Goal: Task Accomplishment & Management: Manage account settings

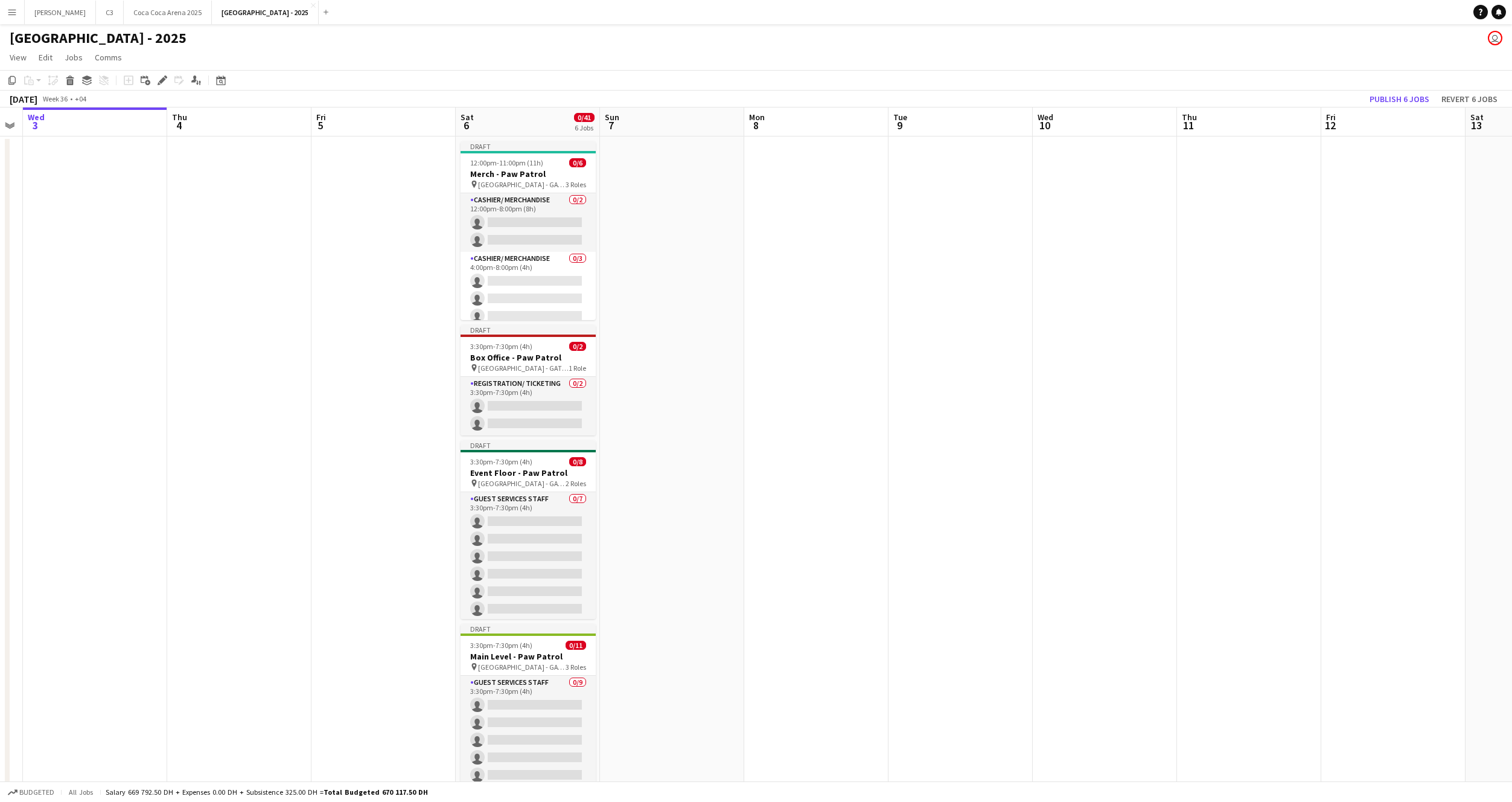
scroll to position [0, 447]
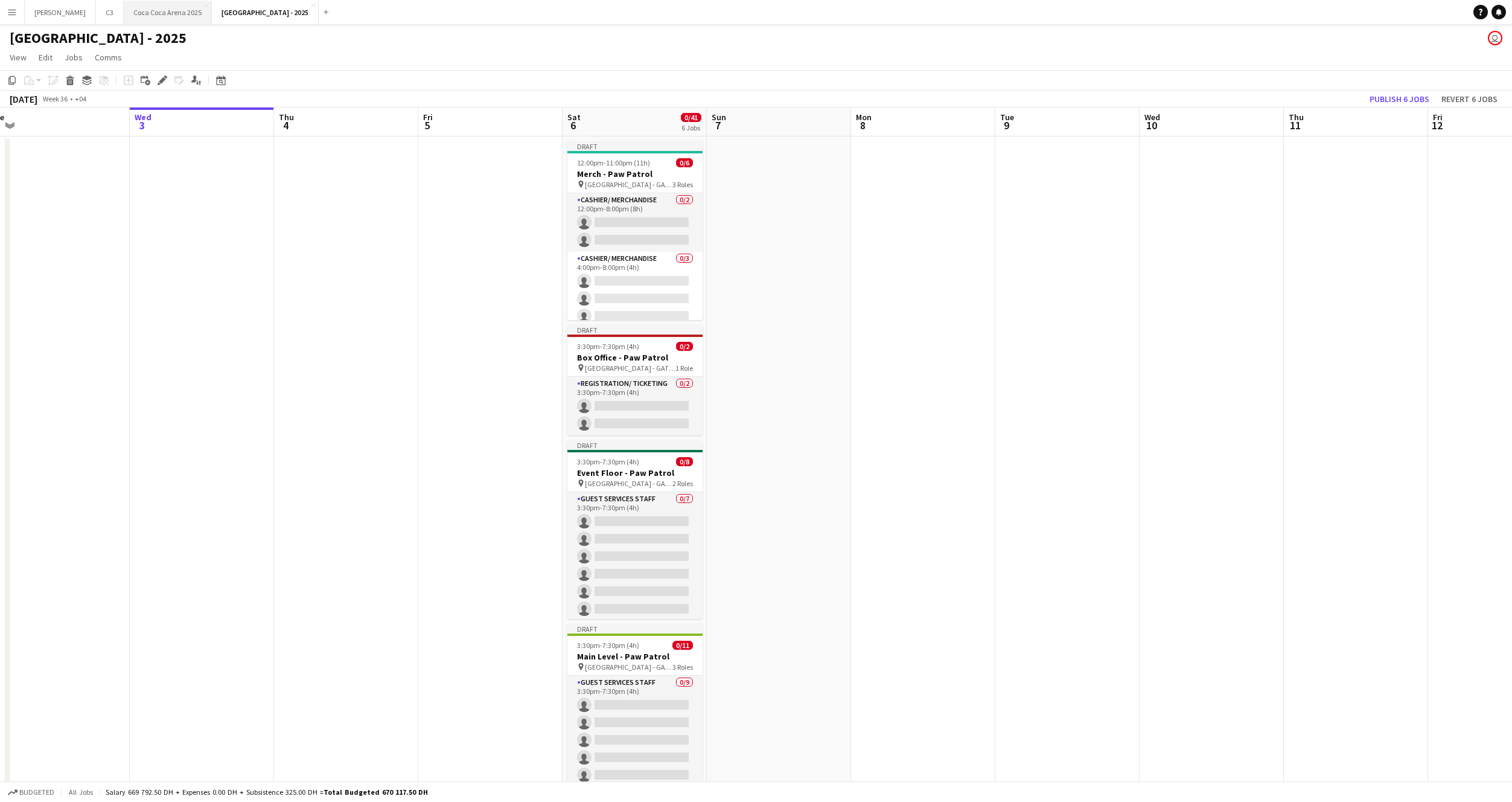
click at [132, 16] on button "[GEOGRAPHIC_DATA] 2025 Close" at bounding box center [167, 12] width 88 height 24
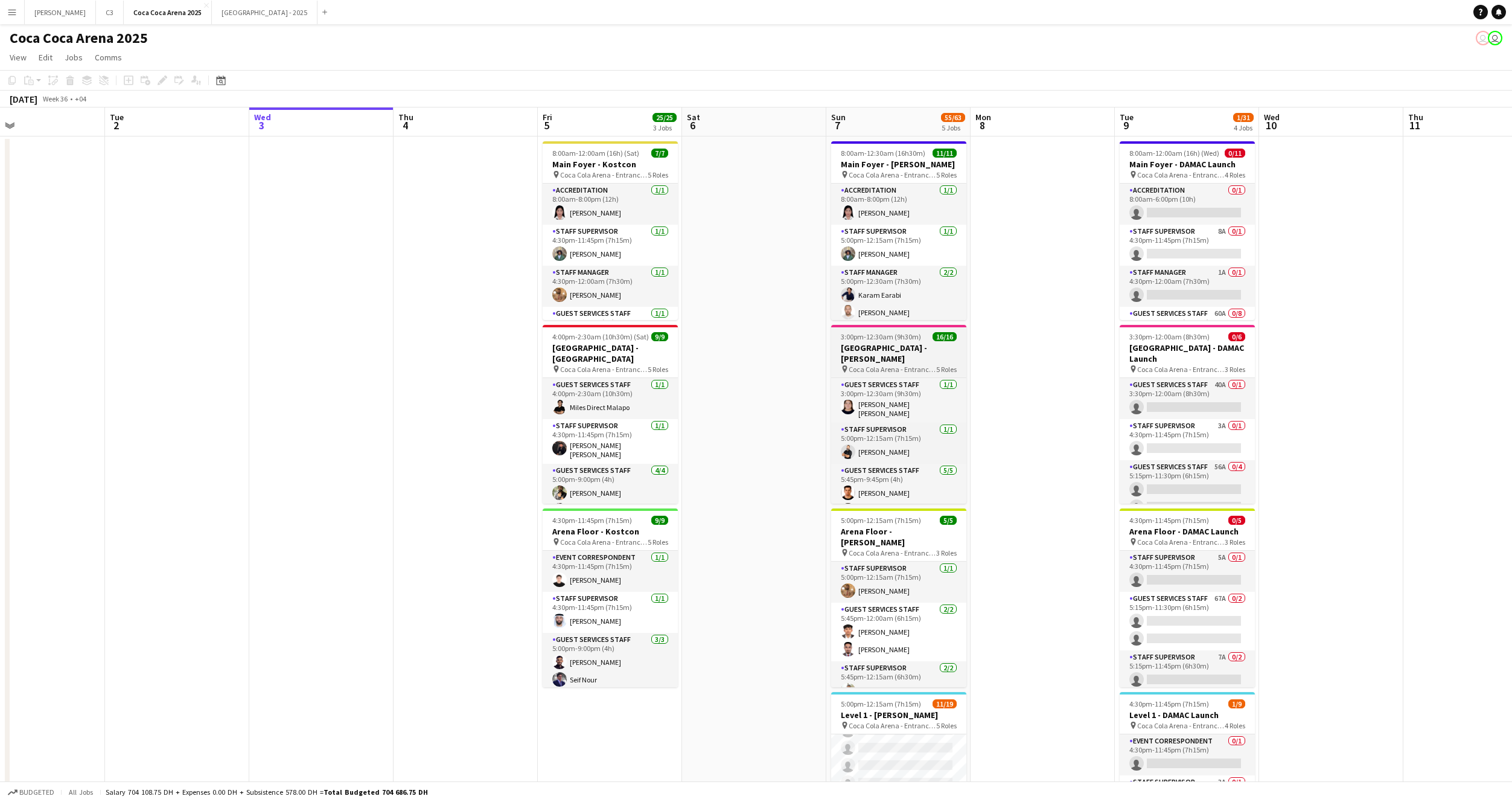
click at [880, 351] on h3 "[GEOGRAPHIC_DATA] - [PERSON_NAME]" at bounding box center [899, 353] width 135 height 22
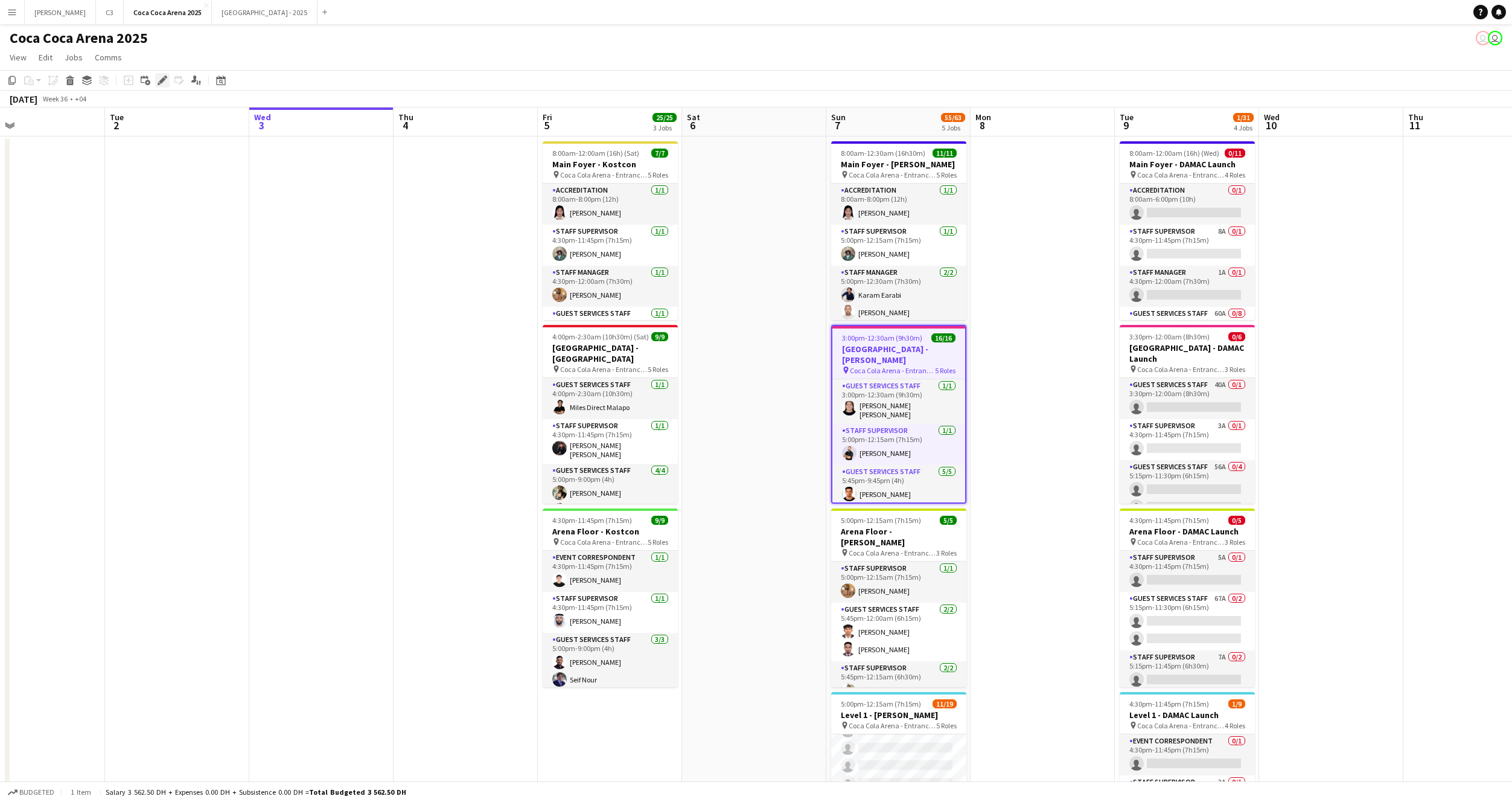
click at [161, 81] on icon at bounding box center [162, 81] width 7 height 7
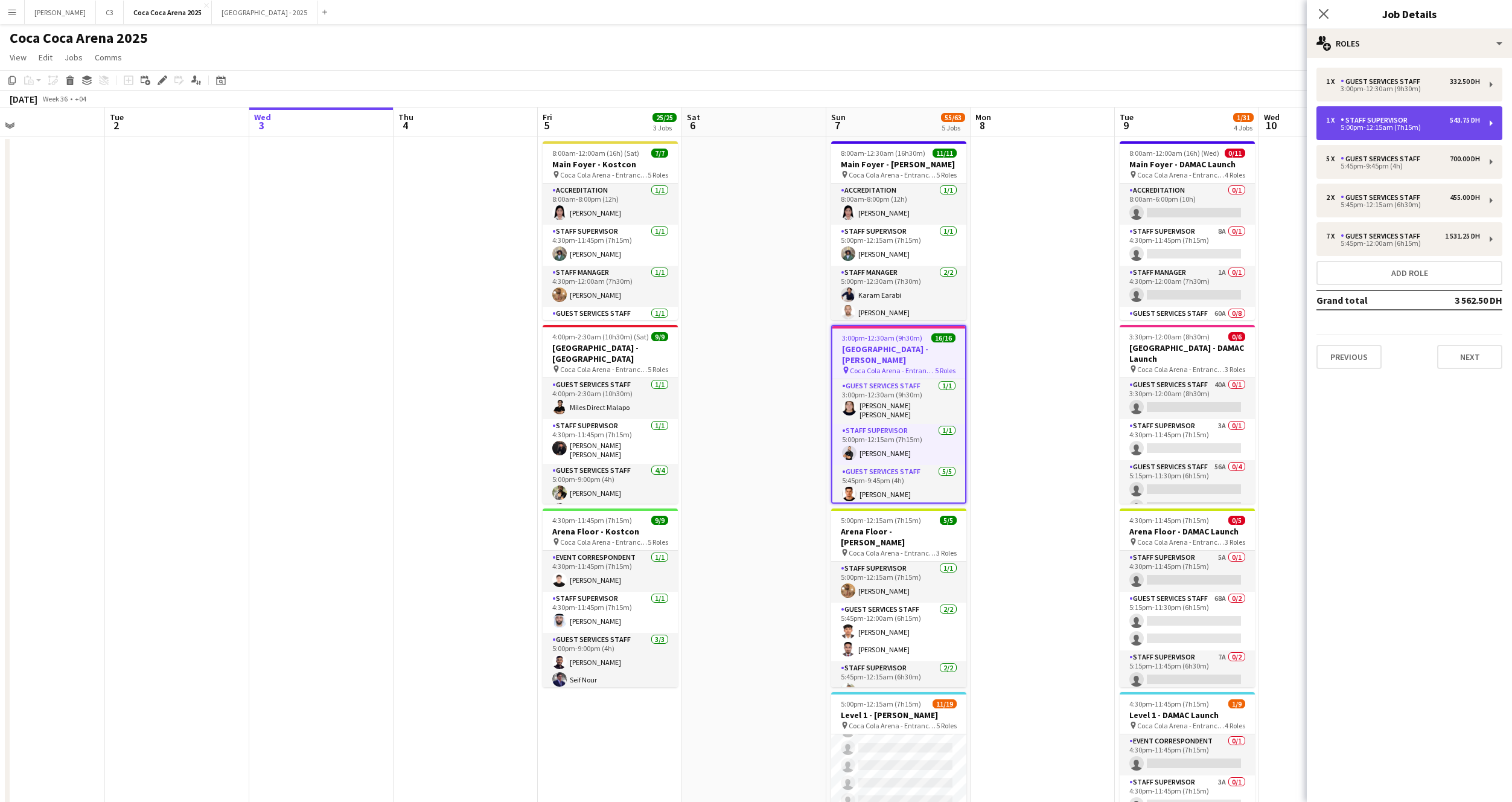
click at [1374, 134] on div "1 x Staff Supervisor 543.75 DH 5:00pm-12:15am (7h15m)" at bounding box center [1409, 123] width 186 height 33
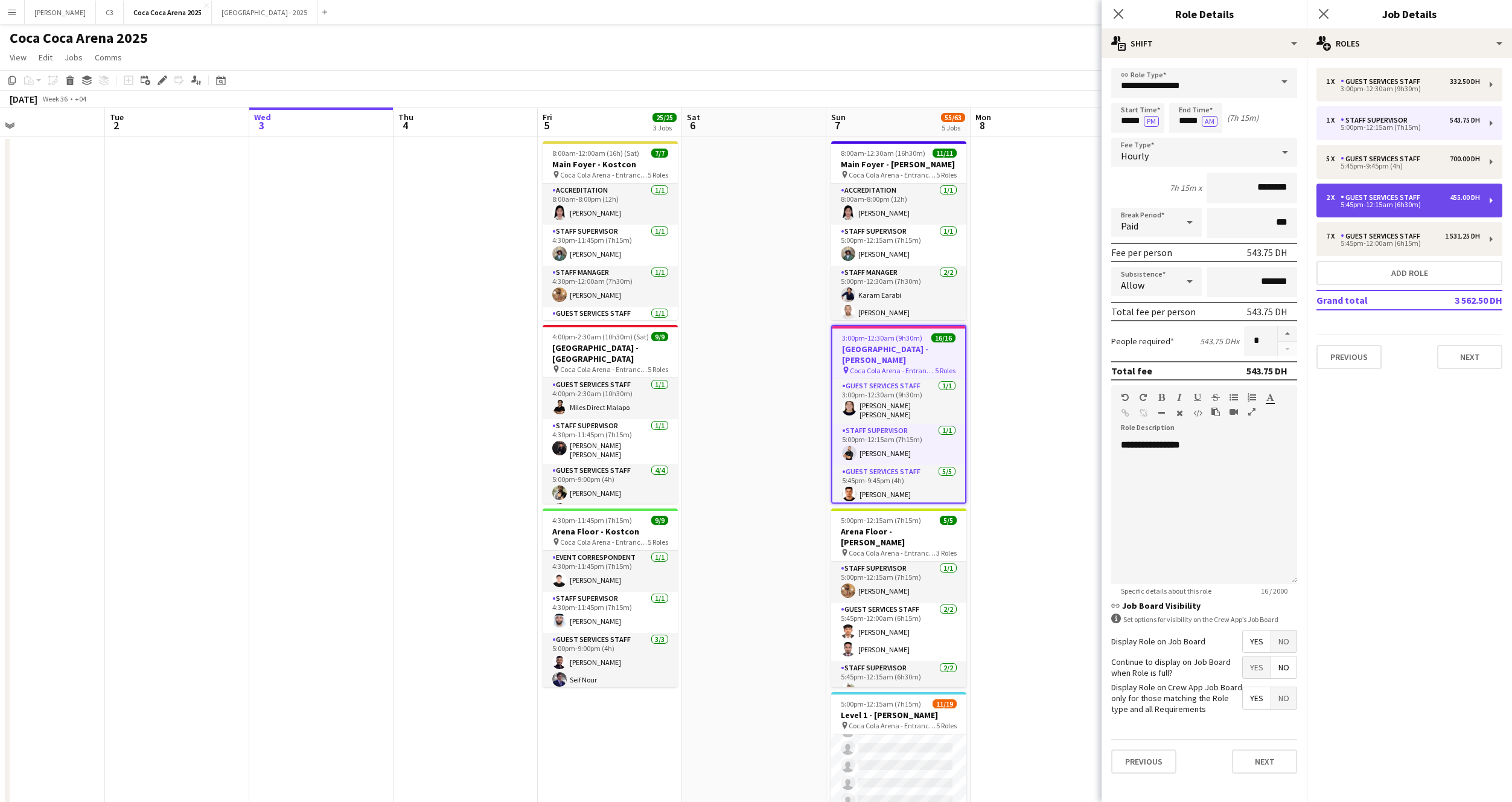
click at [1393, 197] on div "Guest Services Staff" at bounding box center [1383, 197] width 85 height 9
type input "**********"
type input "*****"
type input "********"
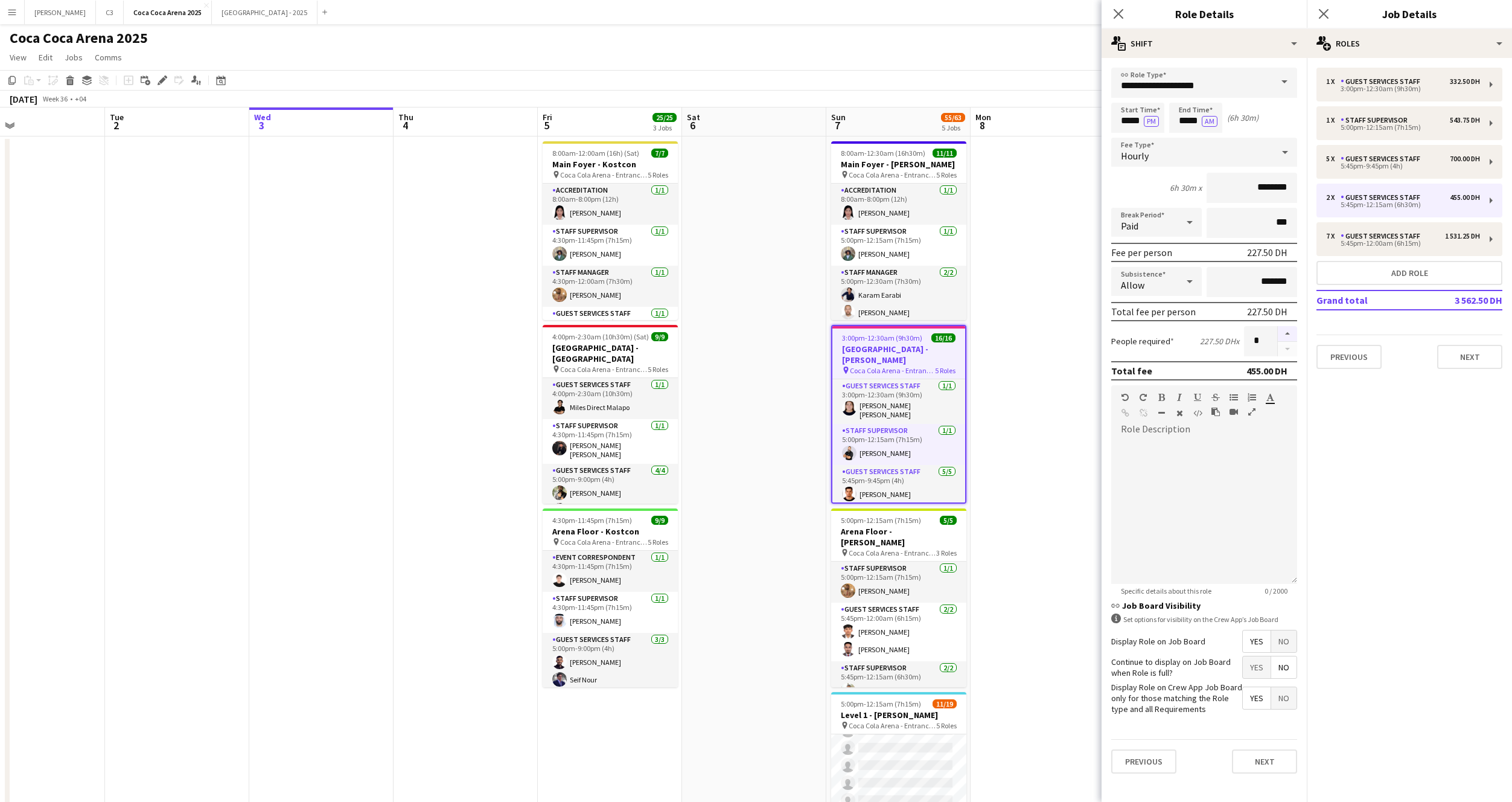
click at [1289, 332] on button "button" at bounding box center [1287, 334] width 19 height 16
type input "*"
click at [1256, 770] on button "Next" at bounding box center [1264, 761] width 65 height 24
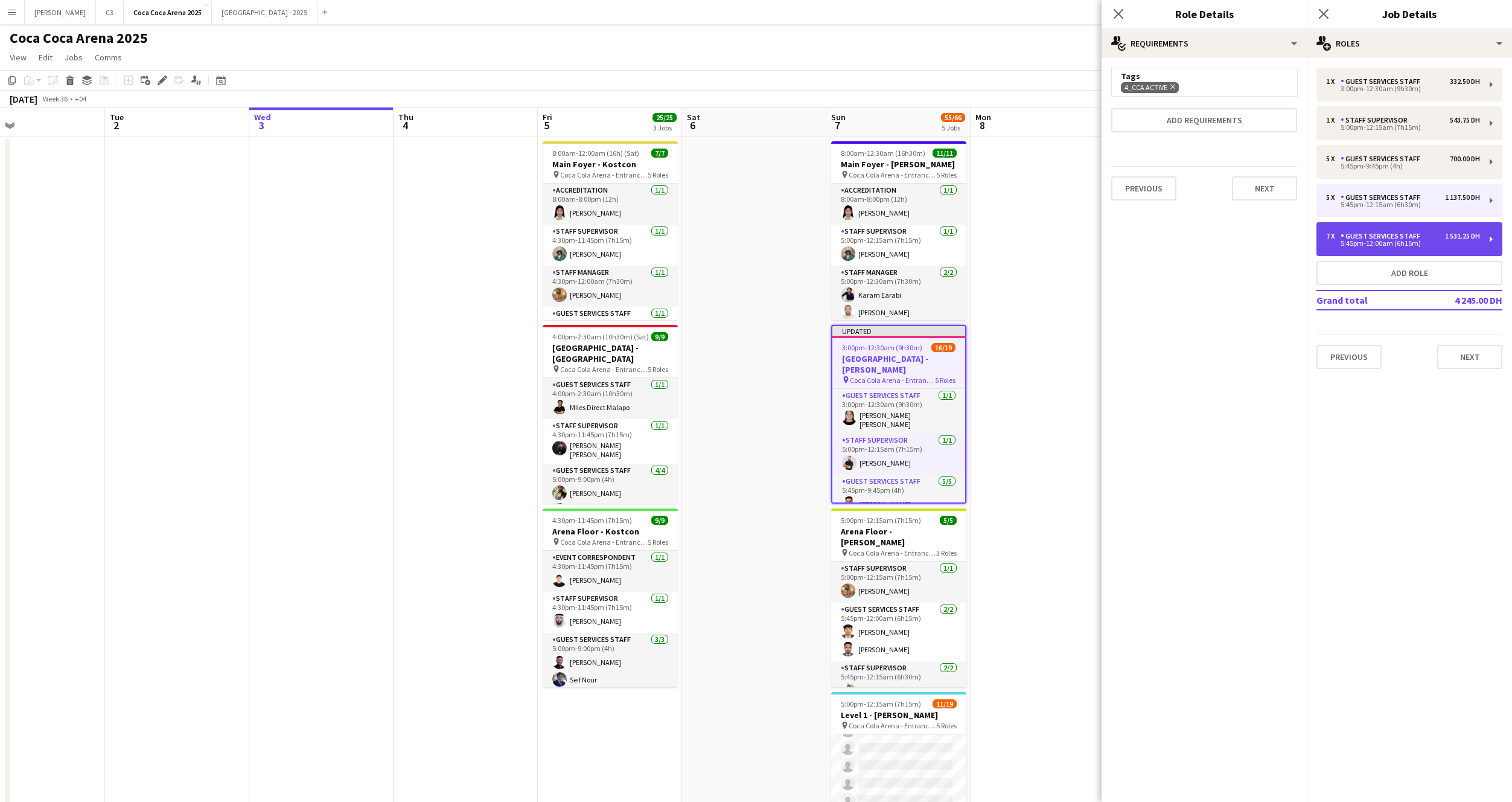
click at [1402, 245] on div "5:45pm-12:00am (6h15m)" at bounding box center [1403, 243] width 154 height 6
type input "*****"
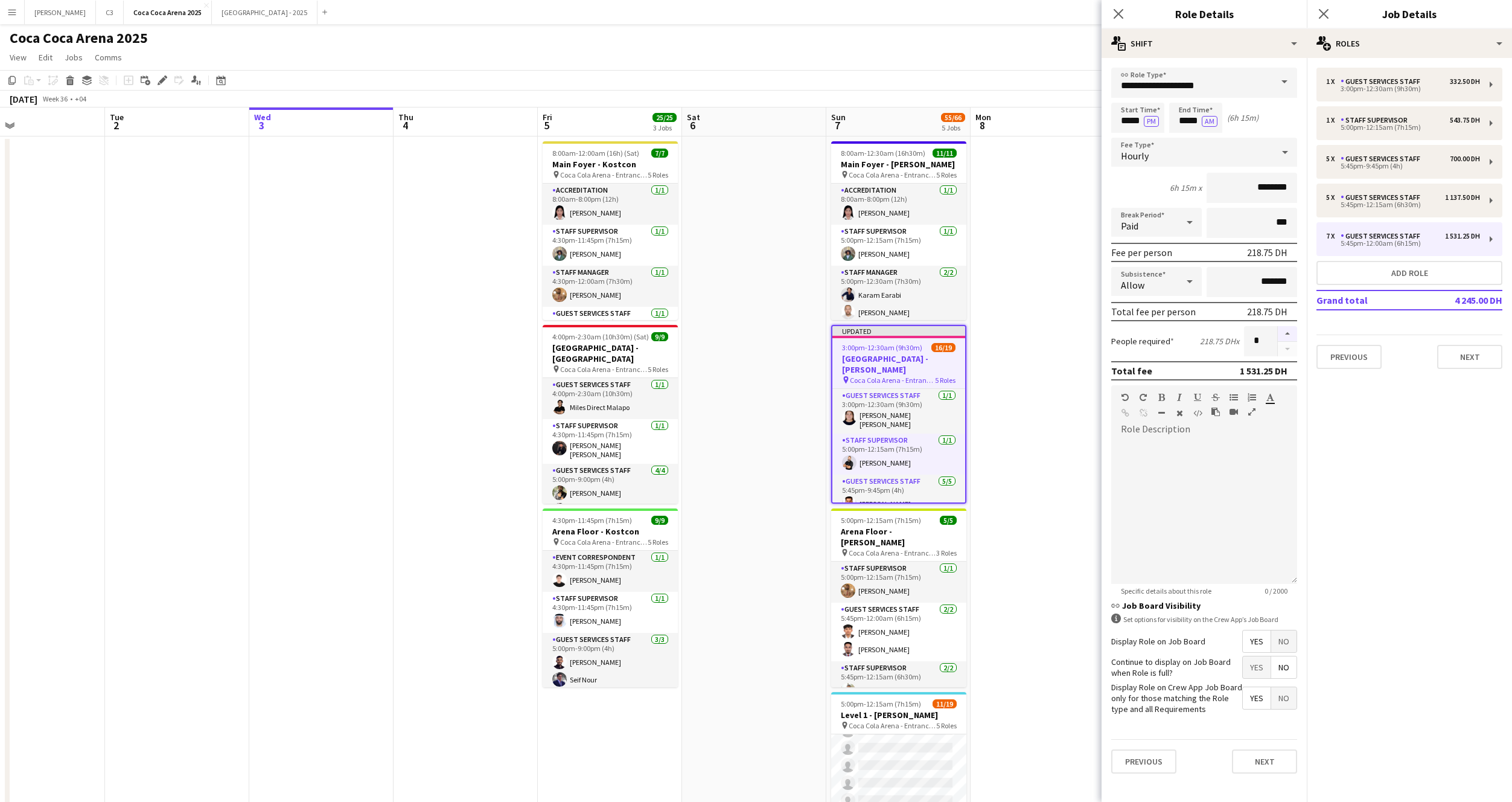
click at [1285, 334] on button "button" at bounding box center [1287, 334] width 19 height 16
type input "**"
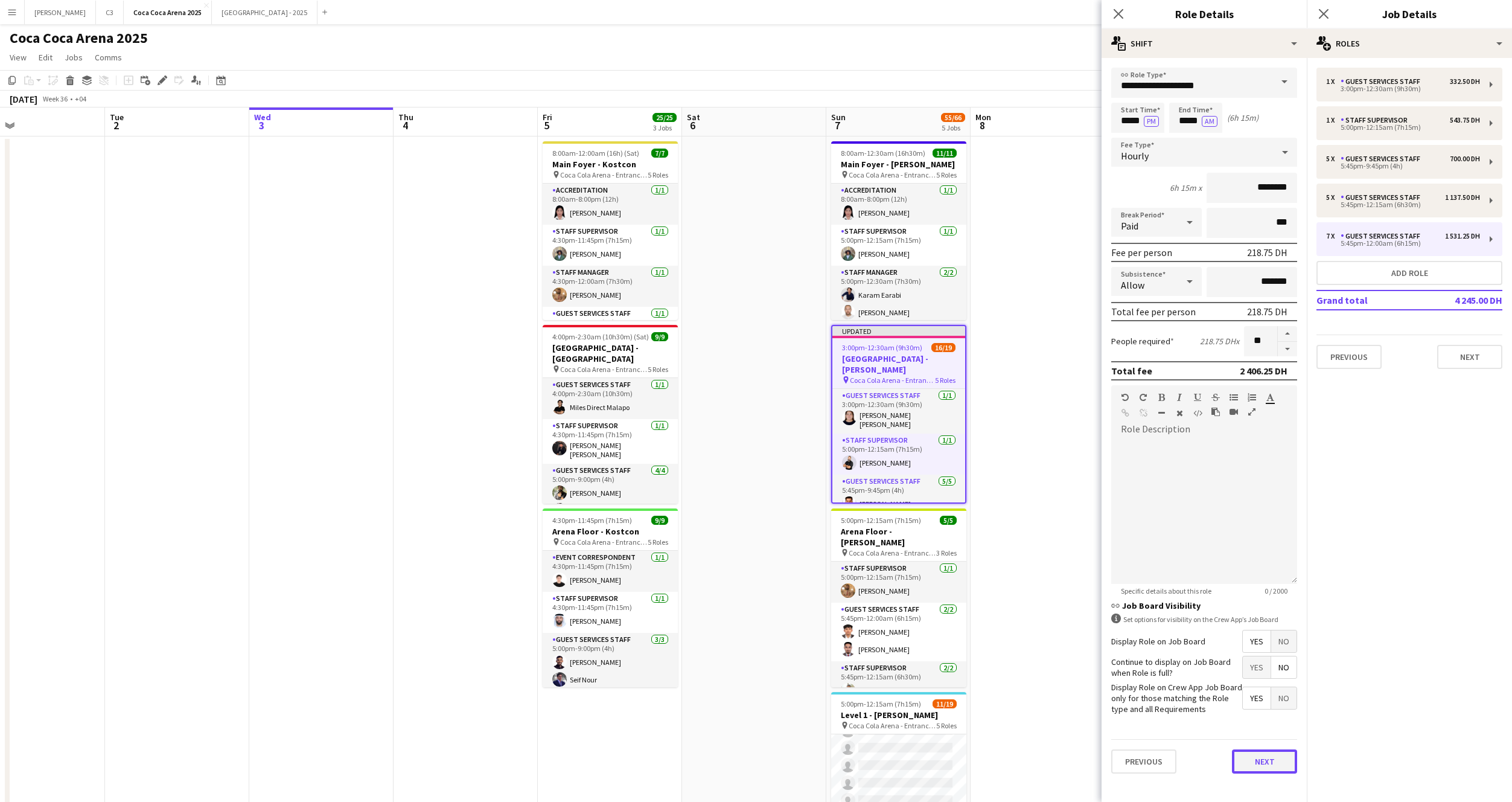
click at [1257, 761] on button "Next" at bounding box center [1264, 761] width 65 height 24
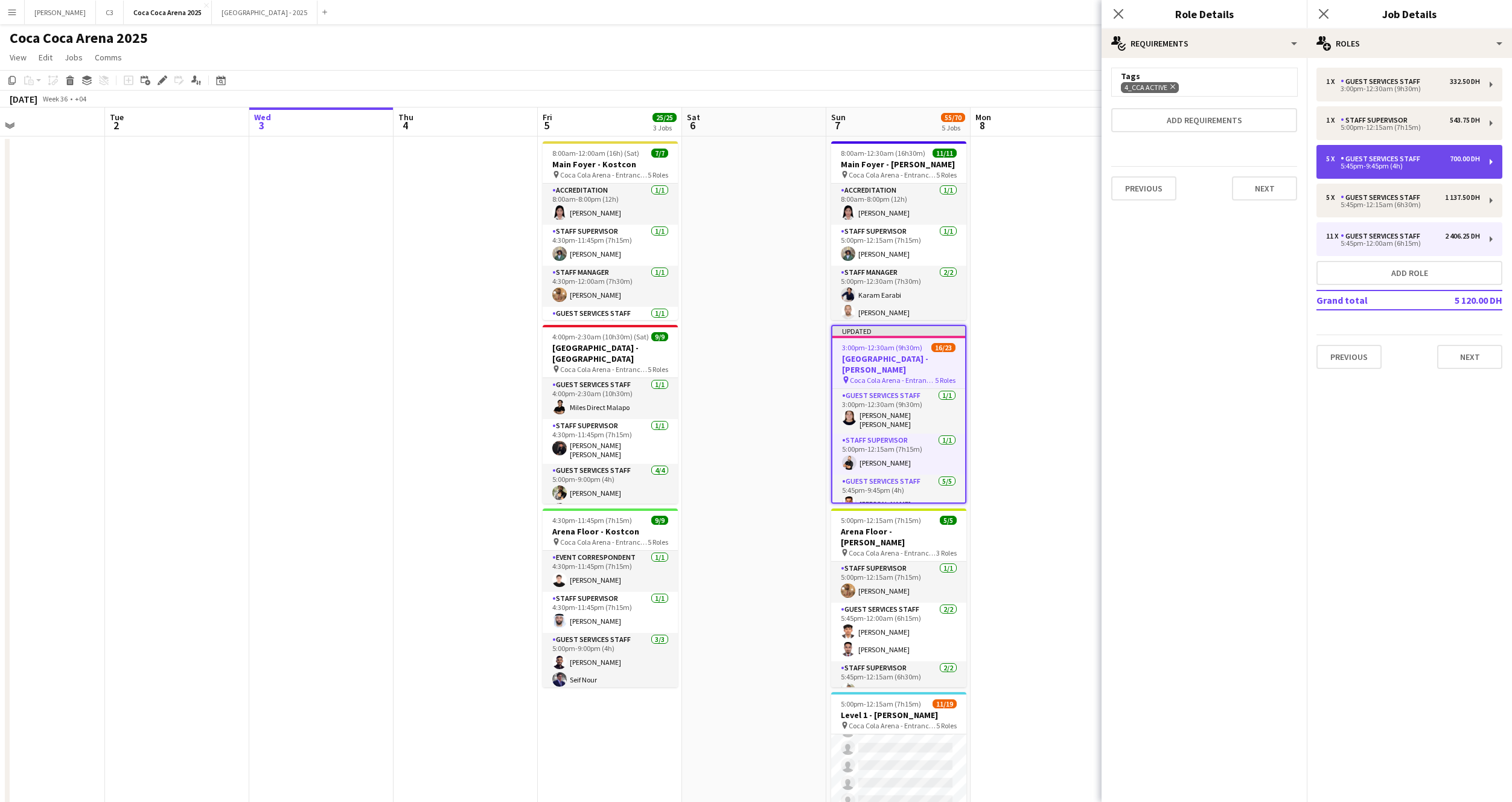
click at [1412, 162] on div "Guest Services Staff" at bounding box center [1383, 158] width 85 height 9
type input "*****"
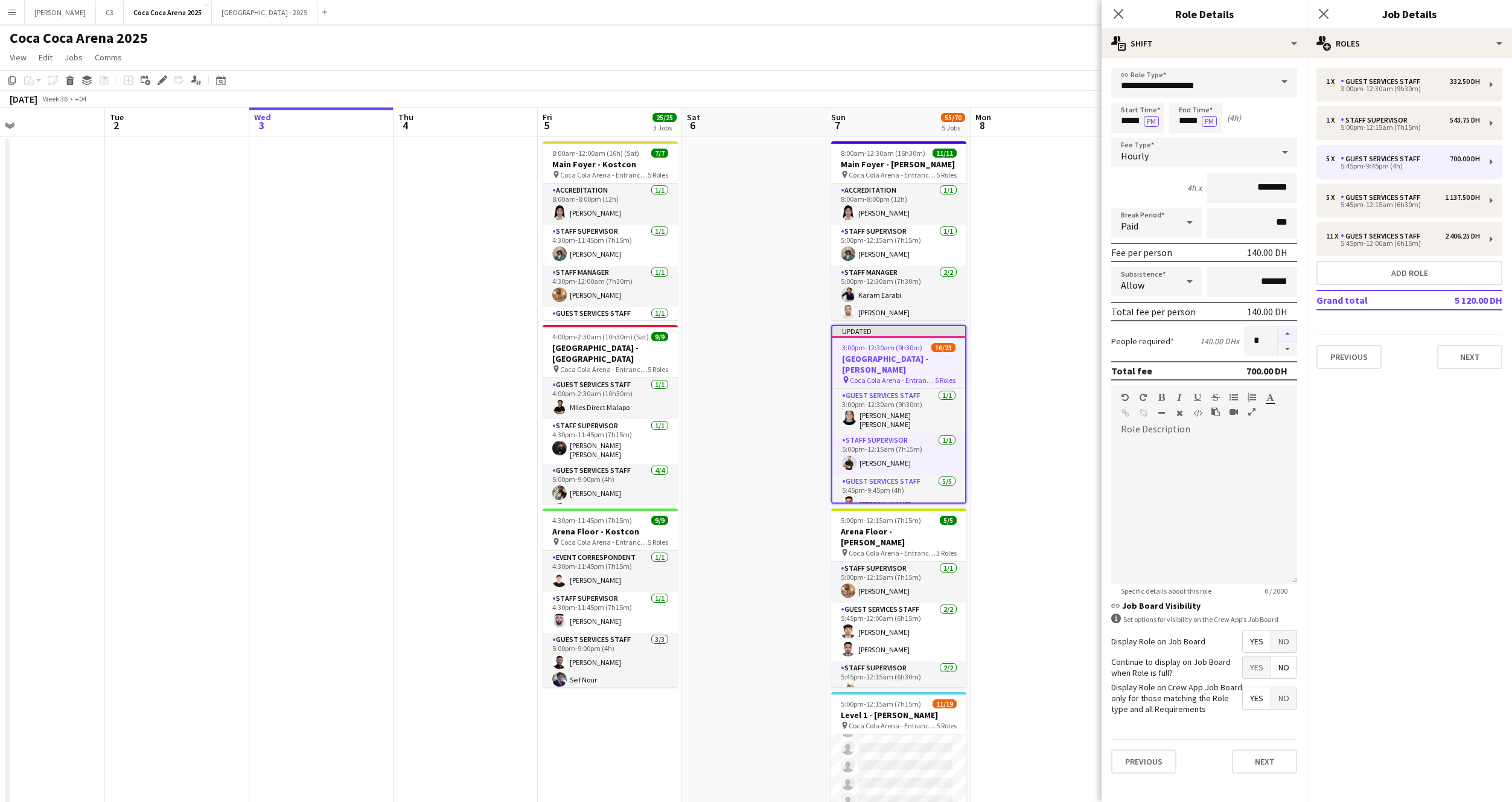
click at [1286, 335] on button "button" at bounding box center [1287, 334] width 19 height 16
type input "*"
click at [1258, 761] on button "Next" at bounding box center [1264, 761] width 65 height 24
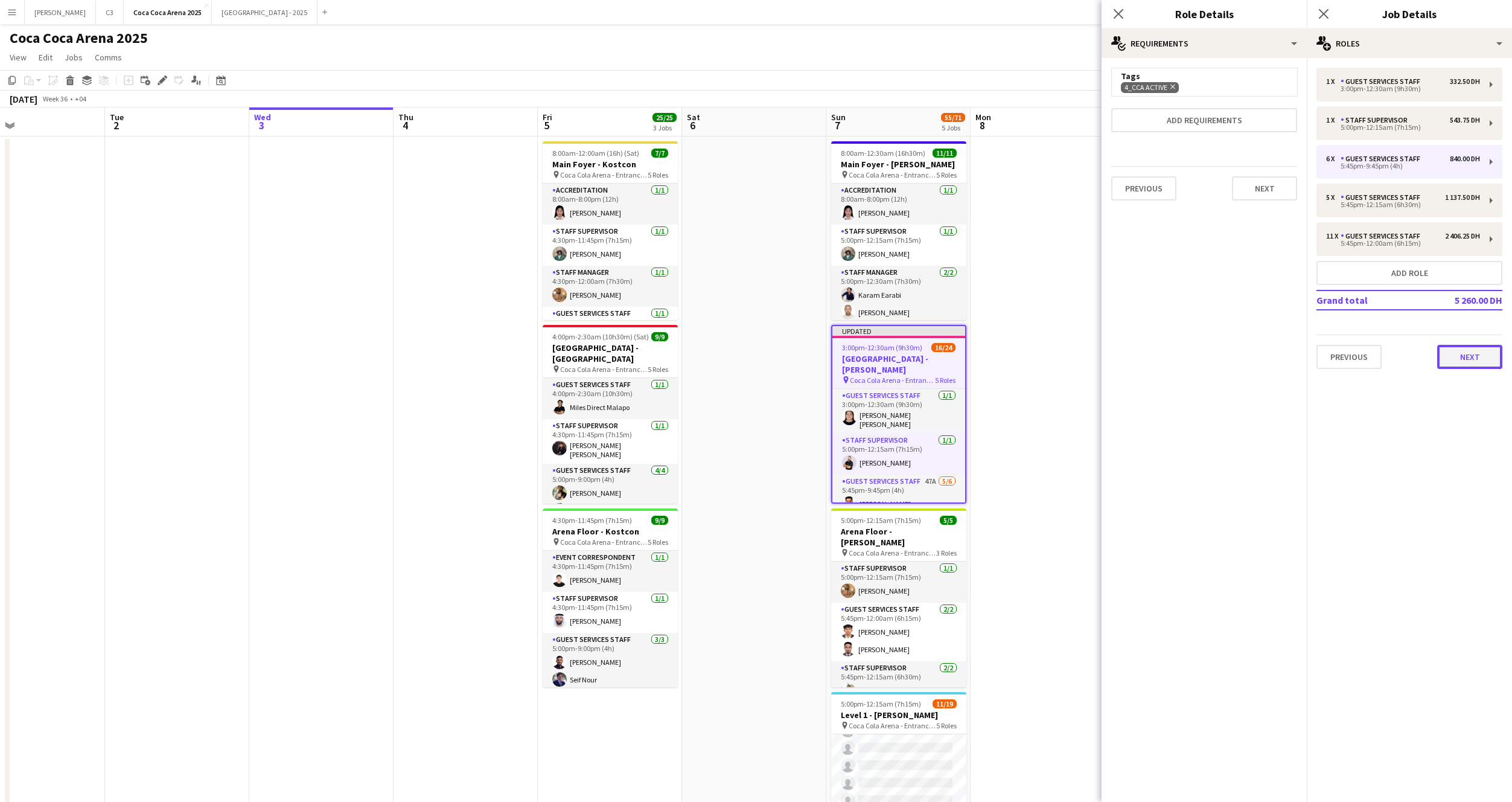
click at [1459, 355] on button "Next" at bounding box center [1469, 357] width 65 height 24
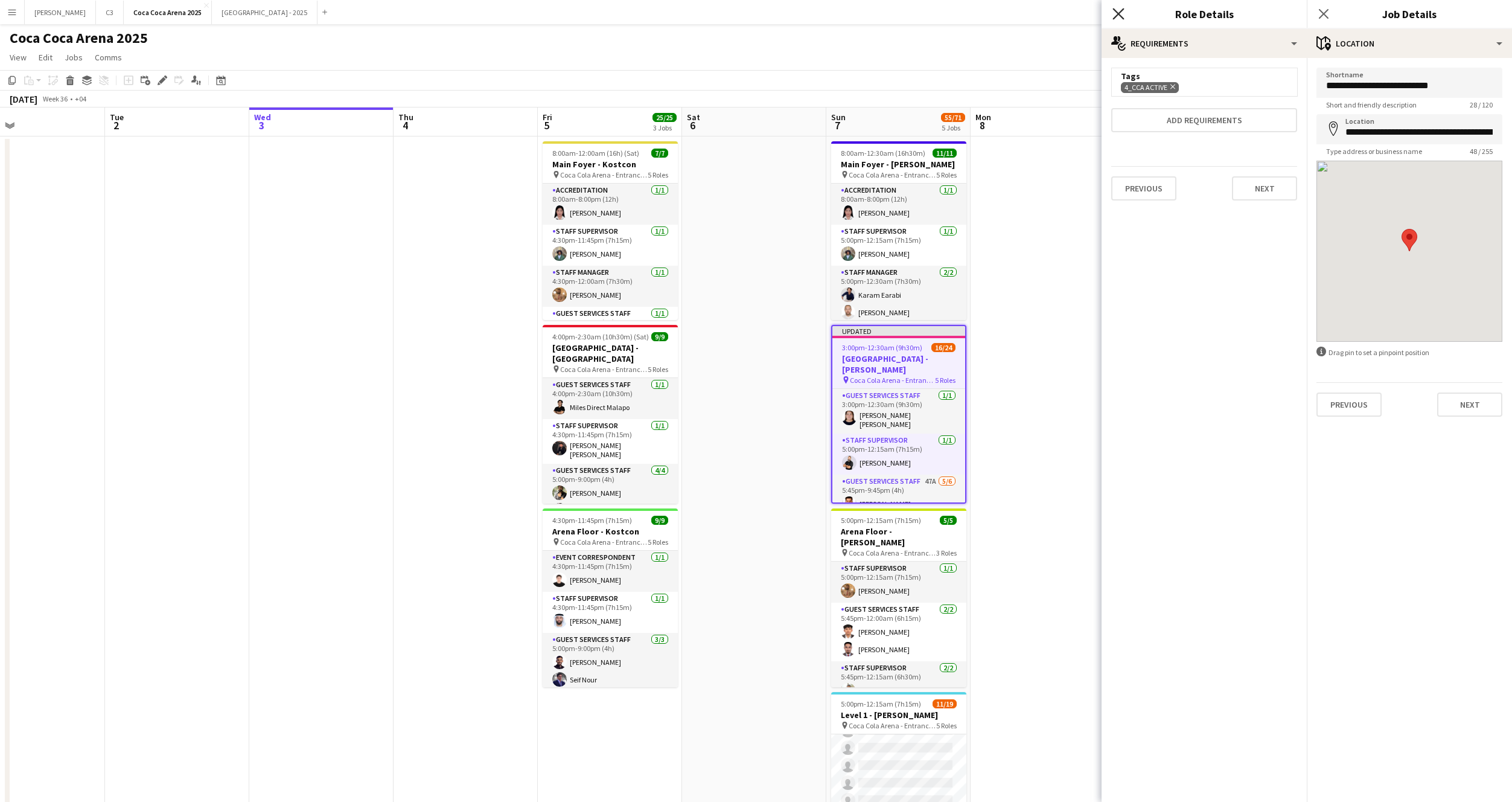
click at [1120, 16] on icon at bounding box center [1117, 13] width 11 height 11
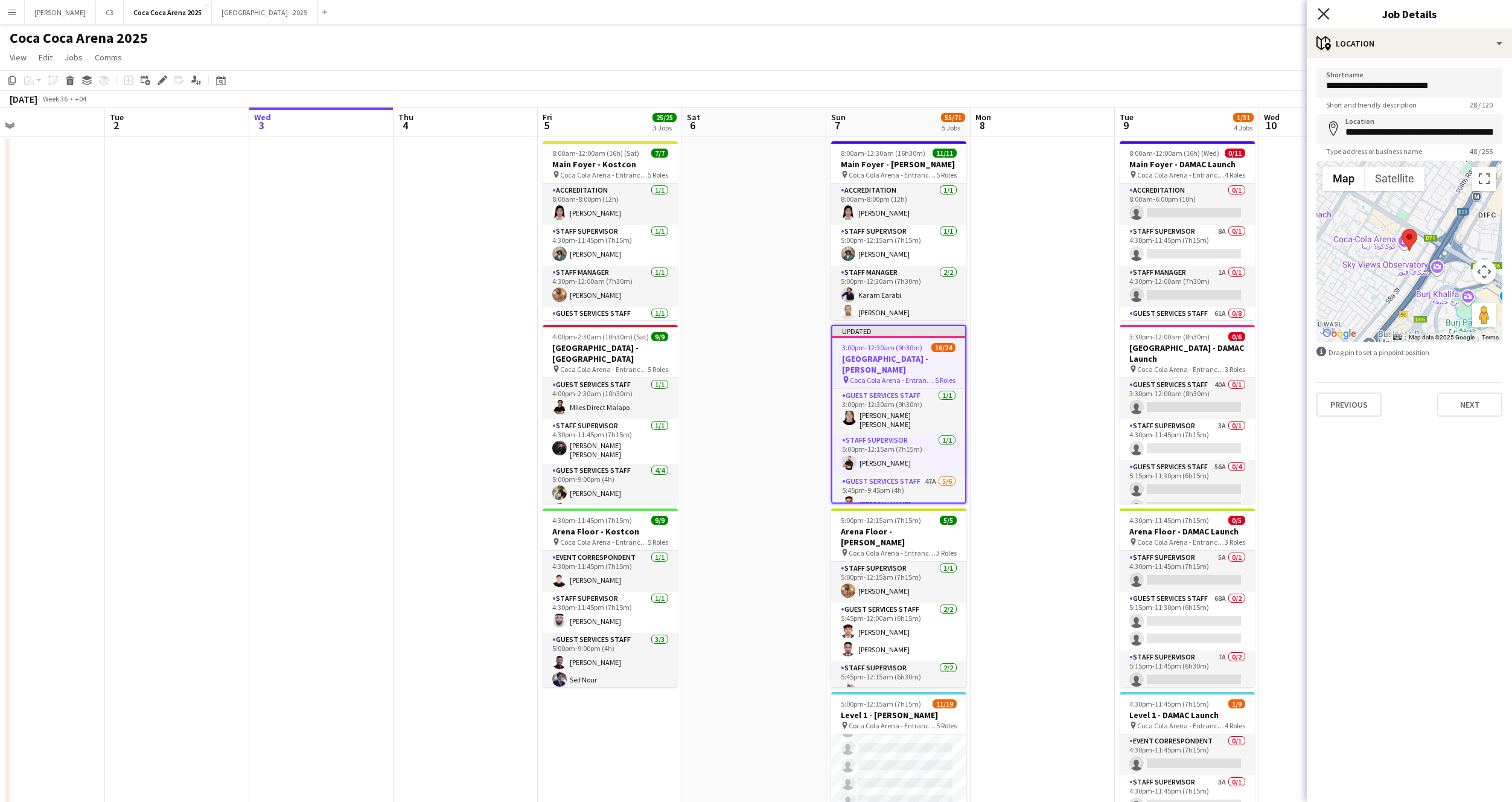
click at [1327, 10] on icon at bounding box center [1323, 13] width 11 height 11
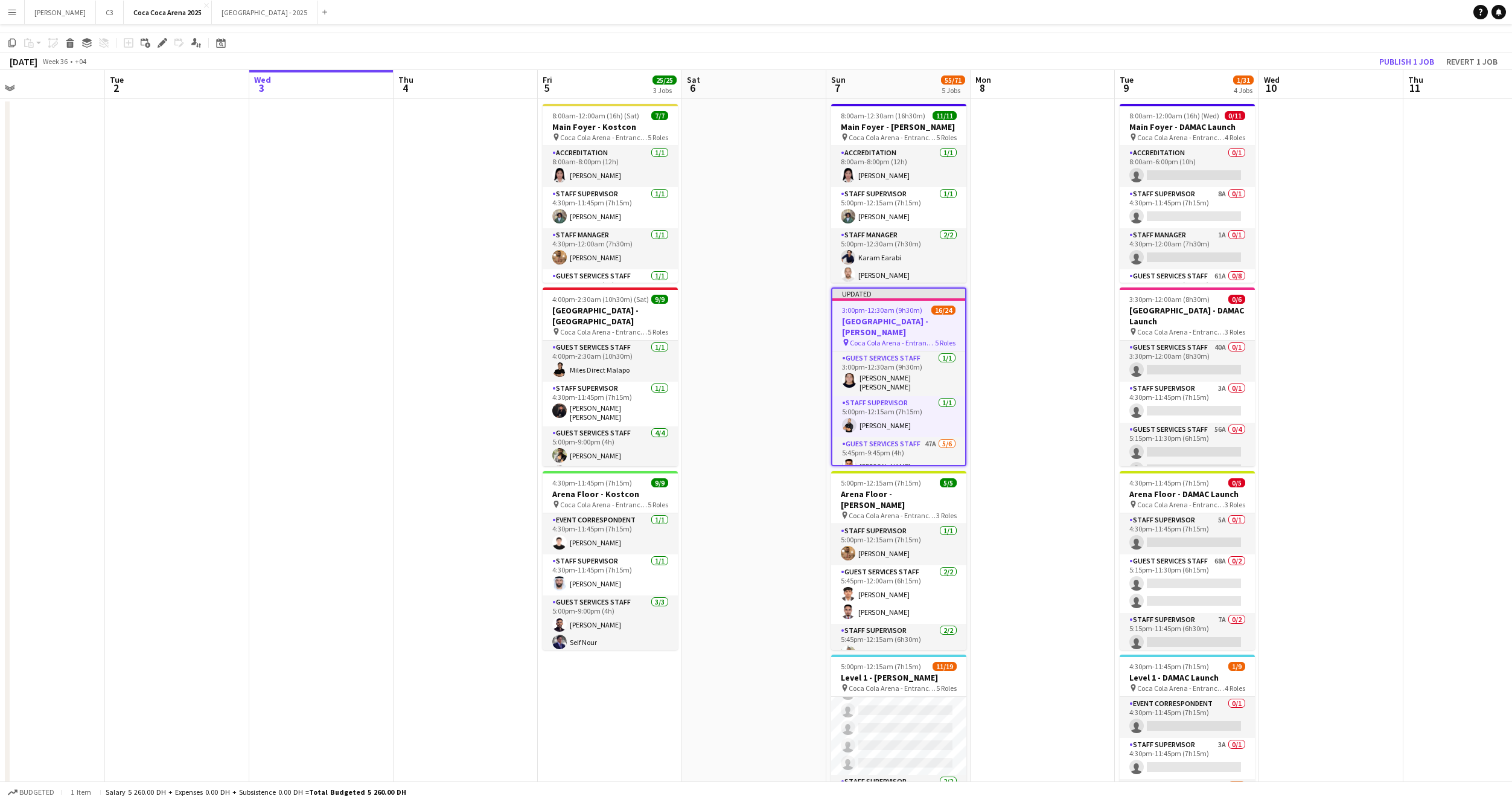
scroll to position [42, 0]
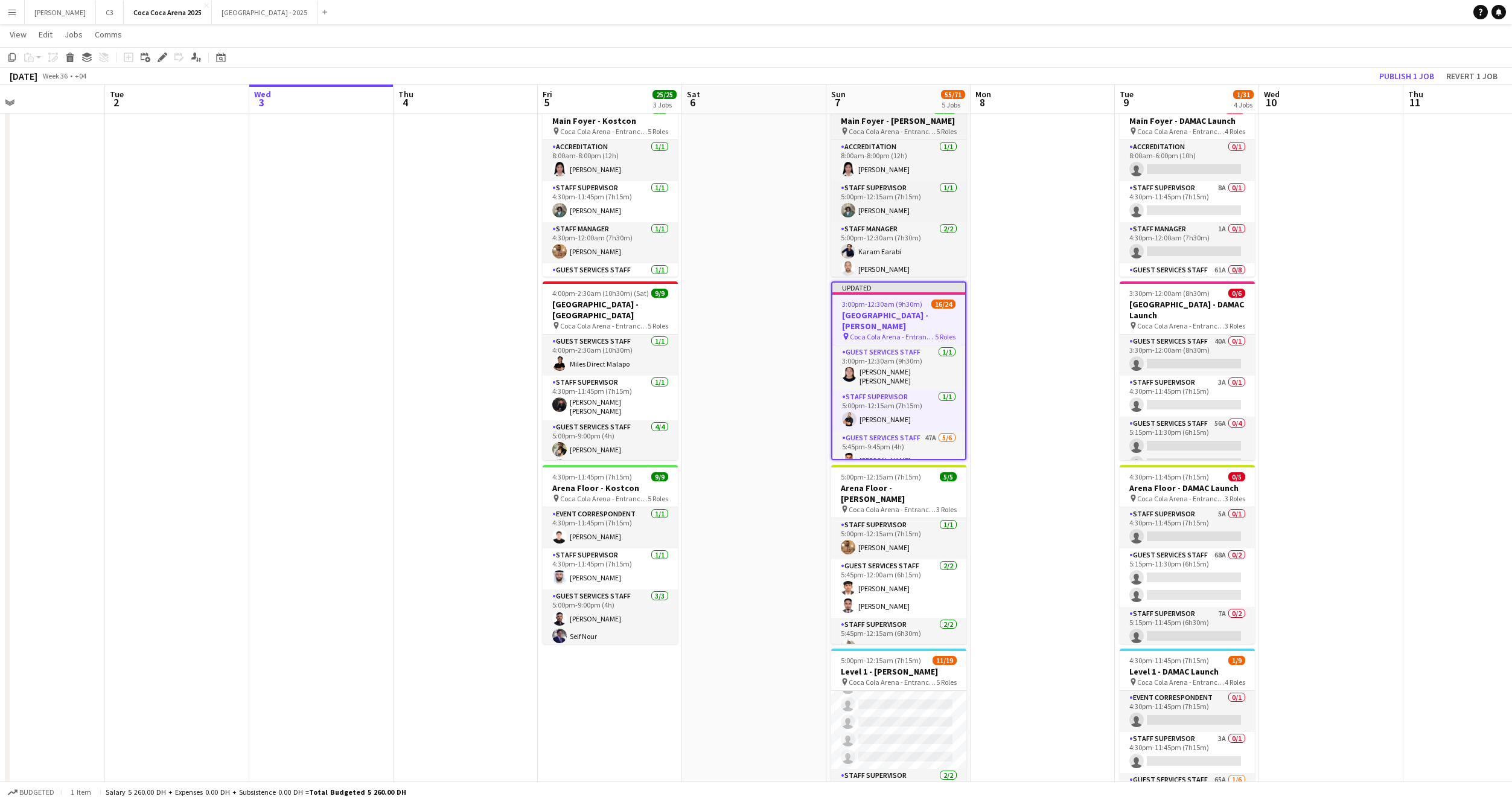
click at [910, 131] on span "Coca Cola Arena - Entrance F" at bounding box center [892, 131] width 87 height 9
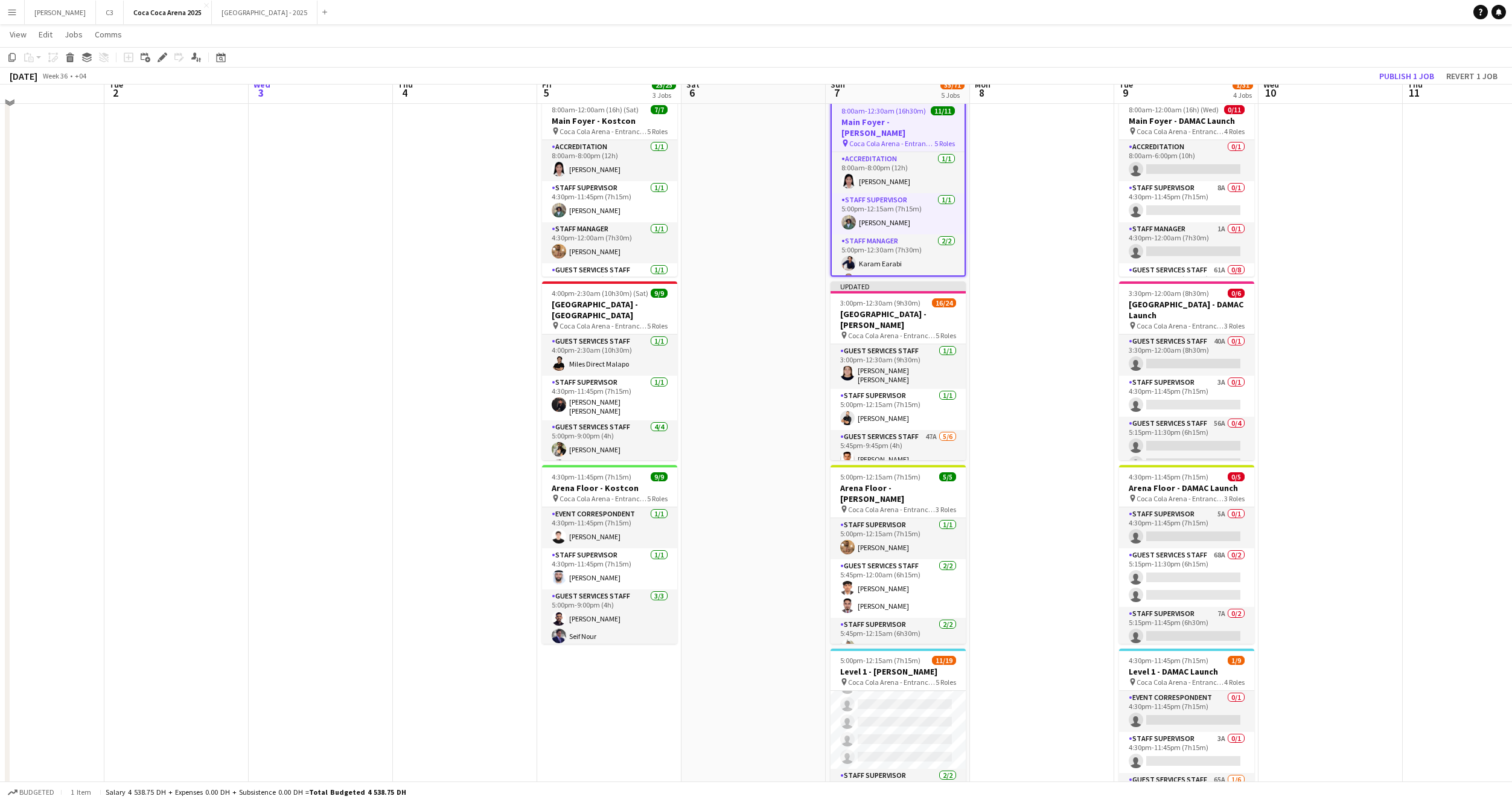
scroll to position [0, 0]
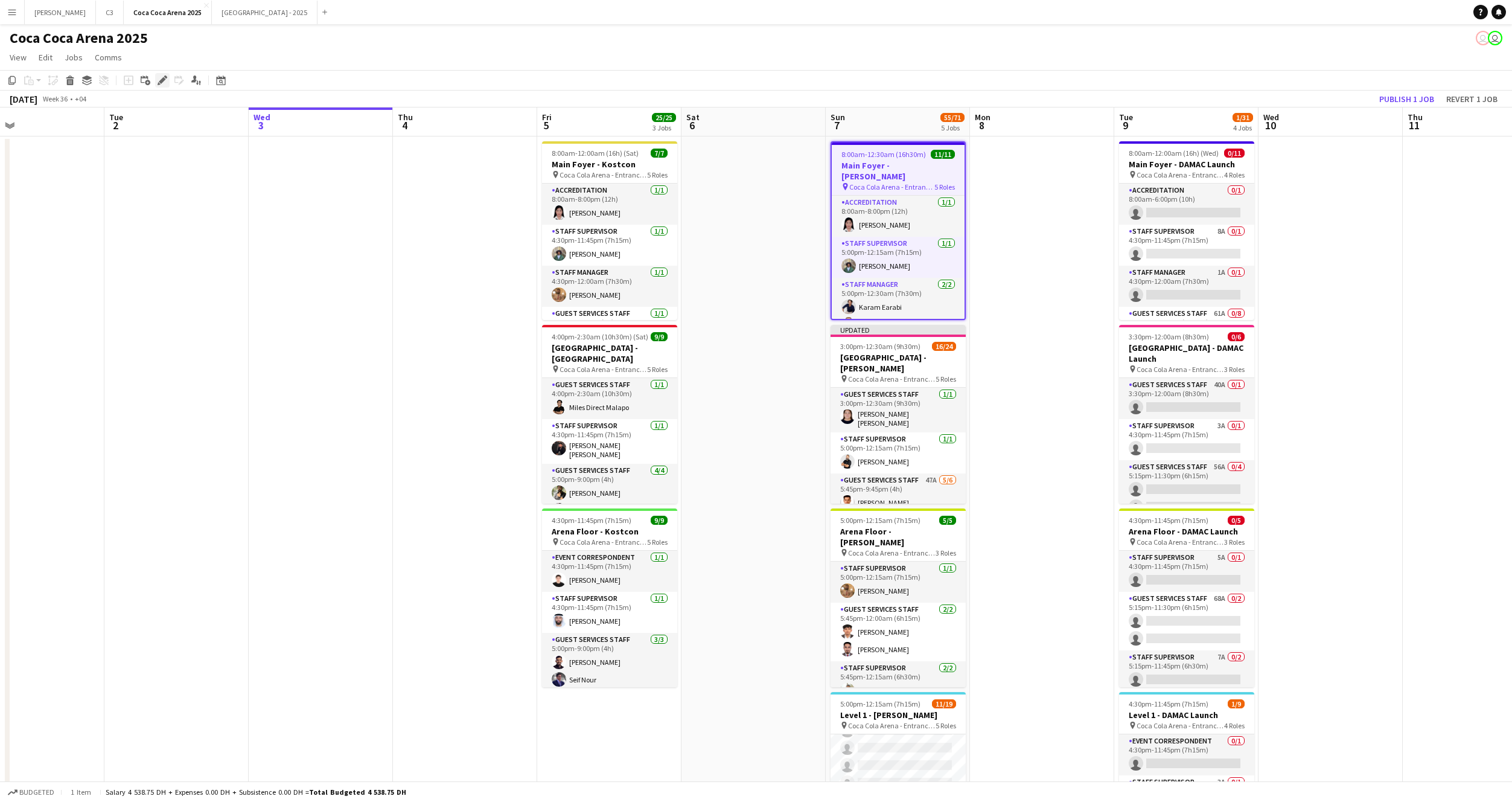
click at [158, 81] on icon "Edit" at bounding box center [162, 80] width 10 height 10
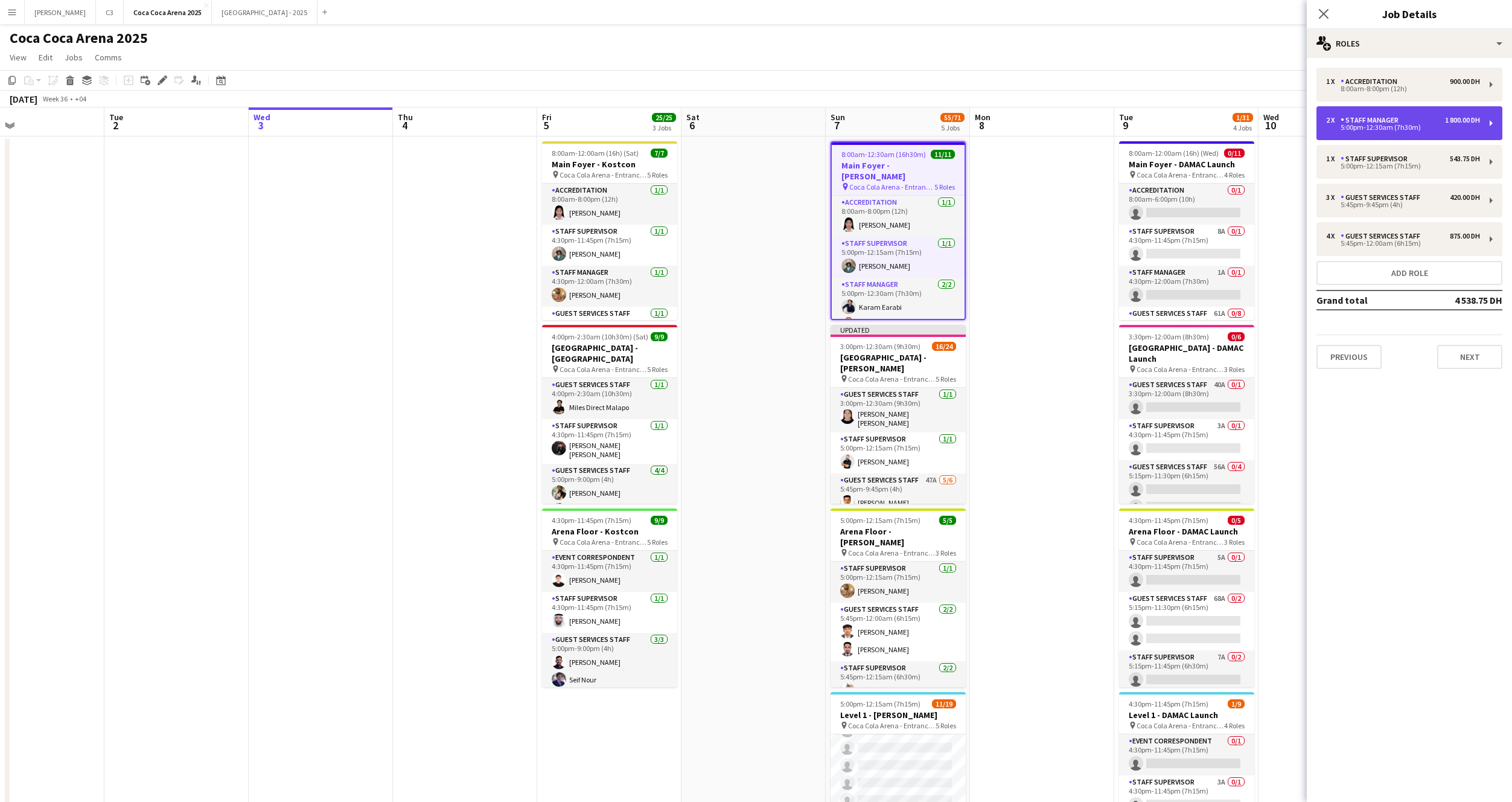
click at [1362, 131] on div "5:00pm-12:30am (7h30m)" at bounding box center [1403, 127] width 154 height 6
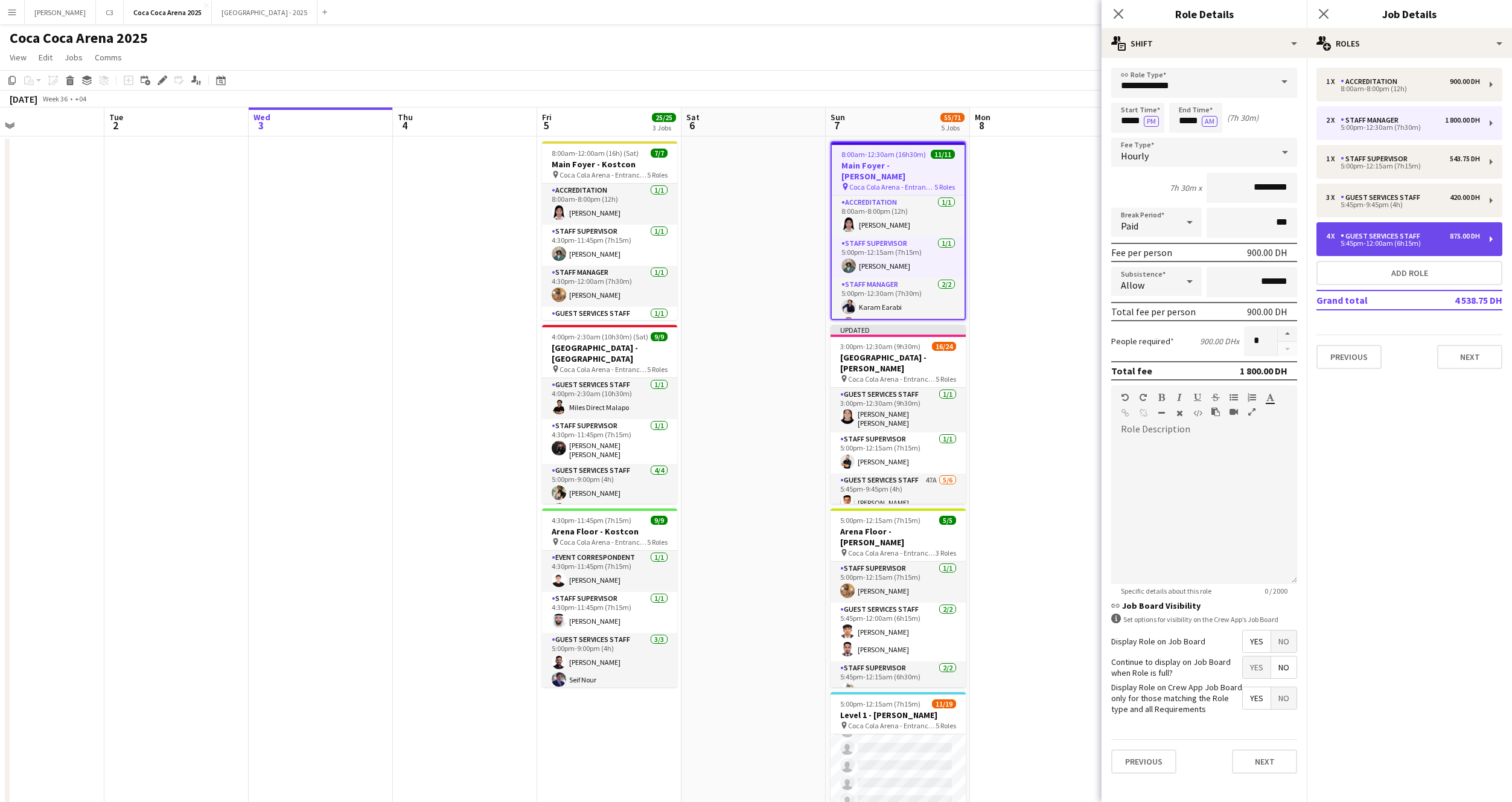
click at [1391, 244] on div "5:45pm-12:00am (6h15m)" at bounding box center [1403, 243] width 154 height 6
type input "**********"
type input "*****"
type input "********"
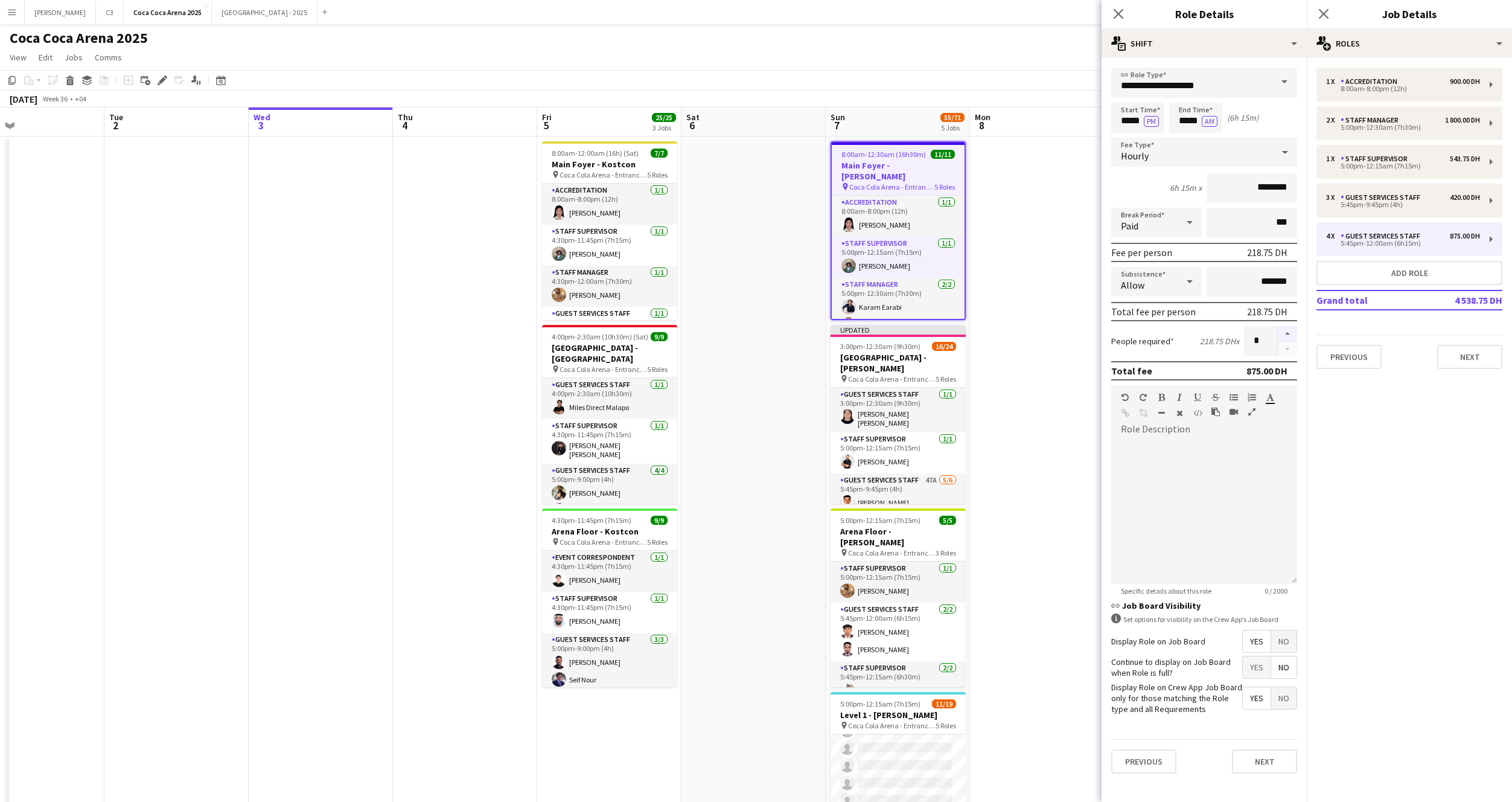
click at [1286, 330] on button "button" at bounding box center [1287, 334] width 19 height 16
type input "*"
click at [1262, 759] on button "Next" at bounding box center [1264, 761] width 65 height 24
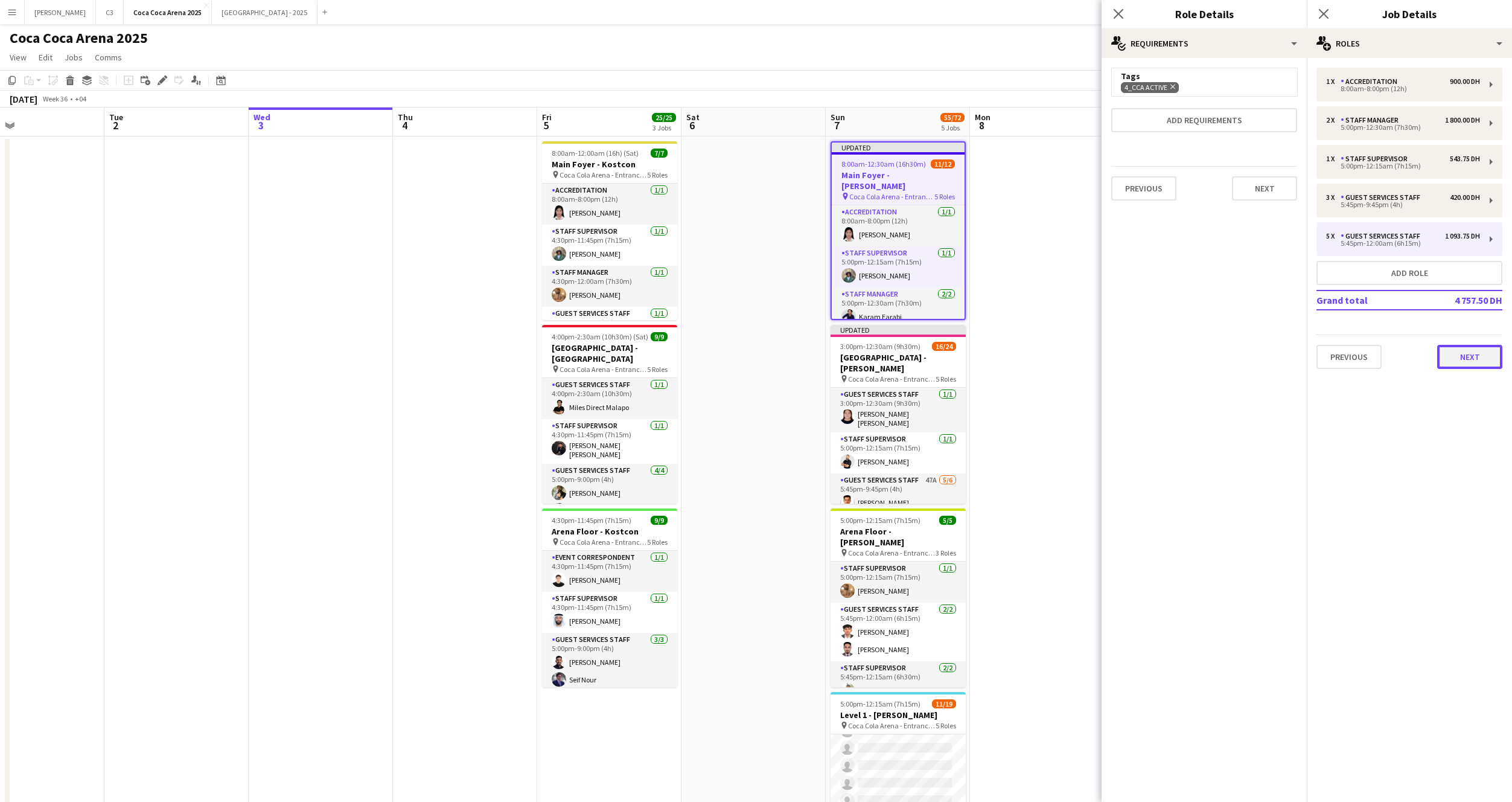
click at [1471, 358] on button "Next" at bounding box center [1469, 357] width 65 height 24
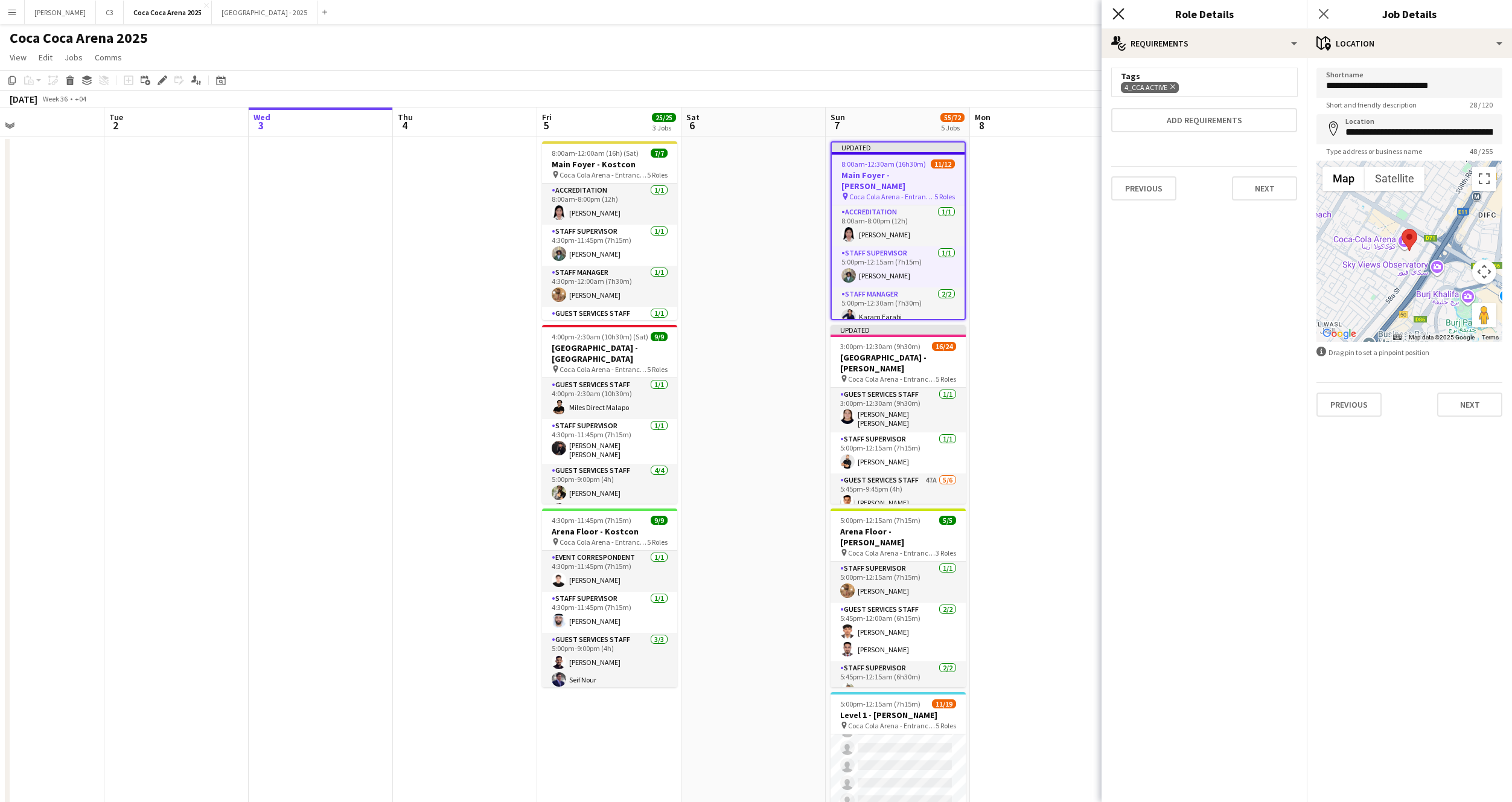
click at [1123, 11] on icon "Close pop-in" at bounding box center [1117, 13] width 11 height 11
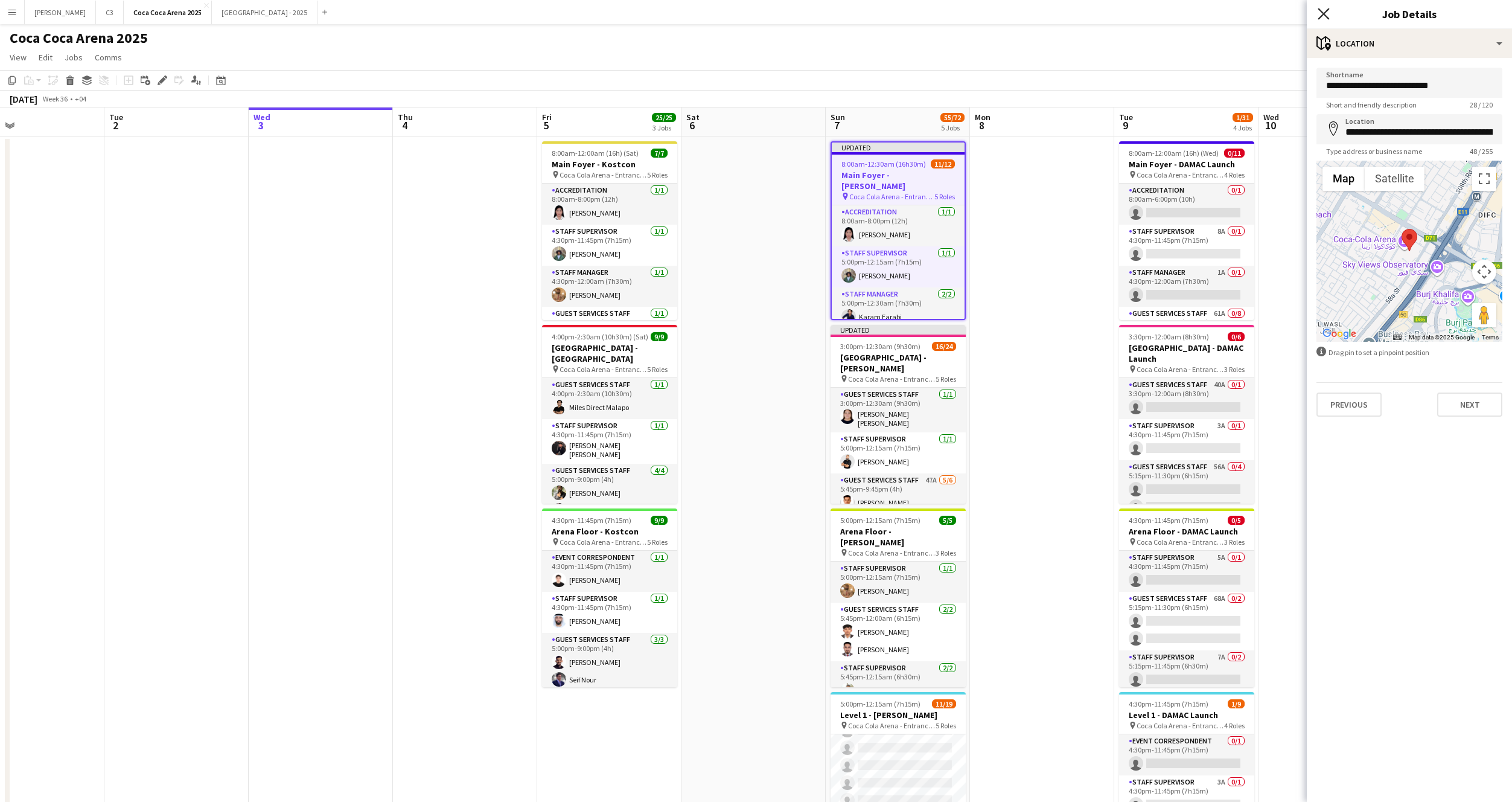
click at [1329, 12] on icon "Close pop-in" at bounding box center [1323, 13] width 11 height 11
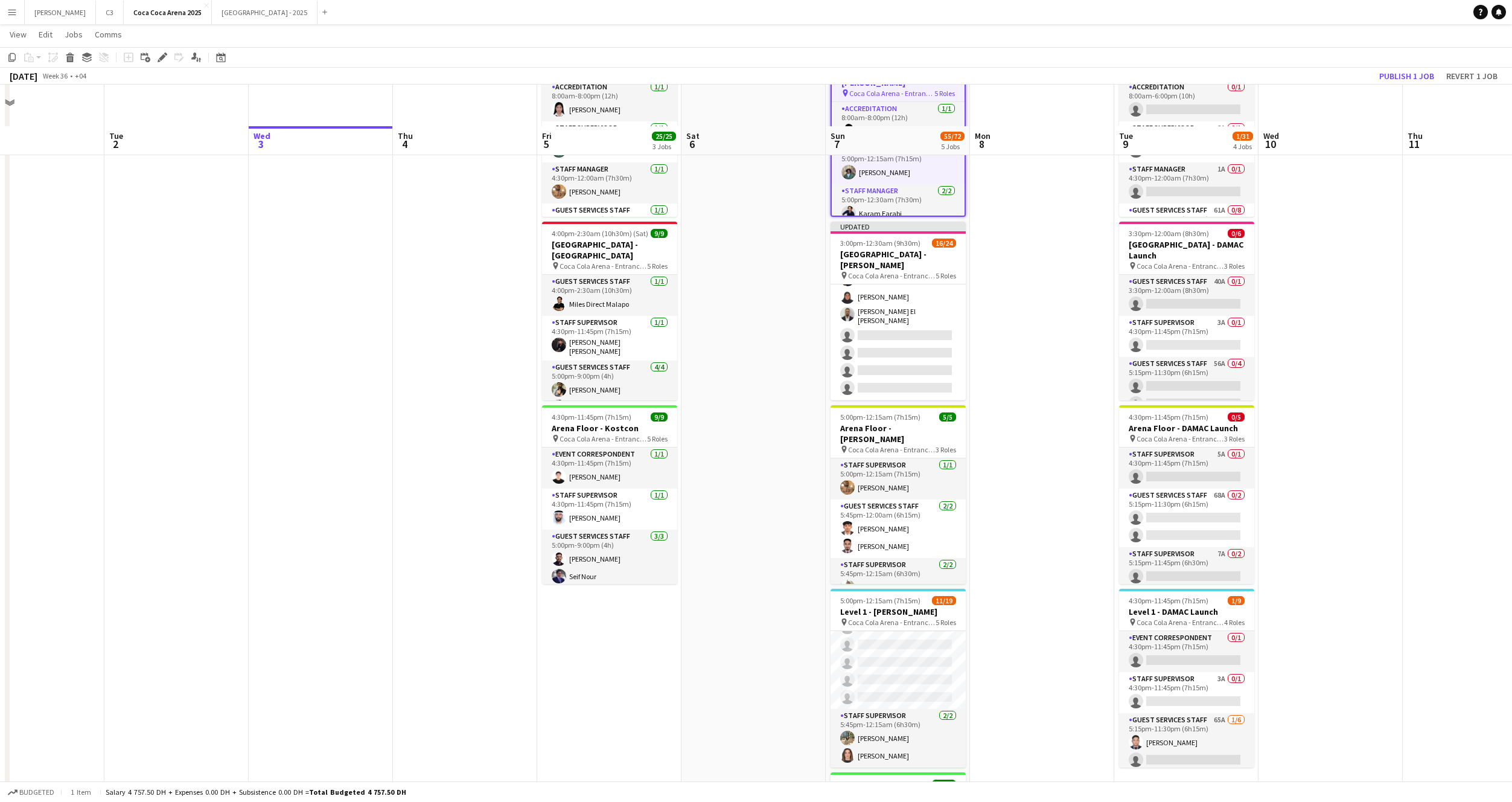
scroll to position [144, 0]
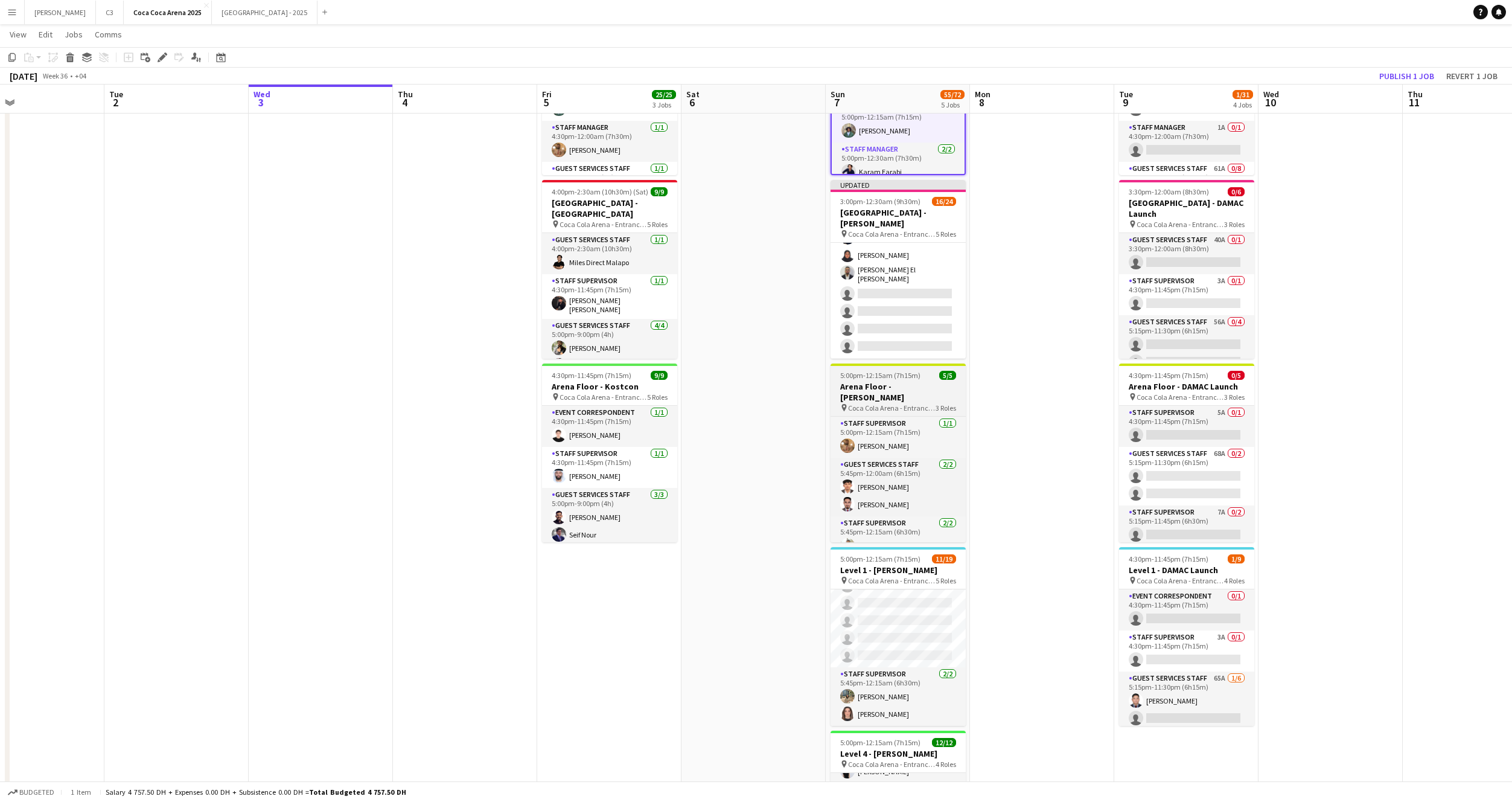
click at [856, 374] on span "5:00pm-12:15am (7h15m) (Mon)" at bounding box center [890, 376] width 99 height 9
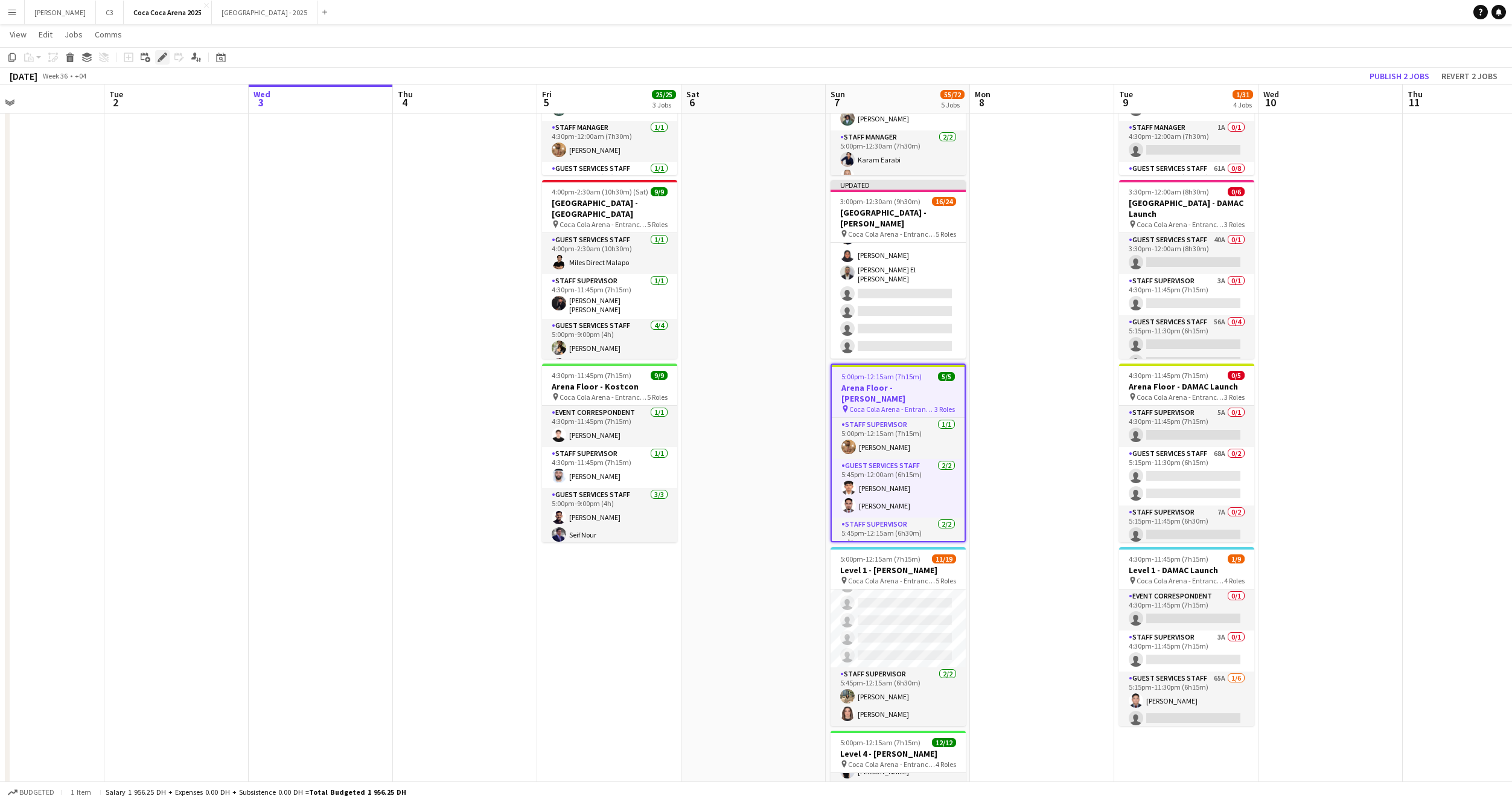
click at [162, 57] on icon at bounding box center [162, 58] width 7 height 7
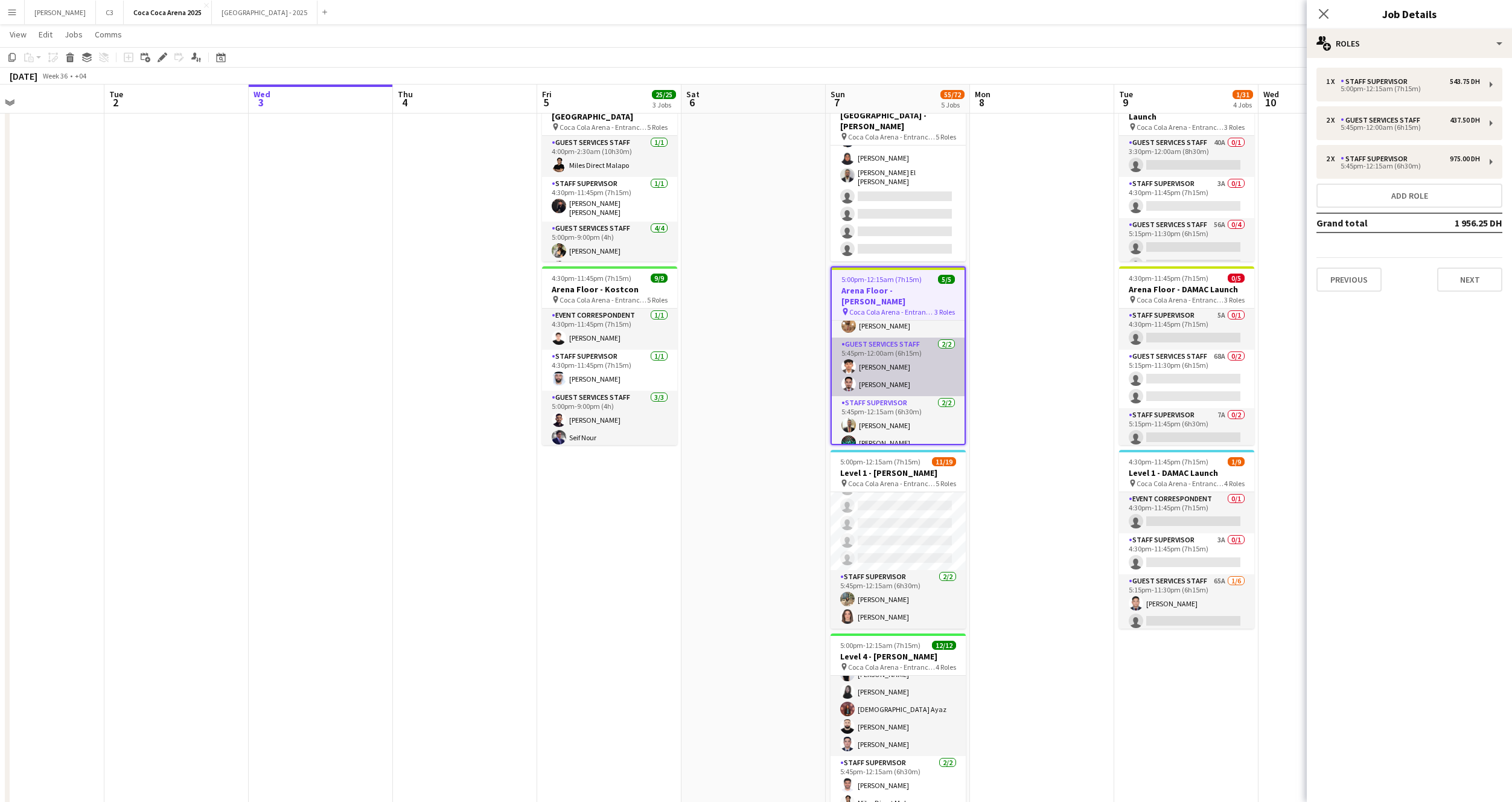
scroll to position [351, 0]
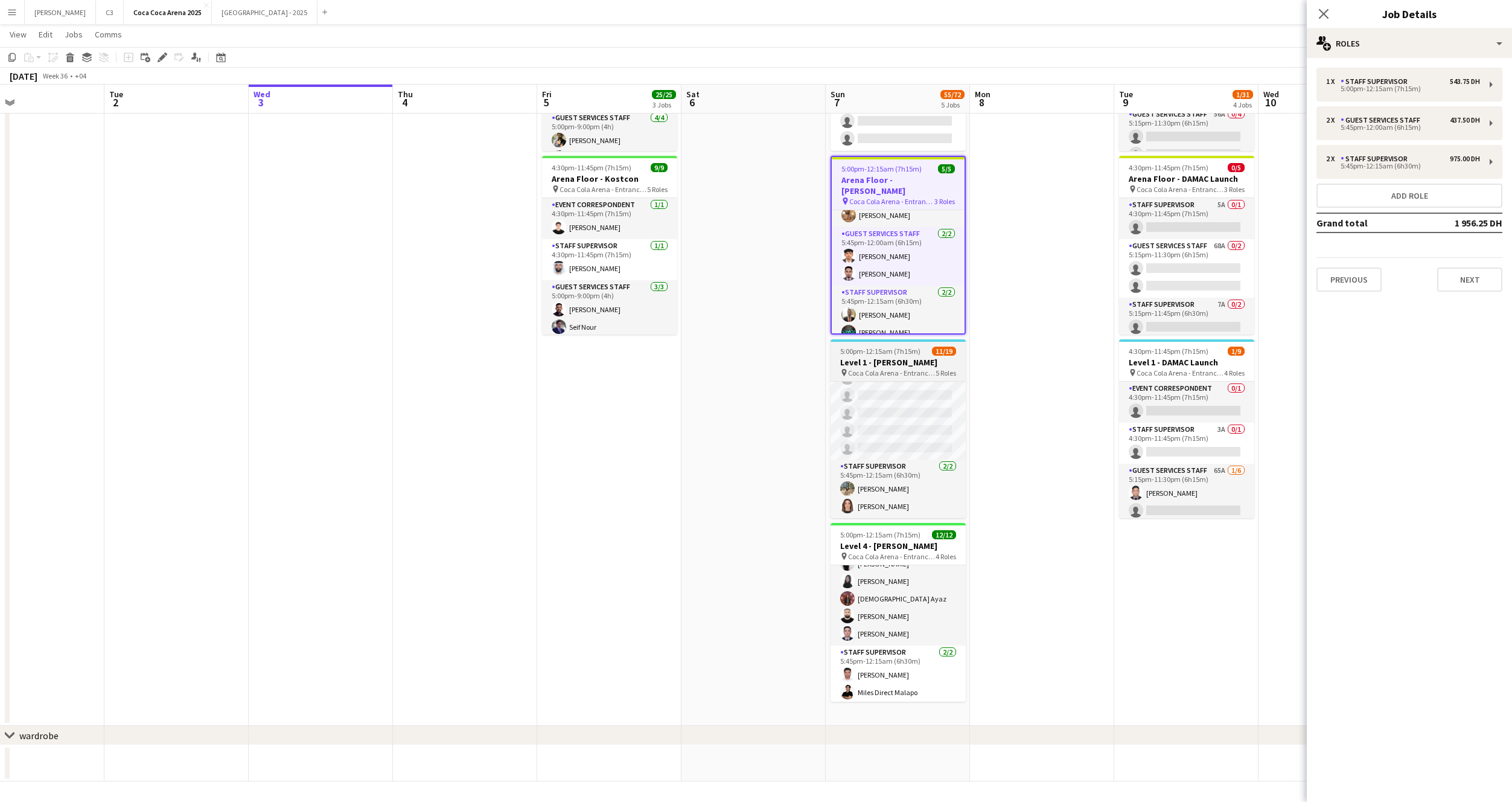
click at [898, 360] on h3 "Level 1 - [PERSON_NAME]" at bounding box center [898, 362] width 135 height 11
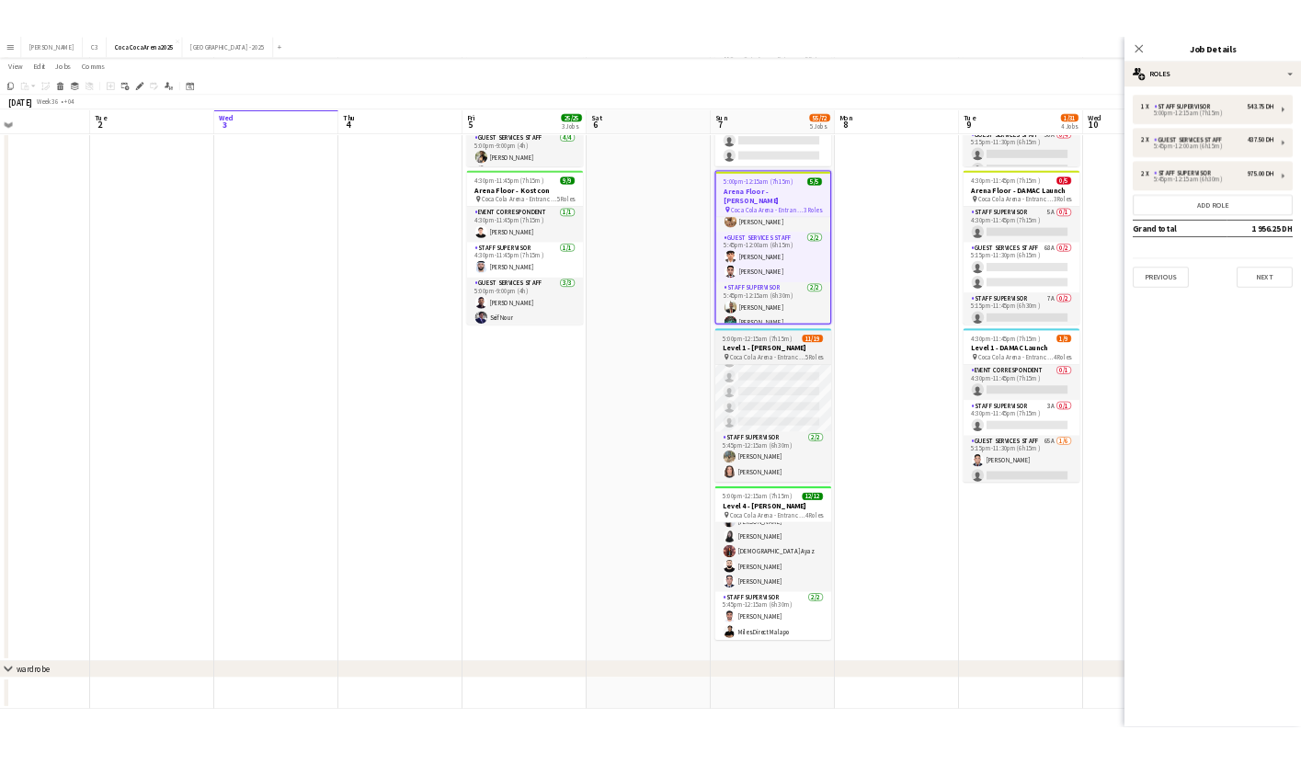
scroll to position [33, 0]
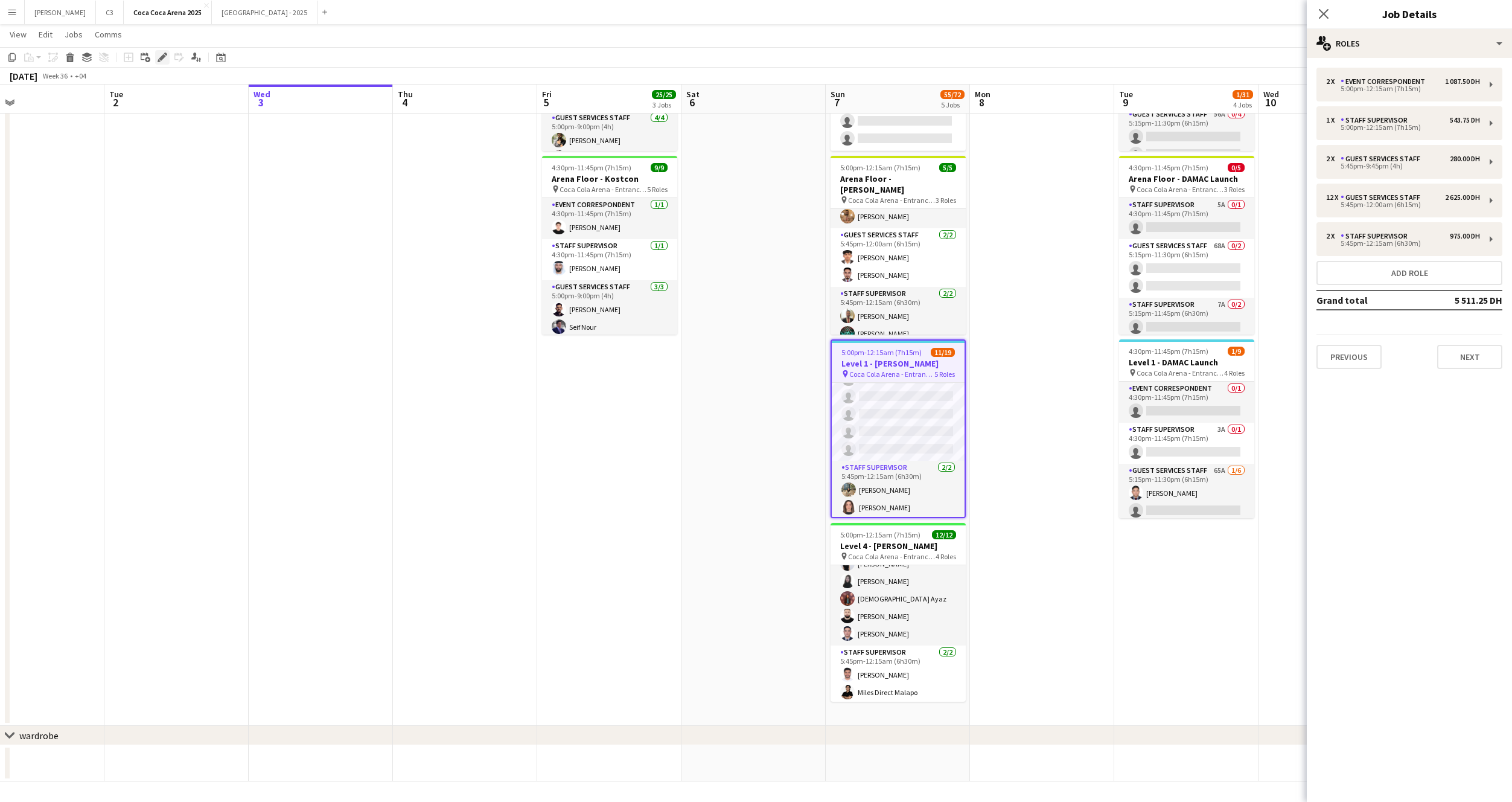
click at [161, 58] on icon at bounding box center [162, 58] width 7 height 7
click at [900, 542] on h3 "Level 4 - [PERSON_NAME]" at bounding box center [898, 546] width 135 height 11
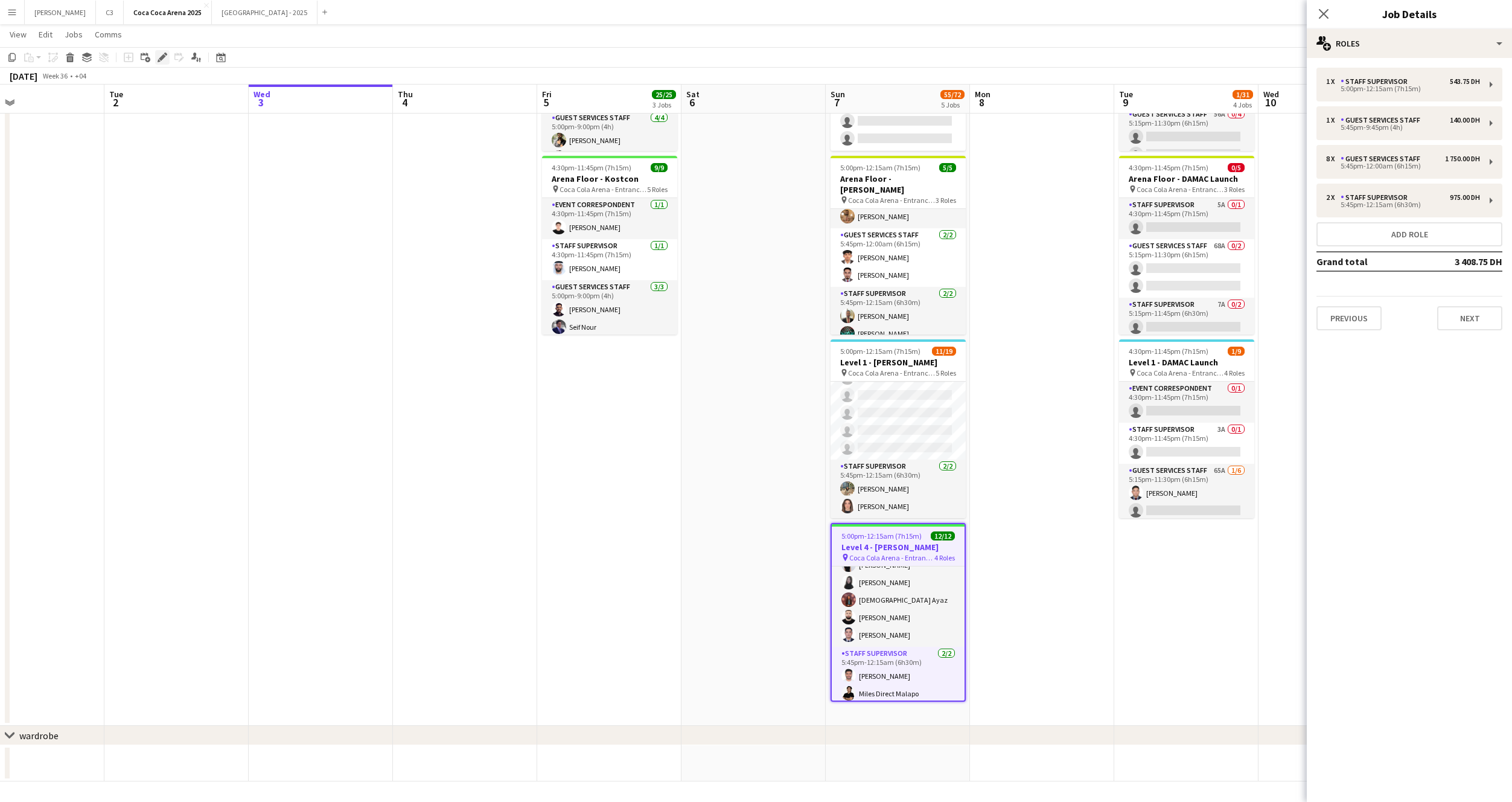
click at [163, 54] on icon "Edit" at bounding box center [162, 57] width 10 height 10
click at [1371, 164] on div "5:45pm-12:00am (6h15m)" at bounding box center [1403, 166] width 154 height 6
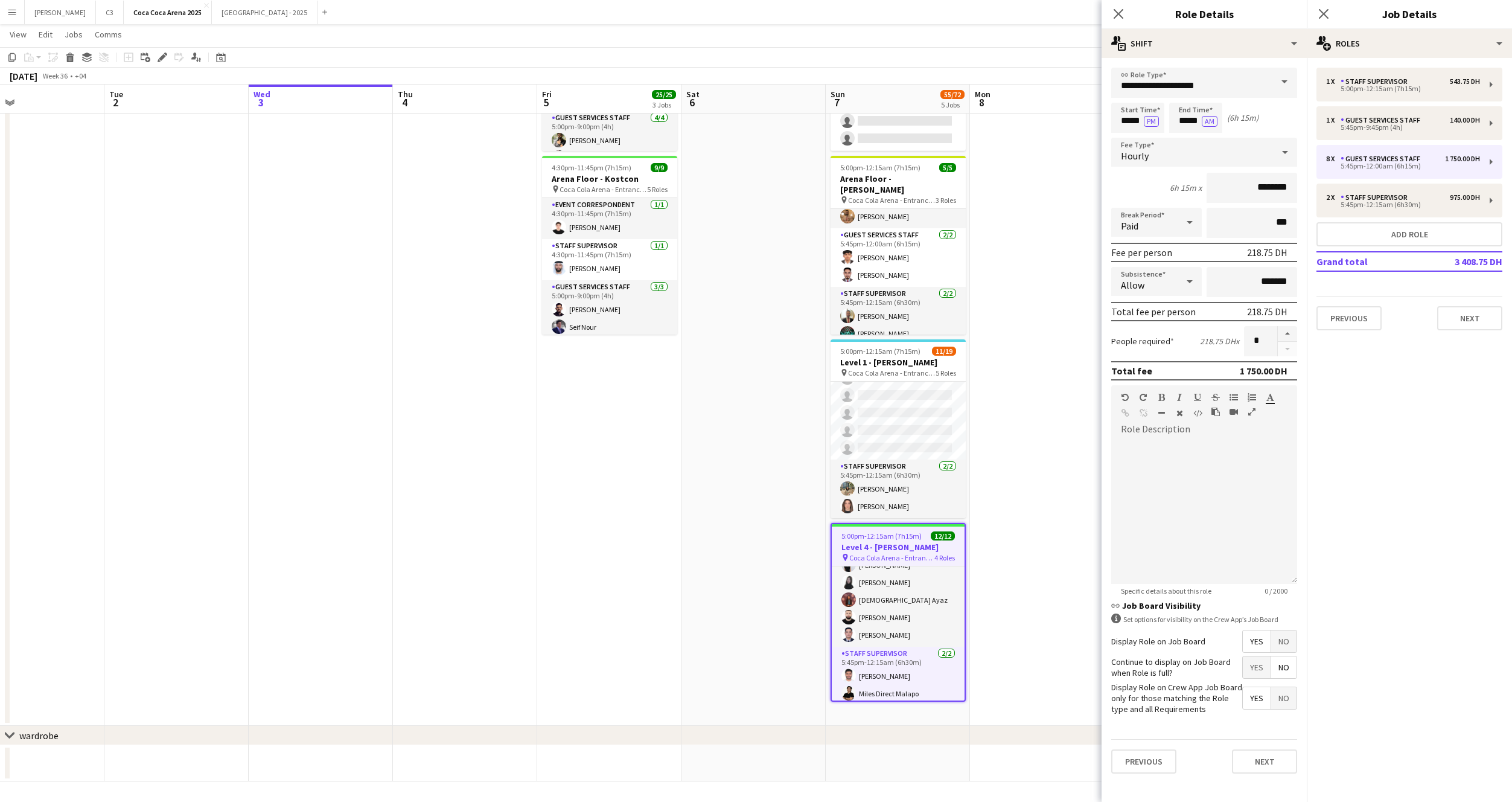
scroll to position [166, 0]
click at [1119, 16] on icon "Close pop-in" at bounding box center [1117, 13] width 11 height 11
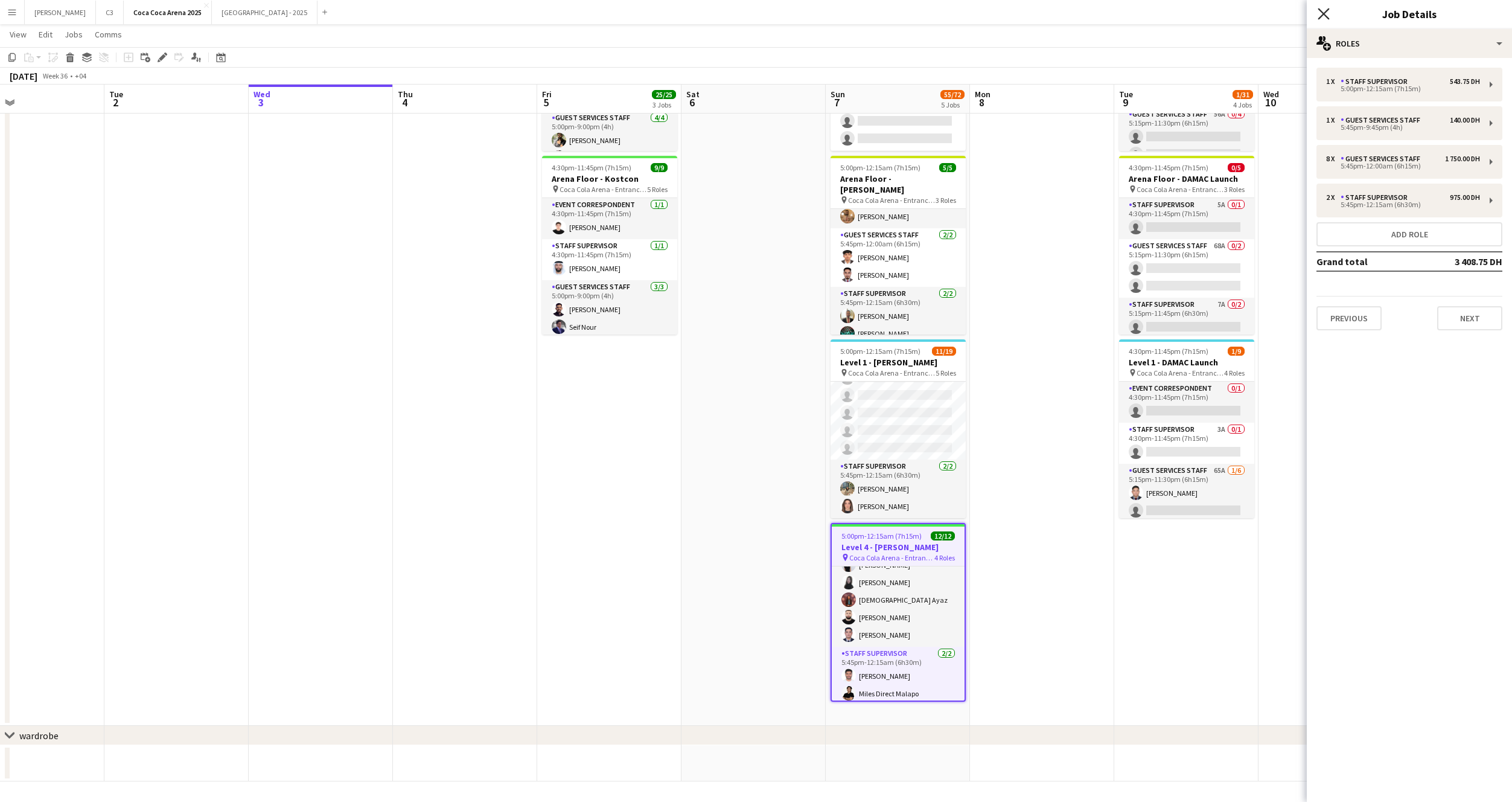
click at [1326, 18] on icon "Close pop-in" at bounding box center [1323, 13] width 11 height 11
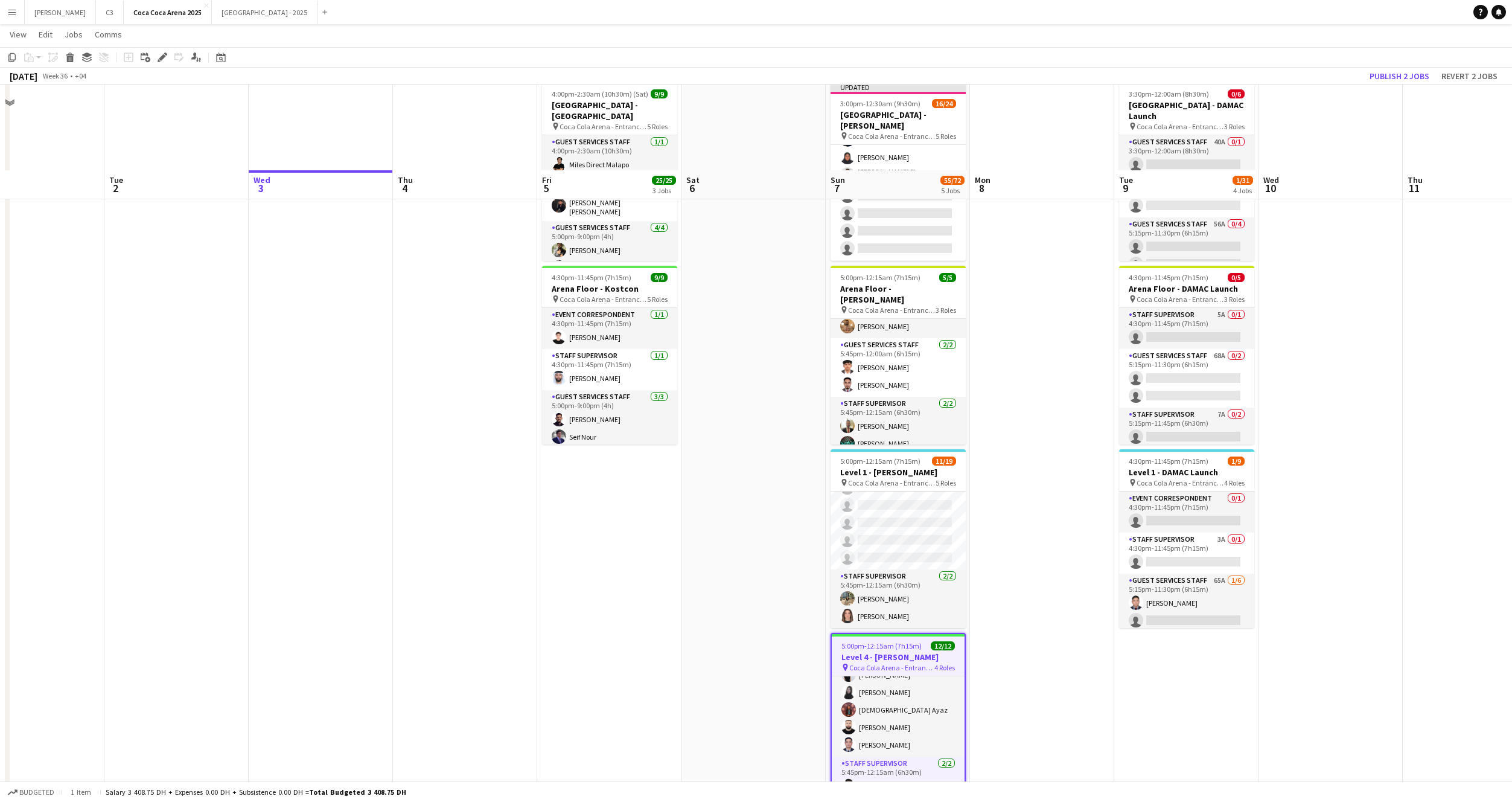
scroll to position [231, 0]
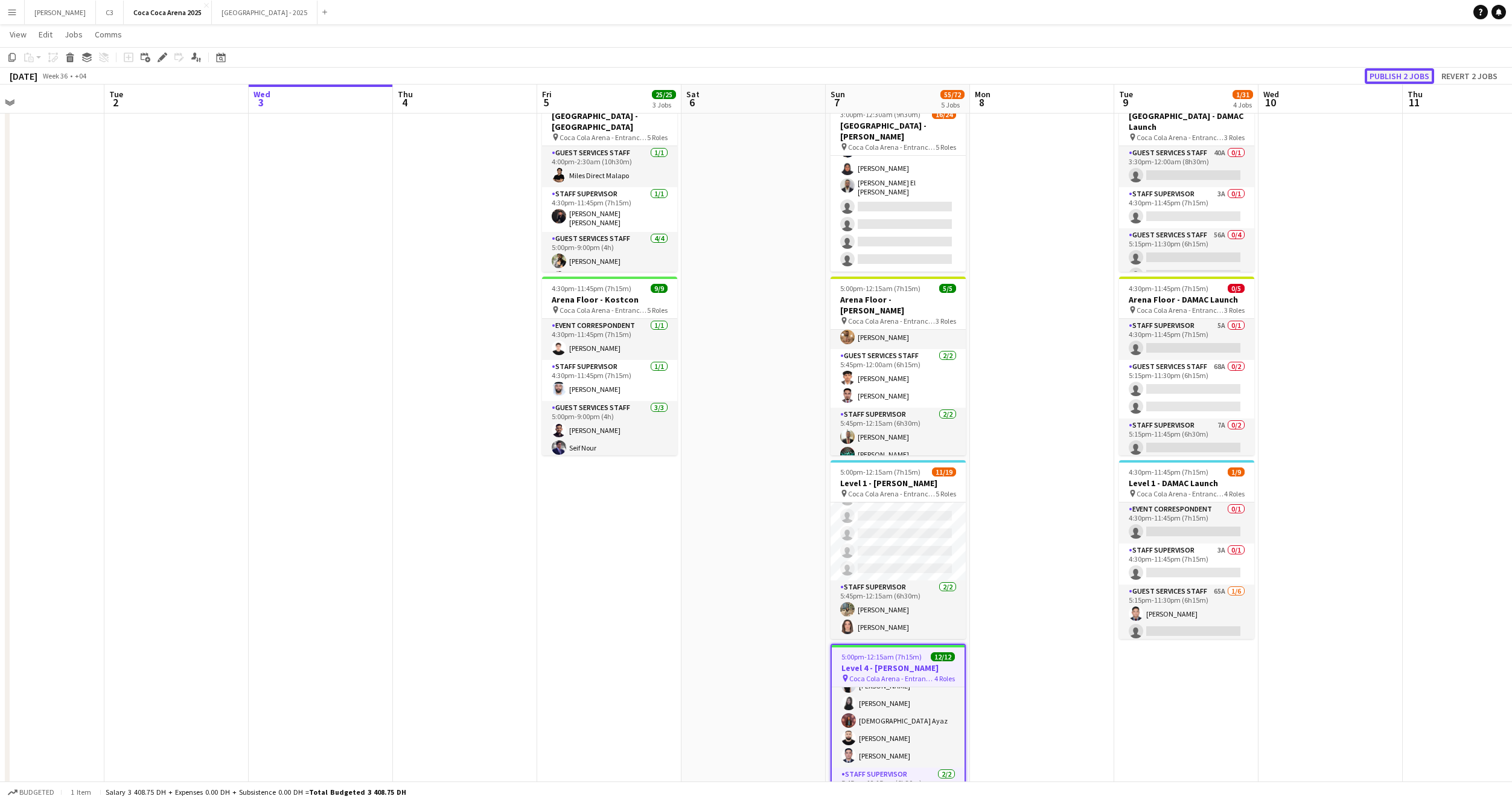
click at [1399, 76] on button "Publish 2 jobs" at bounding box center [1400, 76] width 70 height 16
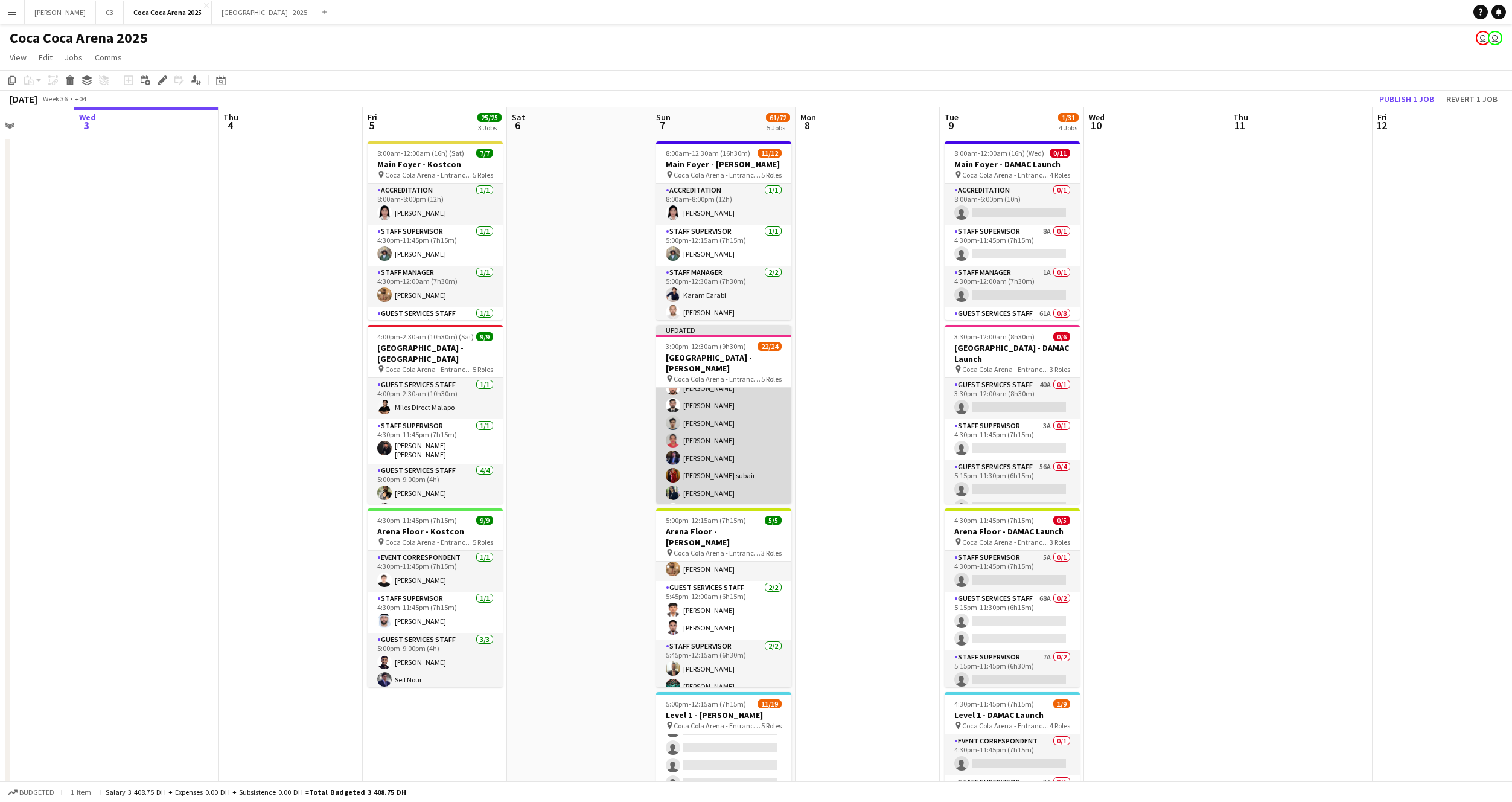
scroll to position [411, 0]
click at [745, 453] on app-card-role "Guest Services Staff 5/5 5:45pm-12:15am (6h30m) Emaan Sajjad Pooja Ropwani Cami…" at bounding box center [724, 466] width 135 height 111
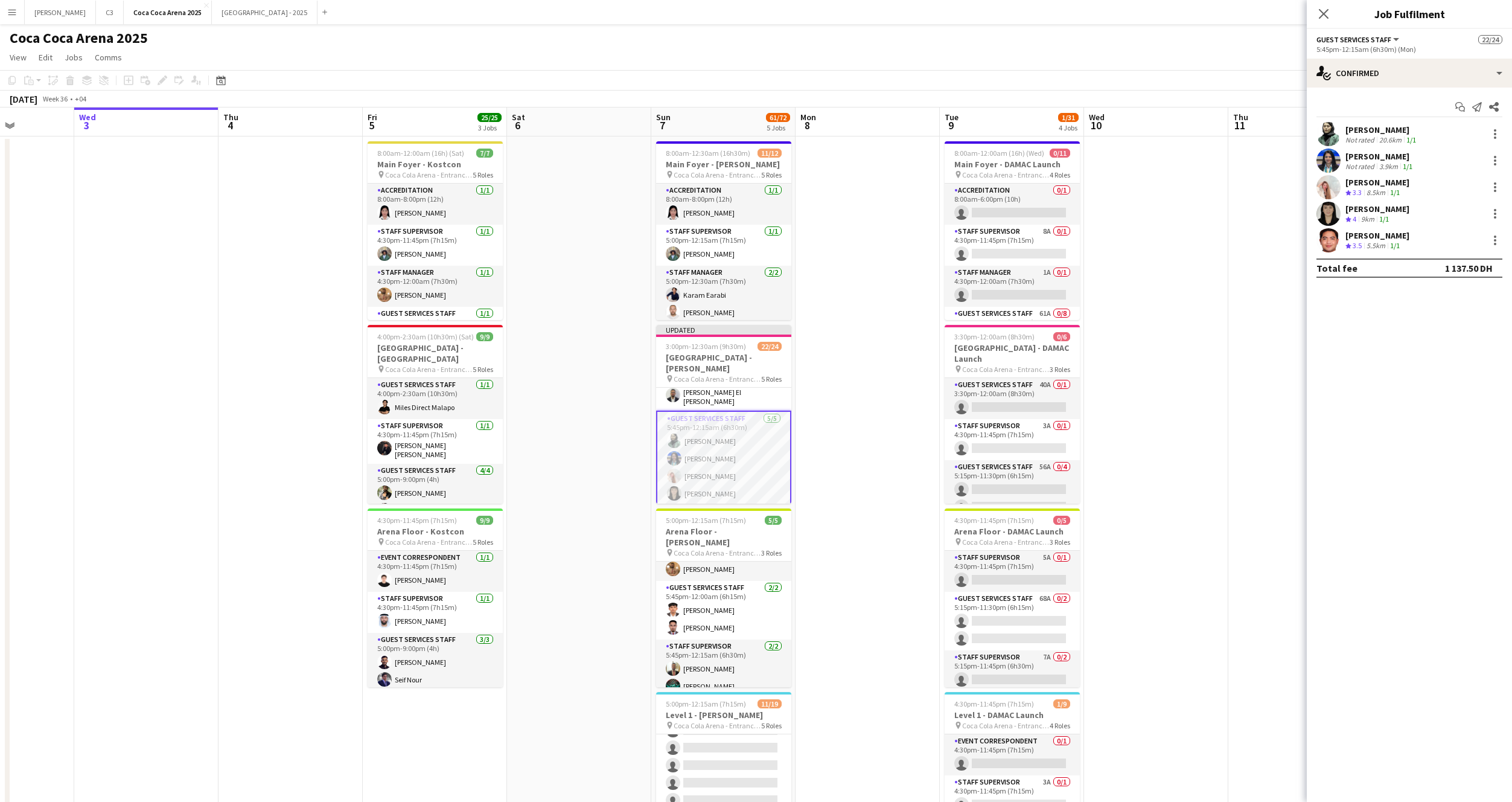
click at [1332, 159] on app-user-avatar at bounding box center [1328, 160] width 24 height 24
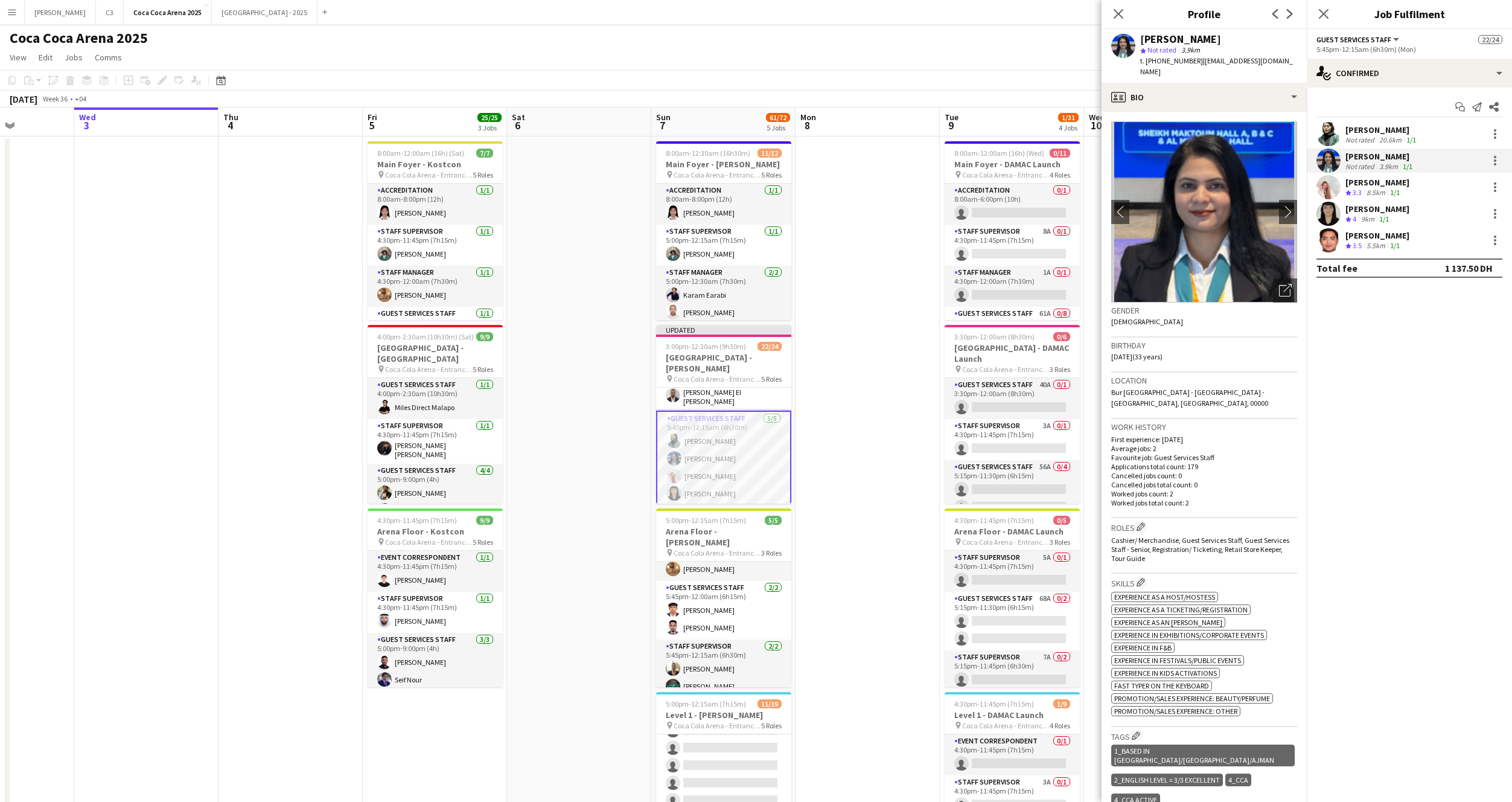
click at [1330, 134] on app-user-avatar at bounding box center [1328, 134] width 24 height 24
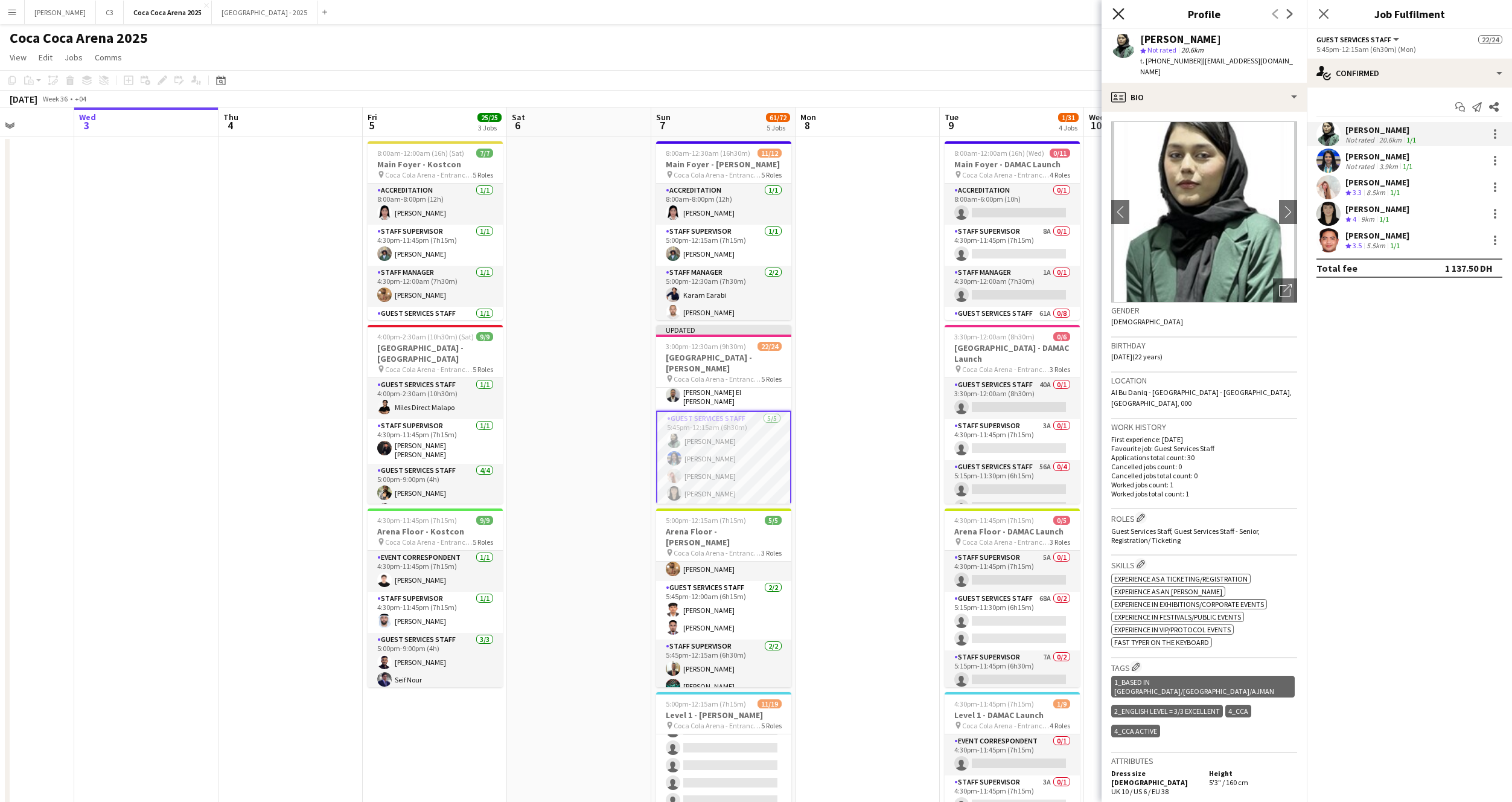
click at [1119, 14] on icon at bounding box center [1117, 13] width 11 height 11
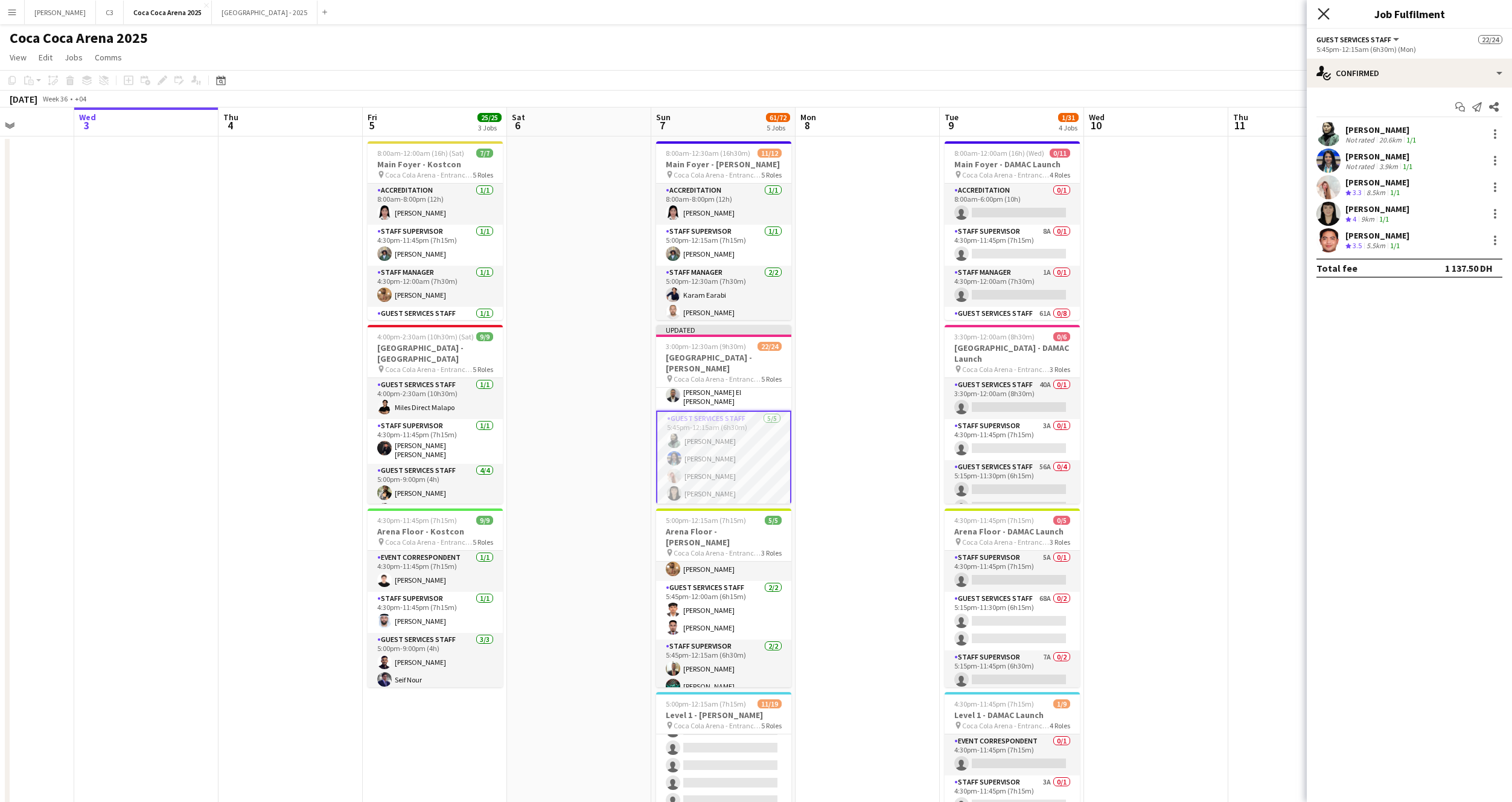
click at [1322, 11] on icon at bounding box center [1323, 13] width 11 height 11
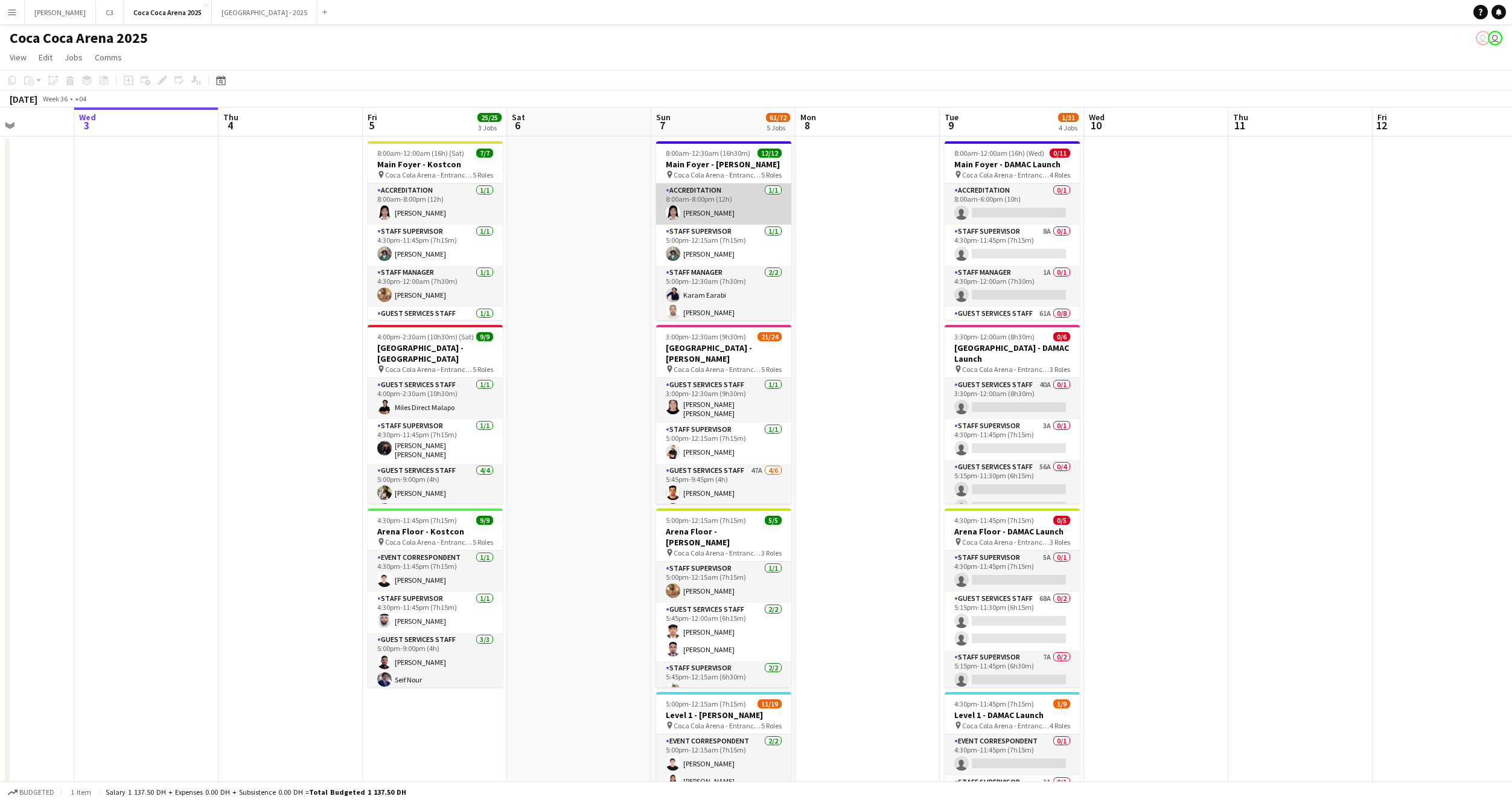
scroll to position [0, 496]
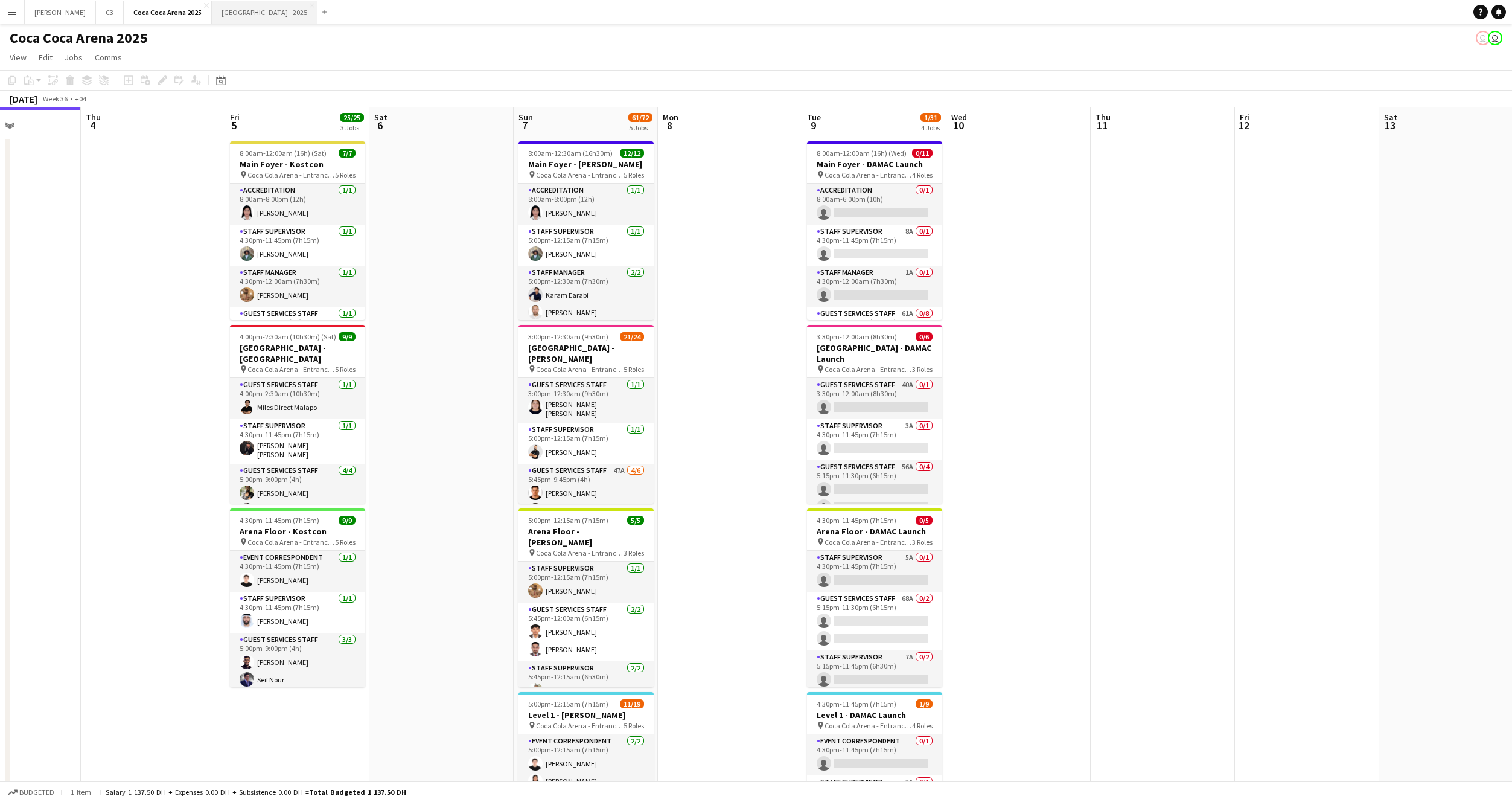
click at [212, 4] on button "[GEOGRAPHIC_DATA] - 2025 Close" at bounding box center [265, 12] width 106 height 24
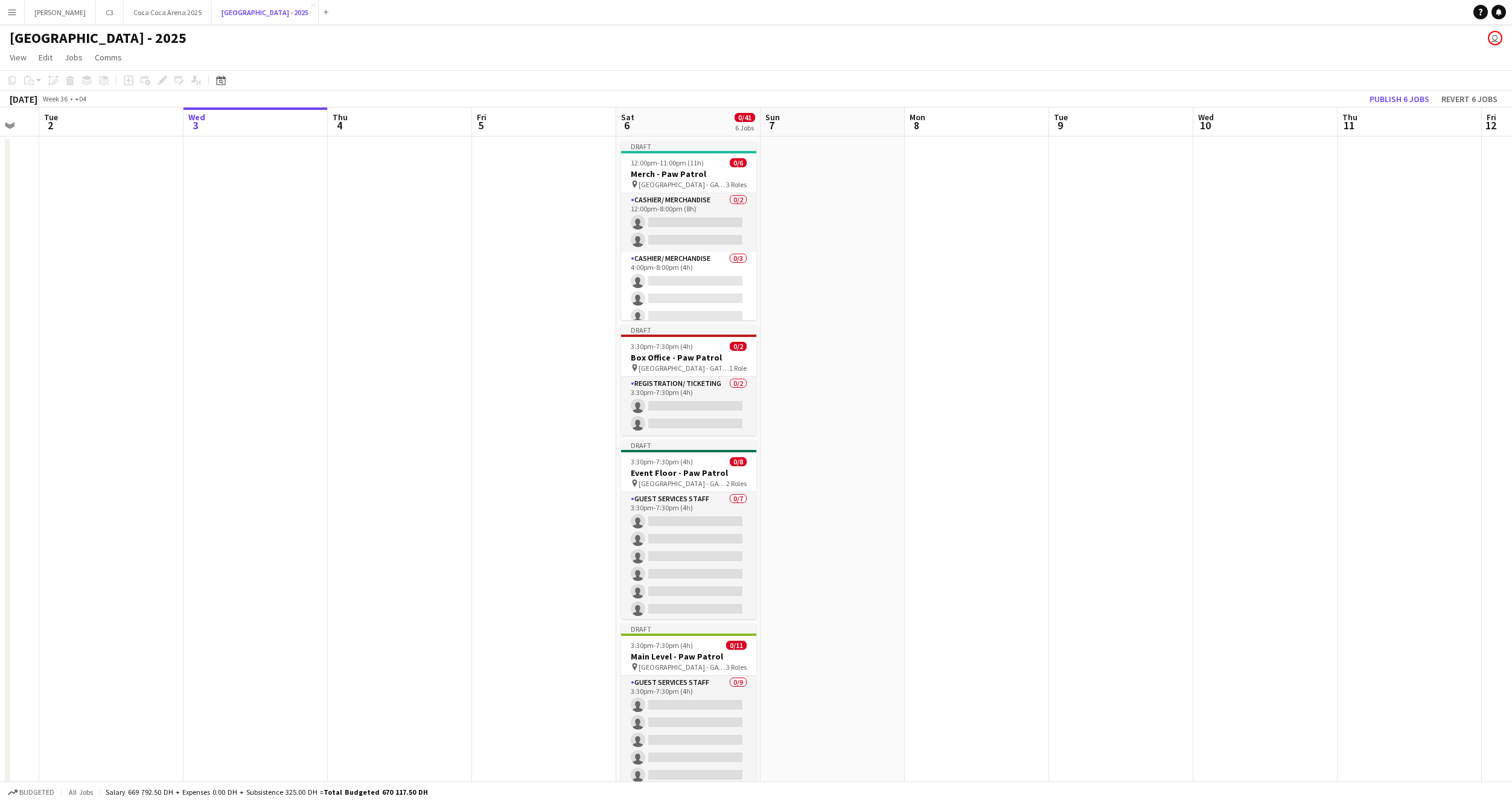
scroll to position [0, 410]
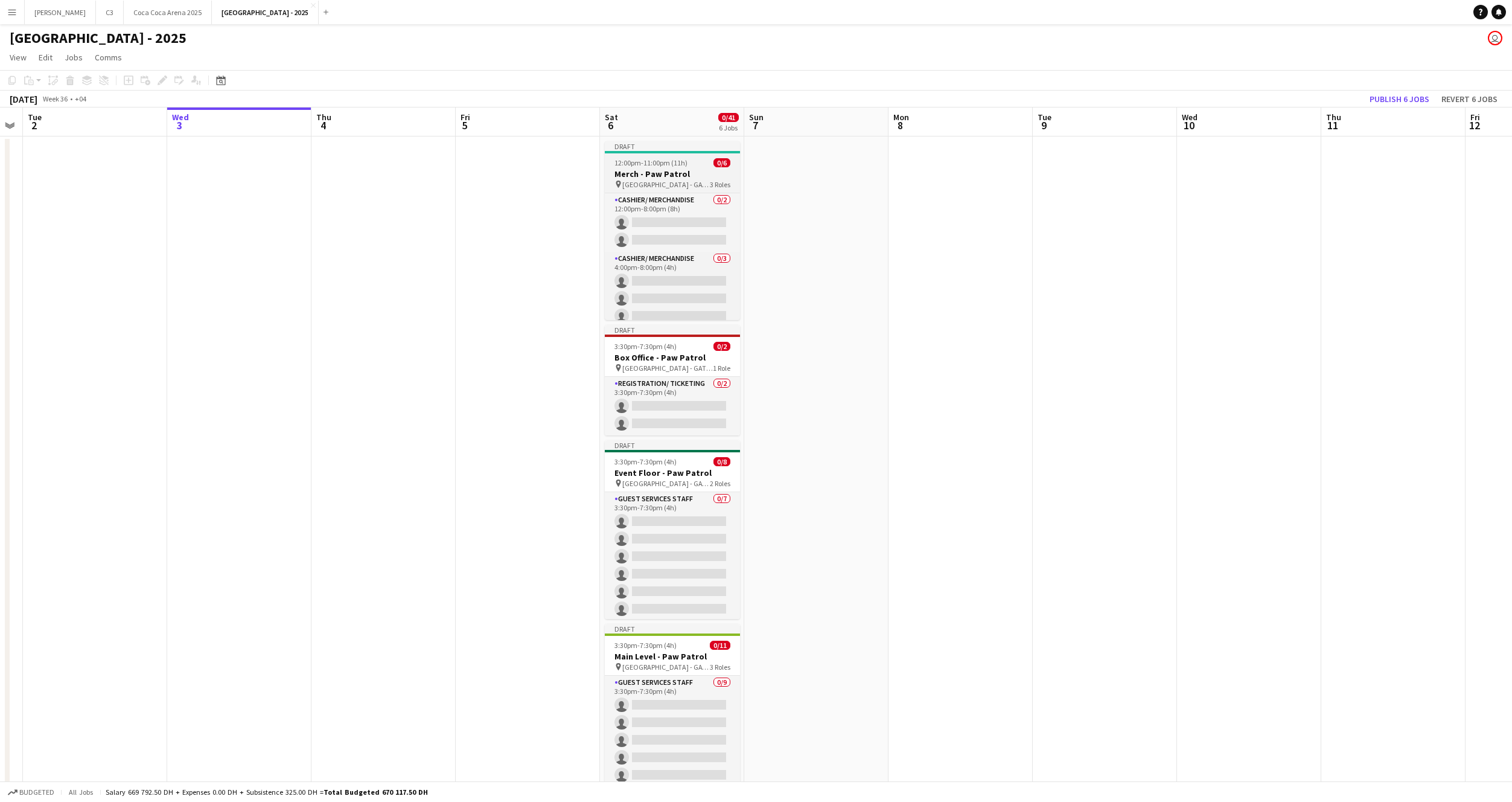
click at [647, 162] on span "12:00pm-11:00pm (11h)" at bounding box center [651, 163] width 73 height 9
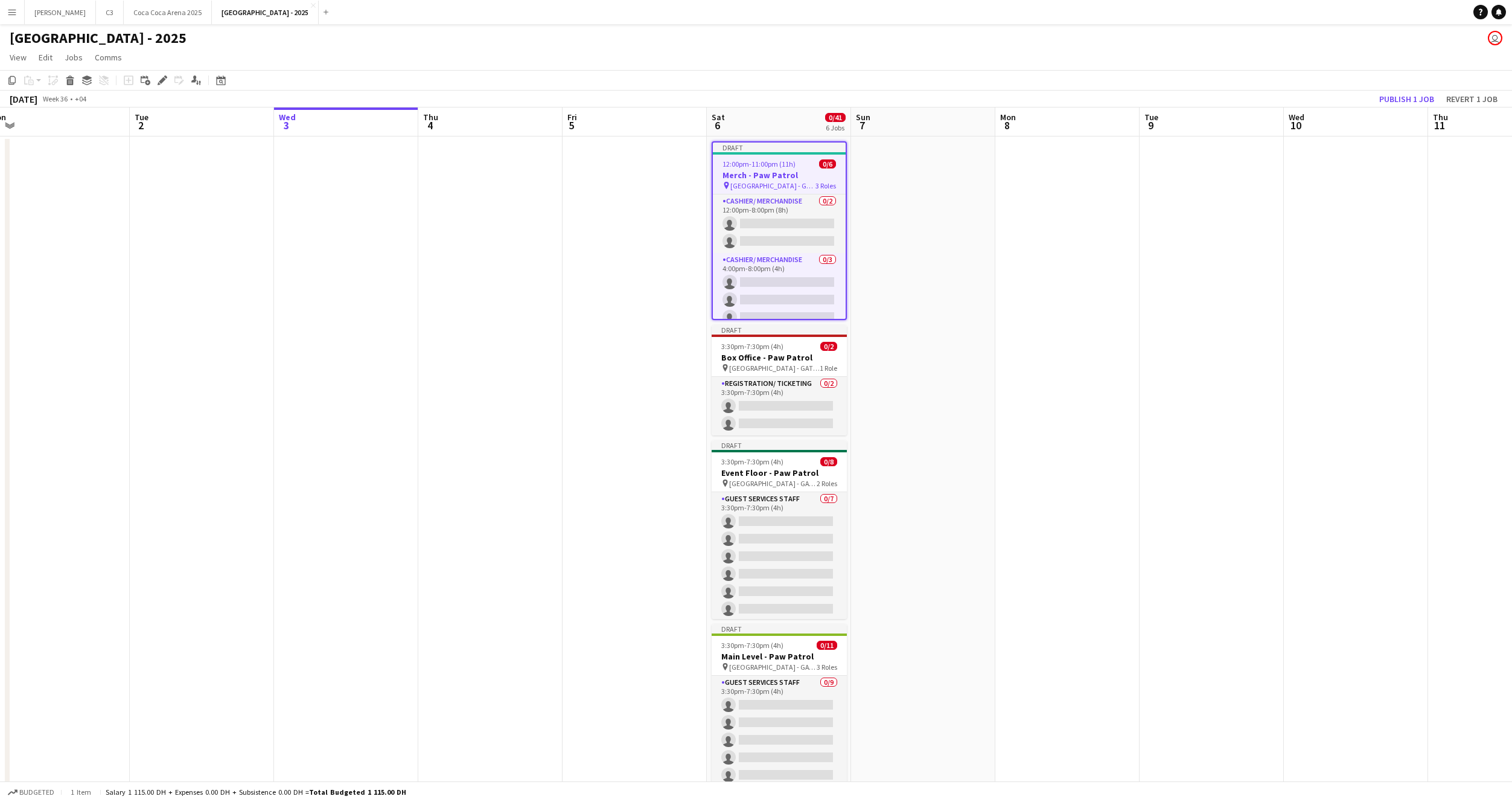
scroll to position [0, 246]
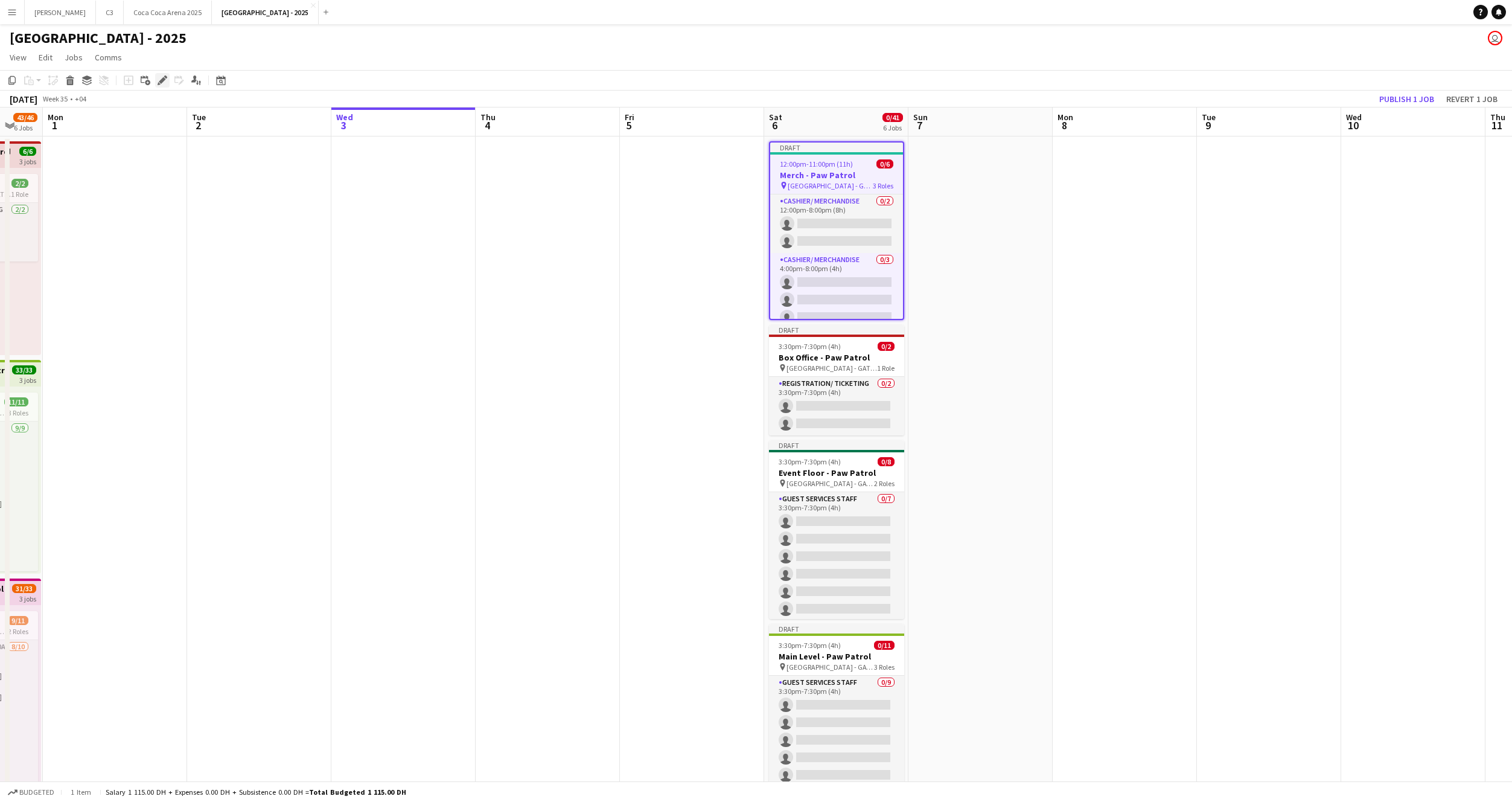
click at [158, 80] on icon "Edit" at bounding box center [162, 80] width 10 height 10
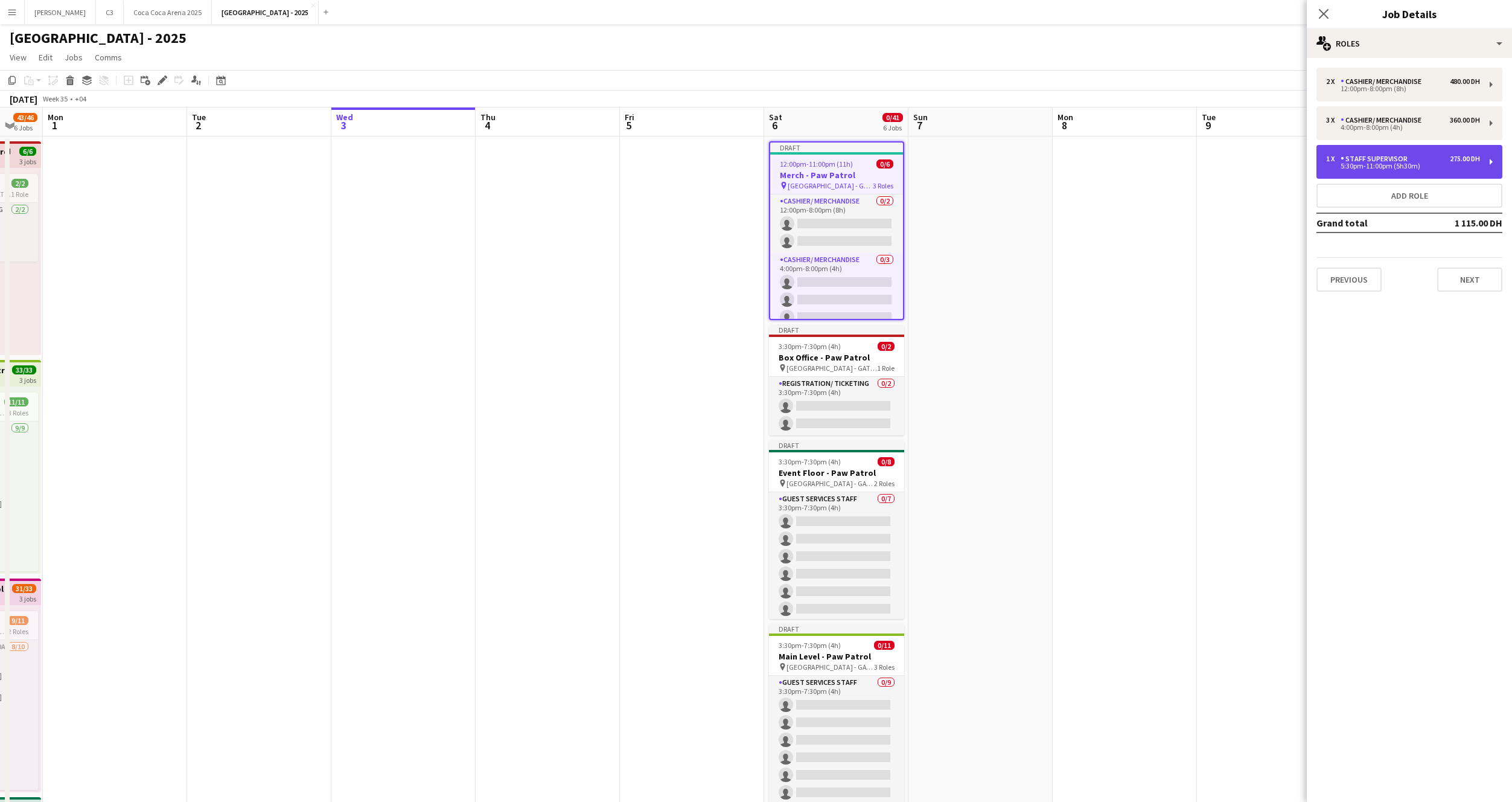
click at [1374, 164] on div "5:30pm-11:00pm (5h30m)" at bounding box center [1403, 166] width 154 height 6
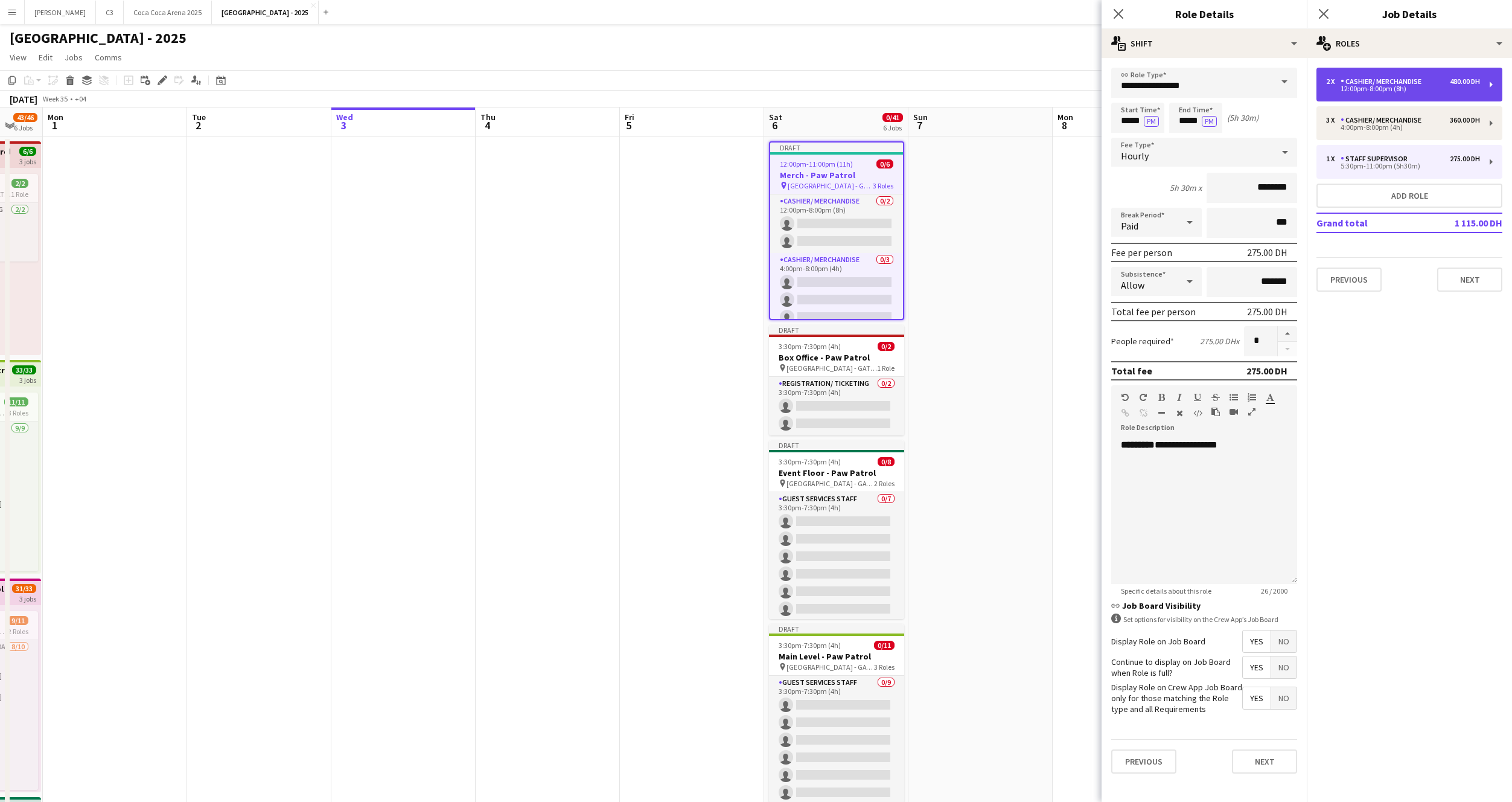
click at [1373, 91] on div "12:00pm-8:00pm (8h)" at bounding box center [1403, 89] width 154 height 6
type input "**********"
type input "*****"
type input "********"
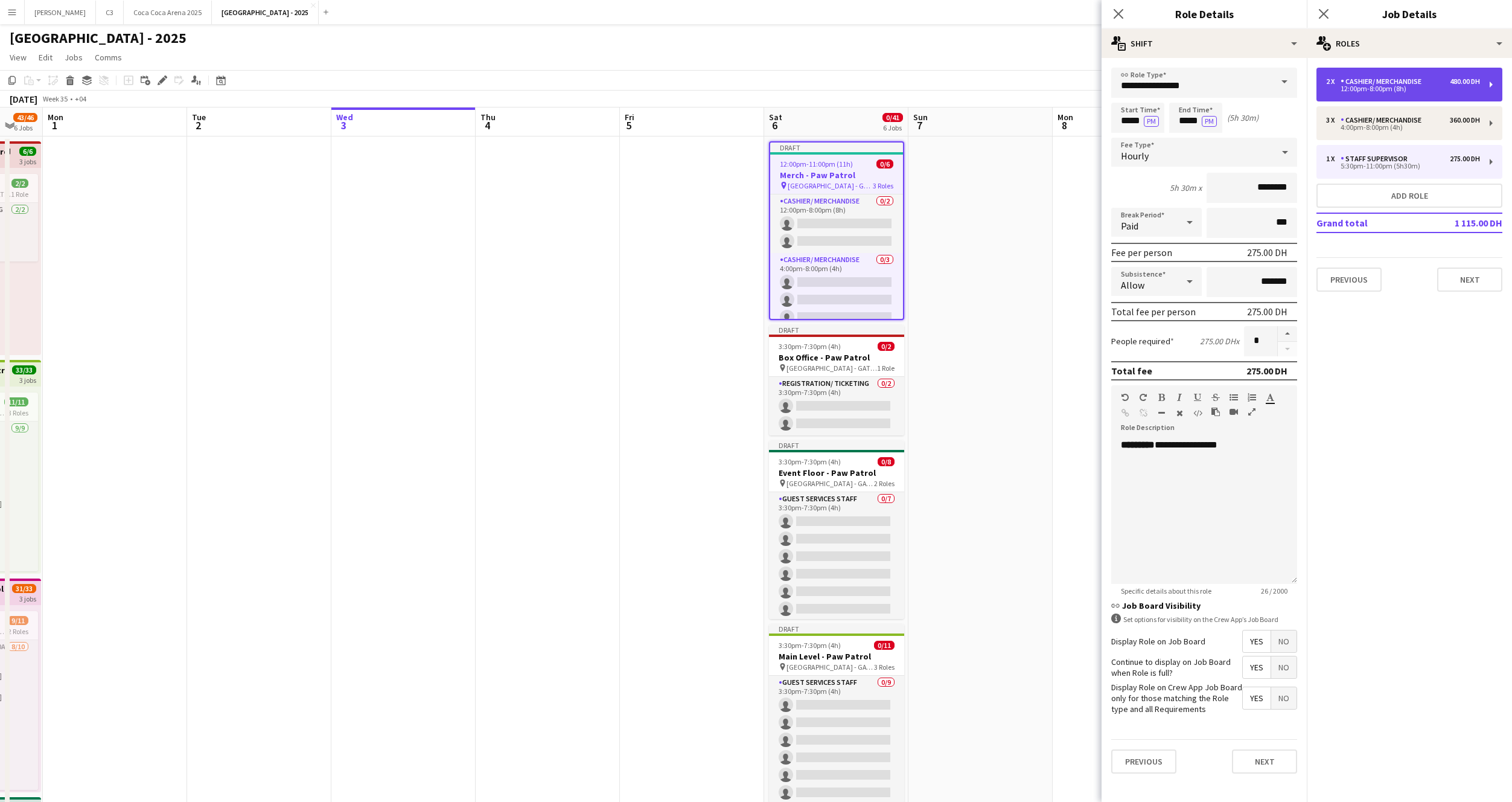
type input "*"
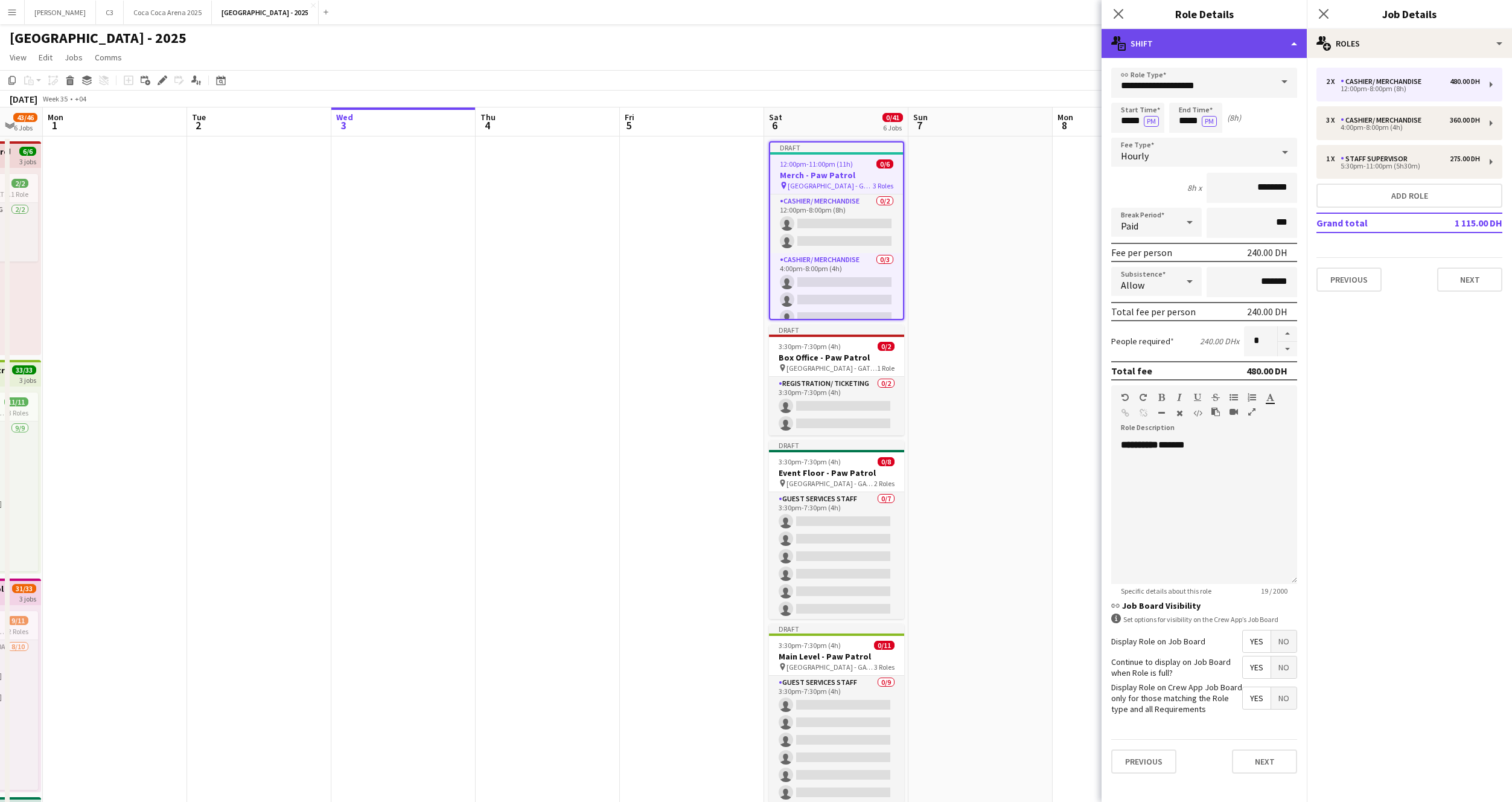
click at [1226, 47] on div "multiple-actions-text Shift" at bounding box center [1204, 43] width 205 height 29
click at [1233, 143] on div "bin-2 Delete Role" at bounding box center [1244, 144] width 119 height 24
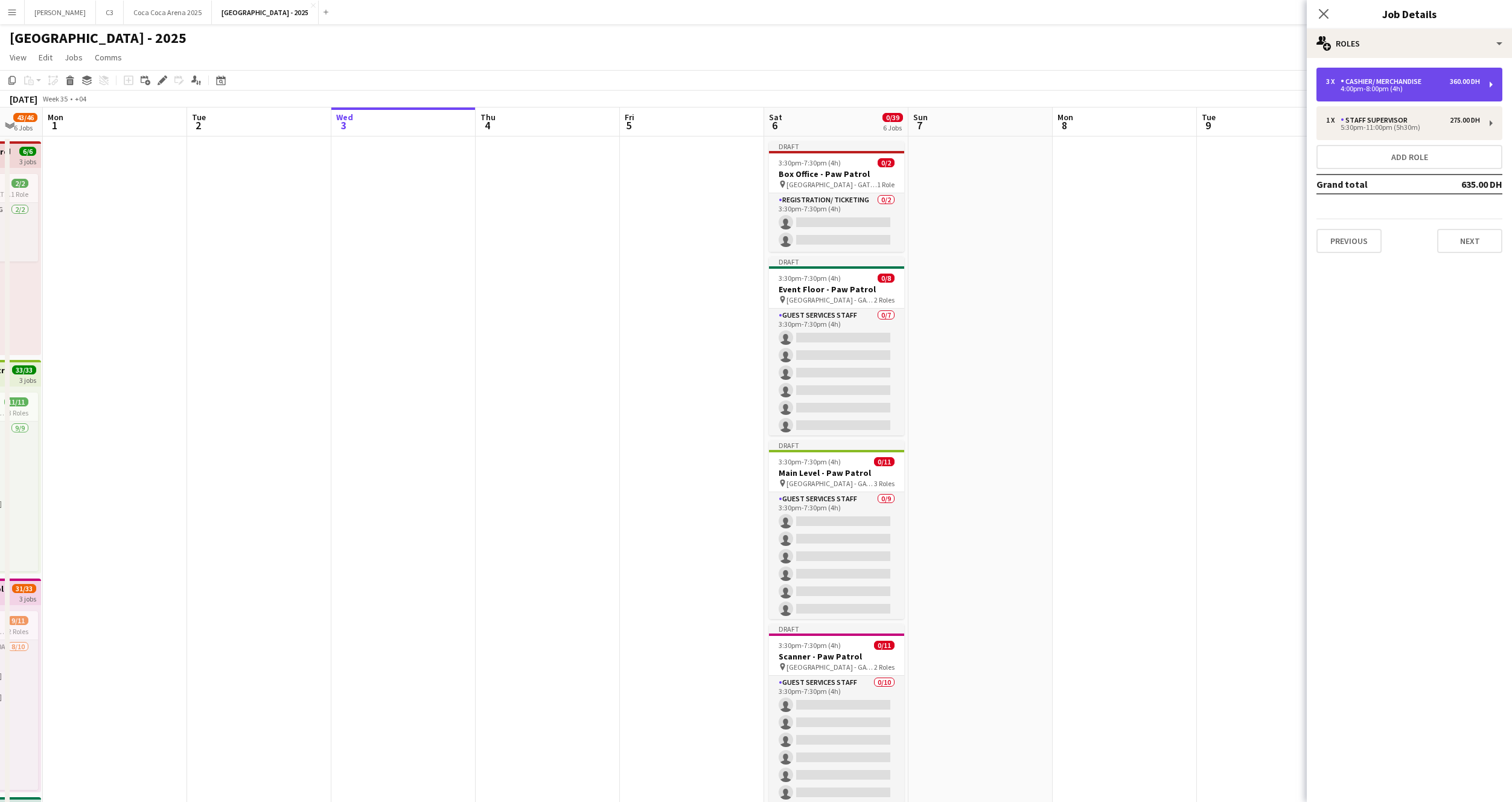
click at [1370, 92] on div "4:00pm-8:00pm (4h)" at bounding box center [1403, 89] width 154 height 6
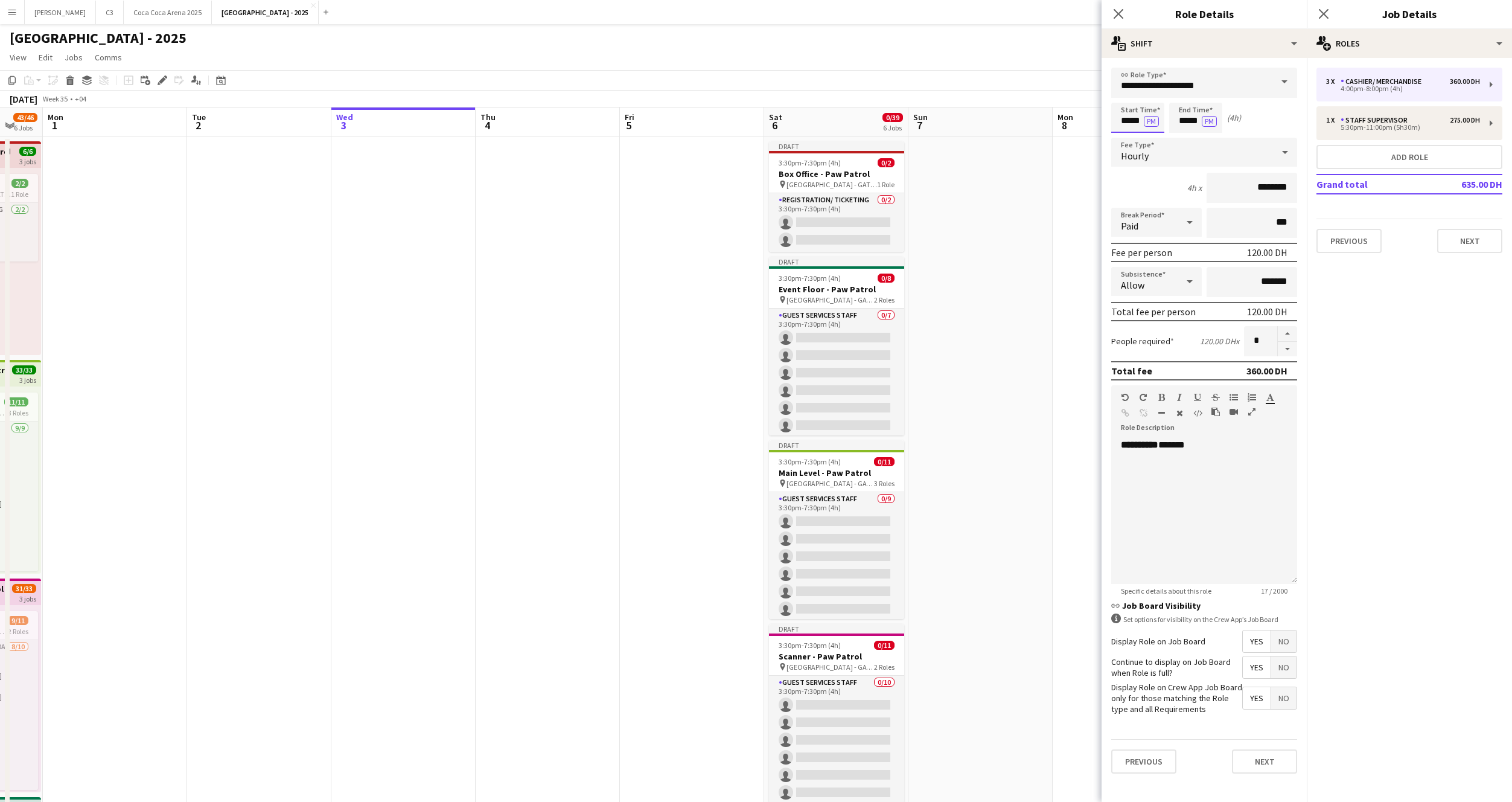
click at [1129, 116] on input "*****" at bounding box center [1138, 118] width 53 height 30
type input "*****"
click at [1282, 338] on button "button" at bounding box center [1287, 334] width 19 height 16
type input "*"
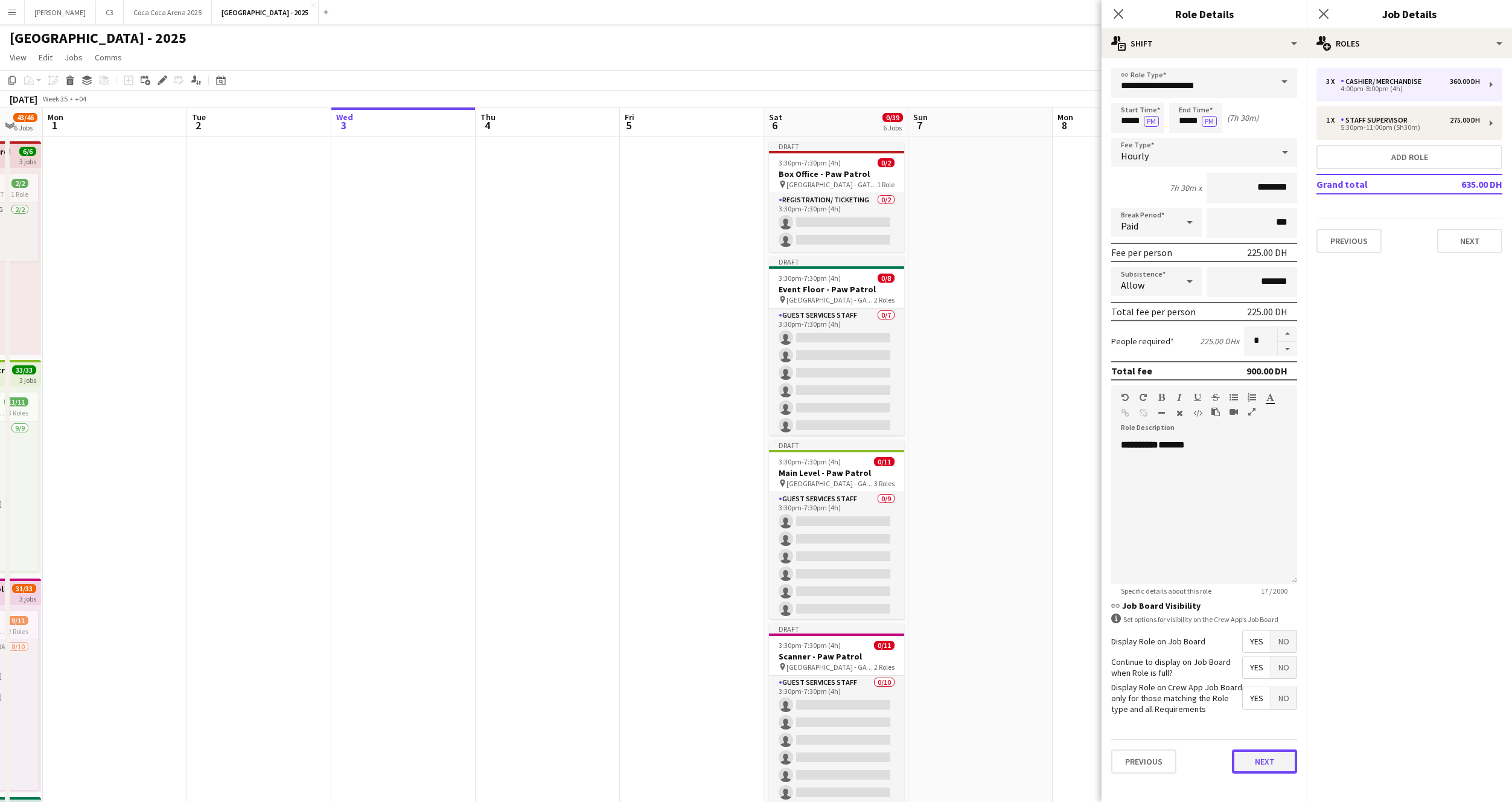
click at [1264, 761] on button "Next" at bounding box center [1264, 761] width 65 height 24
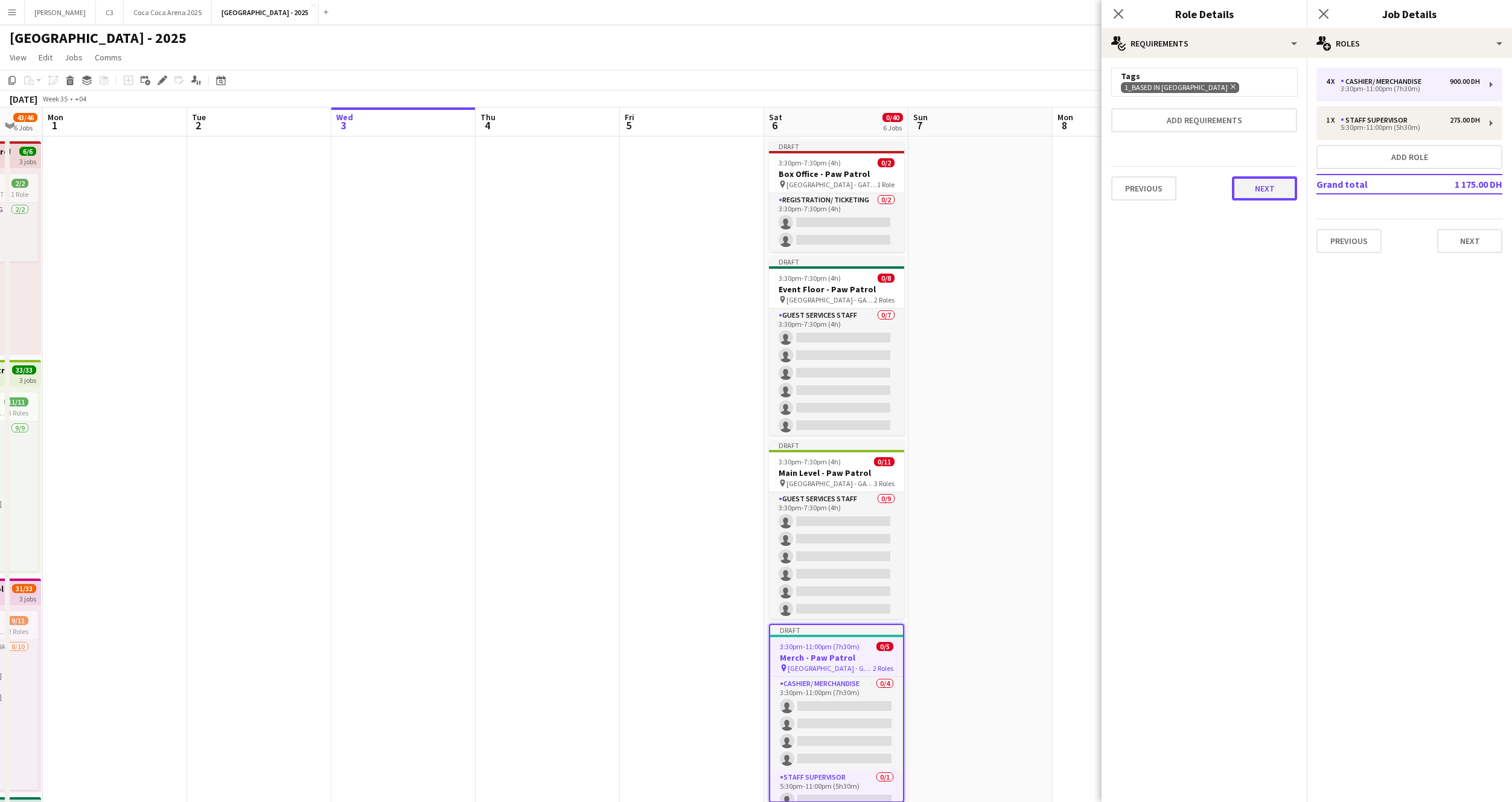
click at [1259, 183] on button "Next" at bounding box center [1264, 188] width 65 height 24
click at [1448, 242] on button "Next" at bounding box center [1469, 240] width 65 height 24
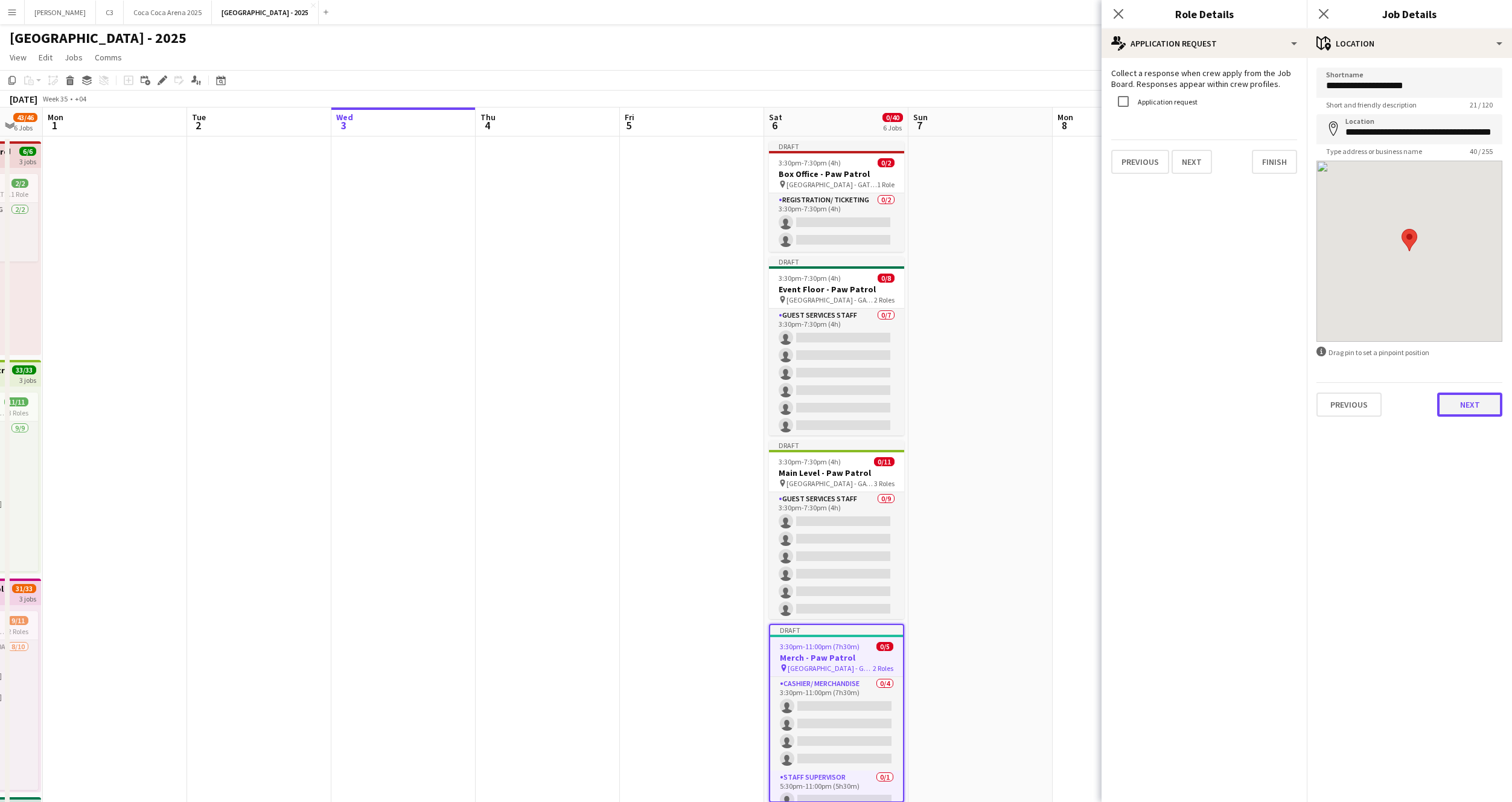
click at [1444, 416] on button "Next" at bounding box center [1469, 405] width 65 height 24
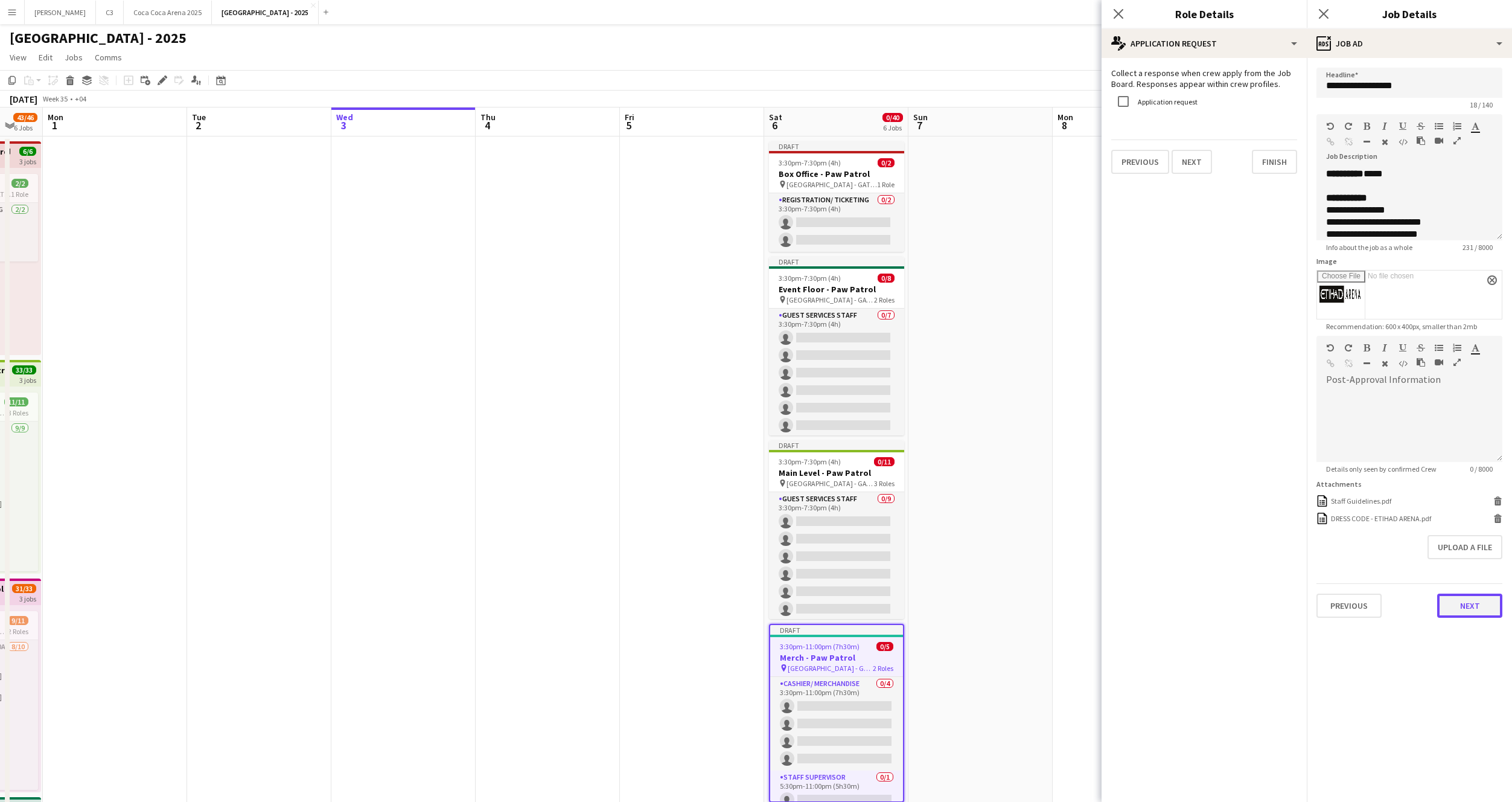
click at [1452, 602] on button "Next" at bounding box center [1469, 606] width 65 height 24
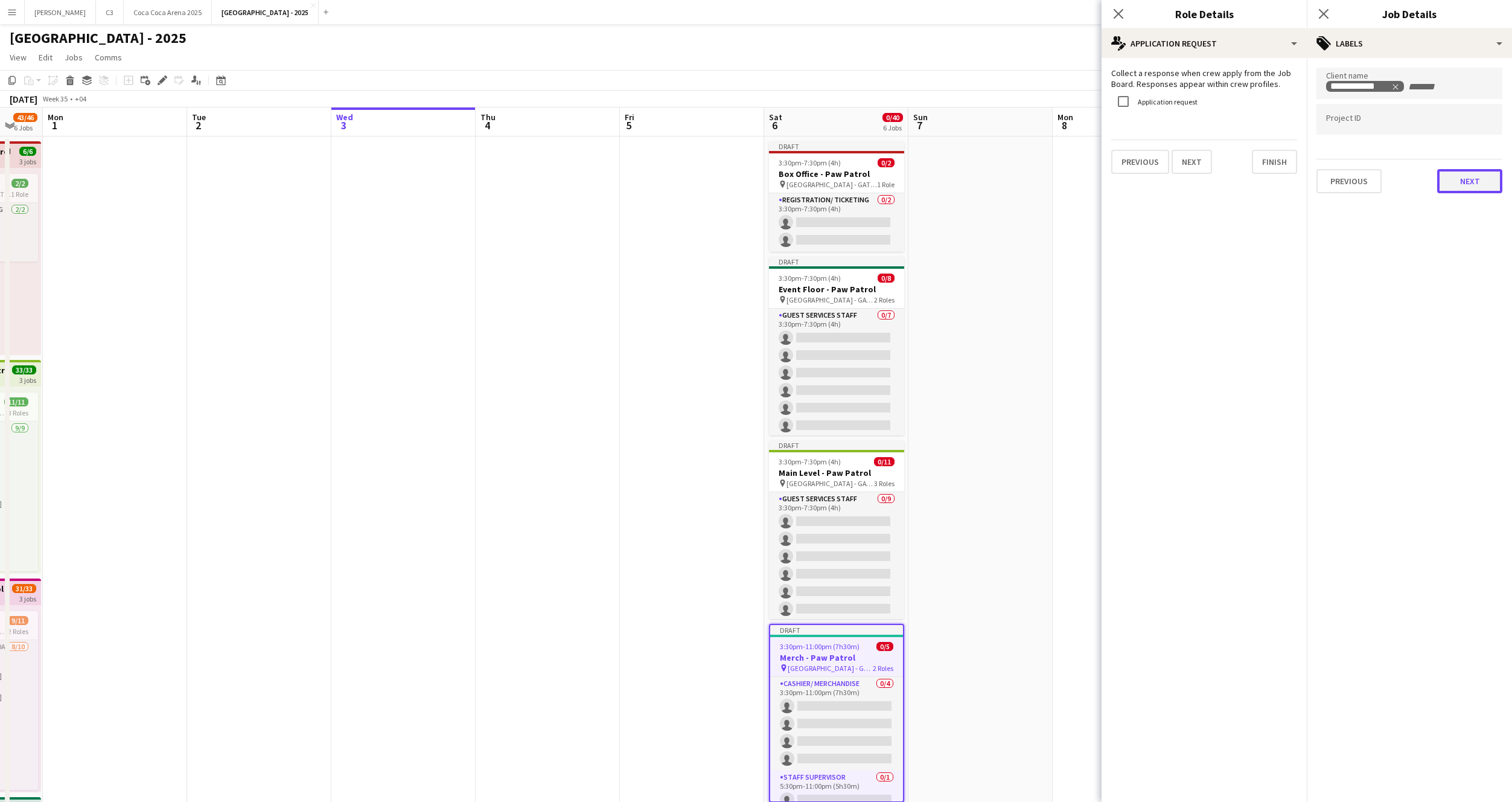
click at [1462, 190] on button "Next" at bounding box center [1469, 181] width 65 height 24
click at [1471, 133] on button "Next" at bounding box center [1469, 125] width 65 height 24
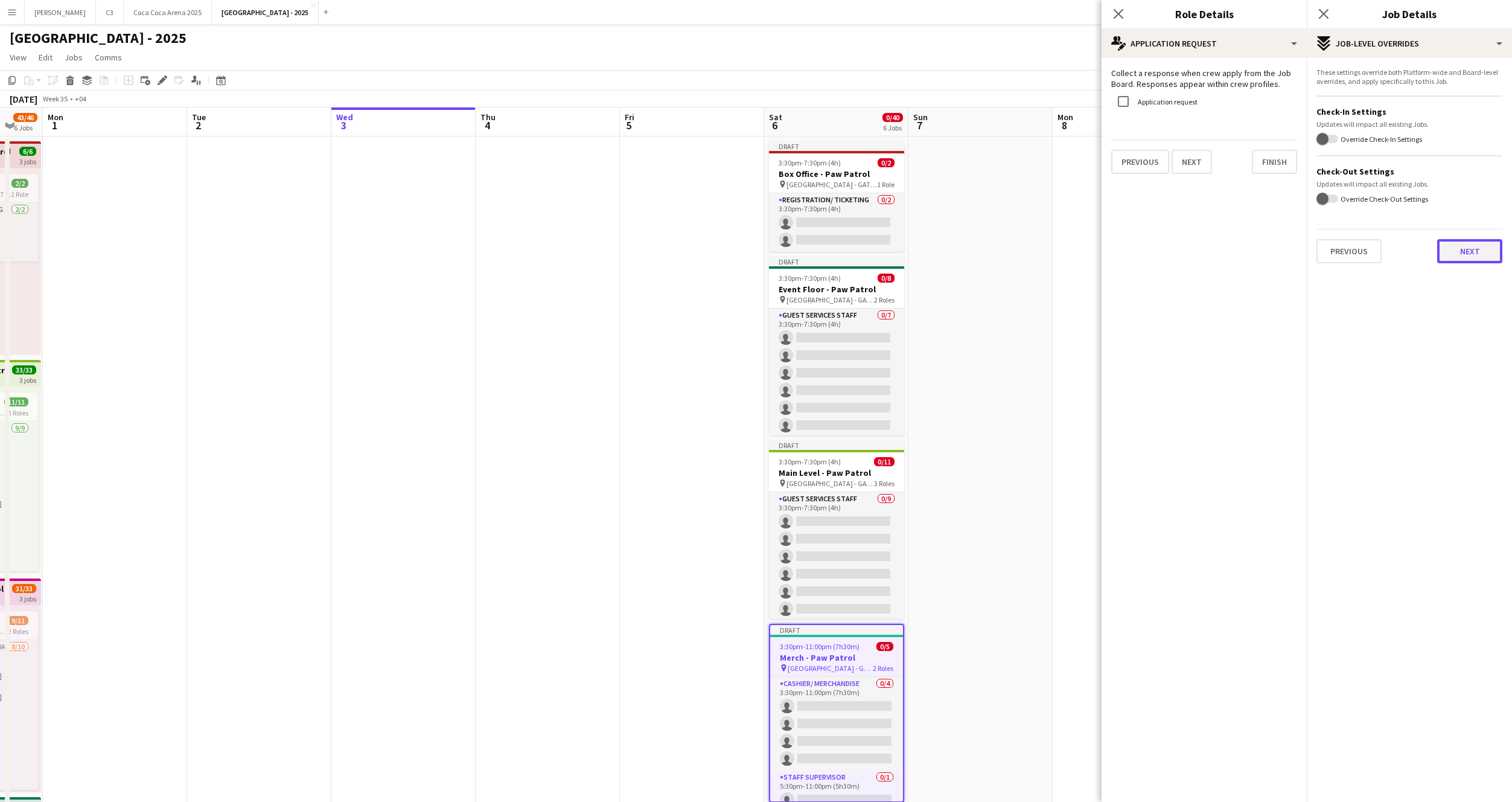
click at [1464, 248] on button "Next" at bounding box center [1469, 251] width 65 height 24
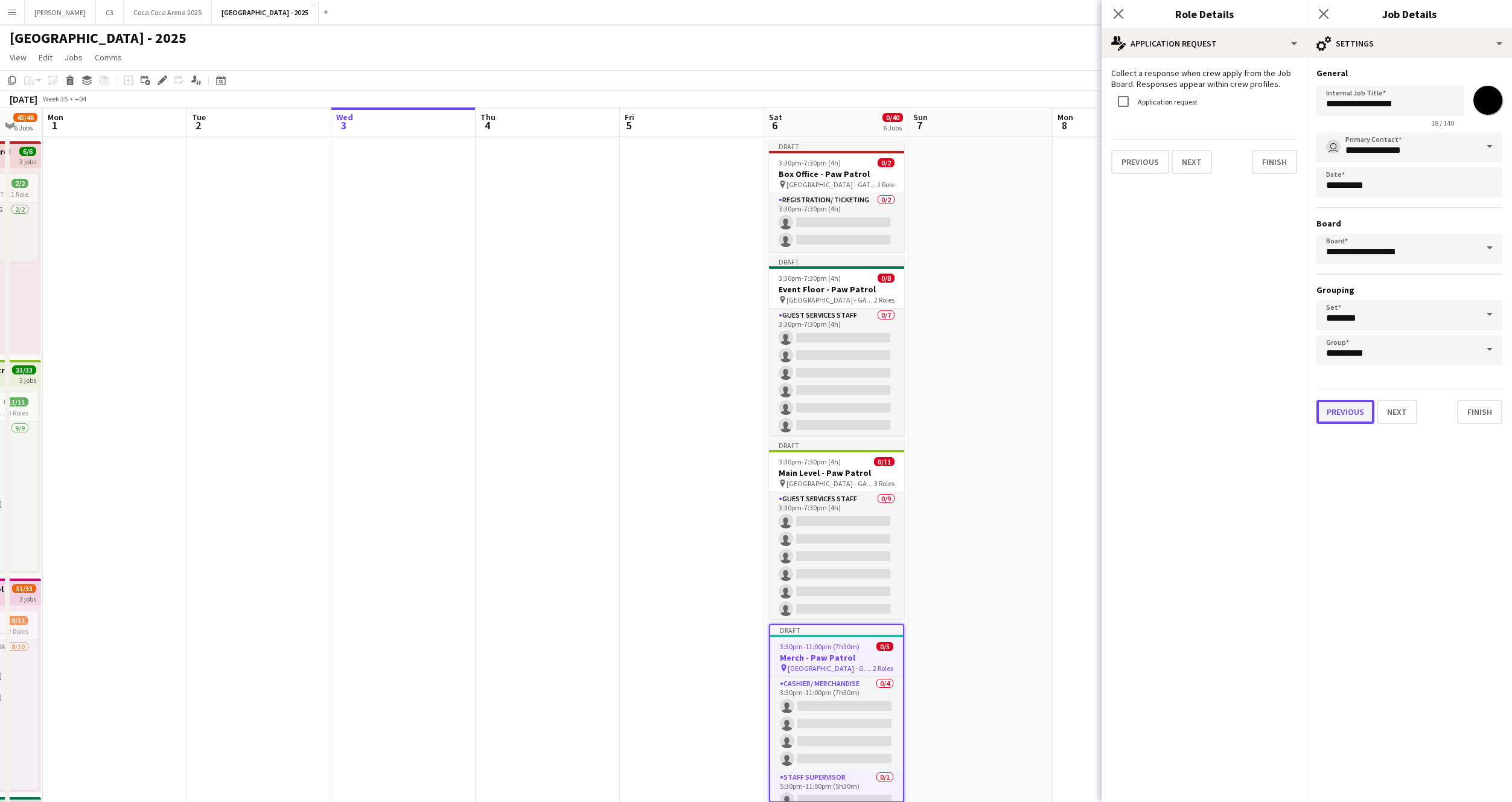
click at [1351, 417] on button "Previous" at bounding box center [1345, 412] width 58 height 24
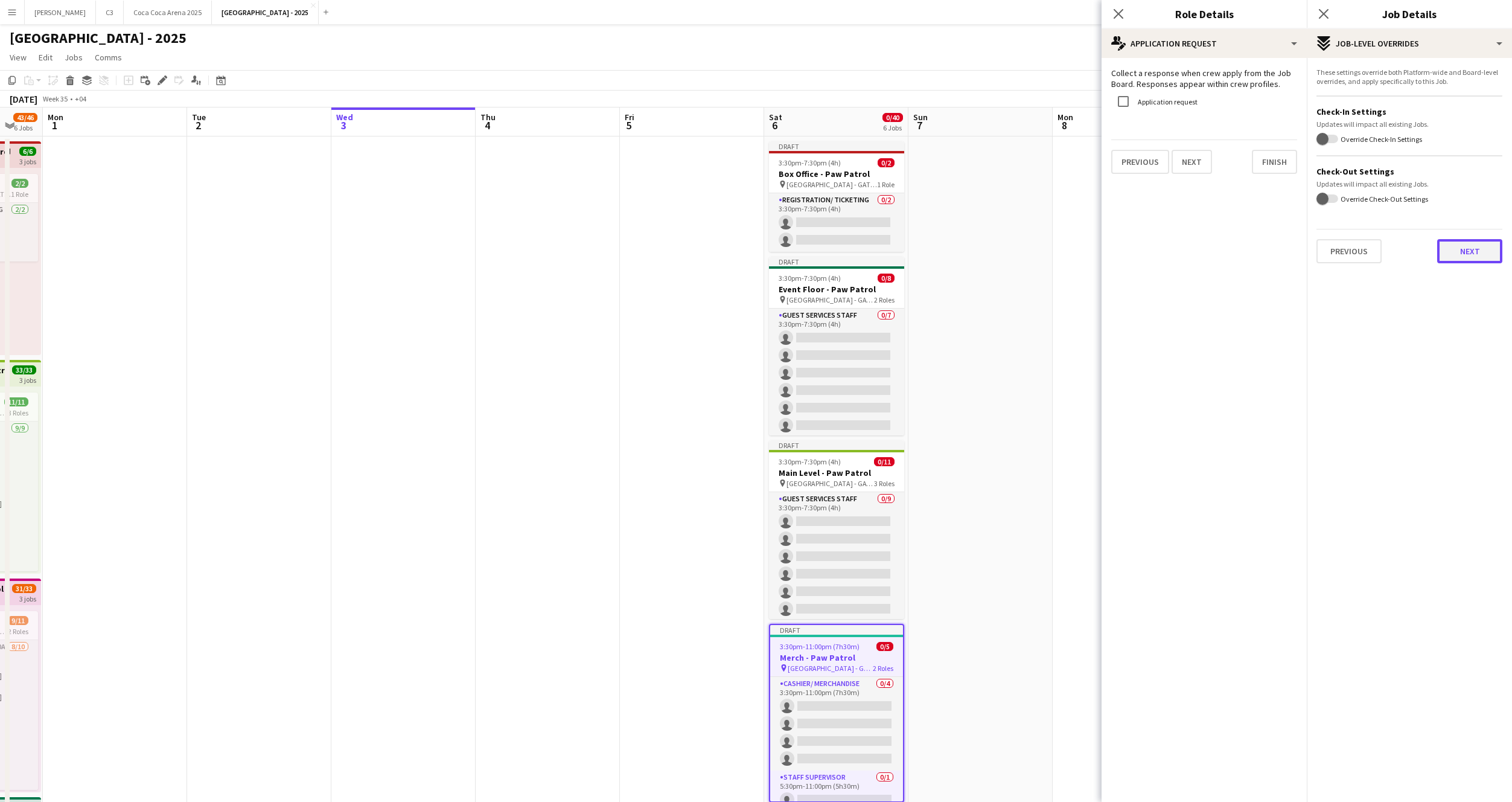
click at [1448, 253] on button "Next" at bounding box center [1469, 251] width 65 height 24
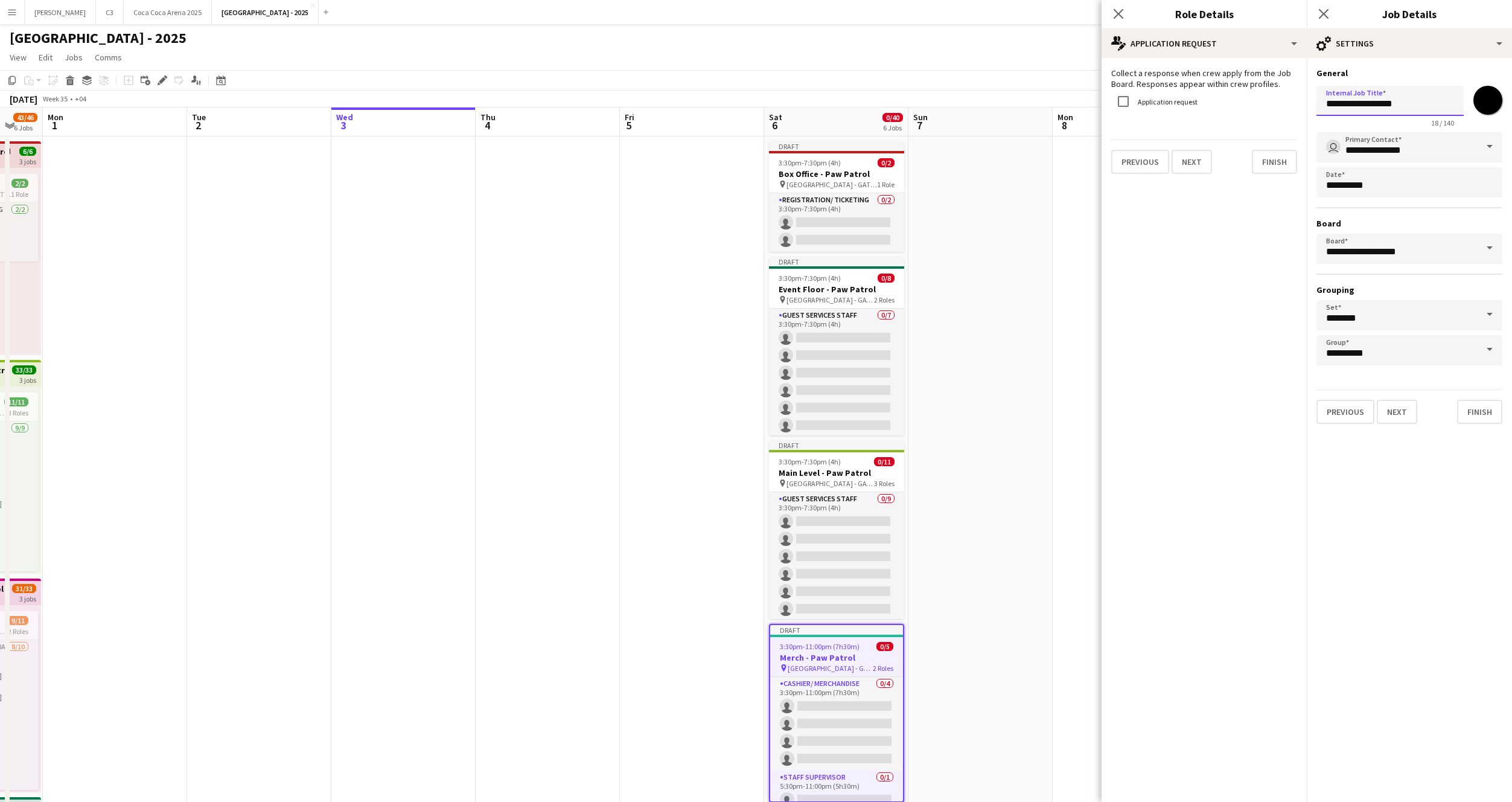
drag, startPoint x: 1414, startPoint y: 104, endPoint x: 1360, endPoint y: 104, distance: 54.0
click at [1360, 104] on input "**********" at bounding box center [1390, 101] width 147 height 30
type input "**********"
click at [1468, 411] on button "Finish" at bounding box center [1479, 412] width 45 height 24
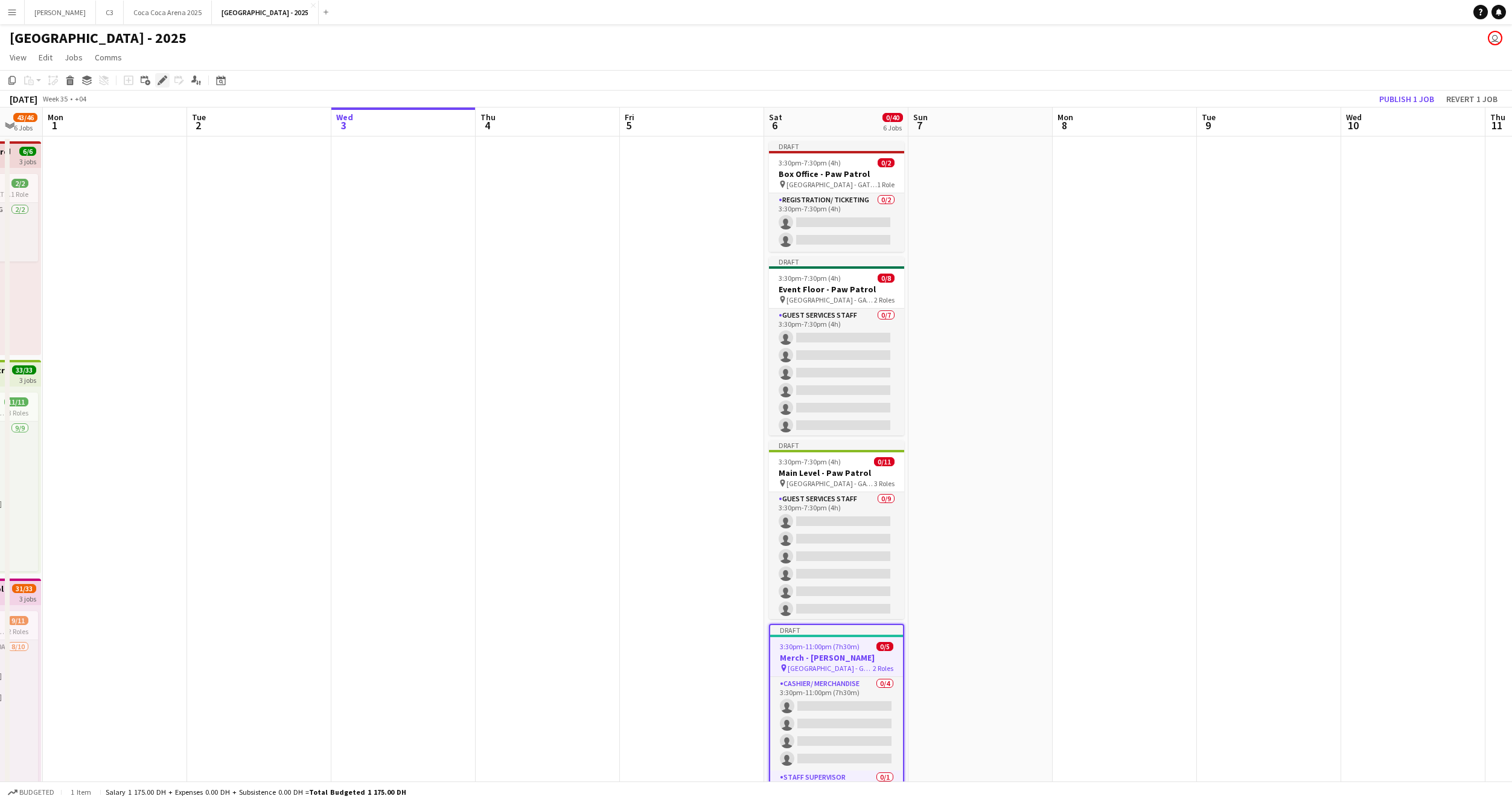
click at [163, 80] on icon at bounding box center [162, 81] width 7 height 7
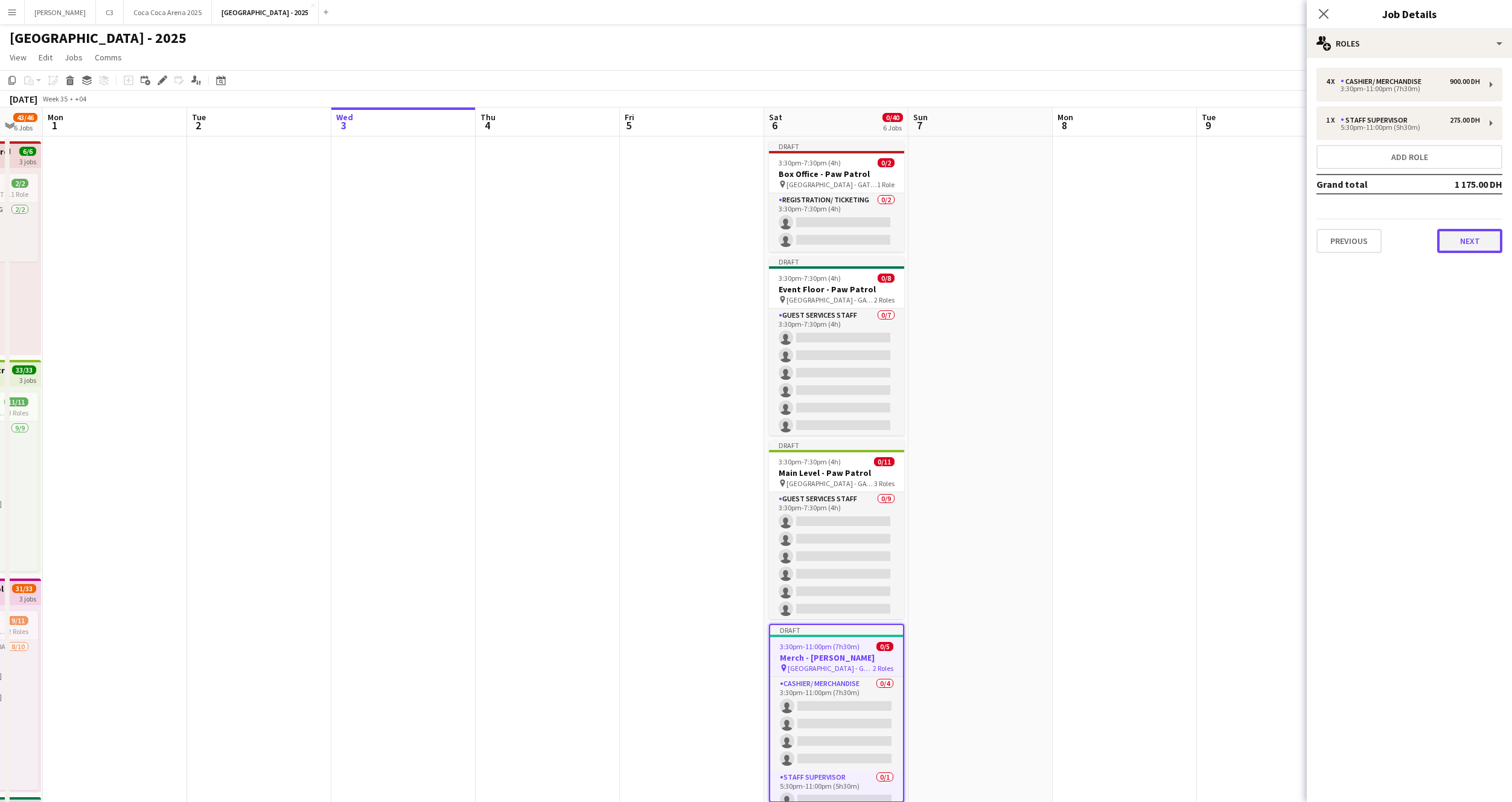
click at [1457, 242] on button "Next" at bounding box center [1469, 240] width 65 height 24
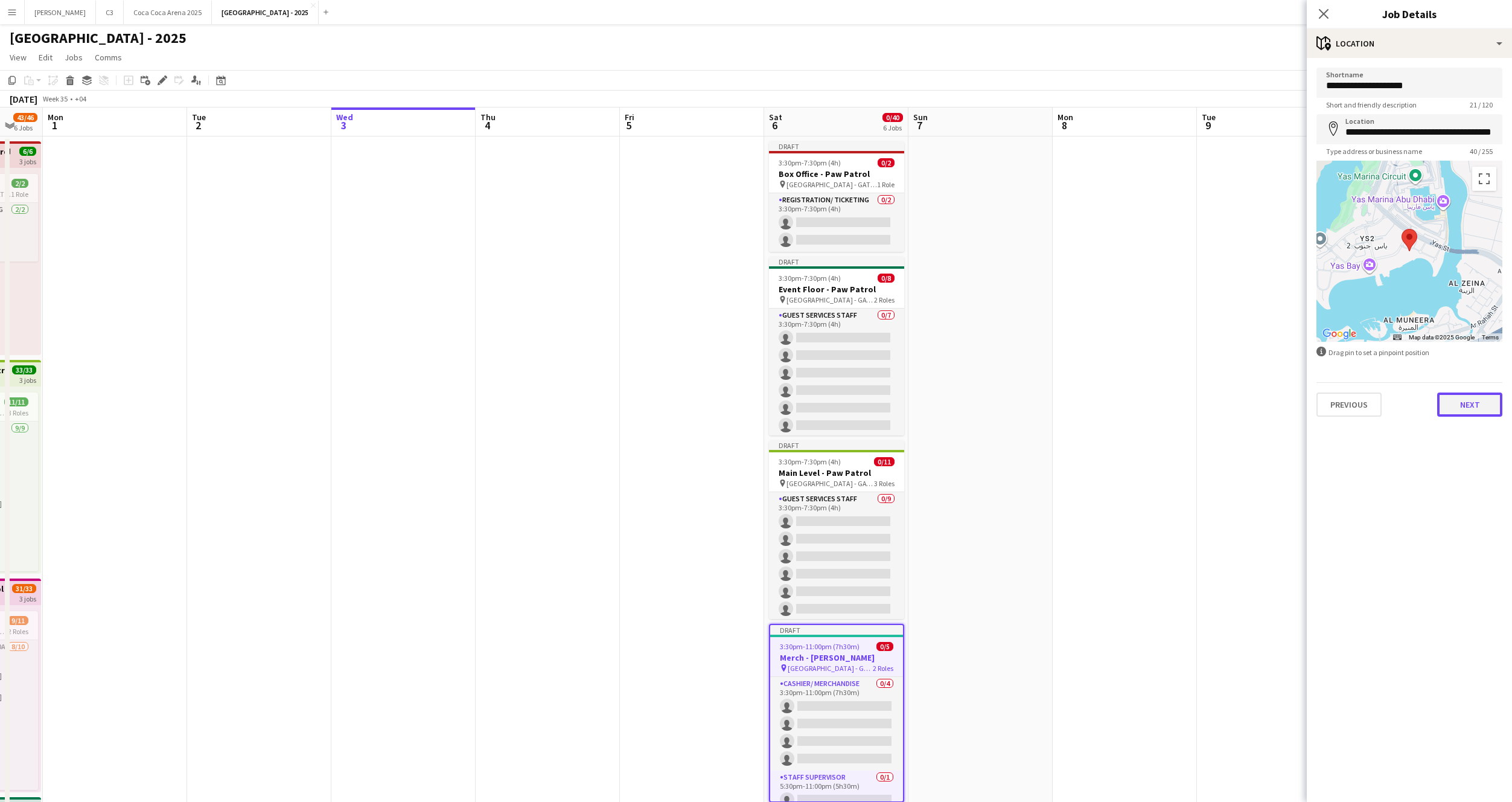
click at [1461, 410] on button "Next" at bounding box center [1469, 405] width 65 height 24
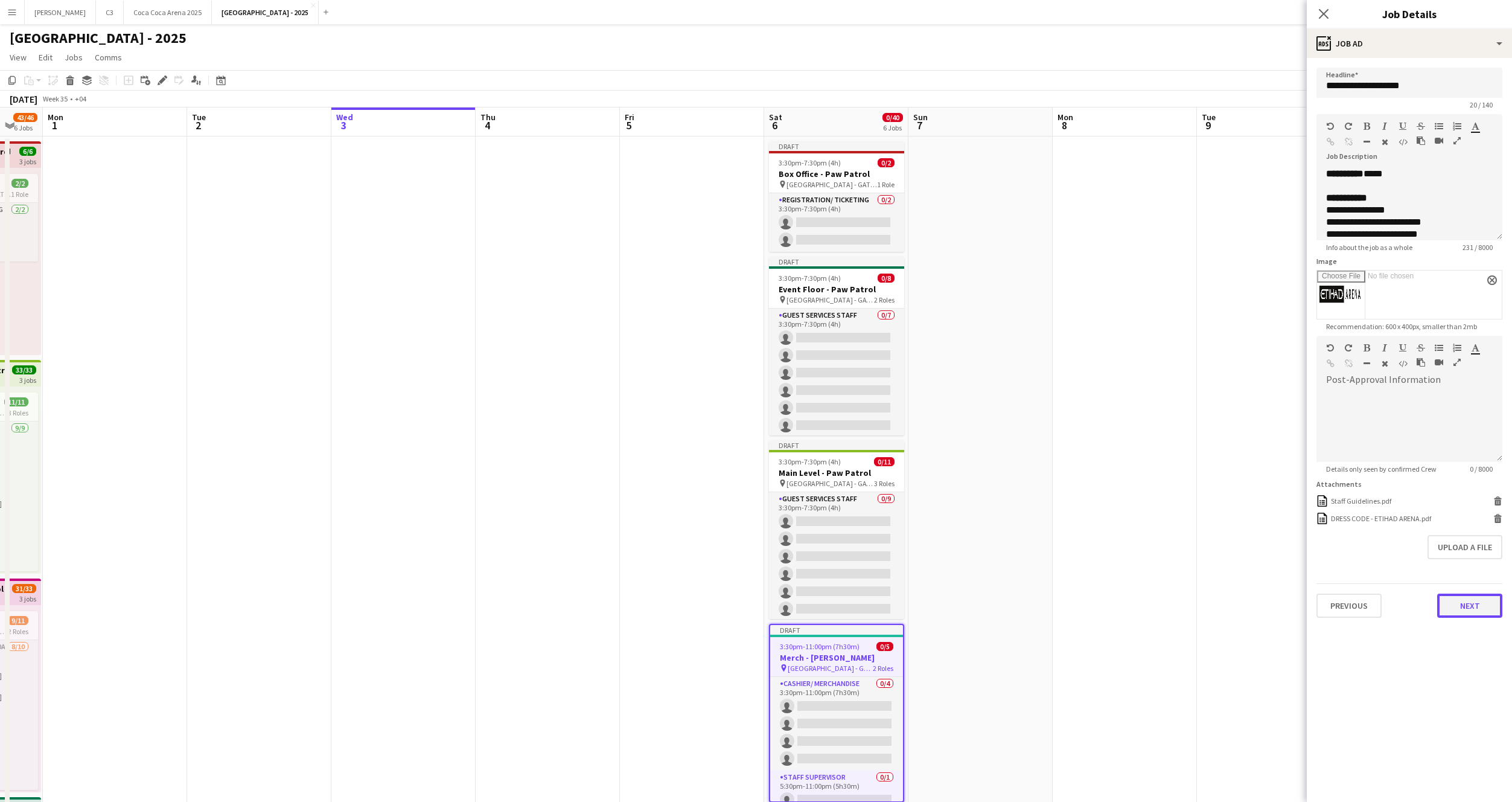
click at [1461, 613] on button "Next" at bounding box center [1469, 606] width 65 height 24
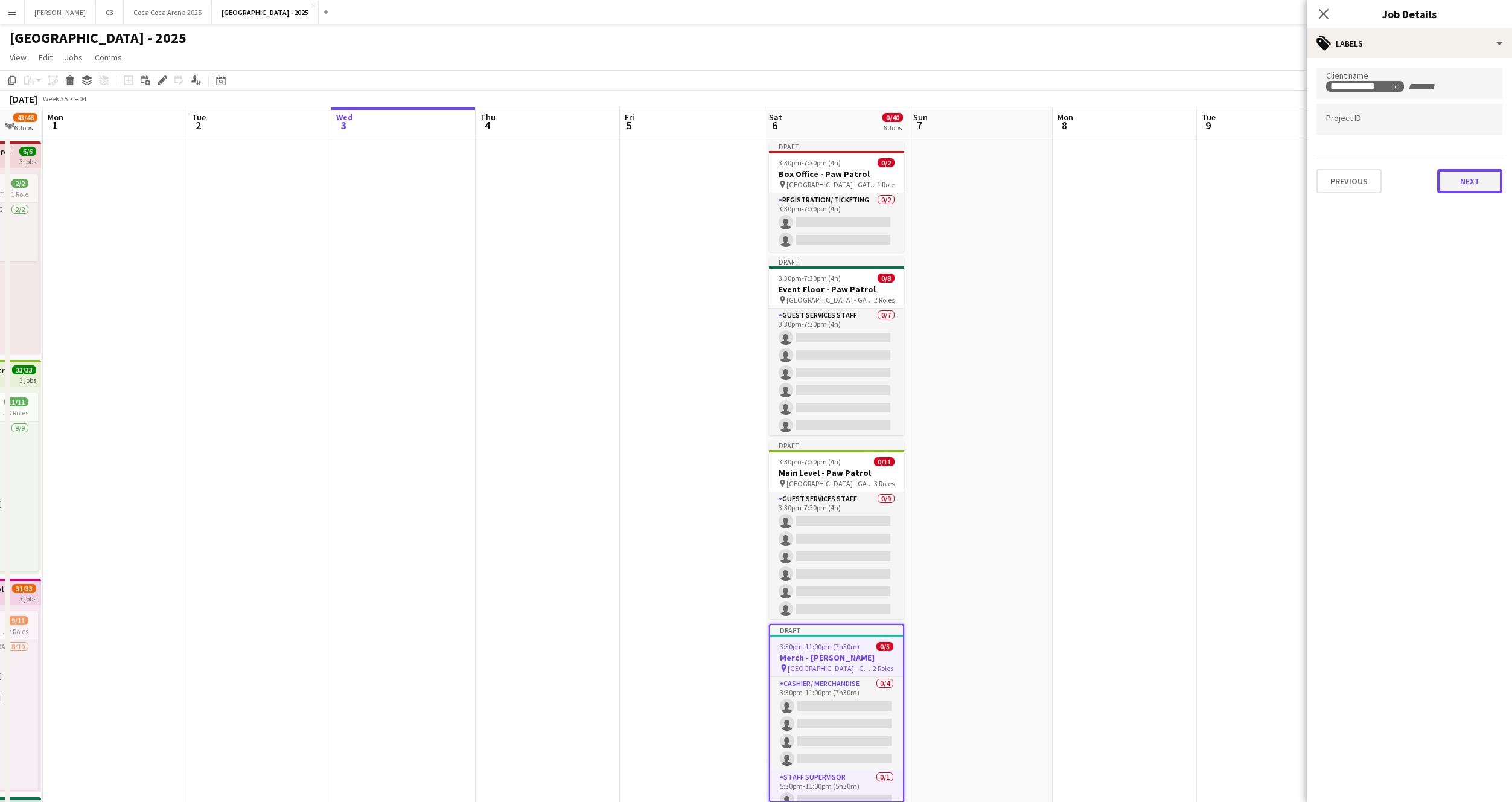
click at [1471, 184] on button "Next" at bounding box center [1469, 181] width 65 height 24
click at [1469, 136] on button "Next" at bounding box center [1469, 125] width 65 height 24
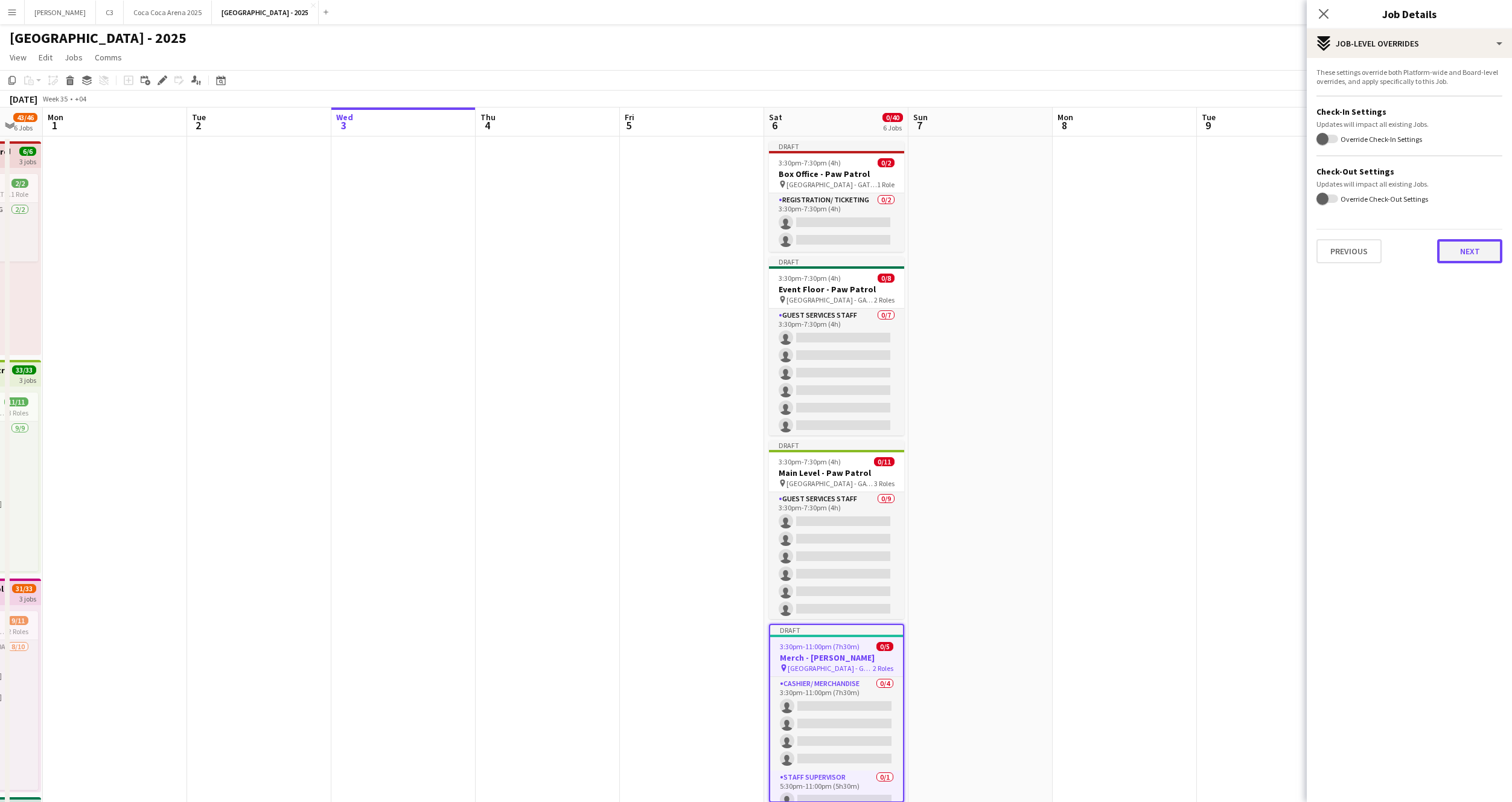
click at [1464, 250] on button "Next" at bounding box center [1469, 251] width 65 height 24
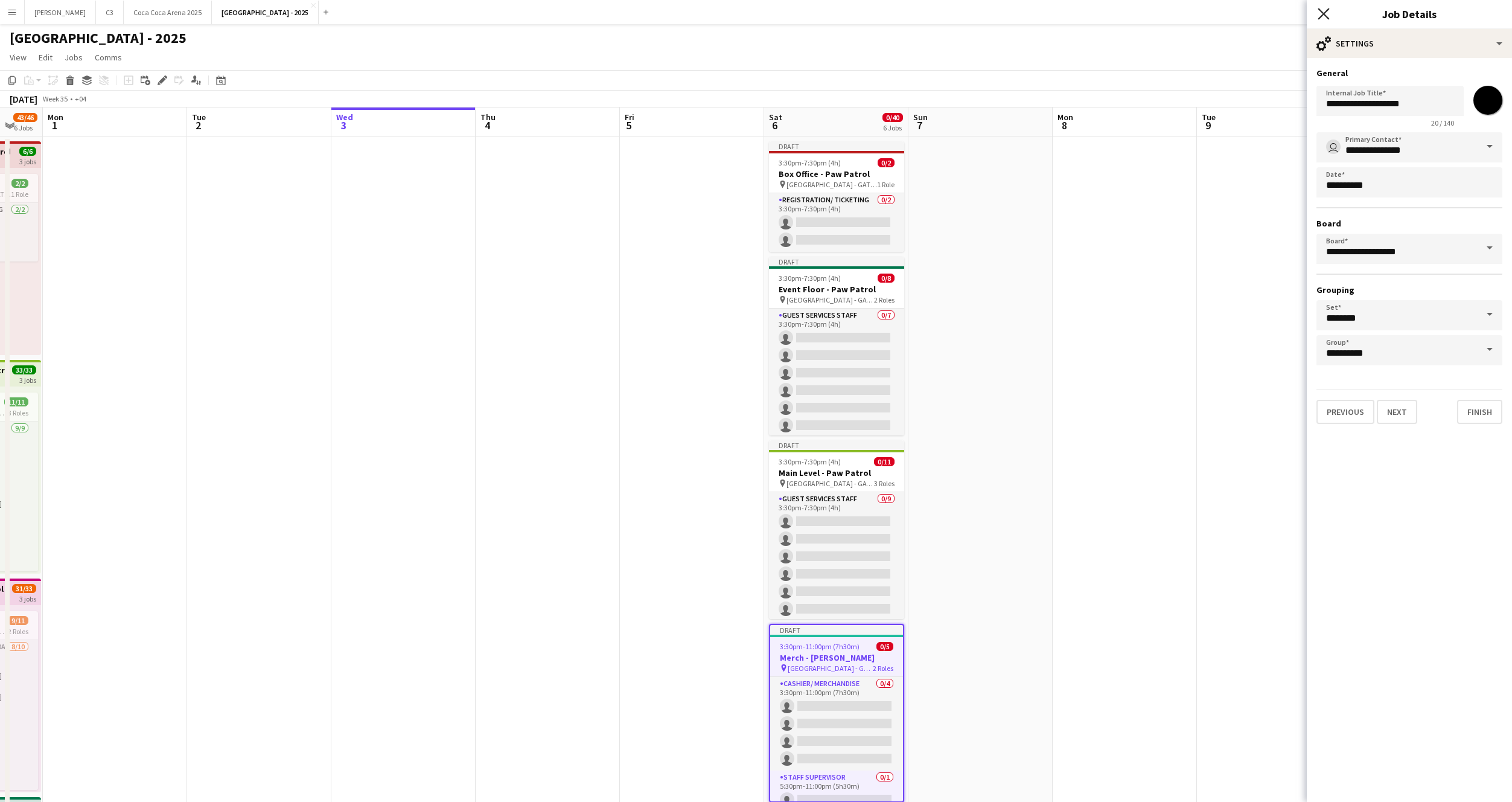
click at [1324, 14] on icon at bounding box center [1323, 13] width 11 height 11
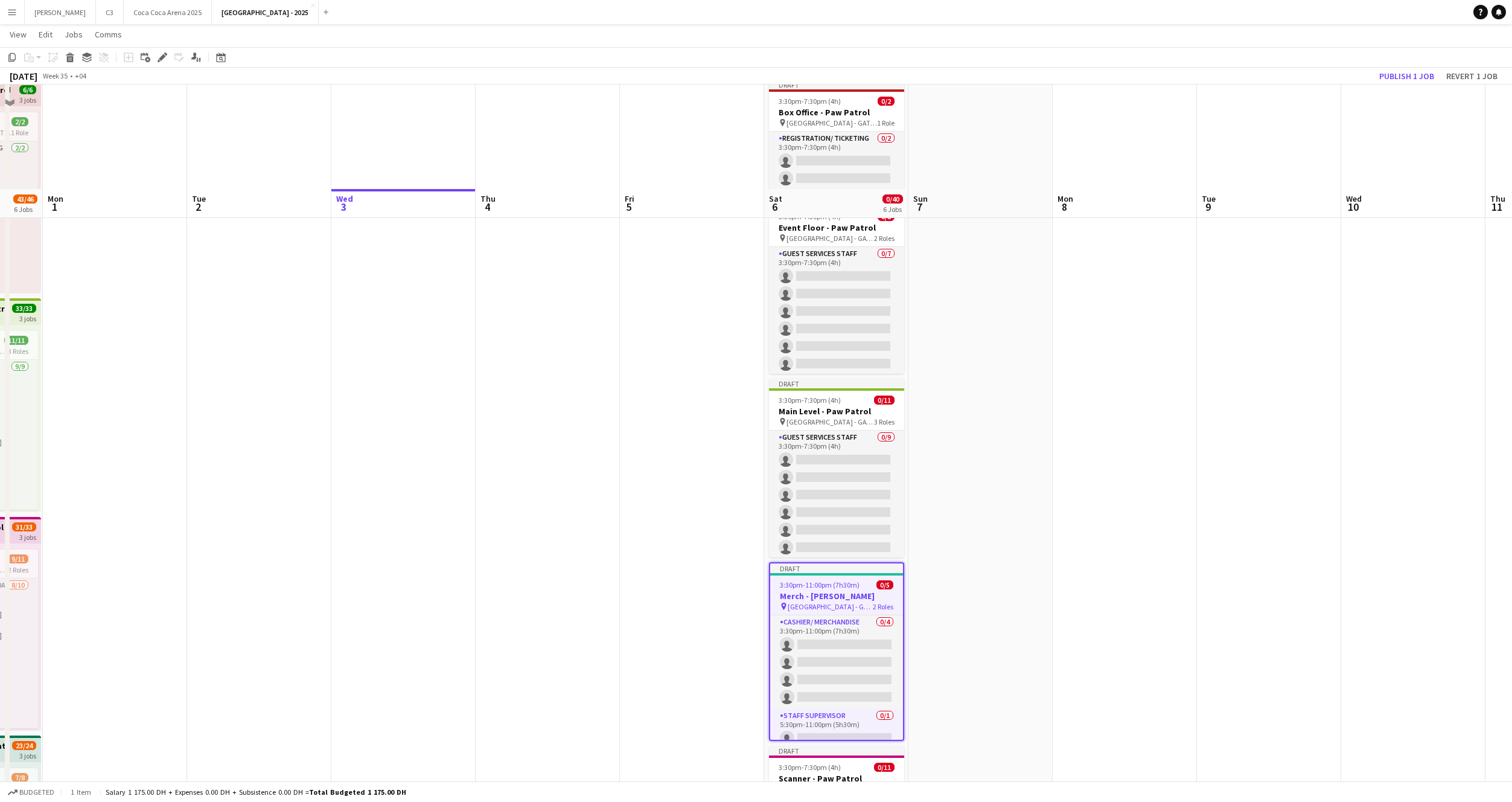
scroll to position [0, 0]
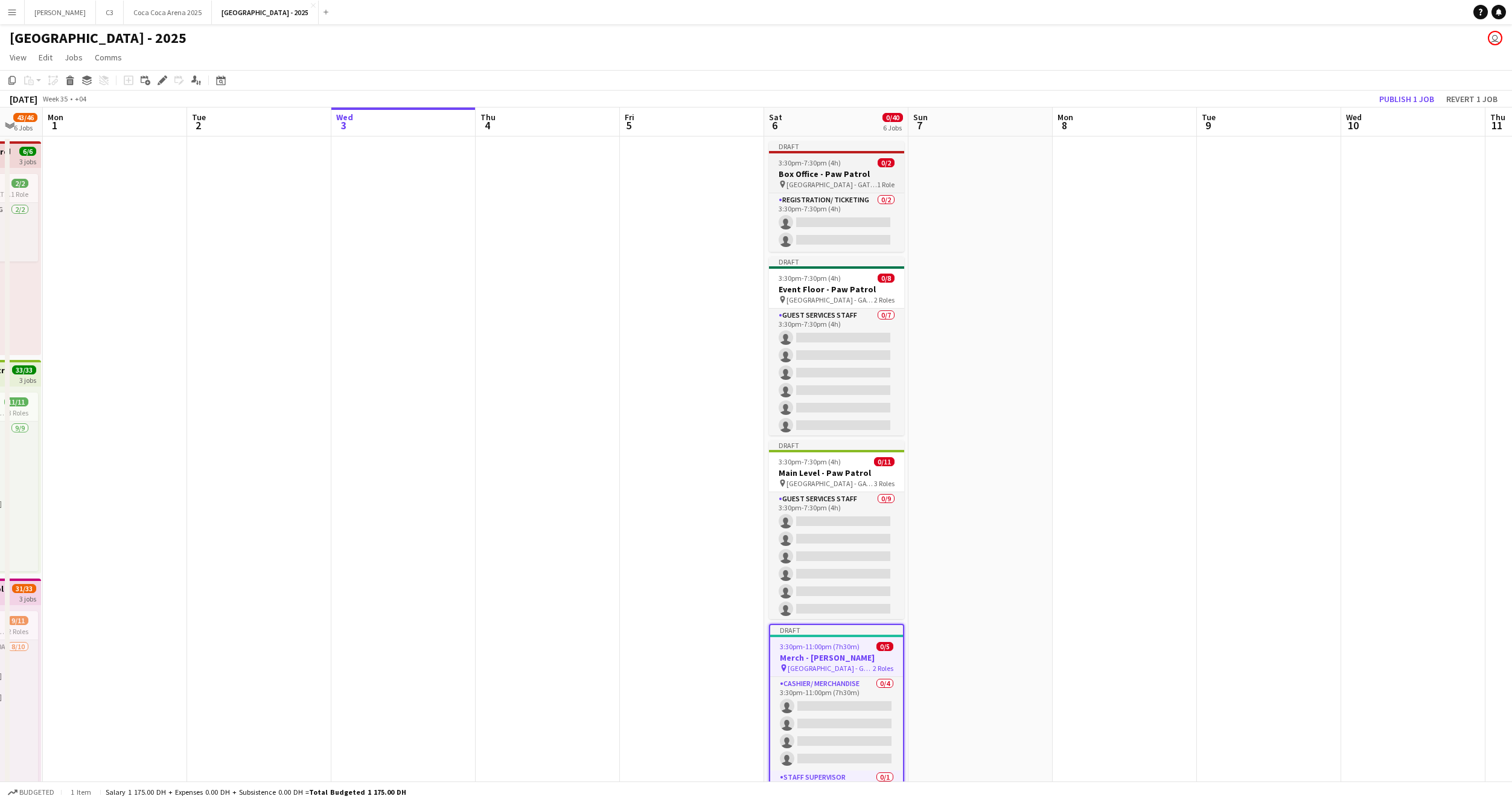
click at [810, 161] on span "3:30pm-7:30pm (4h)" at bounding box center [810, 163] width 62 height 9
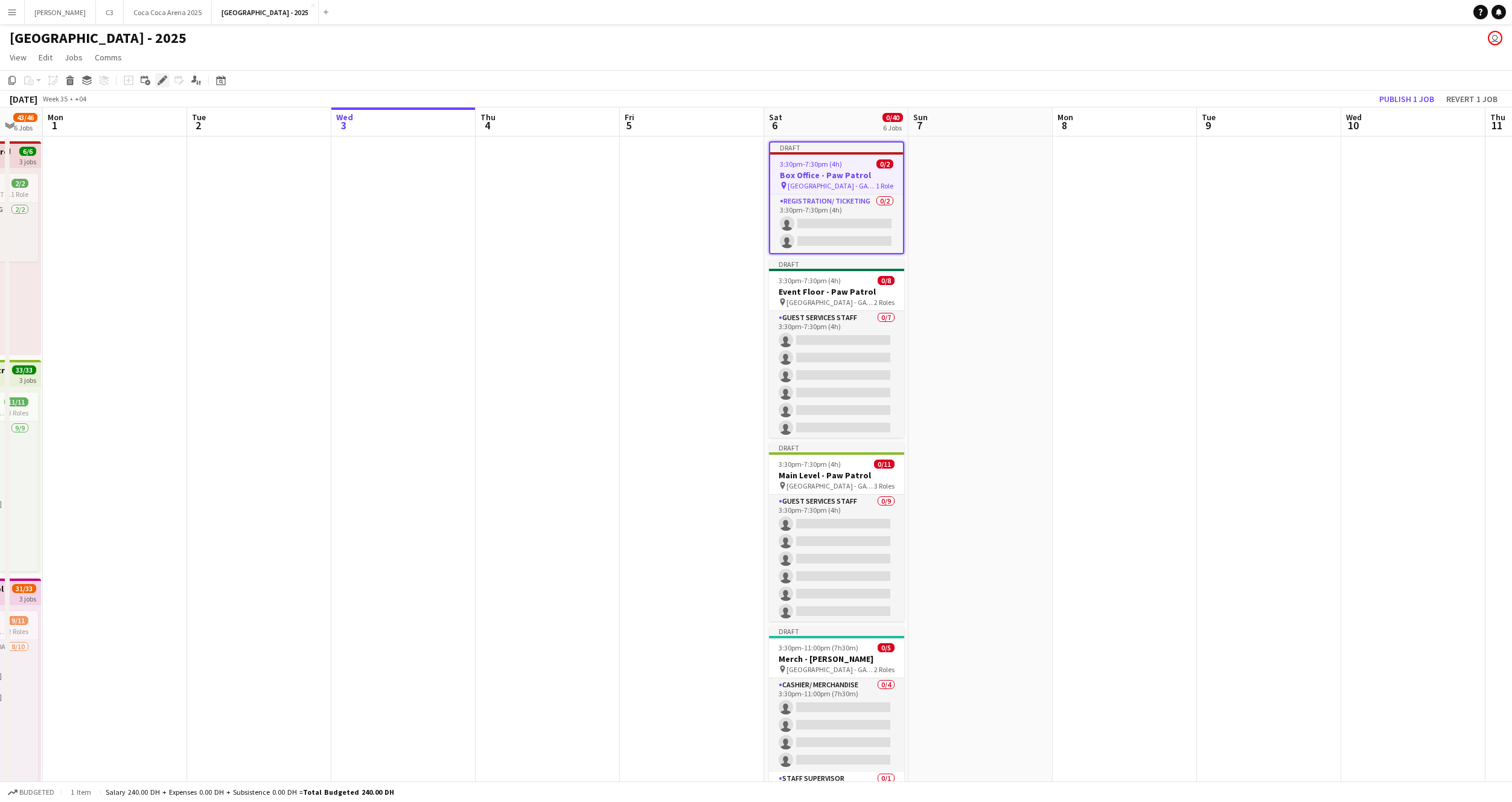
click at [161, 79] on icon at bounding box center [162, 81] width 7 height 7
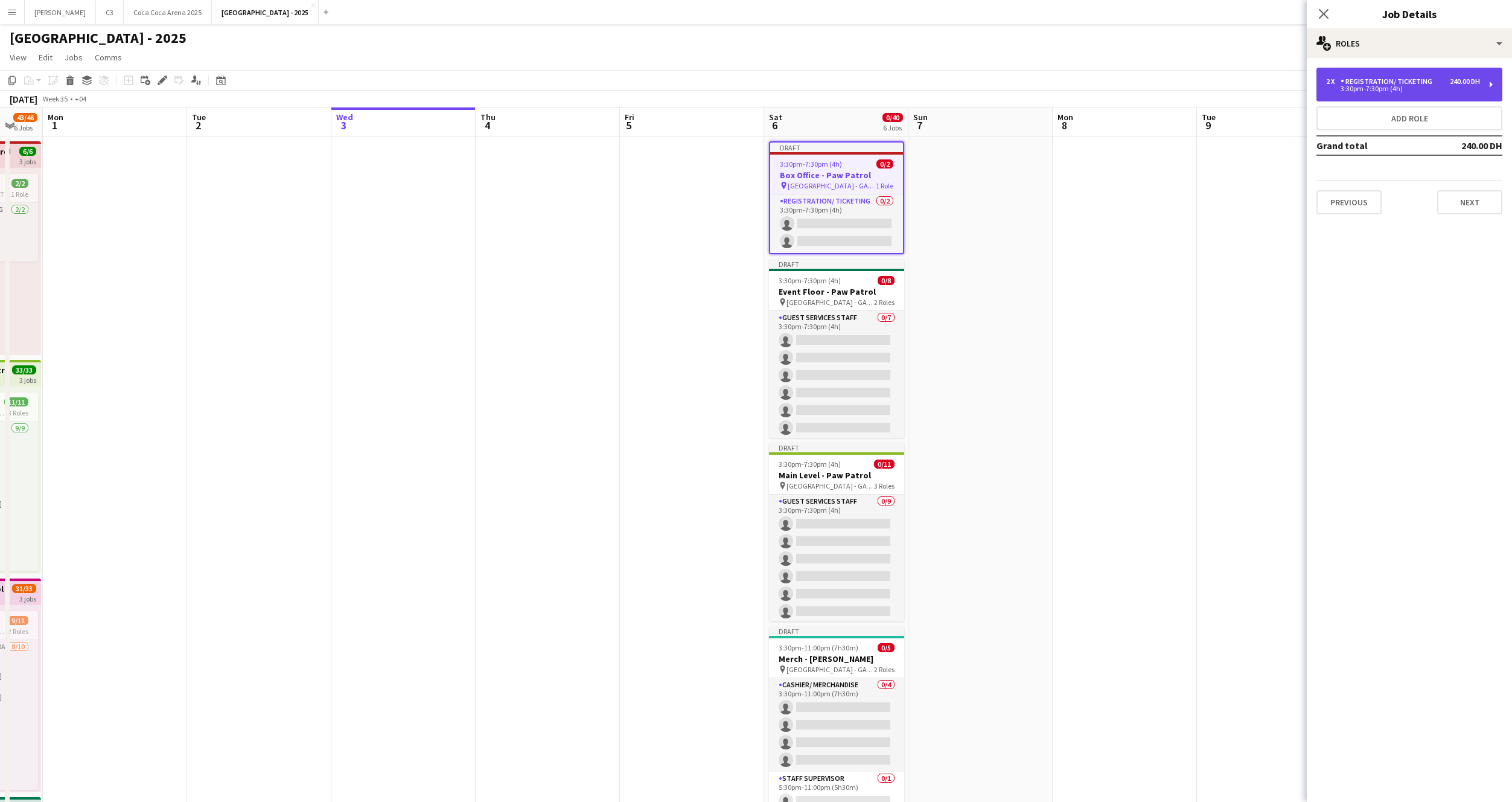
click at [1408, 76] on div "2 x Registration/ Ticketing 240.00 DH 3:30pm-7:30pm (4h)" at bounding box center [1409, 84] width 186 height 33
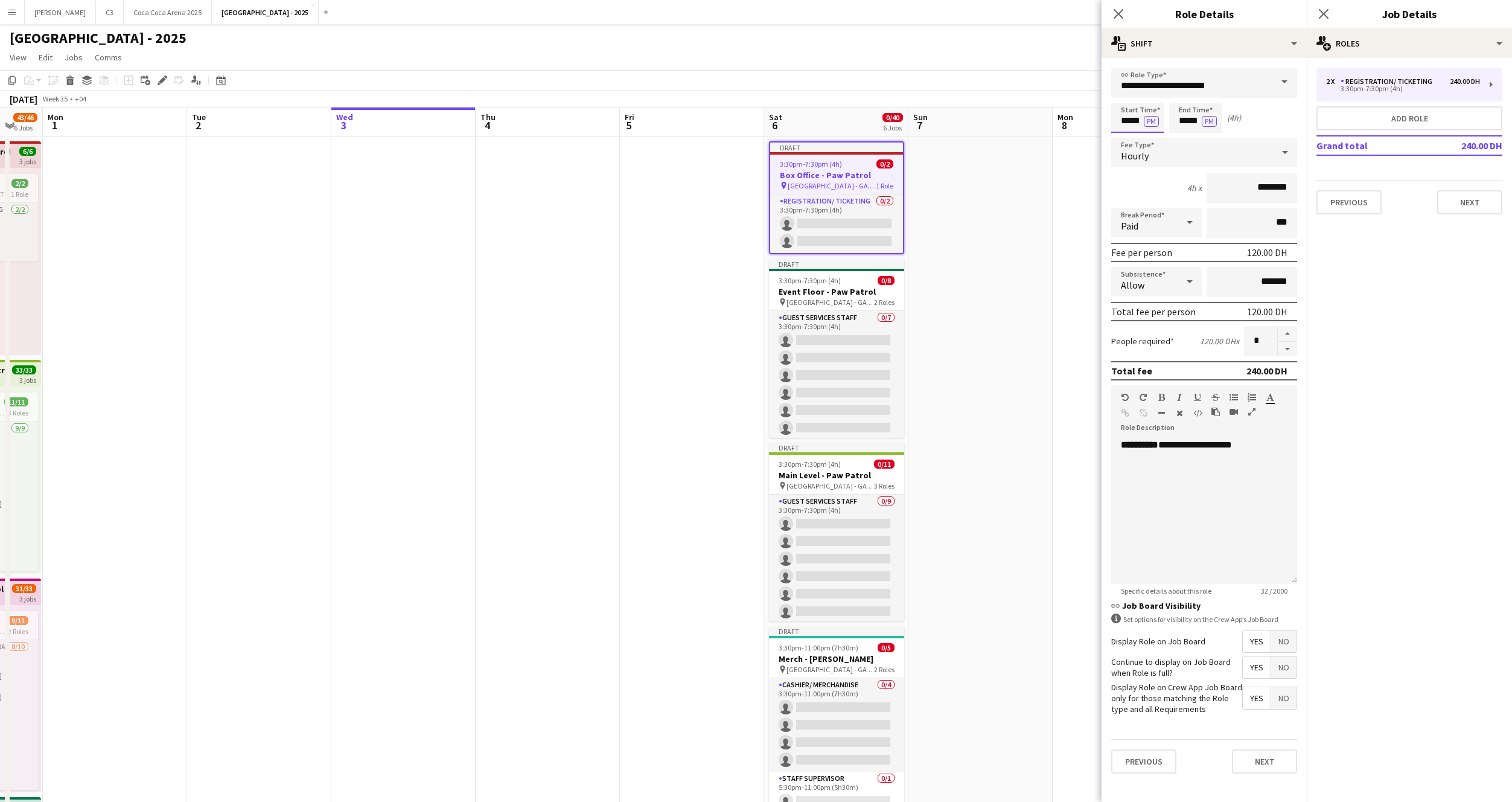
click at [1130, 123] on input "*****" at bounding box center [1138, 118] width 53 height 30
type input "*****"
click at [1264, 767] on button "Next" at bounding box center [1264, 761] width 65 height 24
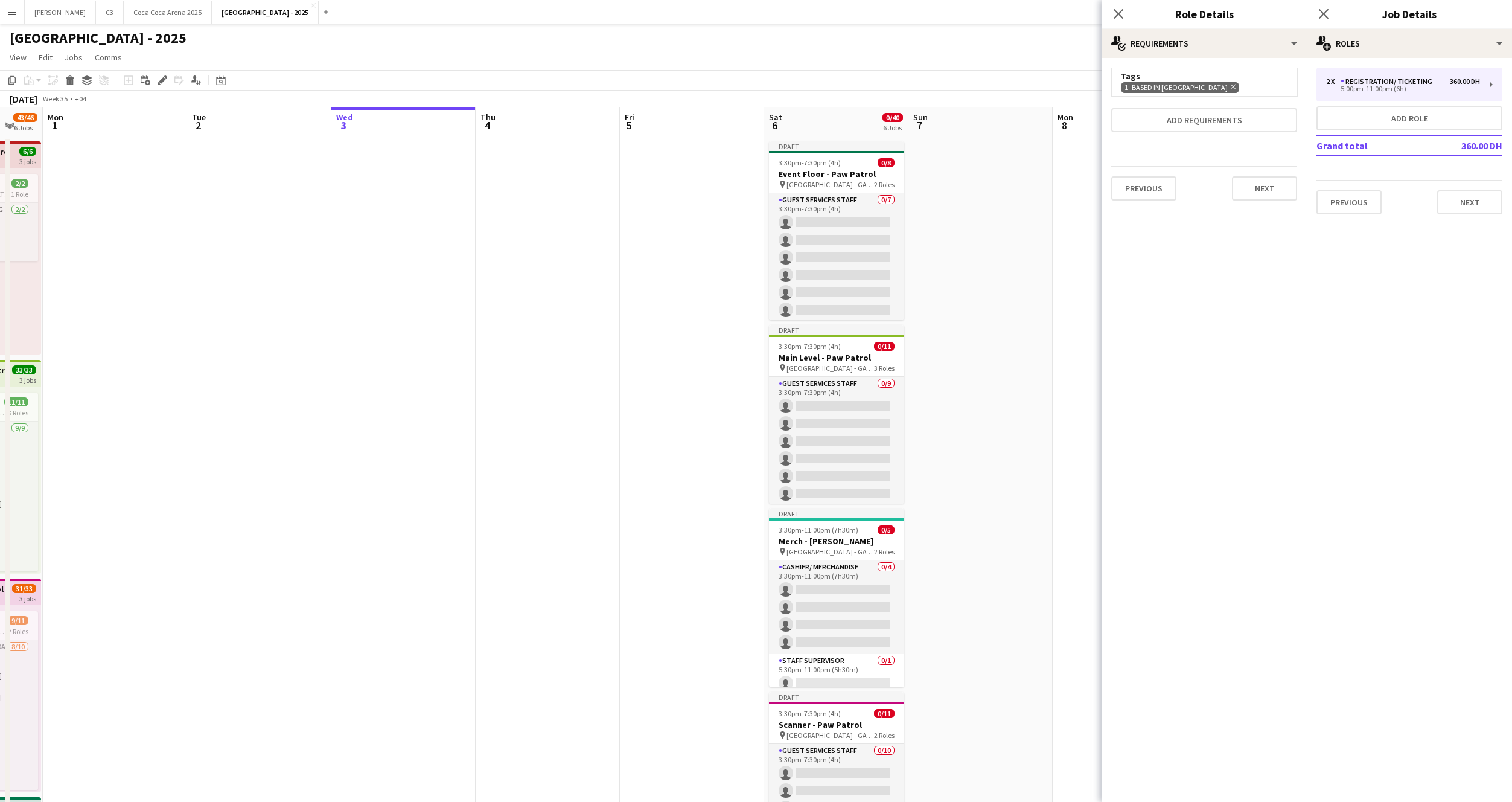
click at [1461, 214] on div "2 x Registration/ Ticketing 360.00 DH 5:00pm-11:00pm (6h) Add role Grand total …" at bounding box center [1410, 141] width 205 height 166
click at [1469, 195] on button "Next" at bounding box center [1469, 202] width 65 height 24
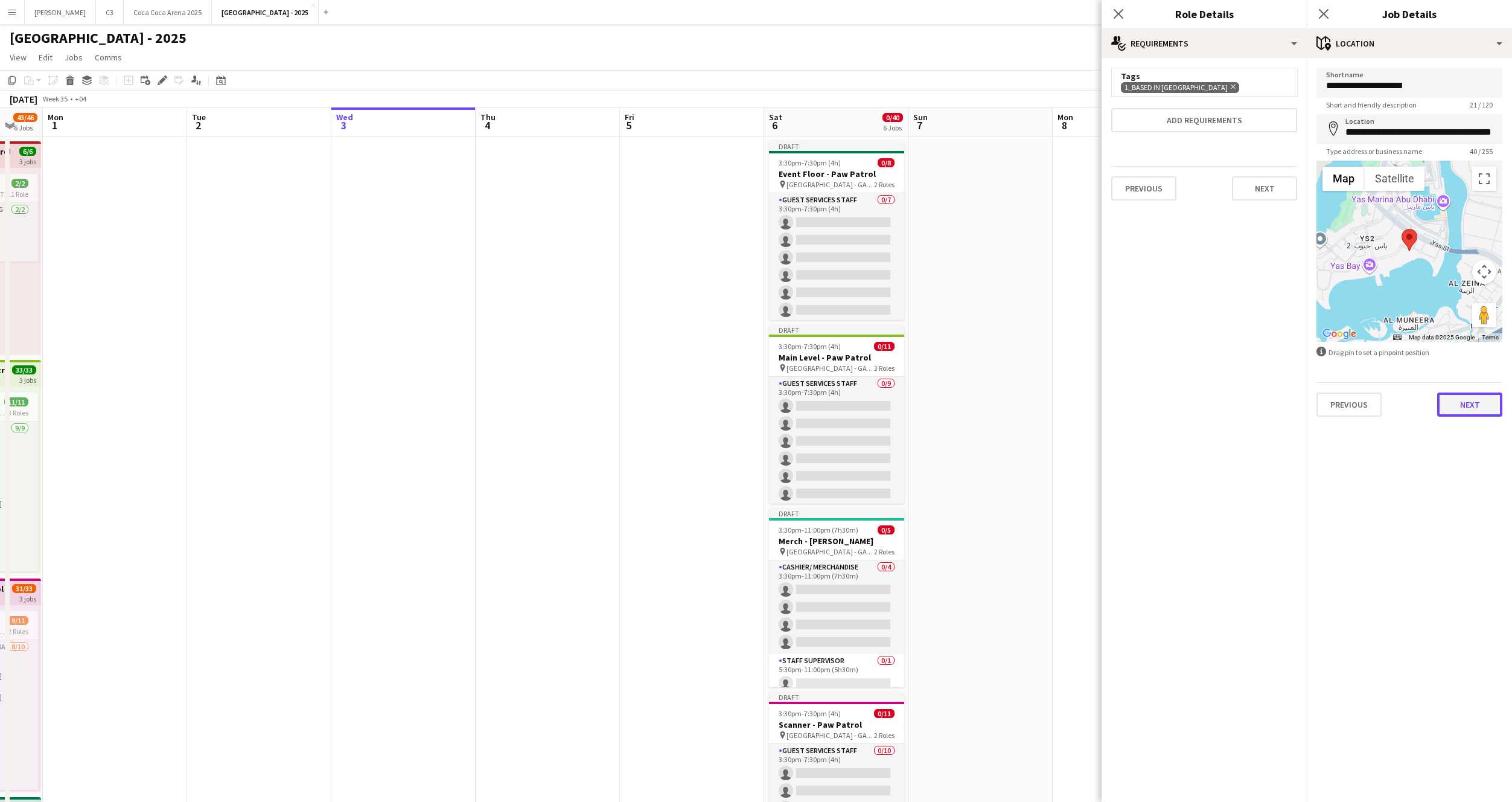
click at [1465, 397] on button "Next" at bounding box center [1469, 405] width 65 height 24
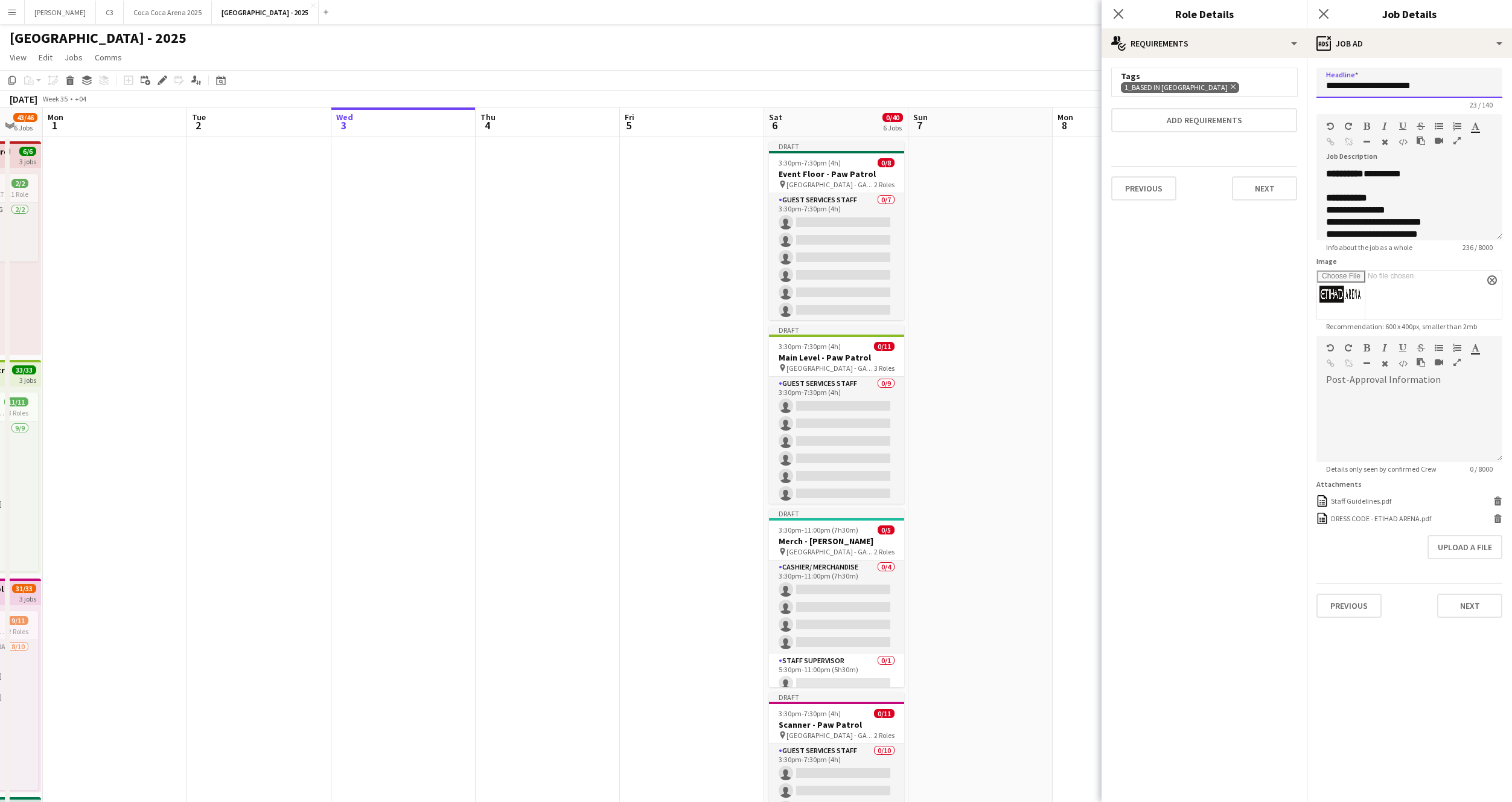
drag, startPoint x: 1439, startPoint y: 85, endPoint x: 1384, endPoint y: 85, distance: 55.0
click at [1384, 85] on input "**********" at bounding box center [1409, 83] width 186 height 30
type input "**********"
click at [1450, 604] on button "Next" at bounding box center [1469, 606] width 65 height 24
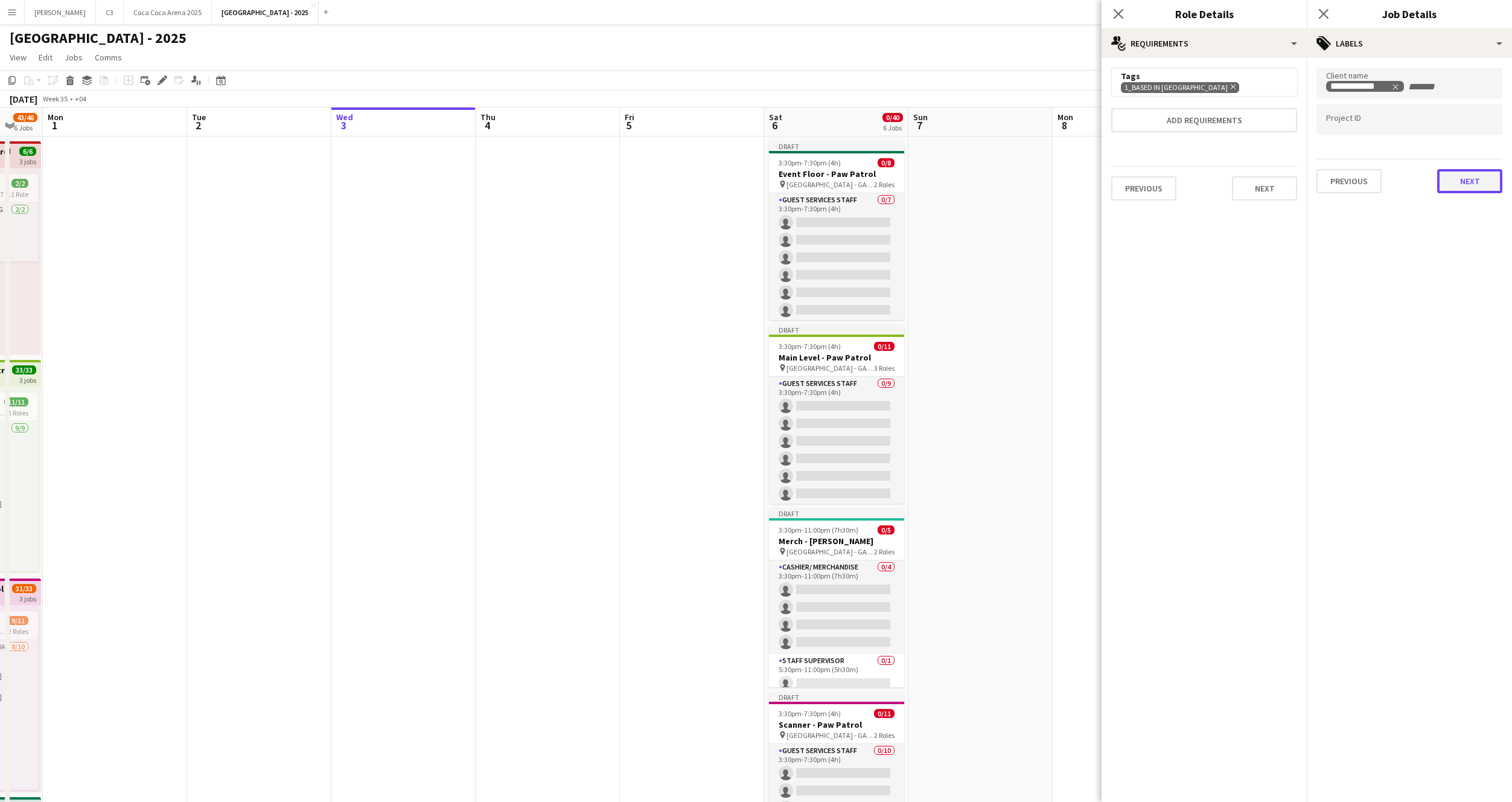
click at [1454, 183] on button "Next" at bounding box center [1469, 181] width 65 height 24
click at [1458, 122] on button "Next" at bounding box center [1469, 125] width 65 height 24
click at [1449, 263] on div "These settings override both Platform-wide and Board-level overrides, and apply…" at bounding box center [1410, 165] width 205 height 215
click at [1475, 275] on mat-expansion-panel "pencil3 Settings These settings override both Platform-wide and Board-level ove…" at bounding box center [1410, 430] width 205 height 744
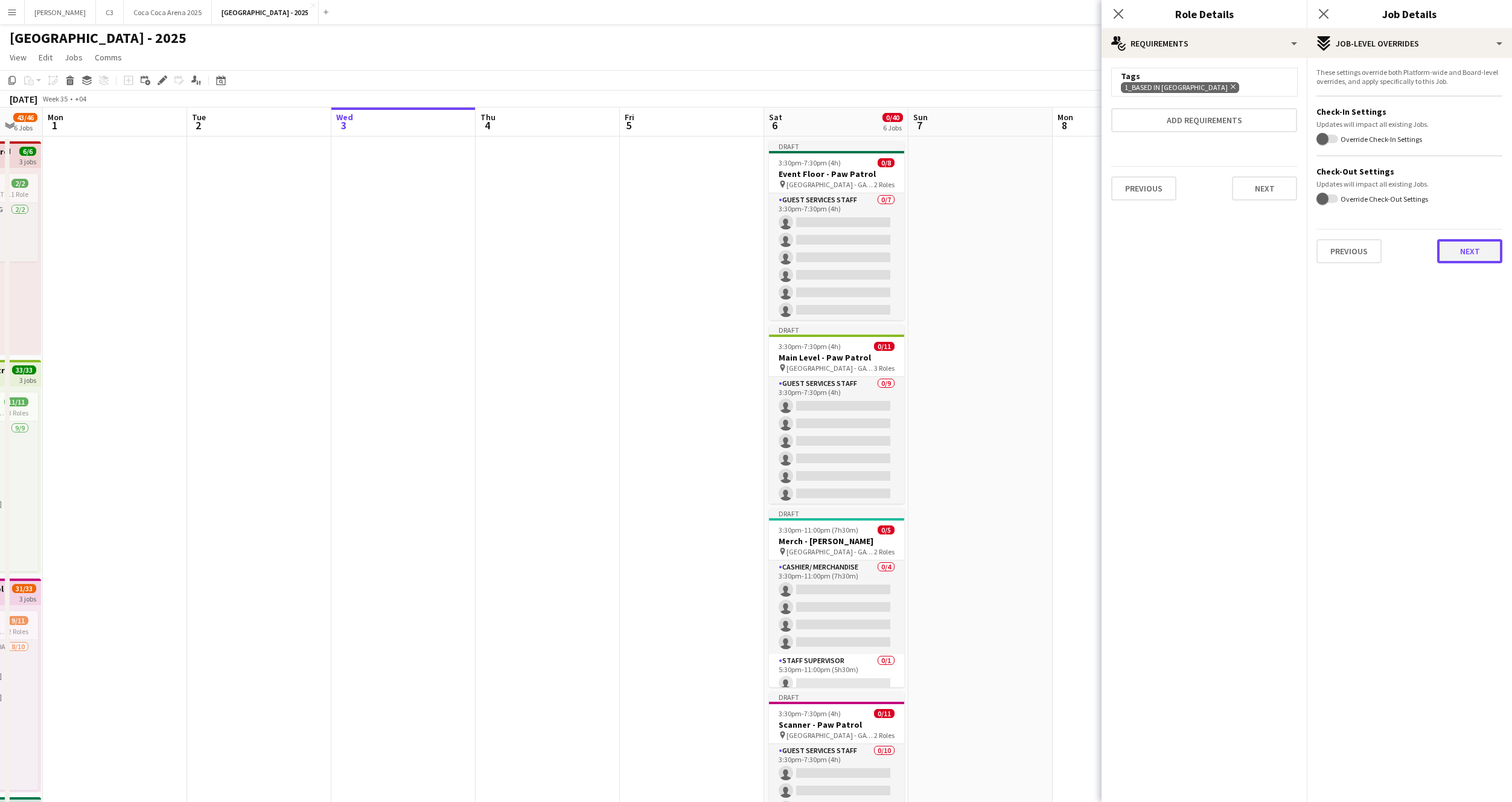
click at [1473, 256] on button "Next" at bounding box center [1469, 251] width 65 height 24
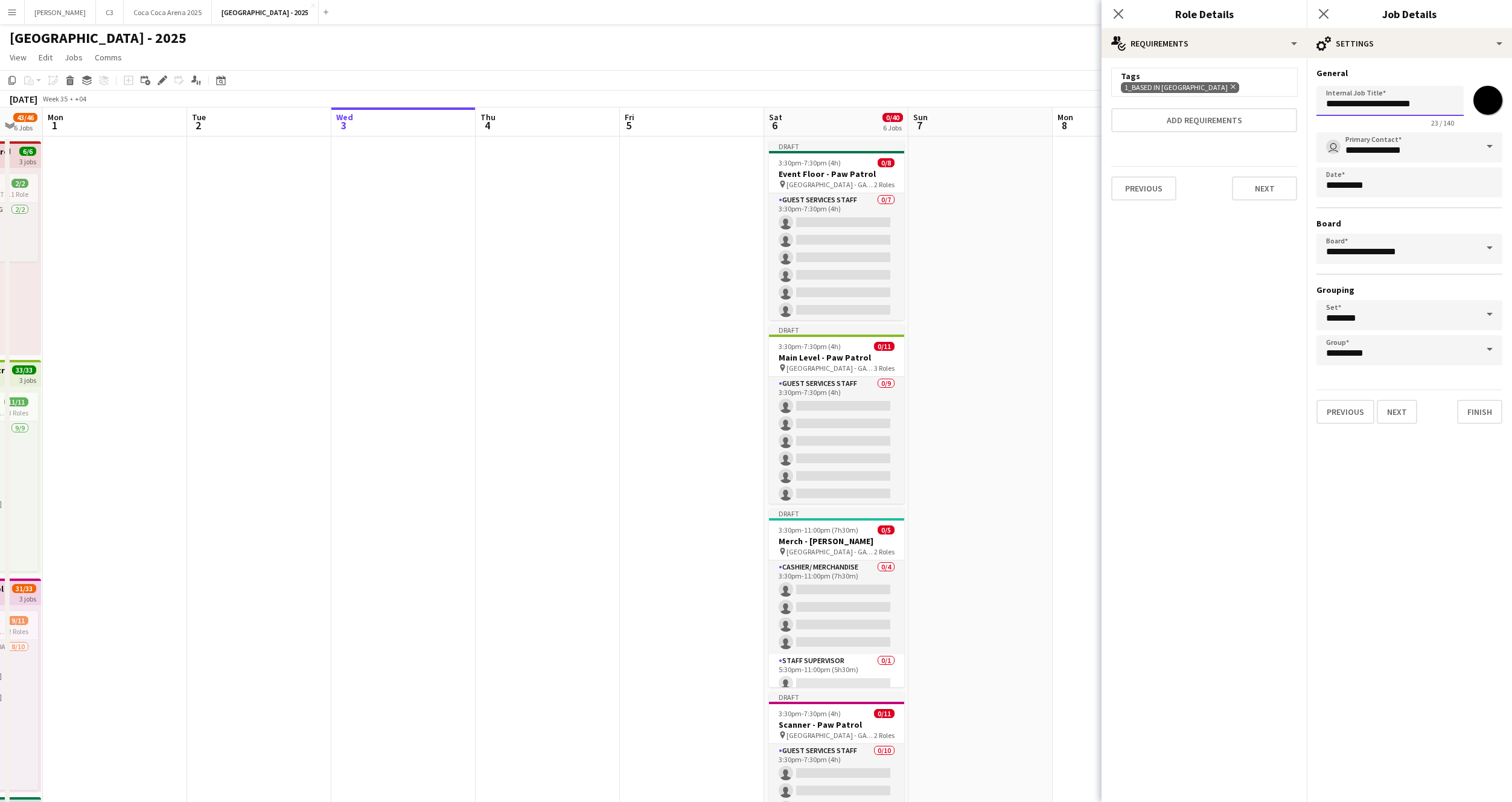
click at [1396, 102] on input "**********" at bounding box center [1390, 101] width 147 height 30
paste input "**"
type input "**********"
click at [1463, 409] on button "Finish" at bounding box center [1479, 412] width 45 height 24
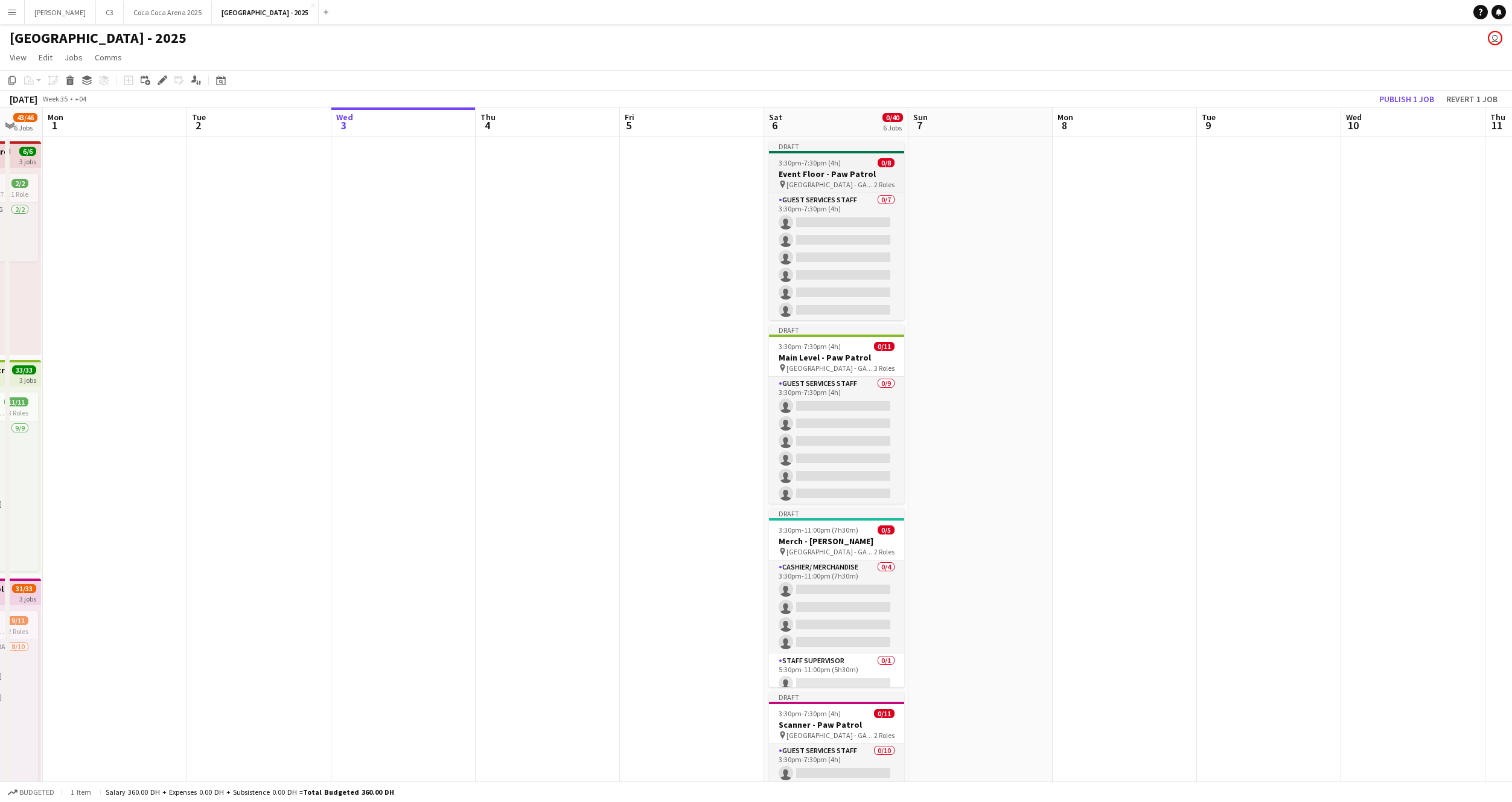
click at [811, 166] on span "3:30pm-7:30pm (4h)" at bounding box center [810, 163] width 62 height 9
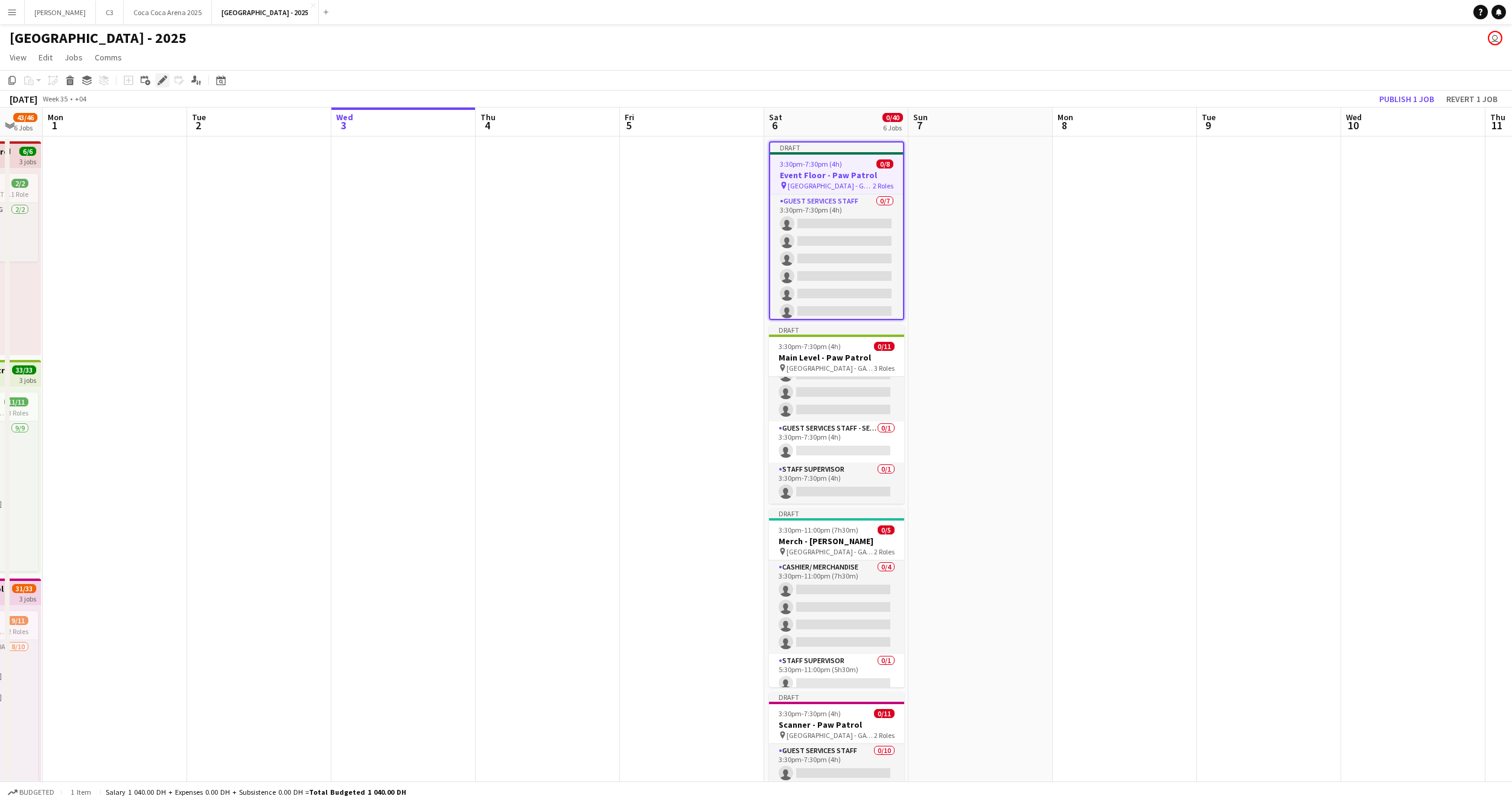
click at [158, 76] on icon "Edit" at bounding box center [162, 80] width 10 height 10
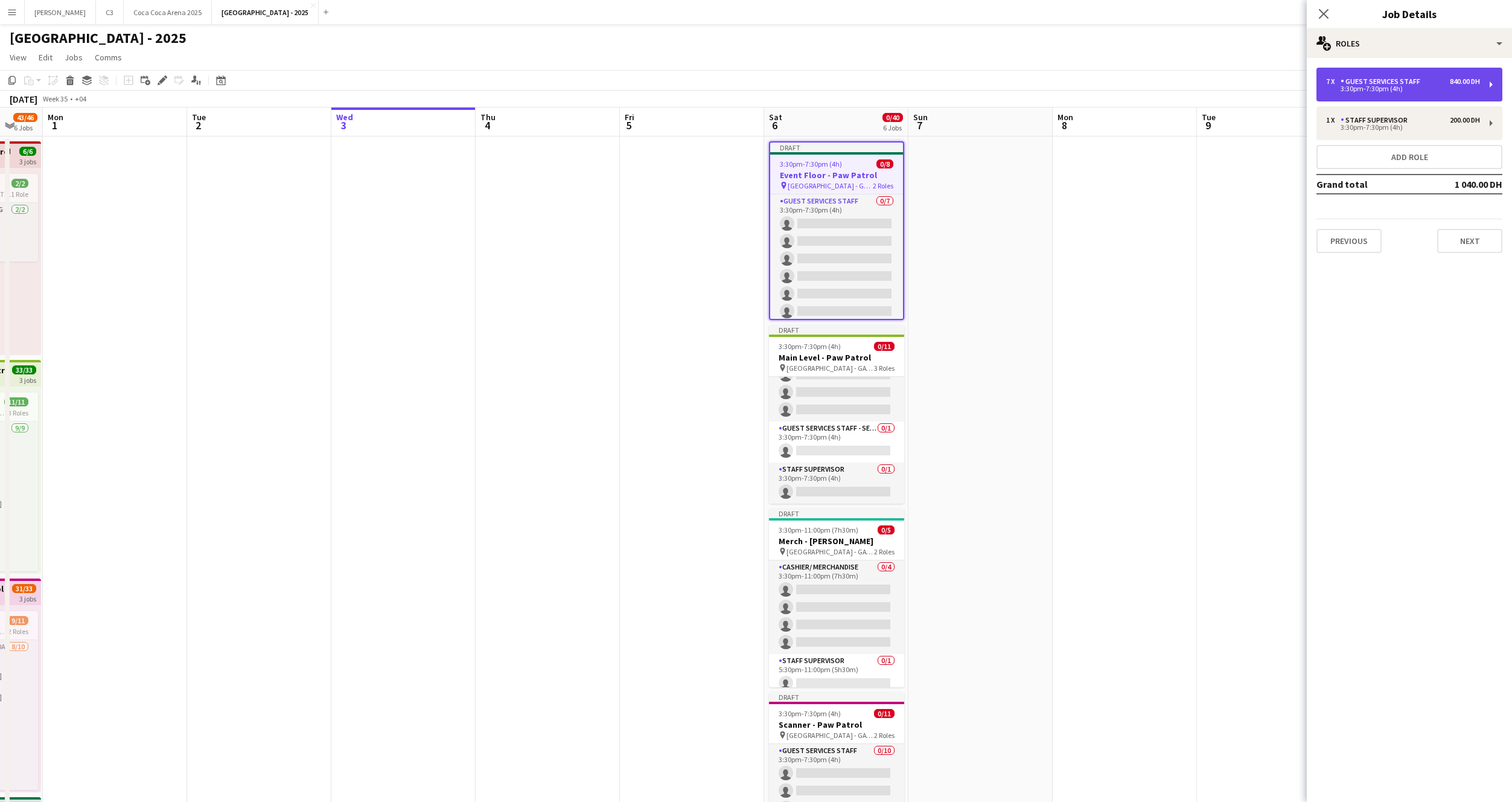
click at [1360, 90] on div "3:30pm-7:30pm (4h)" at bounding box center [1403, 89] width 154 height 6
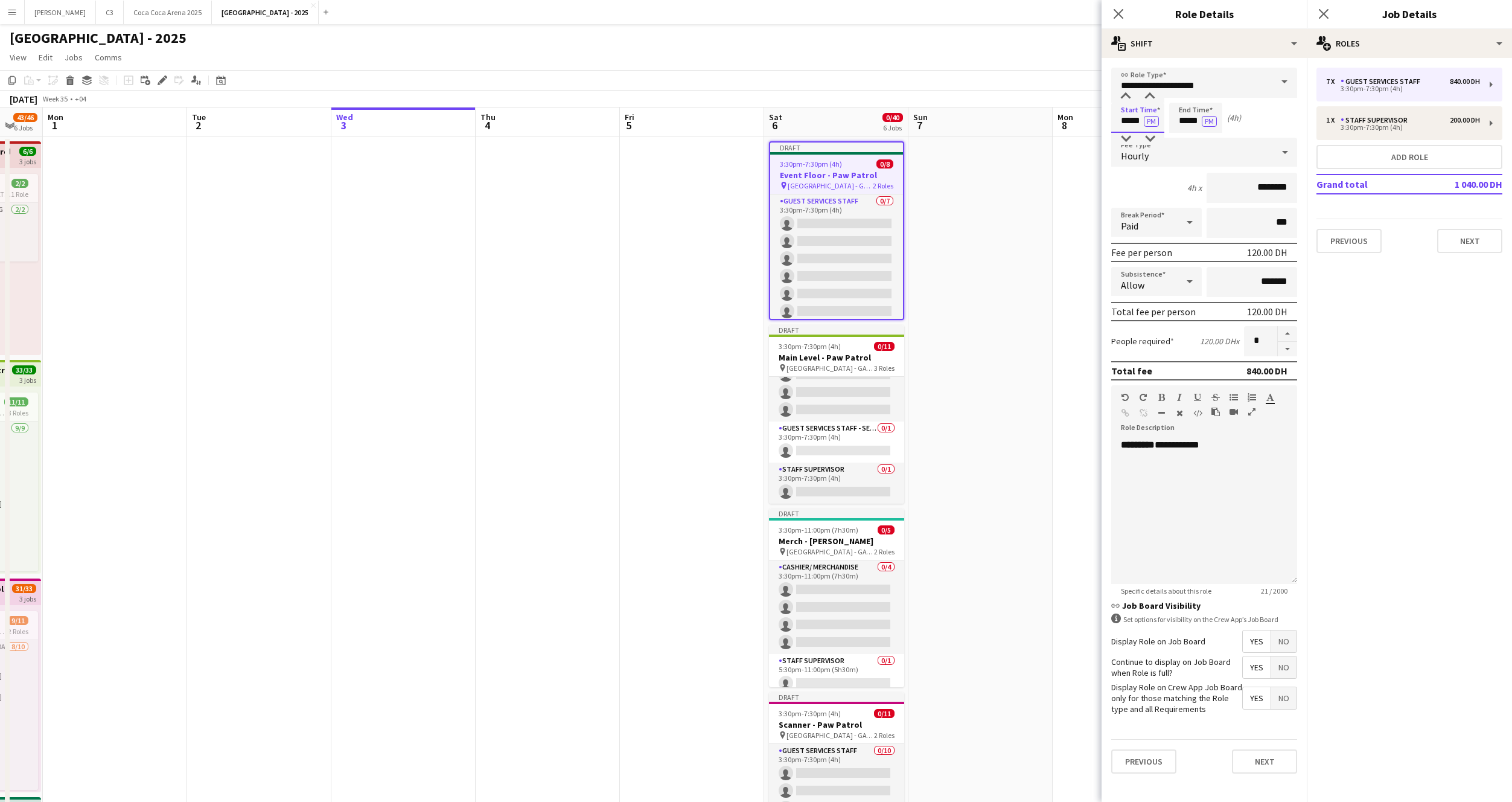
click at [1130, 123] on input "*****" at bounding box center [1138, 118] width 53 height 30
type input "*****"
click at [1266, 756] on button "Next" at bounding box center [1264, 761] width 65 height 24
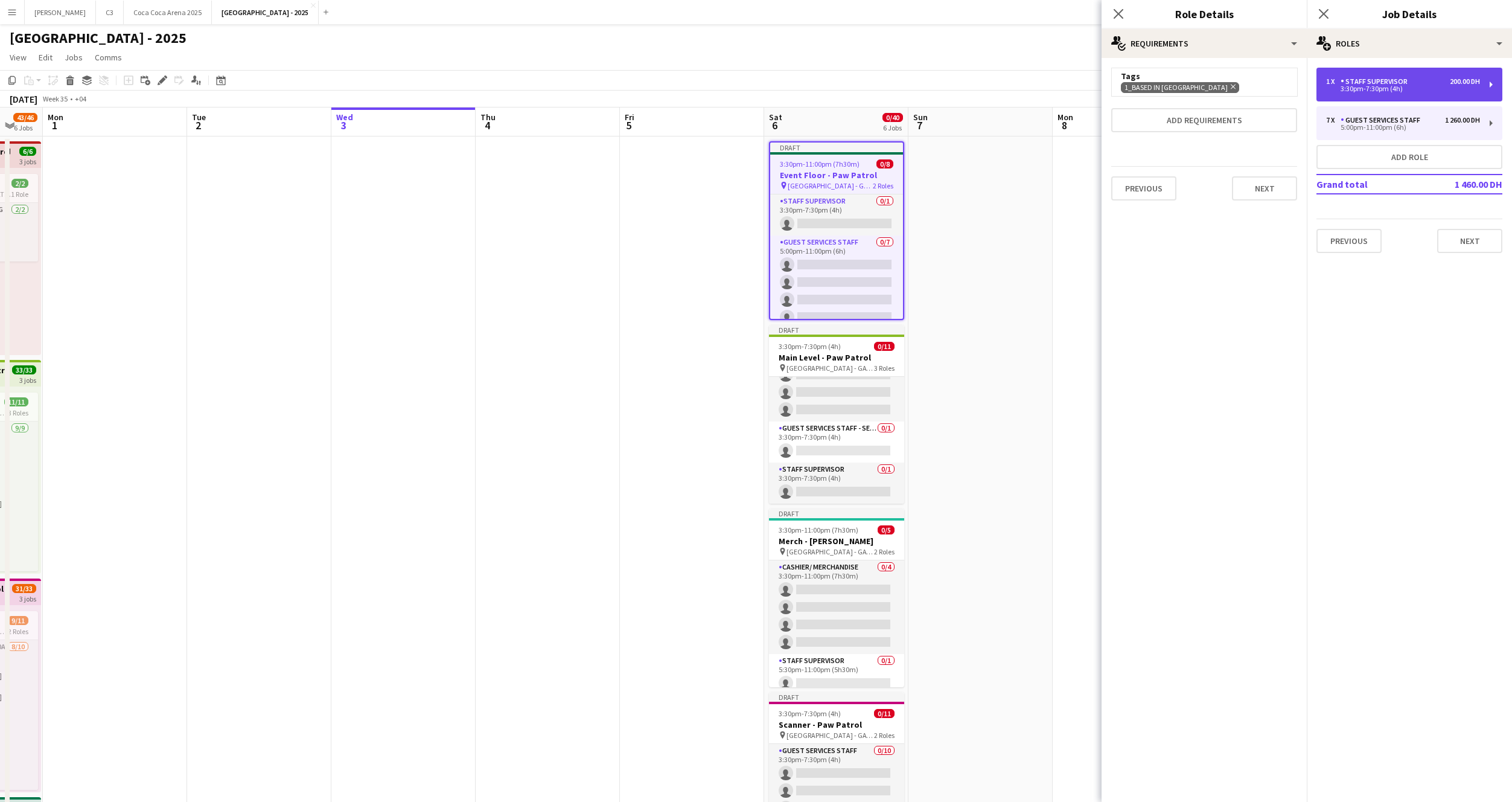
click at [1386, 94] on div "1 x Staff Supervisor 200.00 DH 3:30pm-7:30pm (4h)" at bounding box center [1409, 84] width 186 height 33
type input "**********"
type input "*****"
type input "********"
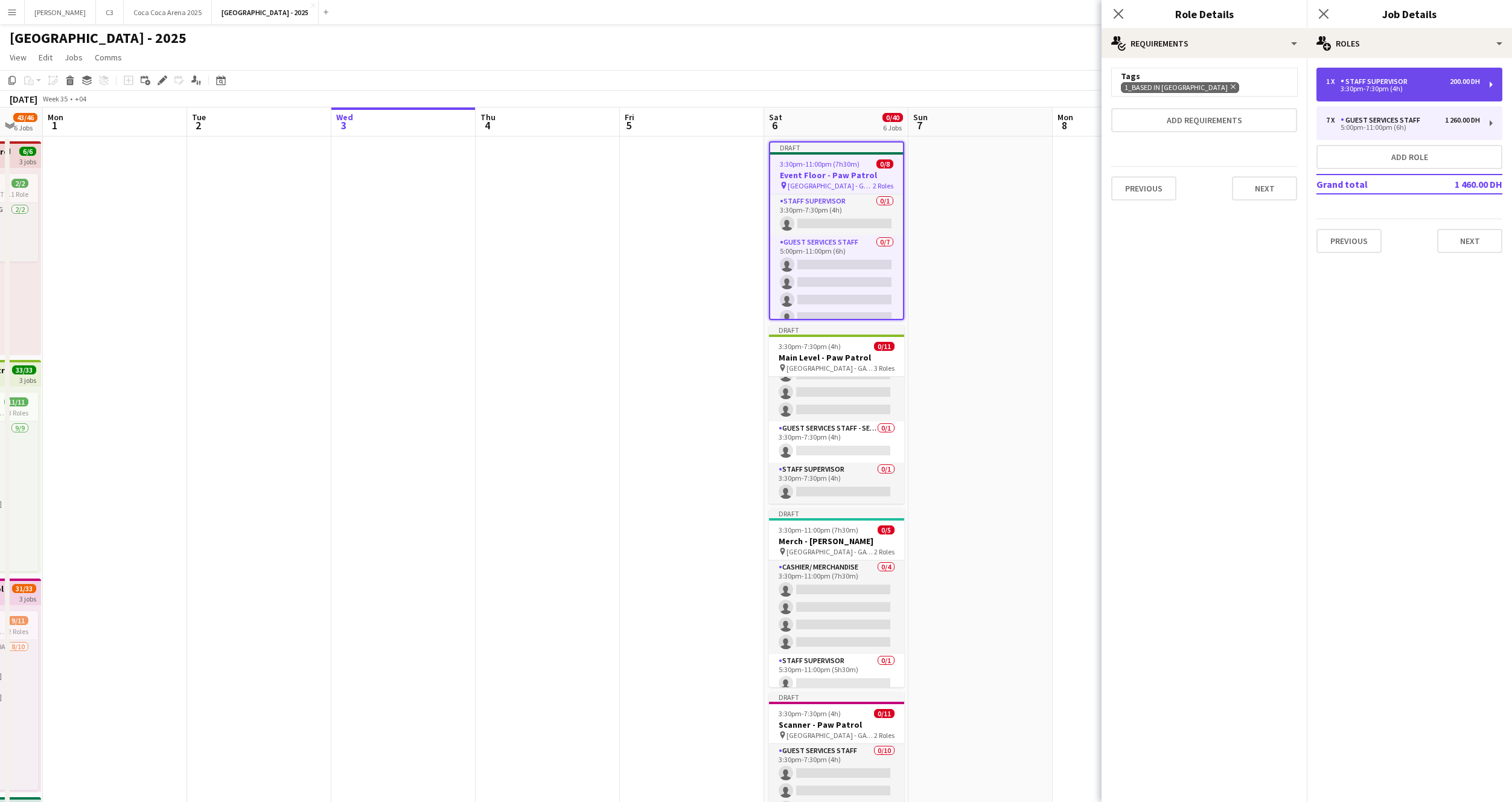
type input "*"
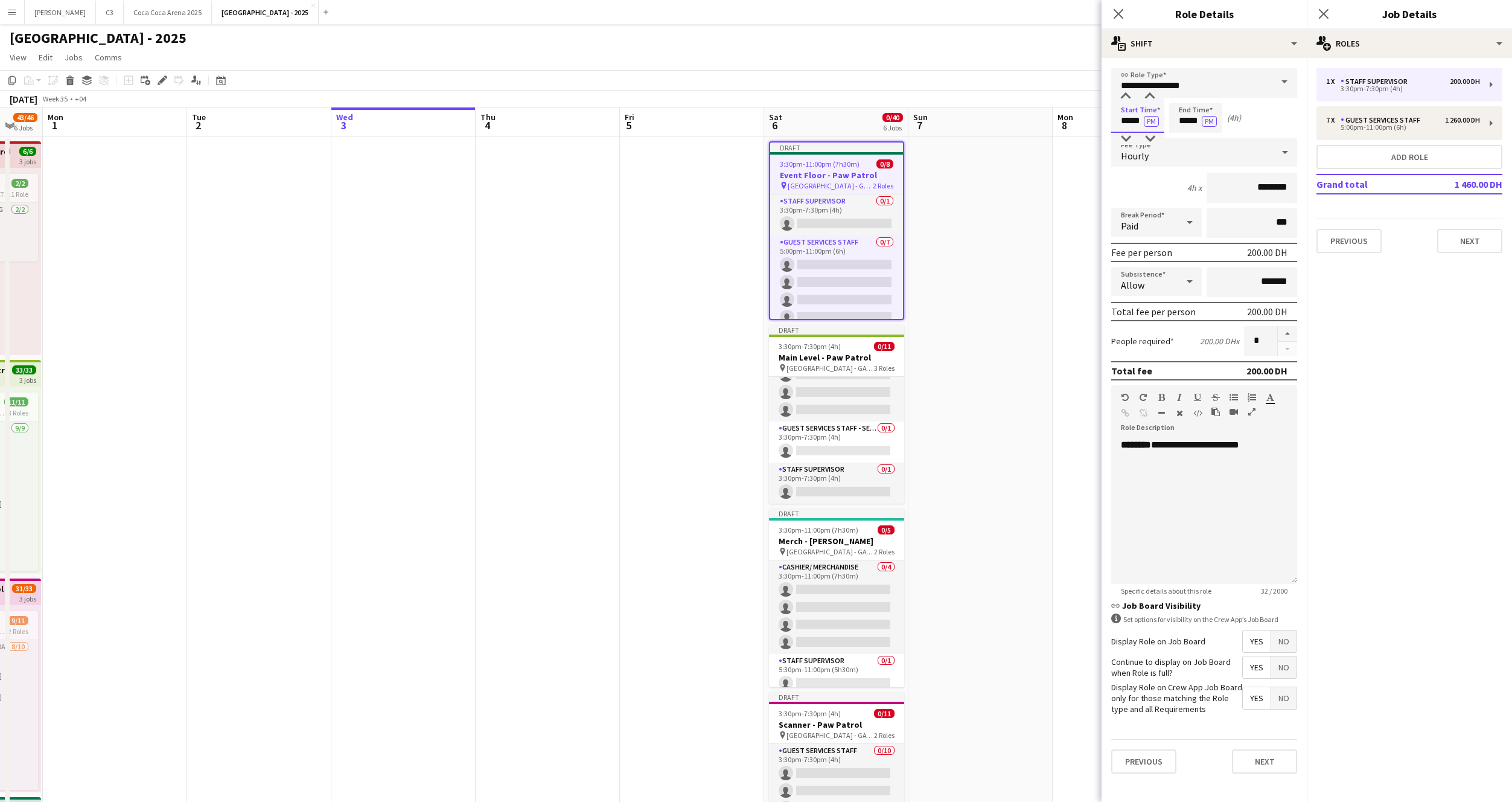
click at [1136, 122] on input "*****" at bounding box center [1138, 118] width 53 height 30
type input "*****"
click at [1261, 767] on button "Next" at bounding box center [1264, 761] width 65 height 24
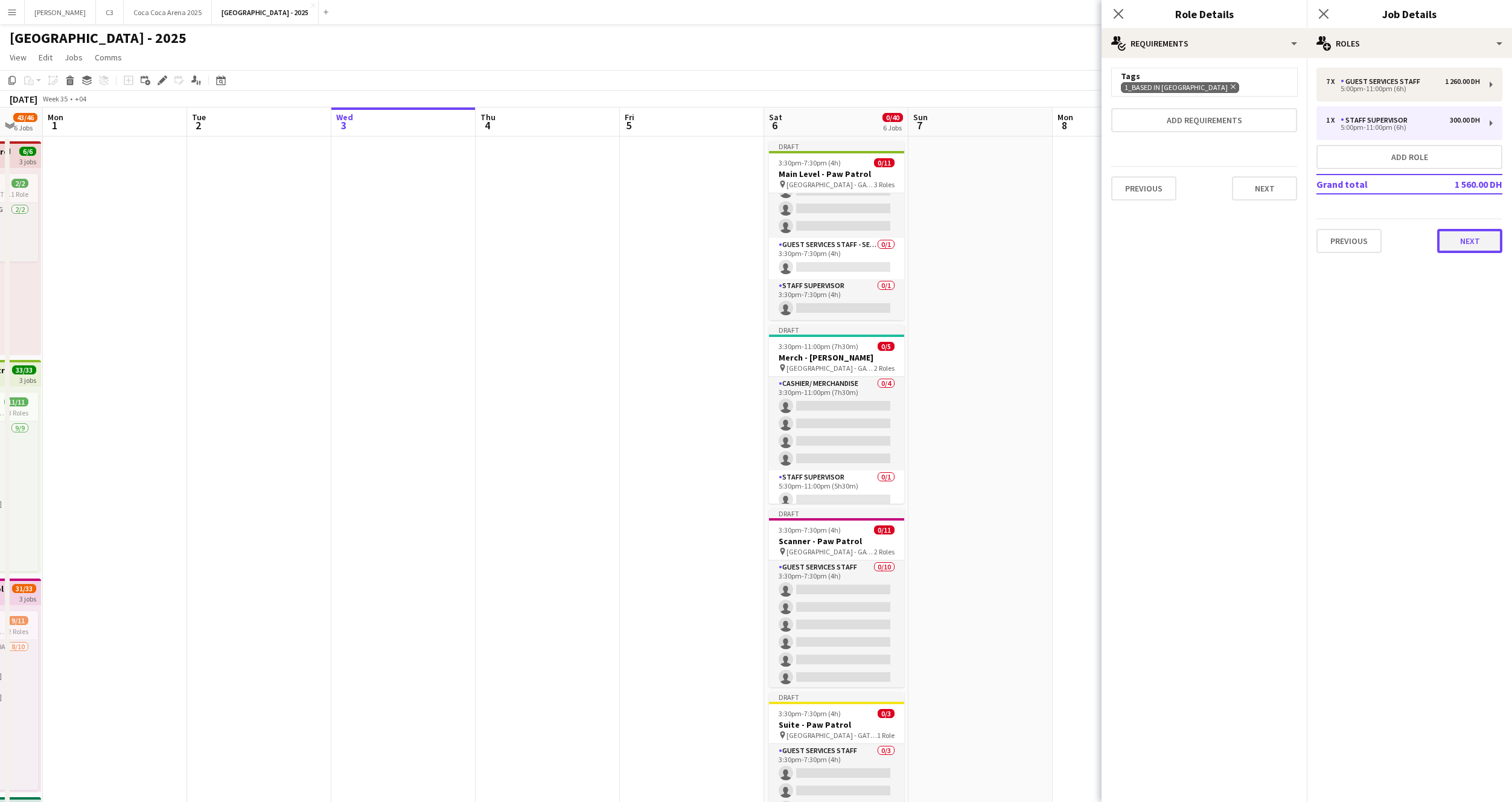
click at [1461, 245] on button "Next" at bounding box center [1469, 240] width 65 height 24
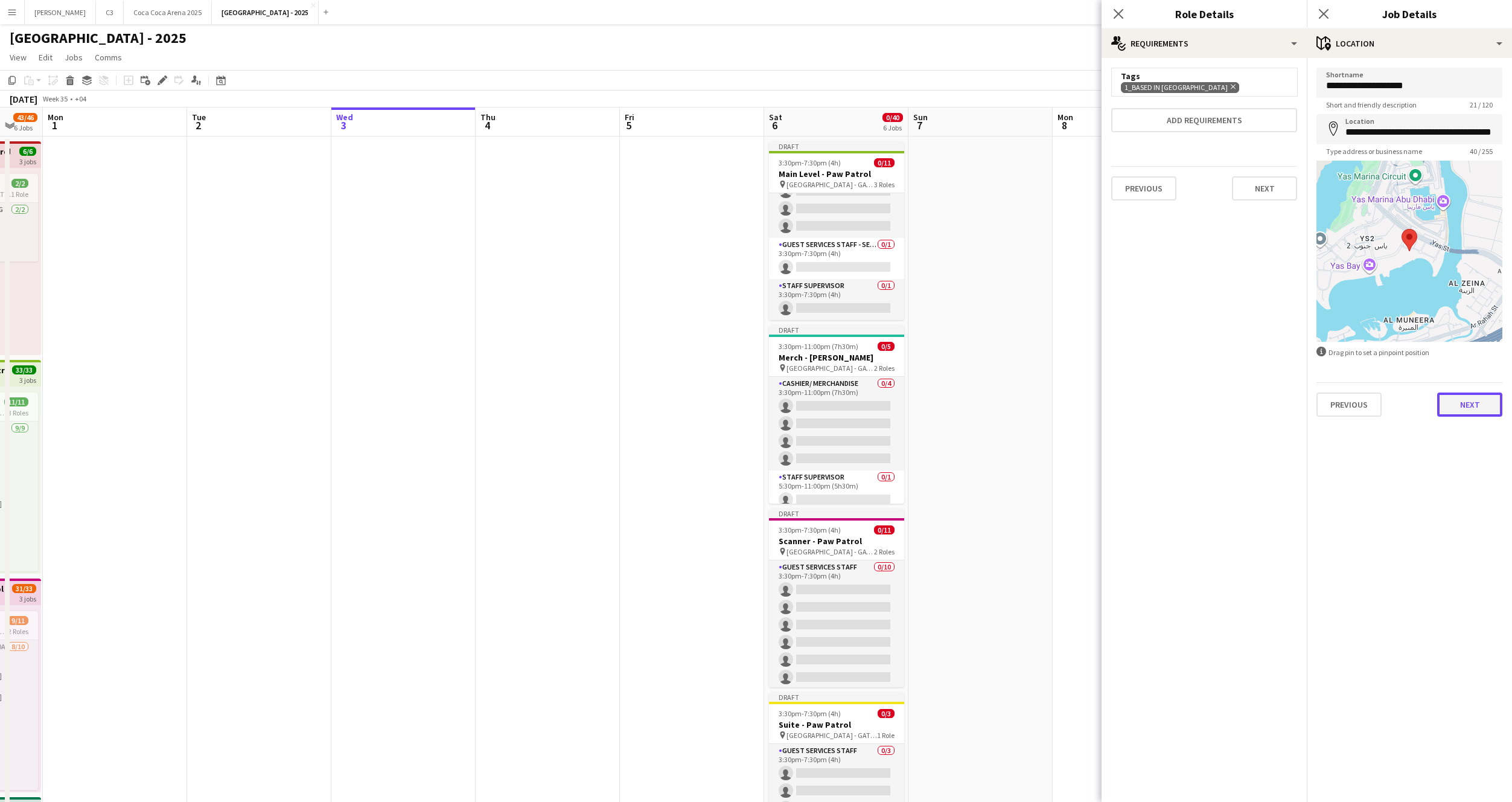
click at [1451, 403] on button "Next" at bounding box center [1469, 405] width 65 height 24
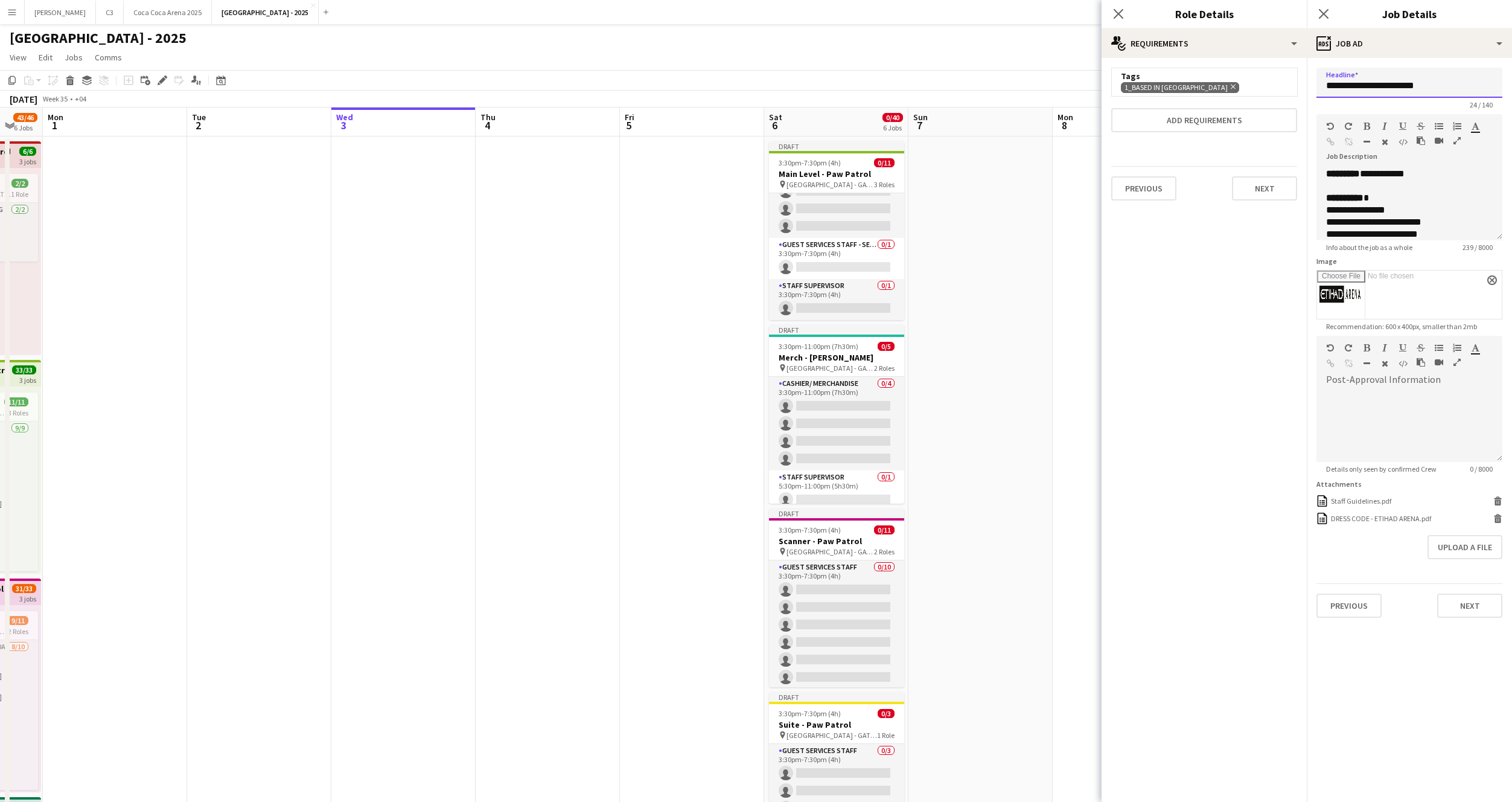
drag, startPoint x: 1435, startPoint y: 92, endPoint x: 1381, endPoint y: 87, distance: 54.2
click at [1381, 87] on input "**********" at bounding box center [1409, 83] width 186 height 30
type input "**********"
click at [1459, 609] on button "Next" at bounding box center [1469, 606] width 65 height 24
type input "*******"
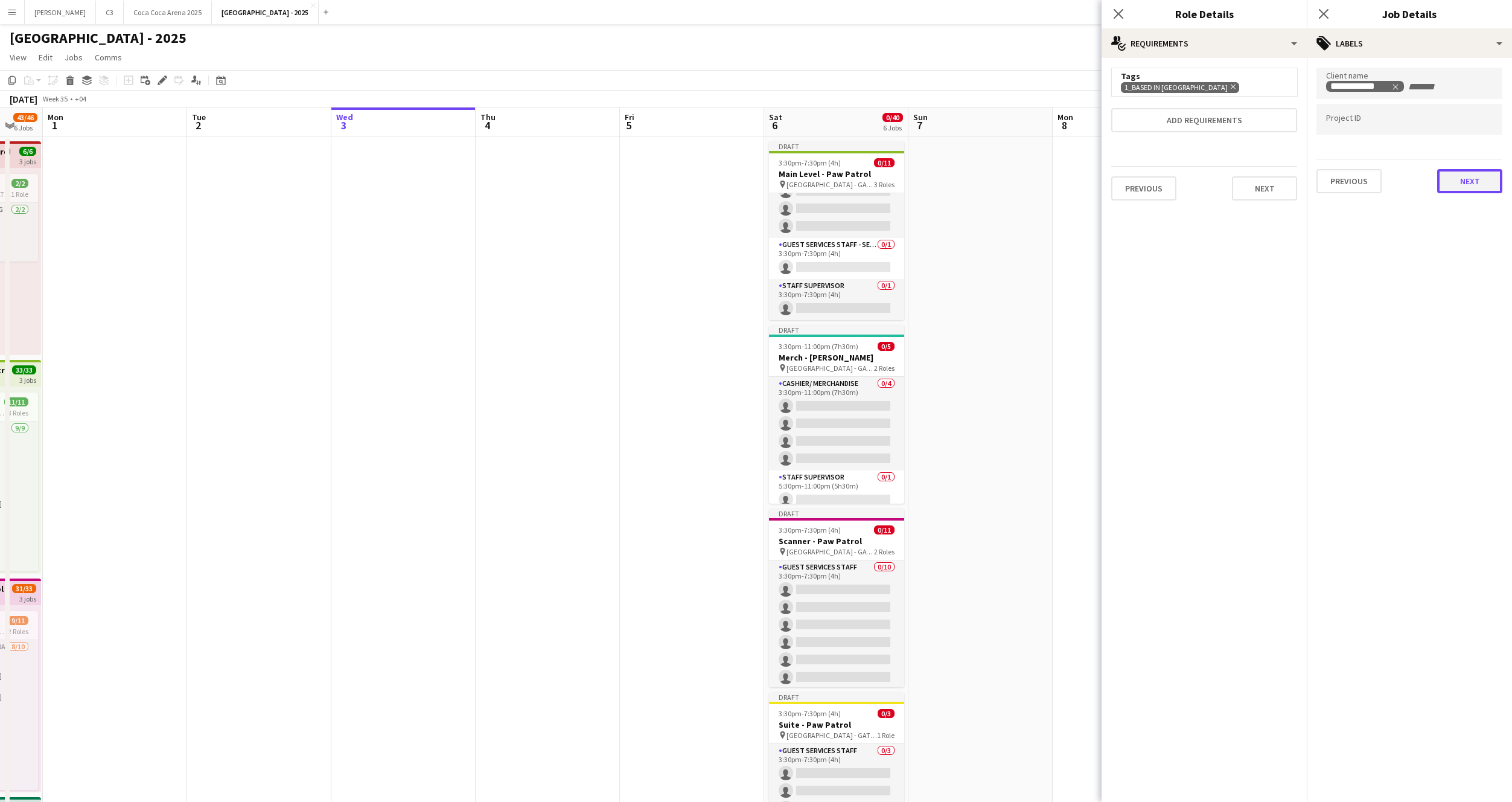
click at [1464, 178] on button "Next" at bounding box center [1469, 181] width 65 height 24
click at [1463, 138] on div "Publish the job to add notes Previous Next" at bounding box center [1410, 102] width 205 height 89
click at [1462, 130] on button "Next" at bounding box center [1469, 125] width 65 height 24
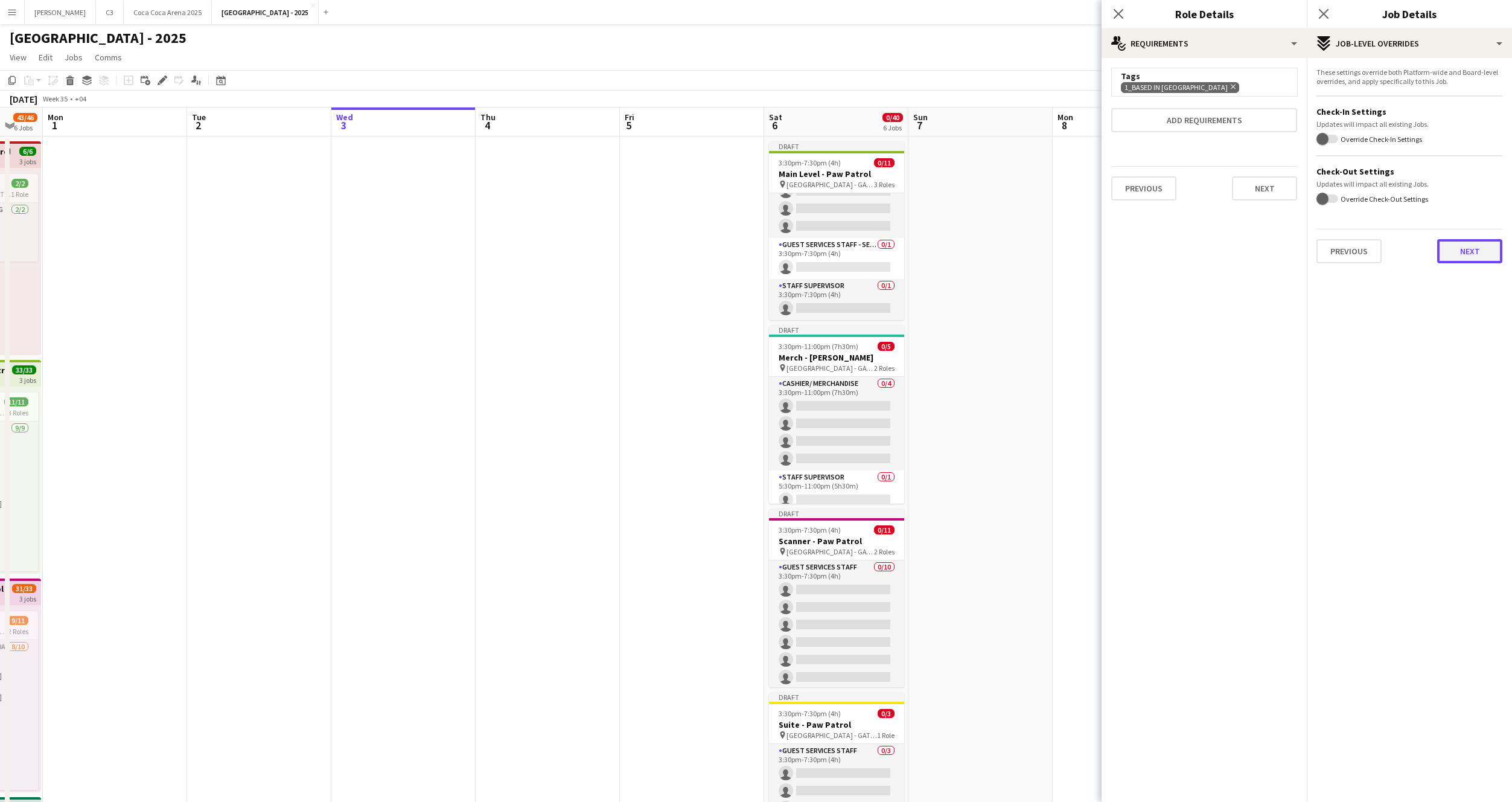
click at [1455, 244] on button "Next" at bounding box center [1469, 251] width 65 height 24
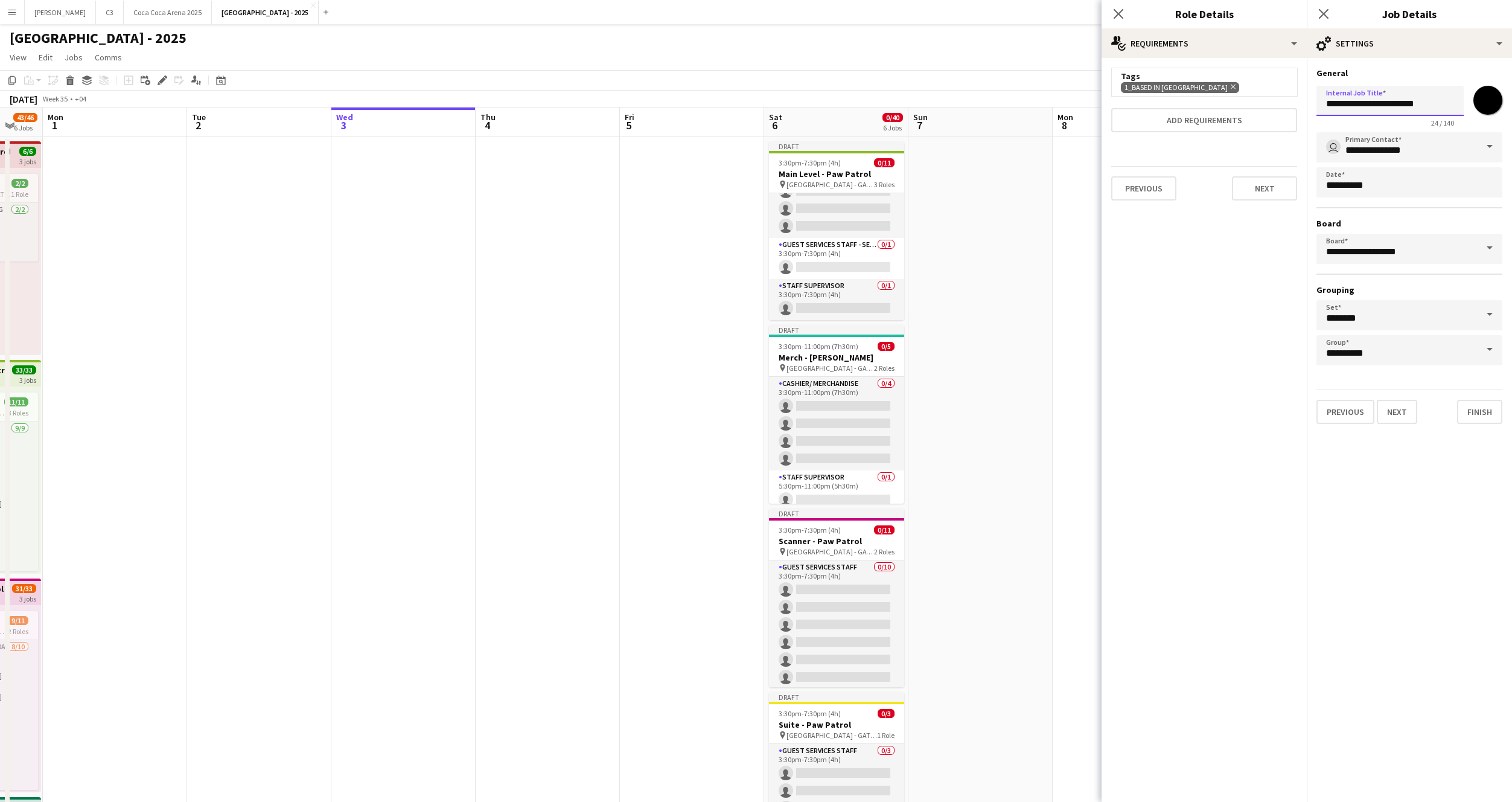
click at [1404, 113] on input "**********" at bounding box center [1390, 101] width 147 height 30
paste input "**"
type input "**********"
click at [1465, 409] on button "Finish" at bounding box center [1479, 412] width 45 height 24
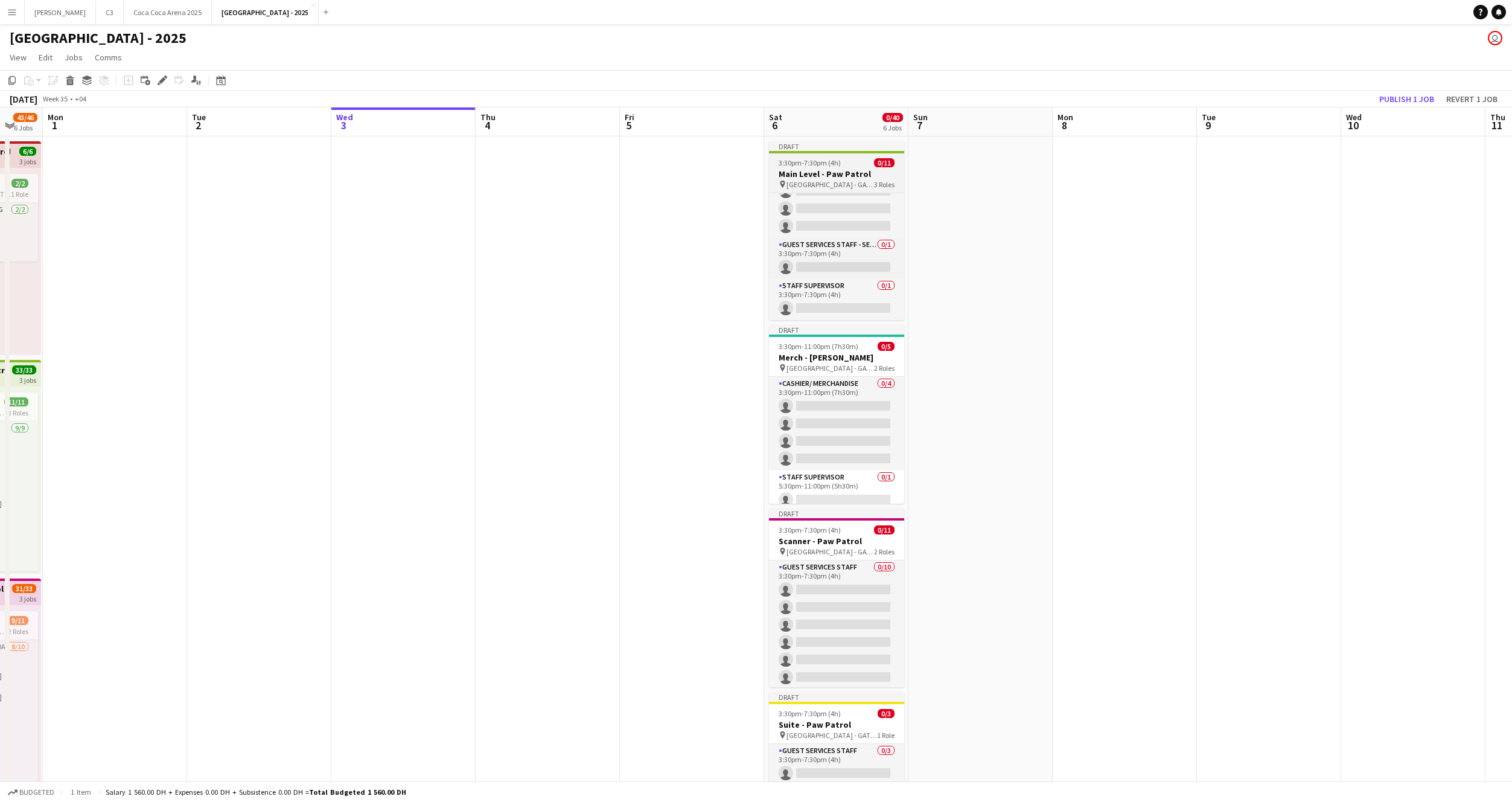
click at [829, 171] on h3 "Main Level - Paw Patrol" at bounding box center [836, 174] width 135 height 11
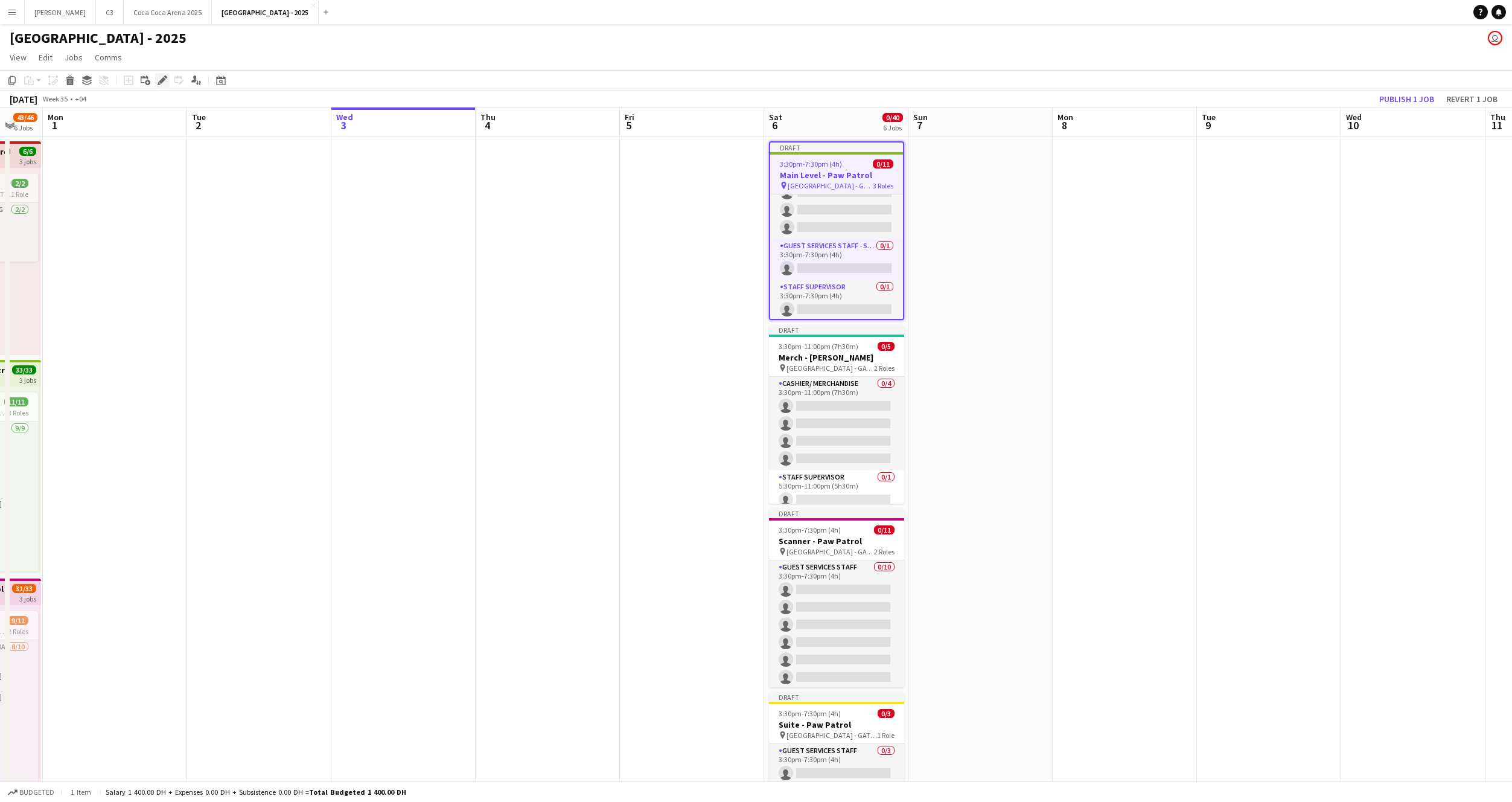
click at [165, 81] on icon "Edit" at bounding box center [162, 80] width 10 height 10
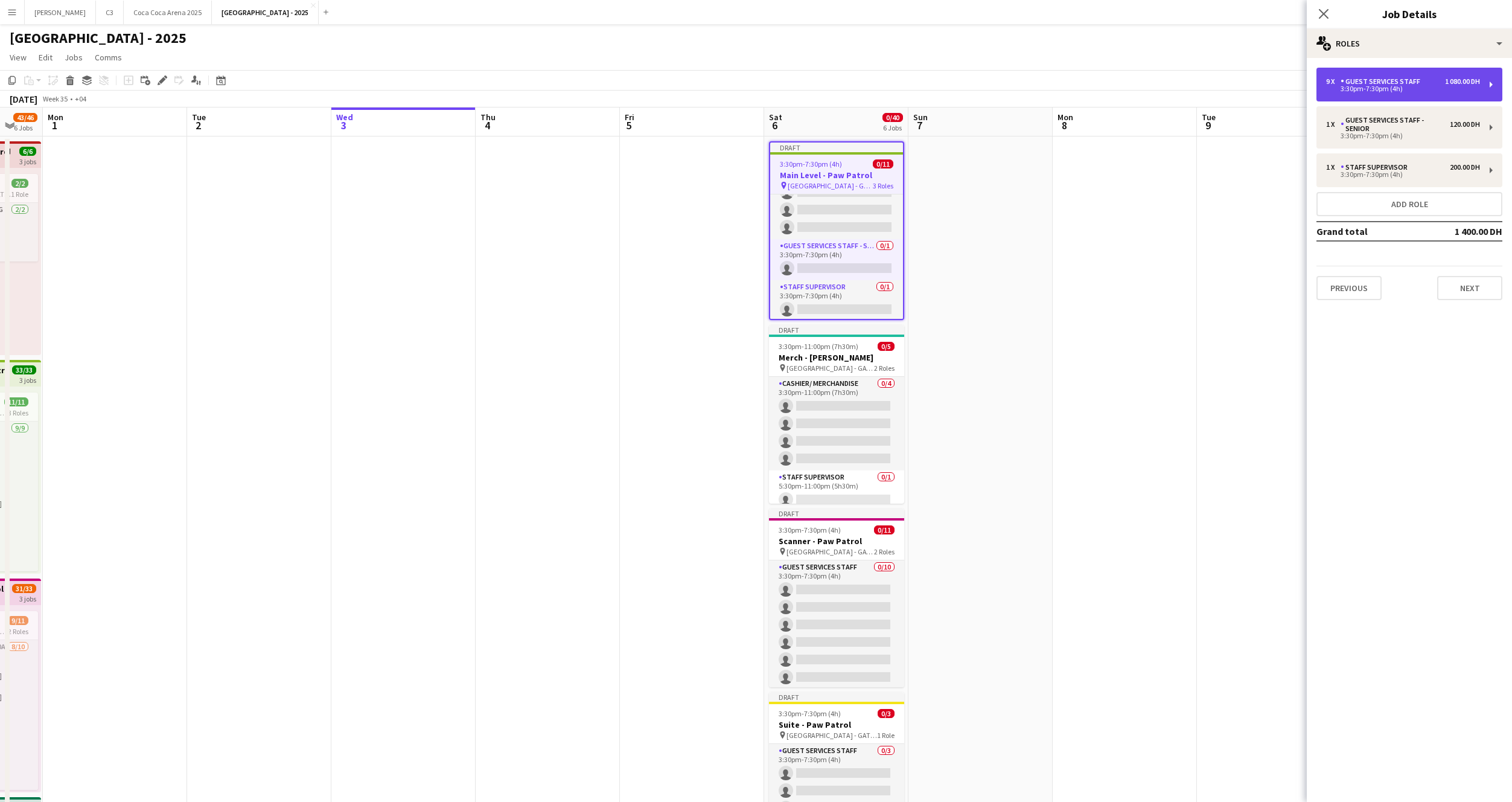
click at [1410, 89] on div "3:30pm-7:30pm (4h)" at bounding box center [1403, 89] width 154 height 6
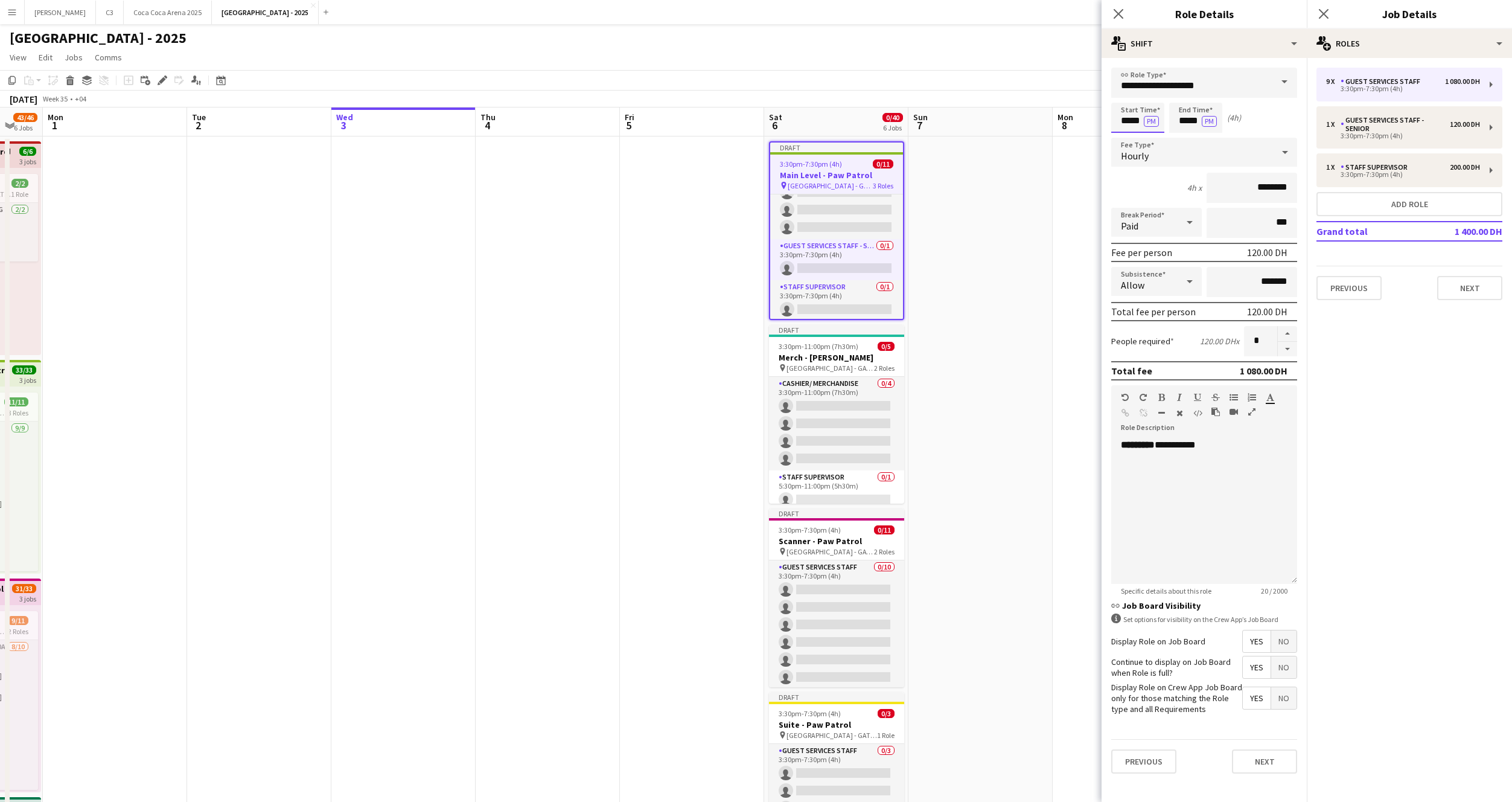
click at [1133, 123] on input "*****" at bounding box center [1138, 118] width 53 height 30
type input "*****"
click at [1254, 761] on button "Next" at bounding box center [1264, 761] width 65 height 24
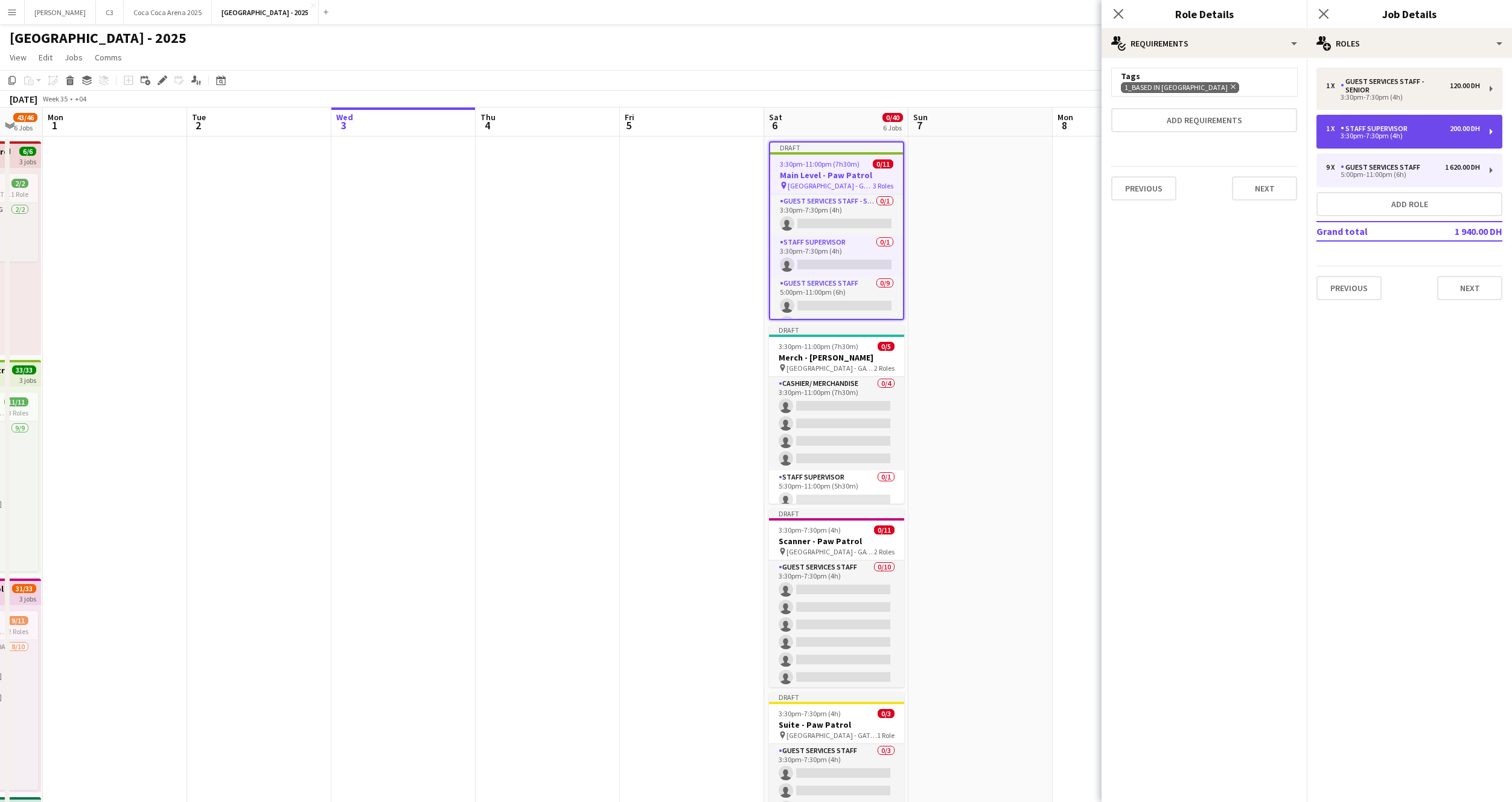
click at [1360, 139] on div "3:30pm-7:30pm (4h)" at bounding box center [1403, 135] width 154 height 6
type input "**********"
type input "*****"
type input "********"
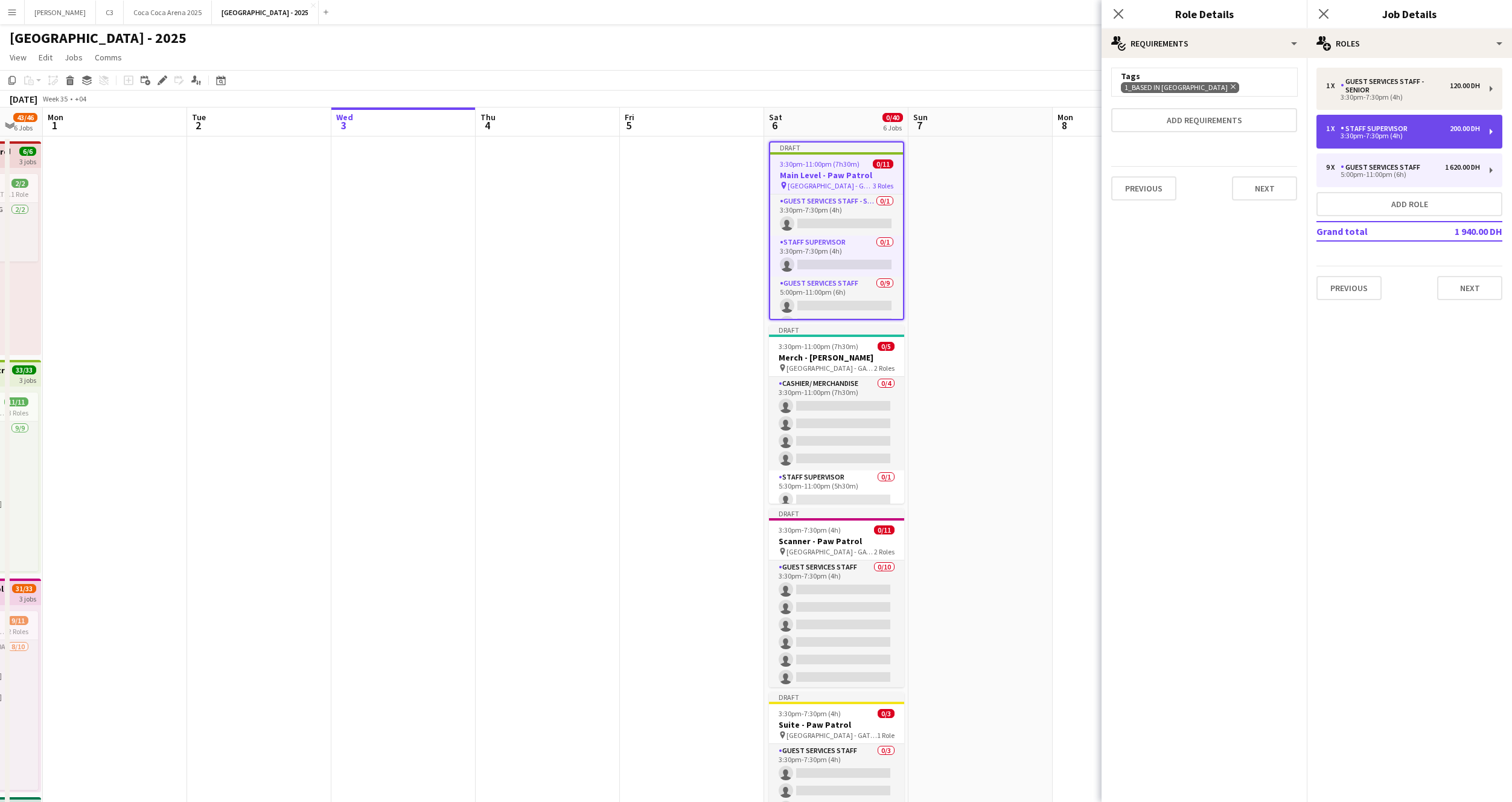
type input "*"
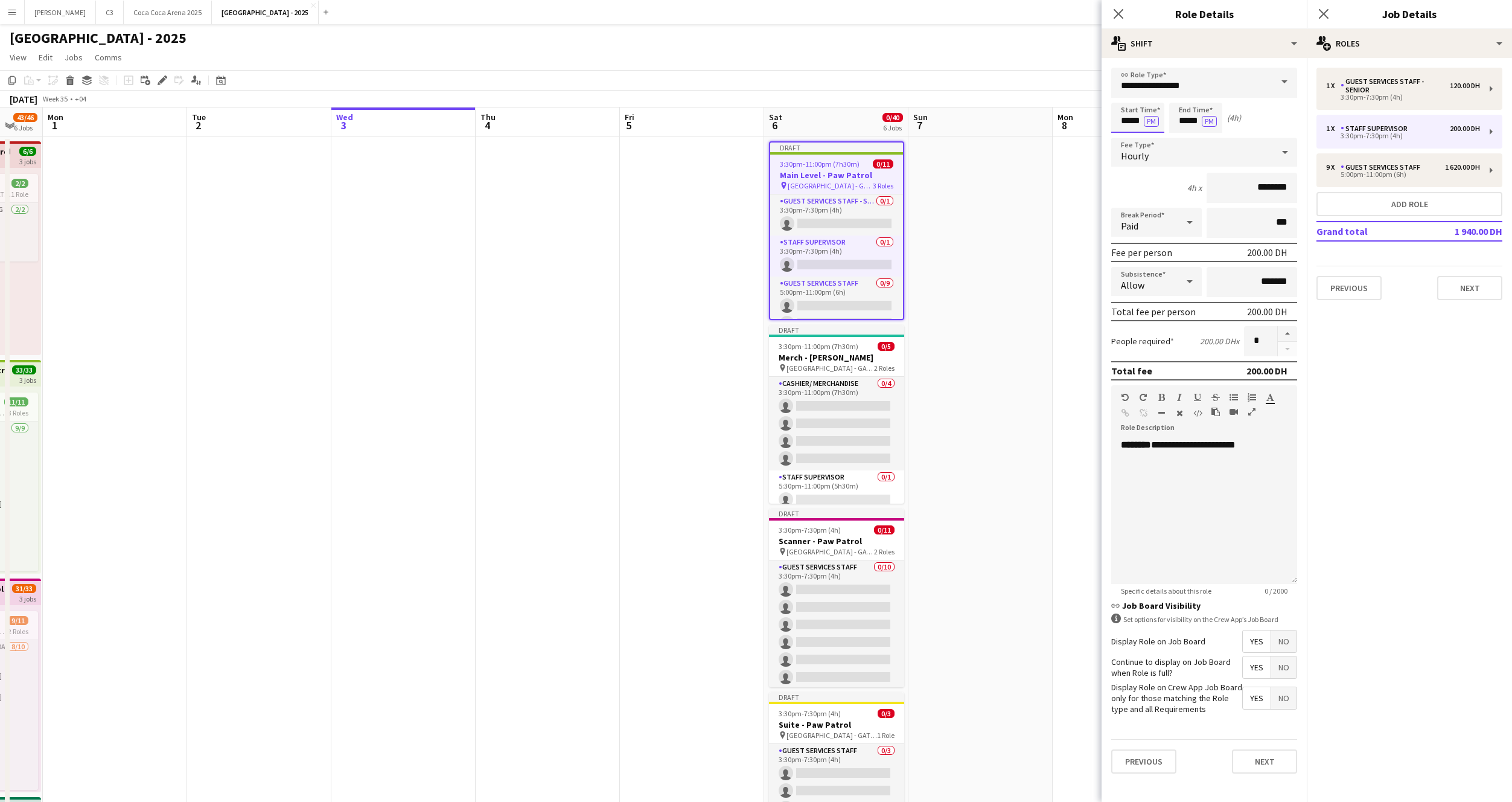
click at [1123, 124] on input "*****" at bounding box center [1138, 118] width 53 height 30
type input "*****"
click at [1255, 764] on button "Next" at bounding box center [1264, 761] width 65 height 24
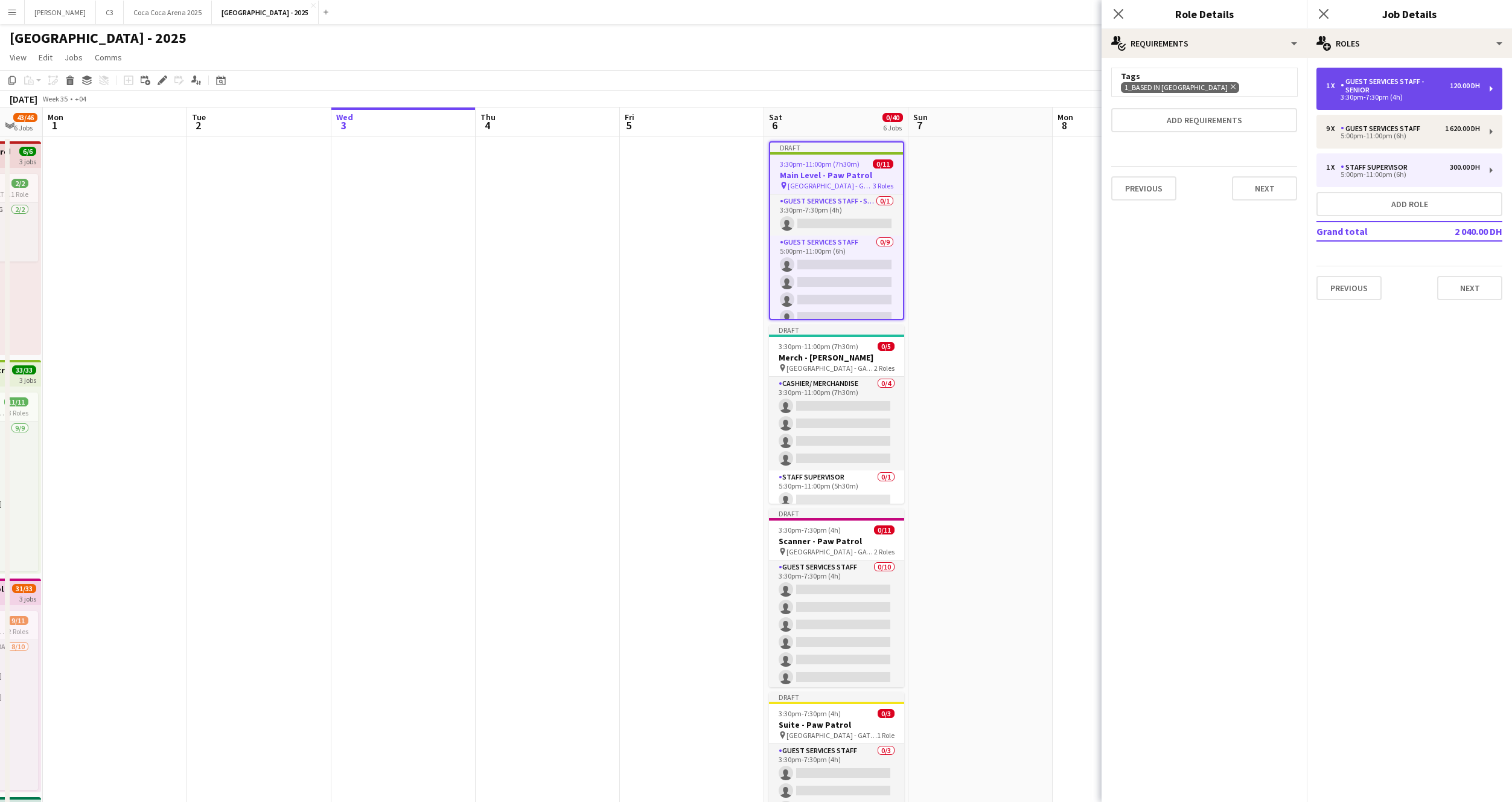
click at [1366, 94] on div "3:30pm-7:30pm (4h)" at bounding box center [1403, 97] width 154 height 6
type input "**********"
type input "*****"
type input "********"
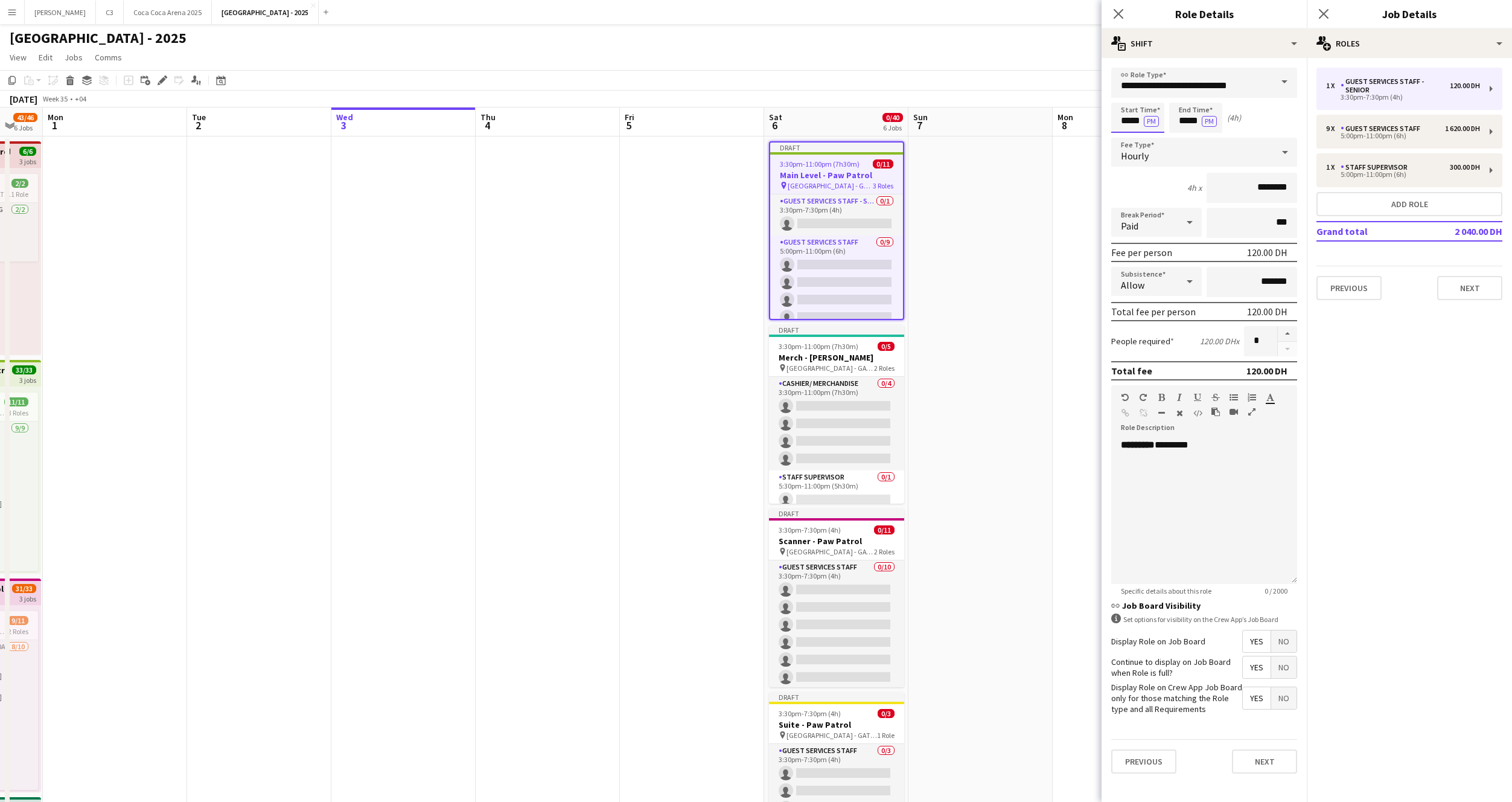
click at [1134, 122] on input "*****" at bounding box center [1138, 118] width 53 height 30
type input "*****"
click at [1261, 759] on button "Next" at bounding box center [1264, 761] width 65 height 24
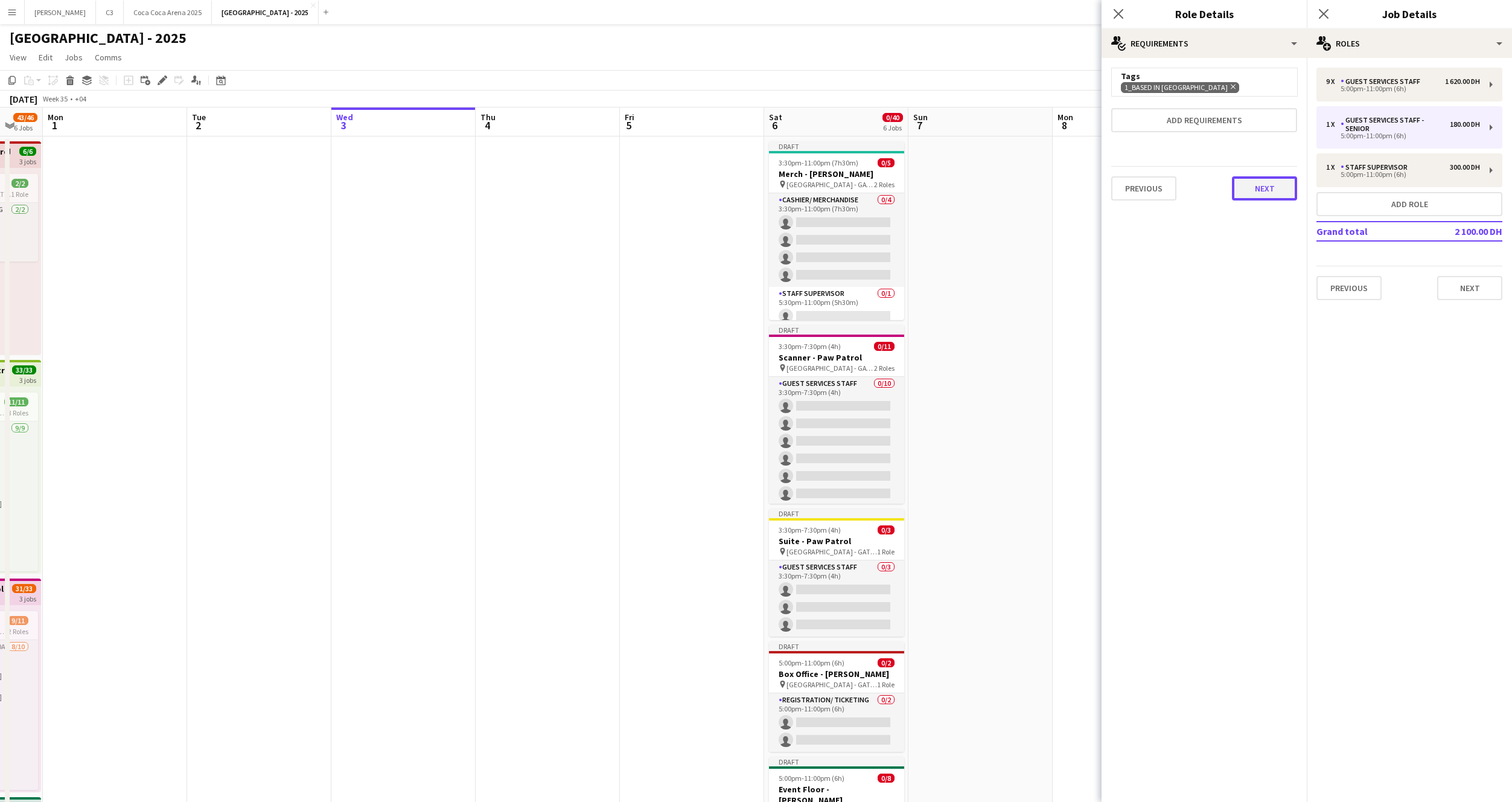
click at [1264, 187] on button "Next" at bounding box center [1264, 188] width 65 height 24
click at [1270, 158] on button "Finish" at bounding box center [1274, 162] width 45 height 24
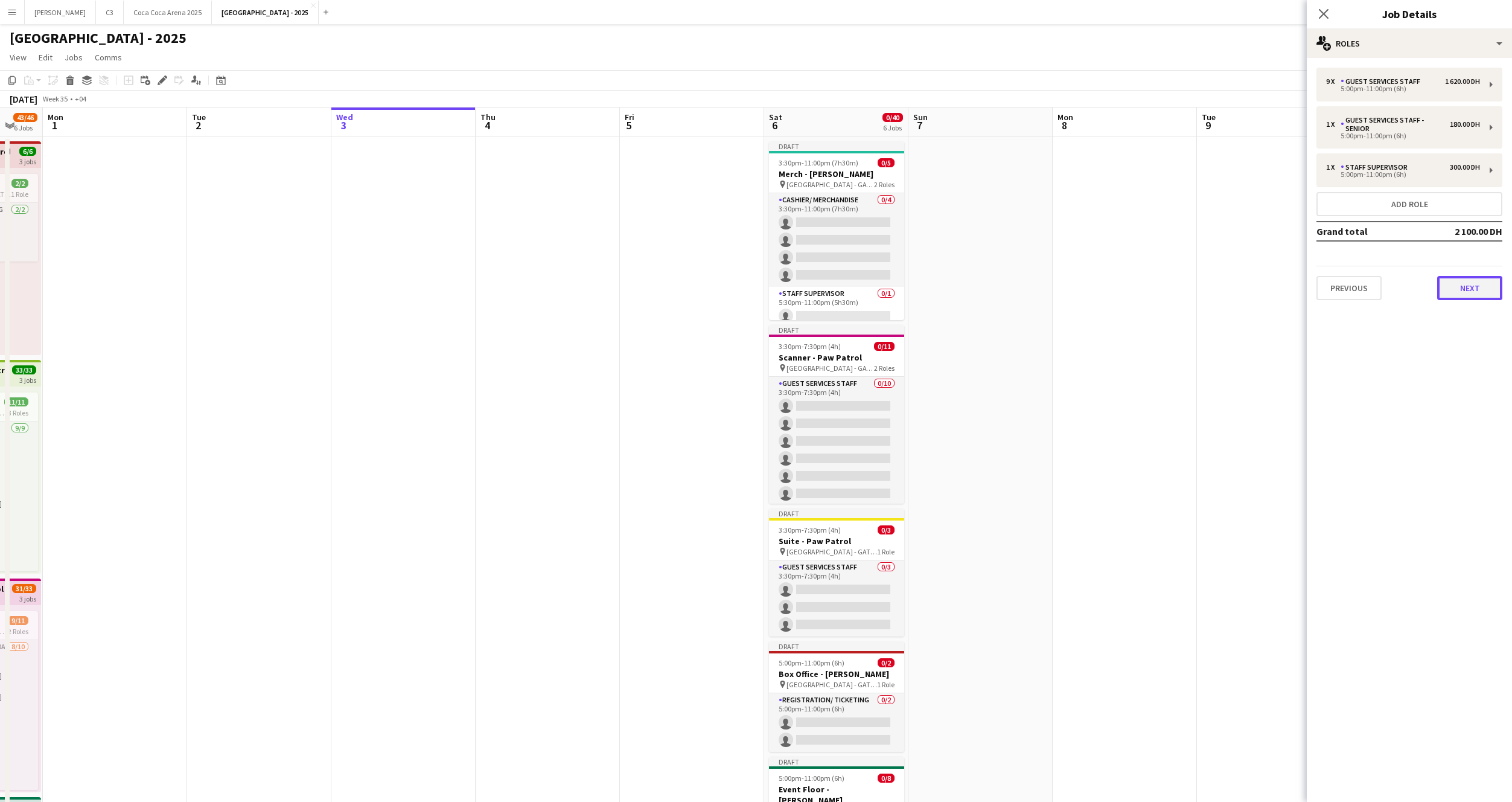
click at [1462, 300] on button "Next" at bounding box center [1469, 288] width 65 height 24
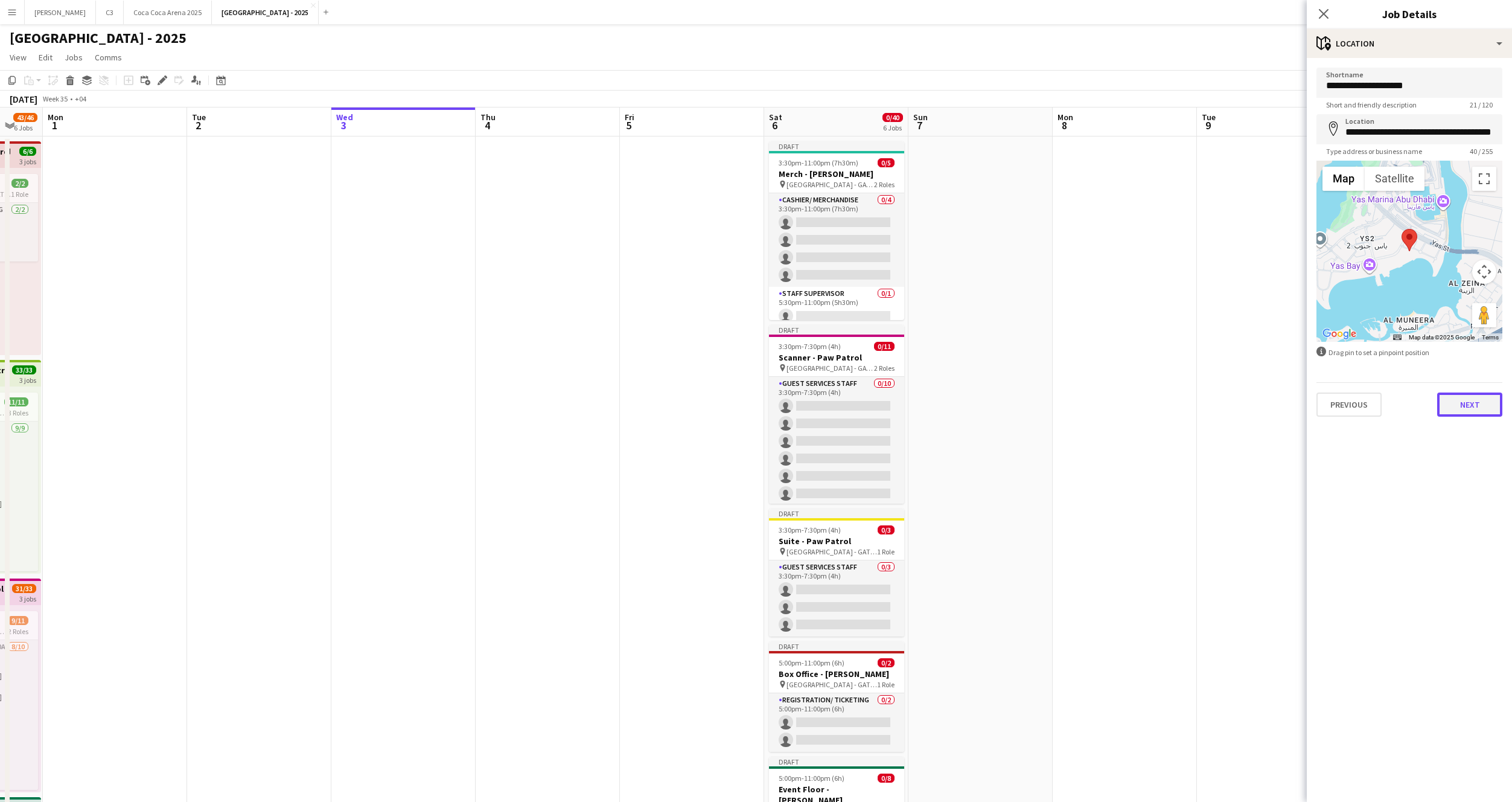
click at [1463, 402] on button "Next" at bounding box center [1469, 405] width 65 height 24
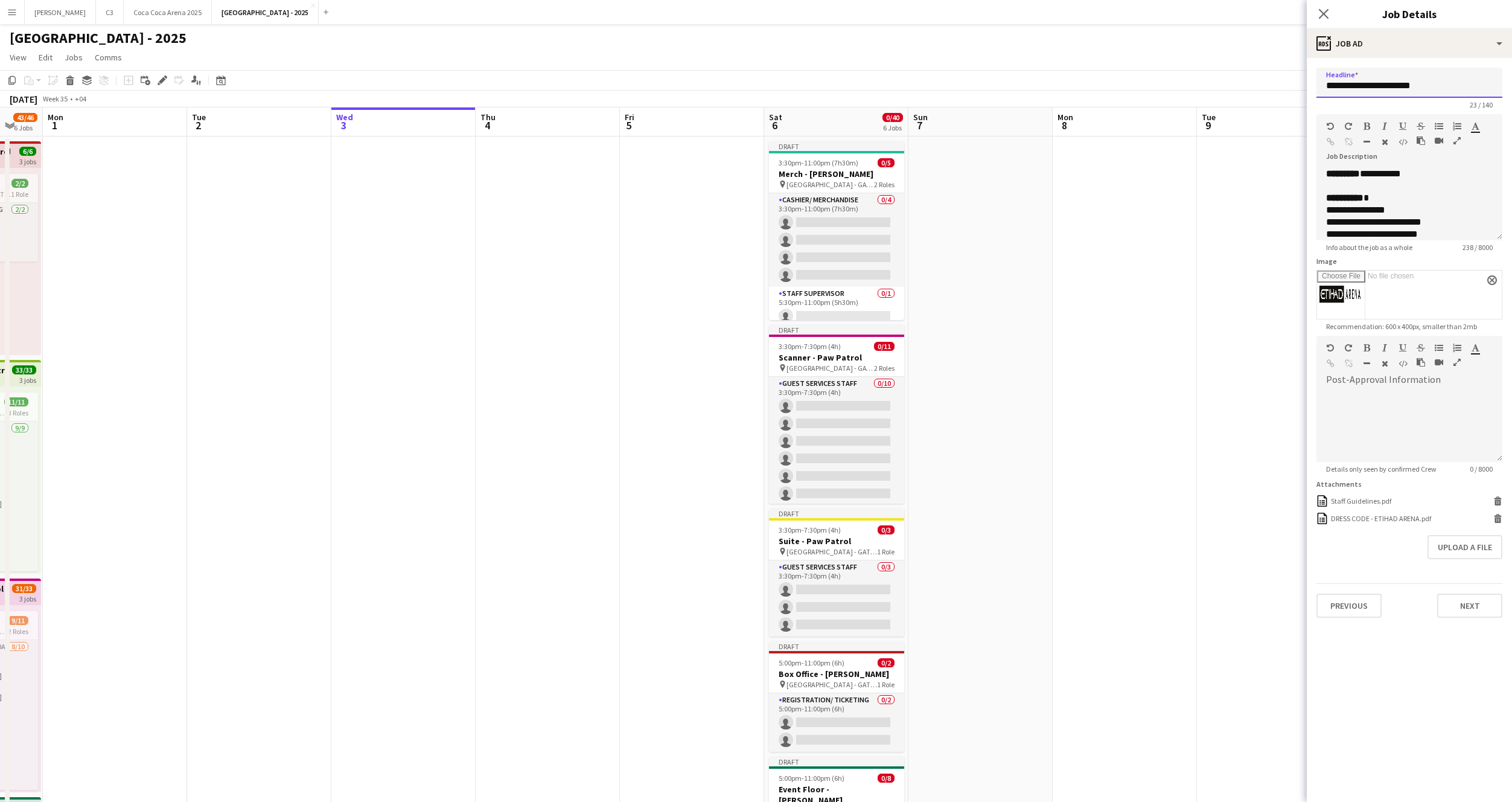
drag, startPoint x: 1430, startPoint y: 86, endPoint x: 1378, endPoint y: 83, distance: 52.1
click at [1377, 83] on input "**********" at bounding box center [1409, 83] width 186 height 30
type input "**********"
click at [1458, 609] on button "Next" at bounding box center [1469, 606] width 65 height 24
type input "*******"
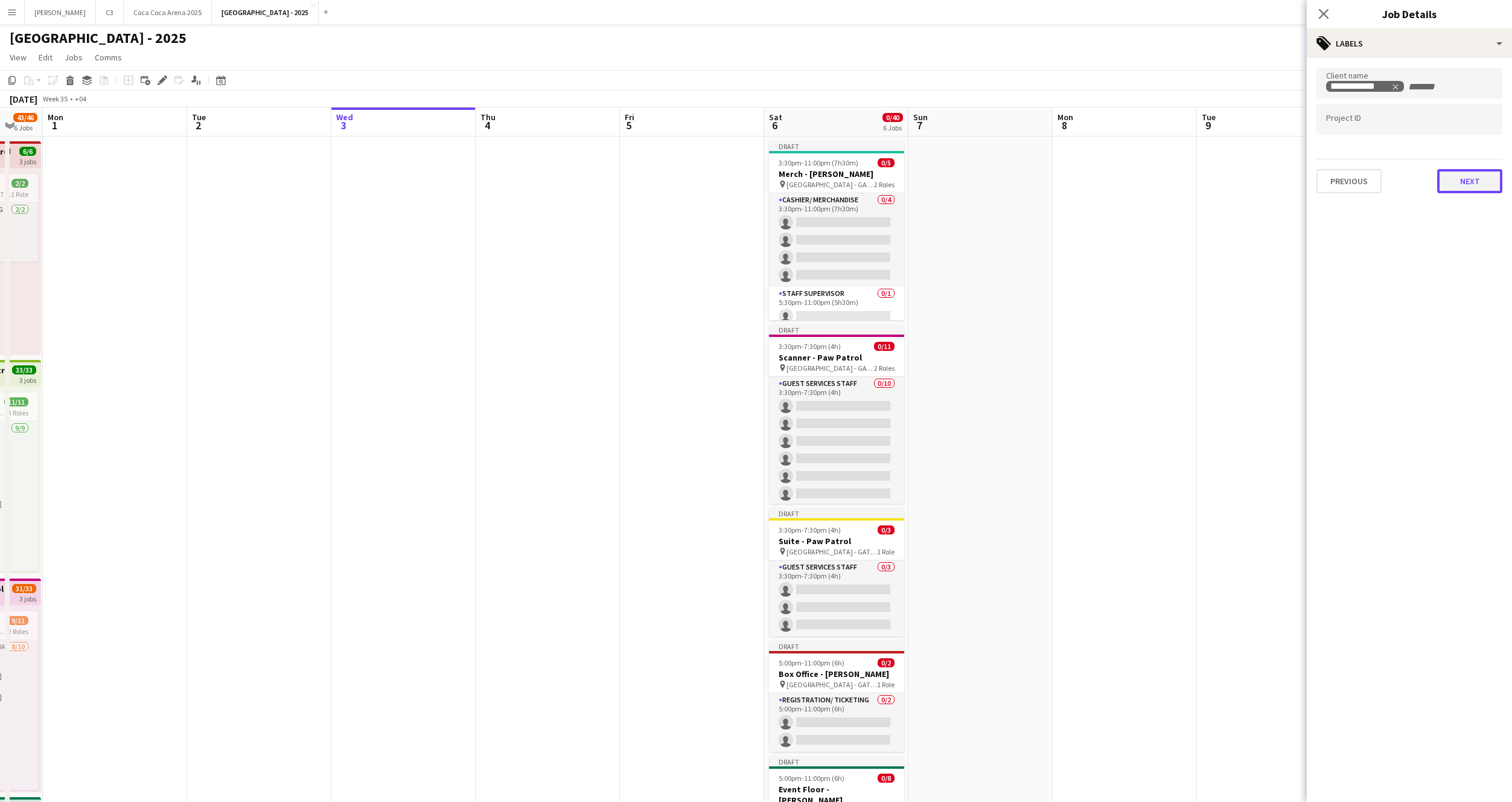
click at [1470, 176] on button "Next" at bounding box center [1469, 181] width 65 height 24
click at [1468, 129] on button "Next" at bounding box center [1469, 125] width 65 height 24
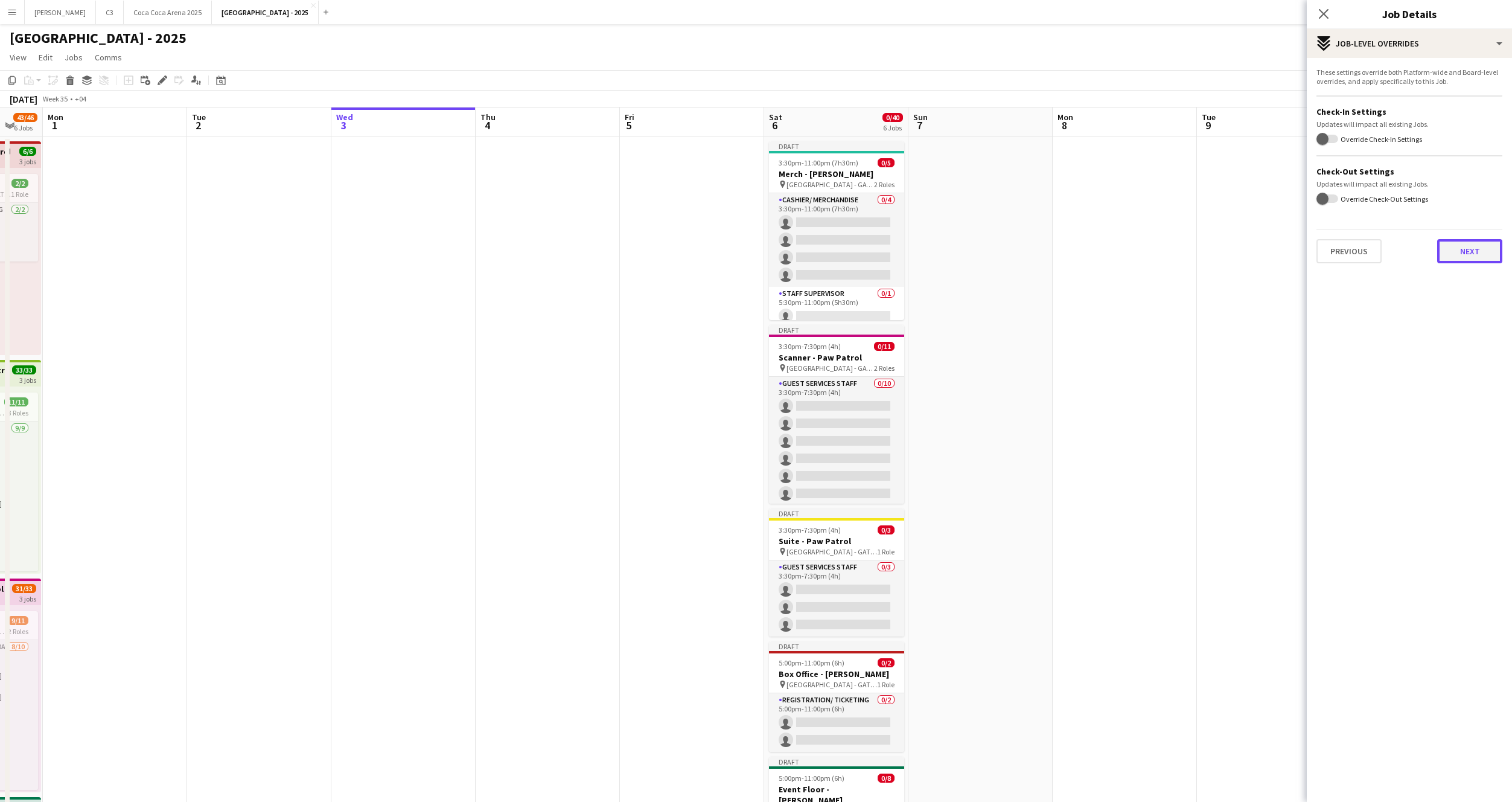
click at [1454, 252] on button "Next" at bounding box center [1469, 251] width 65 height 24
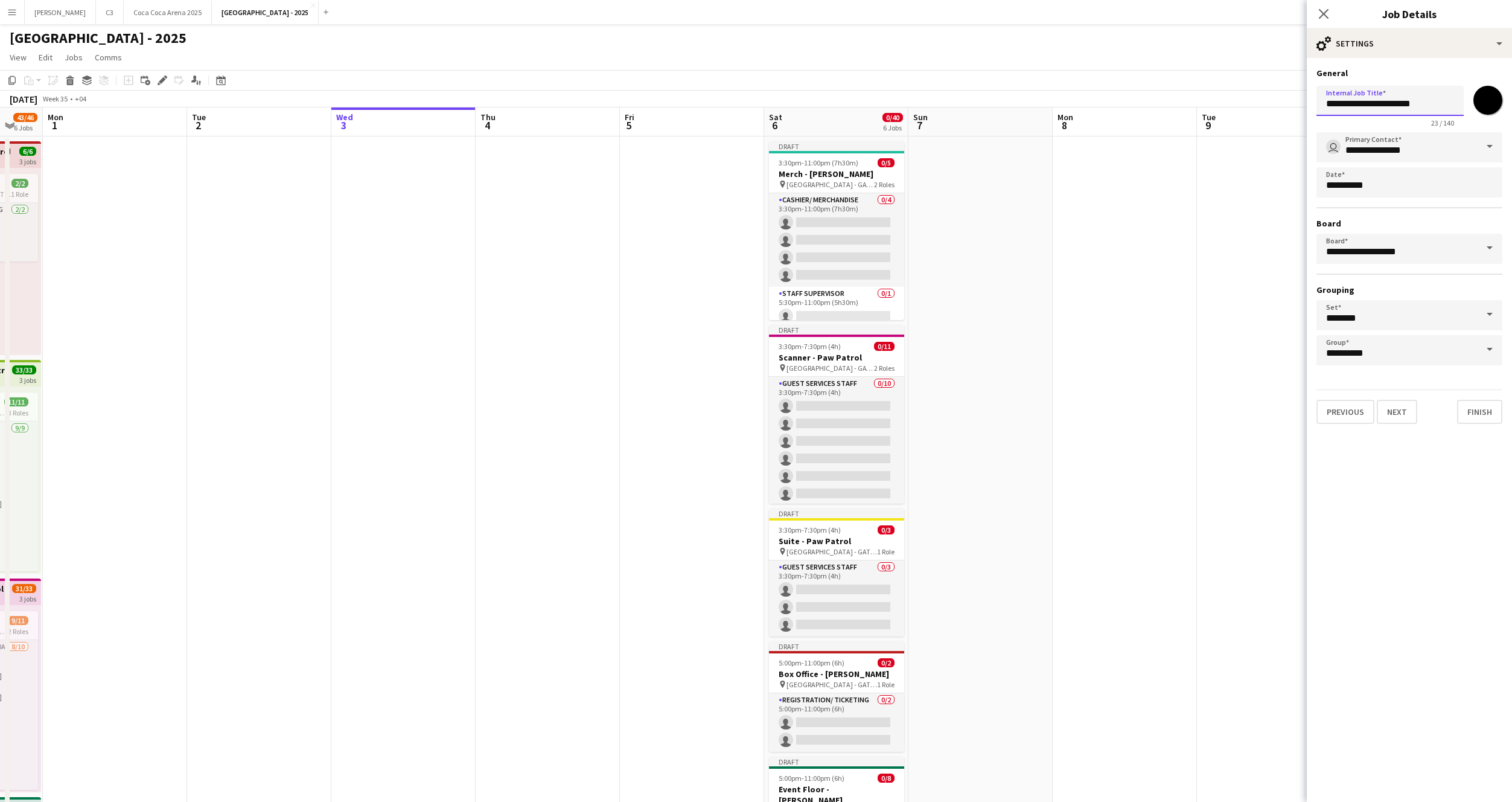
click at [1396, 99] on input "**********" at bounding box center [1390, 101] width 147 height 30
paste input "**"
type input "**********"
click at [1480, 412] on button "Finish" at bounding box center [1479, 412] width 45 height 24
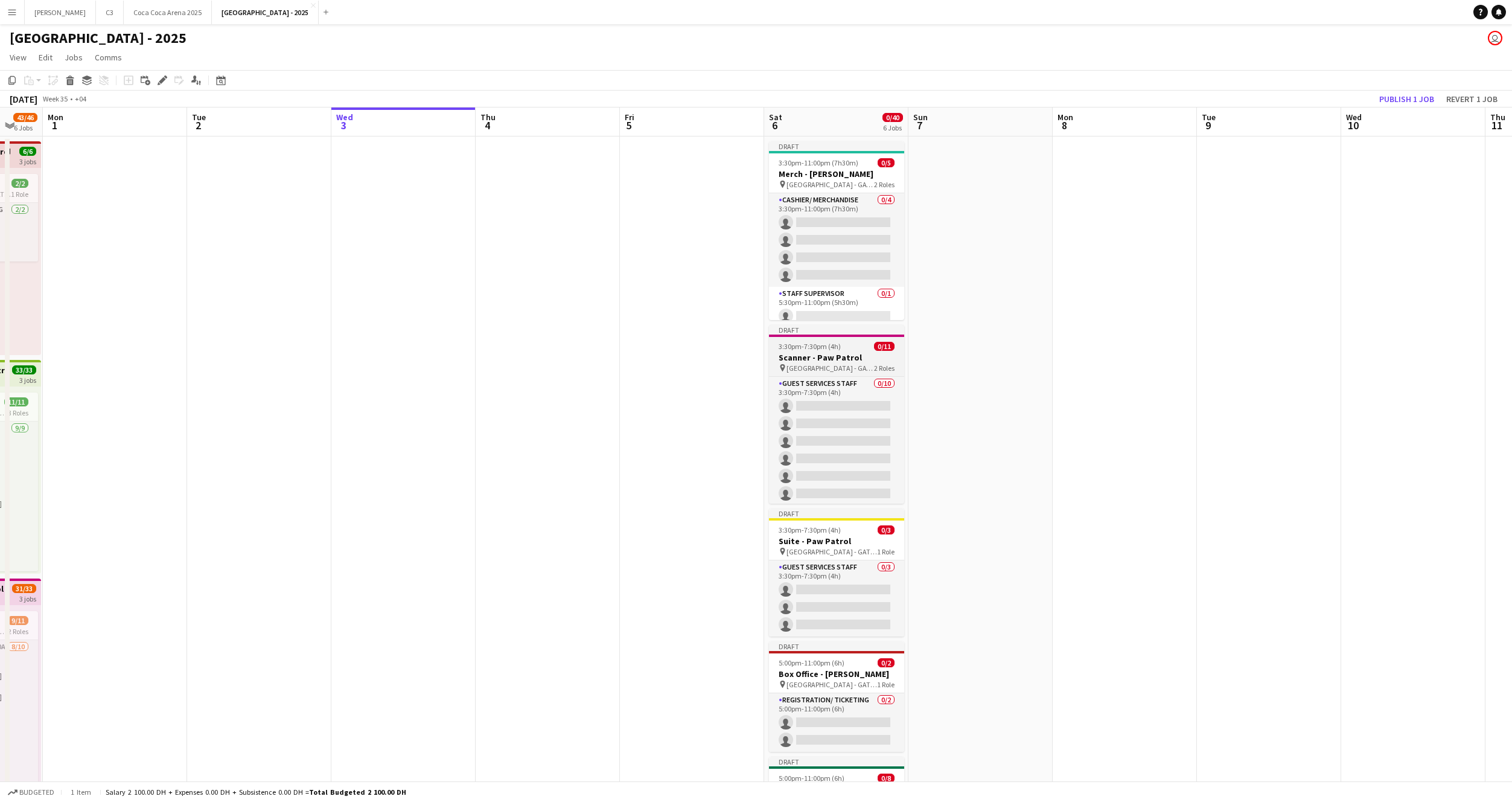
click at [842, 354] on h3 "Scanner - Paw Patrol" at bounding box center [836, 357] width 135 height 11
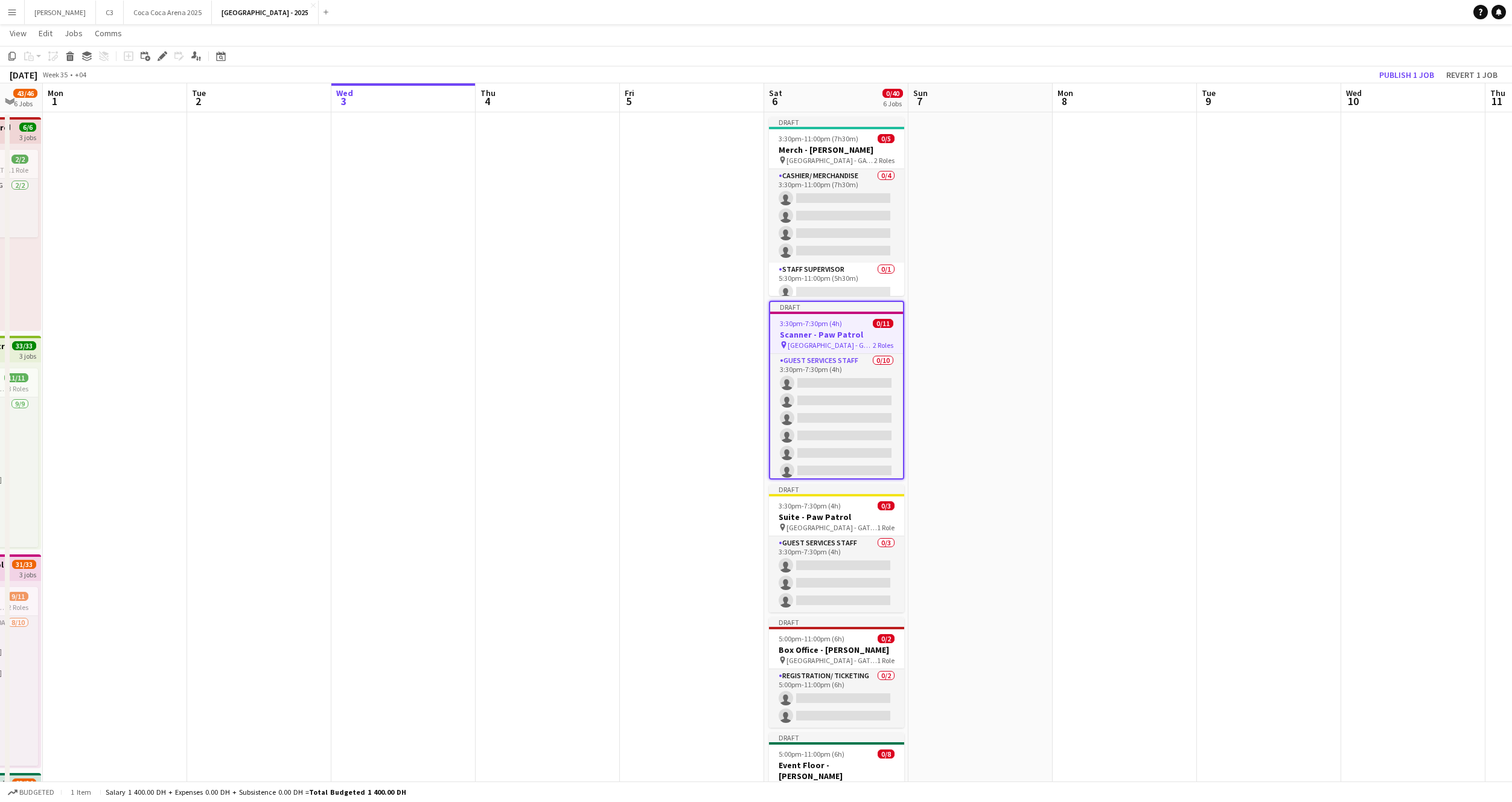
scroll to position [27, 0]
click at [161, 56] on icon at bounding box center [162, 58] width 7 height 7
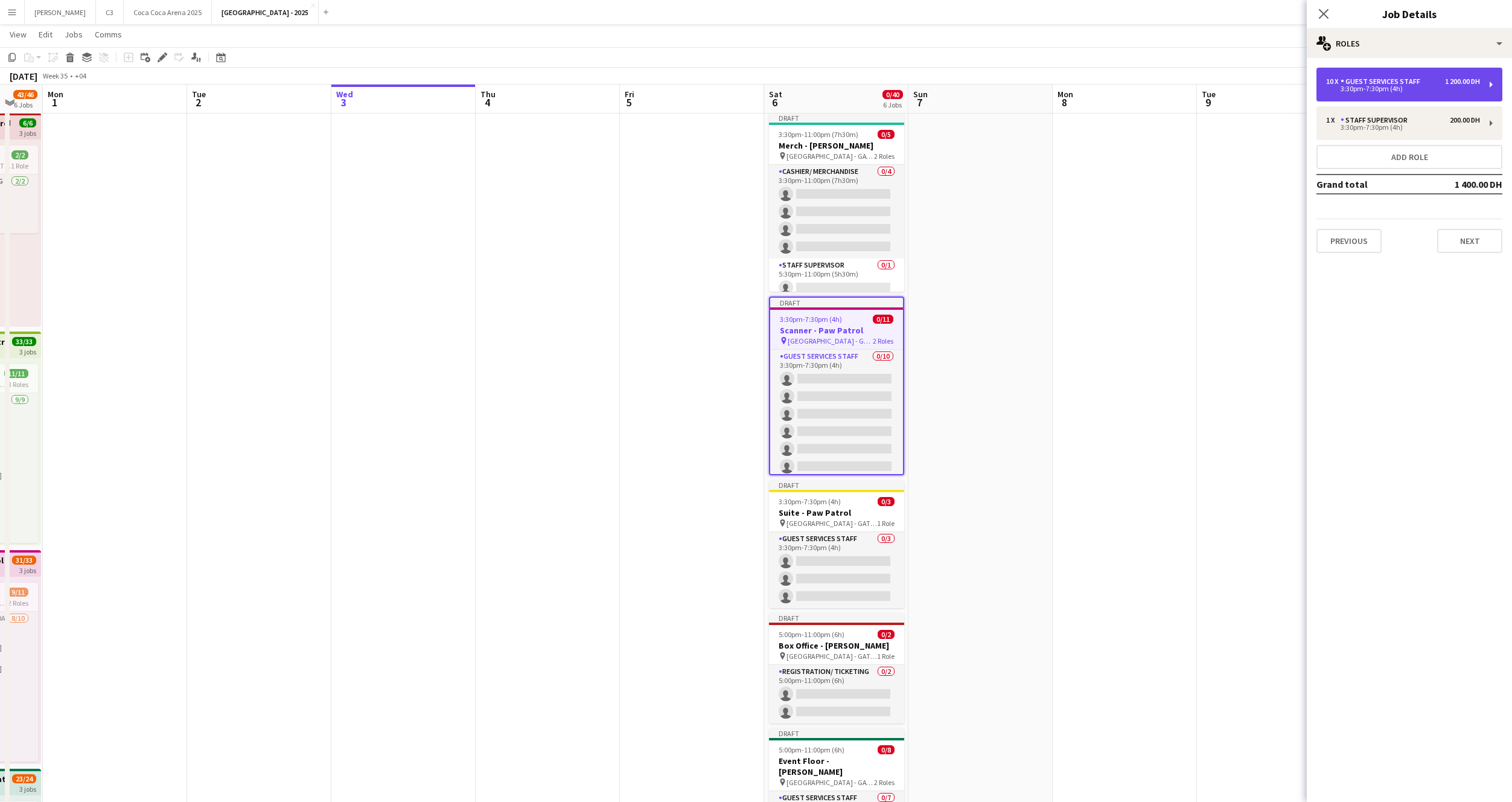
click at [1386, 81] on div "Guest Services Staff" at bounding box center [1383, 81] width 85 height 9
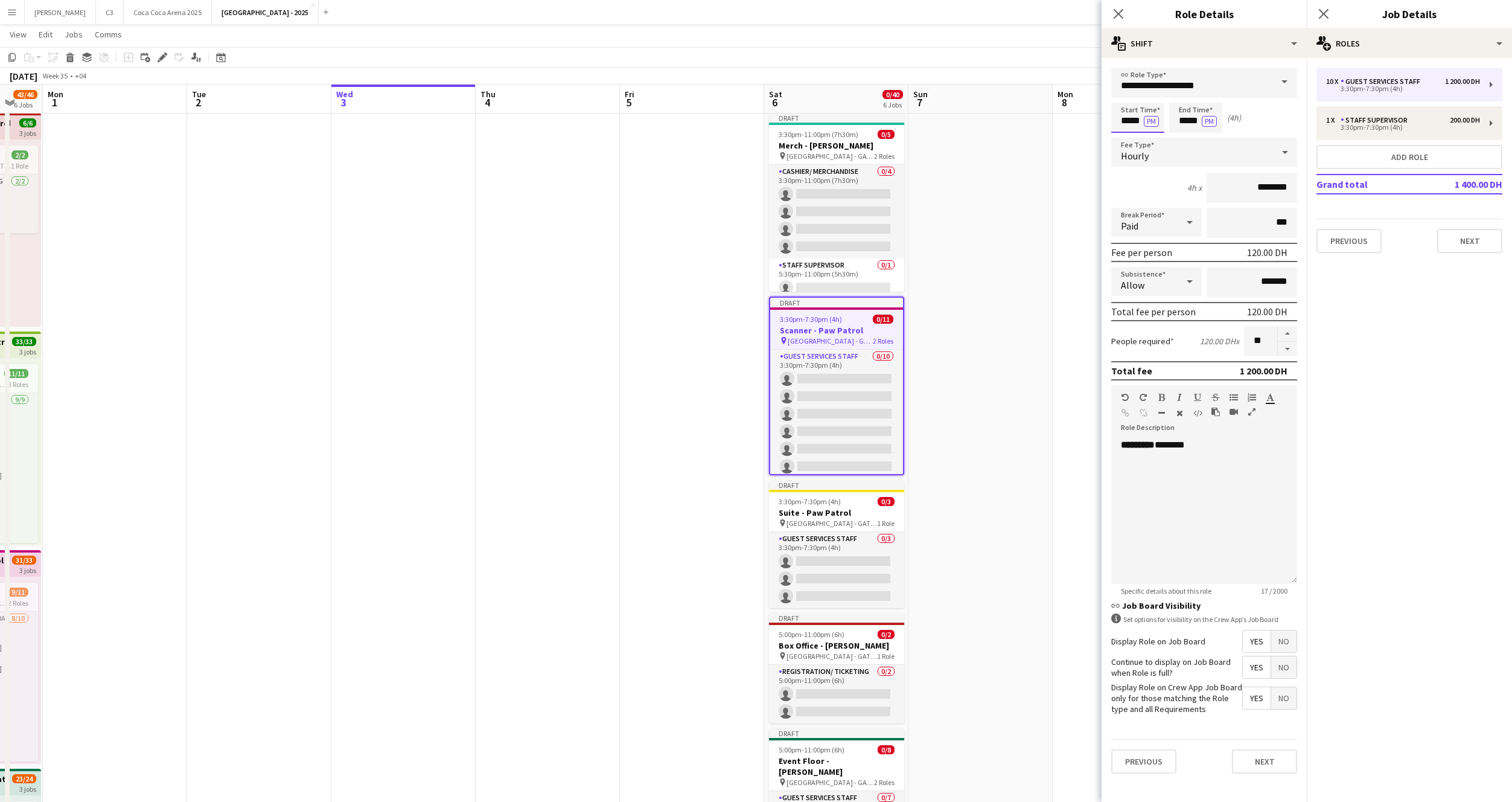
click at [1137, 123] on input "*****" at bounding box center [1138, 118] width 53 height 30
type input "*****"
click at [1261, 774] on div "Previous Next" at bounding box center [1204, 761] width 186 height 44
click at [1248, 763] on button "Next" at bounding box center [1264, 761] width 65 height 24
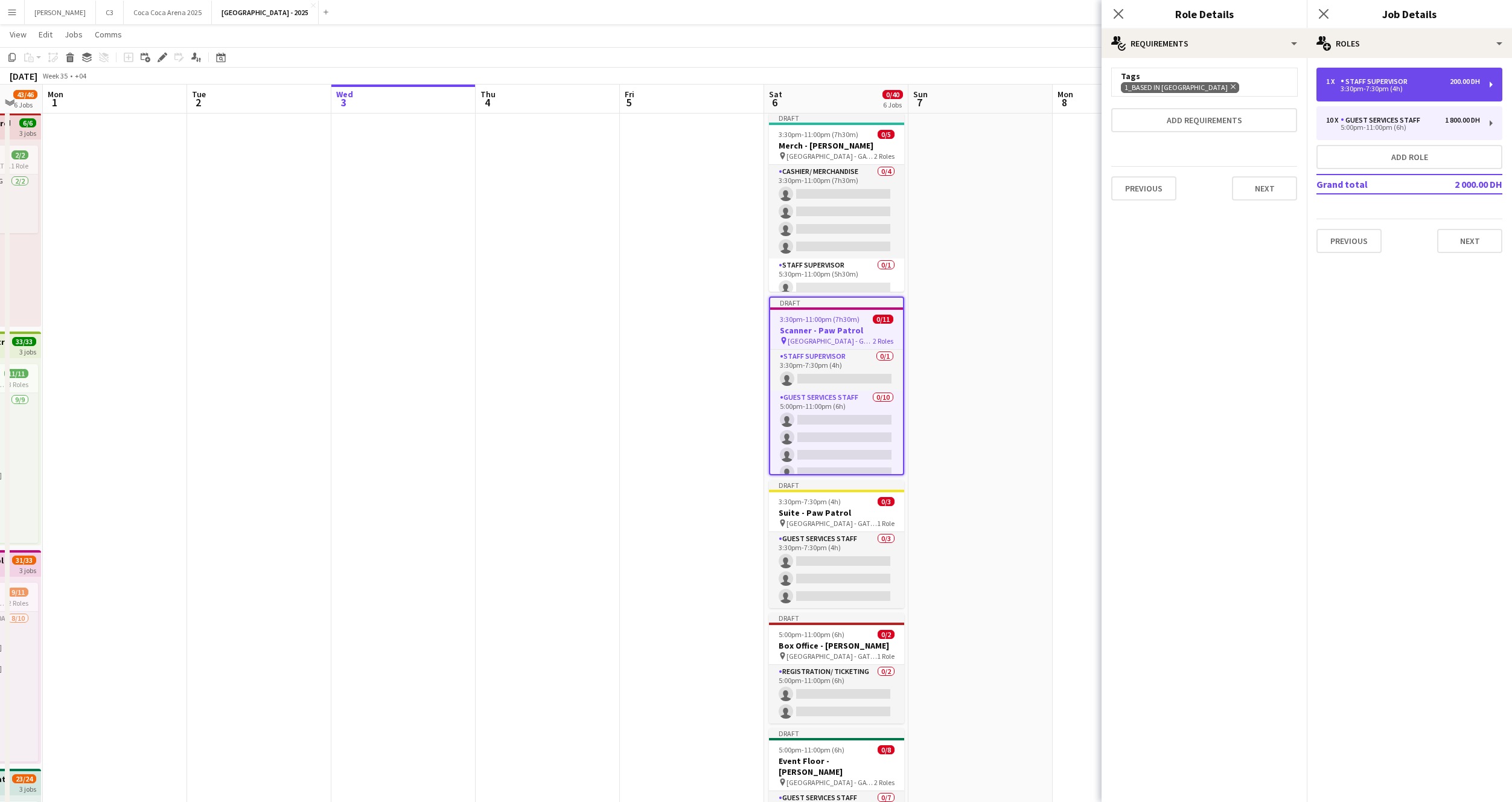
click at [1377, 82] on div "Staff Supervisor" at bounding box center [1376, 81] width 72 height 9
type input "**********"
type input "*****"
type input "********"
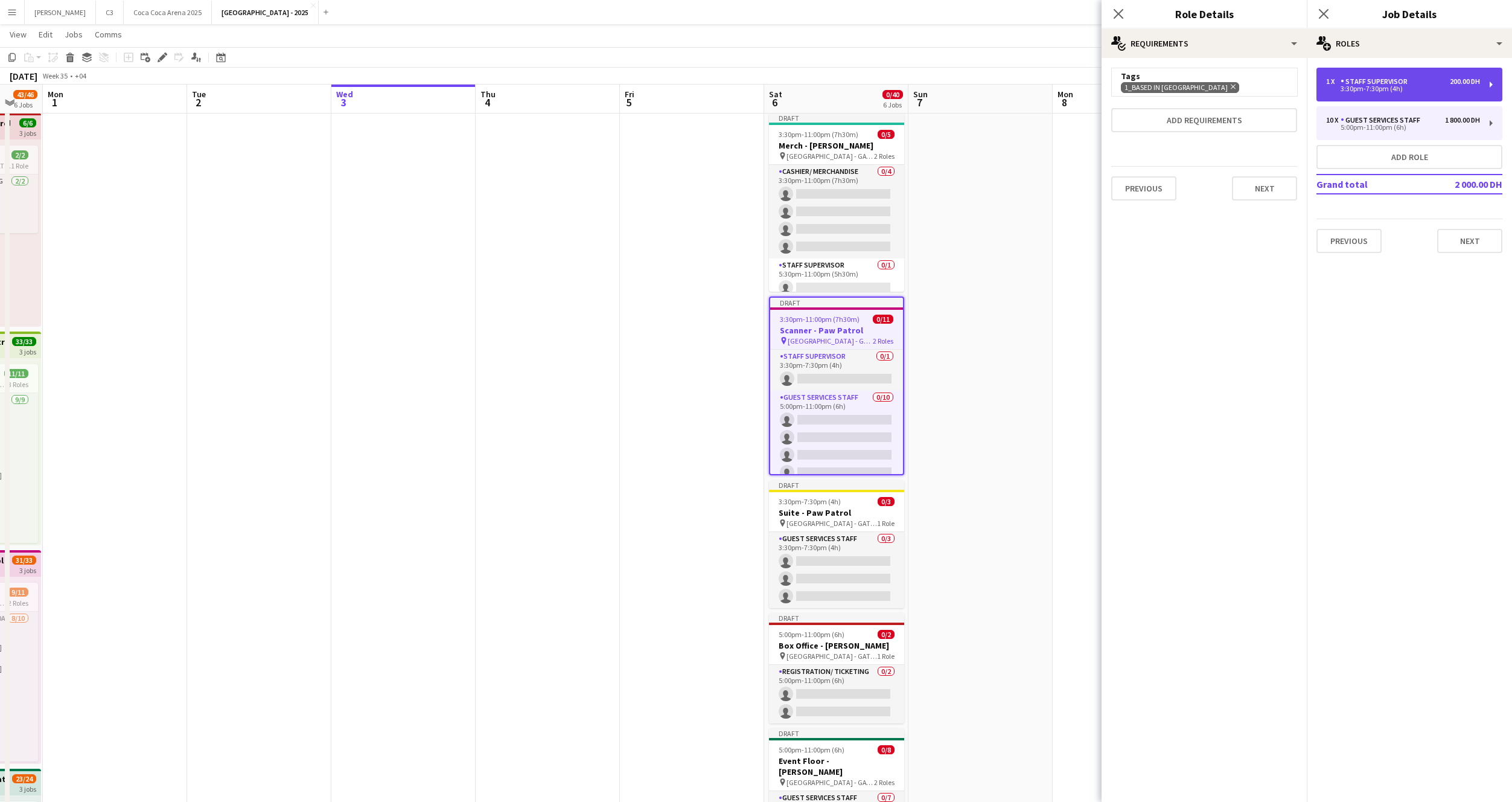
type input "*"
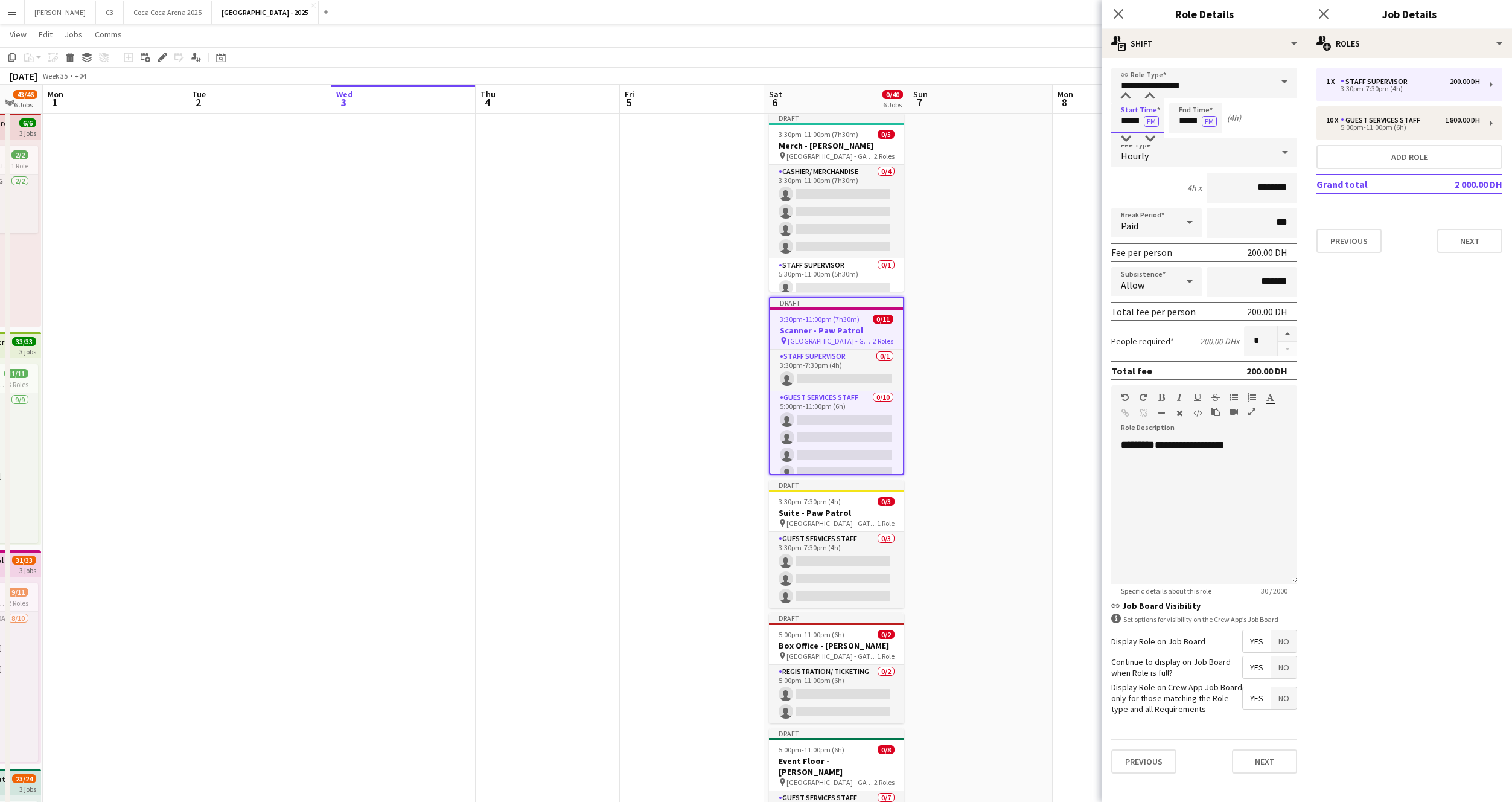
click at [1136, 121] on input "*****" at bounding box center [1138, 118] width 53 height 30
type input "*****"
click at [1249, 763] on button "Next" at bounding box center [1264, 761] width 65 height 24
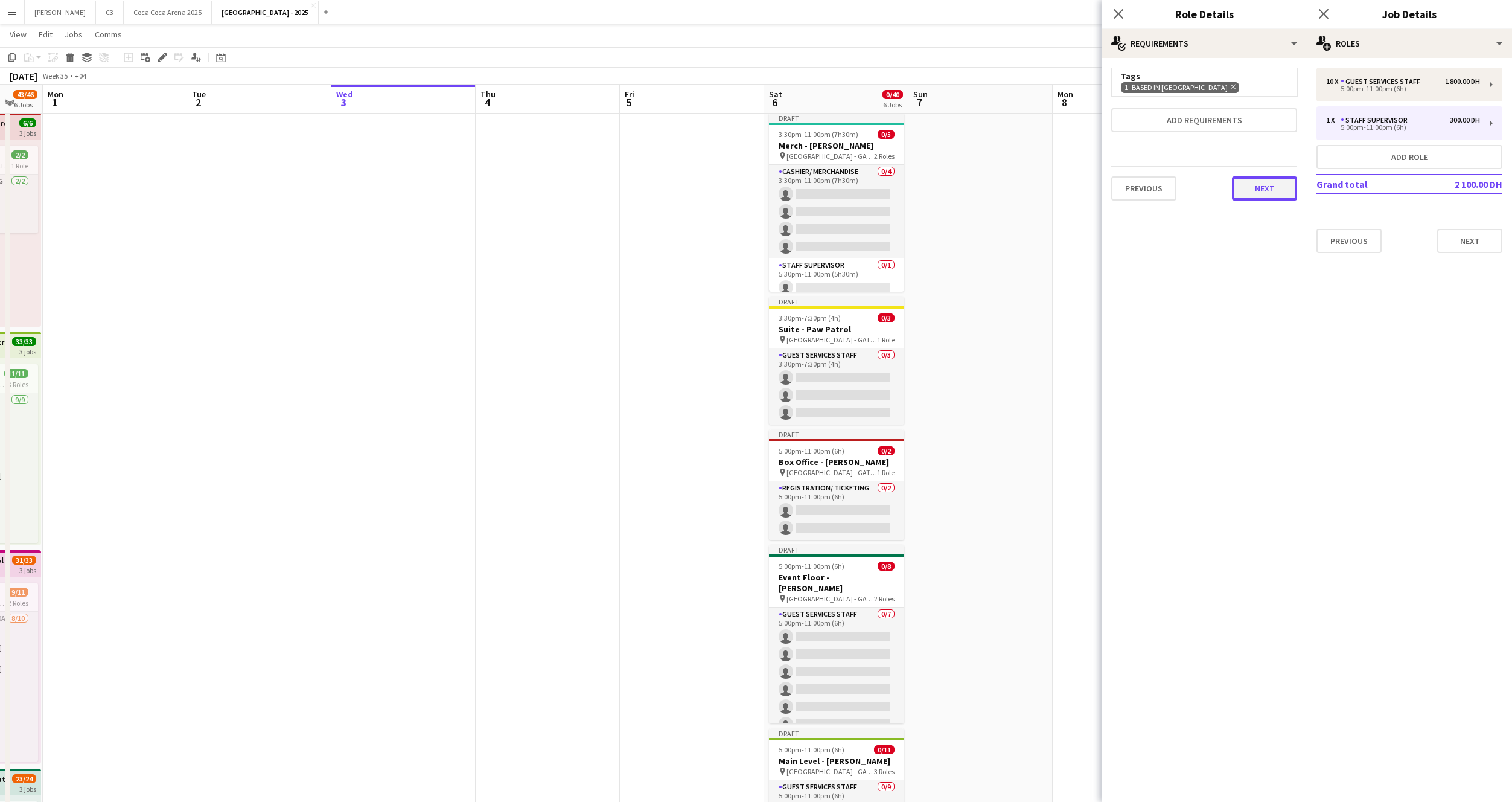
click at [1262, 187] on button "Next" at bounding box center [1264, 188] width 65 height 24
click at [1454, 250] on button "Next" at bounding box center [1469, 240] width 65 height 24
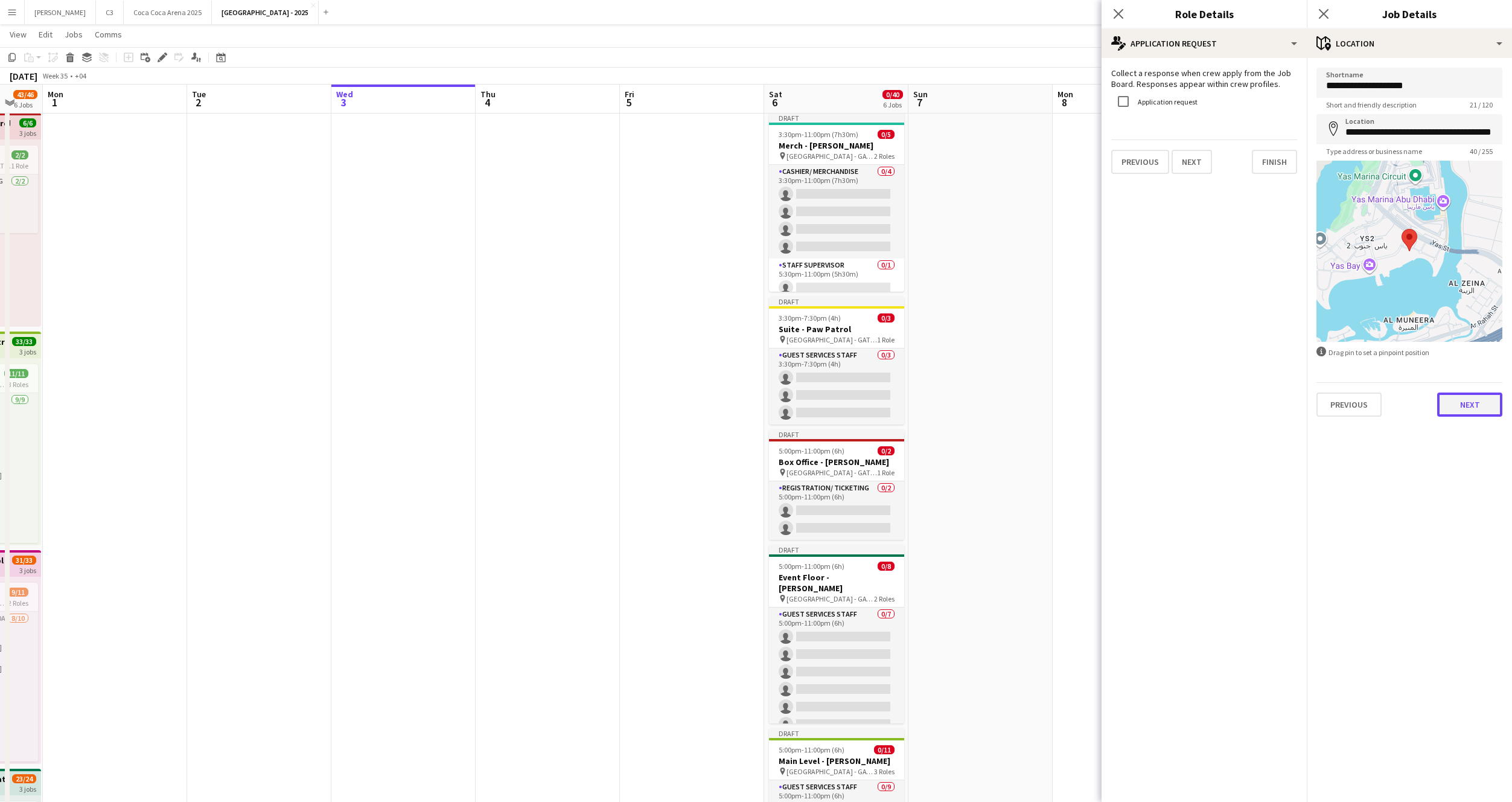
click at [1468, 398] on button "Next" at bounding box center [1469, 405] width 65 height 24
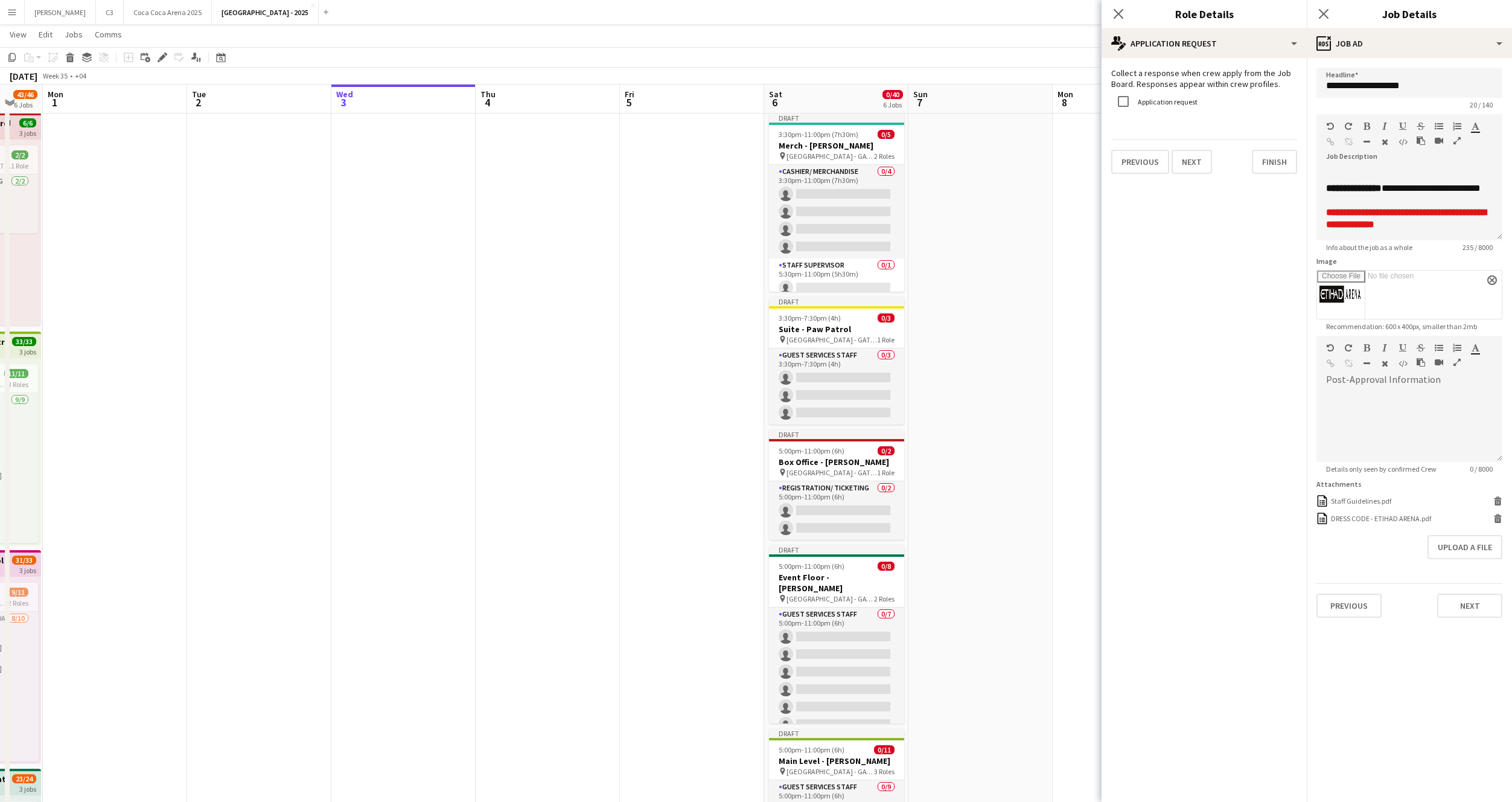
scroll to position [0, 0]
click at [1456, 607] on button "Next" at bounding box center [1469, 606] width 65 height 24
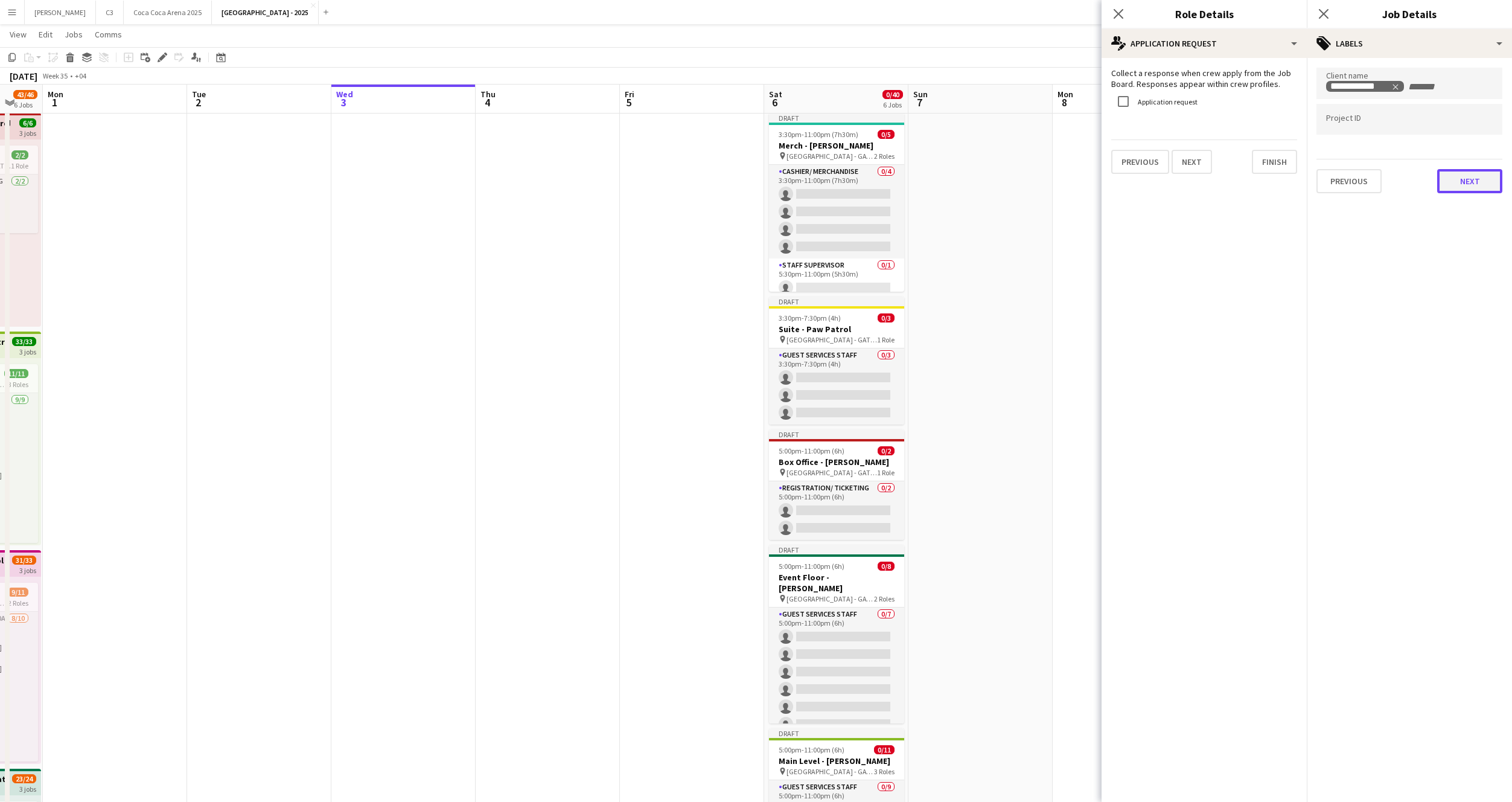
click at [1459, 177] on button "Next" at bounding box center [1469, 181] width 65 height 24
click at [1464, 120] on button "Next" at bounding box center [1469, 125] width 65 height 24
click at [1460, 236] on div "Previous Next" at bounding box center [1409, 246] width 186 height 34
click at [1460, 264] on div "These settings override both Platform-wide and Board-level overrides, and apply…" at bounding box center [1410, 165] width 205 height 215
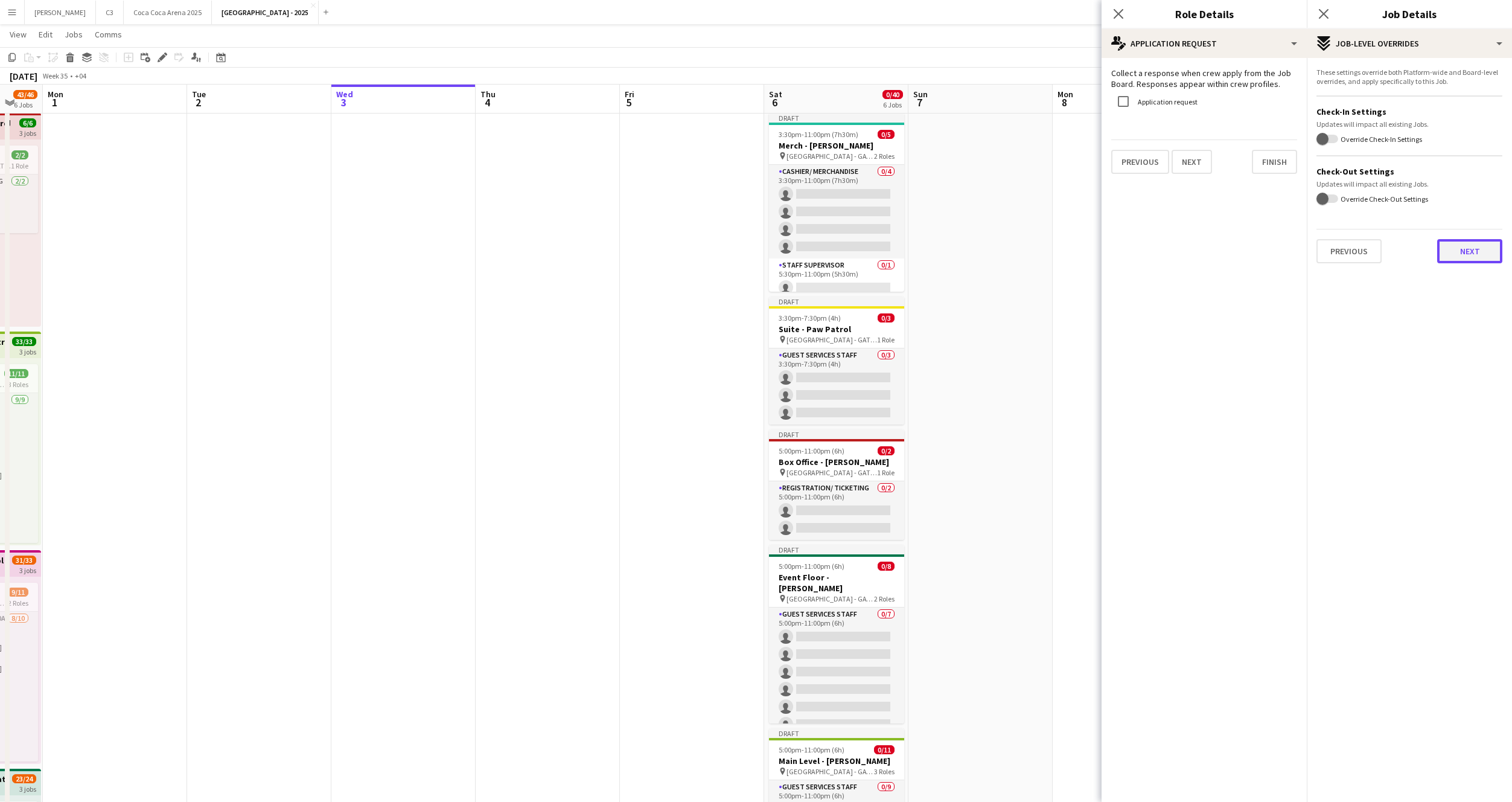
click at [1462, 247] on button "Next" at bounding box center [1469, 251] width 65 height 24
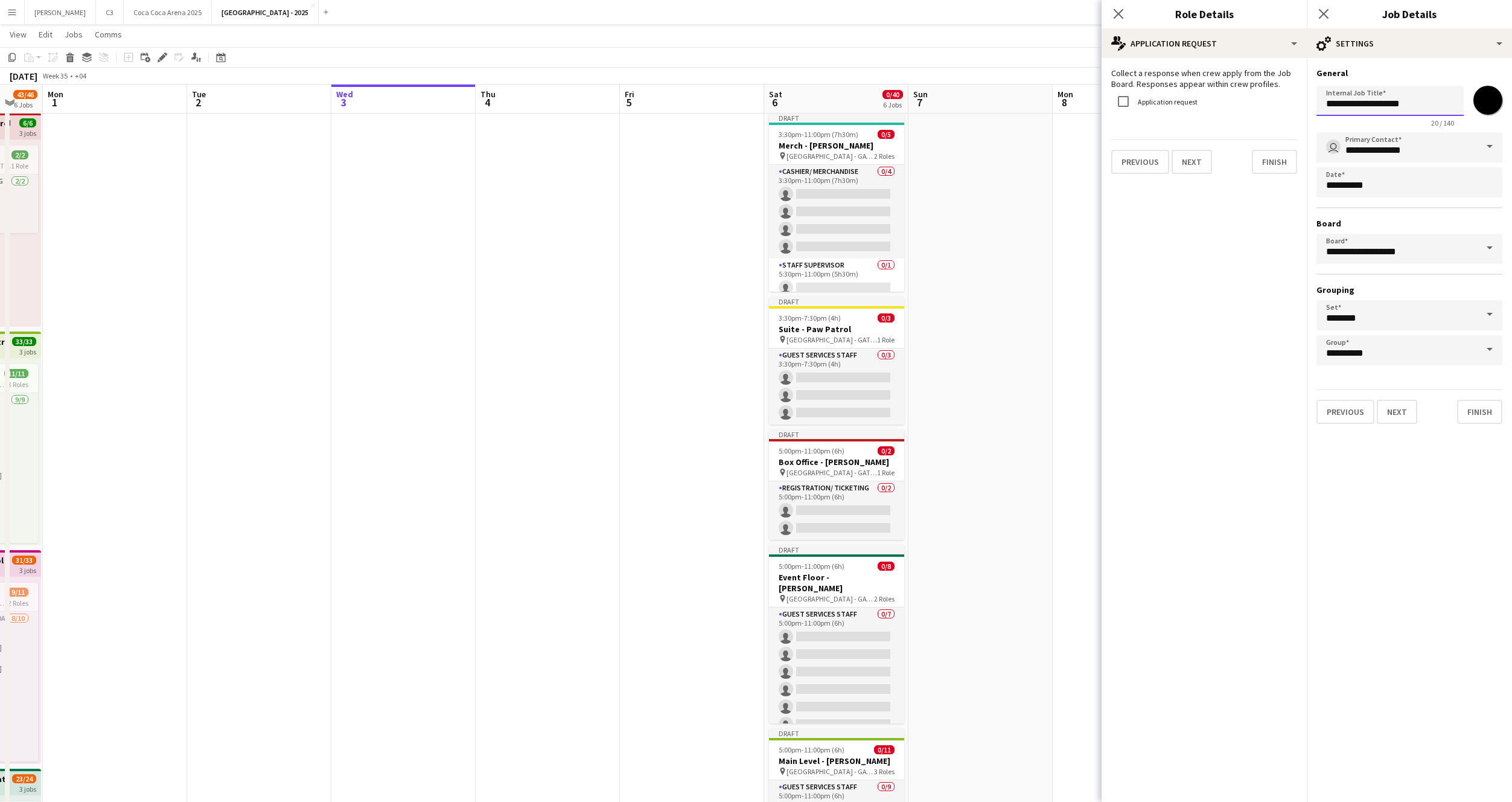
click at [1407, 106] on input "**********" at bounding box center [1390, 101] width 147 height 30
paste input "*****"
click at [1430, 104] on input "**********" at bounding box center [1390, 101] width 147 height 30
drag, startPoint x: 1438, startPoint y: 104, endPoint x: 1389, endPoint y: 104, distance: 49.0
click at [1389, 104] on input "**********" at bounding box center [1390, 101] width 147 height 30
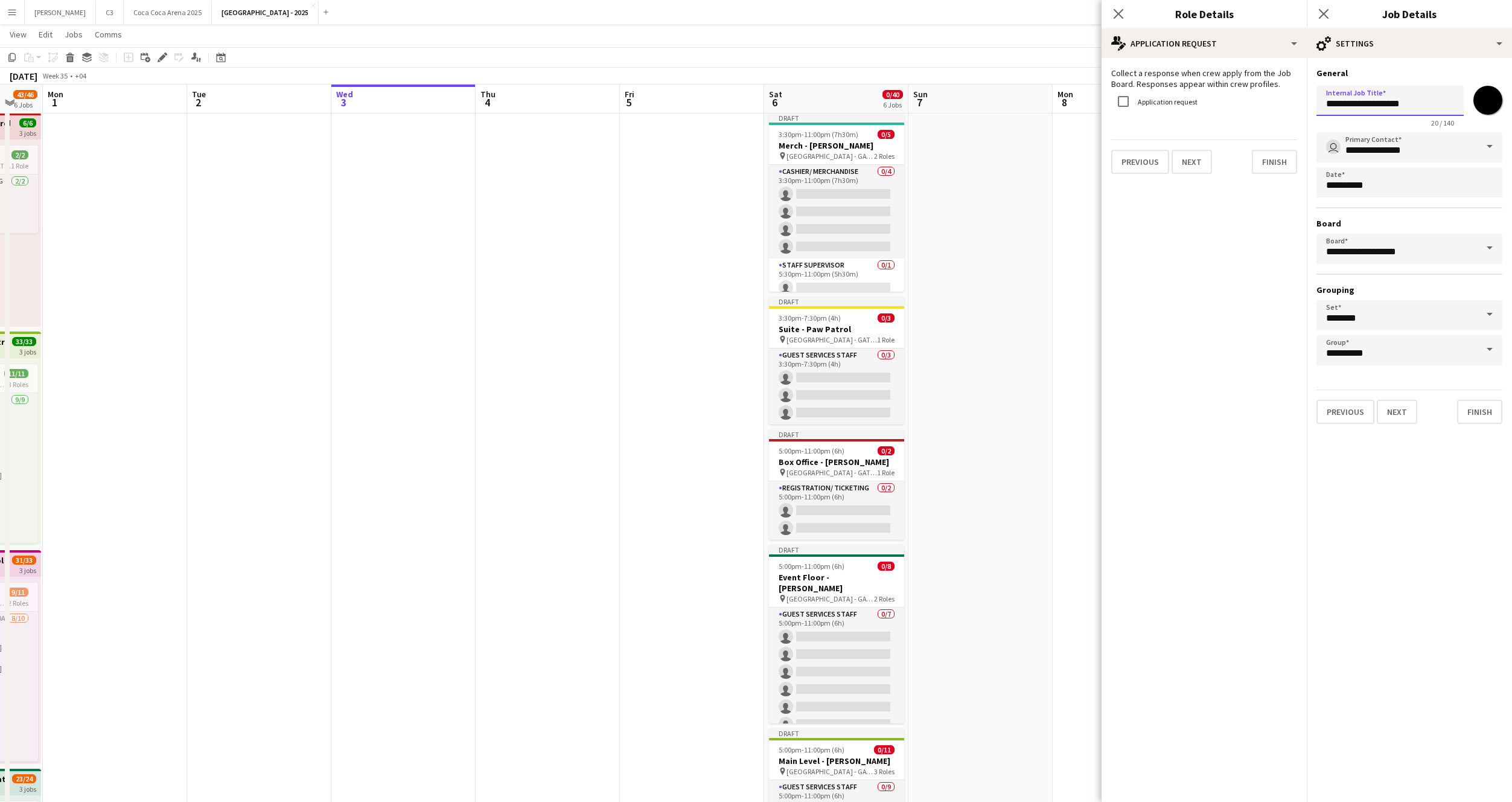
click at [1418, 105] on input "**********" at bounding box center [1390, 101] width 147 height 30
drag, startPoint x: 1422, startPoint y: 105, endPoint x: 1369, endPoint y: 103, distance: 53.0
click at [1368, 103] on input "**********" at bounding box center [1390, 101] width 147 height 30
type input "**********"
click at [1475, 416] on button "Finish" at bounding box center [1479, 412] width 45 height 24
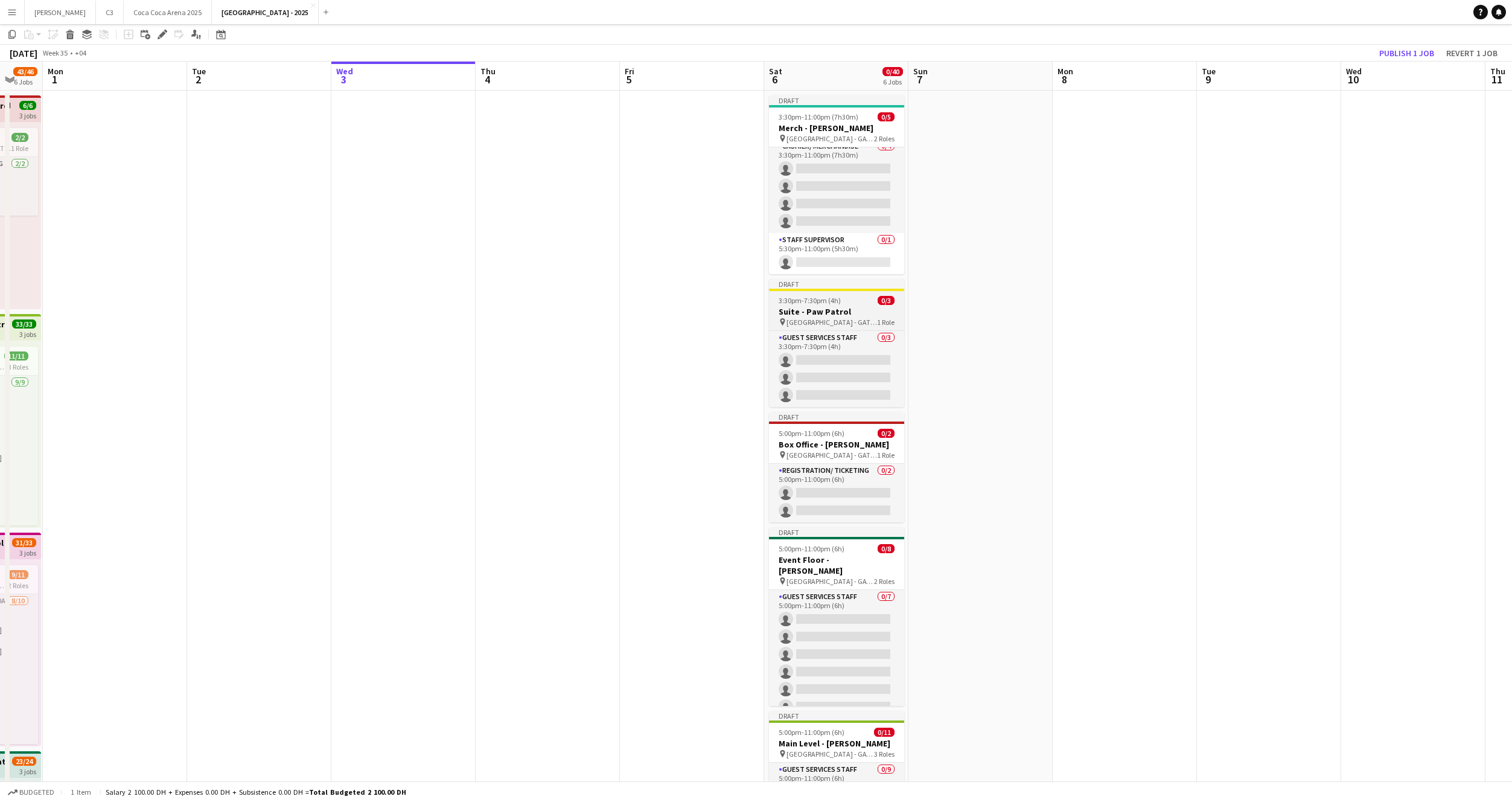
scroll to position [49, 0]
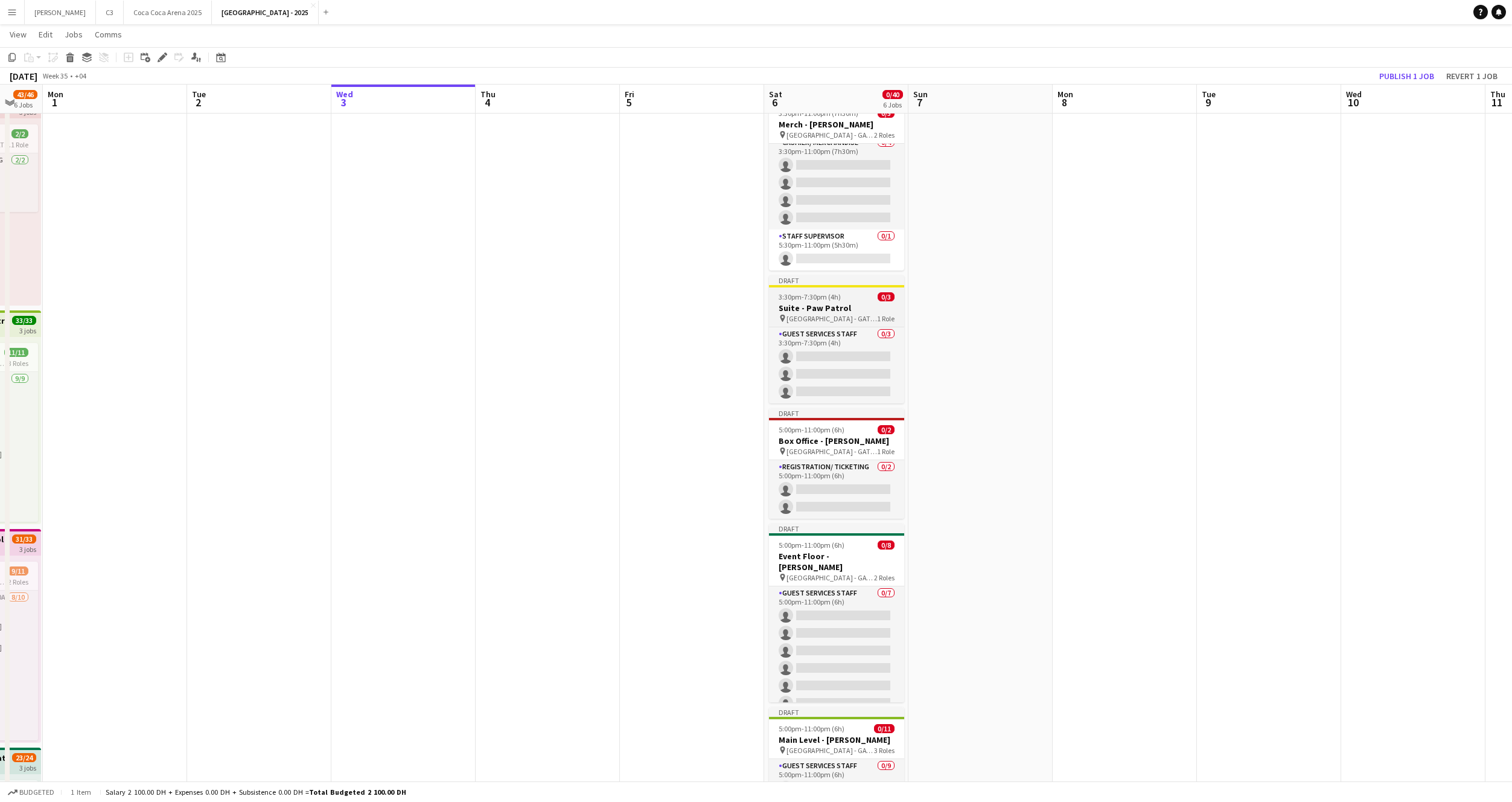
click at [831, 297] on span "3:30pm-7:30pm (4h)" at bounding box center [810, 297] width 62 height 9
click at [162, 58] on icon at bounding box center [162, 58] width 7 height 7
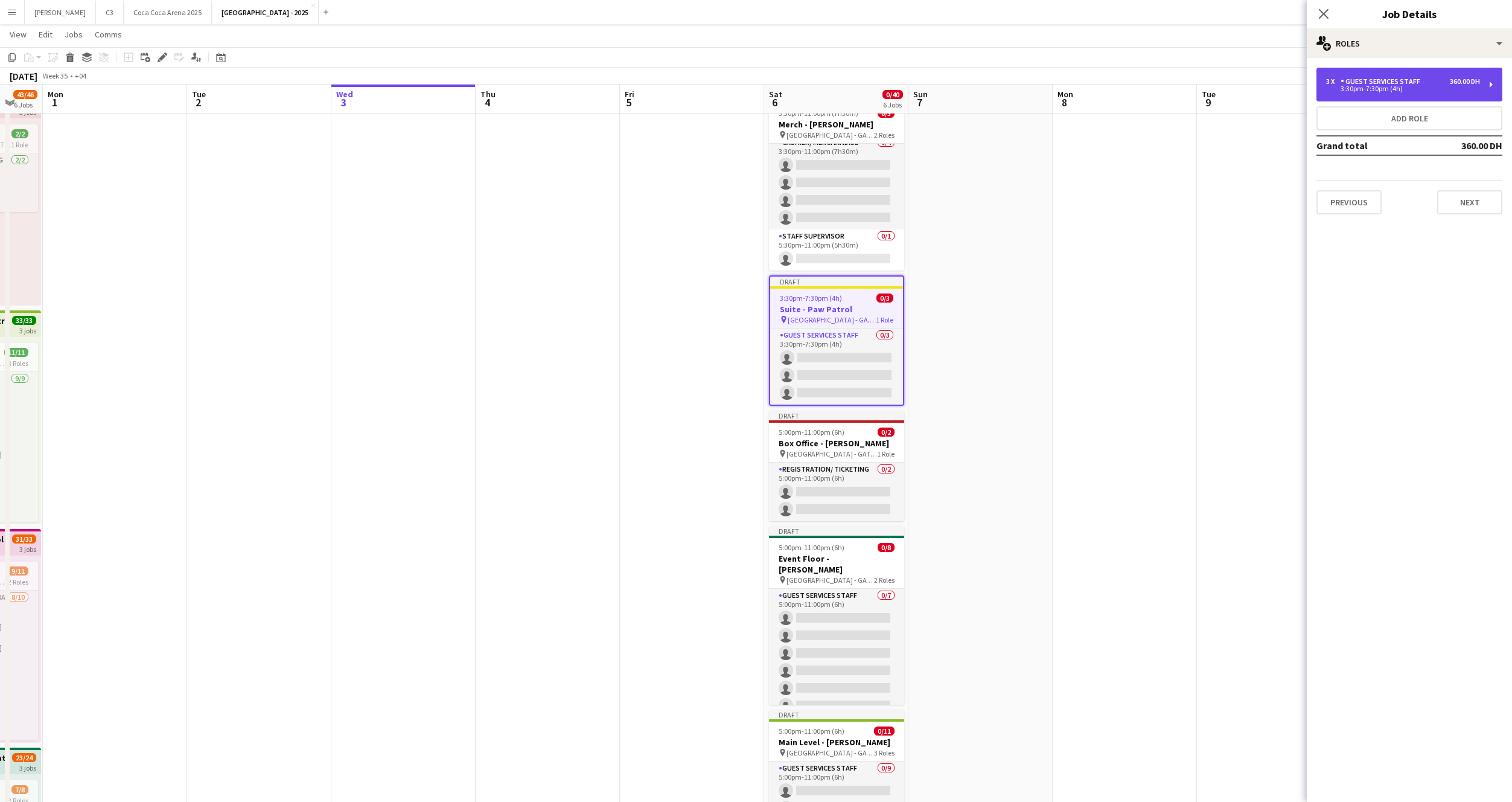
click at [1419, 72] on div "3 x Guest Services Staff 360.00 DH 3:30pm-7:30pm (4h)" at bounding box center [1409, 84] width 186 height 33
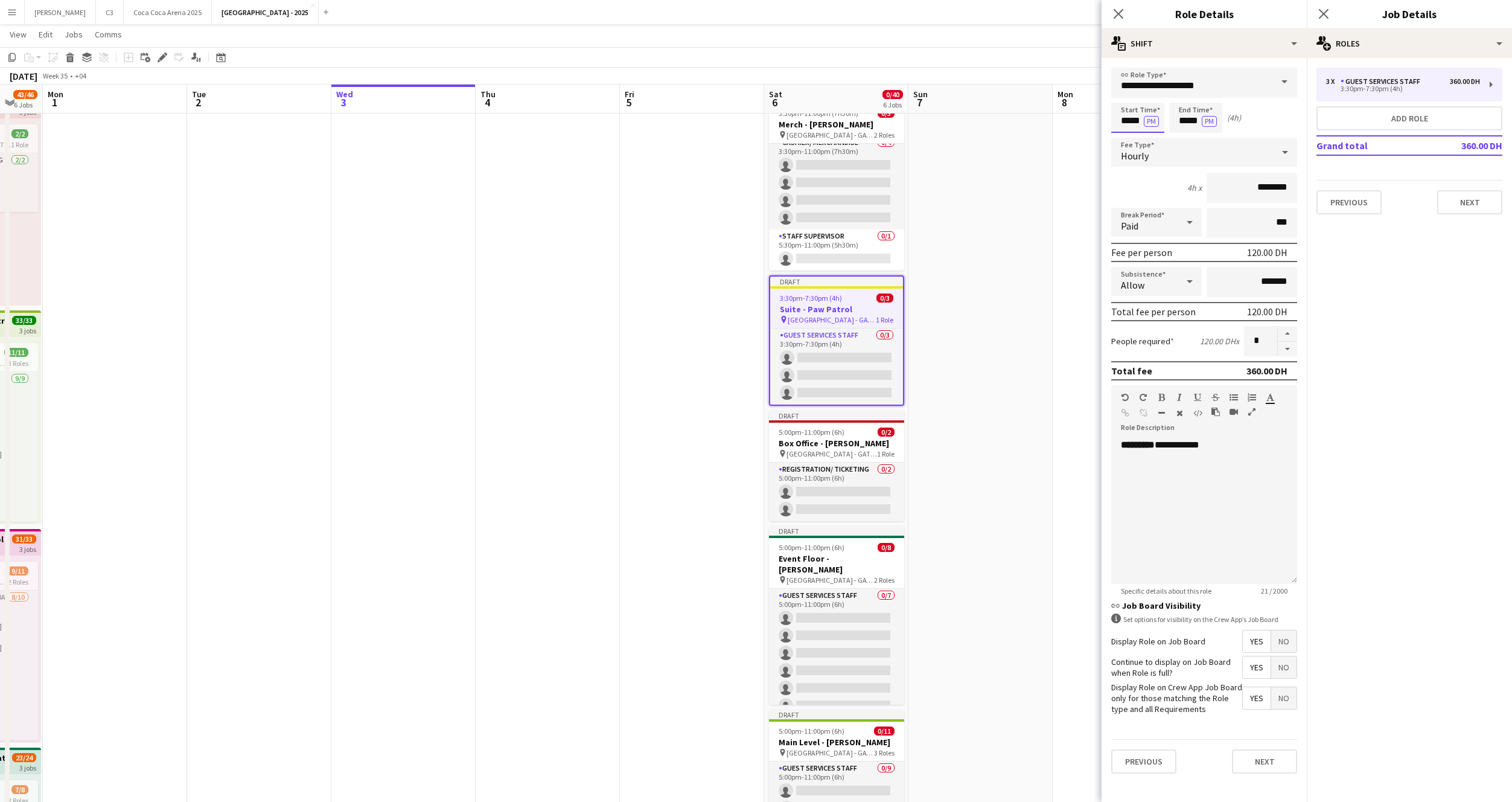
click at [1124, 122] on input "*****" at bounding box center [1138, 118] width 53 height 30
type input "*****"
click at [1272, 770] on button "Next" at bounding box center [1264, 761] width 65 height 24
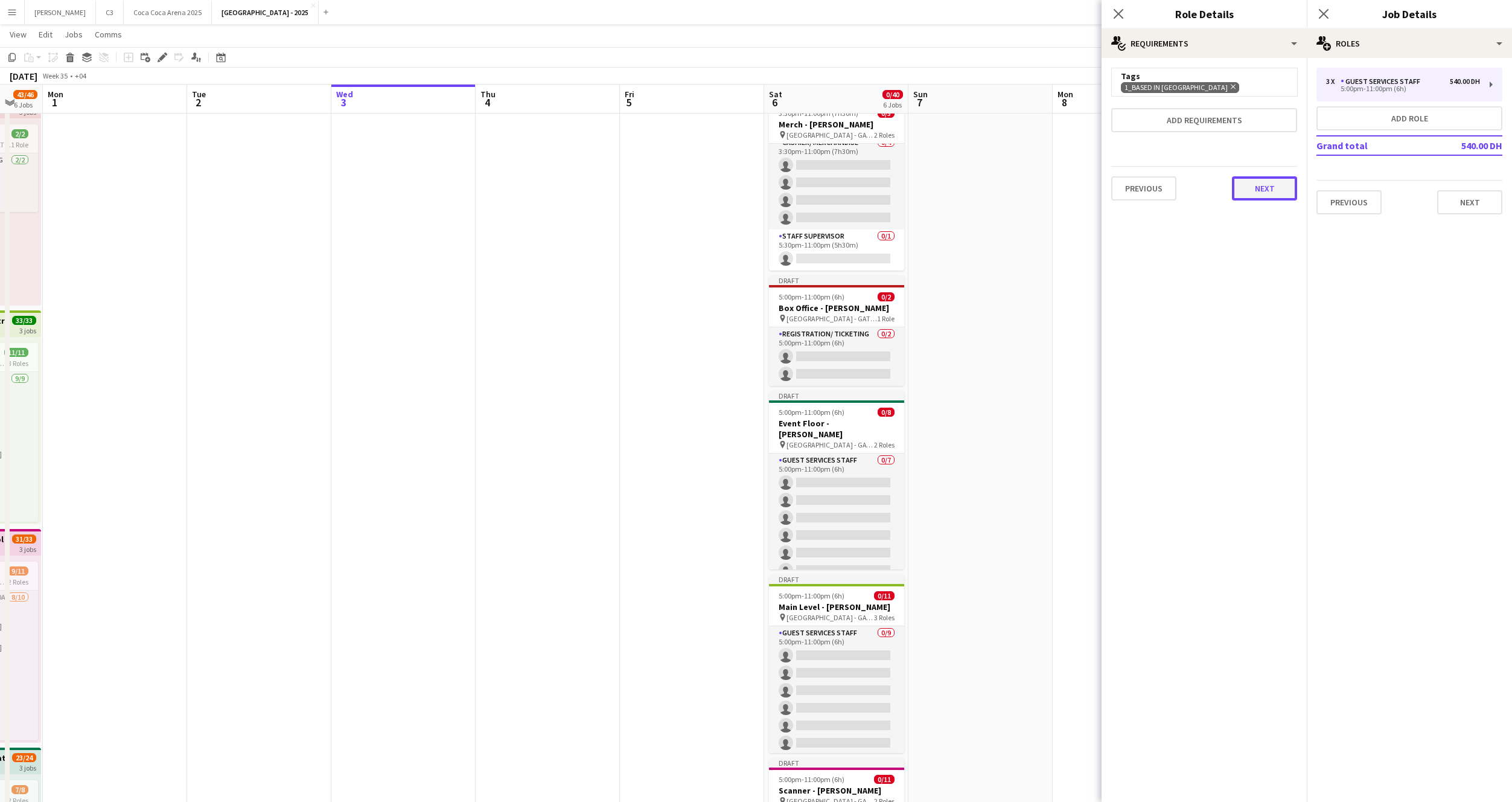
click at [1258, 194] on button "Next" at bounding box center [1264, 188] width 65 height 24
click at [1456, 206] on button "Next" at bounding box center [1469, 202] width 65 height 24
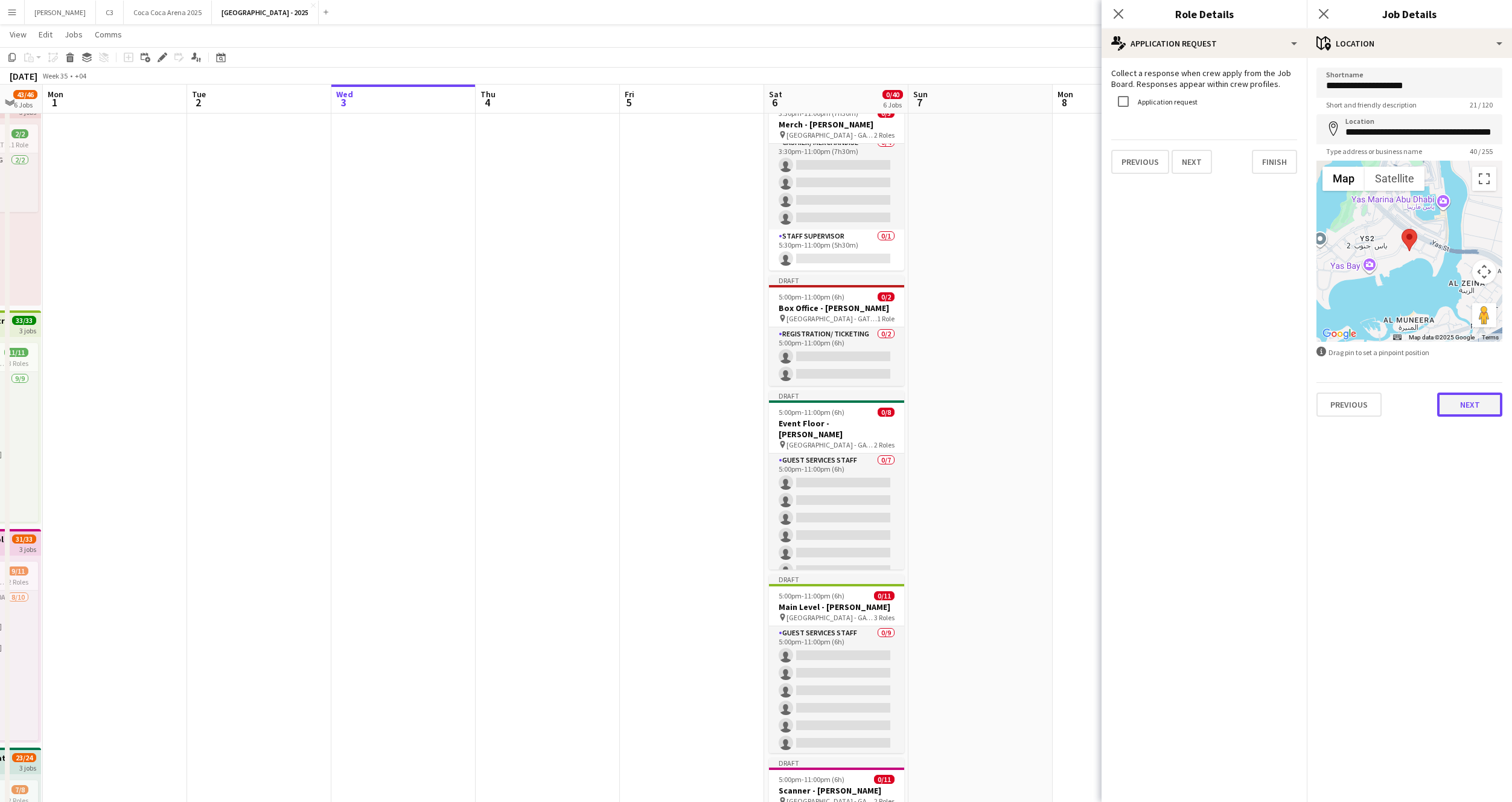
click at [1459, 413] on button "Next" at bounding box center [1469, 405] width 65 height 24
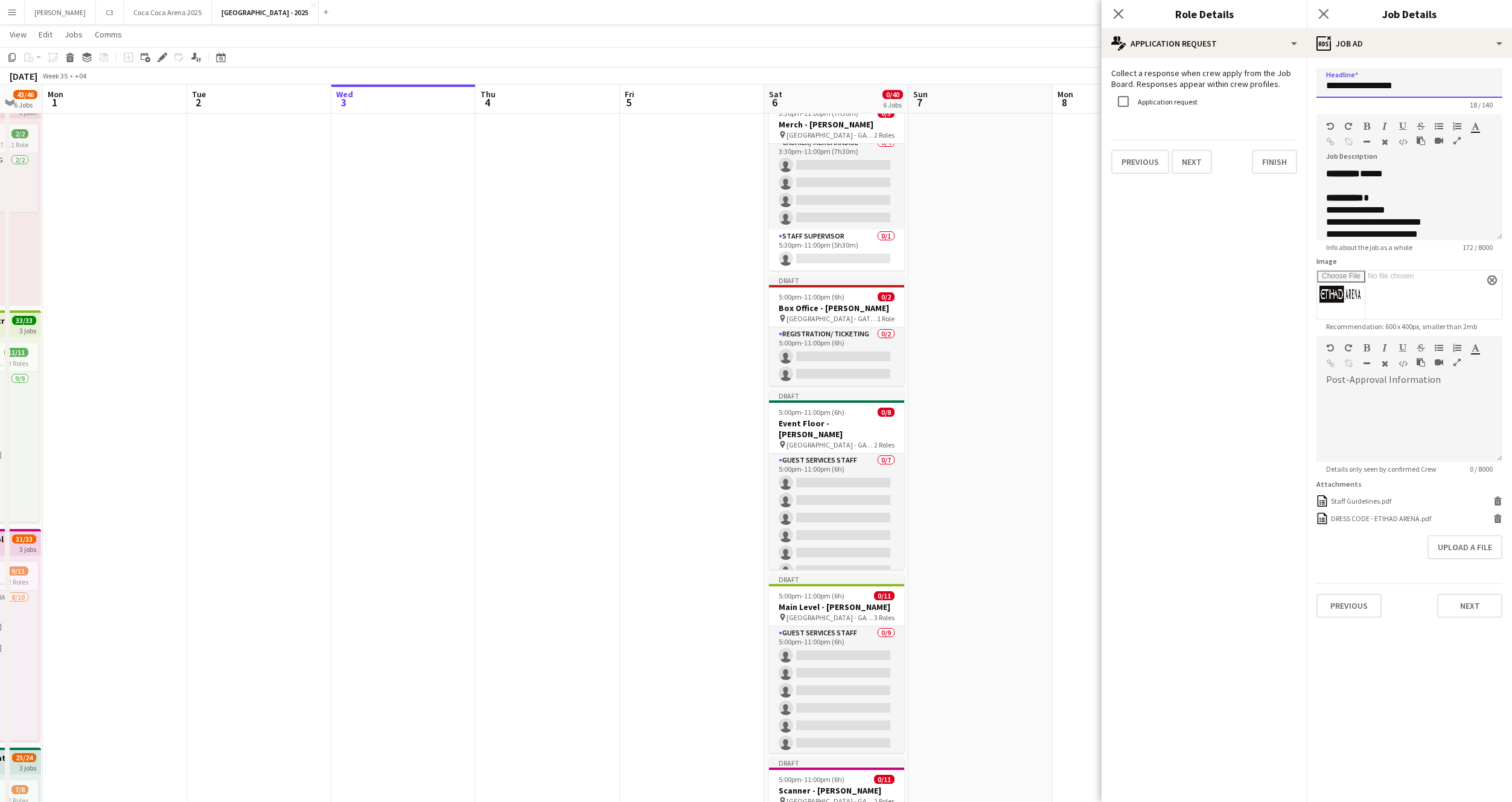
drag, startPoint x: 1402, startPoint y: 85, endPoint x: 1358, endPoint y: 82, distance: 44.1
click at [1356, 82] on input "**********" at bounding box center [1409, 83] width 186 height 30
type input "**********"
click at [1454, 610] on button "Next" at bounding box center [1469, 606] width 65 height 24
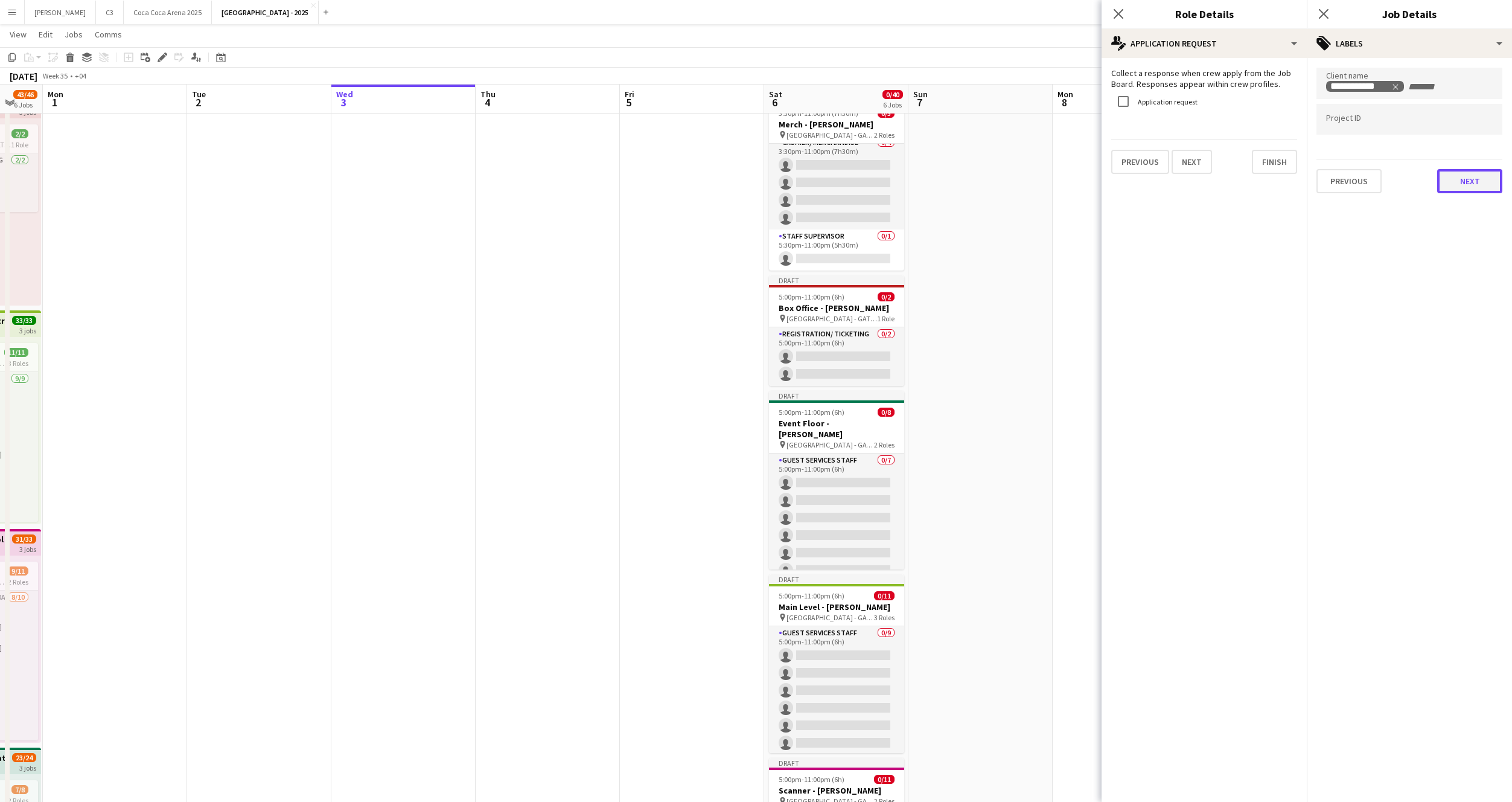
click at [1459, 187] on button "Next" at bounding box center [1469, 181] width 65 height 24
click at [1465, 118] on button "Next" at bounding box center [1469, 125] width 65 height 24
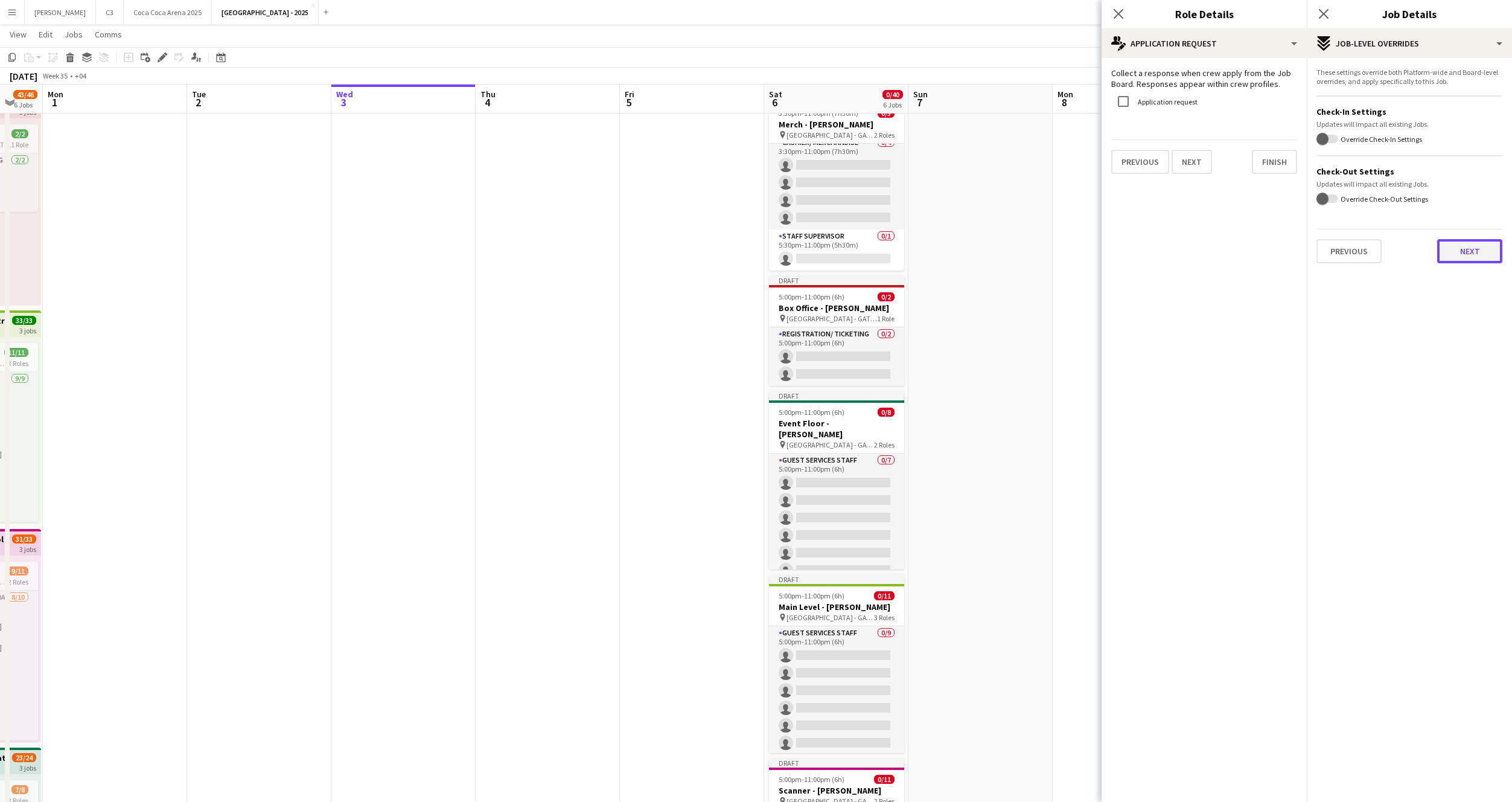
click at [1461, 246] on button "Next" at bounding box center [1469, 251] width 65 height 24
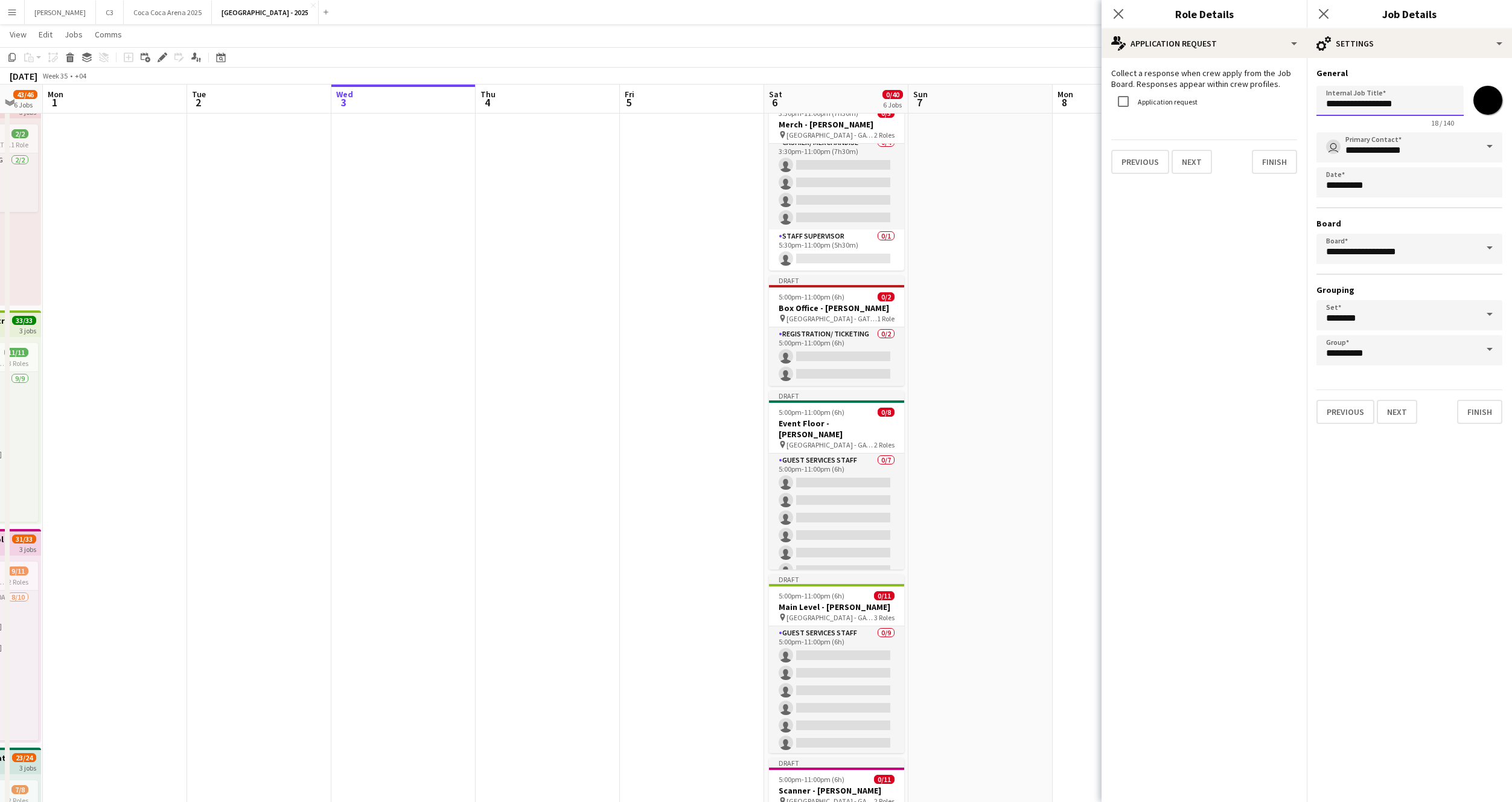
click at [1403, 94] on input "**********" at bounding box center [1390, 101] width 147 height 30
paste input "**"
type input "**********"
click at [1475, 406] on button "Finish" at bounding box center [1479, 412] width 45 height 24
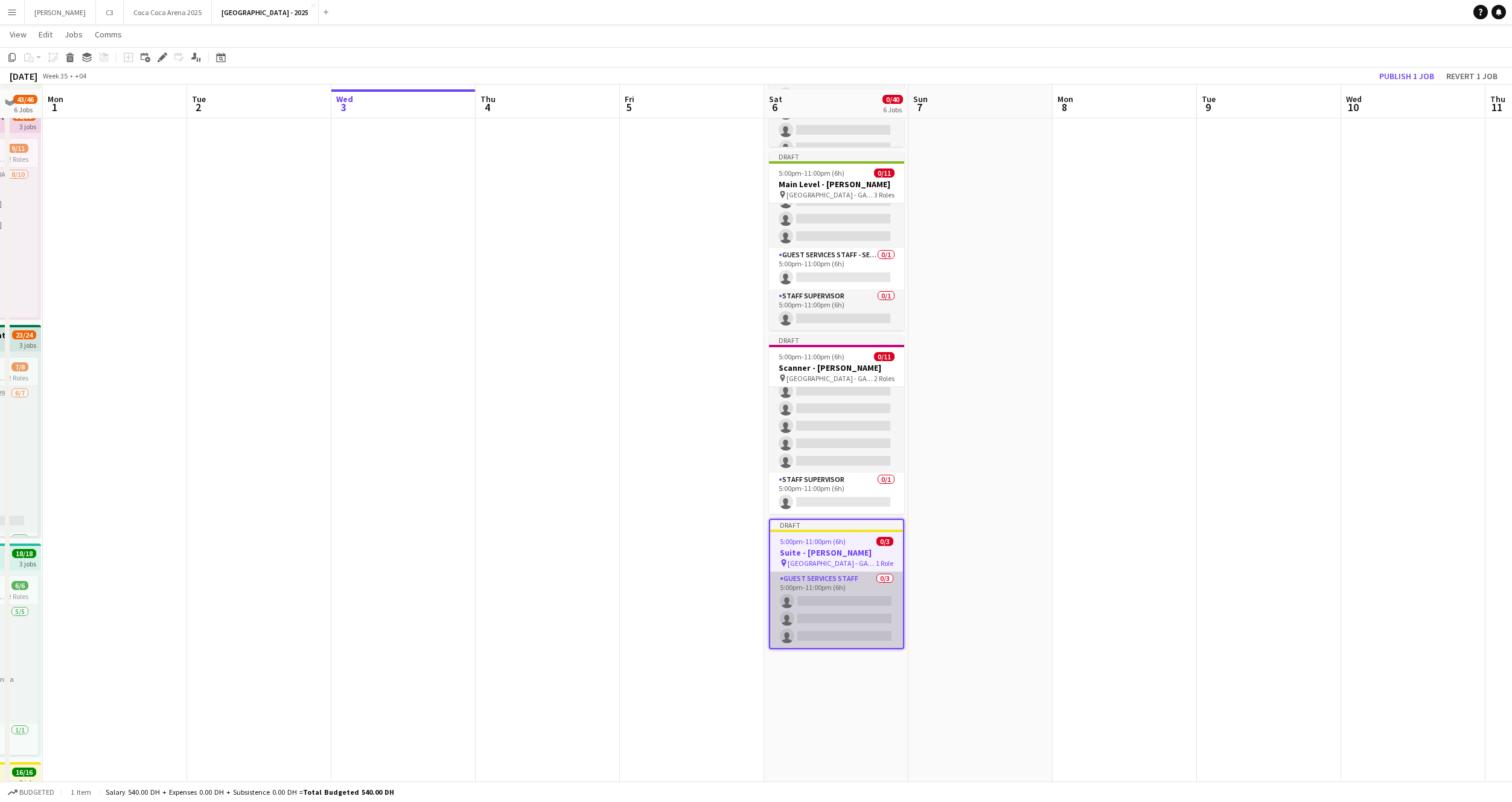
scroll to position [476, 0]
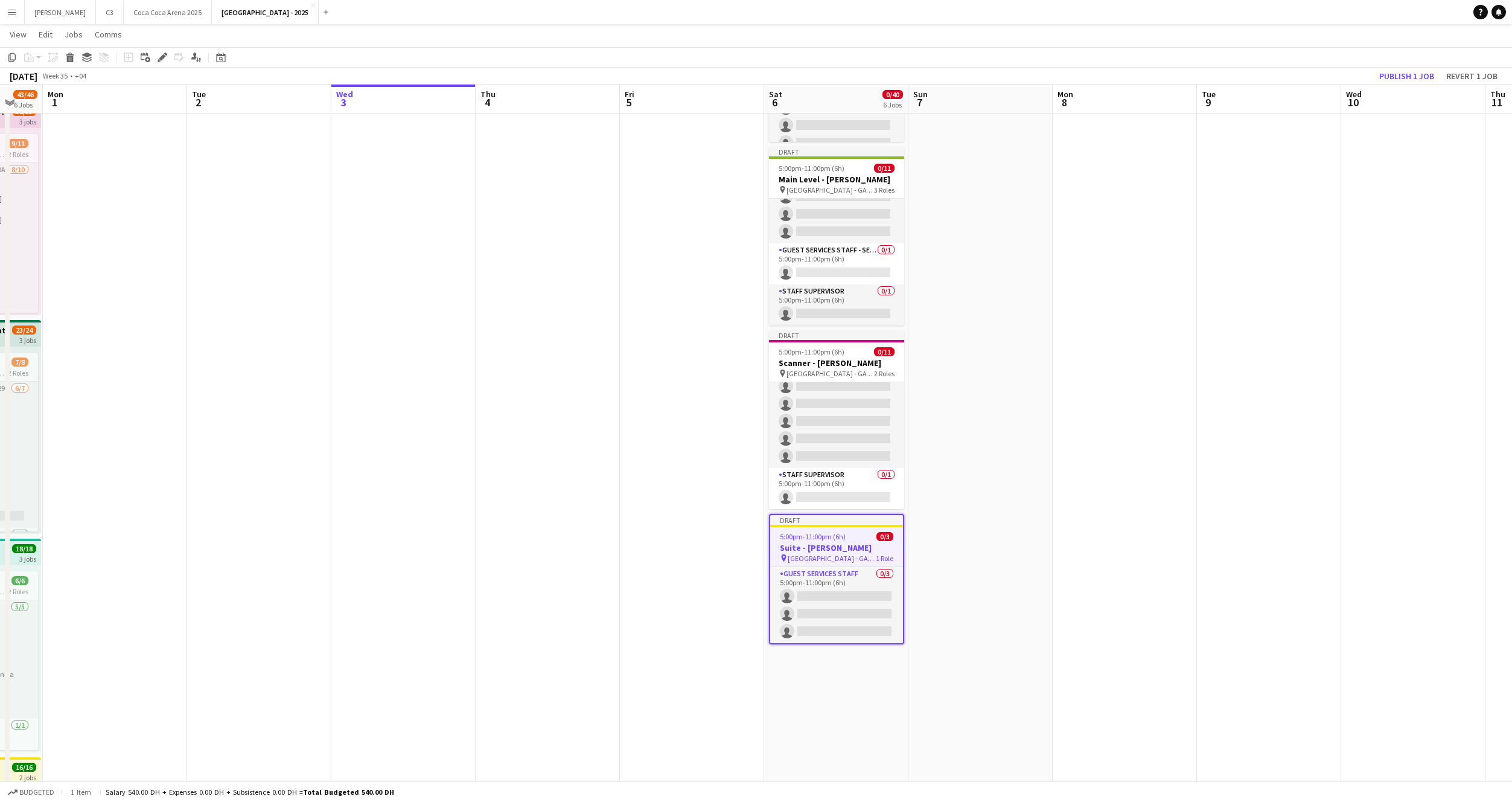
click at [821, 525] on div at bounding box center [836, 526] width 133 height 3
click at [800, 531] on span "5:00pm-11:00pm (6h)" at bounding box center [811, 535] width 66 height 9
click at [164, 60] on icon "Edit" at bounding box center [162, 57] width 10 height 10
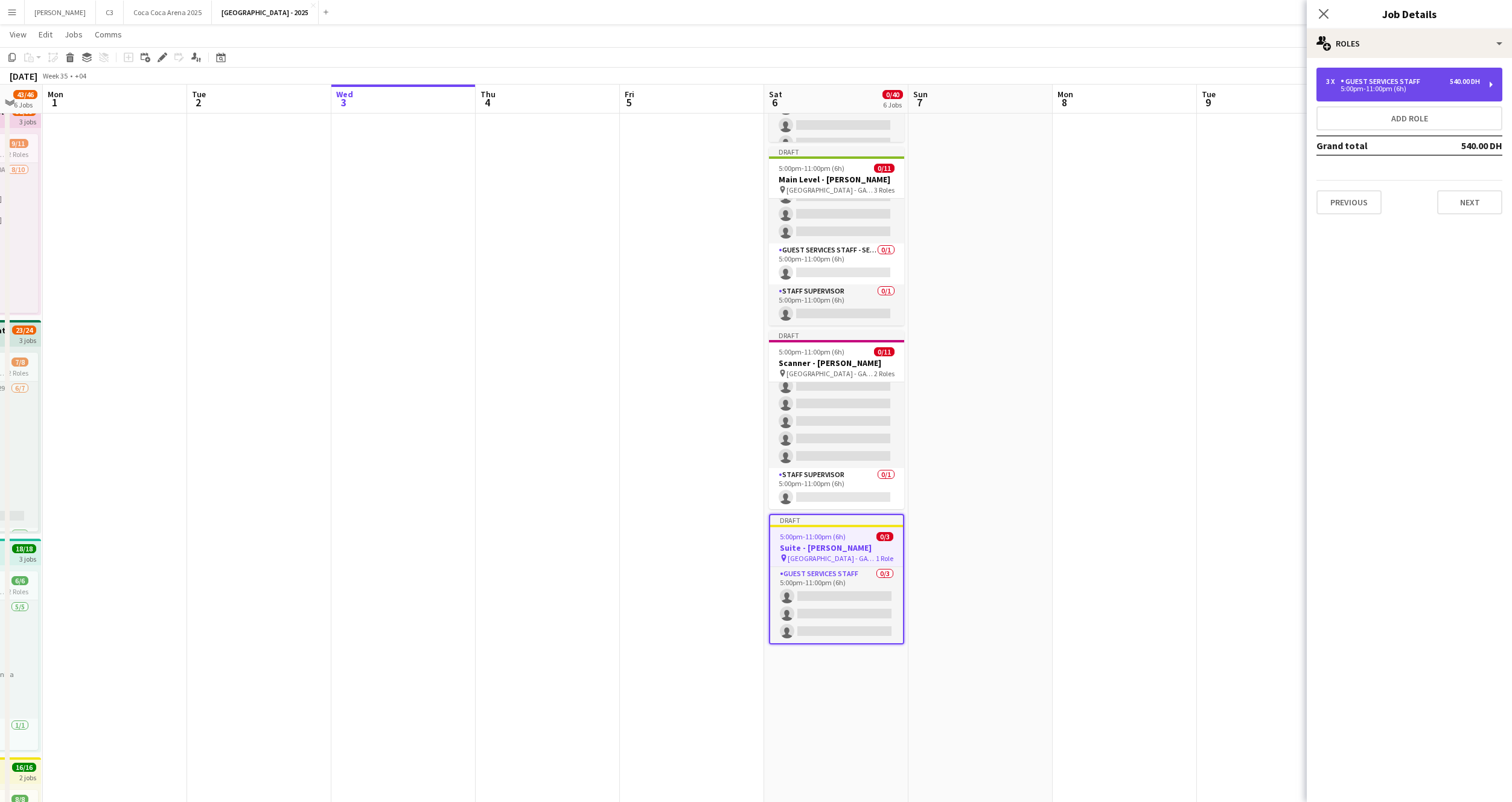
click at [1378, 72] on div "3 x Guest Services Staff 540.00 DH 5:00pm-11:00pm (6h)" at bounding box center [1409, 84] width 186 height 33
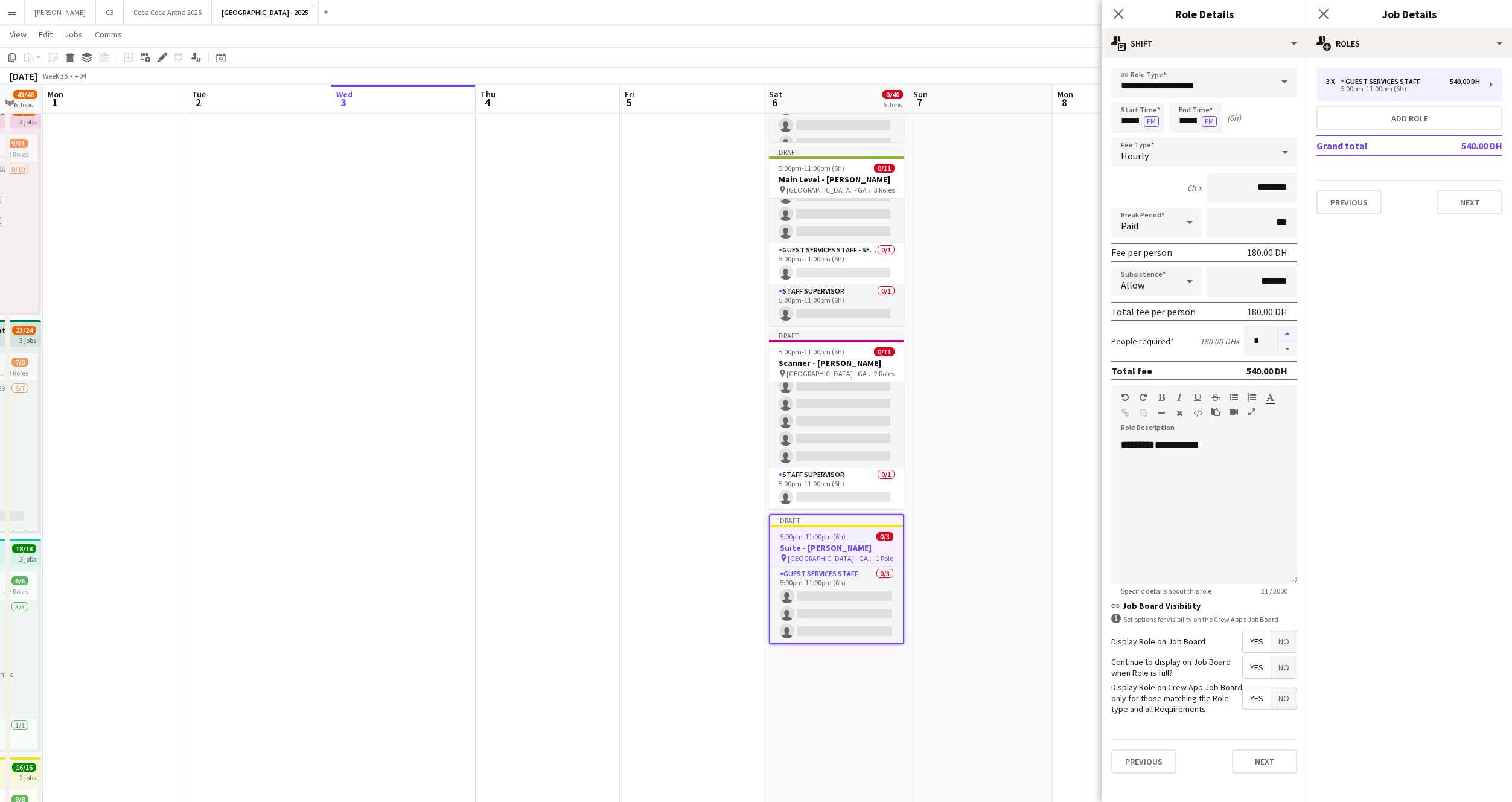
click at [1283, 336] on button "button" at bounding box center [1287, 334] width 19 height 16
type input "*"
click at [1260, 761] on button "Next" at bounding box center [1264, 761] width 65 height 24
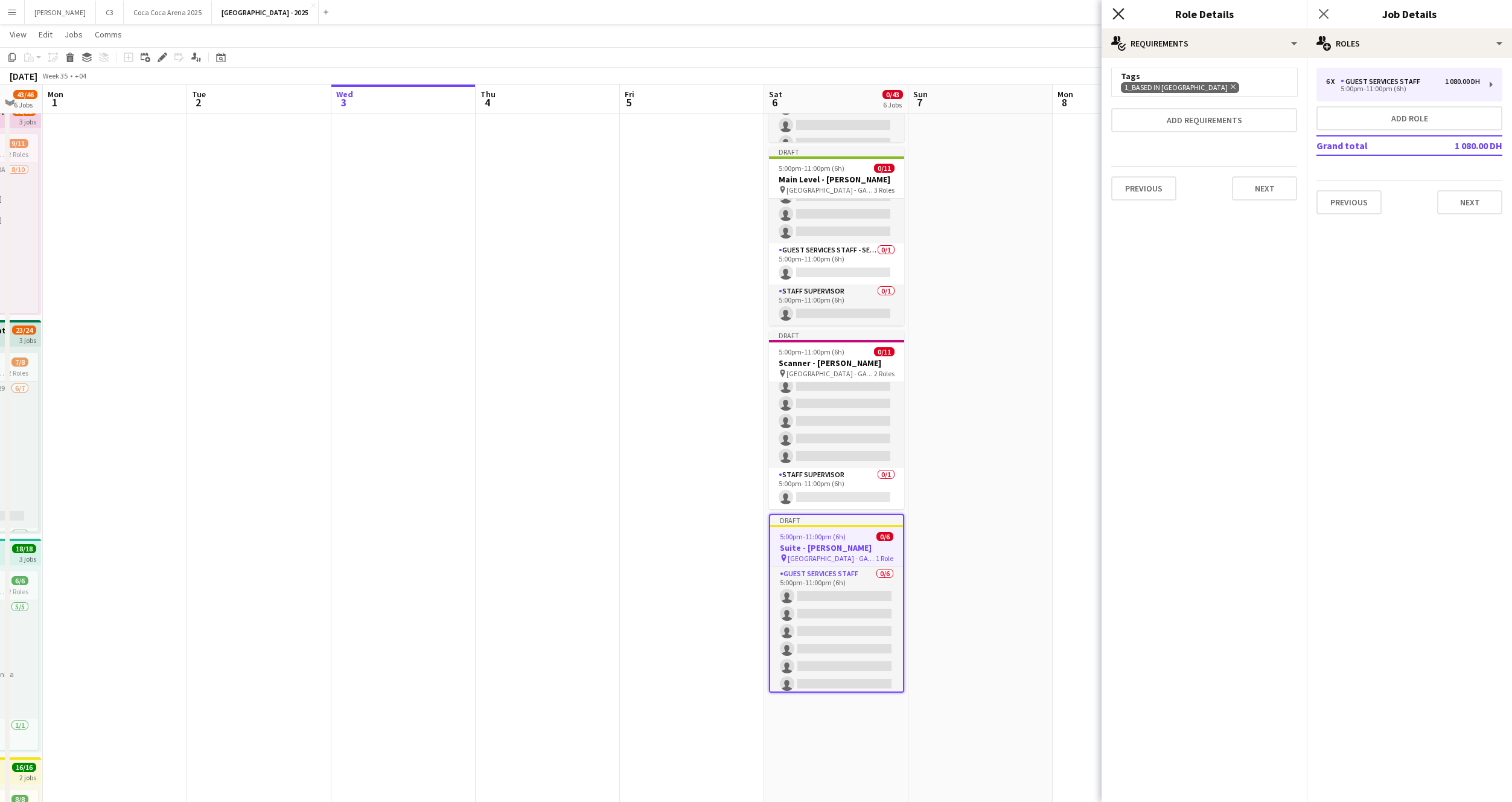
click at [1121, 12] on icon "Close pop-in" at bounding box center [1117, 13] width 11 height 11
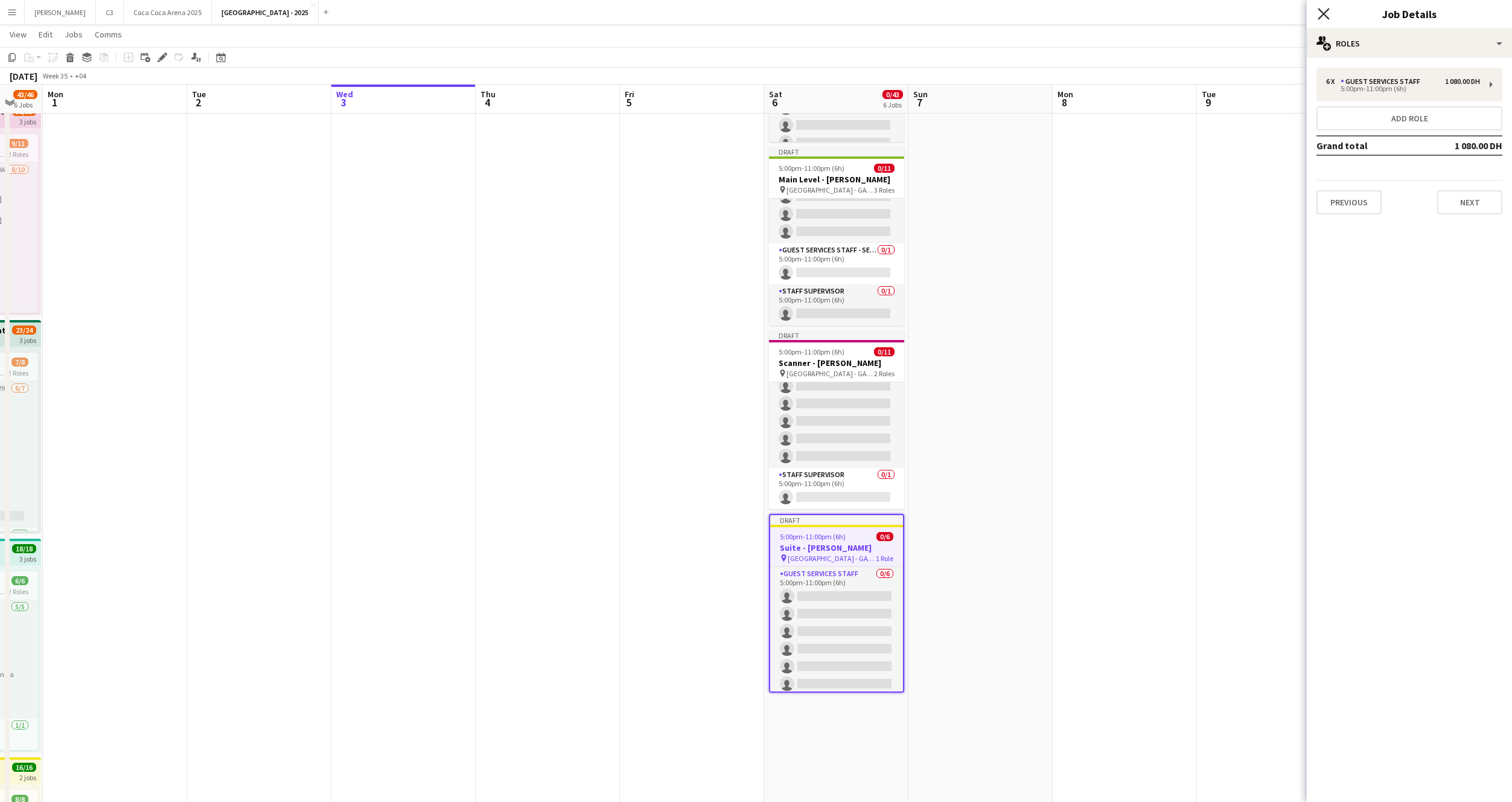
click at [1326, 12] on icon at bounding box center [1323, 13] width 11 height 11
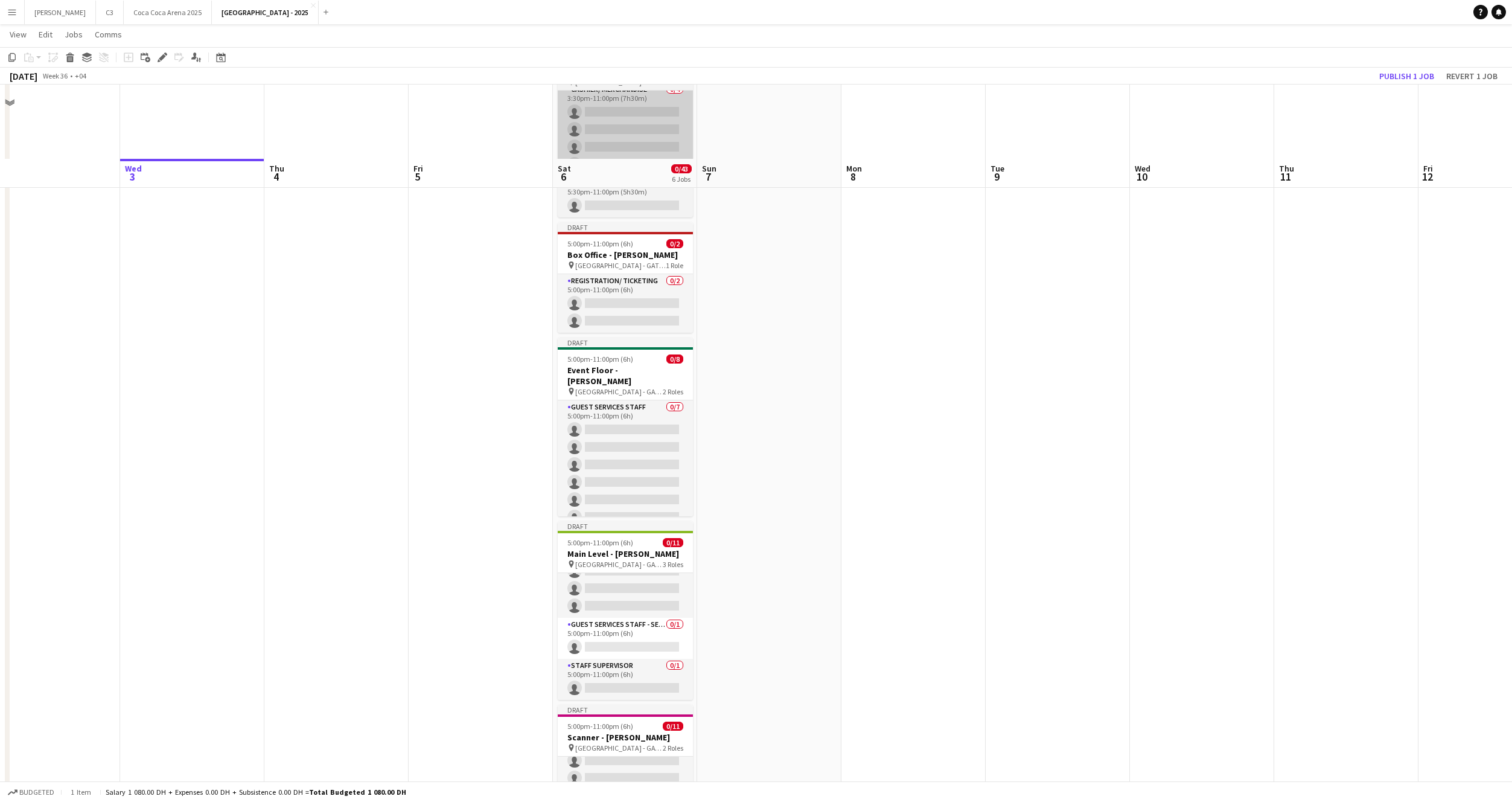
scroll to position [0, 0]
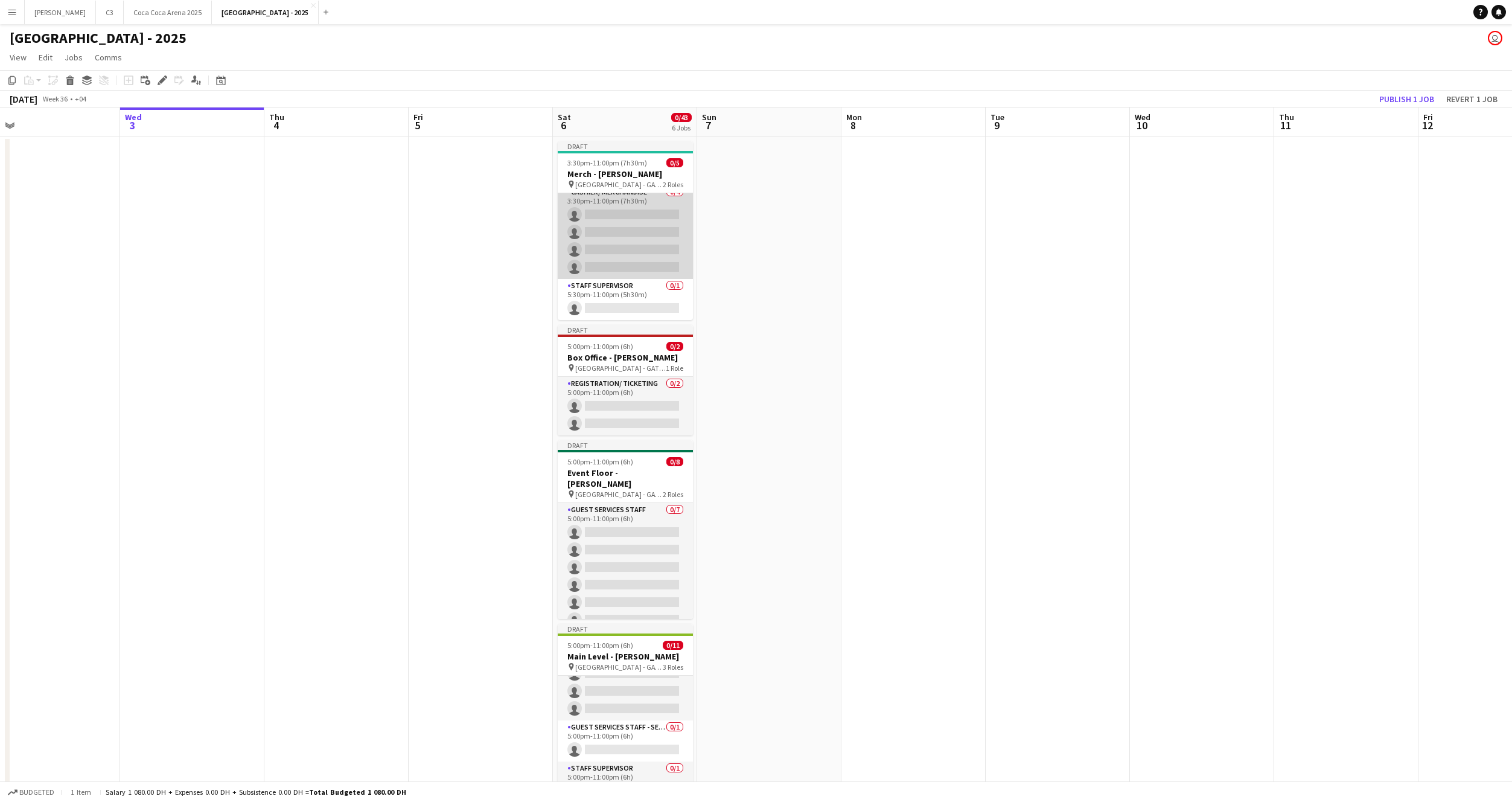
click at [632, 192] on app-card-role "Cashier/ Merchandise 0/4 3:30pm-11:00pm (7h30m) single-neutral-actions single-n…" at bounding box center [626, 232] width 135 height 94
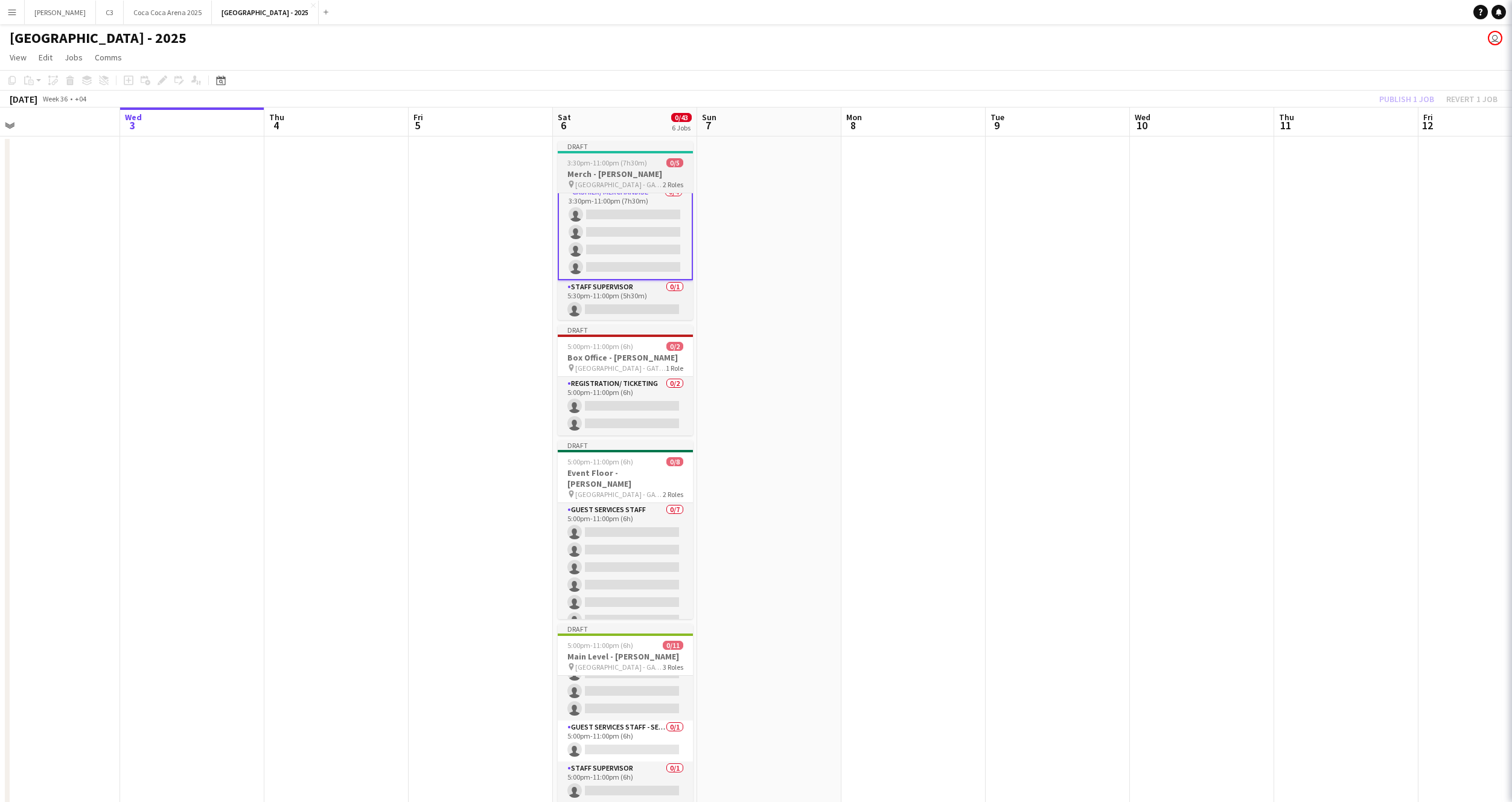
click at [615, 164] on span "3:30pm-11:00pm (7h30m)" at bounding box center [607, 163] width 79 height 9
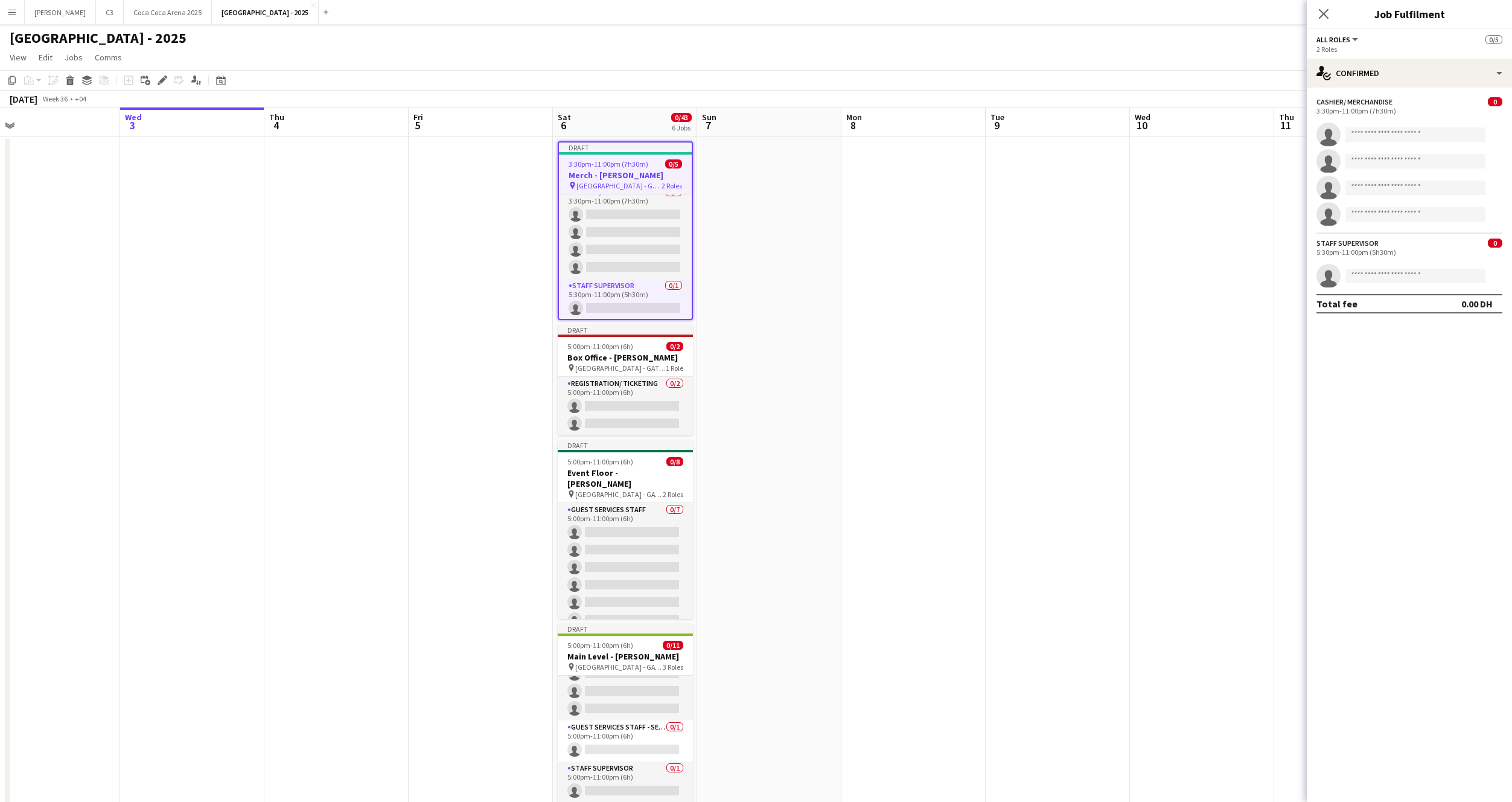
scroll to position [8, 0]
click at [621, 350] on span "5:00pm-11:00pm (6h)" at bounding box center [600, 346] width 66 height 9
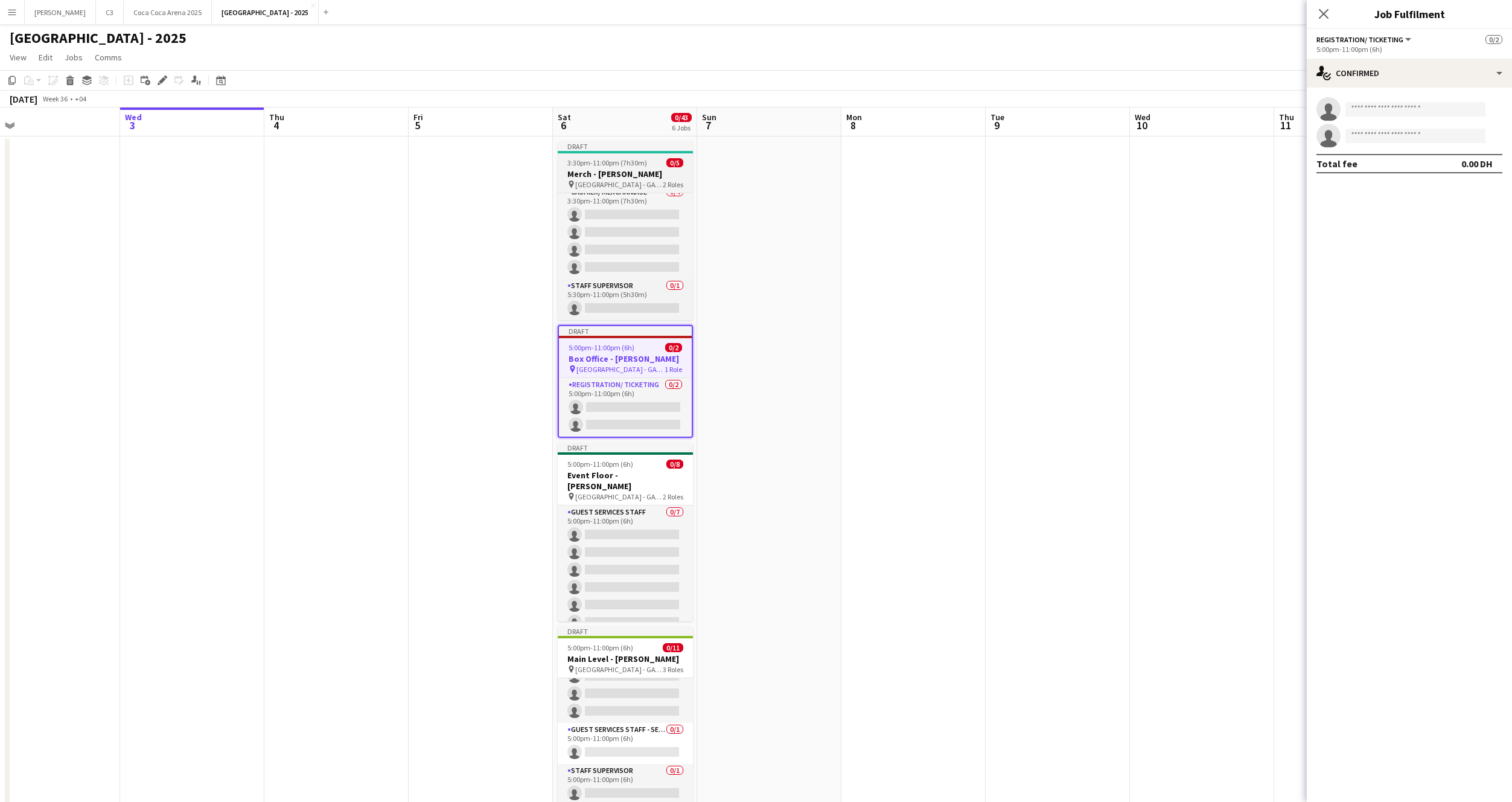
click at [626, 167] on span "3:30pm-11:00pm (7h30m)" at bounding box center [607, 163] width 79 height 9
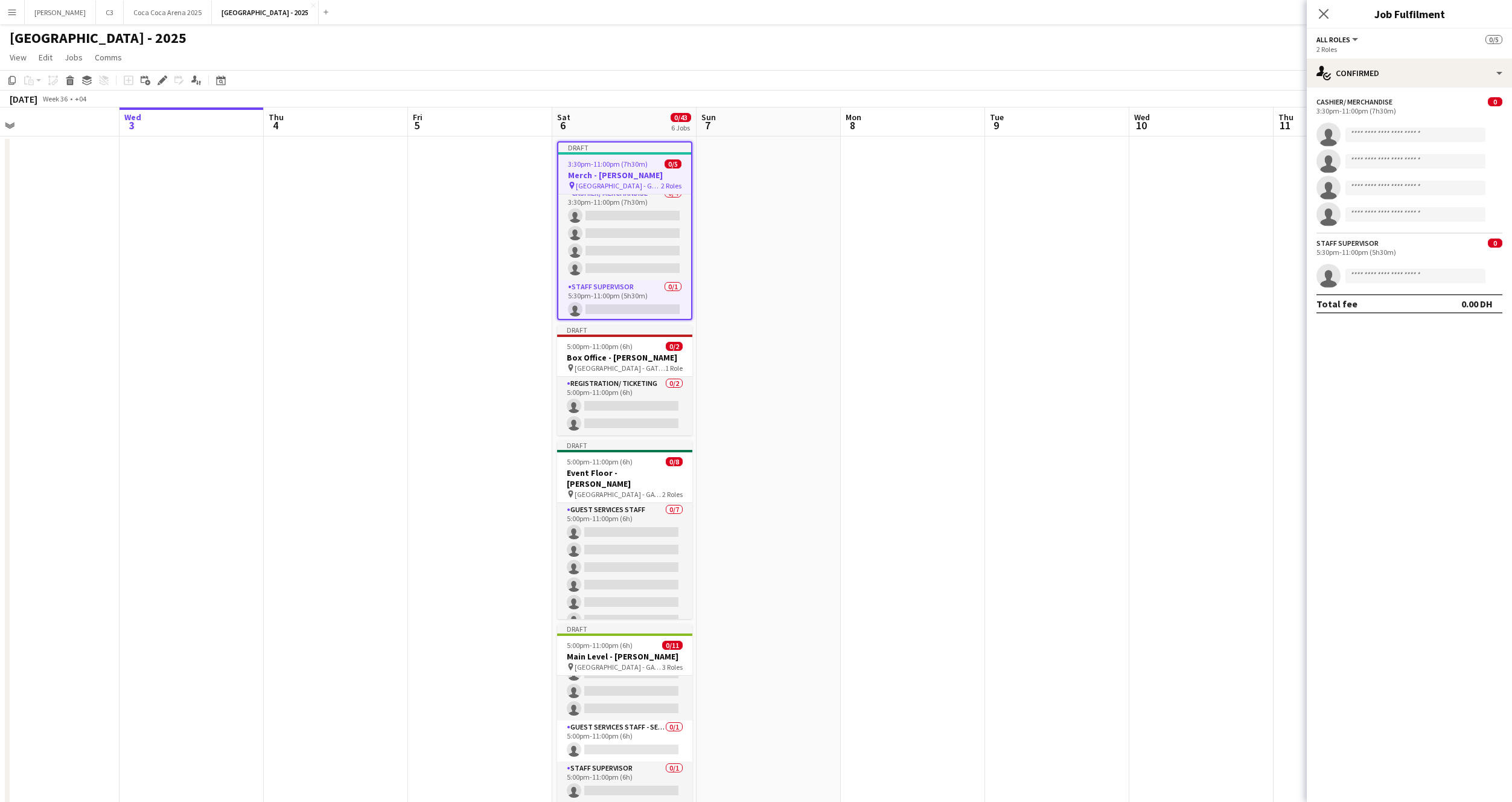
click at [779, 166] on app-date-cell at bounding box center [769, 795] width 144 height 1316
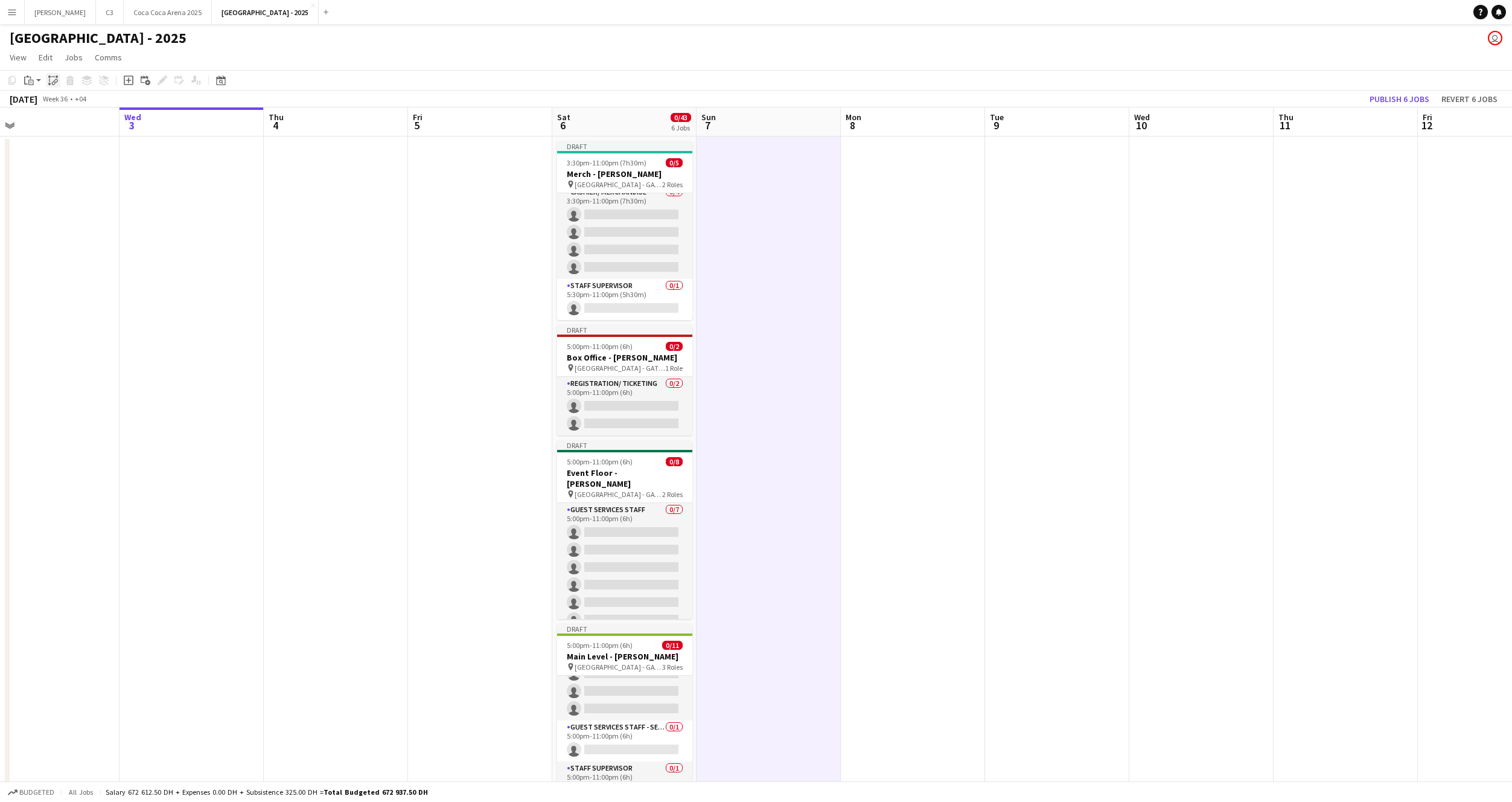
click at [53, 84] on icon at bounding box center [54, 83] width 4 height 5
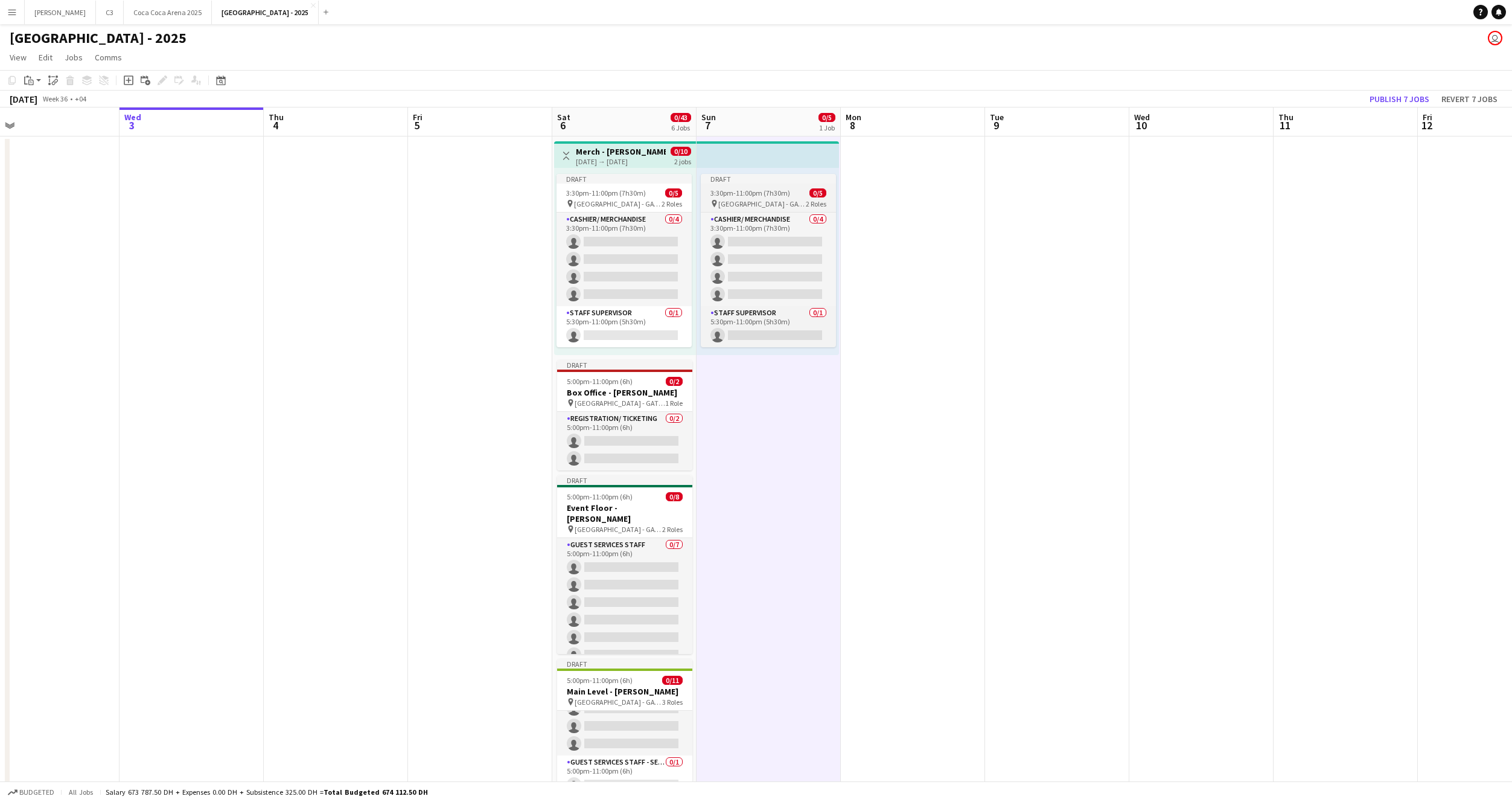
click at [743, 197] on span "3:30pm-11:00pm (7h30m)" at bounding box center [750, 193] width 79 height 9
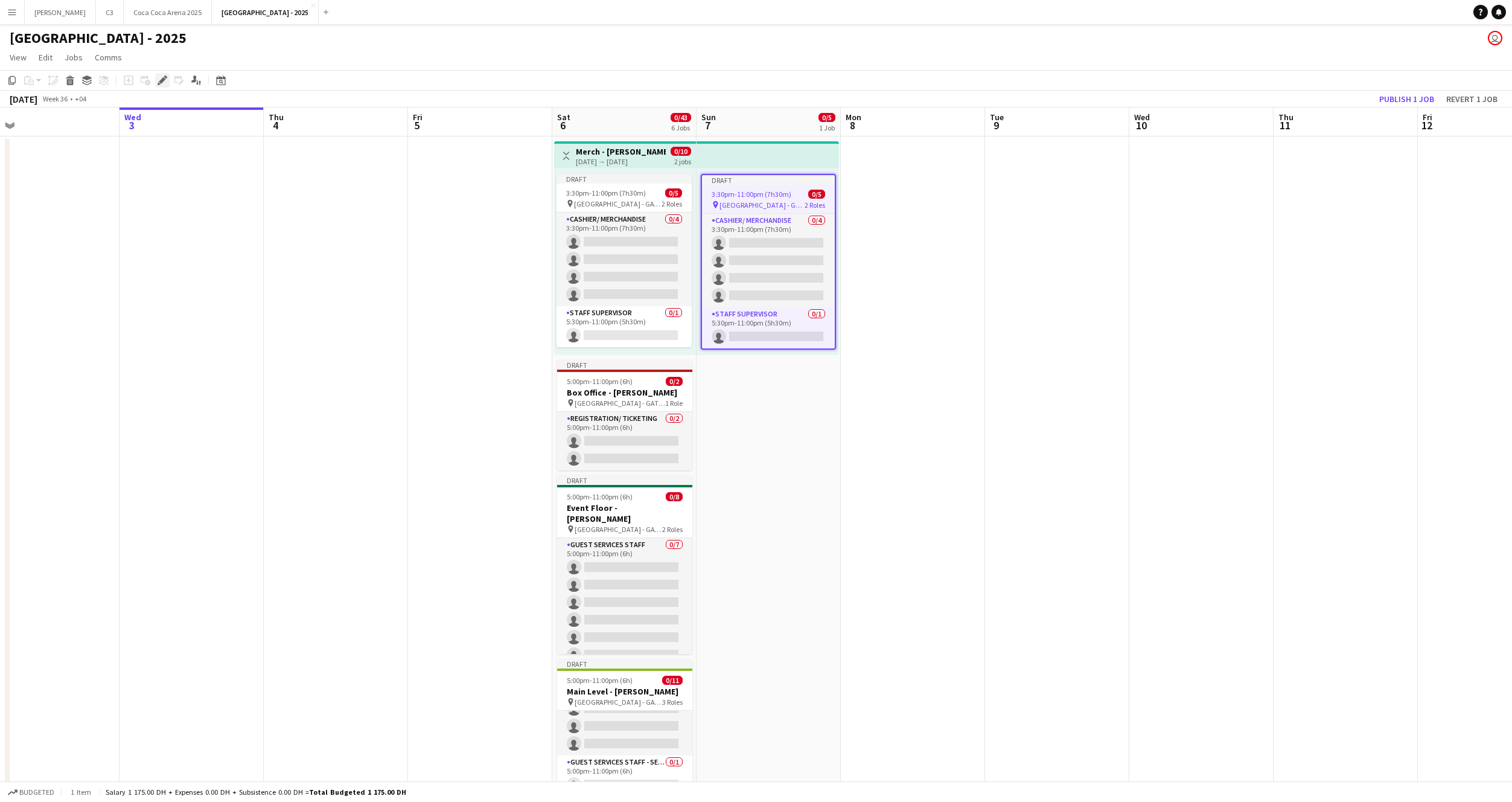
click at [164, 84] on icon "Edit" at bounding box center [162, 80] width 10 height 10
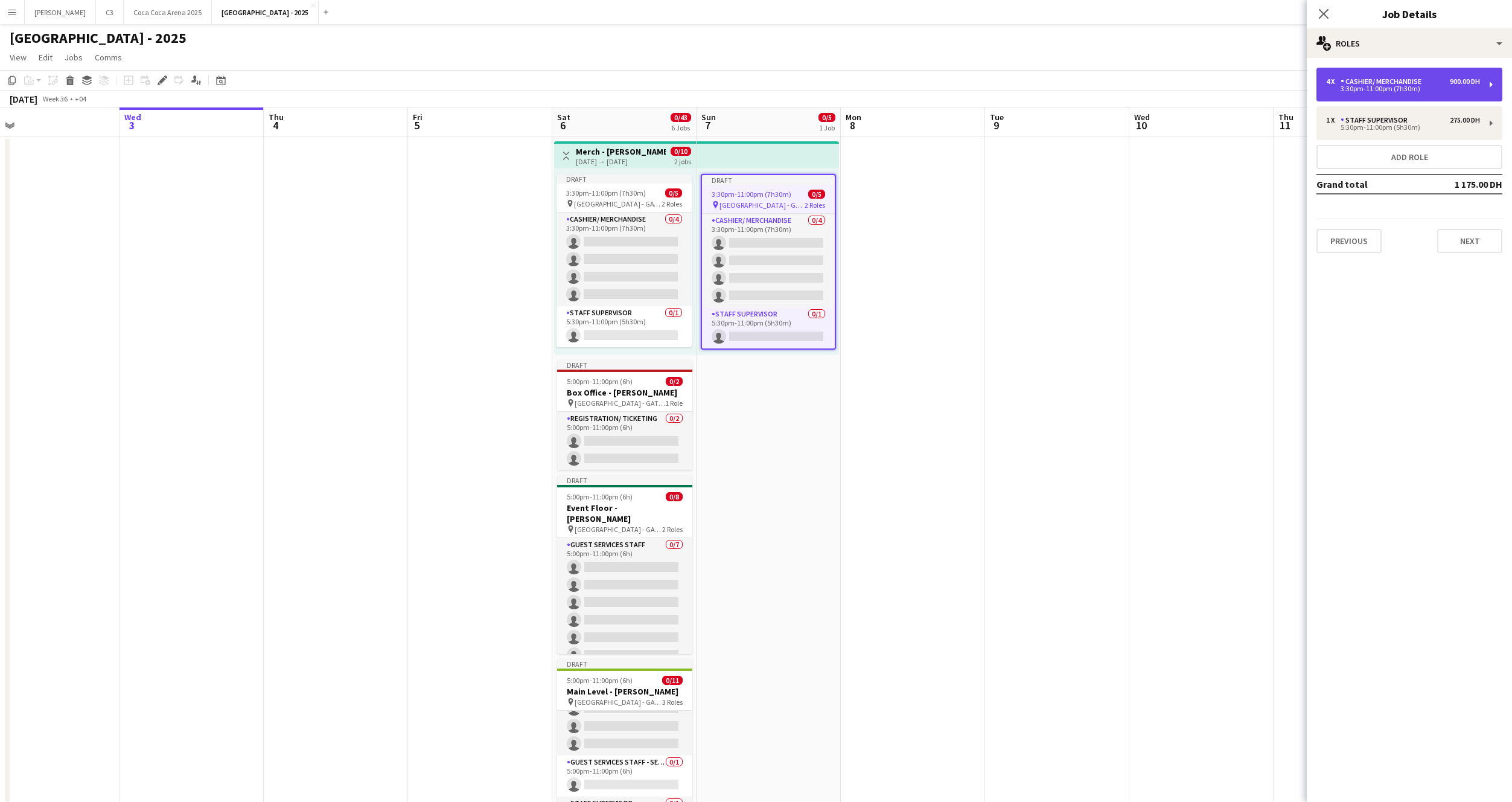
click at [1354, 87] on div "3:30pm-11:00pm (7h30m)" at bounding box center [1403, 89] width 154 height 6
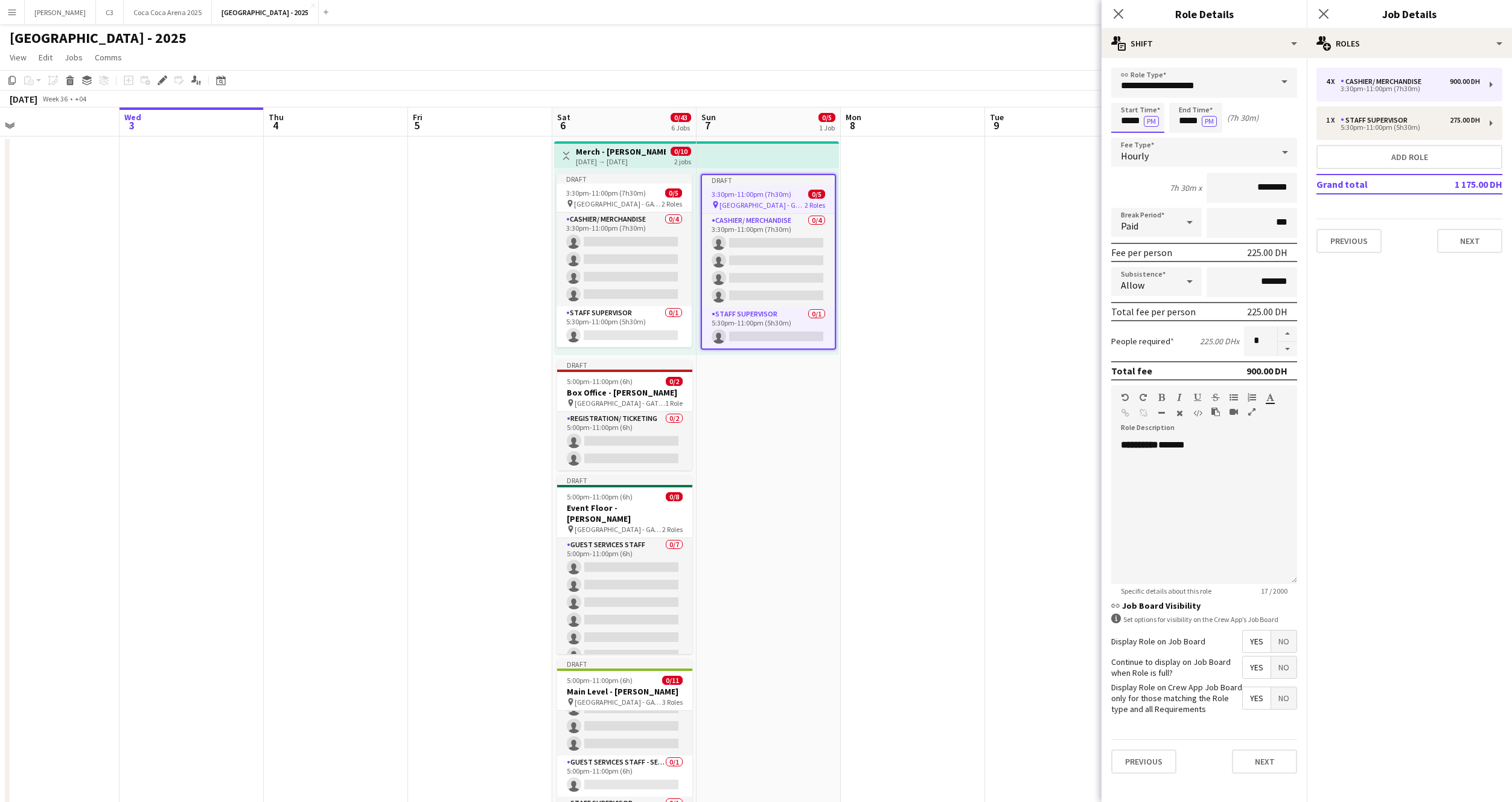
click at [1134, 123] on input "*****" at bounding box center [1138, 118] width 53 height 30
type input "*****"
click at [1259, 757] on button "Next" at bounding box center [1264, 761] width 65 height 24
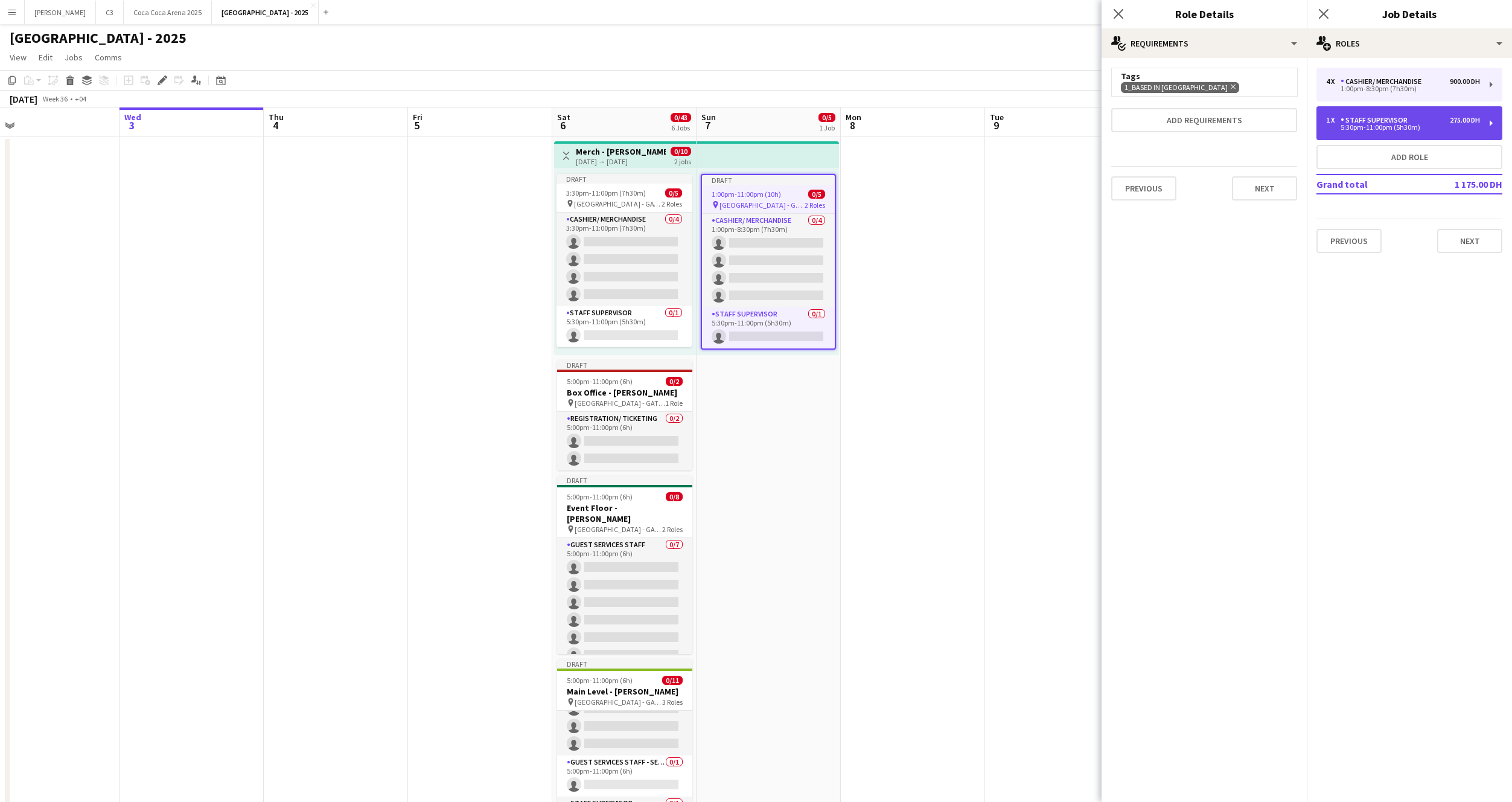
click at [1389, 128] on div "5:30pm-11:00pm (5h30m)" at bounding box center [1403, 127] width 154 height 6
type input "**********"
type input "*****"
type input "********"
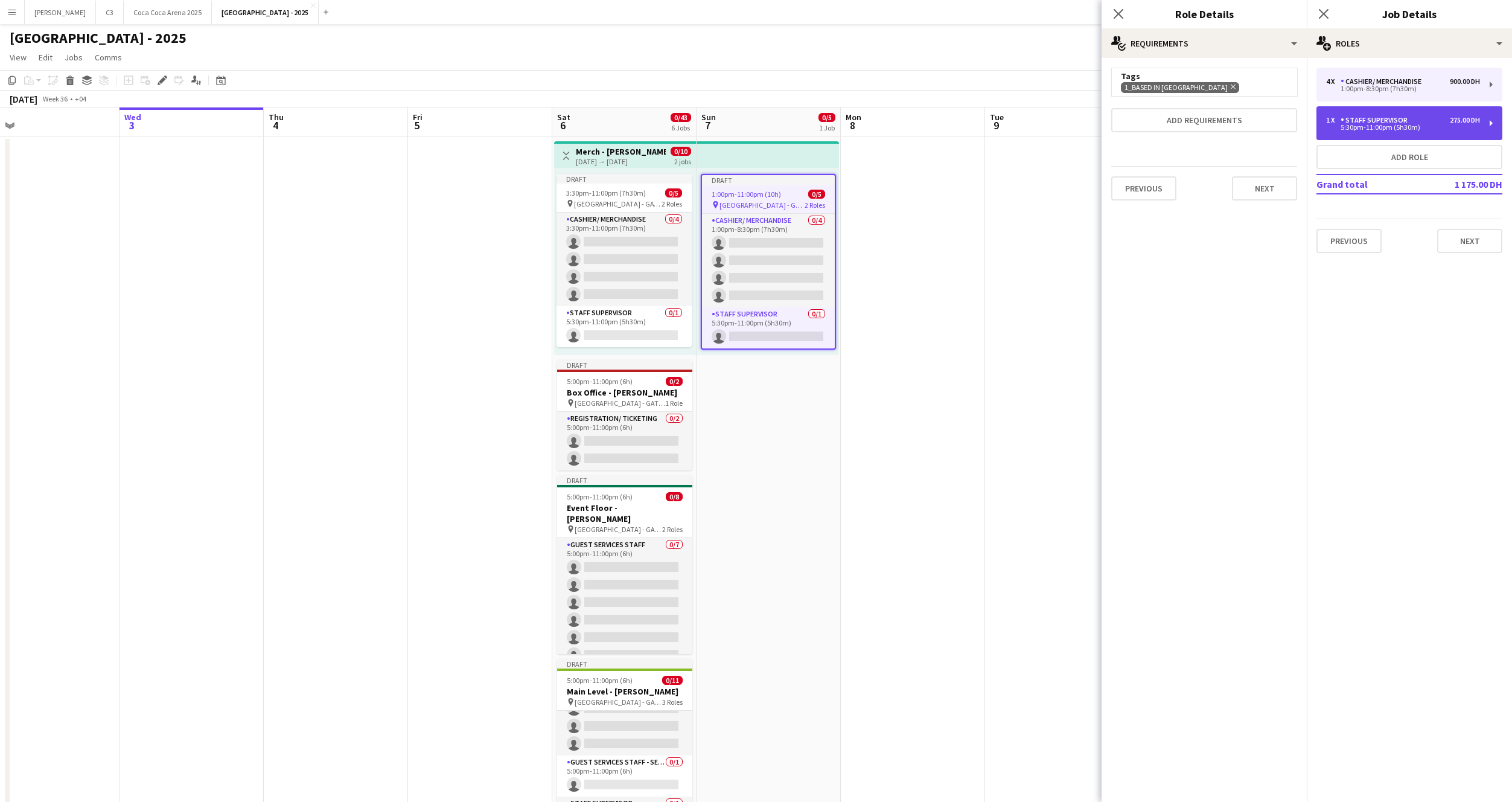
type input "*"
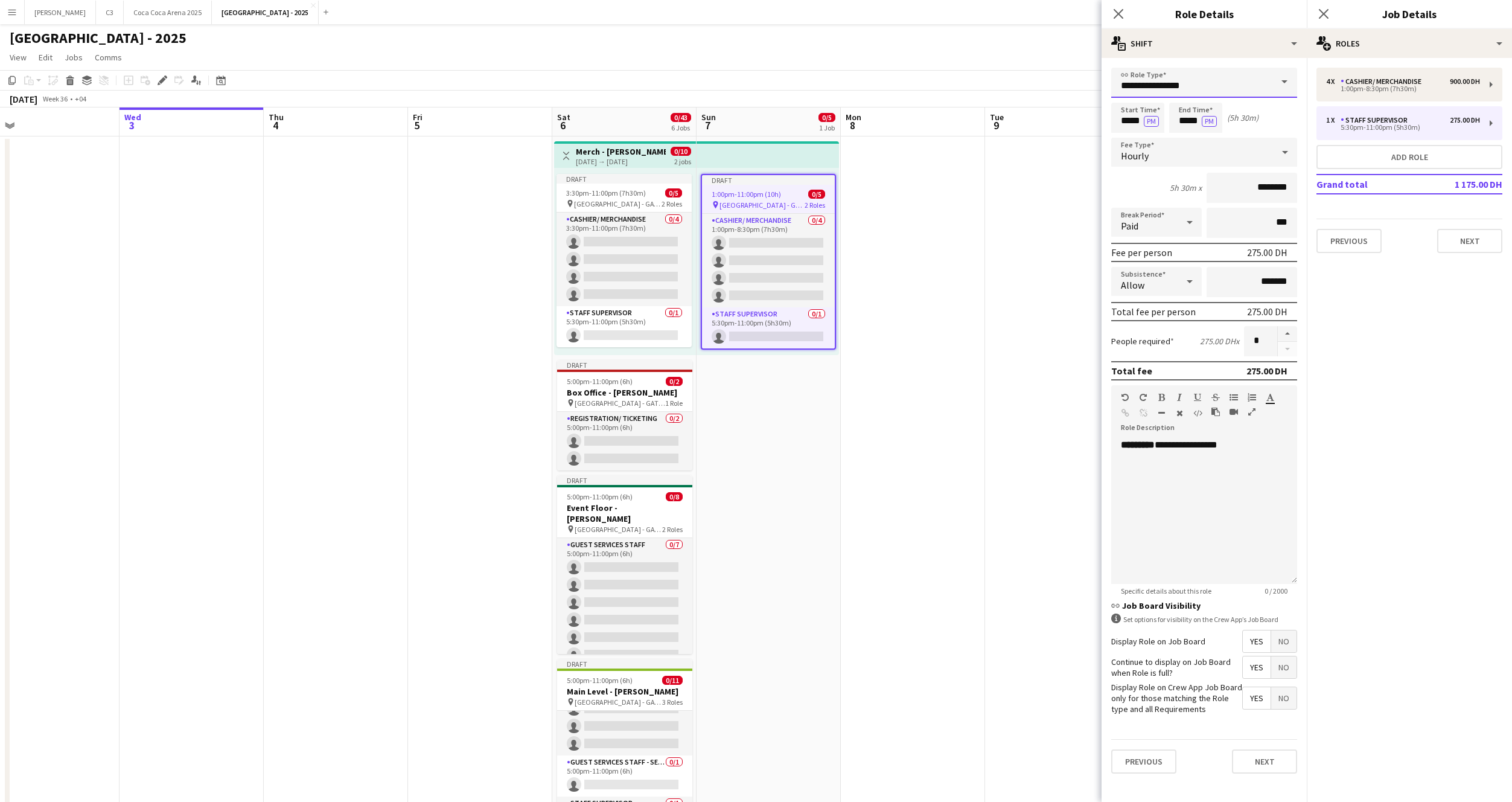
click at [1176, 81] on input "**********" at bounding box center [1204, 83] width 186 height 30
click at [1170, 194] on span "Runner" at bounding box center [1204, 192] width 167 height 11
type input "******"
click at [1131, 119] on input "*****" at bounding box center [1138, 118] width 53 height 30
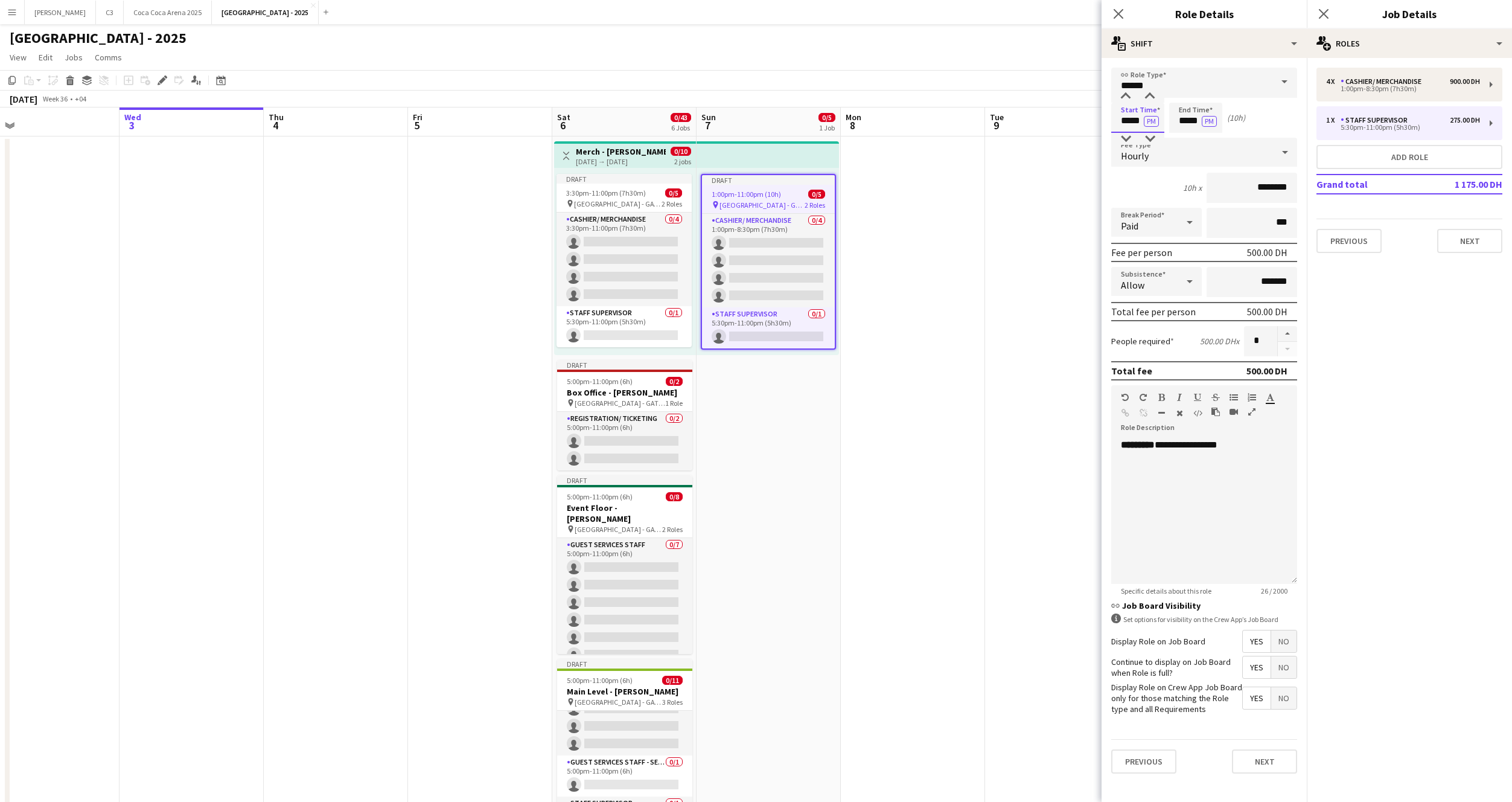
type input "*****"
click at [1255, 187] on input "********" at bounding box center [1252, 188] width 91 height 30
type input "*****"
click at [1223, 456] on div "**********" at bounding box center [1204, 511] width 186 height 145
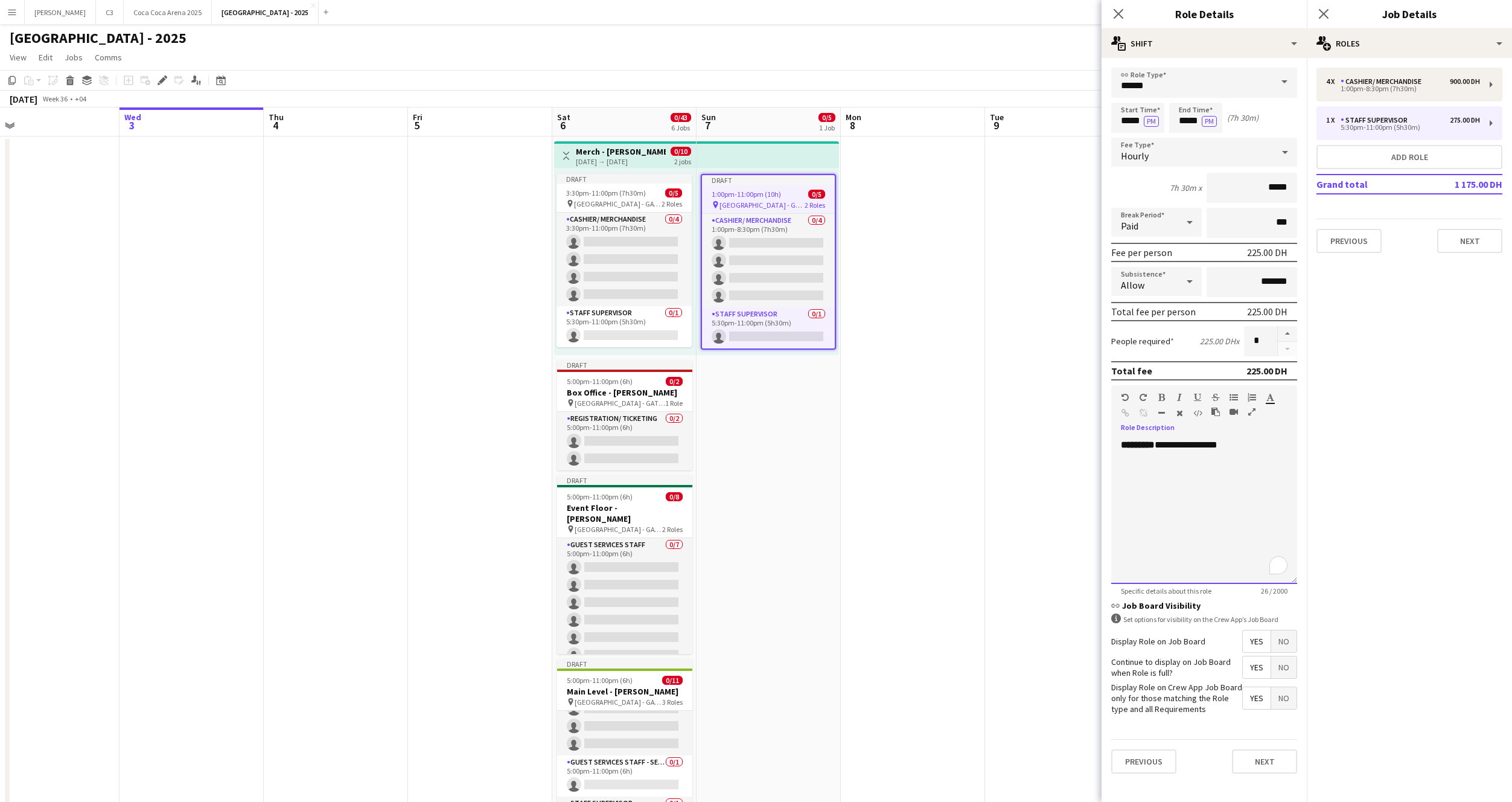
drag, startPoint x: 1240, startPoint y: 446, endPoint x: 1161, endPoint y: 445, distance: 79.0
click at [1161, 445] on div "**********" at bounding box center [1204, 511] width 186 height 145
click at [1258, 758] on button "Next" at bounding box center [1264, 761] width 65 height 24
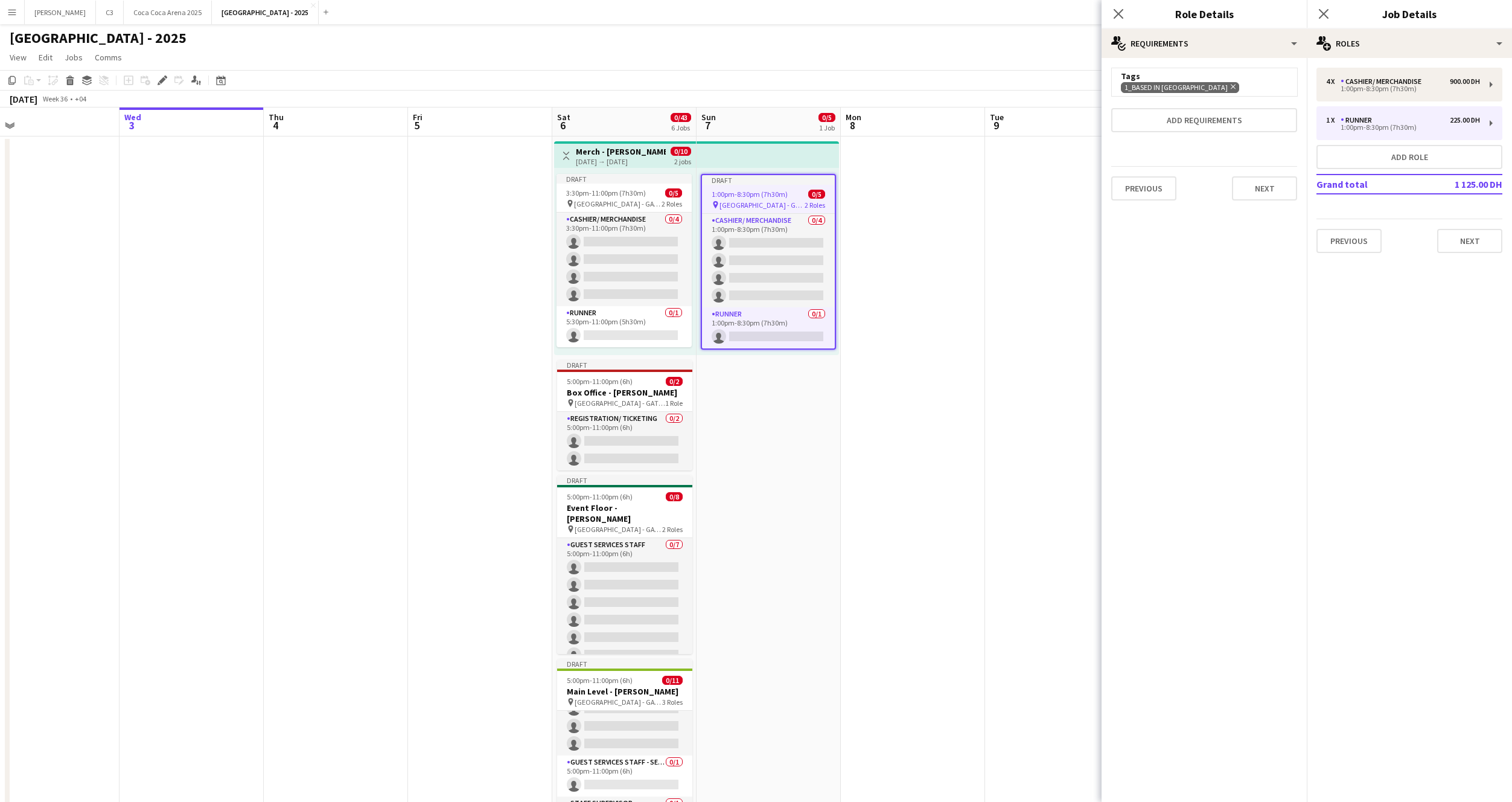
click at [1269, 169] on div "Previous Next" at bounding box center [1204, 188] width 186 height 44
click at [1270, 184] on button "Next" at bounding box center [1264, 188] width 65 height 24
click at [1472, 240] on button "Next" at bounding box center [1469, 240] width 65 height 24
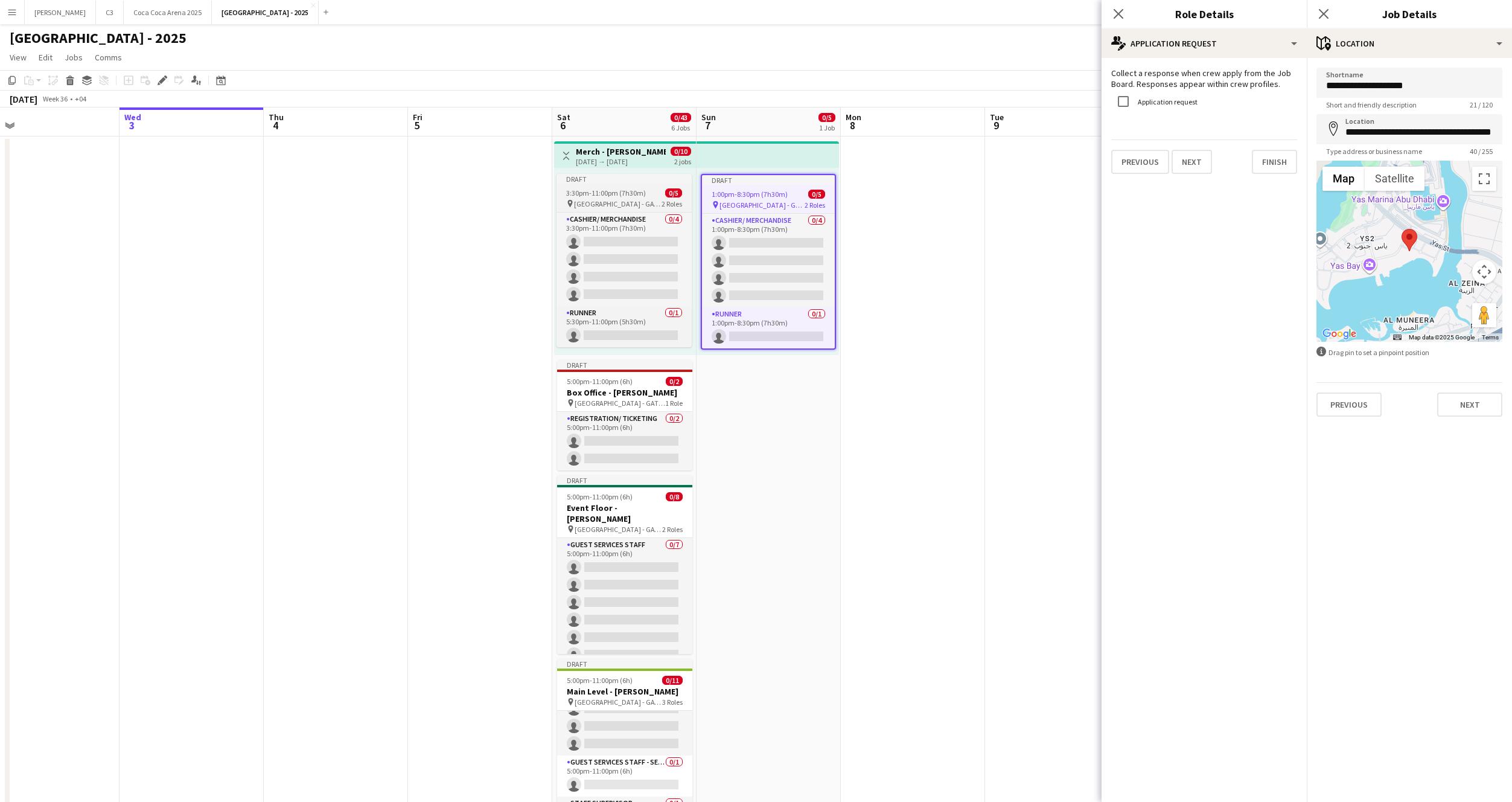
click at [630, 192] on span "3:30pm-11:00pm (7h30m)" at bounding box center [605, 193] width 79 height 9
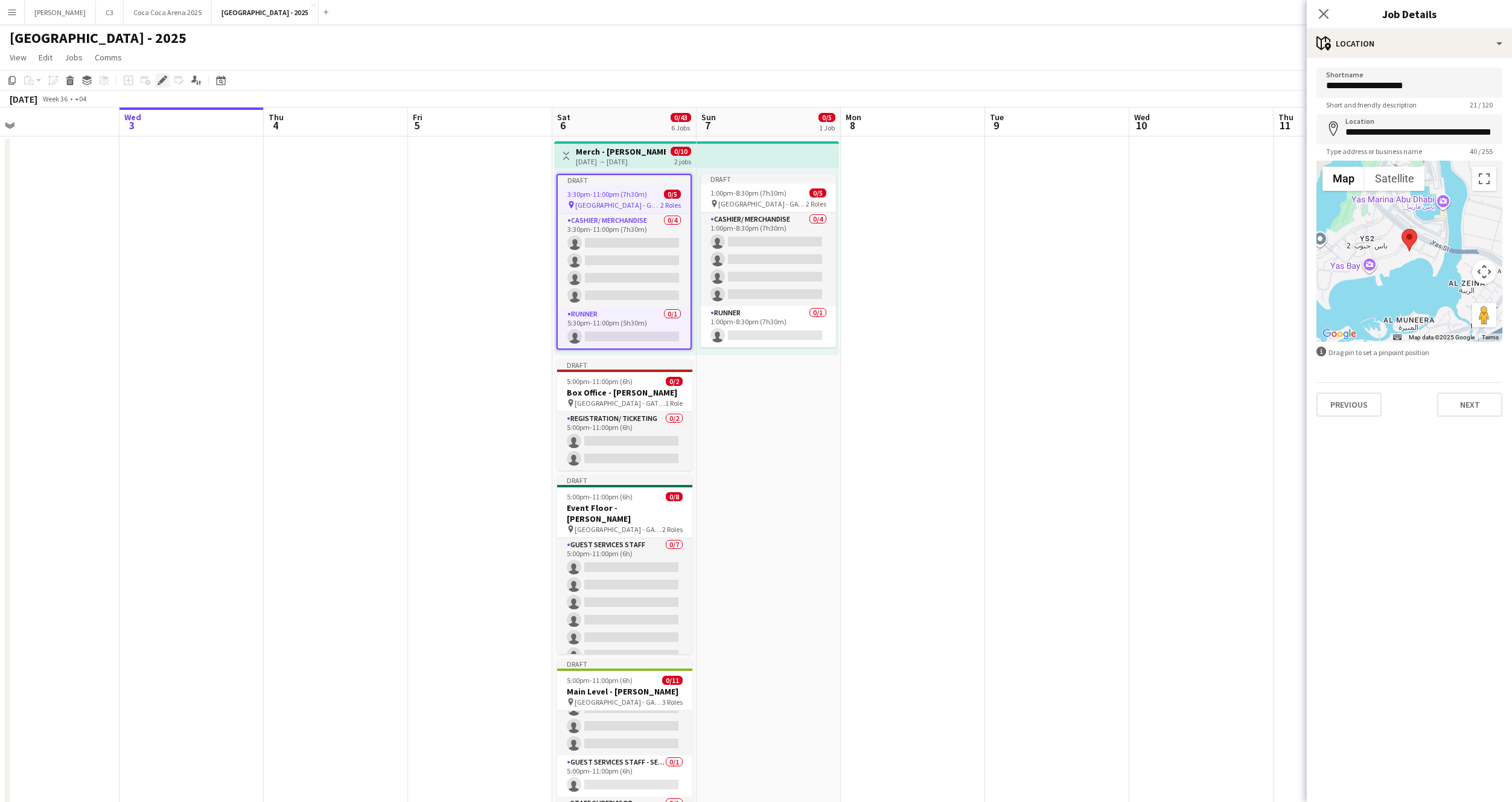
click at [160, 79] on icon "Edit" at bounding box center [162, 80] width 10 height 10
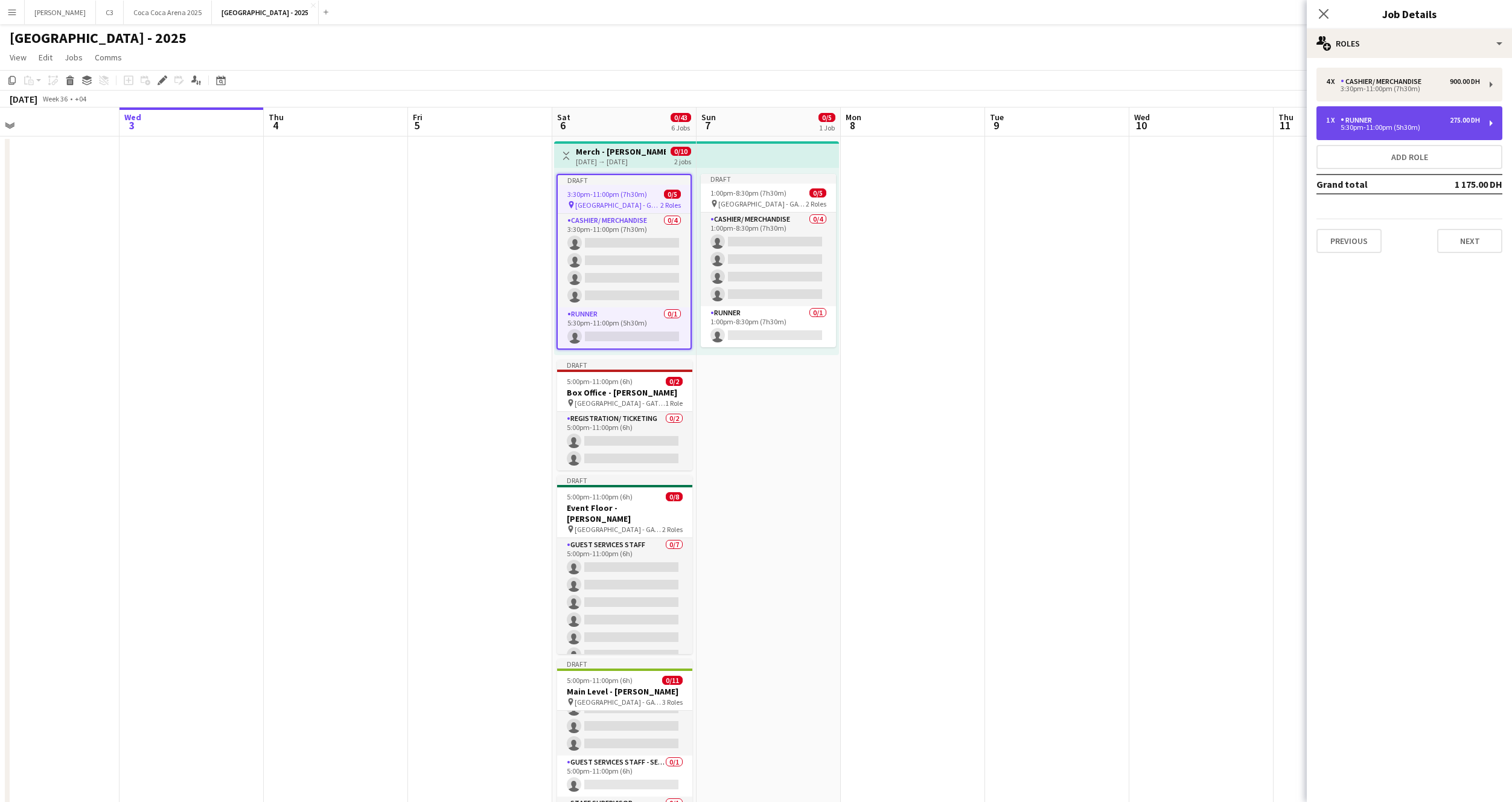
click at [1384, 117] on div "1 x Runner 275.00 DH" at bounding box center [1403, 120] width 154 height 9
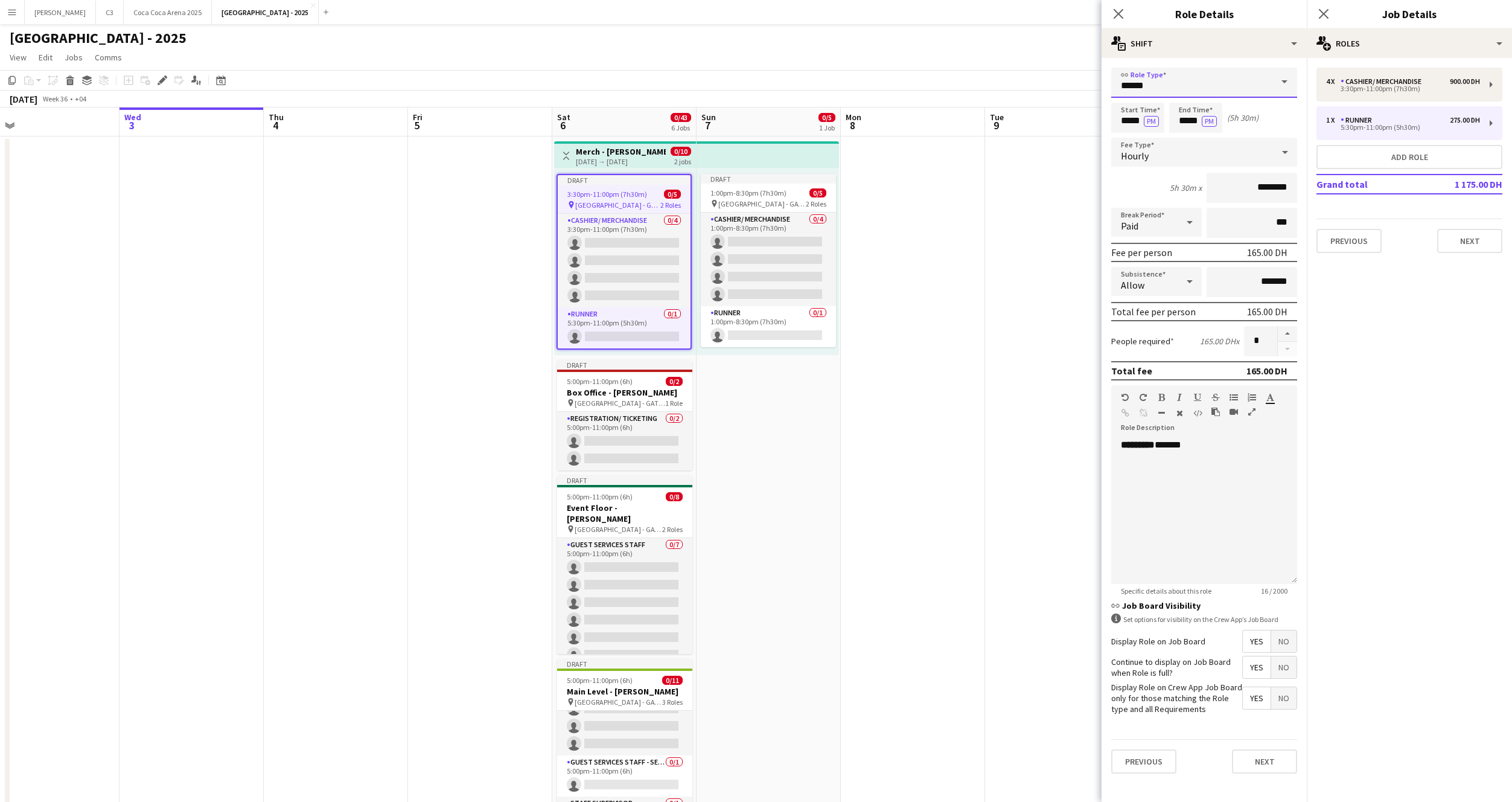
click at [1193, 83] on input "******" at bounding box center [1204, 83] width 186 height 30
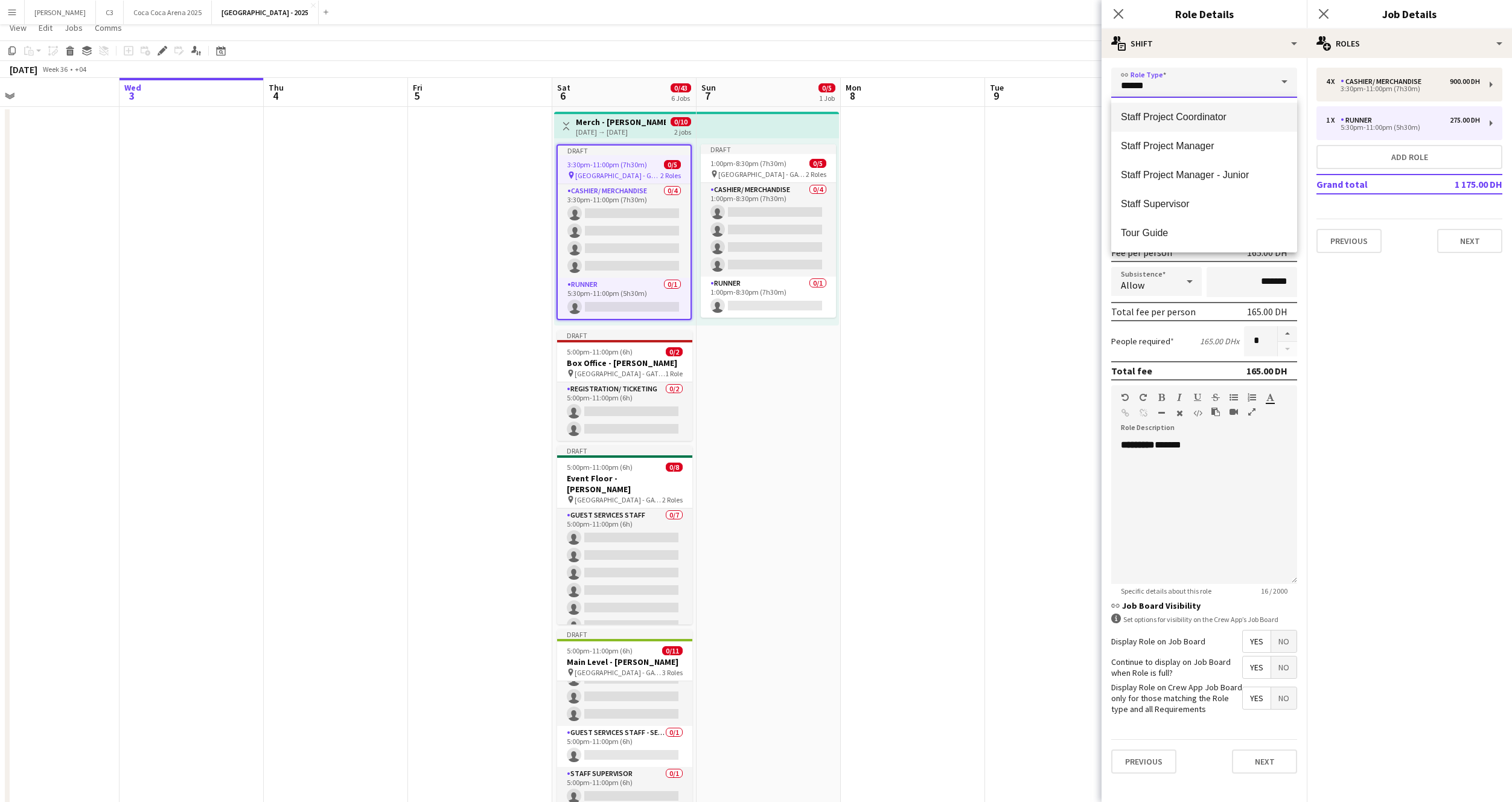
scroll to position [56, 0]
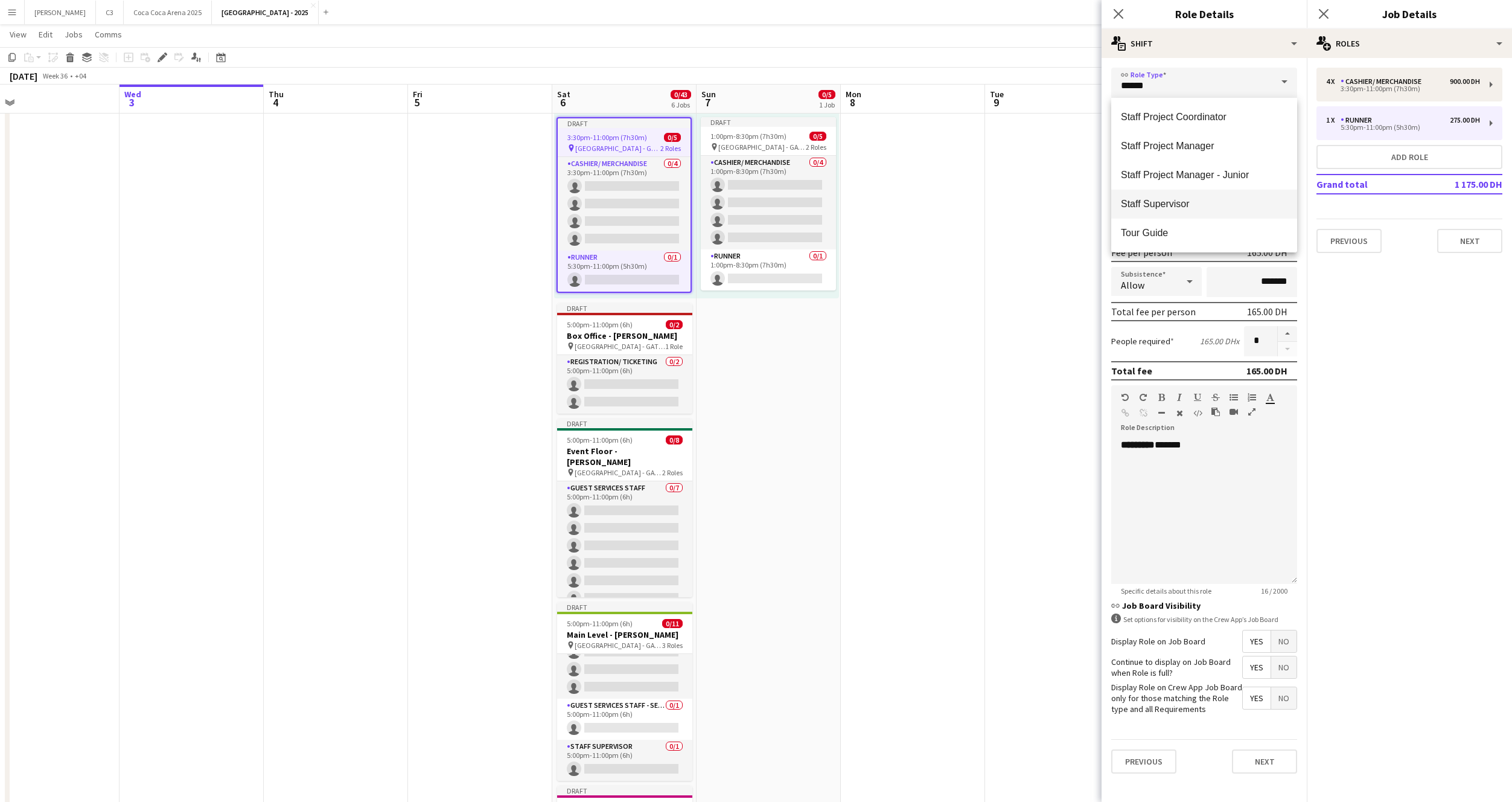
click at [1186, 204] on span "Staff Supervisor" at bounding box center [1204, 204] width 167 height 11
type input "**********"
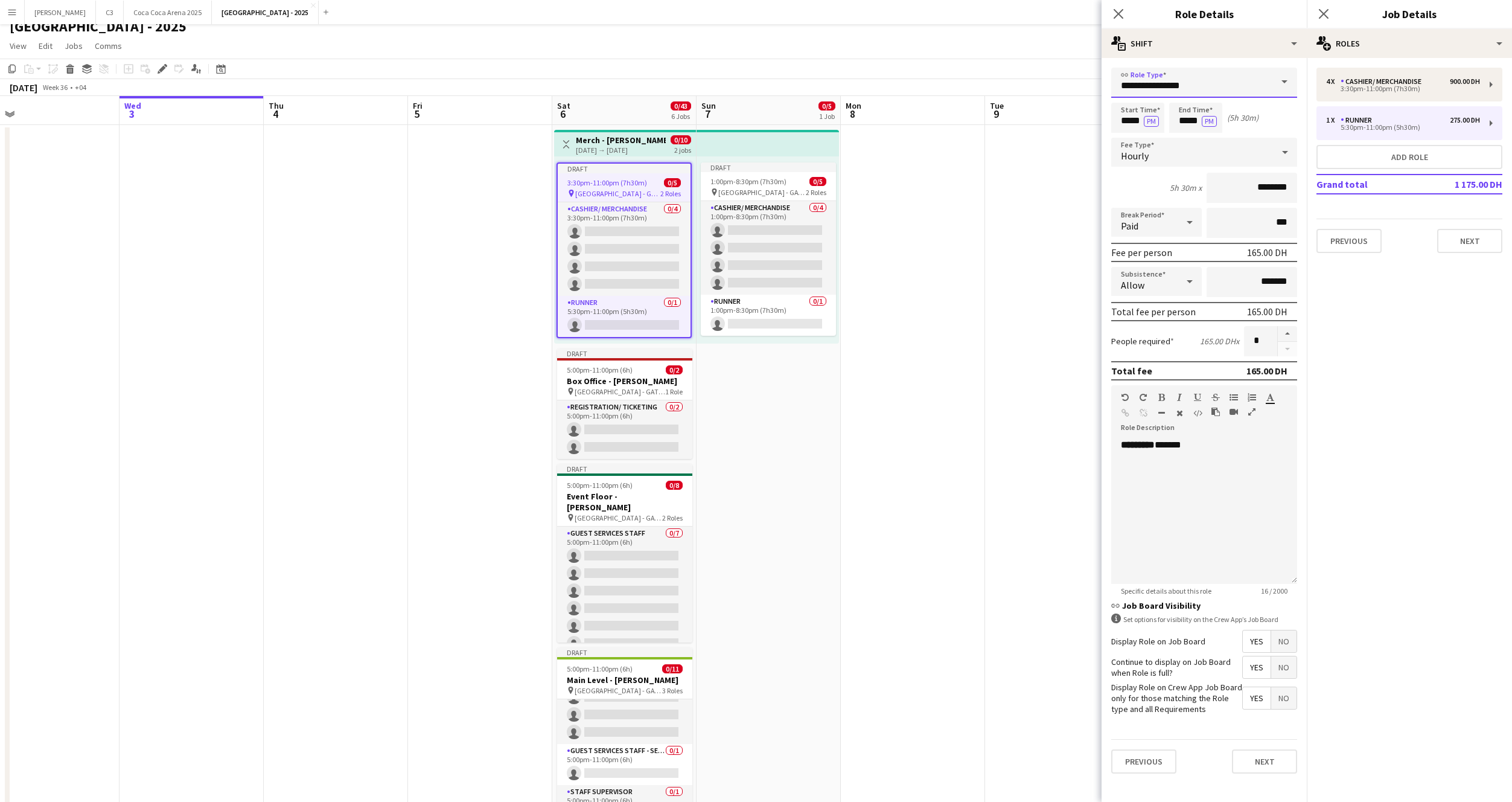
scroll to position [0, 0]
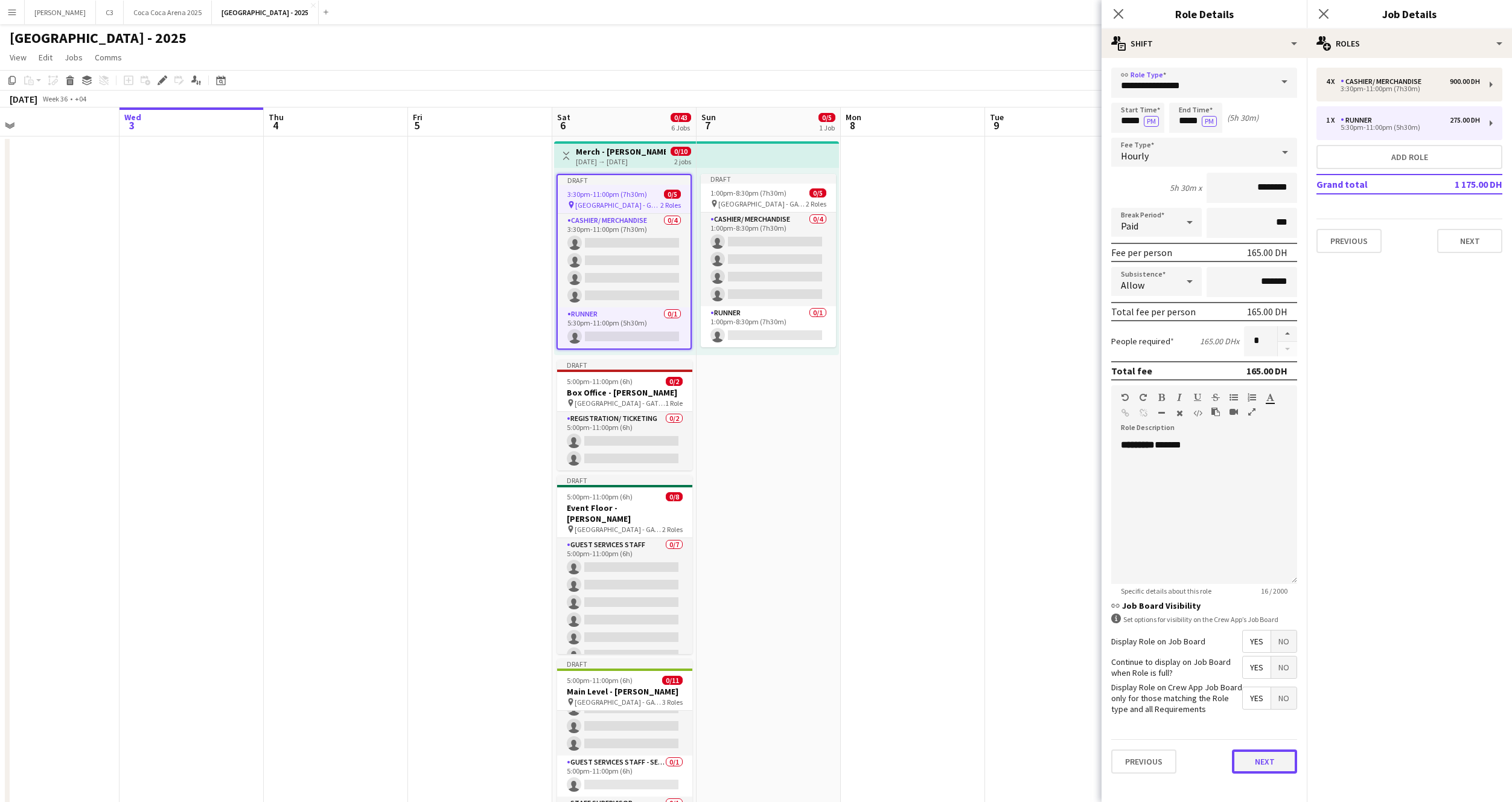
click at [1263, 764] on button "Next" at bounding box center [1264, 761] width 65 height 24
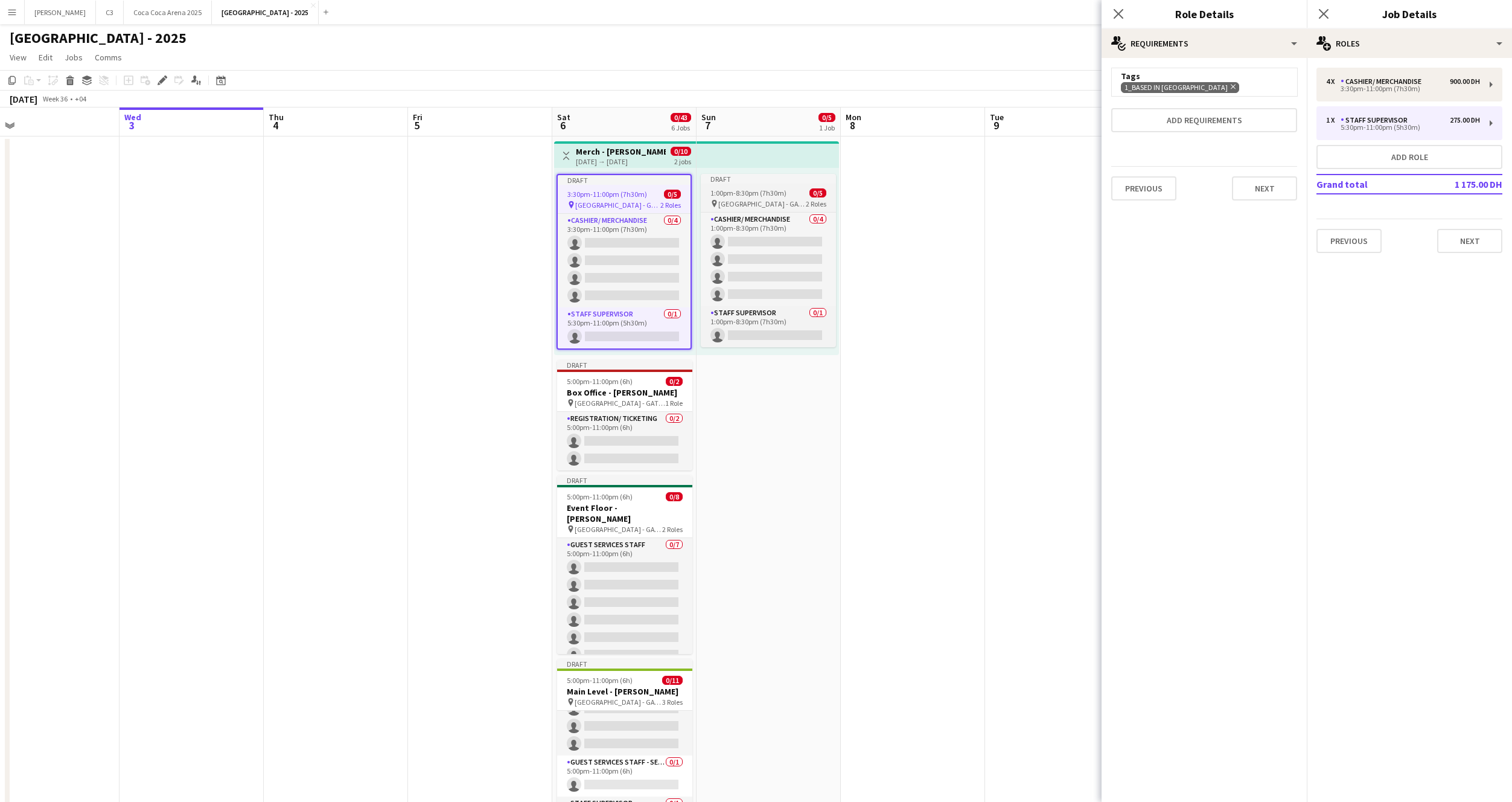
click at [747, 194] on span "1:00pm-8:30pm (7h30m)" at bounding box center [748, 193] width 76 height 9
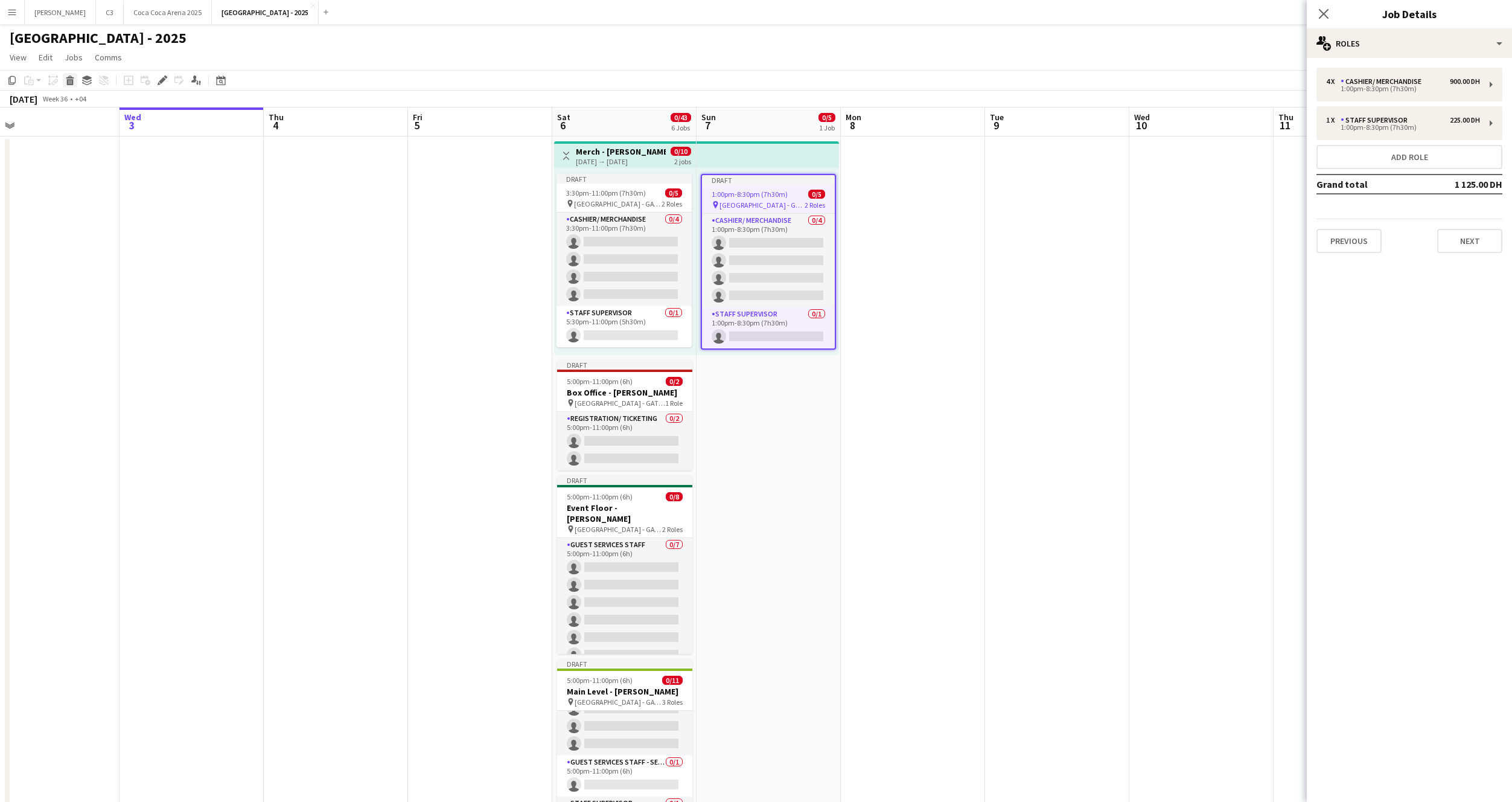
click at [71, 79] on icon at bounding box center [70, 81] width 7 height 6
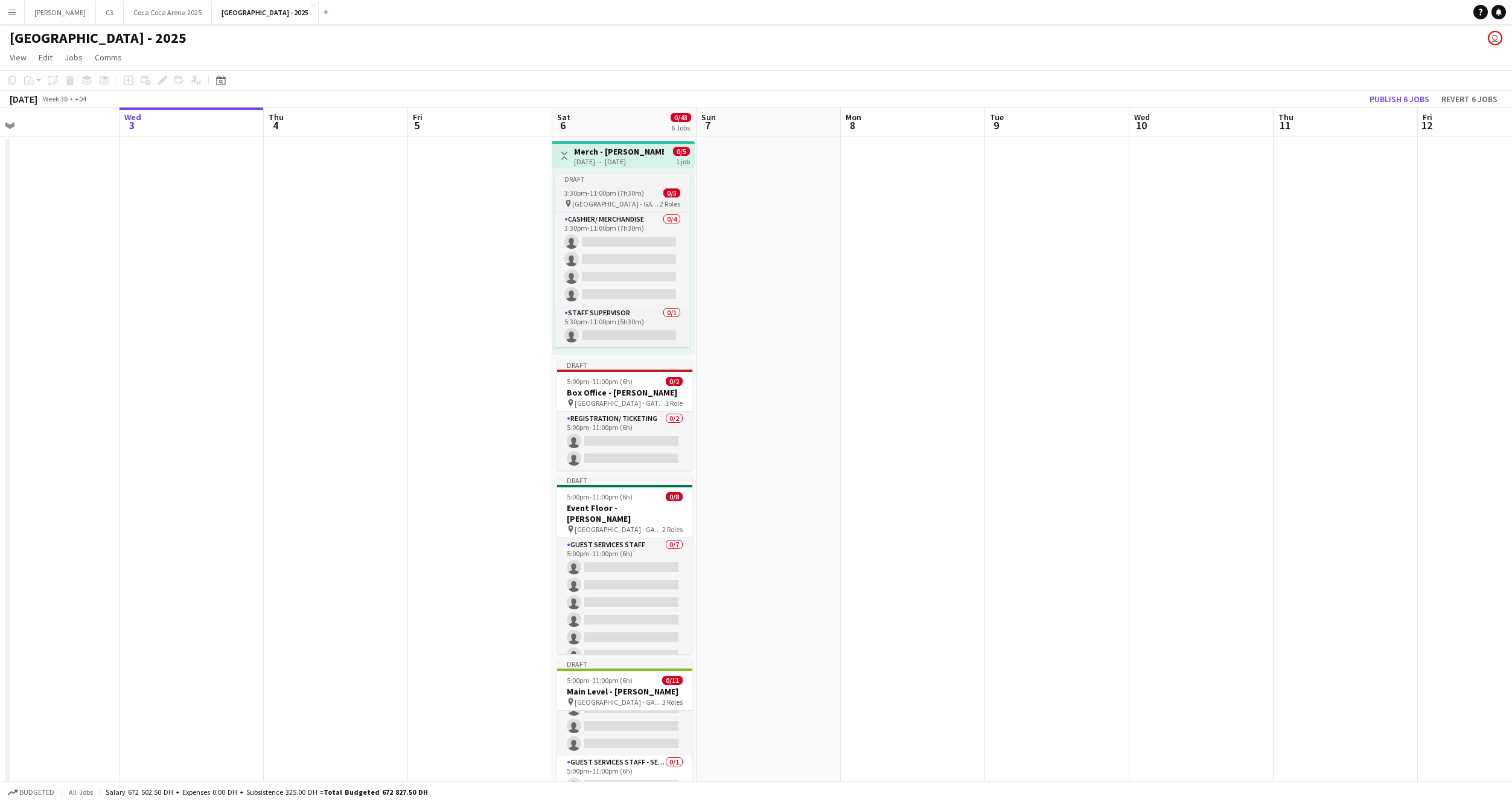
click at [613, 193] on span "3:30pm-11:00pm (7h30m)" at bounding box center [604, 193] width 79 height 9
click at [626, 154] on h3 "Merch - Harry Potter" at bounding box center [618, 151] width 90 height 11
click at [616, 166] on div "Toggle View Merch - Harry Potter 06-09-2025 → 06-09-2025 0/5 1 job" at bounding box center [623, 156] width 133 height 20
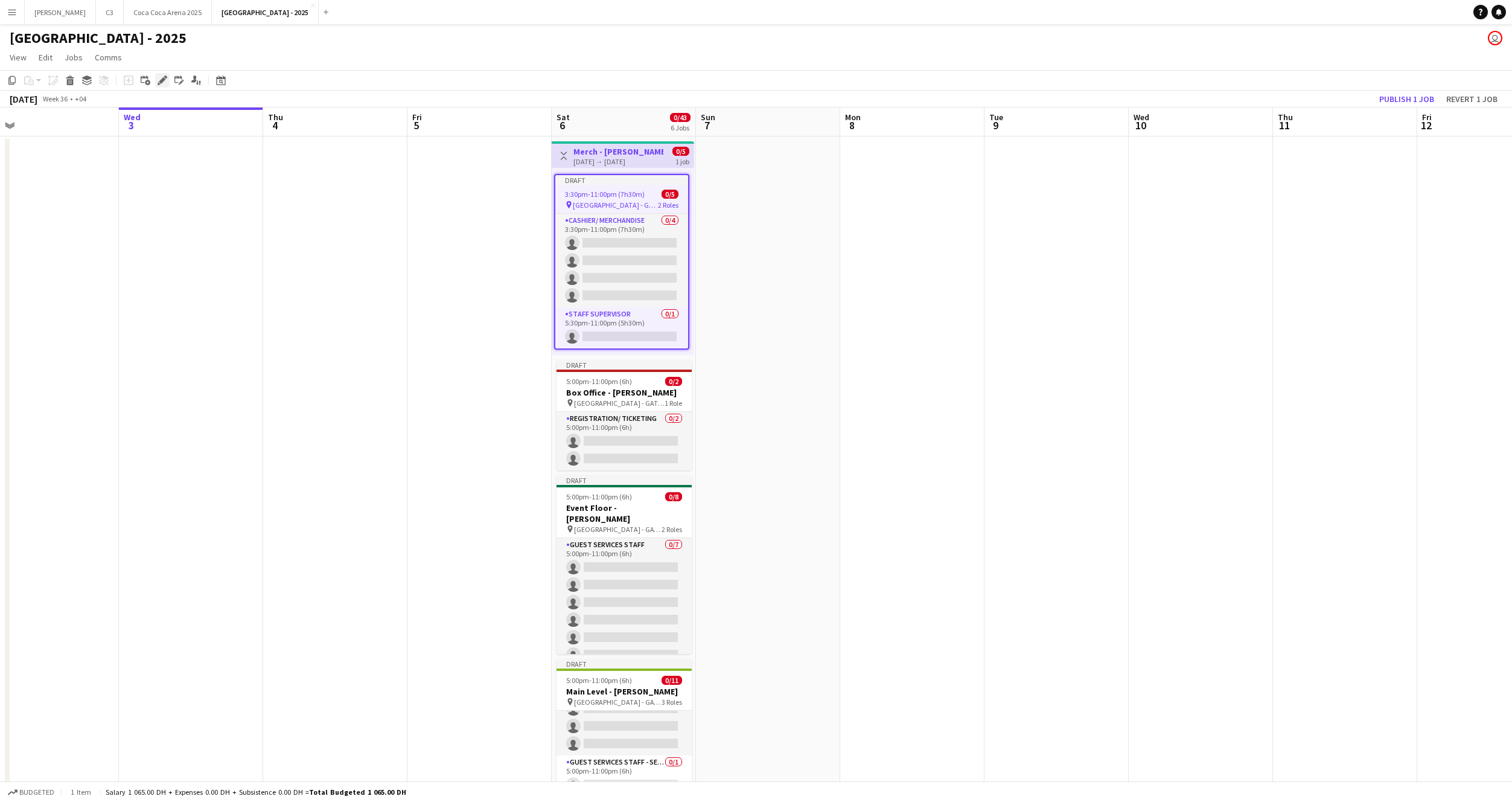
click at [160, 82] on icon at bounding box center [162, 81] width 7 height 7
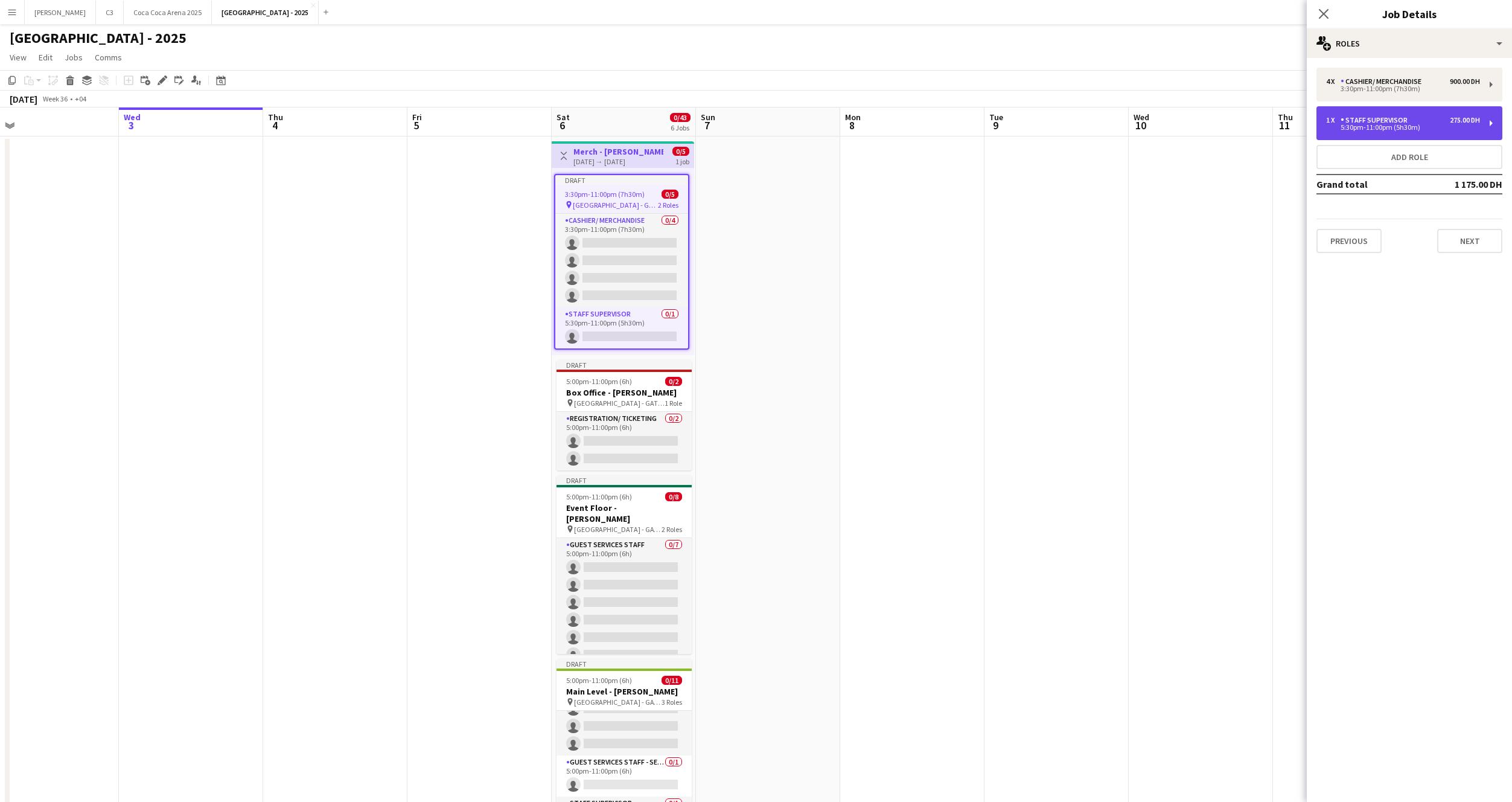
click at [1373, 108] on div "1 x Staff Supervisor 275.00 DH 5:30pm-11:00pm (5h30m)" at bounding box center [1409, 123] width 186 height 33
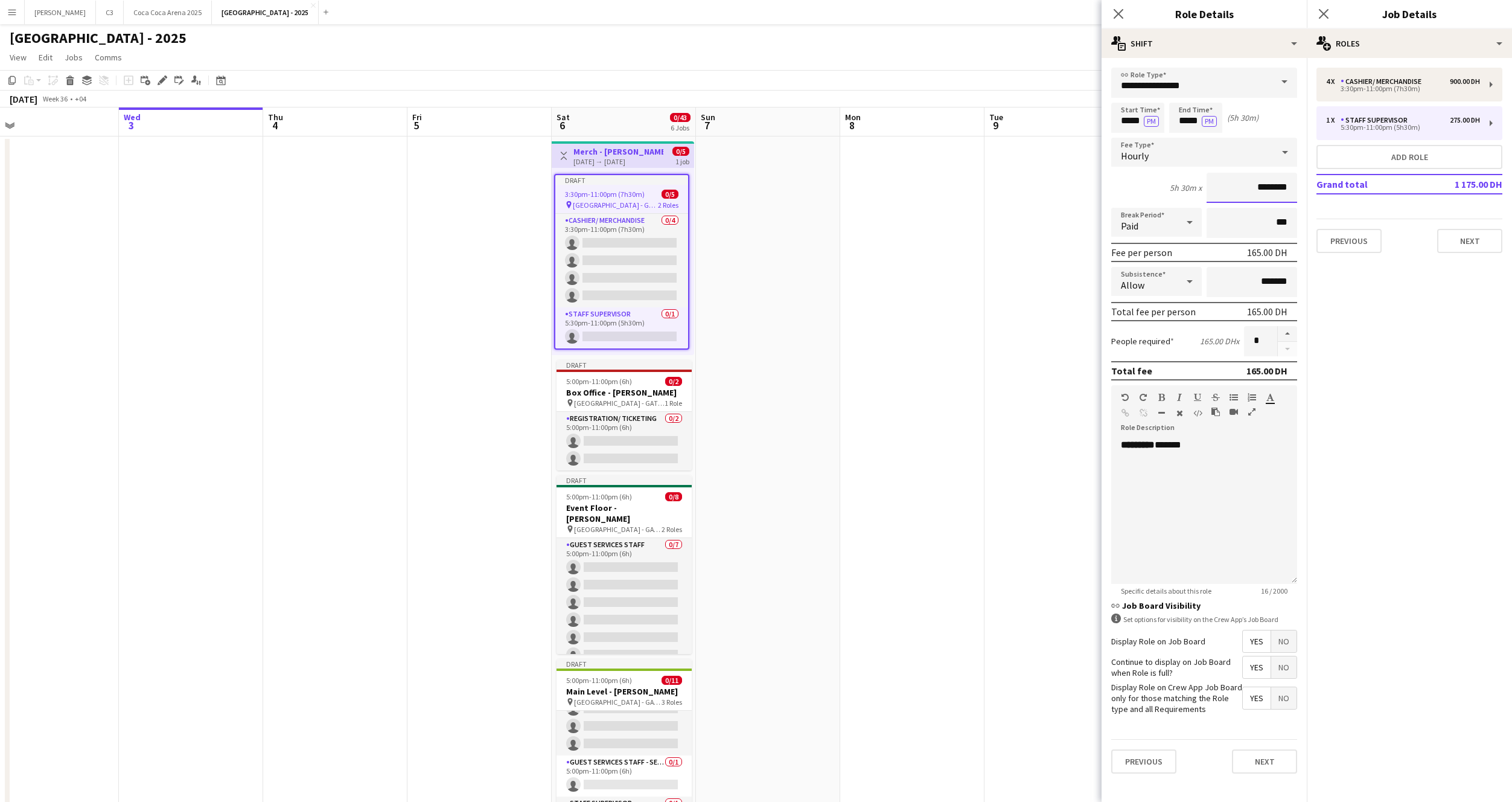
click at [1249, 193] on input "********" at bounding box center [1252, 188] width 91 height 30
type input "*****"
click at [1197, 457] on div "********* ******" at bounding box center [1204, 511] width 186 height 145
click at [1272, 769] on button "Next" at bounding box center [1264, 761] width 65 height 24
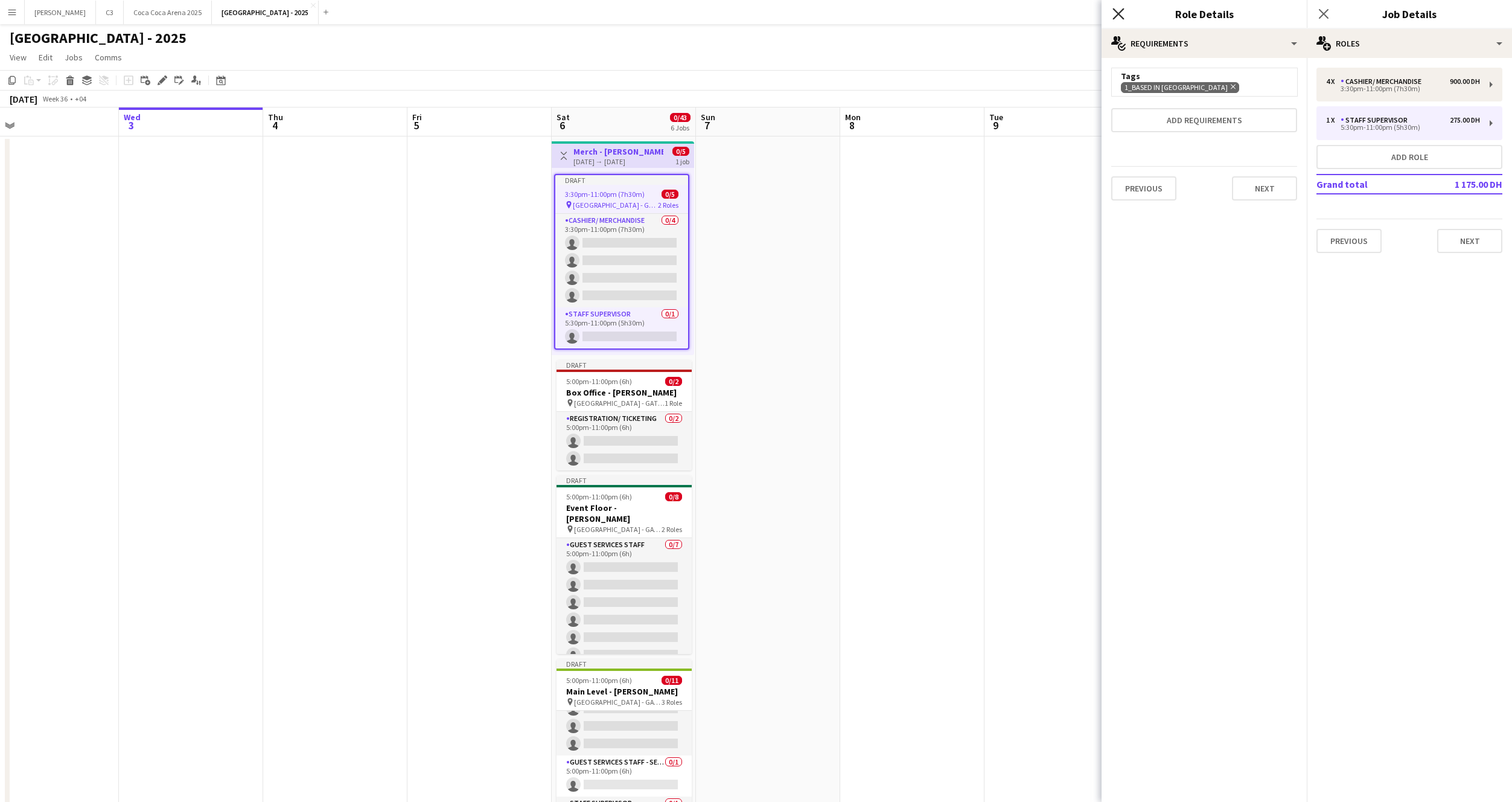
click at [1121, 16] on icon "Close pop-in" at bounding box center [1117, 13] width 11 height 11
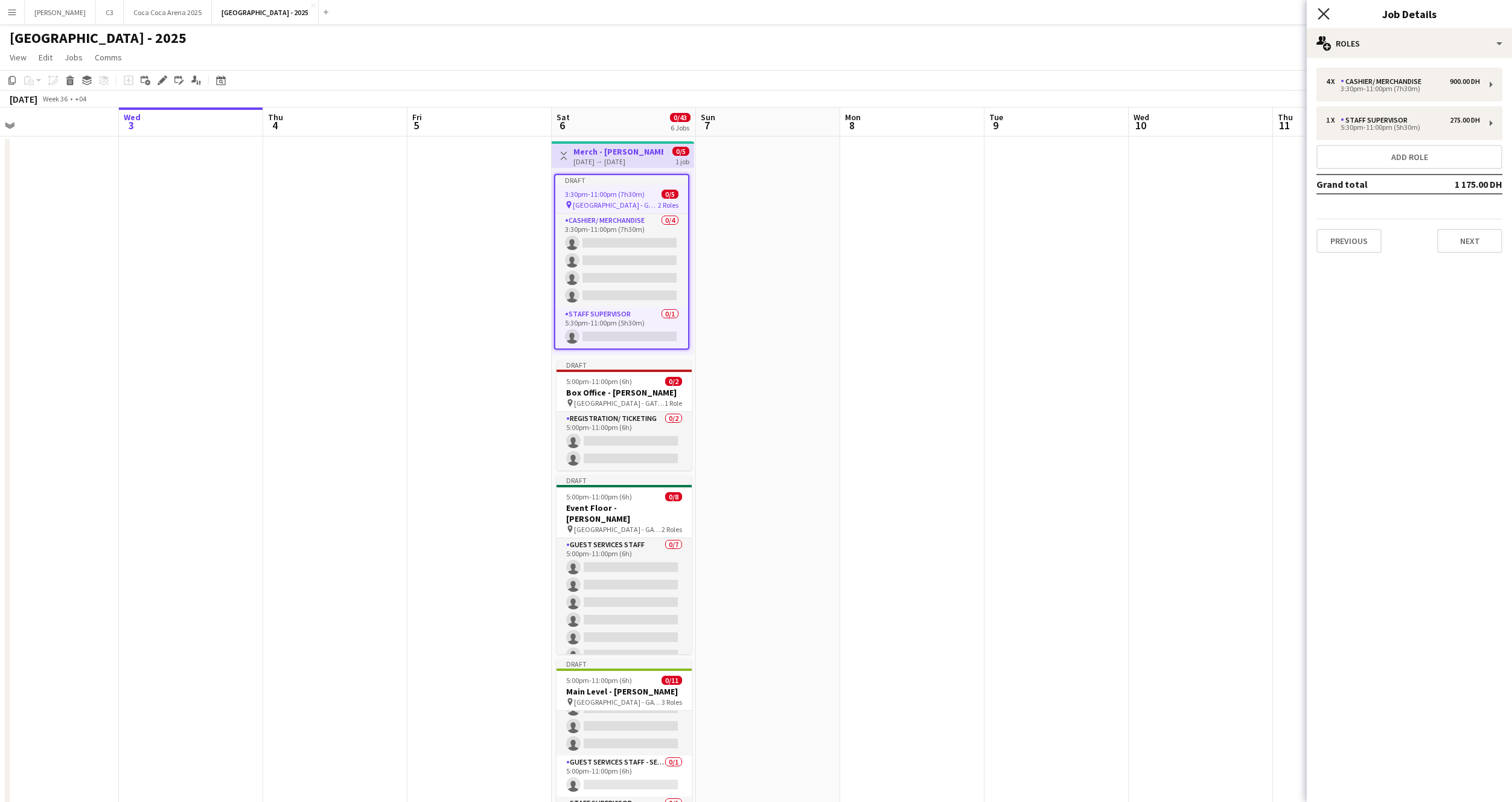
click at [1320, 15] on icon "Close pop-in" at bounding box center [1323, 13] width 11 height 11
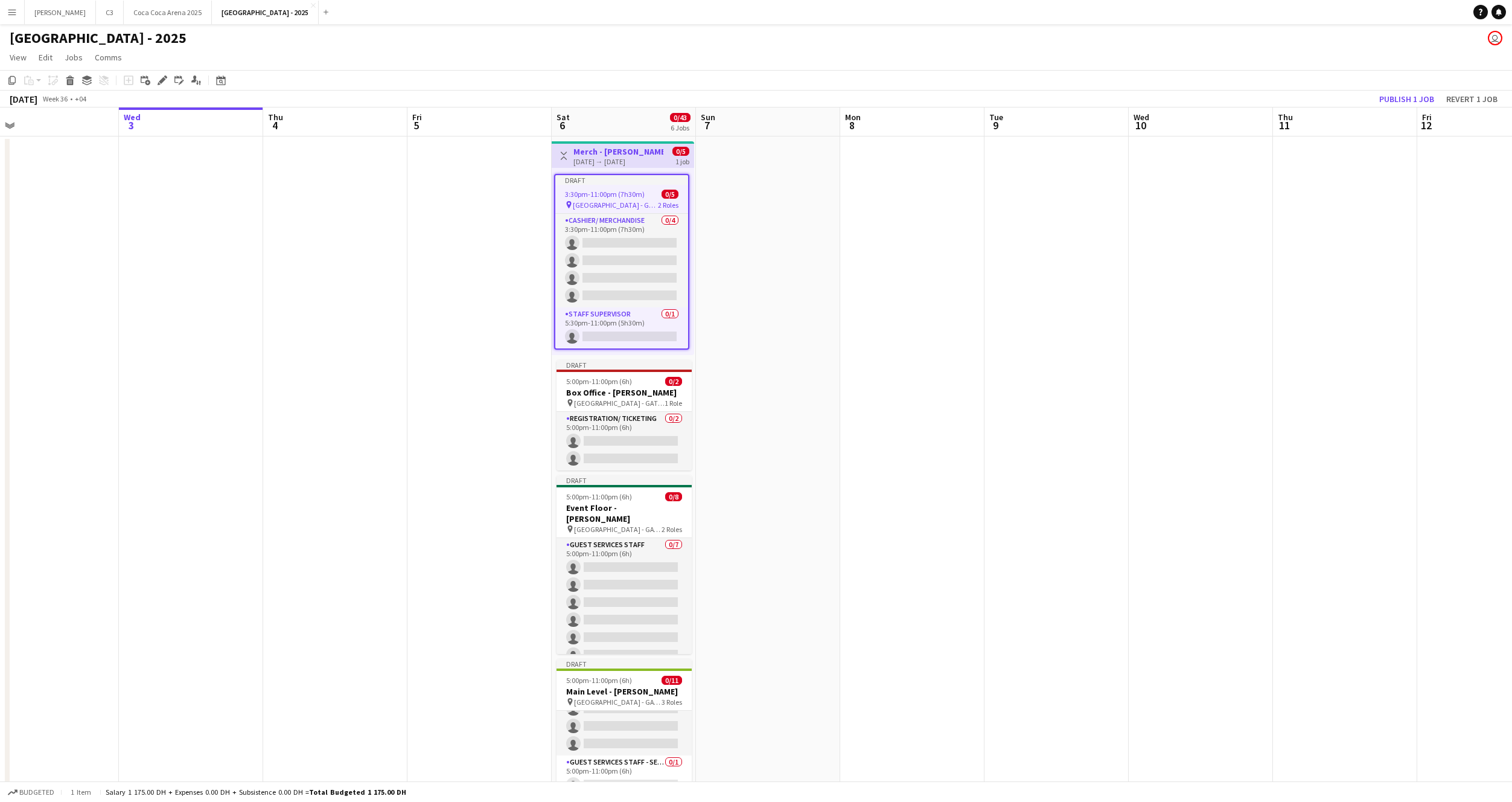
click at [615, 185] on app-job-card "Draft 3:30pm-11:00pm (7h30m) 0/5 pin Etihad Arena - GATE 7 2 Roles Cashier/ Mer…" at bounding box center [622, 262] width 135 height 176
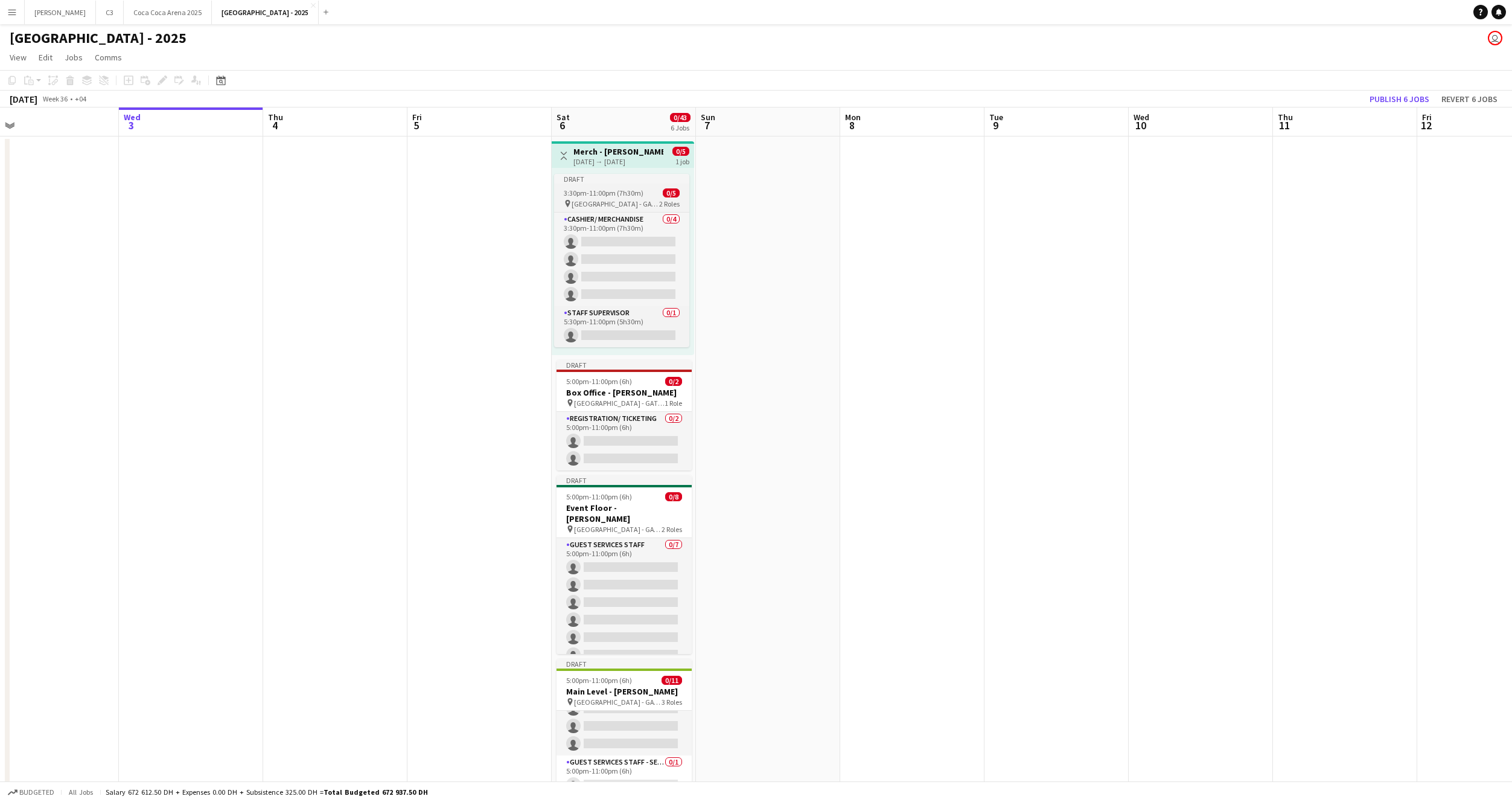
click at [609, 184] on app-job-card "Draft 3:30pm-11:00pm (7h30m) 0/5 pin Etihad Arena - GATE 7 2 Roles Cashier/ Mer…" at bounding box center [622, 261] width 135 height 173
click at [748, 194] on app-date-cell at bounding box center [768, 795] width 144 height 1316
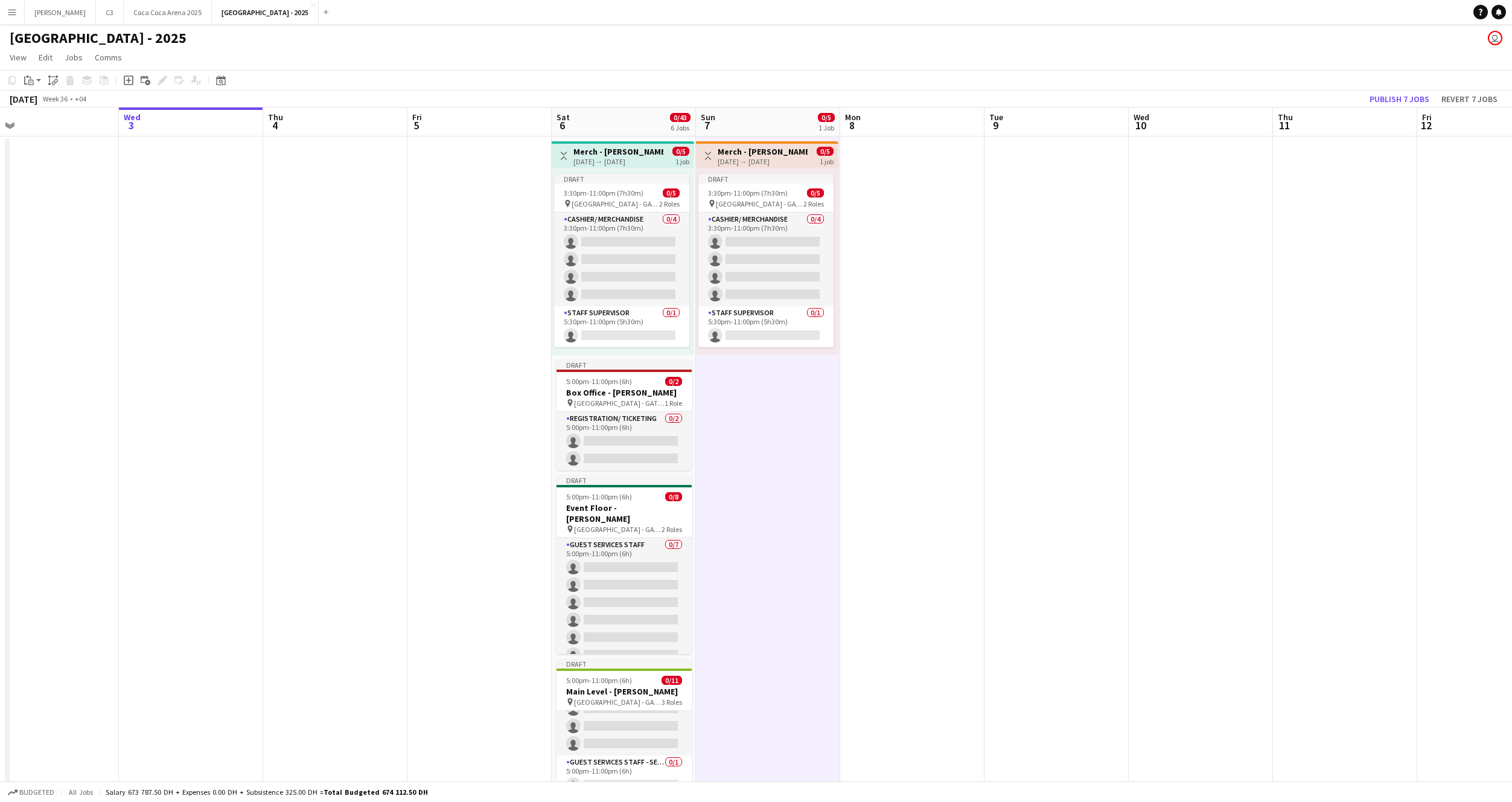
click at [754, 166] on div "07-09-2025 → 07-09-2025" at bounding box center [762, 162] width 90 height 9
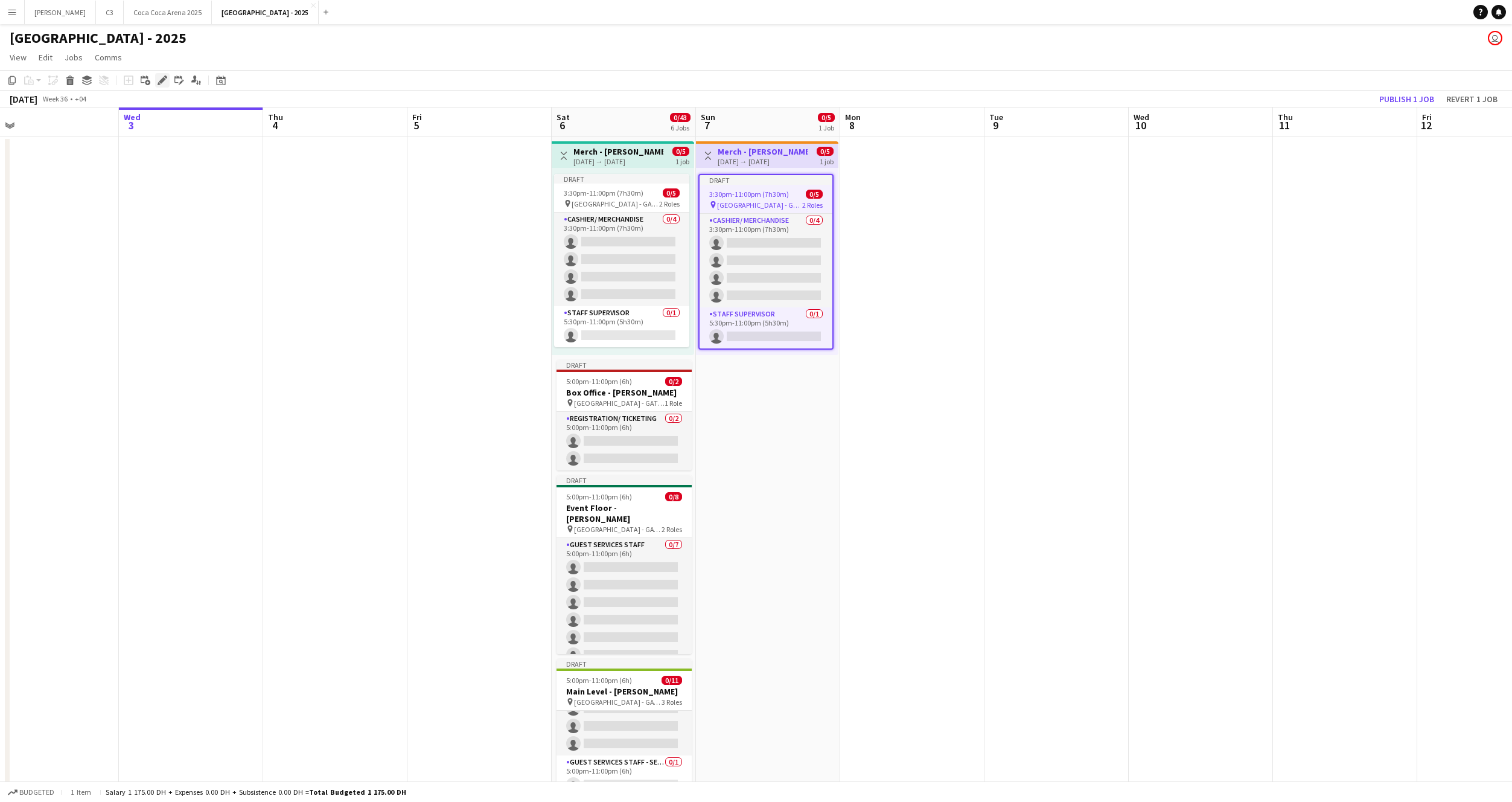
click at [165, 80] on icon "Edit" at bounding box center [162, 80] width 10 height 10
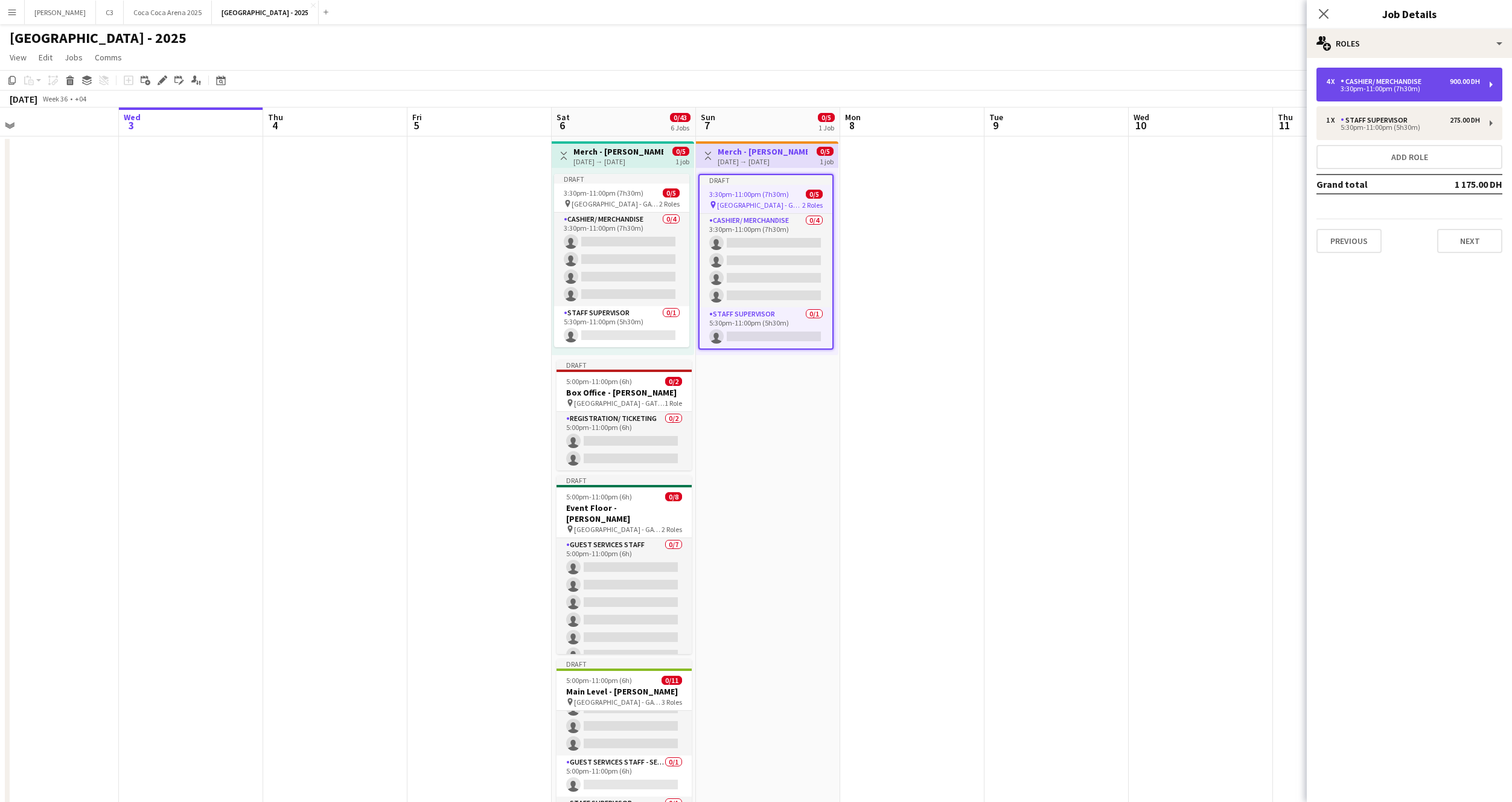
click at [1362, 83] on div "Cashier/ Merchandise" at bounding box center [1383, 81] width 86 height 9
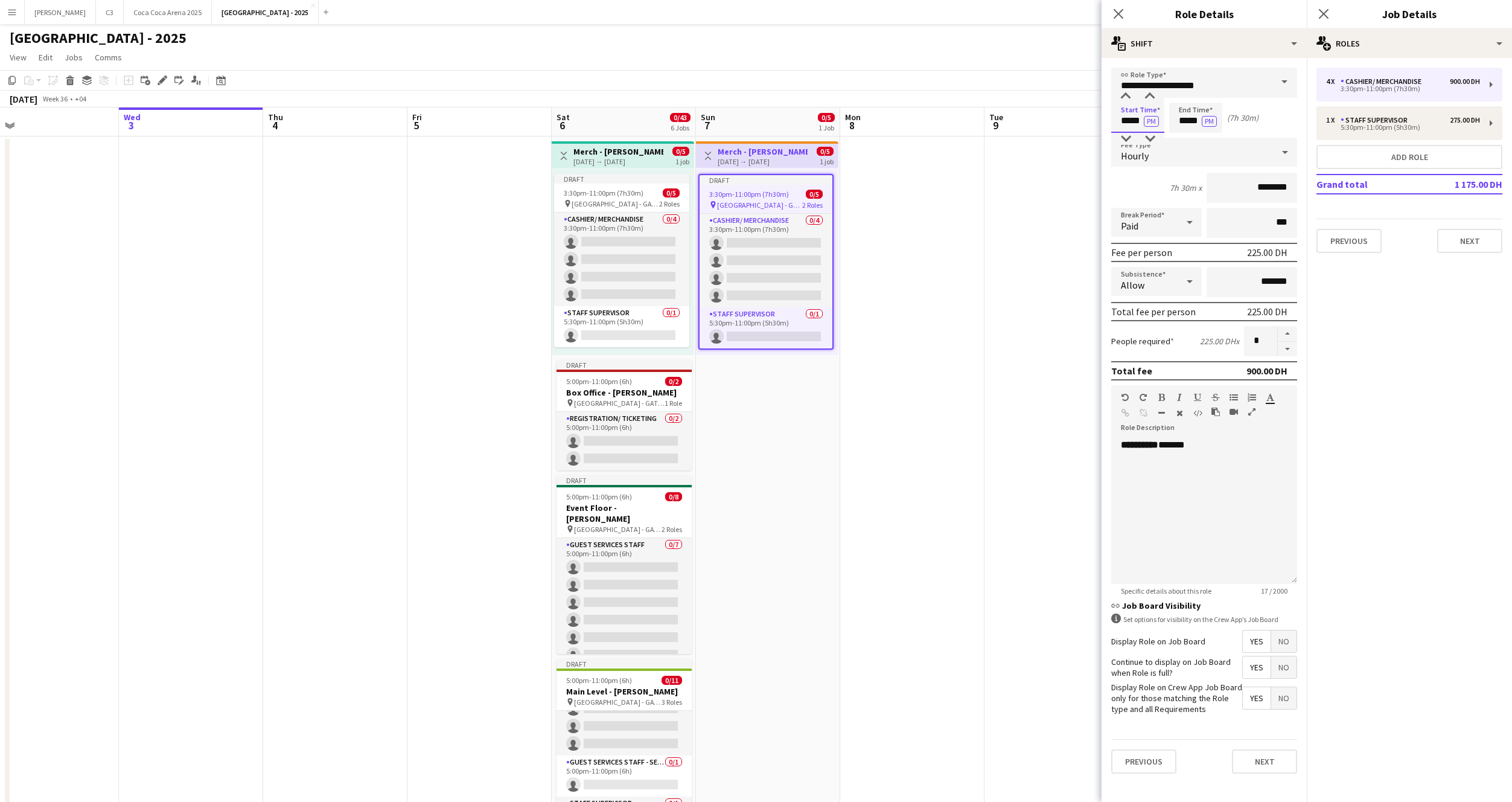
click at [1132, 118] on input "*****" at bounding box center [1138, 118] width 53 height 30
type input "*****"
click at [1247, 768] on button "Next" at bounding box center [1264, 761] width 65 height 24
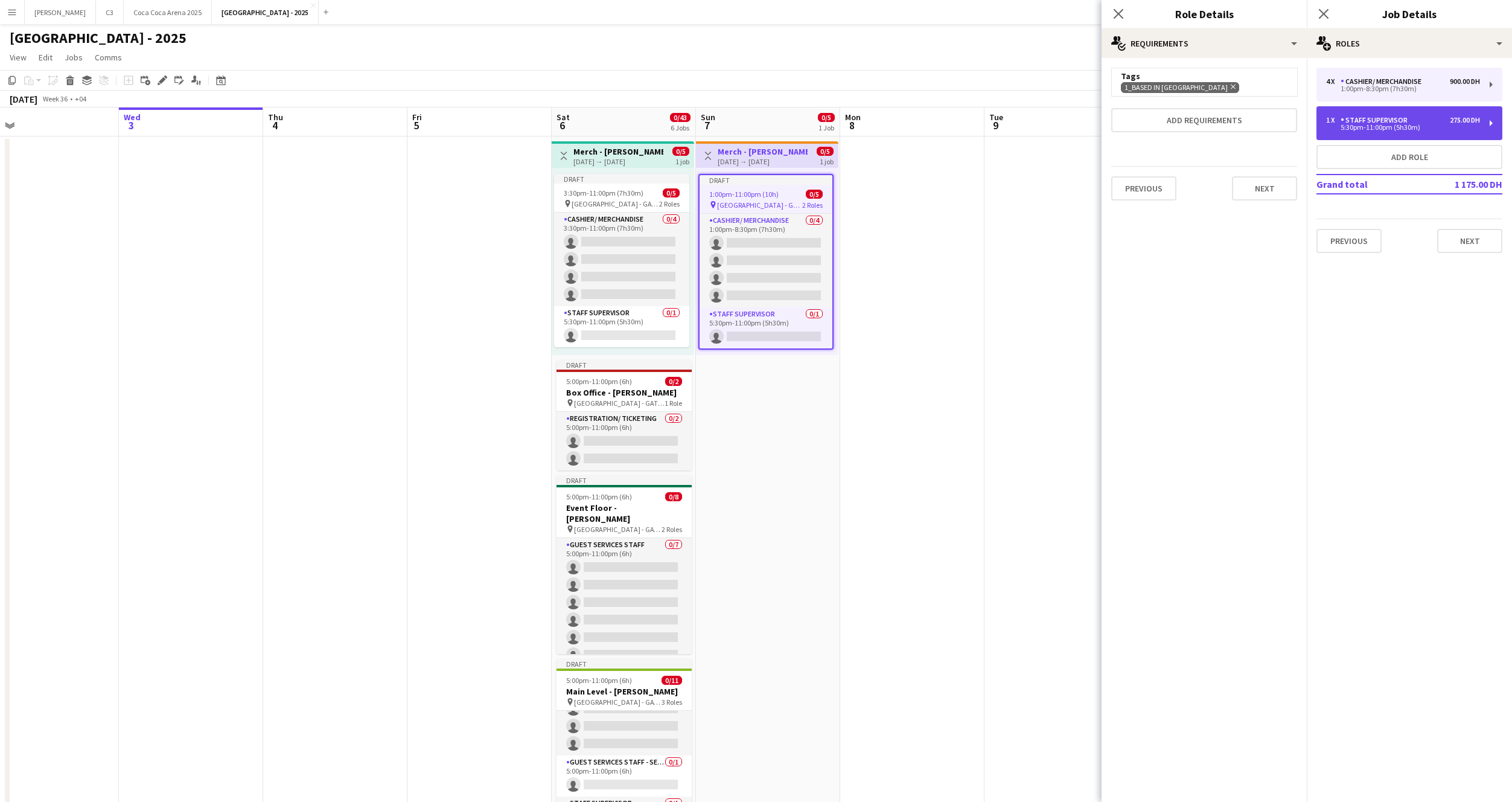
click at [1352, 122] on div "Staff Supervisor" at bounding box center [1376, 120] width 72 height 9
type input "**********"
type input "*****"
type input "********"
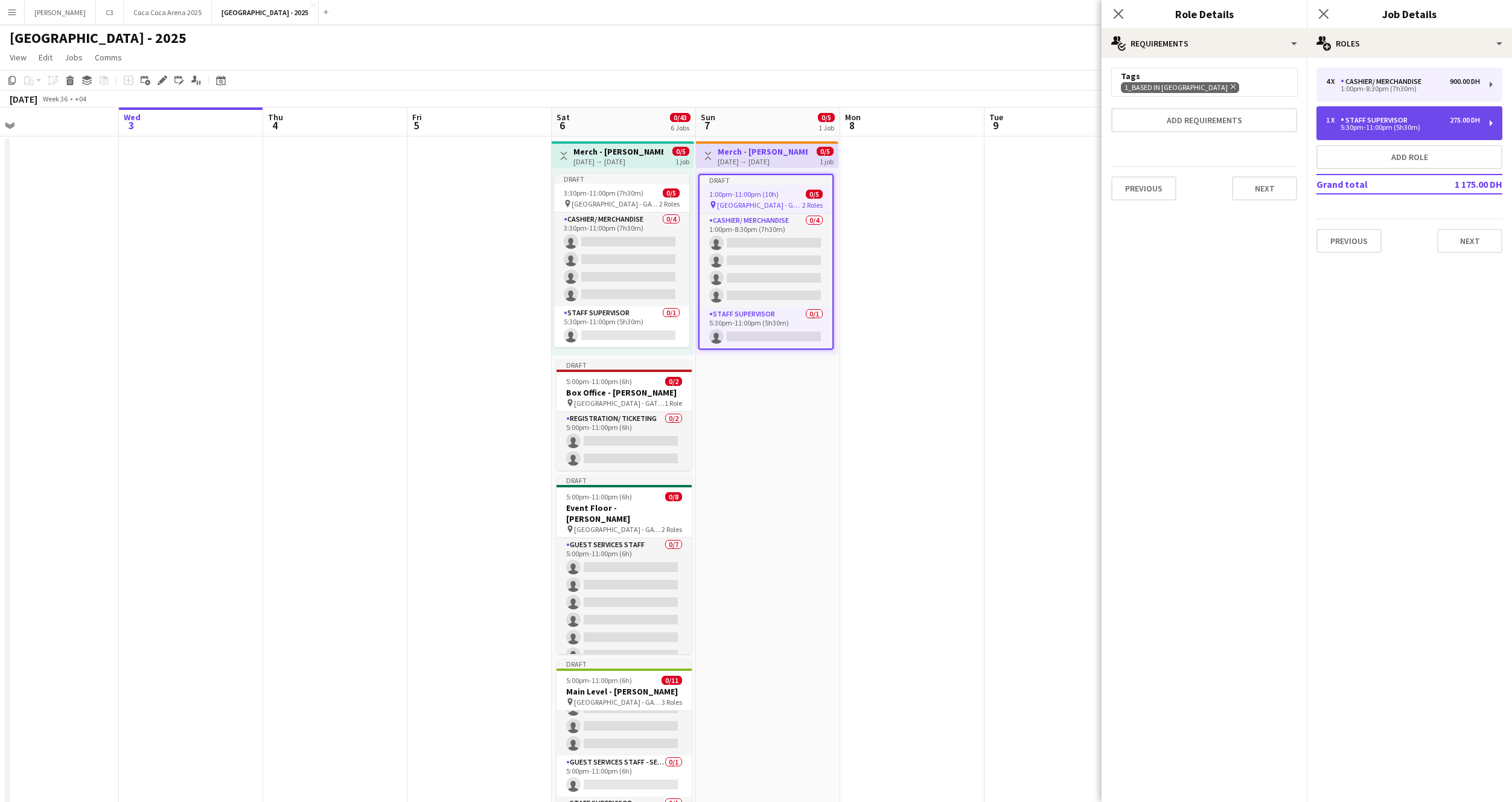
type input "*"
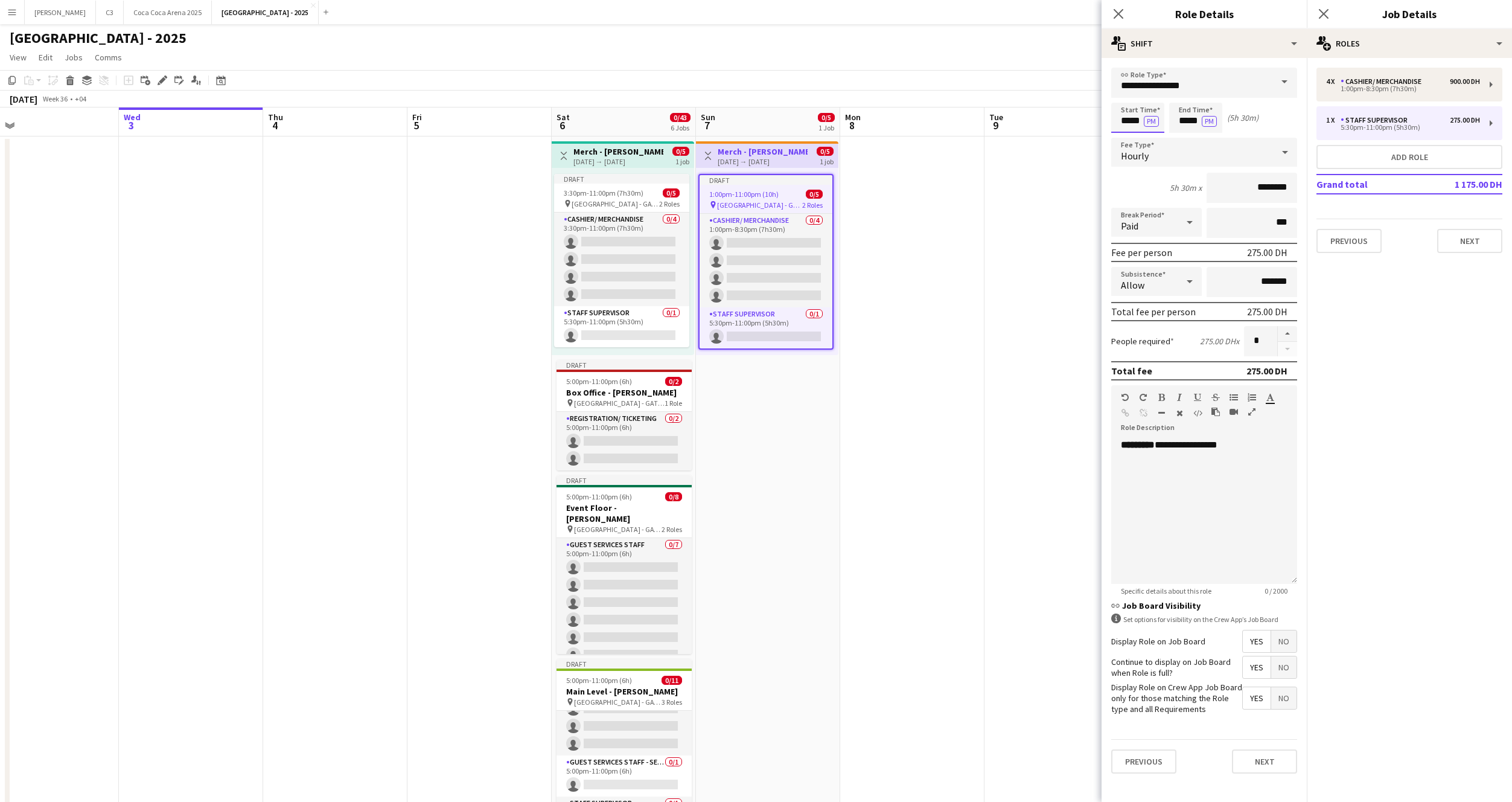
click at [1131, 123] on input "*****" at bounding box center [1138, 118] width 53 height 30
click at [1169, 90] on input "**********" at bounding box center [1204, 83] width 186 height 30
click at [1165, 158] on span "Runner" at bounding box center [1204, 154] width 167 height 11
type input "******"
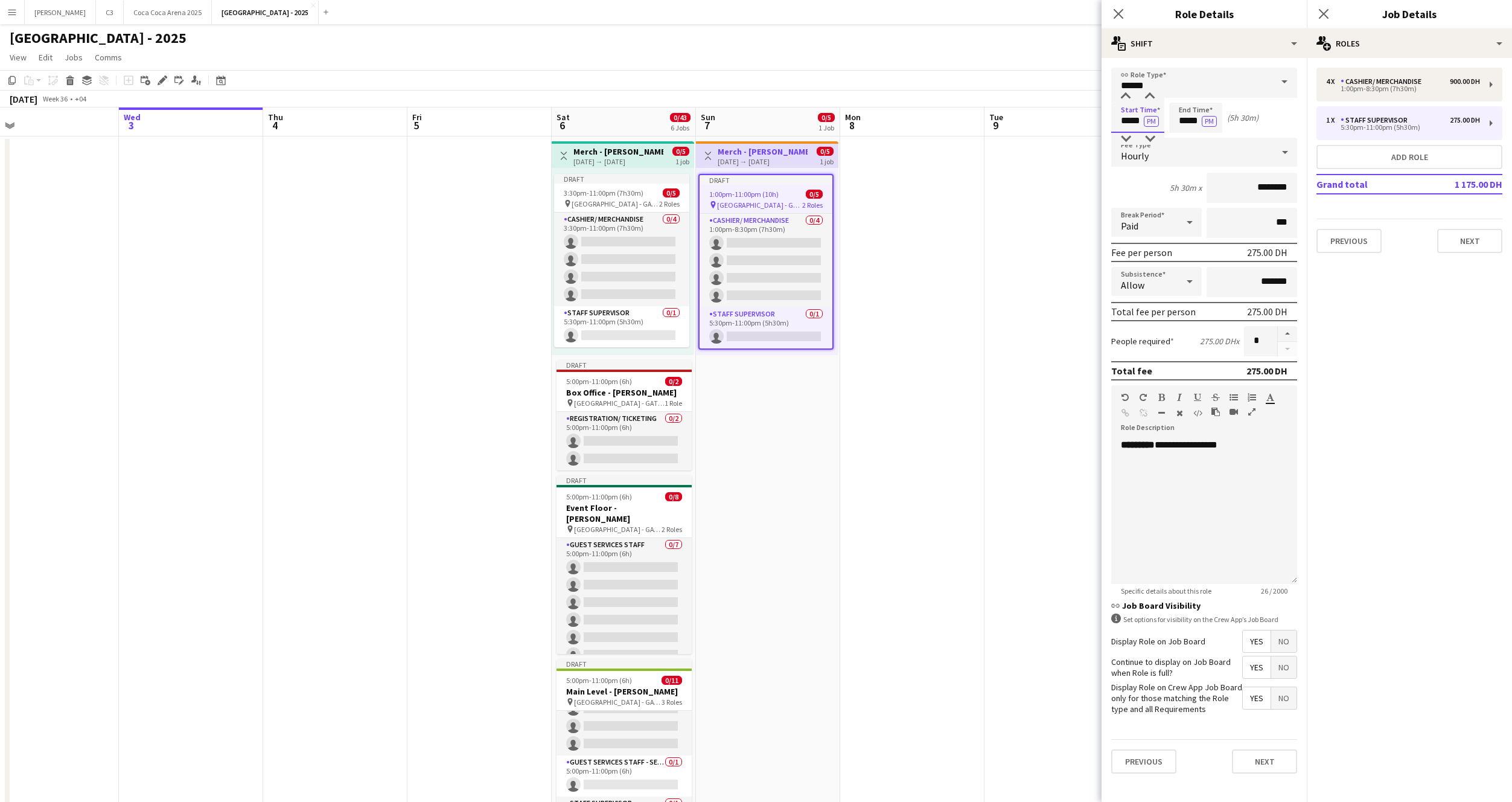
click at [1134, 123] on input "*****" at bounding box center [1138, 118] width 53 height 30
type input "*****"
click at [1247, 768] on button "Next" at bounding box center [1264, 761] width 65 height 24
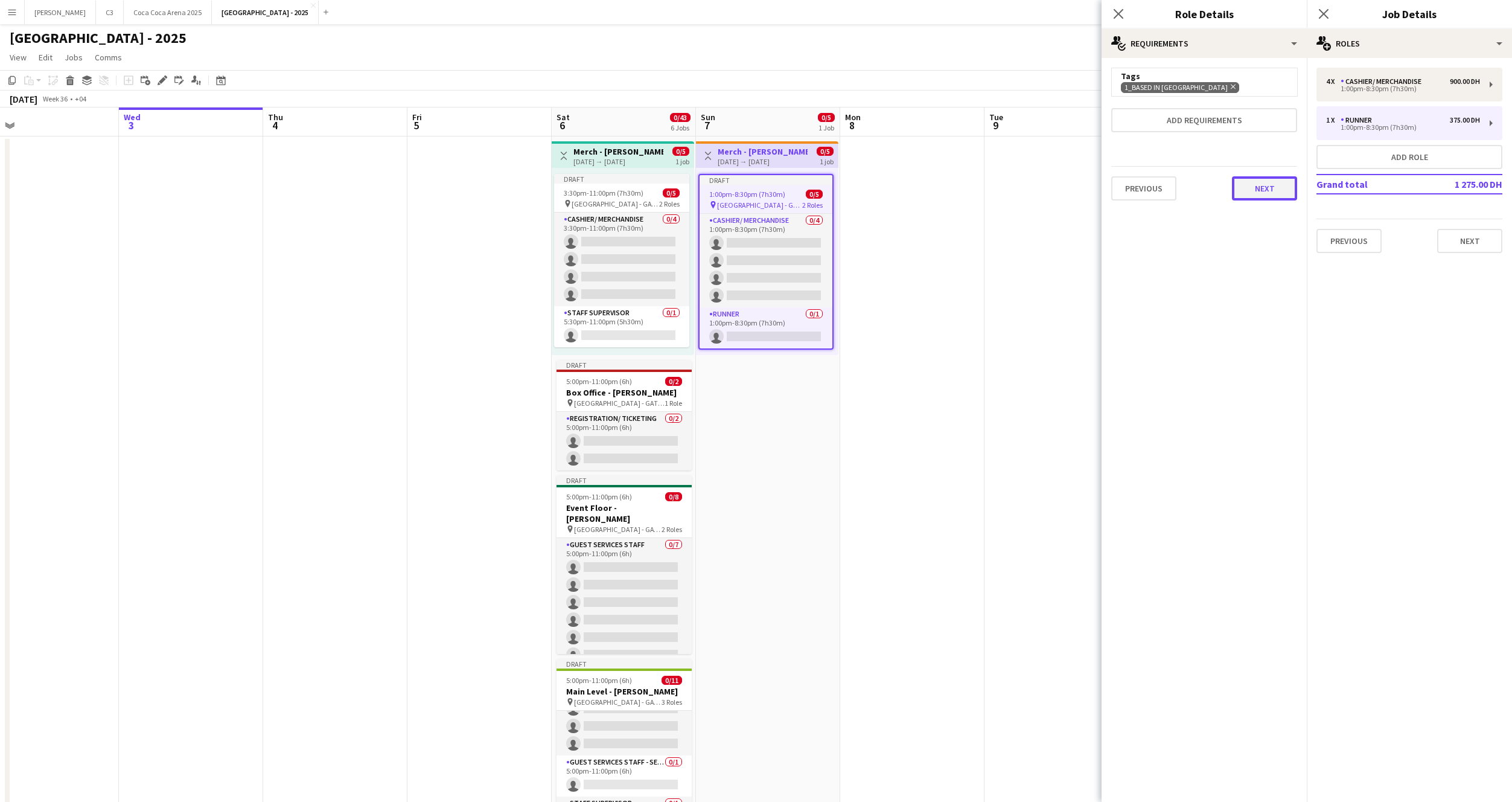
click at [1272, 176] on button "Next" at bounding box center [1264, 188] width 65 height 24
click at [1266, 155] on button "Finish" at bounding box center [1274, 162] width 45 height 24
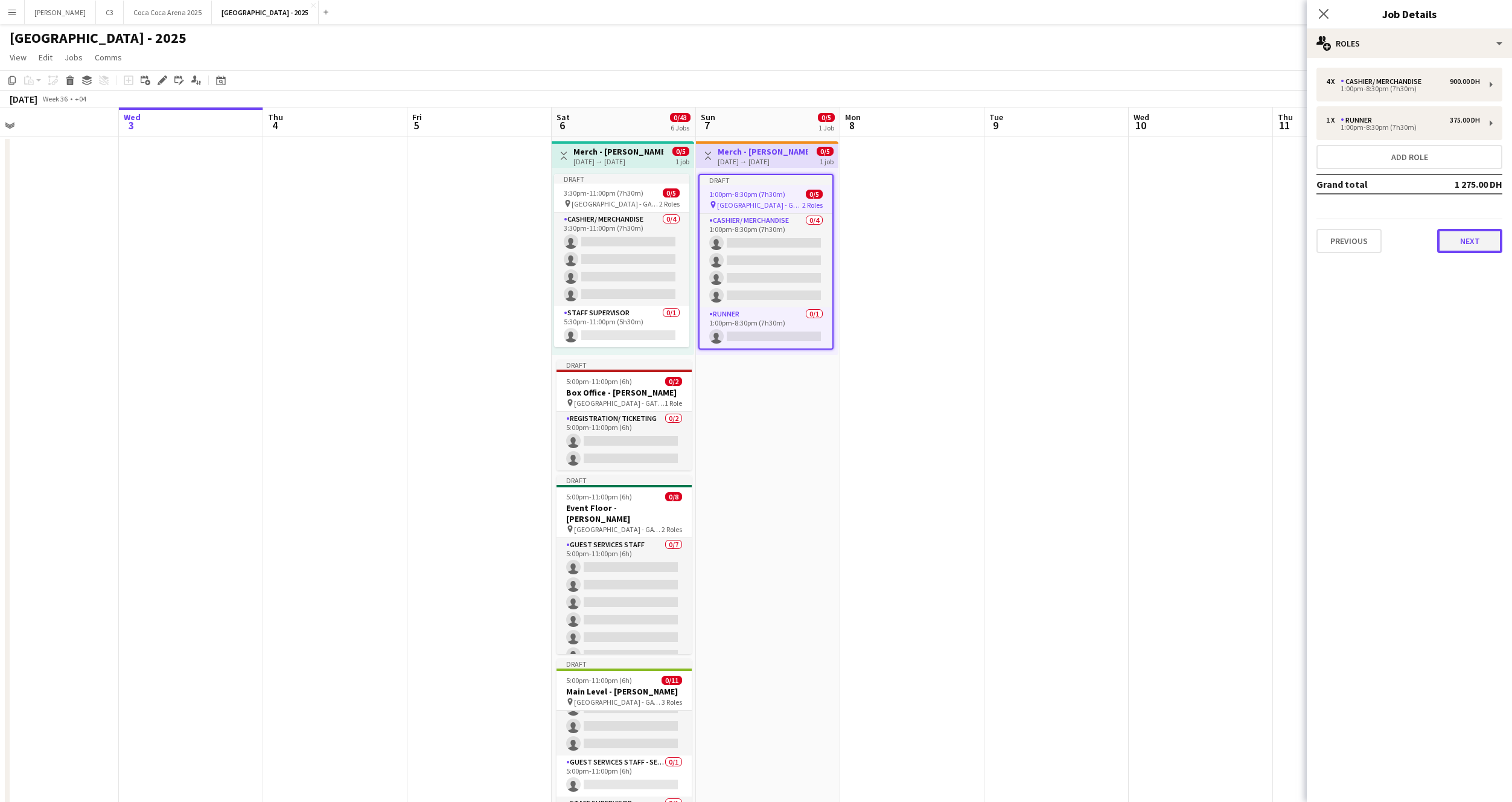
click at [1455, 238] on button "Next" at bounding box center [1469, 240] width 65 height 24
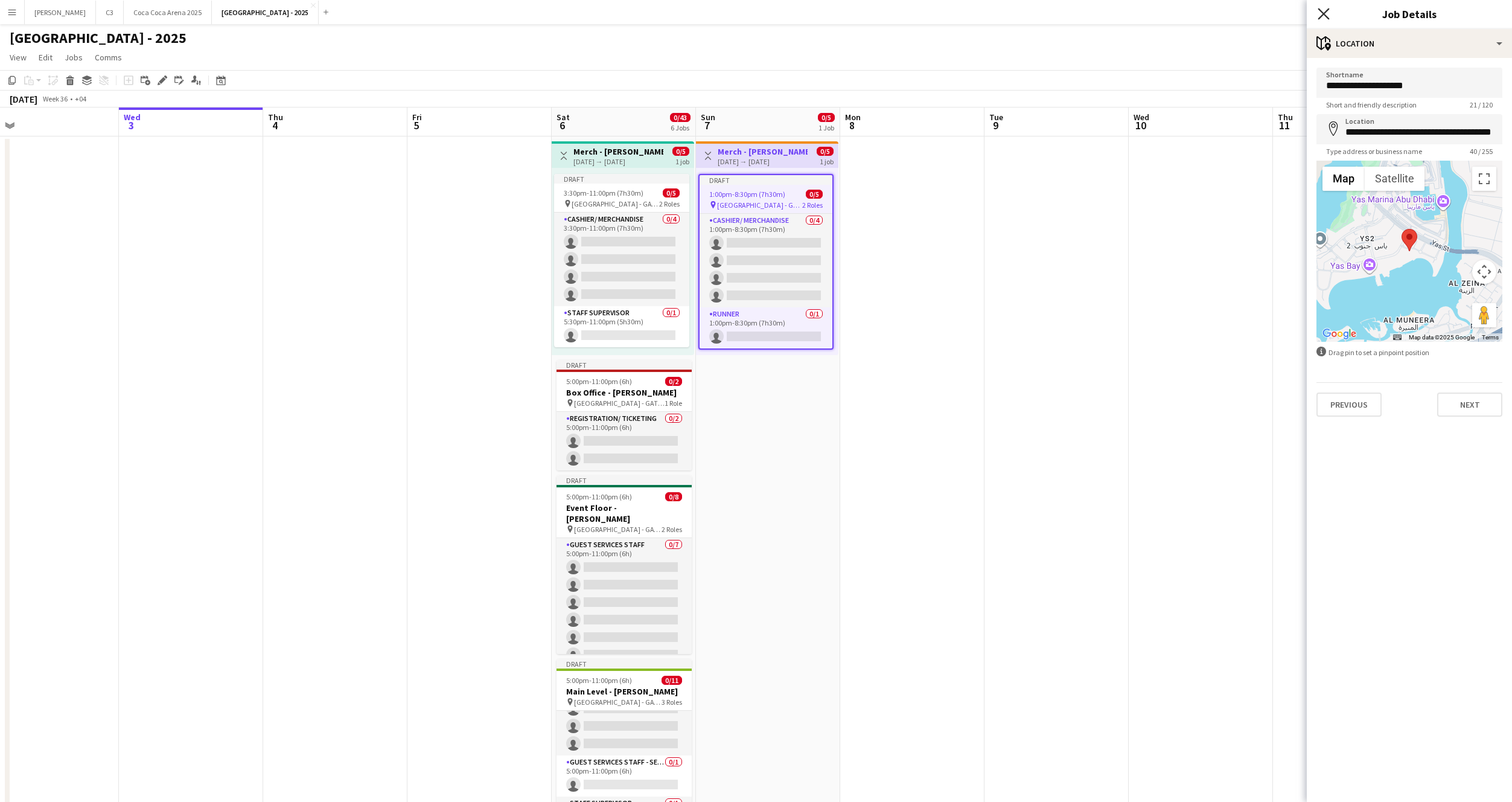
click at [1320, 10] on icon at bounding box center [1323, 13] width 11 height 11
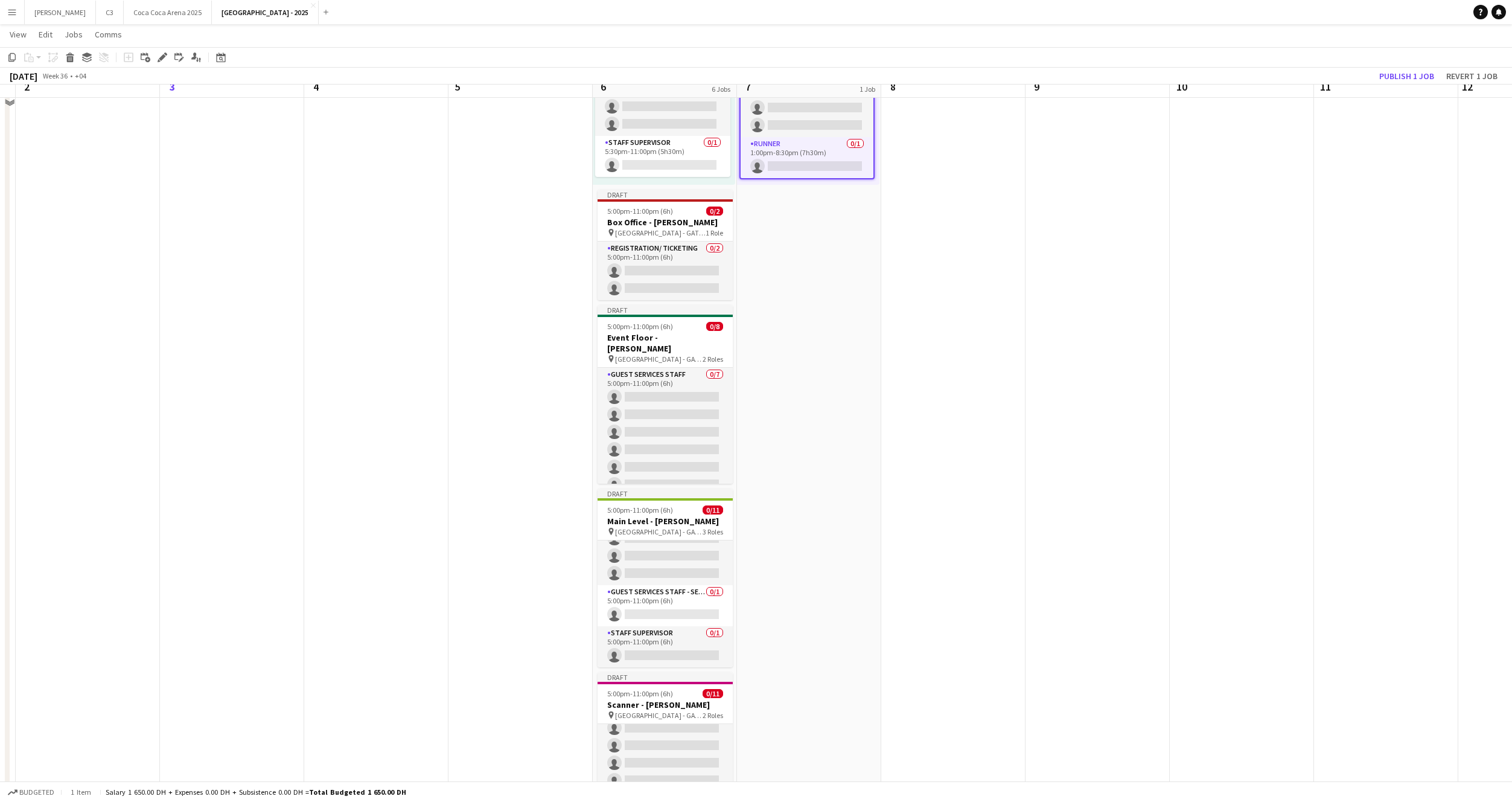
scroll to position [123, 0]
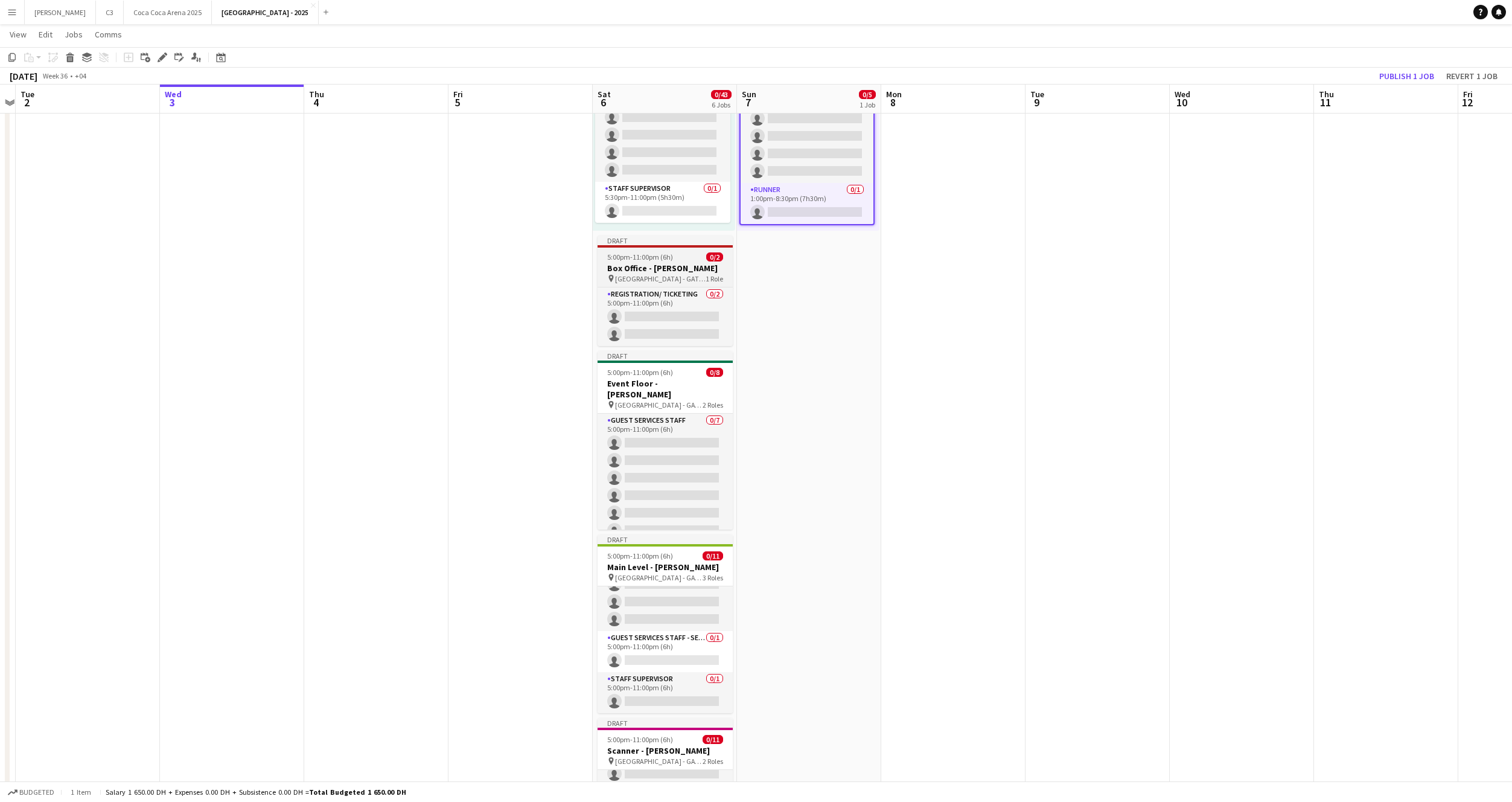
click at [662, 271] on h3 "Box Office - Harry Potter" at bounding box center [665, 268] width 135 height 11
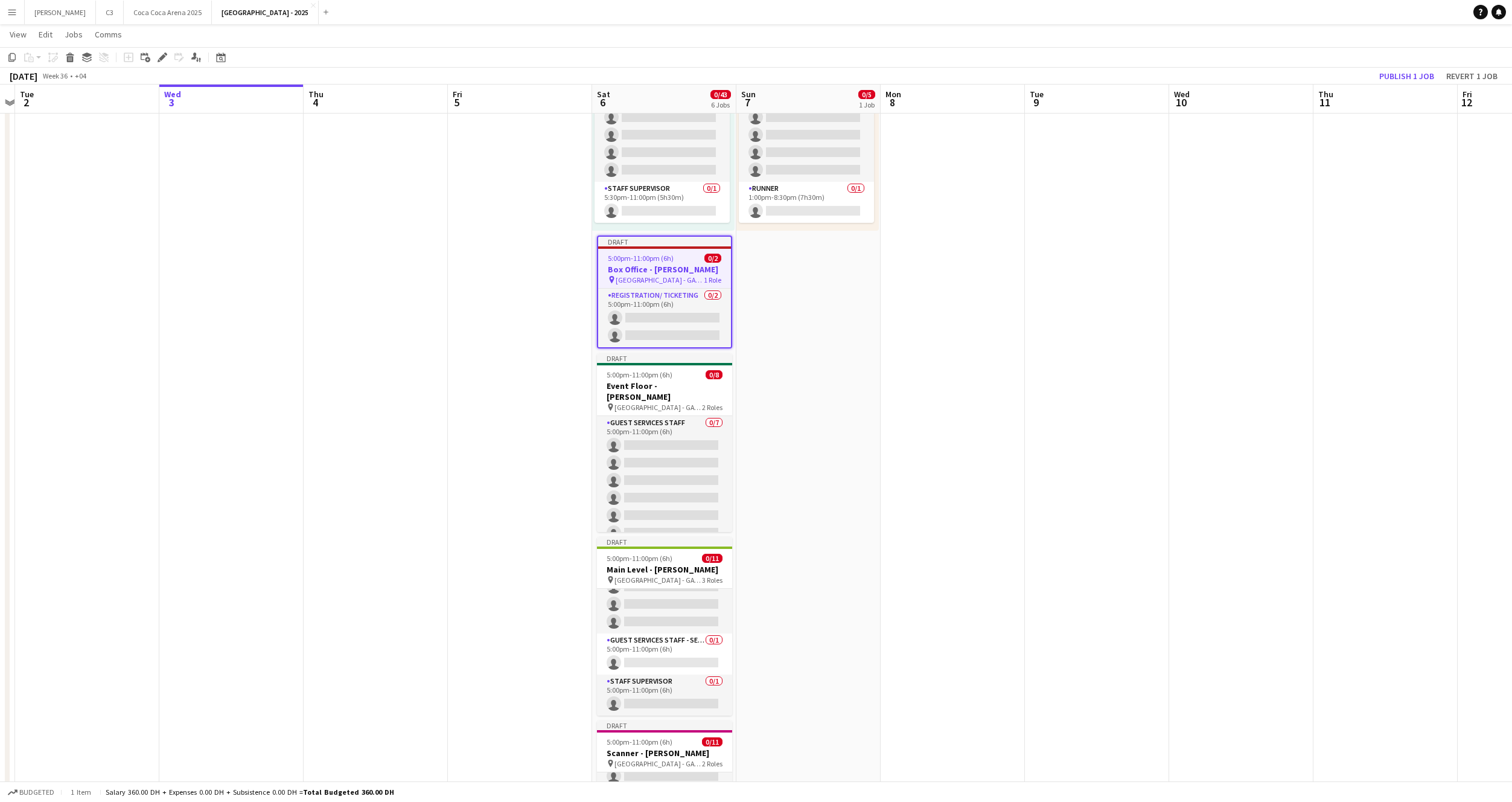
click at [773, 266] on app-date-cell "Toggle View Merch - Harry Potter 07-09-2025 → 07-09-2025 0/5 1 job Draft 1:00pm…" at bounding box center [809, 670] width 144 height 1316
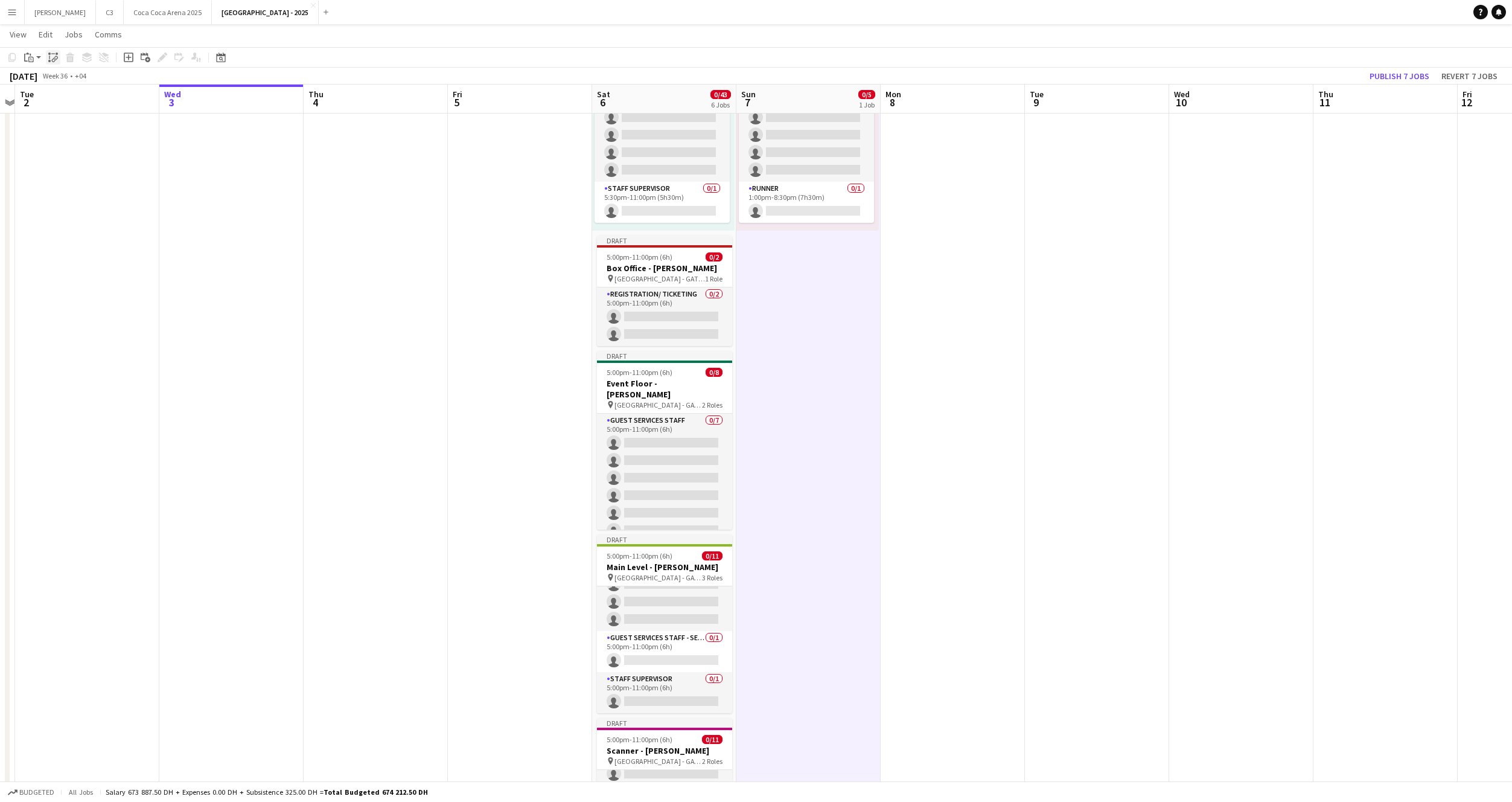
click at [49, 60] on icon at bounding box center [50, 61] width 3 height 3
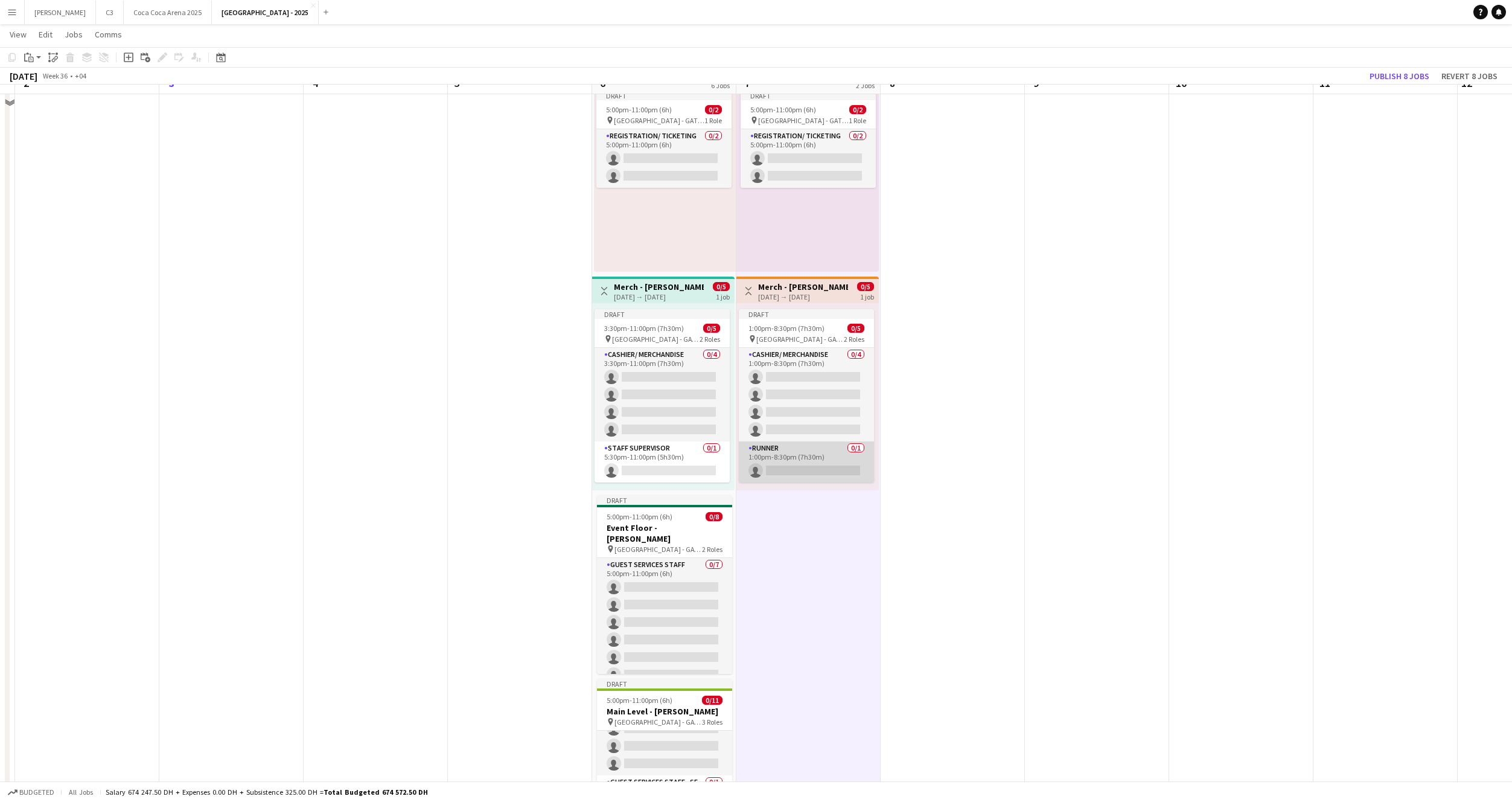
scroll to position [83, 0]
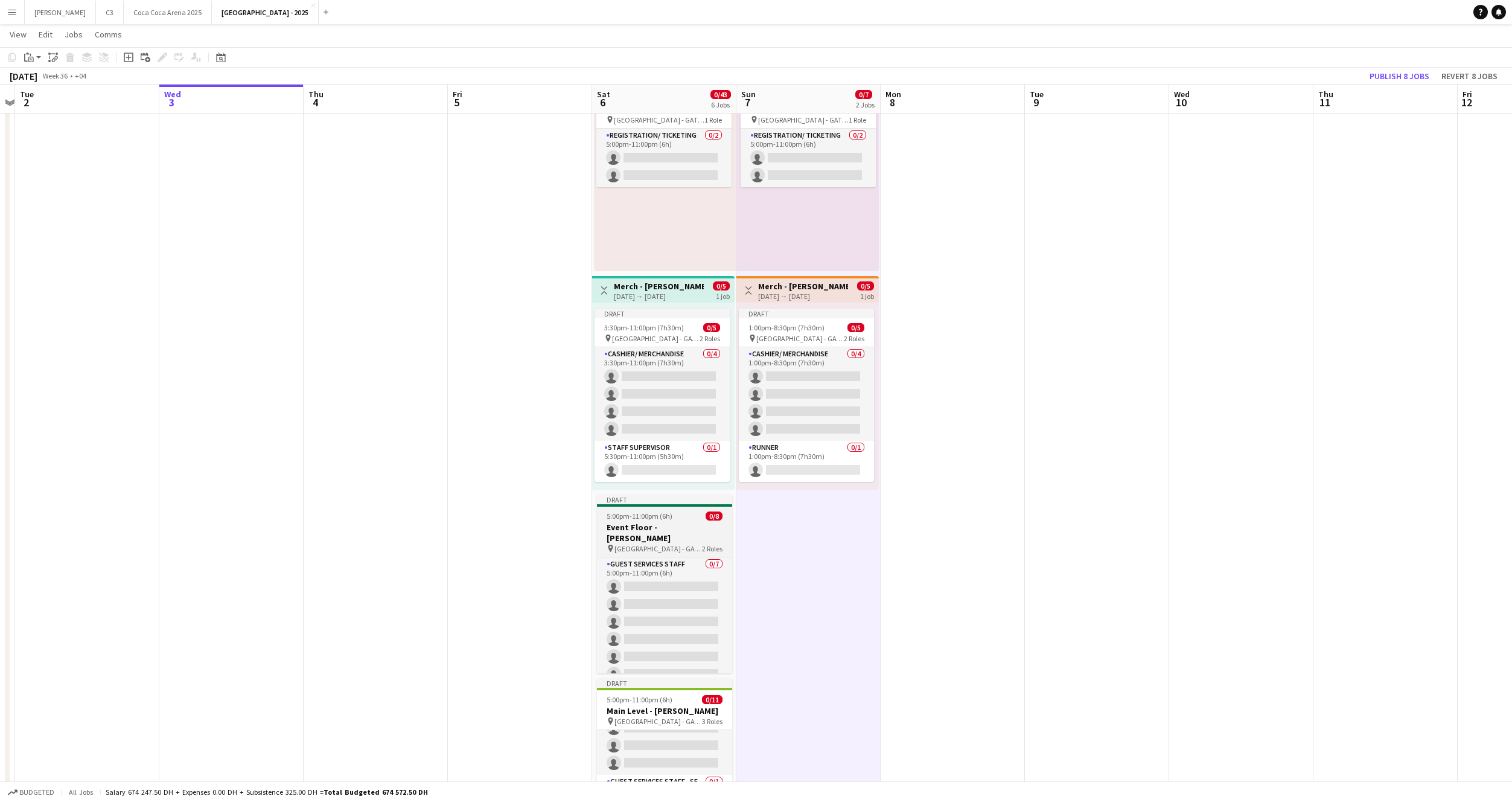
click at [671, 519] on div "5:00pm-11:00pm (6h) 0/8" at bounding box center [664, 516] width 135 height 9
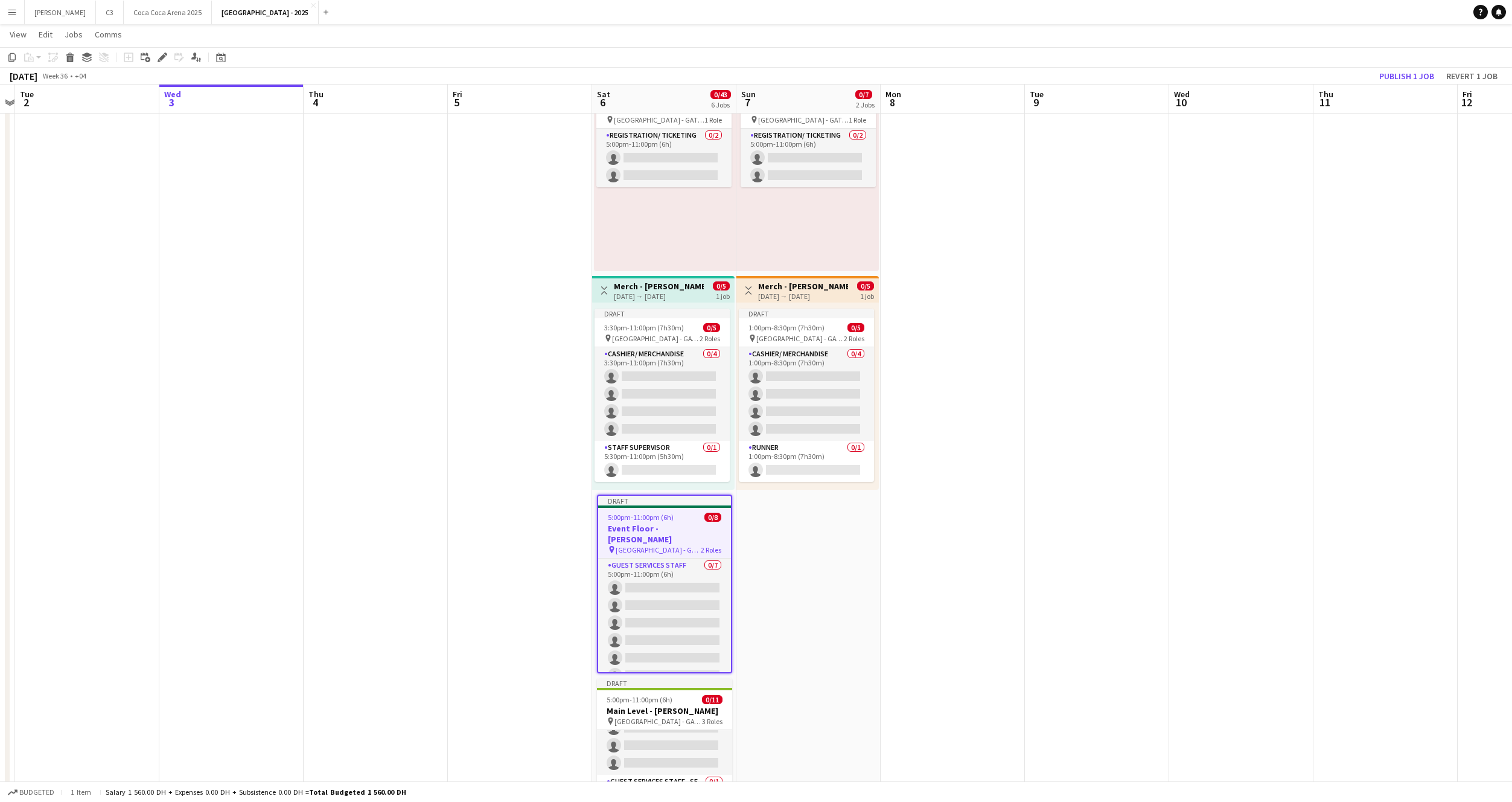
click at [741, 526] on app-date-cell "Draft 5:00pm-11:00pm (6h) 0/2 pin Etihad Arena - GATE 7 1 Role Registration/ Ti…" at bounding box center [809, 711] width 144 height 1316
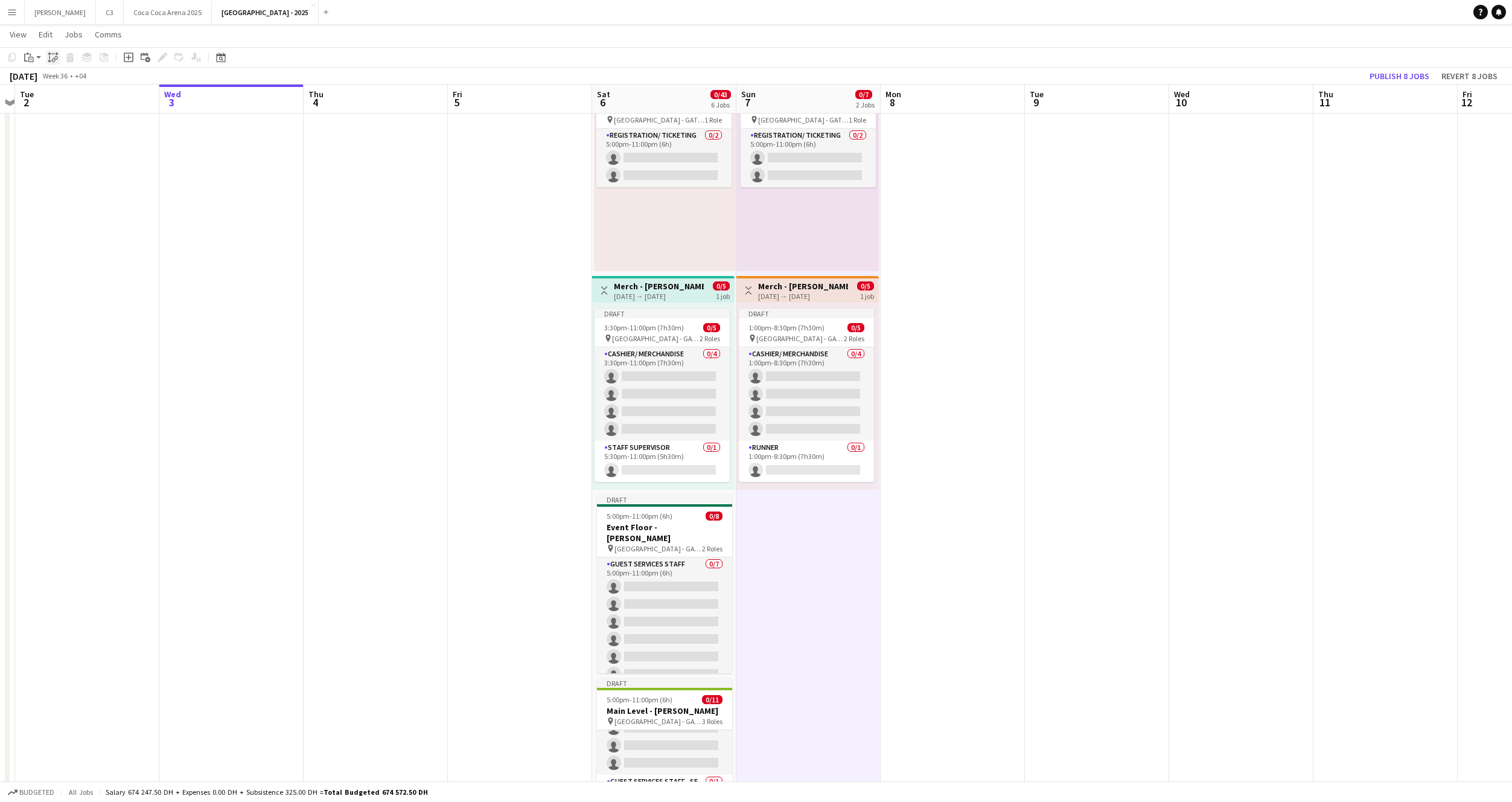
click at [53, 57] on icon "Paste linked Job" at bounding box center [53, 57] width 10 height 10
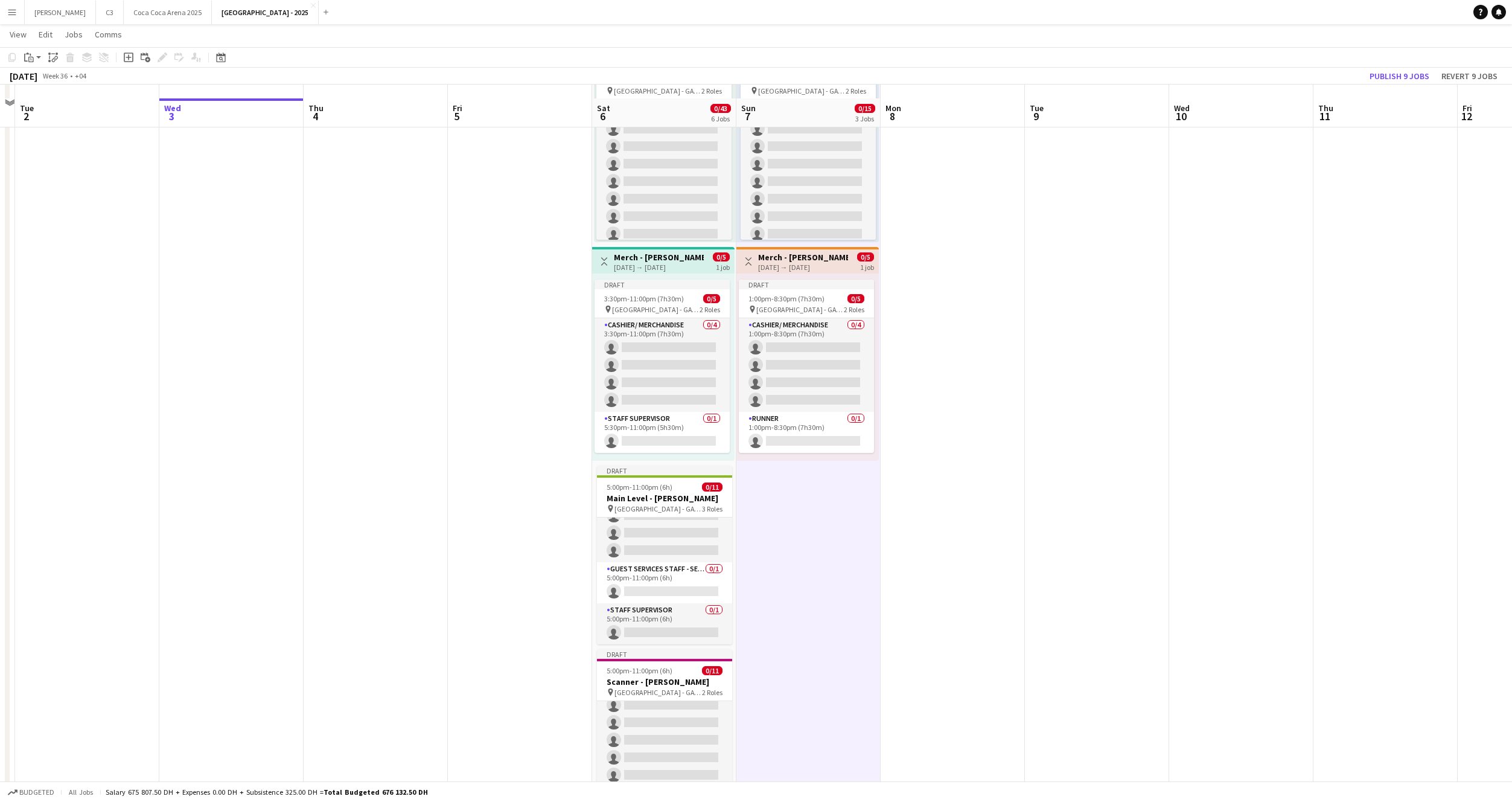
scroll to position [344, 0]
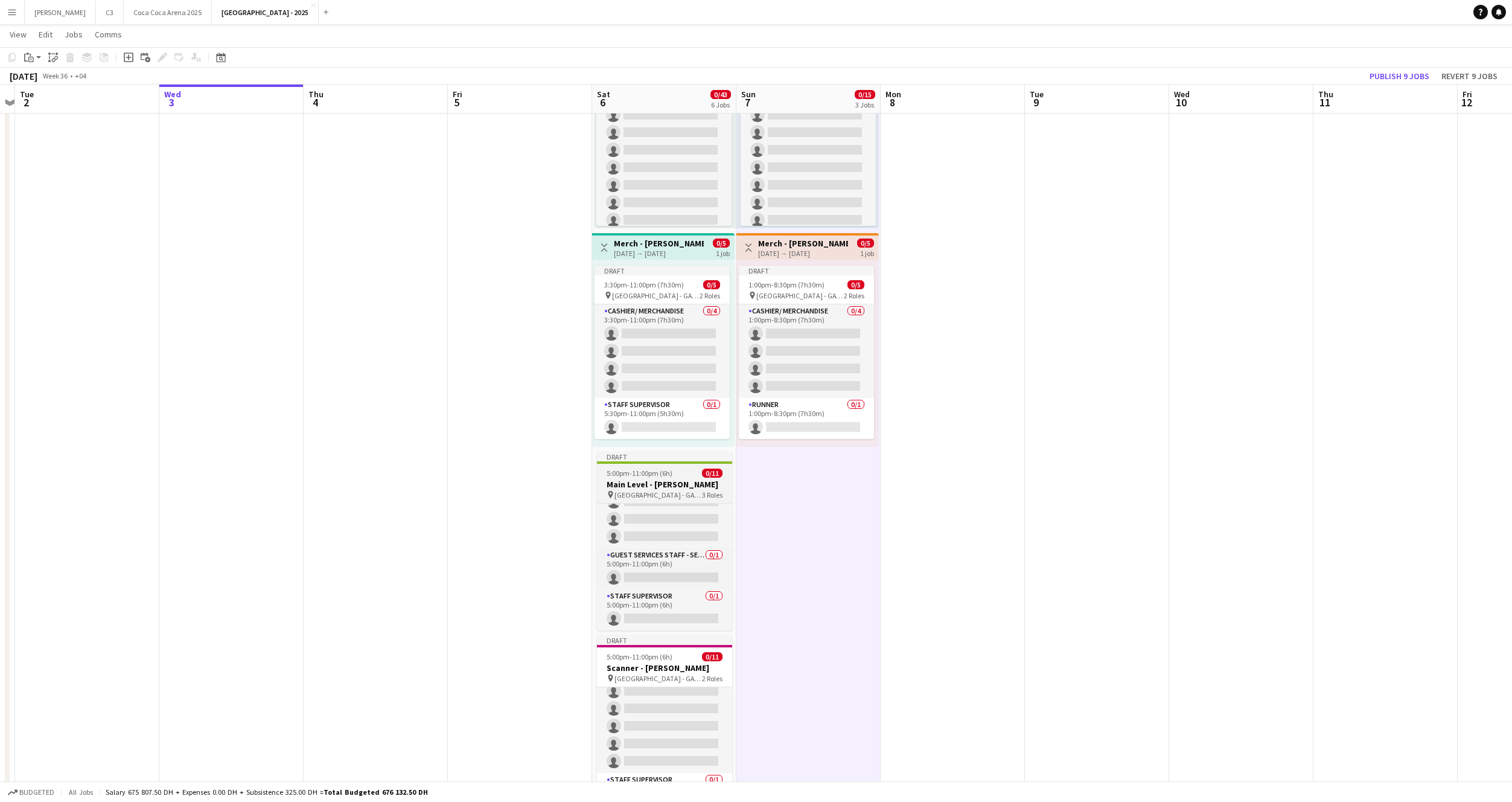
click at [684, 477] on div "5:00pm-11:00pm (6h) 0/11" at bounding box center [664, 473] width 135 height 9
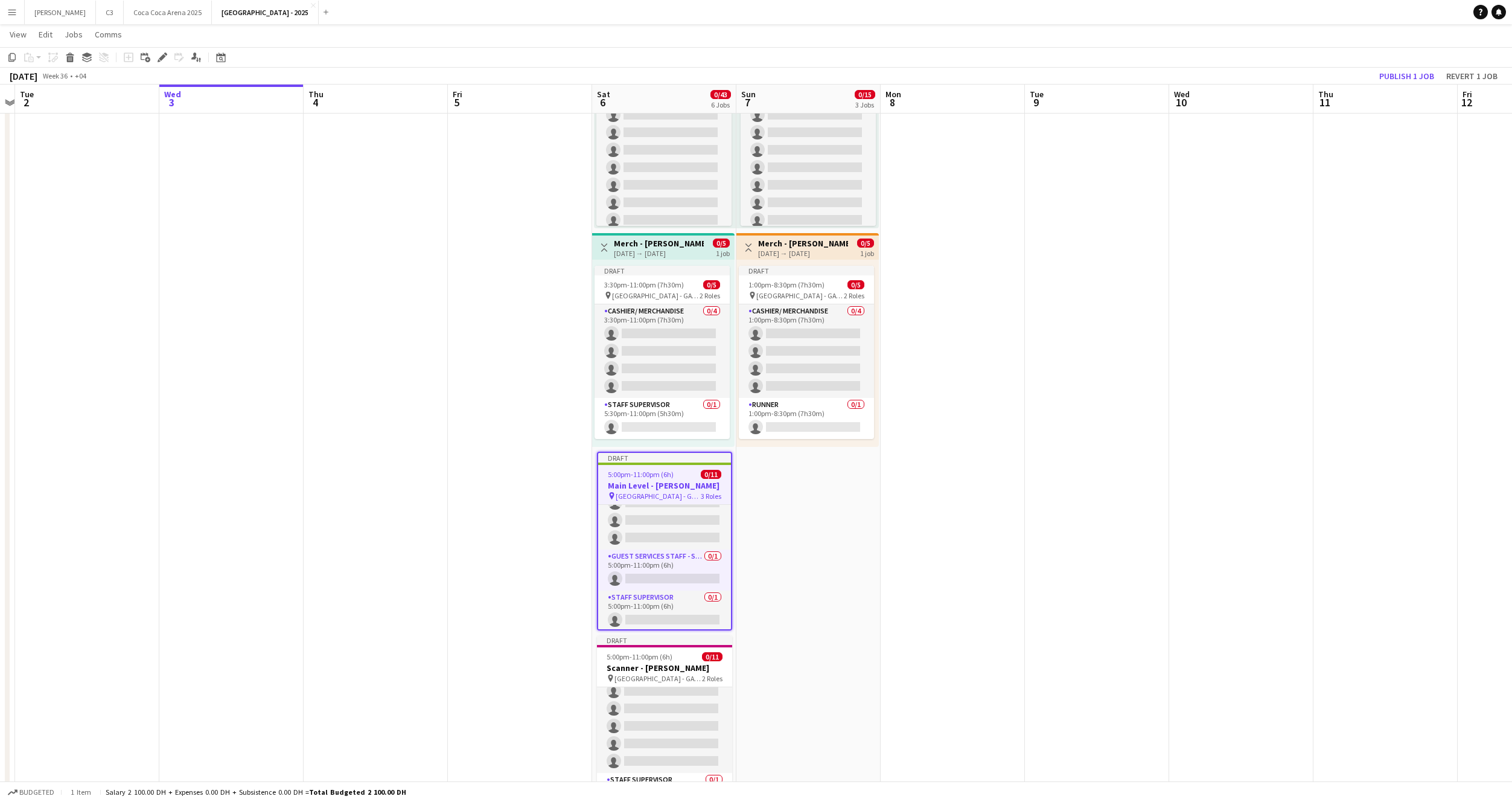
click at [840, 478] on app-date-cell "Draft 5:00pm-11:00pm (6h) 0/2 pin Etihad Arena - GATE 7 1 Role Registration/ Ti…" at bounding box center [809, 449] width 144 height 1316
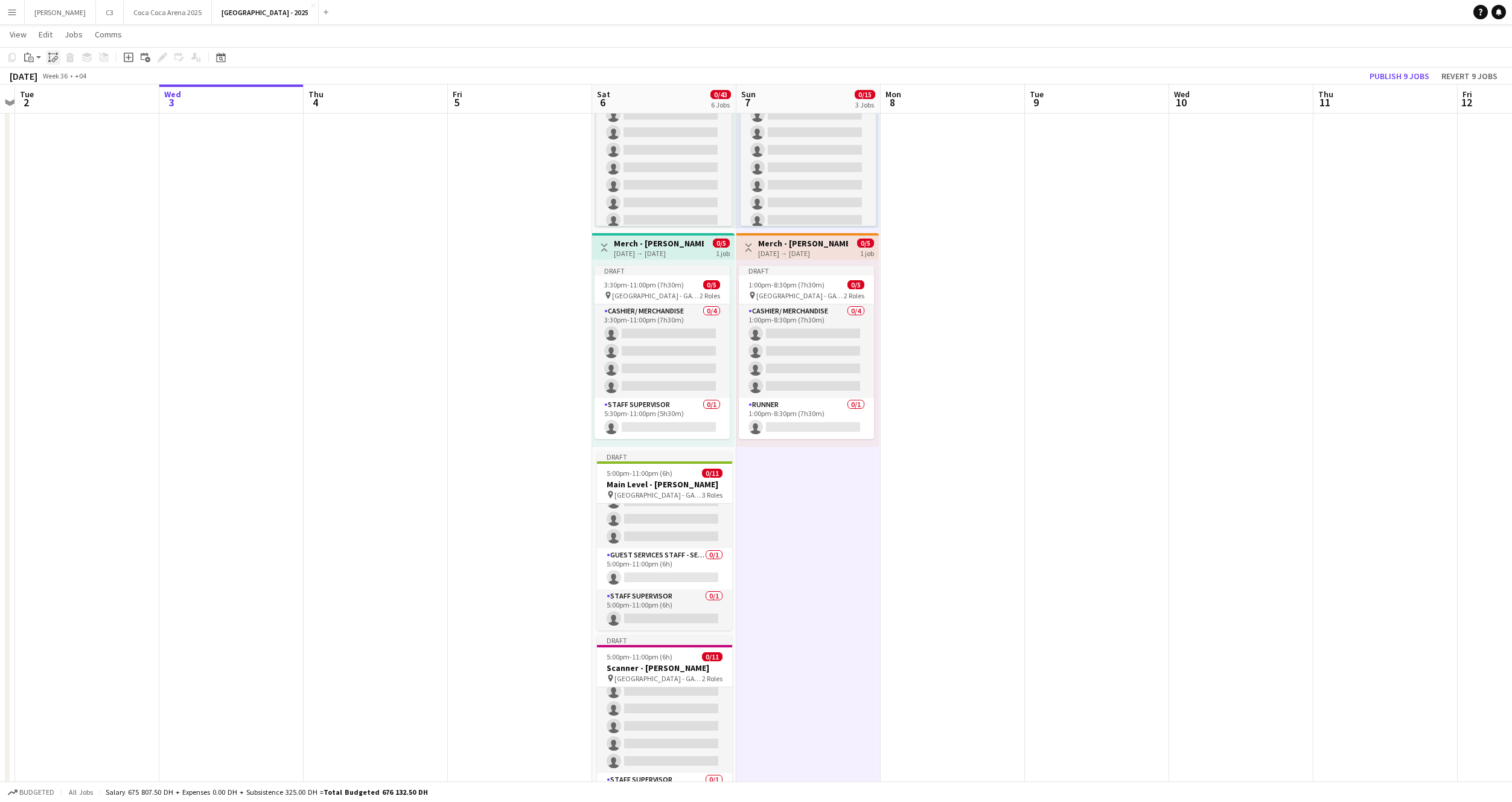
click at [54, 59] on icon at bounding box center [56, 58] width 4 height 5
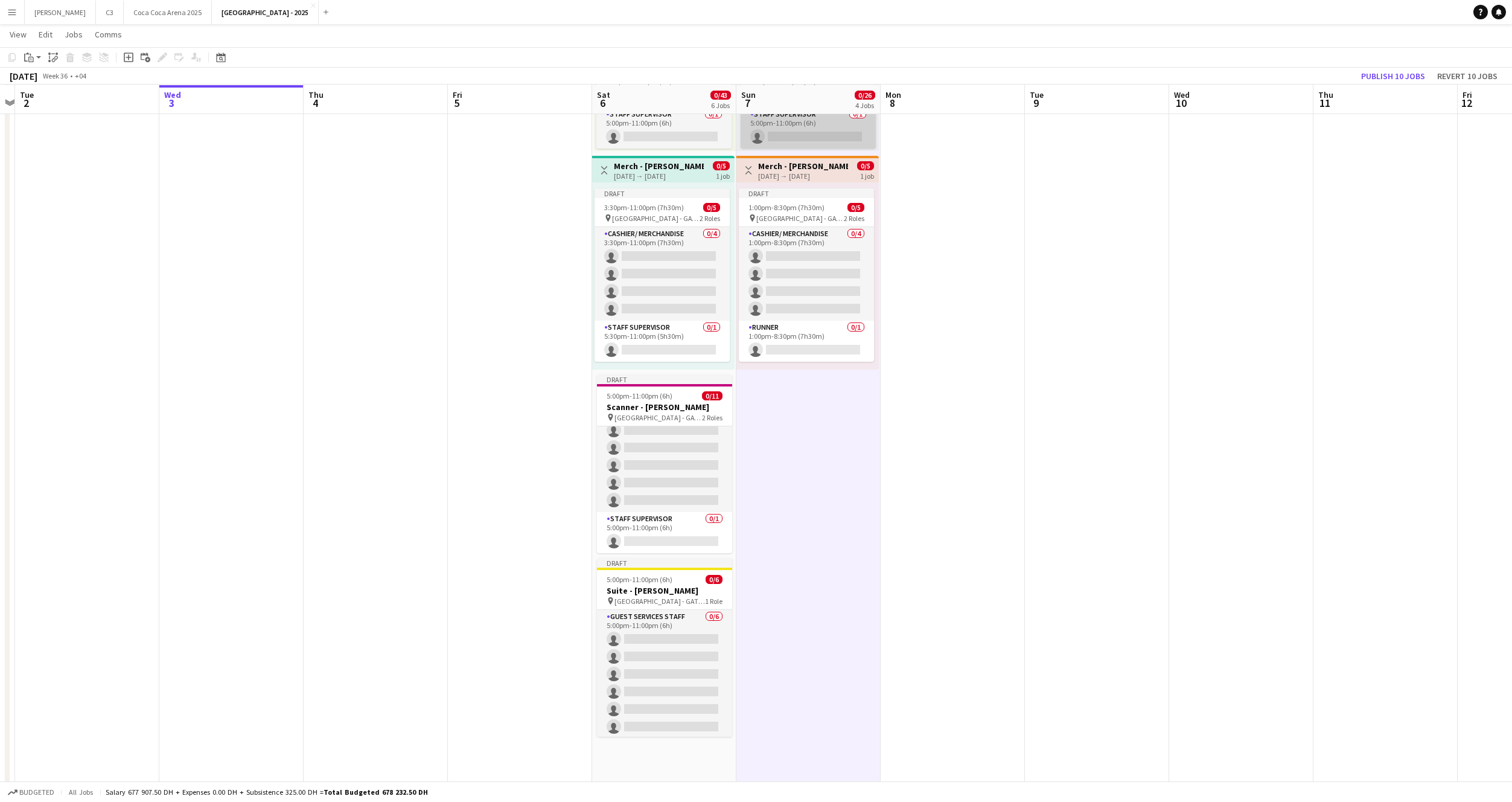
scroll to position [640, 0]
click at [682, 391] on div "5:00pm-11:00pm (6h) 0/11" at bounding box center [664, 395] width 135 height 9
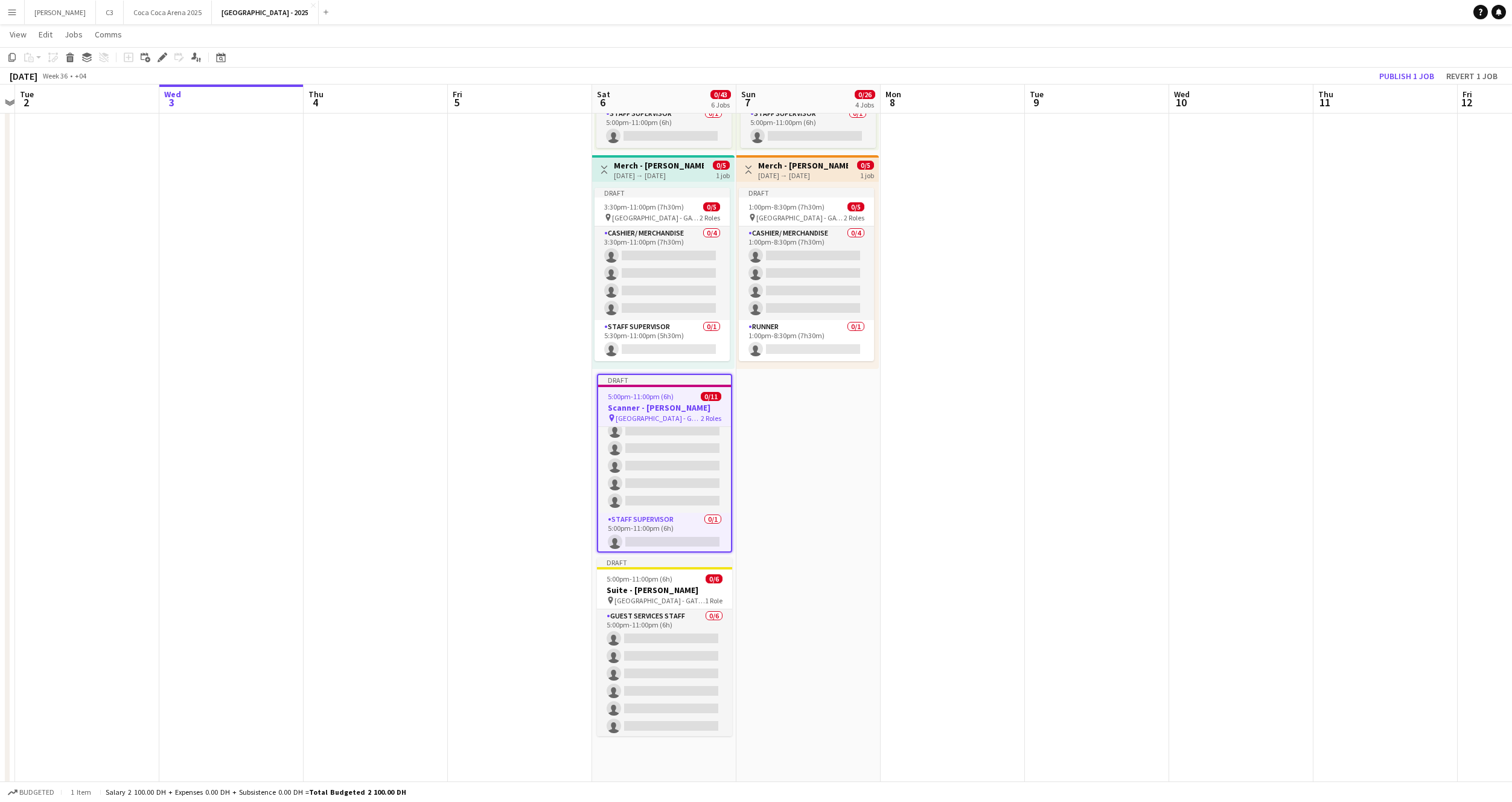
click at [793, 402] on app-date-cell "Draft 5:00pm-11:00pm (6h) 0/2 pin Etihad Arena - GATE 7 1 Role Registration/ Ti…" at bounding box center [809, 152] width 144 height 1316
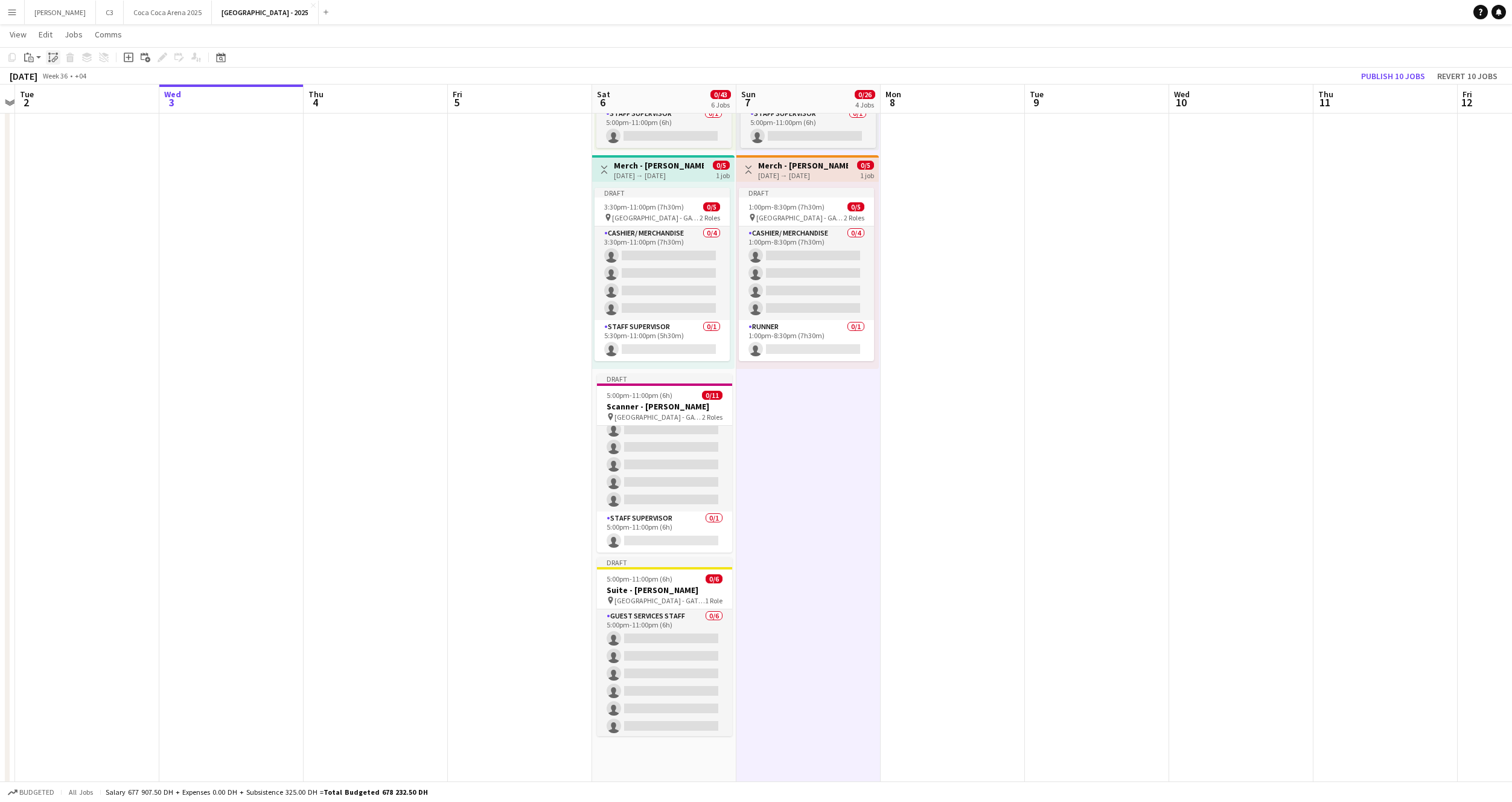
click at [54, 59] on icon at bounding box center [56, 58] width 4 height 5
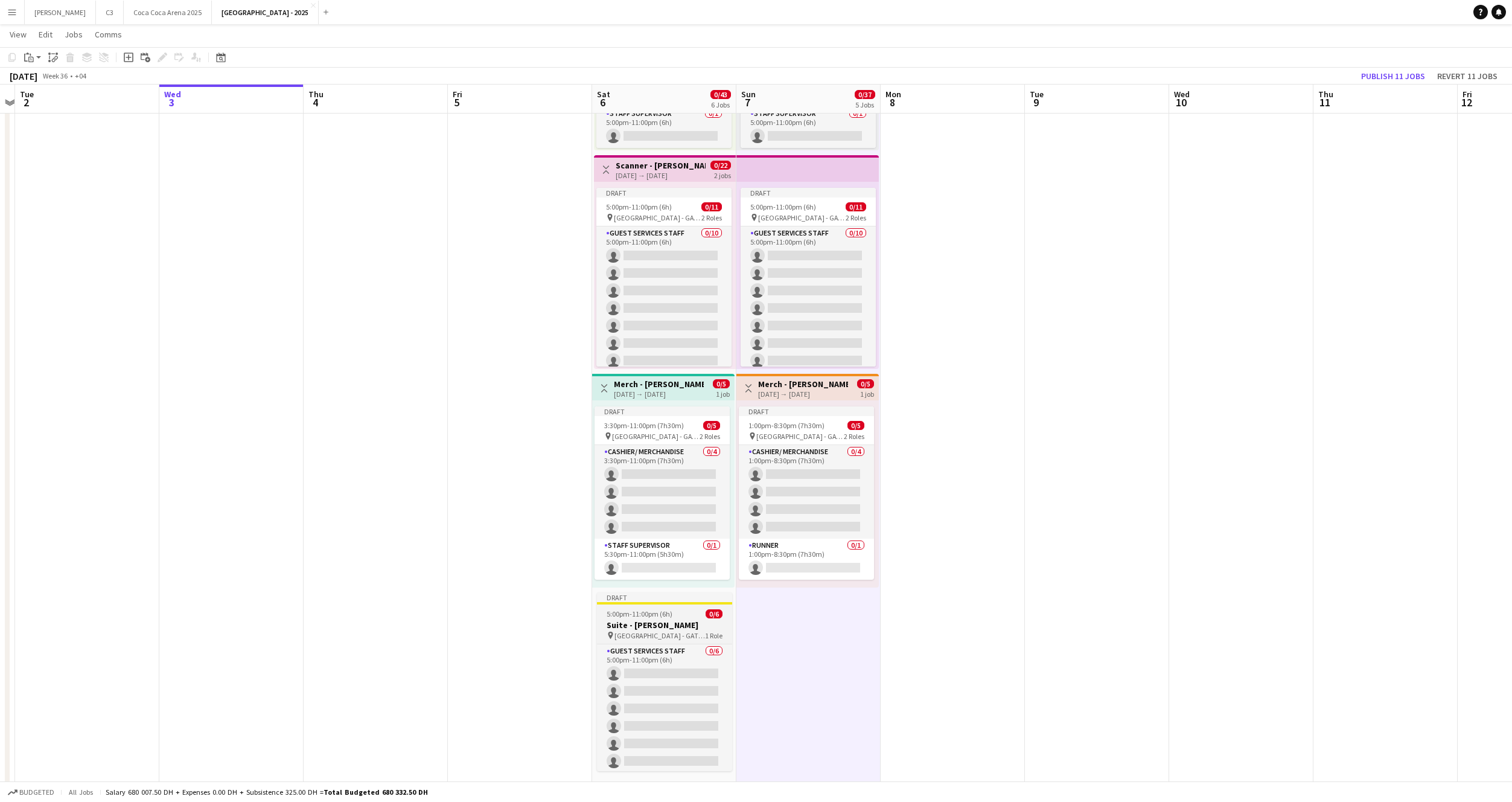
click at [651, 622] on h3 "Suite - Harry Potter" at bounding box center [664, 625] width 135 height 11
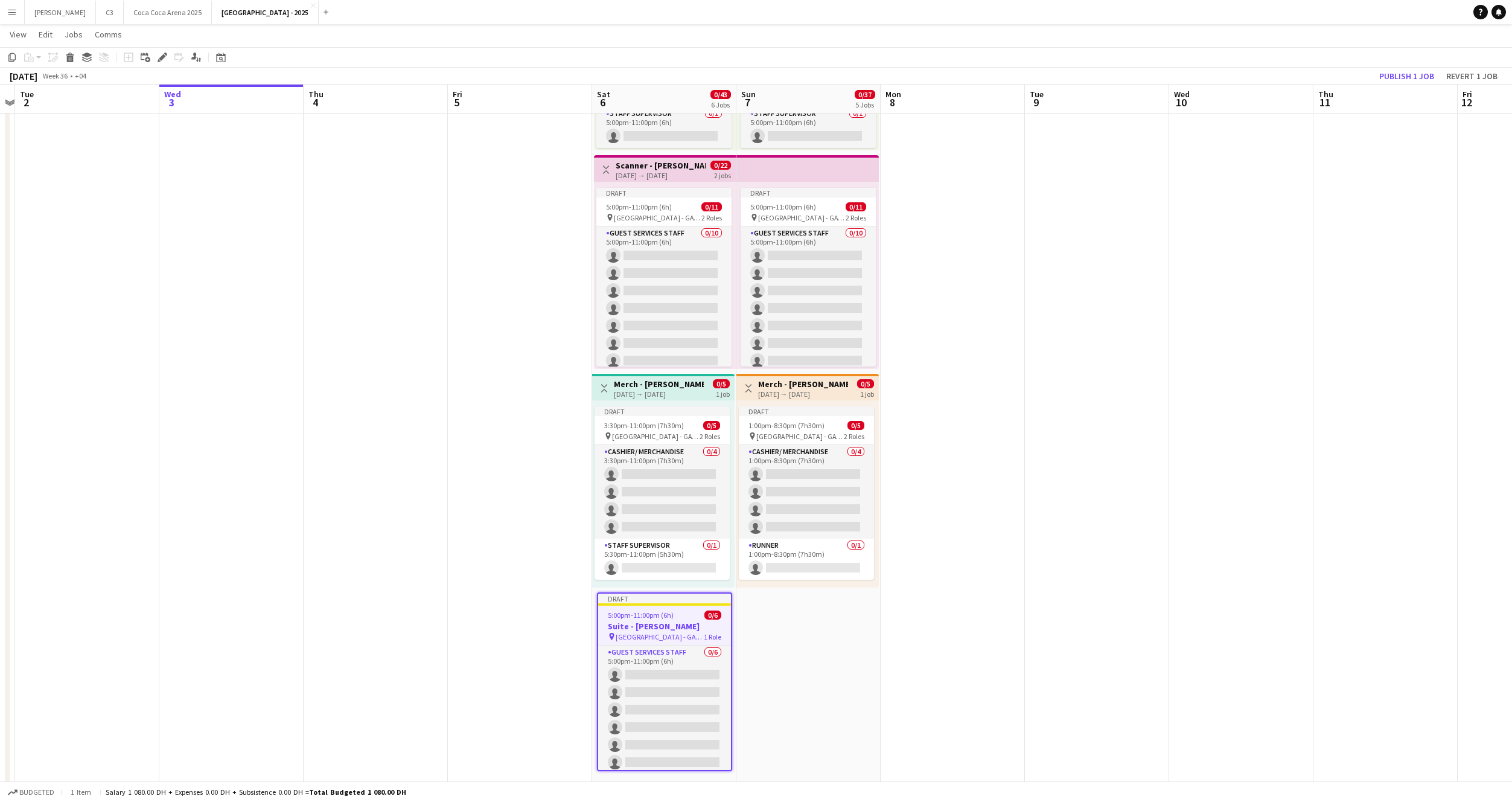
click at [798, 605] on app-date-cell "Draft 5:00pm-11:00pm (6h) 0/2 pin Etihad Arena - GATE 7 1 Role Registration/ Ti…" at bounding box center [809, 152] width 144 height 1316
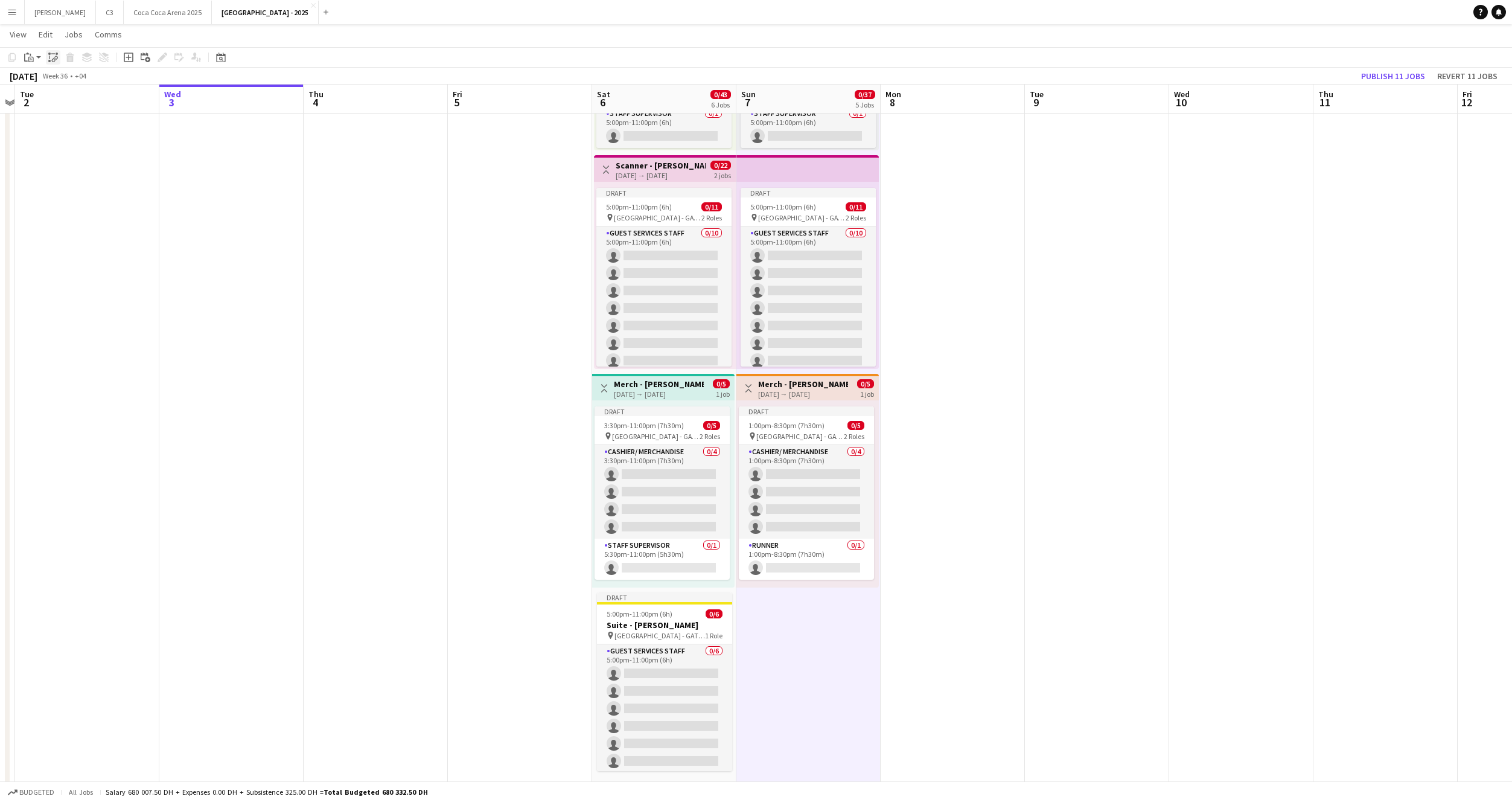
click at [54, 59] on icon at bounding box center [56, 58] width 4 height 5
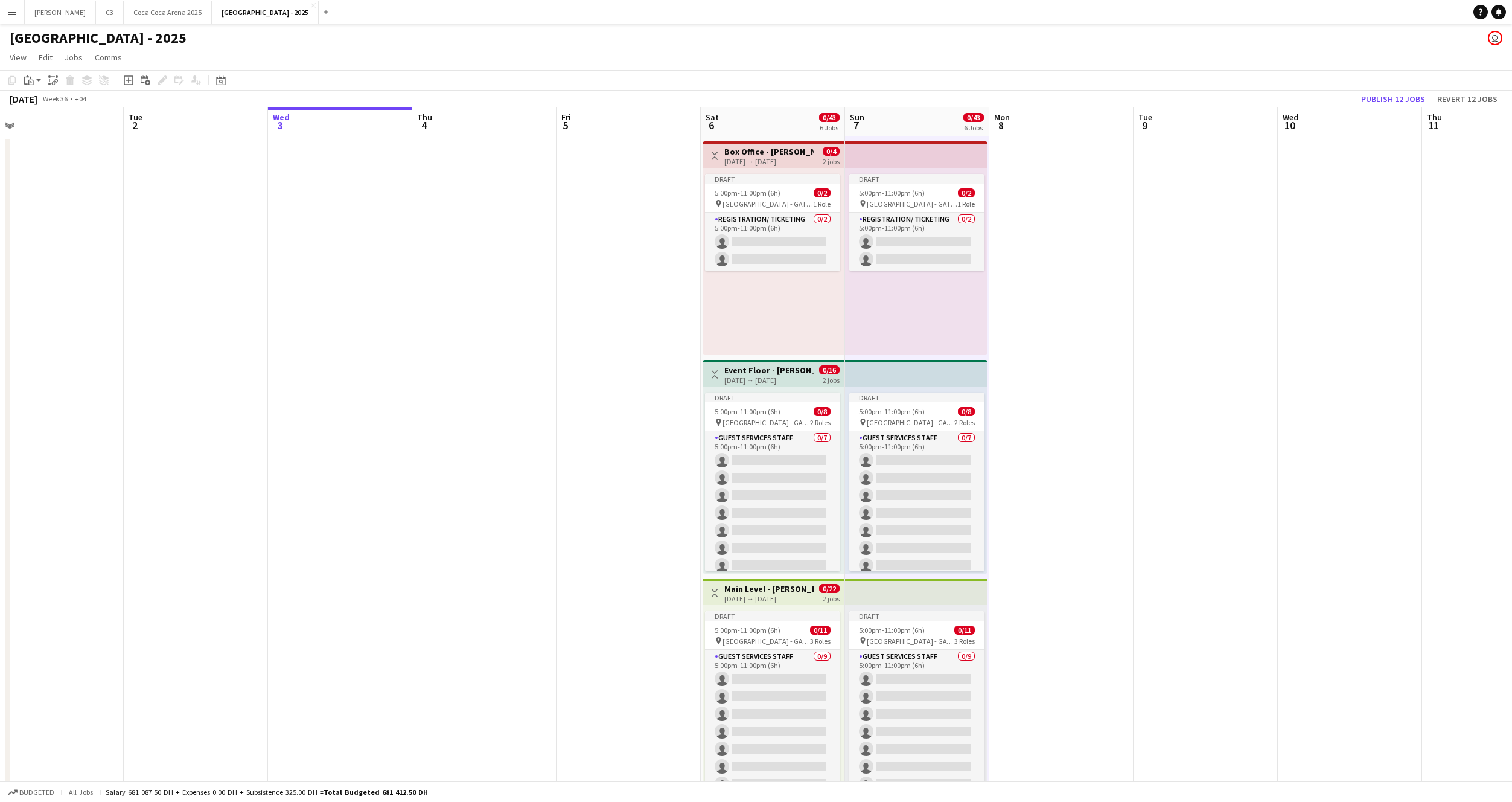
scroll to position [0, 371]
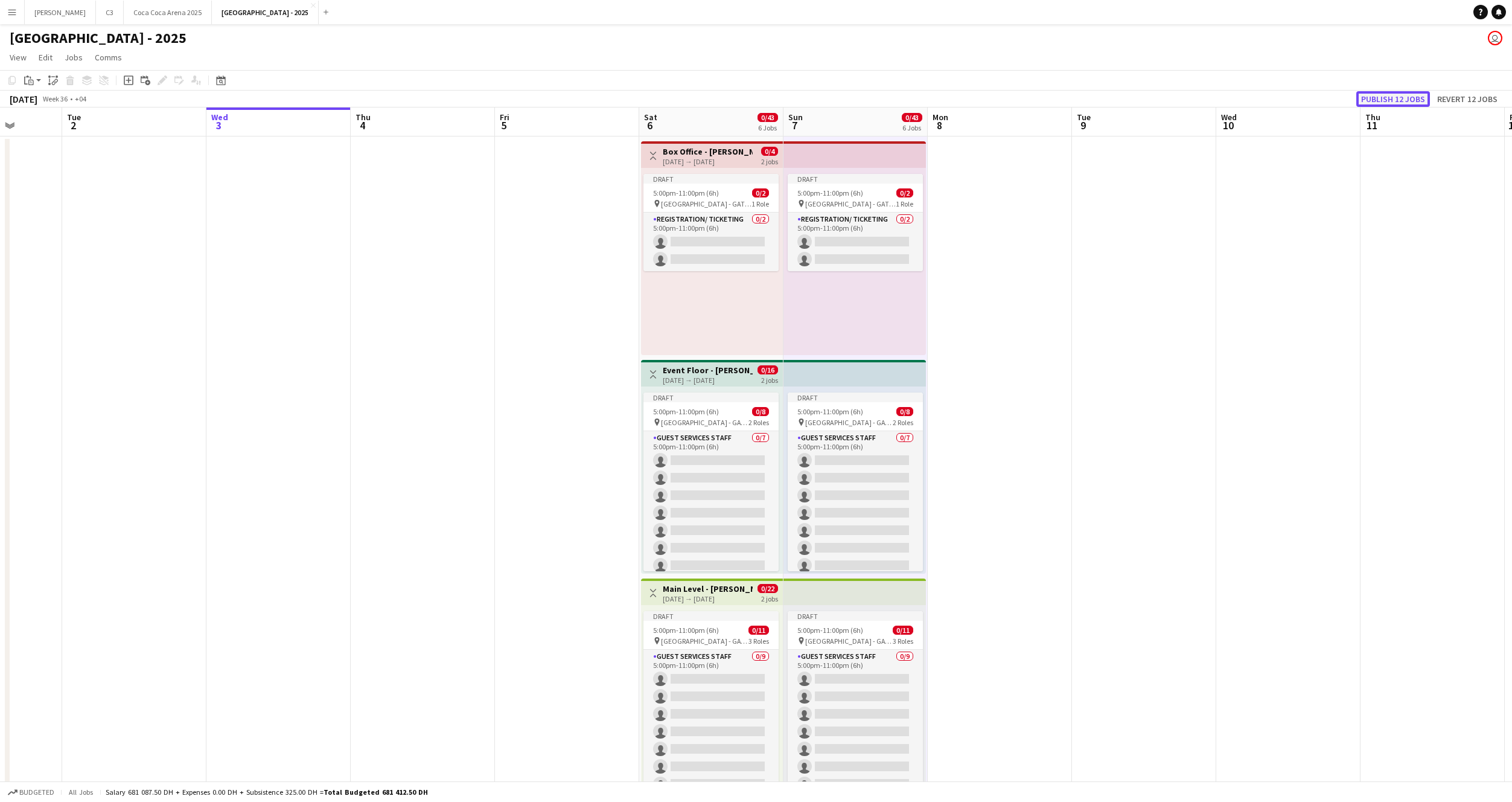
click at [1391, 93] on button "Publish 12 jobs" at bounding box center [1393, 99] width 74 height 16
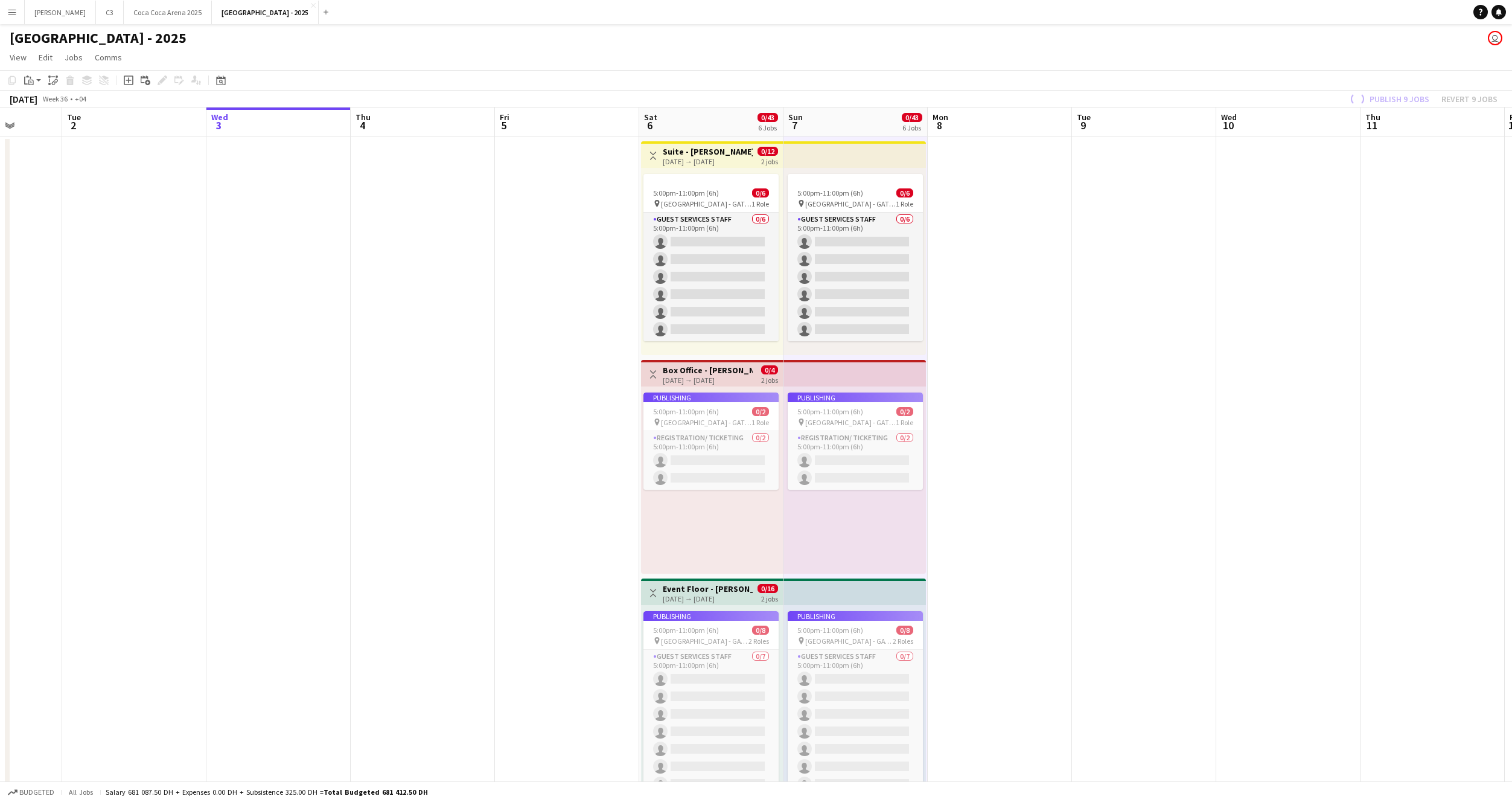
scroll to position [0, 408]
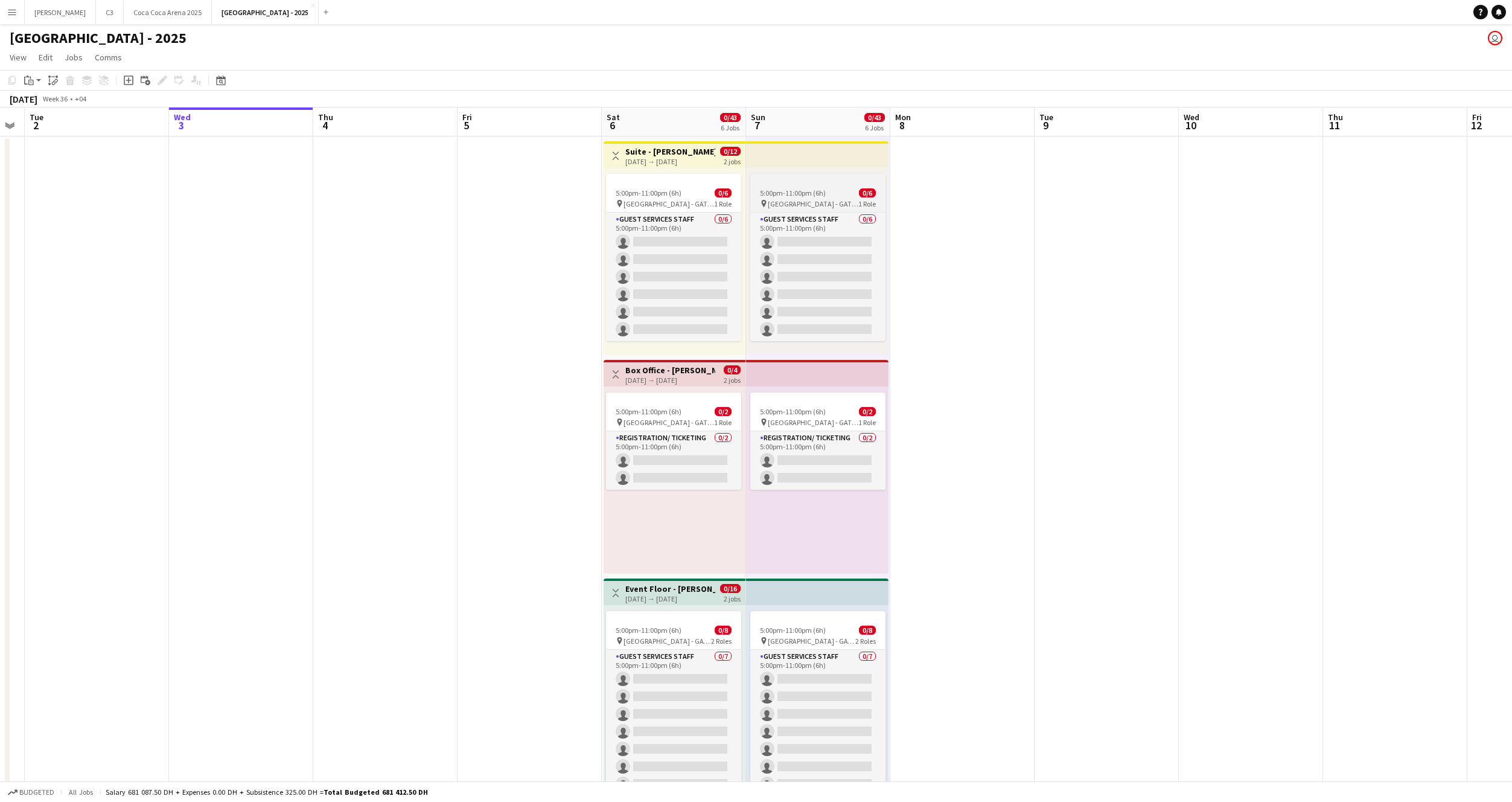
click at [798, 192] on span "5:00pm-11:00pm (6h)" at bounding box center [793, 193] width 66 height 9
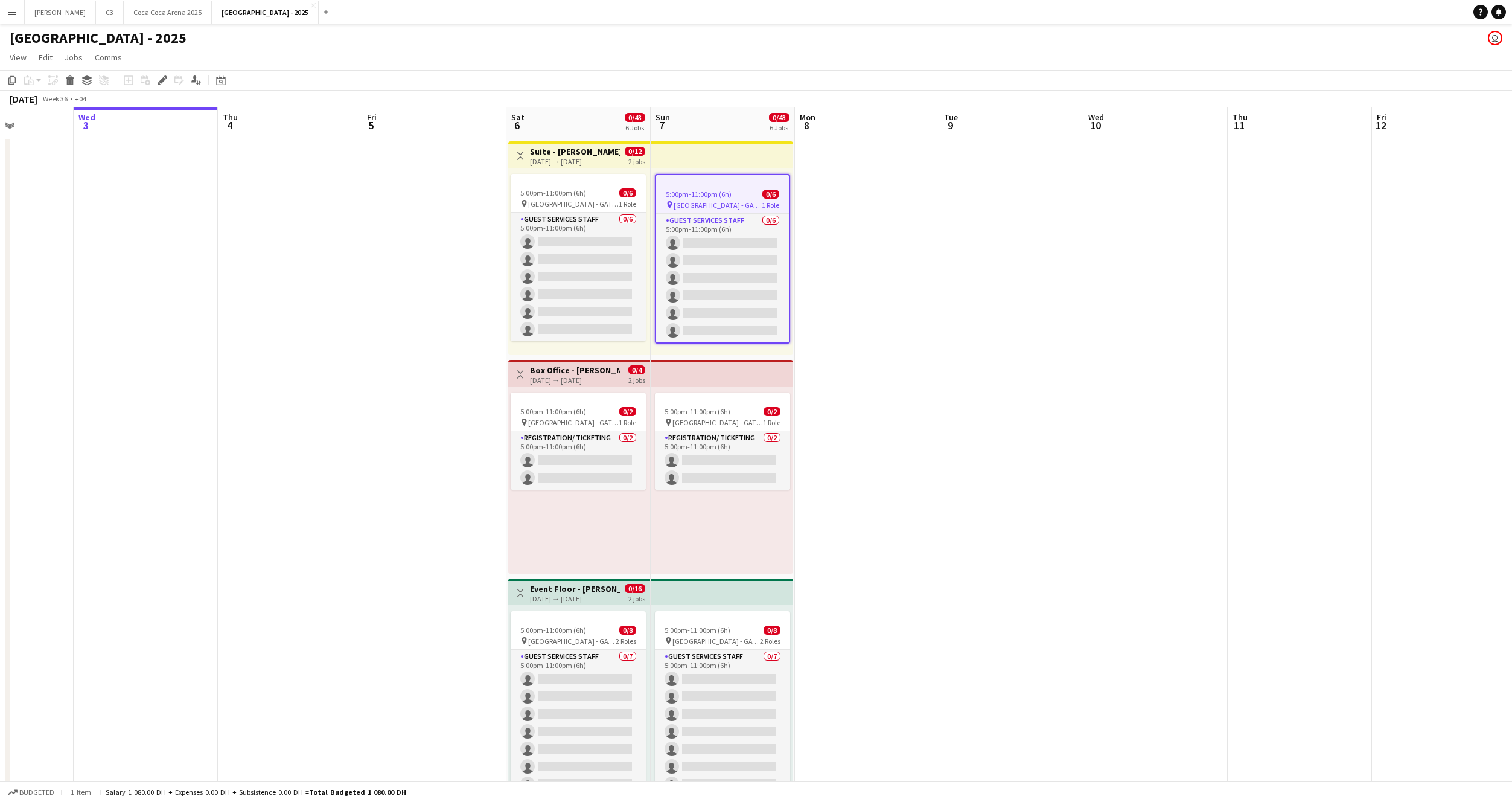
scroll to position [0, 534]
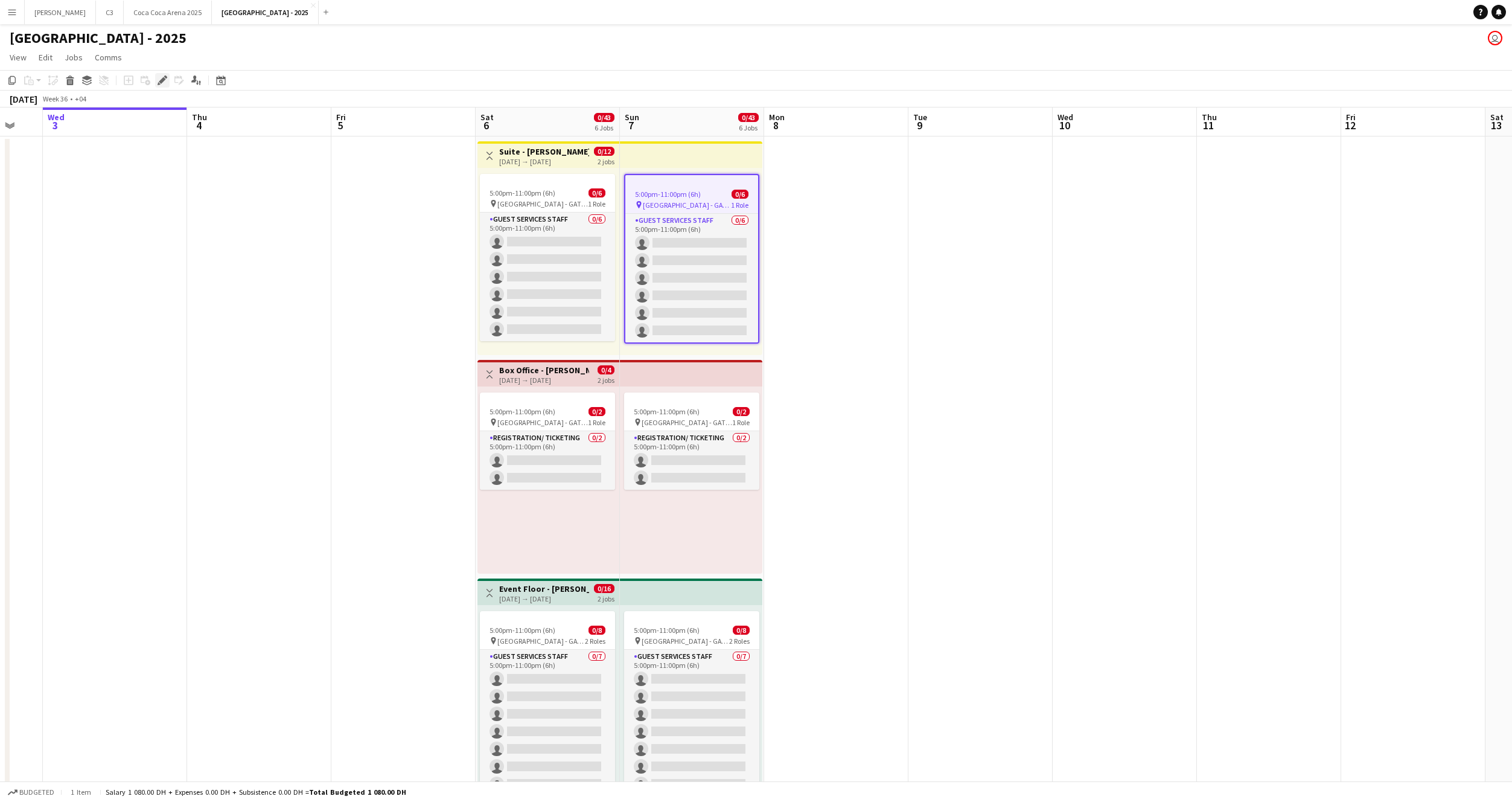
click at [163, 79] on icon at bounding box center [162, 81] width 7 height 7
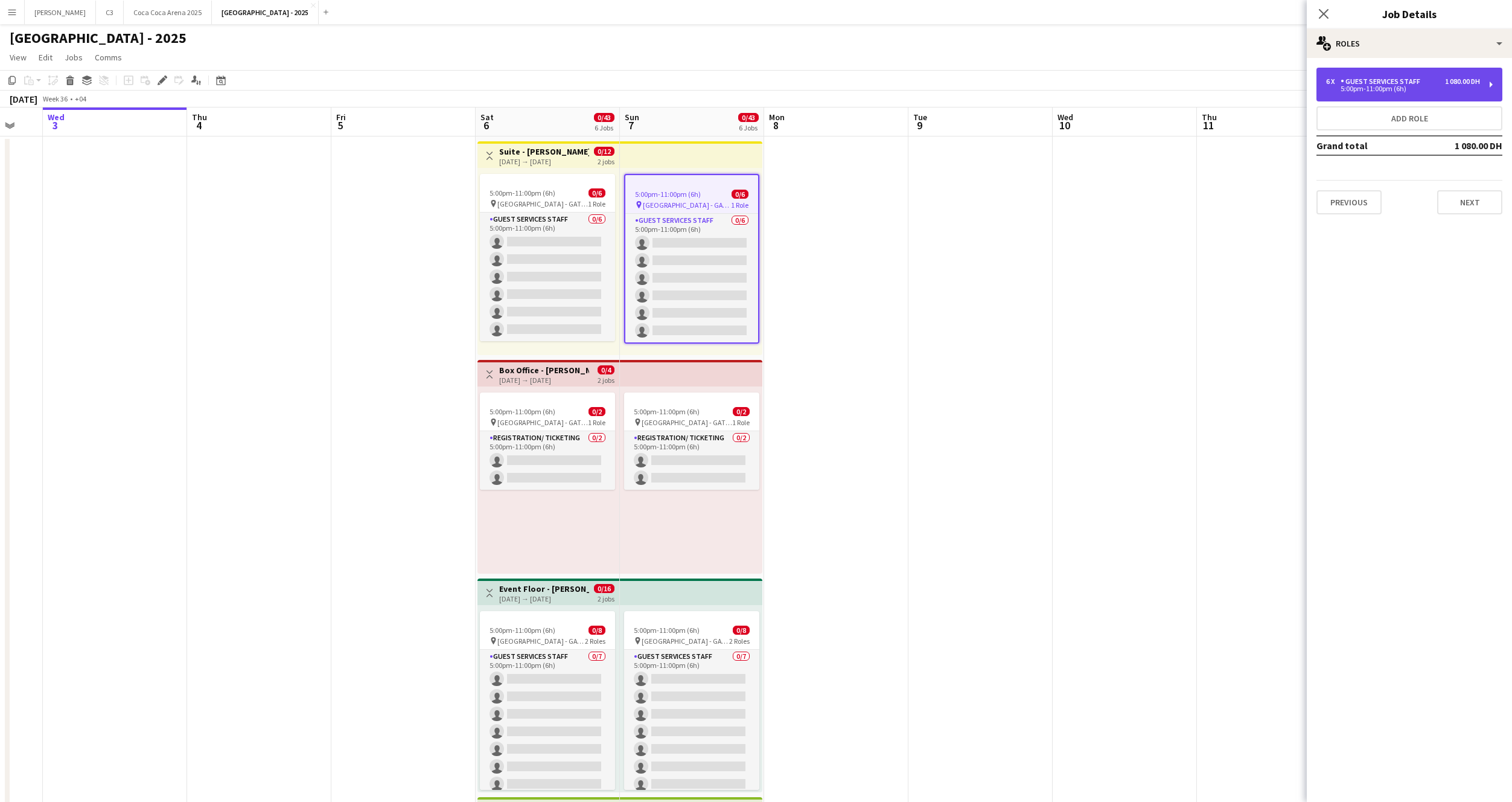
click at [1357, 81] on div "Guest Services Staff" at bounding box center [1383, 81] width 85 height 9
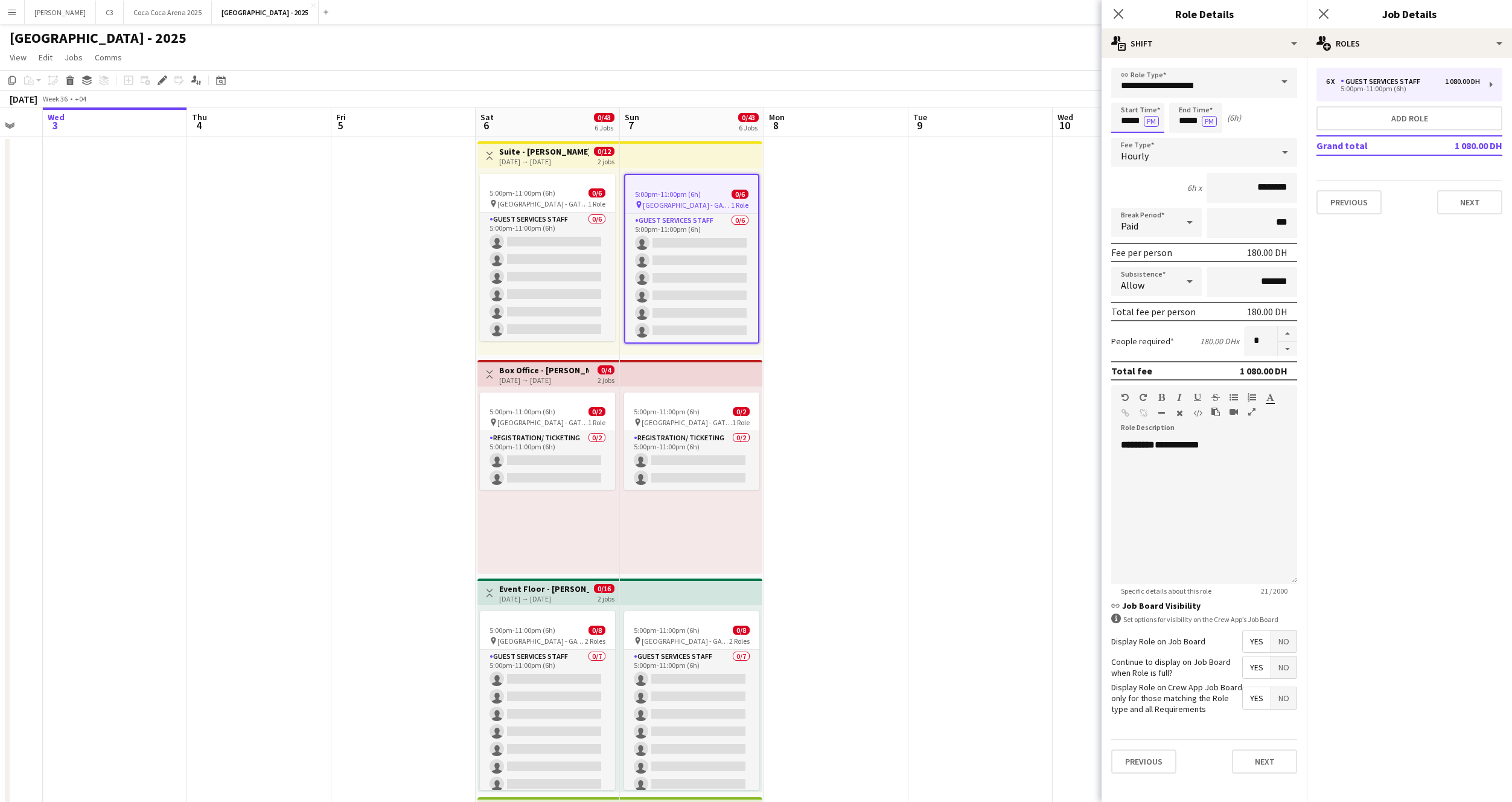
click at [1135, 121] on input "*****" at bounding box center [1138, 118] width 53 height 30
type input "*****"
click at [1190, 122] on input "*****" at bounding box center [1196, 118] width 53 height 30
type input "*****"
click at [1252, 767] on button "Next" at bounding box center [1264, 761] width 65 height 24
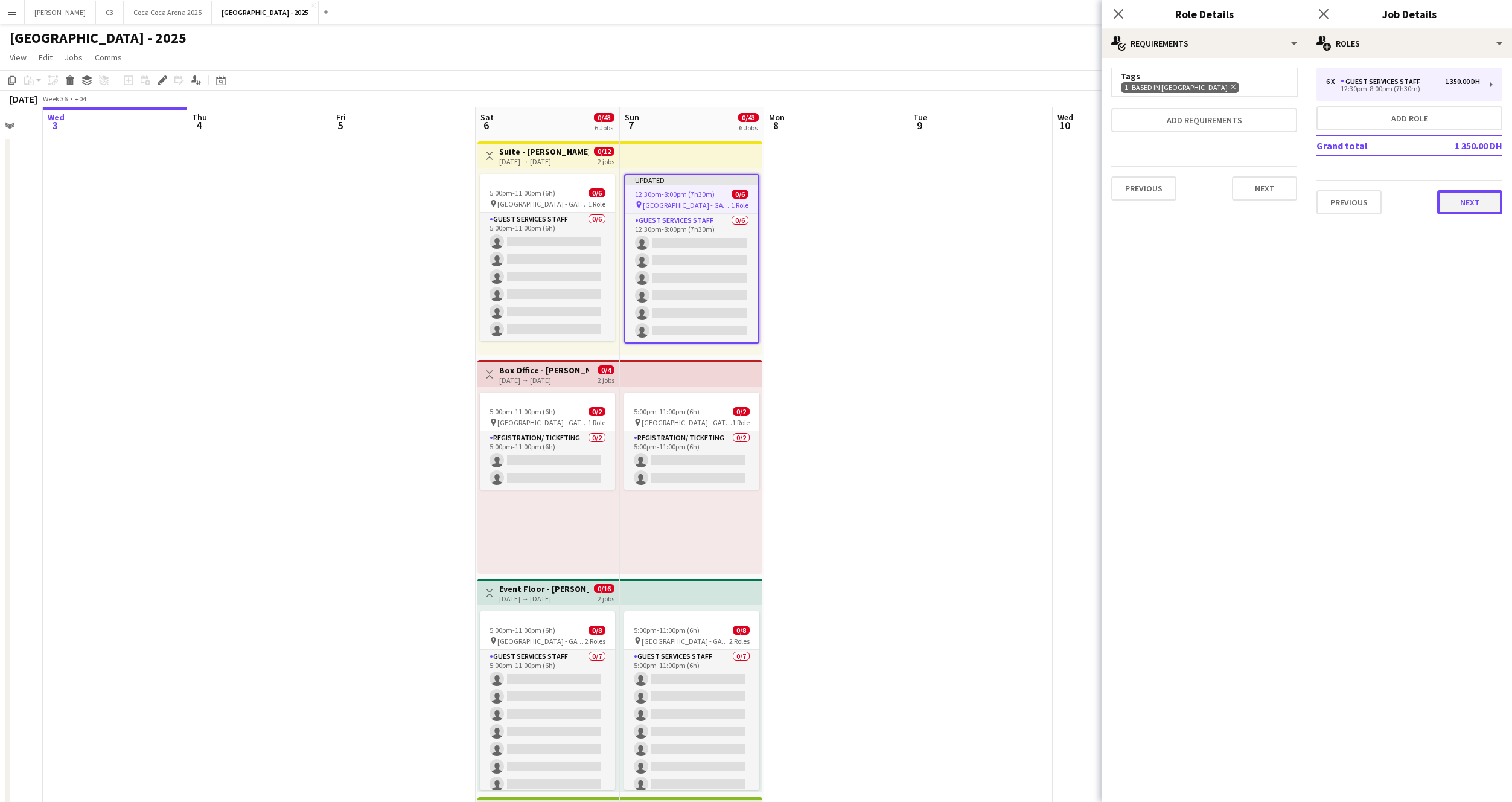
click at [1476, 205] on button "Next" at bounding box center [1469, 202] width 65 height 24
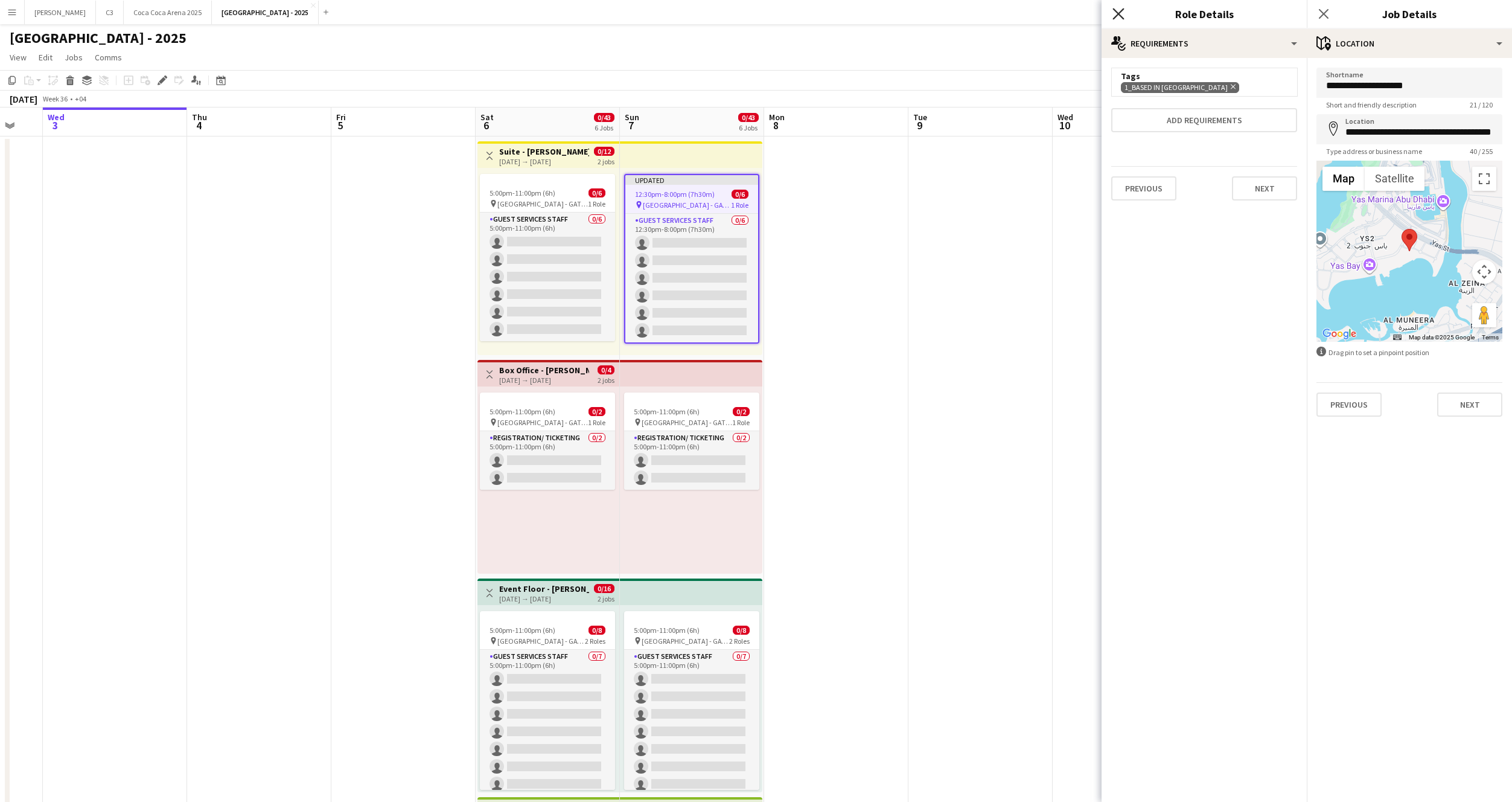
click at [1119, 16] on icon at bounding box center [1117, 13] width 11 height 11
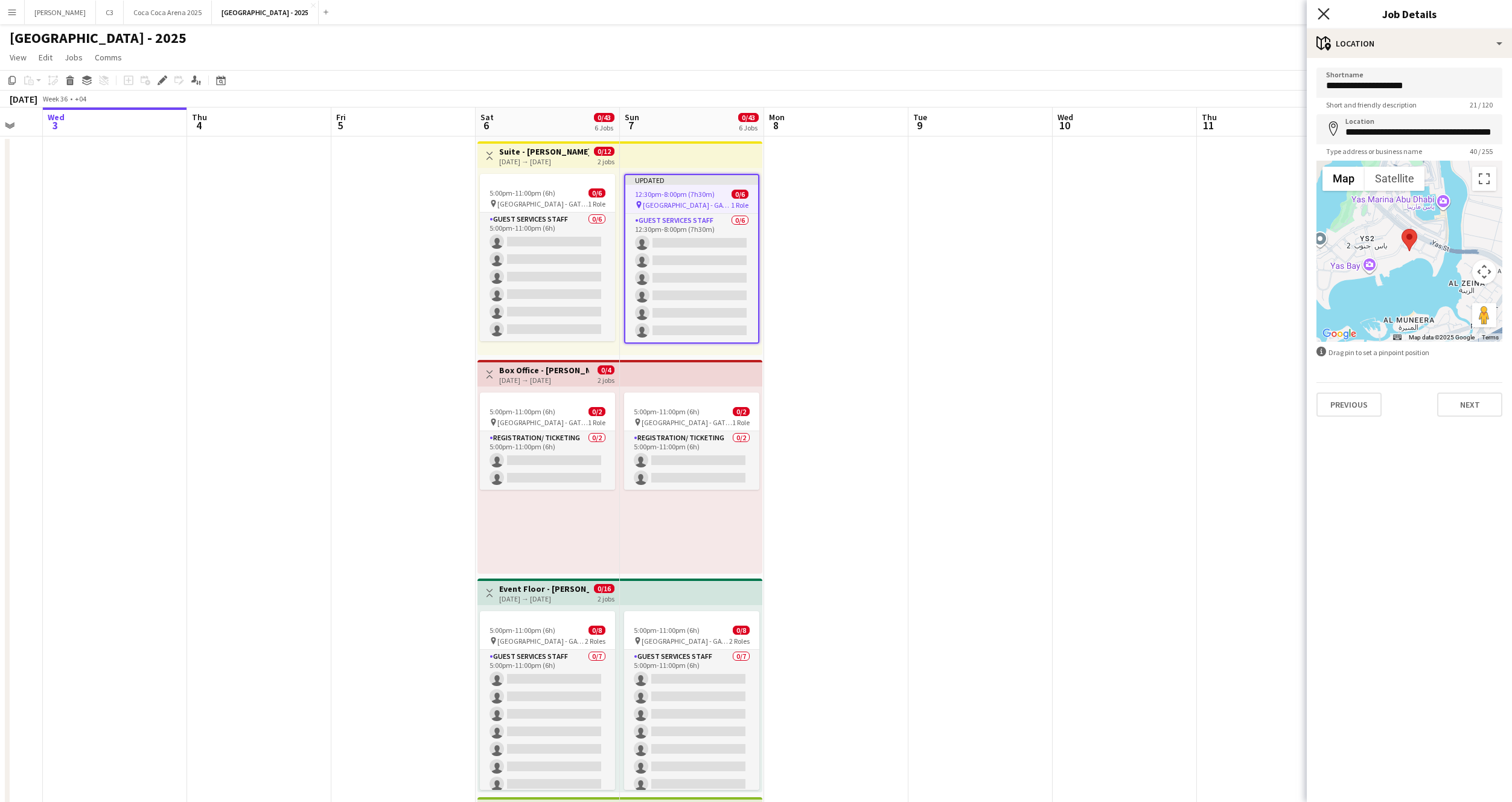
click at [1320, 15] on icon "Close pop-in" at bounding box center [1323, 13] width 11 height 11
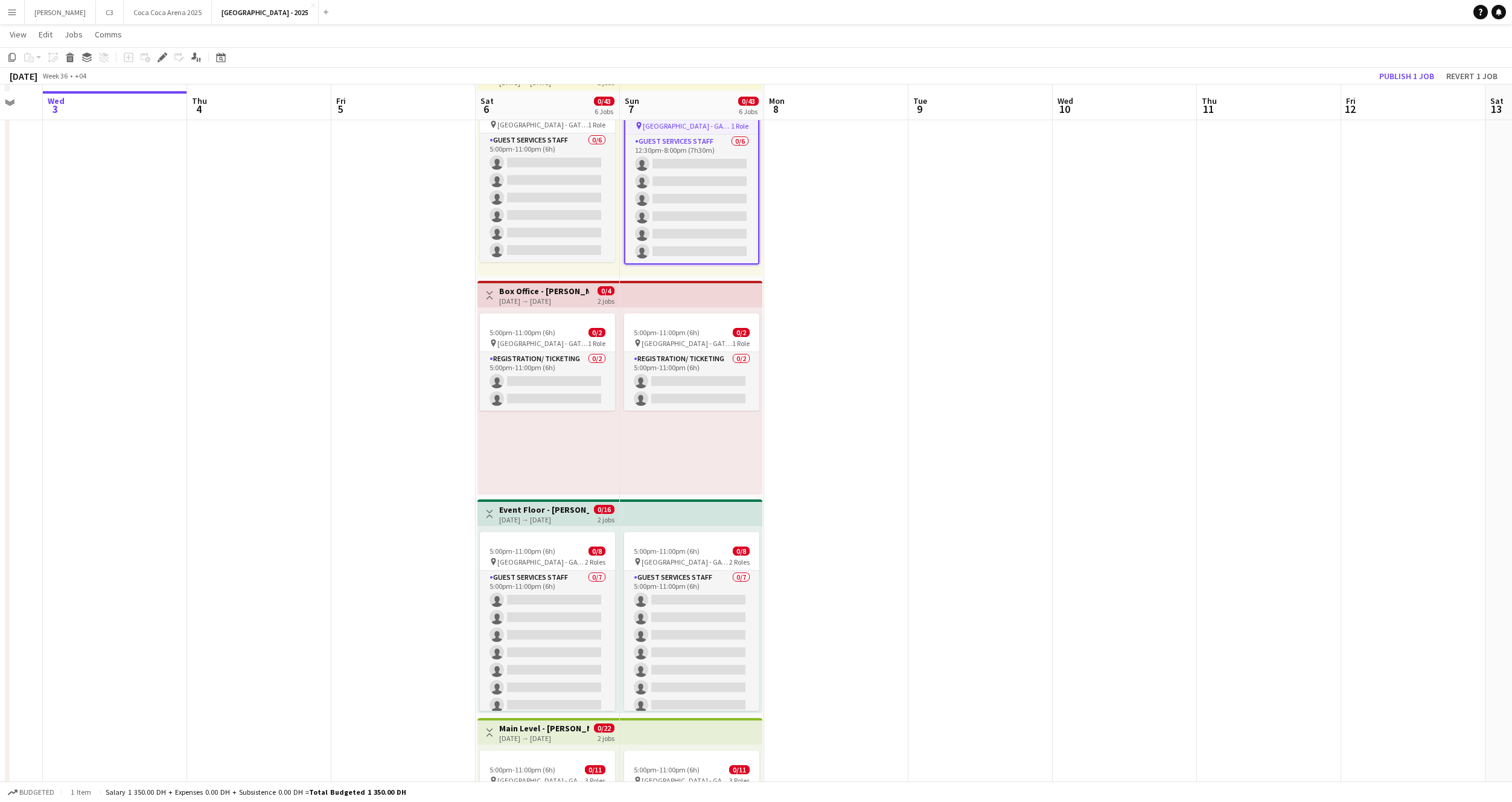
scroll to position [91, 0]
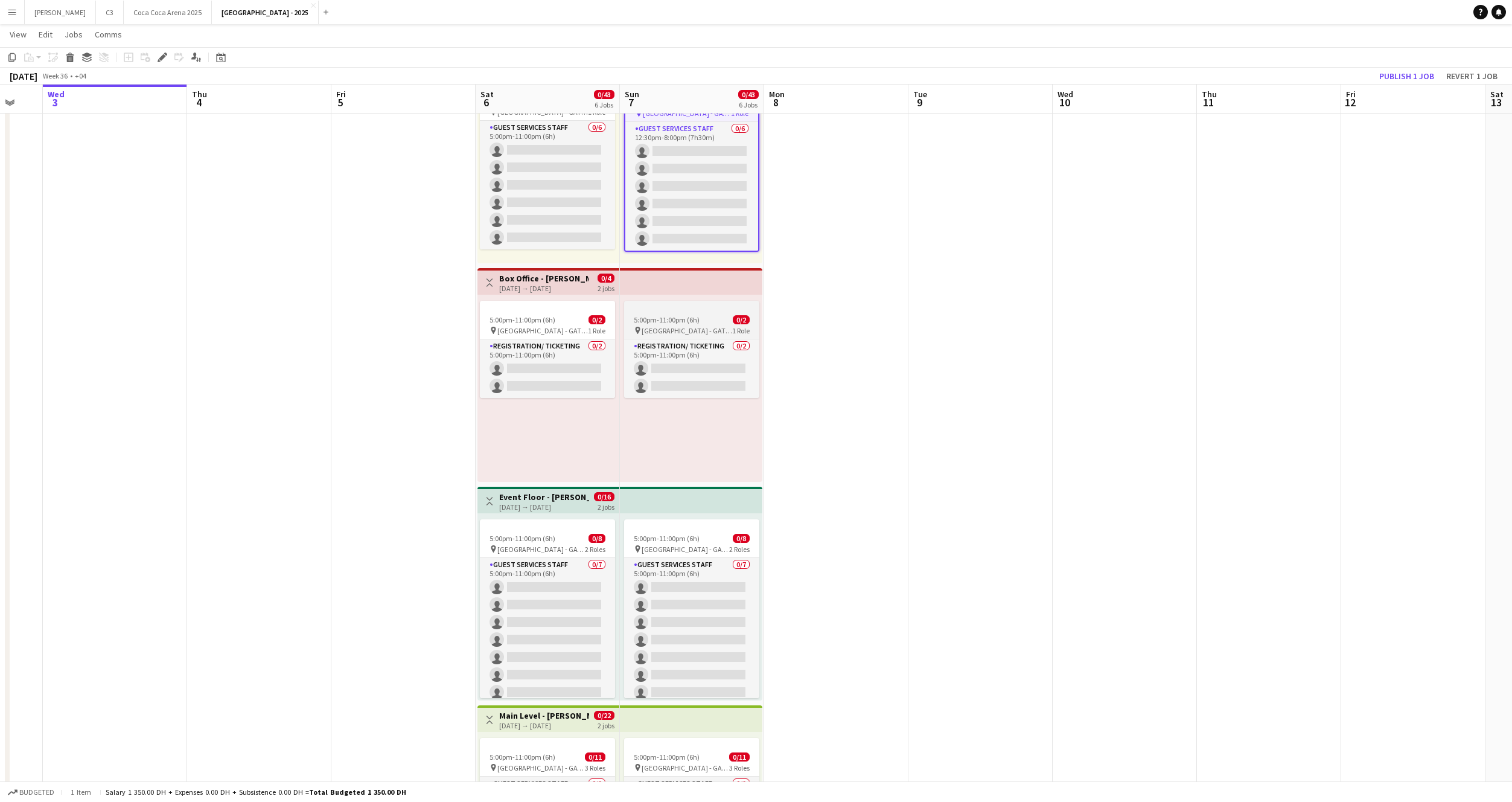
click at [693, 313] on app-job-card "5:00pm-11:00pm (6h) 0/2 pin Etihad Arena - GATE 7 1 Role Registration/ Ticketin…" at bounding box center [692, 349] width 135 height 97
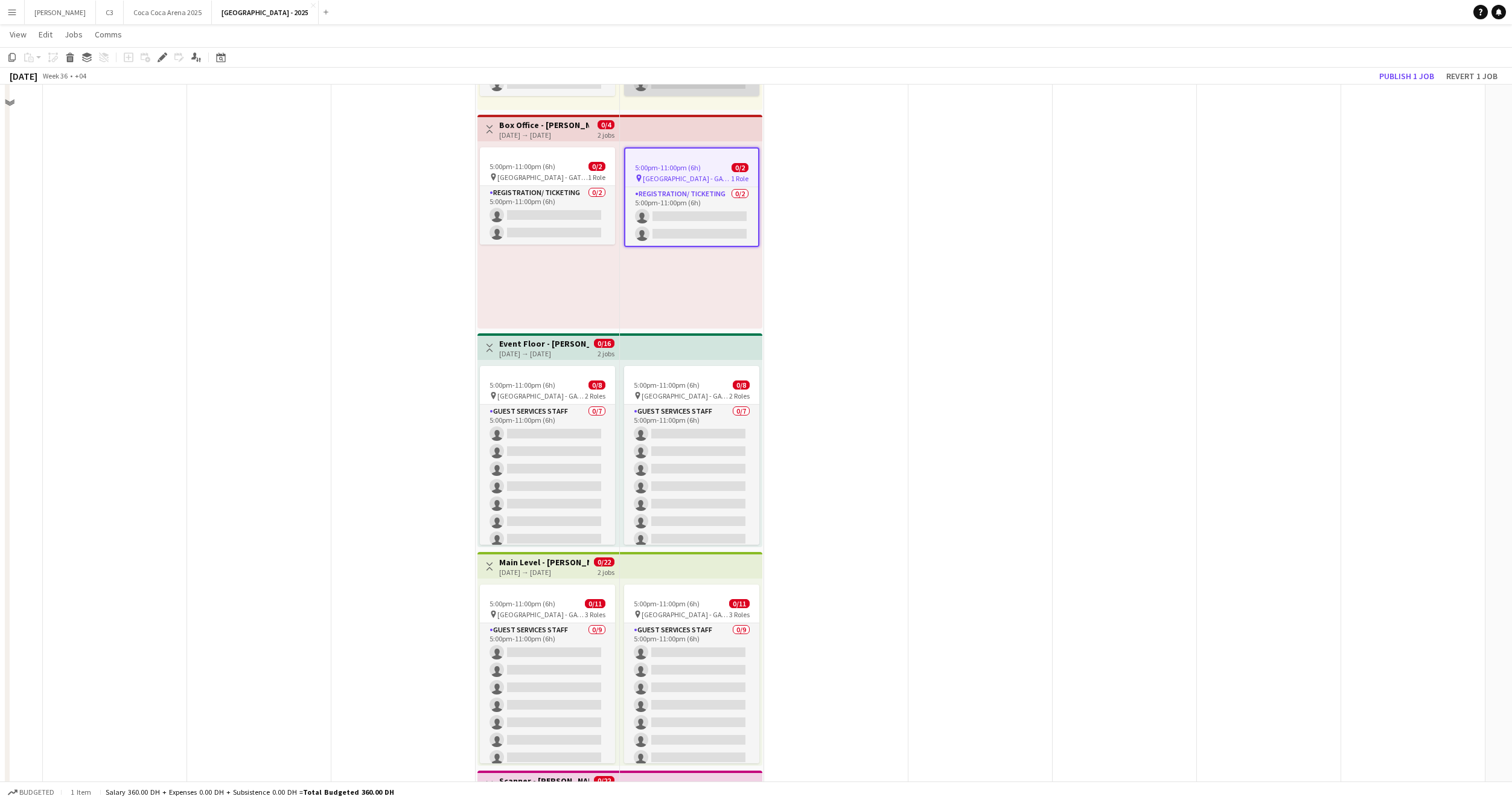
scroll to position [0, 0]
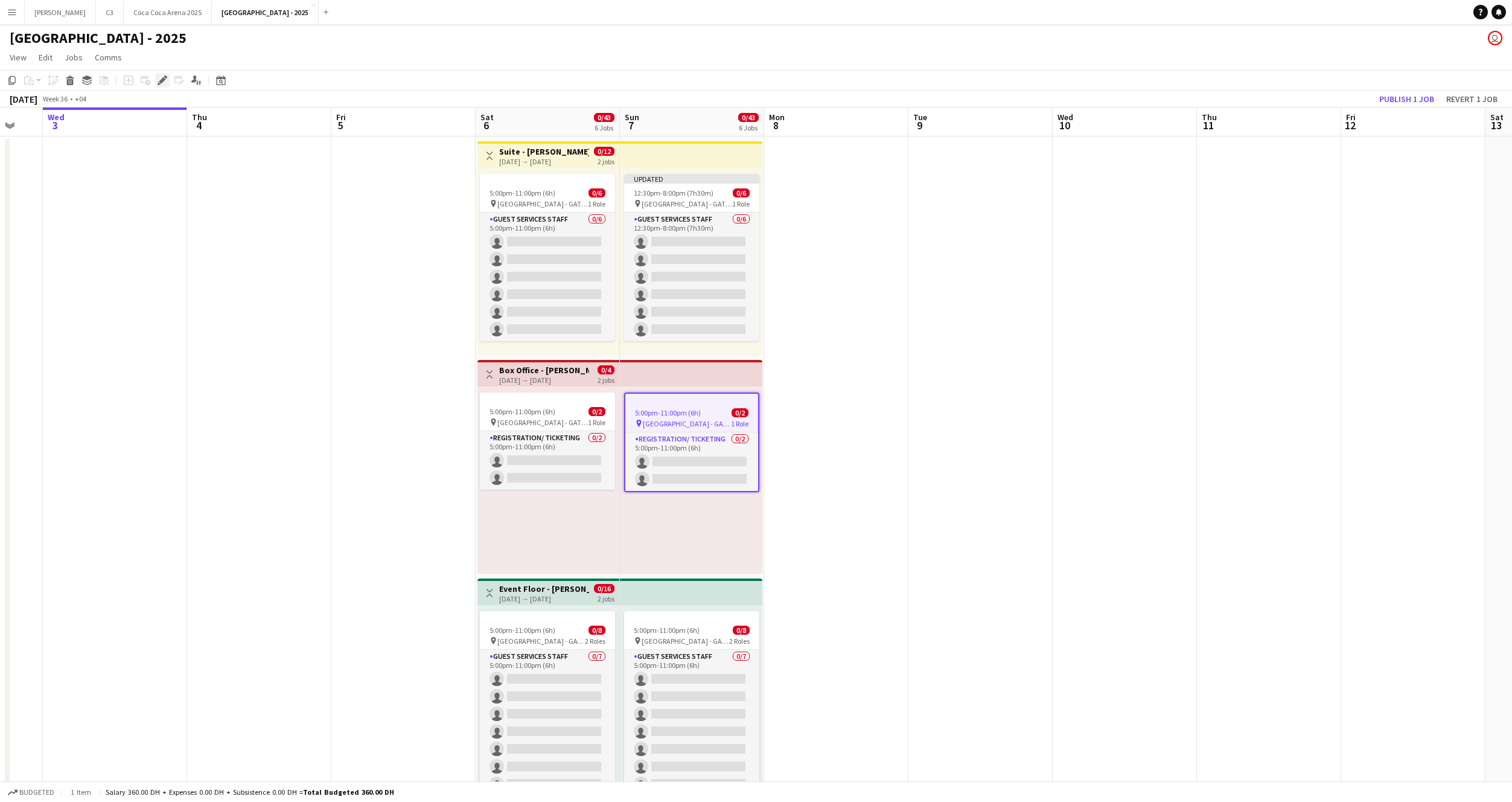
click at [161, 78] on icon "Edit" at bounding box center [162, 80] width 10 height 10
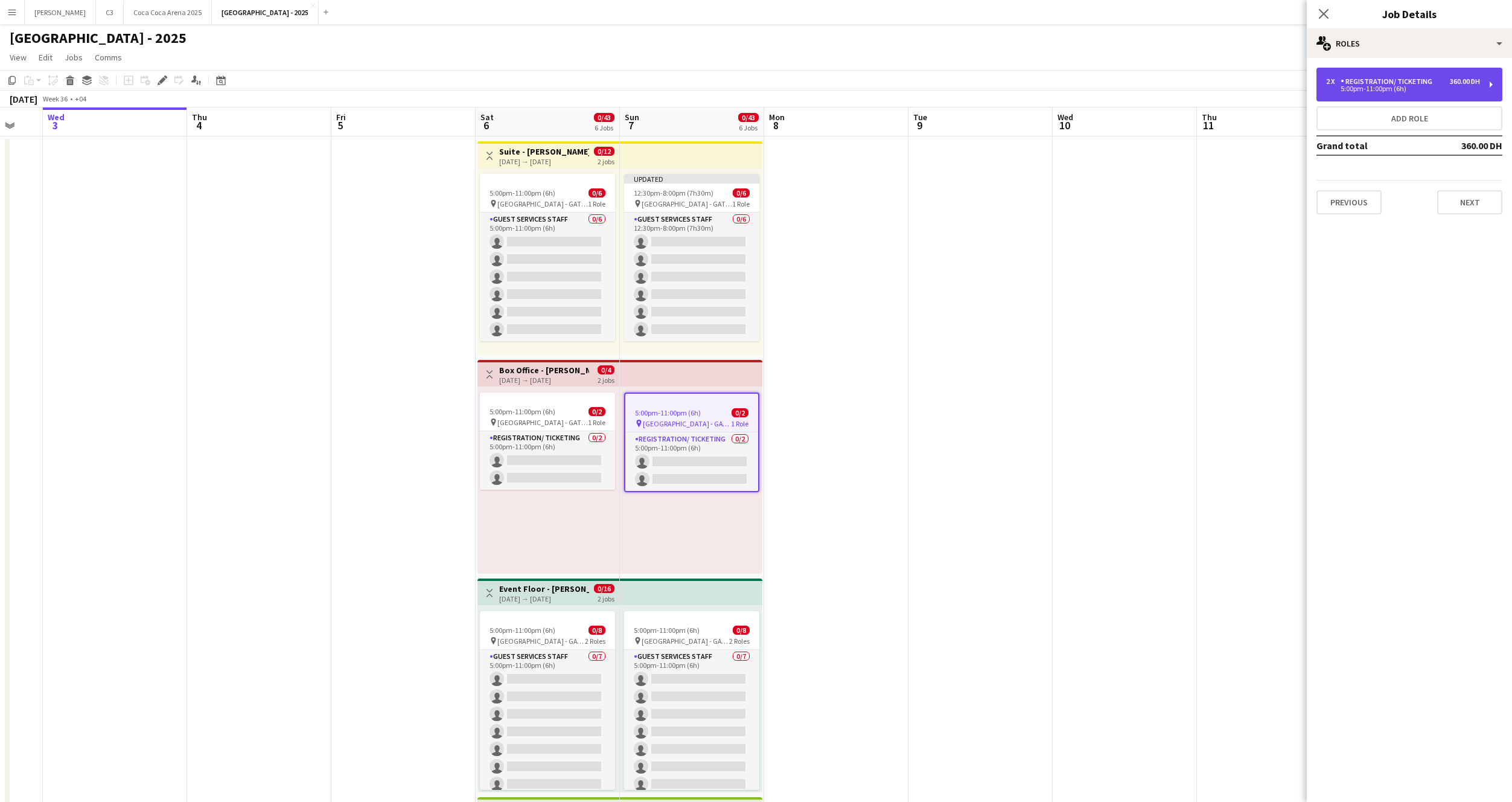
click at [1379, 87] on div "5:00pm-11:00pm (6h)" at bounding box center [1403, 89] width 154 height 6
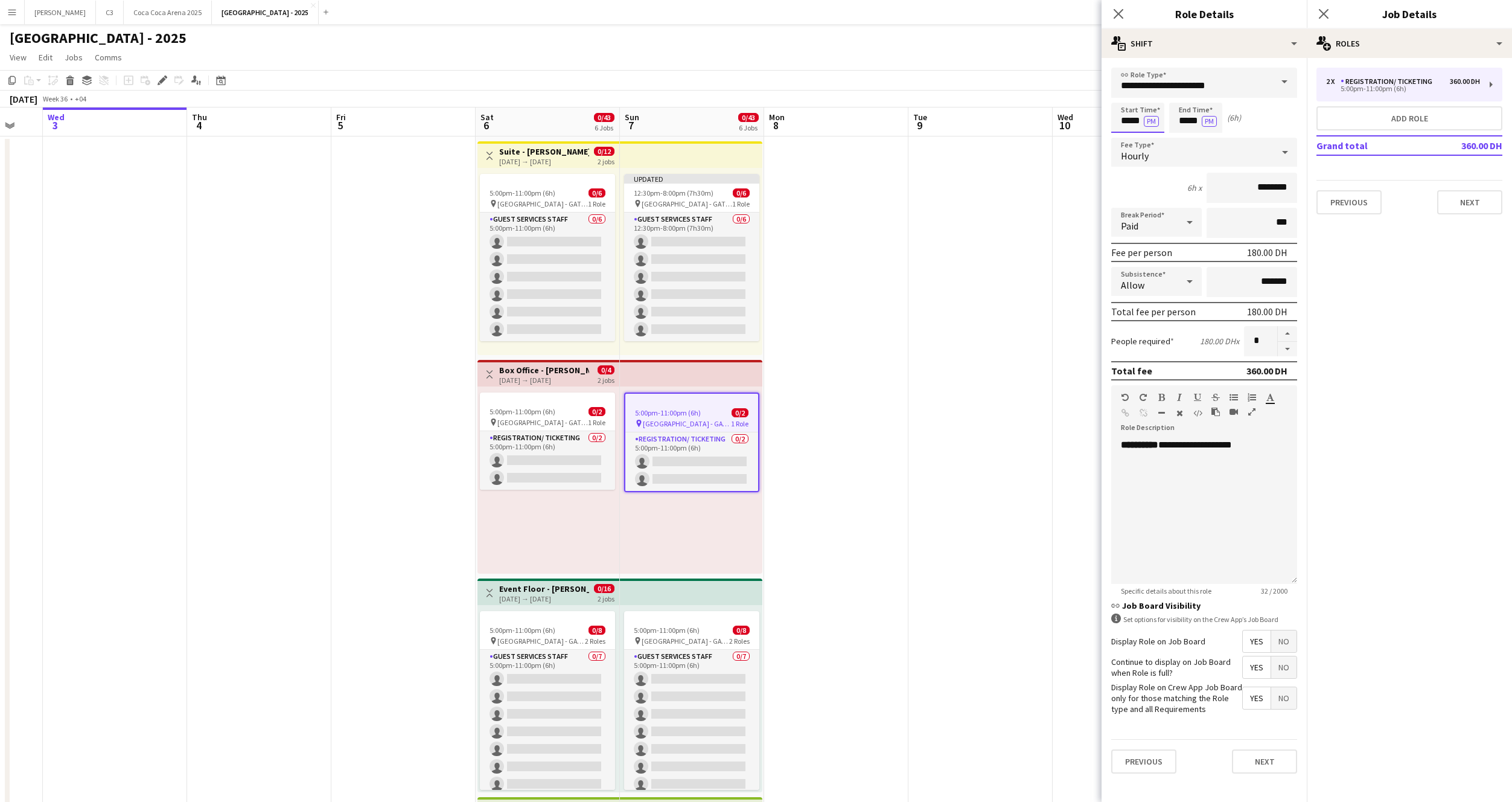
click at [1132, 125] on input "*****" at bounding box center [1138, 118] width 53 height 30
type input "*****"
click at [1253, 763] on button "Next" at bounding box center [1264, 761] width 65 height 24
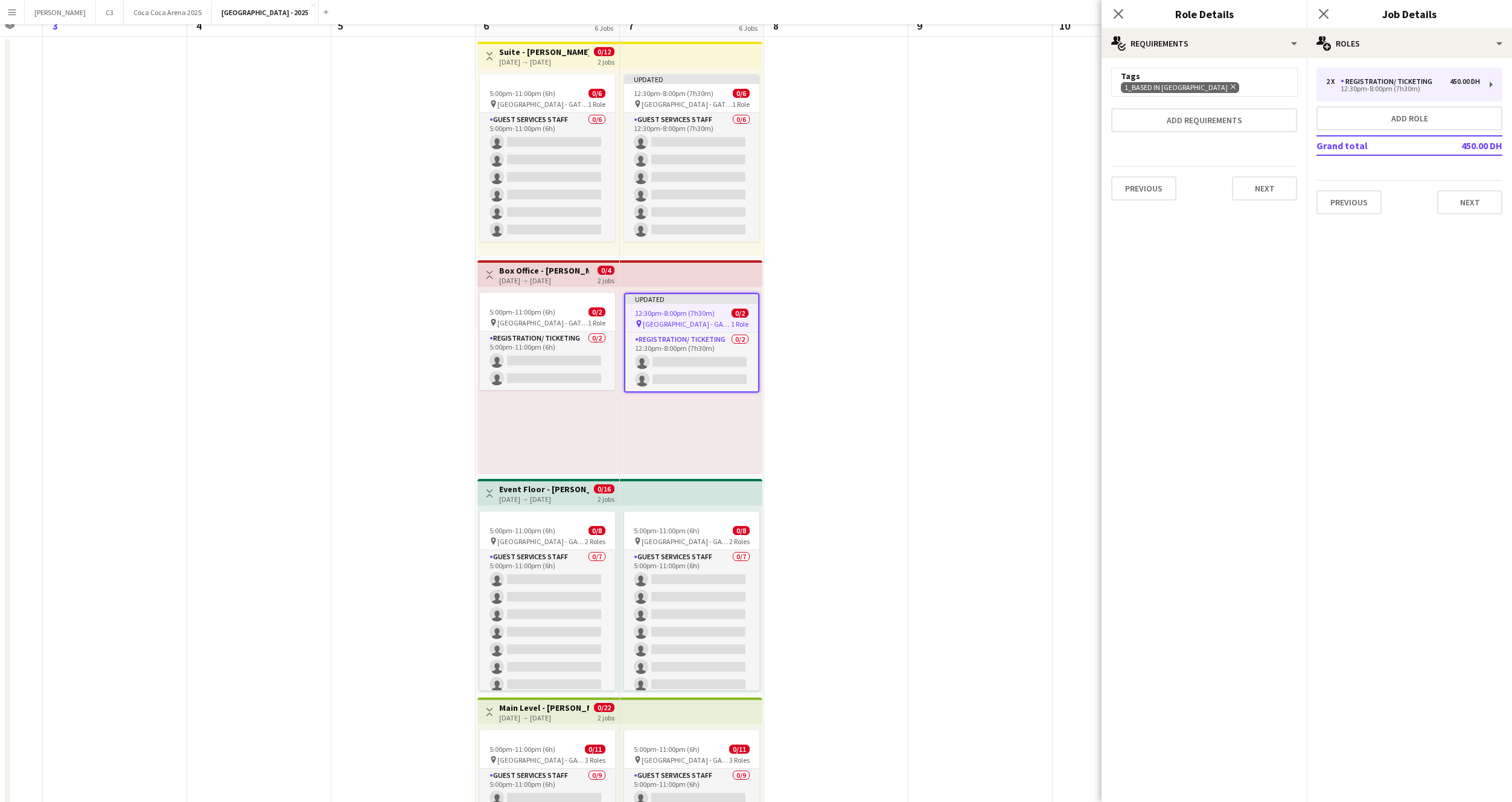
scroll to position [169, 0]
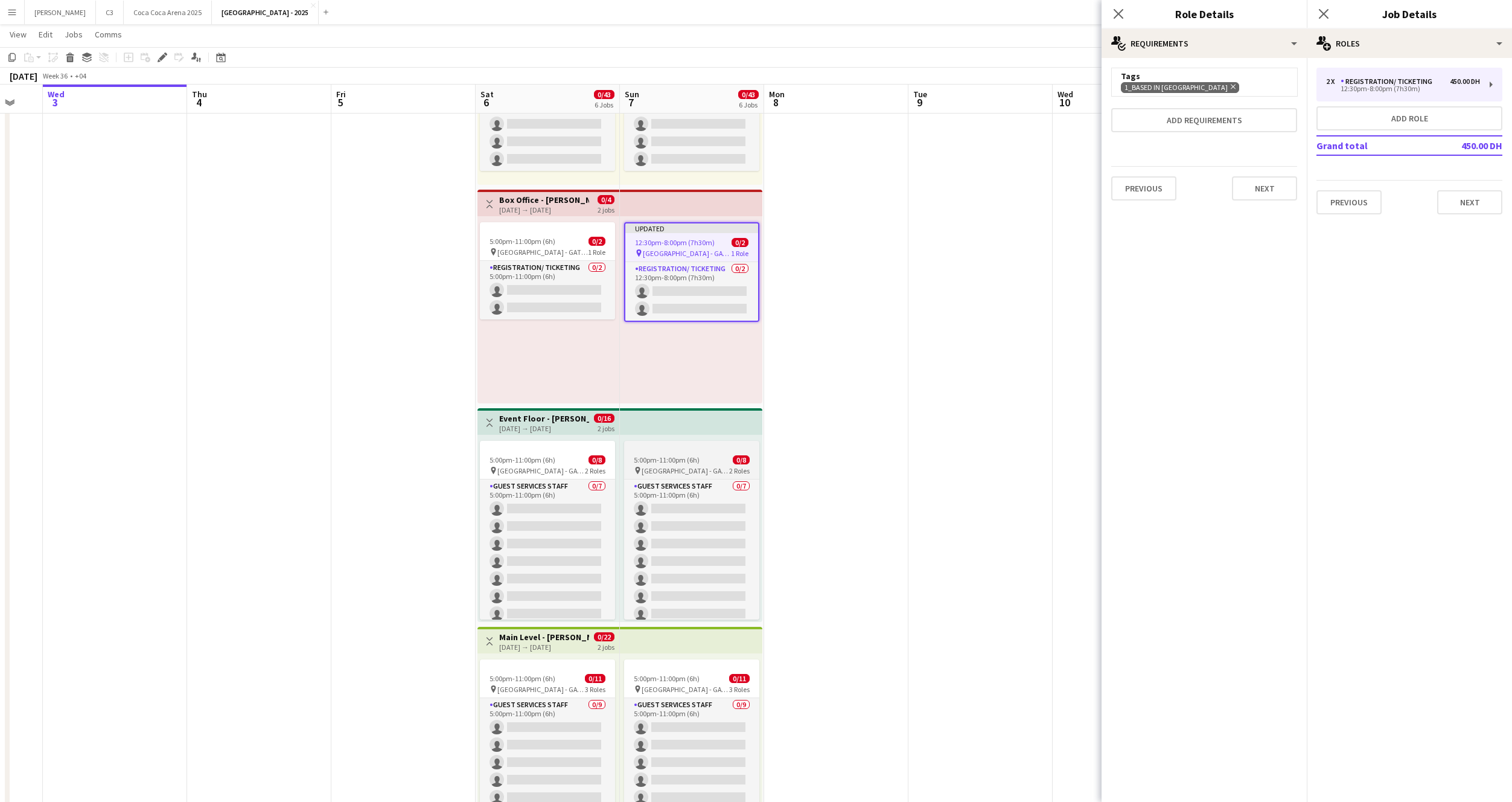
click at [685, 455] on span "5:00pm-11:00pm (6h)" at bounding box center [666, 460] width 66 height 9
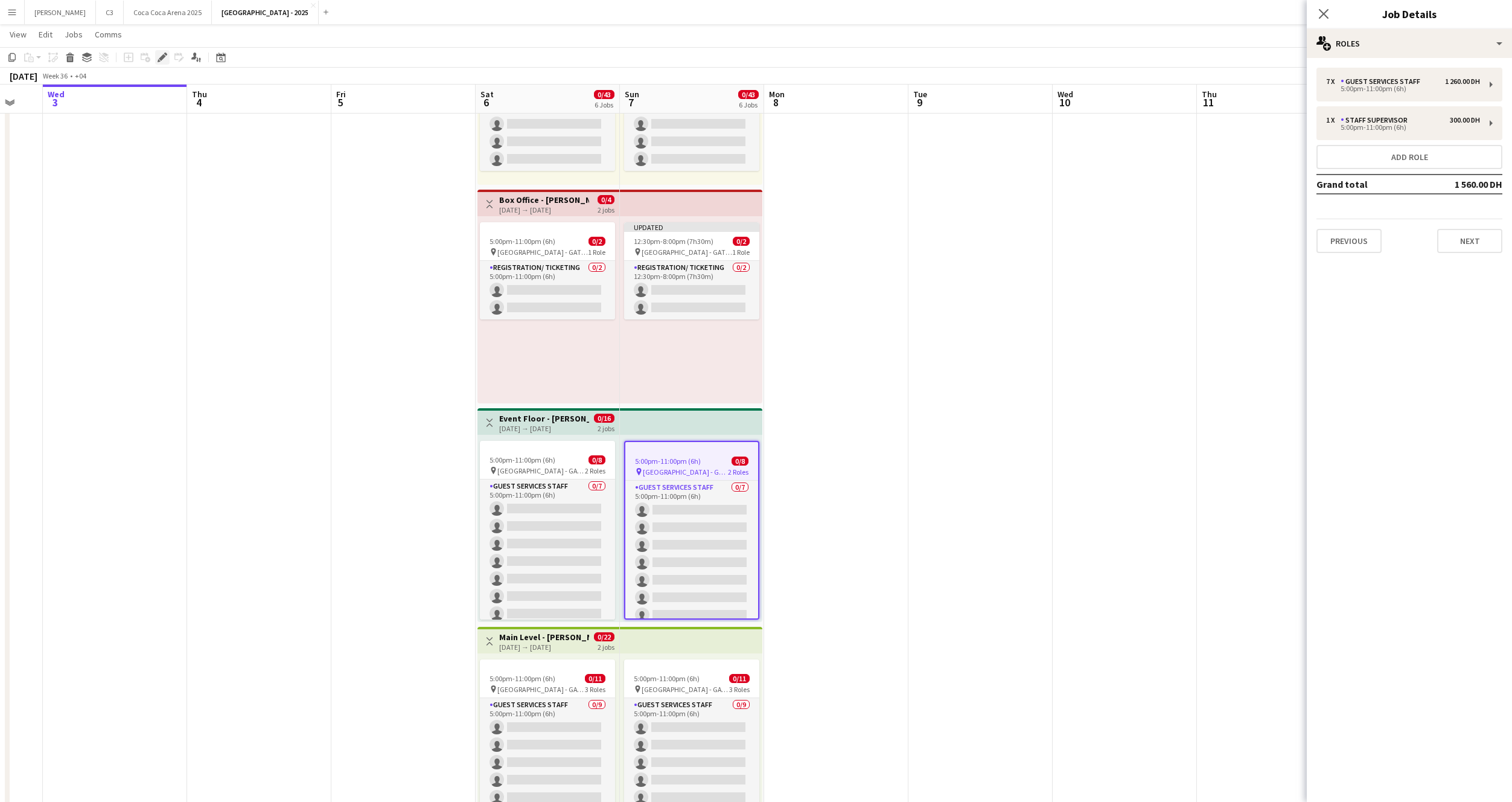
click at [161, 58] on icon at bounding box center [162, 58] width 7 height 7
click at [1372, 86] on div "5:00pm-11:00pm (6h)" at bounding box center [1403, 89] width 154 height 6
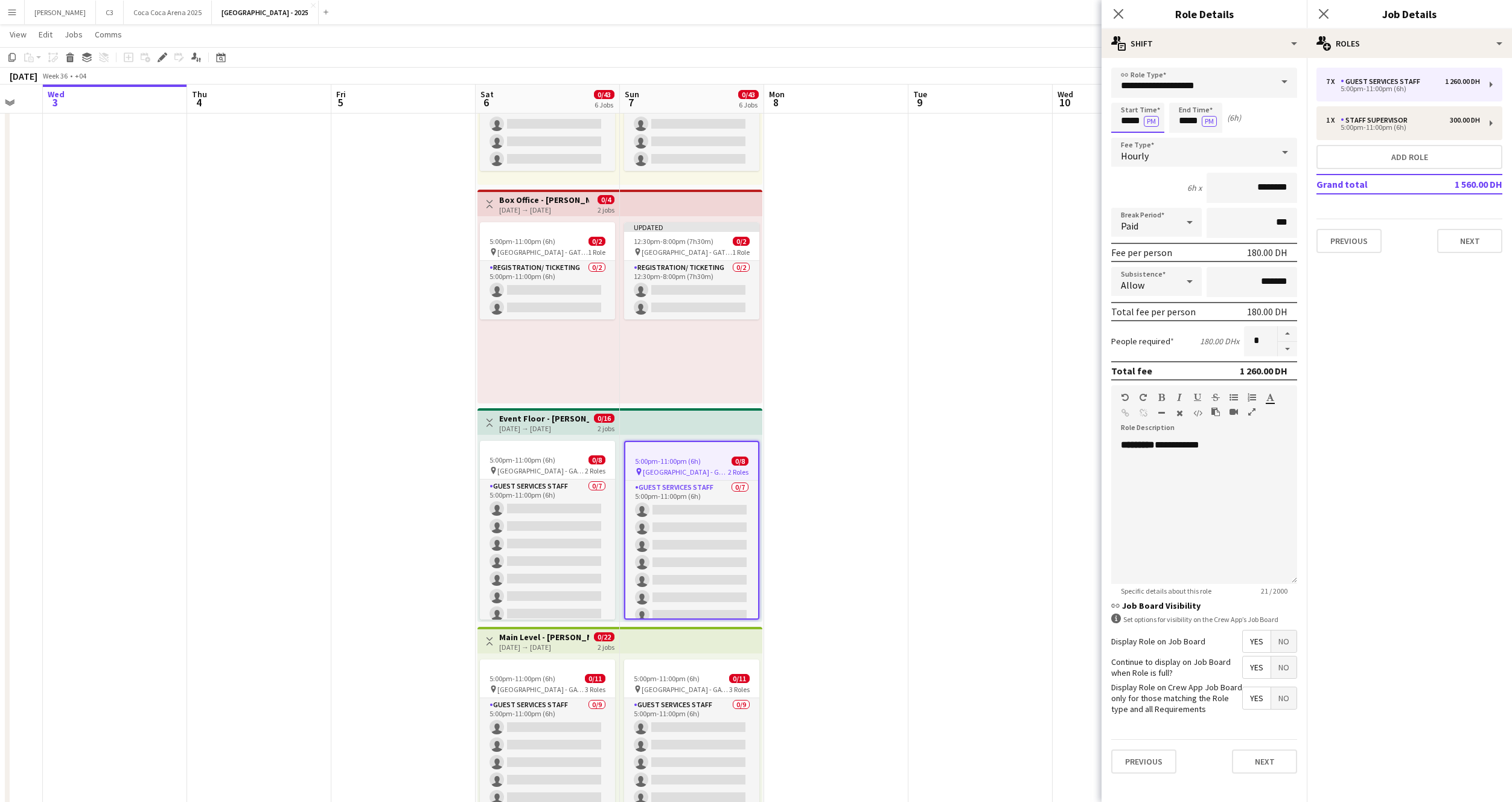
click at [1133, 123] on input "*****" at bounding box center [1138, 118] width 53 height 30
type input "*****"
click at [1253, 765] on button "Next" at bounding box center [1264, 761] width 65 height 24
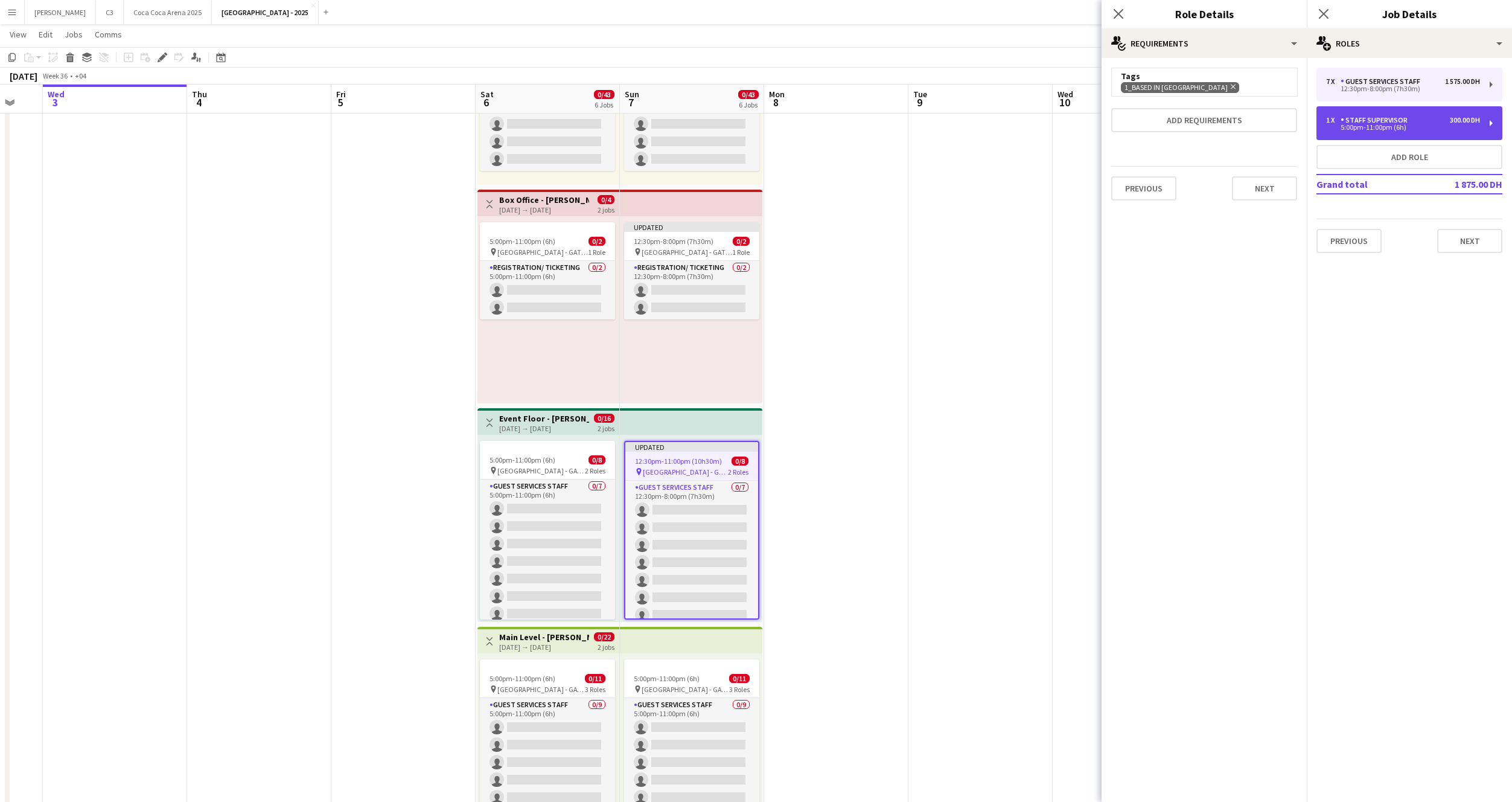
click at [1410, 129] on div "5:00pm-11:00pm (6h)" at bounding box center [1403, 127] width 154 height 6
type input "**********"
type input "*****"
type input "********"
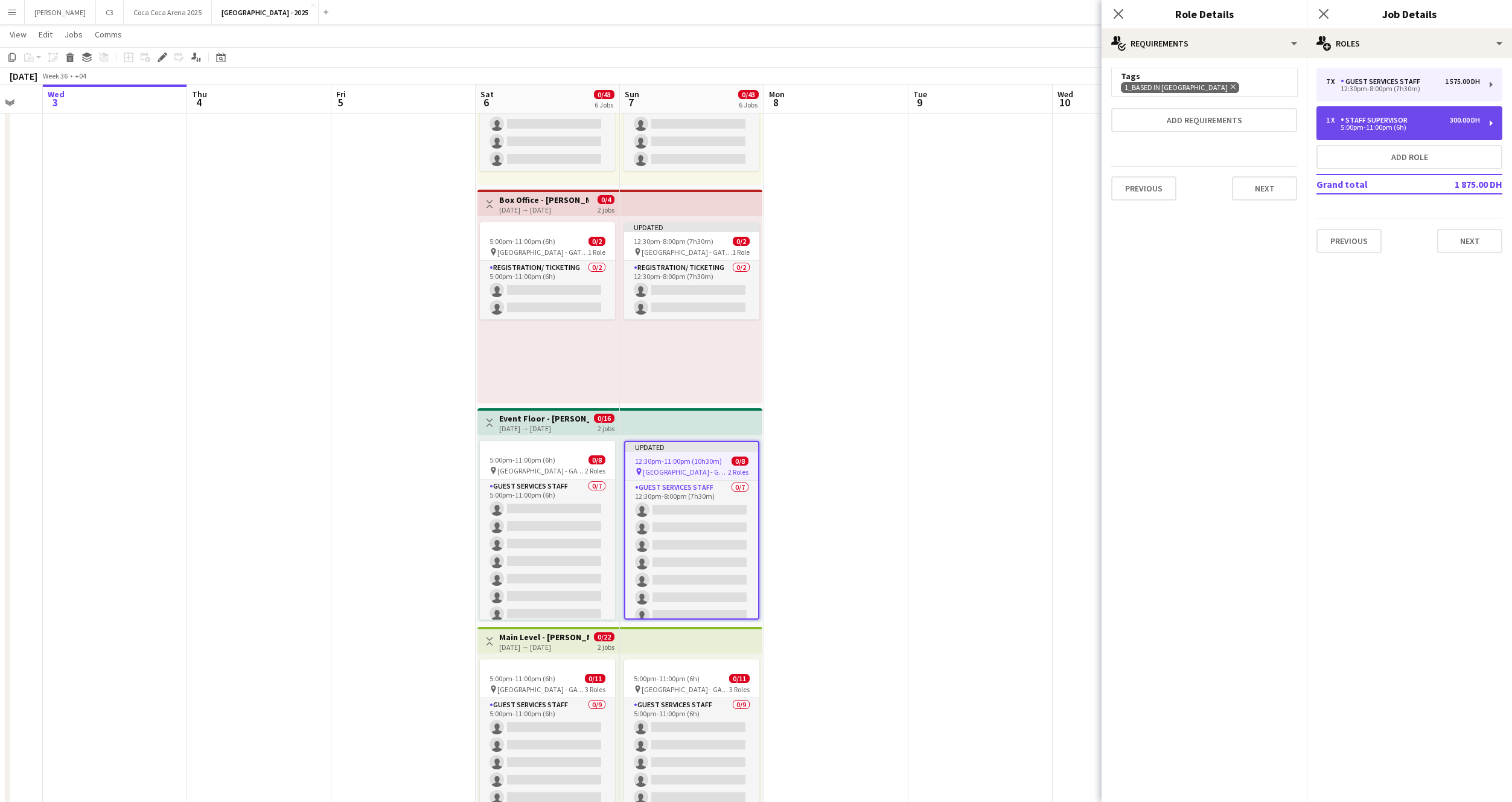
type input "*"
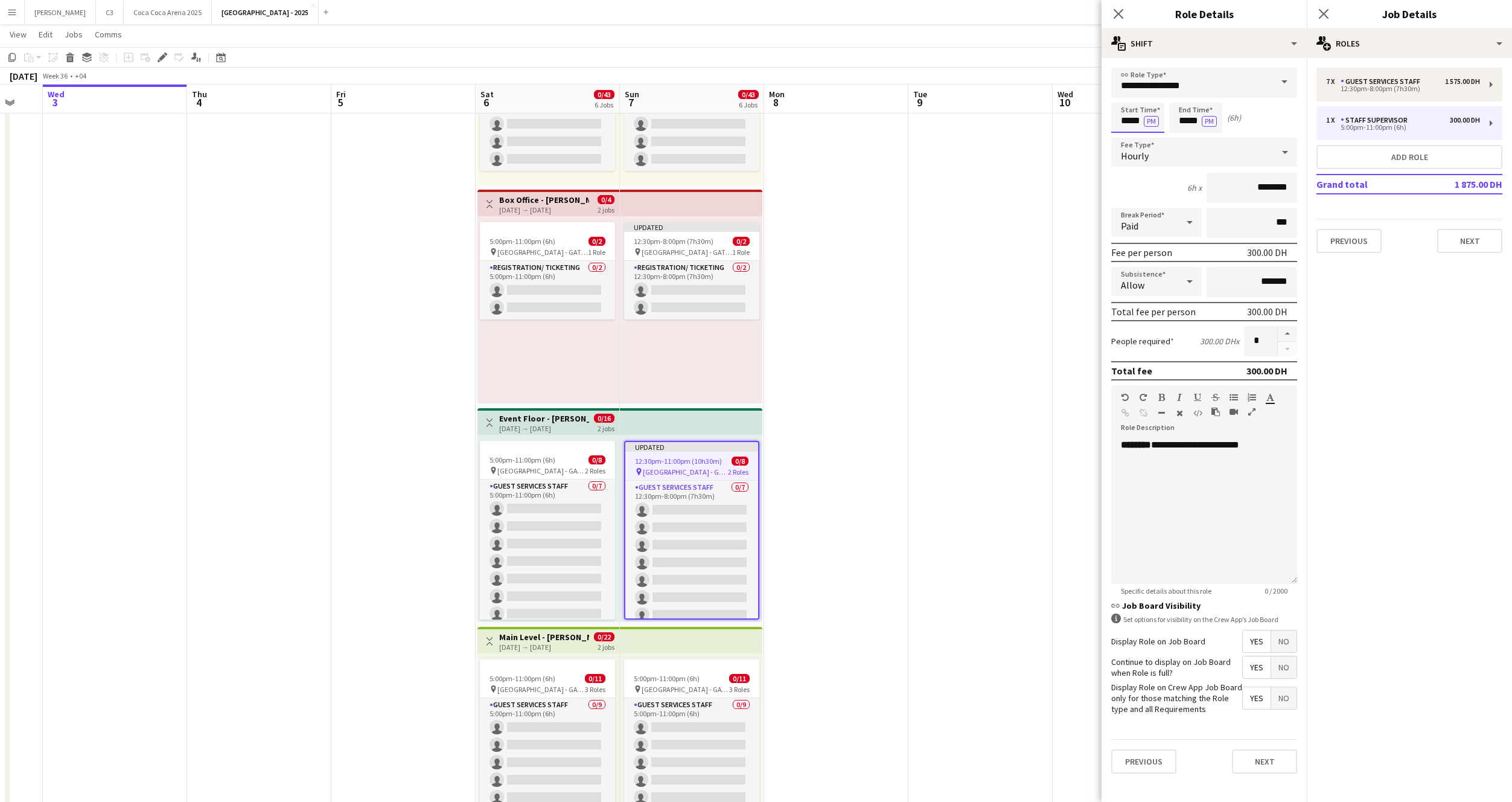
click at [1123, 122] on input "*****" at bounding box center [1138, 118] width 53 height 30
type input "*****"
click at [1257, 761] on button "Next" at bounding box center [1264, 761] width 65 height 24
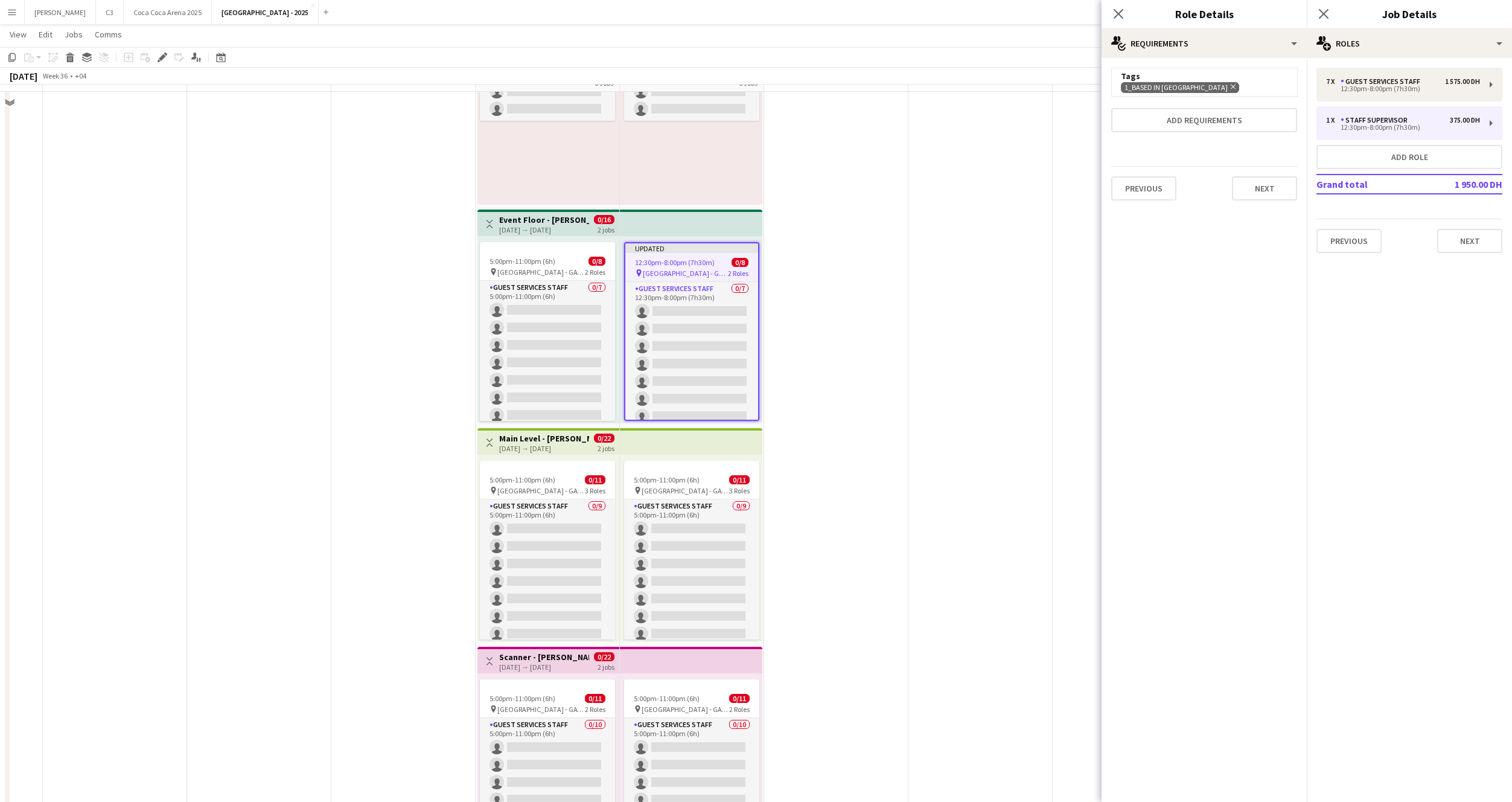
scroll to position [47, 0]
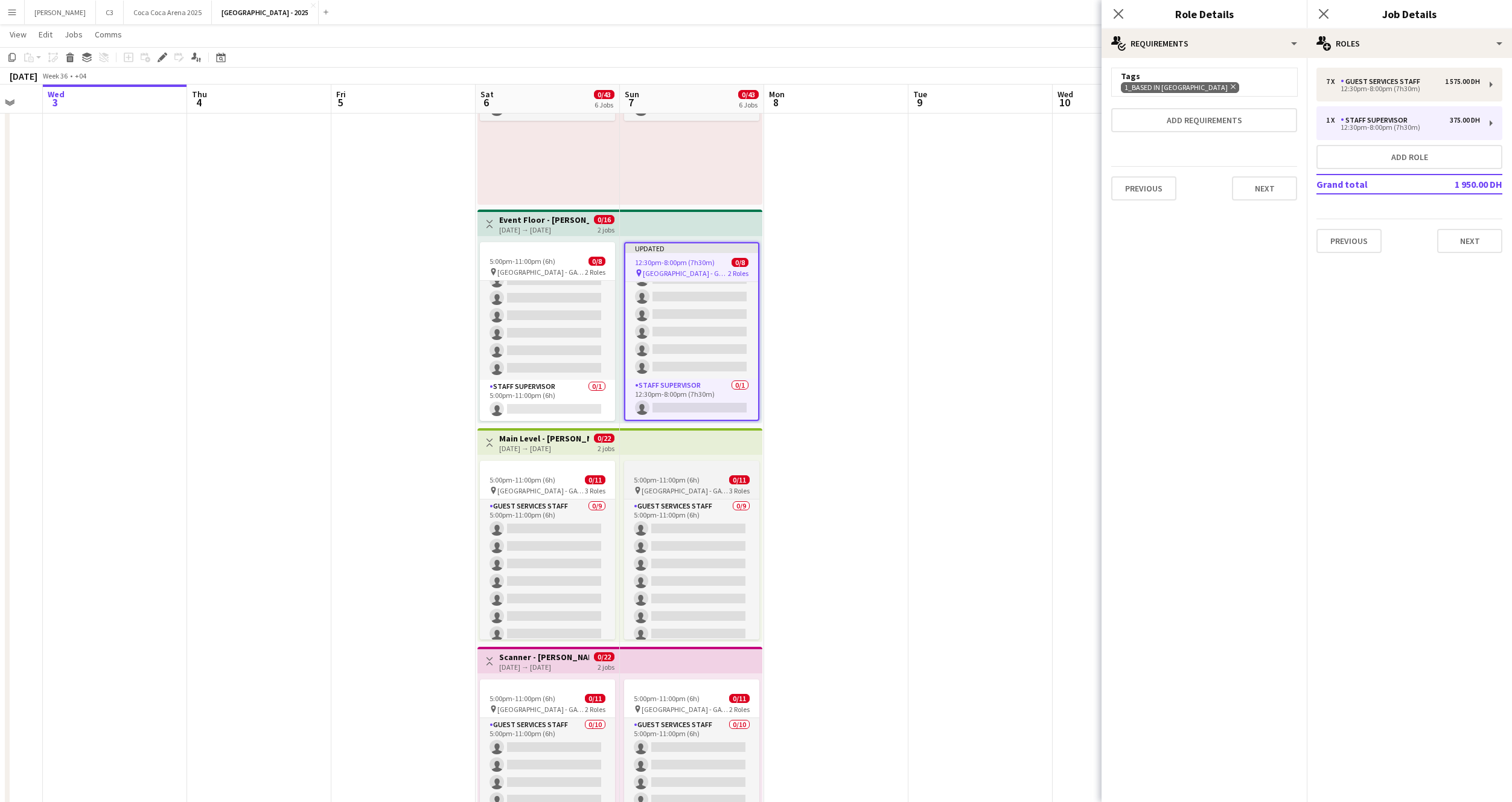
click at [690, 490] on span "Etihad Arena - GATE 7" at bounding box center [685, 491] width 87 height 9
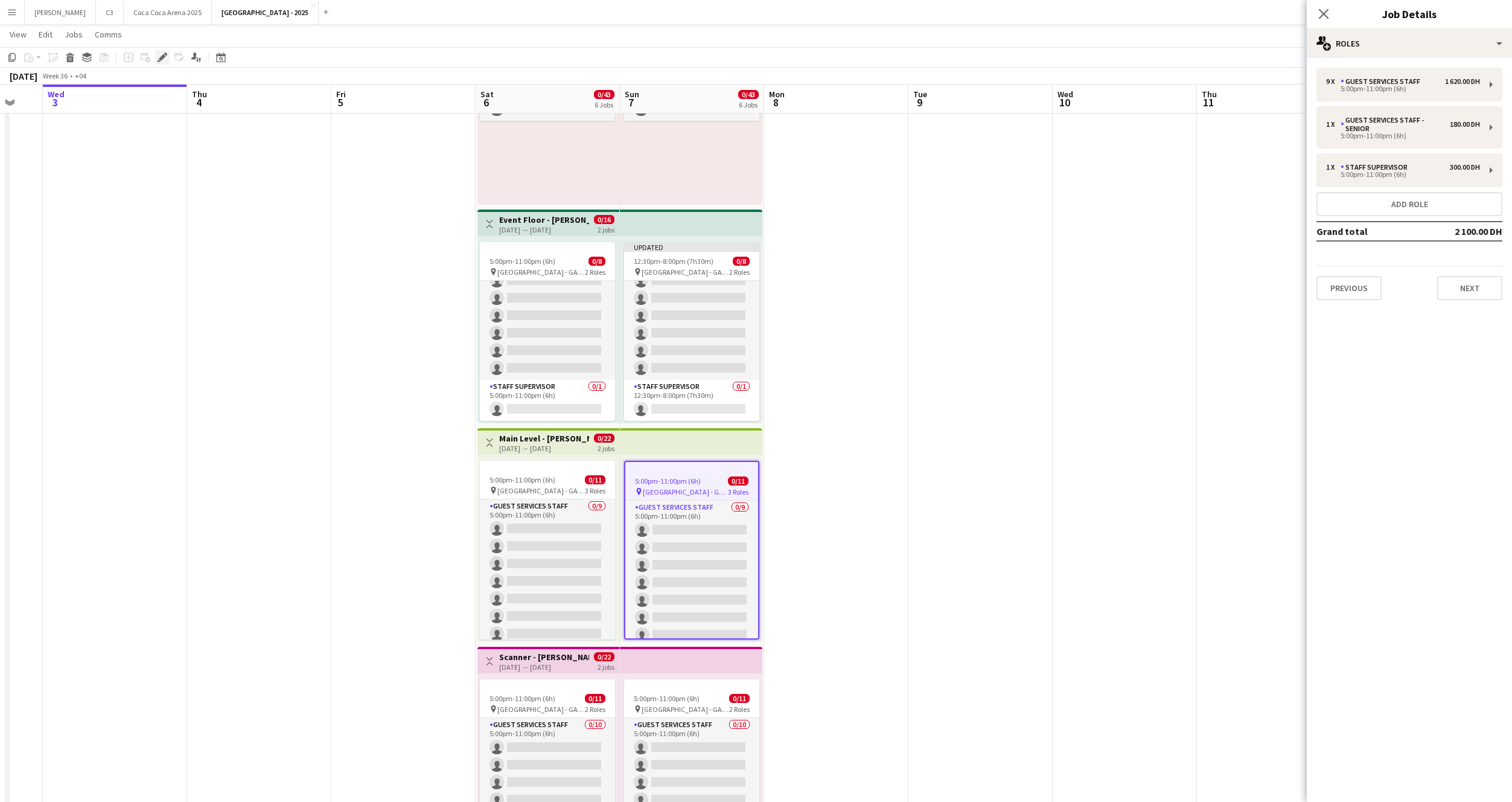
click at [163, 56] on icon at bounding box center [162, 58] width 7 height 7
click at [1402, 83] on div "Guest Services Staff" at bounding box center [1383, 81] width 85 height 9
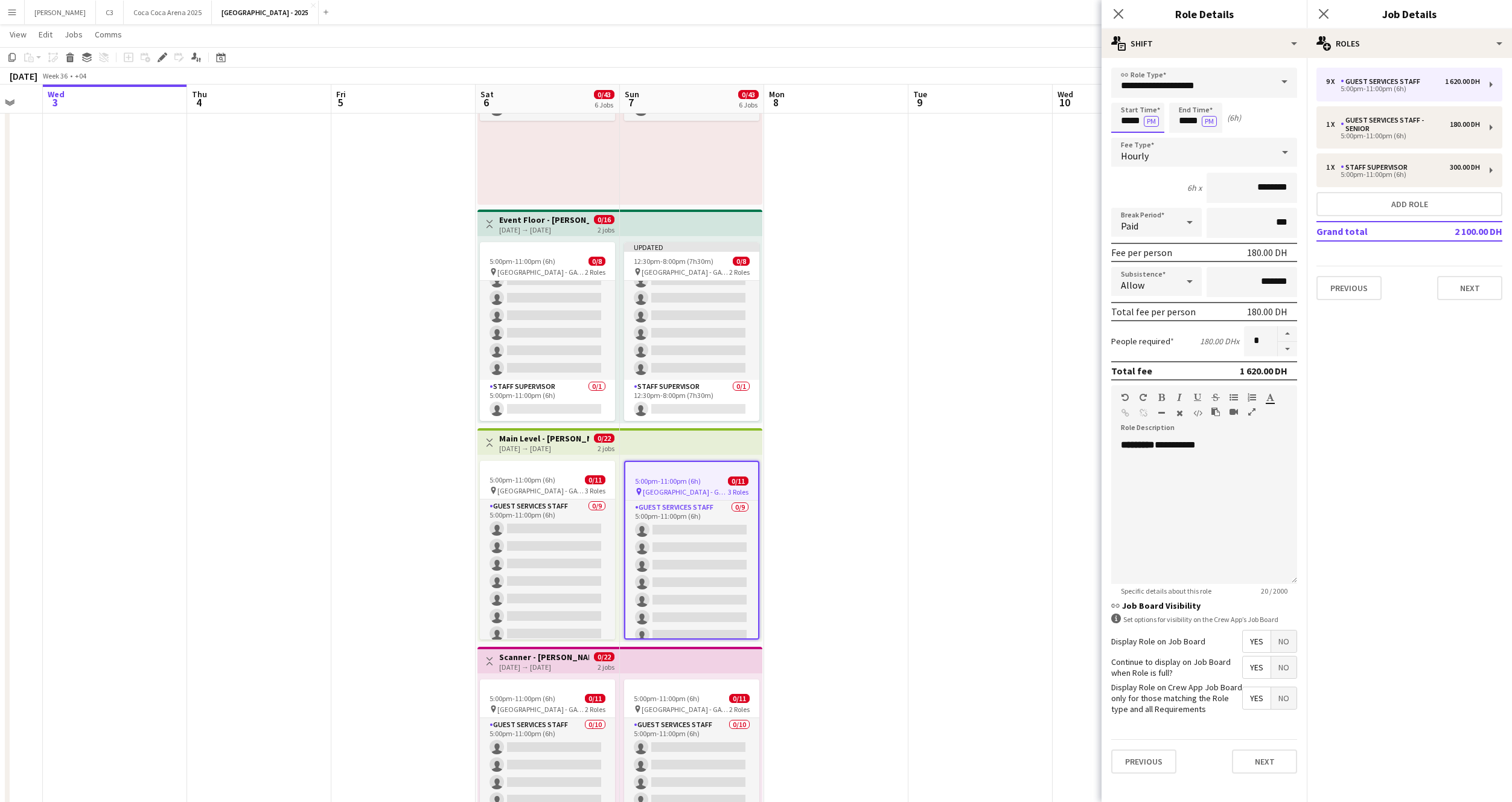
click at [1134, 128] on input "*****" at bounding box center [1138, 118] width 53 height 30
type input "*****"
click at [1255, 753] on button "Next" at bounding box center [1264, 761] width 65 height 24
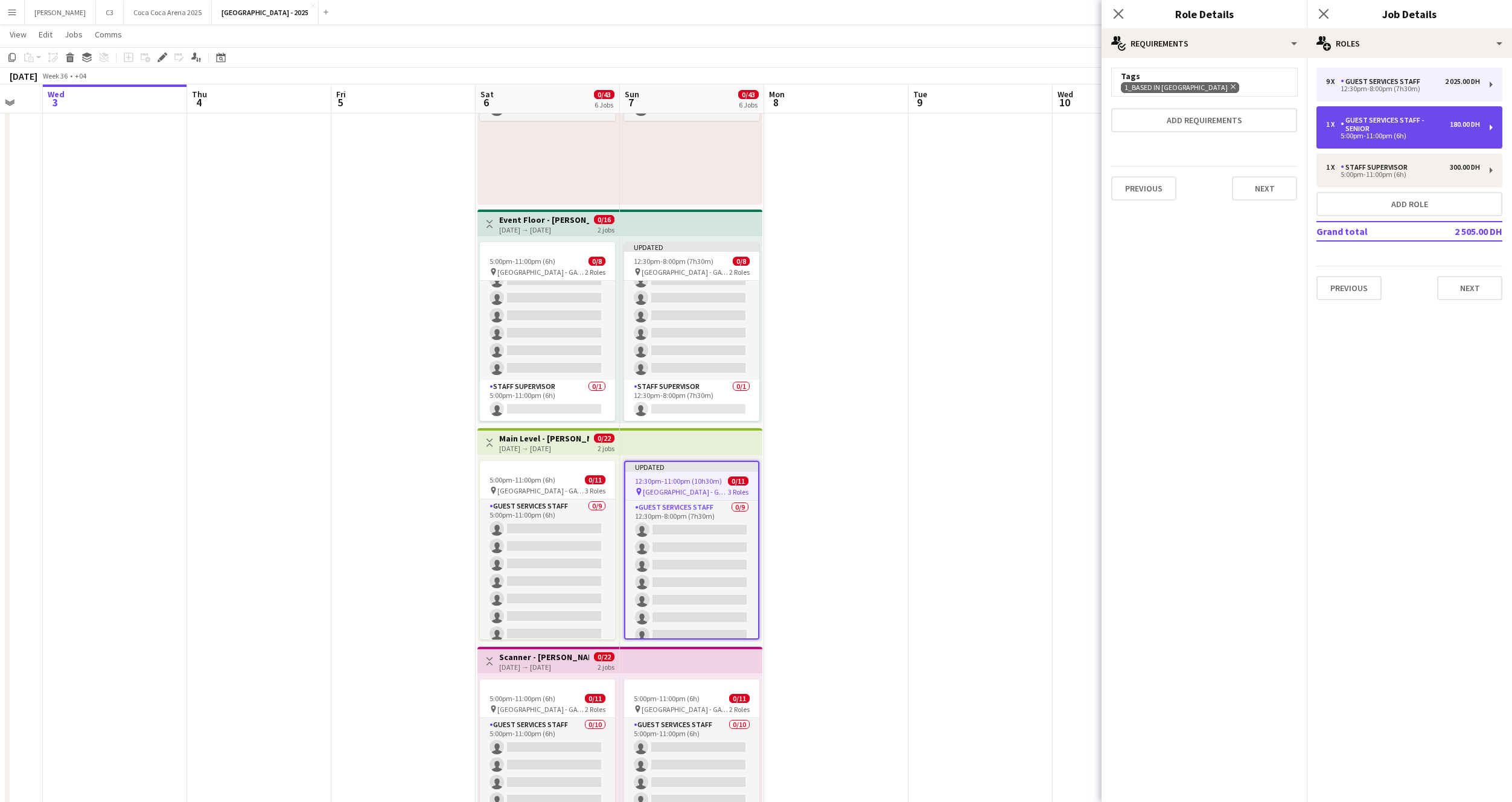
click at [1373, 127] on div "Guest Services Staff - Senior" at bounding box center [1395, 125] width 109 height 17
type input "**********"
type input "*****"
type input "*"
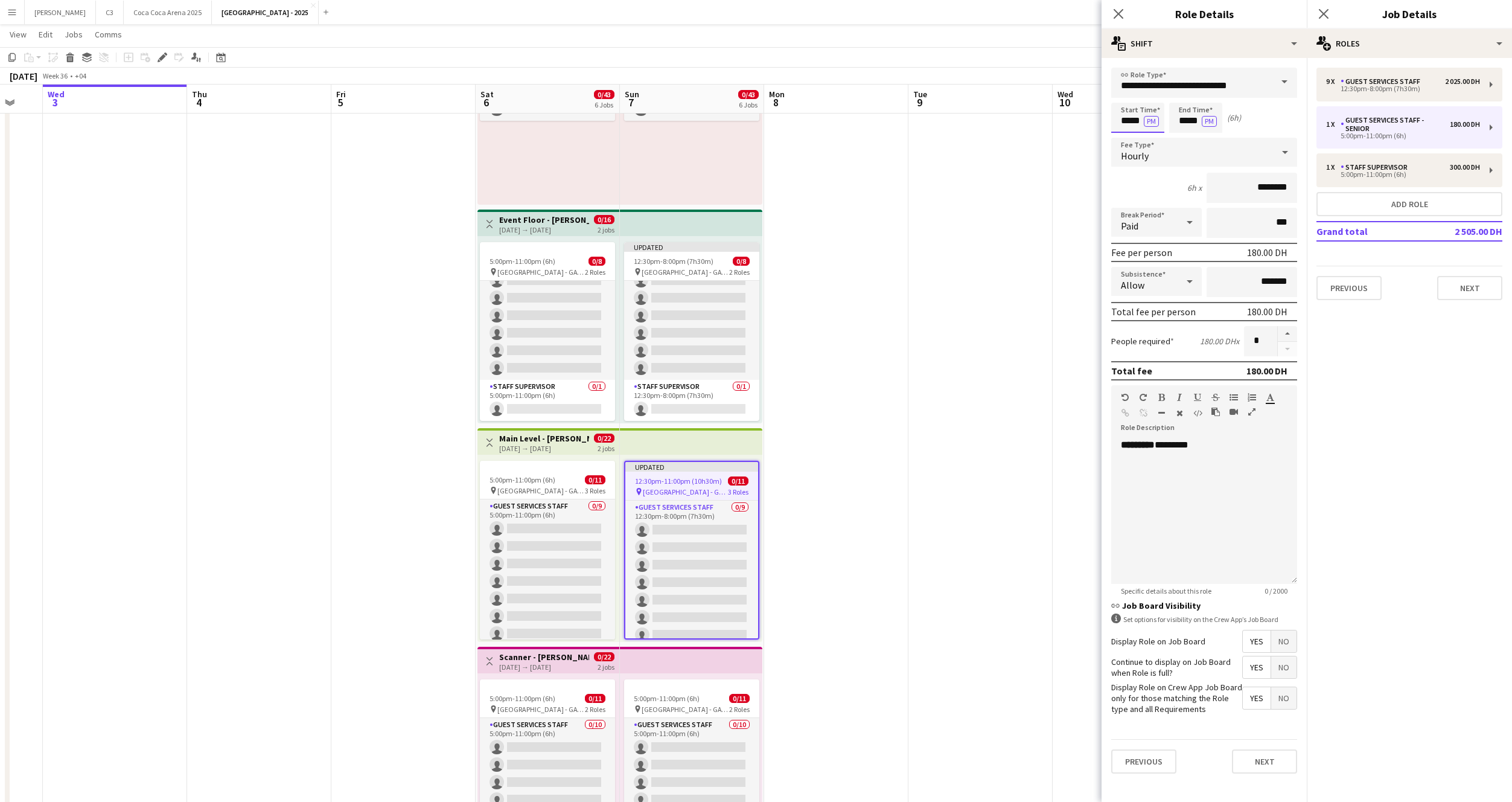
click at [1133, 122] on input "*****" at bounding box center [1138, 118] width 53 height 30
type input "*****"
click at [1268, 769] on button "Next" at bounding box center [1264, 761] width 65 height 24
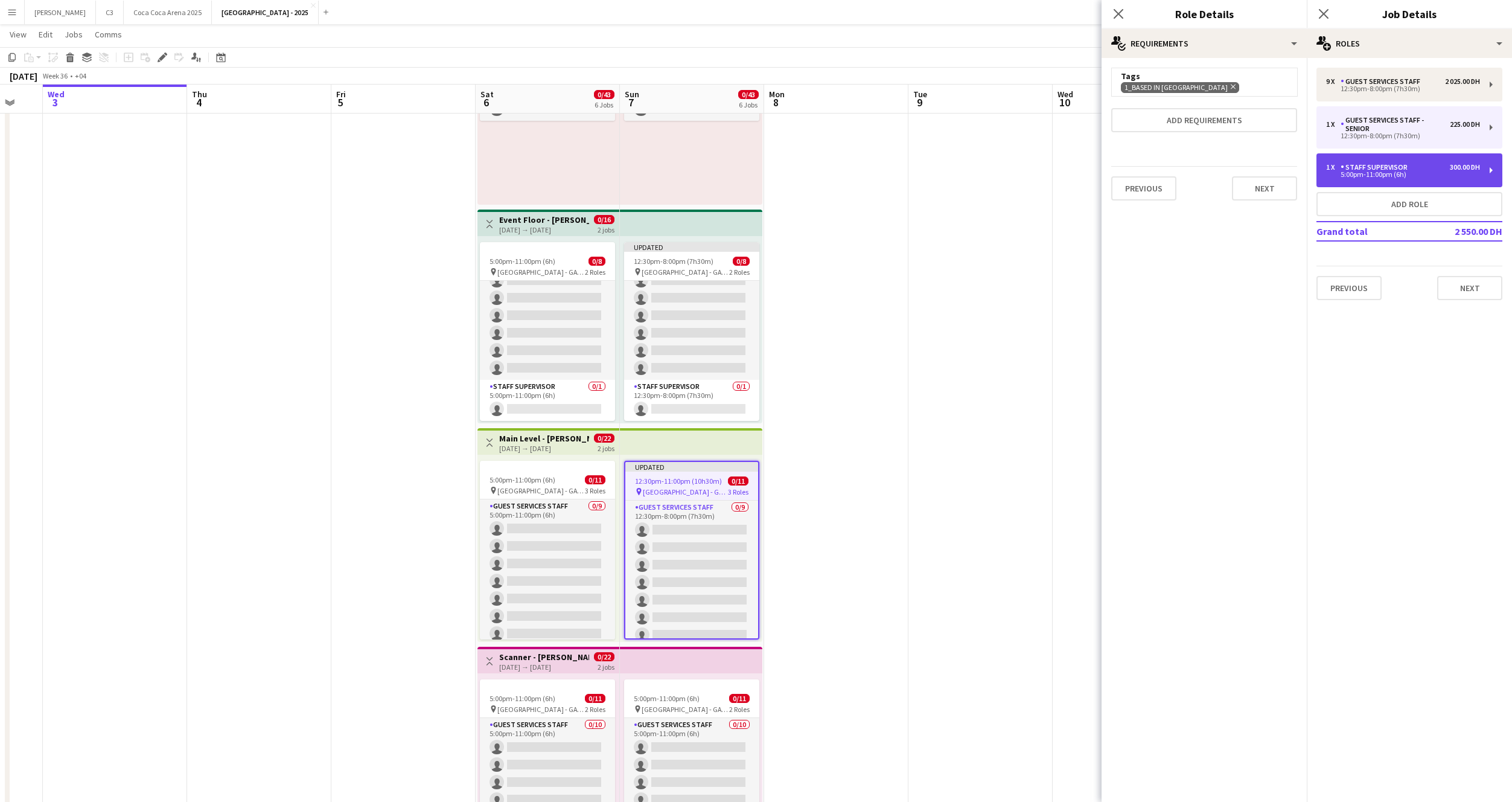
click at [1366, 164] on div "Staff Supervisor" at bounding box center [1376, 167] width 72 height 9
type input "**********"
type input "*****"
type input "********"
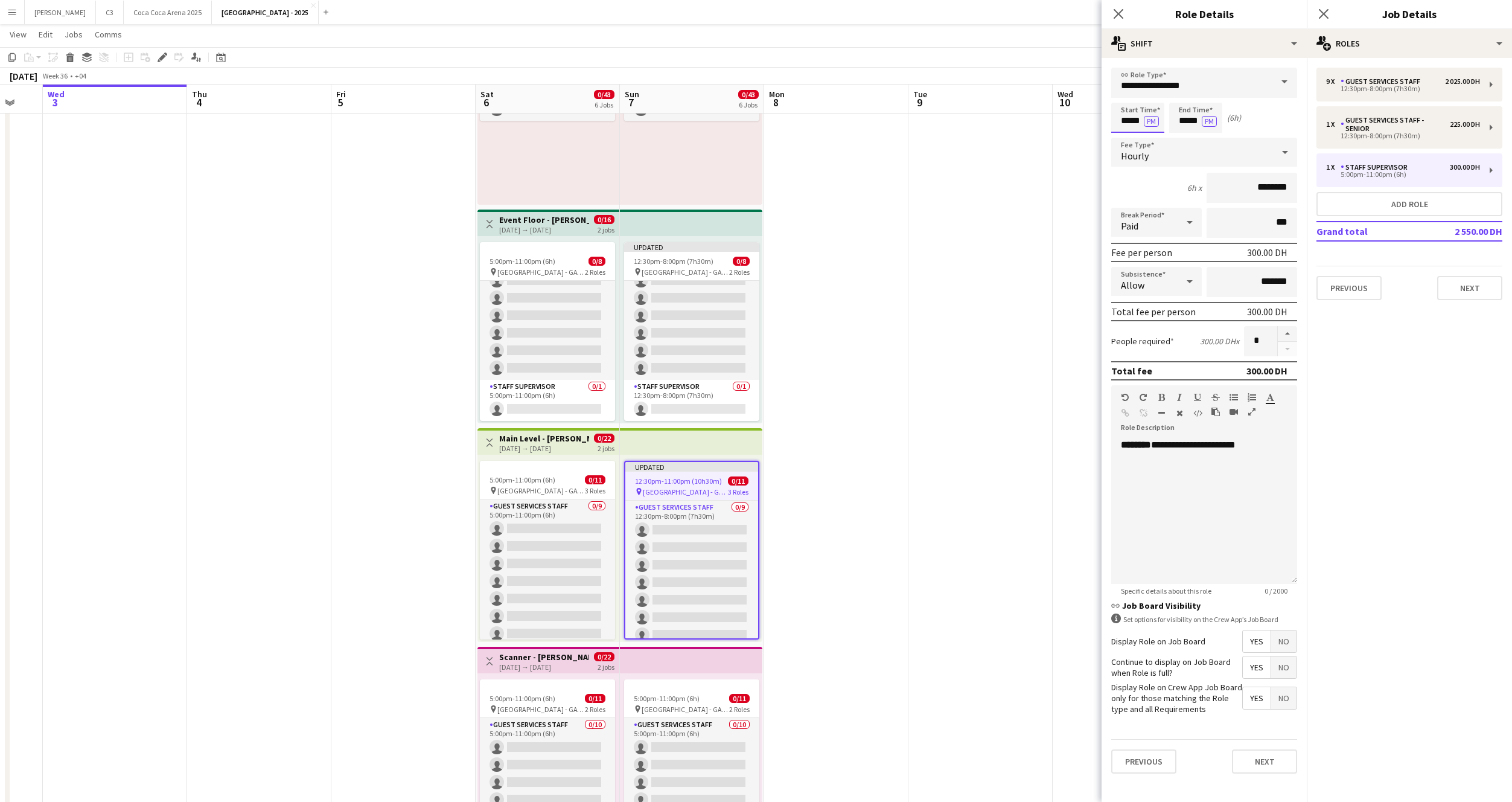
click at [1130, 122] on input "*****" at bounding box center [1138, 118] width 53 height 30
type input "*****"
click at [1257, 767] on button "Next" at bounding box center [1264, 761] width 65 height 24
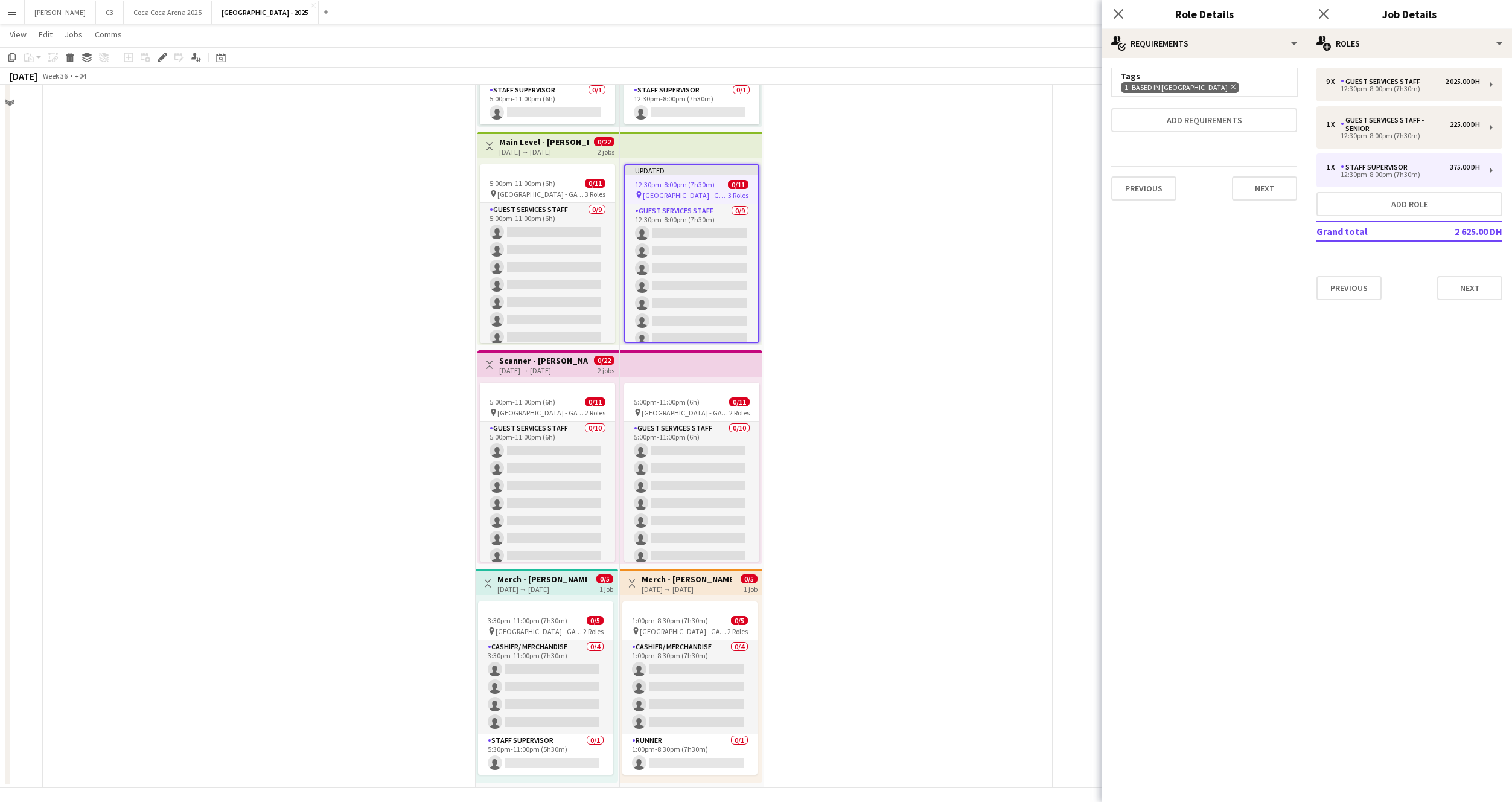
scroll to position [671, 0]
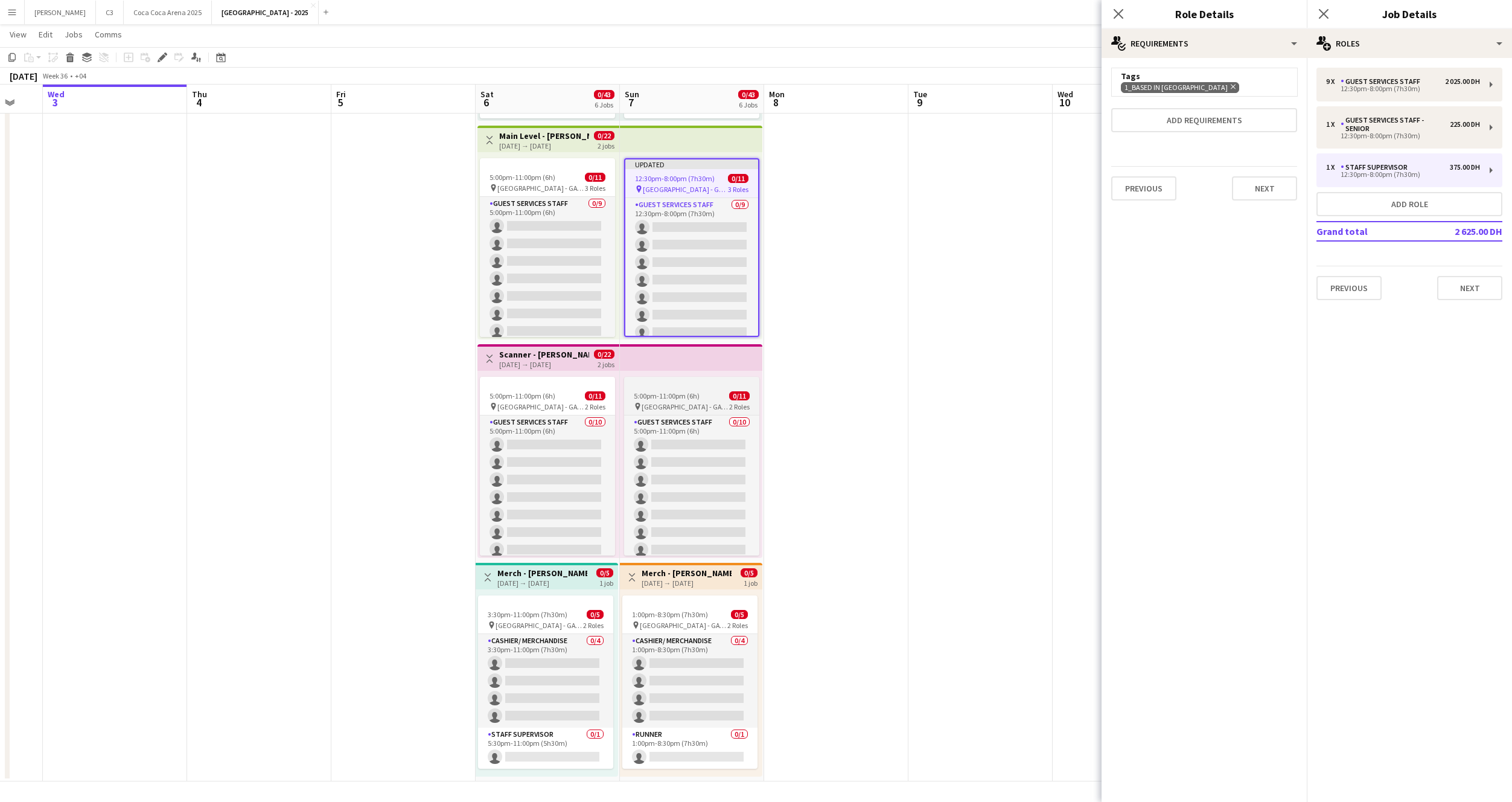
click at [708, 386] on app-job-card "5:00pm-11:00pm (6h) 0/11 pin Etihad Arena - GATE 7 2 Roles Guest Services Staff…" at bounding box center [692, 466] width 135 height 179
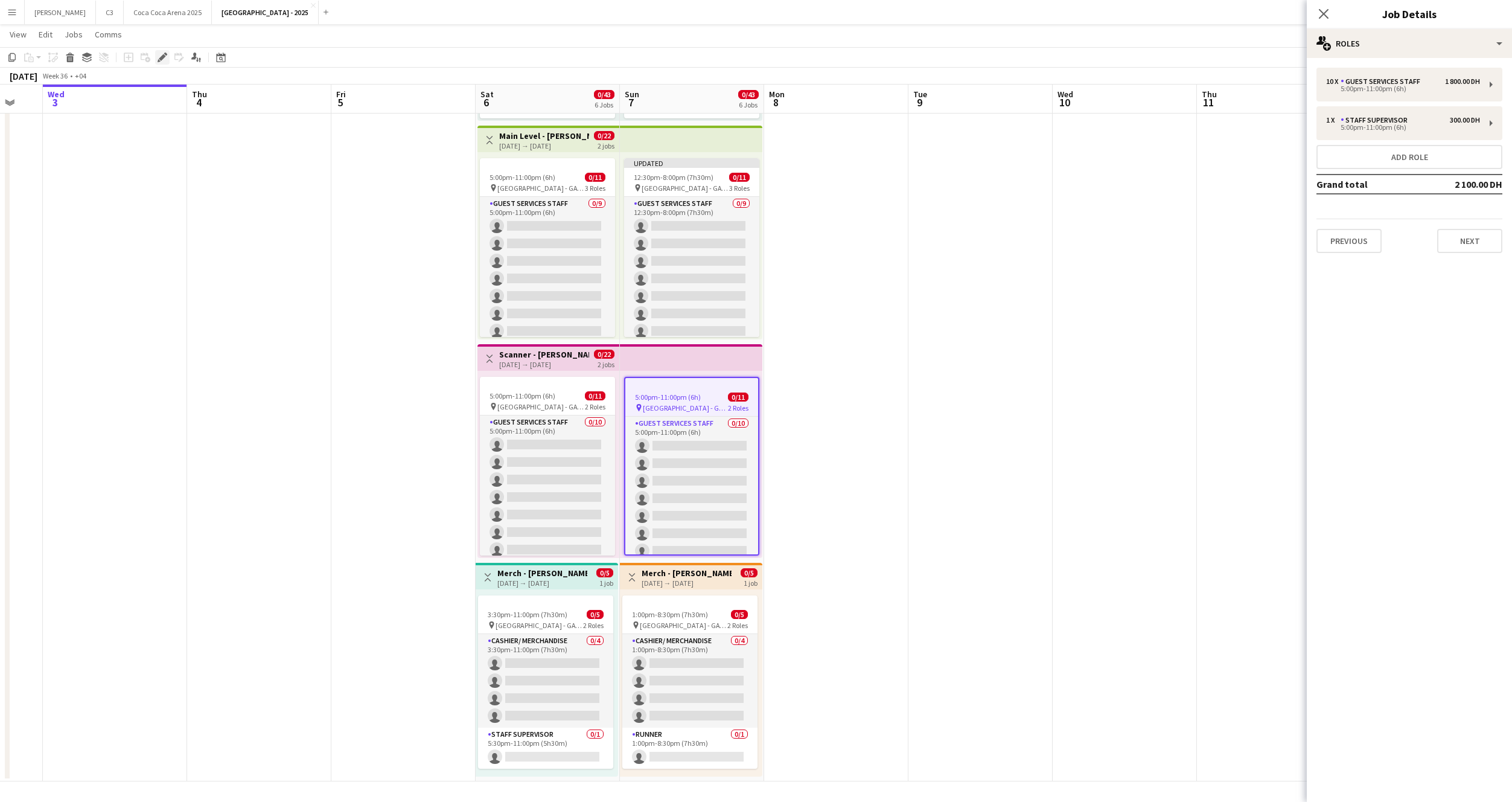
click at [162, 56] on icon at bounding box center [162, 58] width 7 height 7
click at [1406, 82] on div "Guest Services Staff" at bounding box center [1383, 81] width 85 height 9
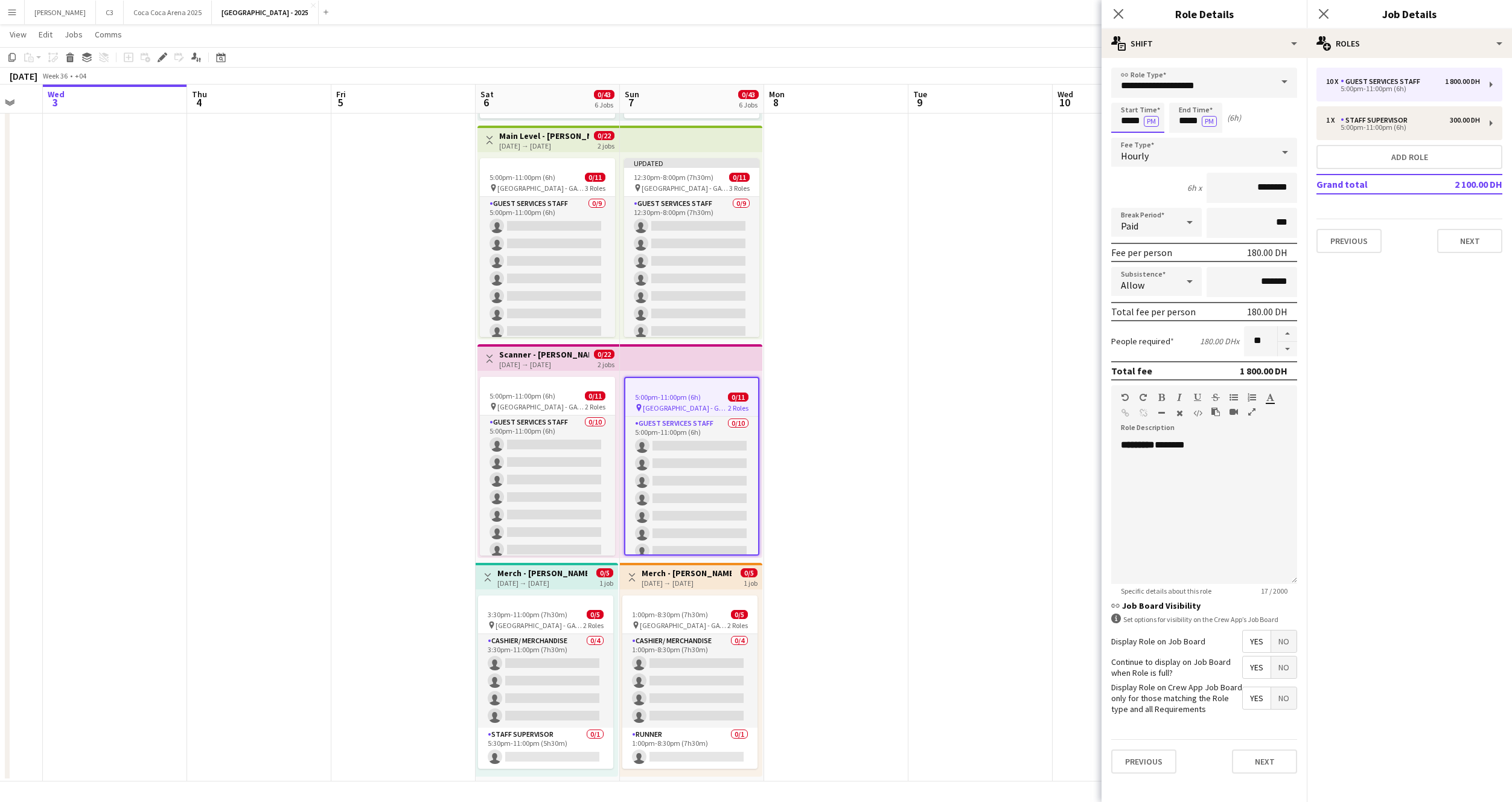
click at [1128, 126] on input "*****" at bounding box center [1138, 118] width 53 height 30
type input "*****"
click at [1248, 767] on button "Next" at bounding box center [1264, 761] width 65 height 24
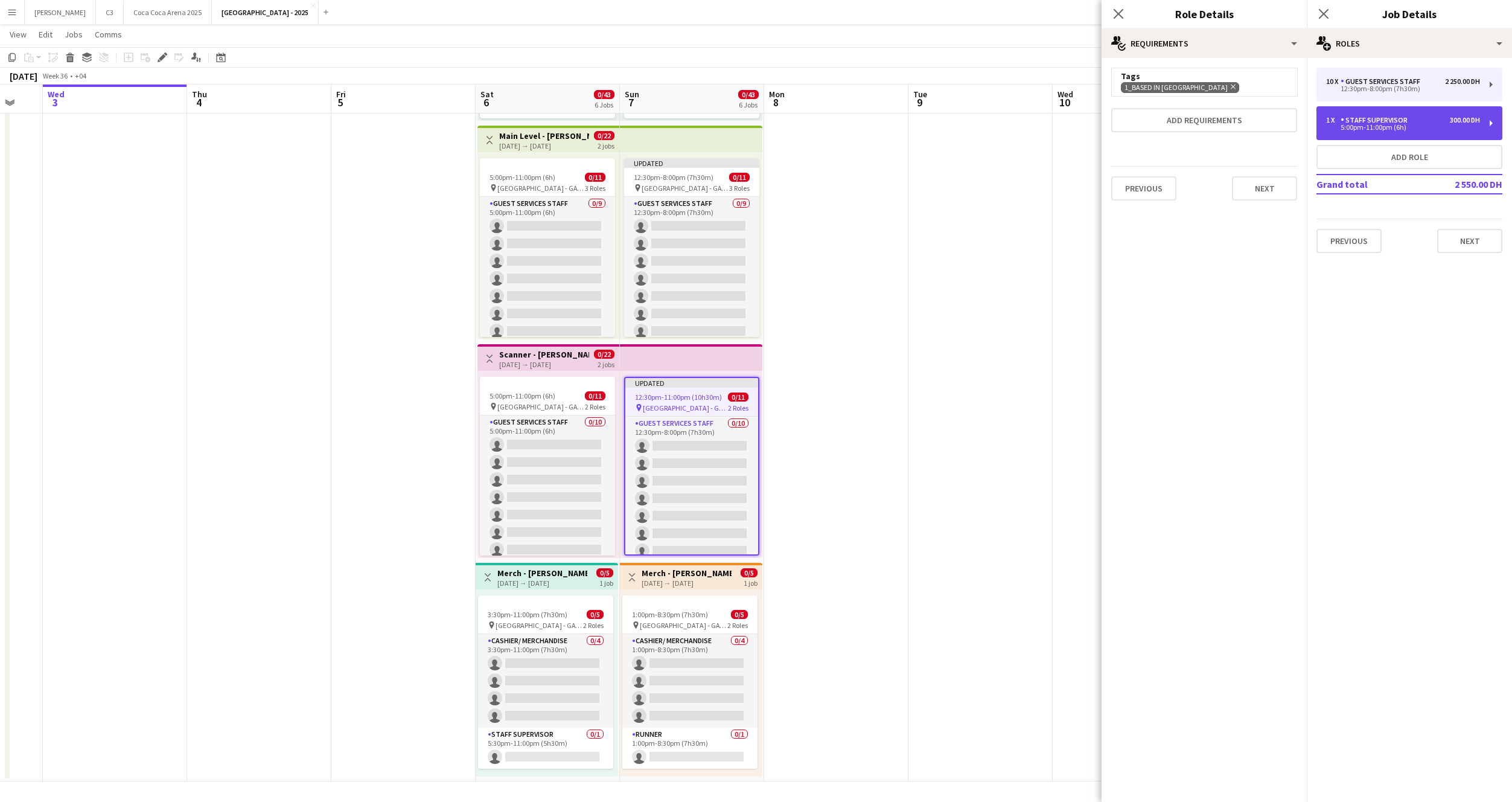
click at [1381, 127] on div "5:00pm-11:00pm (6h)" at bounding box center [1403, 127] width 154 height 6
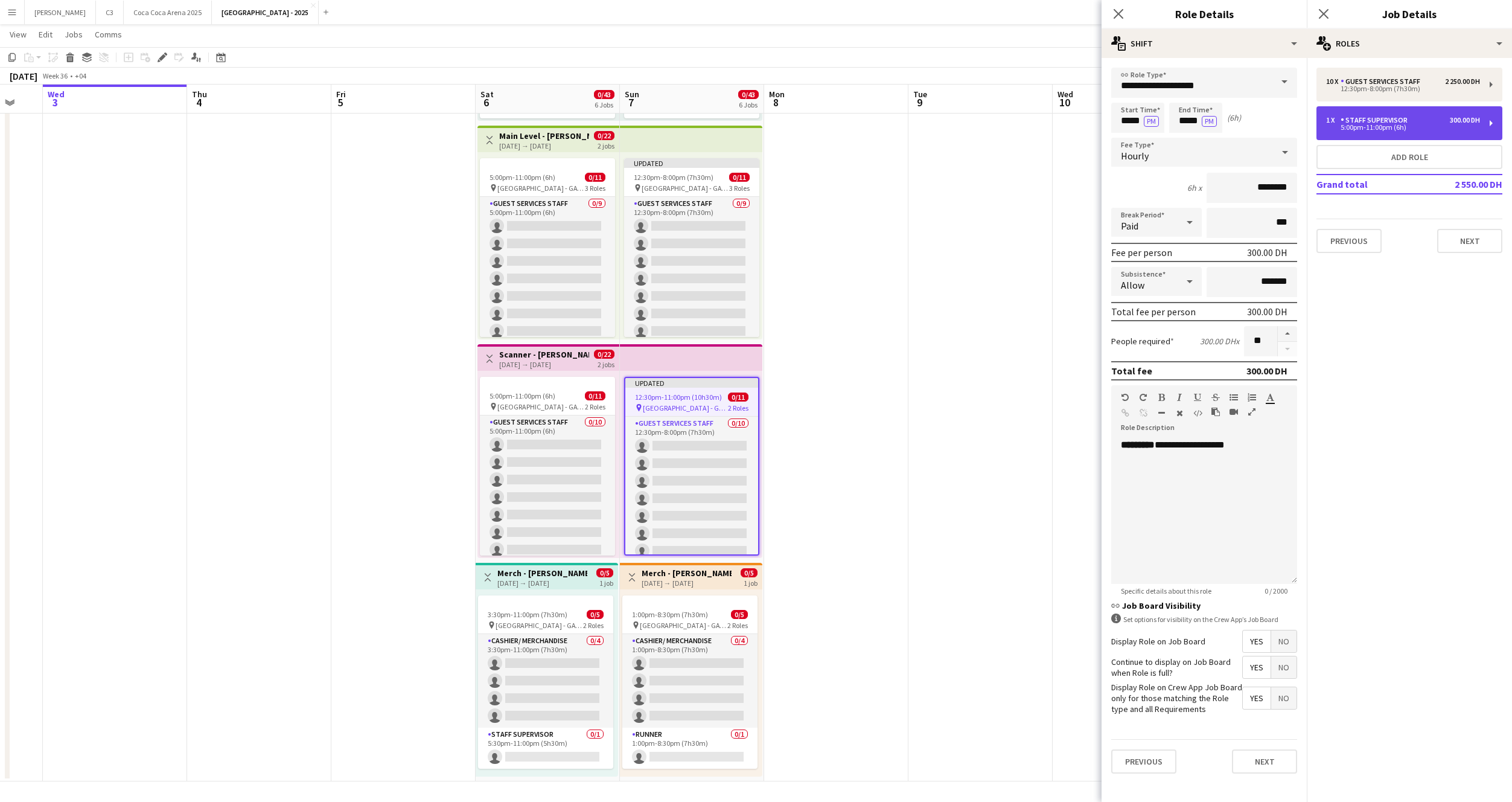
type input "**********"
type input "*****"
type input "********"
type input "*"
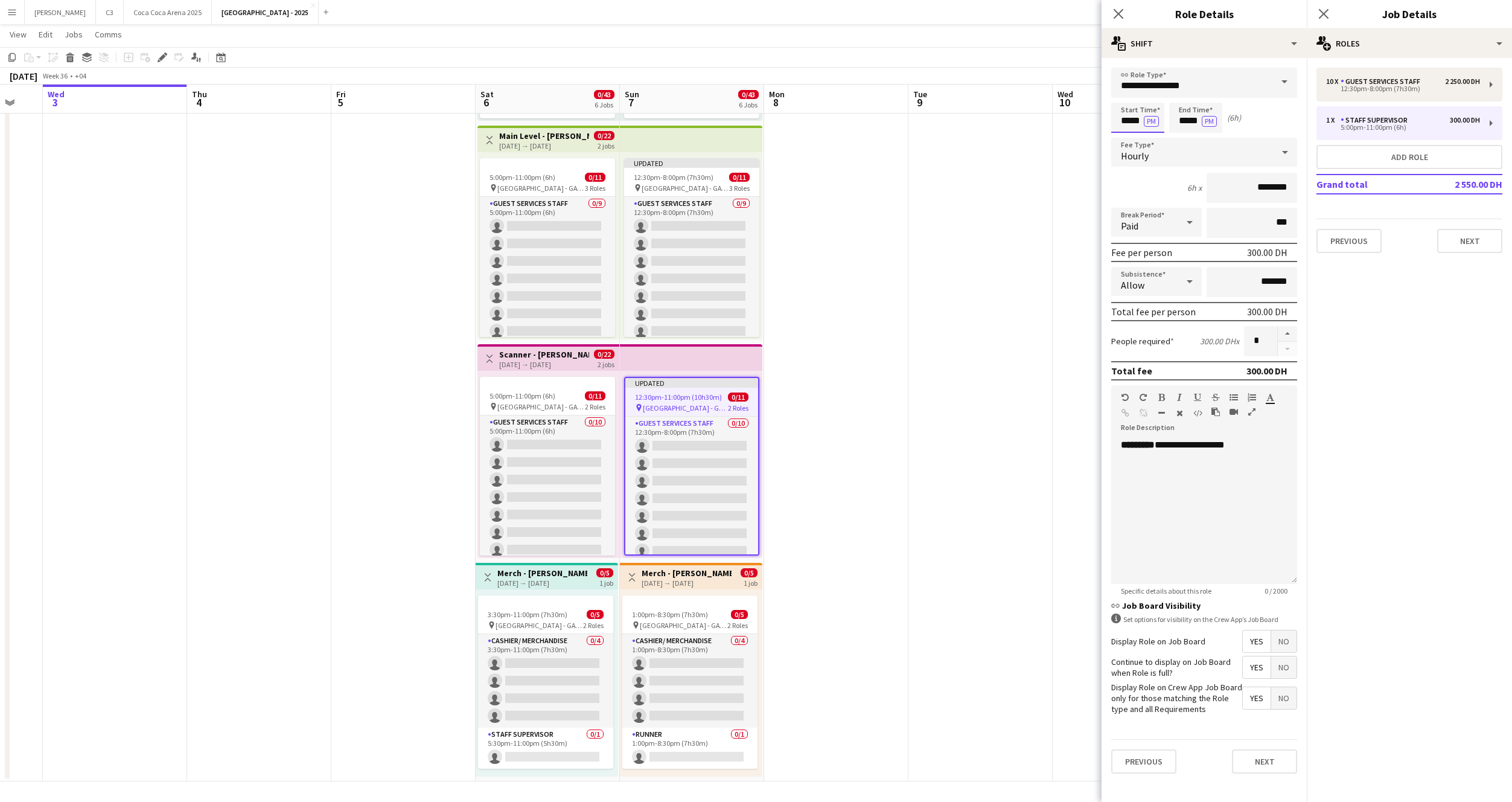
click at [1131, 123] on input "*****" at bounding box center [1138, 118] width 53 height 30
type input "*****"
click at [1261, 761] on button "Next" at bounding box center [1264, 761] width 65 height 24
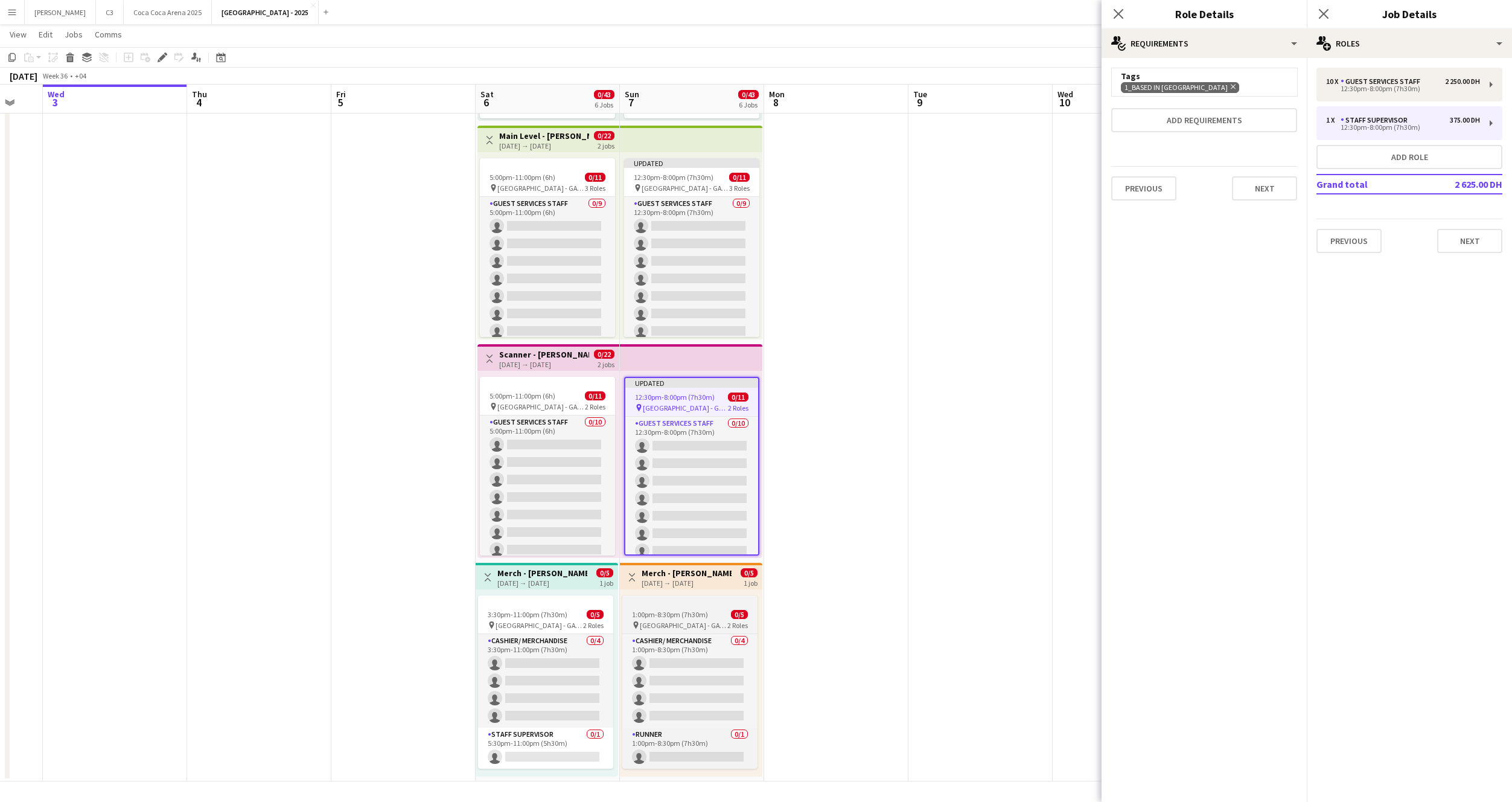
click at [664, 600] on div at bounding box center [690, 600] width 135 height 10
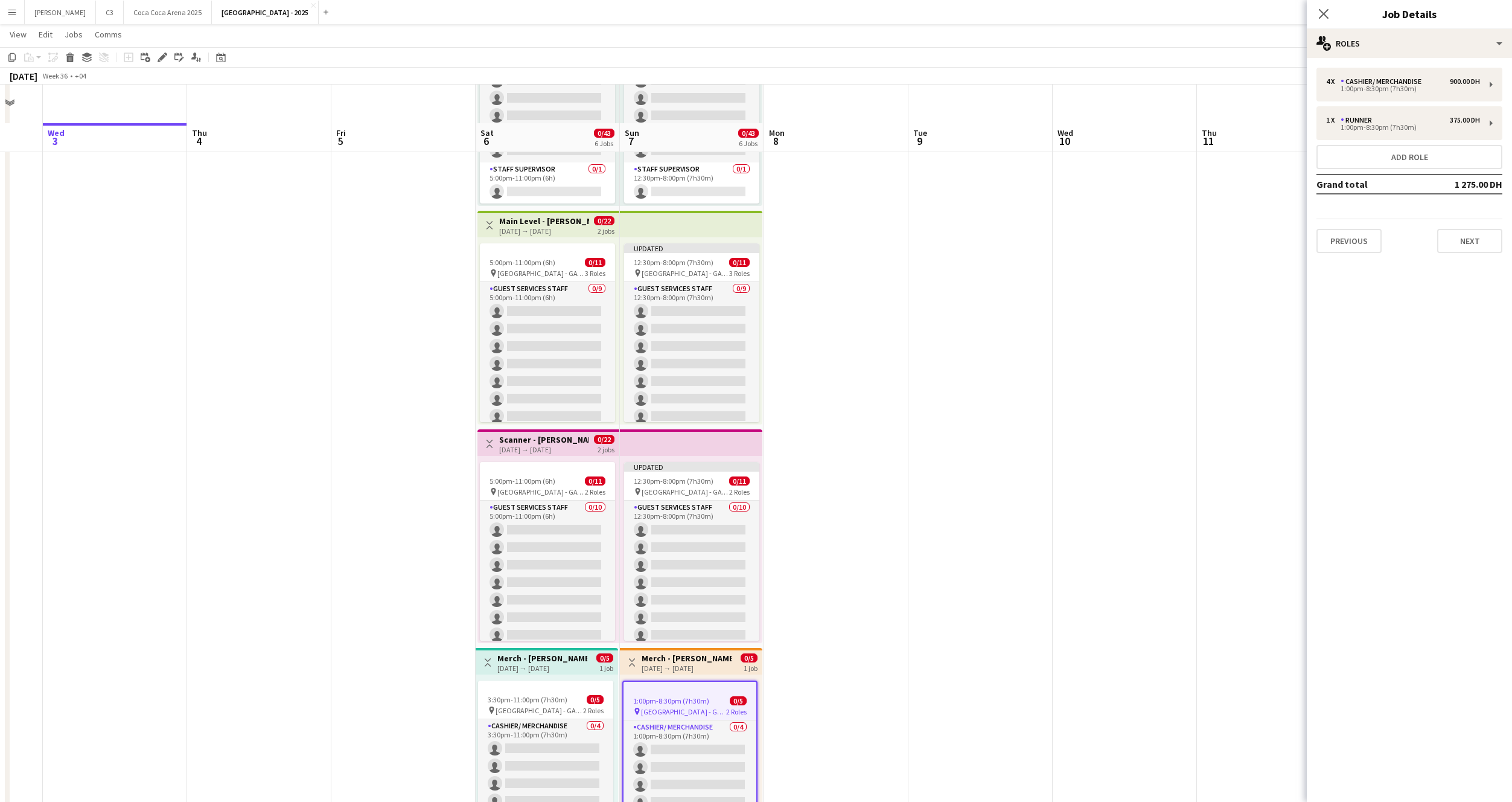
scroll to position [559, 0]
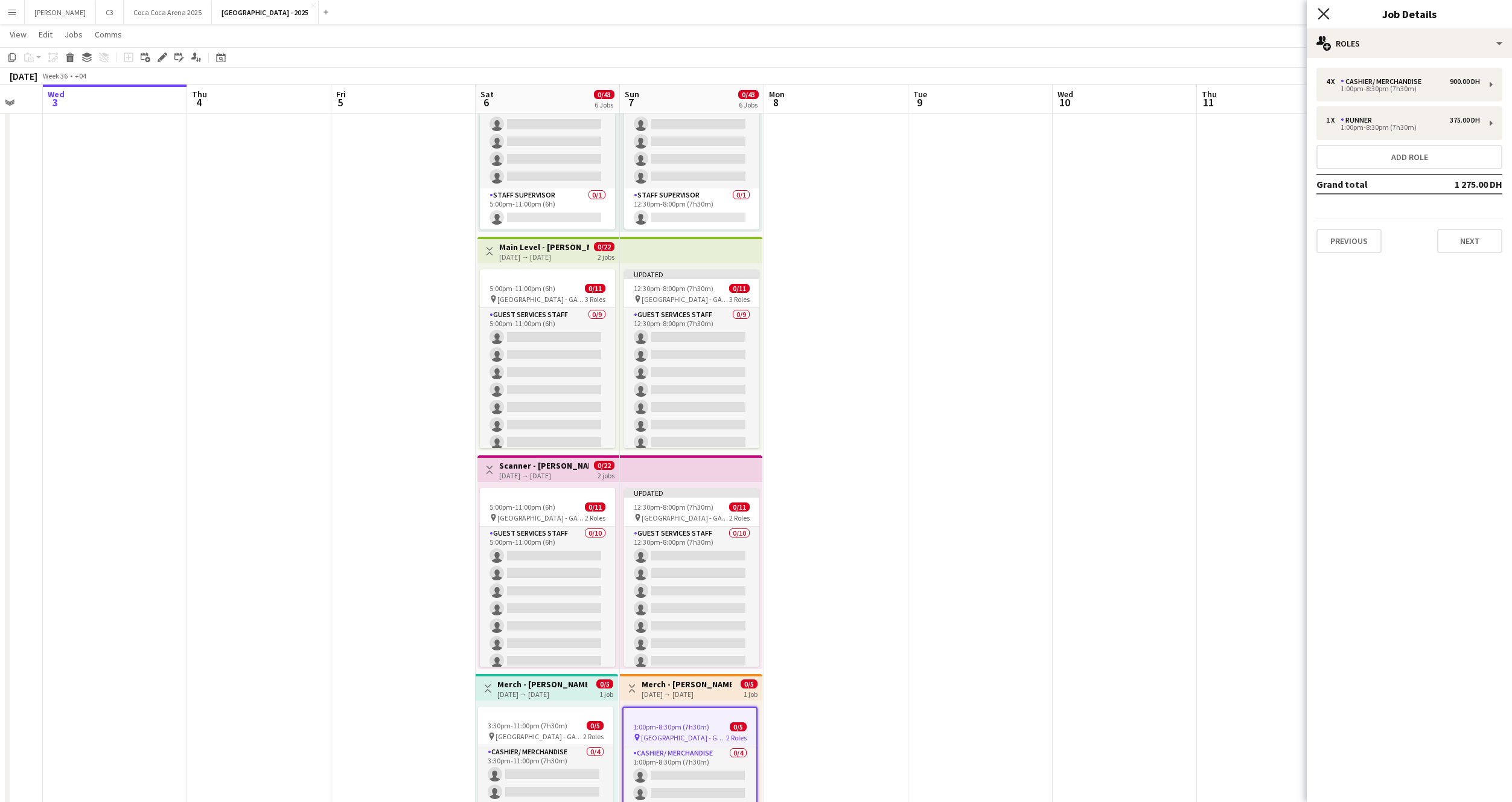
click at [1322, 12] on icon at bounding box center [1323, 13] width 11 height 11
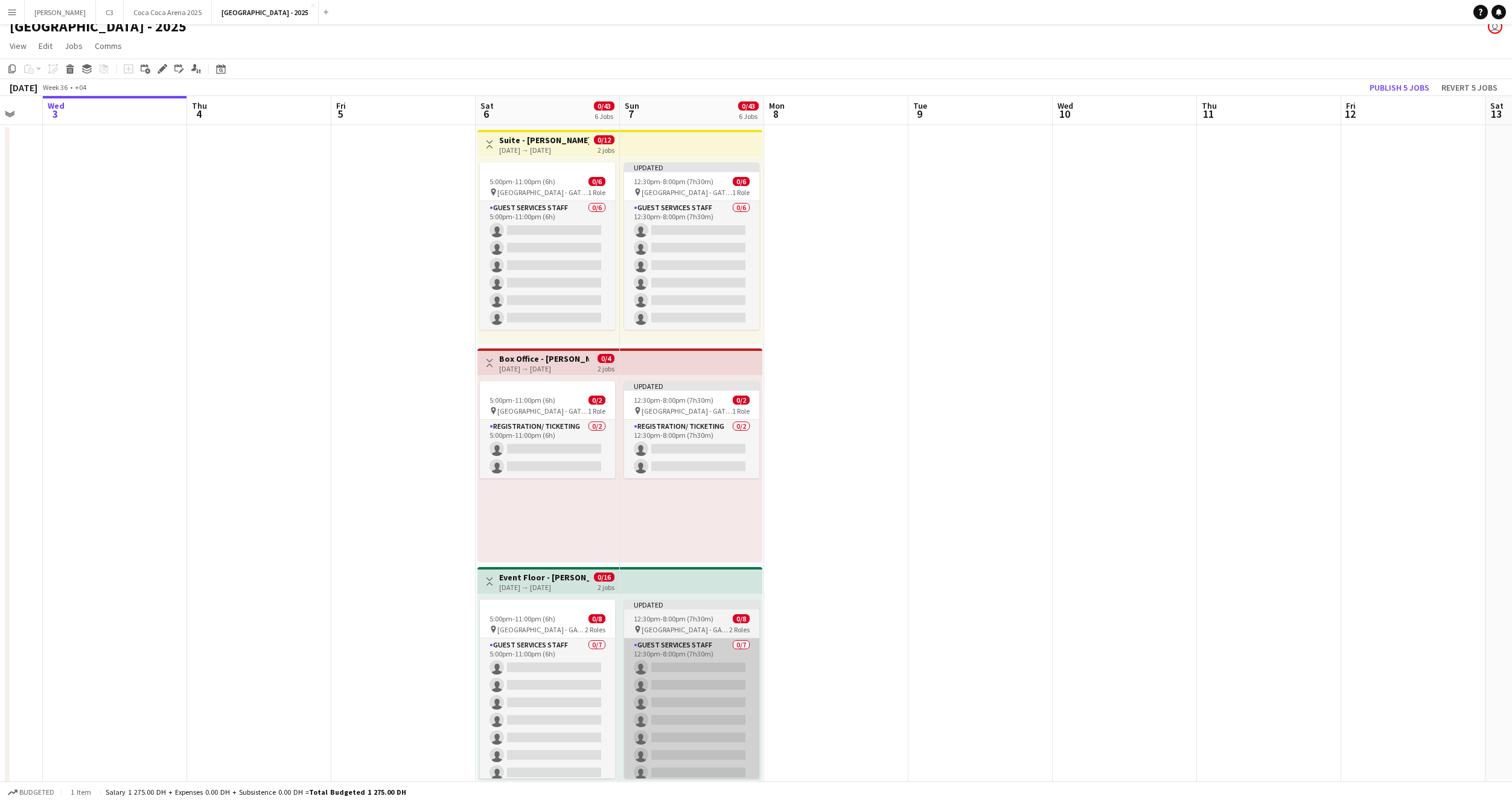
scroll to position [0, 0]
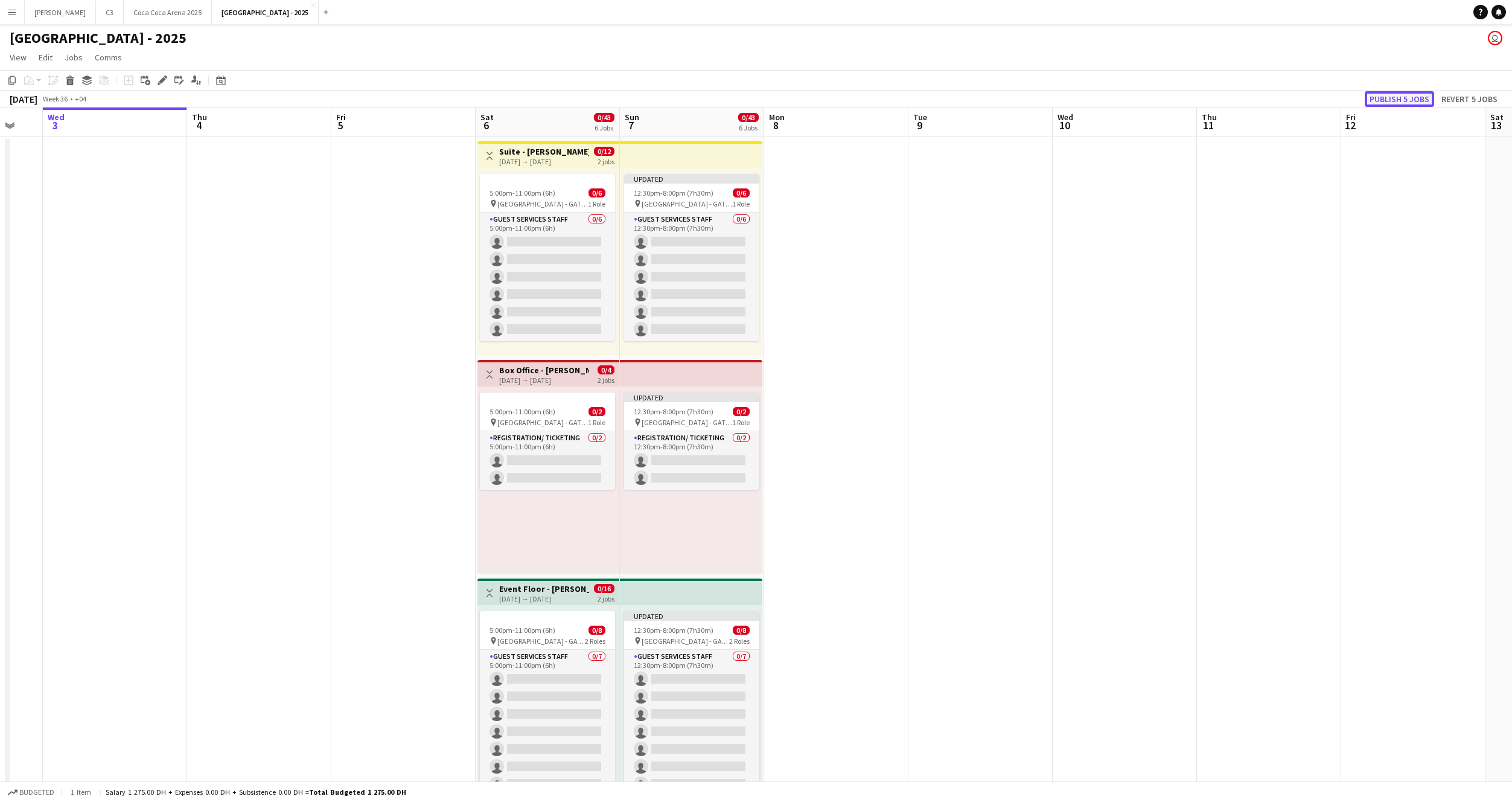
click at [1392, 97] on button "Publish 5 jobs" at bounding box center [1400, 99] width 70 height 16
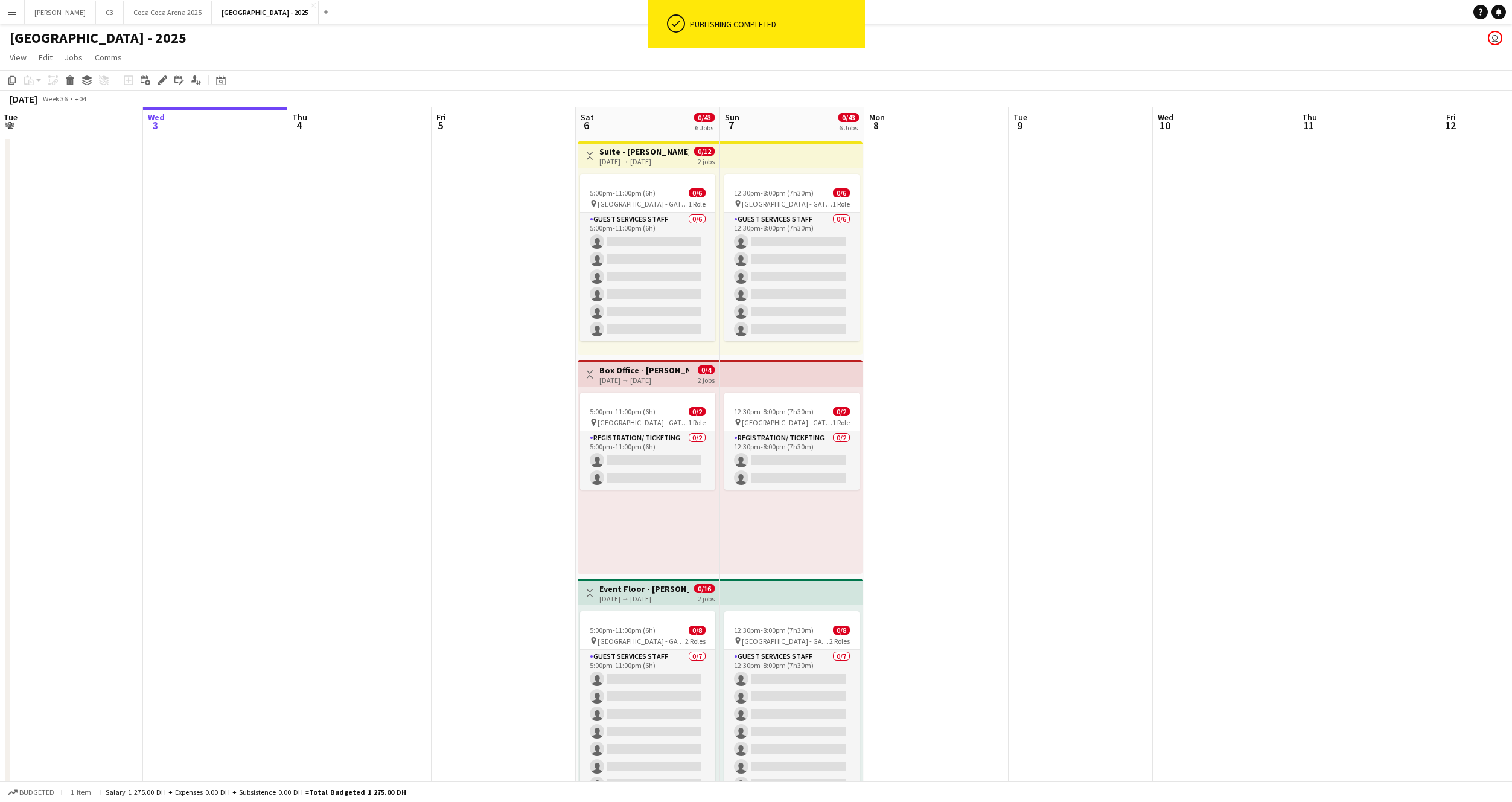
scroll to position [0, 431]
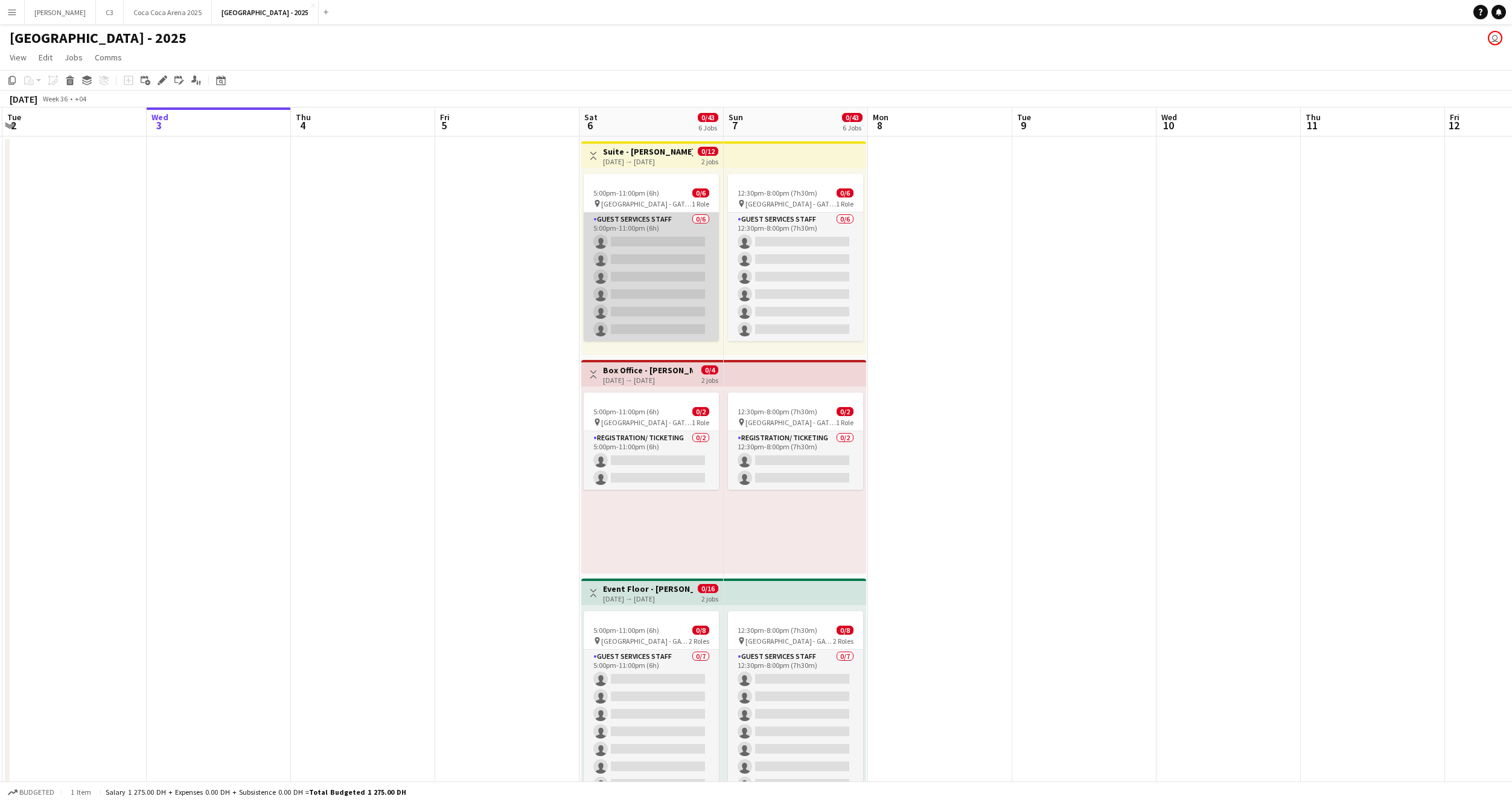
click at [664, 280] on app-card-role "Guest Services Staff 0/6 5:00pm-11:00pm (6h) single-neutral-actions single-neut…" at bounding box center [651, 277] width 135 height 129
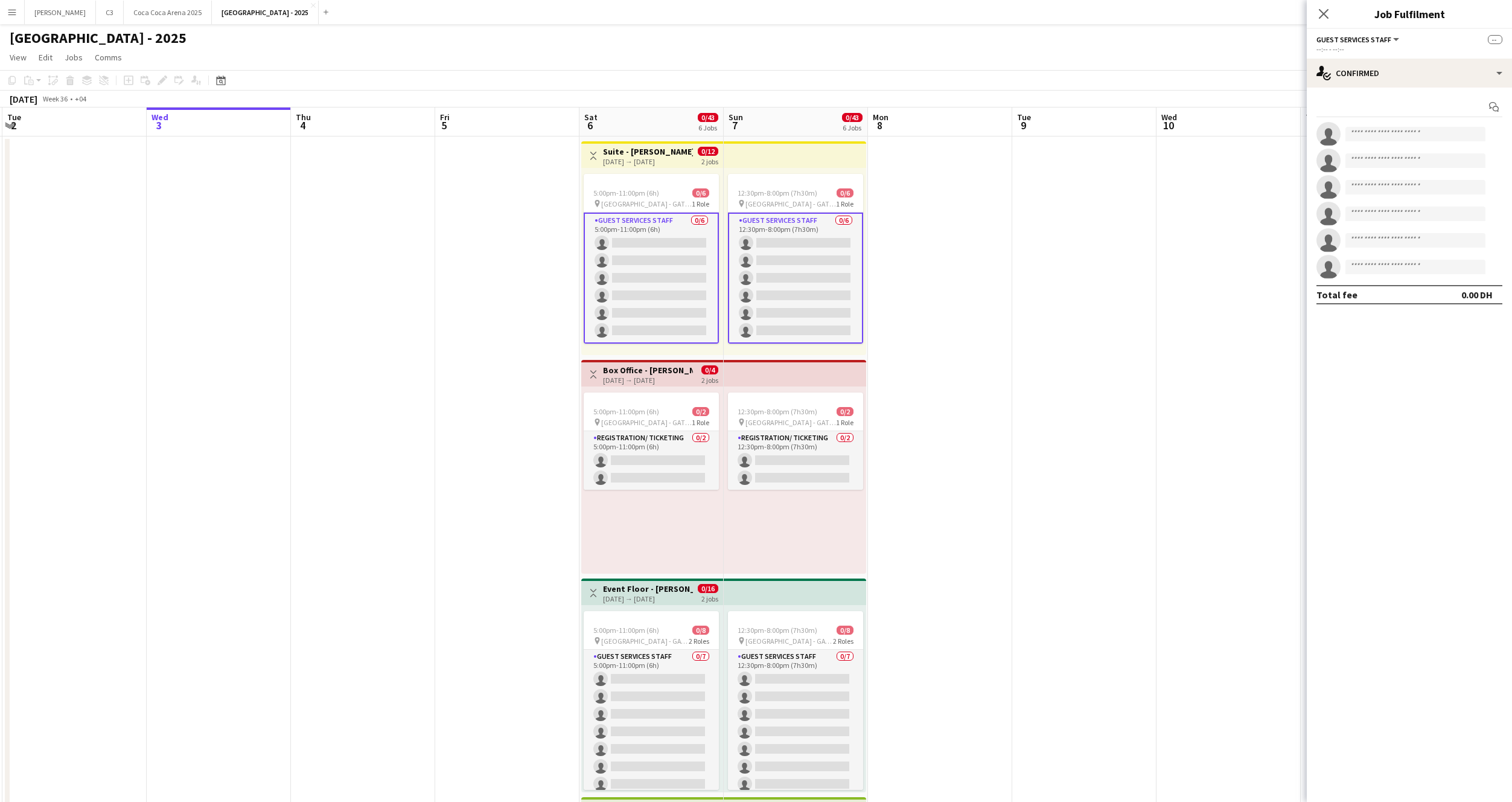
click at [664, 280] on app-card-role "Guest Services Staff 0/6 5:00pm-11:00pm (6h) single-neutral-actions single-neut…" at bounding box center [651, 278] width 135 height 131
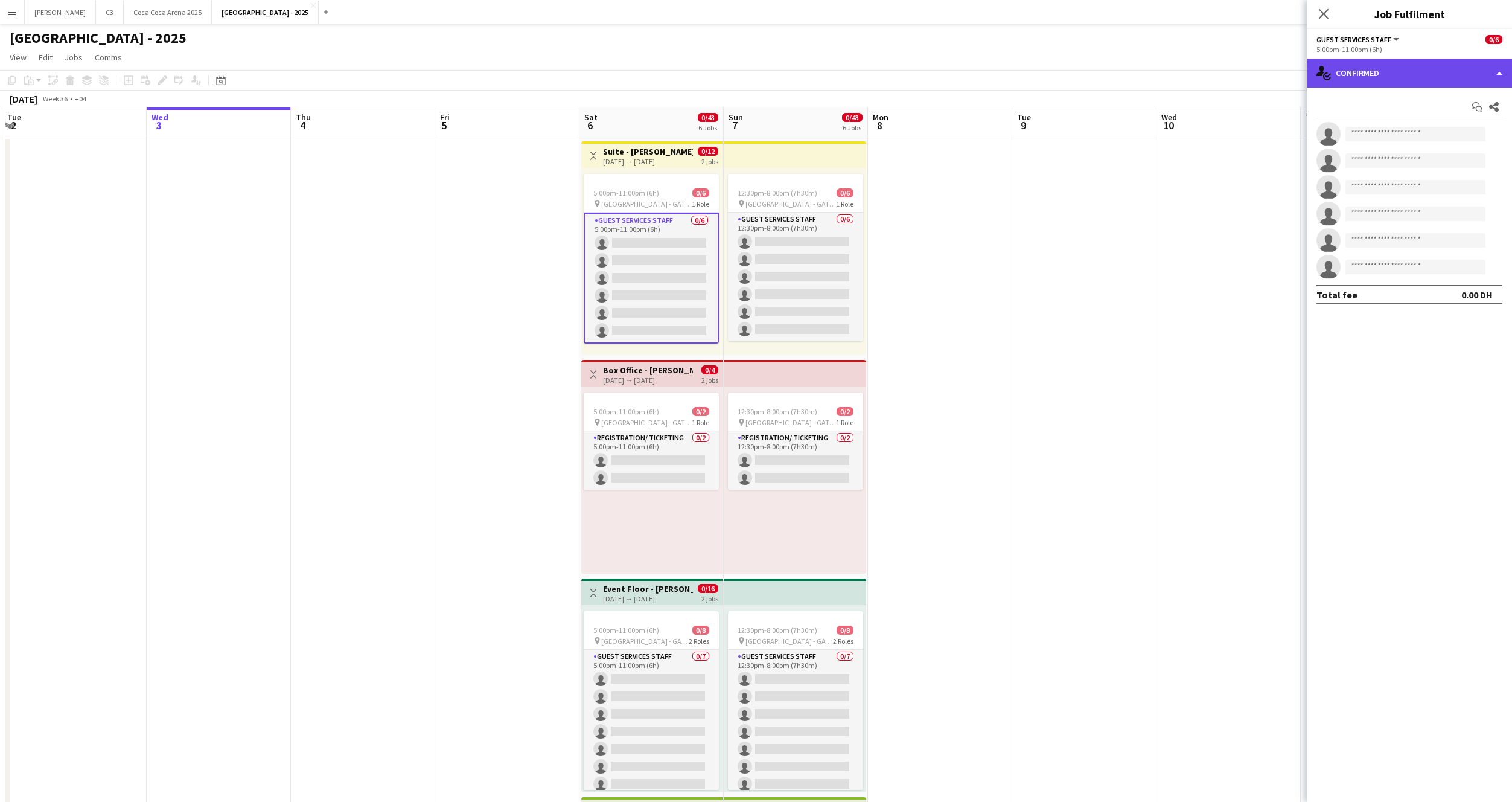
click at [1396, 60] on div "single-neutral-actions-check-2 Confirmed" at bounding box center [1410, 73] width 205 height 29
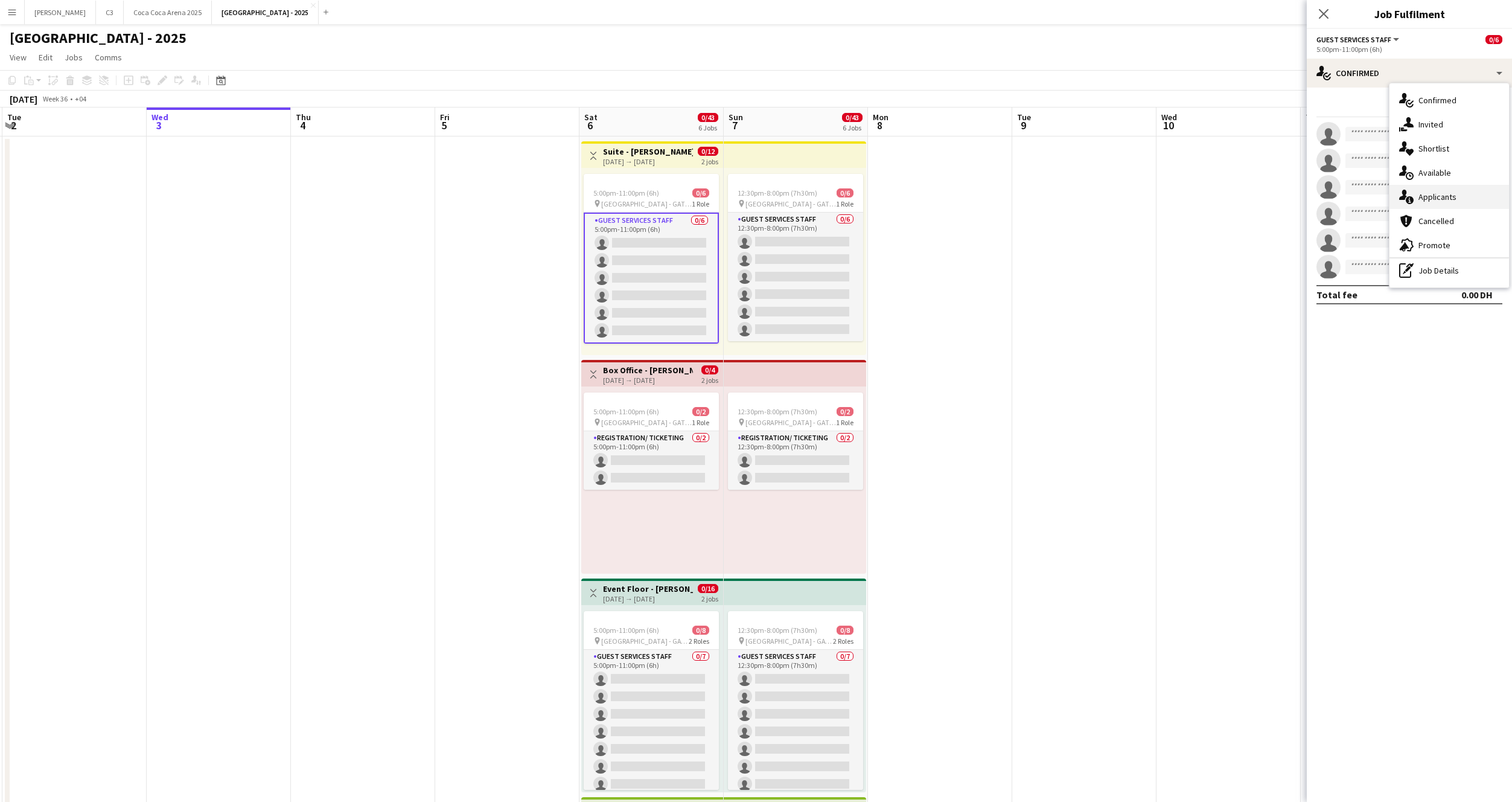
click at [1438, 199] on span "Applicants" at bounding box center [1438, 196] width 38 height 11
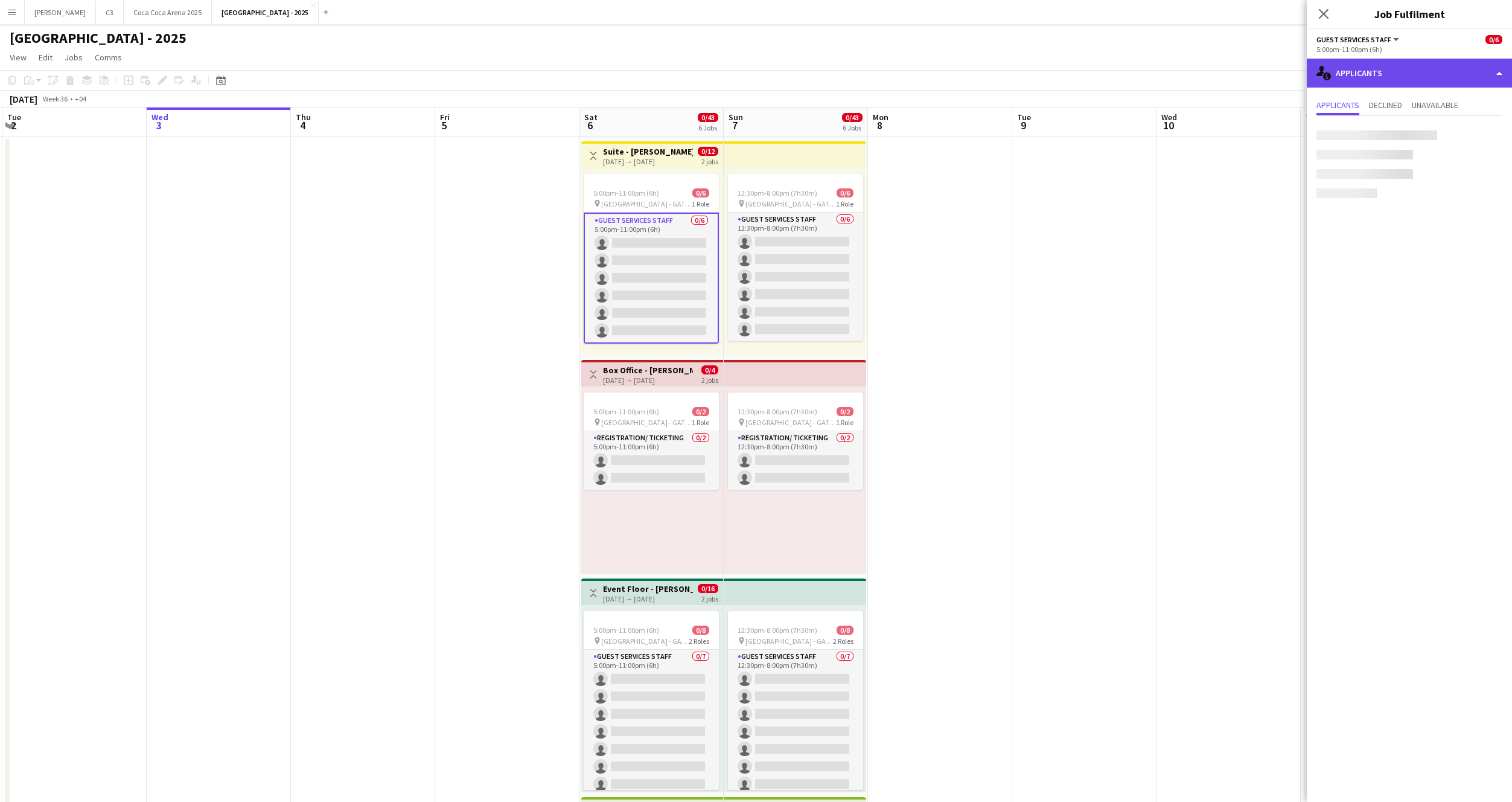
click at [1385, 78] on div "single-neutral-actions-information Applicants" at bounding box center [1410, 73] width 205 height 29
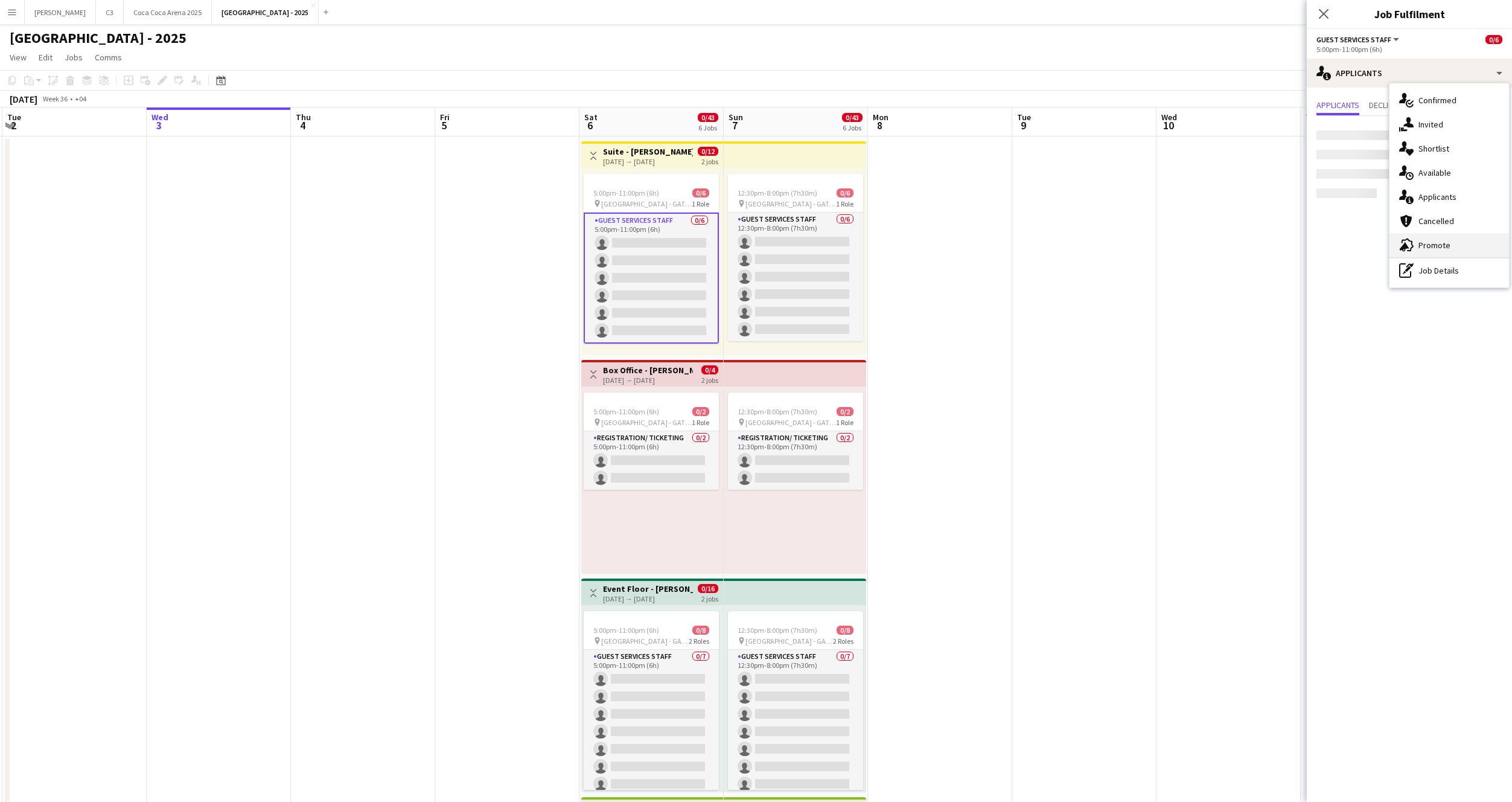
click at [1409, 240] on icon at bounding box center [1408, 245] width 12 height 13
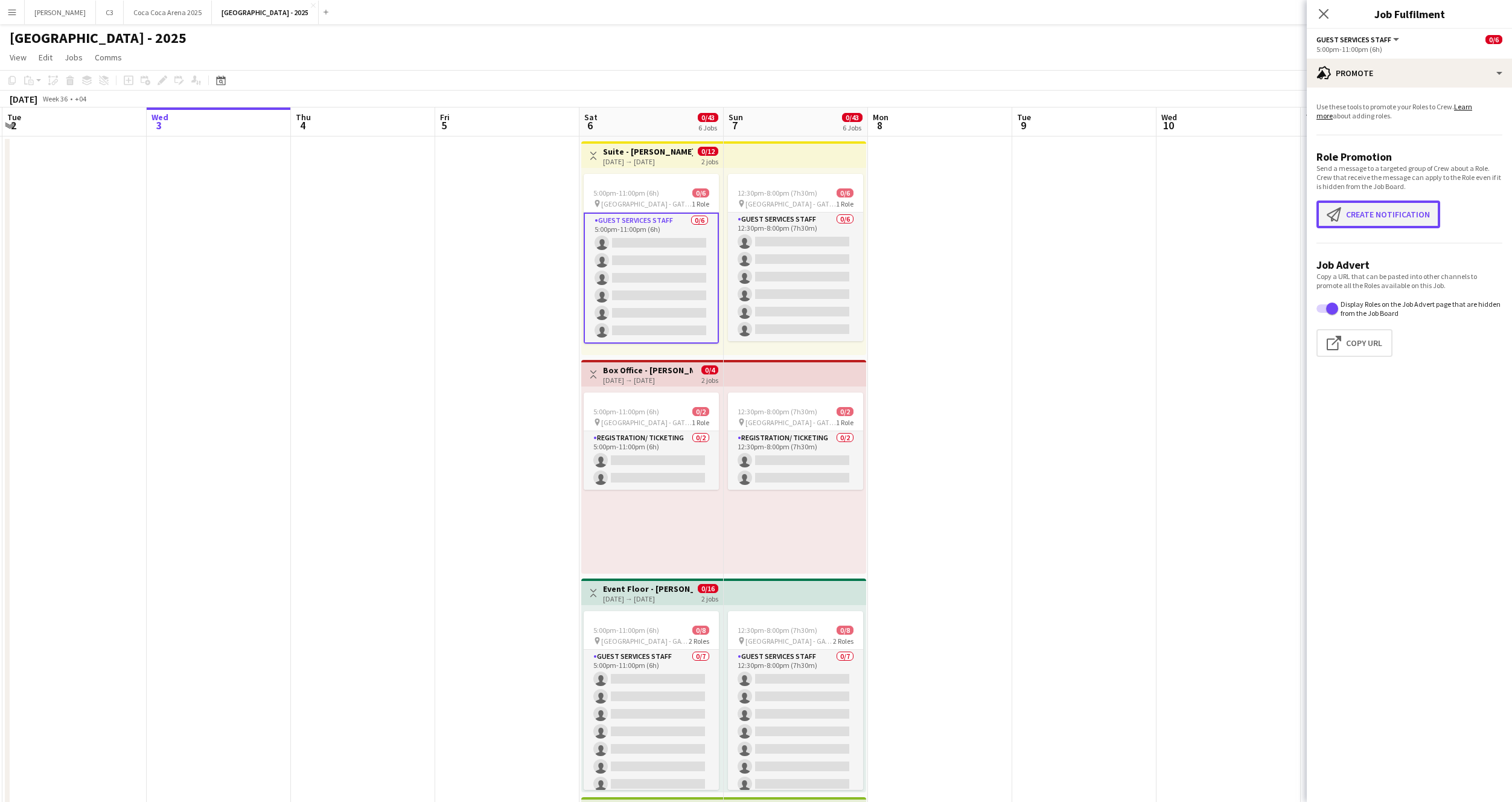
click at [1396, 206] on button "Create notification Create notification" at bounding box center [1378, 214] width 123 height 28
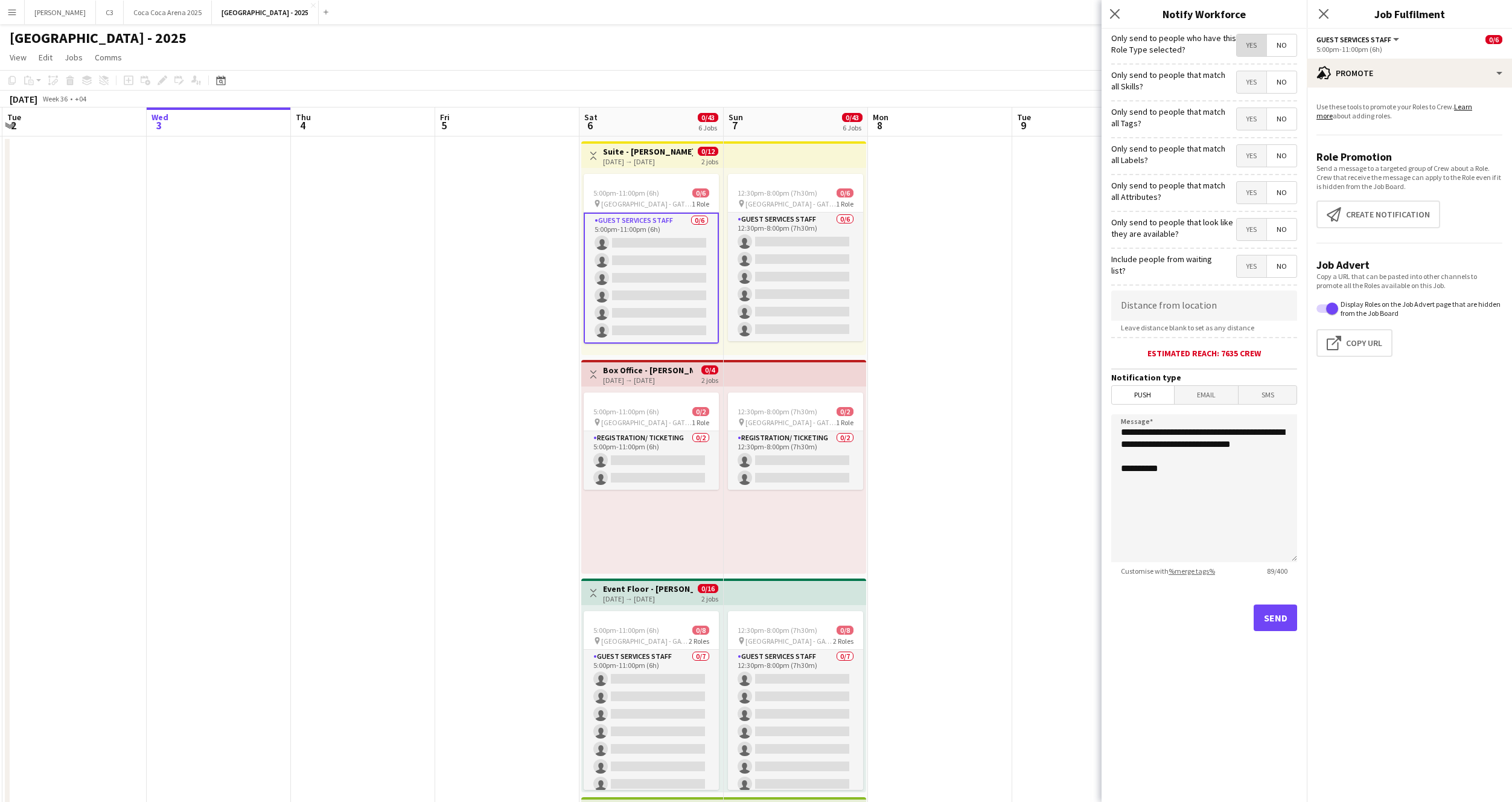
click at [1243, 46] on span "Yes" at bounding box center [1251, 45] width 30 height 22
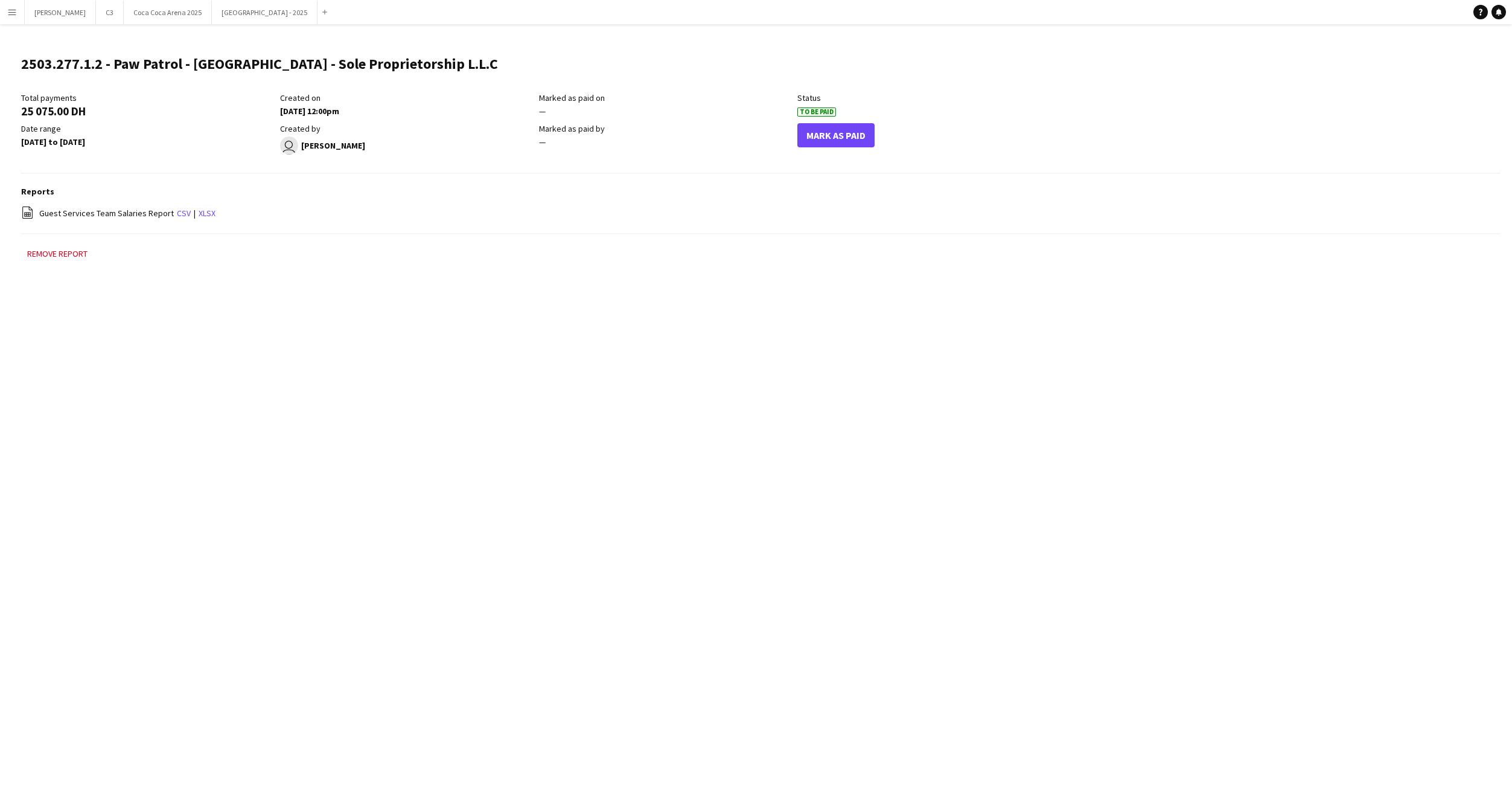
click at [17, 12] on button "Menu" at bounding box center [12, 12] width 24 height 24
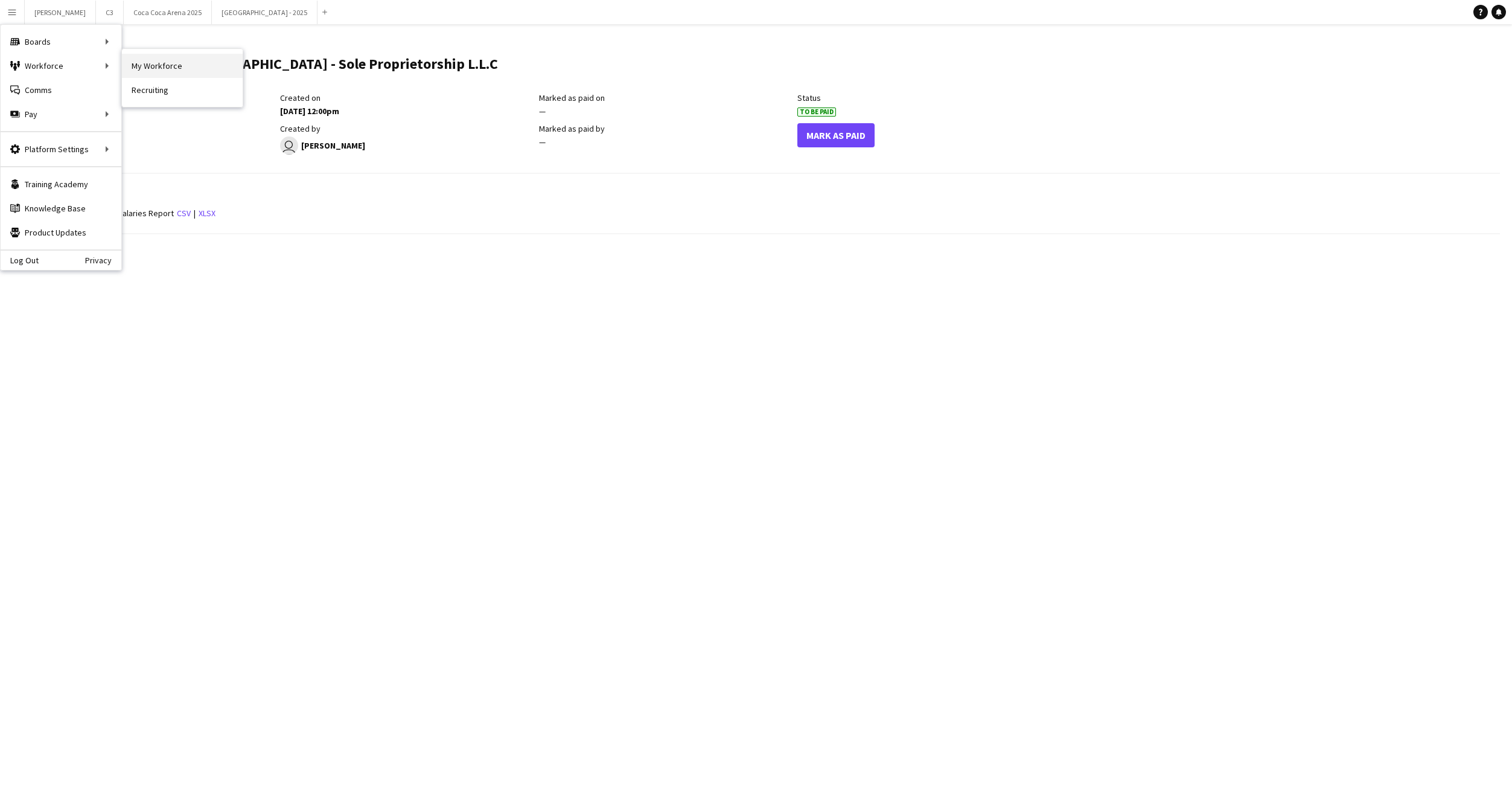
click at [169, 66] on link "My Workforce" at bounding box center [183, 66] width 121 height 24
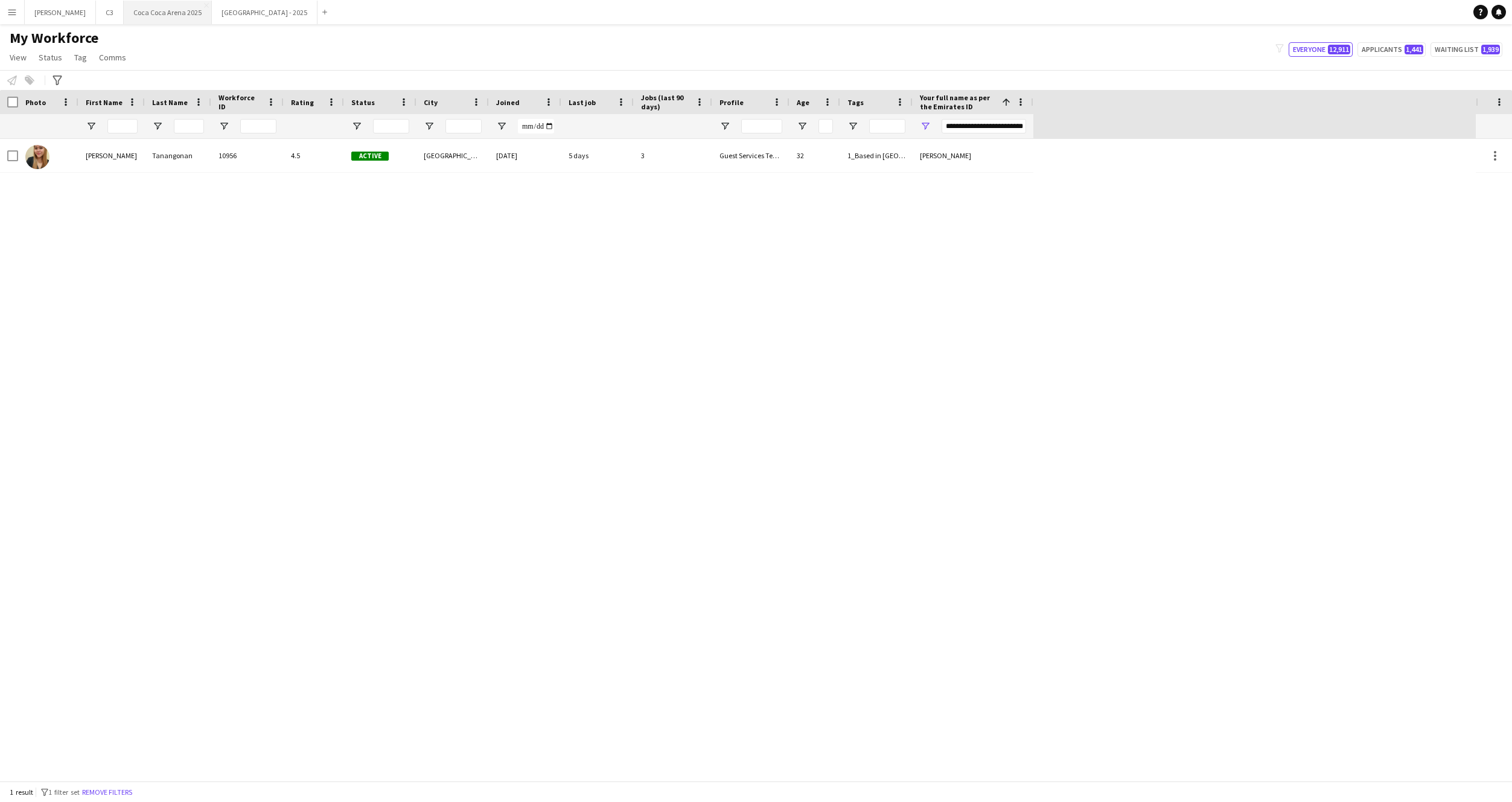
click at [123, 4] on button "[GEOGRAPHIC_DATA] 2025 Close" at bounding box center [167, 12] width 88 height 24
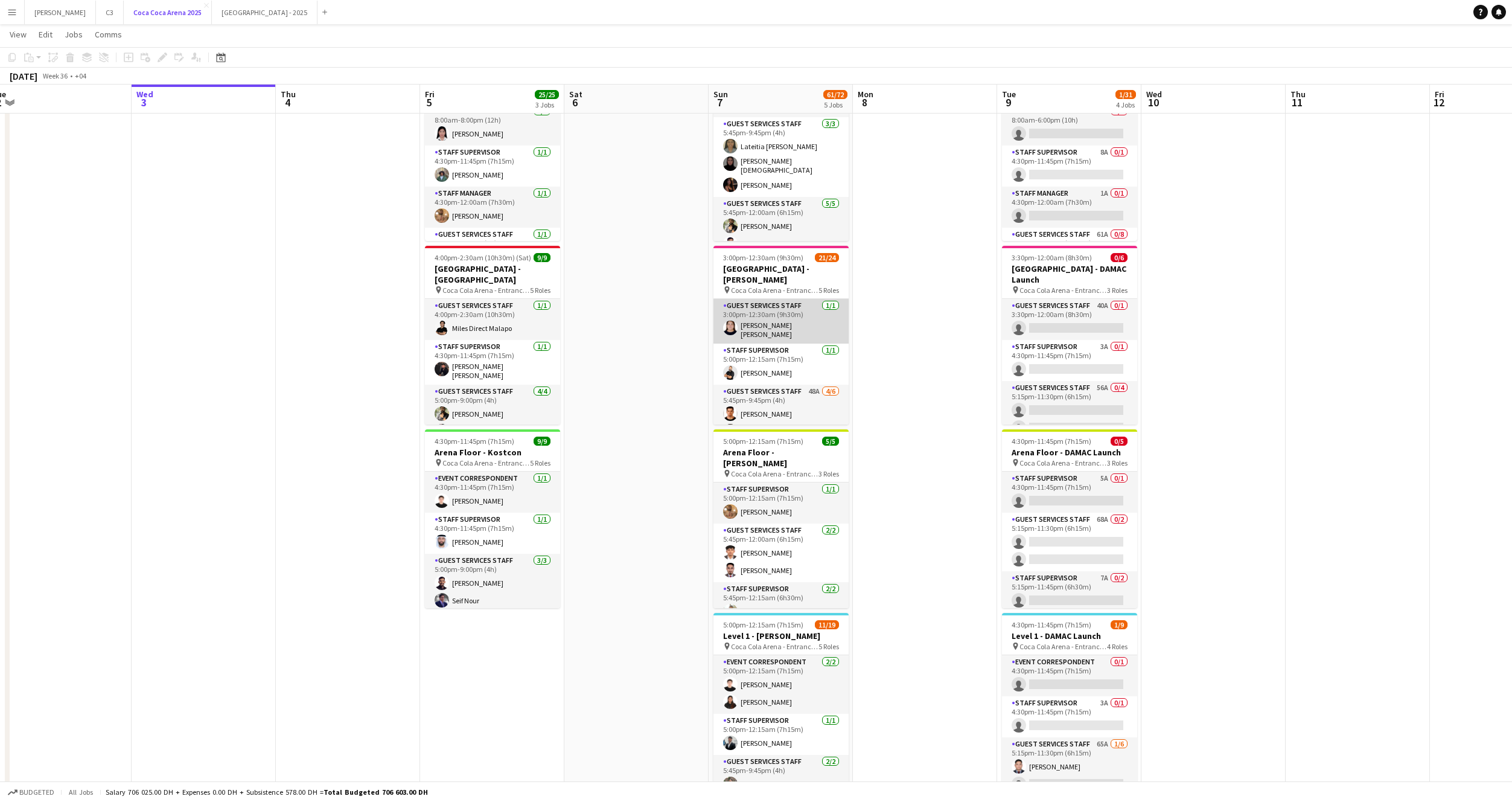
scroll to position [16, 0]
click at [787, 383] on app-card-role "Guest Services Staff 48A 4/6 5:45pm-9:45pm (4h) Abdallah qasim Youssef Elhoussa…" at bounding box center [781, 433] width 135 height 129
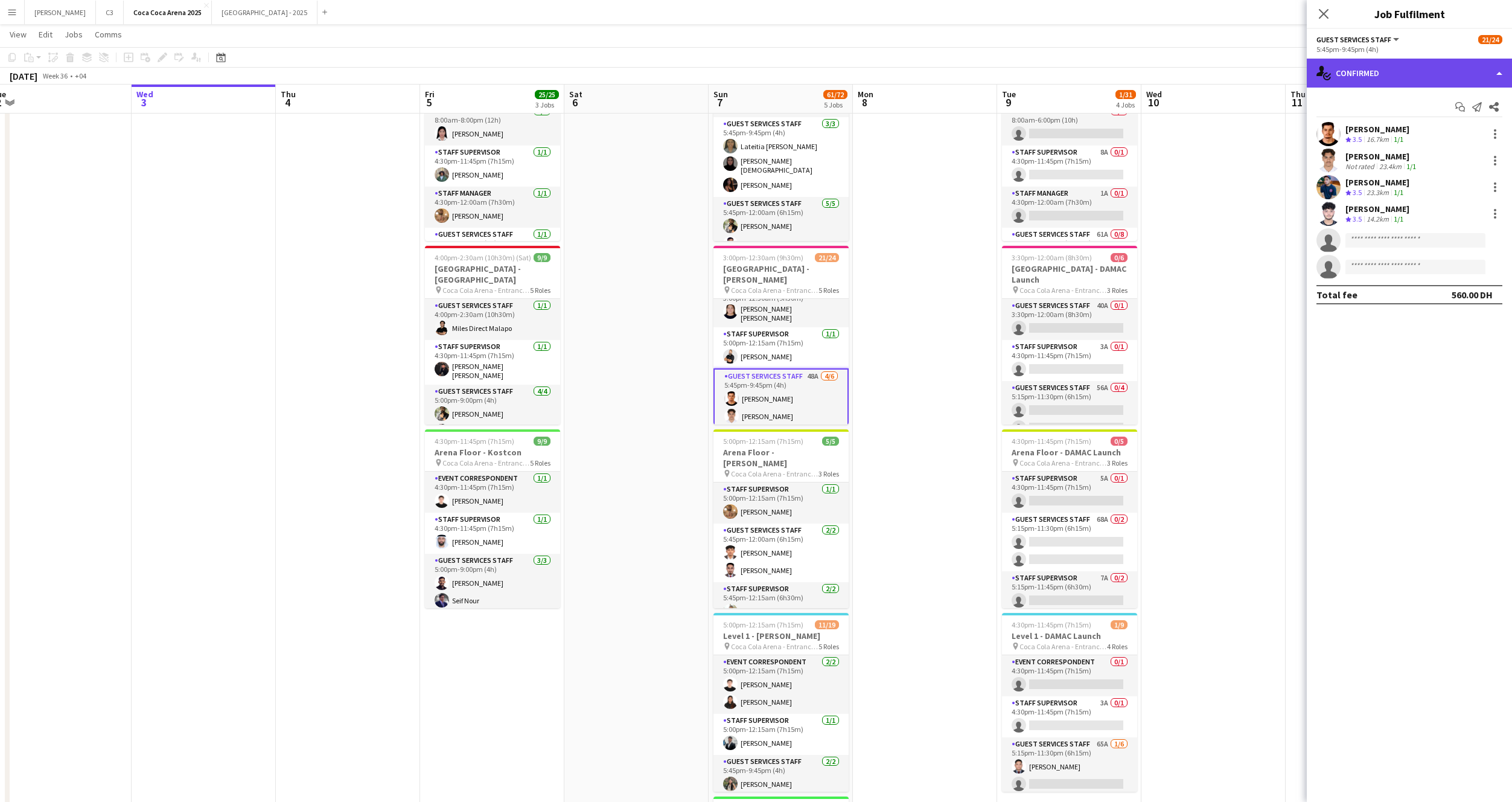
click at [1405, 64] on div "single-neutral-actions-check-2 Confirmed" at bounding box center [1410, 73] width 205 height 29
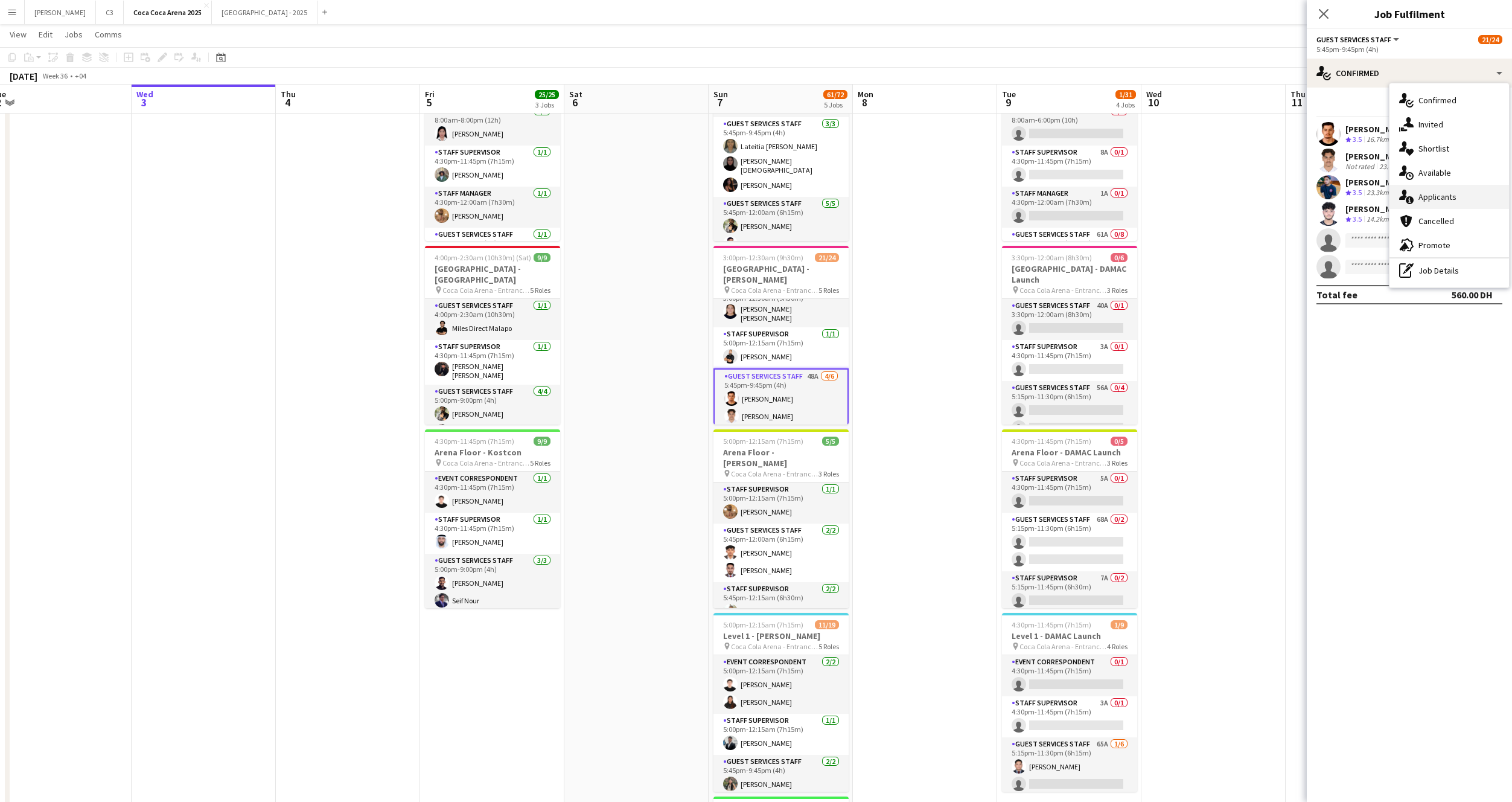
click at [1441, 200] on span "Applicants" at bounding box center [1438, 196] width 38 height 11
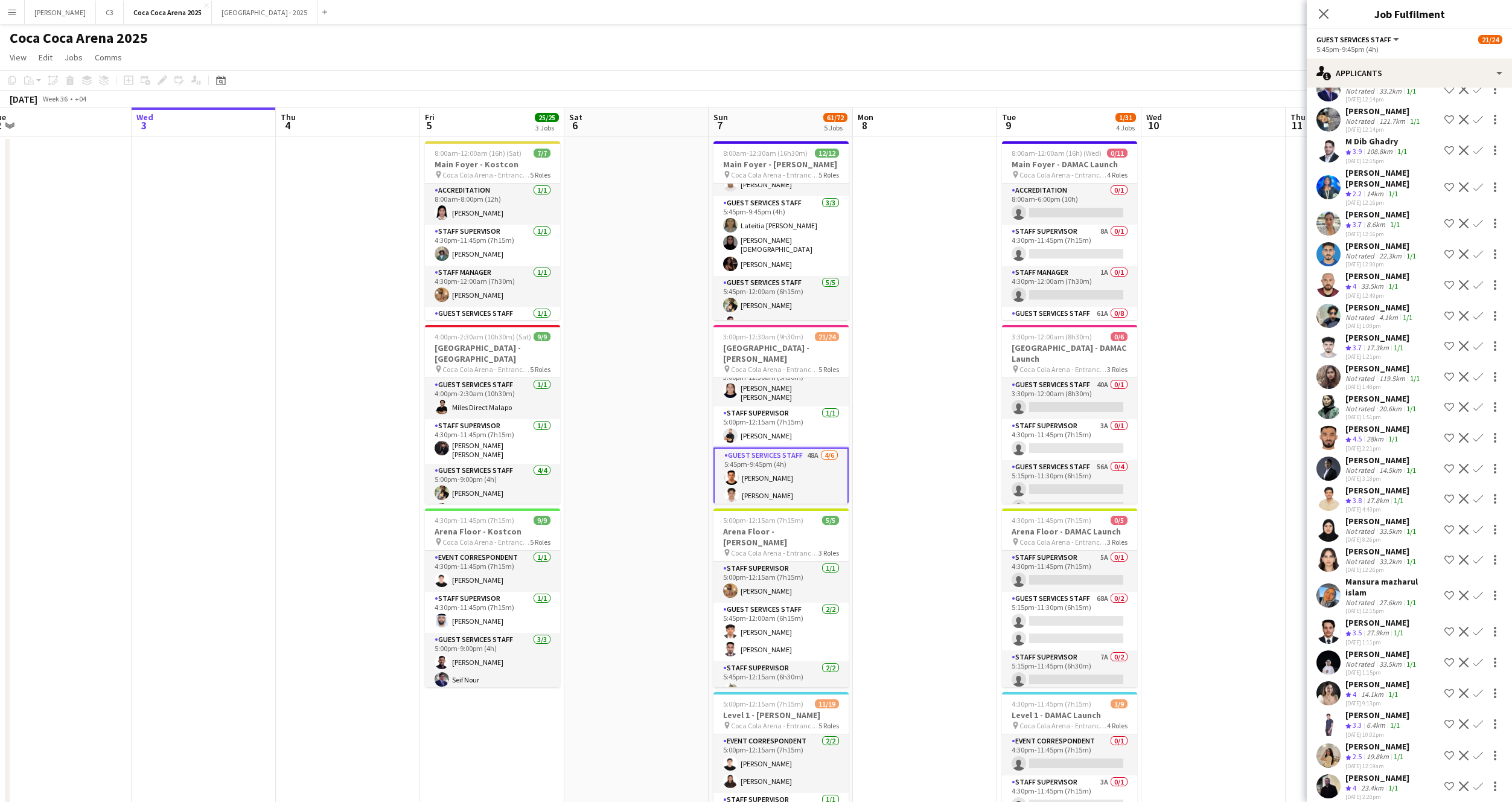
scroll to position [0, 0]
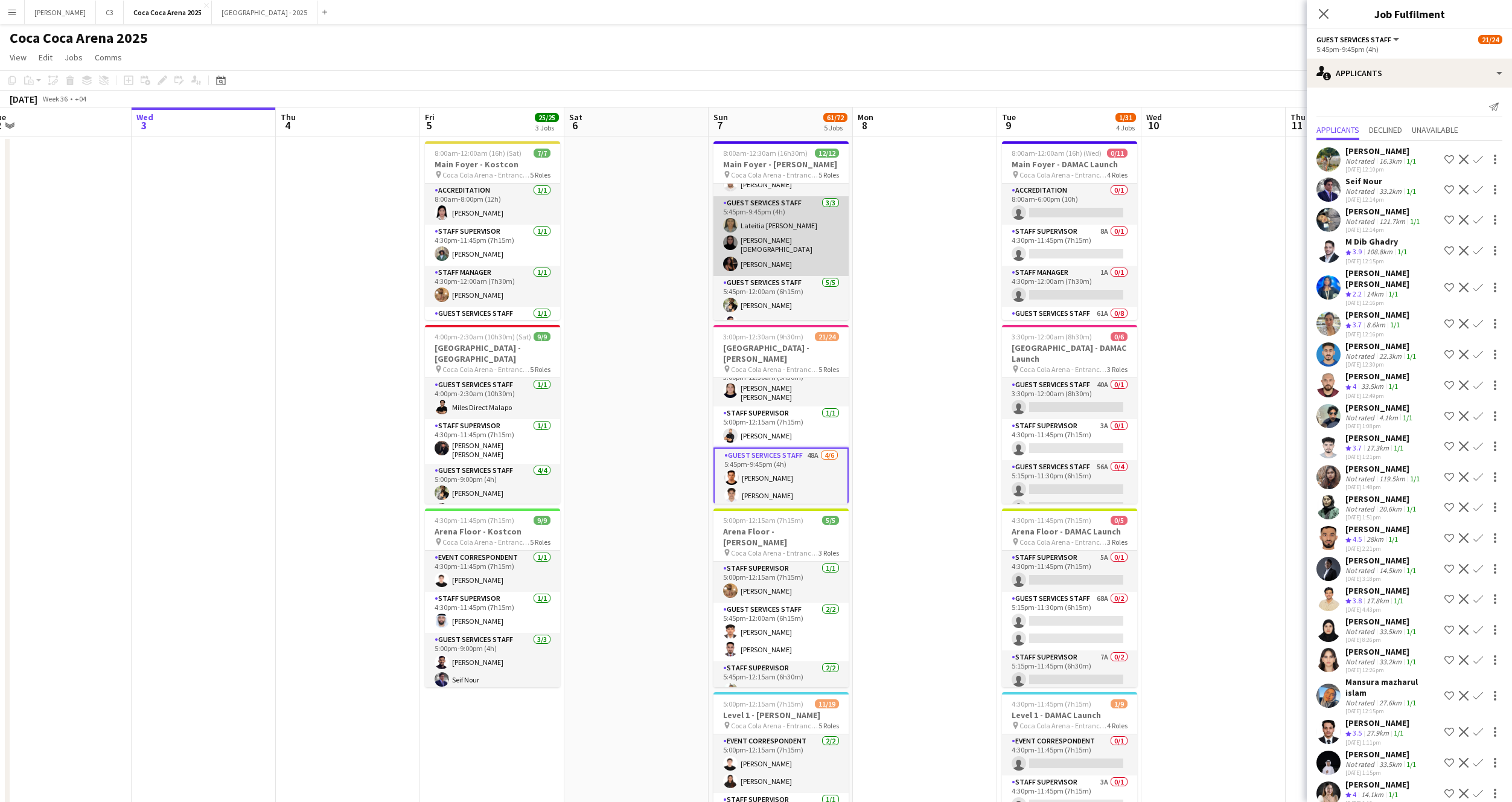
click at [783, 251] on app-card-role "Guest Services Staff 3/3 5:45pm-9:45pm (4h) Lateitia D’silva Hindah Muhammad yo…" at bounding box center [781, 236] width 135 height 79
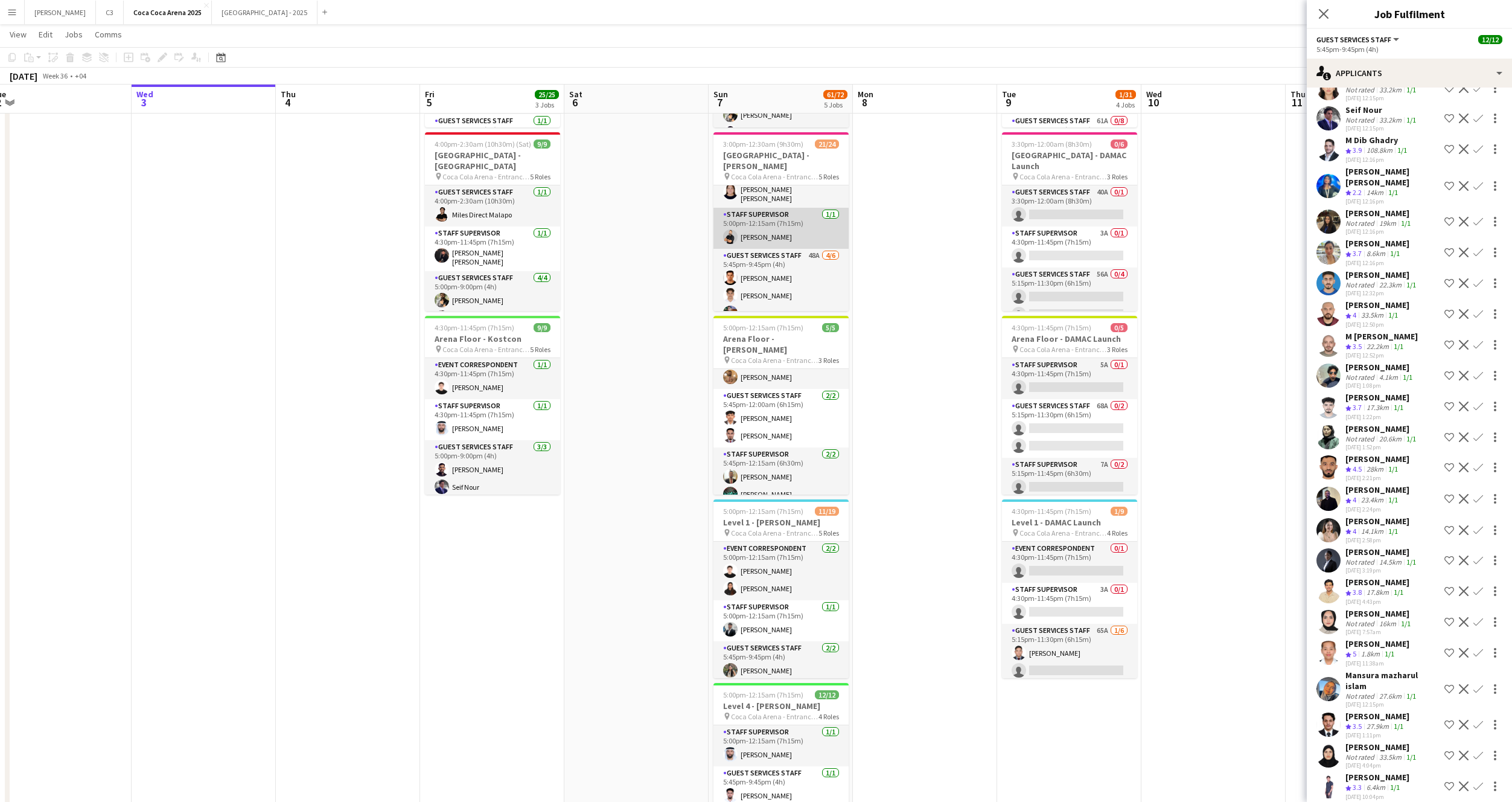
click at [787, 210] on app-card-role "Staff Supervisor 1/1 5:00pm-12:15am (7h15m) Osama Nour" at bounding box center [781, 228] width 135 height 41
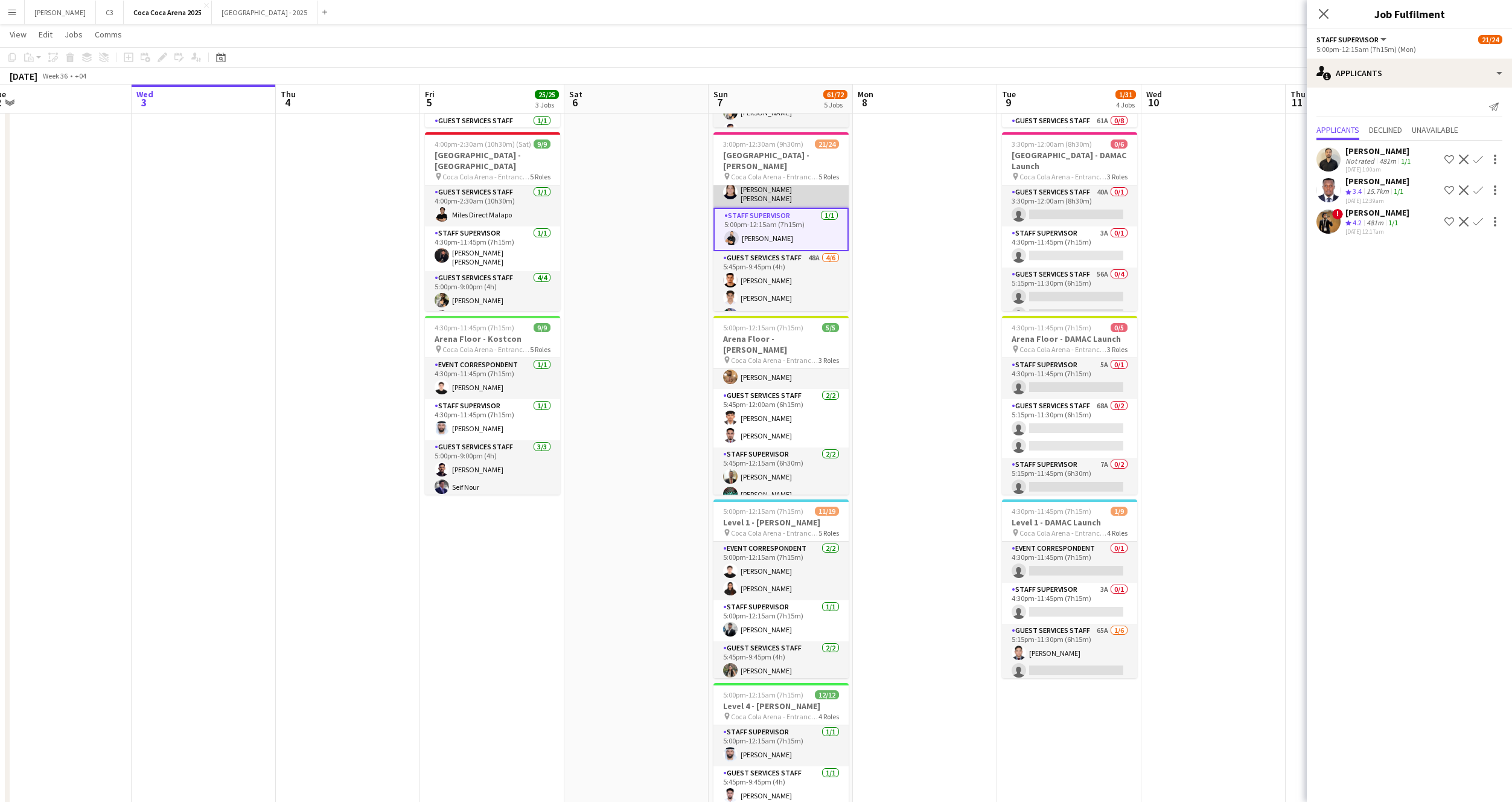
click at [793, 184] on app-card-role "Guest Services Staff 1/1 3:00pm-12:30am (9h30m) Robie ann David" at bounding box center [781, 185] width 135 height 45
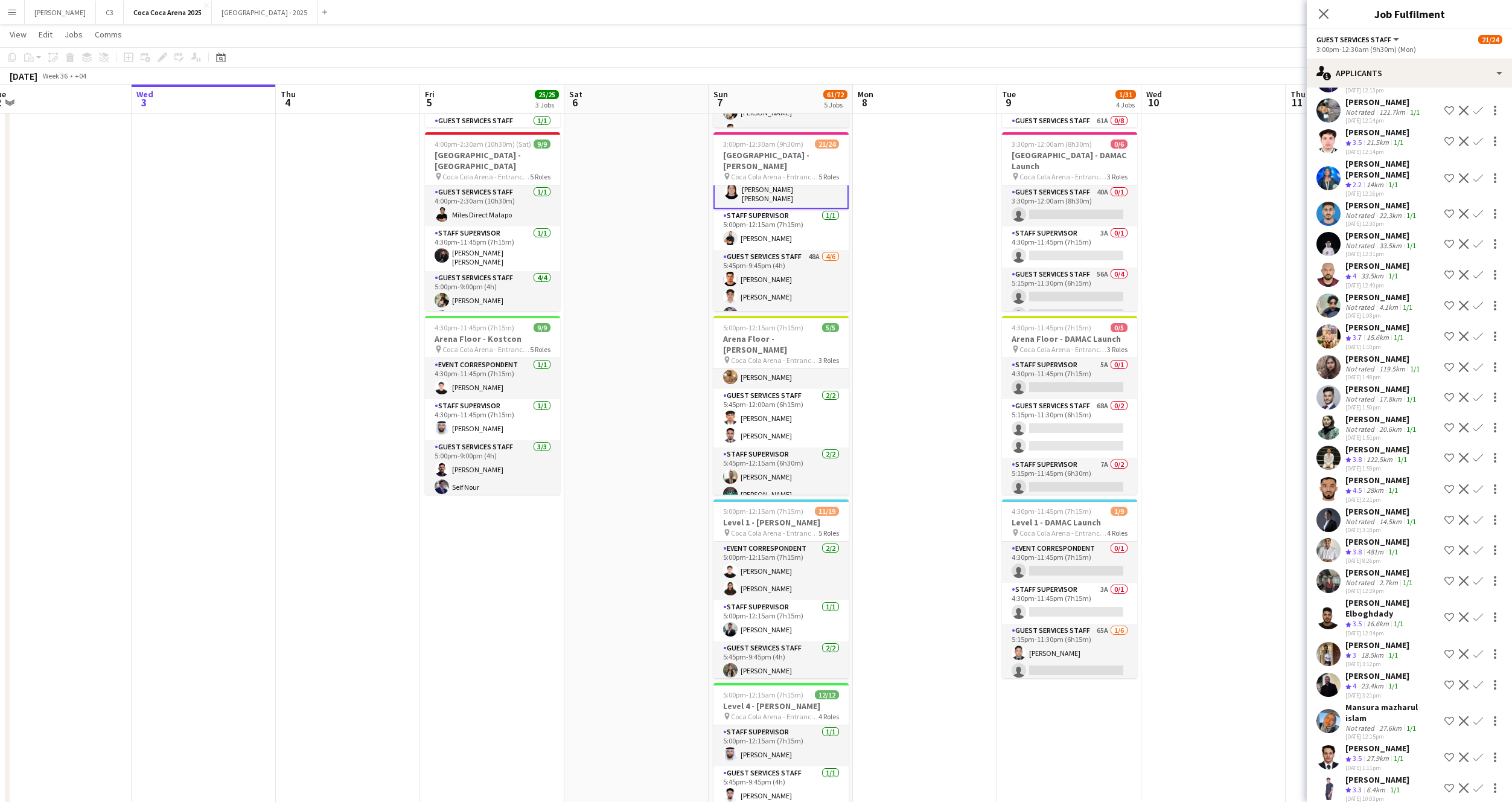
click at [1329, 333] on app-user-avatar at bounding box center [1328, 336] width 24 height 24
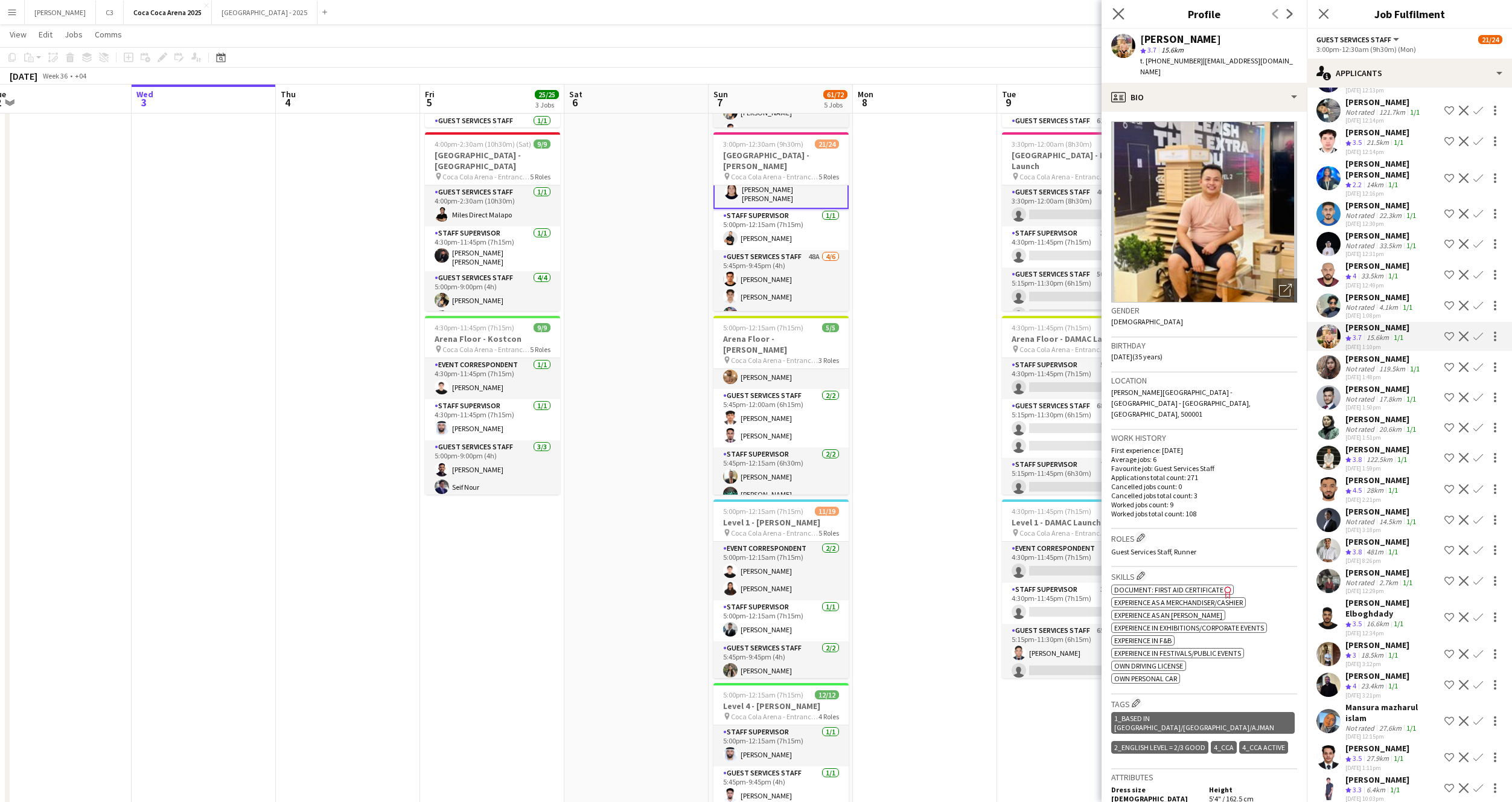
click at [1123, 20] on app-icon "Close pop-in" at bounding box center [1119, 14] width 18 height 18
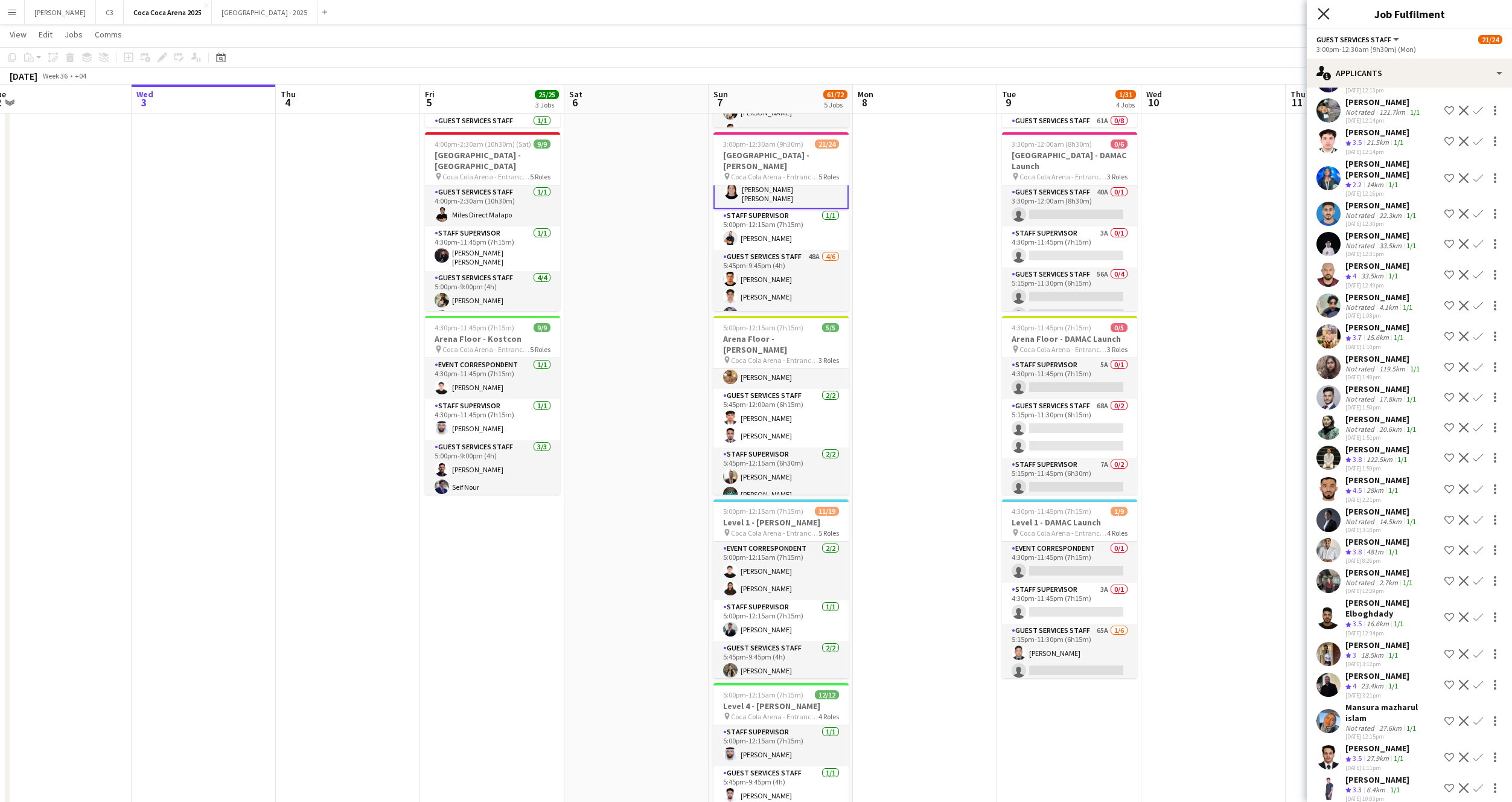
click at [1325, 18] on icon "Close pop-in" at bounding box center [1323, 13] width 11 height 11
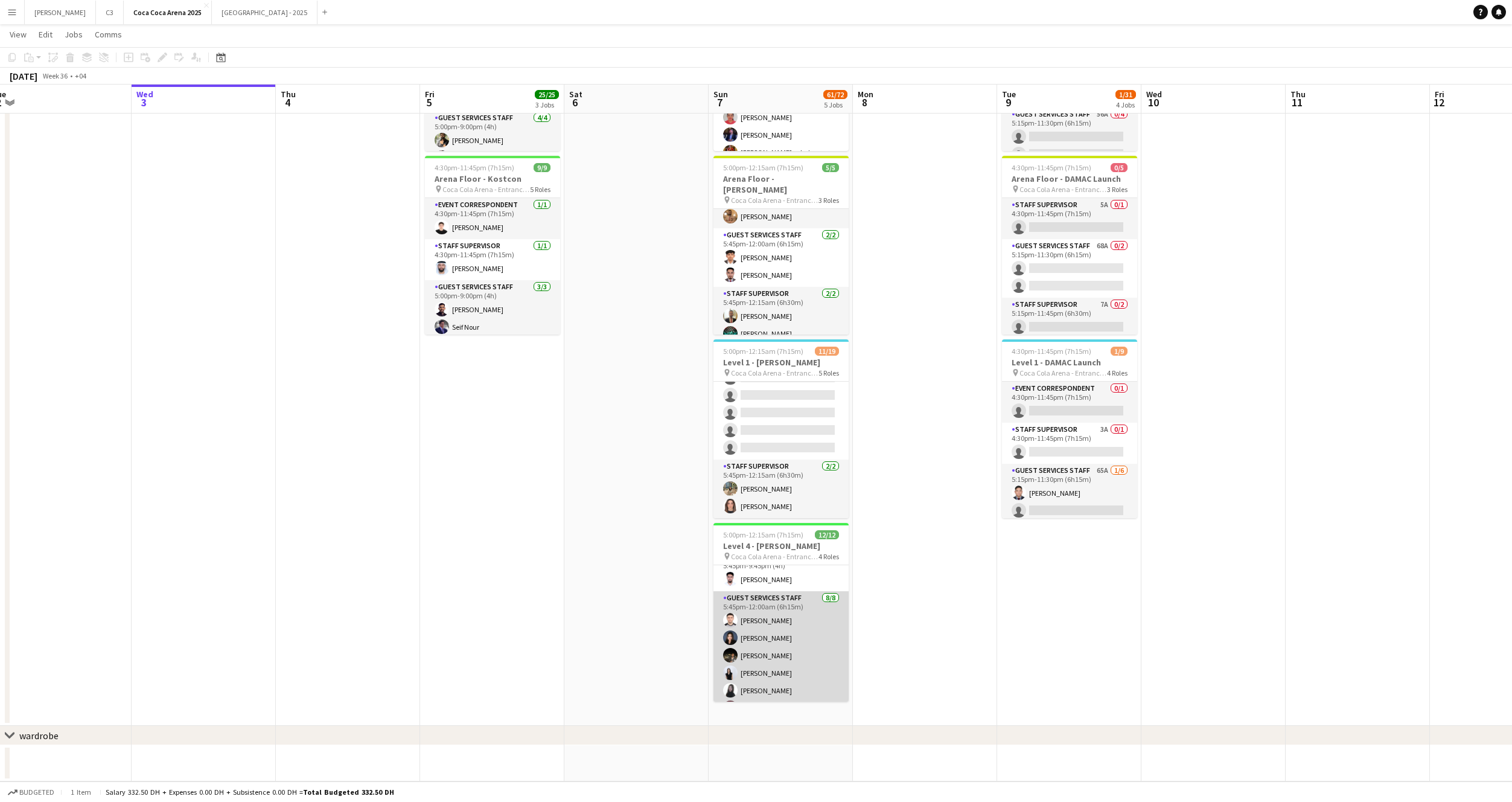
click at [797, 636] on app-card-role "Guest Services Staff 8/8 5:45pm-12:00am (6h15m) Hamza ALmohareb Camille Agustin…" at bounding box center [781, 673] width 135 height 164
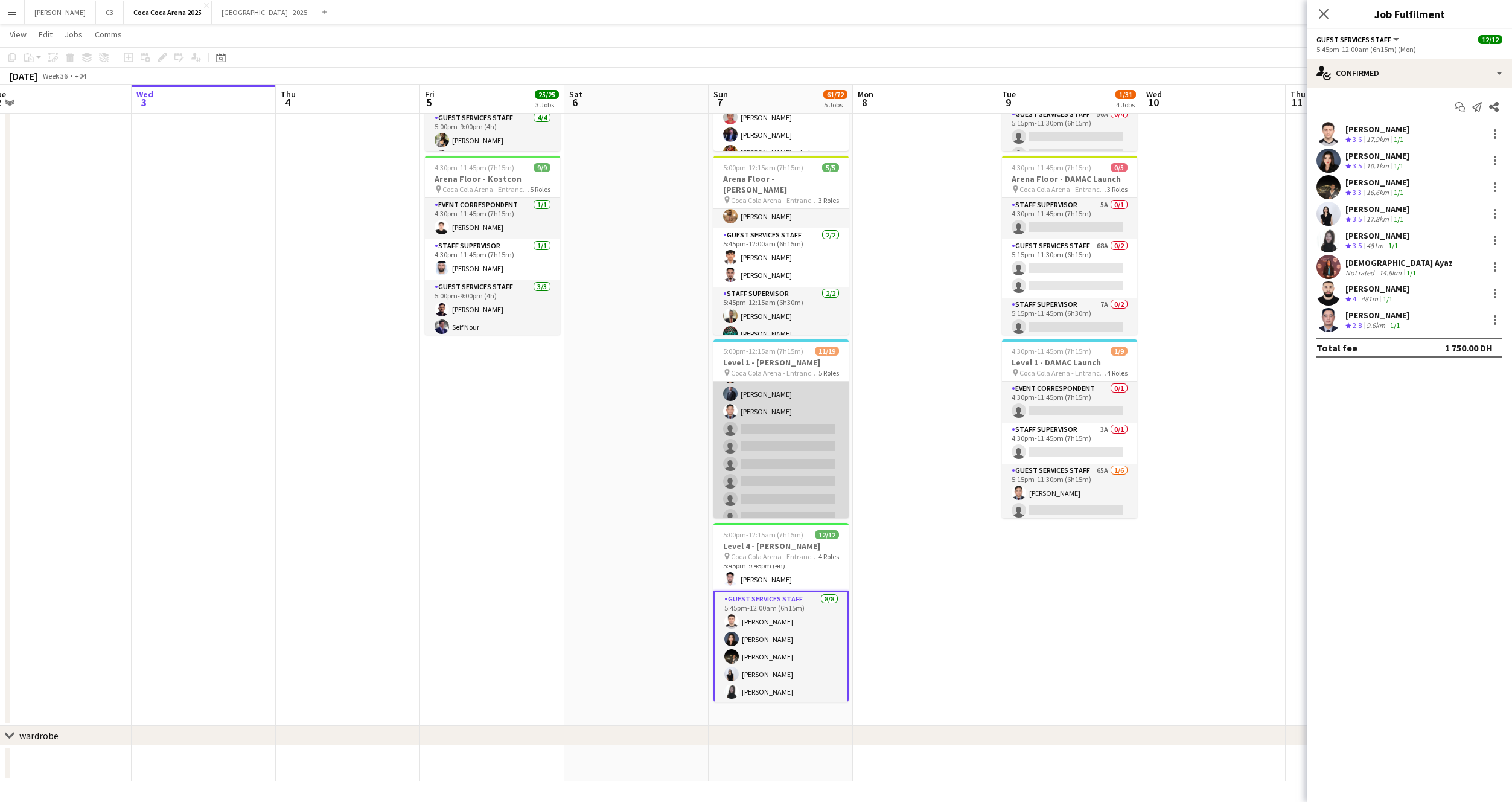
click at [798, 449] on app-card-role "Guest Services Staff 79A 4/12 5:45pm-12:00am (6h15m) Eleojo Gift Mohammed Eliya…" at bounding box center [781, 447] width 135 height 234
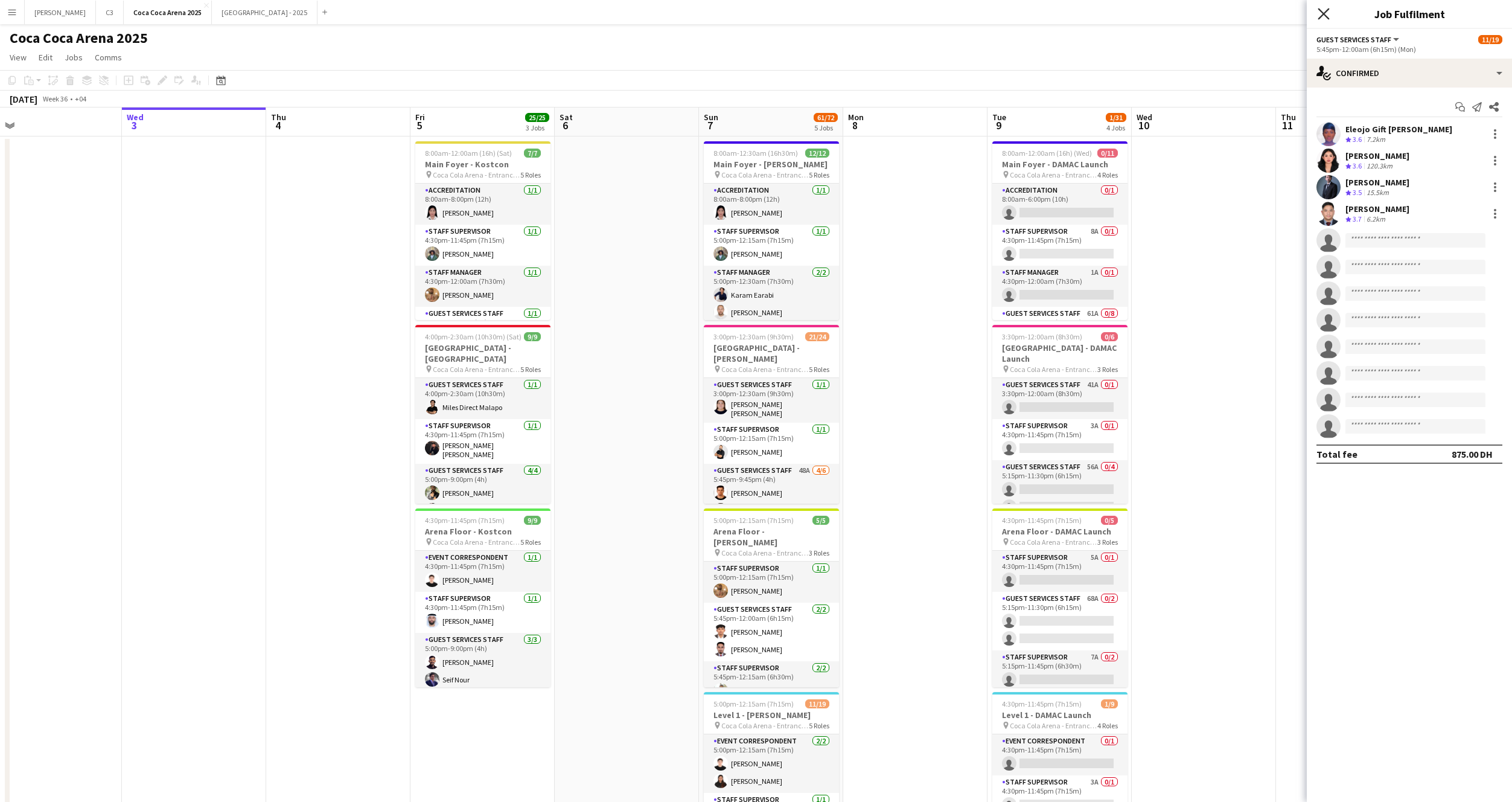
click at [1325, 12] on icon at bounding box center [1323, 13] width 11 height 11
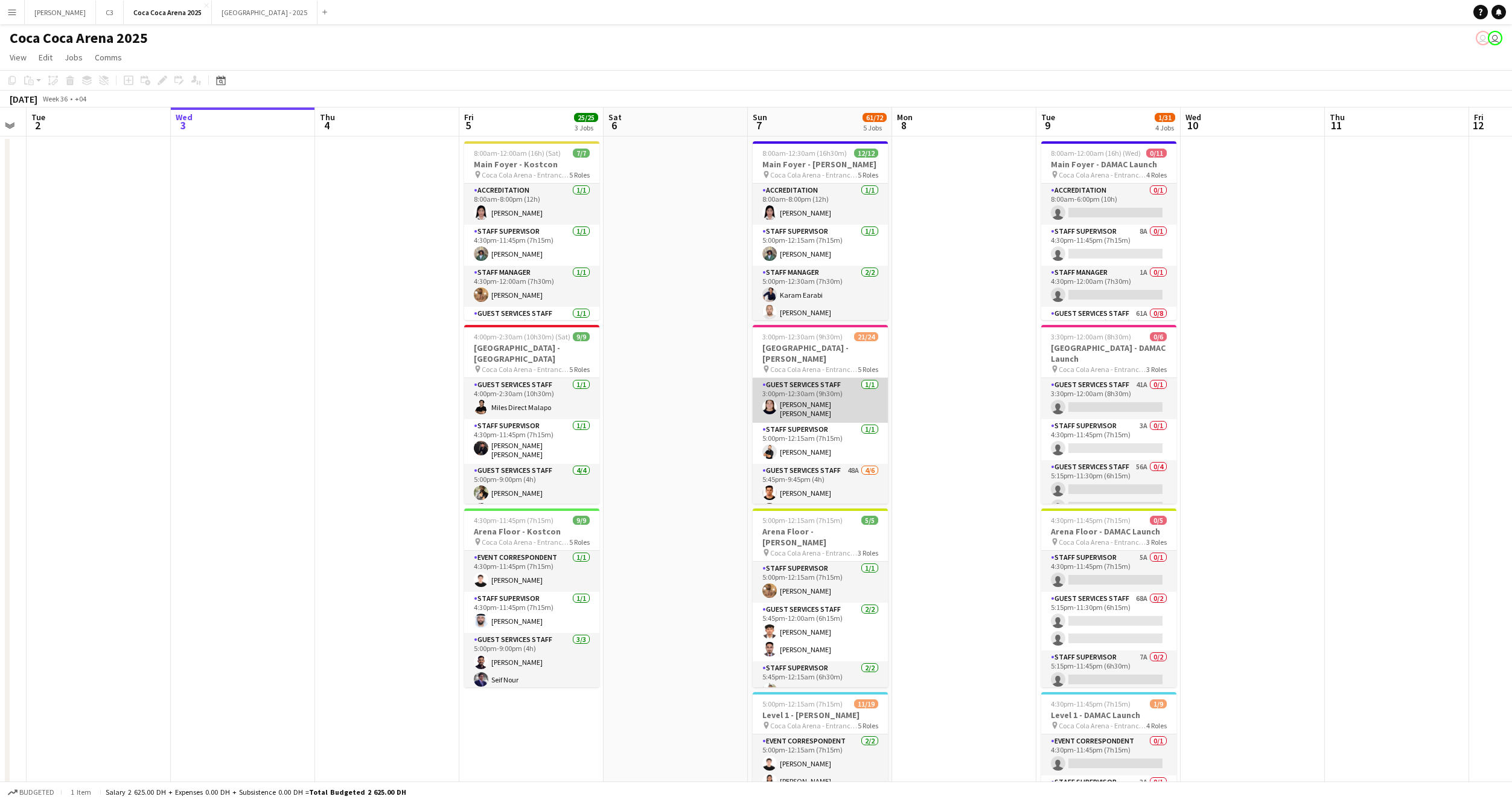
click at [845, 390] on app-card-role "Guest Services Staff 1/1 3:00pm-12:30am (9h30m) Robie ann David" at bounding box center [821, 401] width 135 height 45
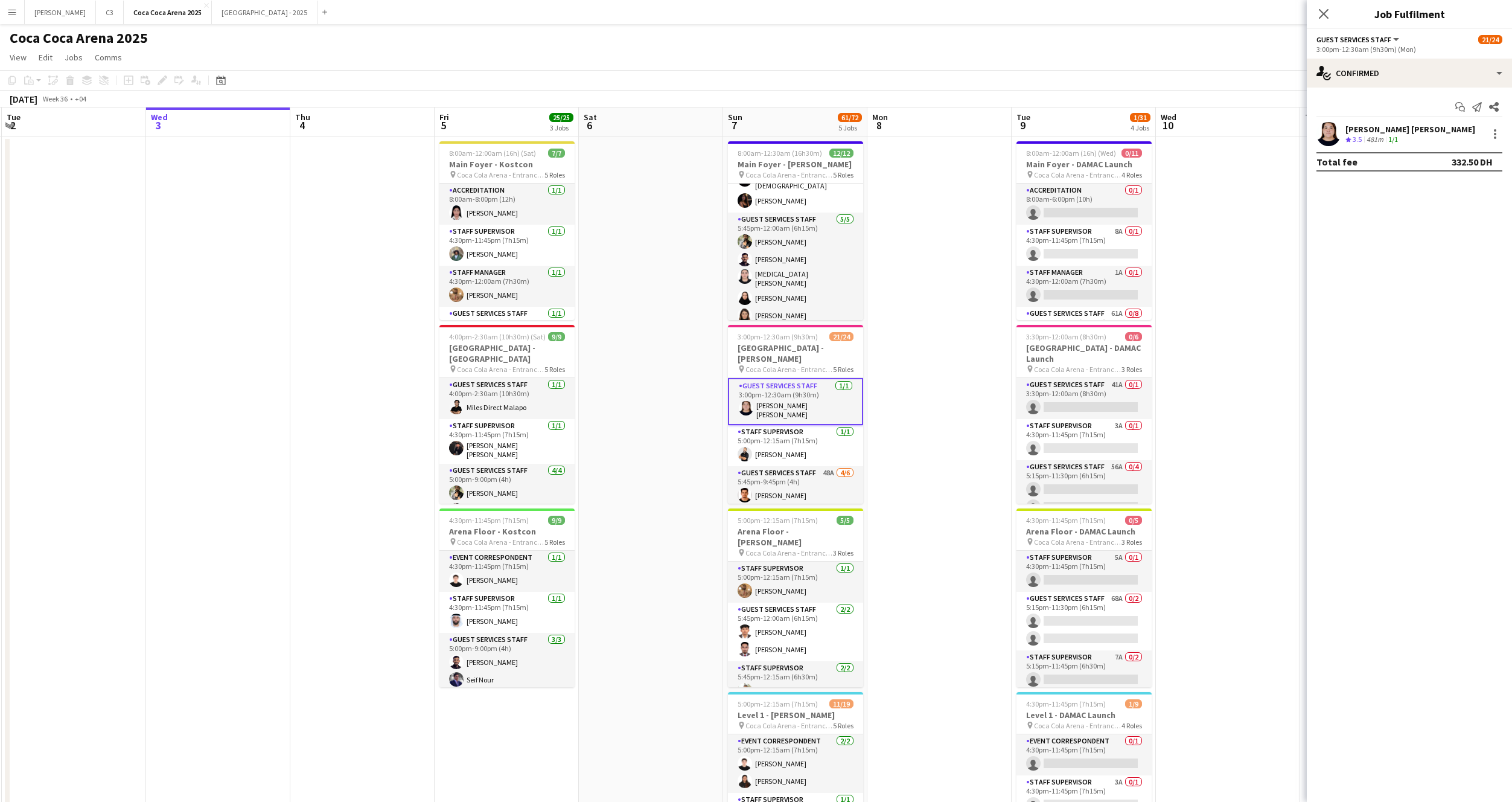
scroll to position [0, 431]
click at [1326, 13] on icon "Close pop-in" at bounding box center [1323, 13] width 11 height 11
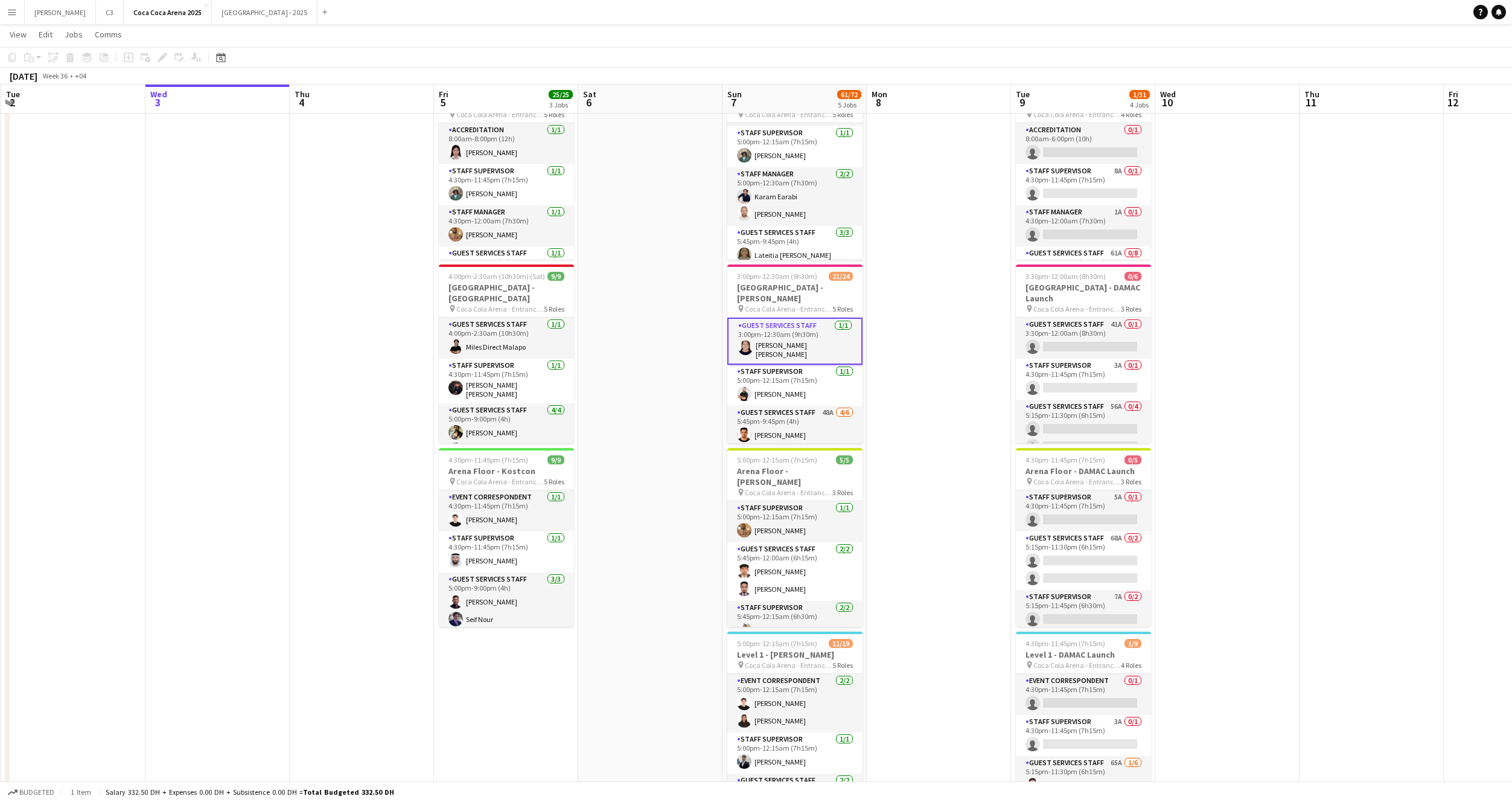
scroll to position [0, 0]
click at [918, 277] on app-date-cell at bounding box center [939, 547] width 144 height 942
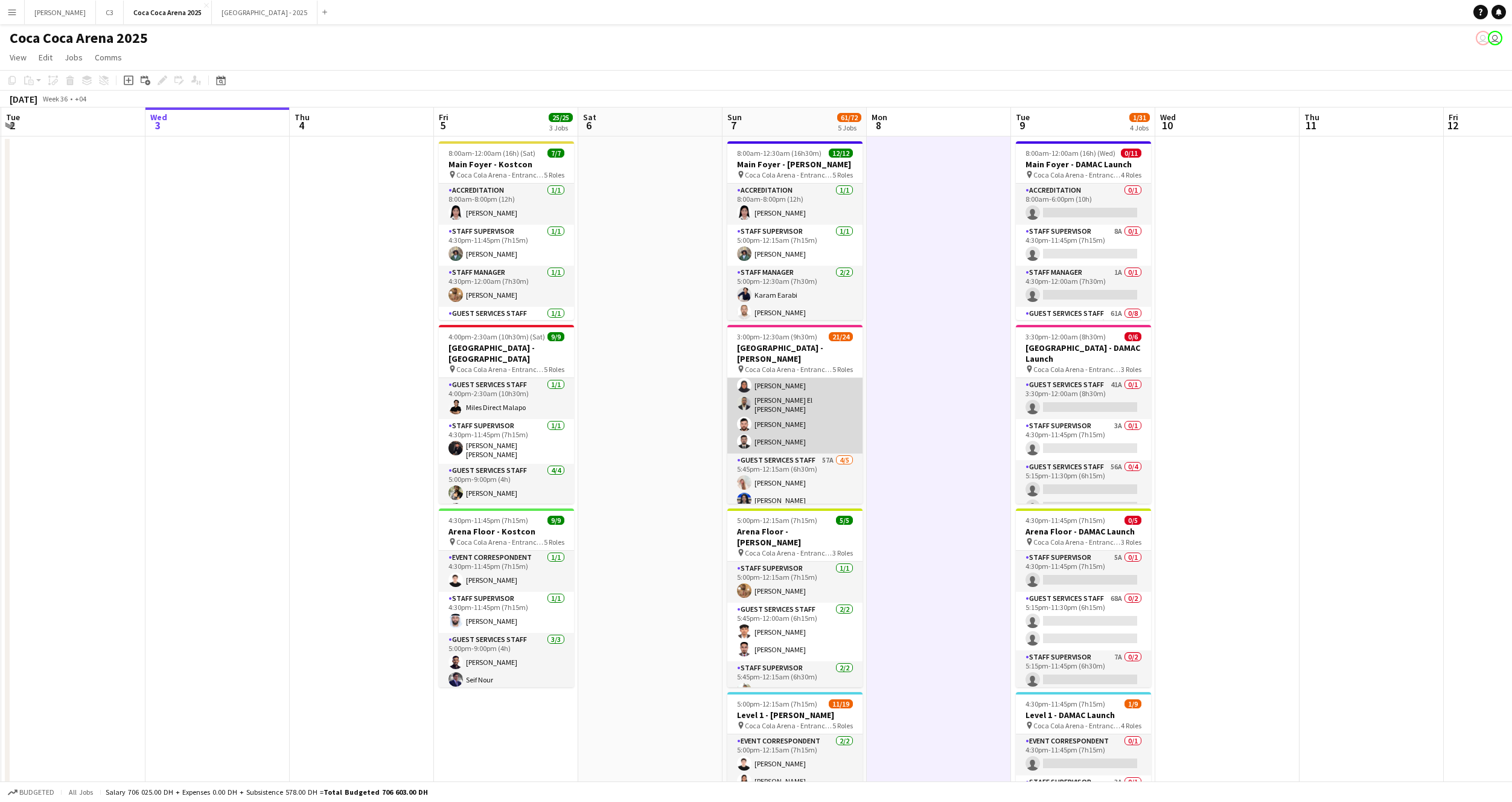
scroll to position [401, 0]
click at [808, 445] on app-card-role "Guest Services Staff 57A 4/5 5:45pm-12:15am (6h30m) Camille Ilagan Pooja Ropwan…" at bounding box center [795, 466] width 135 height 111
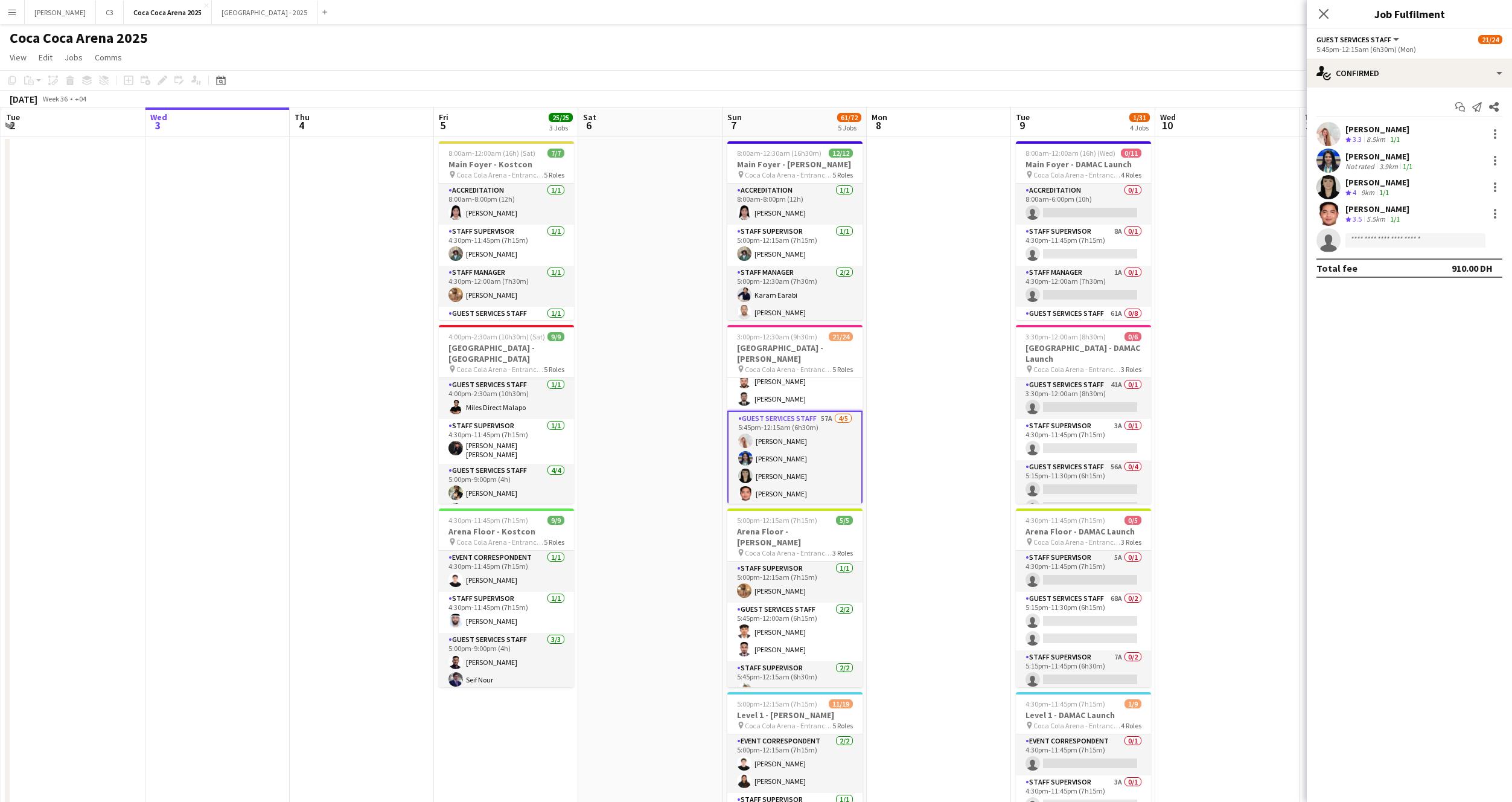
click at [1336, 185] on app-user-avatar at bounding box center [1328, 187] width 24 height 24
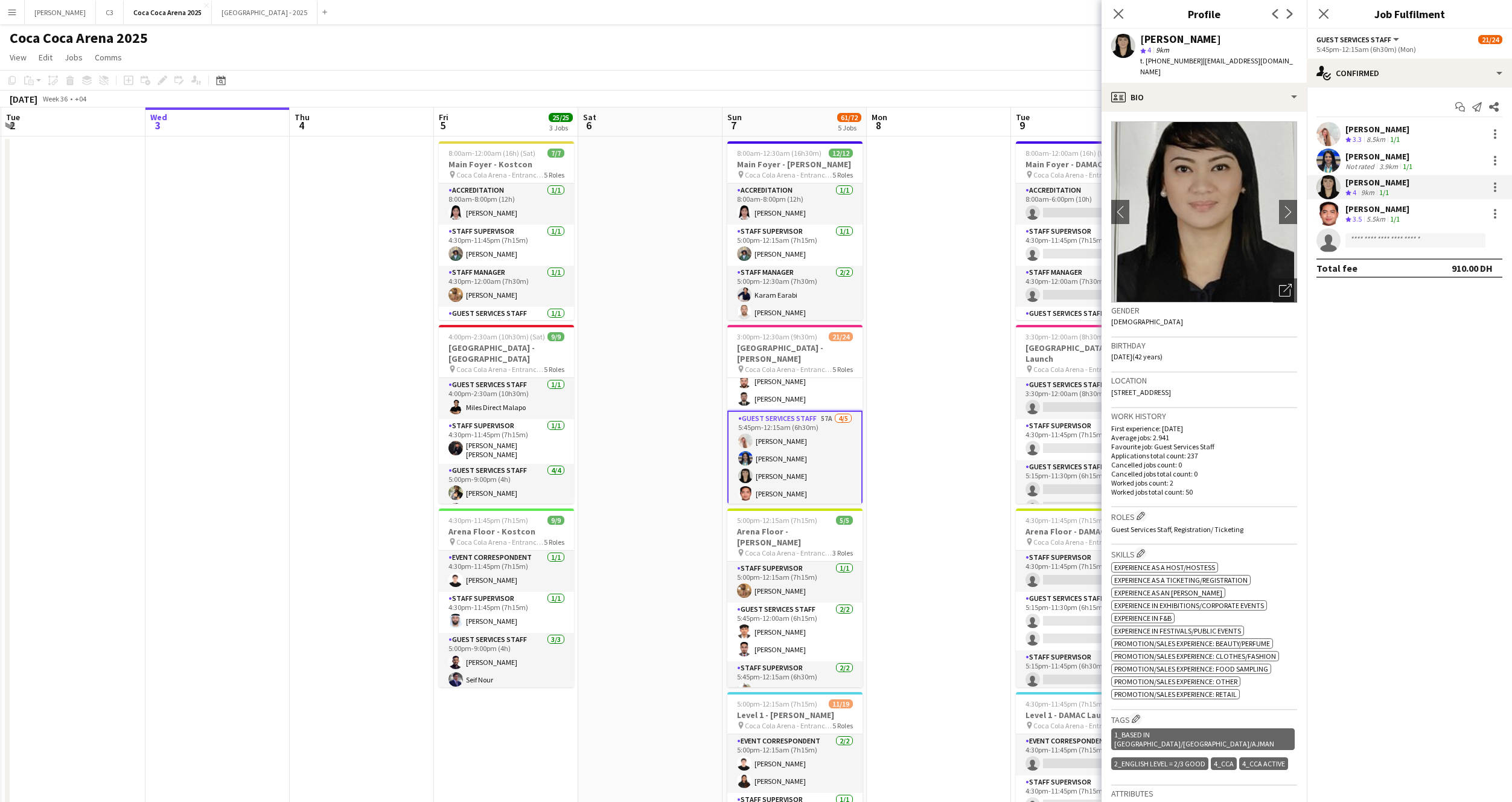
click at [1329, 135] on app-user-avatar at bounding box center [1328, 134] width 24 height 24
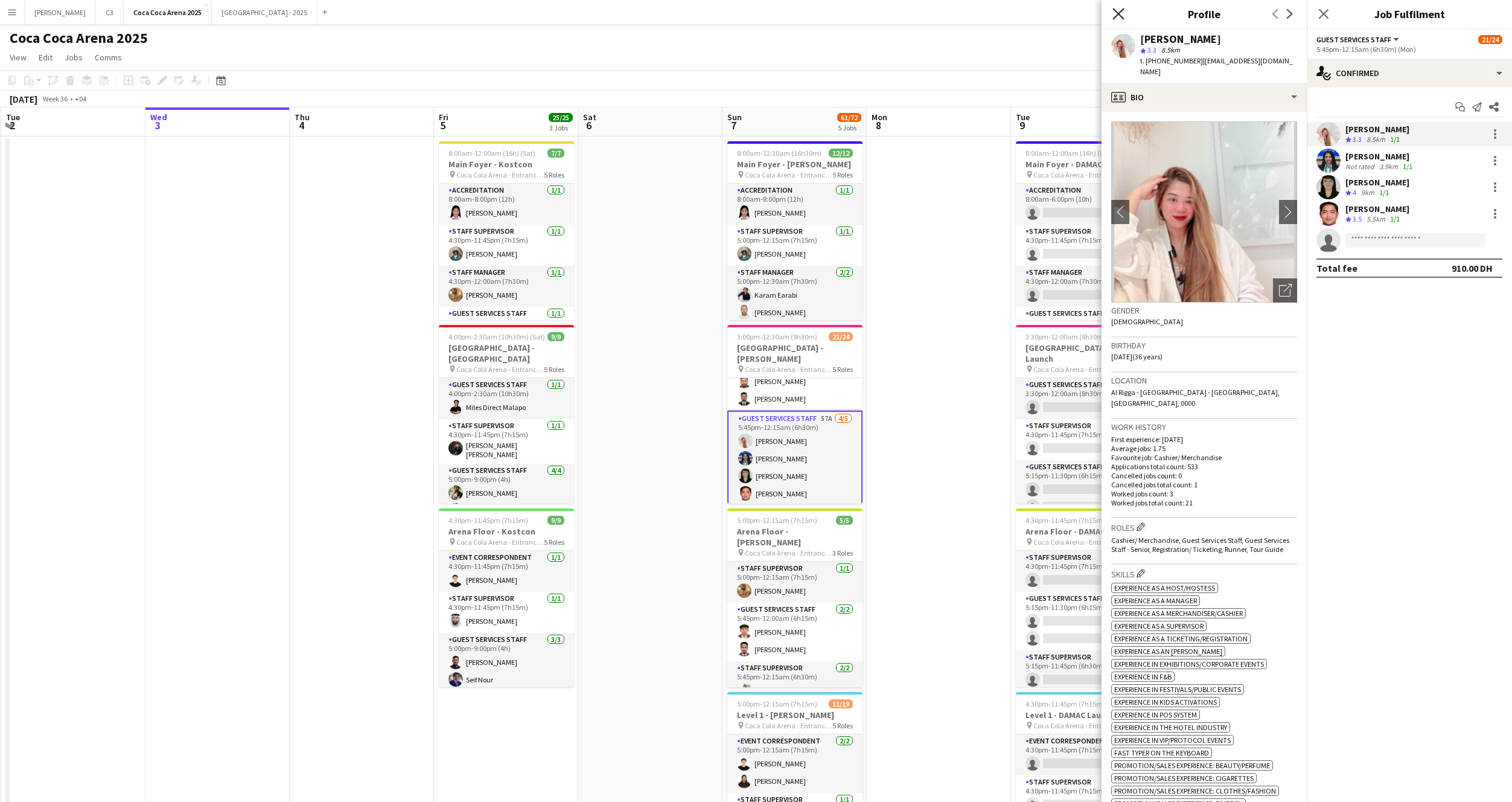
click at [1122, 12] on icon "Close pop-in" at bounding box center [1117, 13] width 11 height 11
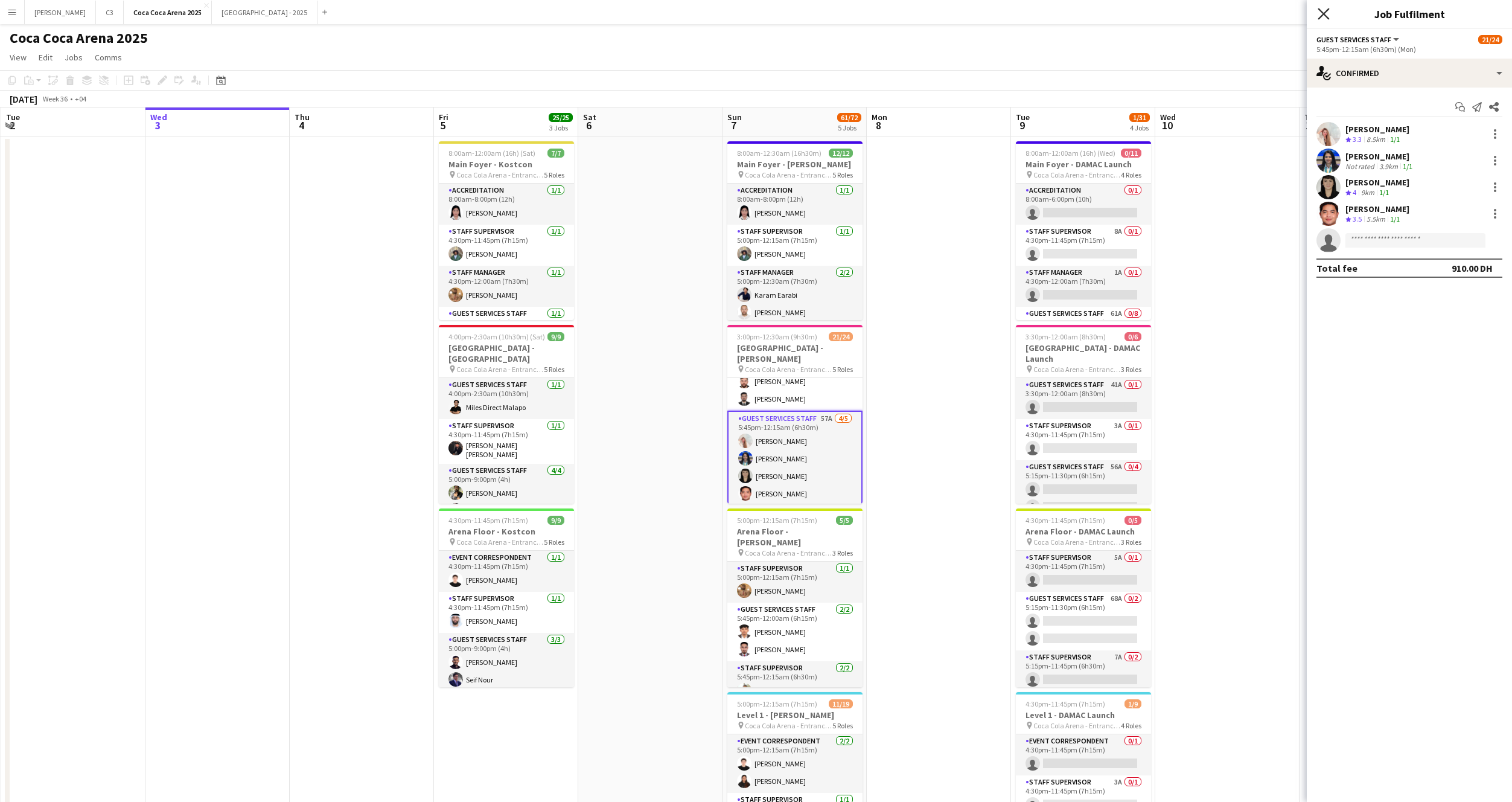
click at [1322, 13] on icon "Close pop-in" at bounding box center [1323, 13] width 11 height 11
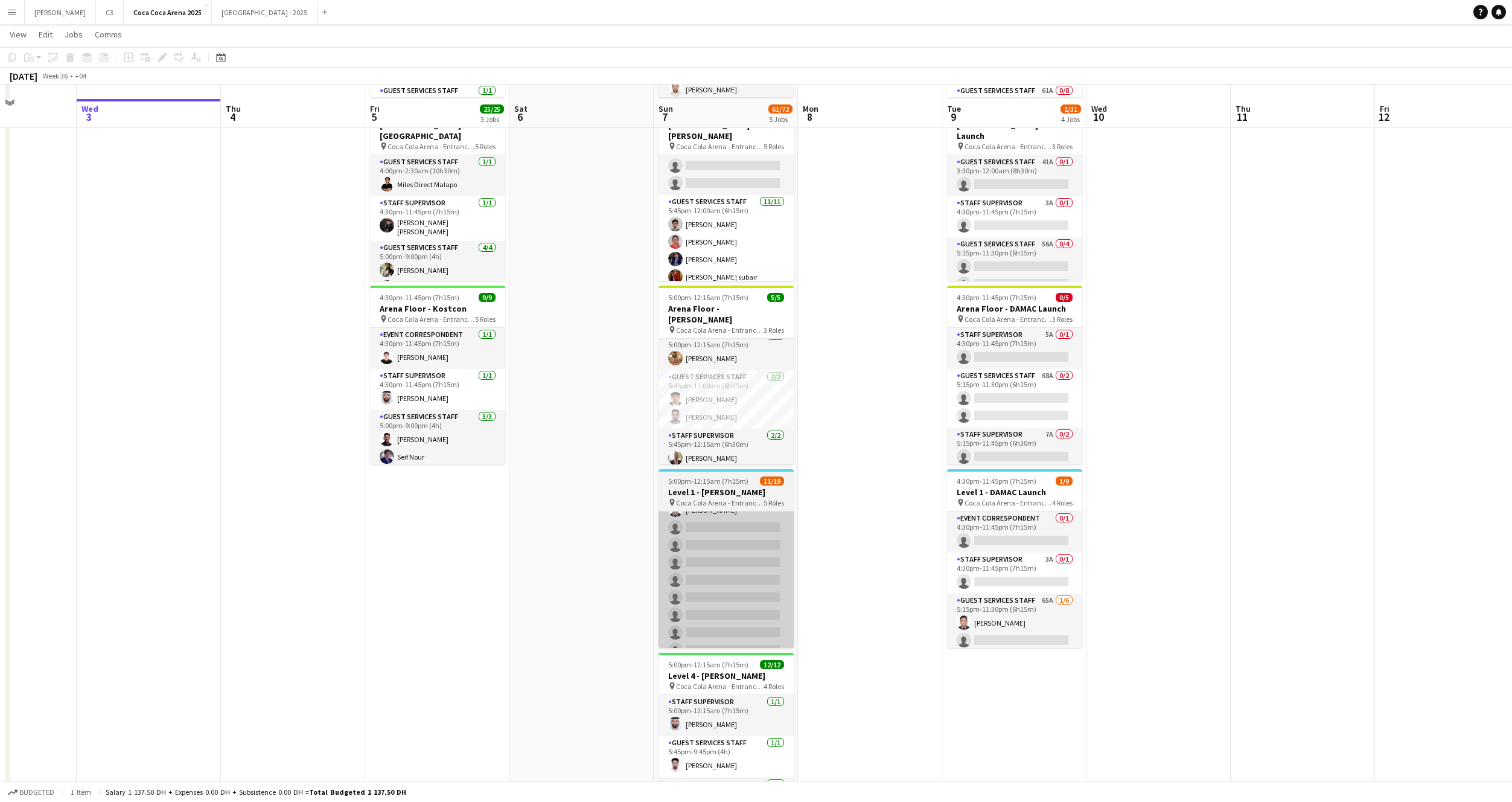
scroll to position [0, 0]
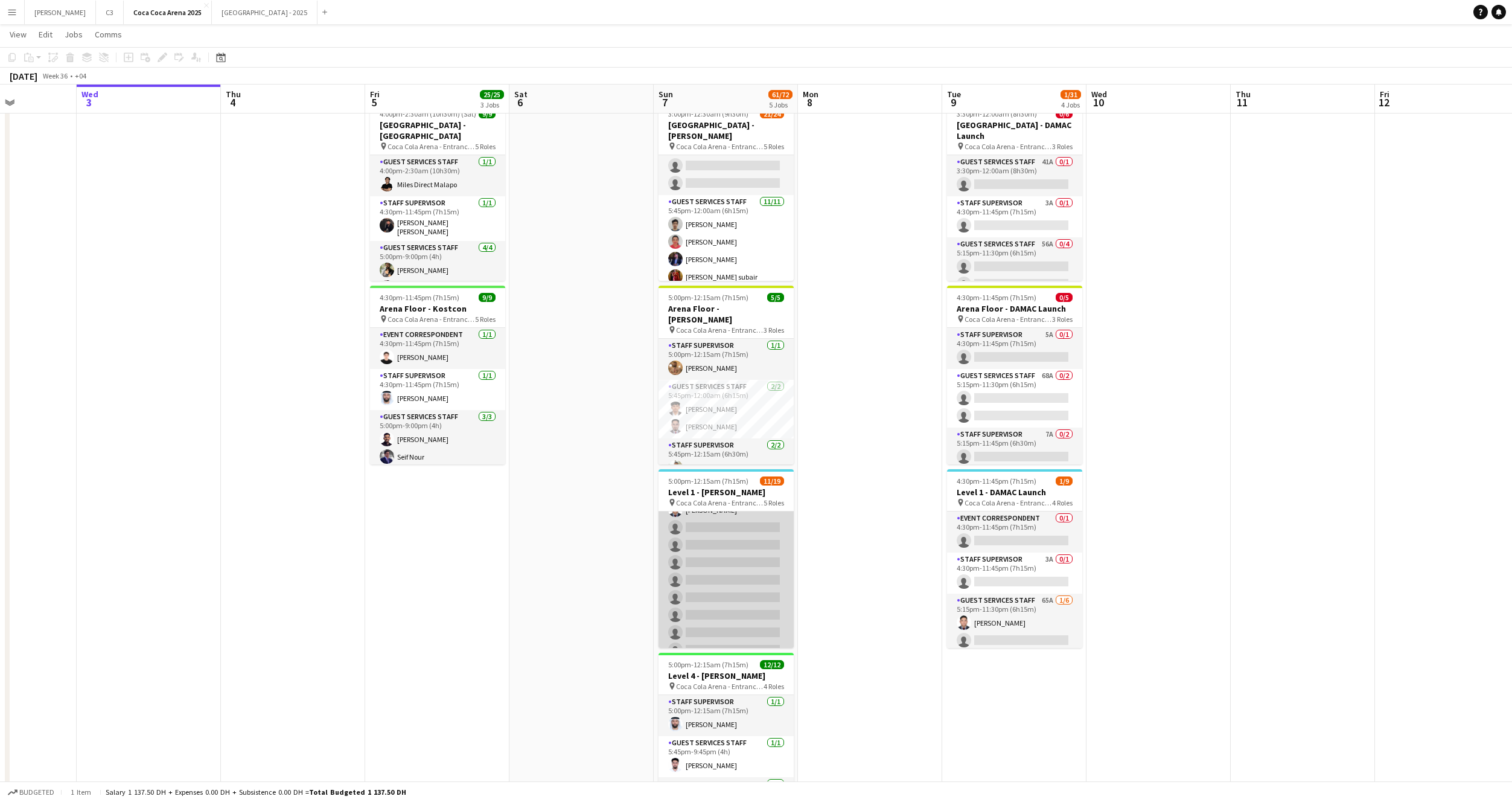
click at [745, 566] on app-card-role "Guest Services Staff 80A 4/12 5:45pm-12:00am (6h15m) Eleojo Gift Mohammed Eliya…" at bounding box center [726, 545] width 135 height 234
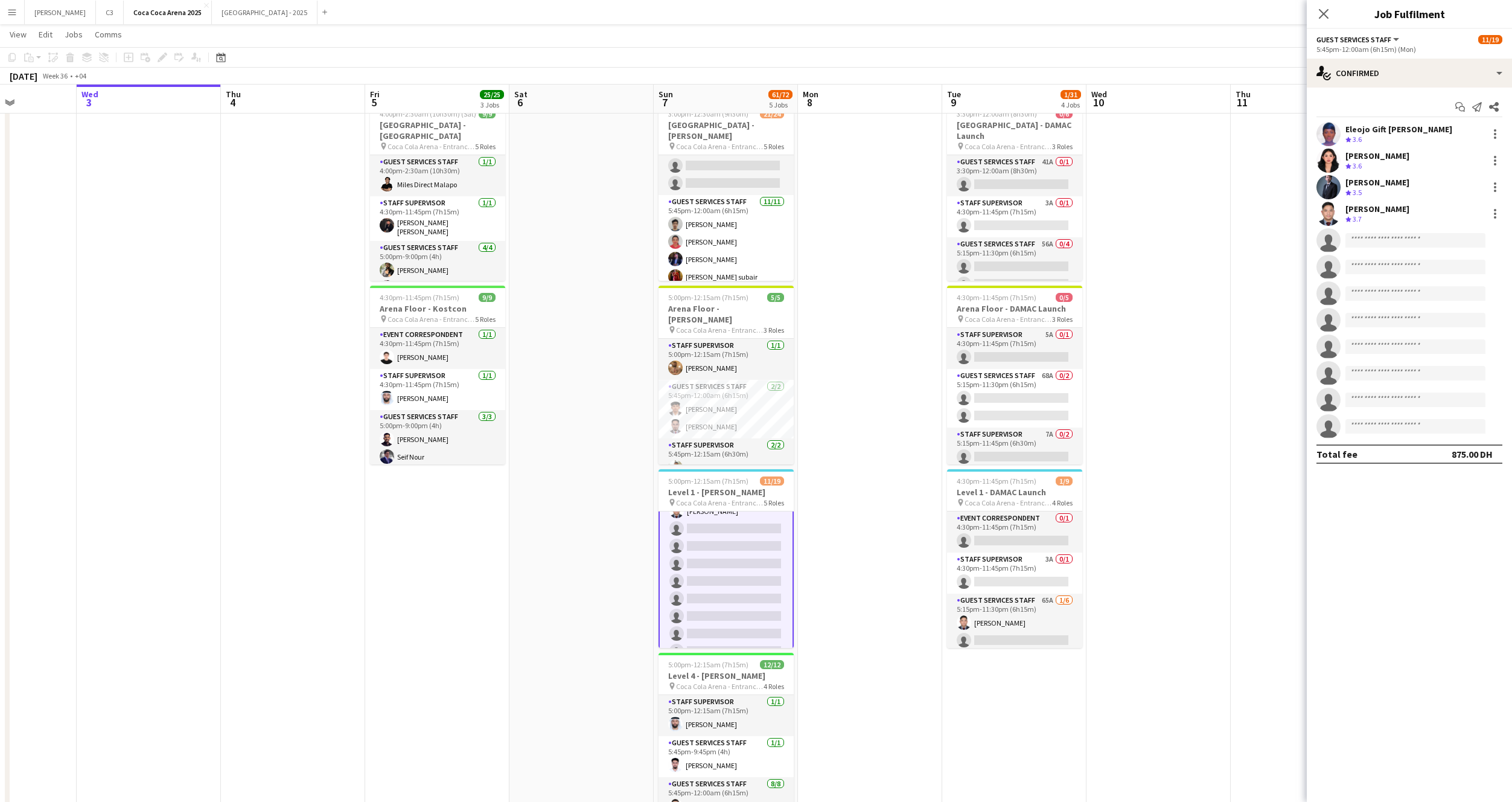
scroll to position [243, 0]
click at [1378, 236] on input at bounding box center [1415, 240] width 140 height 14
type input "*"
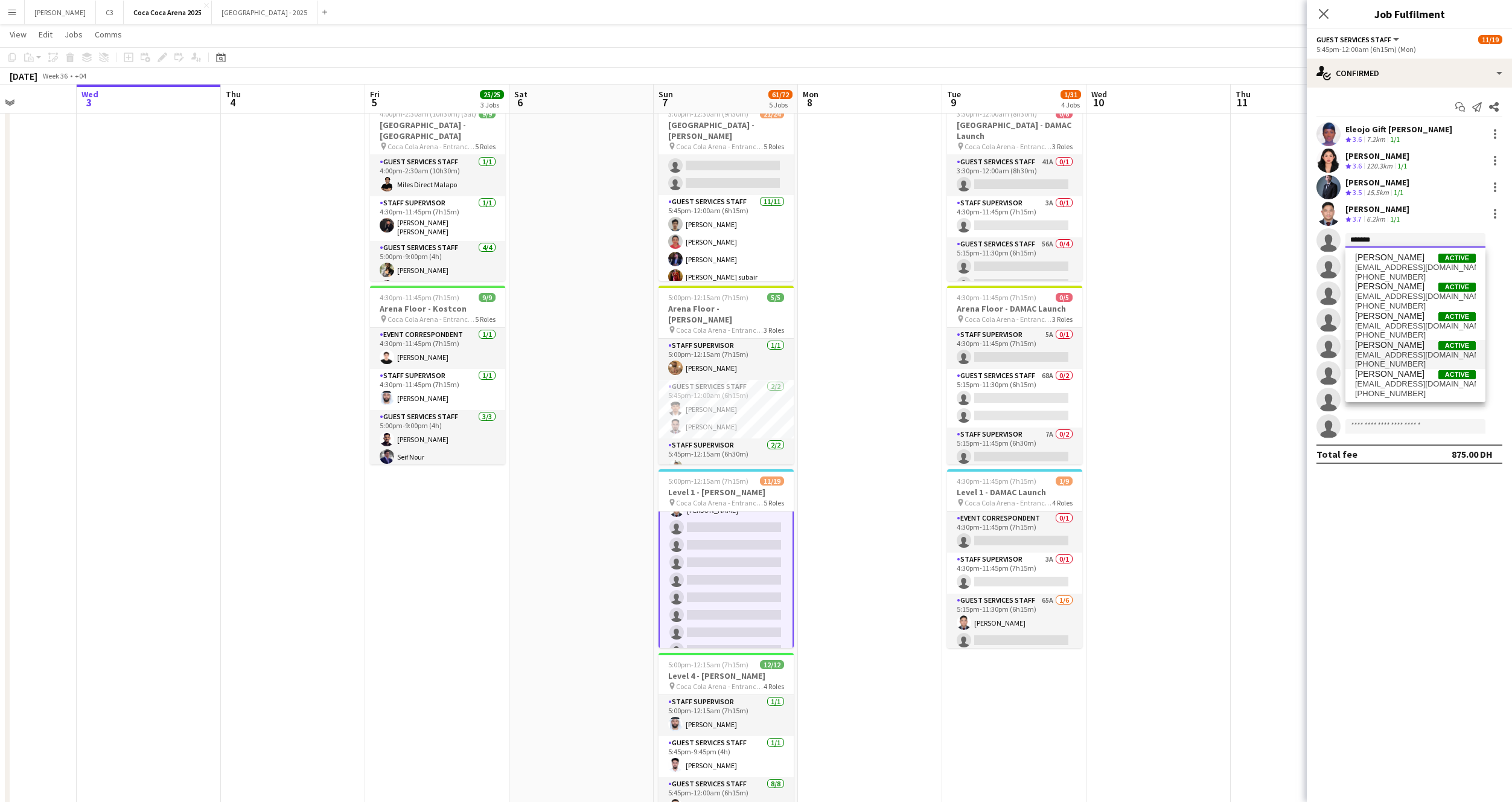
scroll to position [1, 0]
type input "*******"
click at [1385, 382] on span "[EMAIL_ADDRESS][DOMAIN_NAME]" at bounding box center [1415, 383] width 121 height 10
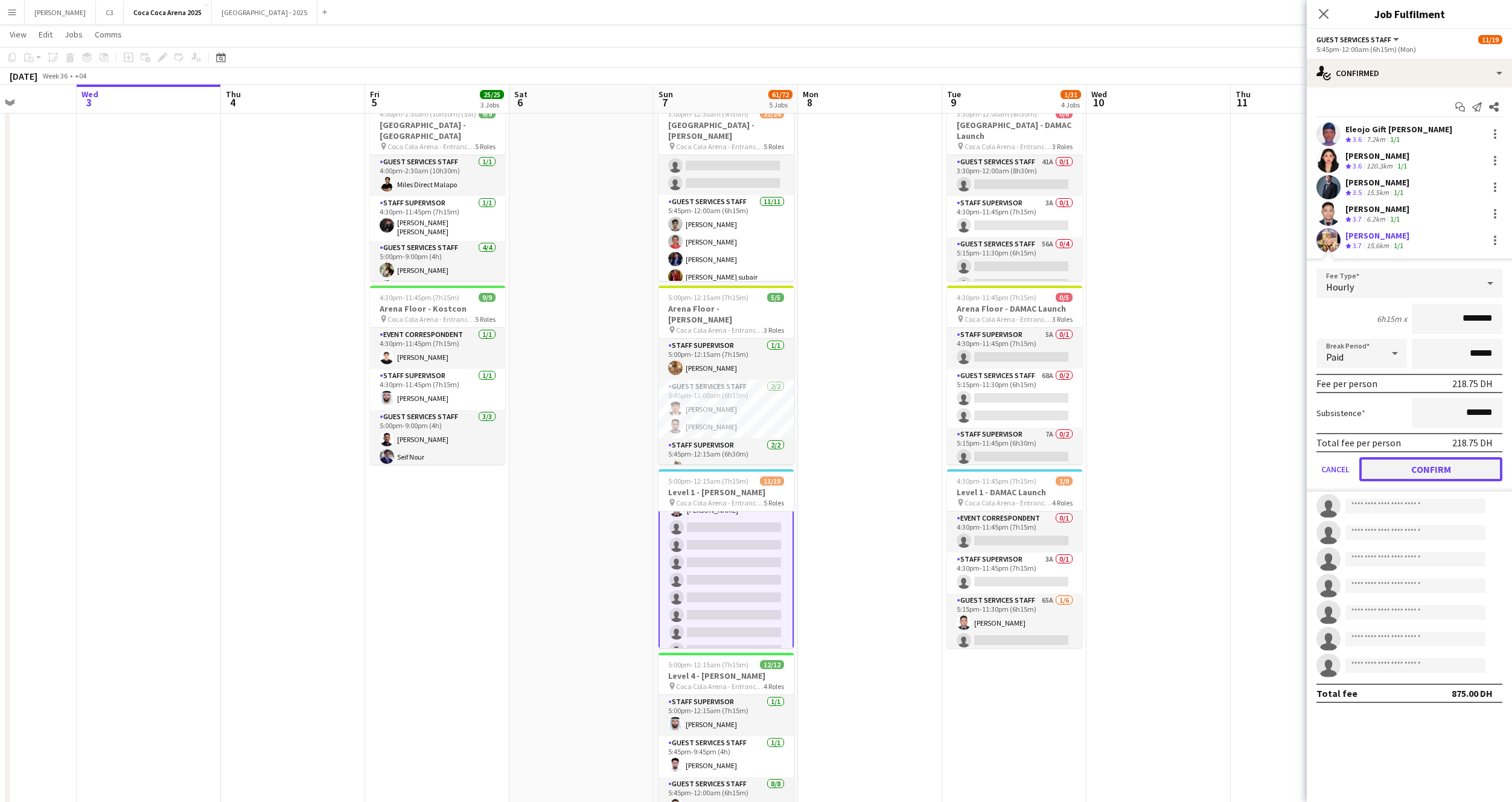
click at [1385, 474] on button "Confirm" at bounding box center [1431, 469] width 143 height 24
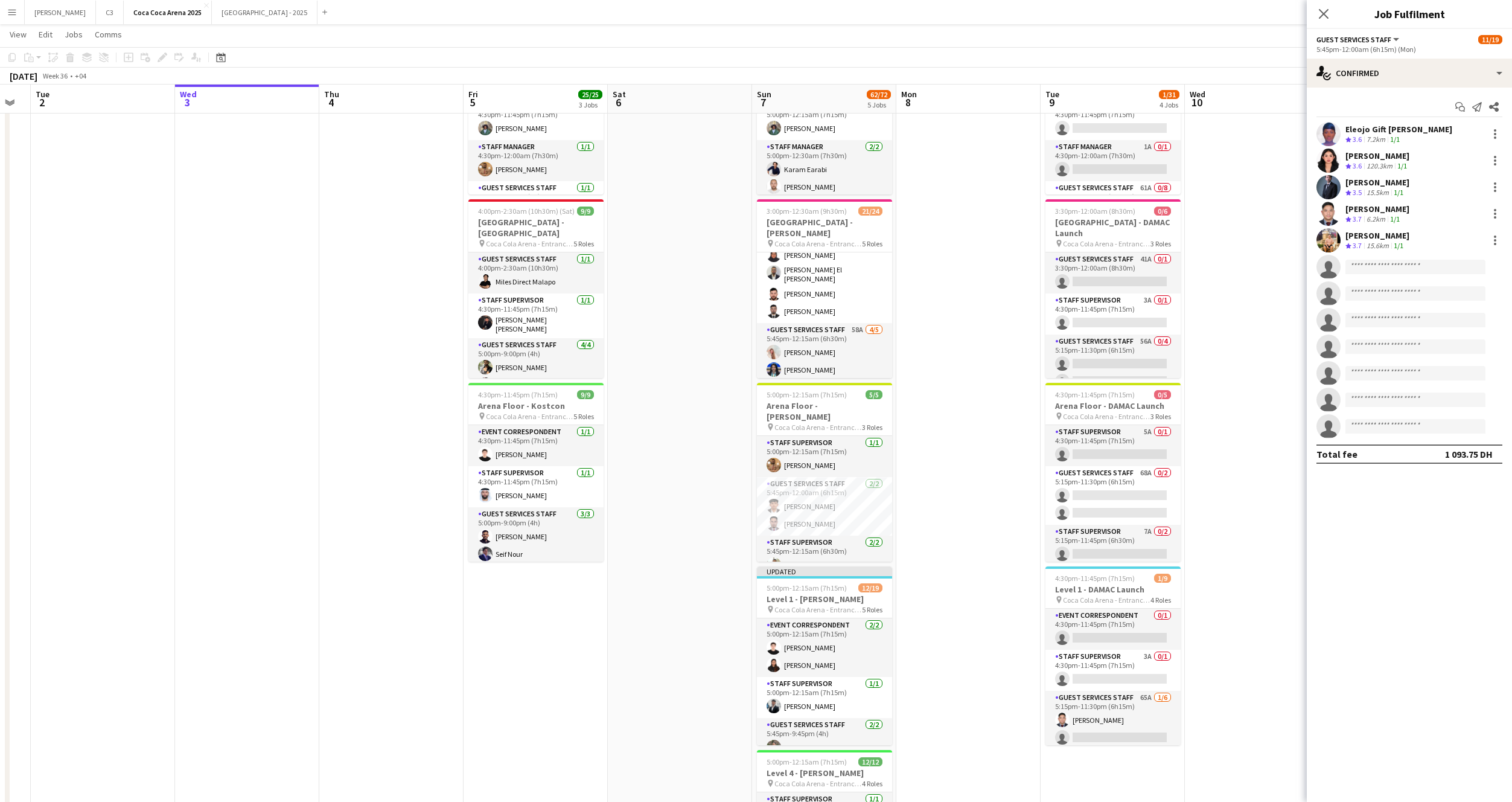
scroll to position [0, 400]
click at [1324, 16] on icon "Close pop-in" at bounding box center [1323, 13] width 11 height 11
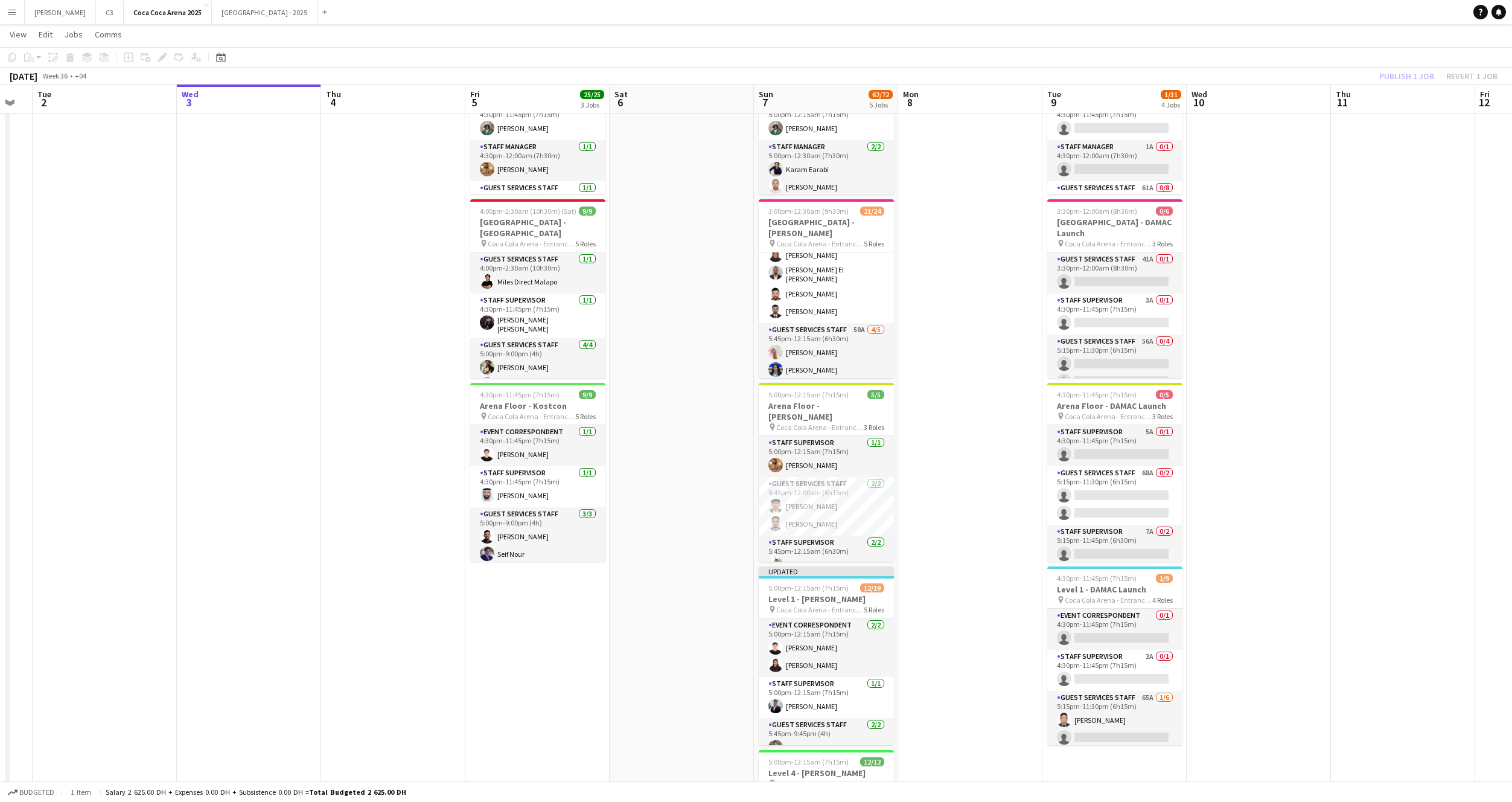
click at [1404, 76] on div "Publish 1 job Revert 1 job" at bounding box center [1438, 76] width 147 height 16
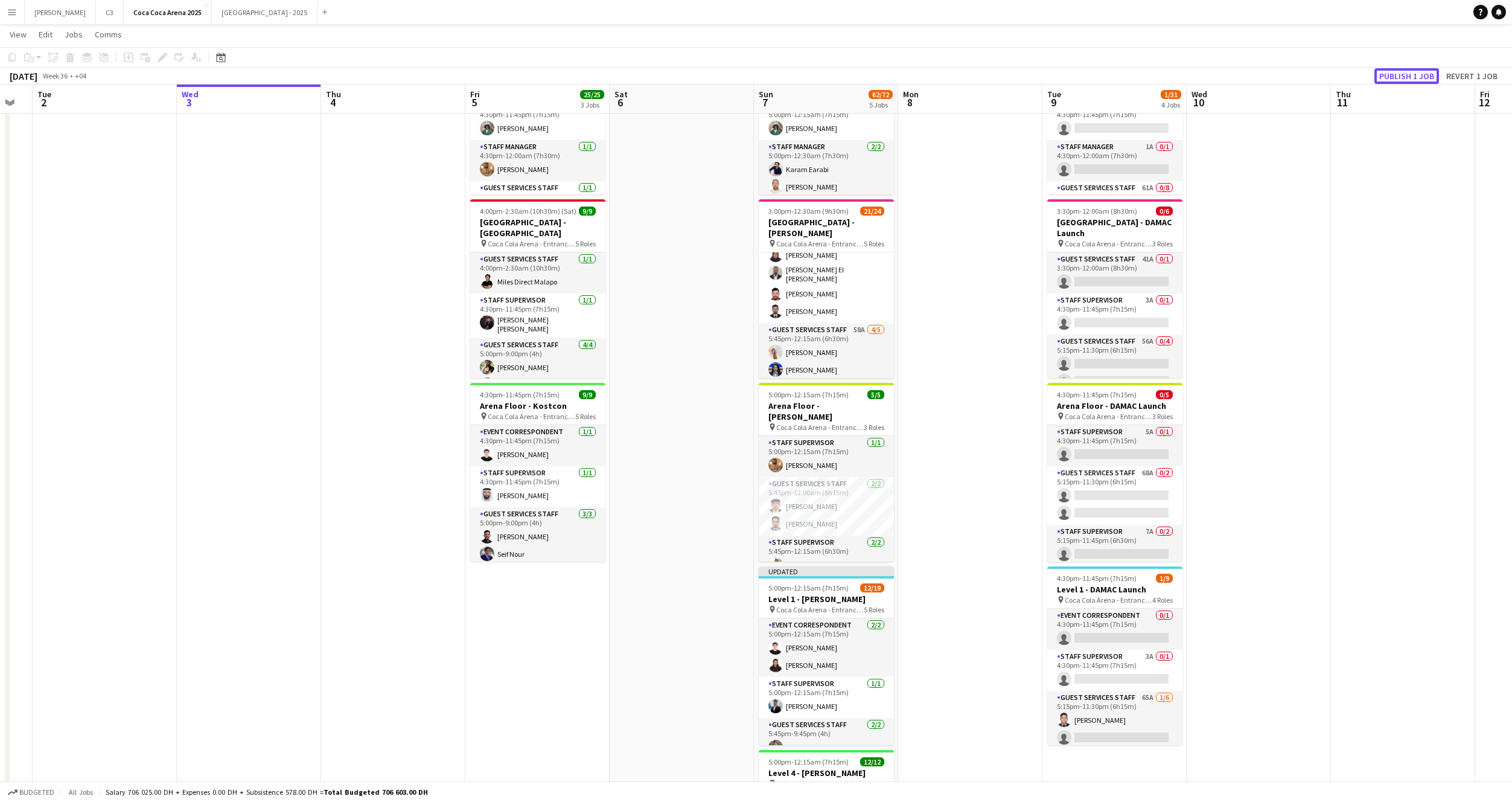
click at [1404, 76] on button "Publish 1 job" at bounding box center [1407, 76] width 64 height 16
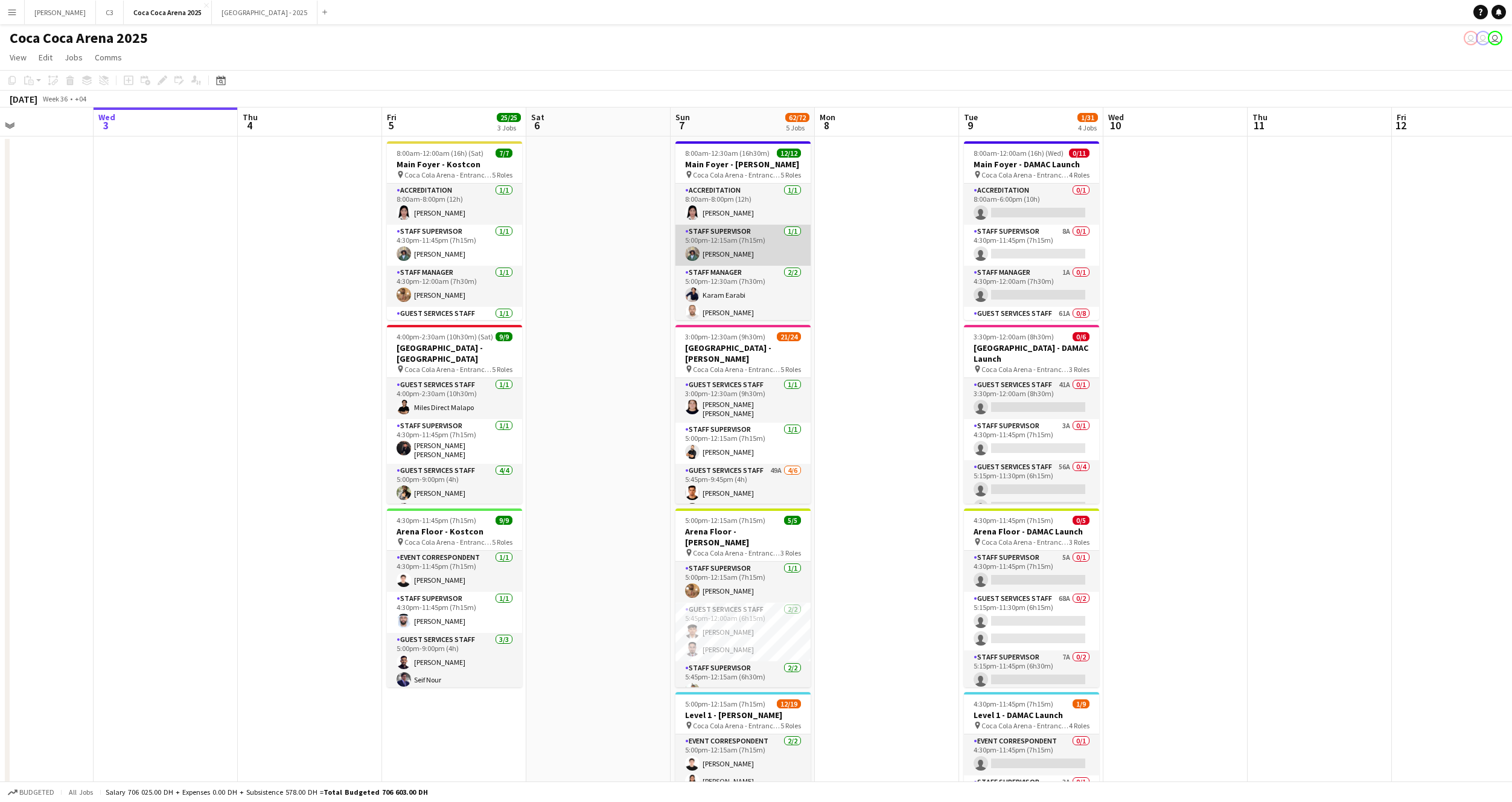
scroll to position [191, 0]
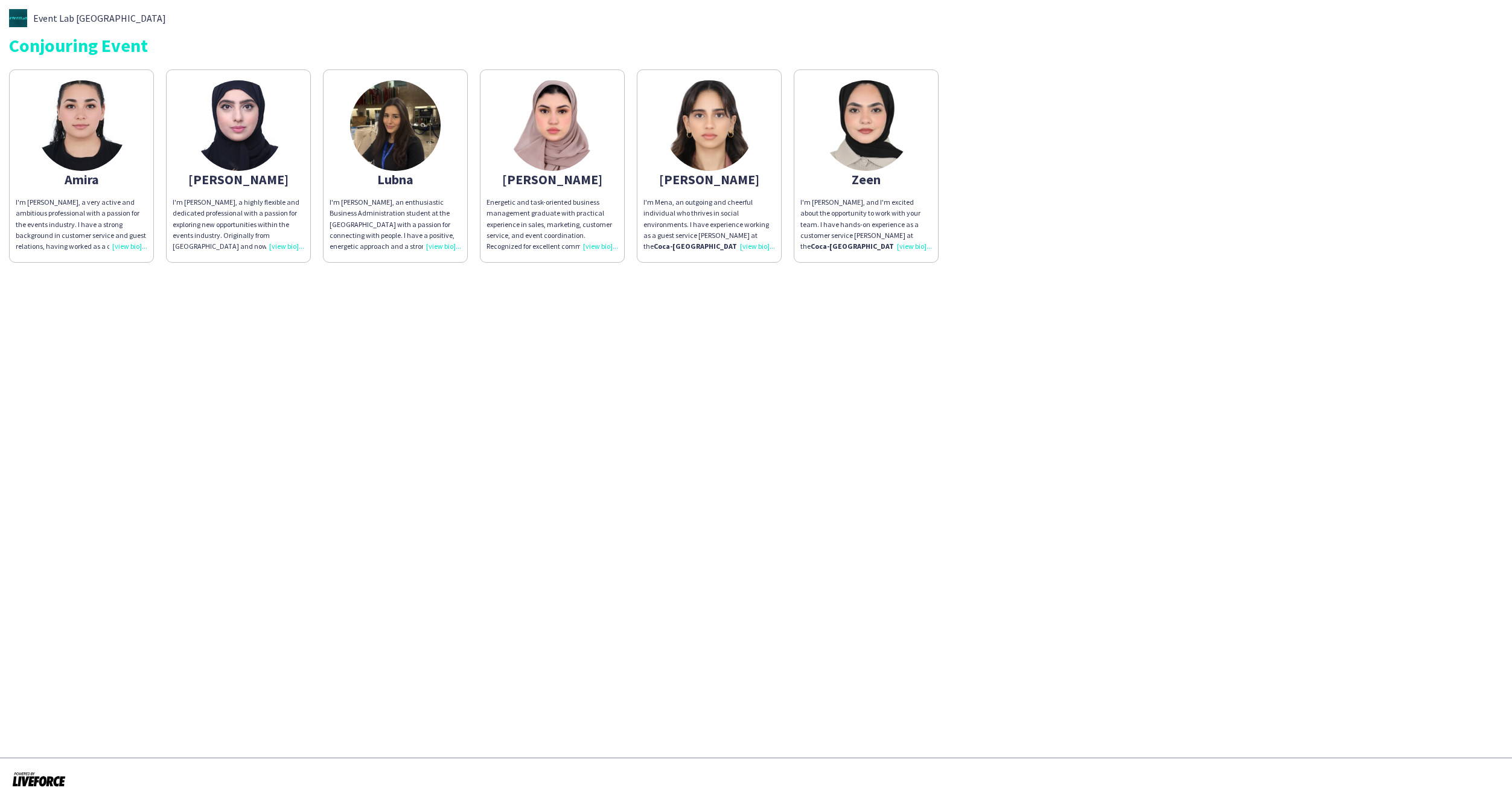
click at [441, 242] on div "I'm Lubna, an enthusiastic Business Administration student at the American Univ…" at bounding box center [395, 225] width 131 height 55
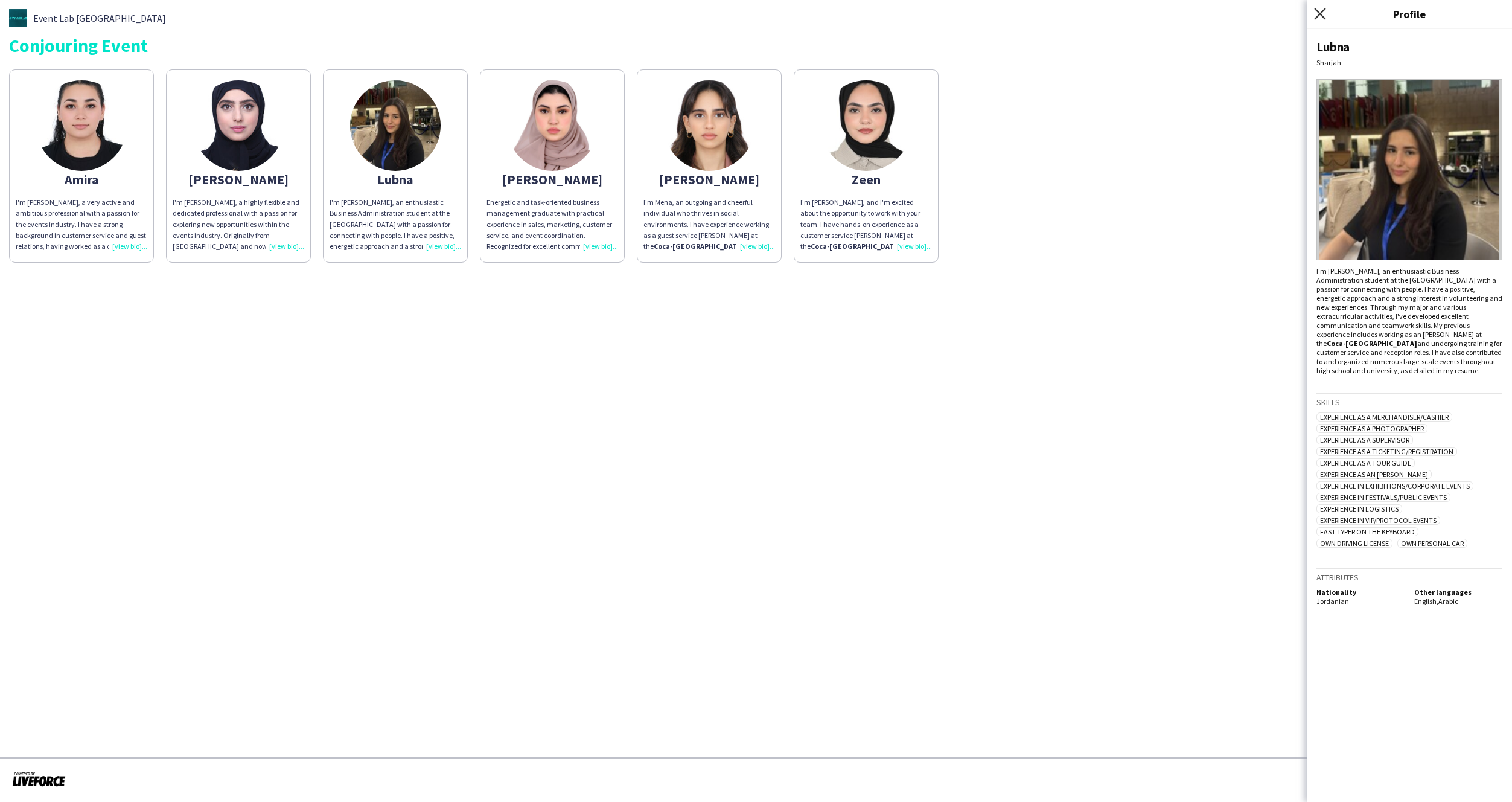
click at [1320, 14] on icon at bounding box center [1320, 13] width 11 height 11
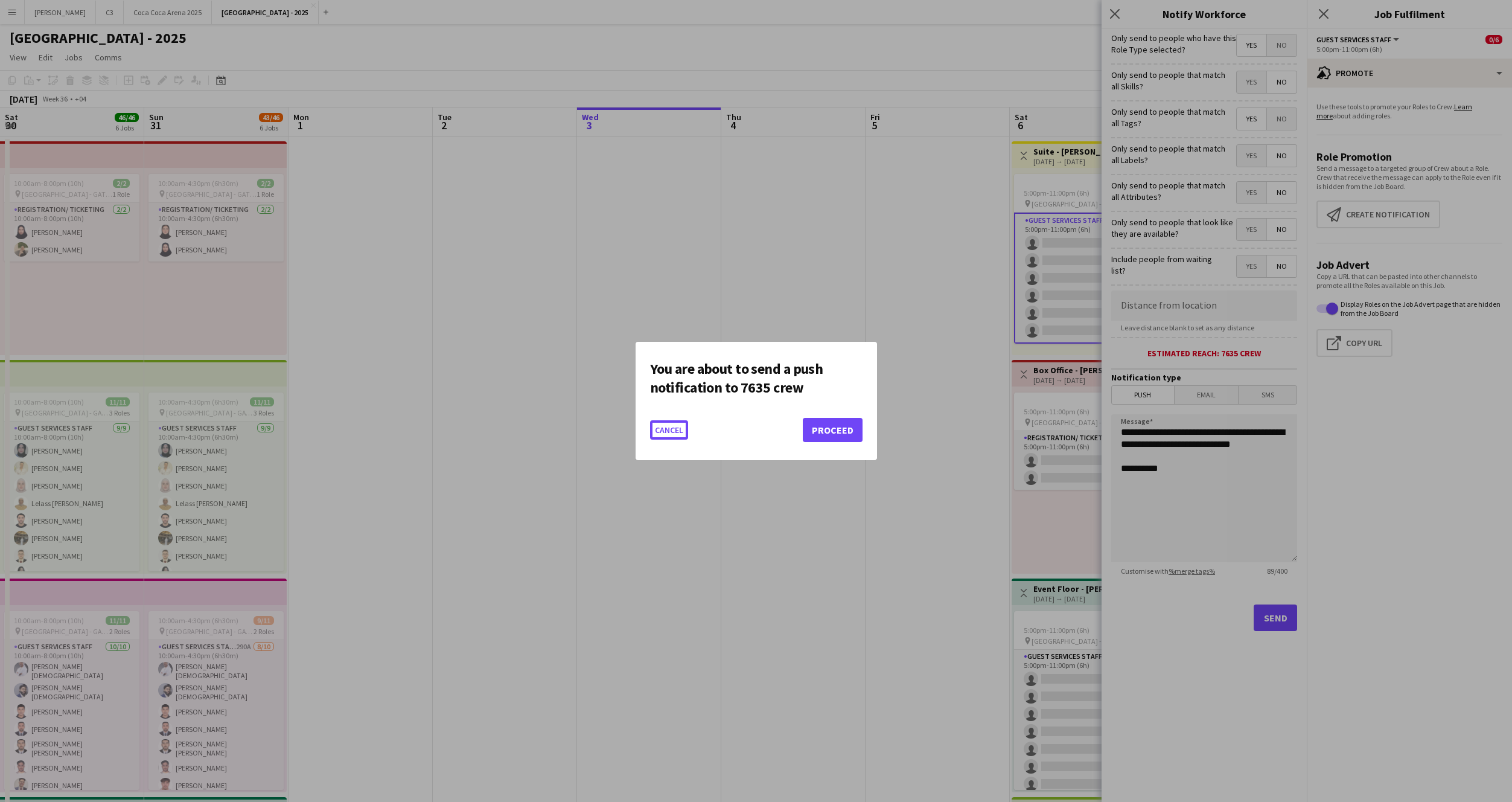
scroll to position [0, 431]
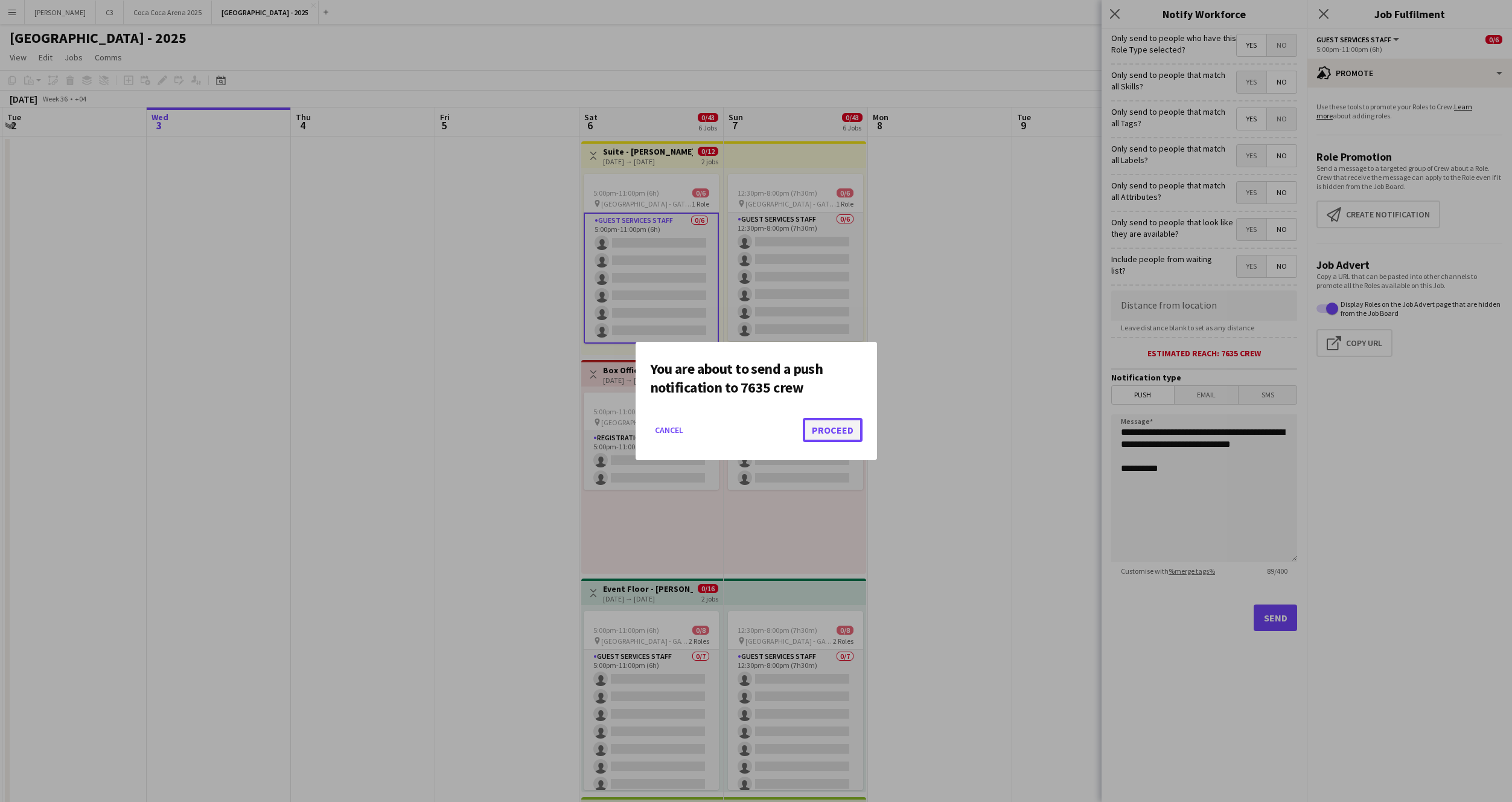
click at [832, 430] on button "Proceed" at bounding box center [832, 430] width 60 height 24
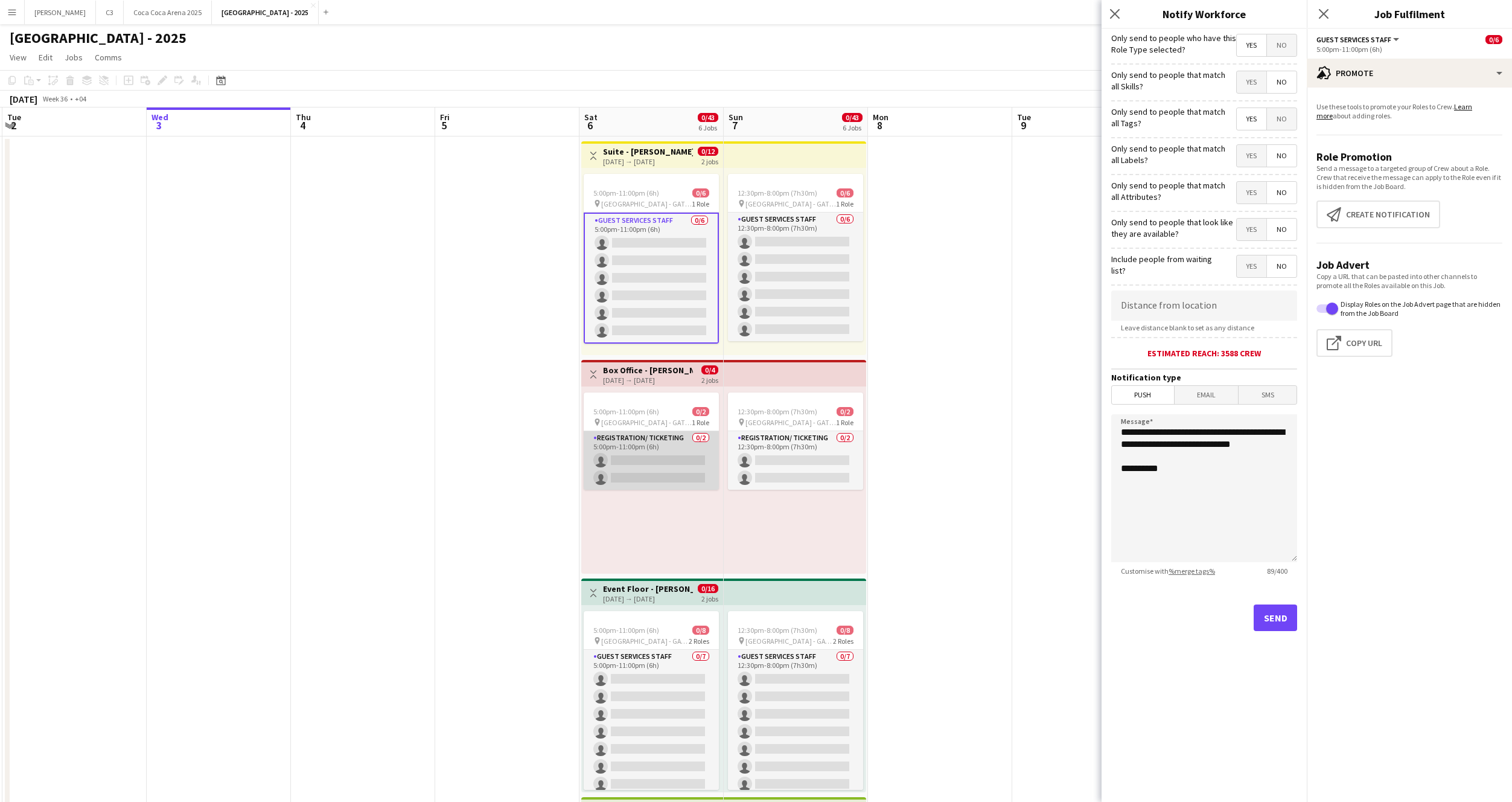
click at [666, 470] on app-card-role "Registration/ Ticketing 0/2 5:00pm-11:00pm (6h) single-neutral-actions single-n…" at bounding box center [651, 460] width 135 height 58
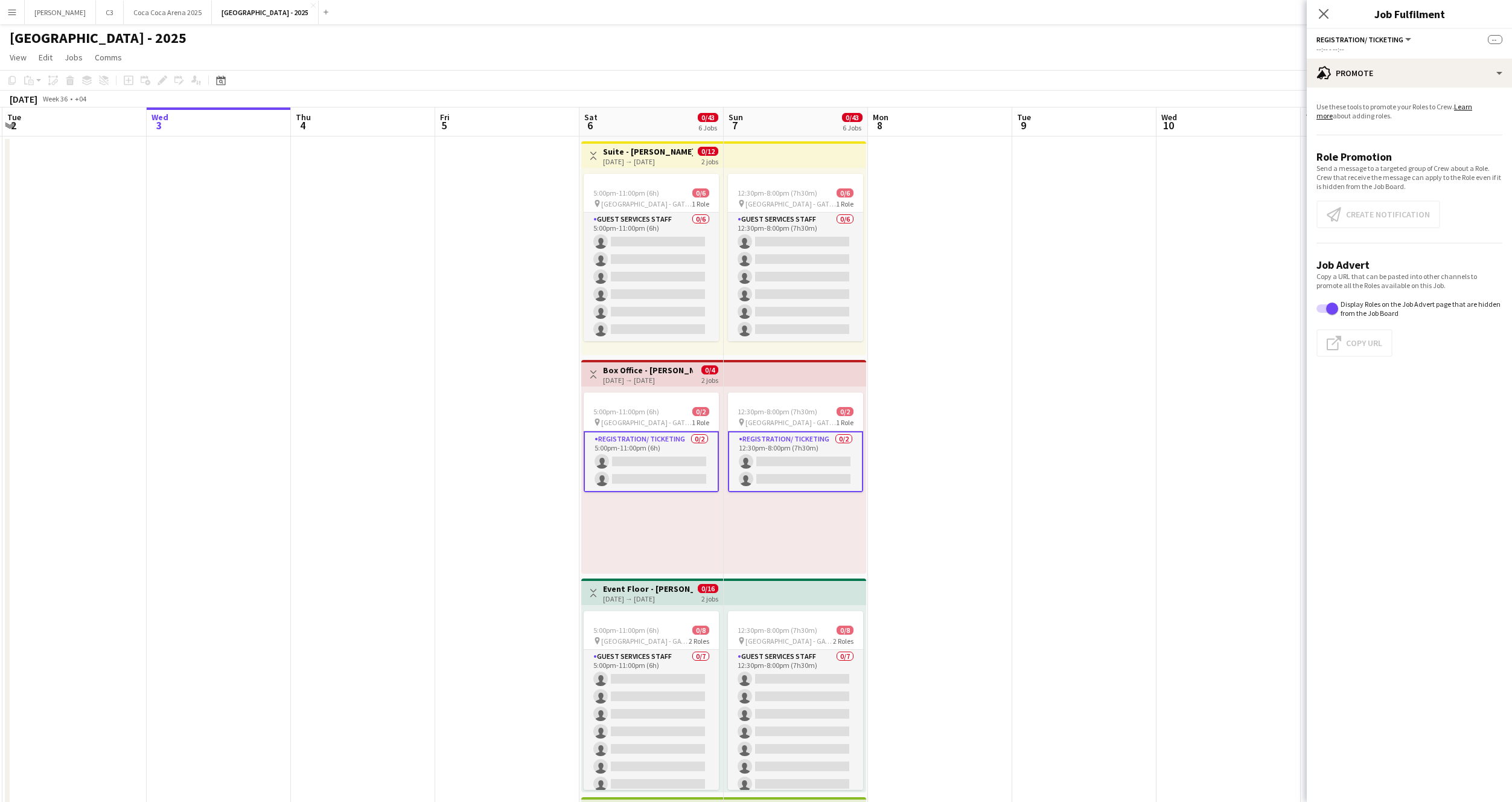
click at [682, 483] on app-card-role "Registration/ Ticketing 0/2 5:00pm-11:00pm (6h) single-neutral-actions single-n…" at bounding box center [651, 461] width 135 height 61
click at [1405, 202] on button "Create notification Create notification" at bounding box center [1378, 214] width 123 height 28
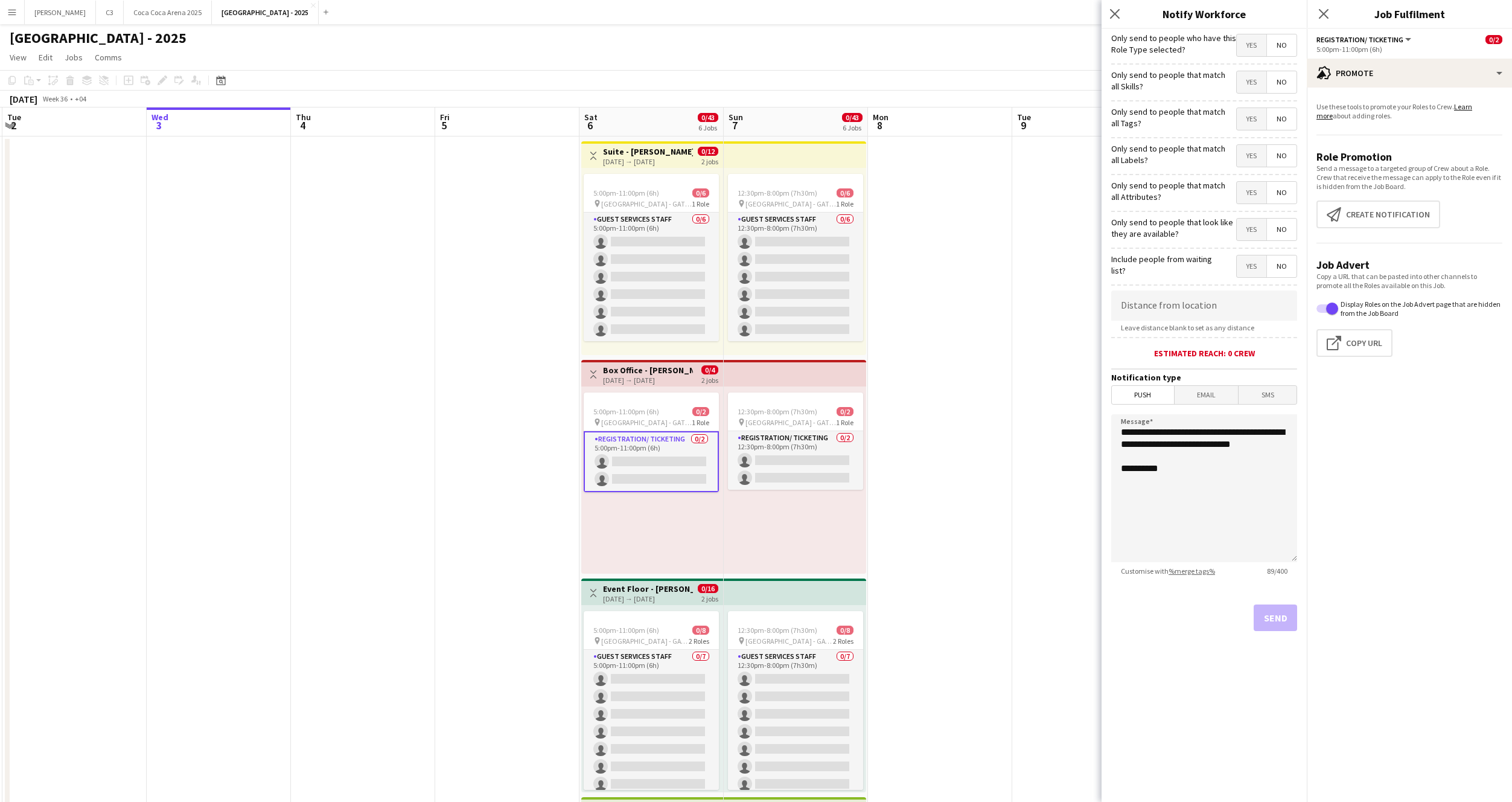
click at [1249, 38] on span "Yes" at bounding box center [1251, 45] width 30 height 22
click at [1249, 118] on span "Yes" at bounding box center [1251, 119] width 30 height 22
click at [1262, 621] on button "Send" at bounding box center [1276, 617] width 43 height 26
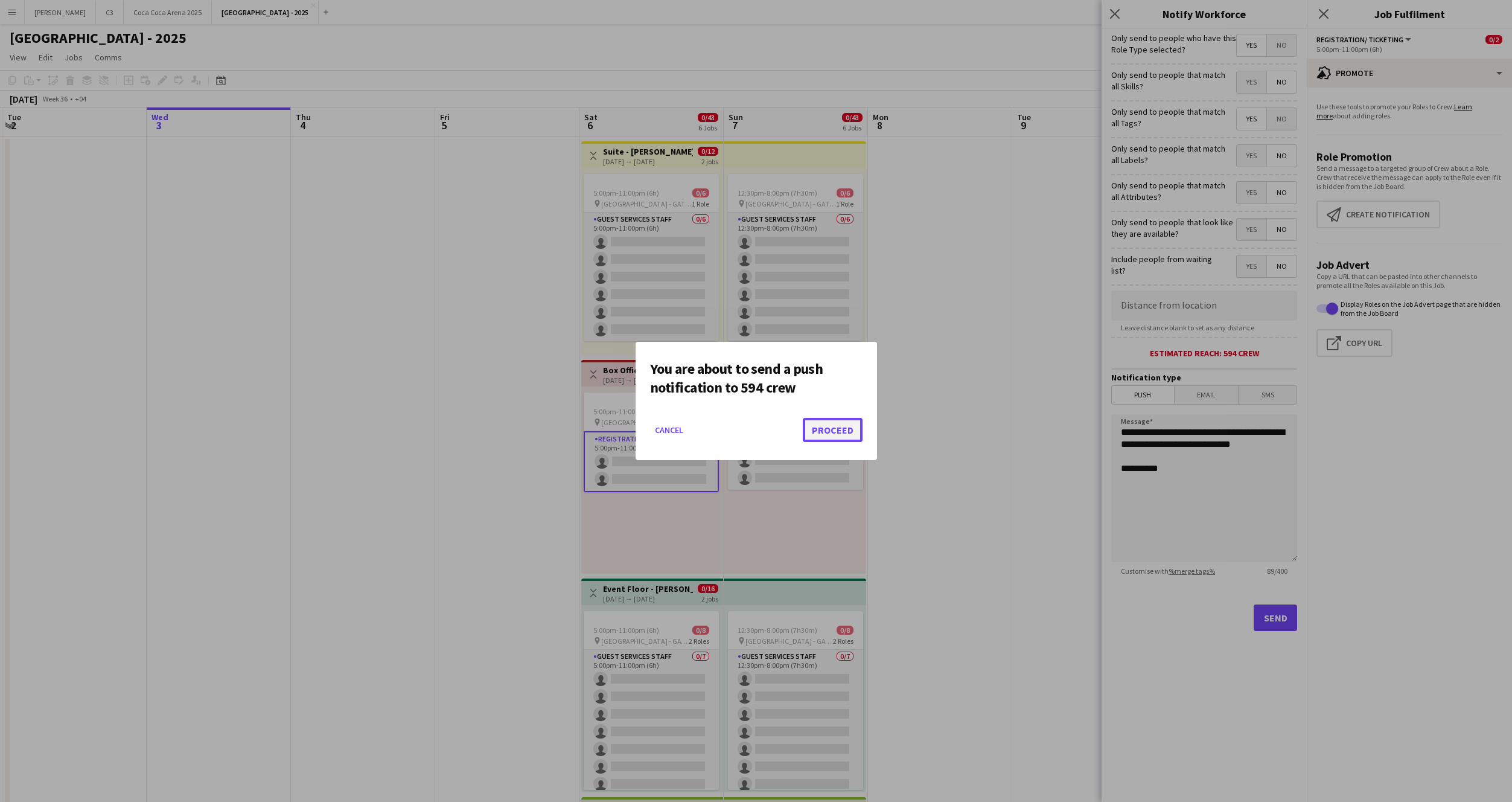
click at [846, 430] on button "Proceed" at bounding box center [832, 430] width 60 height 24
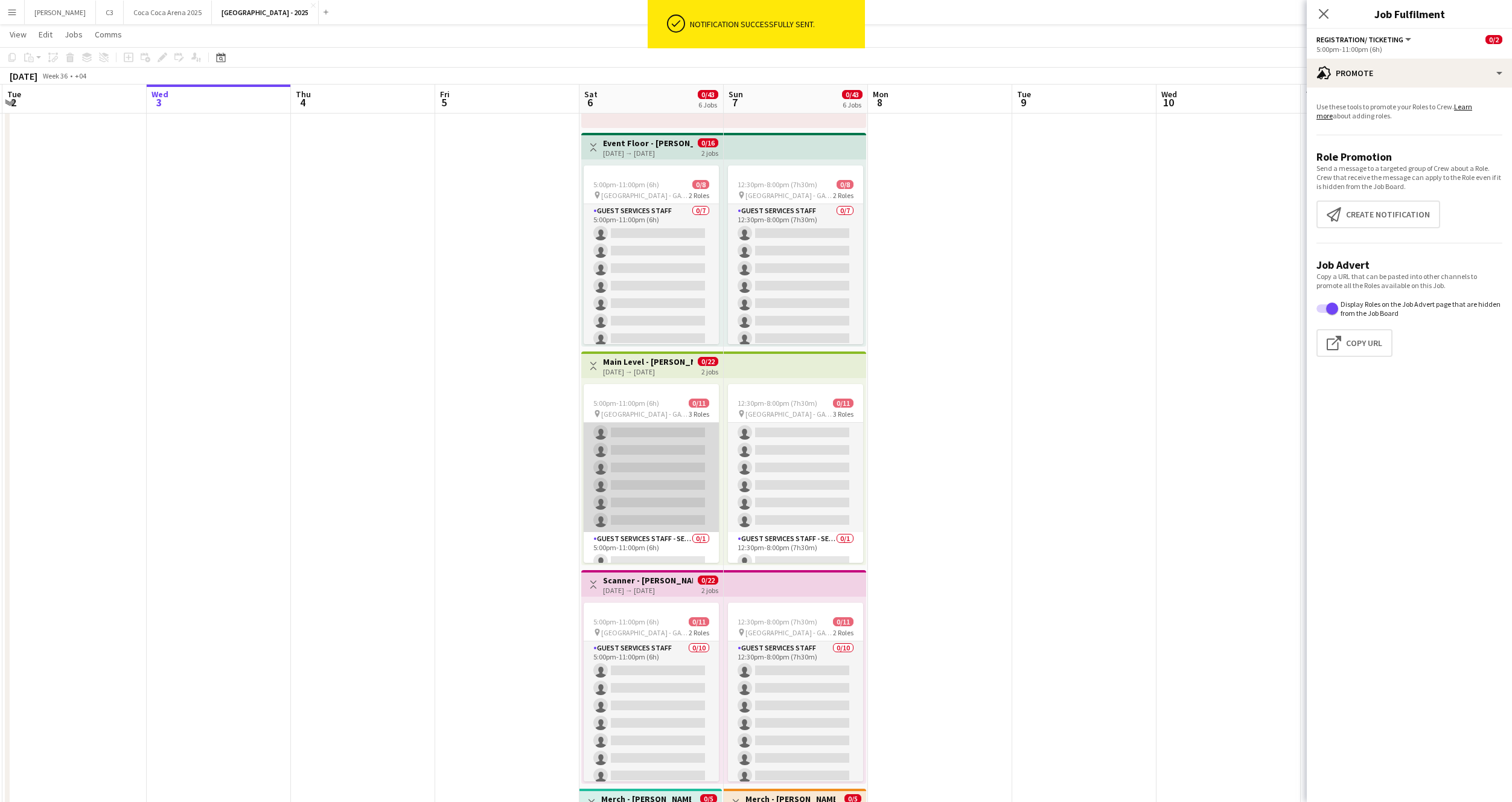
scroll to position [123, 0]
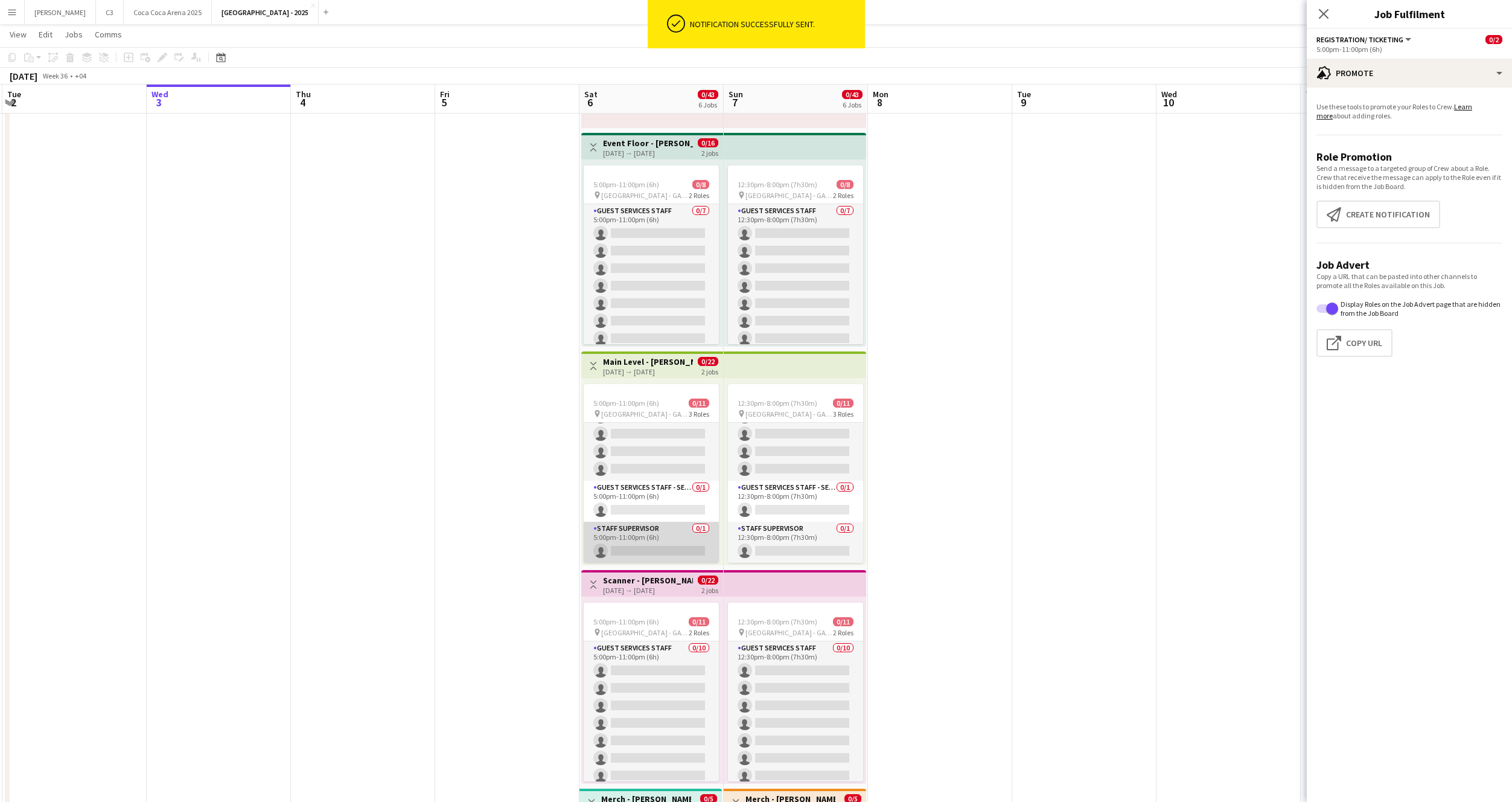
click at [636, 545] on app-card-role "Staff Supervisor 0/1 5:00pm-11:00pm (6h) single-neutral-actions" at bounding box center [651, 542] width 135 height 41
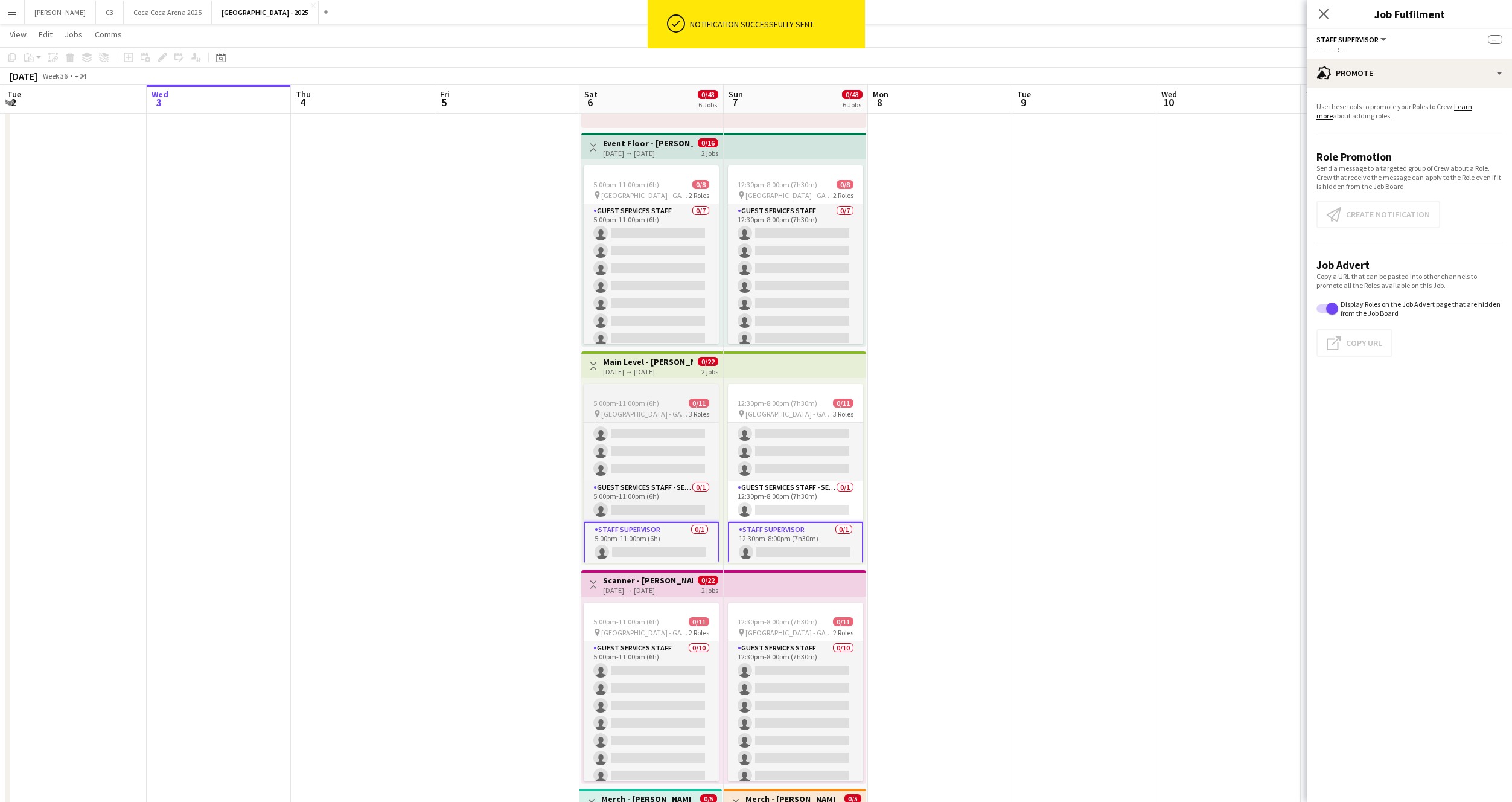
click at [641, 552] on app-card-role "Staff Supervisor 0/1 5:00pm-11:00pm (6h) single-neutral-actions" at bounding box center [651, 543] width 135 height 43
click at [1385, 190] on p "Send a message to a targeted group of Crew about a Role. Crew that receive the …" at bounding box center [1409, 177] width 186 height 27
click at [1372, 208] on button "Create notification Create notification" at bounding box center [1378, 214] width 123 height 28
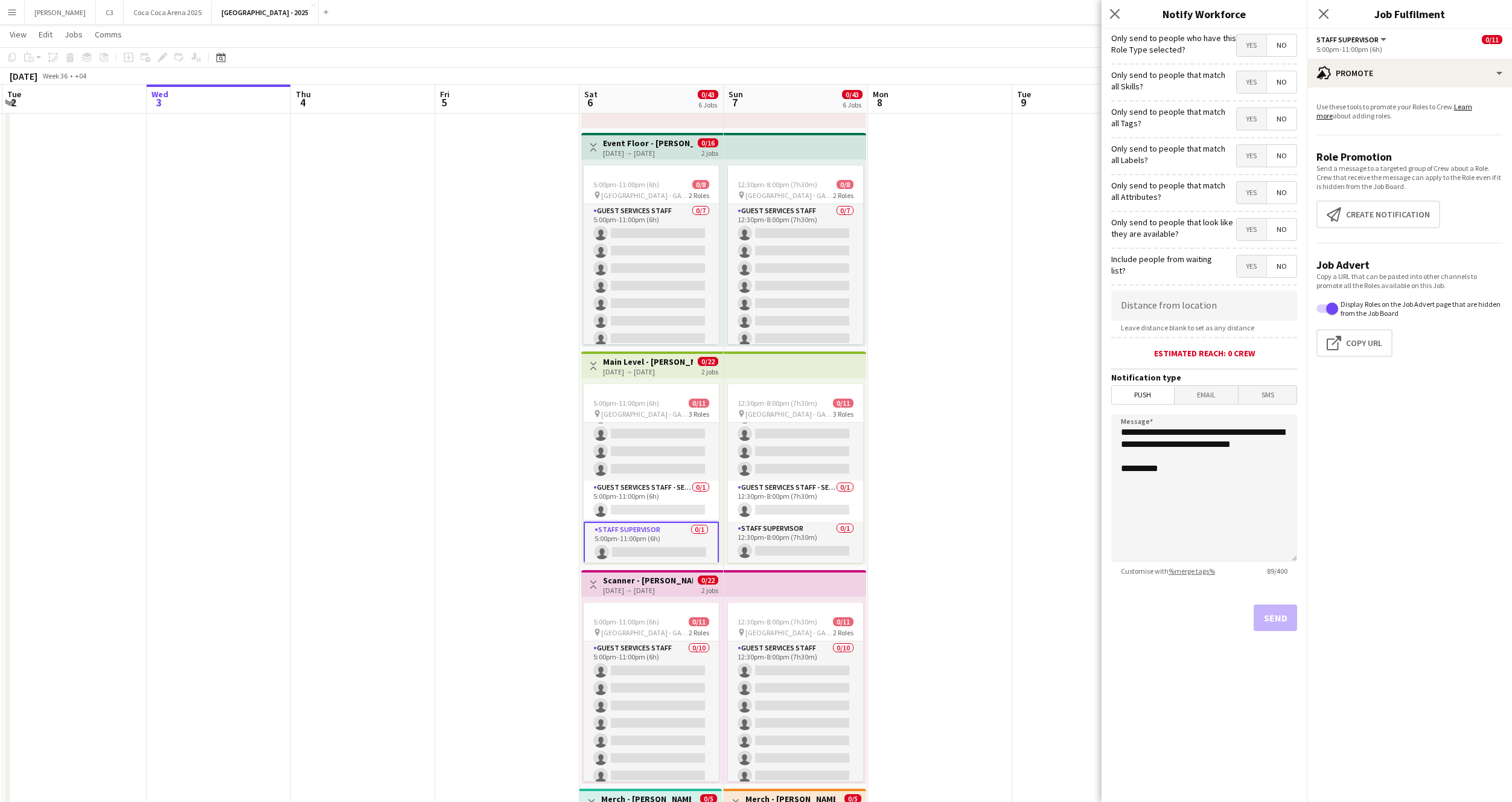
click at [1257, 39] on span "Yes" at bounding box center [1251, 45] width 30 height 22
click at [1256, 114] on span "Yes" at bounding box center [1251, 119] width 30 height 22
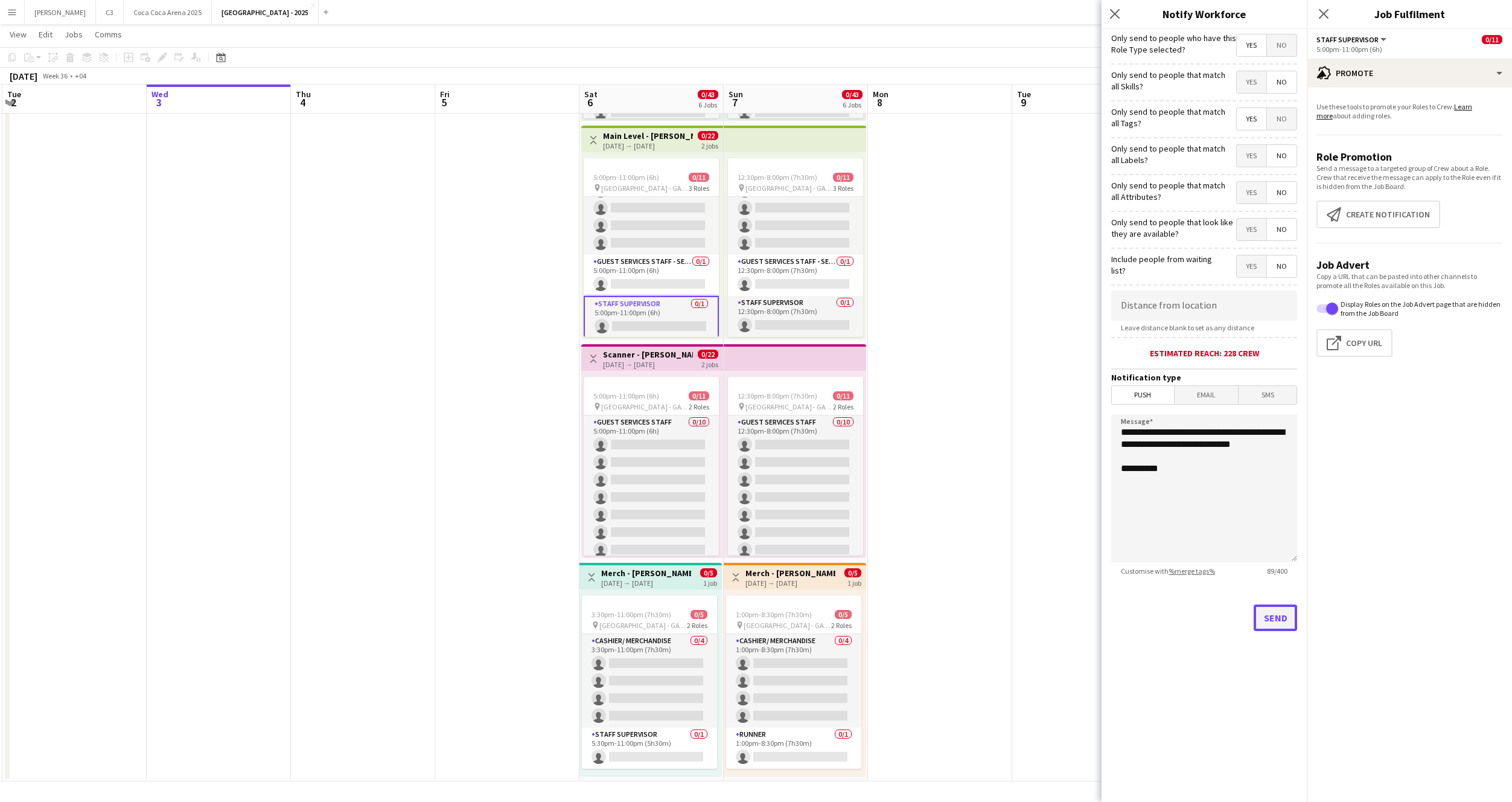
click at [1274, 619] on button "Send" at bounding box center [1276, 617] width 43 height 26
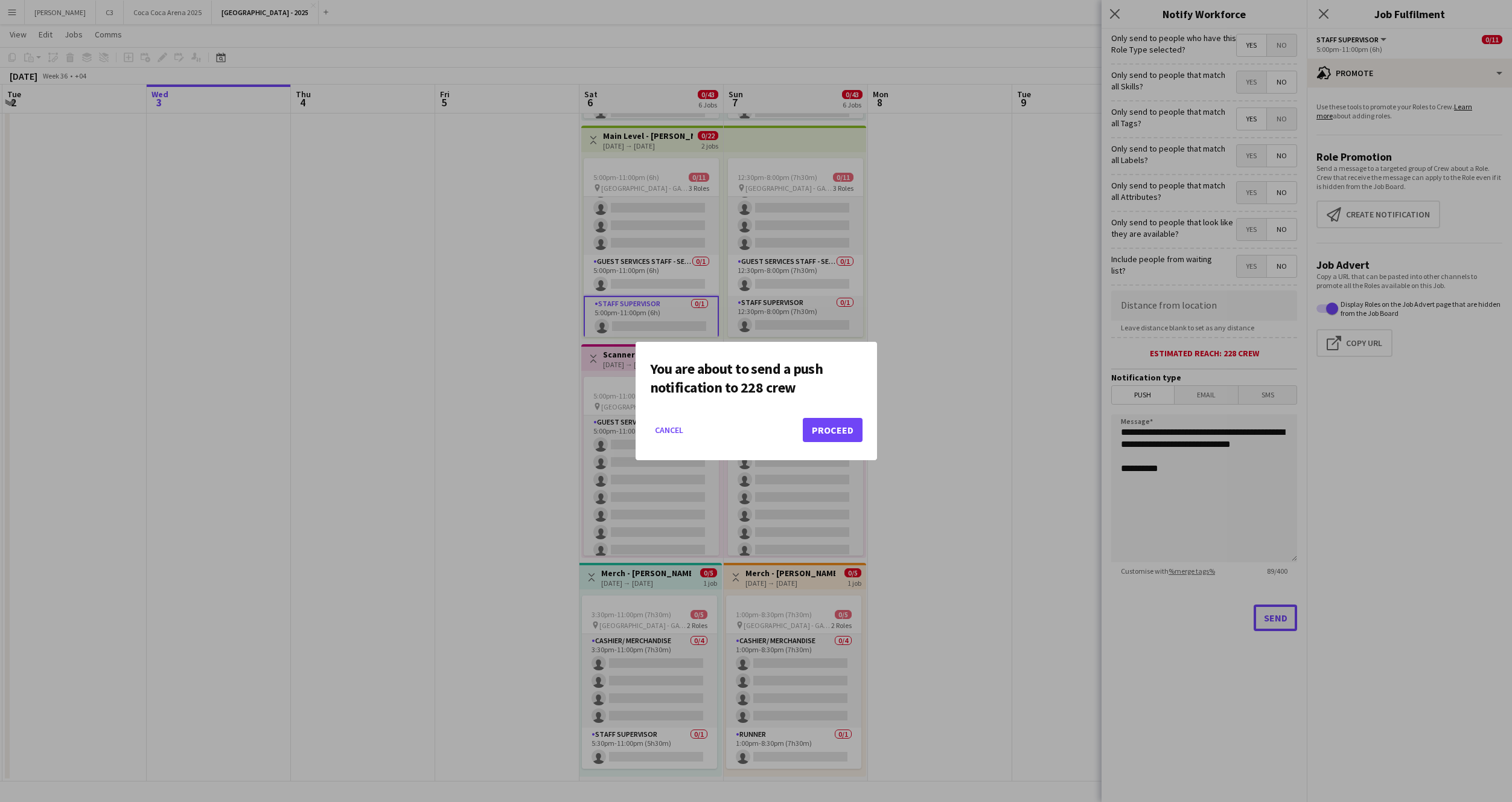
scroll to position [0, 0]
click at [857, 424] on button "Proceed" at bounding box center [832, 430] width 60 height 24
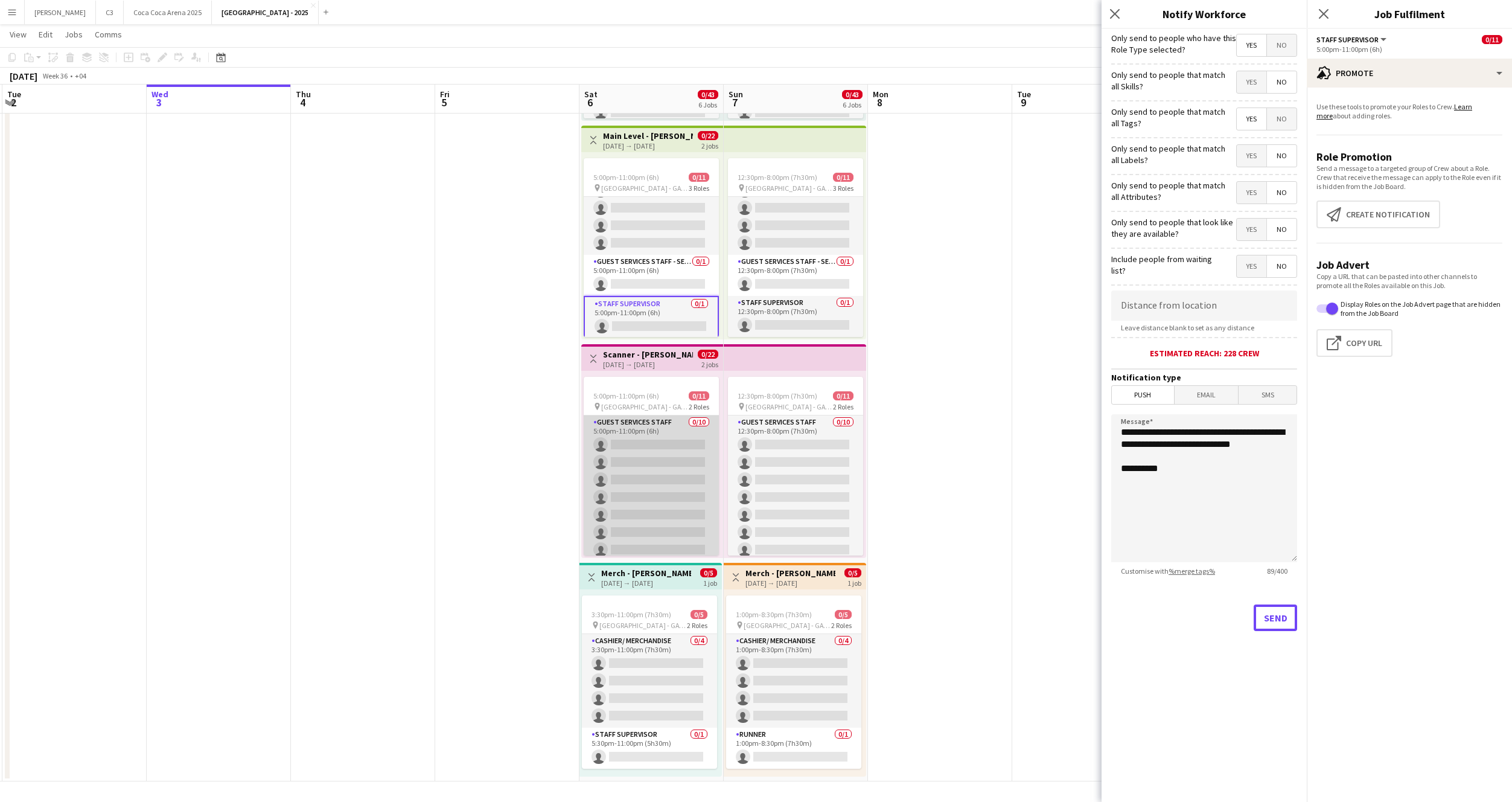
scroll to position [100, 0]
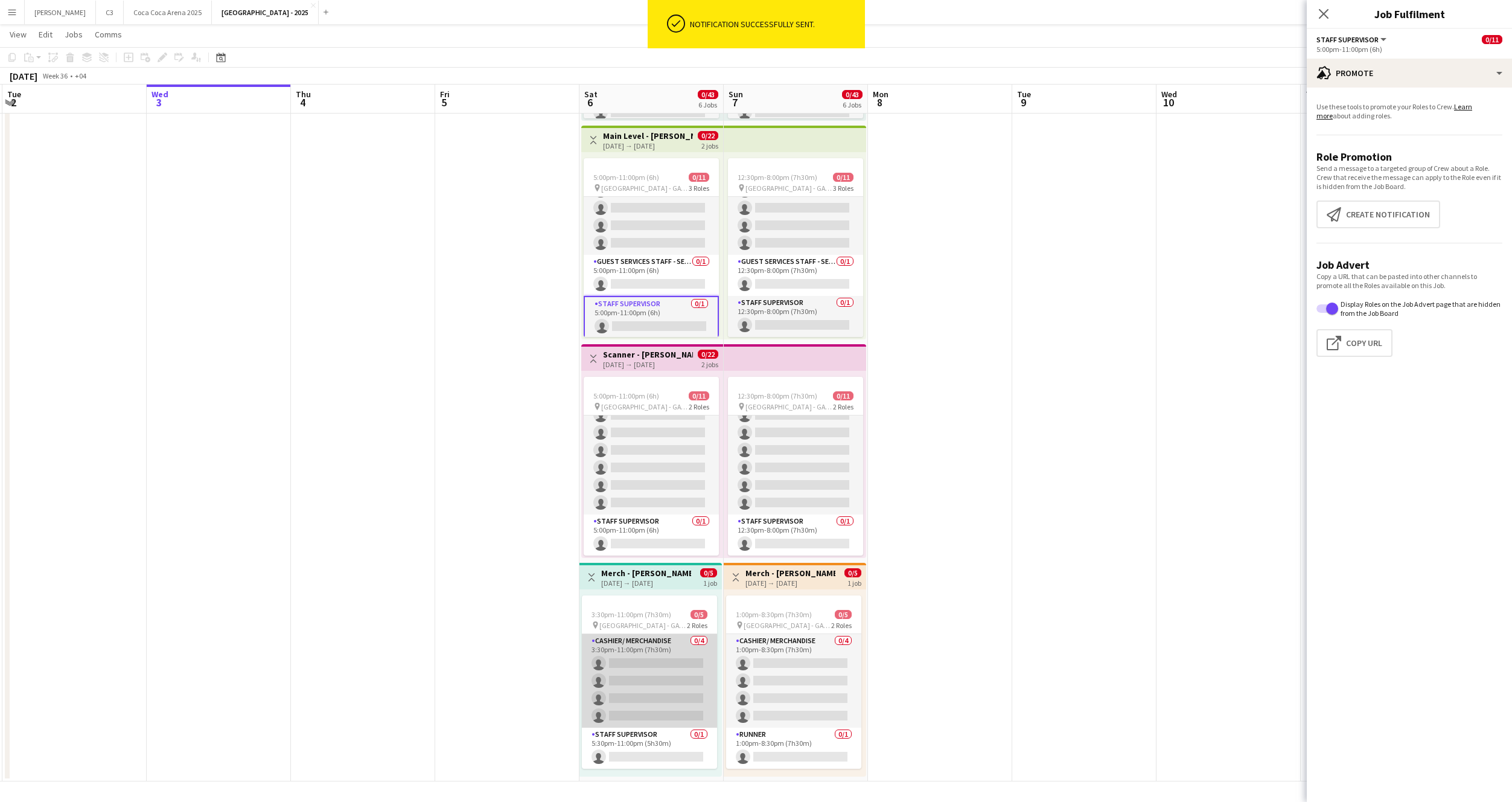
click at [651, 652] on app-card-role "Cashier/ Merchandise 0/4 3:30pm-11:00pm (7h30m) single-neutral-actions single-n…" at bounding box center [649, 680] width 135 height 94
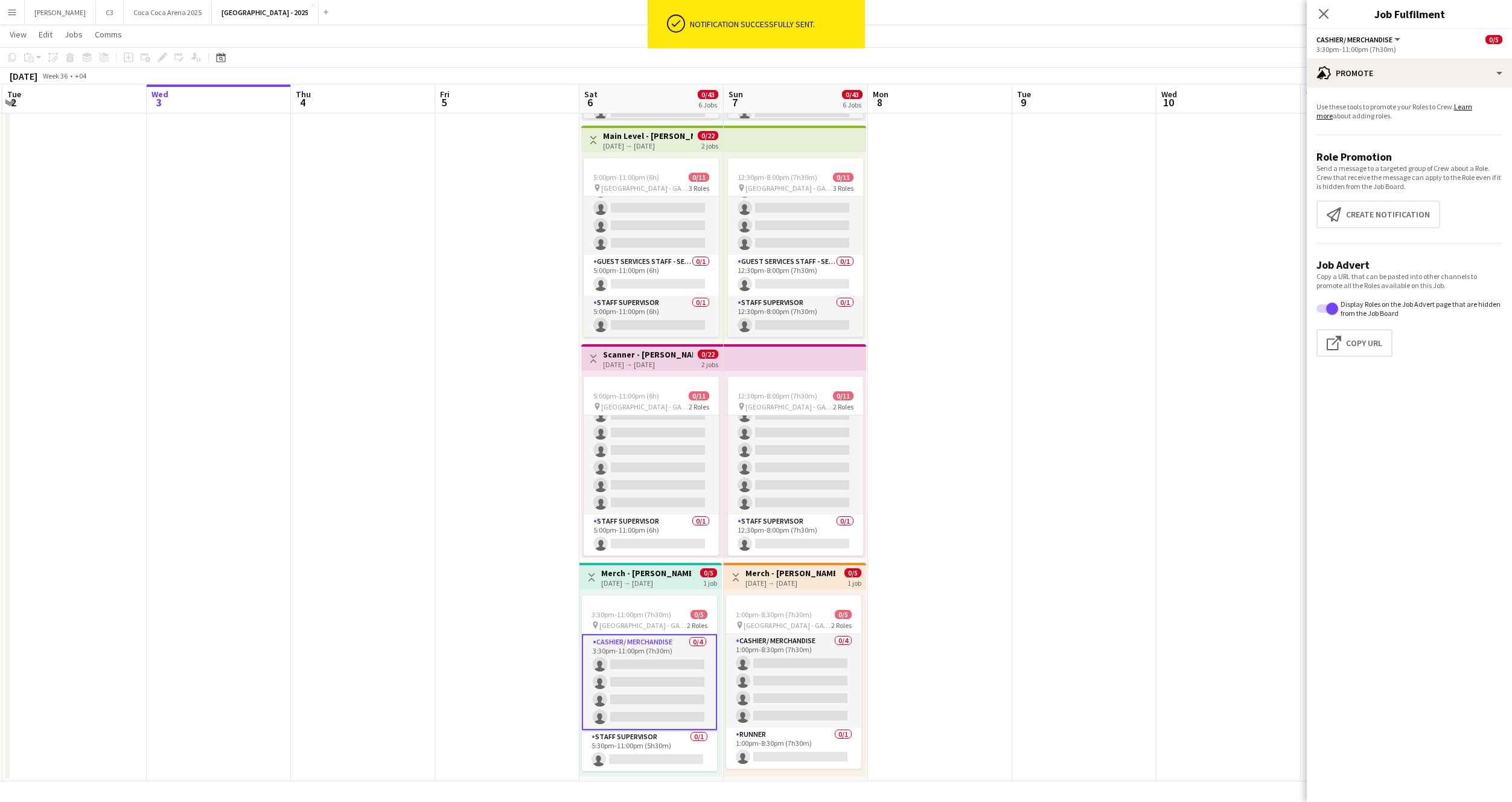
click at [652, 670] on app-card-role "Cashier/ Merchandise 0/4 3:30pm-11:00pm (7h30m) single-neutral-actions single-n…" at bounding box center [649, 682] width 135 height 96
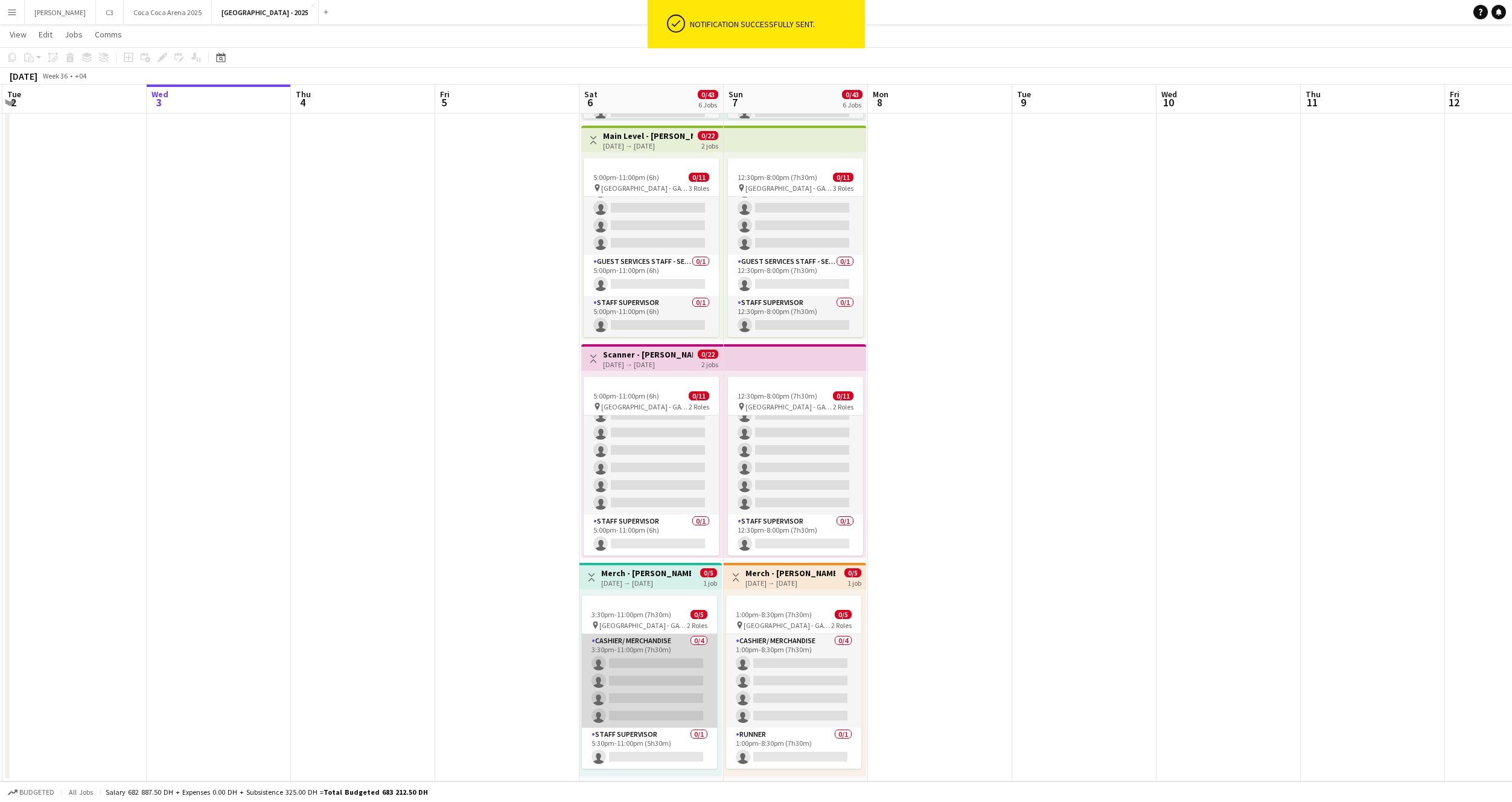
click at [672, 681] on app-card-role "Cashier/ Merchandise 0/4 3:30pm-11:00pm (7h30m) single-neutral-actions single-n…" at bounding box center [649, 680] width 135 height 94
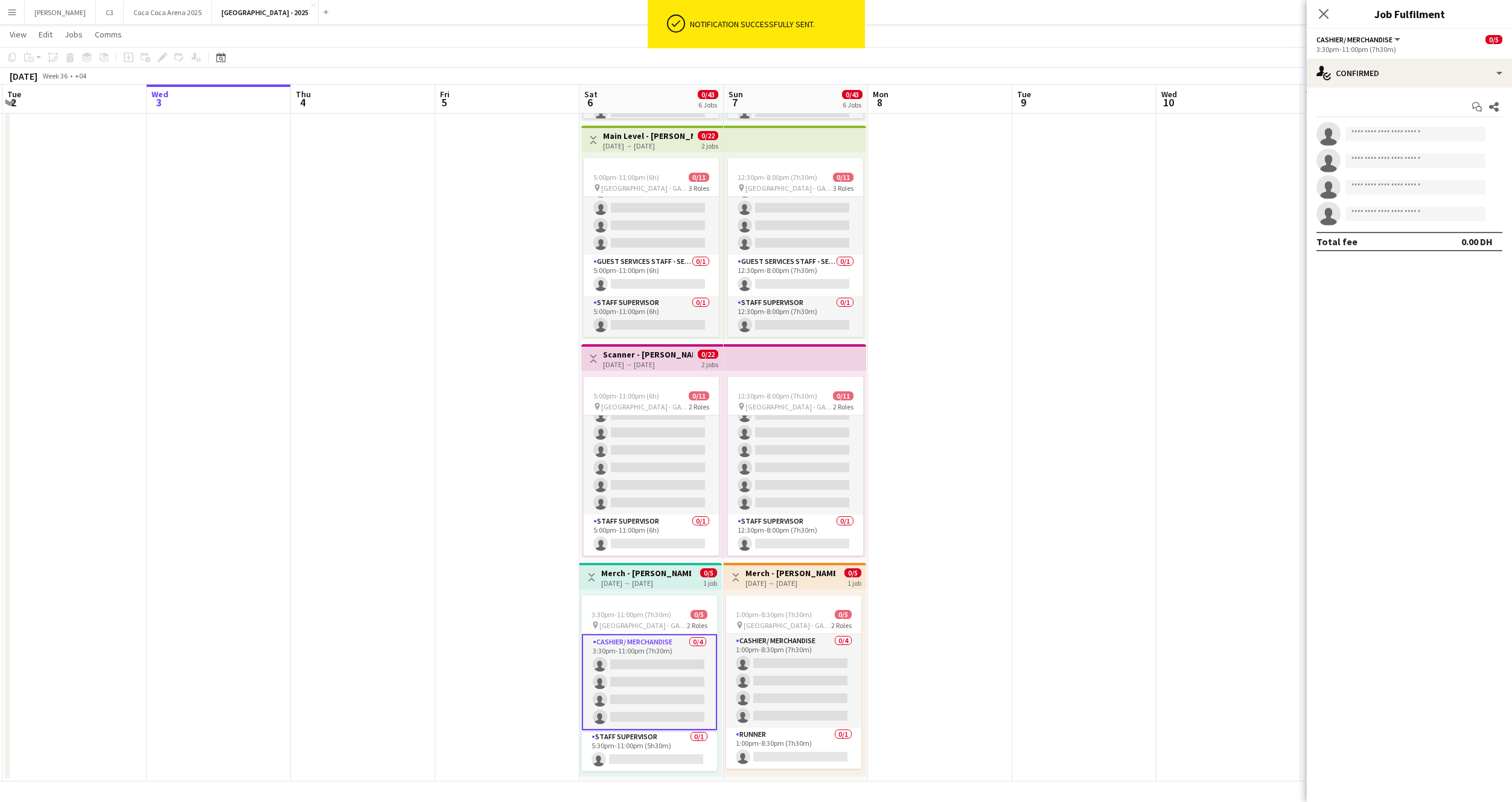
click at [674, 680] on app-card-role "Cashier/ Merchandise 0/4 3:30pm-11:00pm (7h30m) single-neutral-actions single-n…" at bounding box center [649, 682] width 135 height 96
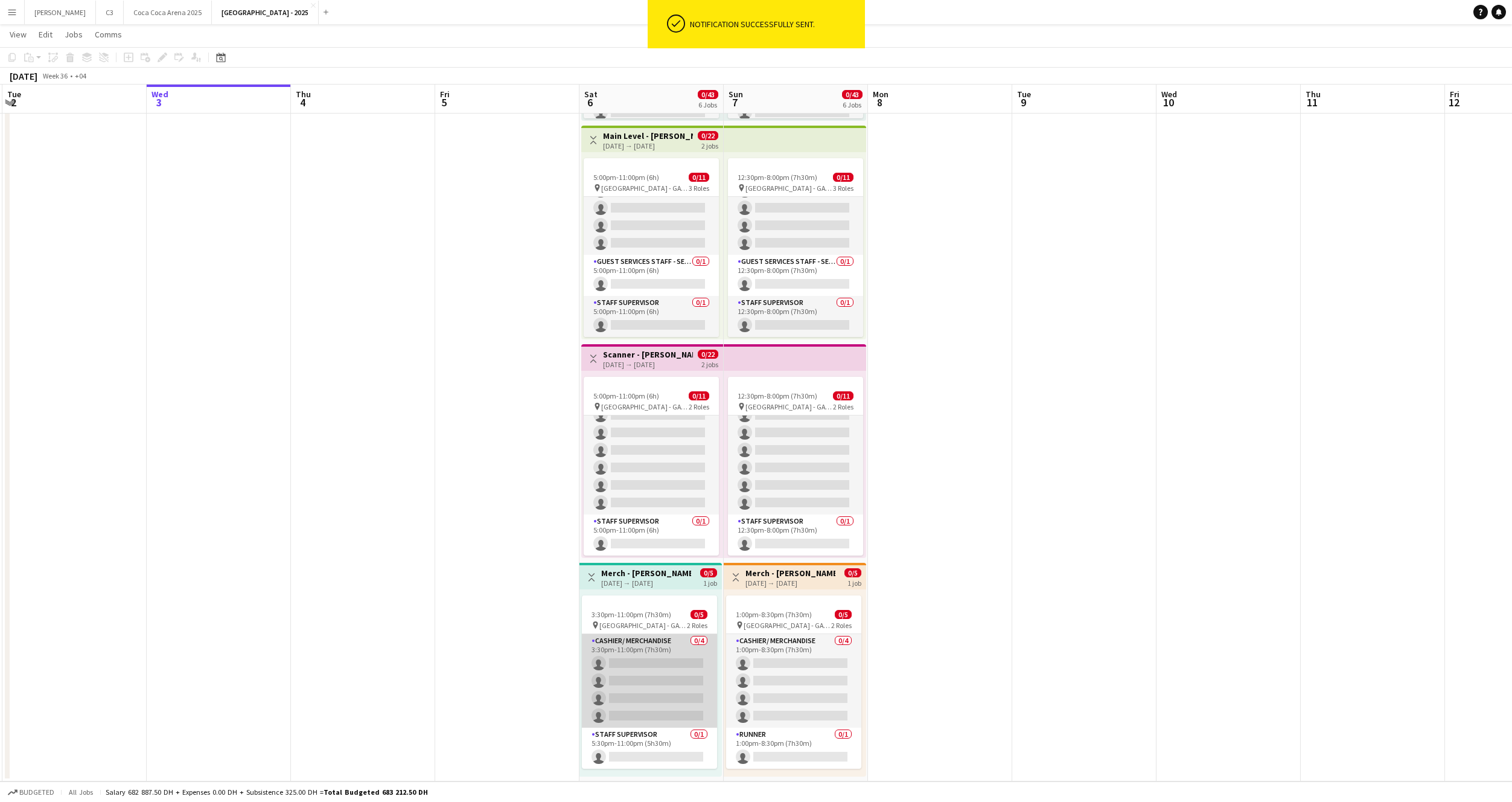
click at [622, 714] on app-card-role "Cashier/ Merchandise 0/4 3:30pm-11:00pm (7h30m) single-neutral-actions single-n…" at bounding box center [649, 680] width 135 height 94
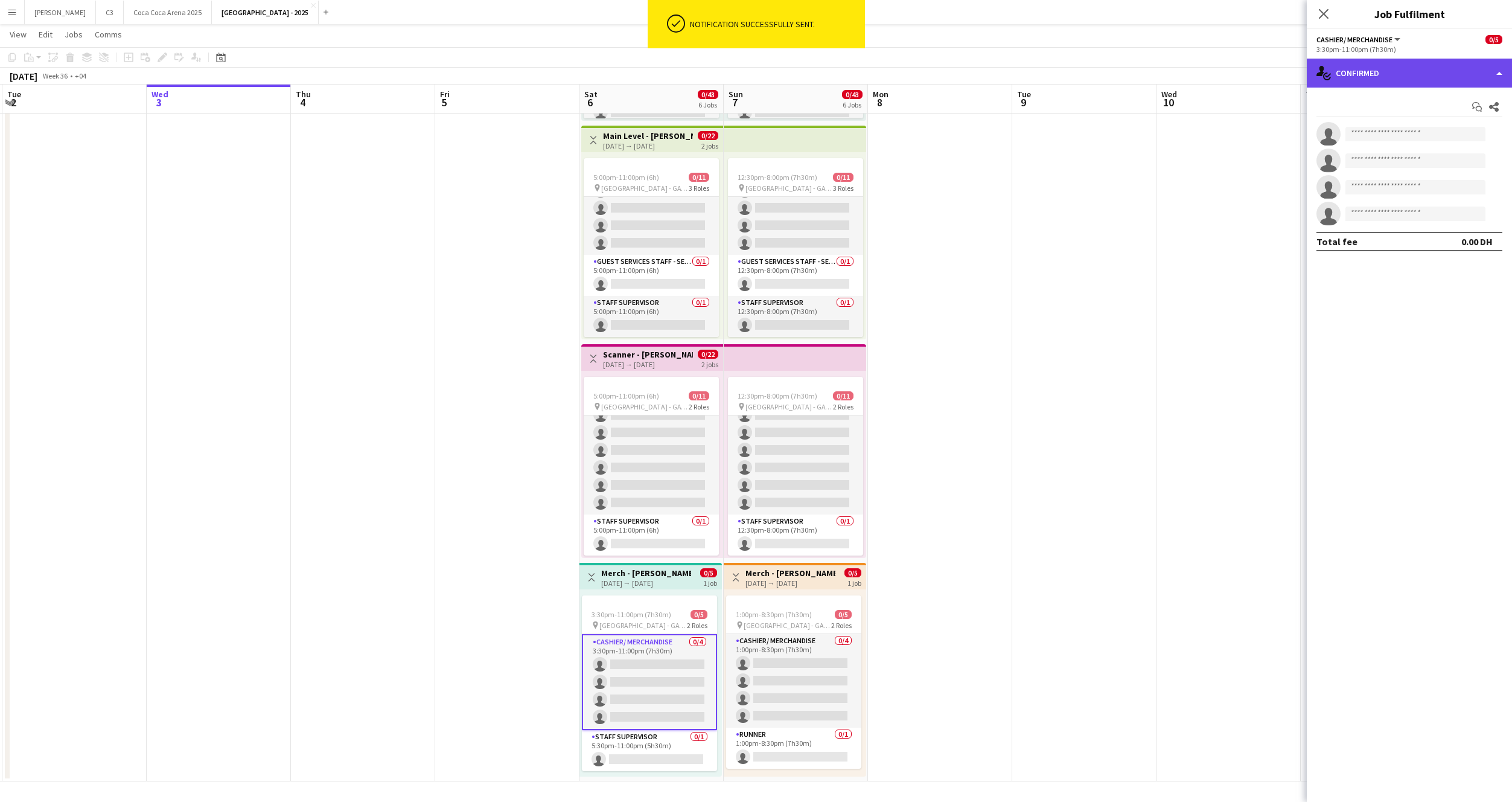
click at [1434, 66] on div "single-neutral-actions-check-2 Confirmed" at bounding box center [1410, 73] width 205 height 29
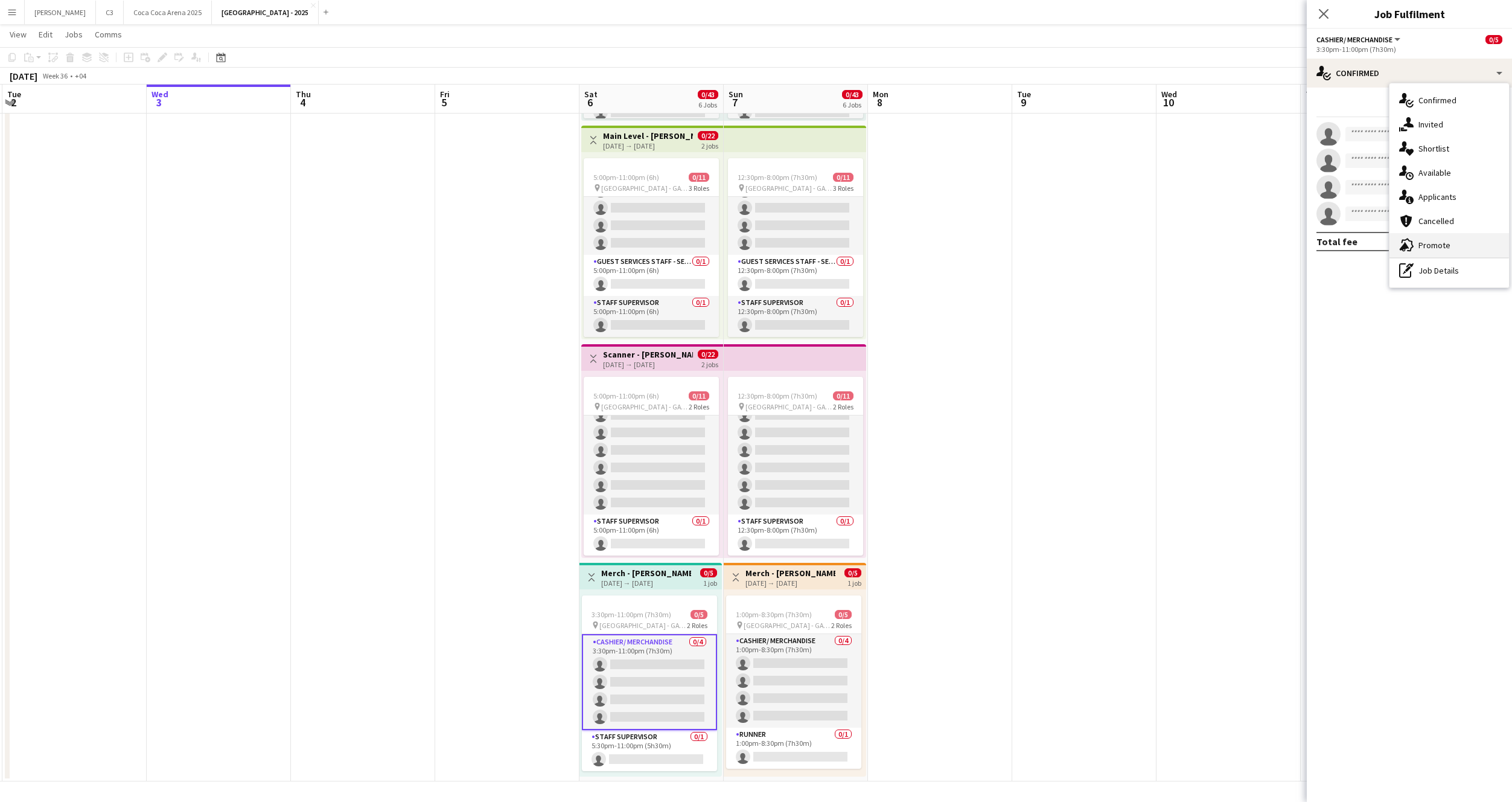
click at [1434, 251] on div "advertising-megaphone Promote" at bounding box center [1449, 245] width 119 height 24
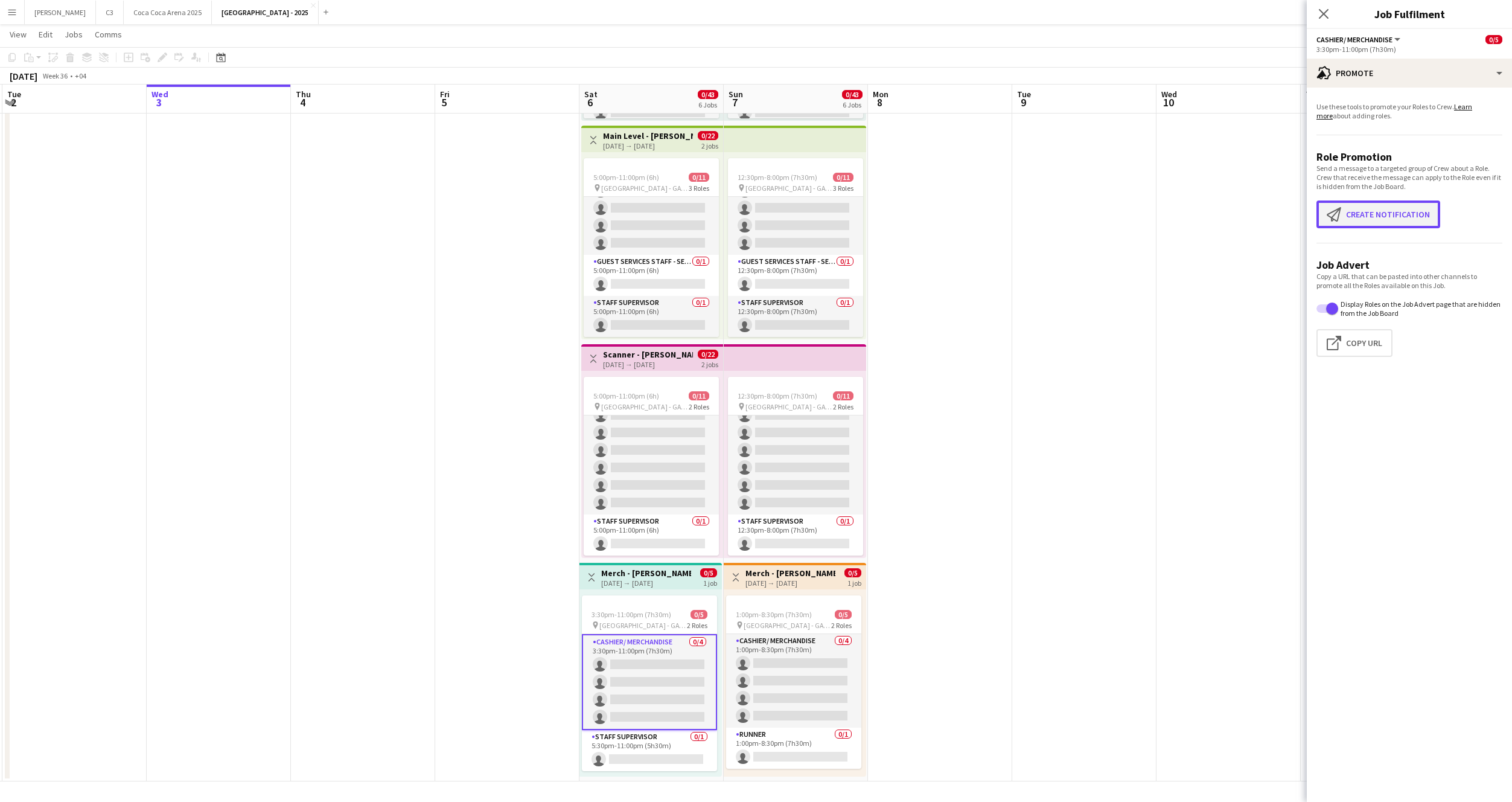
click at [1381, 218] on button "Create notification Create notification" at bounding box center [1378, 214] width 123 height 28
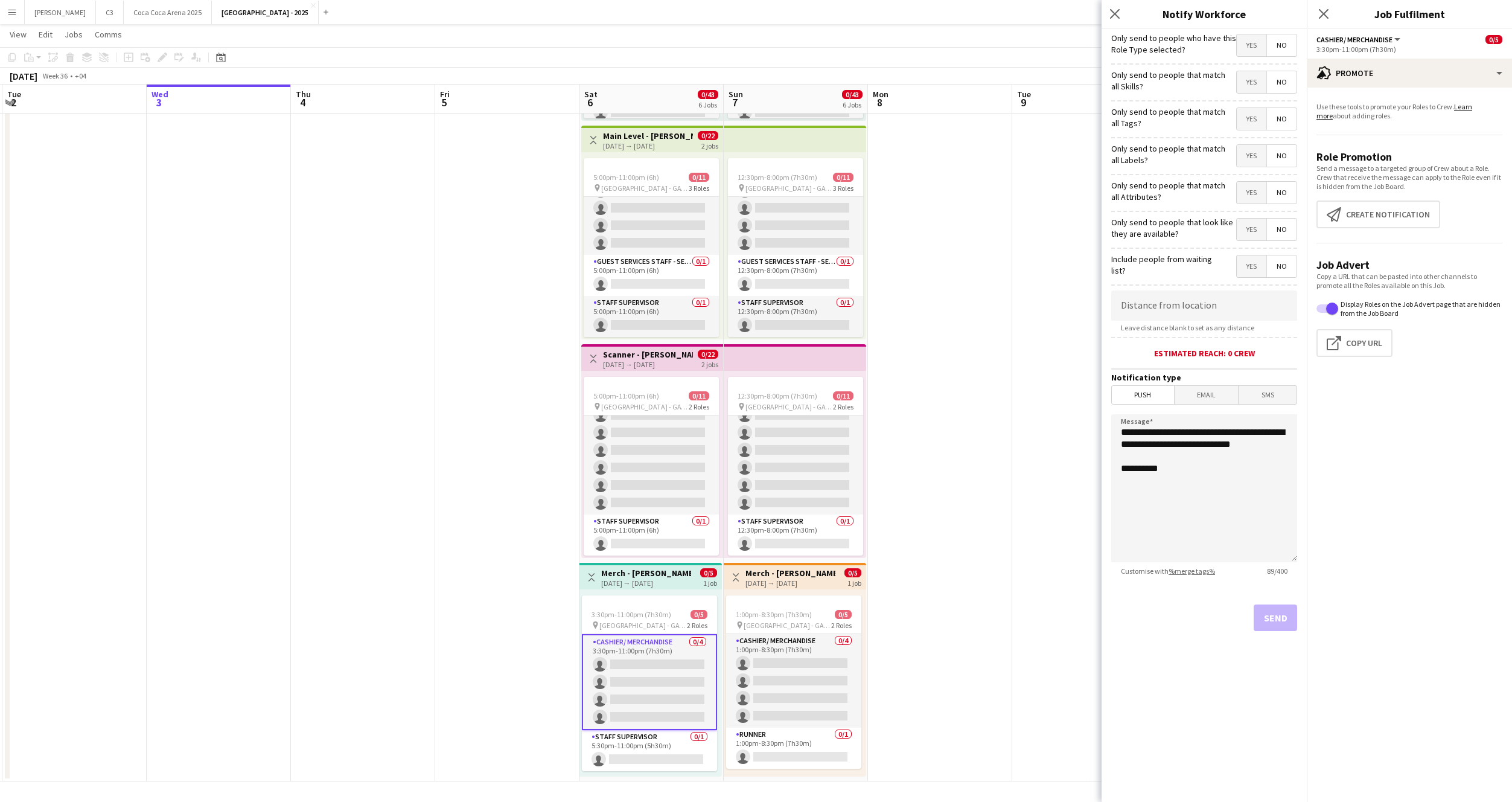
click at [1253, 47] on span "Yes" at bounding box center [1251, 45] width 30 height 22
click at [1253, 113] on span "Yes" at bounding box center [1251, 119] width 30 height 22
click at [1273, 622] on button "Send" at bounding box center [1276, 617] width 43 height 26
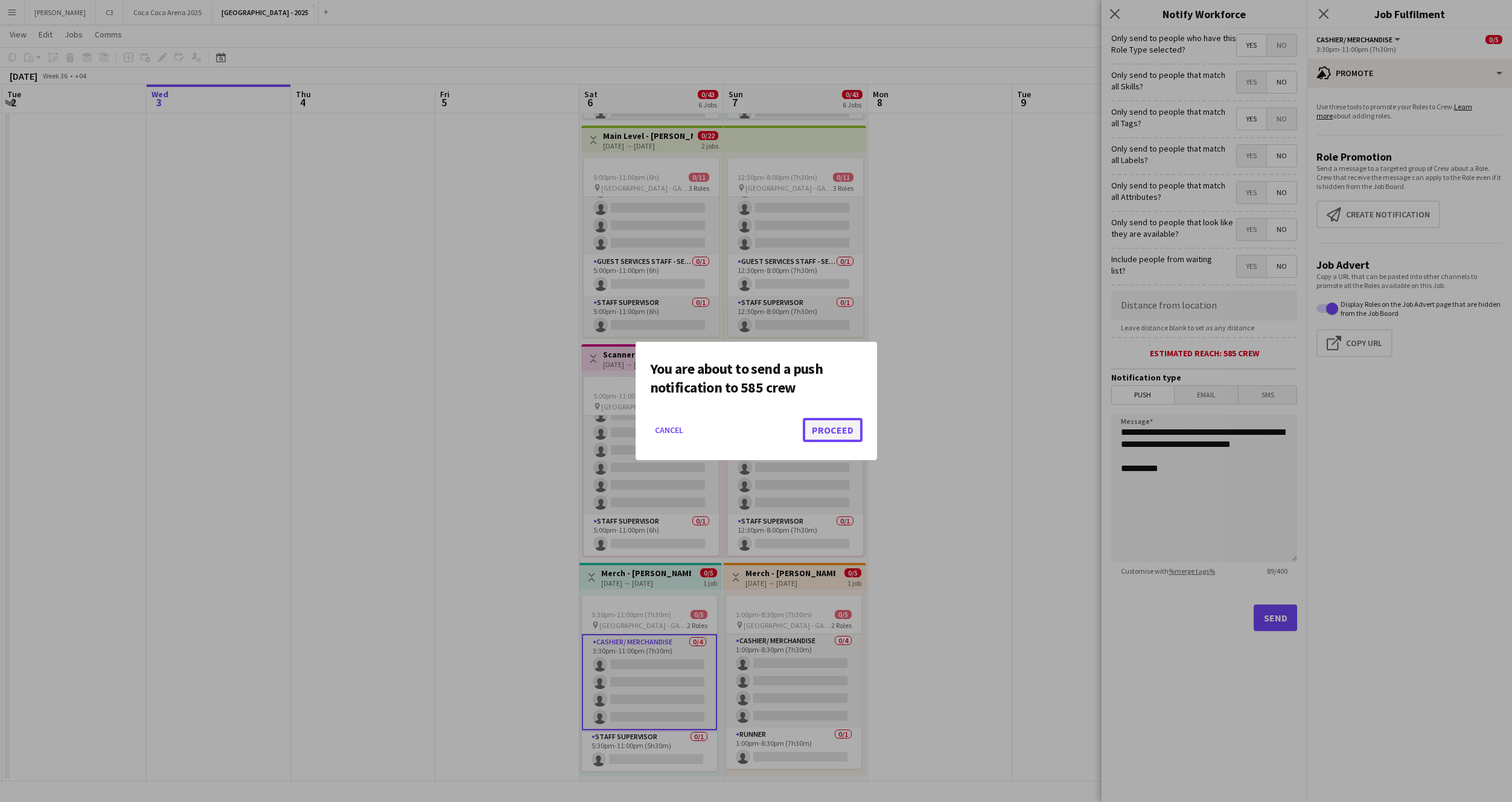
click at [847, 427] on button "Proceed" at bounding box center [832, 430] width 60 height 24
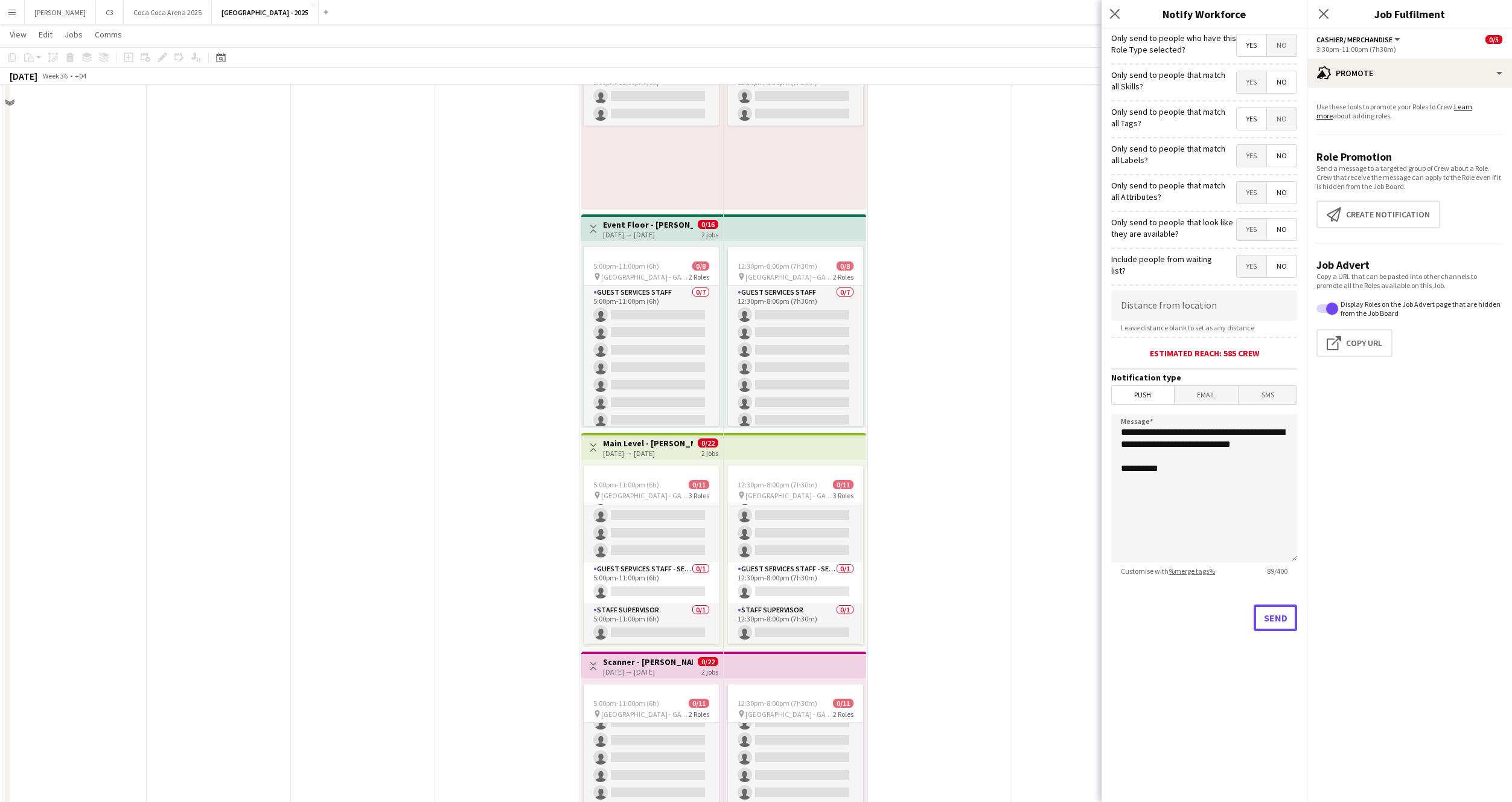
scroll to position [334, 0]
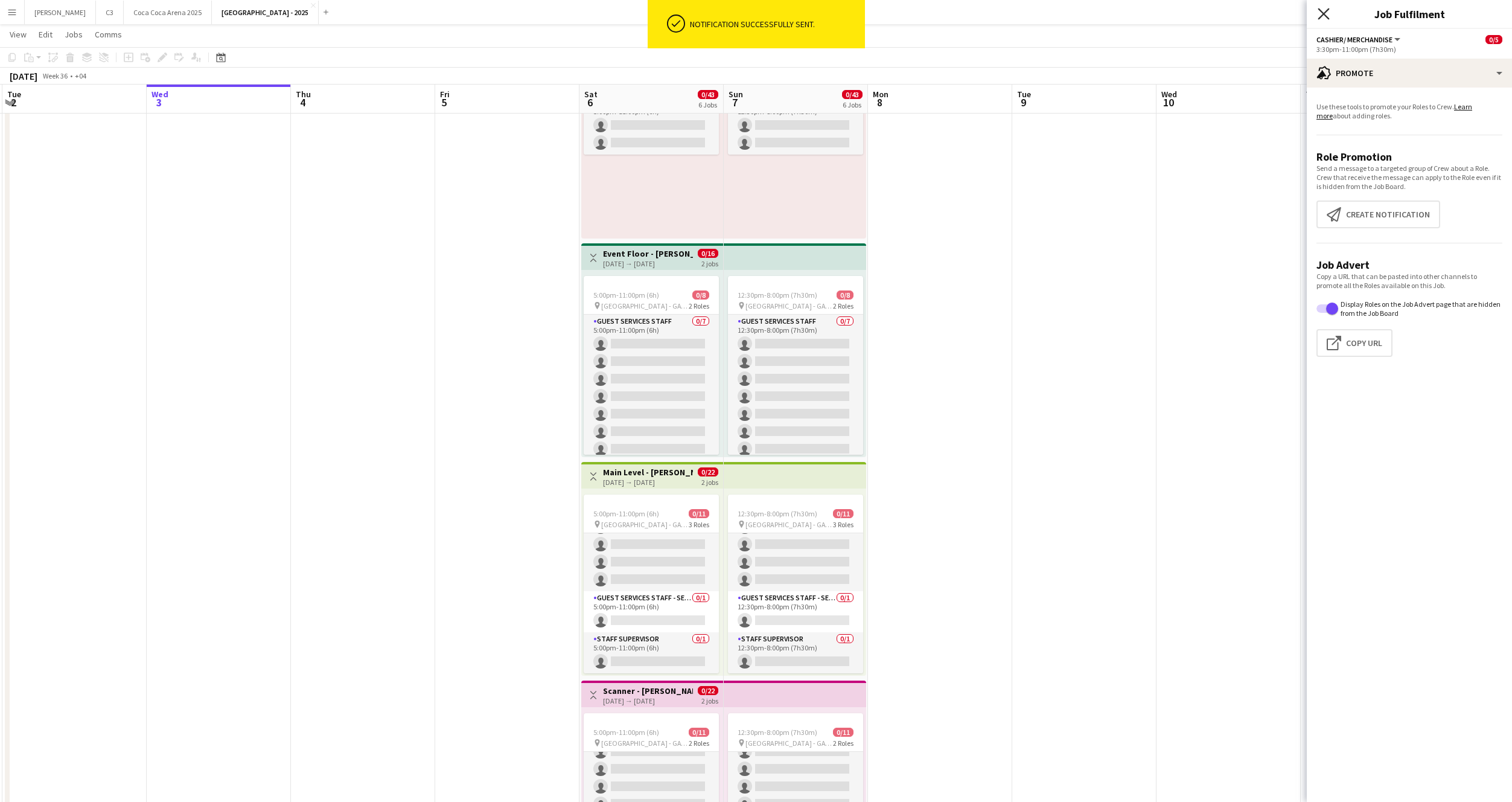
click at [1323, 14] on icon at bounding box center [1323, 13] width 11 height 11
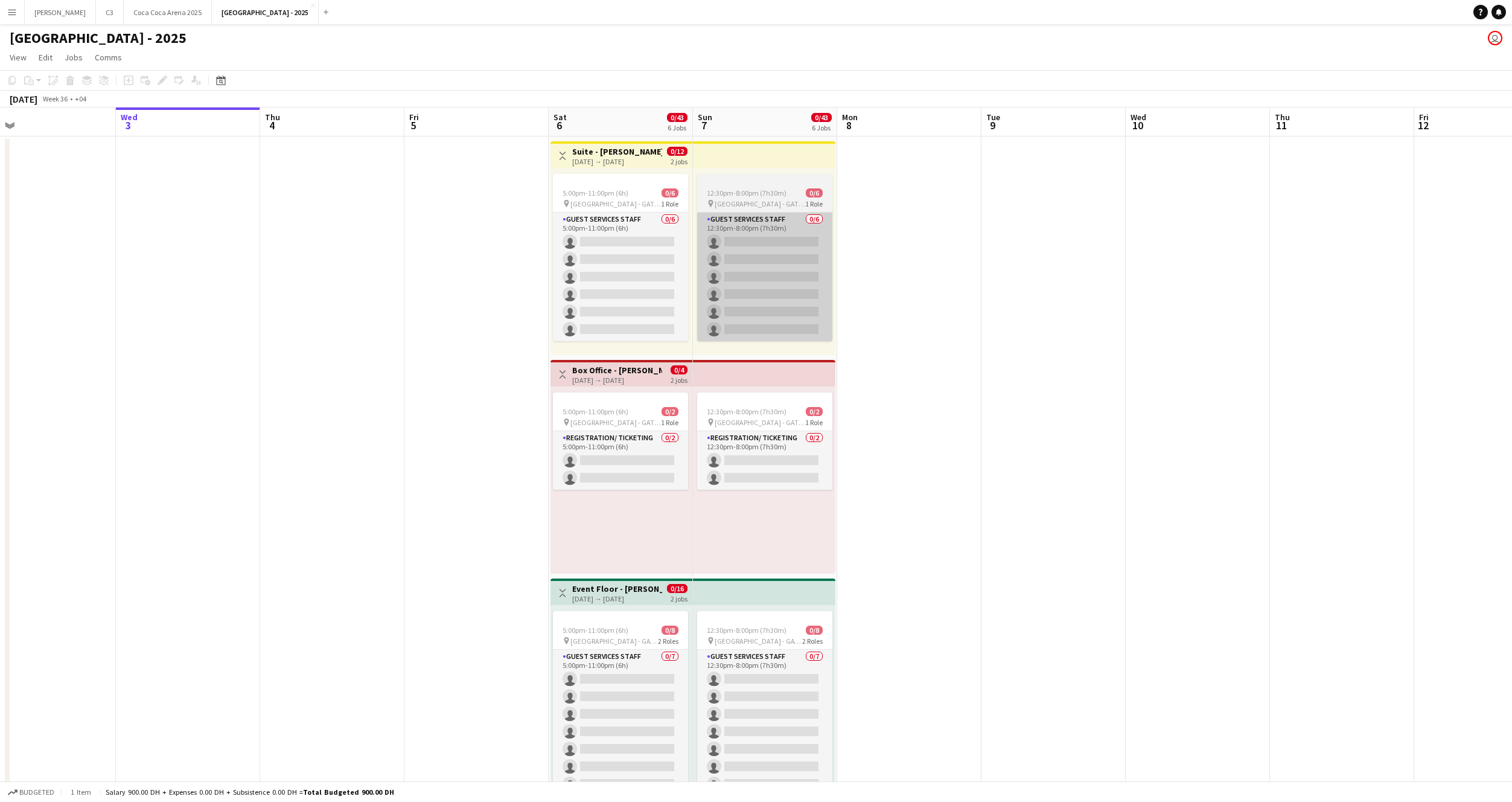
scroll to position [0, 473]
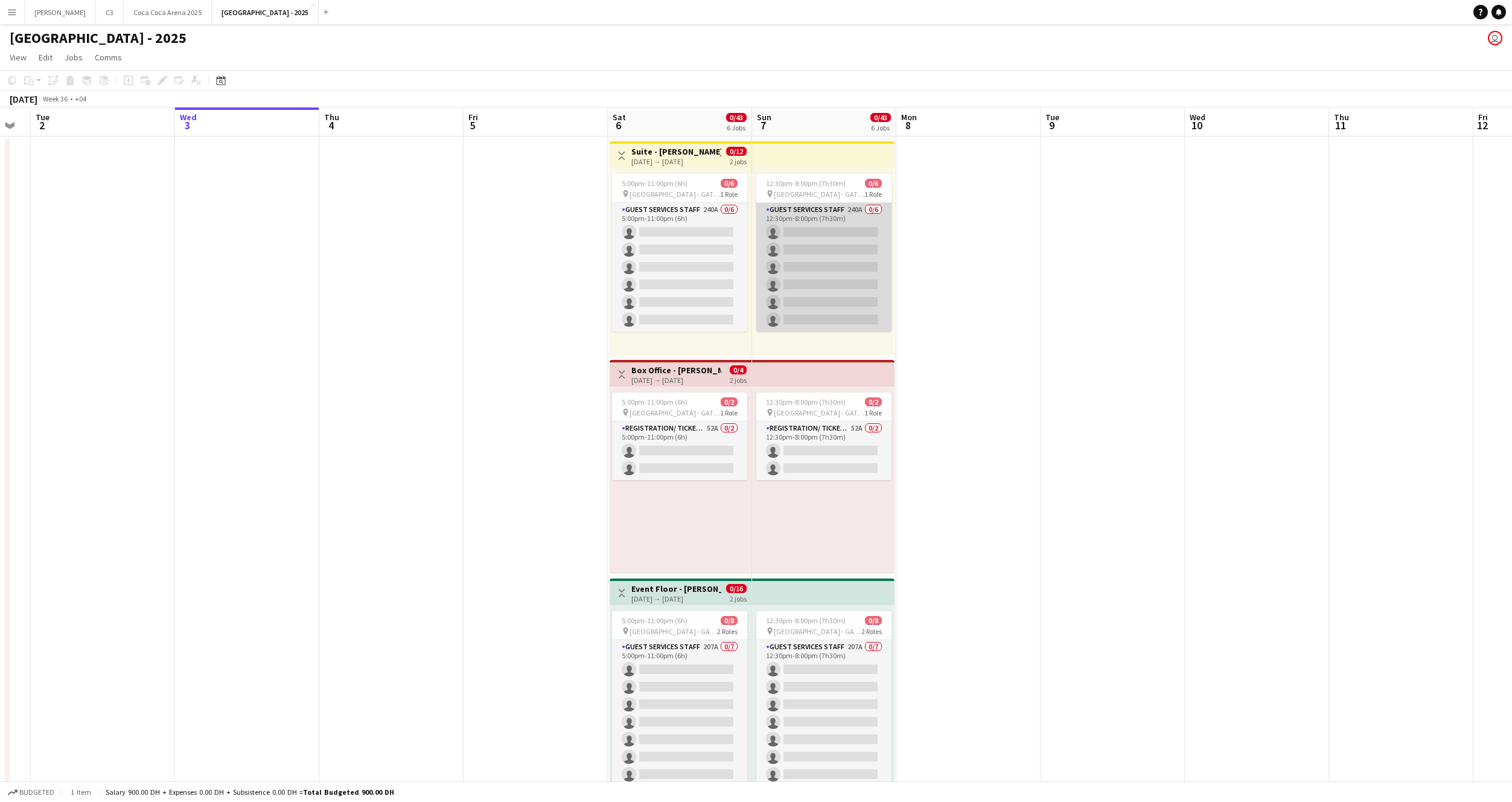
click at [817, 206] on app-card-role "Guest Services Staff 240A 0/6 12:30pm-8:00pm (7h30m) single-neutral-actions sin…" at bounding box center [824, 267] width 135 height 129
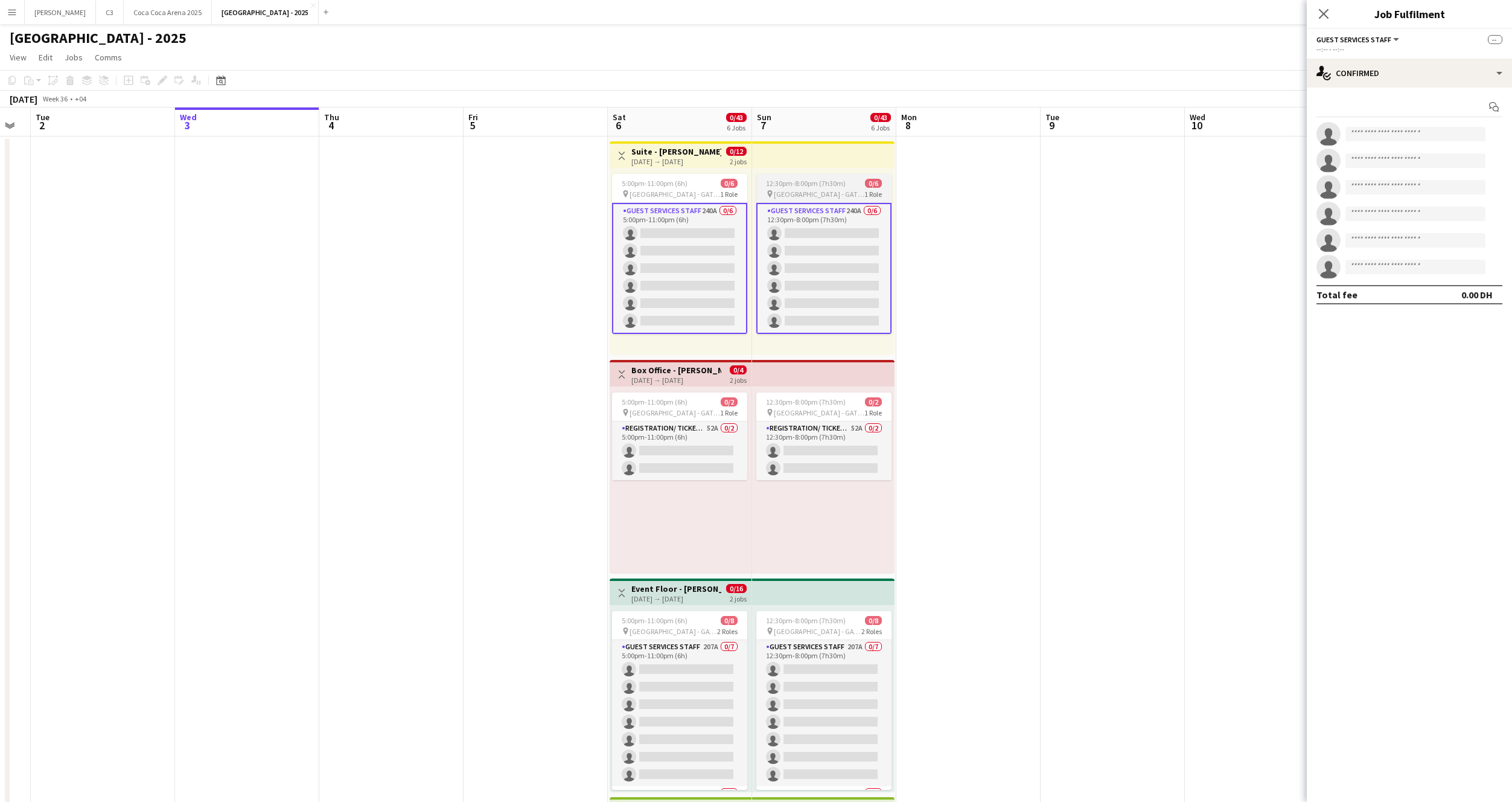
click at [813, 187] on span "12:30pm-8:00pm (7h30m)" at bounding box center [806, 183] width 79 height 9
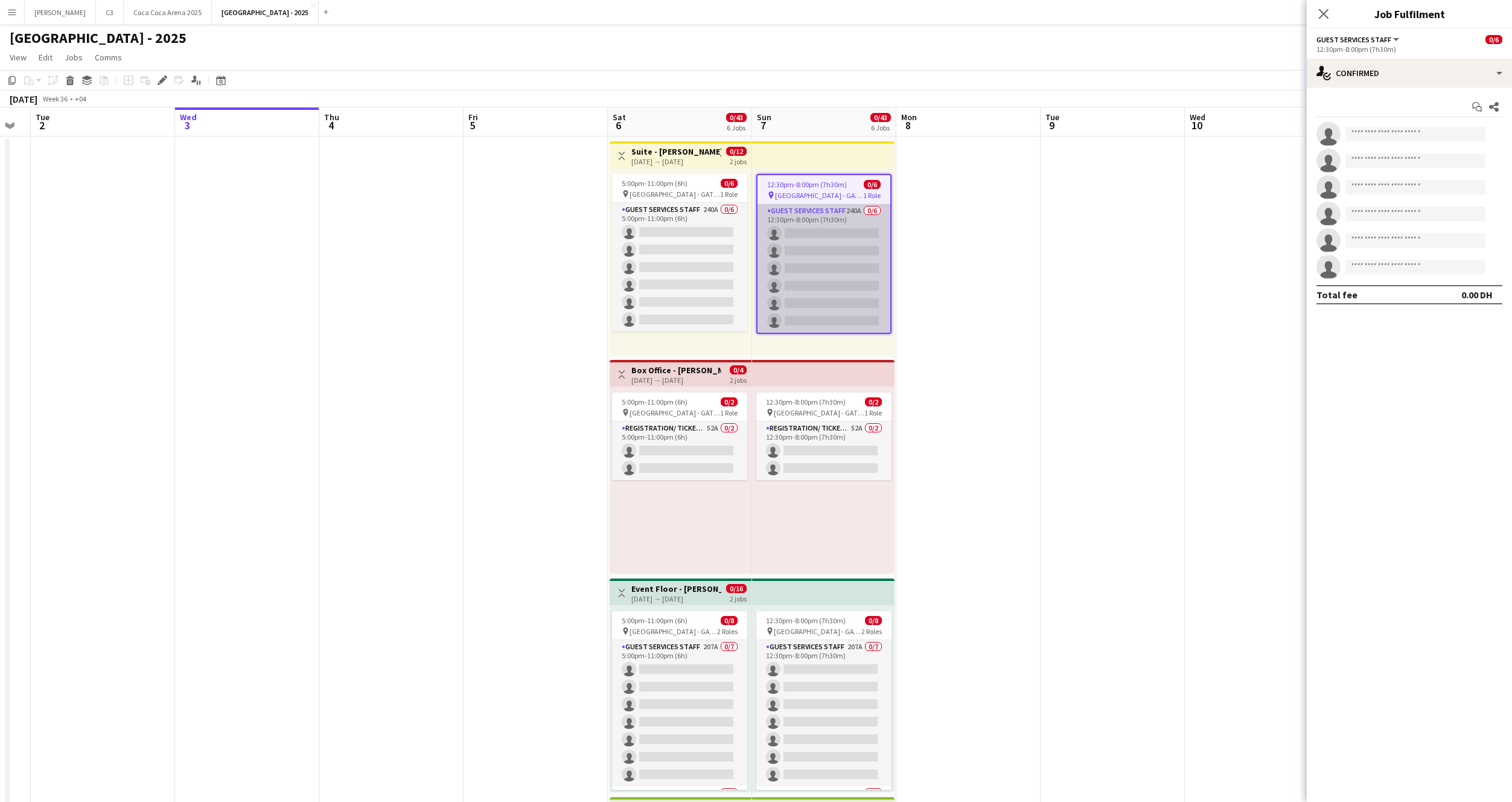
click at [813, 217] on app-card-role "Guest Services Staff 240A 0/6 12:30pm-8:00pm (7h30m) single-neutral-actions sin…" at bounding box center [824, 269] width 133 height 129
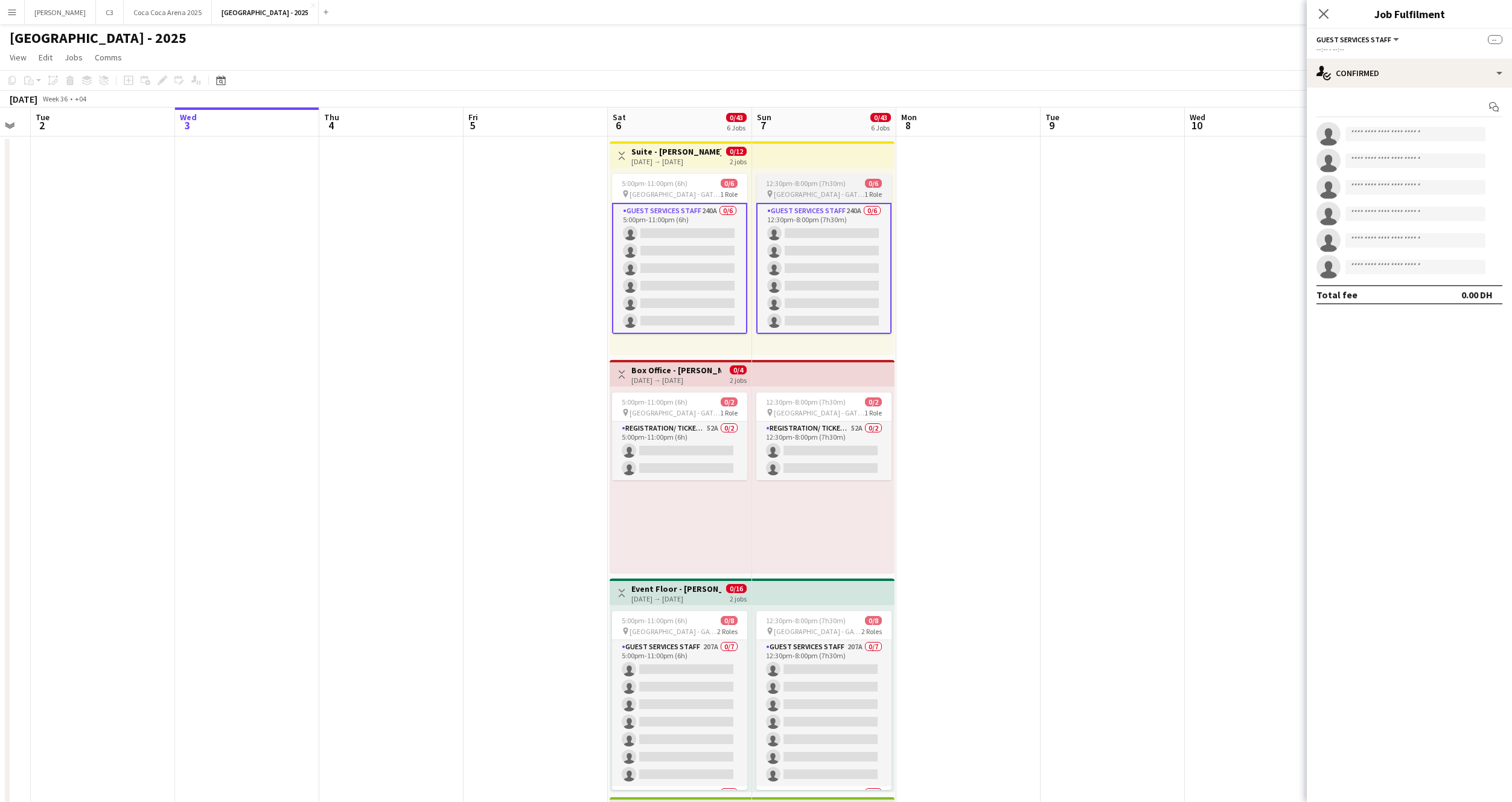
click at [806, 188] on app-job-card "12:30pm-8:00pm (7h30m) 0/6 pin Etihad Arena - GATE 7 1 Role Guest Services Staf…" at bounding box center [824, 254] width 135 height 160
click at [813, 187] on span "12:30pm-8:00pm (7h30m)" at bounding box center [807, 185] width 79 height 9
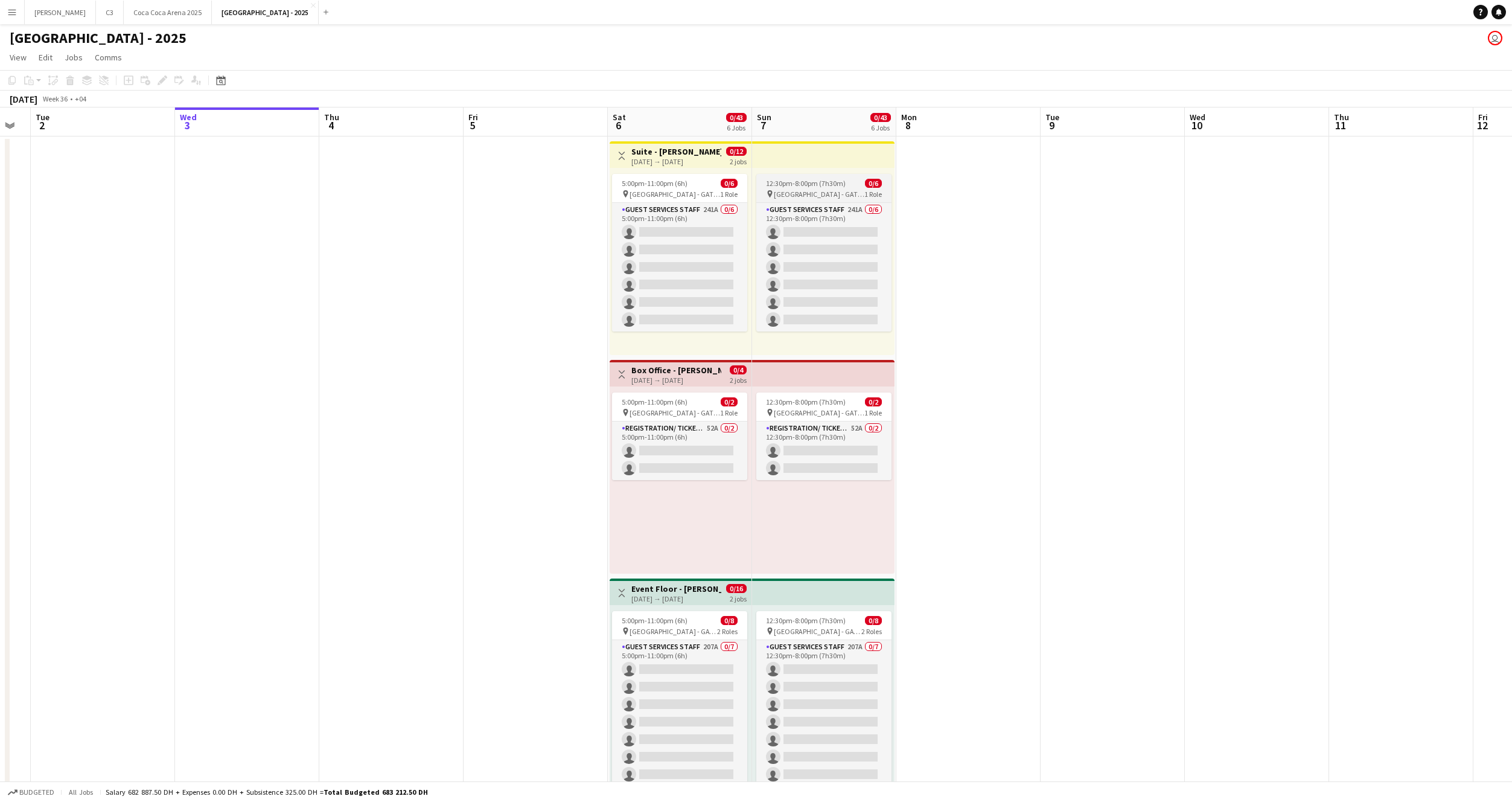
click at [813, 187] on span "12:30pm-8:00pm (7h30m)" at bounding box center [806, 183] width 79 height 9
click at [161, 81] on icon at bounding box center [162, 81] width 7 height 7
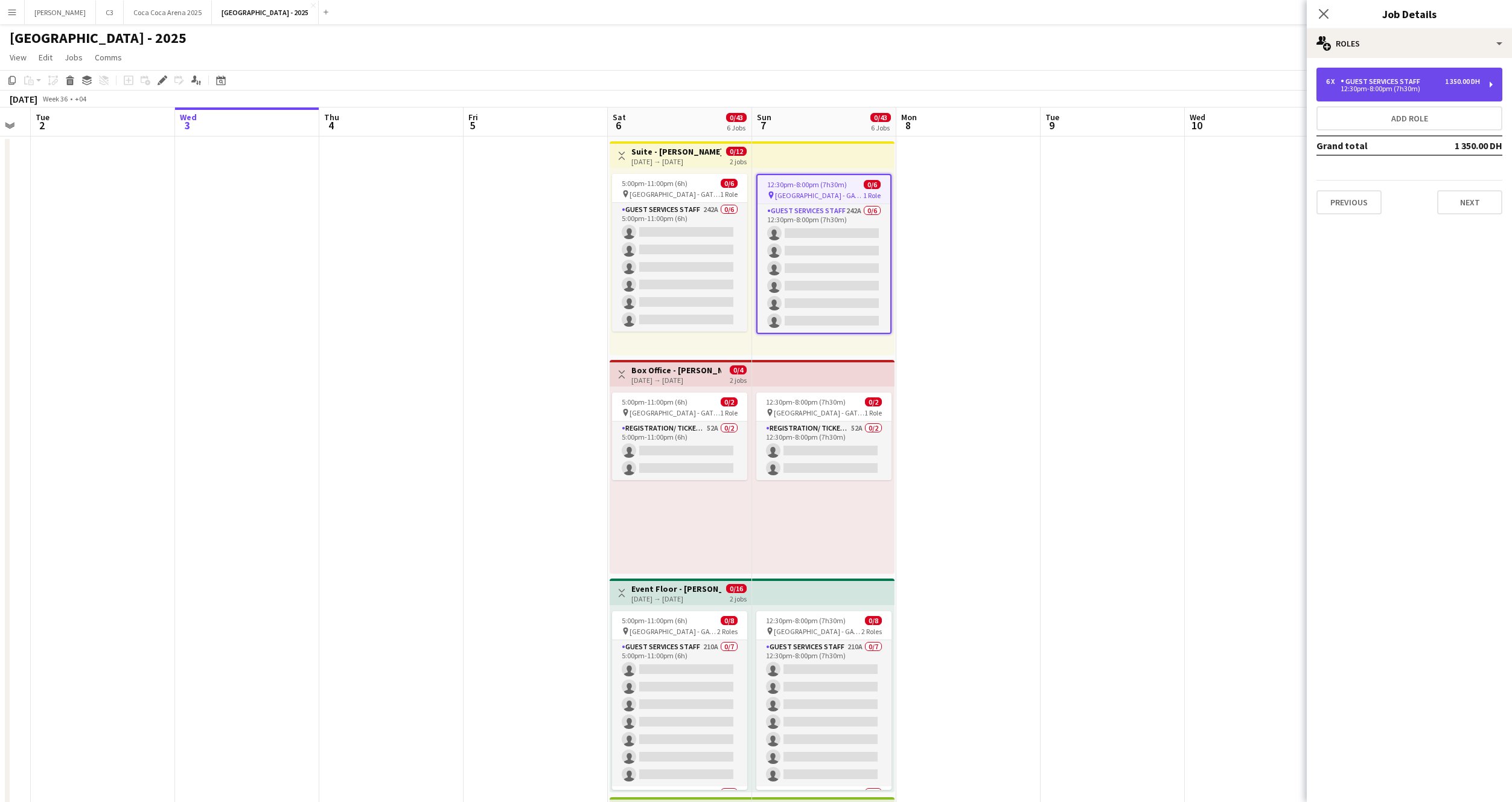
click at [1419, 84] on div "Guest Services Staff" at bounding box center [1383, 81] width 85 height 9
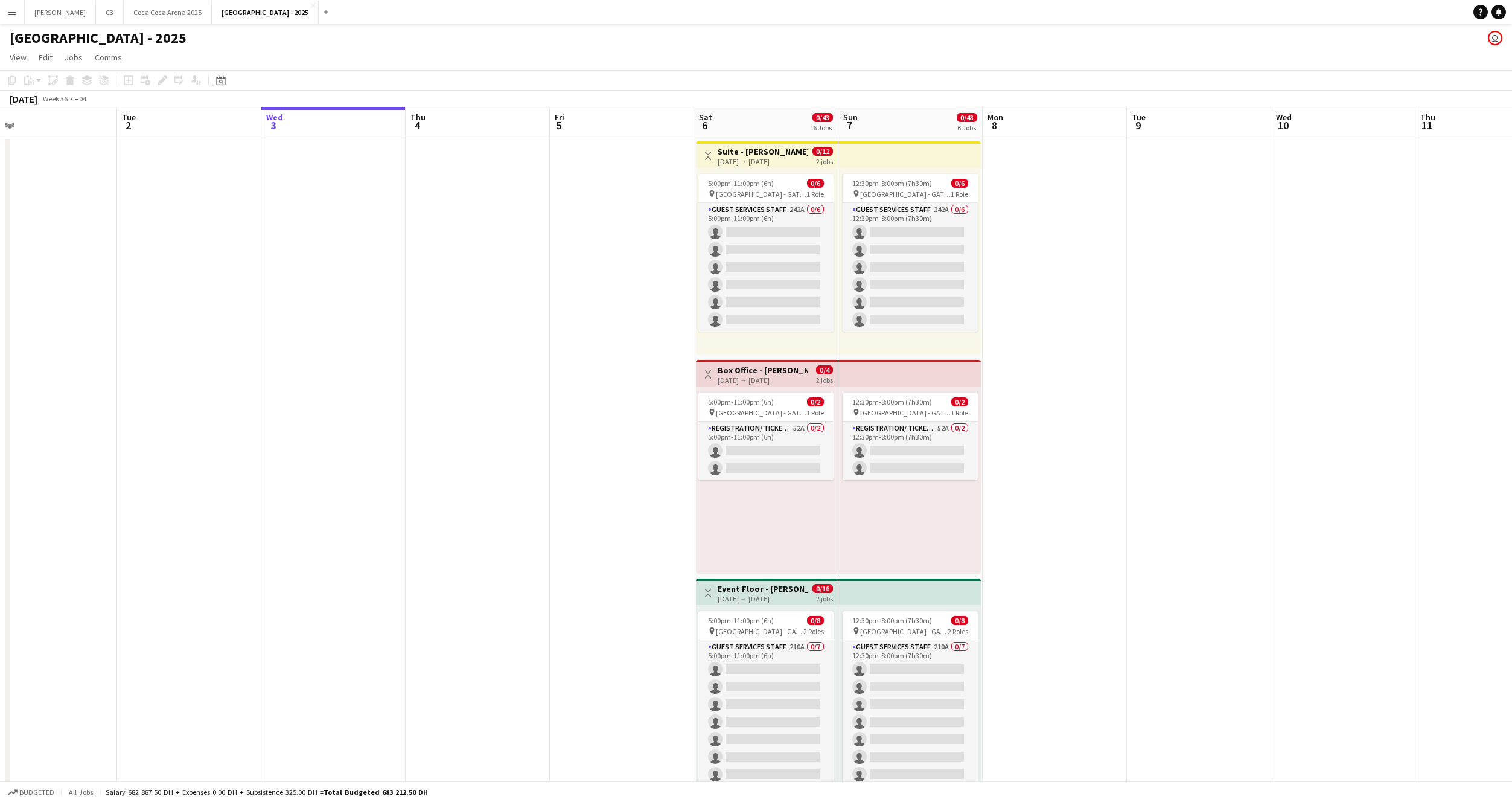
scroll to position [0, 308]
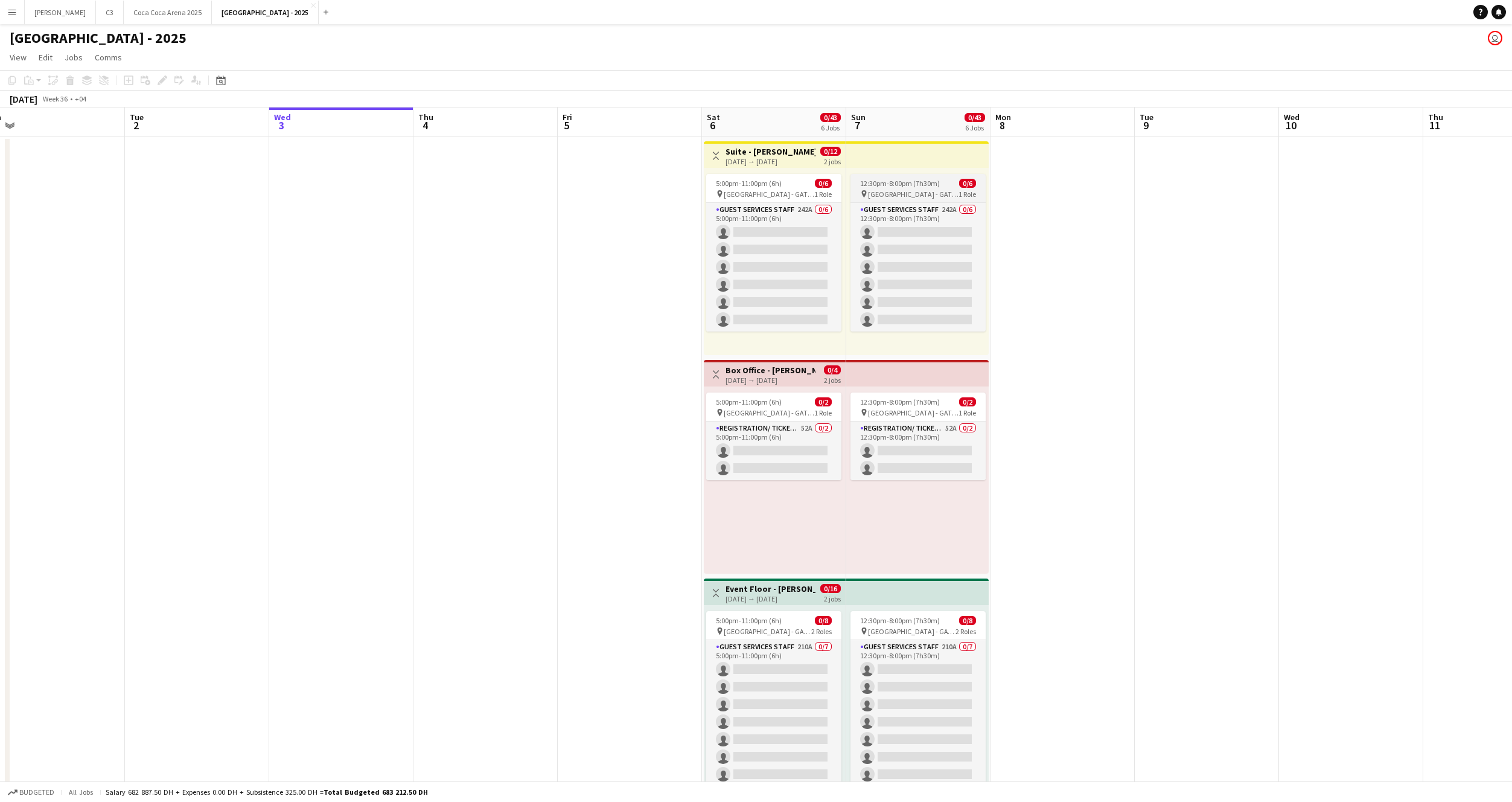
click at [896, 184] on span "12:30pm-8:00pm (7h30m)" at bounding box center [899, 183] width 79 height 9
click at [163, 83] on icon "Edit" at bounding box center [162, 80] width 10 height 10
click at [905, 184] on span "12:30pm-8:00pm (7h30m)" at bounding box center [899, 183] width 79 height 9
click at [161, 81] on icon at bounding box center [162, 81] width 7 height 7
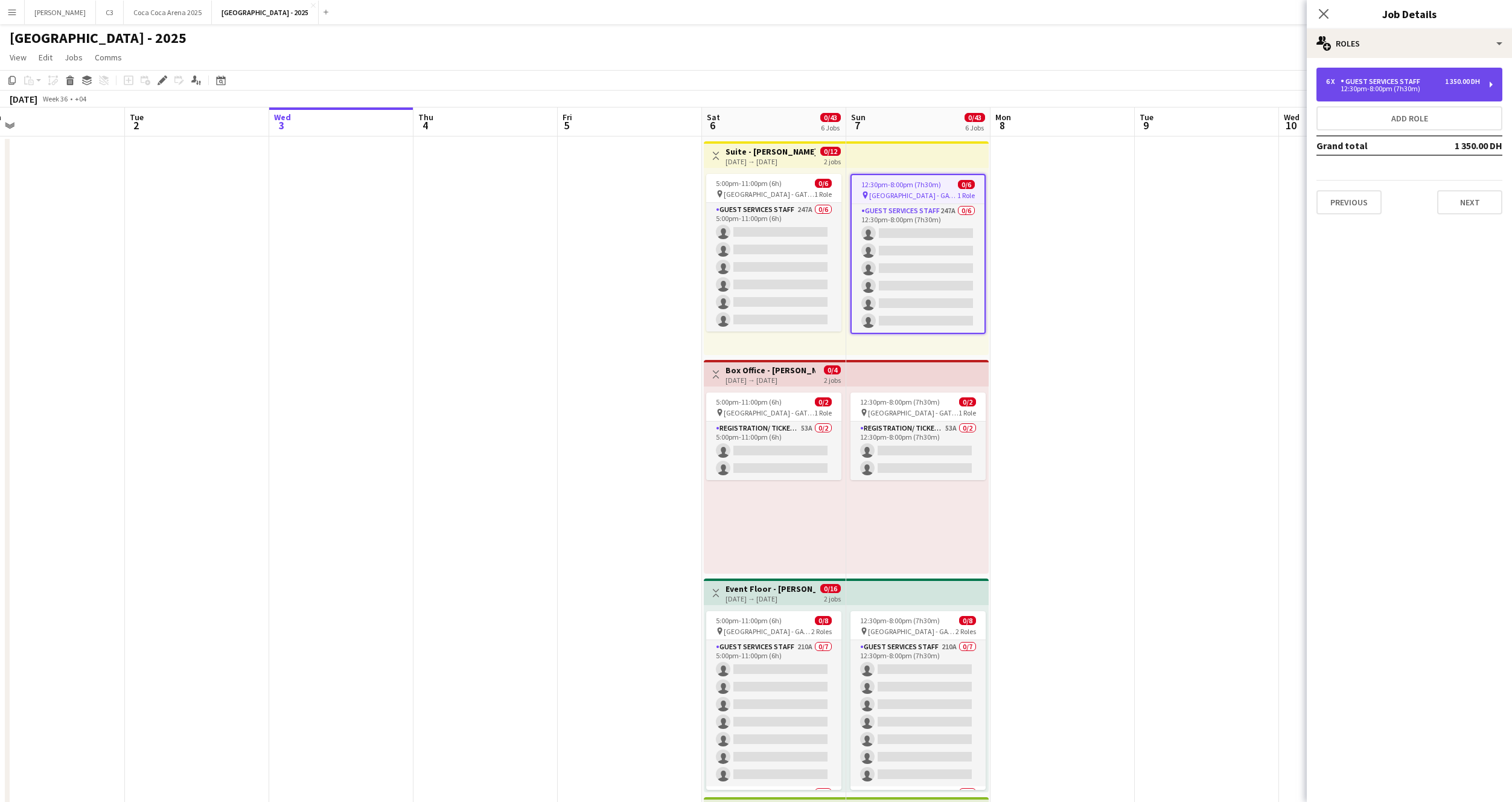
click at [1389, 92] on div "12:30pm-8:00pm (7h30m)" at bounding box center [1403, 89] width 154 height 6
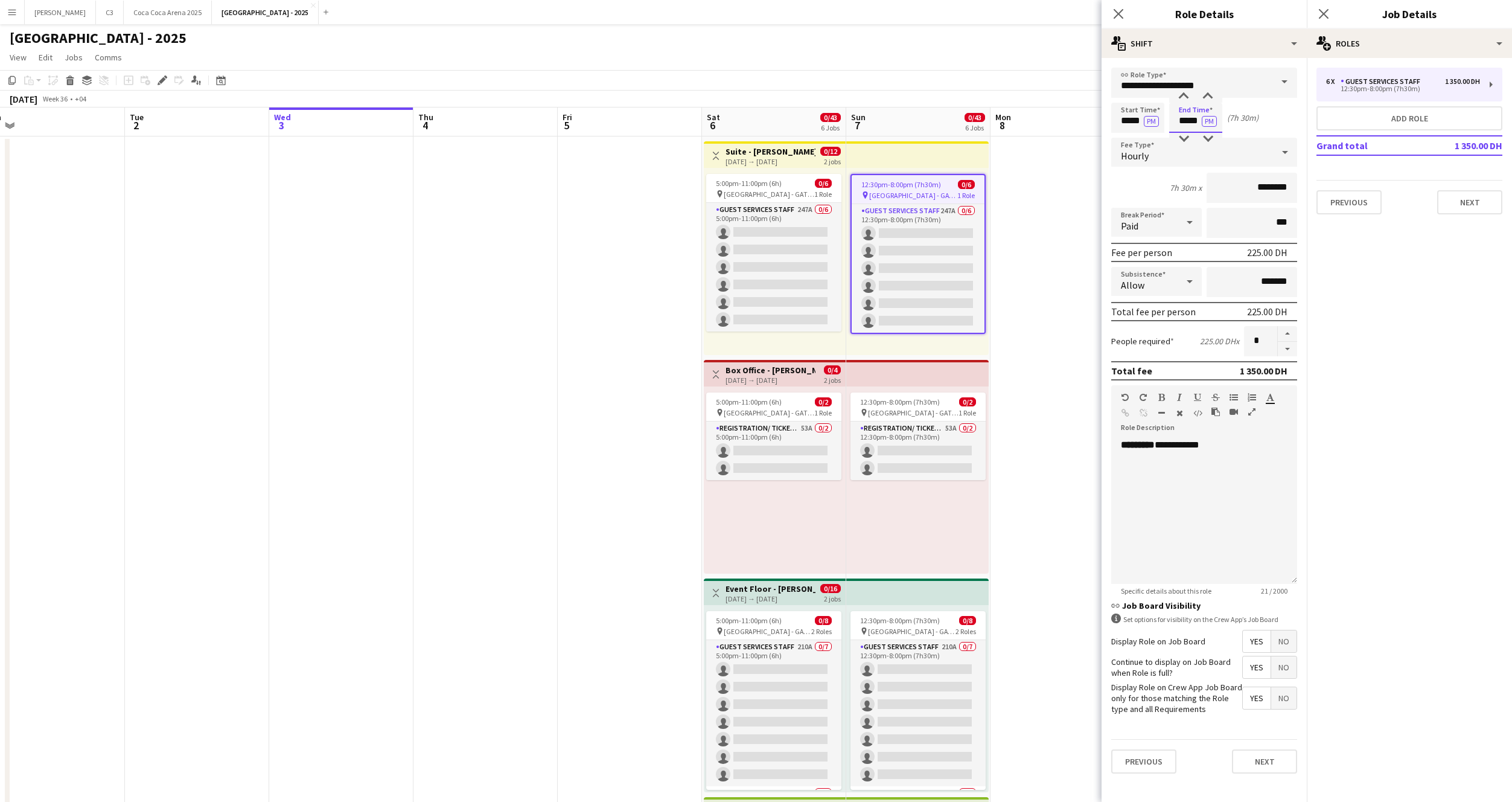
click at [1188, 124] on input "*****" at bounding box center [1196, 118] width 53 height 30
type input "*****"
click at [1272, 763] on button "Next" at bounding box center [1264, 761] width 65 height 24
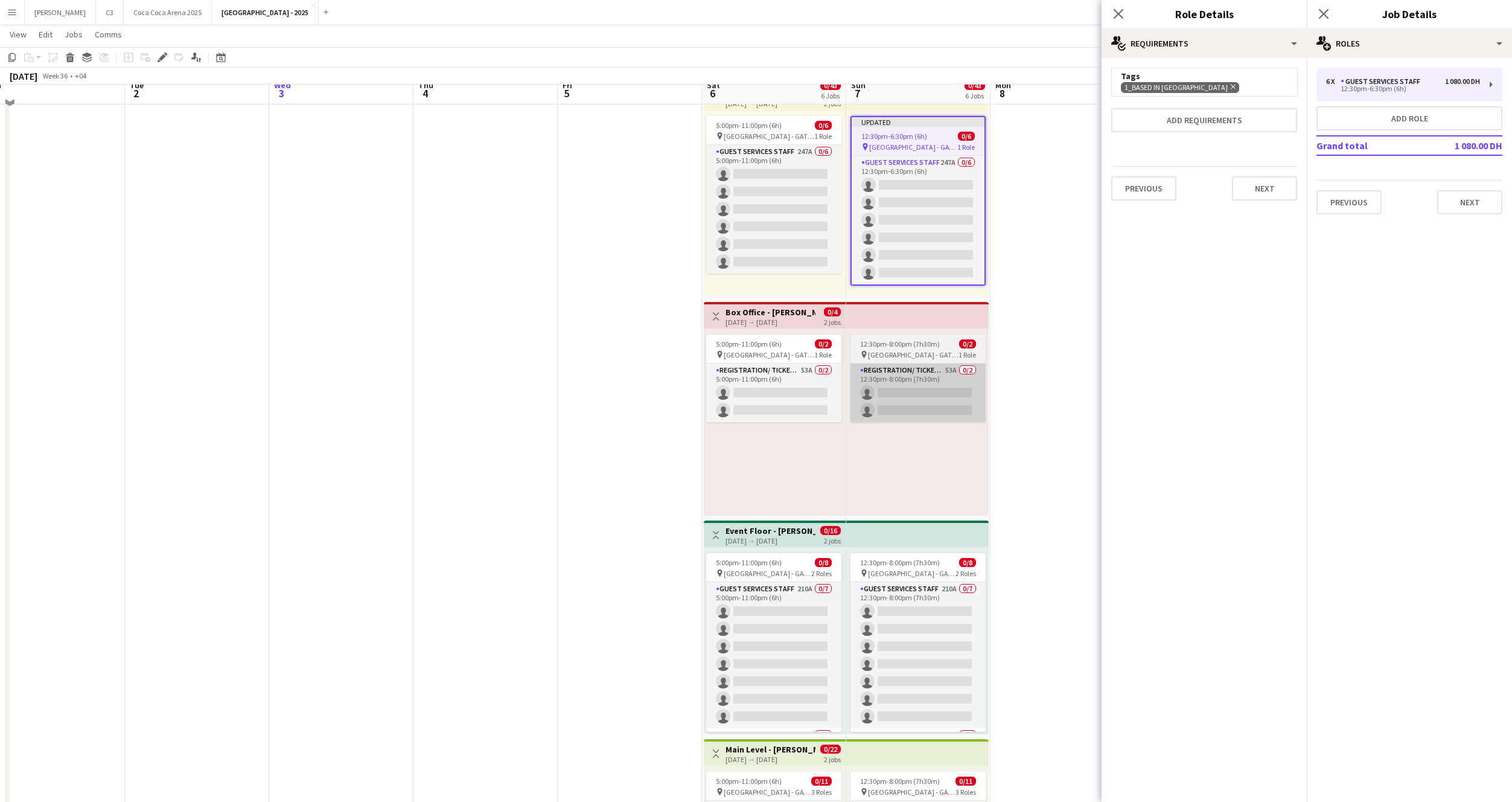
scroll to position [70, 0]
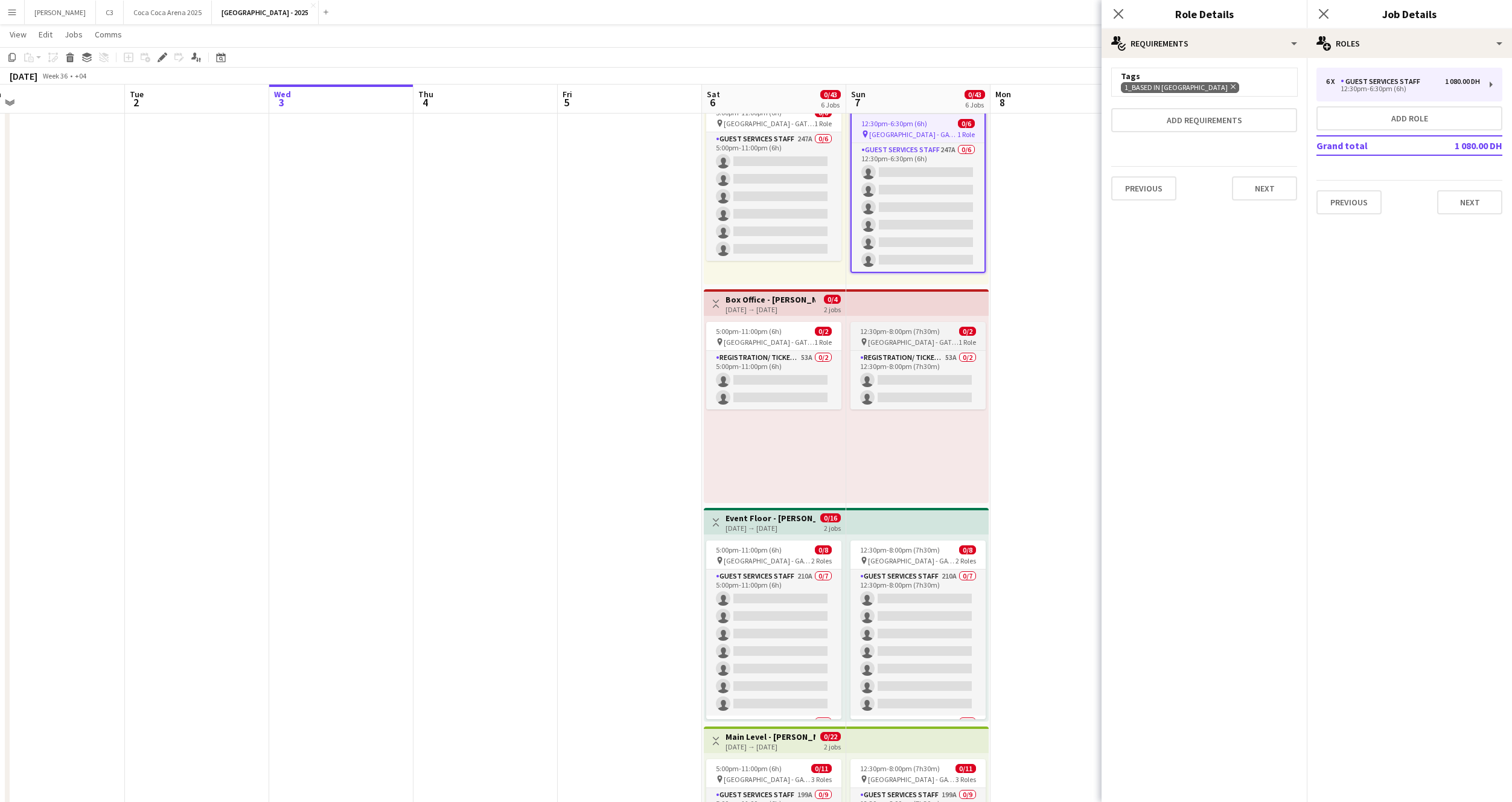
click at [933, 347] on app-job-card "12:30pm-8:00pm (7h30m) 0/2 pin [GEOGRAPHIC_DATA] - GATE 7 1 Role Registration/ …" at bounding box center [918, 365] width 135 height 87
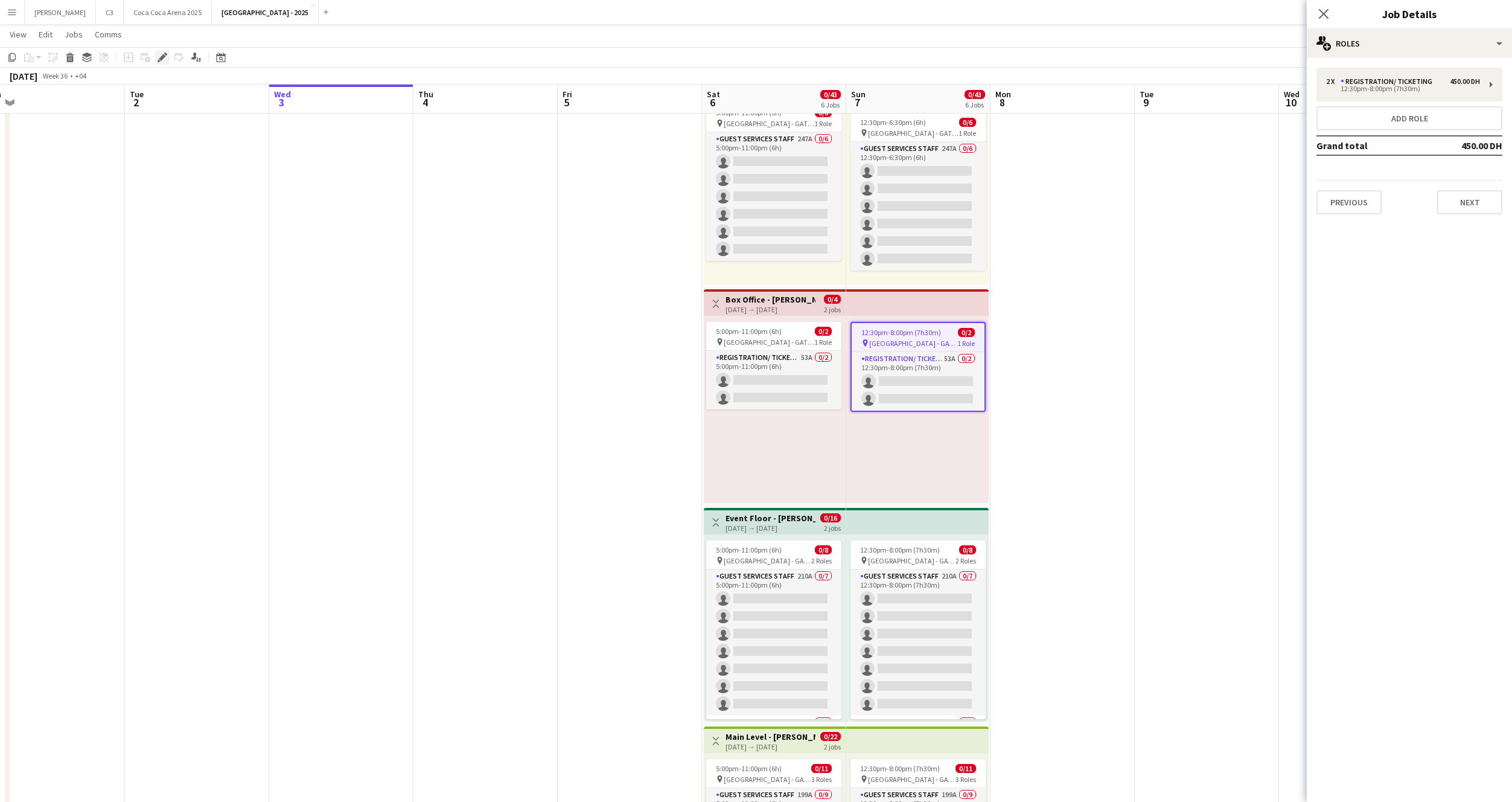
click at [158, 60] on icon "Edit" at bounding box center [162, 57] width 10 height 10
click at [1385, 84] on div "Registration/ Ticketing" at bounding box center [1389, 81] width 97 height 9
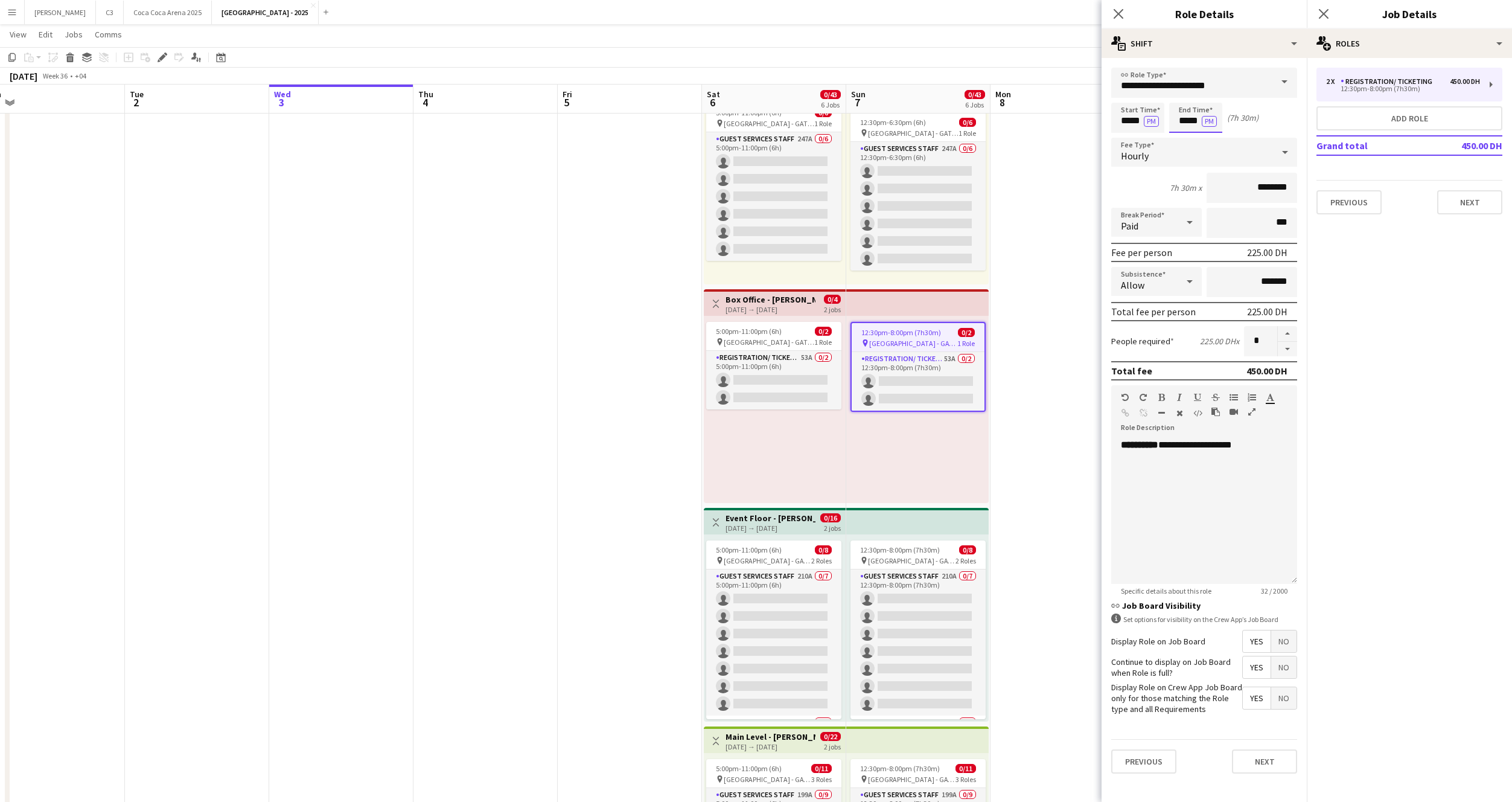
click at [1190, 119] on input "*****" at bounding box center [1196, 118] width 53 height 30
type input "*****"
click at [1268, 761] on button "Next" at bounding box center [1264, 761] width 65 height 24
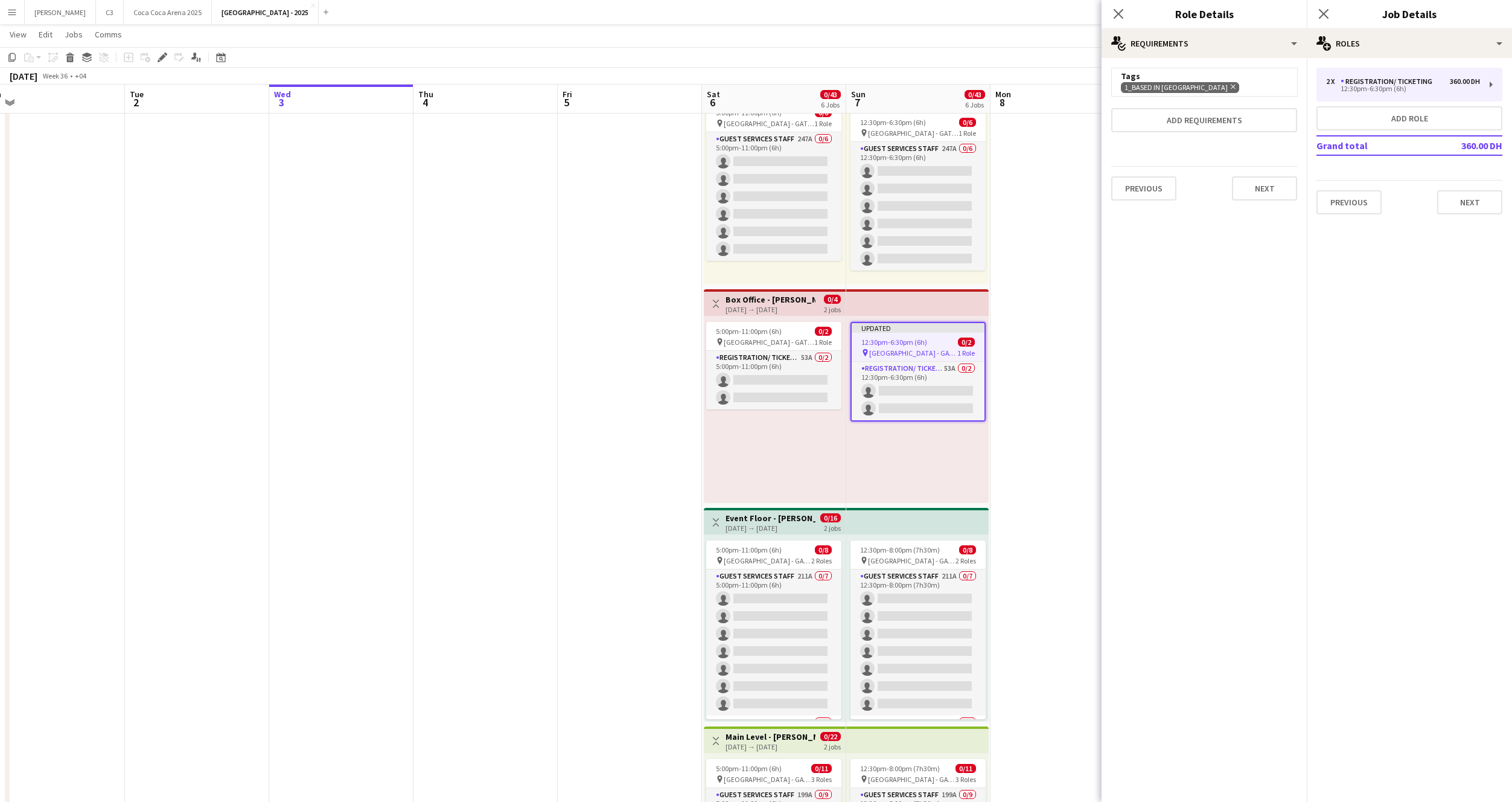
click at [892, 561] on span "[GEOGRAPHIC_DATA] - GATE 7" at bounding box center [911, 561] width 87 height 9
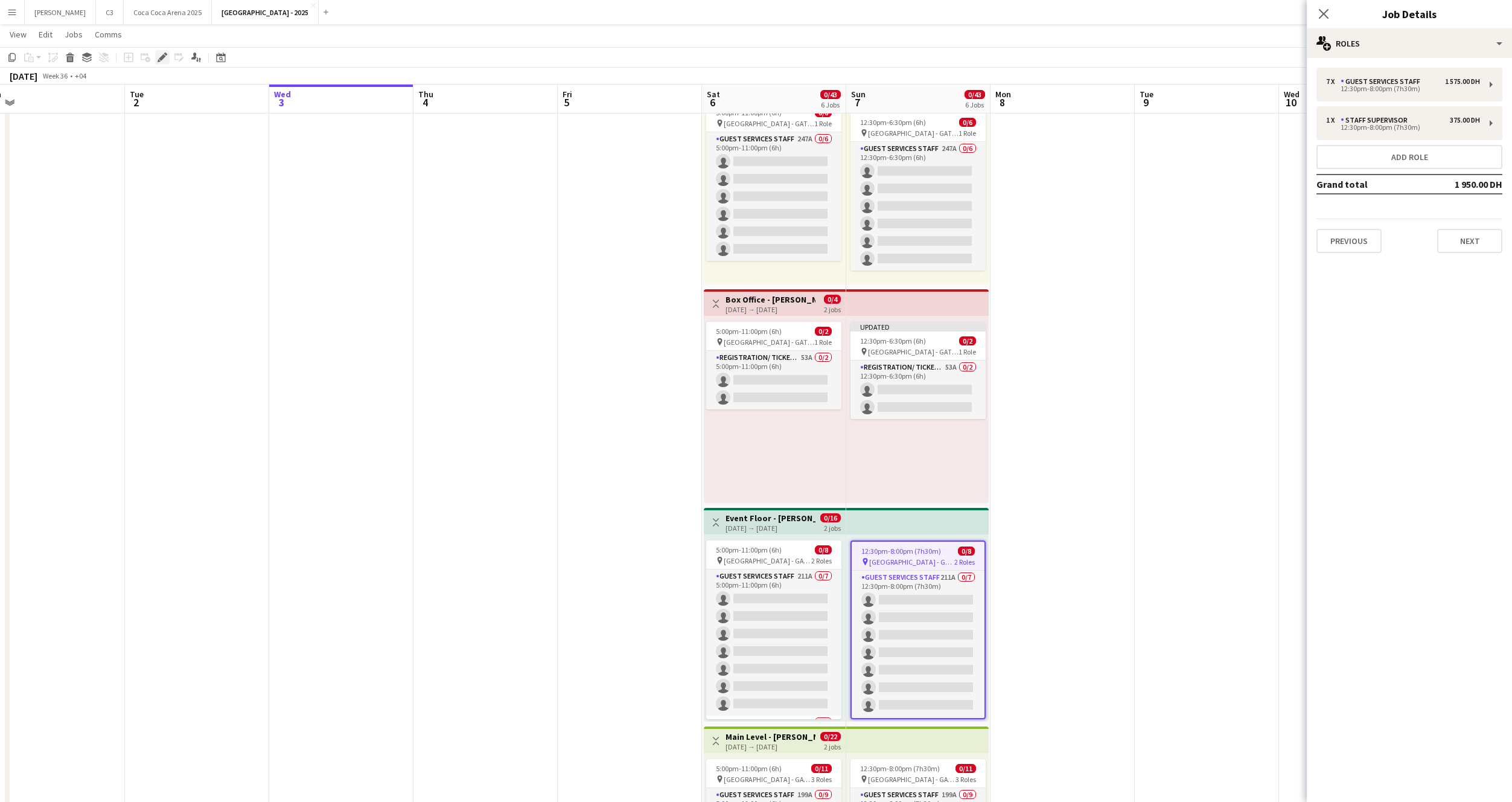
click at [165, 54] on icon at bounding box center [165, 54] width 3 height 3
click at [1423, 81] on div "Guest Services Staff" at bounding box center [1383, 81] width 85 height 9
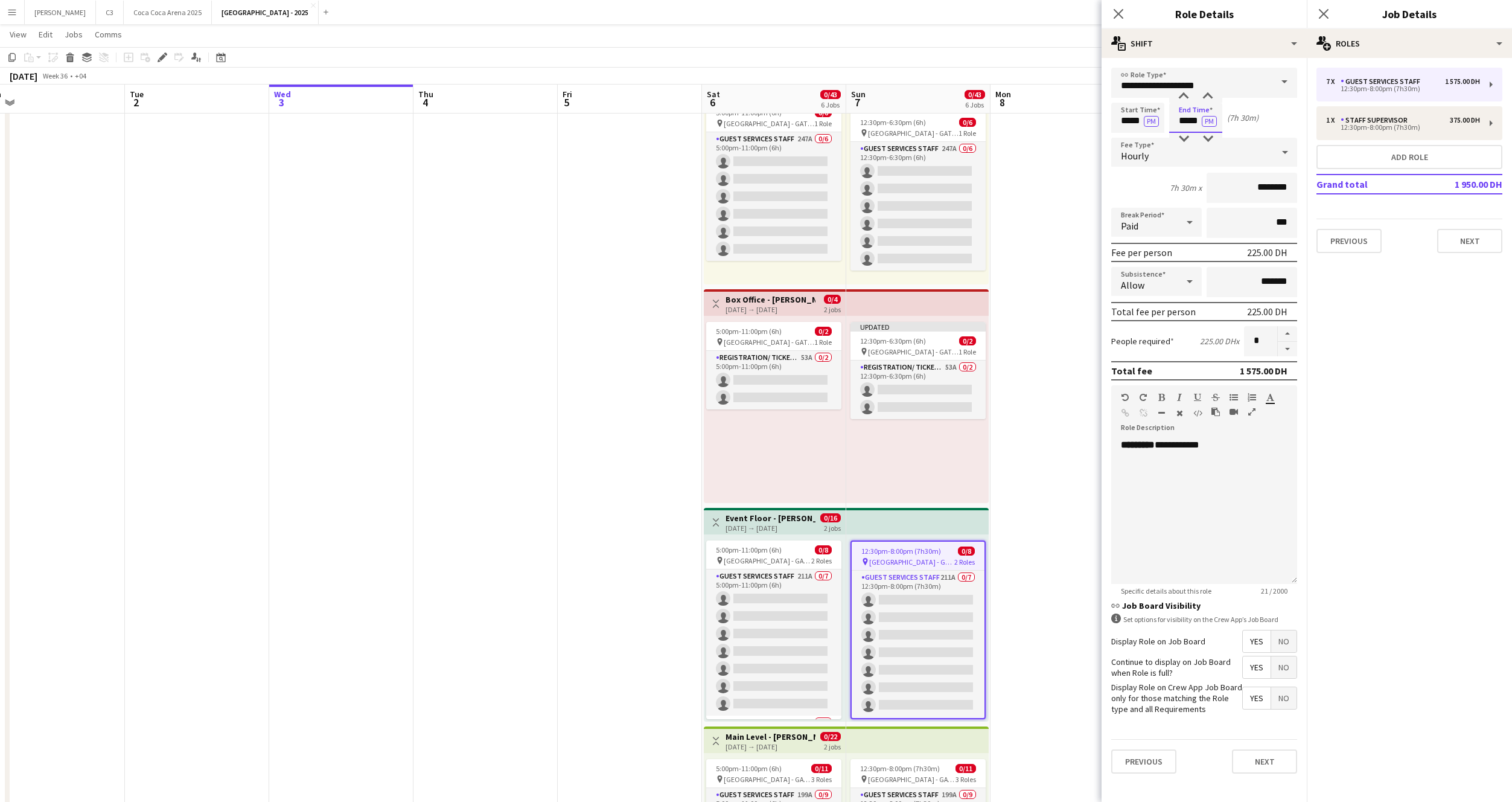
click at [1192, 120] on input "*****" at bounding box center [1196, 118] width 53 height 30
type input "*****"
click at [1262, 761] on button "Next" at bounding box center [1264, 761] width 65 height 24
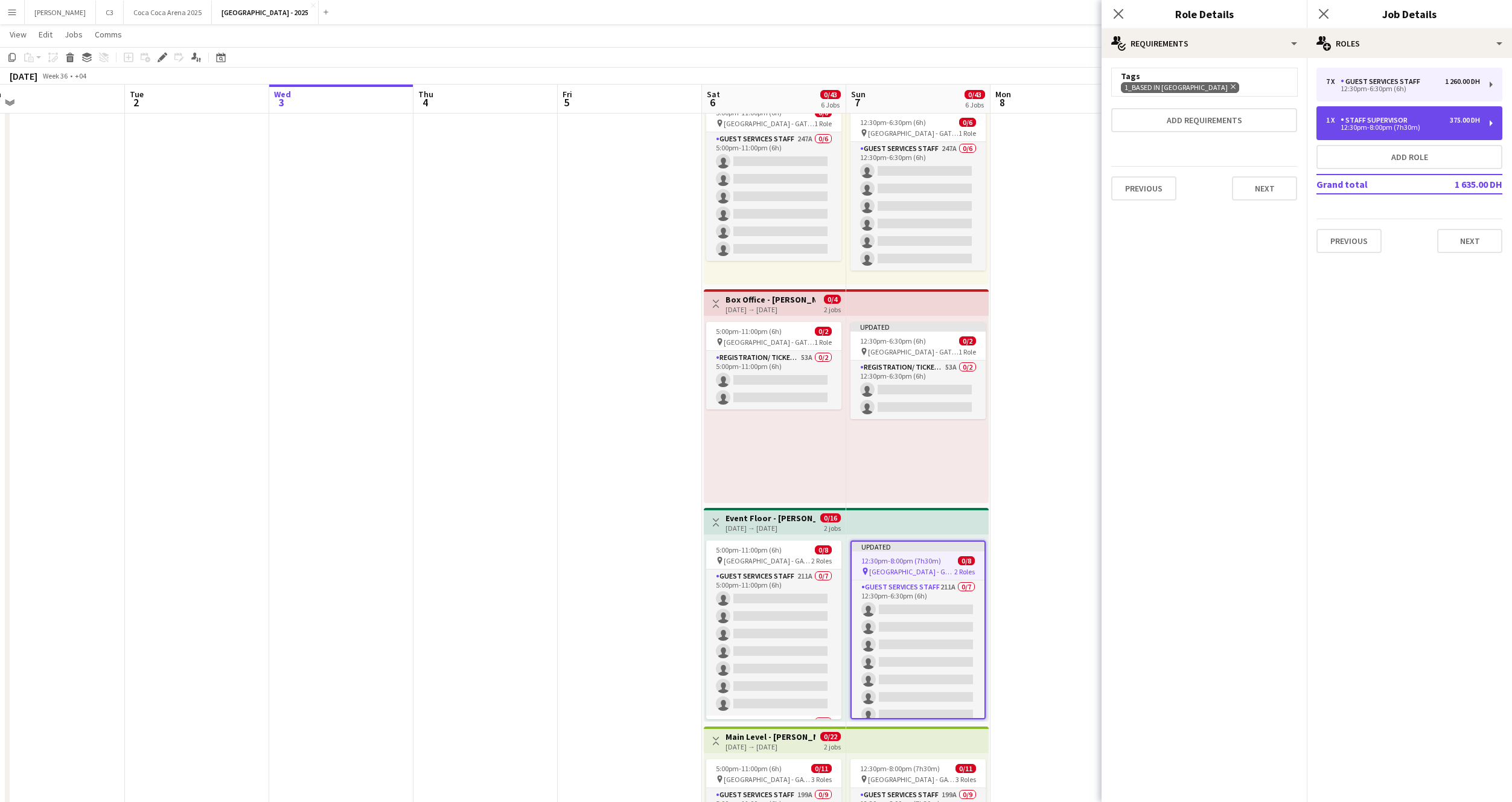
click at [1354, 129] on div "12:30pm-8:00pm (7h30m)" at bounding box center [1403, 127] width 154 height 6
type input "**********"
type input "*****"
type input "********"
type input "*"
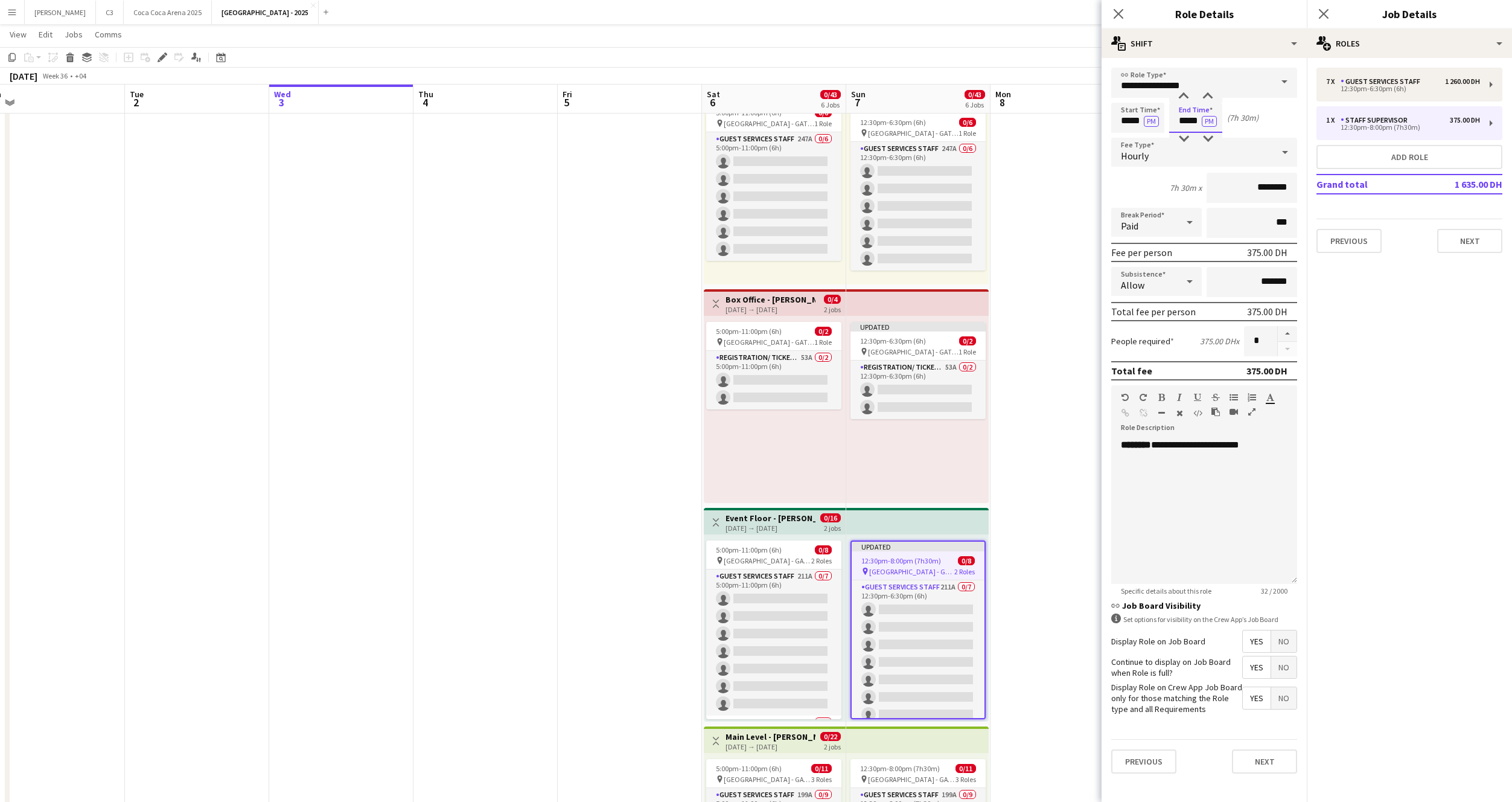
click at [1190, 123] on input "*****" at bounding box center [1196, 118] width 53 height 30
type input "*****"
click at [1253, 761] on button "Next" at bounding box center [1264, 761] width 65 height 24
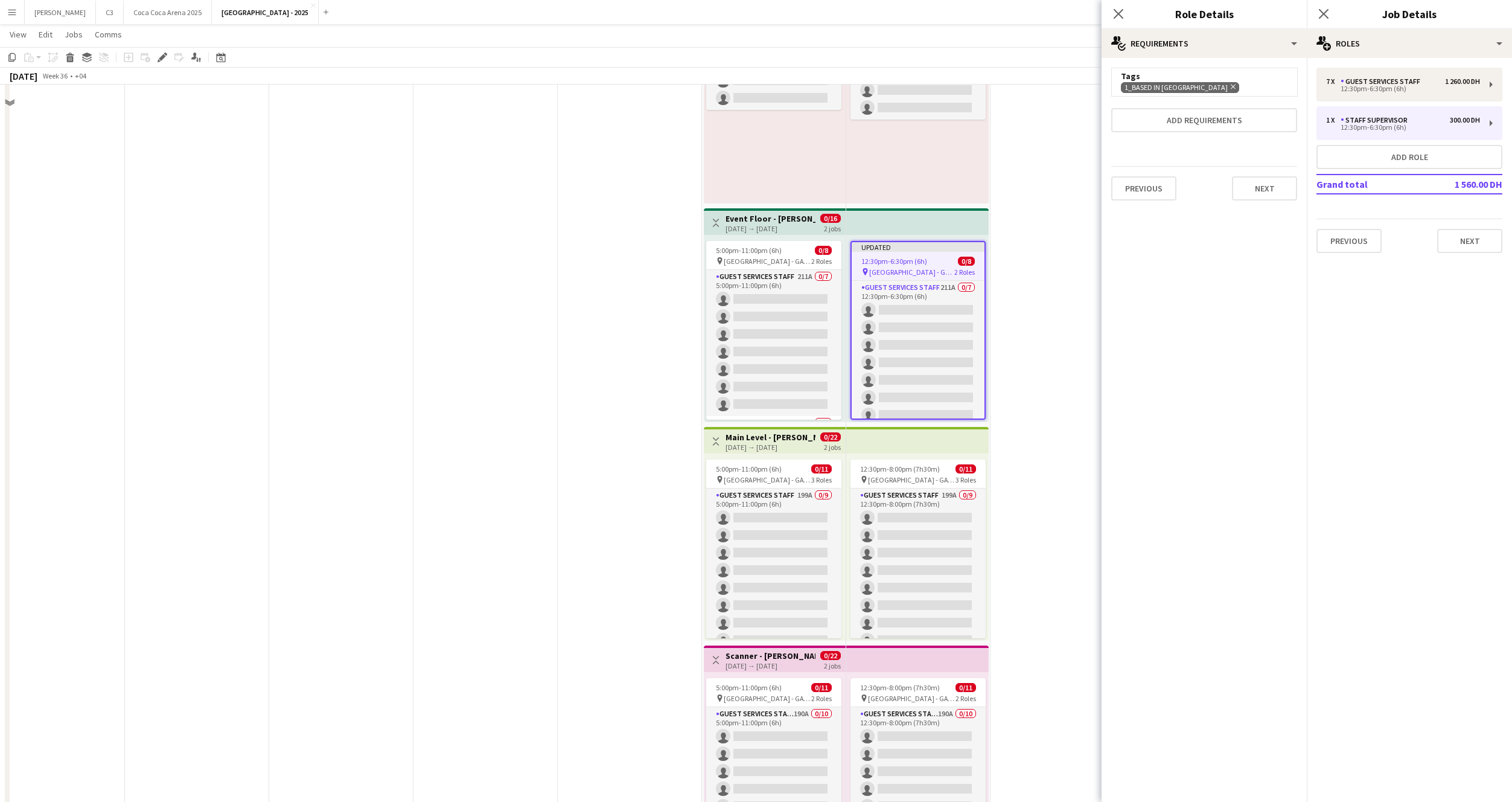
scroll to position [388, 0]
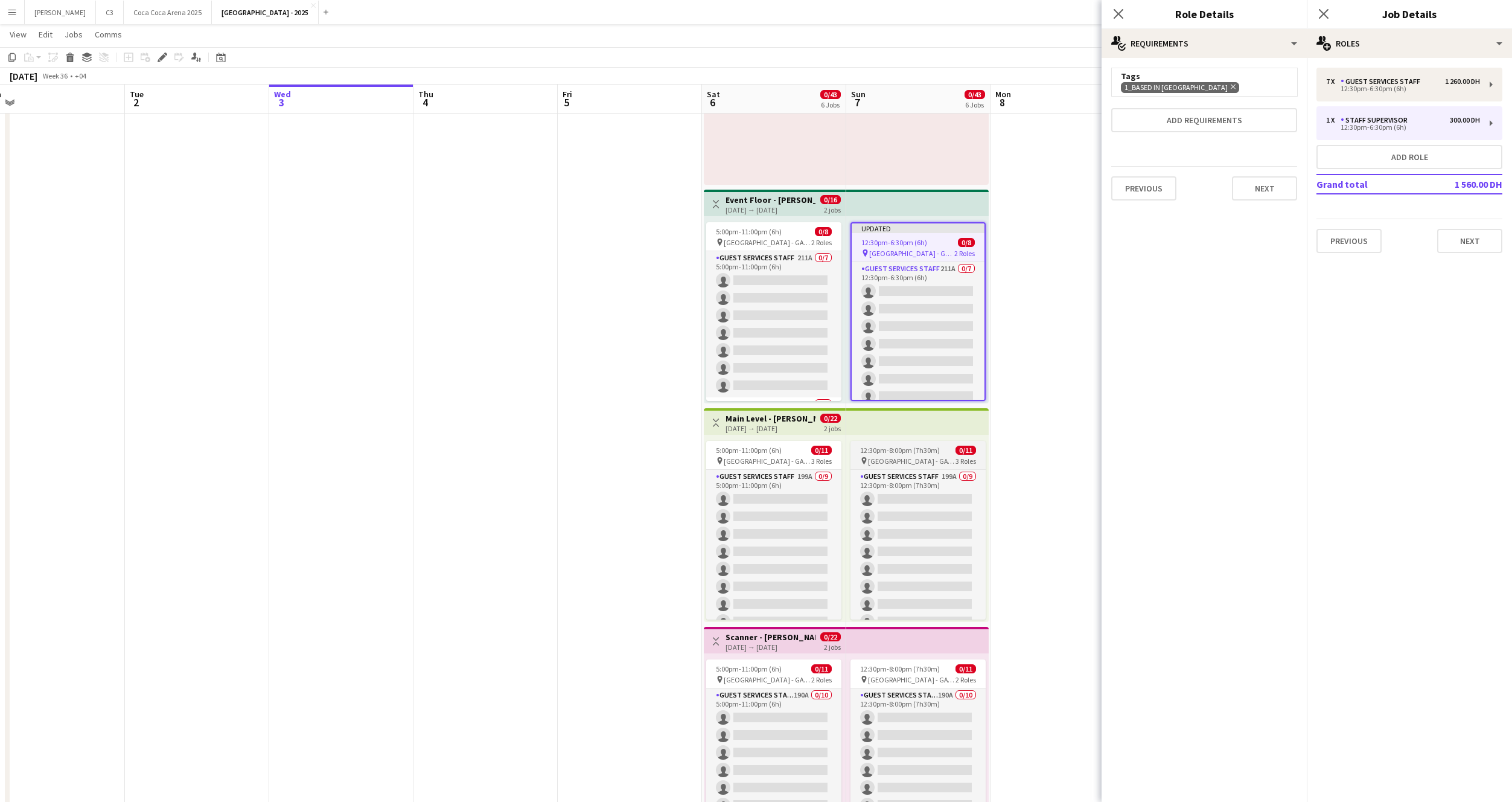
click at [935, 447] on span "12:30pm-8:00pm (7h30m)" at bounding box center [899, 451] width 79 height 9
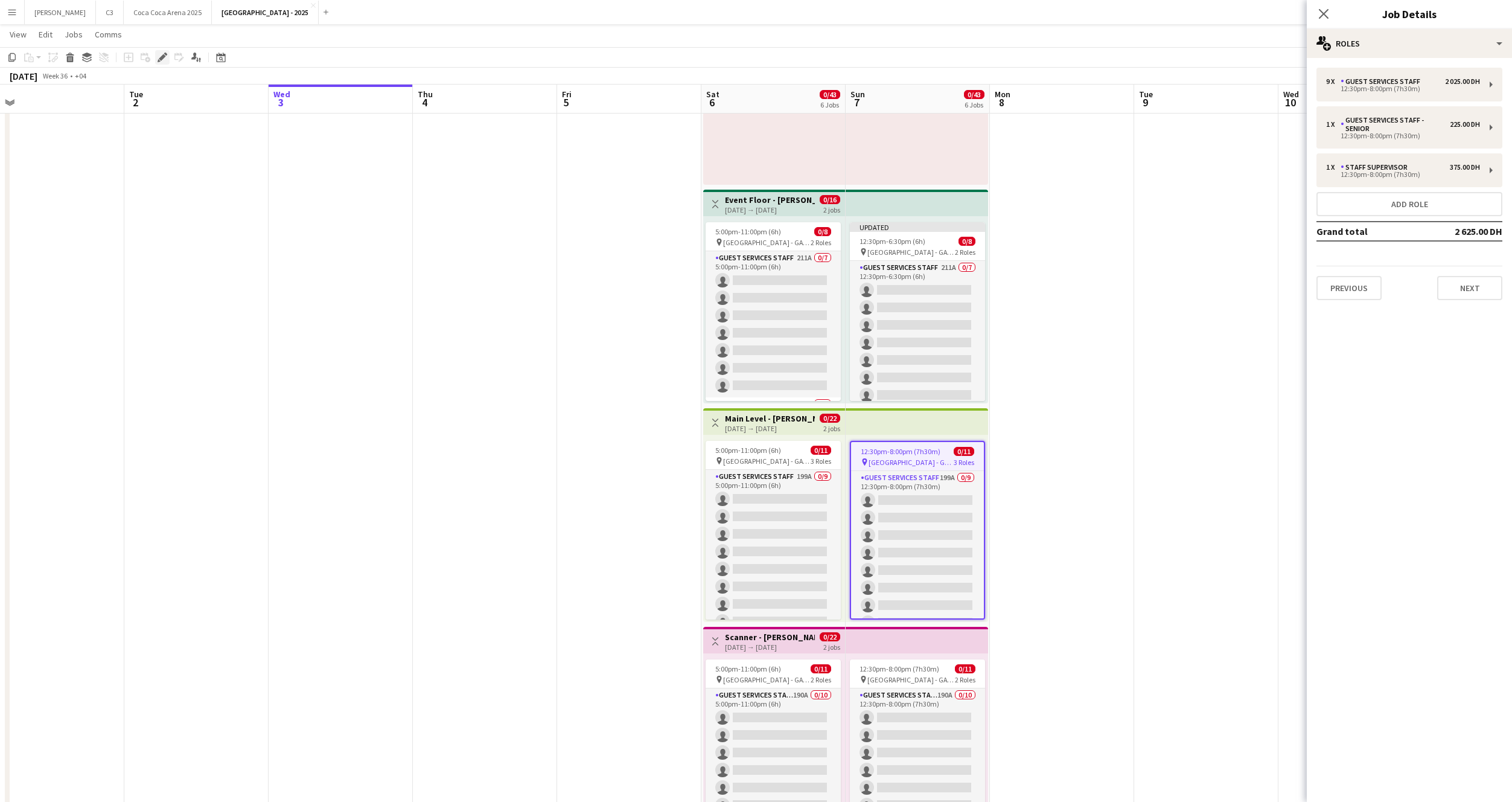
click at [163, 58] on icon at bounding box center [162, 58] width 7 height 7
click at [1402, 91] on div "12:30pm-8:00pm (7h30m)" at bounding box center [1403, 89] width 154 height 6
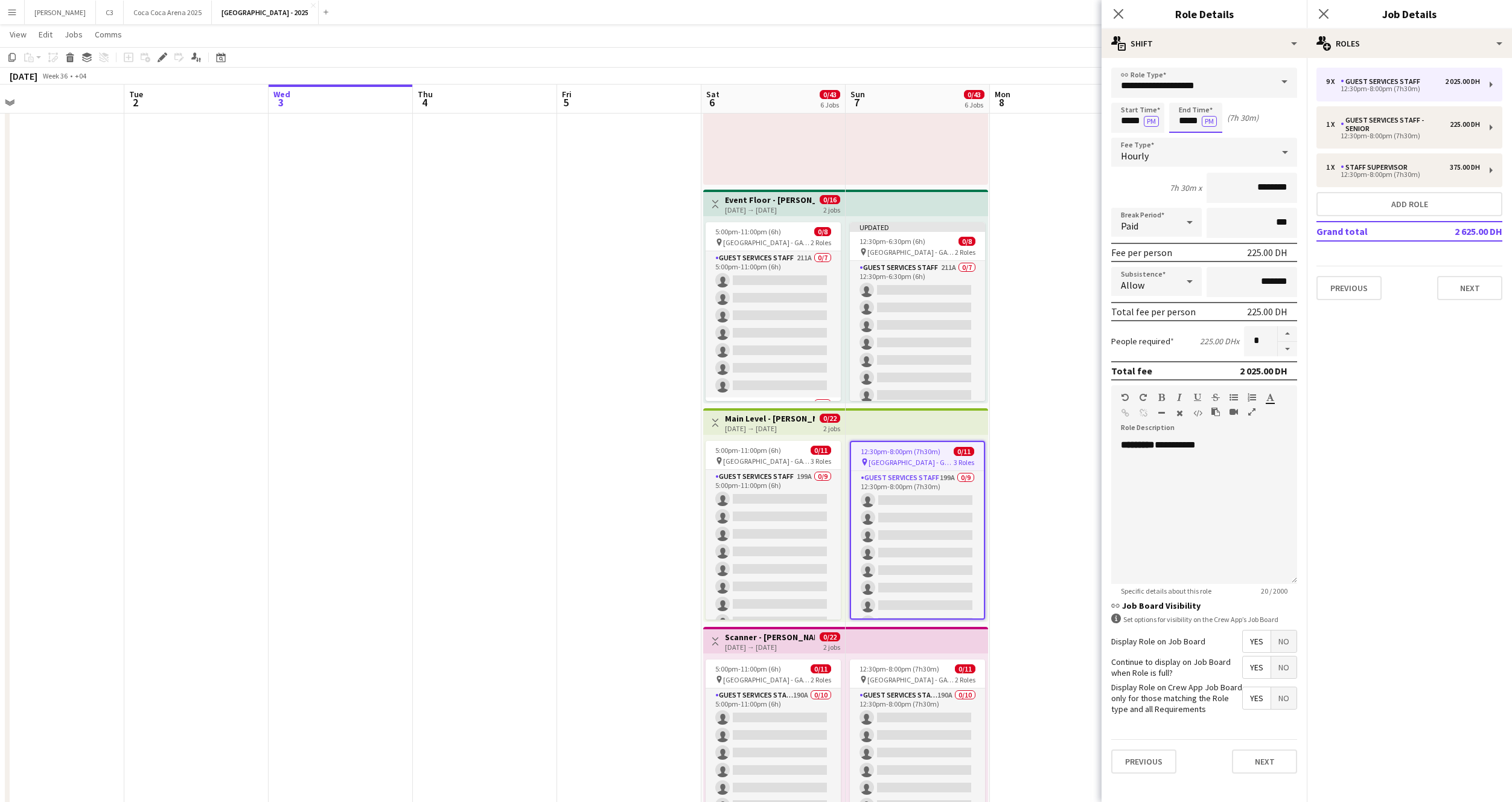
click at [1189, 120] on input "*****" at bounding box center [1196, 118] width 53 height 30
type input "*****"
click at [1261, 761] on button "Next" at bounding box center [1264, 761] width 65 height 24
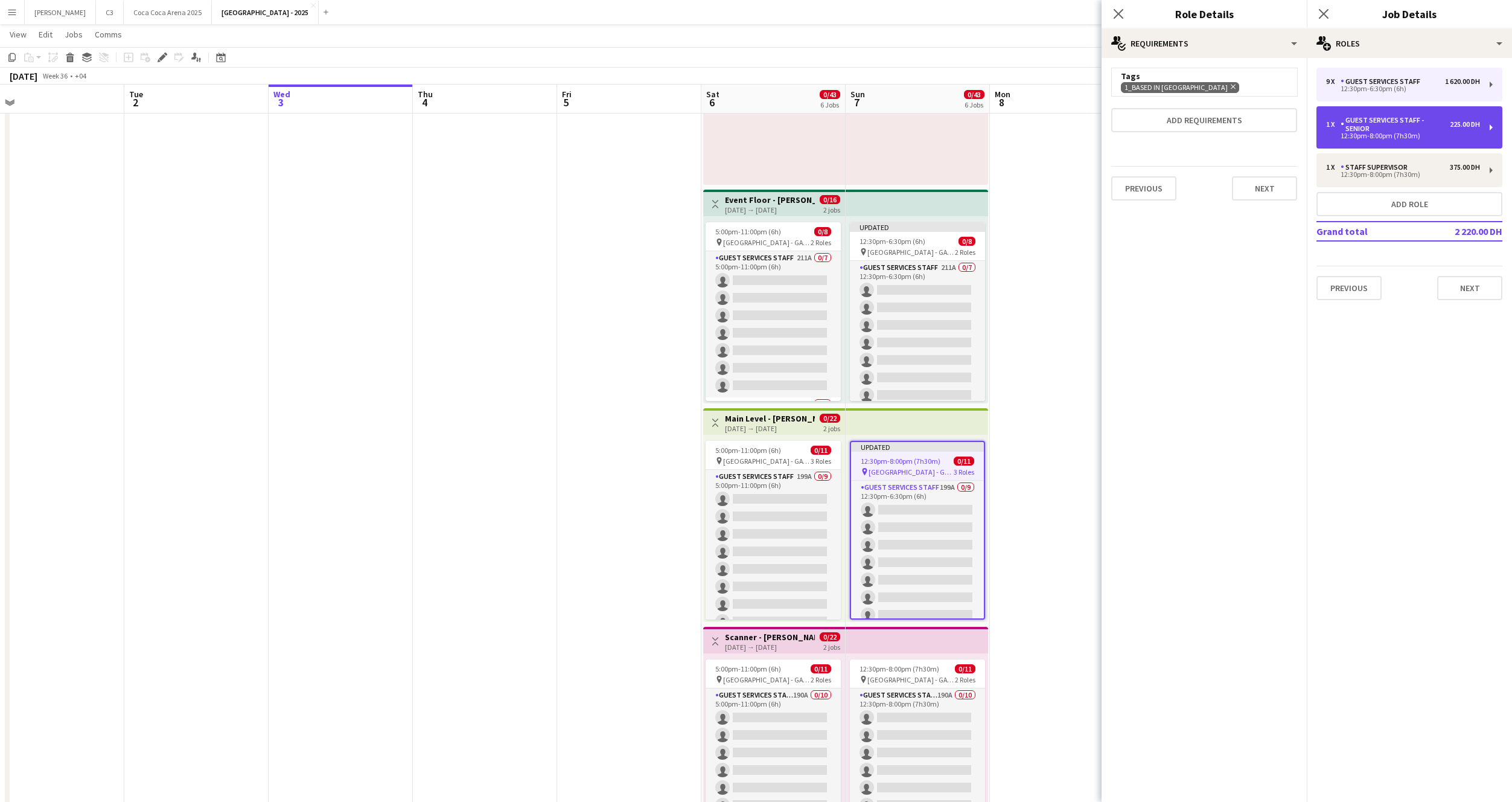
click at [1375, 141] on div "1 x Guest Services Staff - Senior 225.00 DH 12:30pm-8:00pm (7h30m)" at bounding box center [1409, 127] width 186 height 42
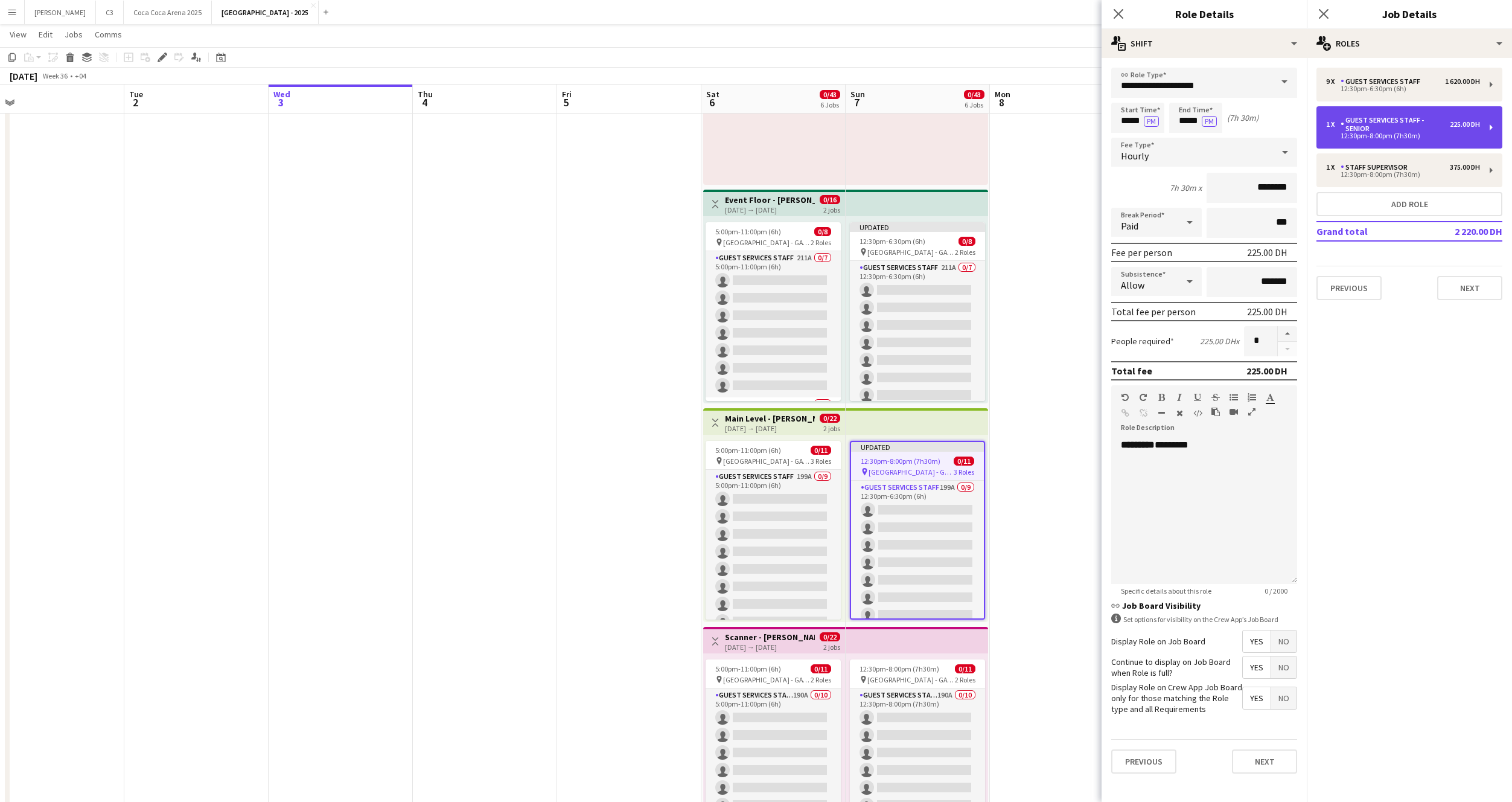
type input "**********"
type input "*****"
type input "*"
click at [1187, 118] on input "*****" at bounding box center [1196, 118] width 53 height 30
type input "*****"
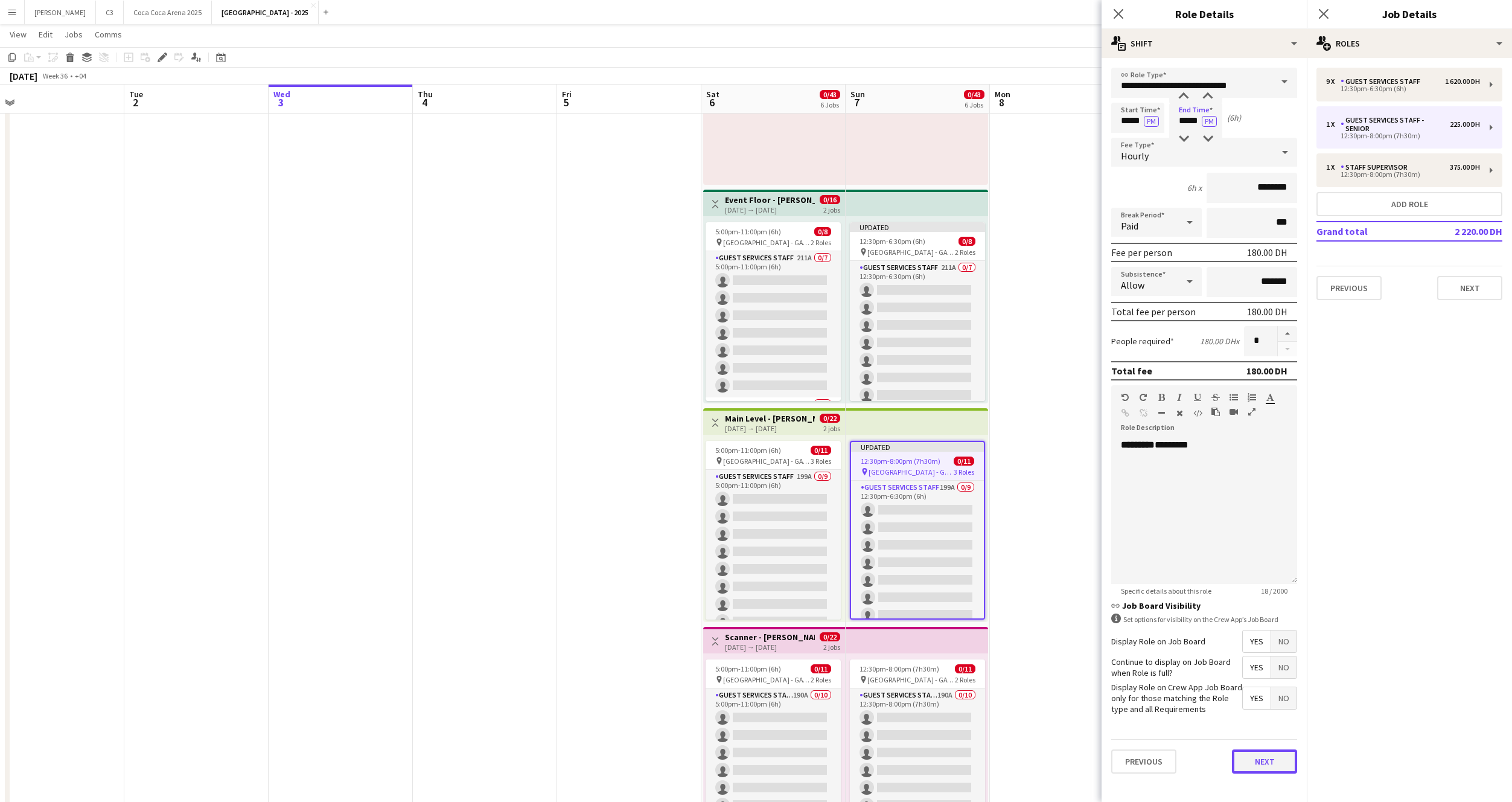
click at [1261, 767] on button "Next" at bounding box center [1264, 761] width 65 height 24
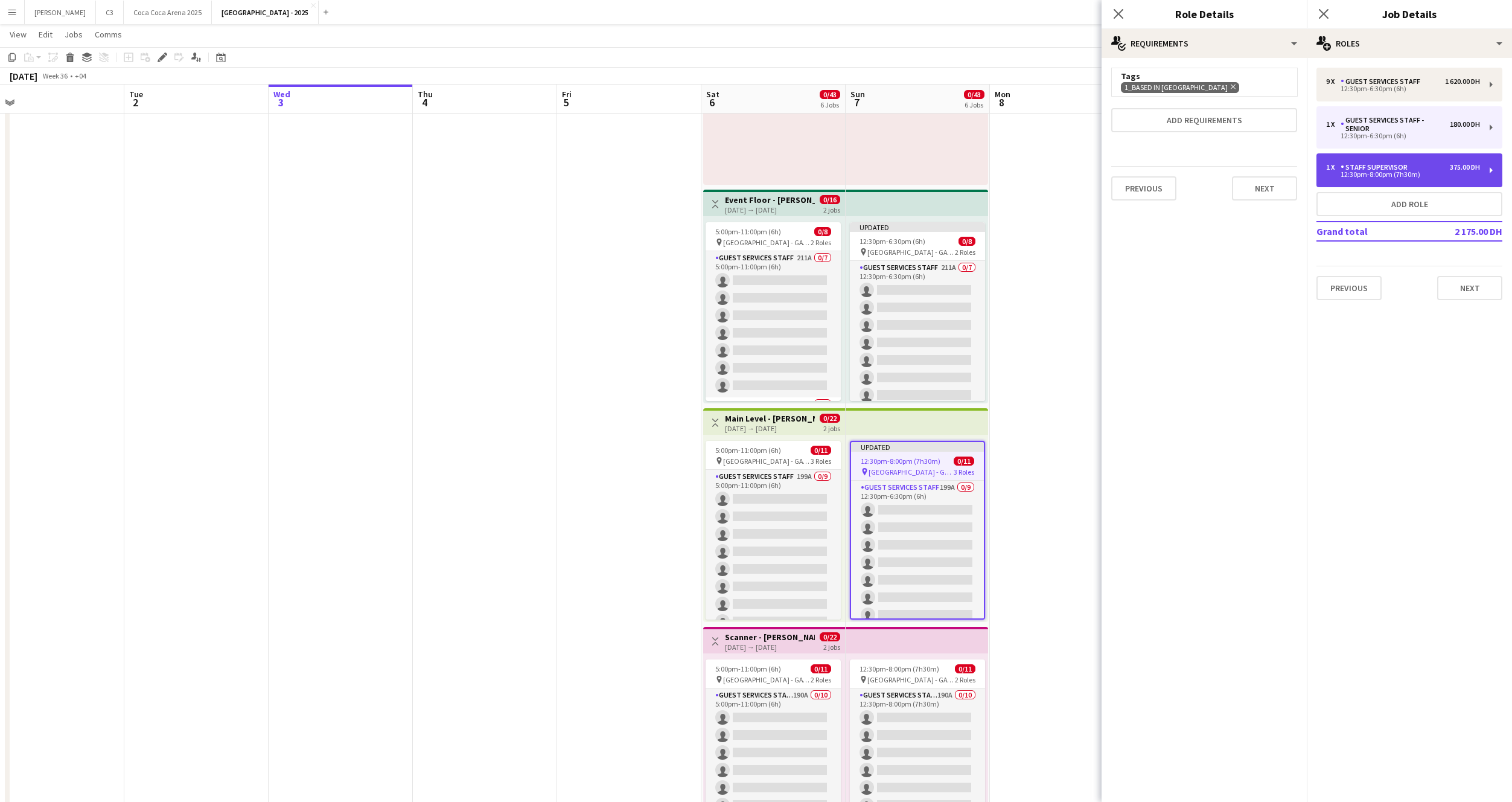
click at [1385, 169] on div "Staff Supervisor" at bounding box center [1376, 167] width 72 height 9
type input "**********"
type input "*****"
type input "********"
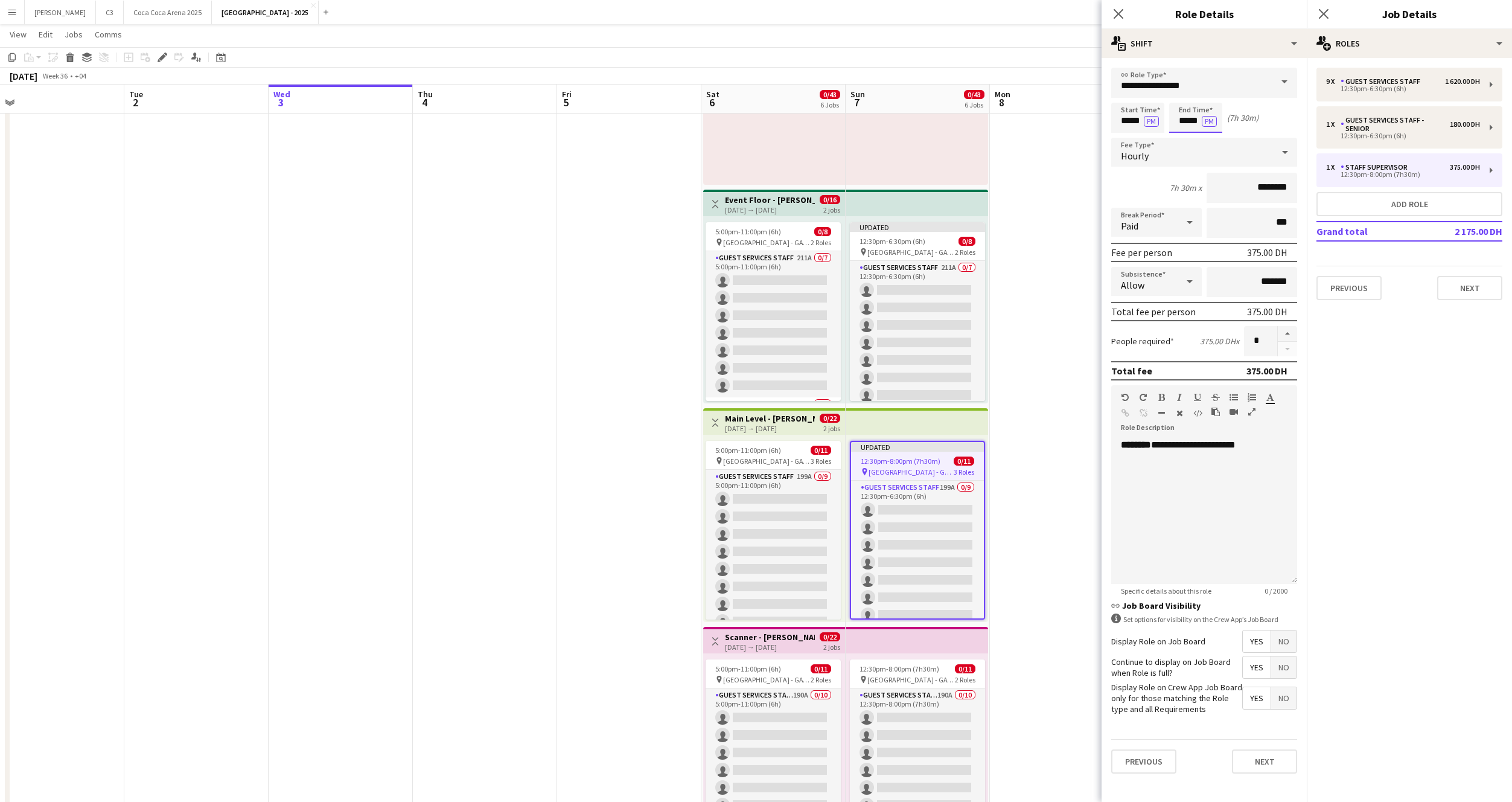
click at [1187, 119] on input "*****" at bounding box center [1196, 118] width 53 height 30
type input "*****"
click at [1256, 759] on button "Next" at bounding box center [1264, 761] width 65 height 24
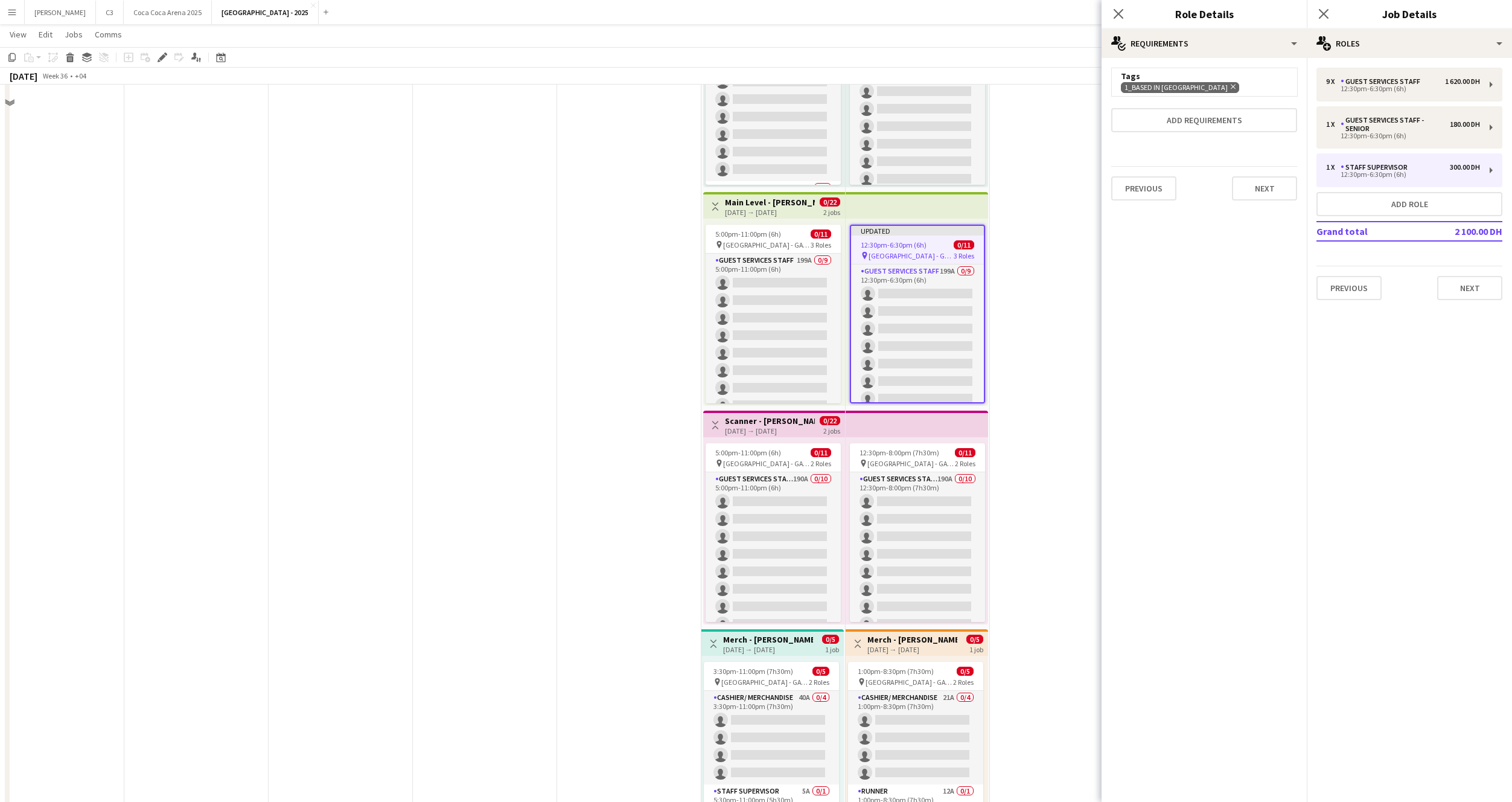
scroll to position [671, 0]
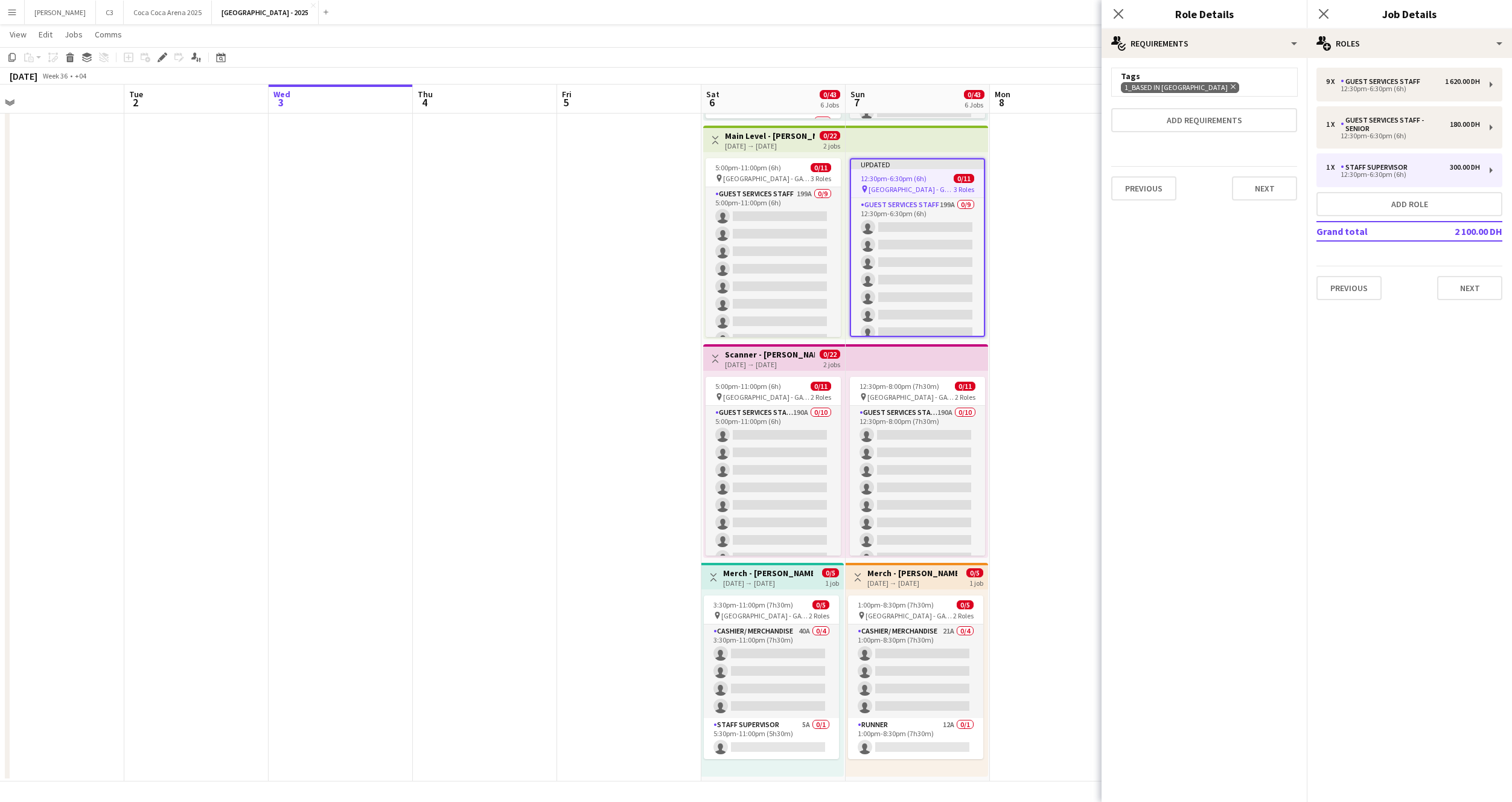
click at [928, 375] on div "12:30pm-8:00pm (7h30m) 0/11 pin Etihad Arena - GATE 7 2 Roles Guest Services St…" at bounding box center [917, 464] width 142 height 187
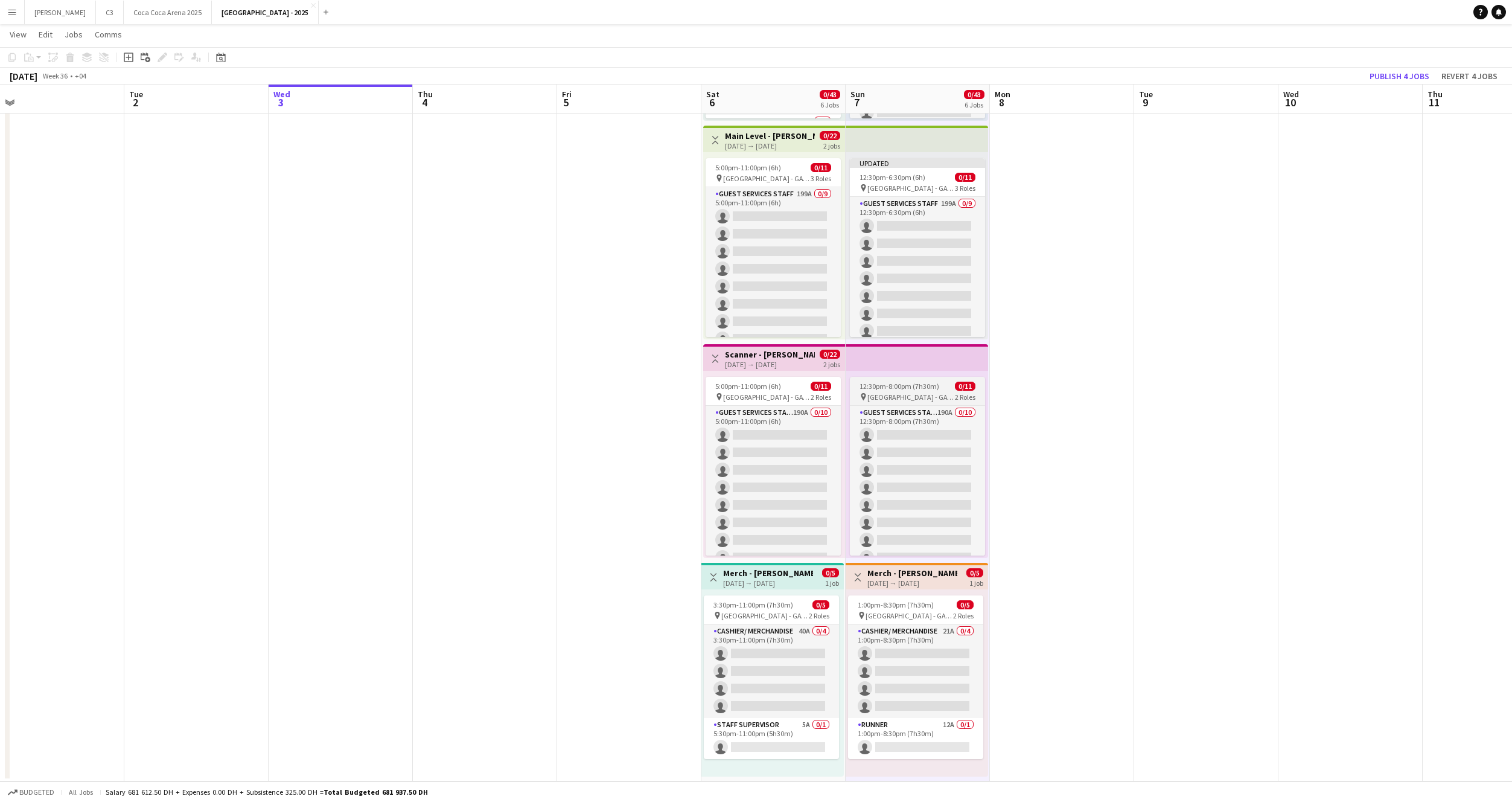
click at [925, 388] on span "12:30pm-8:00pm (7h30m)" at bounding box center [899, 386] width 79 height 9
click at [166, 56] on icon "Edit" at bounding box center [162, 57] width 10 height 10
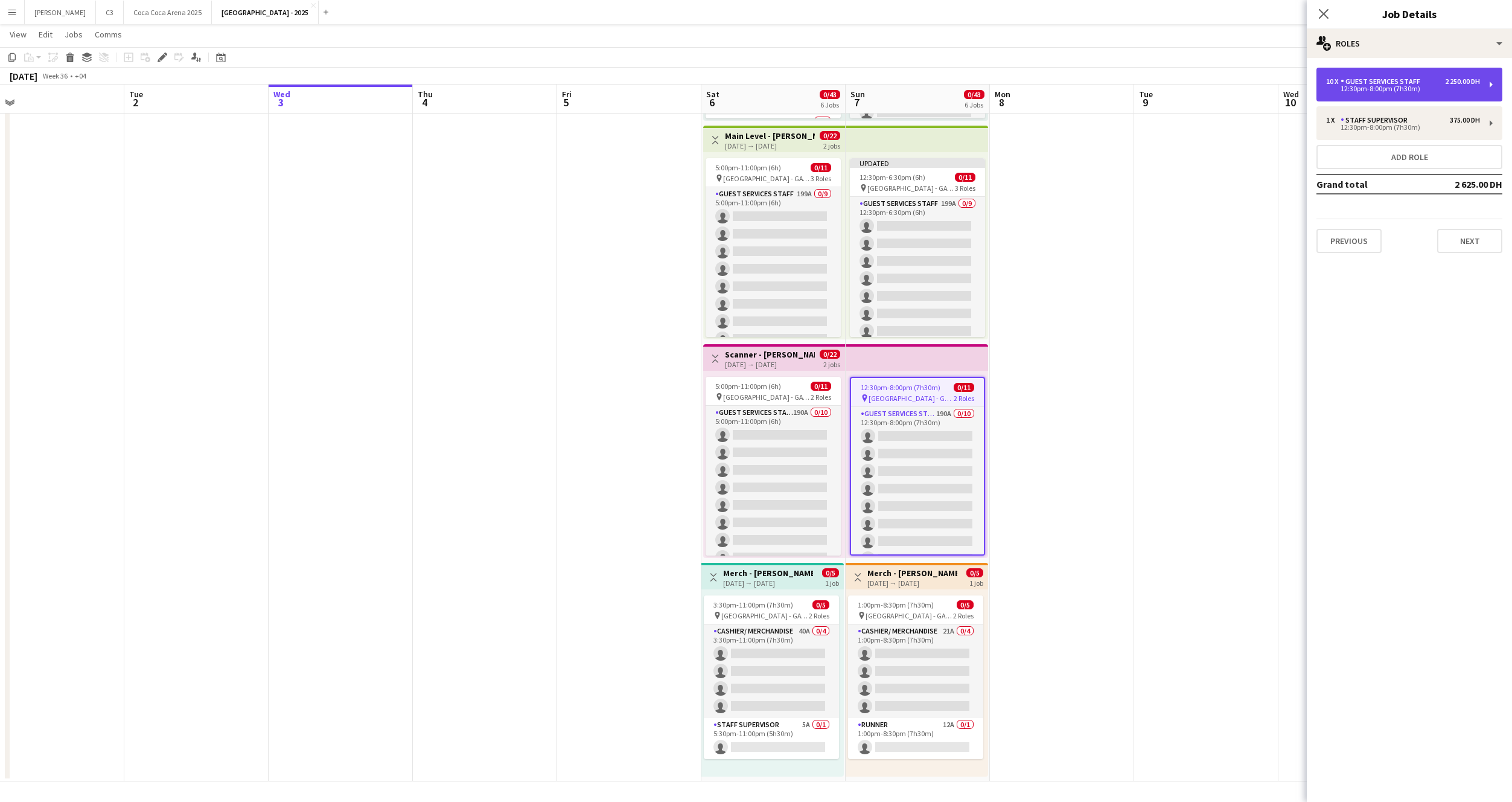
click at [1352, 94] on div "10 x Guest Services Staff 2 250.00 DH 12:30pm-8:00pm (7h30m)" at bounding box center [1409, 84] width 186 height 33
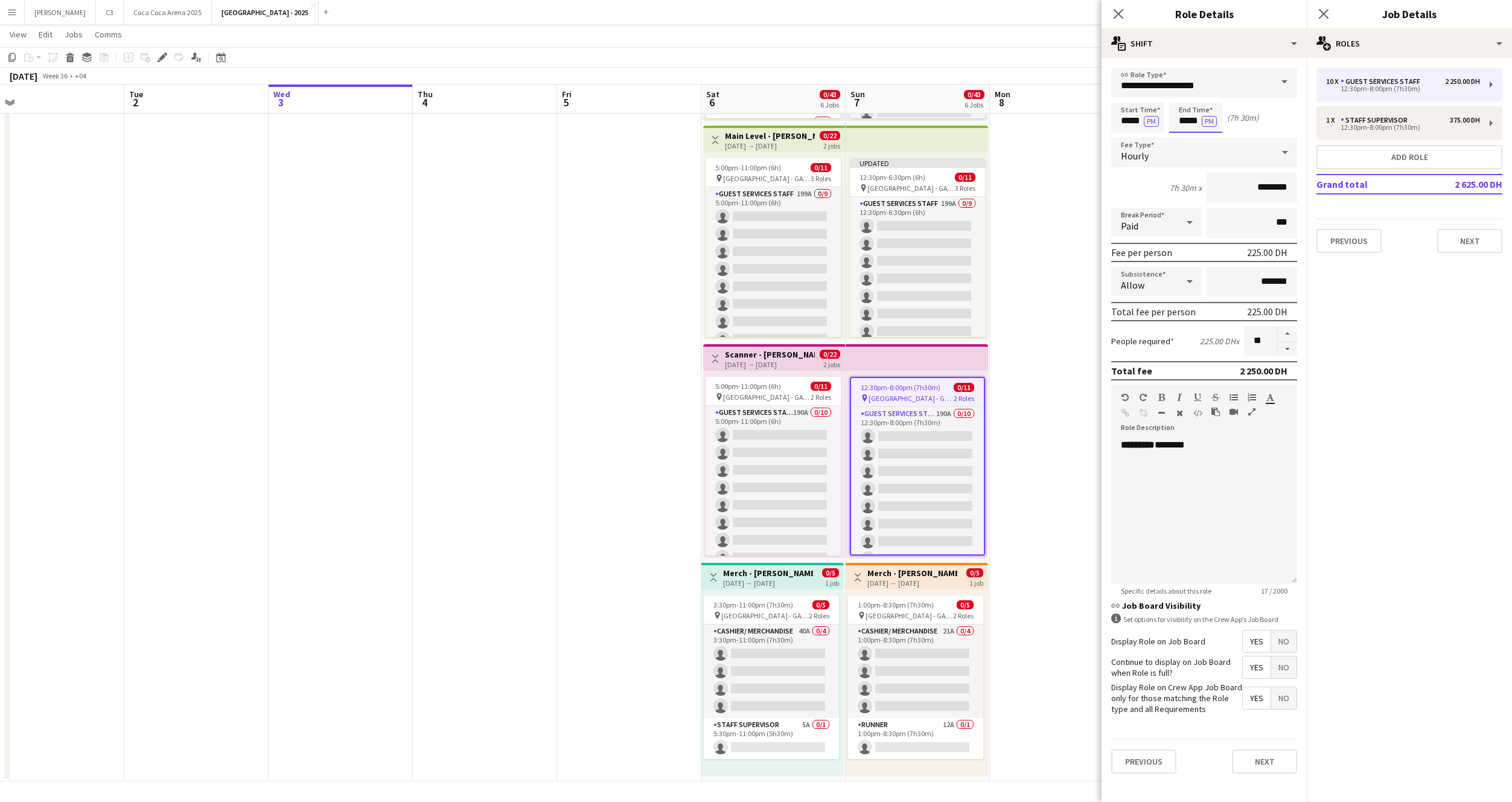
click at [1187, 123] on input "*****" at bounding box center [1196, 118] width 53 height 30
type input "*****"
click at [1261, 762] on button "Next" at bounding box center [1264, 761] width 65 height 24
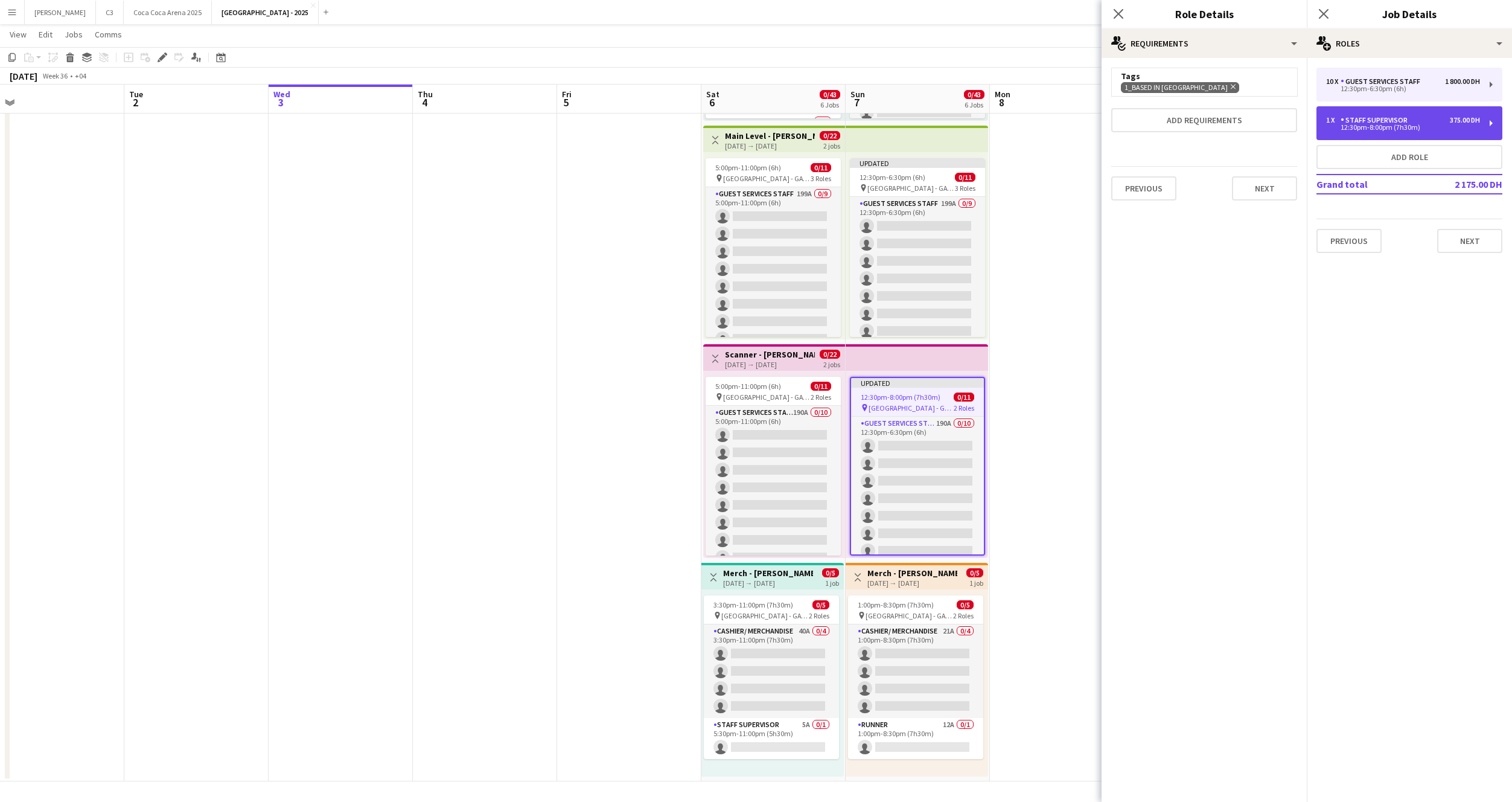
click at [1385, 129] on div "12:30pm-8:00pm (7h30m)" at bounding box center [1403, 127] width 154 height 6
type input "**********"
type input "*****"
type input "********"
type input "*"
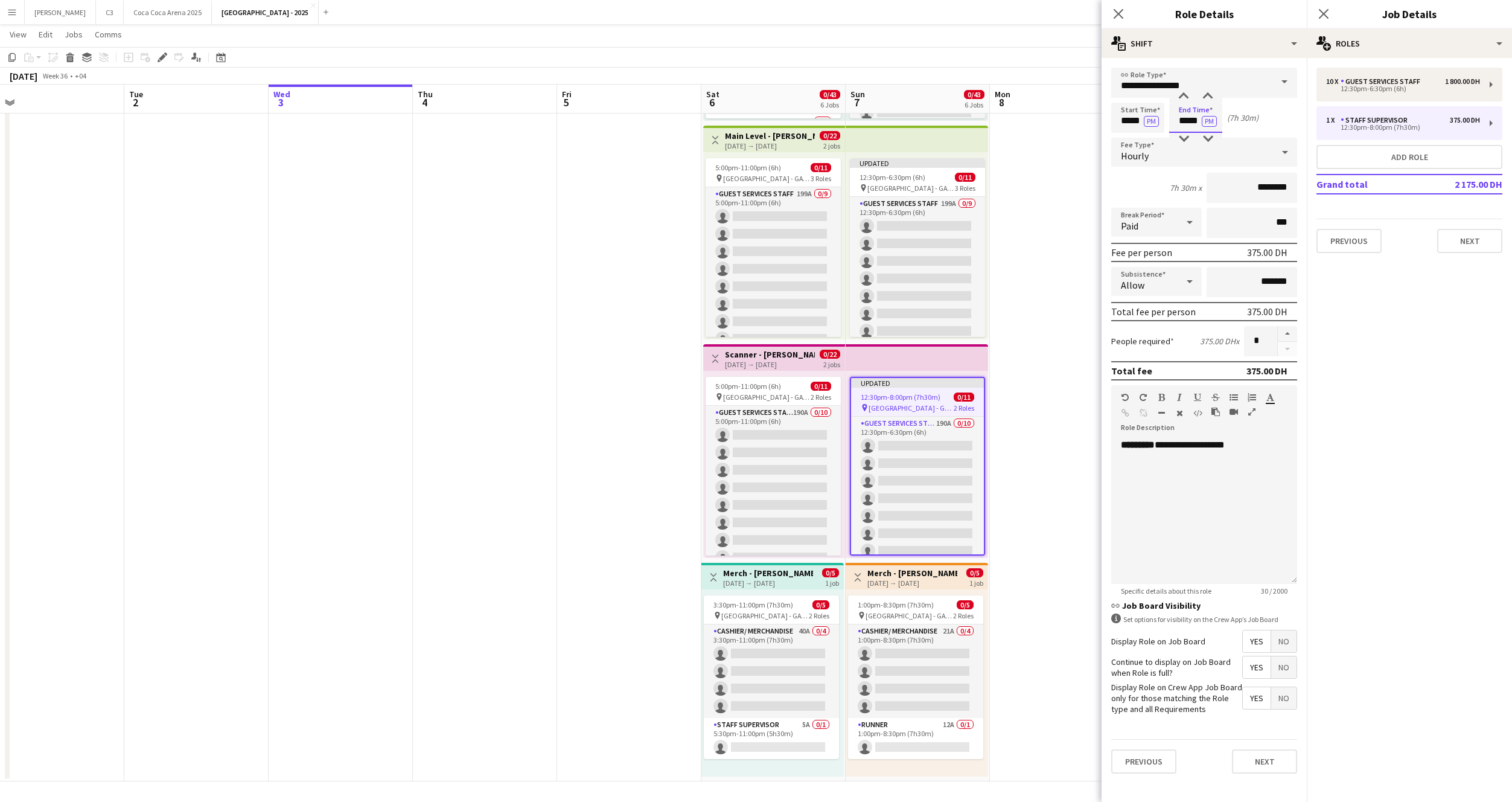
click at [1187, 120] on input "*****" at bounding box center [1196, 118] width 53 height 30
type input "*****"
click at [1253, 763] on button "Next" at bounding box center [1264, 761] width 65 height 24
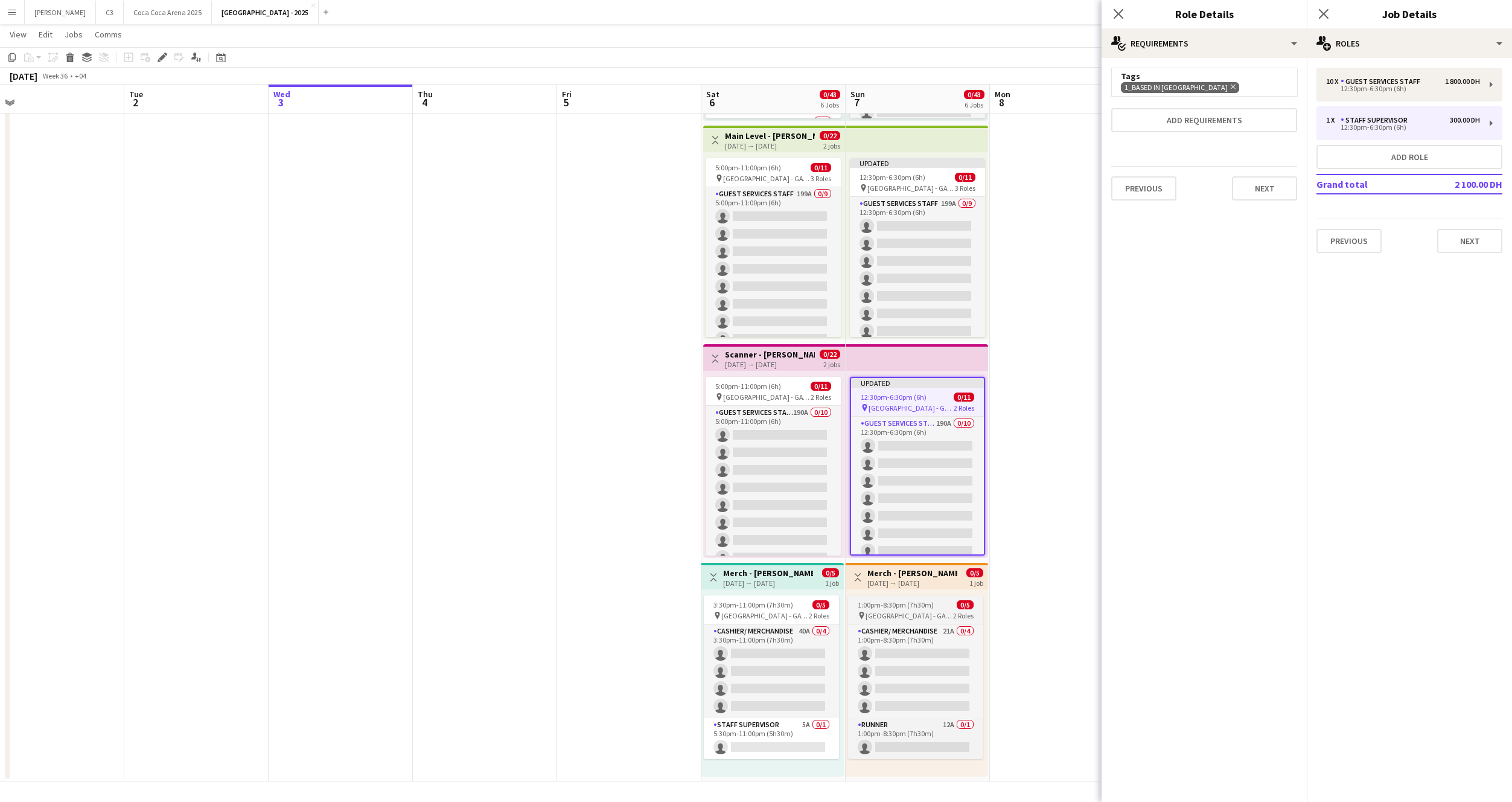
click at [908, 601] on span "1:00pm-8:30pm (7h30m)" at bounding box center [896, 605] width 76 height 9
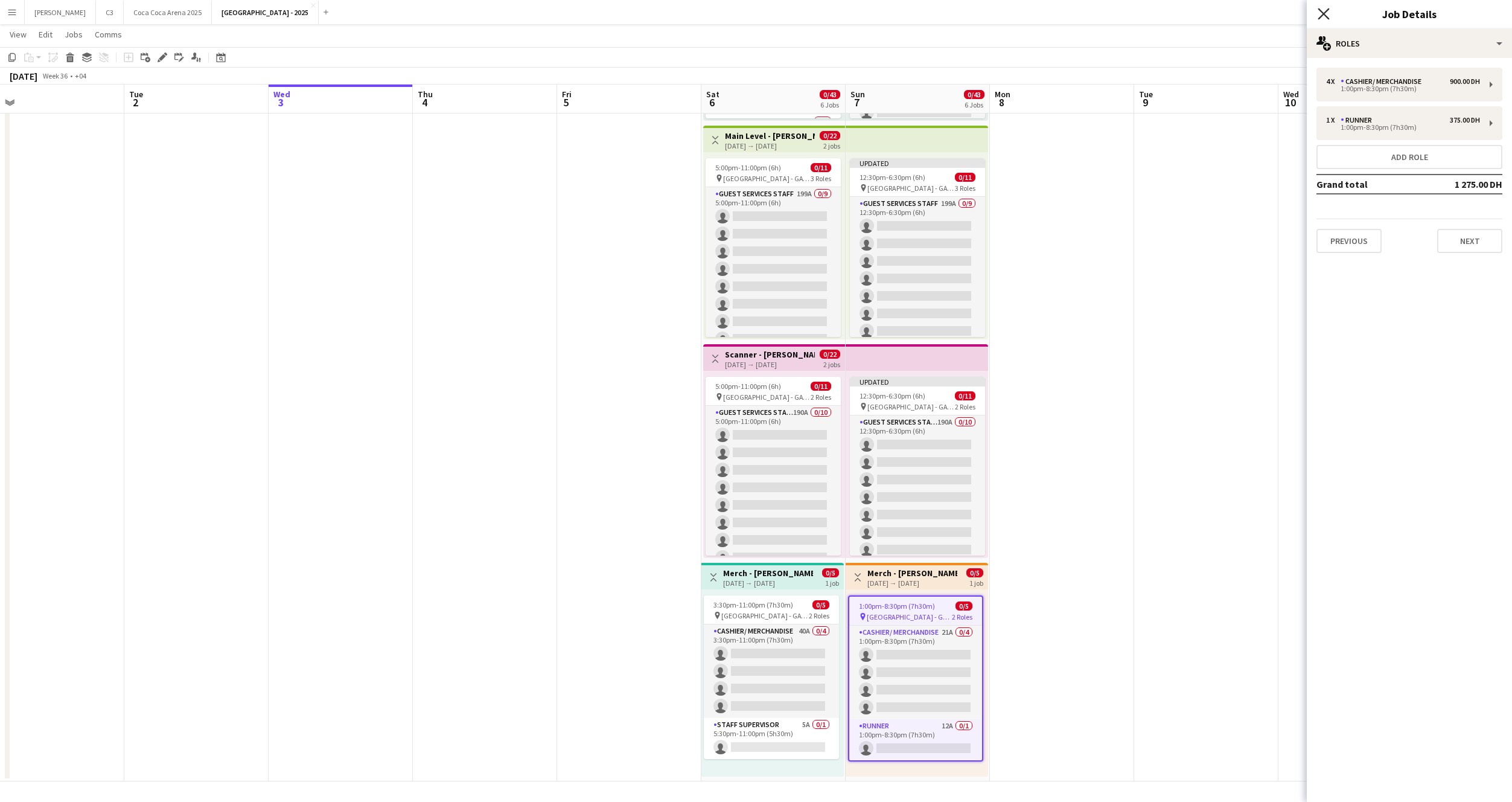
click at [1324, 11] on icon "Close pop-in" at bounding box center [1323, 13] width 11 height 11
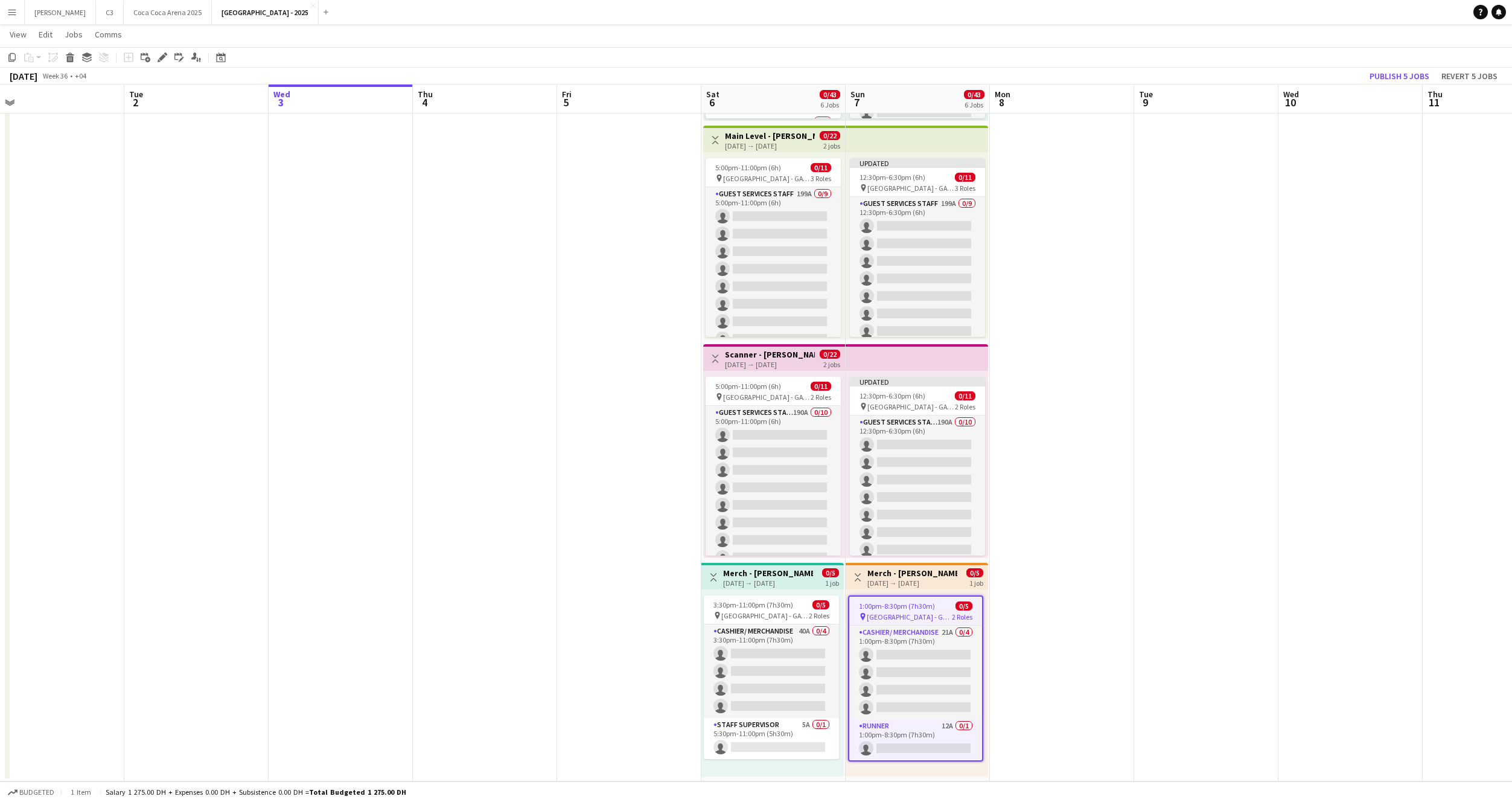
scroll to position [628, 0]
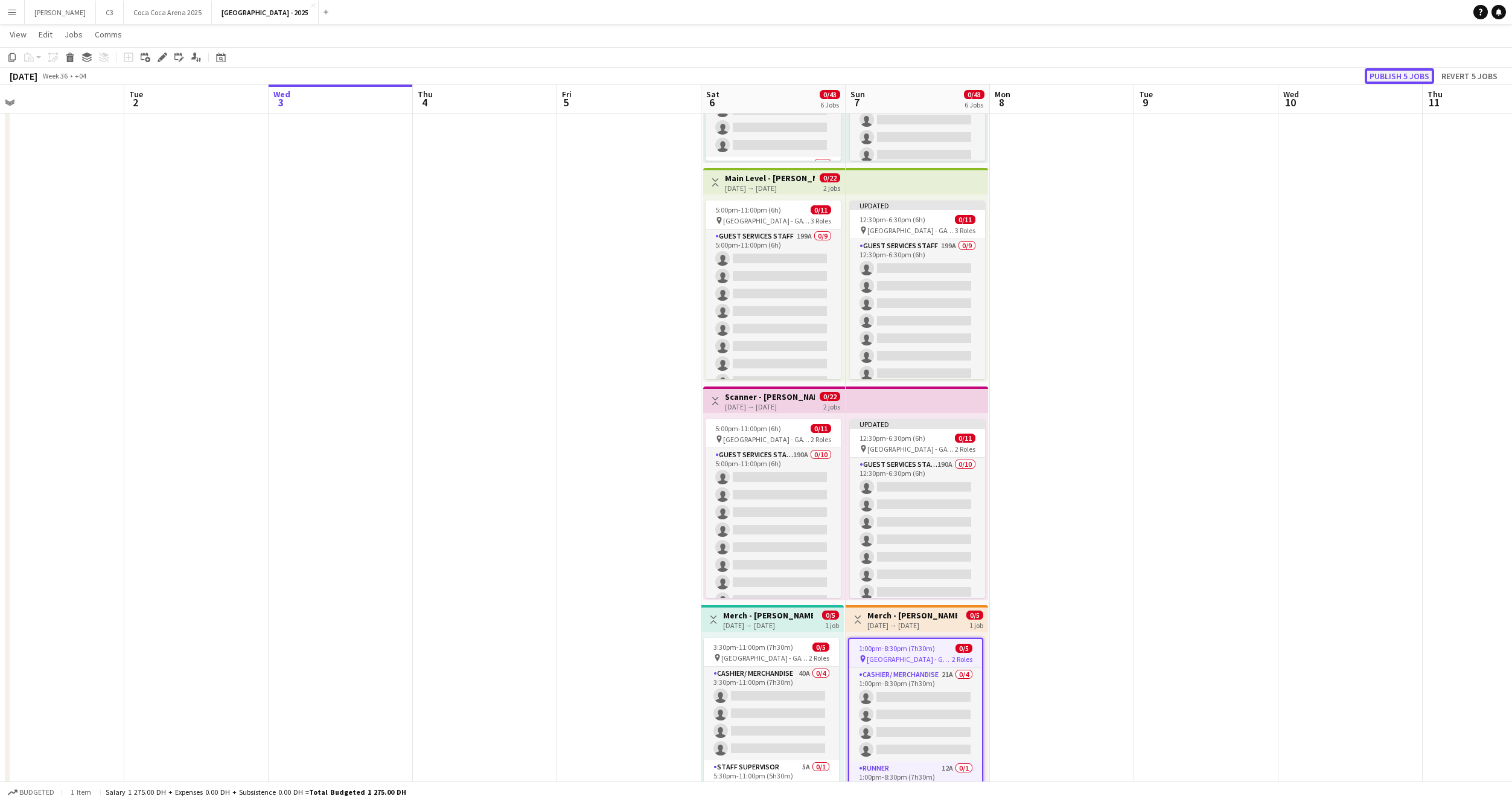
click at [1408, 71] on button "Publish 5 jobs" at bounding box center [1400, 76] width 70 height 16
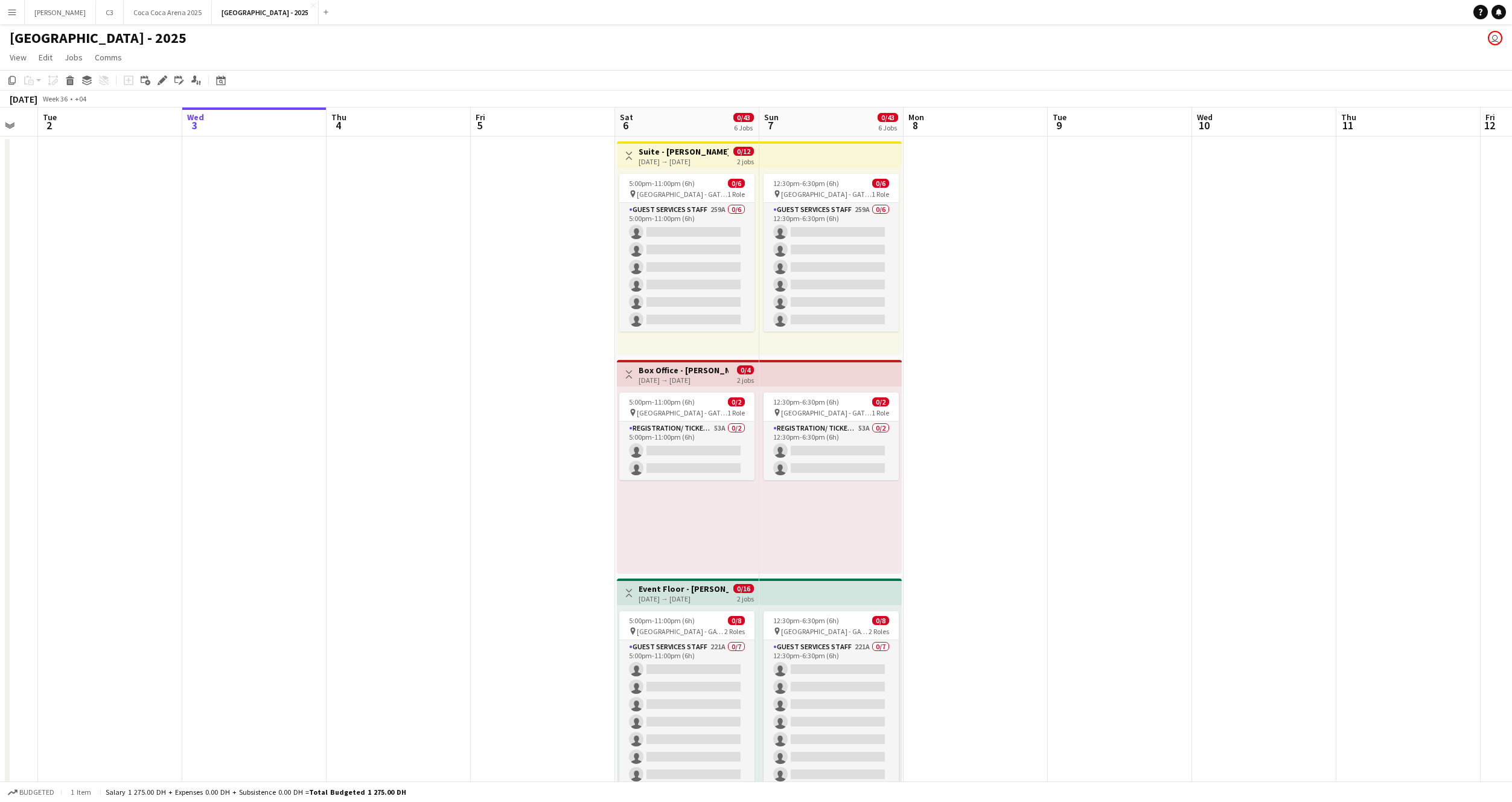
scroll to position [0, 425]
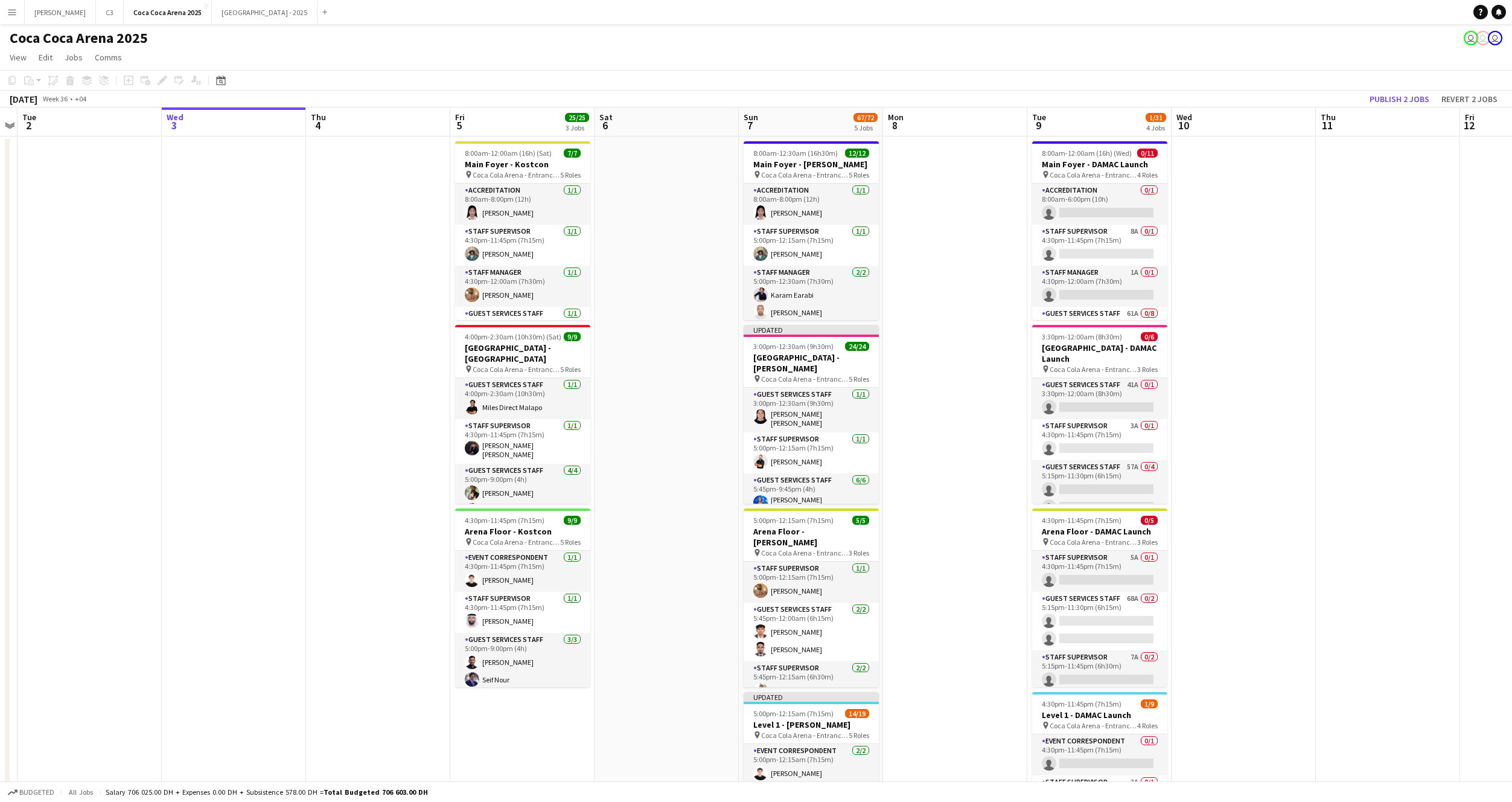
scroll to position [0, 408]
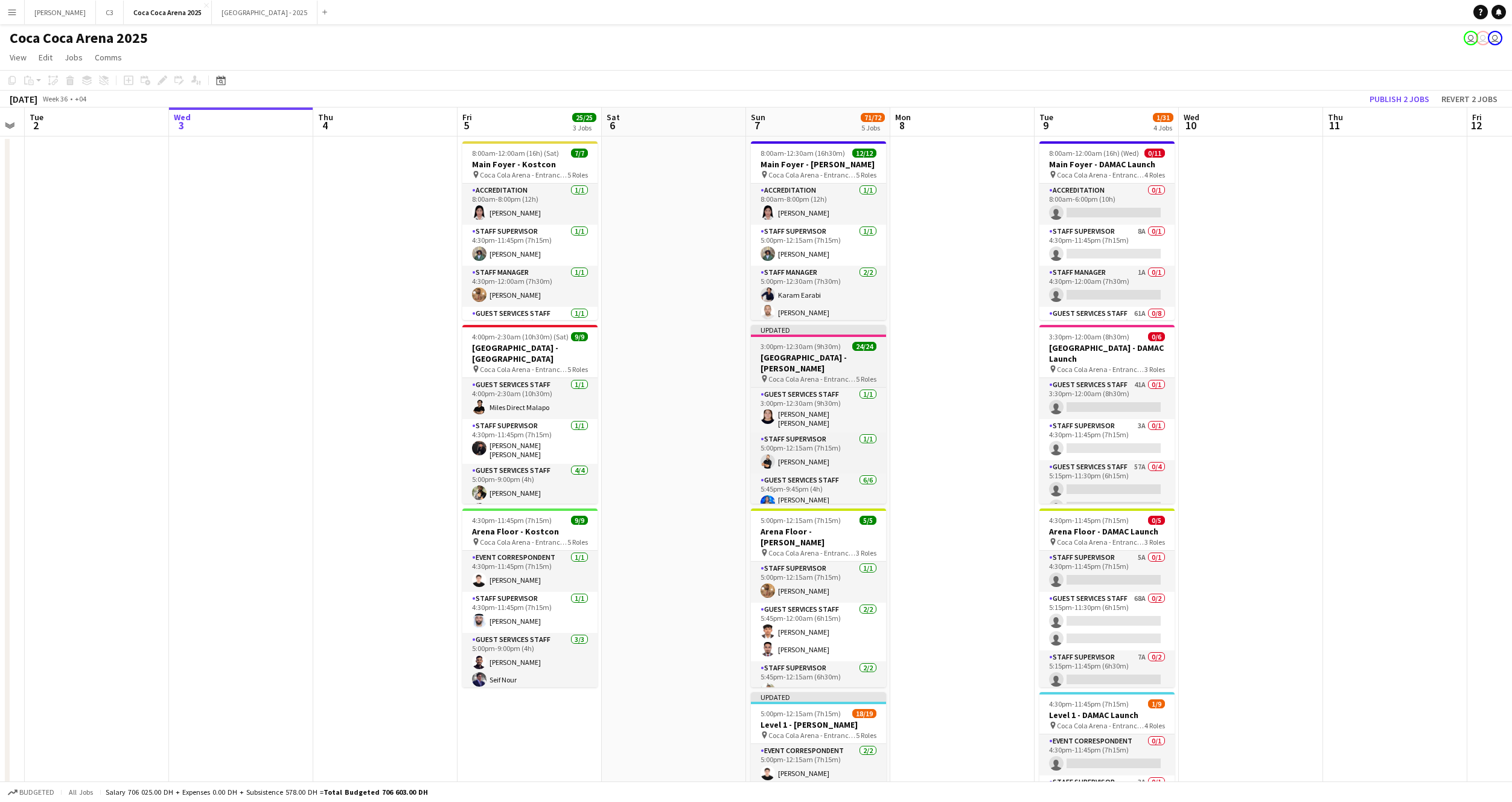
click at [811, 353] on h3 "[GEOGRAPHIC_DATA] - [PERSON_NAME]" at bounding box center [819, 363] width 135 height 22
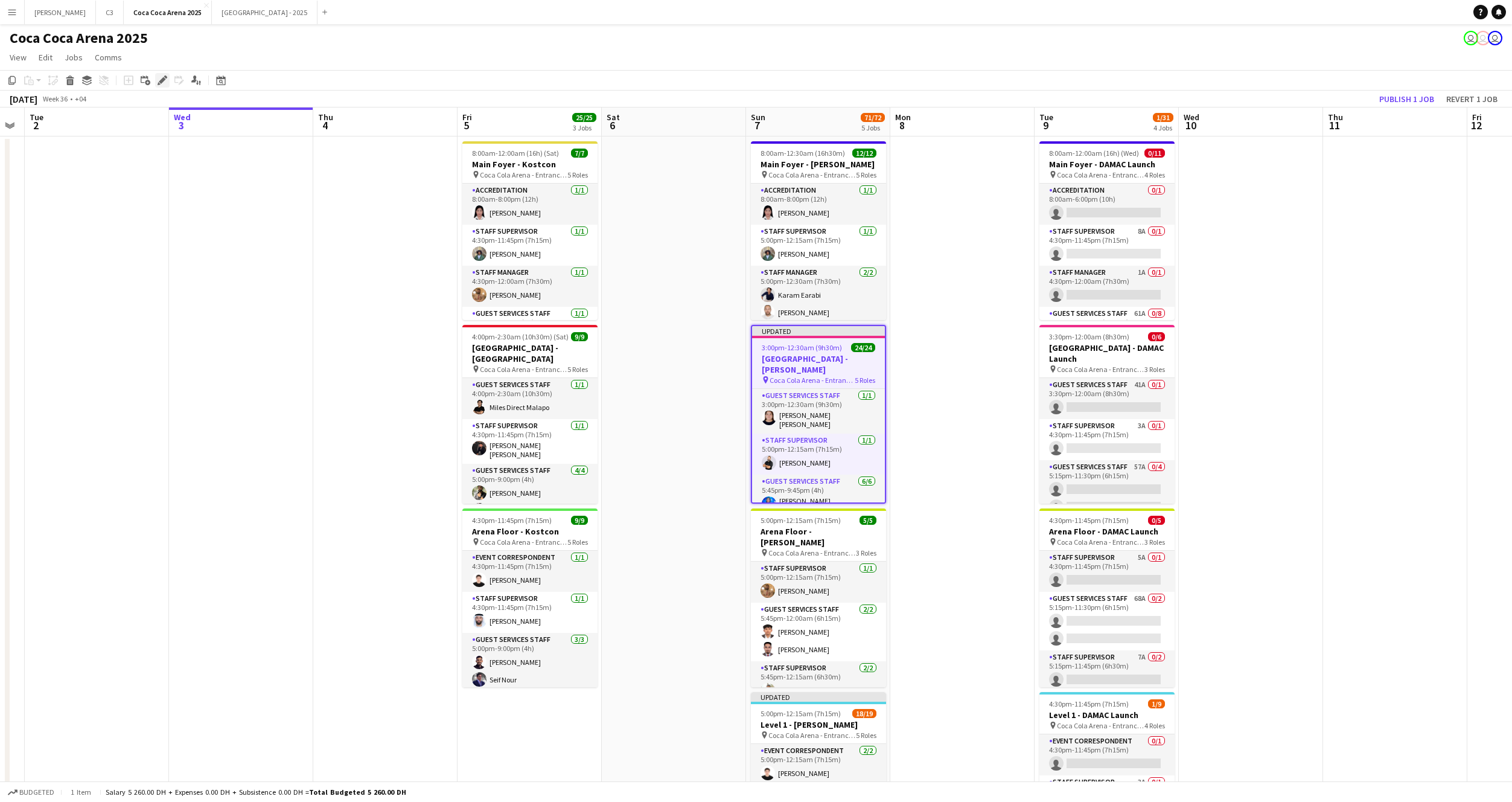
click at [162, 81] on icon at bounding box center [162, 81] width 7 height 7
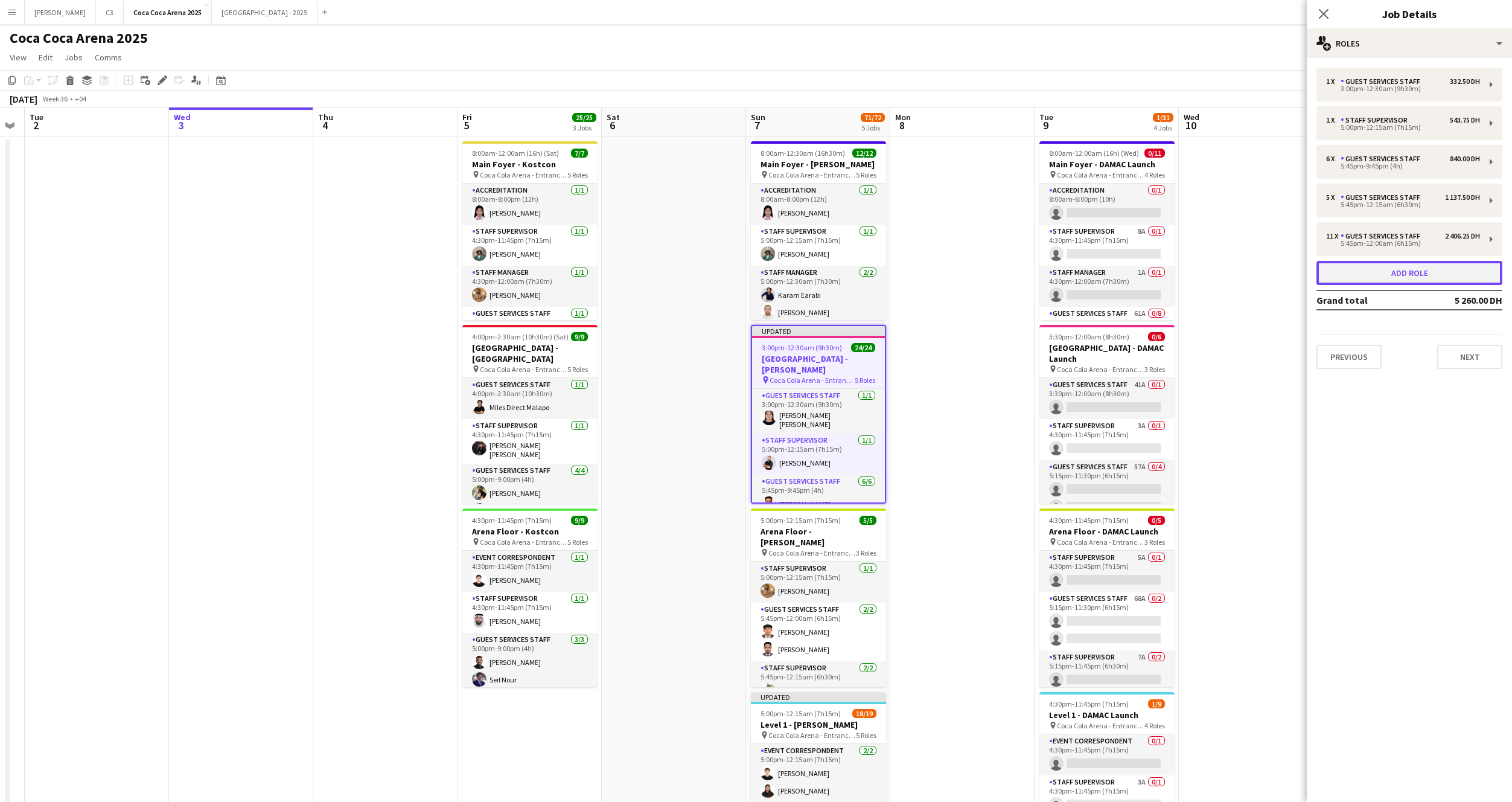
click at [1391, 271] on button "Add role" at bounding box center [1409, 273] width 186 height 24
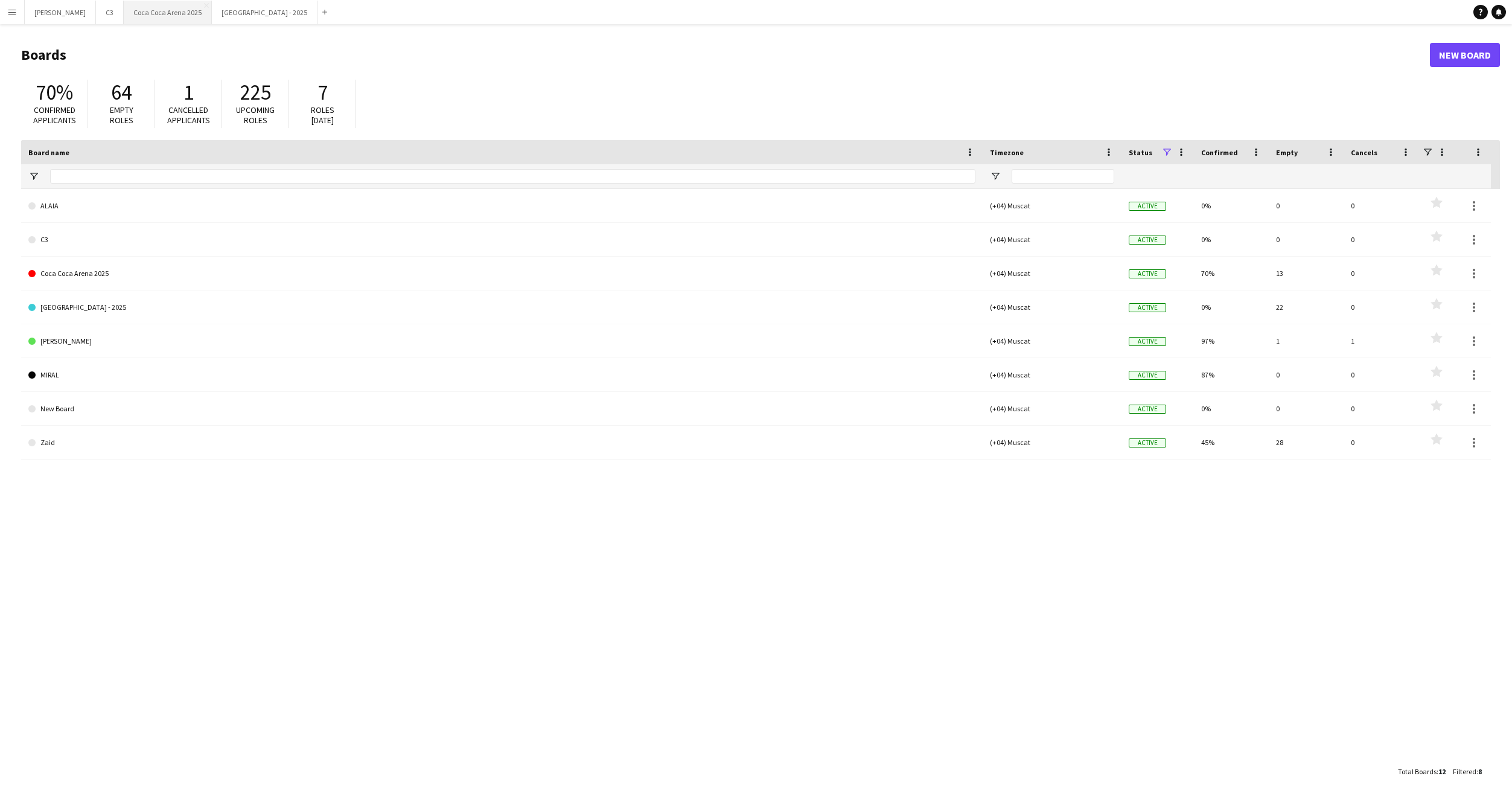
click at [123, 20] on button "[GEOGRAPHIC_DATA] 2025 Close" at bounding box center [167, 12] width 88 height 24
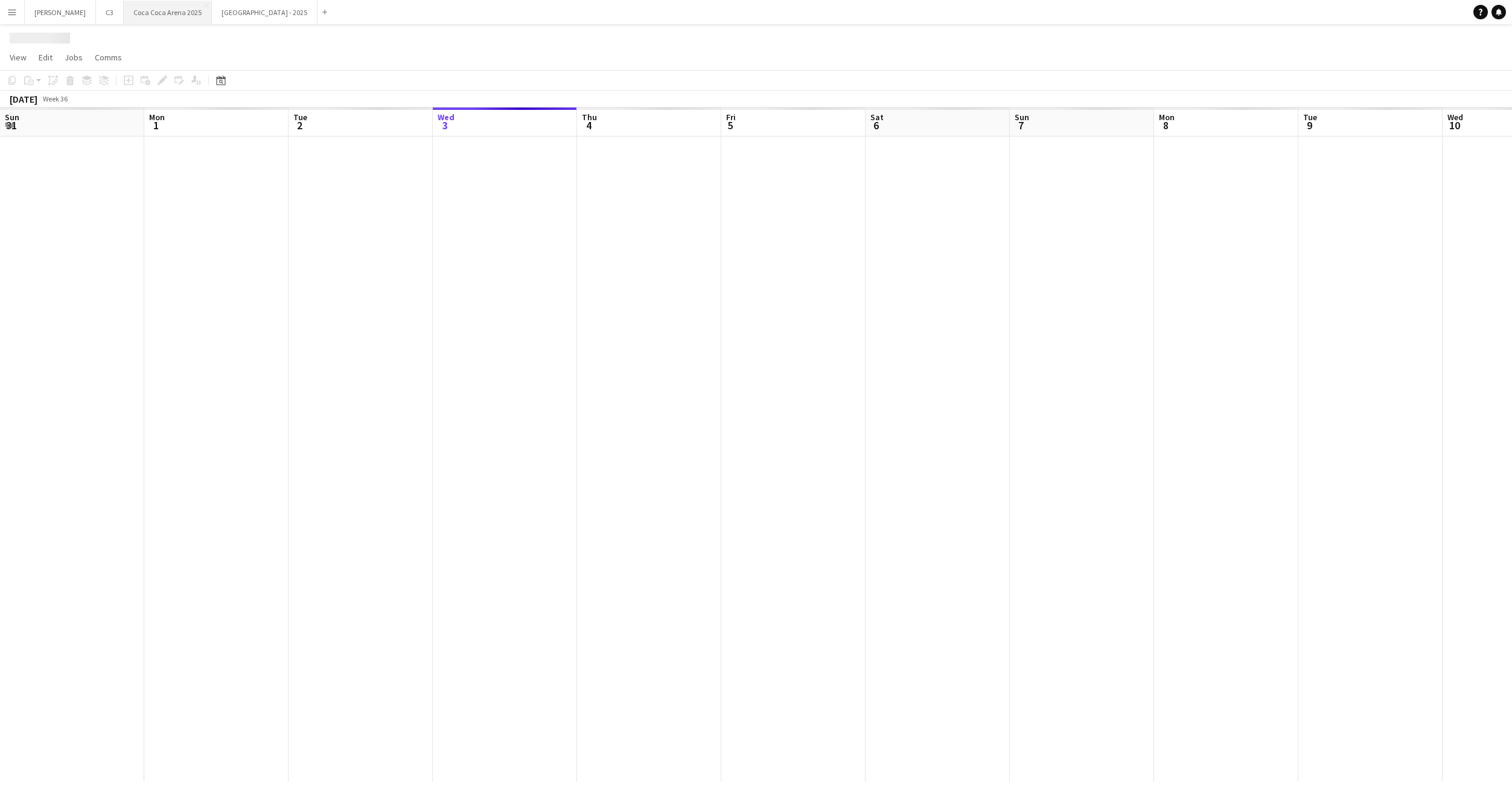
scroll to position [0, 288]
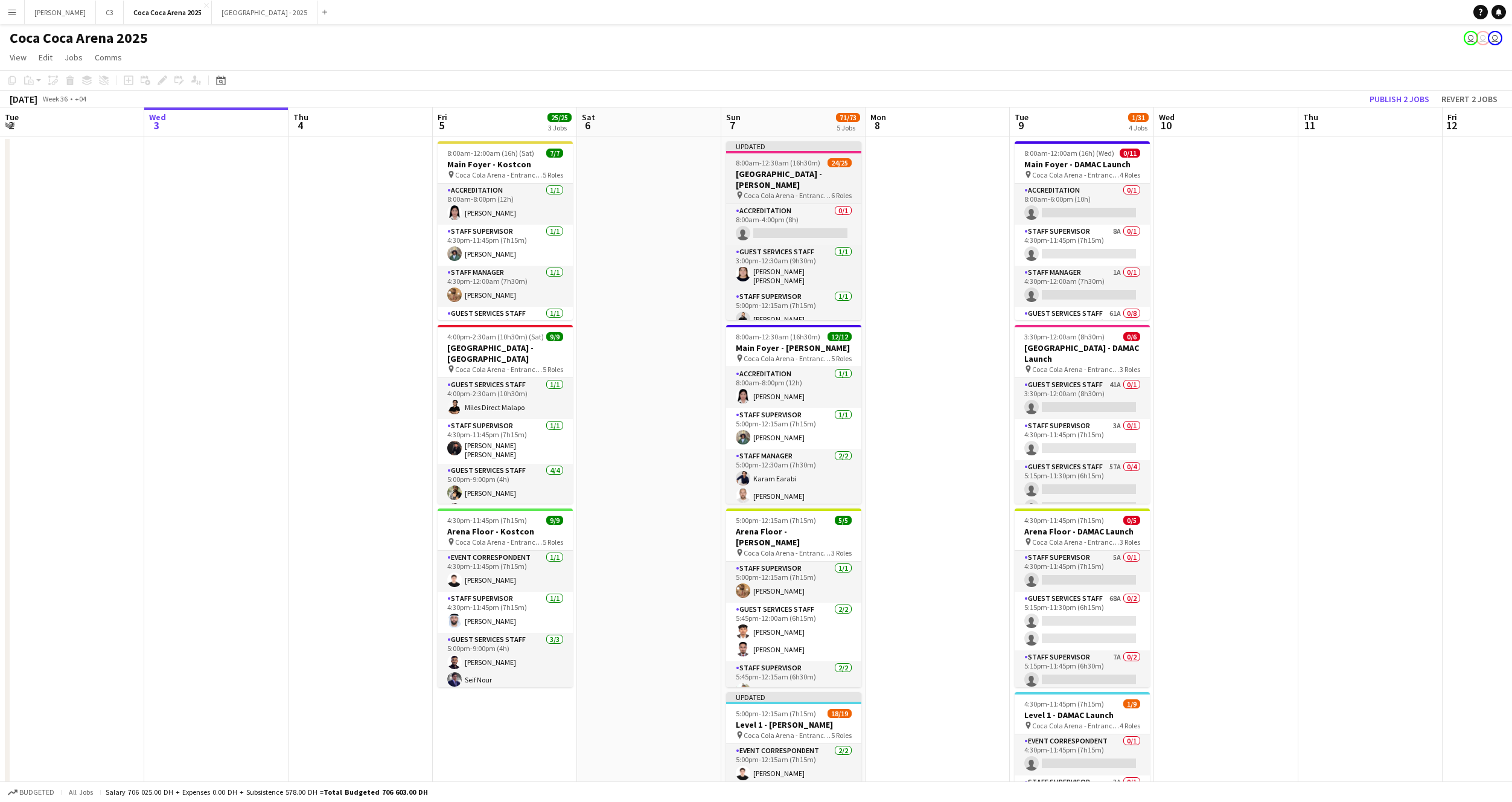
click at [792, 163] on span "8:00am-12:30am (16h30m) (Mon)" at bounding box center [782, 163] width 92 height 9
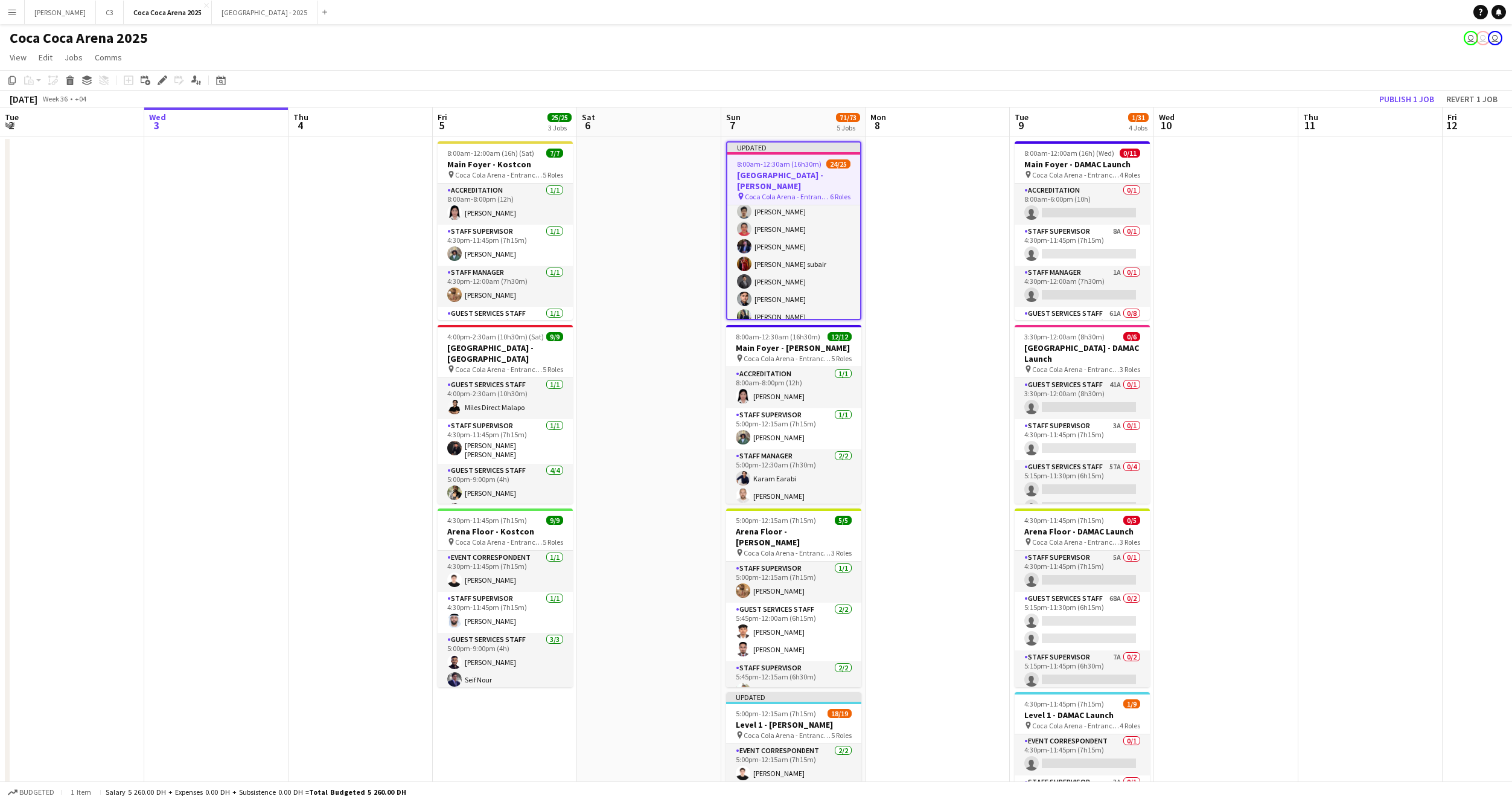
scroll to position [425, 0]
click at [162, 77] on icon "Edit" at bounding box center [162, 80] width 10 height 10
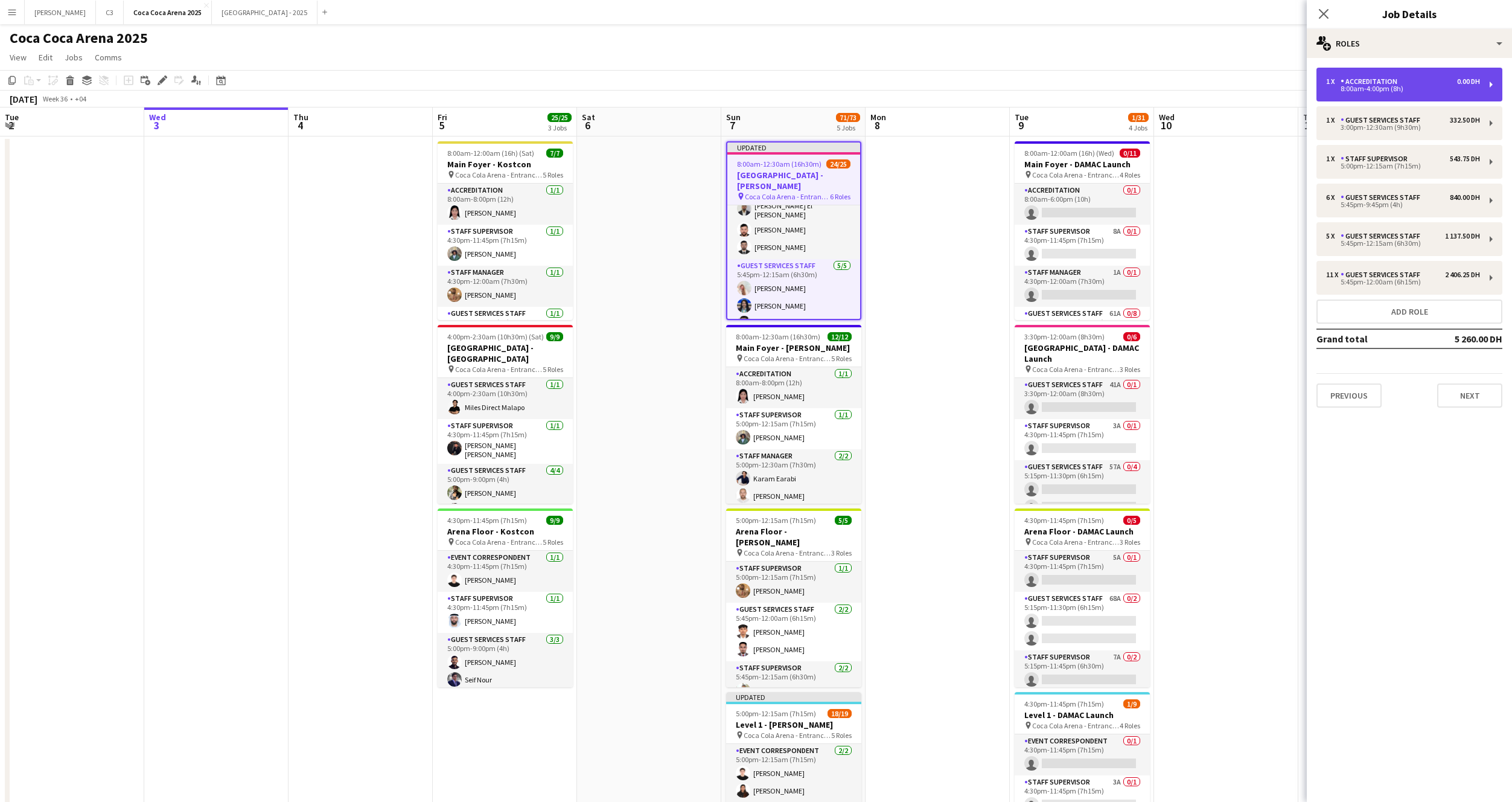
click at [1399, 83] on div "Accreditation" at bounding box center [1372, 81] width 62 height 9
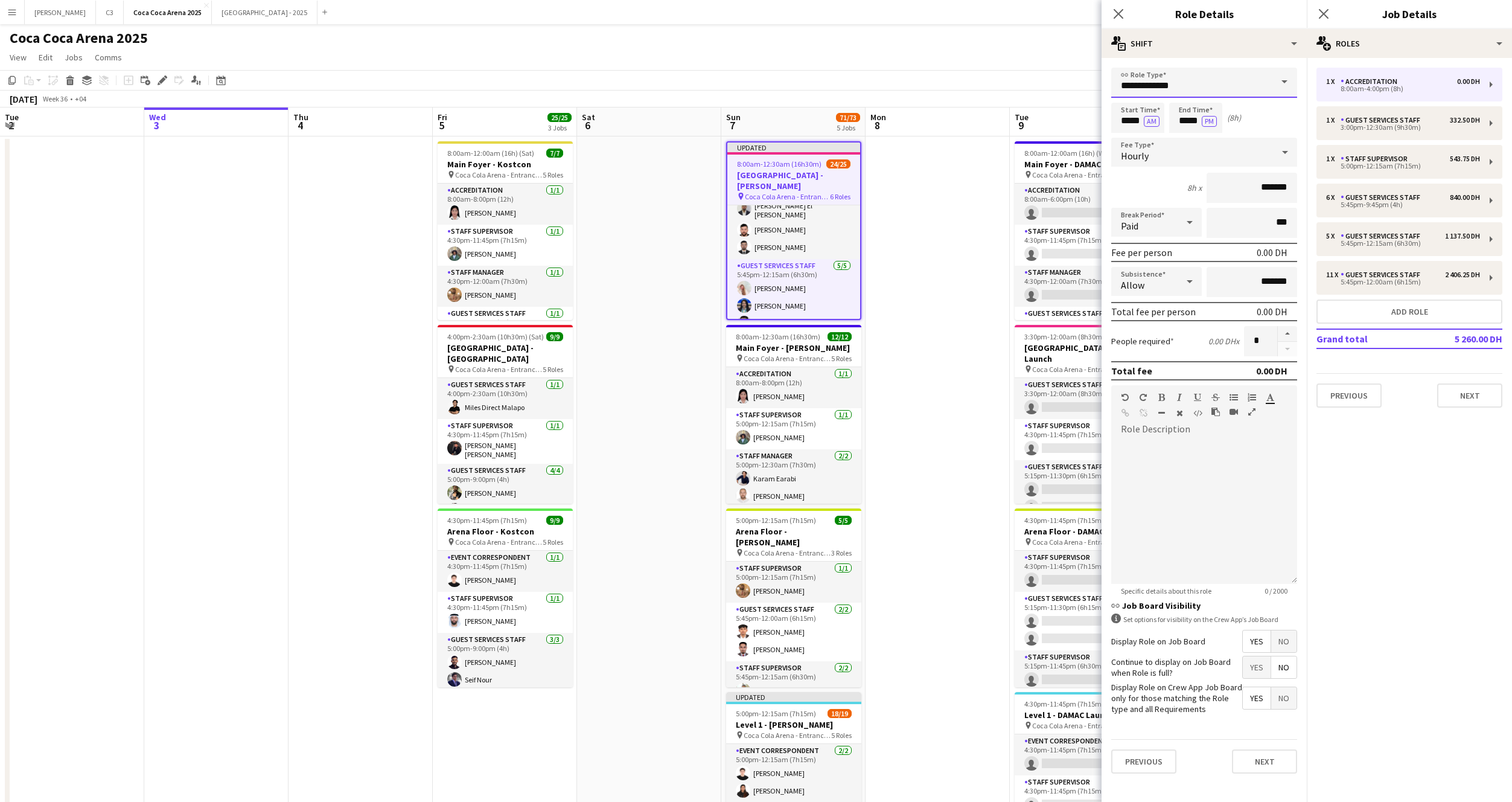
click at [1152, 80] on input "**********" at bounding box center [1204, 83] width 186 height 30
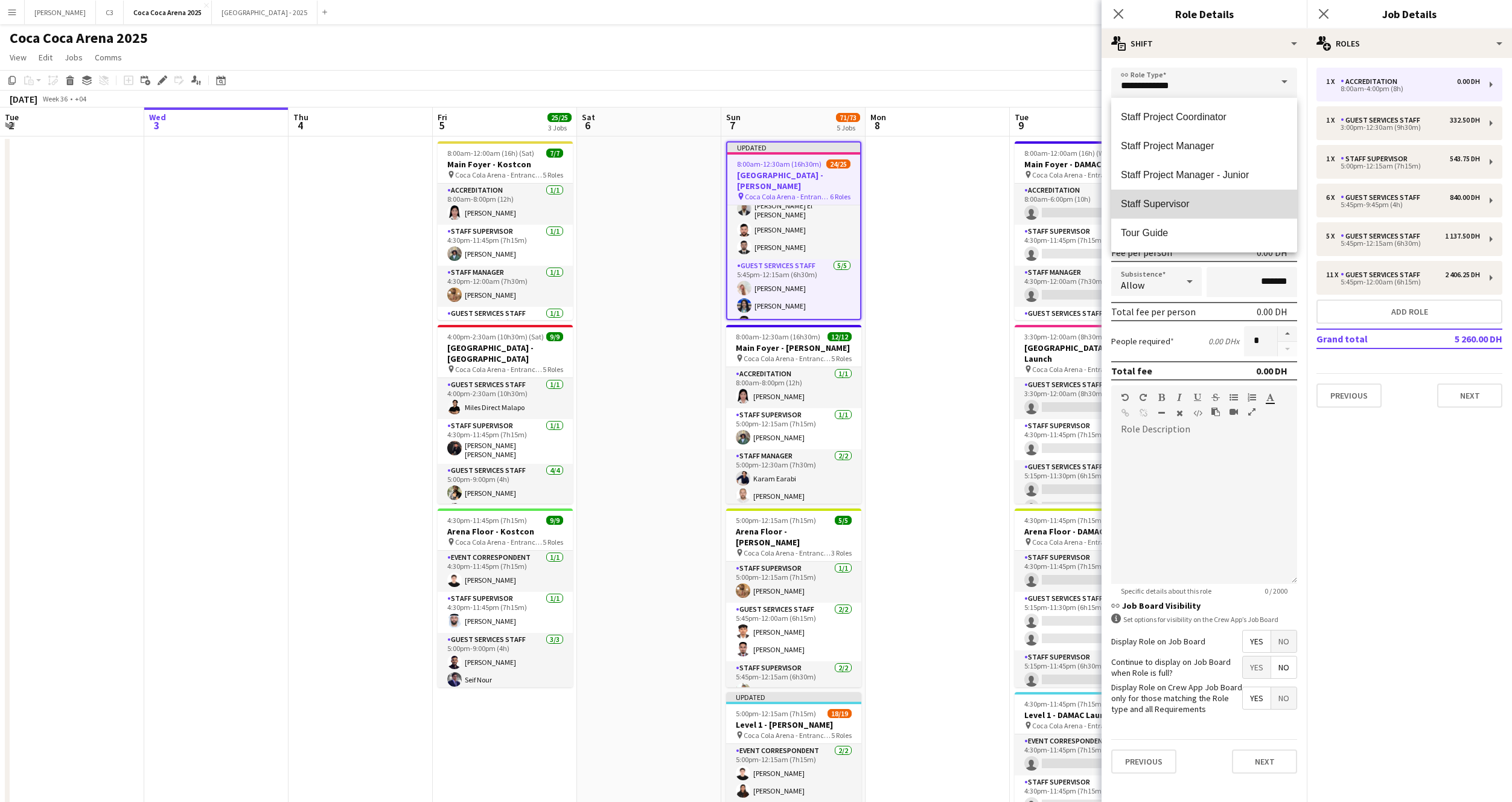
click at [1170, 202] on span "Staff Supervisor" at bounding box center [1204, 204] width 167 height 11
type input "**********"
click at [1131, 127] on input "*****" at bounding box center [1138, 118] width 53 height 30
type input "*****"
click at [1144, 121] on button "AM" at bounding box center [1152, 122] width 16 height 11
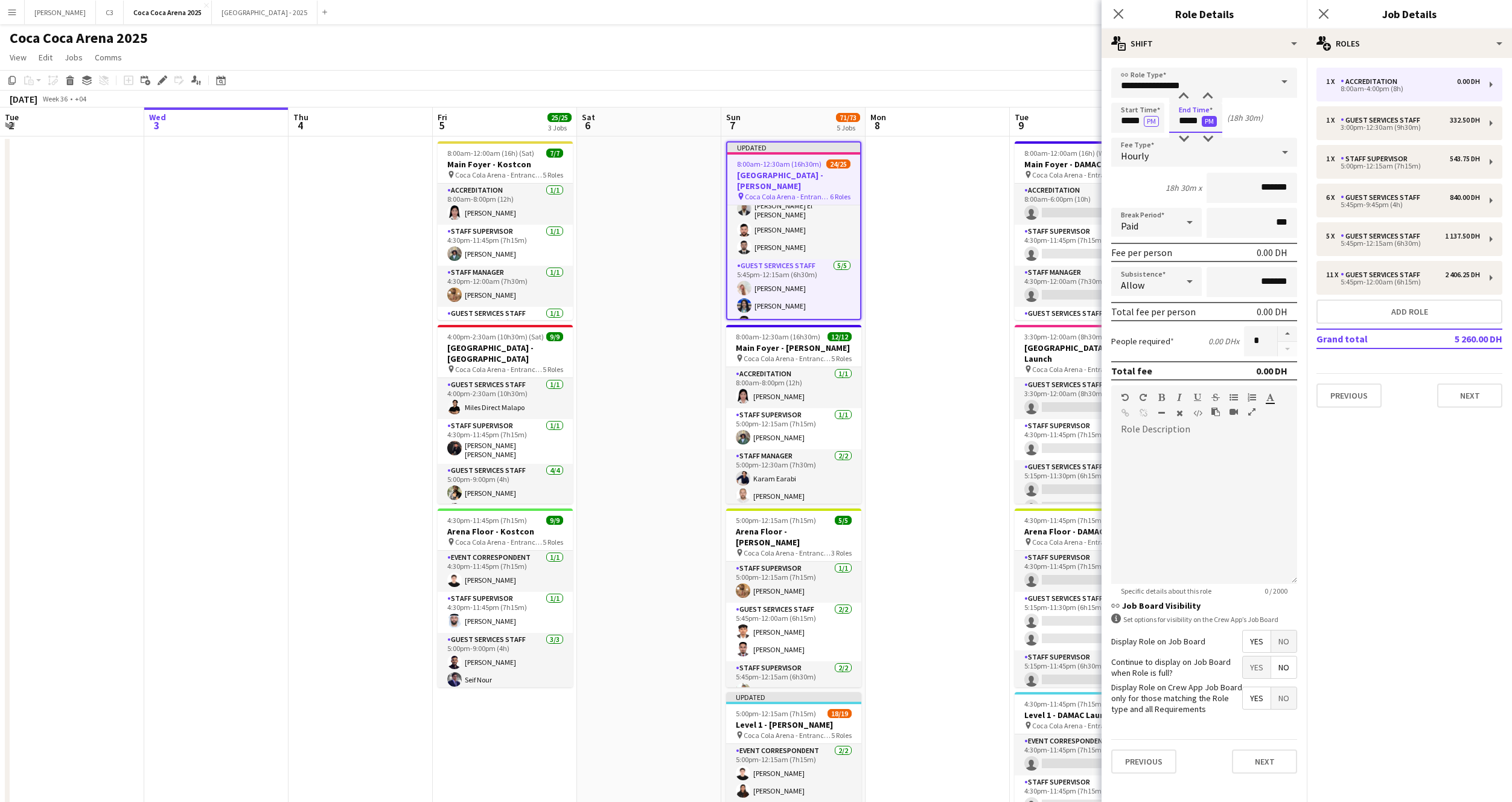
type input "*****"
click at [1210, 118] on button "PM" at bounding box center [1209, 122] width 15 height 11
click at [1243, 185] on input "*******" at bounding box center [1252, 188] width 91 height 30
type input "*****"
click at [1186, 475] on div at bounding box center [1204, 511] width 186 height 145
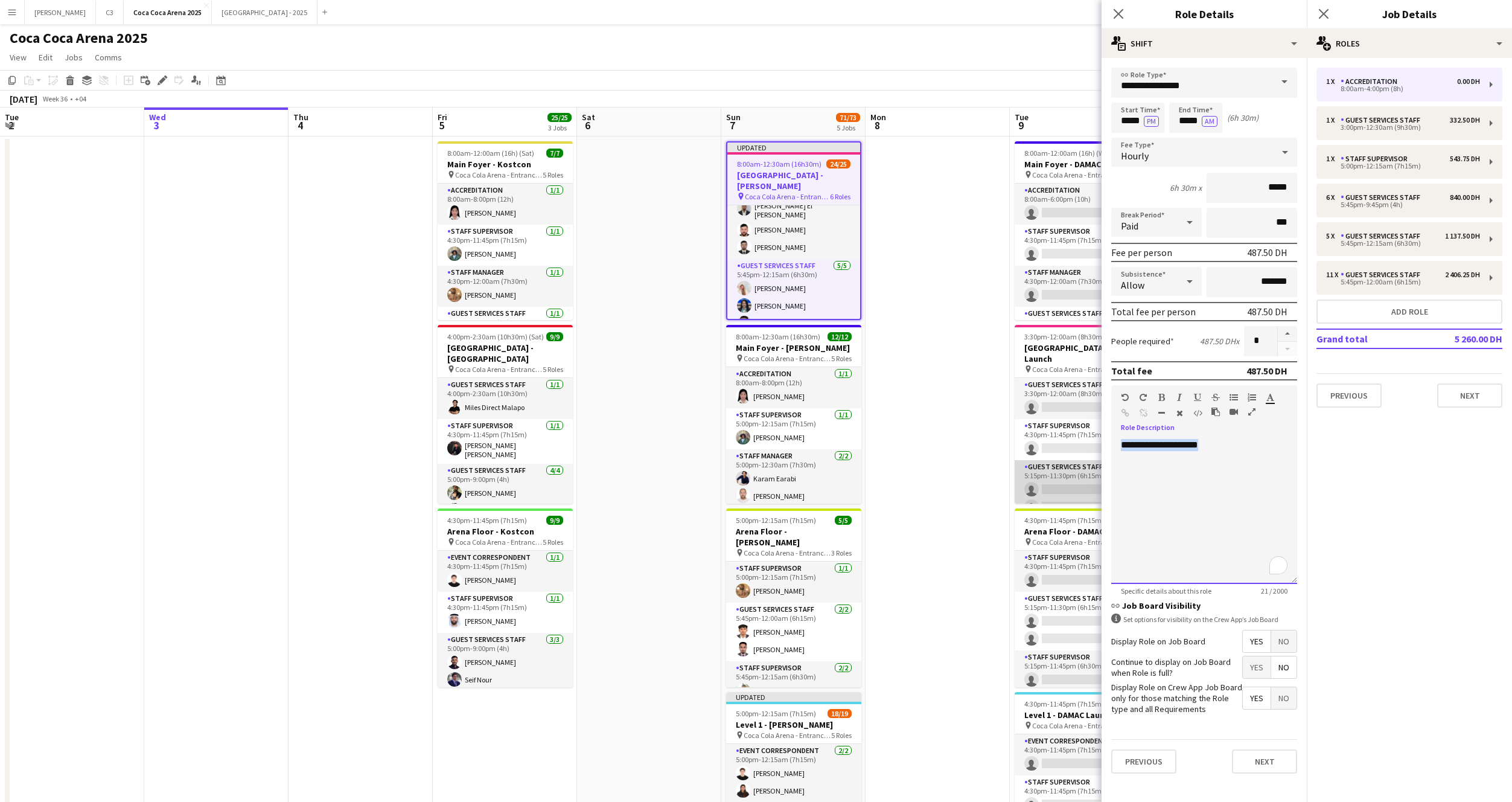
drag, startPoint x: 1236, startPoint y: 451, endPoint x: 1084, endPoint y: 450, distance: 152.0
click at [1084, 450] on body "Menu Boards Boards Boards All jobs Status Workforce Workforce My Workforce Recr…" at bounding box center [756, 577] width 1512 height 1155
click at [1213, 466] on div "**********" at bounding box center [1204, 511] width 186 height 145
drag, startPoint x: 1163, startPoint y: 447, endPoint x: 1097, endPoint y: 447, distance: 66.0
click at [1097, 447] on body "Menu Boards Boards Boards All jobs Status Workforce Workforce My Workforce Recr…" at bounding box center [756, 577] width 1512 height 1155
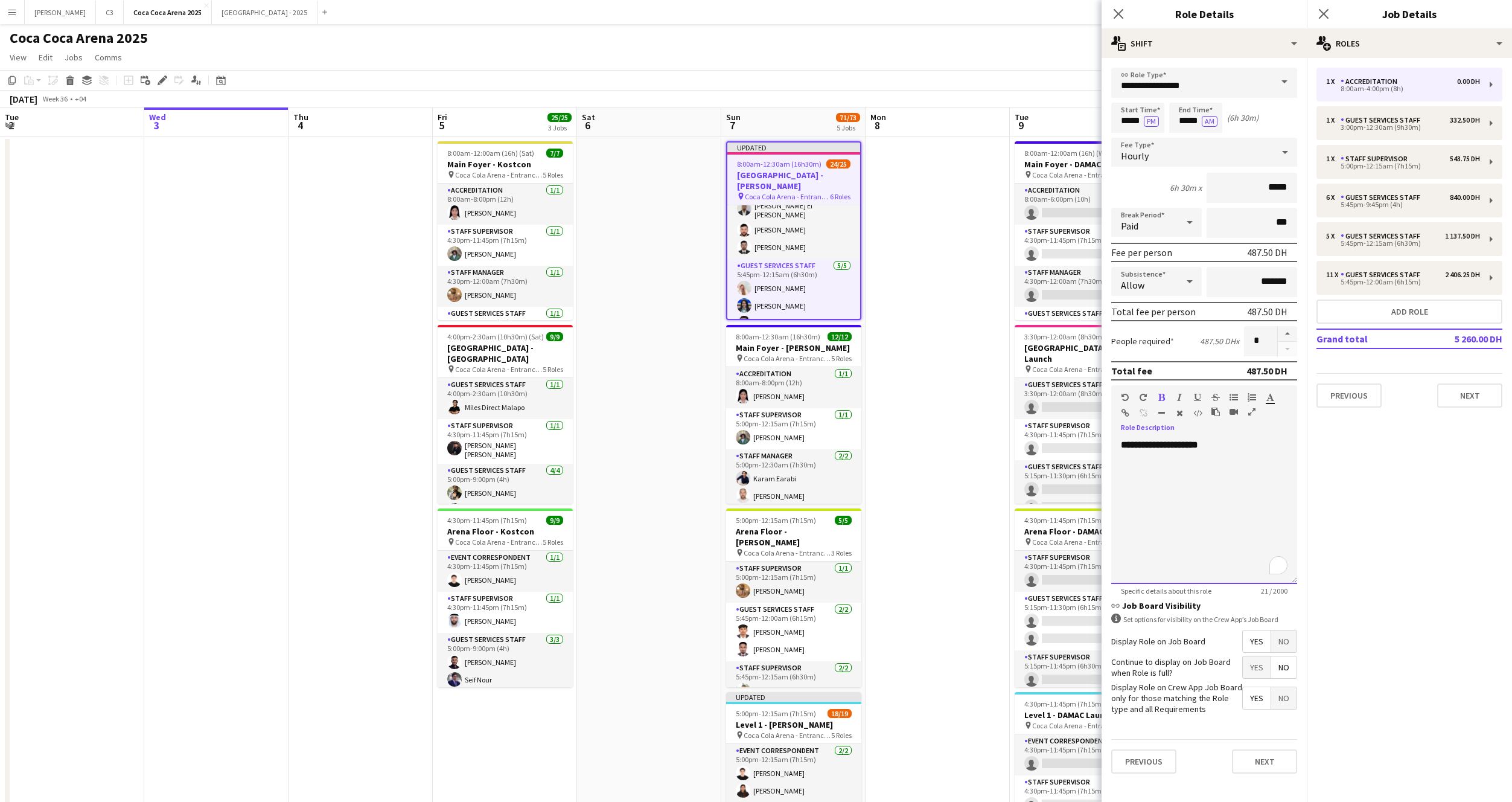
click at [1188, 452] on div "**********" at bounding box center [1204, 511] width 186 height 145
drag, startPoint x: 1232, startPoint y: 446, endPoint x: 1178, endPoint y: 446, distance: 54.0
click at [1178, 446] on div "**********" at bounding box center [1204, 511] width 186 height 145
click at [1184, 468] on div "**********" at bounding box center [1204, 511] width 186 height 145
click at [1270, 764] on button "Next" at bounding box center [1264, 761] width 65 height 24
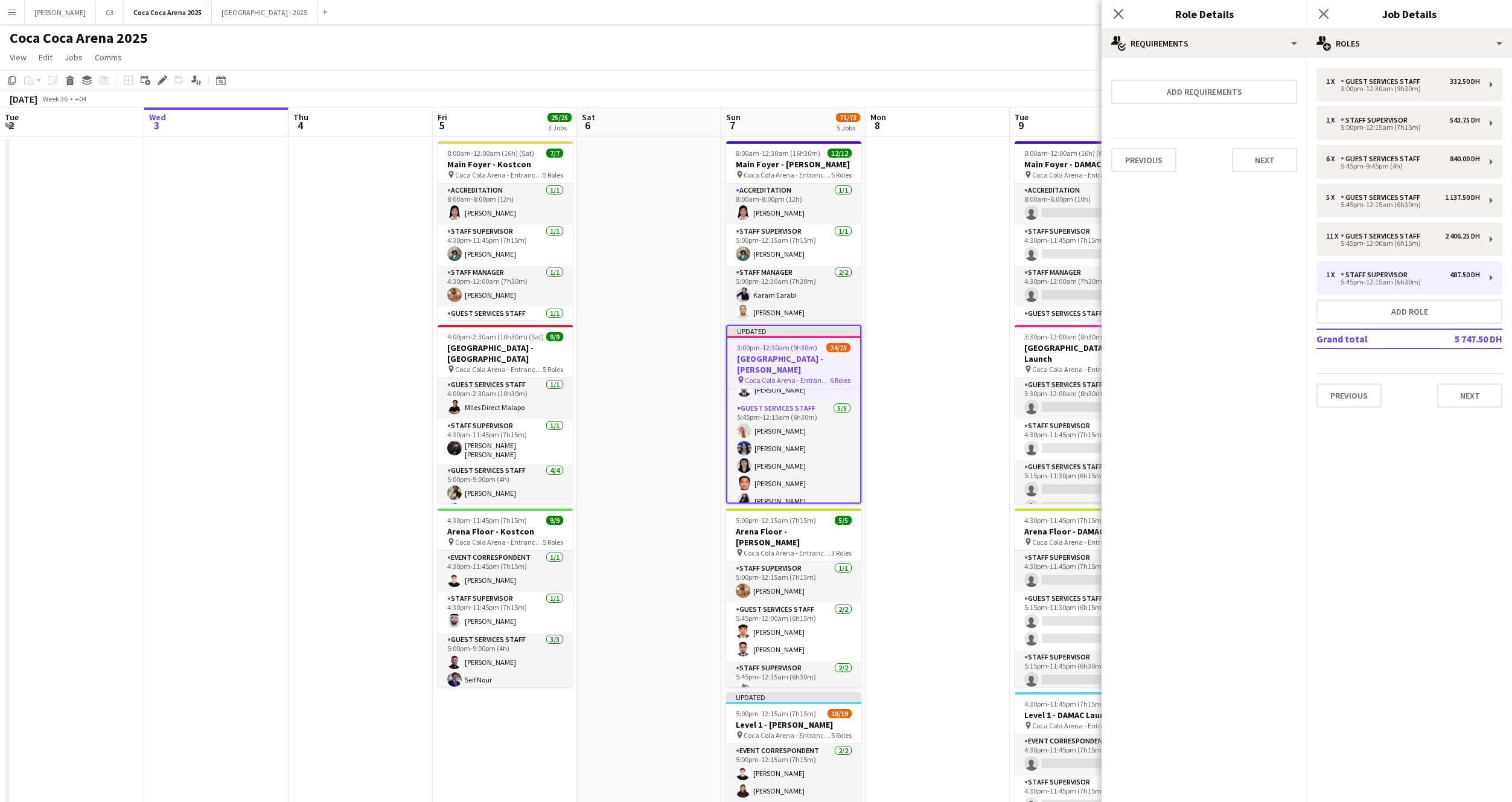
scroll to position [384, 0]
click at [1182, 87] on button "Add requirements" at bounding box center [1204, 91] width 186 height 24
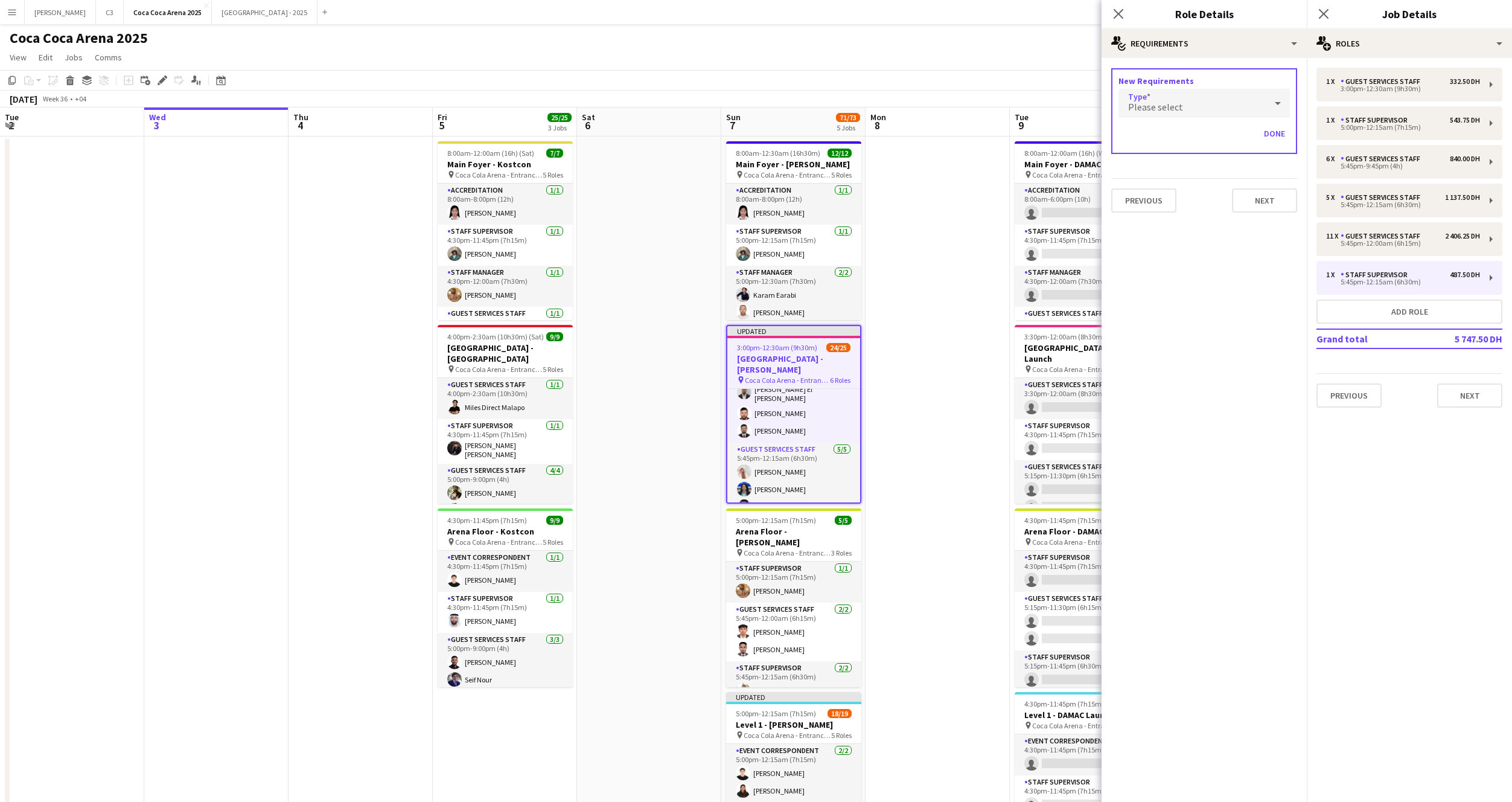
click at [1190, 108] on div "Please select" at bounding box center [1192, 103] width 147 height 29
click at [1175, 160] on mat-option "Tags" at bounding box center [1204, 168] width 171 height 30
click at [1178, 143] on input "text" at bounding box center [1204, 139] width 171 height 30
type input "***"
click at [1157, 202] on span "4_CCA Active" at bounding box center [1204, 202] width 152 height 11
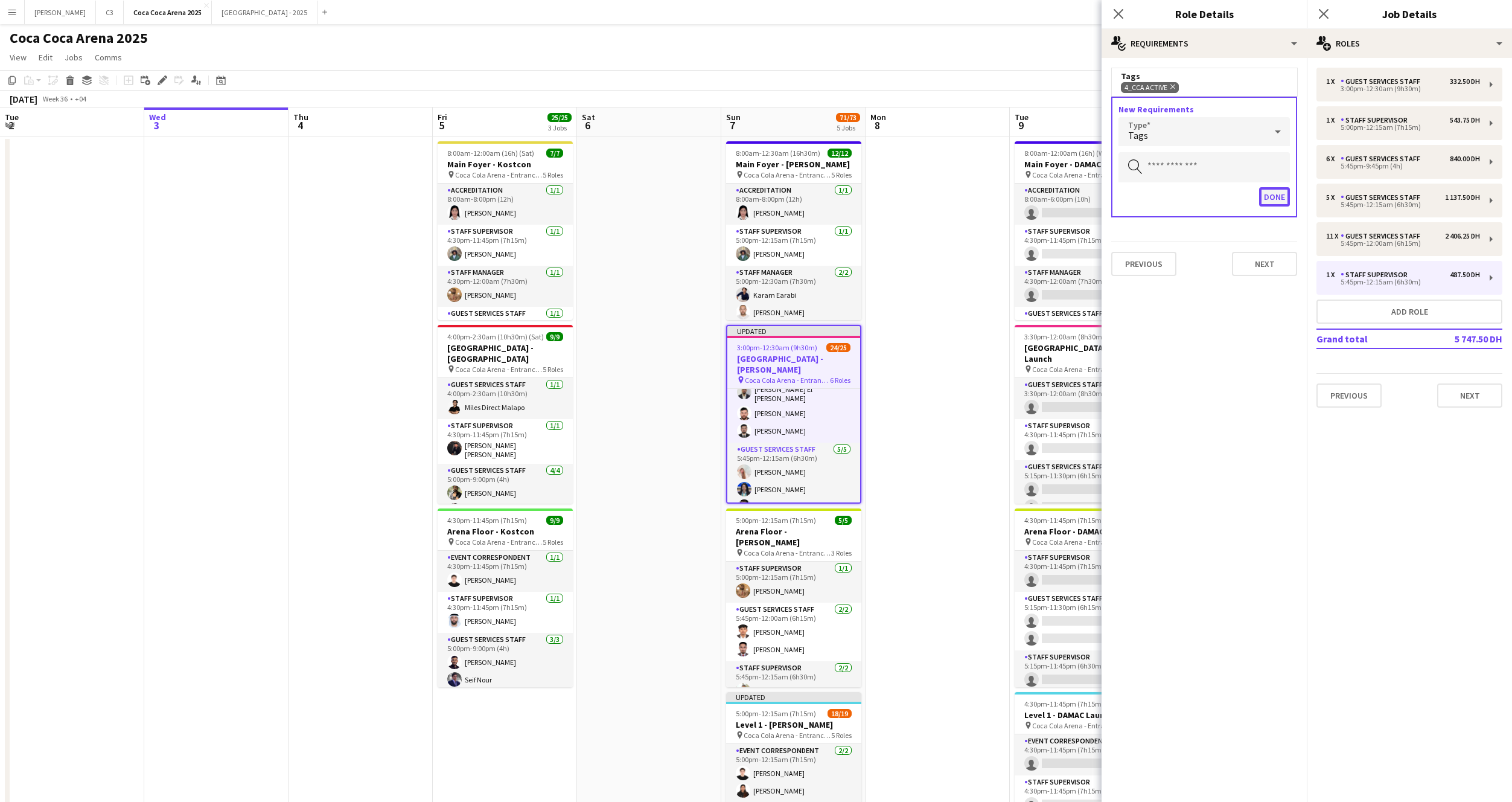
click at [1263, 198] on button "Done" at bounding box center [1274, 196] width 31 height 19
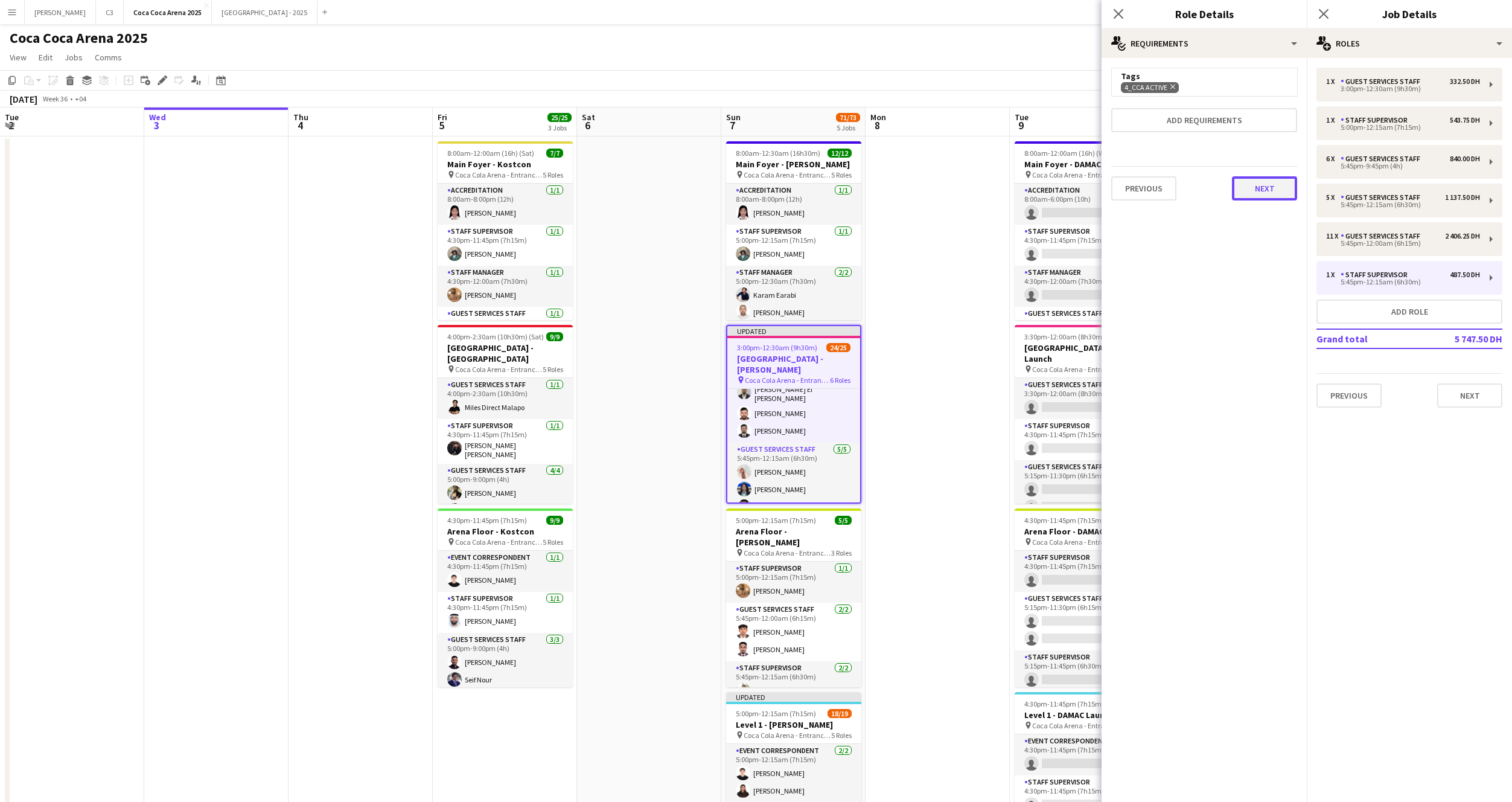
click at [1272, 192] on button "Next" at bounding box center [1264, 188] width 65 height 24
click at [1270, 170] on button "Finish" at bounding box center [1274, 162] width 45 height 24
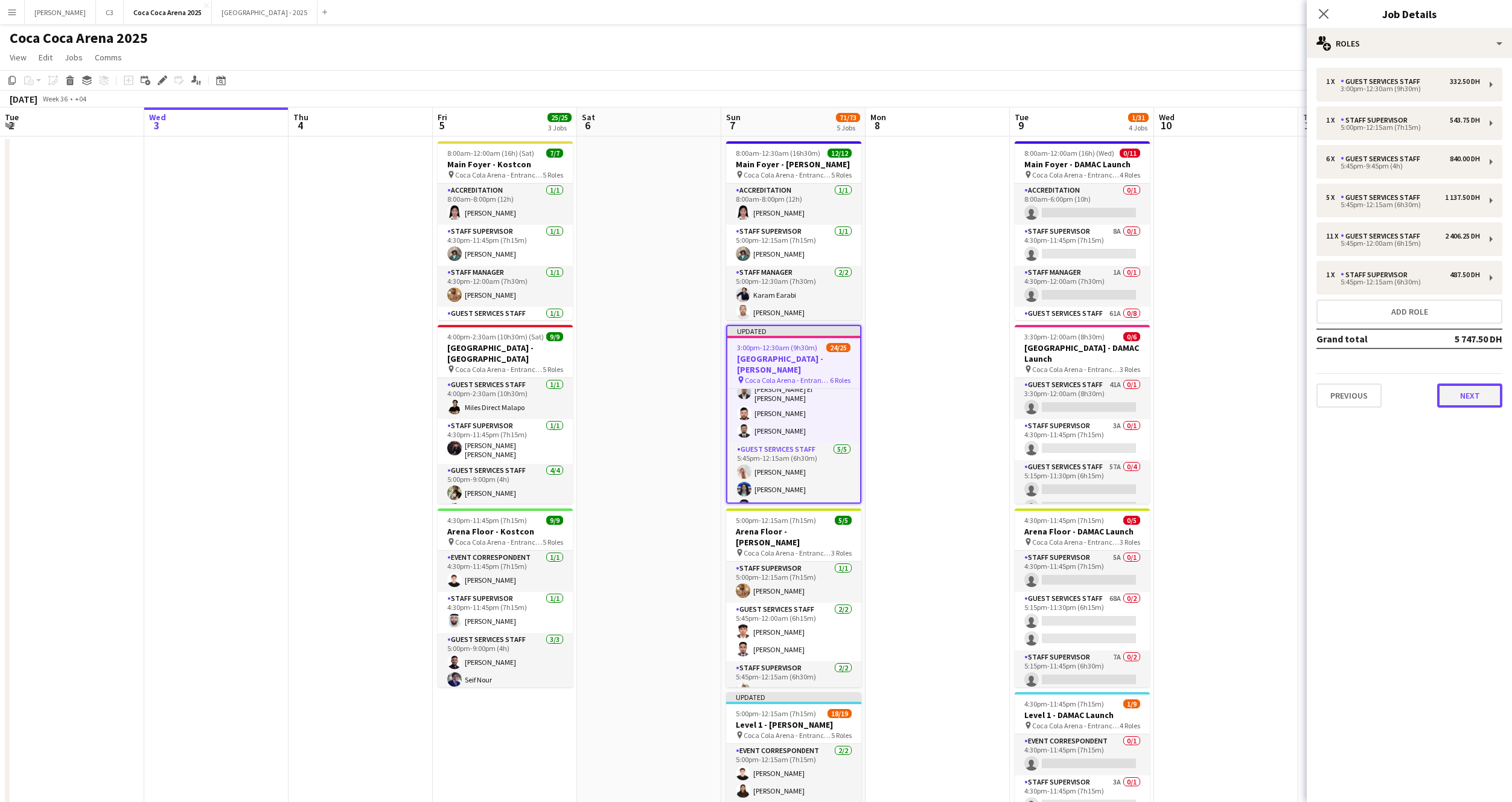
click at [1458, 402] on button "Next" at bounding box center [1469, 395] width 65 height 24
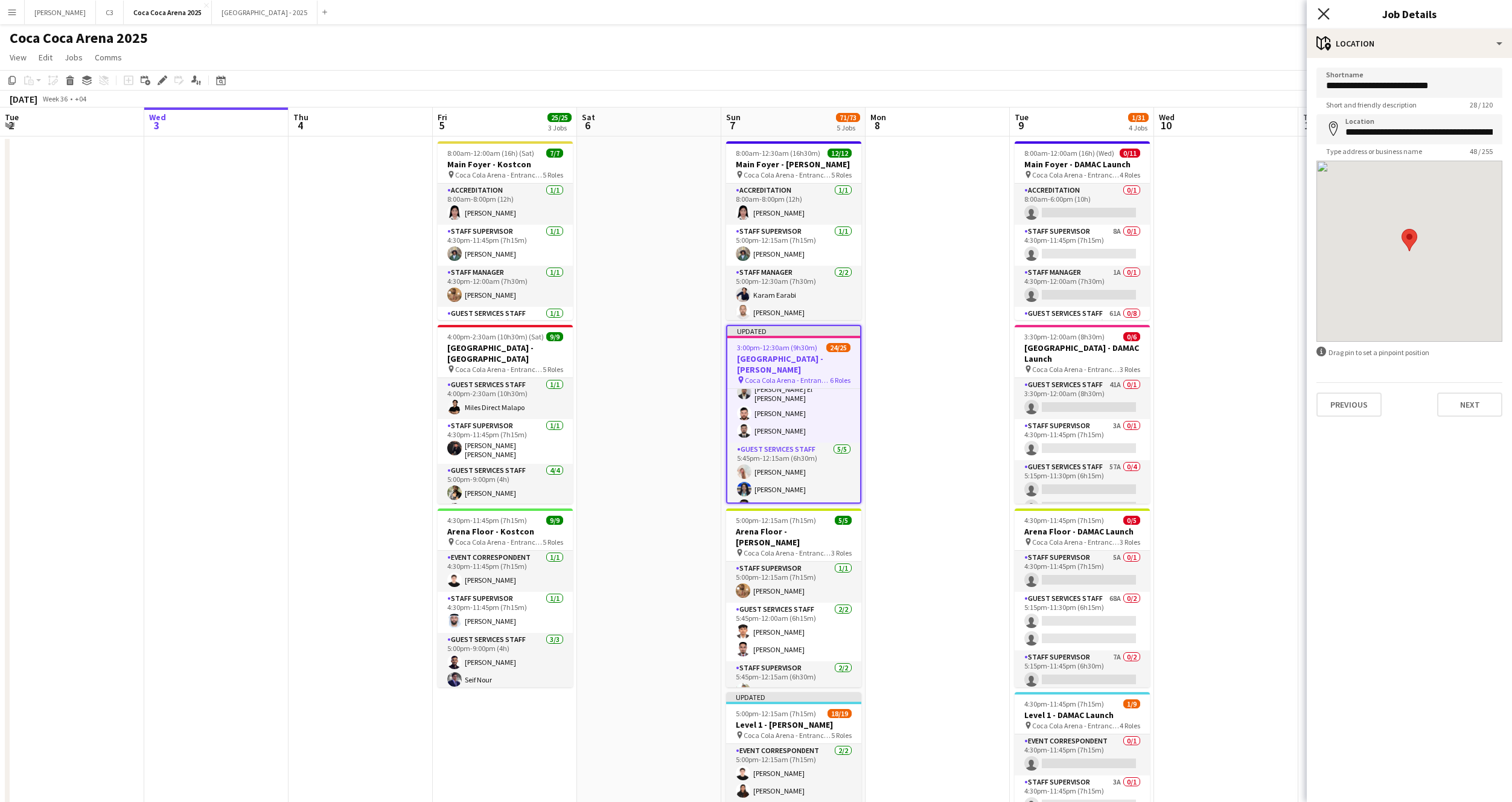
click at [1327, 11] on icon at bounding box center [1323, 13] width 11 height 11
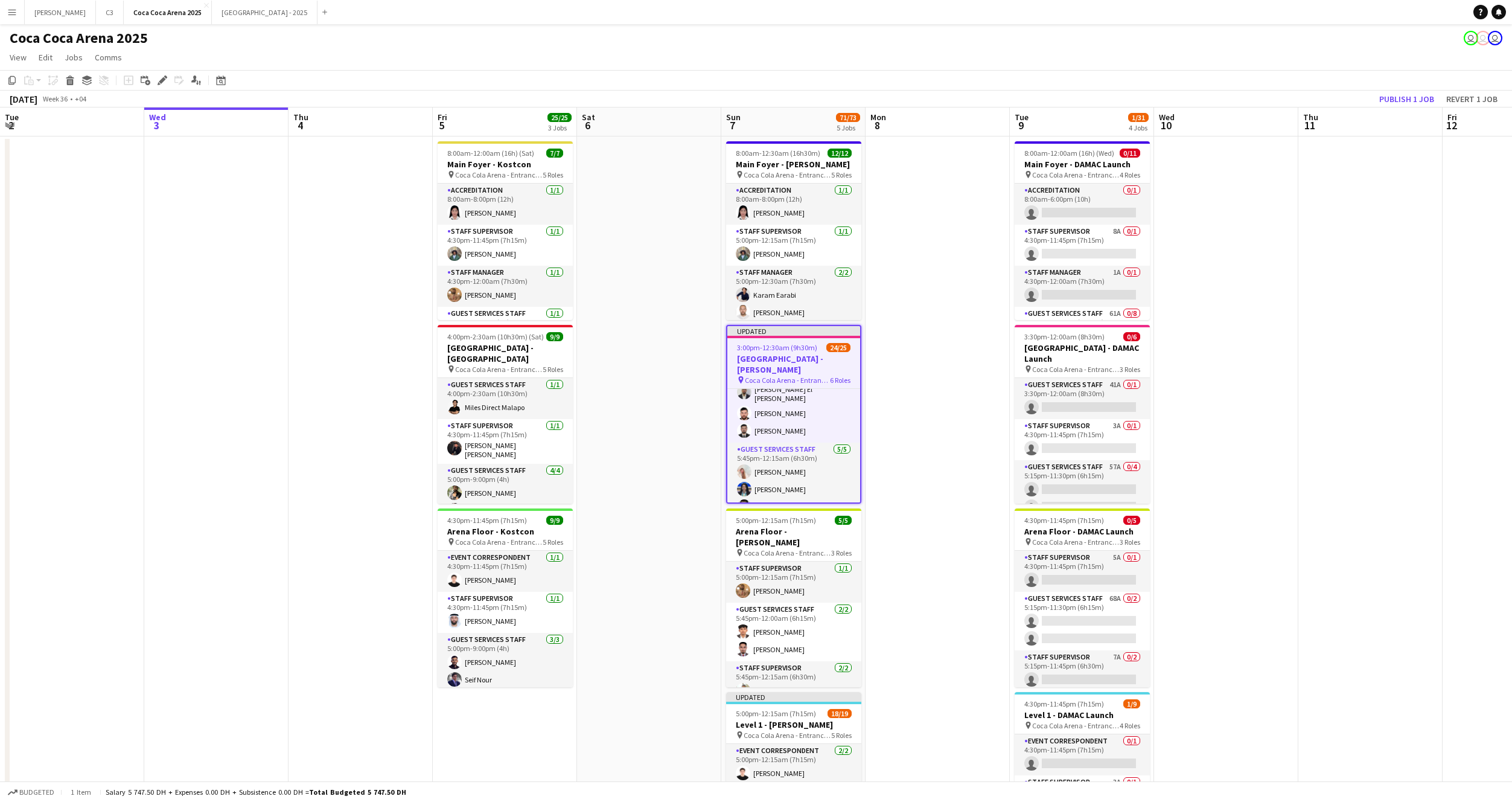
click at [1417, 87] on app-toolbar "Copy Paste Paste Command V Paste with crew Command Shift V Paste linked Job Del…" at bounding box center [756, 80] width 1512 height 20
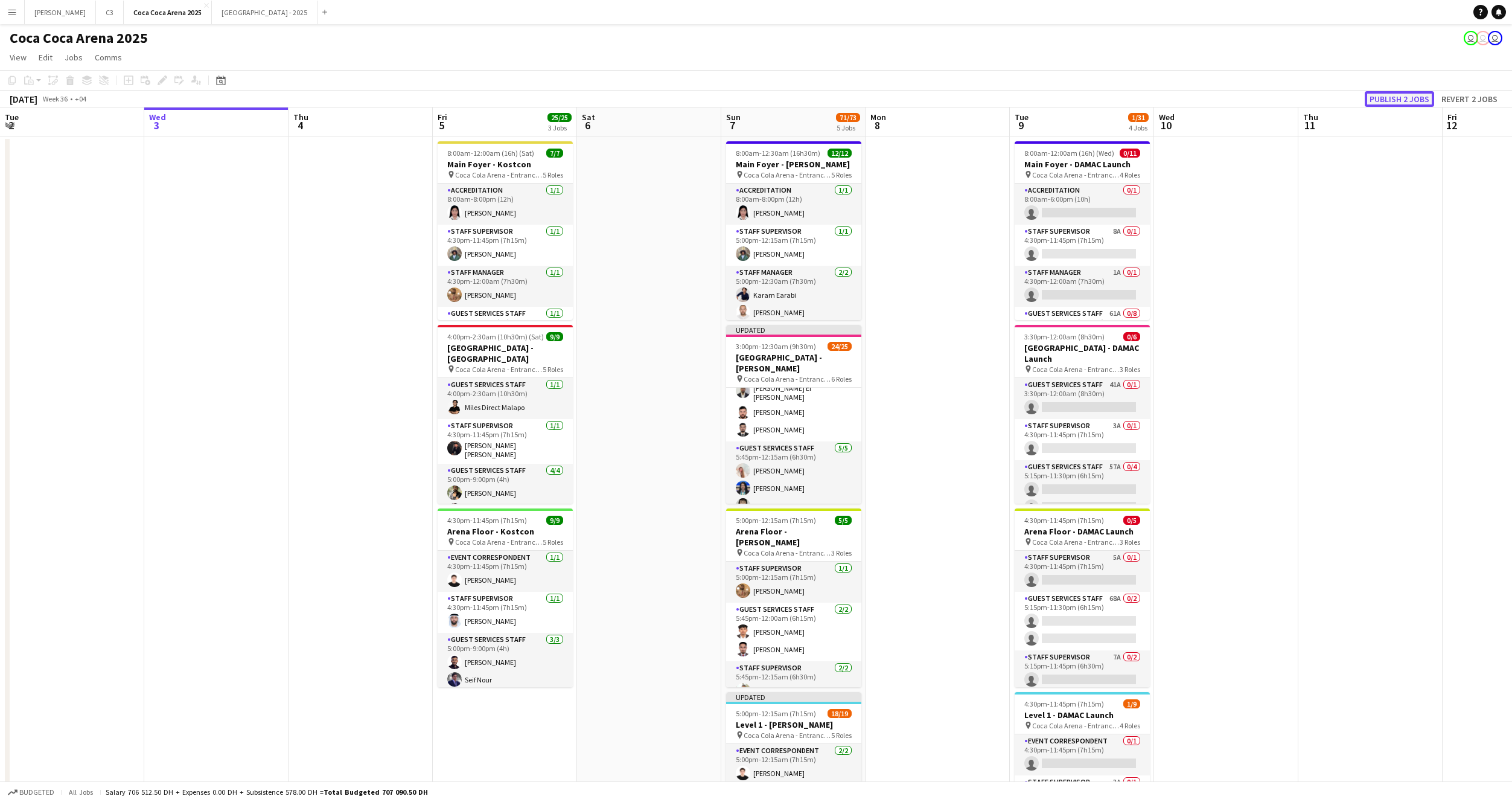
click at [1414, 99] on button "Publish 2 jobs" at bounding box center [1400, 99] width 70 height 16
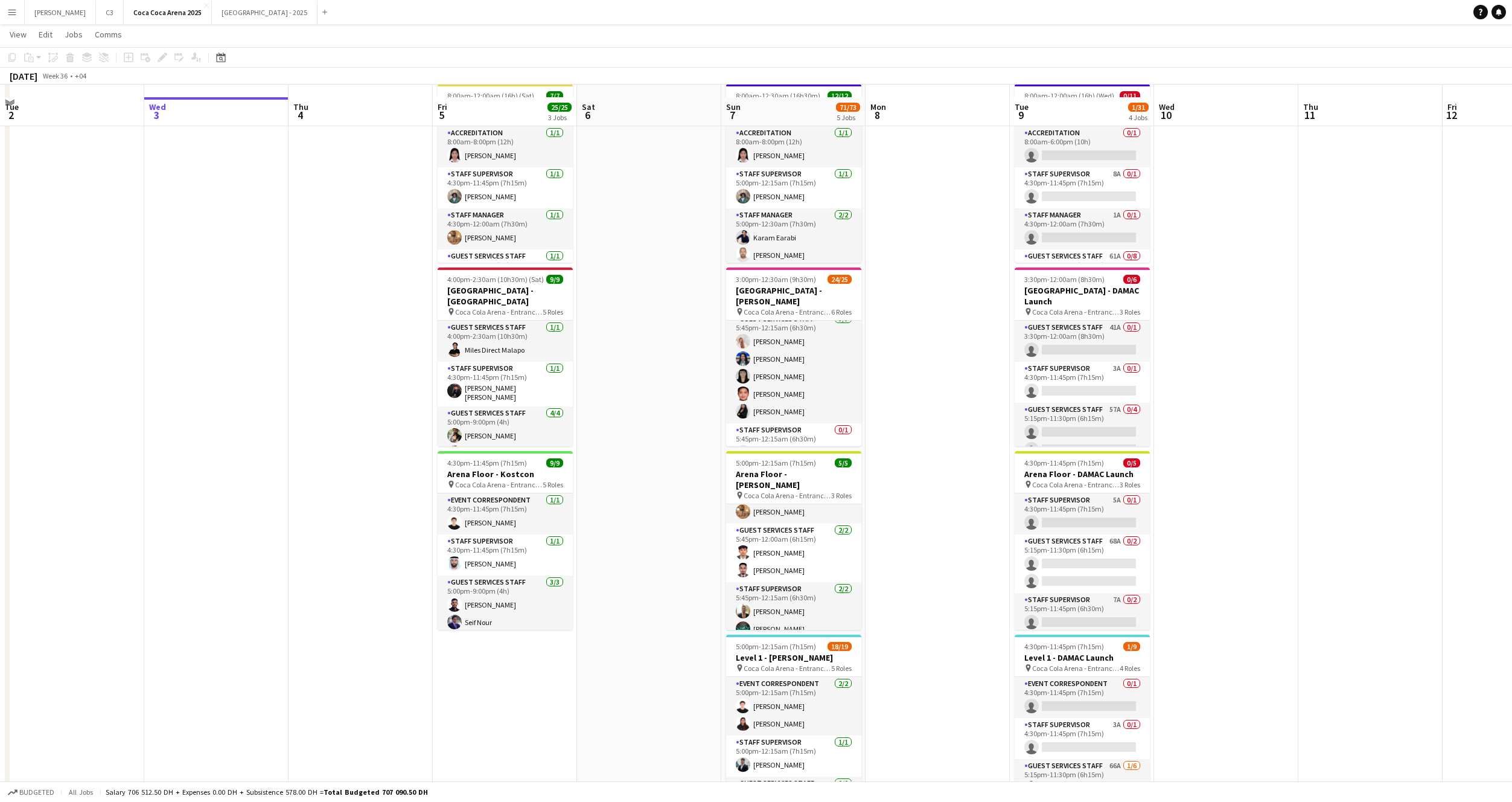
scroll to position [1, 0]
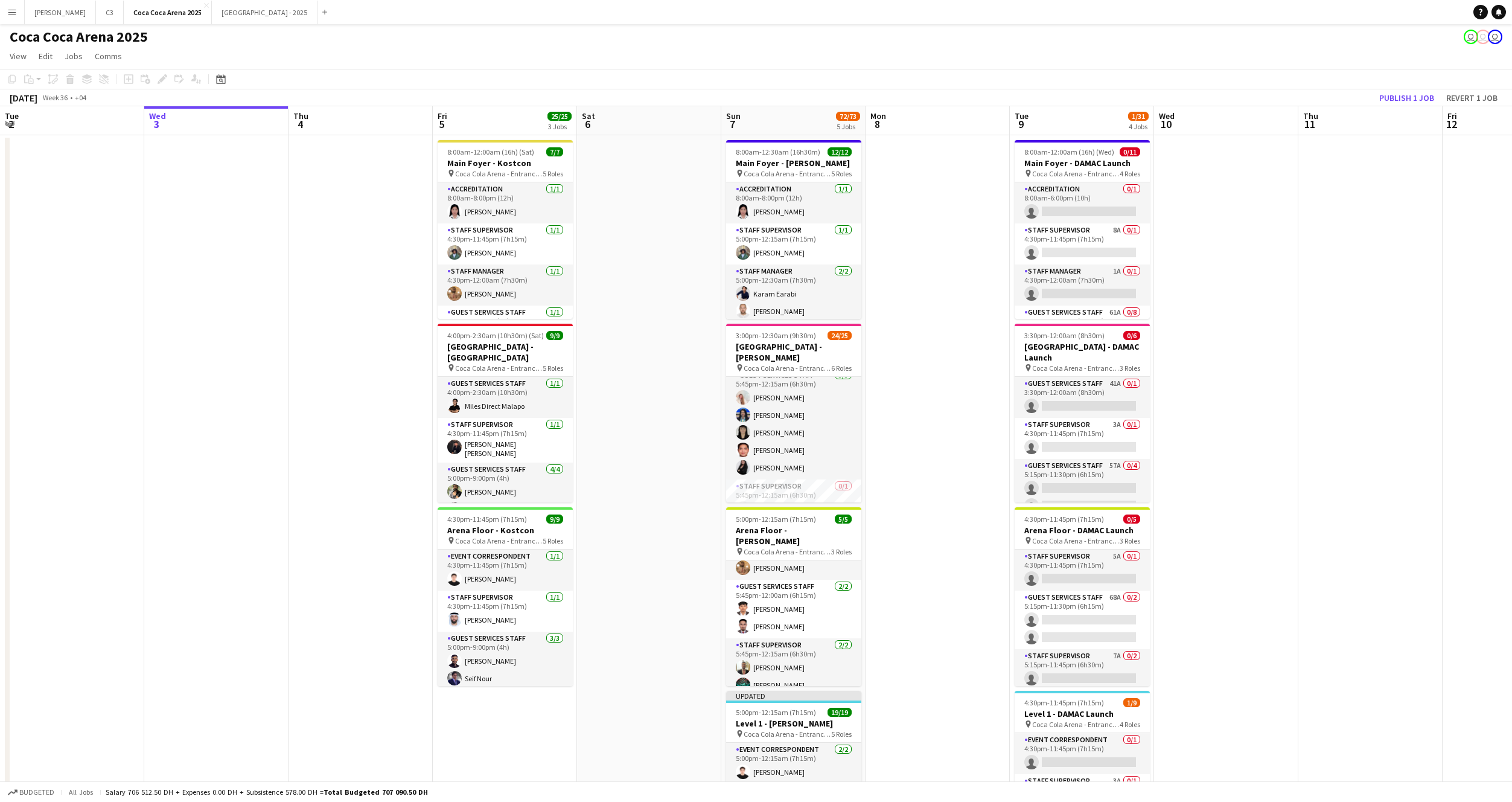
click at [13, 11] on app-icon "Menu" at bounding box center [12, 12] width 10 height 10
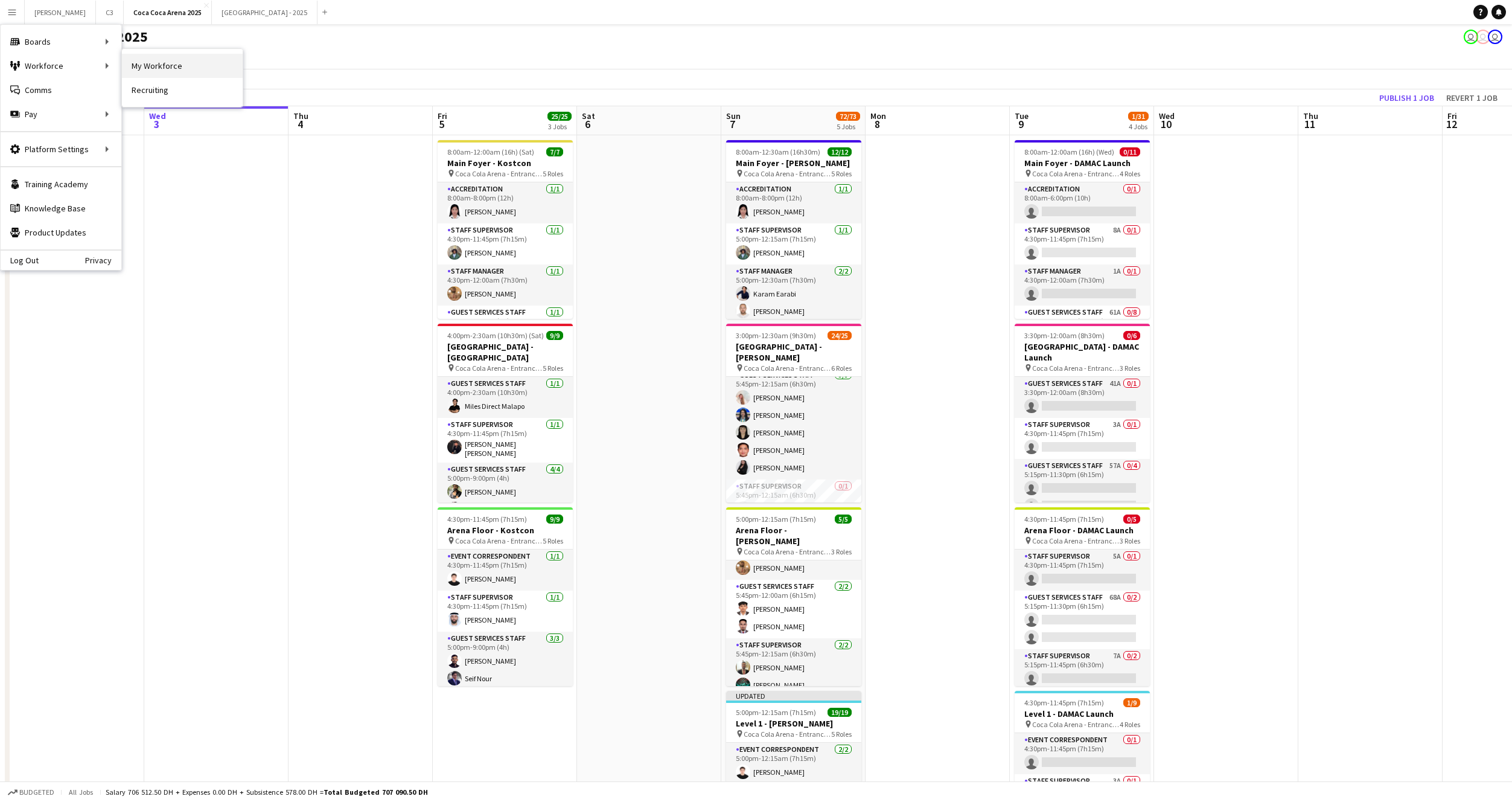
click at [179, 60] on link "My Workforce" at bounding box center [183, 66] width 121 height 24
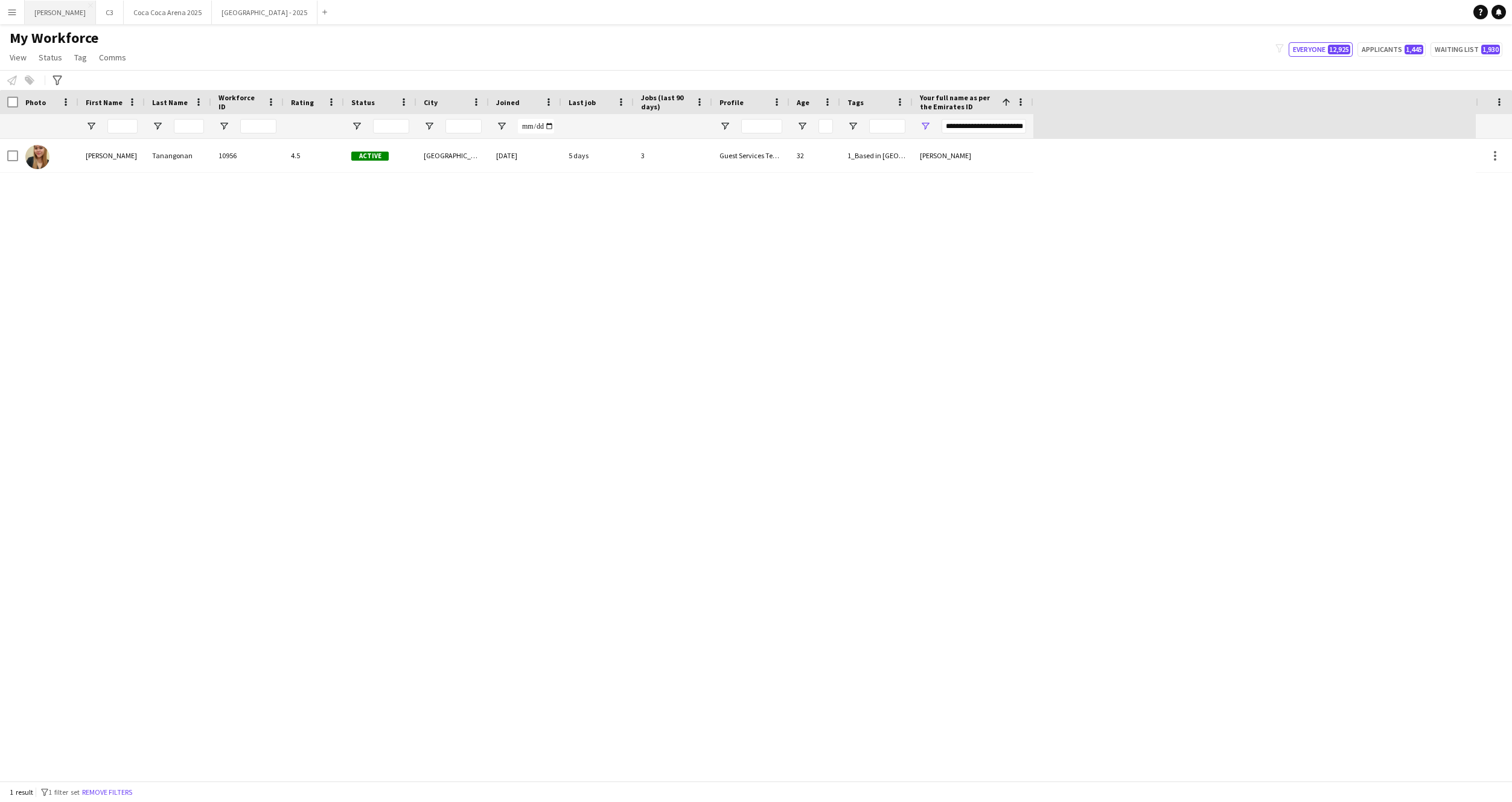
click at [44, 16] on button "Kate Close" at bounding box center [60, 12] width 71 height 24
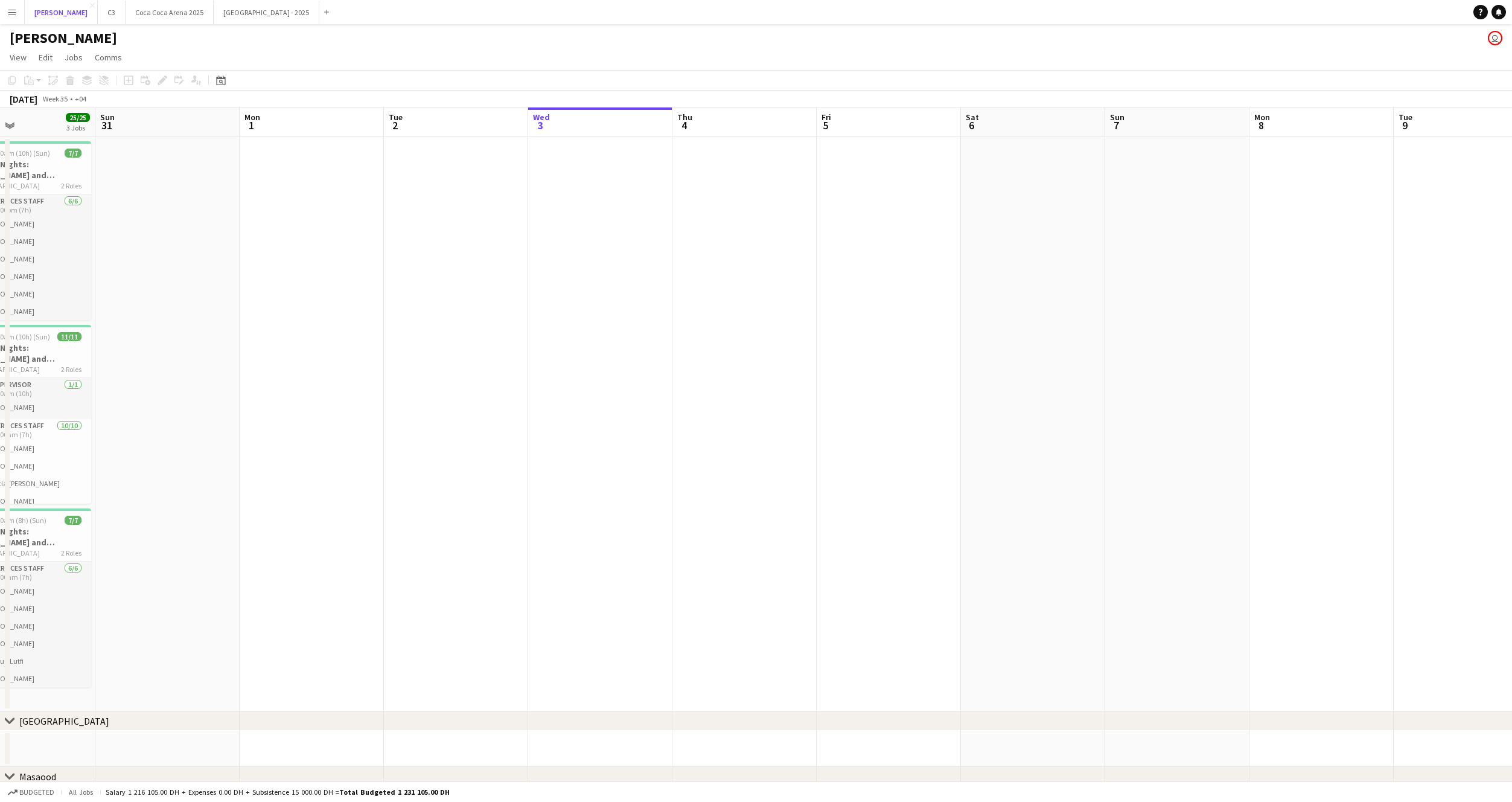
scroll to position [0, 338]
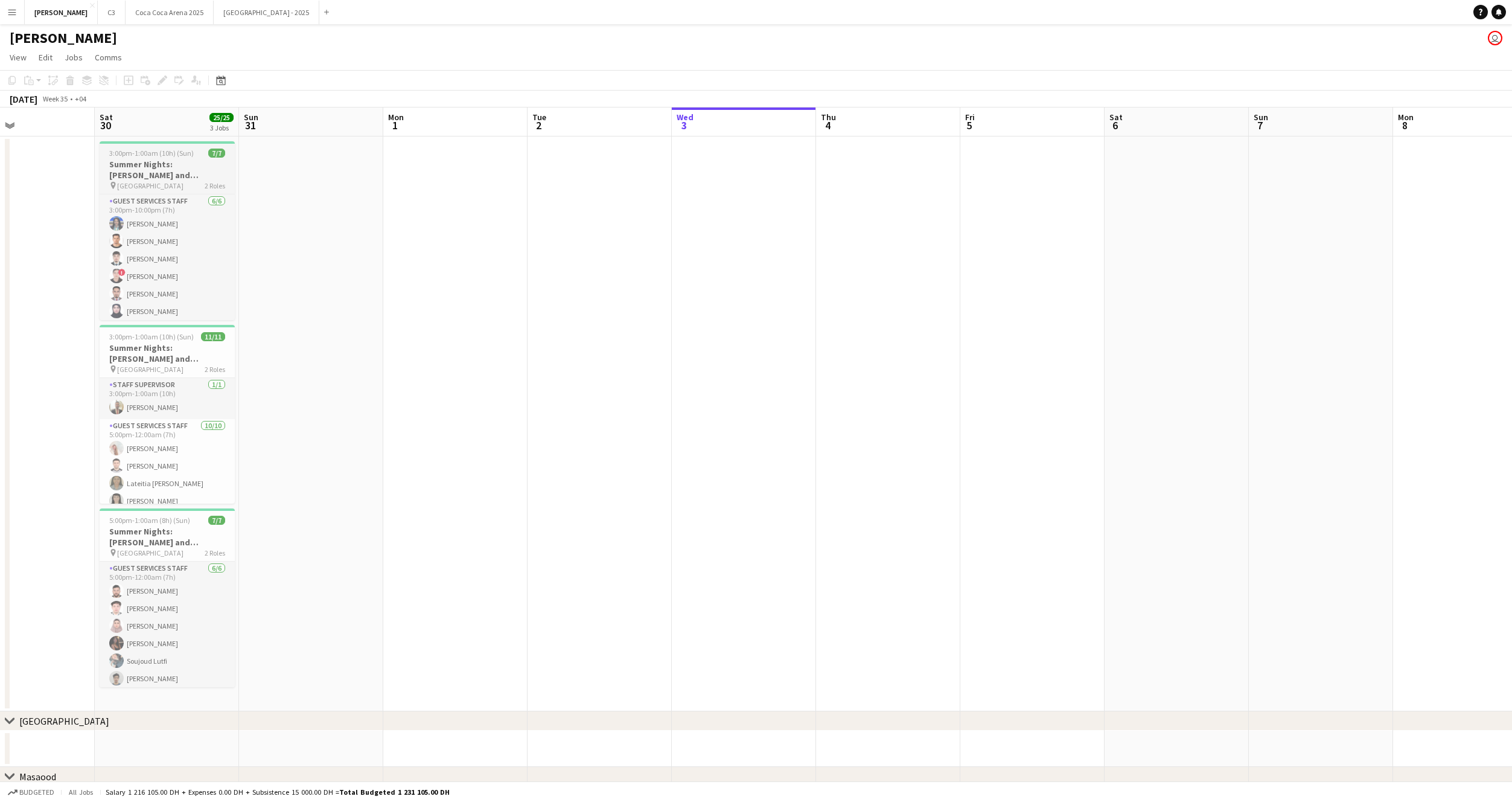
click at [173, 148] on span "3:00pm-1:00am (10h) (Sun)" at bounding box center [151, 153] width 85 height 9
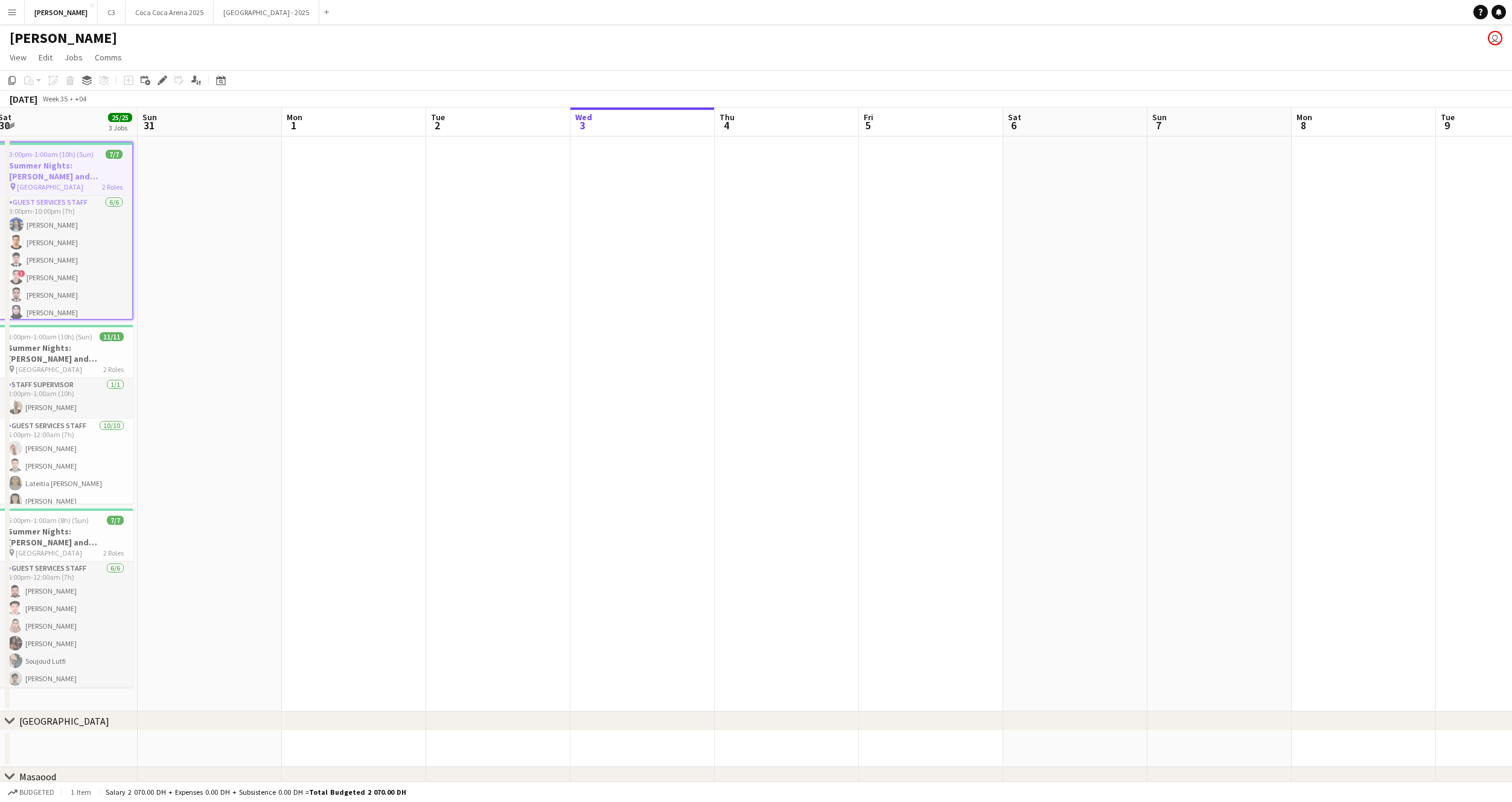
scroll to position [0, 481]
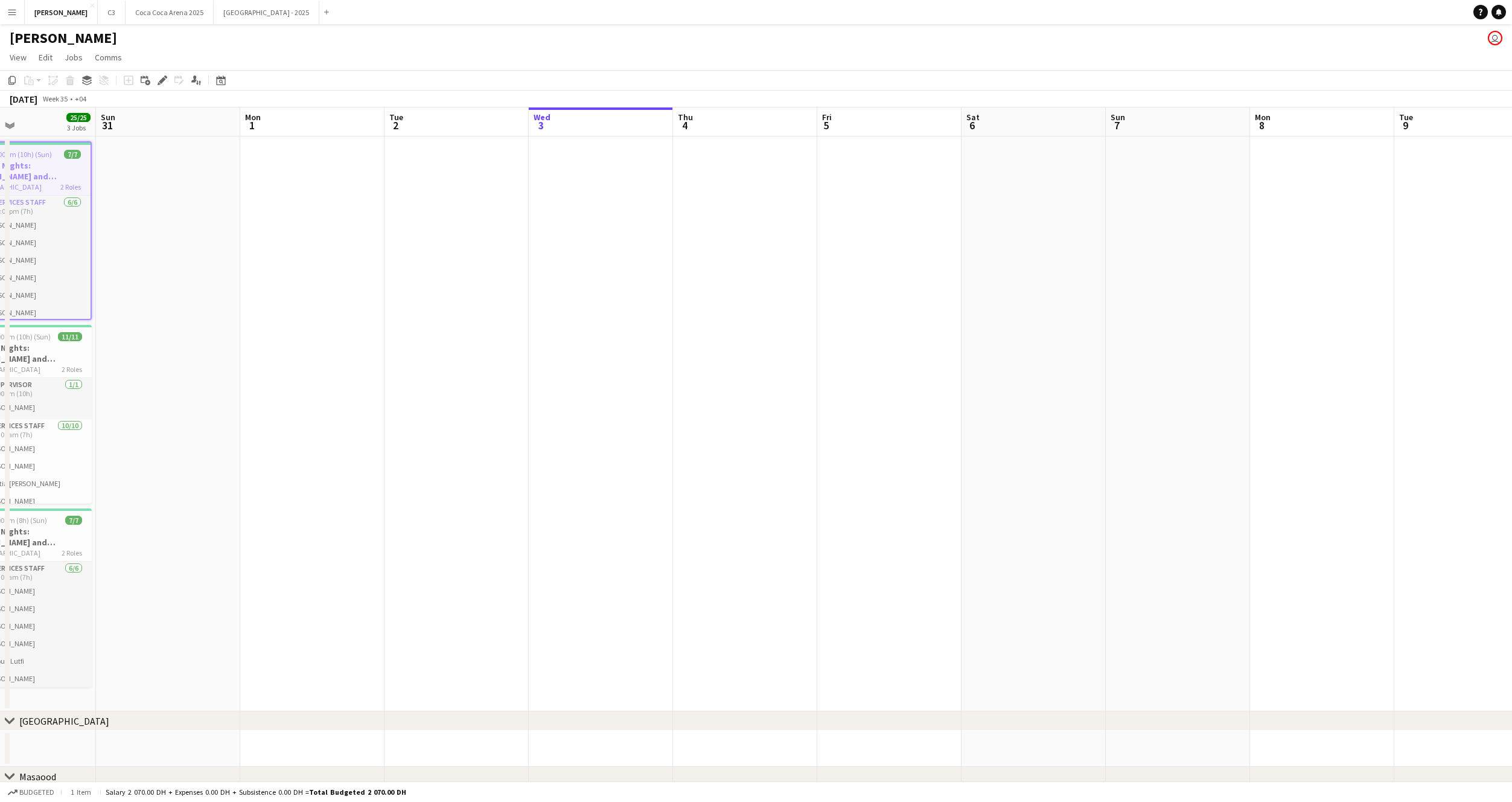
click at [1024, 181] on app-date-cell at bounding box center [1034, 424] width 144 height 575
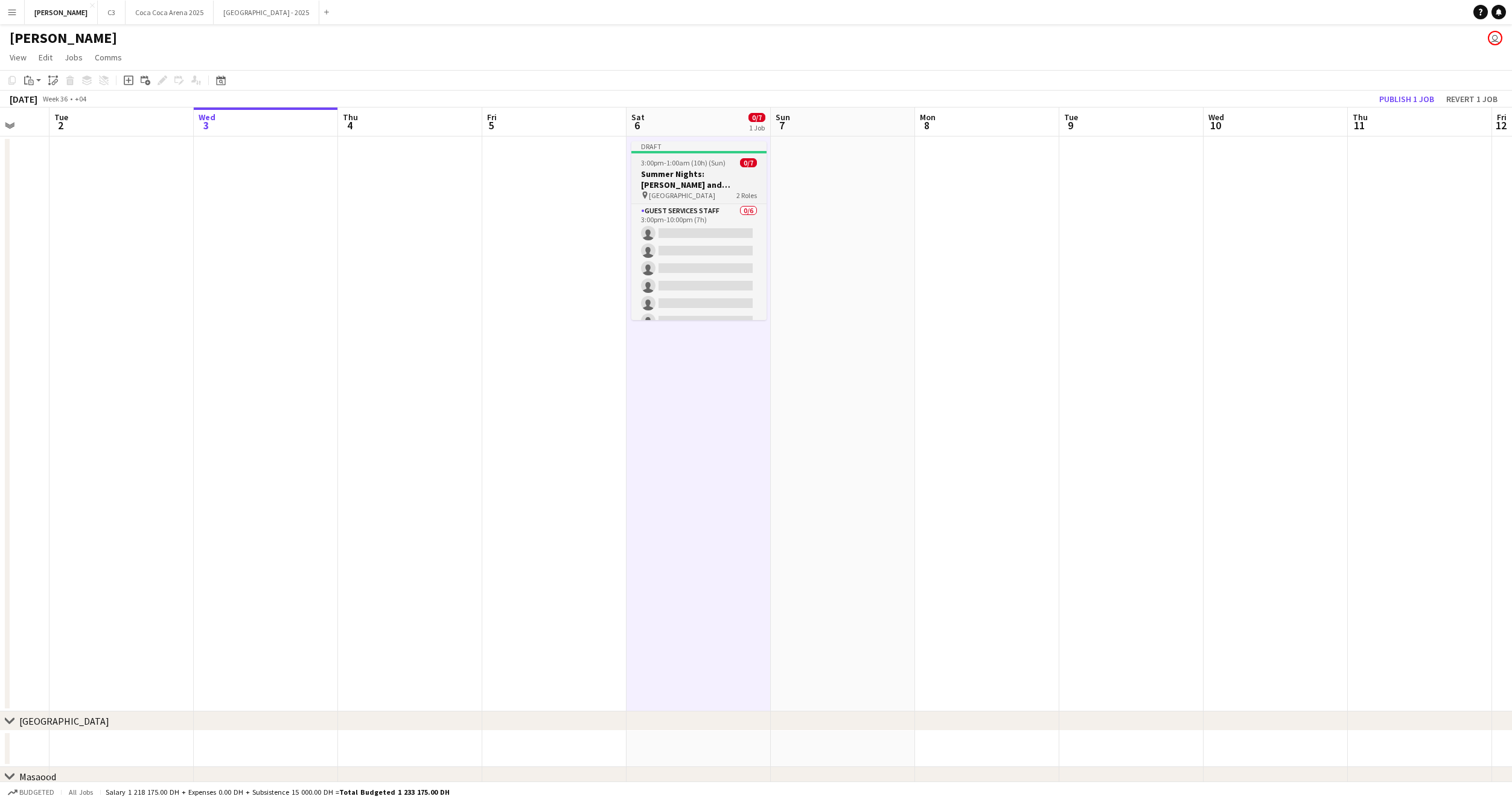
scroll to position [0, 414]
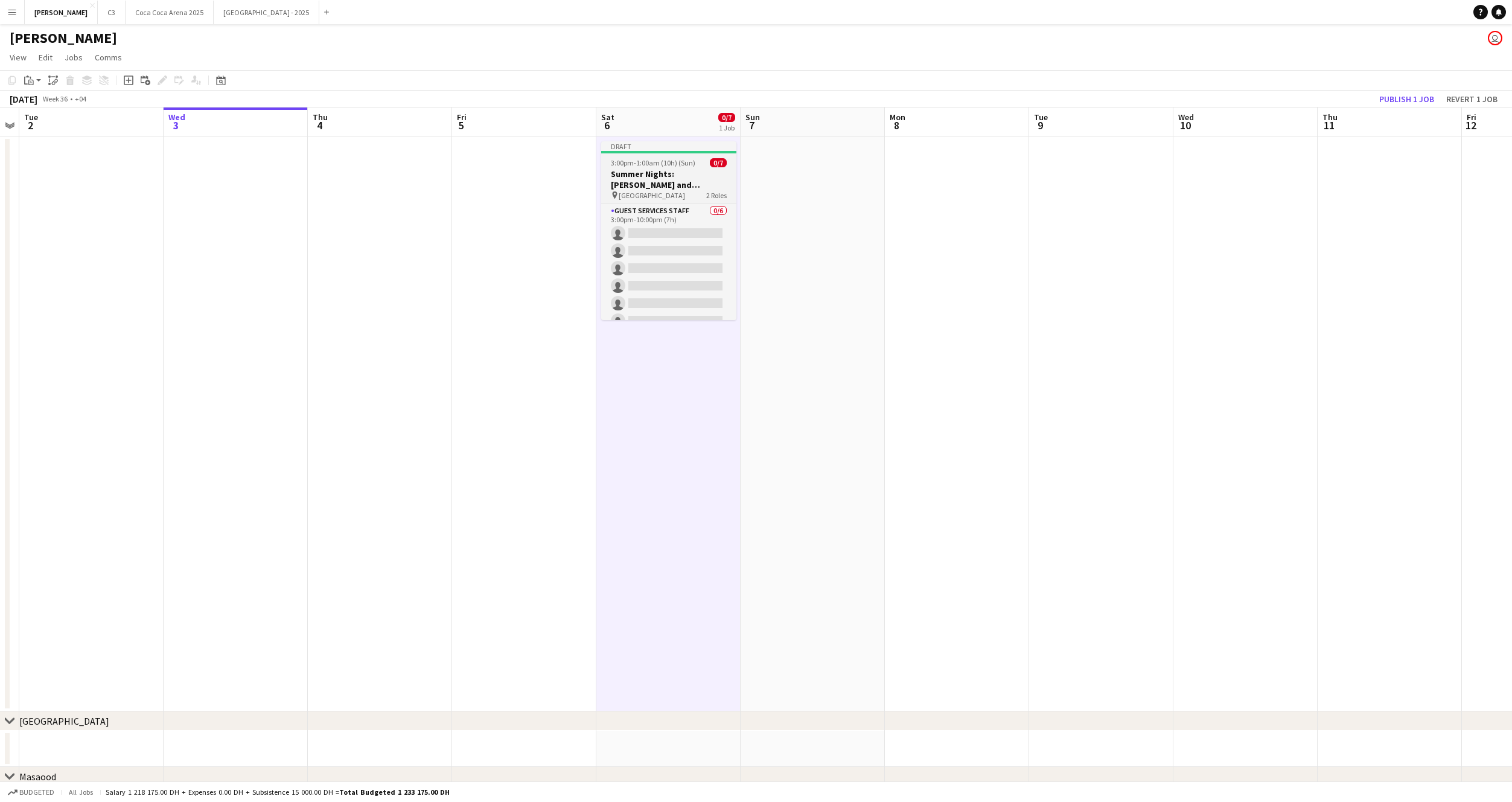
click at [676, 167] on app-job-card "Draft 3:00pm-1:00am (10h) (Sun) 0/7 Summer Nights: Ramy Sabry and Maha Ftouni -…" at bounding box center [669, 231] width 135 height 179
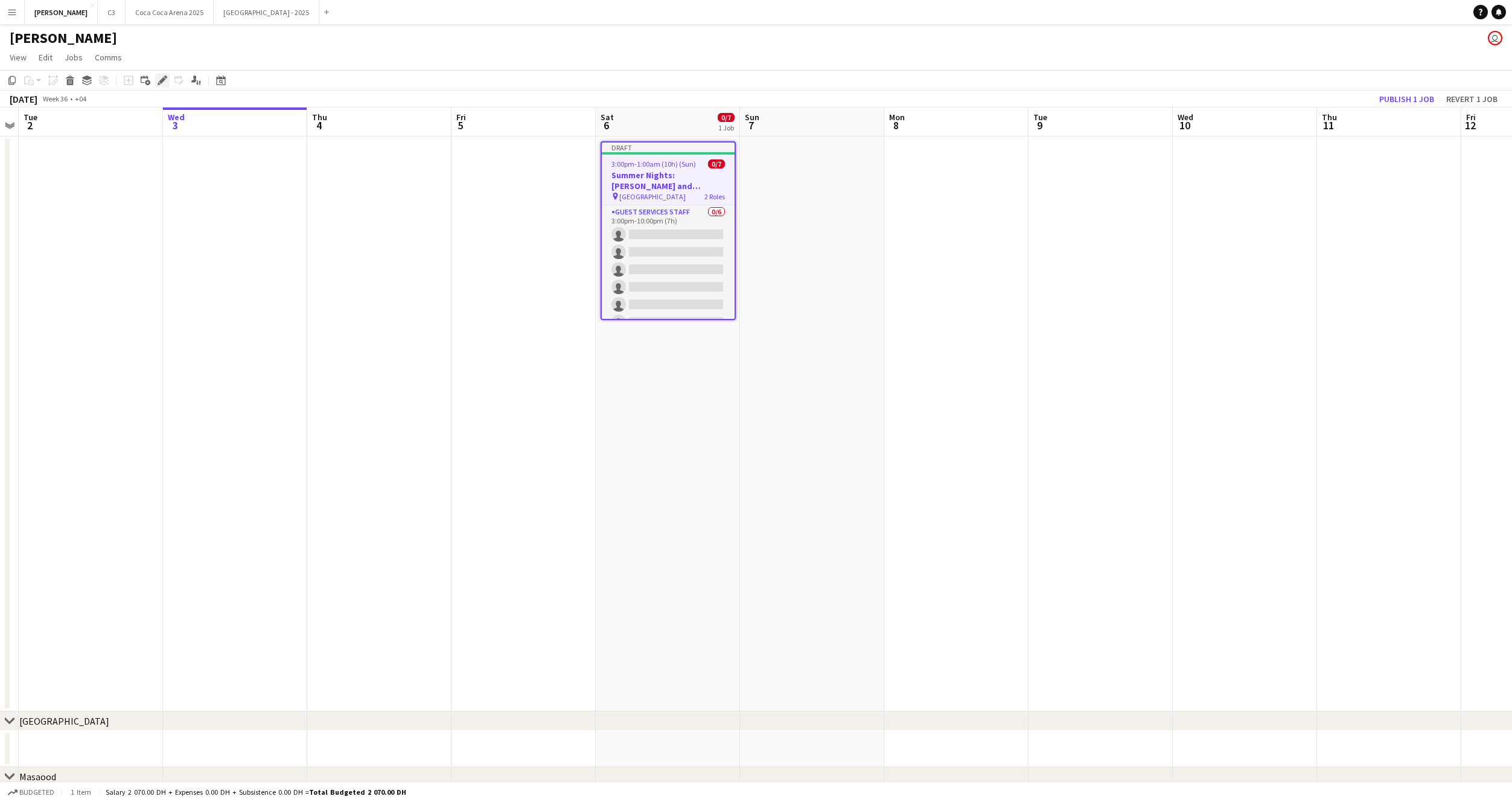
click at [161, 80] on icon at bounding box center [162, 81] width 7 height 7
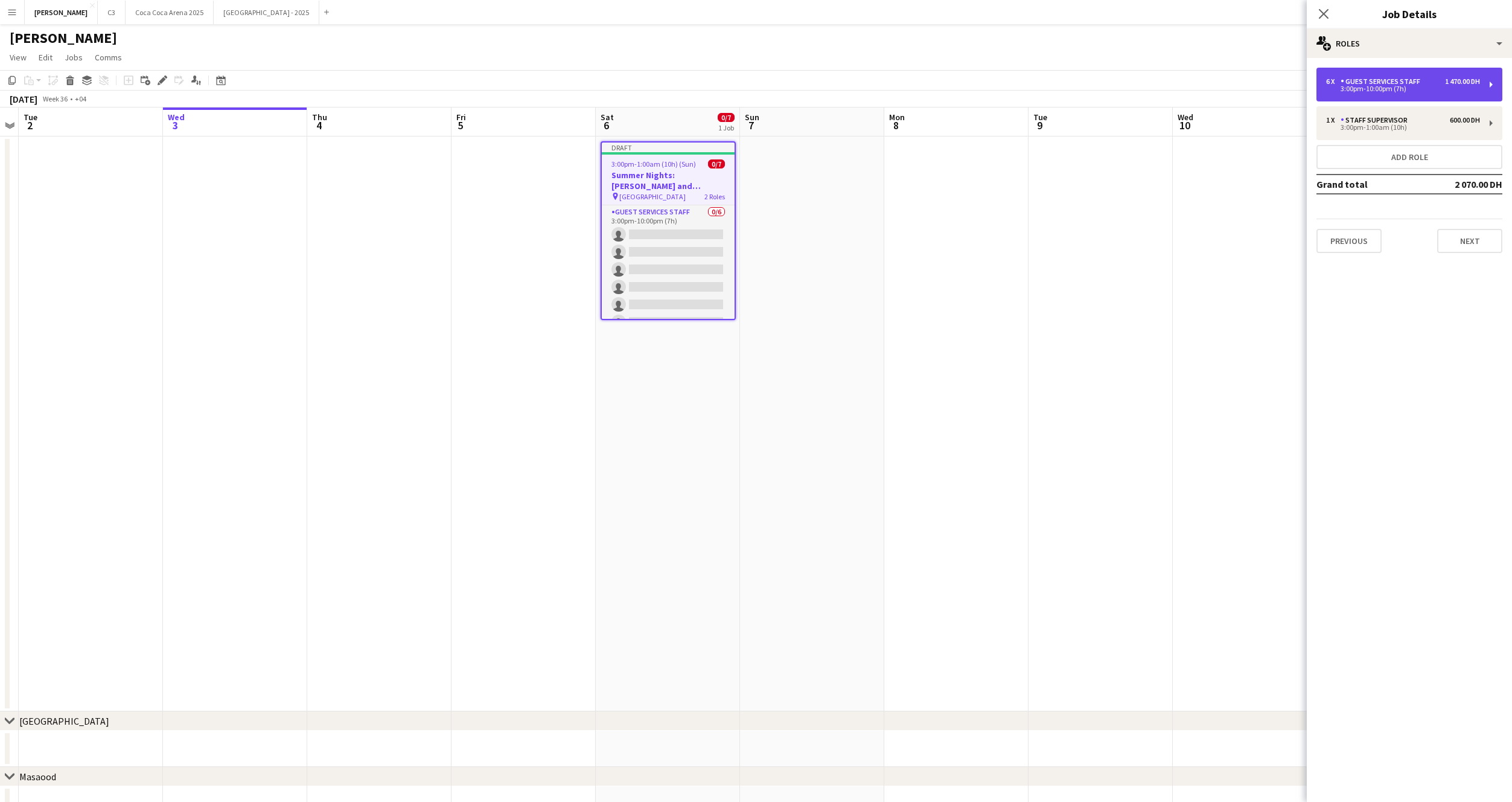
click at [1387, 78] on div "Guest Services Staff" at bounding box center [1383, 81] width 85 height 9
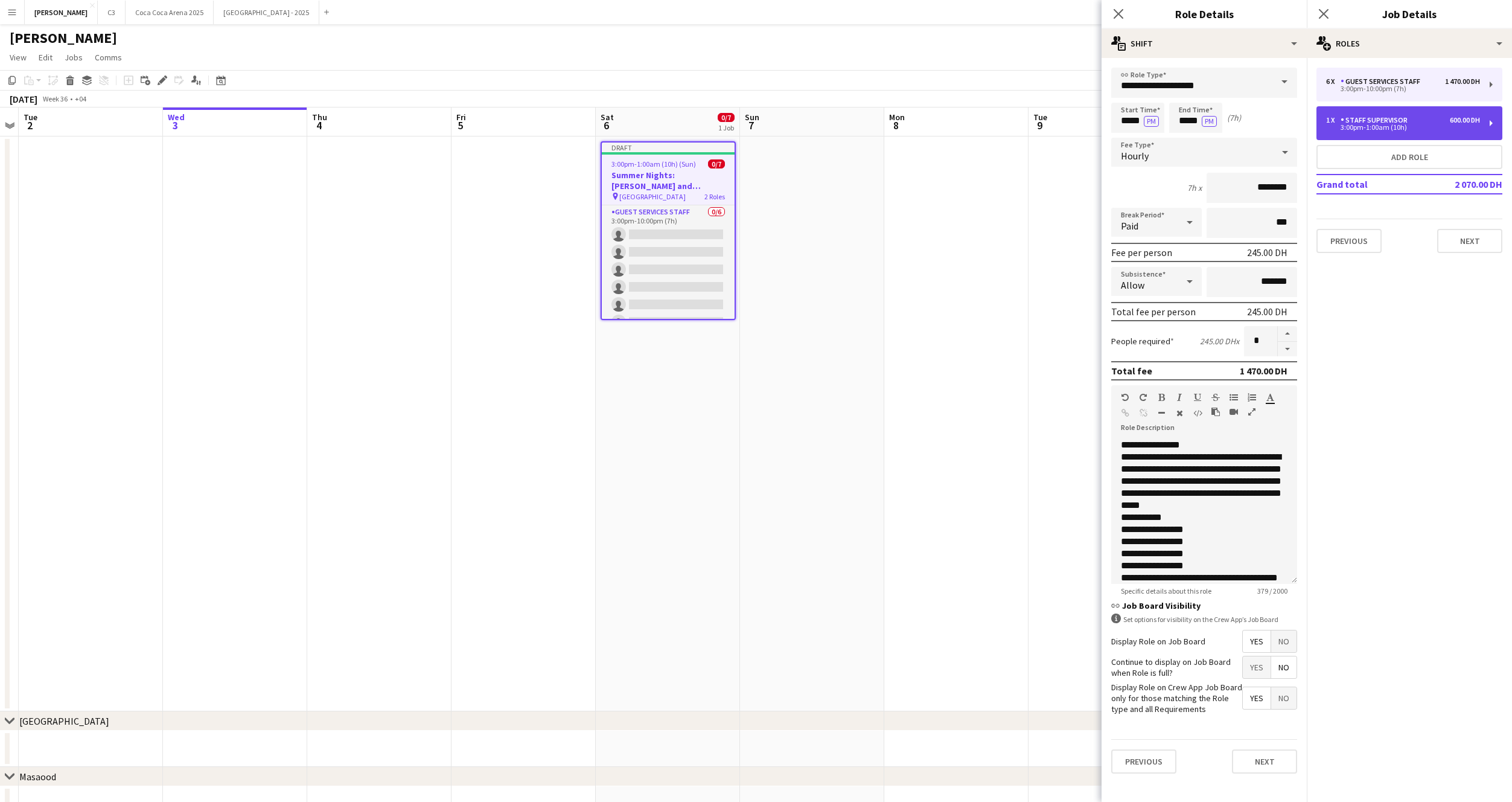
click at [1354, 121] on div "Staff Supervisor" at bounding box center [1376, 120] width 72 height 9
type input "**********"
type input "*****"
type input "********"
type input "*"
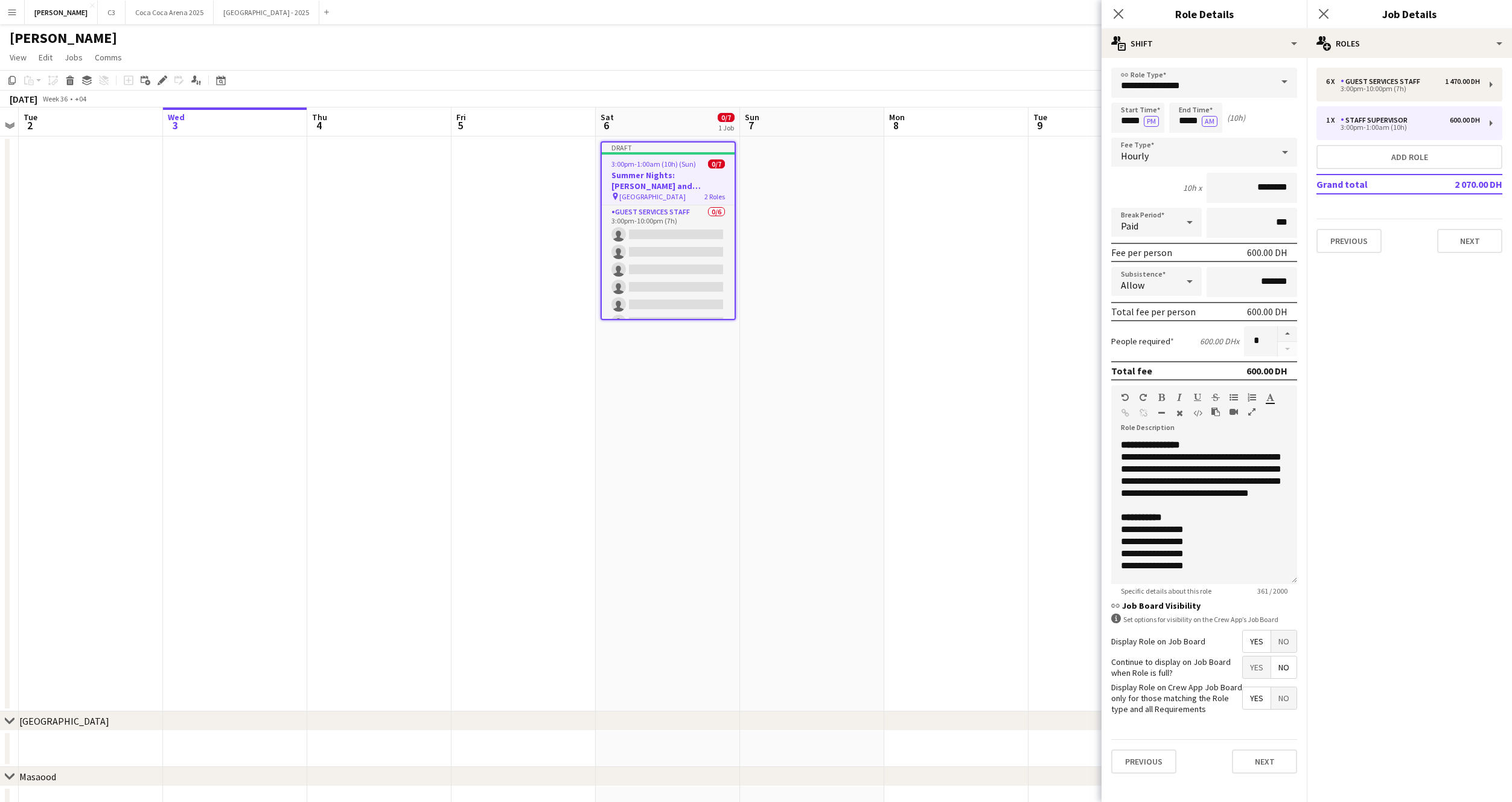
click at [1228, 66] on div "**********" at bounding box center [1204, 420] width 205 height 725
click at [1205, 41] on div "multiple-actions-text Shift" at bounding box center [1204, 43] width 205 height 29
click at [1224, 148] on div "bin-2 Delete Role" at bounding box center [1244, 144] width 119 height 24
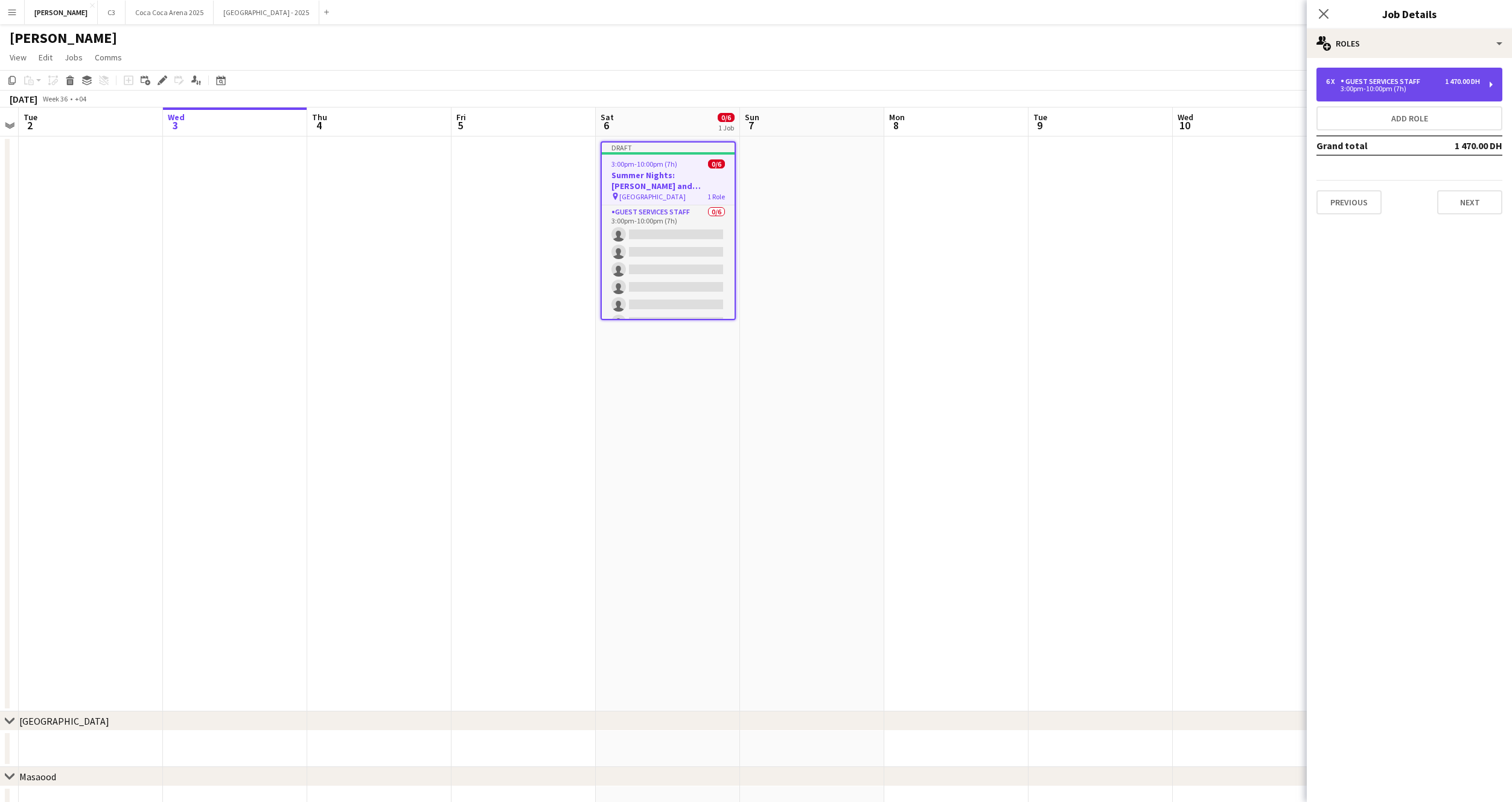
click at [1402, 69] on div "6 x Guest Services Staff 1 470.00 DH 3:00pm-10:00pm (7h)" at bounding box center [1409, 84] width 186 height 33
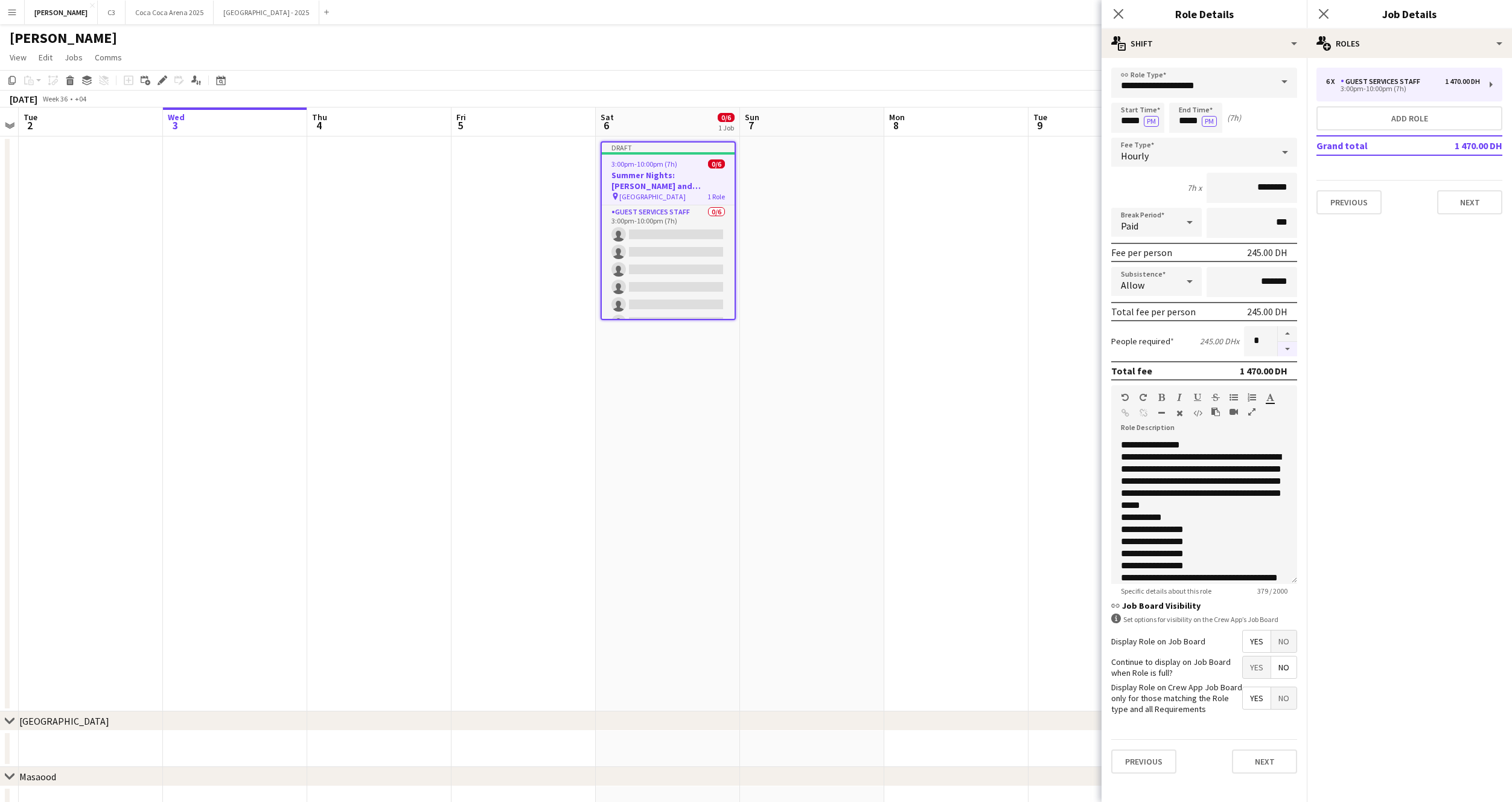
click at [1289, 345] on button "button" at bounding box center [1287, 349] width 19 height 15
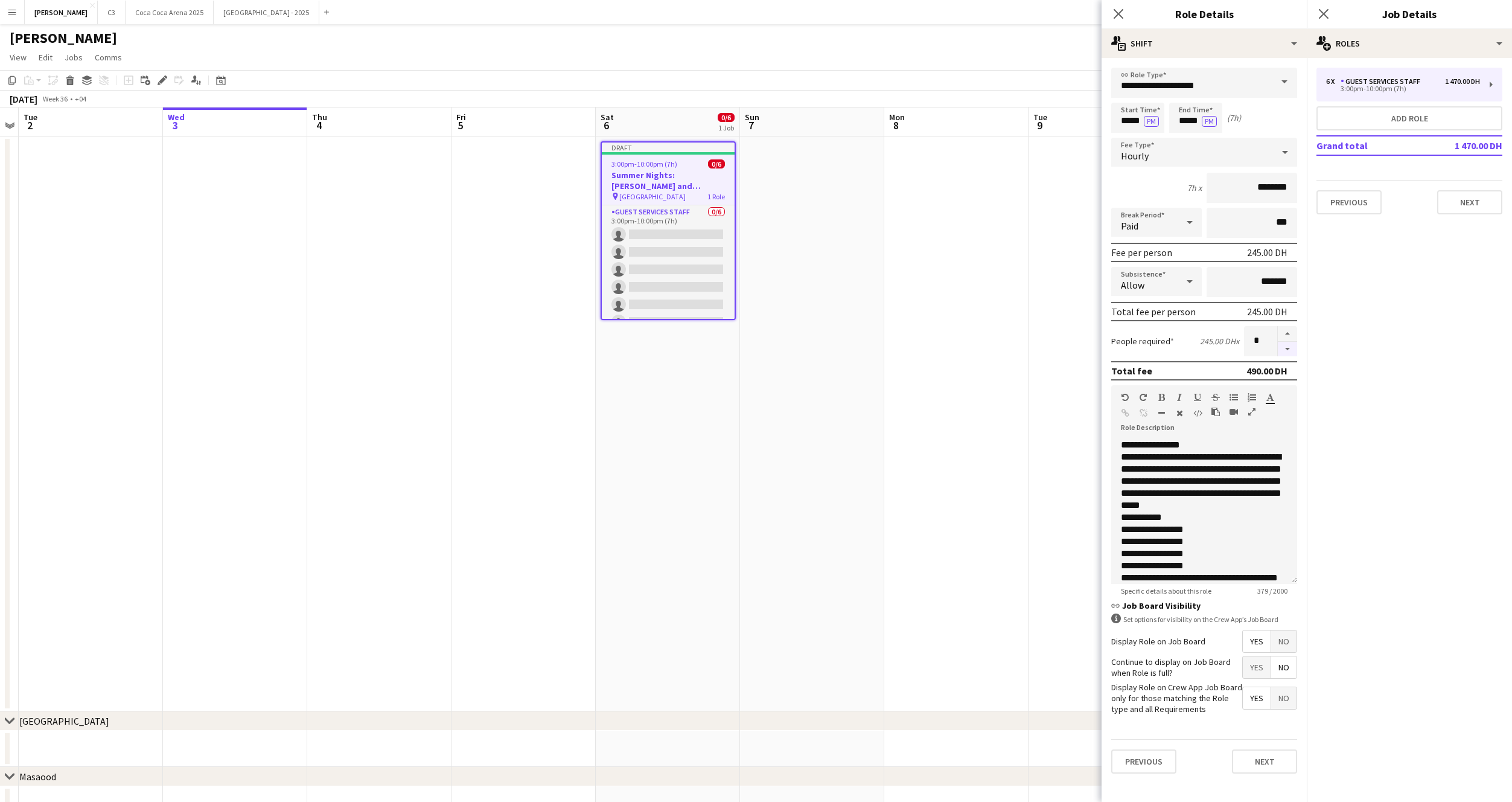
type input "*"
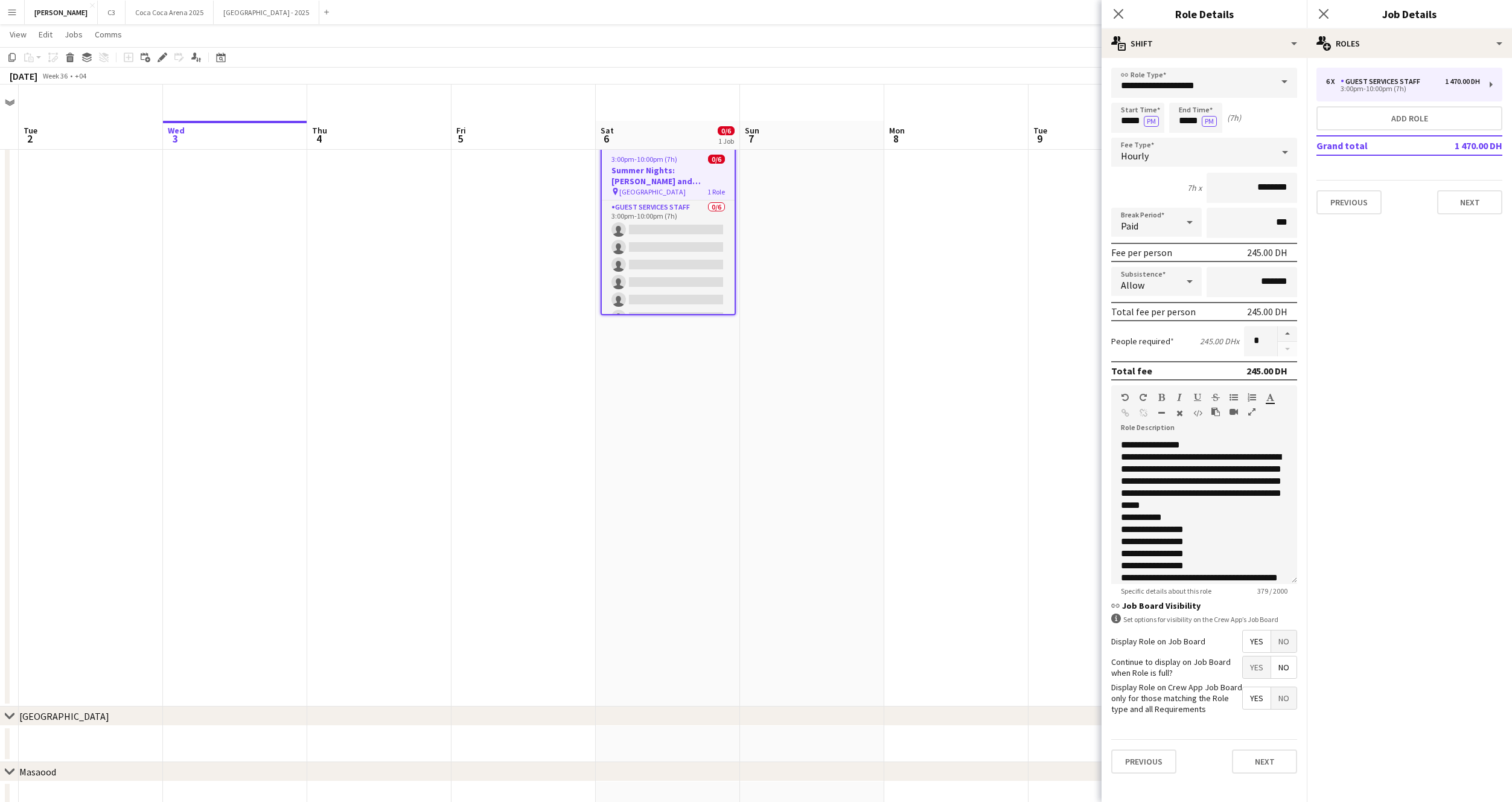
scroll to position [0, 0]
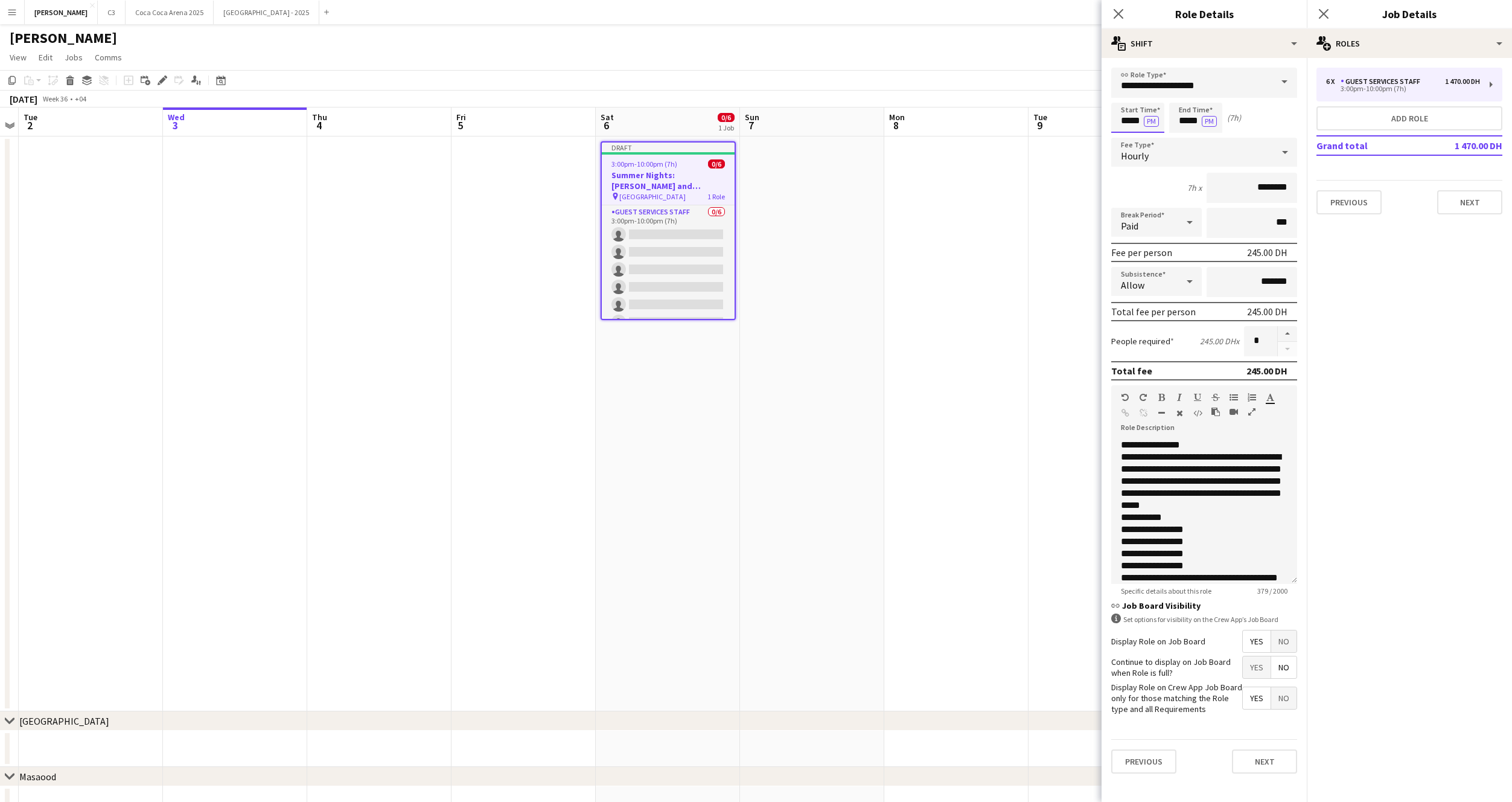
click at [1127, 123] on input "*****" at bounding box center [1138, 118] width 53 height 30
type input "*****"
click at [1245, 190] on input "********" at bounding box center [1252, 188] width 91 height 30
type input "*****"
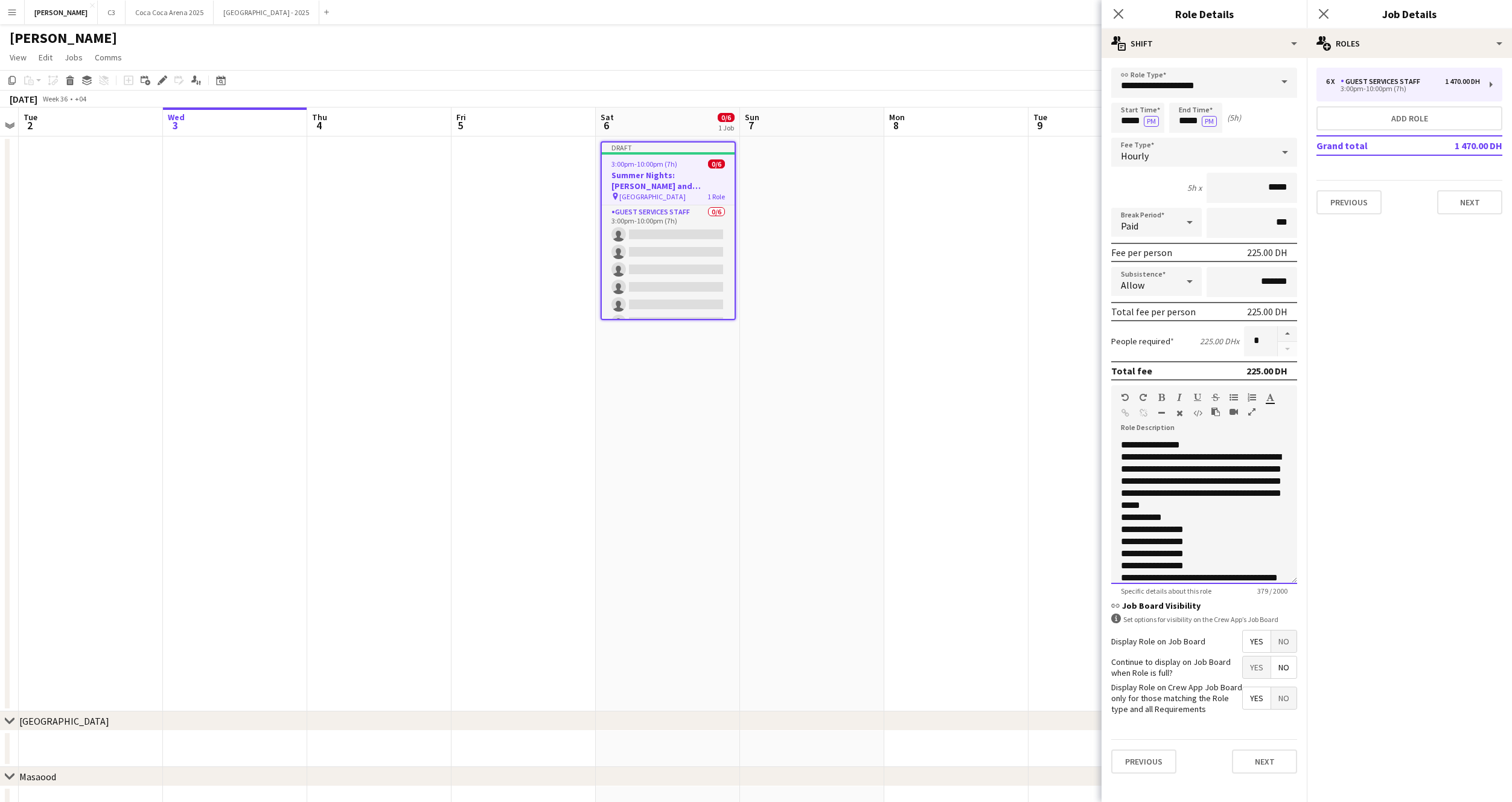
click at [1224, 497] on span "**********" at bounding box center [1201, 481] width 161 height 57
drag, startPoint x: 1190, startPoint y: 445, endPoint x: 1094, endPoint y: 445, distance: 96.0
click at [1094, 445] on body "Menu Boards Boards Boards All jobs Status Workforce Workforce My Workforce Recr…" at bounding box center [756, 421] width 1512 height 843
click at [1282, 508] on p "**********" at bounding box center [1204, 481] width 167 height 60
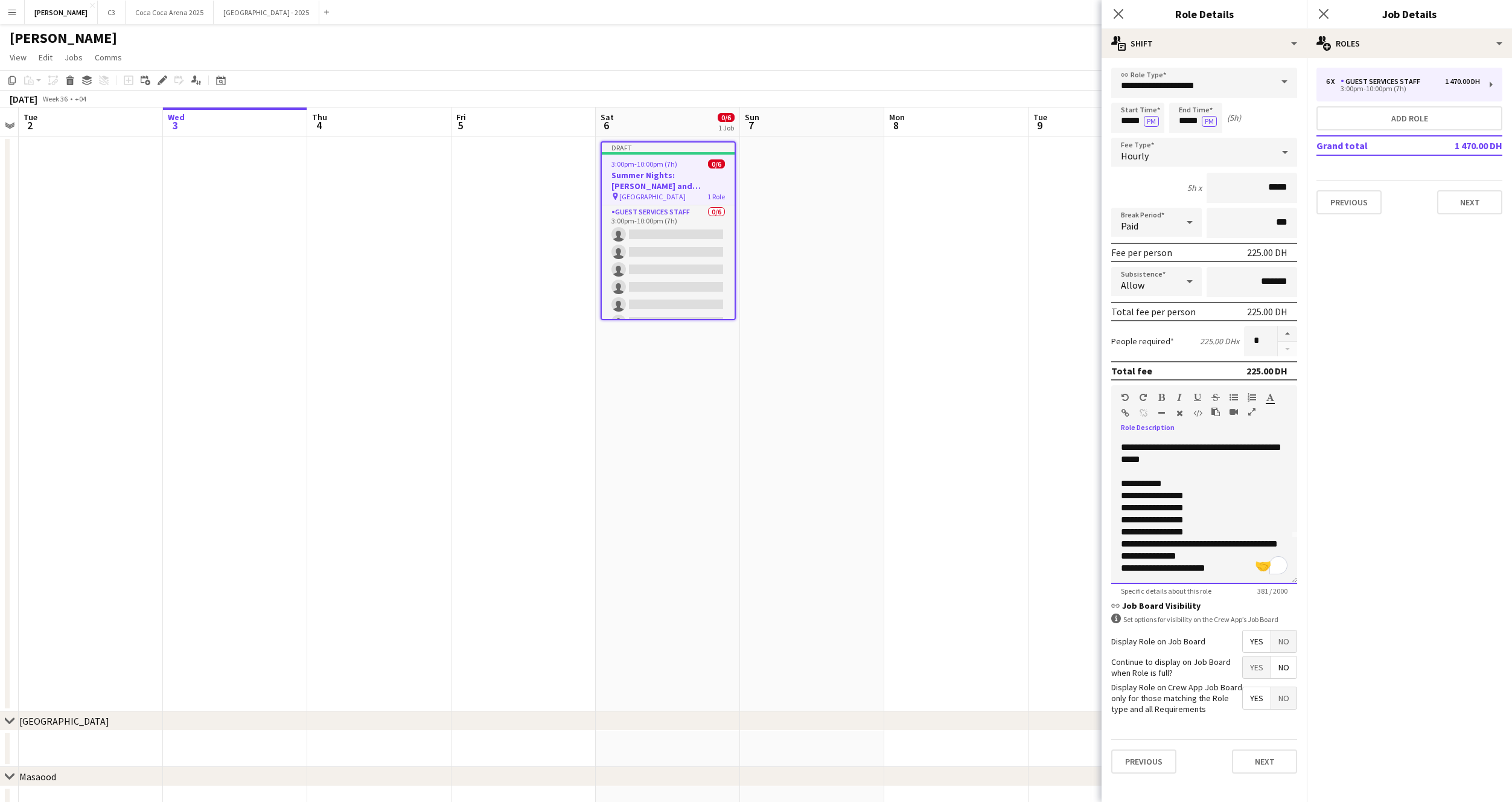
drag, startPoint x: 1175, startPoint y: 473, endPoint x: 1101, endPoint y: 473, distance: 74.0
click at [1102, 473] on form "**********" at bounding box center [1204, 426] width 205 height 716
click at [1170, 543] on p "**********" at bounding box center [1204, 544] width 167 height 12
click at [1201, 539] on span "**********" at bounding box center [1199, 544] width 157 height 9
click at [1214, 526] on p "**********" at bounding box center [1204, 532] width 167 height 12
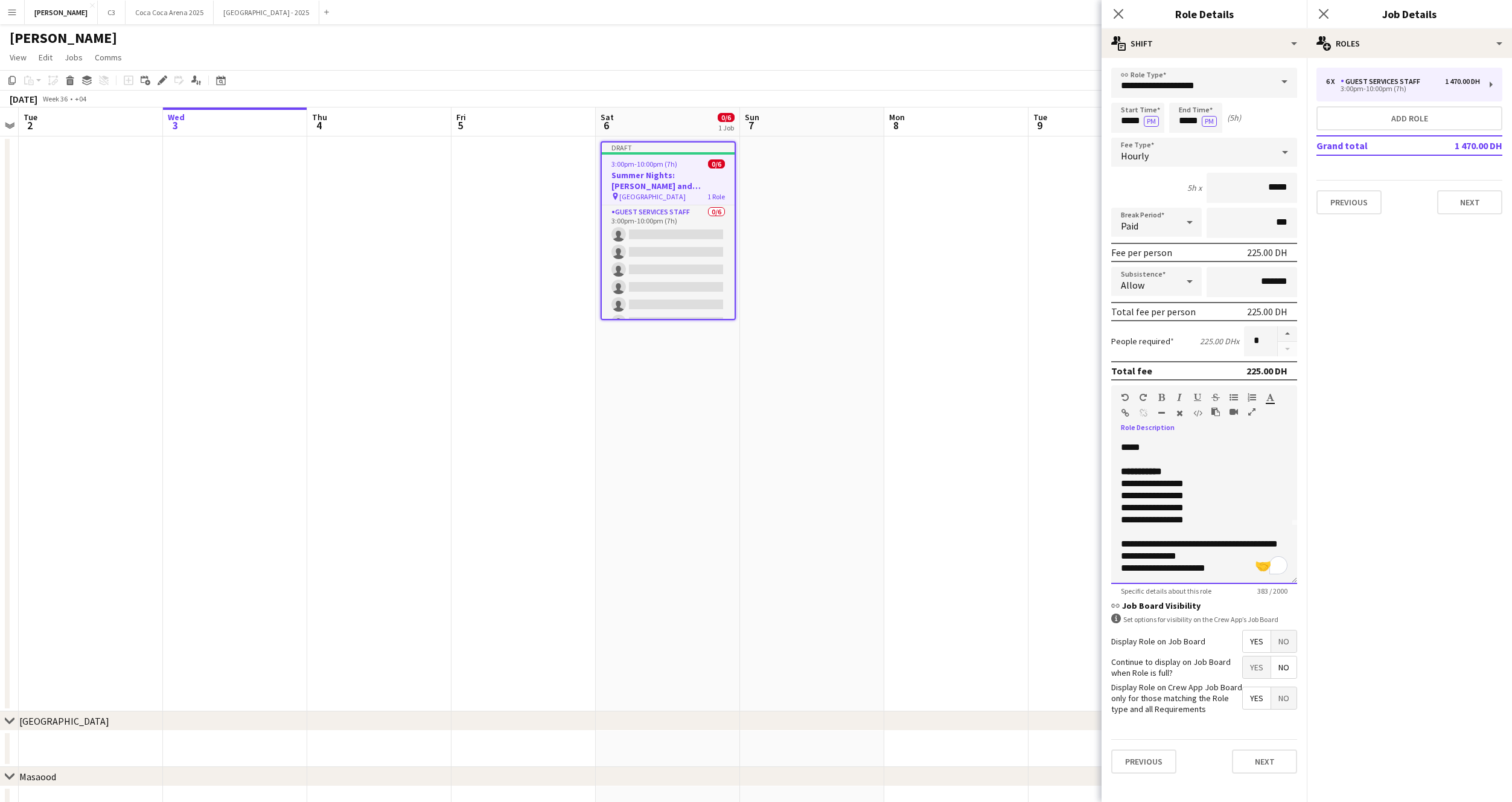
drag, startPoint x: 1156, startPoint y: 551, endPoint x: 1117, endPoint y: 545, distance: 39.5
click at [1117, 545] on div "**********" at bounding box center [1204, 511] width 186 height 145
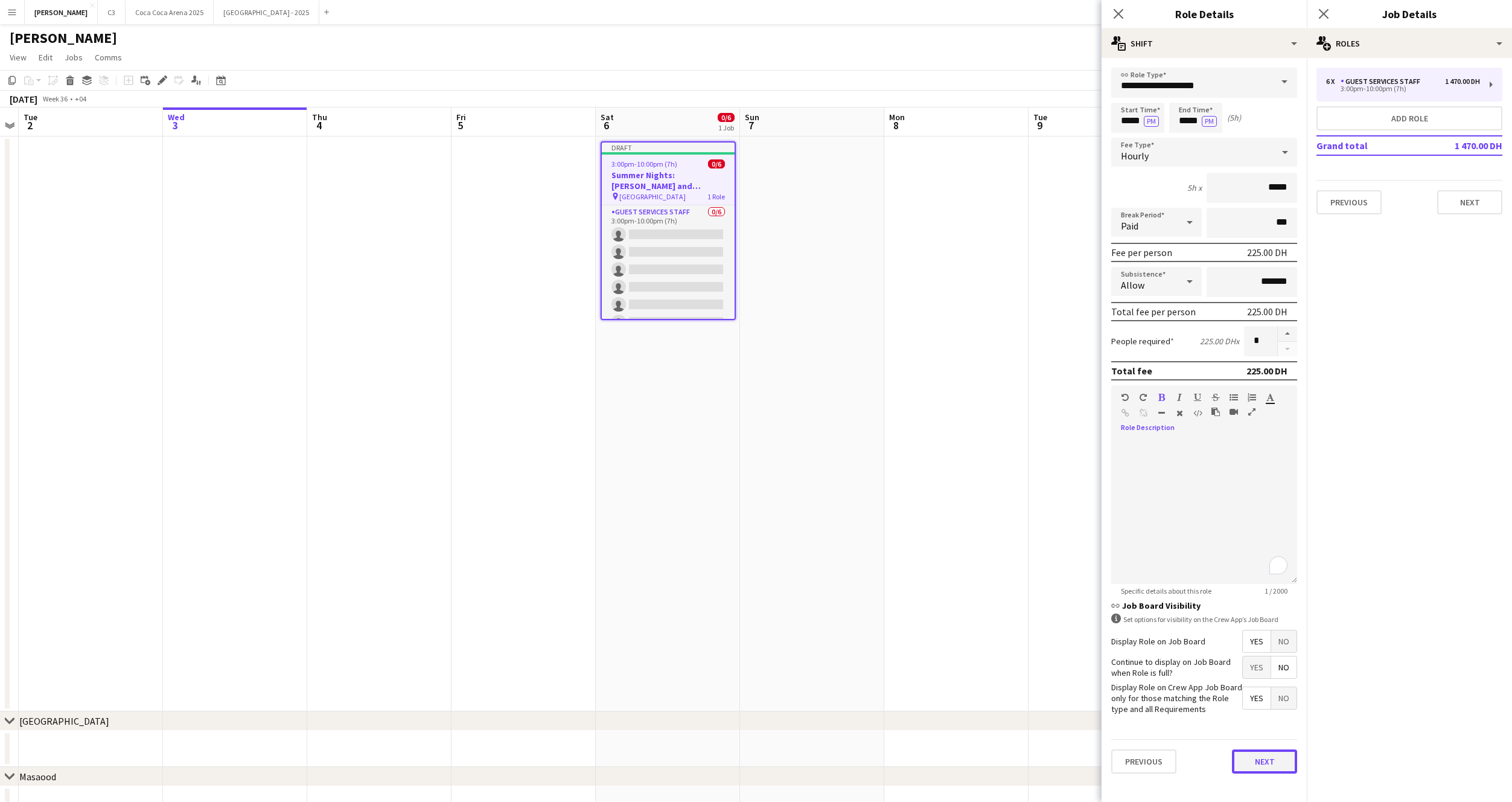
click at [1270, 755] on button "Next" at bounding box center [1264, 761] width 65 height 24
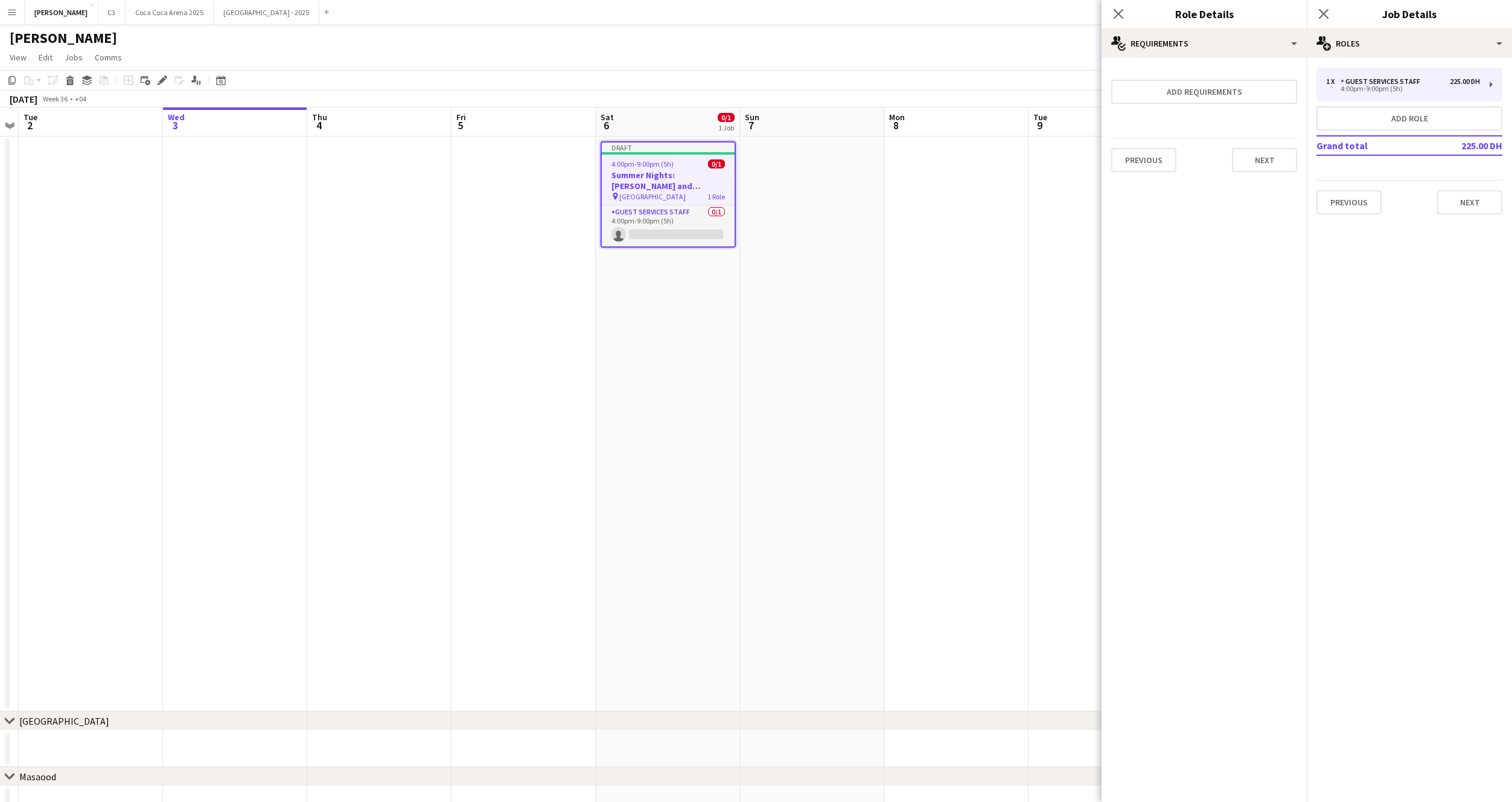
type input "********"
click at [1162, 153] on button "Previous" at bounding box center [1144, 160] width 65 height 24
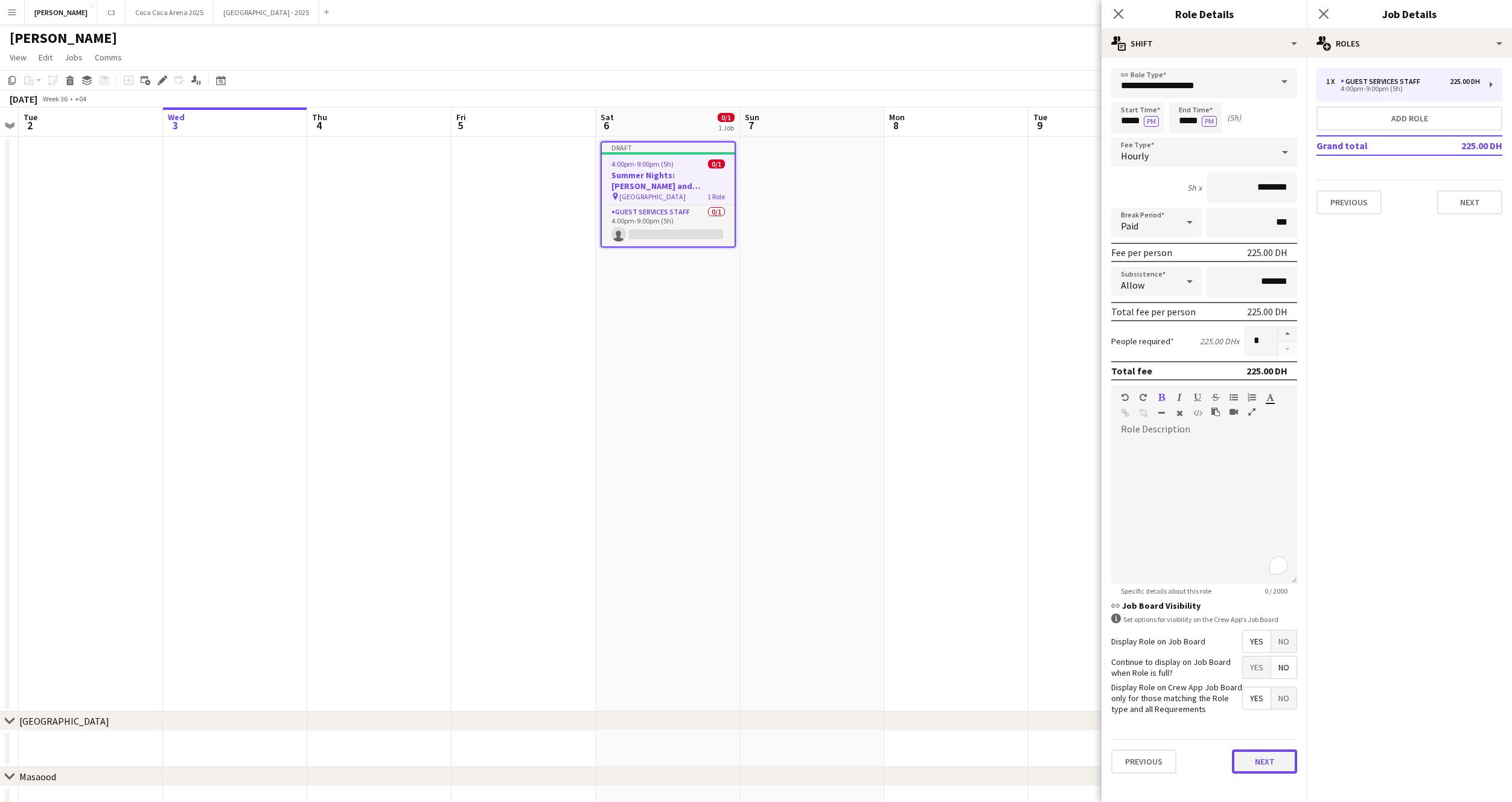
click at [1249, 768] on button "Next" at bounding box center [1264, 761] width 65 height 24
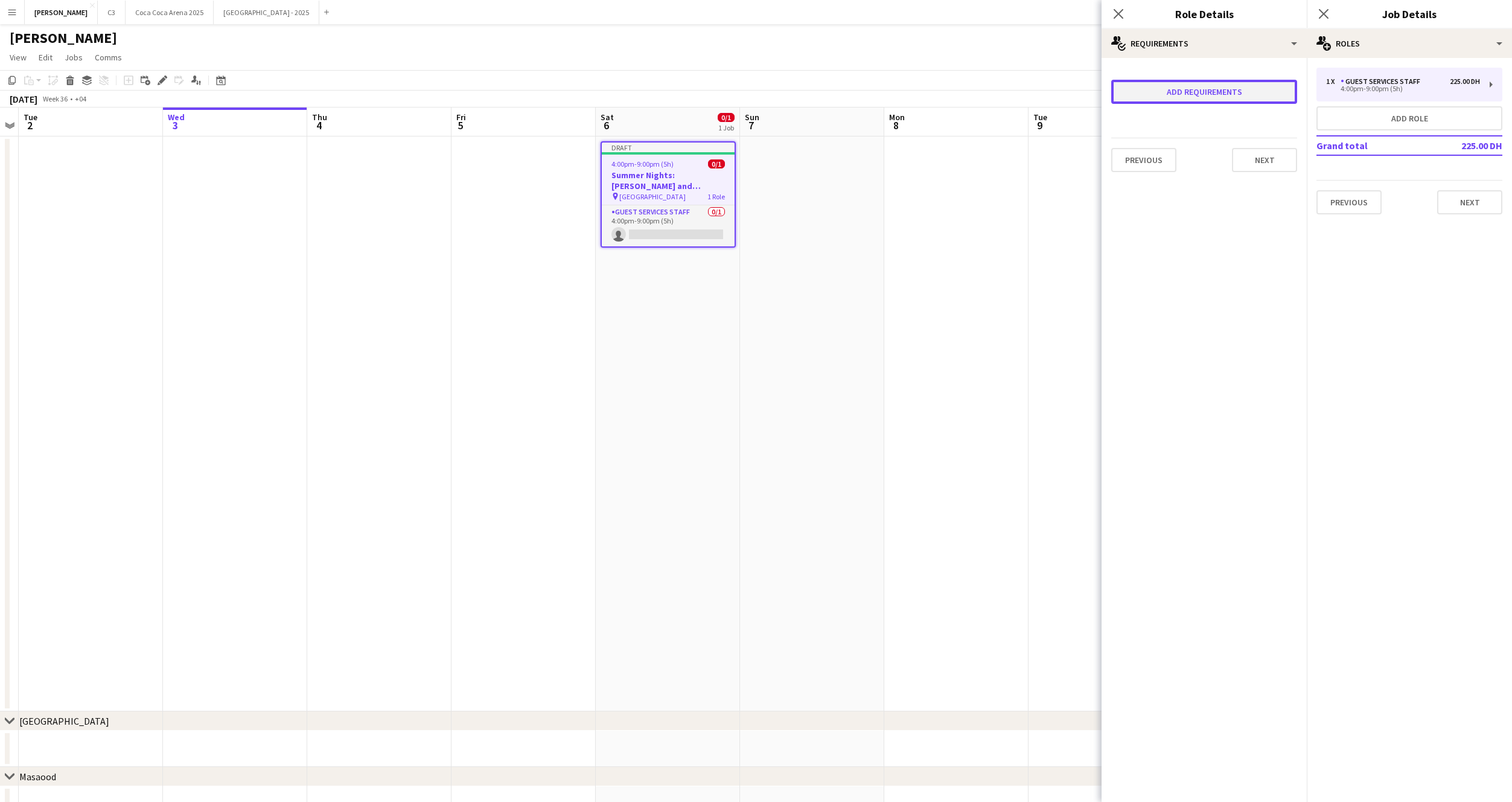
click at [1232, 87] on button "Add requirements" at bounding box center [1204, 91] width 186 height 24
click at [1187, 100] on div "Please select" at bounding box center [1192, 103] width 147 height 29
click at [1168, 378] on div at bounding box center [756, 401] width 1512 height 802
click at [1159, 208] on button "Previous" at bounding box center [1144, 200] width 65 height 24
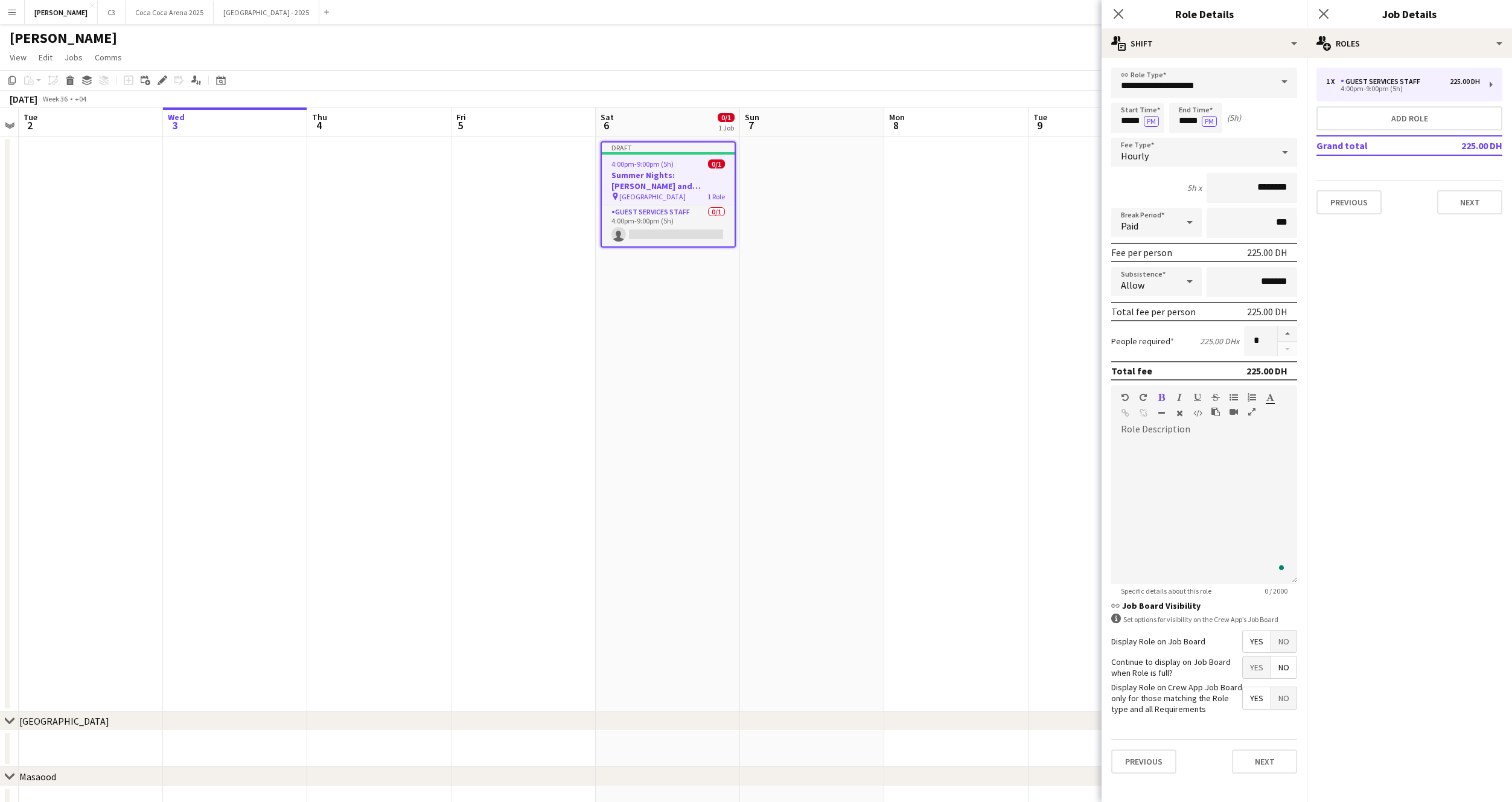
click at [1285, 647] on span "No" at bounding box center [1284, 641] width 26 height 22
click at [1266, 694] on button "Next" at bounding box center [1264, 699] width 65 height 24
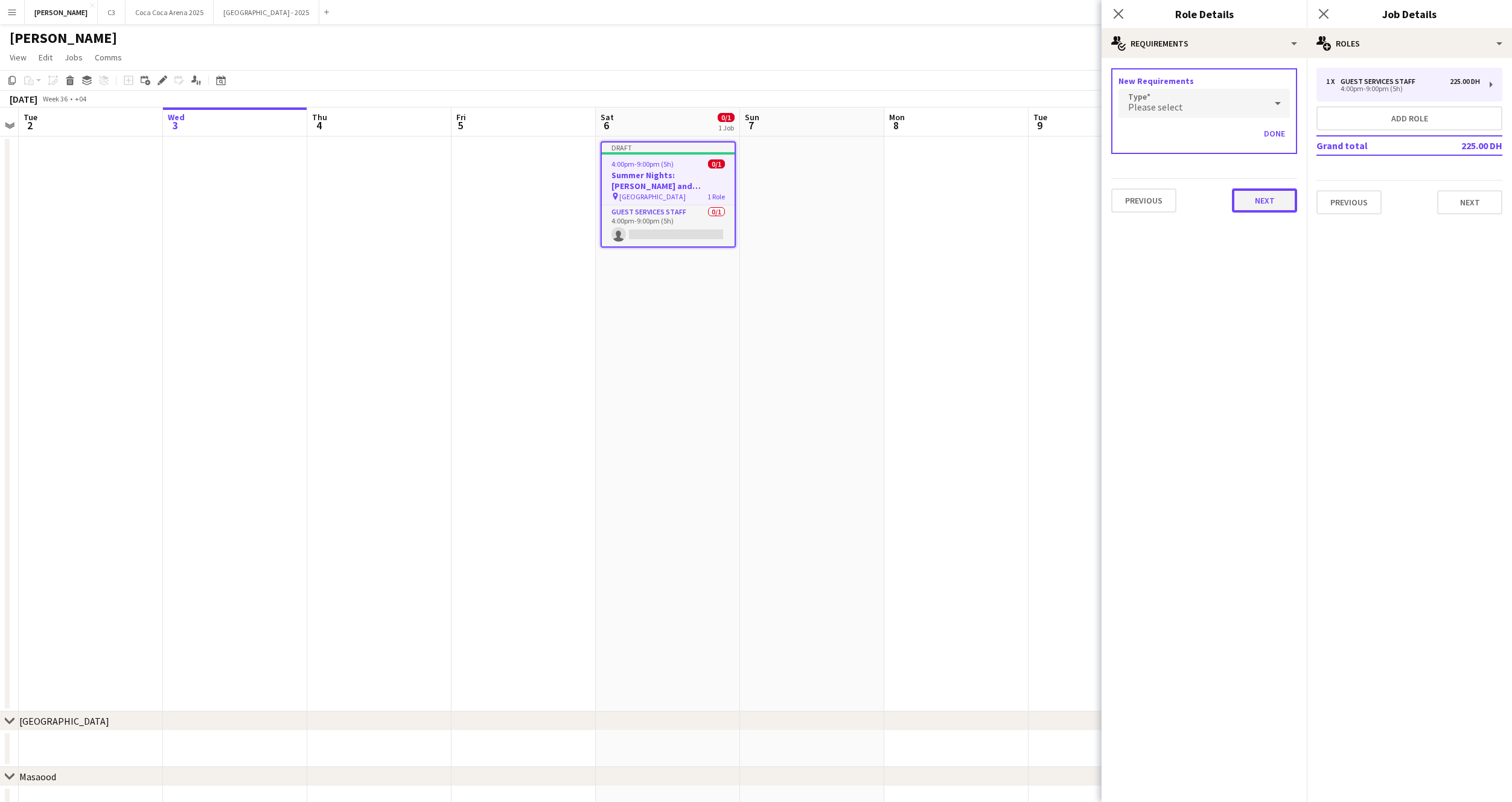
click at [1267, 198] on button "Next" at bounding box center [1264, 200] width 65 height 24
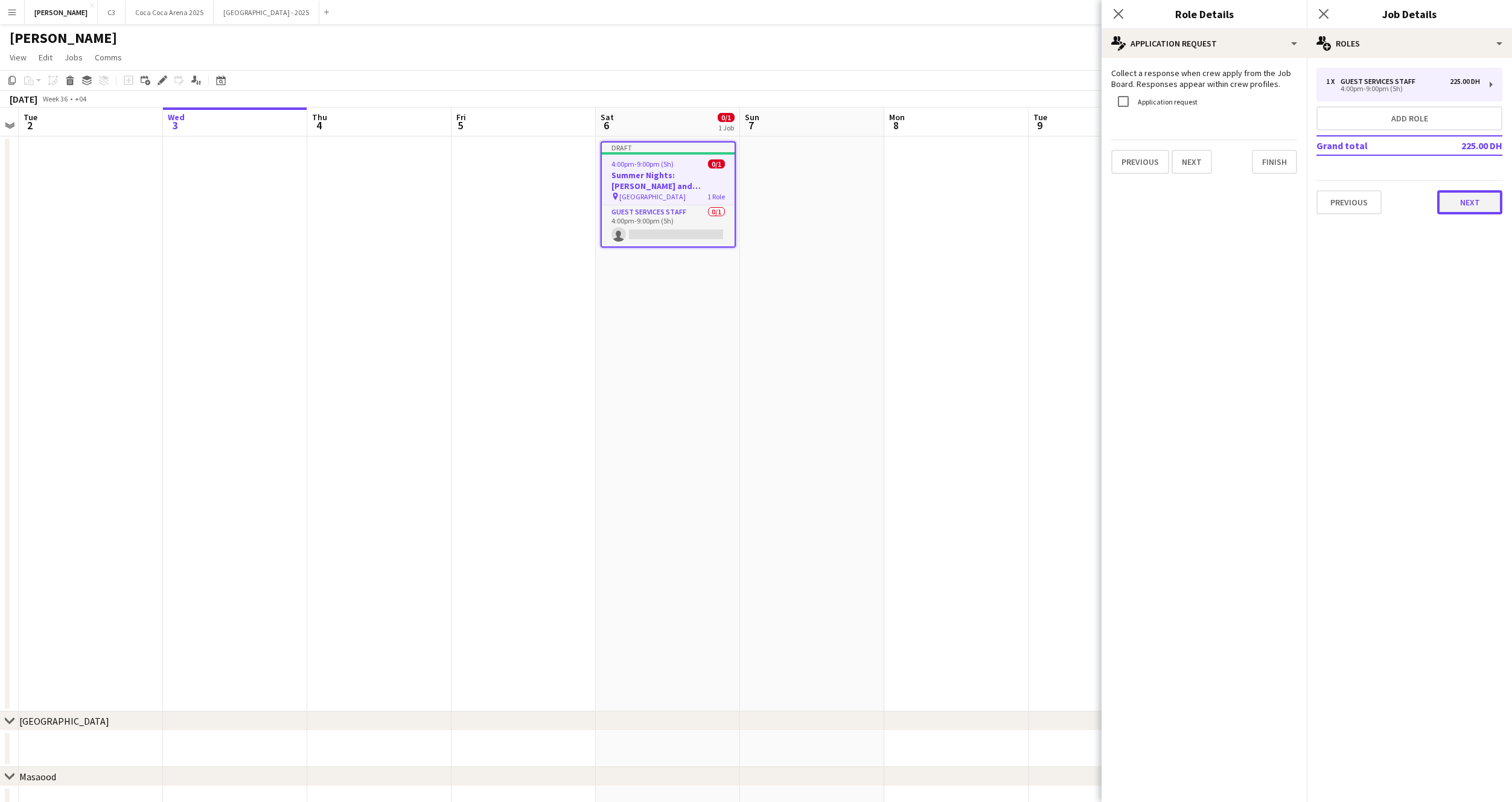
click at [1456, 201] on button "Next" at bounding box center [1469, 202] width 65 height 24
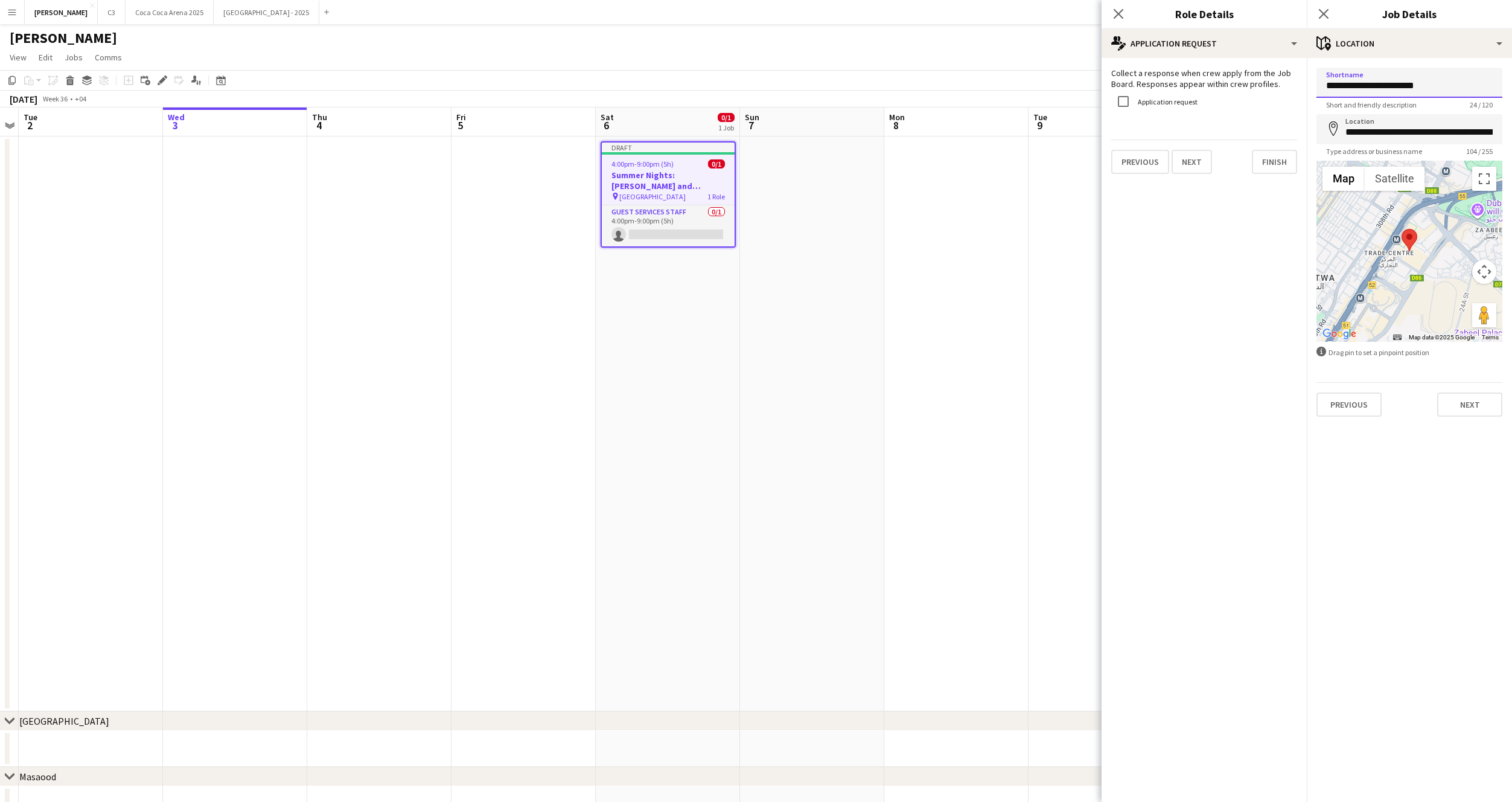
drag, startPoint x: 1450, startPoint y: 86, endPoint x: 1312, endPoint y: 86, distance: 138.0
click at [1312, 86] on form "**********" at bounding box center [1410, 242] width 205 height 349
type input "**********"
click at [1369, 131] on input "**********" at bounding box center [1409, 129] width 186 height 30
type input "**********"
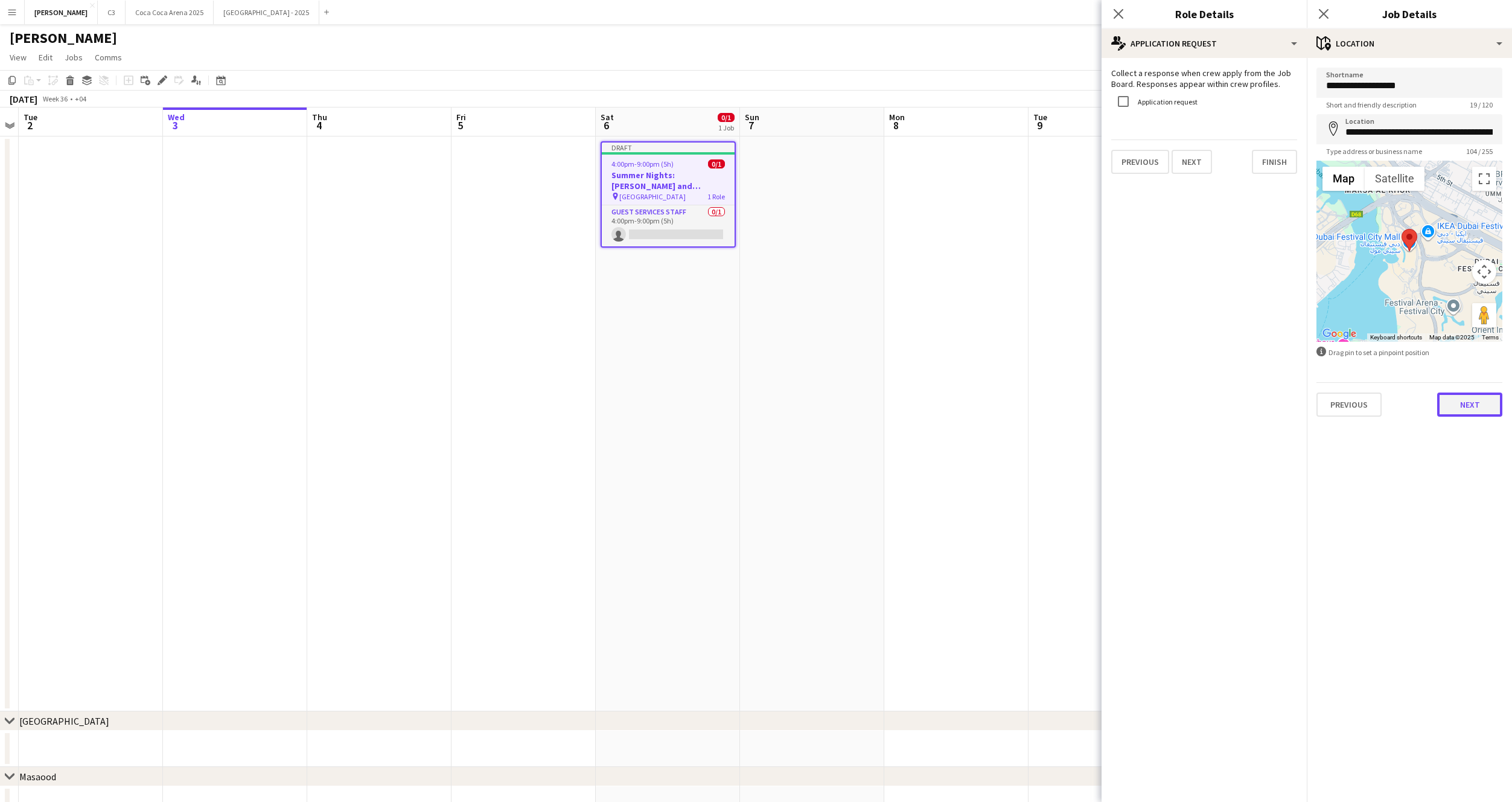
click at [1451, 411] on button "Next" at bounding box center [1469, 405] width 65 height 24
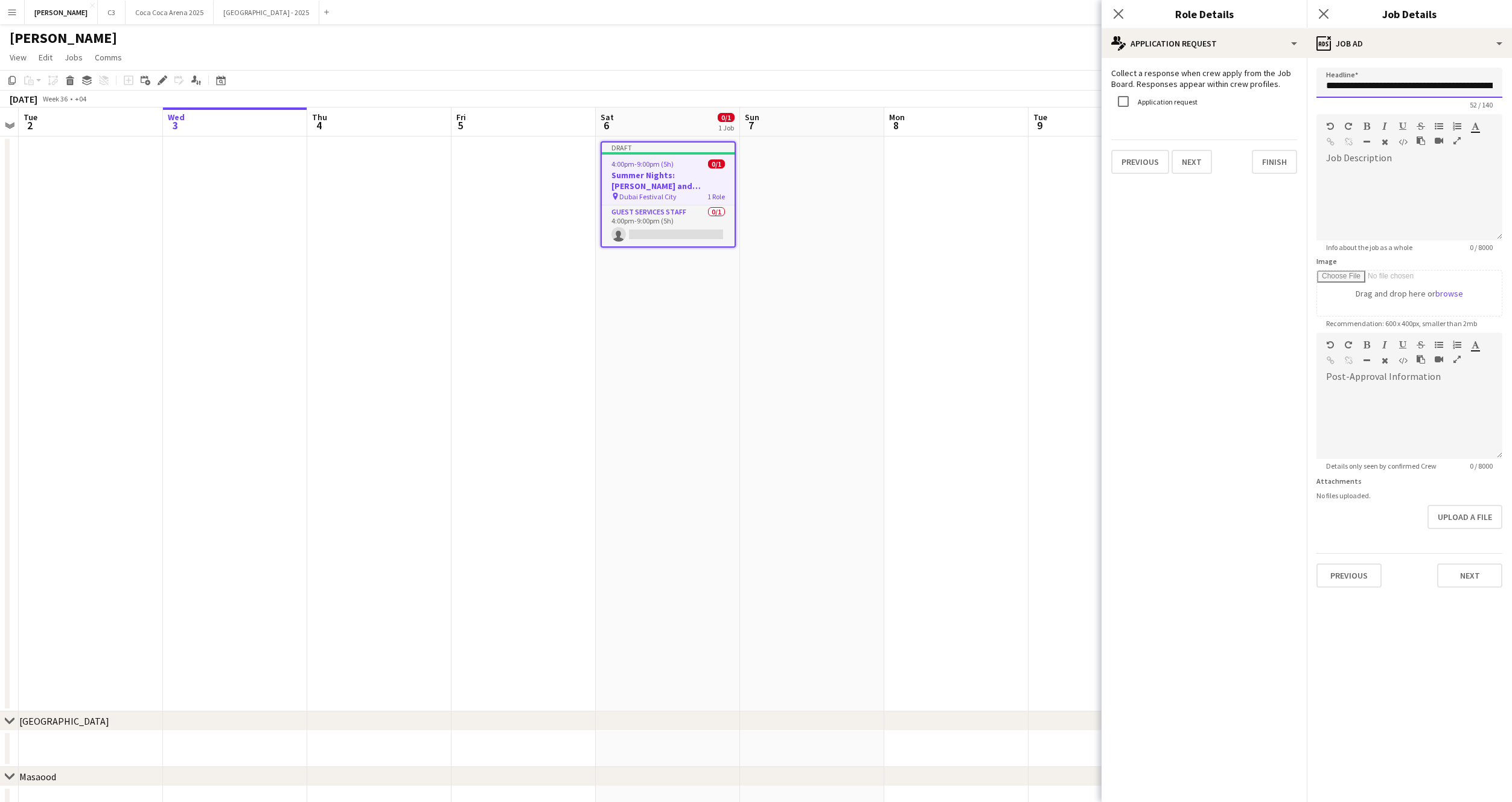
click at [1377, 90] on input "**********" at bounding box center [1409, 83] width 186 height 30
type input "*********"
click at [1478, 573] on button "Next" at bounding box center [1469, 575] width 65 height 24
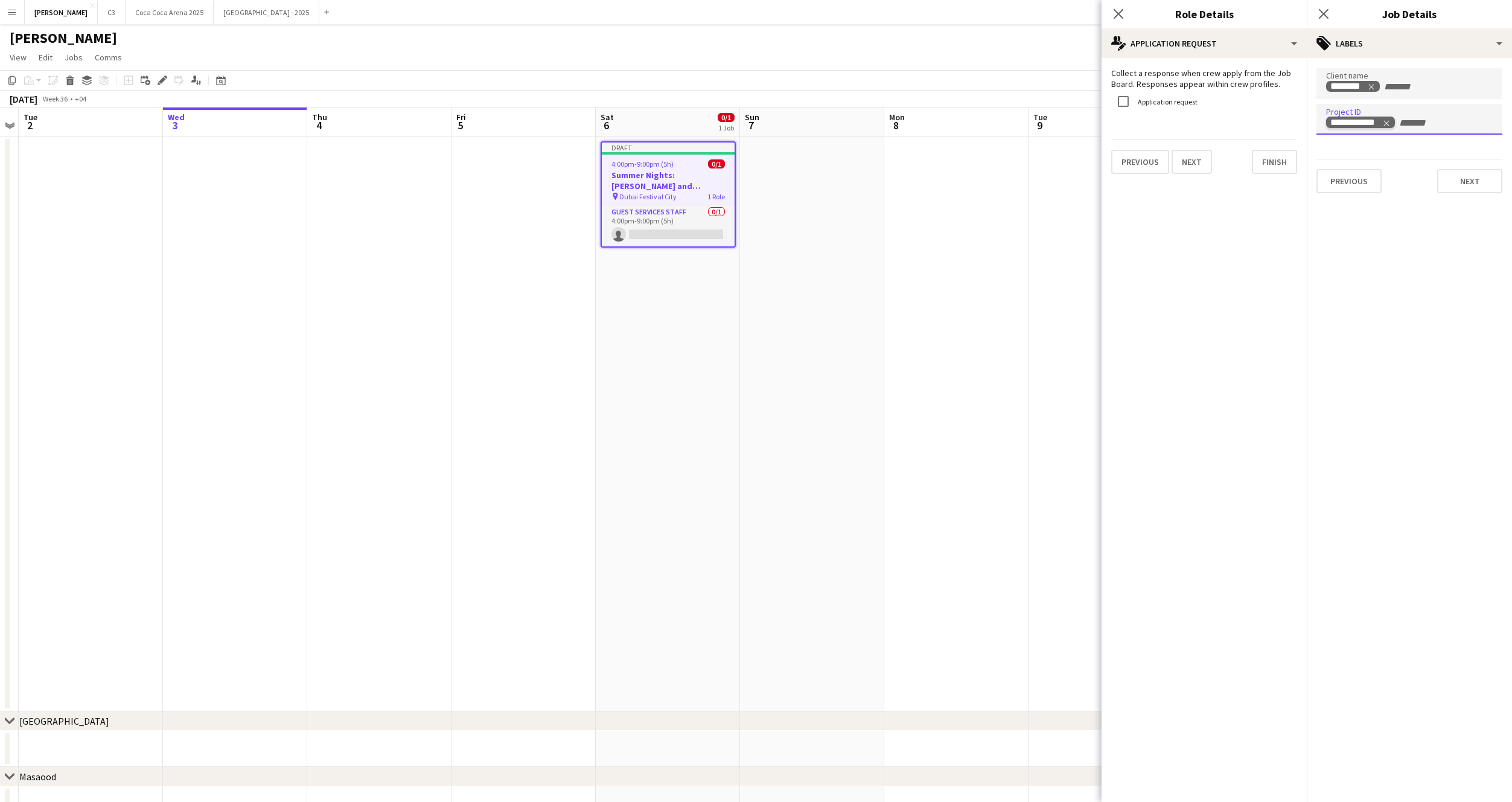
click at [1391, 126] on tag-ripple at bounding box center [1360, 123] width 69 height 11
click at [1388, 120] on icon "Remove tag" at bounding box center [1386, 123] width 9 height 9
click at [1374, 87] on icon "Remove tag" at bounding box center [1371, 87] width 9 height 9
click at [1364, 87] on input "Type to search client labels..." at bounding box center [1410, 87] width 167 height 11
paste input "Type to search client labels..."
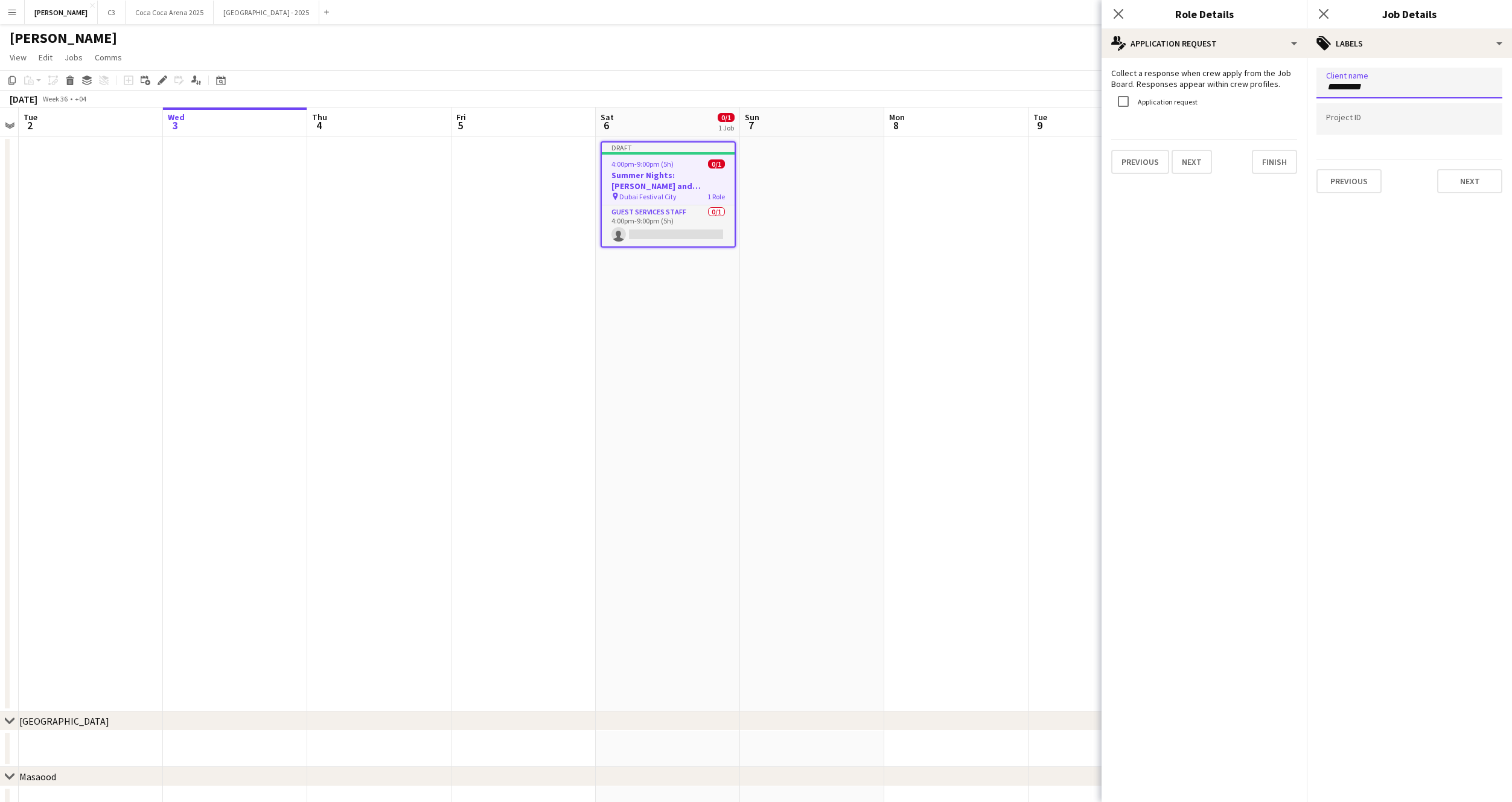
paste input "**********"
type input "**********"
click at [1384, 121] on input "Type to search project ID labels..." at bounding box center [1410, 122] width 167 height 11
paste input "**********"
type input "**********"
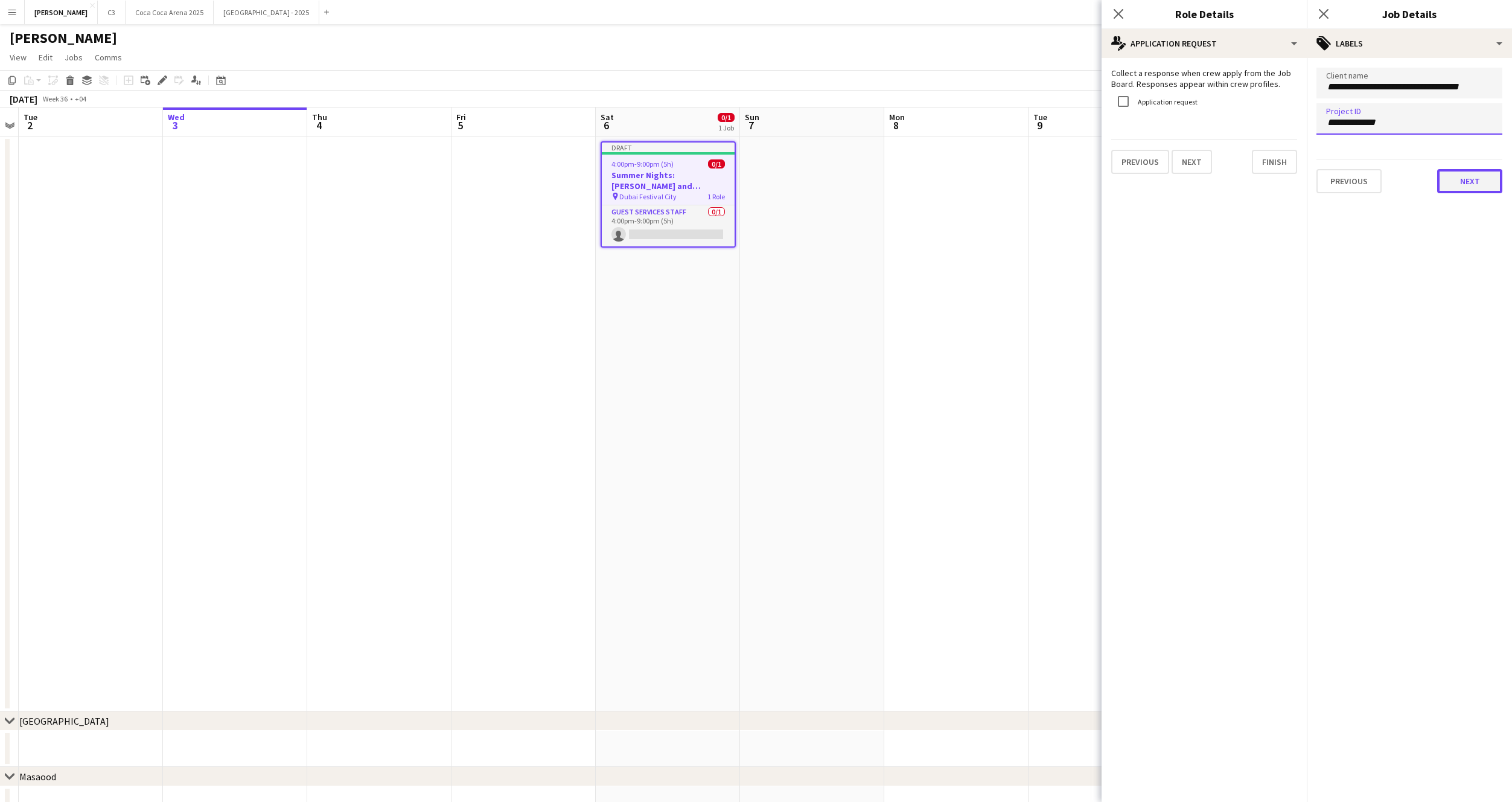
click at [1467, 185] on button "Next" at bounding box center [1469, 181] width 65 height 24
click at [1469, 131] on button "Next" at bounding box center [1469, 125] width 65 height 24
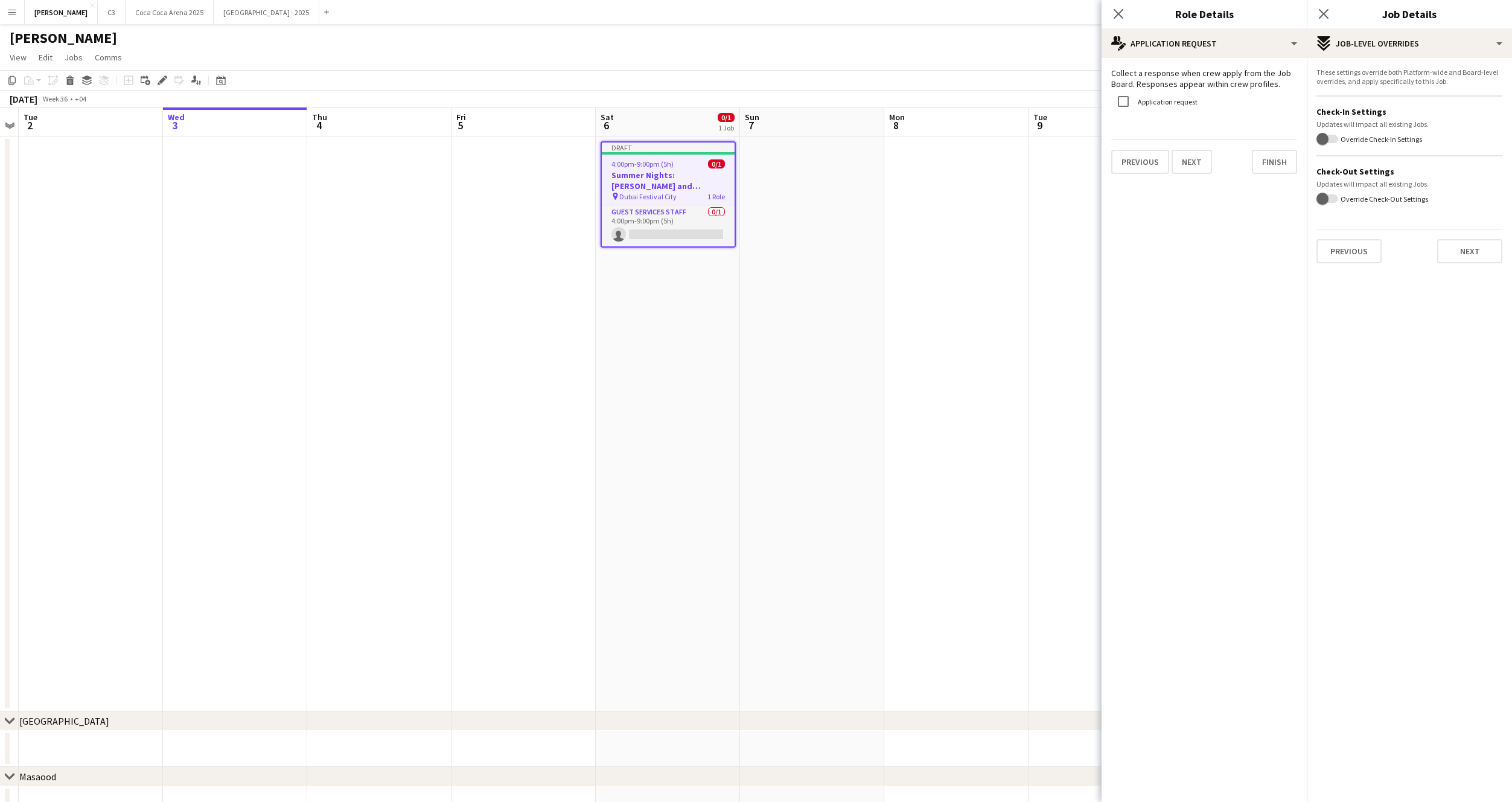
click at [1462, 266] on div "These settings override both Platform-wide and Board-level overrides, and apply…" at bounding box center [1410, 165] width 205 height 215
click at [1466, 255] on button "Next" at bounding box center [1469, 251] width 65 height 24
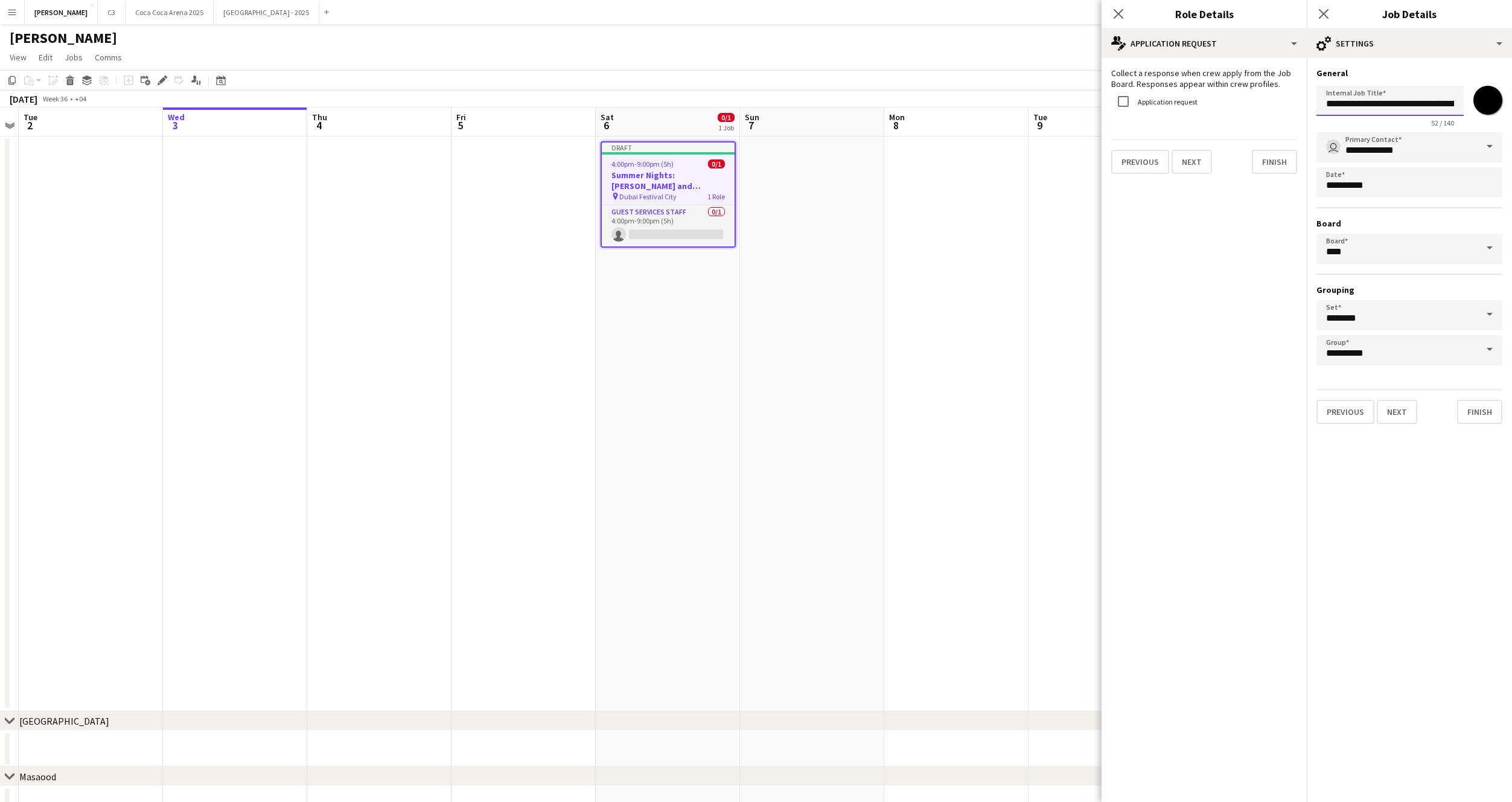
click at [1387, 108] on input "**********" at bounding box center [1390, 101] width 147 height 30
type input "*********"
click at [1487, 92] on input "*******" at bounding box center [1488, 100] width 43 height 43
type input "*******"
click at [1481, 413] on button "Finish" at bounding box center [1479, 412] width 45 height 24
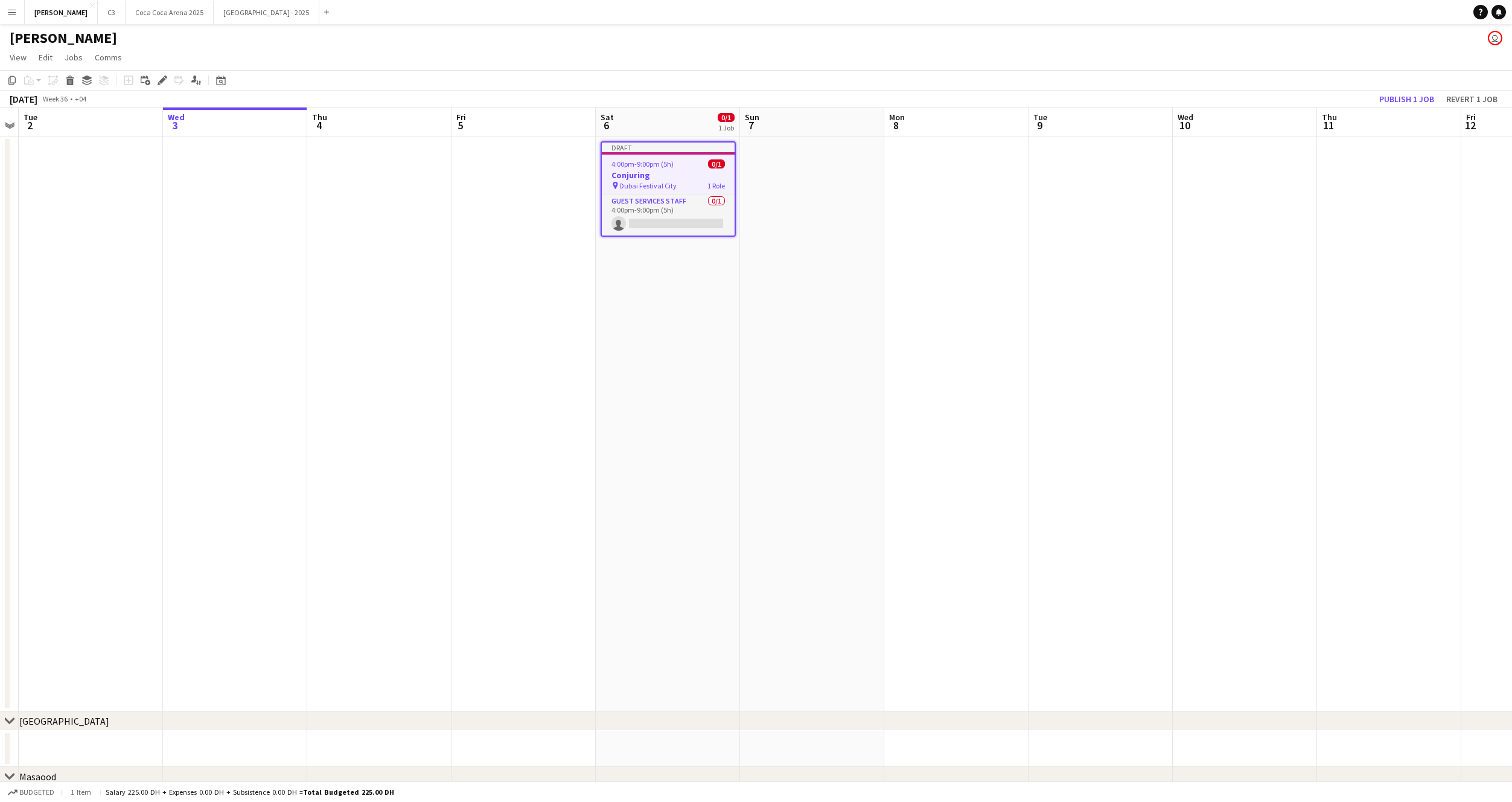
click at [687, 160] on div "4:00pm-9:00pm (5h) 0/1" at bounding box center [668, 164] width 133 height 9
click at [683, 160] on div "4:00pm-9:00pm (5h) 0/1" at bounding box center [668, 163] width 135 height 9
click at [795, 162] on app-date-cell at bounding box center [812, 424] width 144 height 575
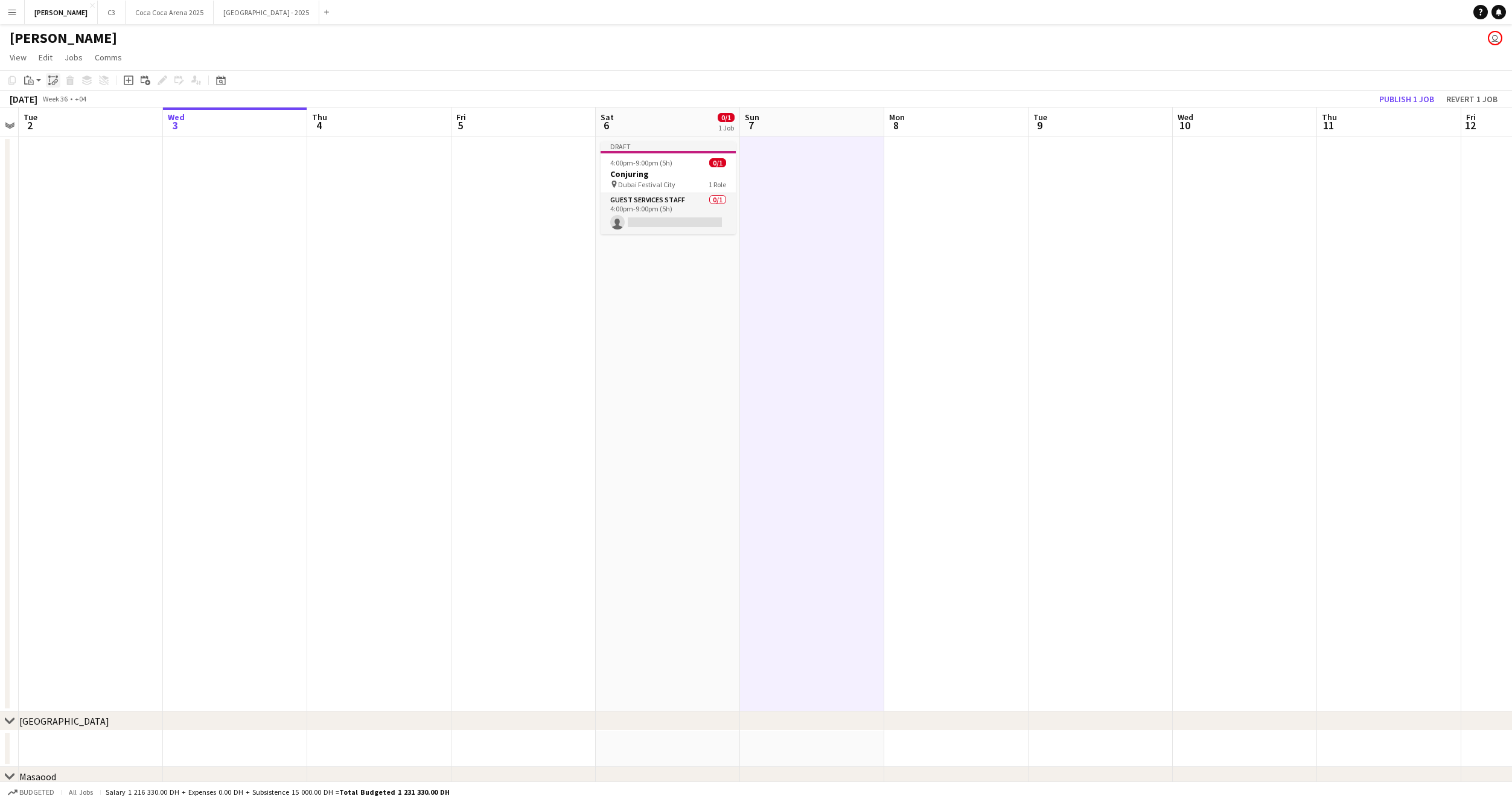
click at [52, 81] on icon "Paste linked Job" at bounding box center [53, 80] width 10 height 10
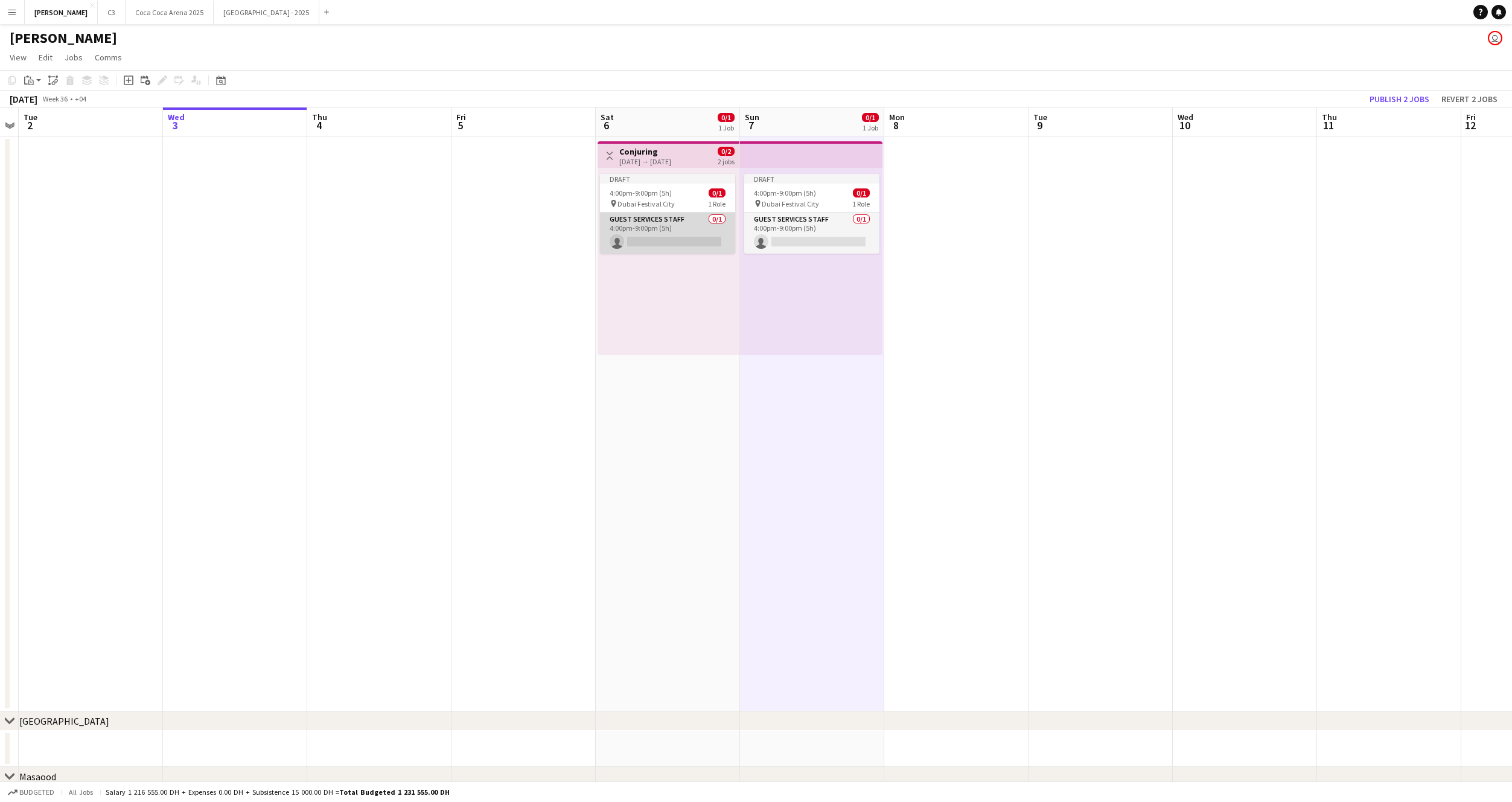
click at [683, 226] on app-card-role "Guest Services Staff 0/1 4:00pm-9:00pm (5h) single-neutral-actions" at bounding box center [668, 233] width 135 height 41
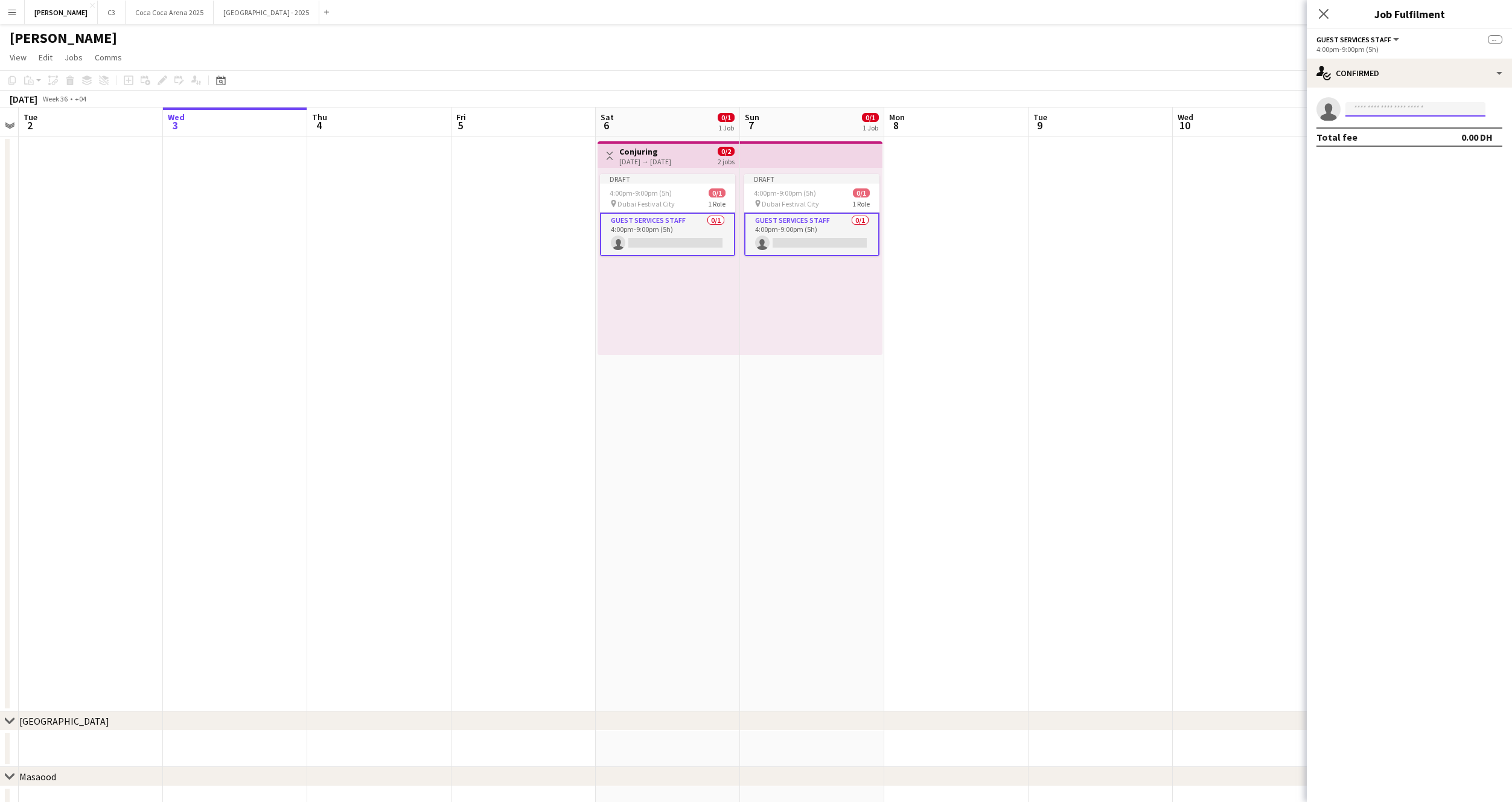
click at [1360, 108] on input at bounding box center [1415, 109] width 140 height 14
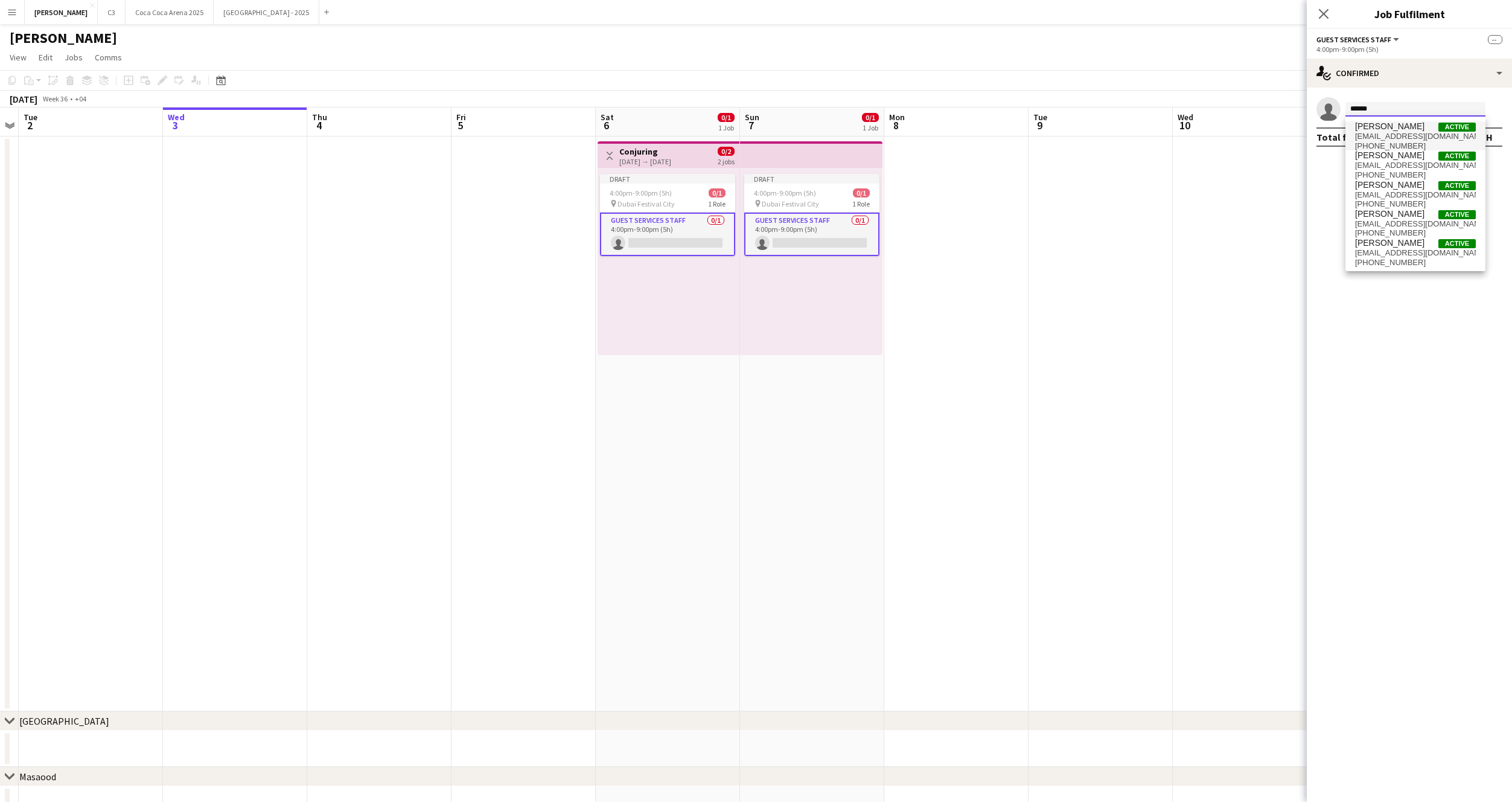
type input "*****"
click at [1396, 134] on span "lubnasaed2005@gmail.com" at bounding box center [1415, 136] width 121 height 10
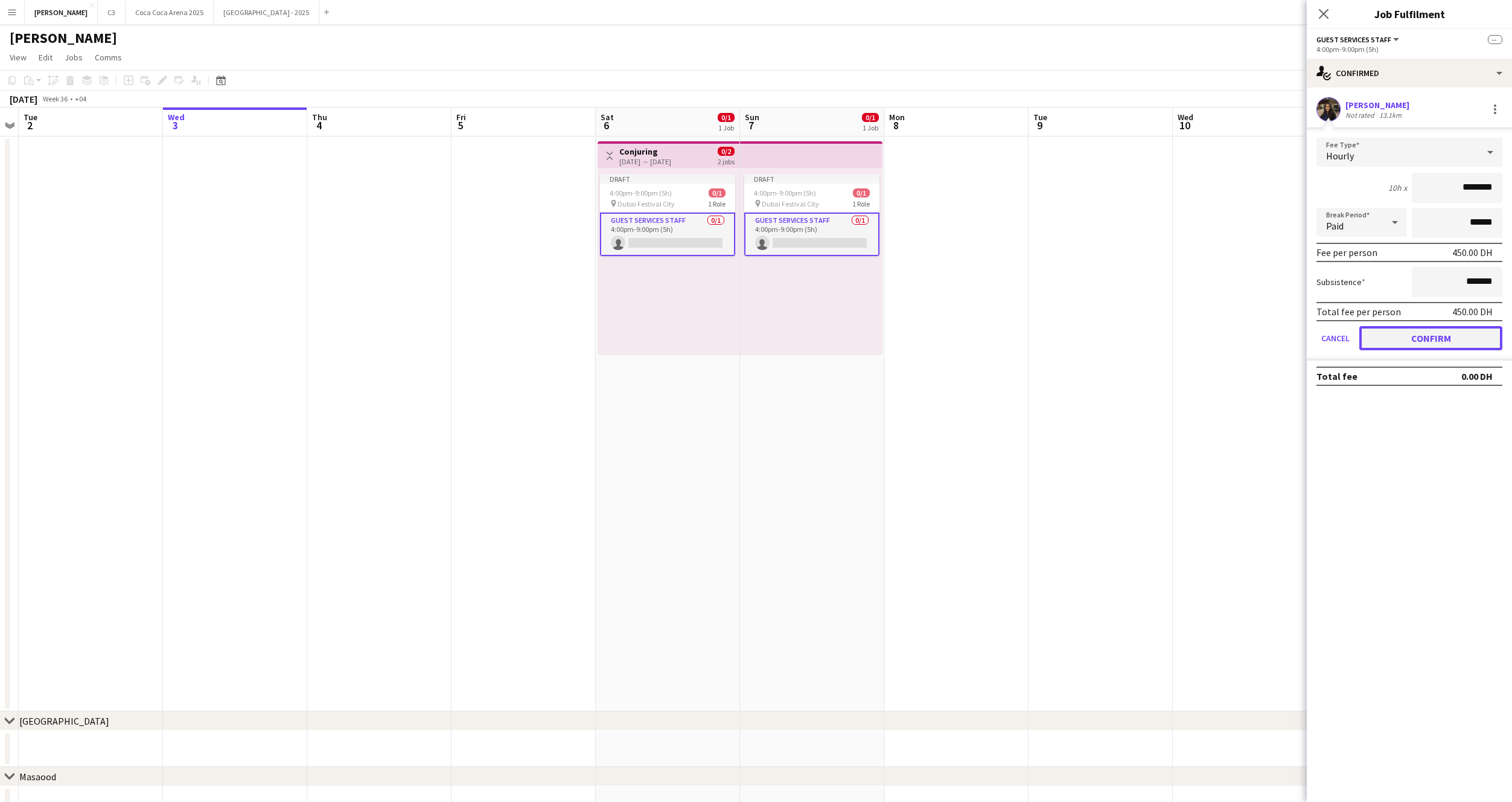
click at [1415, 338] on button "Confirm" at bounding box center [1431, 338] width 143 height 24
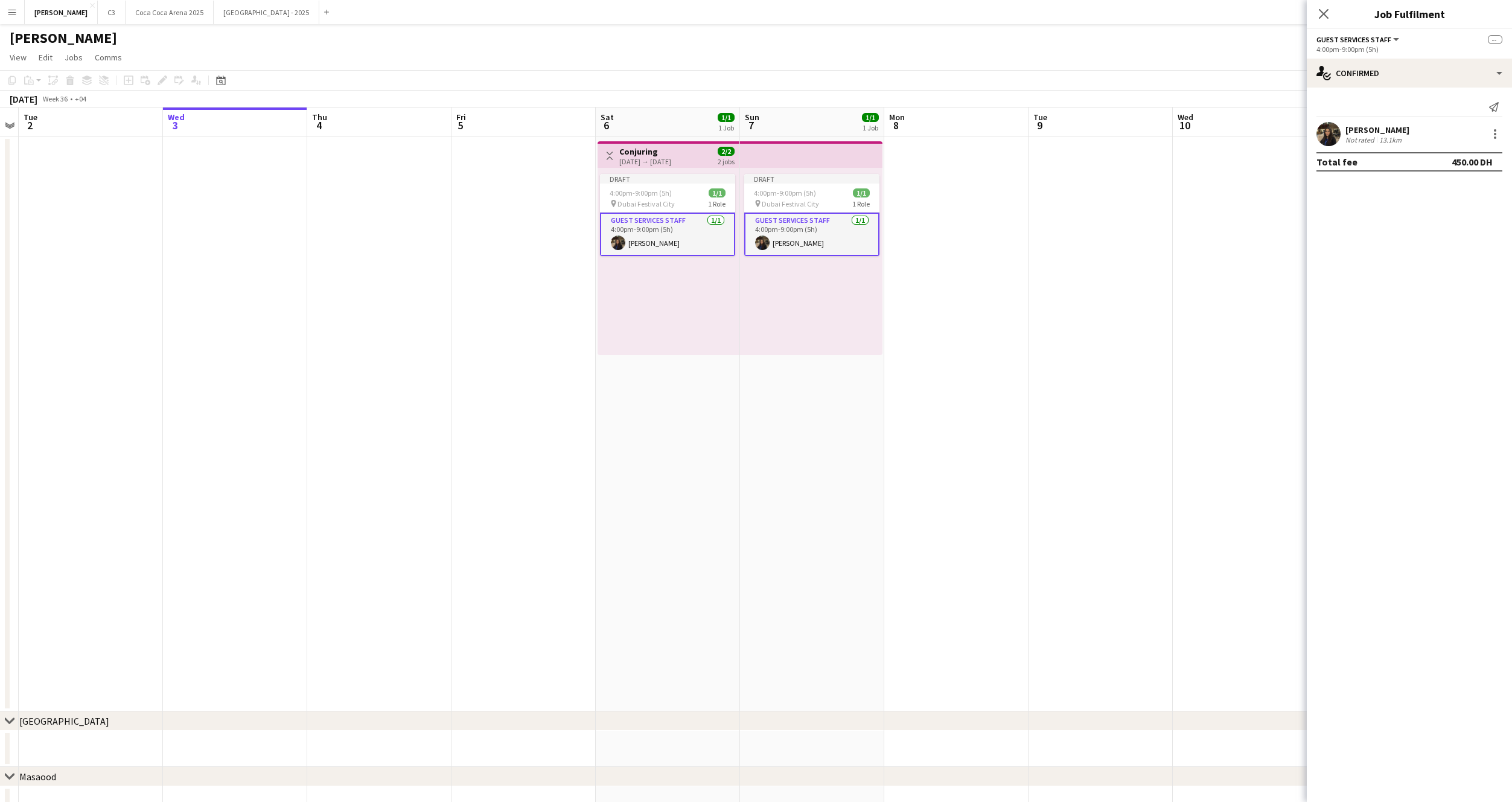
click at [1328, 130] on app-user-avatar at bounding box center [1328, 134] width 24 height 24
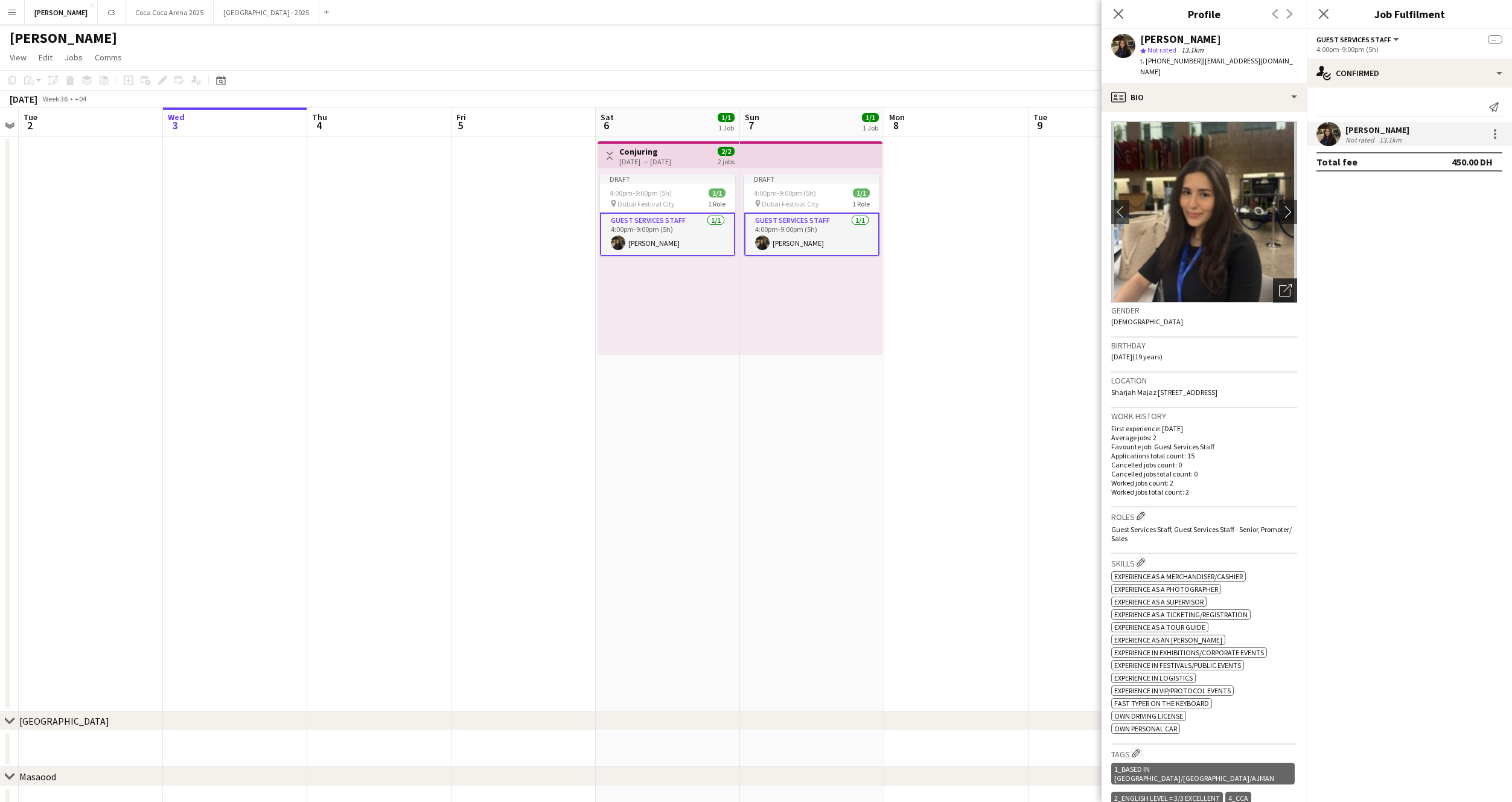
click at [1287, 284] on icon at bounding box center [1287, 288] width 9 height 9
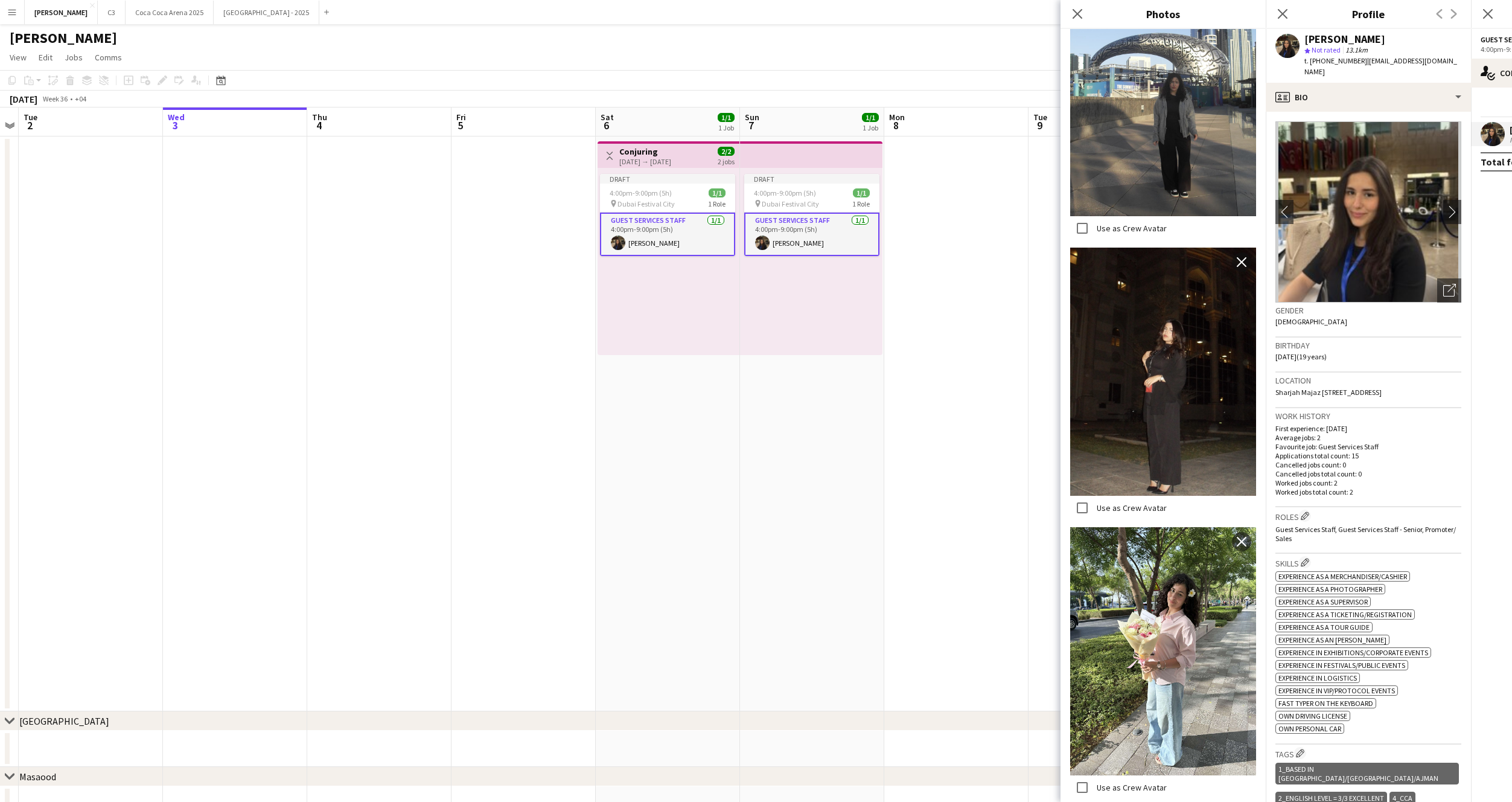
scroll to position [881, 0]
click at [1080, 13] on icon "Close pop-in" at bounding box center [1077, 13] width 11 height 11
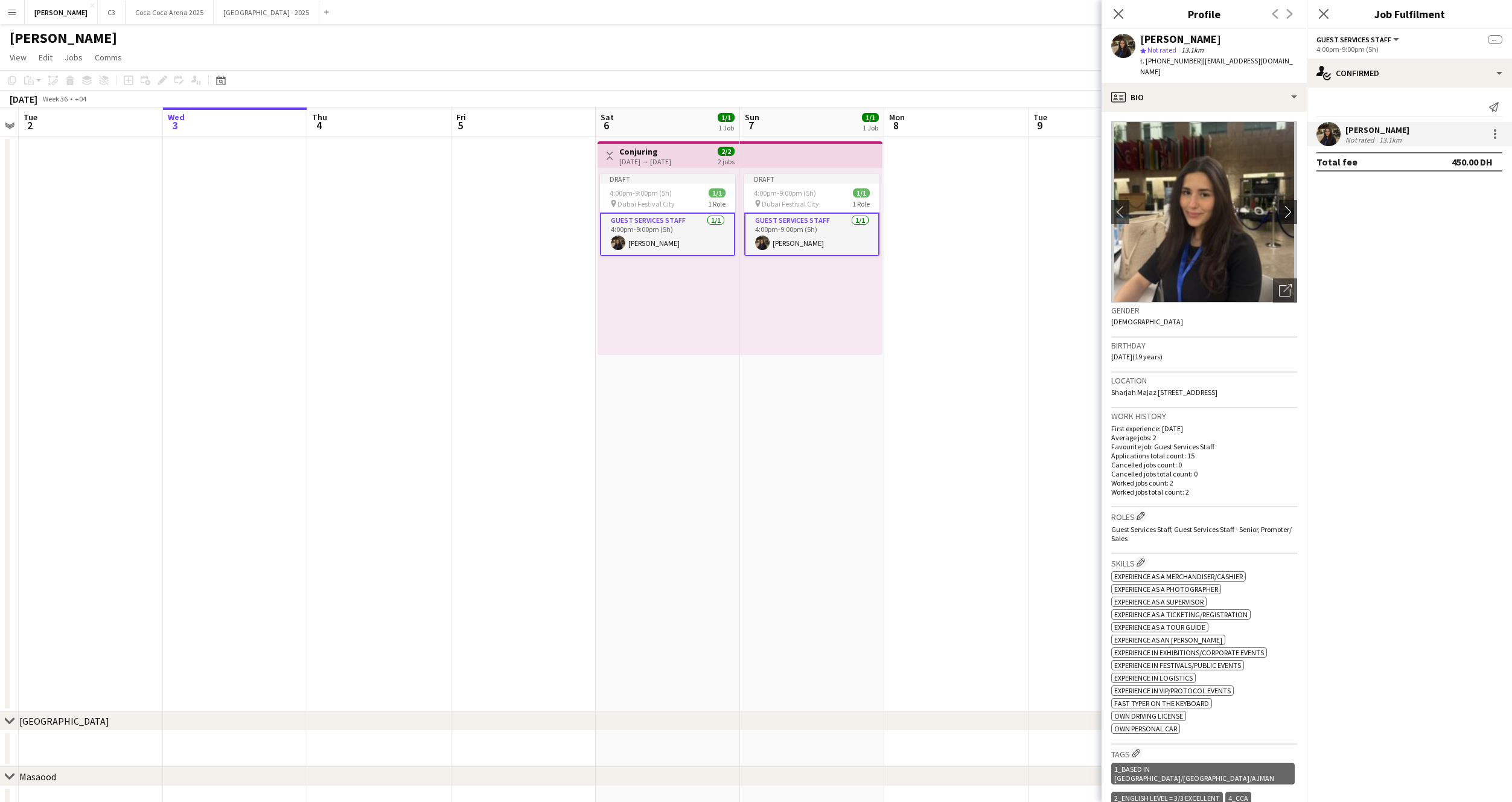
click at [1108, 11] on div "Close pop-in" at bounding box center [1118, 14] width 33 height 28
click at [1122, 13] on icon "Close pop-in" at bounding box center [1117, 13] width 11 height 11
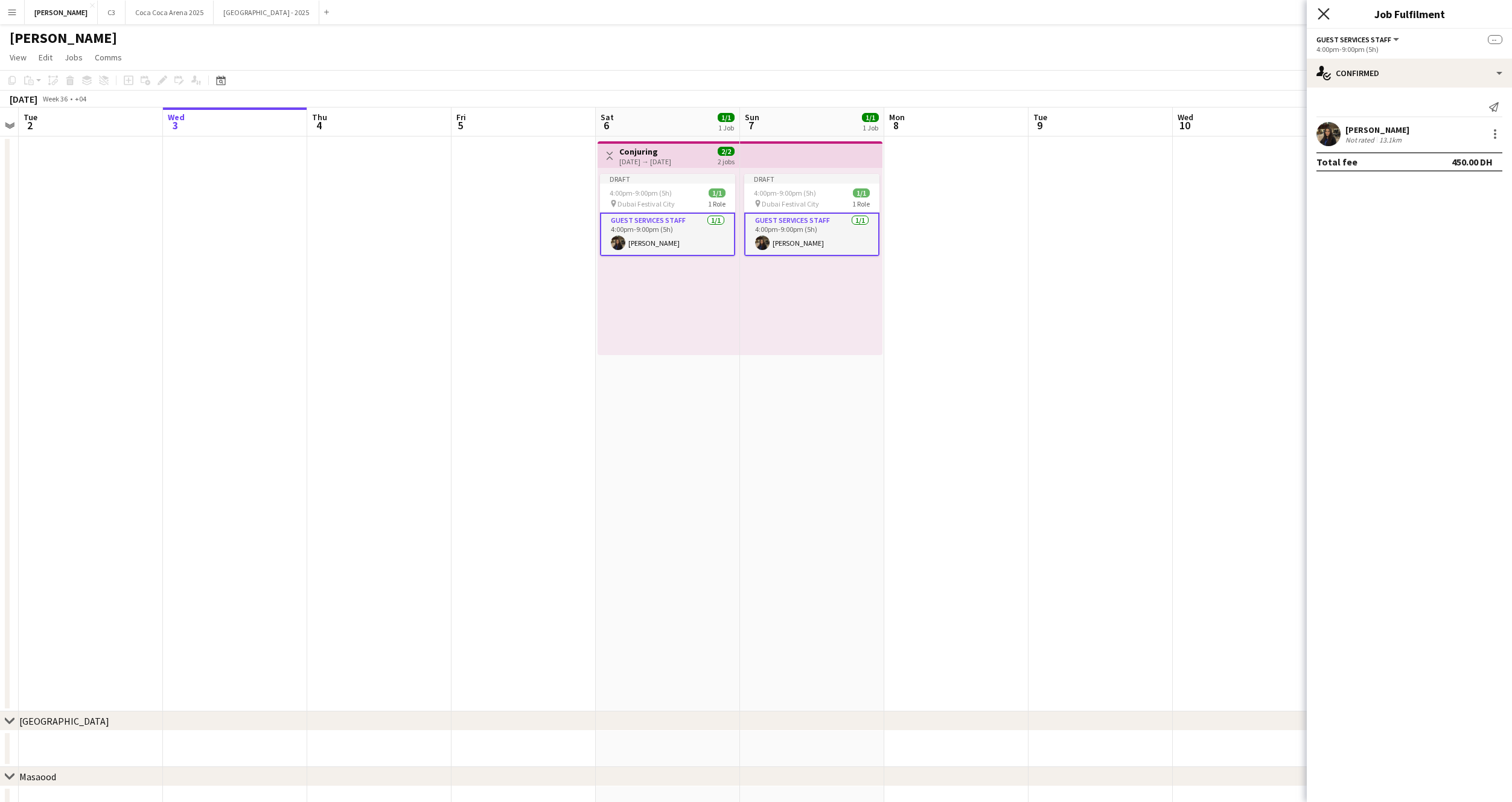
click at [1323, 10] on icon "Close pop-in" at bounding box center [1323, 13] width 11 height 11
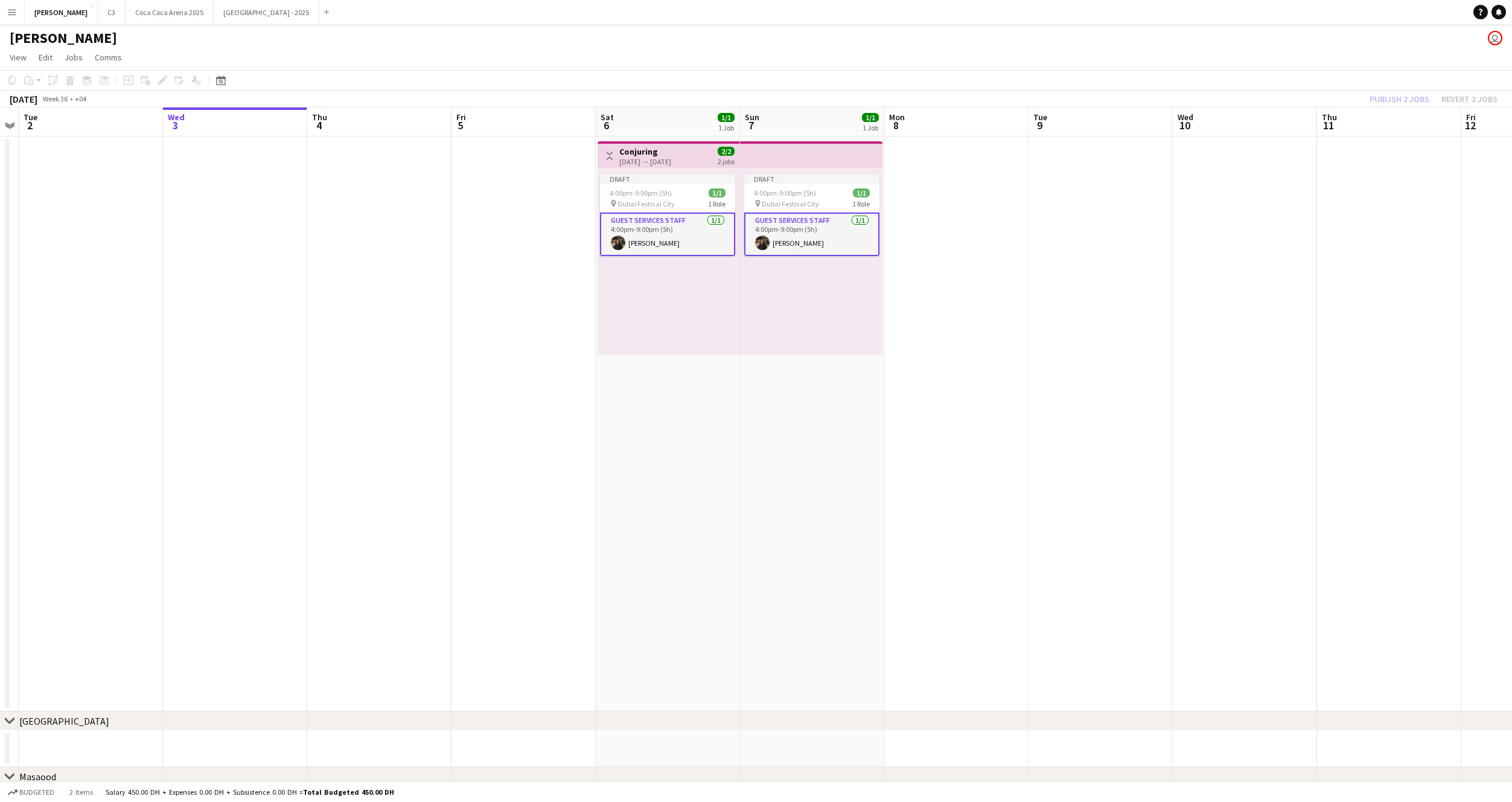
scroll to position [0, 393]
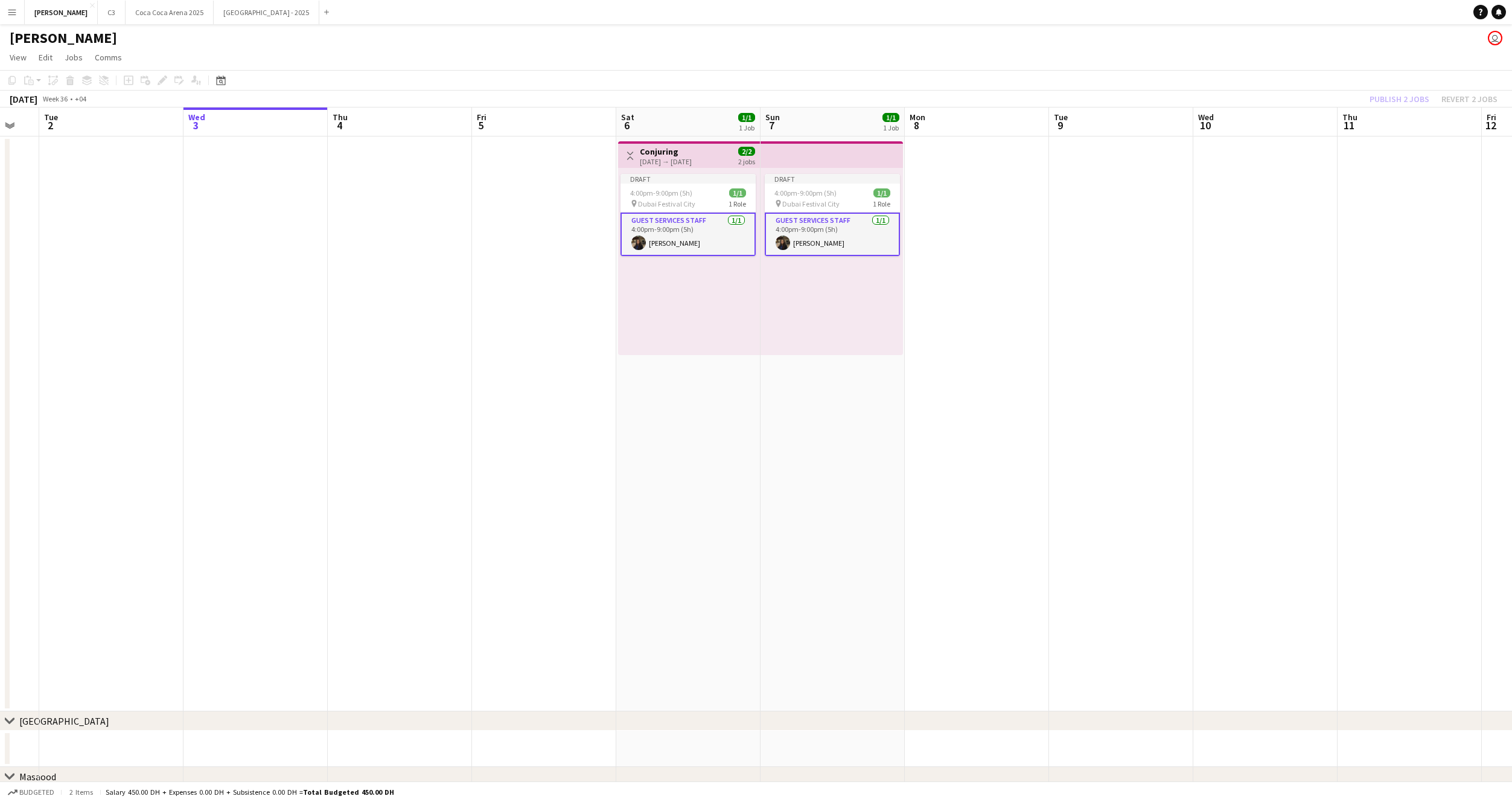
click at [1391, 101] on div "Publish 2 jobs Revert 2 jobs" at bounding box center [1433, 99] width 157 height 16
click at [1397, 101] on button "Publish 2 jobs" at bounding box center [1400, 99] width 70 height 16
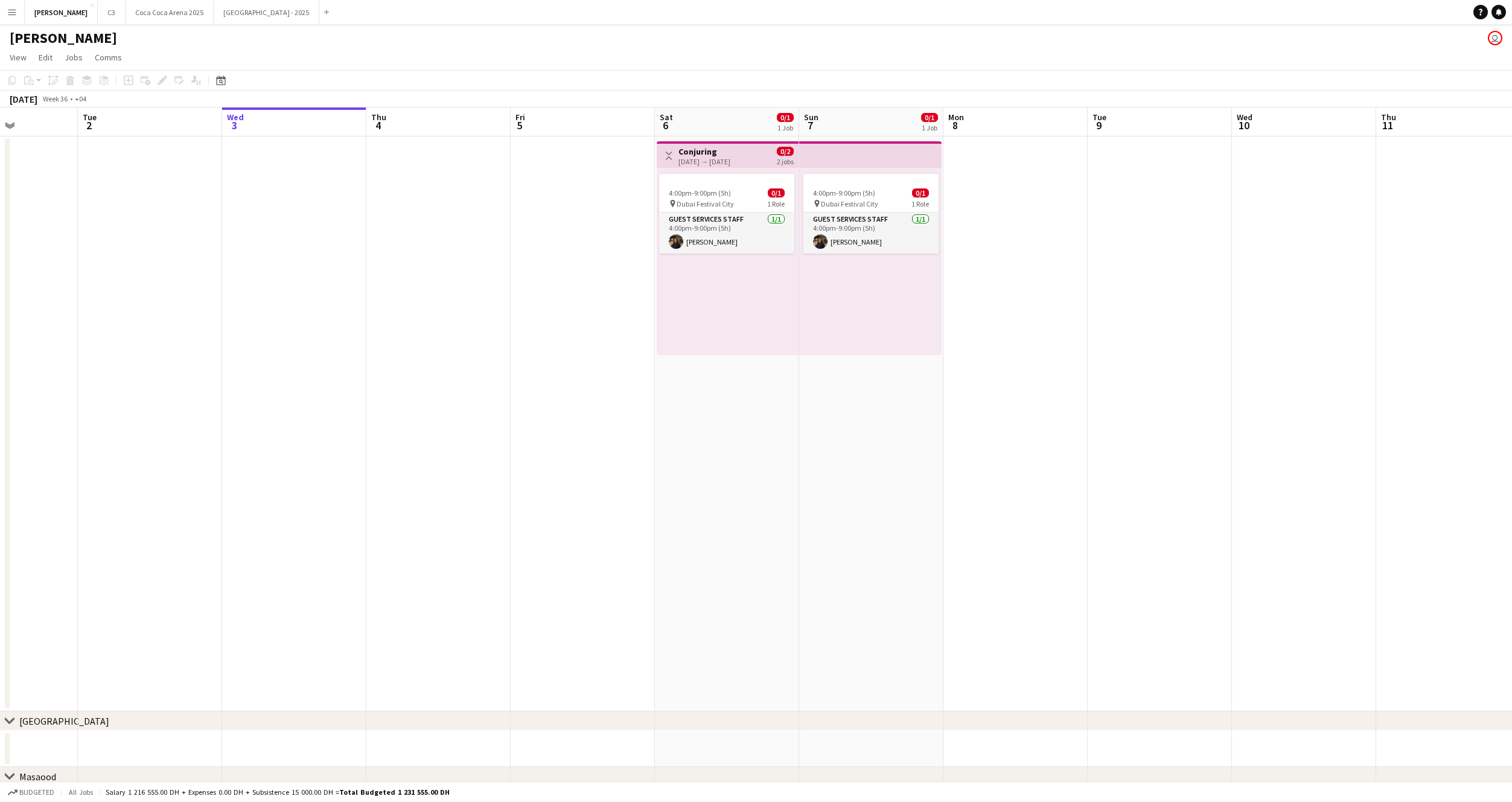
scroll to position [0, 327]
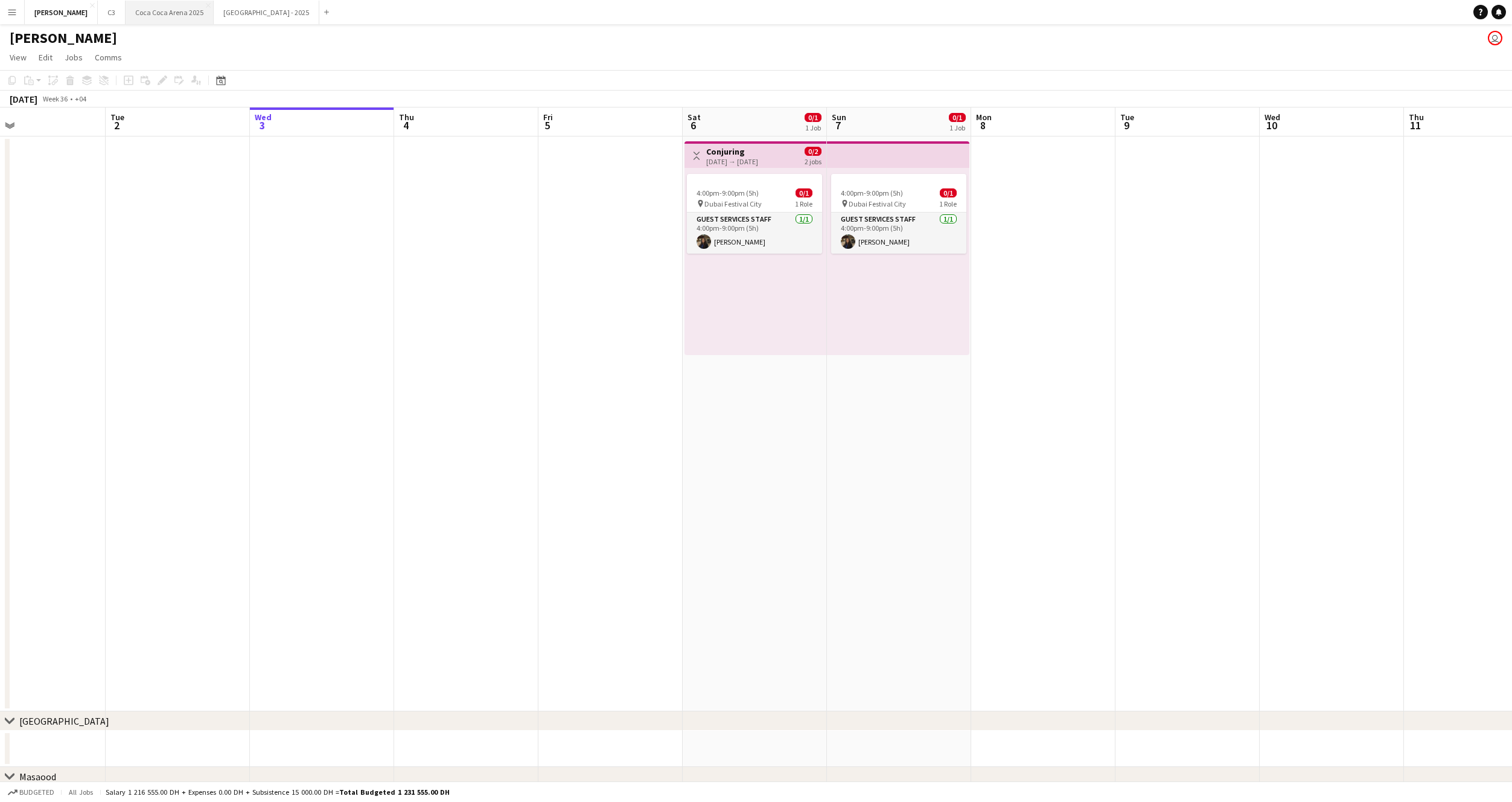
click at [135, 24] on button "Coca Coca Arena 2025 Close" at bounding box center [169, 12] width 88 height 24
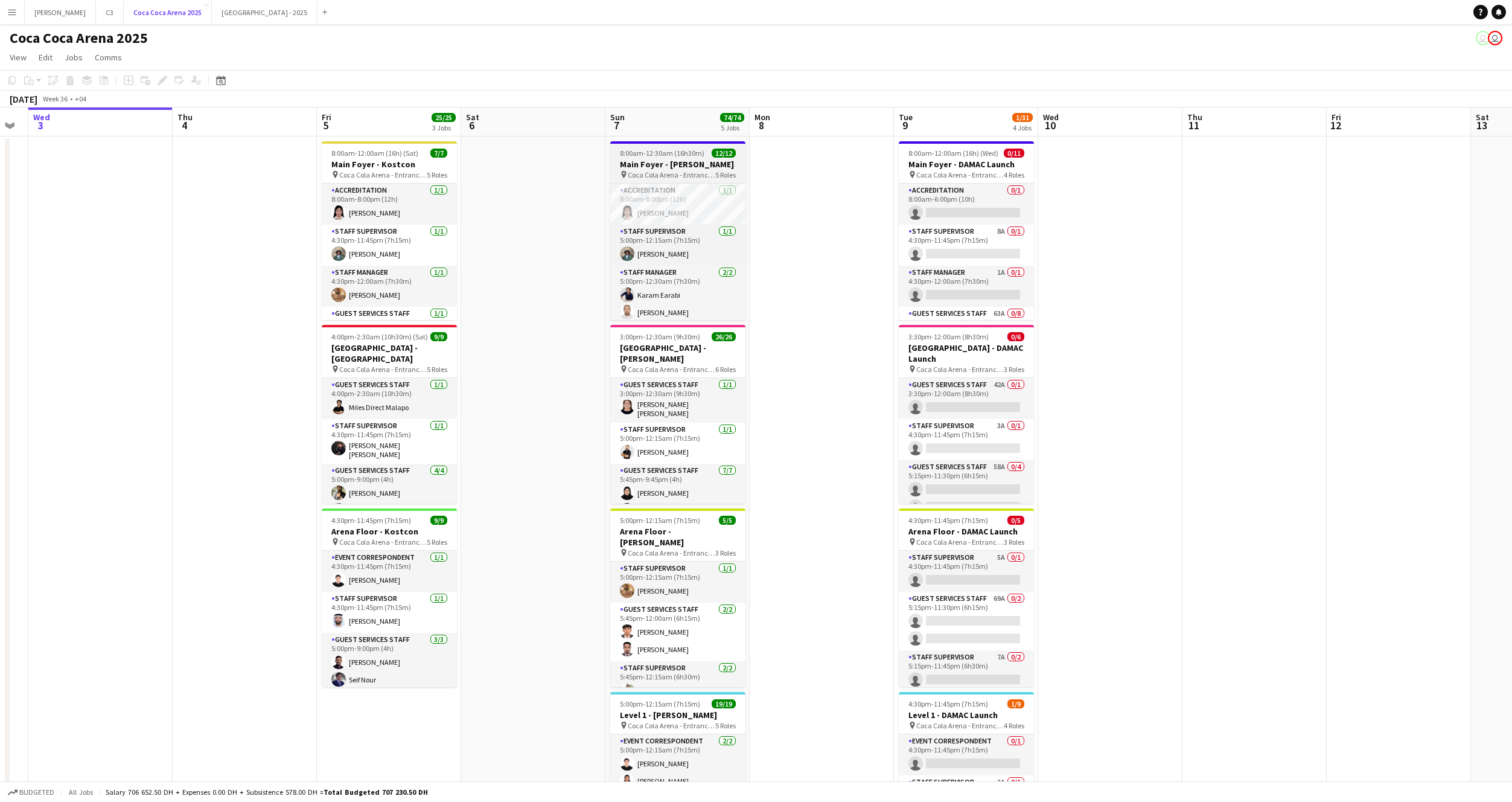
scroll to position [0, 420]
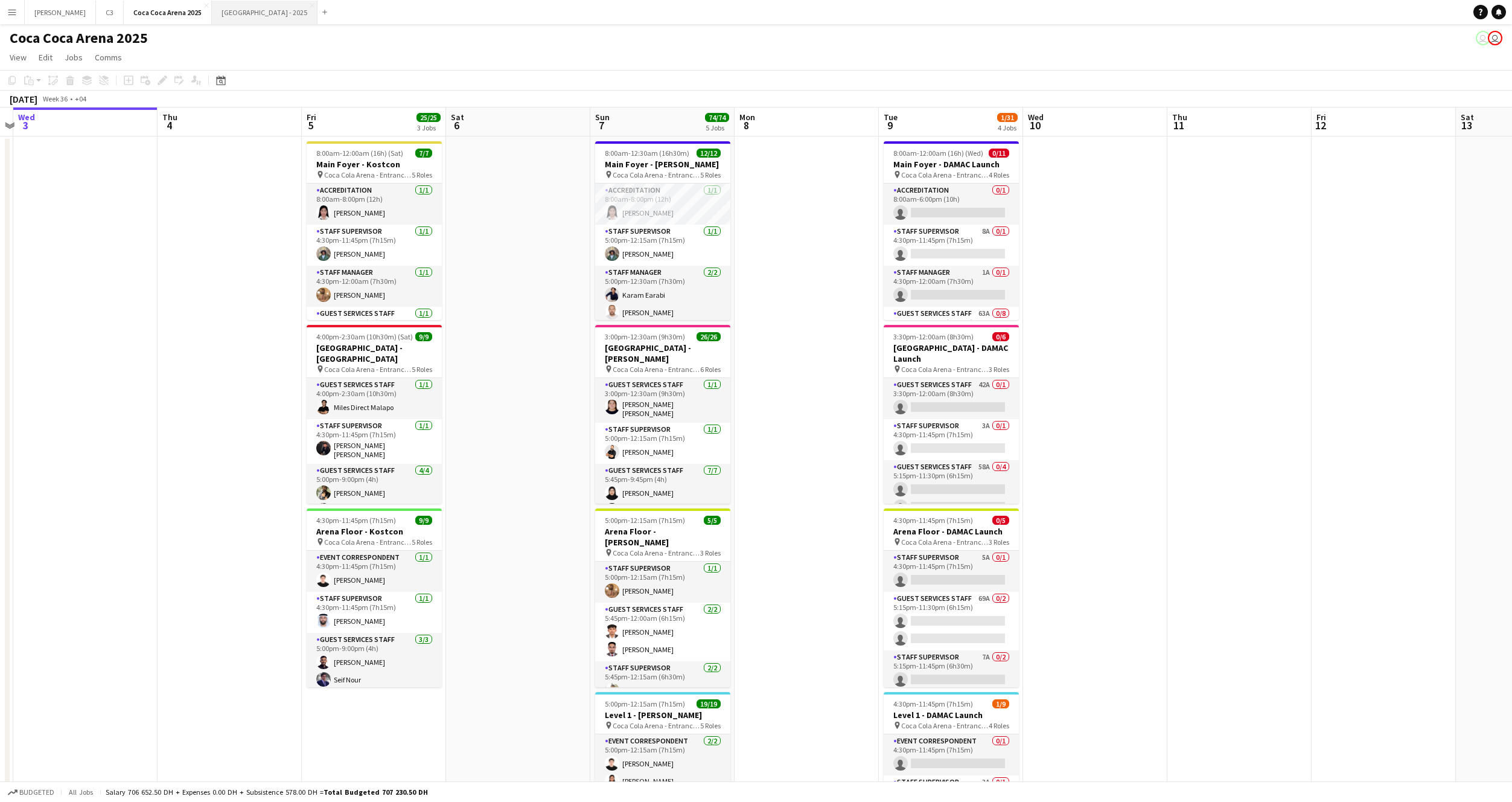
click at [212, 14] on button "[GEOGRAPHIC_DATA] - 2025 Close" at bounding box center [265, 12] width 106 height 24
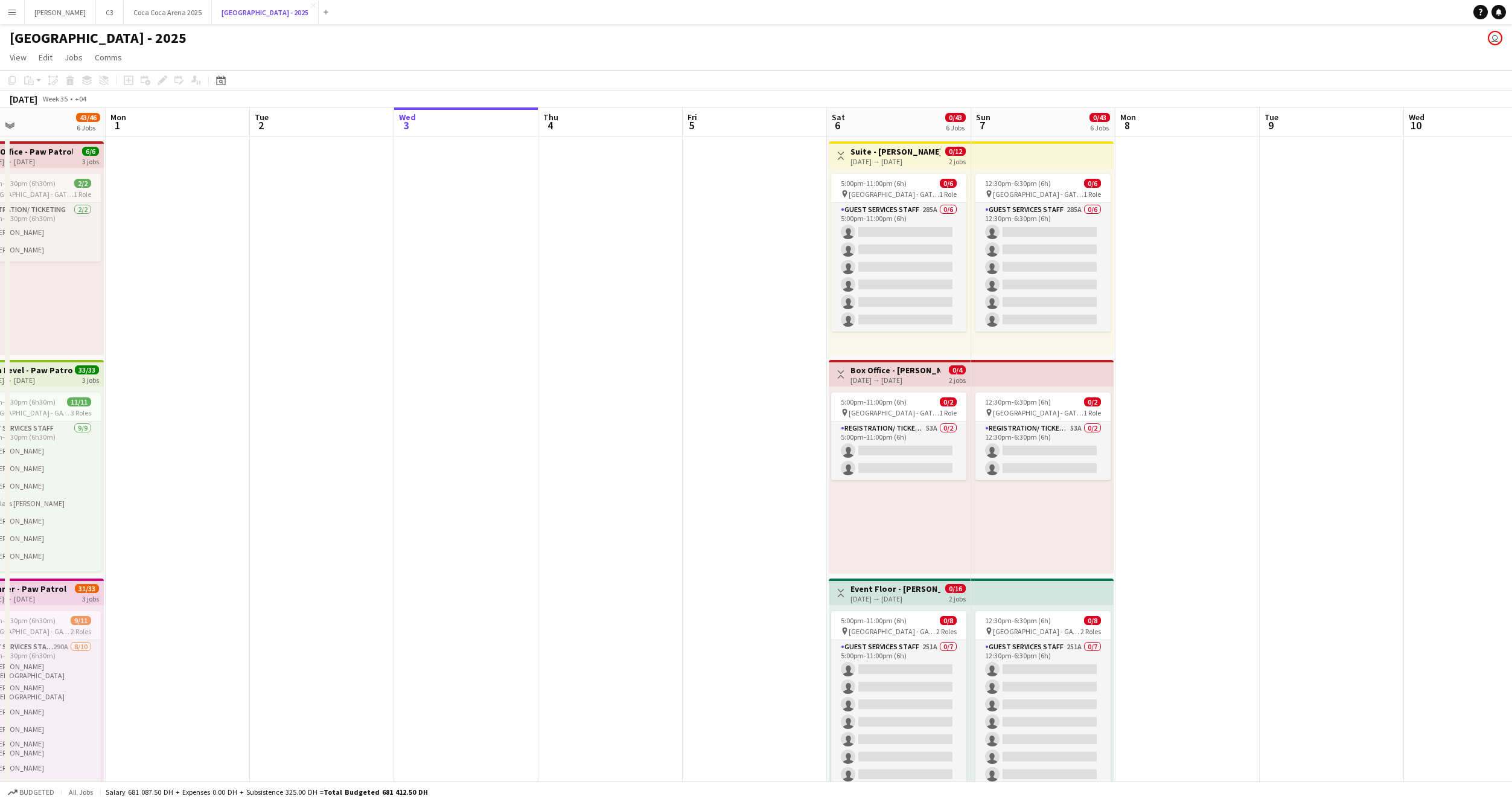
scroll to position [0, 349]
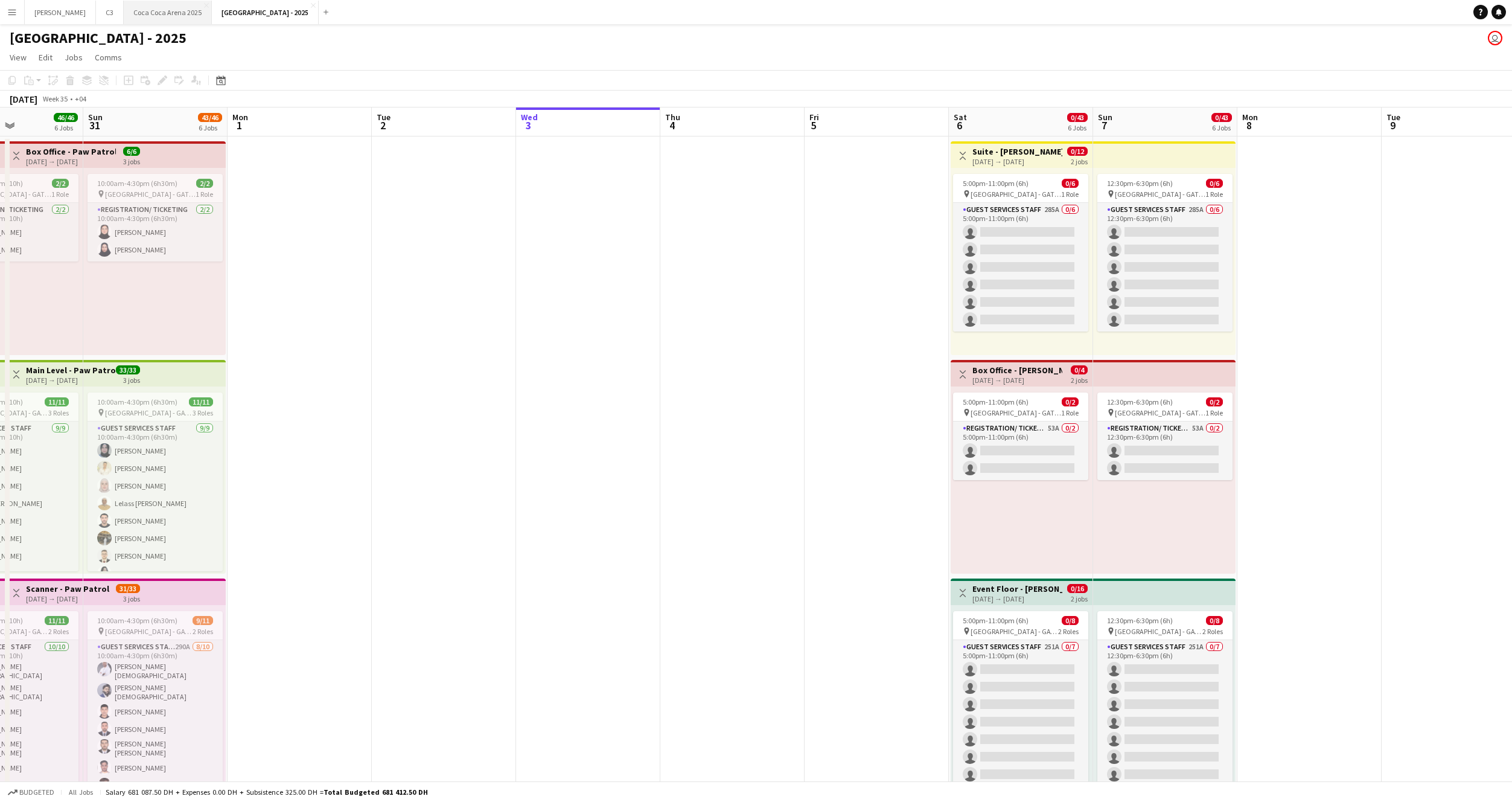
click at [134, 16] on button "Coca Coca Arena 2025 Close" at bounding box center [167, 12] width 88 height 24
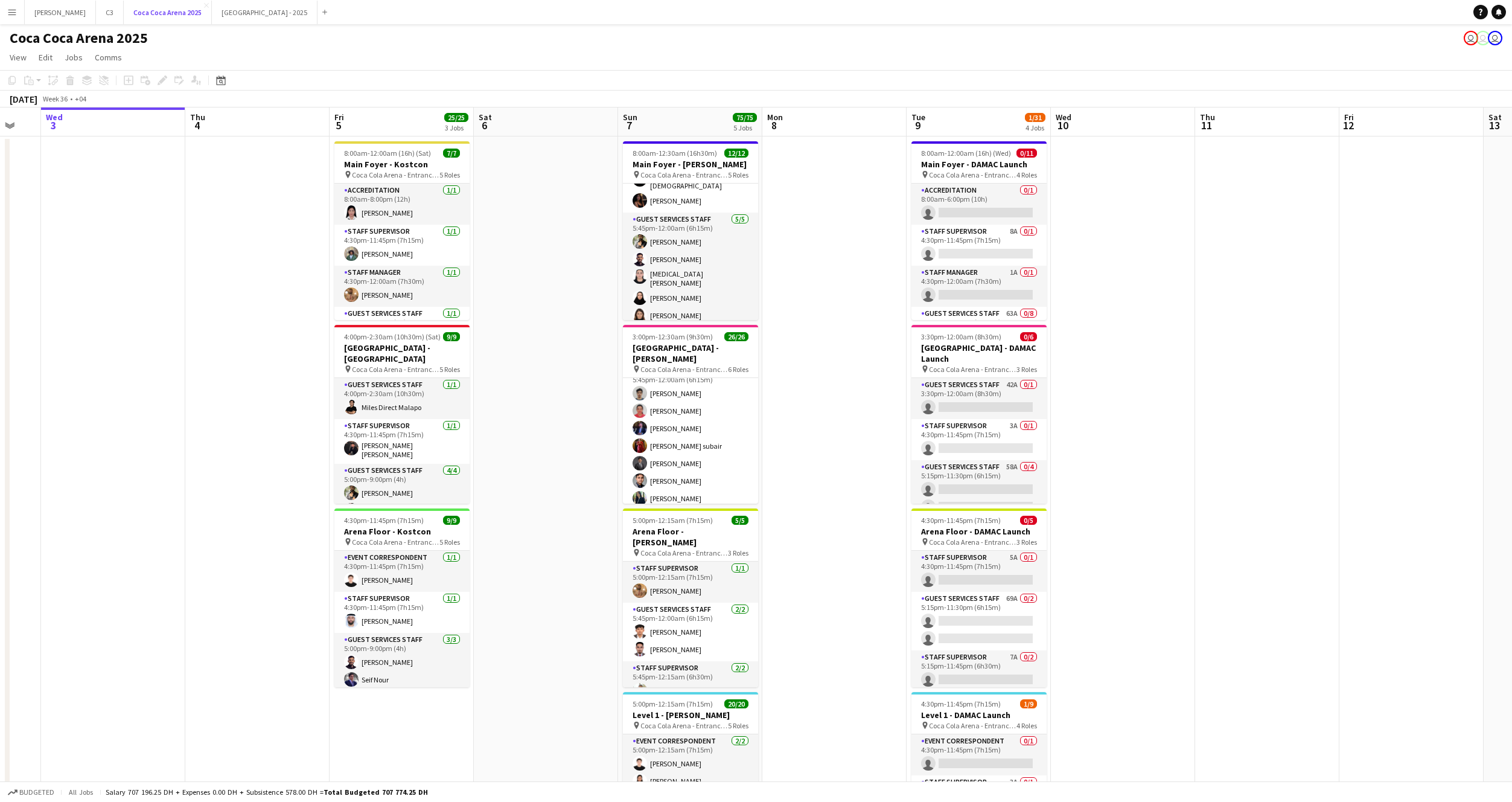
scroll to position [0, 553]
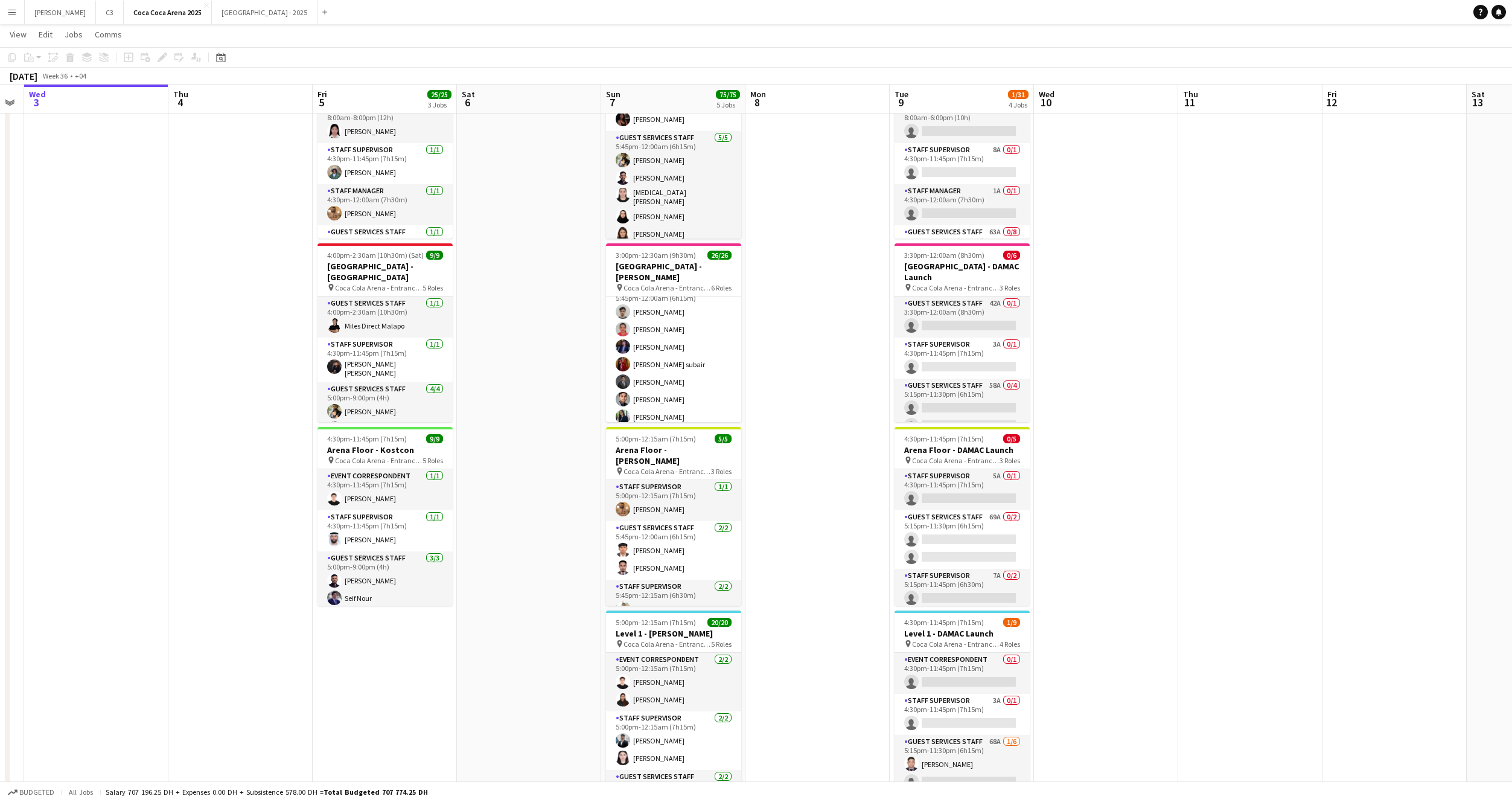
click at [795, 391] on app-date-cell at bounding box center [817, 526] width 144 height 942
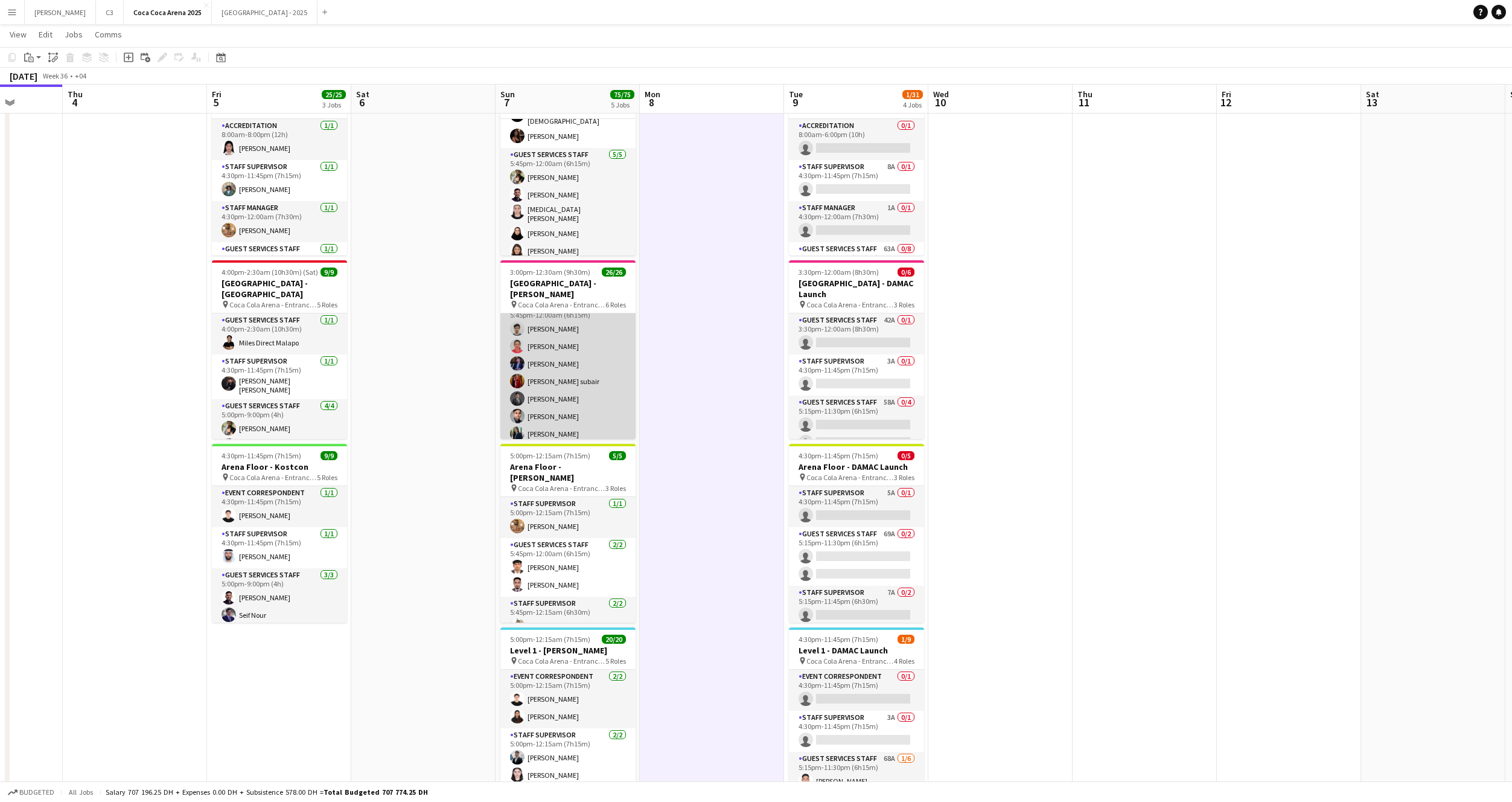
scroll to position [154, 0]
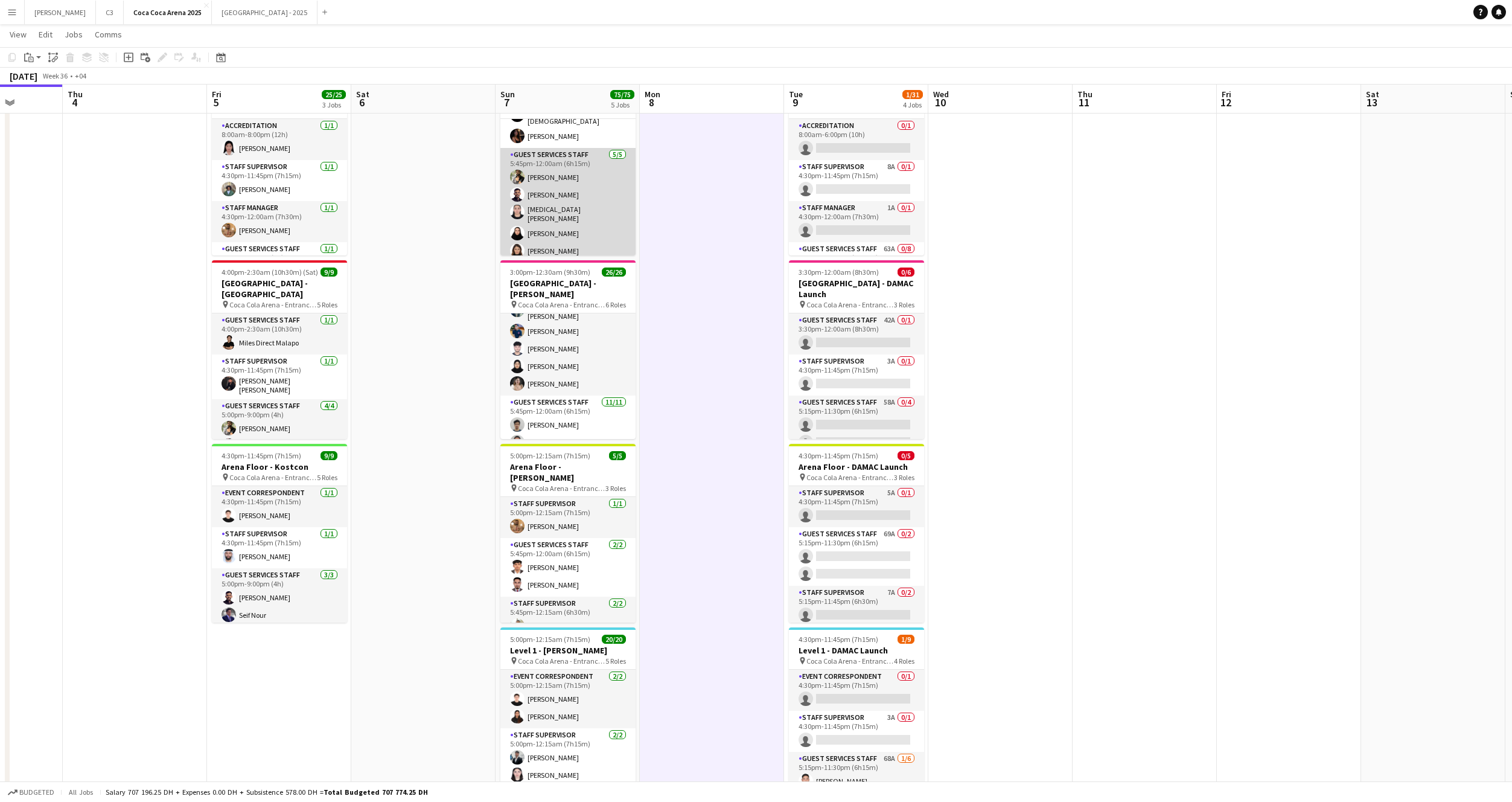
click at [544, 202] on app-card-role "Guest Services Staff 5/5 5:45pm-12:00am (6h15m) Masoud Rahimi Saeid Molavi Amir…" at bounding box center [568, 205] width 135 height 115
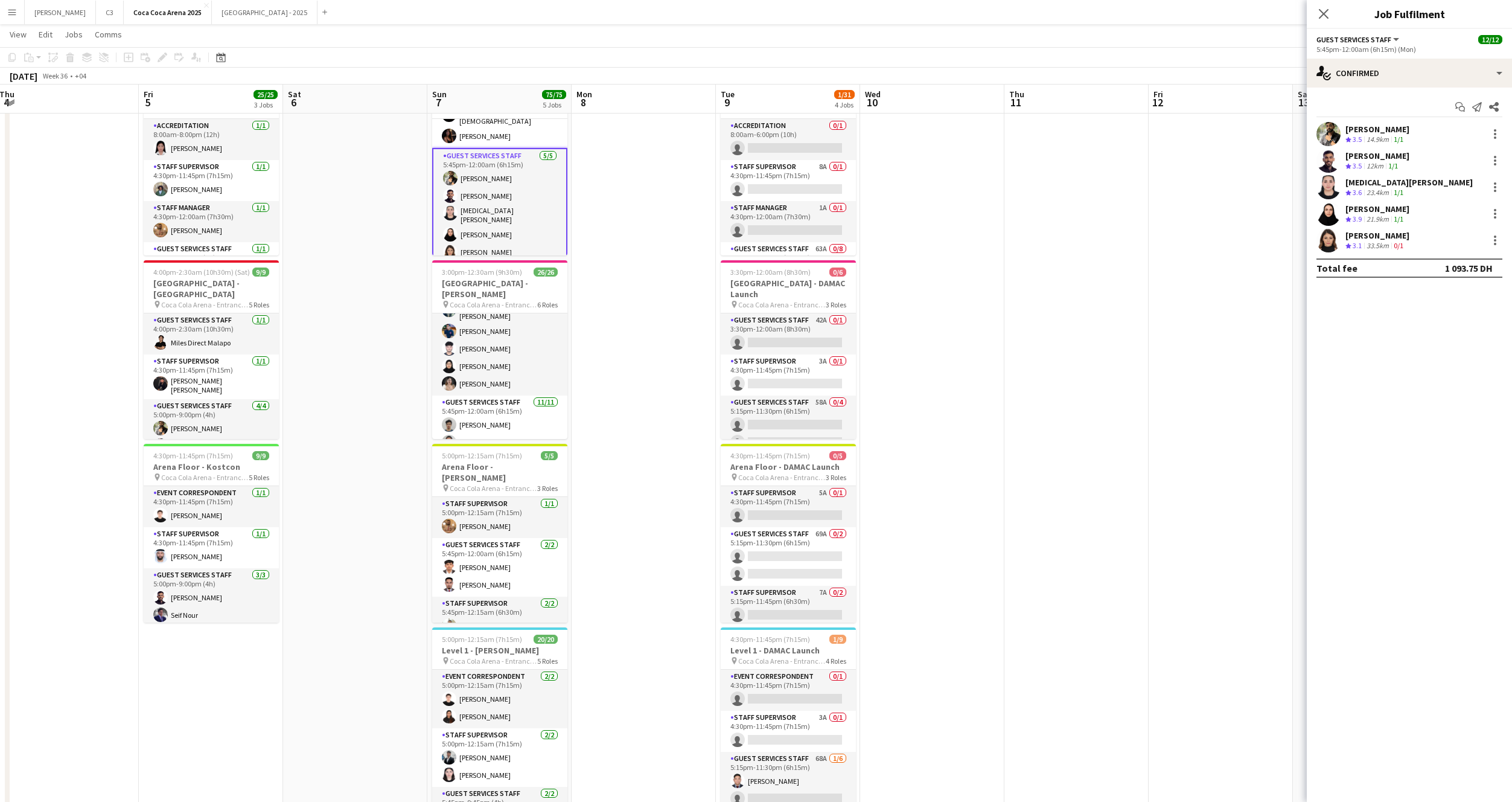
scroll to position [0, 450]
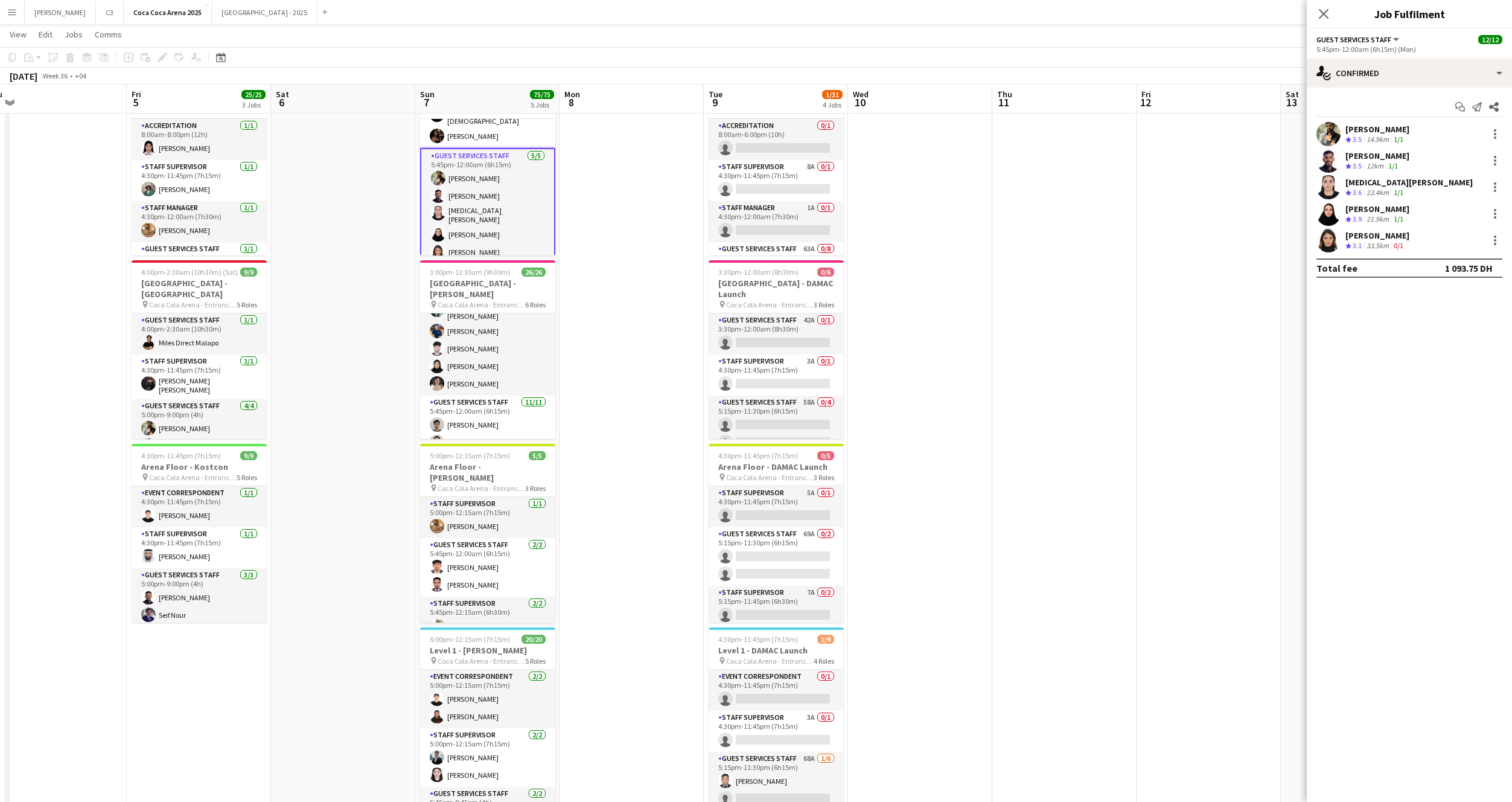
click at [1329, 236] on app-user-avatar at bounding box center [1328, 240] width 24 height 24
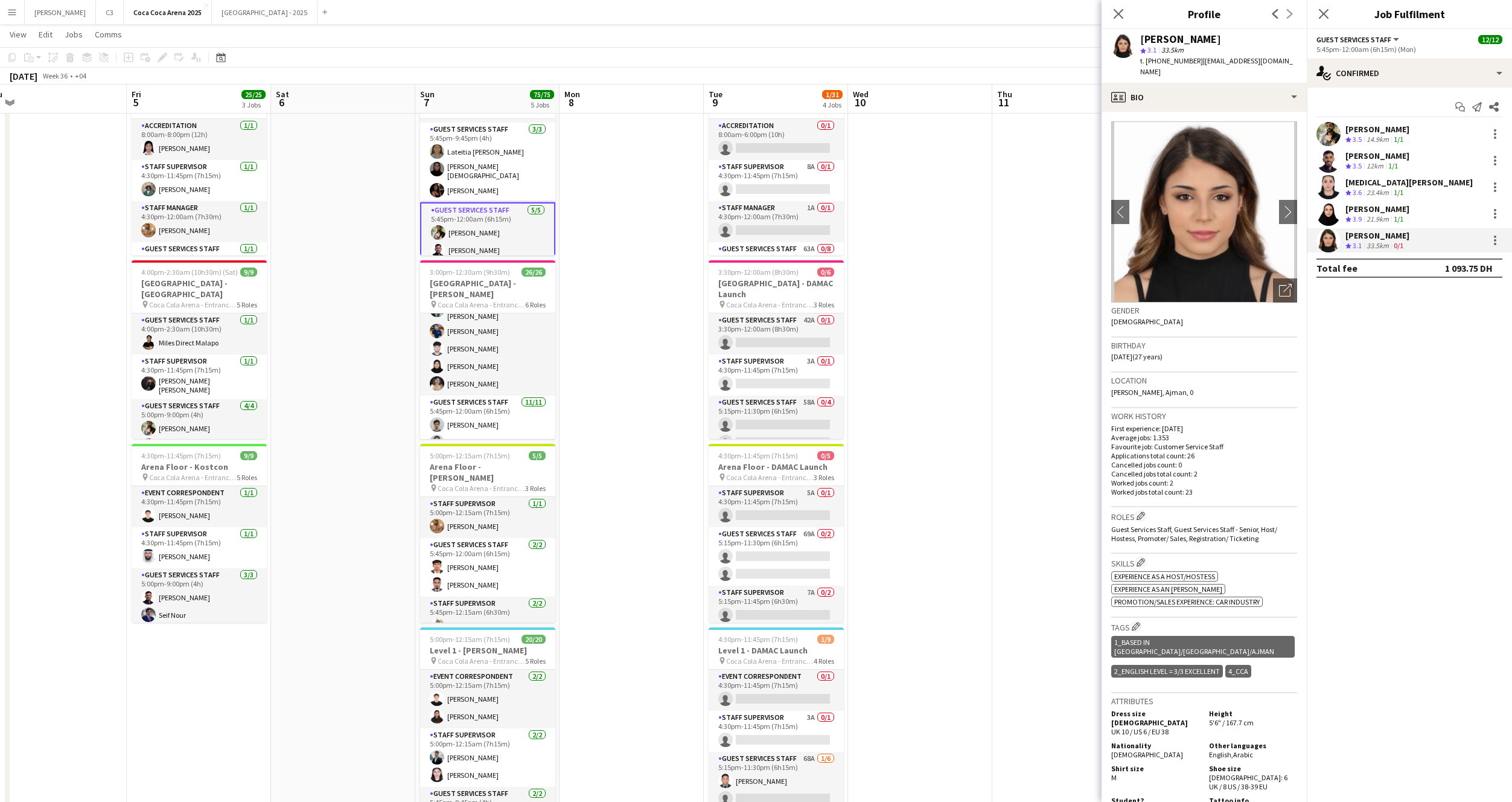
scroll to position [176, 0]
click at [1328, 160] on app-user-avatar at bounding box center [1328, 160] width 24 height 24
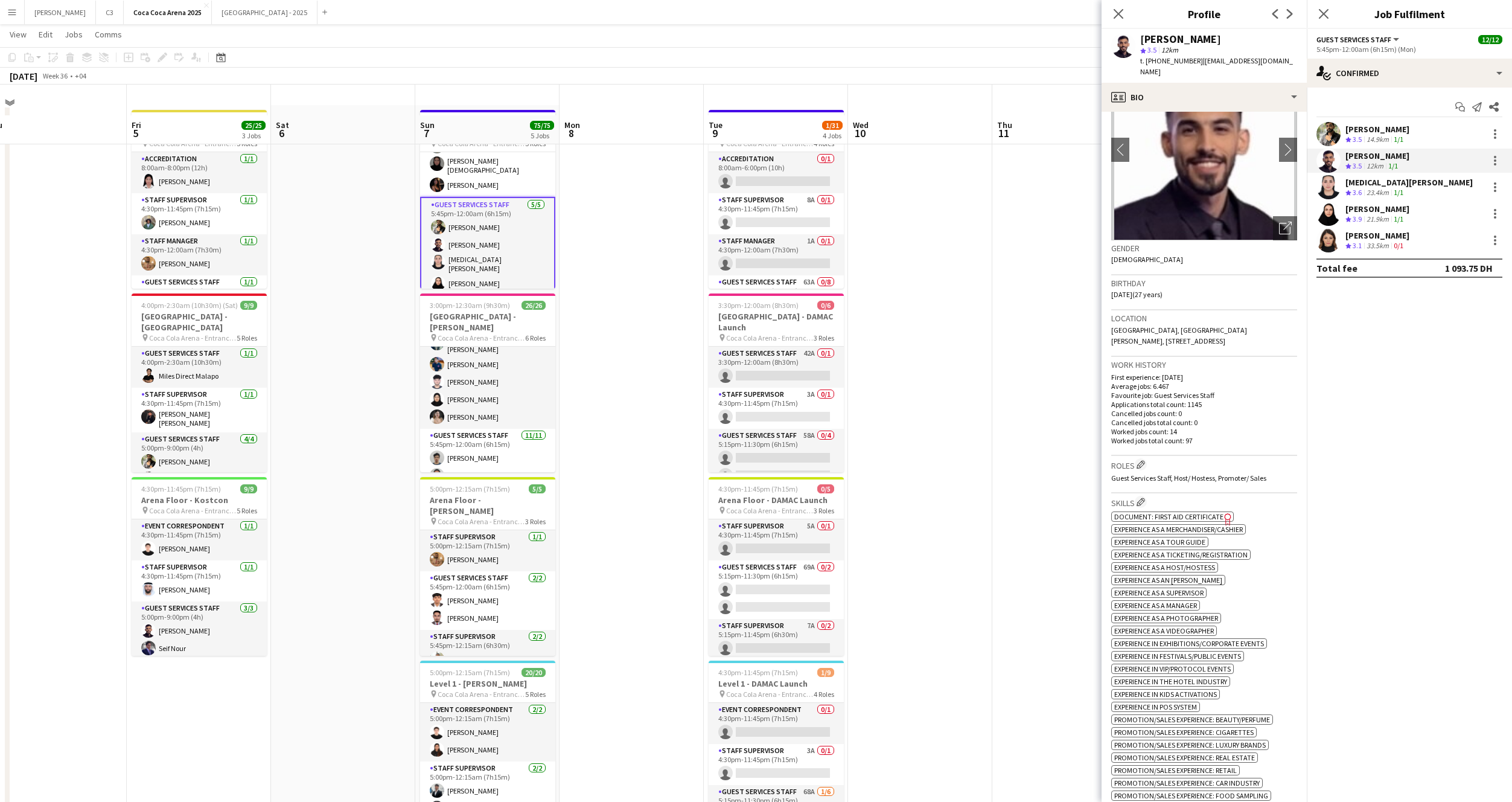
scroll to position [0, 0]
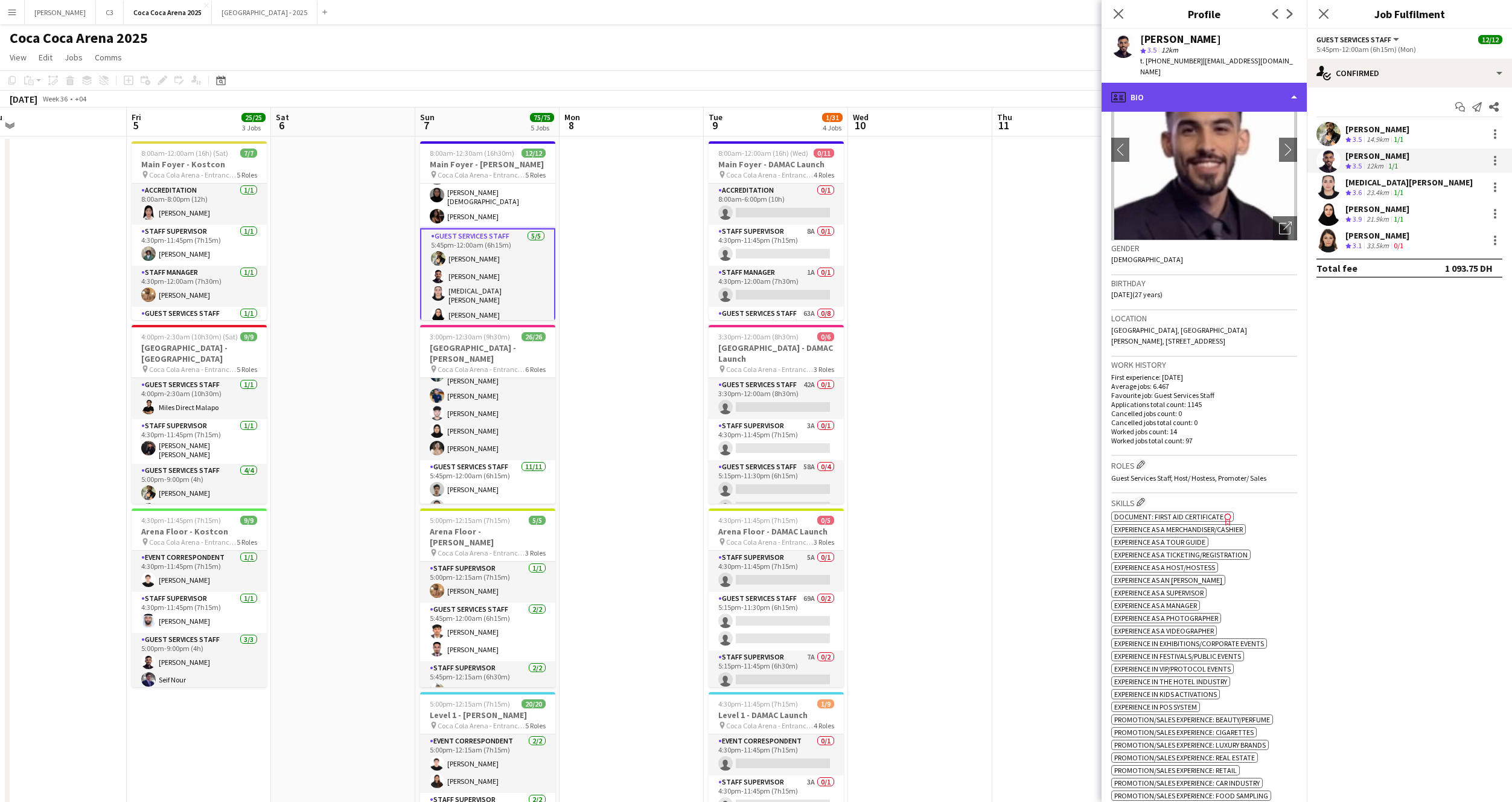
click at [1202, 86] on div "profile Bio" at bounding box center [1204, 97] width 205 height 29
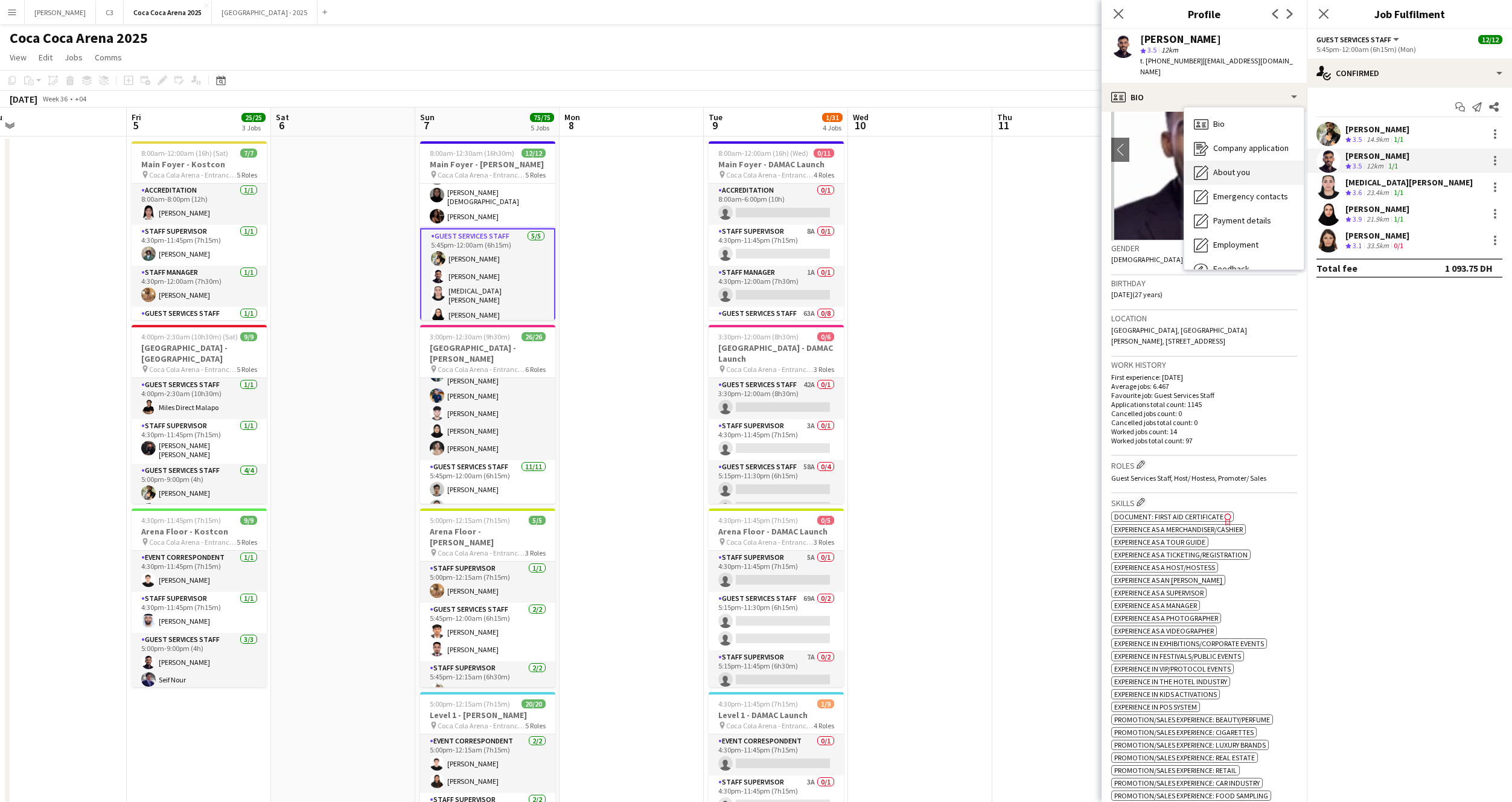
click at [1243, 167] on span "About you" at bounding box center [1232, 172] width 37 height 11
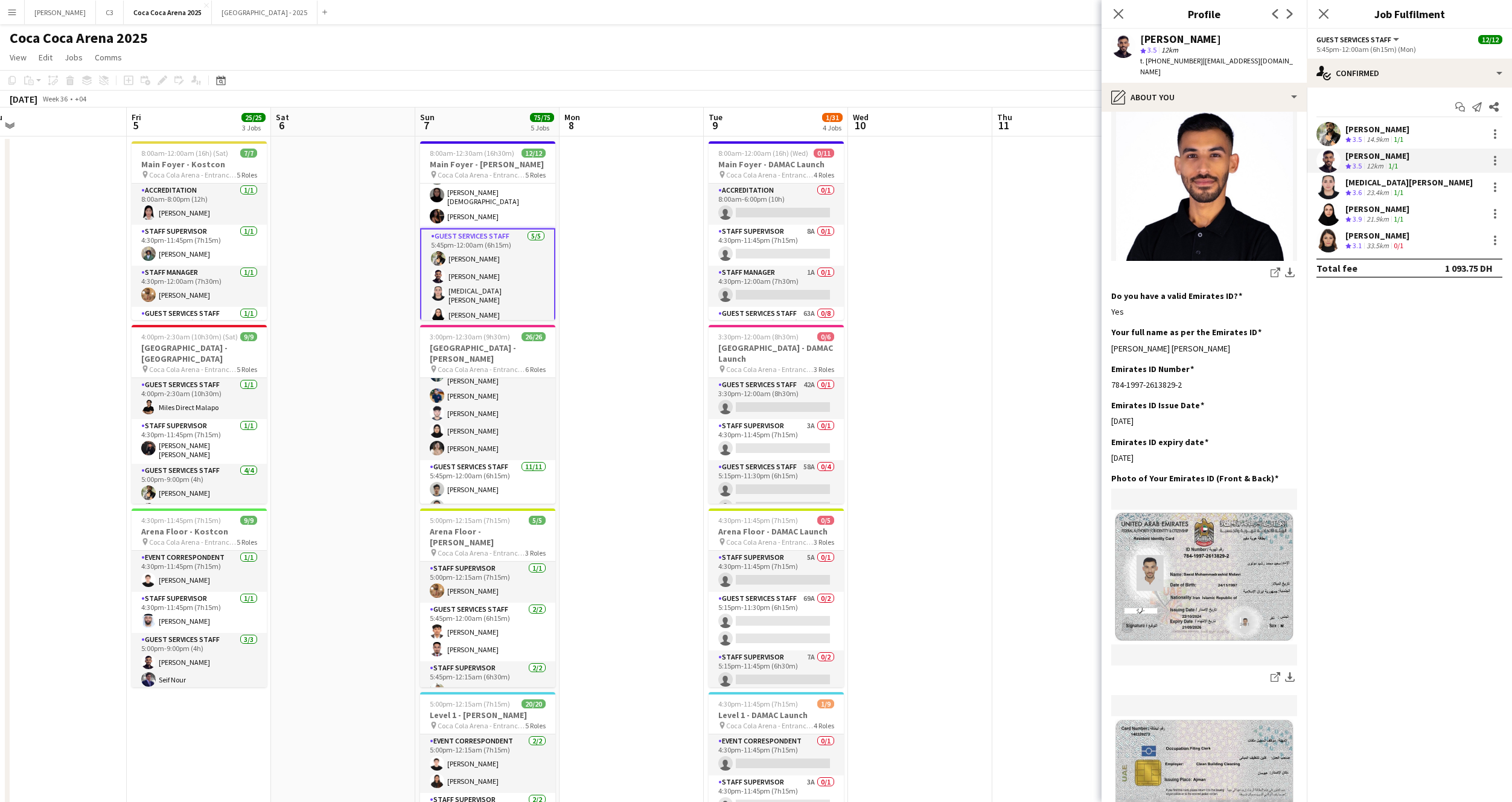
scroll to position [272, 0]
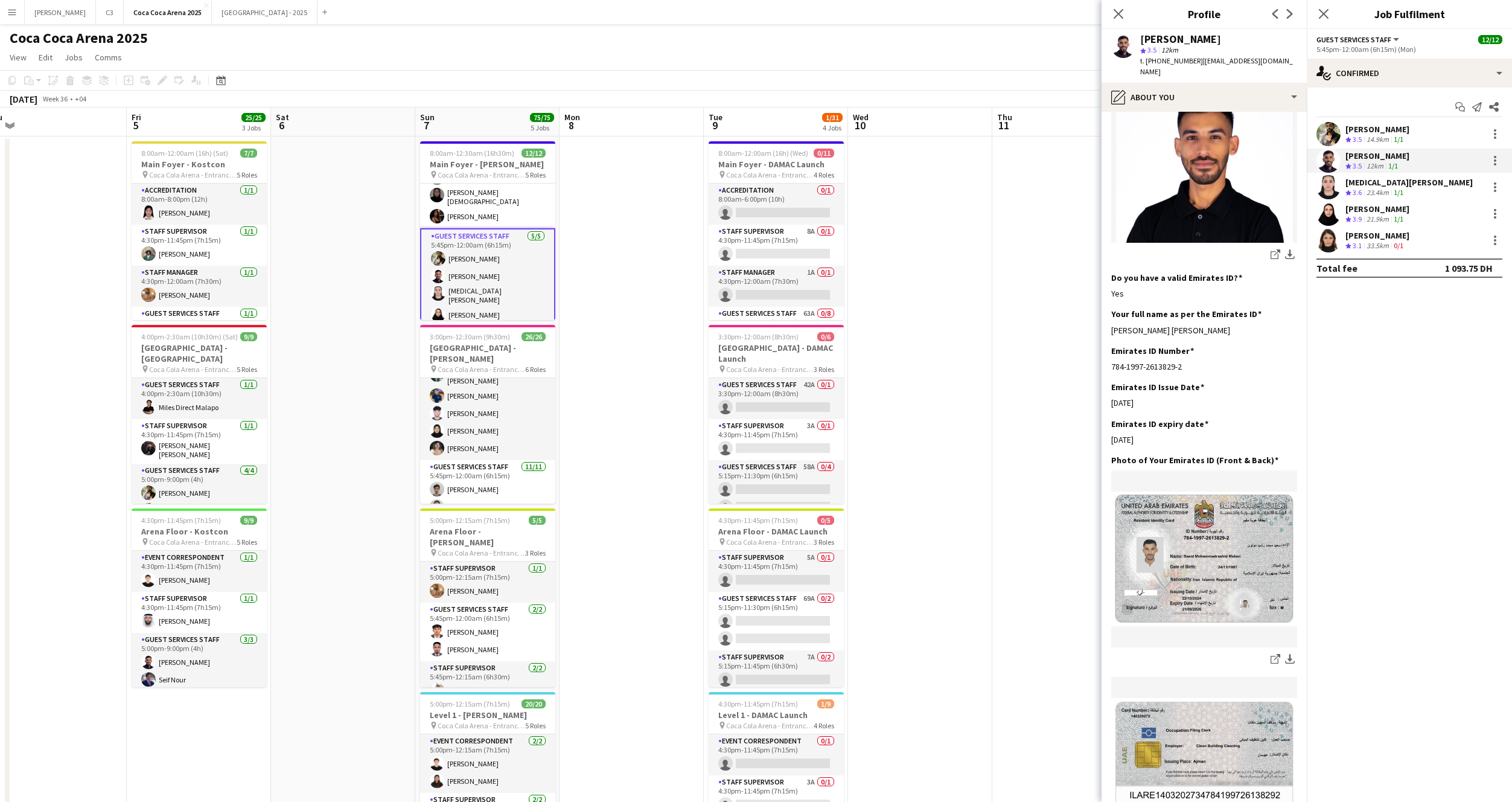
drag, startPoint x: 1232, startPoint y: 308, endPoint x: 1106, endPoint y: 308, distance: 126.0
click at [1106, 308] on app-section-data-types "Bio Edit this field I am Saeid Molavi, born on 24th November, 1997. I have been…" at bounding box center [1204, 457] width 205 height 690
copy div "Saeid Mohammadrashid Molavi"
click at [1322, 242] on app-user-avatar at bounding box center [1328, 240] width 24 height 24
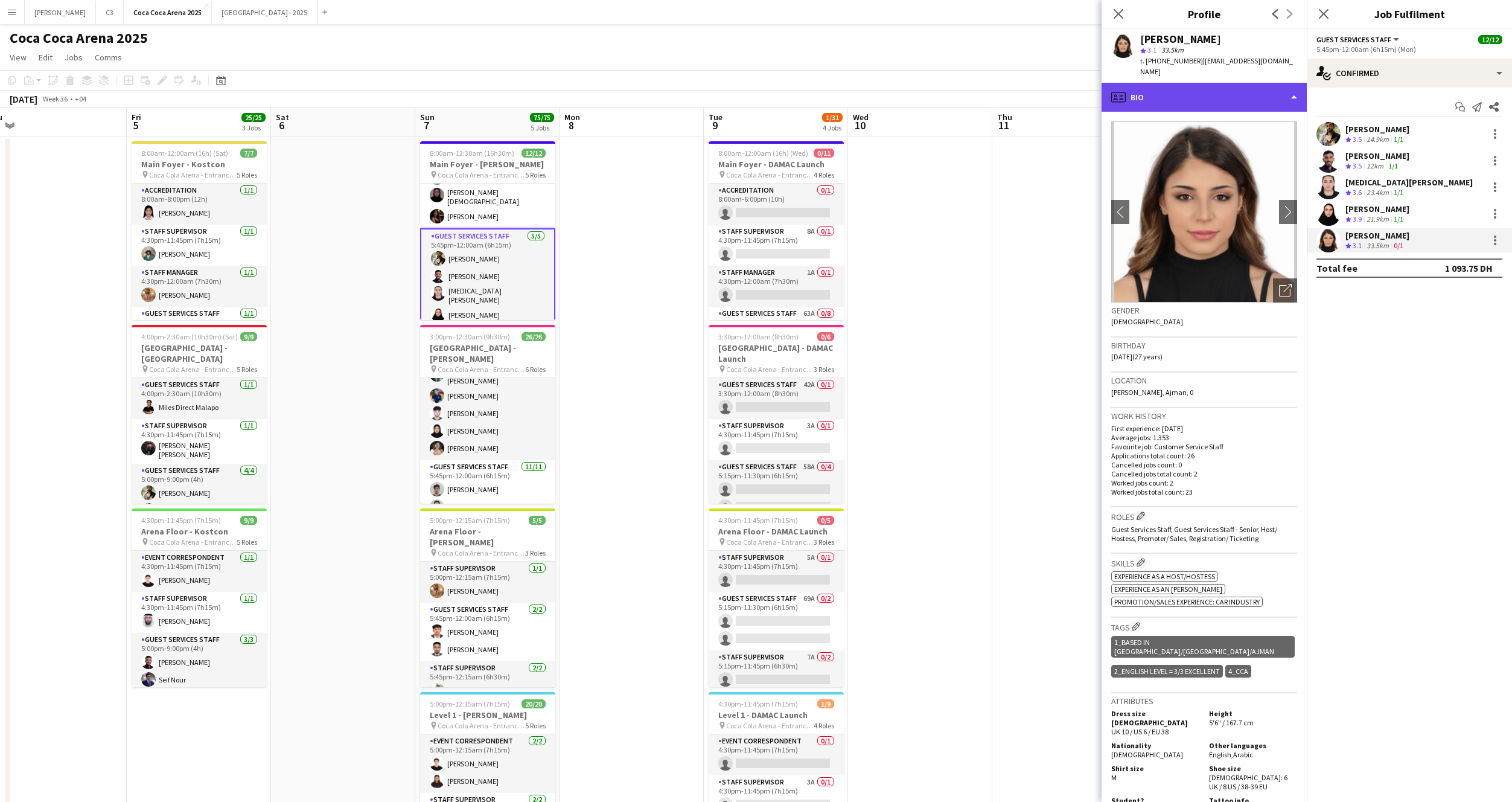
click at [1168, 90] on div "profile Bio" at bounding box center [1204, 97] width 205 height 29
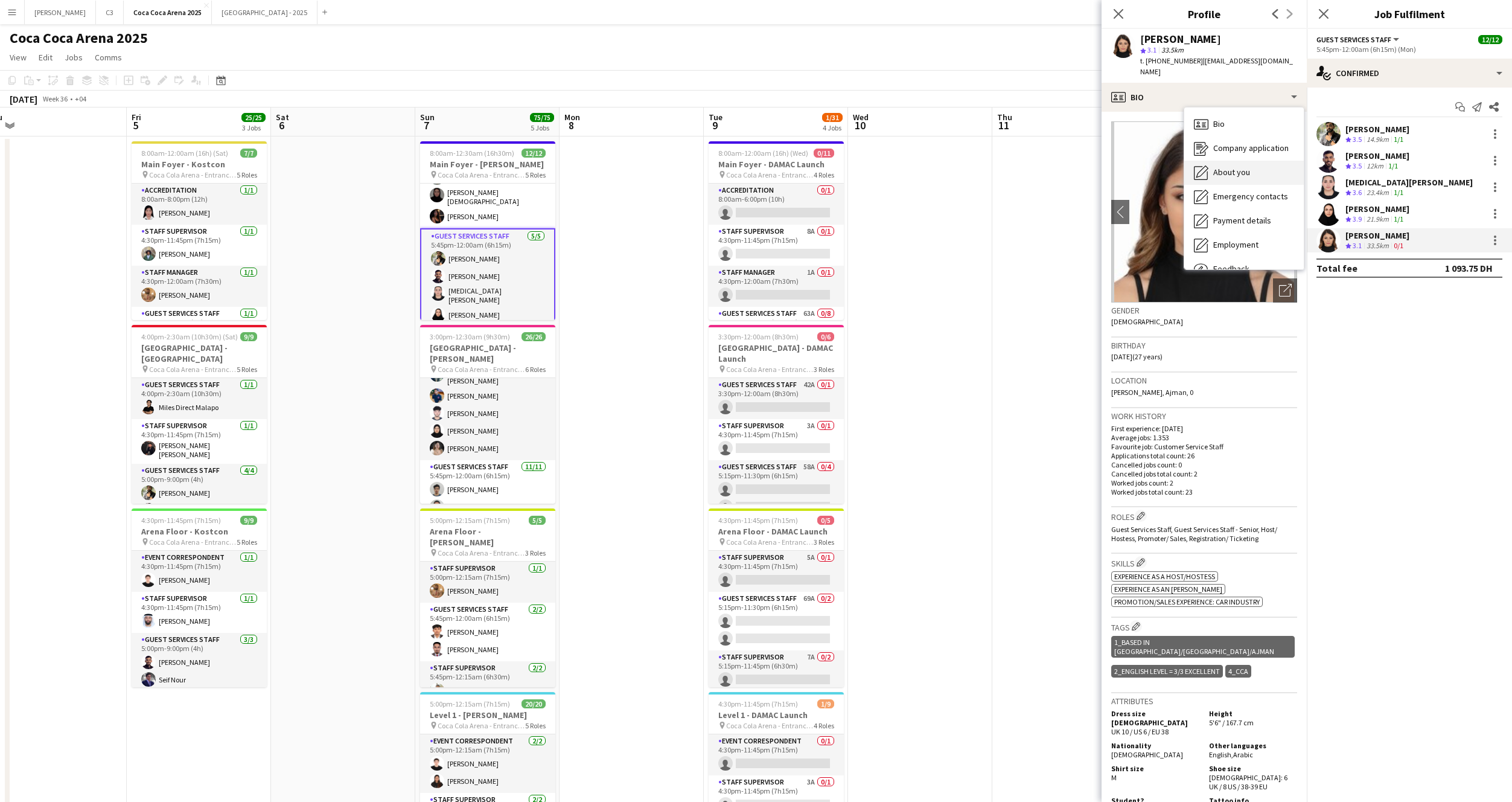
click at [1230, 167] on span "About you" at bounding box center [1232, 172] width 37 height 11
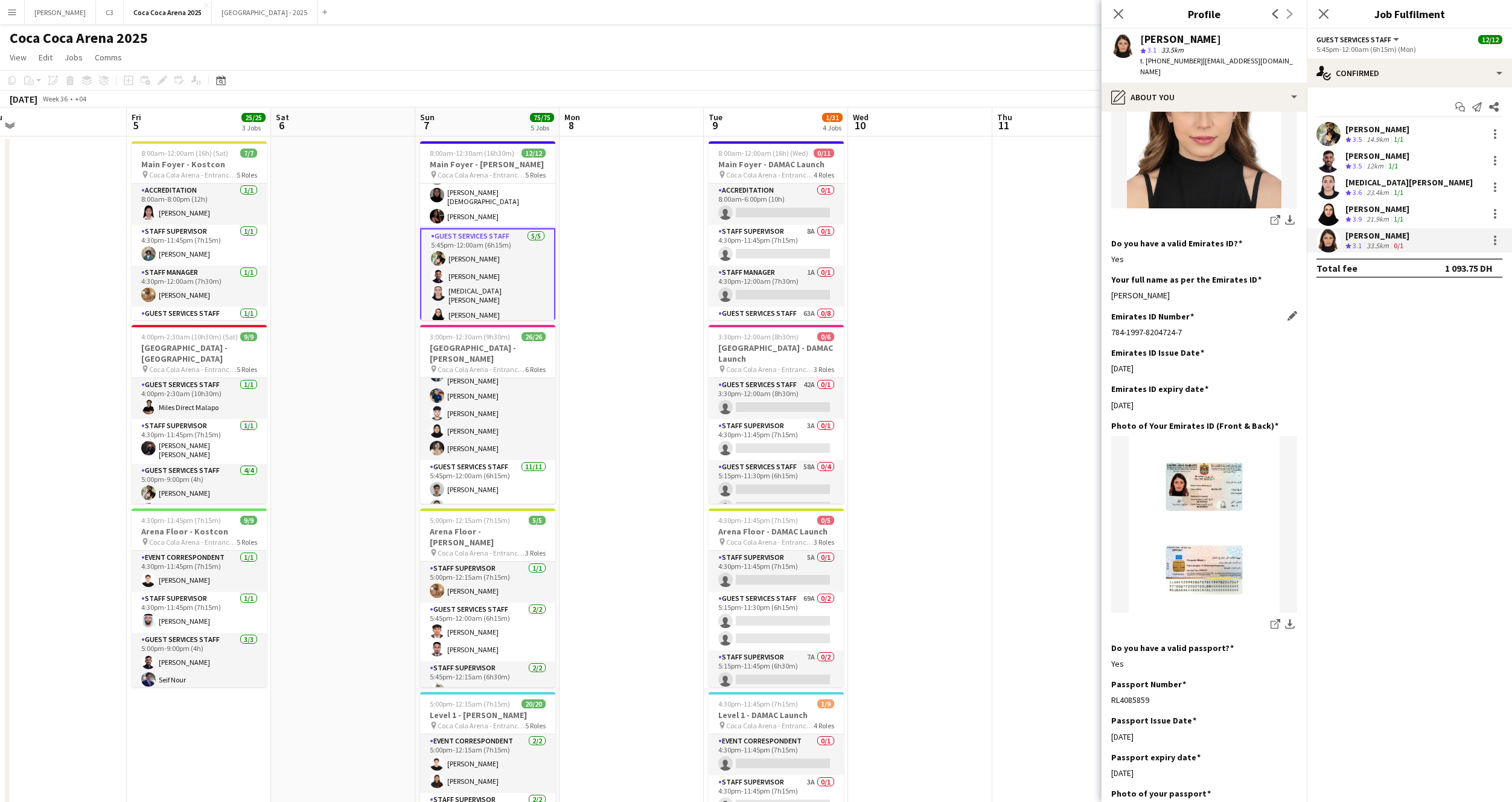
scroll to position [261, 0]
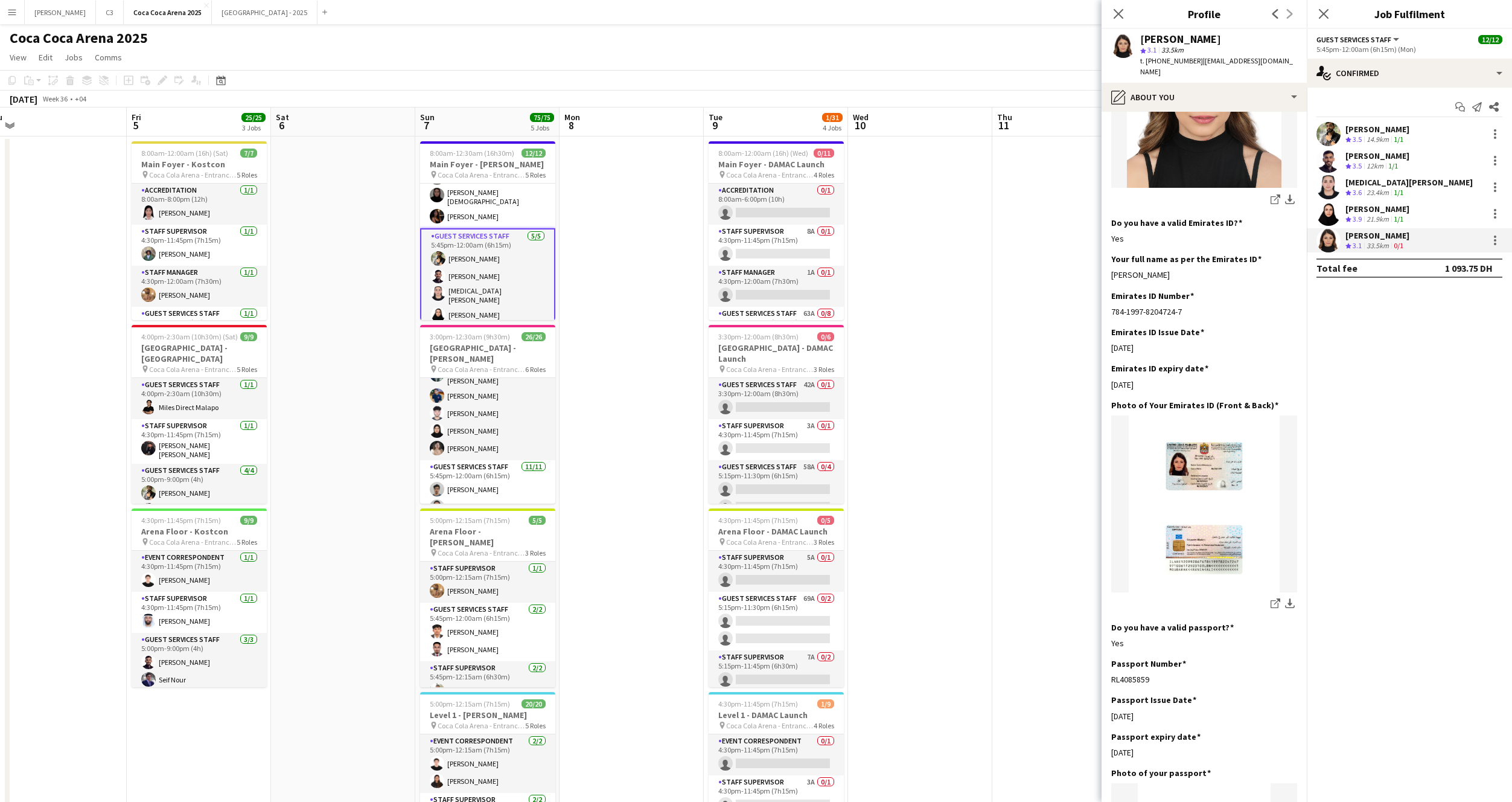
drag, startPoint x: 1191, startPoint y: 266, endPoint x: 1110, endPoint y: 266, distance: 81.0
click at [1110, 266] on app-section-data-types "Bio Edit this field I’d describe myself as a hard working and driven individual…" at bounding box center [1204, 457] width 205 height 690
copy div "Rania Ali Moubarak"
click at [1330, 188] on app-user-avatar at bounding box center [1328, 187] width 24 height 24
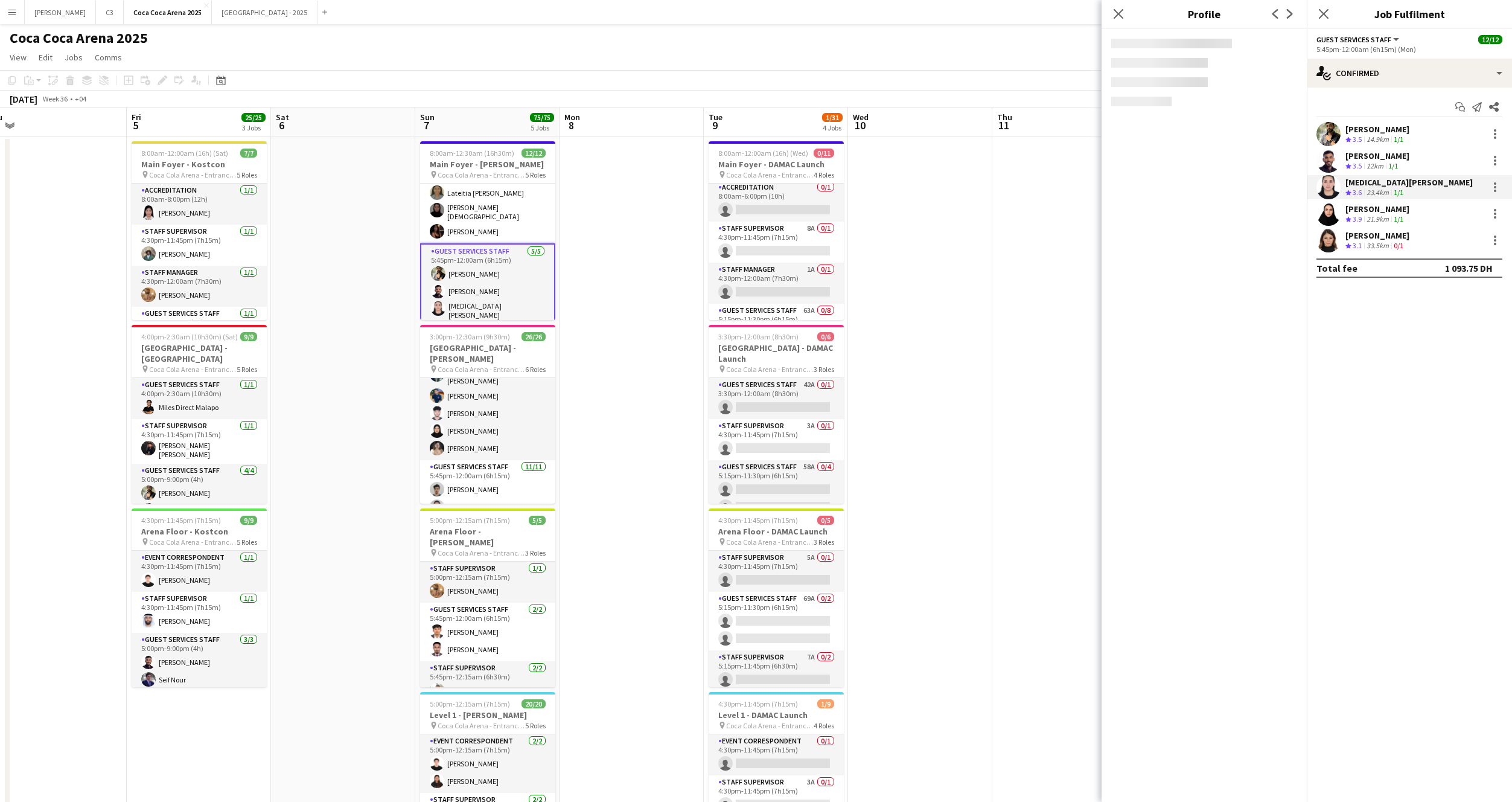
click at [1332, 133] on app-user-avatar at bounding box center [1328, 134] width 24 height 24
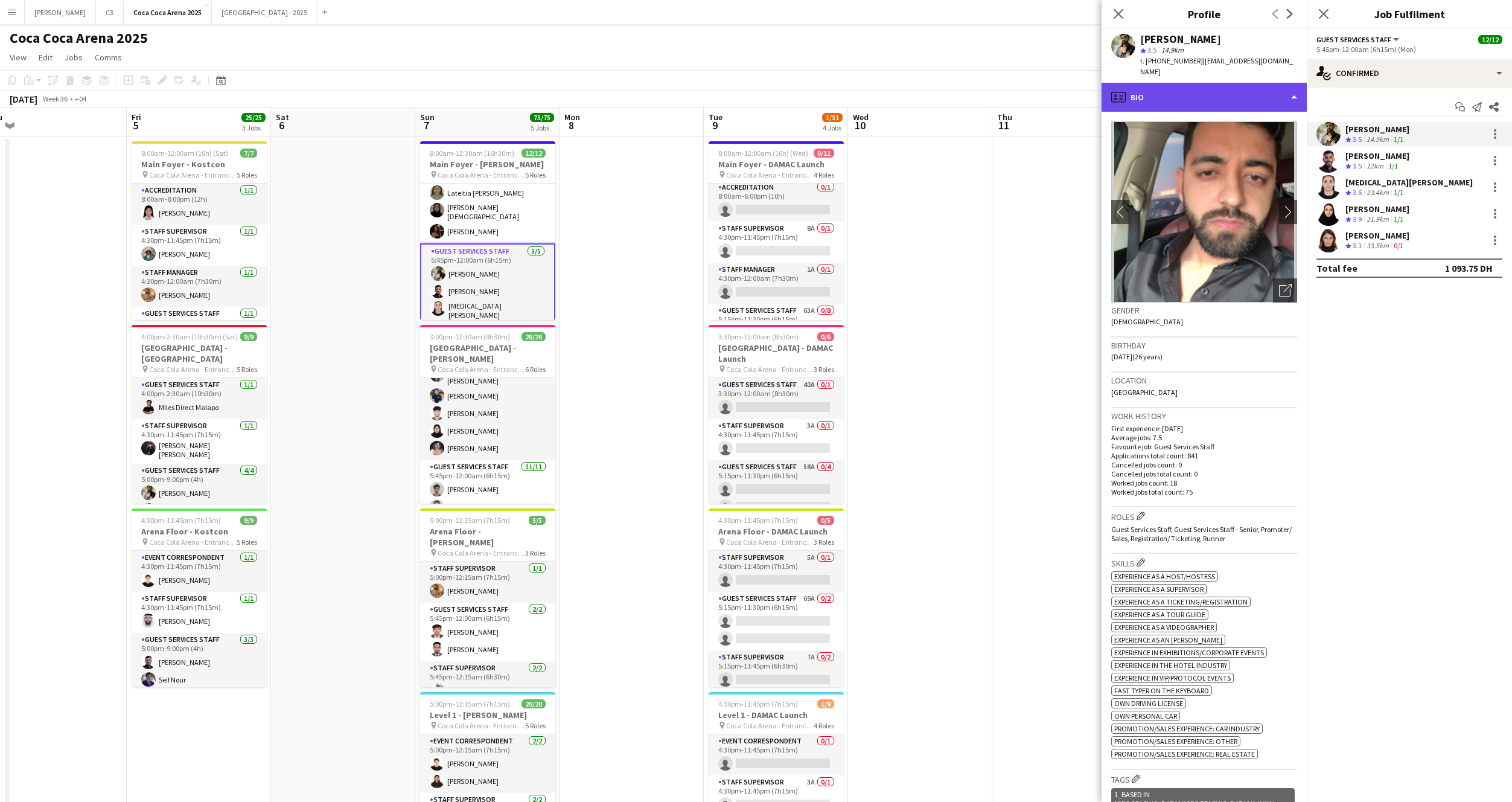
click at [1225, 86] on div "profile Bio" at bounding box center [1204, 97] width 205 height 29
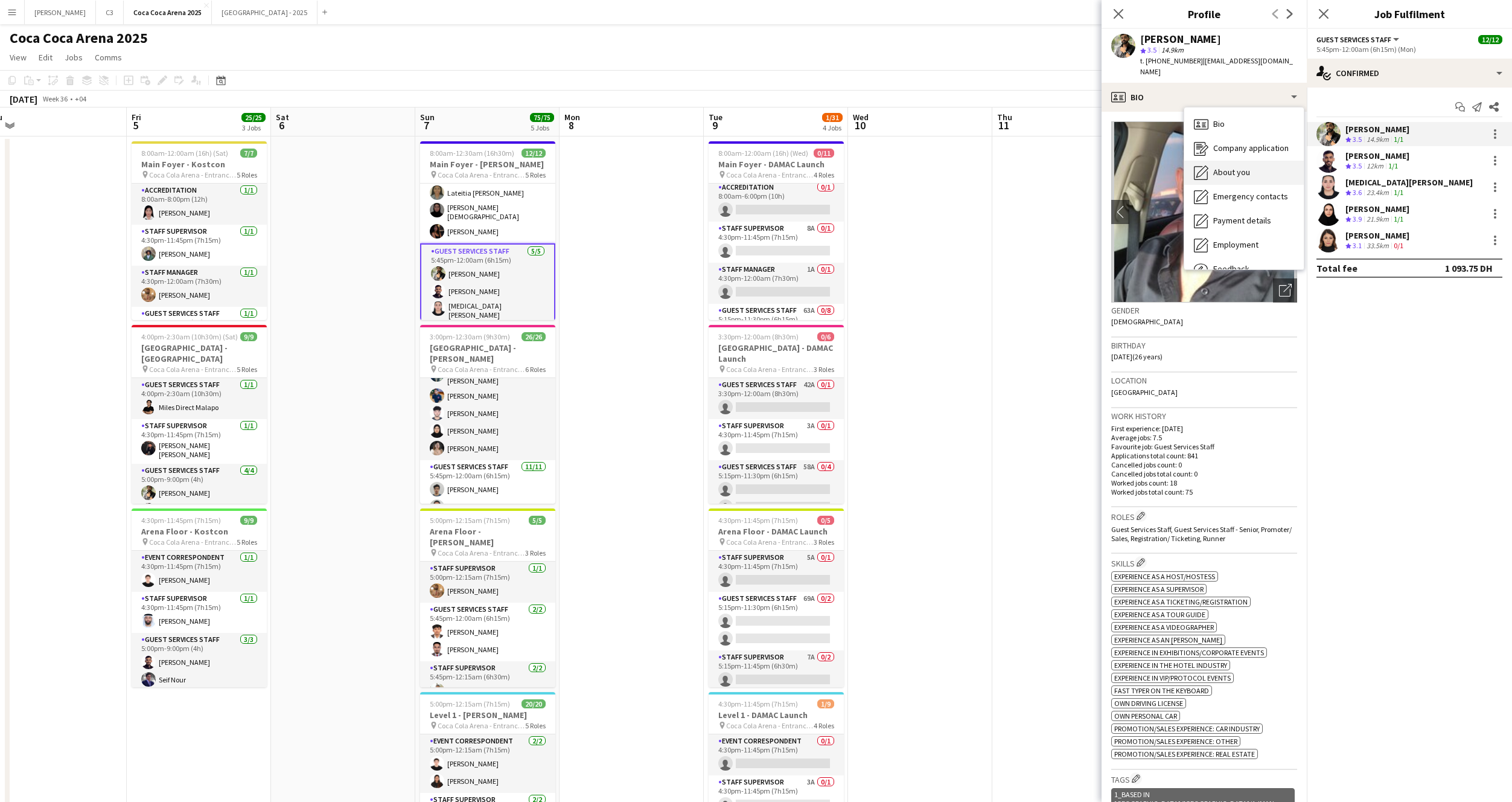
click at [1232, 161] on div "About you About you" at bounding box center [1244, 173] width 119 height 24
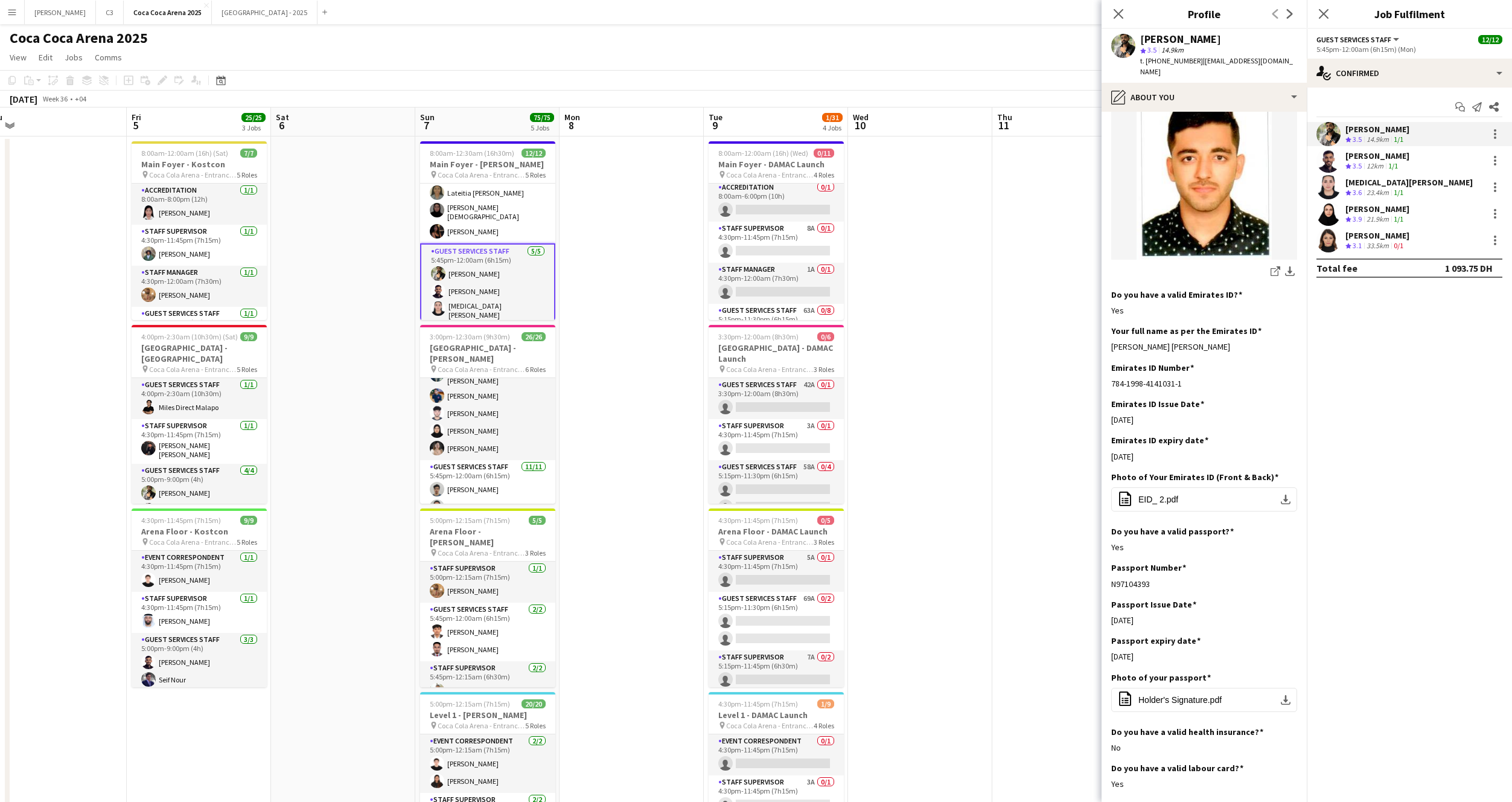
scroll to position [327, 0]
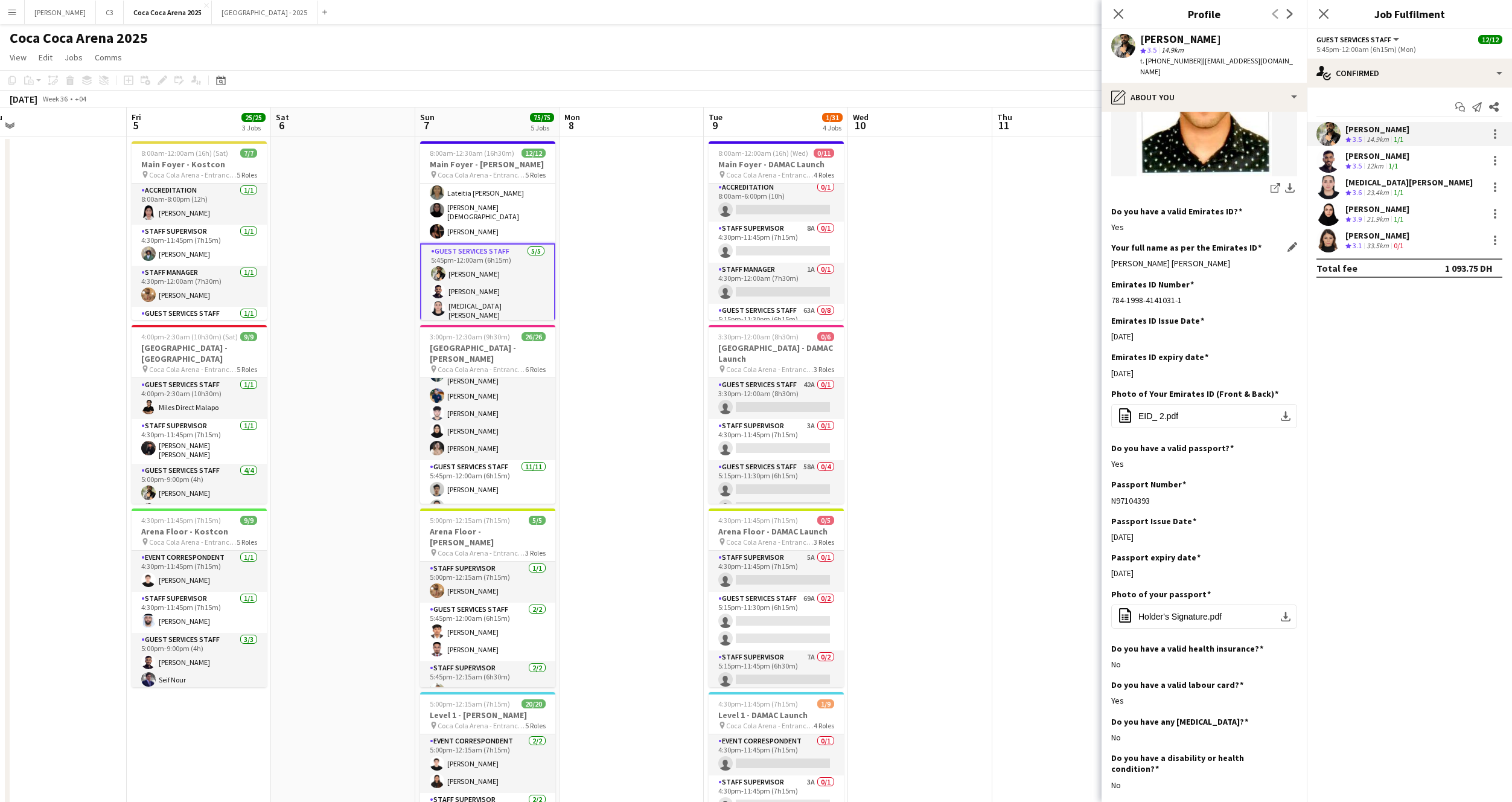
drag, startPoint x: 1247, startPoint y: 254, endPoint x: 1113, endPoint y: 252, distance: 134.0
click at [1113, 258] on div "Masoud Mohammad Shafie Rahimi" at bounding box center [1204, 263] width 186 height 11
copy div "Masoud Mohammad Shafie Rahimi"
click at [1333, 181] on app-user-avatar at bounding box center [1328, 187] width 24 height 24
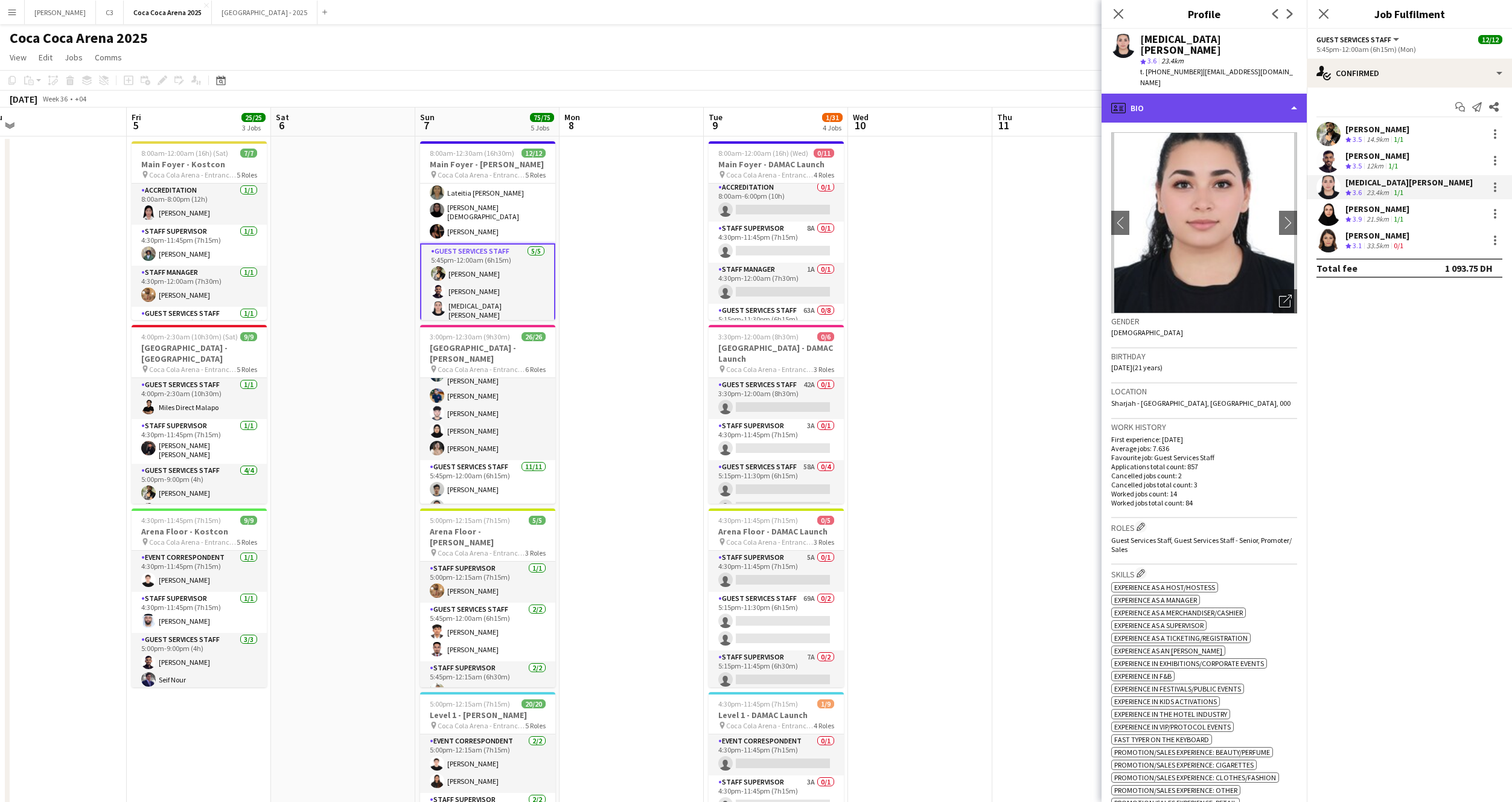
click at [1228, 94] on div "profile Bio" at bounding box center [1204, 108] width 205 height 29
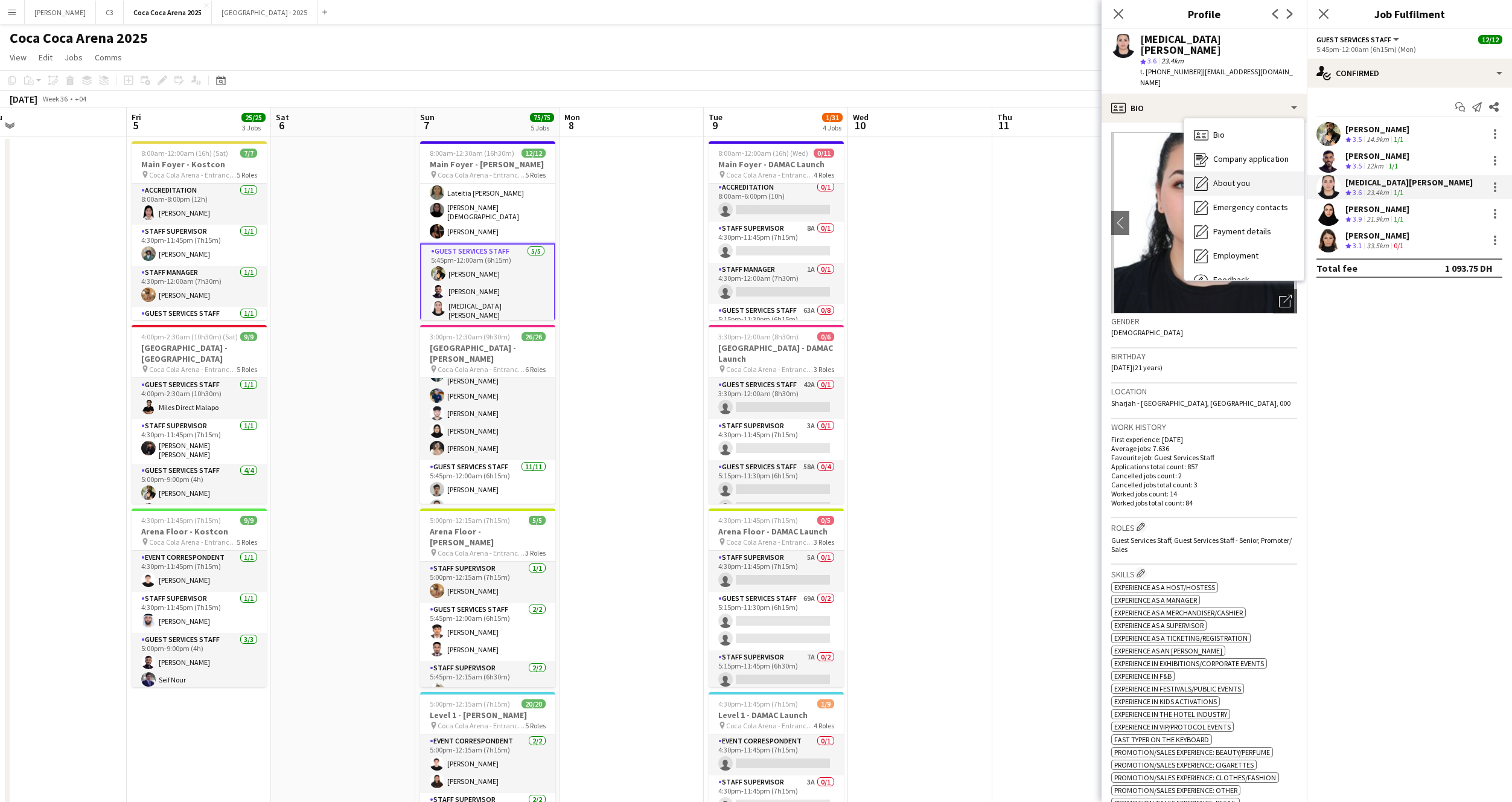
click at [1240, 171] on div "About you About you" at bounding box center [1244, 183] width 119 height 24
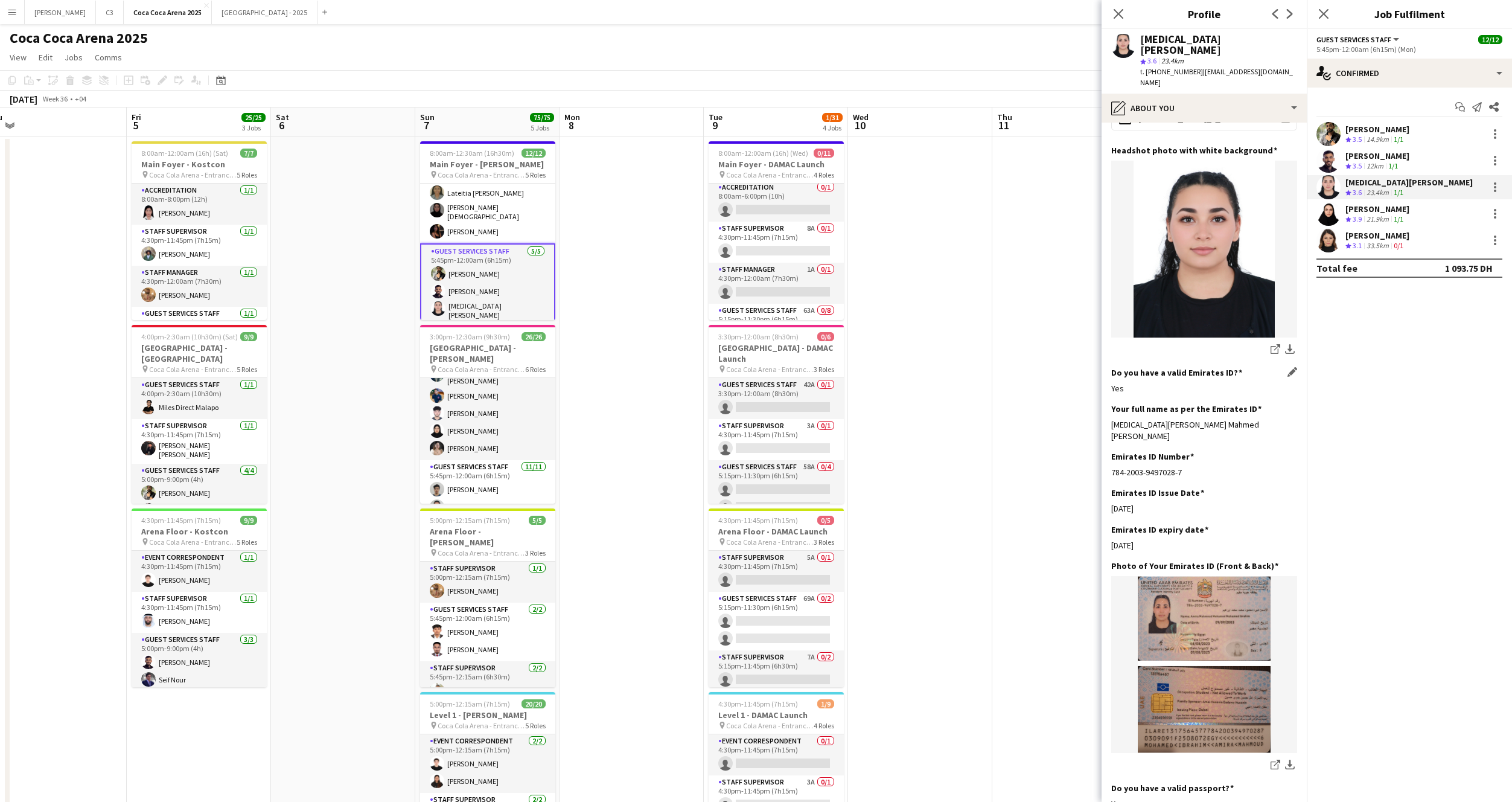
scroll to position [127, 0]
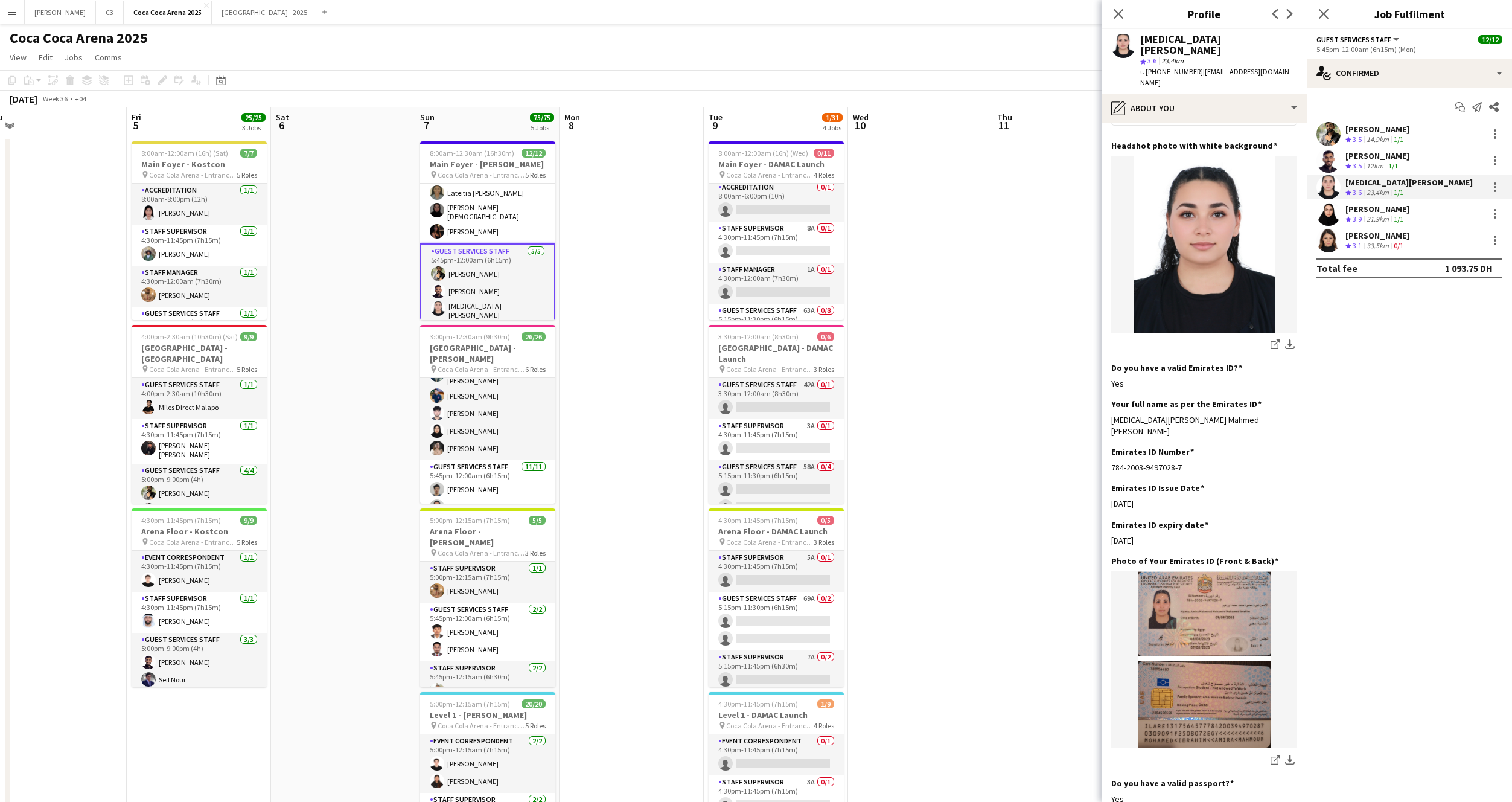
drag, startPoint x: 1268, startPoint y: 402, endPoint x: 1106, endPoint y: 399, distance: 162.0
click at [1106, 399] on app-section-data-types "Bio Edit this field I am a very active and ambitious person I am looking forwar…" at bounding box center [1204, 462] width 205 height 679
copy div "Amira Mahmoud Mahmed Mahmed Ibrahim"
click at [1330, 217] on app-user-avatar at bounding box center [1328, 213] width 24 height 24
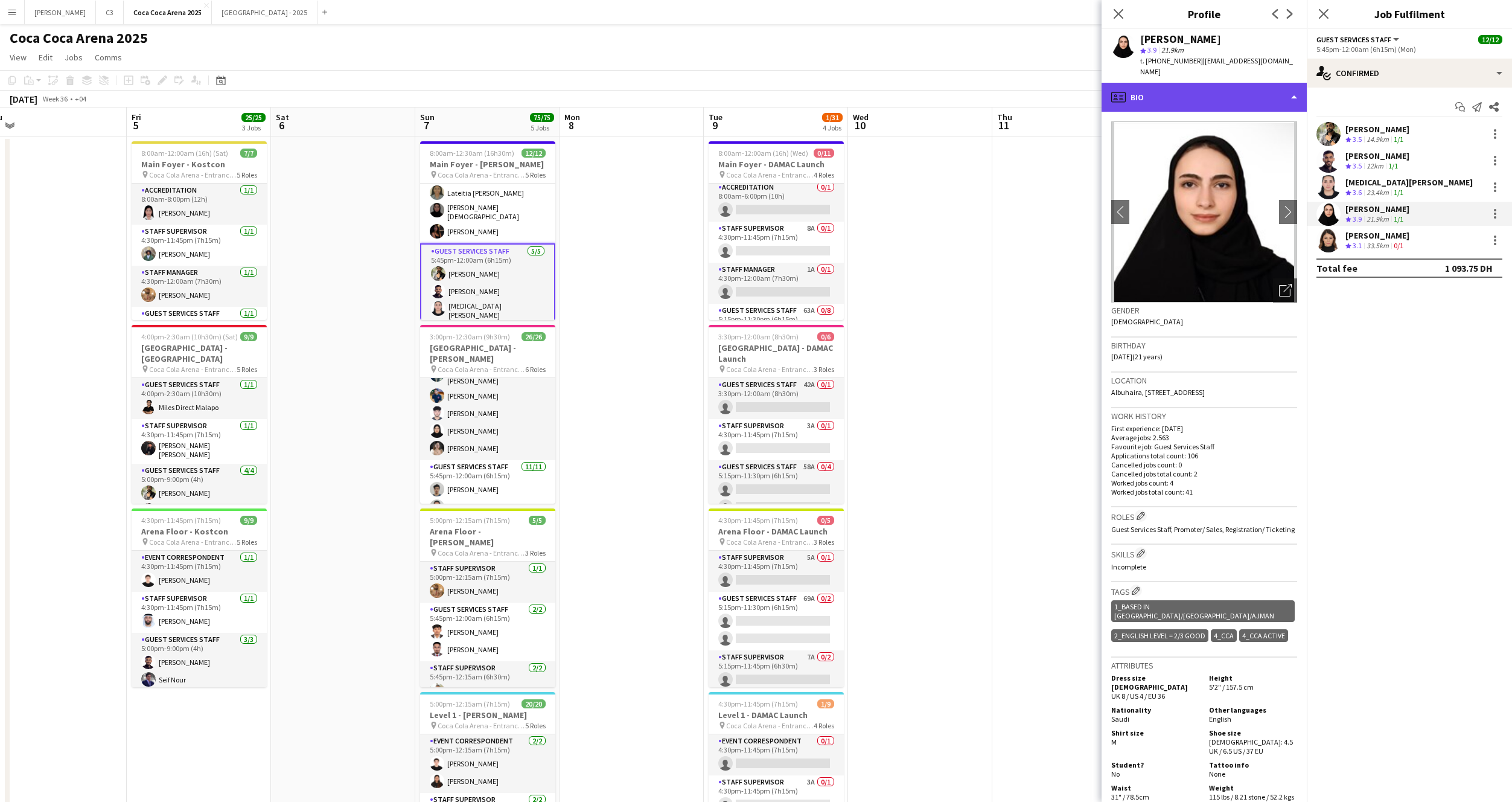
click at [1191, 93] on div "profile Bio" at bounding box center [1204, 97] width 205 height 29
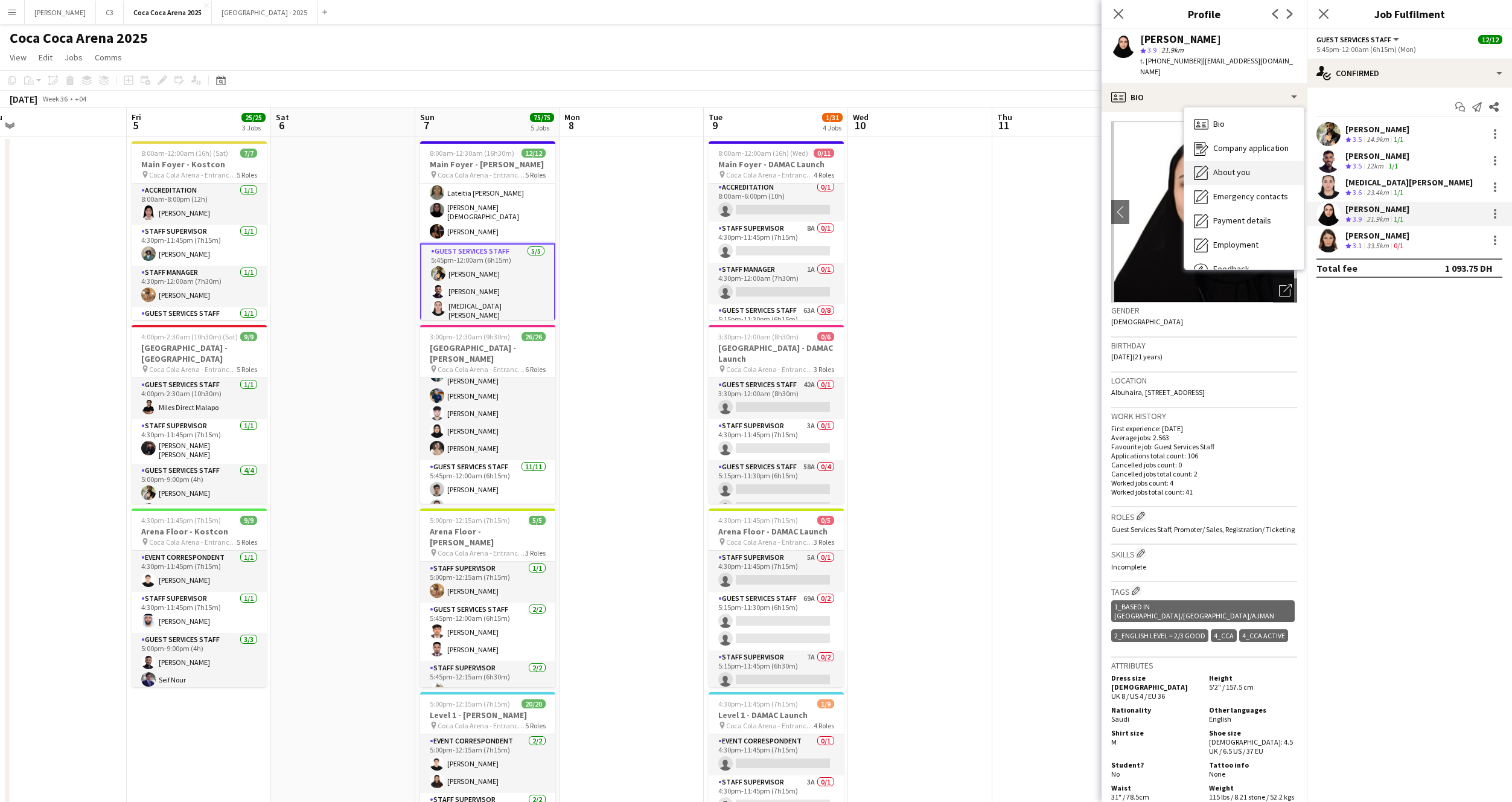
click at [1224, 167] on span "About you" at bounding box center [1232, 172] width 37 height 11
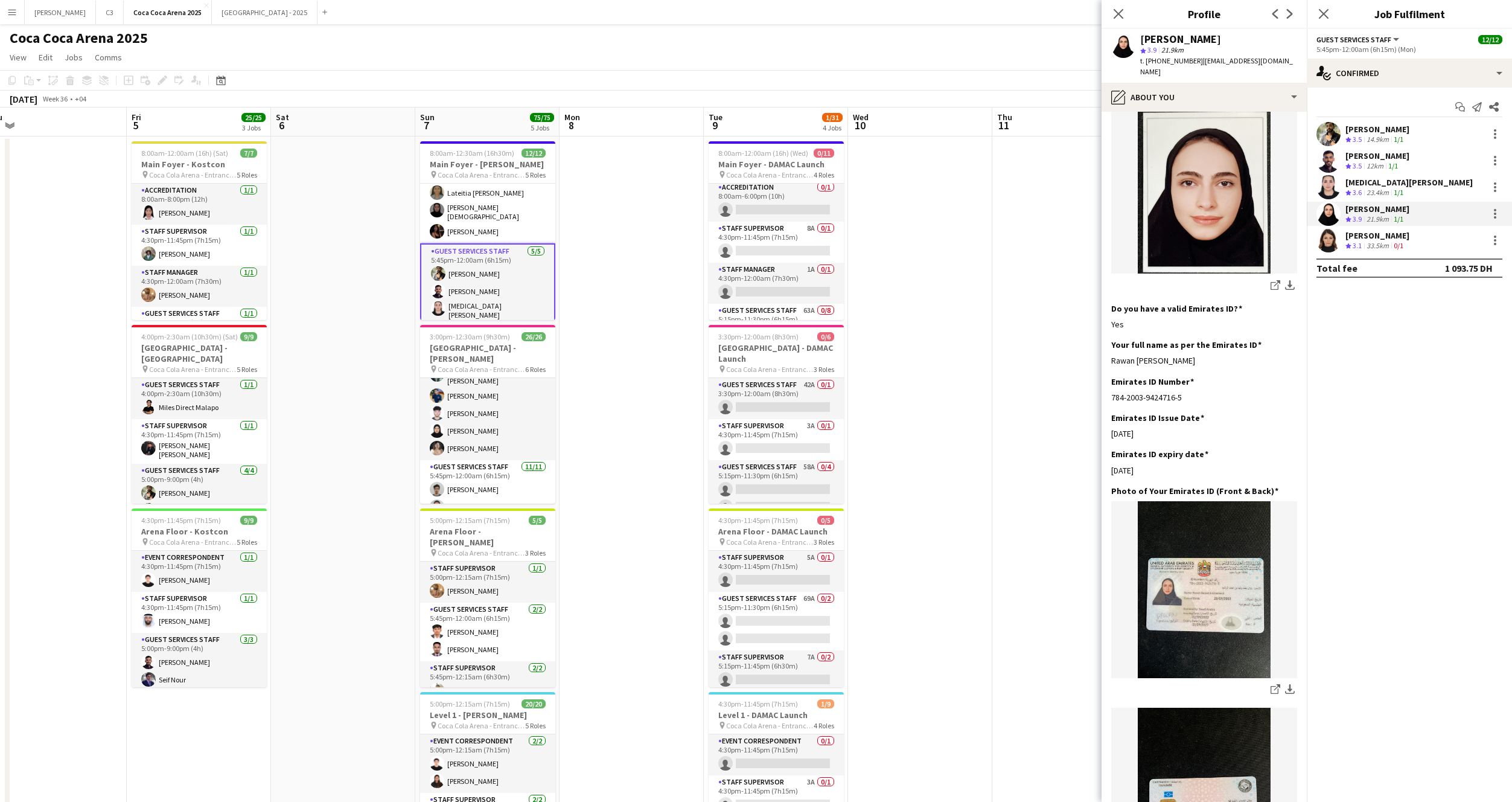
scroll to position [212, 0]
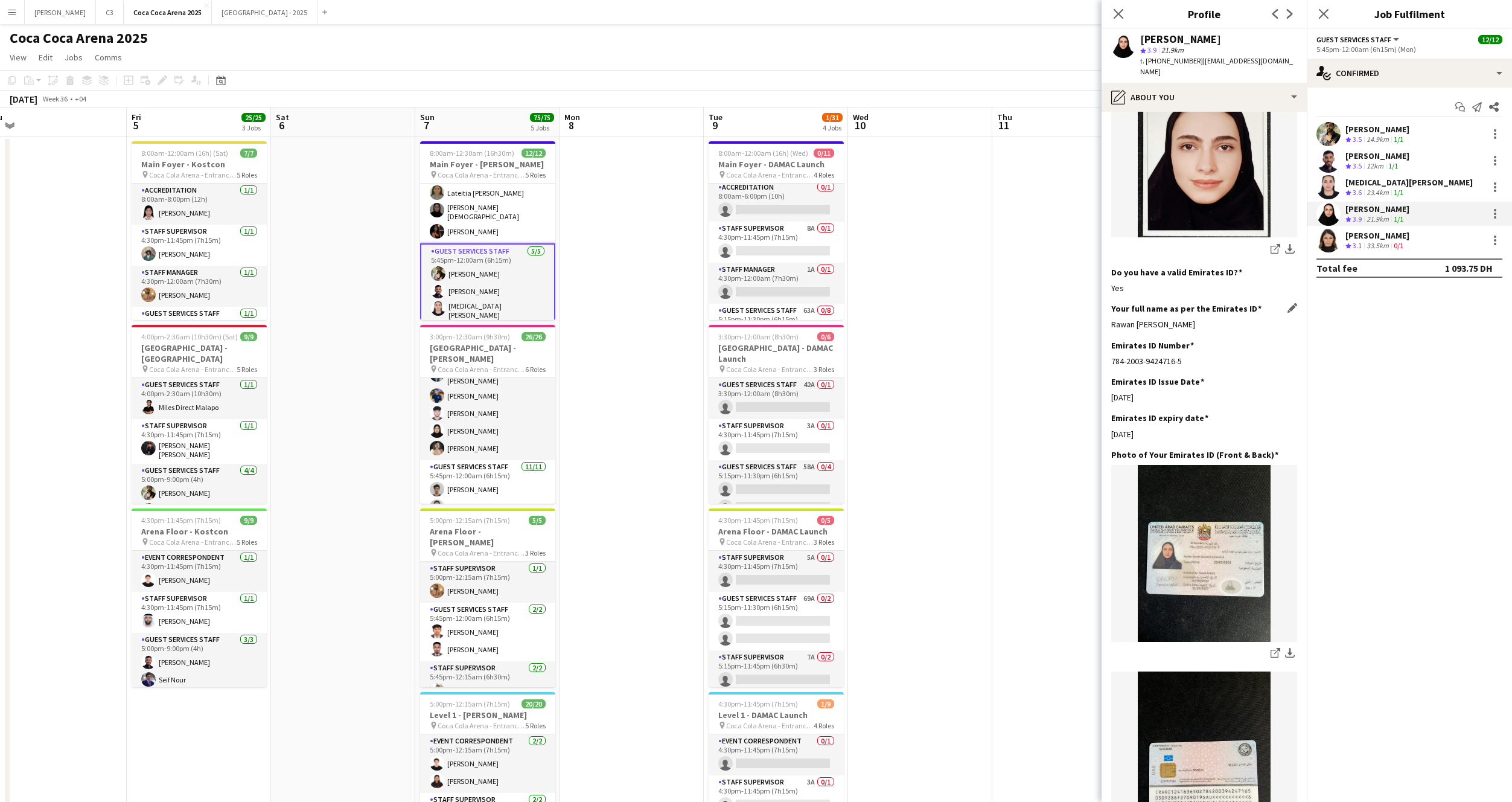
drag, startPoint x: 1219, startPoint y: 315, endPoint x: 1113, endPoint y: 313, distance: 106.0
click at [1113, 319] on div "Rawan Waleed A Alrasheed" at bounding box center [1204, 324] width 186 height 11
copy div "awan Waleed A Alrasheed"
click at [1199, 306] on div "Your full name as per the Emirates ID Edit this field Rawan Waleed A Alrasheed" at bounding box center [1204, 321] width 186 height 36
drag, startPoint x: 1213, startPoint y: 311, endPoint x: 1112, endPoint y: 312, distance: 101.0
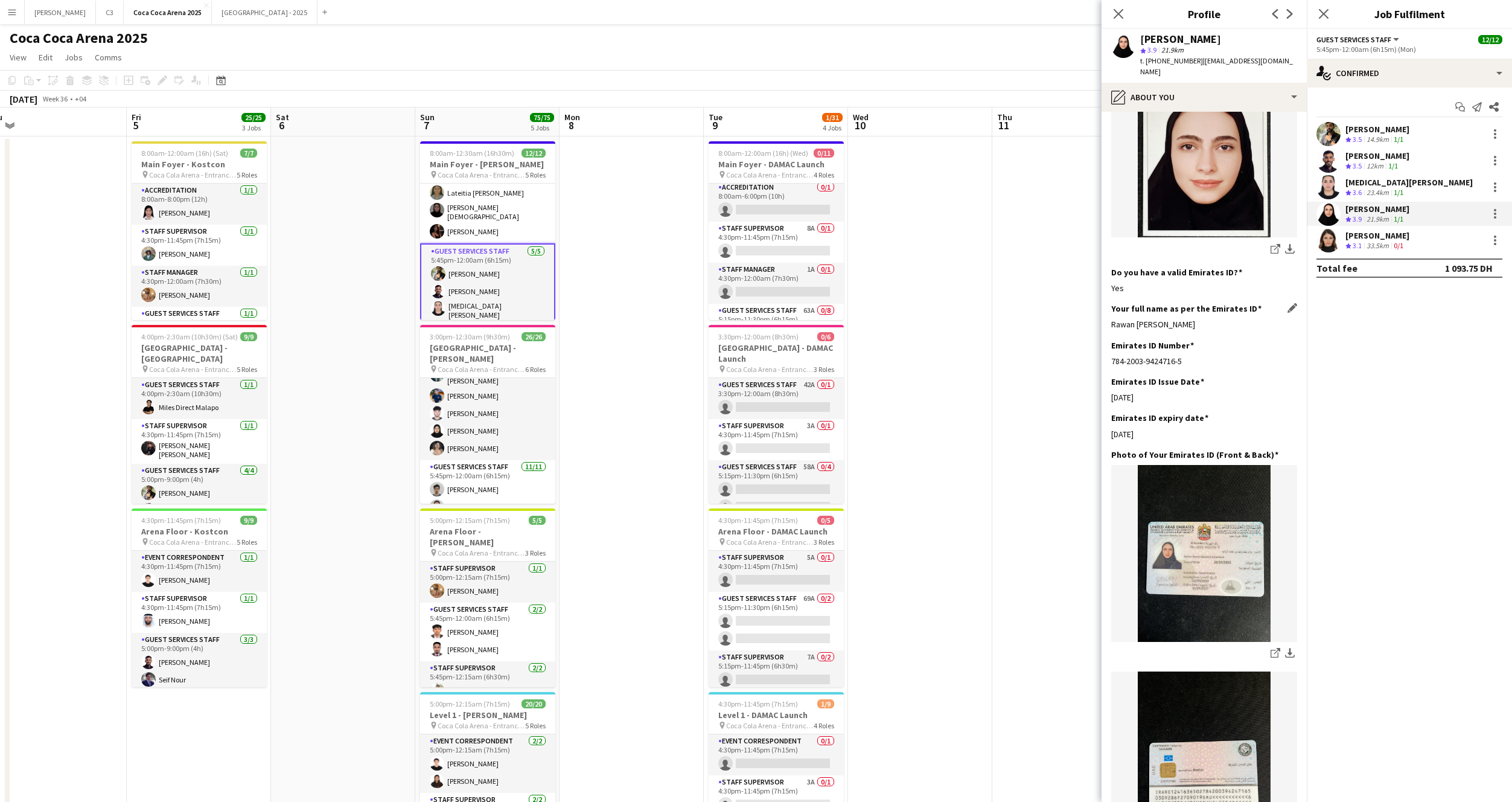
click at [1112, 319] on div "Rawan Waleed A Alrasheed" at bounding box center [1204, 324] width 186 height 11
copy div "Rawan Waleed A Alrasheed"
click at [490, 262] on app-card-role "Guest Services Staff 3/3 5:45pm-9:45pm (4h) Lateitia D’silva Hindah Muhammad yo…" at bounding box center [488, 262] width 135 height 79
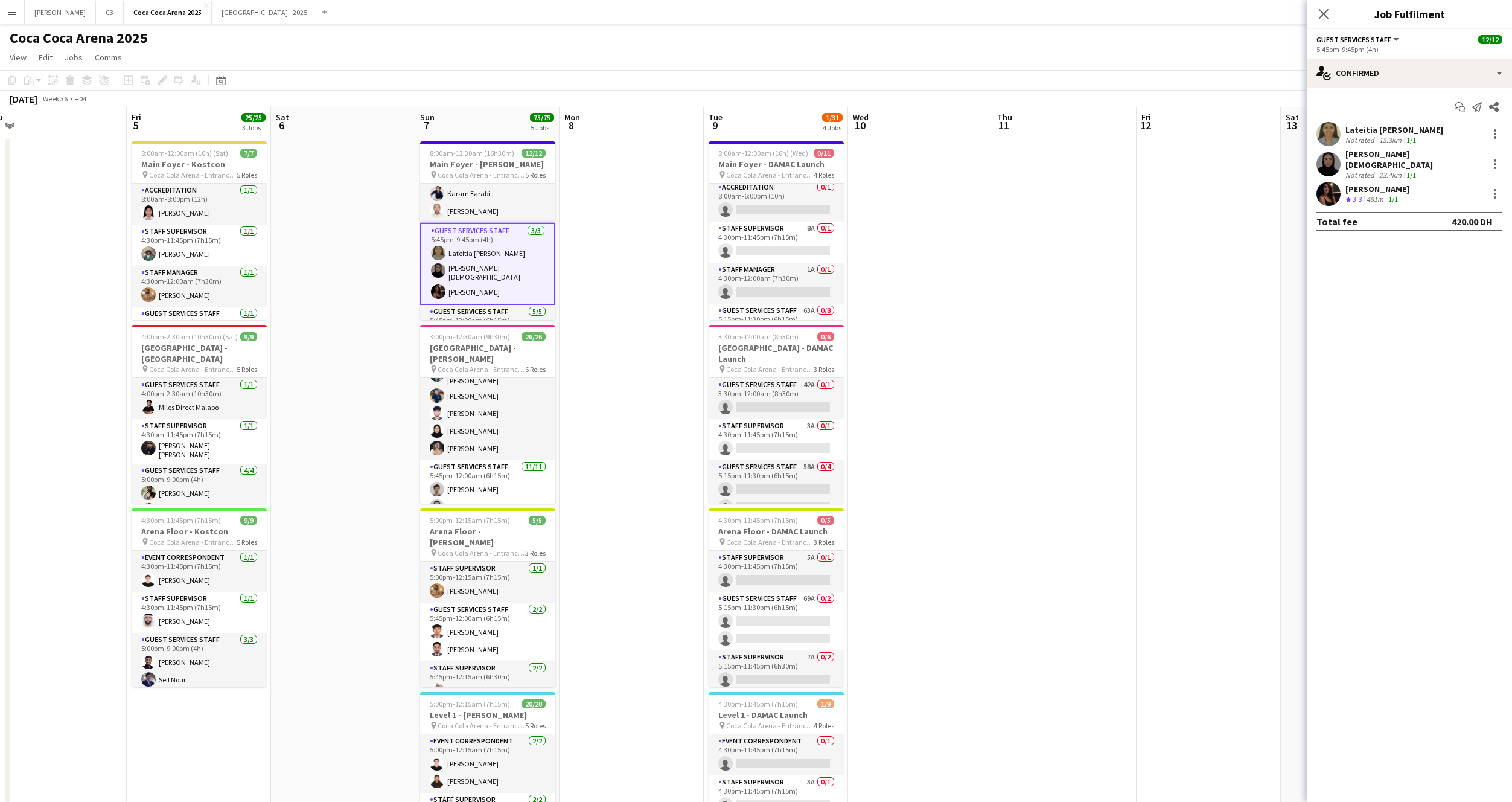
click at [1331, 129] on app-user-avatar at bounding box center [1328, 134] width 24 height 24
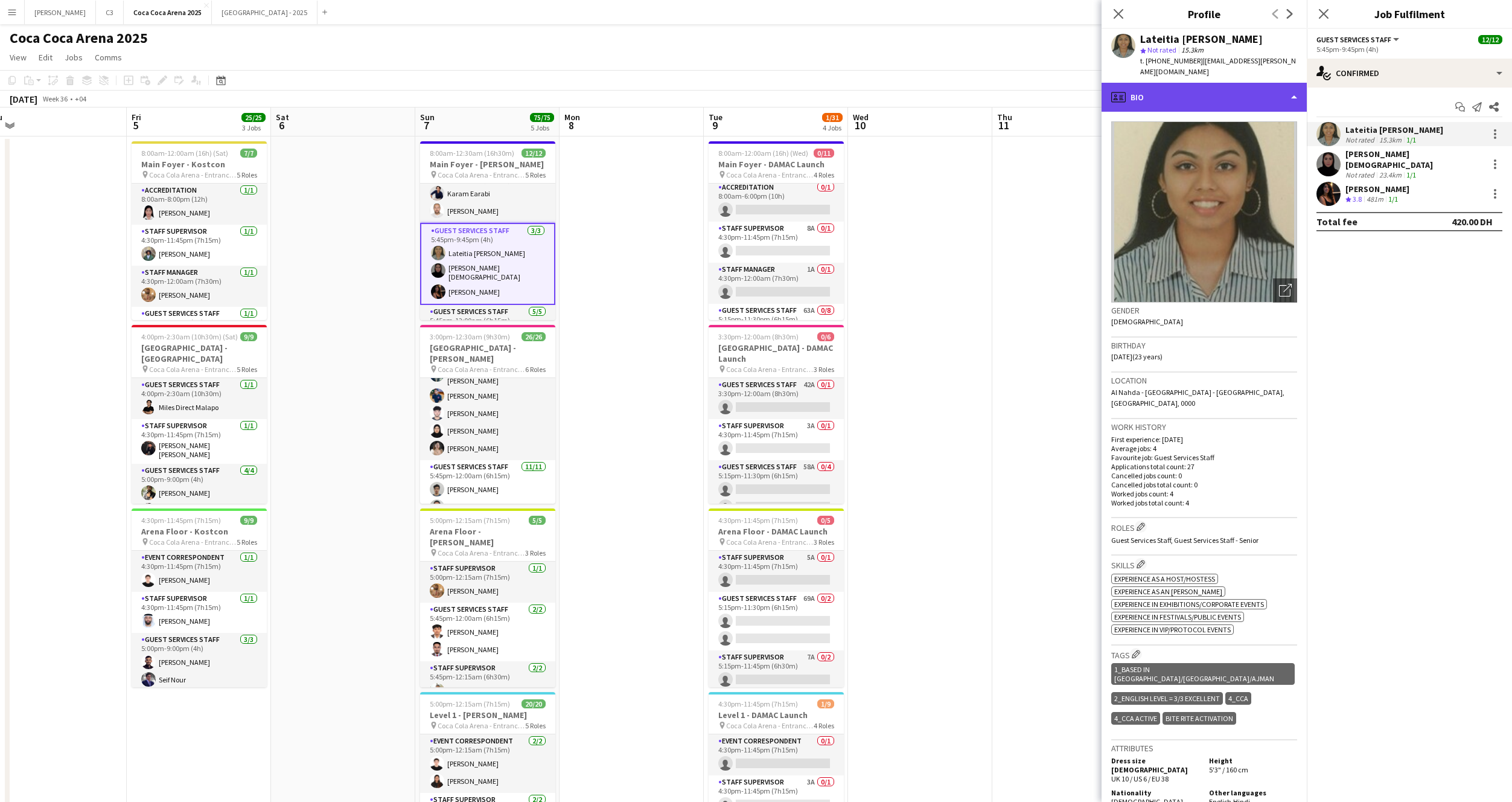
click at [1232, 83] on div "profile Bio" at bounding box center [1204, 97] width 205 height 29
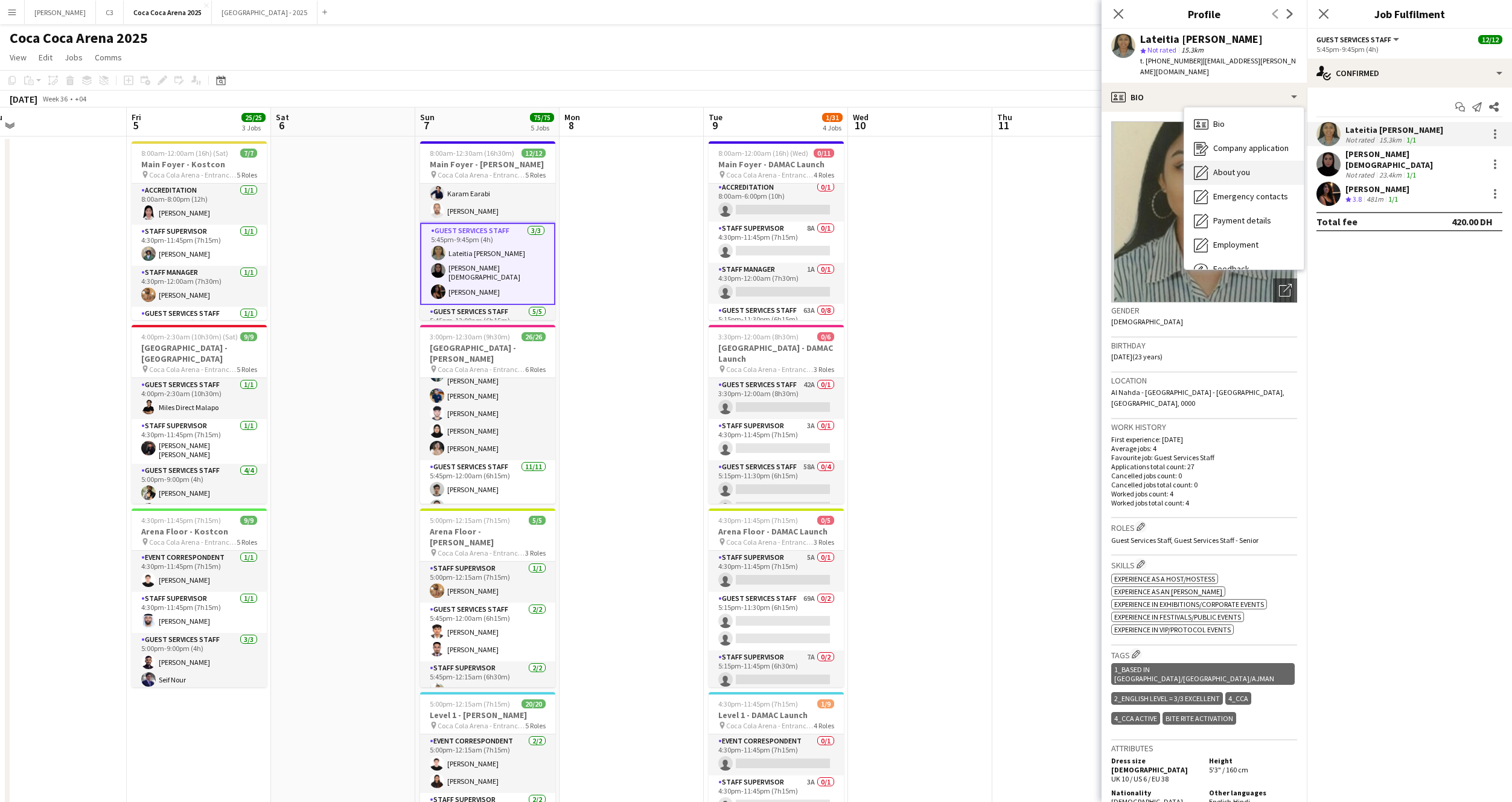
click at [1238, 167] on span "About you" at bounding box center [1232, 172] width 37 height 11
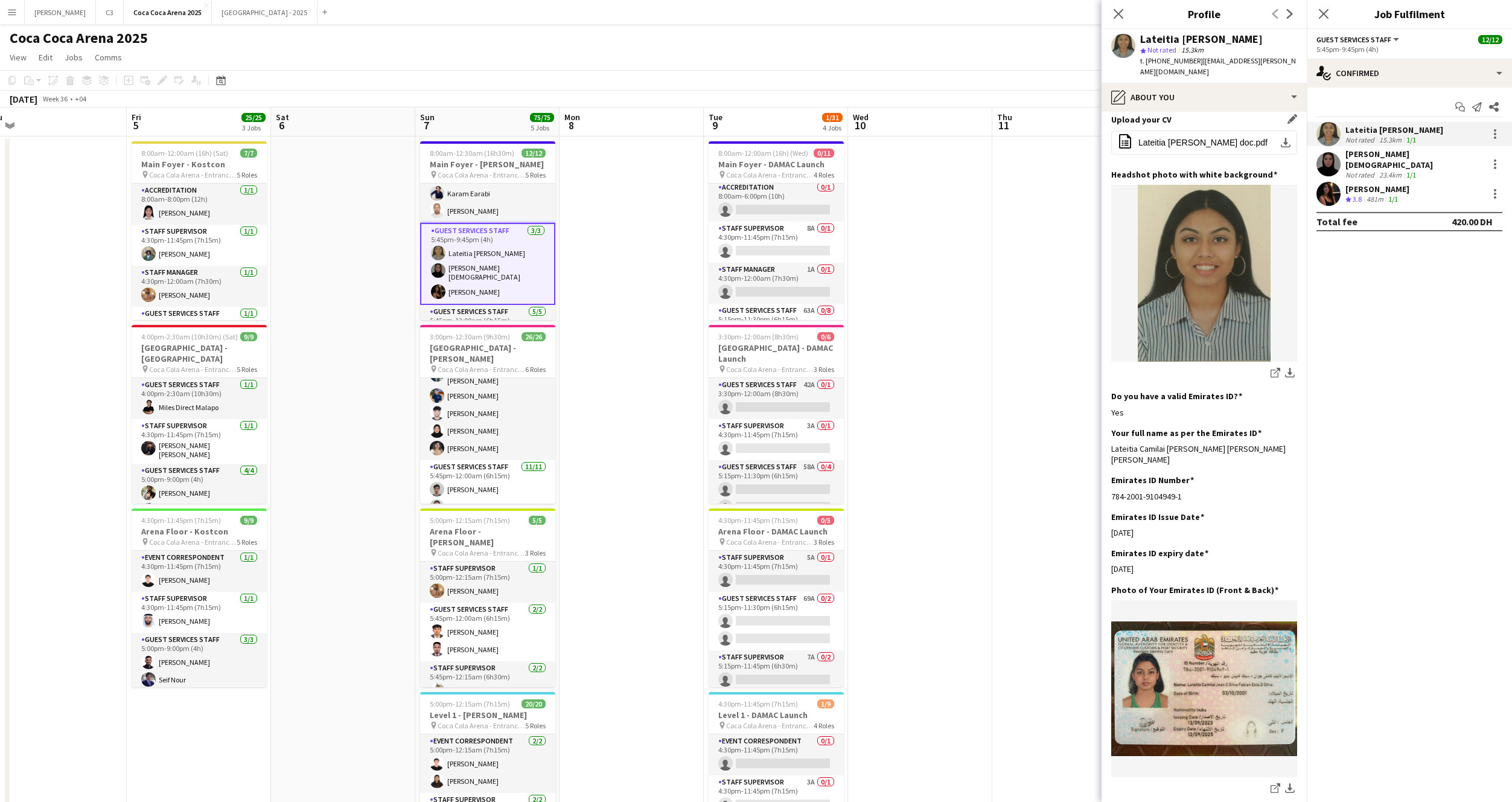
scroll to position [152, 0]
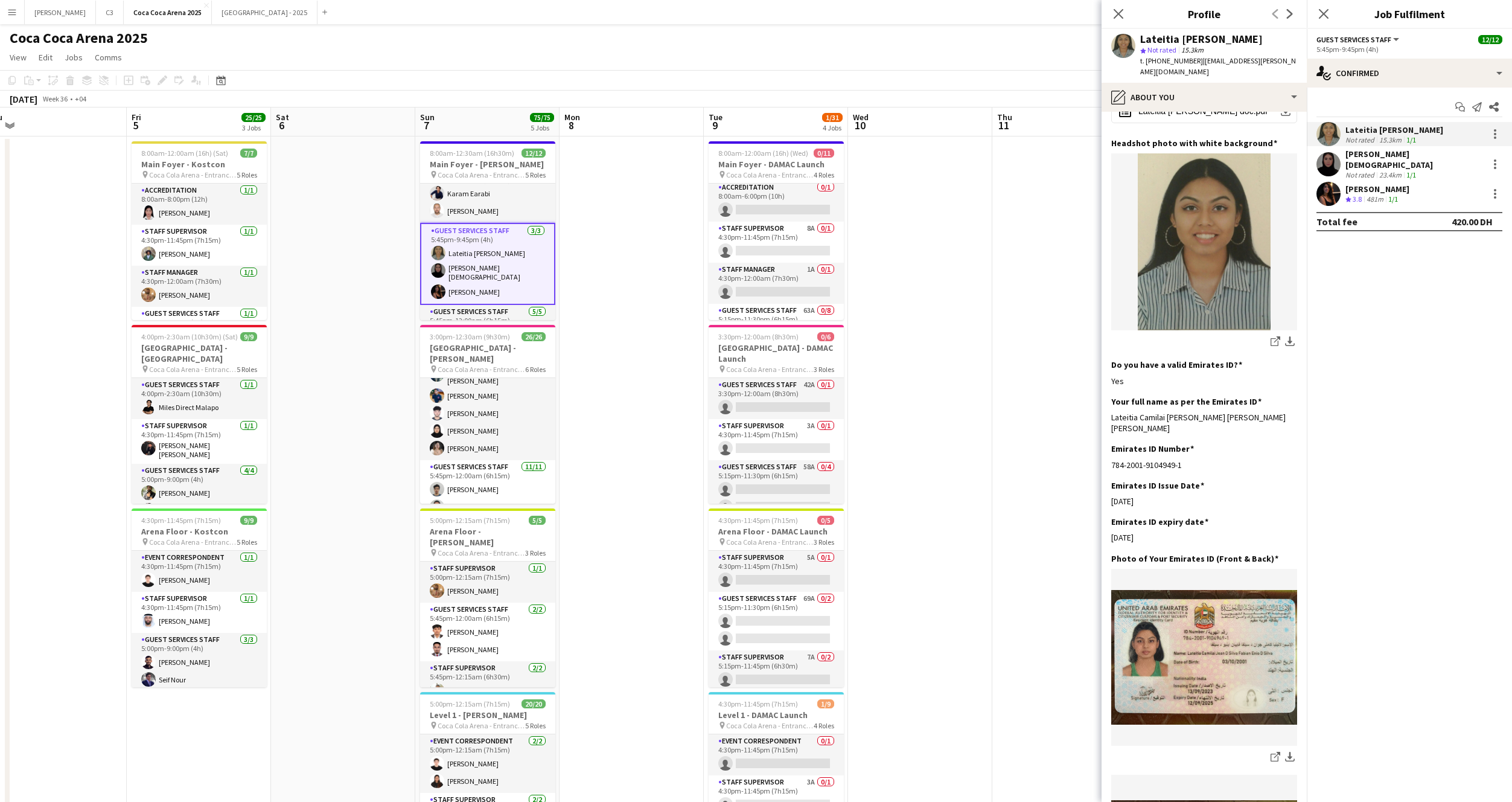
drag, startPoint x: 1282, startPoint y: 407, endPoint x: 1102, endPoint y: 407, distance: 180.0
click at [1102, 407] on app-section-data-types "Bio Edit this field I am a dedicated, hard working and passionate person in eve…" at bounding box center [1204, 457] width 205 height 690
copy div "Lateitia Camilai Joan D silva Fabian Enio D Silva"
click at [1328, 160] on app-user-avatar at bounding box center [1328, 164] width 24 height 24
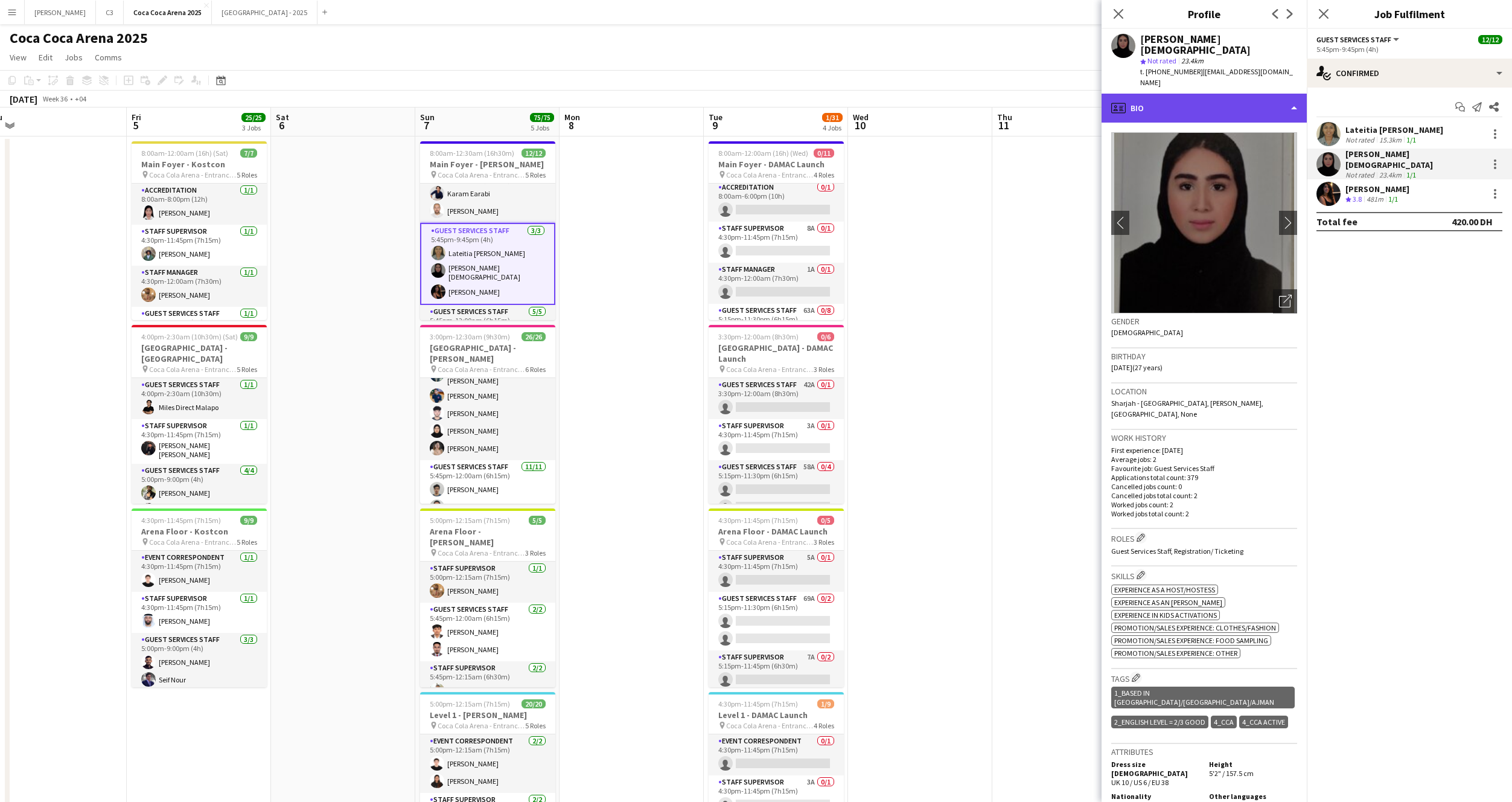
click at [1212, 94] on div "profile Bio" at bounding box center [1204, 108] width 205 height 29
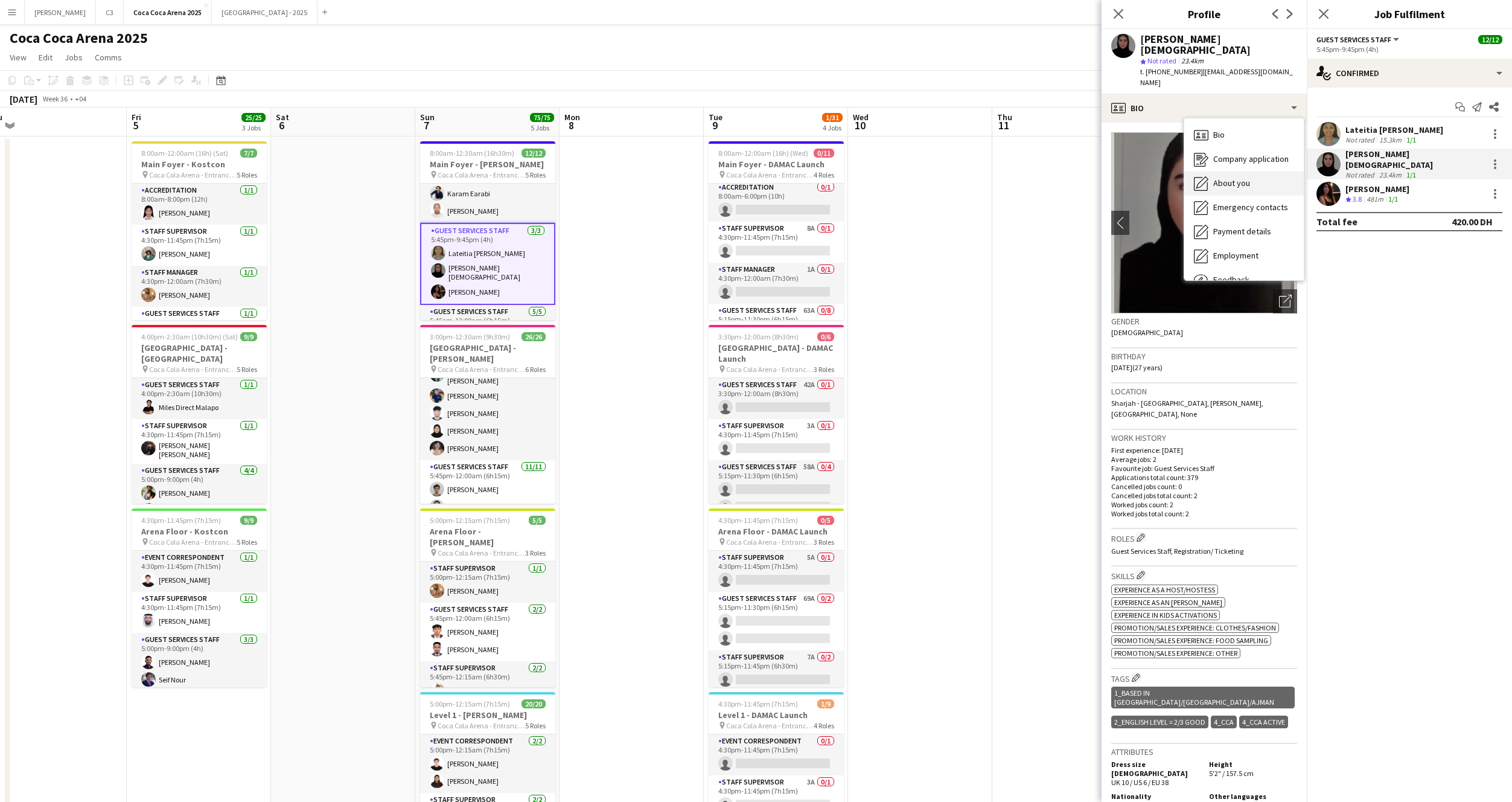
click at [1240, 177] on span "About you" at bounding box center [1232, 183] width 37 height 11
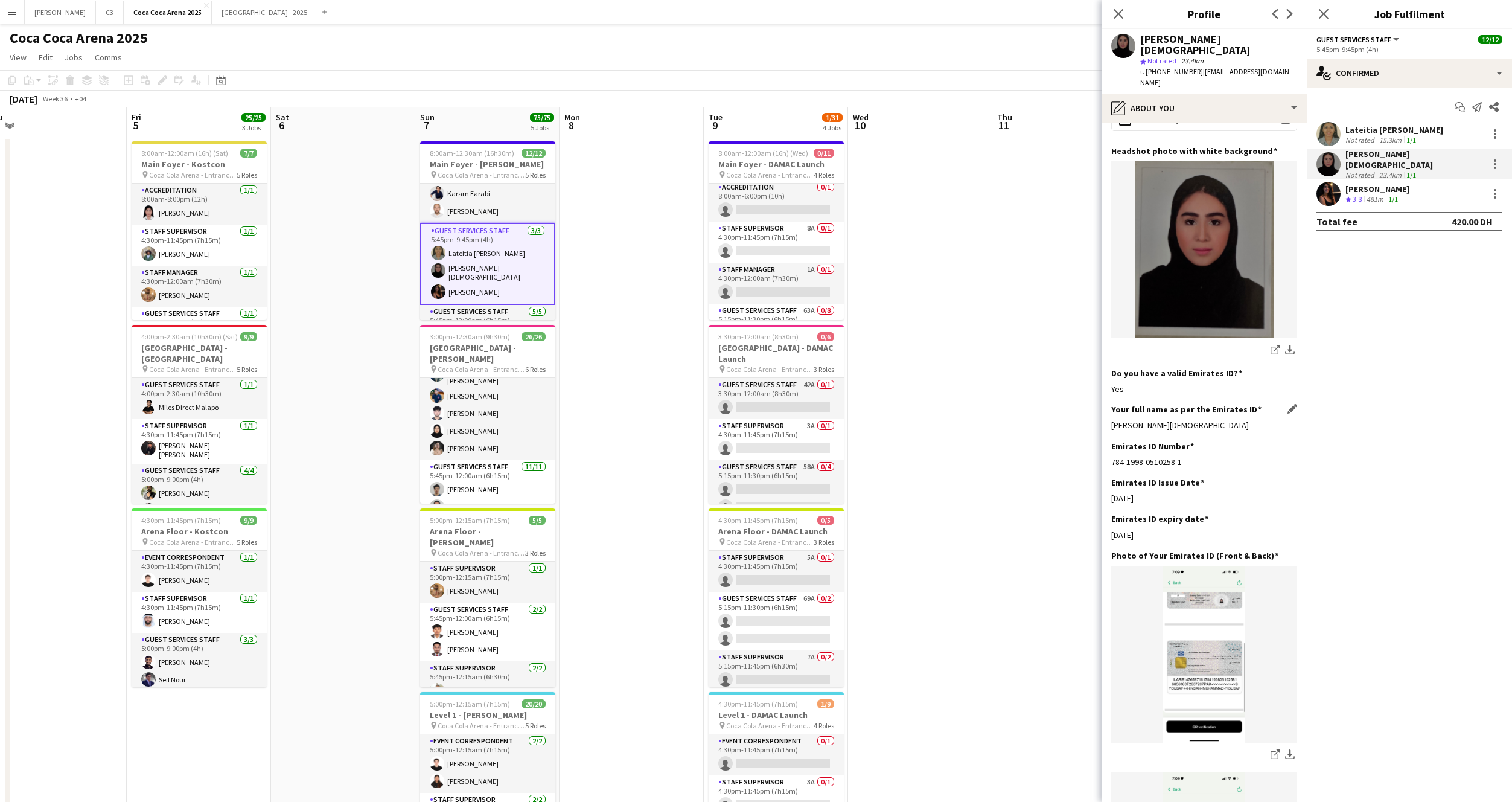
scroll to position [184, 0]
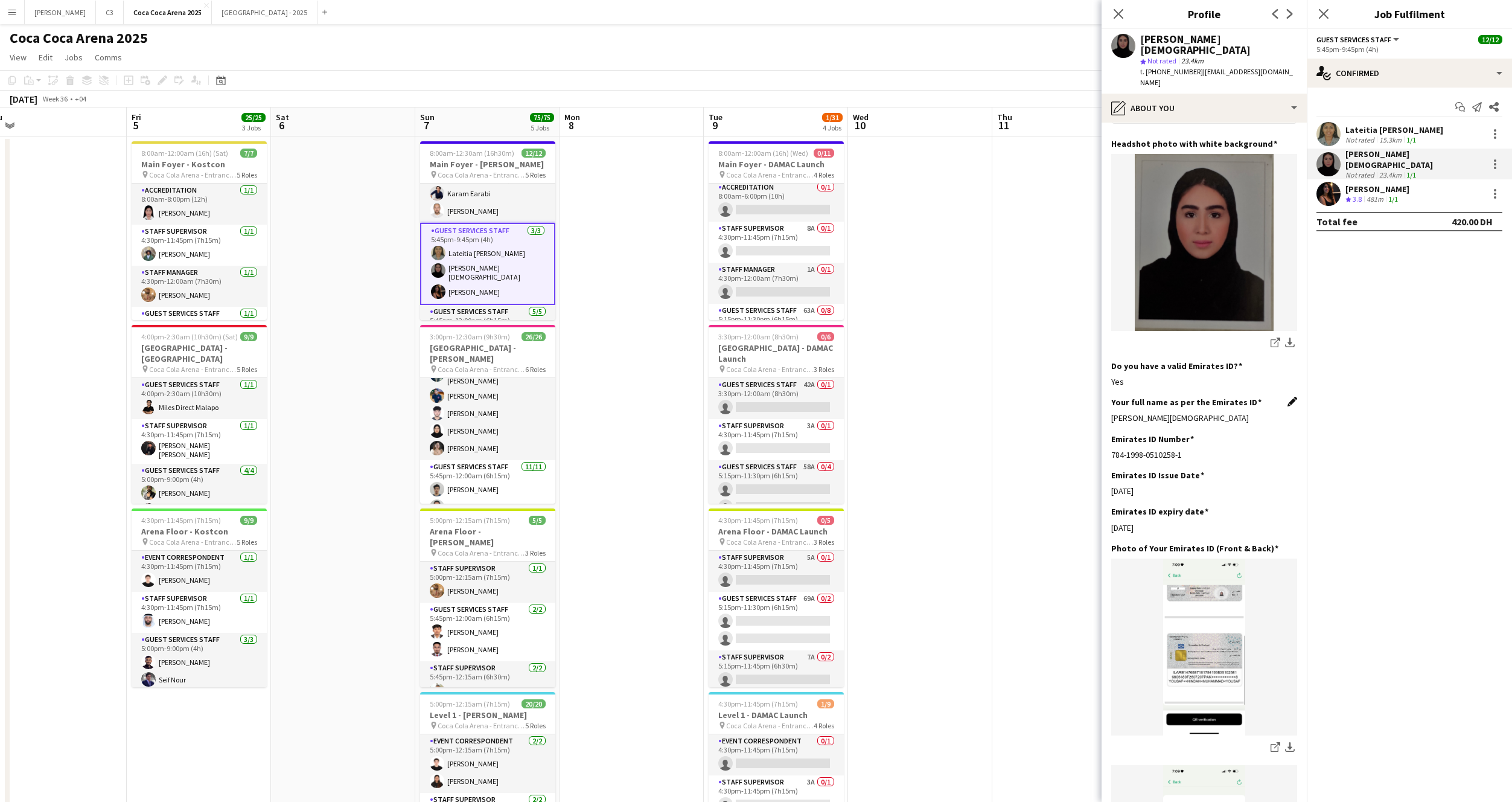
click at [1295, 397] on app-icon "Edit this field" at bounding box center [1292, 401] width 10 height 10
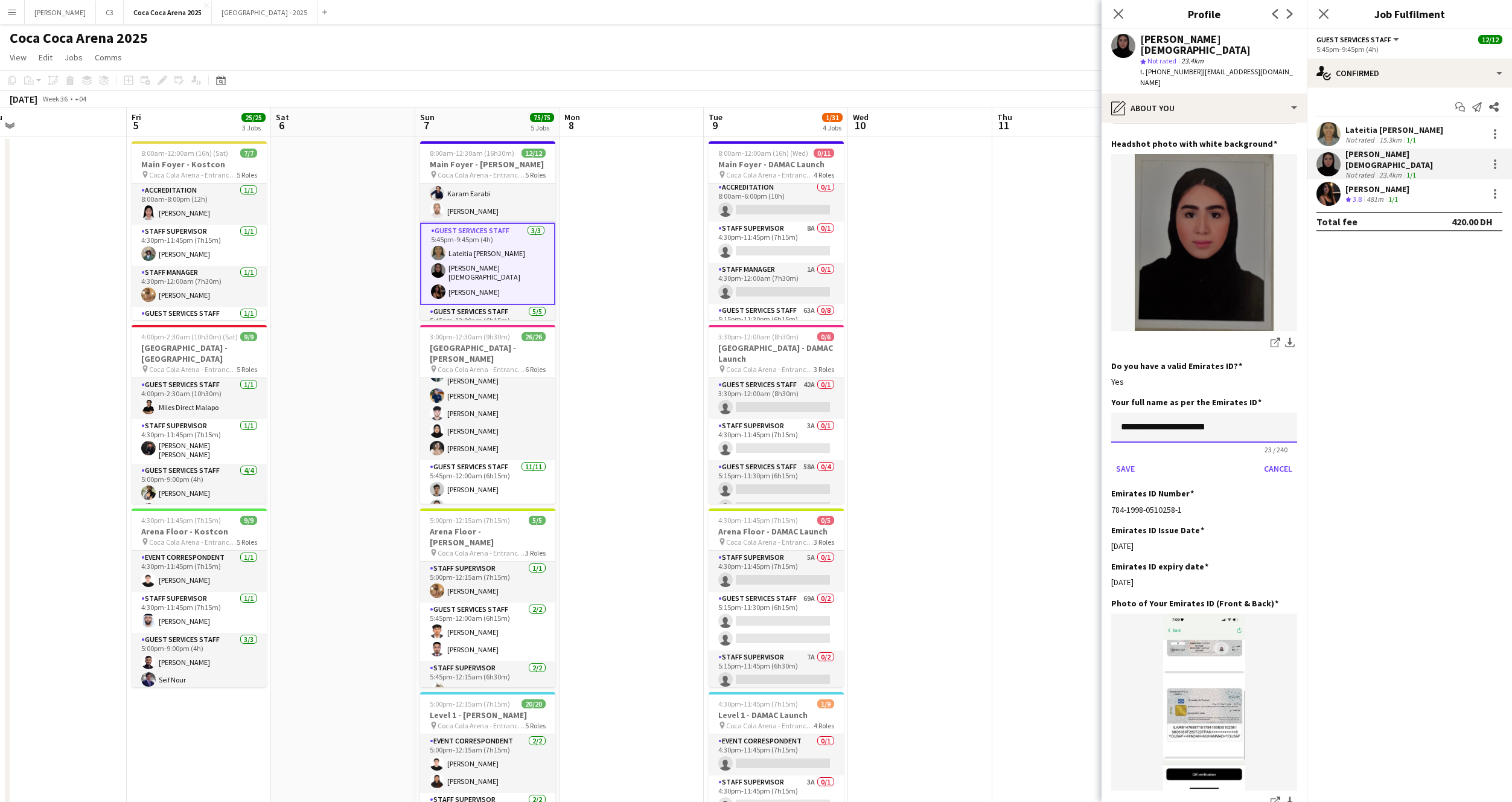
click at [1262, 412] on input "**********" at bounding box center [1204, 428] width 186 height 30
type input "**********"
click at [1112, 459] on button "Save" at bounding box center [1125, 468] width 28 height 19
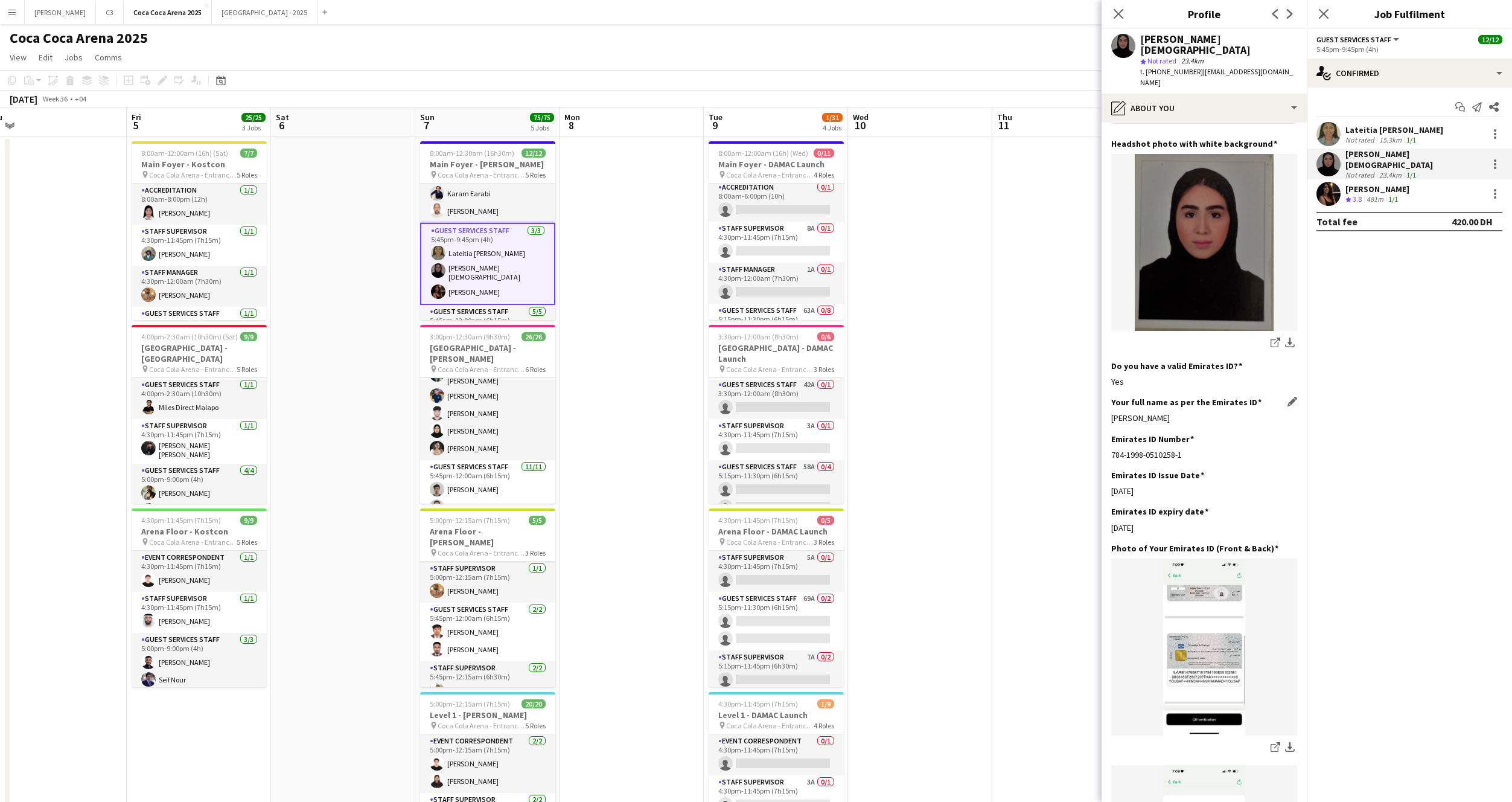
drag, startPoint x: 1220, startPoint y: 381, endPoint x: 1111, endPoint y: 382, distance: 109.0
click at [1112, 412] on div "Hindah Muhammad Yousaf" at bounding box center [1204, 418] width 186 height 11
copy div "Hindah Muhammad Yousaf"
click at [1337, 182] on app-user-avatar at bounding box center [1328, 194] width 24 height 24
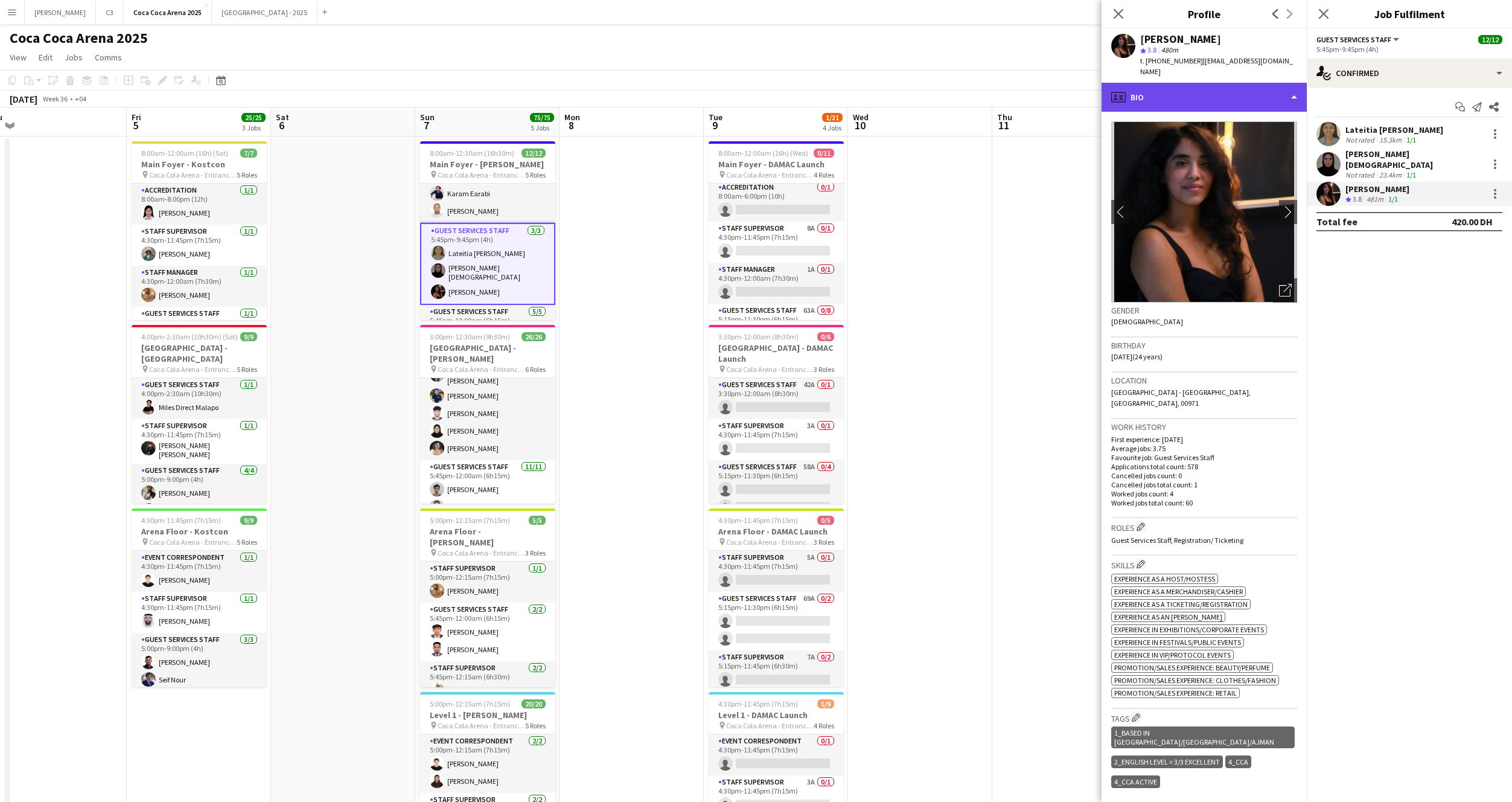
click at [1186, 84] on div "profile Bio" at bounding box center [1204, 97] width 205 height 29
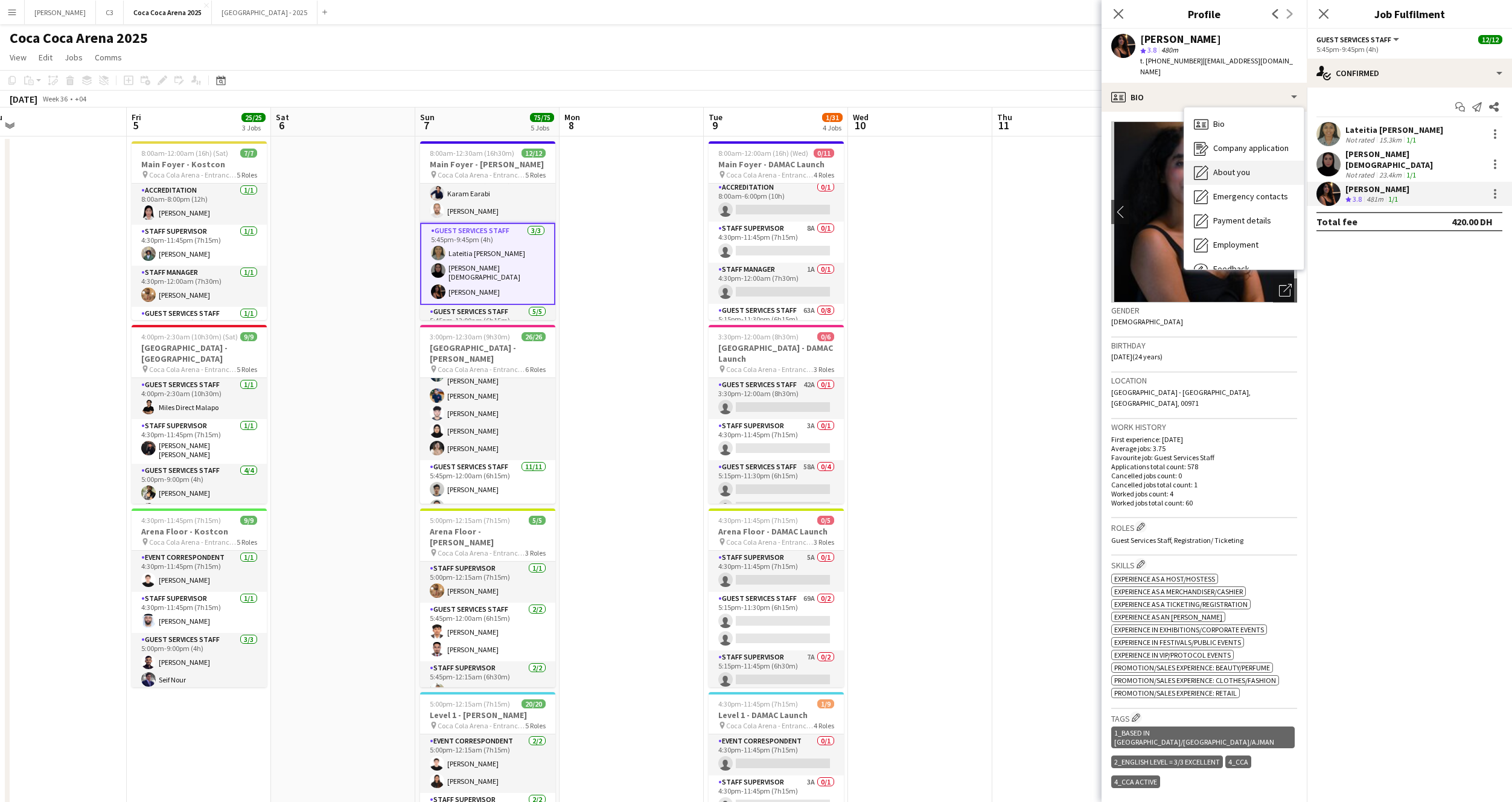
click at [1229, 161] on div "About you About you" at bounding box center [1244, 173] width 119 height 24
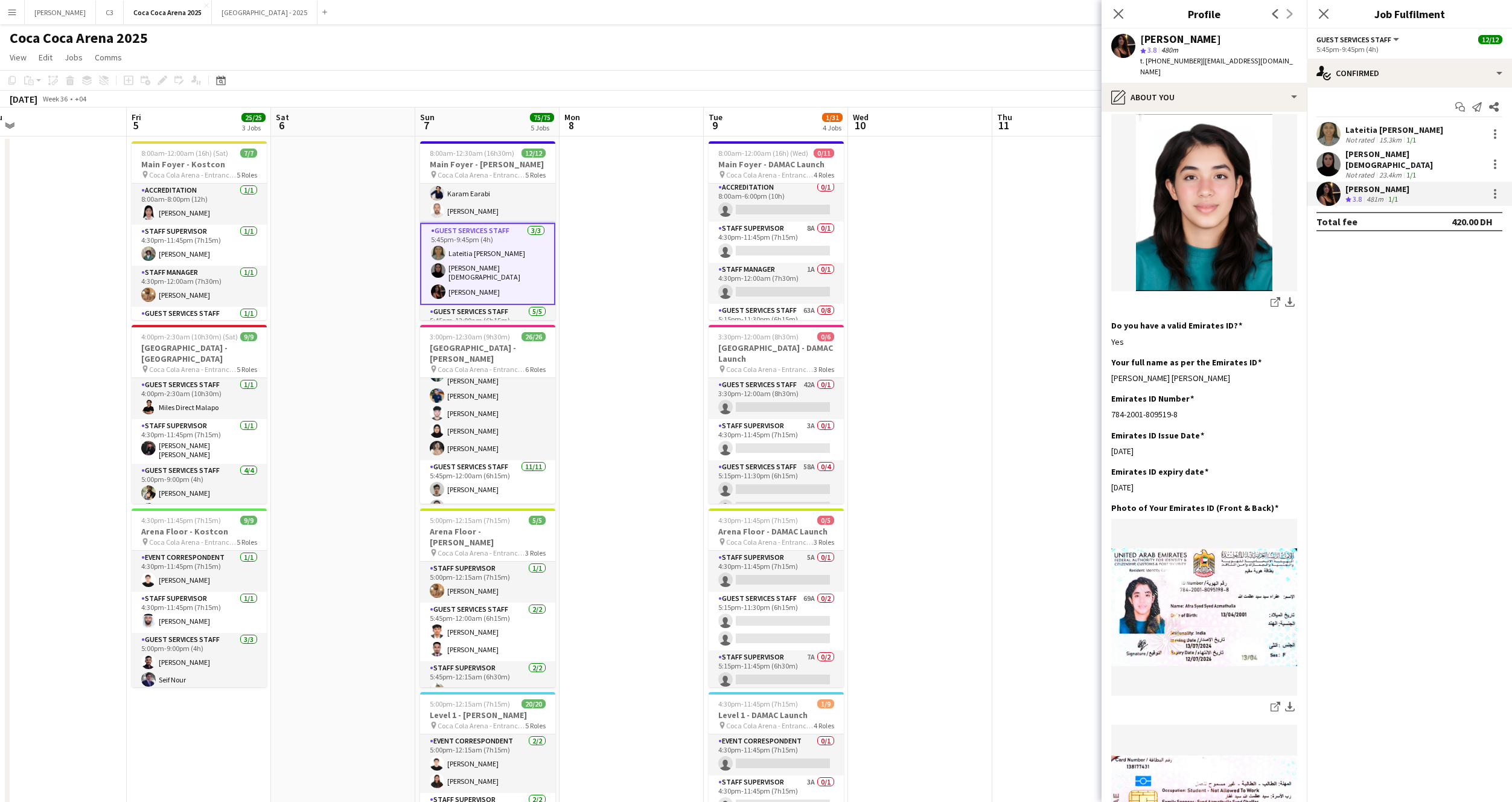
scroll to position [228, 0]
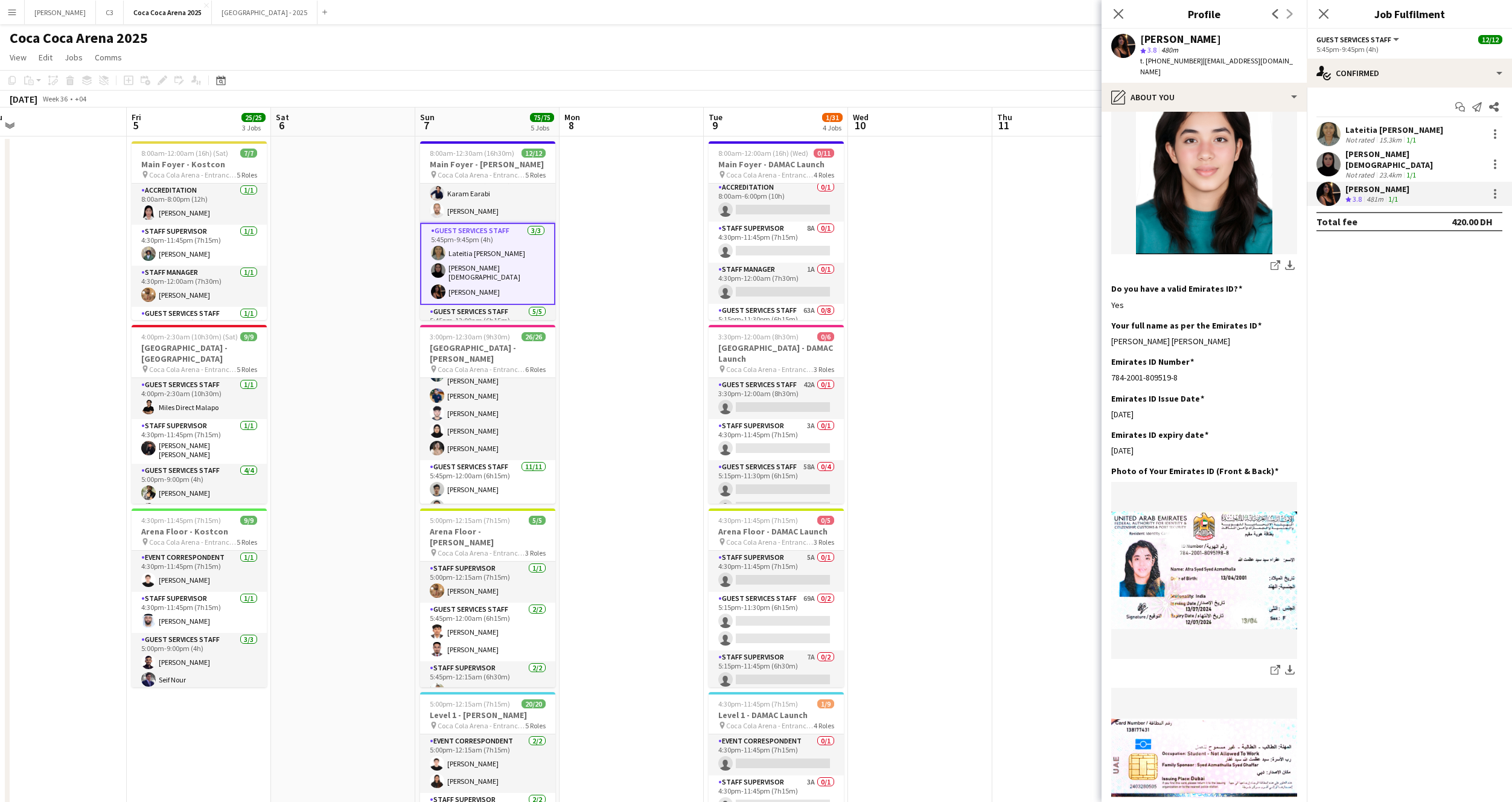
drag, startPoint x: 1215, startPoint y: 331, endPoint x: 1109, endPoint y: 330, distance: 106.0
click at [1108, 330] on app-section-data-types "Bio Edit this field Hi, I am currently studying psychology and at the same time…" at bounding box center [1204, 457] width 205 height 690
copy div "Afra Syed Syed Azmathulla"
click at [500, 200] on app-card-role "Accreditation 1/1 8:00am-8:00pm (12h) Michelle Marie Brillo" at bounding box center [488, 204] width 135 height 41
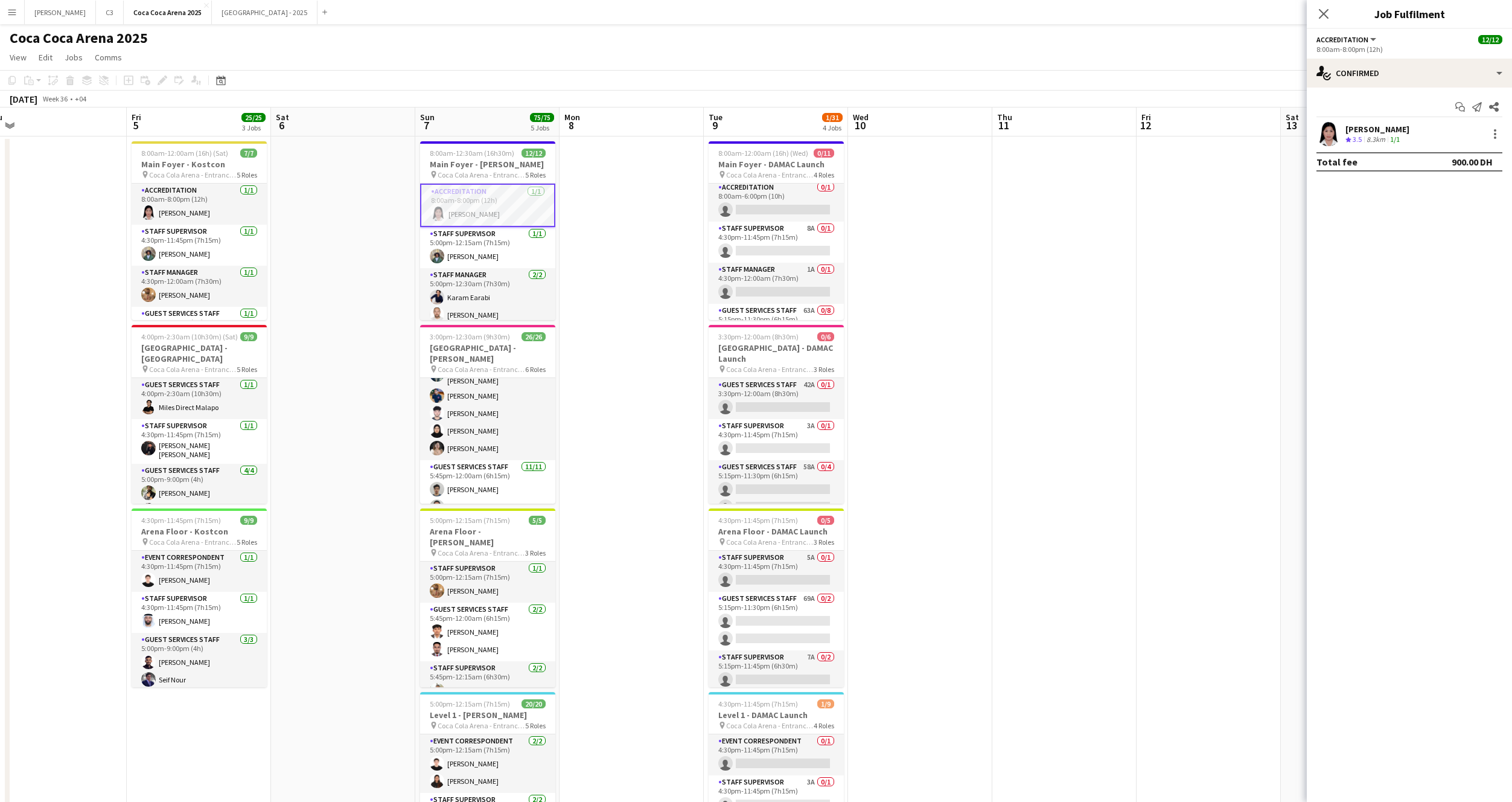
click at [1328, 127] on app-user-avatar at bounding box center [1328, 134] width 24 height 24
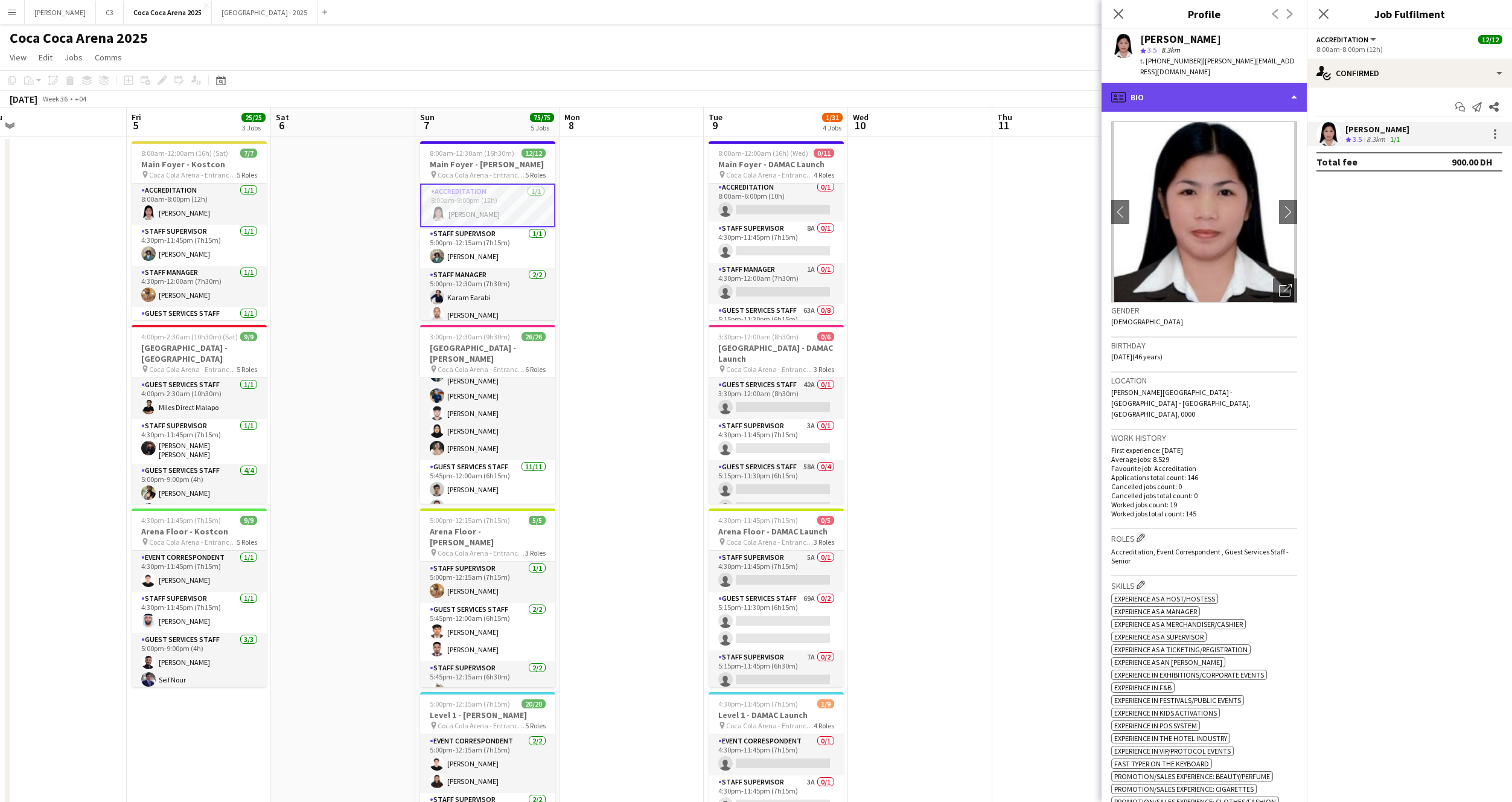
click at [1198, 92] on div "profile Bio" at bounding box center [1204, 97] width 205 height 29
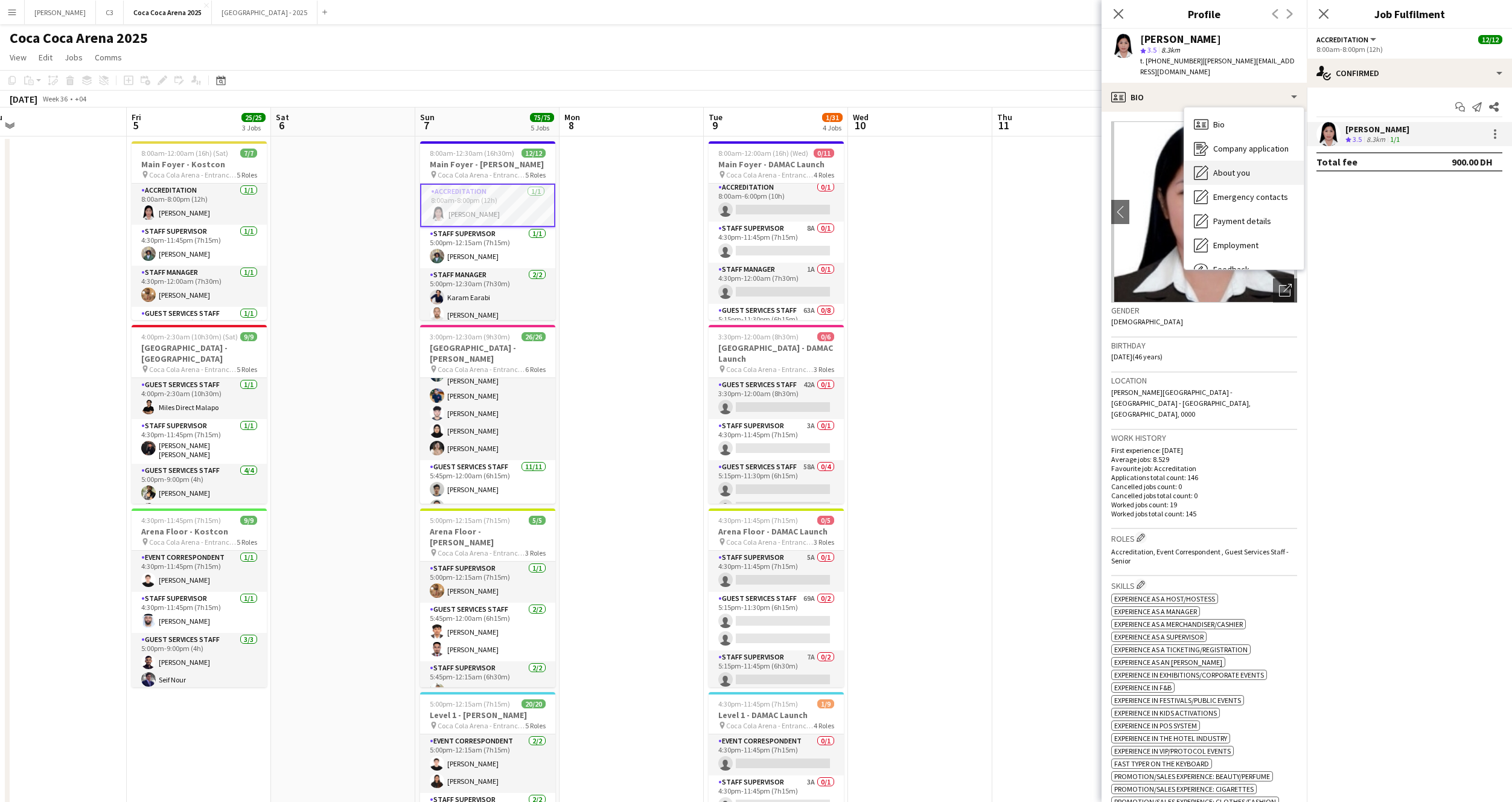
click at [1241, 171] on span "About you" at bounding box center [1232, 173] width 37 height 11
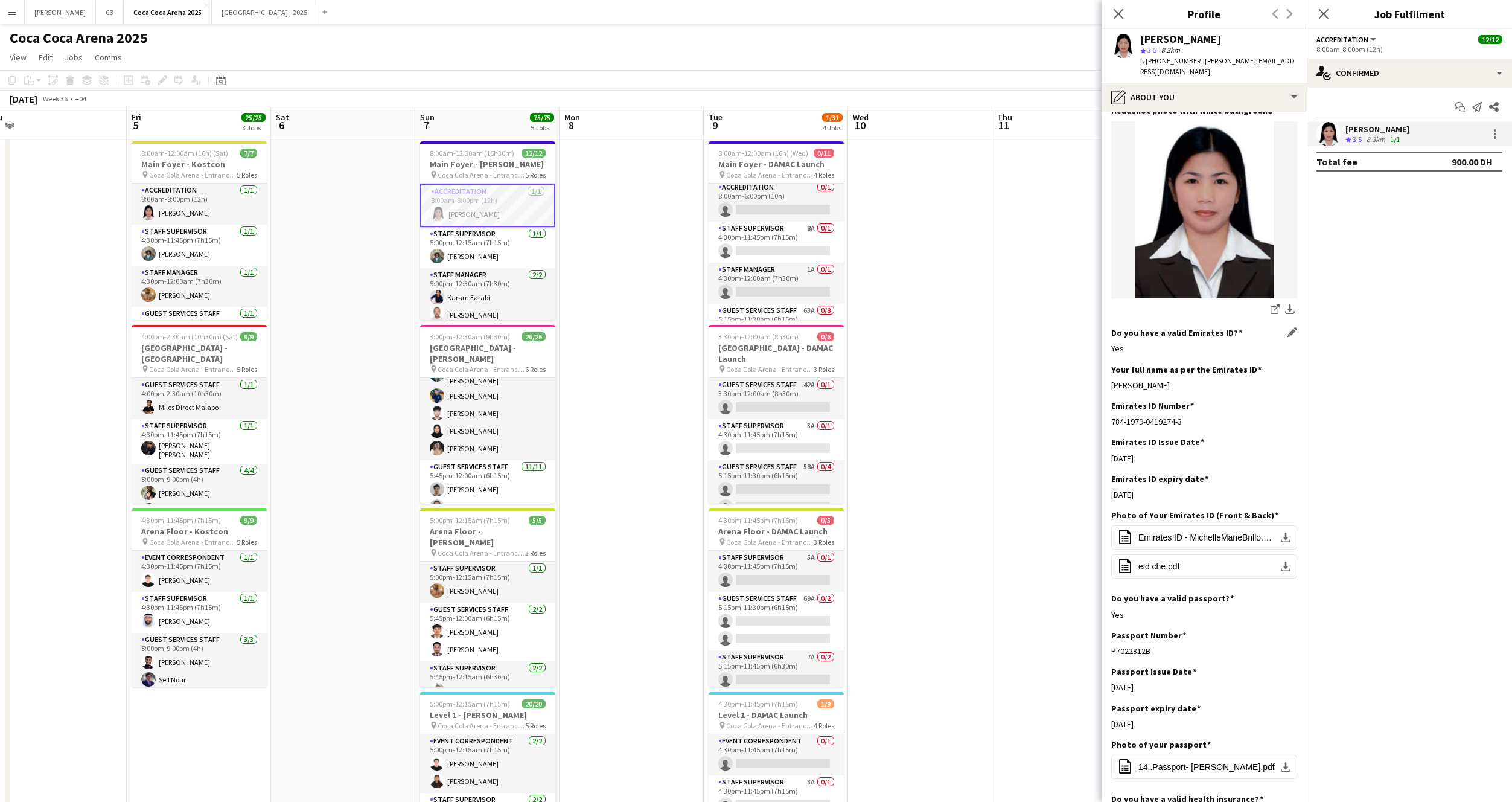
scroll to position [175, 0]
drag, startPoint x: 1172, startPoint y: 382, endPoint x: 1110, endPoint y: 383, distance: 62.0
click at [1110, 383] on app-section-data-types "Bio Edit this field 10+ years of success working as freelancer with different a…" at bounding box center [1204, 457] width 205 height 690
copy div "Michelle Marie Garcia Brillo"
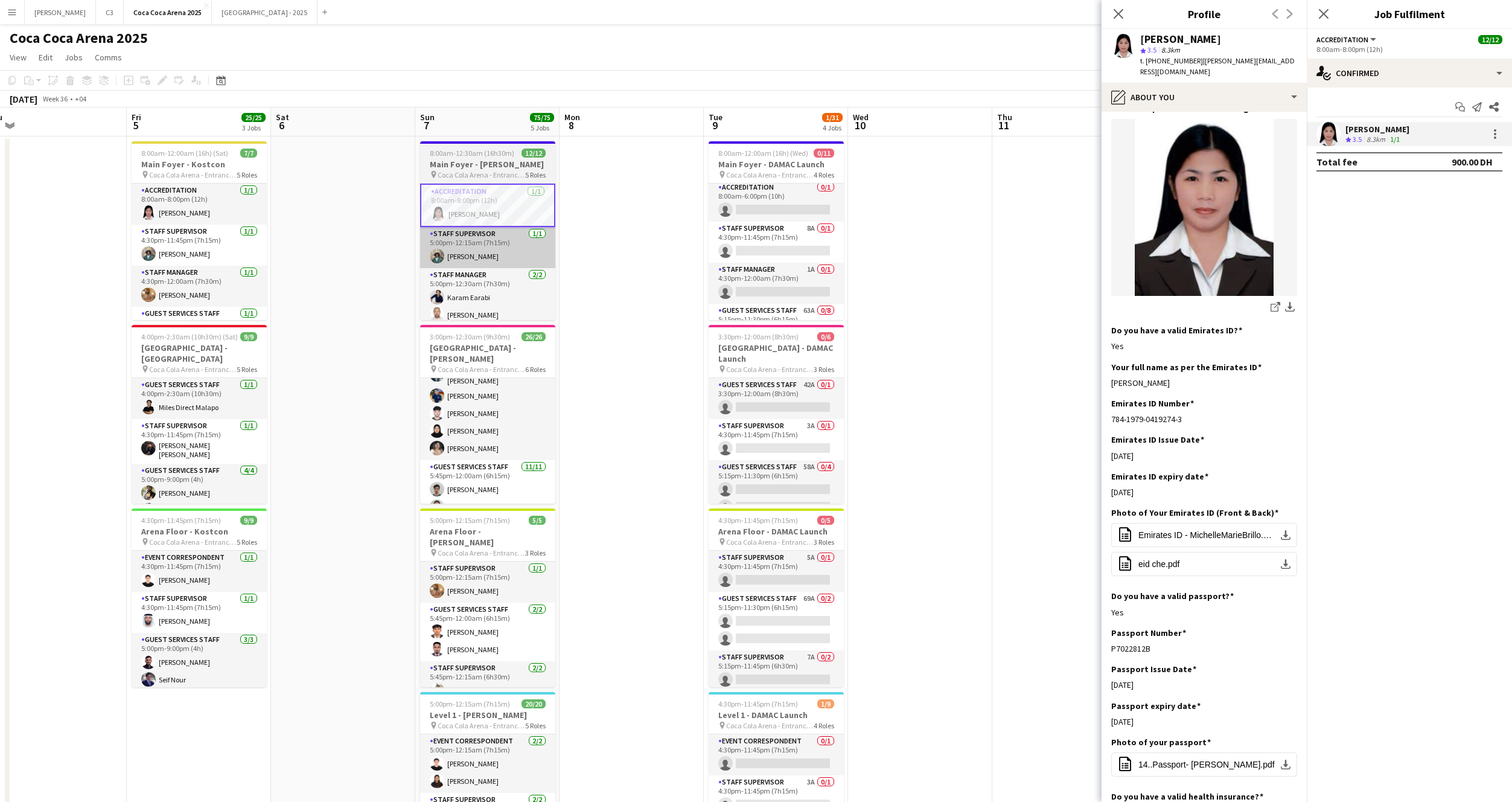
click at [510, 253] on app-card-role "Staff Supervisor 1/1 5:00pm-12:15am (7h15m) Mohamed Amer" at bounding box center [488, 248] width 135 height 41
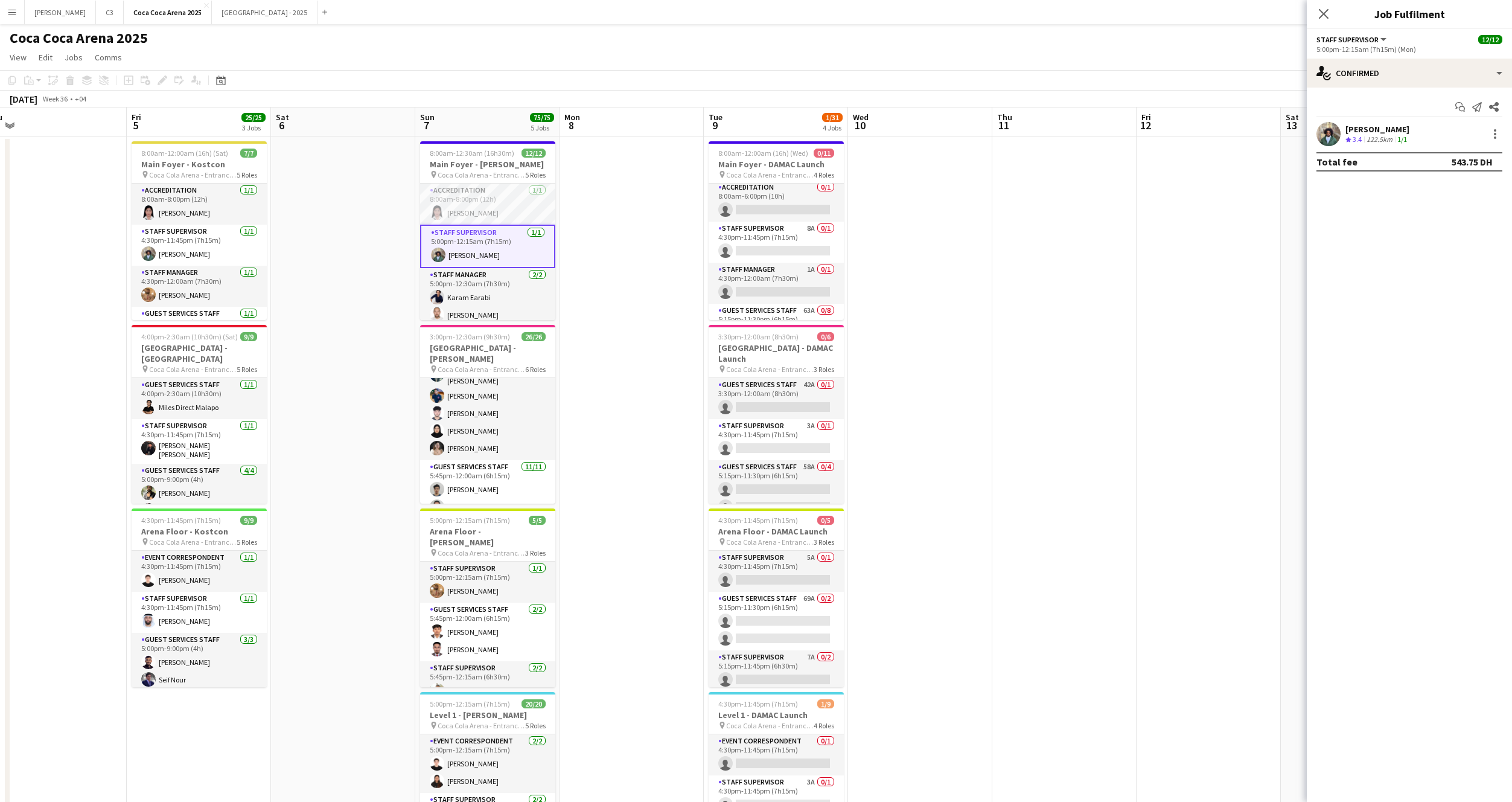
click at [1333, 131] on app-user-avatar at bounding box center [1328, 134] width 24 height 24
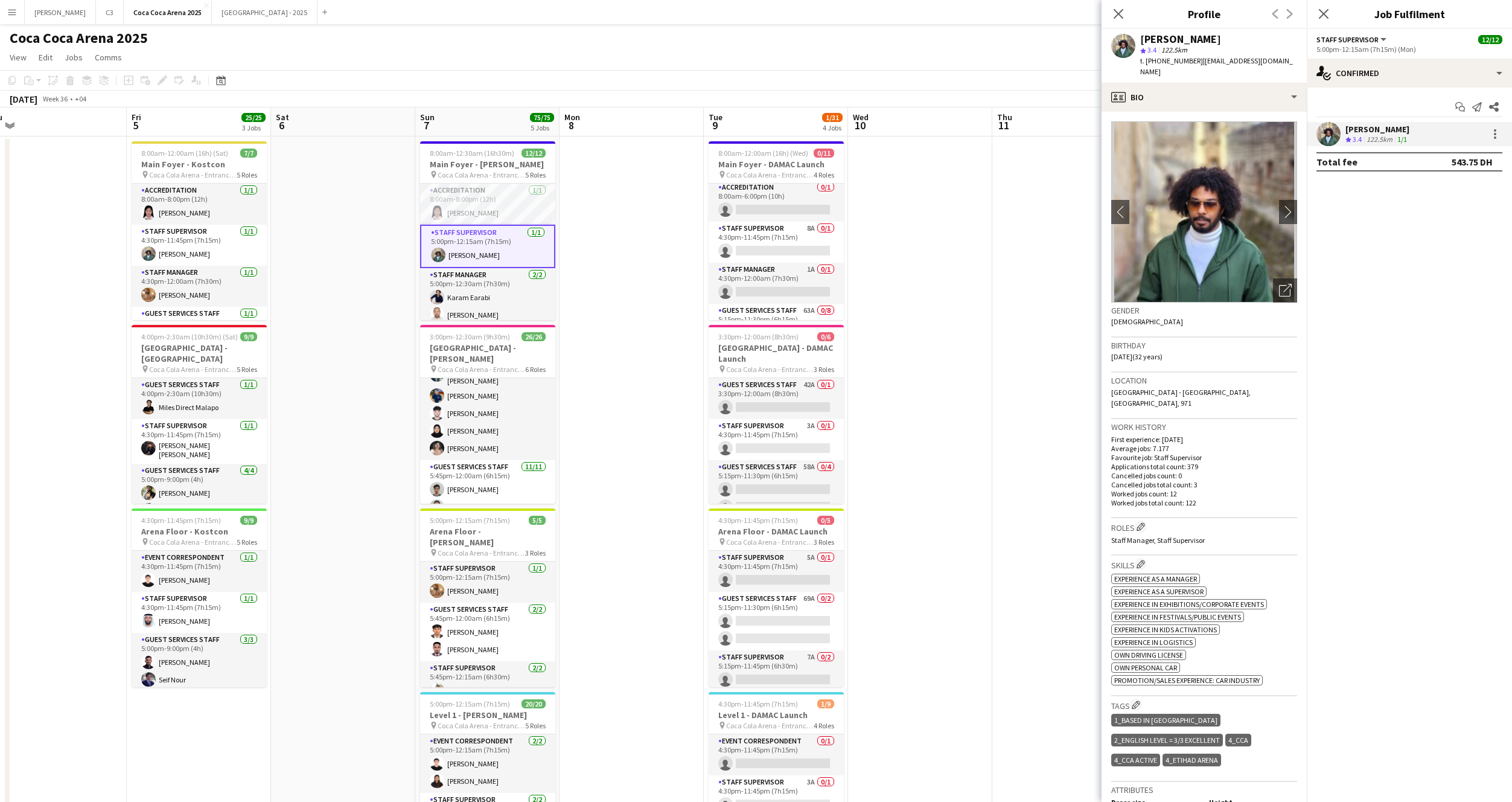
click at [1180, 80] on div "Mohamed Amer star 3.4 122.5km t. +971562042028 | mohamed_mabrouk93@hotmail.com" at bounding box center [1204, 56] width 205 height 54
click at [1180, 92] on div "profile Bio" at bounding box center [1204, 97] width 205 height 29
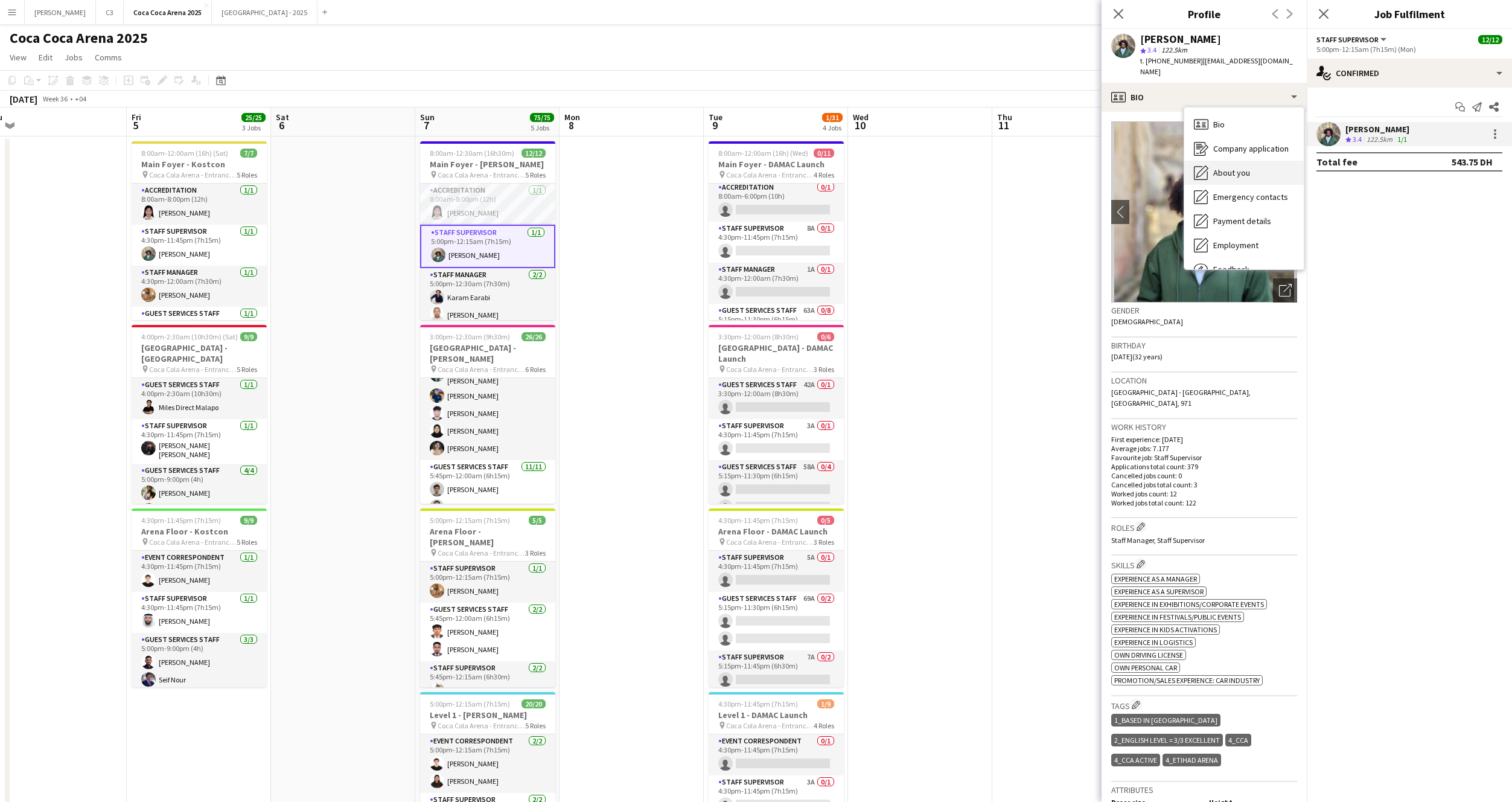
click at [1235, 177] on div "About you About you" at bounding box center [1244, 173] width 119 height 24
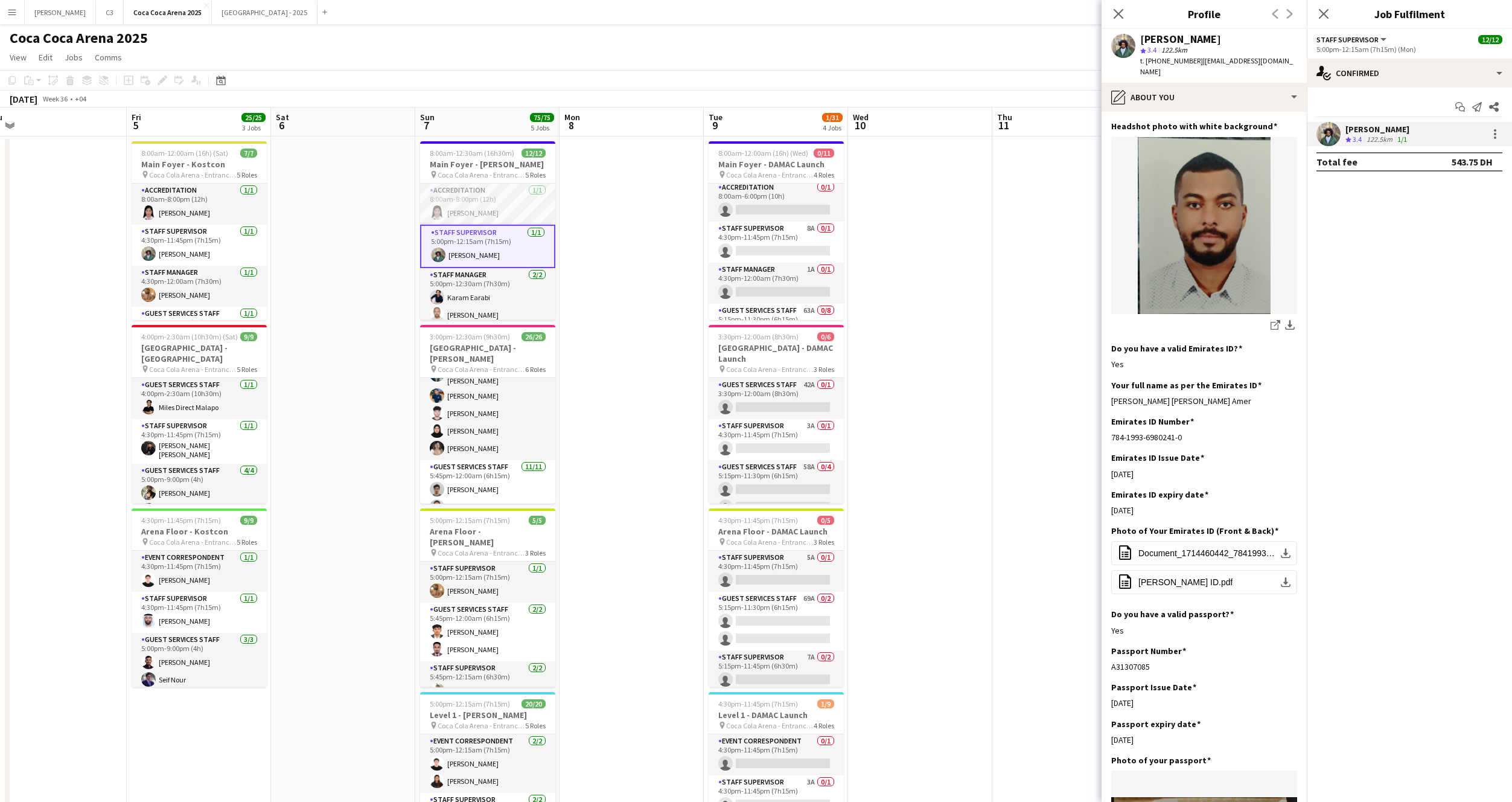
scroll to position [224, 0]
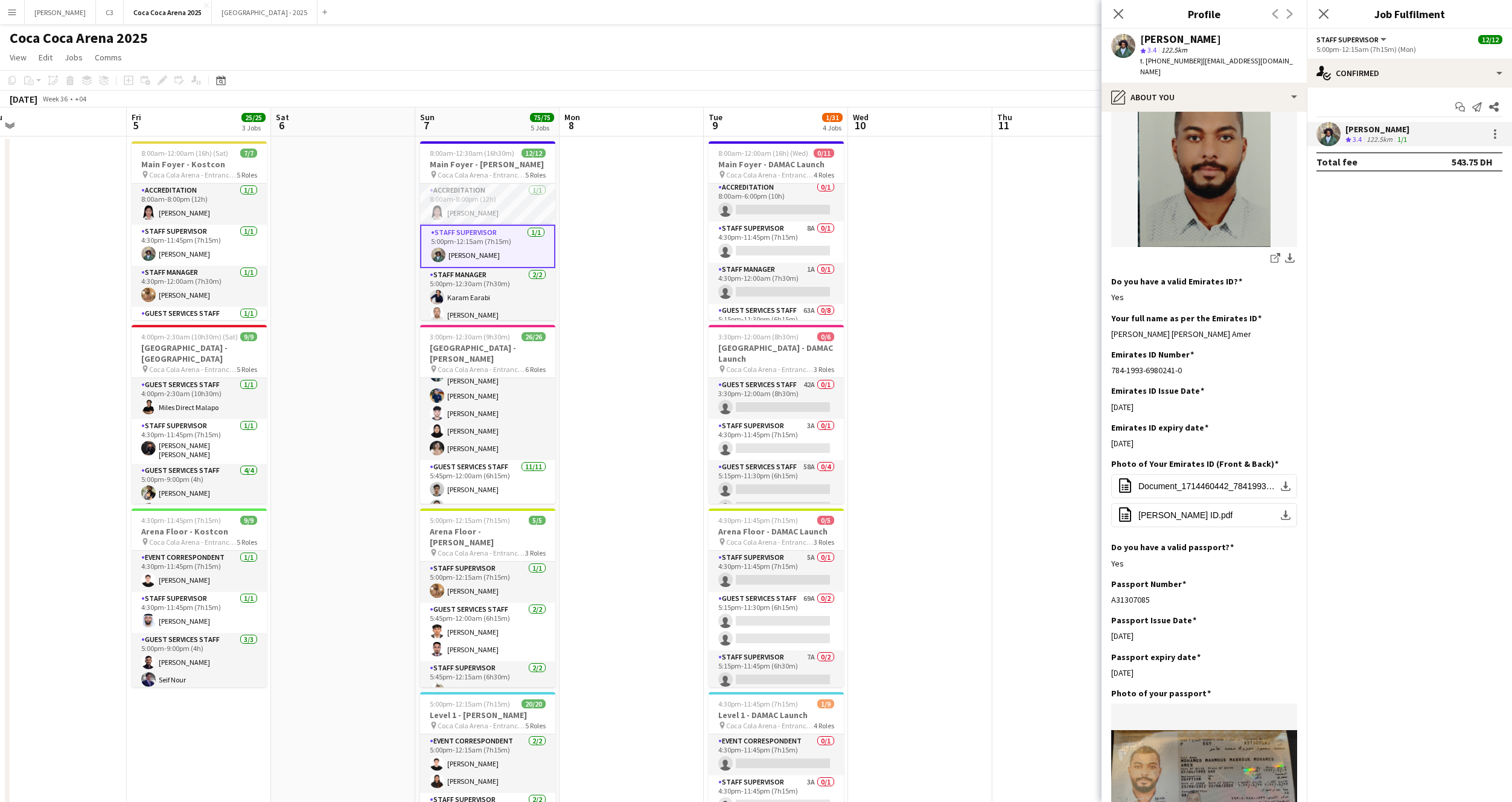
drag, startPoint x: 1282, startPoint y: 335, endPoint x: 1109, endPoint y: 335, distance: 173.0
click at [1109, 335] on app-section-data-types "Bio Edit this field Seeking a challenging career in an esteemed organization wh…" at bounding box center [1204, 457] width 205 height 690
click at [480, 292] on app-card-role "Staff Manager 2/2 5:00pm-12:30am (7h30m) Karam Earabi Ahmed Qadas" at bounding box center [488, 297] width 135 height 58
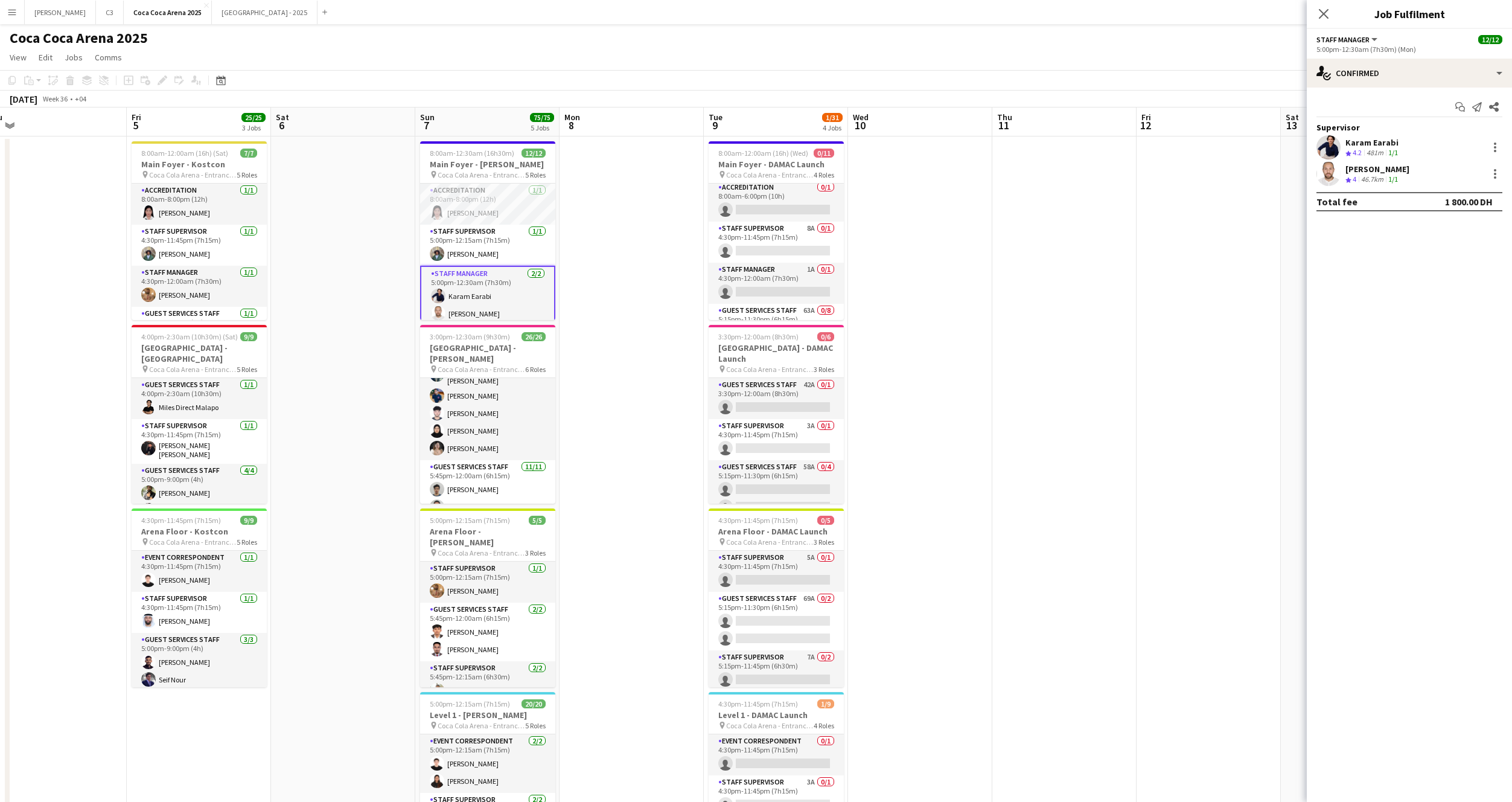
click at [1323, 148] on app-user-avatar at bounding box center [1328, 147] width 24 height 24
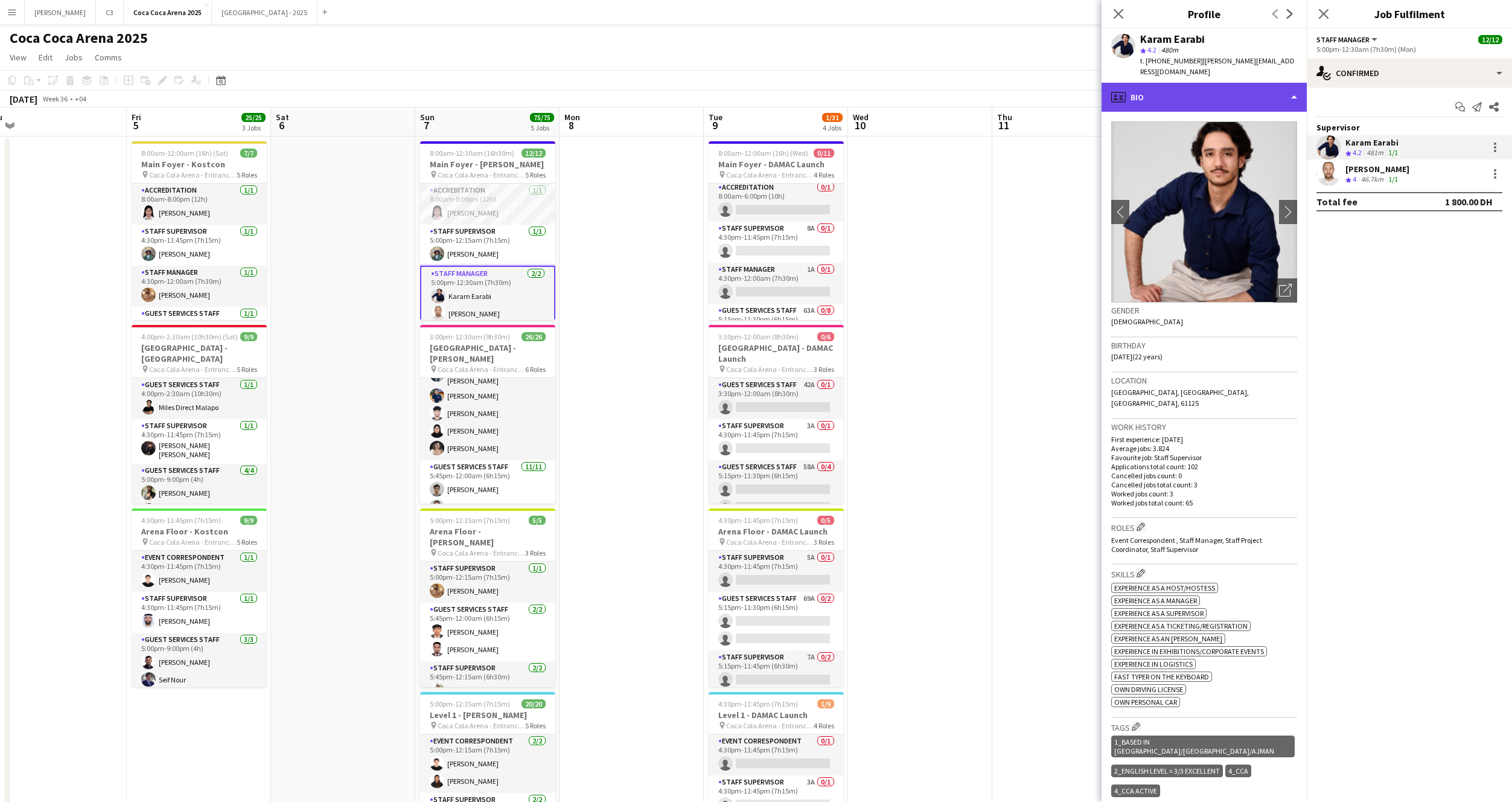
click at [1183, 89] on div "profile Bio" at bounding box center [1204, 97] width 205 height 29
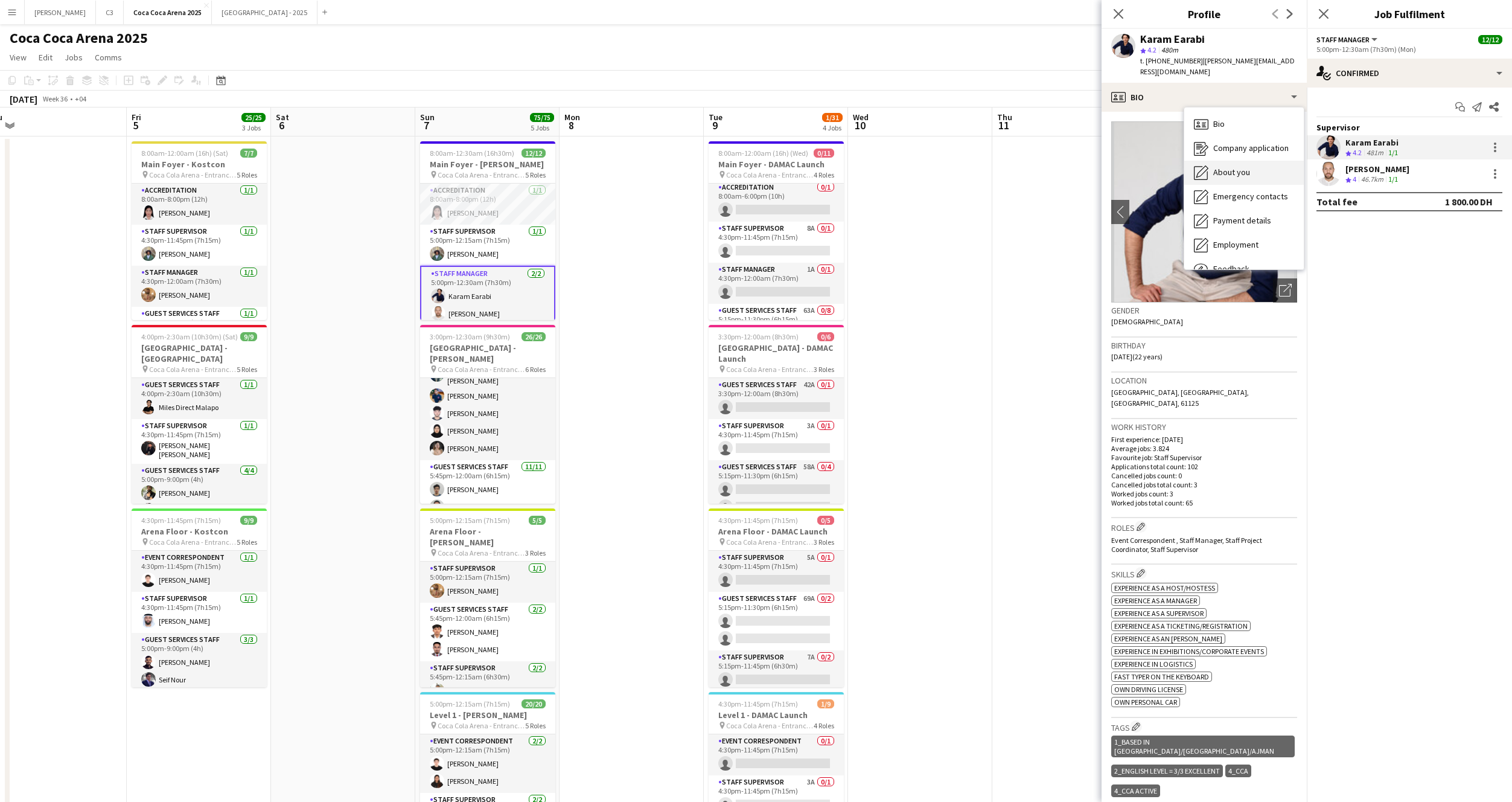
click at [1223, 167] on span "About you" at bounding box center [1232, 172] width 37 height 11
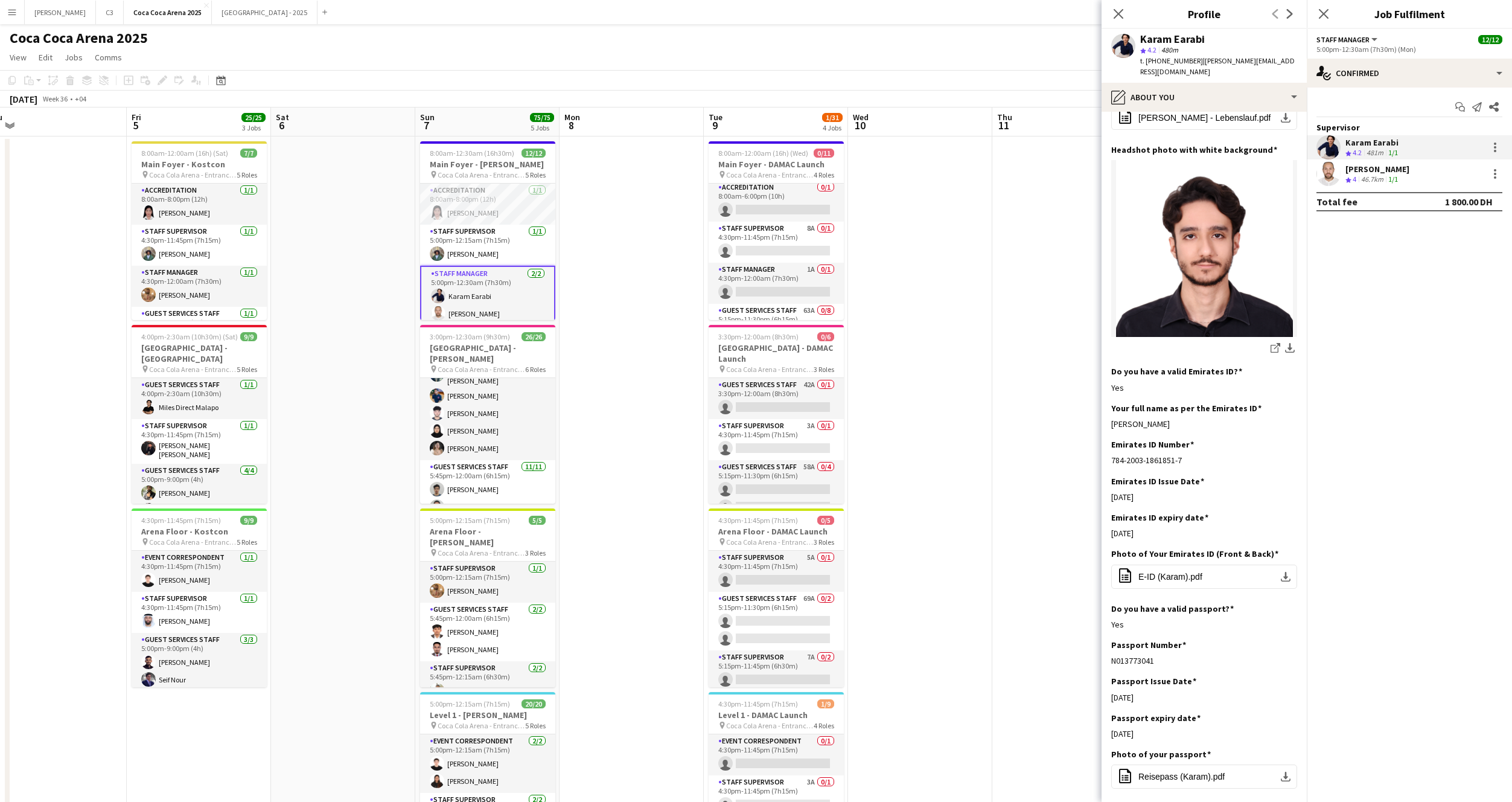
scroll to position [190, 0]
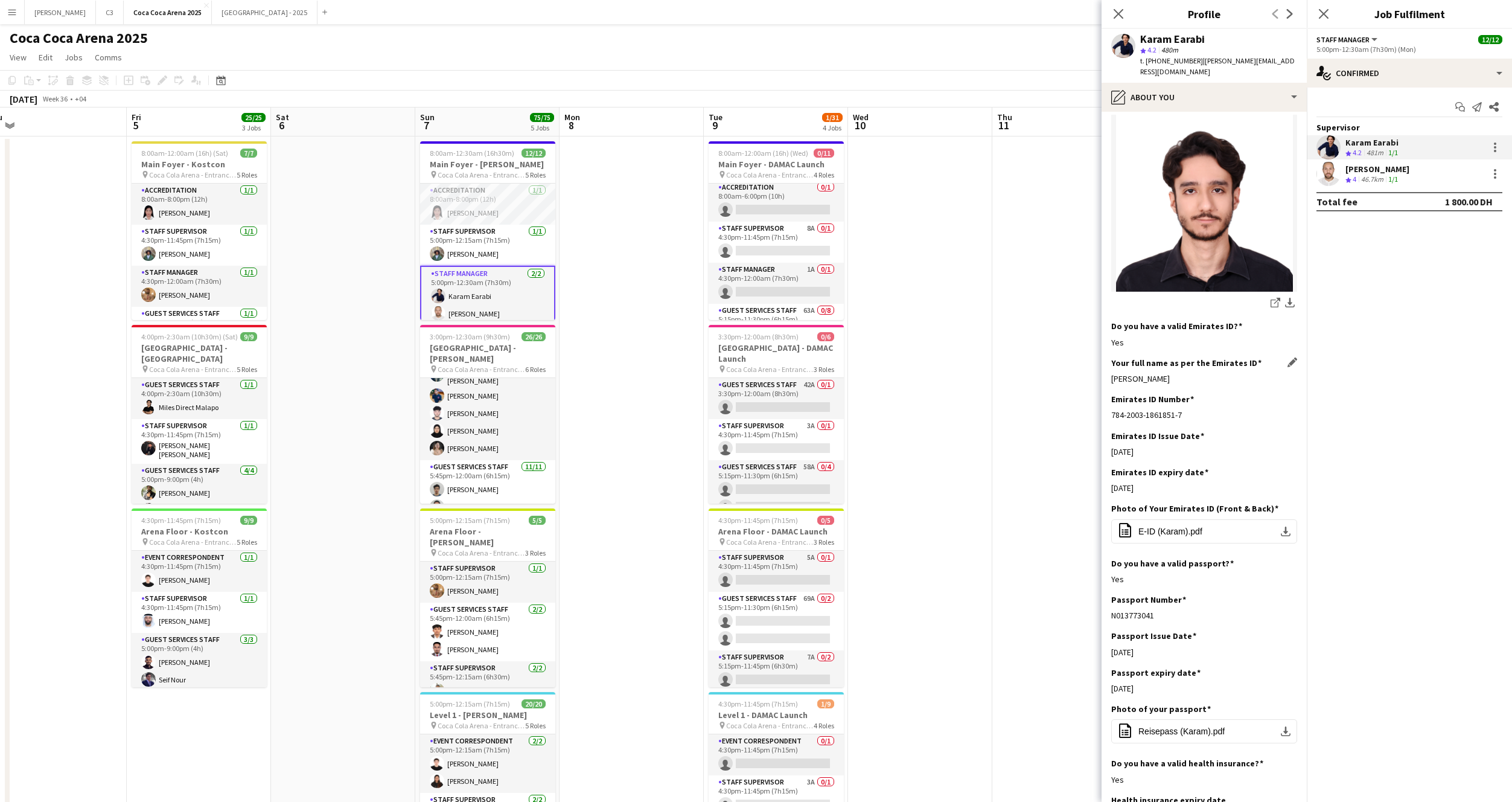
drag, startPoint x: 1206, startPoint y: 373, endPoint x: 1112, endPoint y: 370, distance: 94.0
click at [1112, 370] on div "Your full name as per the Emirates ID Edit this field Karam Mohamad Earabi" at bounding box center [1204, 375] width 186 height 36
click at [1334, 173] on app-user-avatar at bounding box center [1328, 173] width 24 height 24
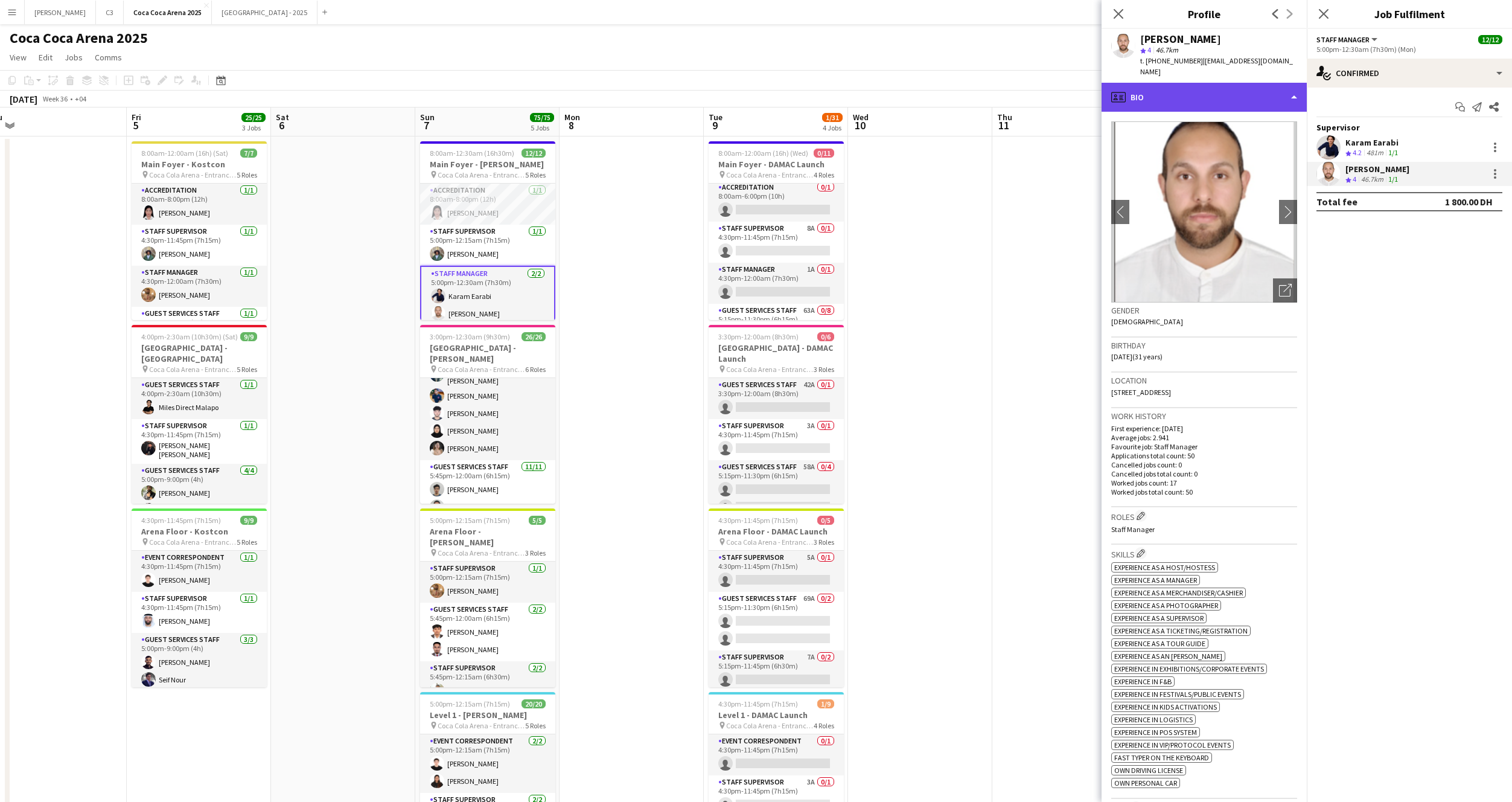
click at [1217, 87] on div "profile Bio" at bounding box center [1204, 97] width 205 height 29
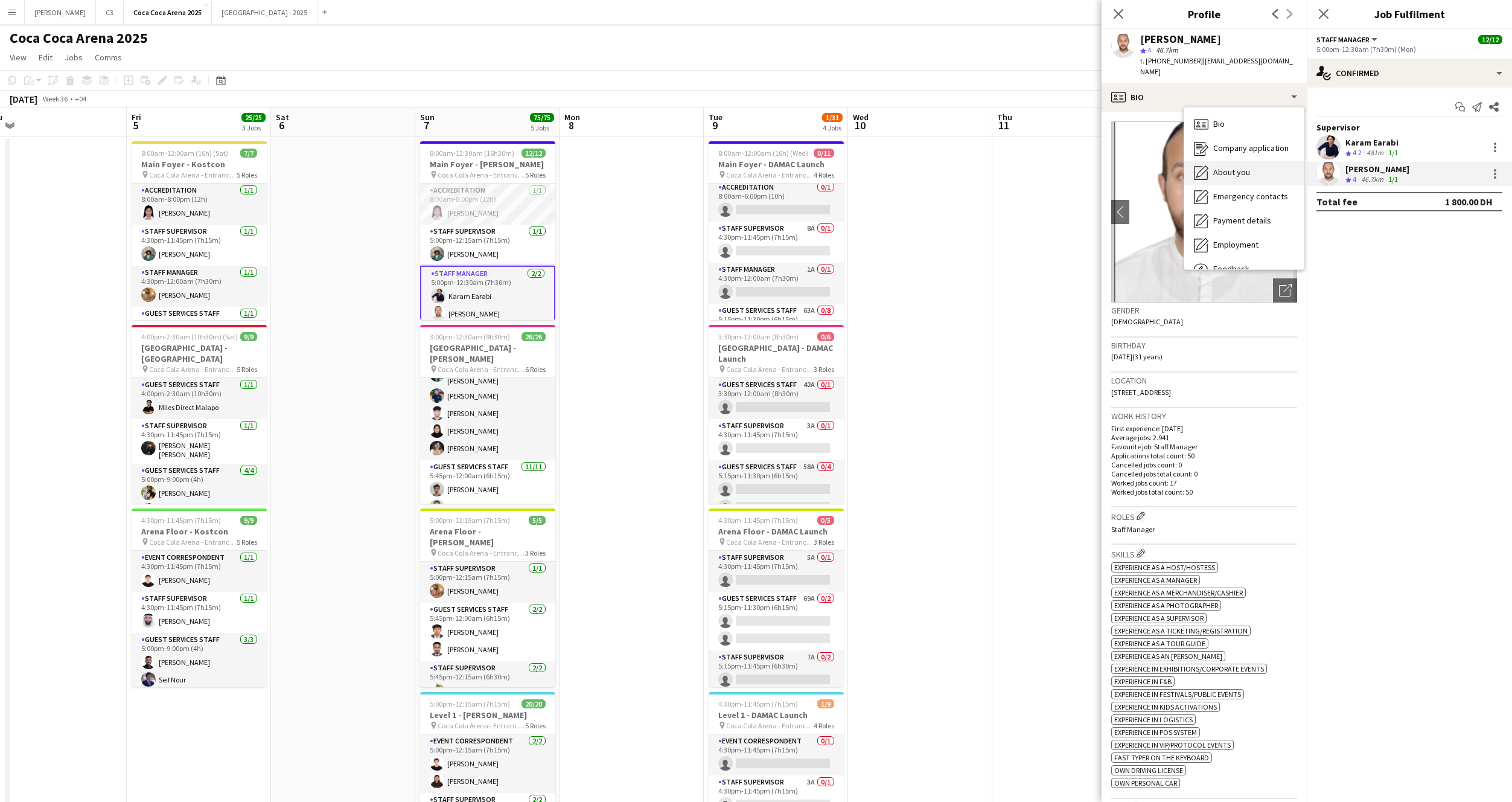
click at [1240, 161] on div "About you About you" at bounding box center [1244, 173] width 119 height 24
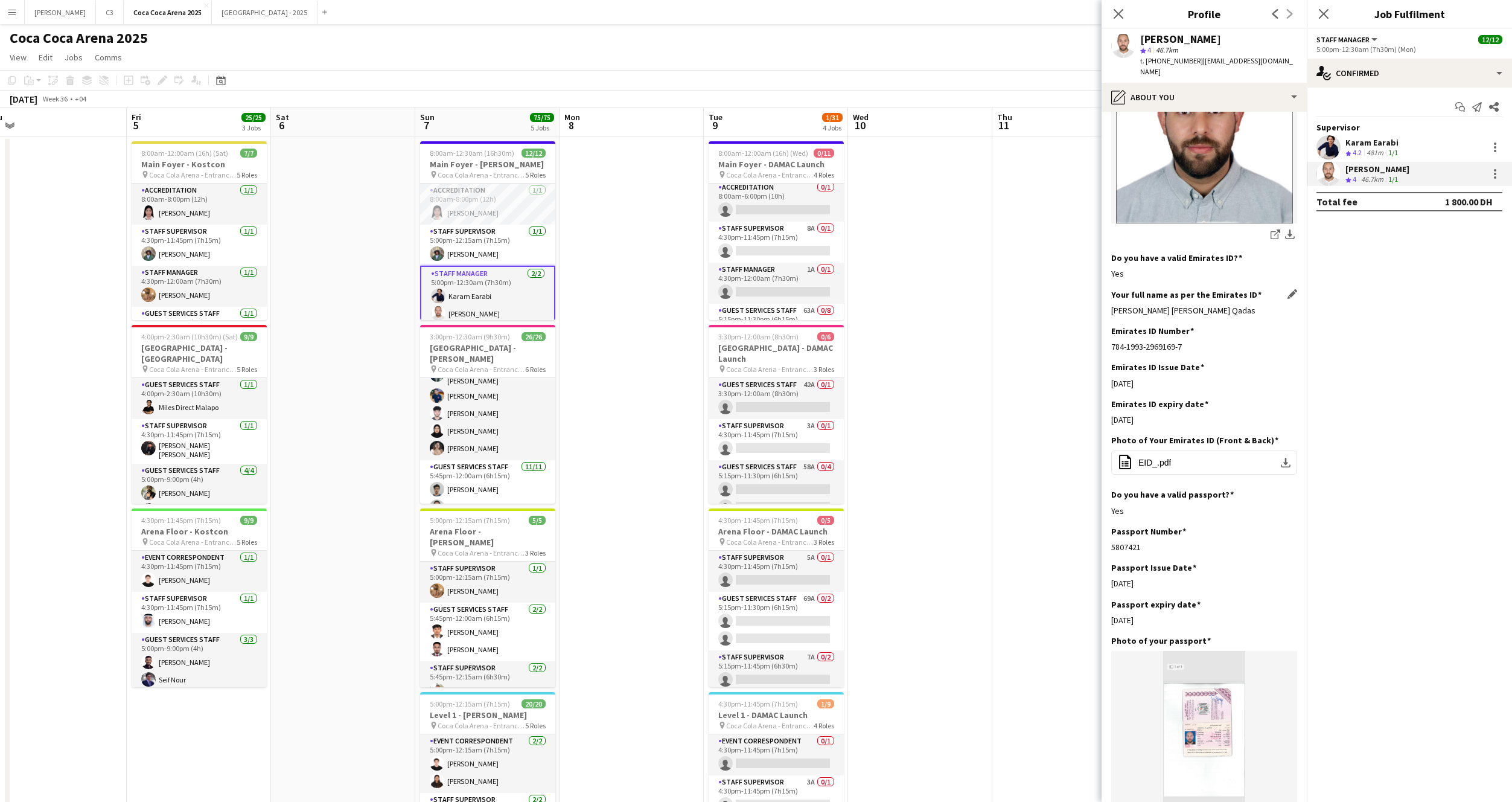
scroll to position [198, 0]
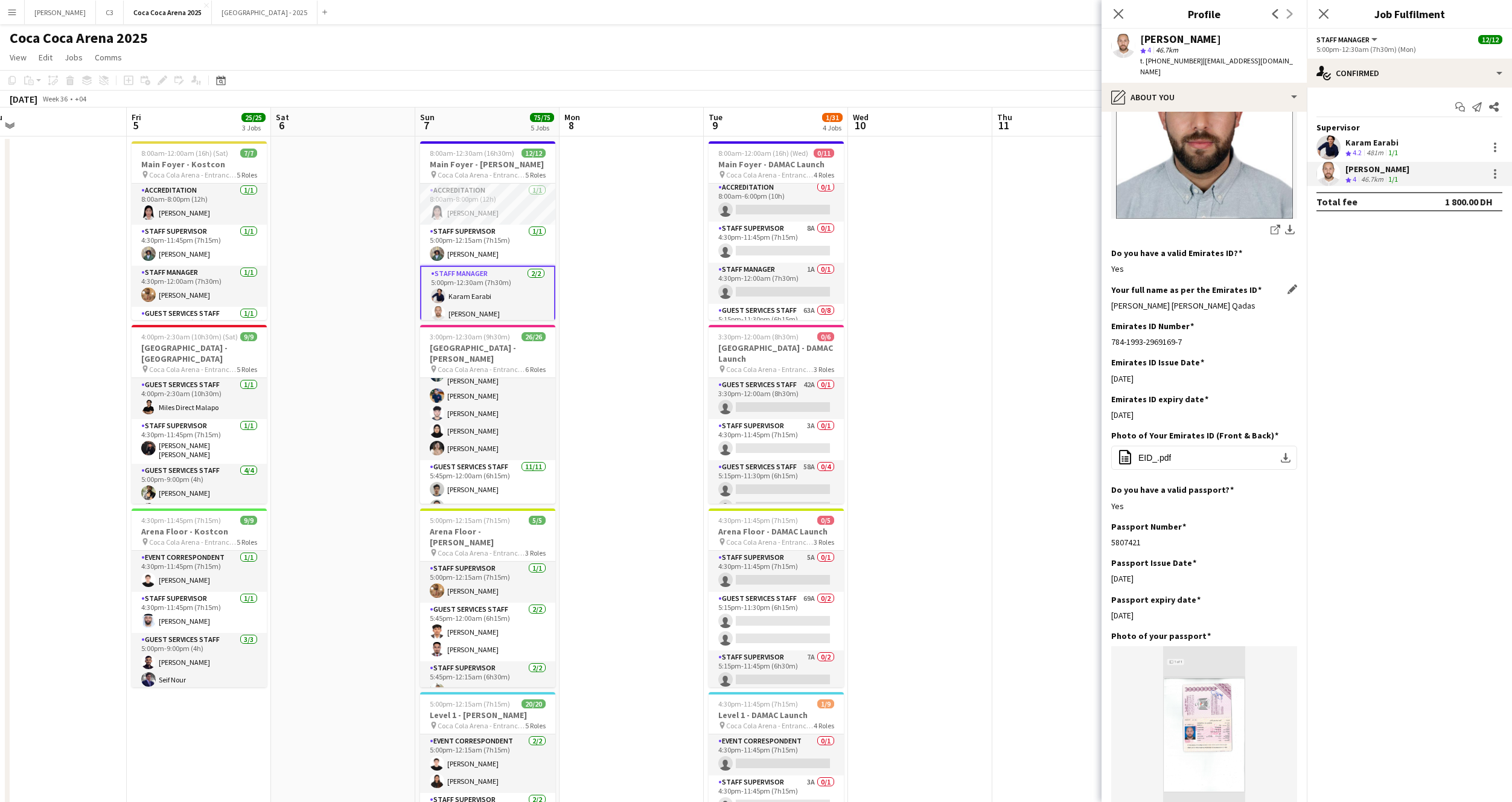
drag, startPoint x: 1211, startPoint y: 295, endPoint x: 1112, endPoint y: 293, distance: 99.0
click at [1112, 300] on div "Ahmed Asad Hasan Qadas" at bounding box center [1204, 305] width 186 height 11
click at [508, 387] on app-card-role "Guest Services Staff 1/1 3:00pm-12:30am (9h30m) Robie ann David" at bounding box center [488, 401] width 135 height 45
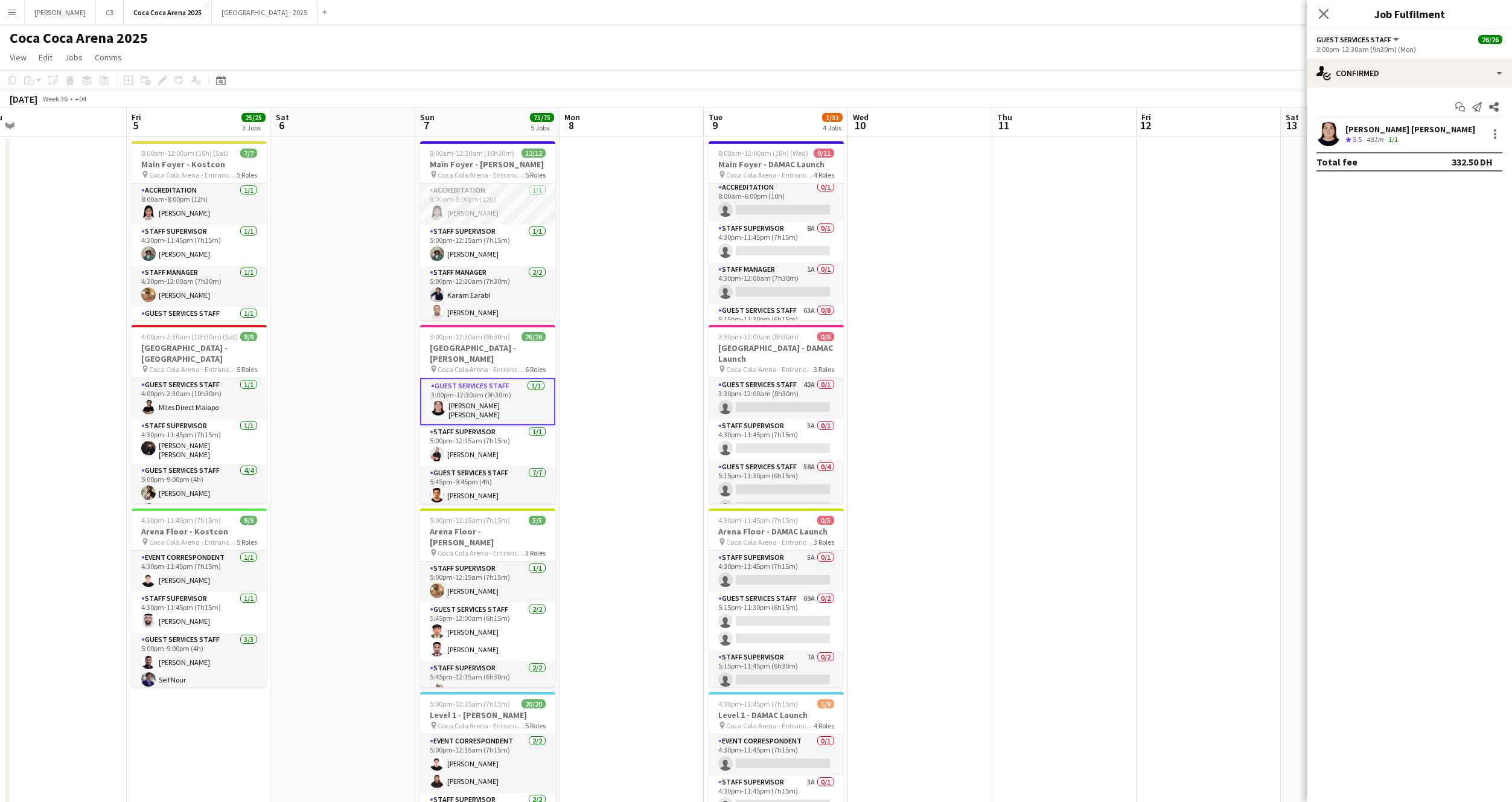
click at [1326, 138] on app-user-avatar at bounding box center [1328, 134] width 24 height 24
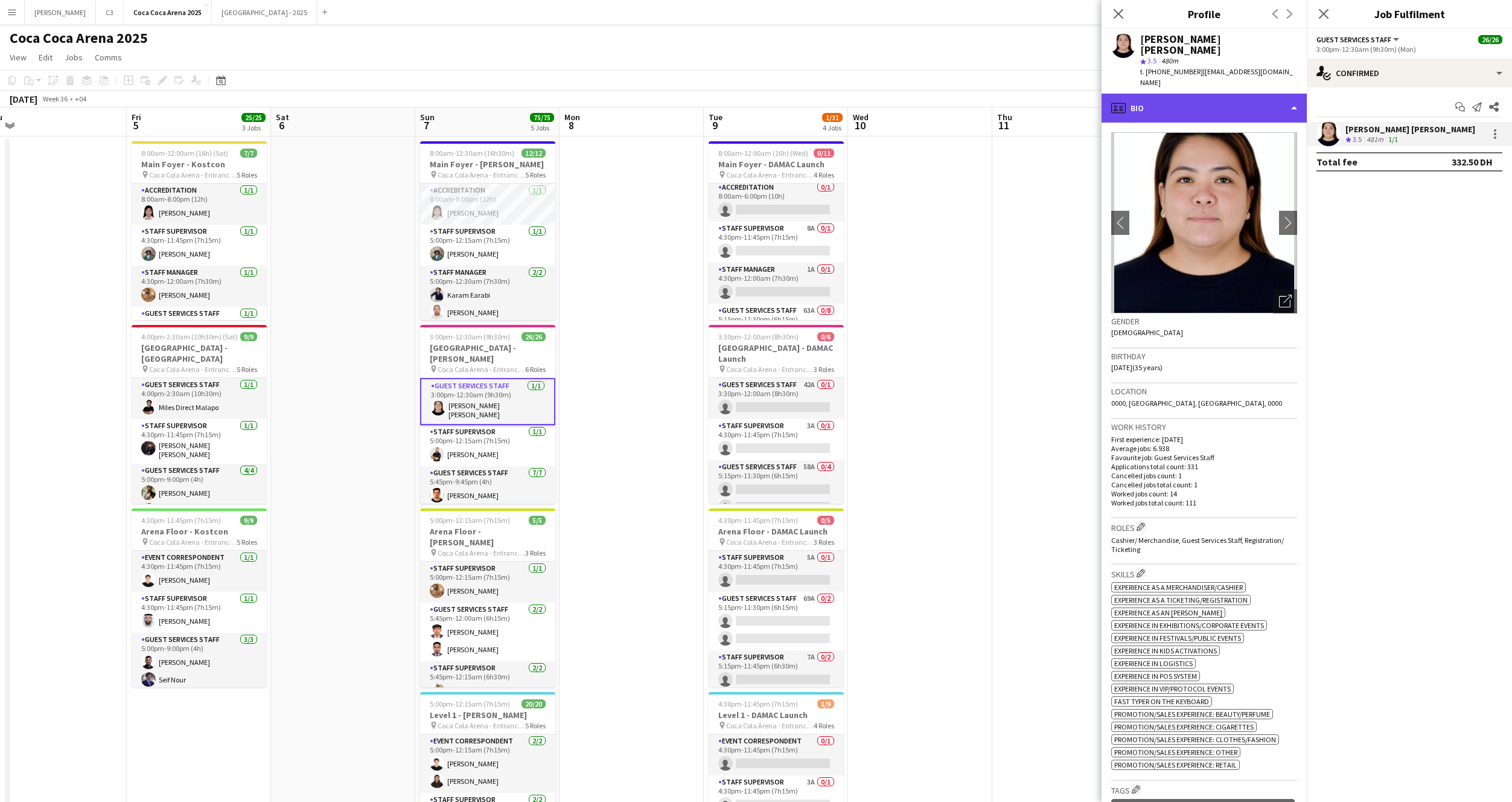
click at [1207, 94] on div "profile Bio" at bounding box center [1204, 108] width 205 height 29
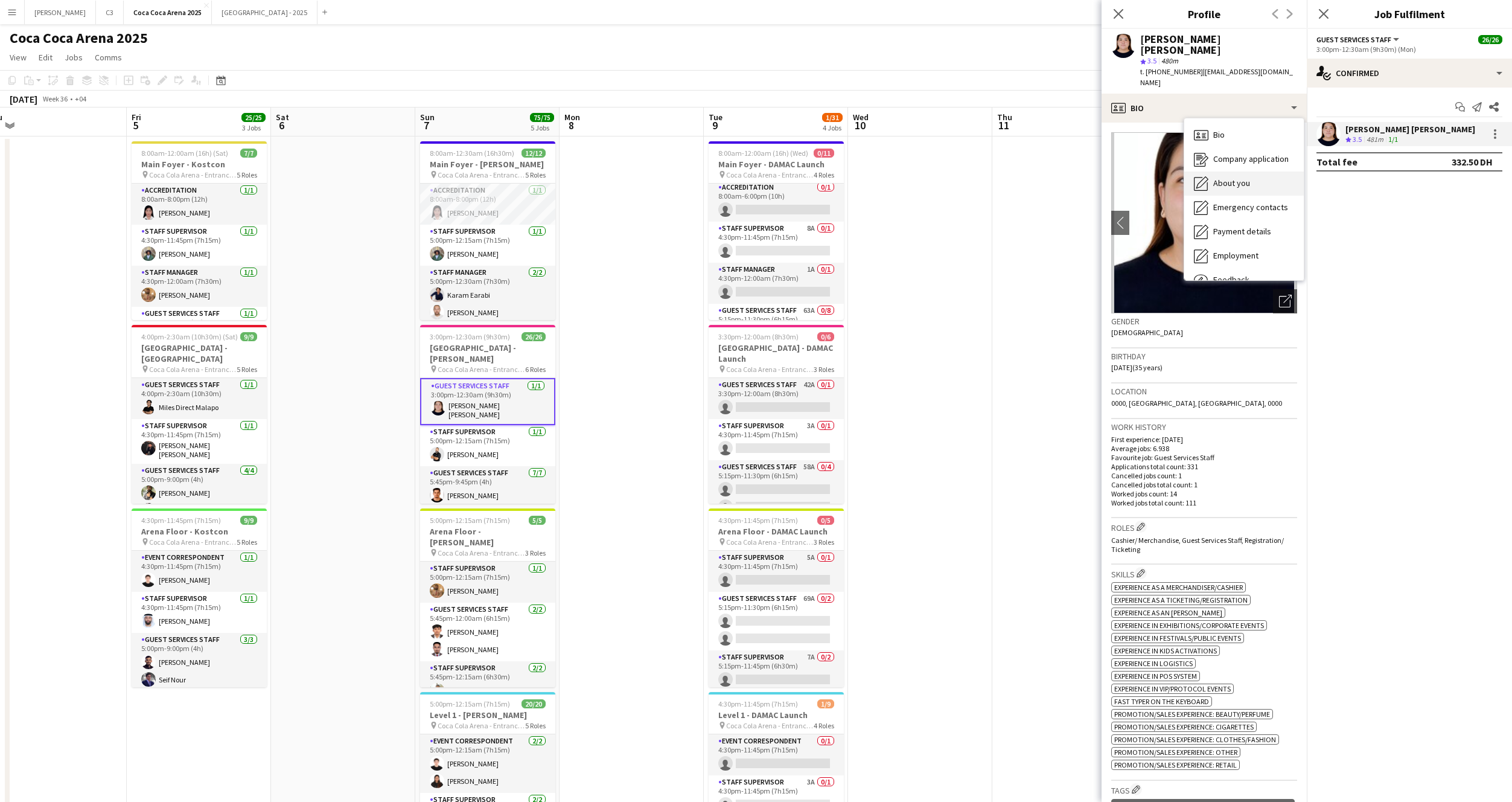
click at [1240, 177] on span "About you" at bounding box center [1232, 183] width 37 height 11
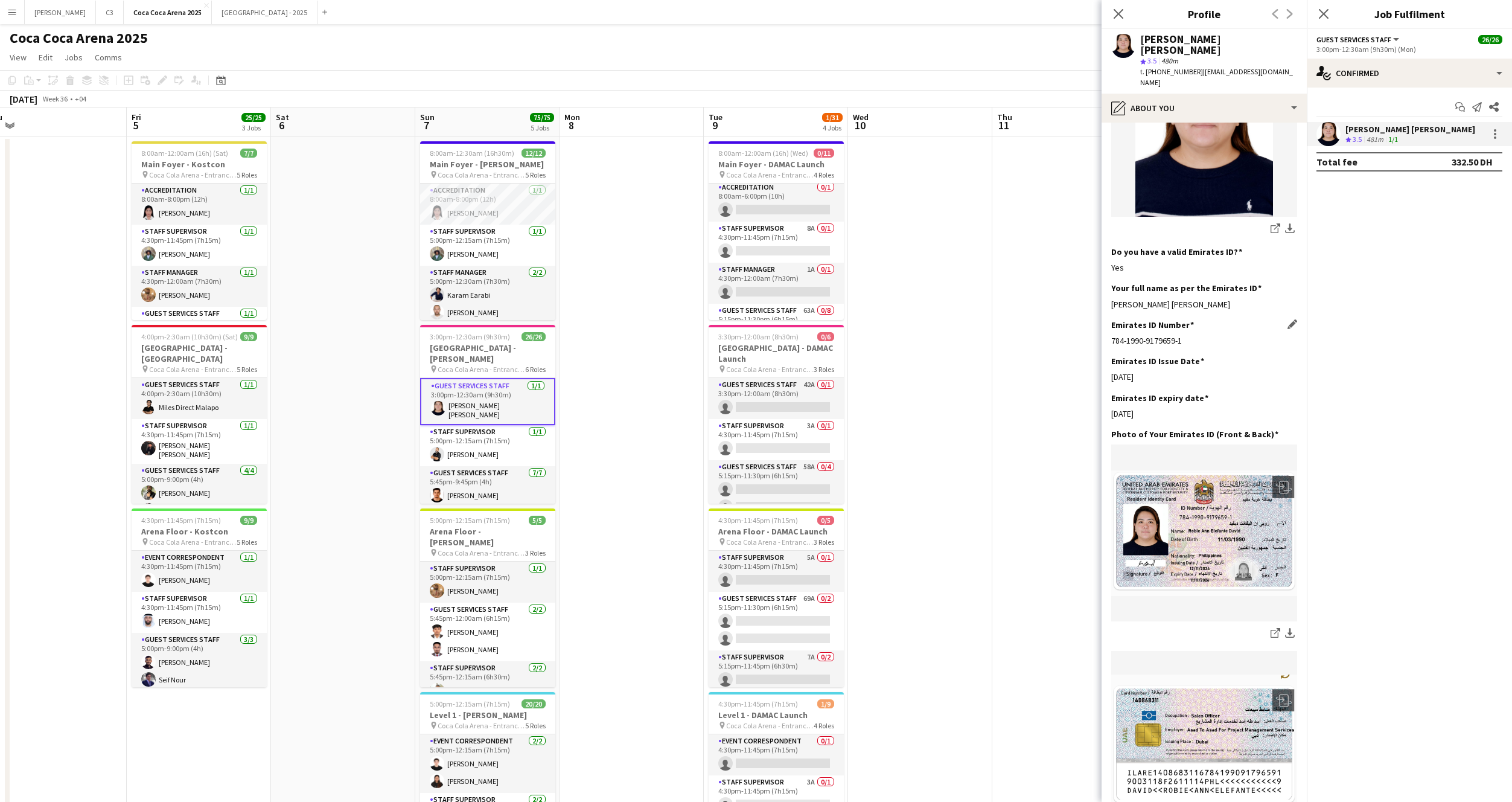
scroll to position [233, 0]
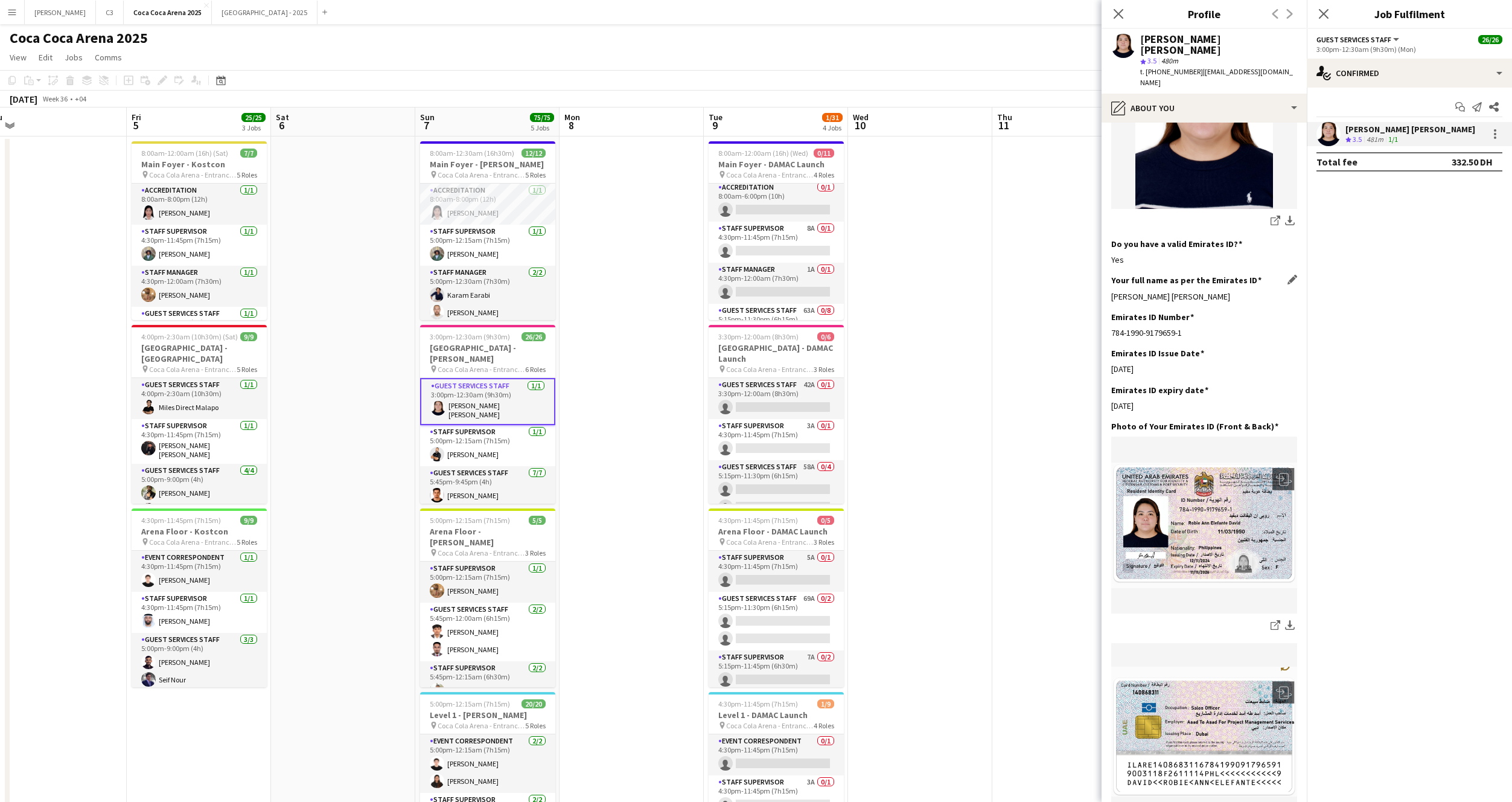
drag, startPoint x: 1218, startPoint y: 271, endPoint x: 1111, endPoint y: 271, distance: 107.0
click at [1112, 291] on div "Robie Ann Elefante David" at bounding box center [1204, 296] width 186 height 11
click at [503, 431] on app-card-role "Staff Supervisor 1/1 5:00pm-12:15am (7h15m) Osama Nour" at bounding box center [488, 445] width 135 height 41
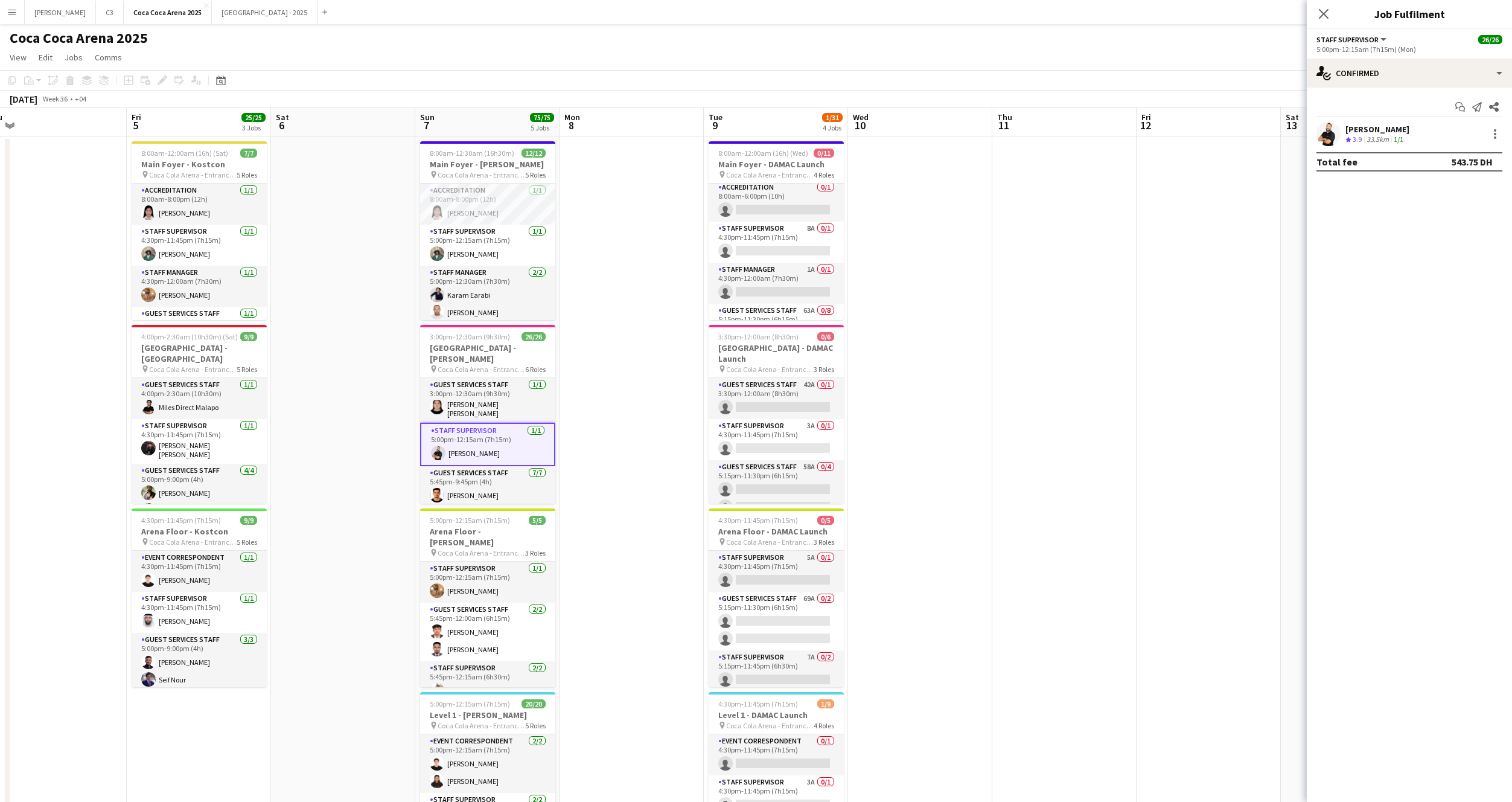
click at [1323, 131] on app-user-avatar at bounding box center [1328, 134] width 24 height 24
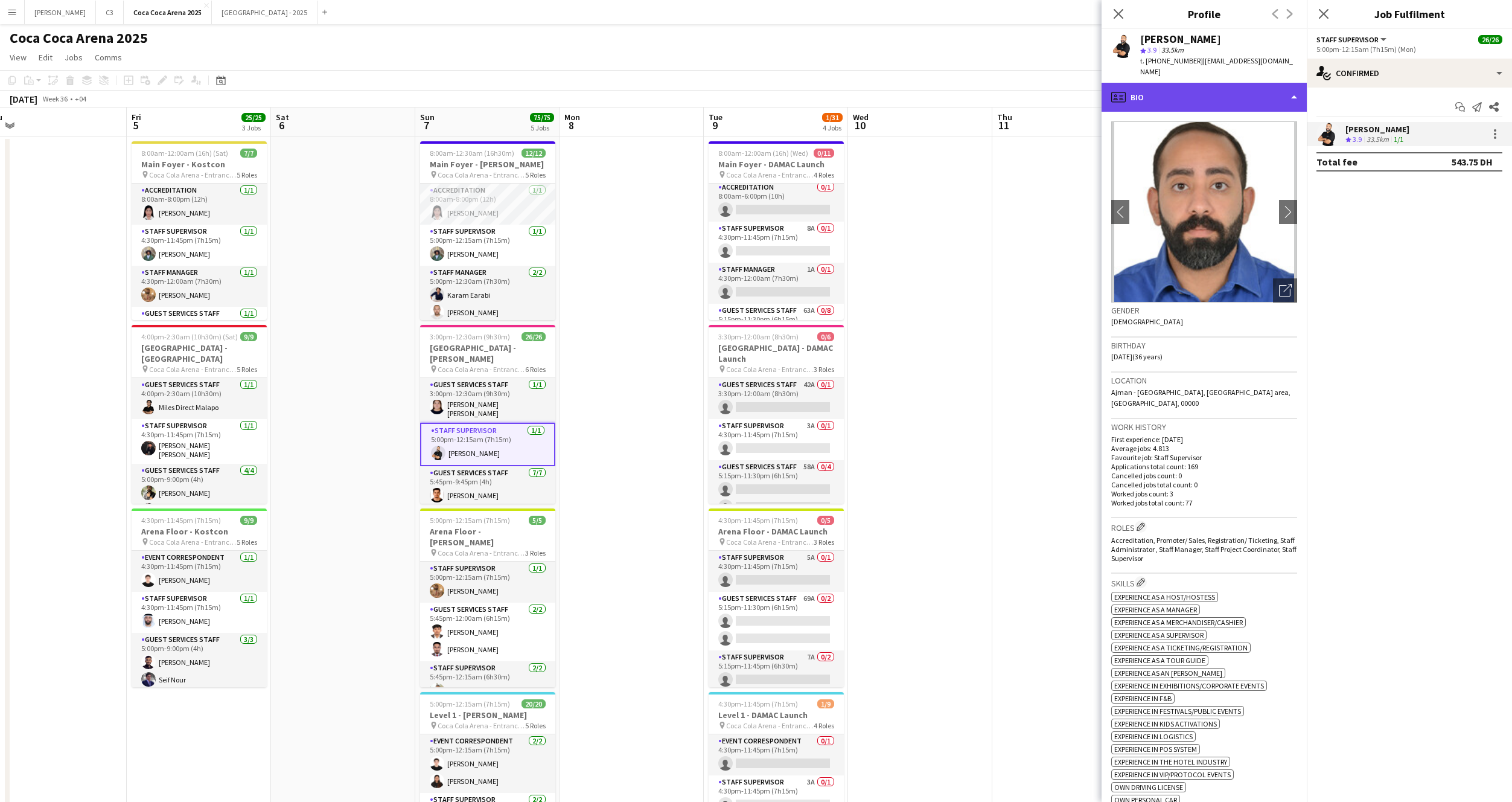
click at [1189, 84] on div "profile Bio" at bounding box center [1204, 97] width 205 height 29
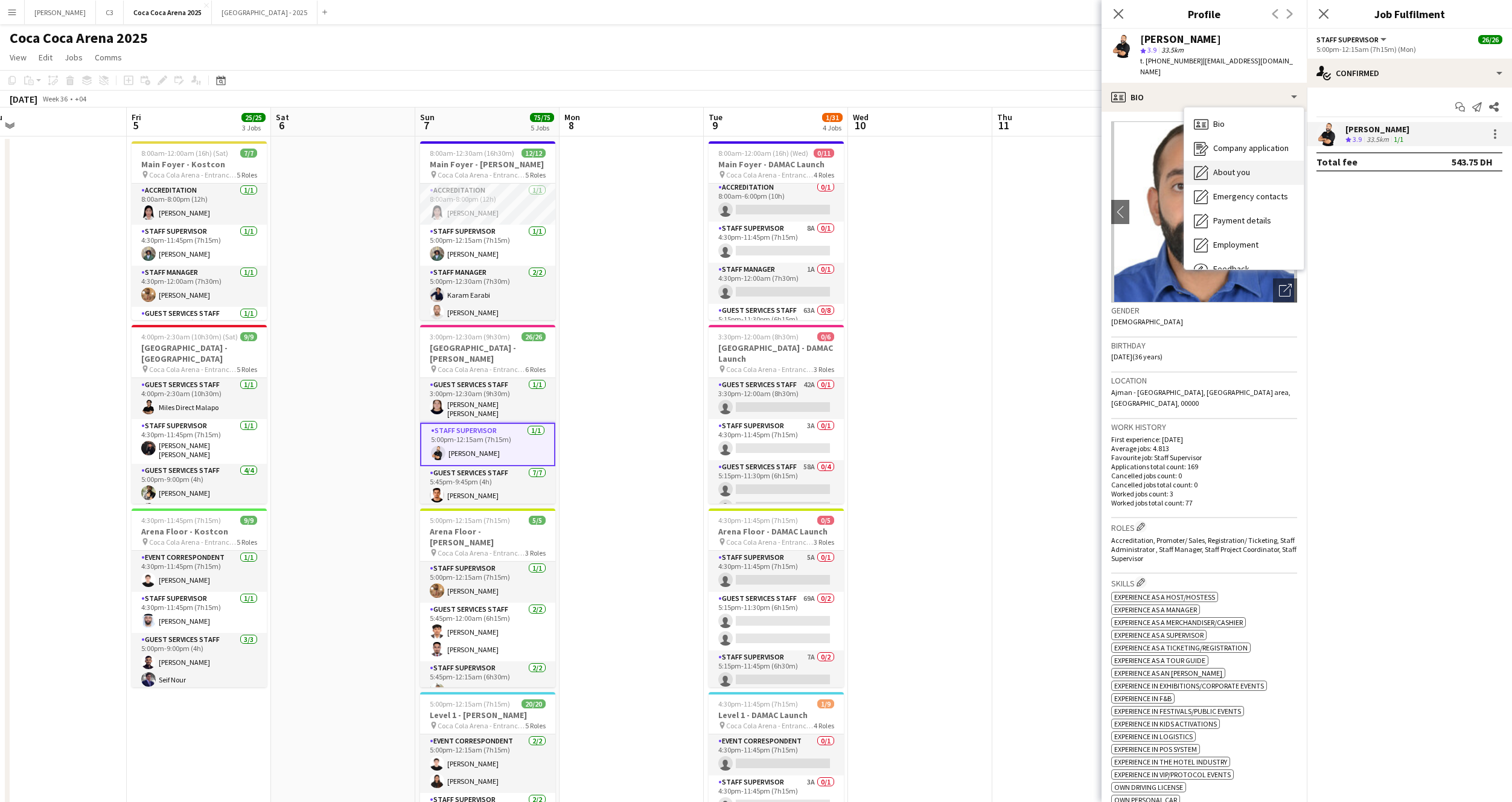
click at [1225, 161] on div "About you About you" at bounding box center [1244, 173] width 119 height 24
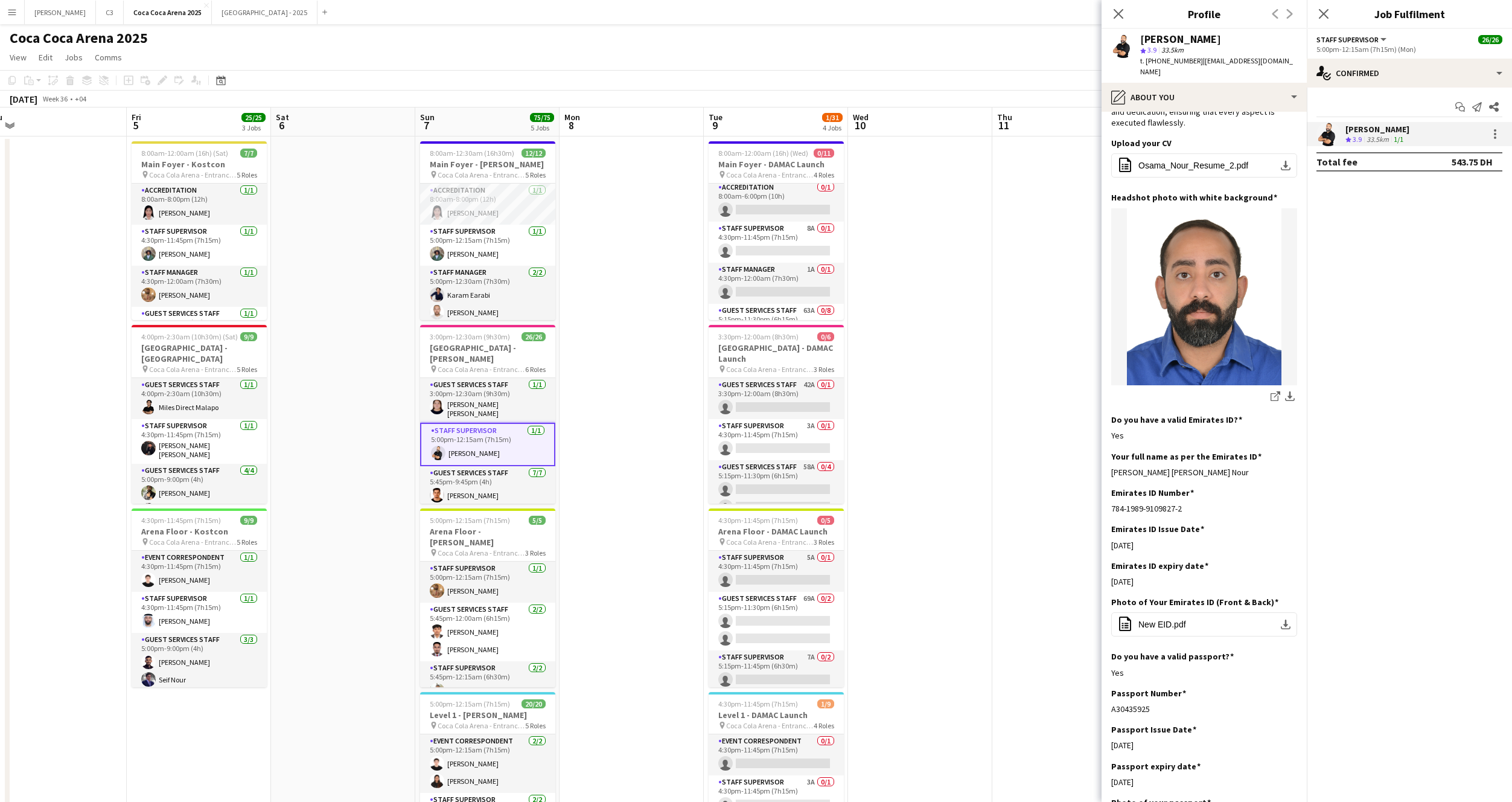
scroll to position [173, 0]
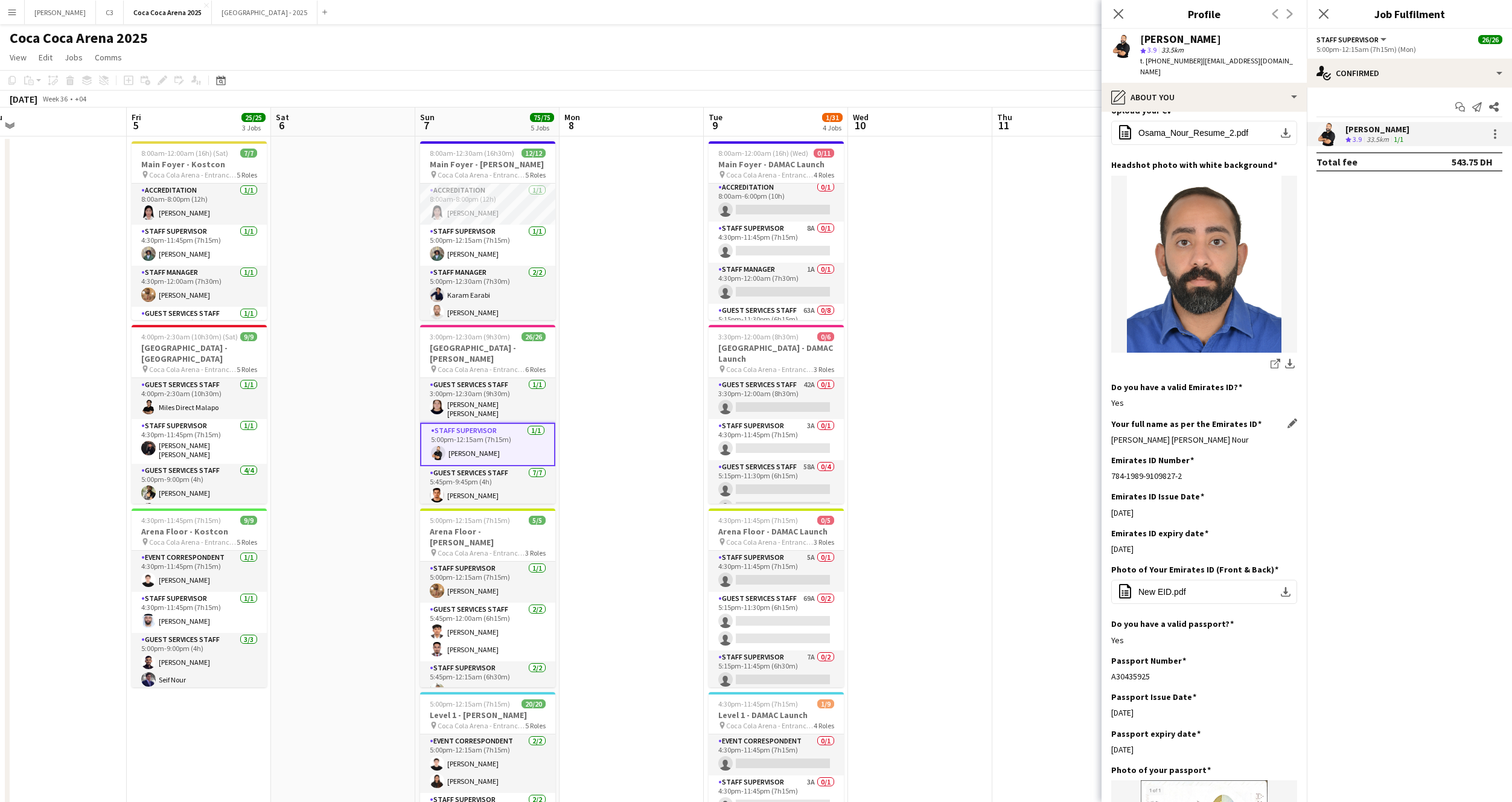
drag, startPoint x: 1278, startPoint y: 409, endPoint x: 1112, endPoint y: 407, distance: 166.0
click at [1112, 434] on div "Osama Mohamed Mahmoud Elhendawy Nour" at bounding box center [1204, 439] width 186 height 11
click at [490, 481] on app-card-role "Staff Supervisor 1/1 5:45pm-12:15am (6h30m) M Dib Ghadry" at bounding box center [488, 501] width 135 height 41
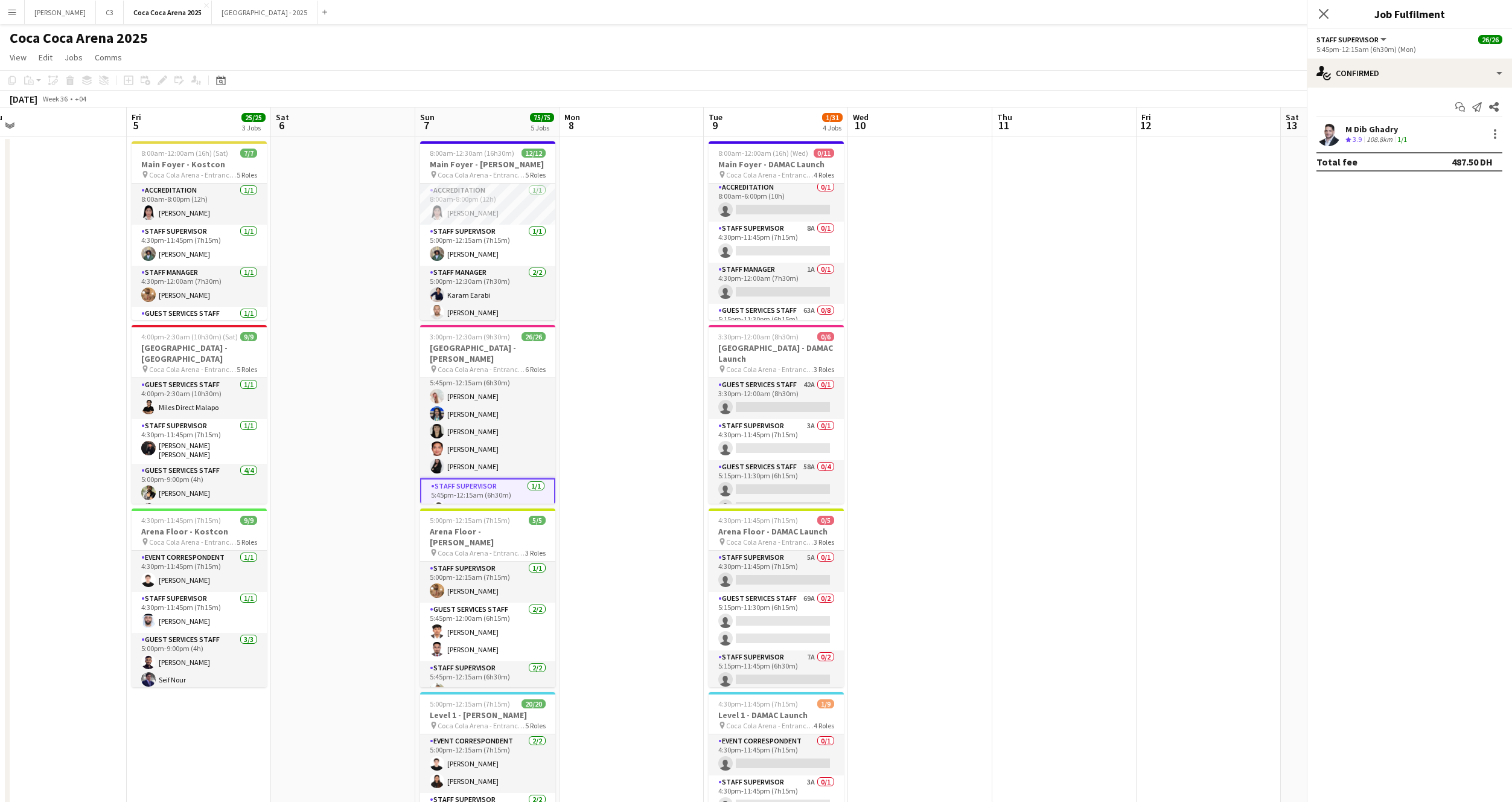
scroll to position [464, 0]
click at [1326, 135] on app-user-avatar at bounding box center [1328, 134] width 24 height 24
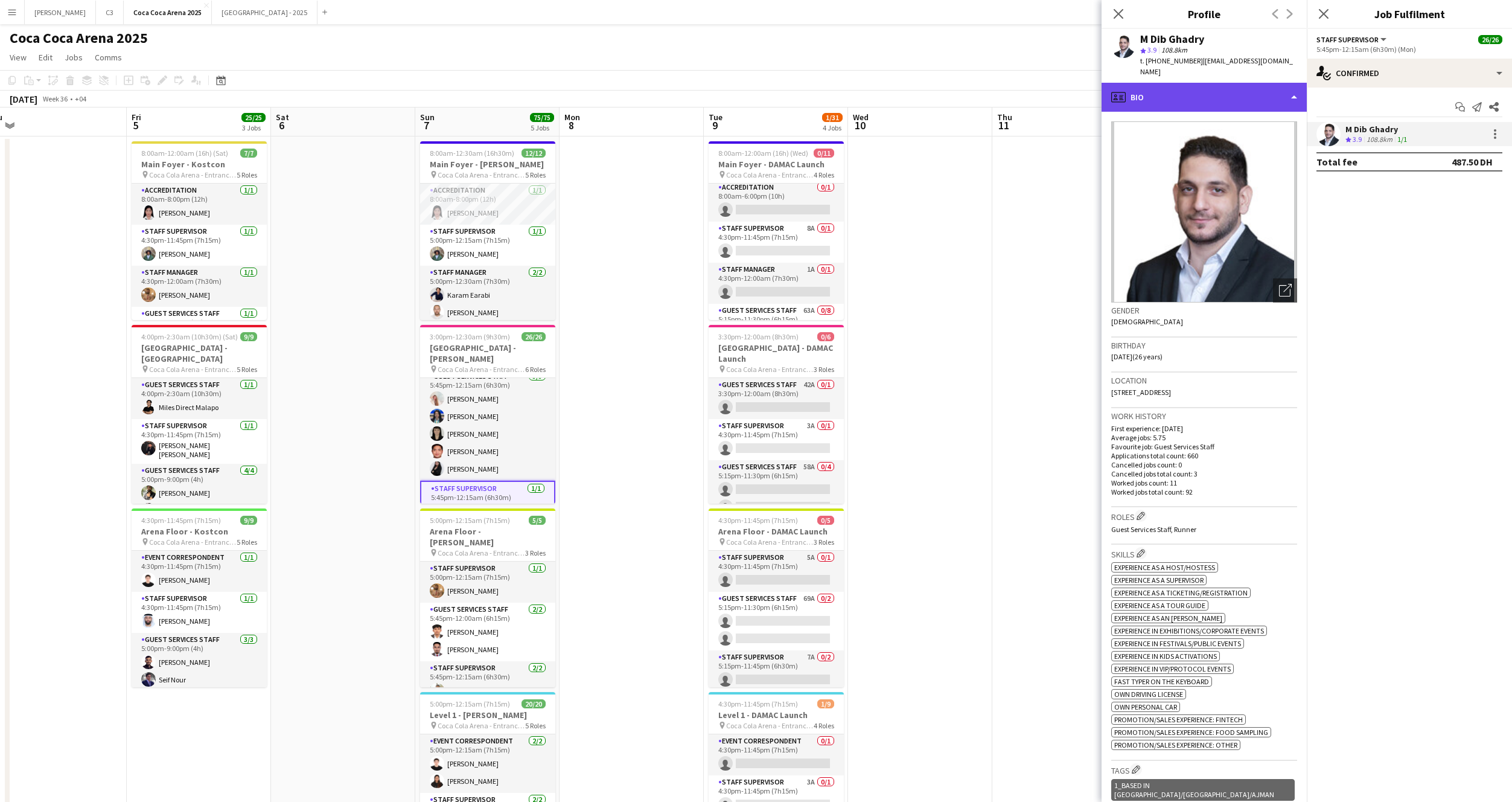
click at [1203, 95] on div "profile Bio" at bounding box center [1204, 97] width 205 height 29
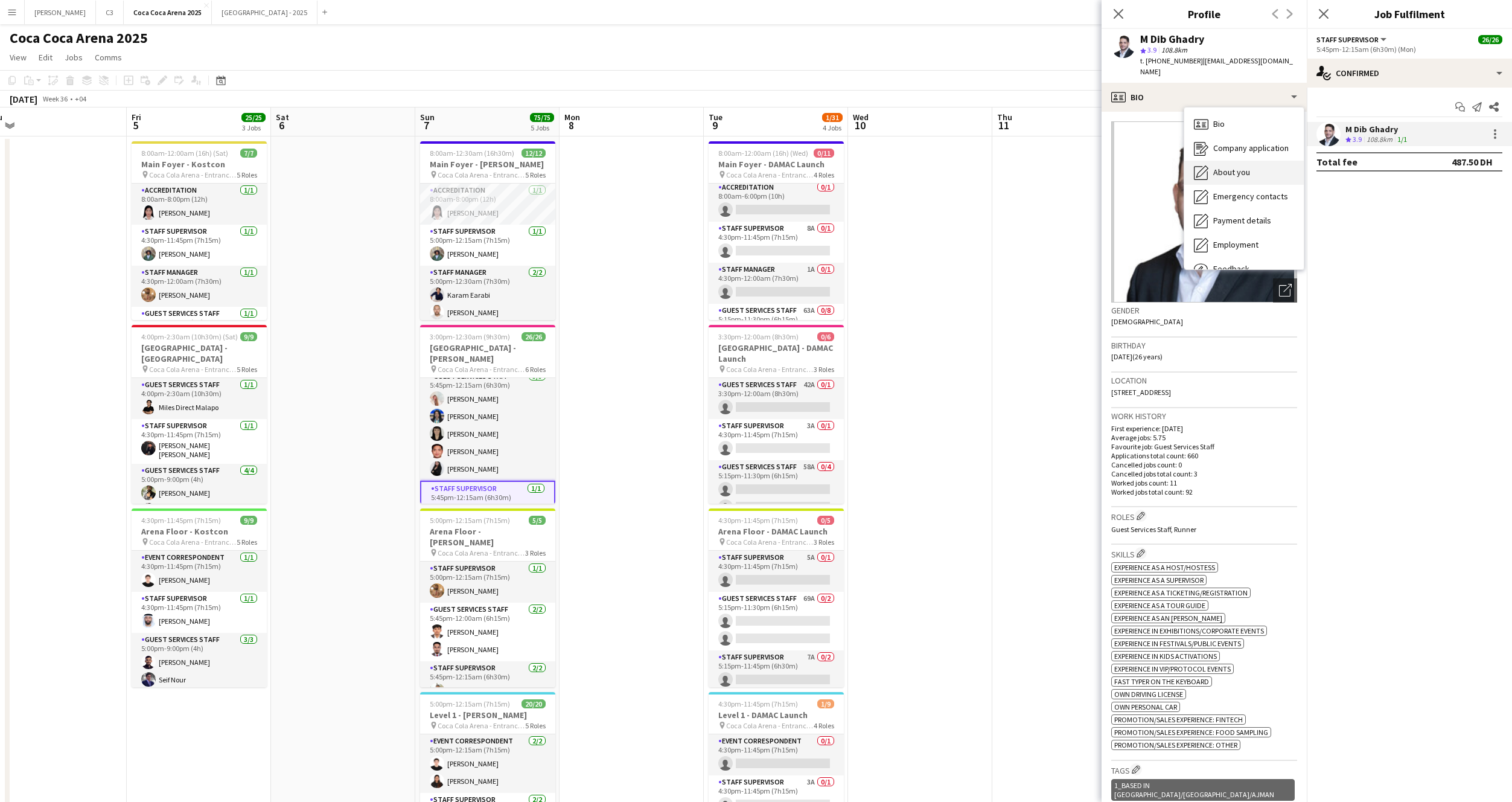
click at [1242, 167] on span "About you" at bounding box center [1232, 172] width 37 height 11
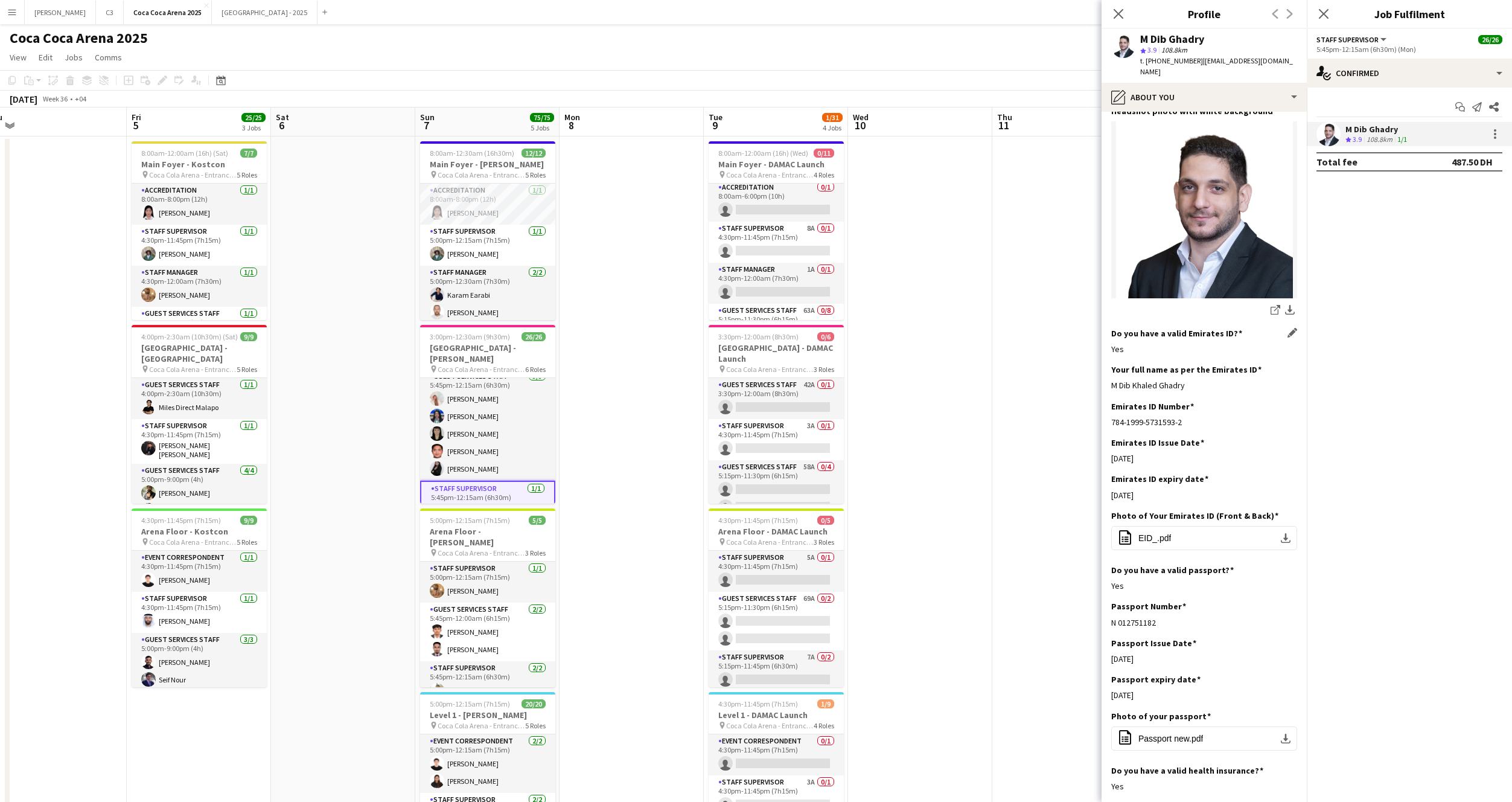
scroll to position [221, 0]
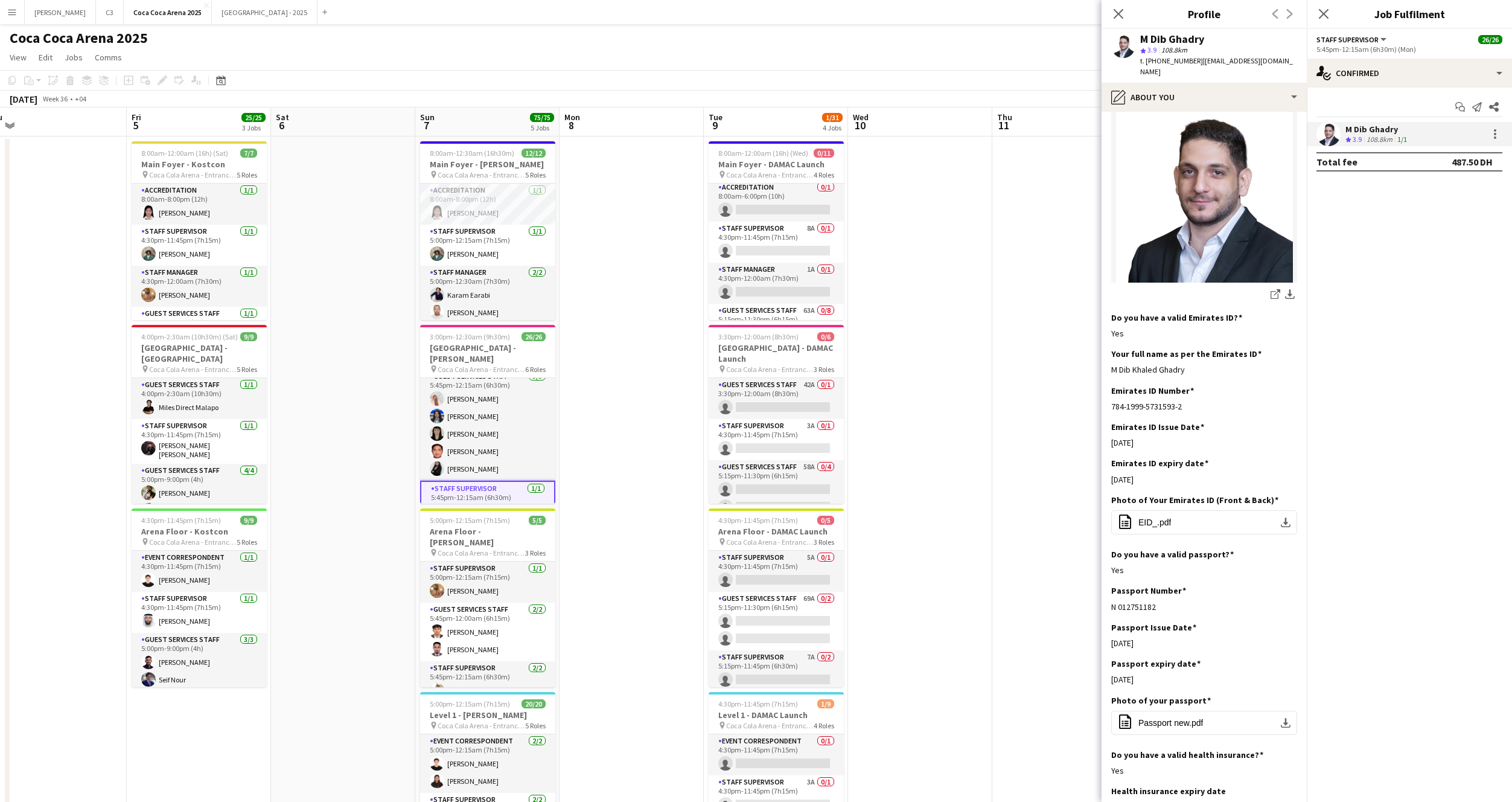
drag, startPoint x: 1196, startPoint y: 360, endPoint x: 1105, endPoint y: 360, distance: 91.0
click at [1105, 360] on app-section-data-types "Bio Edit this field Network Engineering graduate with a strong background in IT…" at bounding box center [1204, 457] width 205 height 690
click at [498, 455] on app-card-role "Guest Services Staff 7/7 5:45pm-9:45pm (4h) Abdallah qasim Youssef Elhoussaini …" at bounding box center [488, 493] width 135 height 150
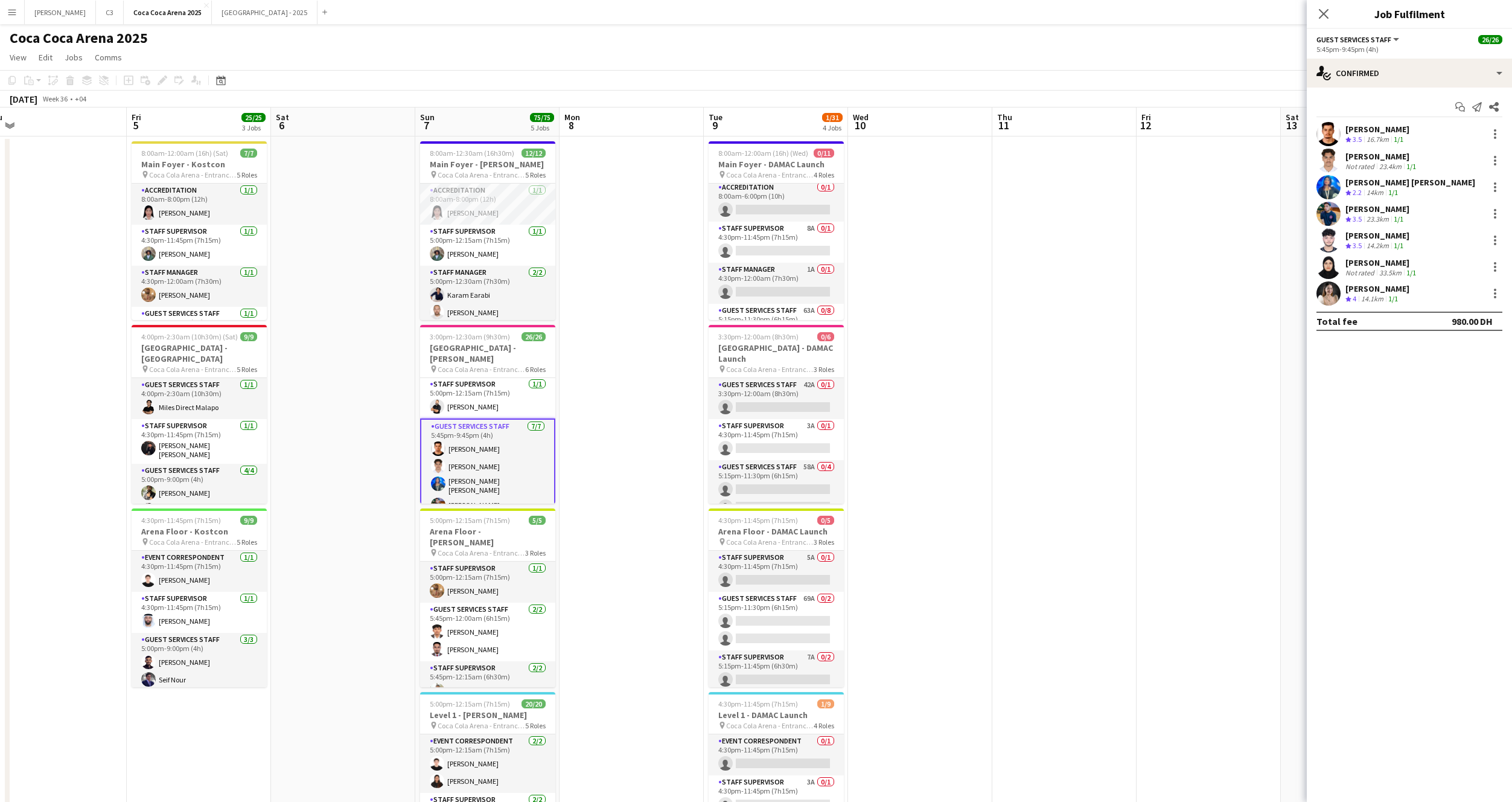
click at [1330, 134] on app-user-avatar at bounding box center [1328, 134] width 24 height 24
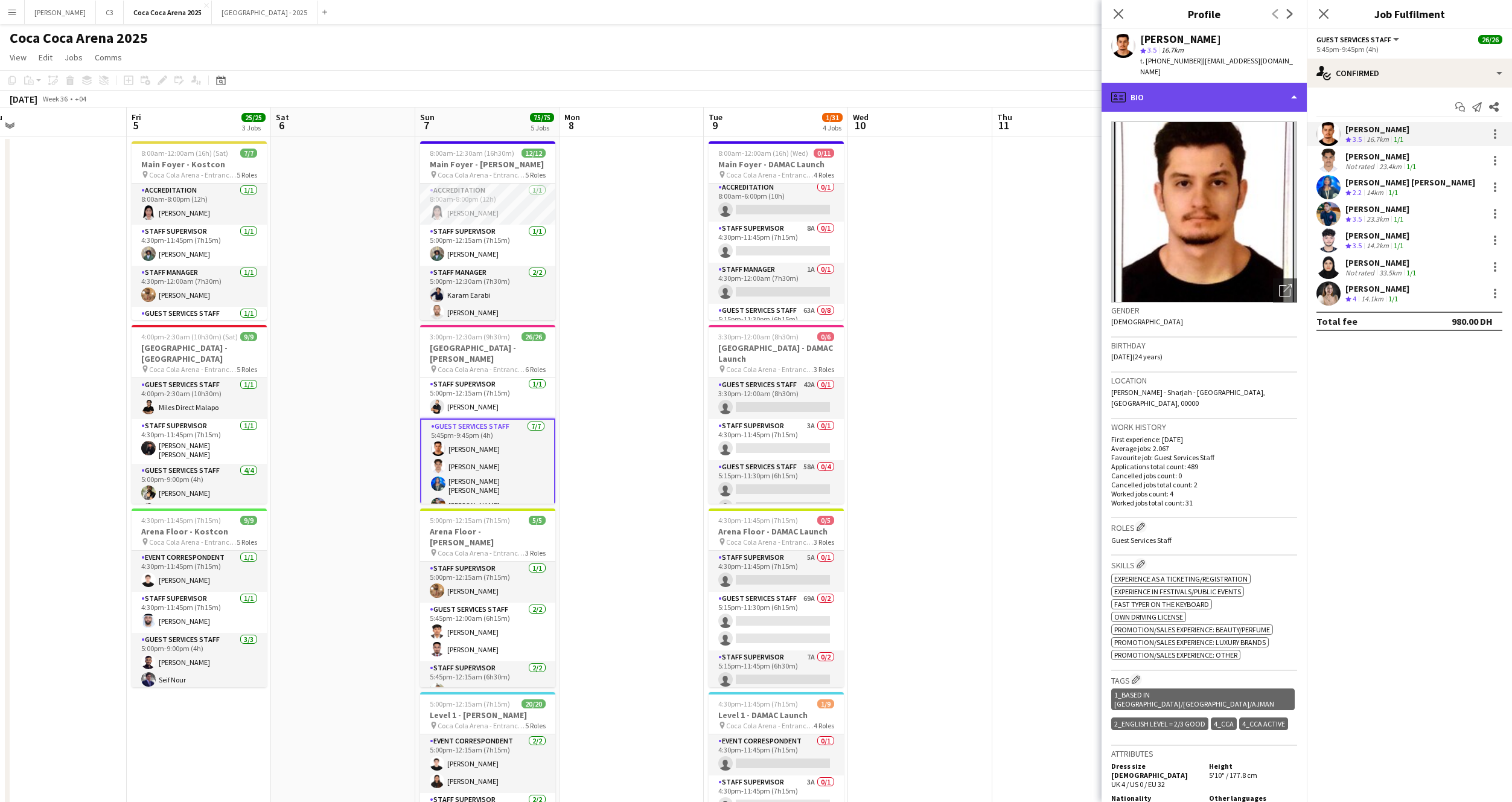
click at [1200, 83] on div "profile Bio" at bounding box center [1204, 97] width 205 height 29
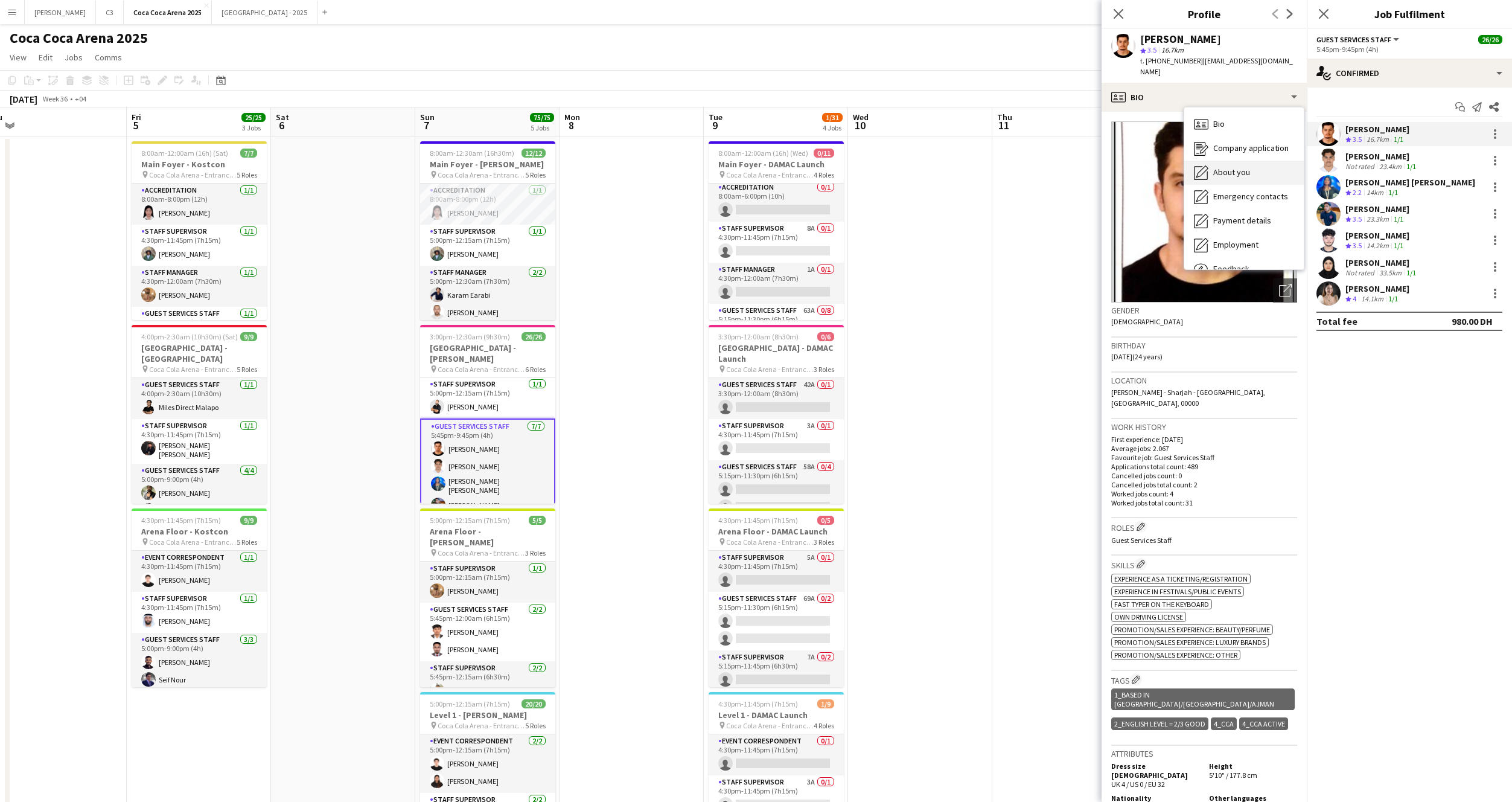
click at [1232, 167] on span "About you" at bounding box center [1232, 172] width 37 height 11
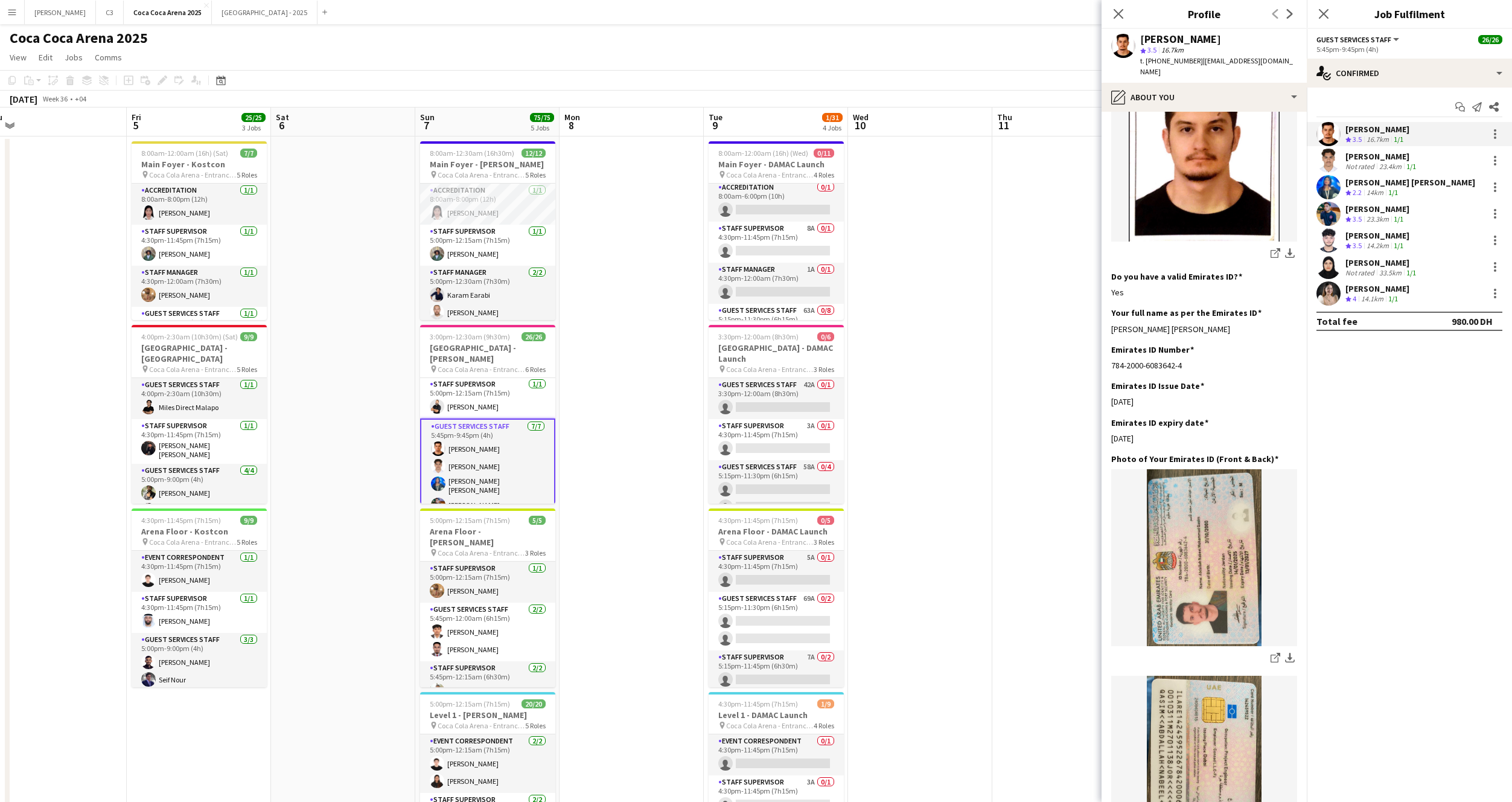
scroll to position [260, 0]
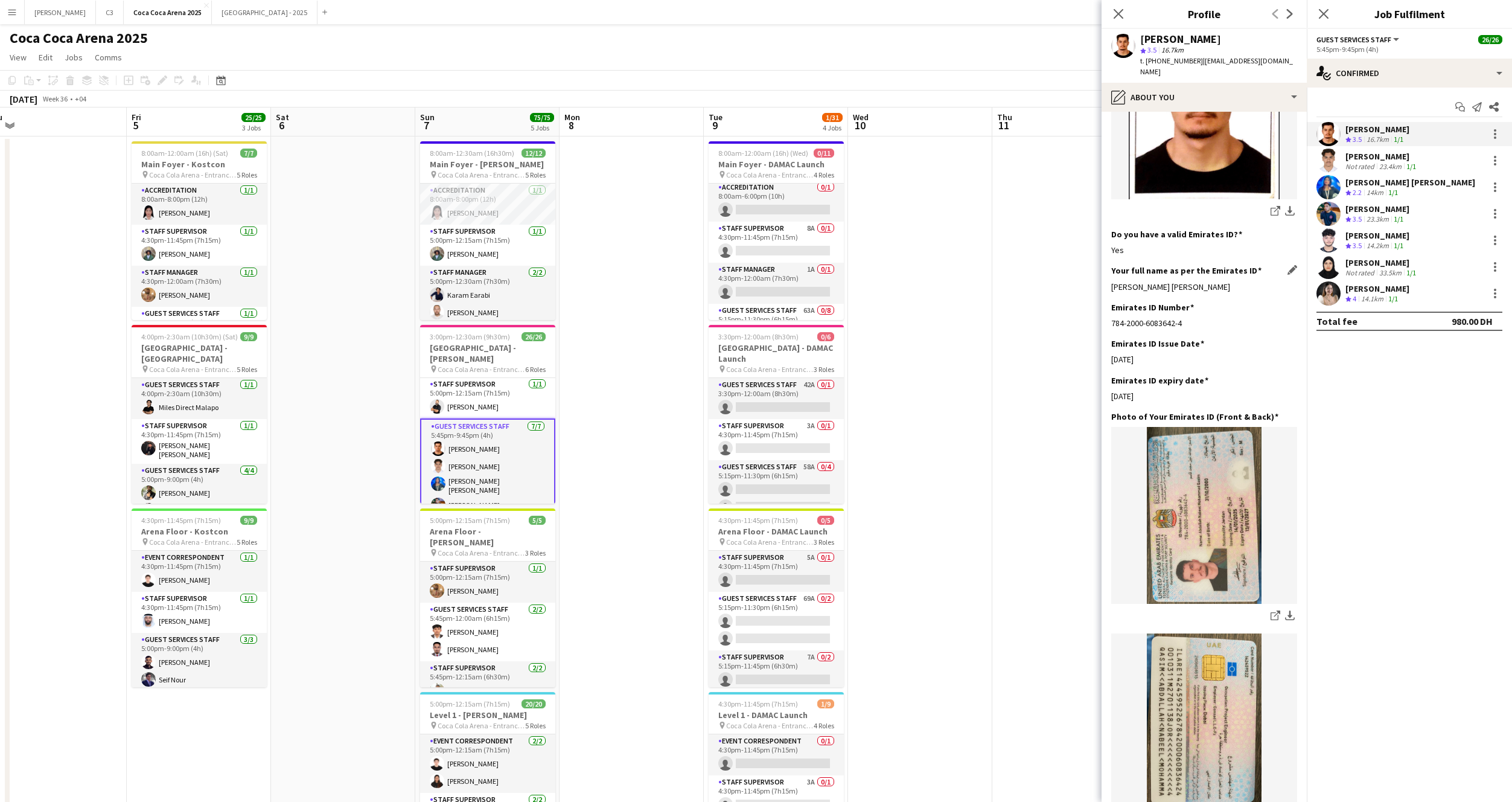
drag, startPoint x: 1224, startPoint y: 266, endPoint x: 1112, endPoint y: 265, distance: 112.0
click at [1112, 281] on div "Abdallah Nabeel Mohammad Qasim" at bounding box center [1204, 286] width 186 height 11
click at [1330, 189] on app-user-avatar at bounding box center [1328, 187] width 24 height 24
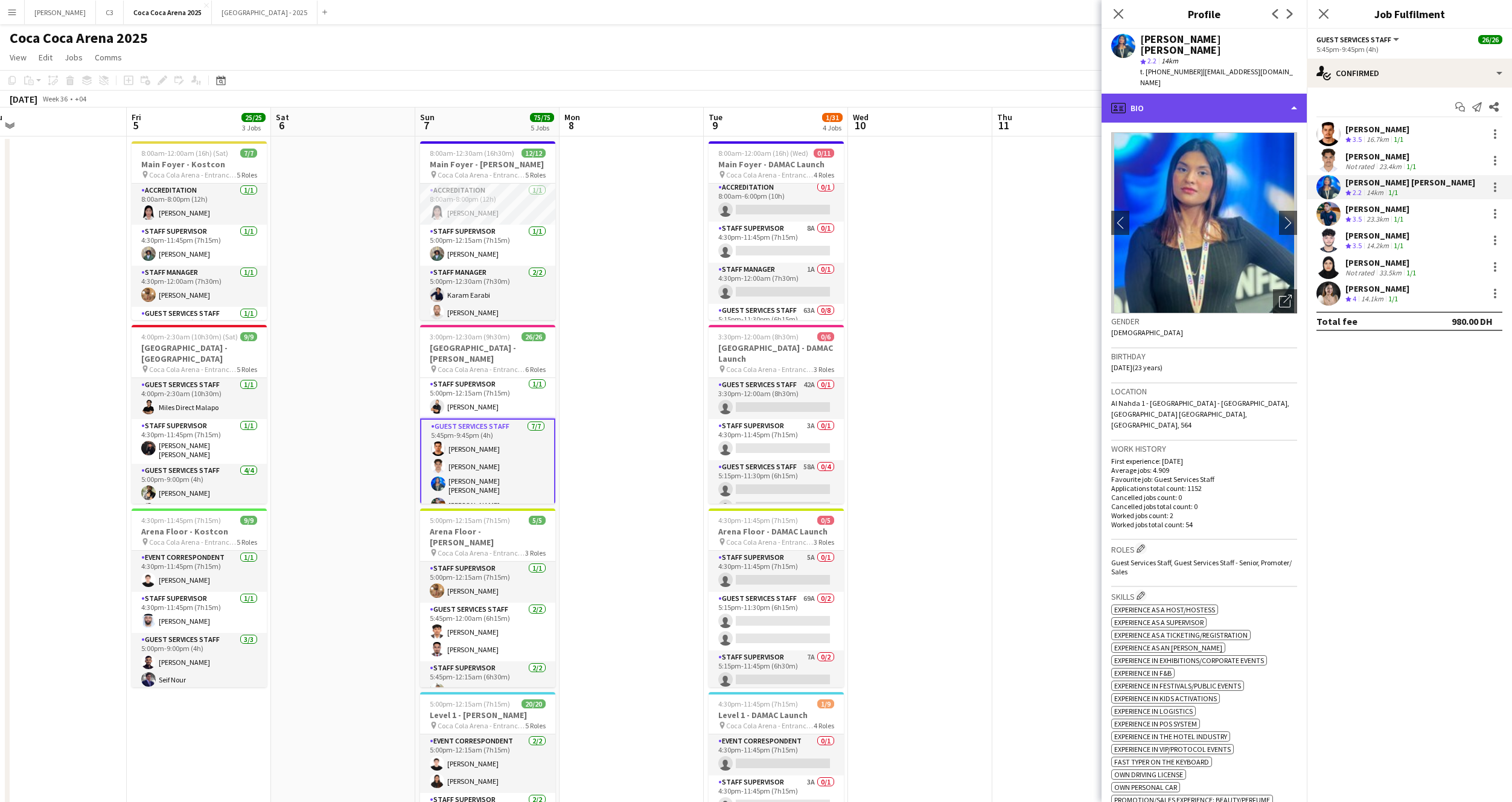
click at [1224, 99] on div "profile Bio" at bounding box center [1204, 108] width 205 height 29
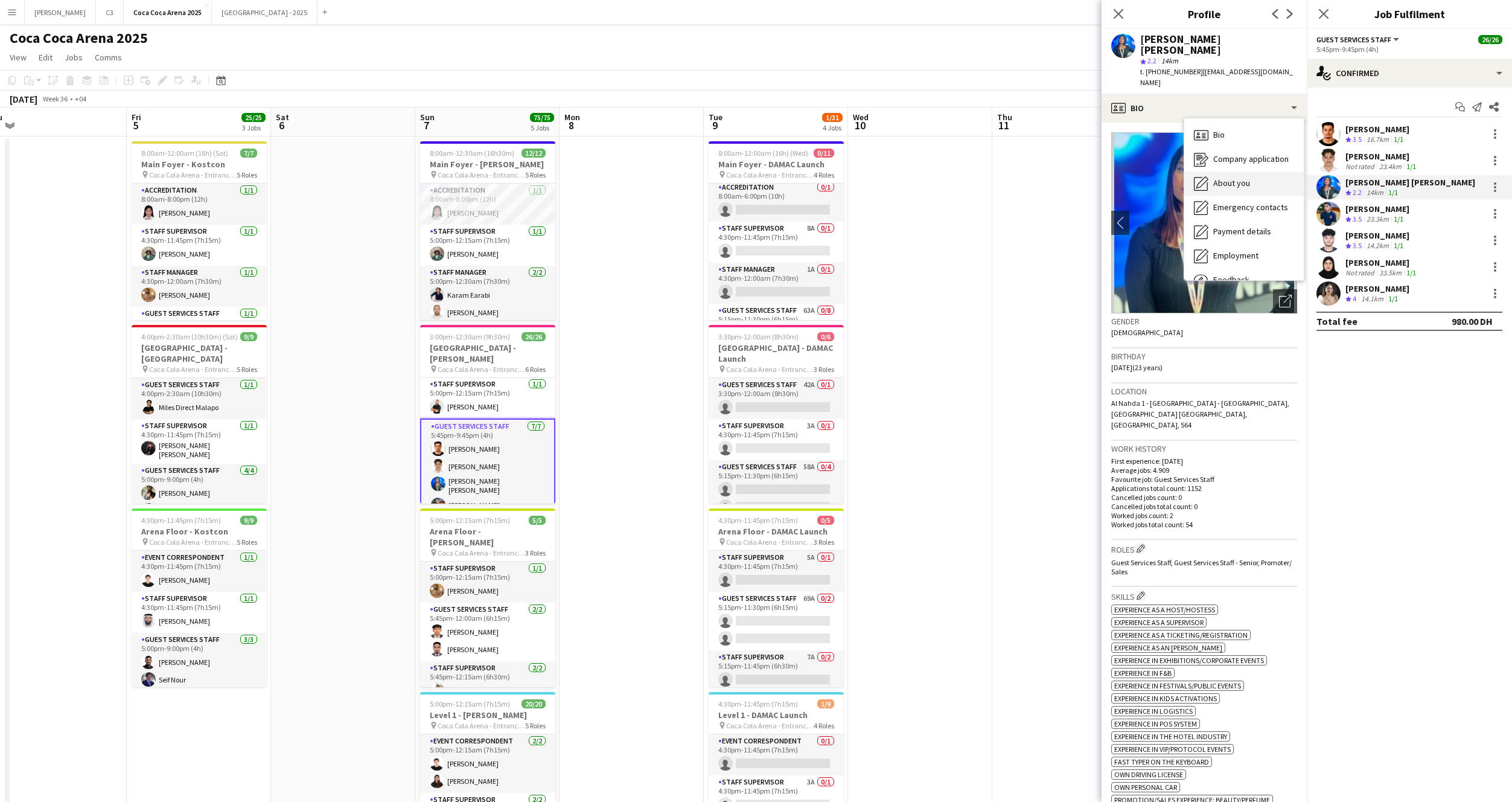
click at [1232, 177] on span "About you" at bounding box center [1232, 183] width 37 height 11
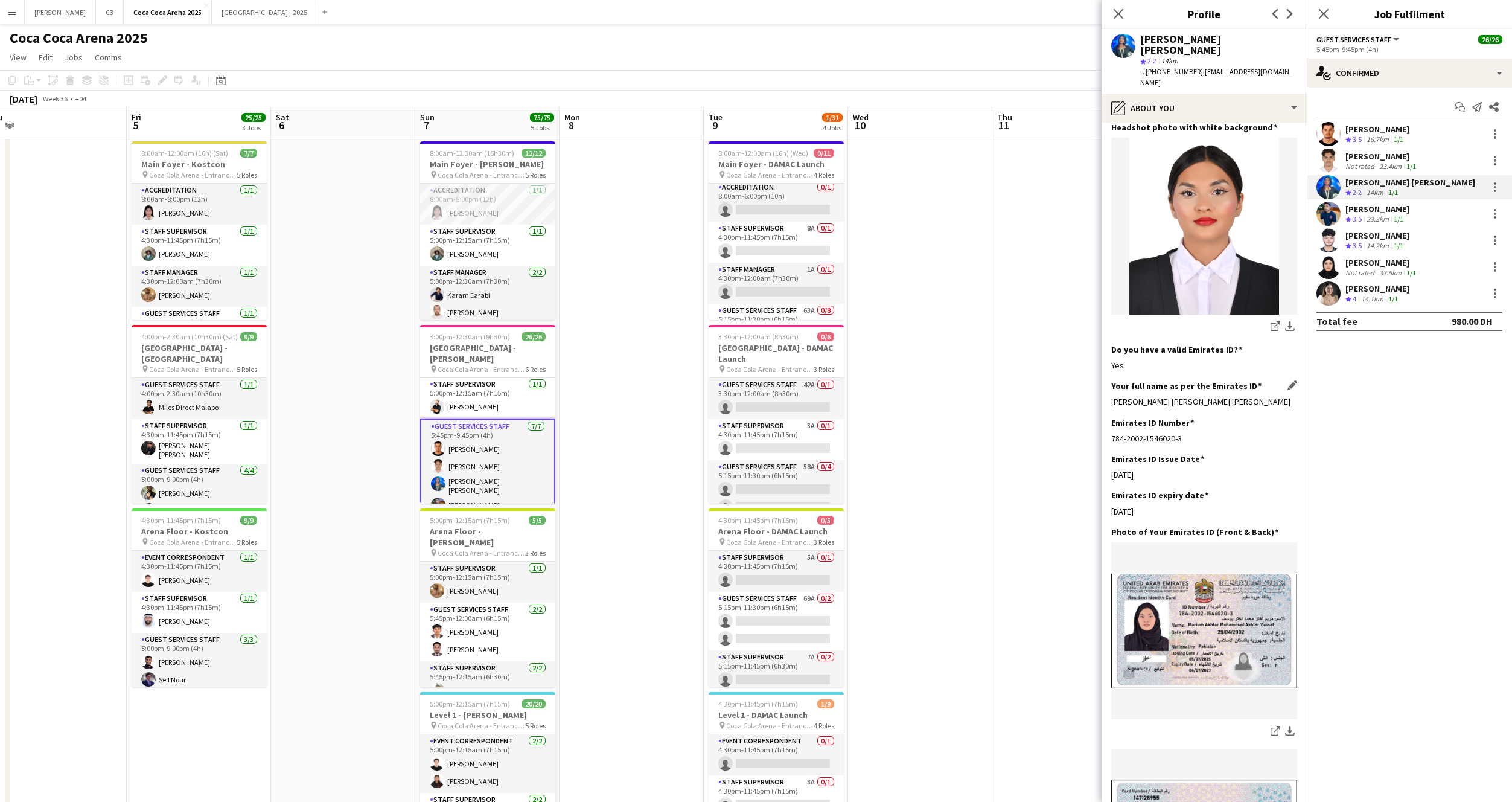
scroll to position [232, 0]
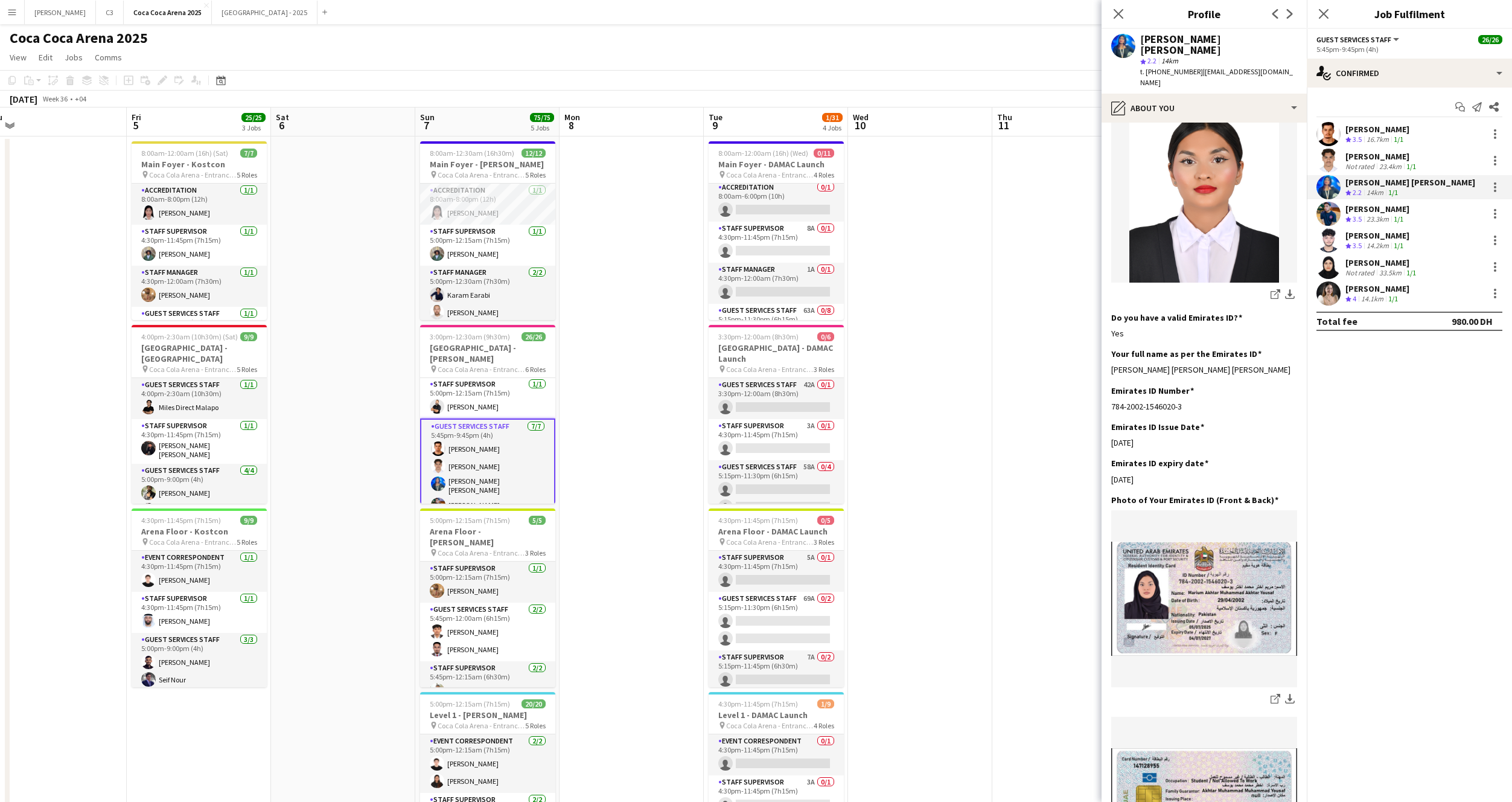
drag, startPoint x: 1265, startPoint y: 348, endPoint x: 1106, endPoint y: 348, distance: 159.0
click at [1106, 348] on app-section-data-types "Bio Edit this field I am Marium Akhtar muhammad Akhtar, born on 29 april 2002 a…" at bounding box center [1204, 462] width 205 height 679
click at [1324, 164] on app-user-avatar at bounding box center [1328, 160] width 24 height 24
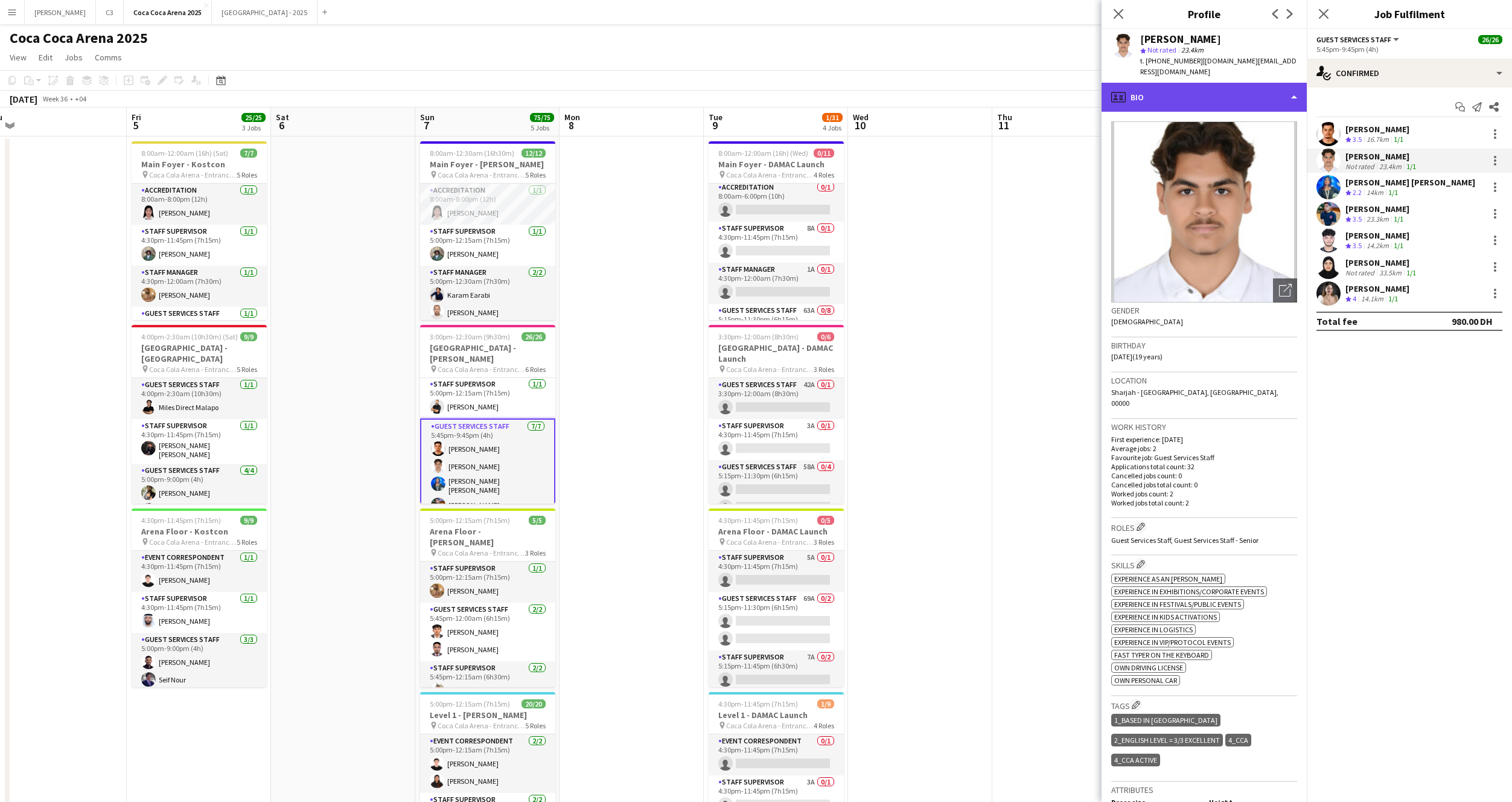
click at [1226, 87] on div "profile Bio" at bounding box center [1204, 97] width 205 height 29
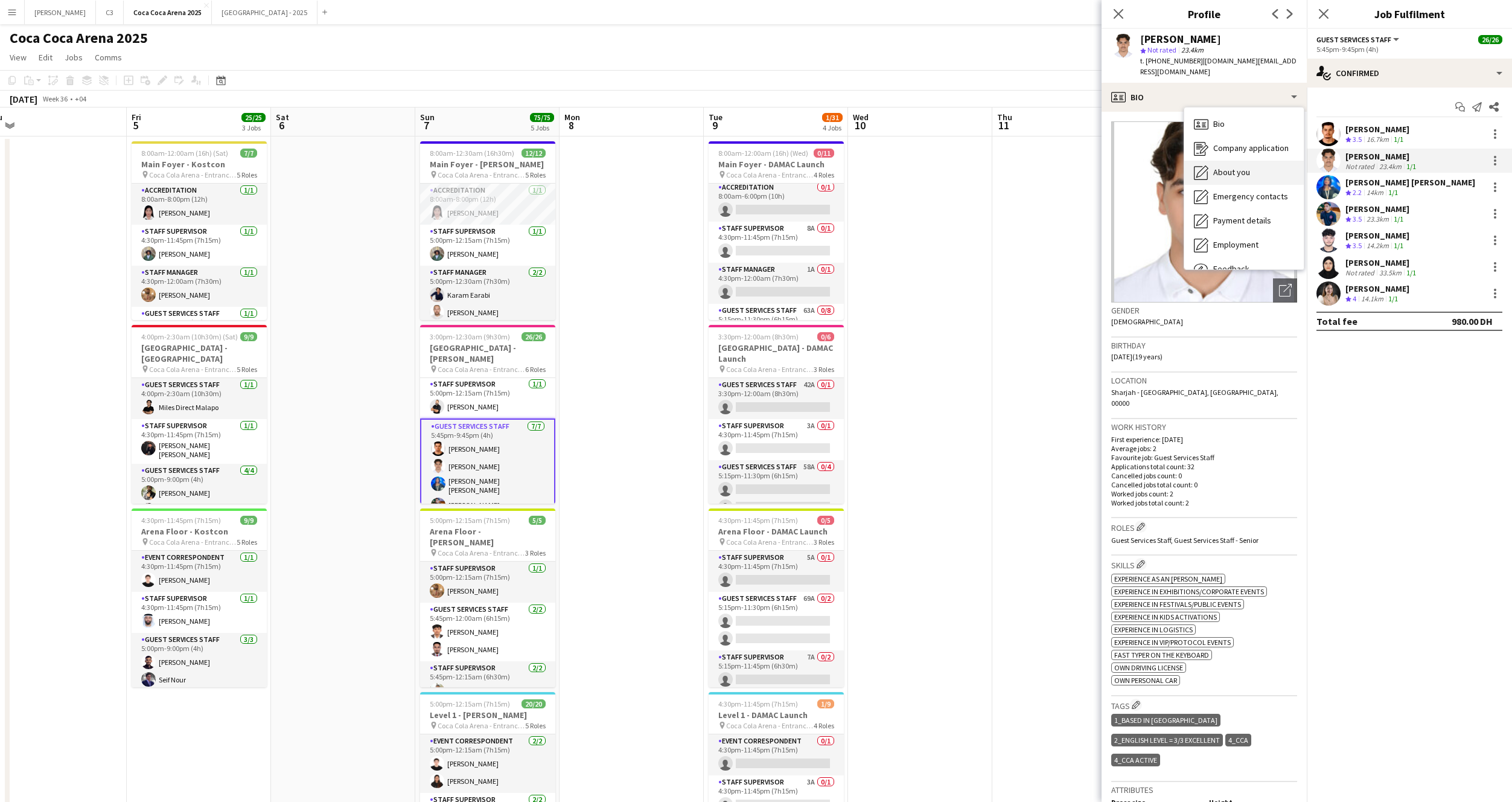
click at [1226, 167] on span "About you" at bounding box center [1232, 172] width 37 height 11
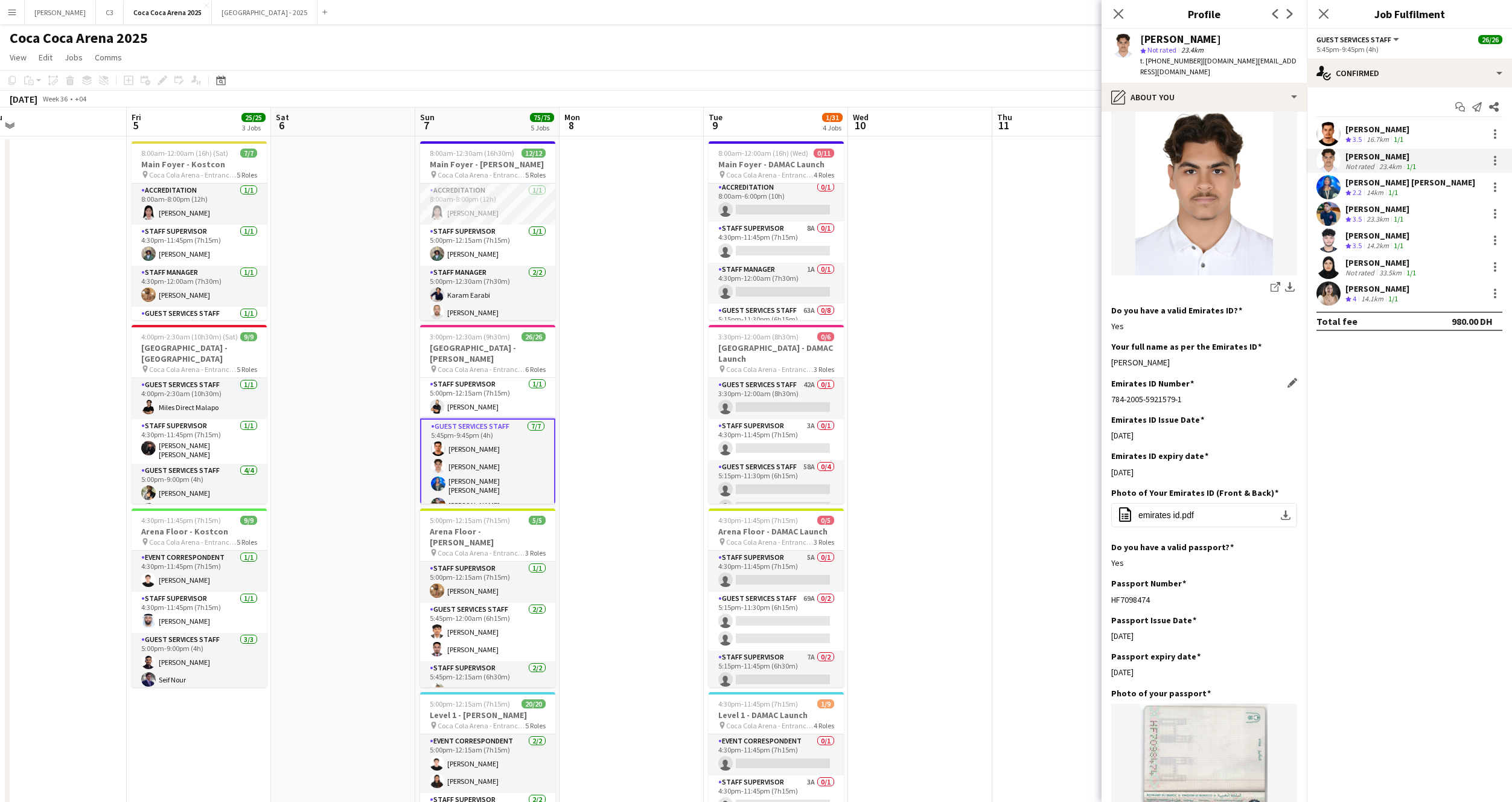
scroll to position [252, 0]
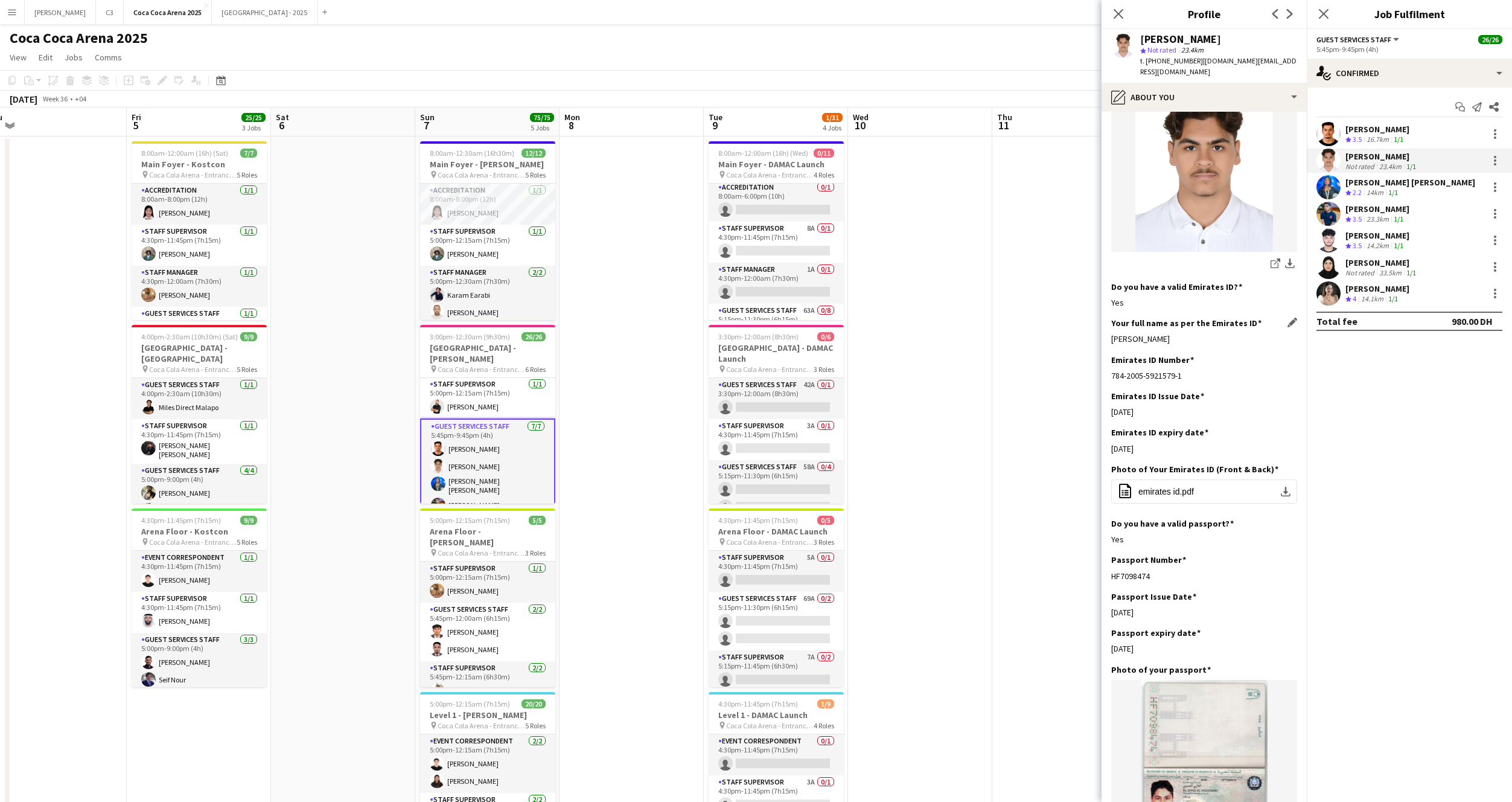
drag, startPoint x: 1222, startPoint y: 326, endPoint x: 1112, endPoint y: 326, distance: 110.0
click at [1112, 334] on div "Youssef El Ghazi El Houssaini" at bounding box center [1204, 339] width 186 height 11
click at [1327, 221] on app-user-avatar at bounding box center [1328, 213] width 24 height 24
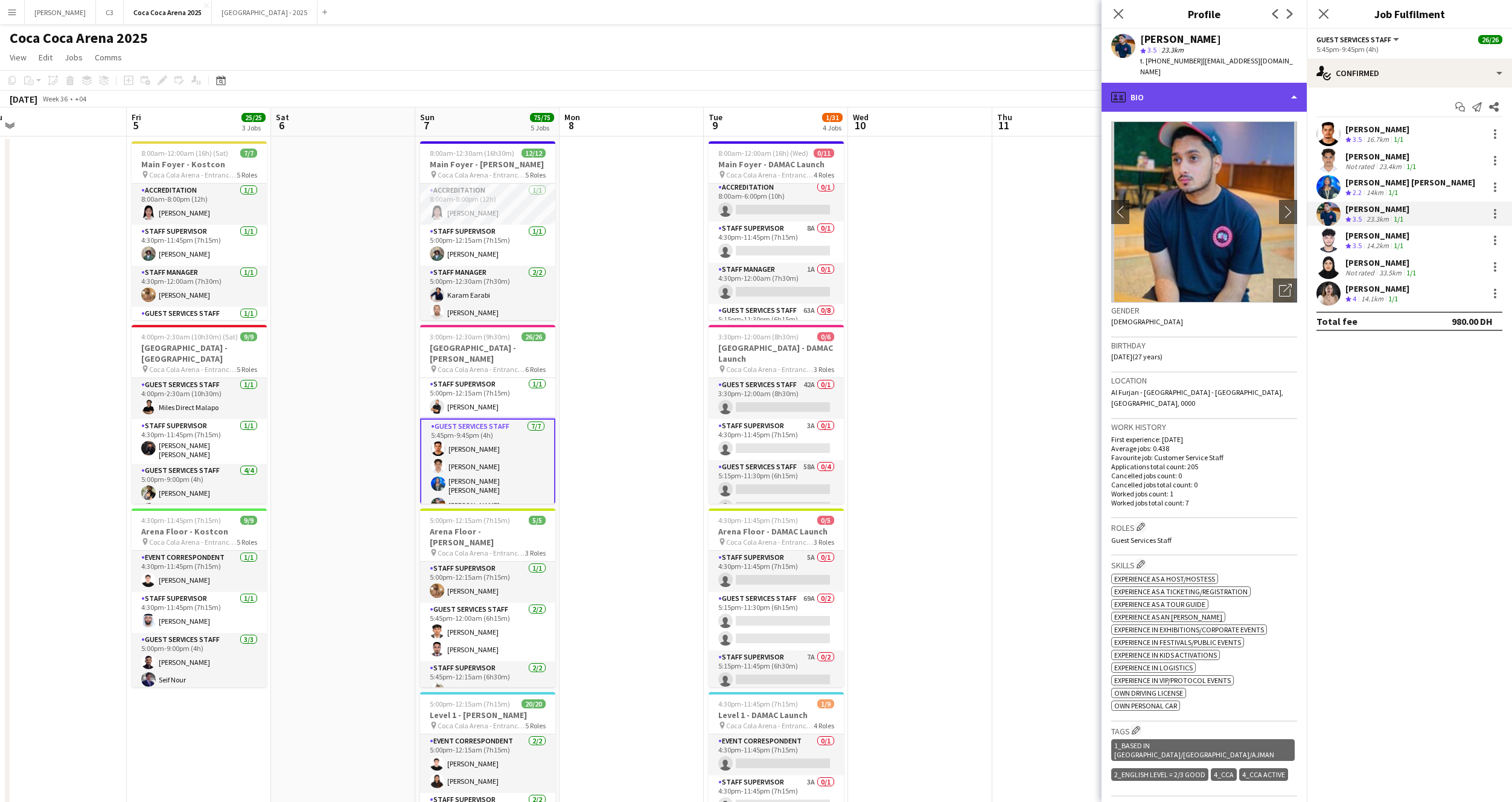
click at [1201, 91] on div "profile Bio" at bounding box center [1204, 97] width 205 height 29
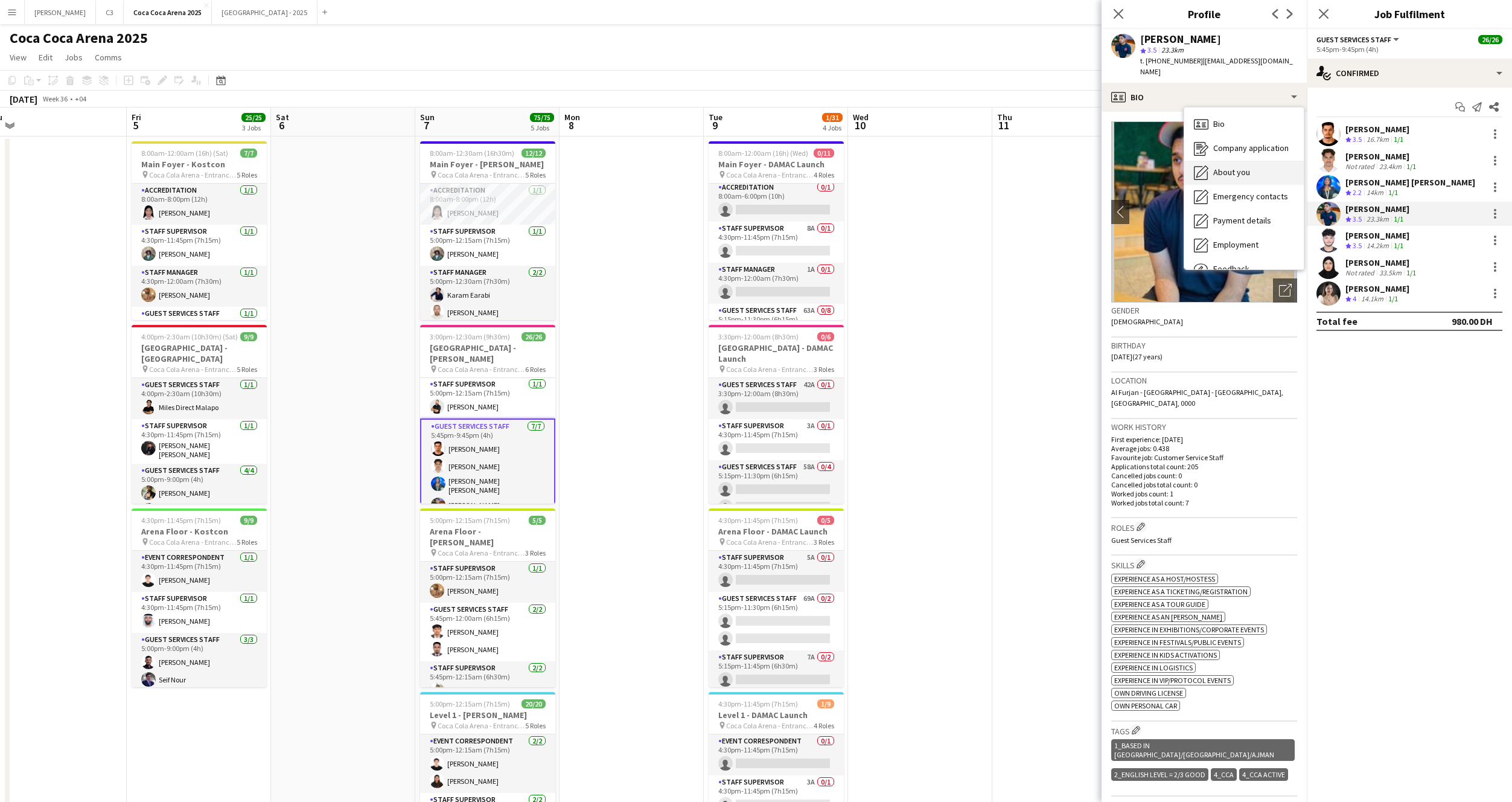
click at [1242, 161] on div "About you About you" at bounding box center [1244, 173] width 119 height 24
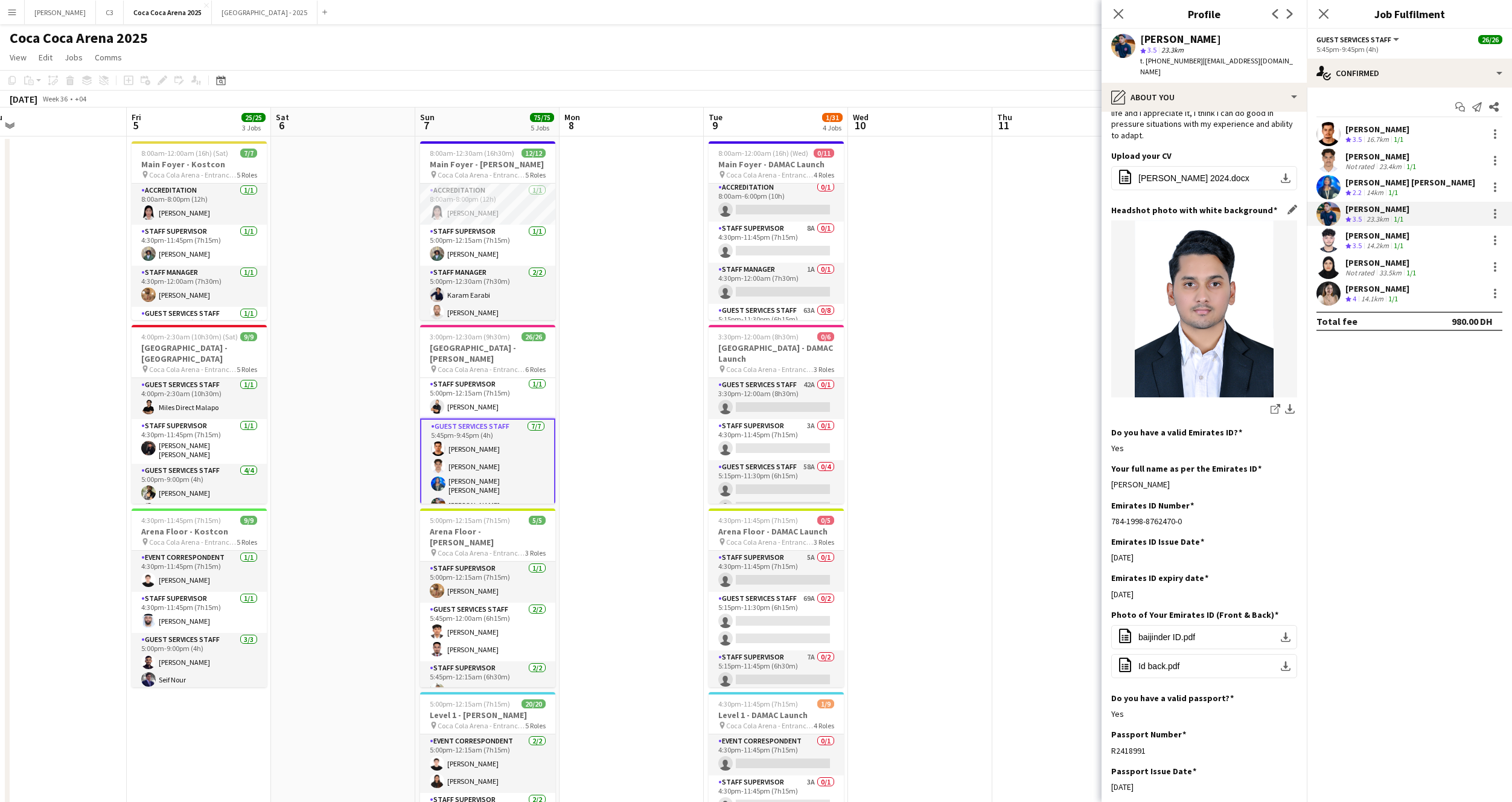
scroll to position [146, 0]
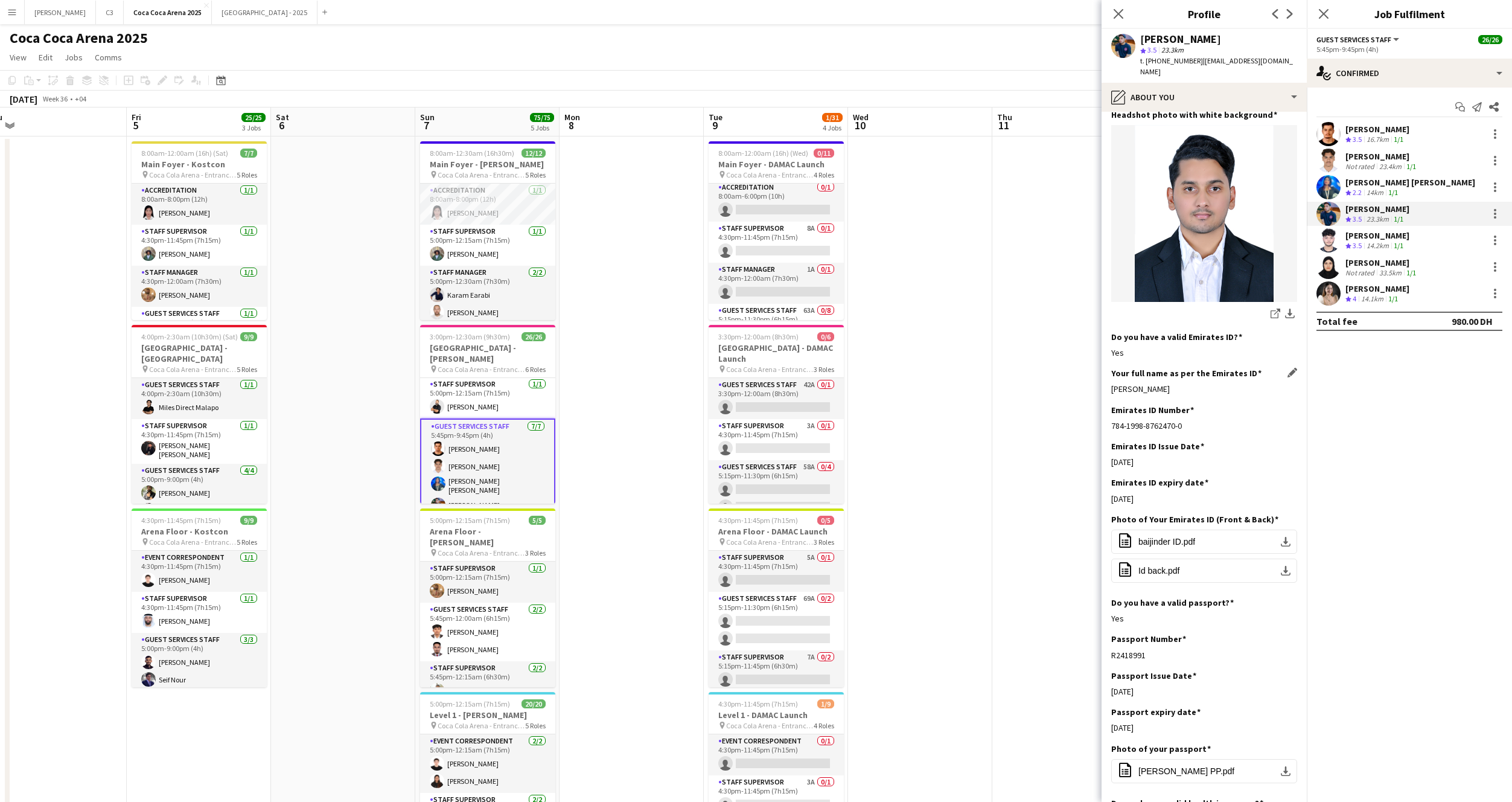
drag, startPoint x: 1195, startPoint y: 369, endPoint x: 1111, endPoint y: 368, distance: 84.0
click at [1112, 384] on div "Baijinder Singh Paul" at bounding box center [1204, 389] width 186 height 11
click at [1328, 269] on app-user-avatar at bounding box center [1328, 267] width 24 height 24
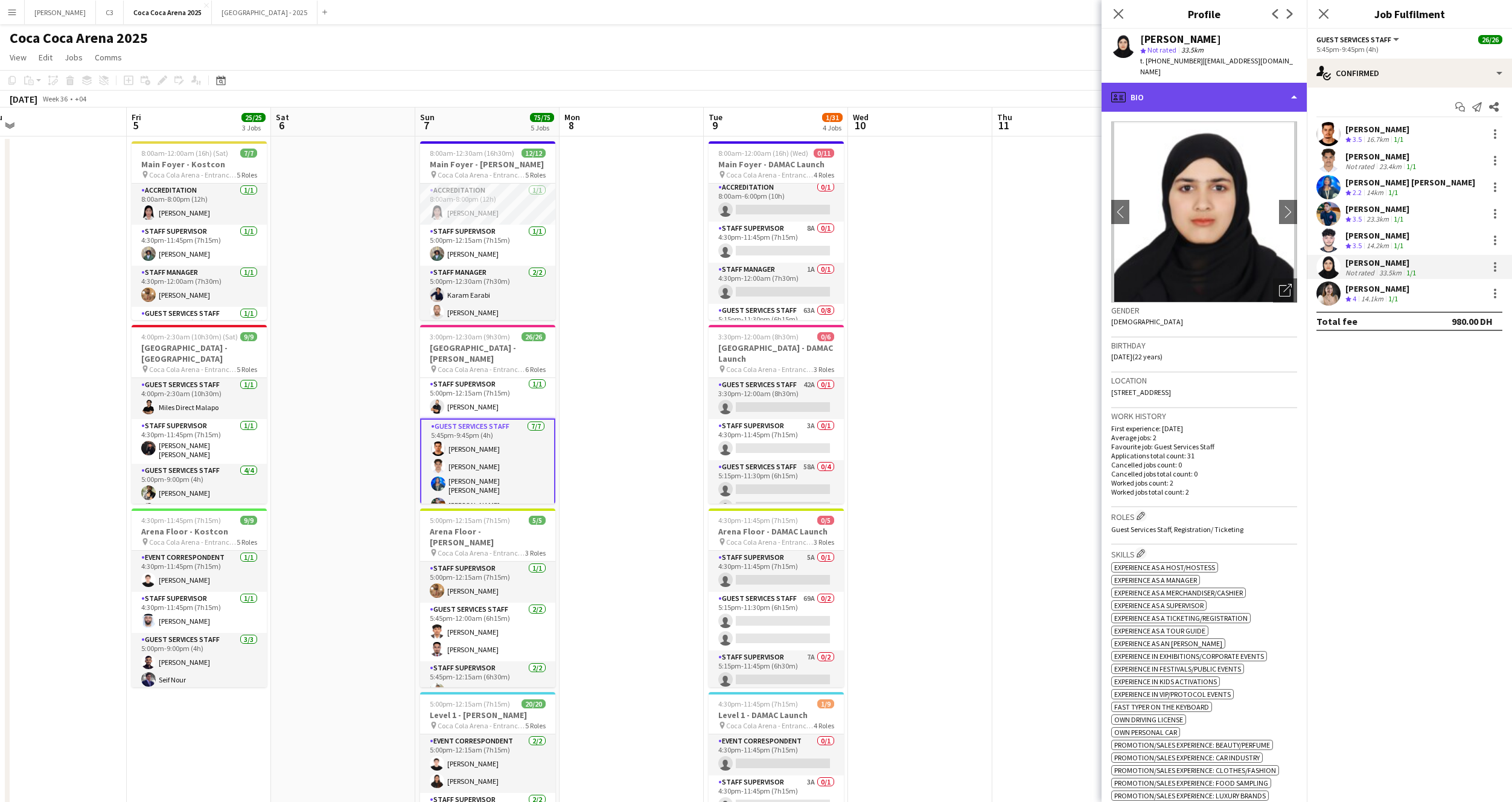
click at [1205, 95] on div "profile Bio" at bounding box center [1204, 97] width 205 height 29
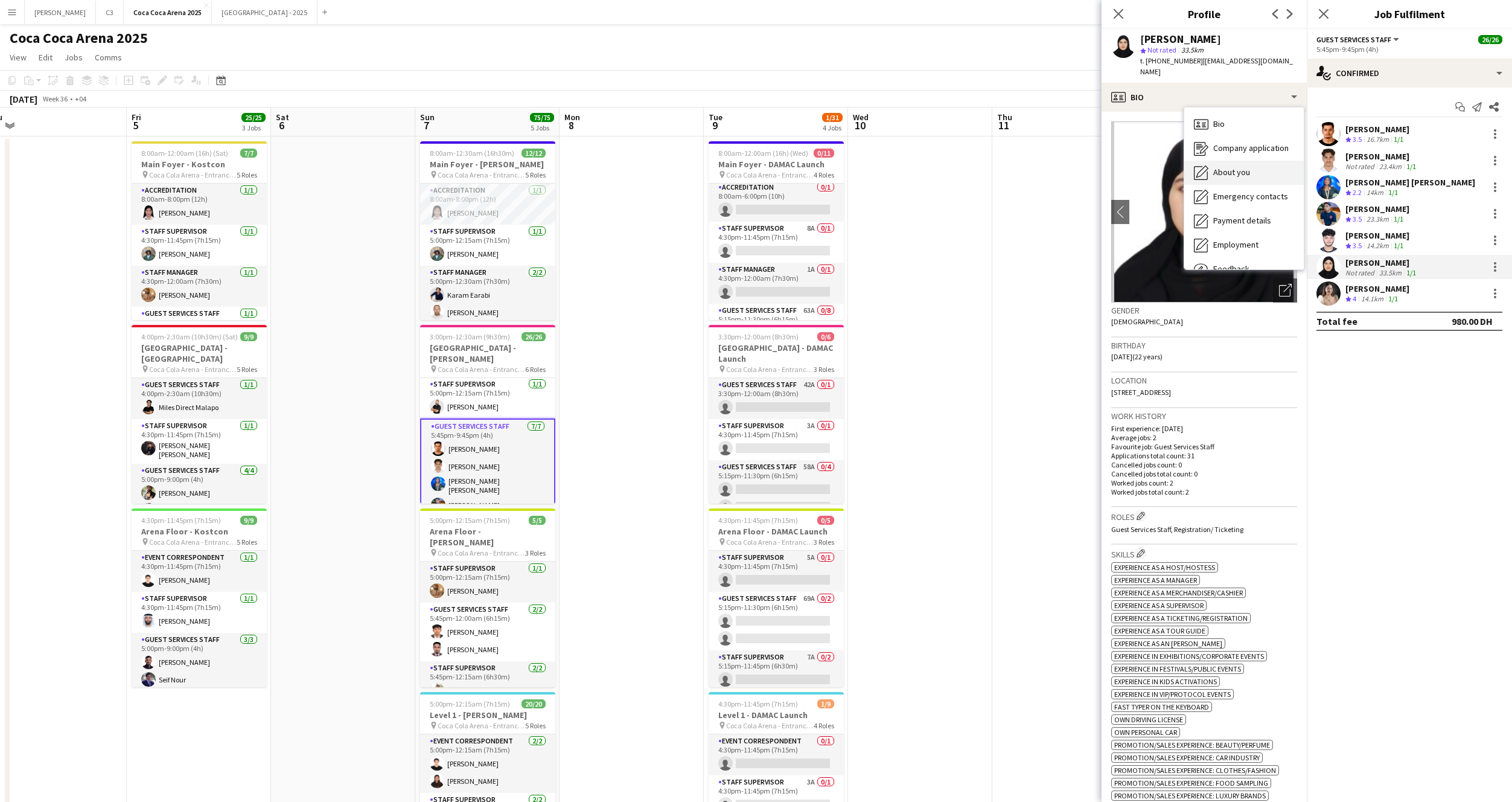
click at [1230, 161] on div "About you About you" at bounding box center [1244, 173] width 119 height 24
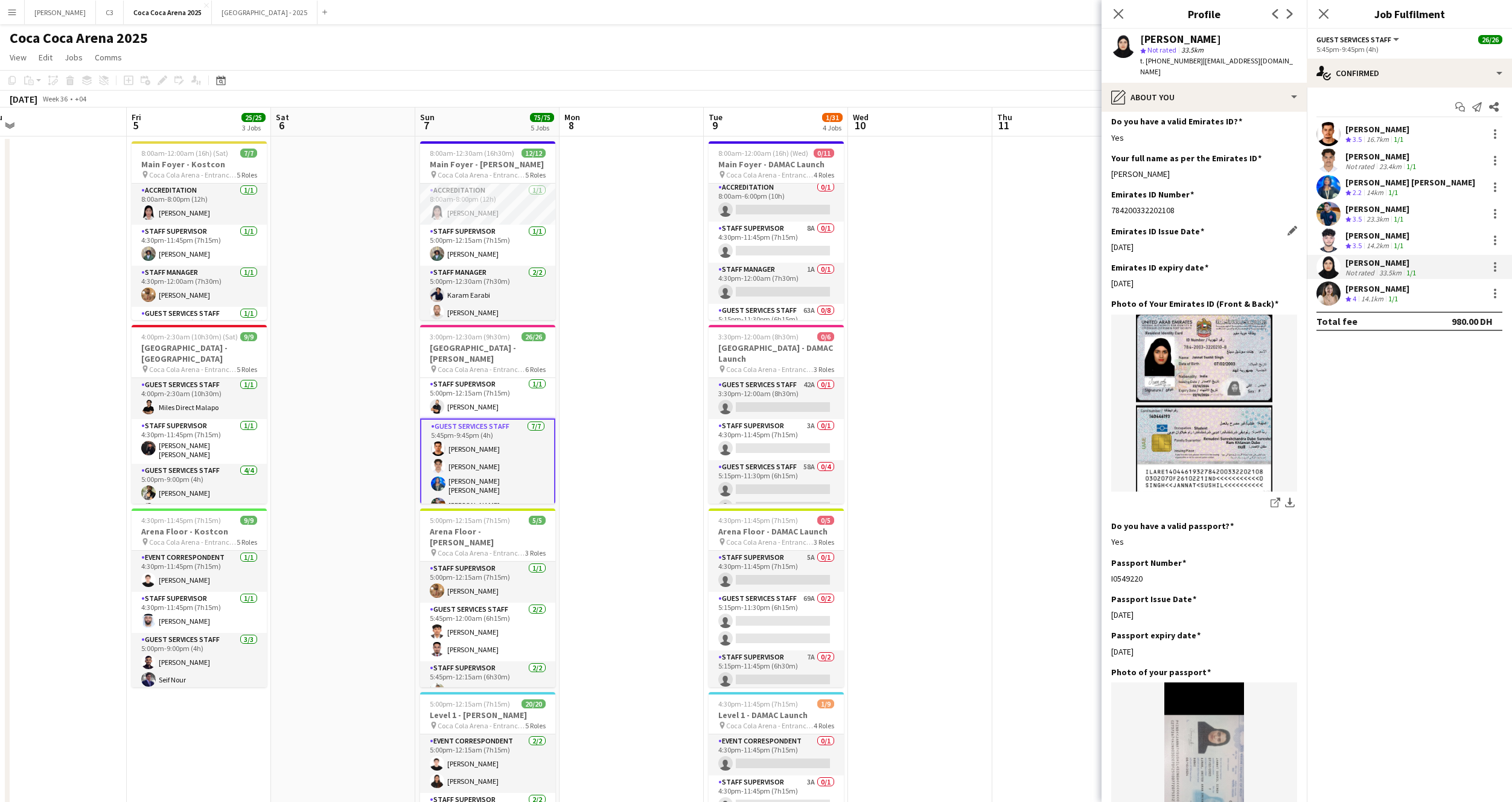
scroll to position [368, 0]
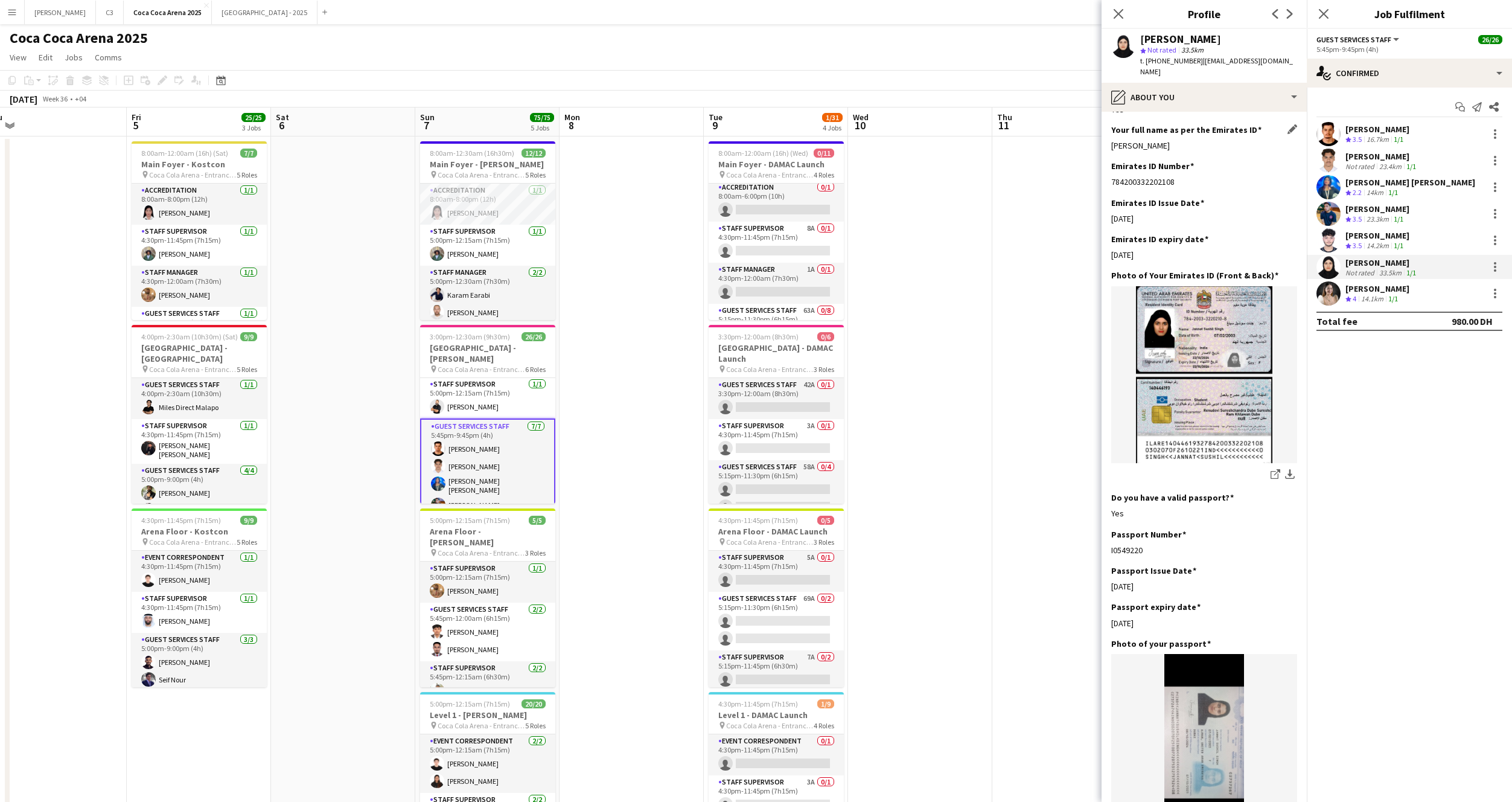
drag, startPoint x: 1193, startPoint y: 137, endPoint x: 1113, endPoint y: 137, distance: 80.0
click at [1113, 140] on div "Jannat sushil singh" at bounding box center [1204, 145] width 186 height 11
click at [1293, 124] on app-icon "Edit this field" at bounding box center [1292, 129] width 10 height 10
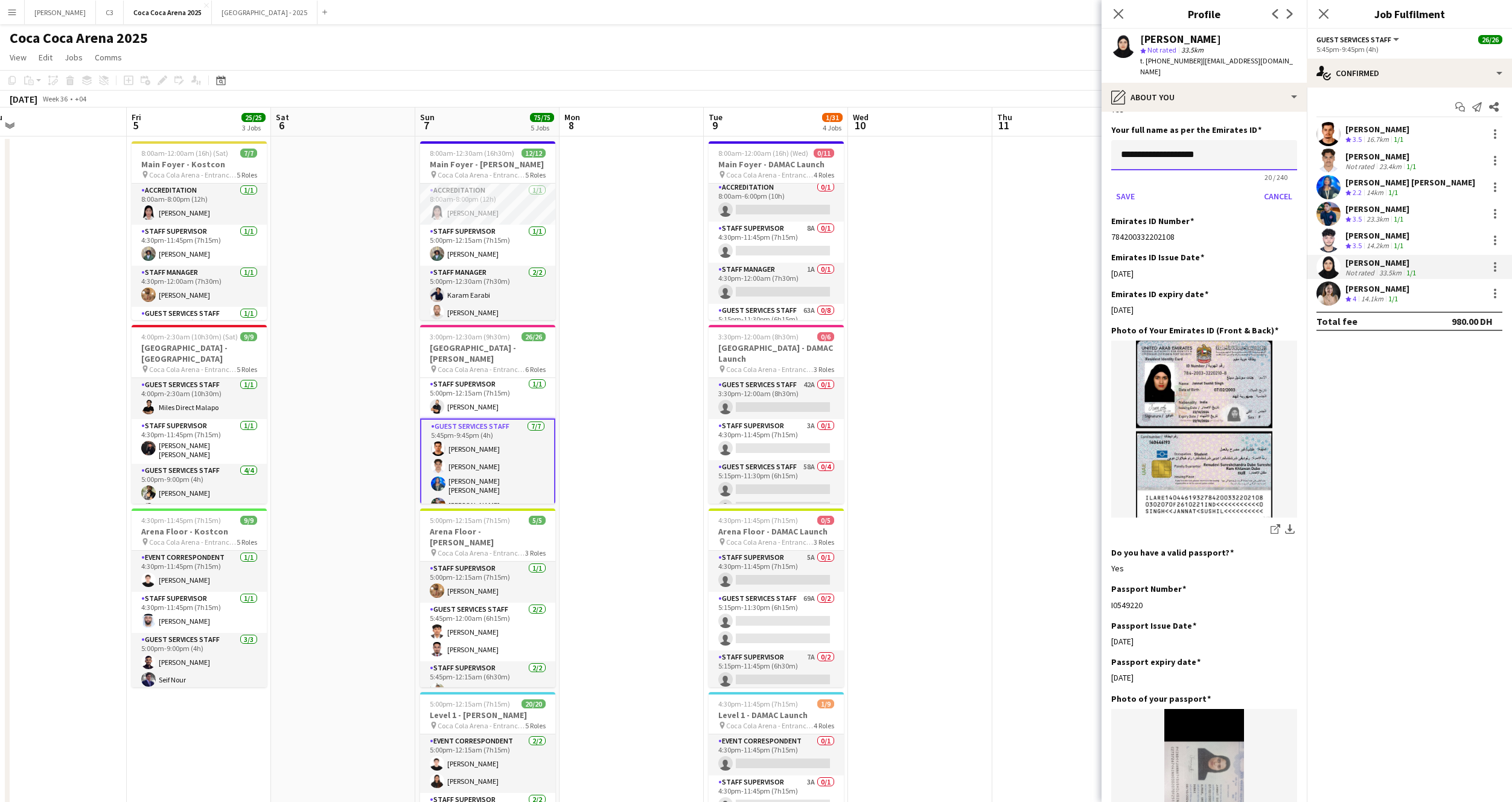
click at [1240, 146] on input "**********" at bounding box center [1204, 155] width 186 height 30
type input "**********"
click at [1112, 187] on button "Save" at bounding box center [1125, 196] width 28 height 19
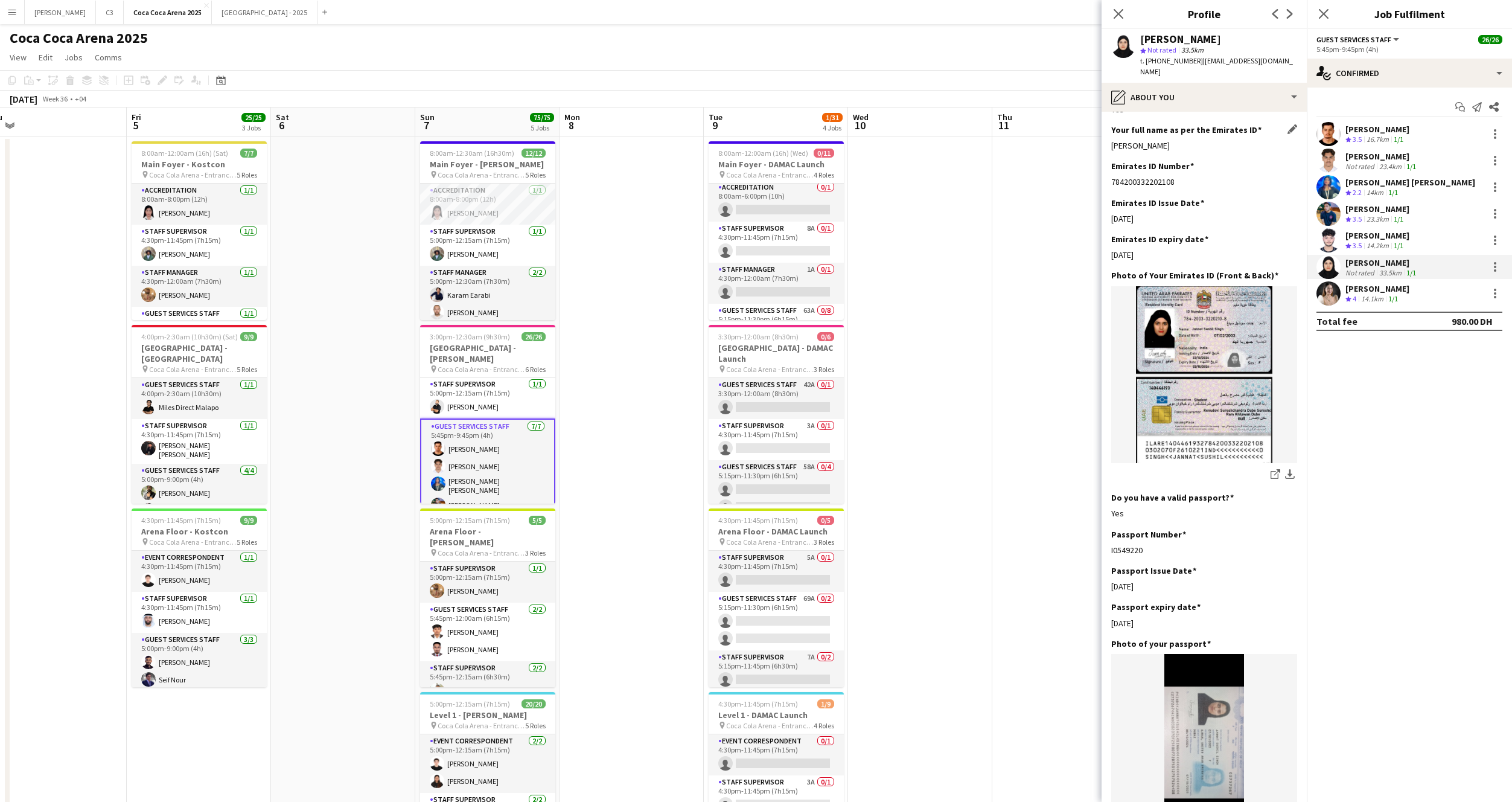
drag, startPoint x: 1192, startPoint y: 132, endPoint x: 1110, endPoint y: 135, distance: 82.1
click at [1110, 135] on app-section-data-types "Bio Edit this field I have an experience at hostesses, ticket scanning,supervis…" at bounding box center [1204, 457] width 205 height 690
click at [1329, 292] on app-user-avatar at bounding box center [1328, 293] width 24 height 24
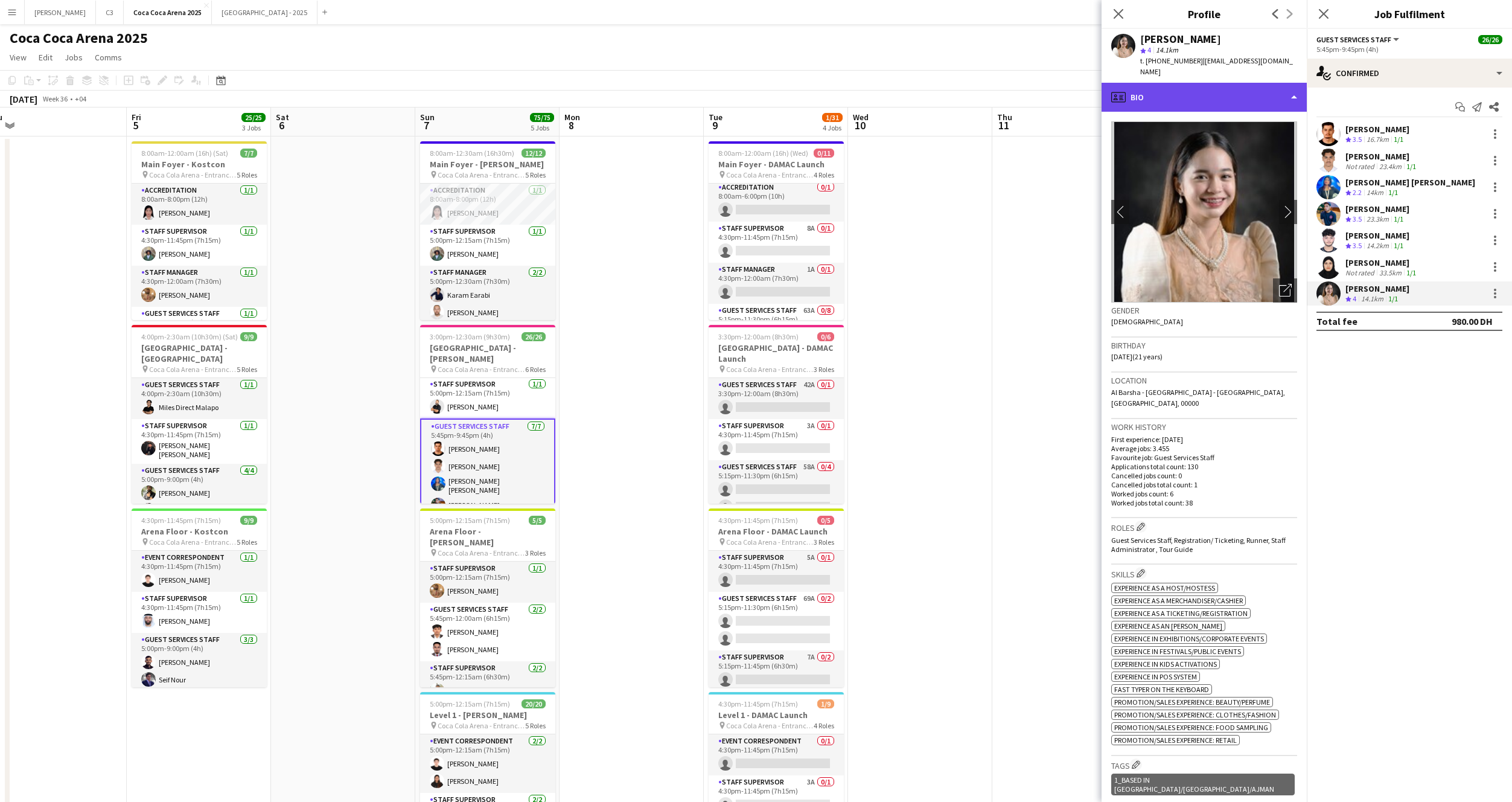
click at [1178, 84] on div "profile Bio" at bounding box center [1204, 97] width 205 height 29
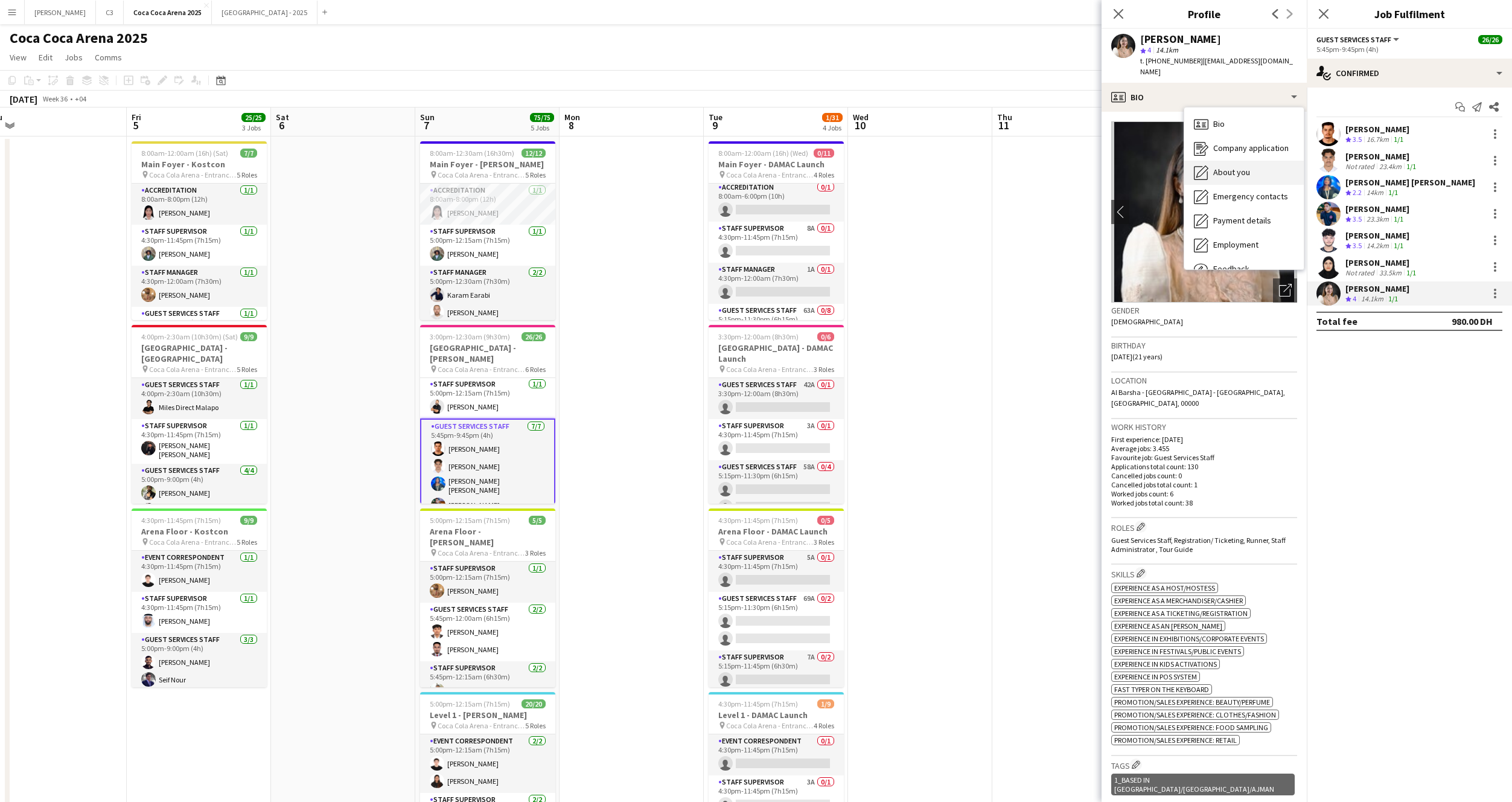
click at [1240, 167] on span "About you" at bounding box center [1232, 172] width 37 height 11
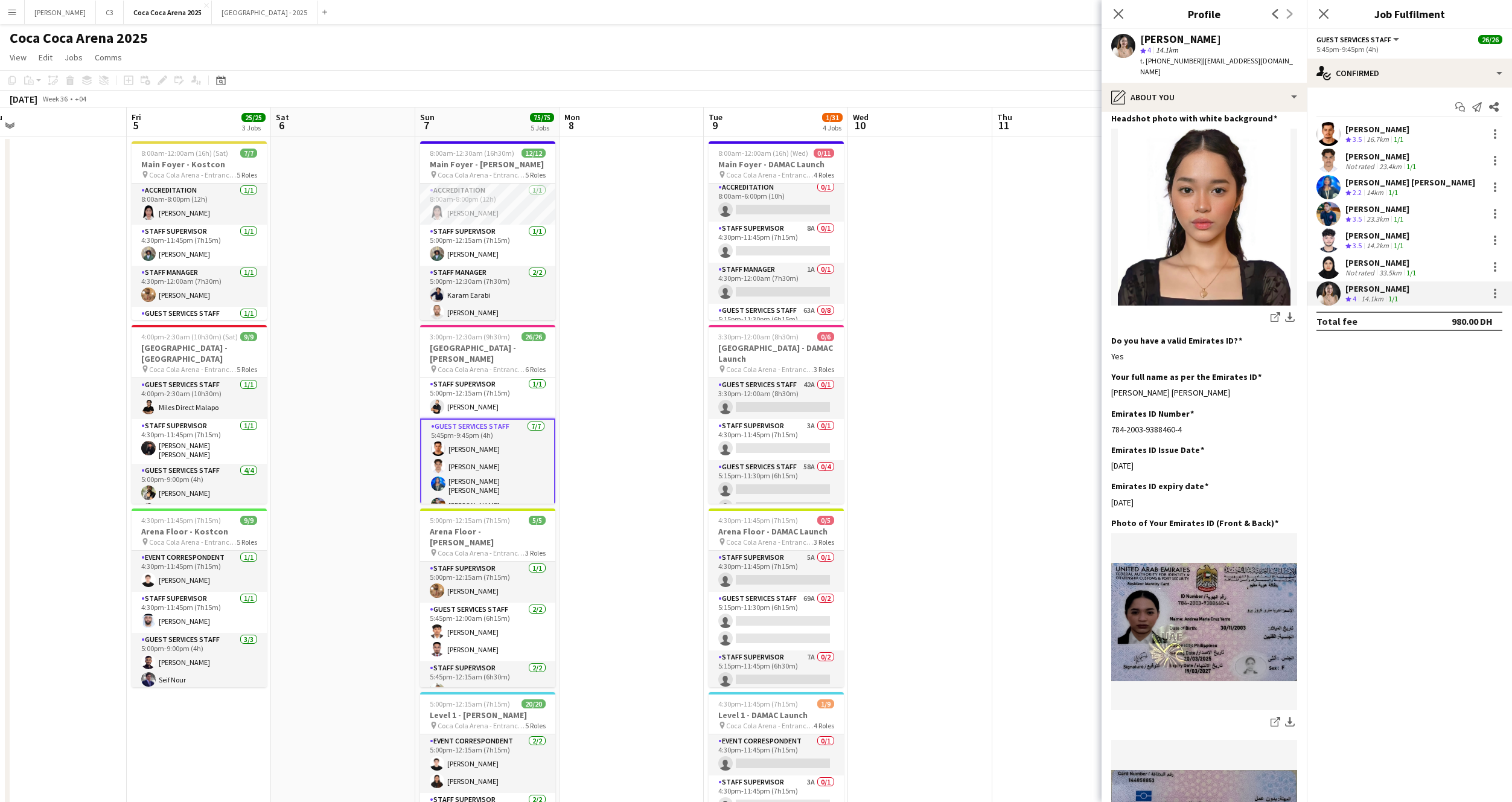
scroll to position [275, 0]
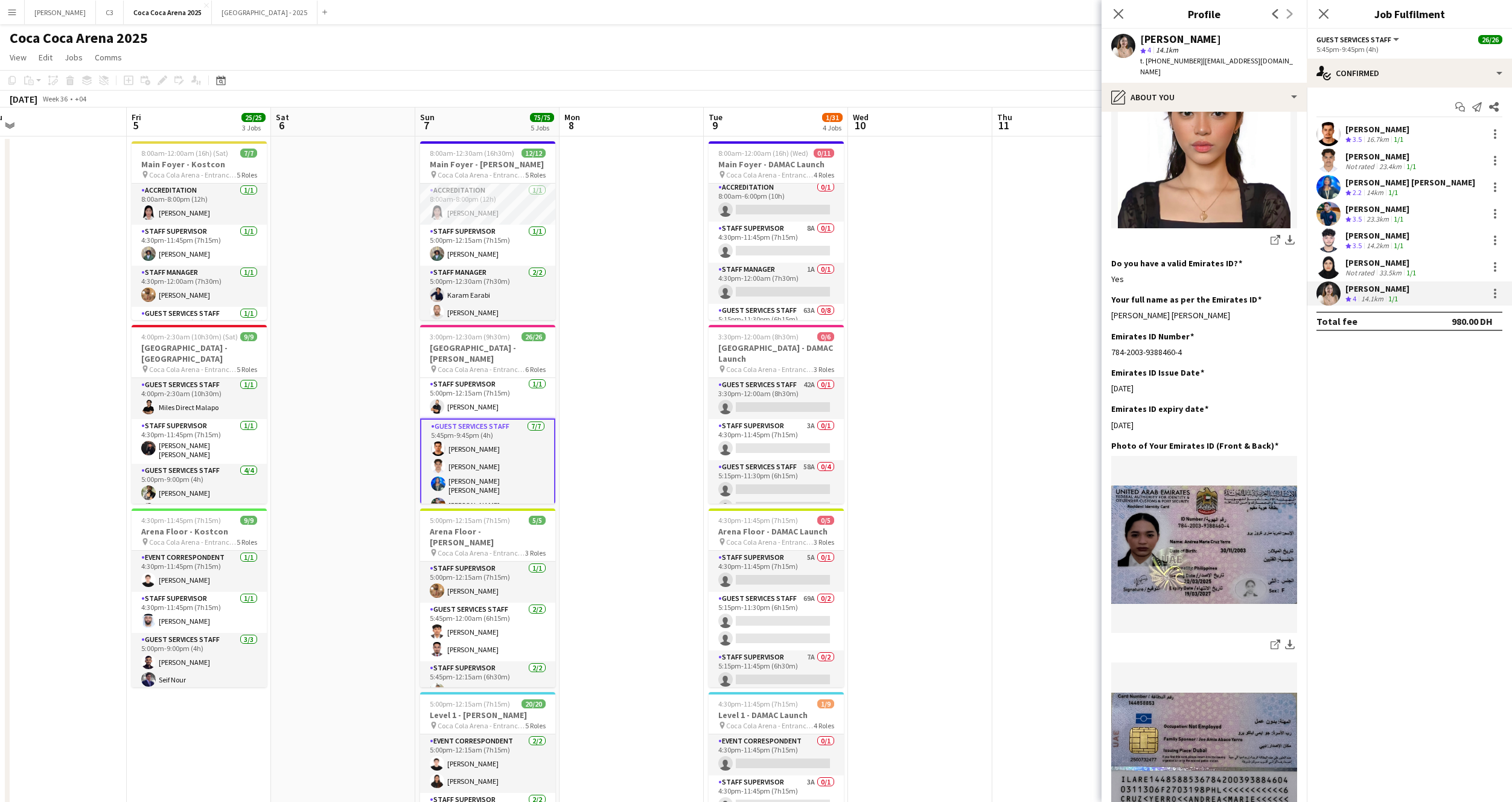
drag, startPoint x: 1207, startPoint y: 294, endPoint x: 1110, endPoint y: 292, distance: 97.0
click at [1110, 292] on app-section-data-types "Bio Edit this field I am a professional person that is eager to develop new ski…" at bounding box center [1204, 457] width 205 height 690
click at [1327, 236] on app-user-avatar at bounding box center [1328, 240] width 24 height 24
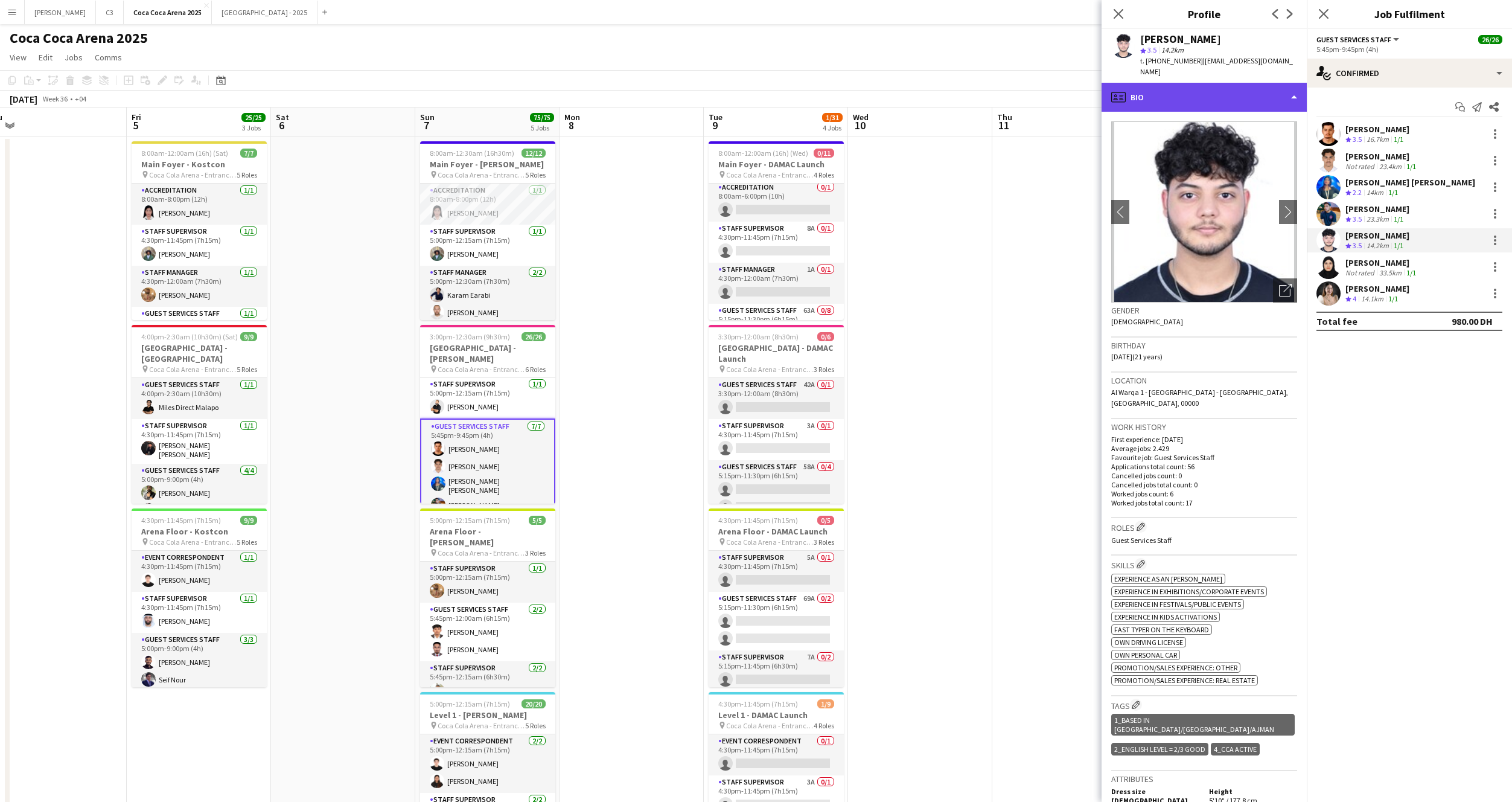
click at [1222, 90] on div "profile Bio" at bounding box center [1204, 97] width 205 height 29
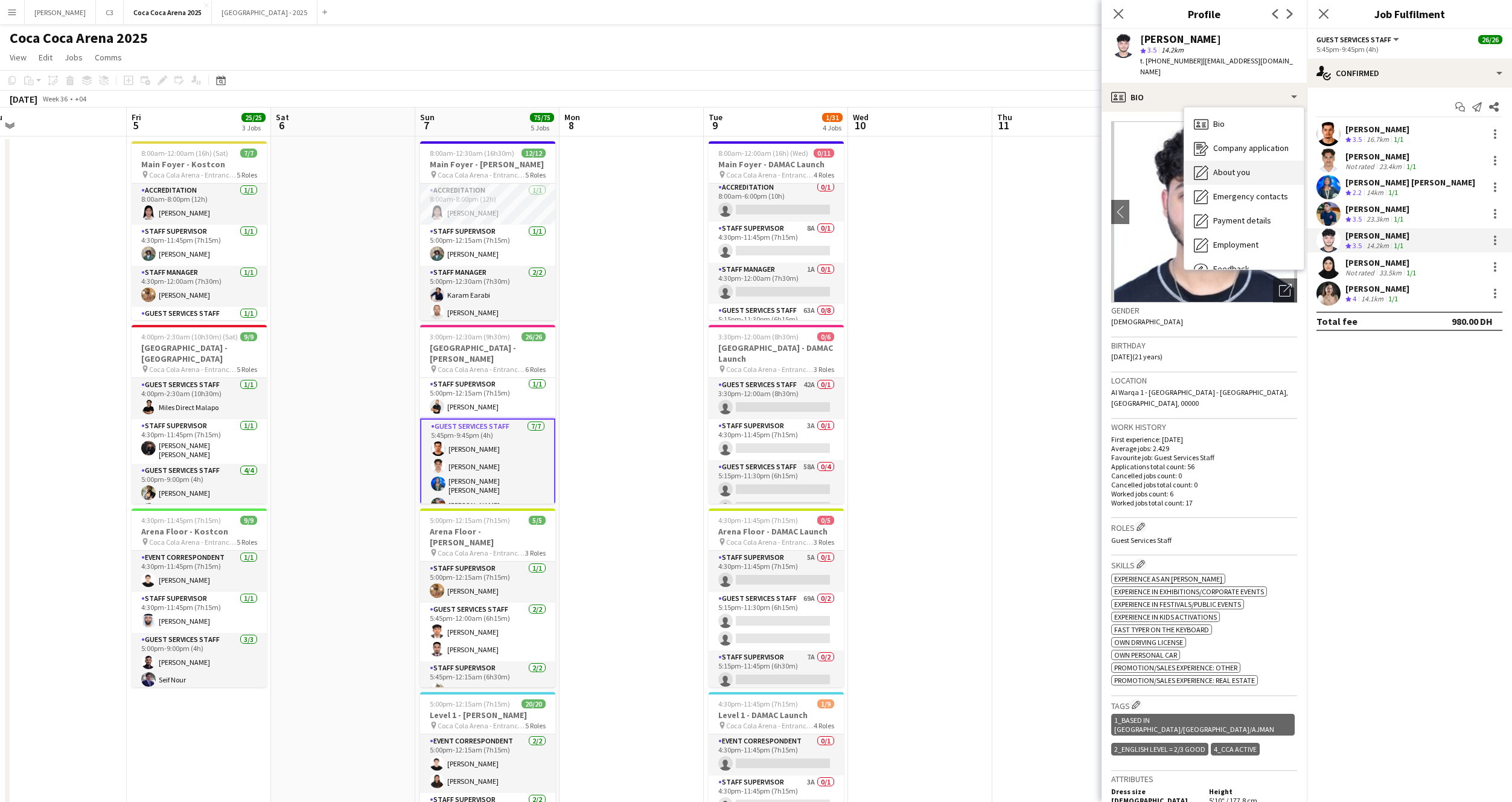
click at [1234, 167] on span "About you" at bounding box center [1232, 172] width 37 height 11
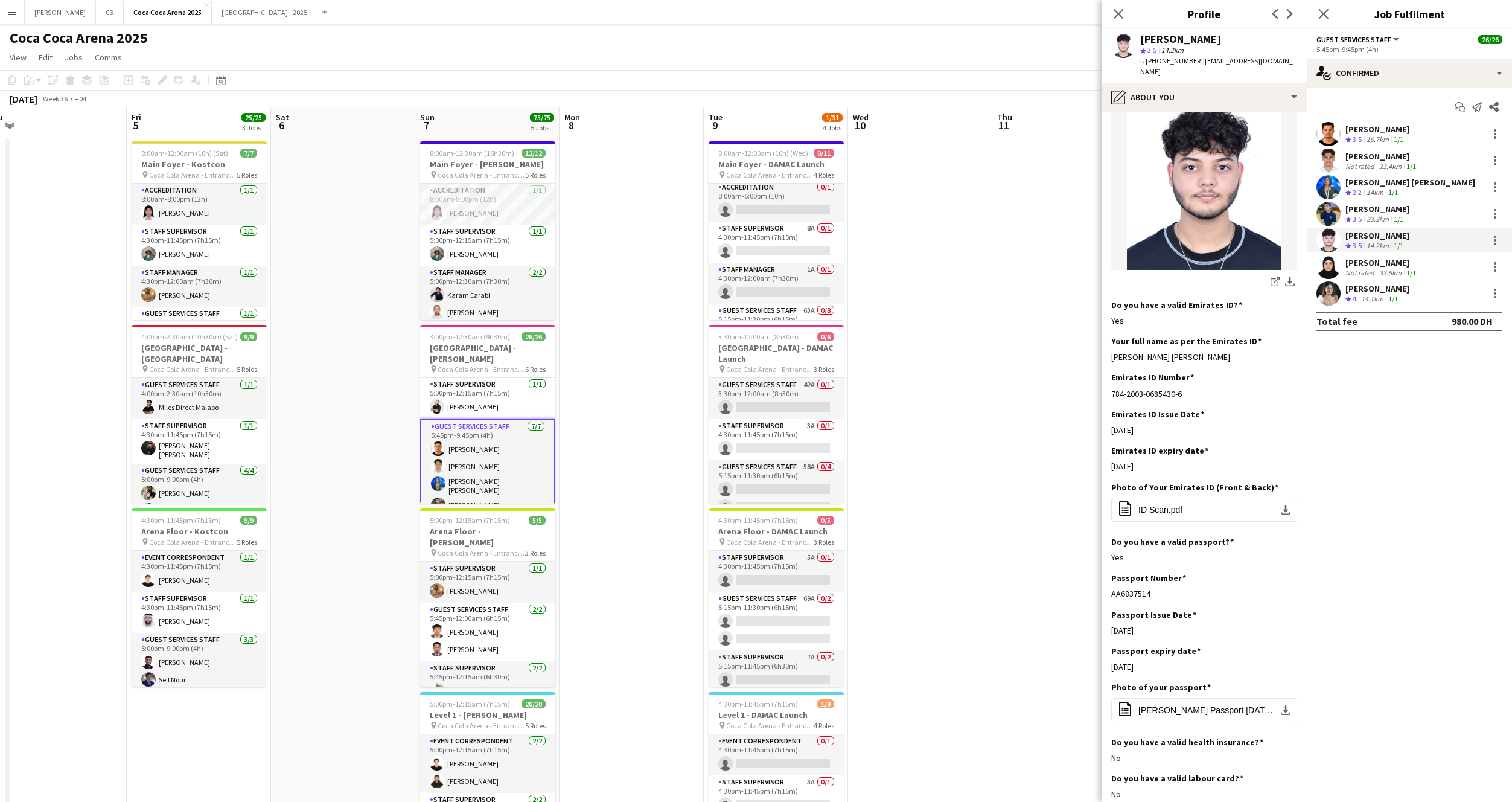
scroll to position [242, 0]
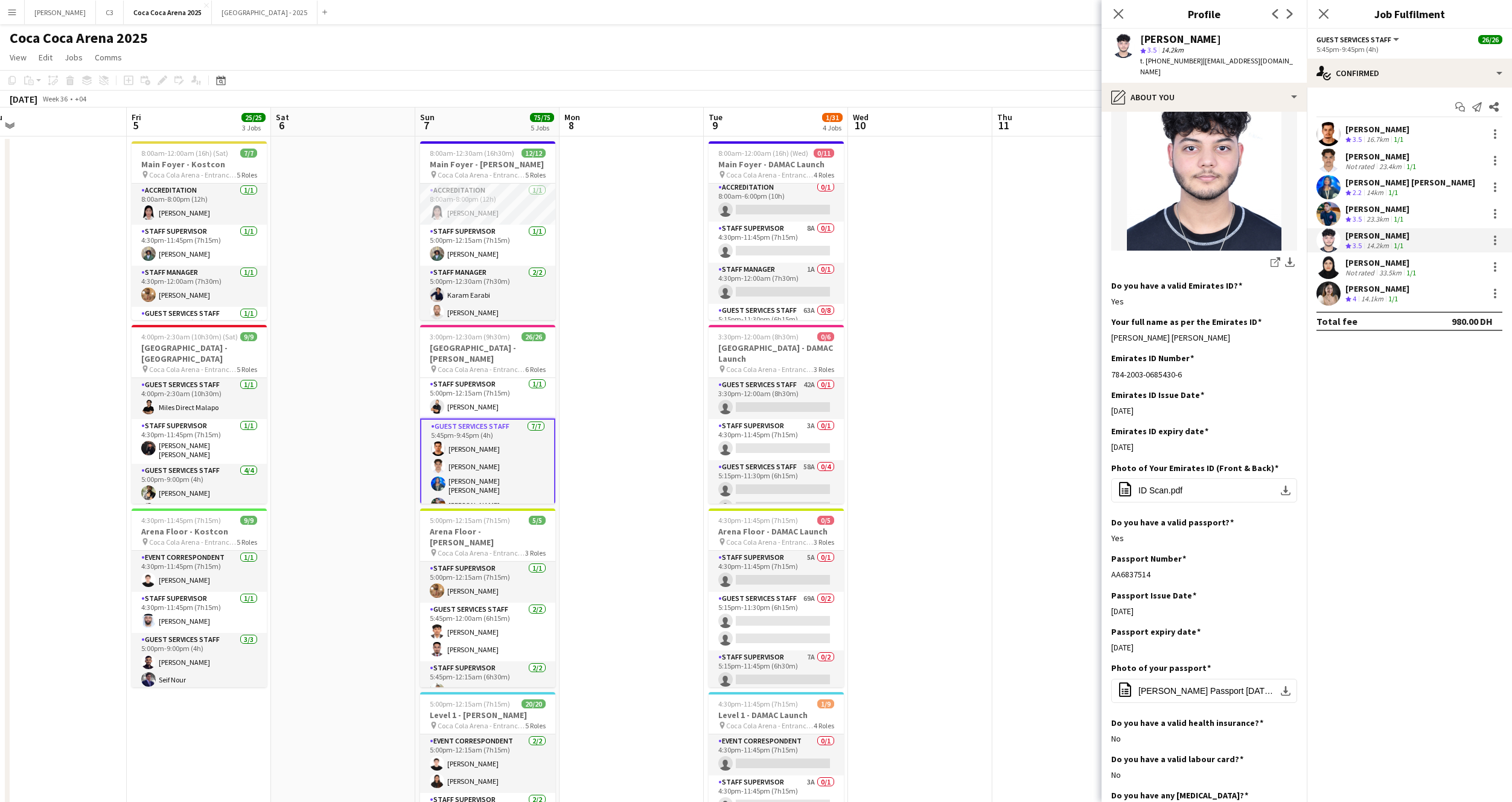
drag, startPoint x: 1224, startPoint y: 328, endPoint x: 1110, endPoint y: 328, distance: 114.0
click at [1110, 328] on app-section-data-types "Bio Edit this field I am a dedicated professional with excellent communication …" at bounding box center [1204, 457] width 205 height 690
click at [504, 429] on app-card-role "Guest Services Staff 11/11 5:45pm-12:00am (6h15m) Khalil Muhammad Kirti Sharma …" at bounding box center [488, 472] width 135 height 220
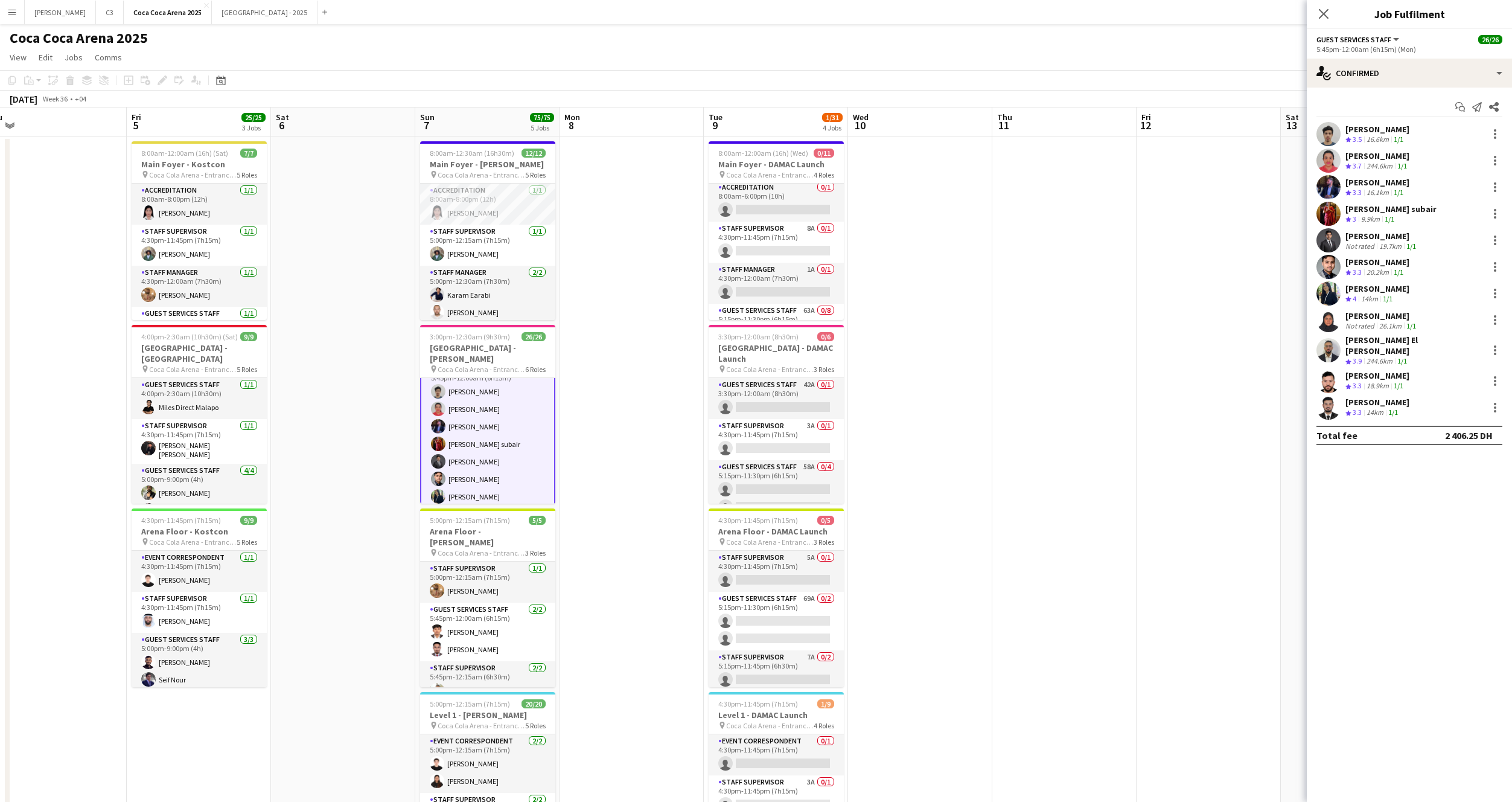
scroll to position [358, 0]
click at [511, 436] on app-card-role "Guest Services Staff 5/5 5:45pm-12:15am (6h30m) Camille Ilagan Pooja Ropwani Au…" at bounding box center [488, 453] width 135 height 111
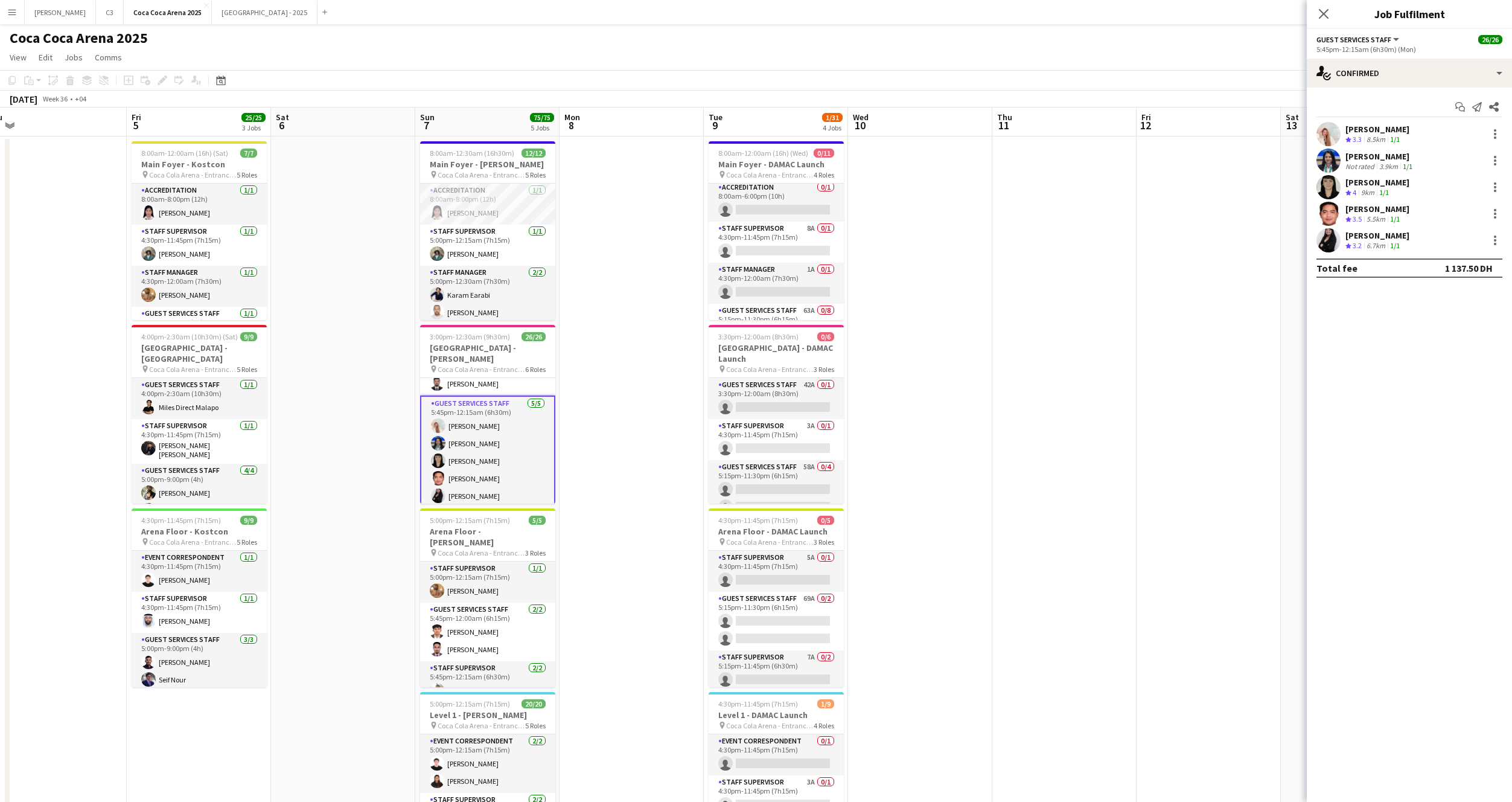
scroll to position [437, 0]
click at [1328, 214] on app-user-avatar at bounding box center [1328, 213] width 24 height 24
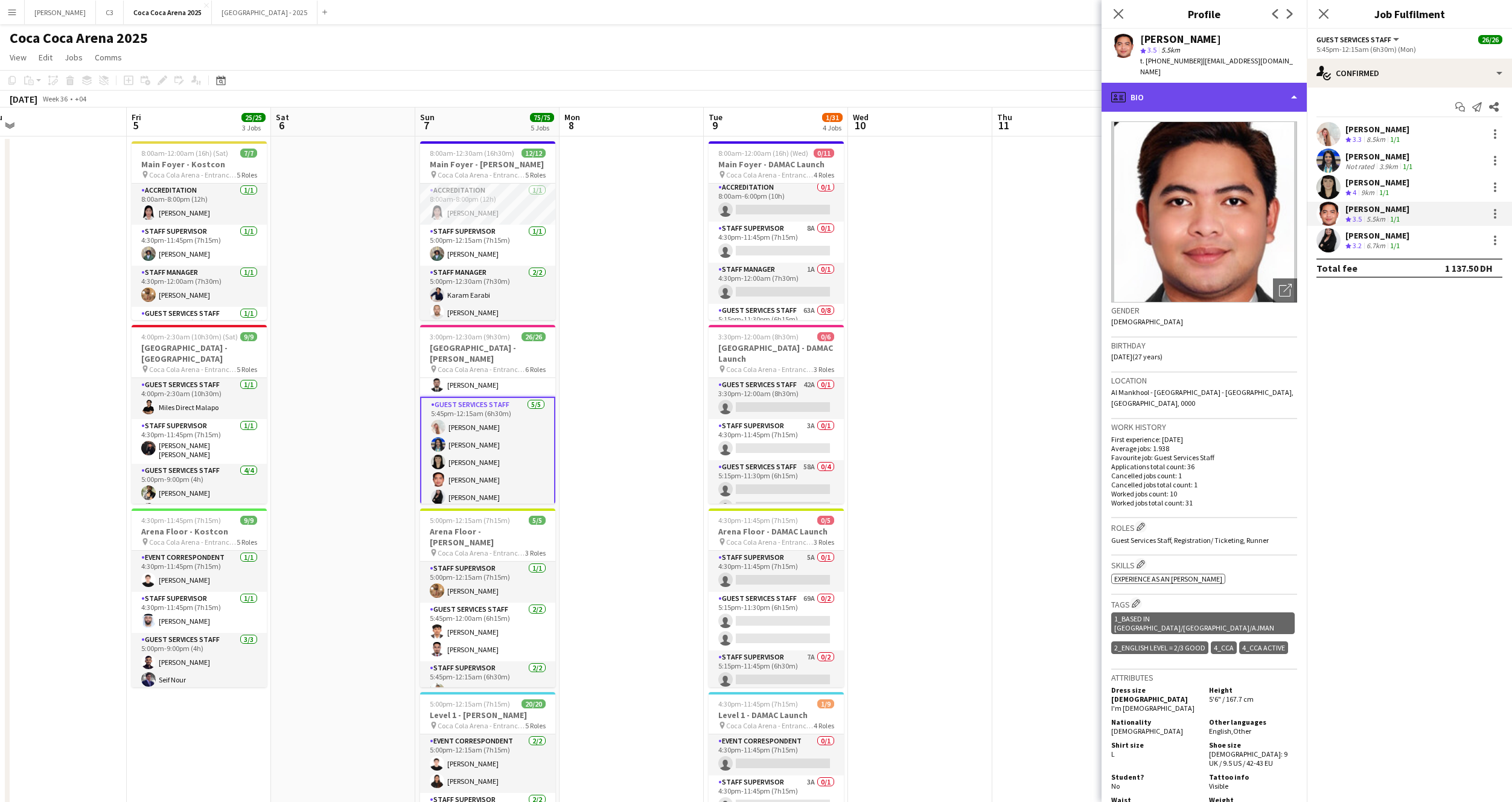
click at [1187, 92] on div "profile Bio" at bounding box center [1204, 97] width 205 height 29
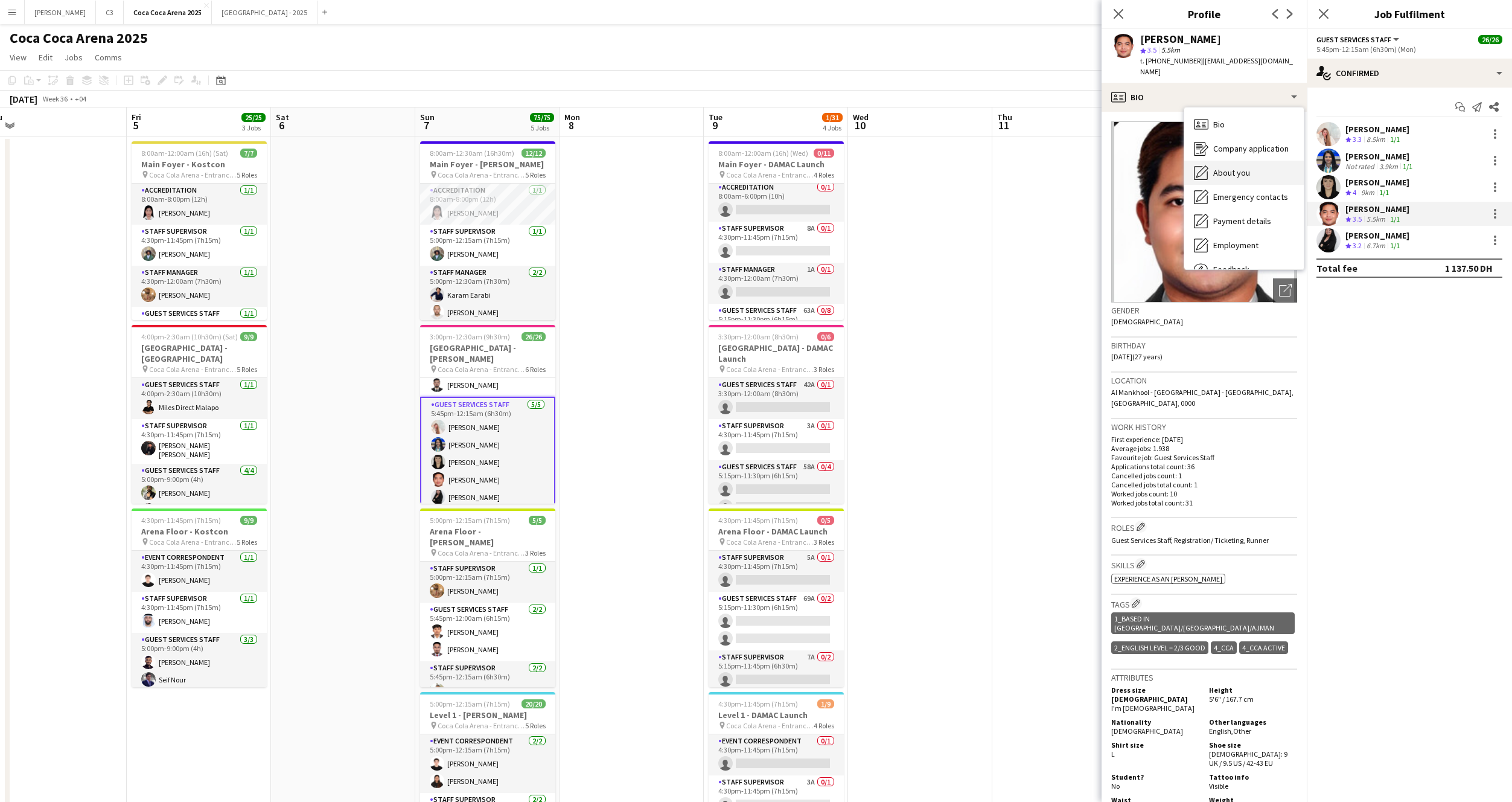
click at [1229, 164] on div "About you About you" at bounding box center [1244, 173] width 119 height 24
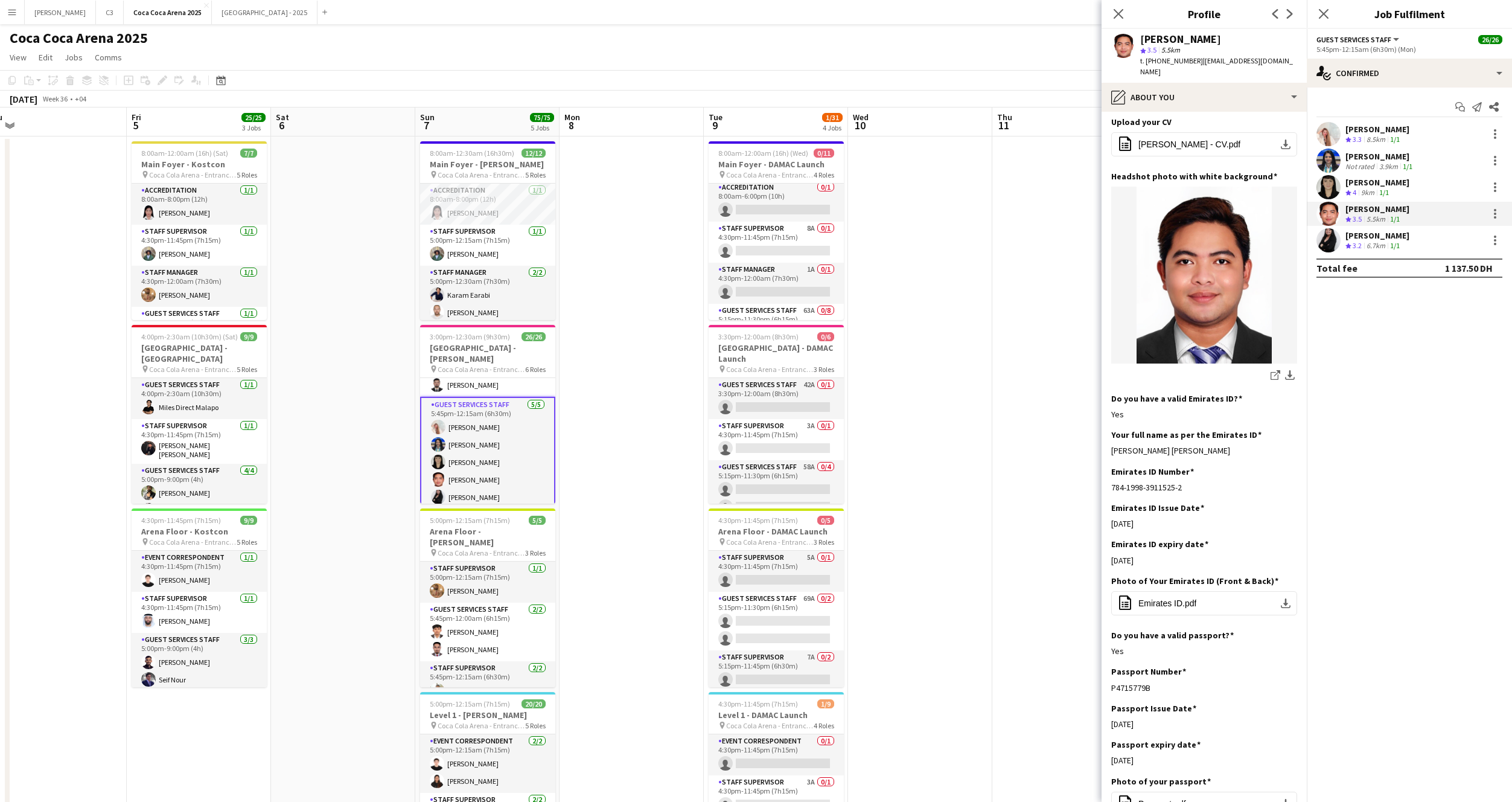
scroll to position [196, 0]
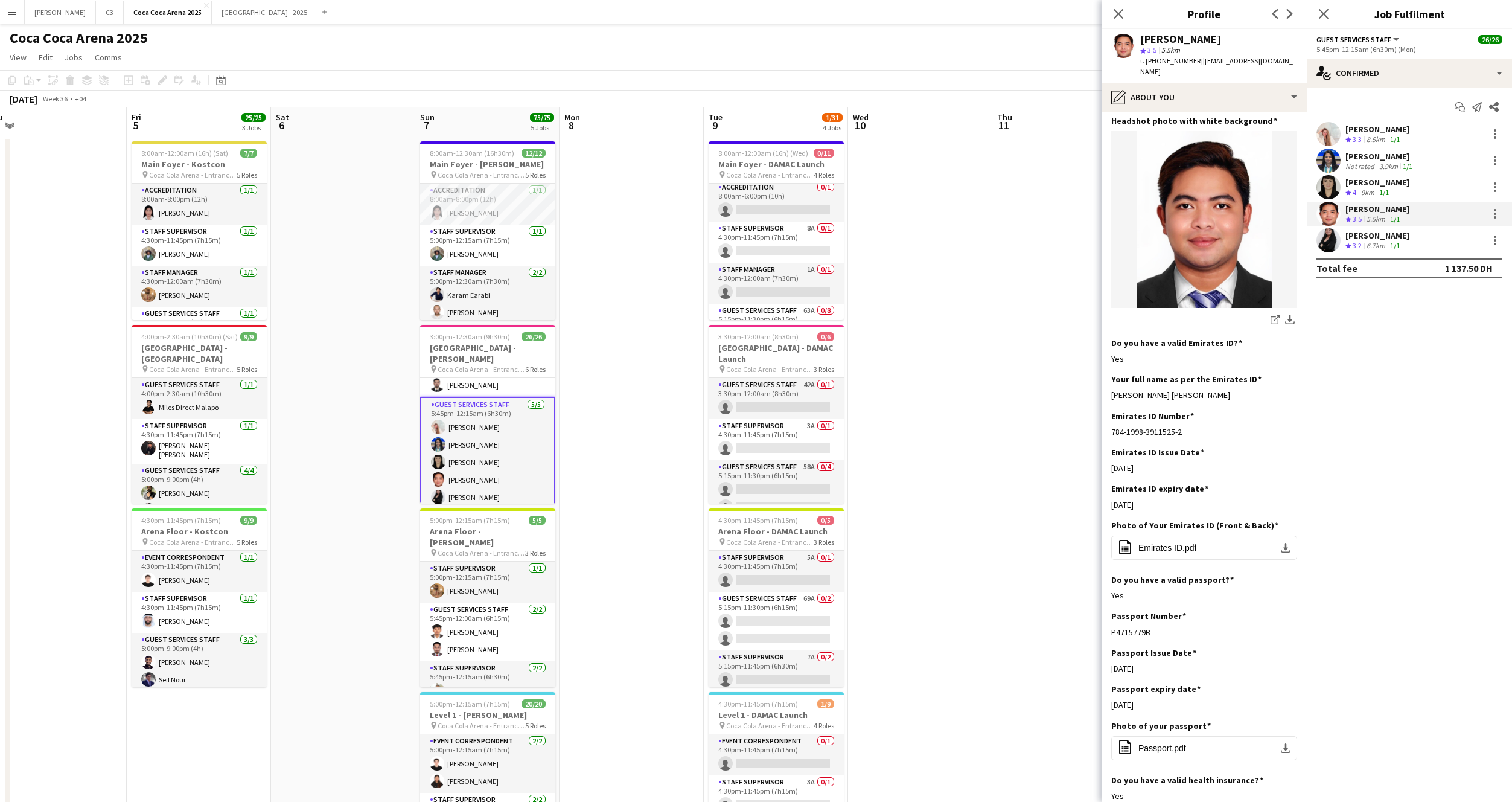
drag, startPoint x: 1239, startPoint y: 396, endPoint x: 1104, endPoint y: 396, distance: 135.0
click at [1104, 396] on app-section-data-types "Bio Edit this field Hello, I'm Patrick Dominique Castro, an experienced profess…" at bounding box center [1204, 457] width 205 height 690
click at [1327, 240] on app-user-avatar at bounding box center [1328, 240] width 24 height 24
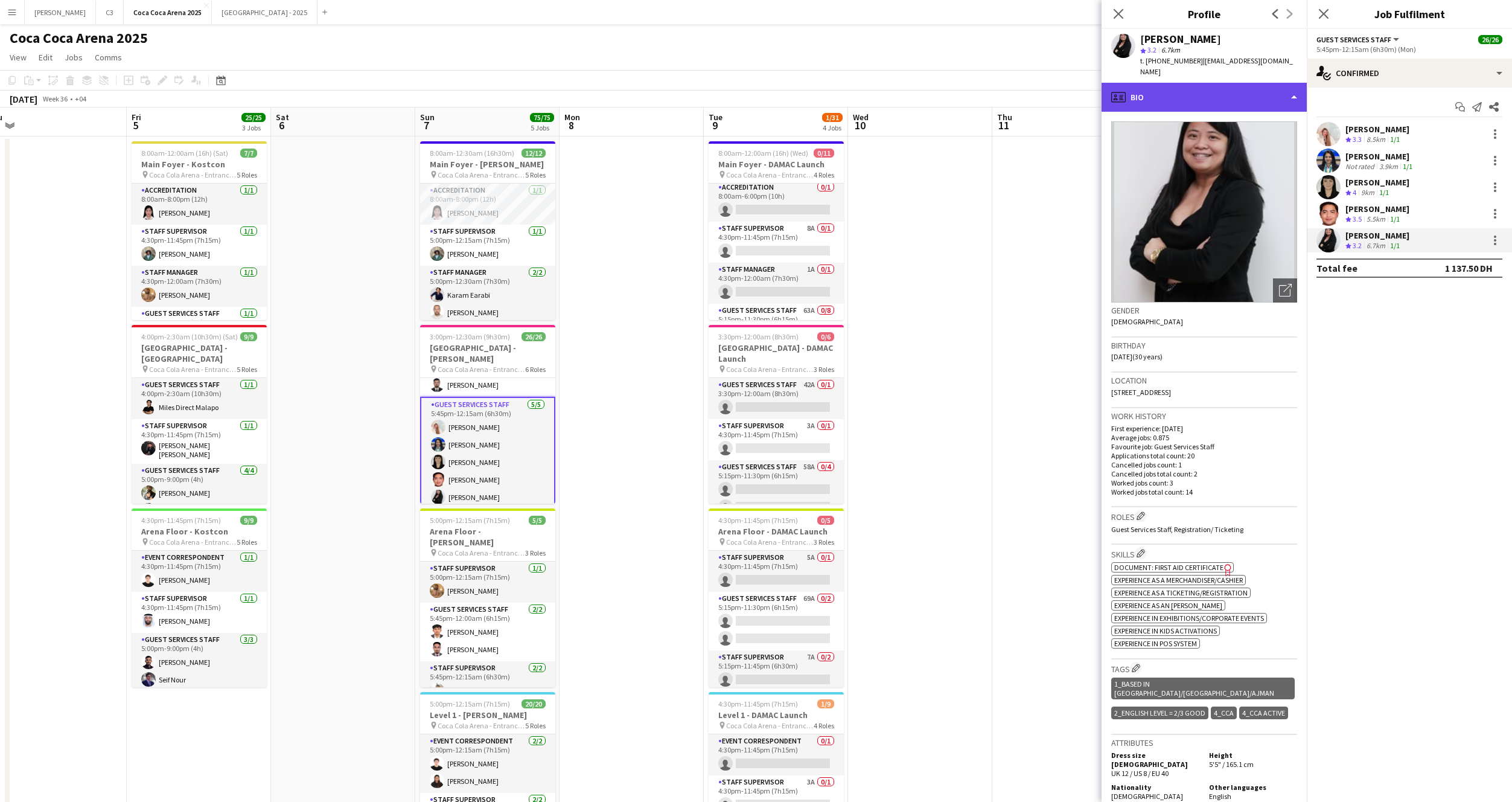
click at [1167, 85] on div "profile Bio" at bounding box center [1204, 97] width 205 height 29
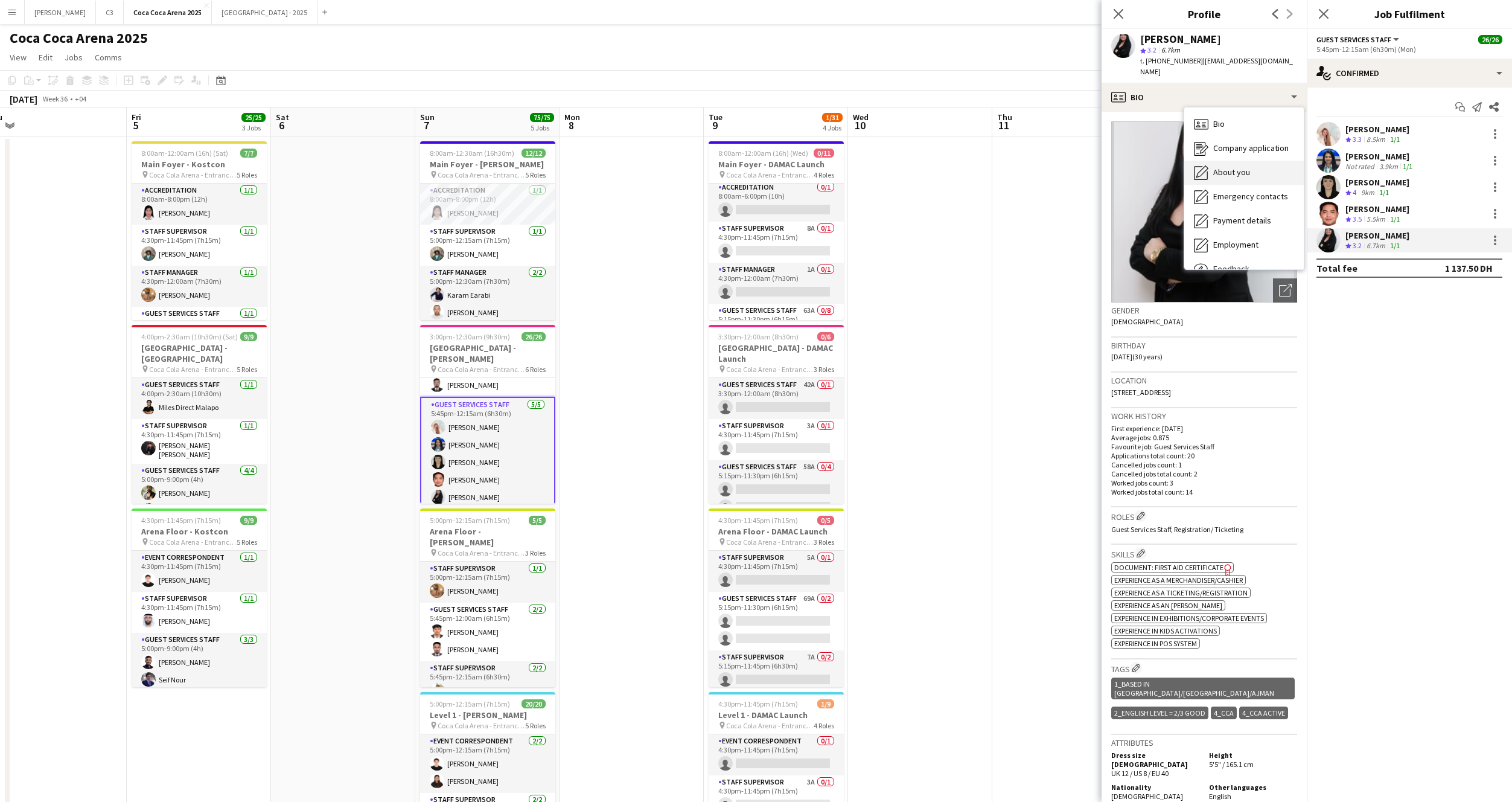
click at [1219, 167] on span "About you" at bounding box center [1232, 172] width 37 height 11
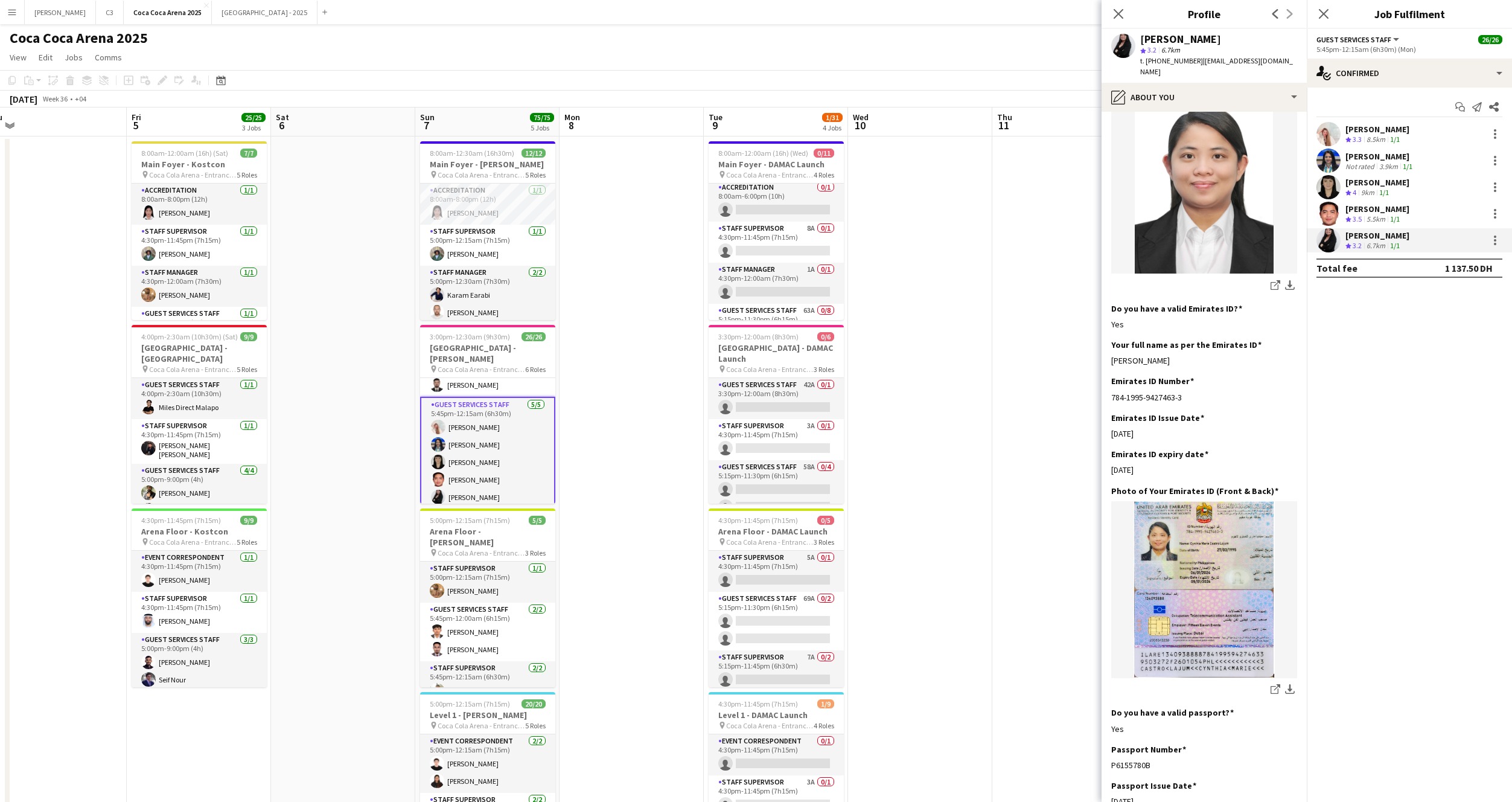
scroll to position [199, 0]
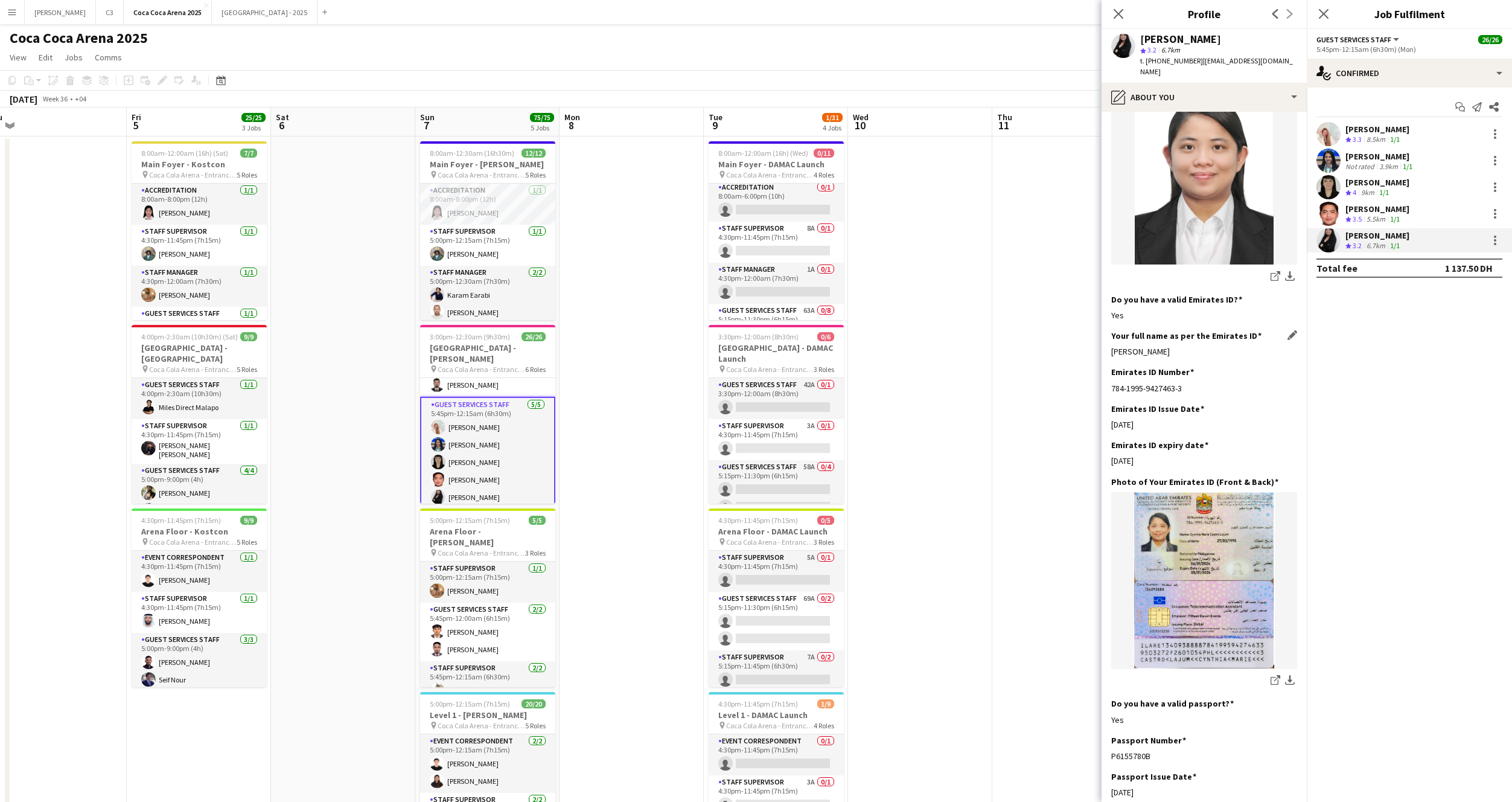
drag, startPoint x: 1217, startPoint y: 341, endPoint x: 1112, endPoint y: 340, distance: 105.0
click at [1112, 346] on div "Cynthia Marie Castro Lajum" at bounding box center [1204, 351] width 186 height 11
click at [1328, 189] on app-user-avatar at bounding box center [1328, 187] width 24 height 24
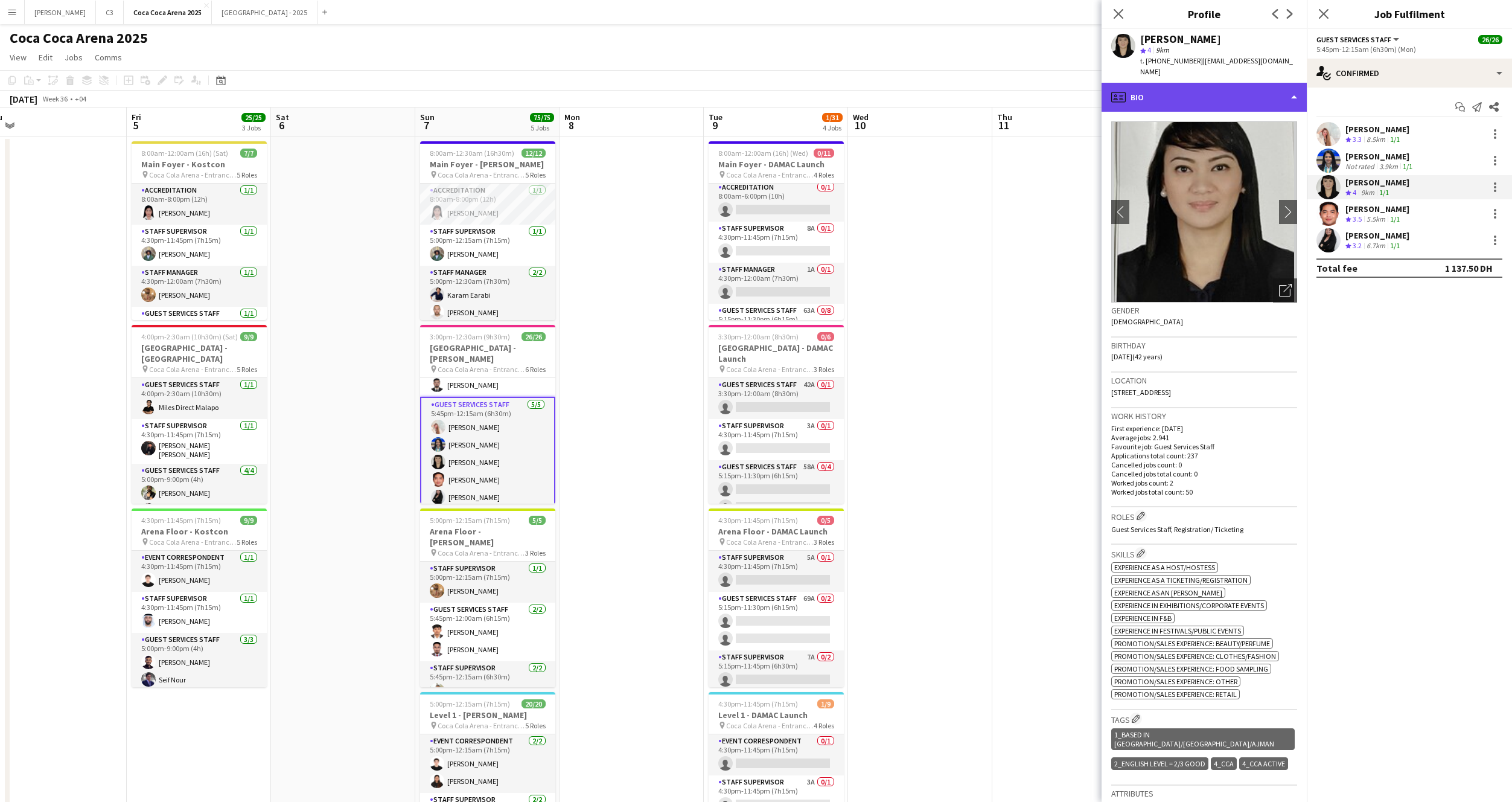
click at [1241, 90] on div "profile Bio" at bounding box center [1204, 97] width 205 height 29
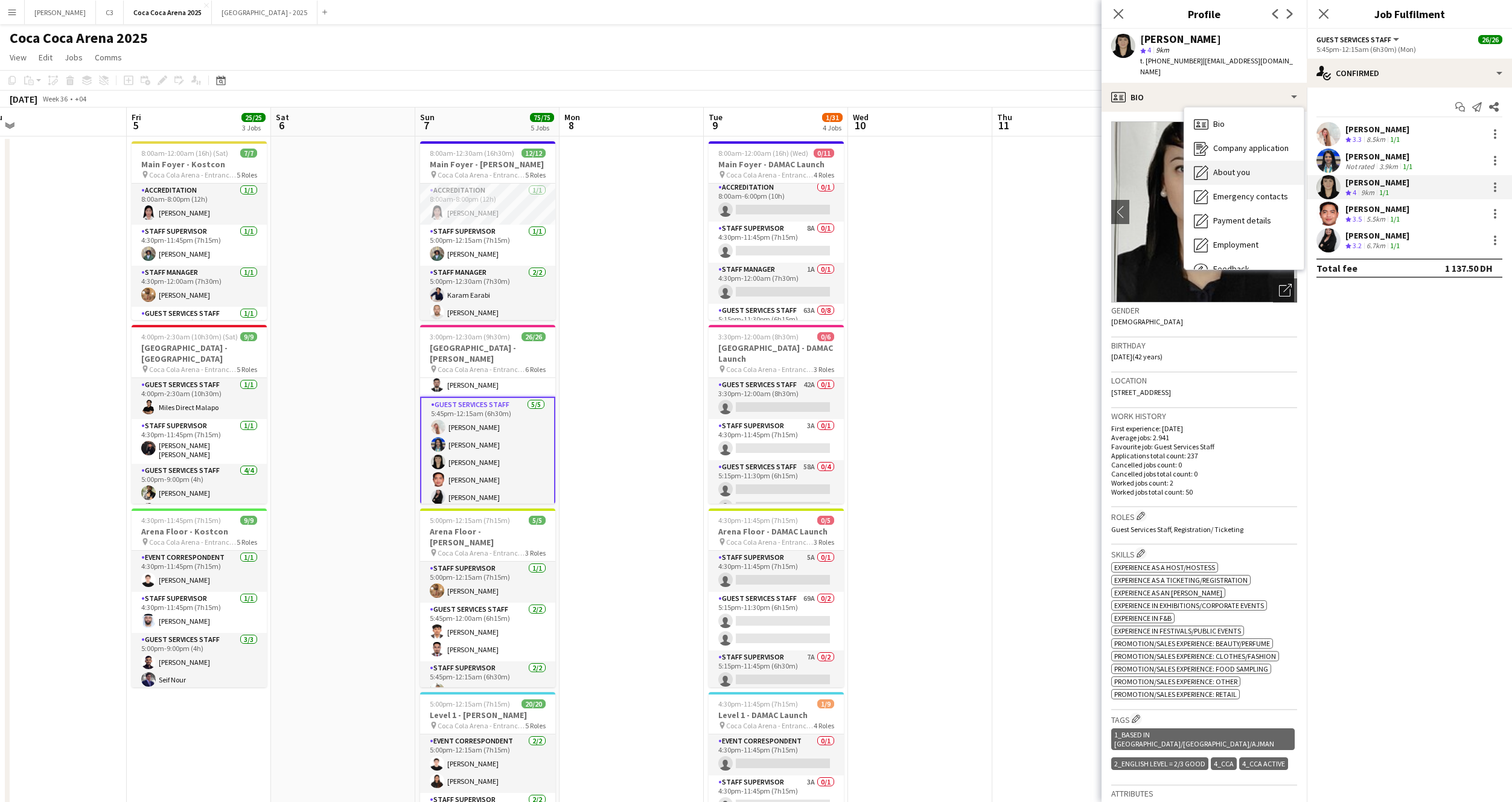
click at [1240, 167] on span "About you" at bounding box center [1232, 172] width 37 height 11
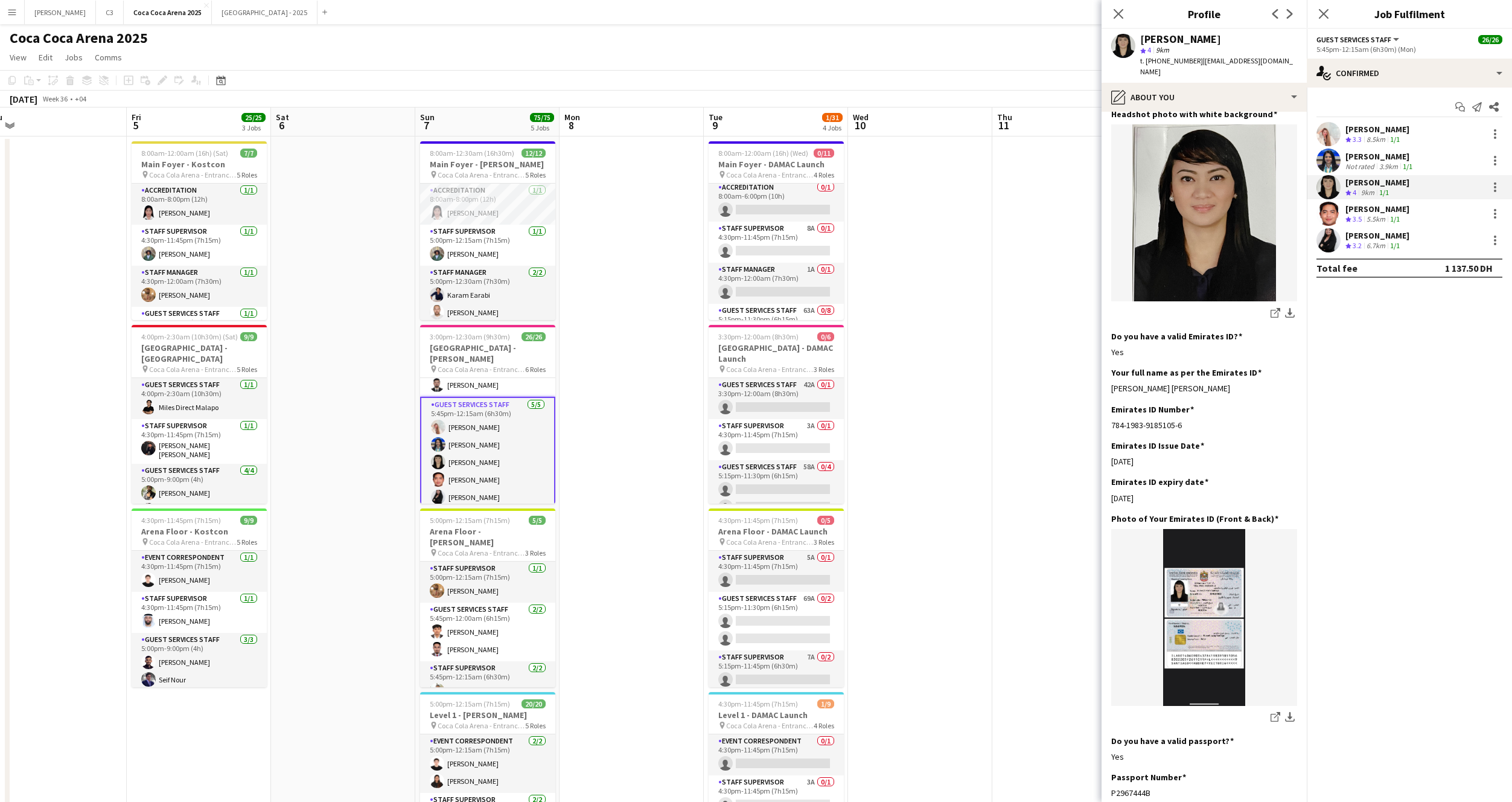
scroll to position [154, 0]
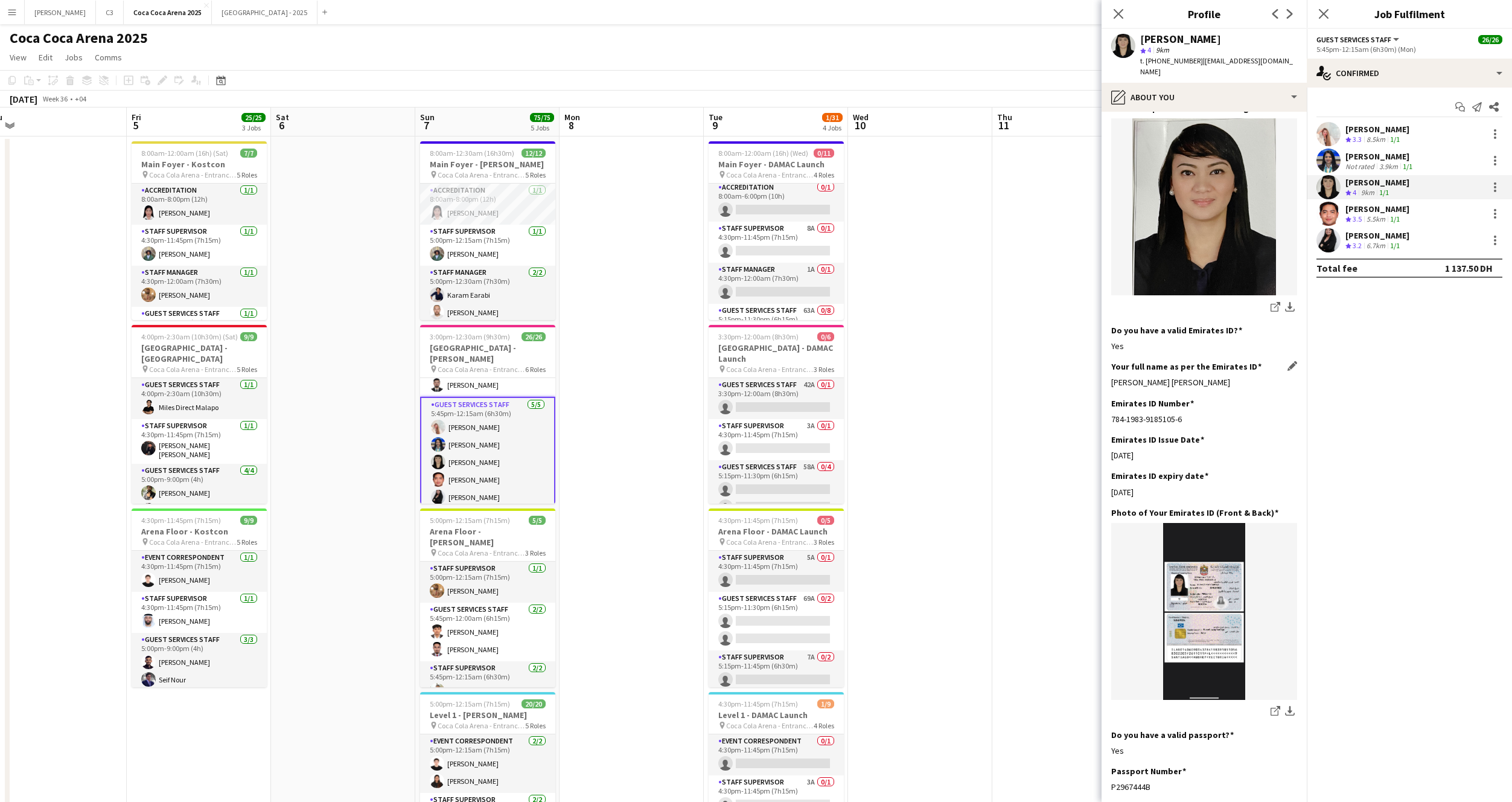
drag, startPoint x: 1166, startPoint y: 372, endPoint x: 1111, endPoint y: 372, distance: 55.0
click at [1112, 377] on div "Aubrey Victoria Santiago" at bounding box center [1204, 382] width 186 height 11
click at [1324, 161] on app-user-avatar at bounding box center [1328, 160] width 24 height 24
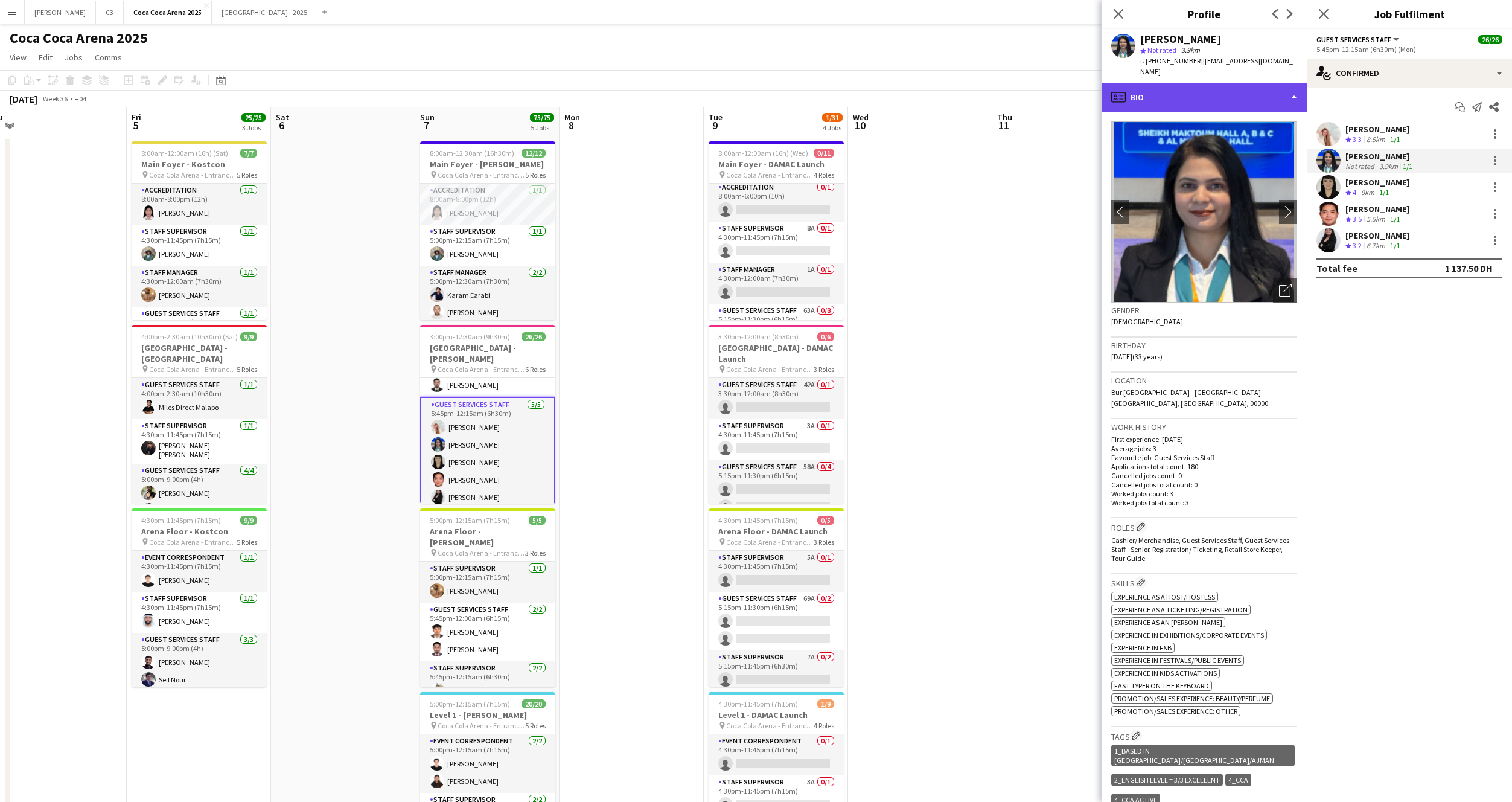
click at [1203, 83] on div "profile Bio" at bounding box center [1204, 97] width 205 height 29
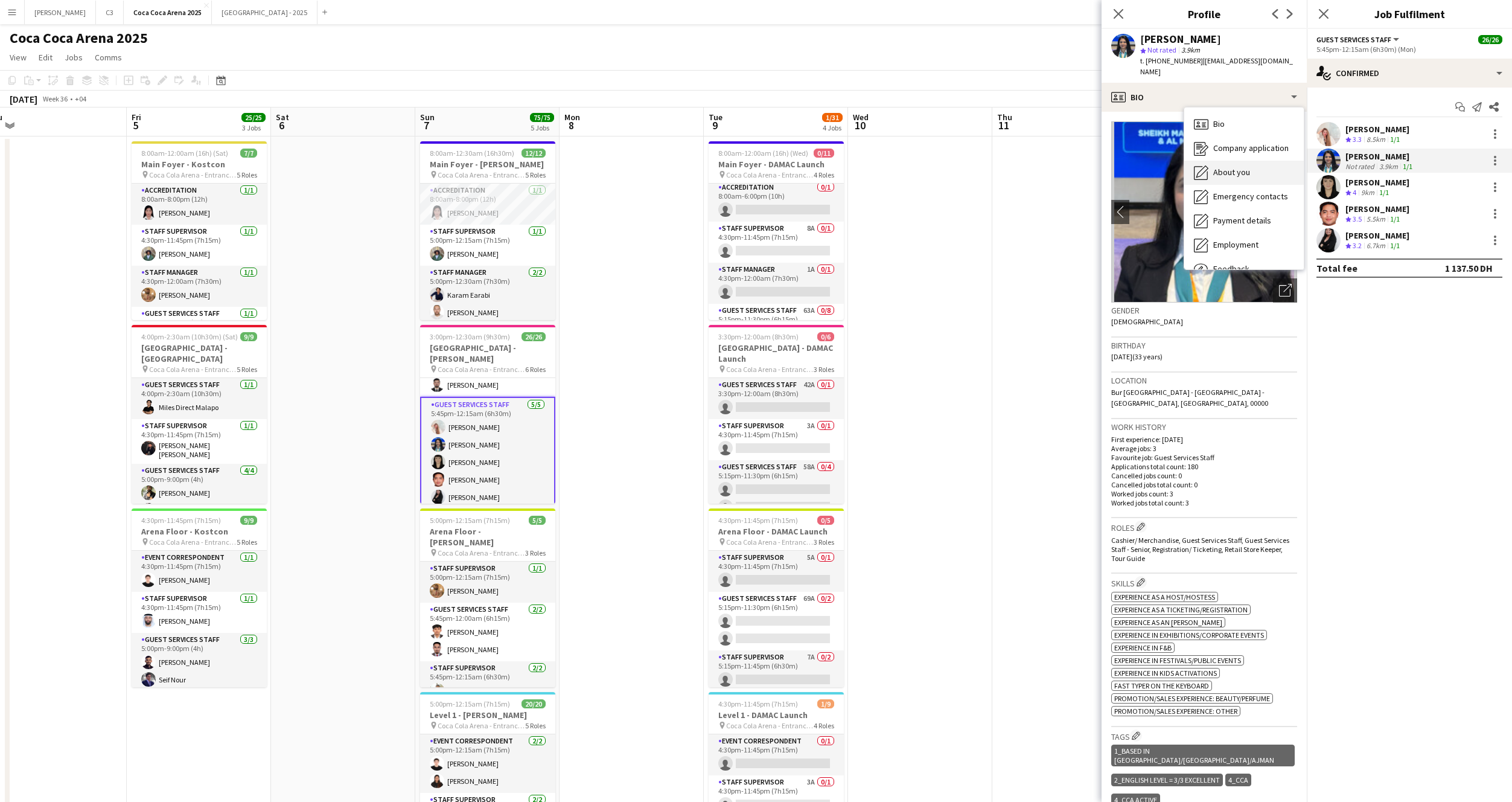
click at [1229, 167] on span "About you" at bounding box center [1232, 172] width 37 height 11
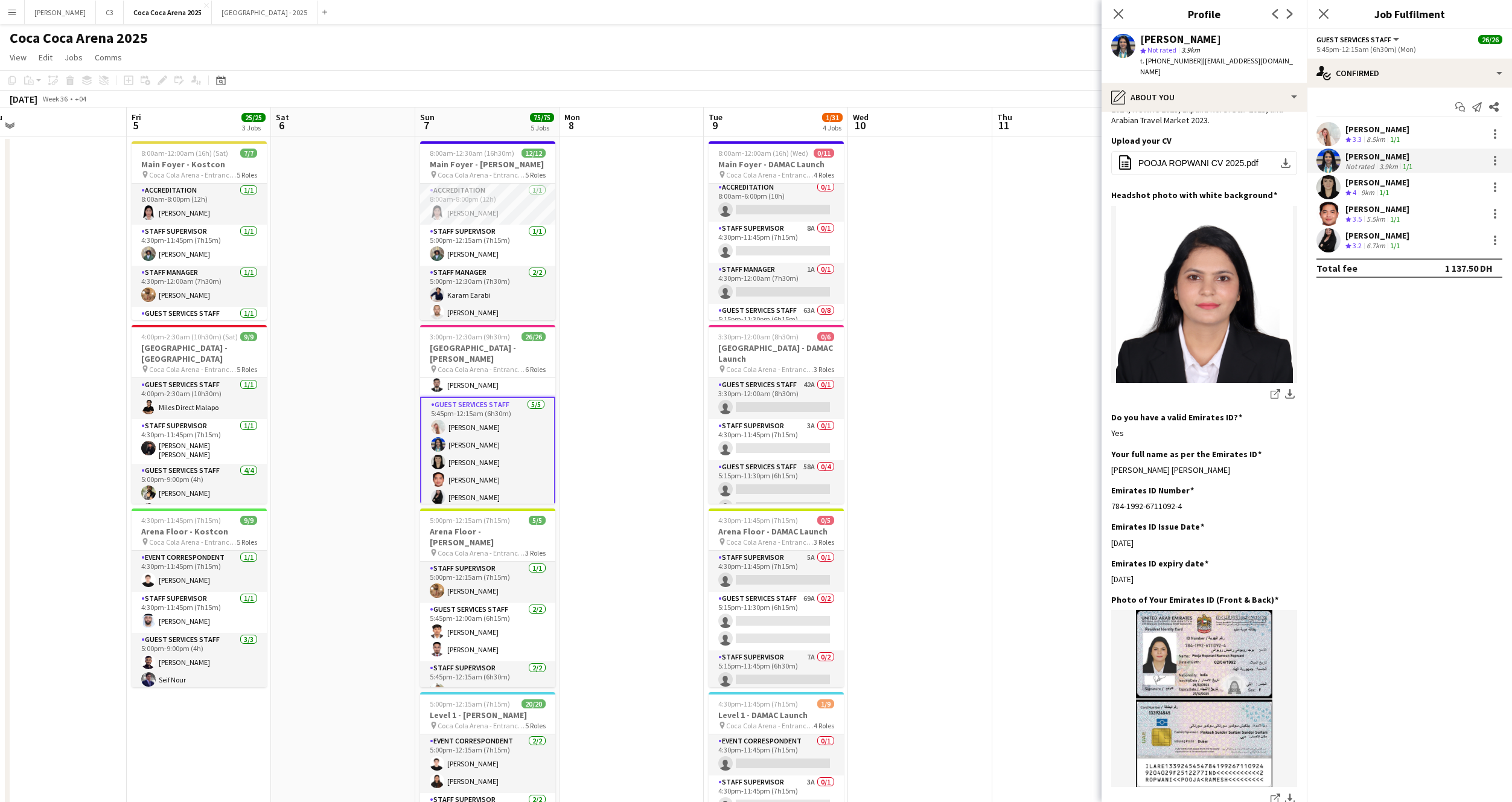
scroll to position [176, 0]
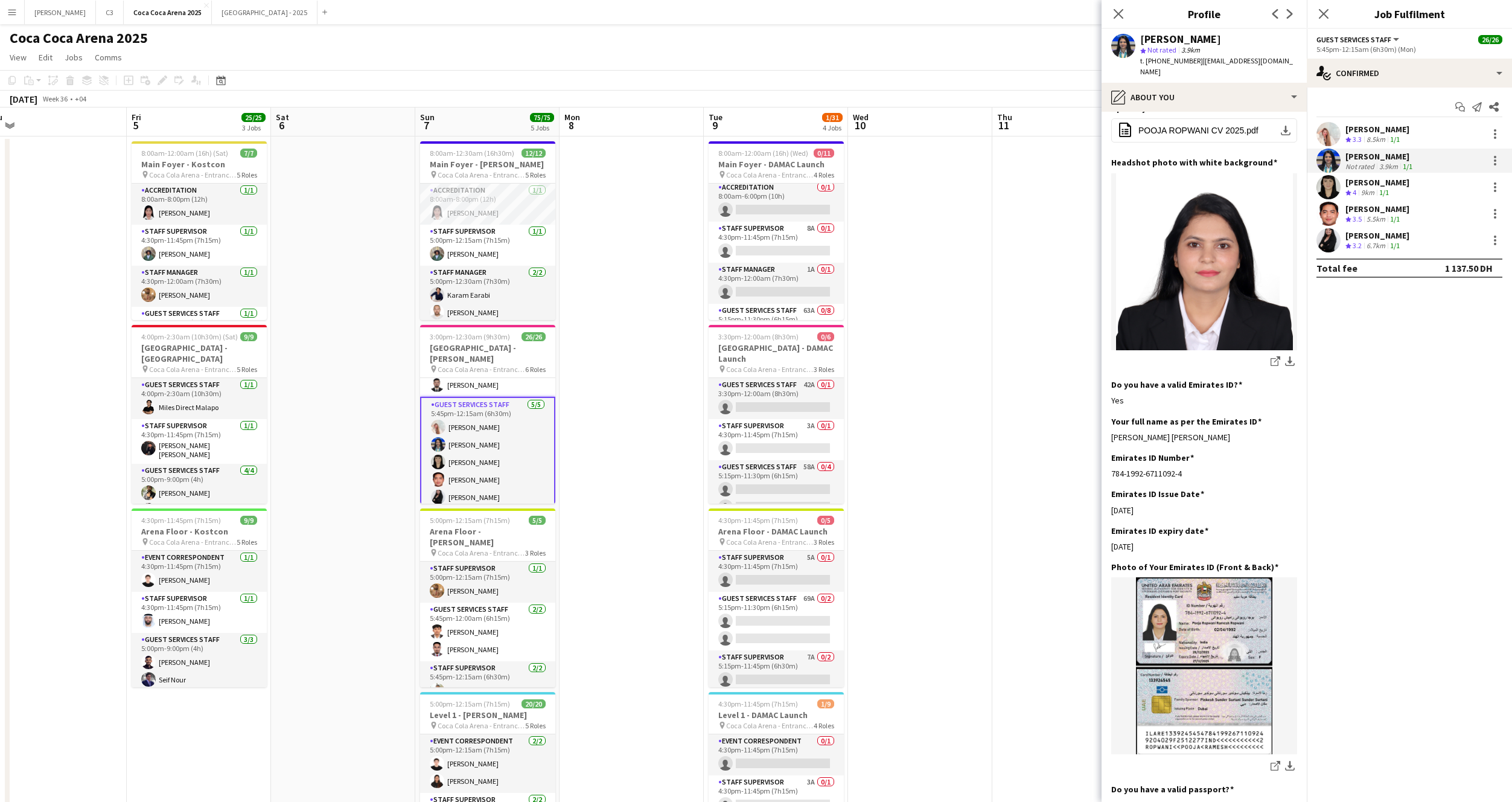
drag, startPoint x: 1238, startPoint y: 405, endPoint x: 1108, endPoint y: 405, distance: 130.0
click at [1108, 405] on app-section-data-types "Bio Edit this field I am Pooja Ropwani, born on 2nd April 1992. I am Indian and…" at bounding box center [1204, 457] width 205 height 690
click at [1320, 140] on app-user-avatar at bounding box center [1328, 134] width 24 height 24
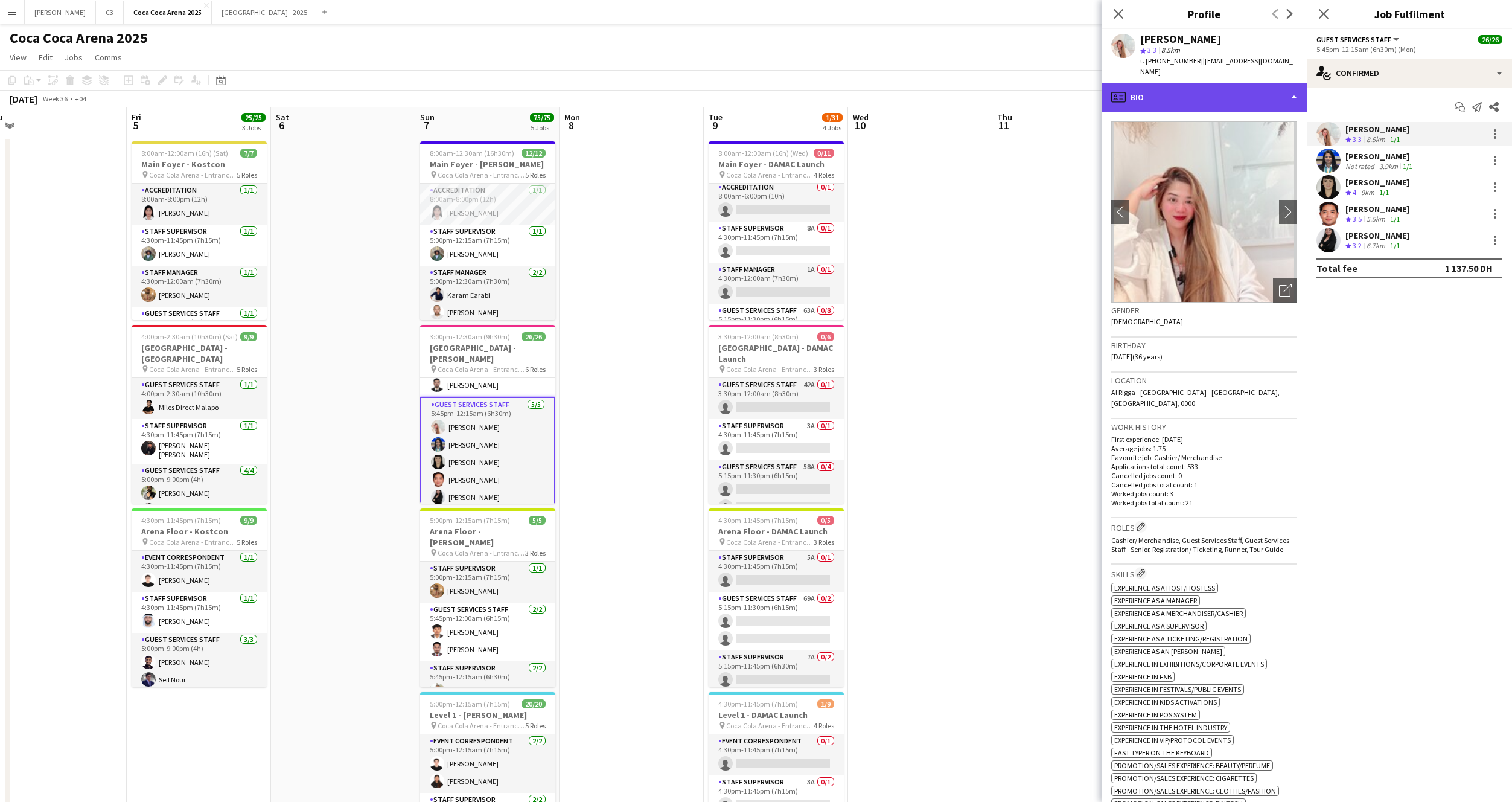
click at [1201, 83] on div "profile Bio" at bounding box center [1204, 97] width 205 height 29
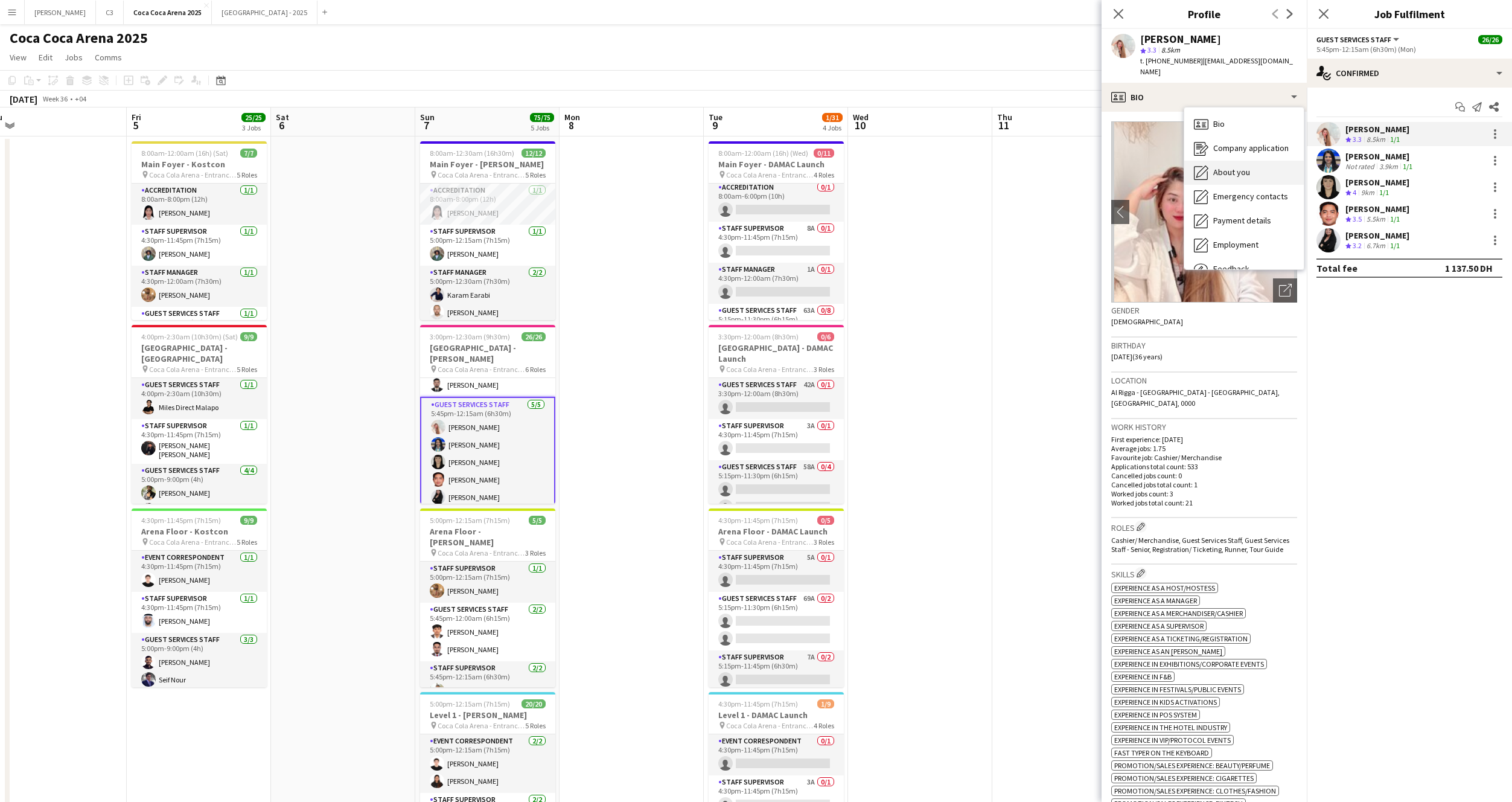
click at [1222, 161] on div "About you About you" at bounding box center [1244, 173] width 119 height 24
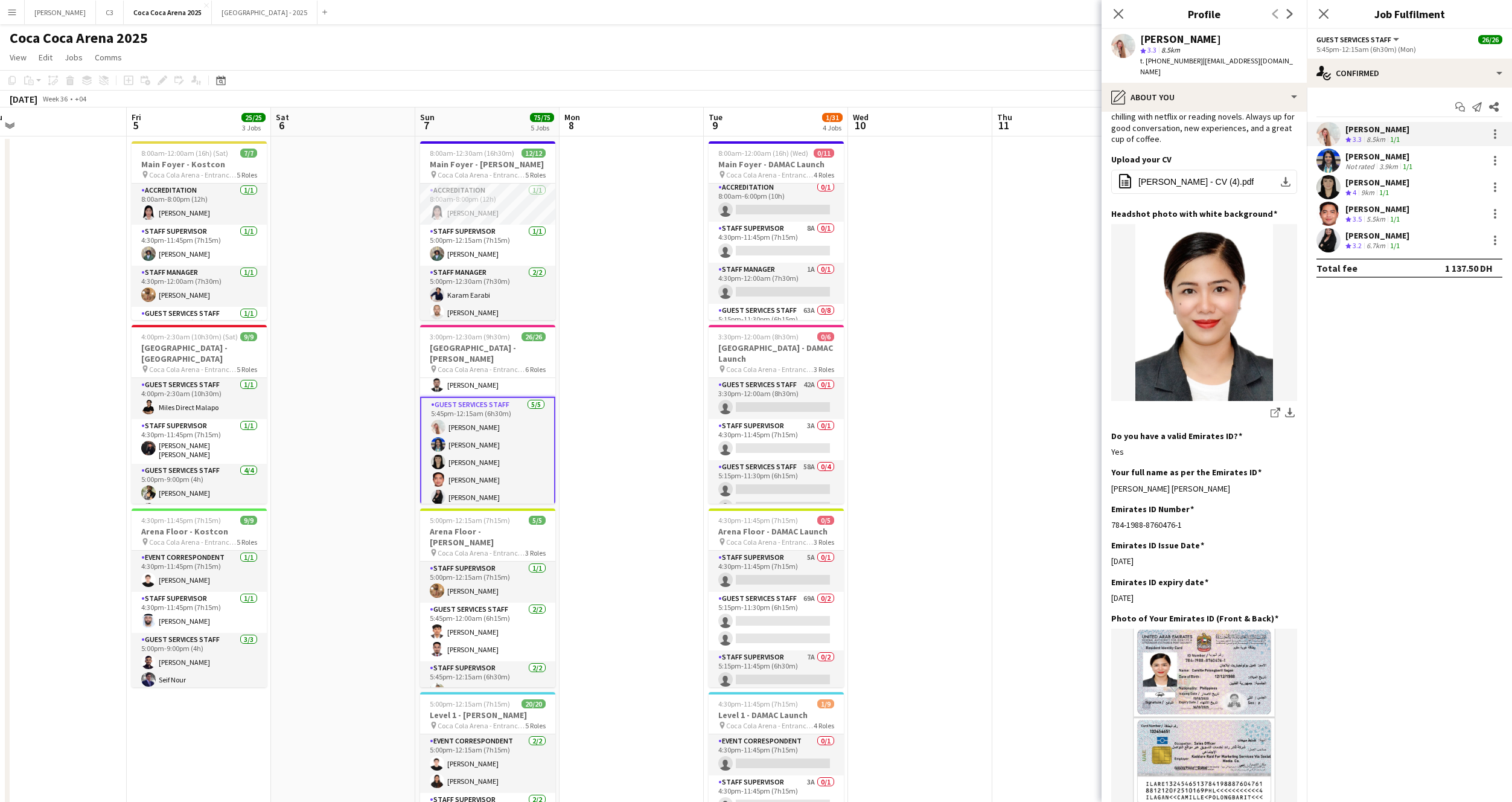
scroll to position [211, 0]
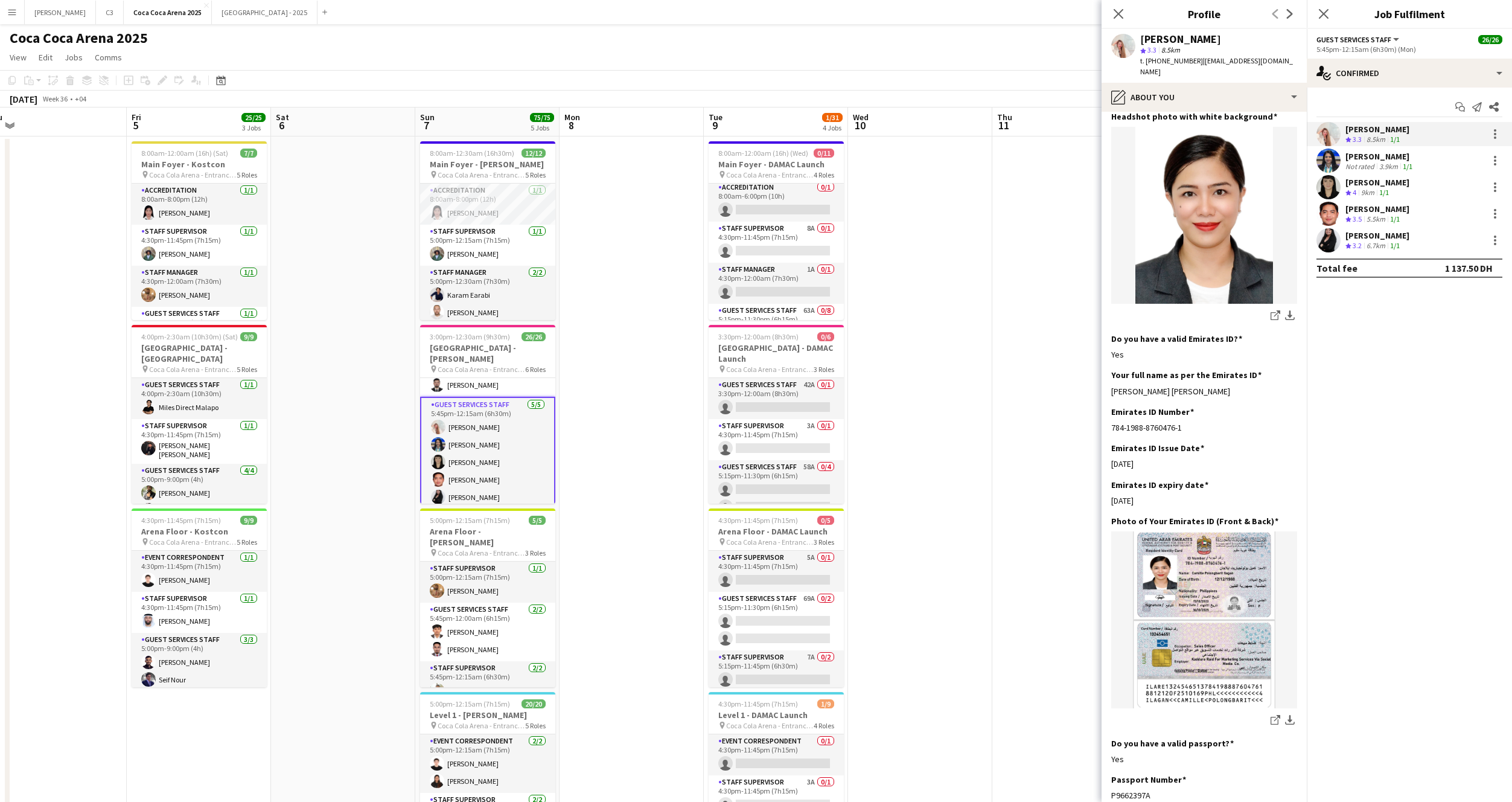
drag, startPoint x: 1215, startPoint y: 371, endPoint x: 1110, endPoint y: 372, distance: 105.0
click at [1110, 372] on app-section-data-types "Bio Edit this field I am Camille Ilagan, I’ve been working in dubai for 11yrs w…" at bounding box center [1204, 457] width 205 height 690
click at [498, 404] on app-card-role "Guest Services Staff 11/11 5:45pm-12:00am (6h15m) Khalil Muhammad Kirti Sharma …" at bounding box center [488, 349] width 135 height 220
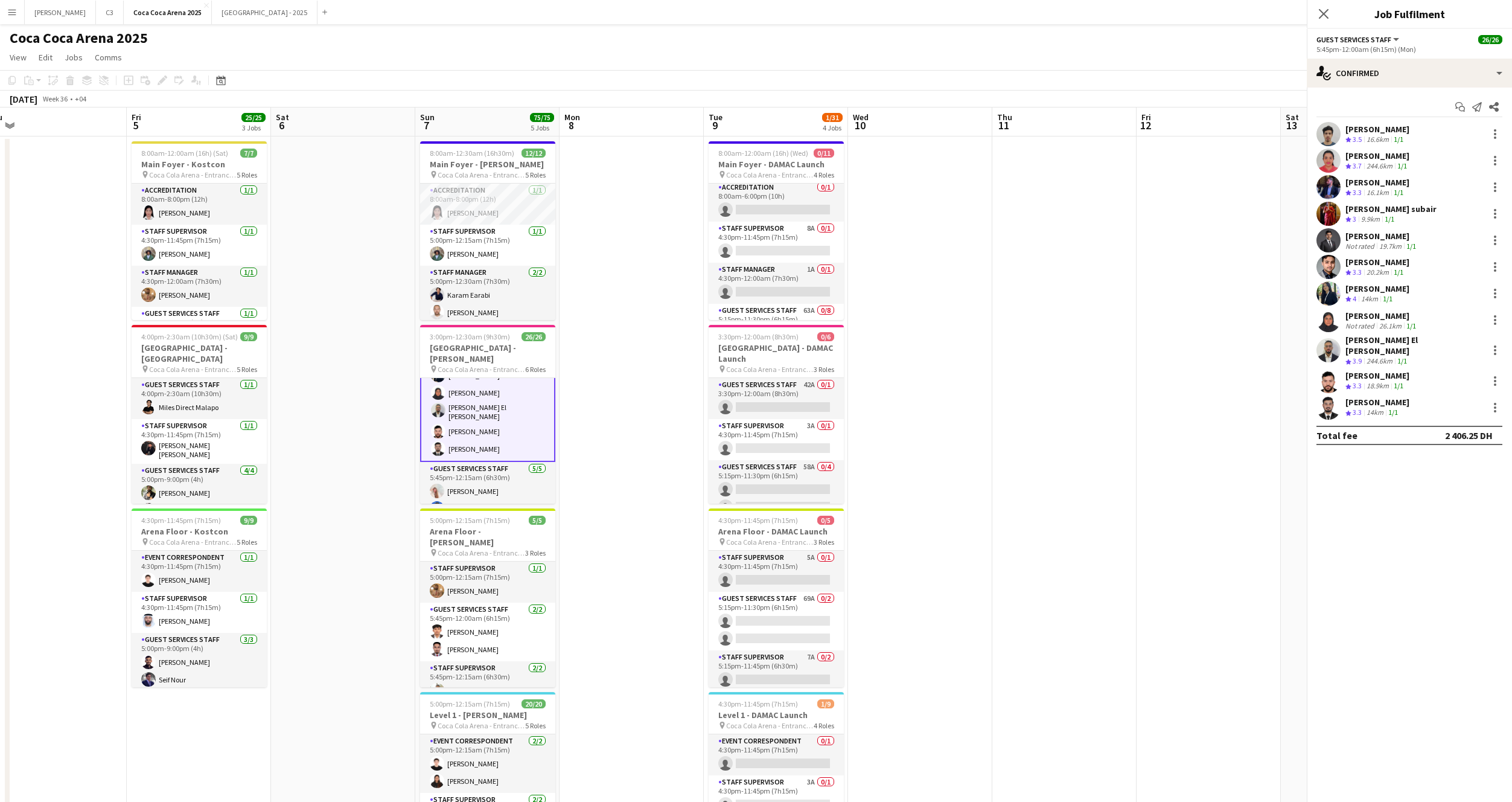
scroll to position [375, 0]
click at [1331, 132] on app-user-avatar at bounding box center [1328, 134] width 24 height 24
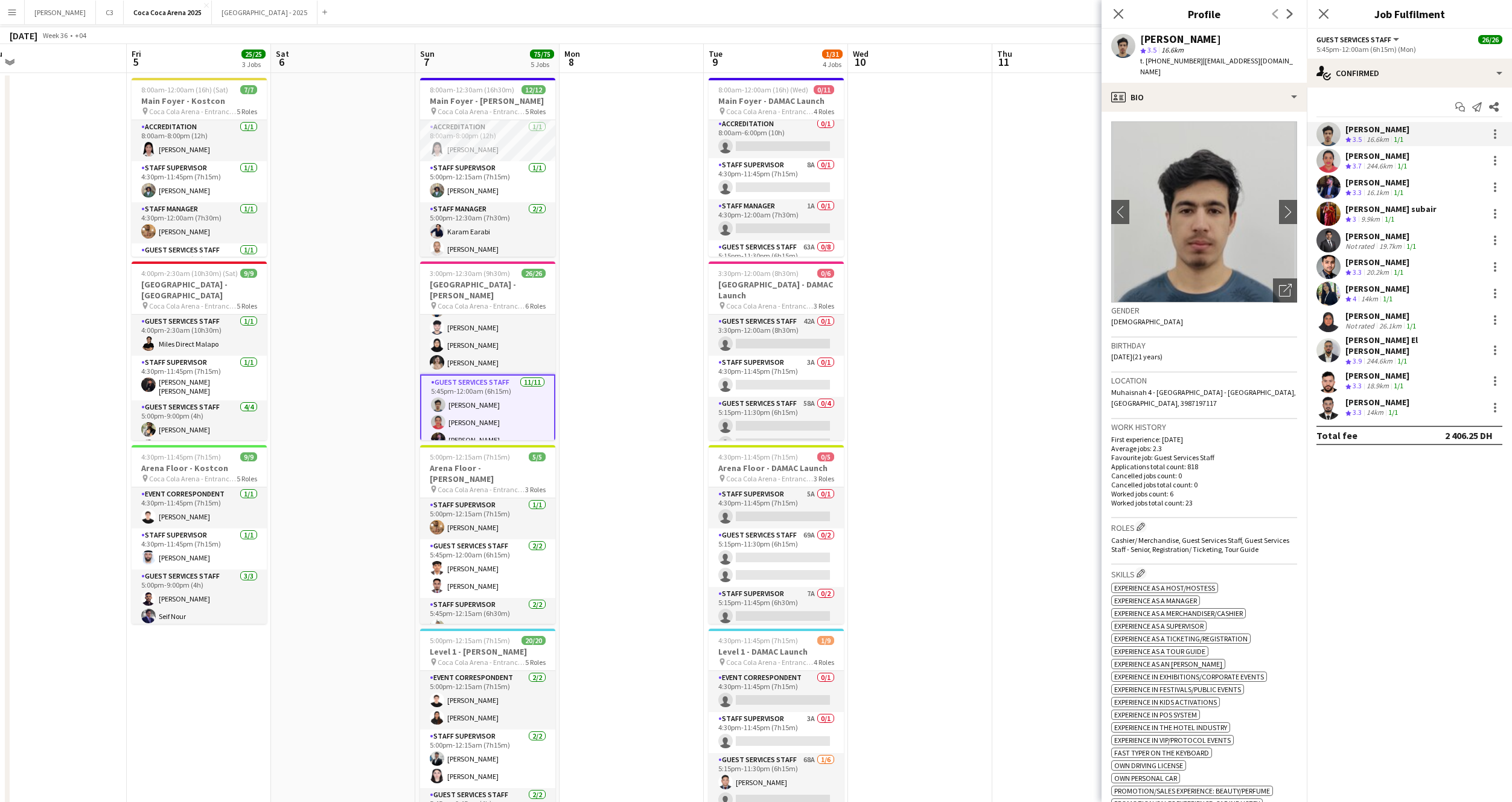
scroll to position [71, 0]
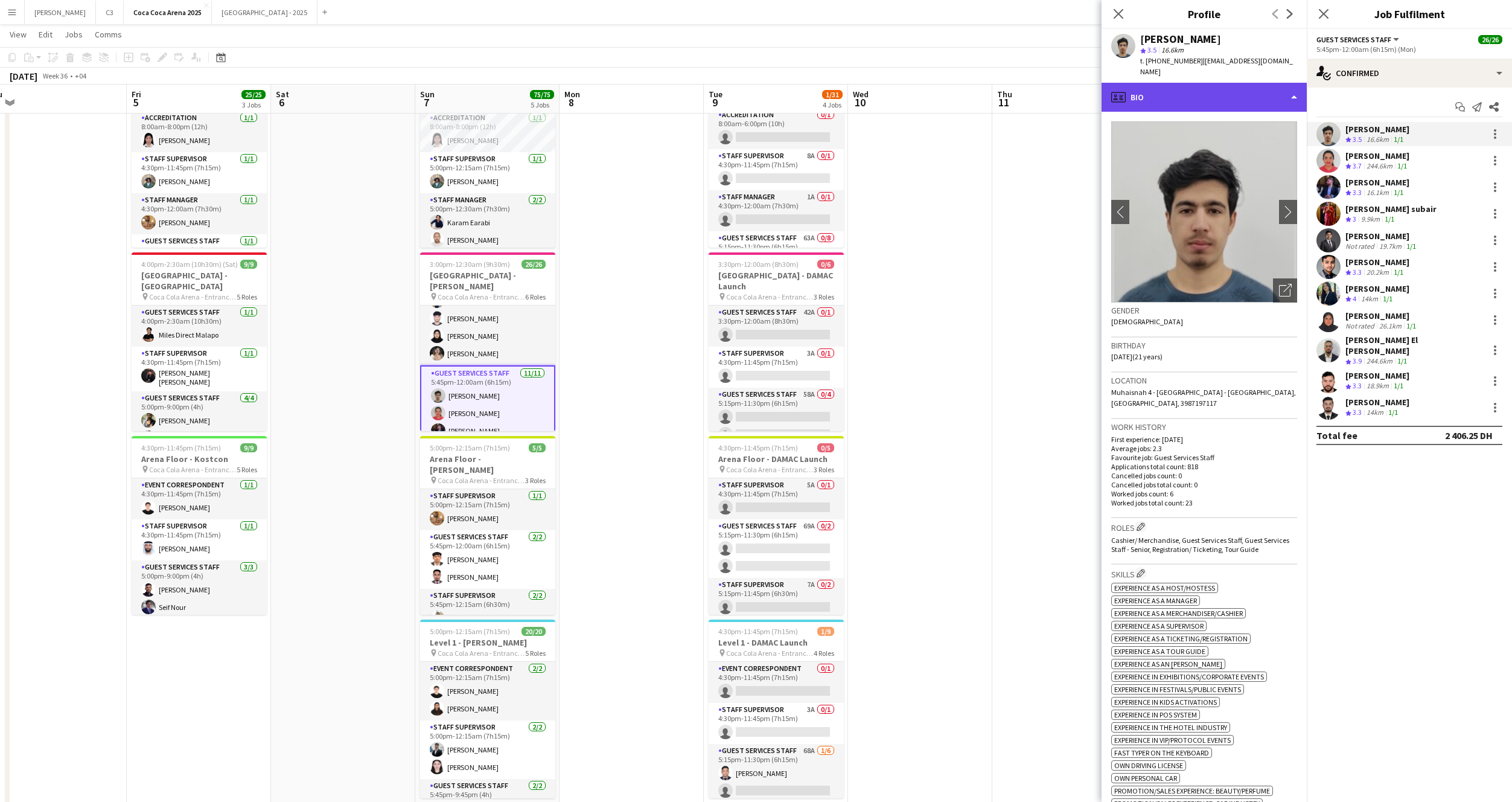
click at [1180, 89] on div "profile Bio" at bounding box center [1204, 97] width 205 height 29
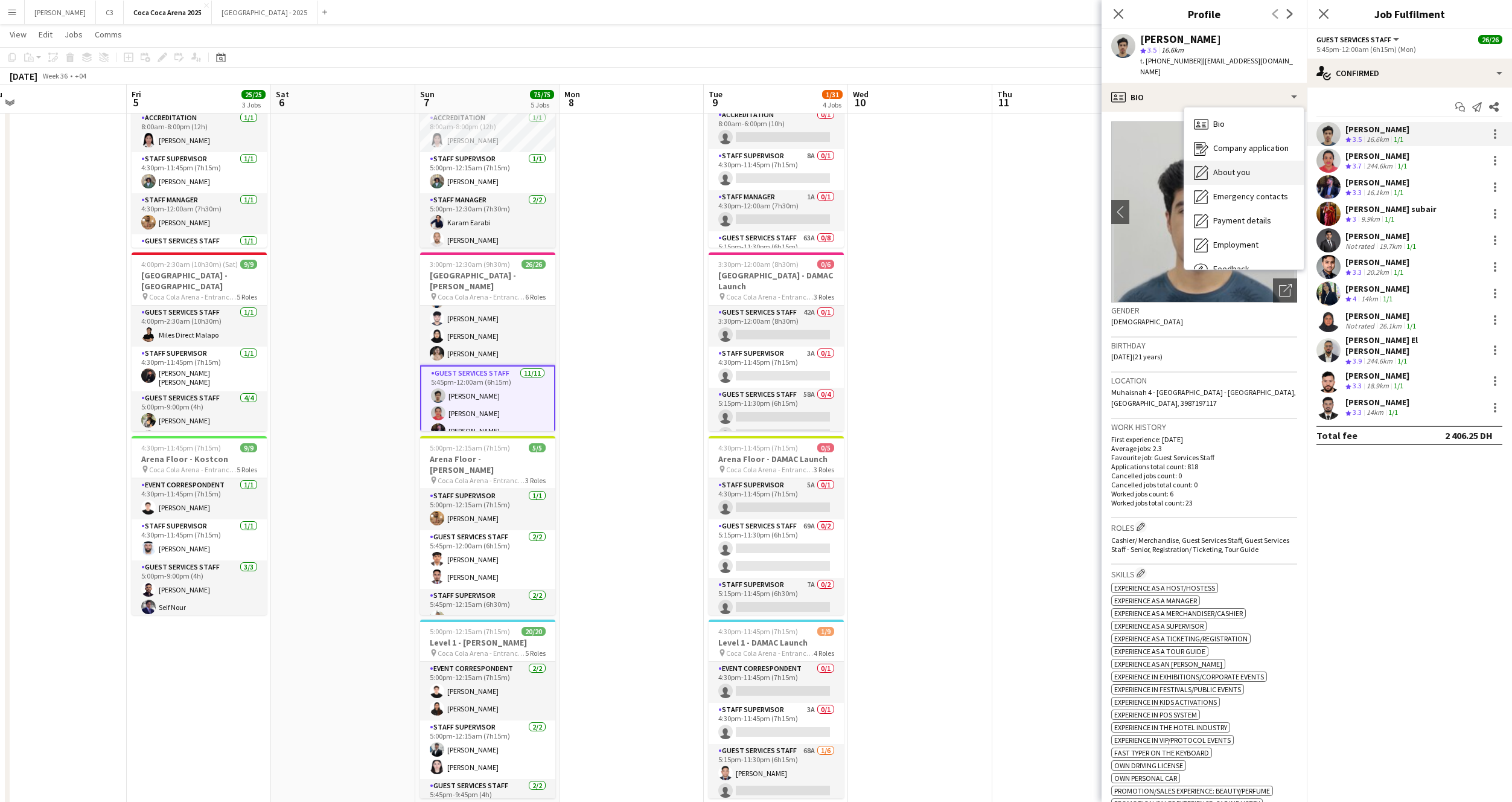
click at [1217, 167] on span "About you" at bounding box center [1232, 172] width 37 height 11
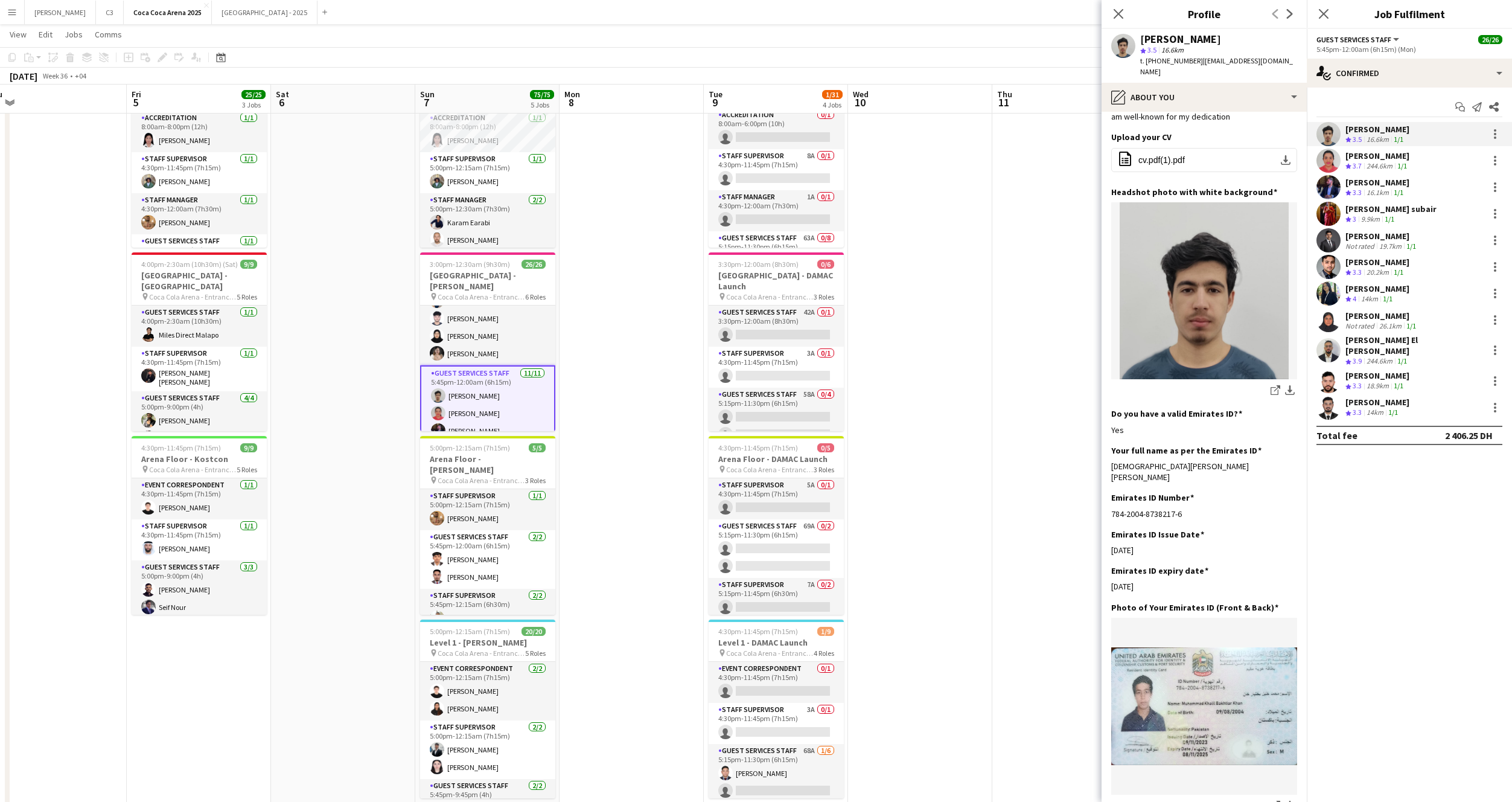
scroll to position [167, 0]
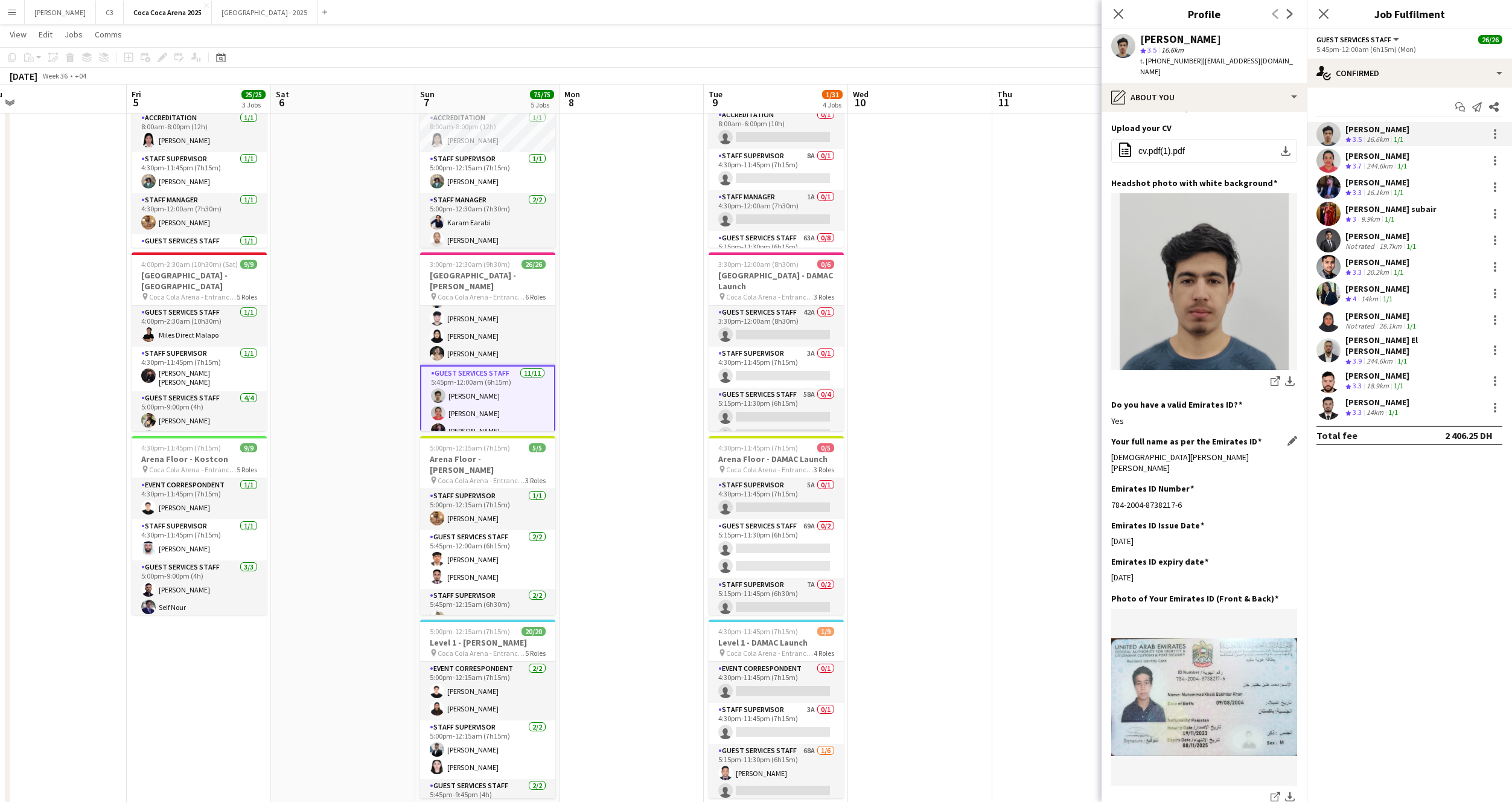
drag, startPoint x: 1219, startPoint y: 414, endPoint x: 1112, endPoint y: 414, distance: 107.0
click at [1112, 452] on div "Muhammad Khalil Bakhtiar" at bounding box center [1204, 462] width 186 height 22
click at [1329, 168] on app-user-avatar at bounding box center [1328, 160] width 24 height 24
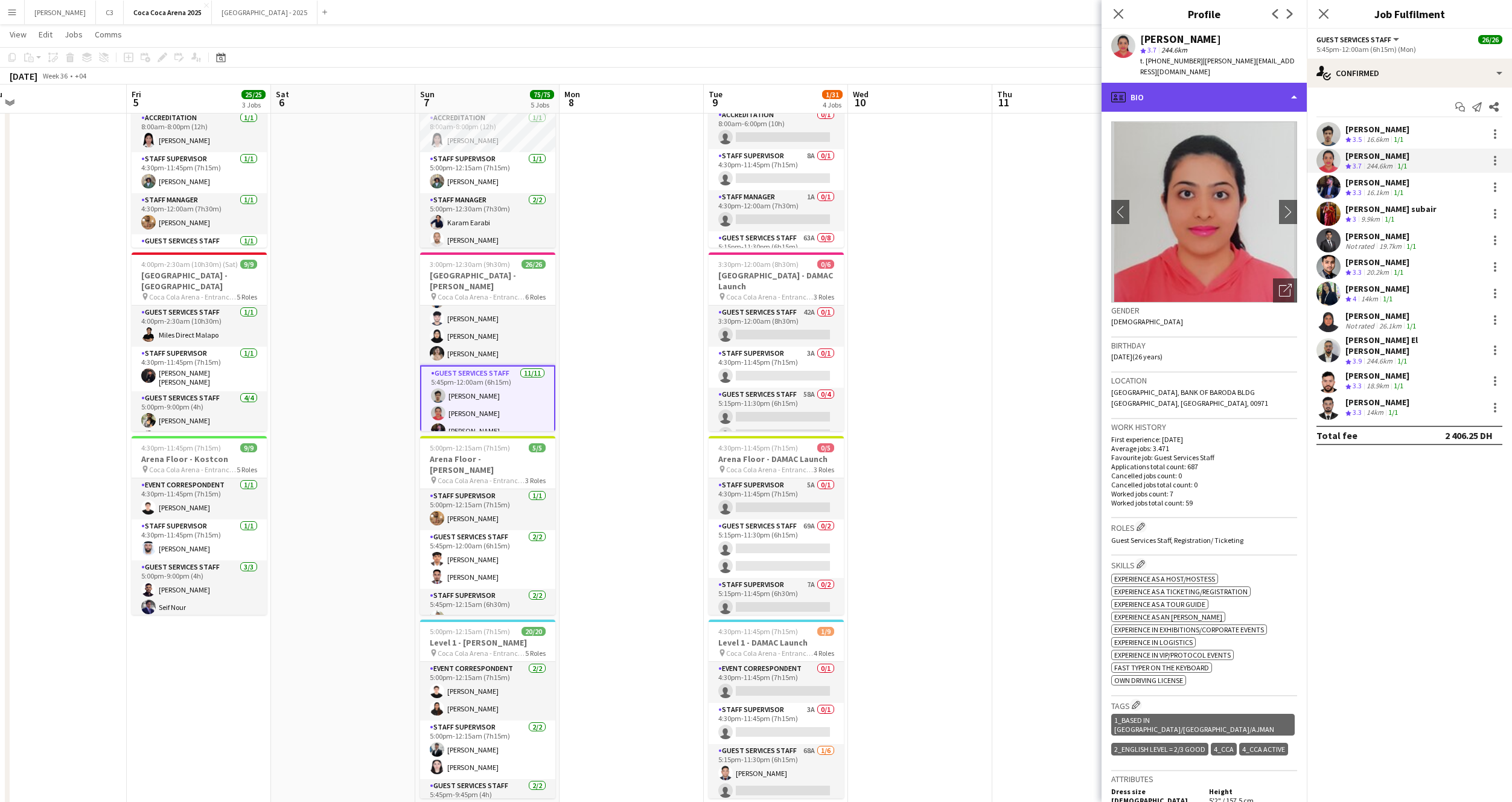
click at [1208, 91] on div "profile Bio" at bounding box center [1204, 97] width 205 height 29
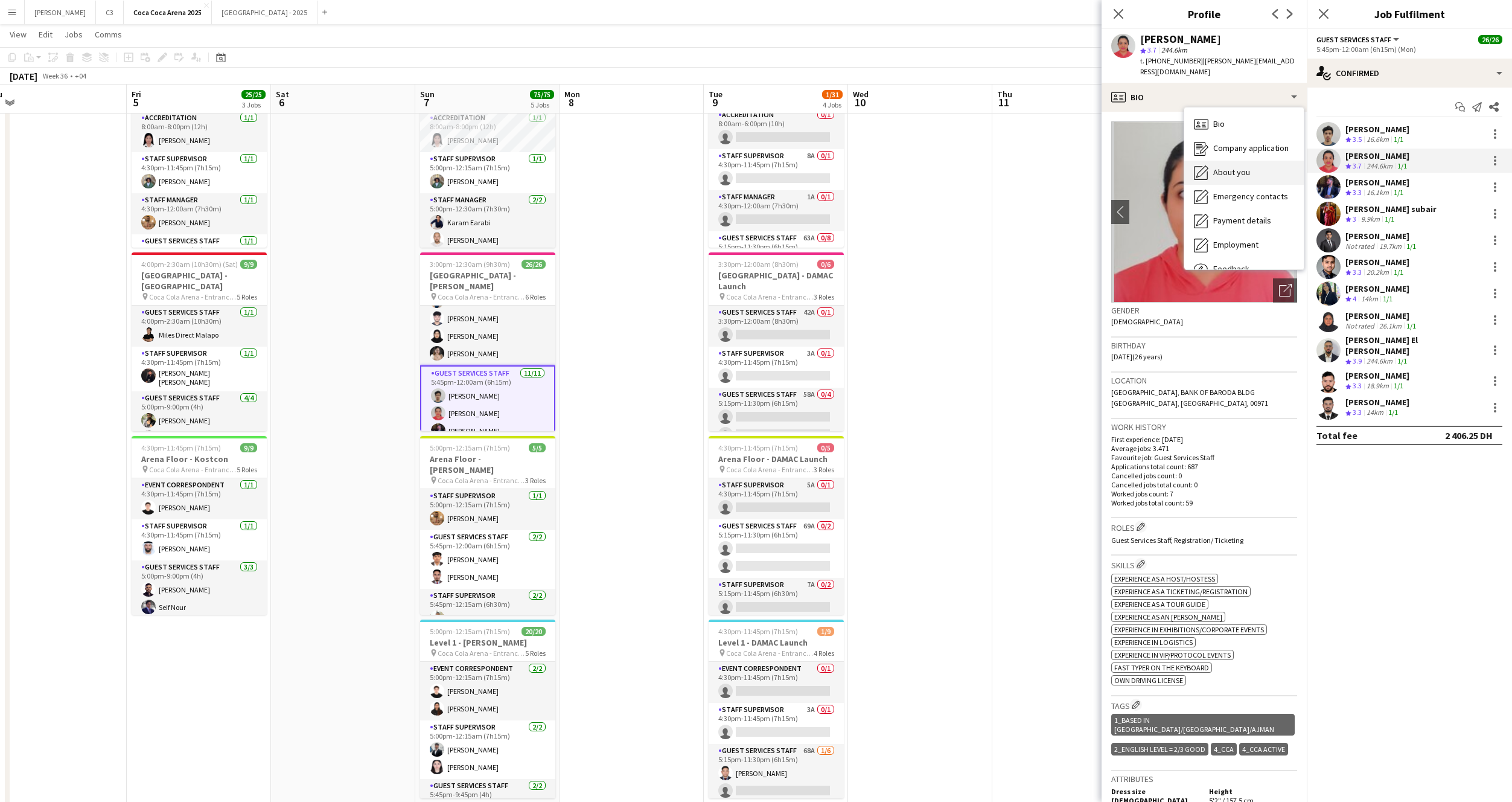
click at [1224, 161] on div "About you About you" at bounding box center [1244, 173] width 119 height 24
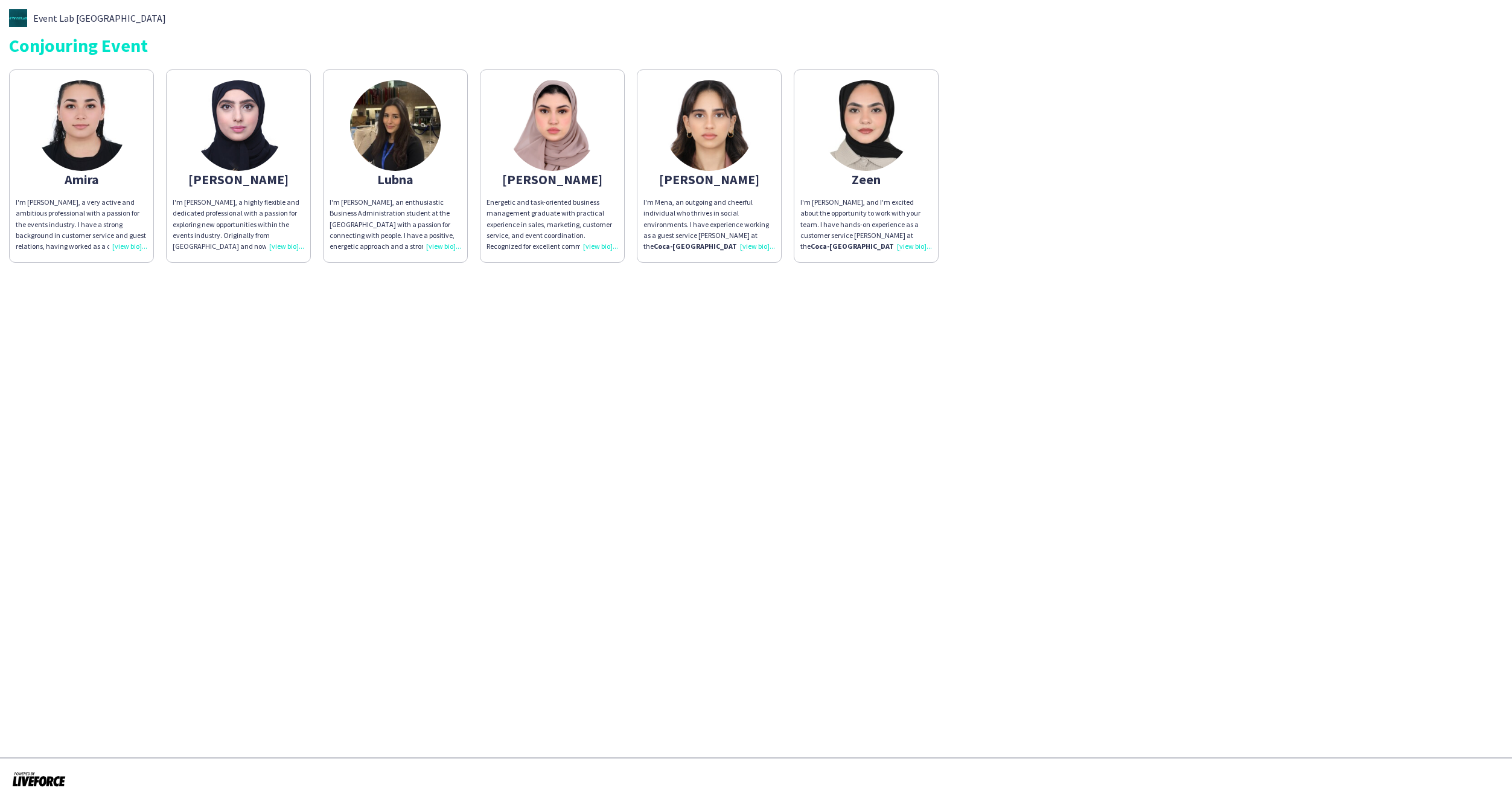
click at [402, 183] on div "Lubna" at bounding box center [395, 179] width 131 height 11
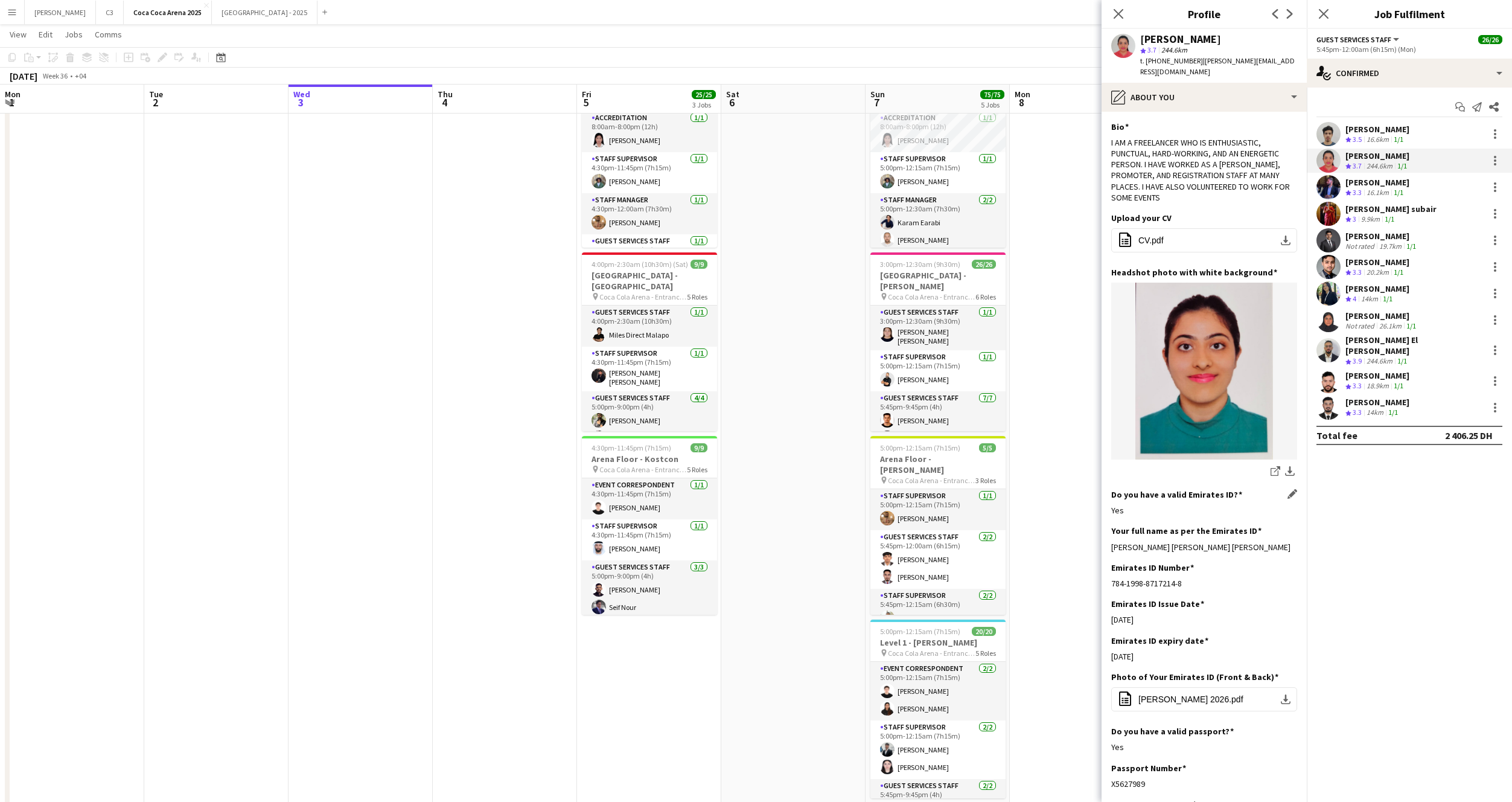
scroll to position [118, 0]
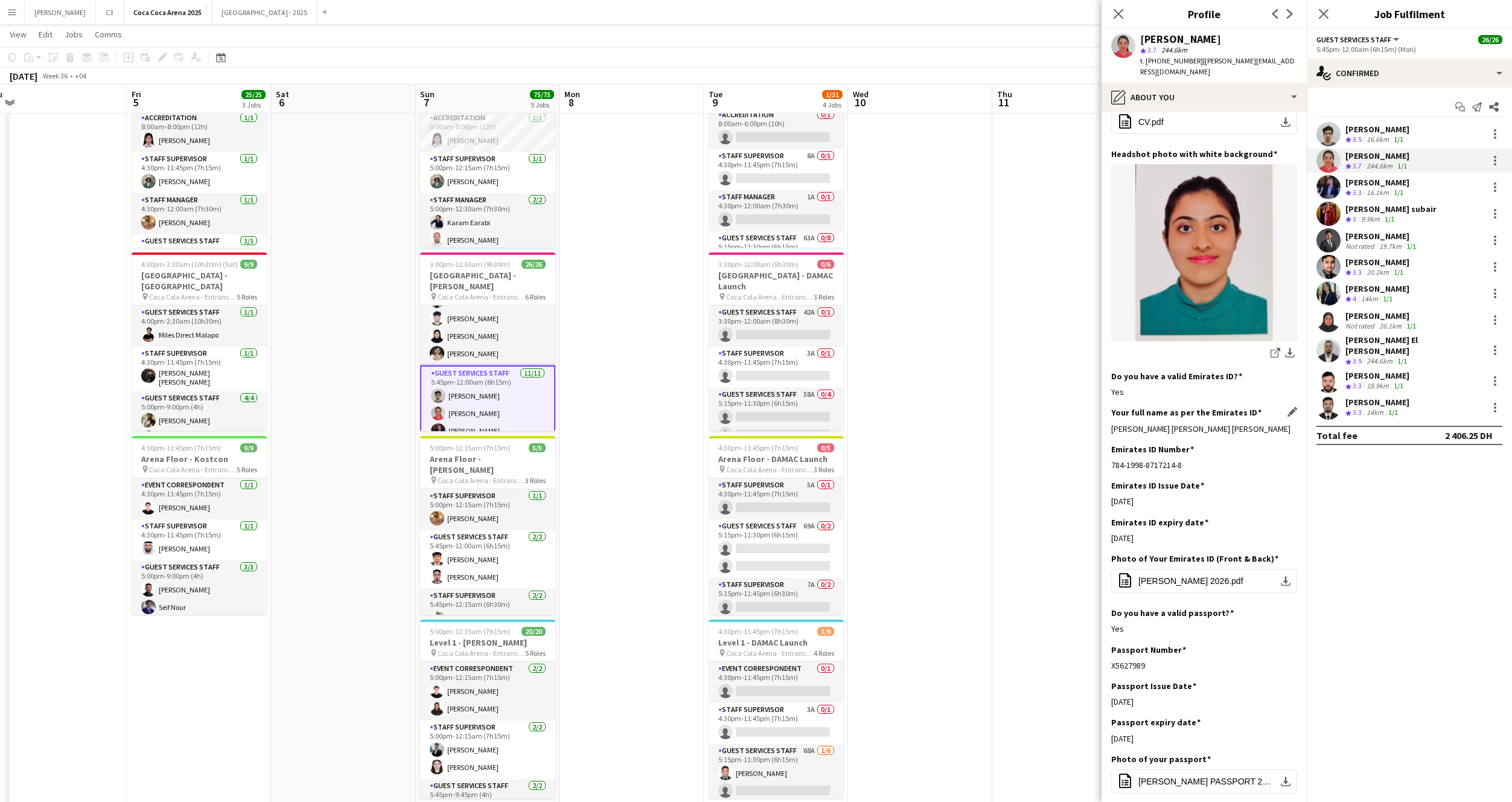
drag, startPoint x: 1289, startPoint y: 408, endPoint x: 1111, endPoint y: 409, distance: 178.0
click at [1110, 410] on app-section-data-types "Bio Edit this field I AM A FREELANCER WHO IS ENTHUSIASTIC, PUNCTUAL, HARD-WORKI…" at bounding box center [1204, 457] width 205 height 690
copy div "[PERSON_NAME] [PERSON_NAME] [PERSON_NAME]"
click at [1337, 187] on app-user-avatar at bounding box center [1328, 187] width 24 height 24
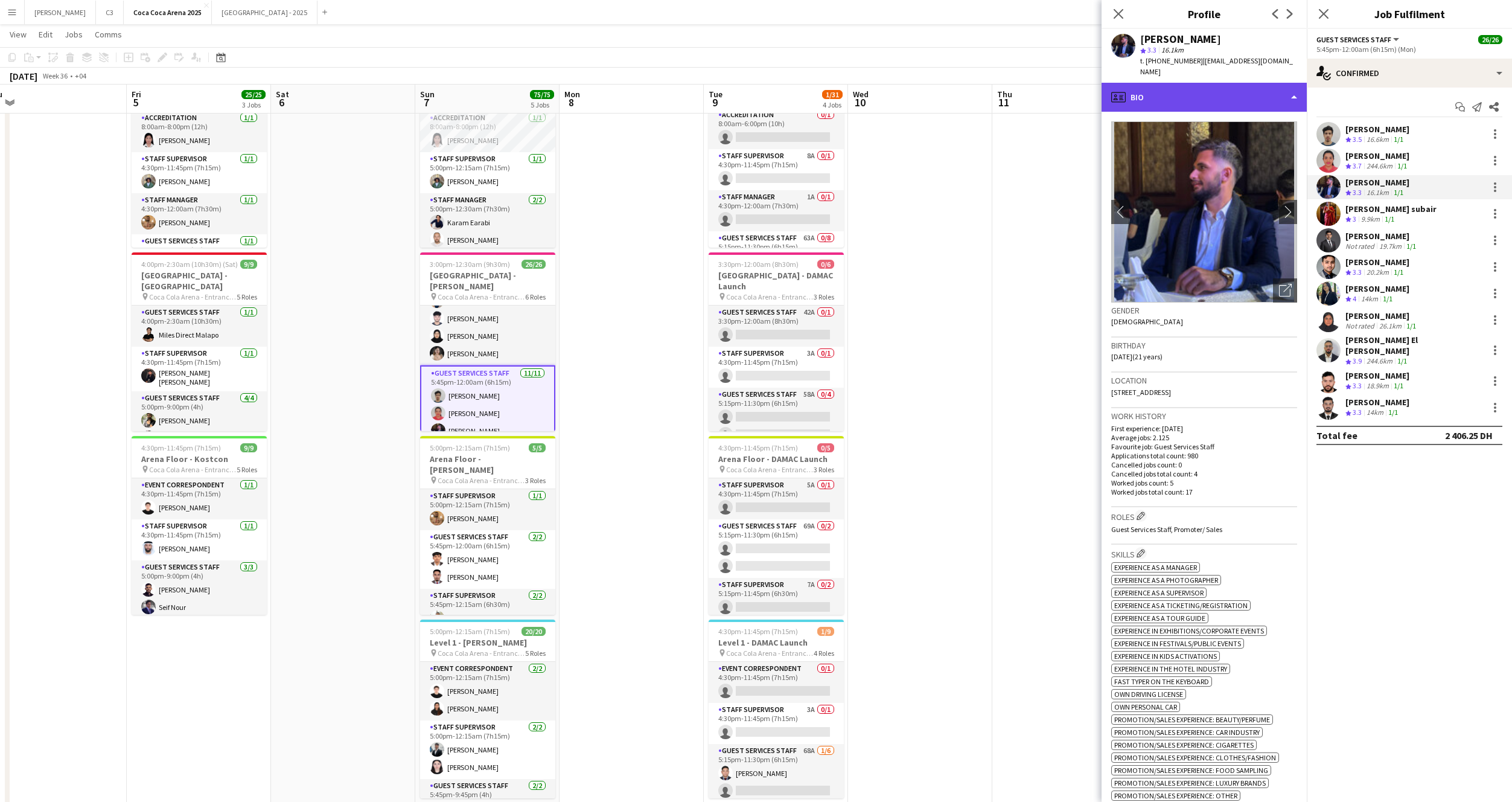
click at [1225, 88] on div "profile Bio" at bounding box center [1204, 97] width 205 height 29
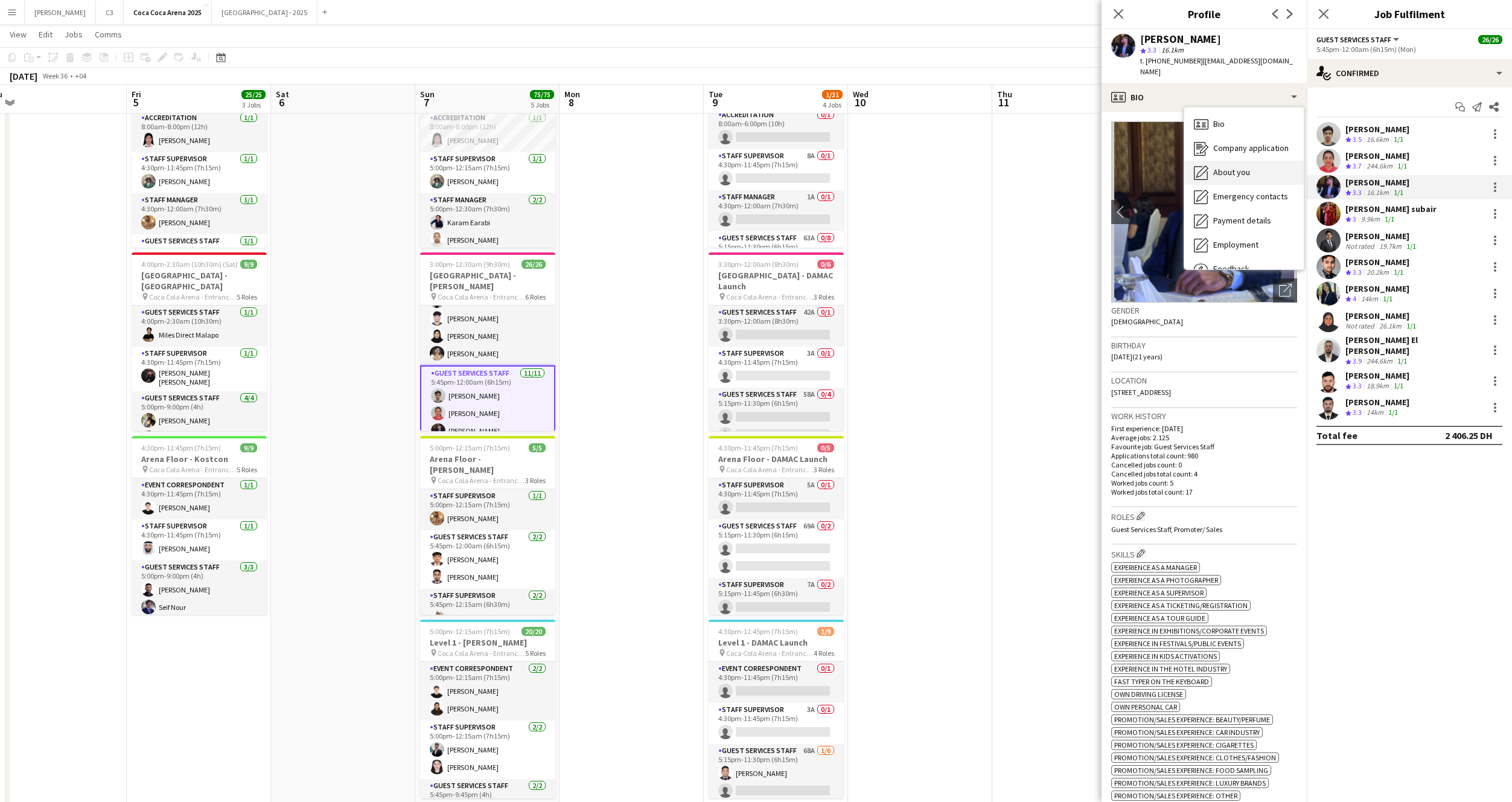
click at [1238, 167] on span "About you" at bounding box center [1232, 172] width 37 height 11
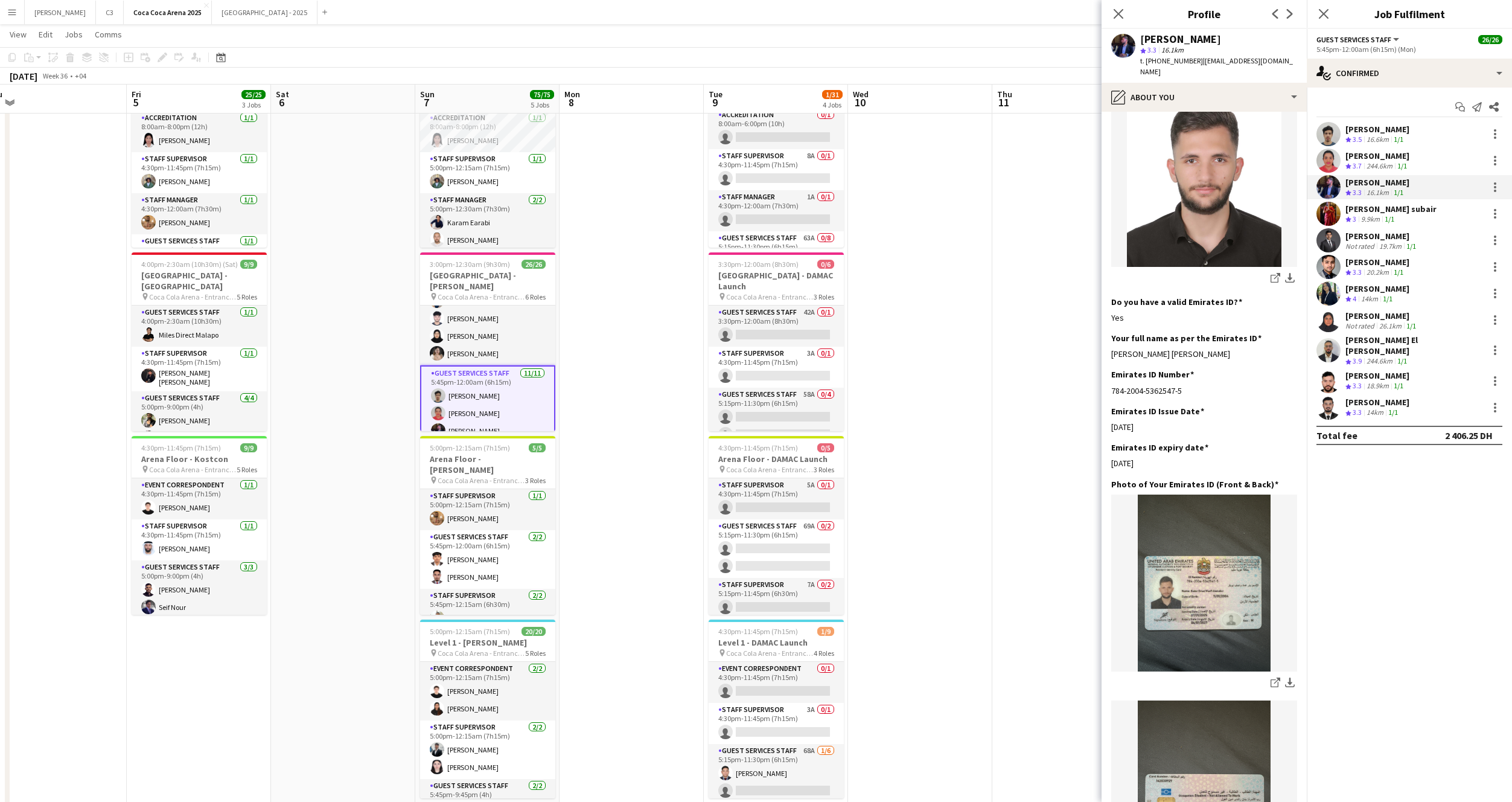
scroll to position [206, 0]
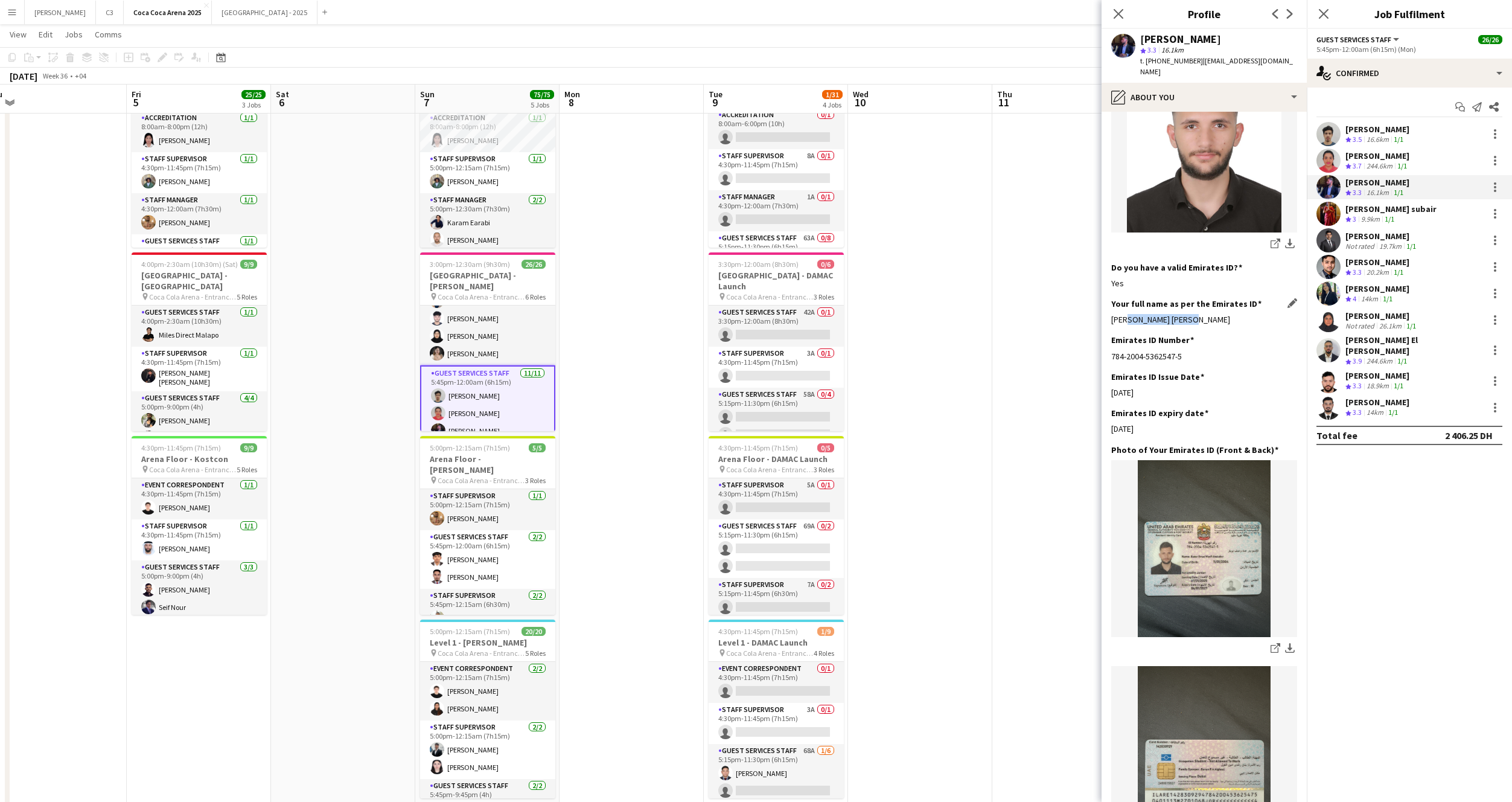
drag, startPoint x: 1199, startPoint y: 300, endPoint x: 1127, endPoint y: 299, distance: 72.0
click at [1127, 314] on div "[PERSON_NAME] [PERSON_NAME]" at bounding box center [1204, 319] width 186 height 11
click at [1142, 314] on div "[PERSON_NAME] [PERSON_NAME]" at bounding box center [1204, 319] width 186 height 11
drag, startPoint x: 1194, startPoint y: 301, endPoint x: 1110, endPoint y: 301, distance: 84.0
click at [1110, 301] on app-section-data-types "Bio Edit this field I am [PERSON_NAME], marketing student at the [GEOGRAPHIC_DA…" at bounding box center [1204, 457] width 205 height 690
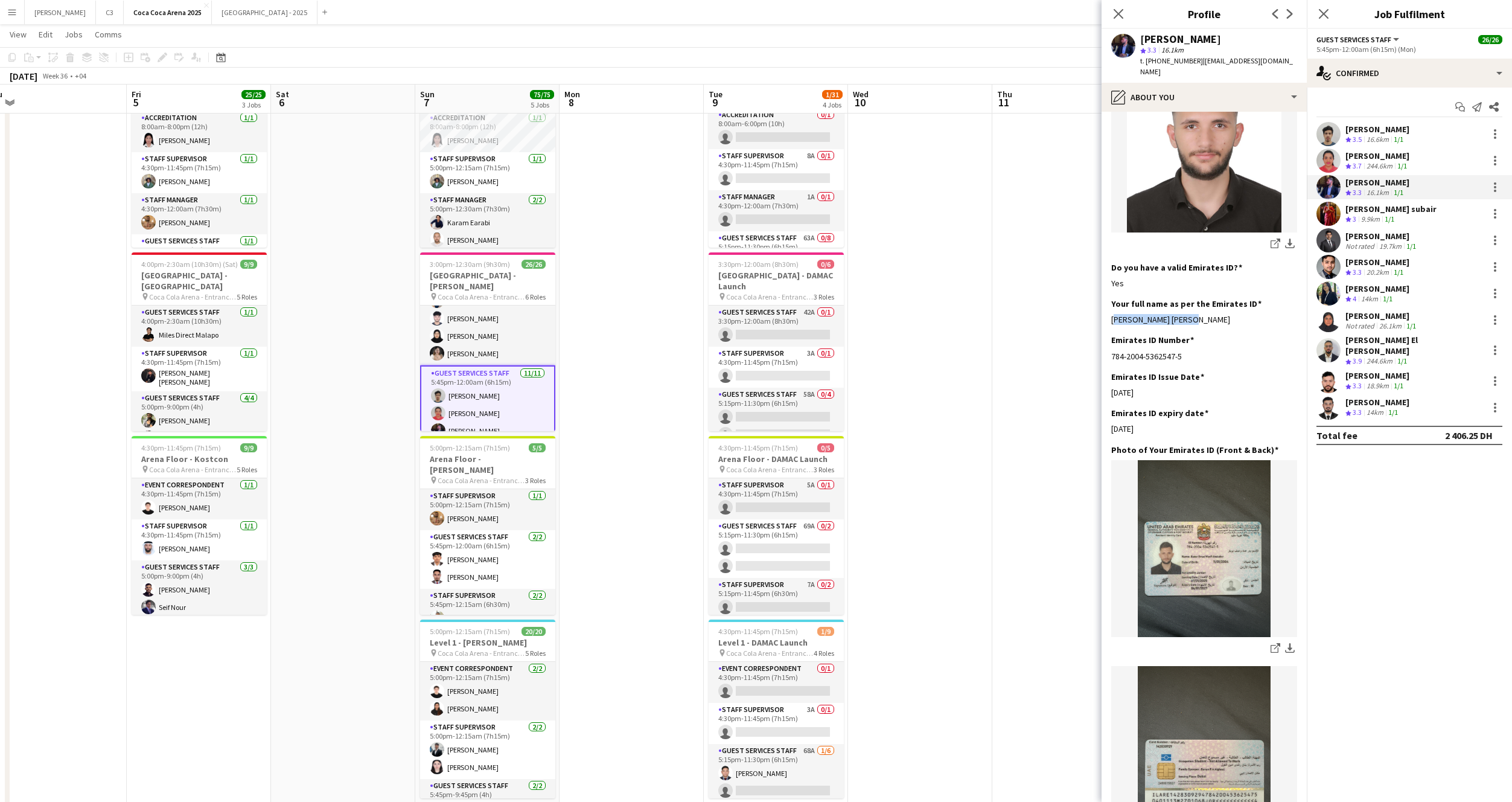
copy div "[PERSON_NAME] [PERSON_NAME]"
click at [1329, 224] on app-user-avatar at bounding box center [1328, 213] width 24 height 24
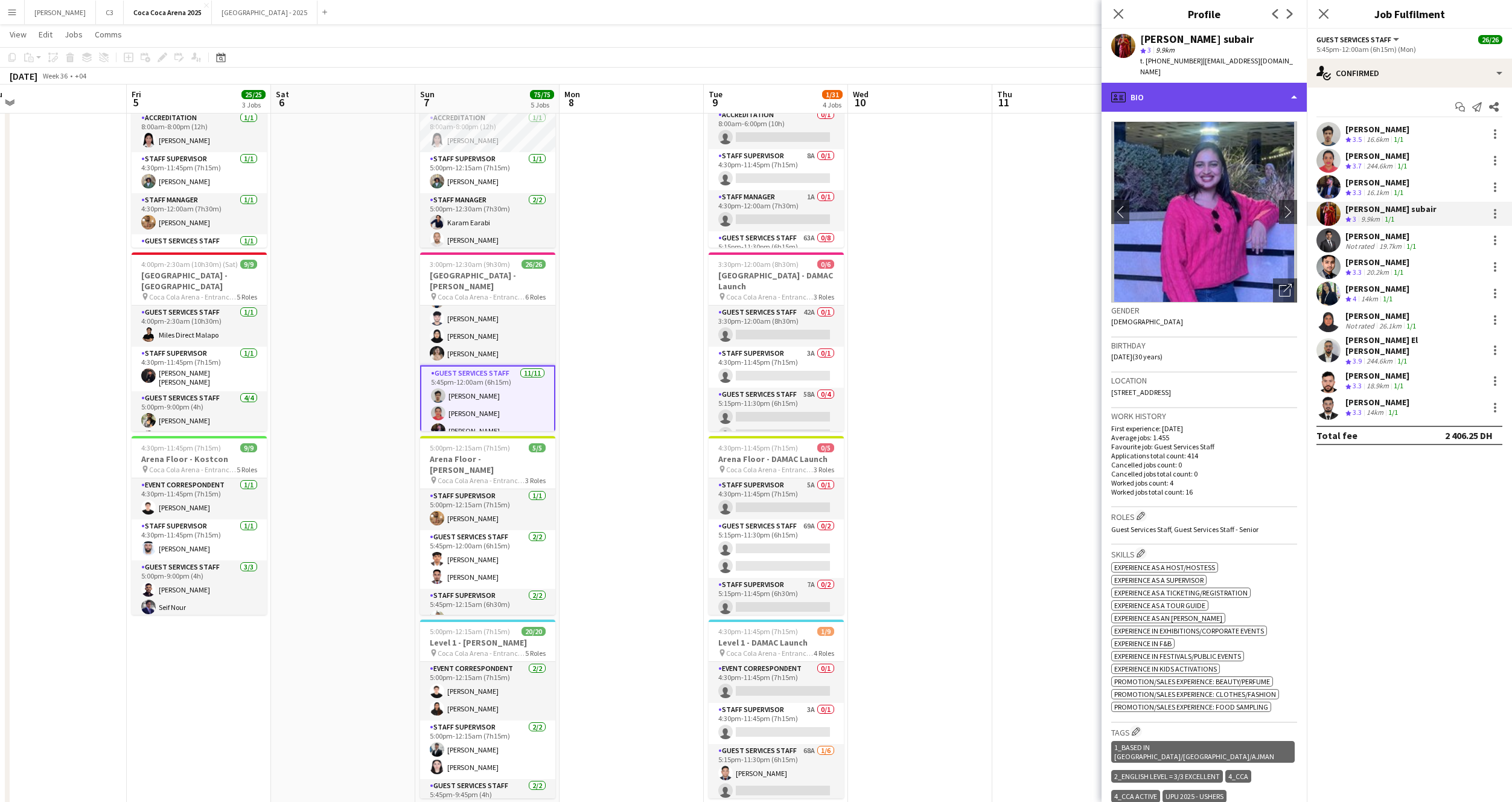
click at [1224, 85] on div "profile Bio" at bounding box center [1204, 97] width 205 height 29
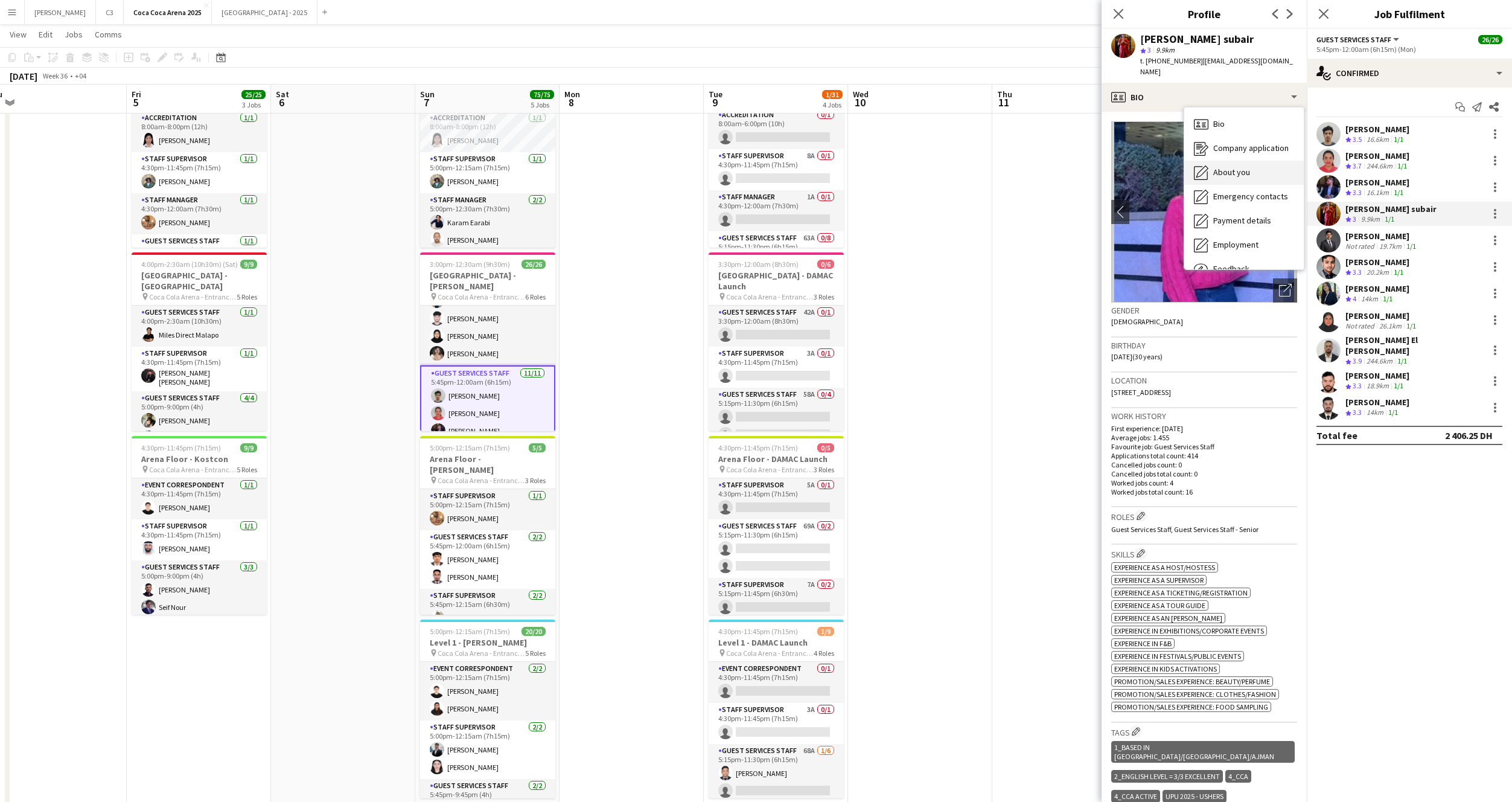
click at [1240, 167] on span "About you" at bounding box center [1232, 172] width 37 height 11
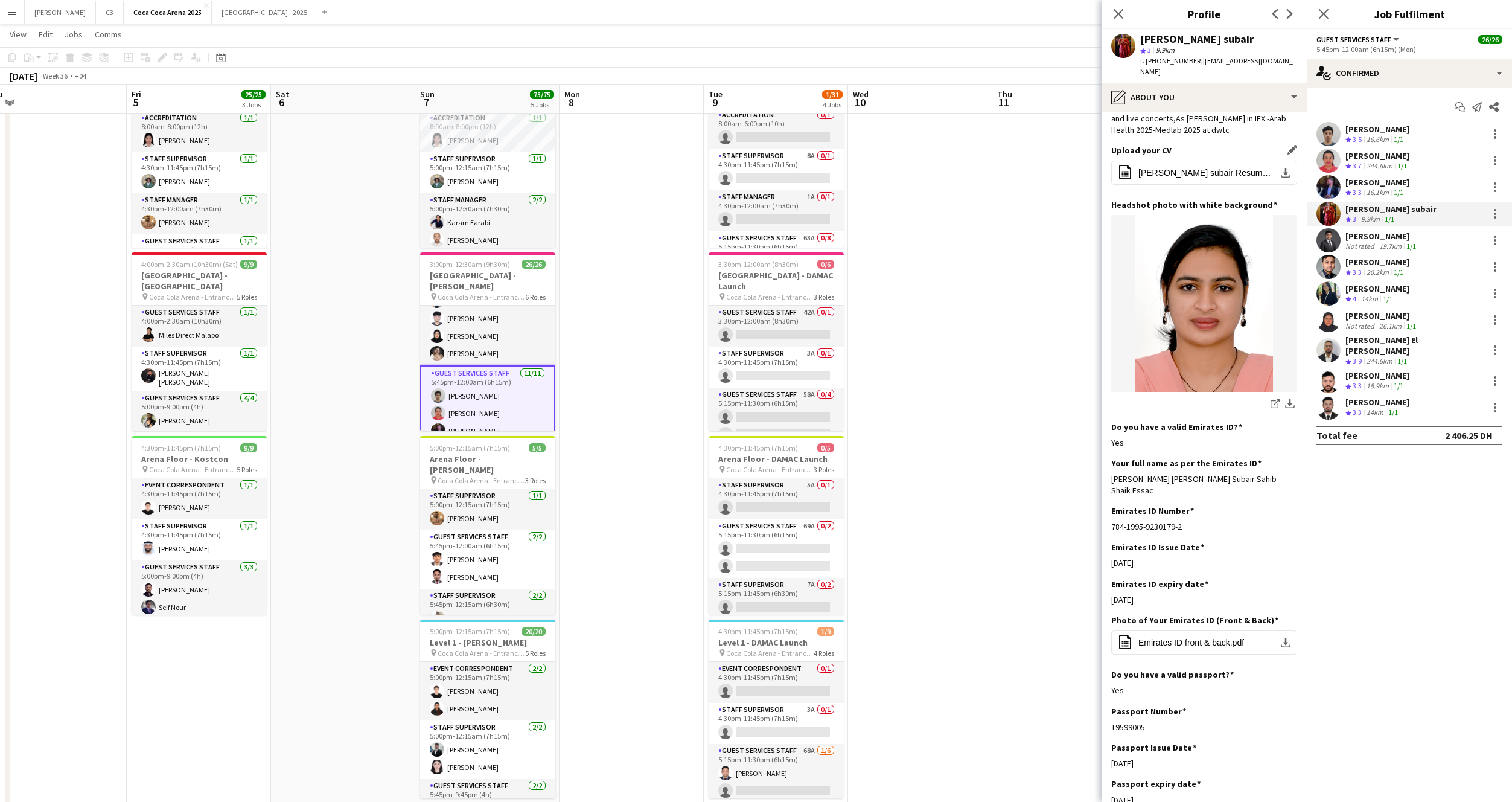
scroll to position [144, 0]
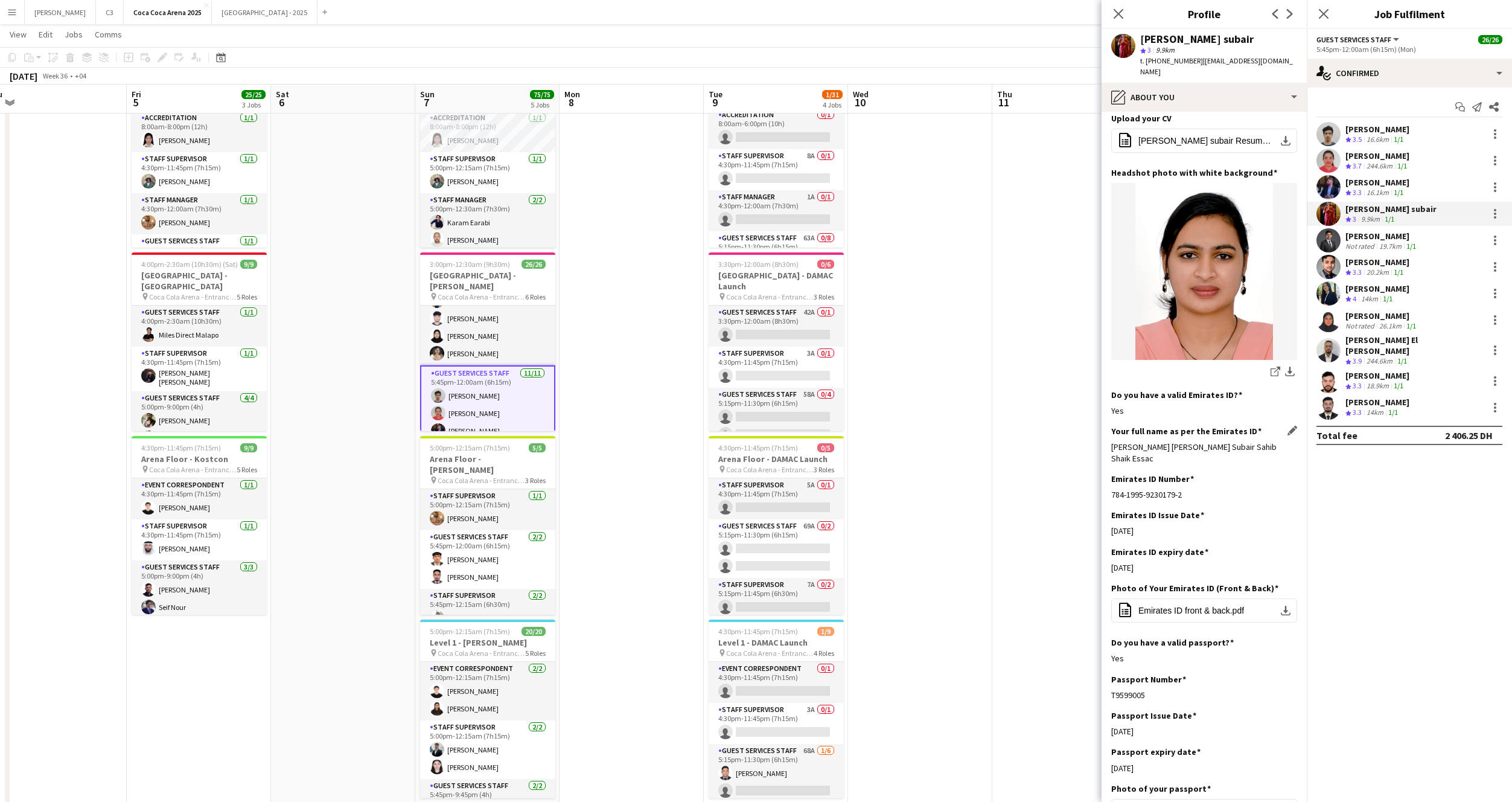
click at [1291, 426] on div "Your full name as per the Emirates ID Edit this field Suhana Shaik Subair Shaik…" at bounding box center [1204, 449] width 186 height 48
click at [1289, 426] on app-icon "Edit this field" at bounding box center [1292, 430] width 10 height 10
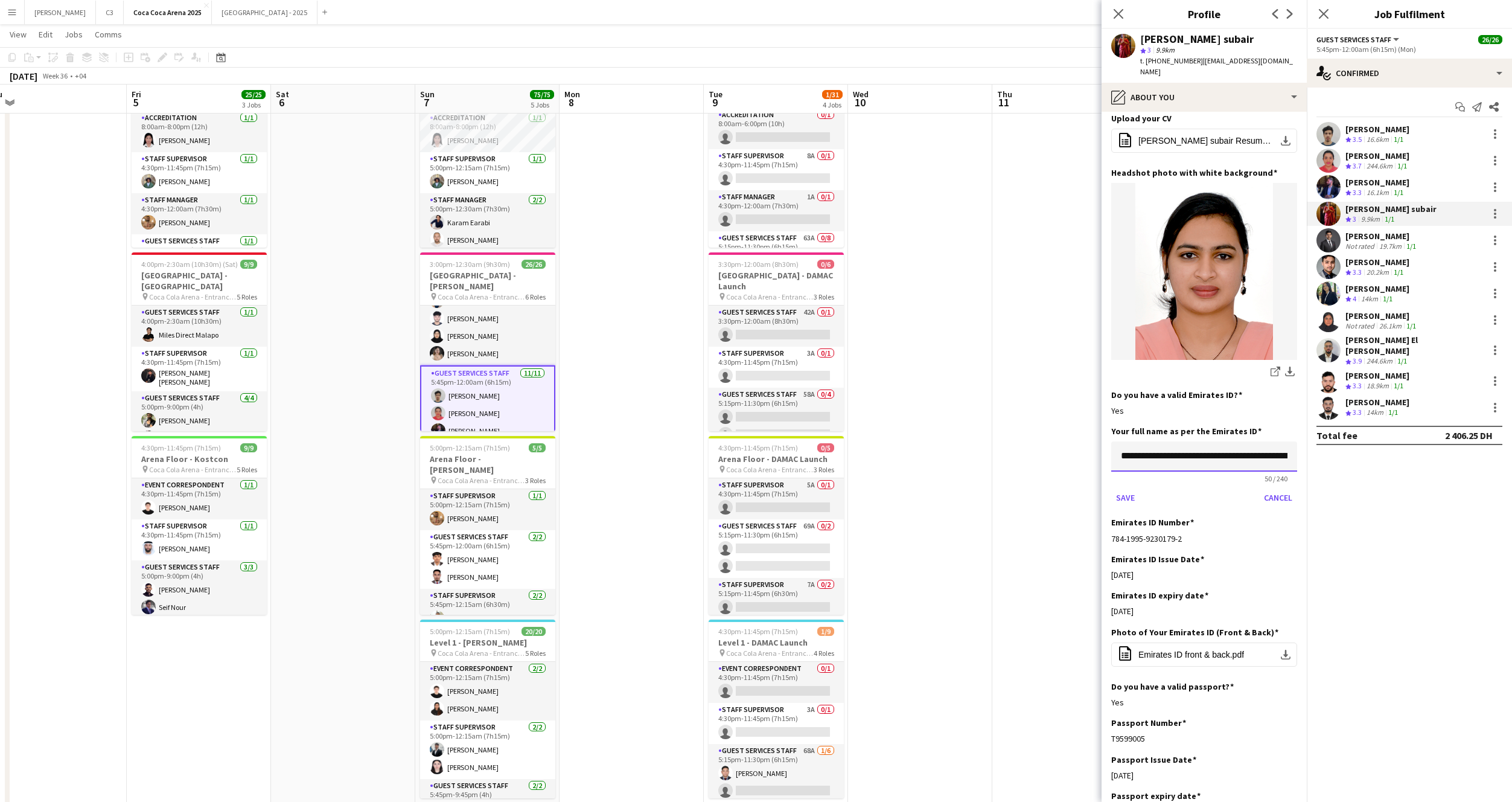
click at [1250, 441] on input "**********" at bounding box center [1204, 457] width 186 height 30
click at [1117, 488] on button "Save" at bounding box center [1125, 497] width 28 height 19
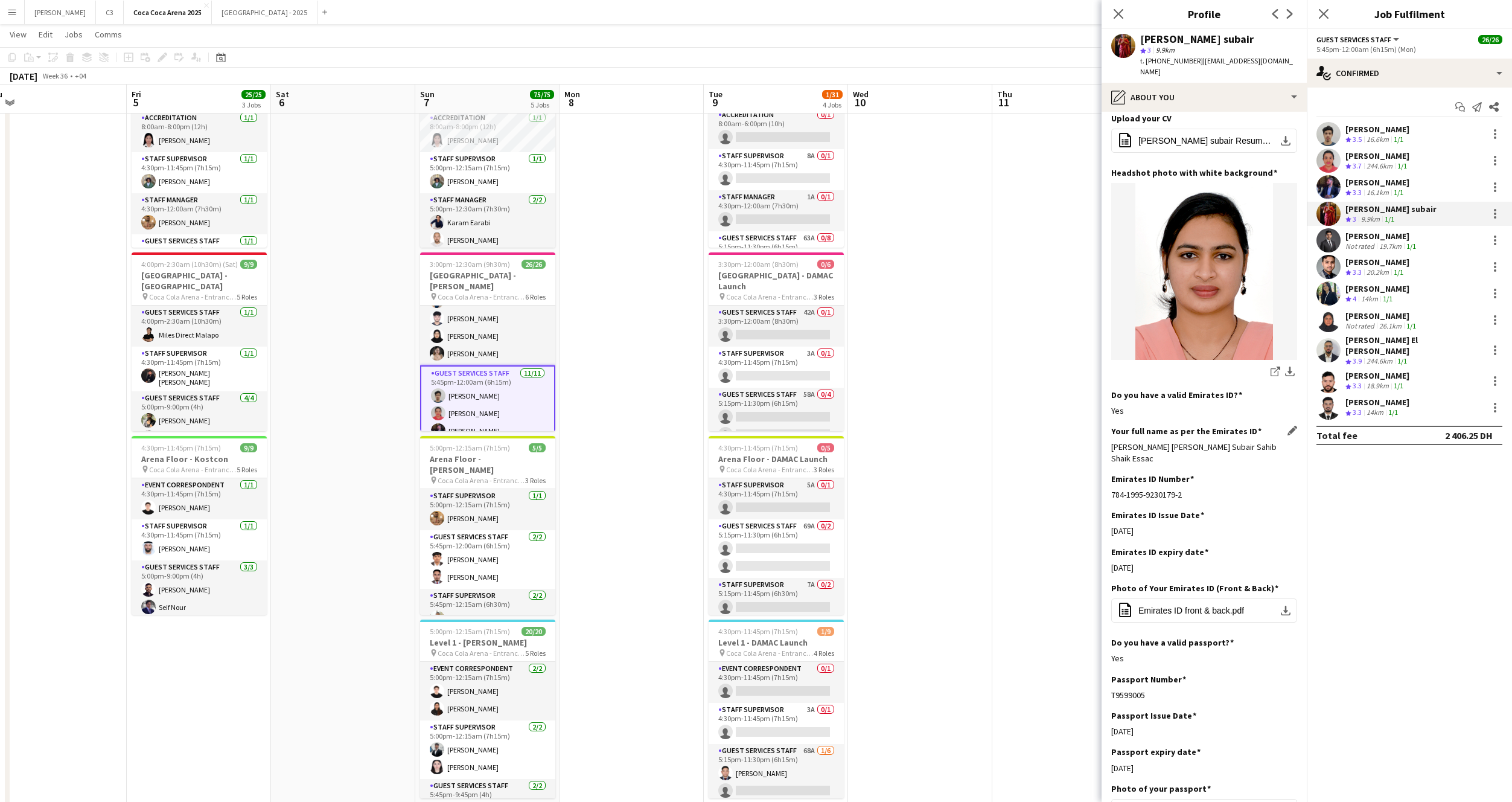
click at [1329, 269] on app-user-avatar at bounding box center [1328, 267] width 24 height 24
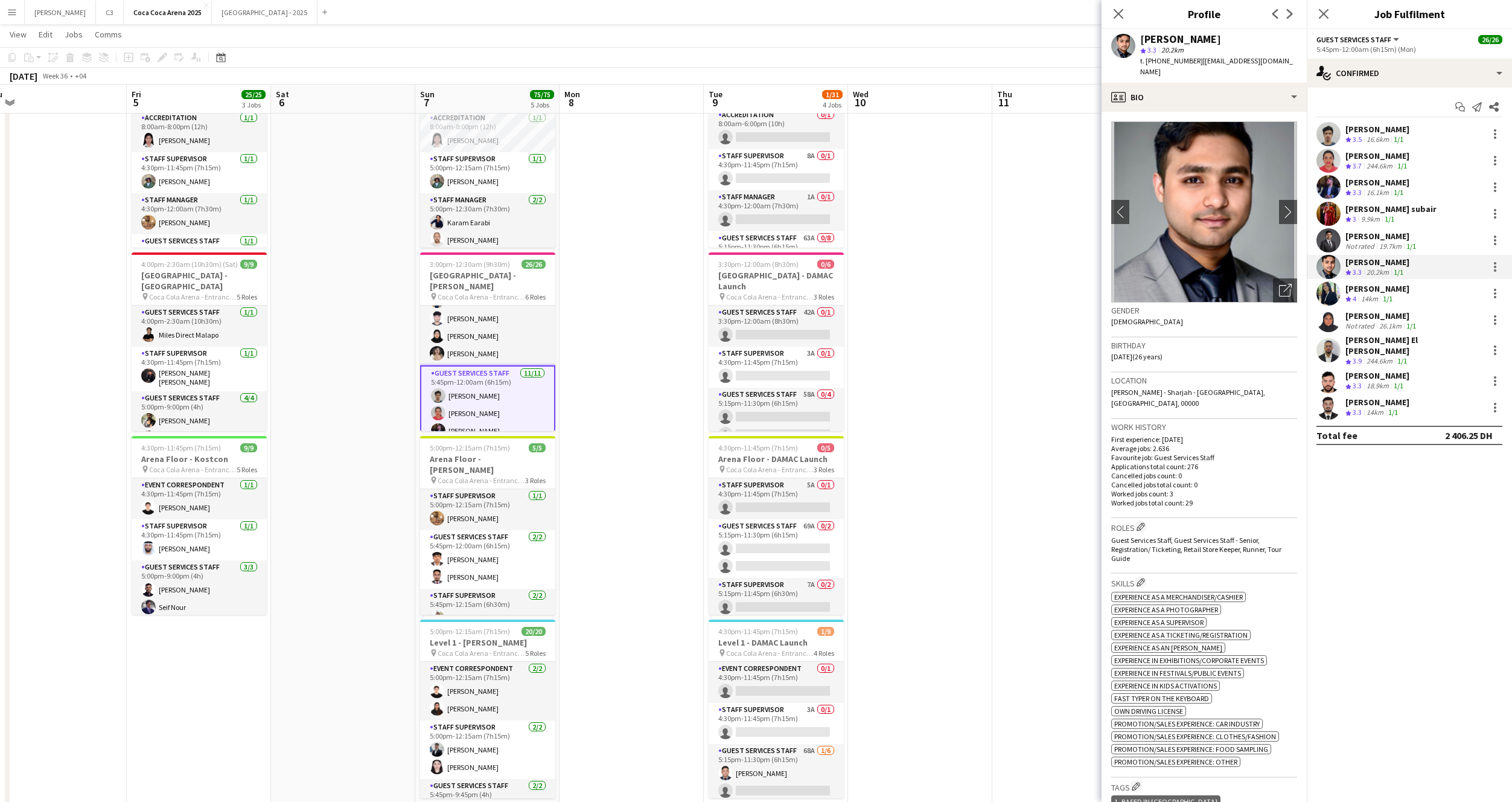
click at [1331, 294] on app-user-avatar at bounding box center [1328, 293] width 24 height 24
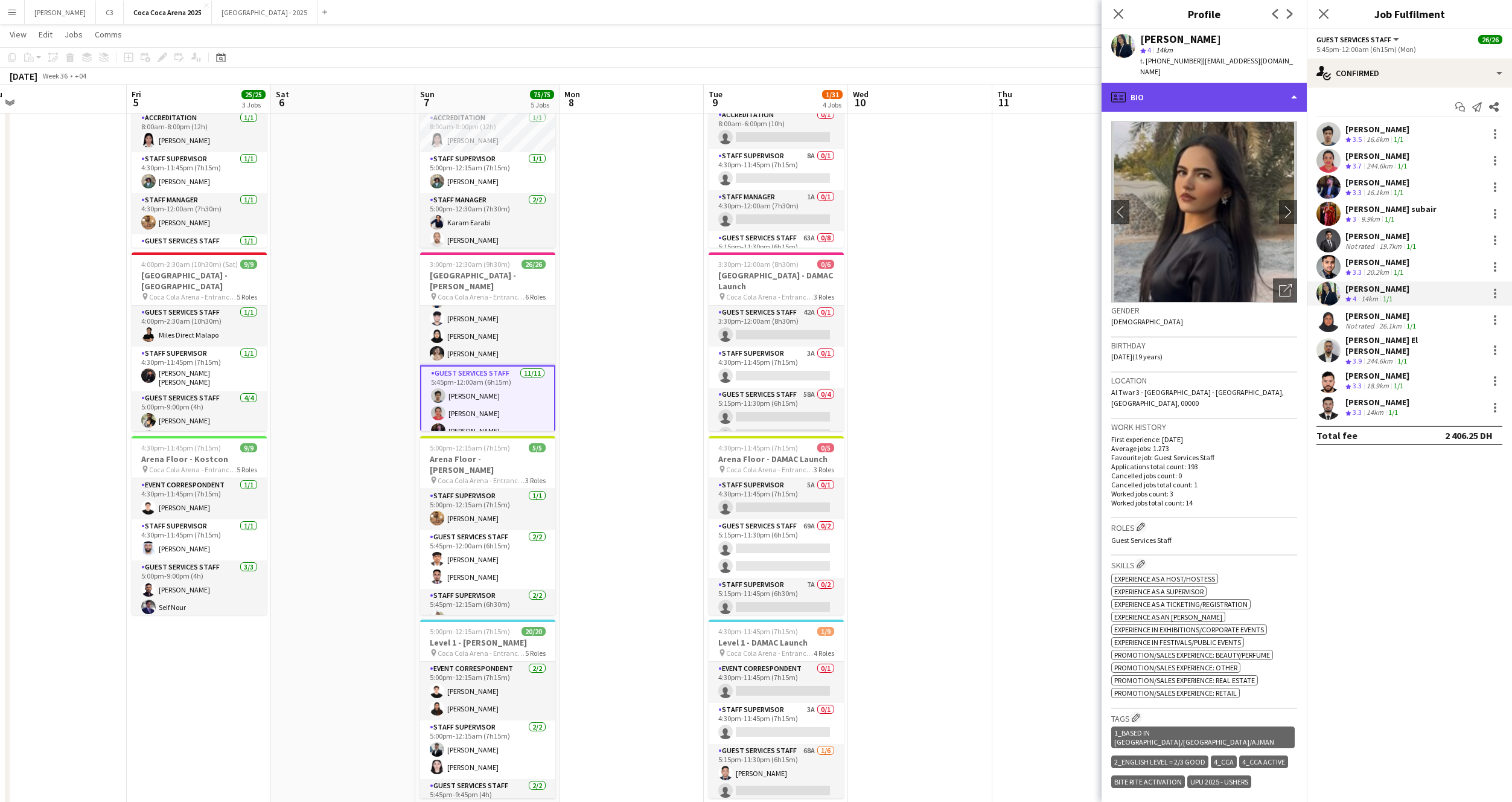
click at [1234, 88] on div "profile Bio" at bounding box center [1204, 97] width 205 height 29
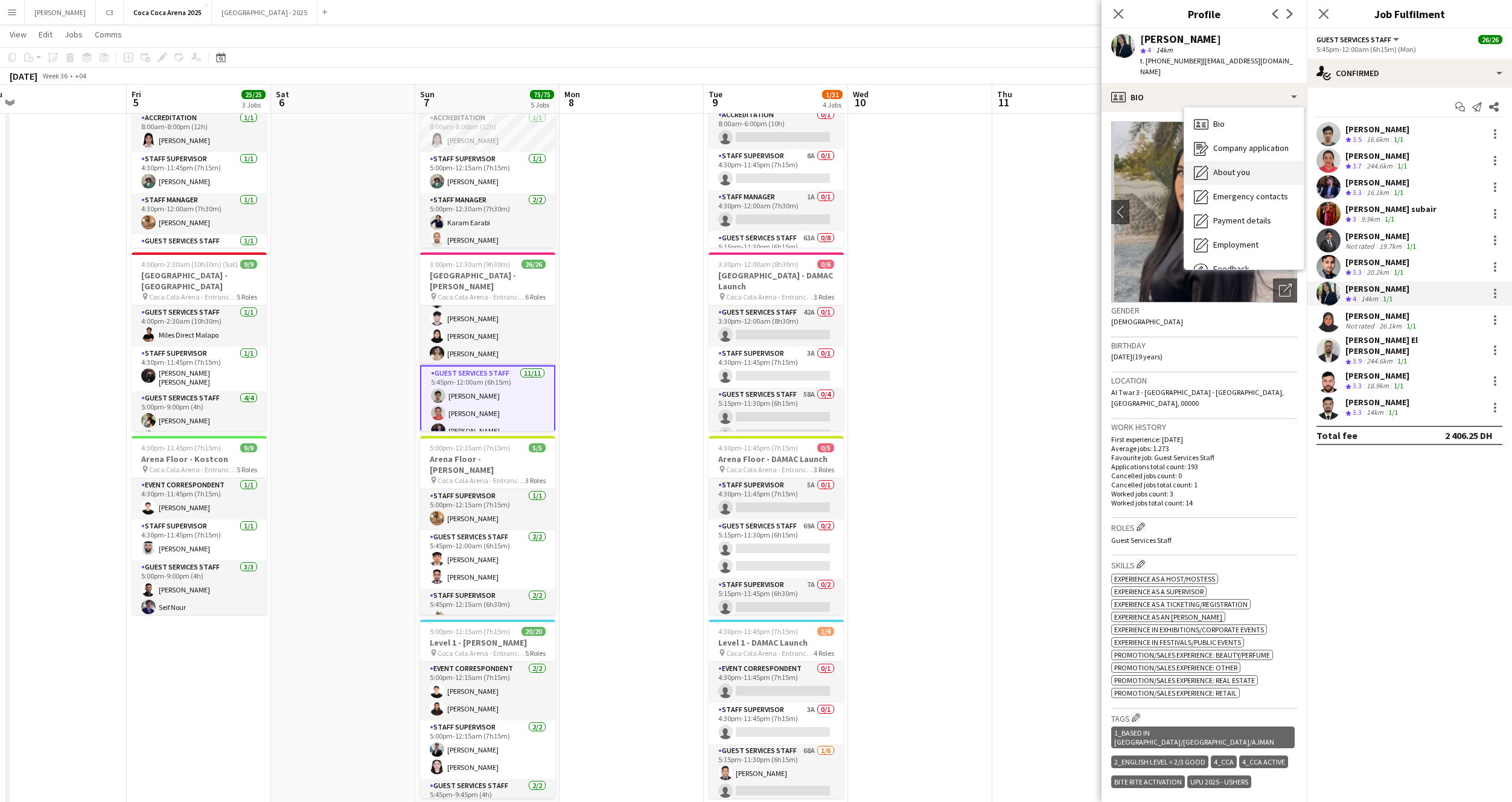
click at [1228, 167] on span "About you" at bounding box center [1232, 172] width 37 height 11
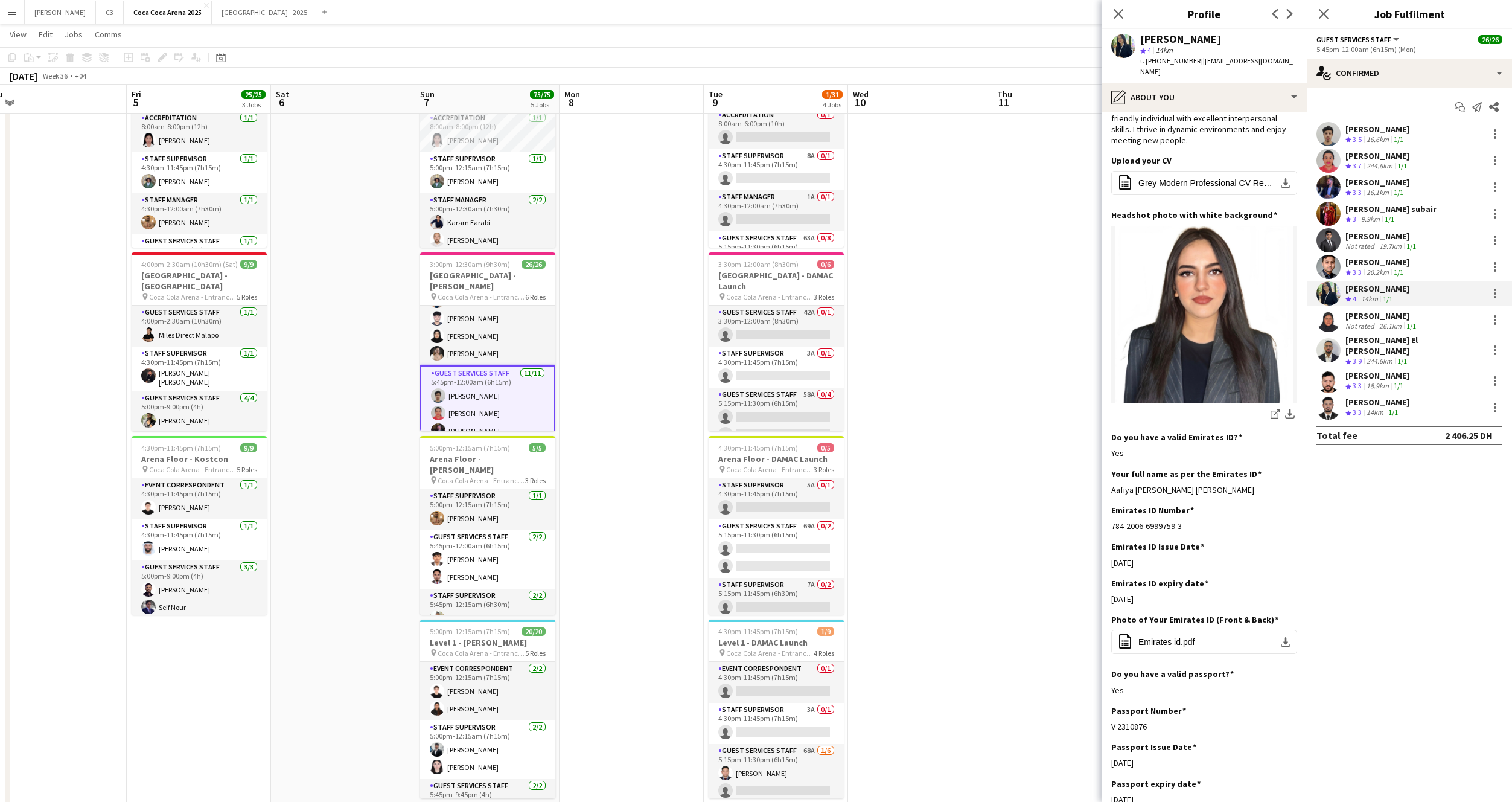
scroll to position [152, 0]
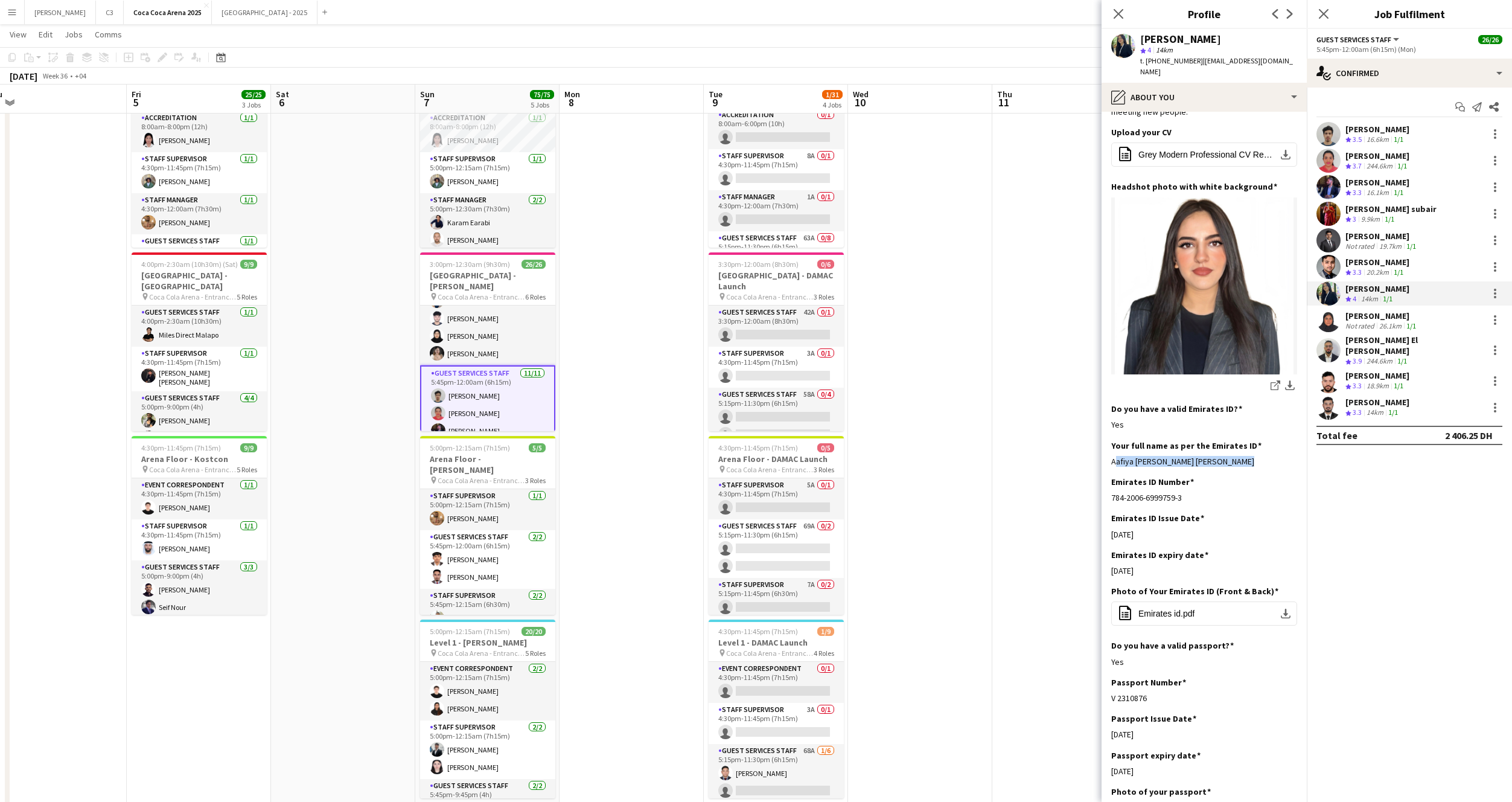
drag, startPoint x: 1236, startPoint y: 430, endPoint x: 1105, endPoint y: 429, distance: 131.0
click at [1105, 429] on app-section-data-types "Bio Edit this field I am Aafiya Fathima, born on 15th may, 2006. I’m an Indian …" at bounding box center [1204, 457] width 205 height 690
copy div "Aafiya Fathima Mirza Hussain Baig"
click at [1322, 236] on app-user-avatar at bounding box center [1328, 240] width 24 height 24
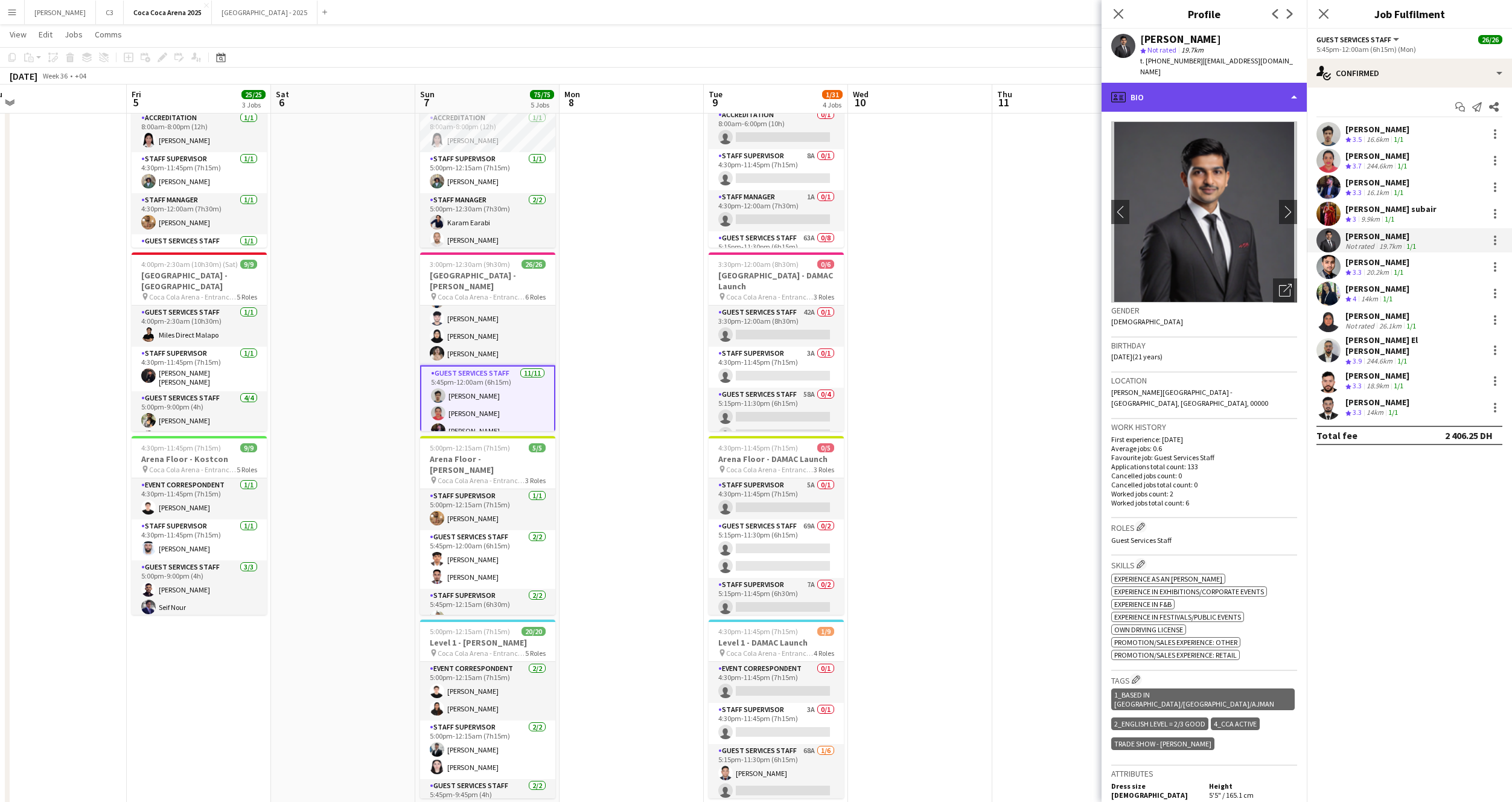
click at [1207, 95] on div "profile Bio" at bounding box center [1204, 97] width 205 height 29
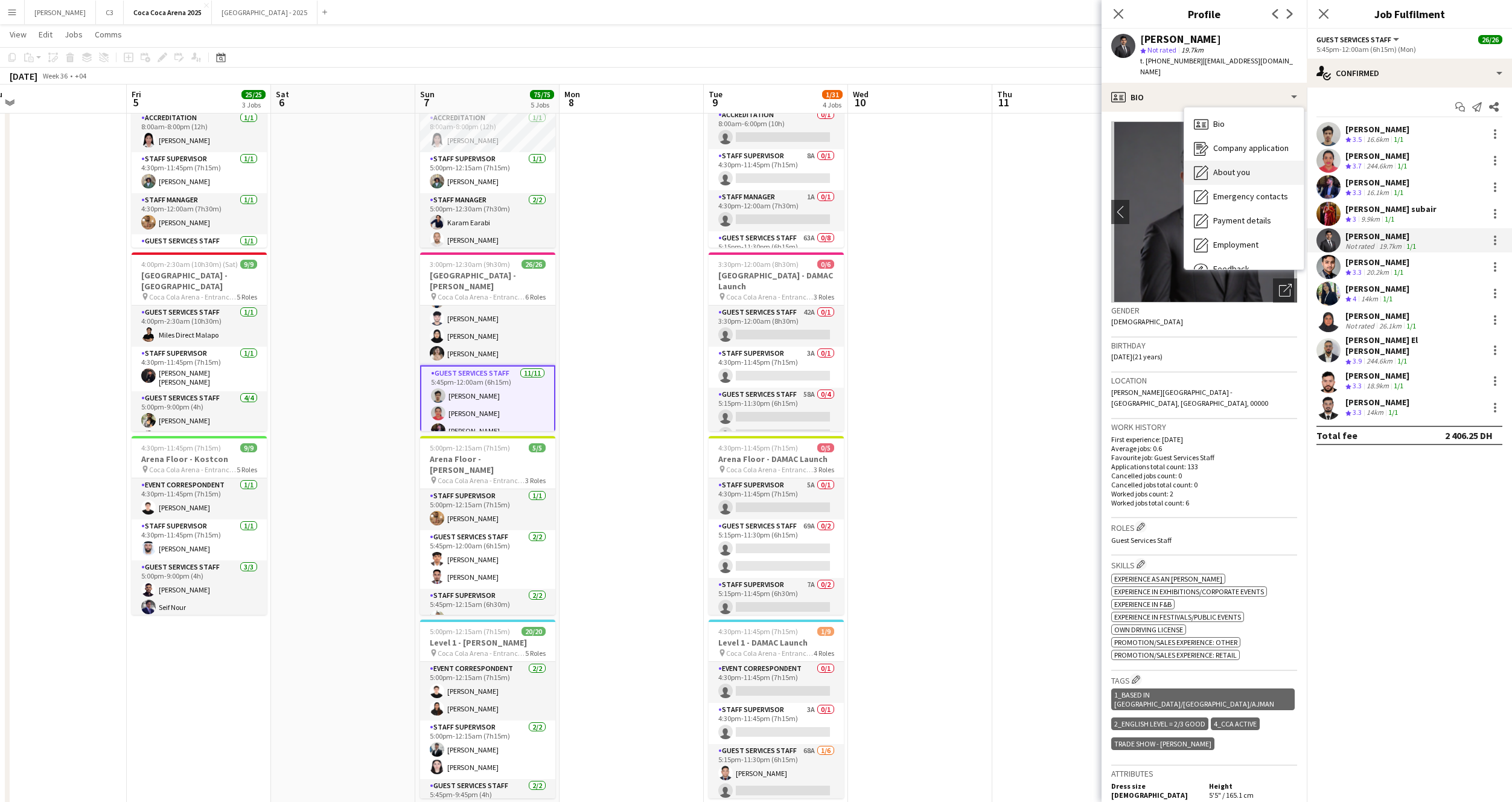
click at [1243, 167] on span "About you" at bounding box center [1232, 172] width 37 height 11
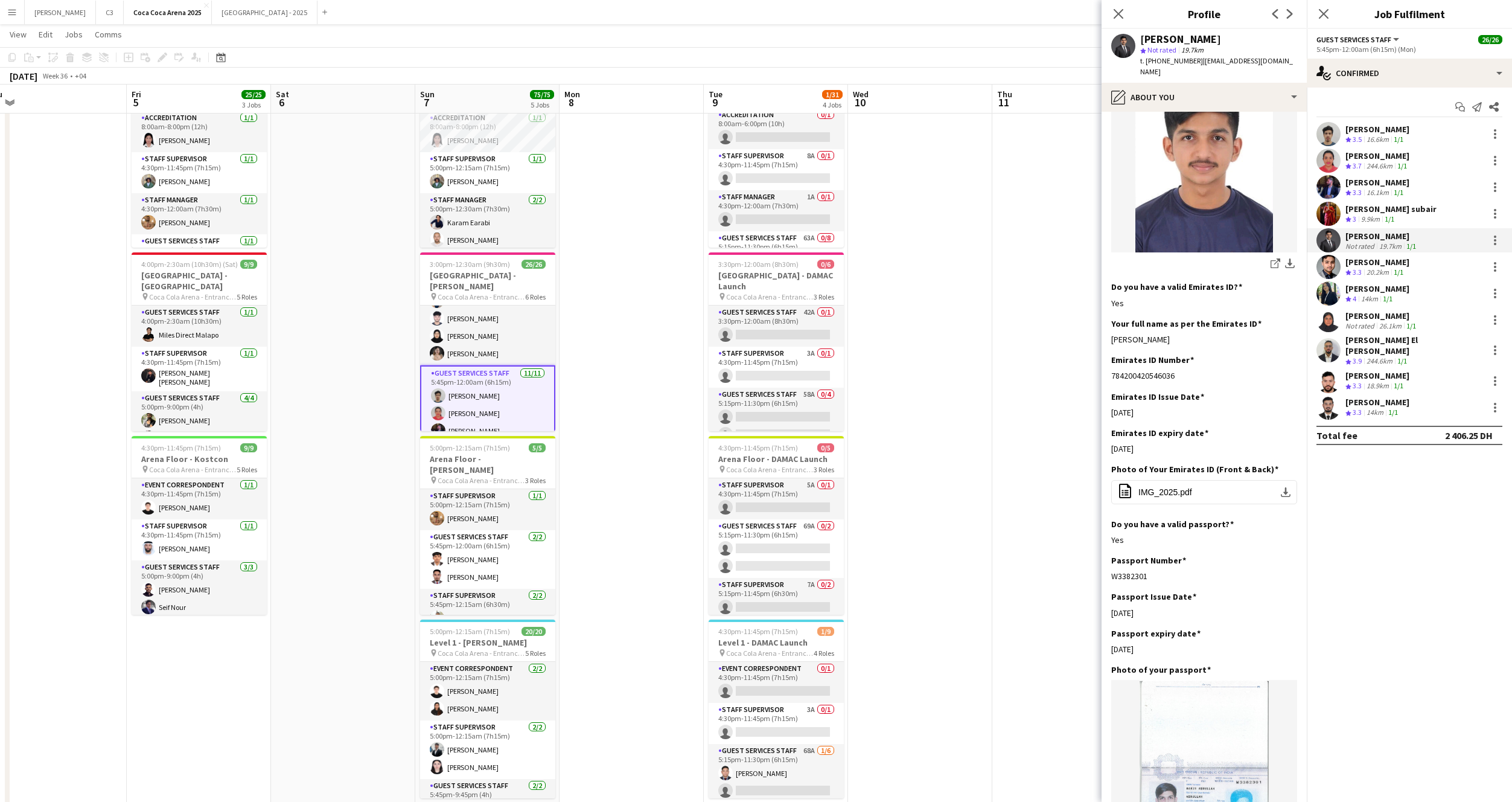
scroll to position [244, 0]
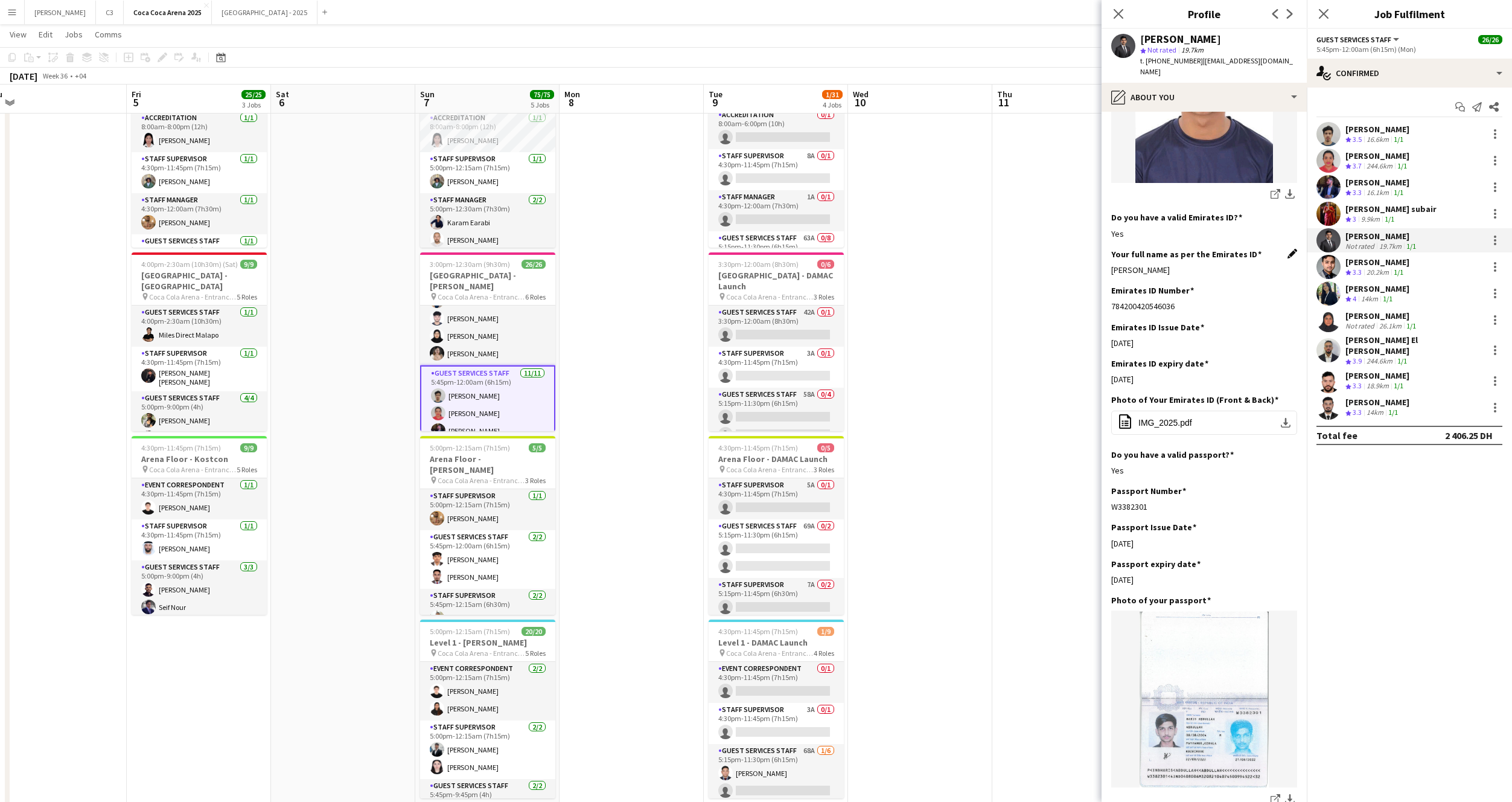
click at [1292, 249] on app-icon "Edit this field" at bounding box center [1292, 254] width 10 height 10
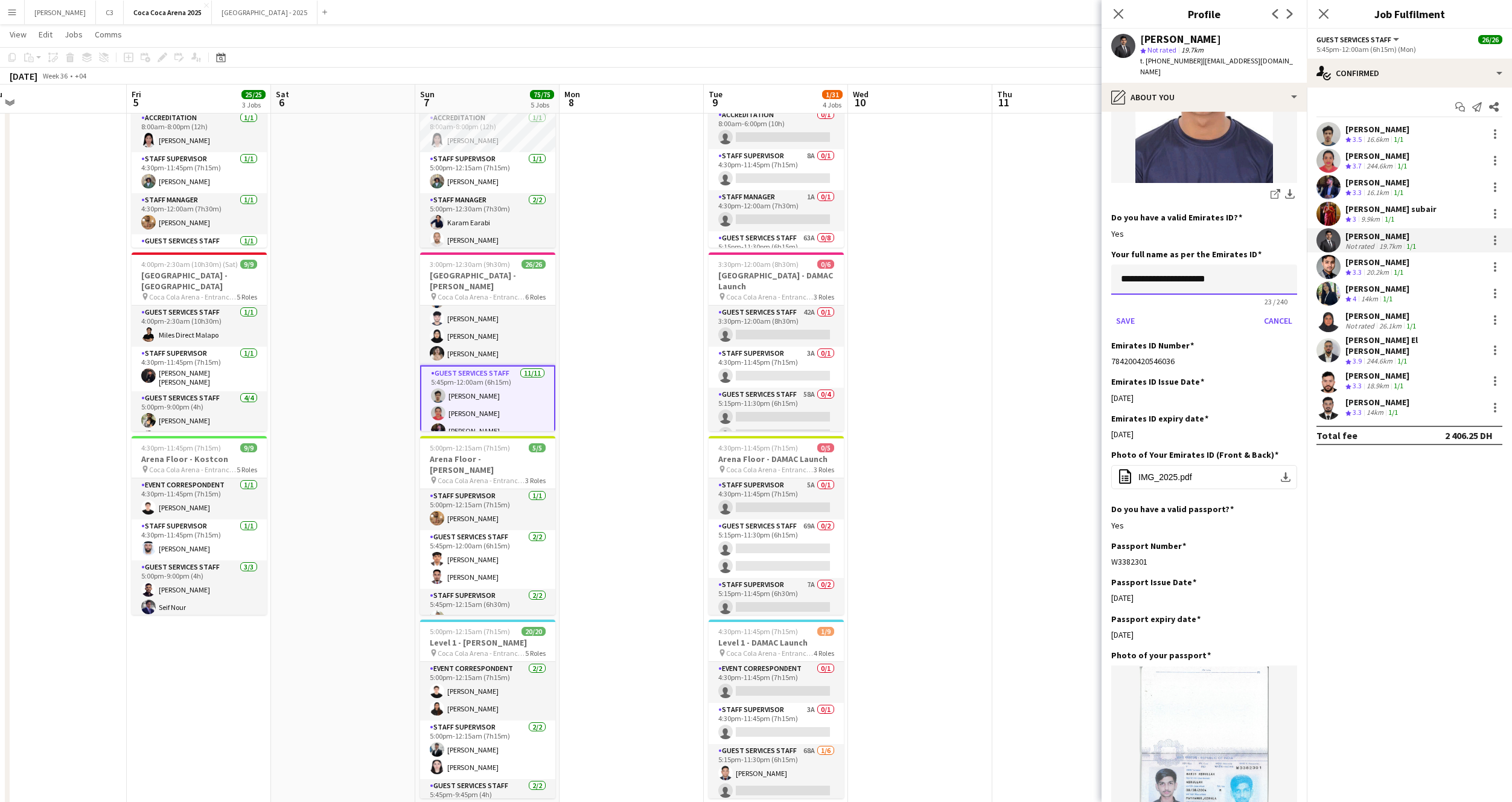
click at [1250, 275] on input "**********" at bounding box center [1204, 280] width 186 height 30
type input "**********"
click at [1112, 311] on button "Save" at bounding box center [1125, 320] width 28 height 19
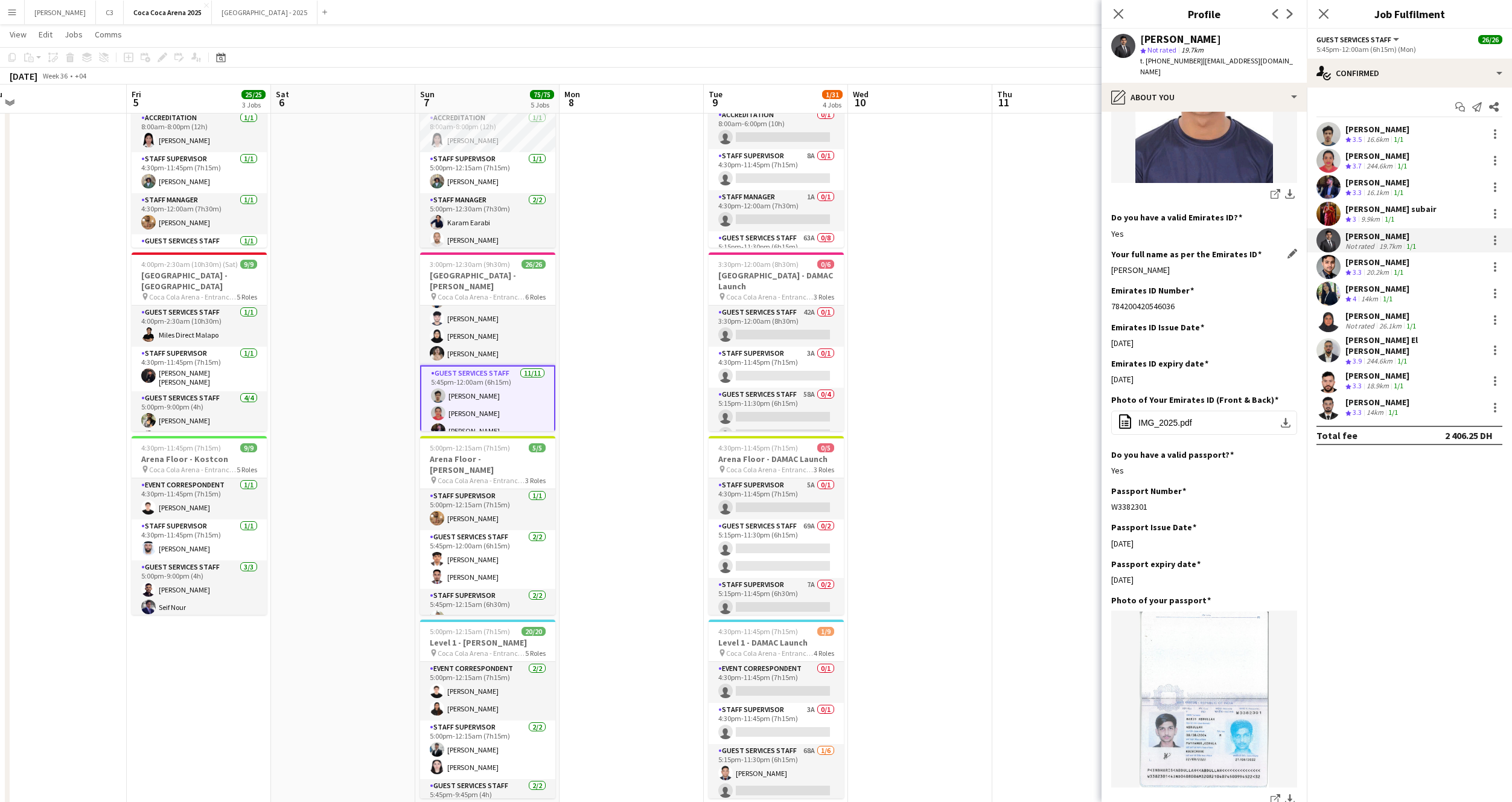
drag, startPoint x: 1198, startPoint y: 259, endPoint x: 1112, endPoint y: 257, distance: 86.0
click at [1112, 265] on div "Abdullah Haris Abdulla" at bounding box center [1204, 270] width 186 height 11
copy div "Abdullah Haris Abdulla"
click at [1327, 266] on app-user-avatar at bounding box center [1328, 267] width 24 height 24
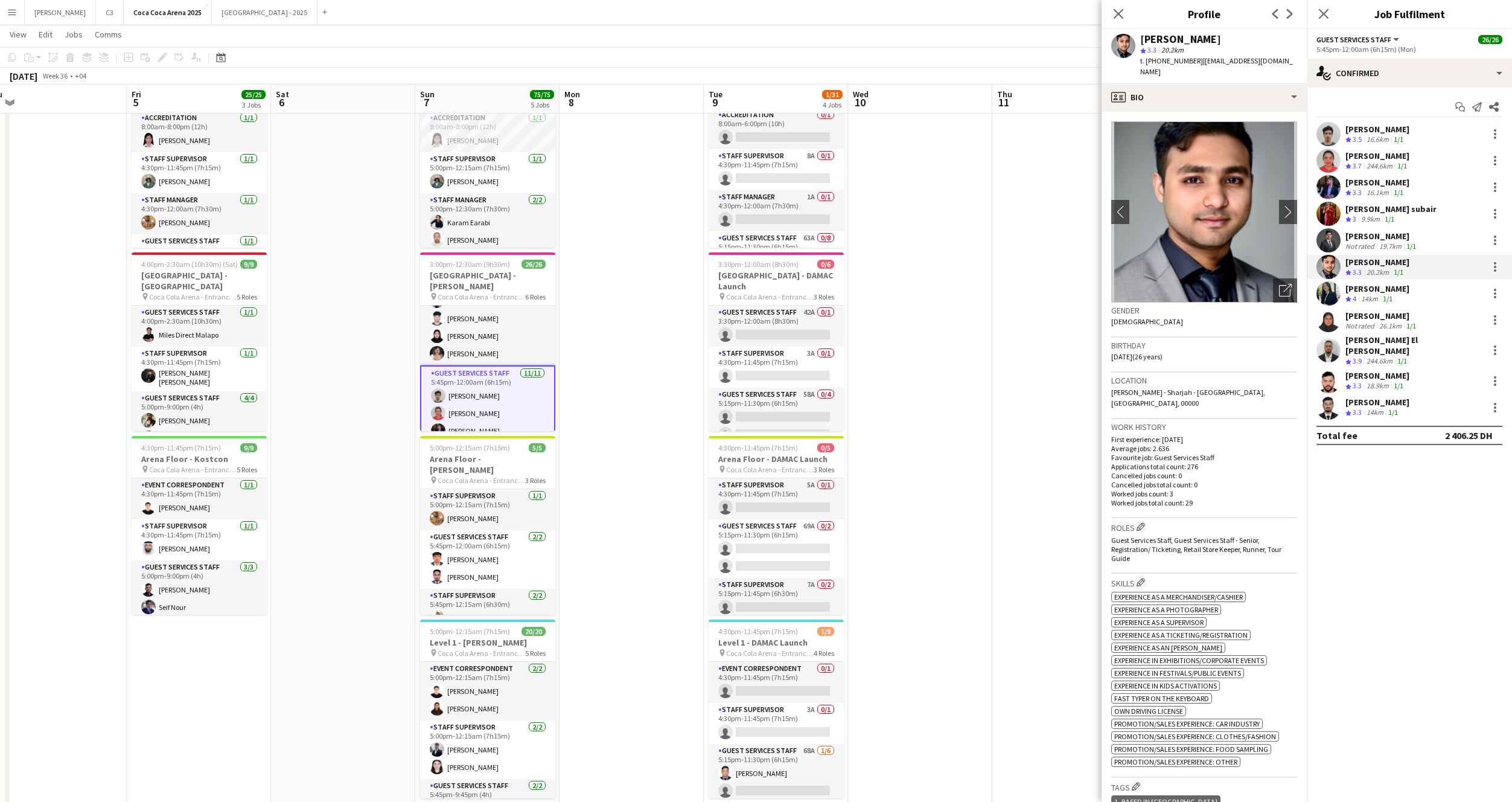
click at [1187, 112] on app-crew-profile-bio "chevron-left chevron-right Open photos pop-in Gender Male Birthday 30-10-1998 (…" at bounding box center [1204, 457] width 205 height 690
click at [1187, 90] on div "profile Bio" at bounding box center [1204, 97] width 205 height 29
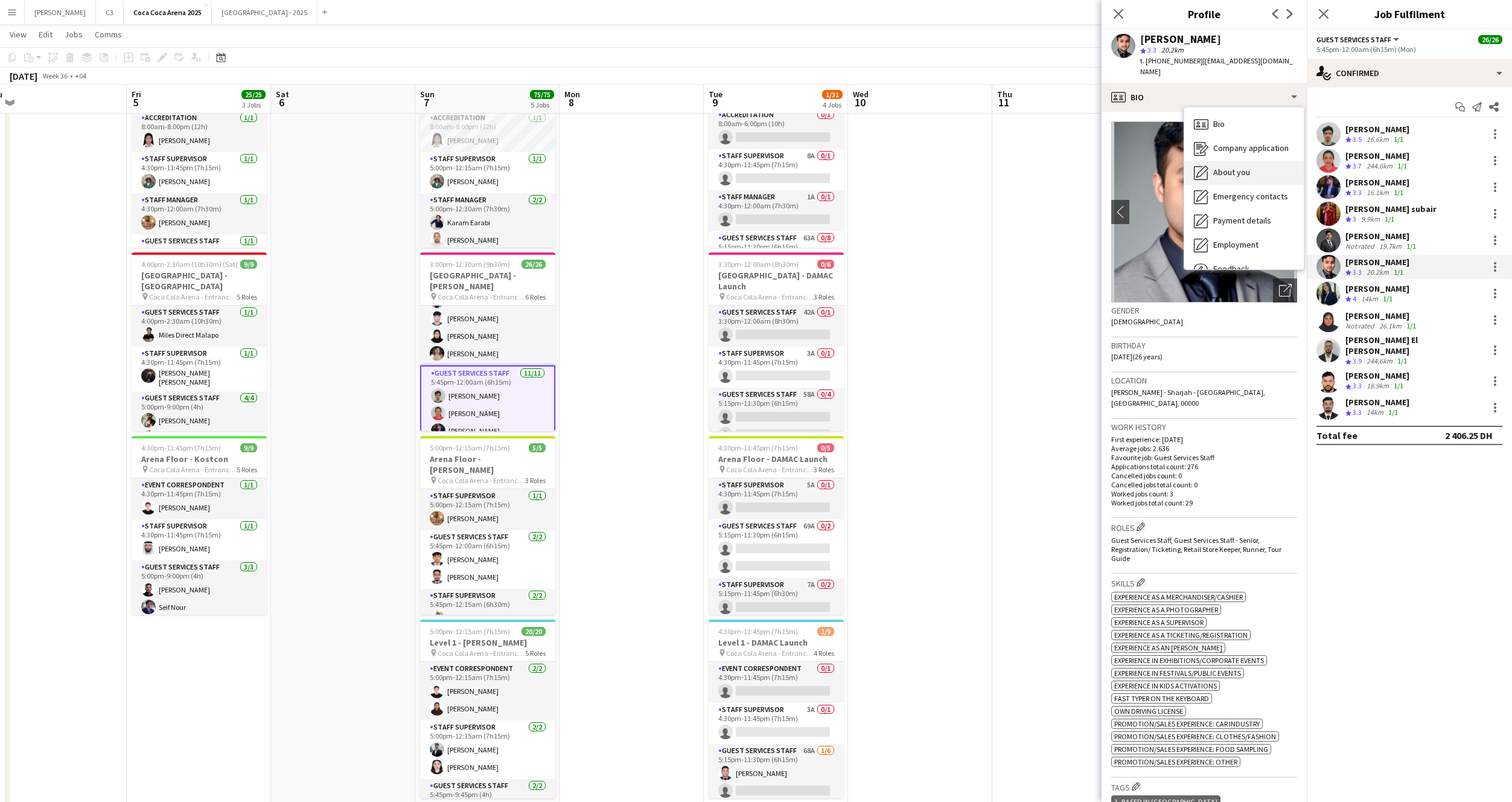
click at [1243, 169] on div "About you About you" at bounding box center [1244, 173] width 119 height 24
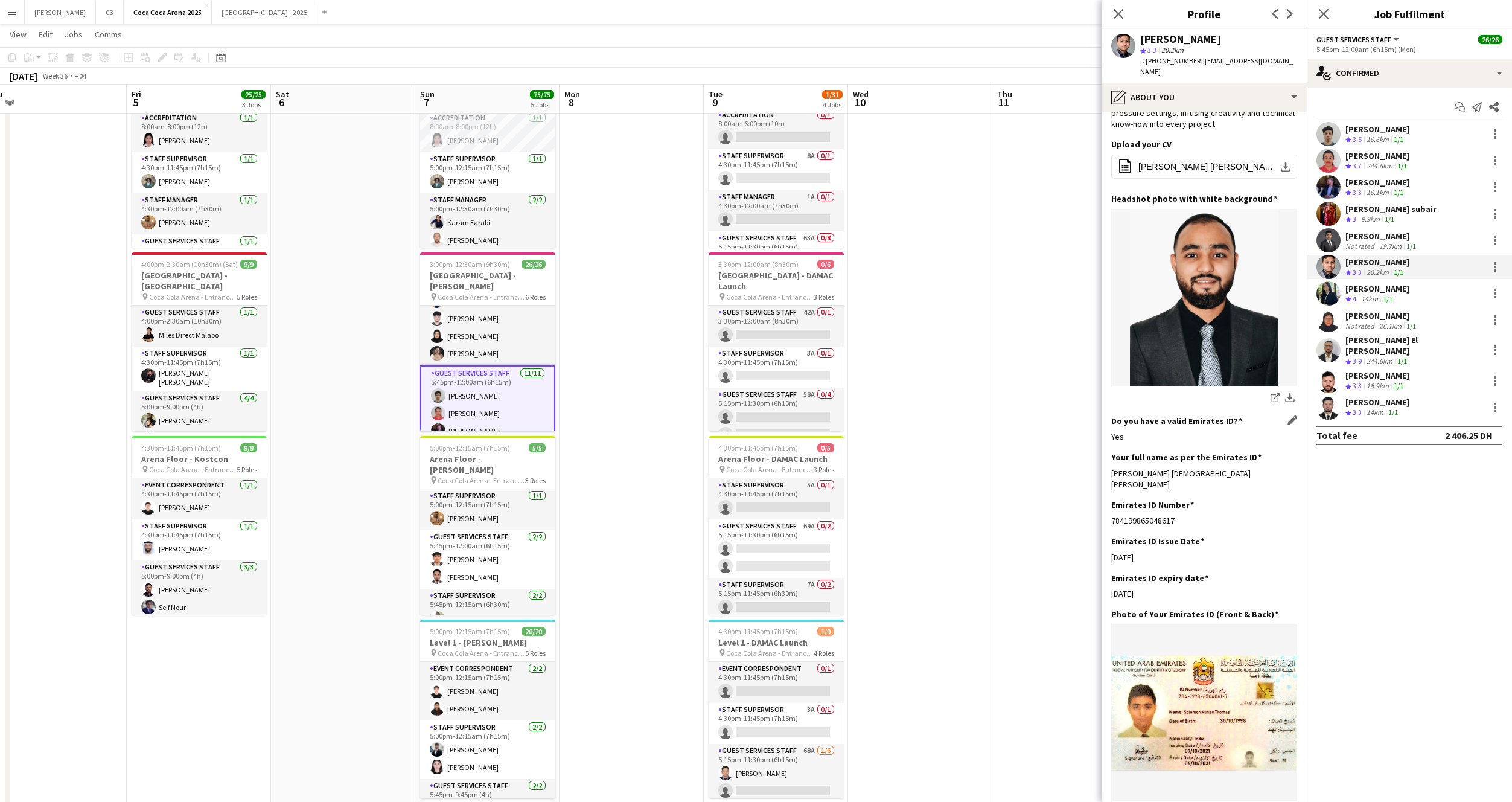
scroll to position [131, 0]
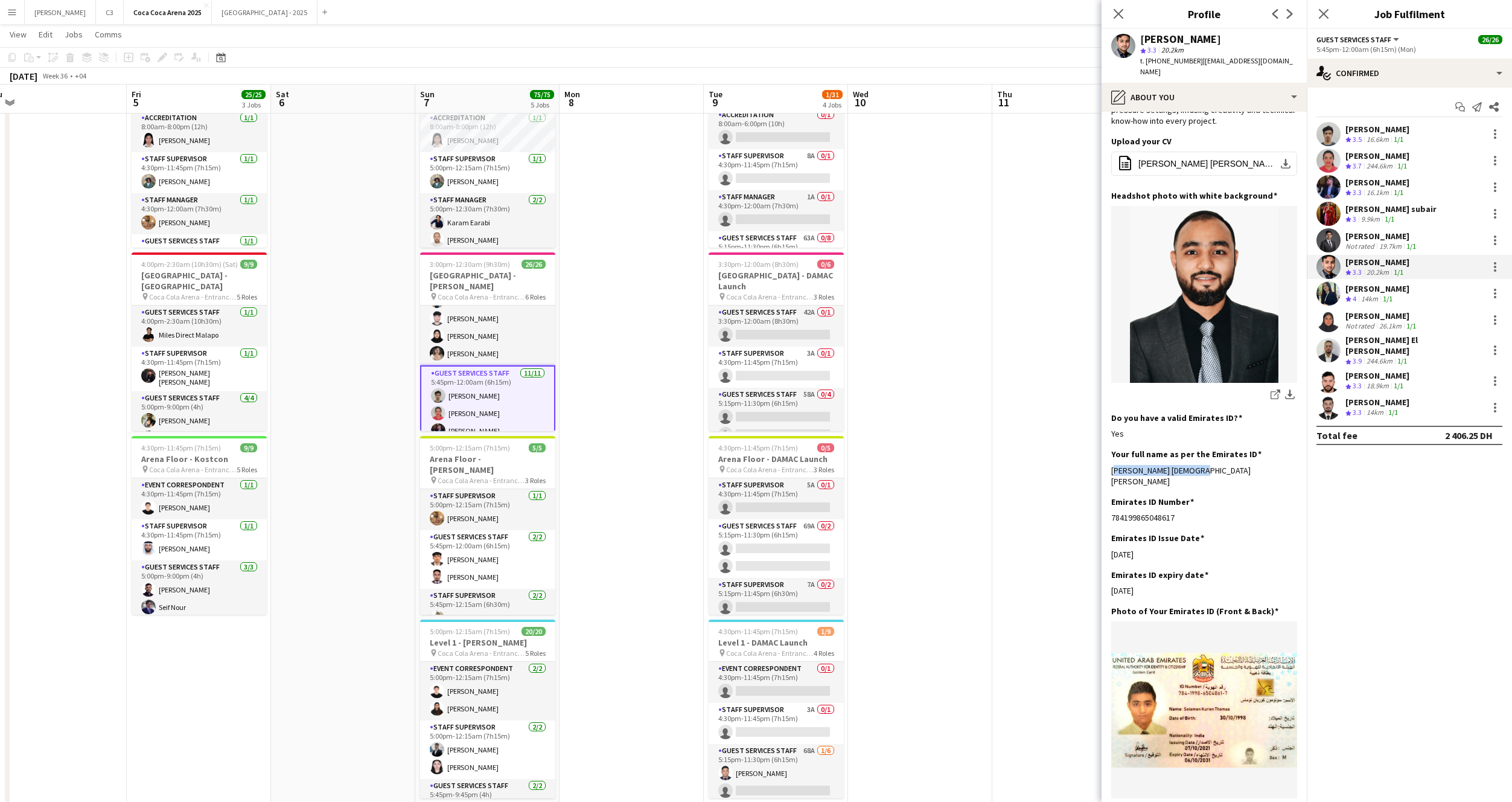
drag, startPoint x: 1209, startPoint y: 458, endPoint x: 1109, endPoint y: 461, distance: 100.0
click at [1109, 461] on app-section-data-types "Bio Edit this field I'm Solomon Kurien Thomas an engineering professional passi…" at bounding box center [1204, 457] width 205 height 690
copy div "Solomon Kurien Thomas"
click at [1328, 314] on app-user-avatar at bounding box center [1328, 320] width 24 height 24
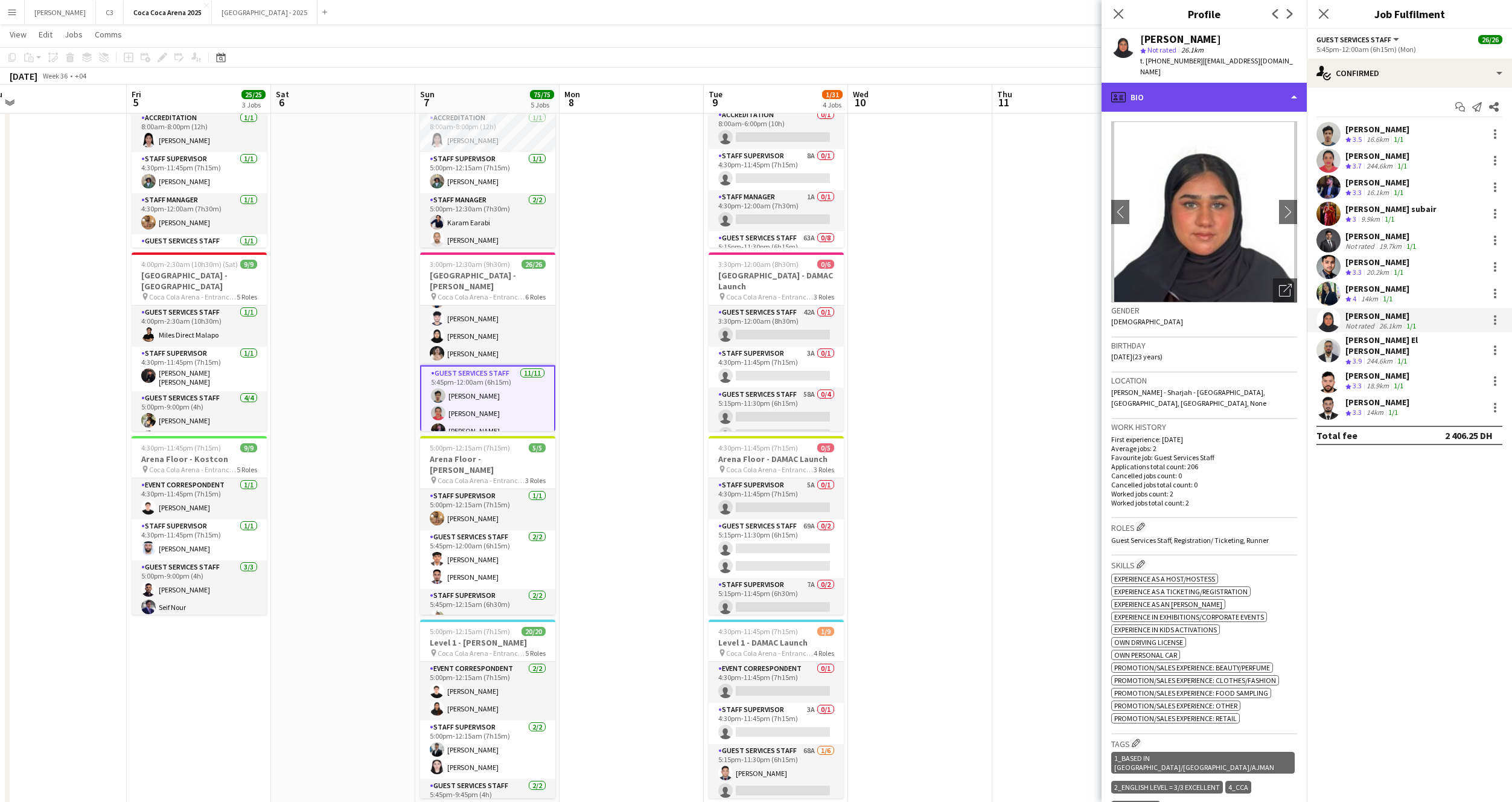
click at [1194, 86] on div "profile Bio" at bounding box center [1204, 97] width 205 height 29
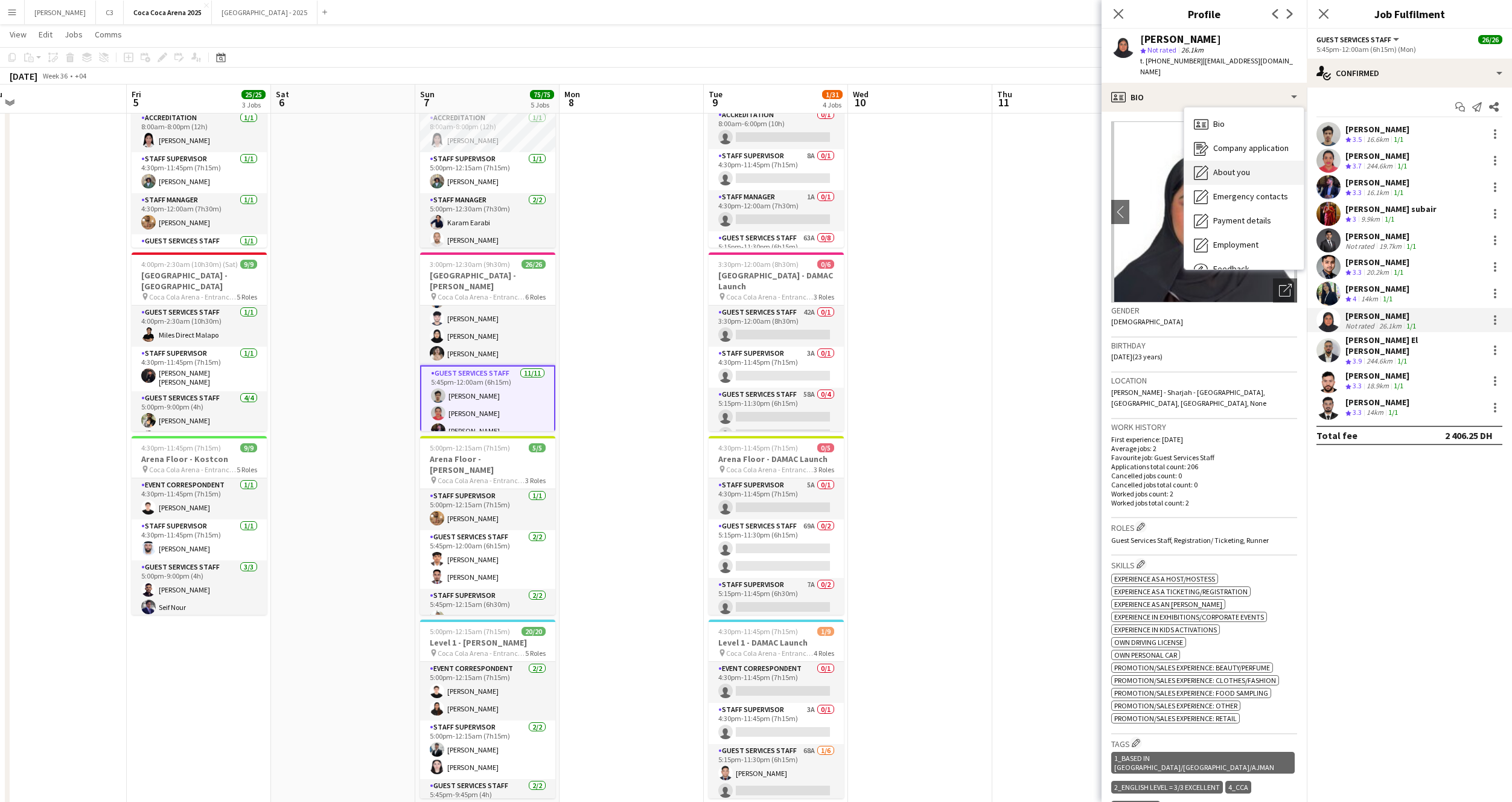
click at [1227, 167] on span "About you" at bounding box center [1232, 172] width 37 height 11
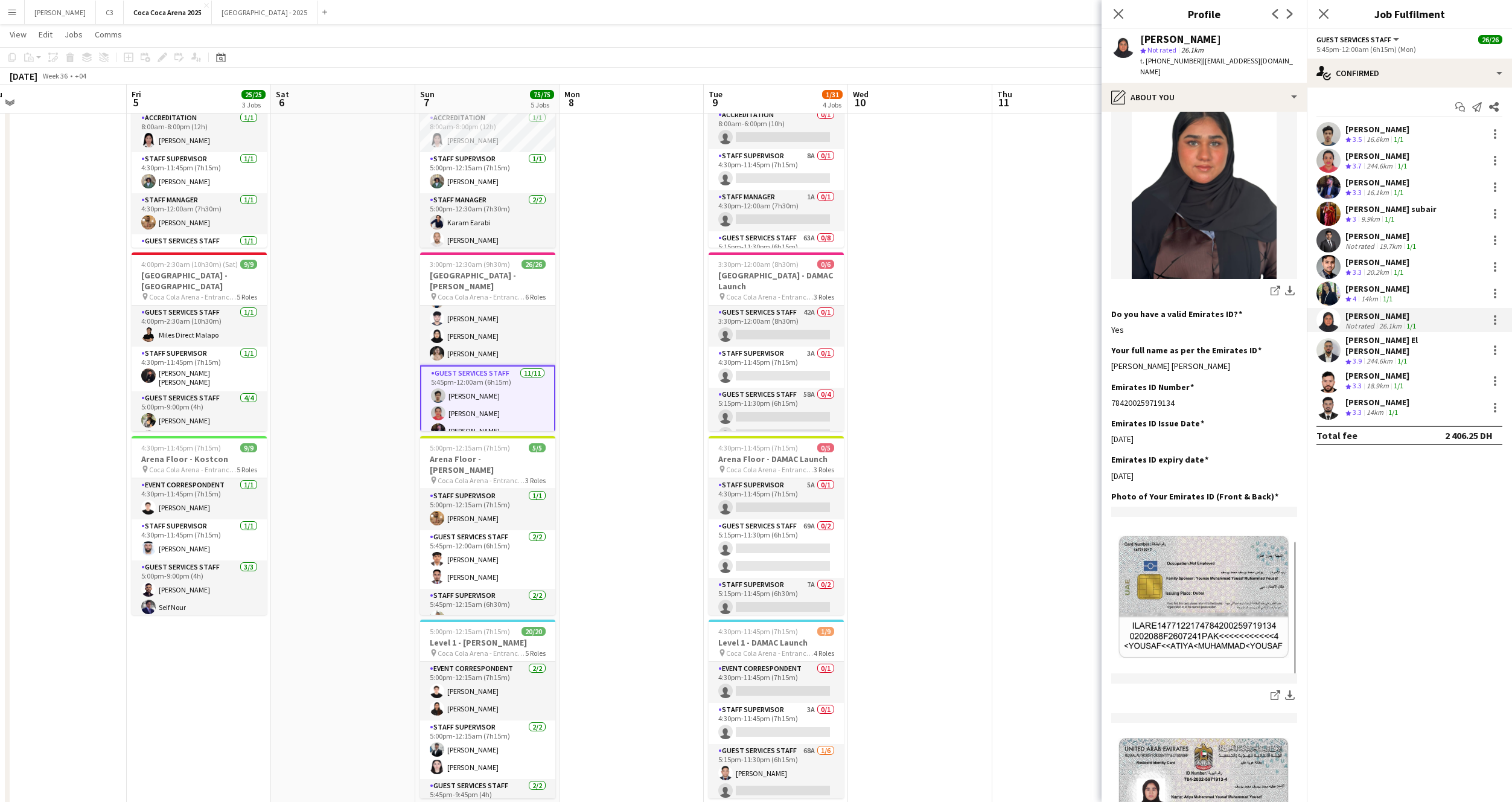
scroll to position [263, 0]
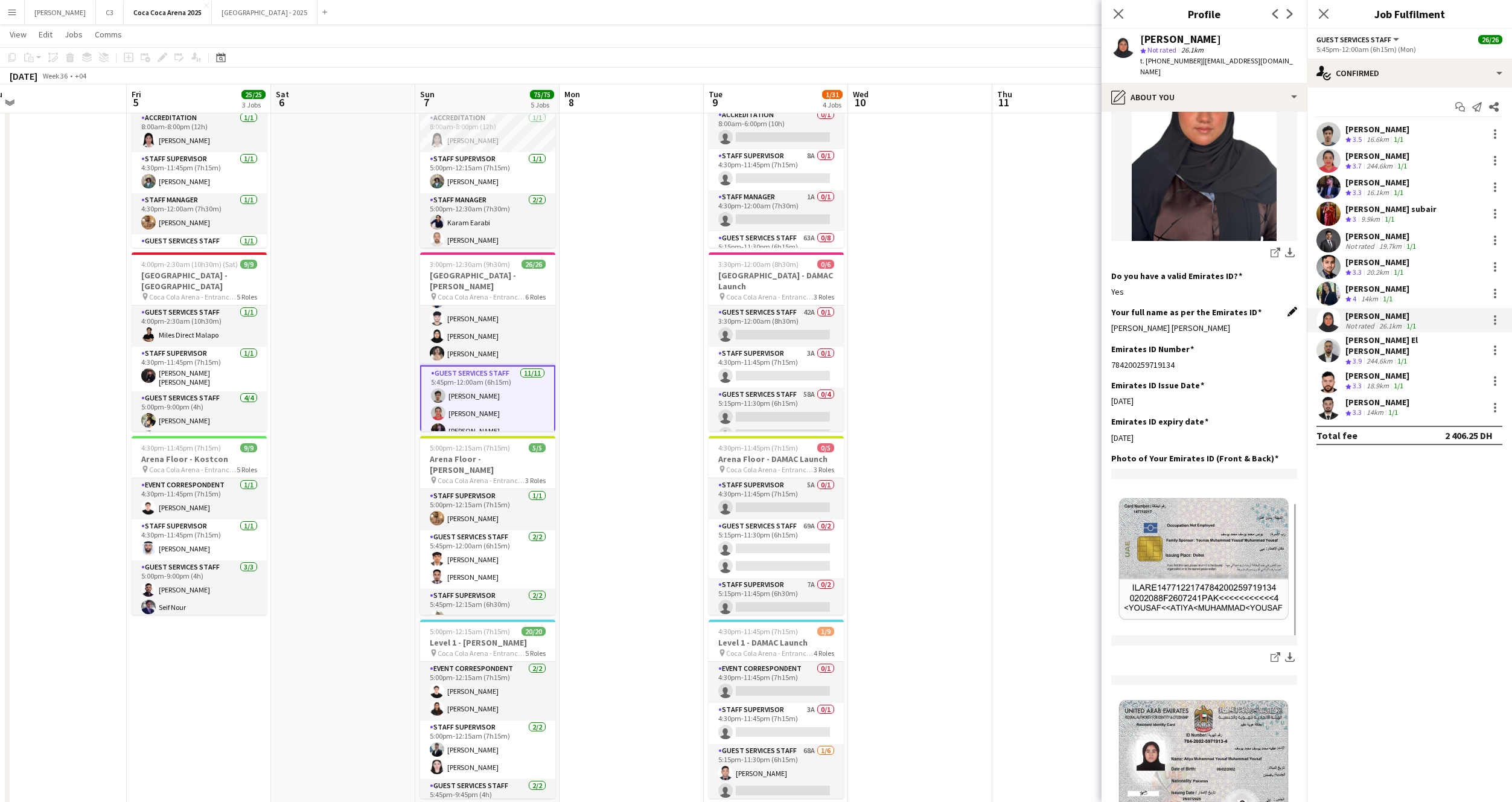
click at [1288, 307] on app-icon "Edit this field" at bounding box center [1292, 311] width 10 height 10
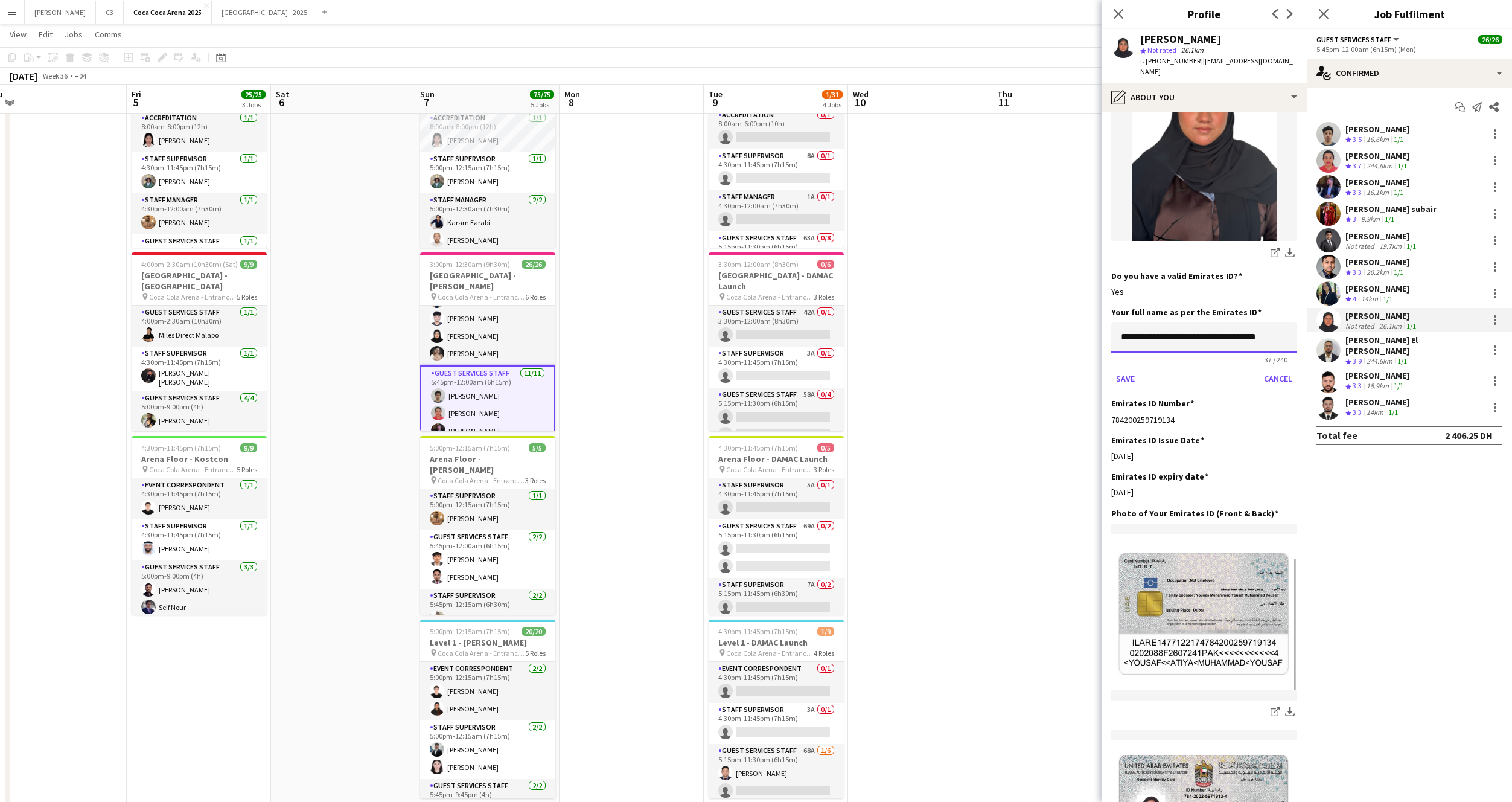
click at [1287, 323] on input "**********" at bounding box center [1204, 338] width 186 height 30
click at [1201, 323] on input "**********" at bounding box center [1204, 338] width 186 height 30
type input "**********"
click at [1112, 369] on button "Save" at bounding box center [1125, 378] width 28 height 19
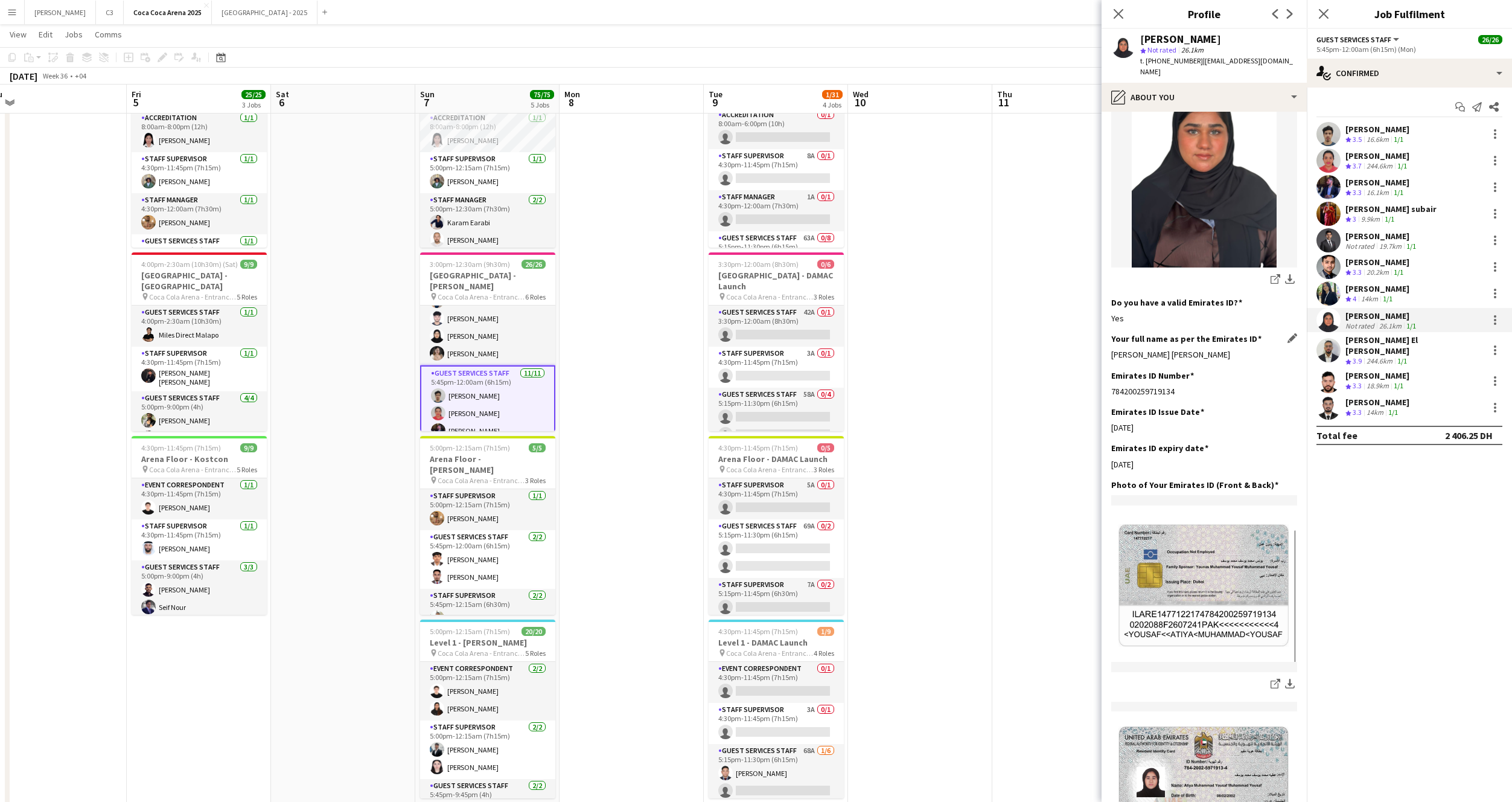
scroll to position [204, 0]
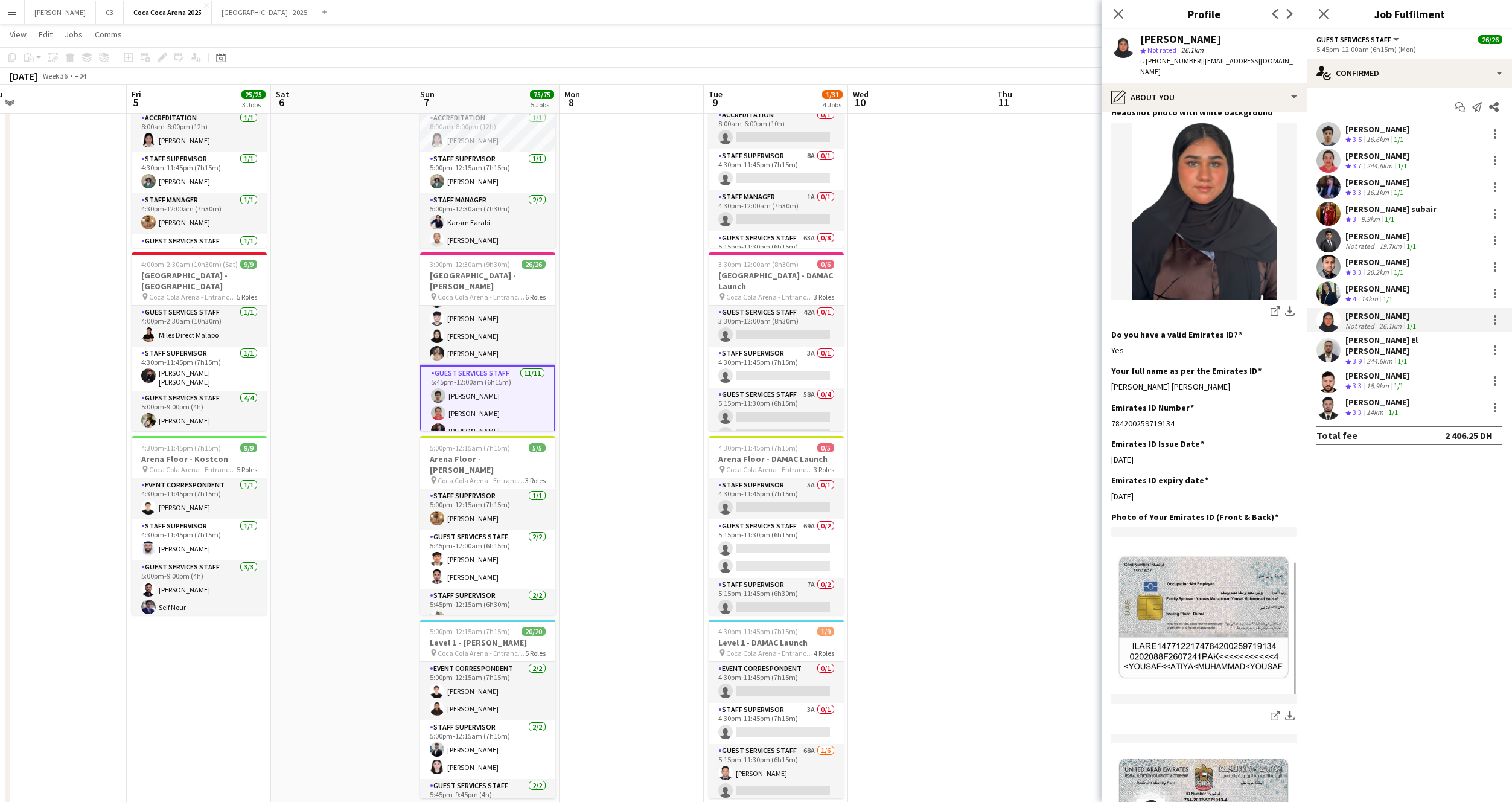
drag, startPoint x: 1274, startPoint y: 353, endPoint x: 1110, endPoint y: 356, distance: 164.0
click at [1110, 356] on app-section-data-types "Bio Edit this field Atiya, a dynamic 22-year-old with experience in sales promo…" at bounding box center [1204, 457] width 205 height 690
copy div "Atiya Muhammad Yousaf Muhammad Yousaf"
click at [1326, 341] on app-user-avatar at bounding box center [1328, 350] width 24 height 24
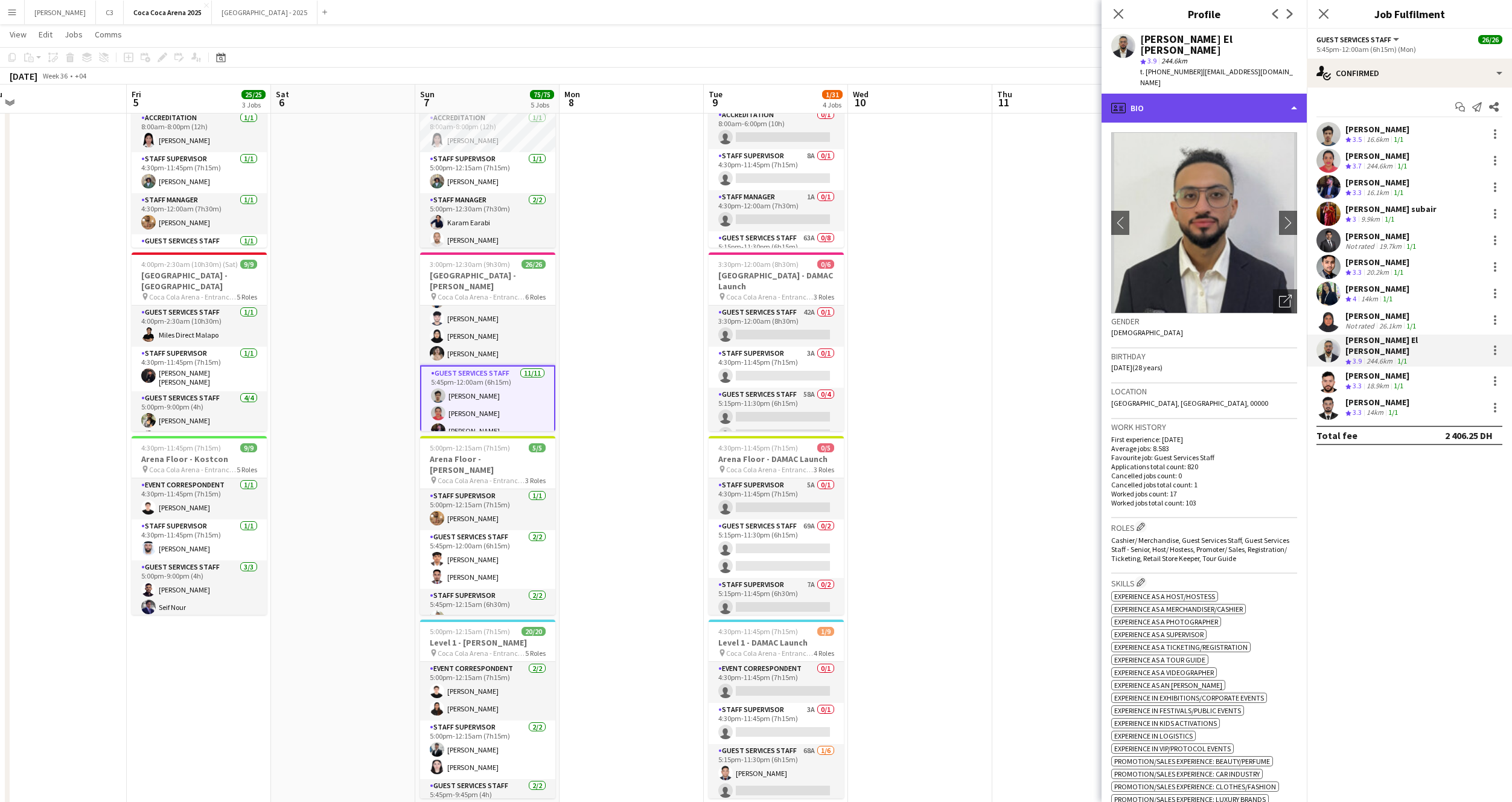
click at [1204, 94] on div "profile Bio" at bounding box center [1204, 108] width 205 height 29
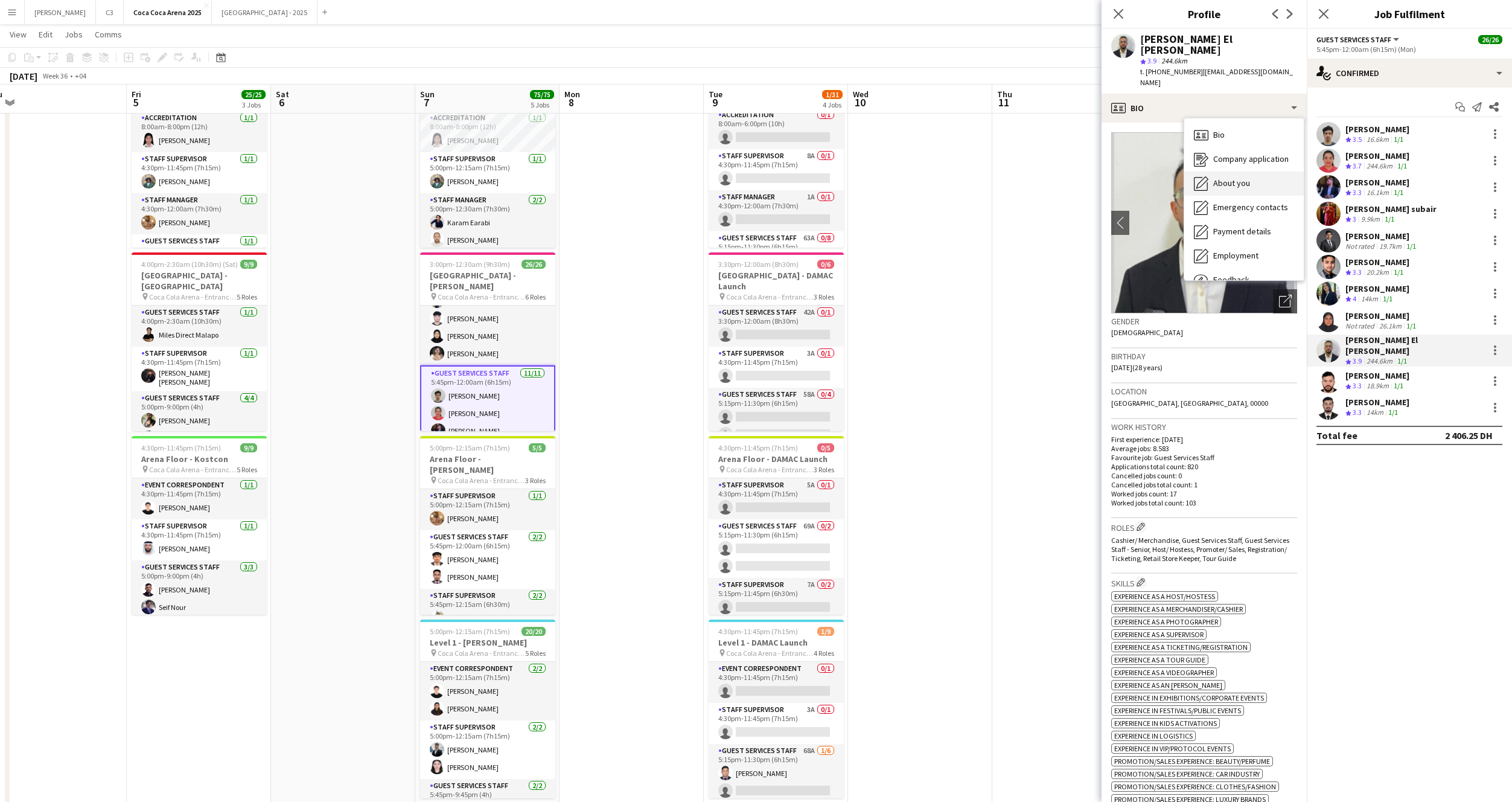
click at [1228, 177] on span "About you" at bounding box center [1232, 183] width 37 height 11
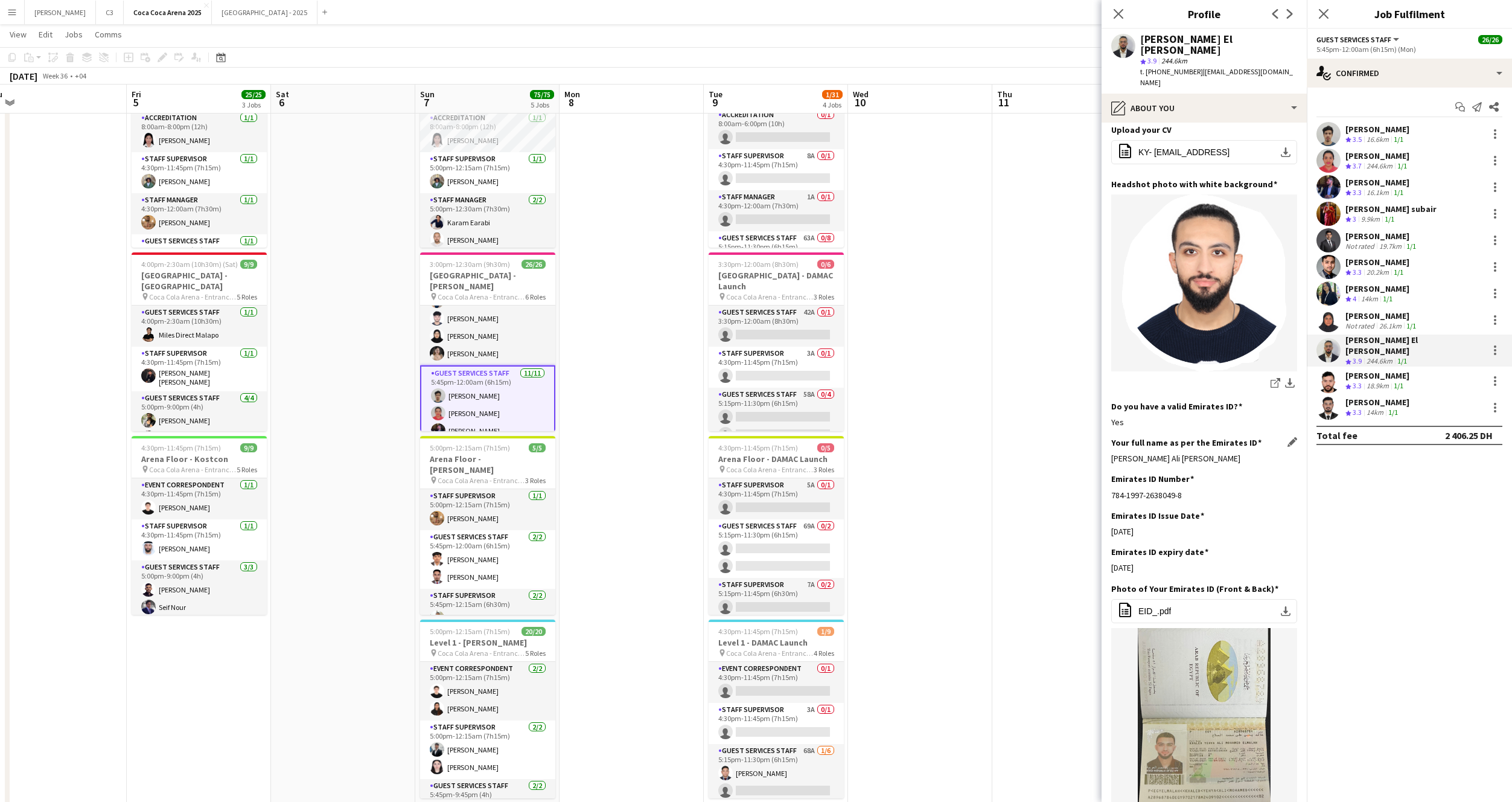
scroll to position [219, 0]
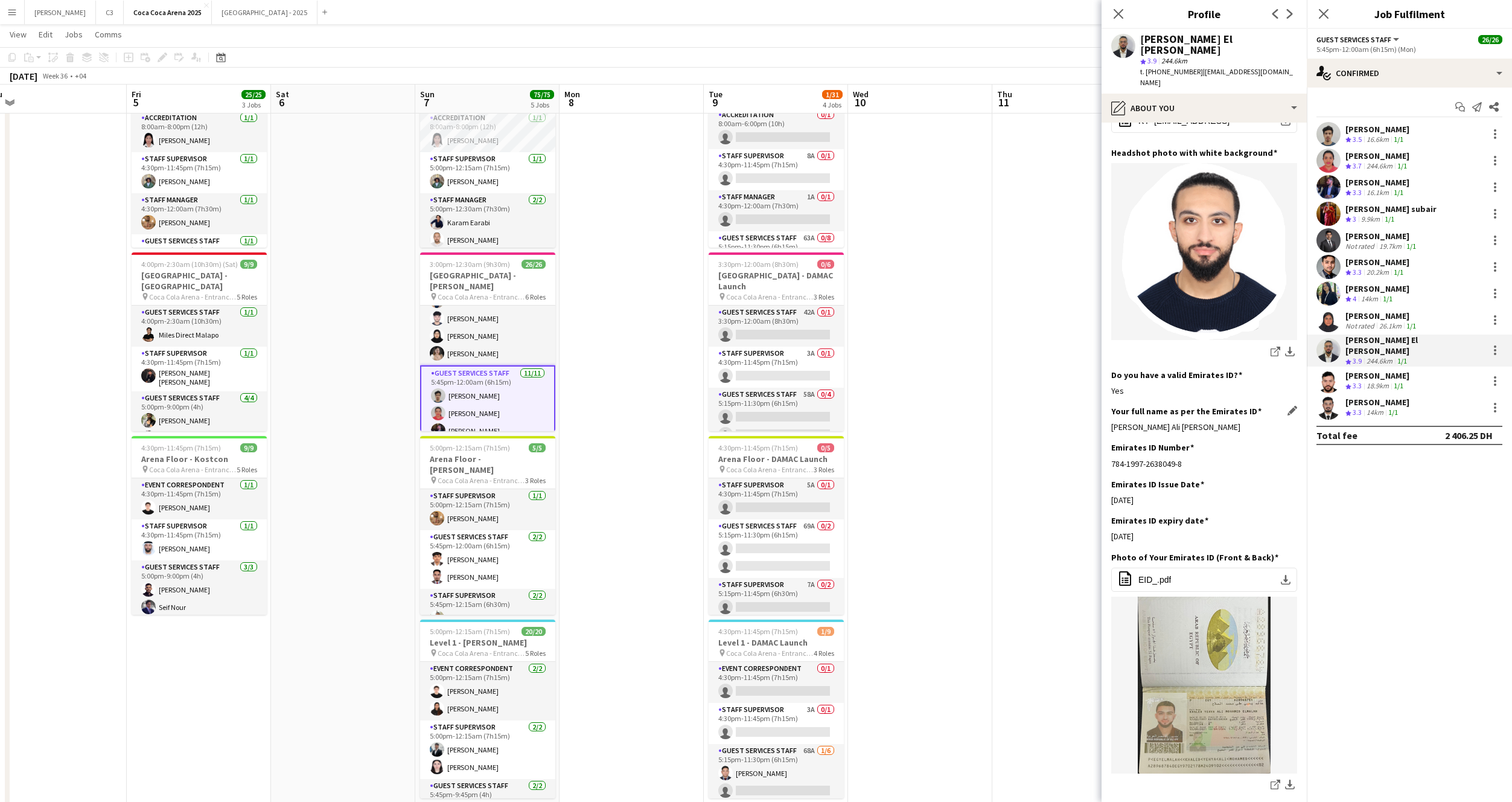
drag, startPoint x: 1249, startPoint y: 402, endPoint x: 1111, endPoint y: 403, distance: 138.0
click at [1112, 422] on div "Khaled Yehya Ali Mohamed Elmalah" at bounding box center [1204, 427] width 186 height 11
copy div "Khaled Yehya Ali Mohamed Elmalah"
click at [1326, 374] on app-user-avatar at bounding box center [1328, 381] width 24 height 24
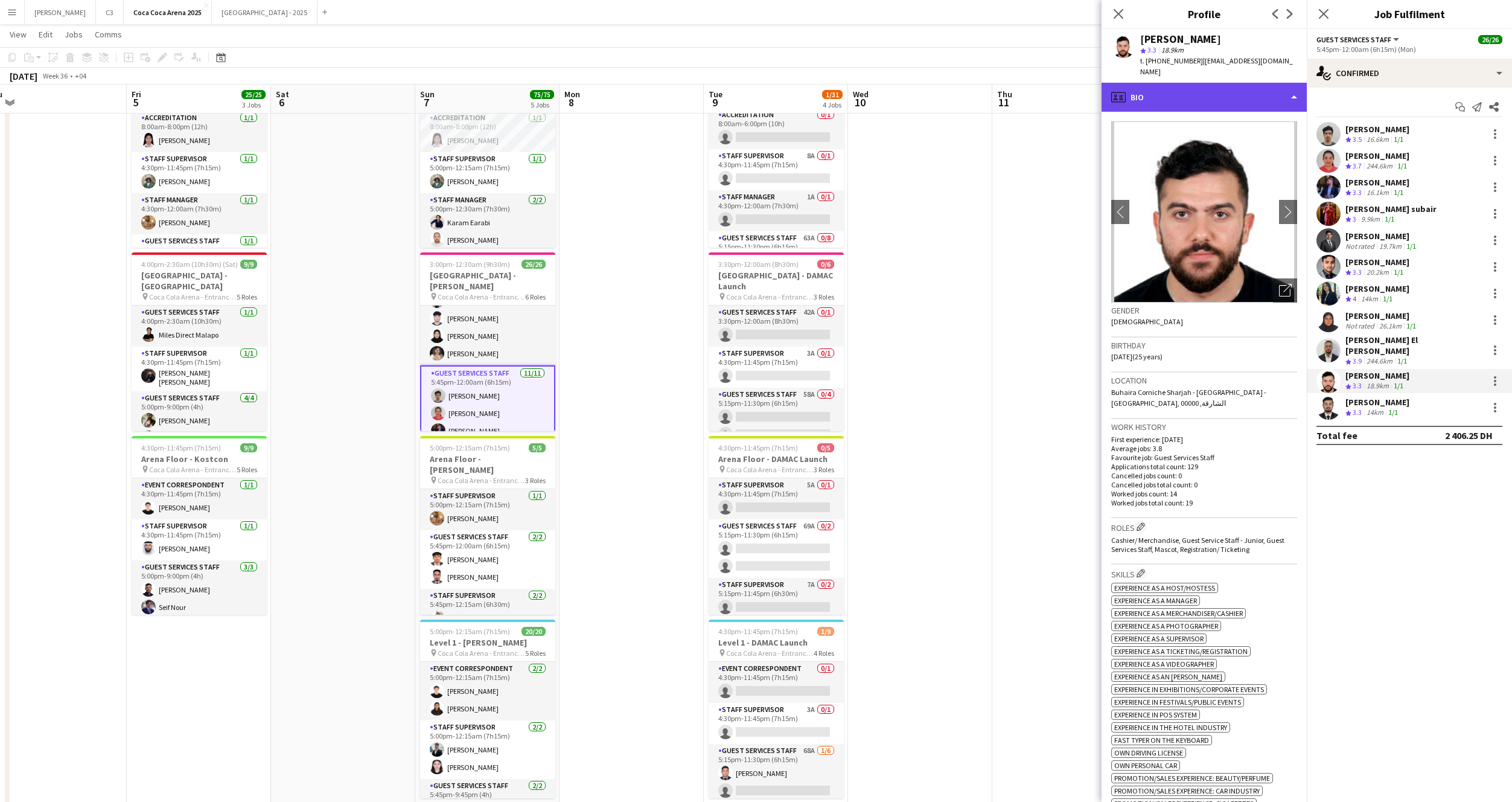
click at [1210, 85] on div "profile Bio" at bounding box center [1204, 97] width 205 height 29
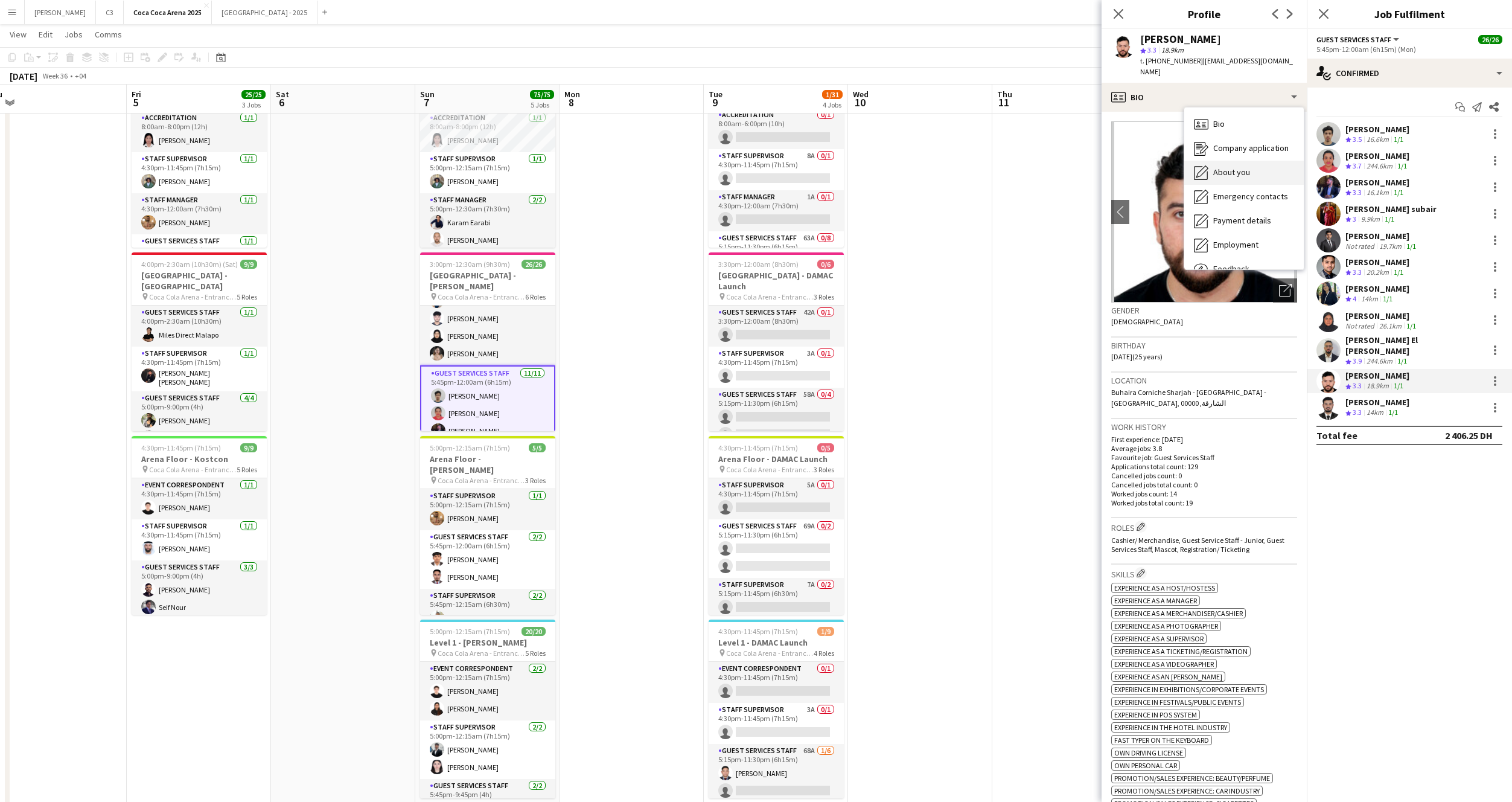
click at [1239, 161] on div "About you About you" at bounding box center [1244, 173] width 119 height 24
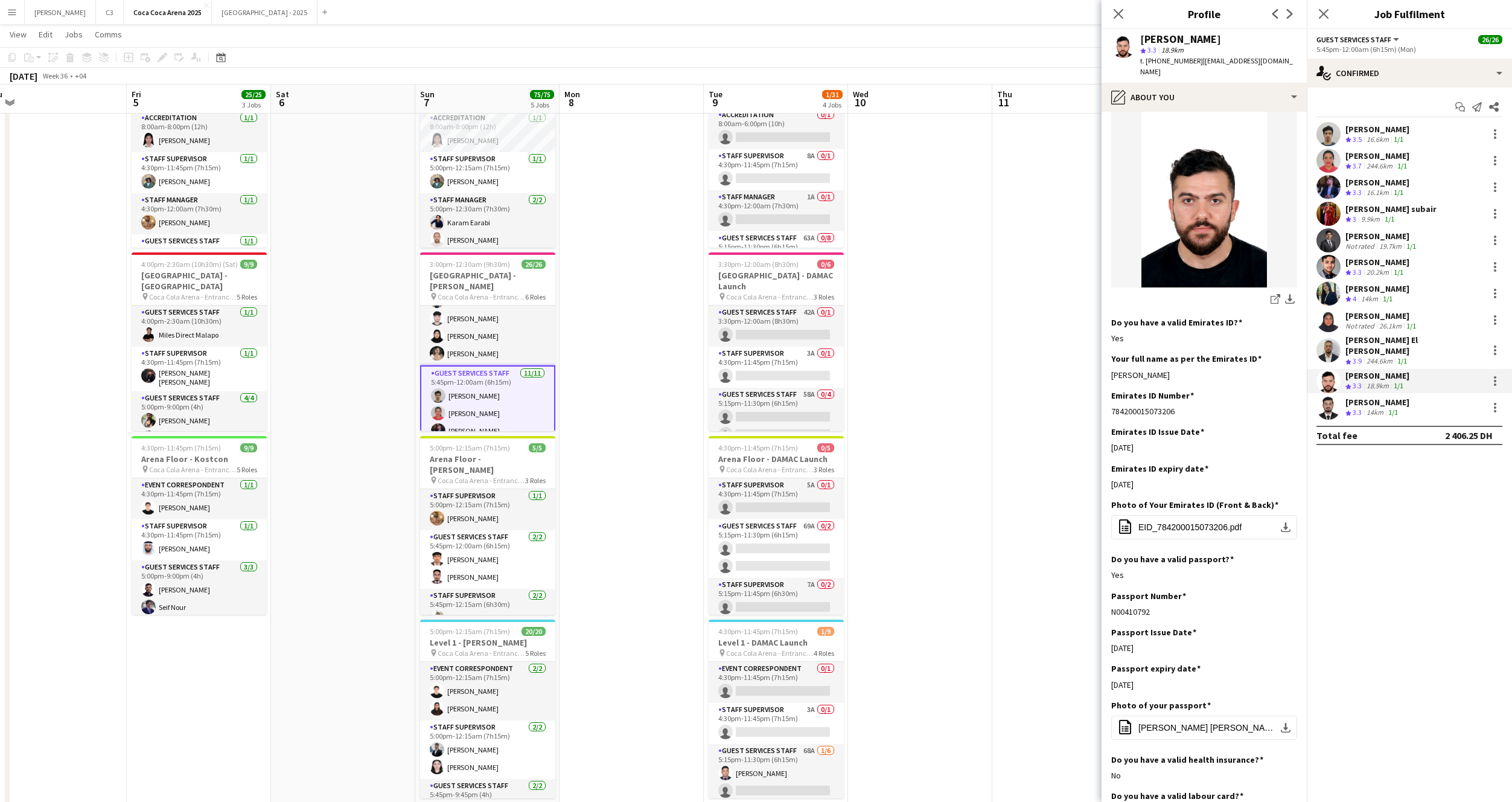
scroll to position [206, 0]
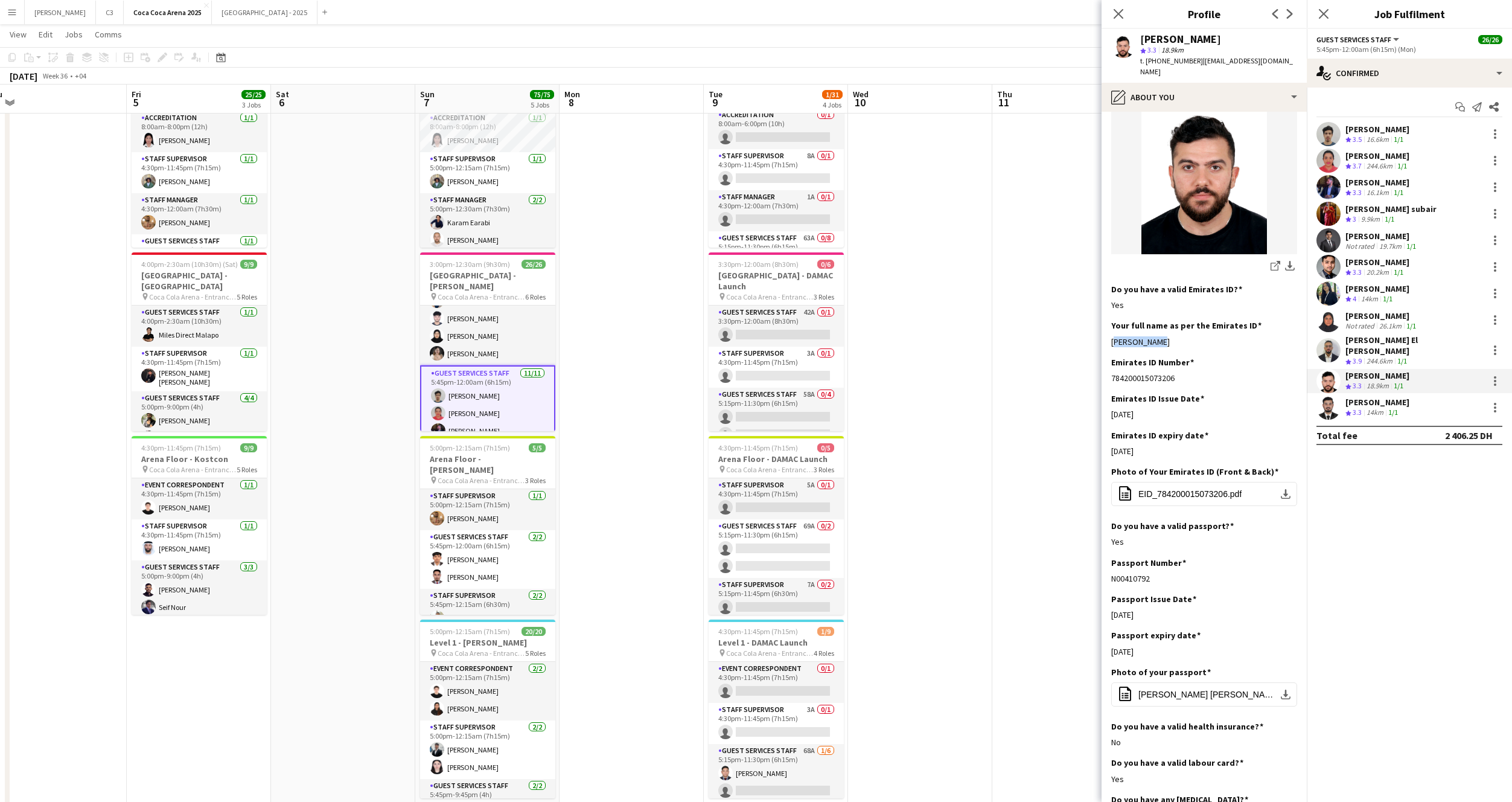
drag, startPoint x: 1147, startPoint y: 323, endPoint x: 1110, endPoint y: 322, distance: 37.0
click at [1110, 322] on app-section-data-types "Bio Edit this field I'm a passionate and driven individual with a love for even…" at bounding box center [1204, 457] width 205 height 690
copy div "Bilal Hamad"
click at [1328, 401] on app-user-avatar at bounding box center [1328, 407] width 24 height 24
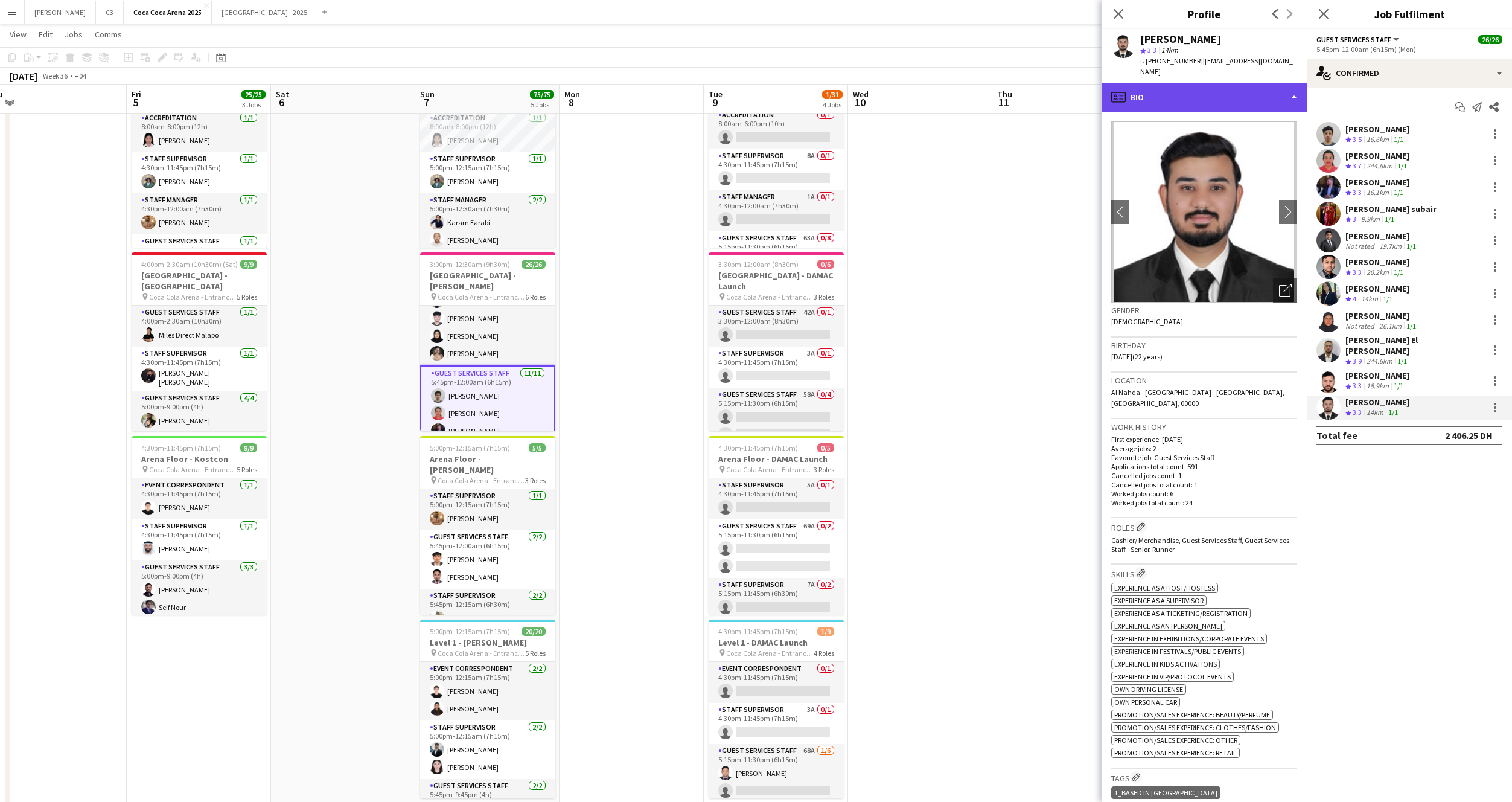
click at [1172, 83] on div "profile Bio" at bounding box center [1204, 97] width 205 height 29
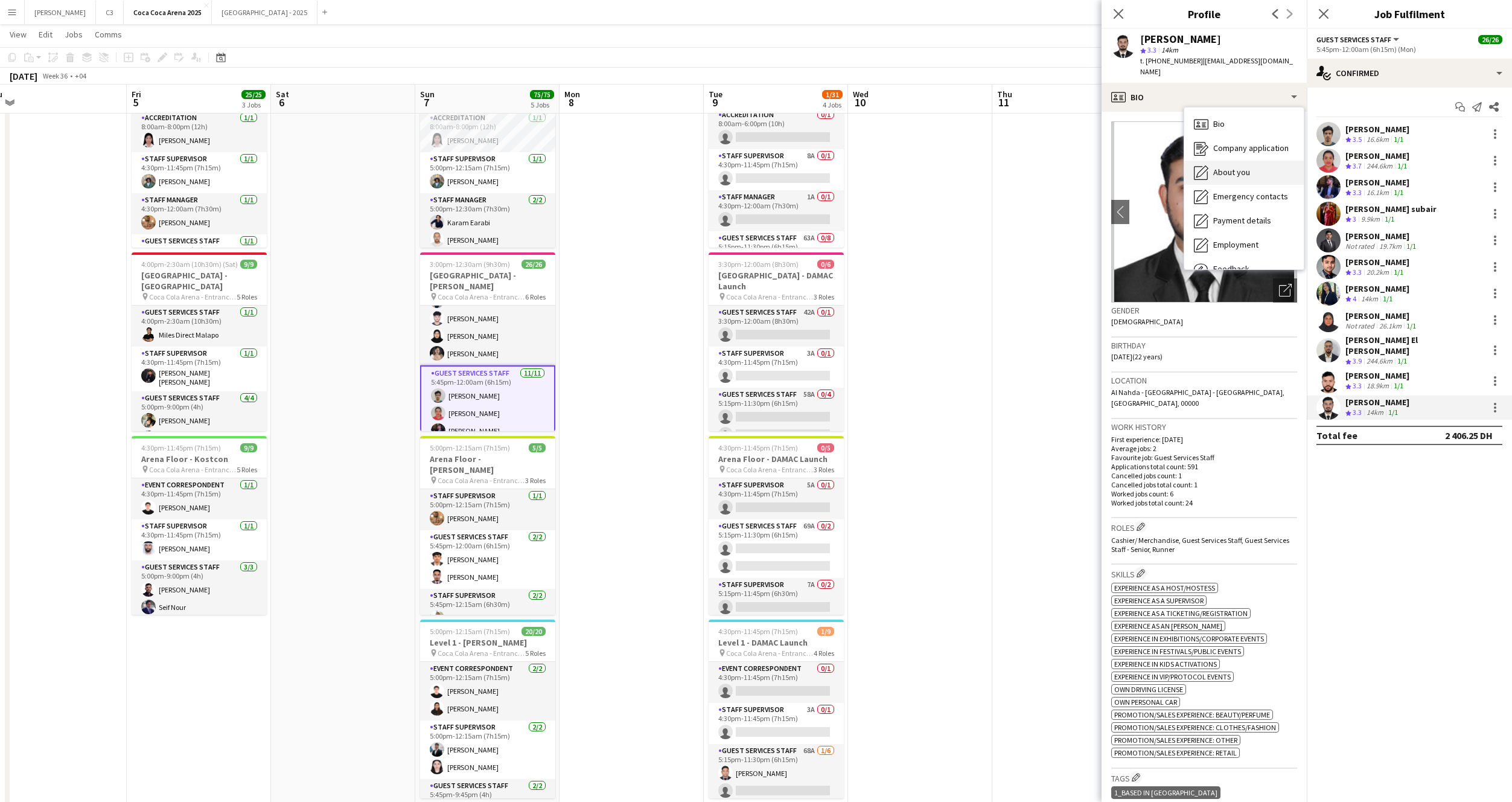
click at [1230, 167] on span "About you" at bounding box center [1232, 172] width 37 height 11
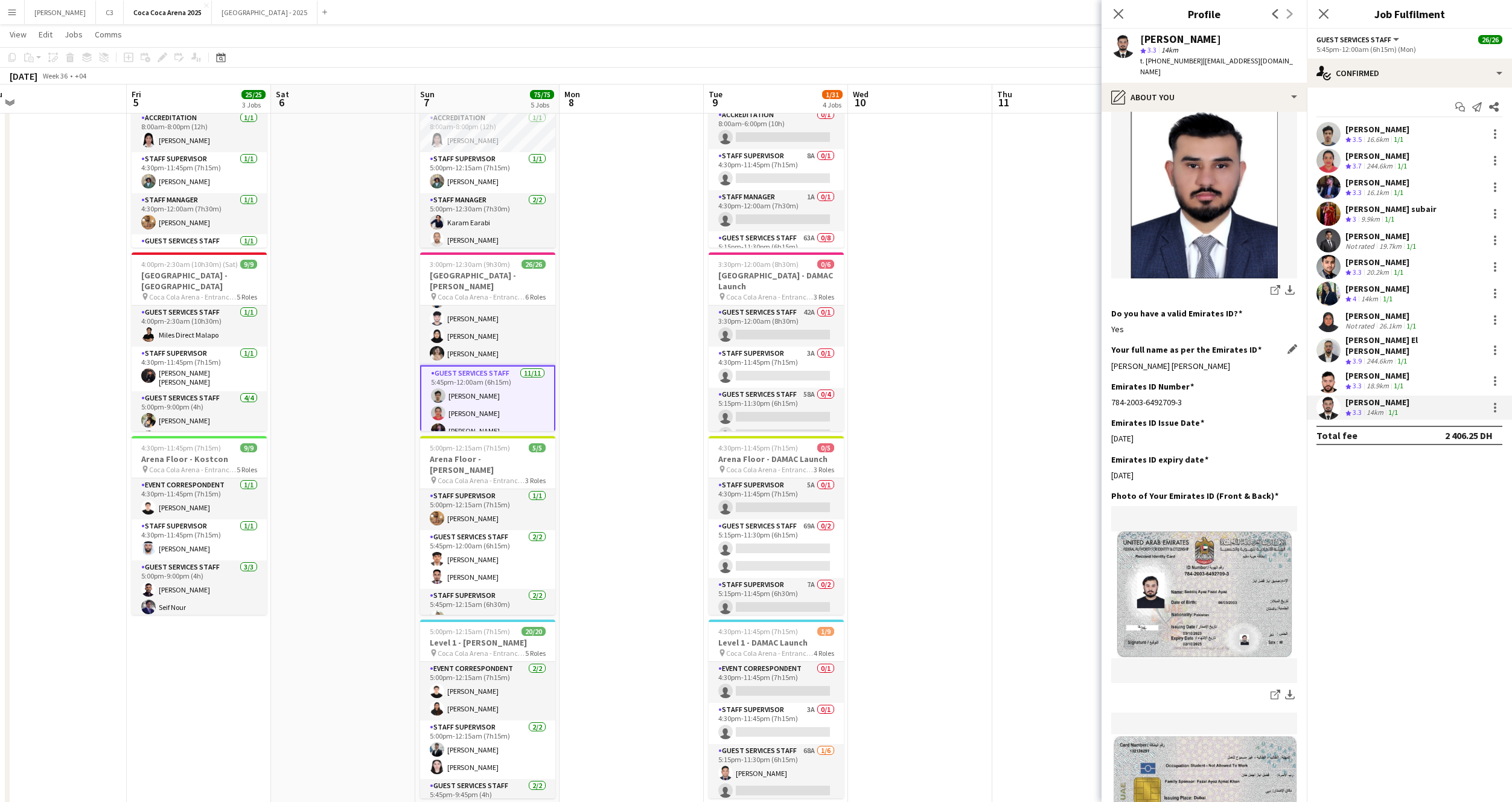
scroll to position [244, 0]
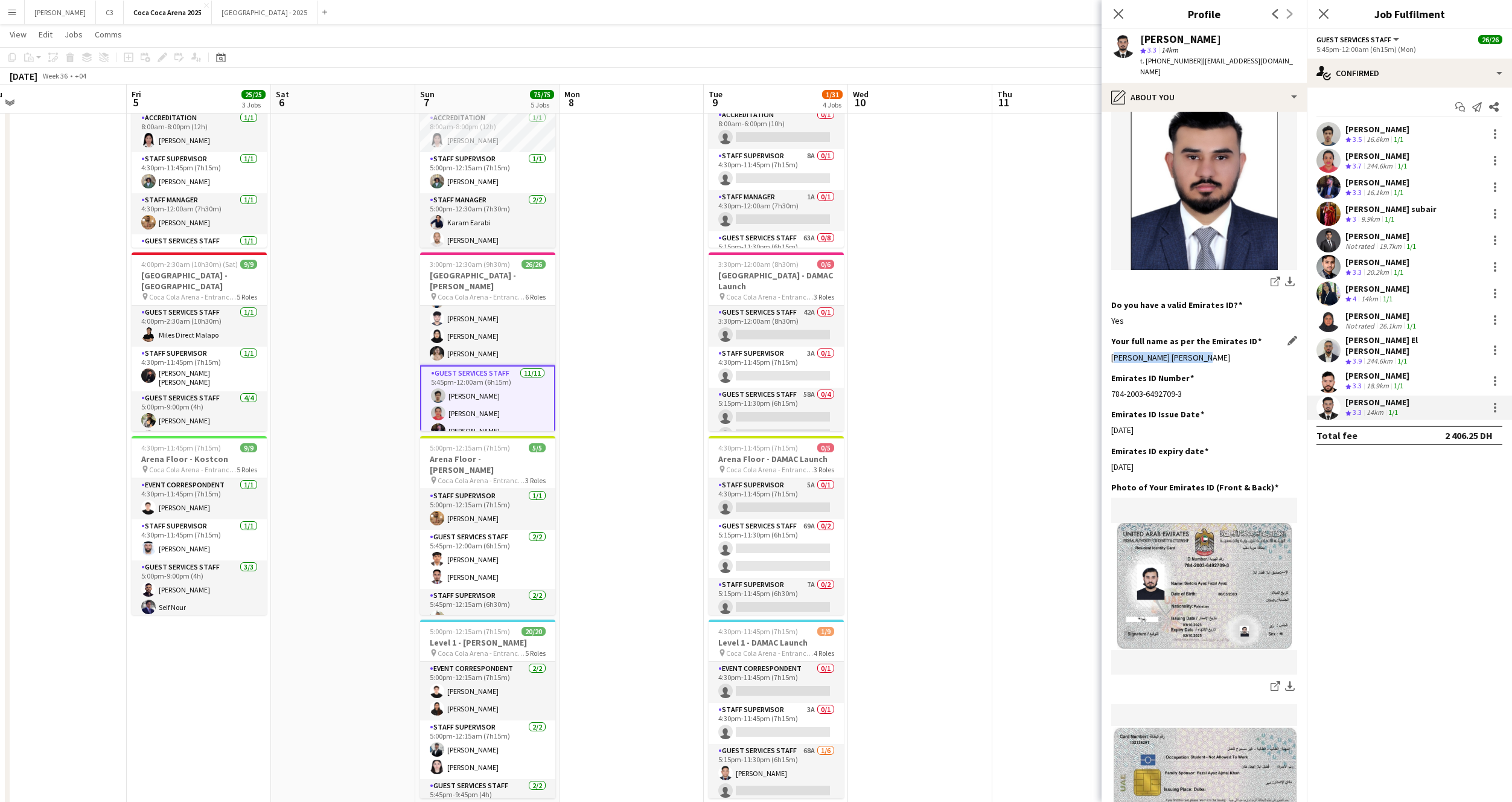
drag, startPoint x: 1207, startPoint y: 336, endPoint x: 1113, endPoint y: 337, distance: 94.0
click at [1113, 352] on div "Saddiq Ayaz Fazal Ayaz" at bounding box center [1204, 357] width 186 height 11
copy div "Saddiq Ayaz Fazal Ayaz"
click at [517, 503] on app-card-role "Staff Supervisor 1/1 5:00pm-12:15am (7h15m) Mohamed Zogbour" at bounding box center [488, 510] width 135 height 41
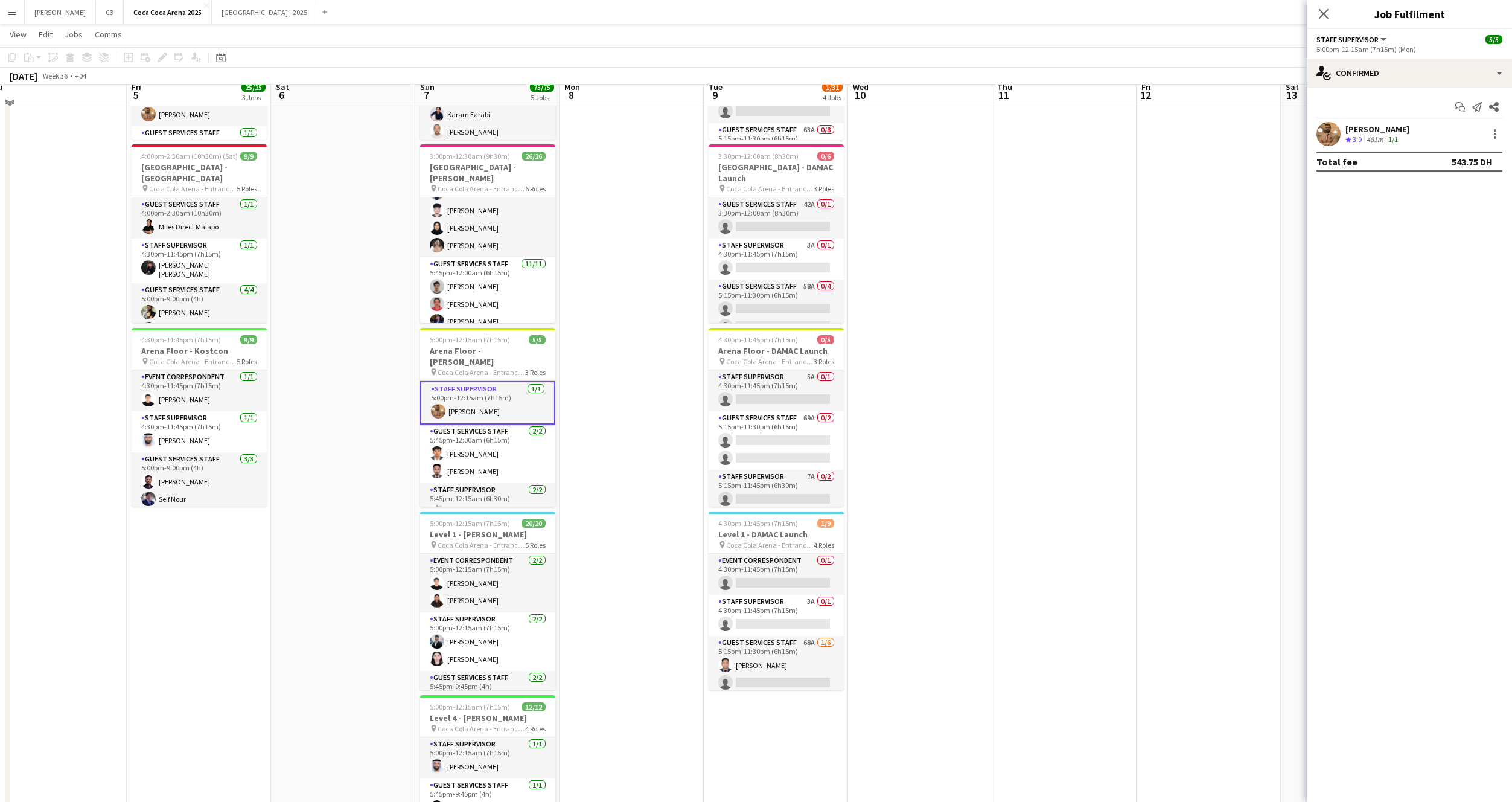
scroll to position [186, 0]
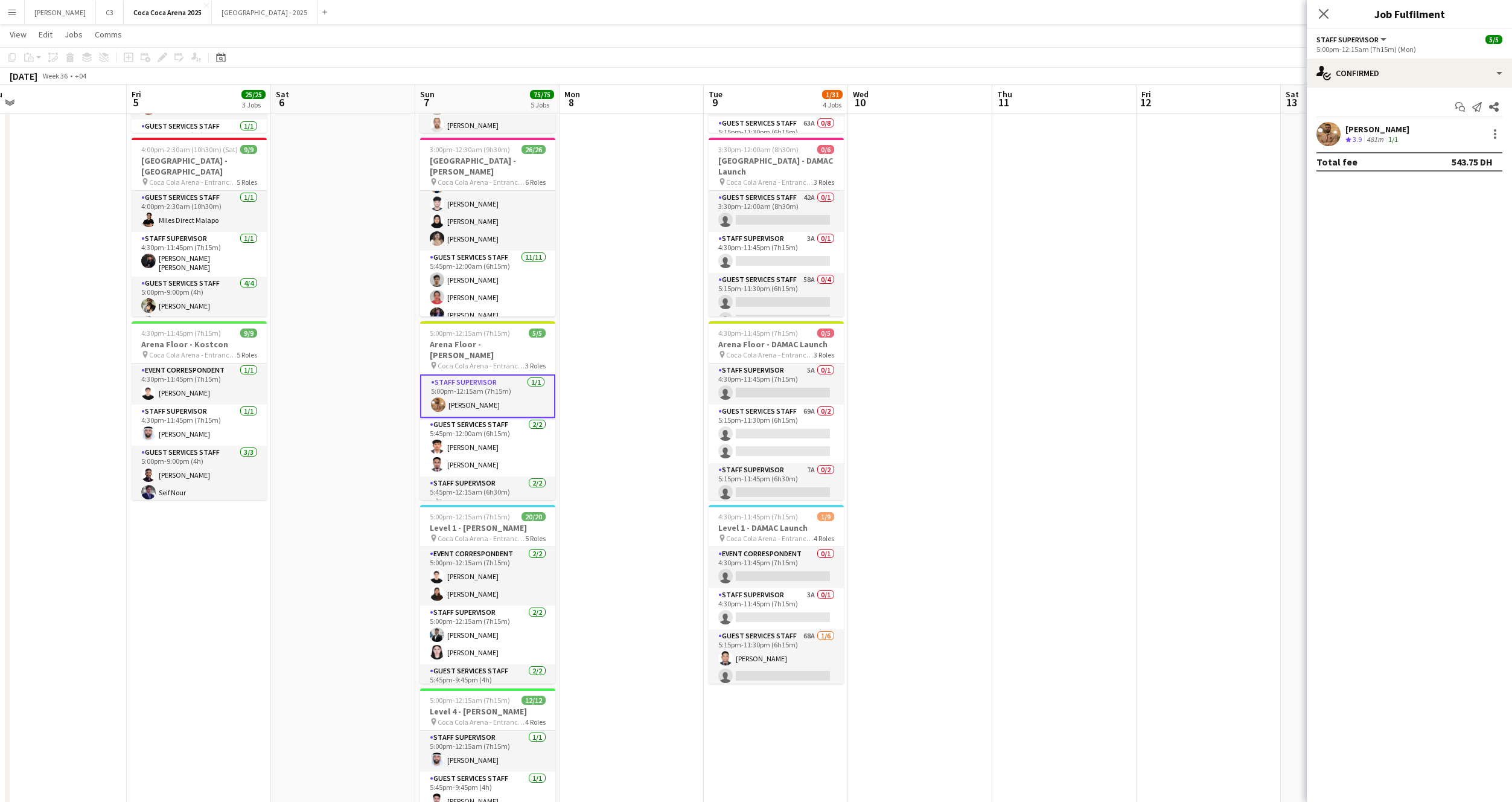
click at [1329, 131] on app-user-avatar at bounding box center [1328, 134] width 24 height 24
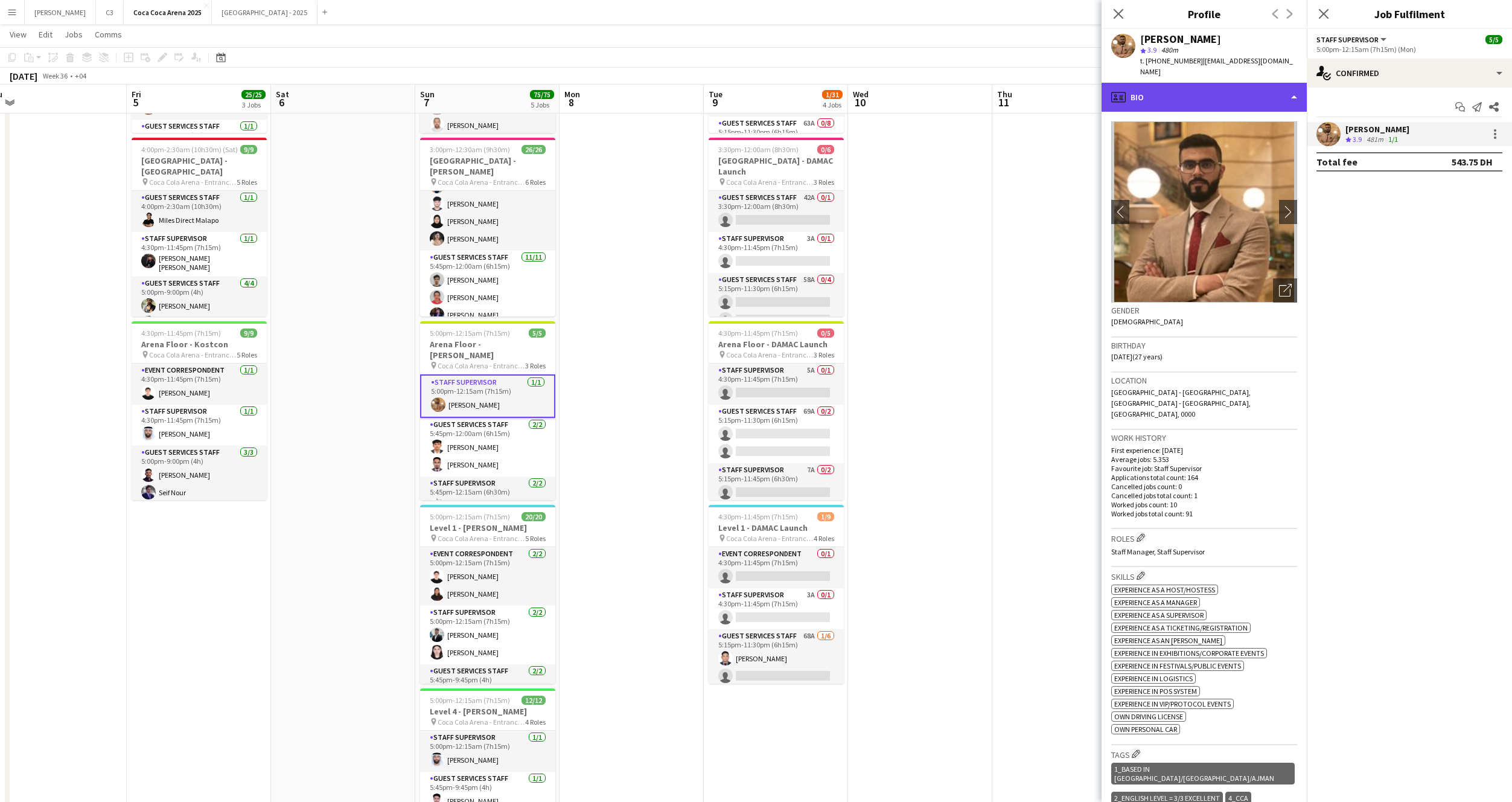
click at [1195, 99] on div "profile Bio" at bounding box center [1204, 97] width 205 height 29
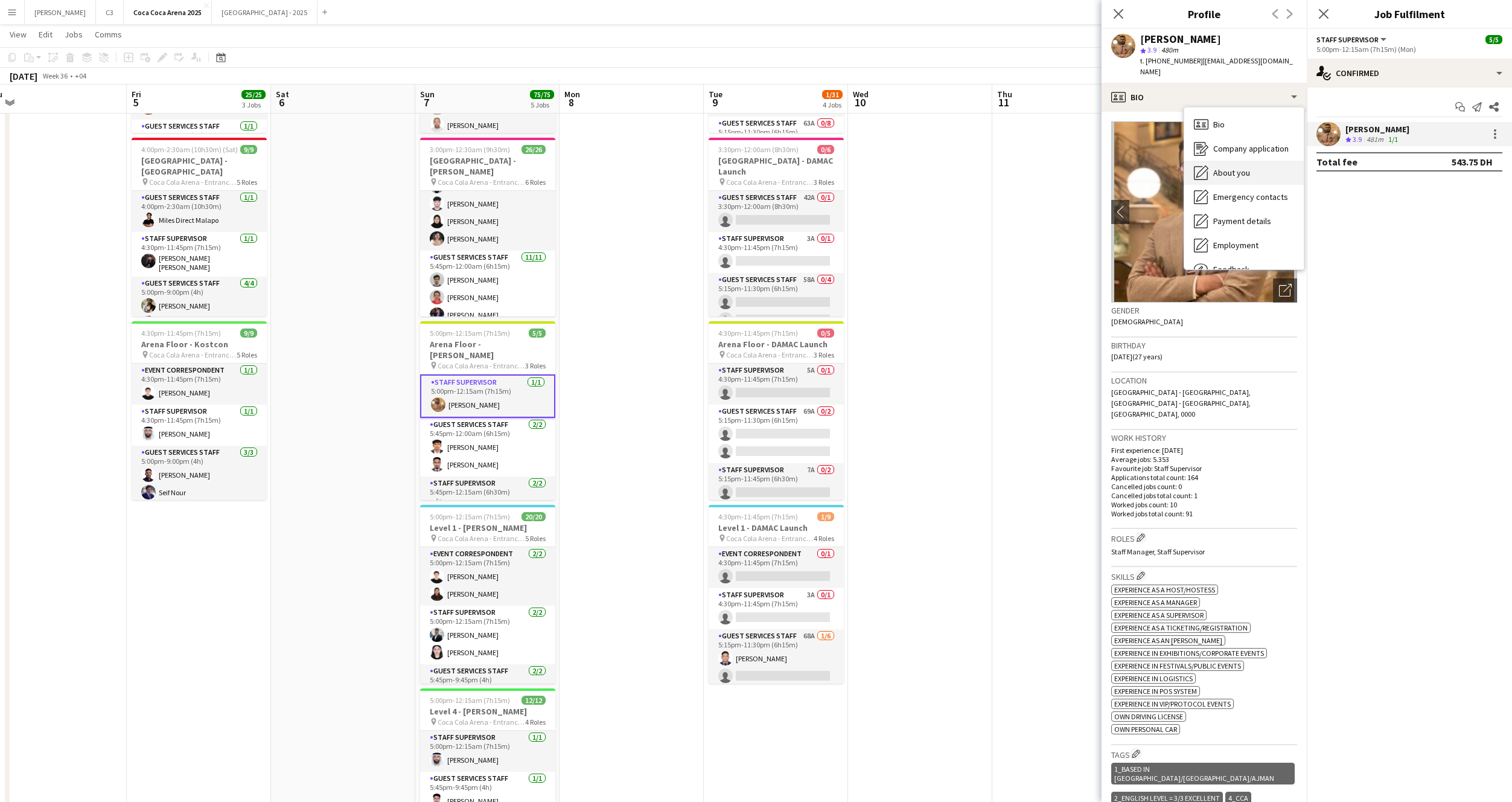
click at [1227, 166] on div "About you About you" at bounding box center [1244, 173] width 119 height 24
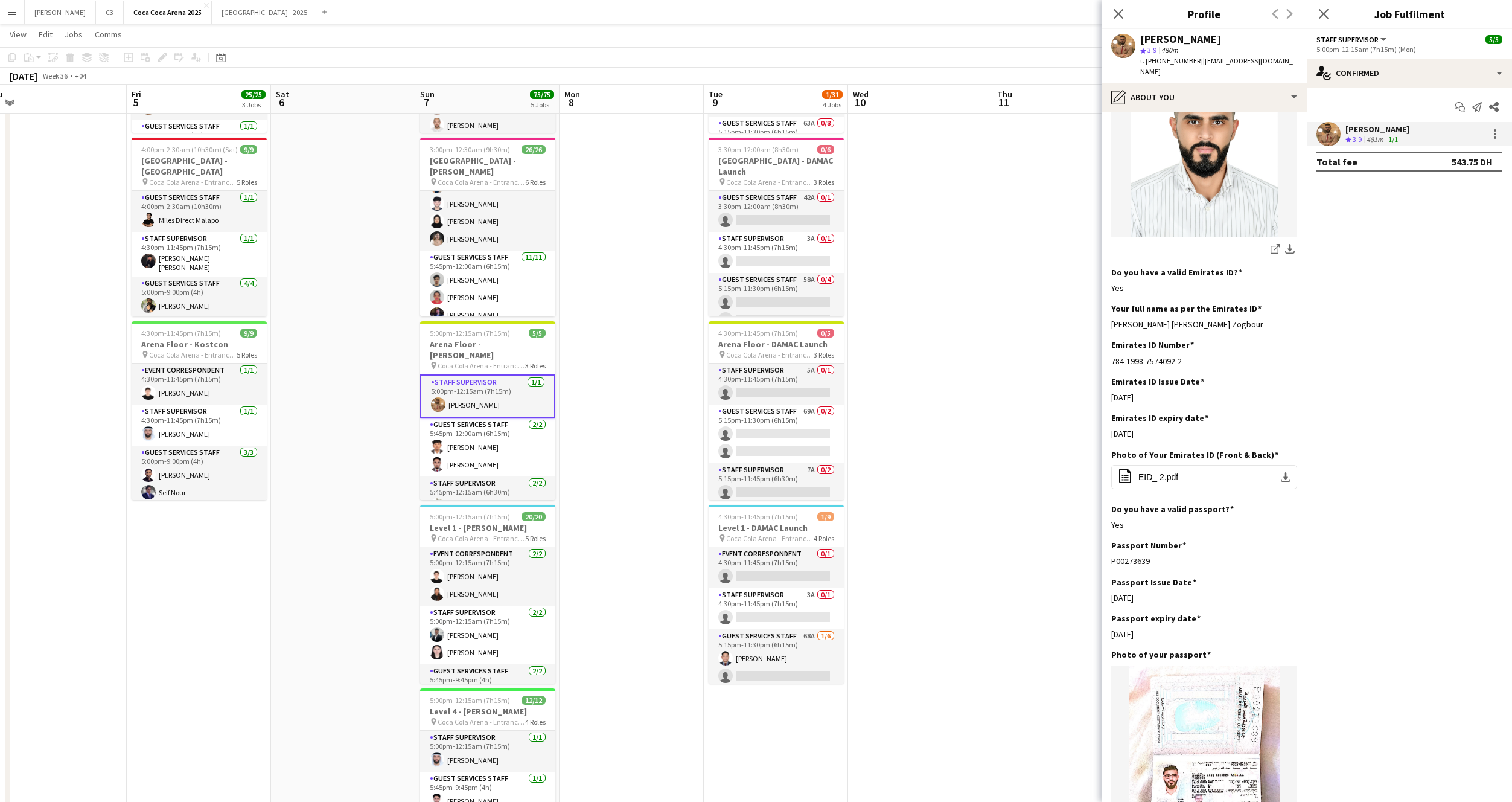
scroll to position [296, 0]
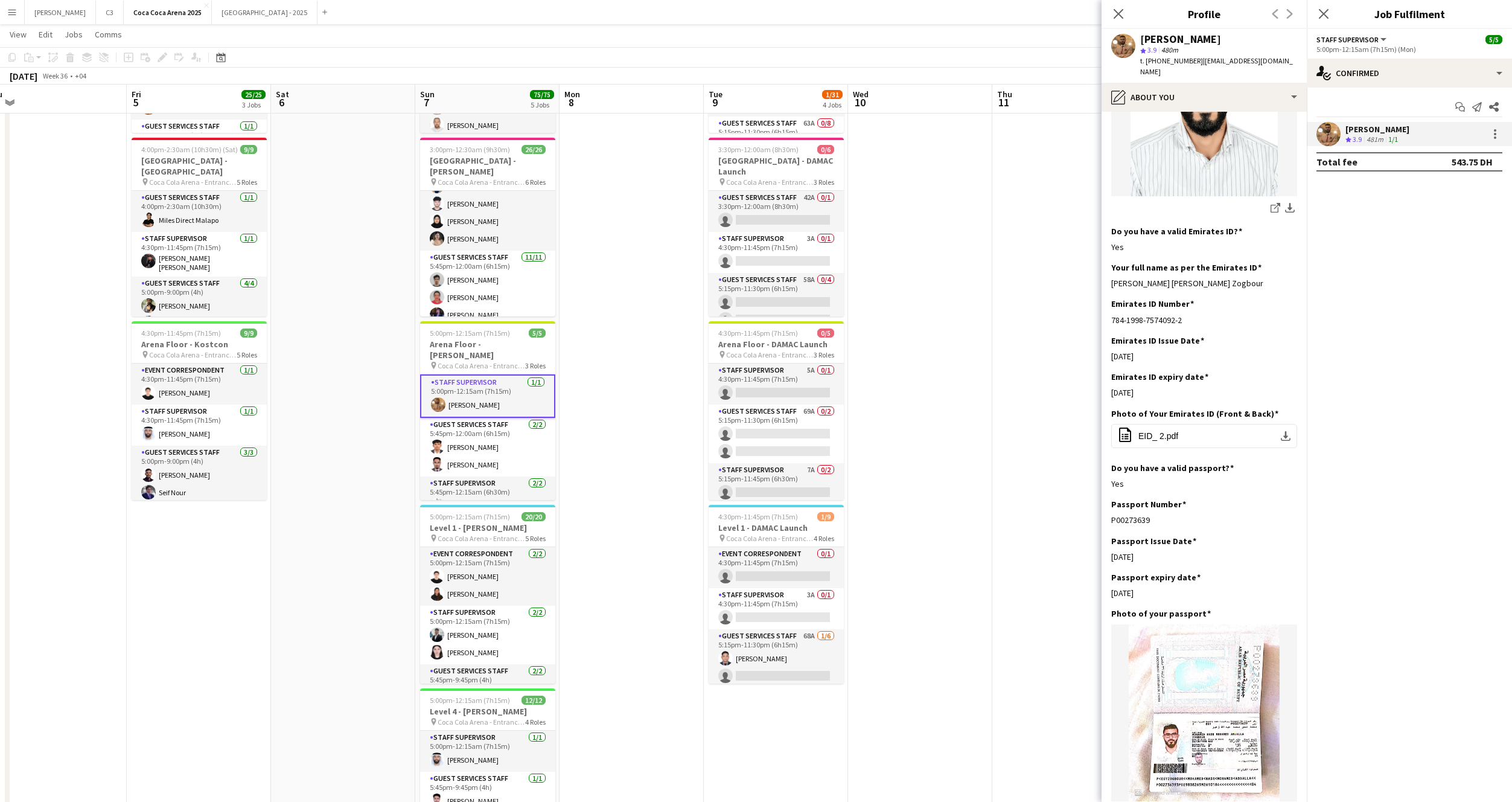
drag, startPoint x: 1266, startPoint y: 271, endPoint x: 1105, endPoint y: 275, distance: 161.0
click at [1105, 275] on app-section-data-types "Bio Edit this field With six years of active involvement as an Event Manager, w…" at bounding box center [1204, 457] width 205 height 690
copy div "Mohamed Nasr Mohamed Abdalla Zogbour"
click at [483, 425] on app-card-role "Guest Services Staff 2/2 5:45pm-12:00am (6h15m) Mathew George Waleed Qasim" at bounding box center [488, 447] width 135 height 58
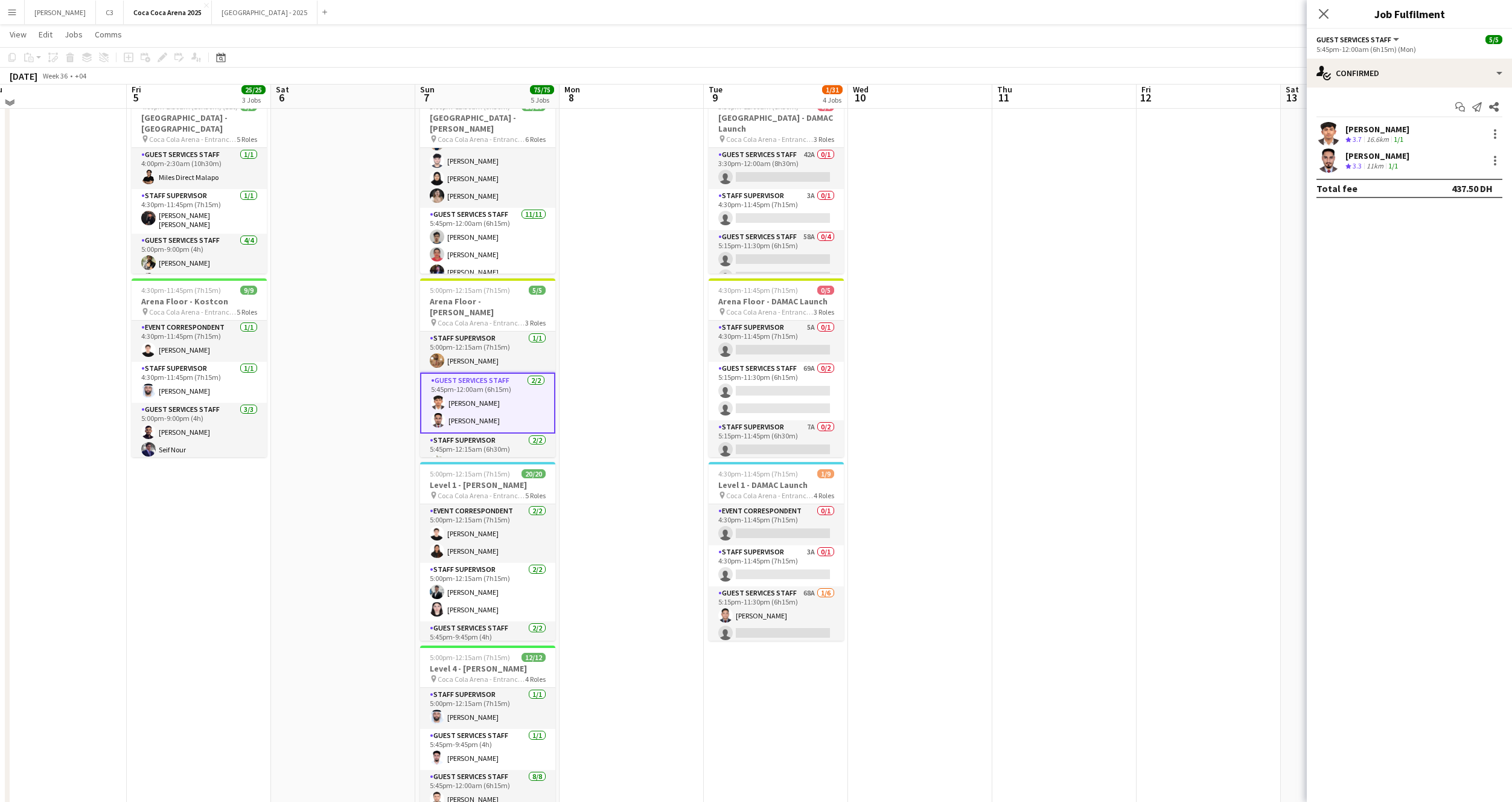
scroll to position [234, 0]
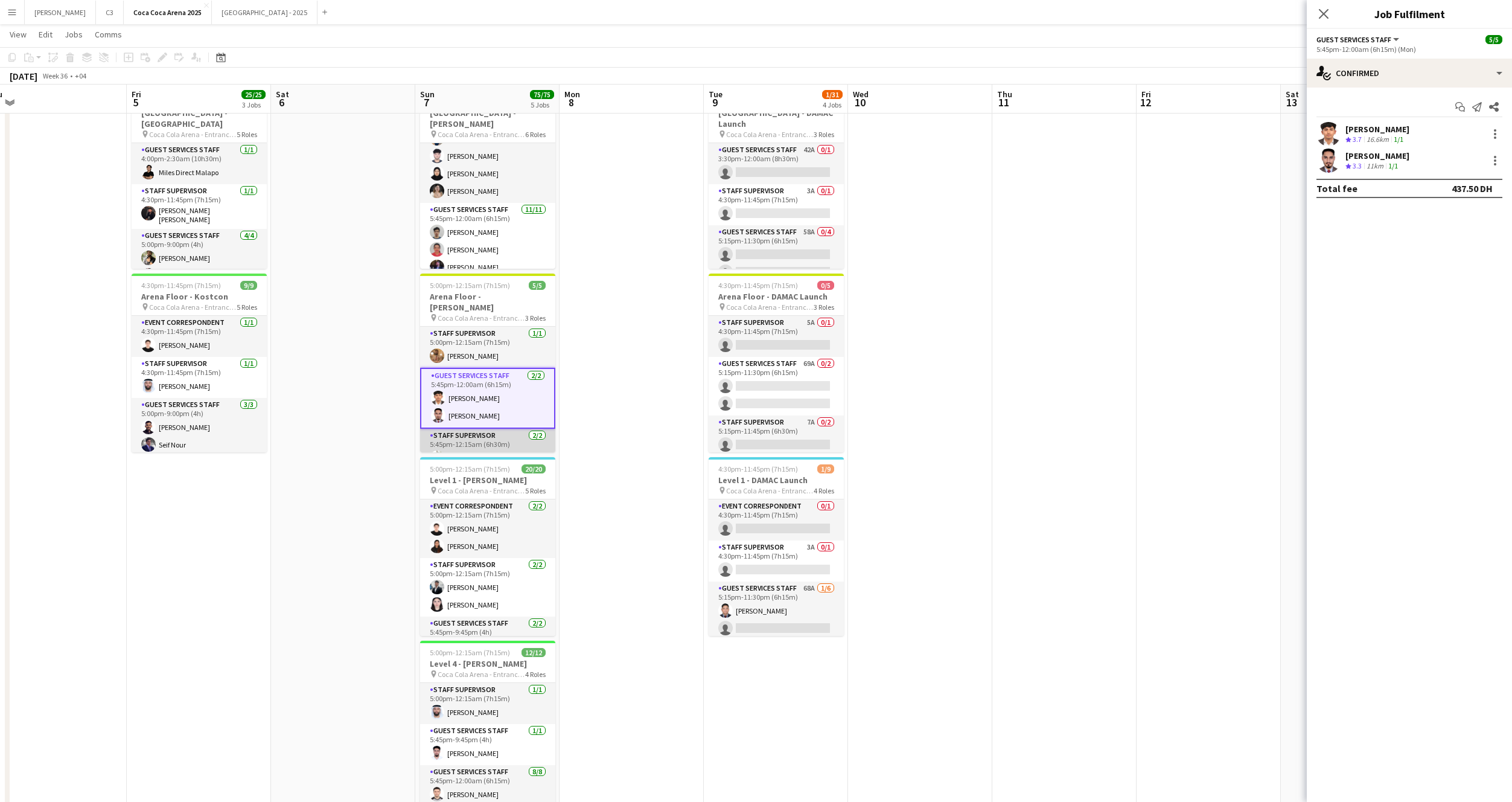
click at [496, 440] on app-card-role "Staff Supervisor 2/2 5:45pm-12:15am (6h30m) Ayman Kassem Jomari Monteverde" at bounding box center [488, 458] width 135 height 58
click at [1328, 129] on app-user-avatar at bounding box center [1328, 134] width 24 height 24
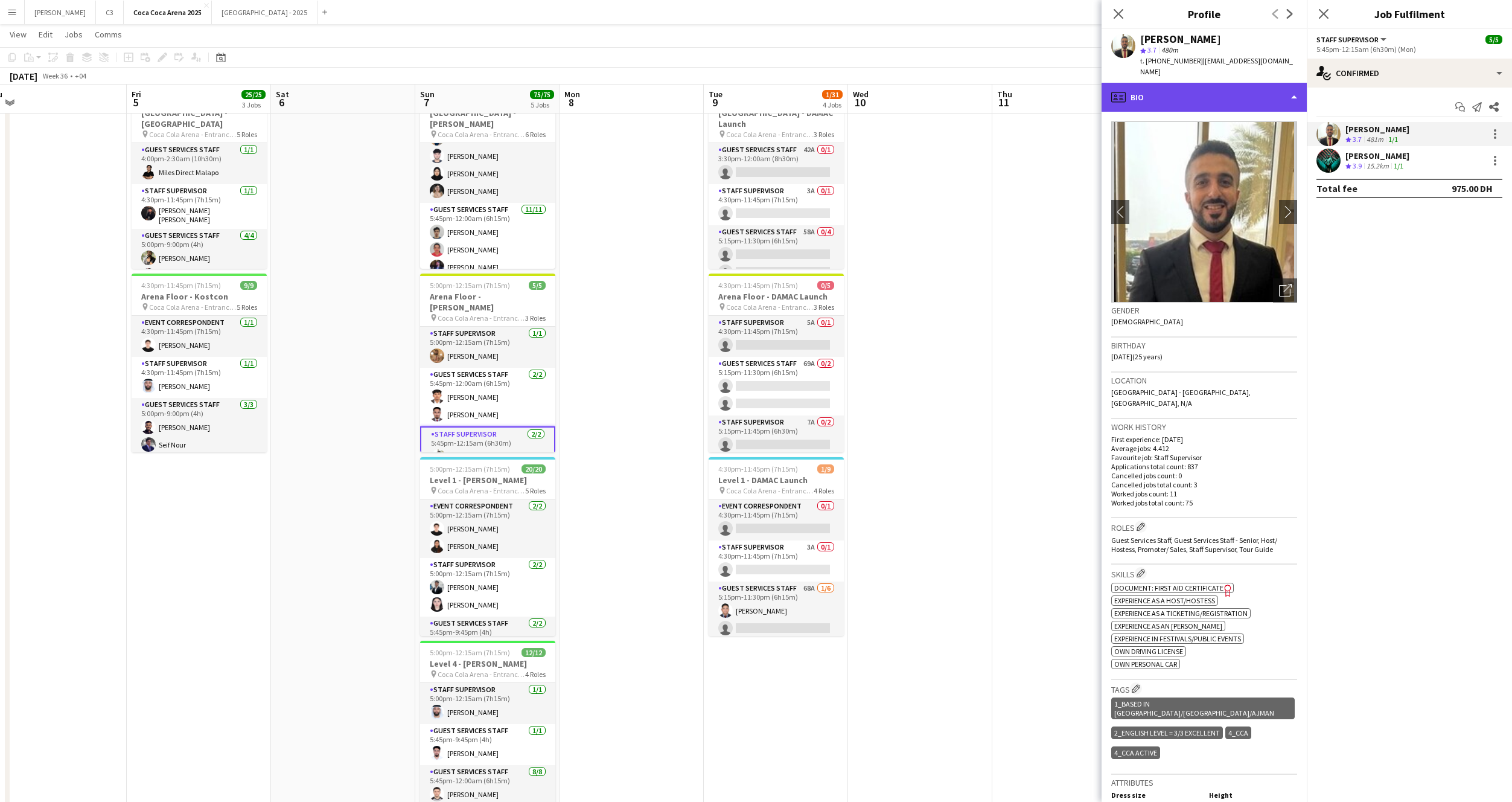
click at [1195, 85] on div "profile Bio" at bounding box center [1204, 97] width 205 height 29
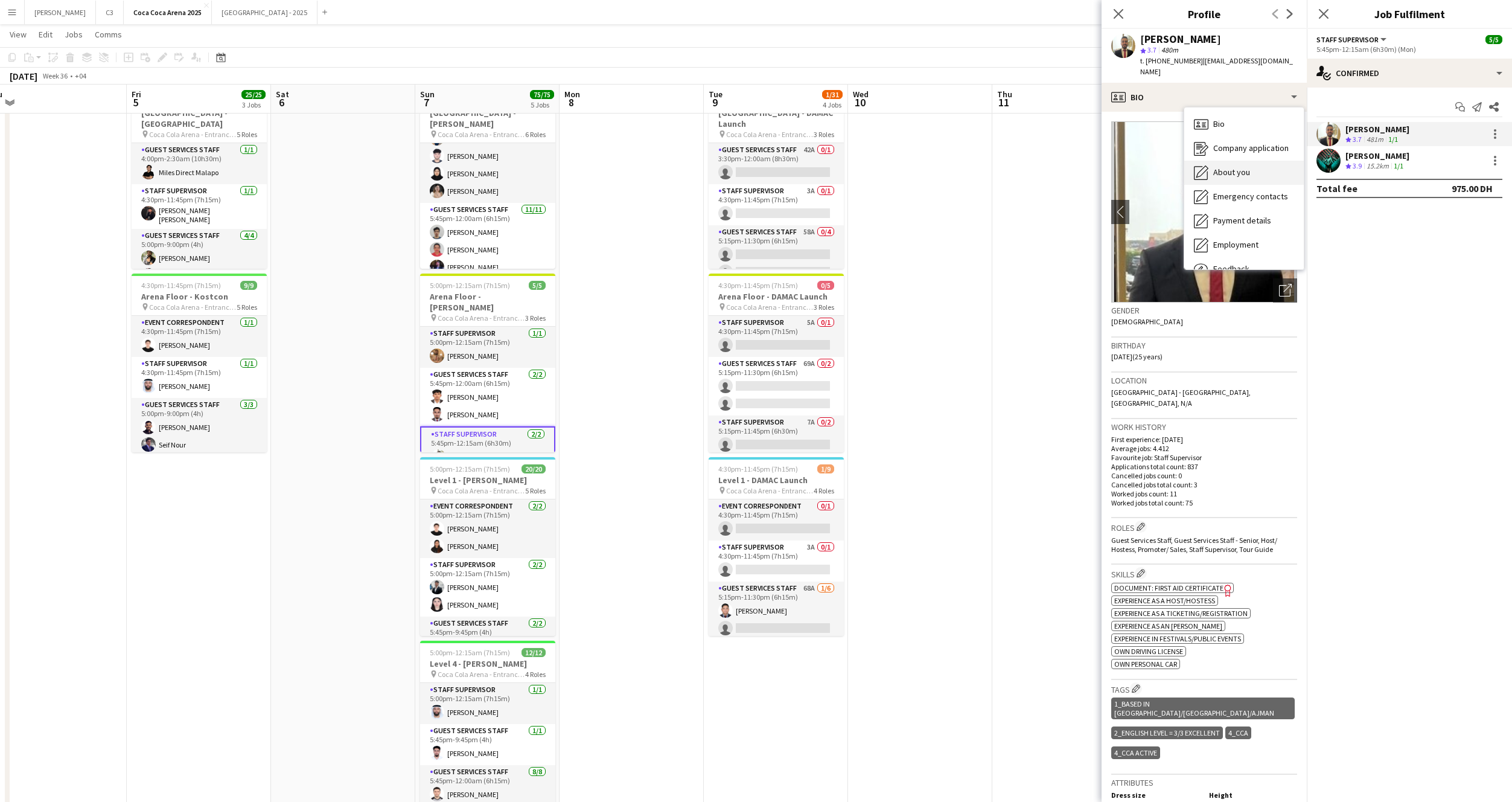
click at [1231, 167] on span "About you" at bounding box center [1232, 172] width 37 height 11
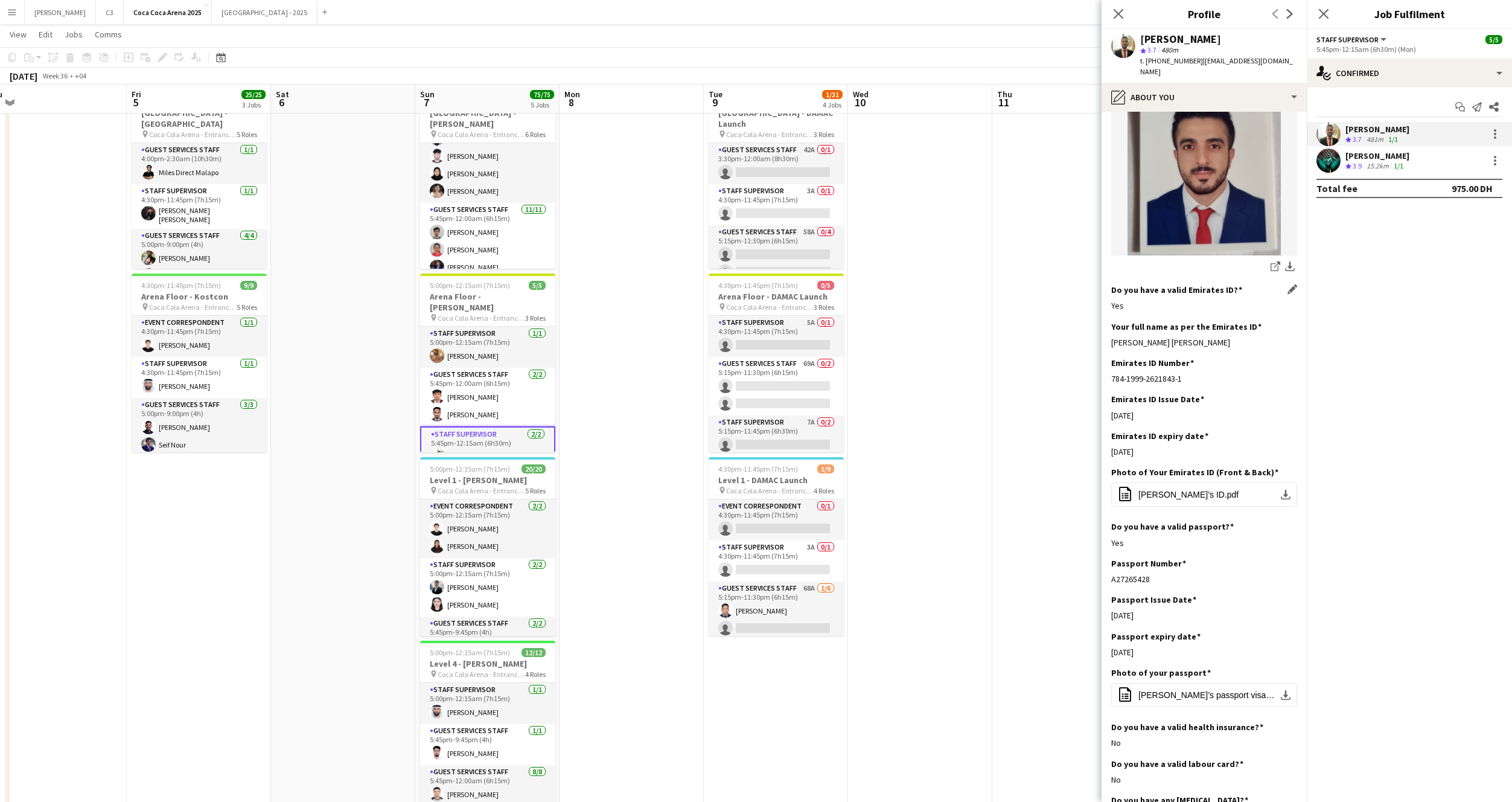
scroll to position [223, 0]
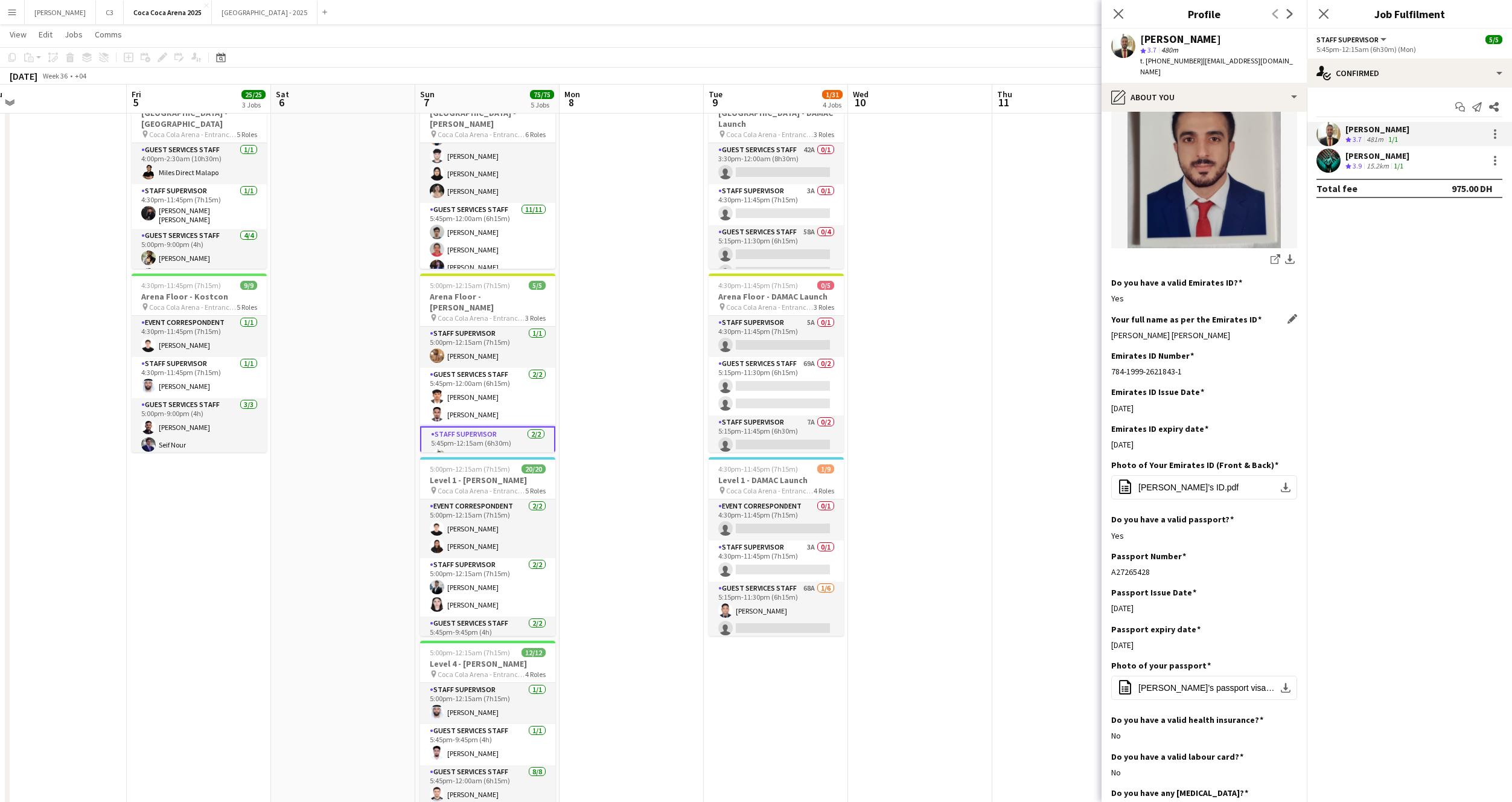
drag, startPoint x: 1257, startPoint y: 313, endPoint x: 1112, endPoint y: 313, distance: 145.0
click at [1112, 330] on div "[PERSON_NAME] [PERSON_NAME]" at bounding box center [1204, 335] width 186 height 11
click at [1334, 157] on app-user-avatar at bounding box center [1328, 160] width 24 height 24
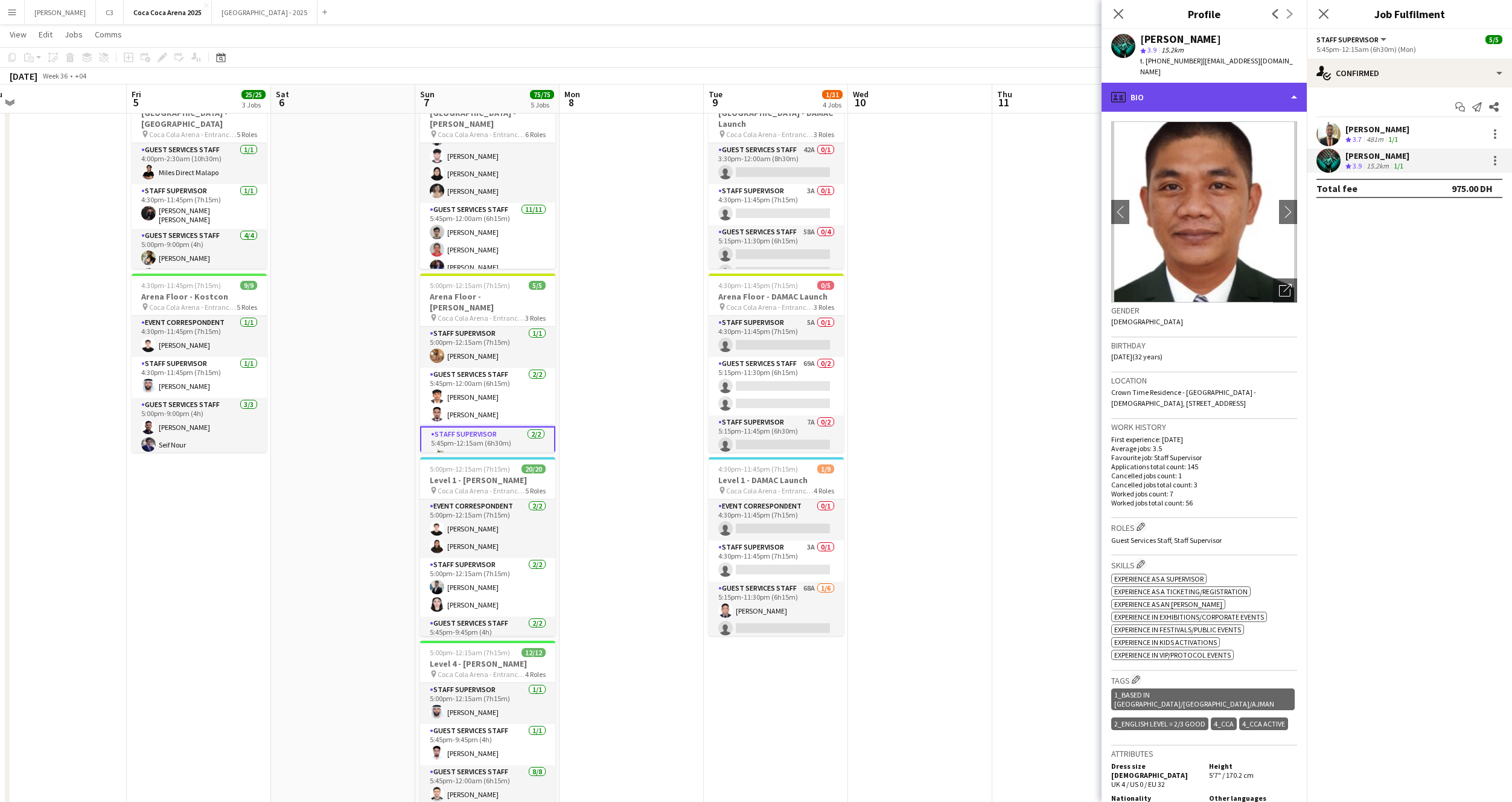
click at [1205, 84] on div "profile Bio" at bounding box center [1204, 97] width 205 height 29
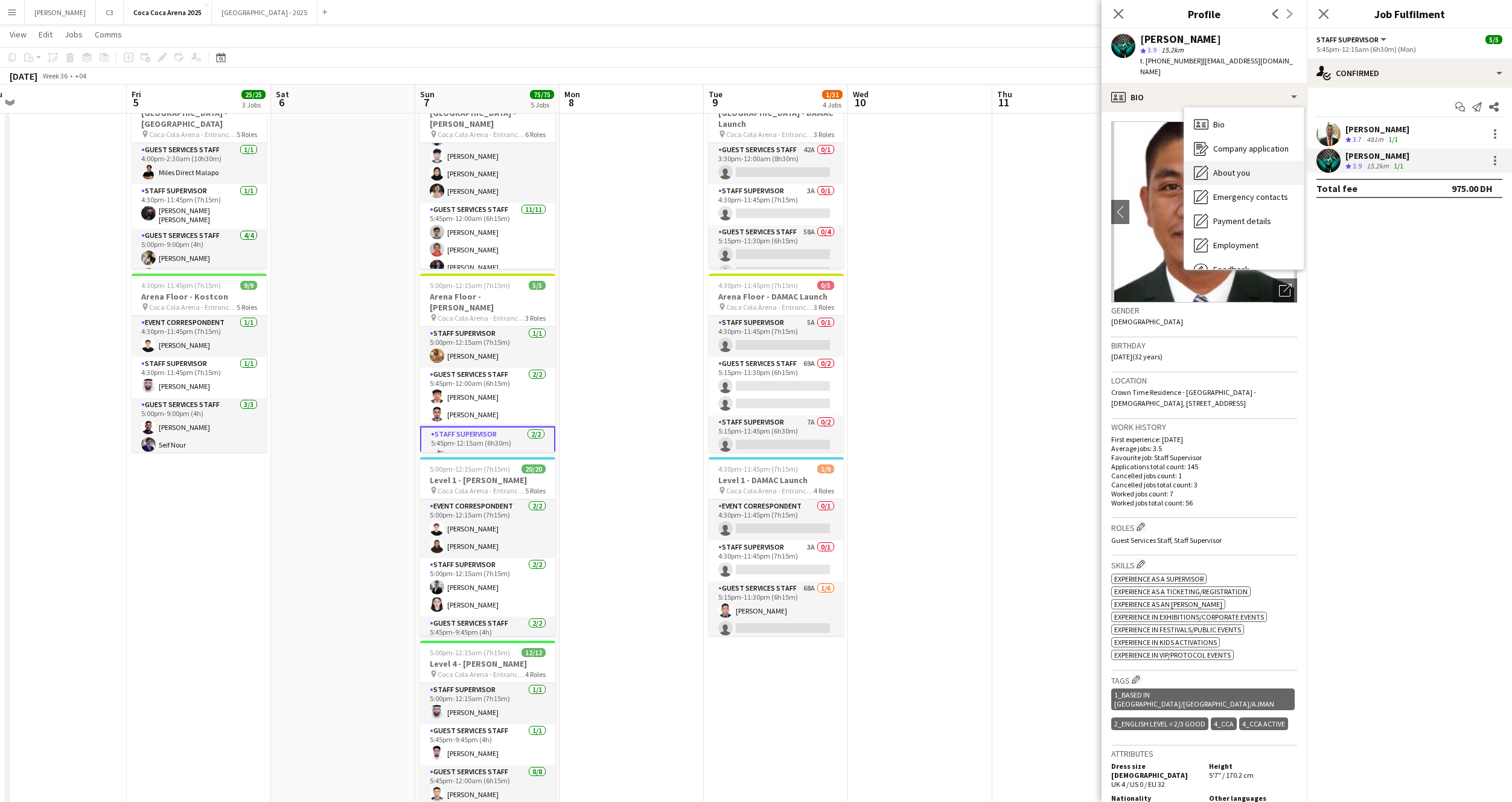
click at [1253, 170] on div "About you About you" at bounding box center [1244, 173] width 119 height 24
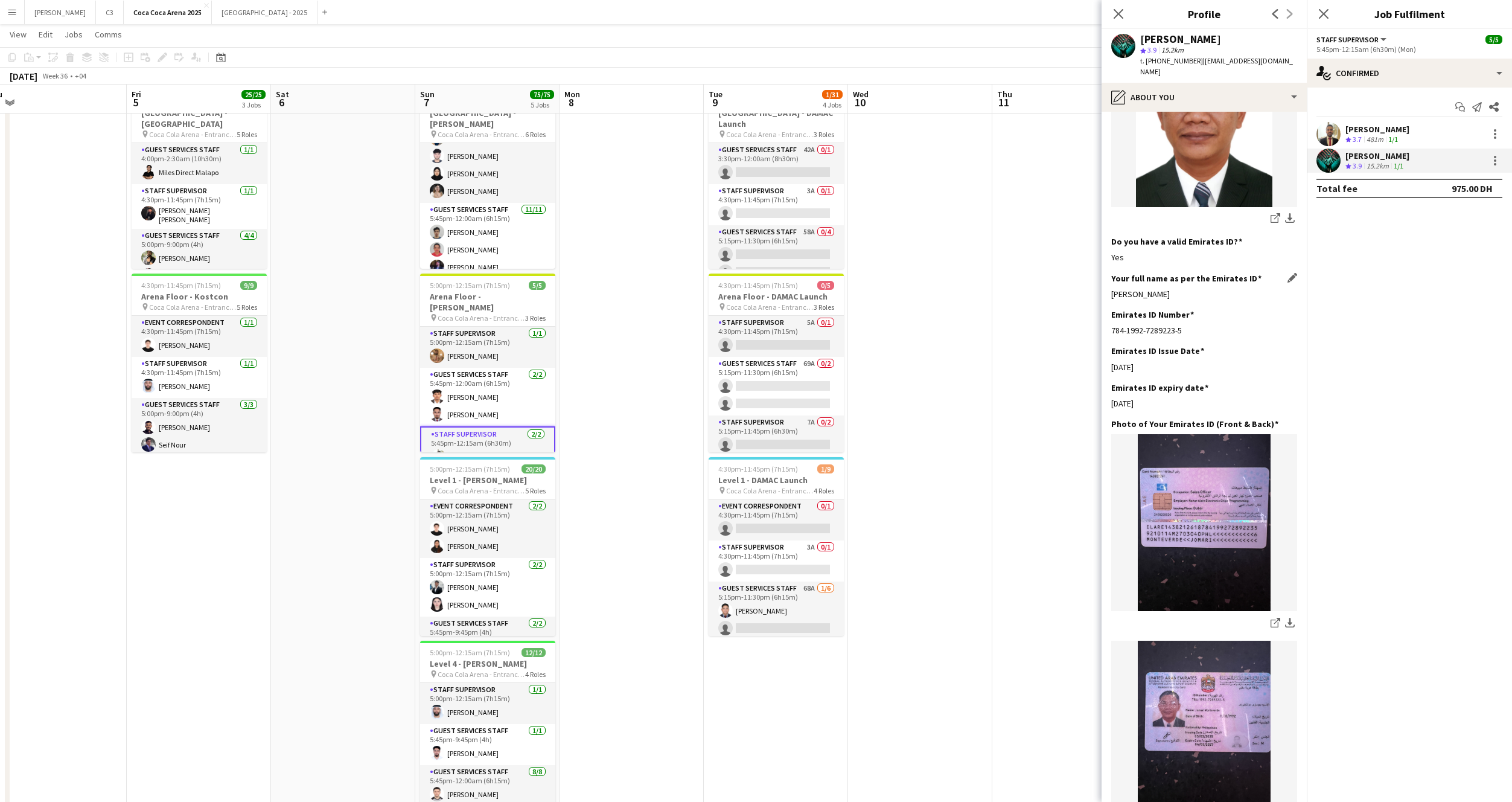
scroll to position [213, 0]
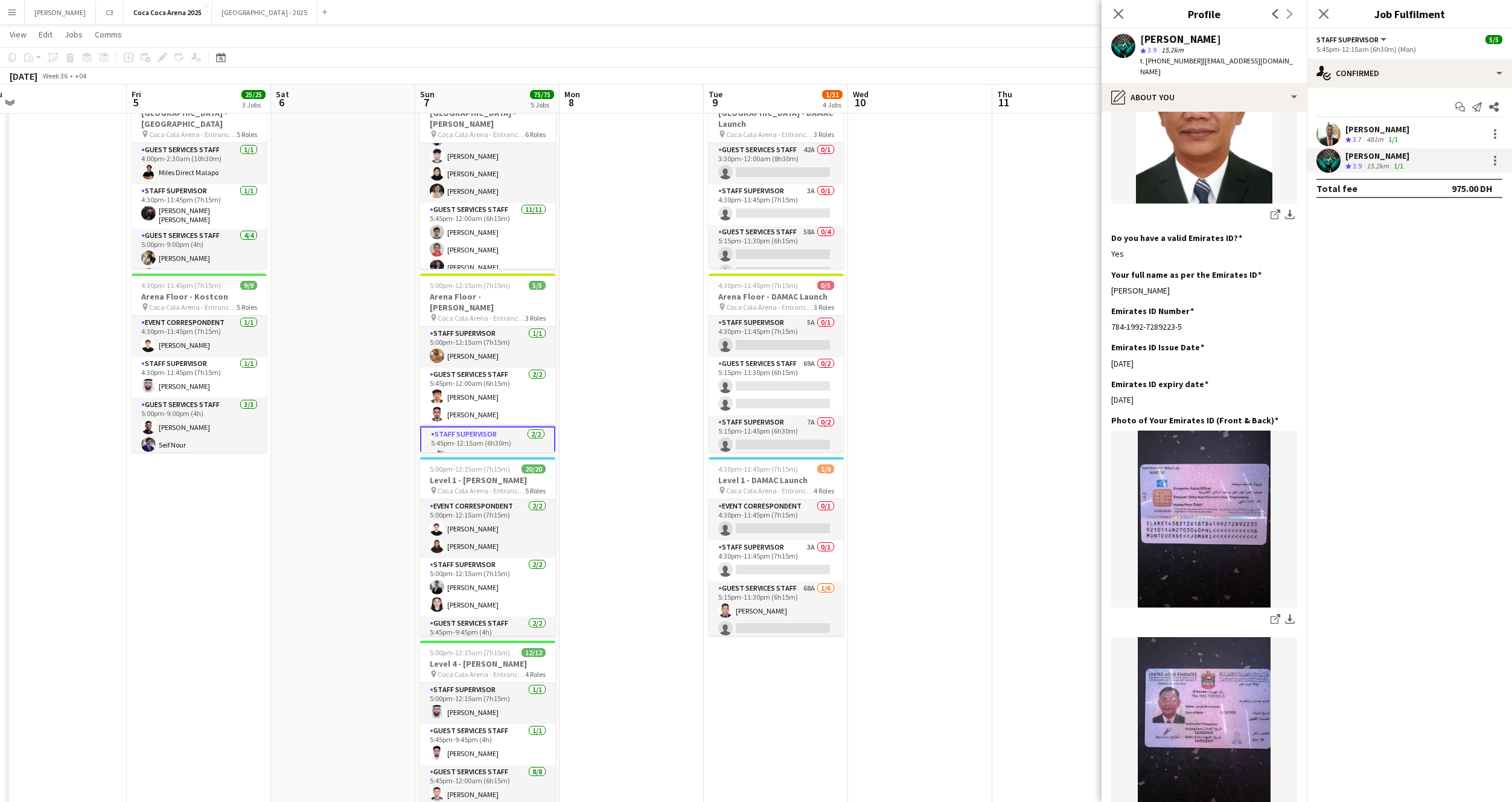
drag, startPoint x: 1196, startPoint y: 289, endPoint x: 1110, endPoint y: 290, distance: 86.0
click at [1110, 290] on app-section-data-types "Bio Edit this field Hi am jomari monteverde i really enjoying to do some custom…" at bounding box center [1204, 457] width 205 height 690
click at [517, 376] on app-card-role "Guest Services Staff 2/2 5:45pm-12:00am (6h15m) Mathew George Waleed Qasim" at bounding box center [488, 397] width 135 height 58
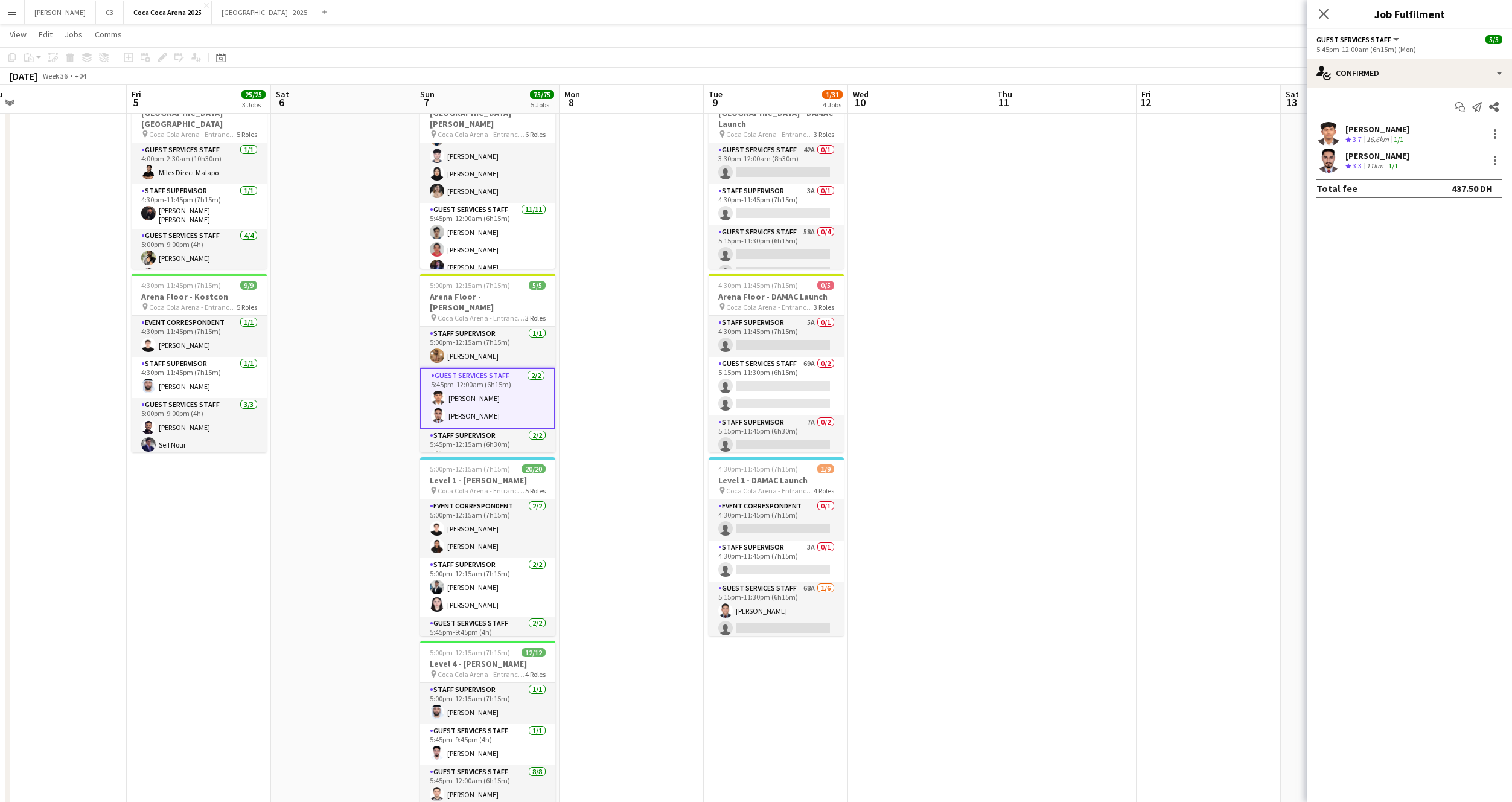
click at [1326, 139] on app-user-avatar at bounding box center [1328, 134] width 24 height 24
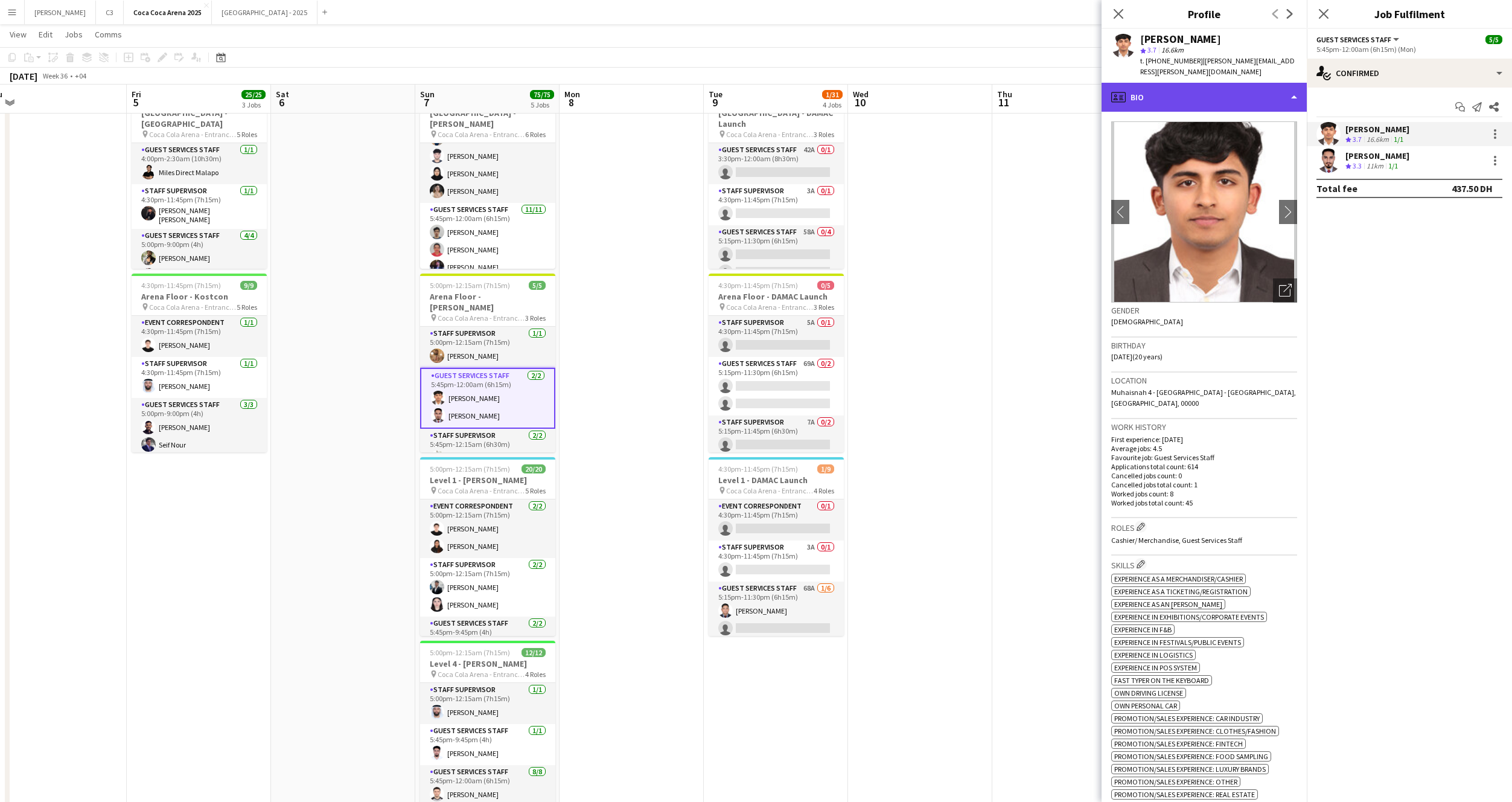
click at [1218, 83] on div "profile Bio" at bounding box center [1204, 97] width 205 height 29
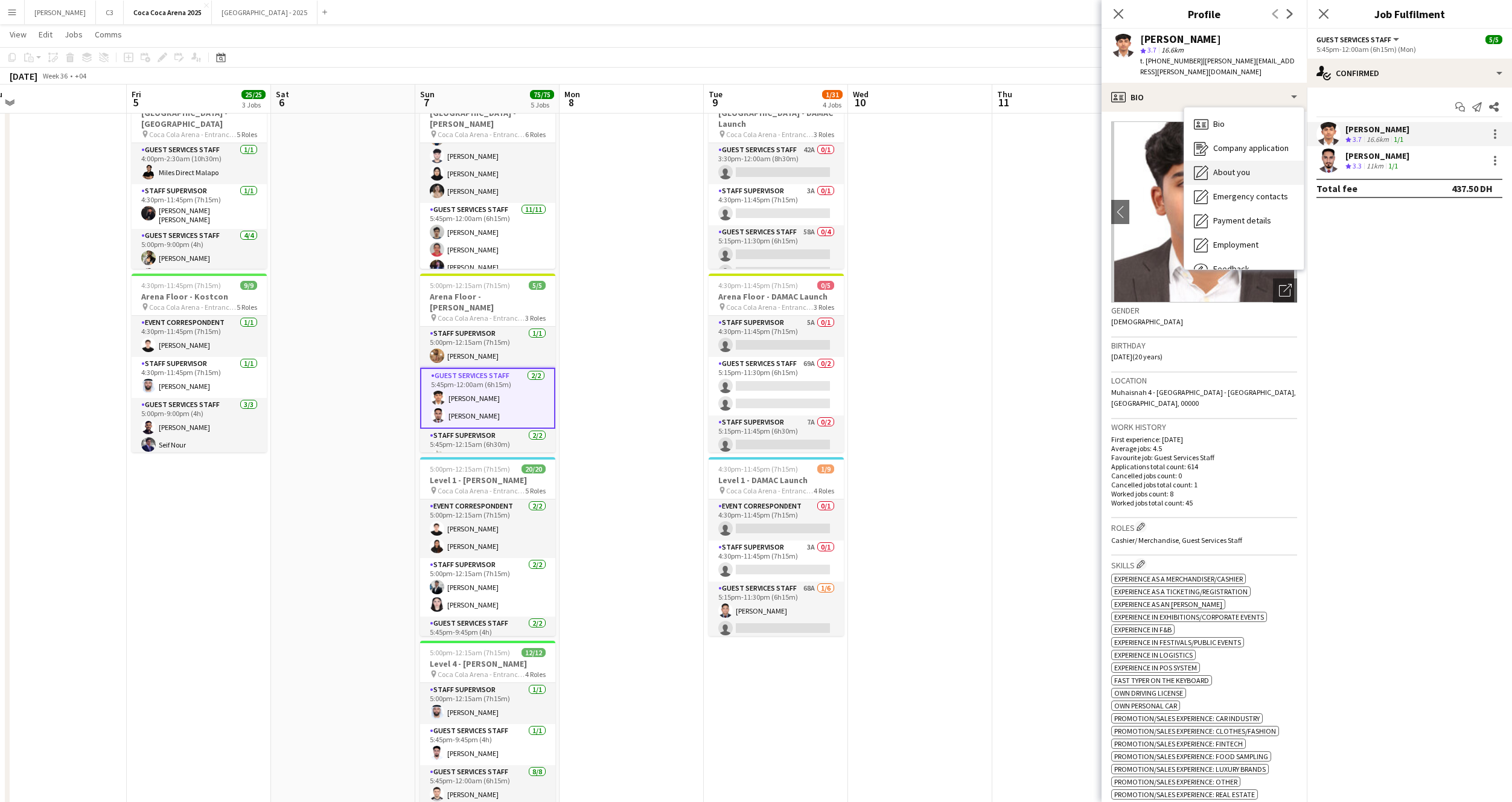
click at [1234, 167] on div "About you About you" at bounding box center [1244, 173] width 119 height 24
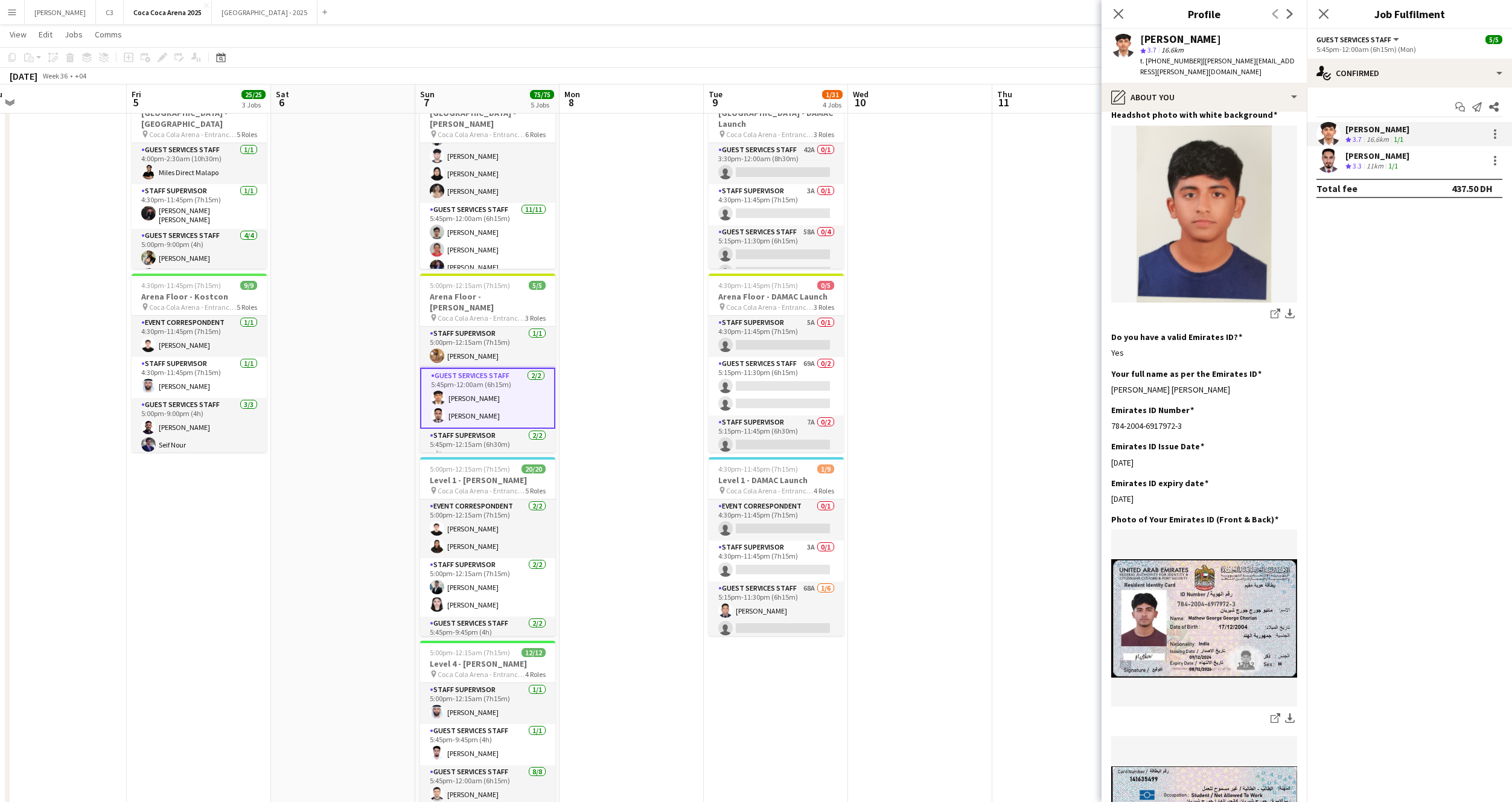
scroll to position [253, 0]
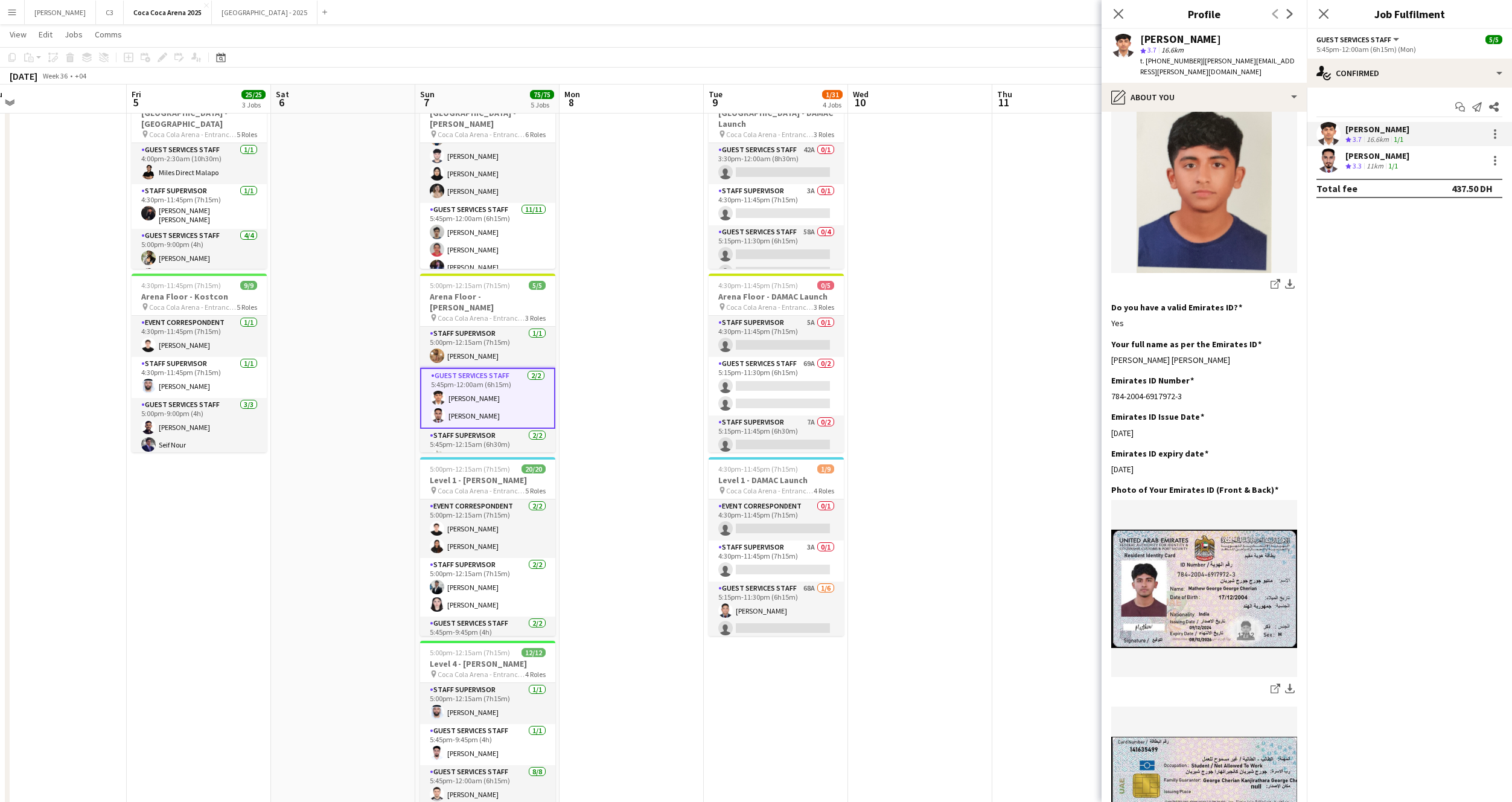
drag, startPoint x: 1232, startPoint y: 337, endPoint x: 1110, endPoint y: 338, distance: 122.0
click at [1110, 338] on app-section-data-types "Bio Edit this field I am Mathew George, currently pursuing BBA in Finance and M…" at bounding box center [1204, 457] width 205 height 690
click at [1326, 161] on app-user-avatar at bounding box center [1328, 160] width 24 height 24
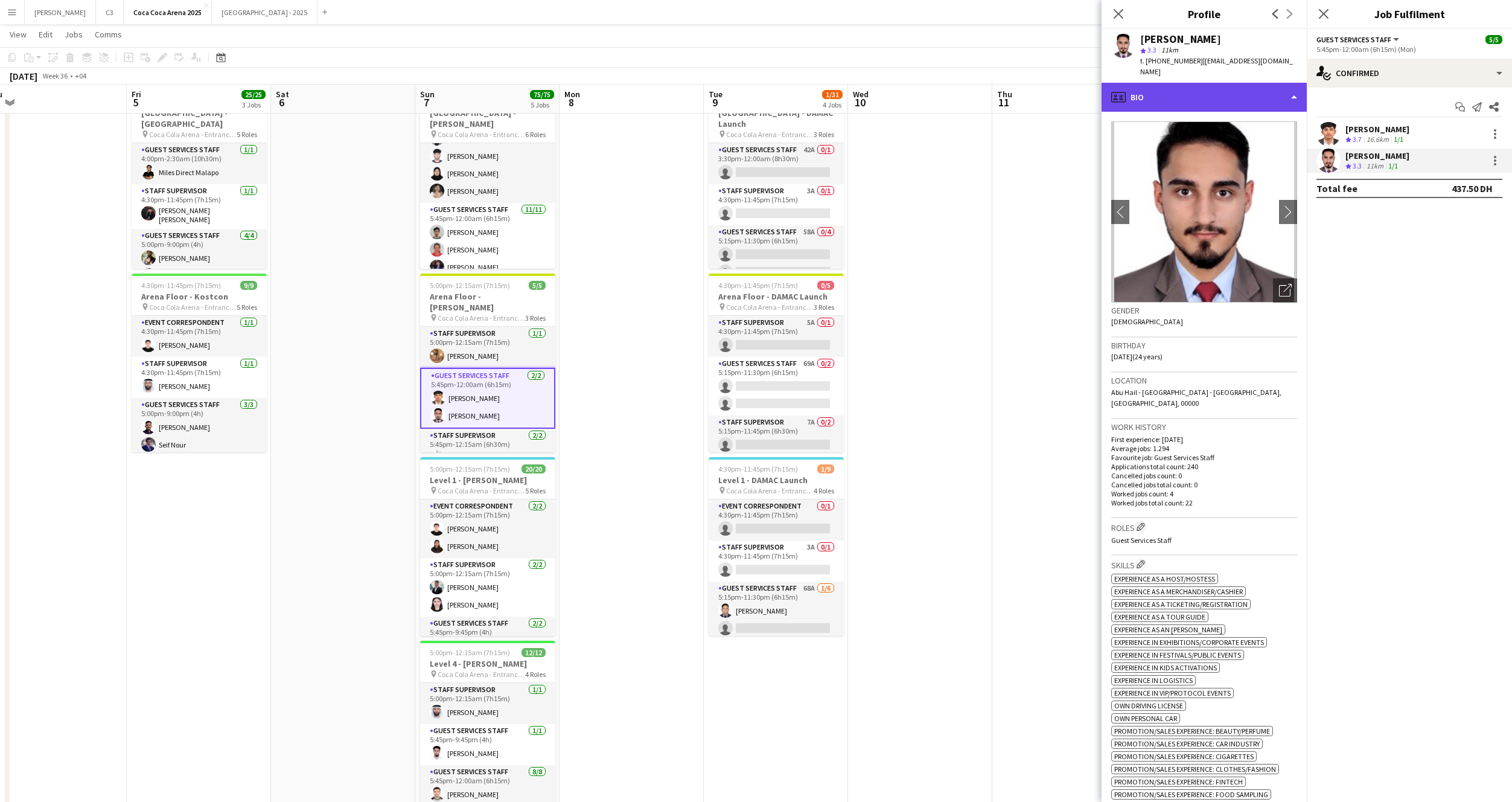
click at [1187, 83] on div "profile Bio" at bounding box center [1204, 97] width 205 height 29
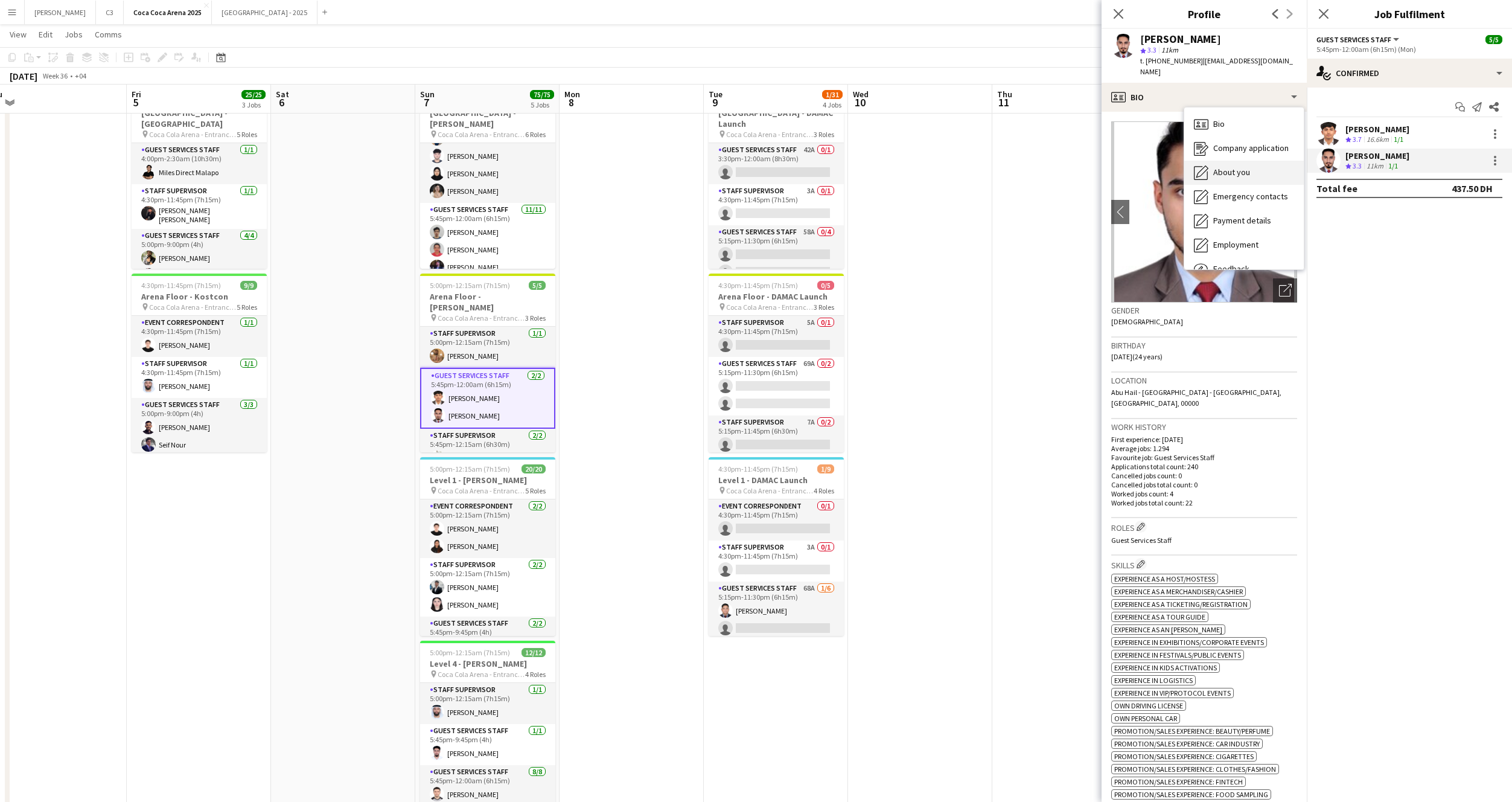
click at [1228, 167] on span "About you" at bounding box center [1232, 172] width 37 height 11
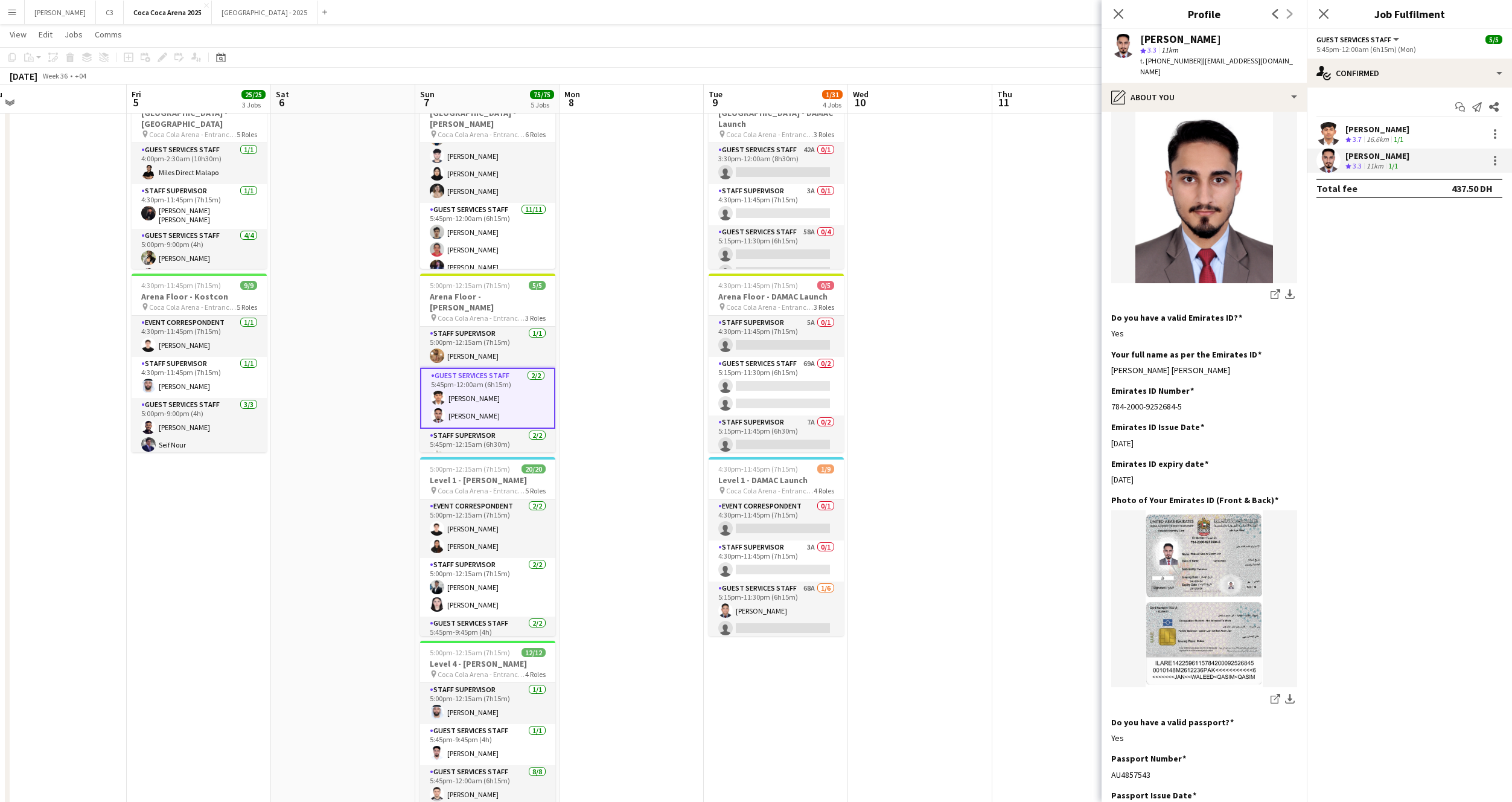
scroll to position [296, 0]
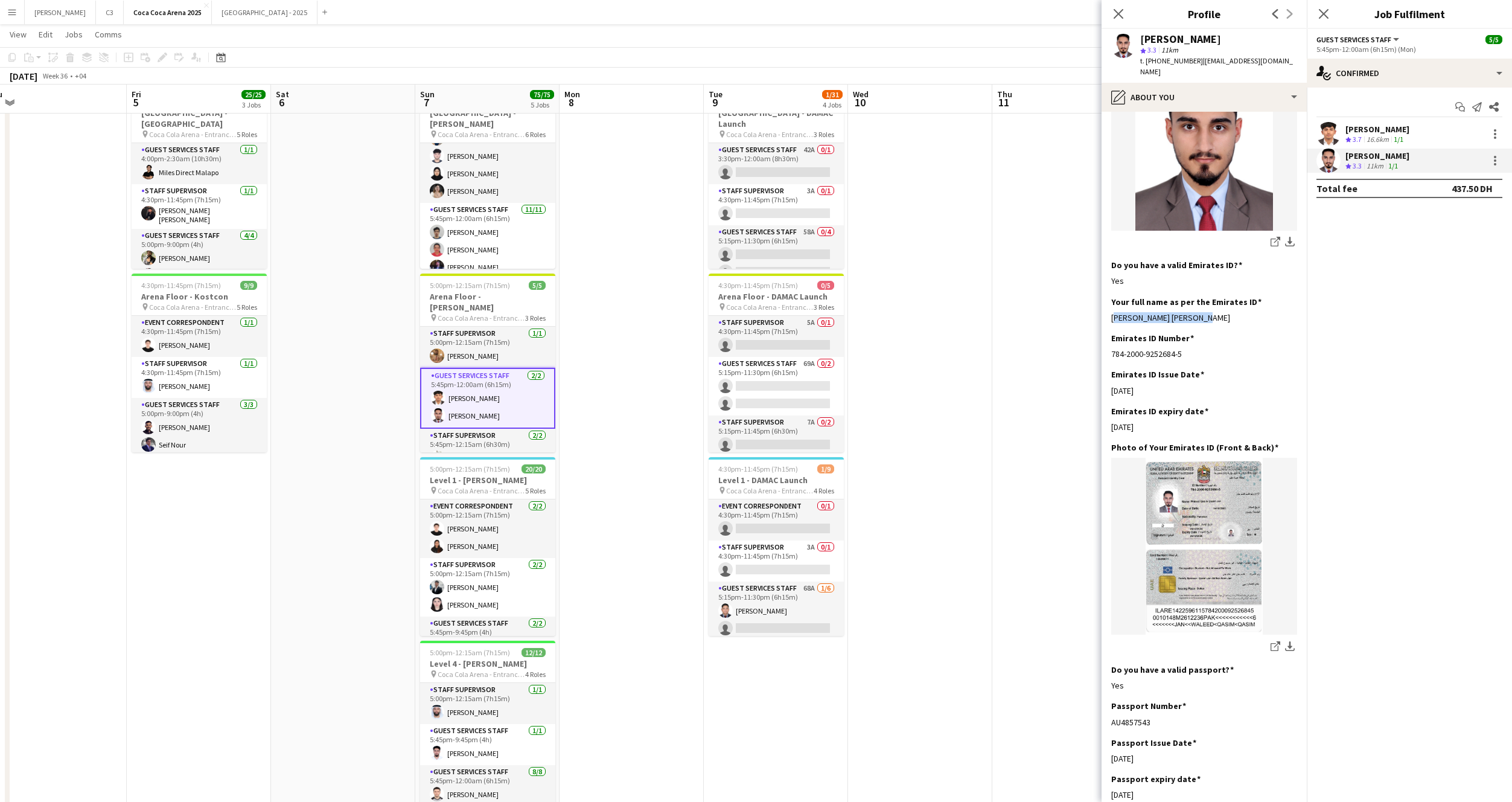
drag, startPoint x: 1206, startPoint y: 289, endPoint x: 1110, endPoint y: 288, distance: 96.0
click at [1110, 288] on app-section-data-types "Bio Edit this field I am waleed qasim ,born on 14 oct 2000. I am pakistani and …" at bounding box center [1204, 457] width 205 height 690
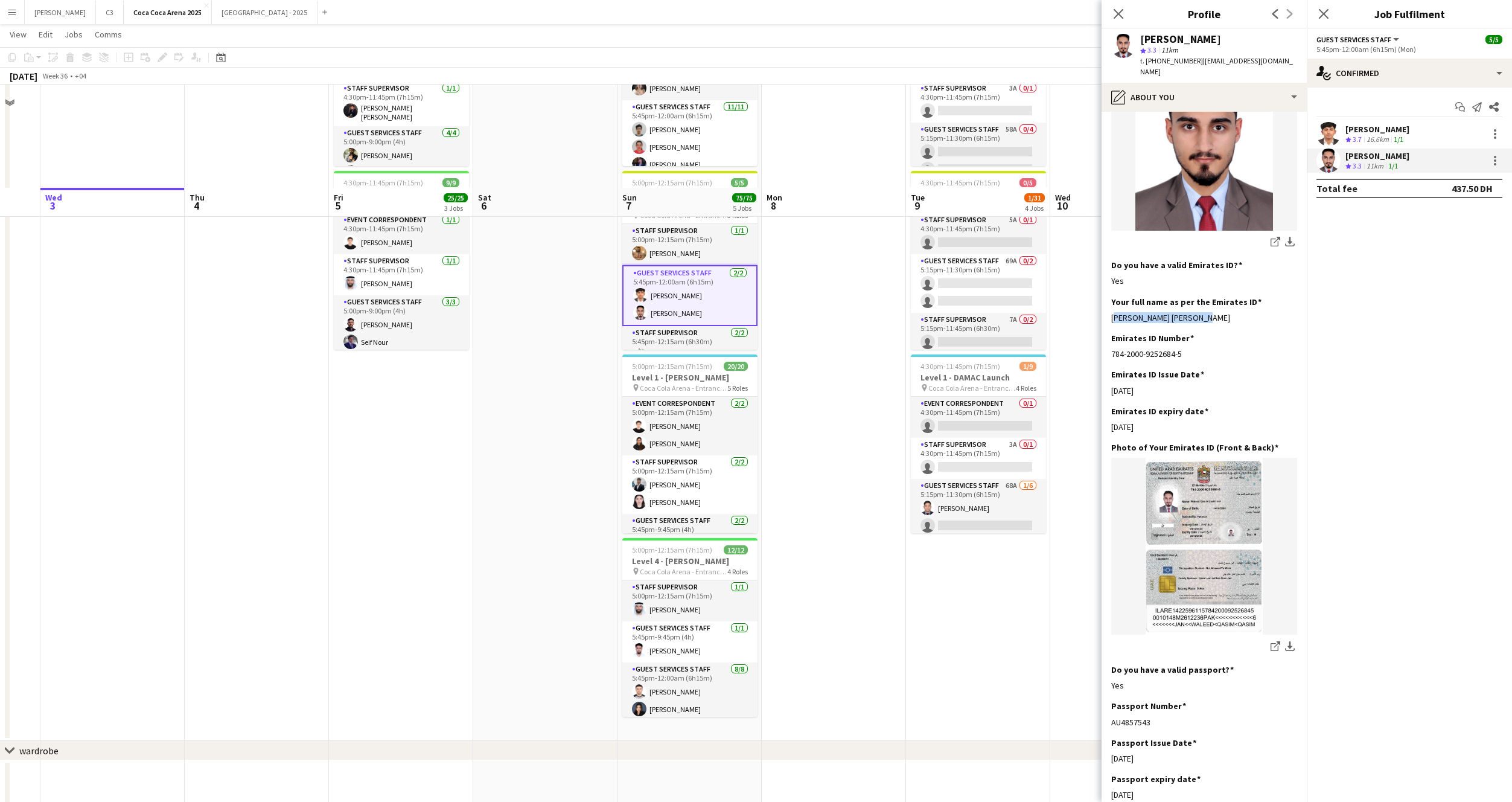
scroll to position [439, 0]
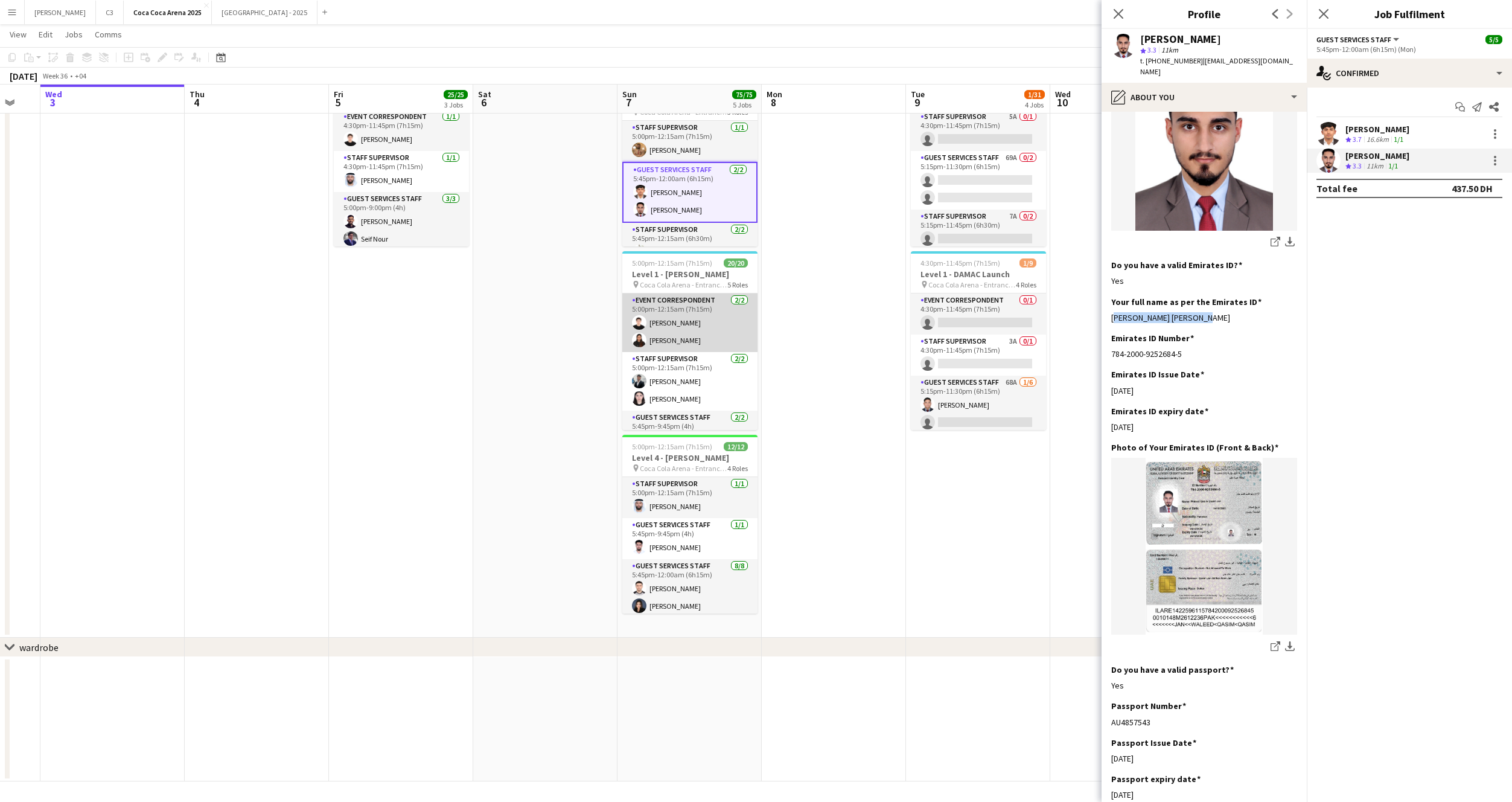
click at [693, 323] on app-card-role "Event Correspondent 2/2 5:00pm-12:15am (7h15m) Sarah Moubarak Preethika Anbalag…" at bounding box center [690, 323] width 135 height 58
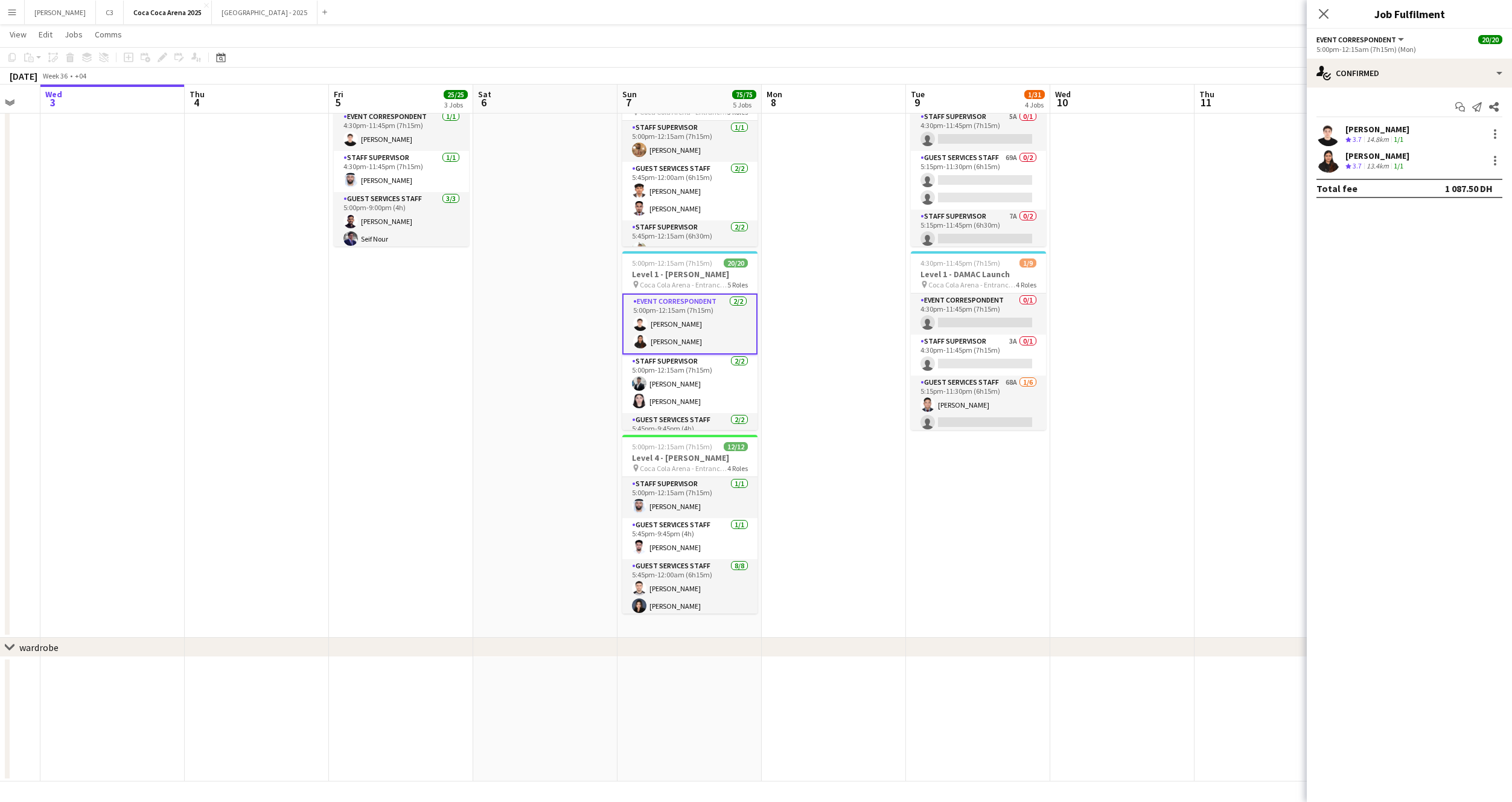
click at [1329, 132] on app-user-avatar at bounding box center [1328, 134] width 24 height 24
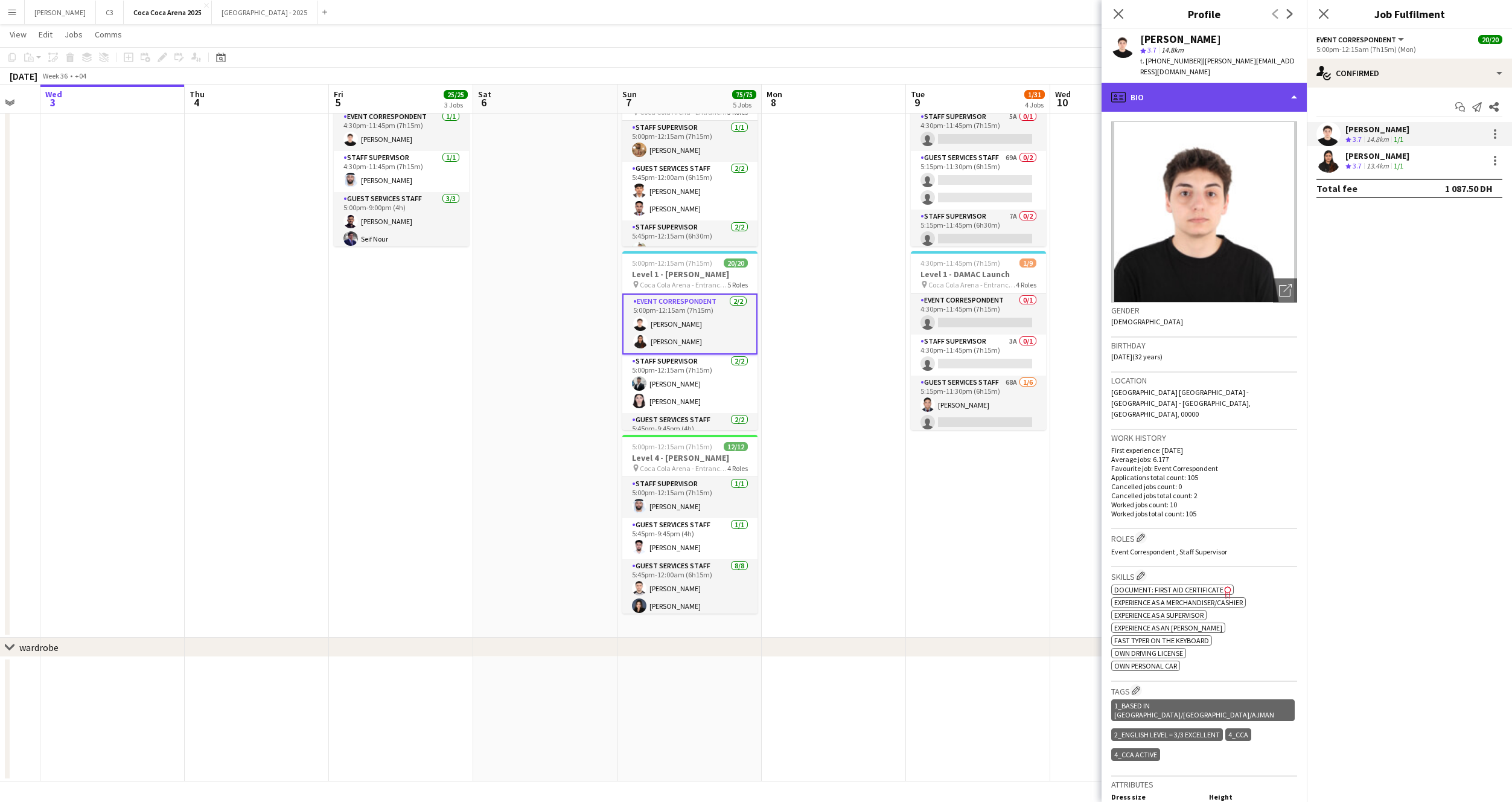
click at [1211, 91] on div "profile Bio" at bounding box center [1204, 97] width 205 height 29
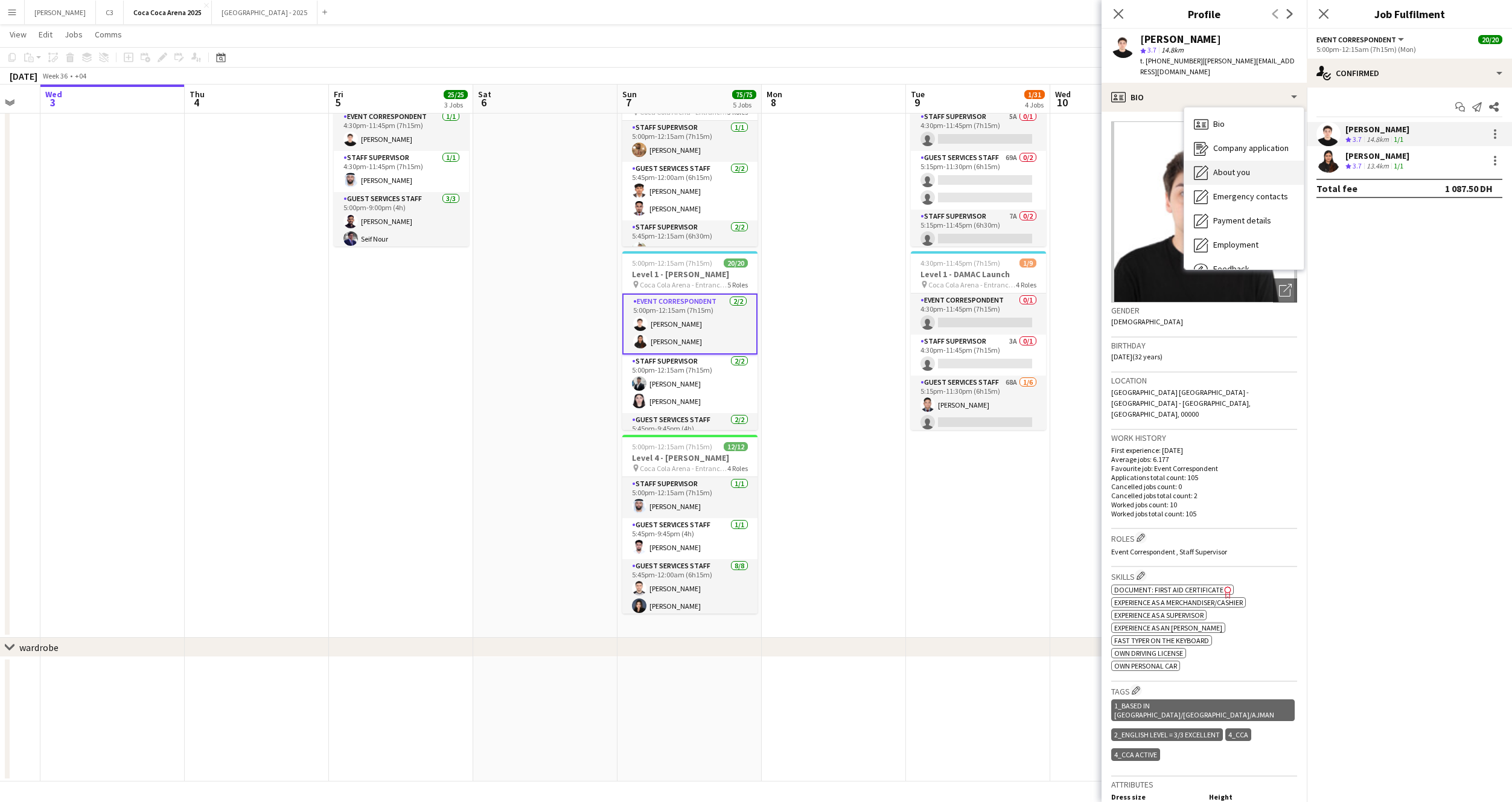
click at [1234, 169] on div "About you About you" at bounding box center [1244, 173] width 119 height 24
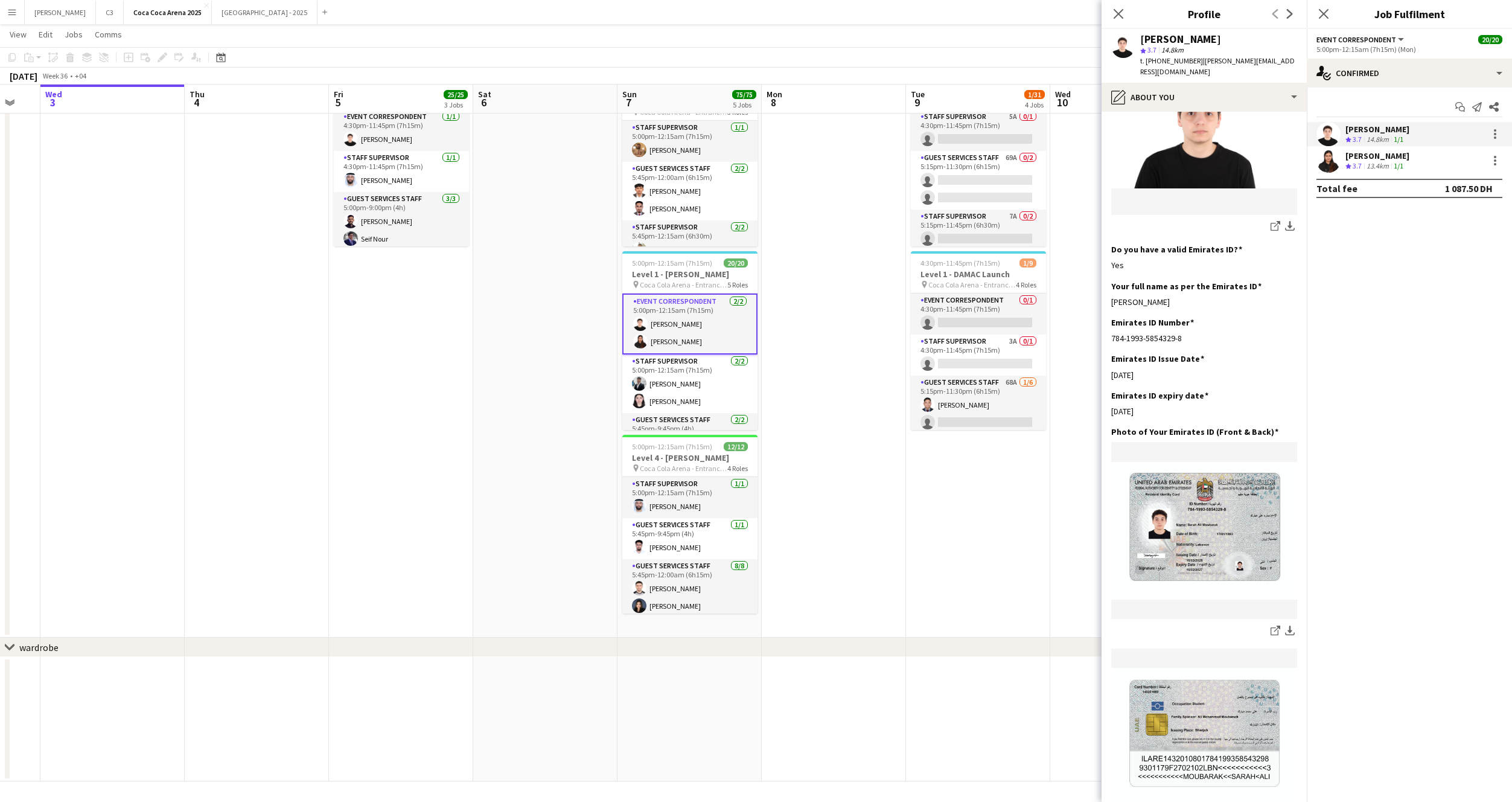
scroll to position [236, 0]
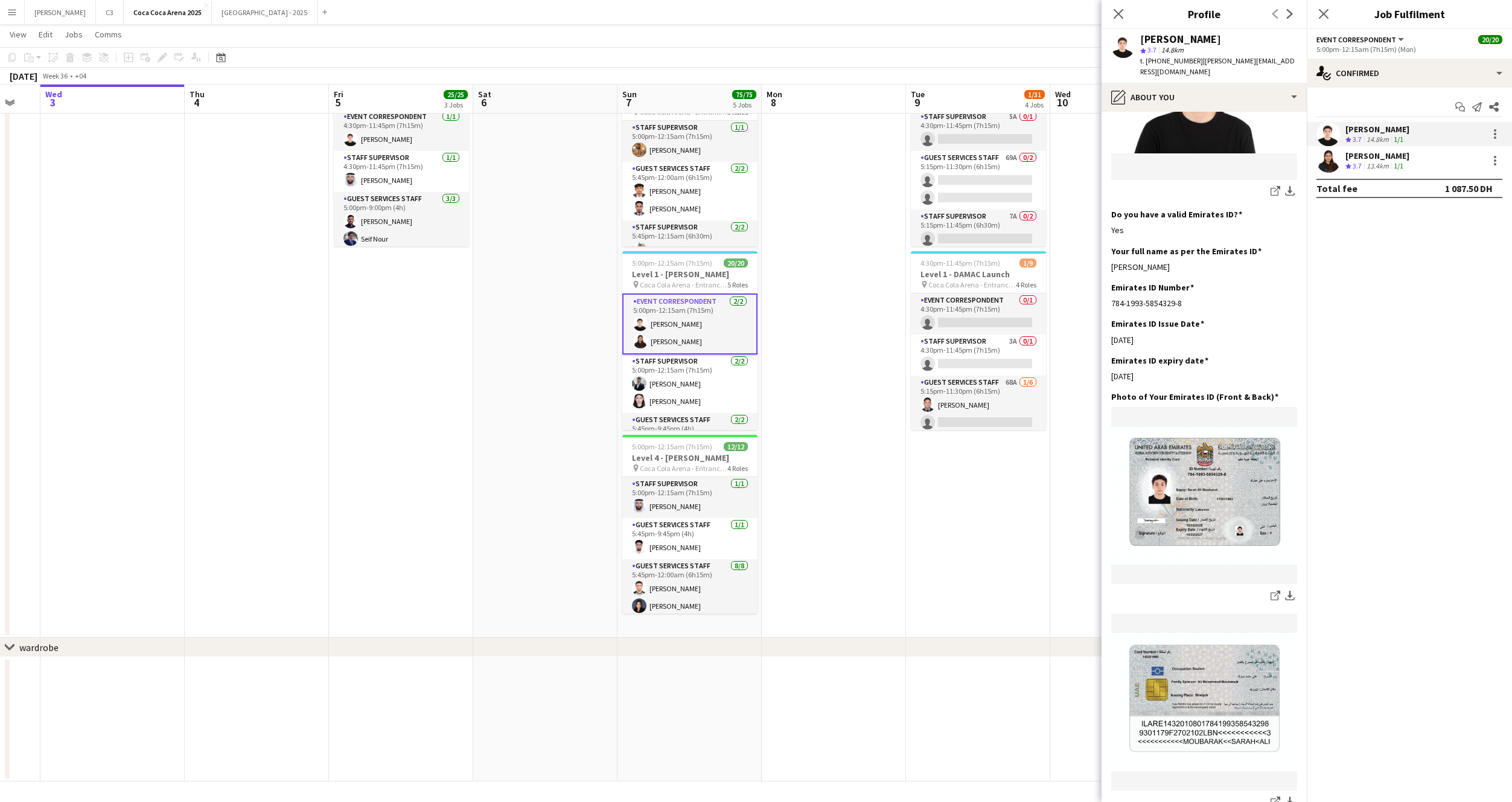
drag, startPoint x: 1184, startPoint y: 257, endPoint x: 1109, endPoint y: 258, distance: 75.0
click at [1109, 258] on app-section-data-types "Bio Edit this field Well Organized and have client servicing skills. Experience…" at bounding box center [1204, 457] width 205 height 690
click at [1324, 164] on app-user-avatar at bounding box center [1328, 160] width 24 height 24
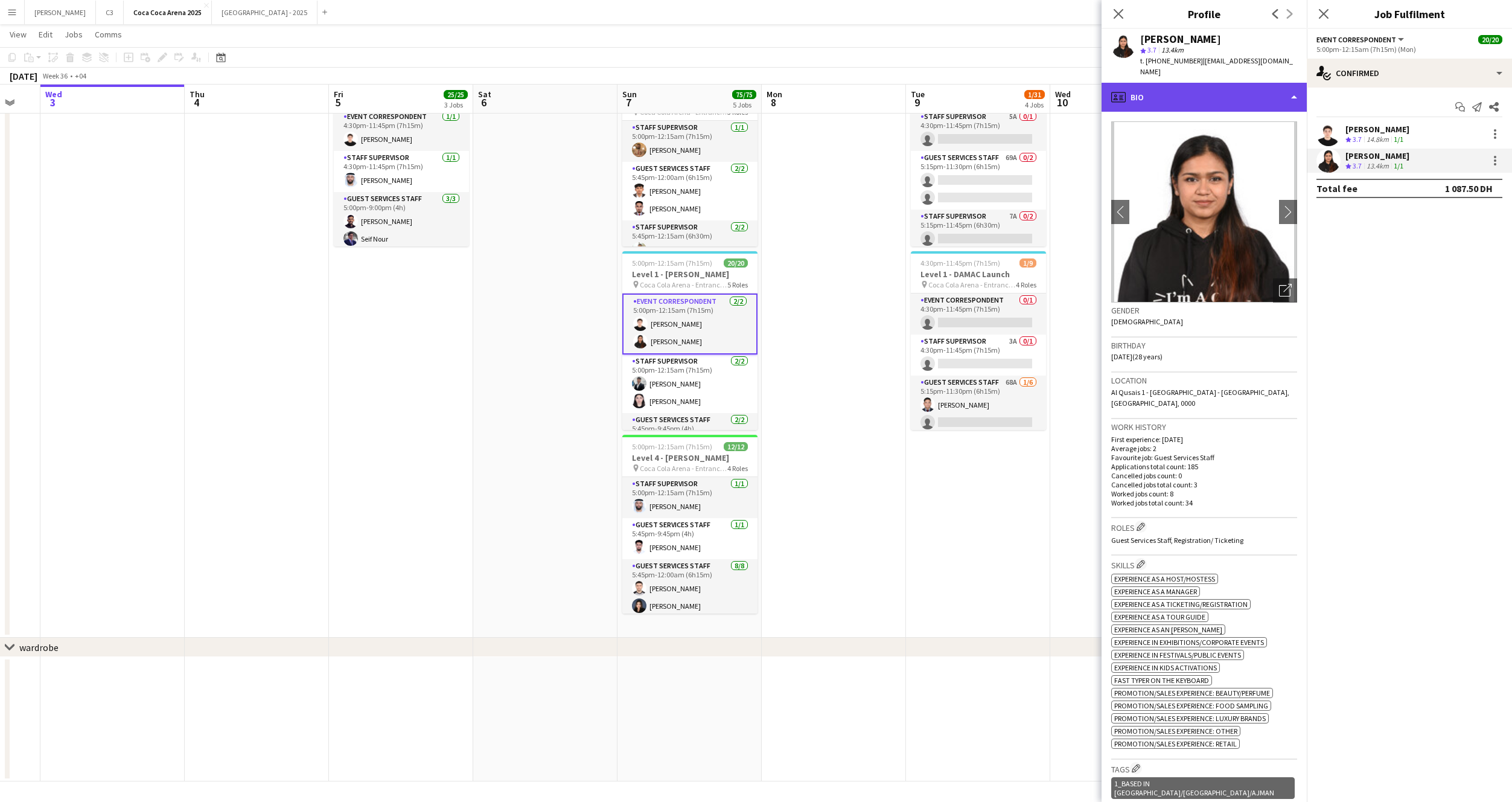
click at [1195, 83] on div "profile Bio" at bounding box center [1204, 97] width 205 height 29
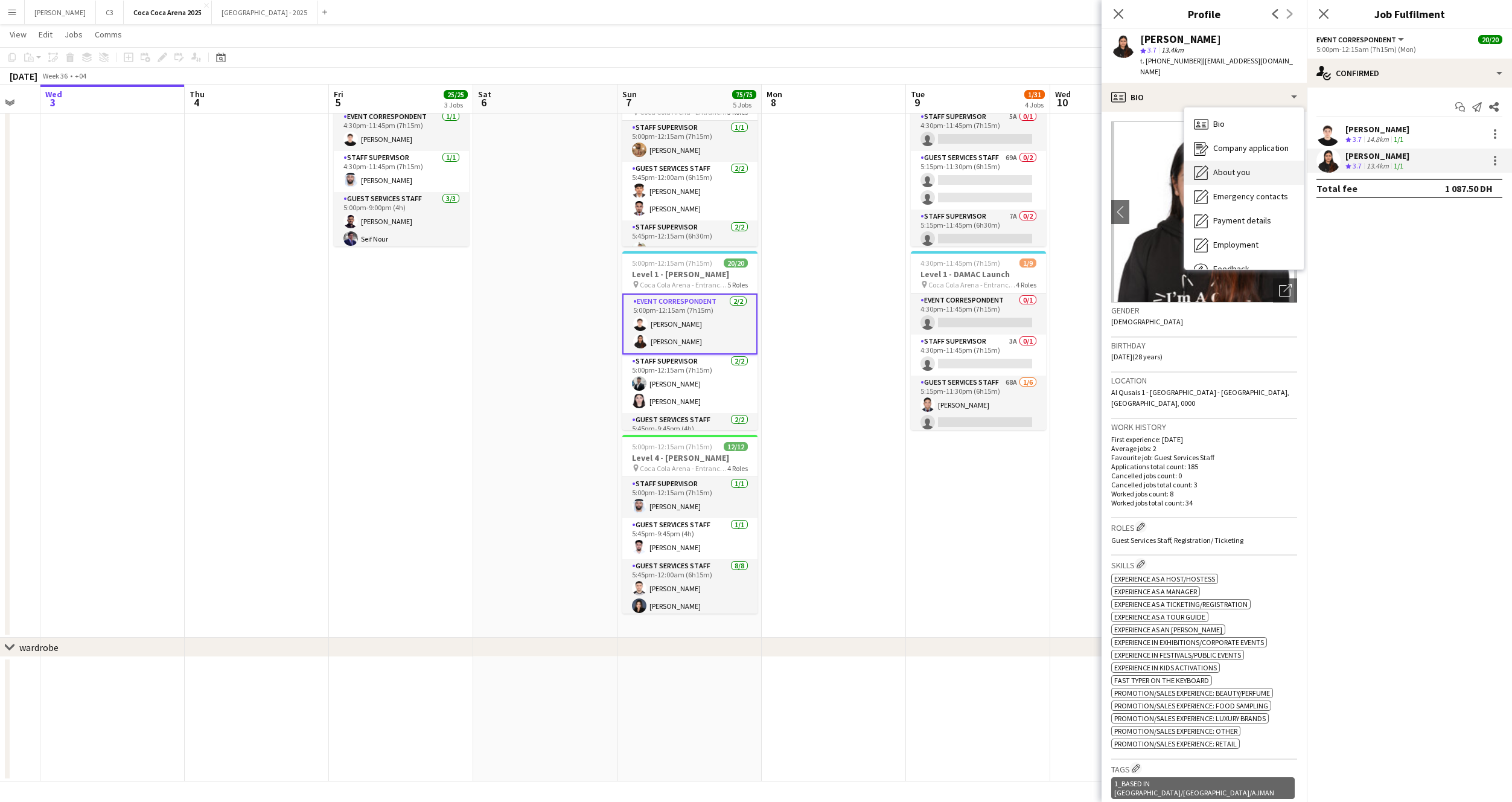
click at [1232, 167] on span "About you" at bounding box center [1232, 172] width 37 height 11
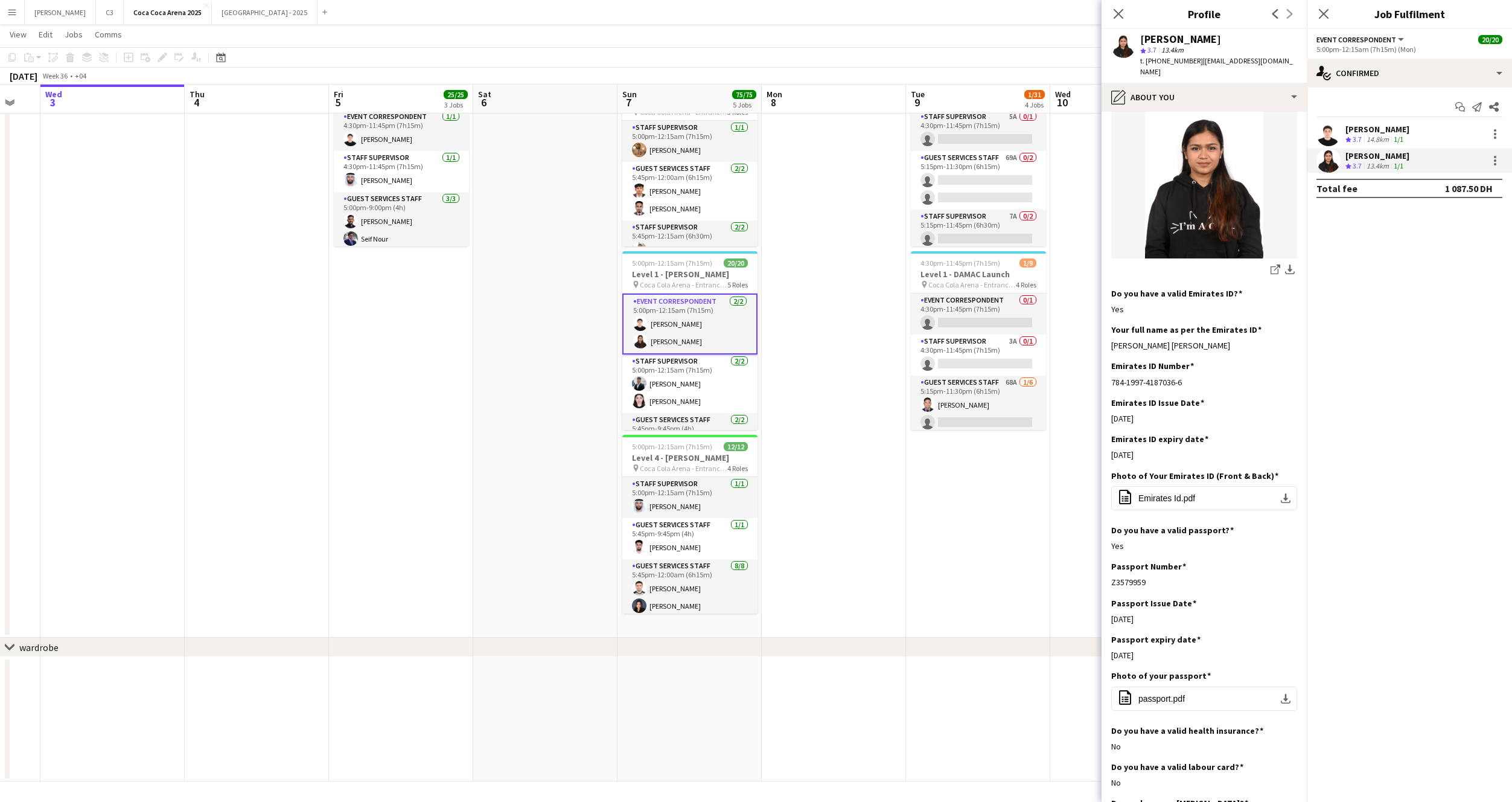
scroll to position [184, 0]
drag, startPoint x: 1231, startPoint y: 334, endPoint x: 1113, endPoint y: 332, distance: 118.0
click at [1113, 336] on div "Preethika Anbalagan Anbalagan" at bounding box center [1204, 341] width 186 height 11
click at [1112, 336] on div "Preethika Anbalagan Anbalagan" at bounding box center [1204, 341] width 186 height 11
click at [1236, 336] on div "Preethika Anbalagan Anbalagan" at bounding box center [1204, 341] width 186 height 11
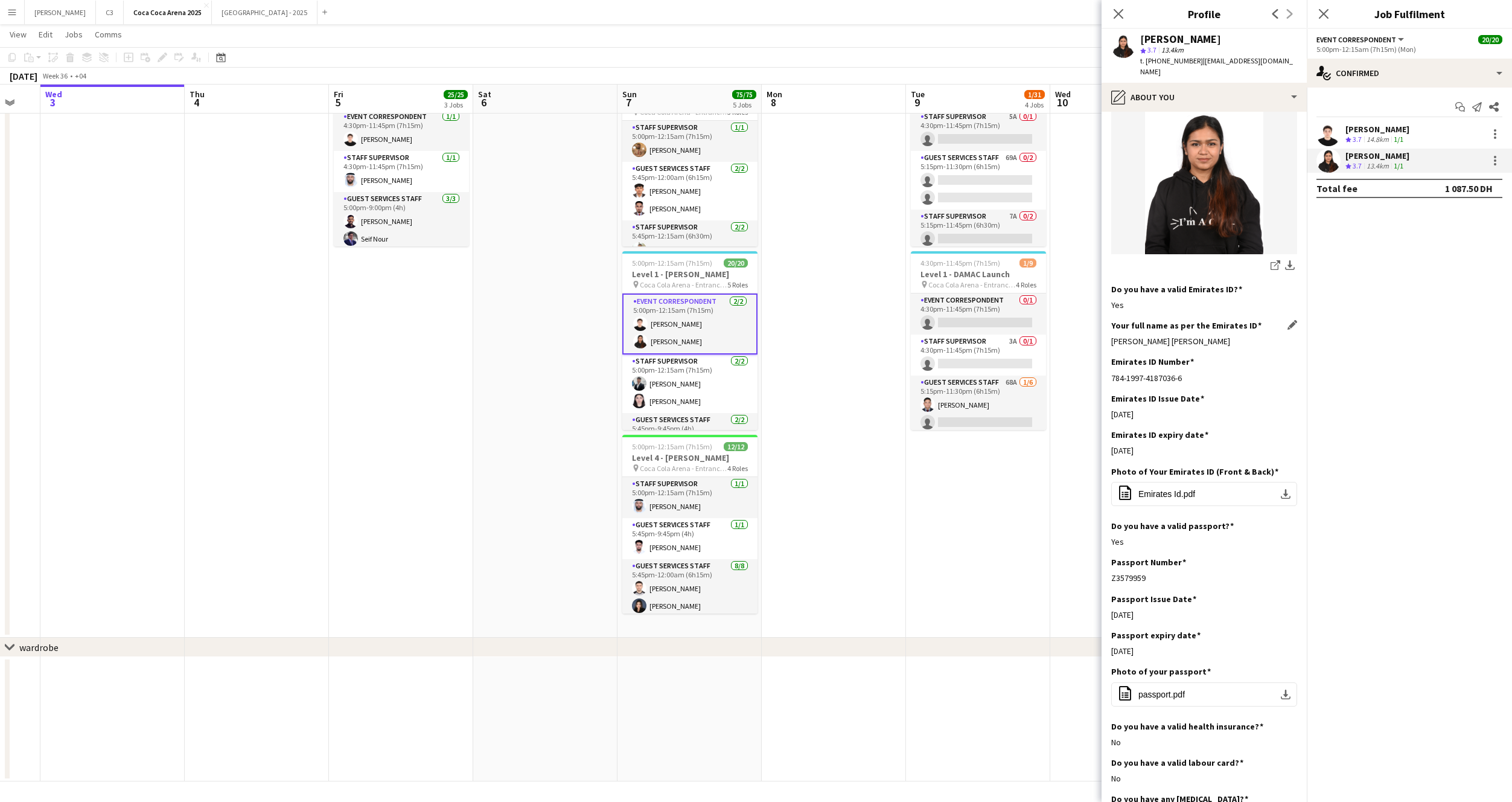
drag, startPoint x: 1242, startPoint y: 332, endPoint x: 1112, endPoint y: 332, distance: 130.0
click at [1112, 336] on div "Preethika Anbalagan Anbalagan" at bounding box center [1204, 341] width 186 height 11
click at [719, 357] on app-card-role "Staff Supervisor 2/2 5:00pm-12:15am (7h15m) Osama Hejazi Lynne Elmawed" at bounding box center [690, 363] width 135 height 58
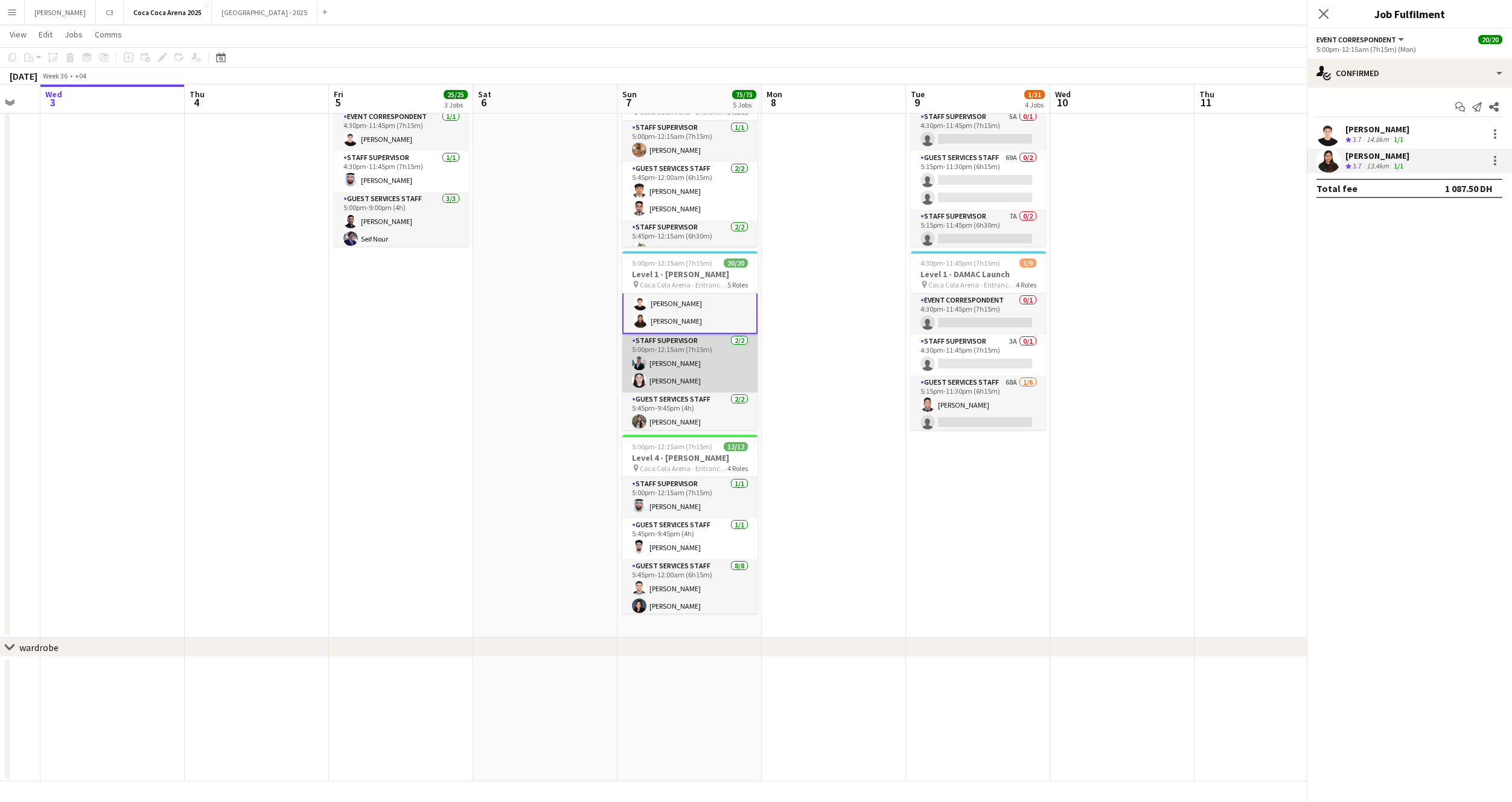
scroll to position [19, 0]
click at [1328, 138] on app-user-avatar at bounding box center [1328, 134] width 24 height 24
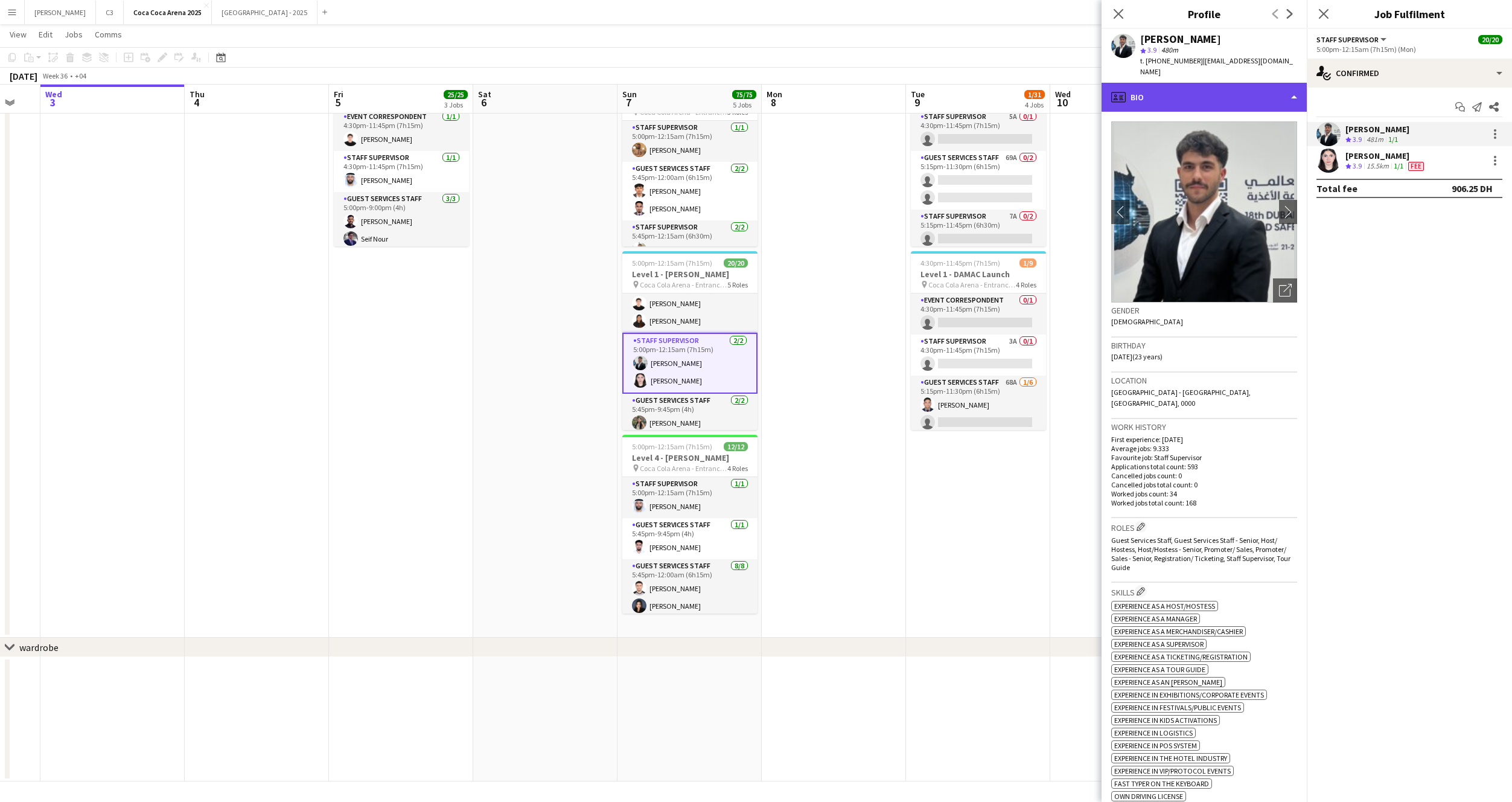
click at [1217, 83] on div "profile Bio" at bounding box center [1204, 97] width 205 height 29
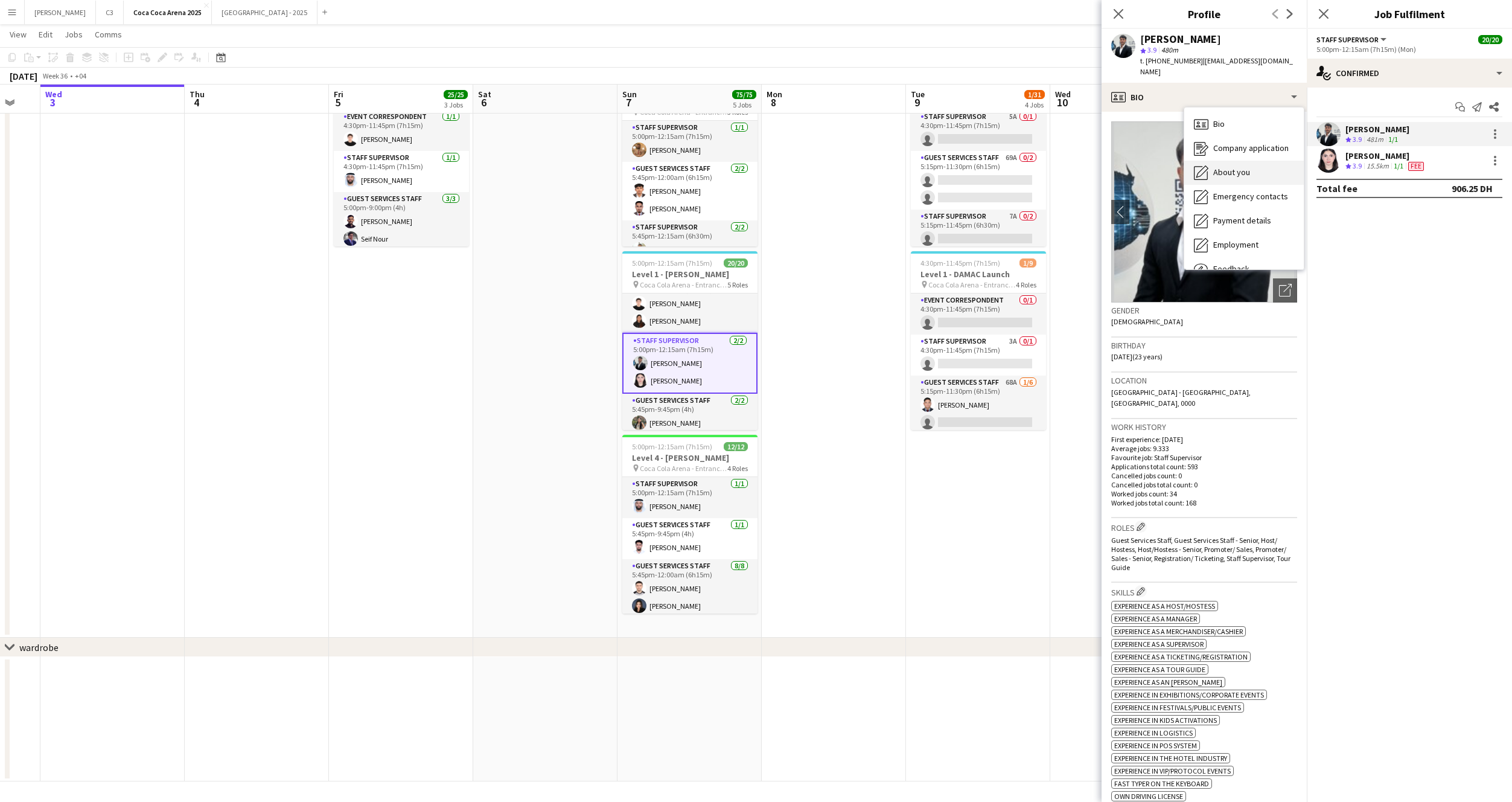
click at [1235, 167] on span "About you" at bounding box center [1232, 172] width 37 height 11
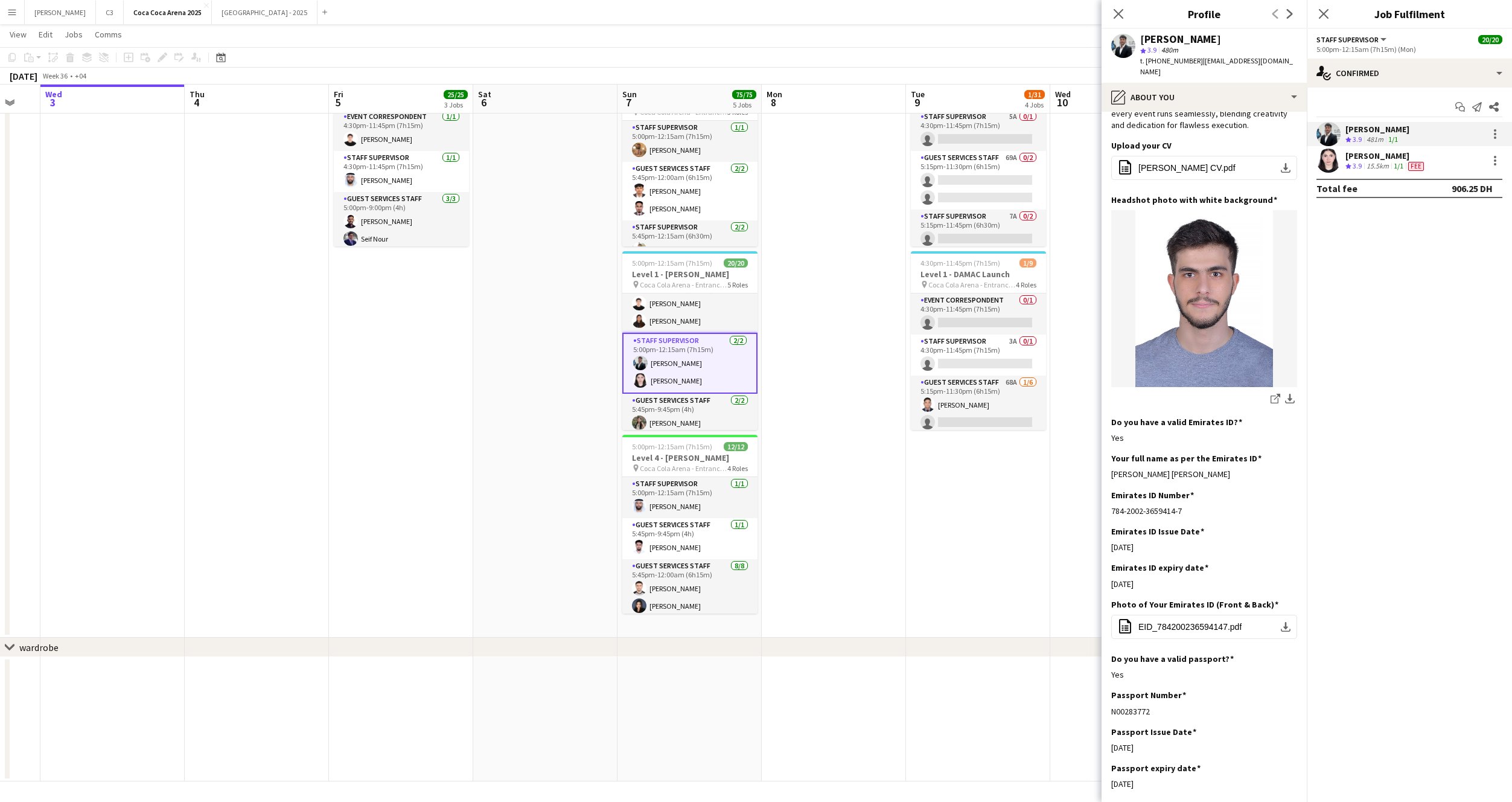
scroll to position [164, 0]
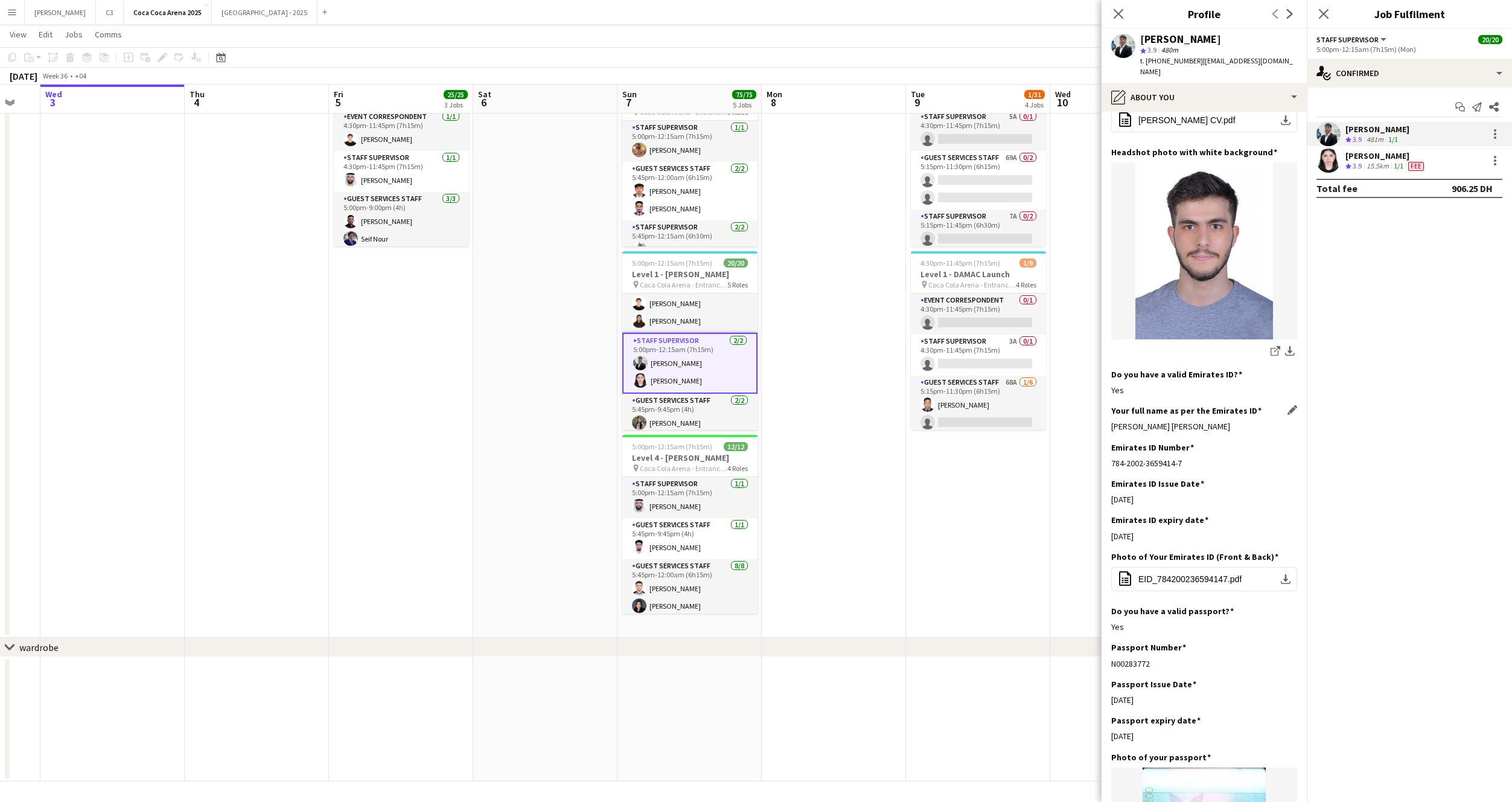
drag, startPoint x: 1243, startPoint y: 407, endPoint x: 1112, endPoint y: 407, distance: 131.0
click at [1112, 421] on div "Osama Nasr Hejazi Molkab Lahlah" at bounding box center [1204, 426] width 186 height 11
click at [1329, 158] on app-user-avatar at bounding box center [1328, 160] width 24 height 24
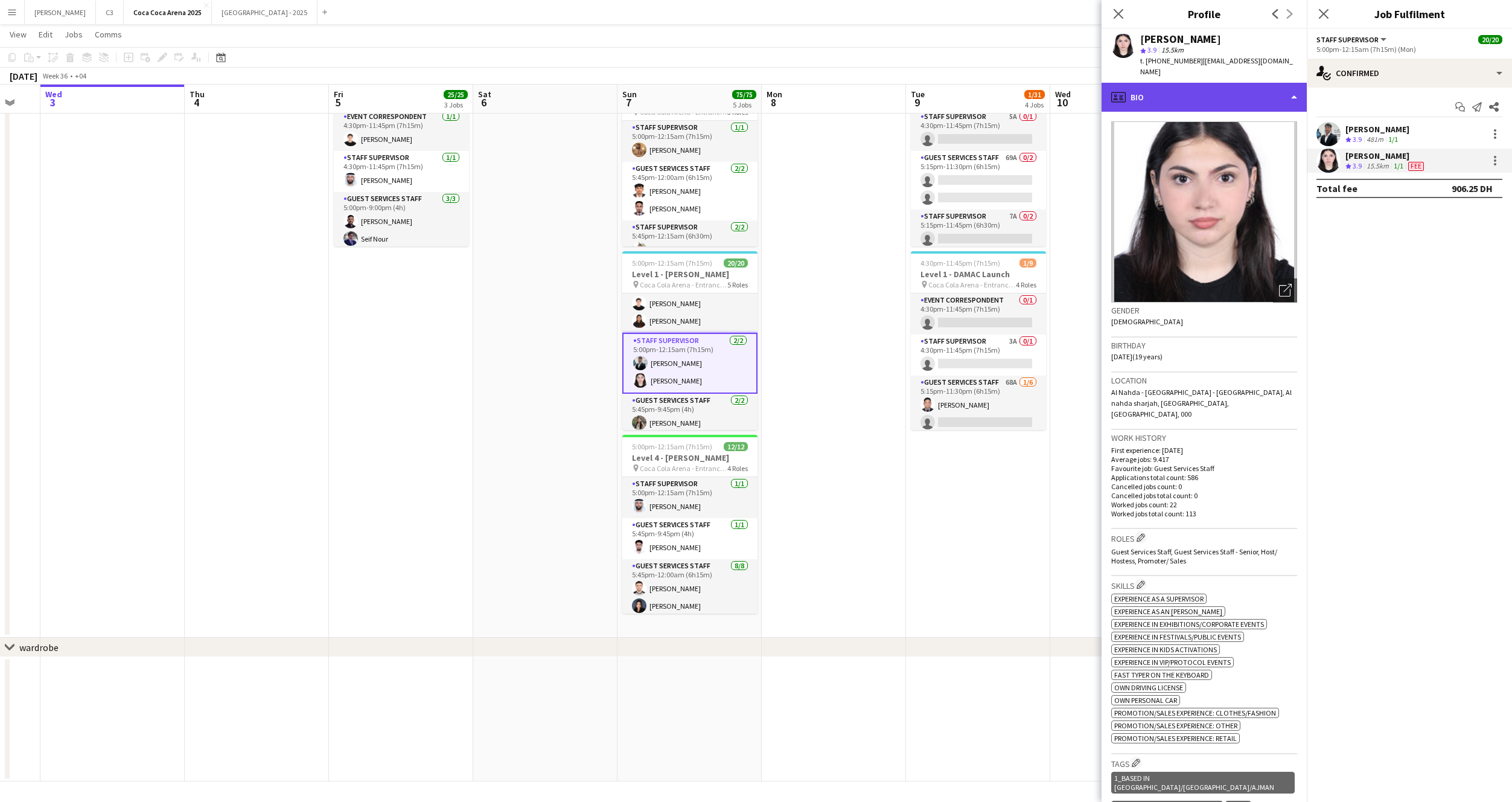
click at [1192, 92] on div "profile Bio" at bounding box center [1204, 97] width 205 height 29
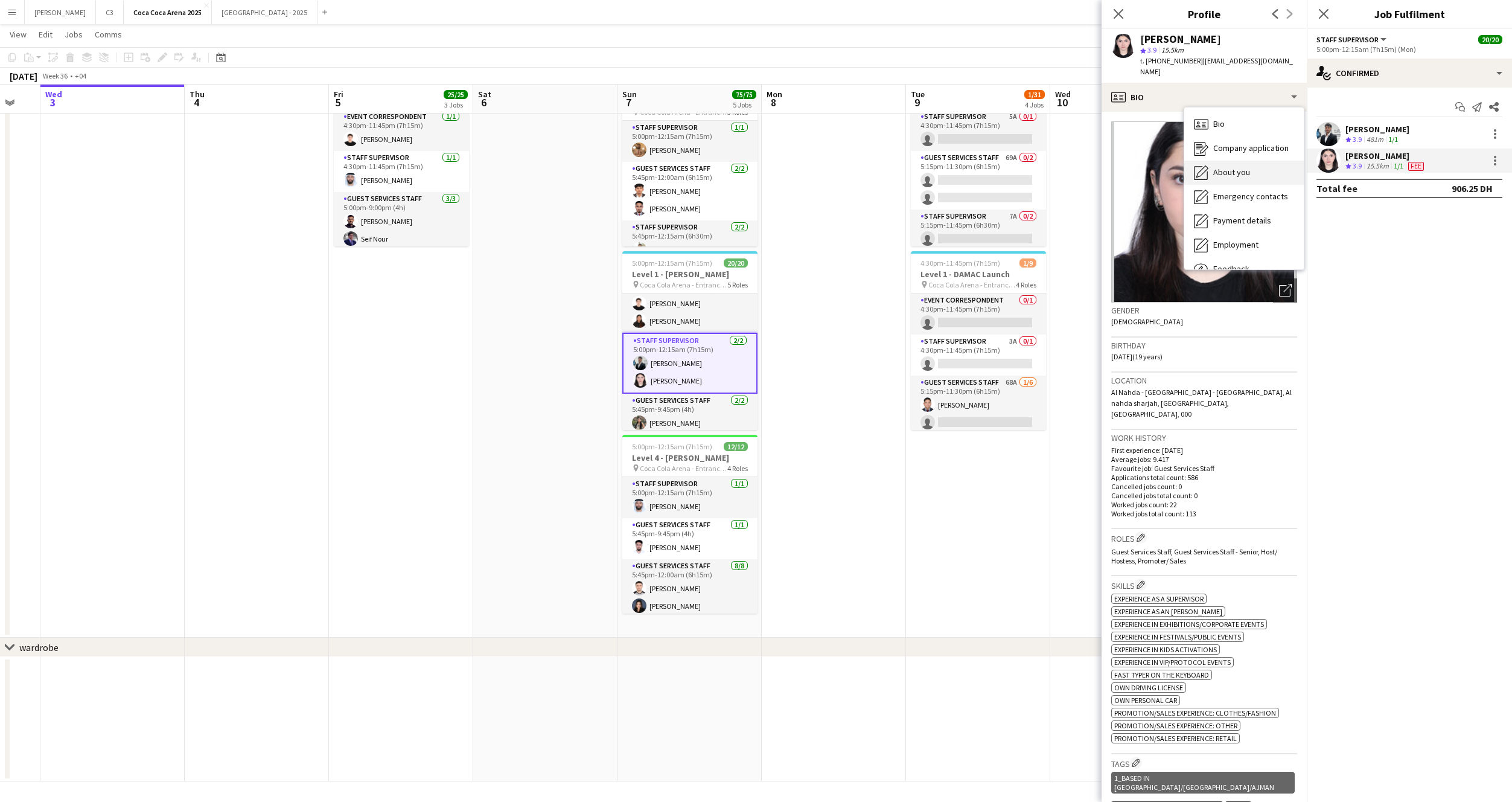
click at [1220, 161] on div "About you About you" at bounding box center [1244, 173] width 119 height 24
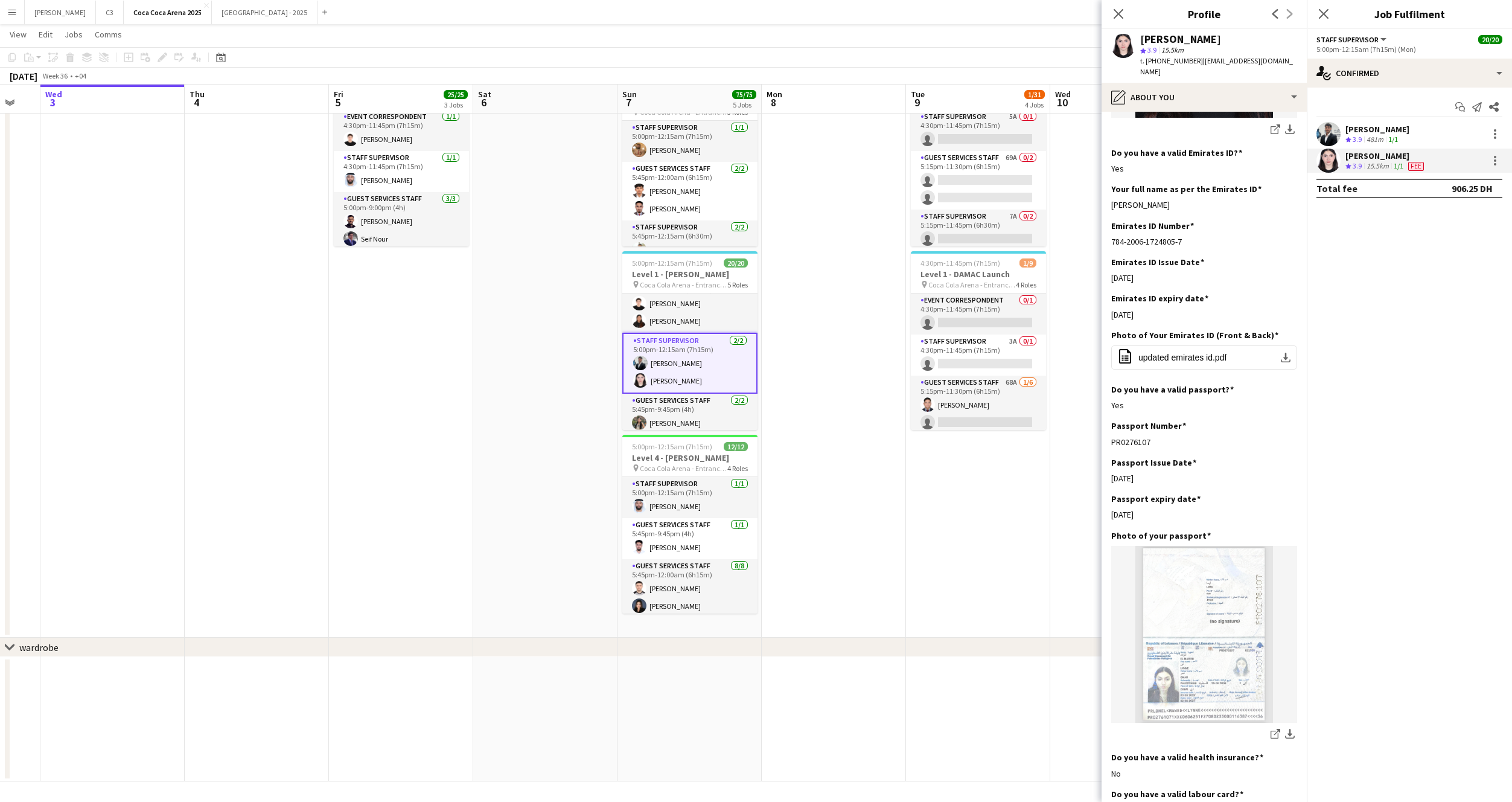
scroll to position [378, 0]
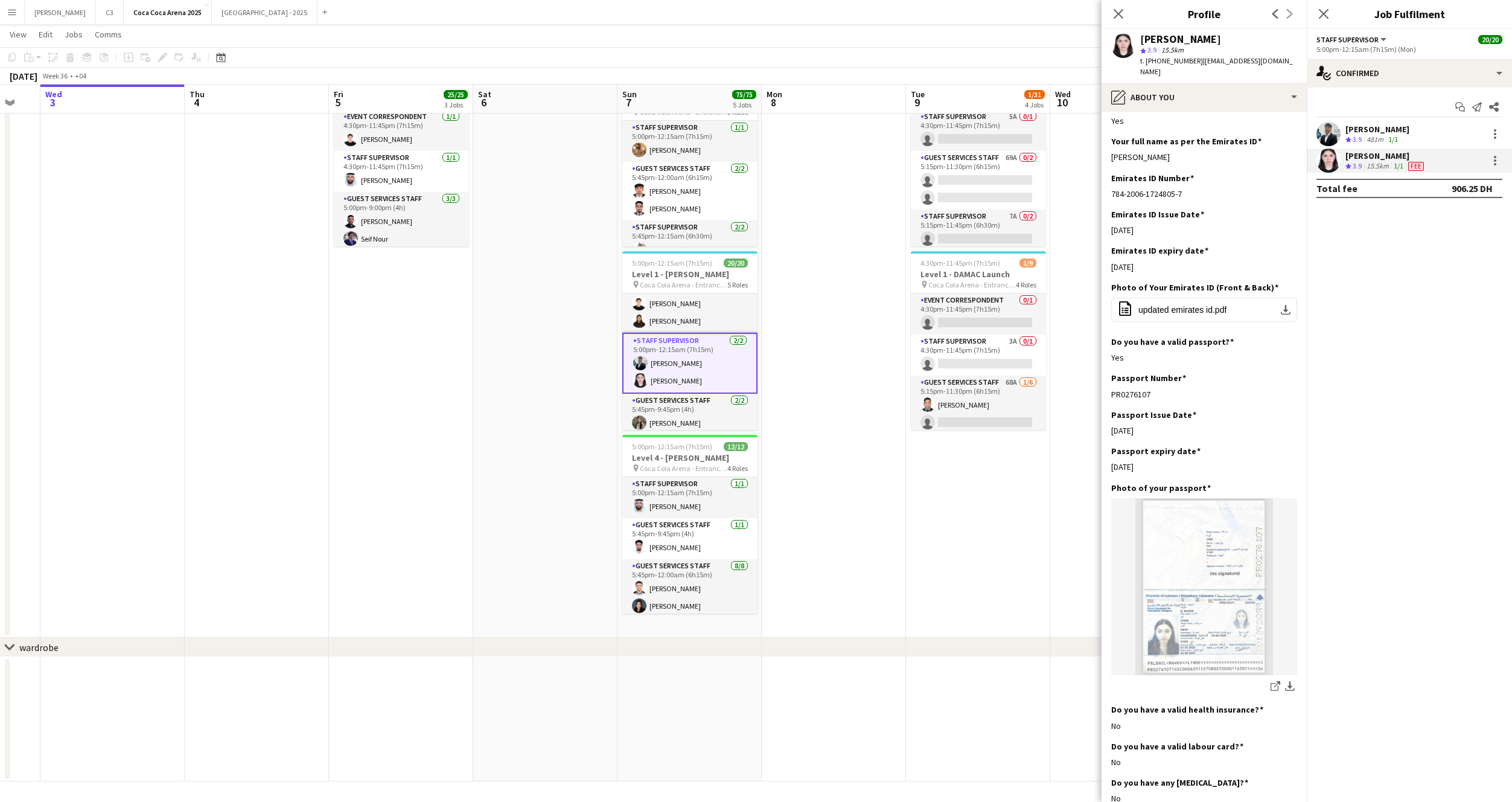
drag, startPoint x: 1199, startPoint y: 148, endPoint x: 1105, endPoint y: 148, distance: 94.0
click at [1105, 148] on app-section-data-types "Bio Edit this field i have a love for learning and team work, and very passiona…" at bounding box center [1204, 457] width 205 height 690
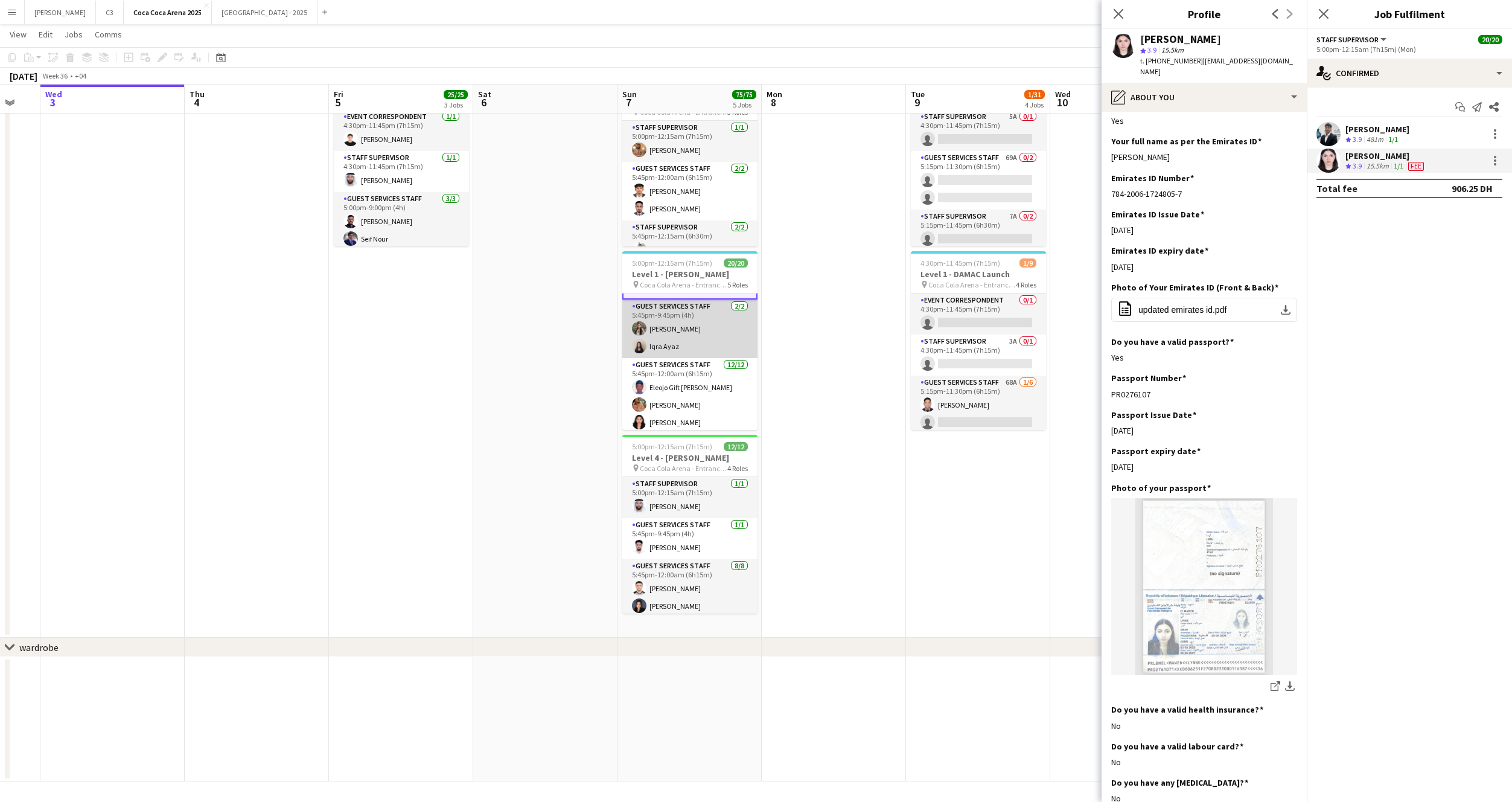
click at [701, 343] on app-card-role "Guest Services Staff 2/2 5:45pm-9:45pm (4h) Trizha Lainne Dela Peña Iqra Ayaz" at bounding box center [690, 328] width 135 height 58
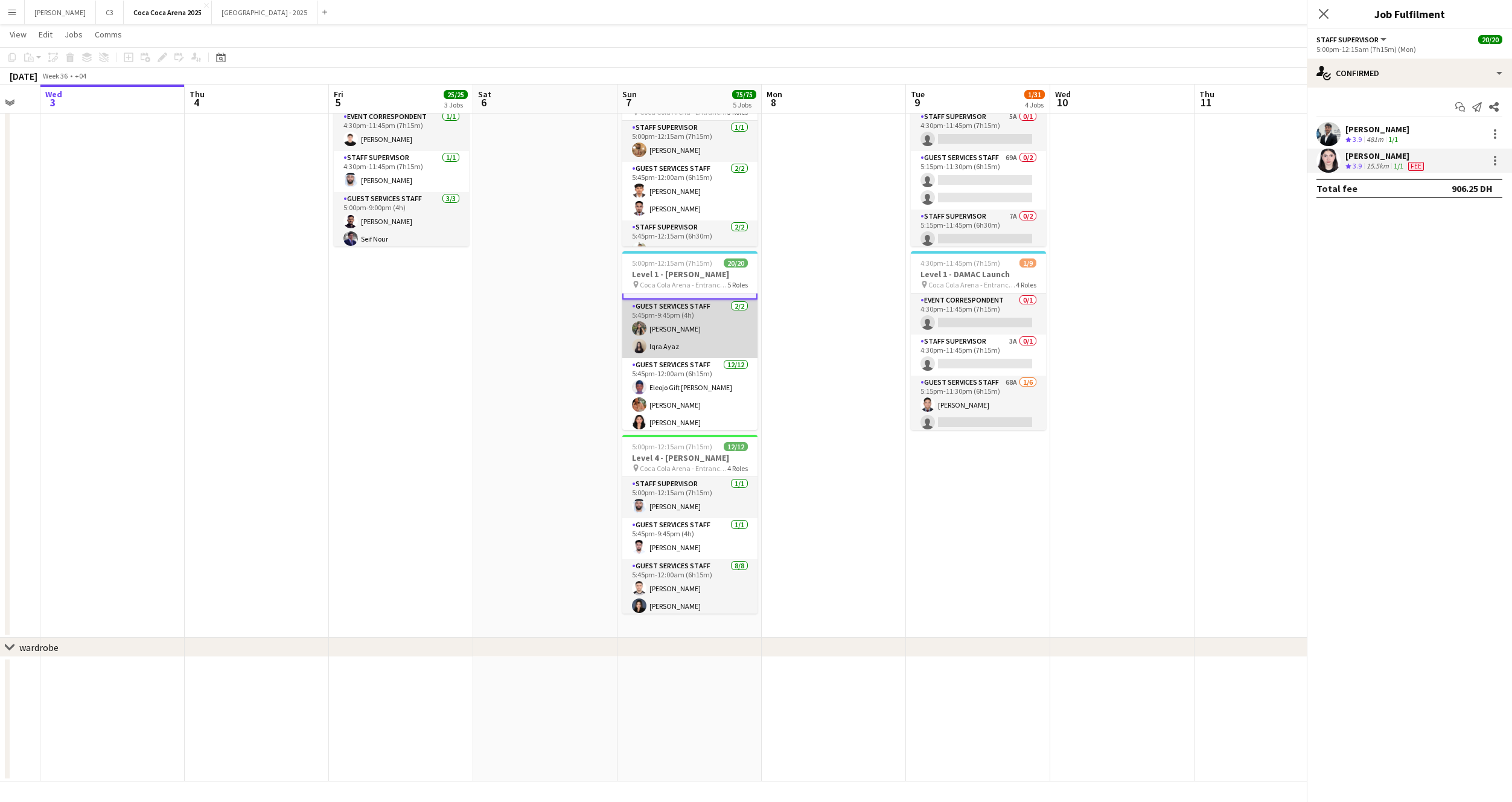
scroll to position [112, 0]
click at [1330, 127] on app-user-avatar at bounding box center [1328, 134] width 24 height 24
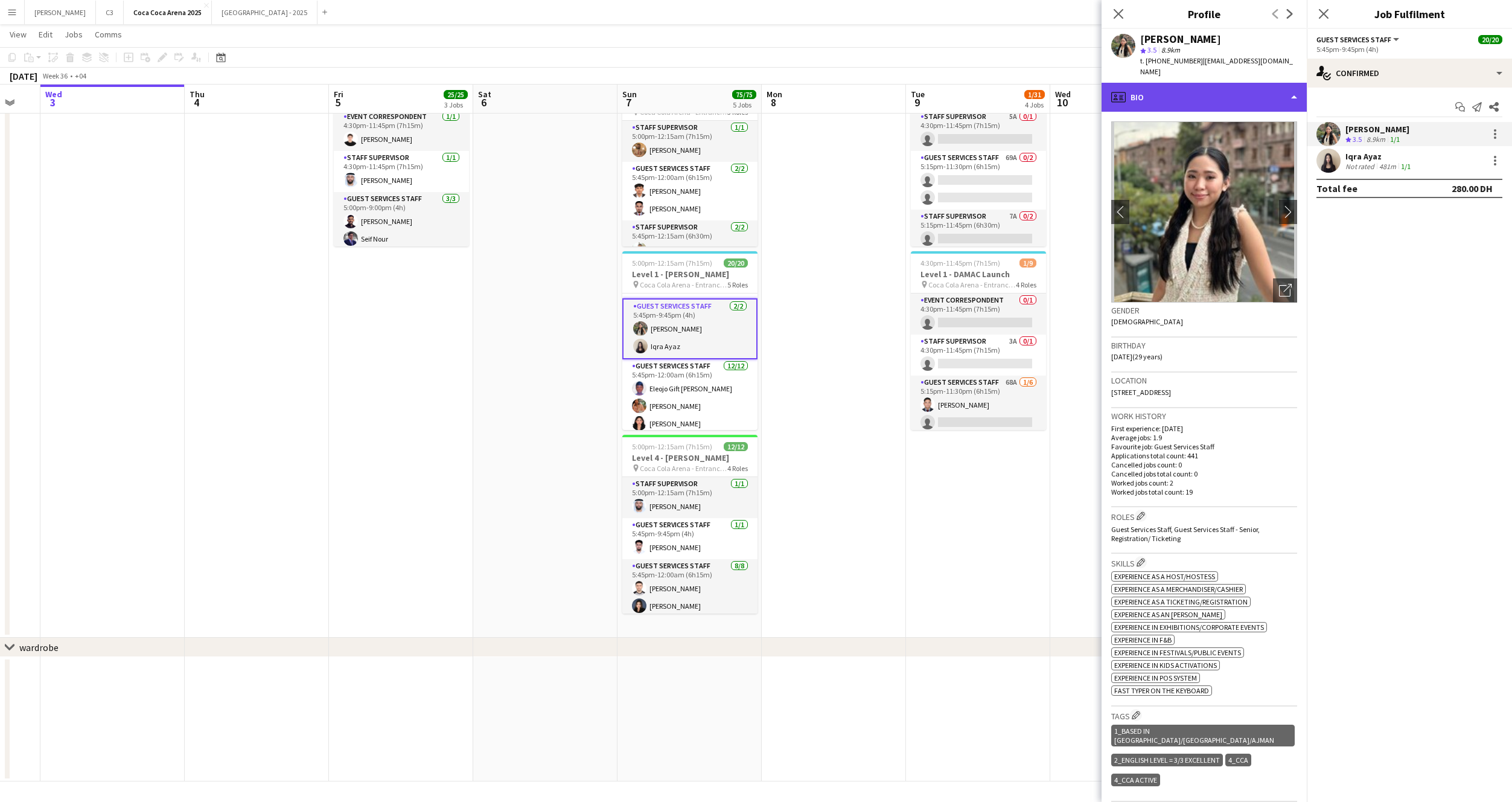
click at [1202, 90] on div "profile Bio" at bounding box center [1204, 97] width 205 height 29
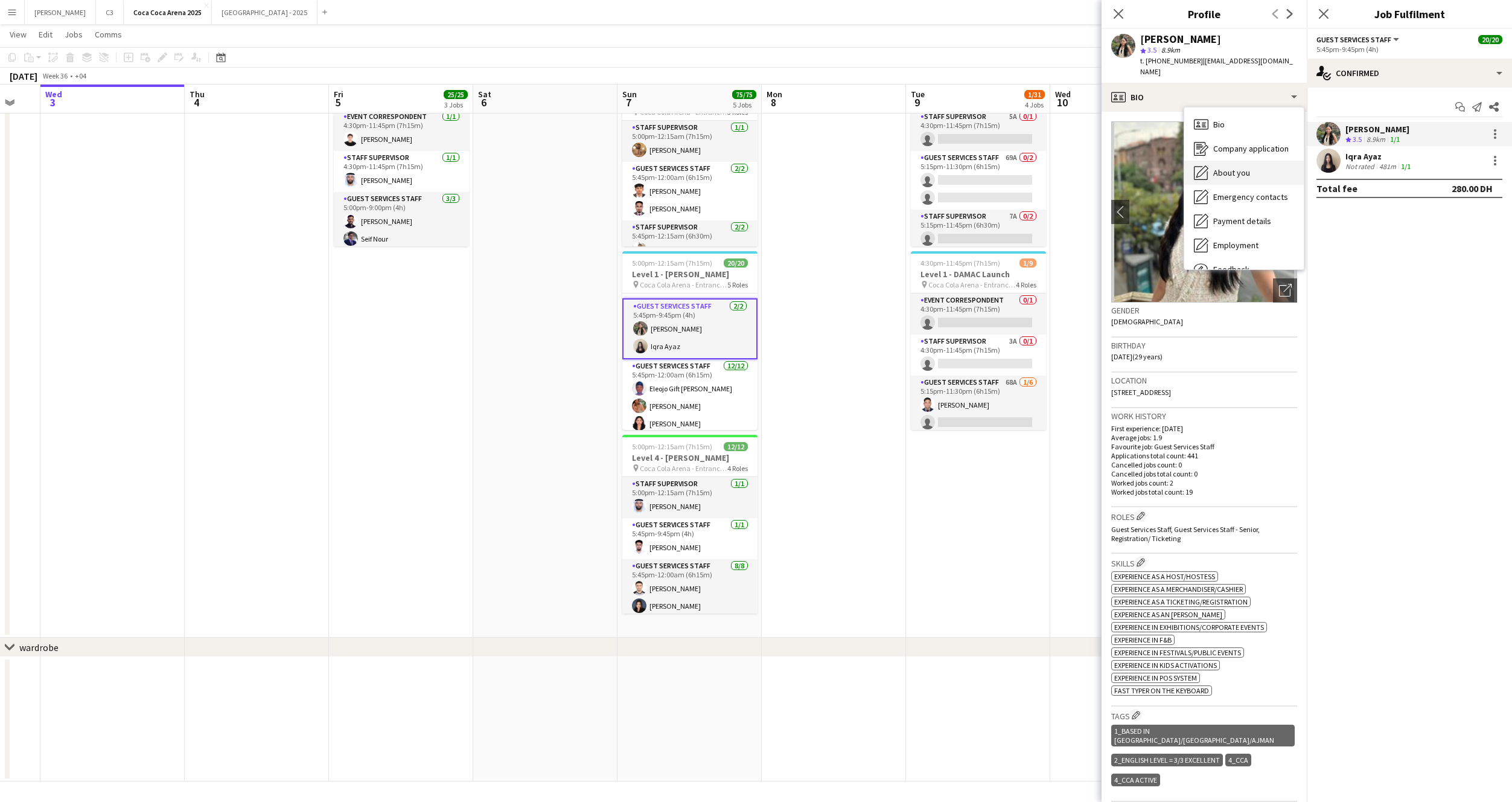
click at [1228, 169] on span "About you" at bounding box center [1232, 173] width 37 height 11
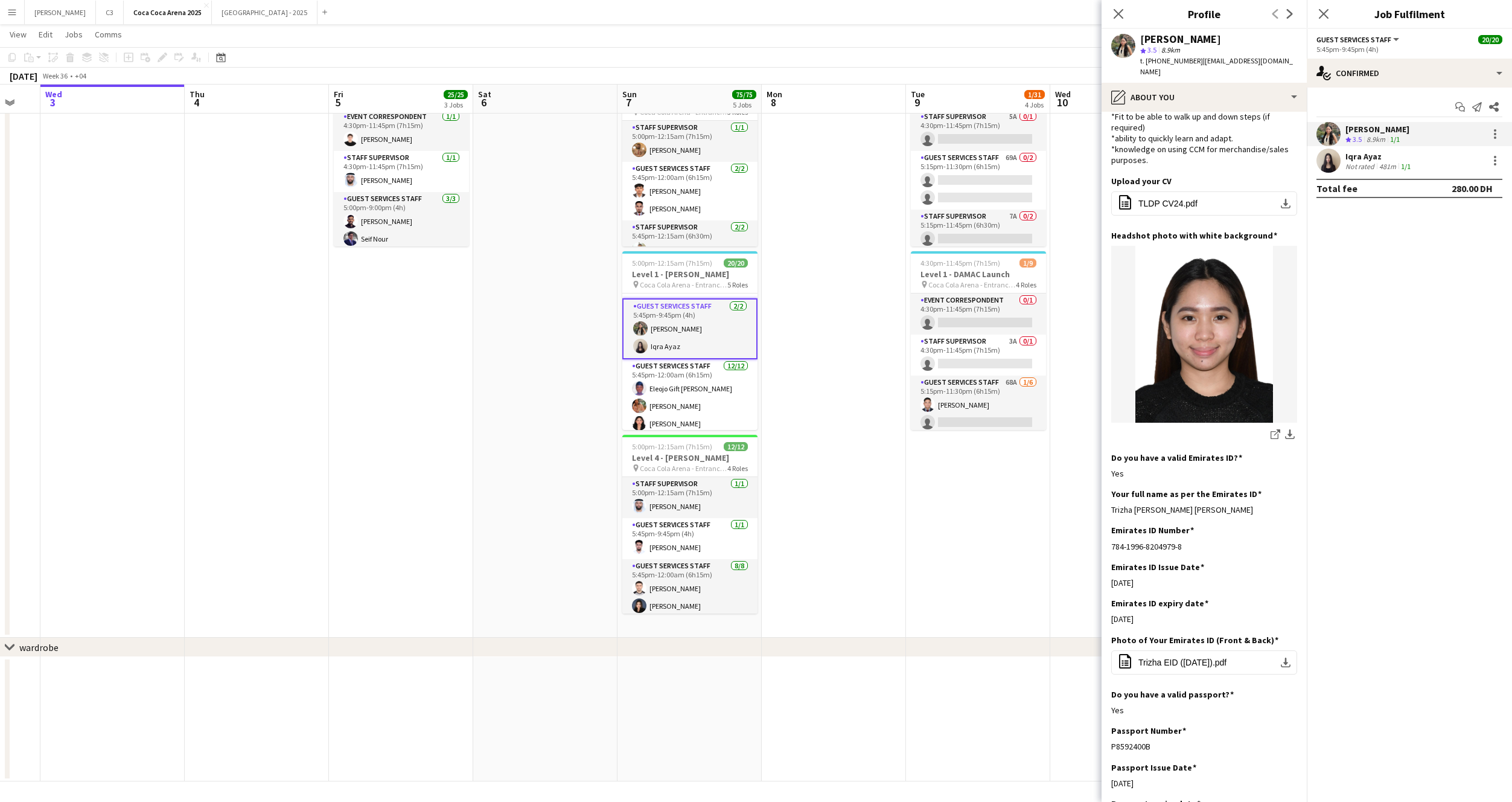
scroll to position [204, 0]
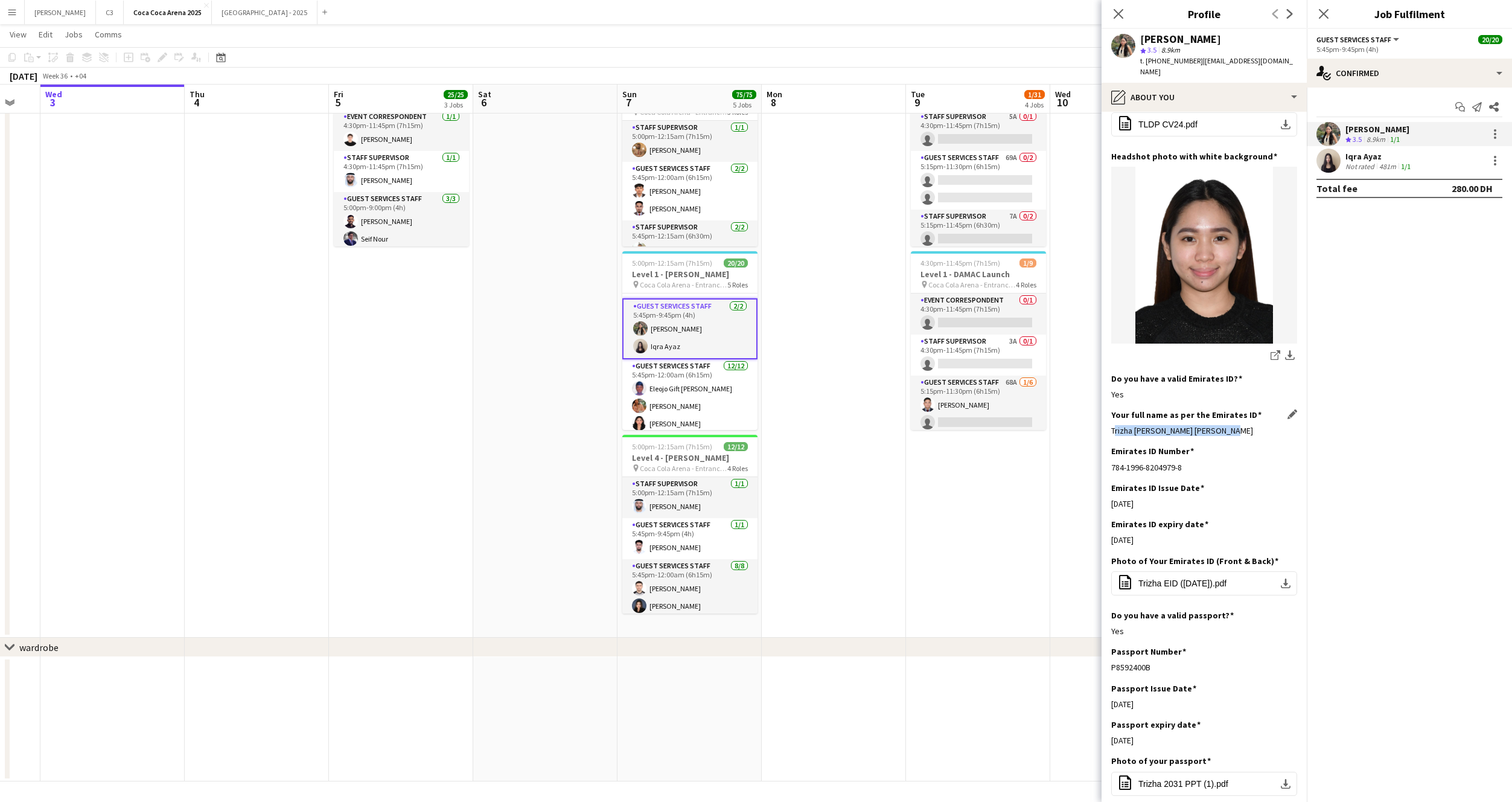
drag, startPoint x: 1227, startPoint y: 433, endPoint x: 1112, endPoint y: 432, distance: 115.0
click at [1112, 432] on div "Trizha Lainne Quinto Dela Pena" at bounding box center [1204, 430] width 186 height 11
click at [1329, 161] on app-user-avatar at bounding box center [1328, 160] width 24 height 24
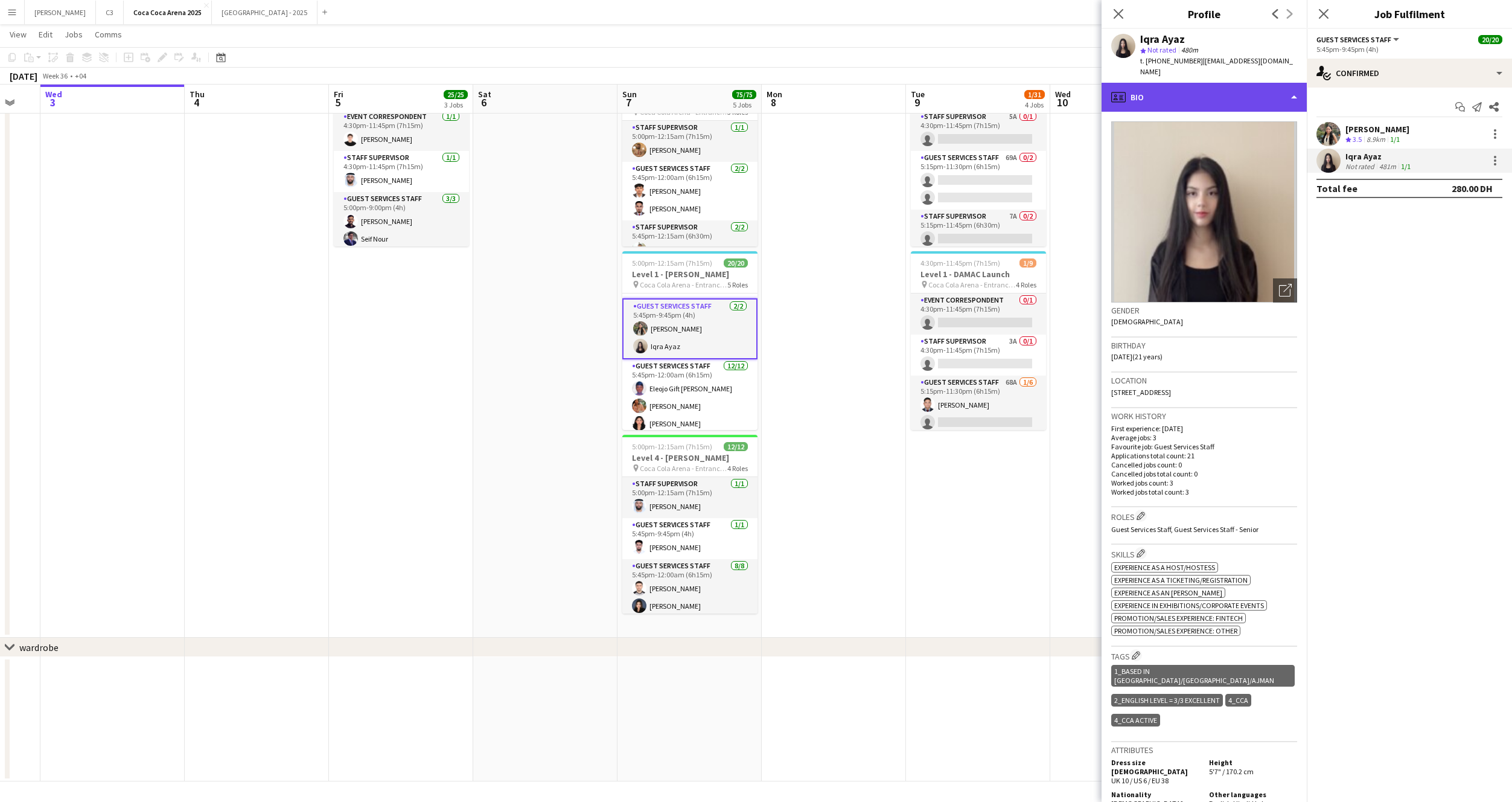
click at [1192, 87] on div "profile Bio" at bounding box center [1204, 97] width 205 height 29
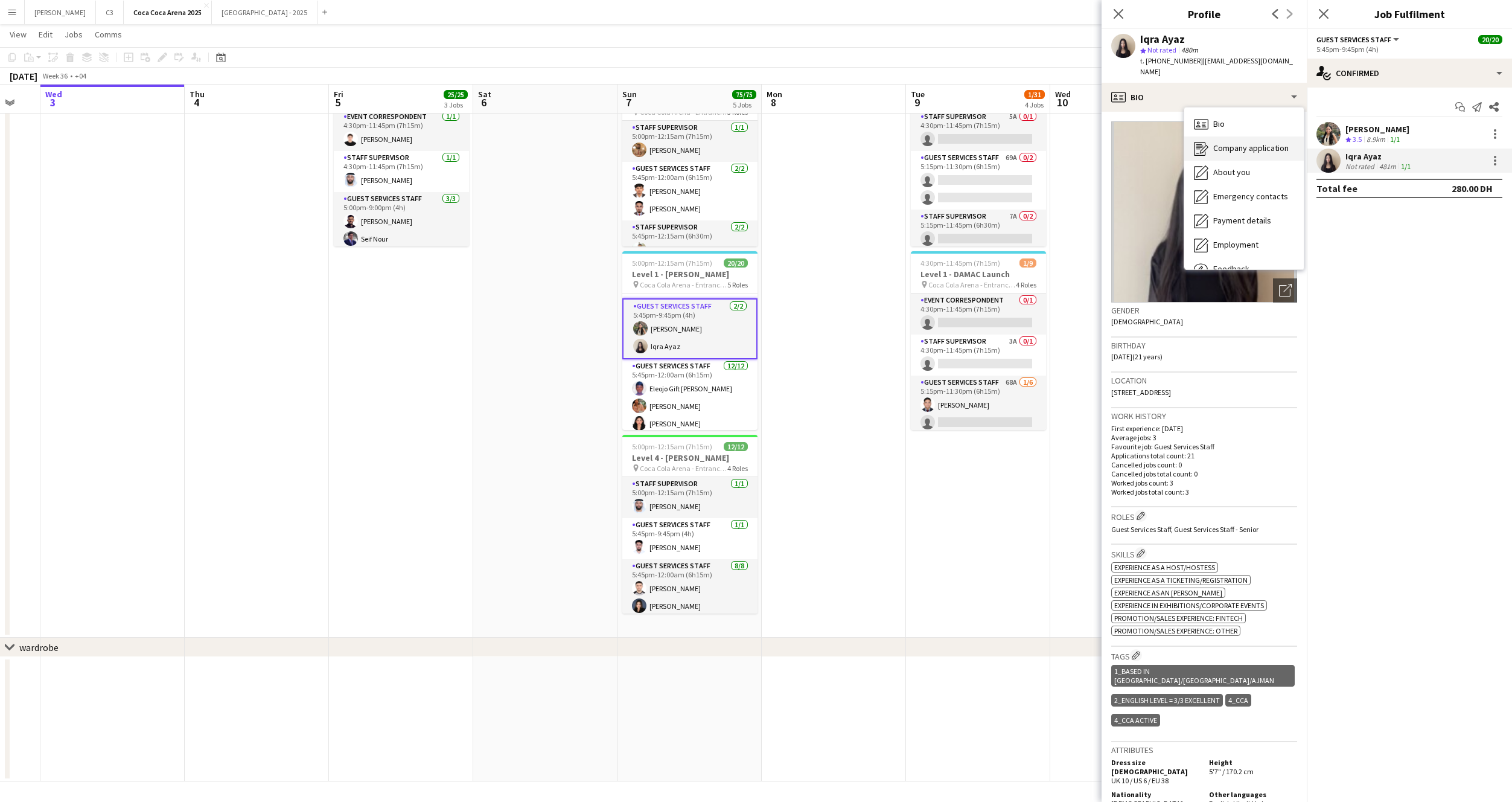
click at [1220, 146] on div "Company application Company application" at bounding box center [1244, 148] width 119 height 24
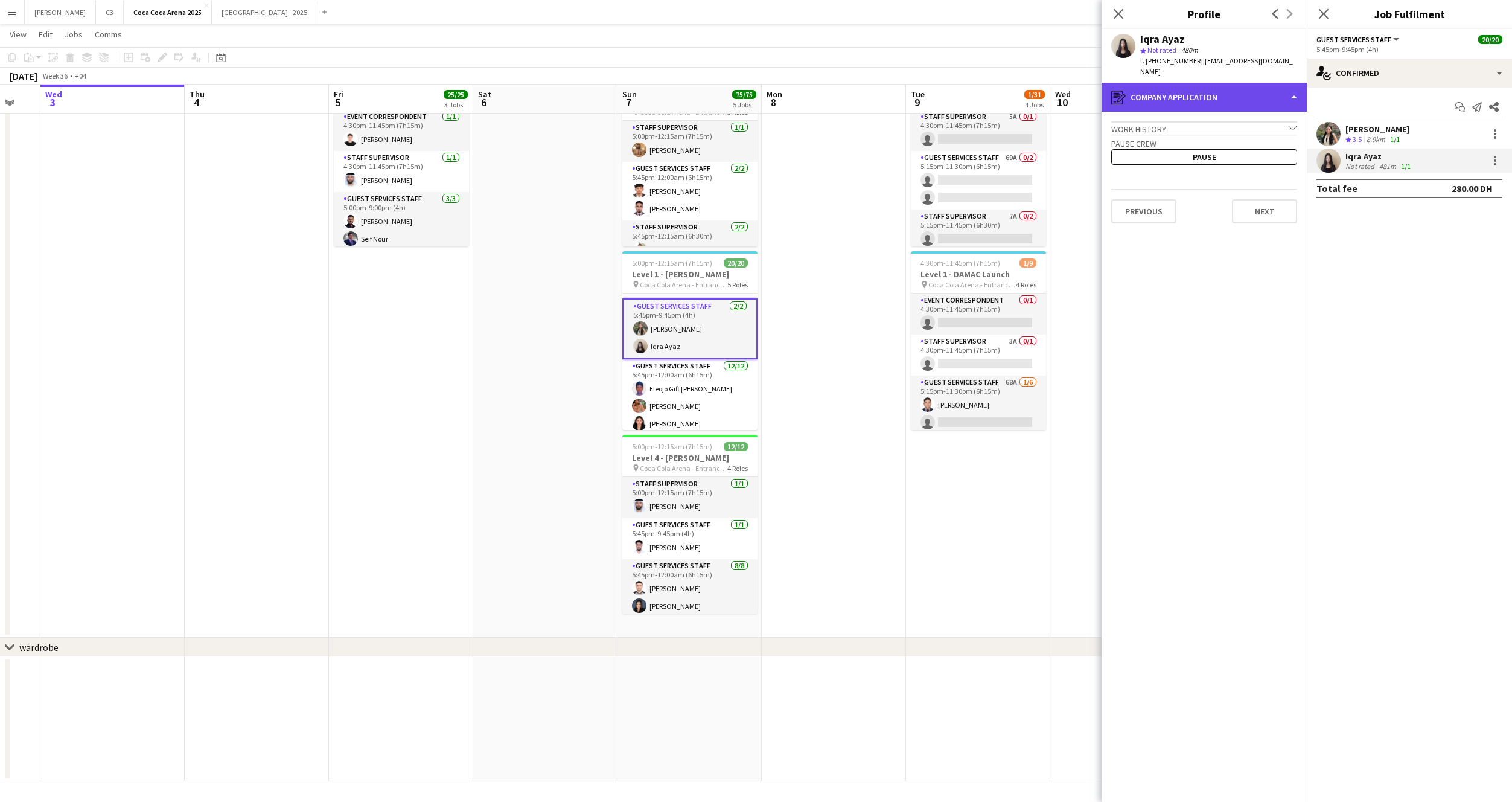
click at [1215, 88] on div "register Company application" at bounding box center [1204, 97] width 205 height 29
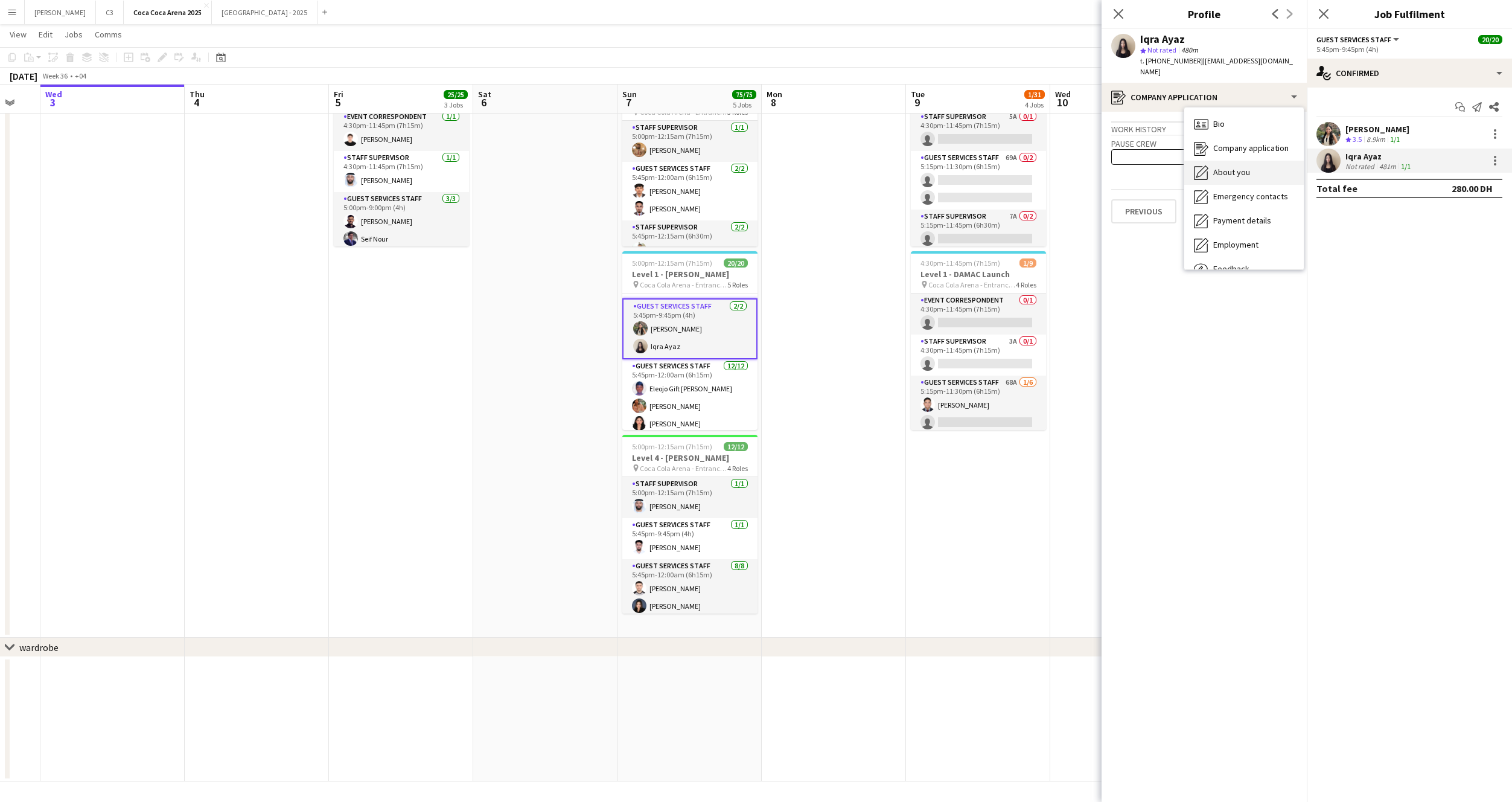
click at [1236, 169] on div "About you About you" at bounding box center [1244, 173] width 119 height 24
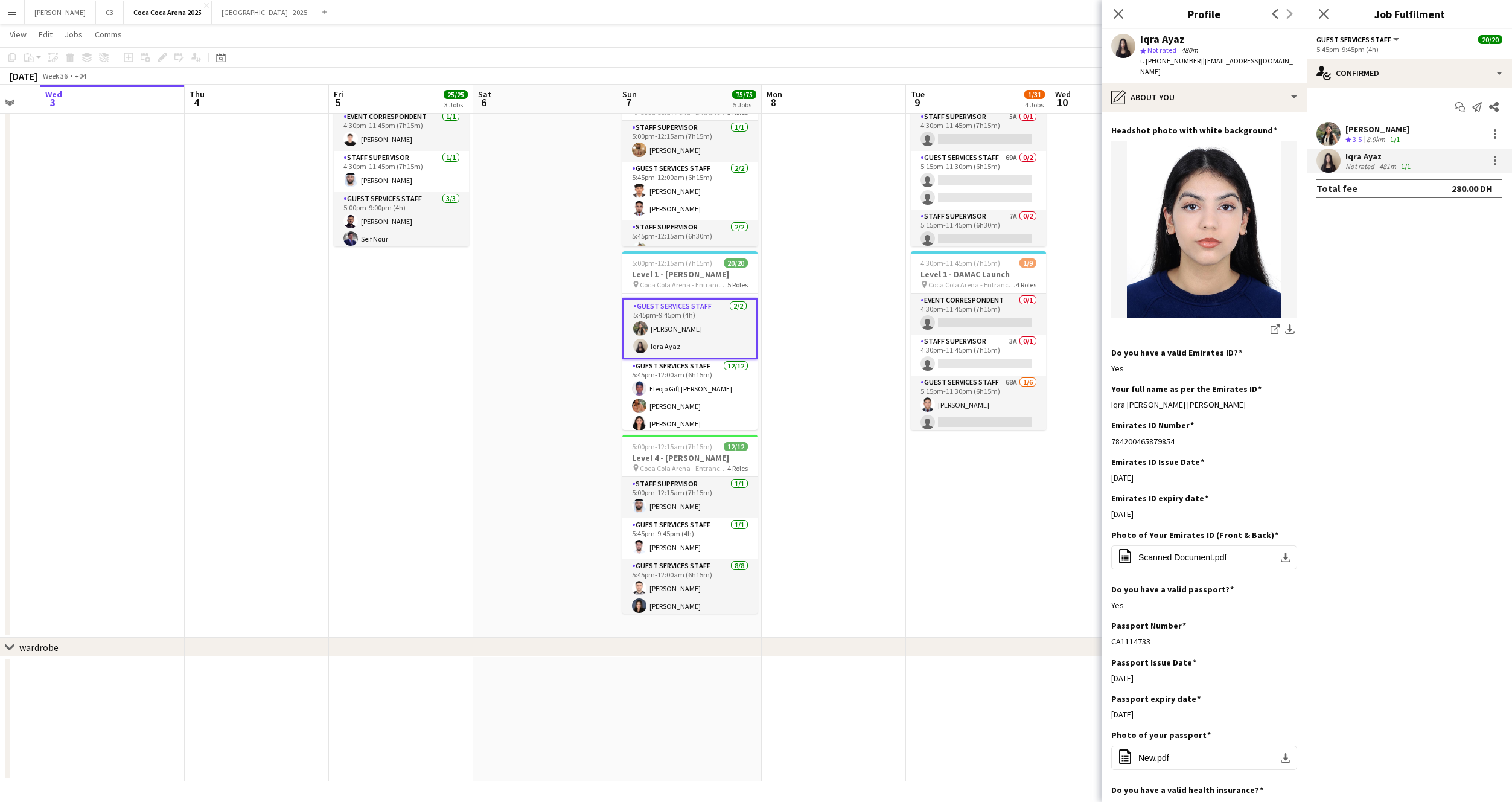
scroll to position [254, 0]
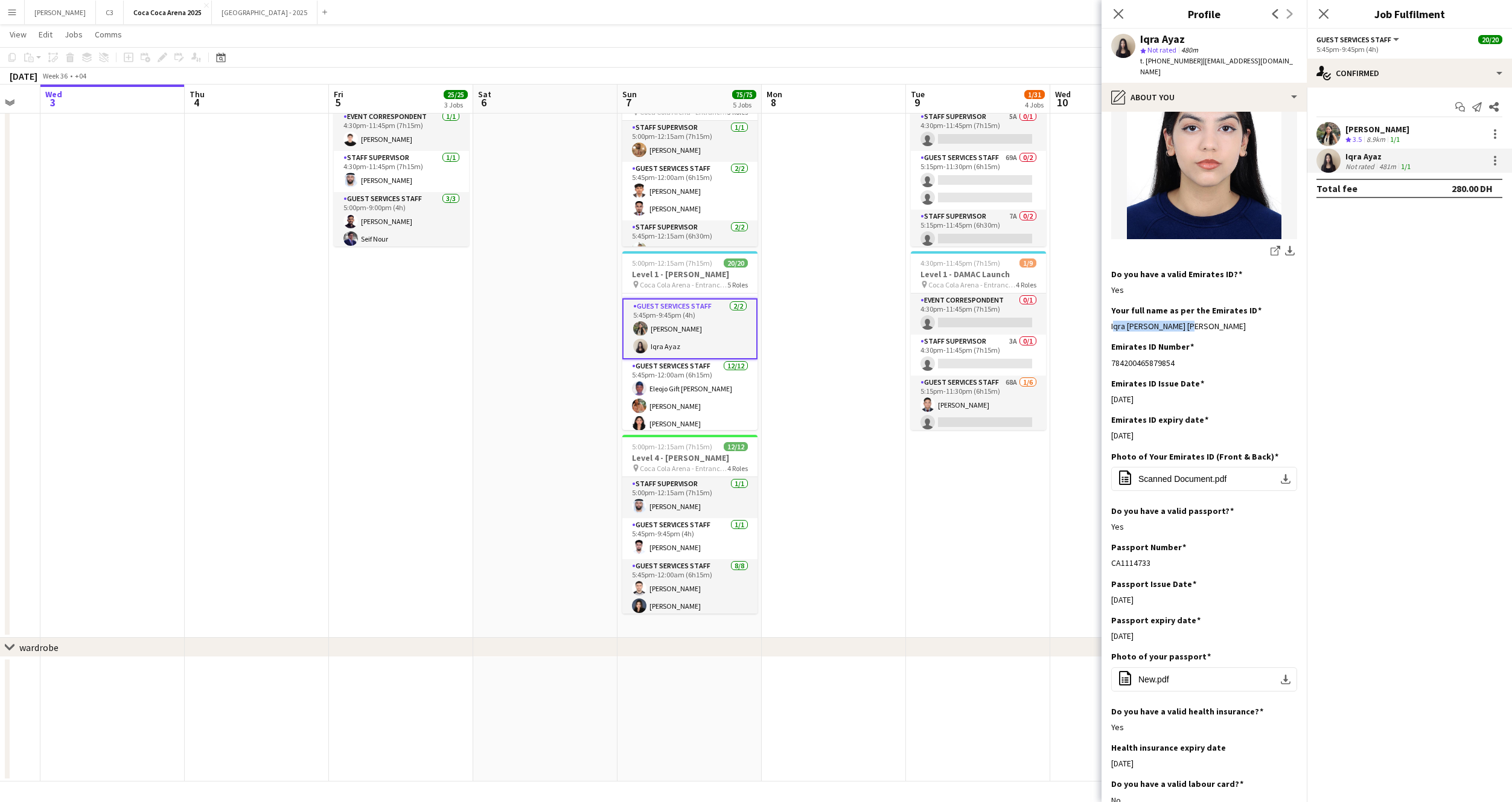
drag, startPoint x: 1199, startPoint y: 303, endPoint x: 1107, endPoint y: 303, distance: 92.0
click at [1107, 303] on app-section-data-types "Bio Edit this field I am Iqra, a motivated 21-year-old student with hands-on ex…" at bounding box center [1204, 457] width 205 height 690
click at [693, 392] on app-card-role "Guest Services Staff 12/12 5:45pm-12:00am (6h15m) Eleojo Gift Mohammed Aneeta C…" at bounding box center [690, 476] width 135 height 234
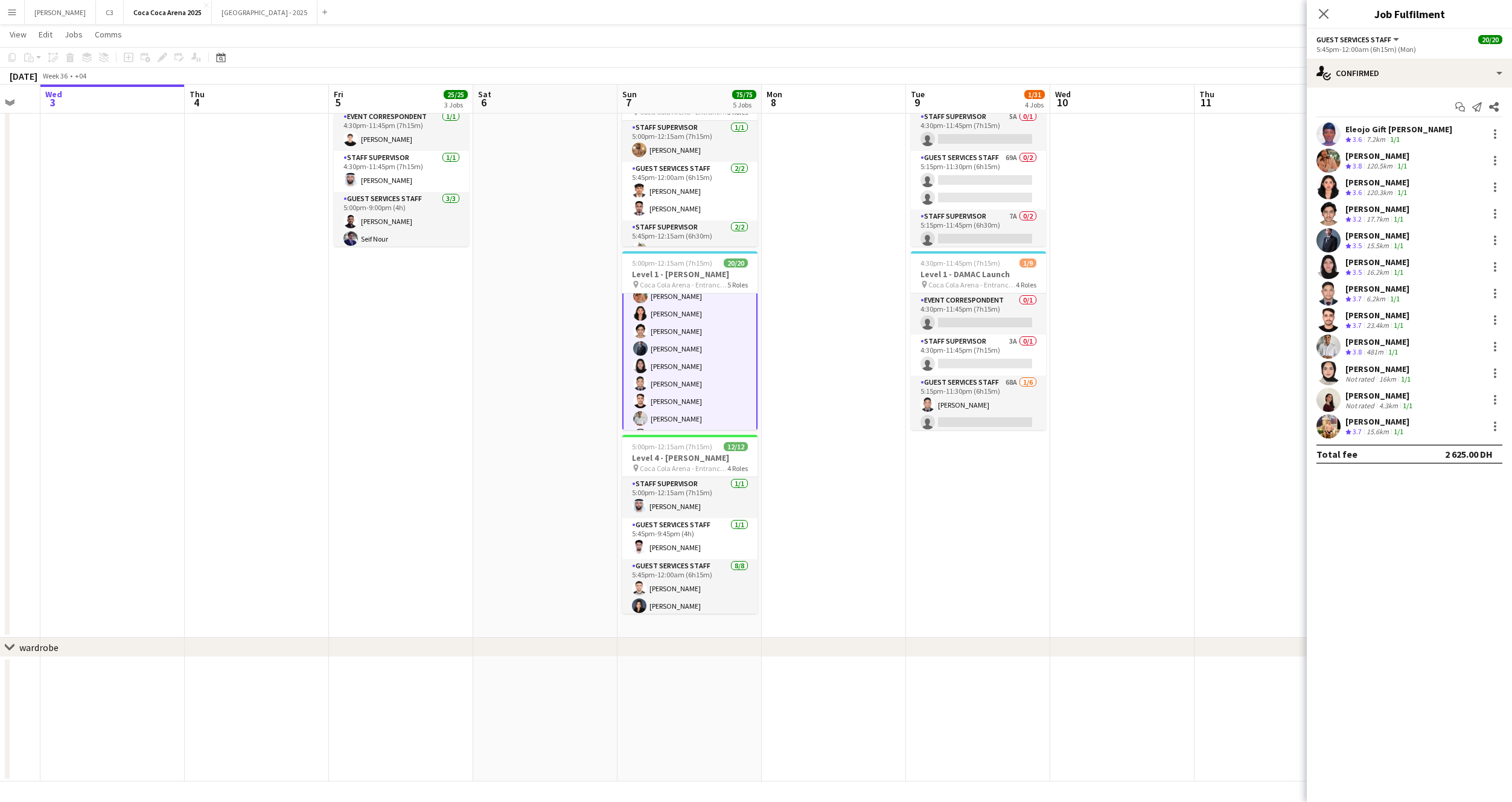
scroll to position [222, 0]
click at [1331, 127] on app-user-avatar at bounding box center [1328, 134] width 24 height 24
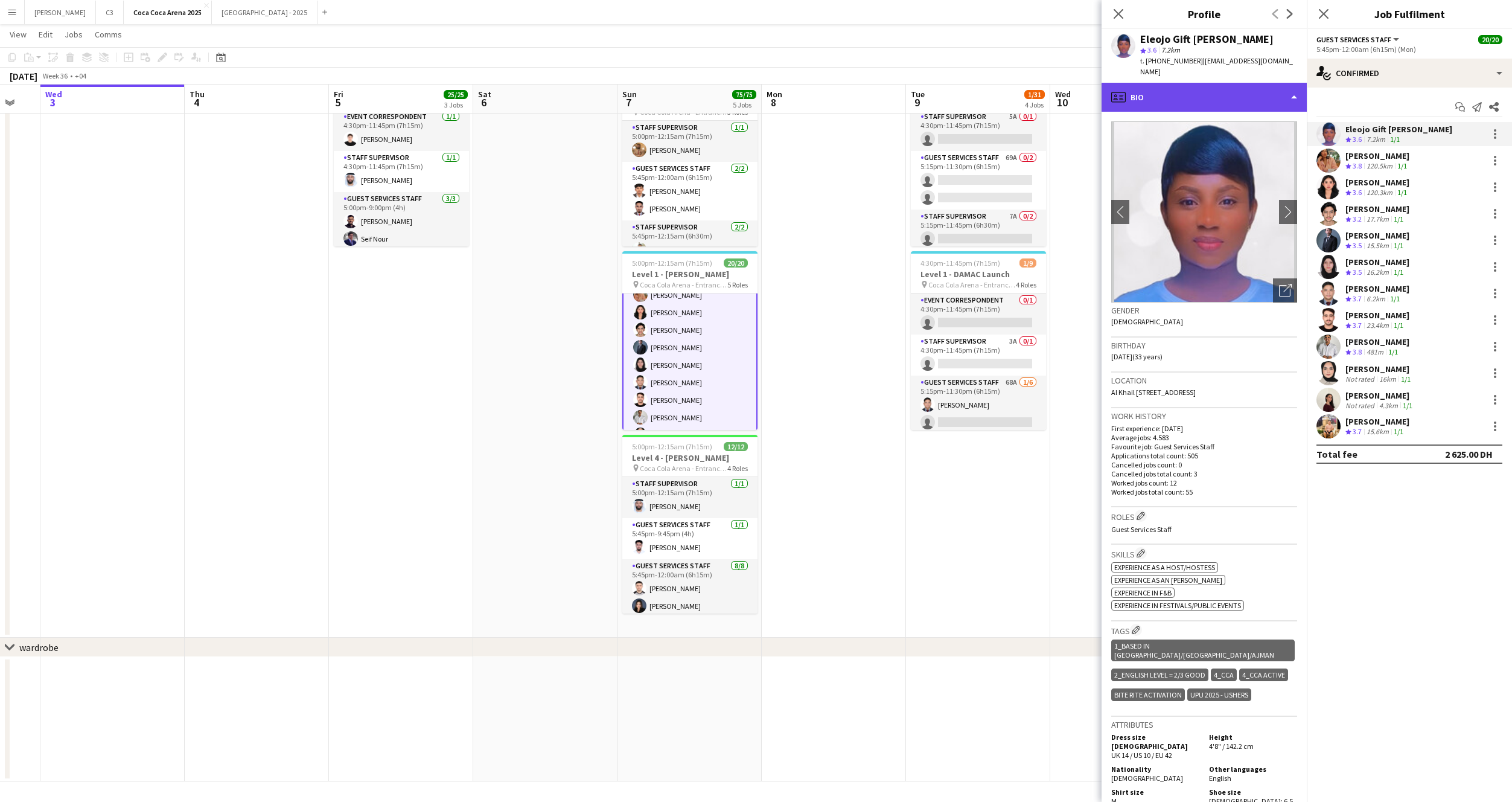
click at [1190, 92] on div "profile Bio" at bounding box center [1204, 97] width 205 height 29
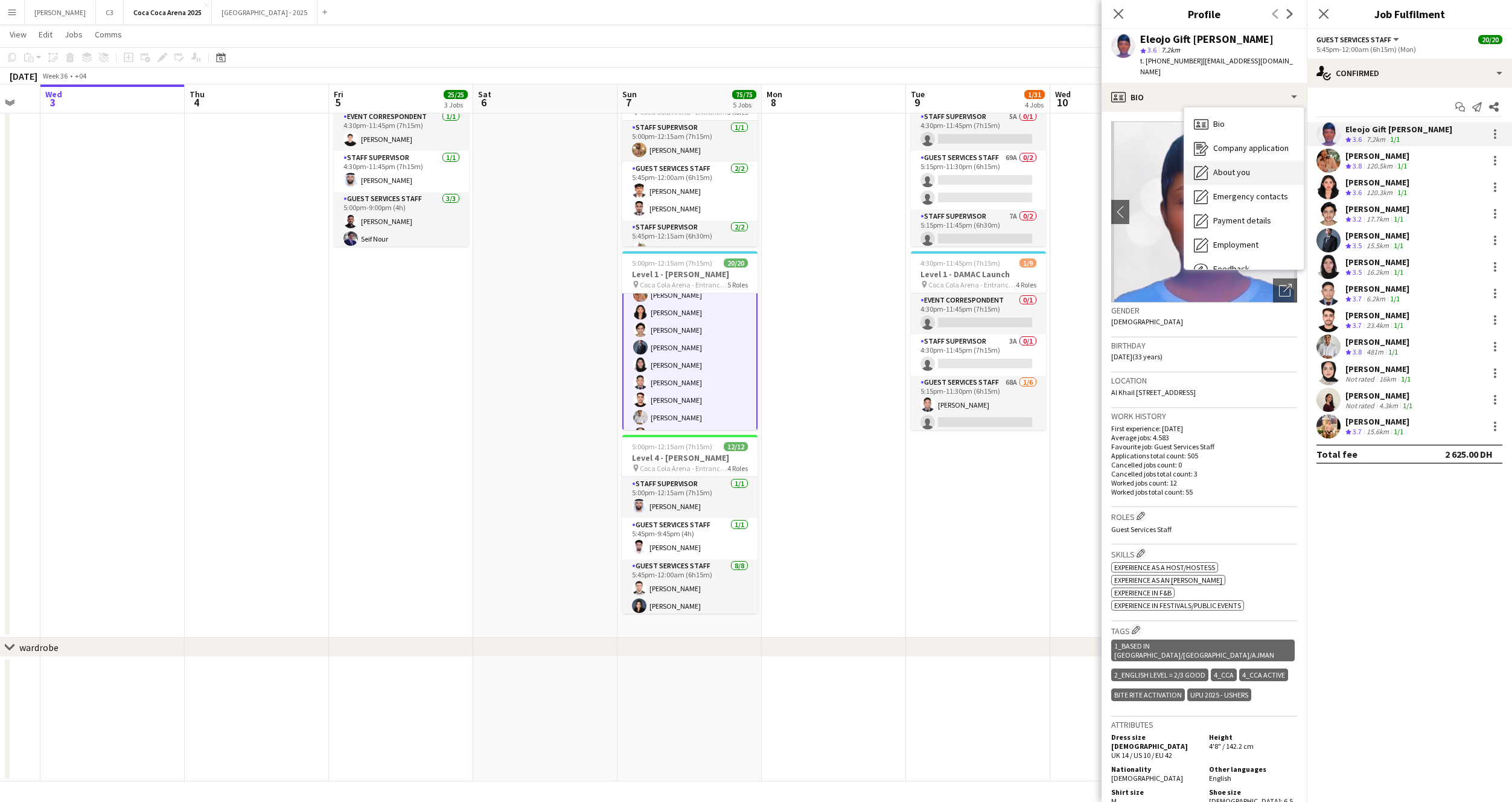
click at [1236, 167] on span "About you" at bounding box center [1232, 172] width 37 height 11
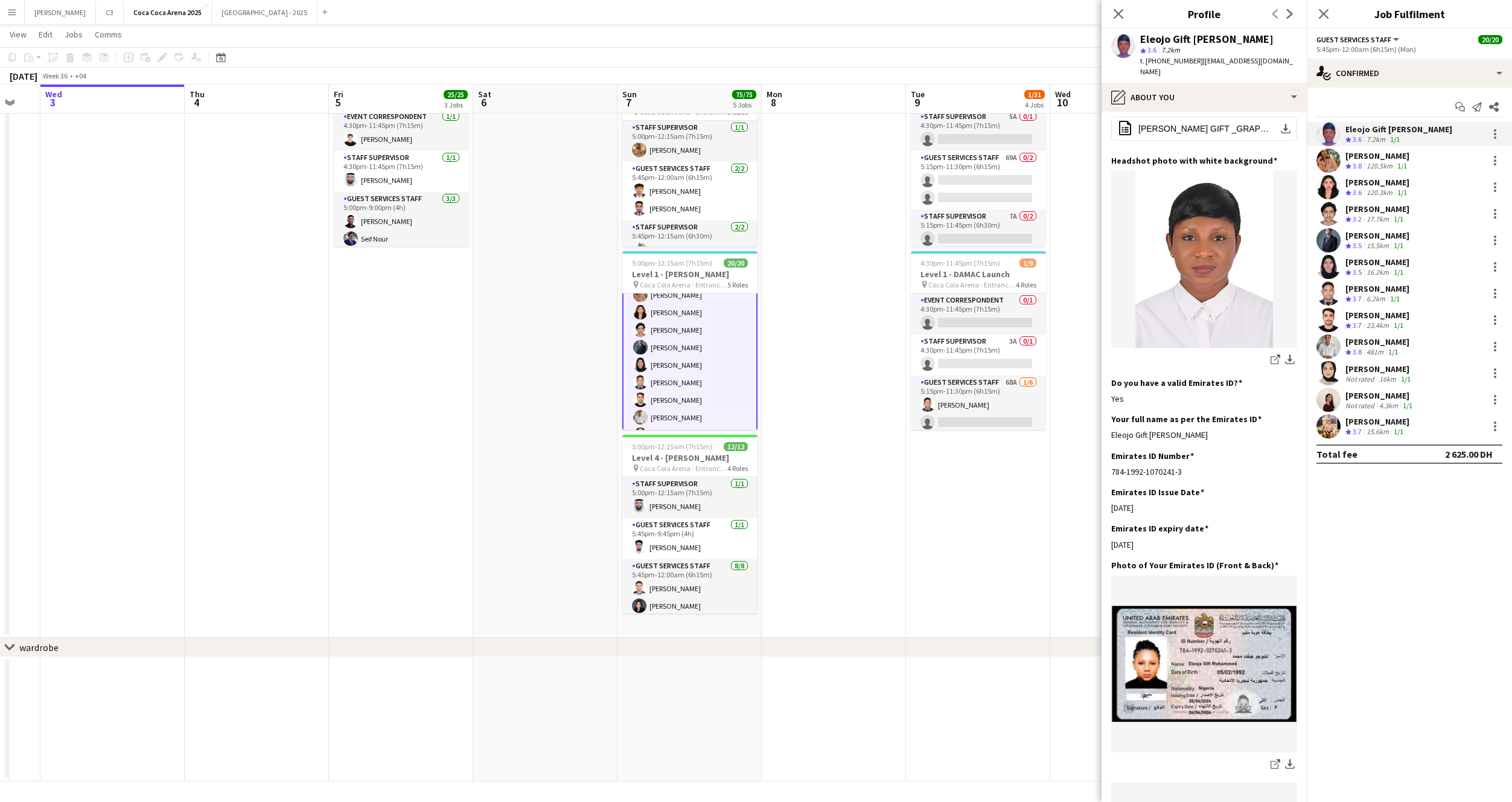
scroll to position [269, 0]
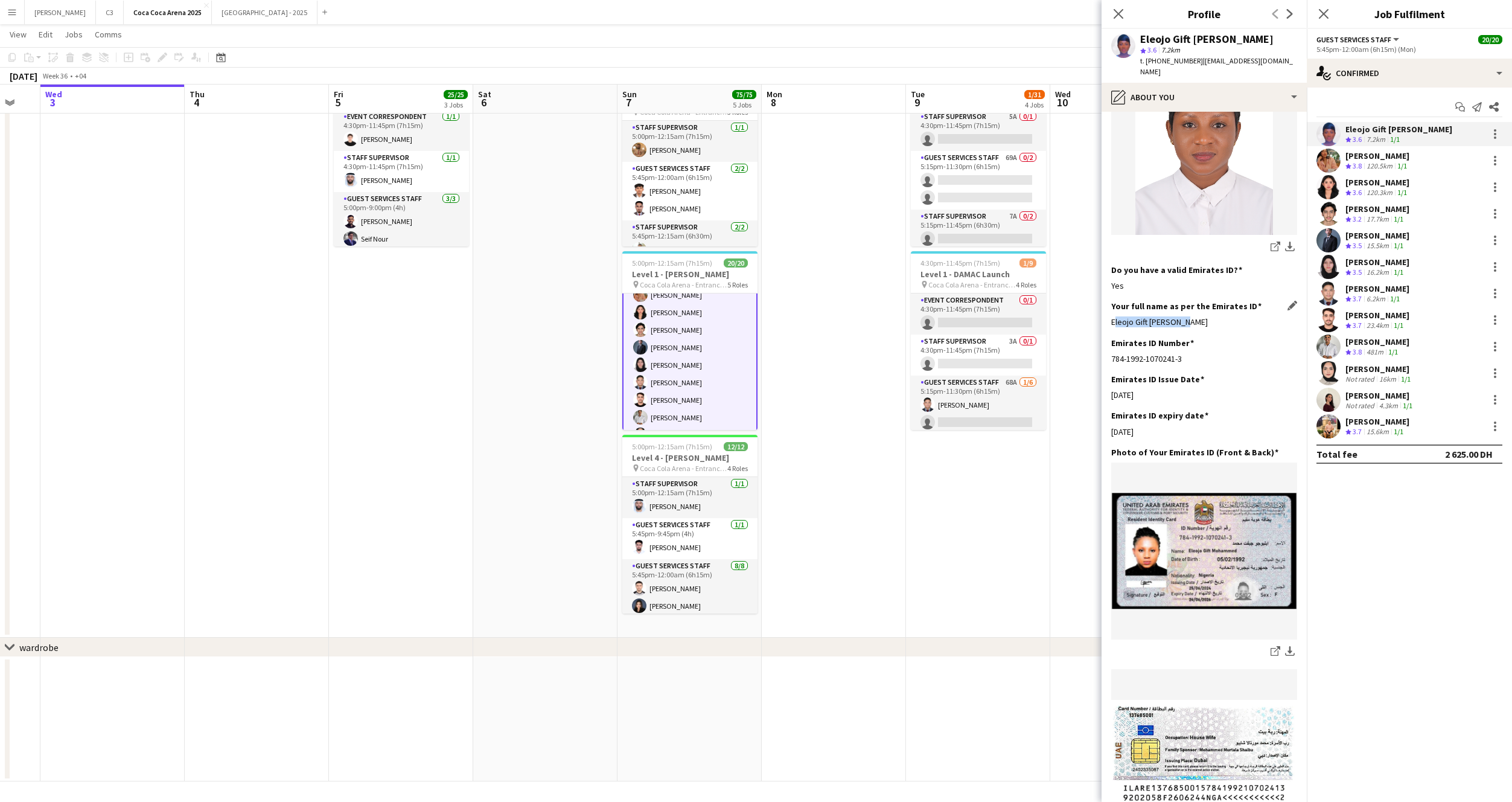
drag, startPoint x: 1201, startPoint y: 312, endPoint x: 1112, endPoint y: 311, distance: 89.0
click at [1112, 317] on div "Eleojo Gift Mohammed" at bounding box center [1204, 322] width 186 height 11
click at [1326, 154] on app-user-avatar at bounding box center [1328, 160] width 24 height 24
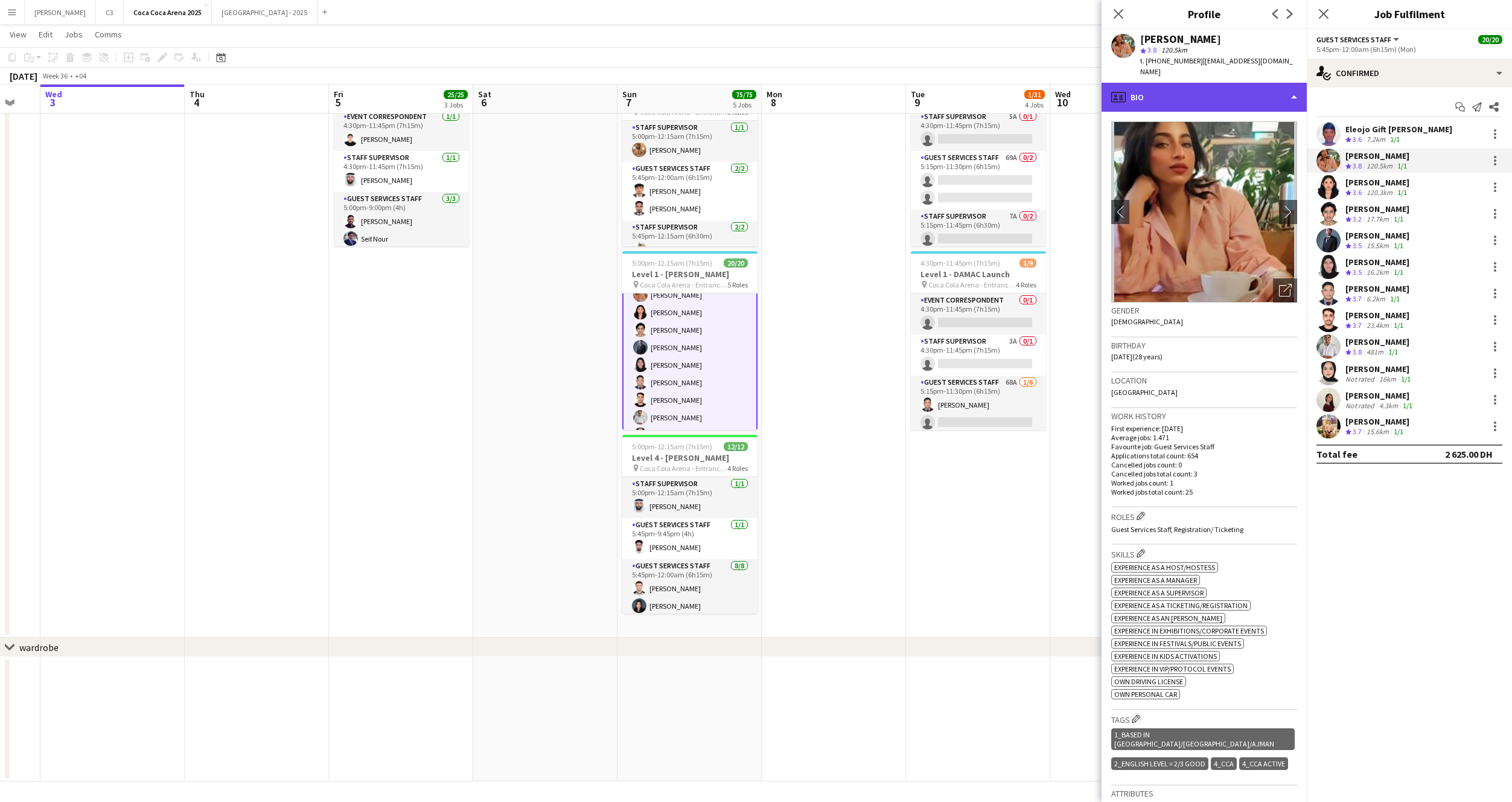
click at [1188, 87] on div "profile Bio" at bounding box center [1204, 97] width 205 height 29
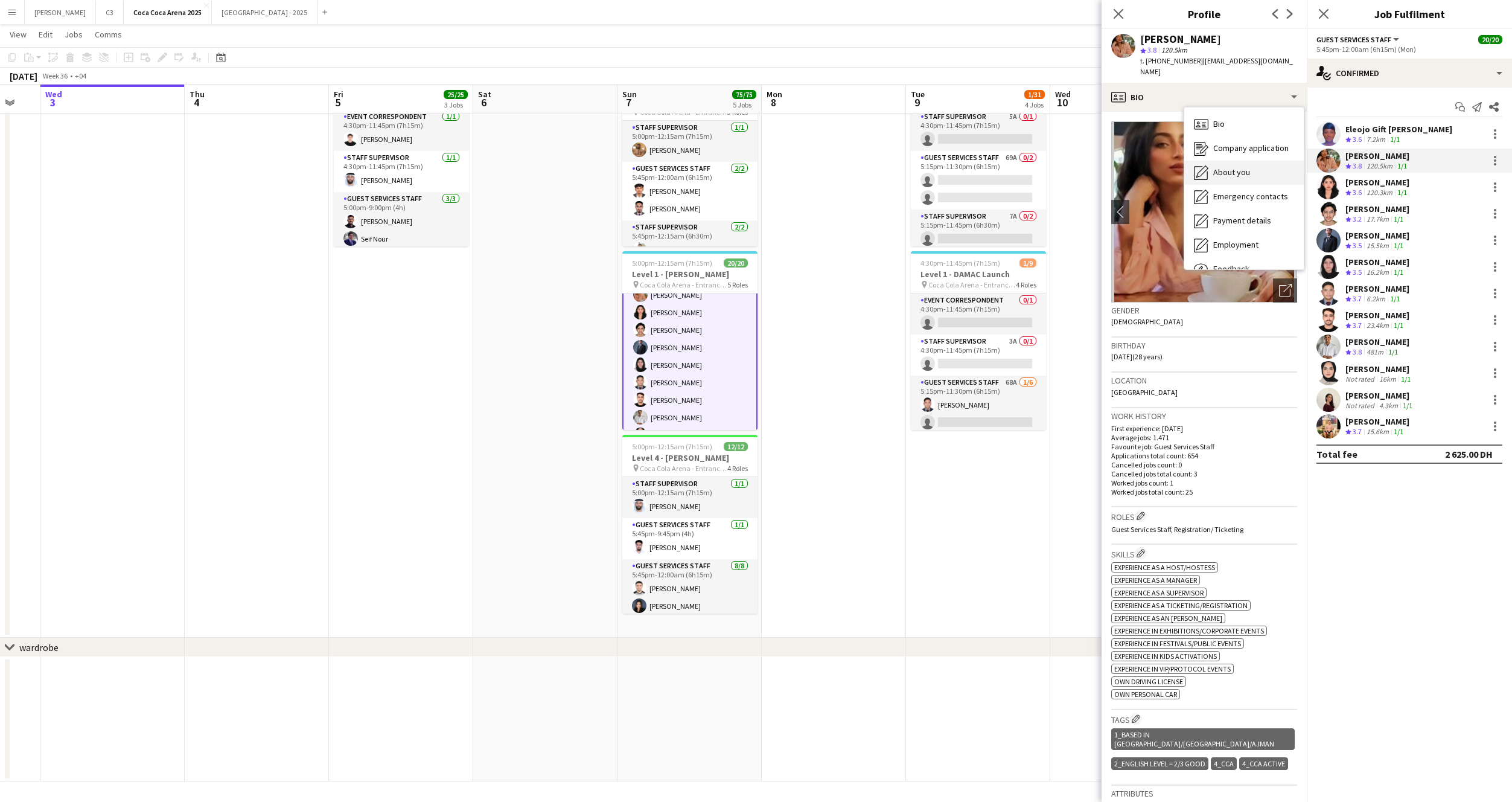
click at [1236, 167] on span "About you" at bounding box center [1232, 172] width 37 height 11
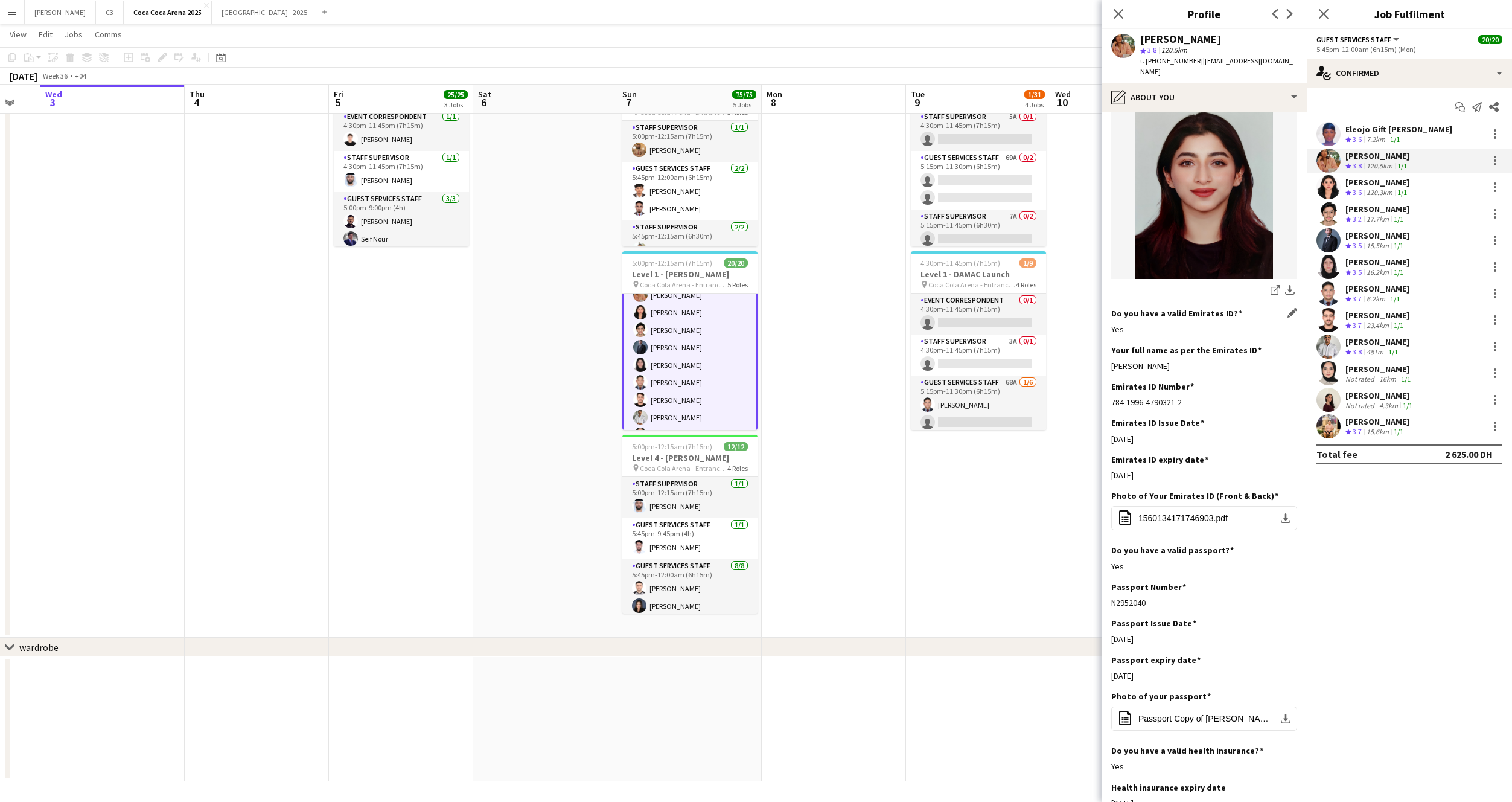
scroll to position [196, 0]
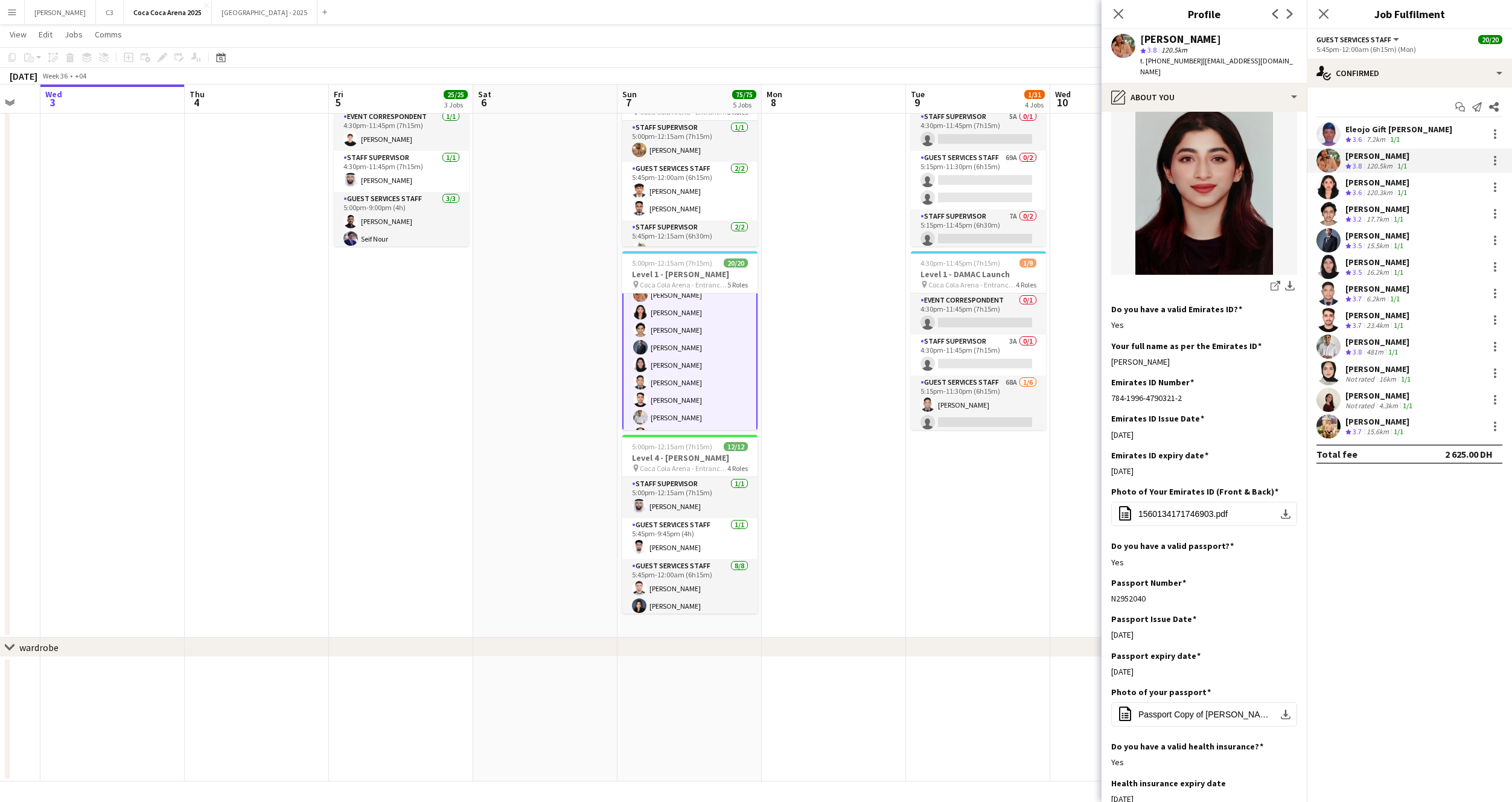
drag, startPoint x: 1207, startPoint y: 356, endPoint x: 1109, endPoint y: 353, distance: 98.0
click at [1108, 353] on app-section-data-types "Bio Edit this field I am well organized, detail oriented, positive and hardwork…" at bounding box center [1204, 457] width 205 height 690
click at [1324, 191] on app-user-avatar at bounding box center [1328, 187] width 24 height 24
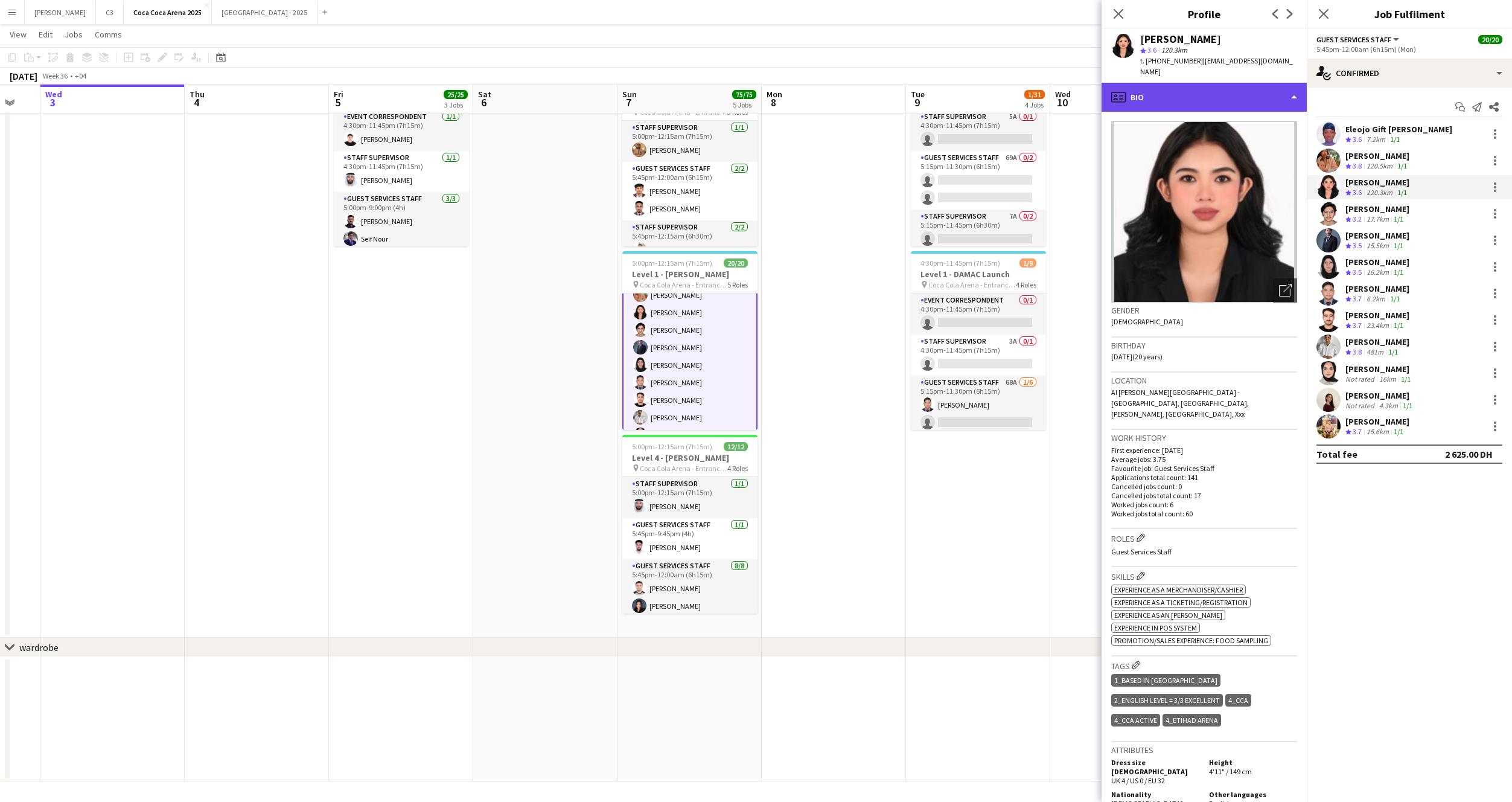
click at [1211, 83] on div "profile Bio" at bounding box center [1204, 97] width 205 height 29
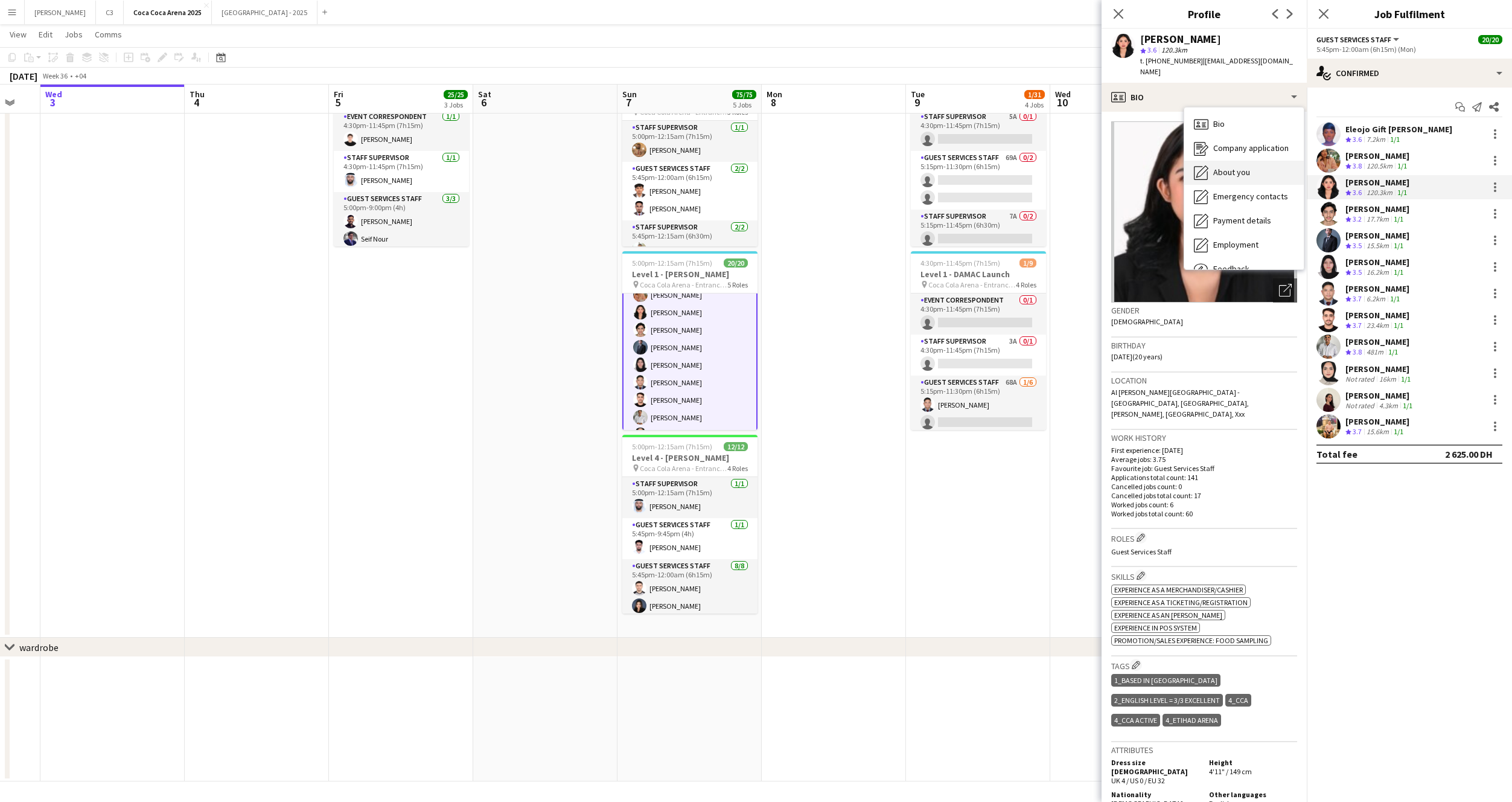
click at [1237, 167] on span "About you" at bounding box center [1232, 172] width 37 height 11
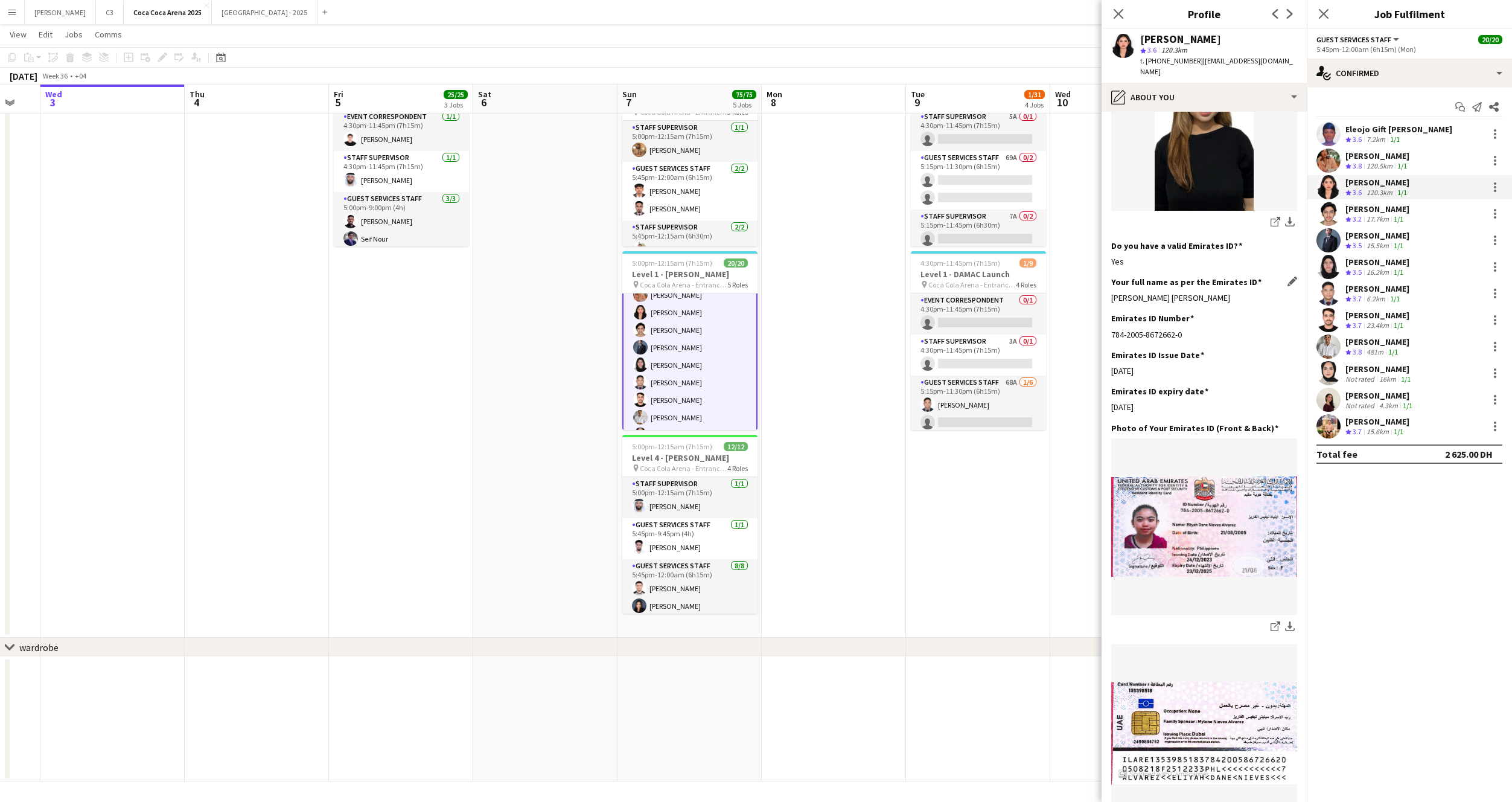
scroll to position [232, 0]
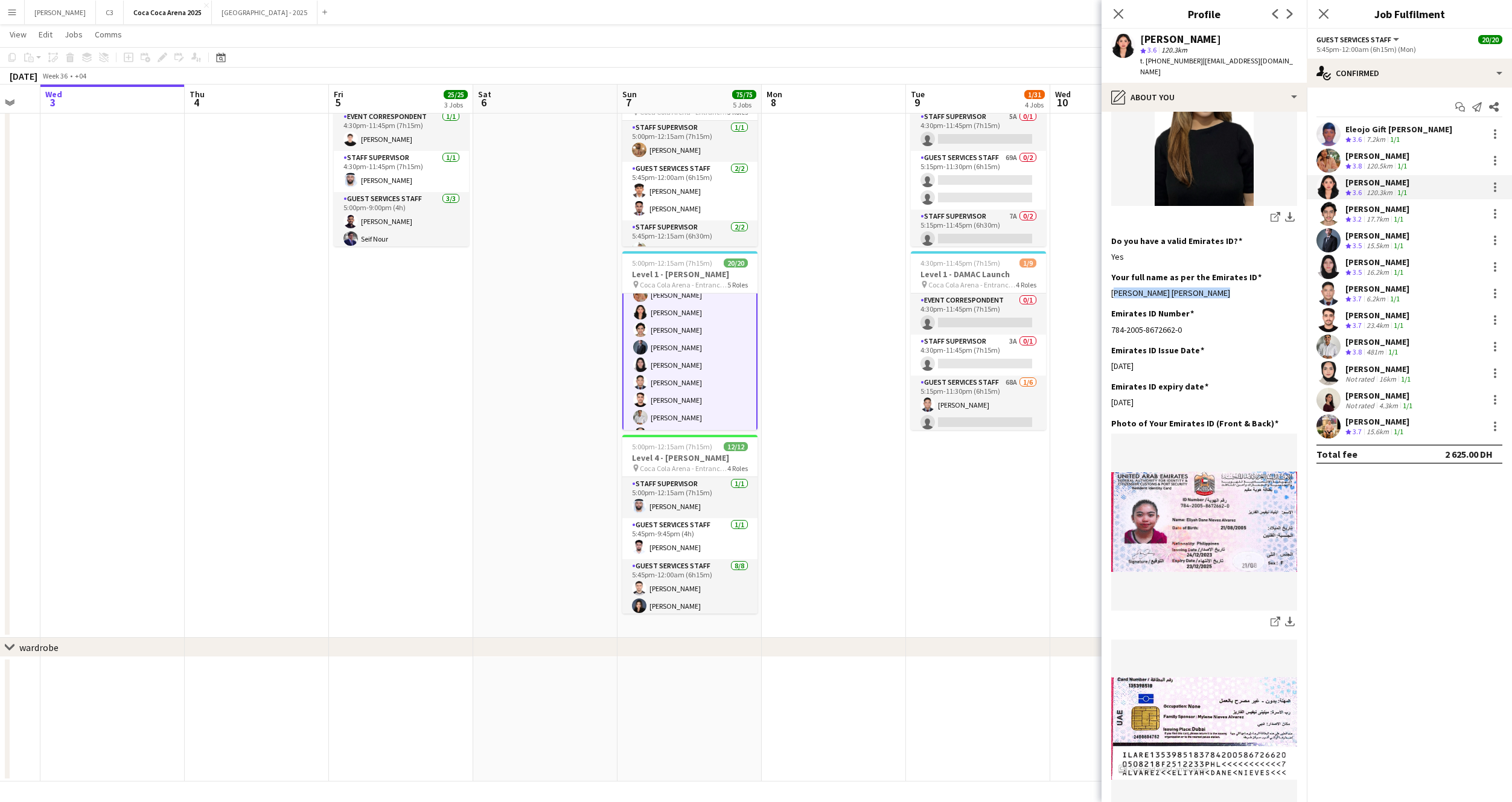
drag, startPoint x: 1218, startPoint y: 280, endPoint x: 1109, endPoint y: 281, distance: 109.0
click at [1109, 281] on app-section-data-types "Bio Edit this field Eliyah Dane Alvarez, I am eighteen years old. I worked as a…" at bounding box center [1204, 457] width 205 height 690
click at [1320, 216] on app-user-avatar at bounding box center [1328, 213] width 24 height 24
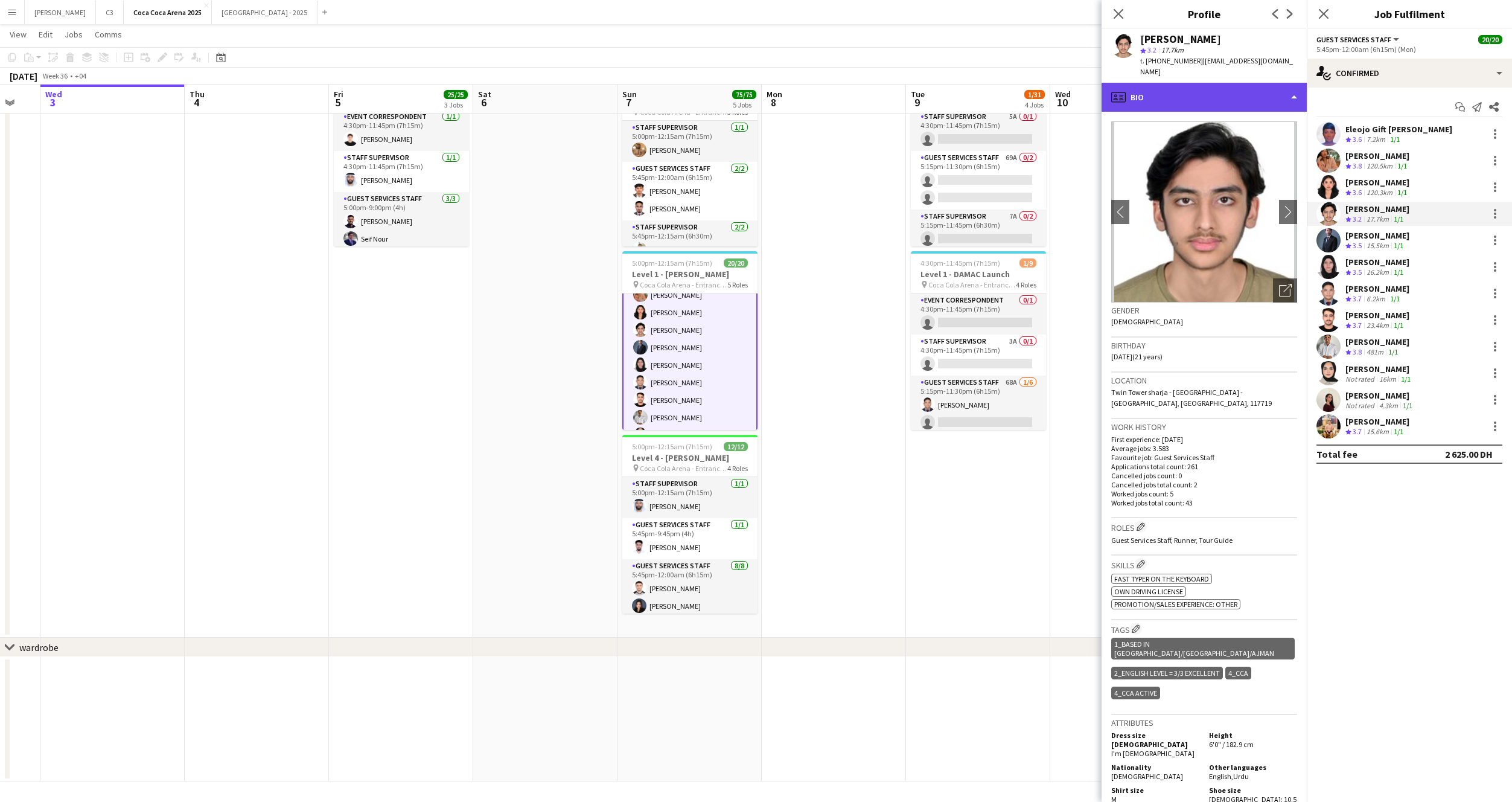
click at [1180, 90] on div "profile Bio" at bounding box center [1204, 97] width 205 height 29
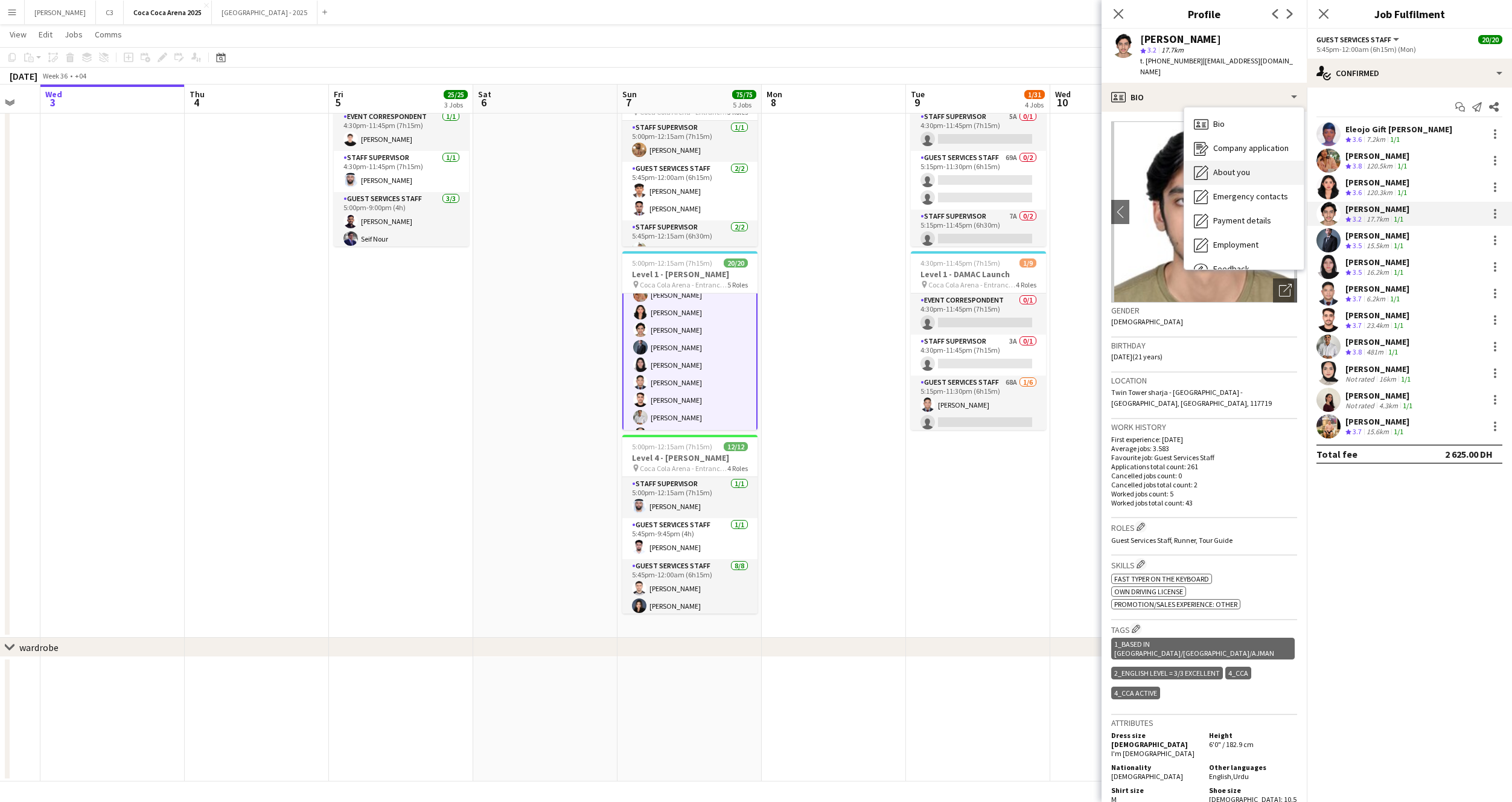
click at [1230, 167] on span "About you" at bounding box center [1232, 172] width 37 height 11
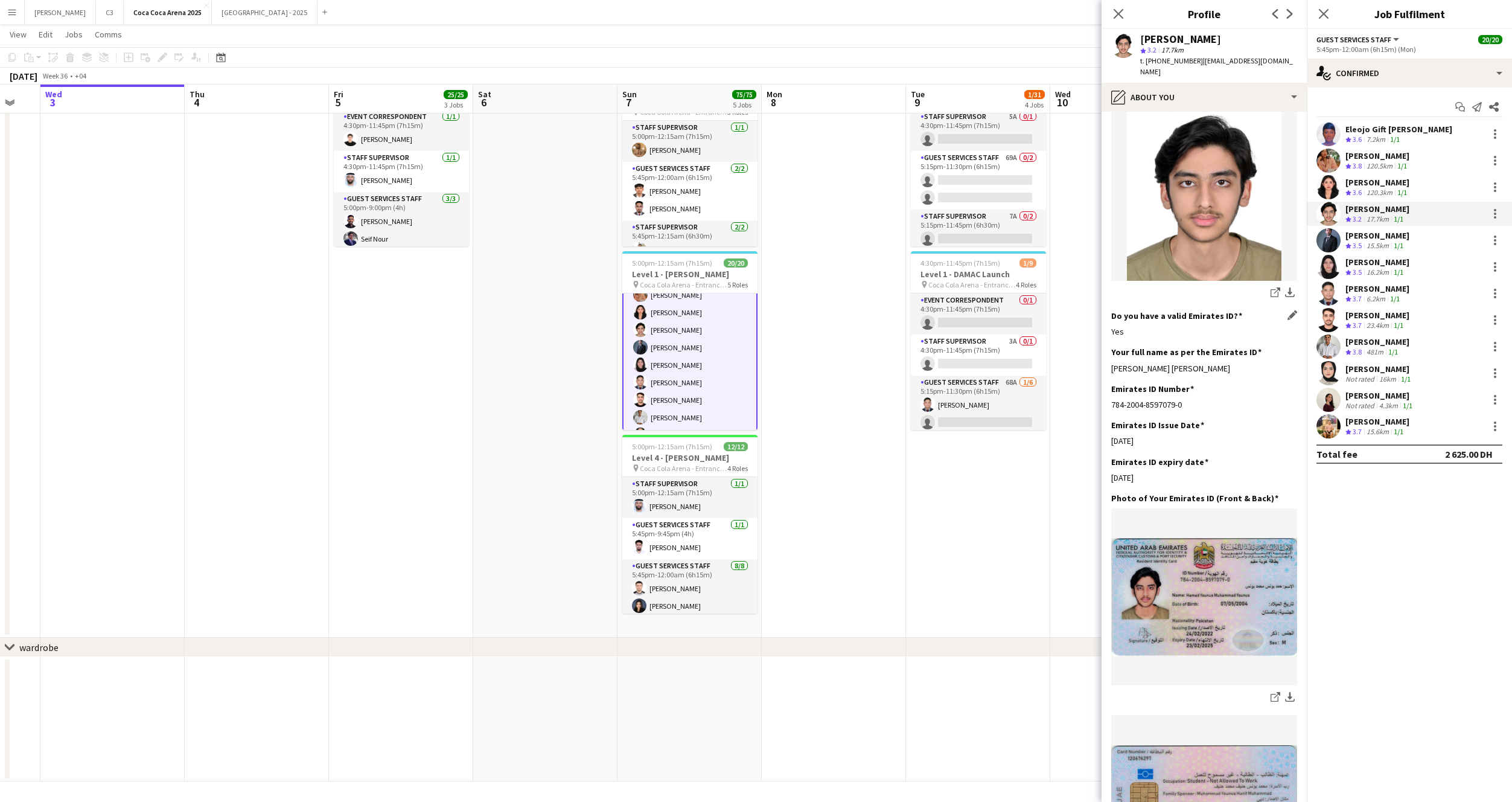
scroll to position [269, 0]
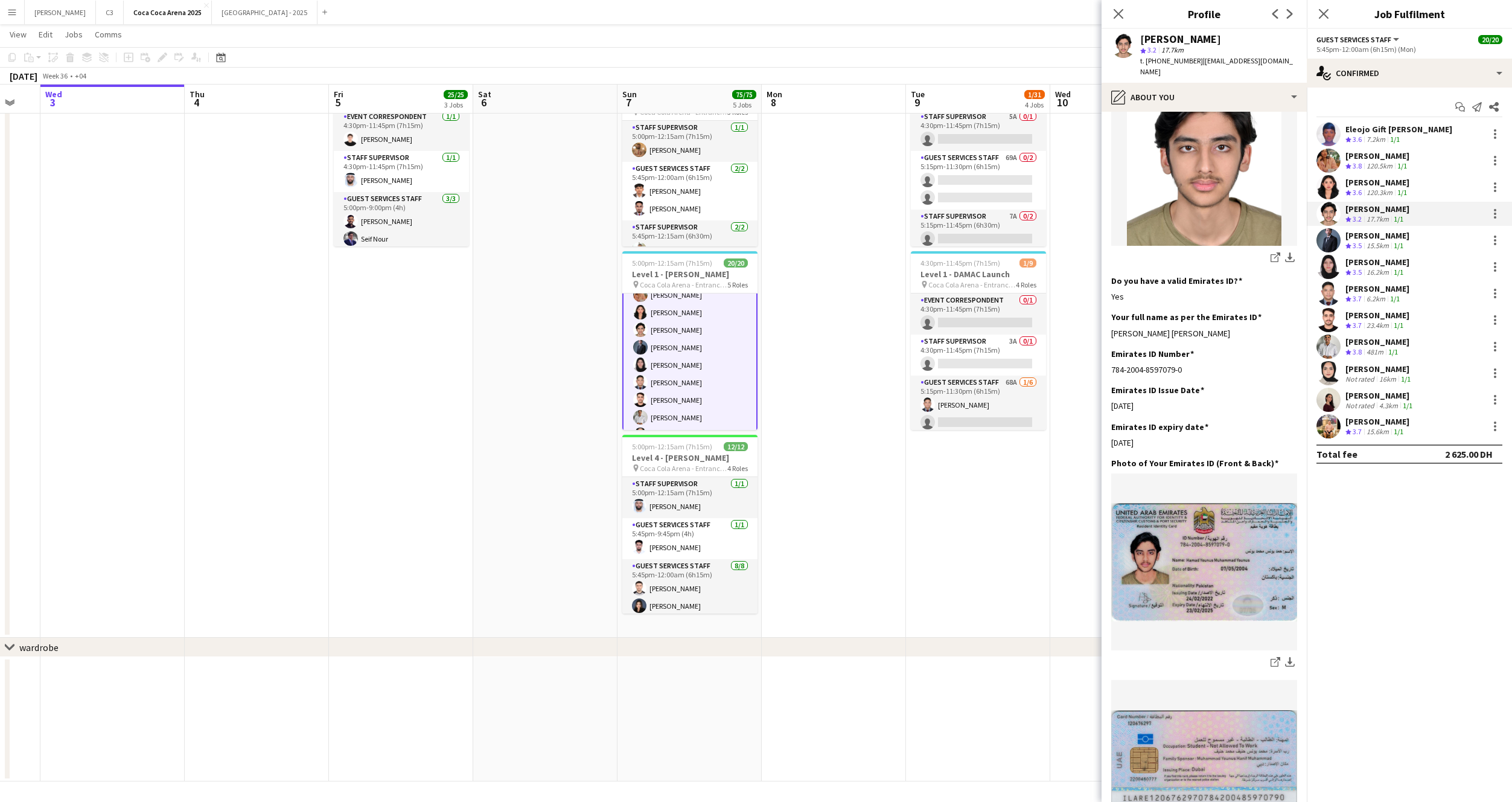
drag, startPoint x: 1247, startPoint y: 319, endPoint x: 1110, endPoint y: 321, distance: 137.0
click at [1110, 321] on app-section-data-types "Bio Edit this field Hello, my name is Hamad Younus. I am 20 years old, from Pak…" at bounding box center [1204, 457] width 205 height 690
click at [1331, 243] on app-user-avatar at bounding box center [1328, 240] width 24 height 24
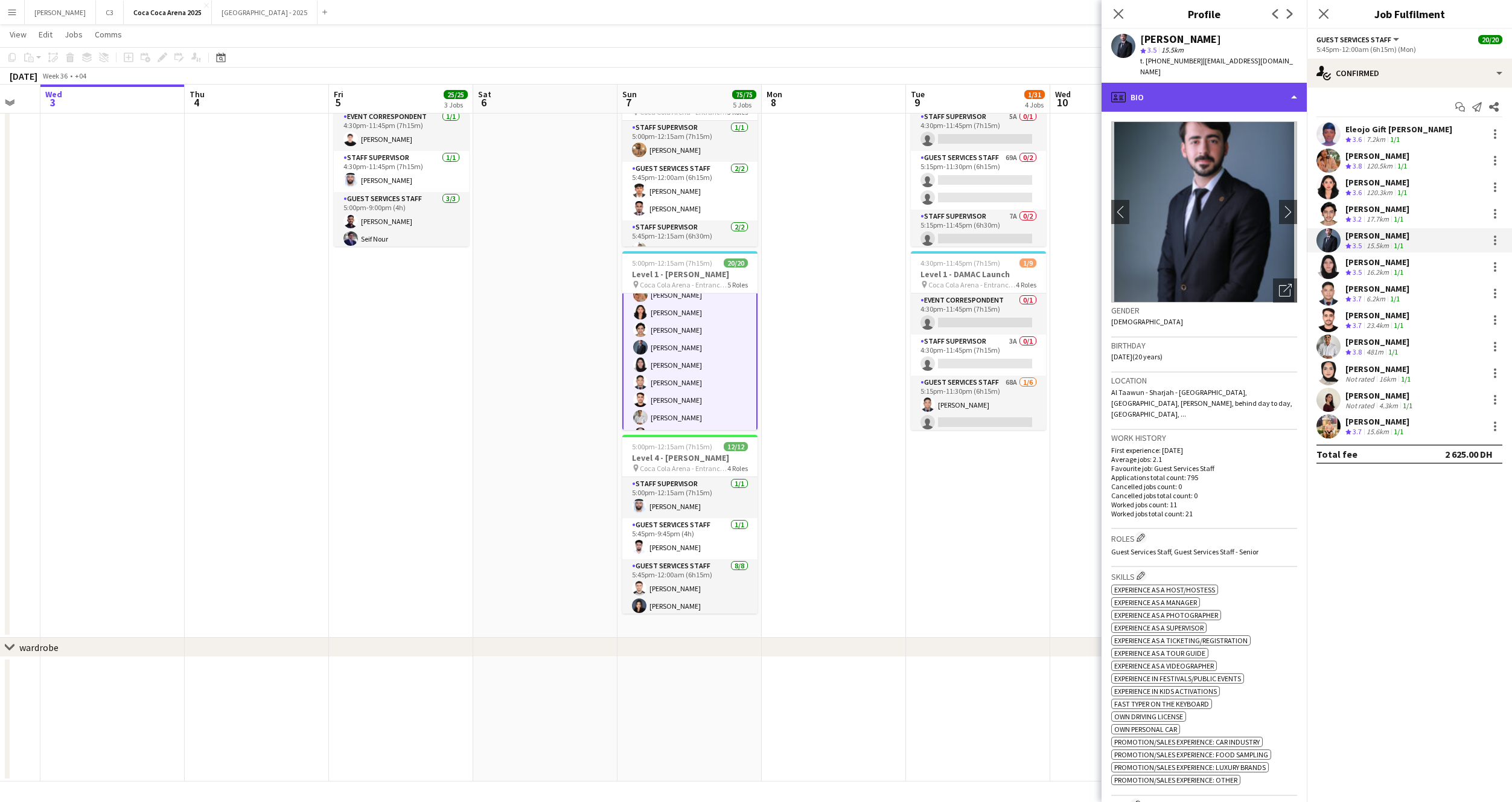
click at [1207, 94] on div "profile Bio" at bounding box center [1204, 97] width 205 height 29
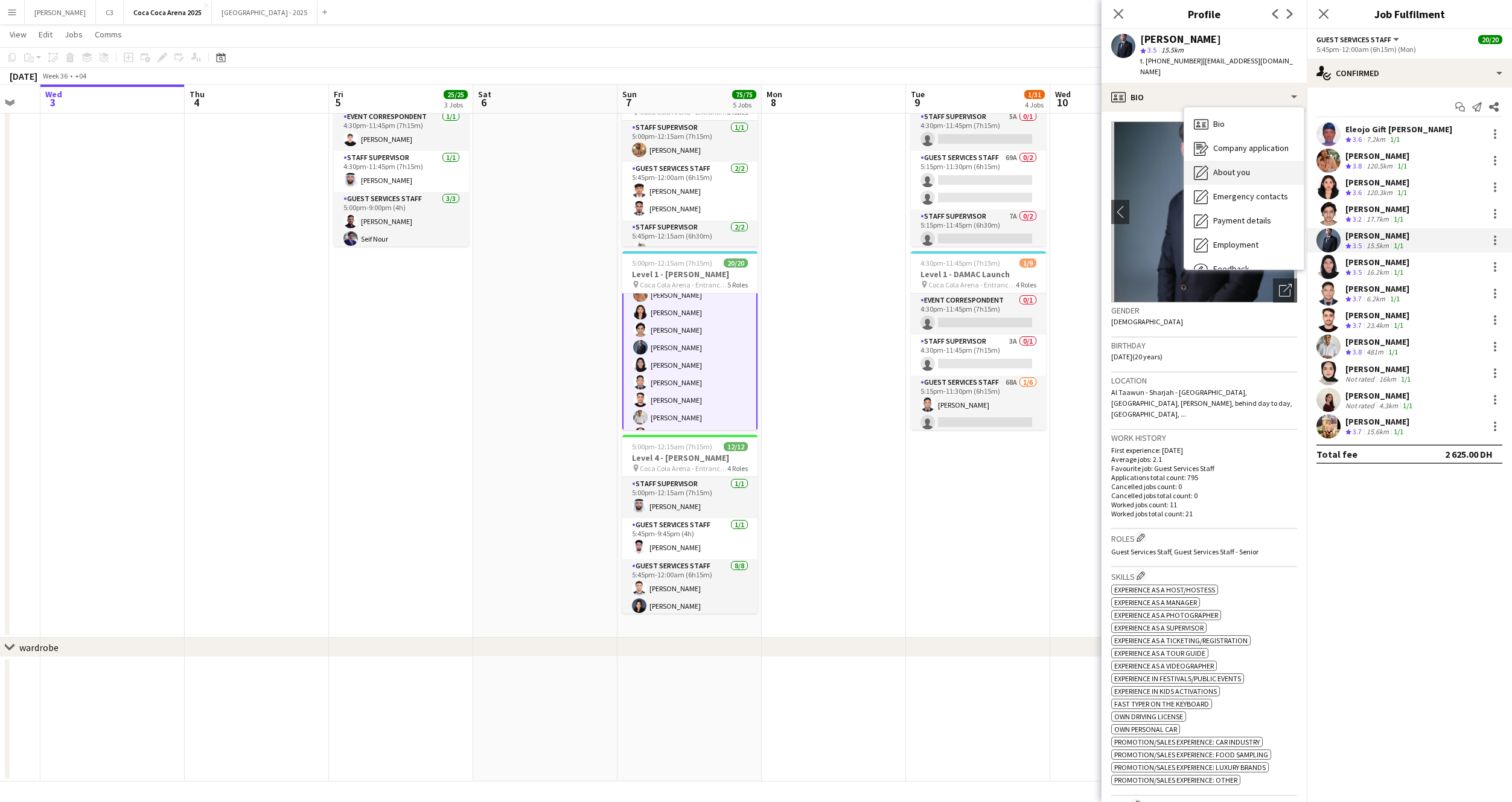
click at [1234, 167] on span "About you" at bounding box center [1232, 172] width 37 height 11
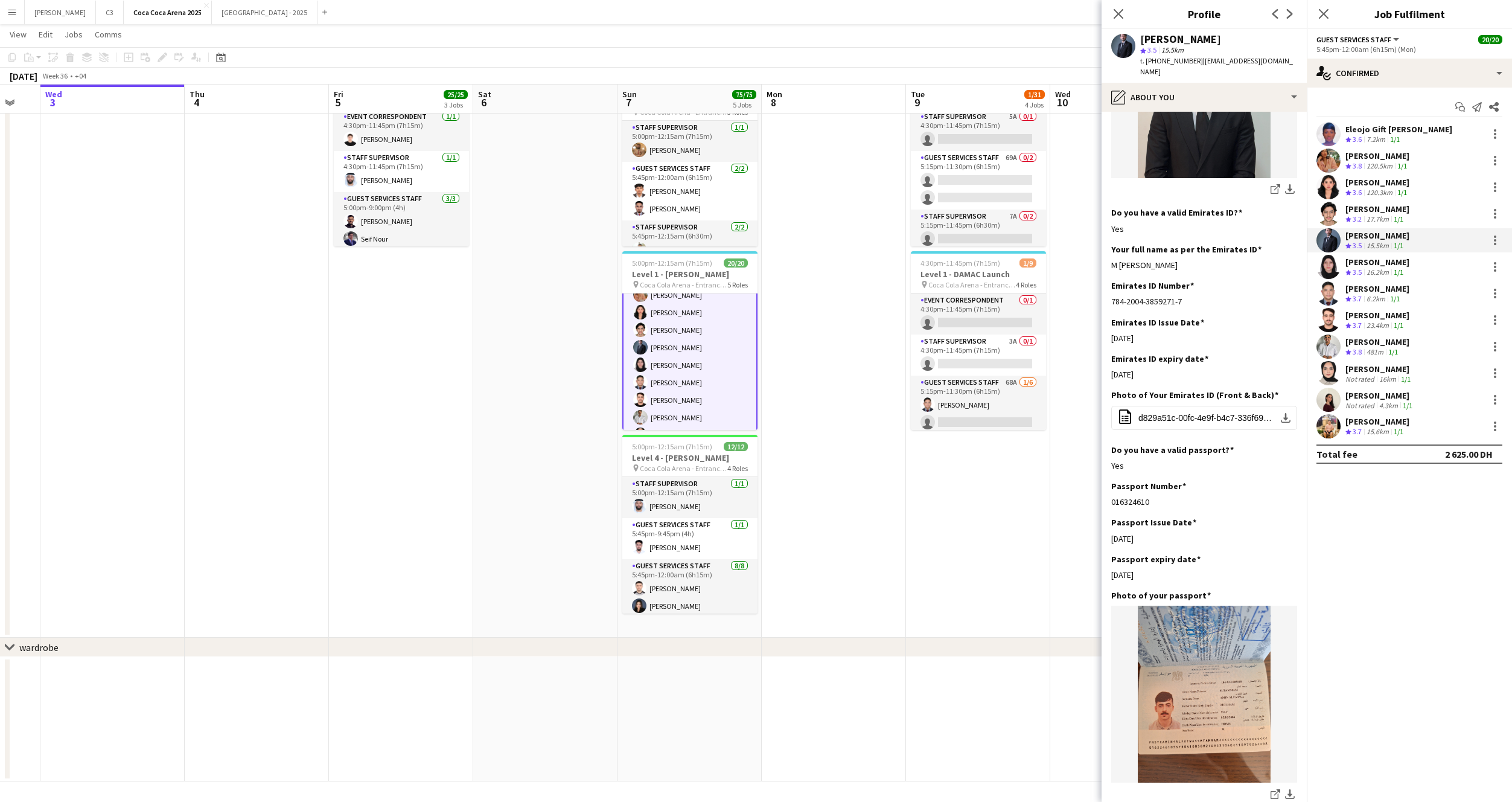
scroll to position [352, 0]
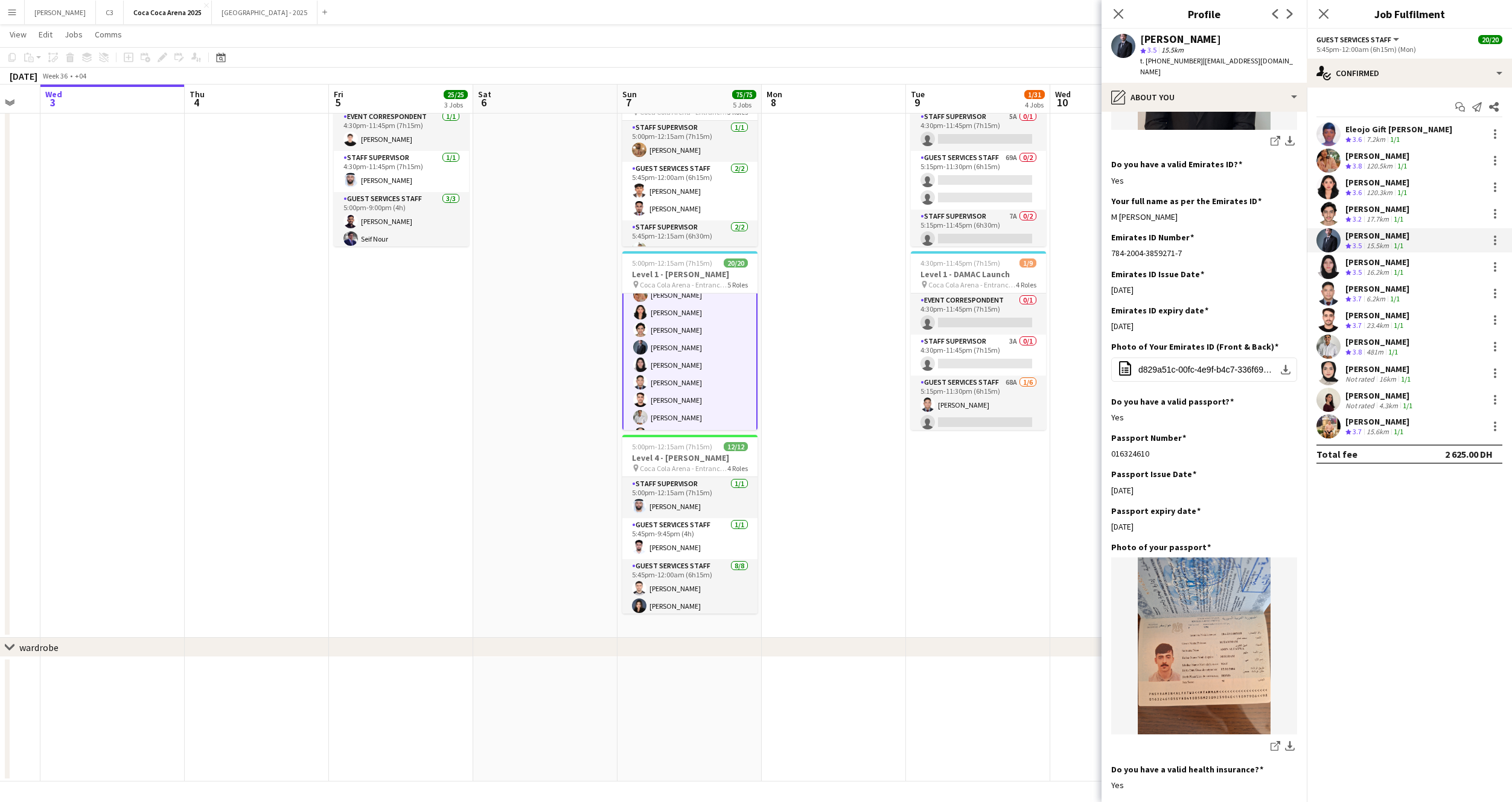
drag, startPoint x: 1243, startPoint y: 196, endPoint x: 1107, endPoint y: 194, distance: 136.0
click at [1107, 194] on app-section-data-types "Bio Edit this field I'm Tammam, I'm 20 years old, I'm 190cm, I've been going to…" at bounding box center [1204, 457] width 205 height 690
click at [1329, 265] on app-user-avatar at bounding box center [1328, 267] width 24 height 24
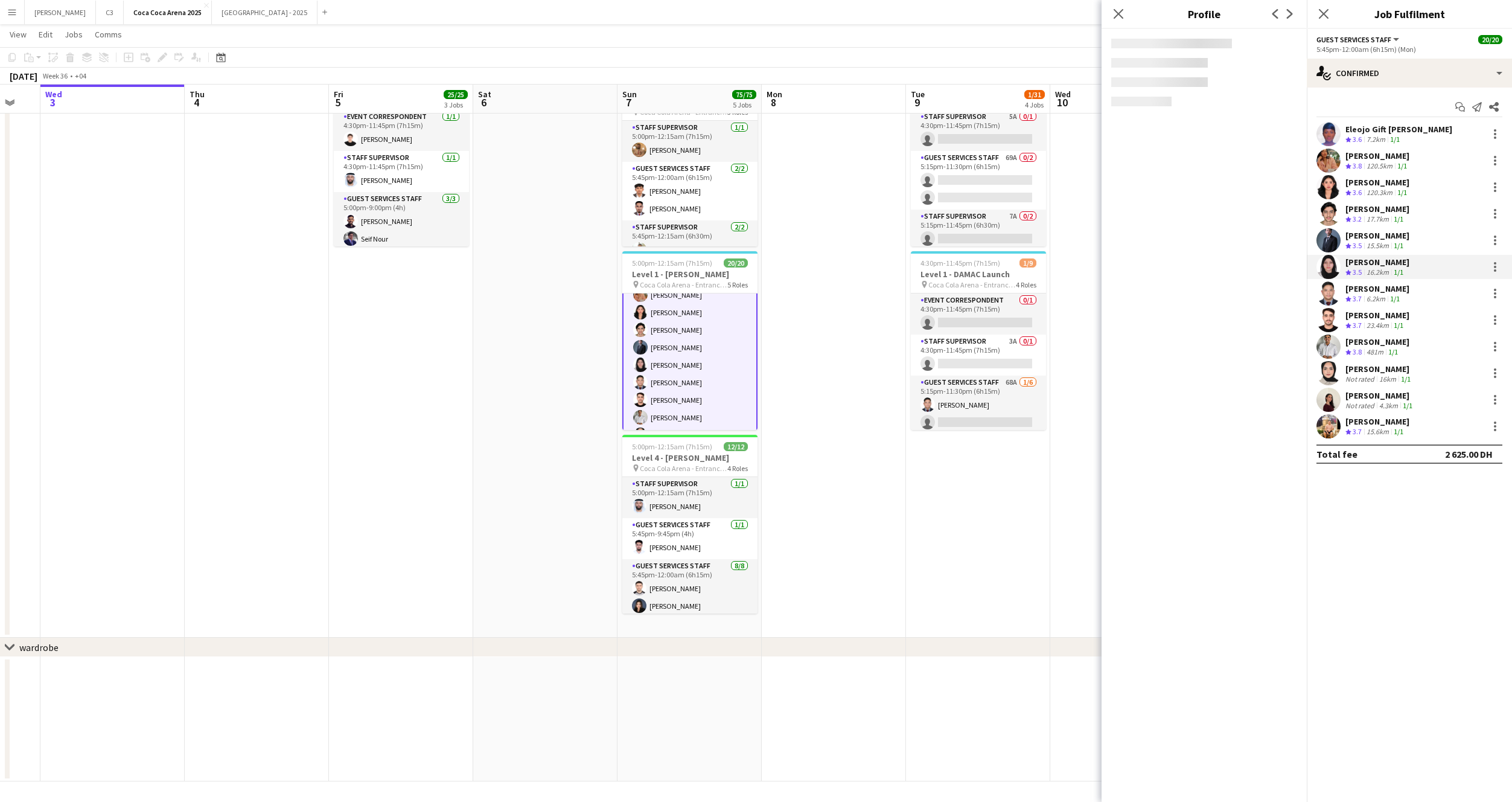
click at [1216, 87] on app-content-placeholder-block at bounding box center [1204, 72] width 186 height 68
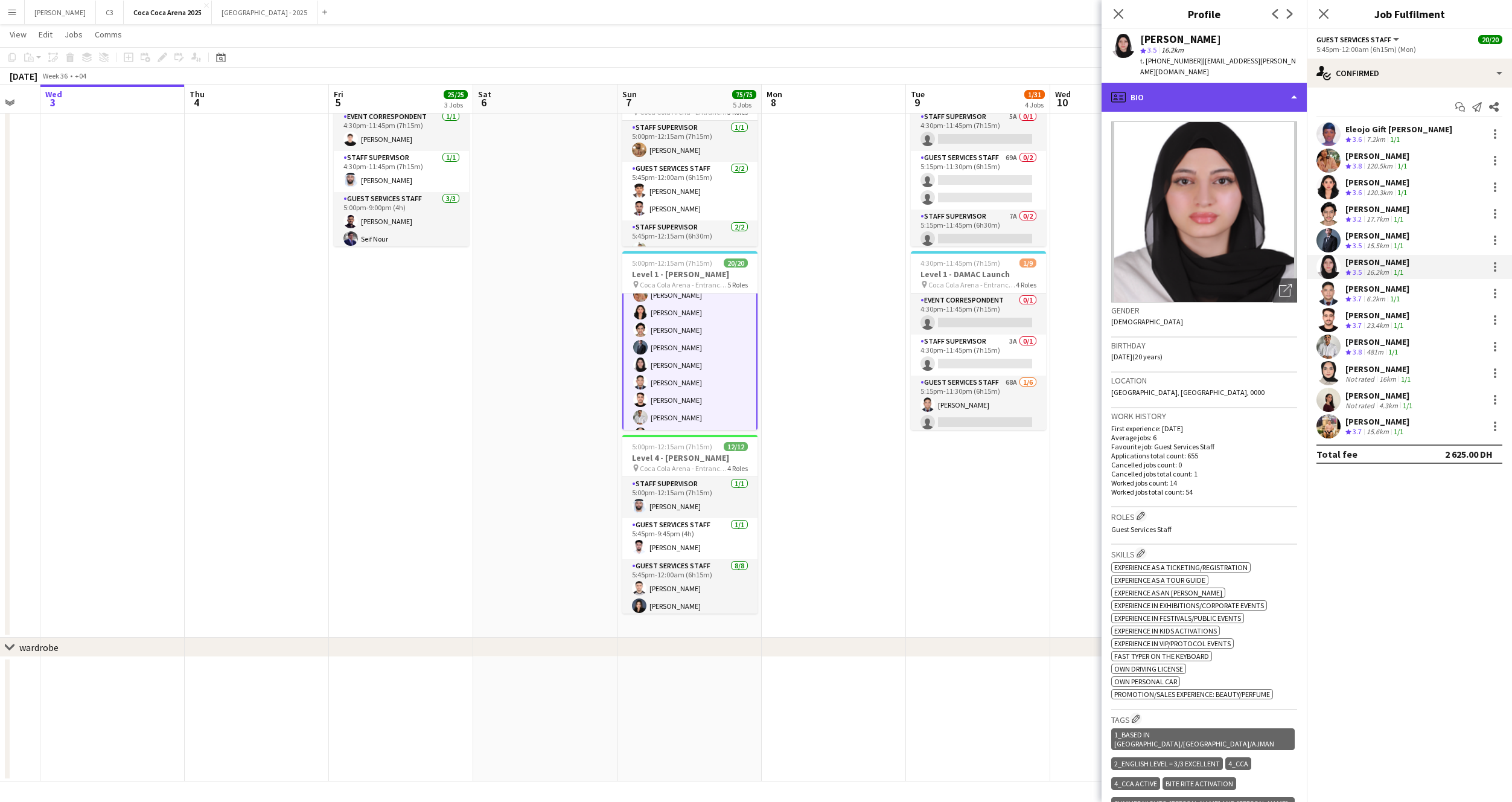
click at [1233, 93] on div "profile Bio" at bounding box center [1204, 97] width 205 height 29
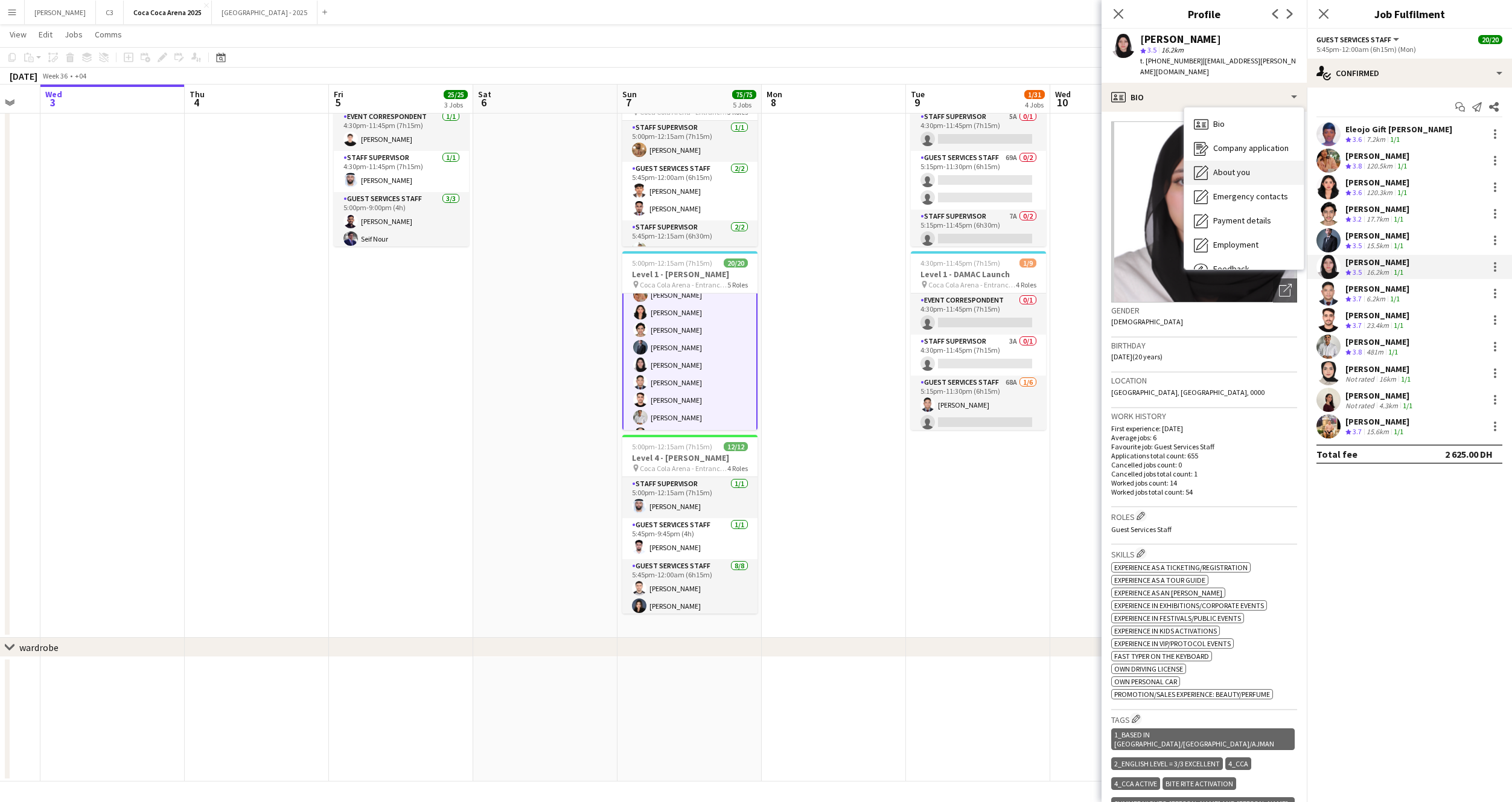
click at [1255, 169] on div "About you About you" at bounding box center [1244, 173] width 119 height 24
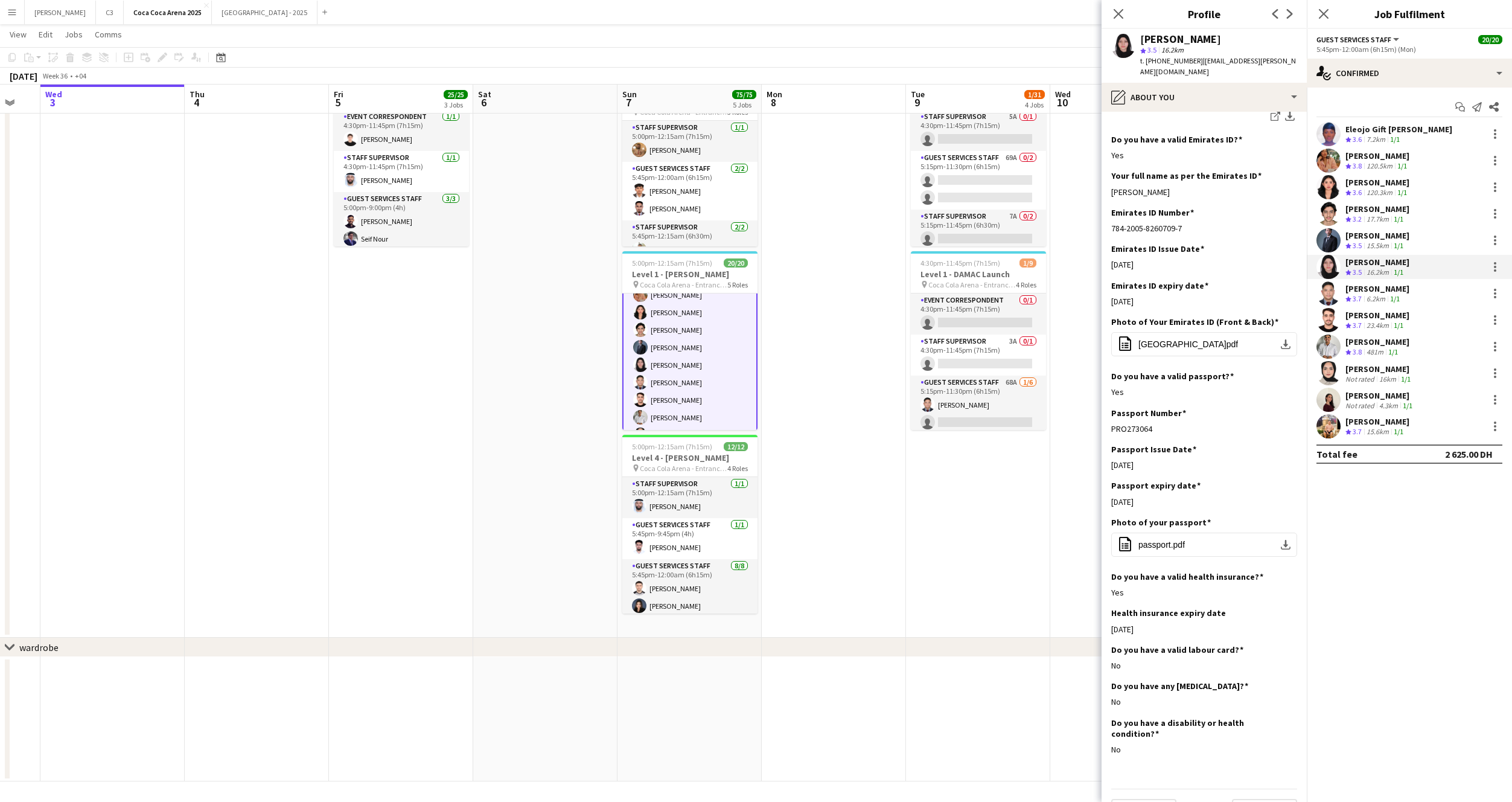
scroll to position [363, 0]
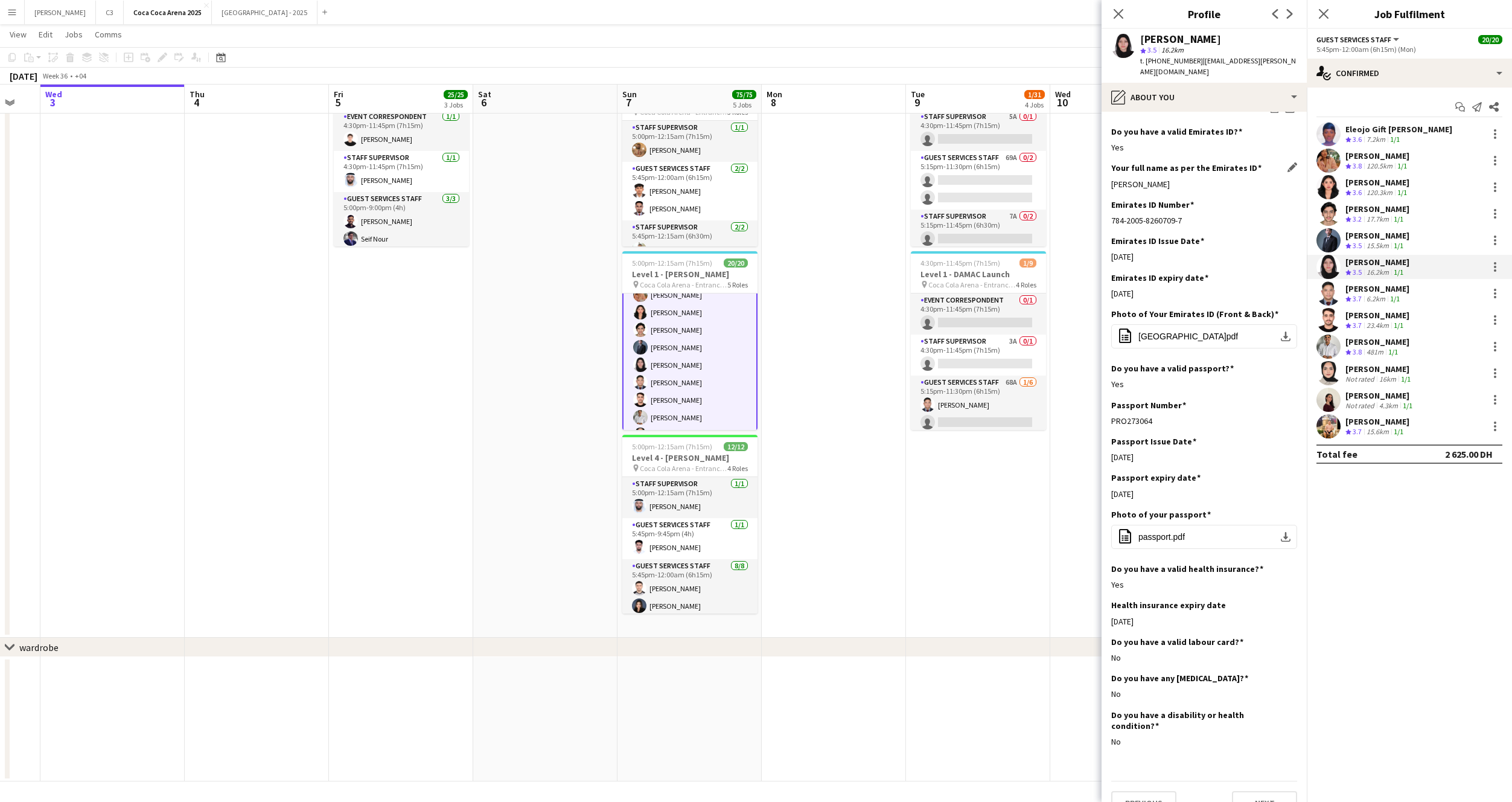
drag, startPoint x: 1195, startPoint y: 178, endPoint x: 1112, endPoint y: 175, distance: 83.1
click at [1112, 179] on div "Rawan Yasser Sarris" at bounding box center [1204, 184] width 186 height 11
click at [1330, 292] on app-user-avatar at bounding box center [1328, 293] width 24 height 24
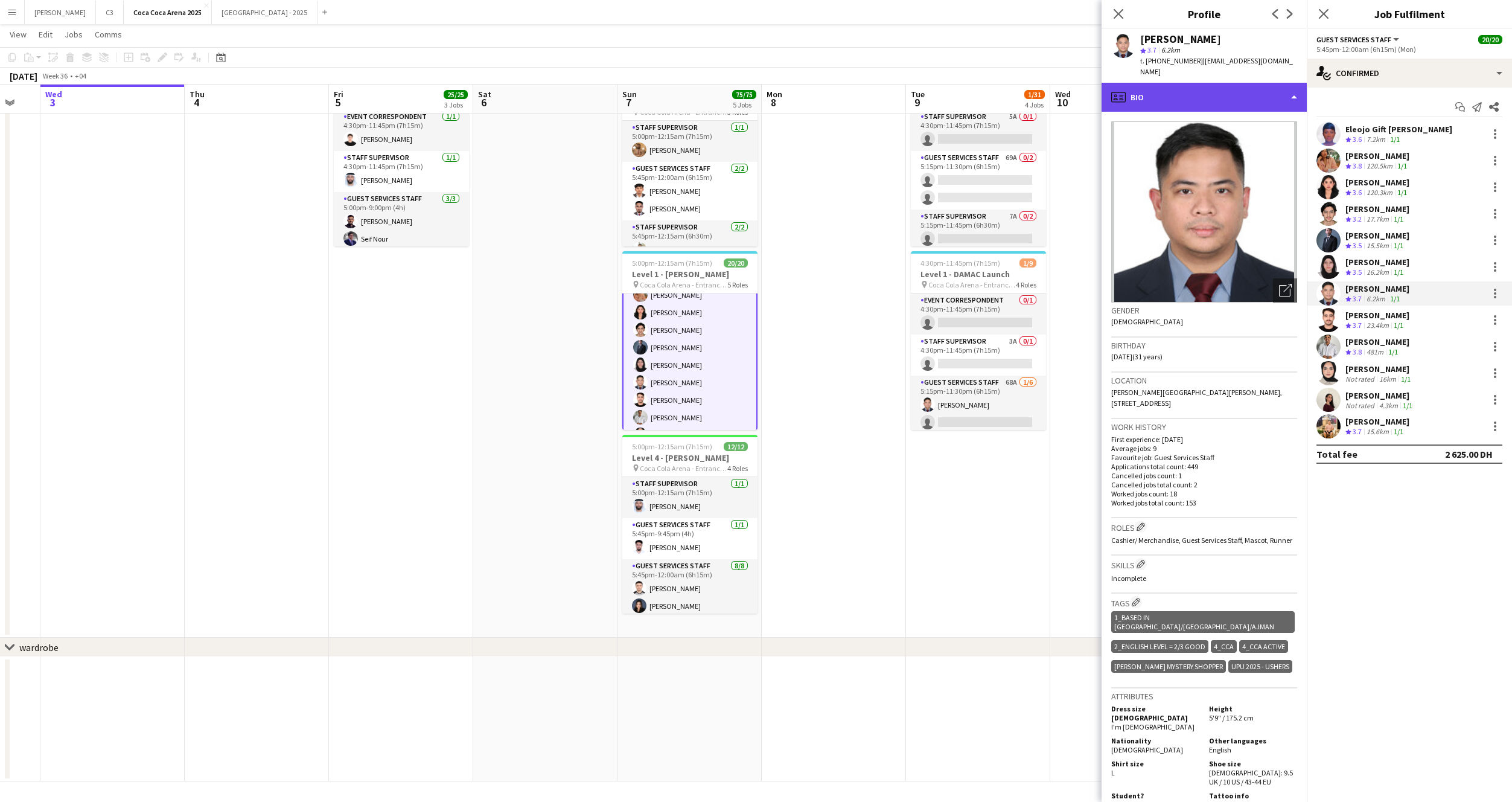
click at [1211, 83] on div "profile Bio" at bounding box center [1204, 97] width 205 height 29
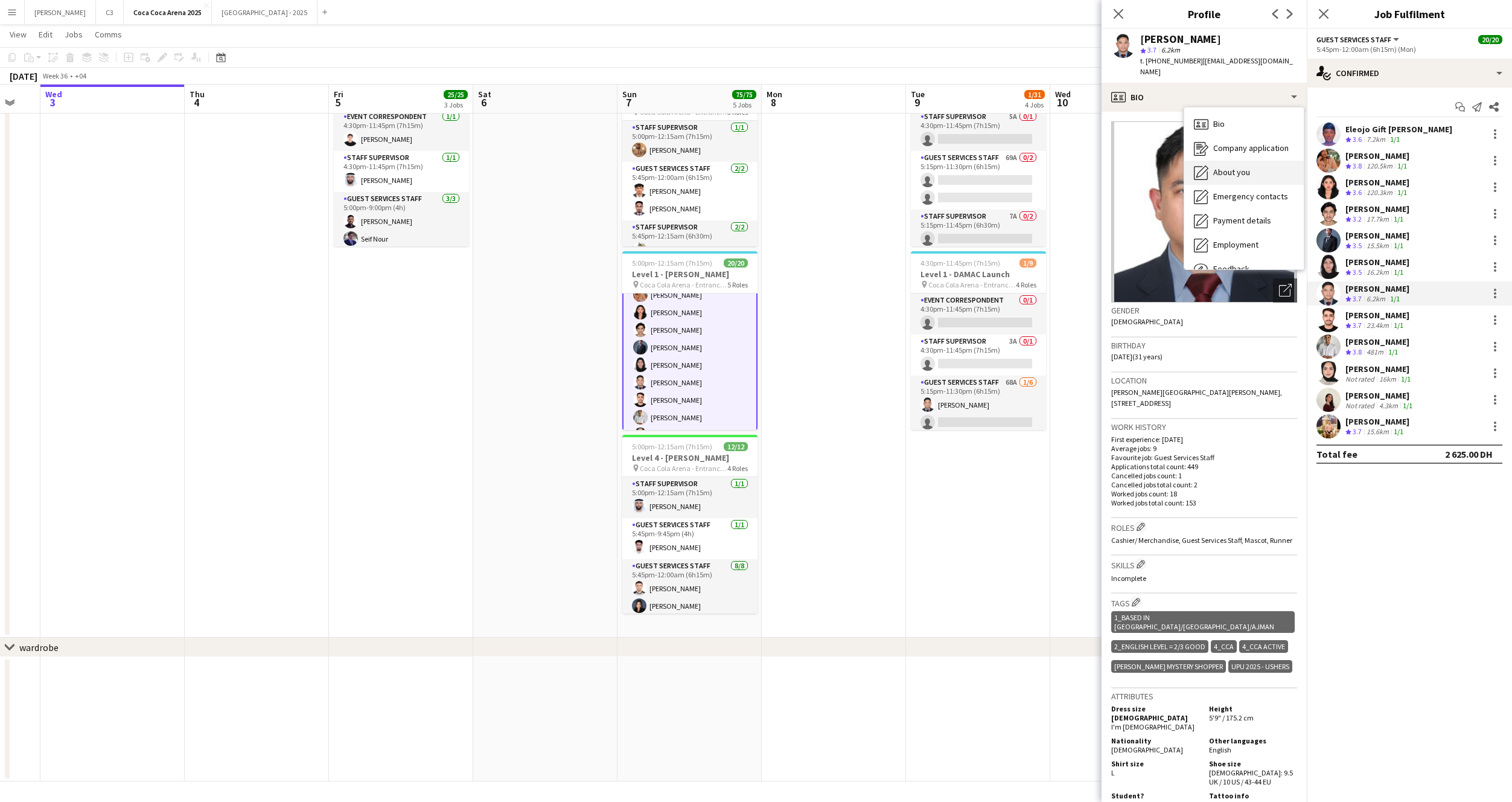
click at [1240, 167] on span "About you" at bounding box center [1232, 172] width 37 height 11
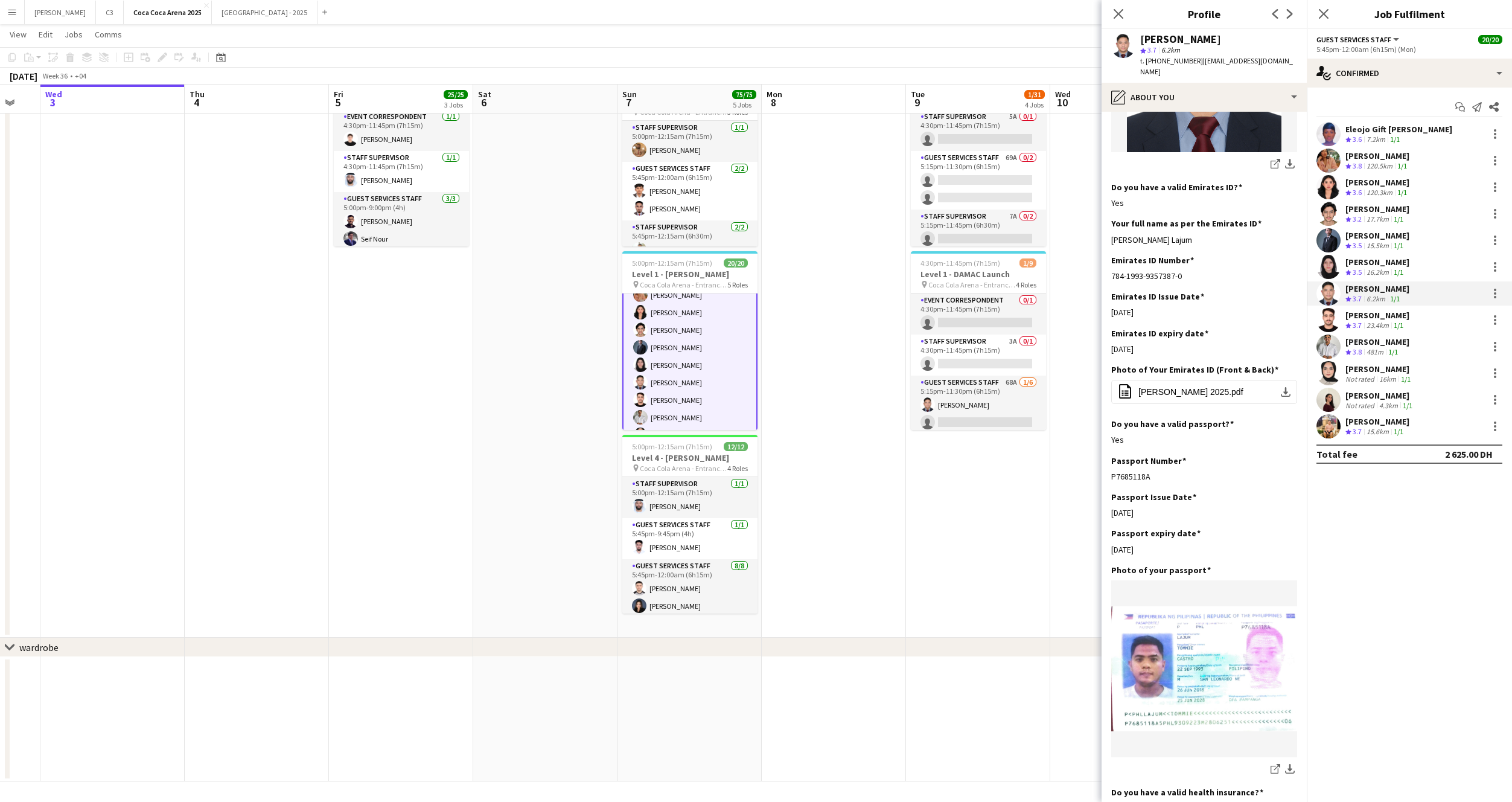
scroll to position [348, 0]
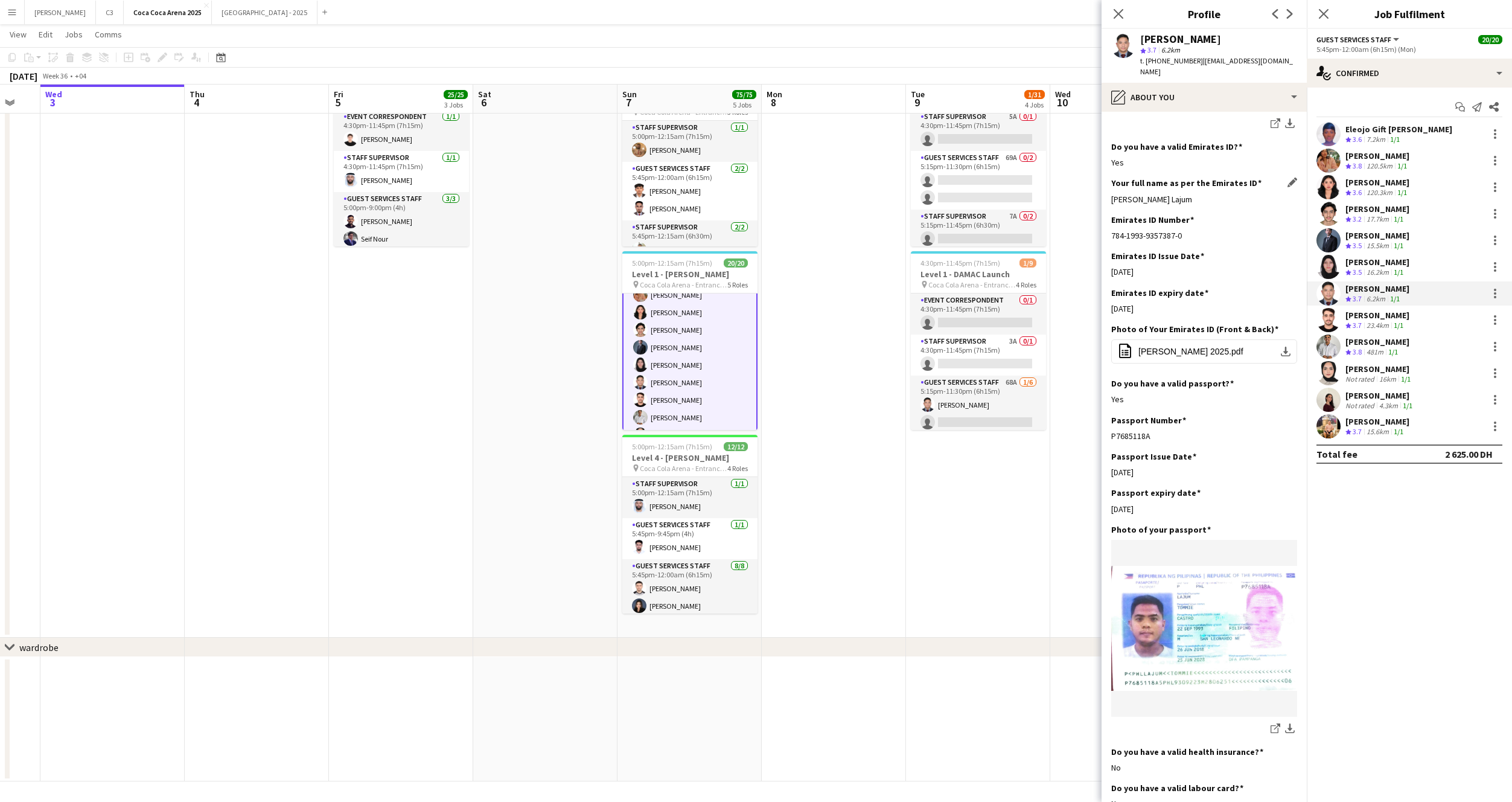
drag, startPoint x: 1205, startPoint y: 189, endPoint x: 1112, endPoint y: 188, distance: 93.0
click at [1112, 194] on div "Tommie Castro Lajum" at bounding box center [1204, 199] width 186 height 11
click at [1334, 321] on app-user-avatar at bounding box center [1328, 320] width 24 height 24
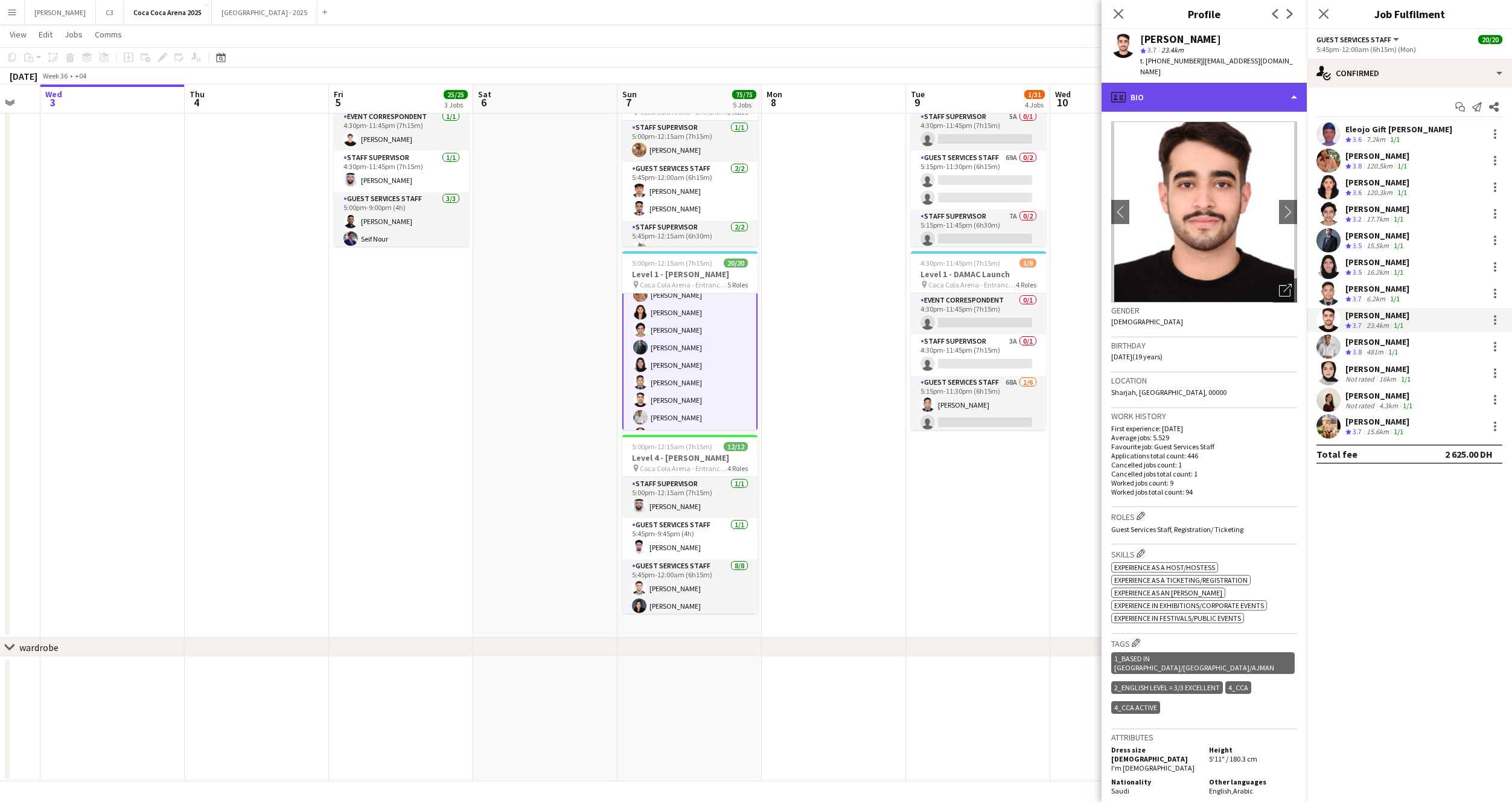
click at [1181, 86] on div "profile Bio" at bounding box center [1204, 97] width 205 height 29
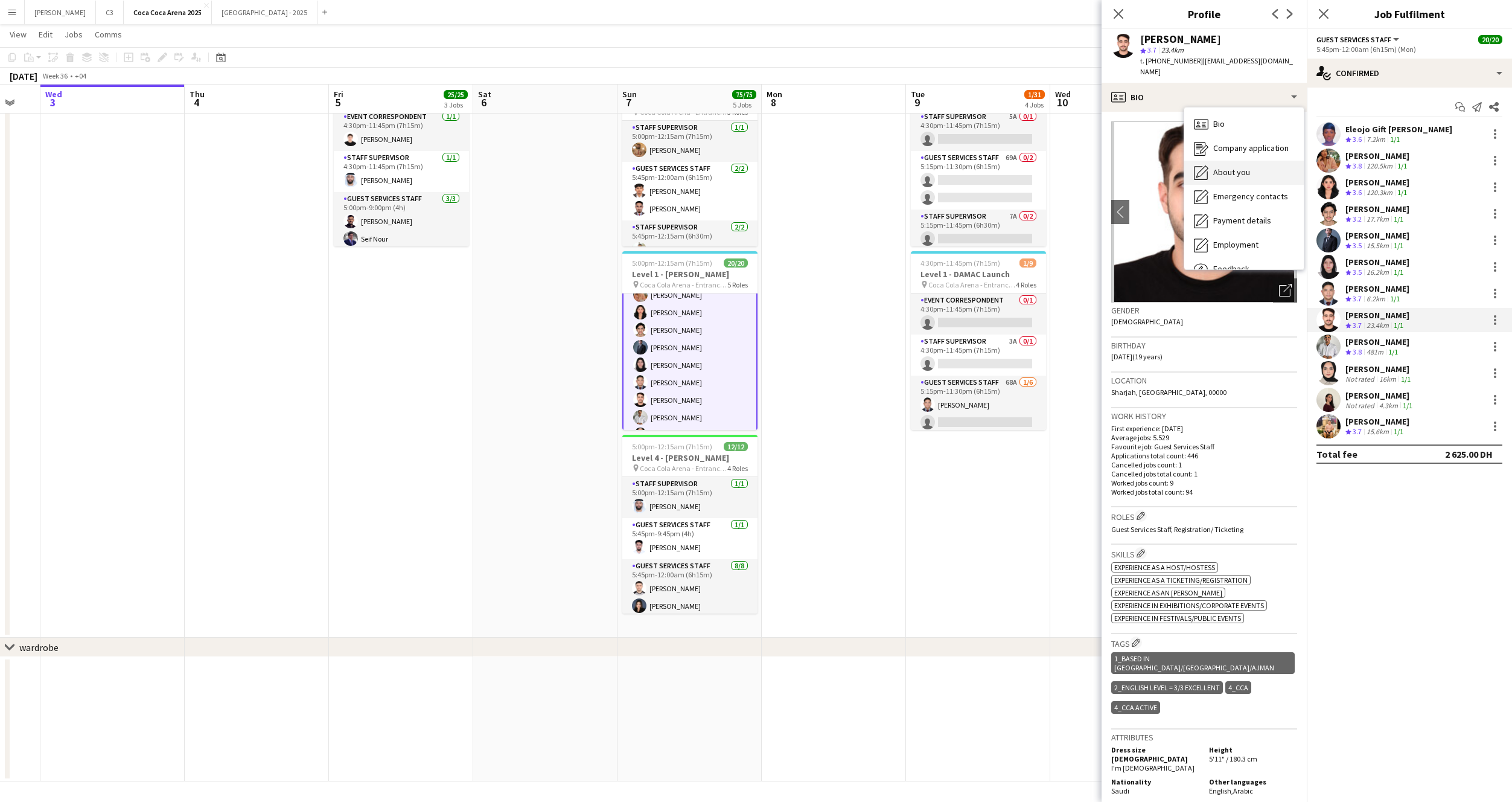
click at [1224, 161] on div "About you About you" at bounding box center [1244, 173] width 119 height 24
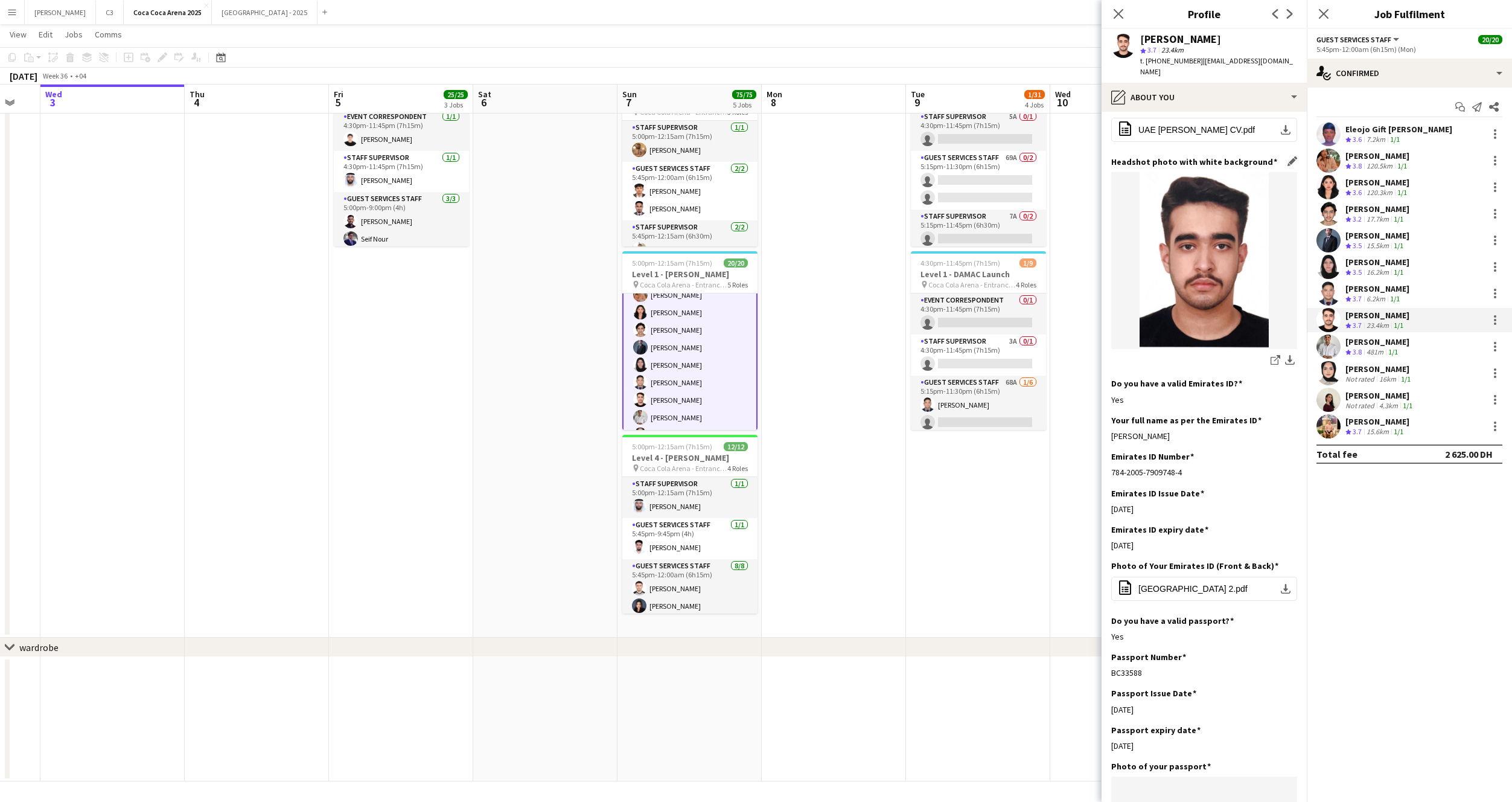
scroll to position [190, 0]
drag, startPoint x: 1220, startPoint y: 388, endPoint x: 1112, endPoint y: 388, distance: 108.0
click at [1112, 428] on div "Abdullah Waleed A Alrasheed" at bounding box center [1204, 434] width 186 height 11
click at [1329, 350] on app-user-avatar at bounding box center [1328, 346] width 24 height 24
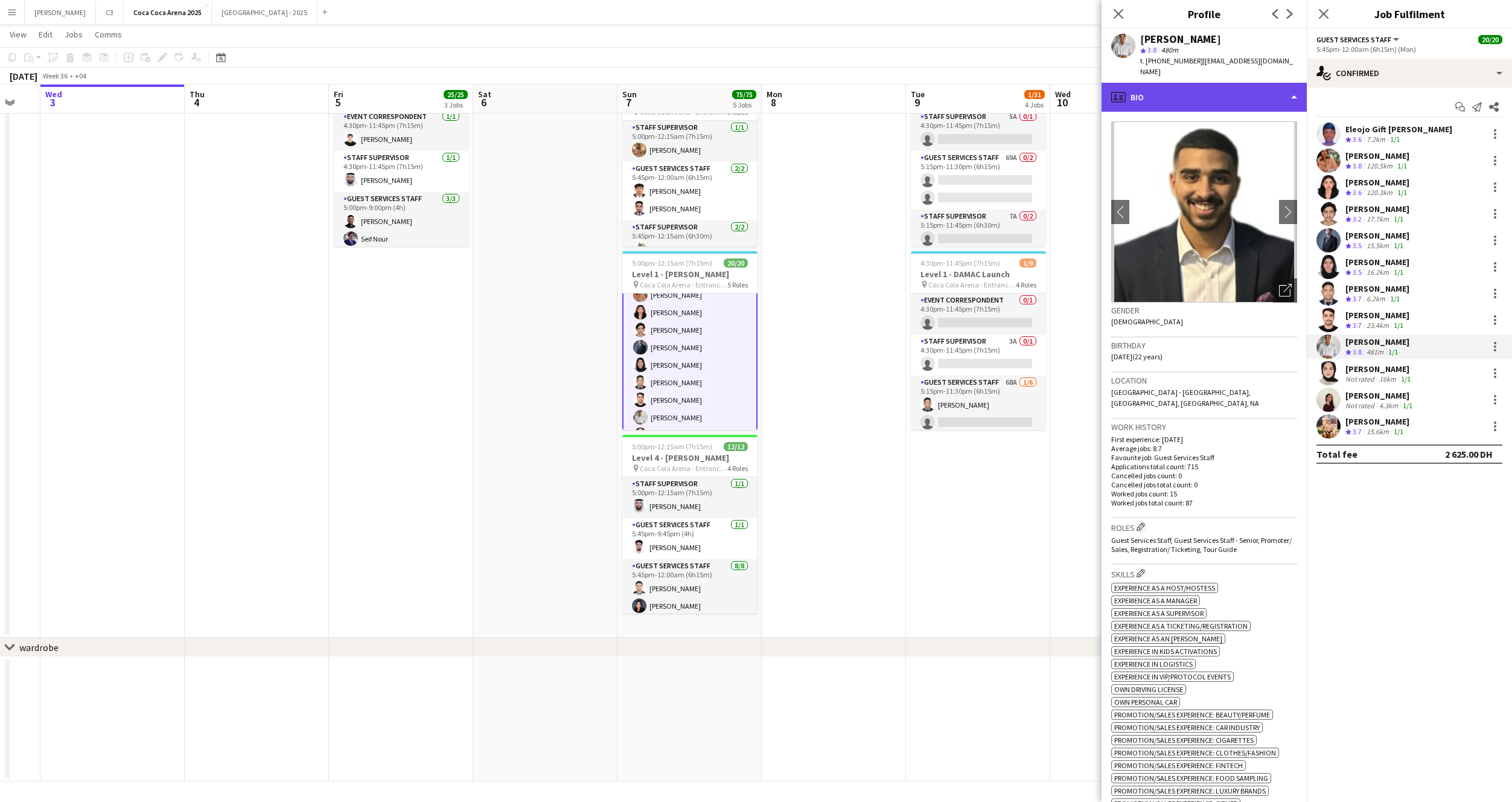
click at [1196, 89] on div "profile Bio" at bounding box center [1204, 97] width 205 height 29
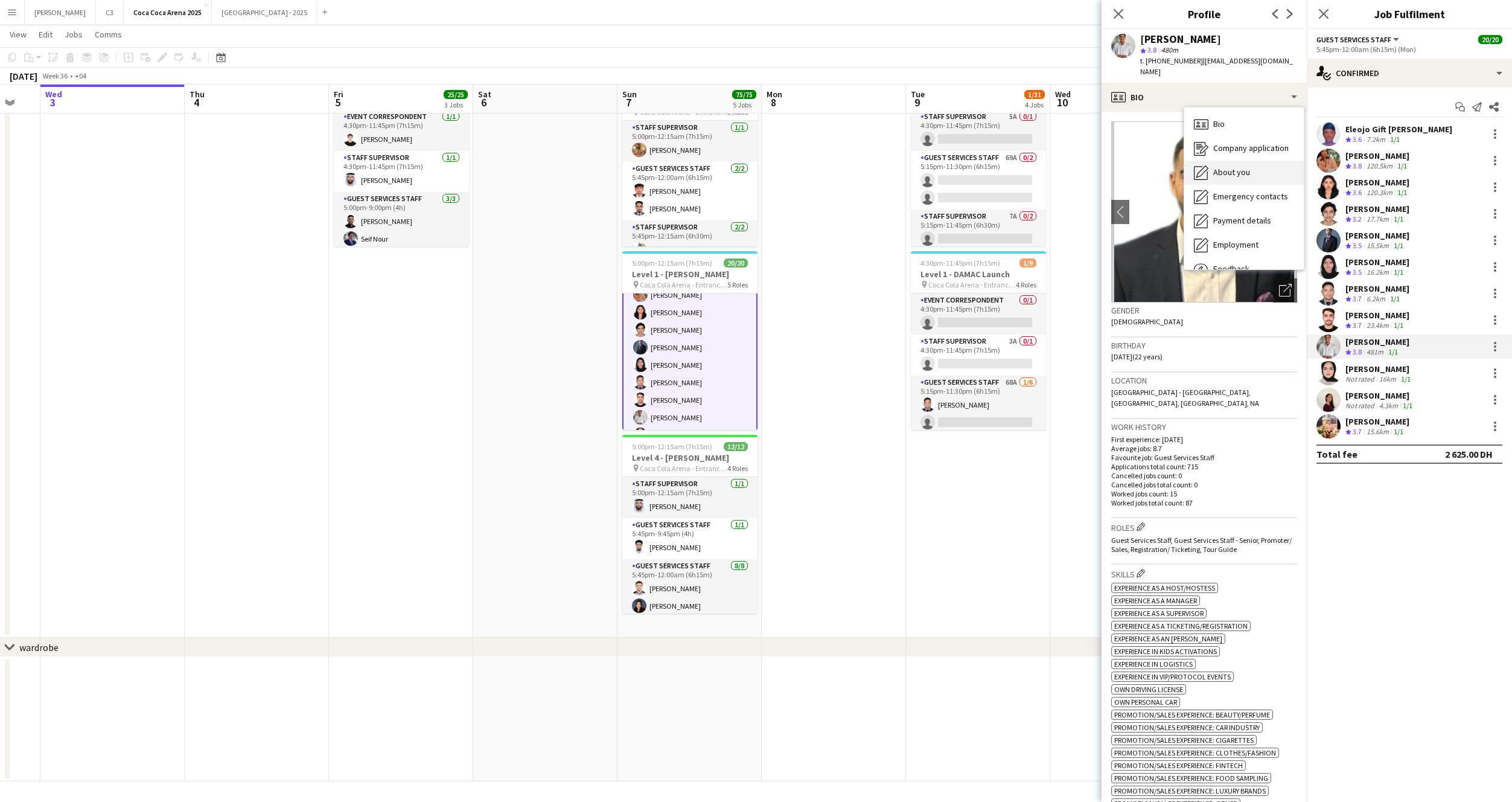
click at [1228, 167] on span "About you" at bounding box center [1232, 172] width 37 height 11
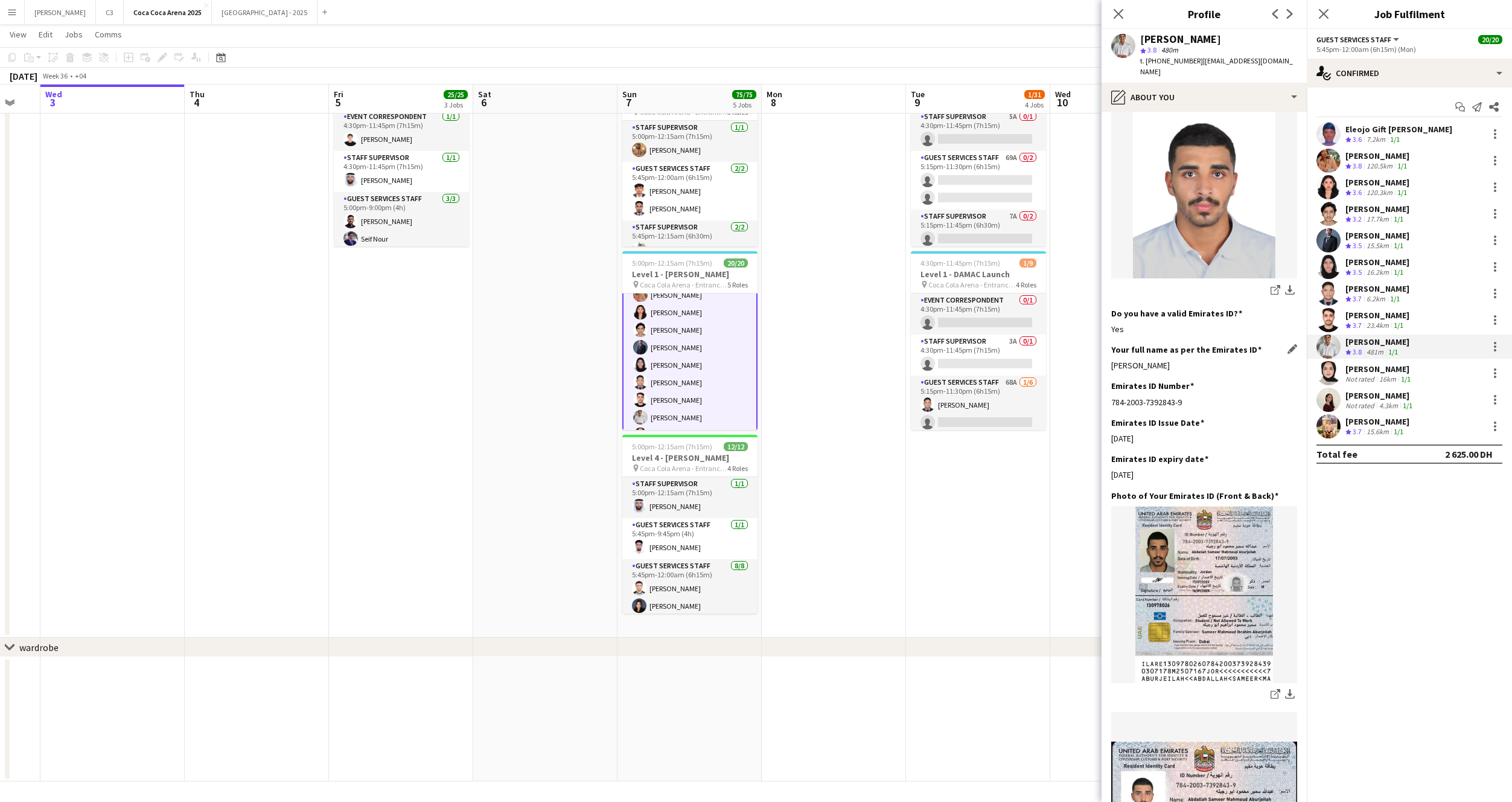
scroll to position [244, 0]
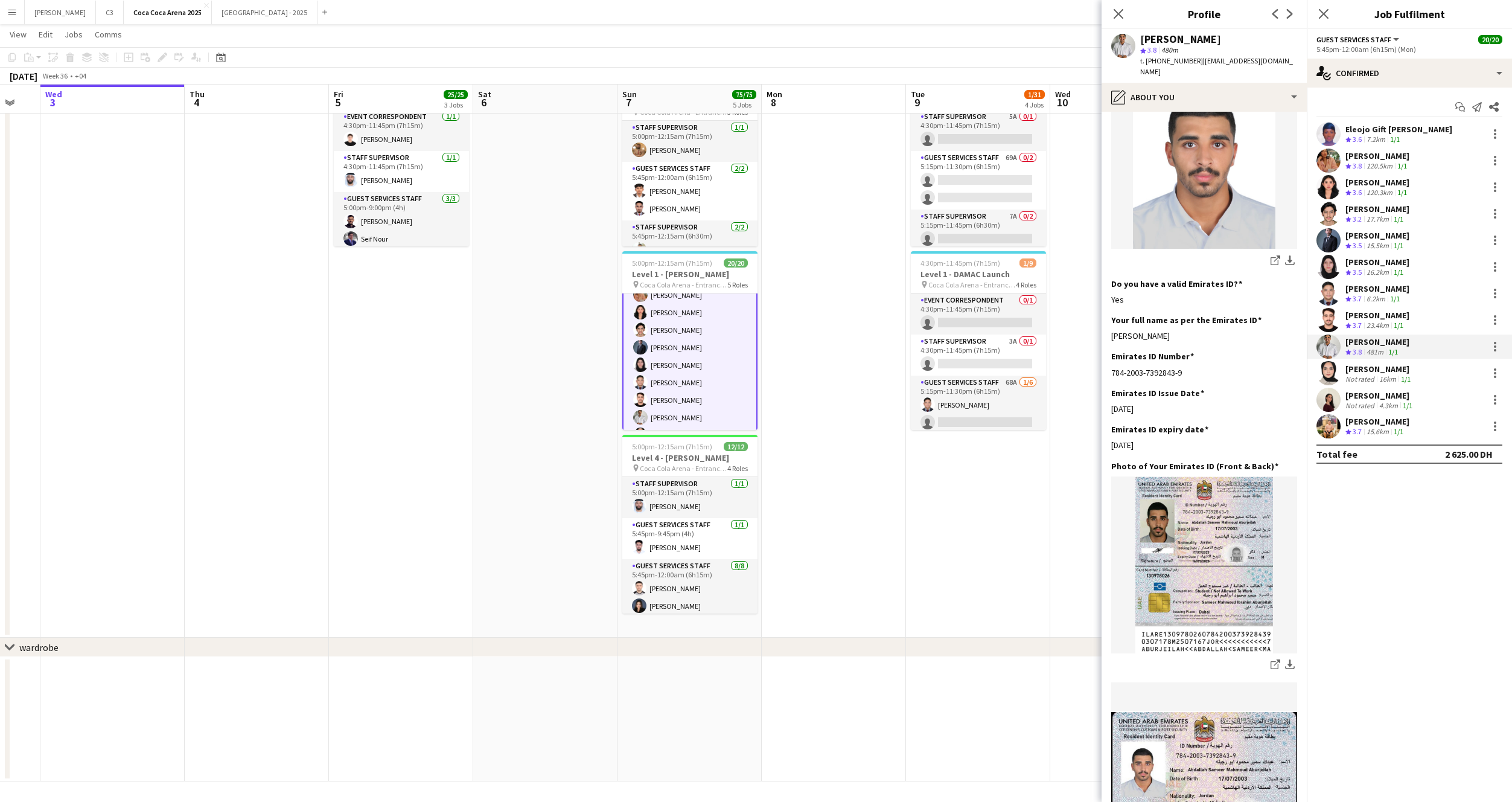
drag, startPoint x: 1220, startPoint y: 315, endPoint x: 1109, endPoint y: 313, distance: 111.0
click at [1109, 313] on app-section-data-types "Bio Edit this field I am a driven and adaptable professional excelling in fast-…" at bounding box center [1204, 457] width 205 height 690
click at [1328, 367] on app-user-avatar at bounding box center [1328, 373] width 24 height 24
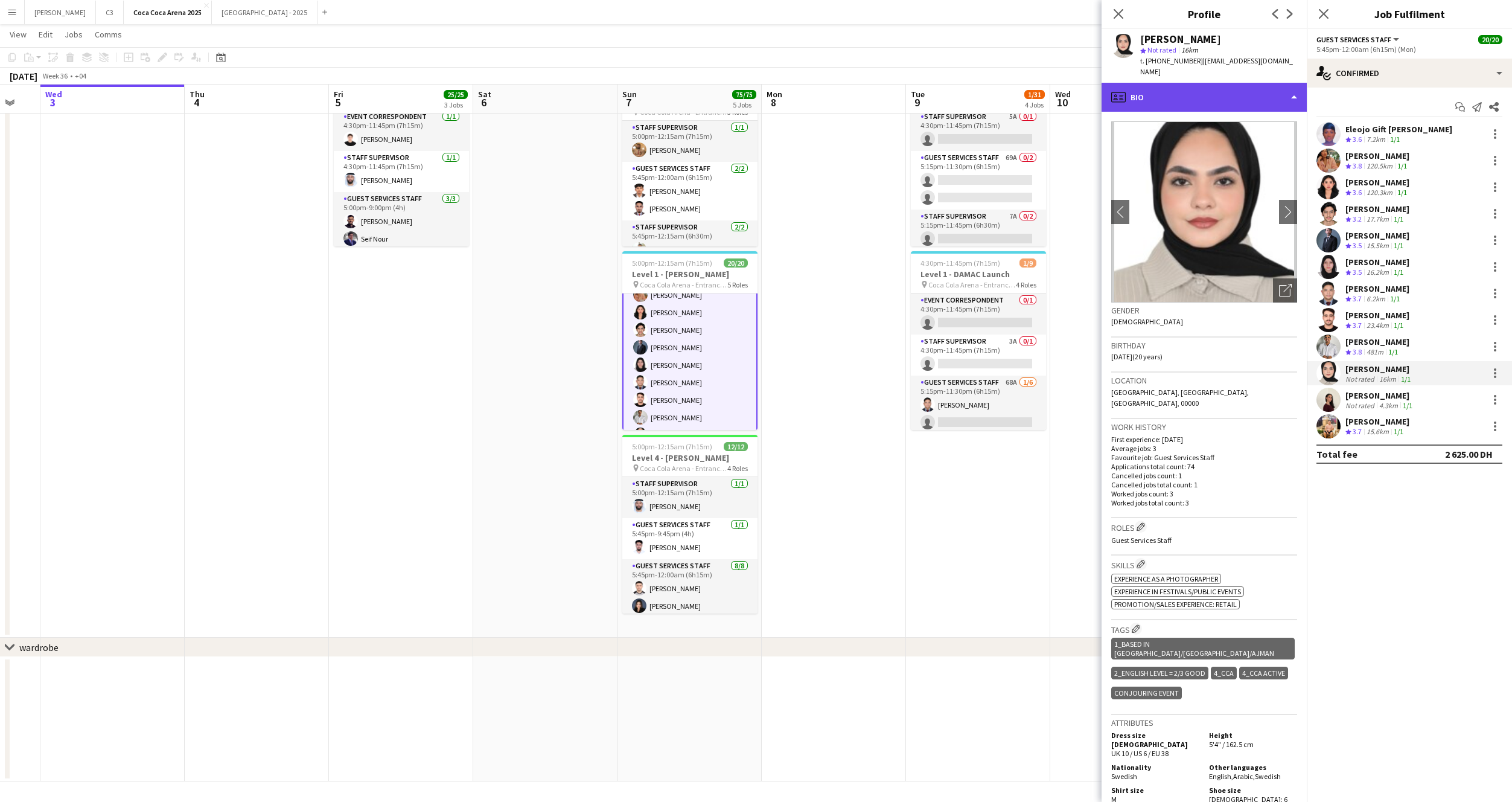
click at [1185, 94] on div "profile Bio" at bounding box center [1204, 97] width 205 height 29
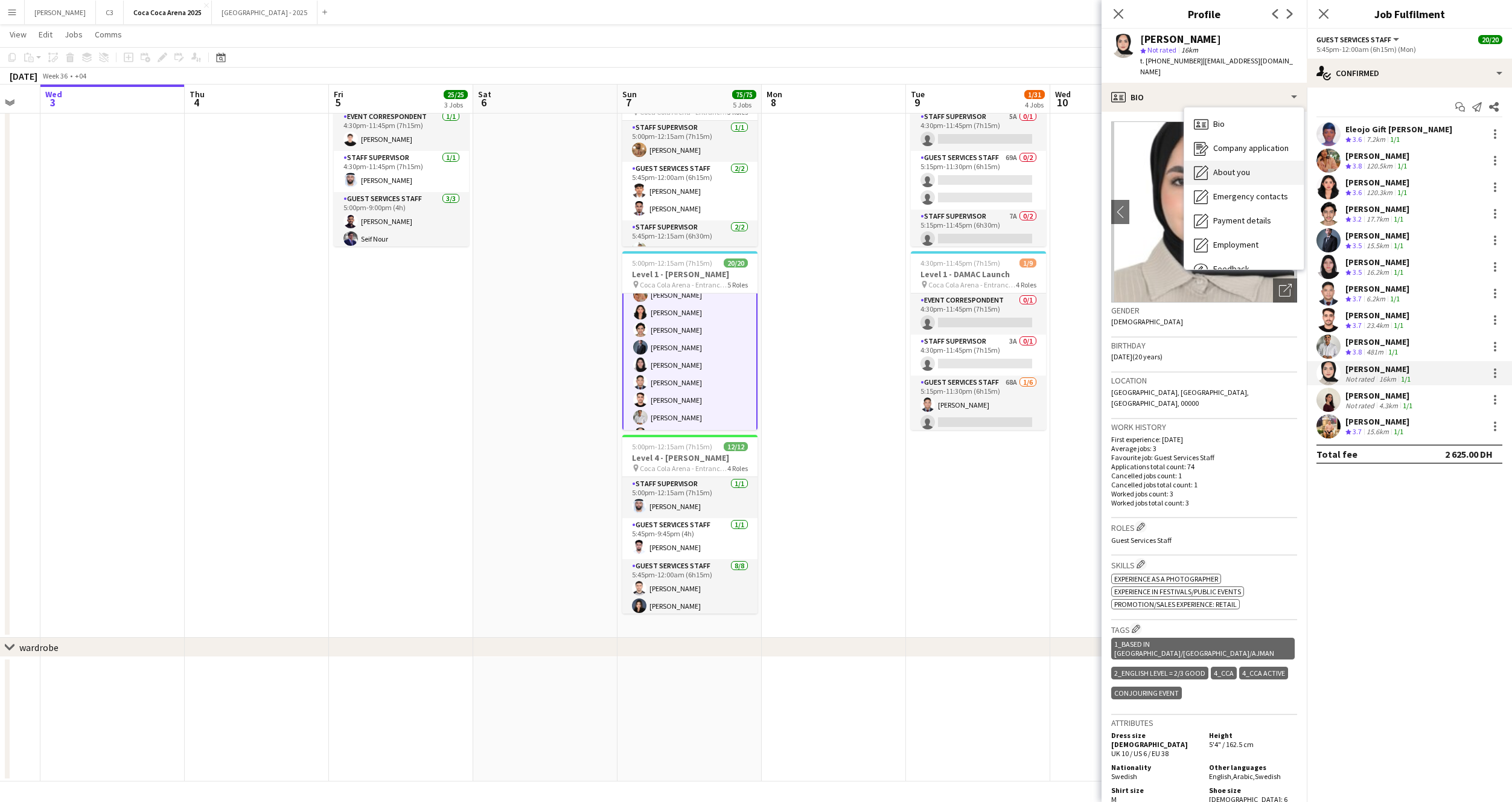
click at [1230, 167] on span "About you" at bounding box center [1232, 172] width 37 height 11
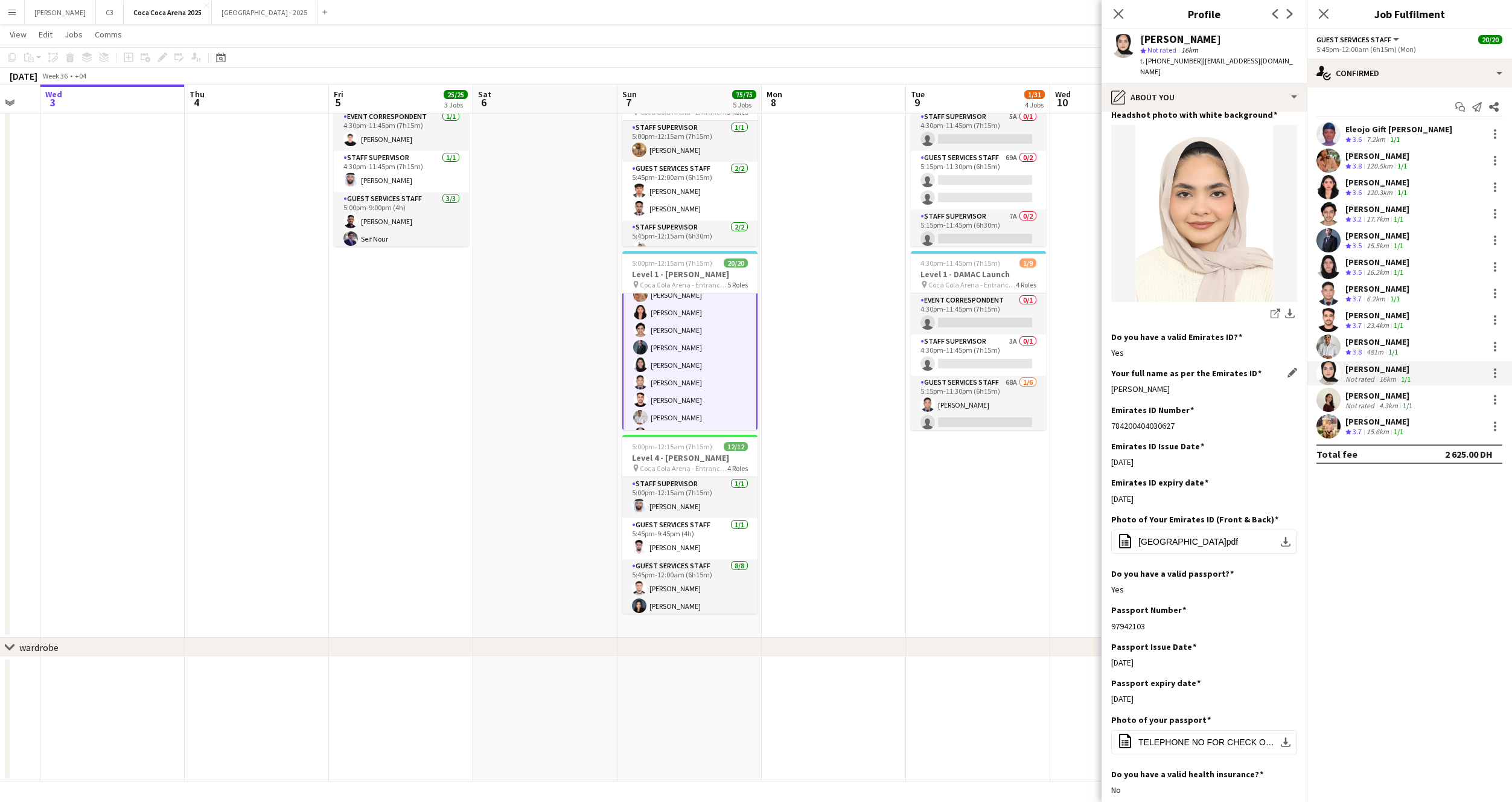
scroll to position [206, 0]
drag, startPoint x: 1175, startPoint y: 376, endPoint x: 1110, endPoint y: 376, distance: 65.0
click at [1110, 376] on app-section-data-types "Bio Edit this field I am happy to apply for the job at Liveforce. While studyin…" at bounding box center [1204, 457] width 205 height 690
click at [1322, 409] on app-user-avatar at bounding box center [1328, 399] width 24 height 24
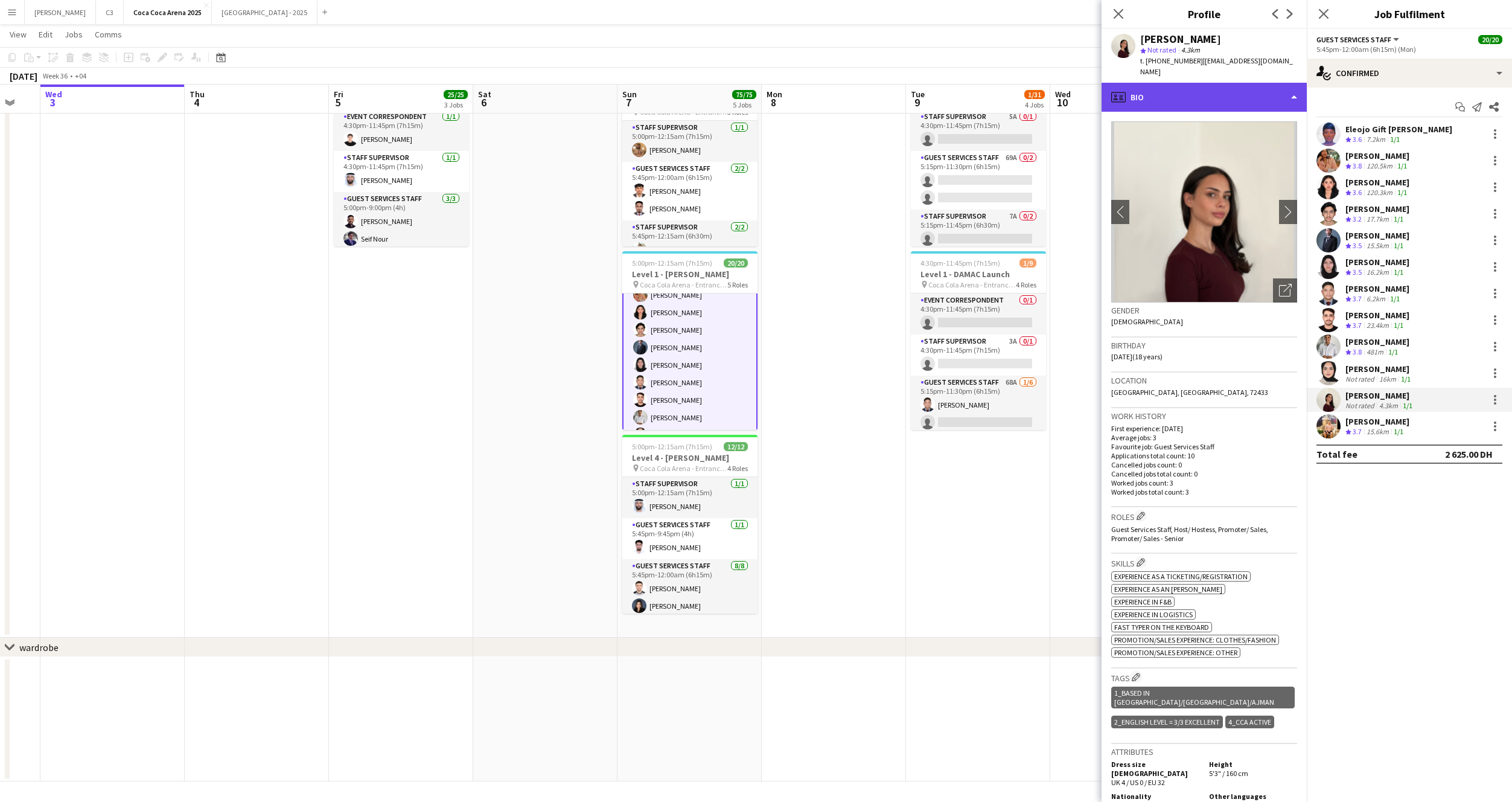
click at [1166, 88] on div "profile Bio" at bounding box center [1204, 97] width 205 height 29
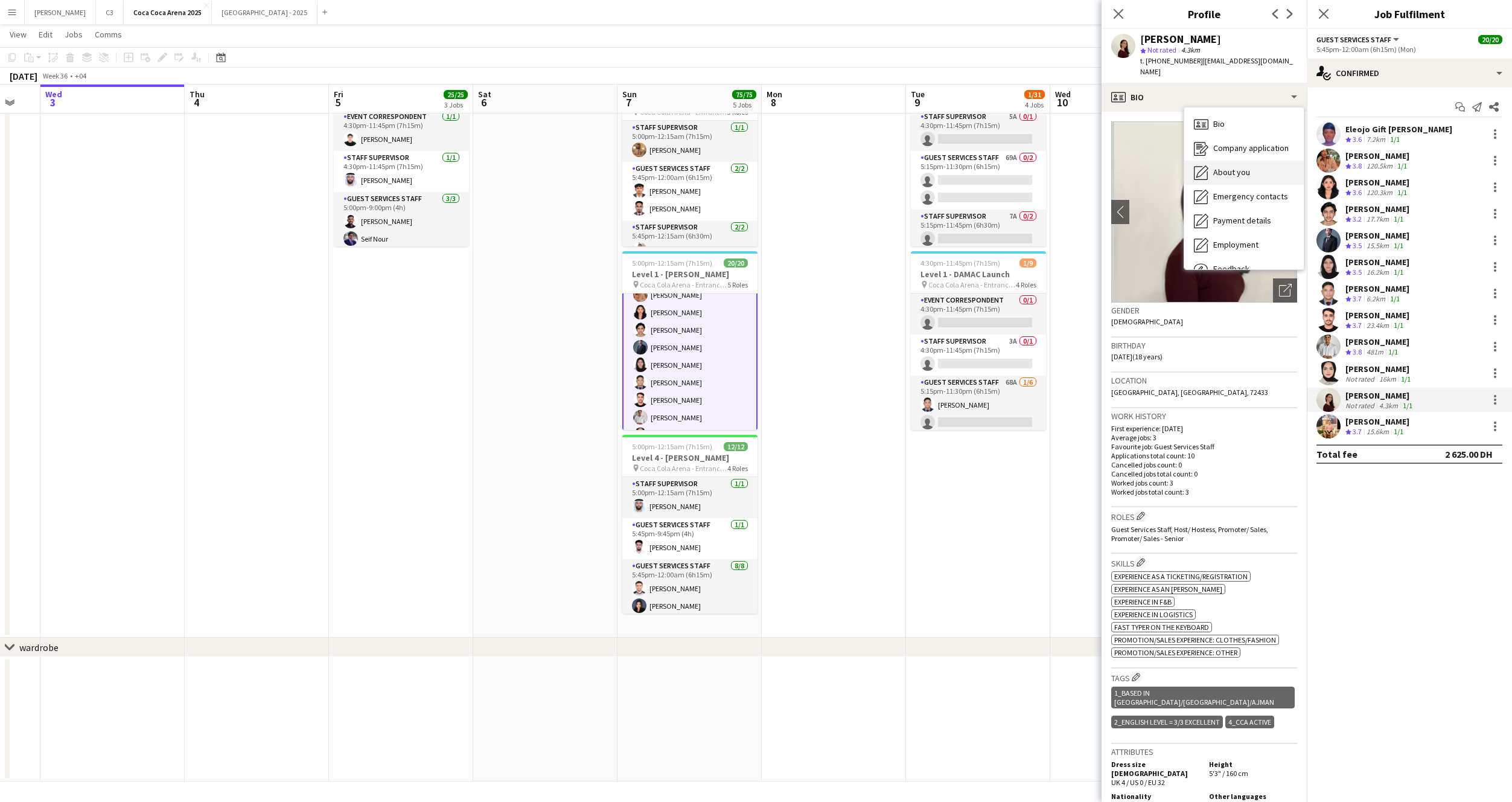
click at [1220, 167] on span "About you" at bounding box center [1232, 172] width 37 height 11
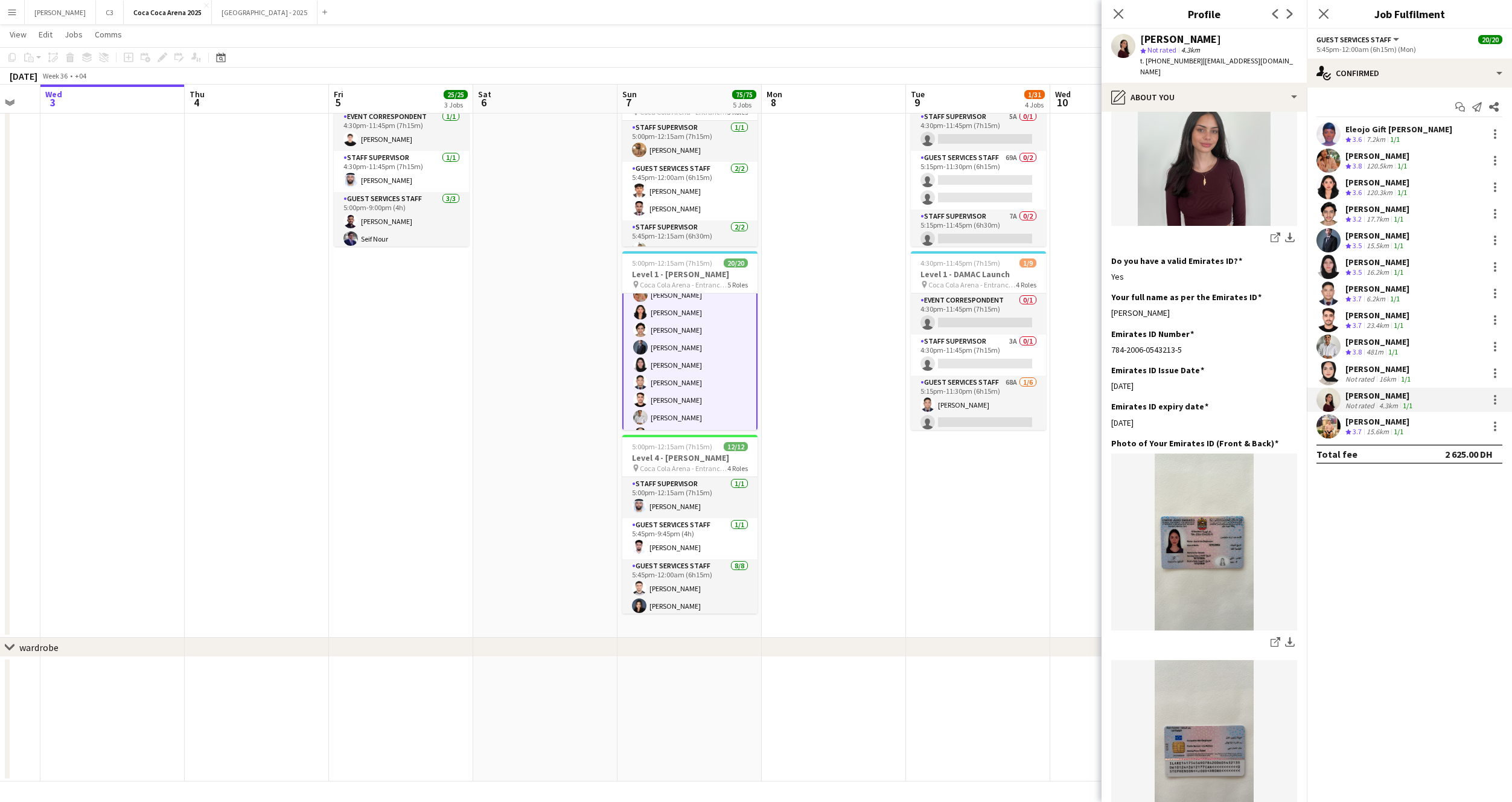
scroll to position [281, 0]
drag, startPoint x: 1197, startPoint y: 301, endPoint x: 1116, endPoint y: 292, distance: 81.5
click at [1116, 292] on div "Your full name as per the Emirates ID Edit this field Jood Aroha Stephenson" at bounding box center [1204, 306] width 186 height 36
click at [1339, 424] on app-user-avatar at bounding box center [1328, 426] width 24 height 24
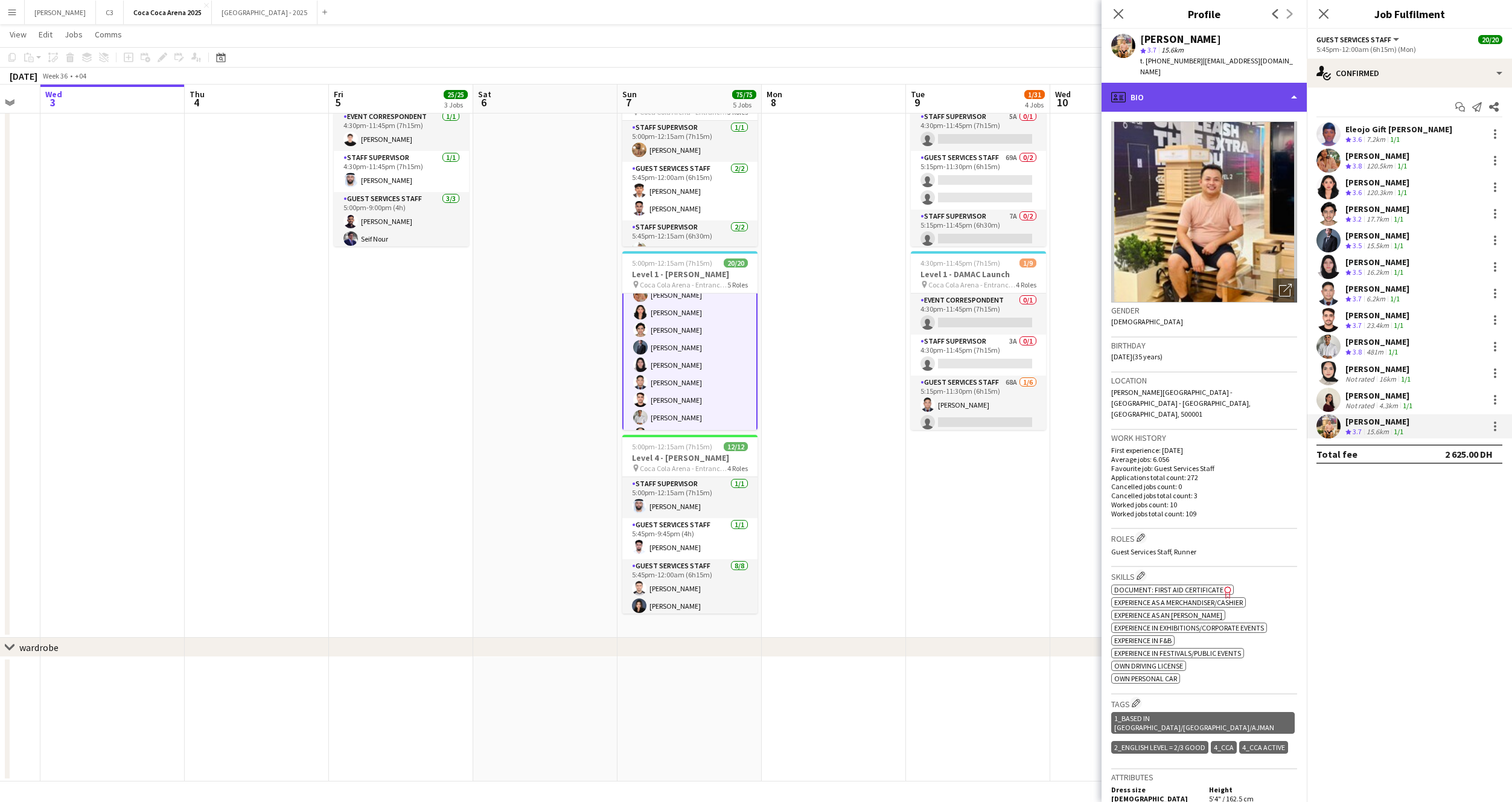
click at [1191, 99] on div "profile Bio" at bounding box center [1204, 97] width 205 height 29
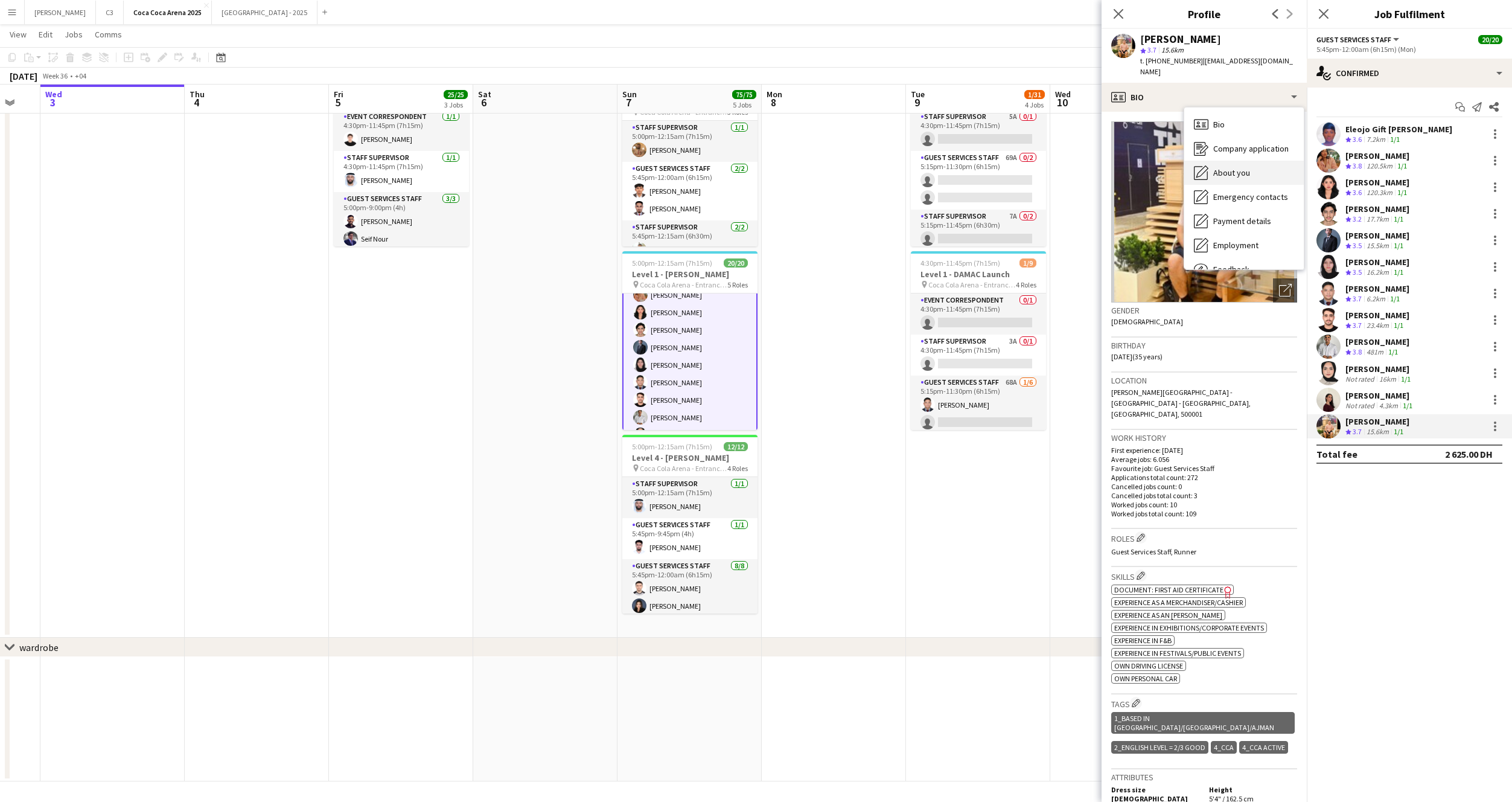
click at [1224, 177] on div "About you About you" at bounding box center [1244, 173] width 119 height 24
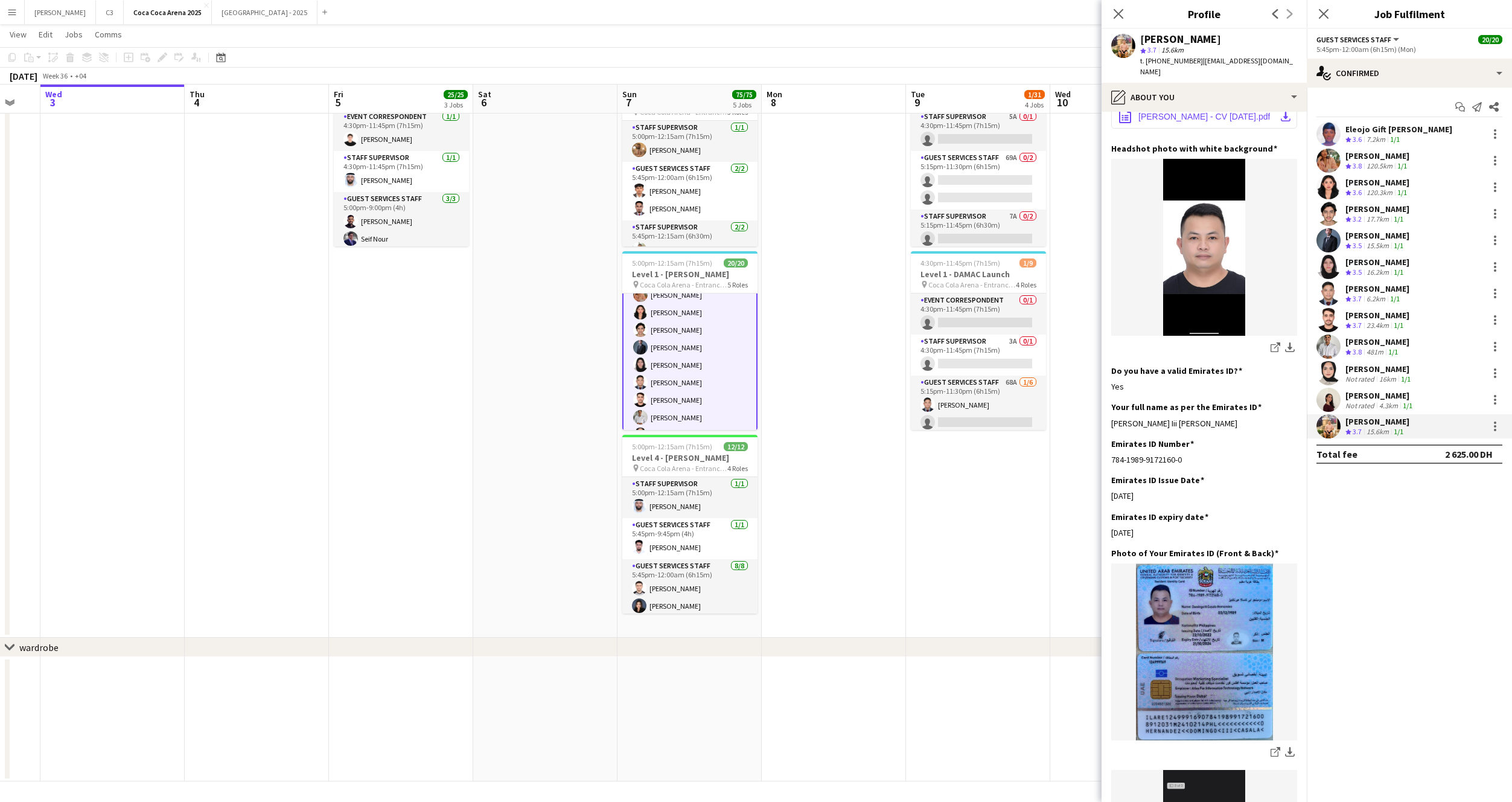
scroll to position [191, 0]
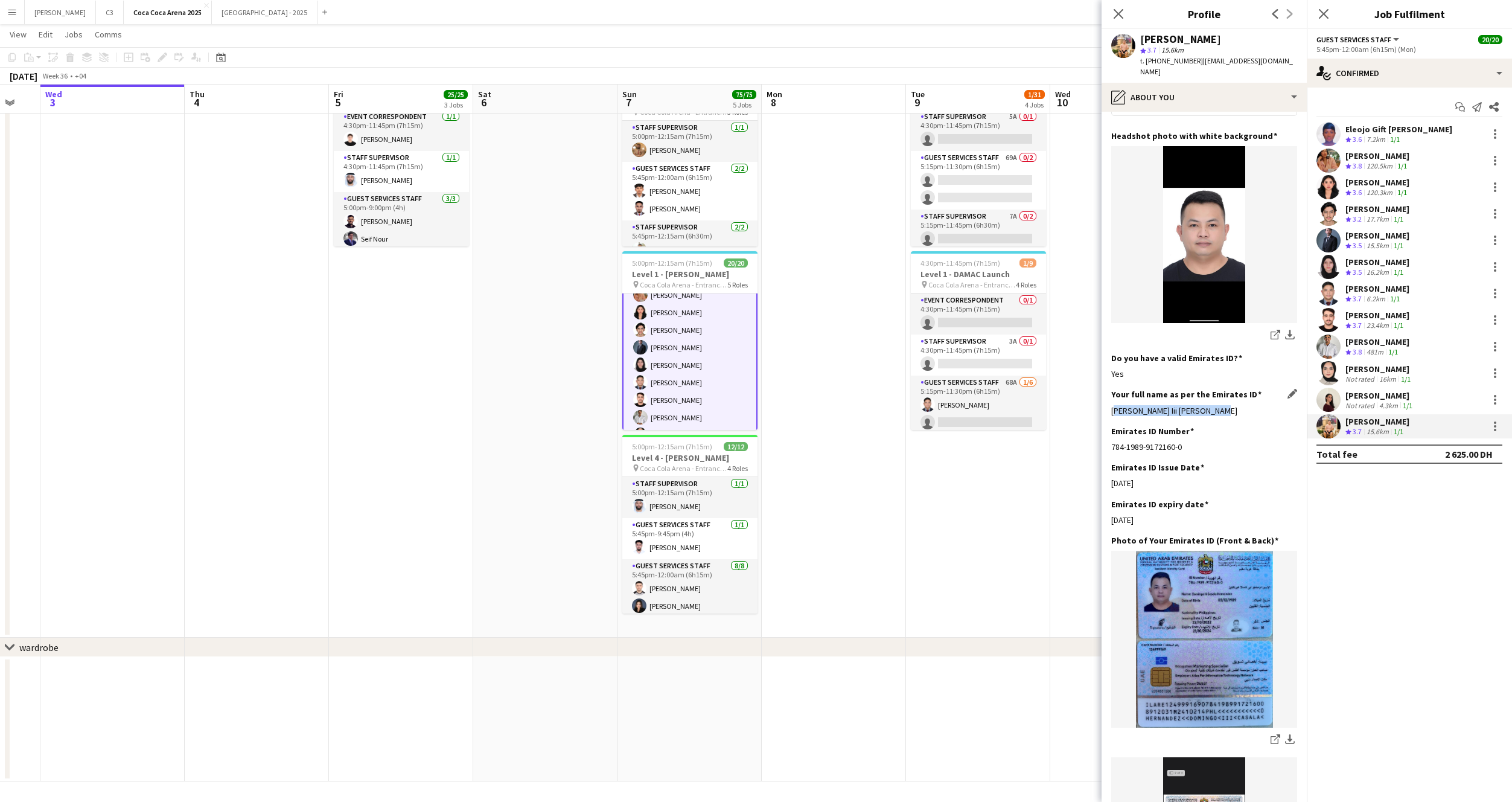
drag, startPoint x: 1223, startPoint y: 400, endPoint x: 1112, endPoint y: 401, distance: 111.0
click at [1112, 405] on div "Domingo Iii Casala Hernandez" at bounding box center [1204, 411] width 186 height 11
click at [679, 397] on app-card-role "Staff Supervisor 2/2 5:45pm-12:15am (6h30m) Marium Younus Lin Ghadry" at bounding box center [690, 400] width 135 height 58
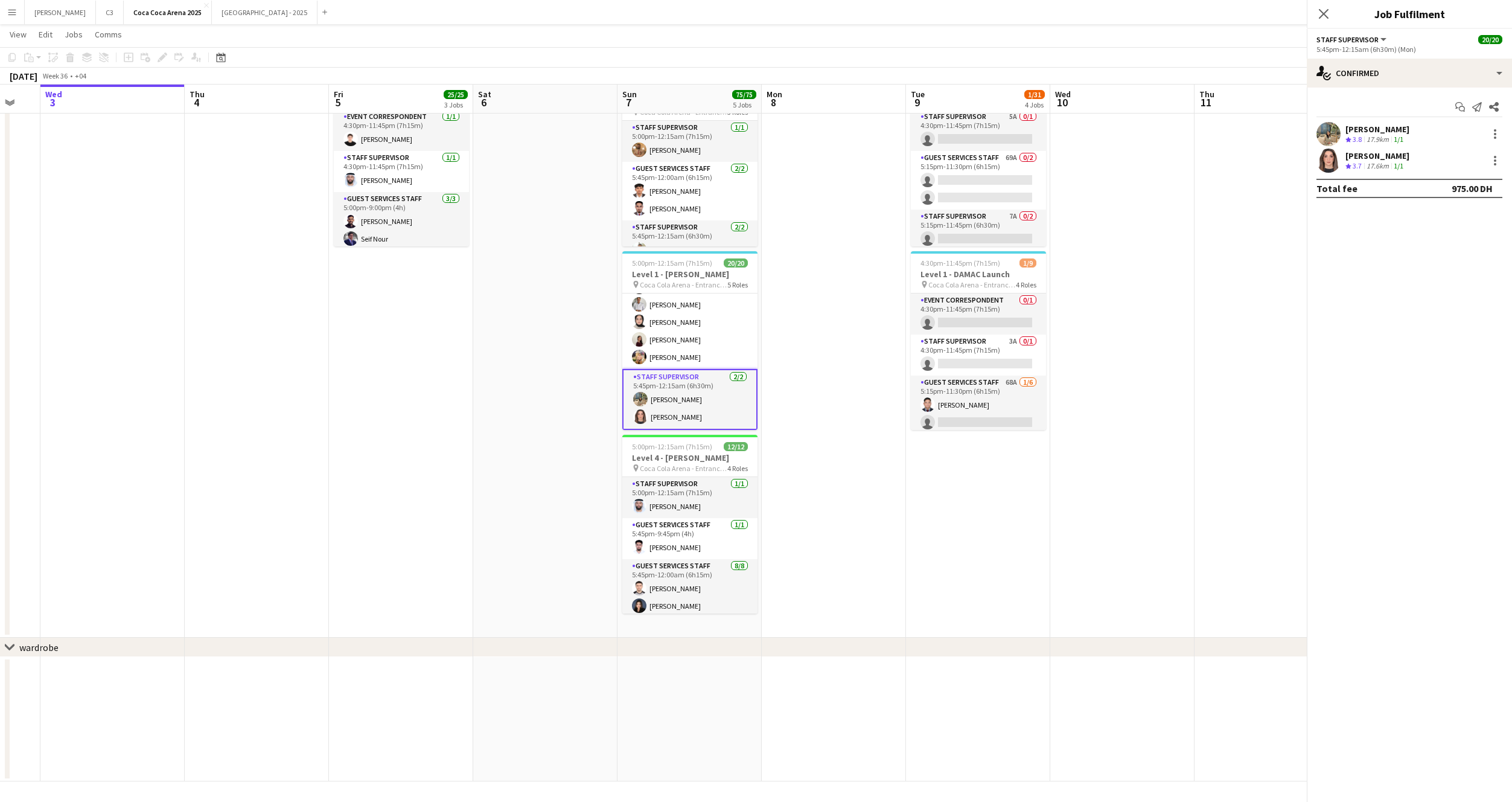
scroll to position [333, 0]
click at [1329, 164] on app-user-avatar at bounding box center [1328, 160] width 24 height 24
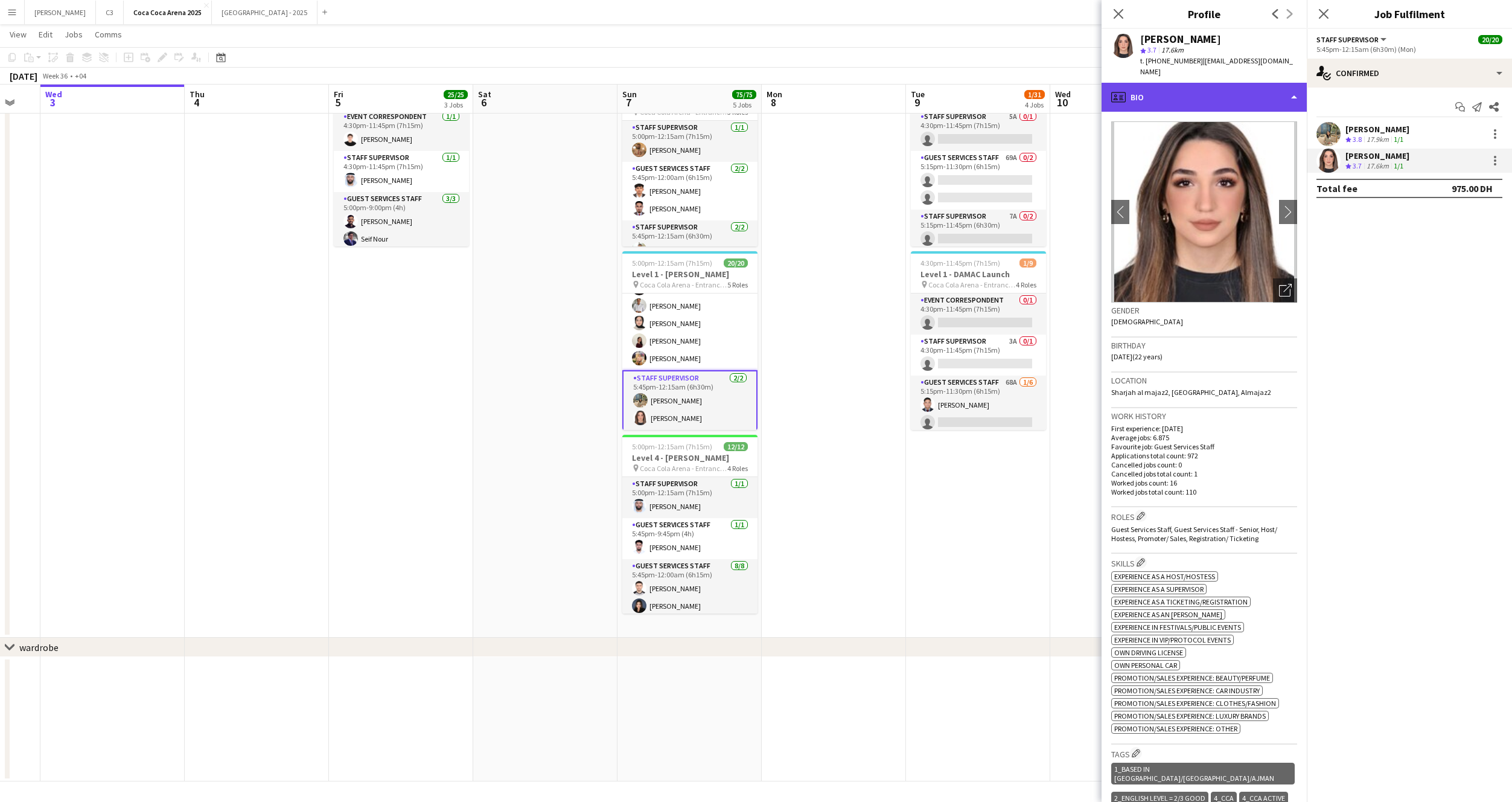
click at [1220, 92] on div "profile Bio" at bounding box center [1204, 97] width 205 height 29
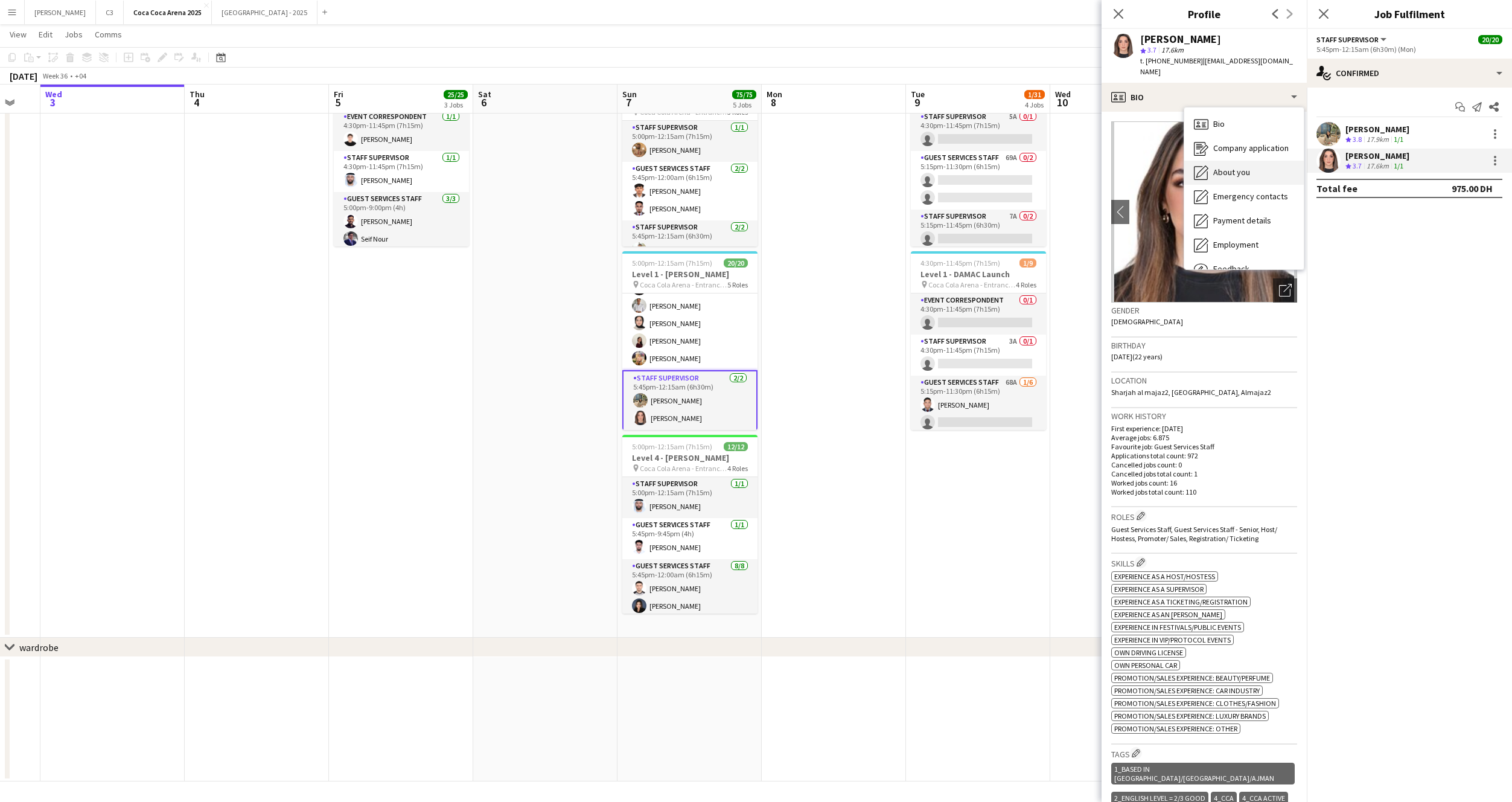
click at [1234, 167] on span "About you" at bounding box center [1232, 172] width 37 height 11
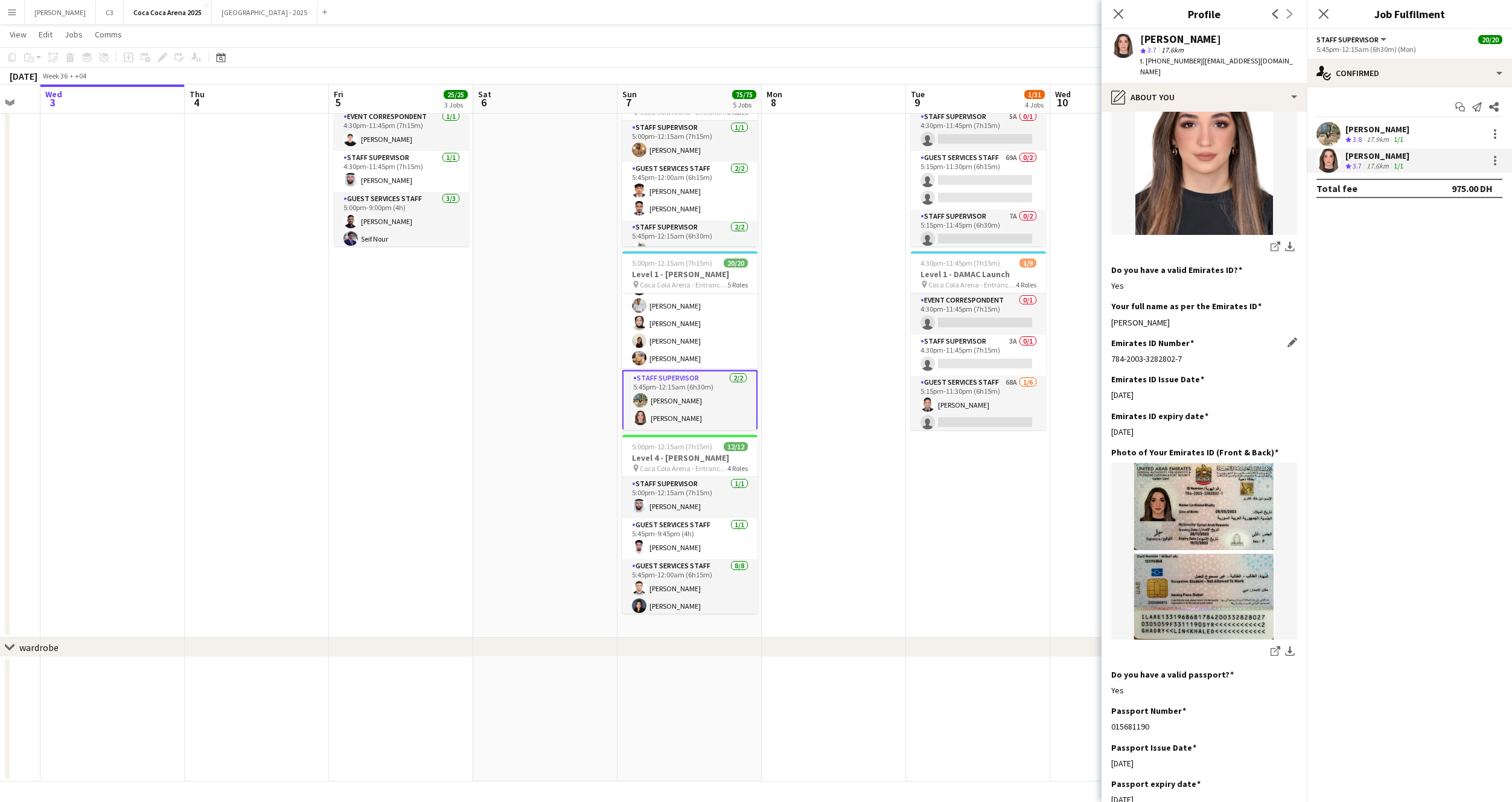
scroll to position [283, 0]
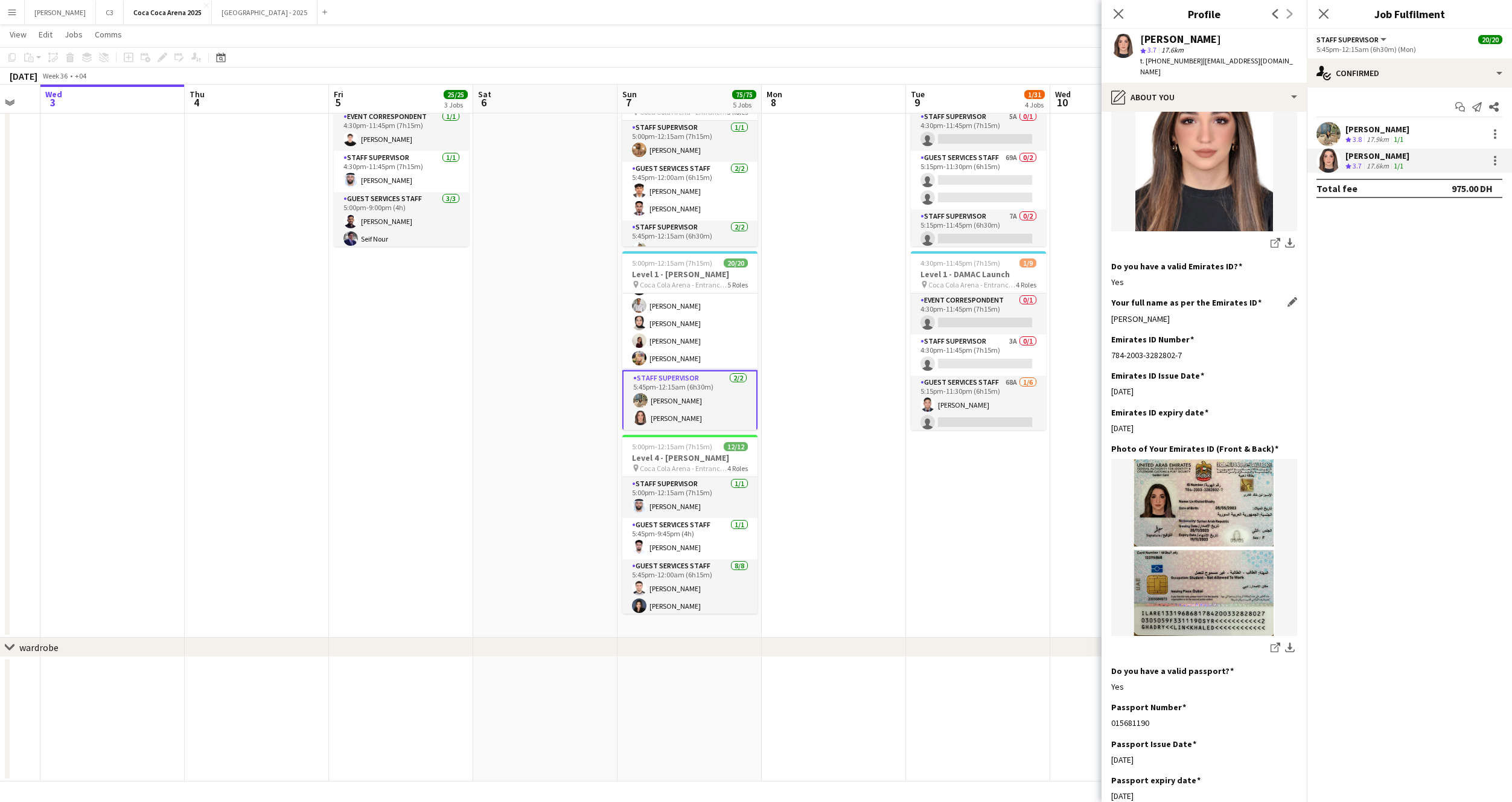
drag, startPoint x: 1191, startPoint y: 296, endPoint x: 1112, endPoint y: 295, distance: 79.0
click at [1112, 313] on div "Lin Khaled Ghadry" at bounding box center [1204, 319] width 186 height 11
click at [1329, 139] on app-user-avatar at bounding box center [1328, 134] width 24 height 24
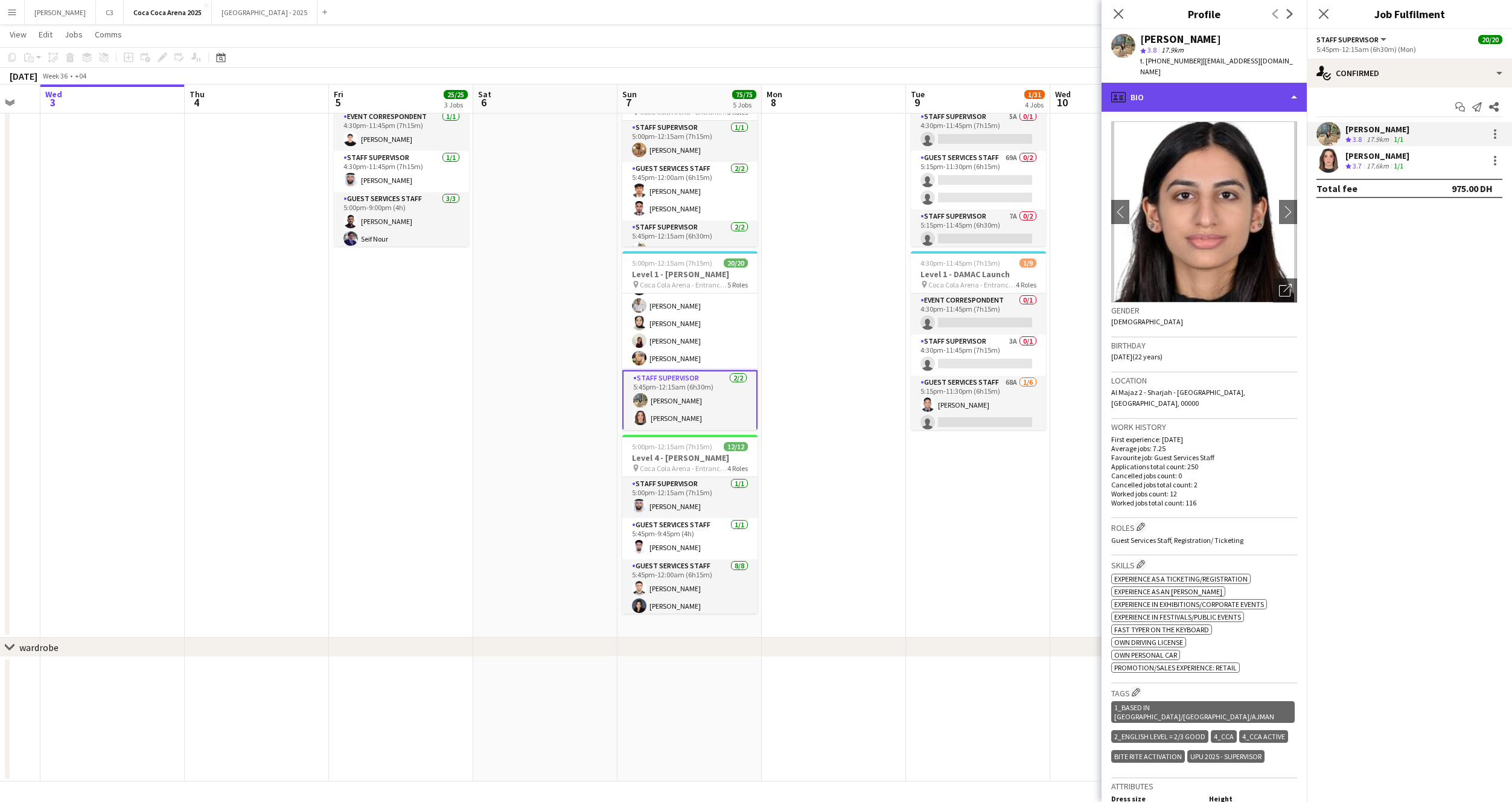
click at [1194, 93] on div "profile Bio" at bounding box center [1204, 97] width 205 height 29
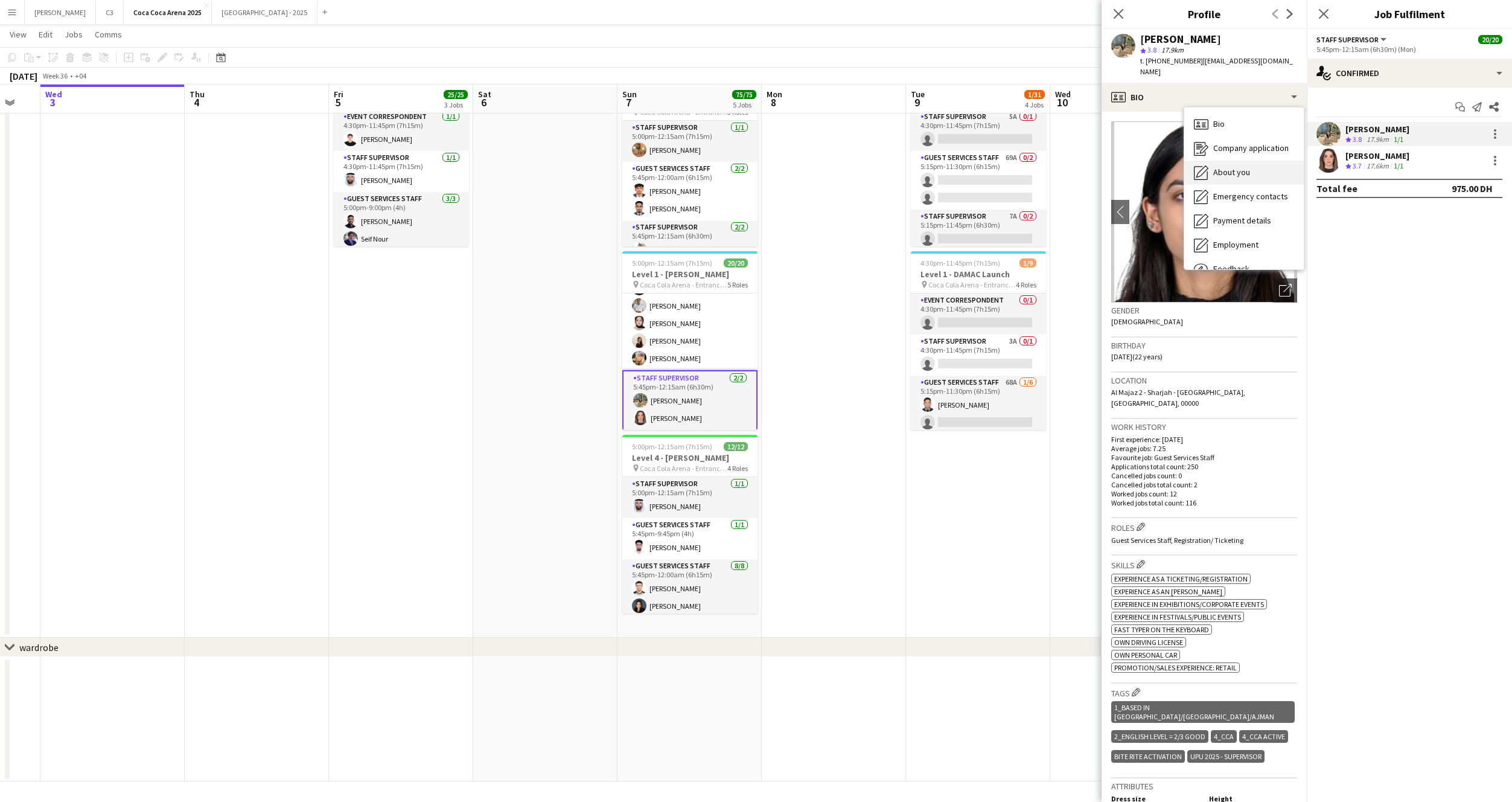
click at [1227, 161] on div "About you About you" at bounding box center [1244, 173] width 119 height 24
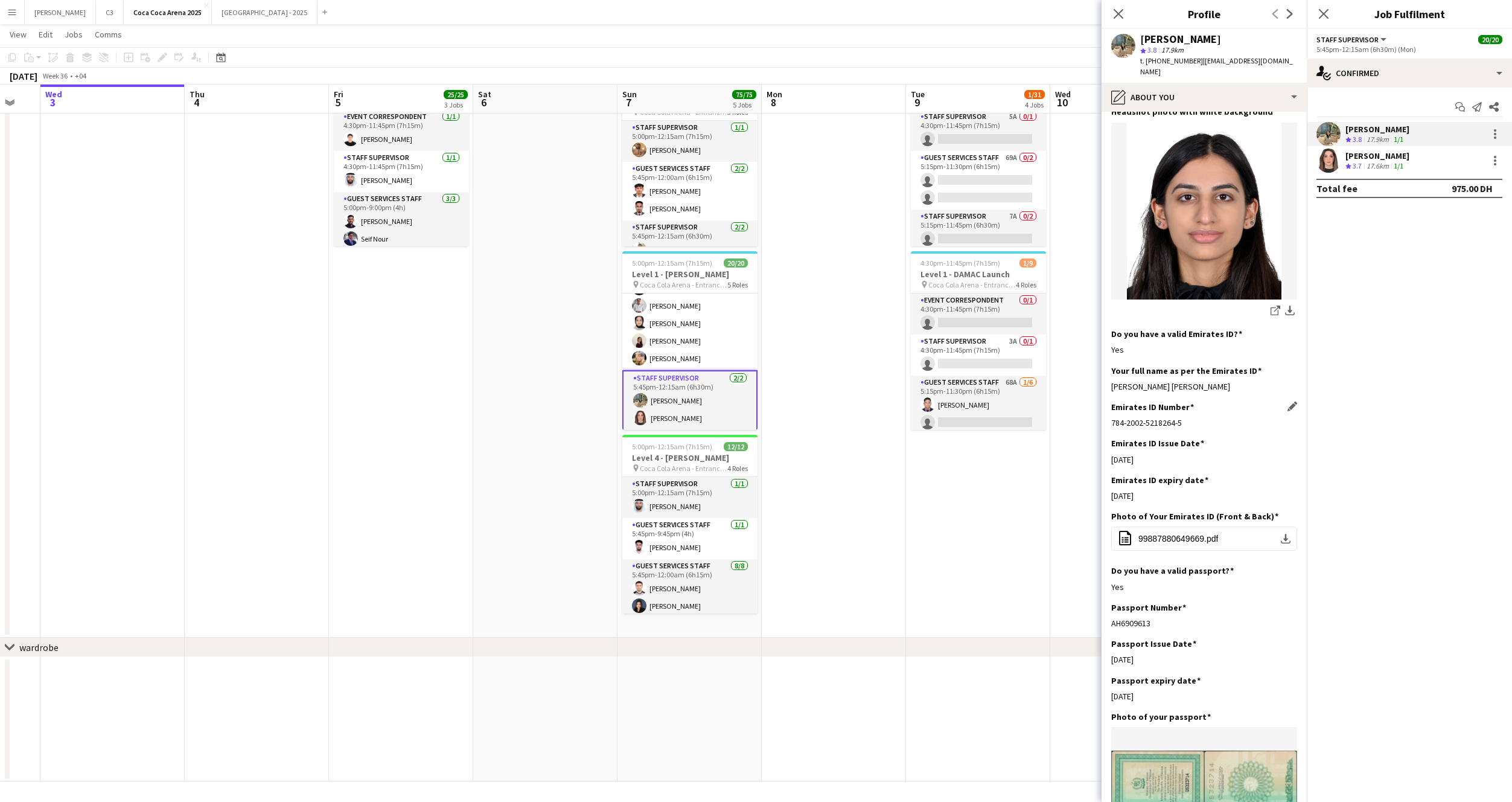
scroll to position [229, 0]
drag, startPoint x: 1251, startPoint y: 347, endPoint x: 1112, endPoint y: 356, distance: 139.3
click at [1112, 379] on div "Marium Younus Muhammad Younus" at bounding box center [1204, 384] width 186 height 11
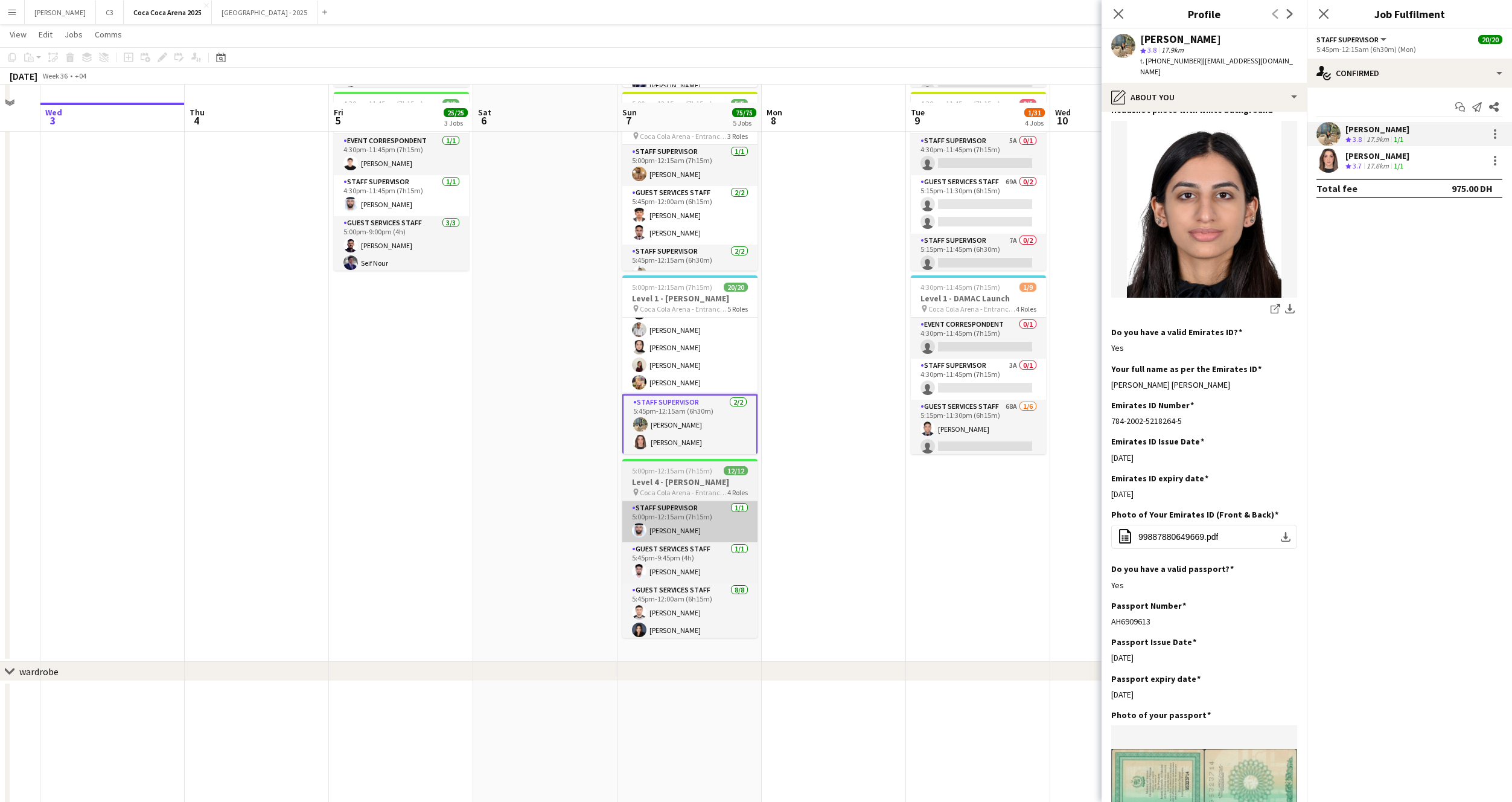
scroll to position [414, 0]
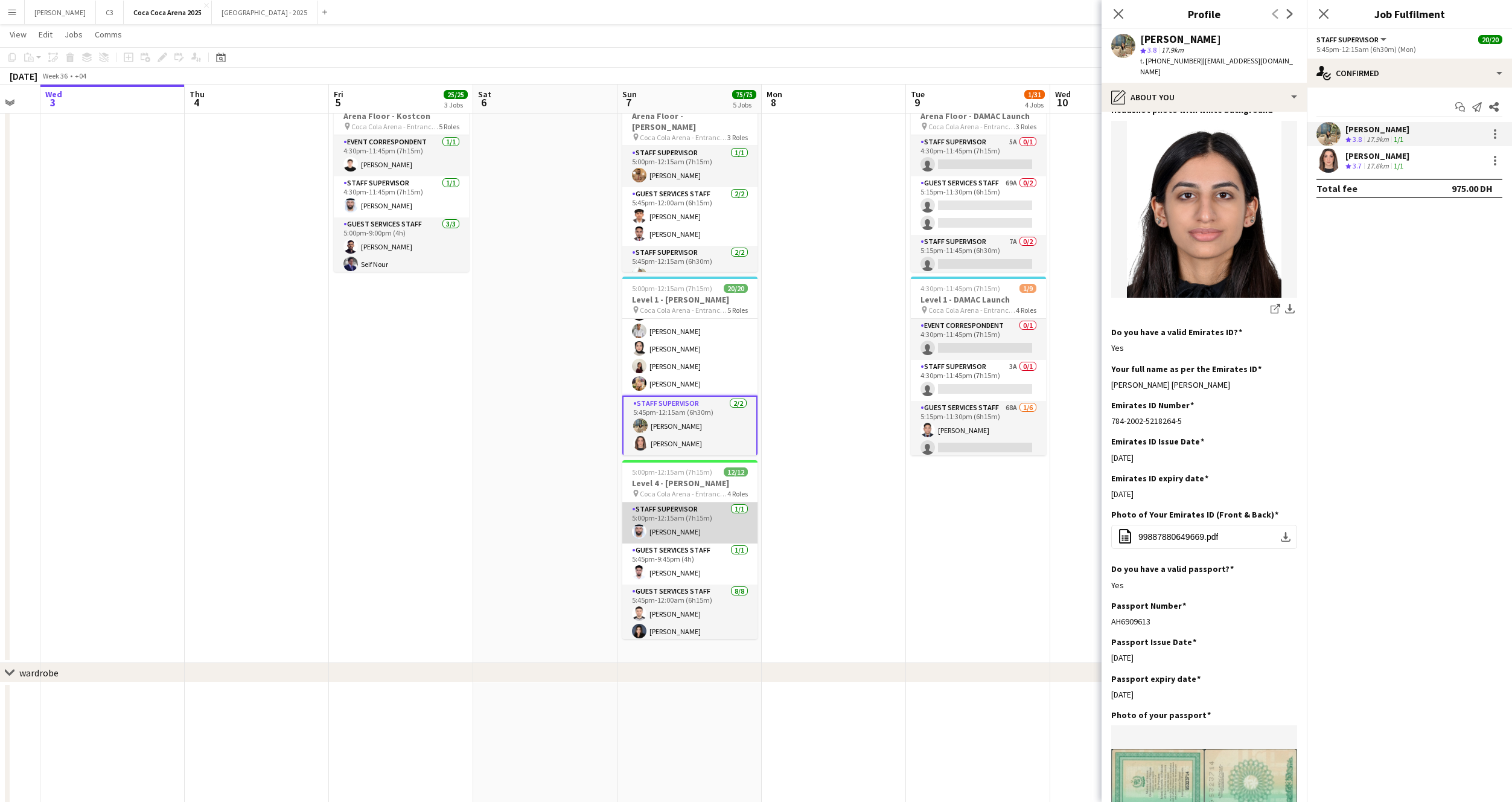
click at [702, 528] on app-card-role "Staff Supervisor 1/1 5:00pm-12:15am (7h15m) Ahmad Chabi" at bounding box center [690, 523] width 135 height 41
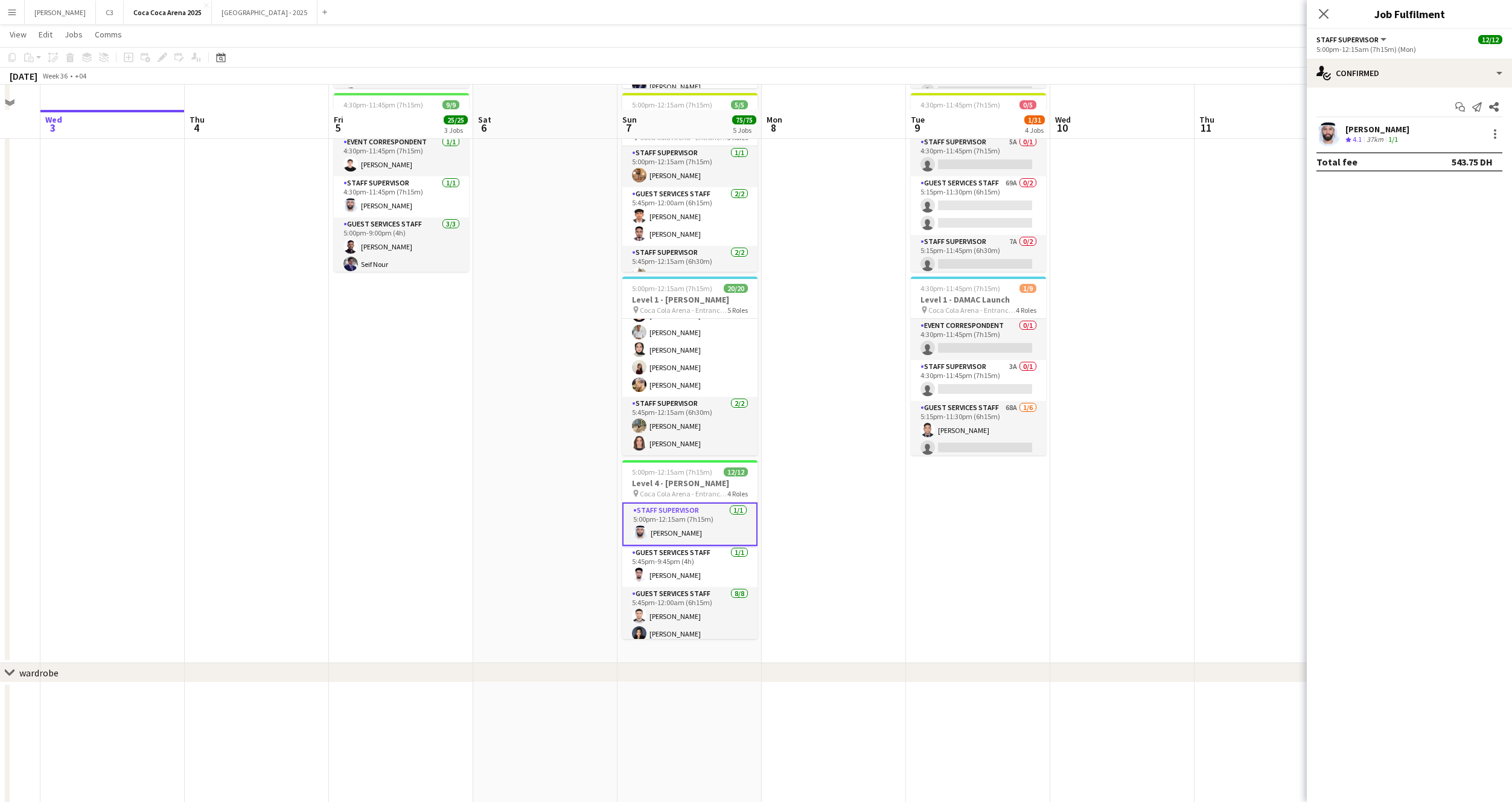
scroll to position [439, 0]
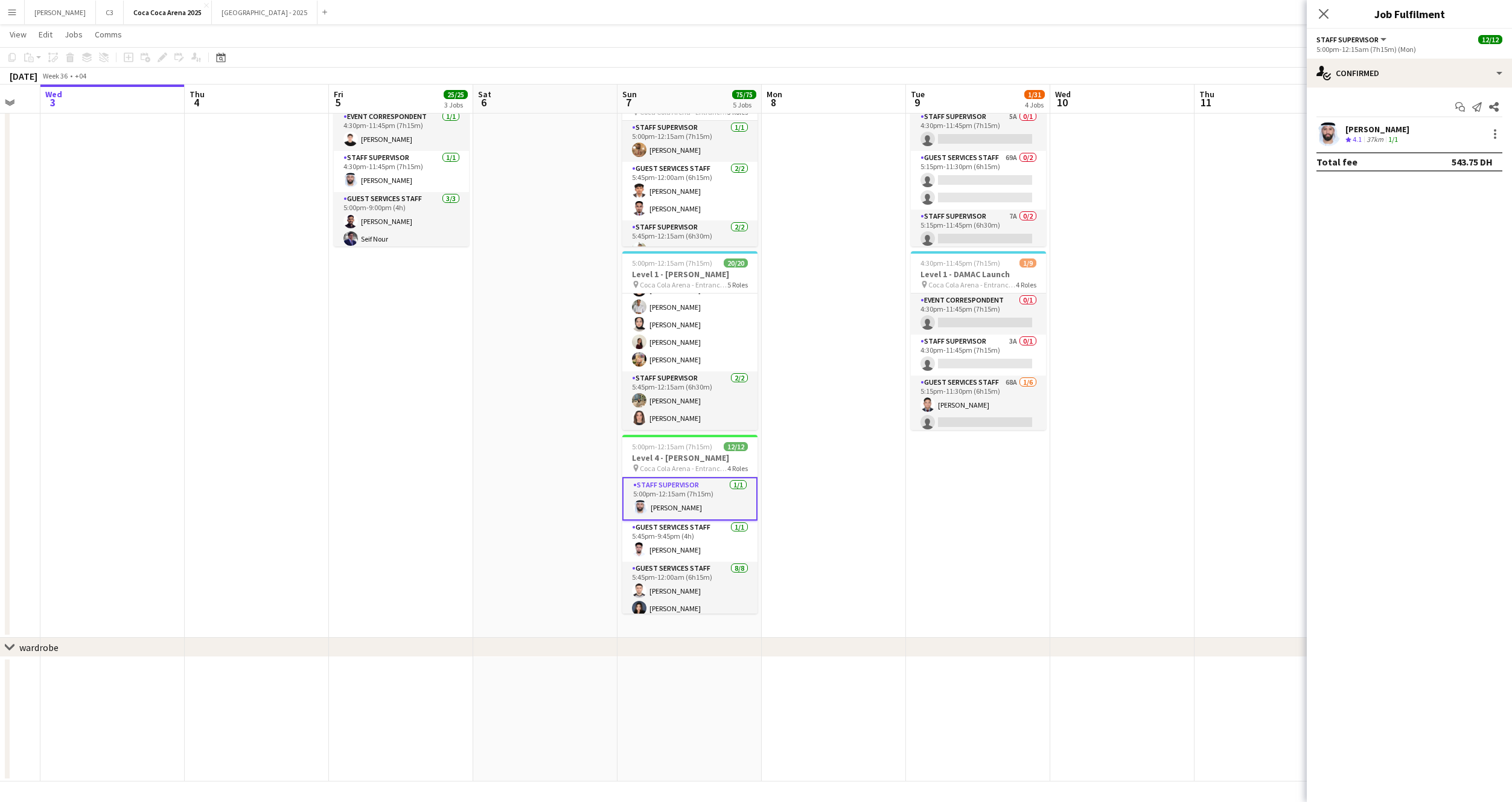
click at [1329, 137] on app-user-avatar at bounding box center [1328, 134] width 24 height 24
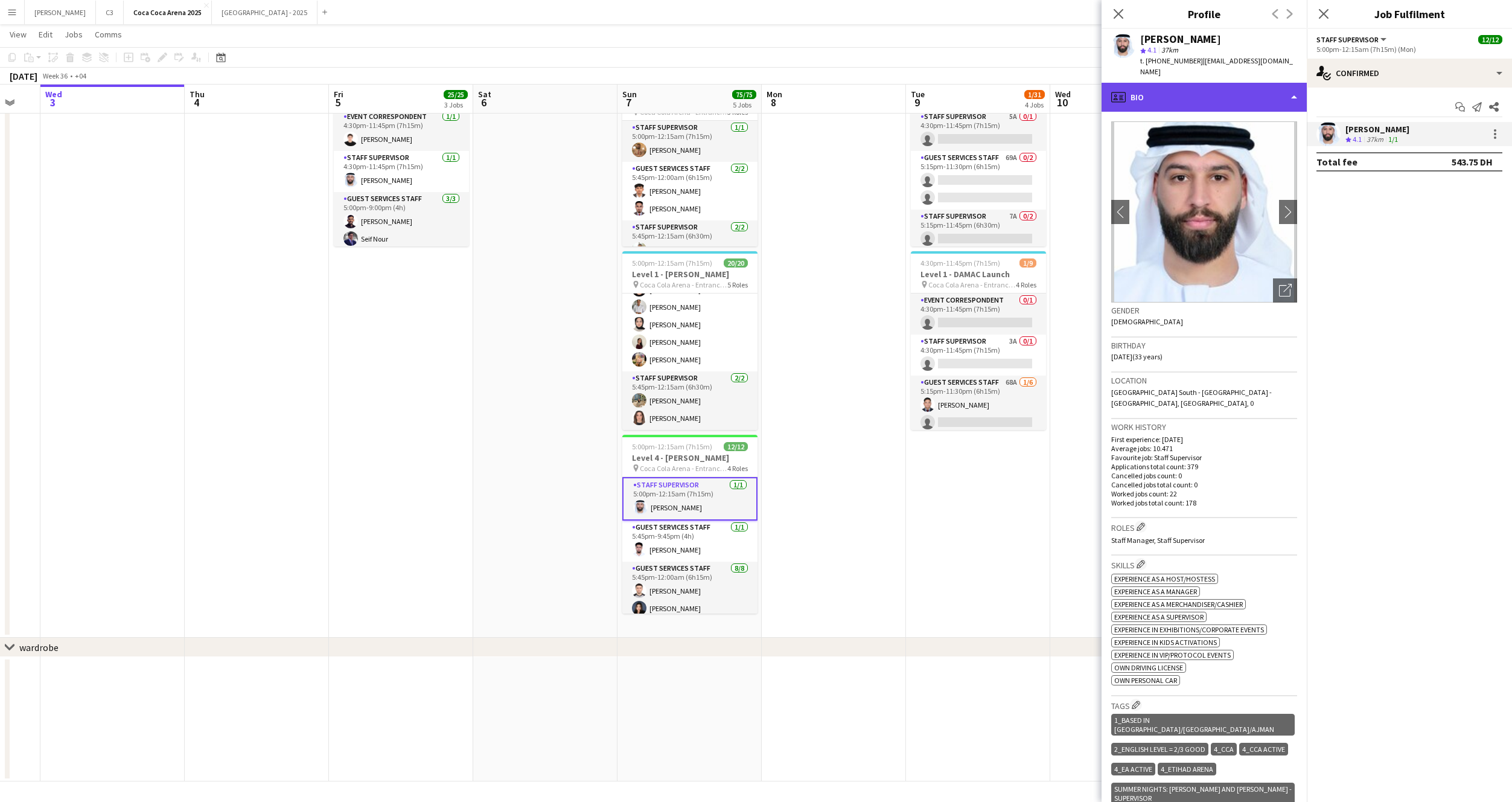
click at [1209, 83] on div "profile Bio" at bounding box center [1204, 97] width 205 height 29
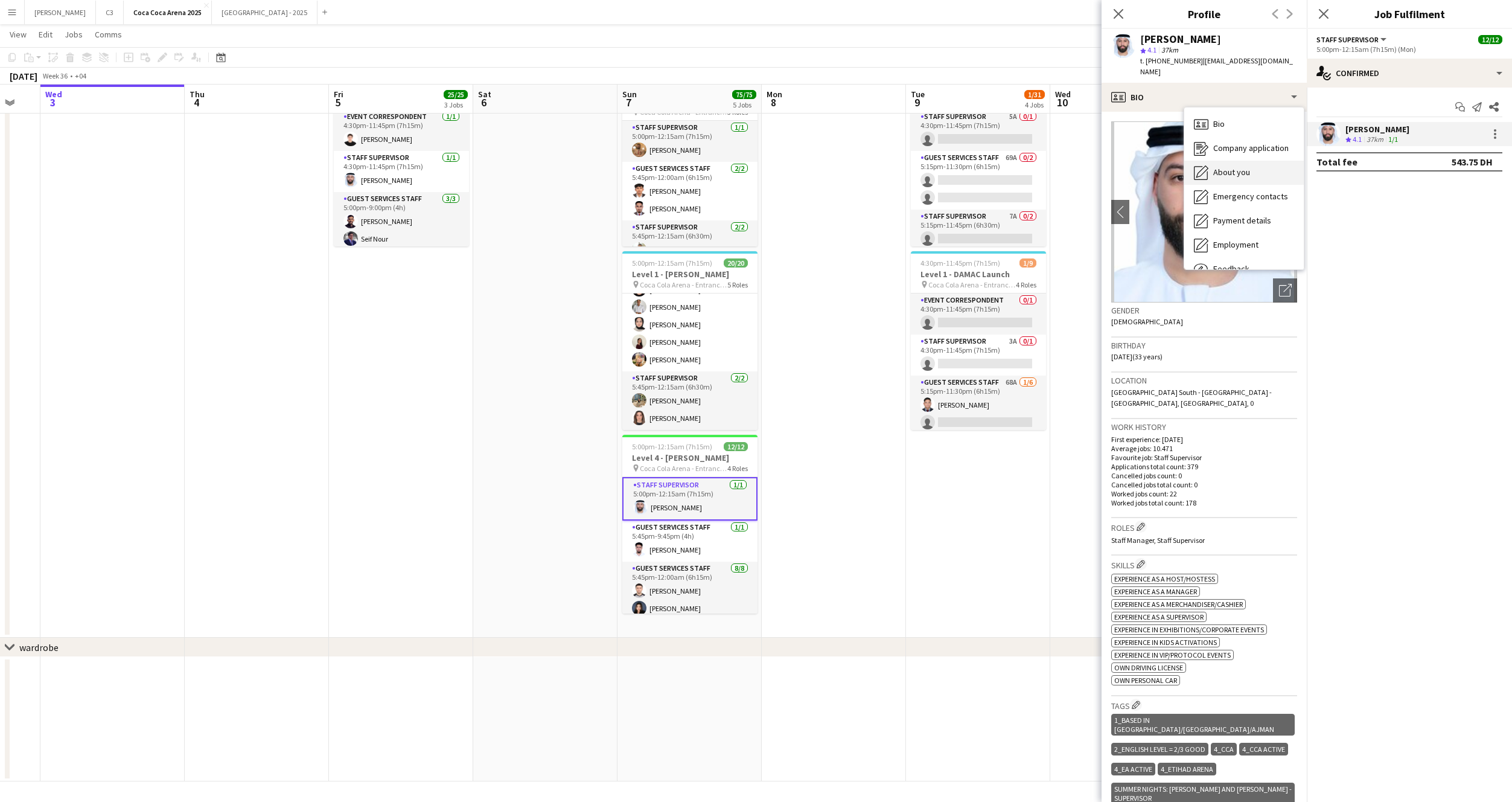
click at [1226, 161] on div "About you About you" at bounding box center [1244, 173] width 119 height 24
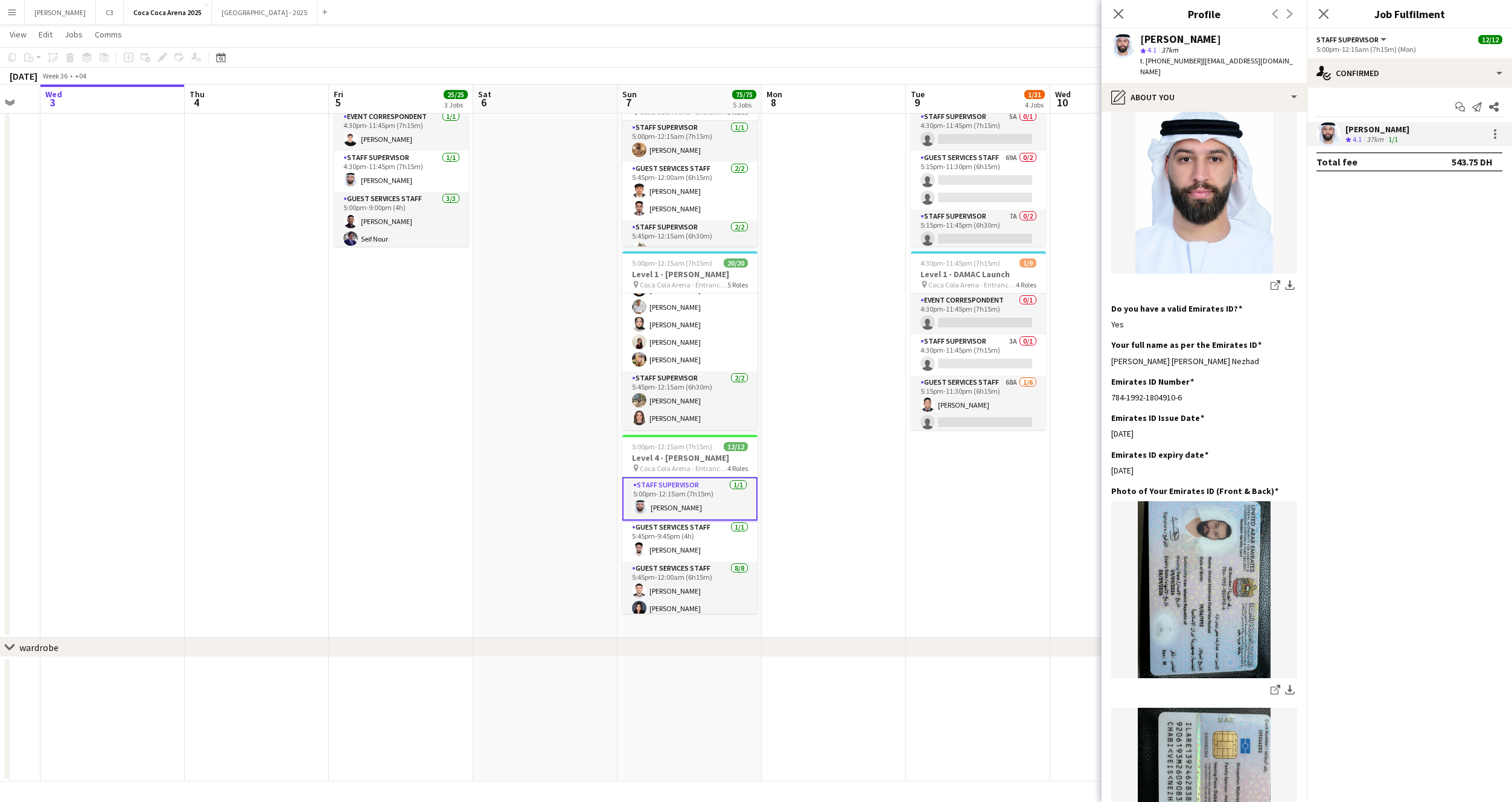
scroll to position [243, 0]
drag, startPoint x: 1251, startPoint y: 338, endPoint x: 1107, endPoint y: 338, distance: 144.0
click at [1107, 338] on app-section-data-types "Bio Edit this field I am Ahmed, a dedicated site event manager with over a deca…" at bounding box center [1204, 457] width 205 height 690
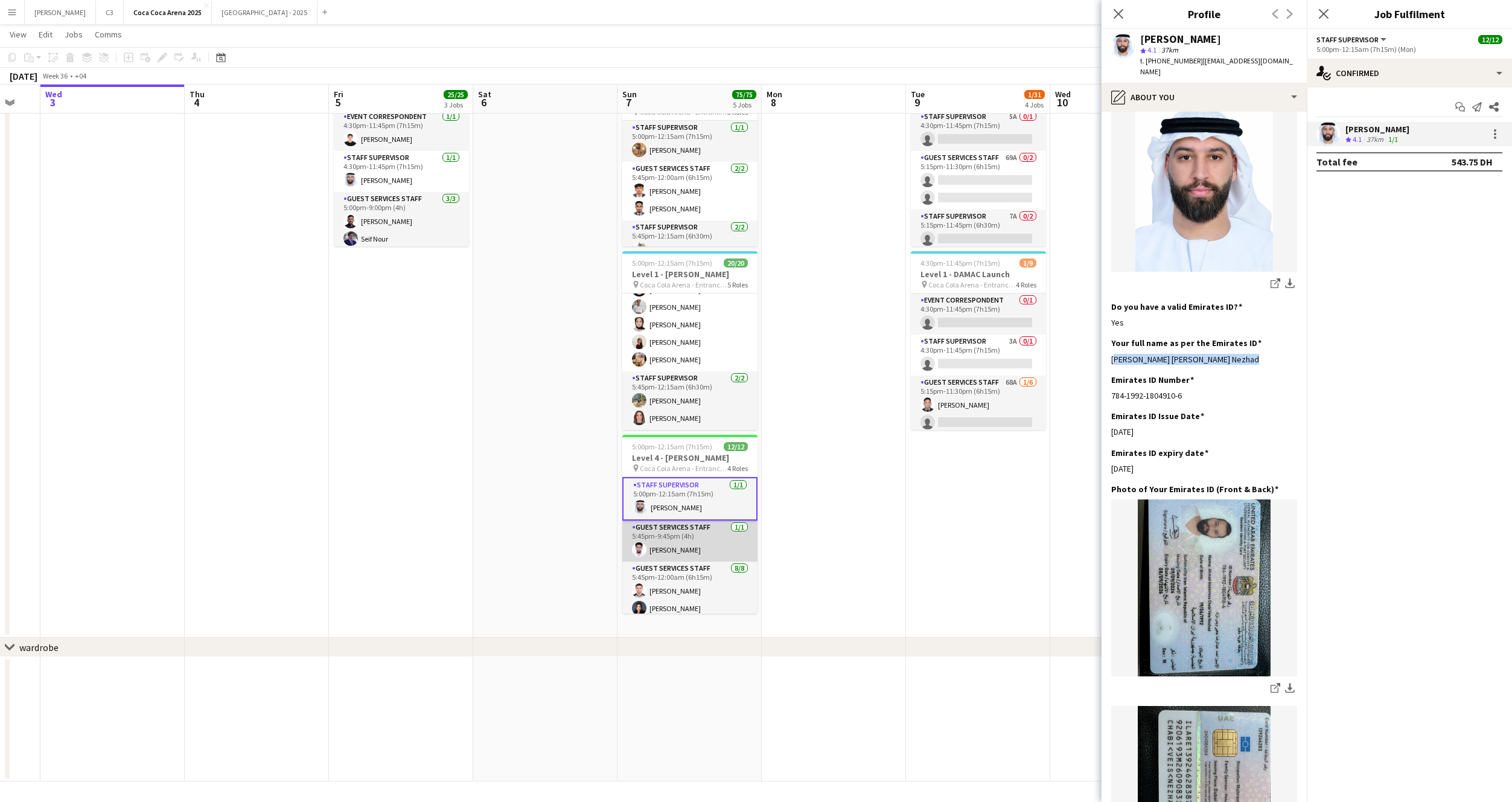
click at [707, 546] on app-card-role "Guest Services Staff 1/1 5:45pm-9:45pm (4h) Ali Hachem" at bounding box center [690, 541] width 135 height 41
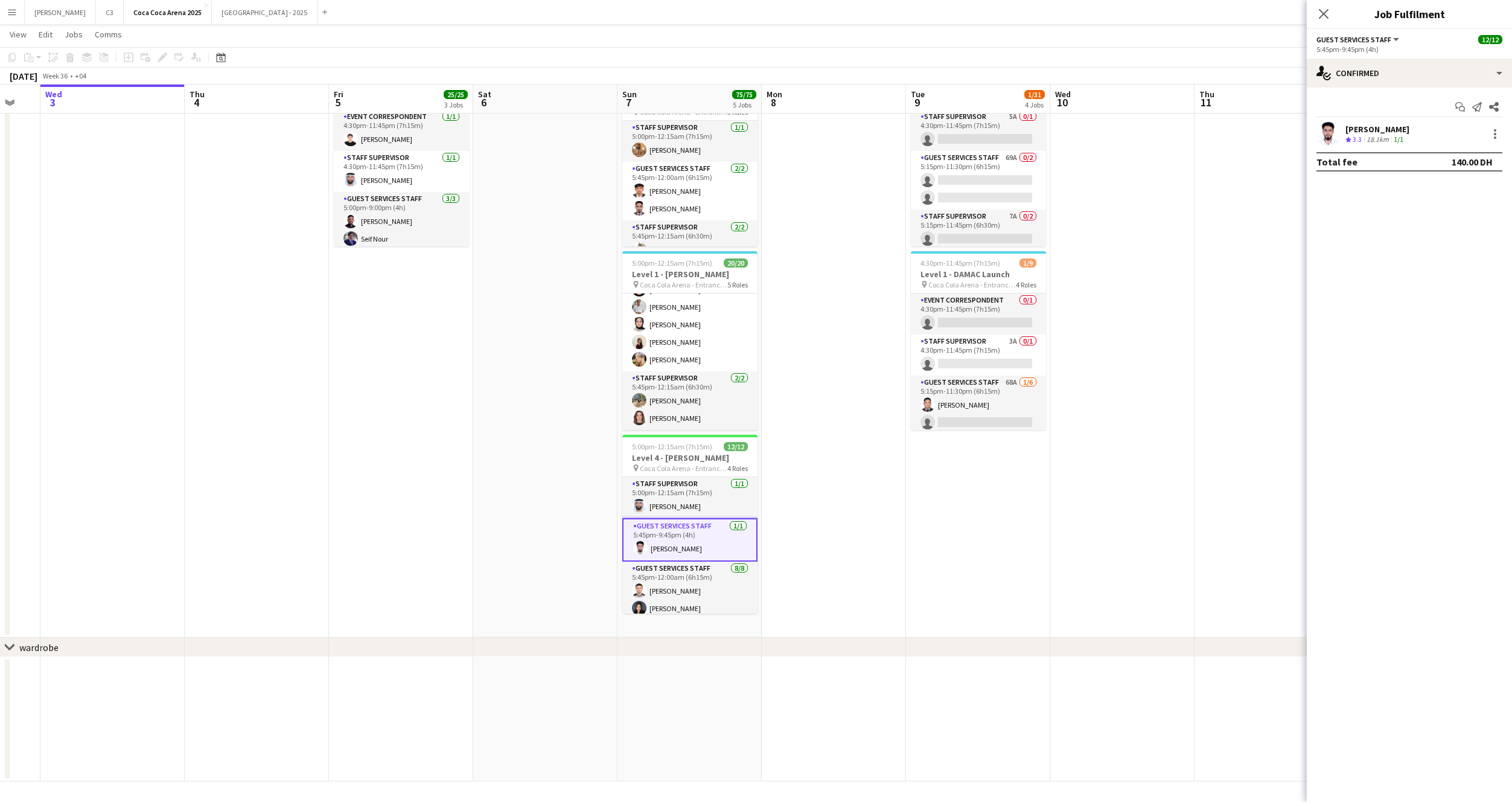
click at [1316, 132] on app-user-avatar at bounding box center [1328, 134] width 24 height 24
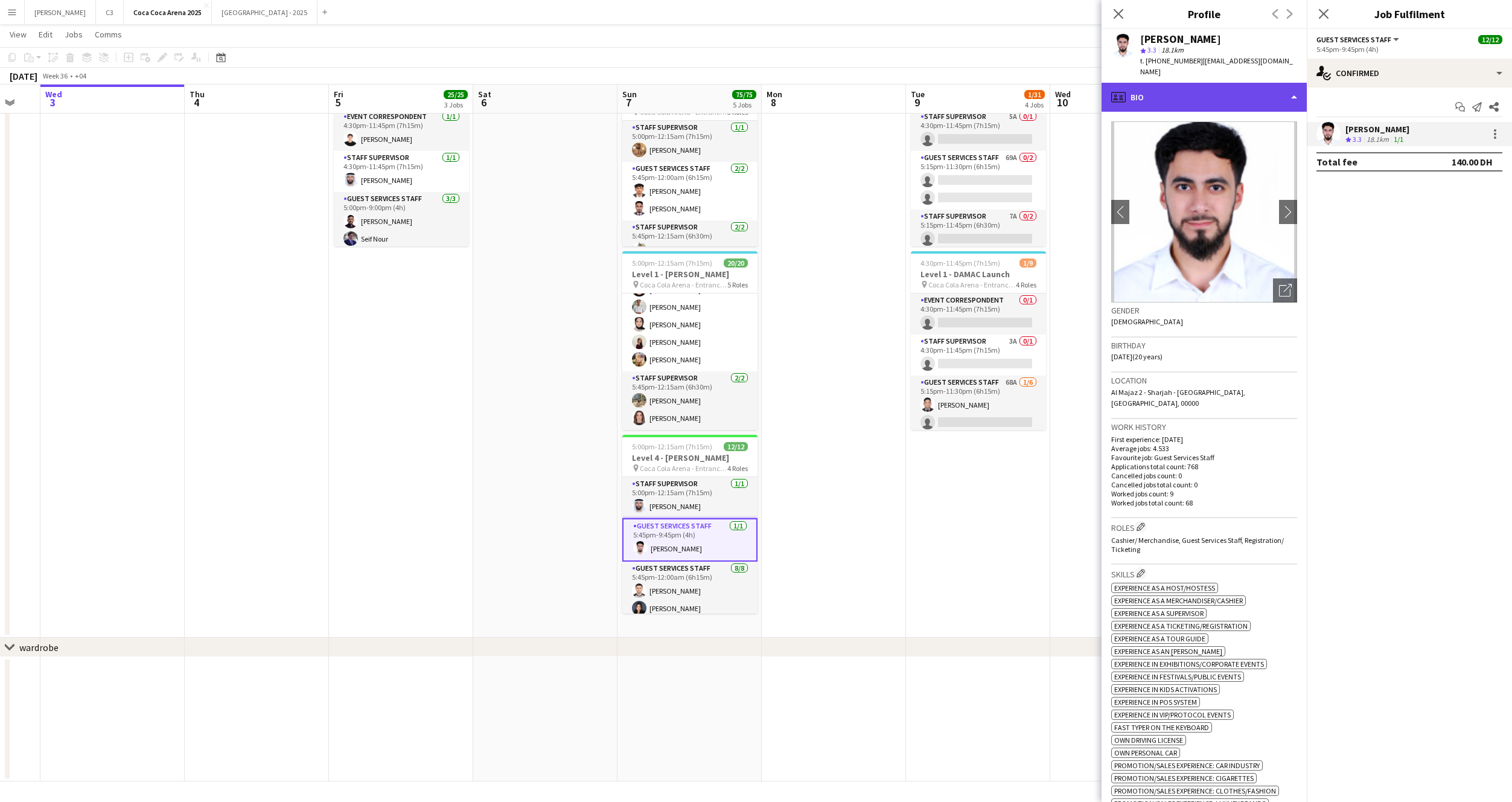
click at [1192, 83] on div "profile Bio" at bounding box center [1204, 97] width 205 height 29
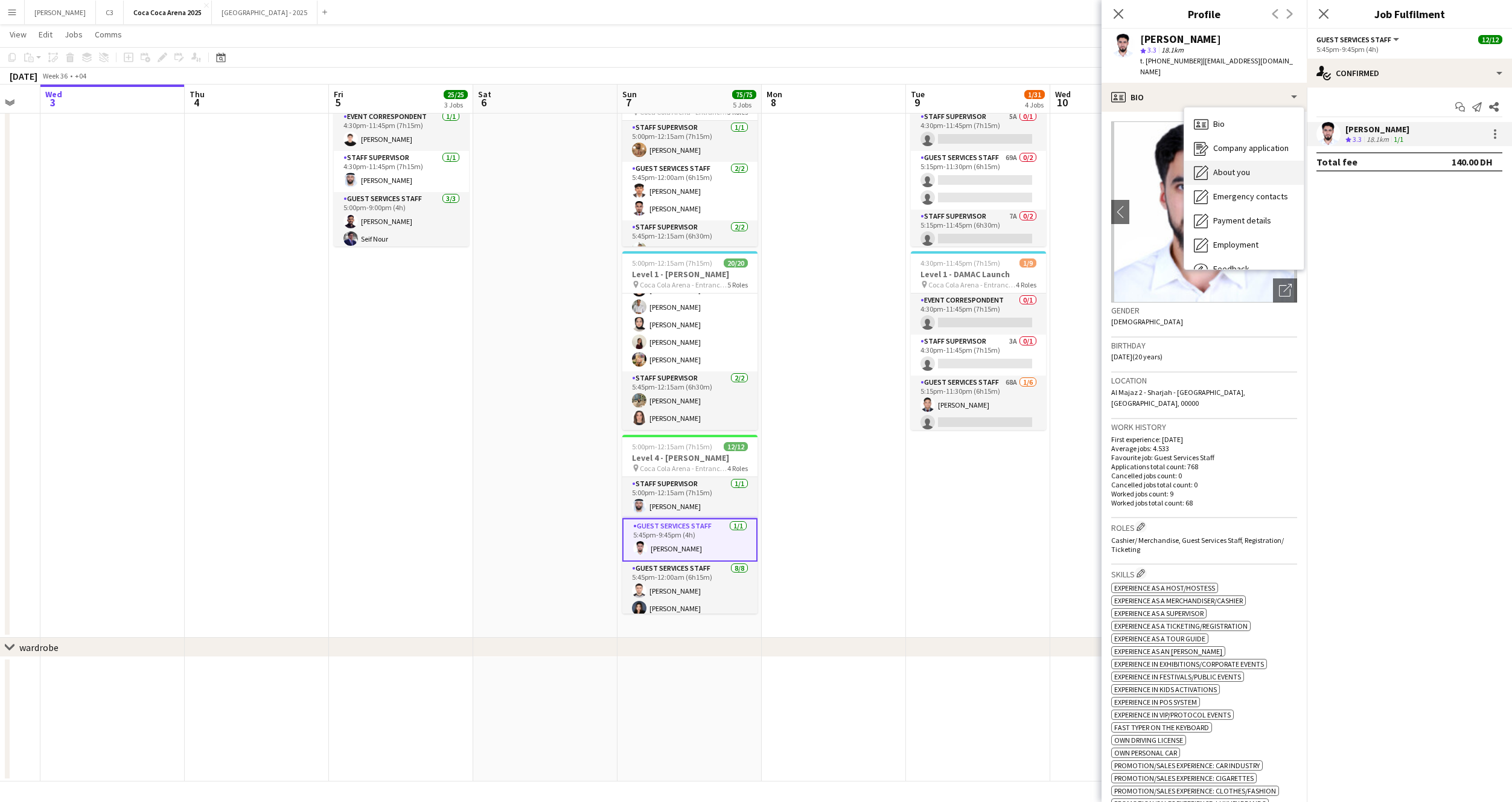
click at [1217, 161] on div "About you About you" at bounding box center [1244, 173] width 119 height 24
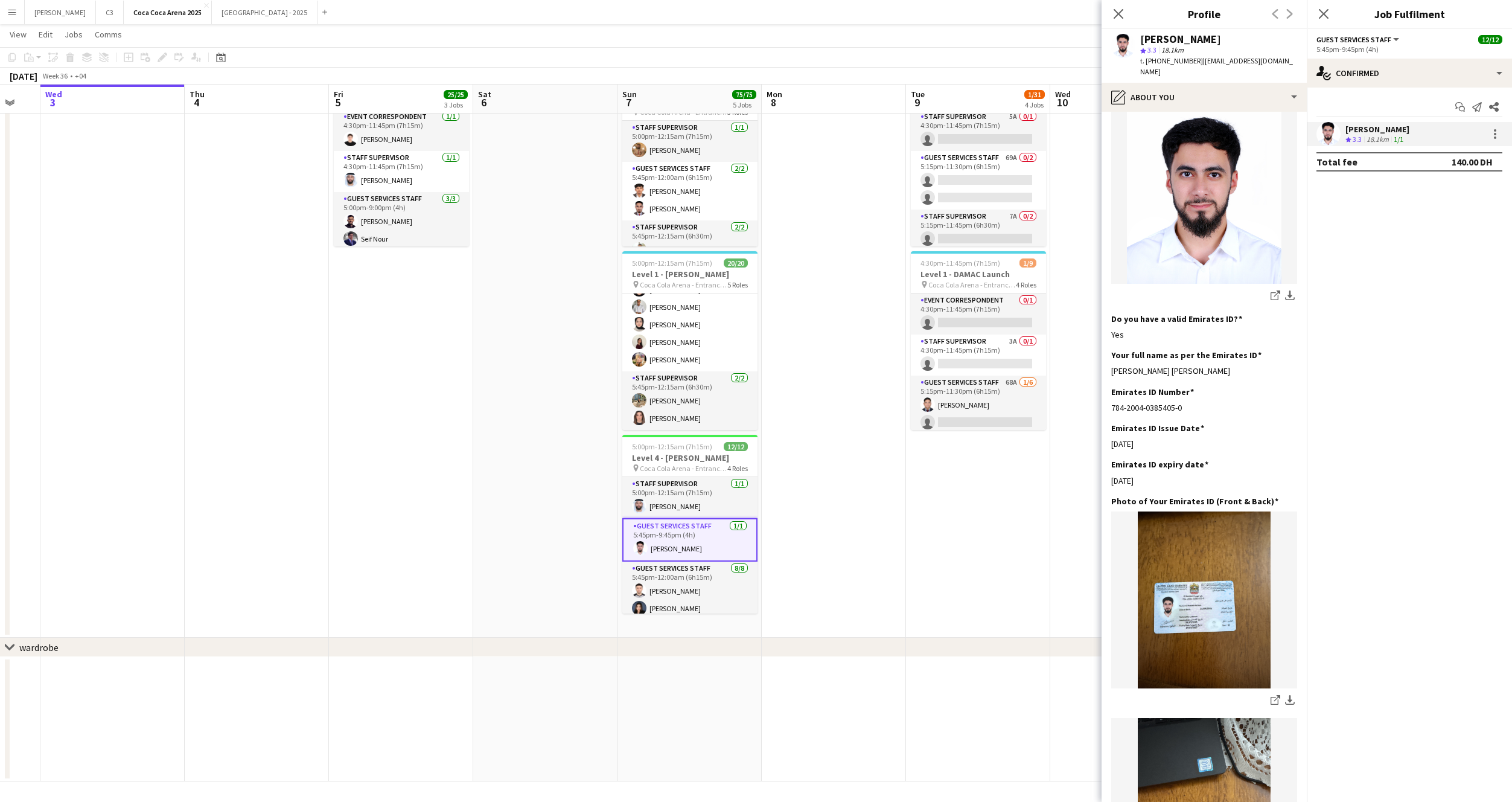
scroll to position [265, 0]
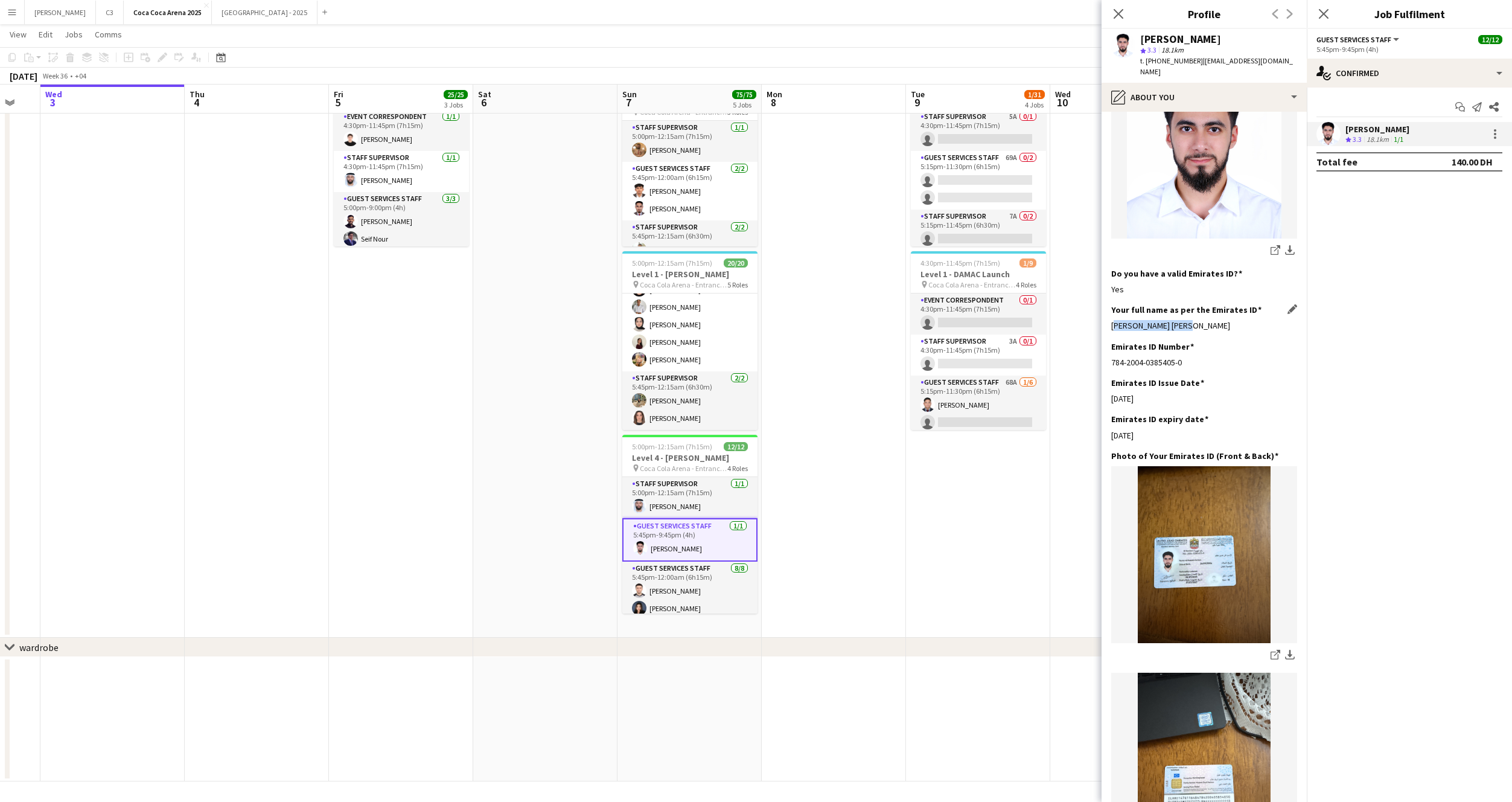
drag, startPoint x: 1193, startPoint y: 304, endPoint x: 1112, endPoint y: 304, distance: 81.0
click at [1112, 320] on div "Ali Hussein Hachem" at bounding box center [1204, 325] width 186 height 11
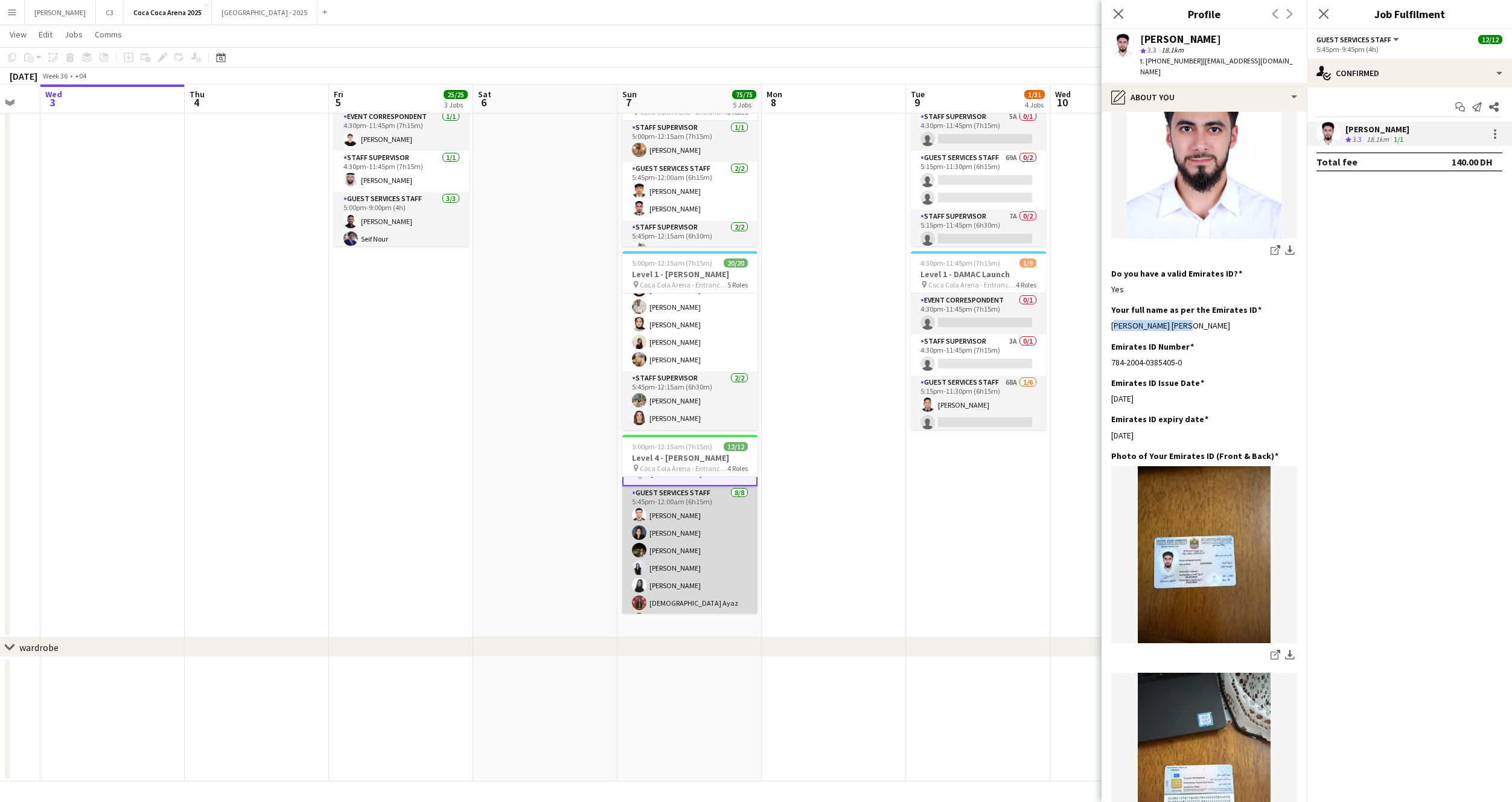
click at [677, 559] on app-card-role "Guest Services Staff 8/8 5:45pm-12:00am (6h15m) Hamza ALmohareb Camille Agustin…" at bounding box center [690, 568] width 135 height 164
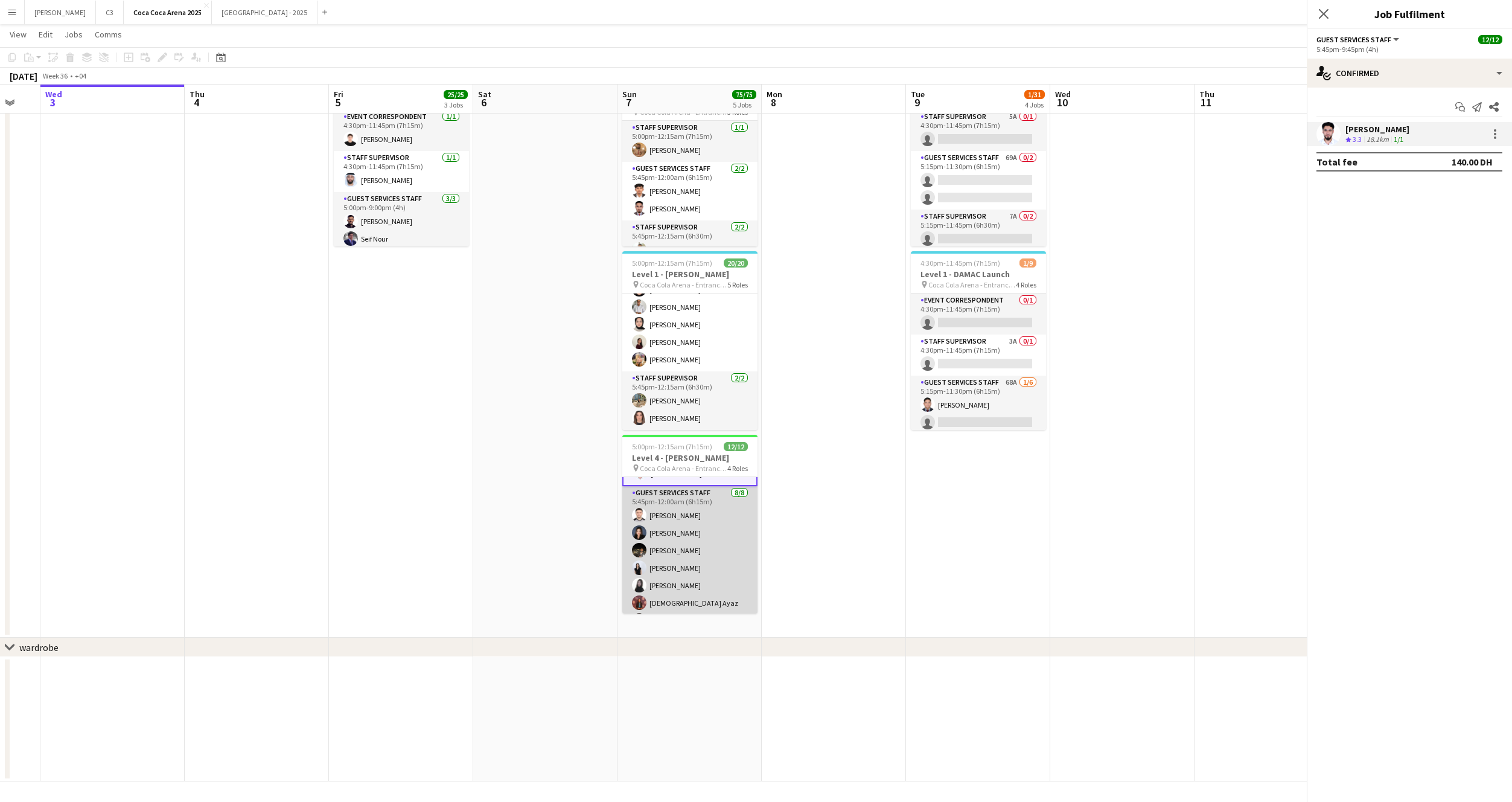
scroll to position [74, 0]
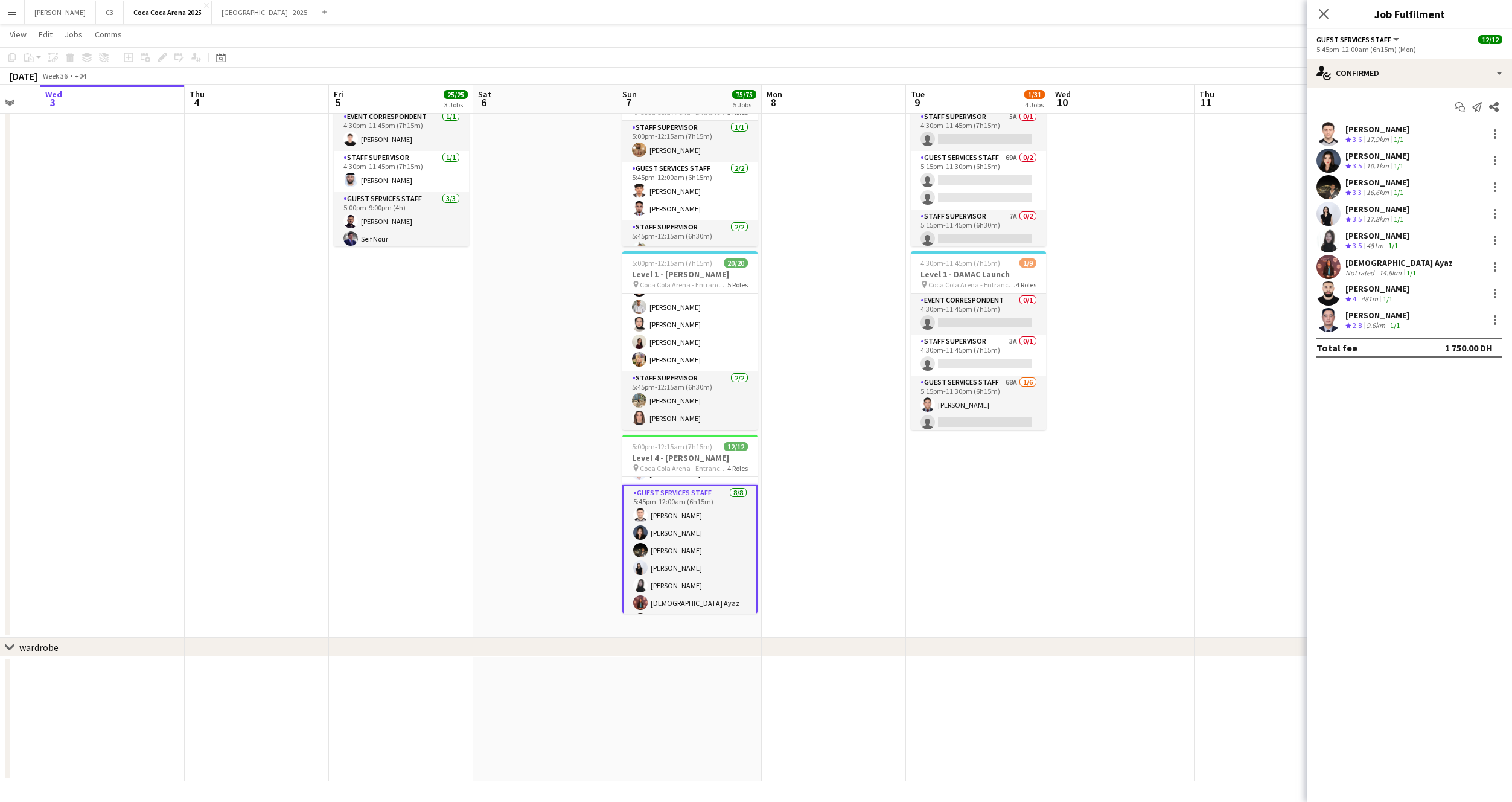
click at [1331, 130] on app-user-avatar at bounding box center [1328, 134] width 24 height 24
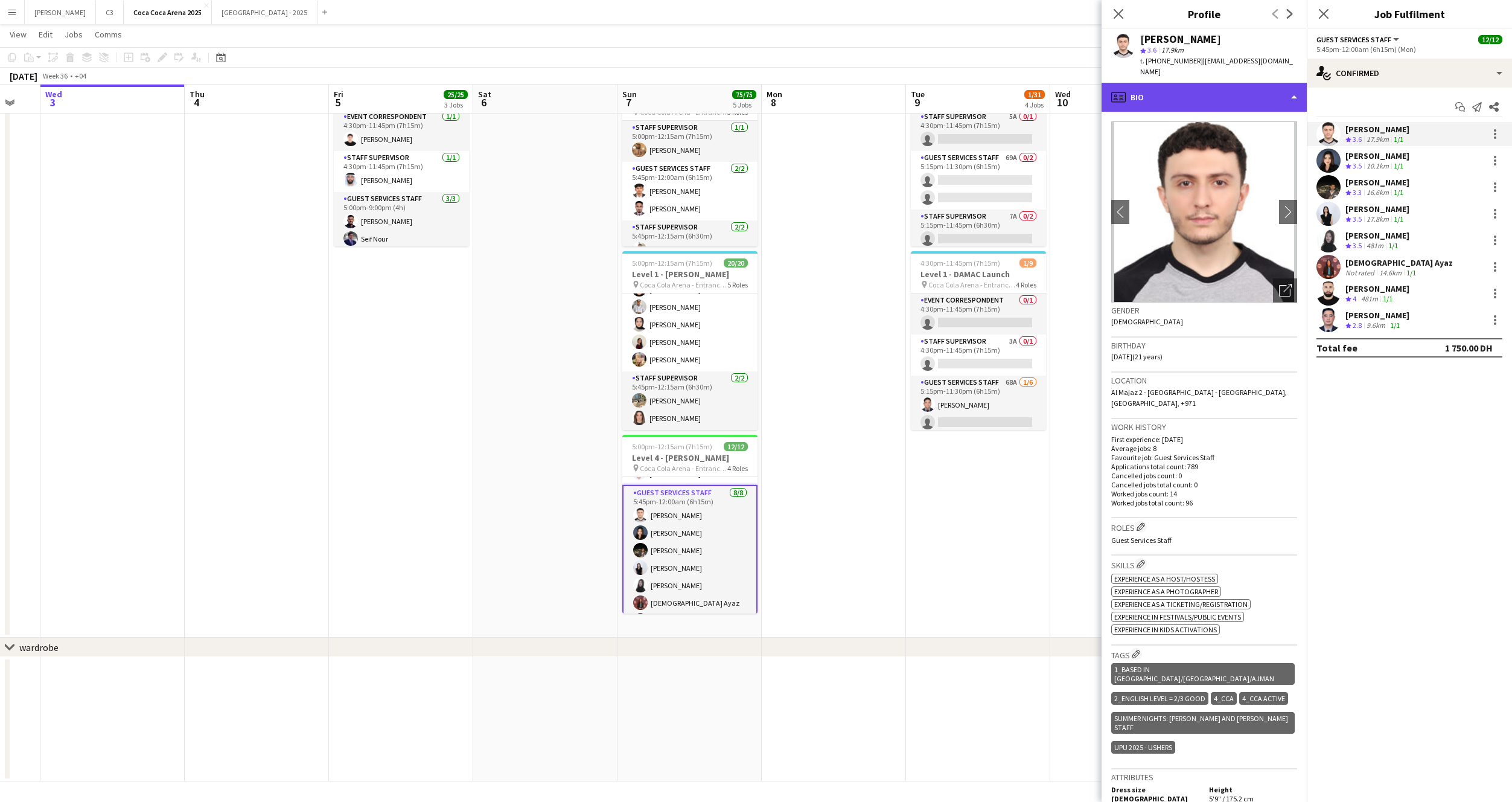
click at [1216, 83] on div "profile Bio" at bounding box center [1204, 97] width 205 height 29
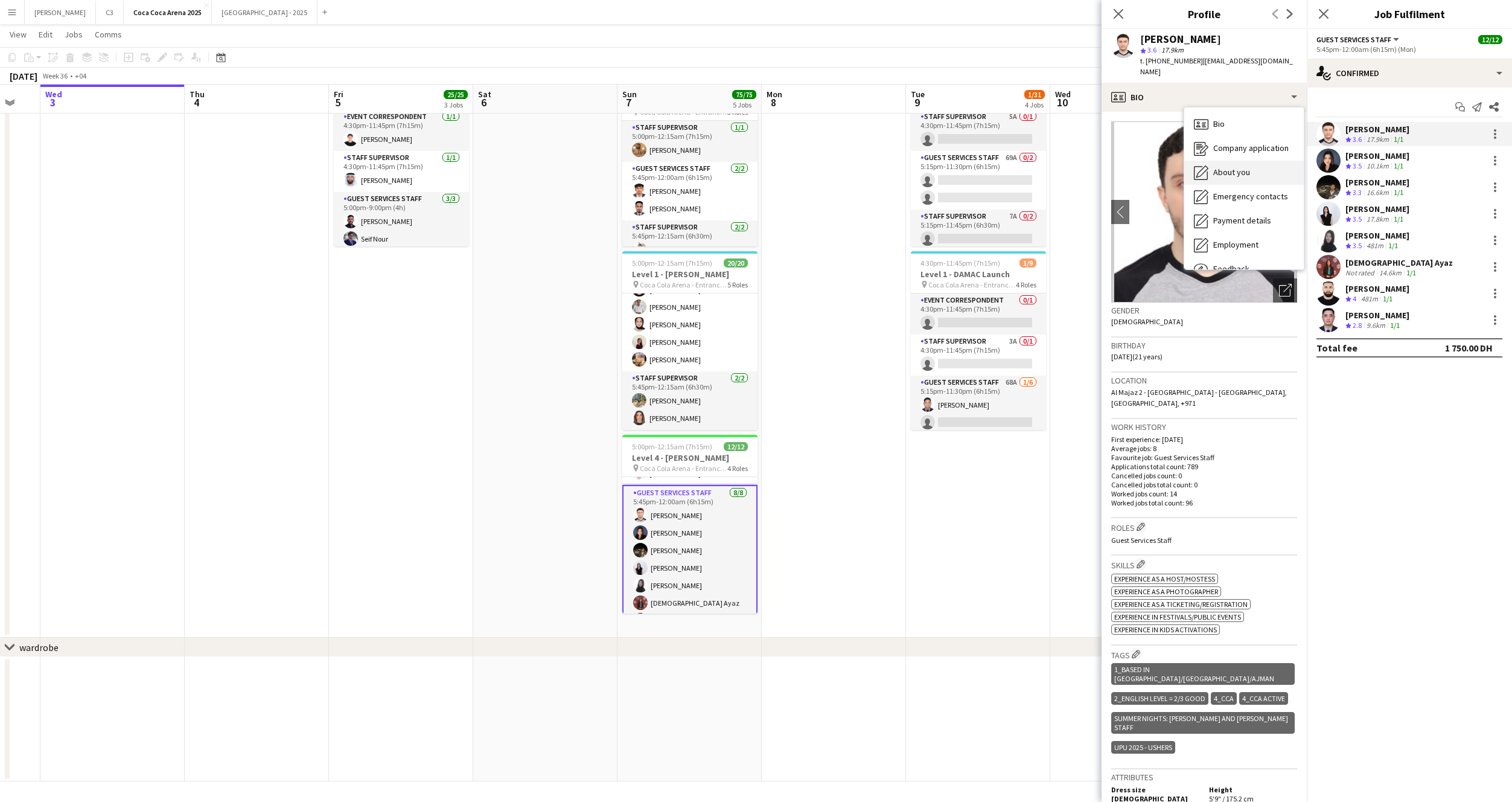
click at [1231, 167] on span "About you" at bounding box center [1232, 172] width 37 height 11
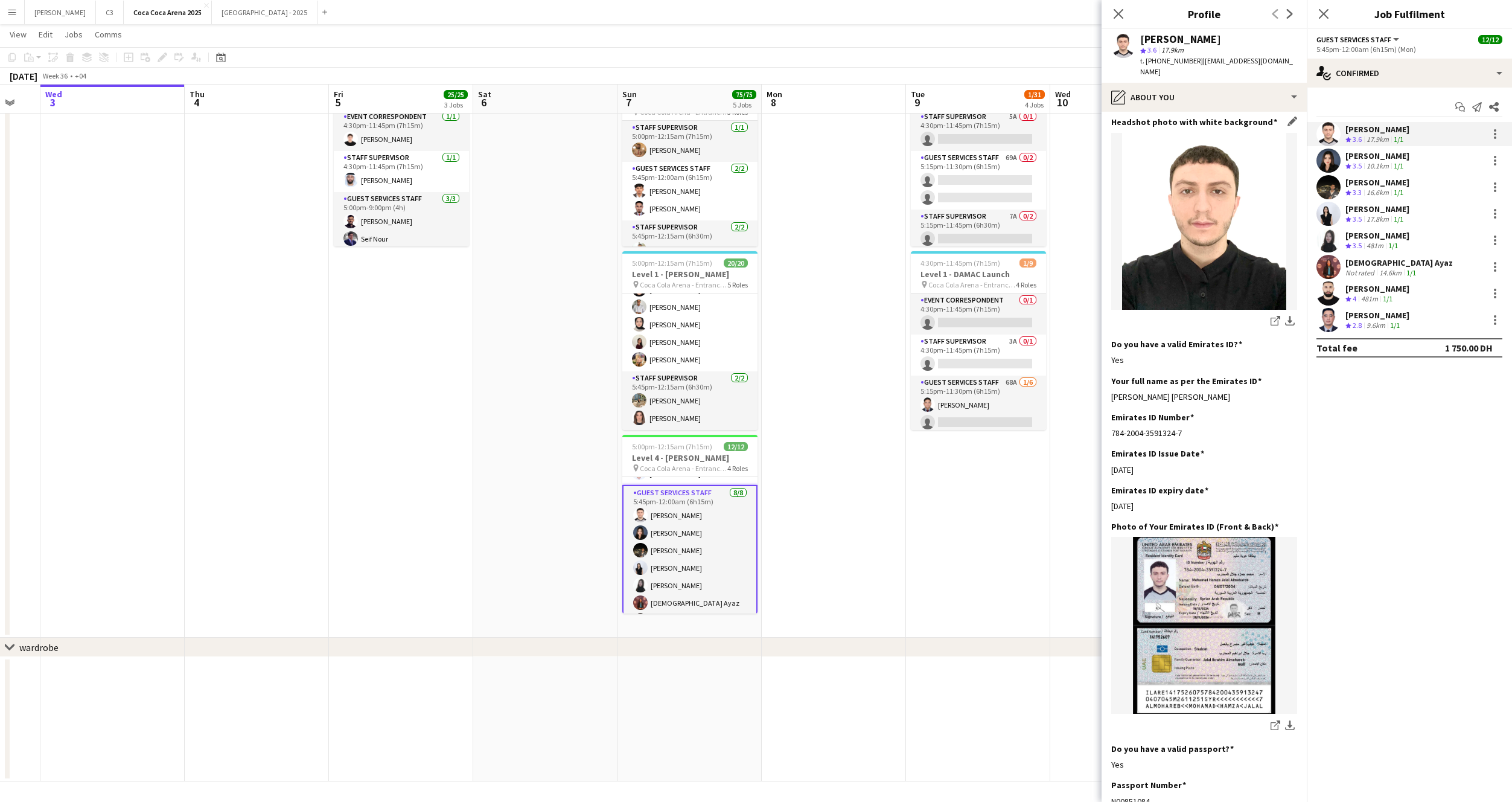
scroll to position [177, 0]
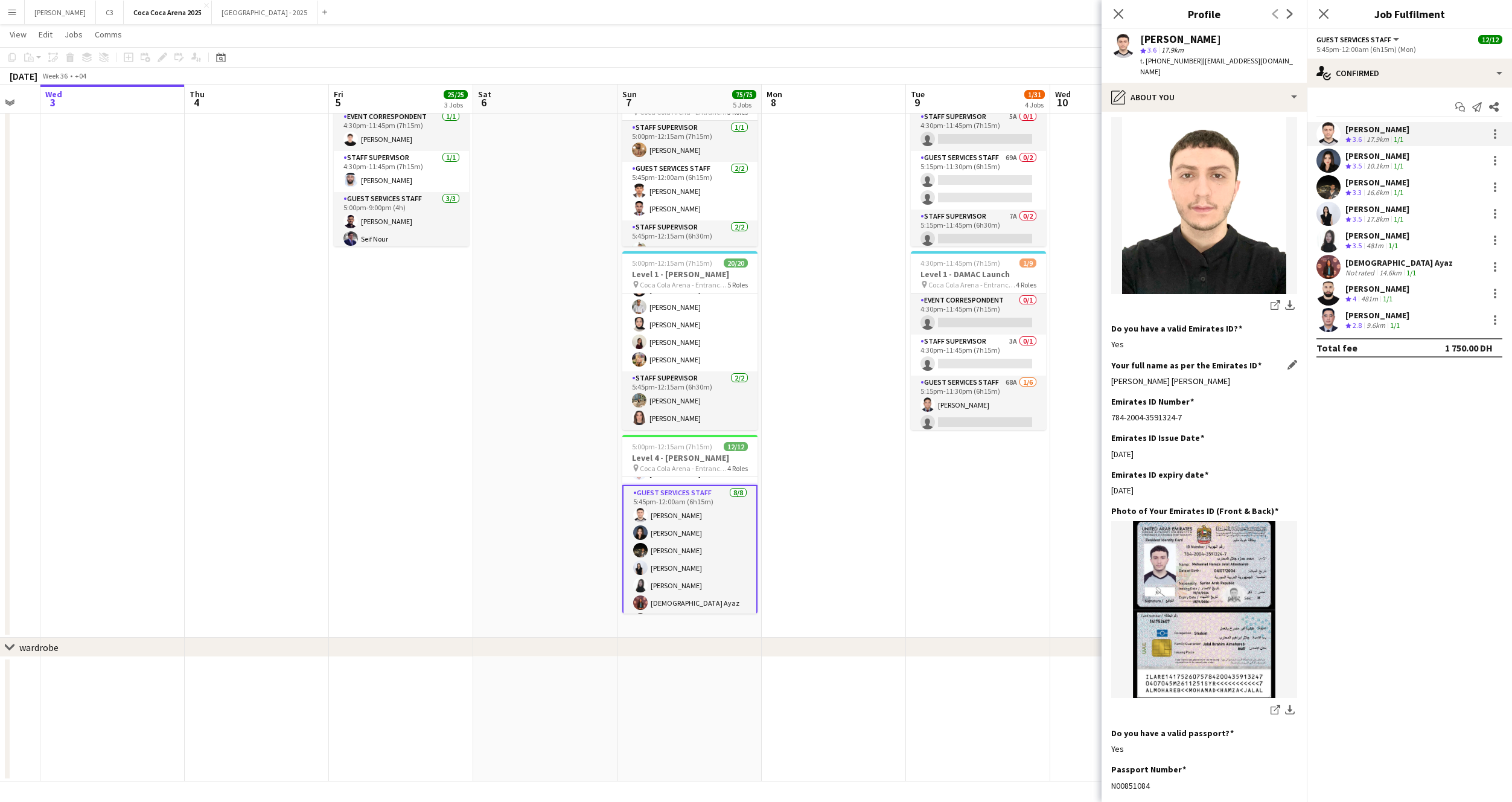
drag, startPoint x: 1241, startPoint y: 364, endPoint x: 1112, endPoint y: 363, distance: 129.0
click at [1112, 376] on div "Mohamad Hamza Jalal Almohareb" at bounding box center [1204, 381] width 186 height 11
click at [1330, 173] on div "Hamza ALmohareb Crew rating 3.6 17.9km 1/1 Camille Agustin Crew rating 3.5 10.1…" at bounding box center [1410, 227] width 205 height 210
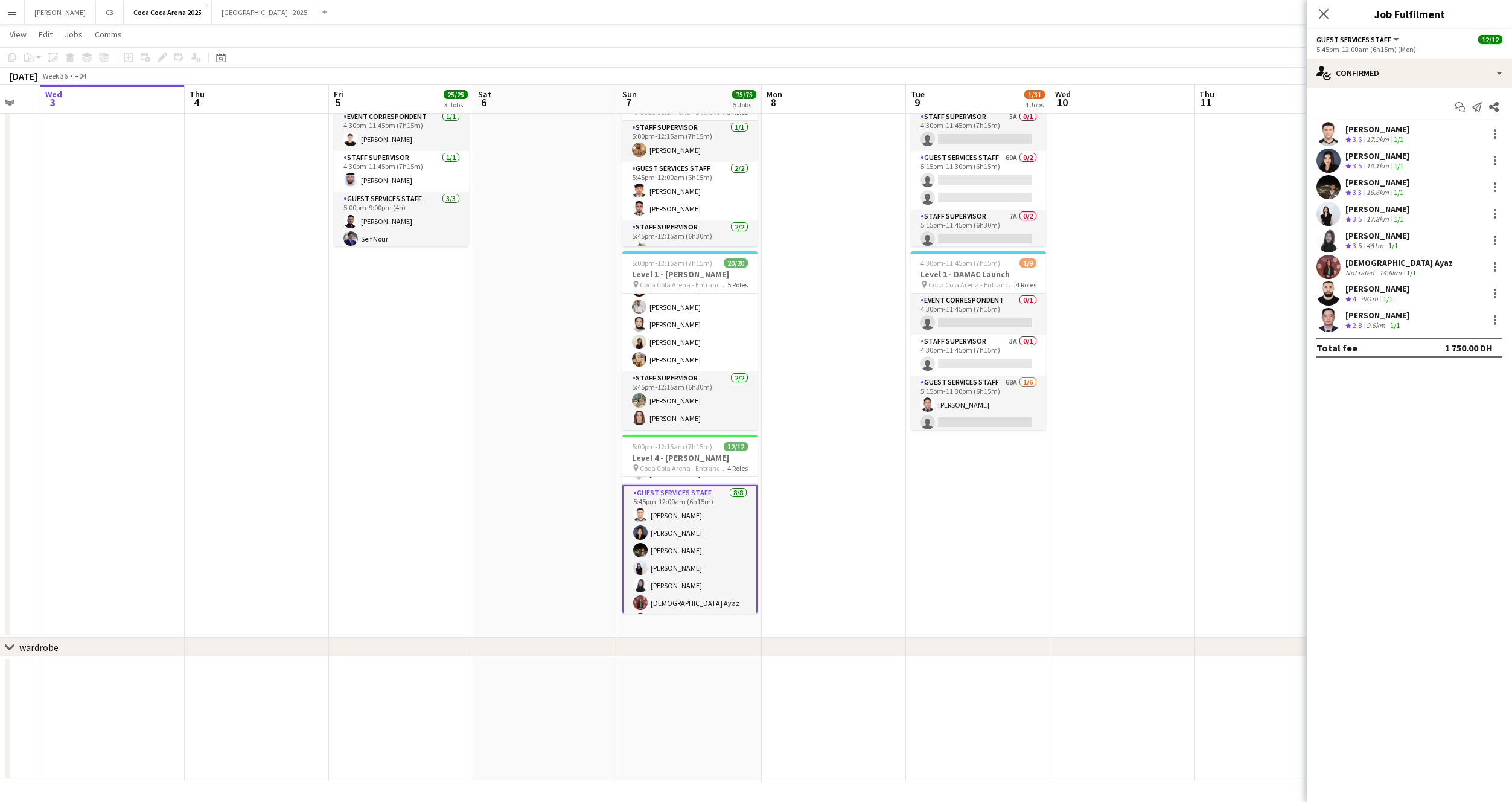
click at [1333, 159] on app-user-avatar at bounding box center [1328, 160] width 24 height 24
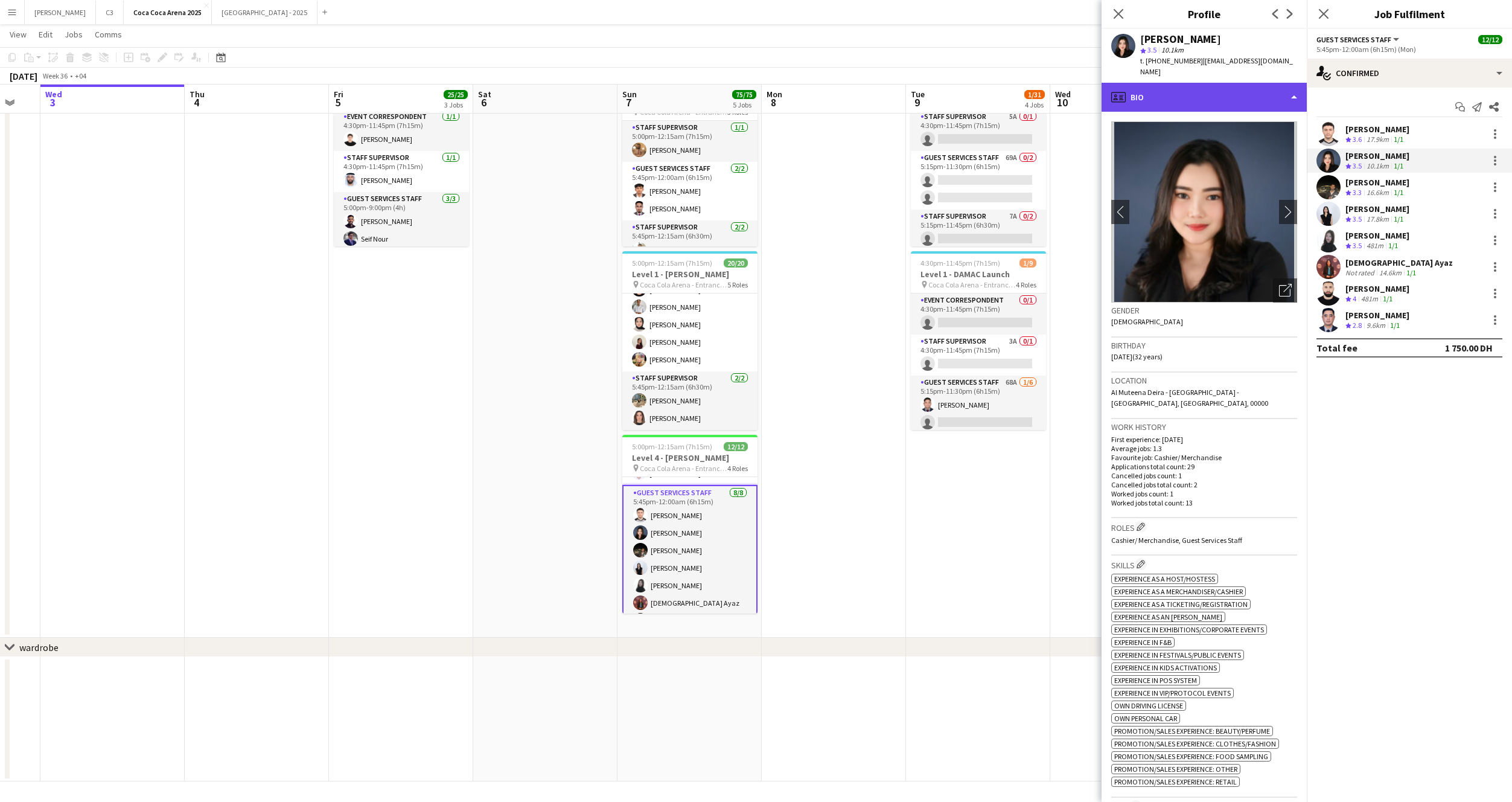
click at [1194, 83] on div "profile Bio" at bounding box center [1204, 97] width 205 height 29
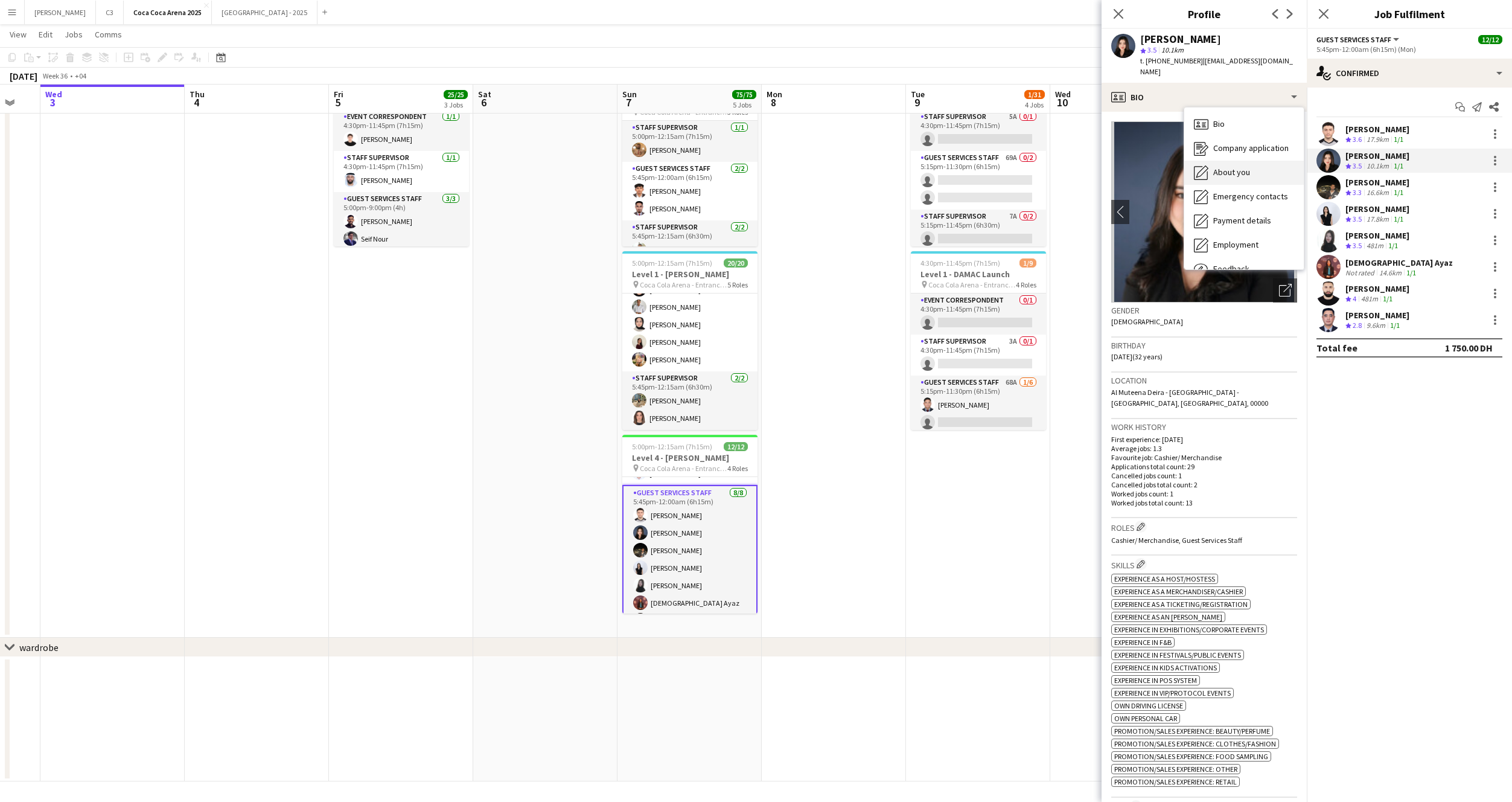
click at [1231, 167] on span "About you" at bounding box center [1232, 172] width 37 height 11
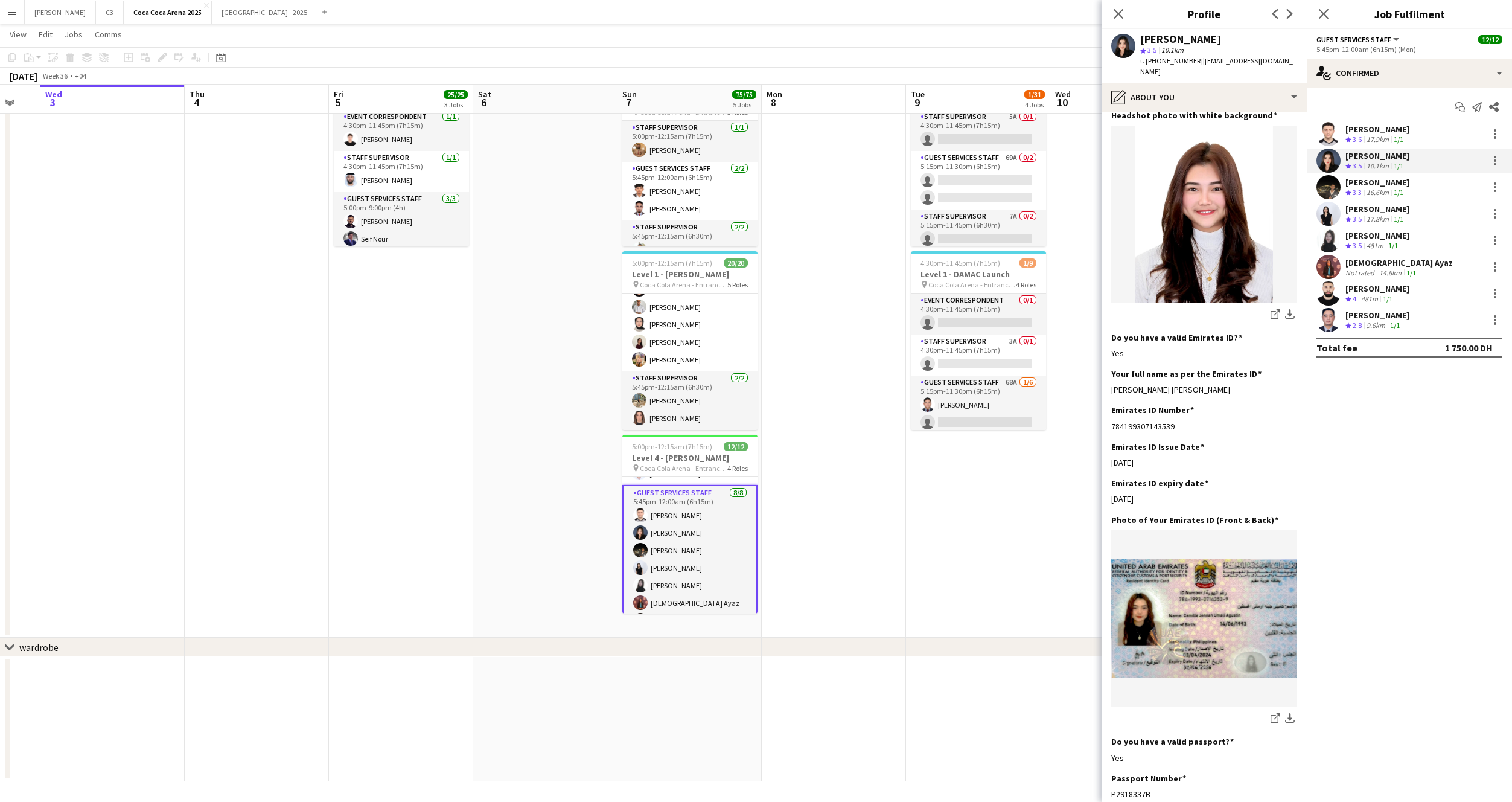
scroll to position [209, 0]
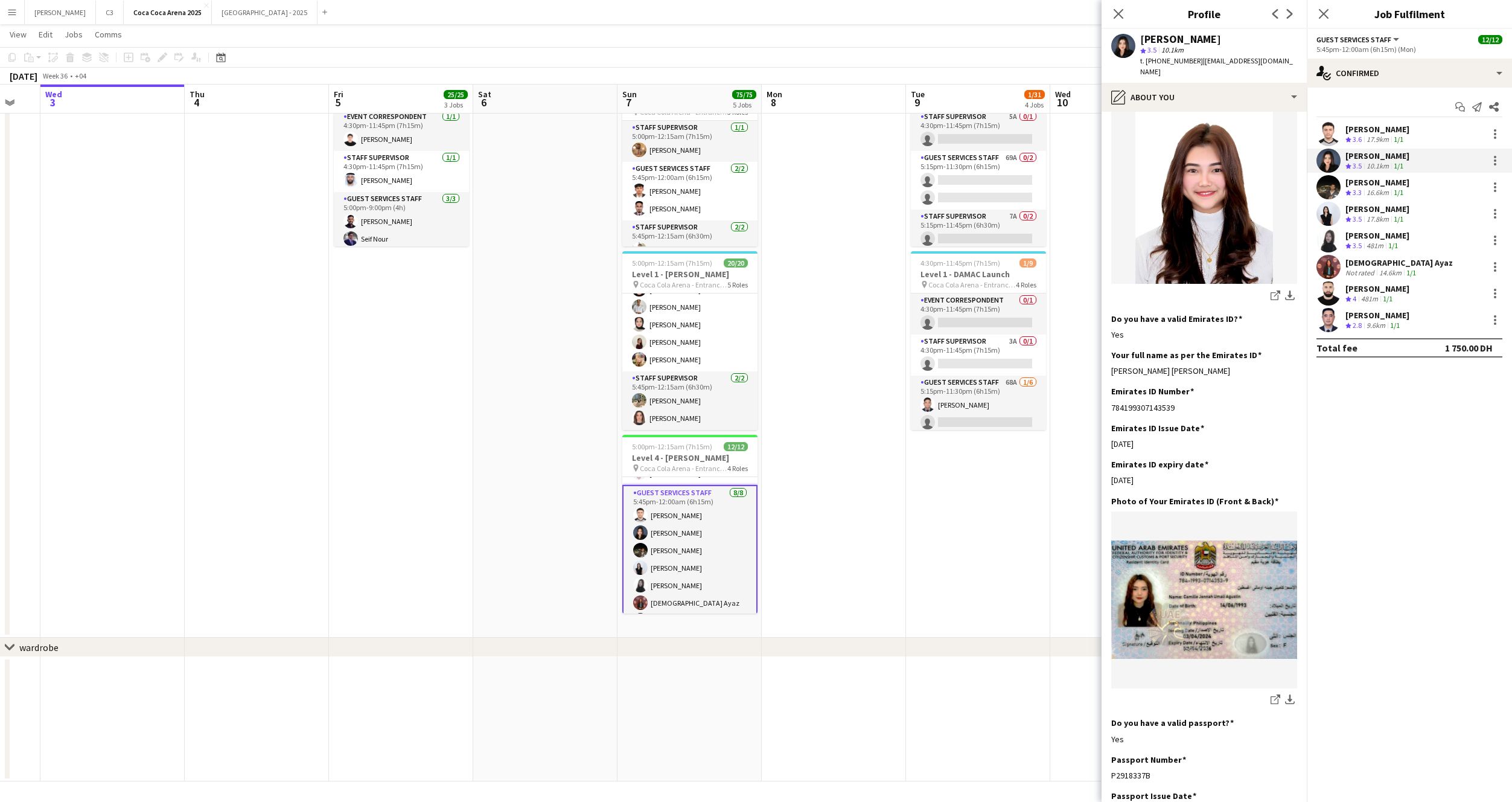
drag, startPoint x: 1222, startPoint y: 349, endPoint x: 1103, endPoint y: 349, distance: 119.0
click at [1104, 349] on app-section-data-types "Bio Edit this field I am a flexible and resilient person who is willing to work…" at bounding box center [1204, 457] width 205 height 690
click at [1331, 190] on app-user-avatar at bounding box center [1328, 187] width 24 height 24
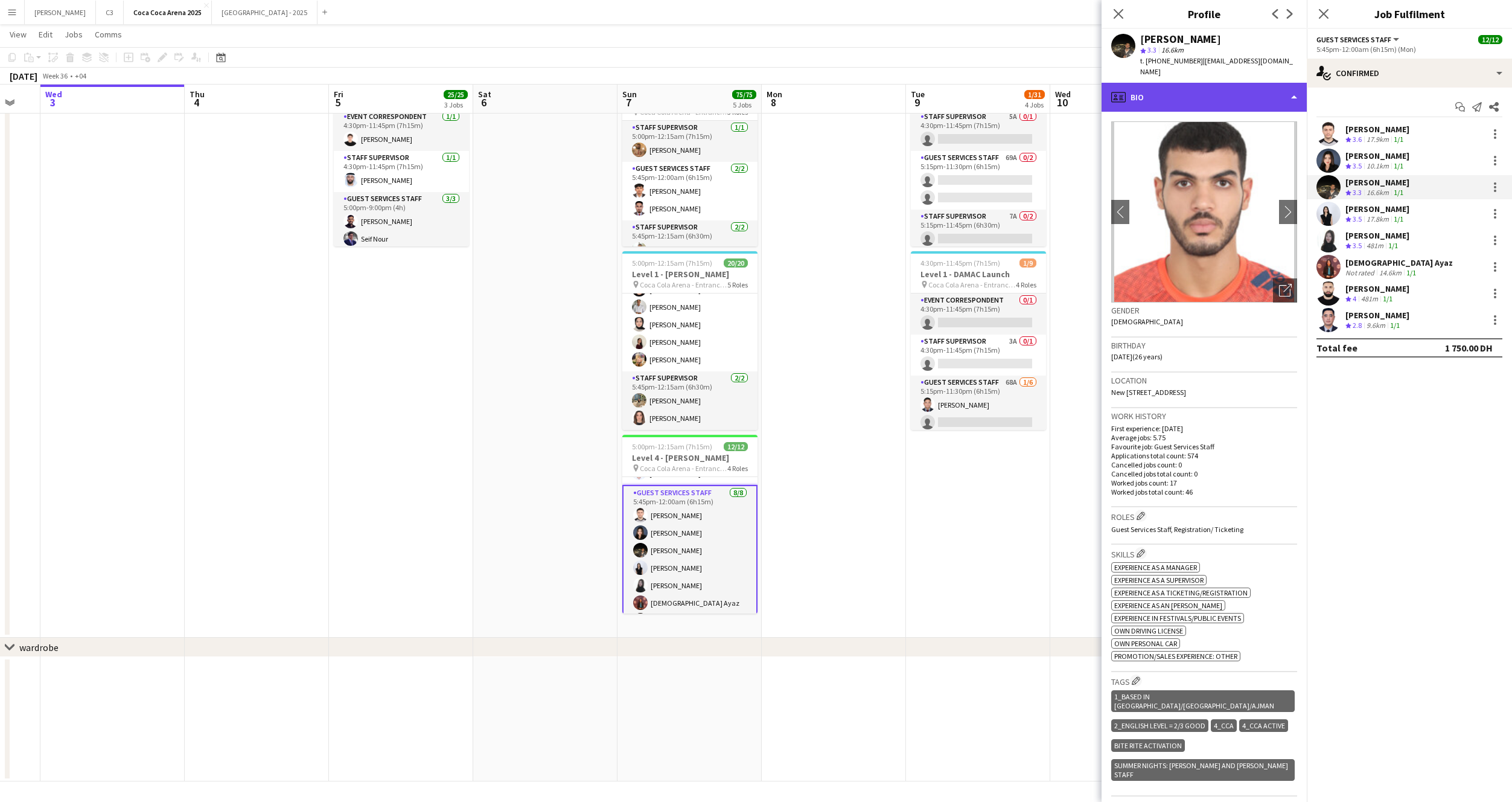
click at [1225, 93] on div "profile Bio" at bounding box center [1204, 97] width 205 height 29
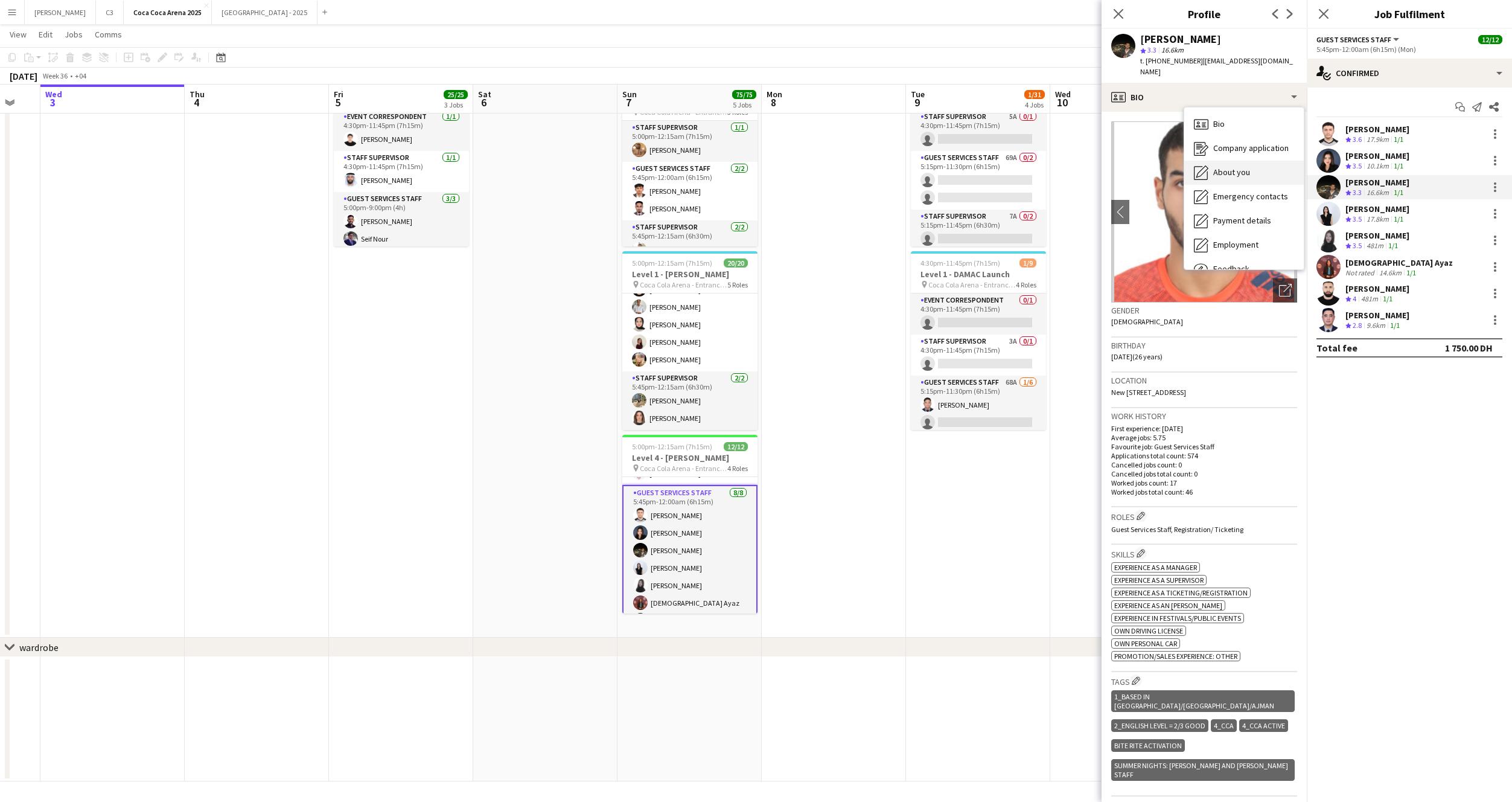
click at [1238, 167] on span "About you" at bounding box center [1232, 172] width 37 height 11
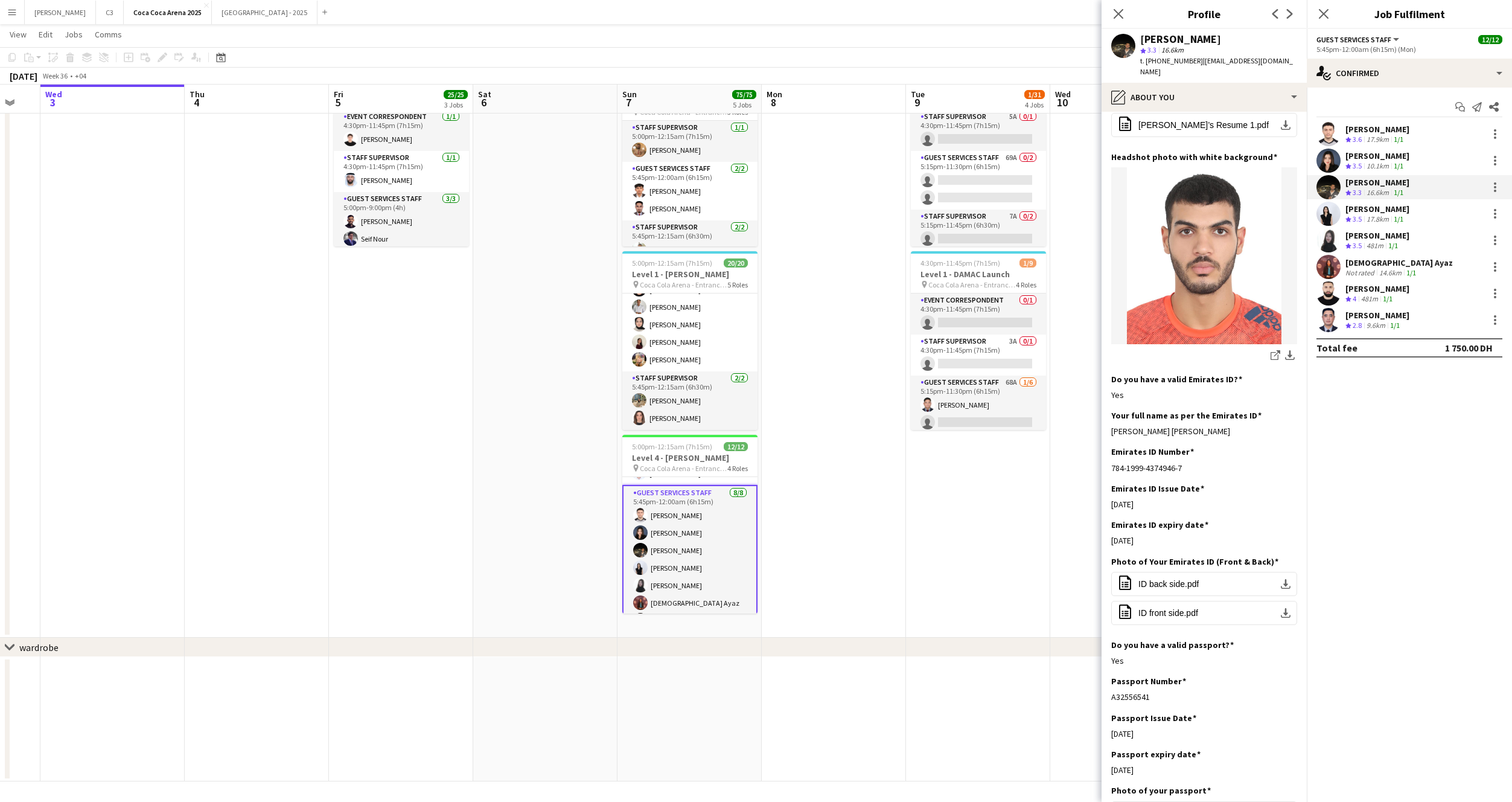
scroll to position [106, 0]
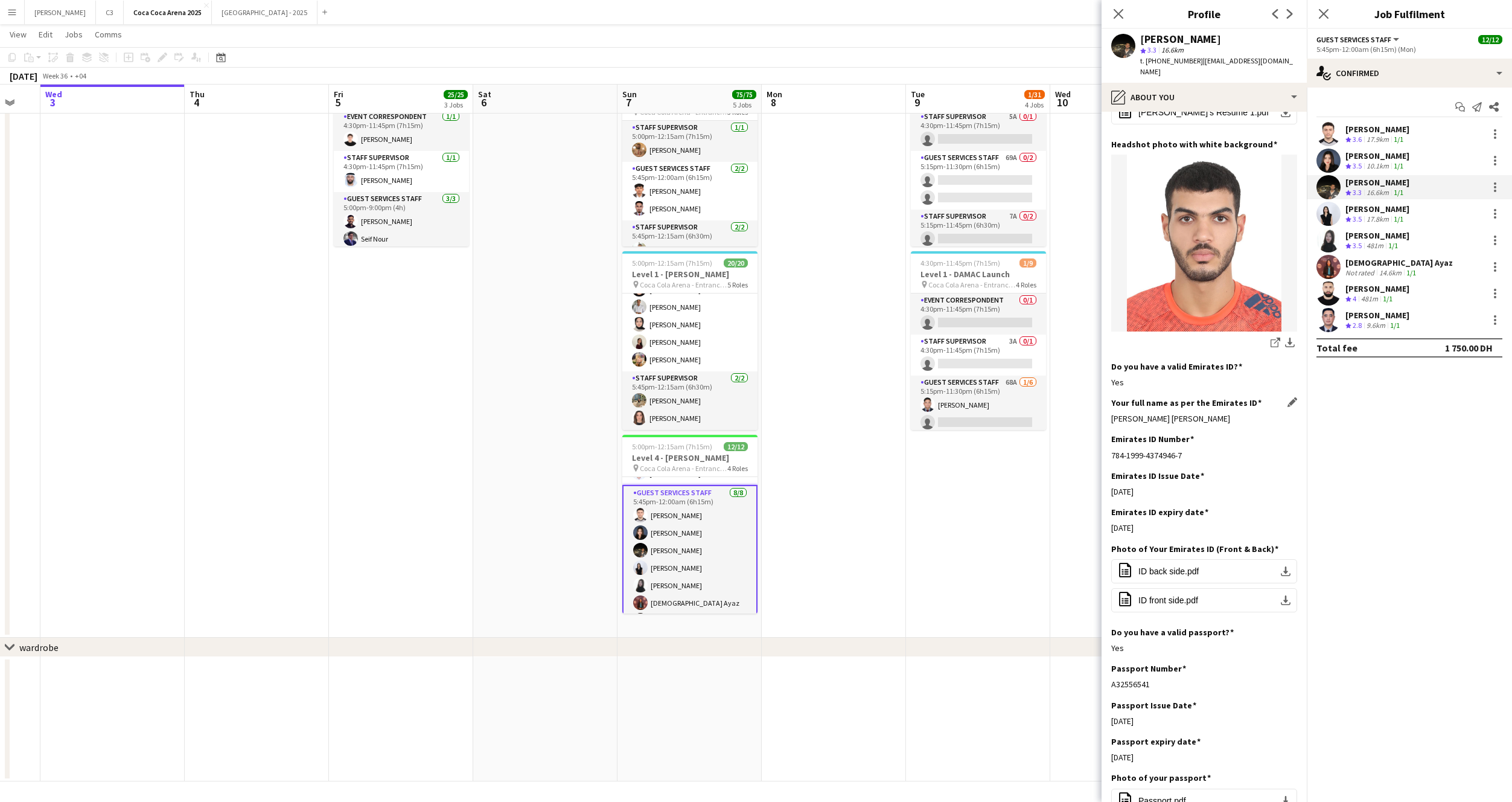
drag, startPoint x: 1261, startPoint y: 409, endPoint x: 1111, endPoint y: 411, distance: 150.0
click at [1112, 413] on div "Zeyad Hatem Younes Ibrahim Elboghdady" at bounding box center [1204, 418] width 186 height 11
click at [1330, 213] on app-user-avatar at bounding box center [1328, 213] width 24 height 24
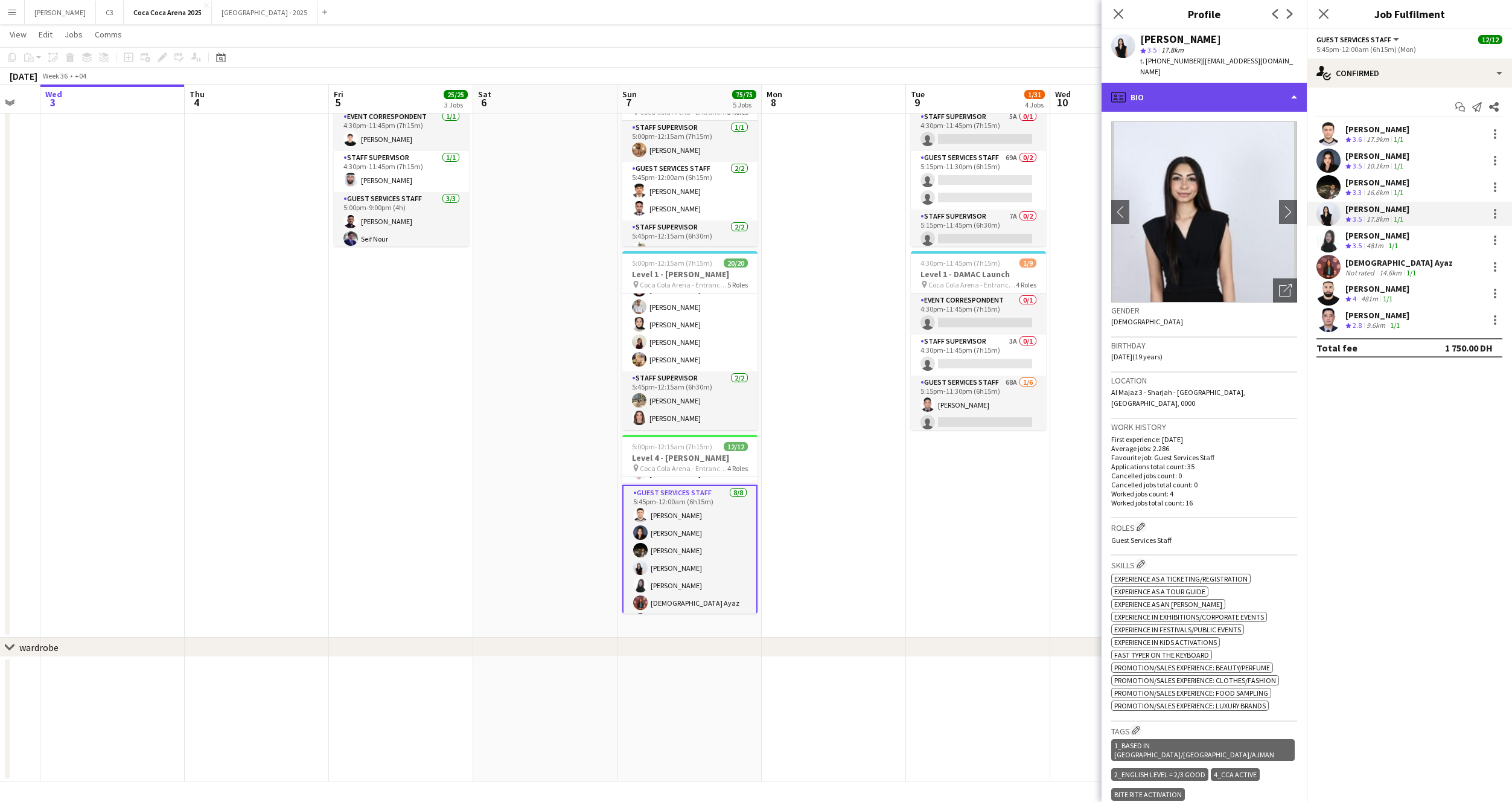
click at [1213, 88] on div "profile Bio" at bounding box center [1204, 97] width 205 height 29
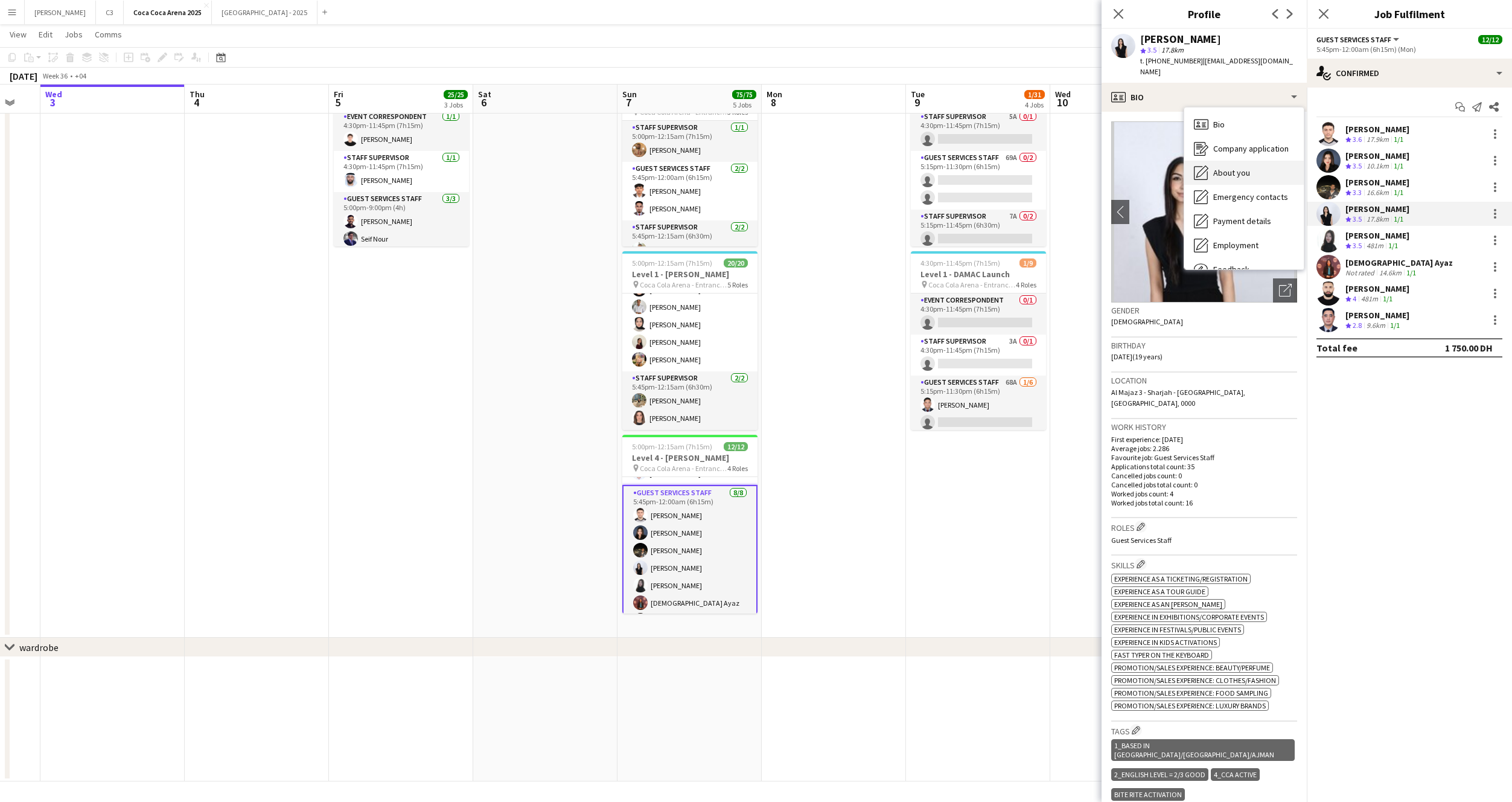
click at [1230, 169] on span "About you" at bounding box center [1232, 173] width 37 height 11
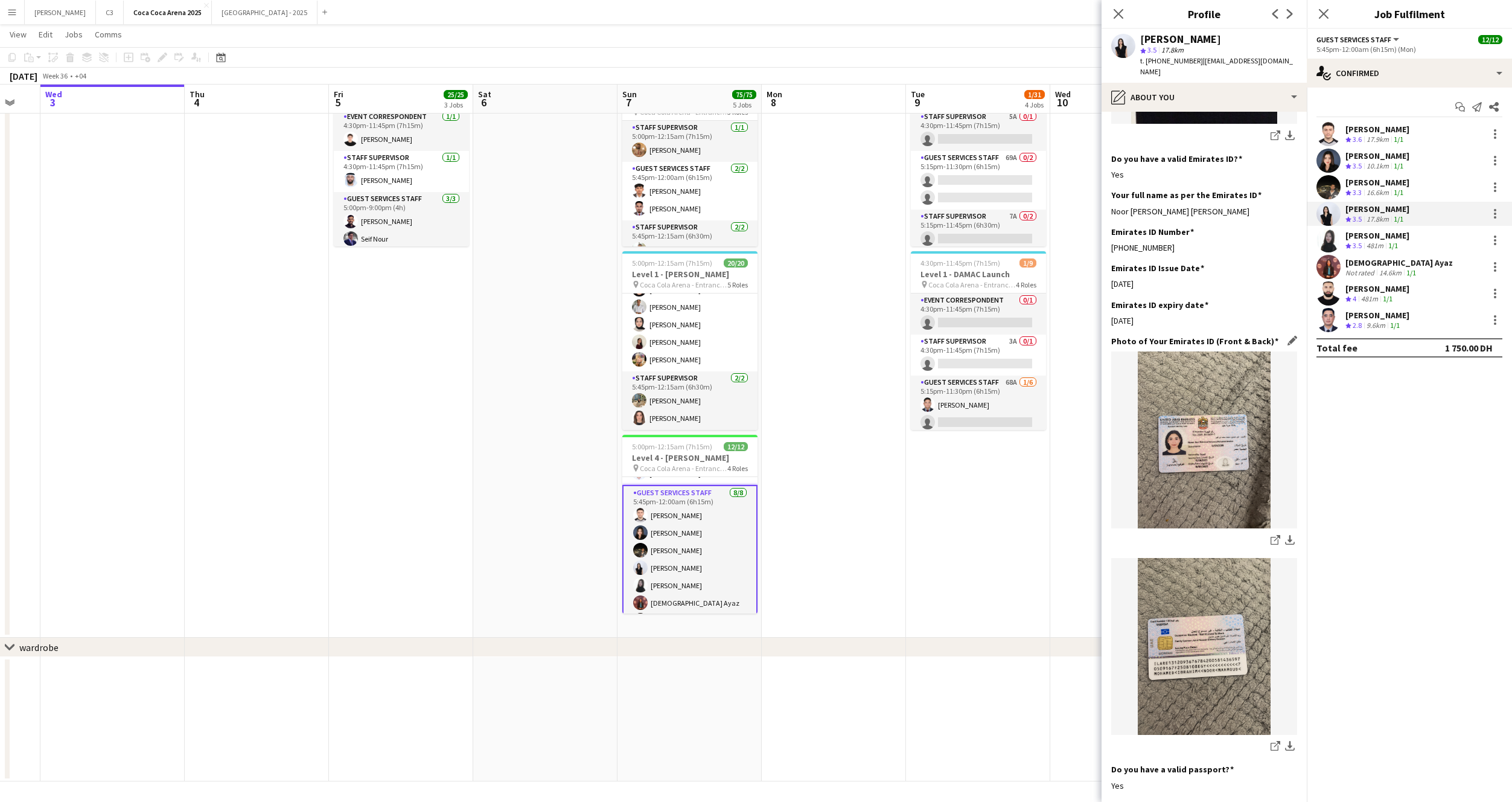
scroll to position [307, 0]
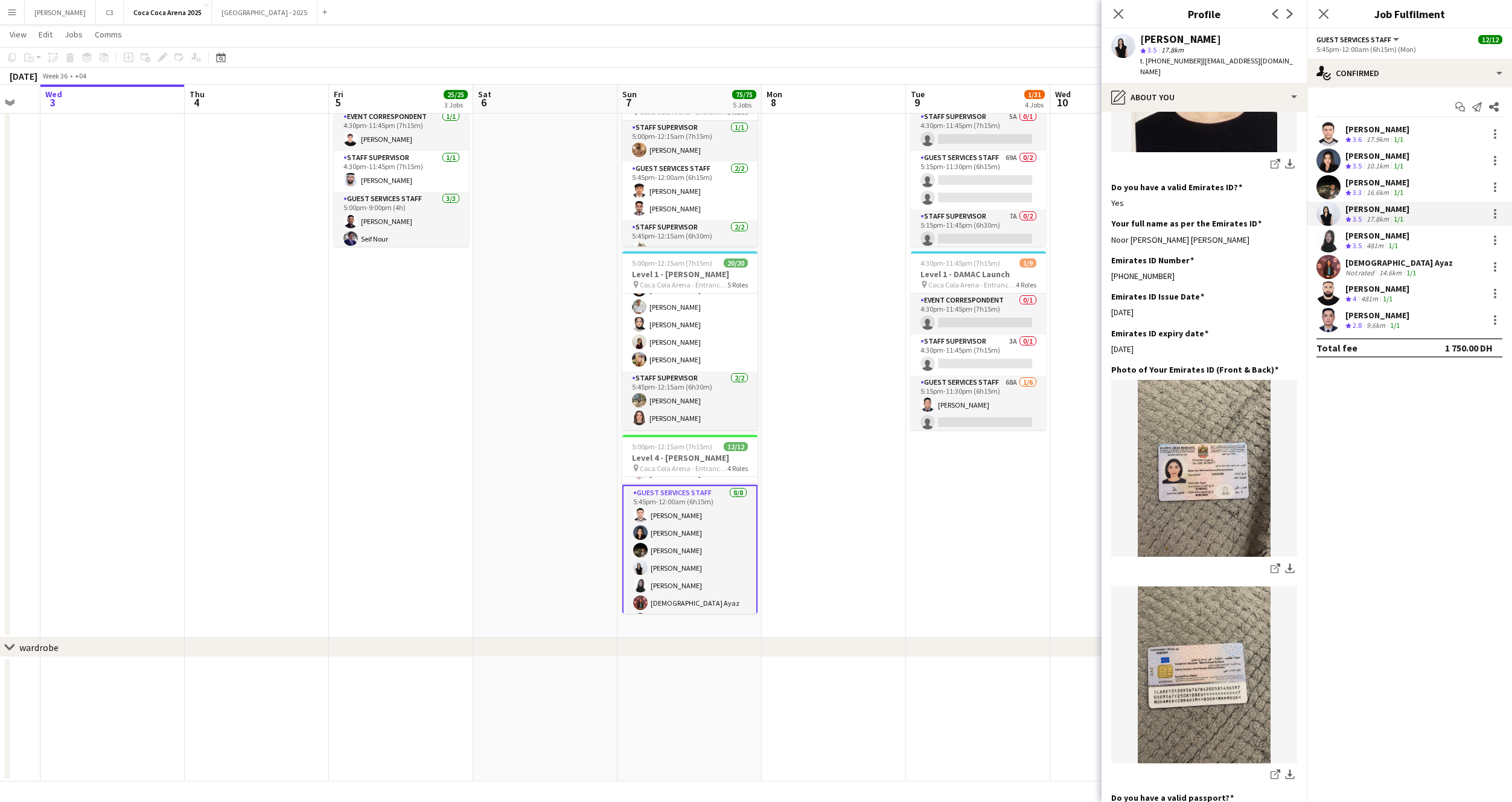
drag, startPoint x: 1260, startPoint y: 241, endPoint x: 1104, endPoint y: 241, distance: 156.0
click at [1104, 241] on app-section-data-types "Bio Edit this field My name is Noor Mahmoud I'm Egyptian , 19 years old . I’m c…" at bounding box center [1204, 457] width 205 height 690
click at [1335, 240] on app-user-avatar at bounding box center [1328, 240] width 24 height 24
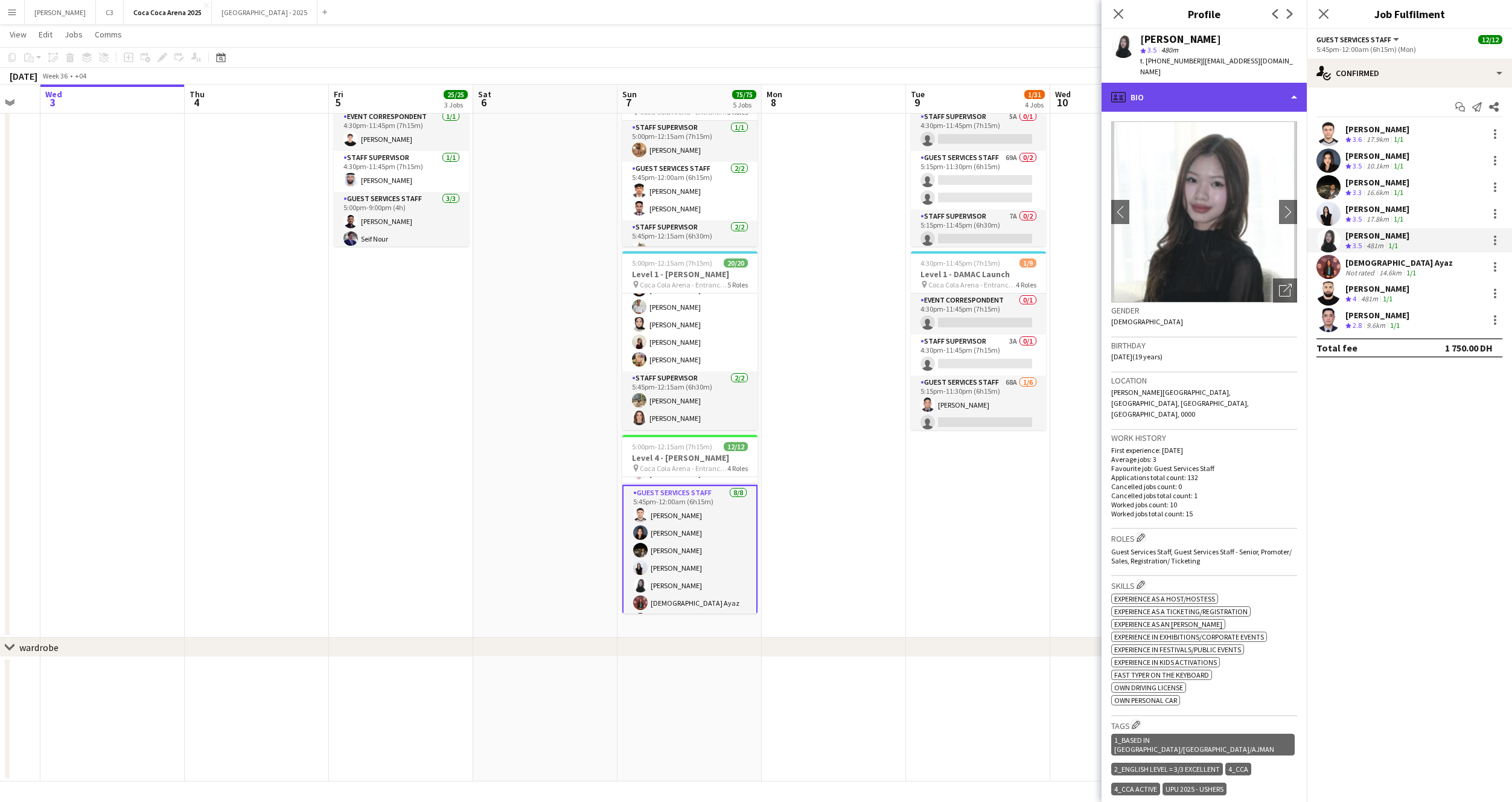
click at [1226, 93] on div "profile Bio" at bounding box center [1204, 97] width 205 height 29
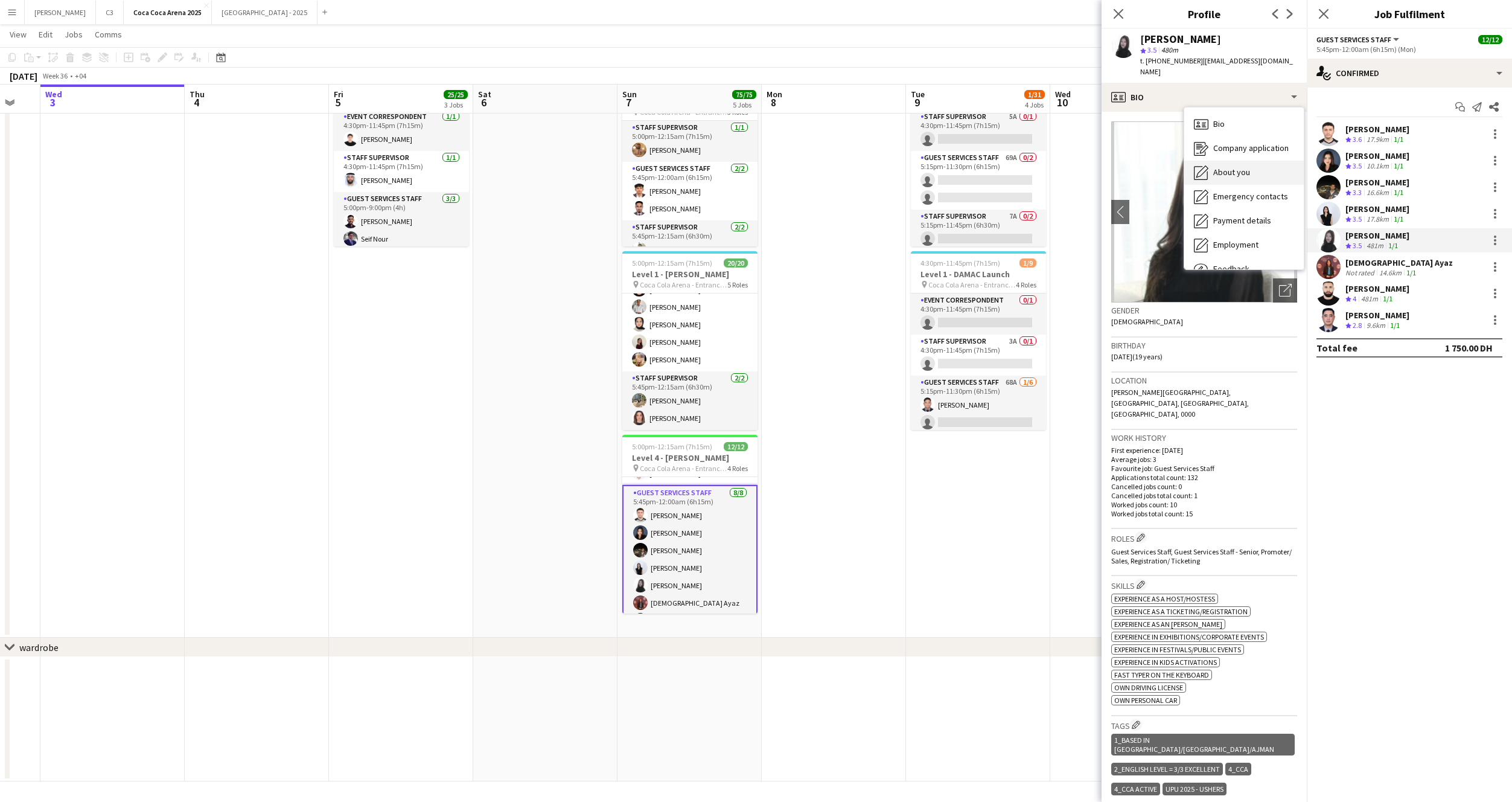
click at [1247, 167] on span "About you" at bounding box center [1232, 172] width 37 height 11
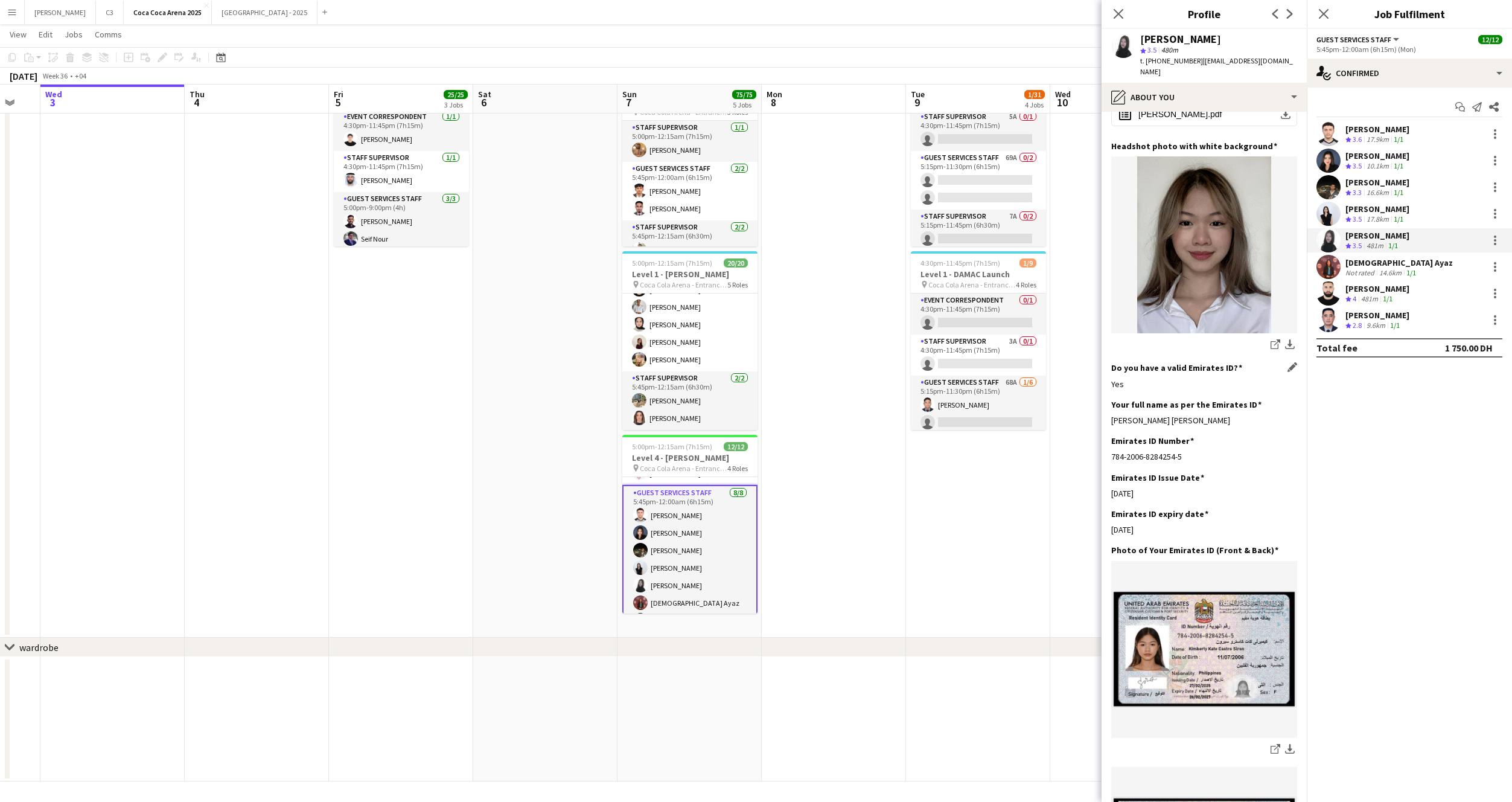
scroll to position [158, 0]
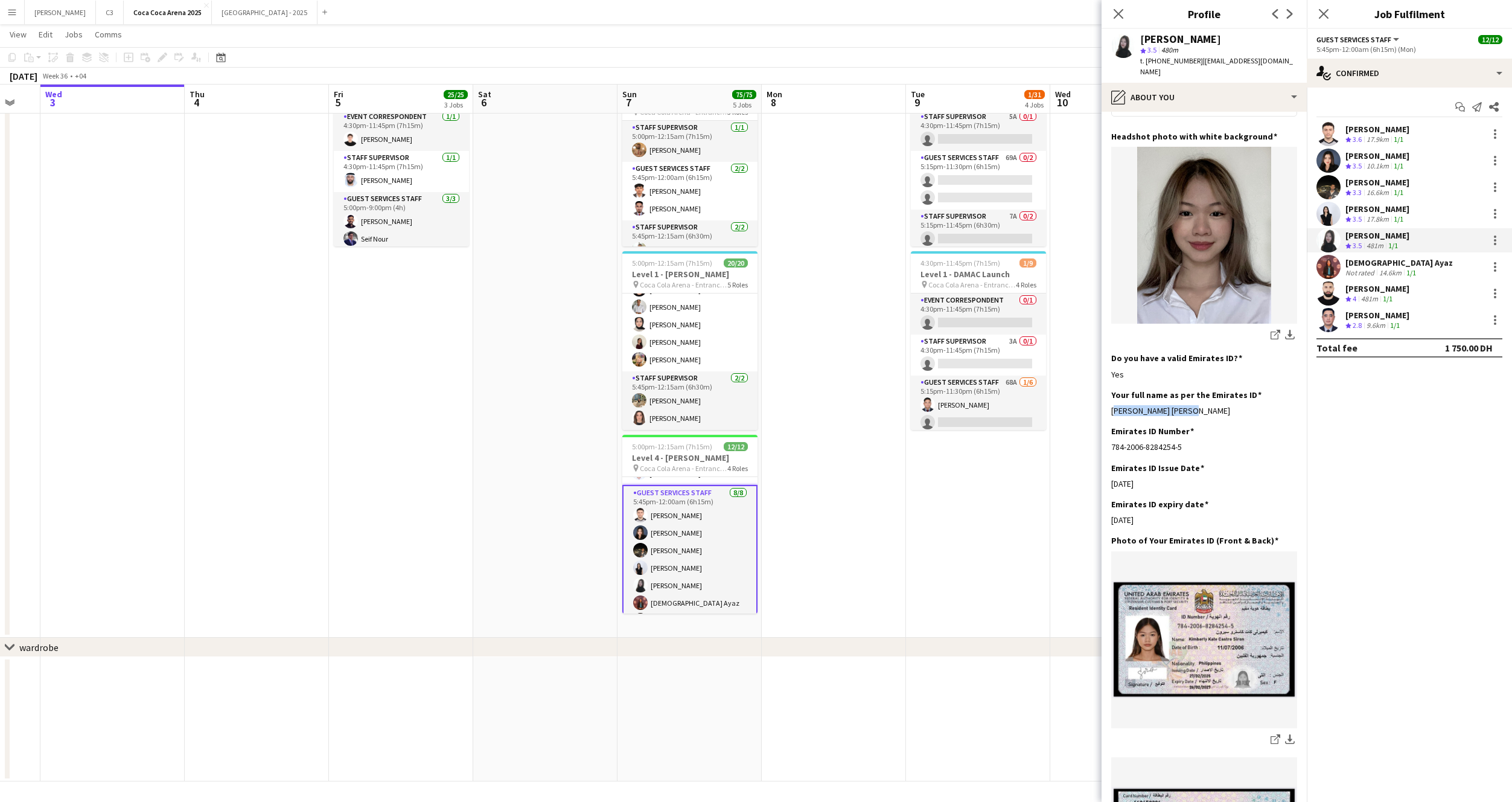
drag, startPoint x: 1192, startPoint y: 399, endPoint x: 1110, endPoint y: 399, distance: 82.0
click at [1110, 399] on app-section-data-types "Bio Edit this field I’m a motivated and detail-oriented individual with a passi…" at bounding box center [1204, 457] width 205 height 690
click at [1331, 276] on app-user-avatar at bounding box center [1328, 267] width 24 height 24
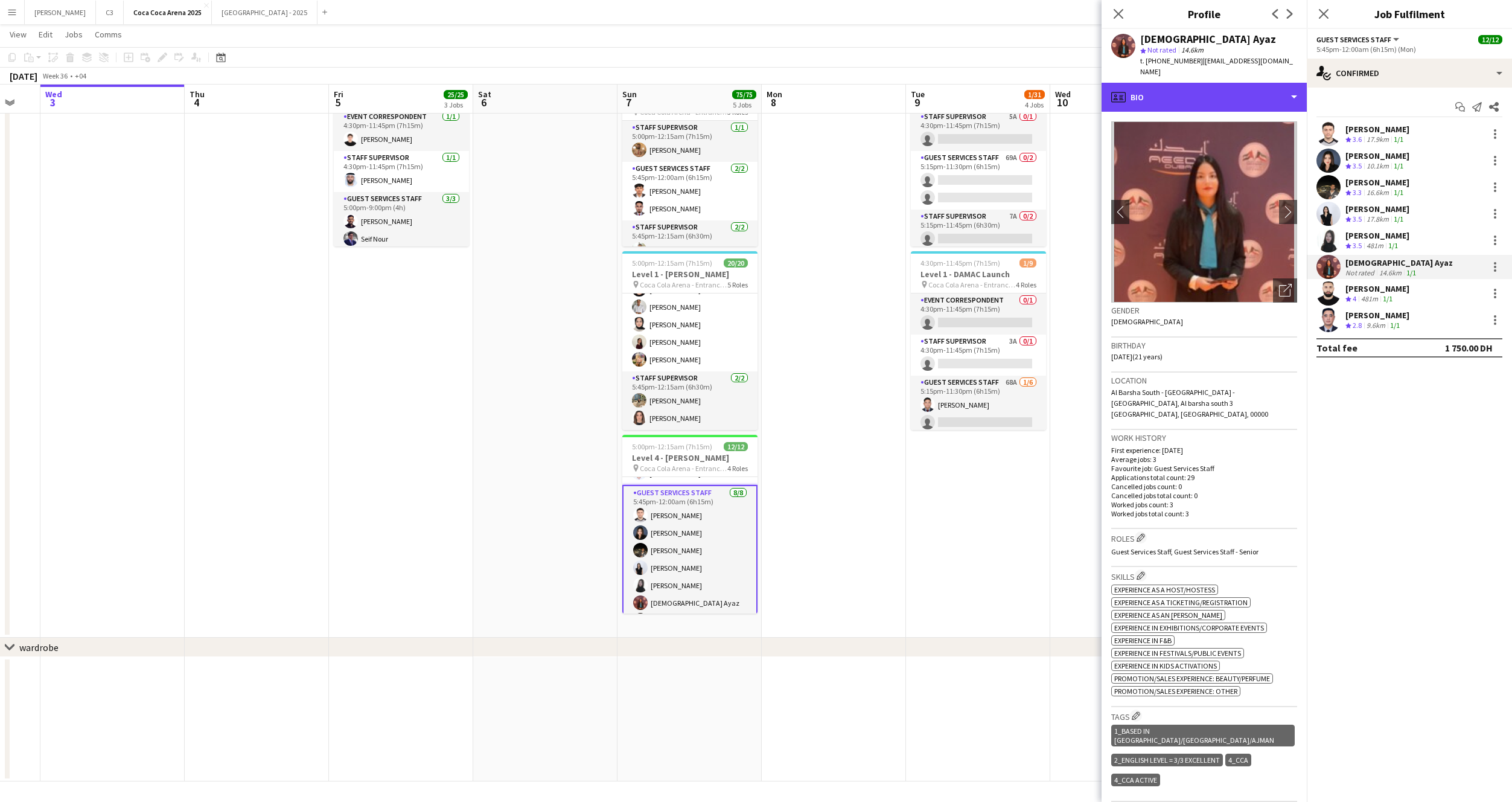
click at [1220, 86] on div "profile Bio" at bounding box center [1204, 97] width 205 height 29
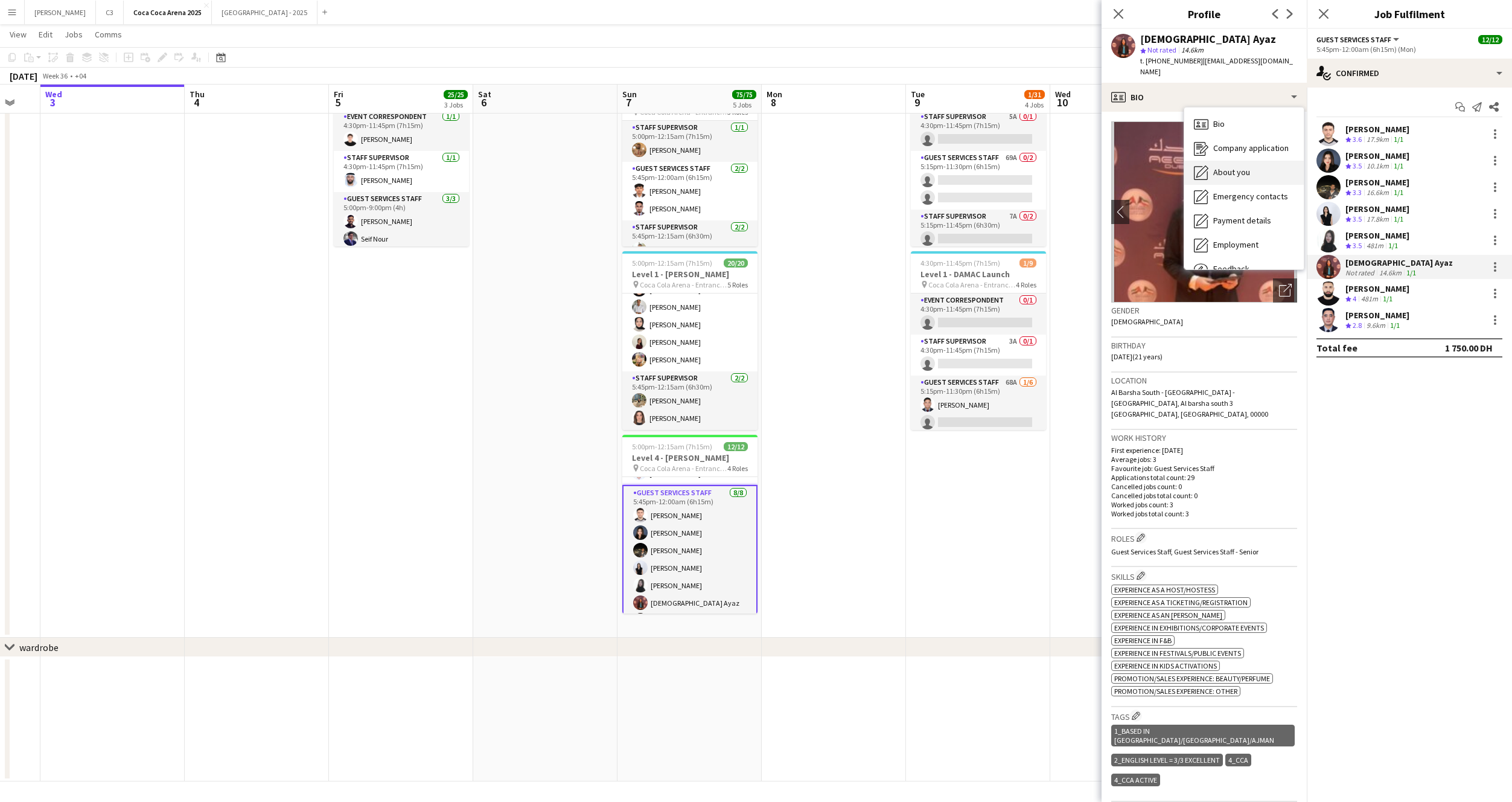
click at [1248, 167] on span "About you" at bounding box center [1232, 172] width 37 height 11
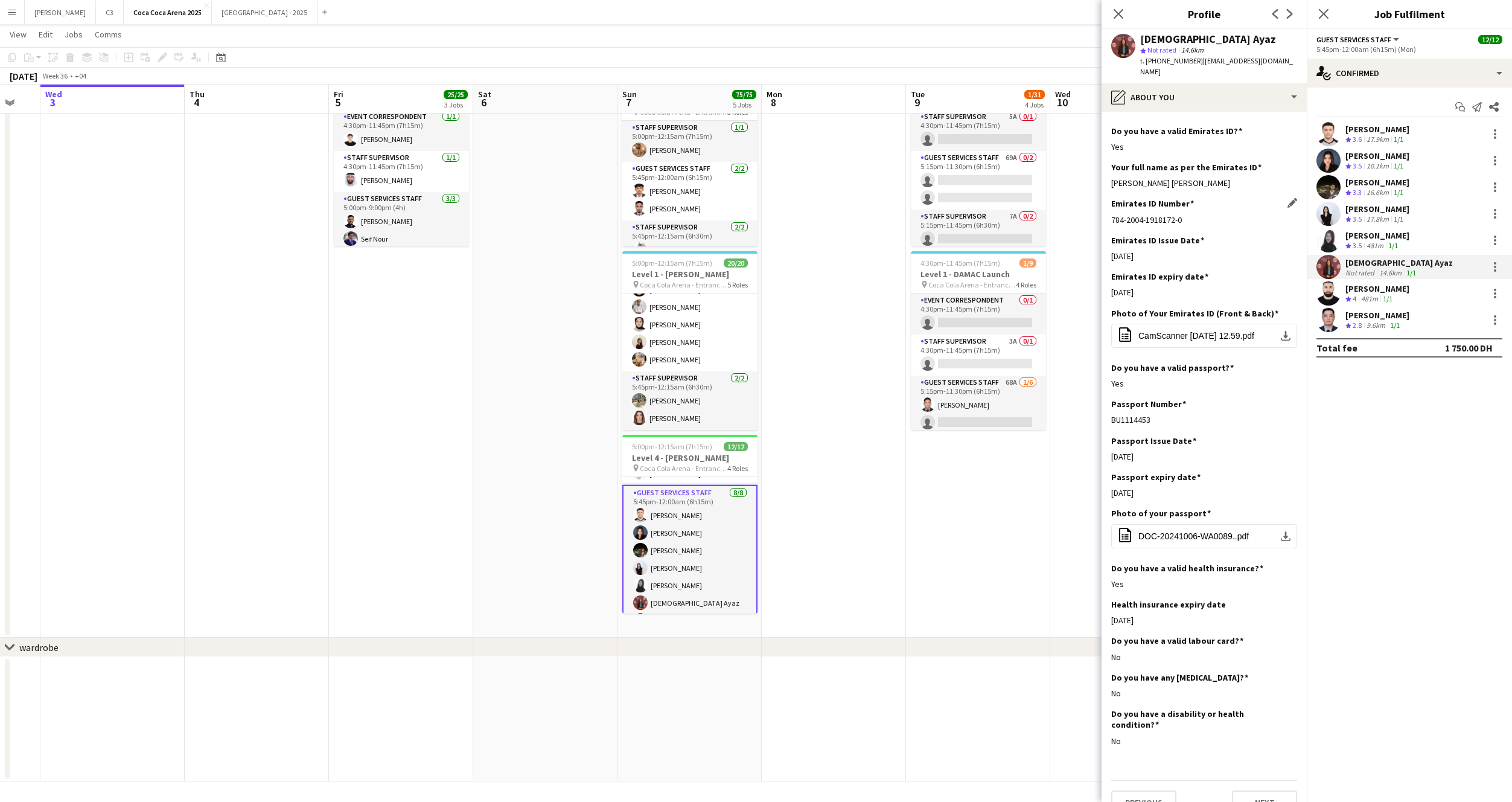
scroll to position [284, 0]
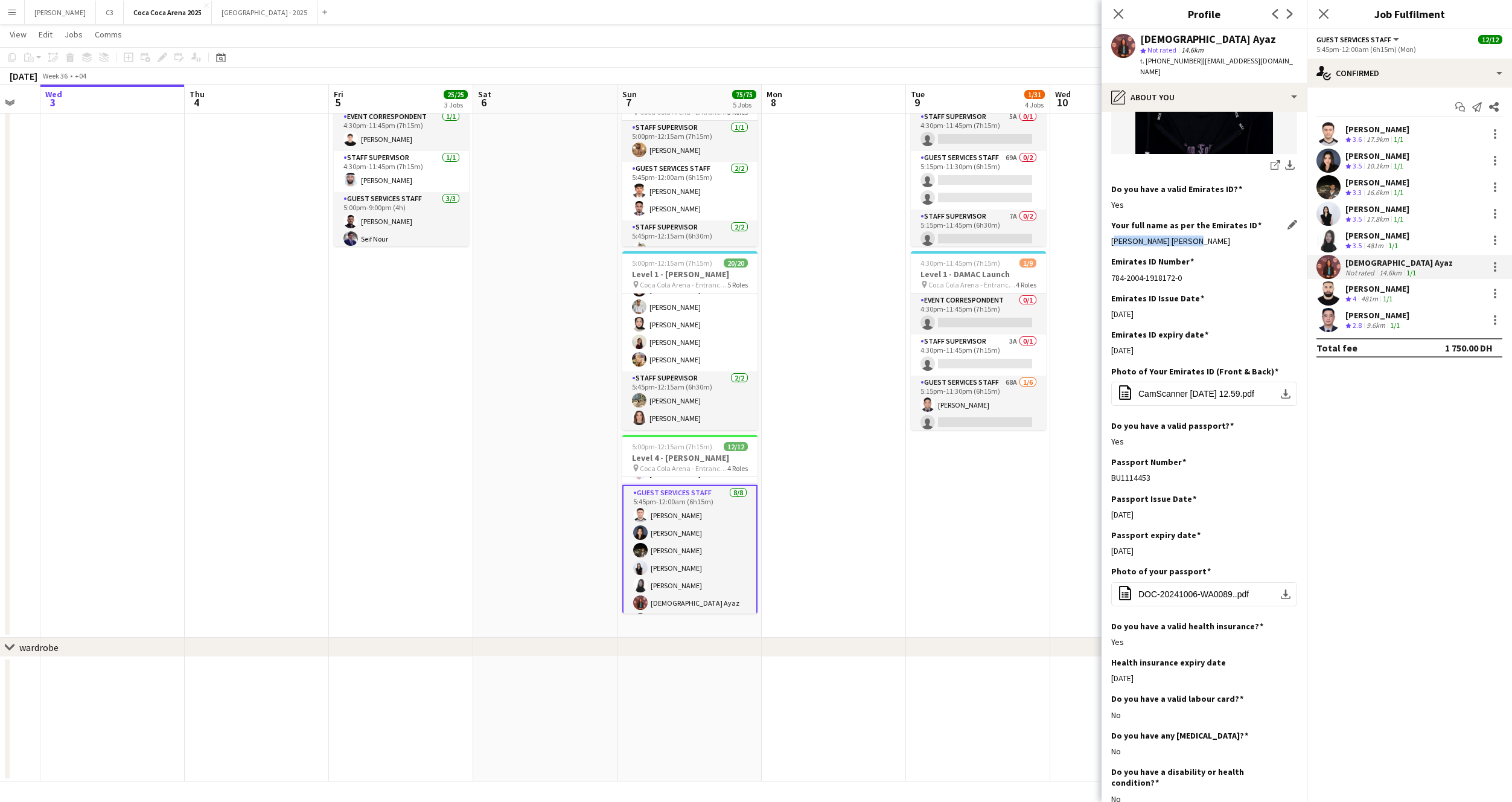
drag, startPoint x: 1199, startPoint y: 226, endPoint x: 1112, endPoint y: 229, distance: 87.1
click at [1112, 236] on div "Aqsa Ayaz Ayaz Uddin" at bounding box center [1204, 241] width 186 height 11
click at [1332, 290] on app-user-avatar at bounding box center [1328, 293] width 24 height 24
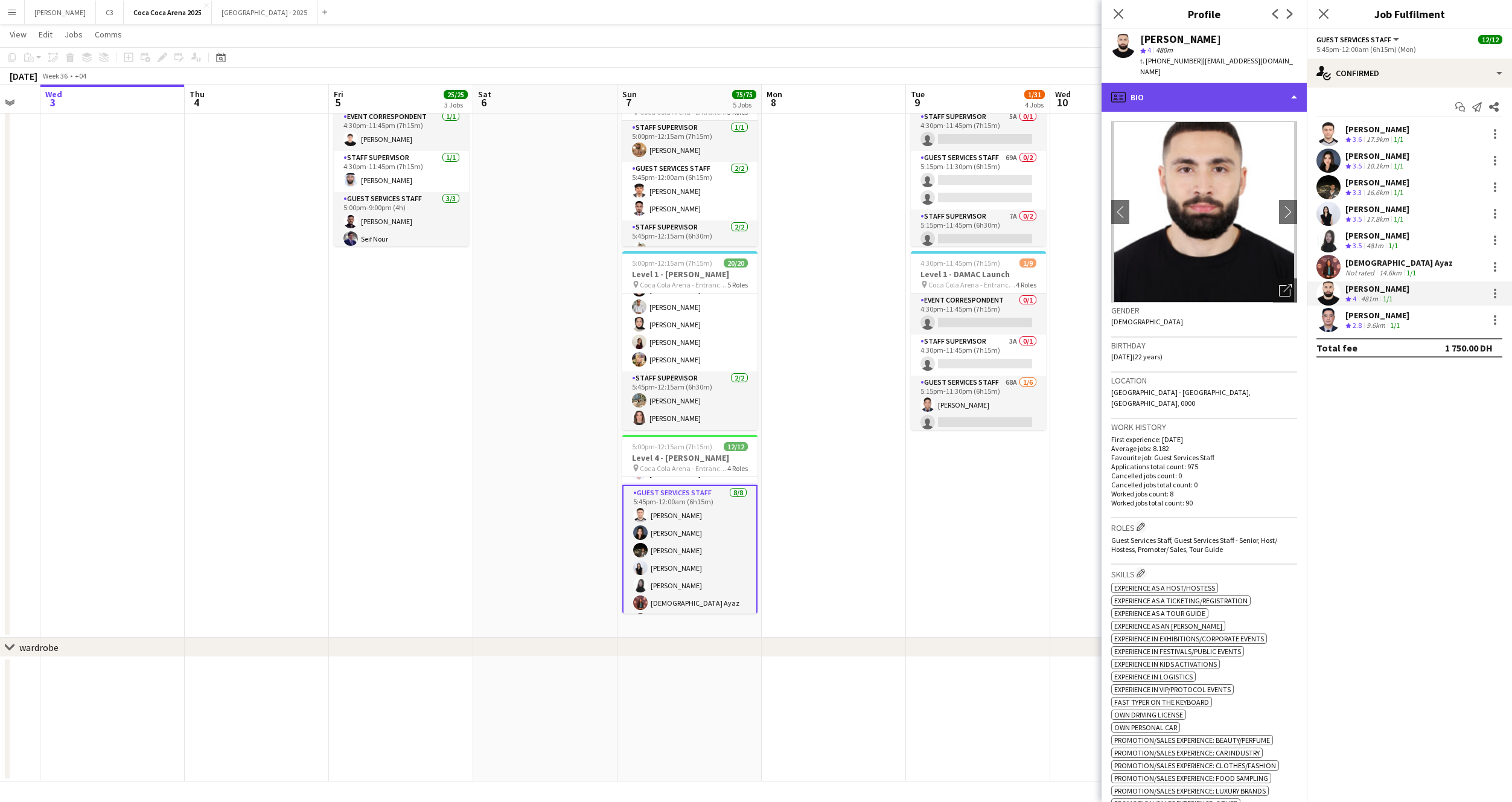
click at [1205, 83] on div "profile Bio" at bounding box center [1204, 97] width 205 height 29
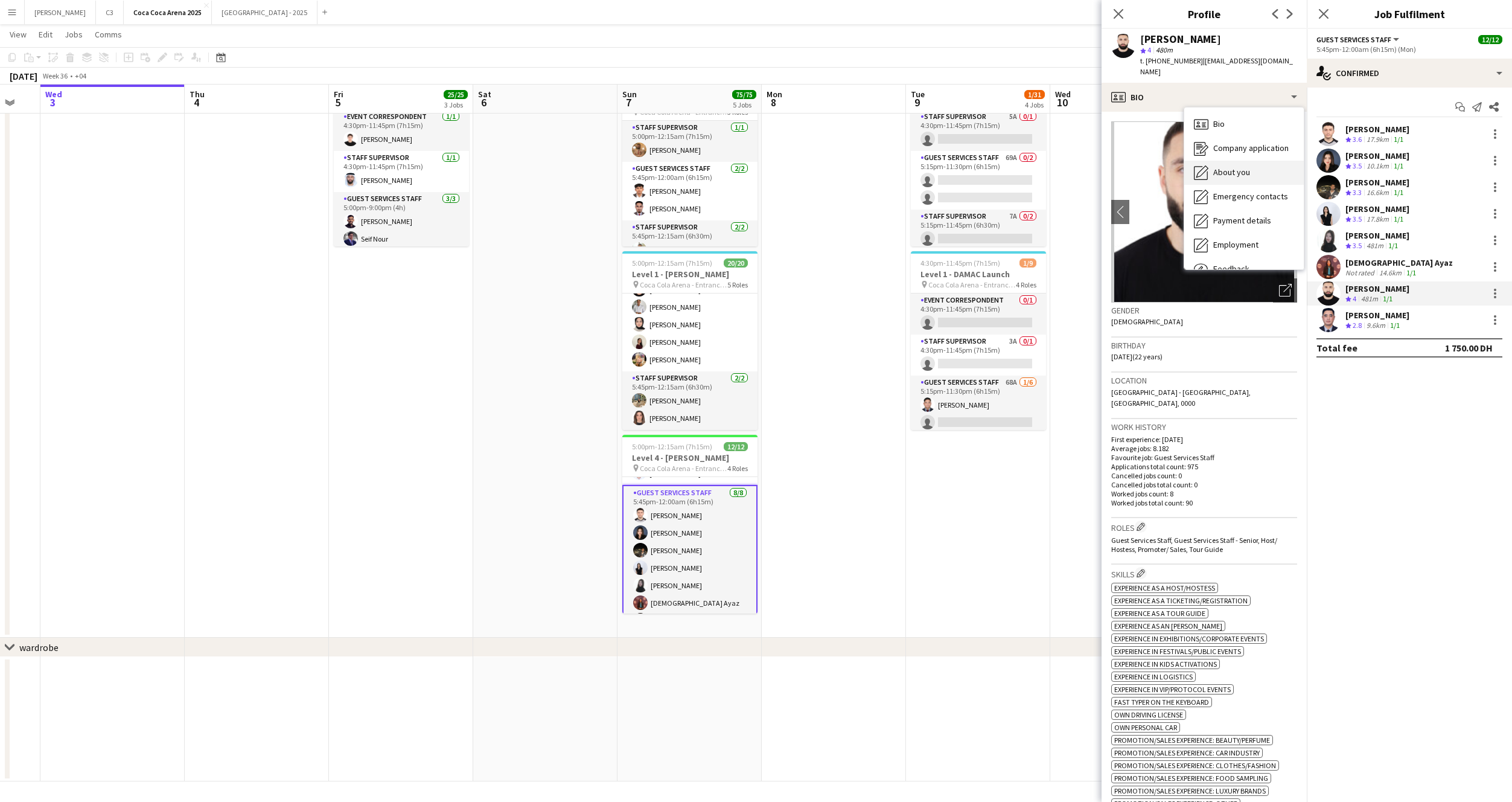
click at [1229, 167] on span "About you" at bounding box center [1232, 172] width 37 height 11
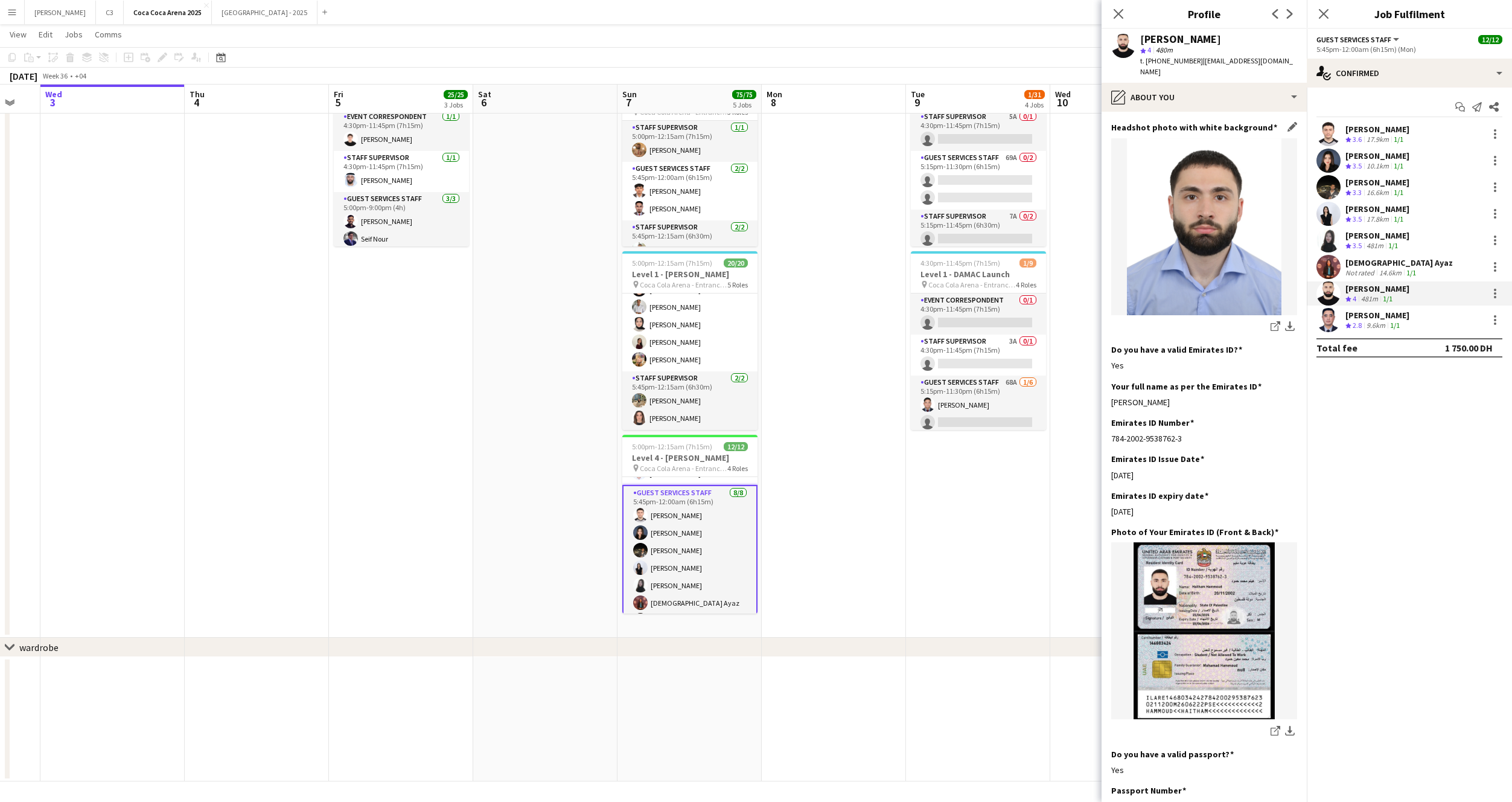
scroll to position [215, 0]
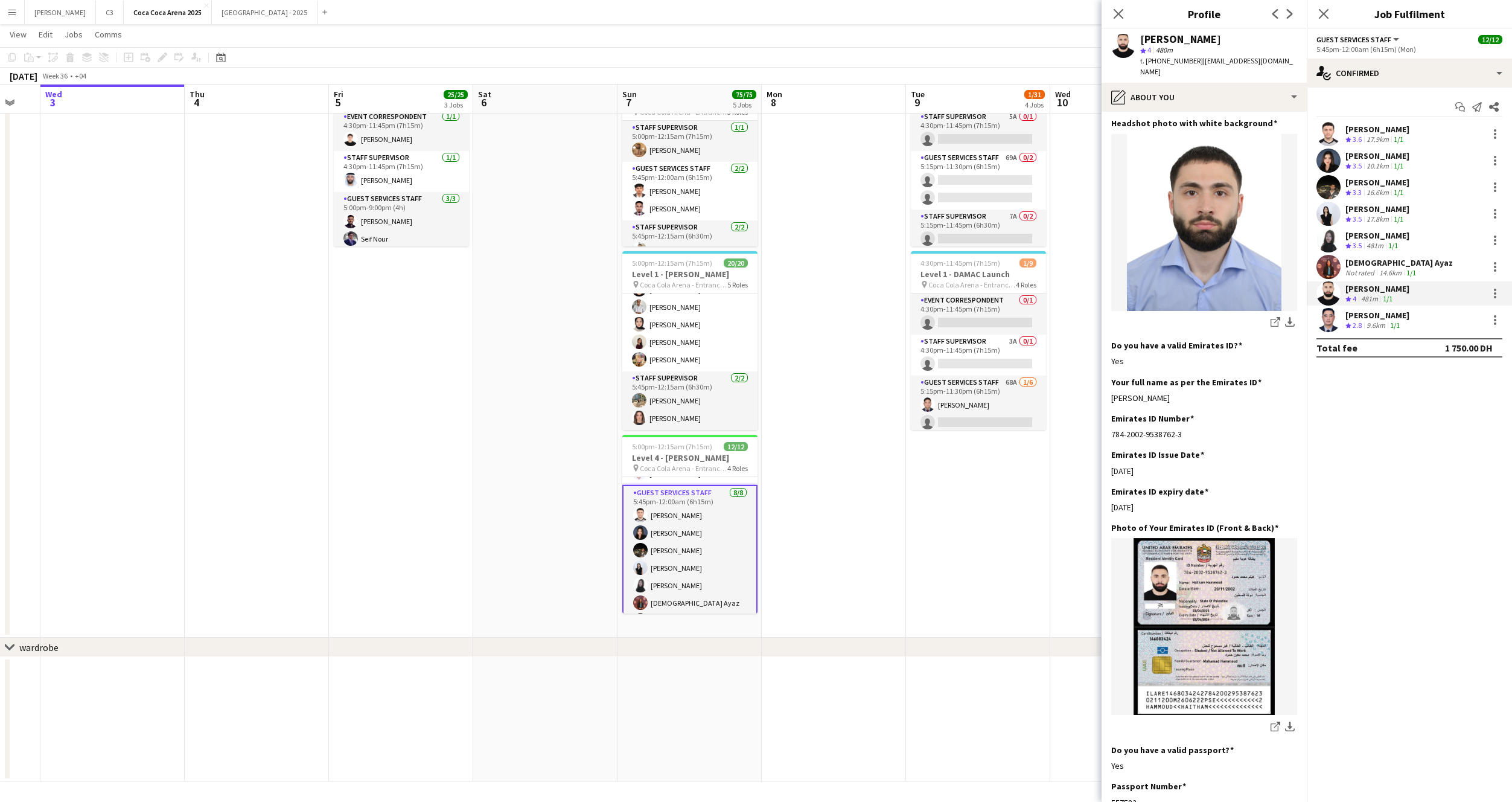
drag, startPoint x: 1232, startPoint y: 376, endPoint x: 1106, endPoint y: 378, distance: 126.0
click at [1106, 378] on app-section-data-types "Bio Edit this field Haitham, born and raised in the uae i have qualified in ret…" at bounding box center [1204, 457] width 205 height 690
click at [1329, 318] on app-user-avatar at bounding box center [1328, 320] width 24 height 24
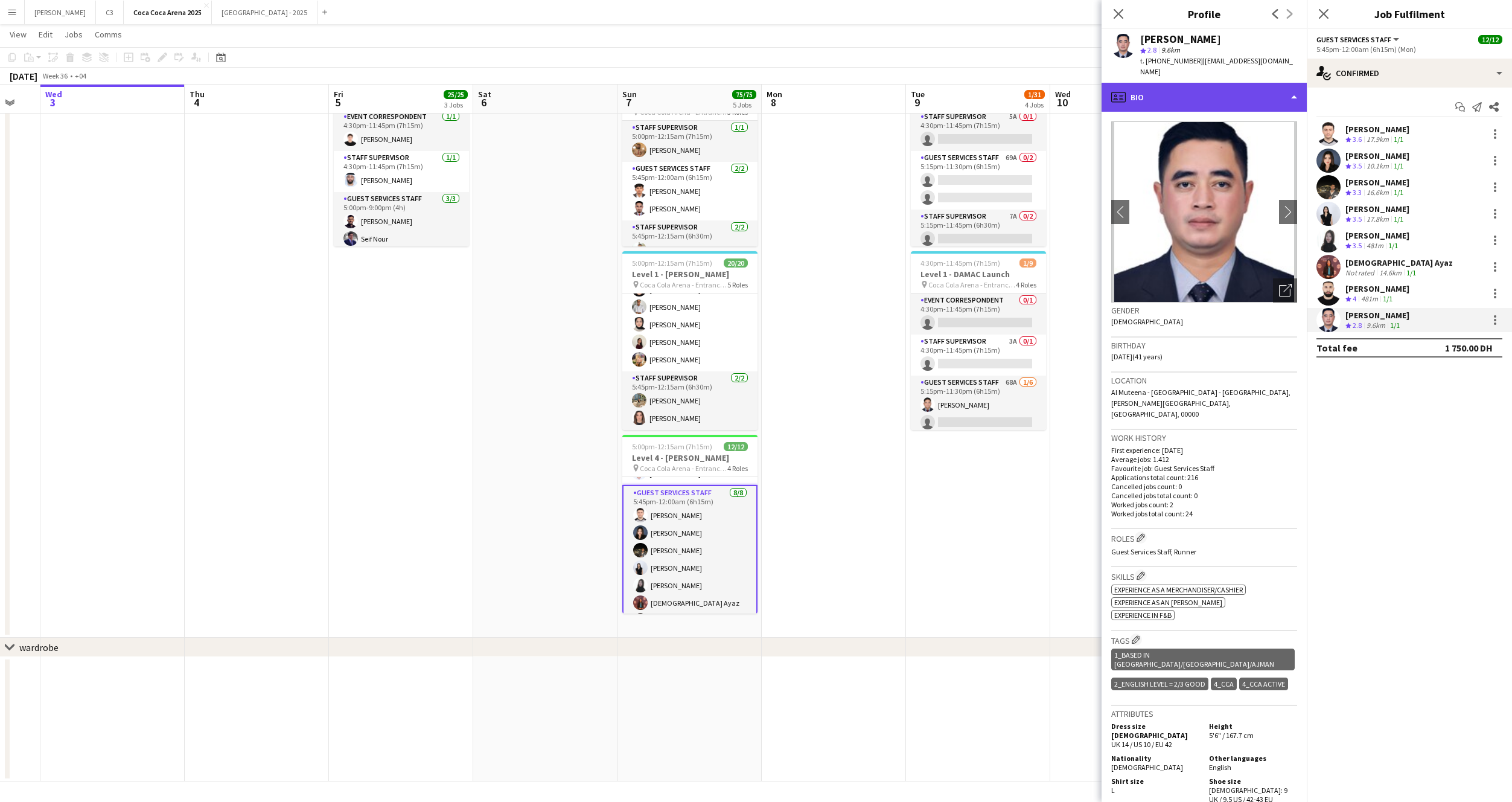
click at [1184, 85] on div "profile Bio" at bounding box center [1204, 97] width 205 height 29
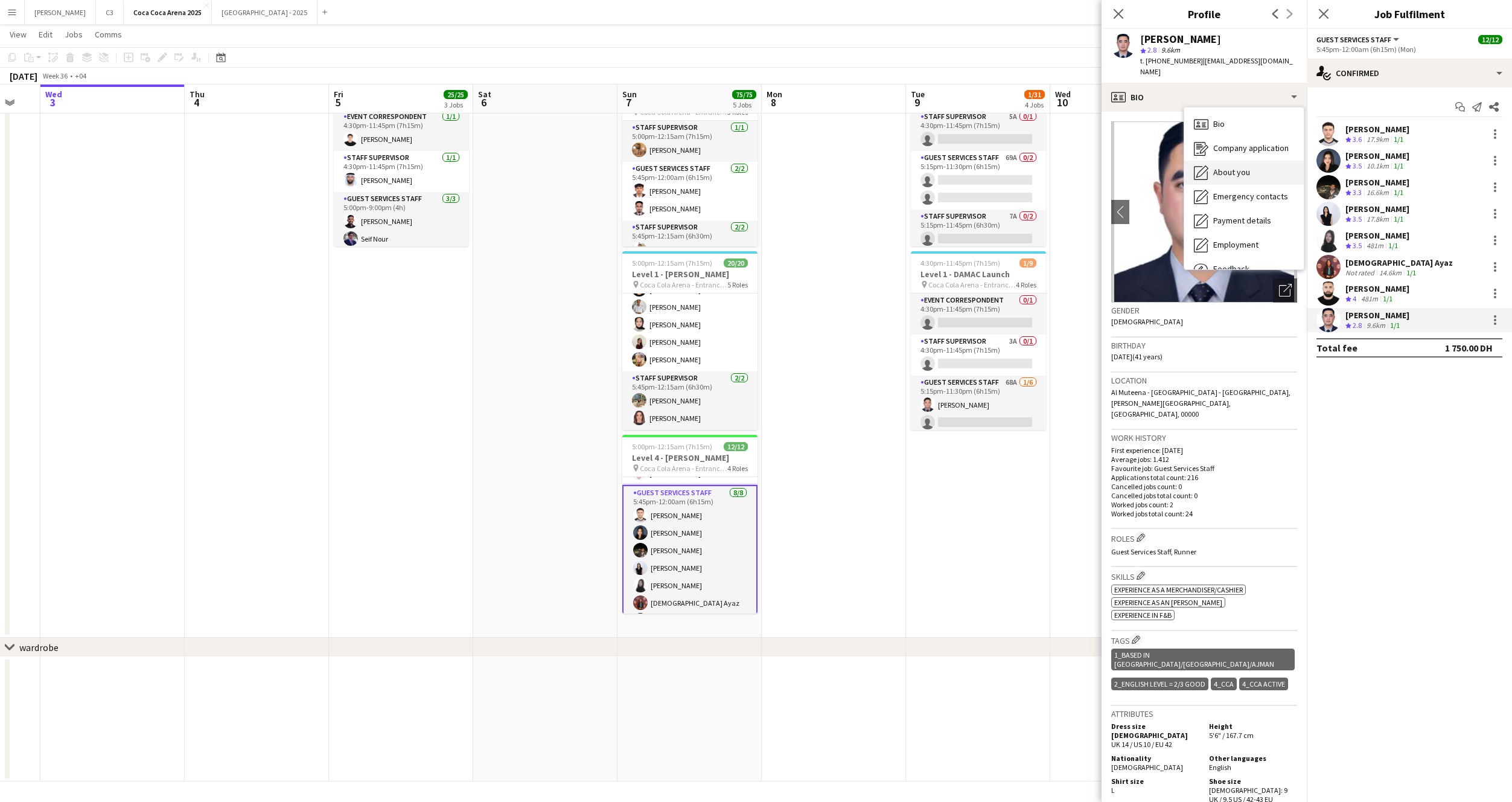
click at [1215, 167] on span "About you" at bounding box center [1232, 172] width 37 height 11
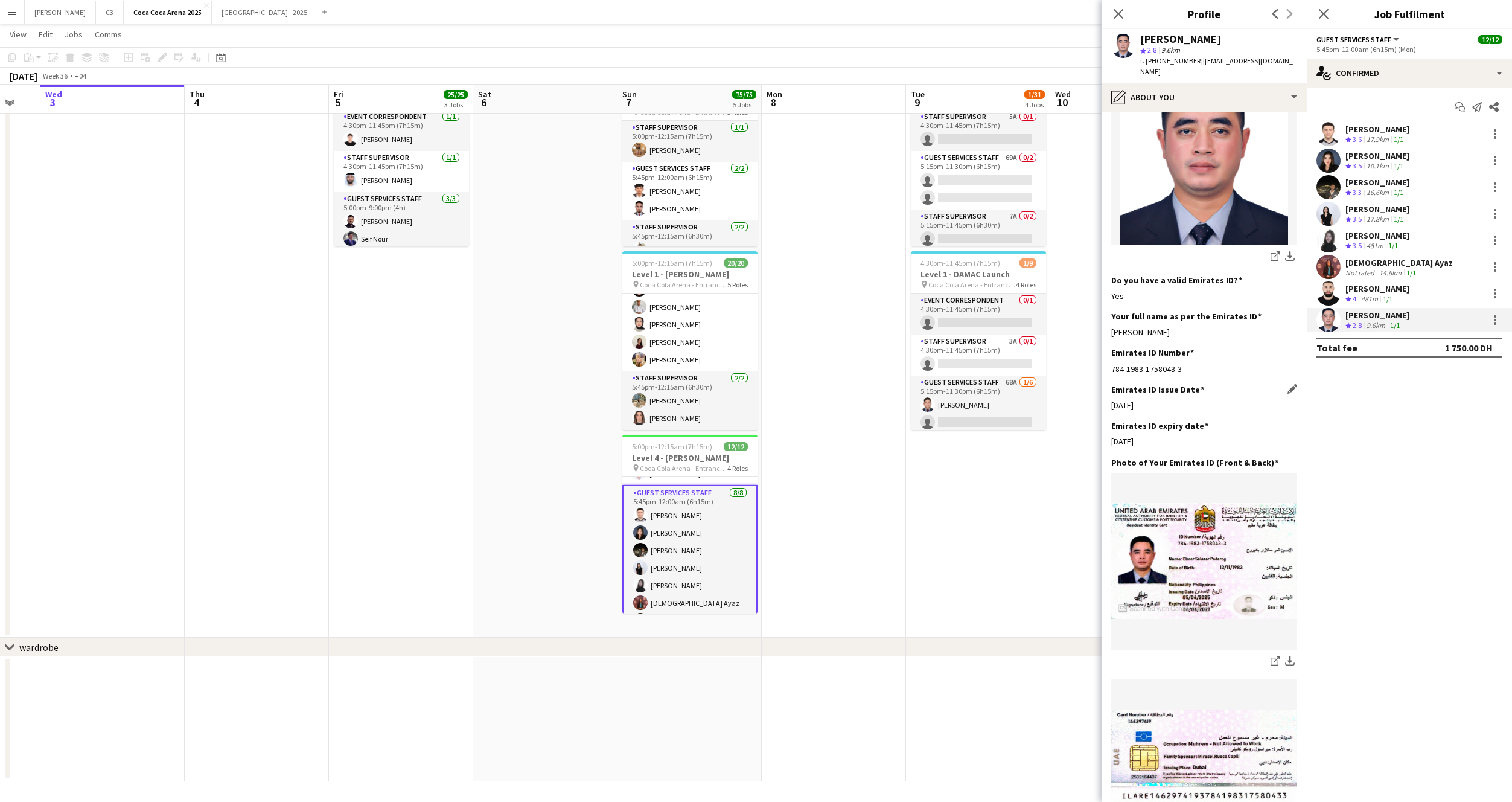
scroll to position [238, 0]
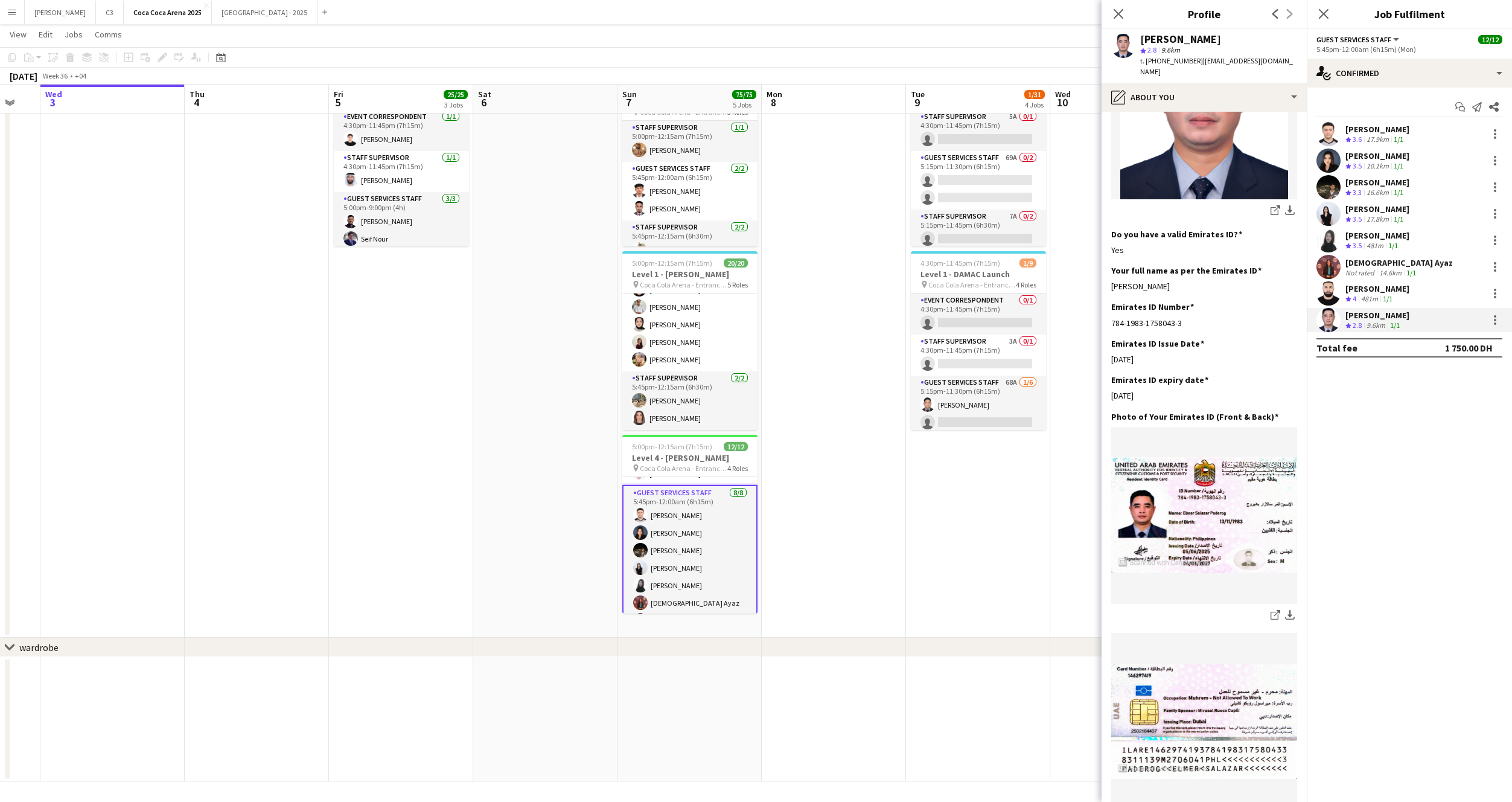
drag, startPoint x: 1203, startPoint y: 275, endPoint x: 1108, endPoint y: 275, distance: 95.0
click at [1108, 275] on app-section-data-types "Bio Edit this field To acquire a challenging position in a reputedand progressi…" at bounding box center [1204, 457] width 205 height 690
click at [685, 581] on app-card-role "Staff Supervisor 2/2 5:45pm-12:15am (6h30m) Mohammed Balfaqih Miles Direct Mala…" at bounding box center [690, 584] width 135 height 58
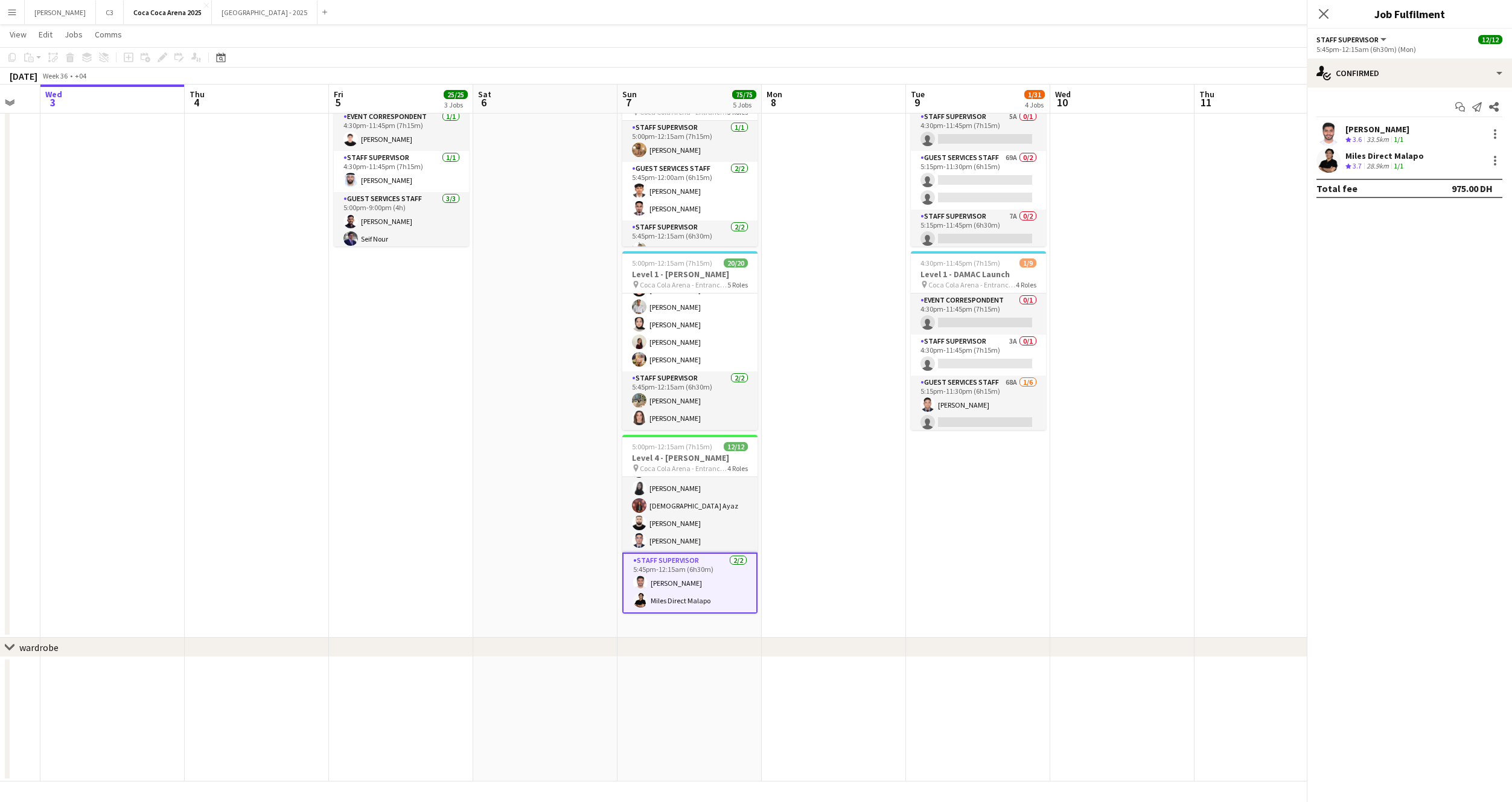
scroll to position [169, 0]
click at [1329, 126] on app-user-avatar at bounding box center [1328, 134] width 24 height 24
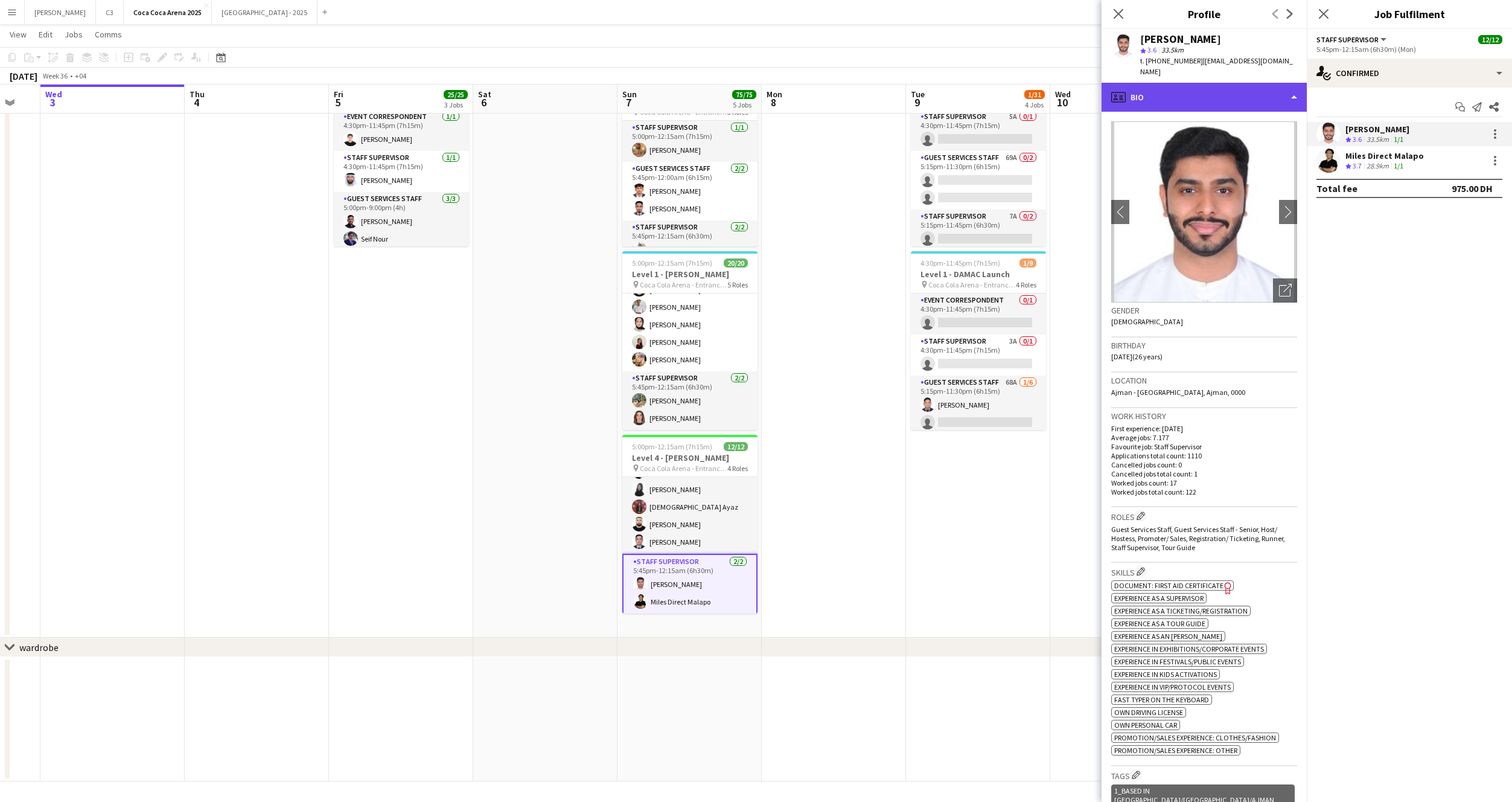
click at [1222, 85] on div "profile Bio" at bounding box center [1204, 97] width 205 height 29
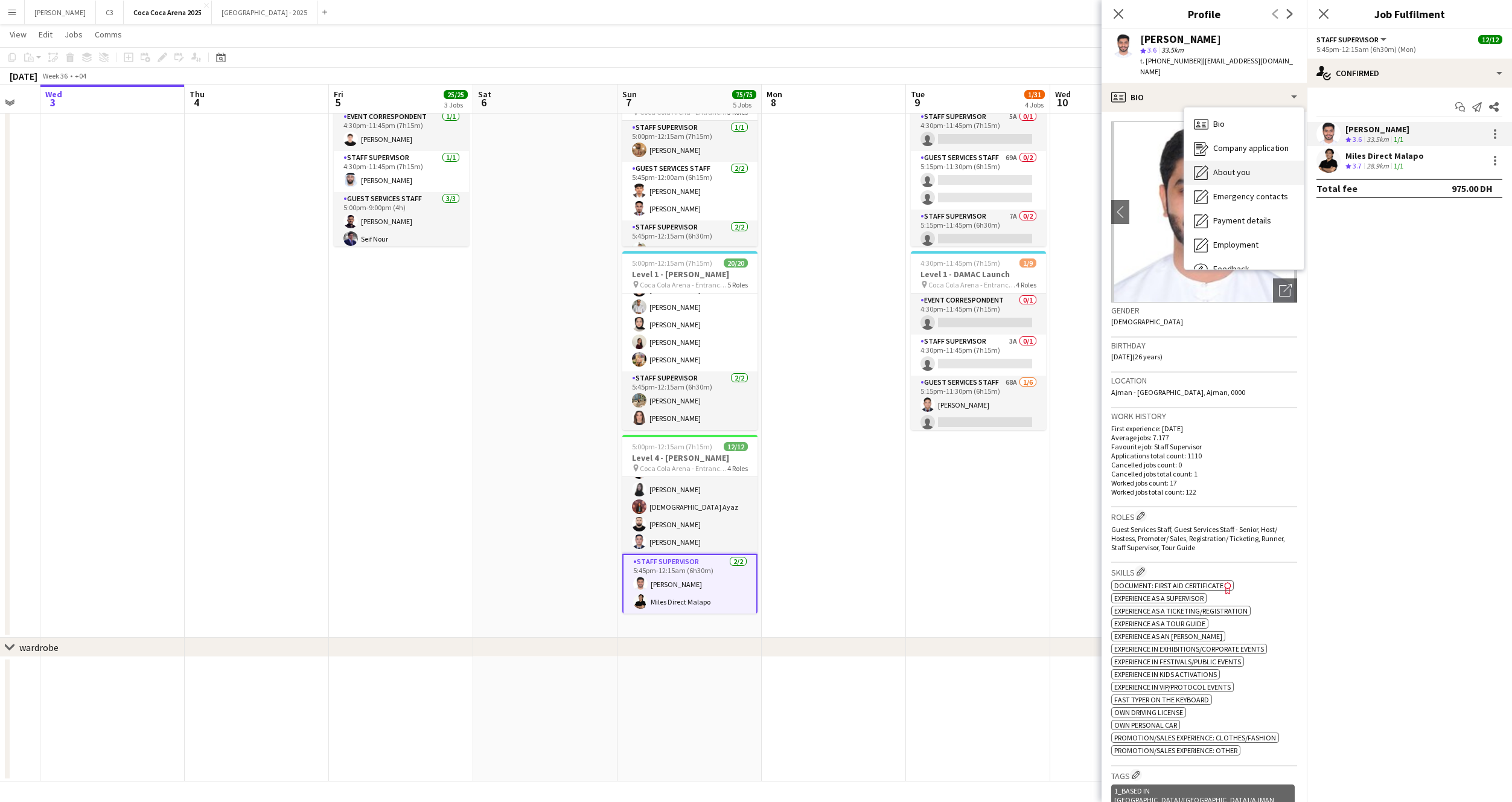
click at [1239, 167] on span "About you" at bounding box center [1232, 172] width 37 height 11
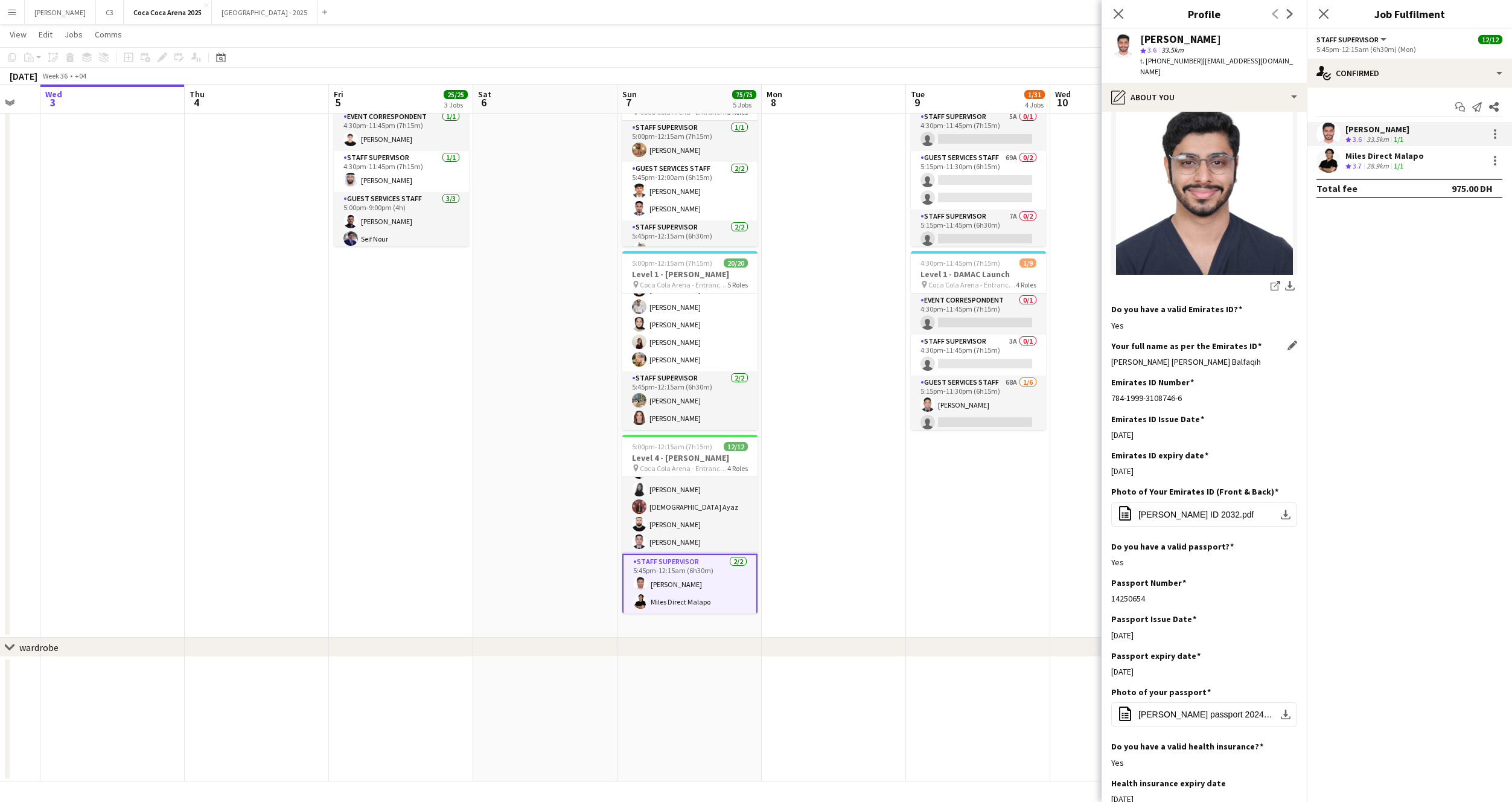
scroll to position [224, 0]
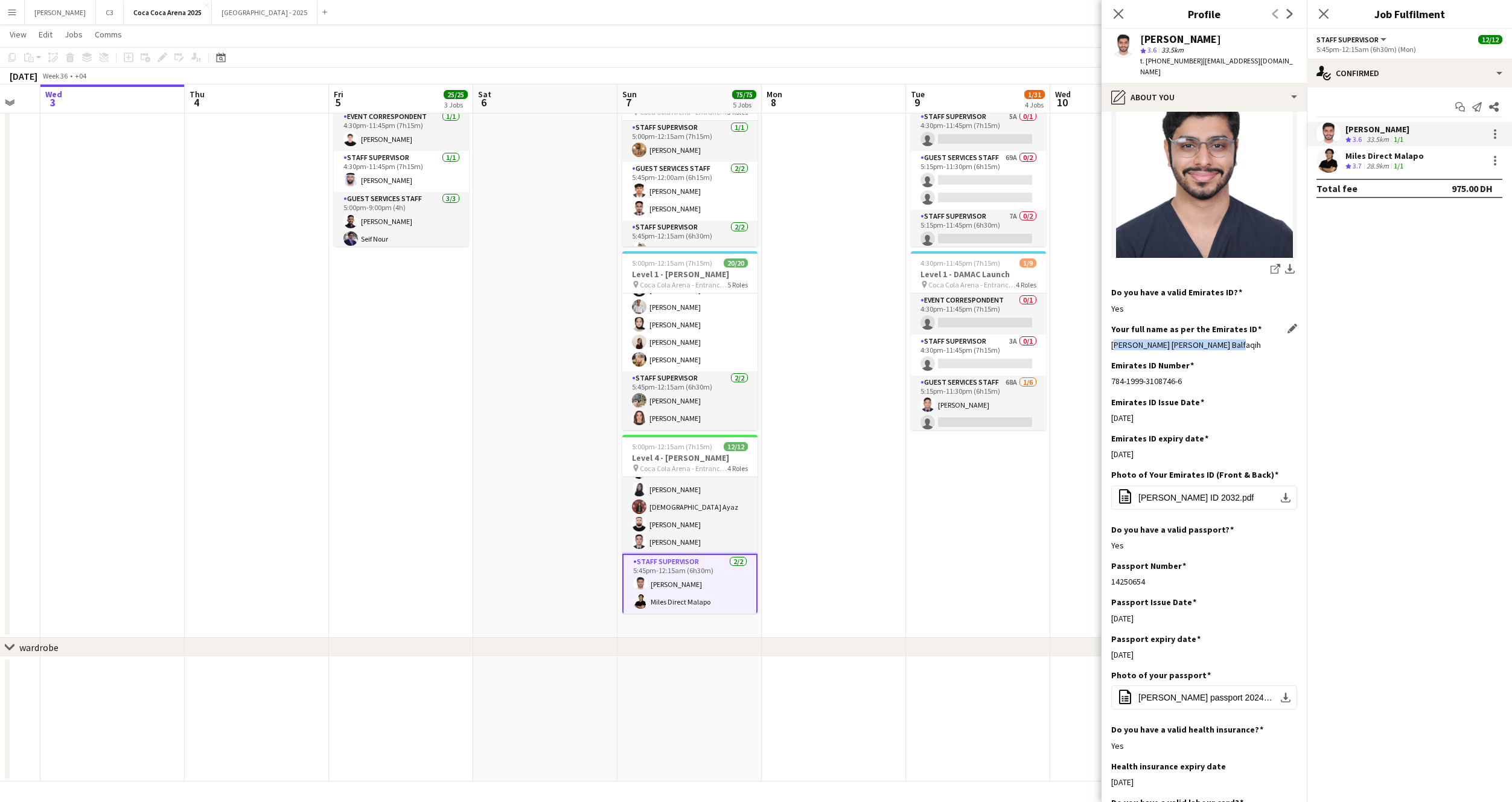
drag, startPoint x: 1250, startPoint y: 332, endPoint x: 1112, endPoint y: 334, distance: 138.0
click at [1112, 340] on div "Mohammed Omar Abdullah Balfaqih" at bounding box center [1204, 345] width 186 height 11
click at [1332, 163] on app-user-avatar at bounding box center [1328, 160] width 24 height 24
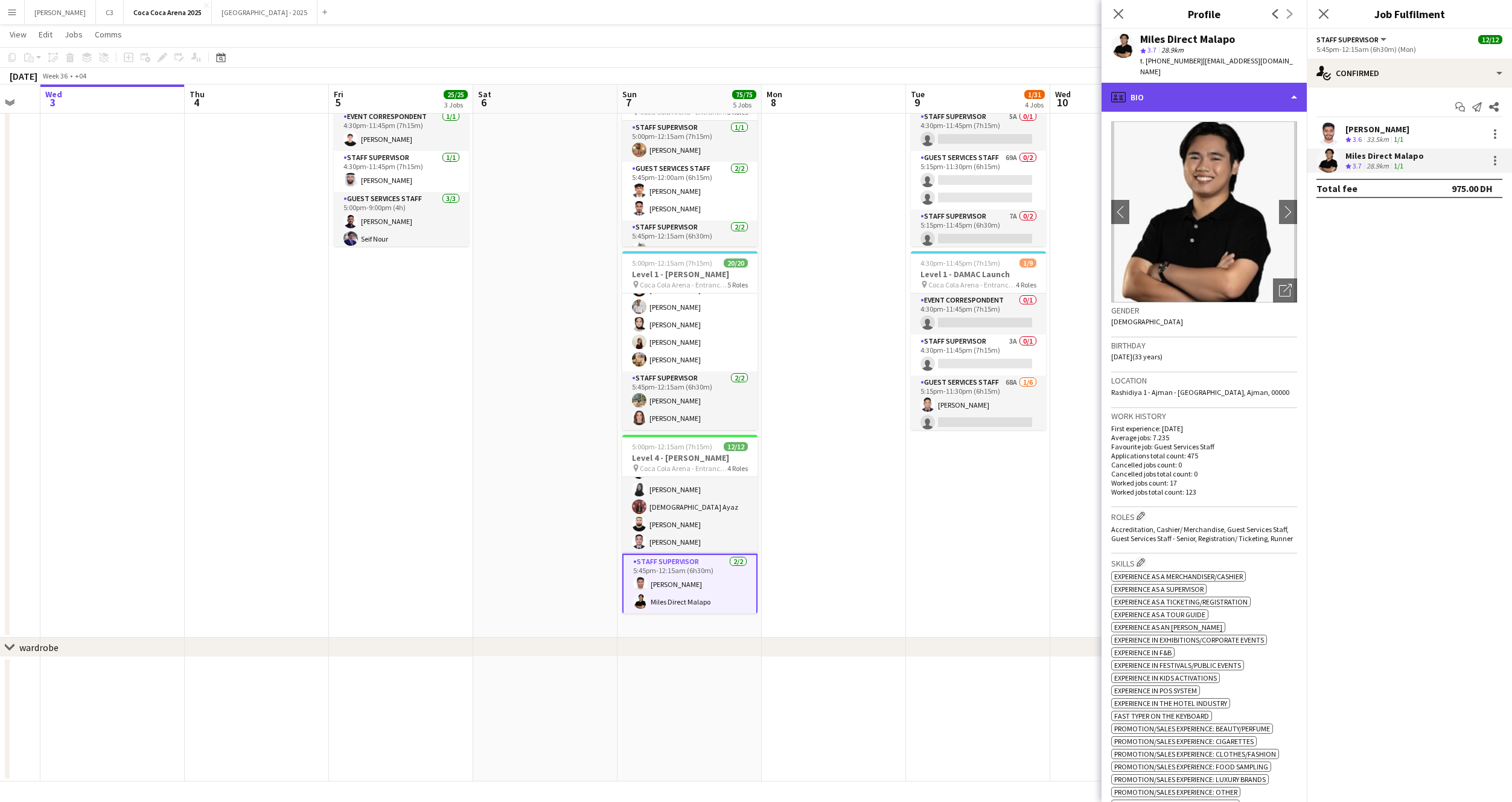
click at [1210, 83] on div "profile Bio" at bounding box center [1204, 97] width 205 height 29
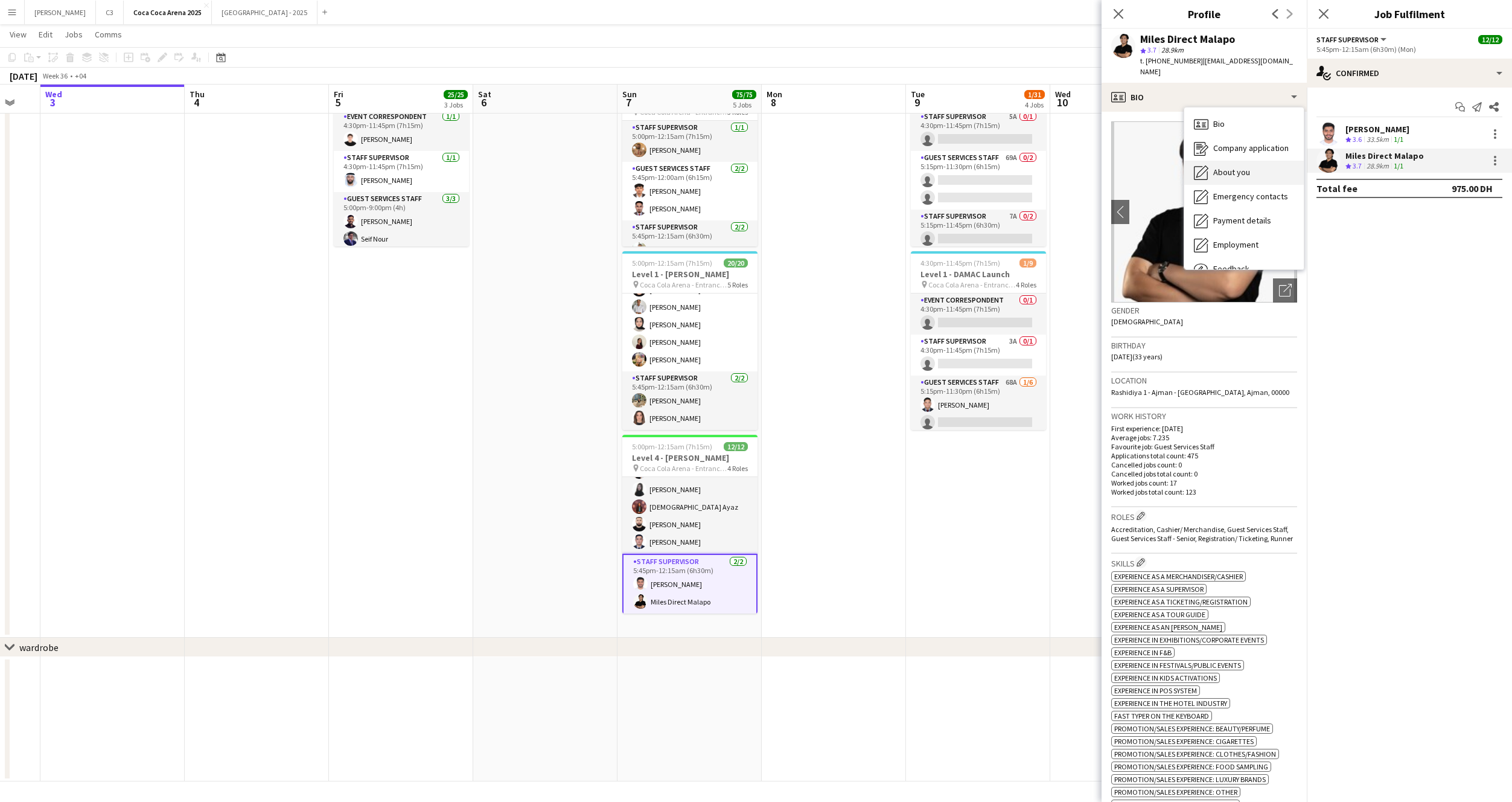
click at [1229, 167] on span "About you" at bounding box center [1232, 172] width 37 height 11
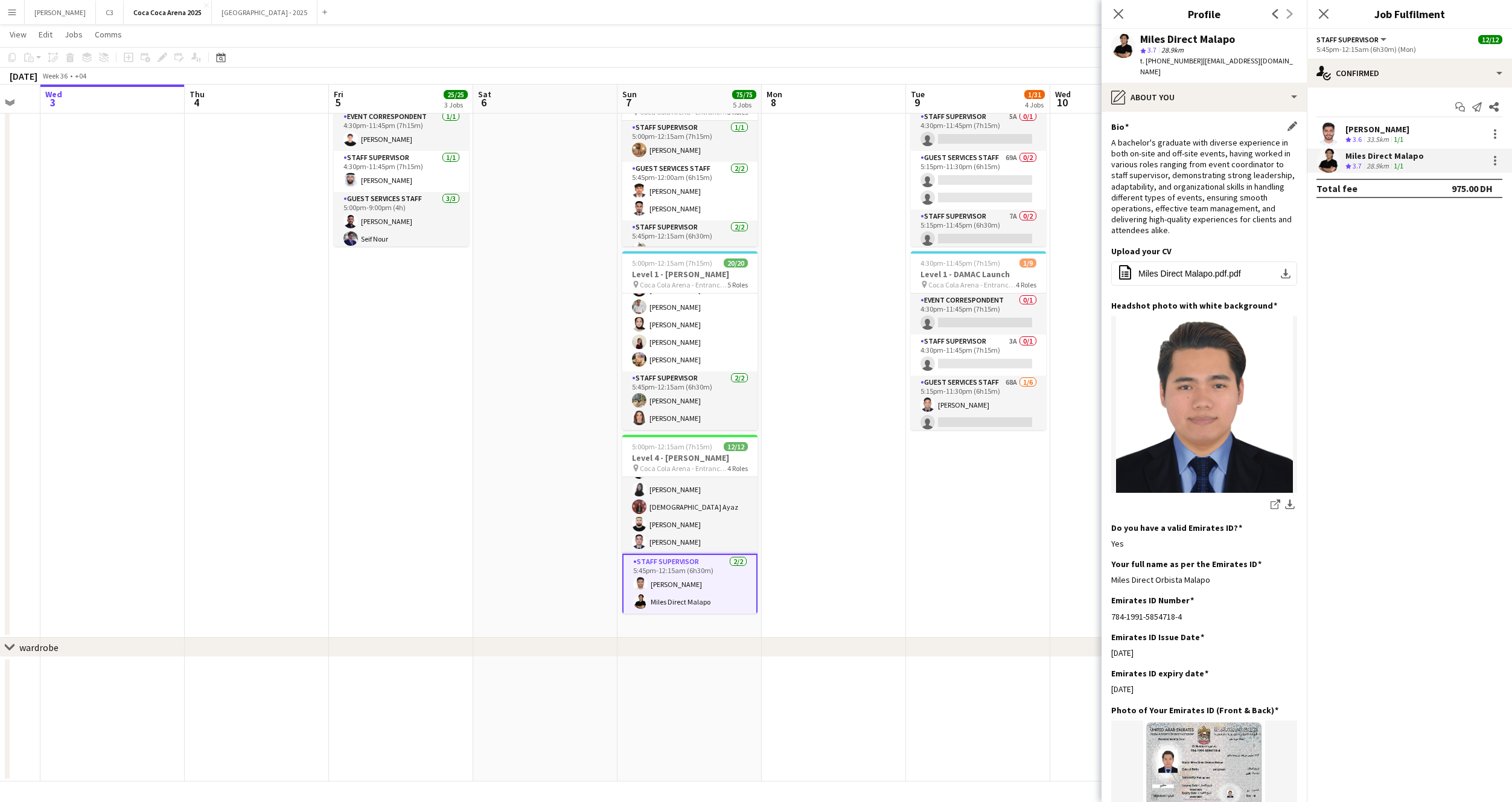
scroll to position [169, 0]
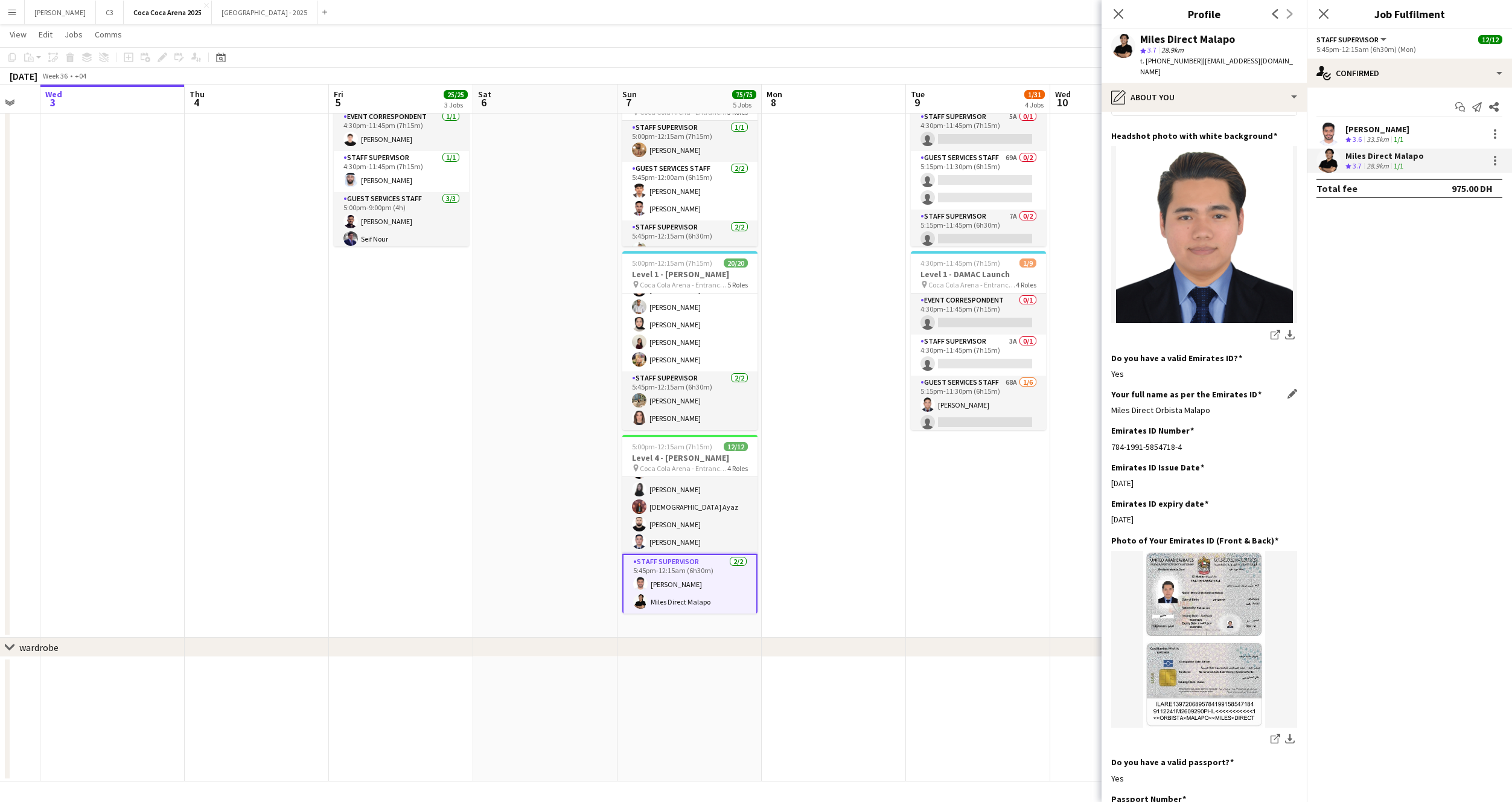
drag, startPoint x: 1215, startPoint y: 401, endPoint x: 1112, endPoint y: 401, distance: 103.0
click at [1112, 405] on div "Miles Direct Orbista Malapo" at bounding box center [1204, 410] width 186 height 11
click at [212, 22] on button "Etihad Arena - 2025 Close" at bounding box center [265, 12] width 106 height 24
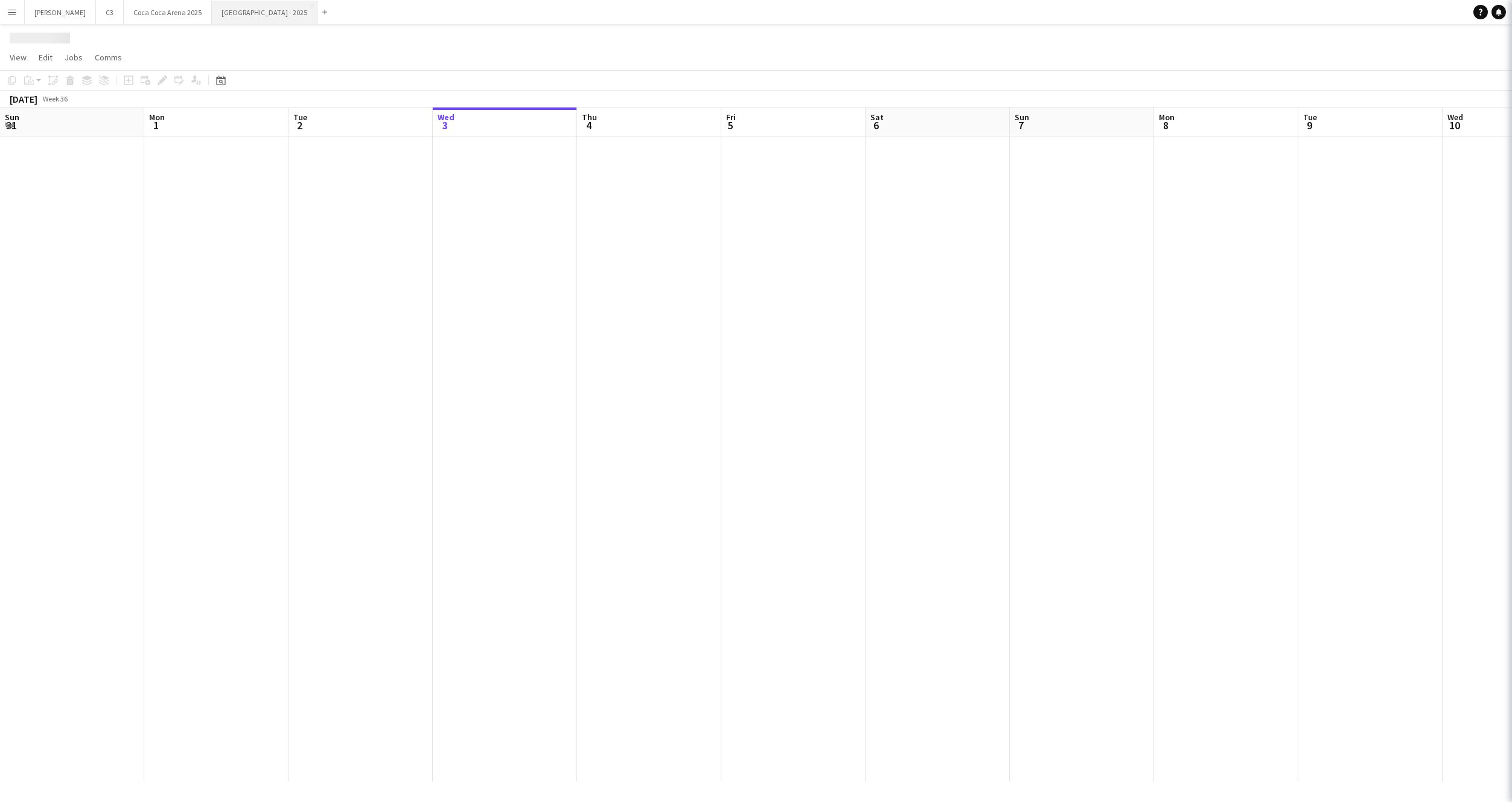
scroll to position [0, 288]
click at [212, 18] on button "Etihad Arena - 2025 Close" at bounding box center [265, 12] width 106 height 24
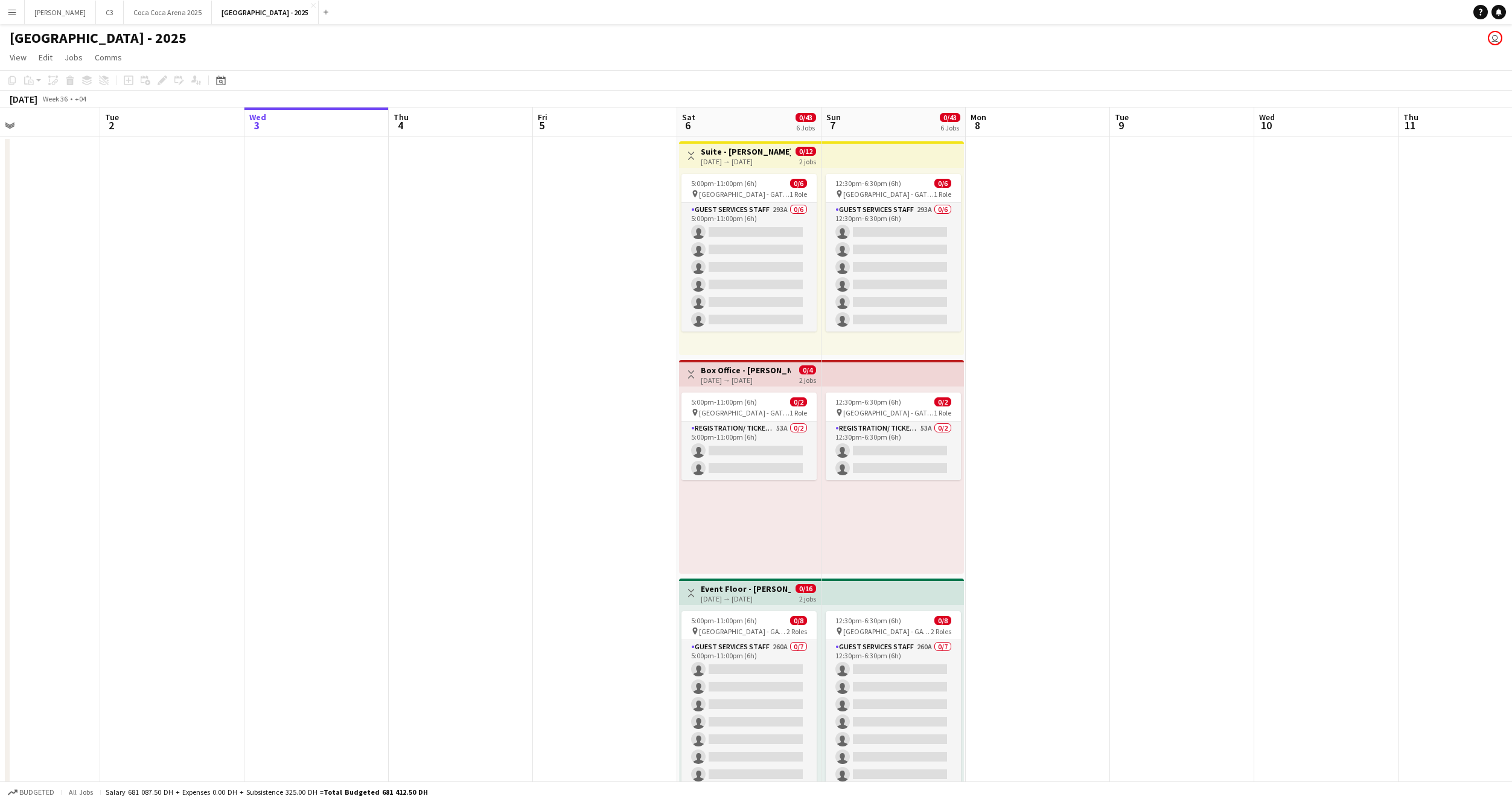
scroll to position [0, 493]
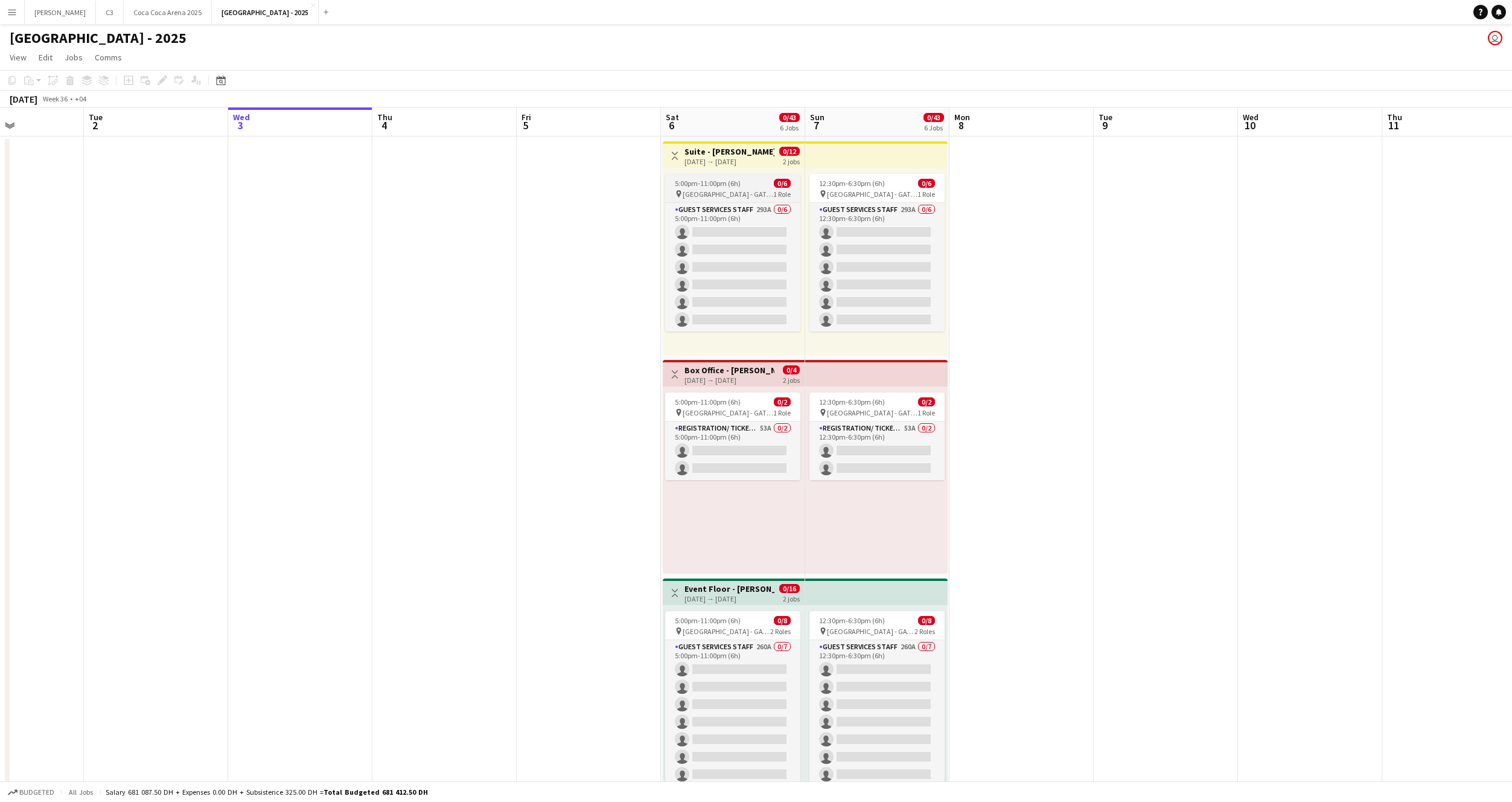
click at [724, 194] on span "Etihad Arena - GATE 7" at bounding box center [728, 194] width 91 height 9
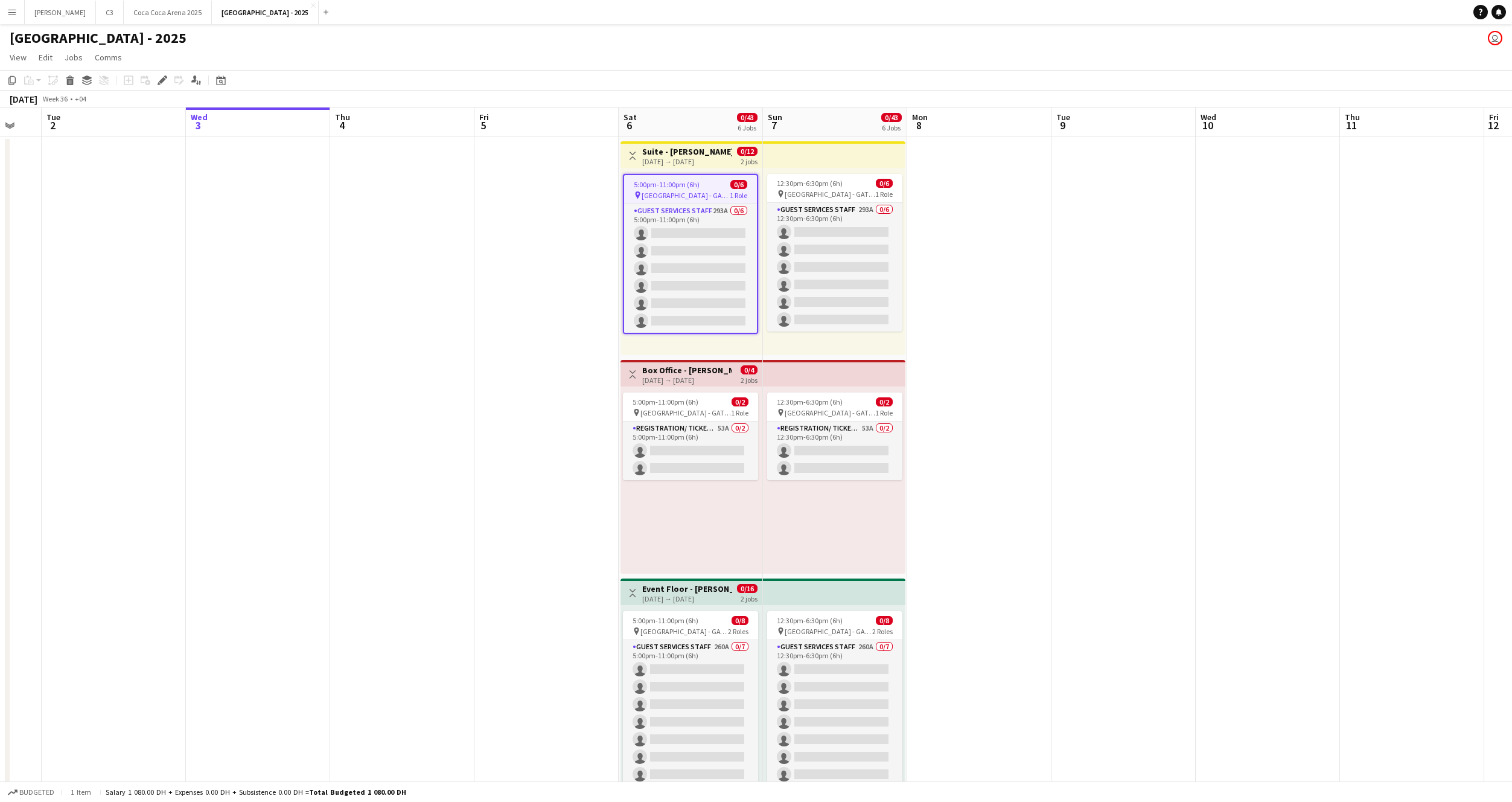
click at [674, 185] on span "5:00pm-11:00pm (6h)" at bounding box center [666, 185] width 66 height 9
click at [689, 154] on h3 "Suite - Harry Potter" at bounding box center [687, 151] width 90 height 11
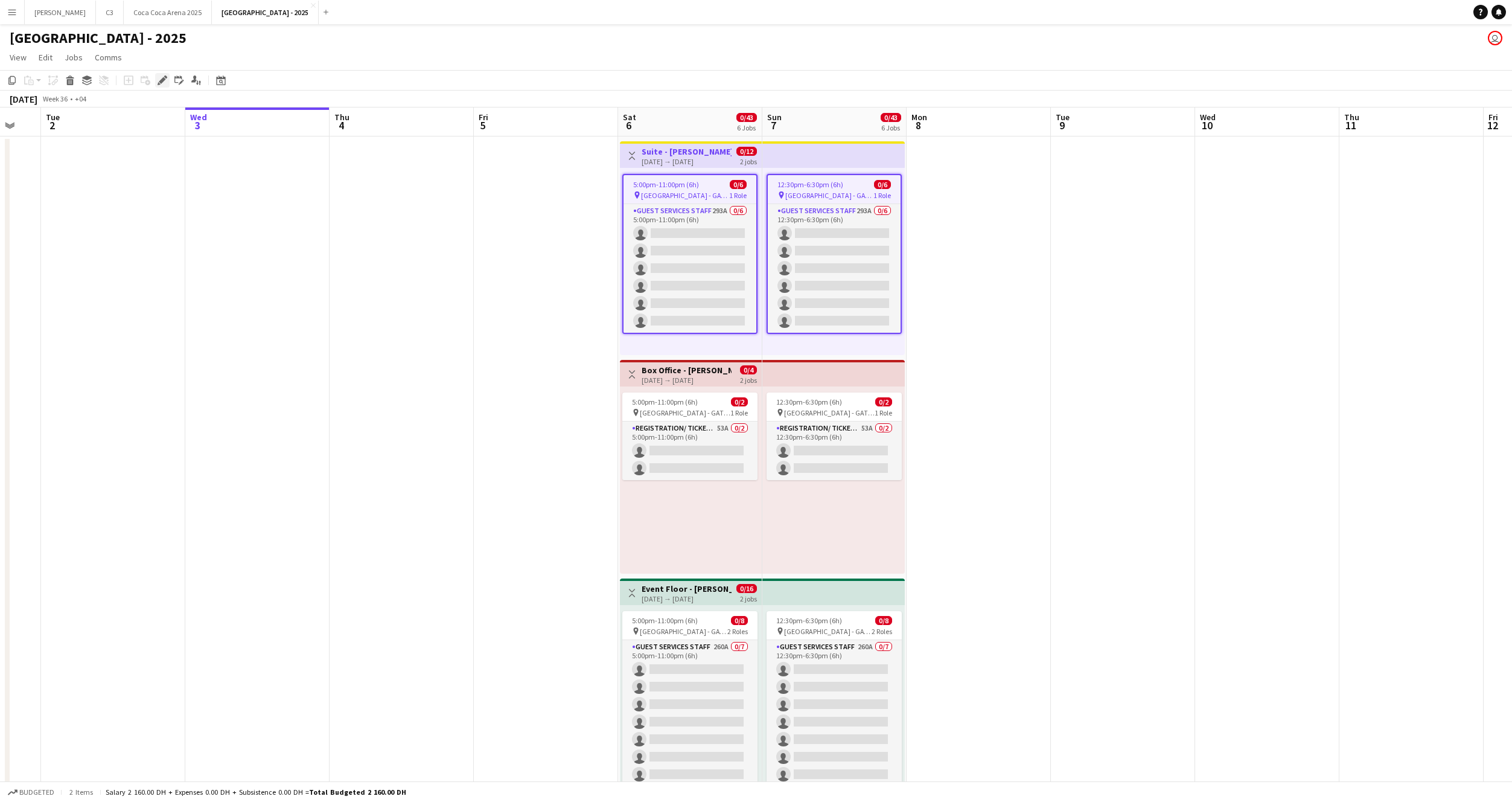
click at [160, 81] on icon at bounding box center [162, 81] width 7 height 7
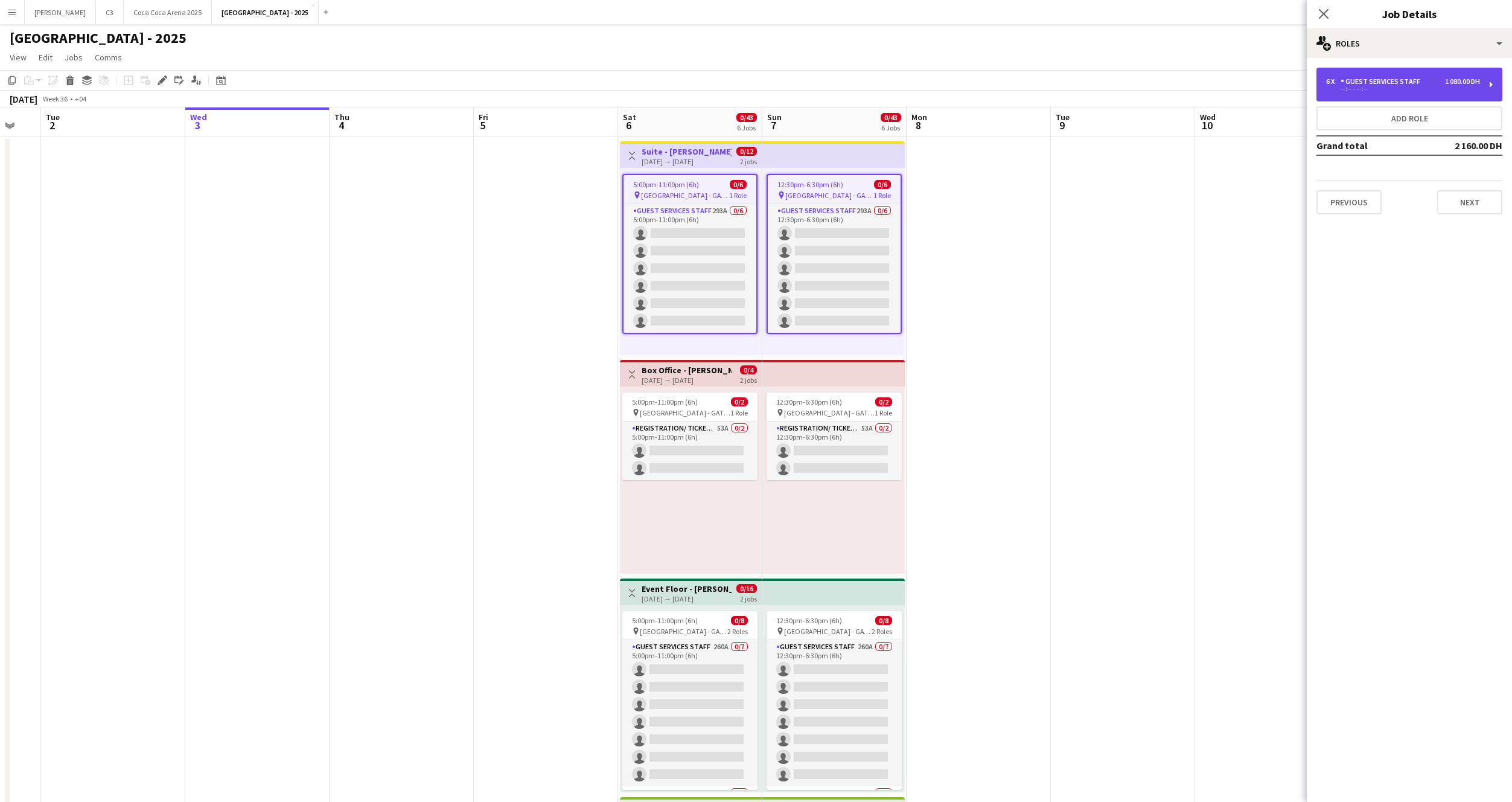
click at [1360, 78] on div "Guest Services Staff" at bounding box center [1383, 81] width 85 height 9
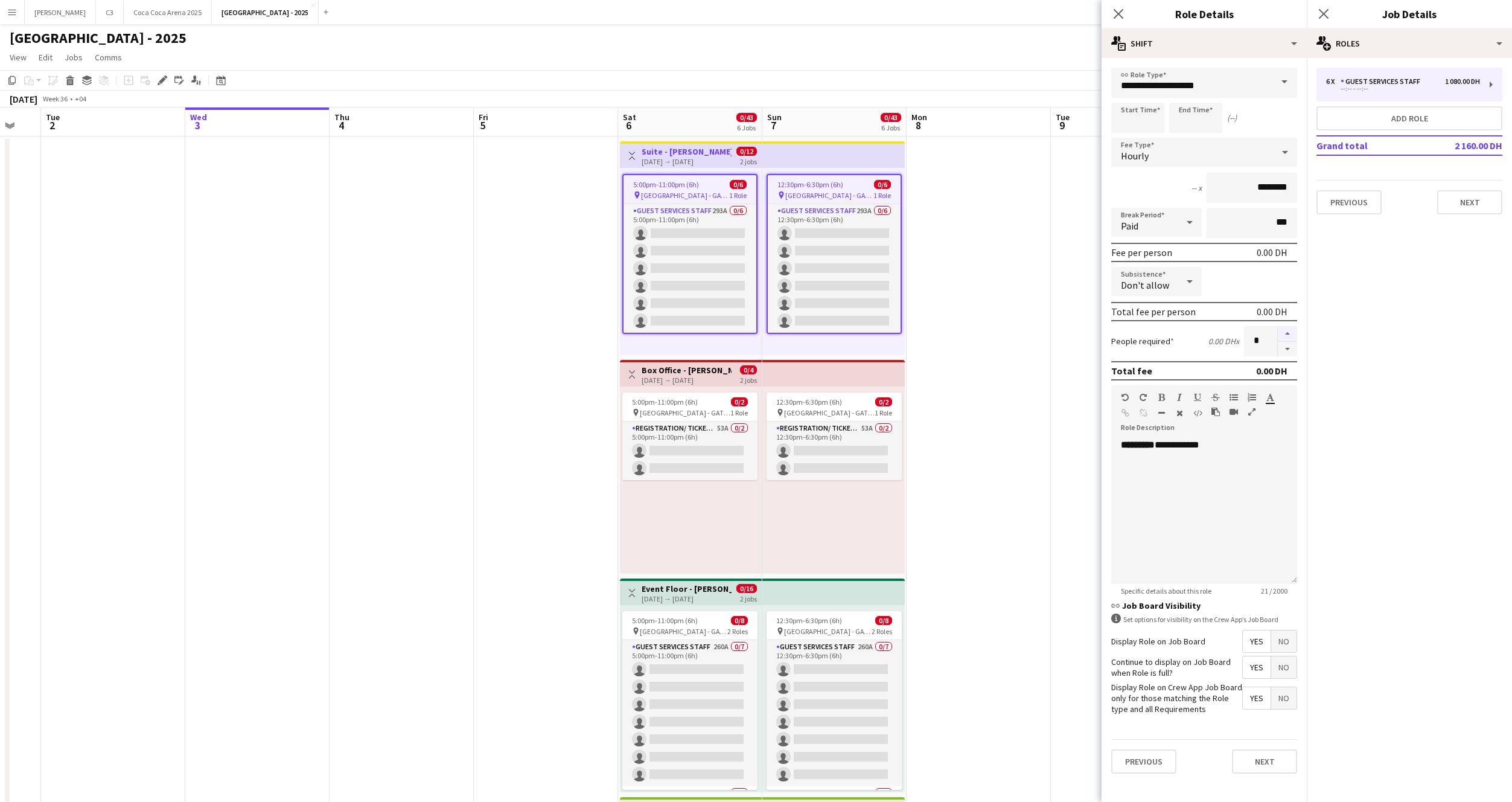
click at [1284, 333] on button "button" at bounding box center [1287, 334] width 19 height 16
type input "*"
click at [1259, 761] on button "Next" at bounding box center [1264, 761] width 65 height 24
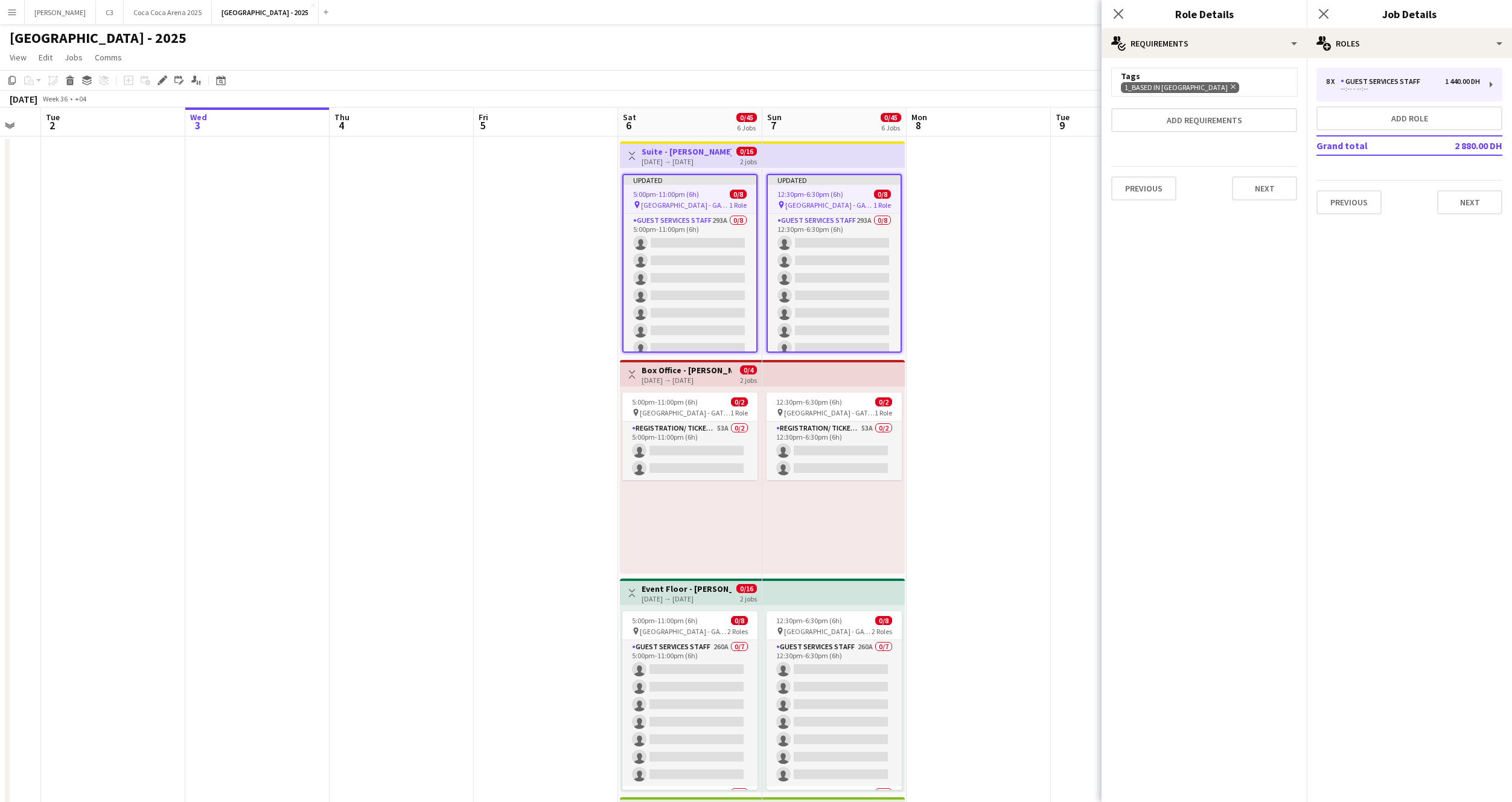
click at [677, 371] on h3 "Box Office - Harry Potter" at bounding box center [686, 370] width 90 height 11
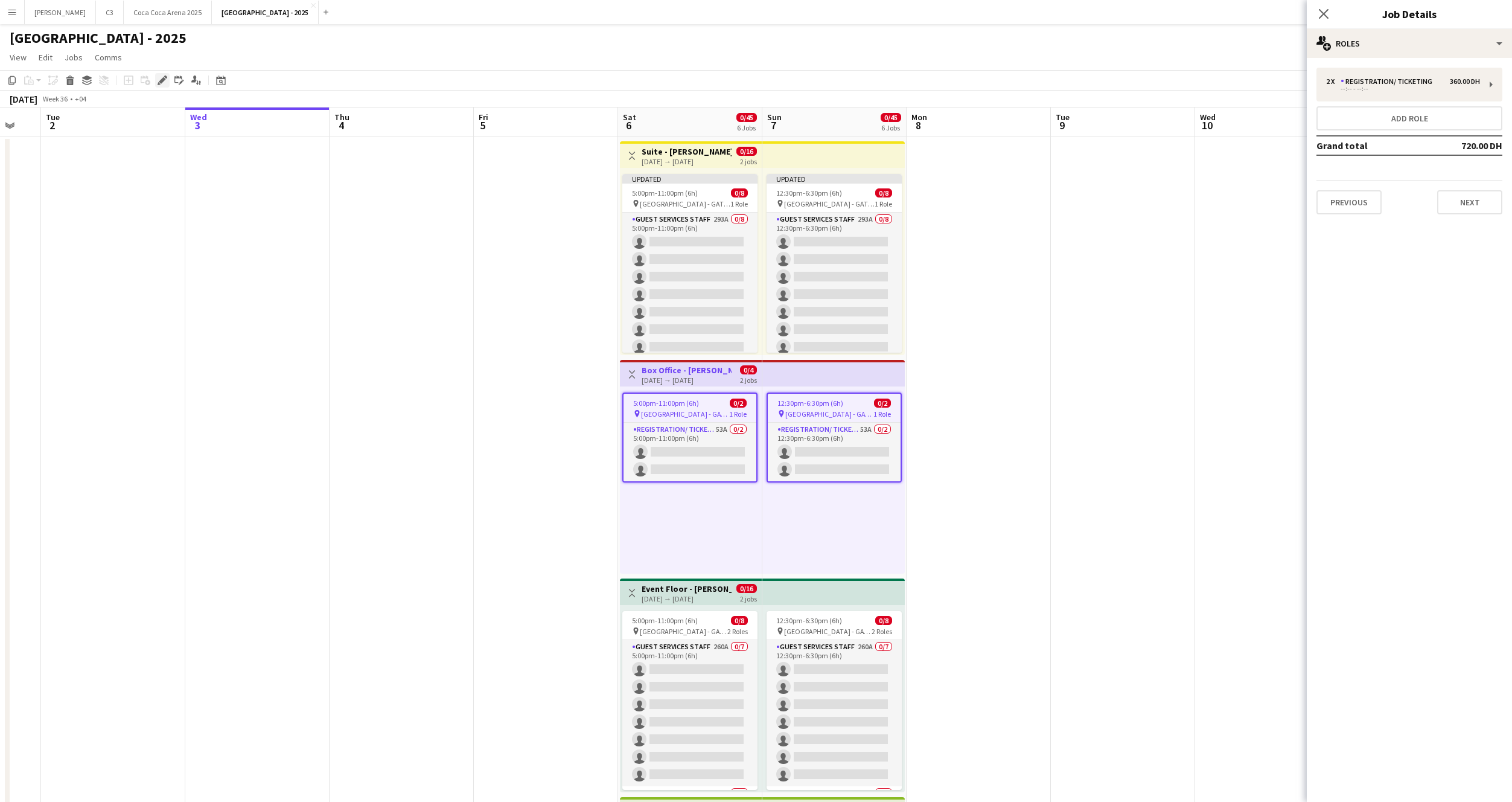
click at [161, 81] on icon at bounding box center [162, 81] width 7 height 7
click at [1401, 87] on div "--:-- - --:--" at bounding box center [1403, 89] width 154 height 6
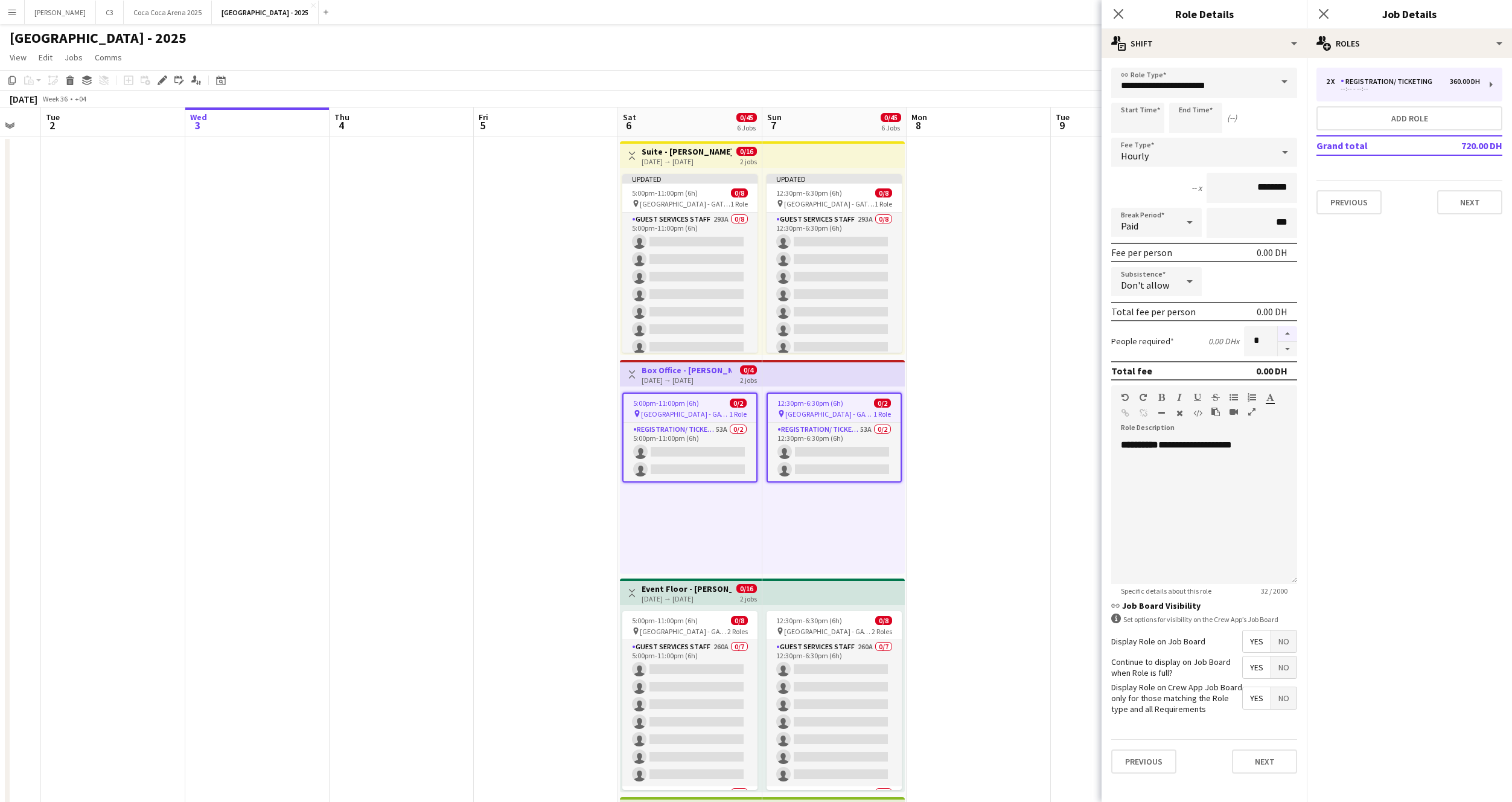
click at [1284, 335] on button "button" at bounding box center [1287, 334] width 19 height 16
type input "*"
click at [1269, 756] on button "Next" at bounding box center [1264, 761] width 65 height 24
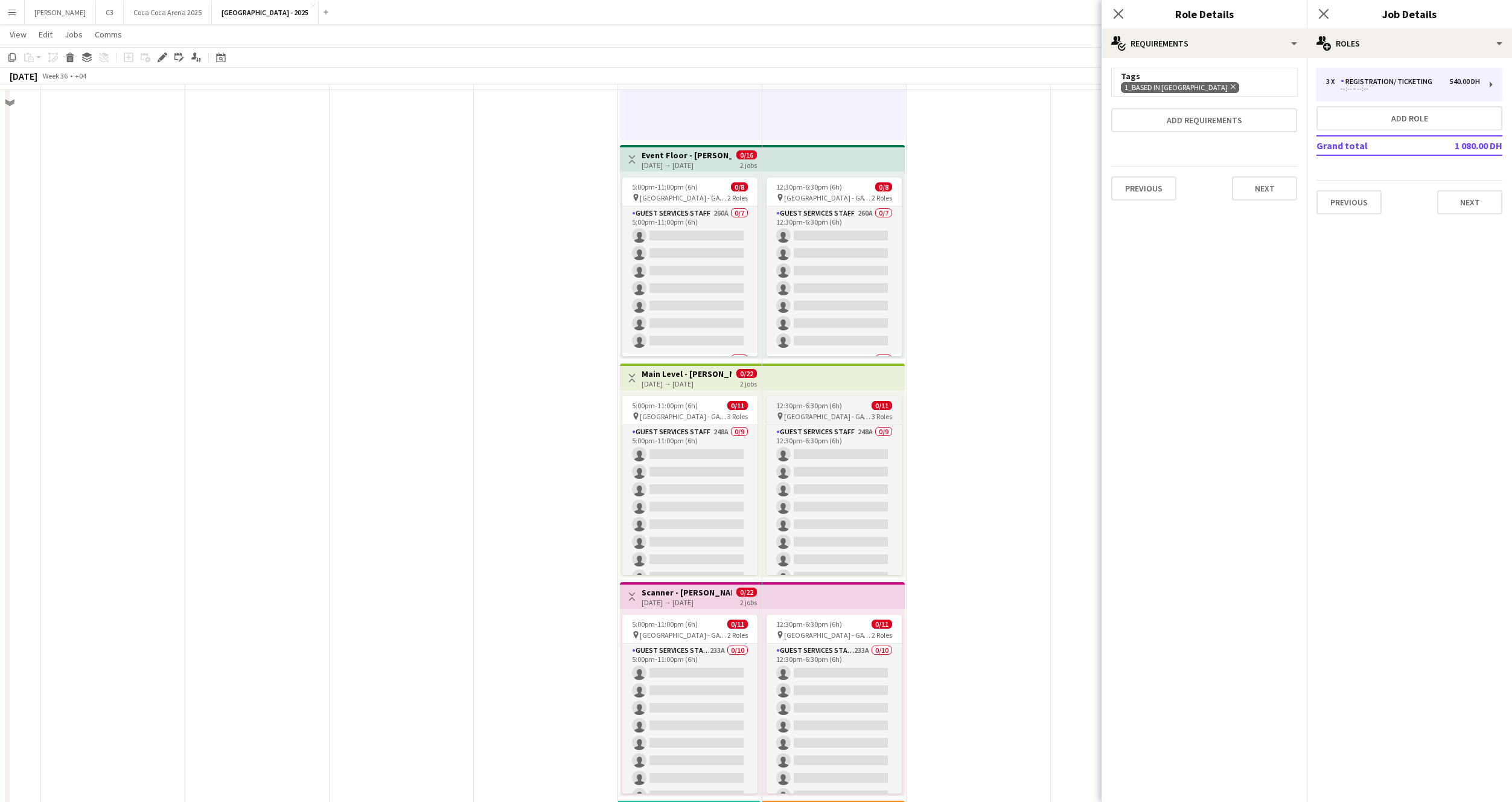
scroll to position [409, 0]
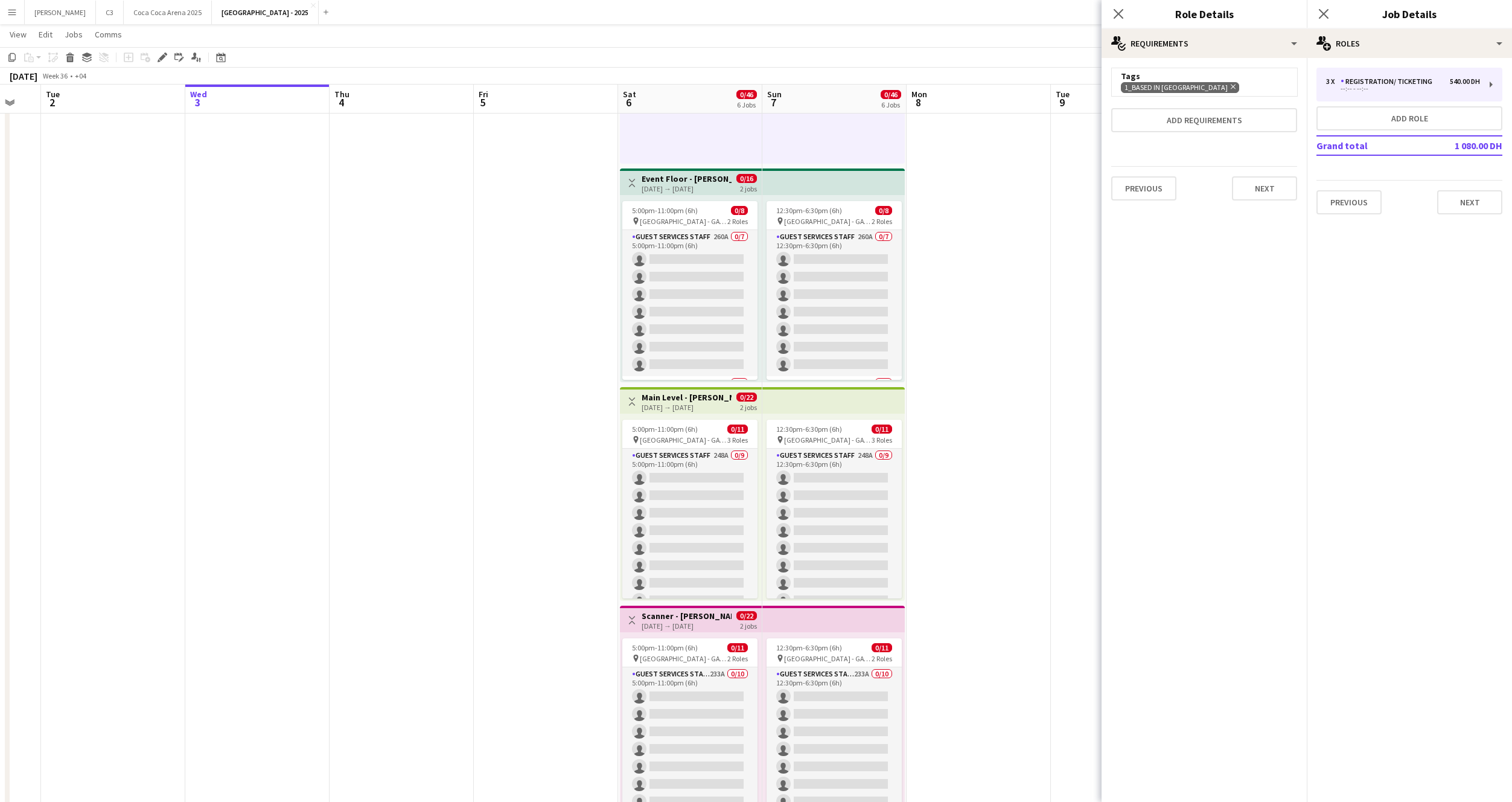
click at [671, 198] on div "5:00pm-11:00pm (6h) 0/8 pin Etihad Arena - GATE 7 2 Roles Guest Services Staff …" at bounding box center [691, 288] width 142 height 187
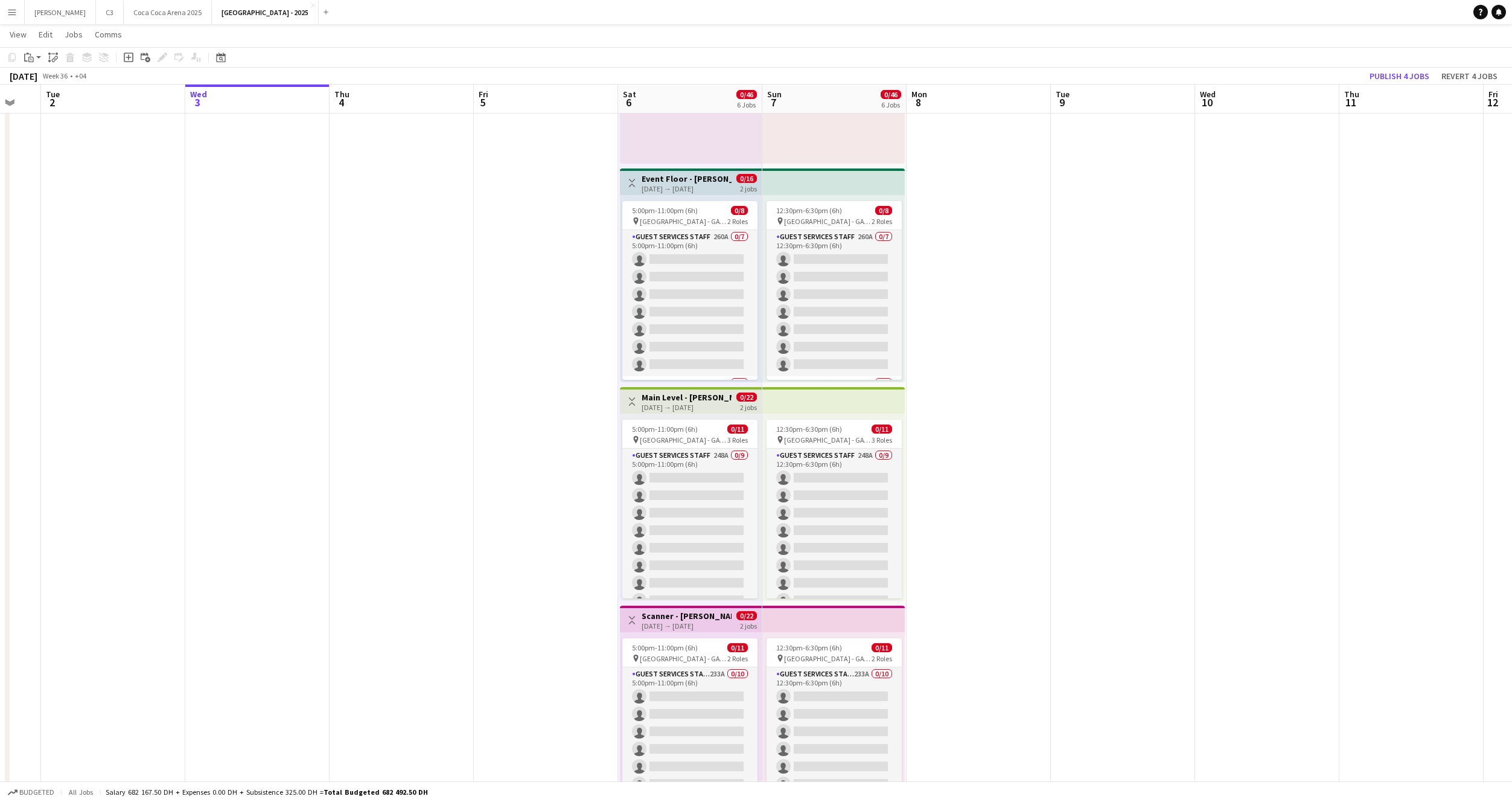
click at [662, 190] on div "06-09-2025 → 07-09-2025" at bounding box center [686, 189] width 90 height 9
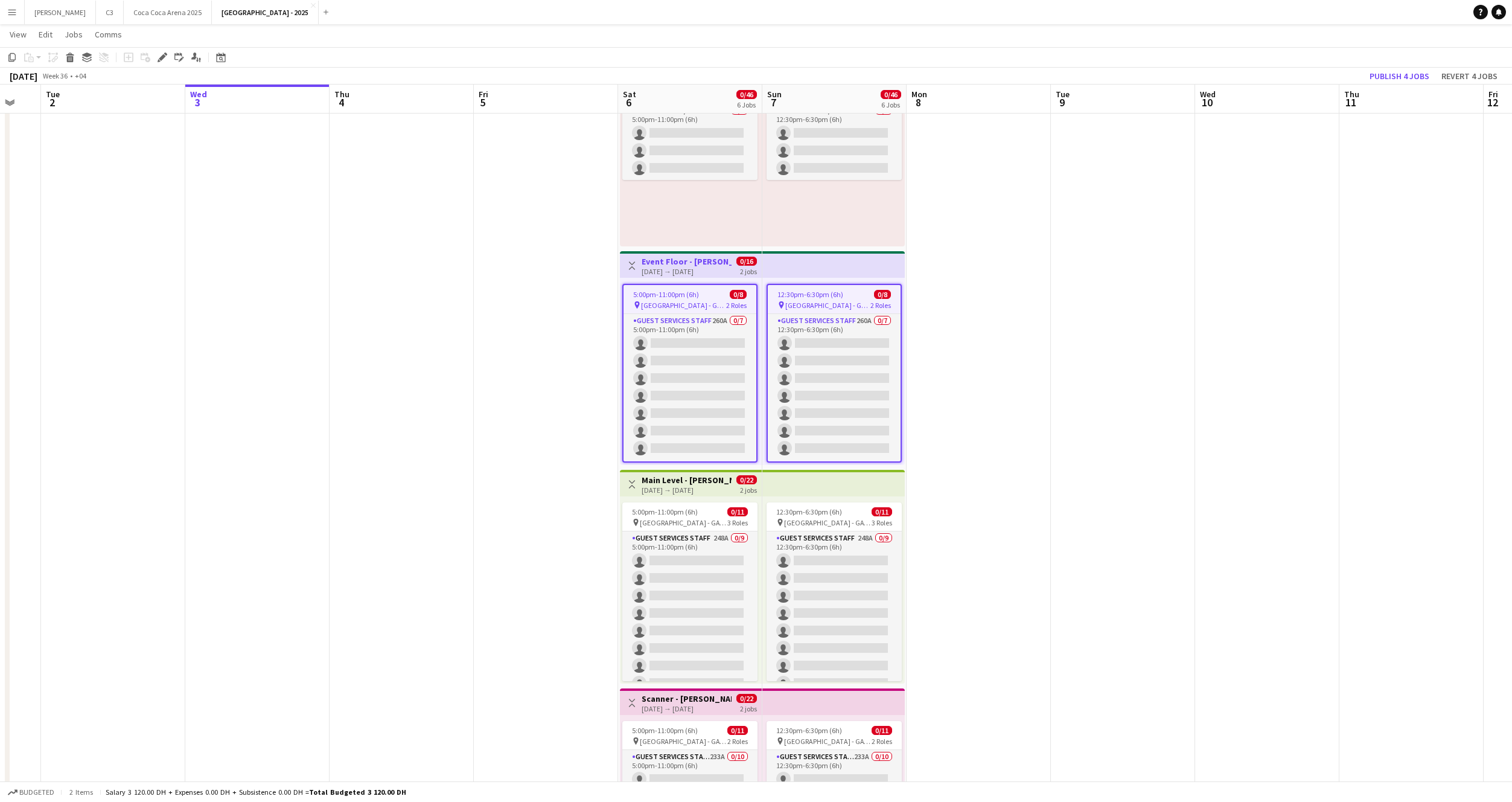
scroll to position [310, 0]
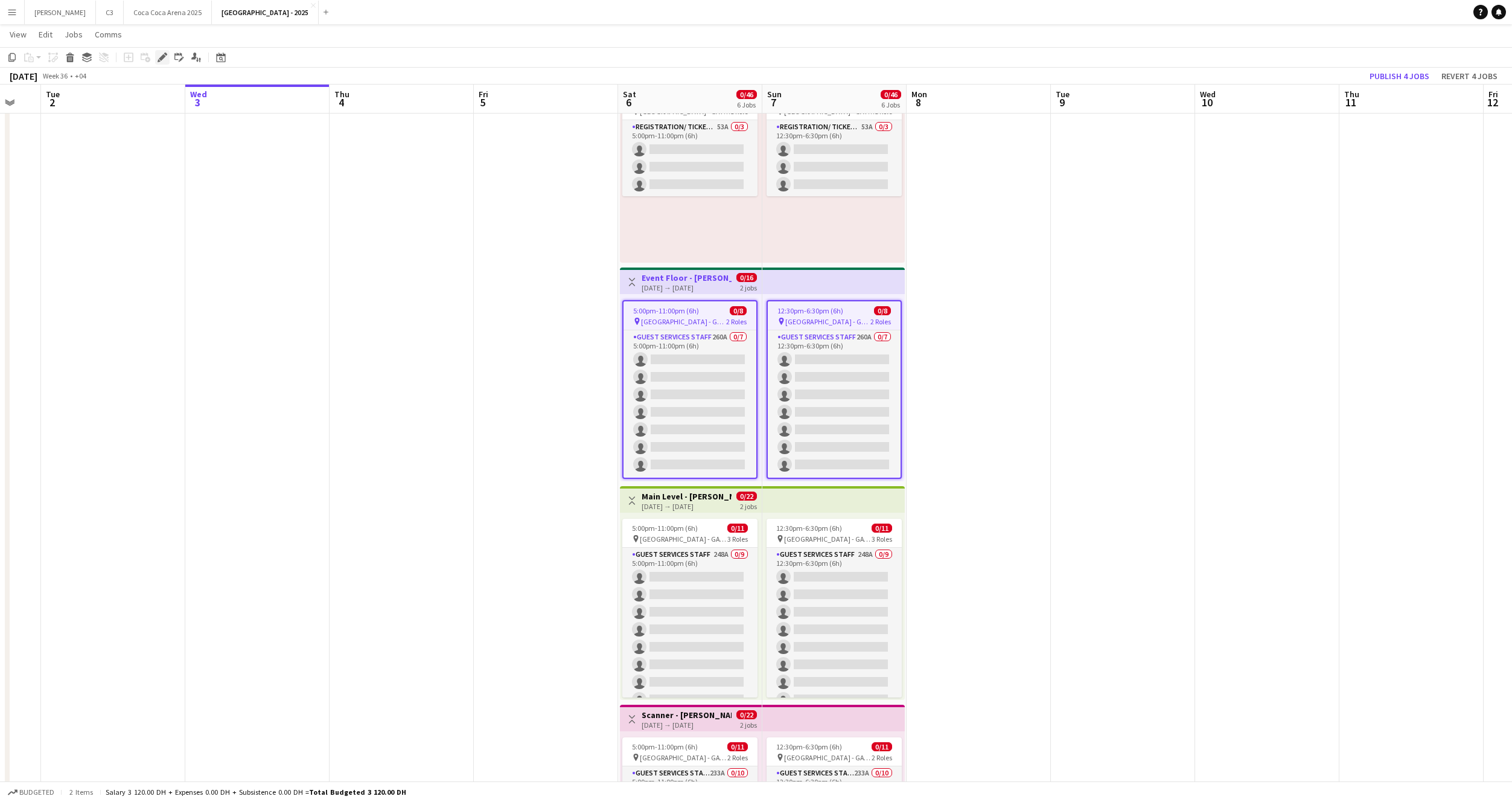
click at [161, 56] on icon at bounding box center [162, 58] width 7 height 7
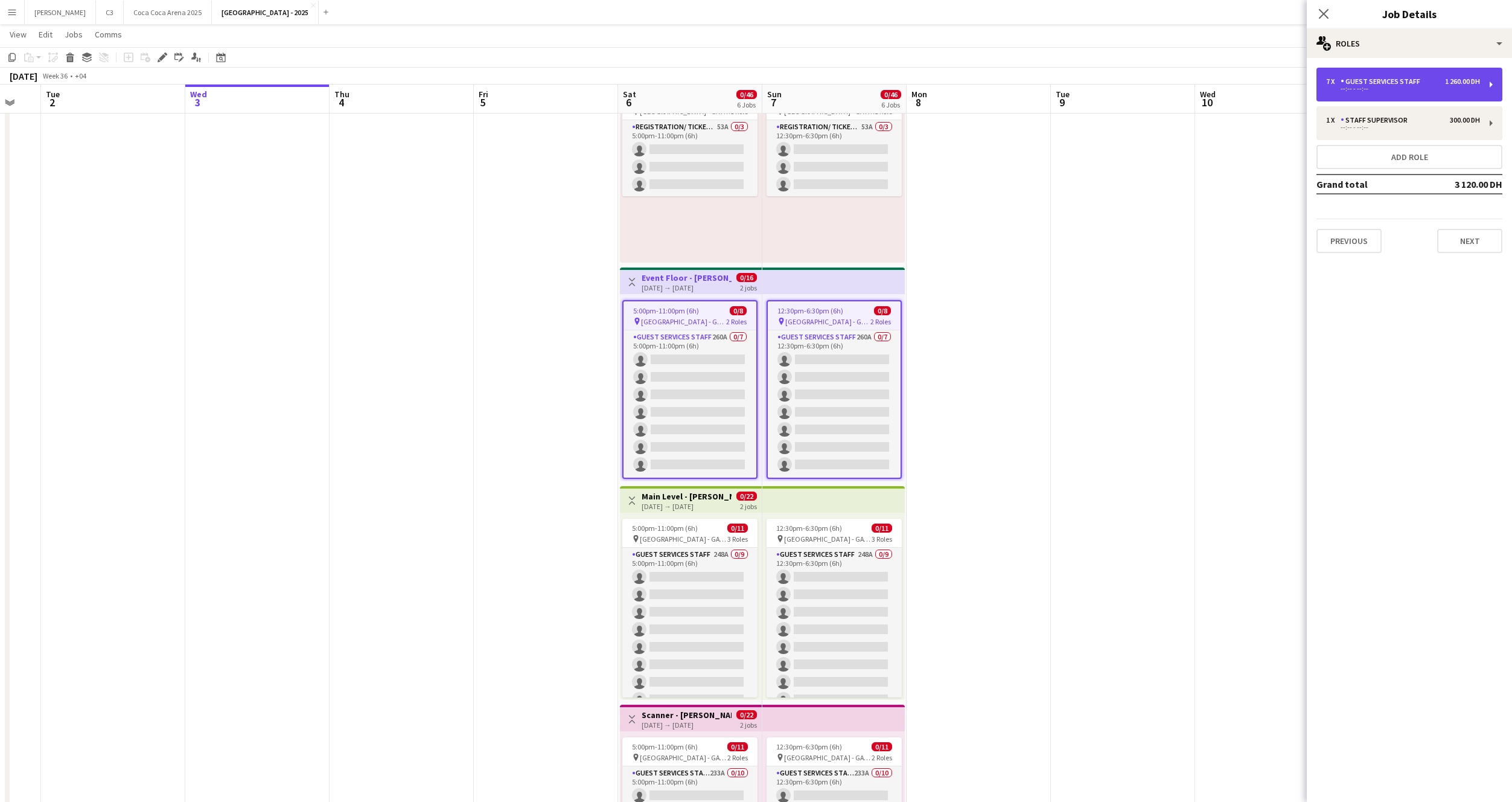
click at [1423, 78] on div "7 x Guest Services Staff 1 260.00 DH" at bounding box center [1403, 81] width 154 height 9
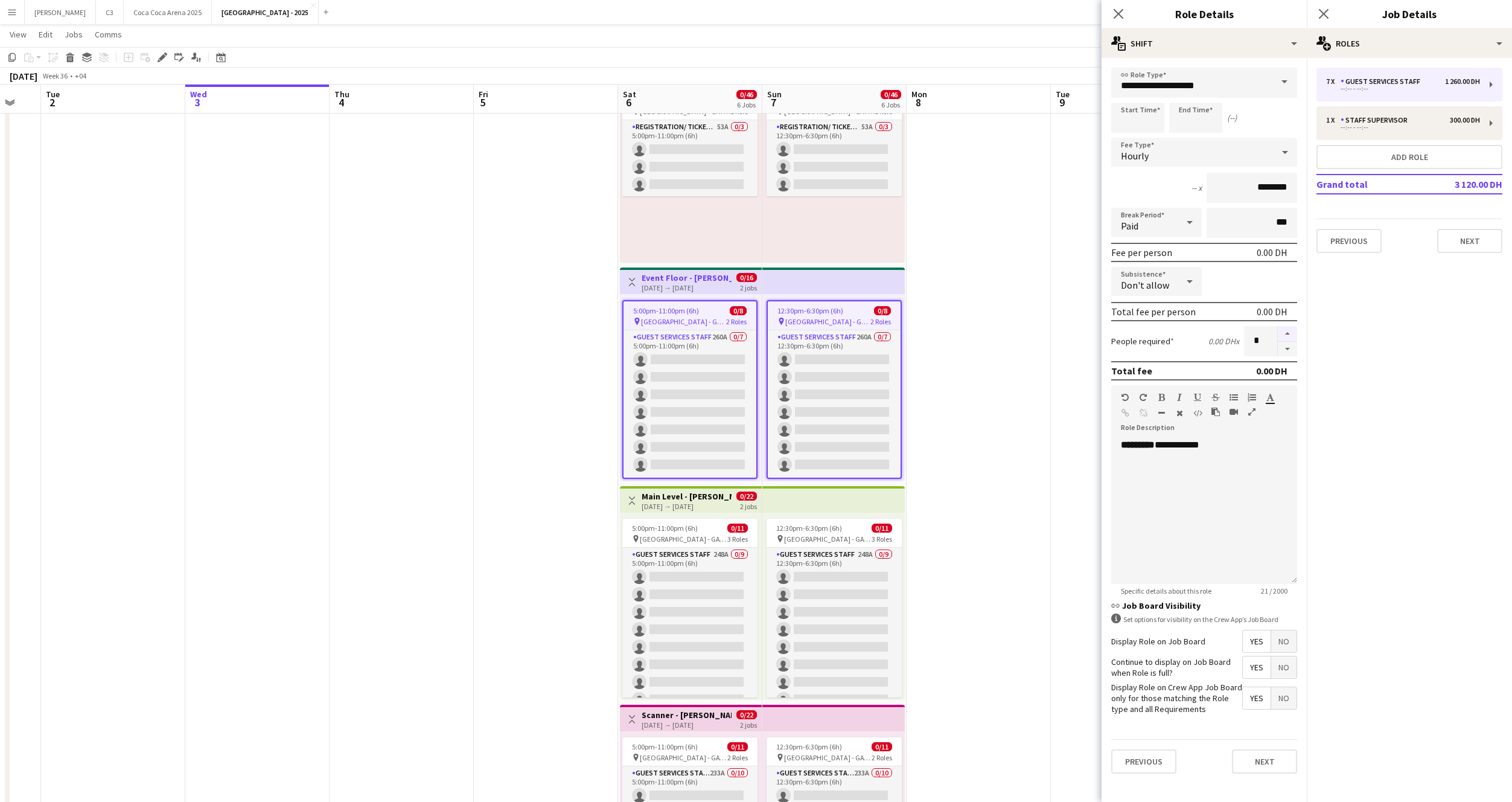
click at [1289, 329] on button "button" at bounding box center [1287, 334] width 19 height 16
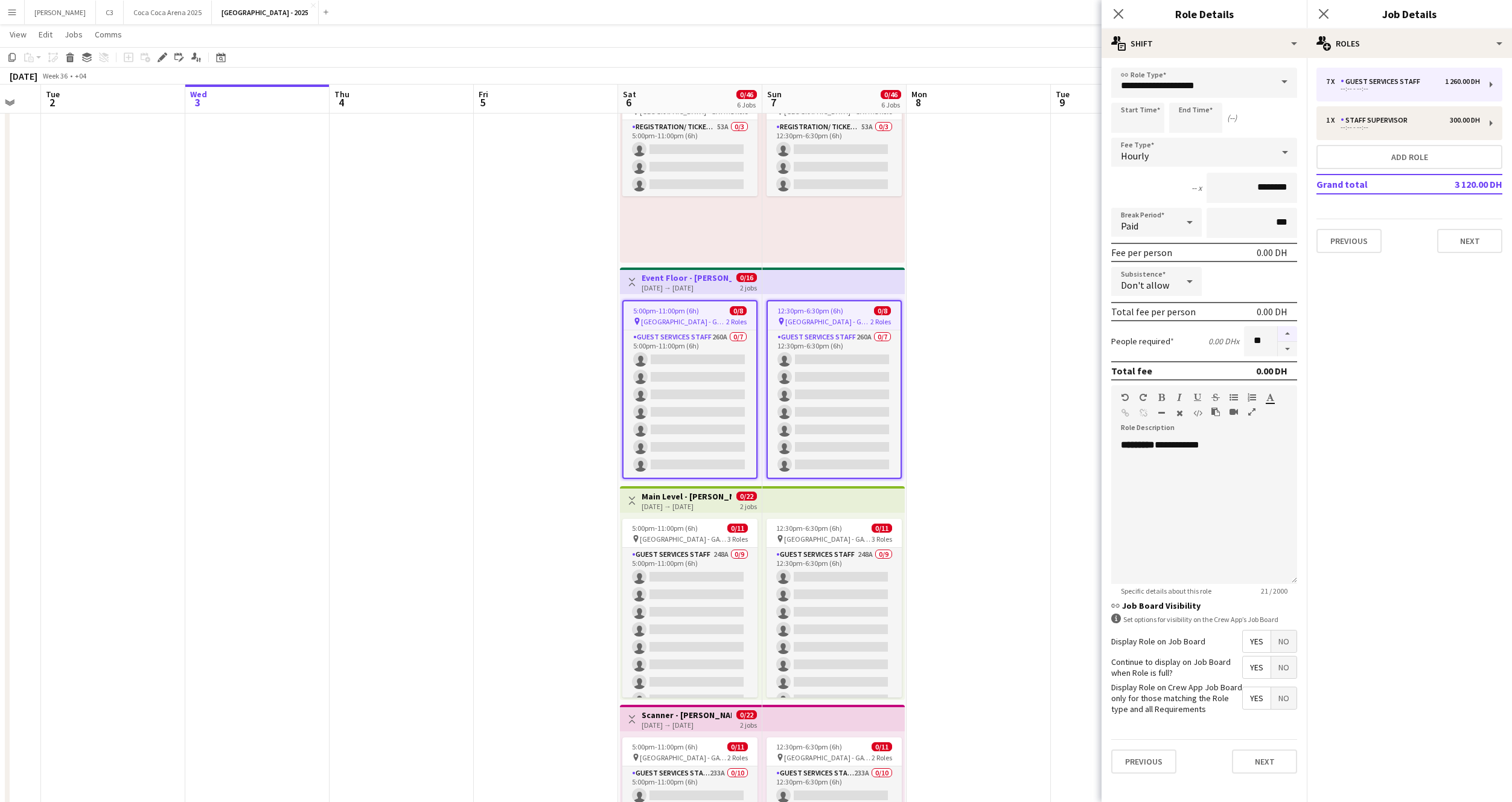
type input "**"
click at [1269, 761] on button "Next" at bounding box center [1264, 761] width 65 height 24
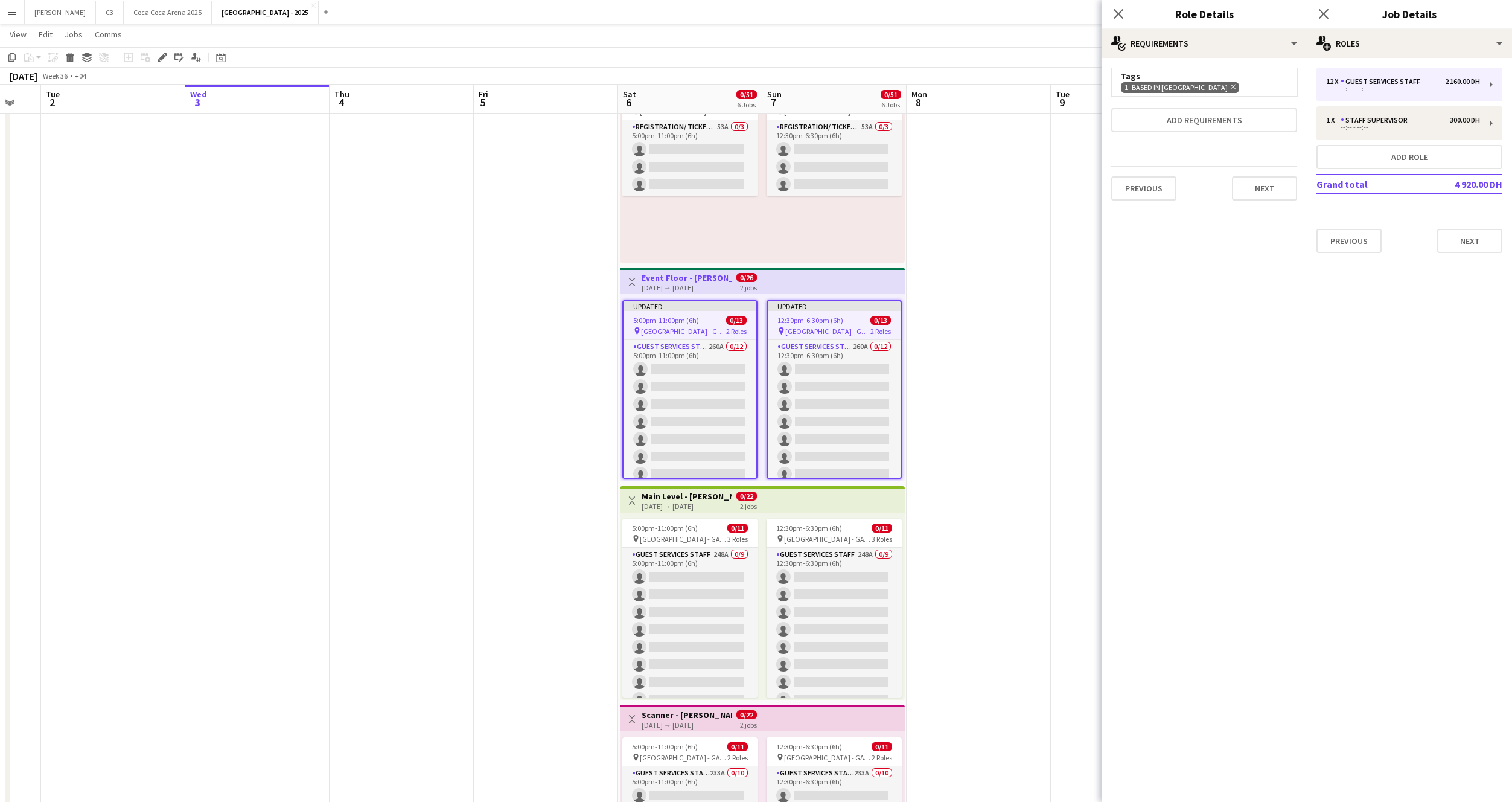
click at [662, 495] on h3 "Main Level - Harry Potter" at bounding box center [686, 496] width 90 height 11
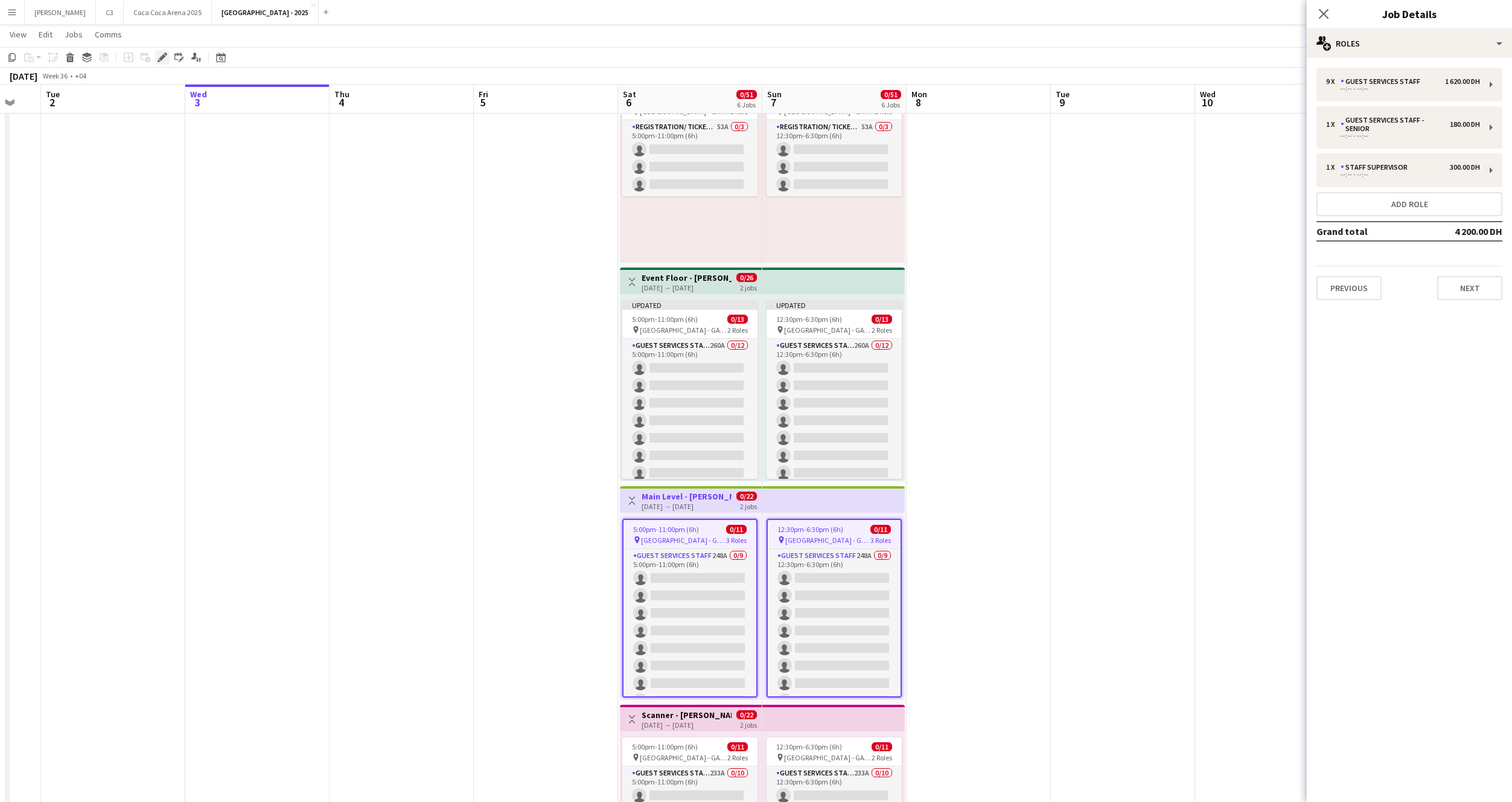
click at [162, 56] on icon at bounding box center [162, 58] width 7 height 7
click at [1422, 89] on div "--:-- - --:--" at bounding box center [1403, 89] width 154 height 6
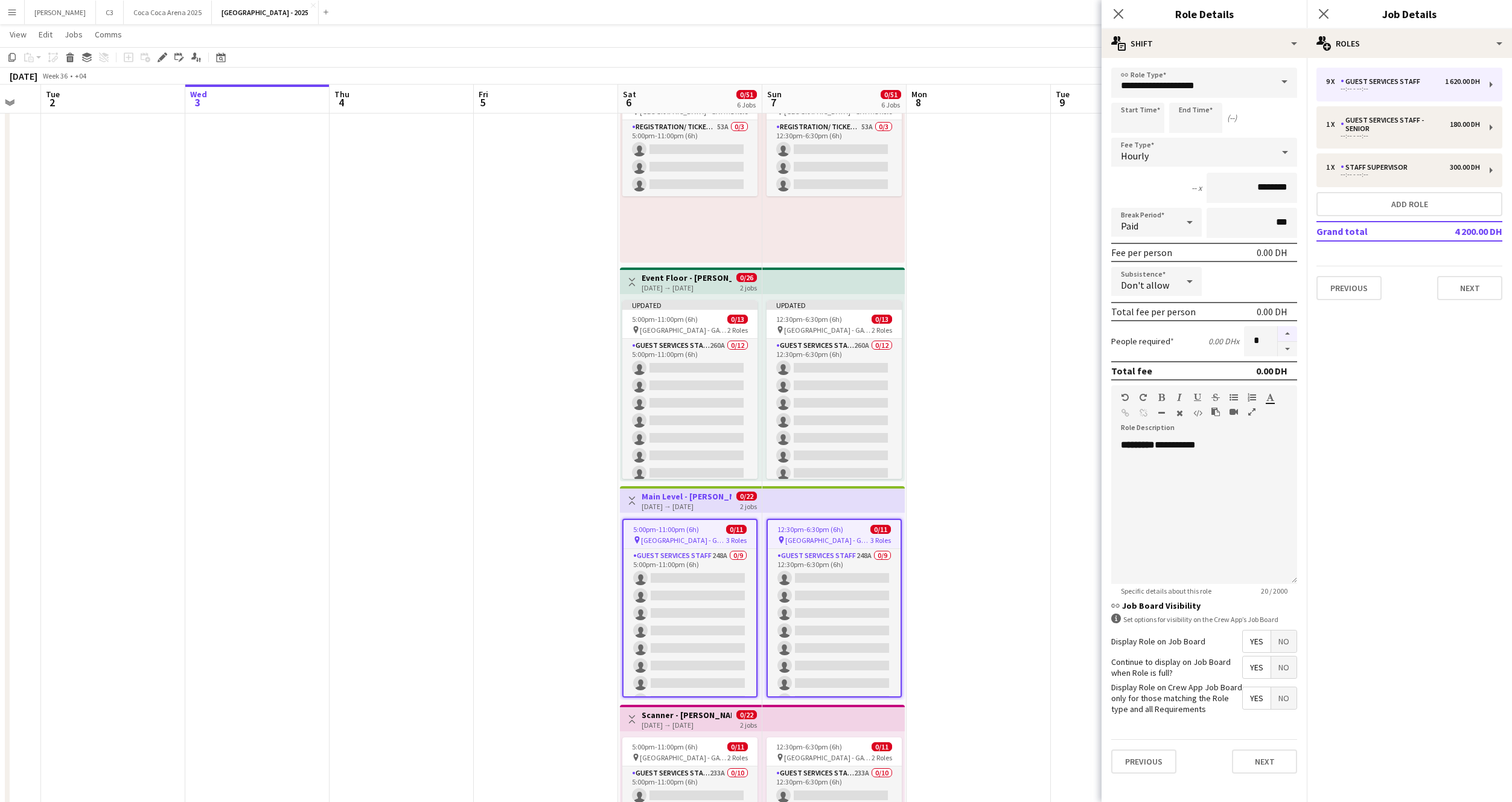
click at [1291, 326] on button "button" at bounding box center [1287, 334] width 19 height 16
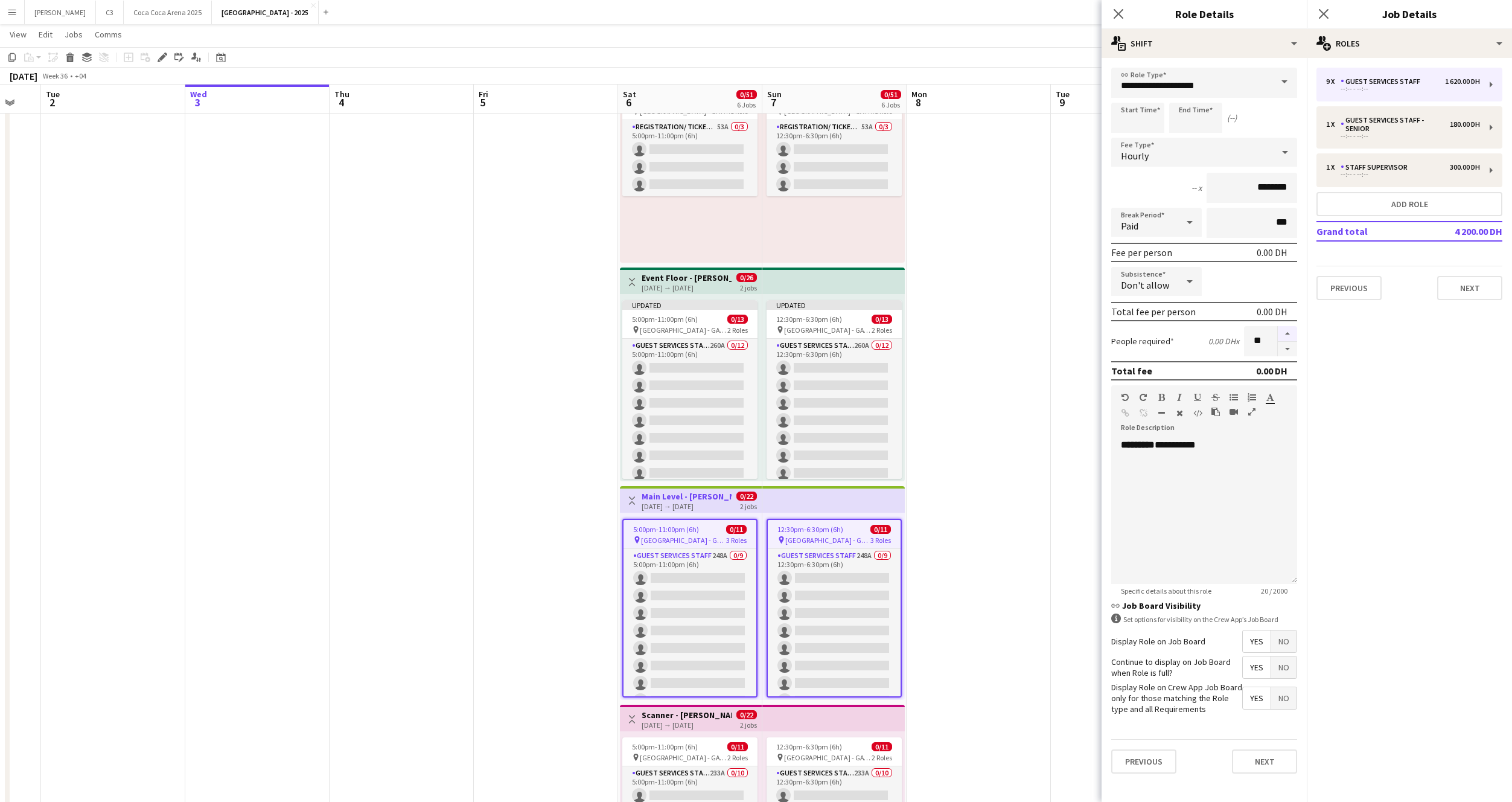
click at [1291, 326] on button "button" at bounding box center [1287, 334] width 19 height 16
type input "**"
click at [1261, 763] on button "Next" at bounding box center [1264, 761] width 65 height 24
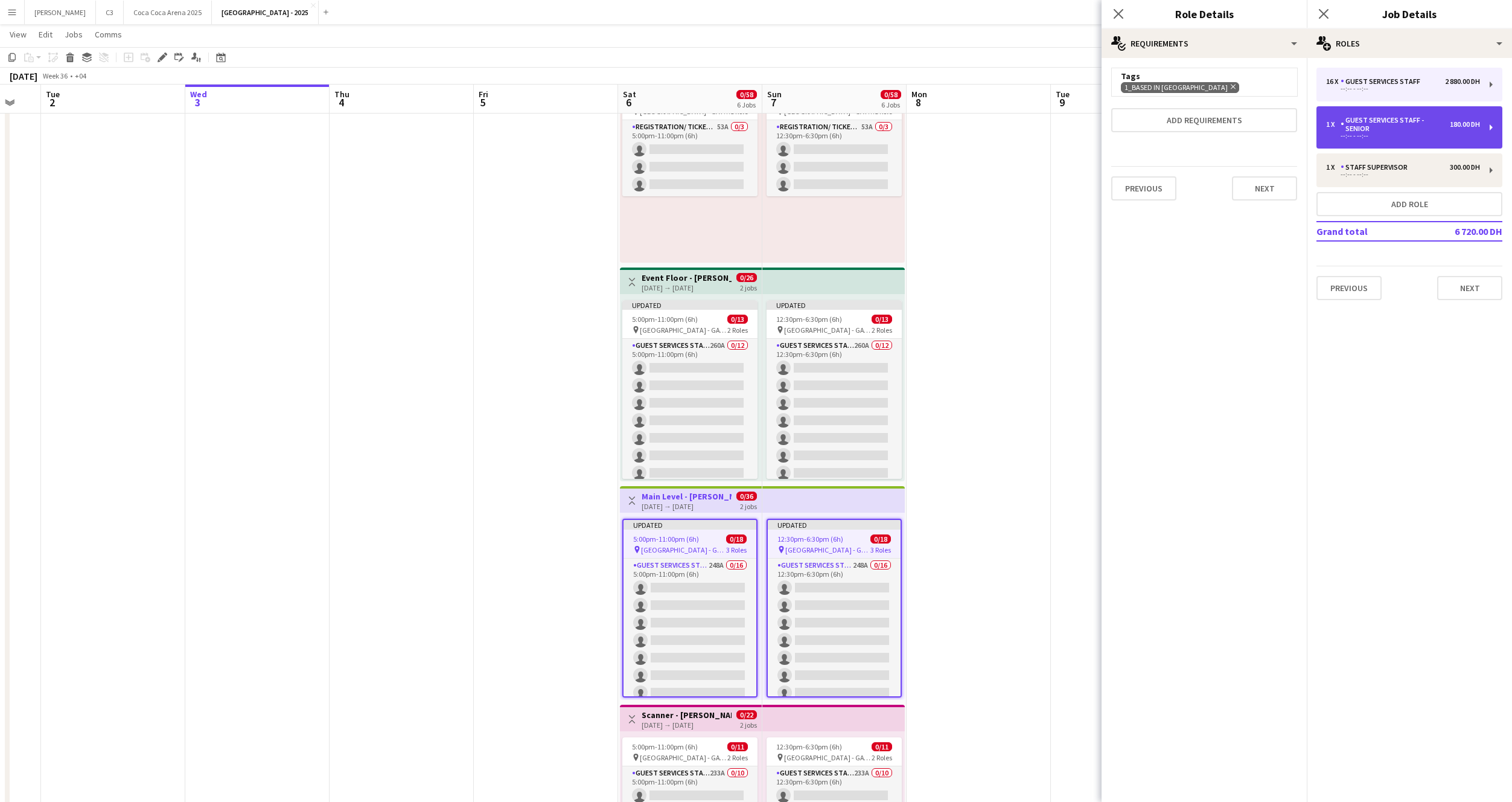
click at [1397, 138] on div "--:-- - --:--" at bounding box center [1403, 135] width 154 height 6
type input "**********"
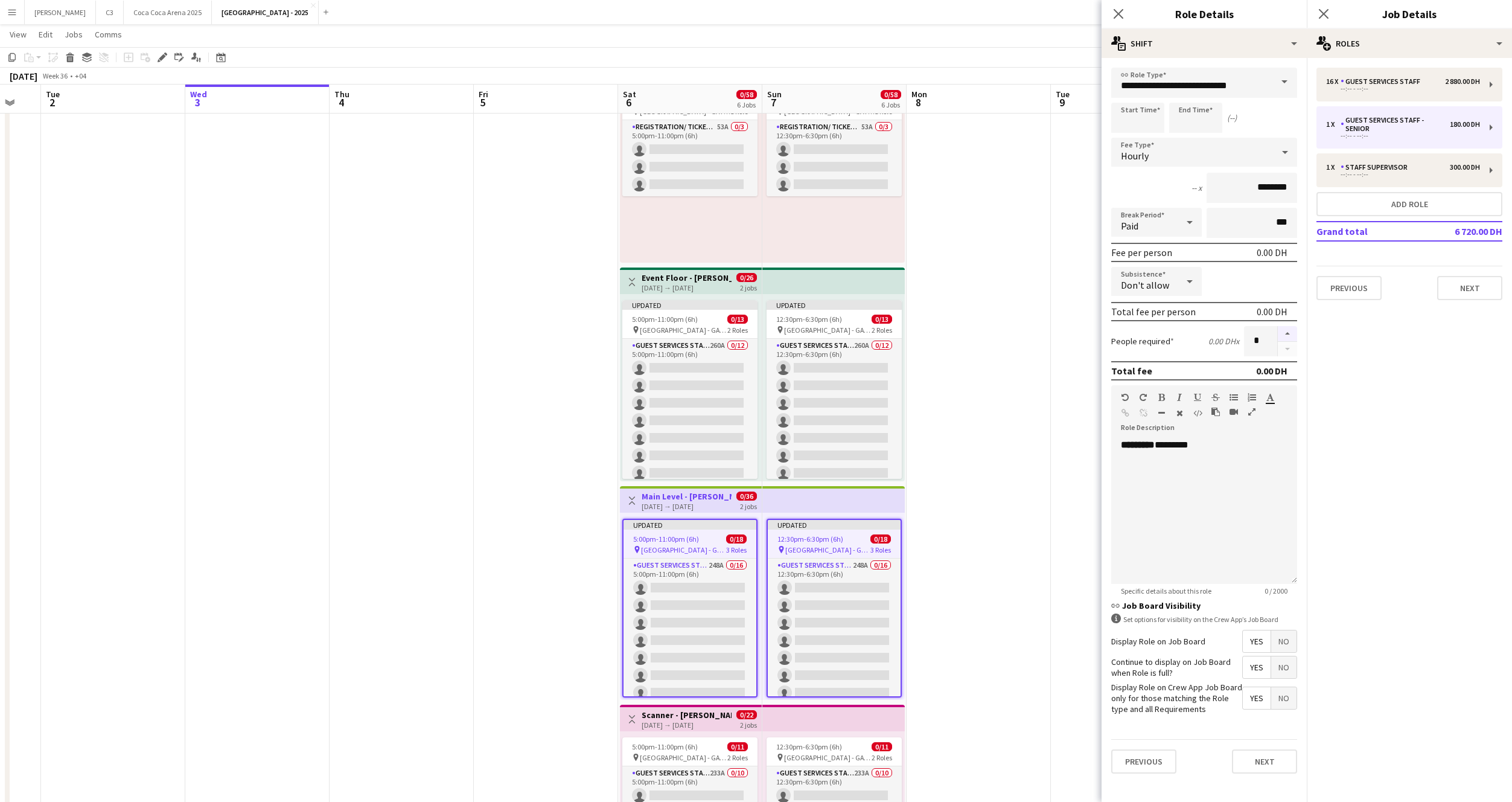
click at [1285, 330] on button "button" at bounding box center [1287, 334] width 19 height 16
type input "*"
click at [1264, 765] on button "Next" at bounding box center [1264, 761] width 65 height 24
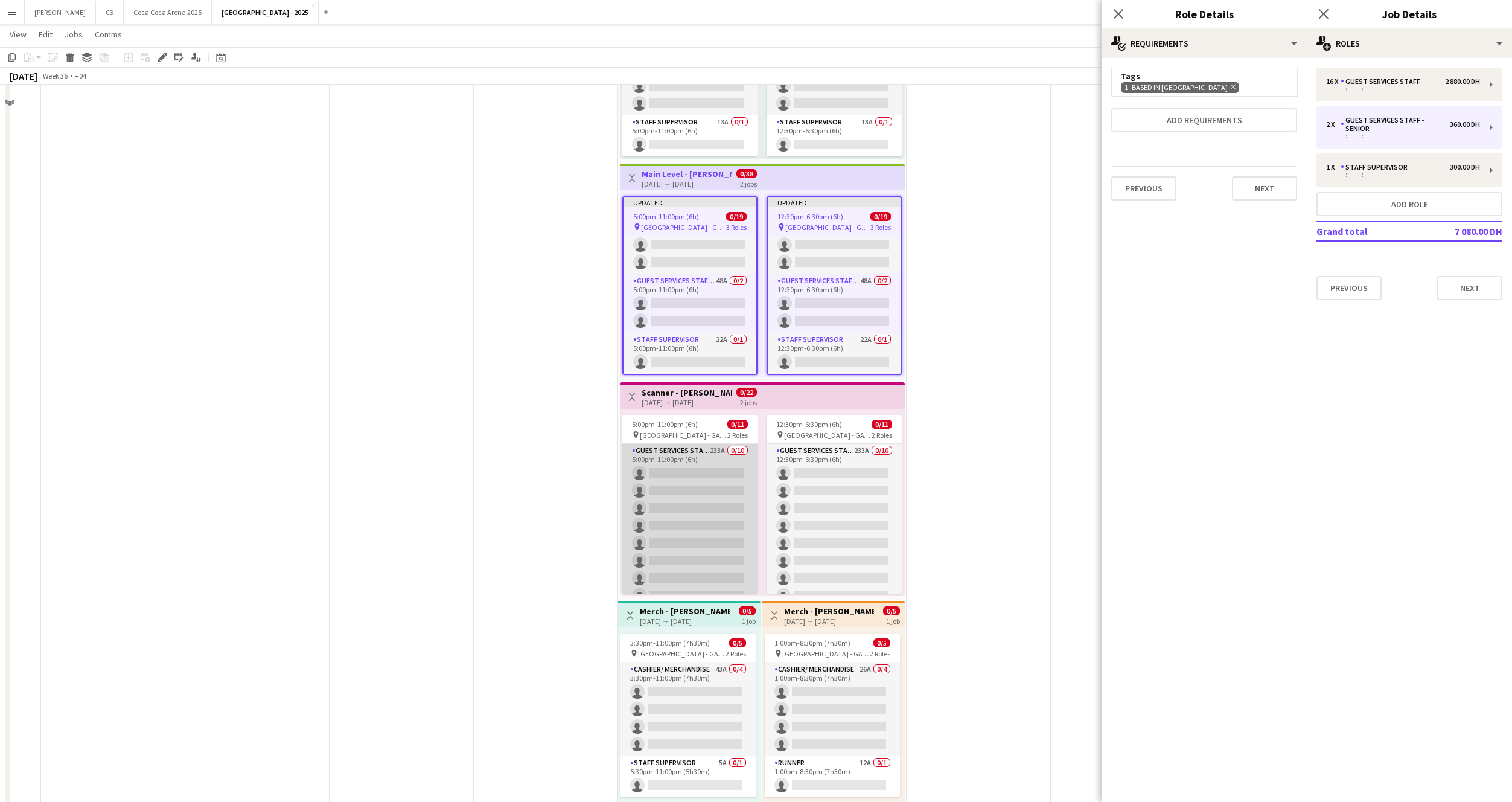
scroll to position [671, 0]
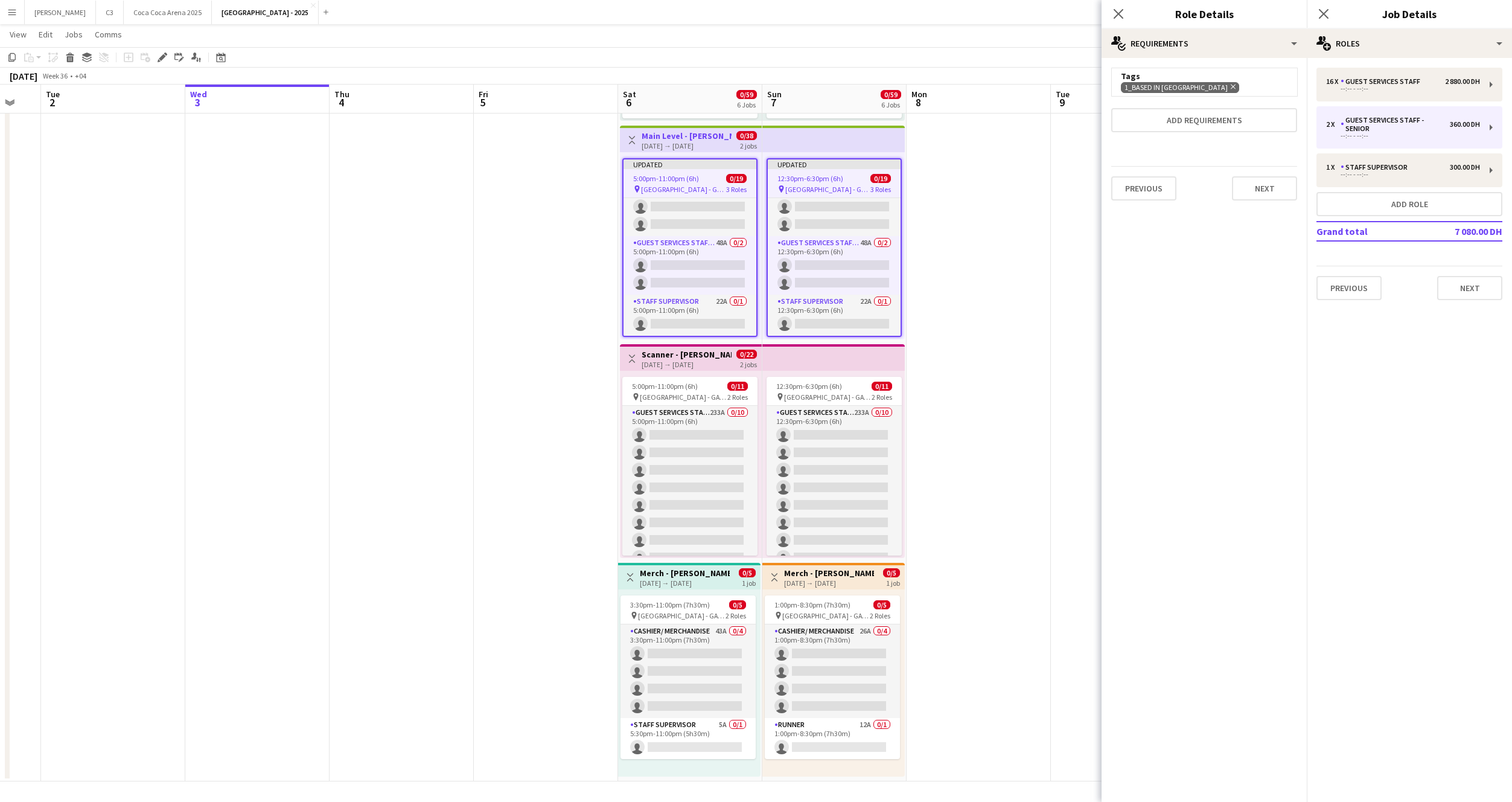
click at [680, 357] on h3 "Scanner - Harry Potter" at bounding box center [686, 354] width 90 height 11
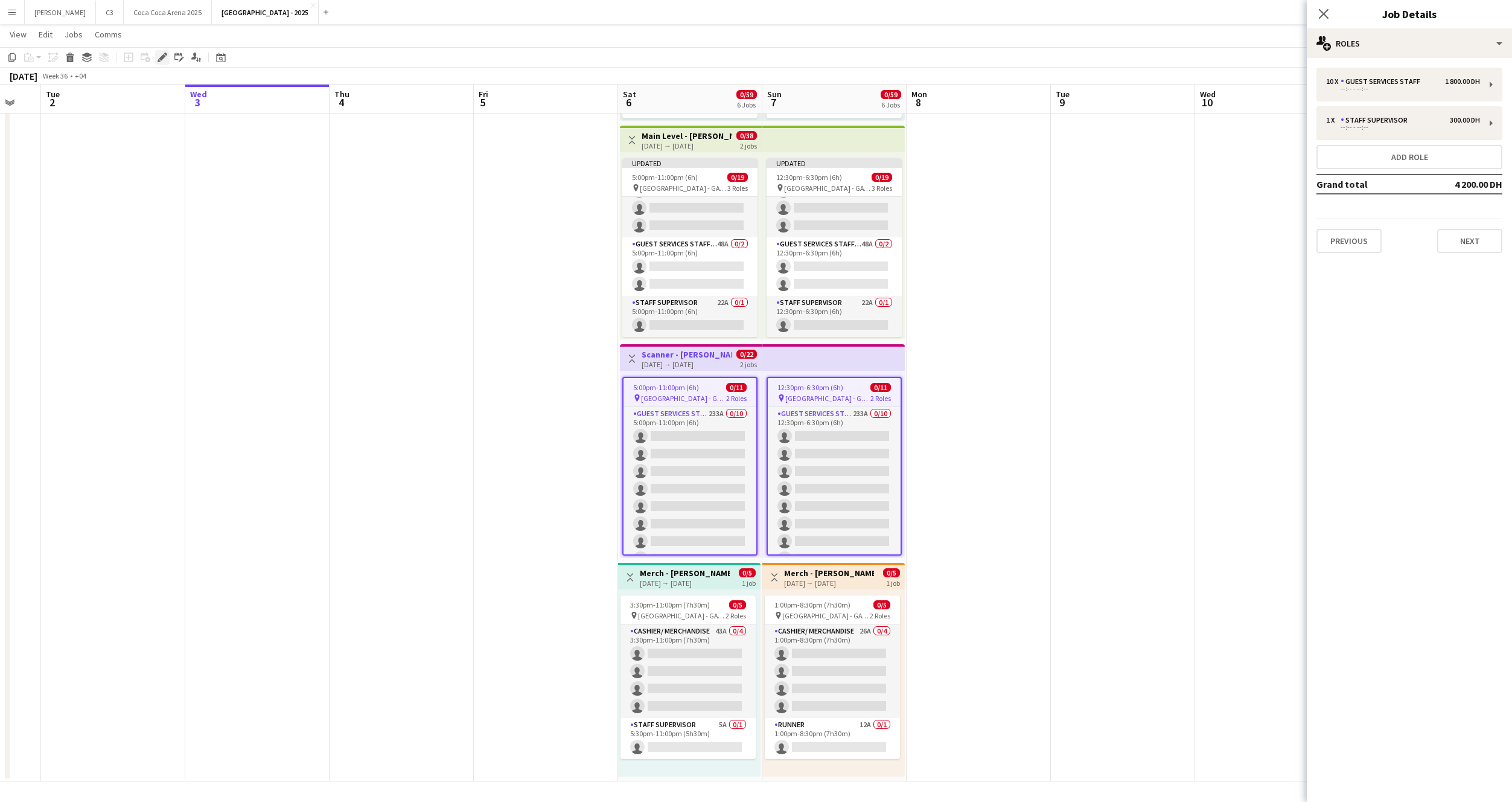
click at [160, 57] on icon at bounding box center [162, 58] width 7 height 7
click at [1435, 83] on div "10 x Guest Services Staff 1 800.00 DH" at bounding box center [1403, 81] width 154 height 9
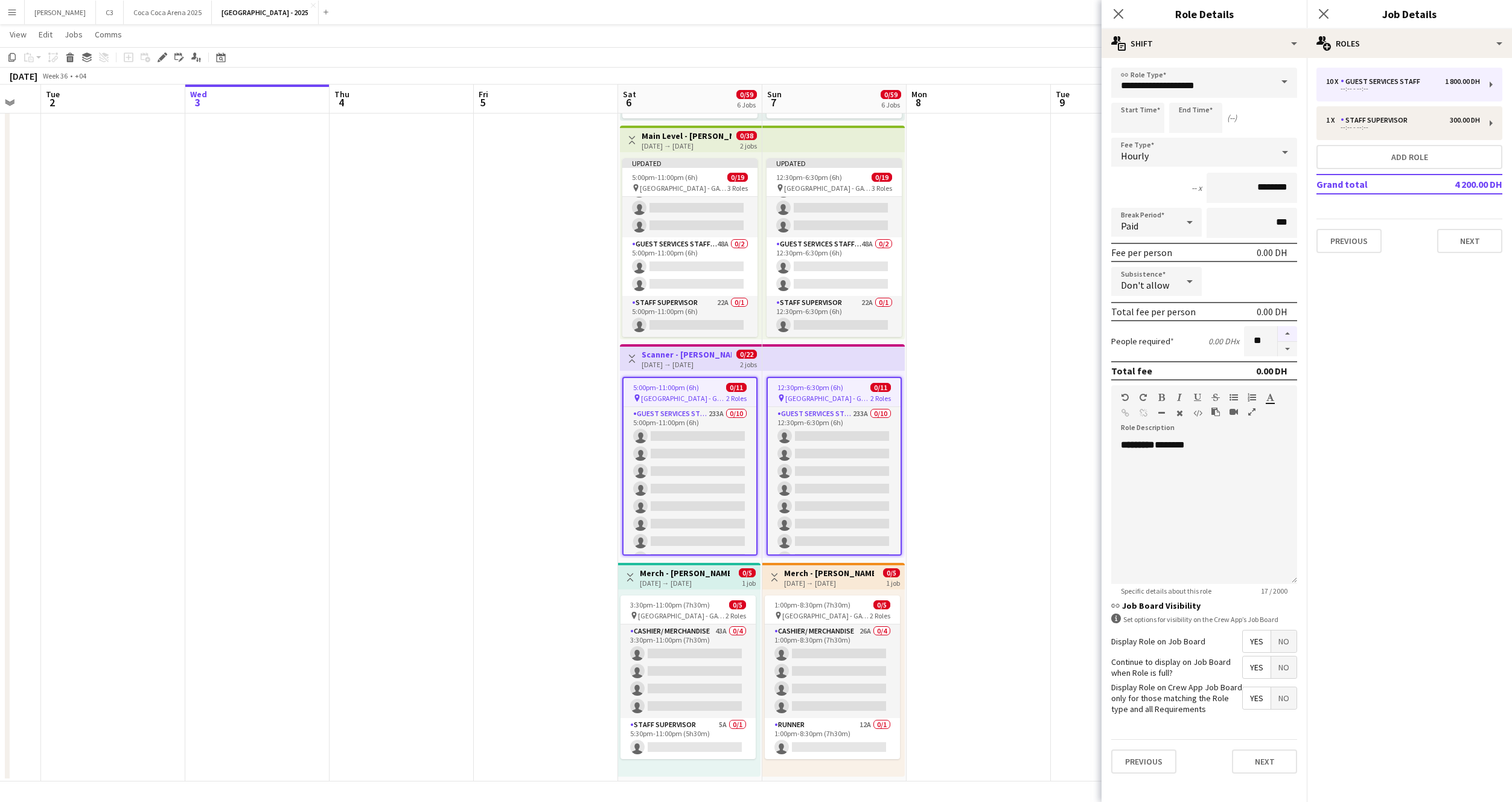
click at [1282, 333] on button "button" at bounding box center [1287, 334] width 19 height 16
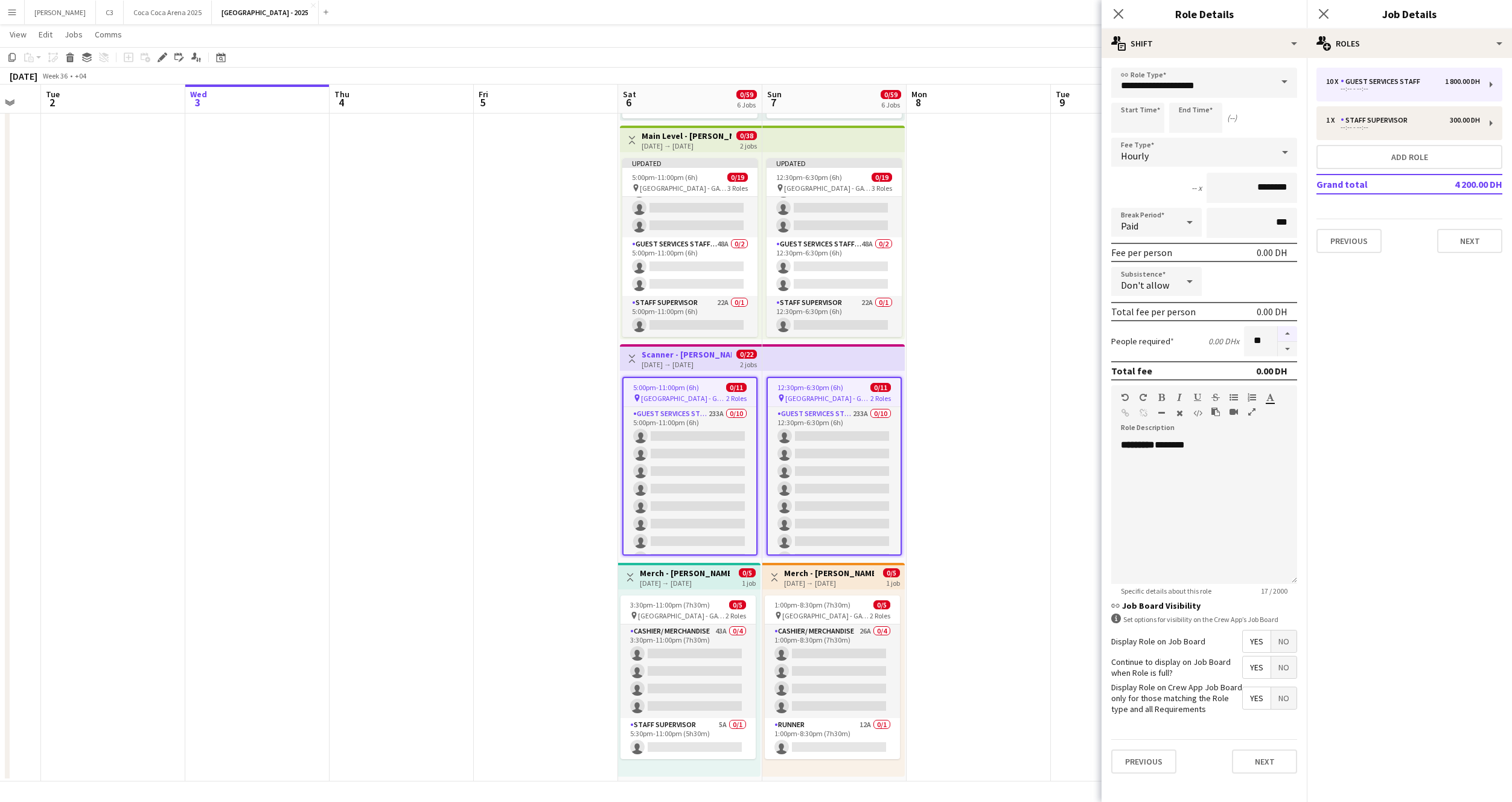
click at [1282, 333] on button "button" at bounding box center [1287, 334] width 19 height 16
type input "**"
click at [1253, 758] on button "Next" at bounding box center [1264, 761] width 65 height 24
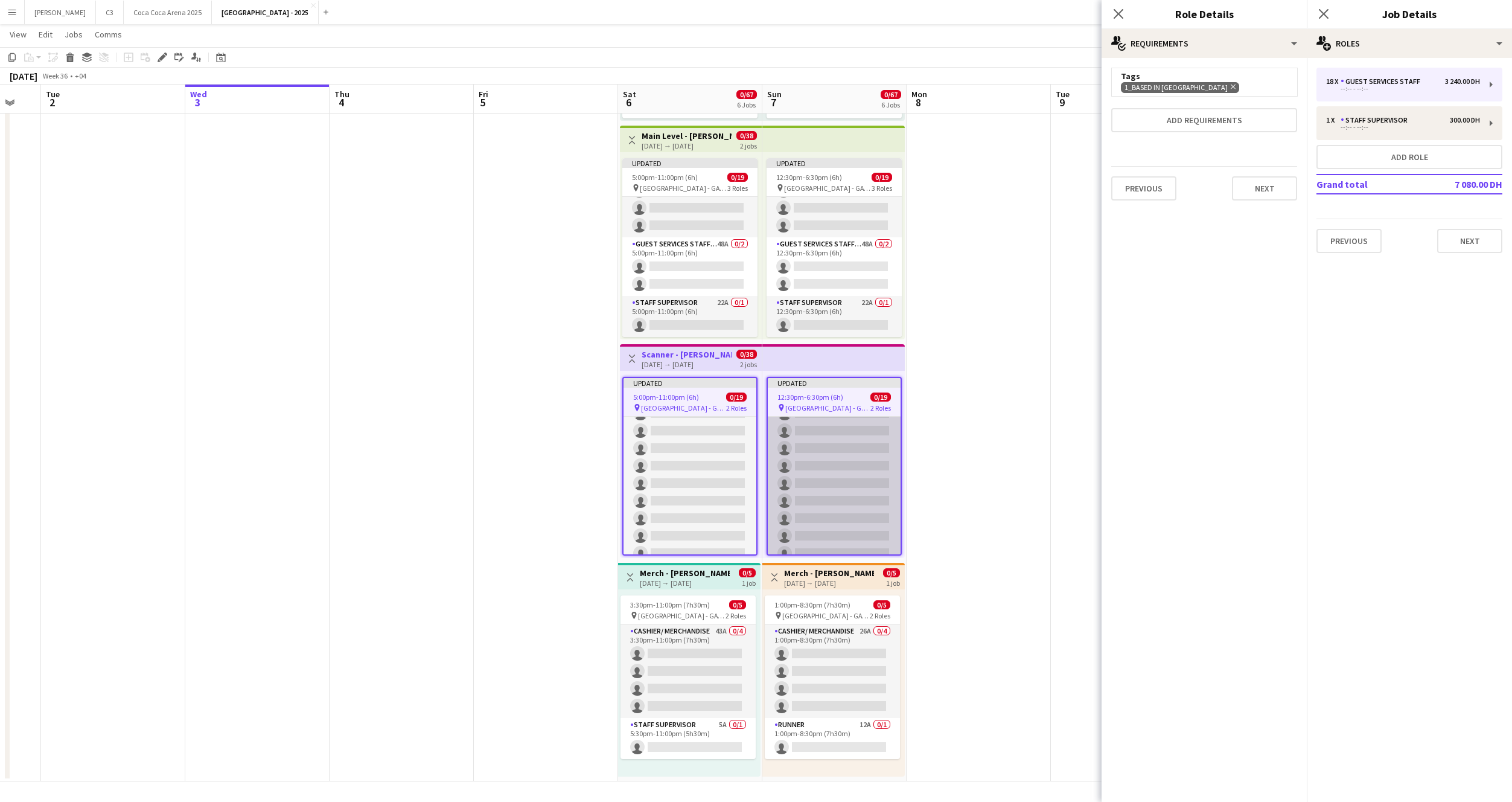
scroll to position [161, 0]
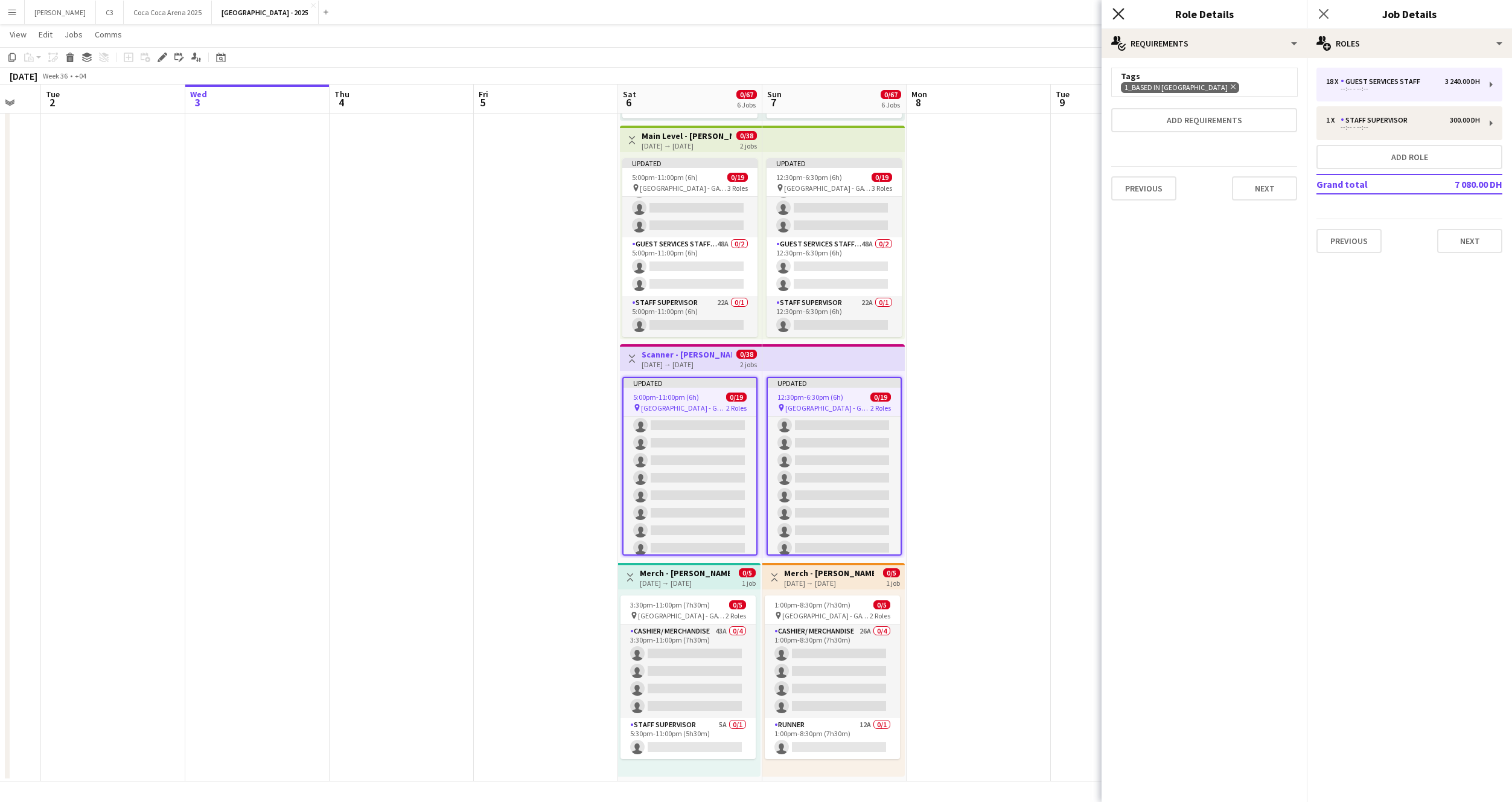
click at [1117, 11] on icon "Close pop-in" at bounding box center [1117, 13] width 11 height 11
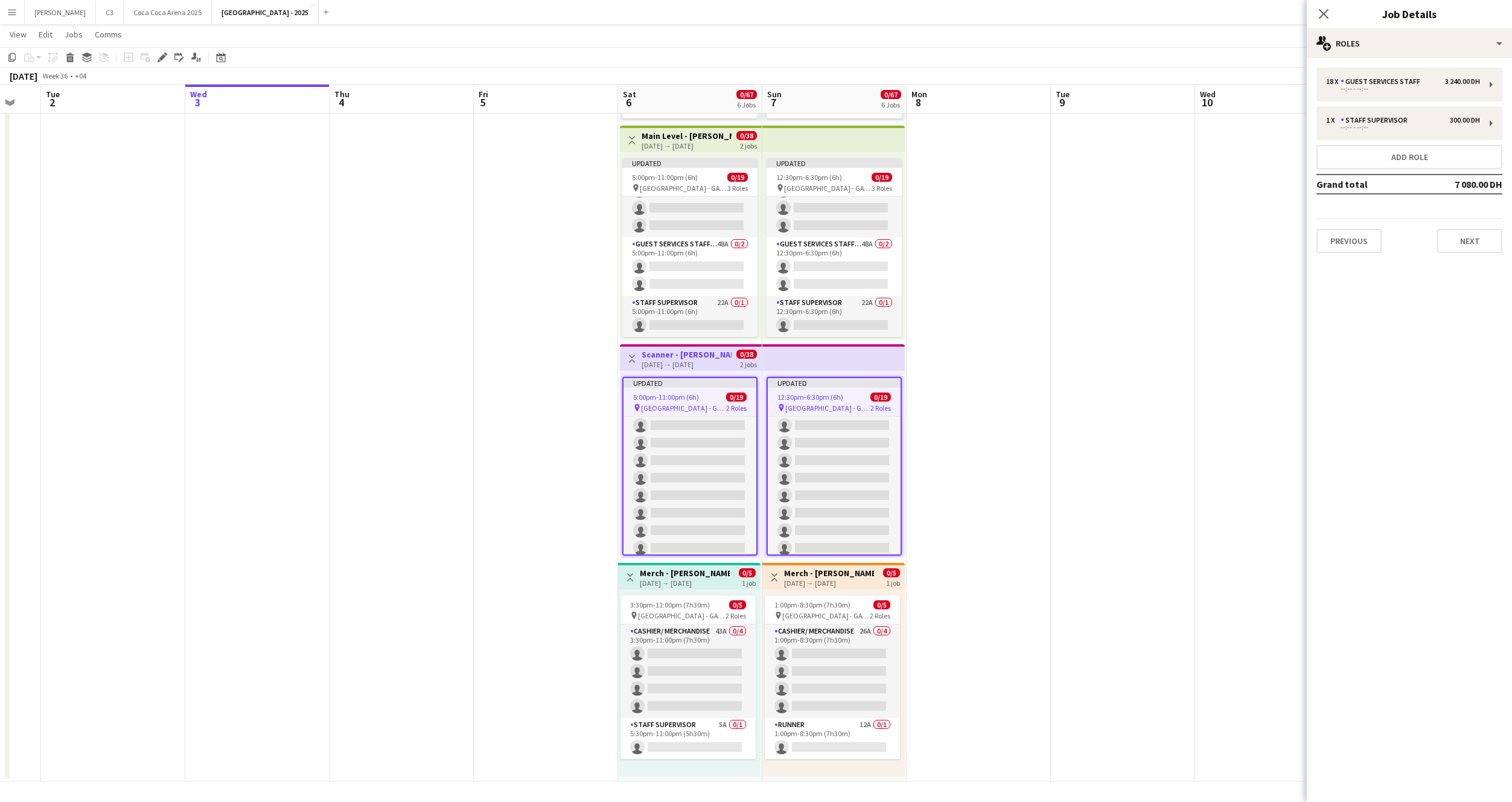
click at [1331, 11] on div "Close pop-in" at bounding box center [1324, 14] width 33 height 28
click at [1324, 12] on icon at bounding box center [1323, 13] width 11 height 11
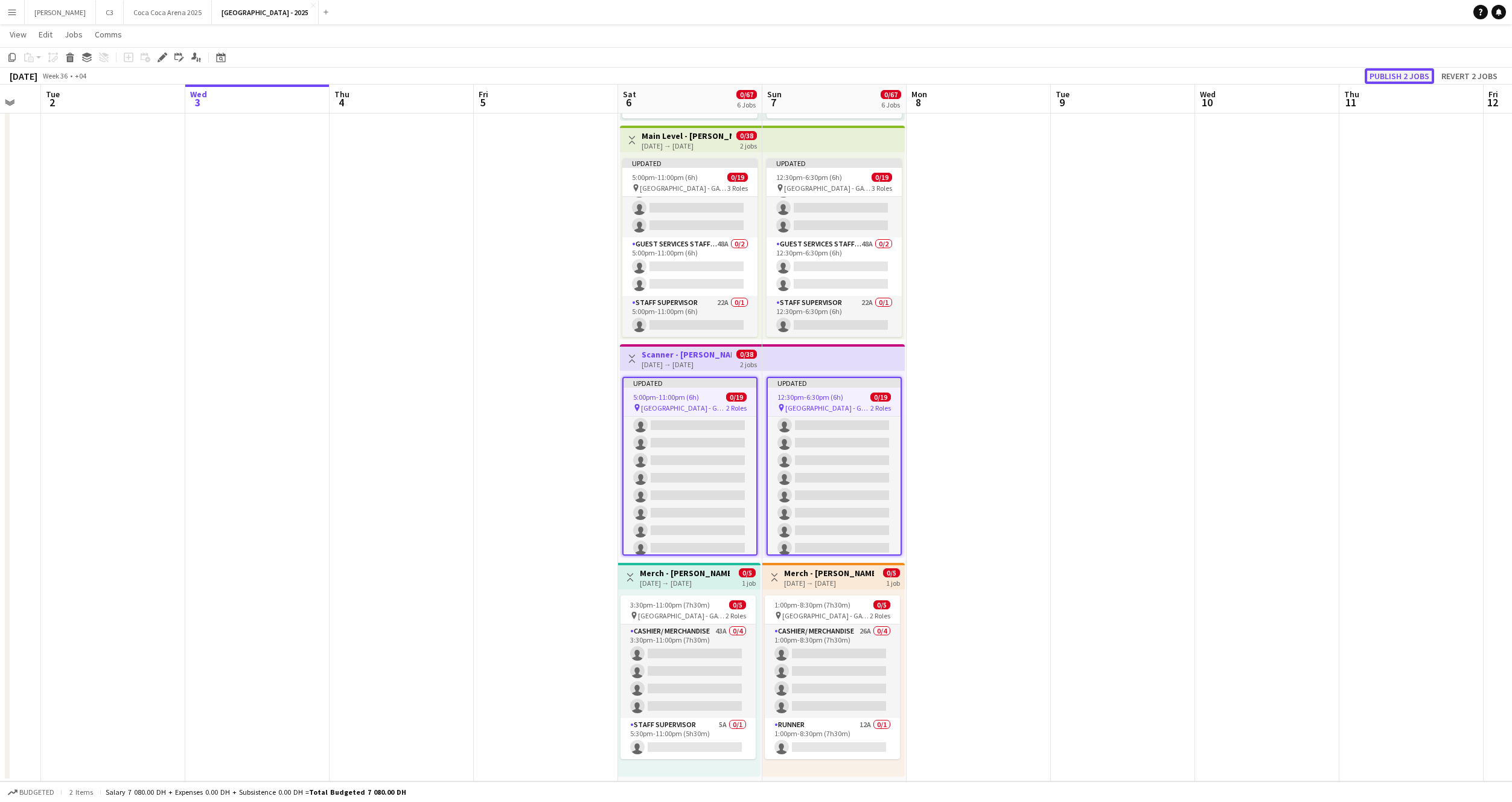
click at [1391, 74] on button "Publish 2 jobs" at bounding box center [1400, 76] width 70 height 16
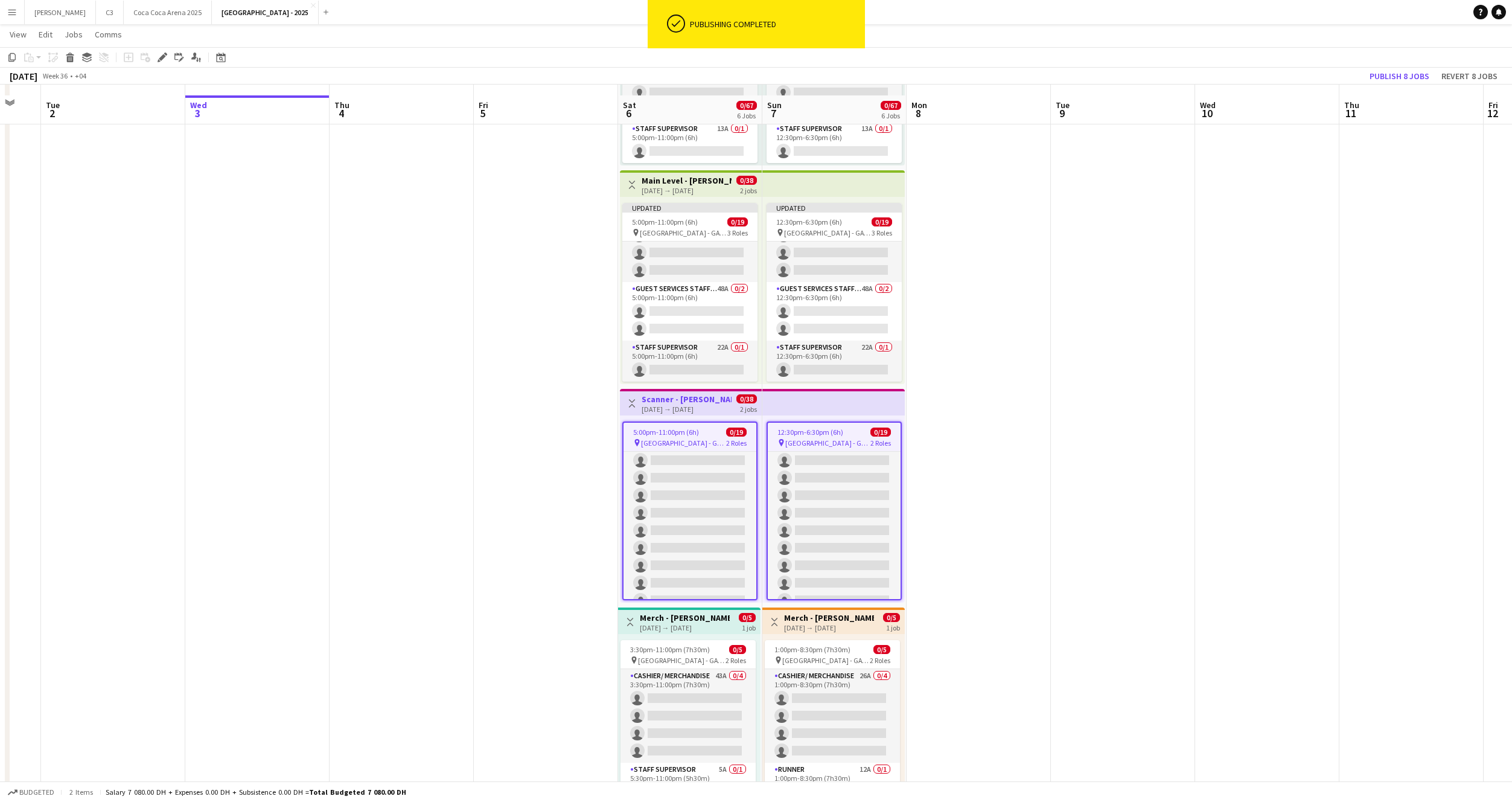
scroll to position [617, 0]
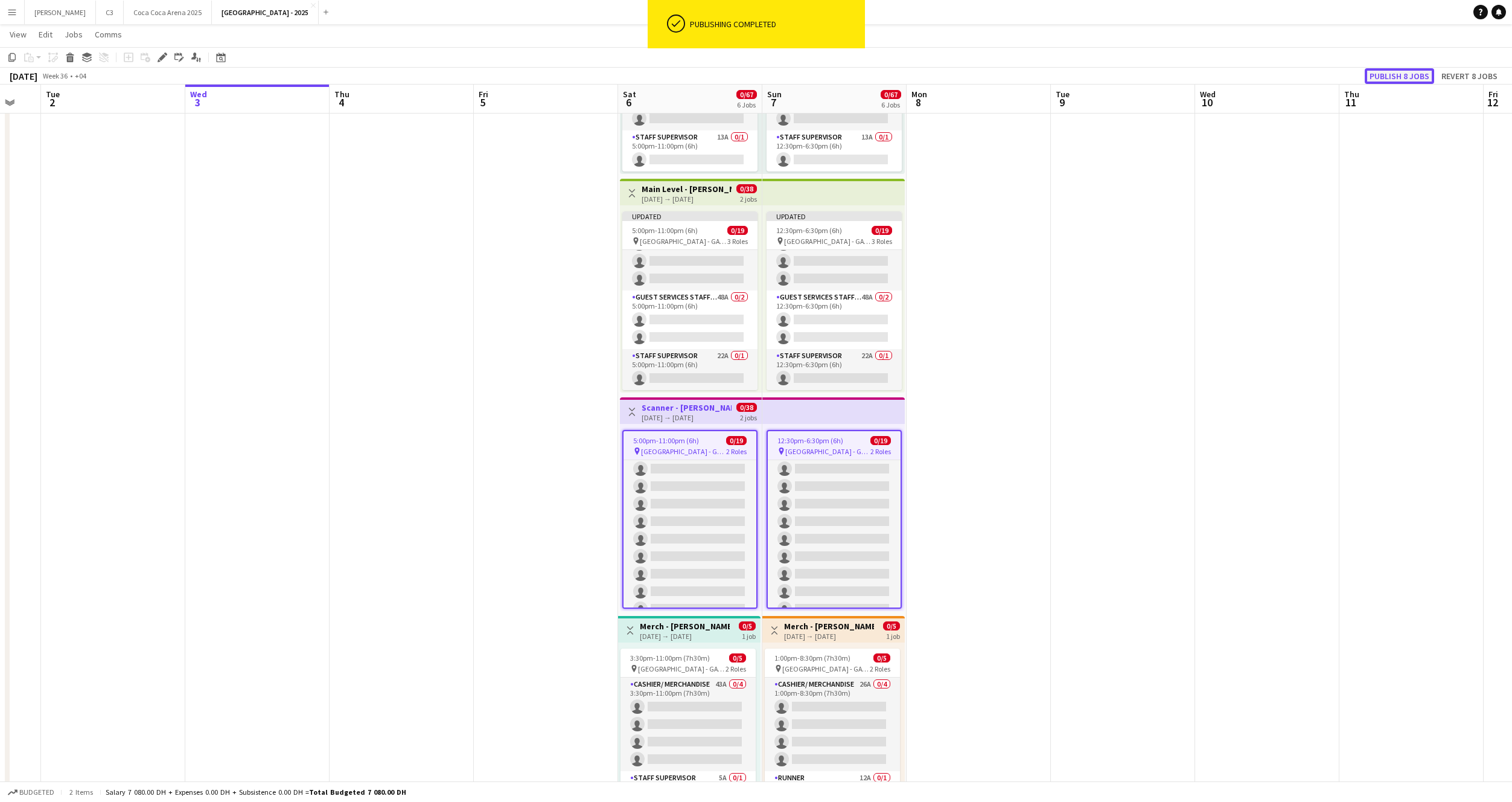
click at [1397, 78] on button "Publish 8 jobs" at bounding box center [1400, 76] width 70 height 16
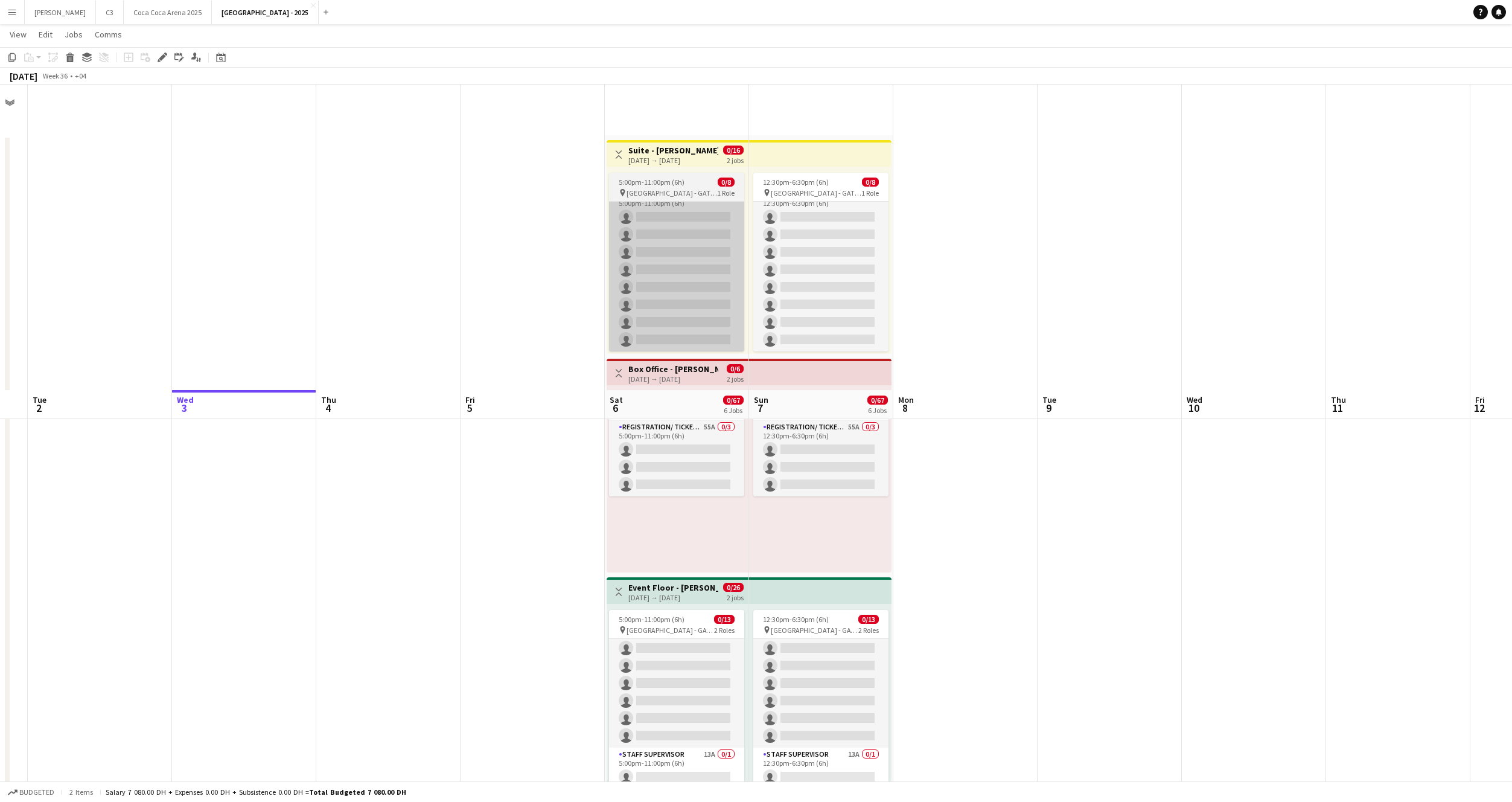
scroll to position [671, 0]
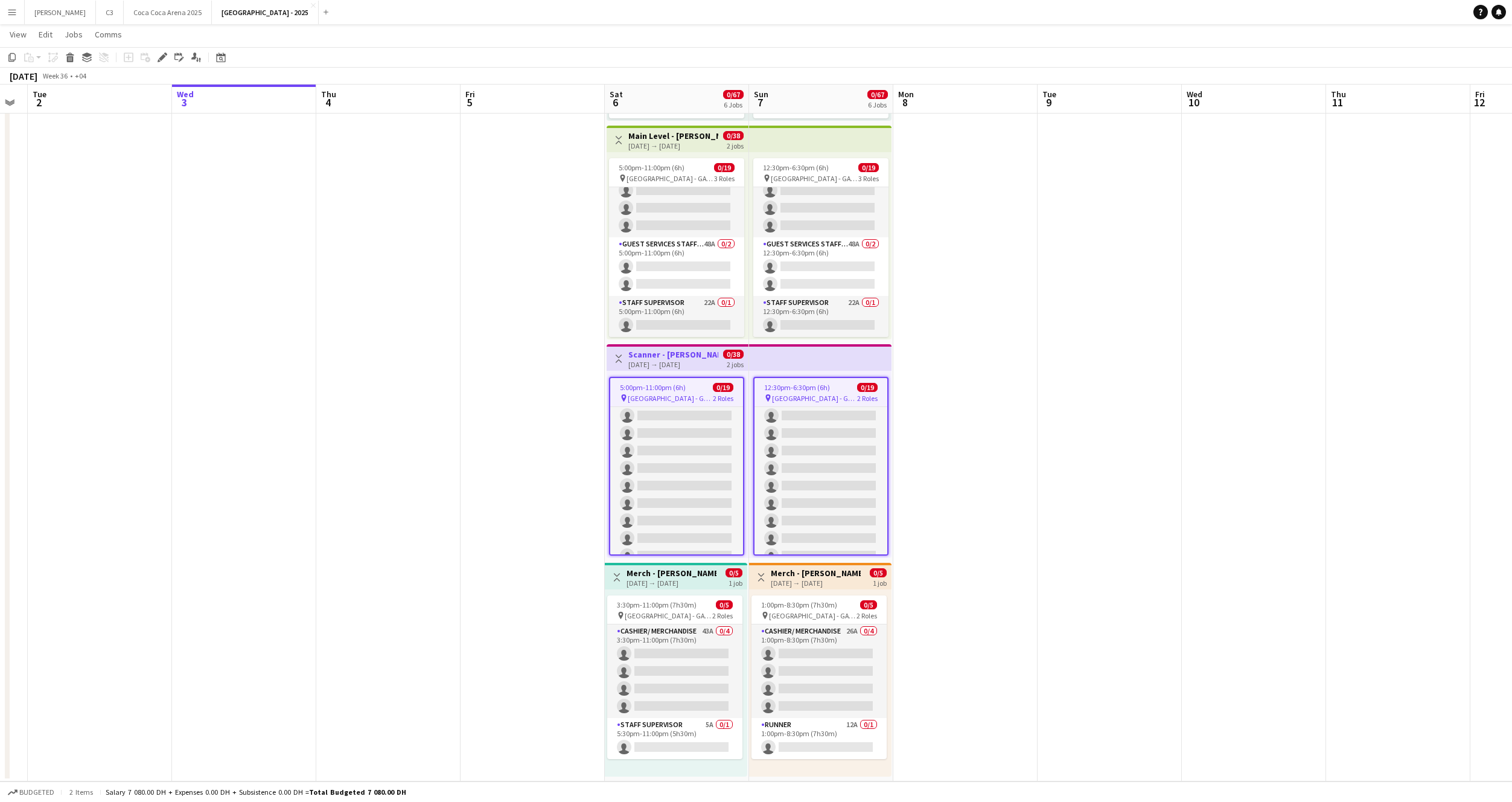
click at [671, 575] on h3 "Merch - Harry Potter" at bounding box center [671, 573] width 90 height 11
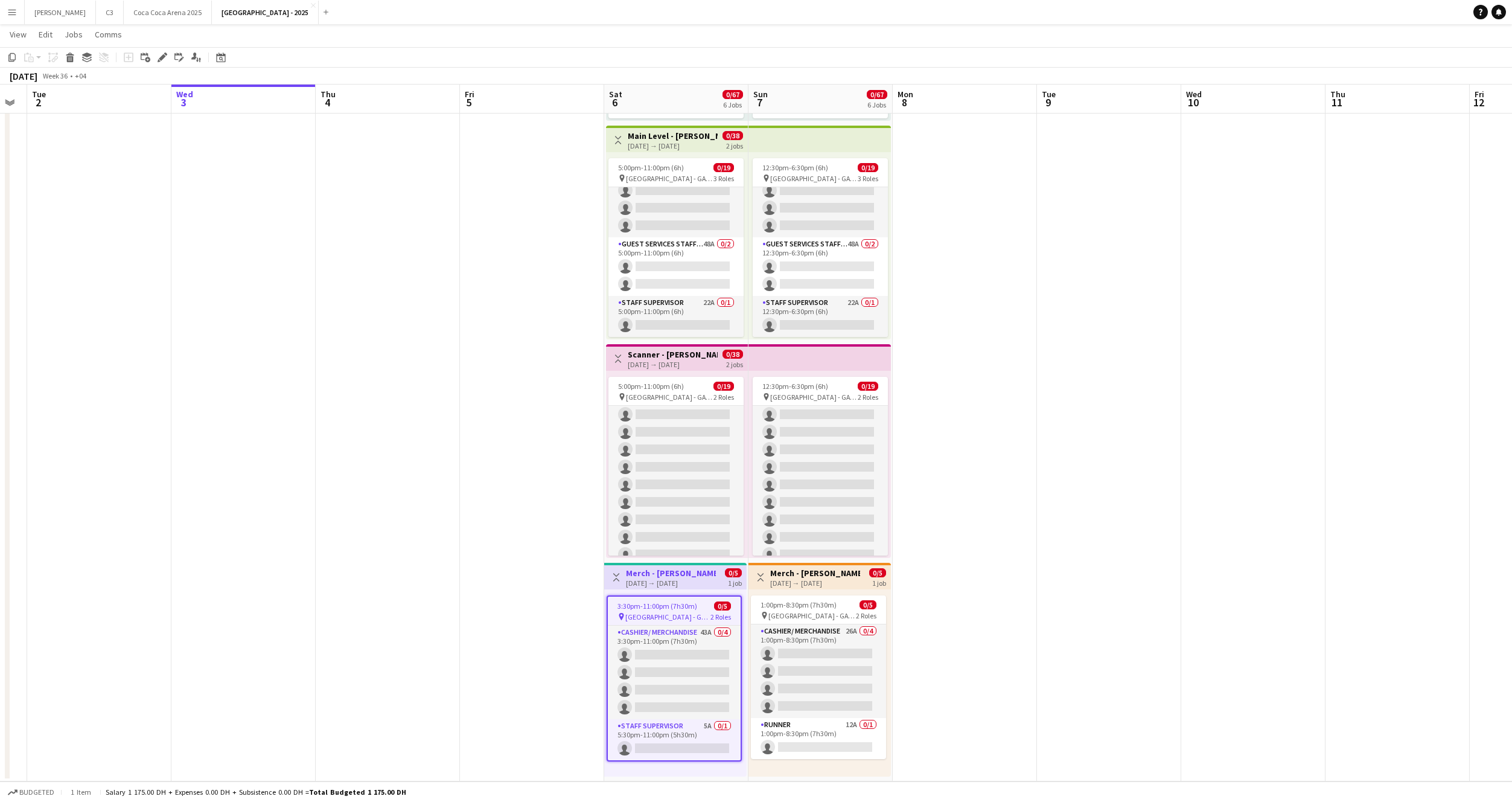
click at [682, 573] on h3 "Merch - Harry Potter" at bounding box center [670, 573] width 90 height 11
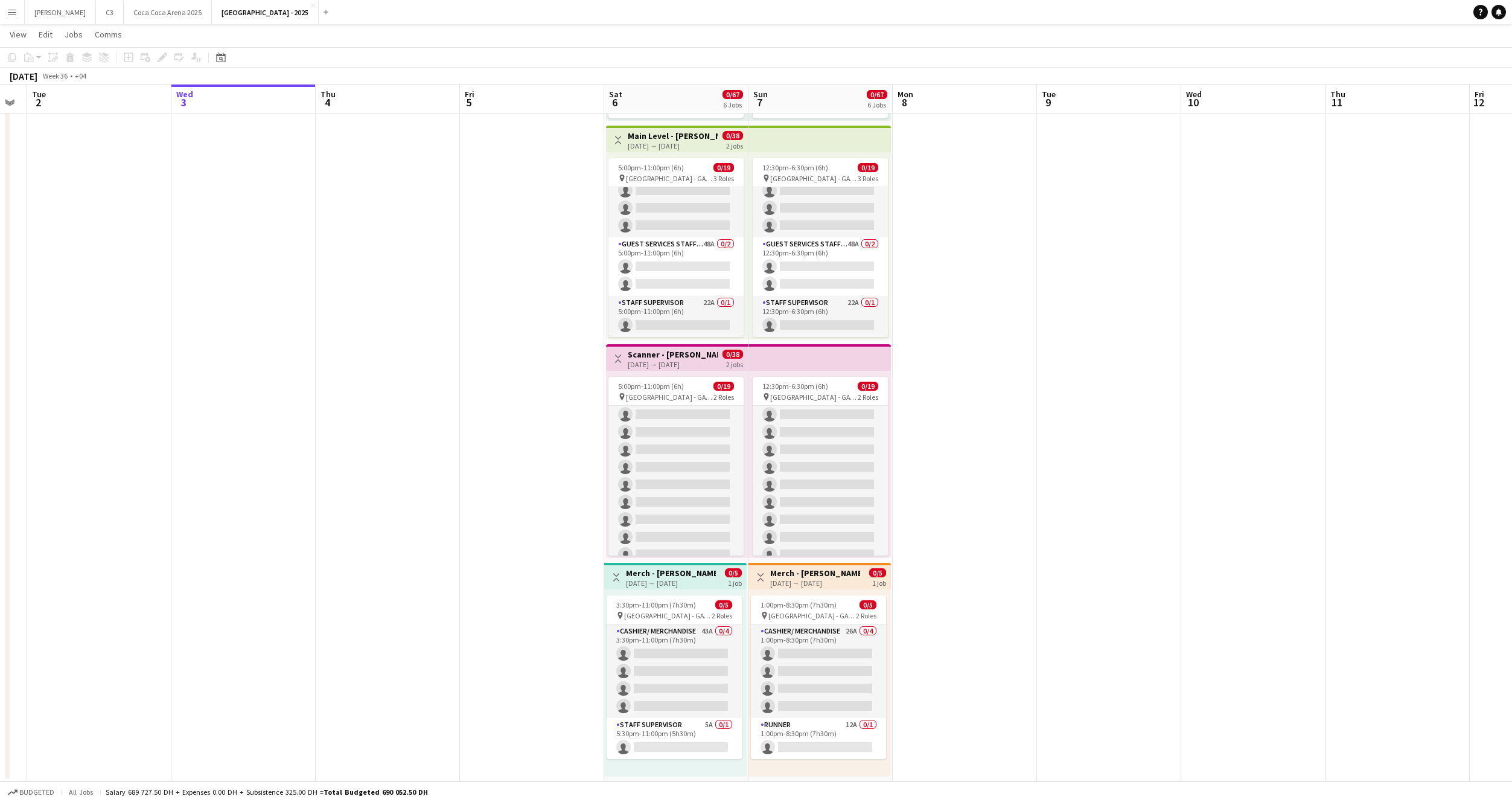
click at [796, 572] on h3 "Merch - Harry Potter" at bounding box center [815, 573] width 90 height 11
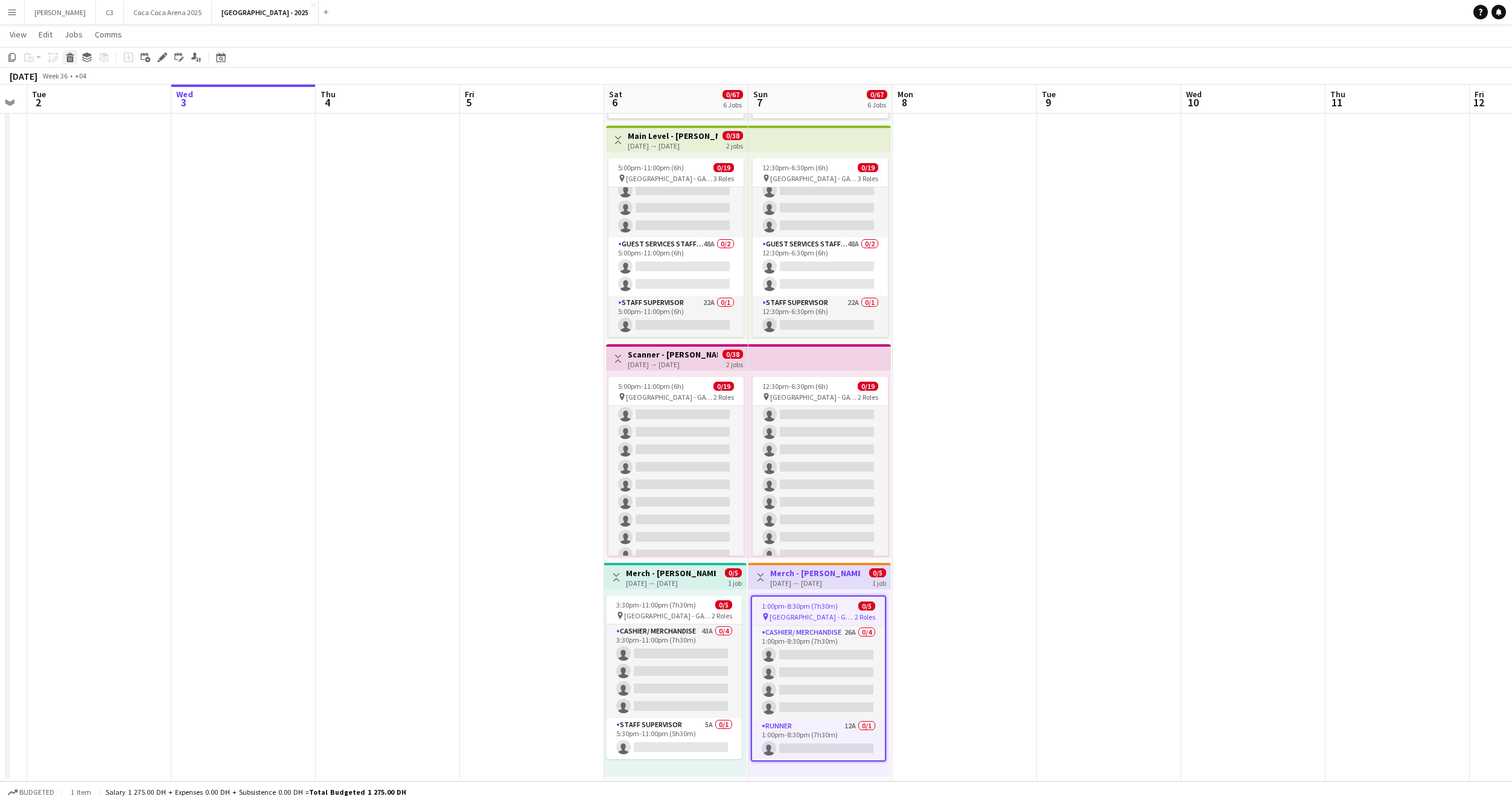
click at [70, 60] on icon at bounding box center [70, 59] width 7 height 6
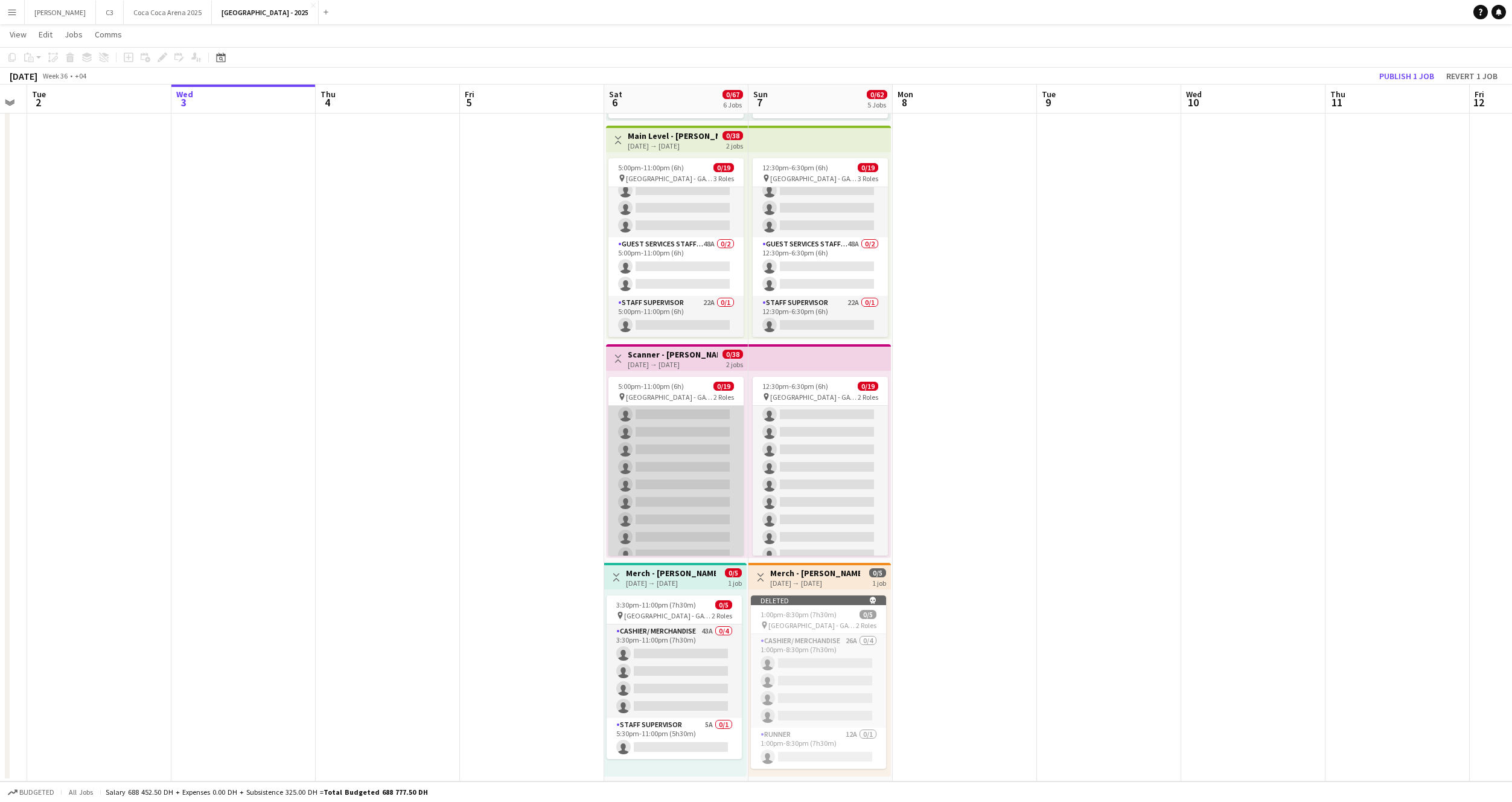
scroll to position [230, 0]
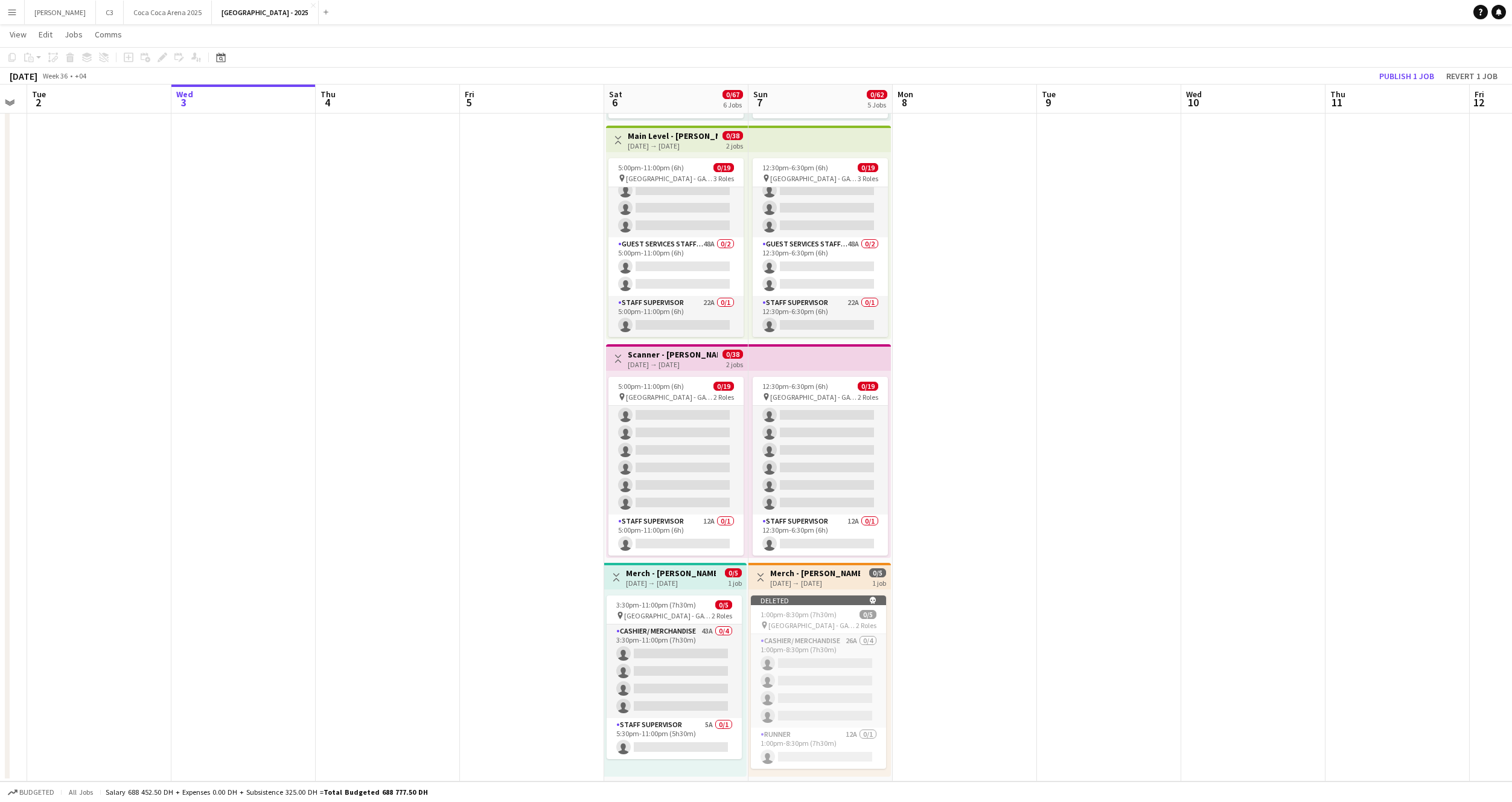
click at [1415, 66] on app-toolbar "Copy Paste Paste Command V Paste with crew Command Shift V Paste linked Job Del…" at bounding box center [756, 57] width 1512 height 20
click at [1408, 76] on button "Publish 1 job" at bounding box center [1407, 76] width 64 height 16
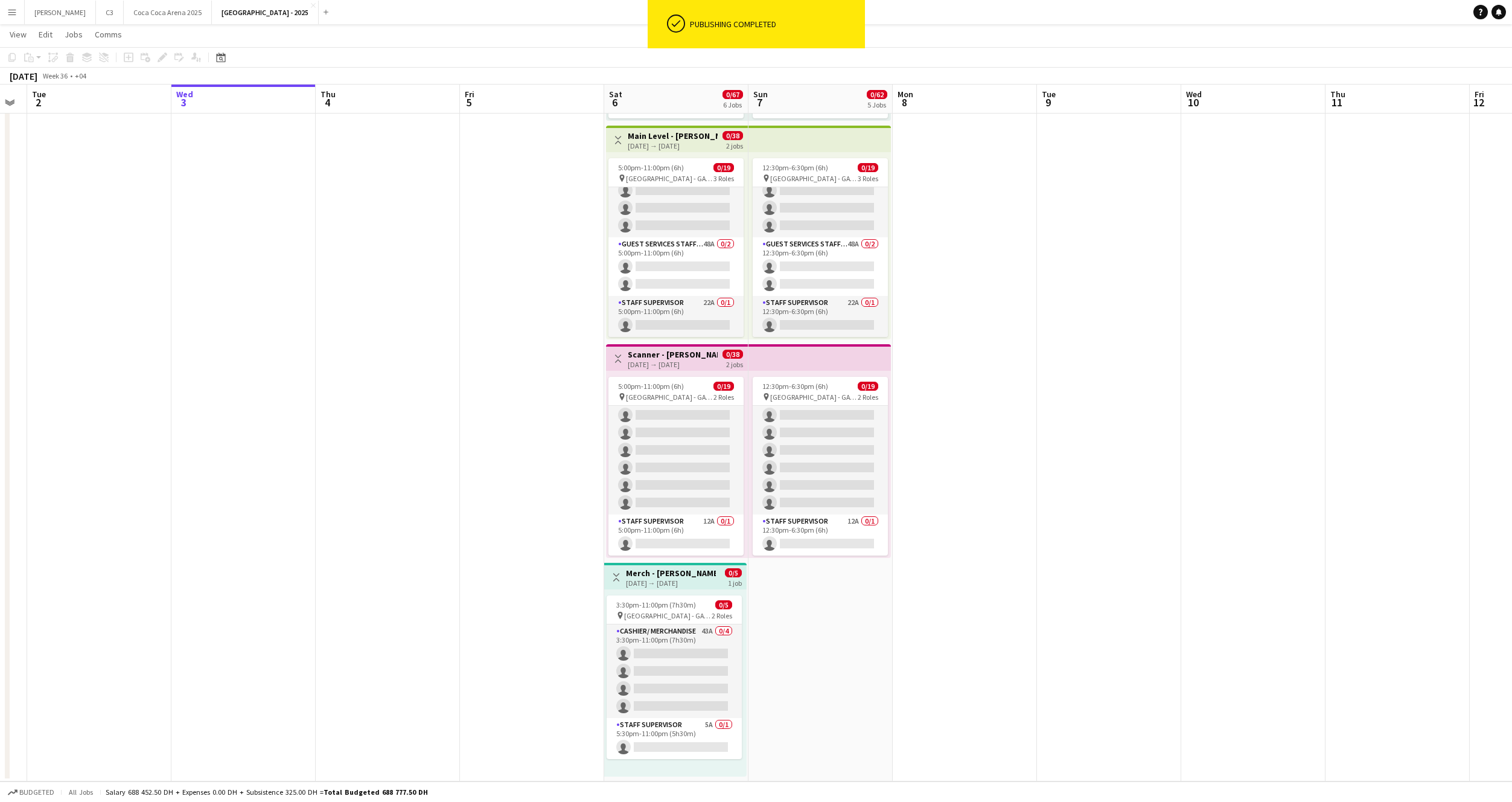
click at [695, 576] on h3 "Merch - Harry Potter" at bounding box center [670, 573] width 90 height 11
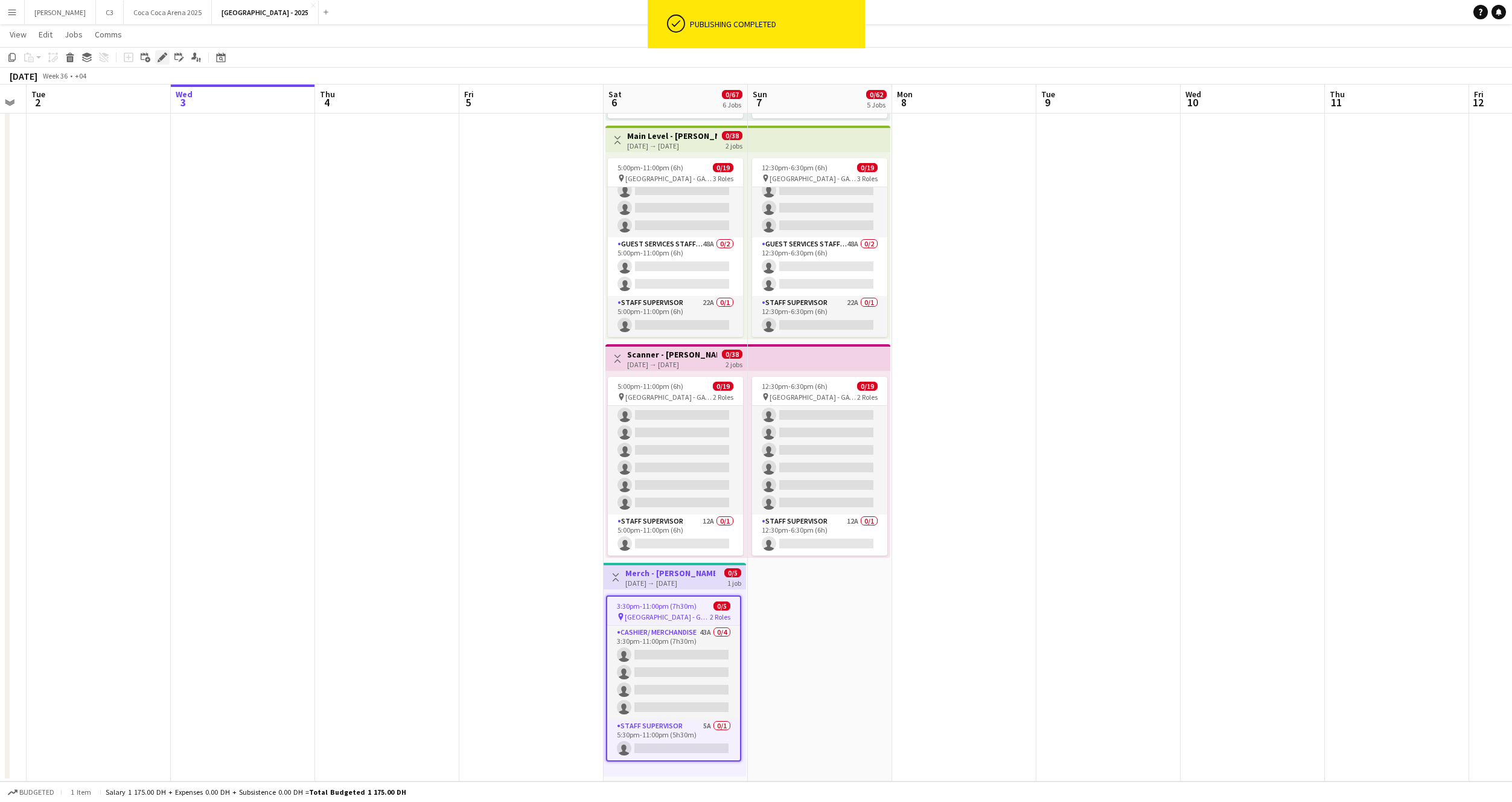
click at [164, 53] on icon at bounding box center [165, 54] width 3 height 3
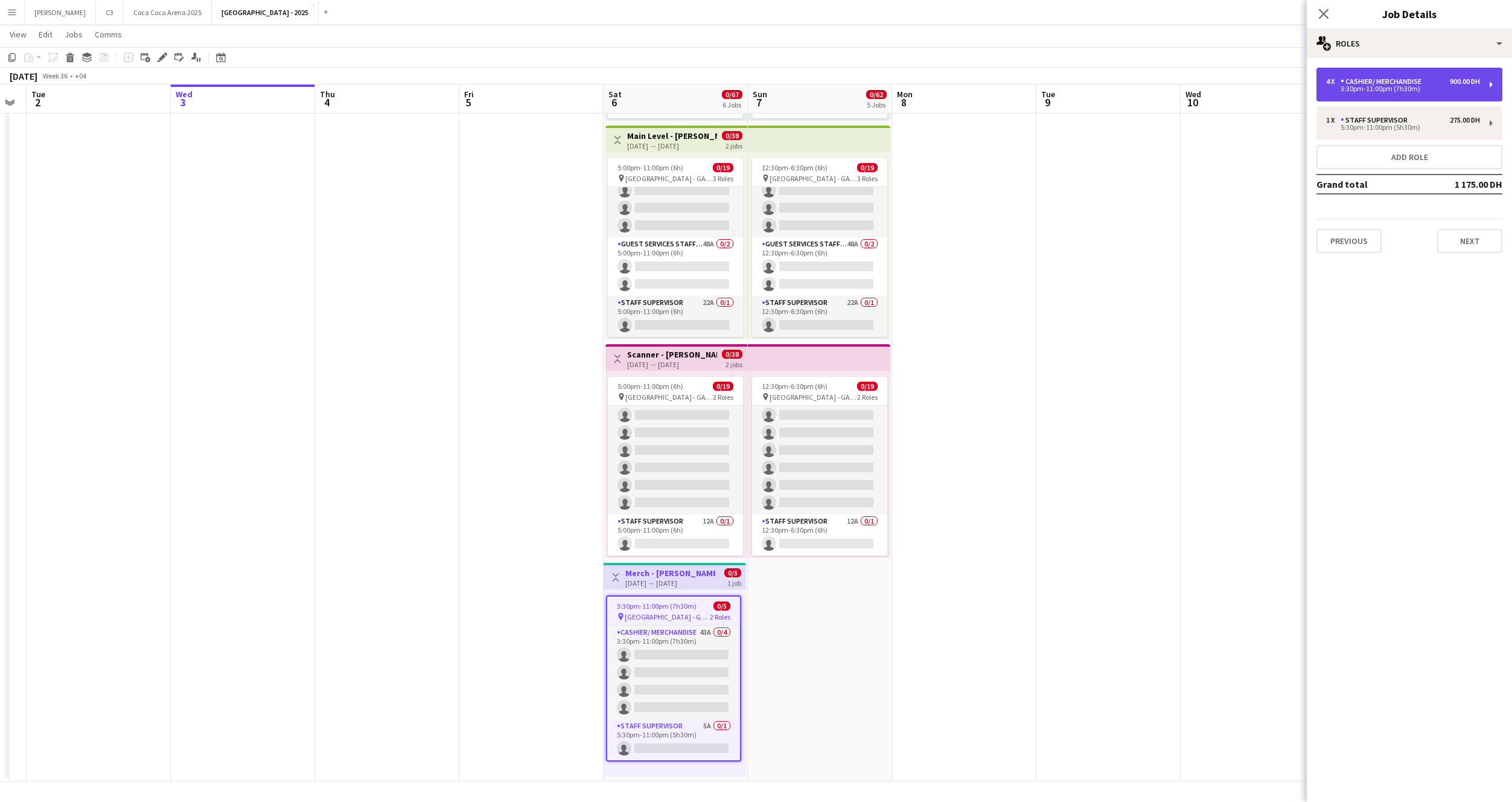
click at [1400, 87] on div "3:30pm-11:00pm (7h30m)" at bounding box center [1403, 89] width 154 height 6
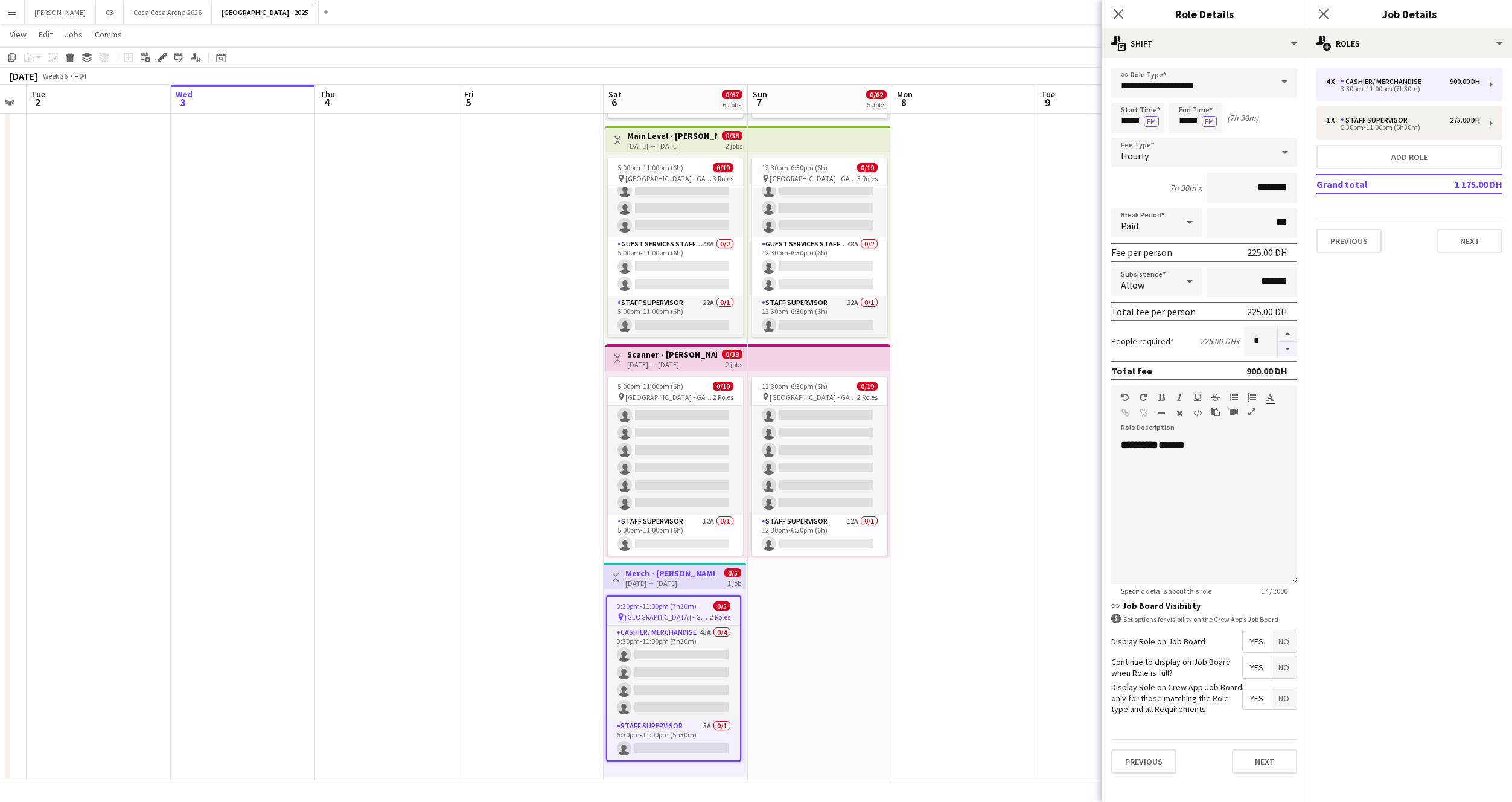
click at [1285, 353] on button "button" at bounding box center [1287, 349] width 19 height 15
type input "*"
click at [1260, 765] on button "Next" at bounding box center [1264, 761] width 65 height 24
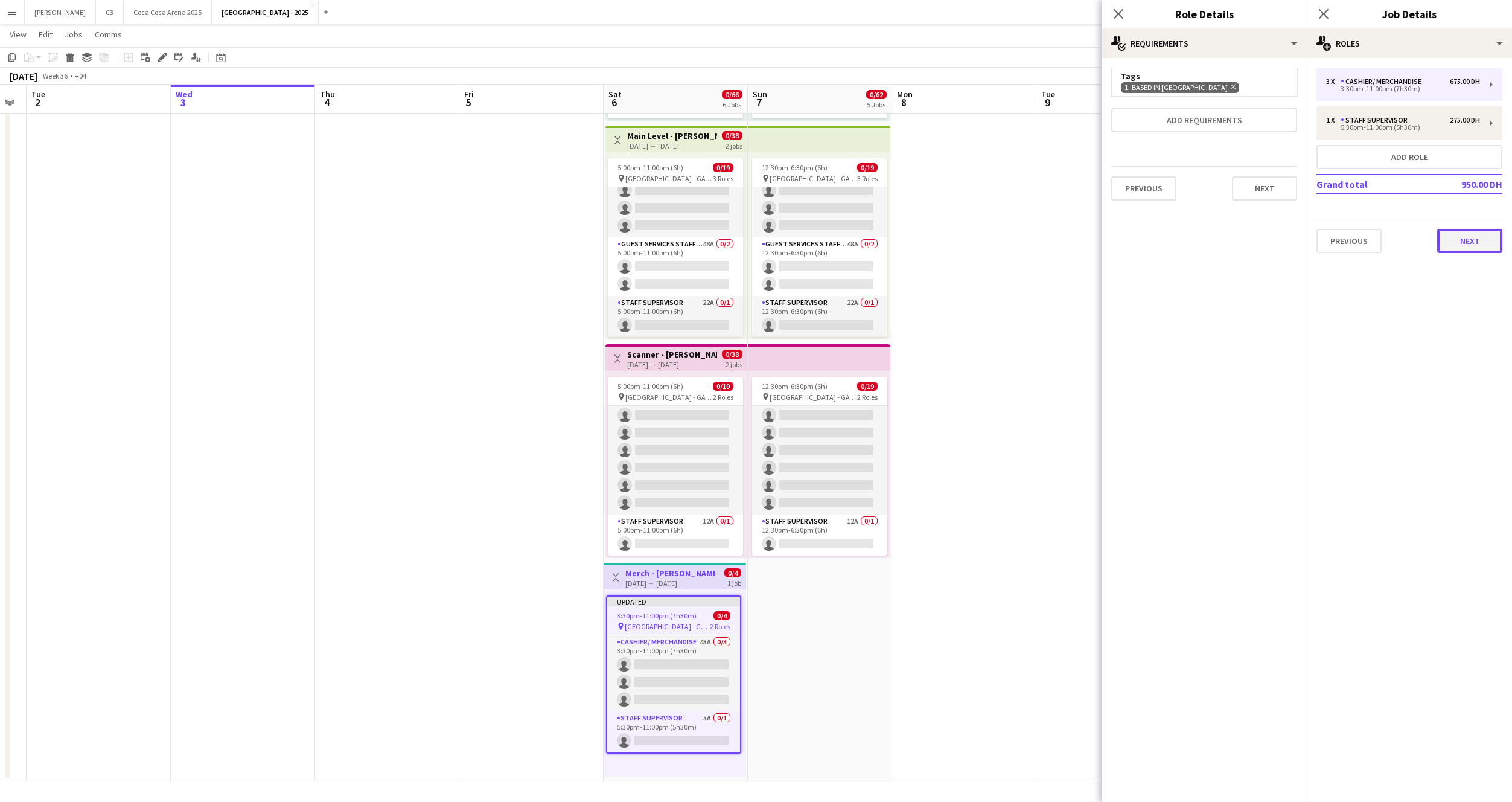
click at [1459, 233] on button "Next" at bounding box center [1469, 240] width 65 height 24
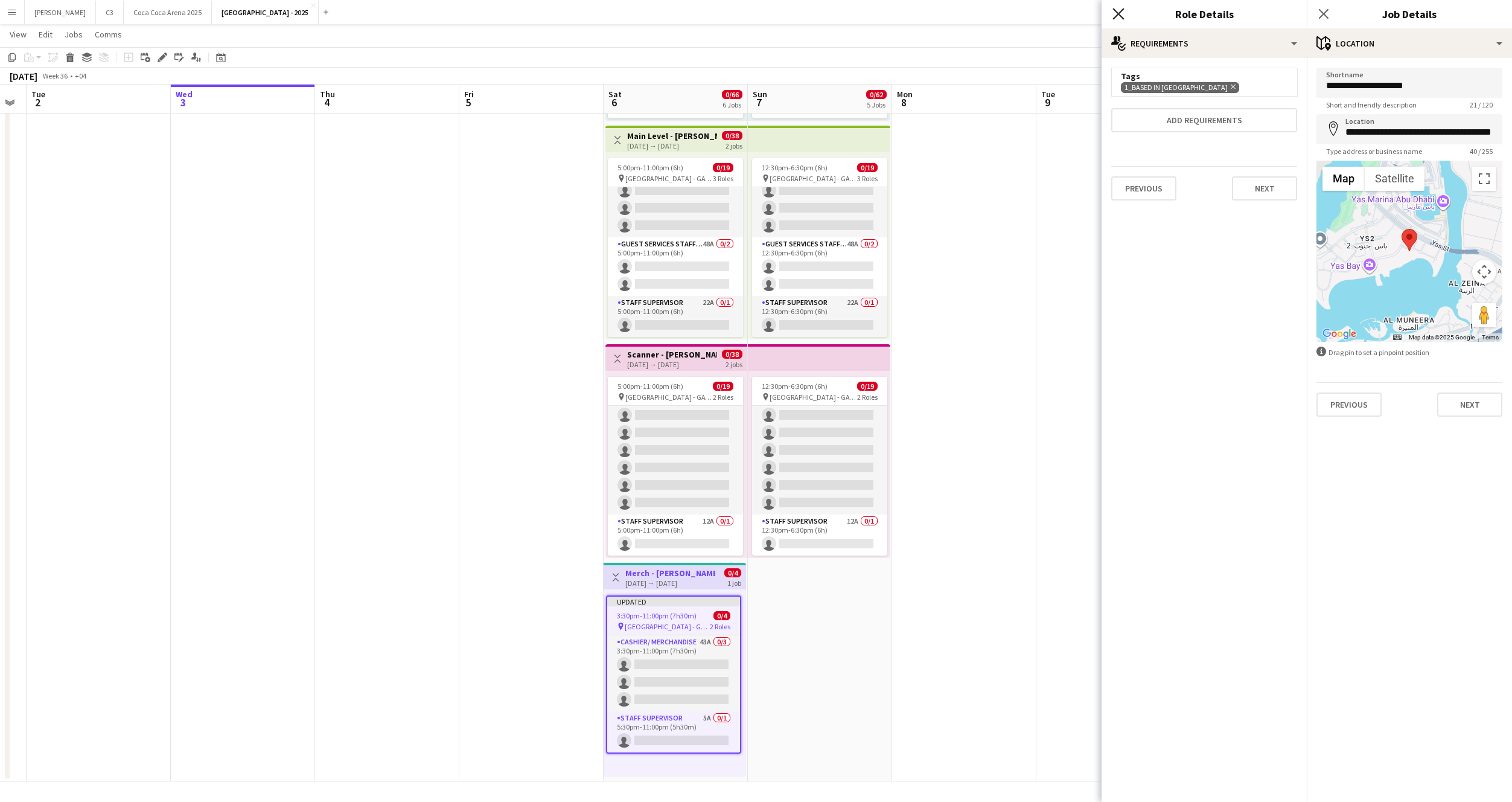
click at [1120, 14] on icon "Close pop-in" at bounding box center [1117, 13] width 11 height 11
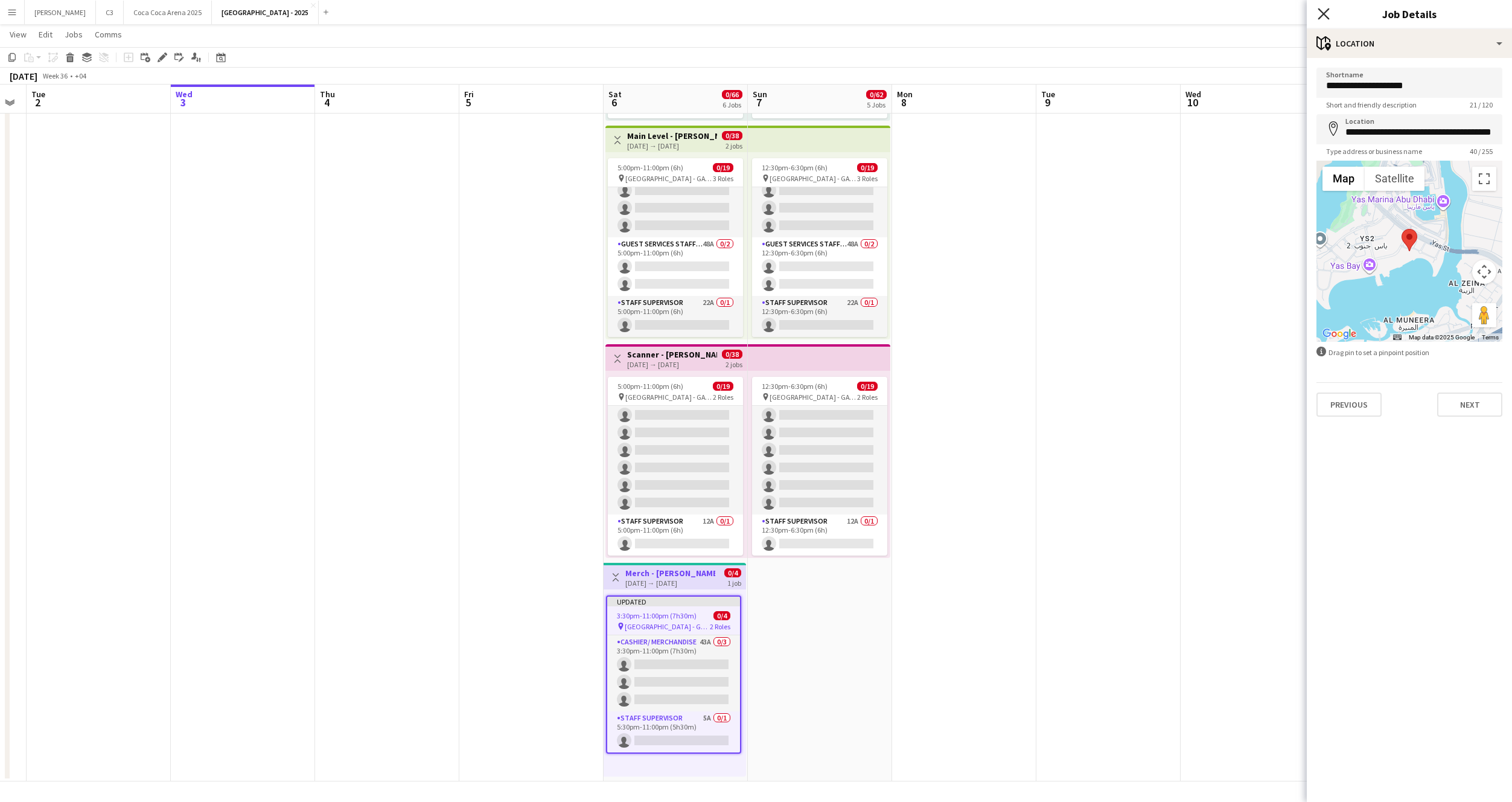
click at [1329, 11] on icon "Close pop-in" at bounding box center [1323, 13] width 11 height 11
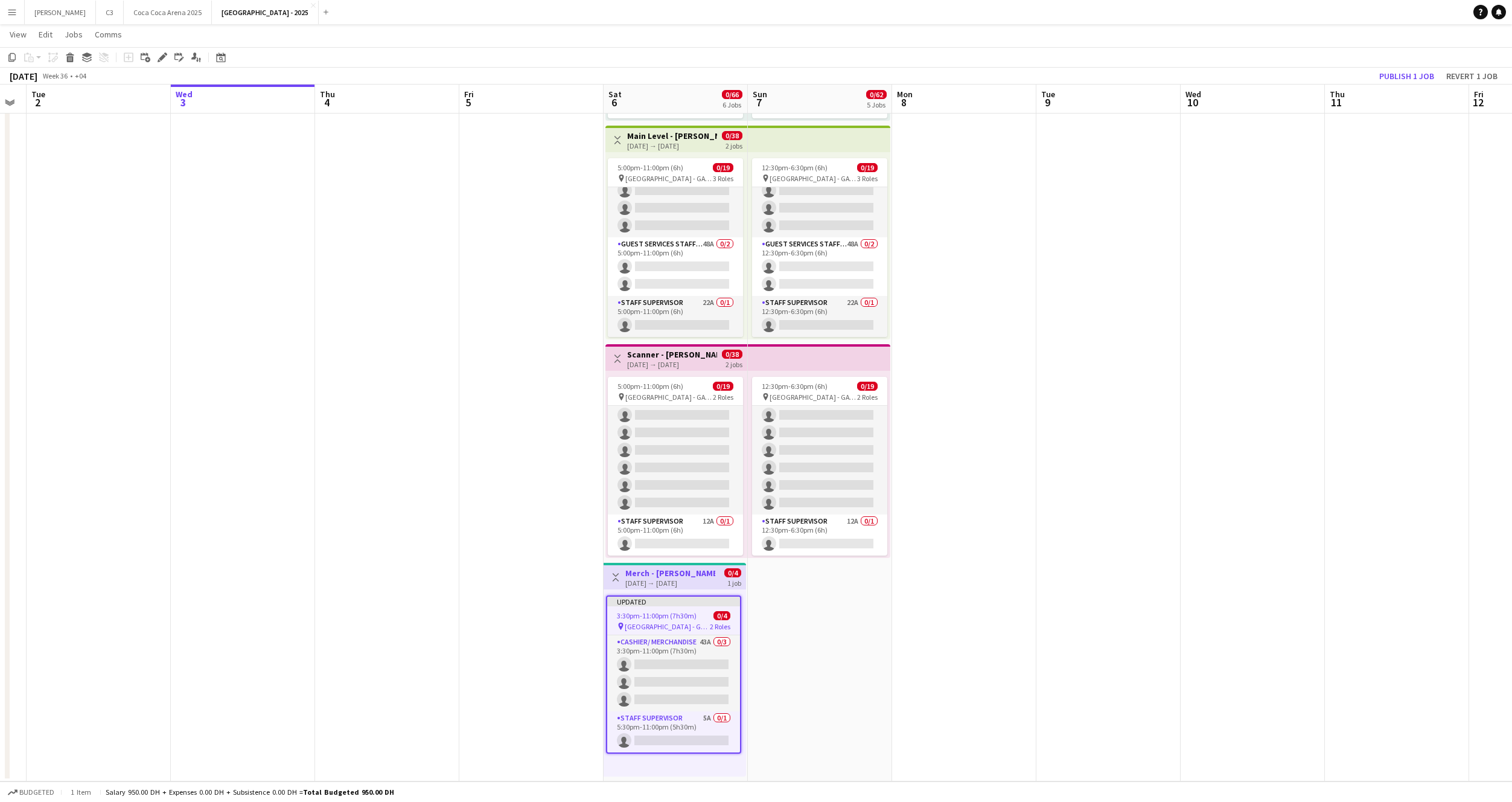
click at [642, 581] on div "06-09-2025 → 06-09-2025" at bounding box center [670, 583] width 90 height 9
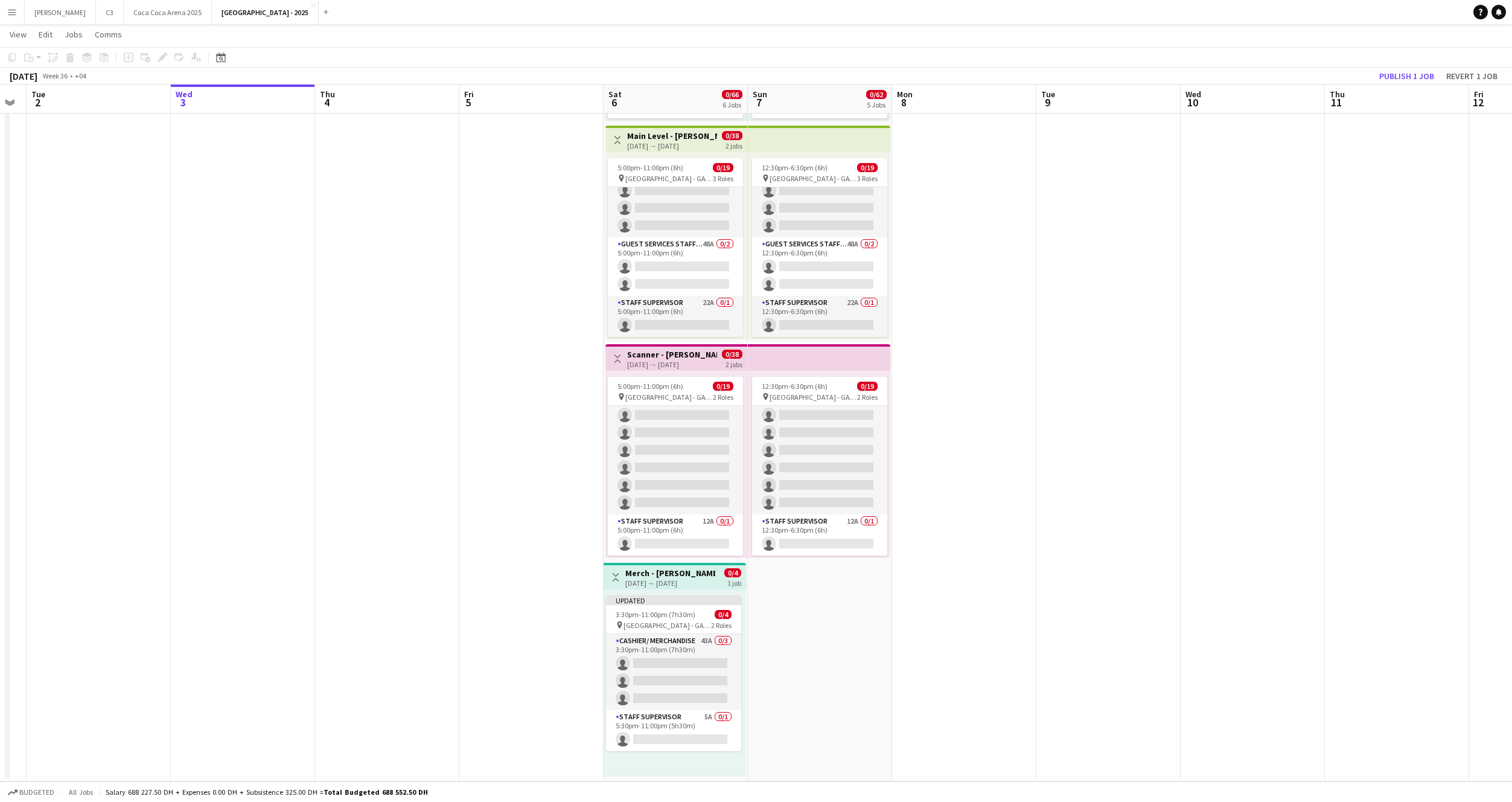
click at [677, 585] on div "06-09-2025 → 06-09-2025" at bounding box center [670, 583] width 90 height 9
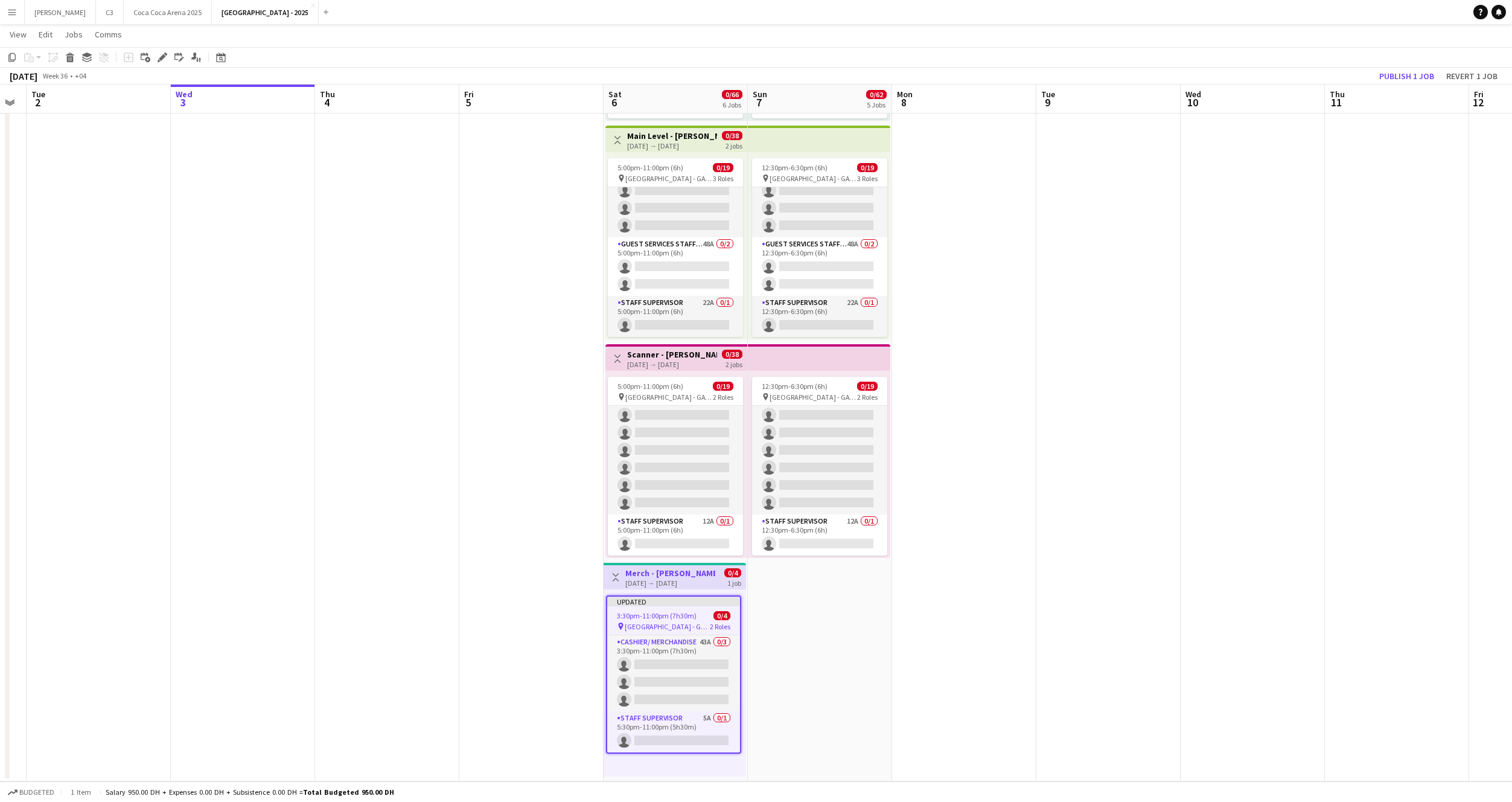
click at [785, 588] on app-date-cell "12:30pm-6:30pm (6h) 0/8 pin Etihad Arena - GATE 7 1 Role Guest Services Staff 2…" at bounding box center [820, 123] width 144 height 1316
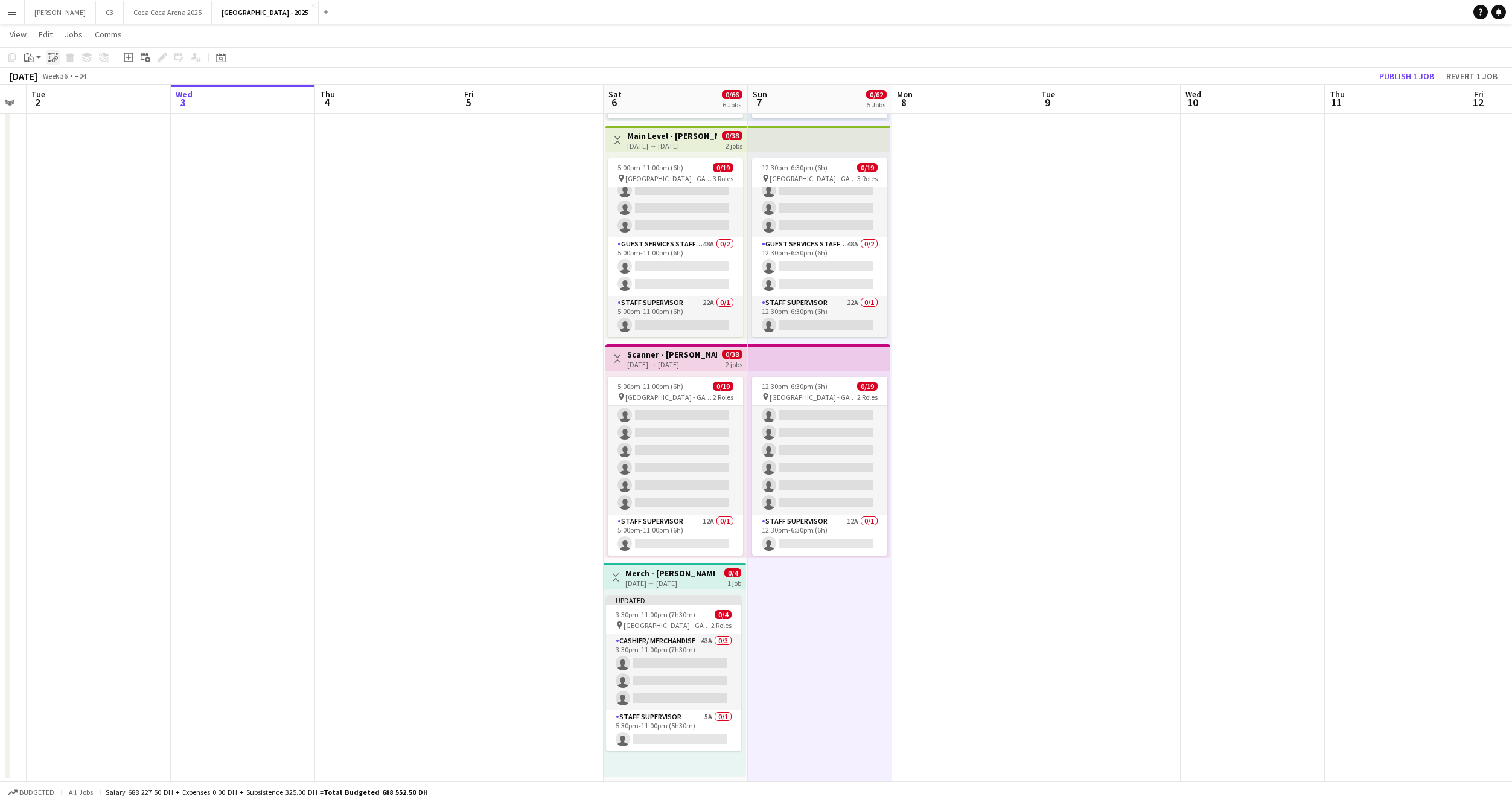
click at [50, 58] on icon "Paste linked Job" at bounding box center [53, 57] width 10 height 10
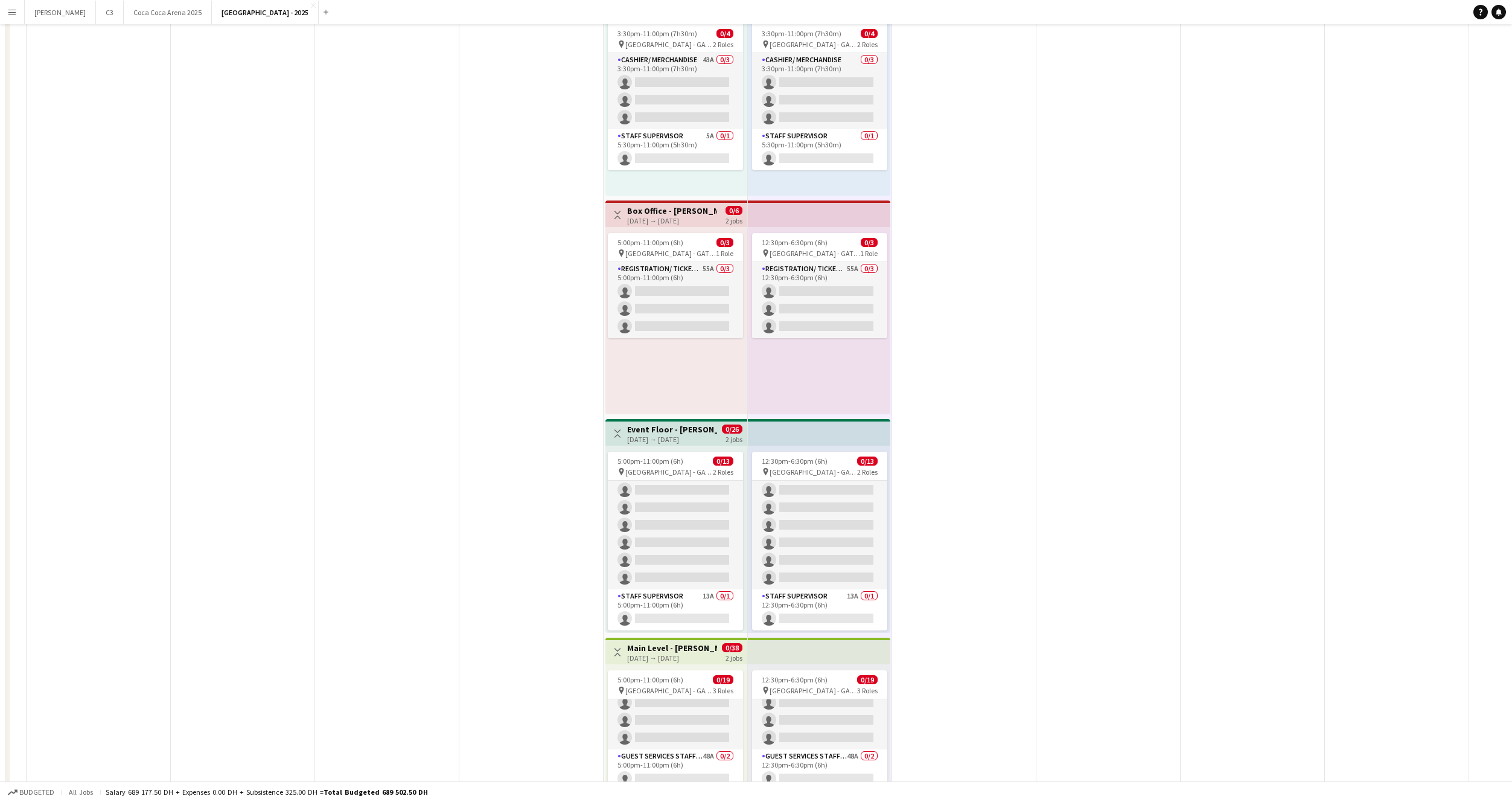
scroll to position [0, 0]
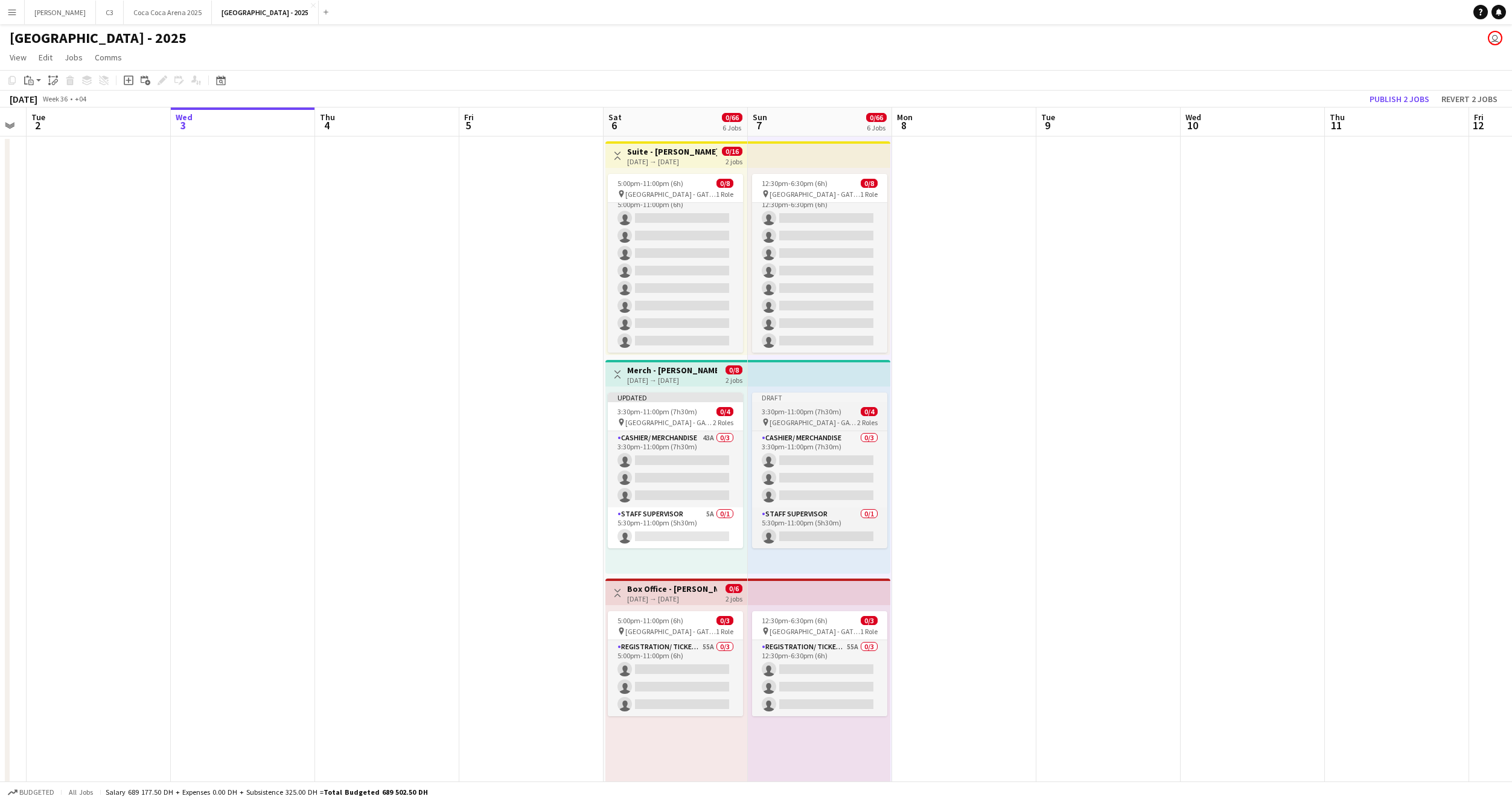
click at [783, 393] on div "Draft" at bounding box center [820, 397] width 135 height 10
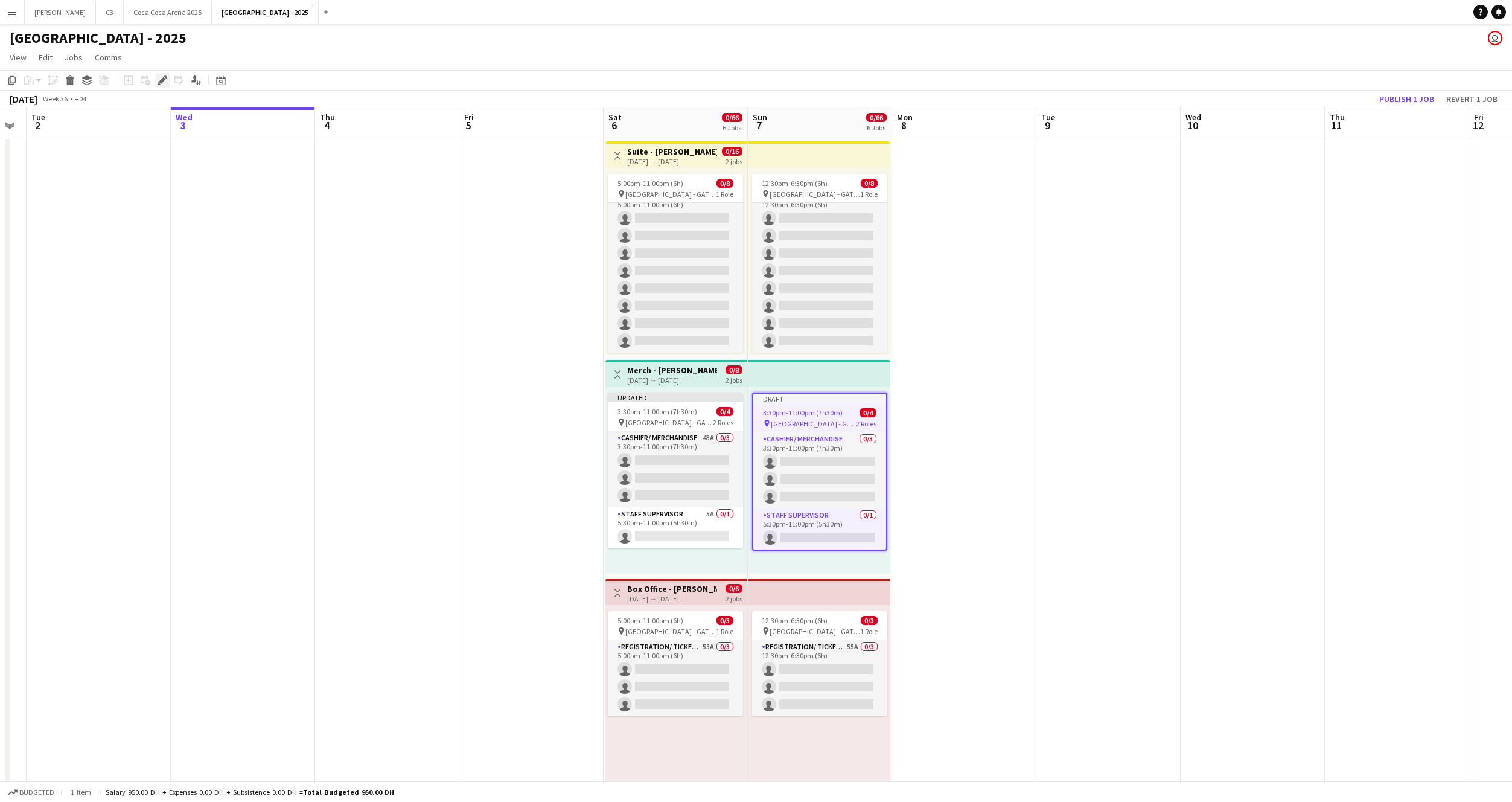
click at [161, 79] on icon at bounding box center [162, 81] width 7 height 7
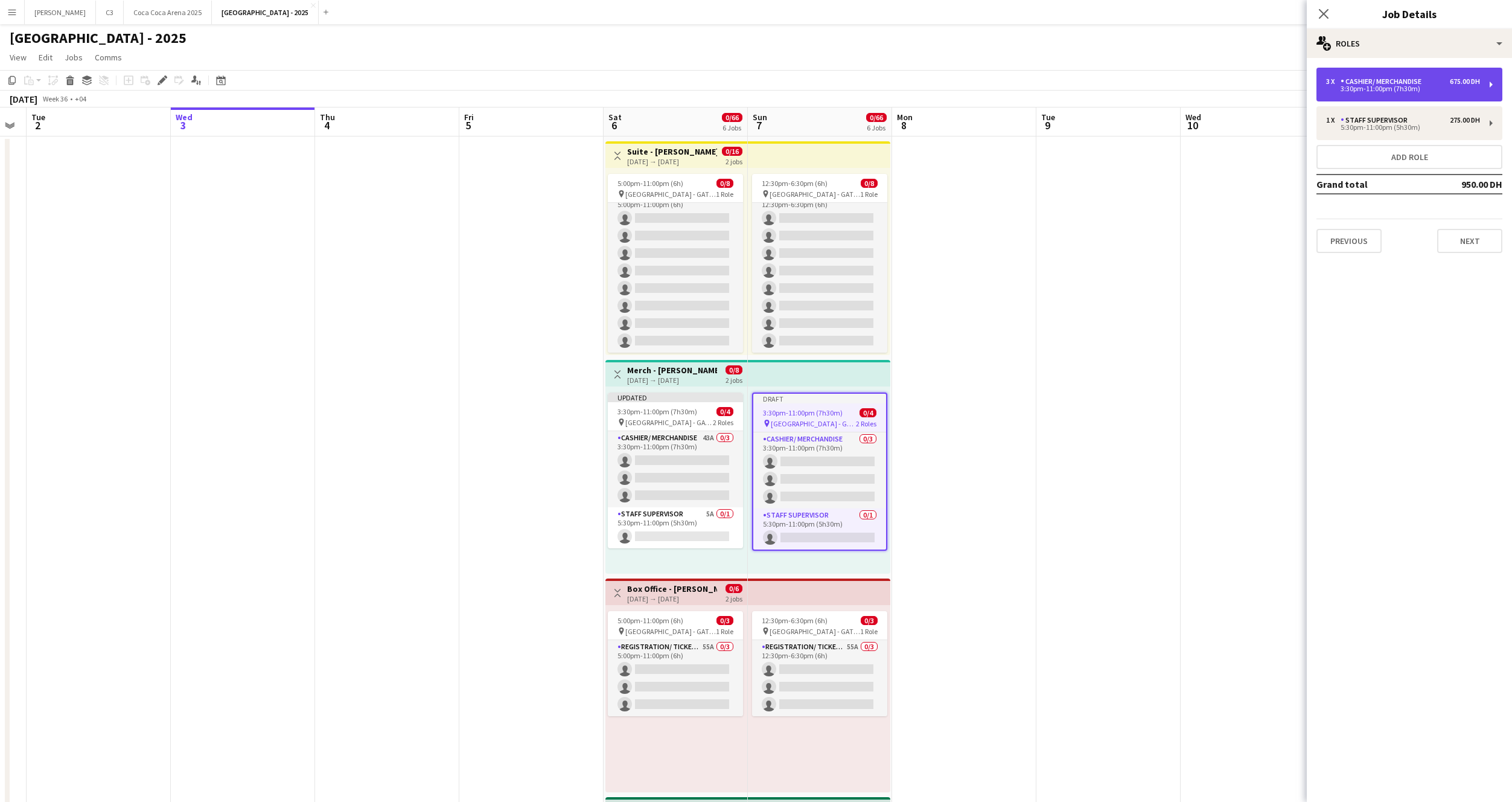
click at [1410, 84] on div "Cashier/ Merchandise" at bounding box center [1383, 81] width 86 height 9
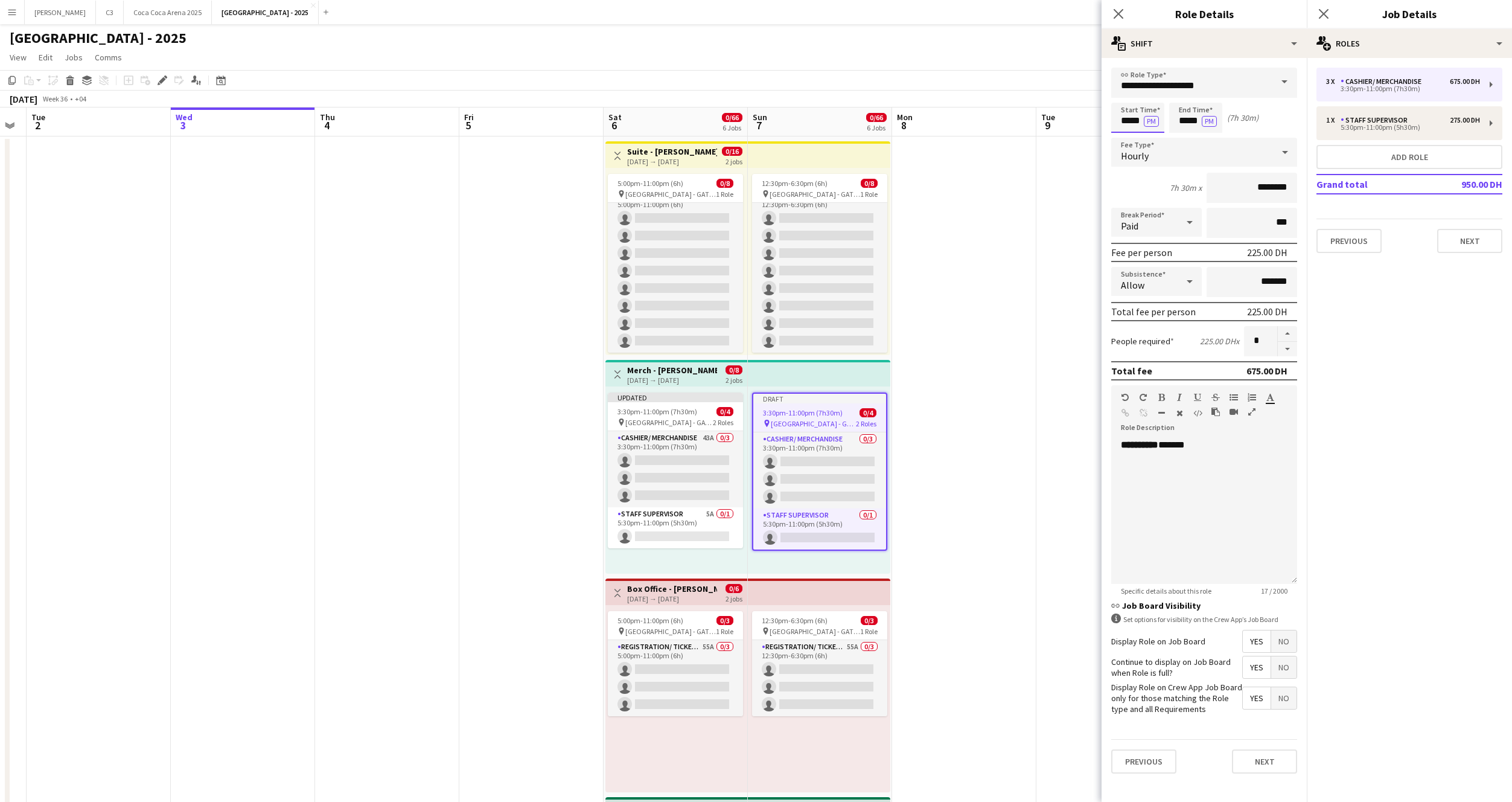
click at [1135, 123] on input "*****" at bounding box center [1138, 118] width 53 height 30
type input "*****"
click at [1266, 756] on button "Next" at bounding box center [1264, 761] width 65 height 24
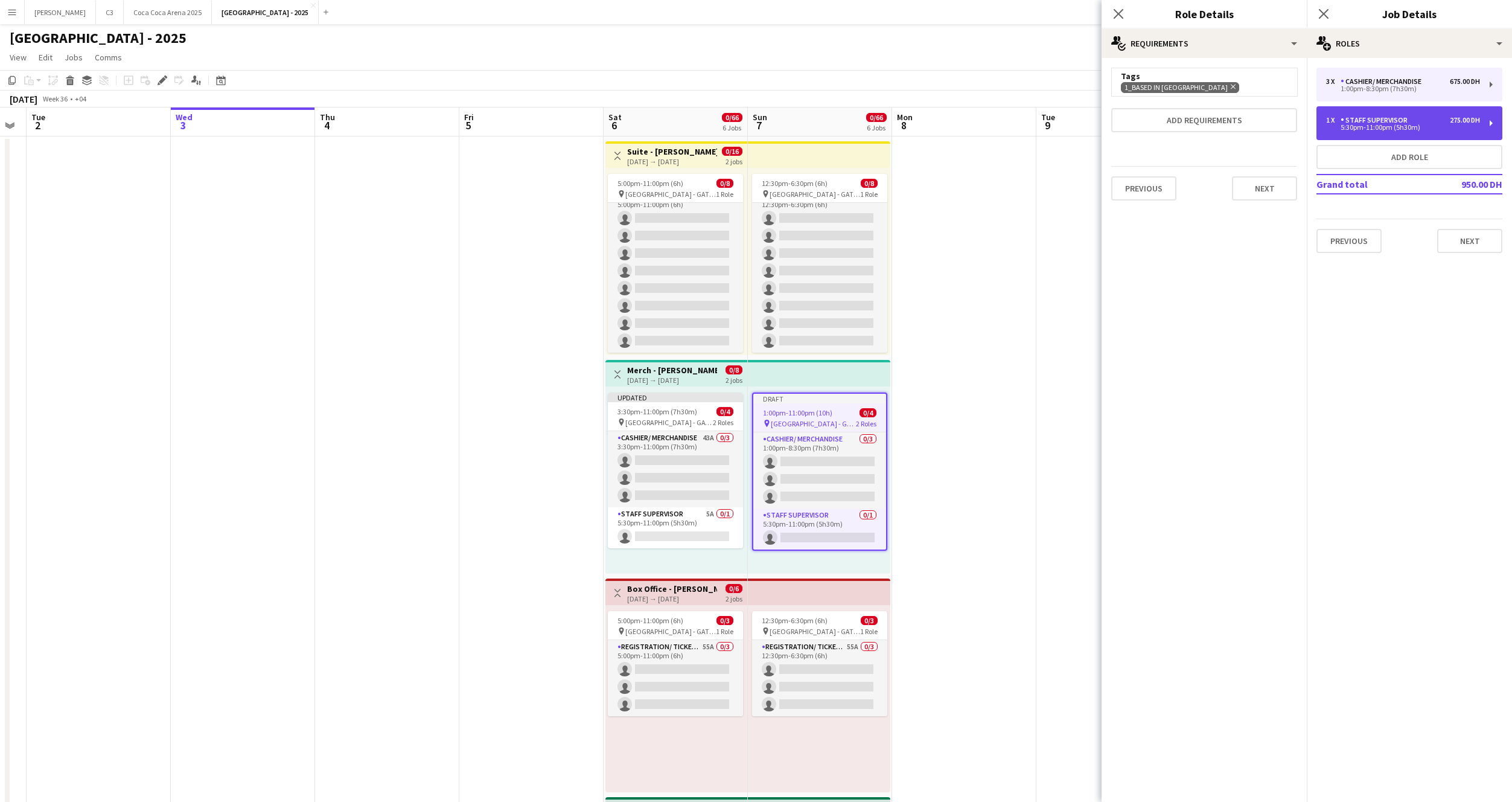
click at [1364, 121] on div "Staff Supervisor" at bounding box center [1376, 120] width 72 height 9
type input "**********"
type input "*****"
type input "********"
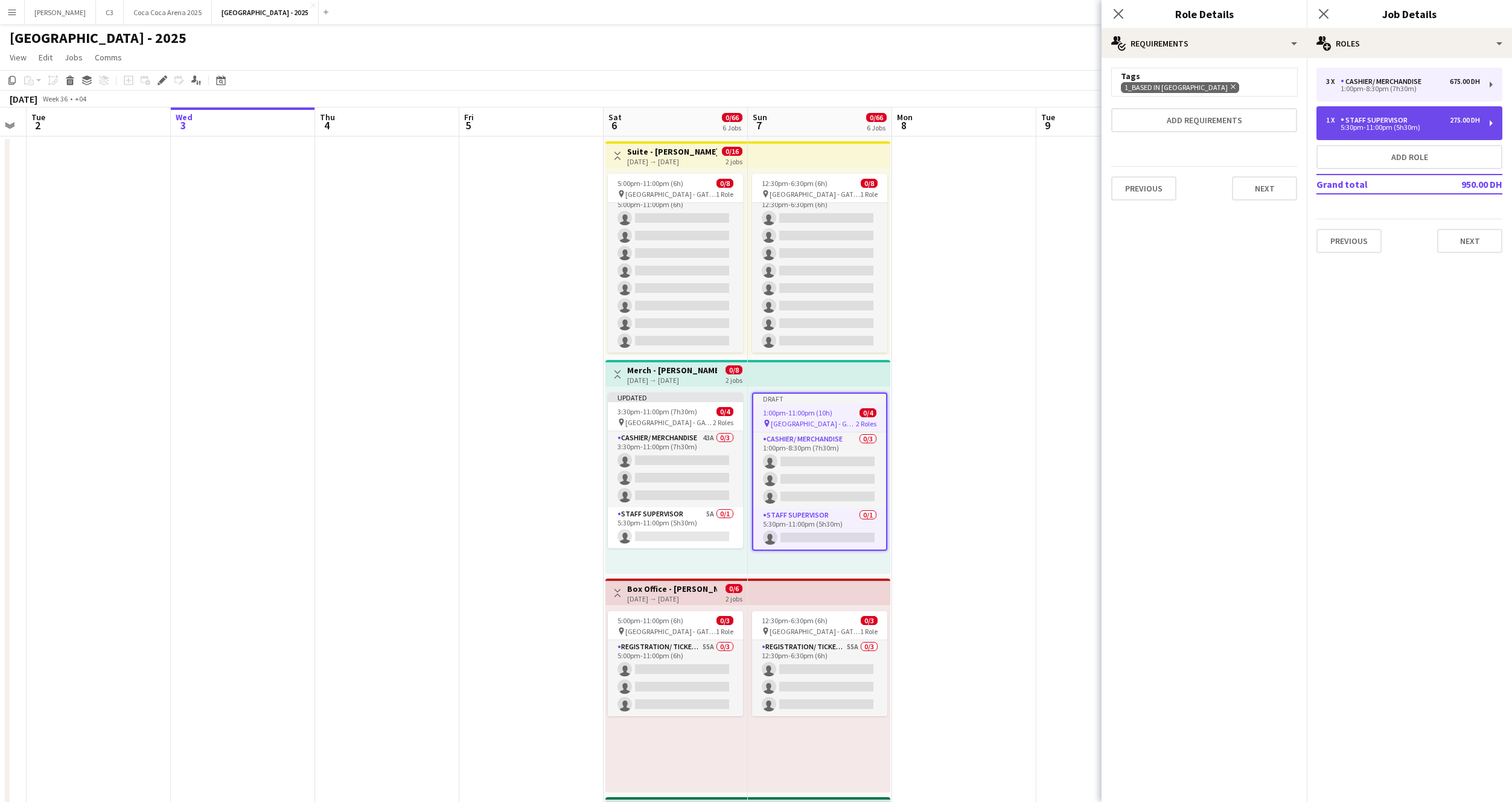
type input "*"
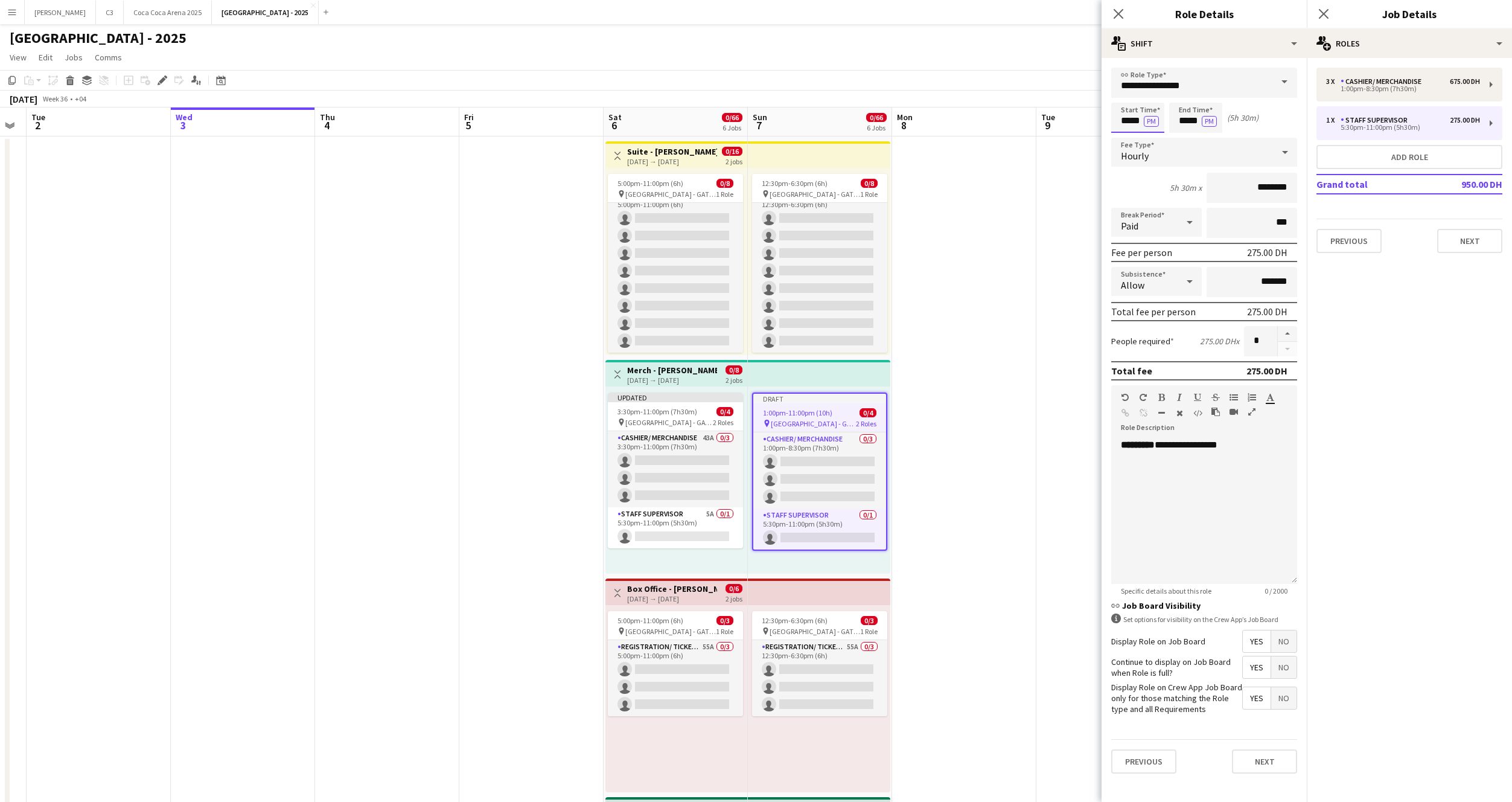
click at [1124, 125] on input "*****" at bounding box center [1138, 118] width 53 height 30
type input "*****"
click at [1265, 754] on button "Next" at bounding box center [1264, 761] width 65 height 24
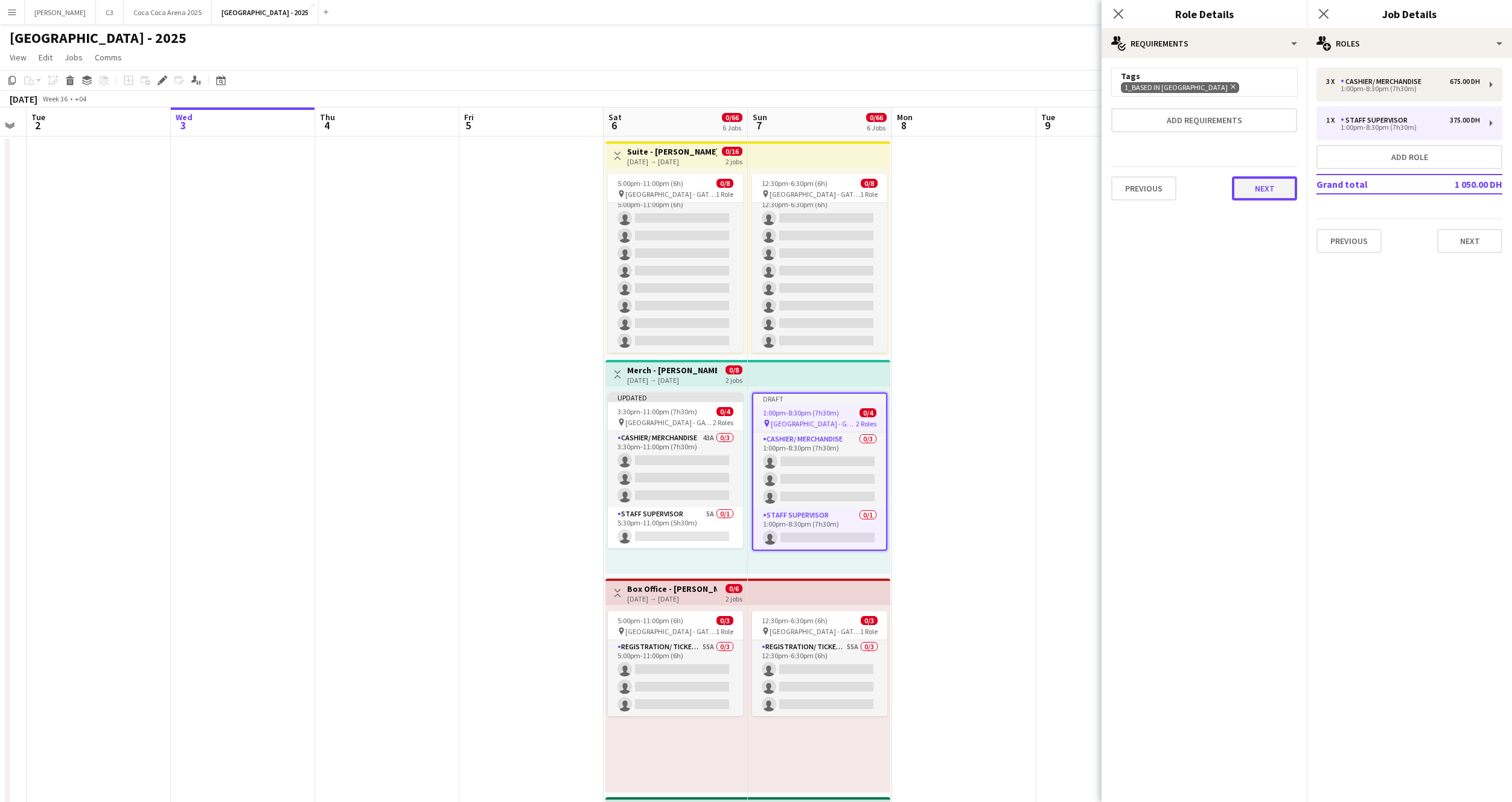
click at [1250, 194] on button "Next" at bounding box center [1264, 188] width 65 height 24
click at [1119, 16] on icon at bounding box center [1117, 13] width 11 height 11
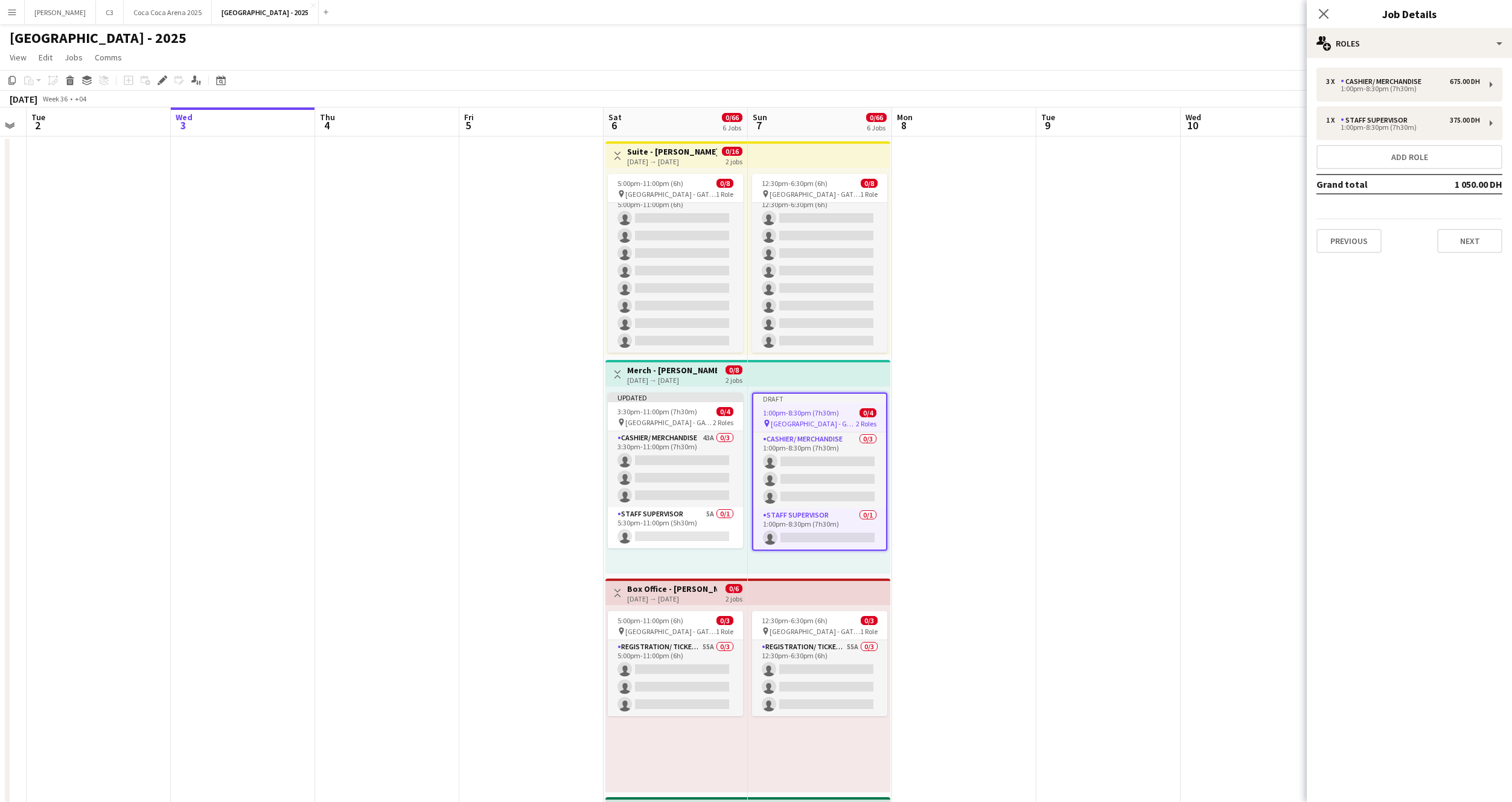
click at [1330, 3] on div "Close pop-in" at bounding box center [1324, 14] width 33 height 28
click at [1324, 18] on icon "Close pop-in" at bounding box center [1323, 13] width 11 height 11
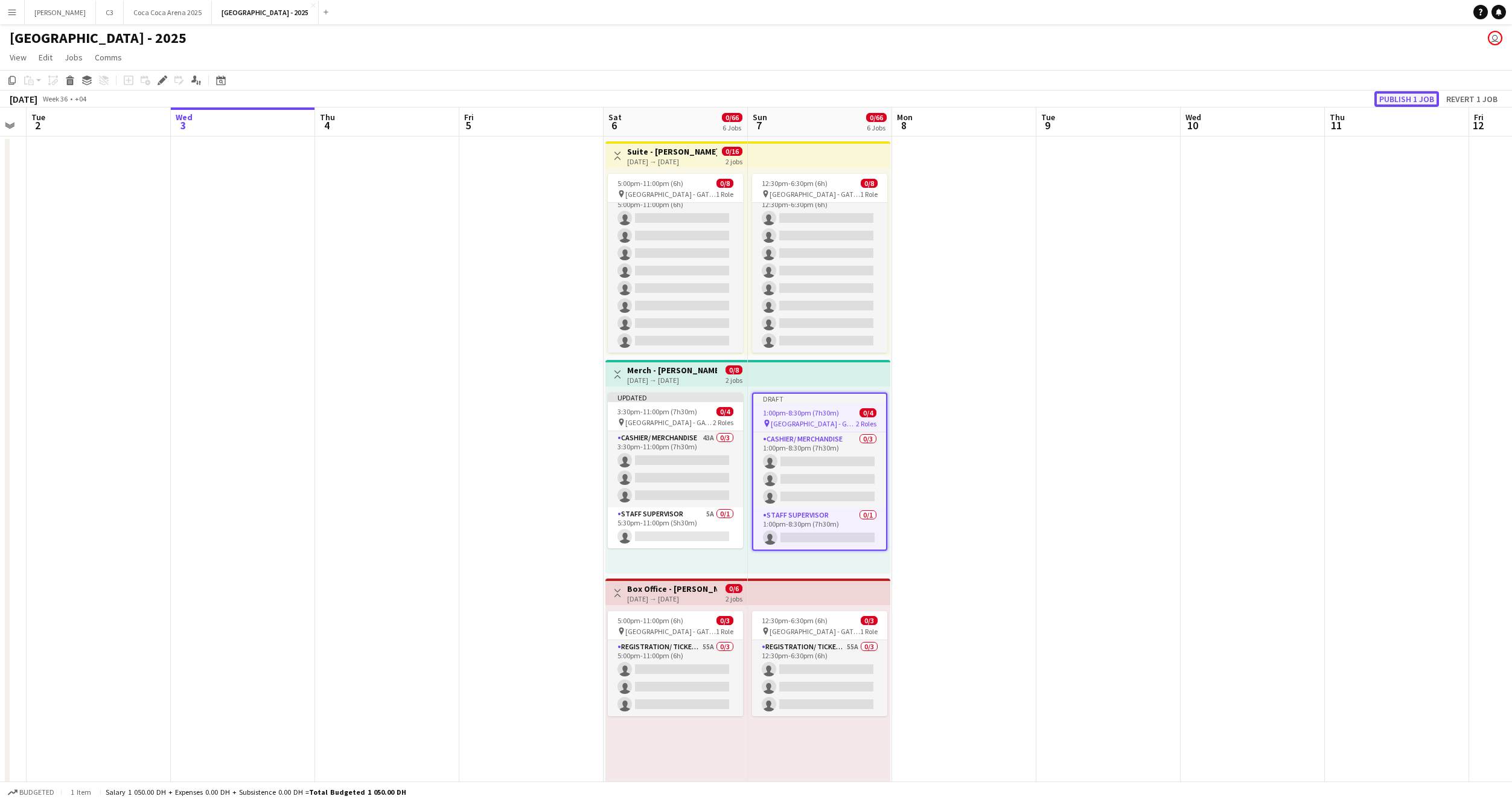
click at [1410, 93] on button "Publish 1 job" at bounding box center [1407, 99] width 64 height 16
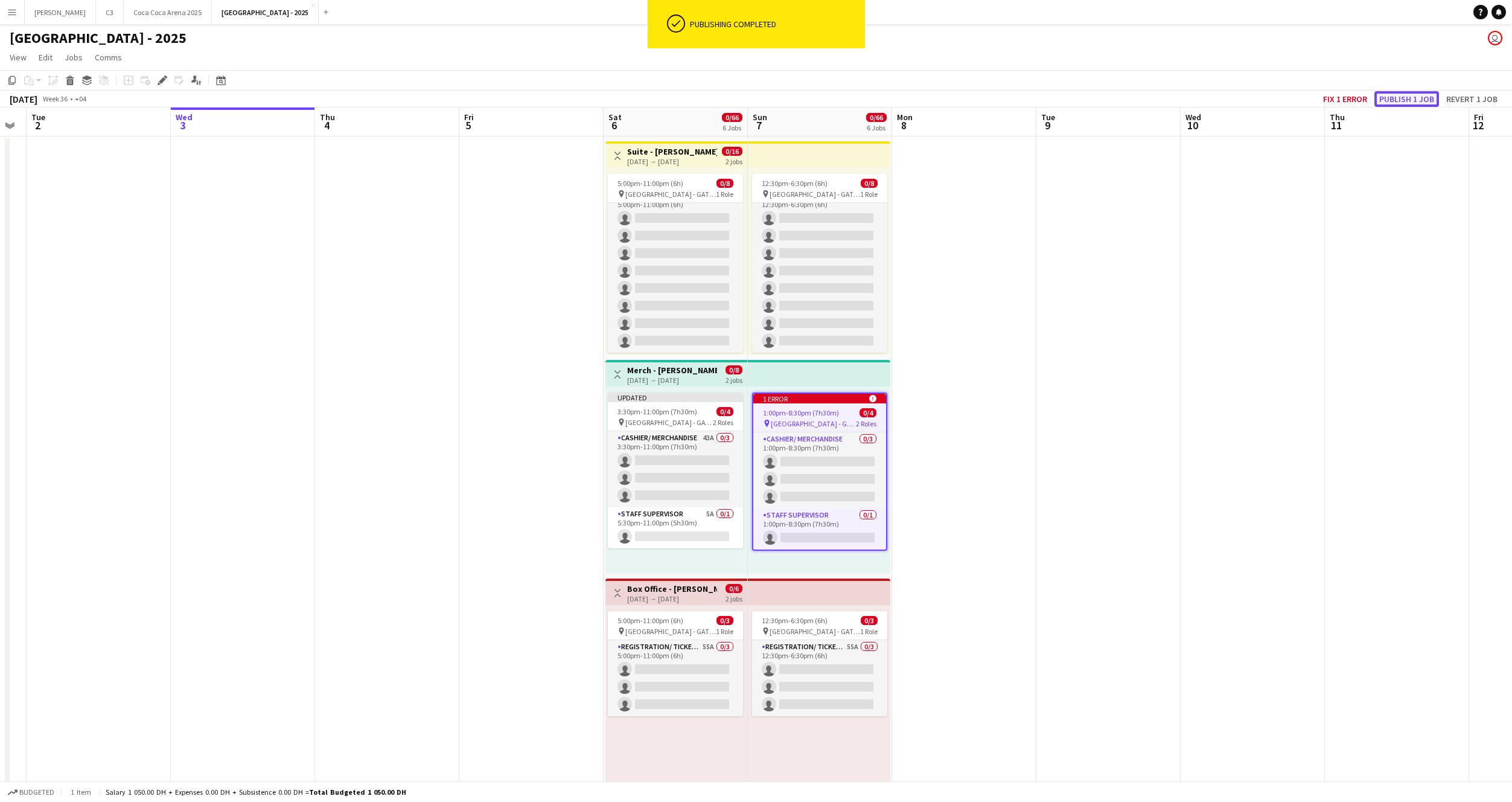
click at [1404, 95] on button "Publish 1 job" at bounding box center [1407, 99] width 64 height 16
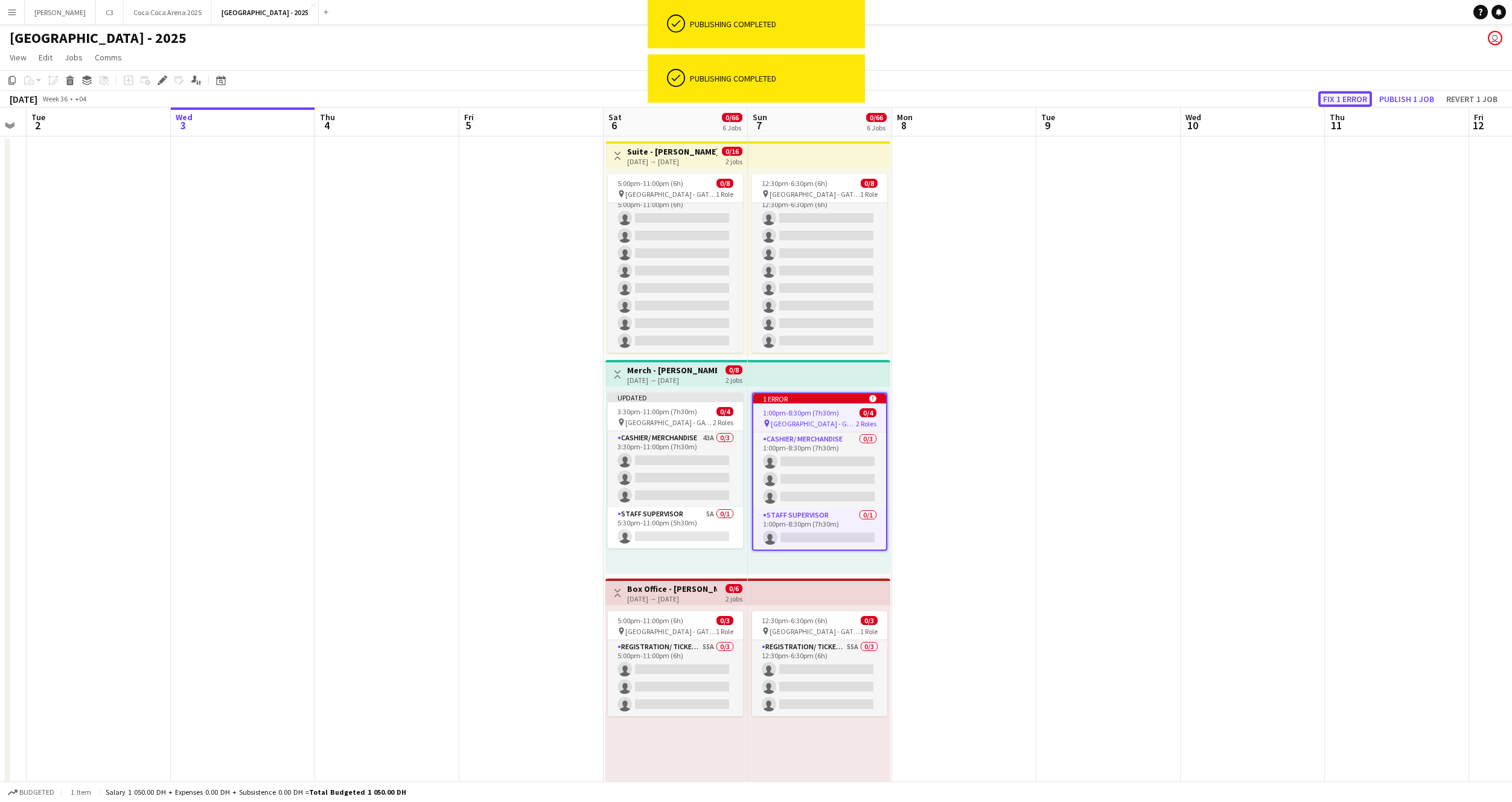
click at [1347, 97] on button "Fix 1 error" at bounding box center [1345, 99] width 54 height 16
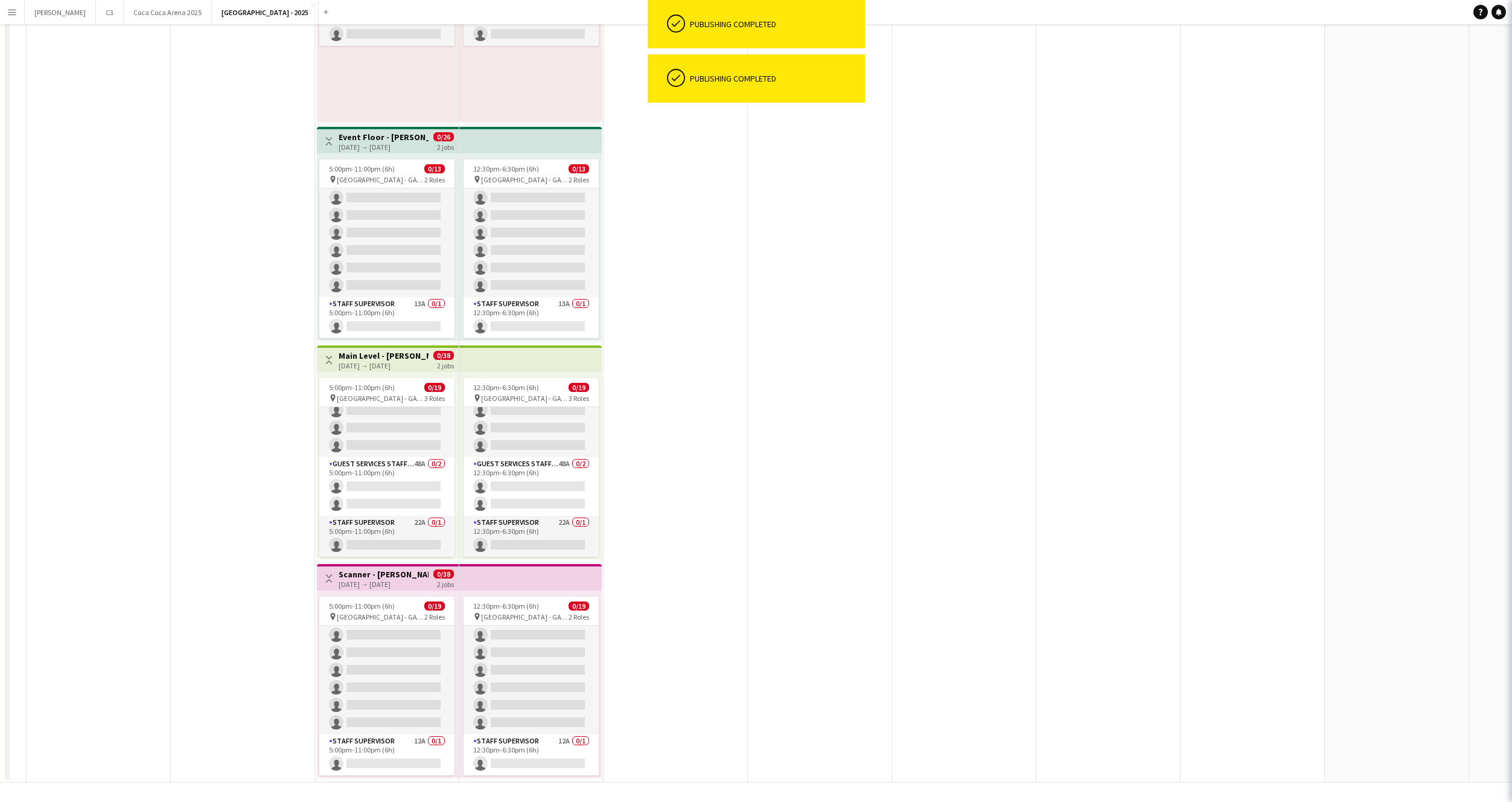
scroll to position [0, 415]
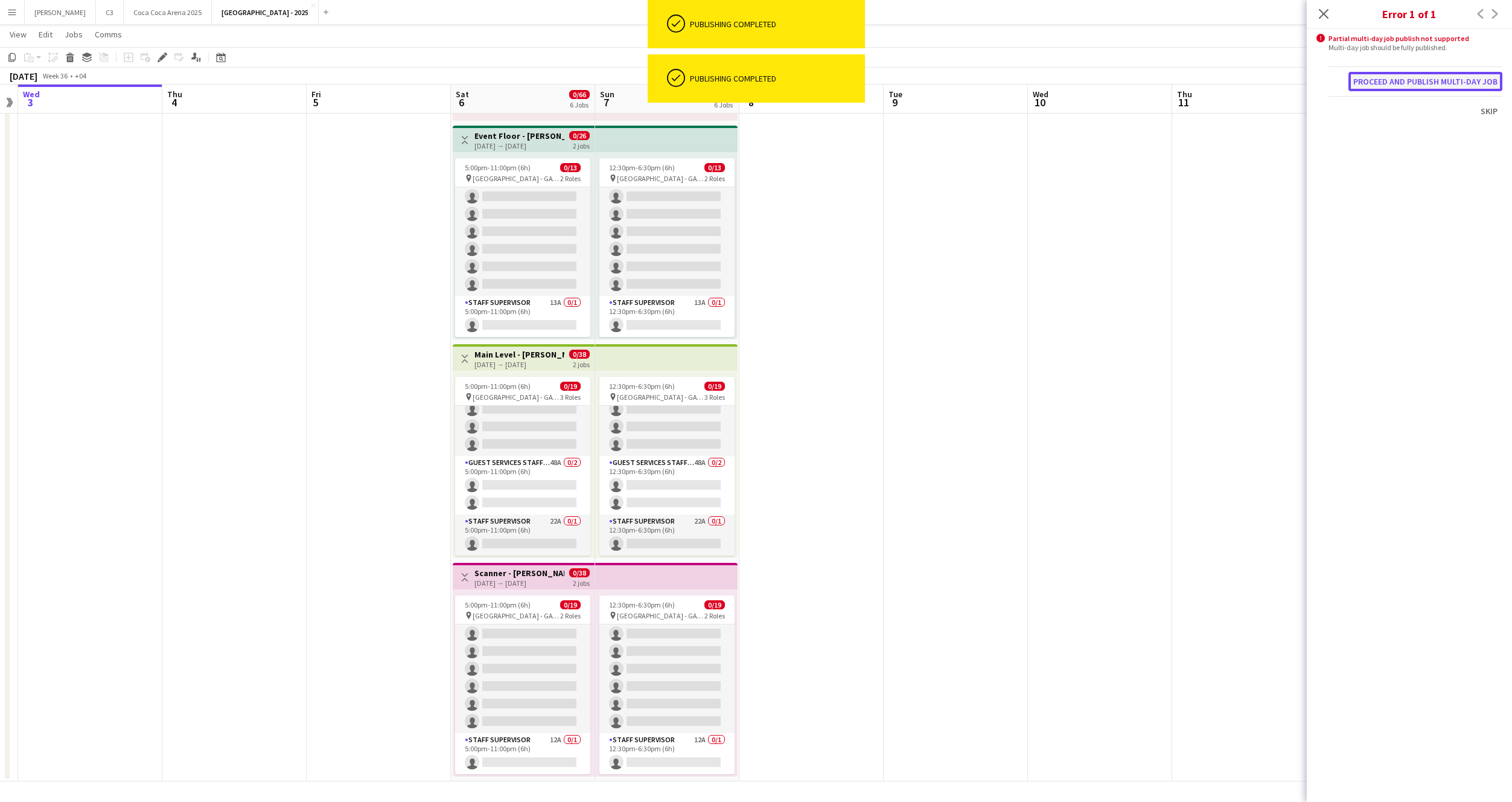
click at [1408, 87] on button "Proceed and publish multi-day job" at bounding box center [1425, 81] width 154 height 19
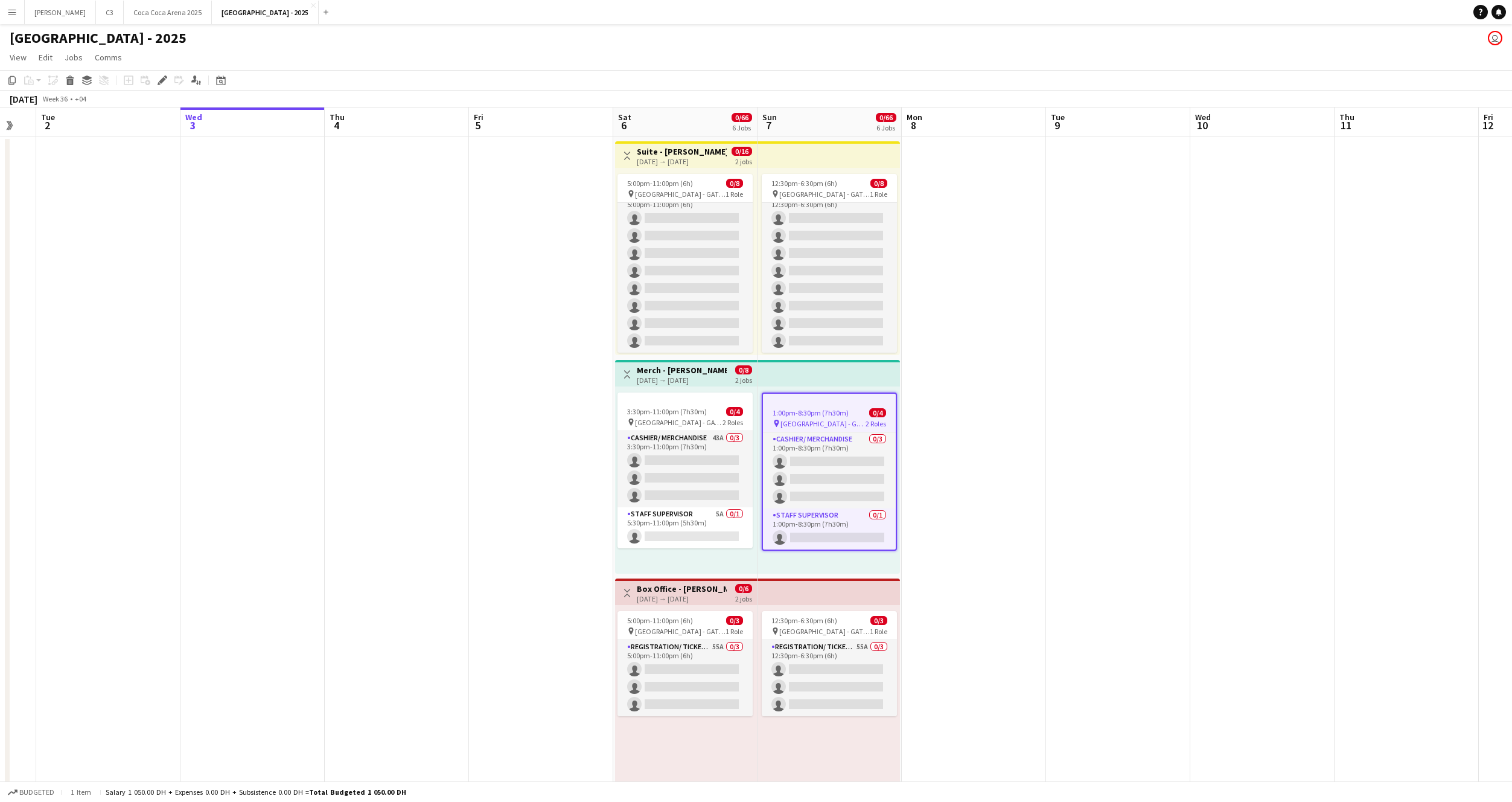
scroll to position [0, 248]
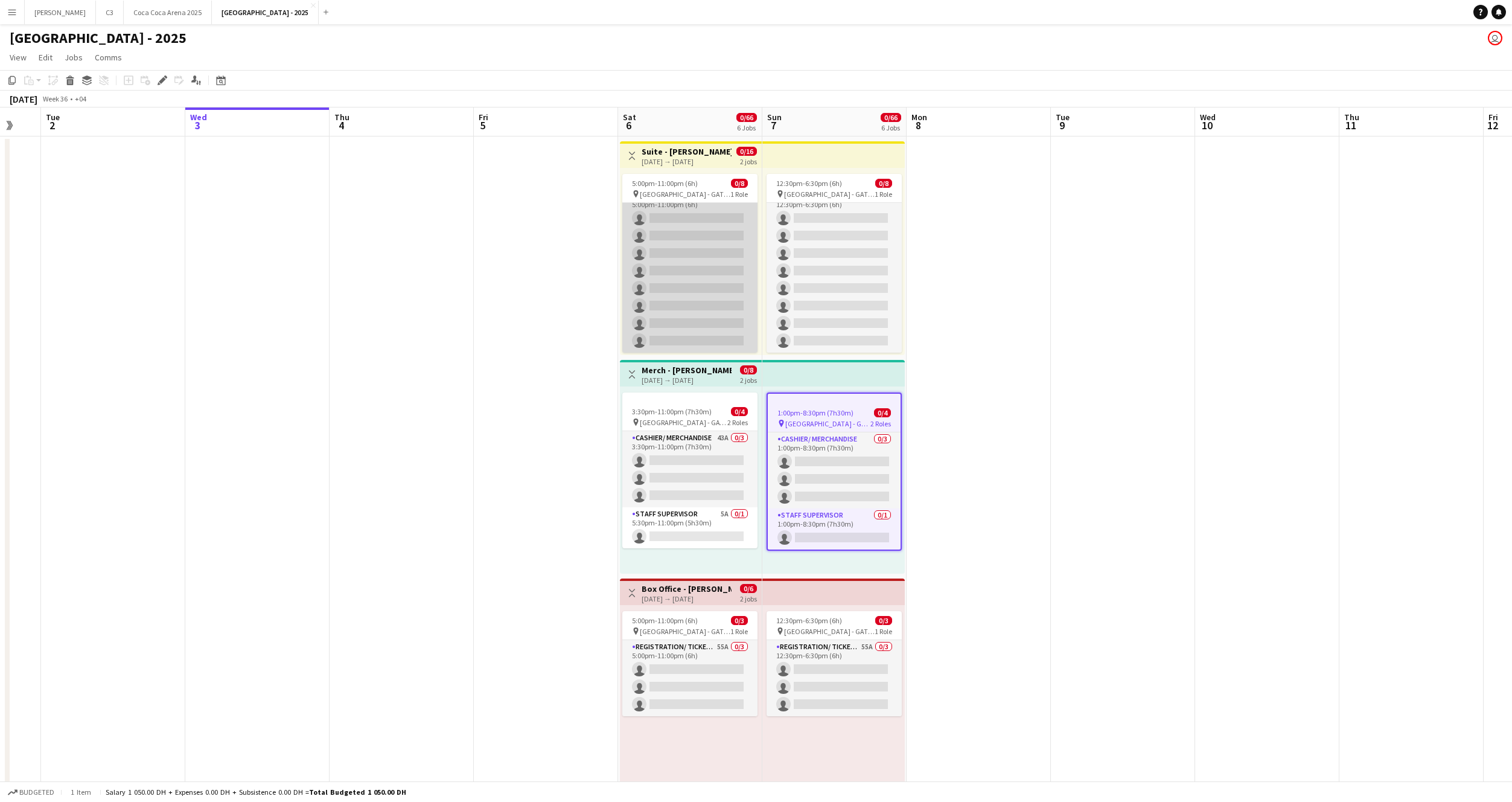
click at [667, 221] on app-card-role "Guest Services Staff 300A 0/8 5:00pm-11:00pm (6h) single-neutral-actions single…" at bounding box center [690, 271] width 135 height 164
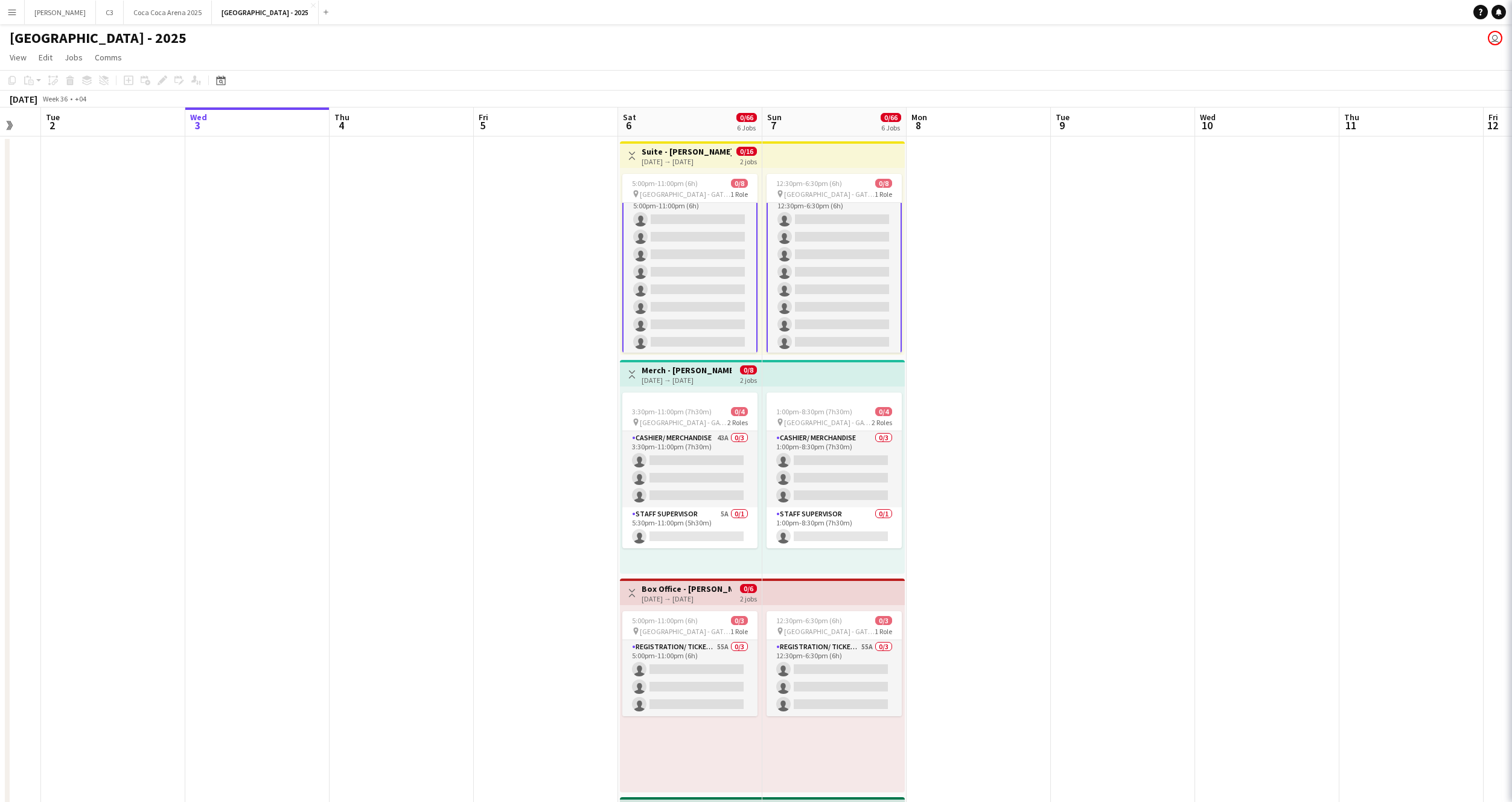
scroll to position [15, 0]
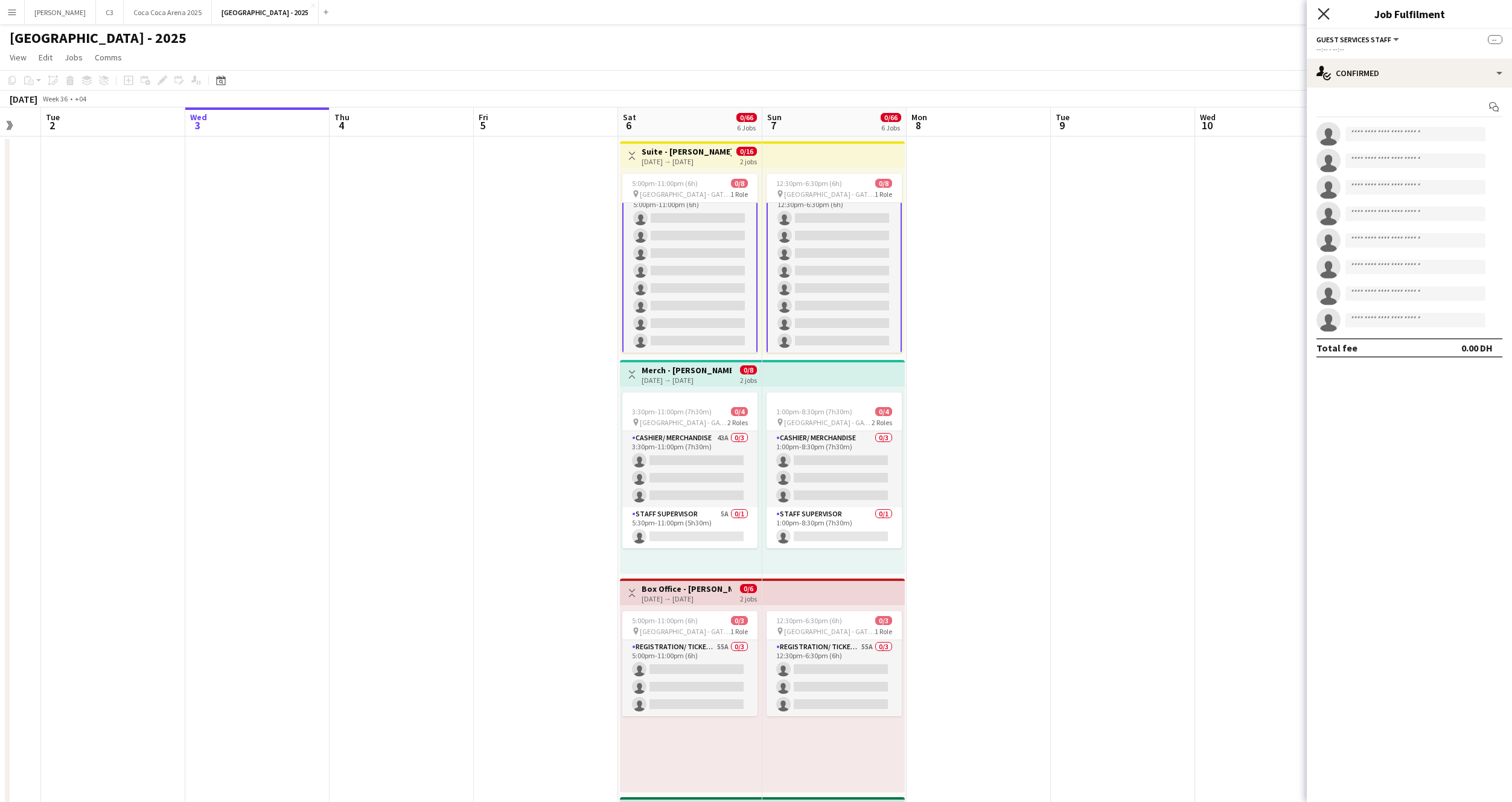
click at [1328, 14] on icon "Close pop-in" at bounding box center [1323, 13] width 11 height 11
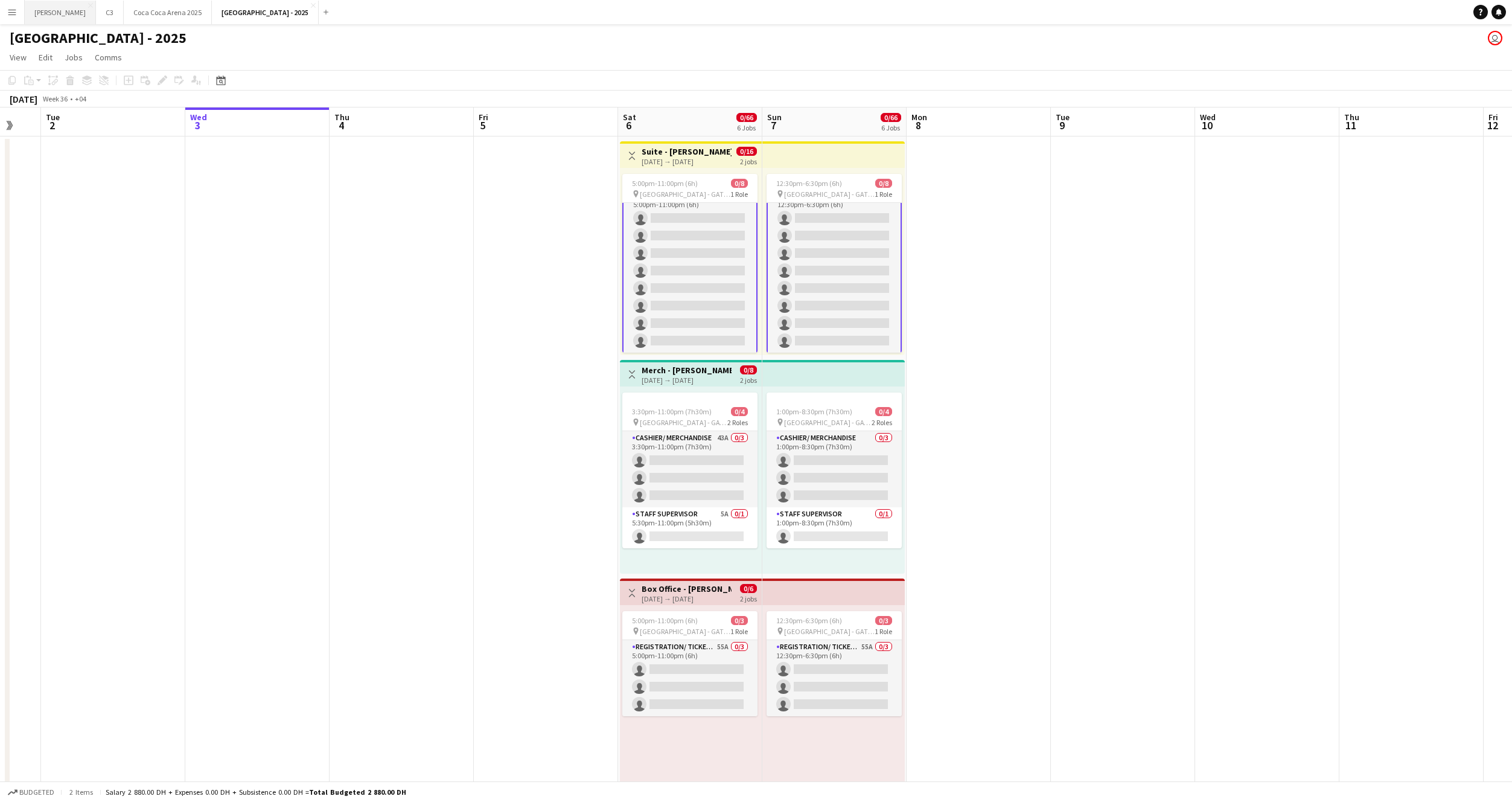
click at [39, 16] on button "Kate Close" at bounding box center [60, 12] width 71 height 24
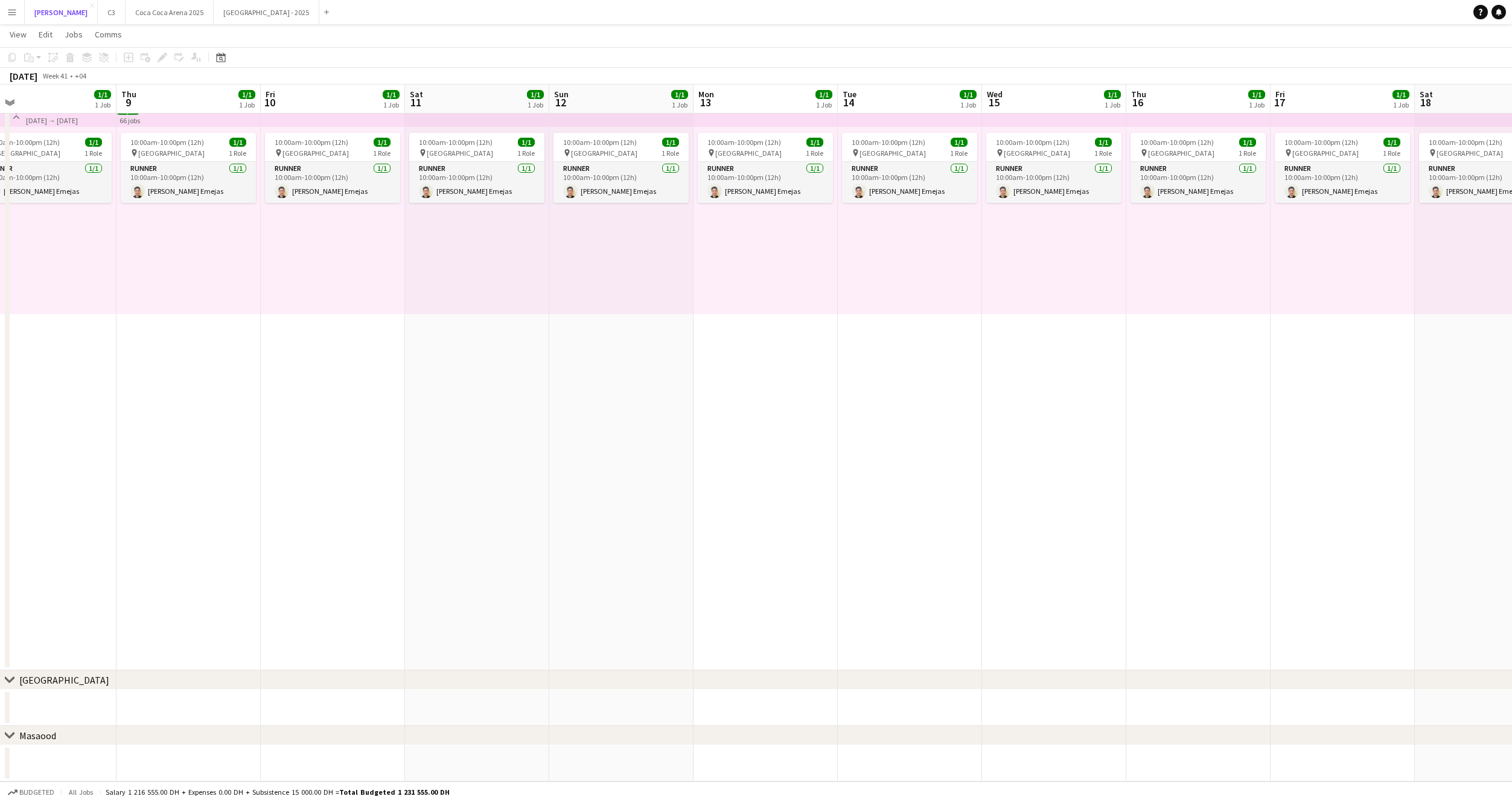
scroll to position [0, 473]
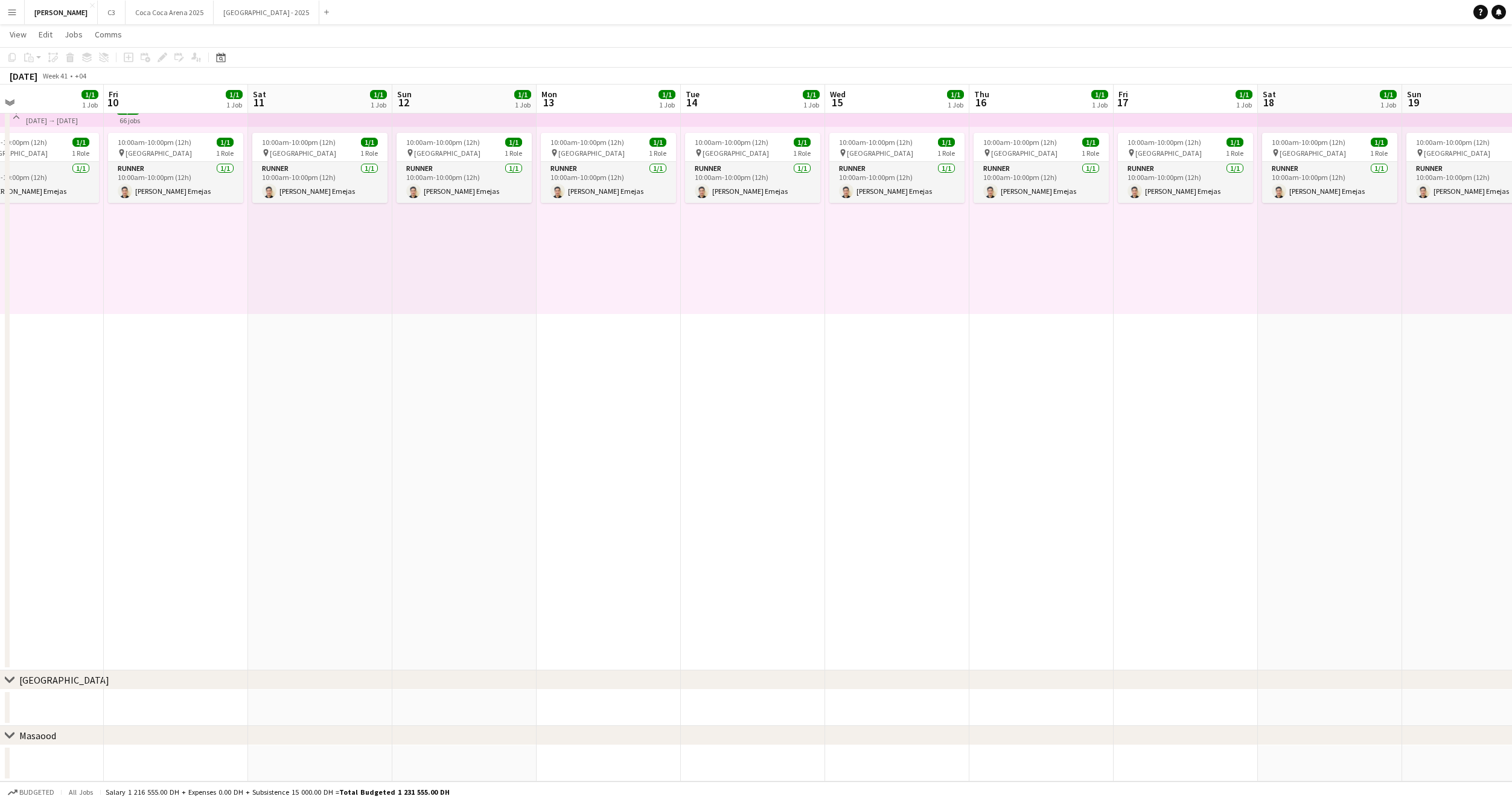
click at [704, 256] on div "10:00am-10:00pm (12h) 1/1 pin Dubai 1 Role Runner 1/1 10:00am-10:00pm (12h) Jes…" at bounding box center [753, 220] width 144 height 187
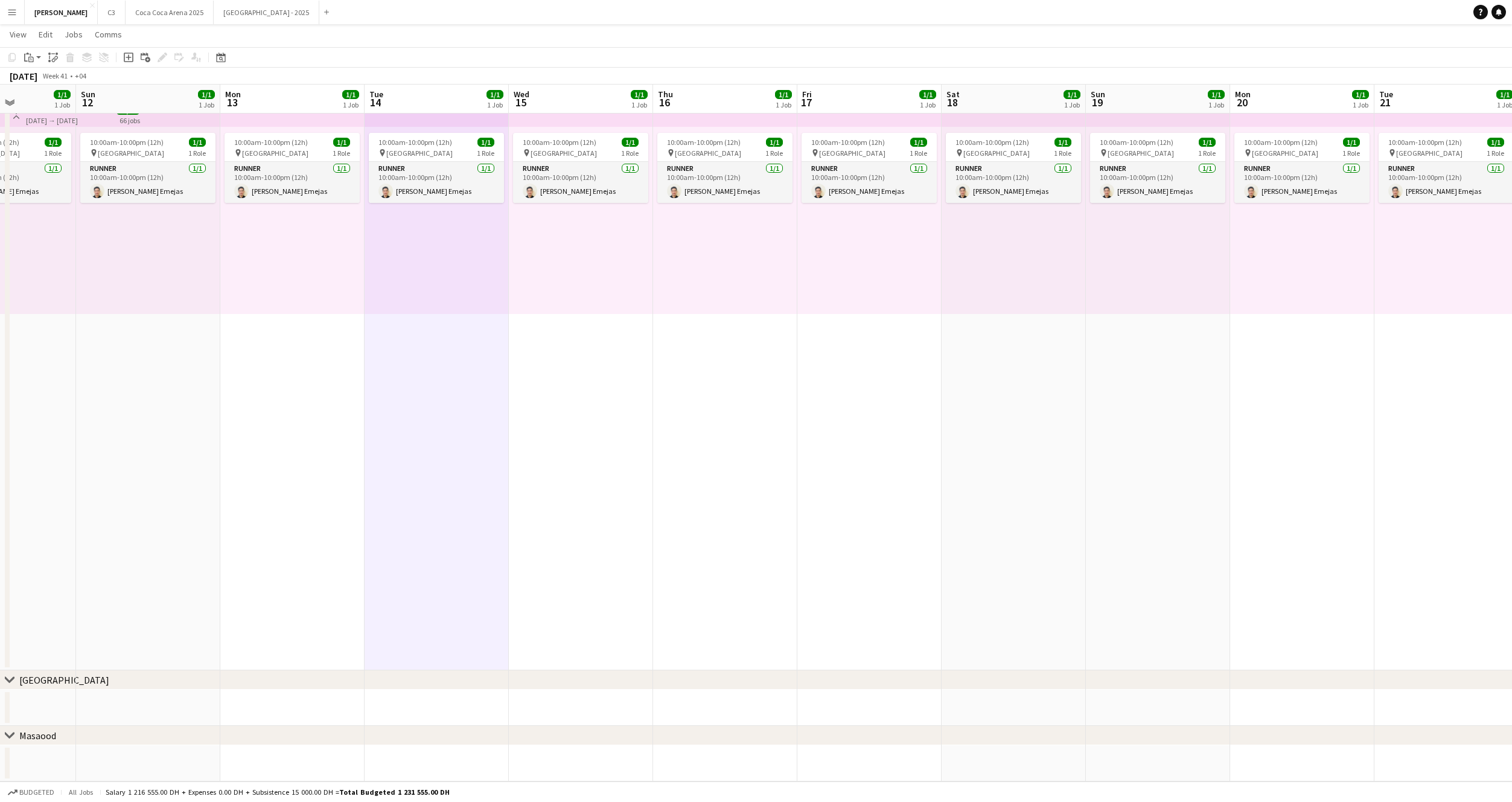
scroll to position [0, 529]
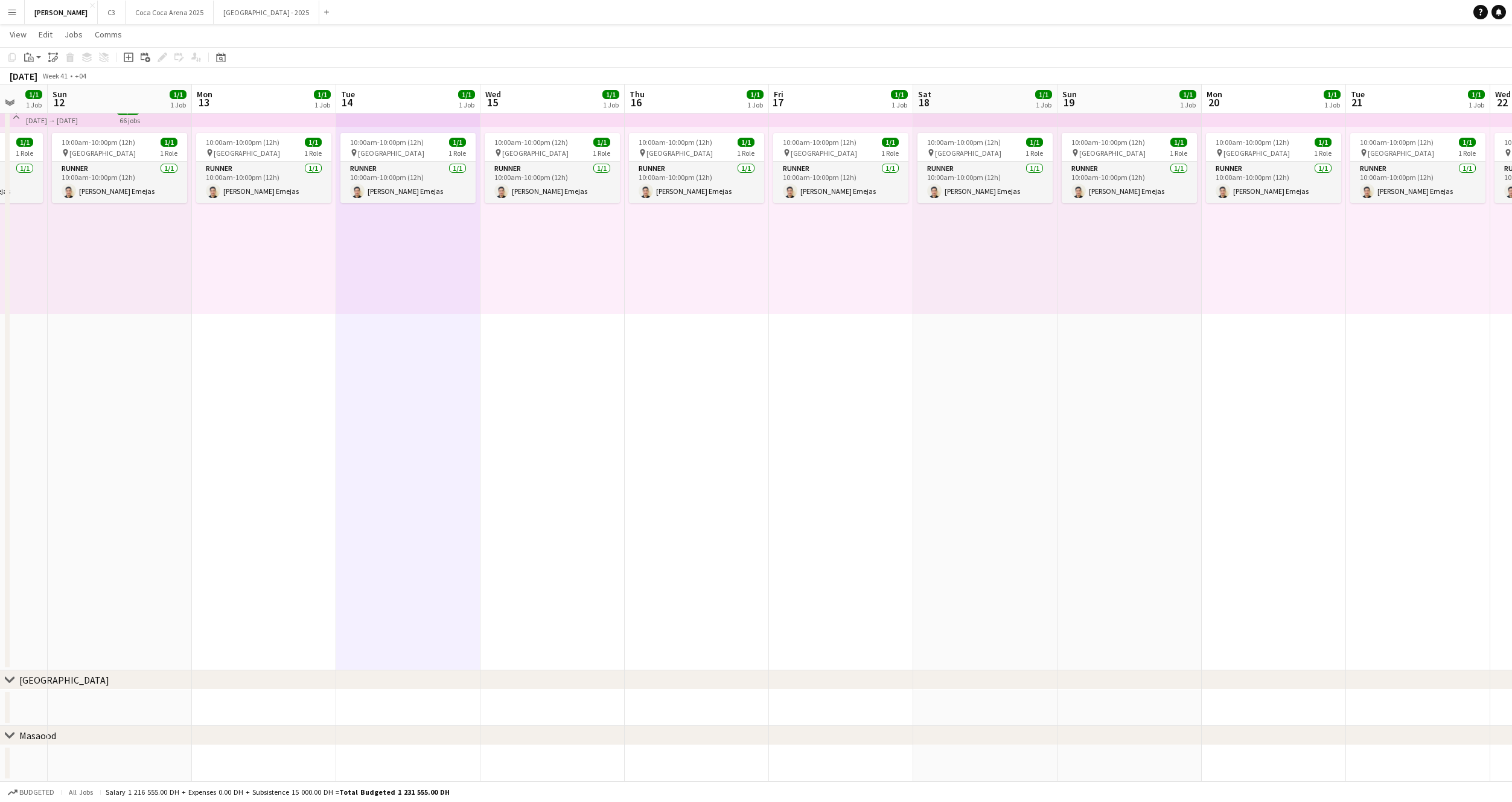
click at [552, 256] on div "10:00am-10:00pm (12h) 1/1 pin Dubai 1 Role Runner 1/1 10:00am-10:00pm (12h) Jes…" at bounding box center [553, 220] width 144 height 187
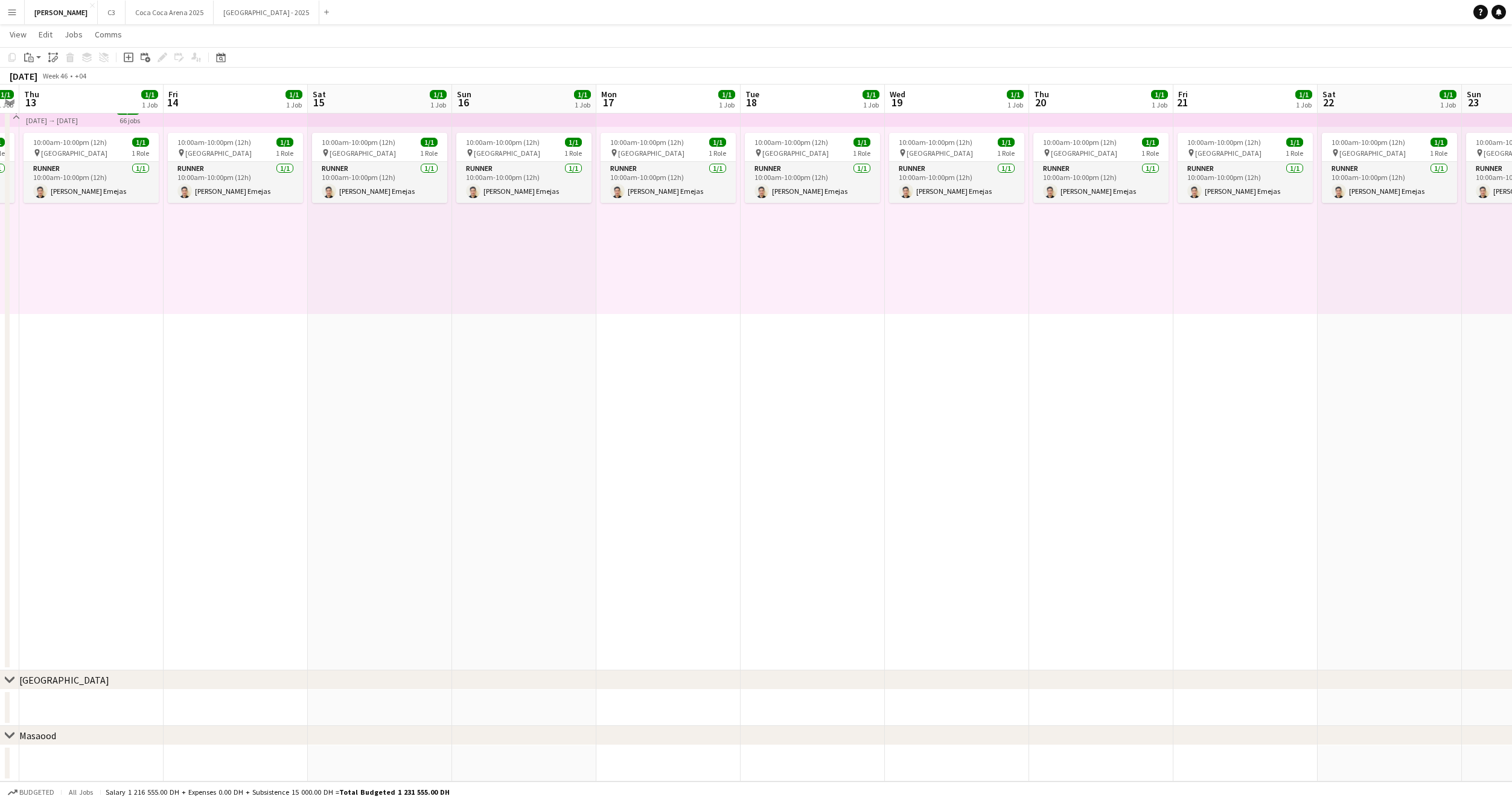
scroll to position [0, 364]
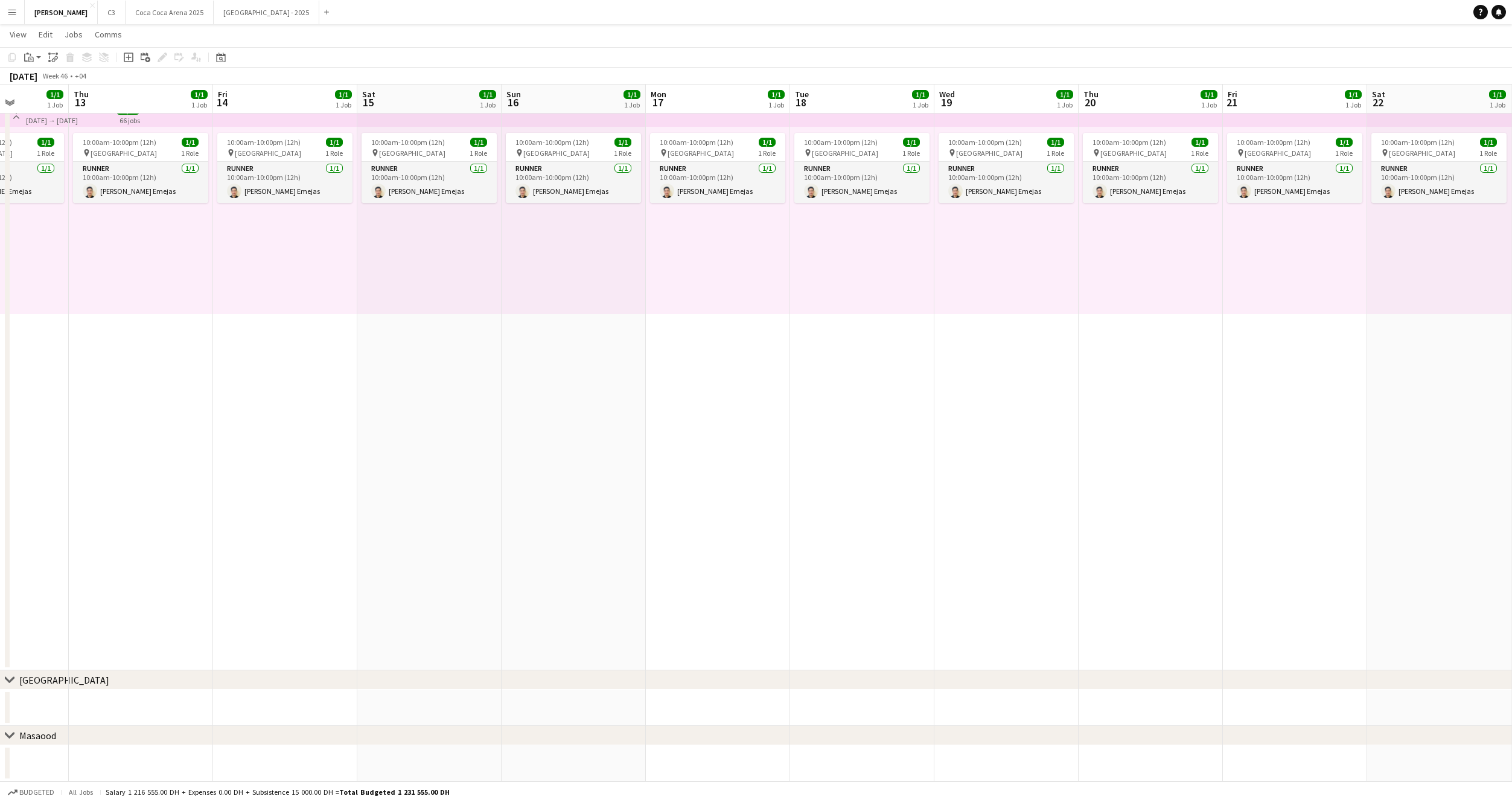
click at [467, 256] on div "10:00am-10:00pm (12h) 1/1 pin Dubai 1 Role Runner 1/1 10:00am-10:00pm (12h) Jes…" at bounding box center [429, 220] width 144 height 187
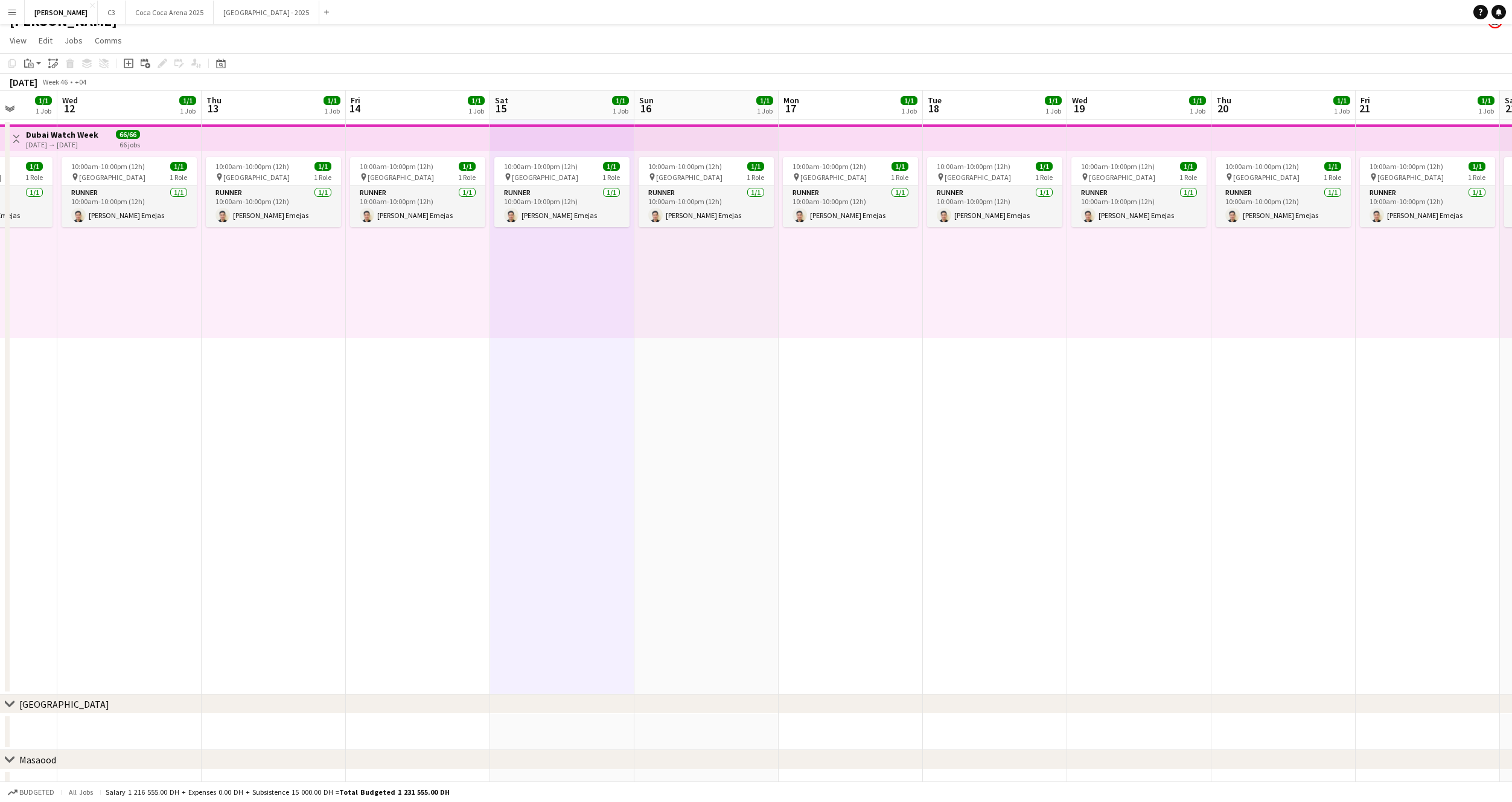
scroll to position [14, 0]
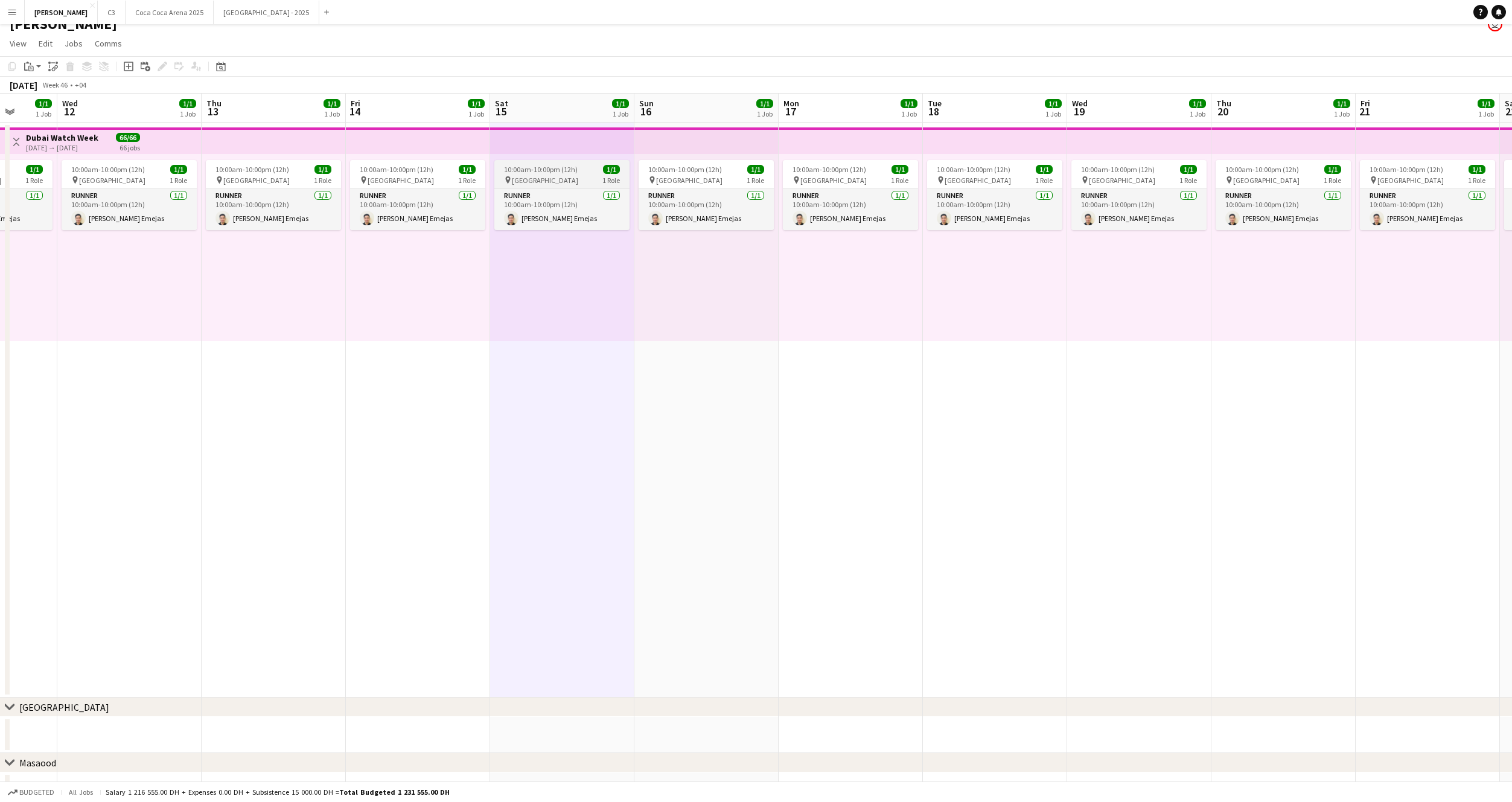
click at [522, 185] on app-job-card "10:00am-10:00pm (12h) 1/1 pin Dubai 1 Role Runner 1/1 10:00am-10:00pm (12h) Jes…" at bounding box center [562, 195] width 135 height 70
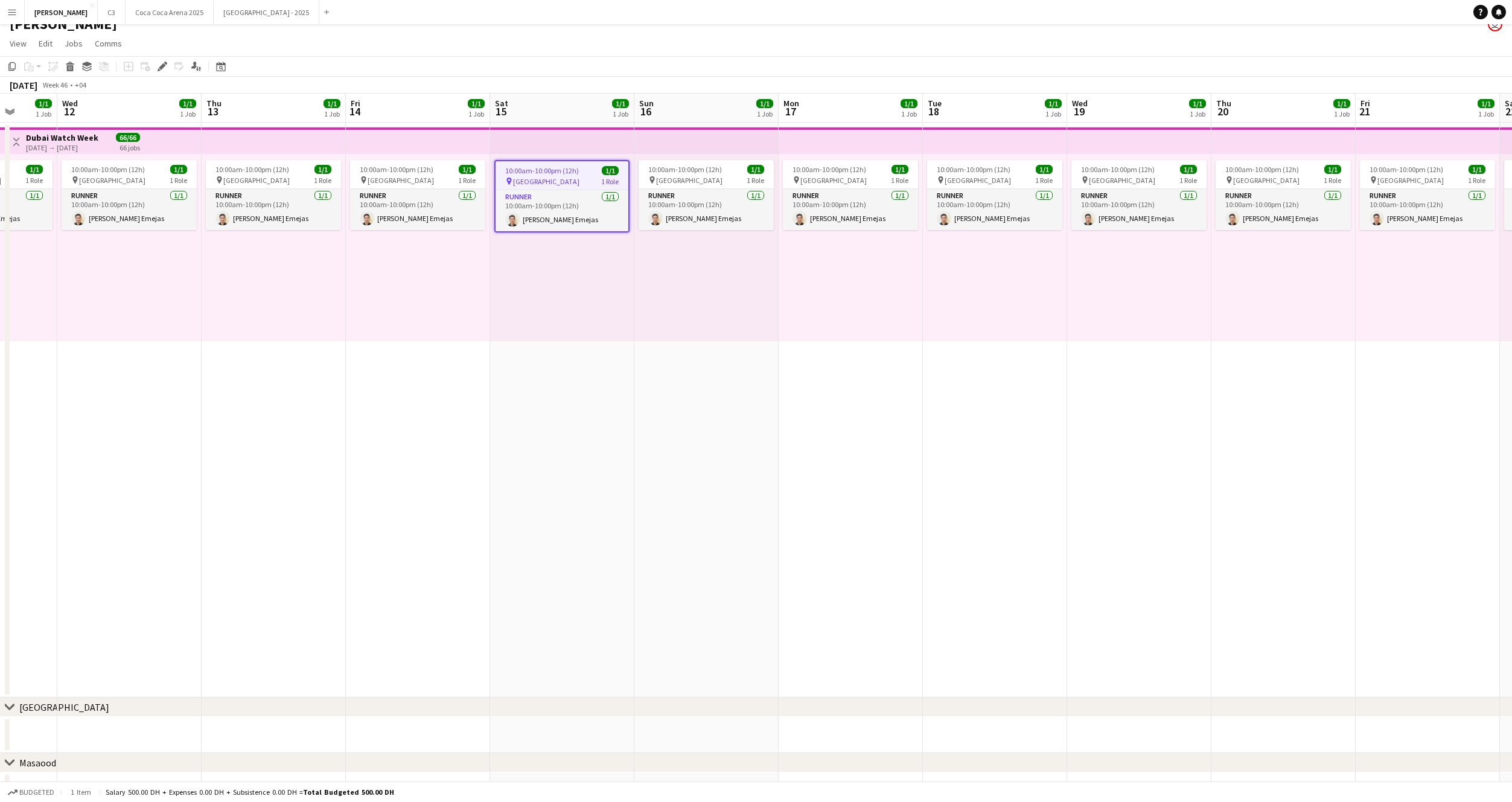
click at [544, 344] on app-date-cell "10:00am-10:00pm (12h) 1/1 pin Dubai 1 Role Runner 1/1 10:00am-10:00pm (12h) Jes…" at bounding box center [563, 410] width 144 height 575
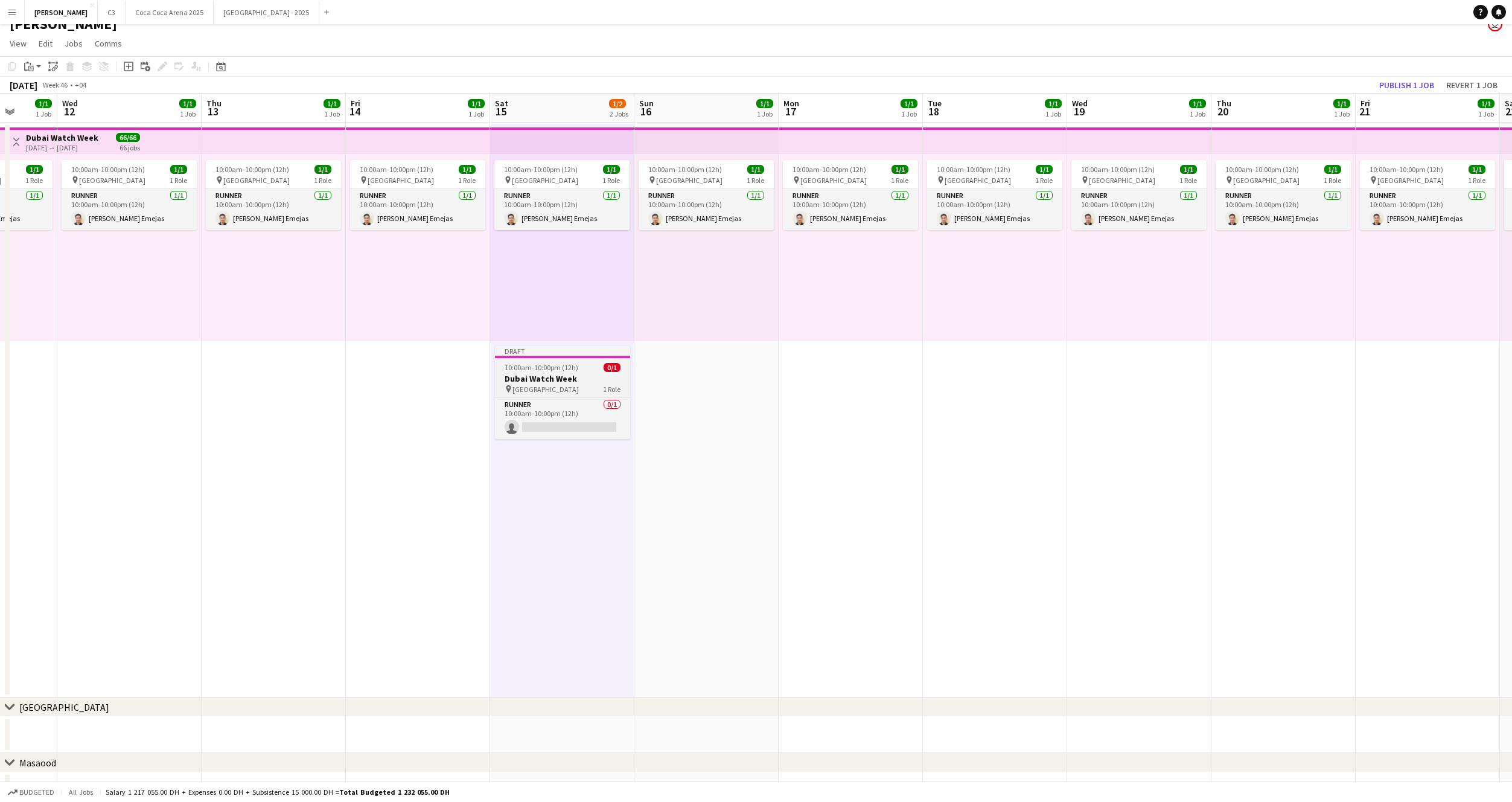
click at [546, 365] on span "10:00am-10:00pm (12h)" at bounding box center [542, 368] width 74 height 9
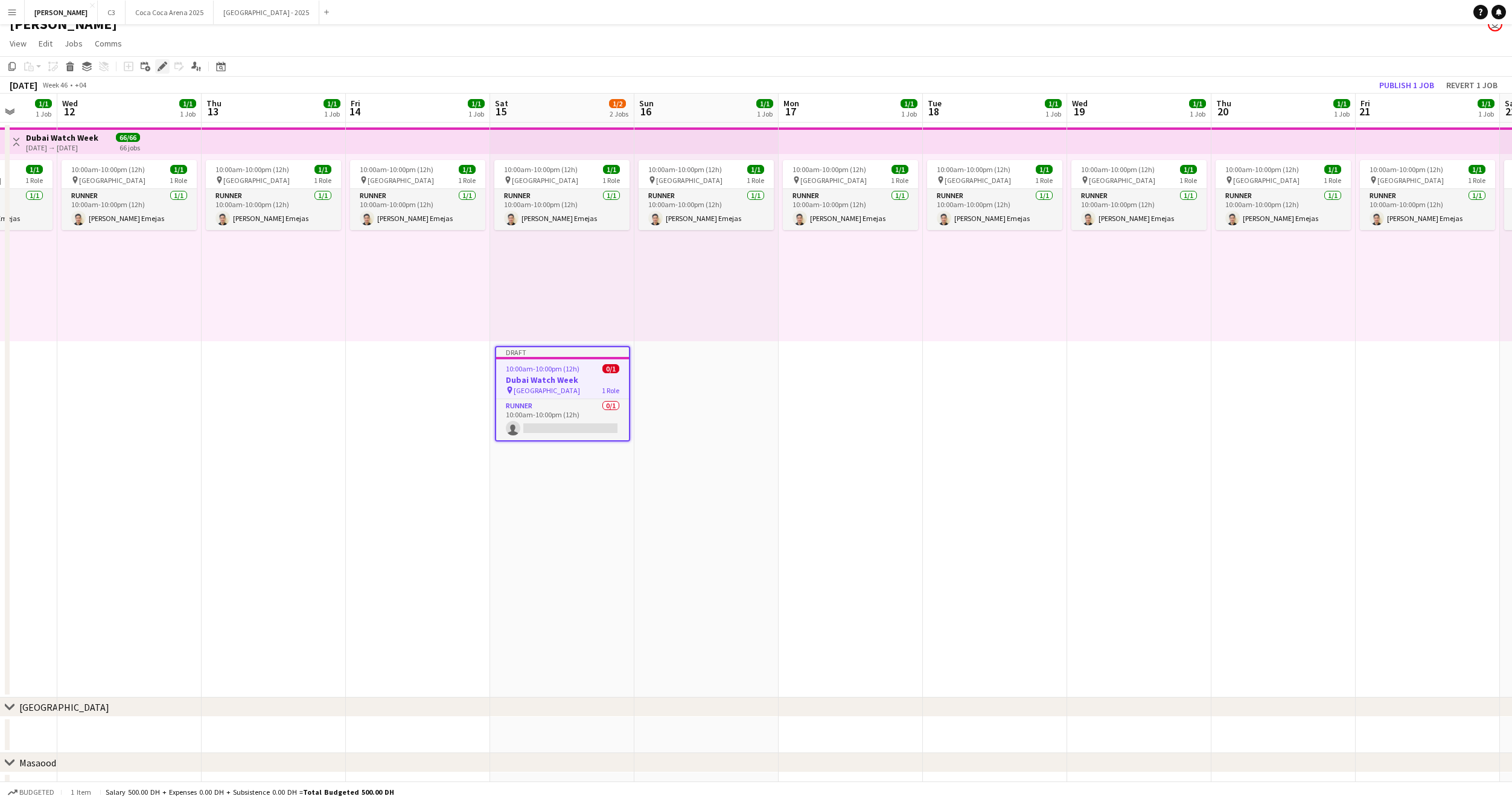
click at [163, 62] on icon "Edit" at bounding box center [162, 66] width 10 height 10
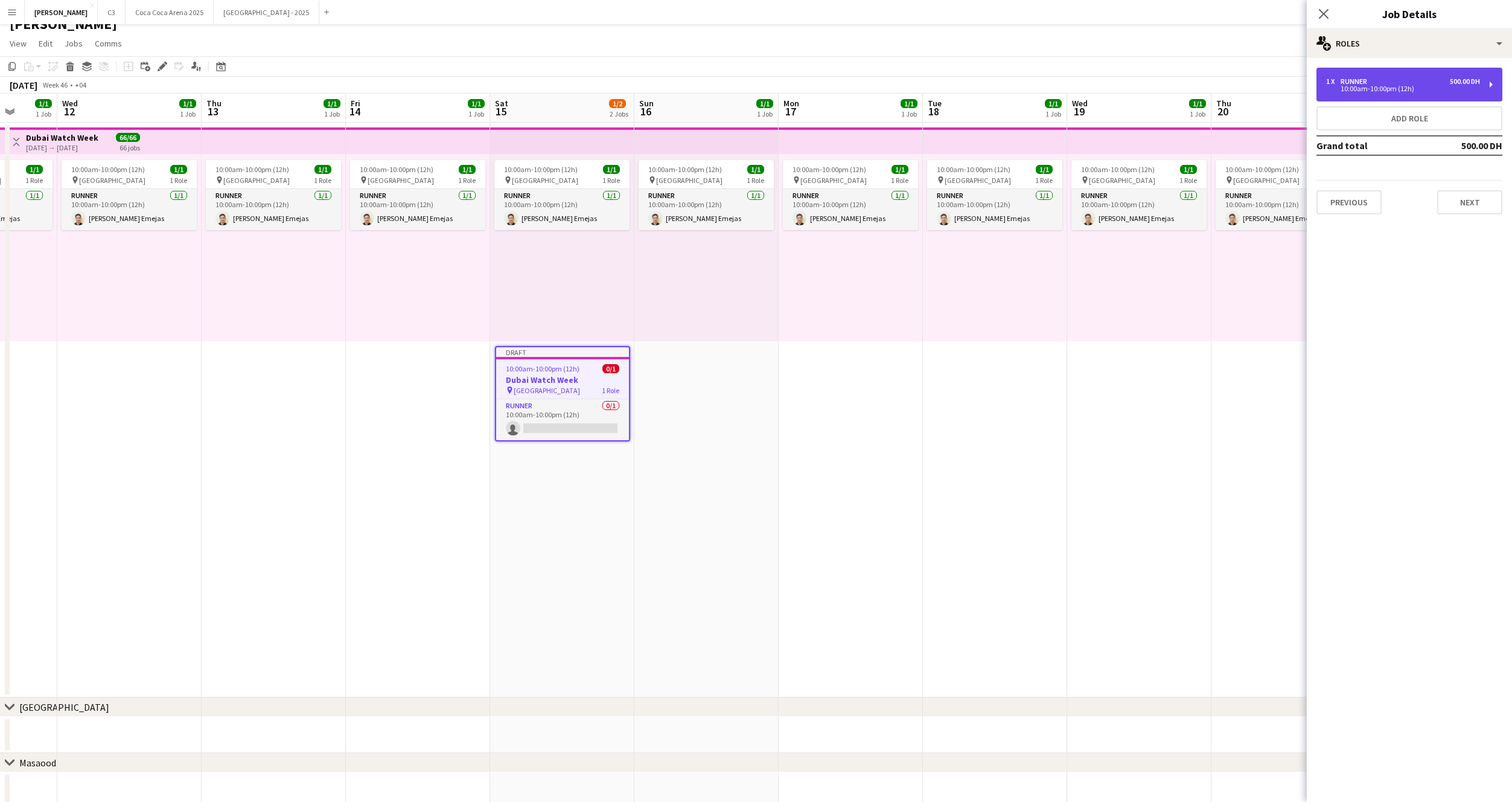
click at [1377, 86] on div "10:00am-10:00pm (12h)" at bounding box center [1403, 89] width 154 height 6
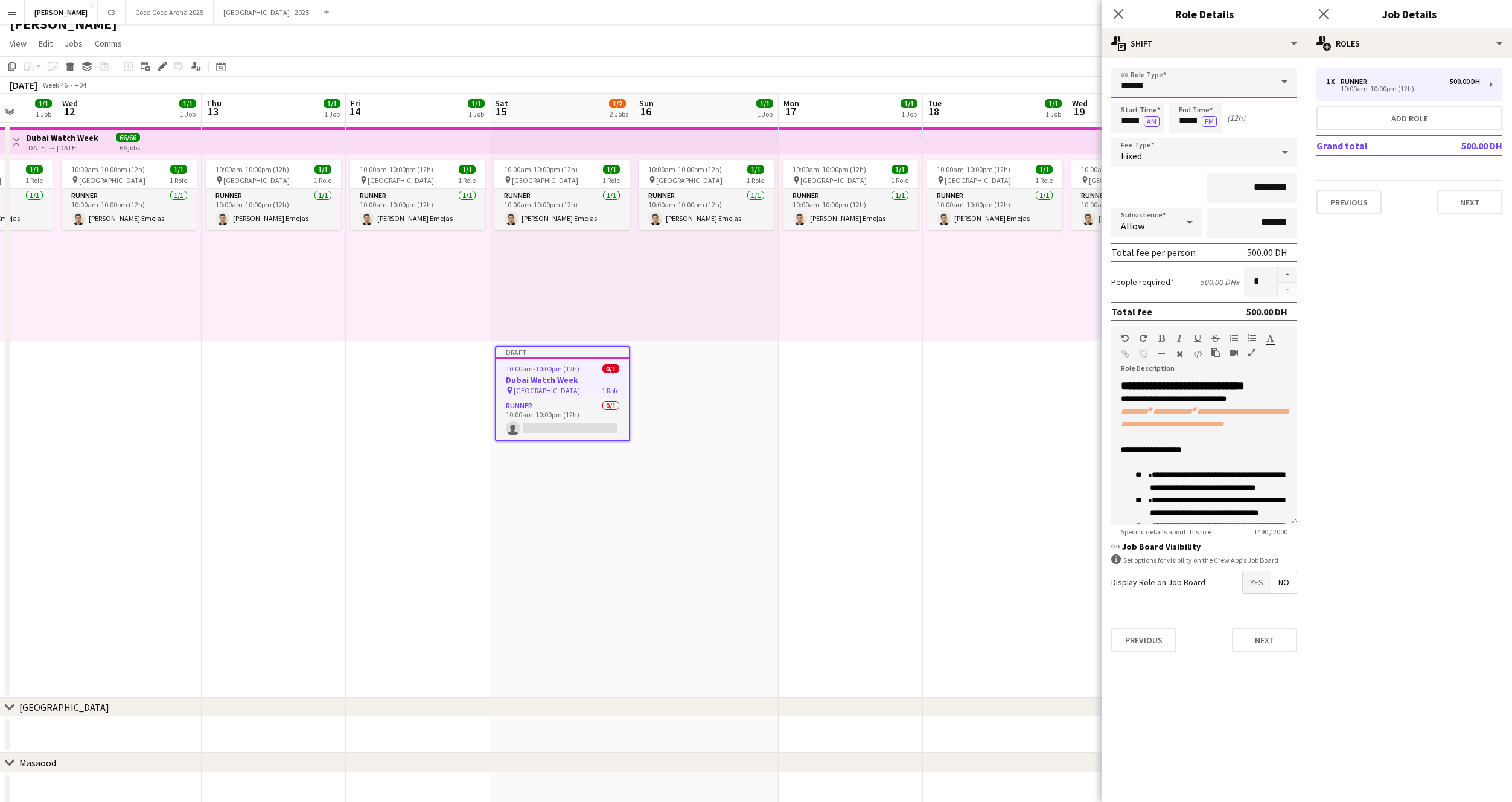
click at [1140, 79] on input "******" at bounding box center [1204, 83] width 186 height 30
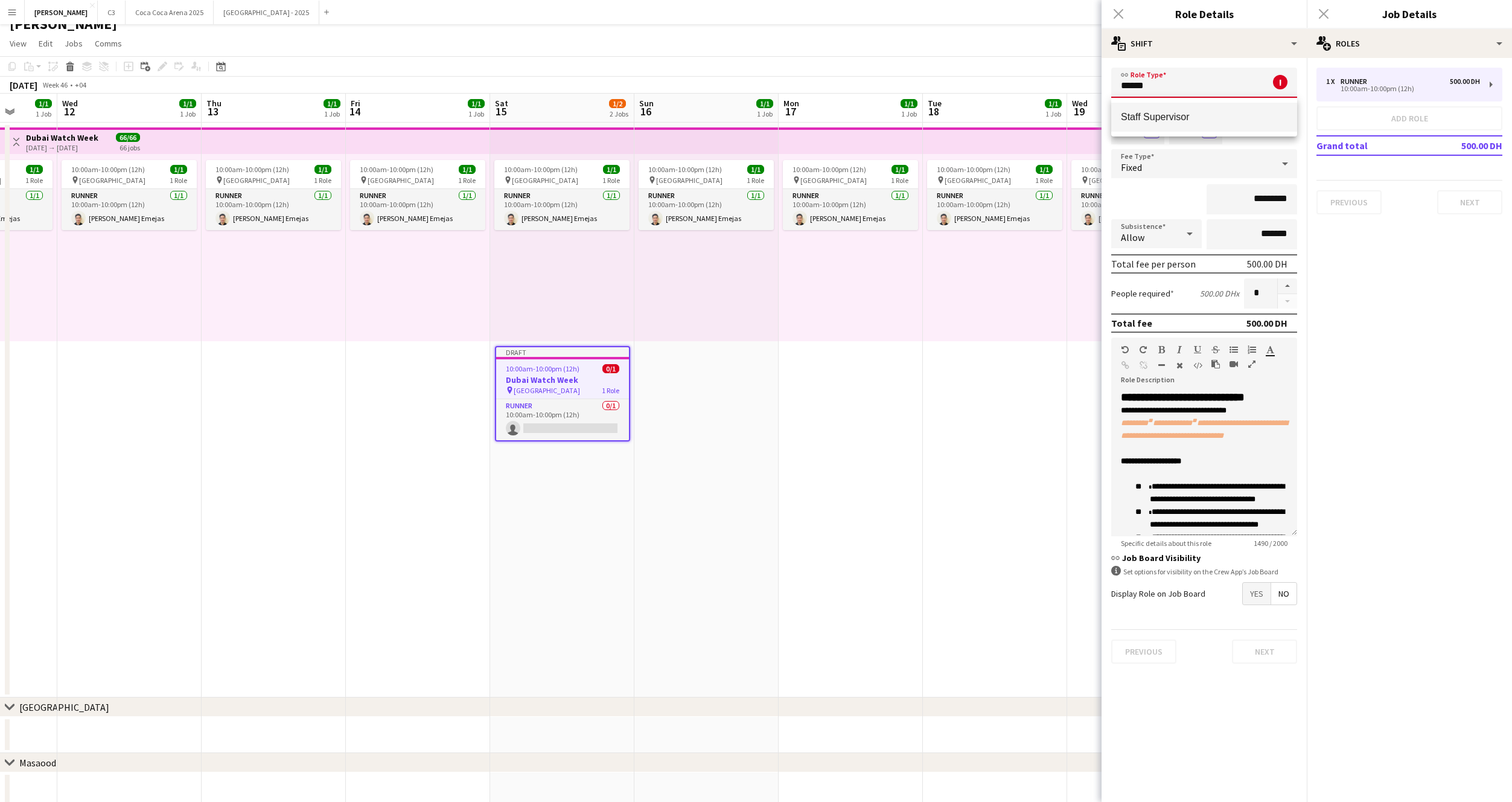
click at [1142, 112] on span "Staff Supervisor" at bounding box center [1204, 116] width 167 height 11
type input "**********"
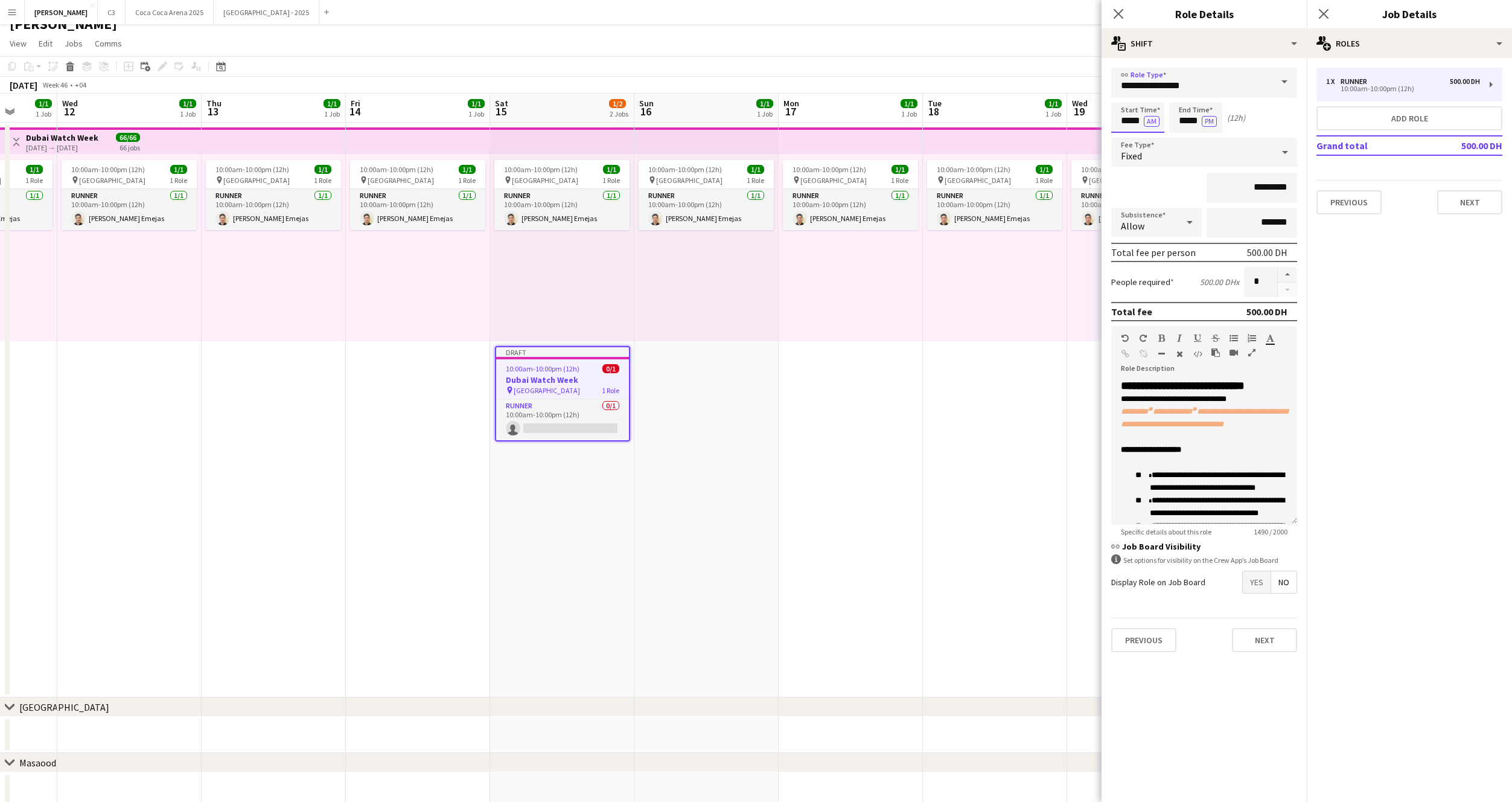
click at [1133, 118] on input "*****" at bounding box center [1138, 118] width 53 height 30
type input "*****"
click at [1152, 117] on button "AM" at bounding box center [1152, 122] width 16 height 11
click at [1195, 127] on input "*****" at bounding box center [1196, 118] width 53 height 30
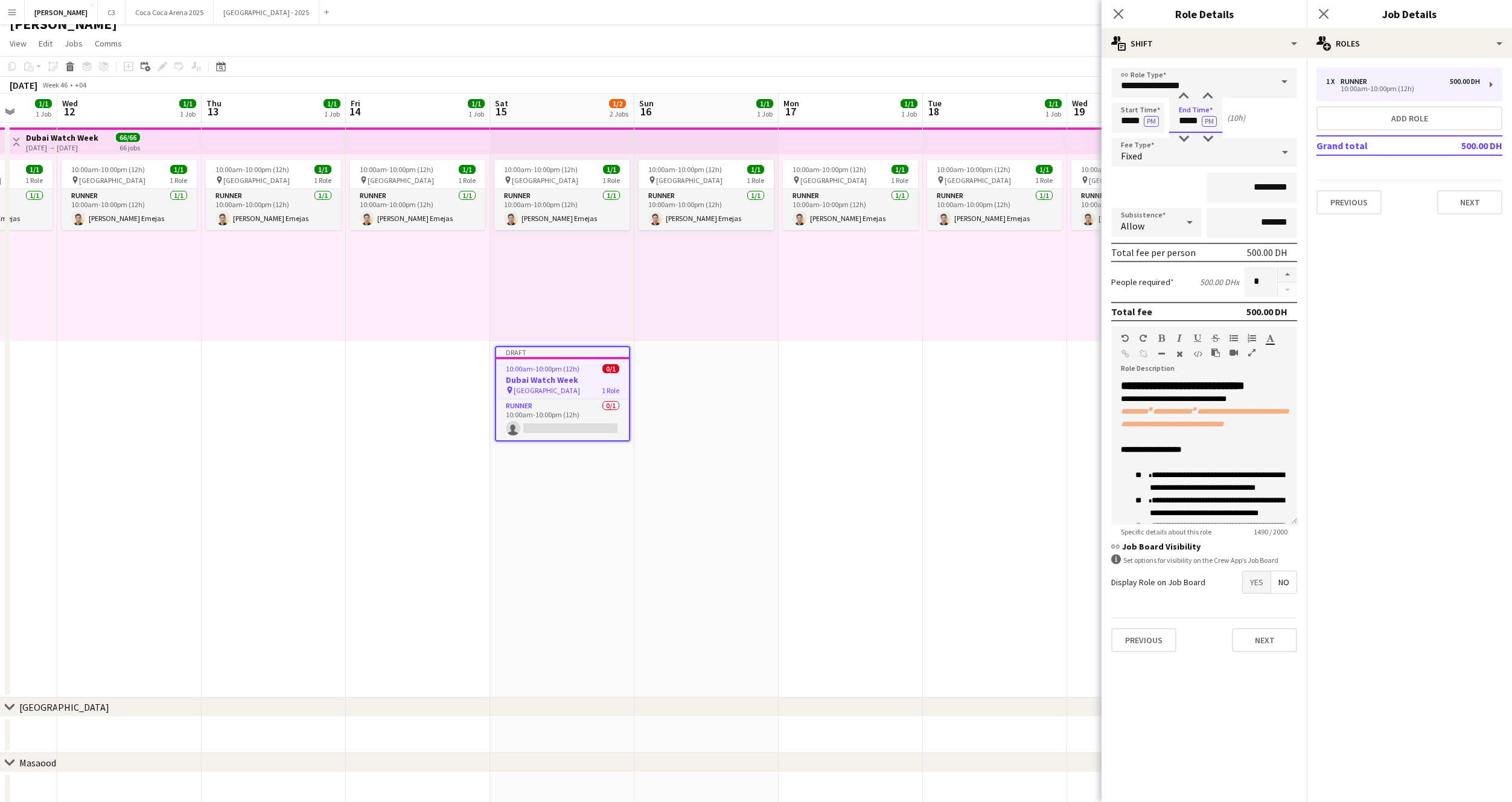
type input "*****"
click at [1236, 184] on input "*********" at bounding box center [1252, 188] width 91 height 30
click at [1209, 150] on div "Fixed" at bounding box center [1192, 152] width 162 height 29
click at [1191, 190] on span "Hourly" at bounding box center [1204, 186] width 167 height 11
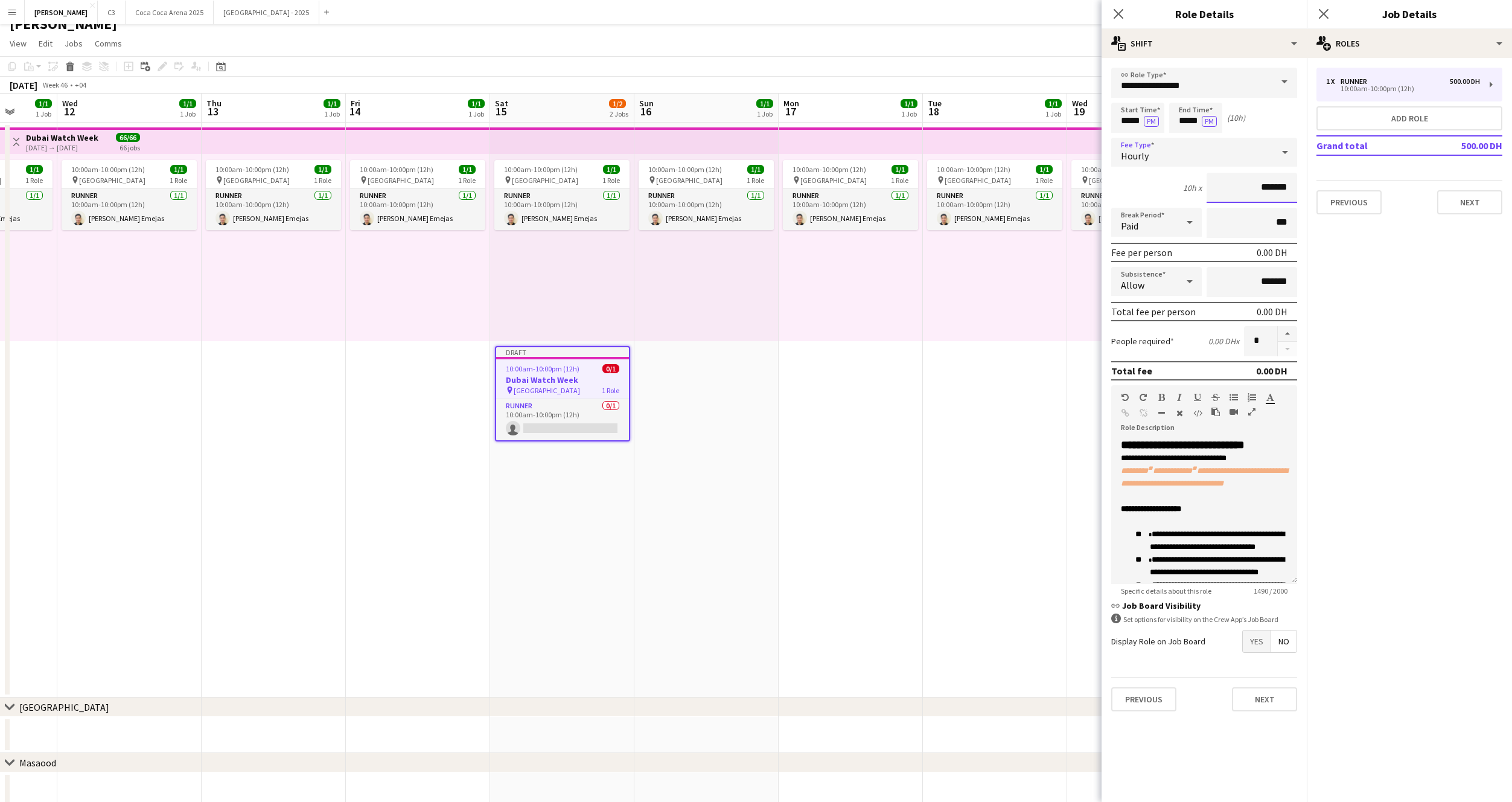
click at [1254, 188] on input "*******" at bounding box center [1252, 188] width 91 height 30
type input "********"
click at [1229, 483] on span "**********" at bounding box center [1204, 477] width 167 height 20
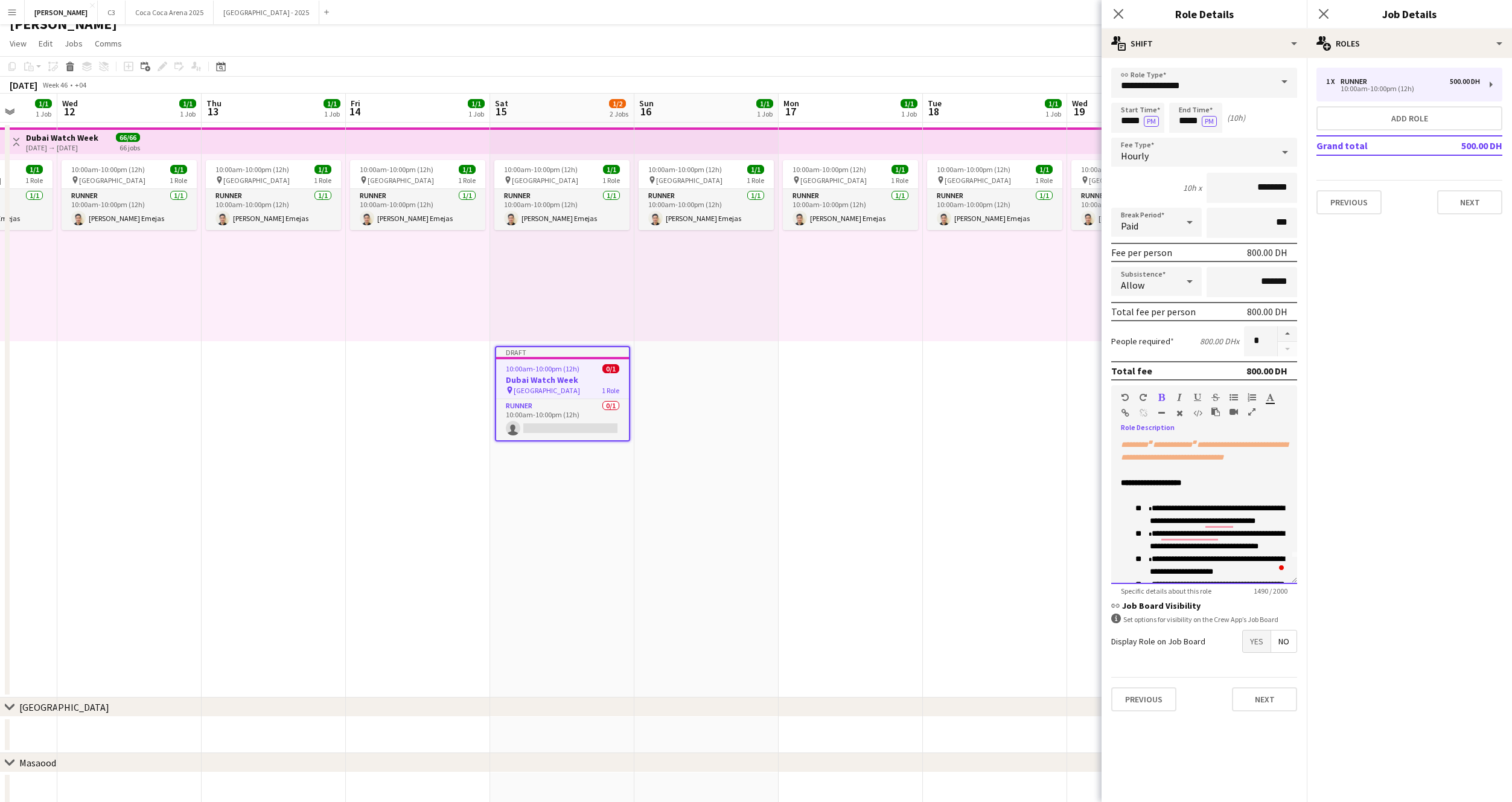
scroll to position [0, 0]
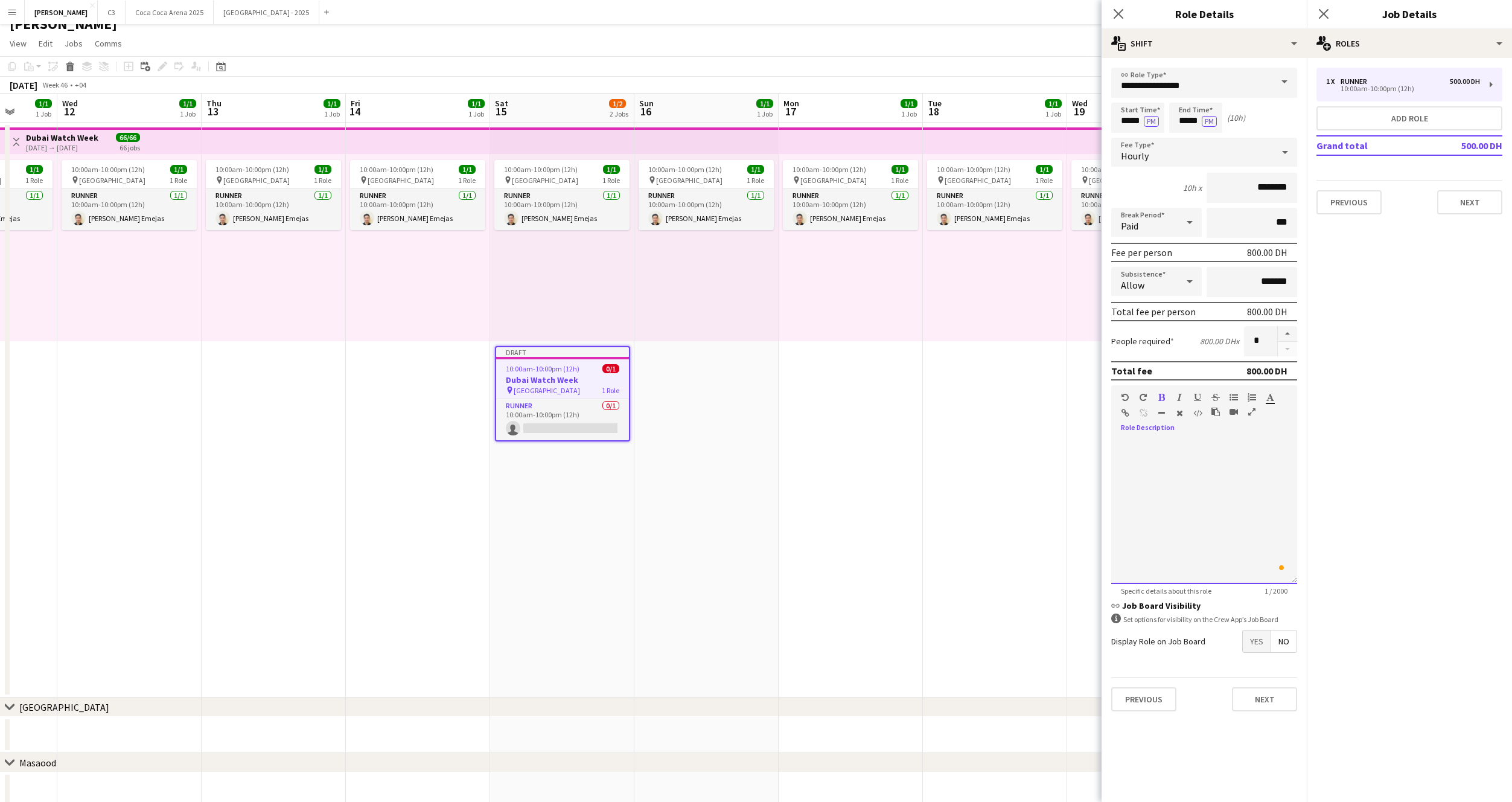
click at [1214, 522] on div "To enrich screen reader interactions, please activate Accessibility in Grammarl…" at bounding box center [1204, 511] width 186 height 145
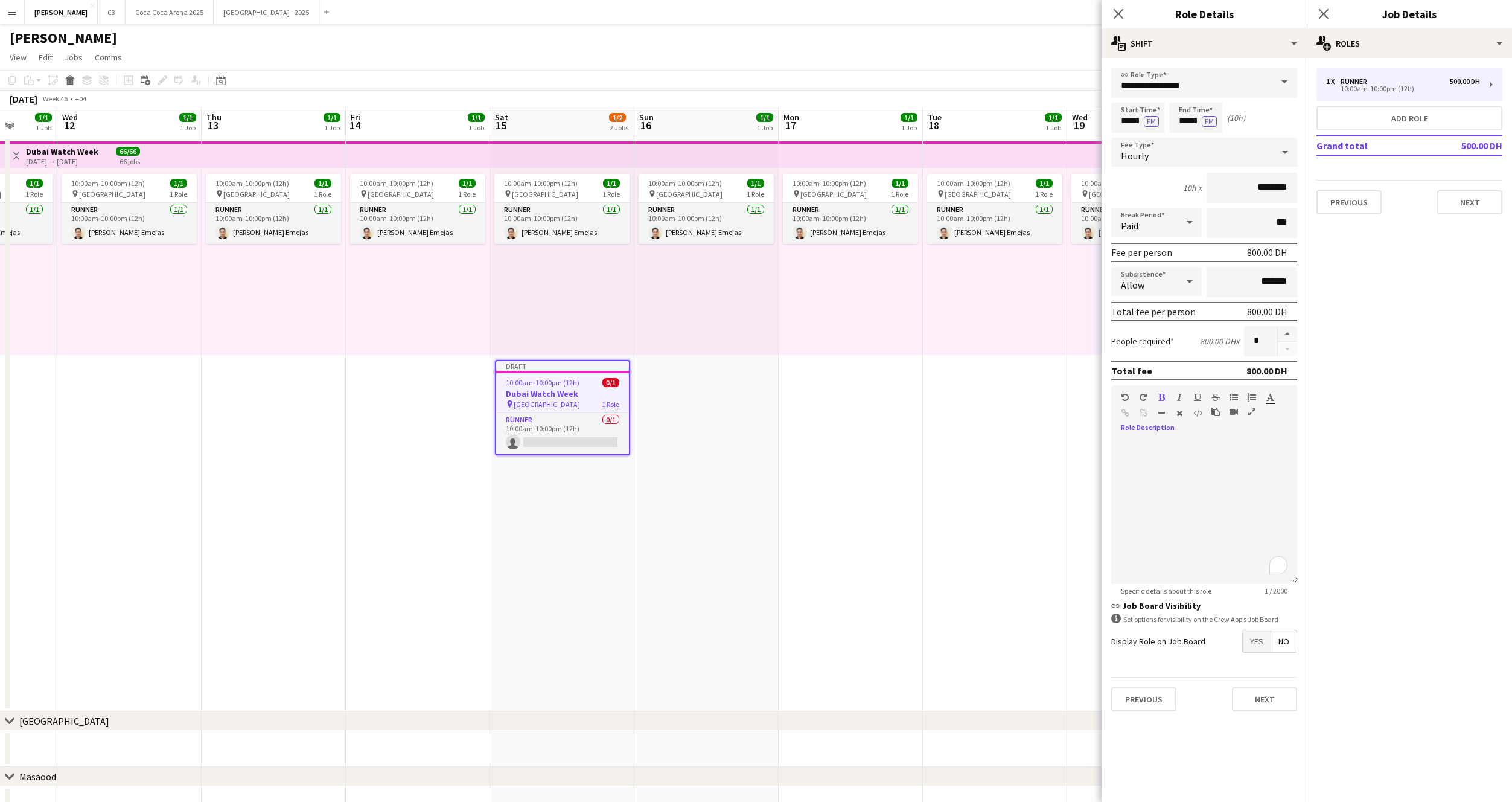
click at [1278, 645] on span "No" at bounding box center [1284, 641] width 26 height 22
click at [1269, 645] on span "Yes" at bounding box center [1257, 641] width 28 height 22
click at [1281, 673] on span "No" at bounding box center [1284, 667] width 26 height 22
click at [1258, 693] on span "Yes" at bounding box center [1257, 698] width 28 height 22
click at [1263, 753] on button "Next" at bounding box center [1264, 761] width 65 height 24
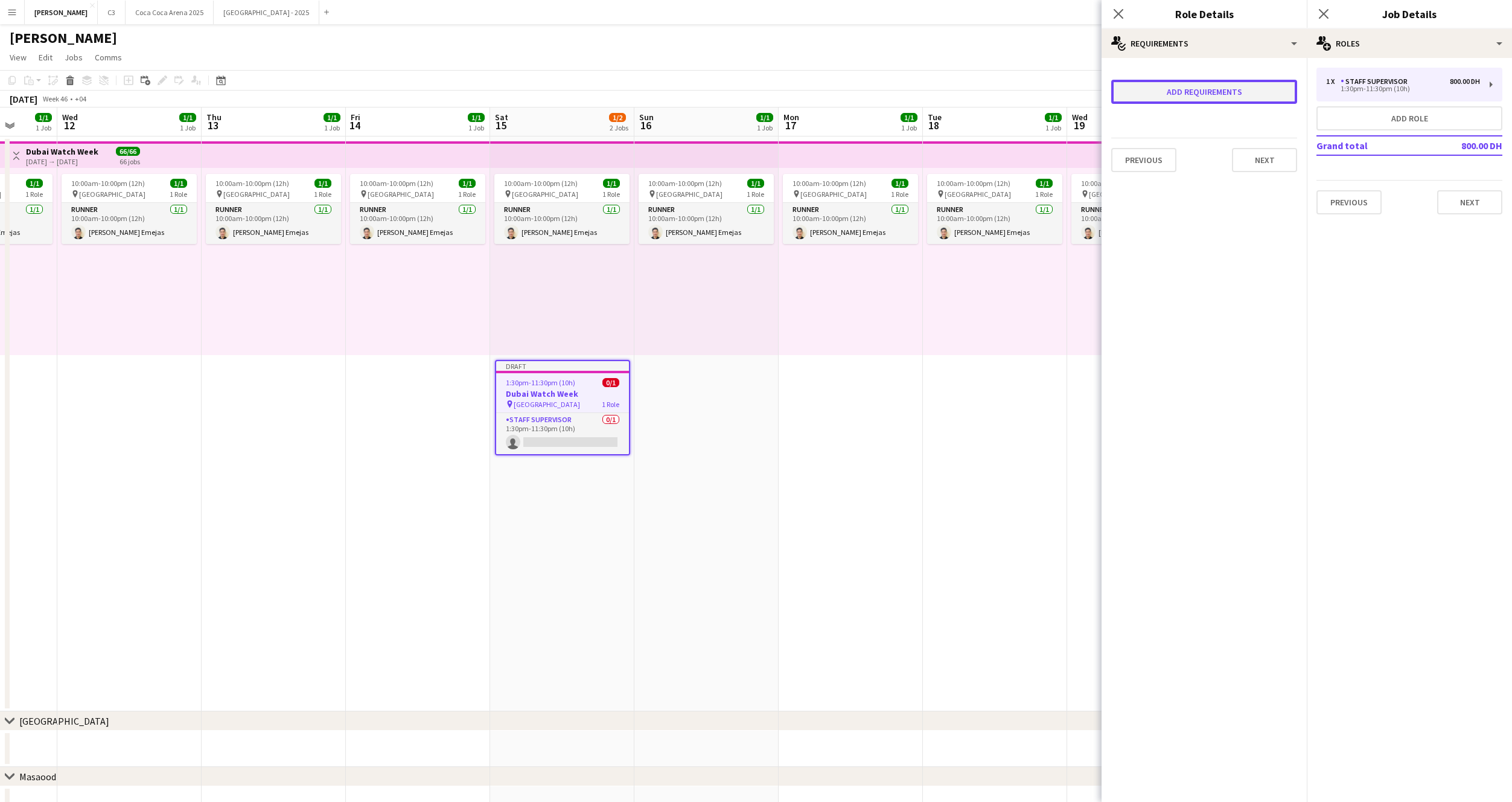
click at [1148, 91] on button "Add requirements" at bounding box center [1204, 91] width 186 height 24
click at [1164, 112] on span "Please select" at bounding box center [1156, 107] width 55 height 12
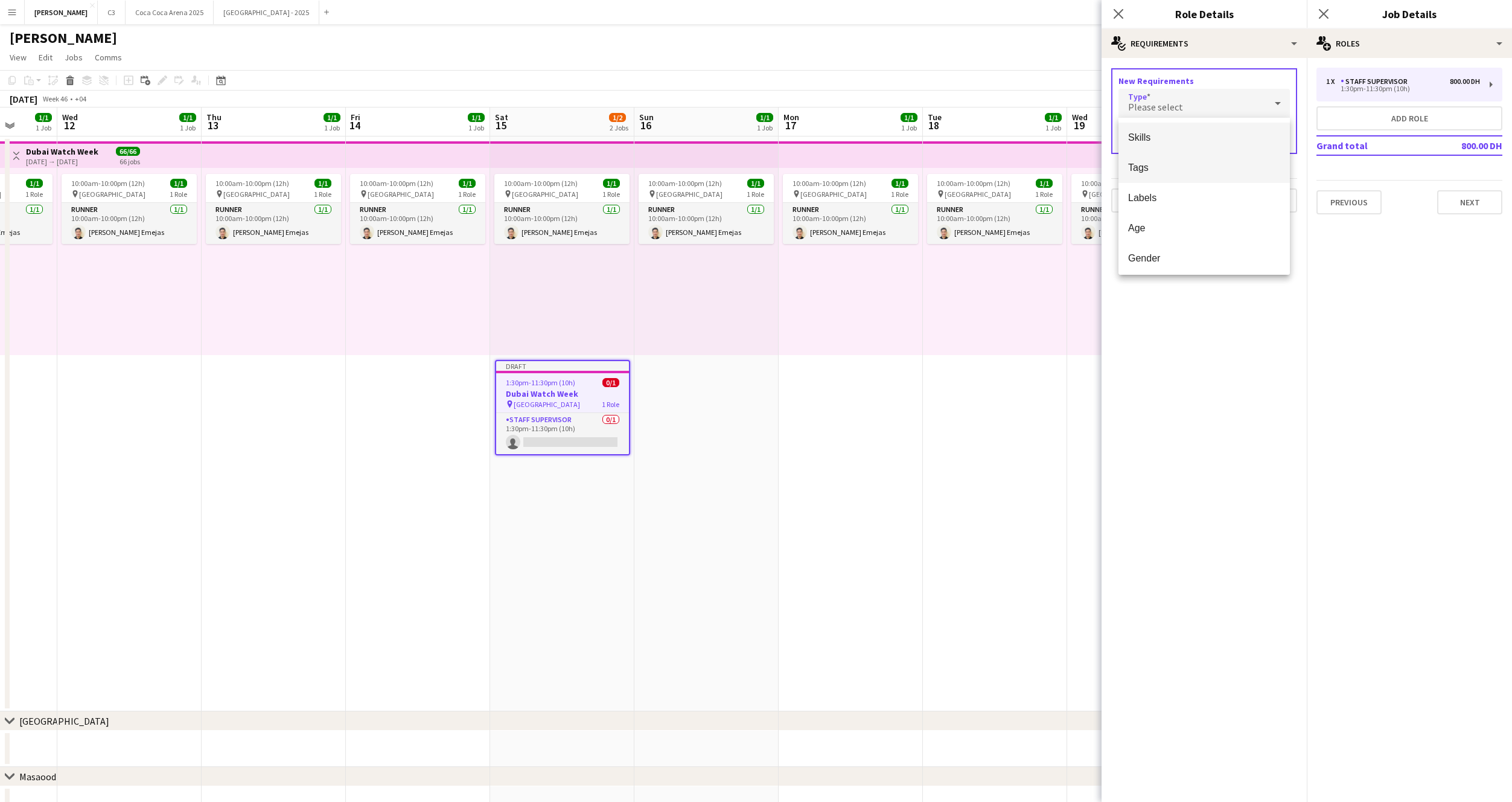
click at [1171, 158] on mat-option "Tags" at bounding box center [1204, 168] width 171 height 30
click at [1177, 147] on input "text" at bounding box center [1204, 139] width 171 height 30
type input "*****"
click at [1181, 188] on div "1_Based in Dubai/Sharjah/Ajman" at bounding box center [1204, 173] width 171 height 39
click at [1194, 176] on span "1_Based in Dubai/Sharjah/Ajman" at bounding box center [1204, 173] width 152 height 11
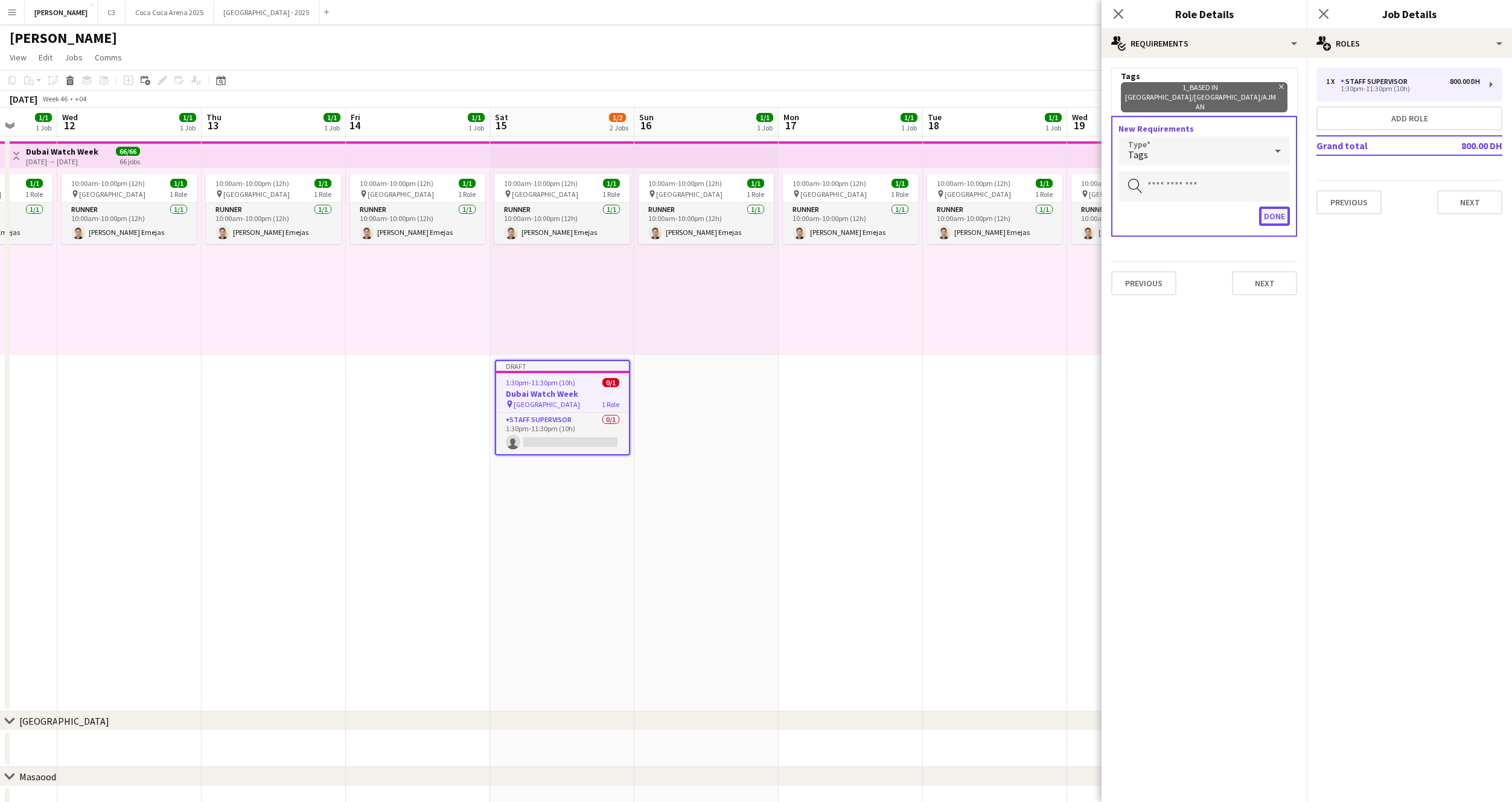
click at [1265, 206] on button "Done" at bounding box center [1274, 215] width 31 height 19
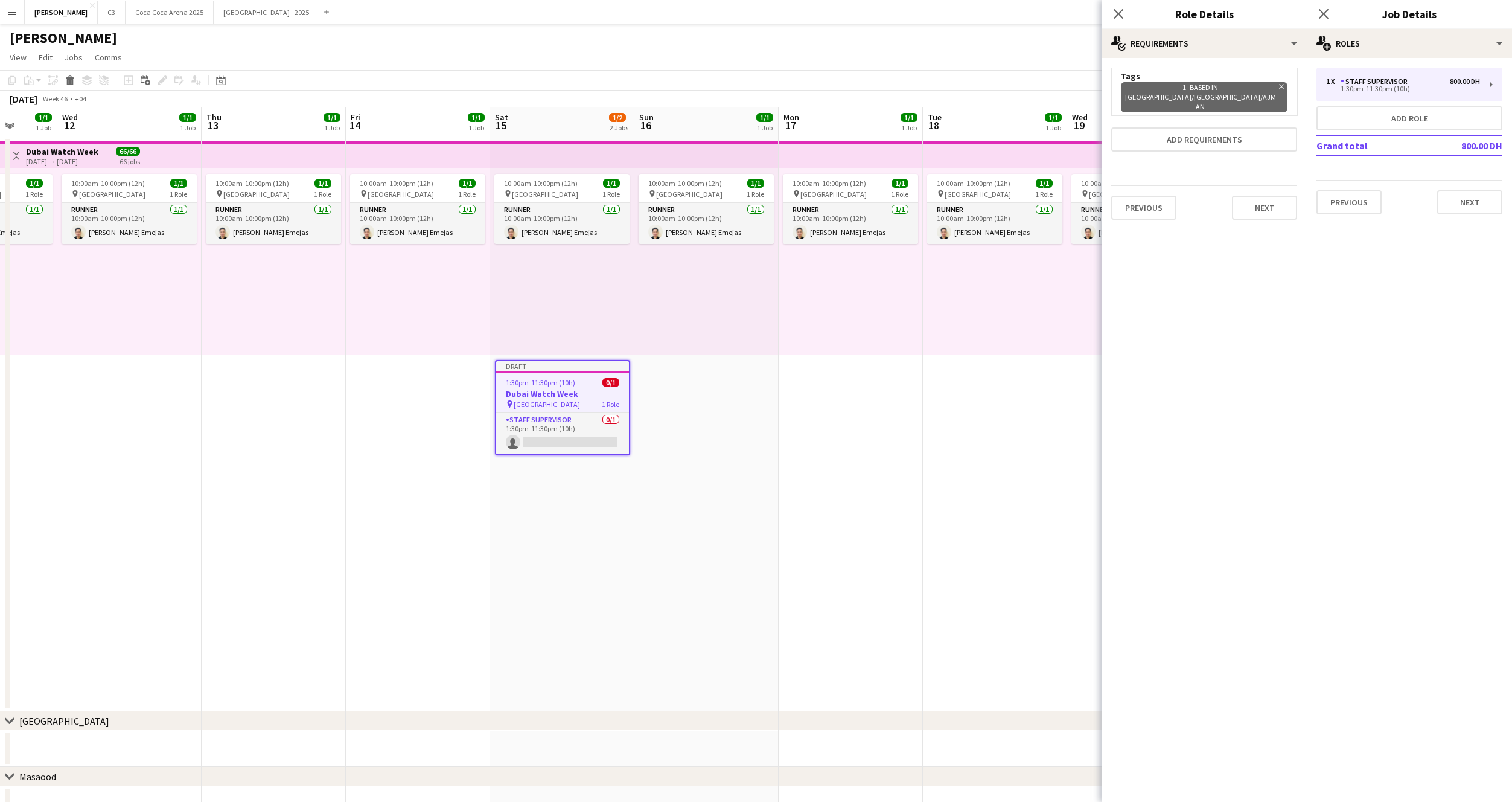
click at [1270, 185] on div "Previous Next" at bounding box center [1204, 207] width 186 height 44
click at [1277, 196] on button "Next" at bounding box center [1264, 208] width 65 height 24
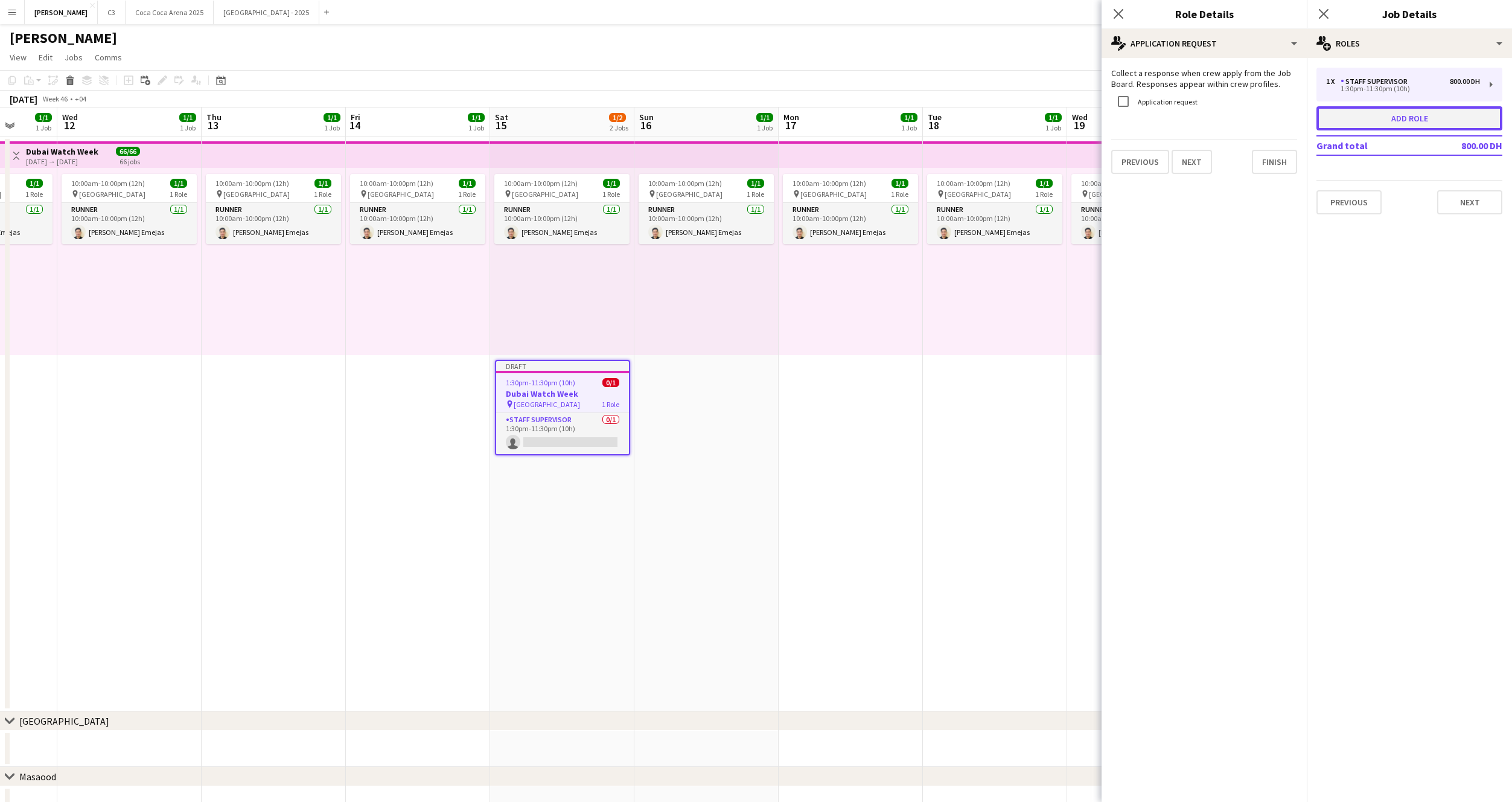
click at [1377, 119] on button "Add role" at bounding box center [1409, 118] width 186 height 24
type input "**********"
type input "*****"
type input "*******"
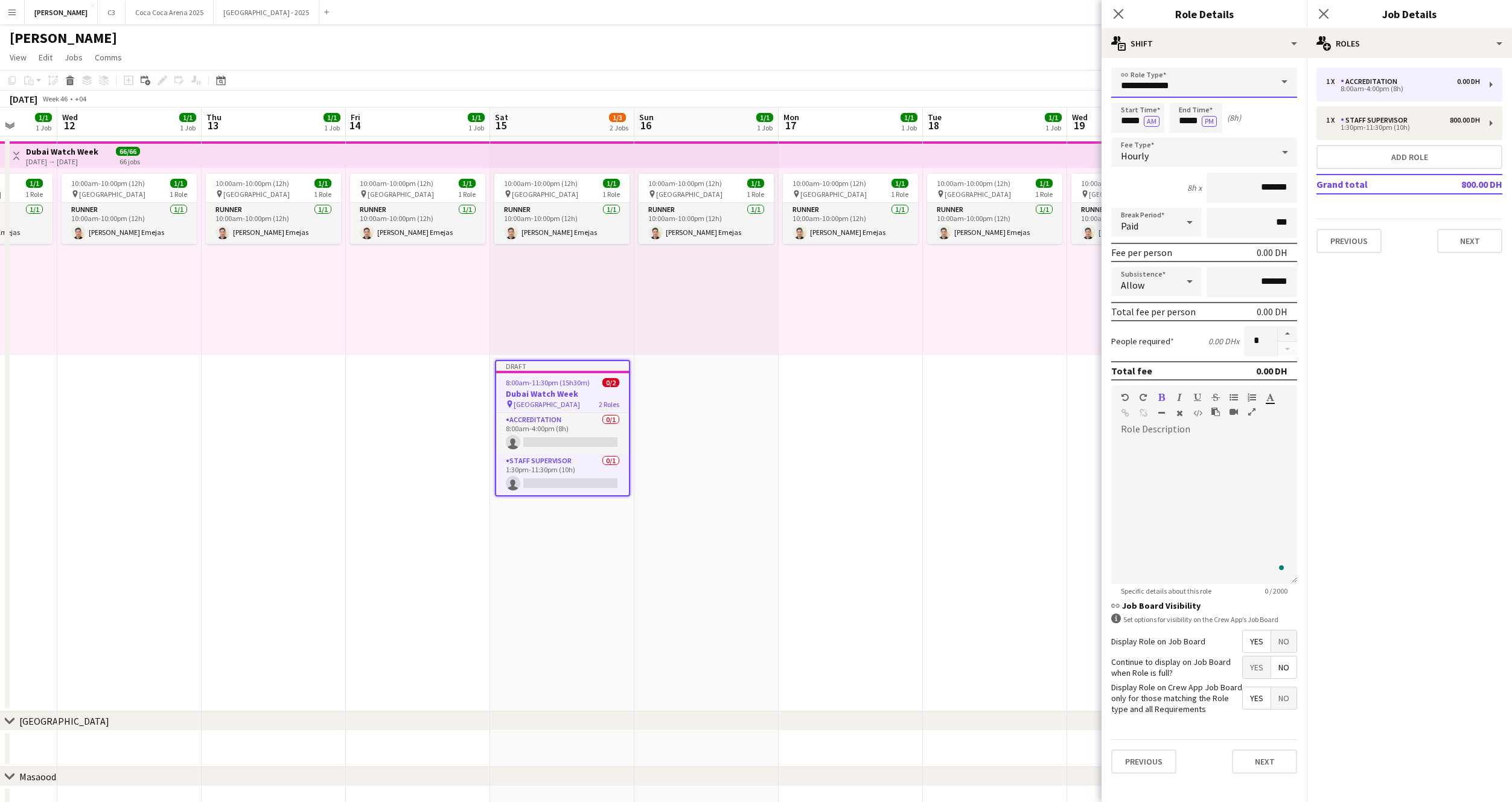
click at [1167, 87] on input "**********" at bounding box center [1204, 83] width 186 height 30
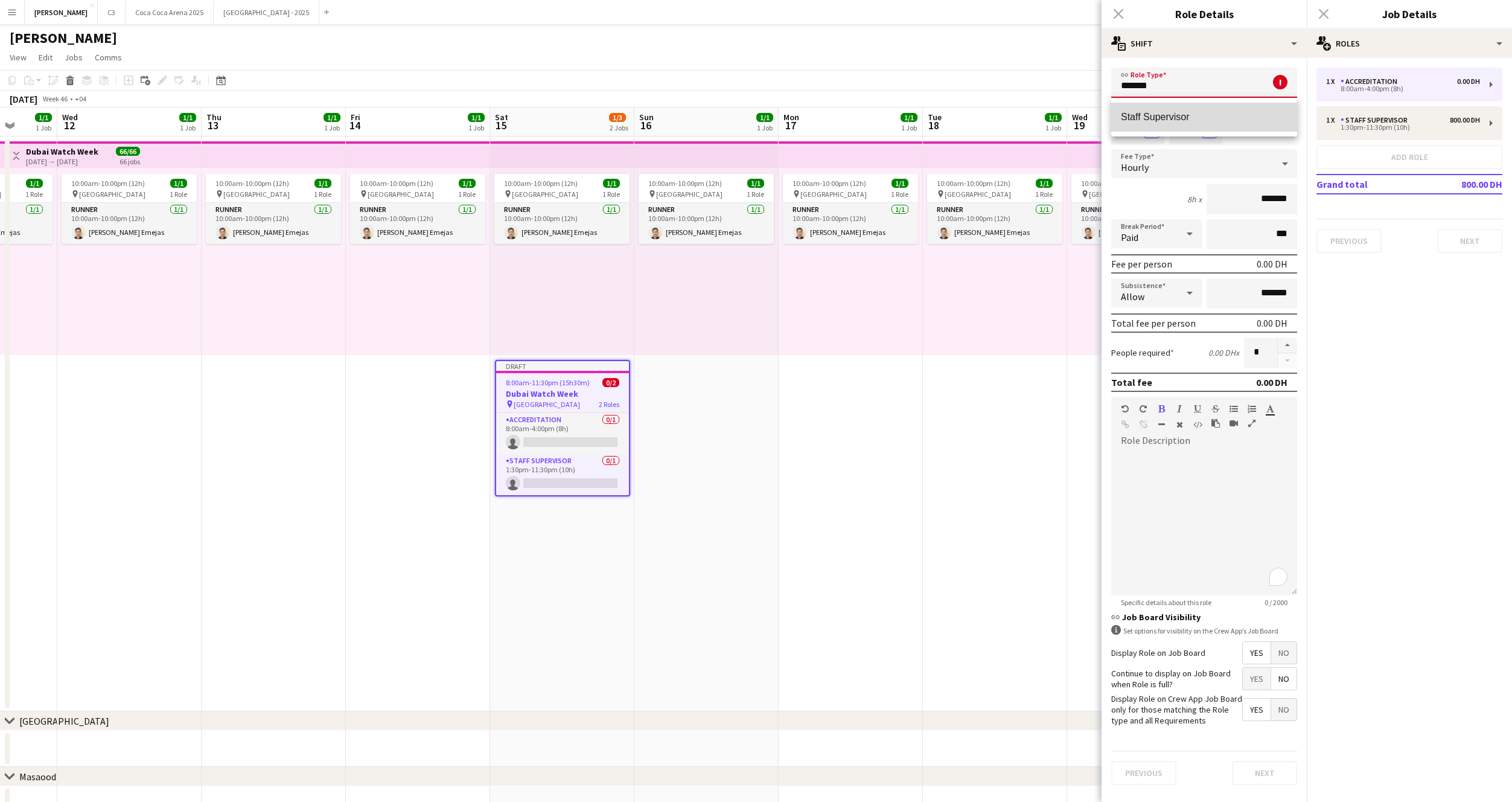
click at [1165, 121] on span "Staff Supervisor" at bounding box center [1204, 116] width 167 height 11
type input "**********"
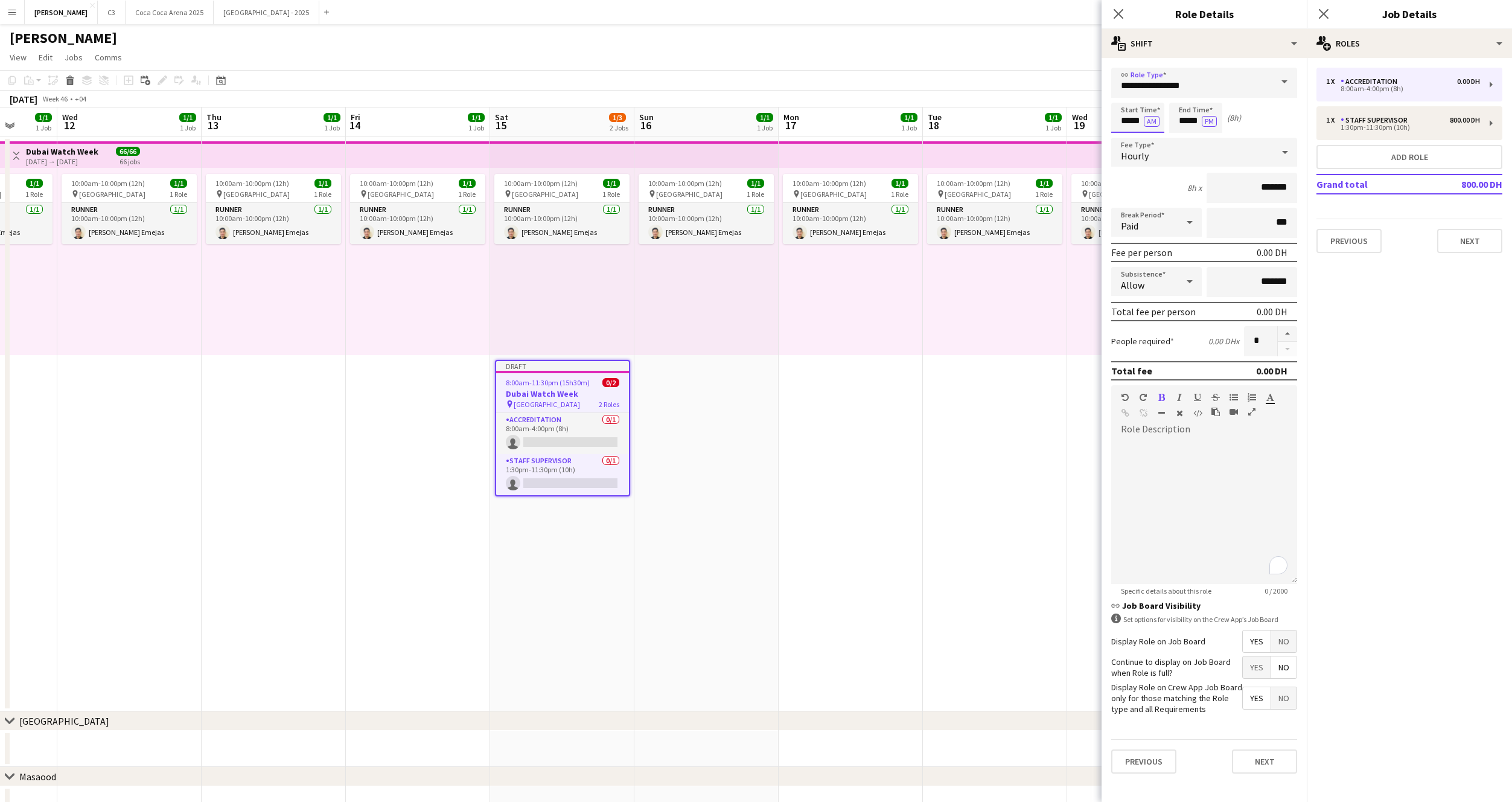
click at [1134, 123] on input "*****" at bounding box center [1138, 118] width 53 height 30
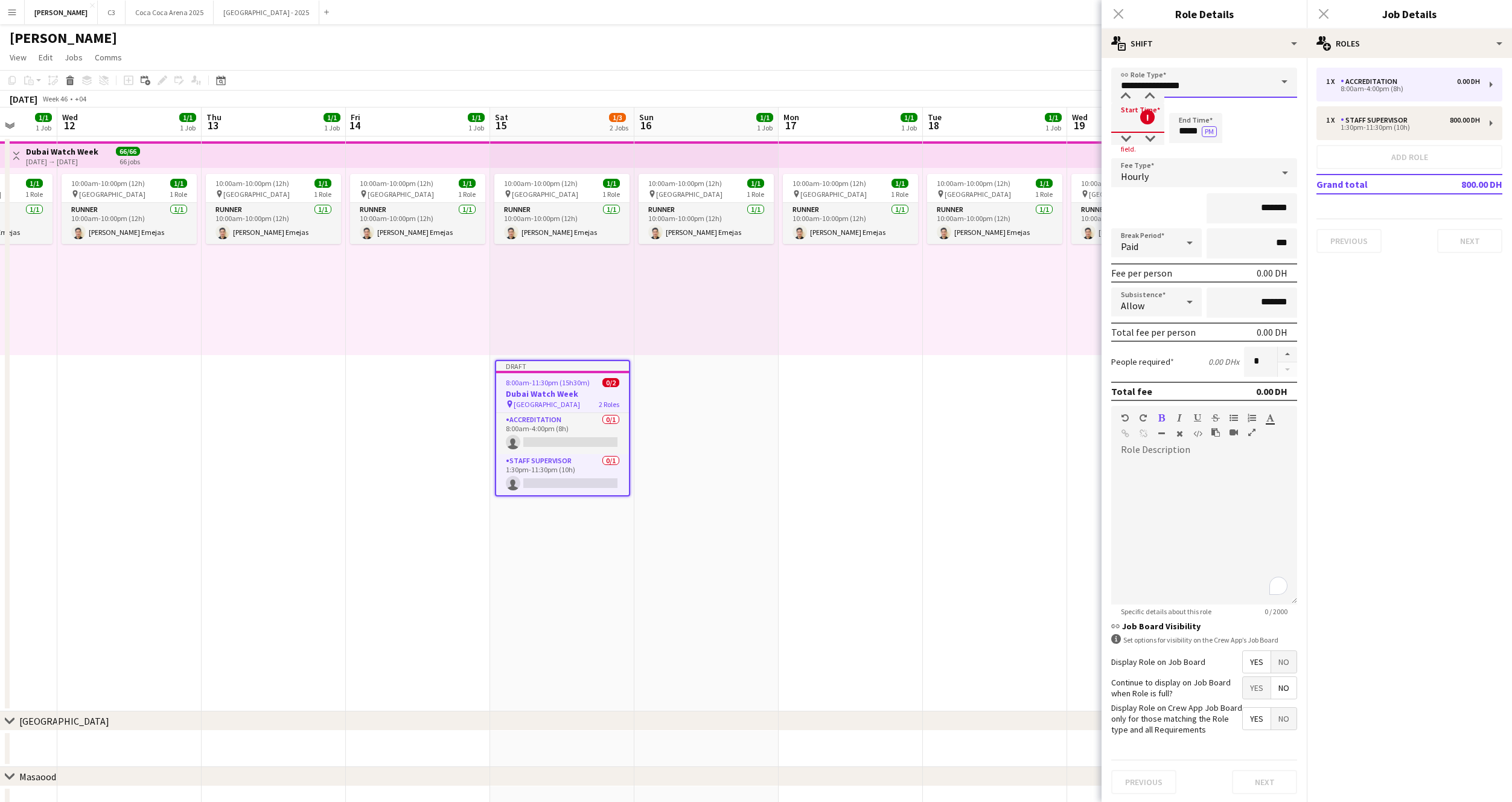
click at [1189, 85] on input "**********" at bounding box center [1204, 83] width 186 height 30
click at [1181, 131] on span "Host/ Hostess" at bounding box center [1204, 132] width 167 height 11
type input "**********"
click at [1127, 127] on input at bounding box center [1138, 118] width 53 height 30
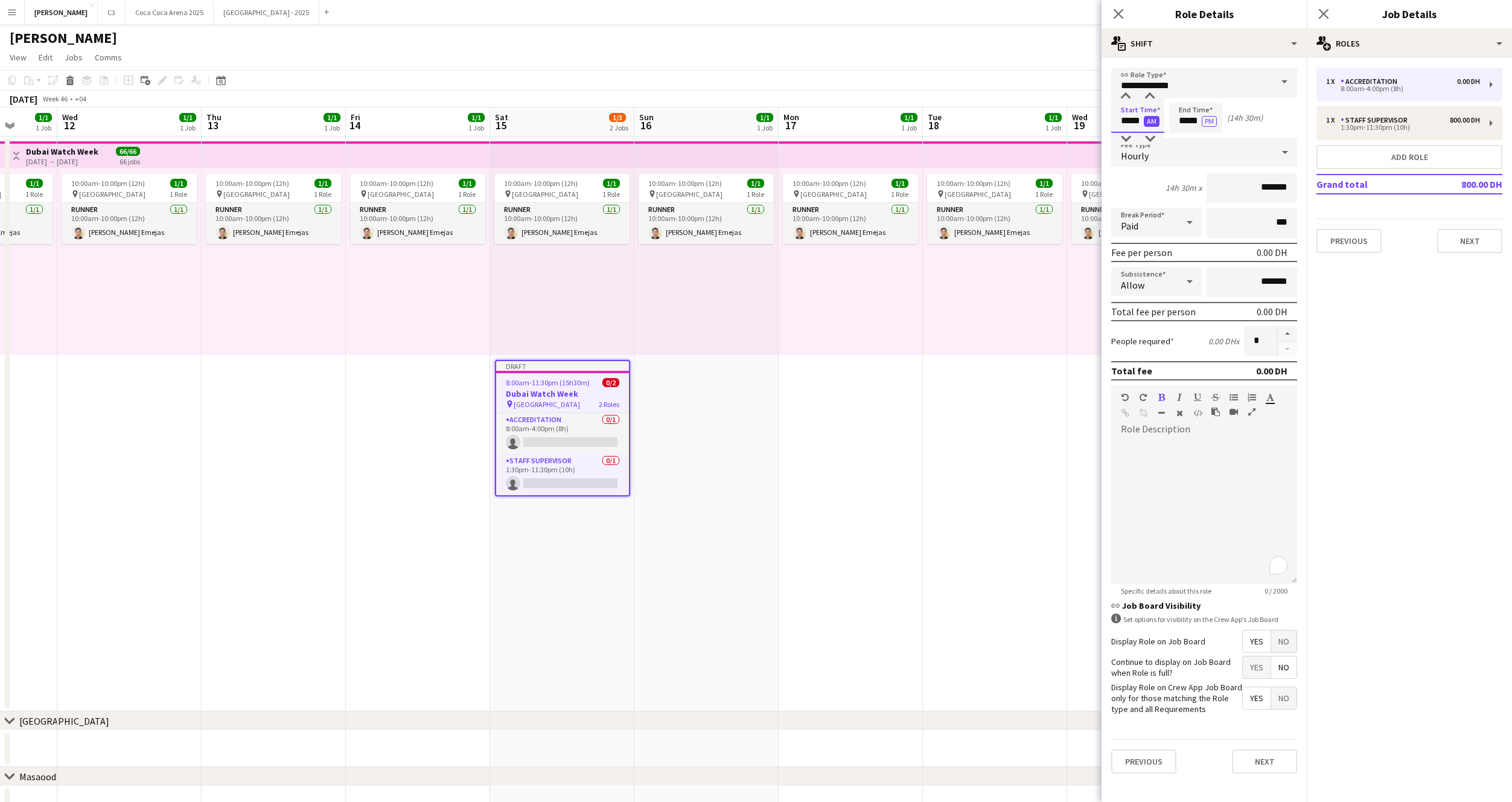
type input "*****"
click at [1154, 119] on button "AM" at bounding box center [1152, 122] width 16 height 11
type input "*****"
click at [1238, 185] on input "*******" at bounding box center [1252, 188] width 91 height 30
type input "********"
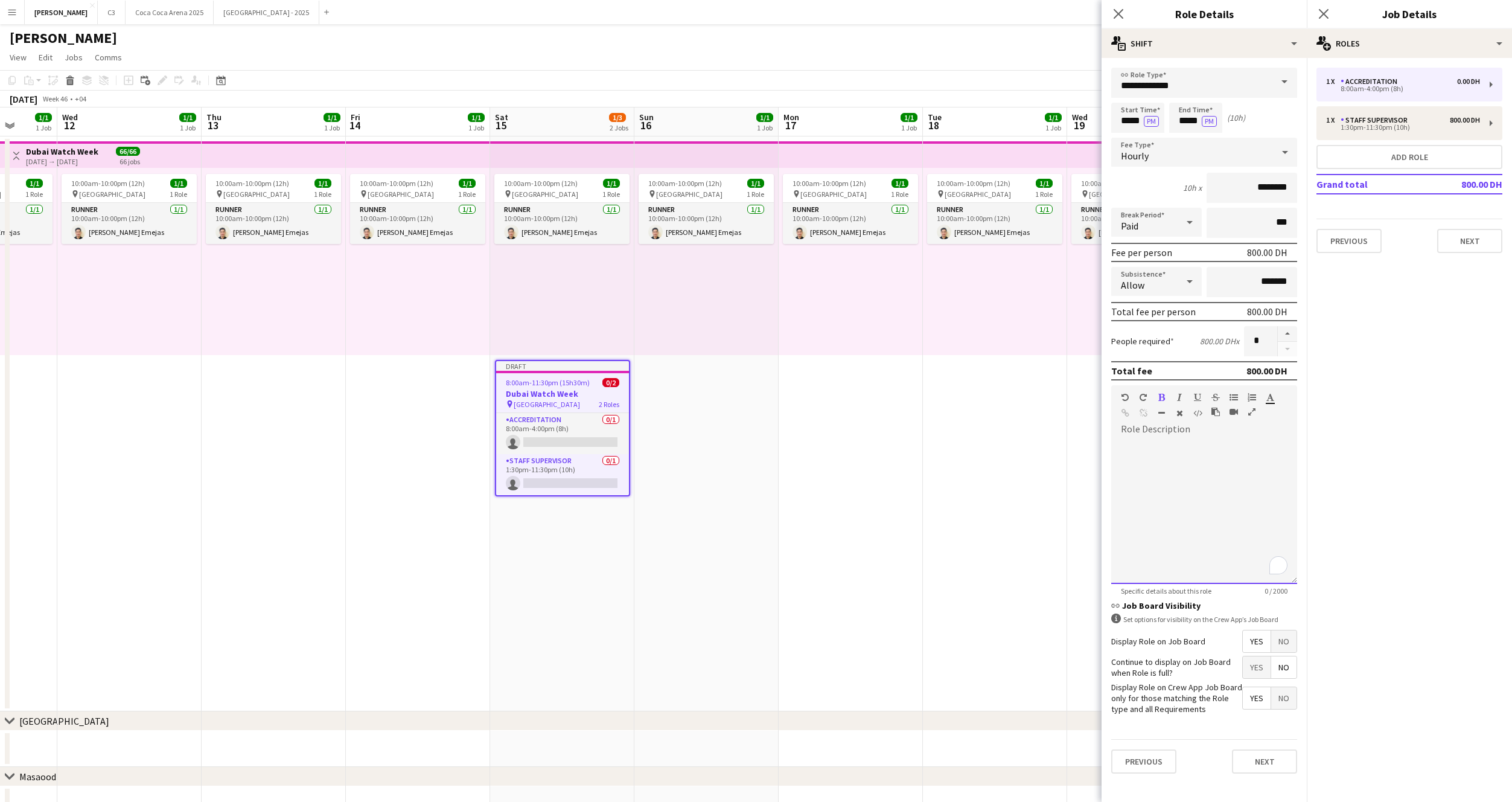
click at [1205, 483] on div "To enrich screen reader interactions, please activate Accessibility in Grammarl…" at bounding box center [1204, 511] width 186 height 145
click at [1257, 759] on button "Next" at bounding box center [1264, 761] width 65 height 24
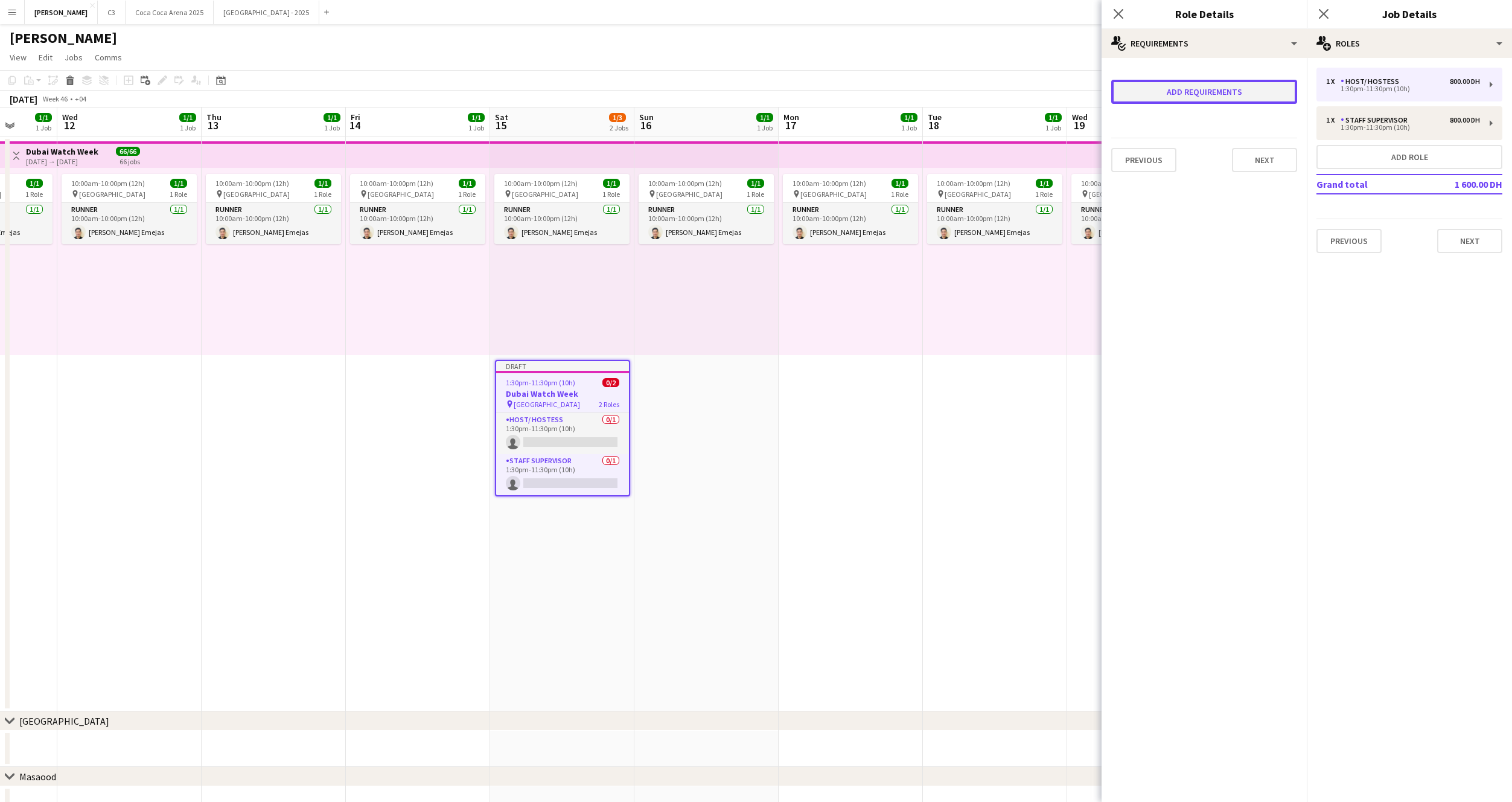
click at [1162, 93] on button "Add requirements" at bounding box center [1204, 91] width 186 height 24
click at [1179, 99] on div "Please select" at bounding box center [1192, 103] width 147 height 29
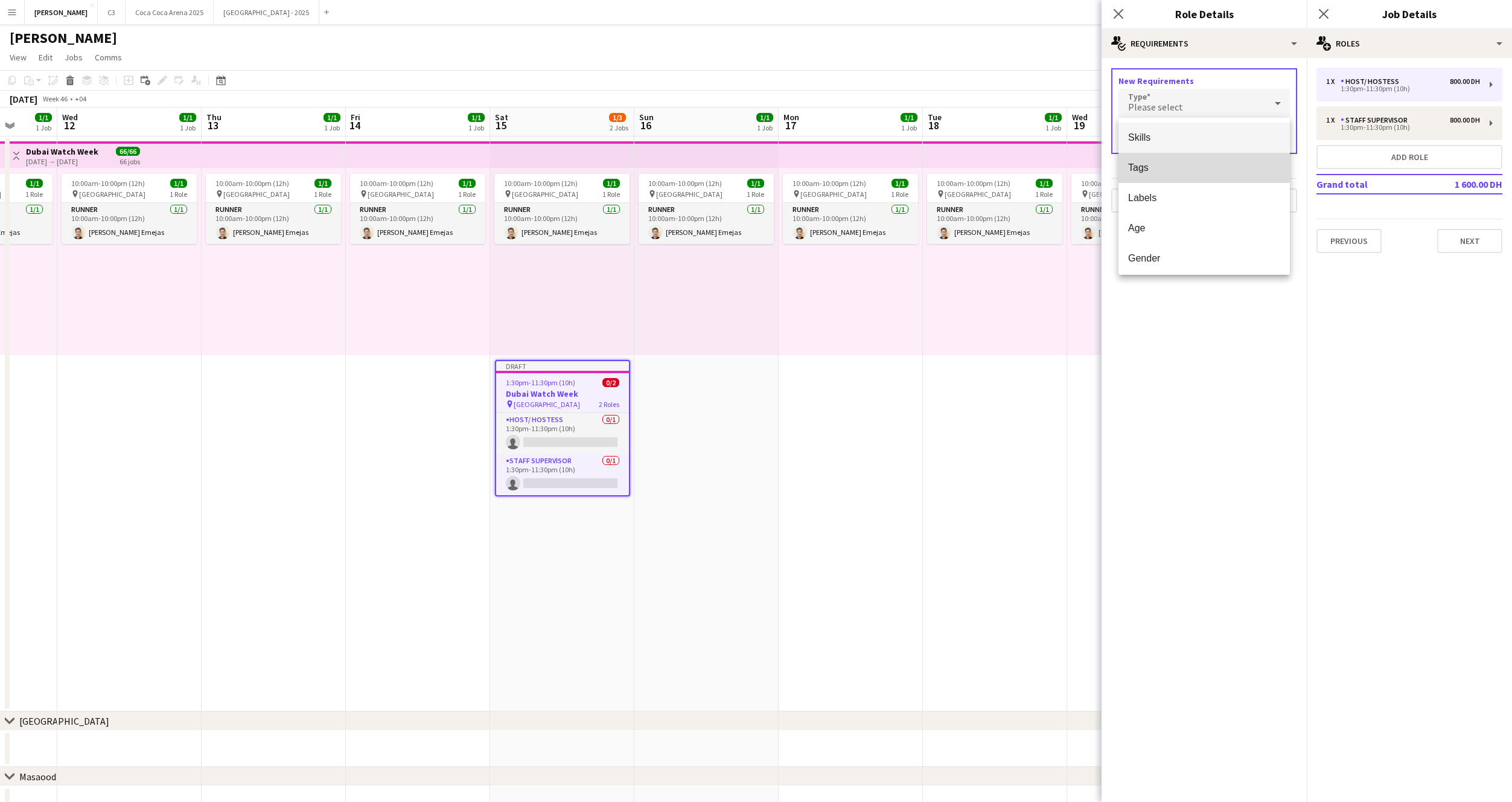
click at [1171, 158] on mat-option "Tags" at bounding box center [1204, 168] width 171 height 30
click at [1187, 152] on input "text" at bounding box center [1204, 139] width 171 height 30
type input "****"
click at [1188, 187] on mat-option "1_Based in Dubai/Sharjah/Ajman" at bounding box center [1204, 173] width 171 height 29
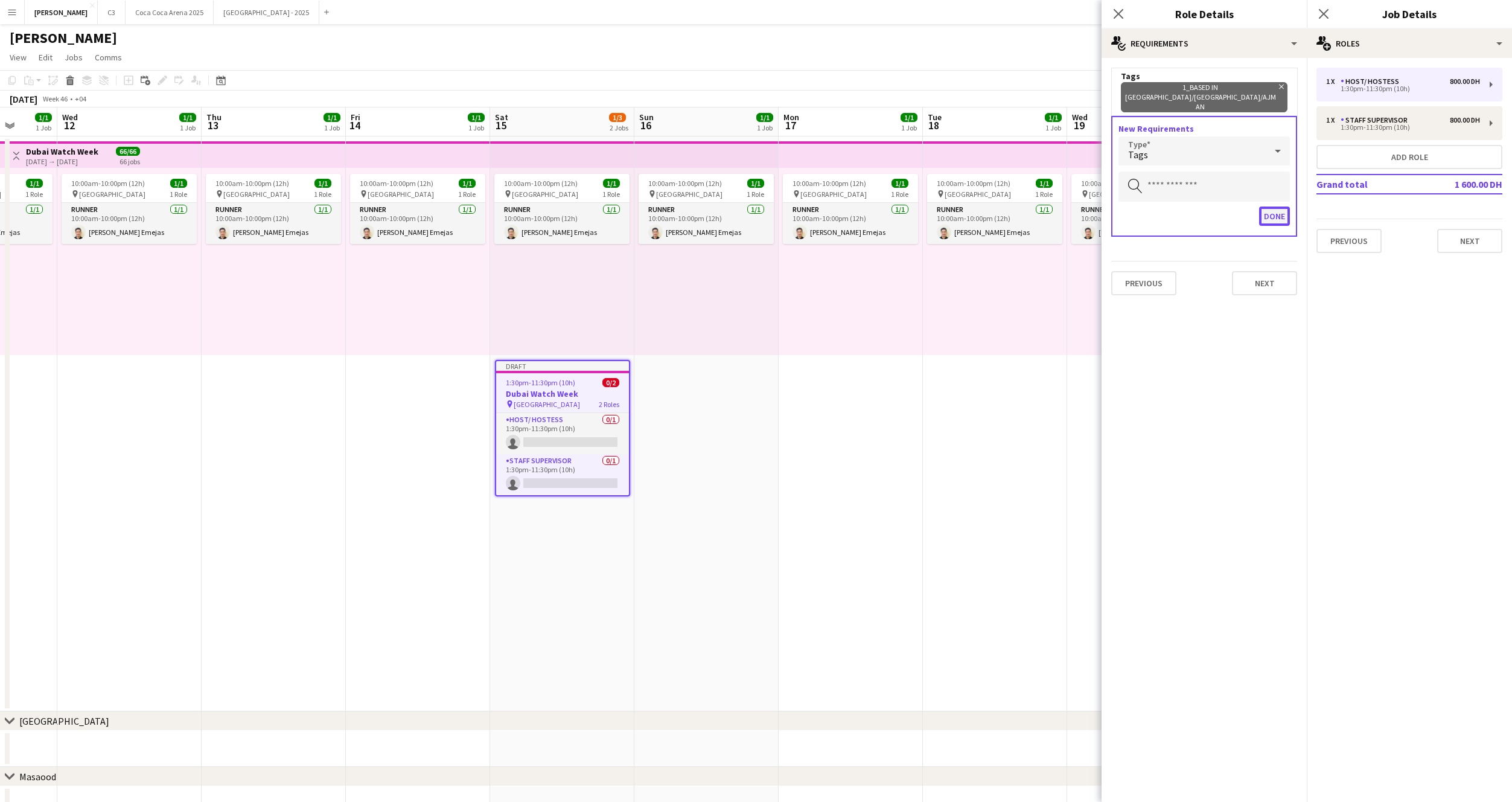
click at [1272, 206] on button "Done" at bounding box center [1274, 215] width 31 height 19
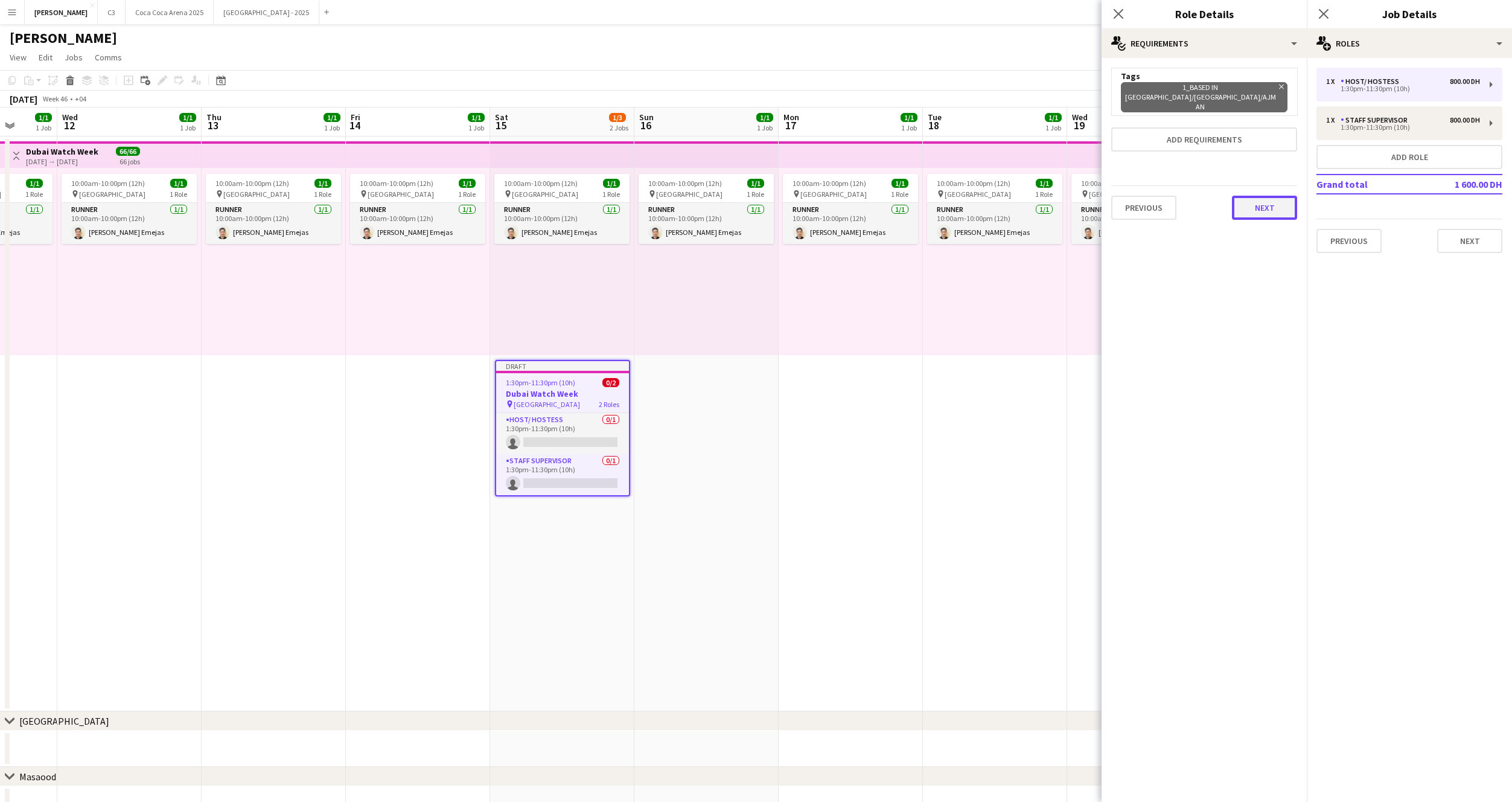
click at [1276, 196] on button "Next" at bounding box center [1264, 208] width 65 height 24
click at [1258, 234] on mat-expansion-panel "pencil4 Application Request Collect a response when crew apply from the Job Boa…" at bounding box center [1204, 430] width 205 height 744
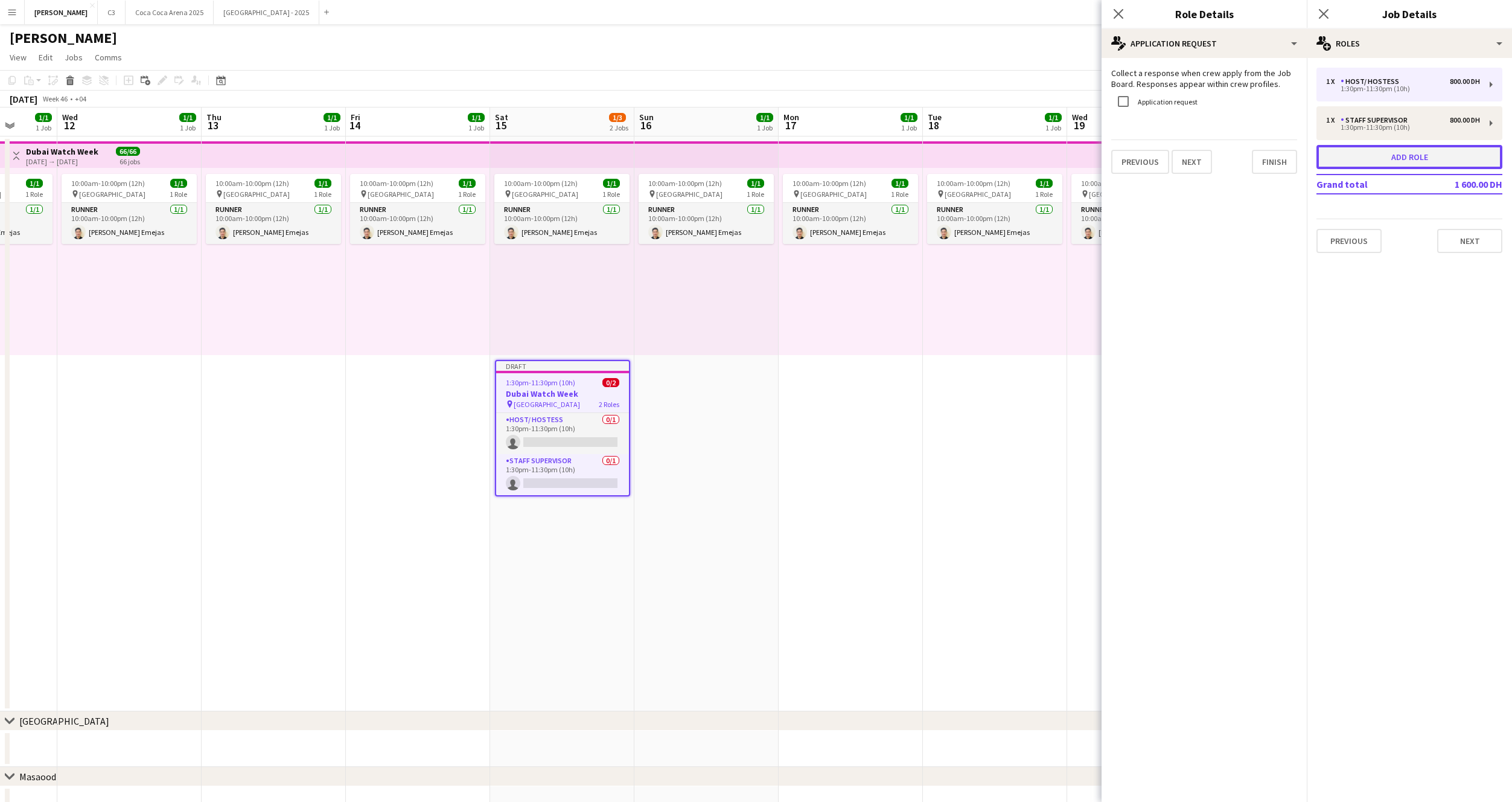
click at [1371, 157] on button "Add role" at bounding box center [1409, 157] width 186 height 24
type input "**********"
type input "*****"
type input "*******"
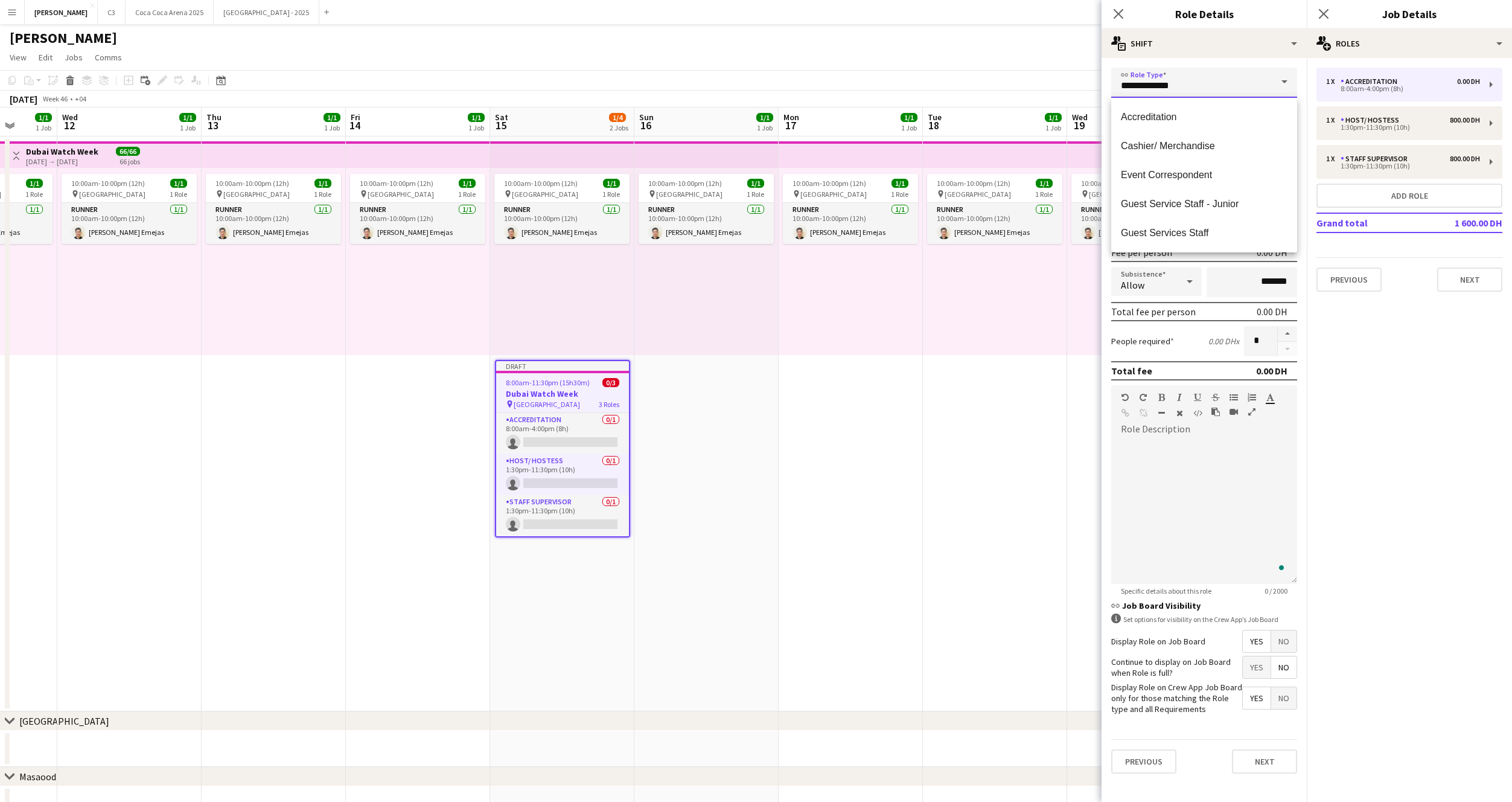
click at [1165, 86] on input "**********" at bounding box center [1204, 83] width 186 height 30
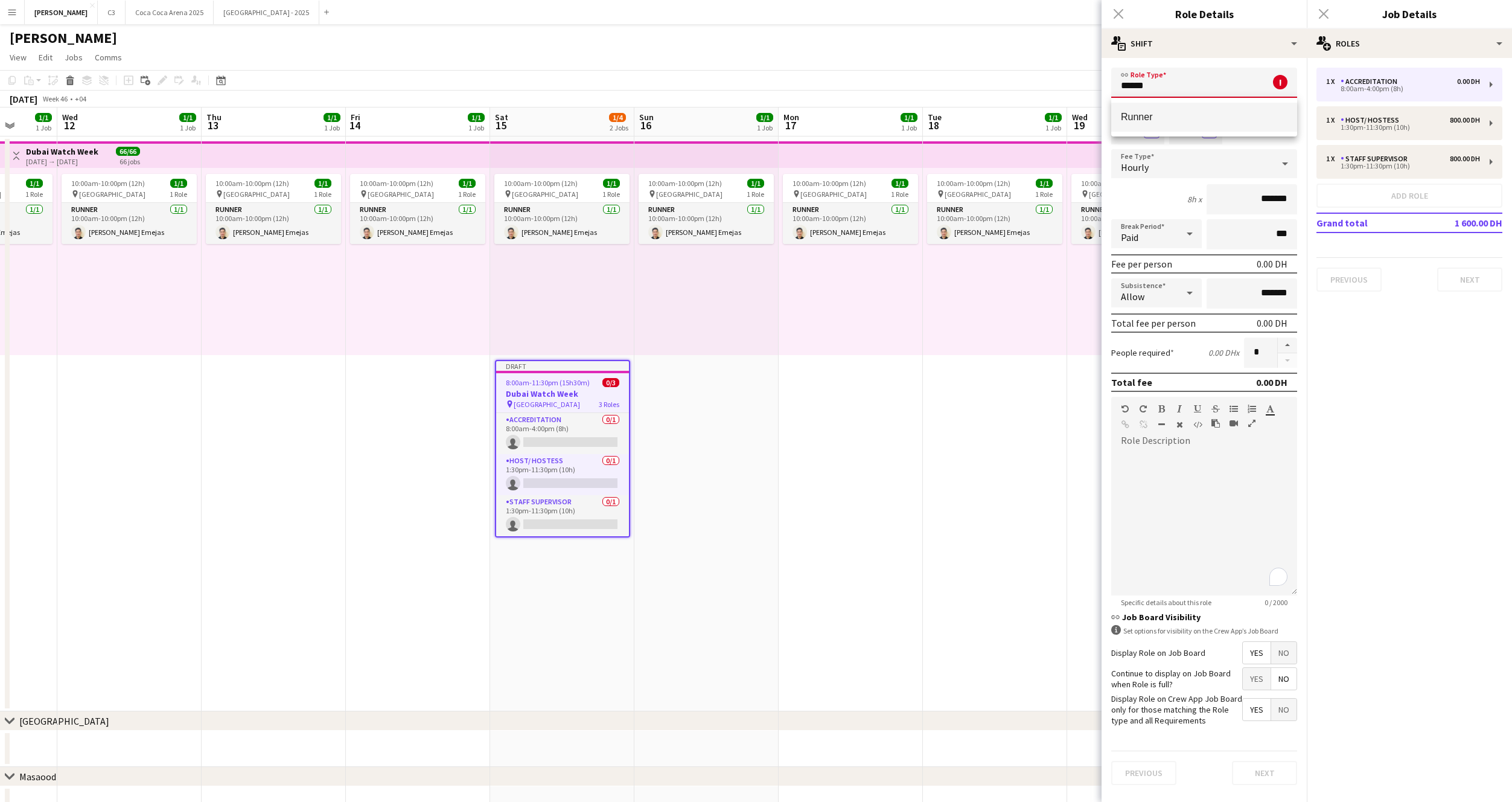
click at [1155, 118] on span "Runner" at bounding box center [1204, 116] width 167 height 11
type input "******"
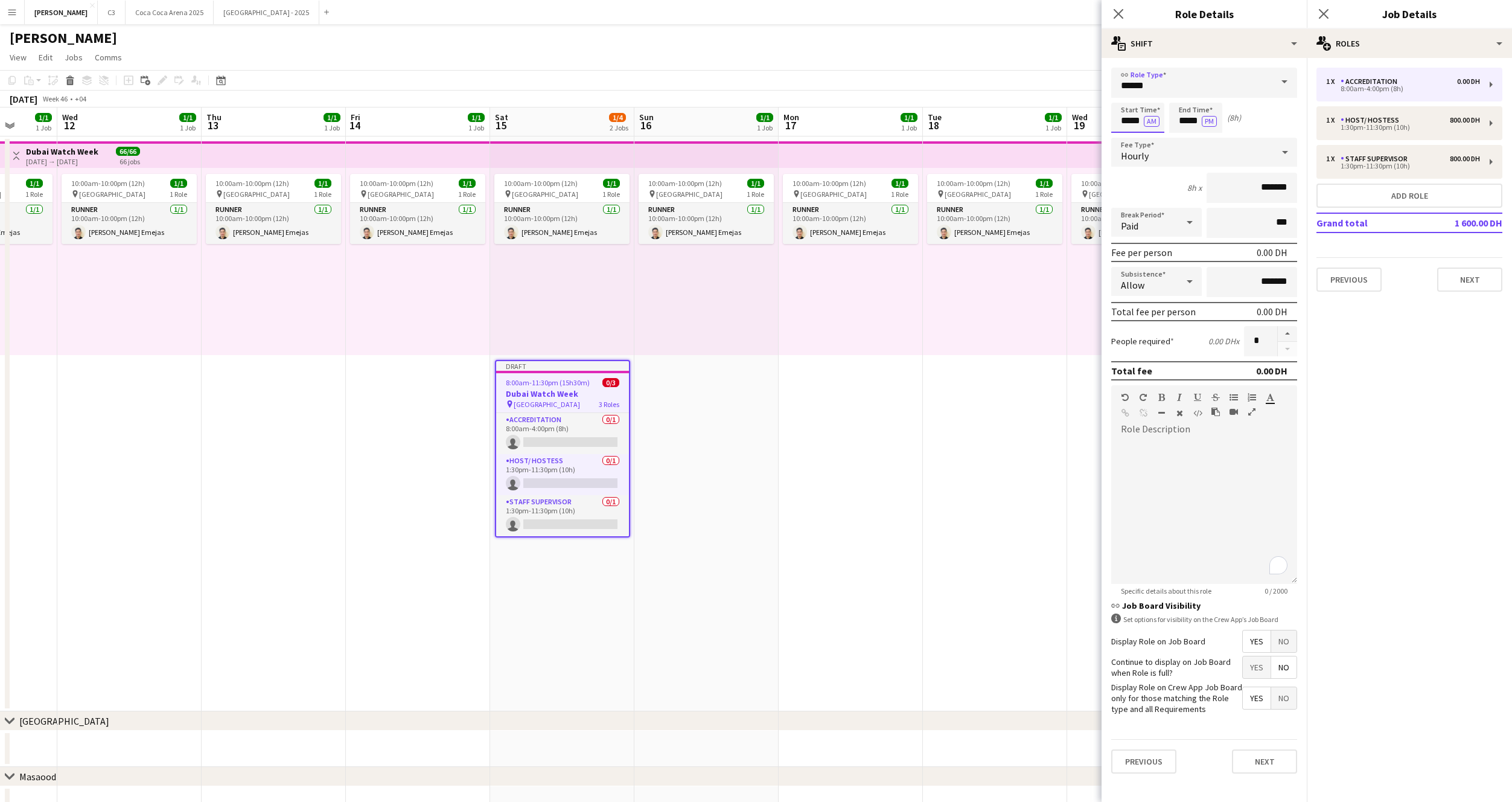
click at [1128, 124] on input "*****" at bounding box center [1138, 118] width 53 height 30
type input "*****"
click at [1148, 122] on button "AM" at bounding box center [1152, 122] width 16 height 11
type input "*****"
click at [1237, 190] on input "*******" at bounding box center [1252, 188] width 91 height 30
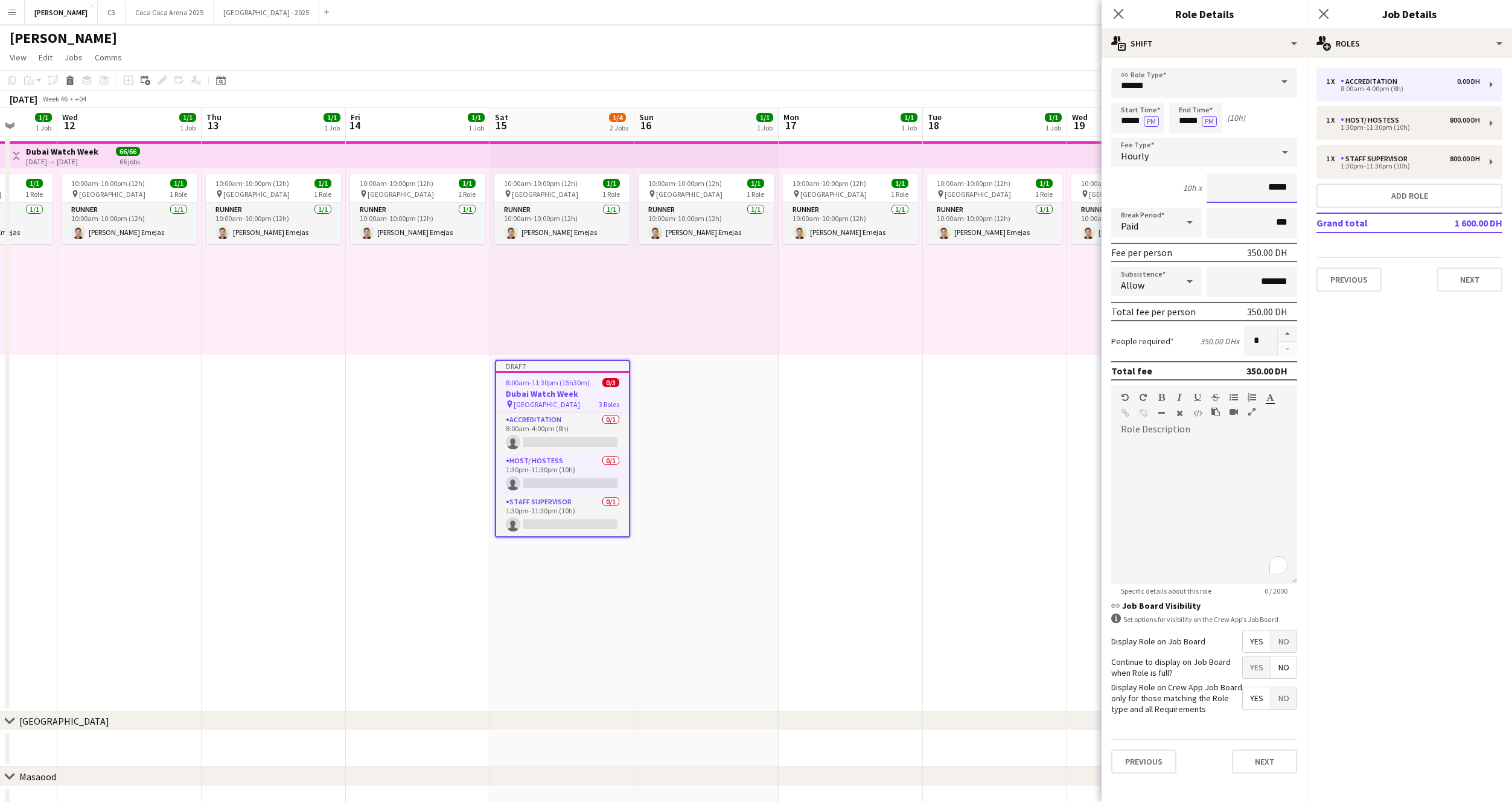
type input "*****"
click at [1205, 469] on div "To enrich screen reader interactions, please activate Accessibility in Grammarl…" at bounding box center [1204, 511] width 186 height 145
click at [1262, 759] on button "Next" at bounding box center [1264, 761] width 65 height 24
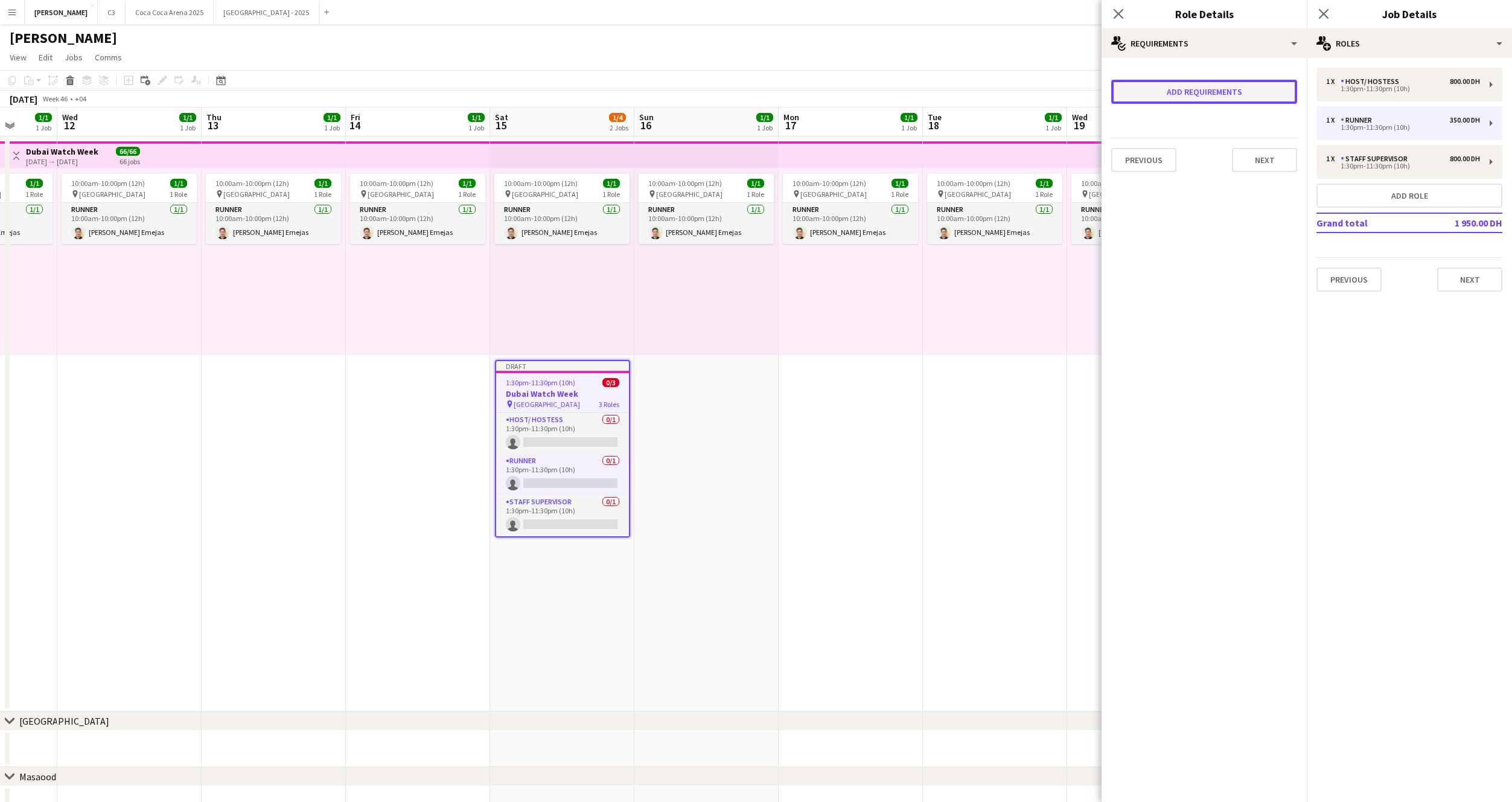
click at [1173, 100] on button "Add requirements" at bounding box center [1204, 91] width 186 height 24
click at [1178, 124] on div "Done" at bounding box center [1204, 138] width 171 height 29
click at [1177, 109] on span "Please select" at bounding box center [1156, 107] width 55 height 12
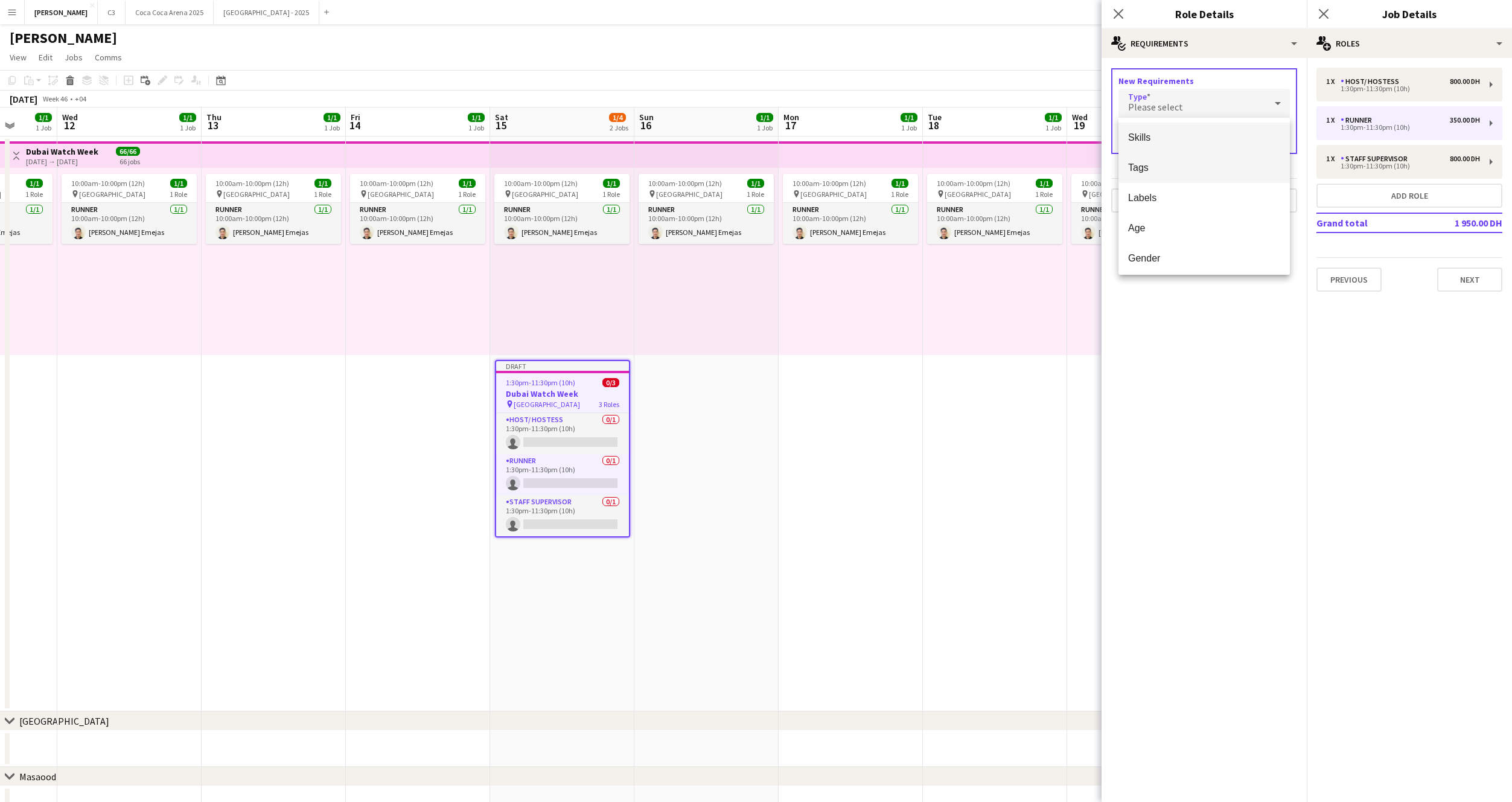
click at [1169, 166] on span "Tags" at bounding box center [1204, 167] width 152 height 11
click at [1186, 146] on input "text" at bounding box center [1204, 139] width 171 height 30
type input "****"
click at [1194, 164] on mat-option "1_Based in Dubai/Sharjah/Ajman" at bounding box center [1204, 173] width 171 height 29
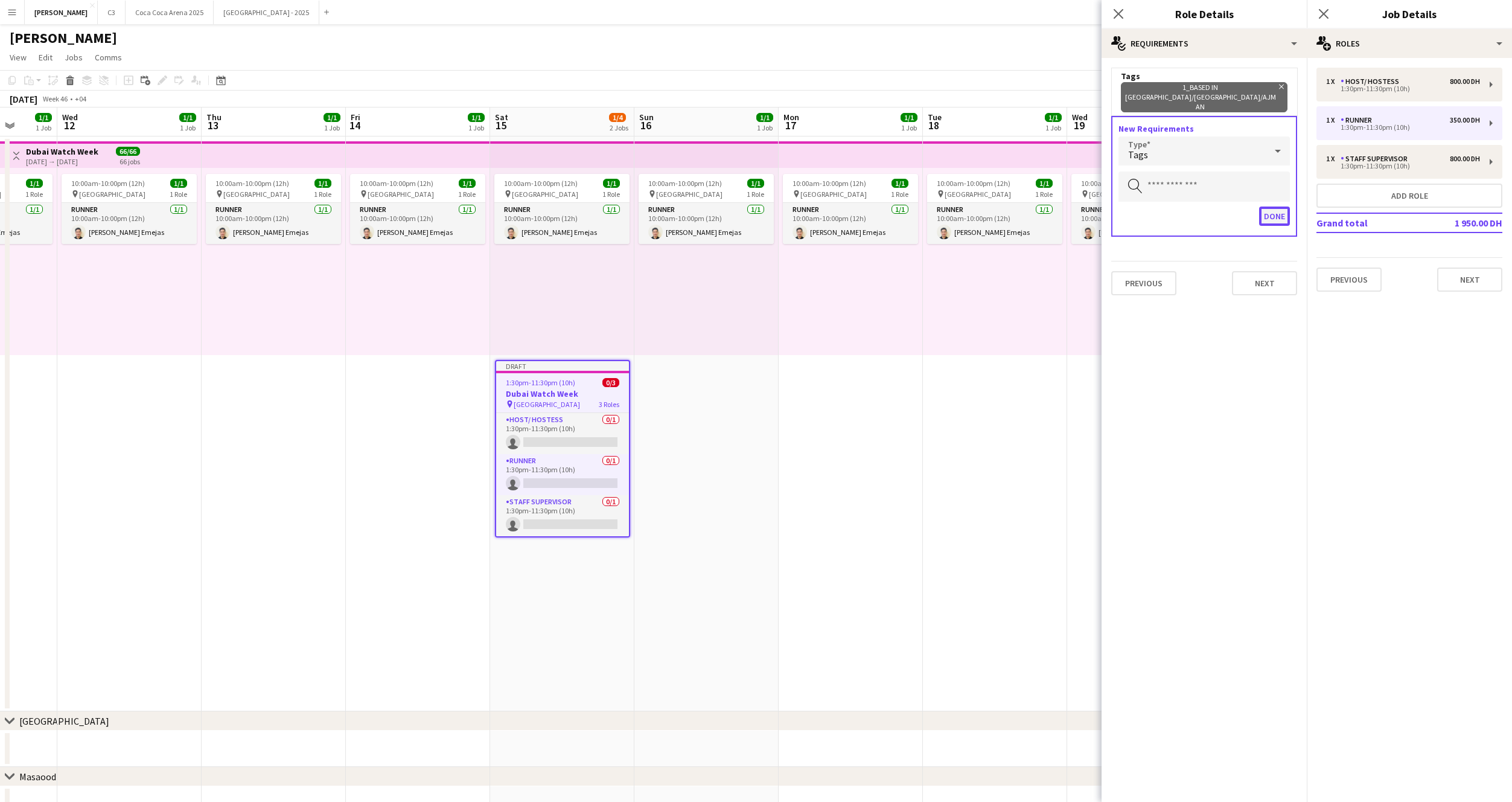
click at [1271, 206] on button "Done" at bounding box center [1274, 215] width 31 height 19
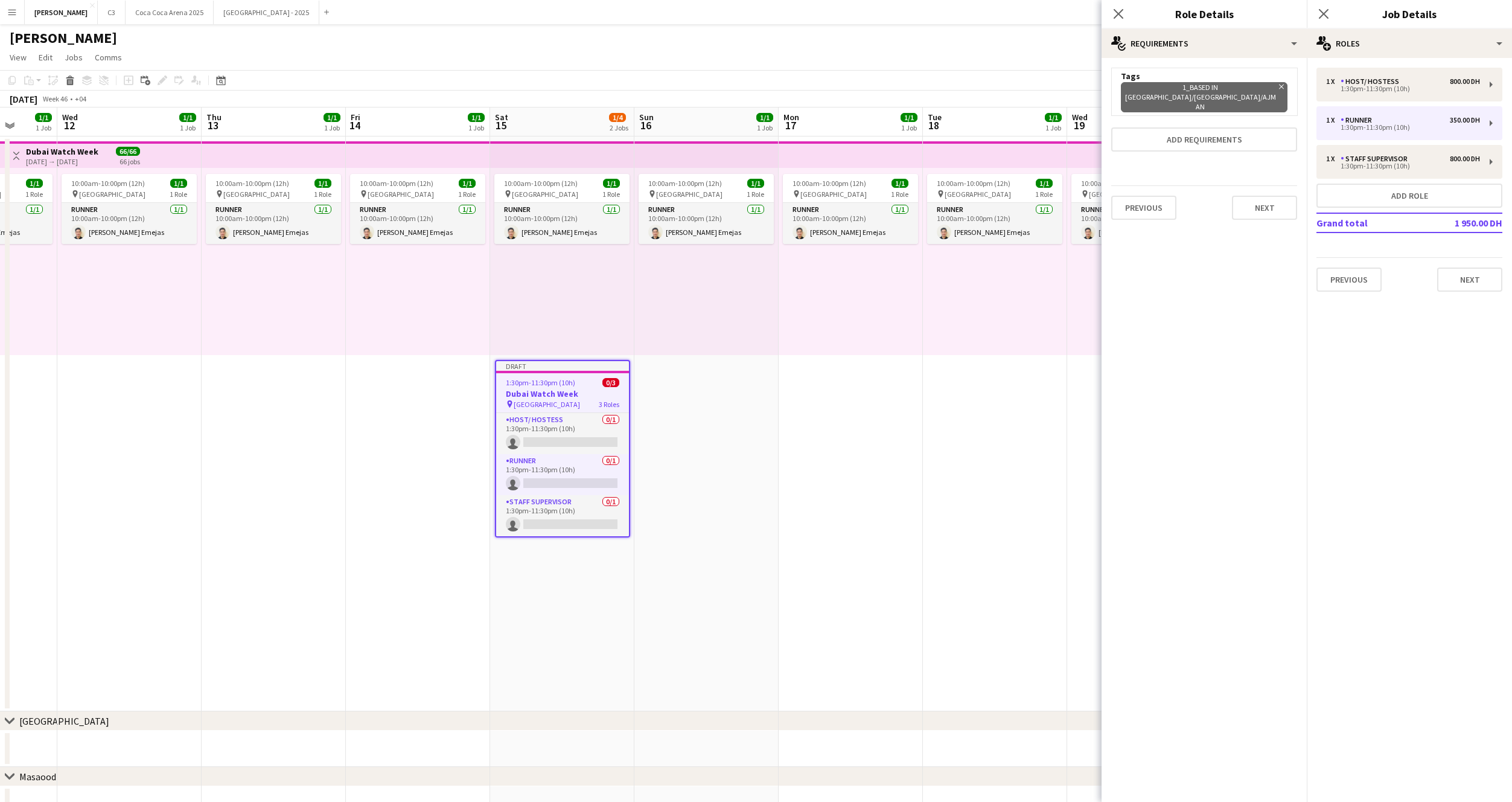
click at [1272, 185] on div "Previous Next" at bounding box center [1204, 207] width 186 height 44
click at [1272, 196] on button "Next" at bounding box center [1264, 208] width 65 height 24
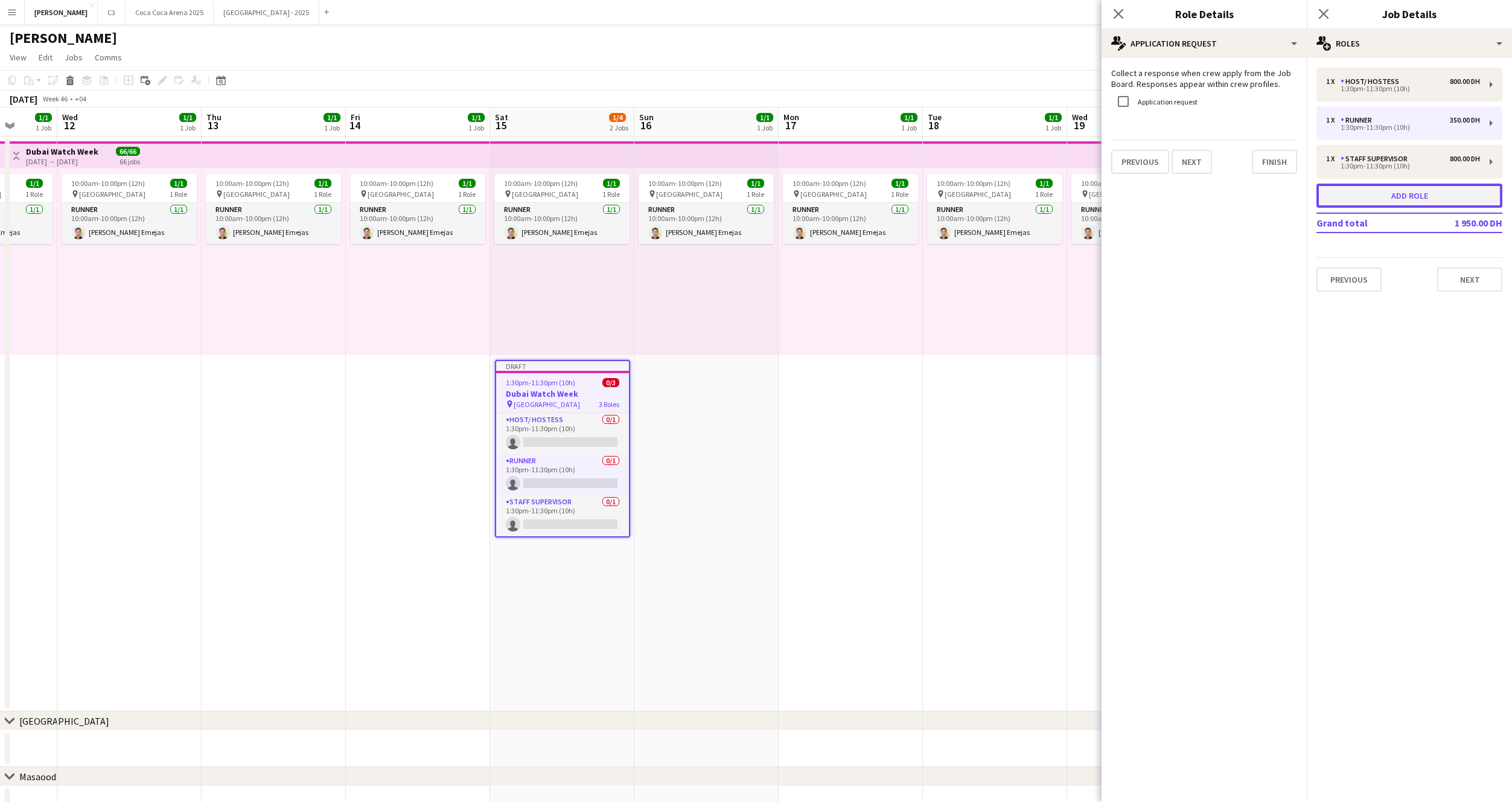
click at [1378, 198] on button "Add role" at bounding box center [1409, 196] width 186 height 24
type input "**********"
type input "*****"
type input "*******"
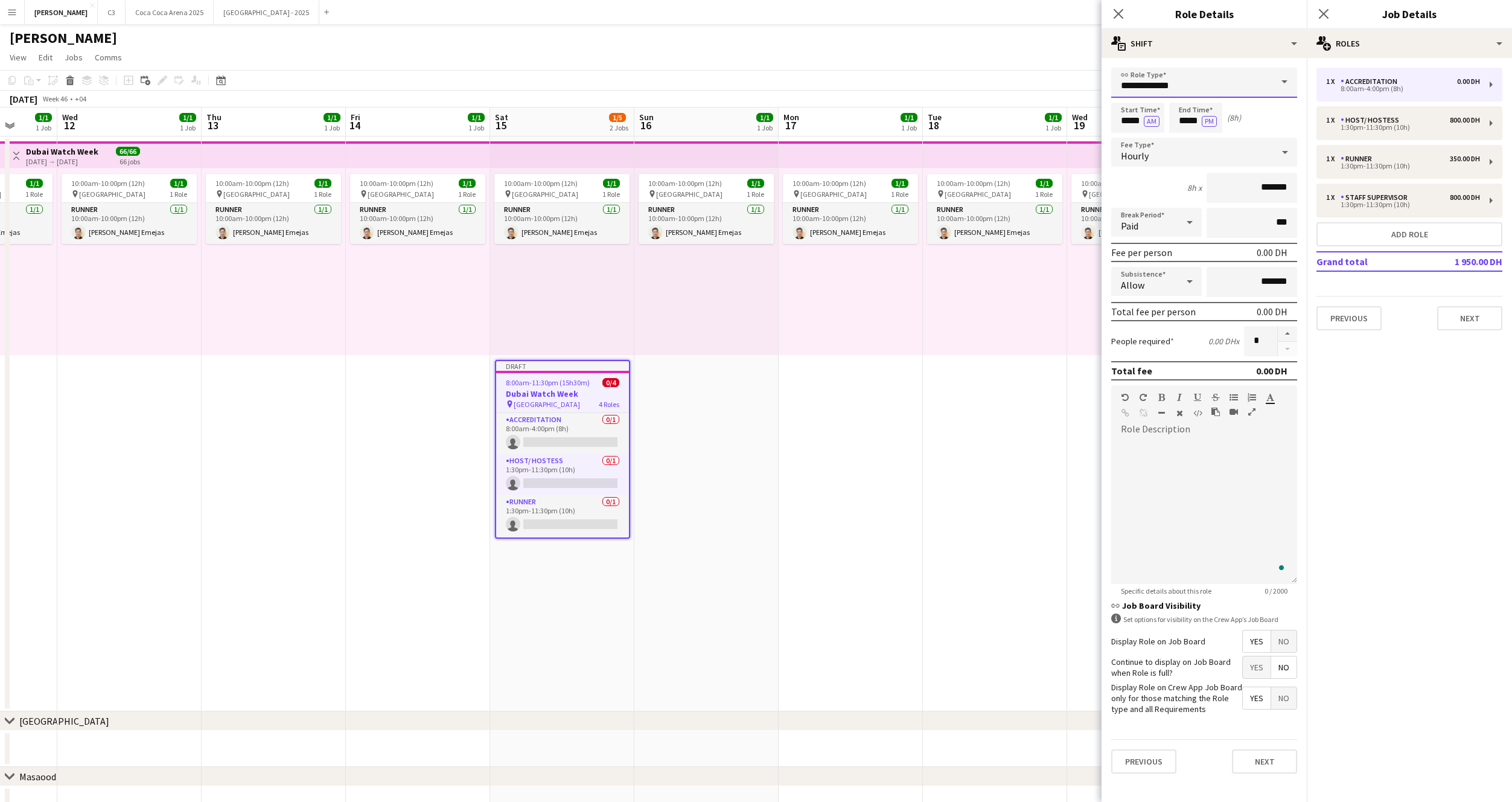
click at [1171, 71] on input "**********" at bounding box center [1204, 83] width 186 height 30
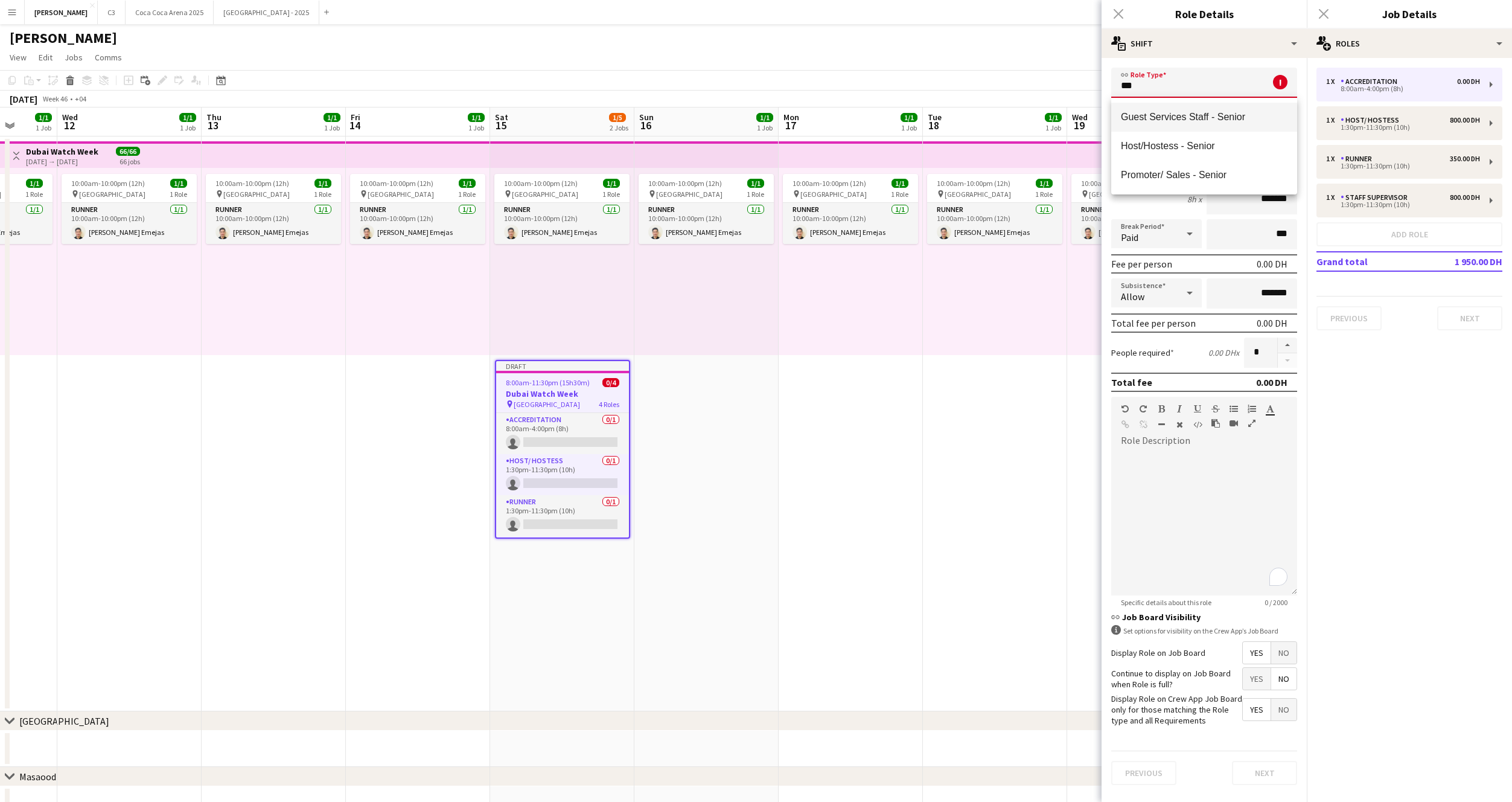
click at [1186, 120] on span "Guest Services Staff - Senior" at bounding box center [1204, 116] width 167 height 11
type input "**********"
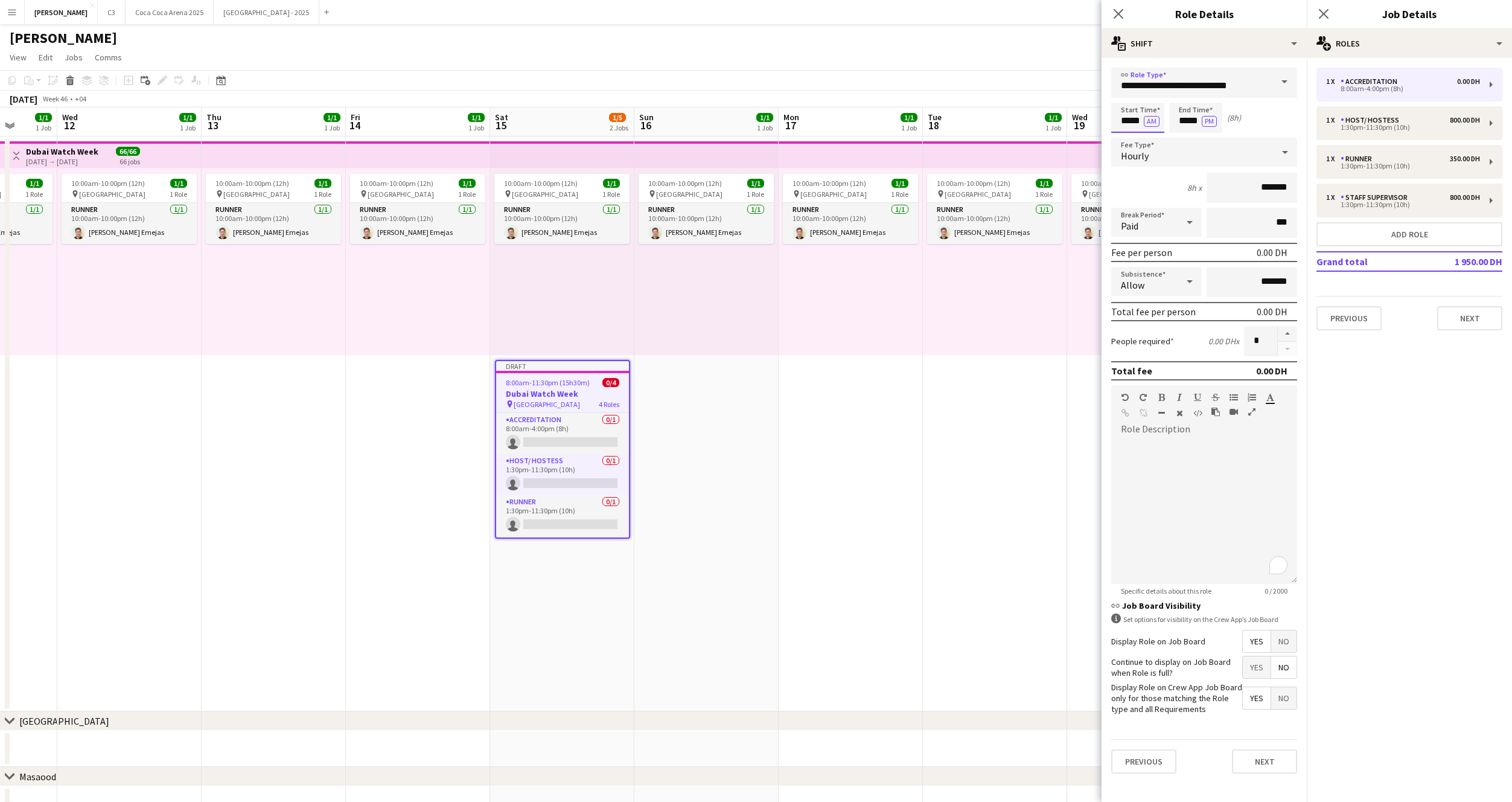
click at [1129, 122] on input "*****" at bounding box center [1138, 118] width 53 height 30
type input "*****"
click at [1147, 120] on button "AM" at bounding box center [1152, 122] width 16 height 11
type input "*****"
click at [1242, 184] on input "*******" at bounding box center [1252, 188] width 91 height 30
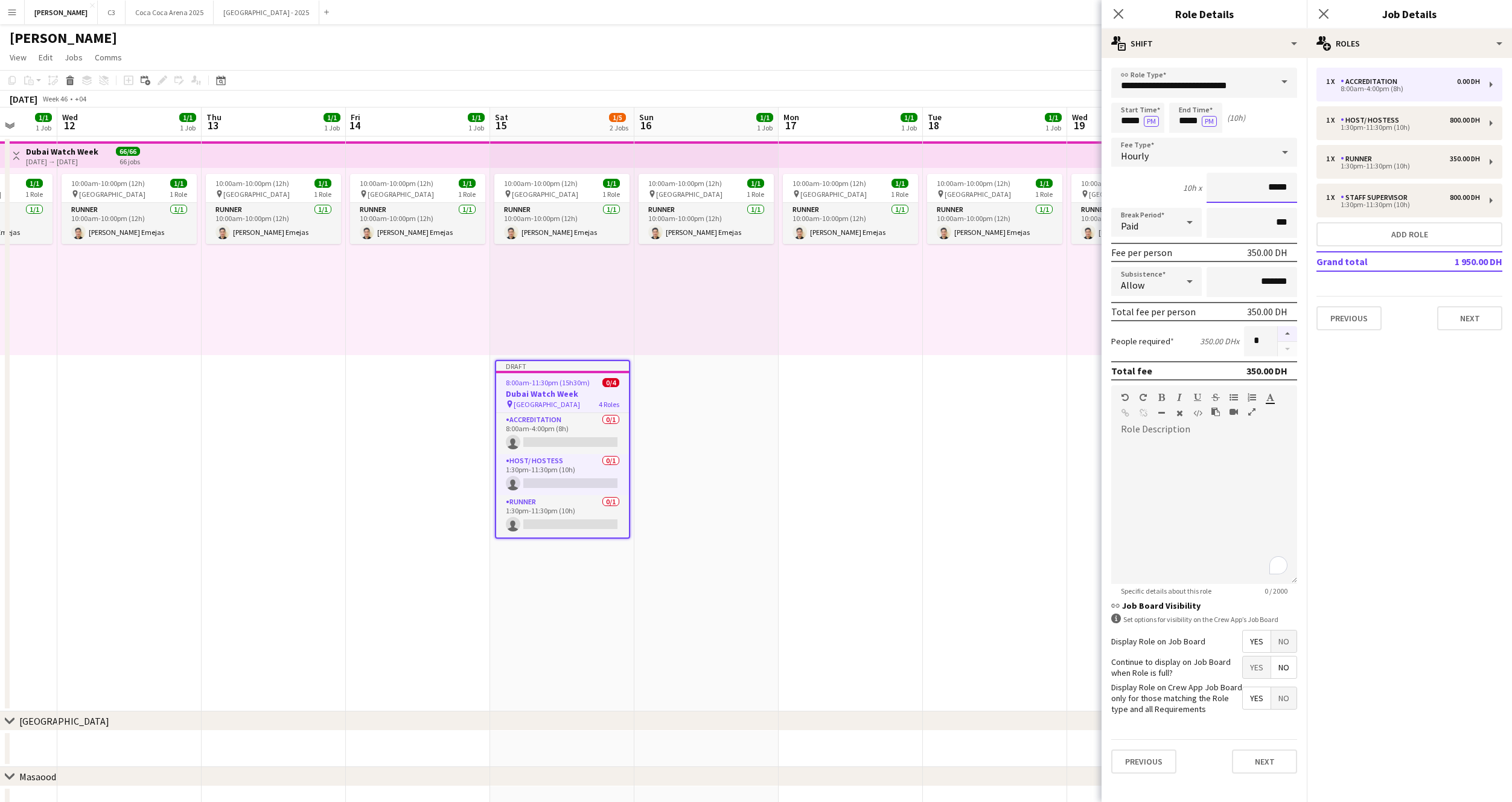
type input "*****"
click at [1285, 334] on button "button" at bounding box center [1287, 334] width 19 height 16
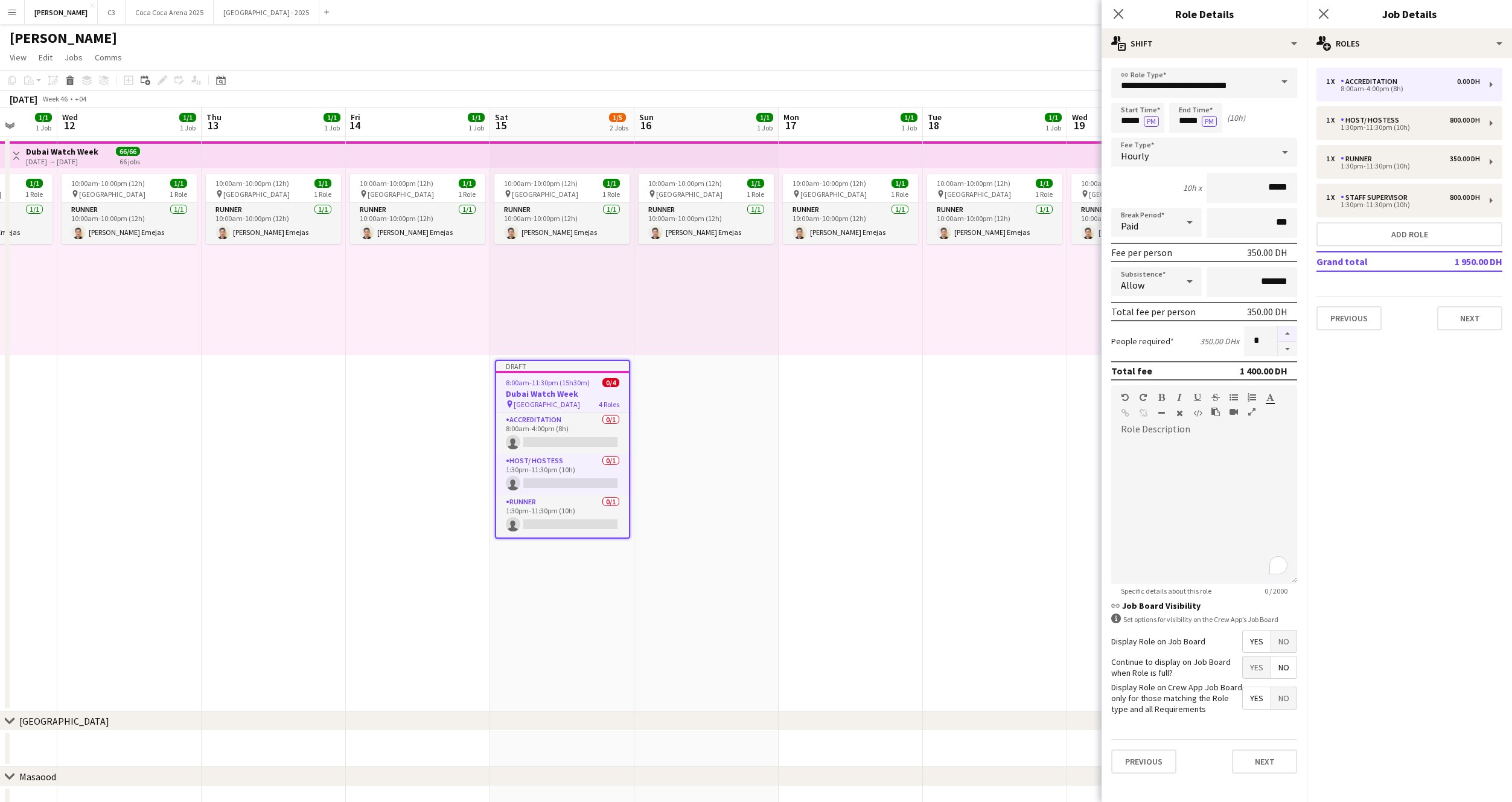
click at [1285, 334] on button "button" at bounding box center [1287, 334] width 19 height 16
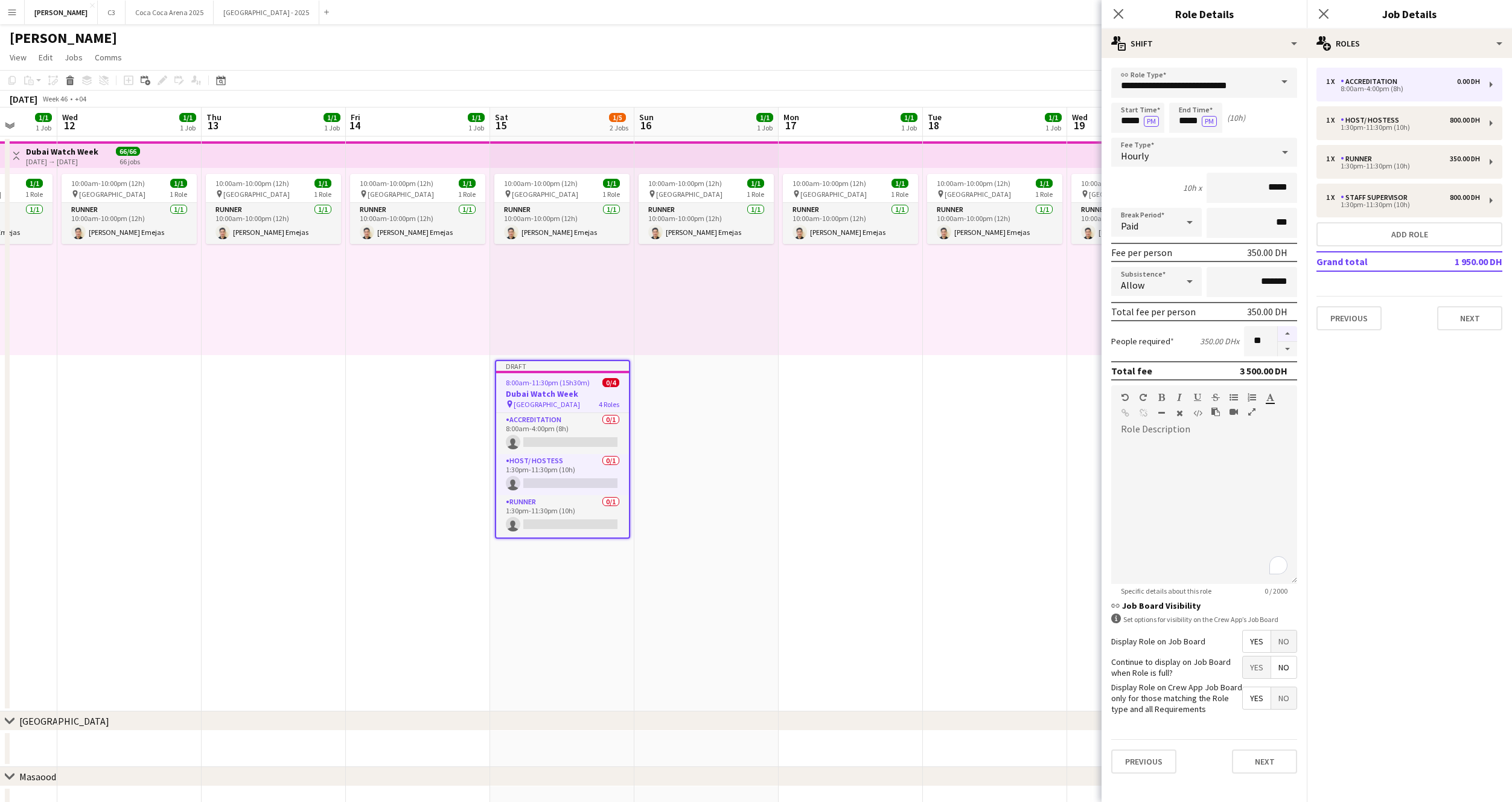
click at [1285, 334] on button "button" at bounding box center [1287, 334] width 19 height 16
type input "**"
click at [1246, 760] on button "Next" at bounding box center [1264, 761] width 65 height 24
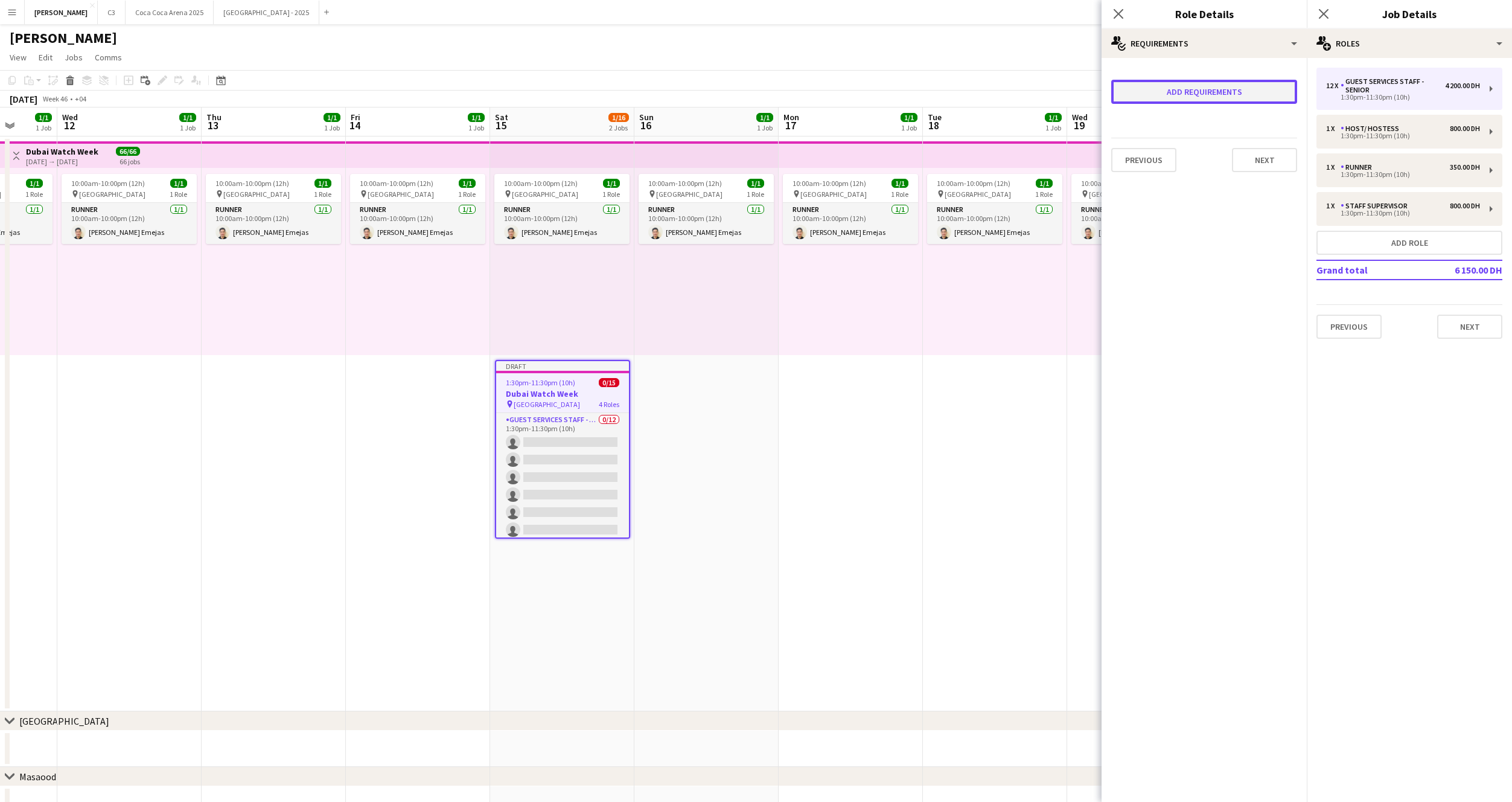
click at [1177, 91] on button "Add requirements" at bounding box center [1204, 91] width 186 height 24
click at [1179, 101] on span "Please select" at bounding box center [1156, 107] width 55 height 12
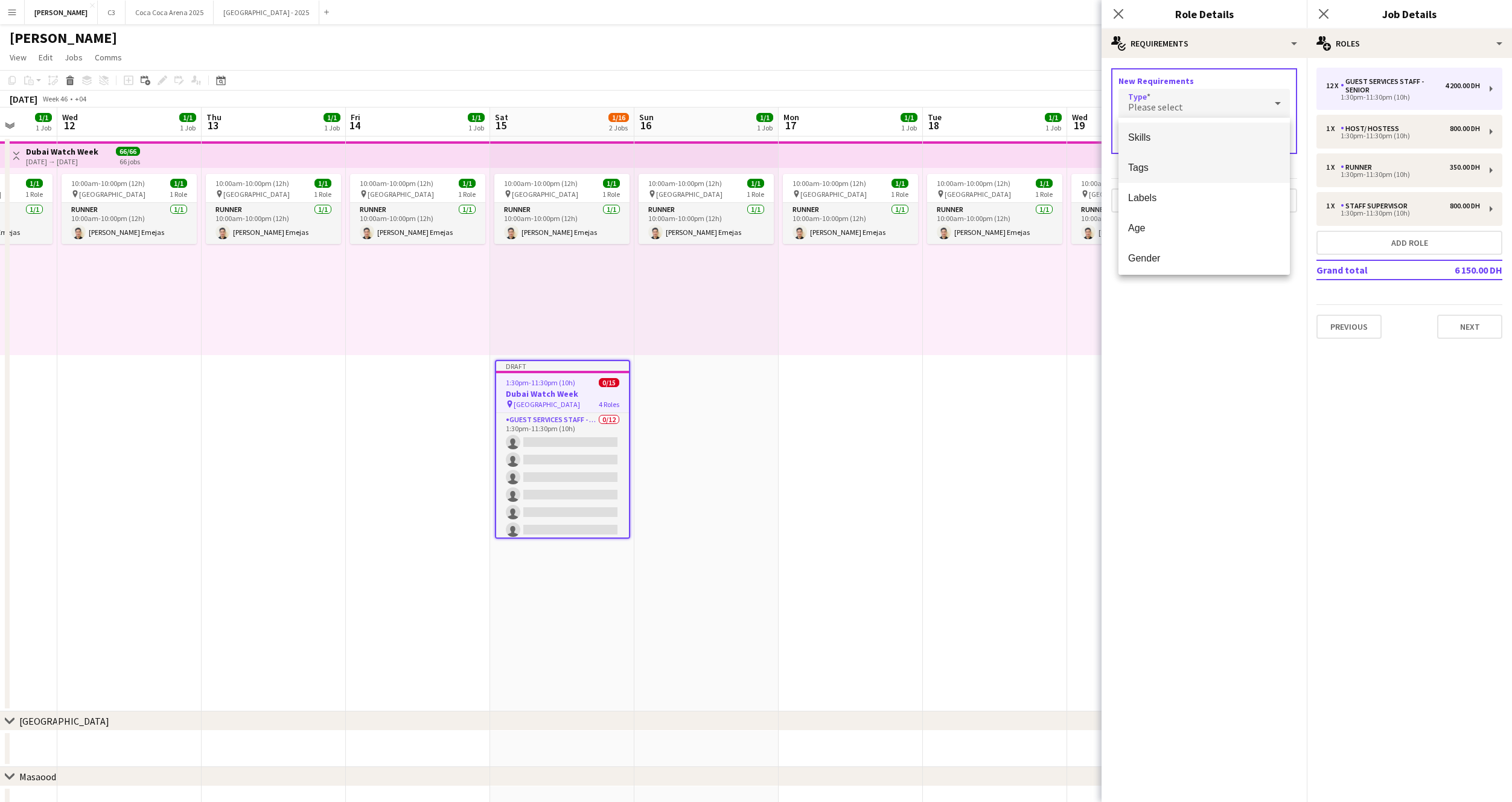
click at [1173, 166] on span "Tags" at bounding box center [1204, 167] width 152 height 11
click at [1180, 141] on input "text" at bounding box center [1204, 139] width 171 height 30
type input "****"
click at [1190, 176] on span "1_Based in Dubai/Sharjah/Ajman" at bounding box center [1204, 173] width 152 height 11
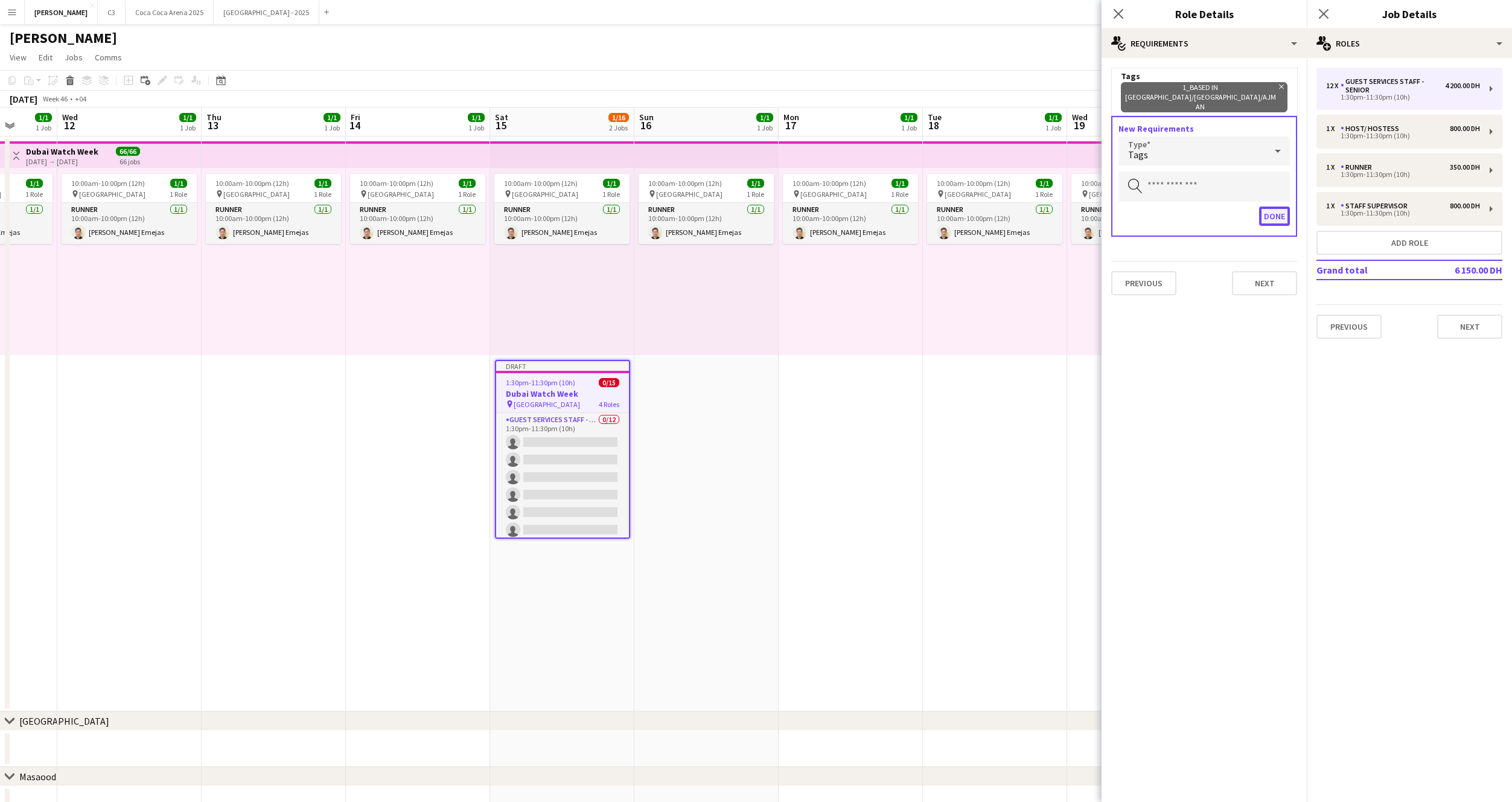
click at [1269, 206] on button "Done" at bounding box center [1274, 215] width 31 height 19
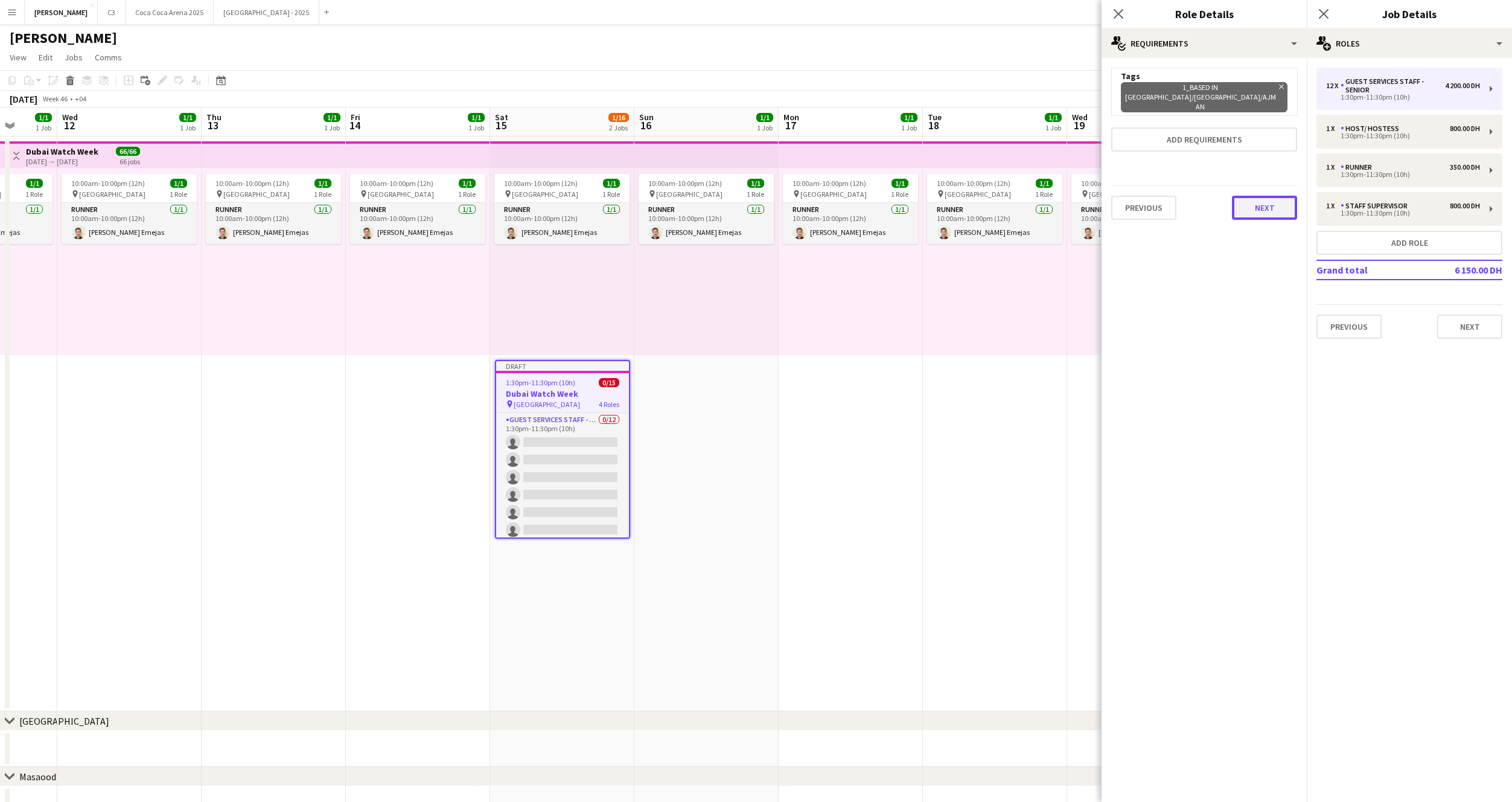
click at [1272, 196] on button "Next" at bounding box center [1264, 208] width 65 height 24
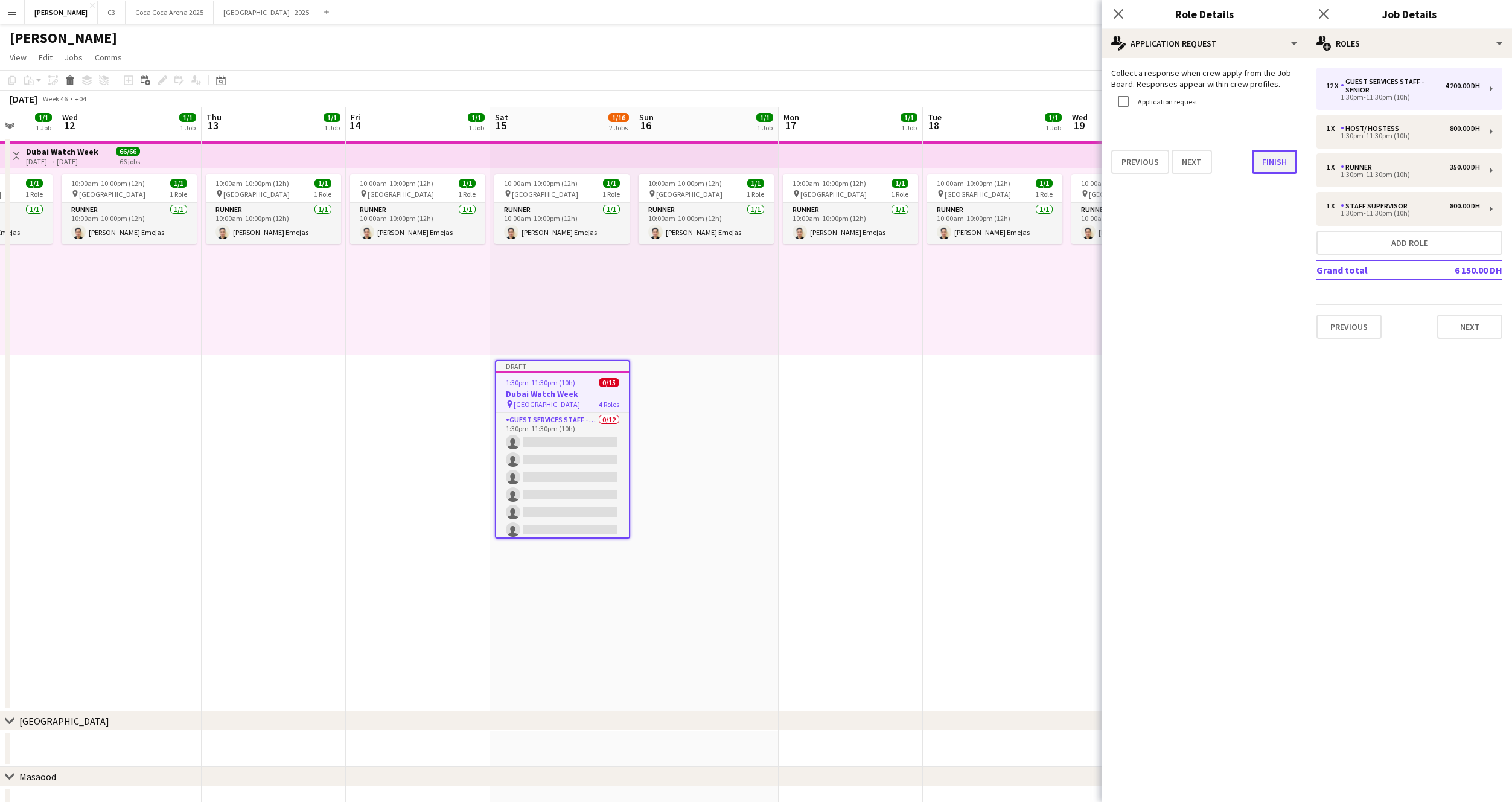
click at [1272, 167] on button "Finish" at bounding box center [1274, 162] width 45 height 24
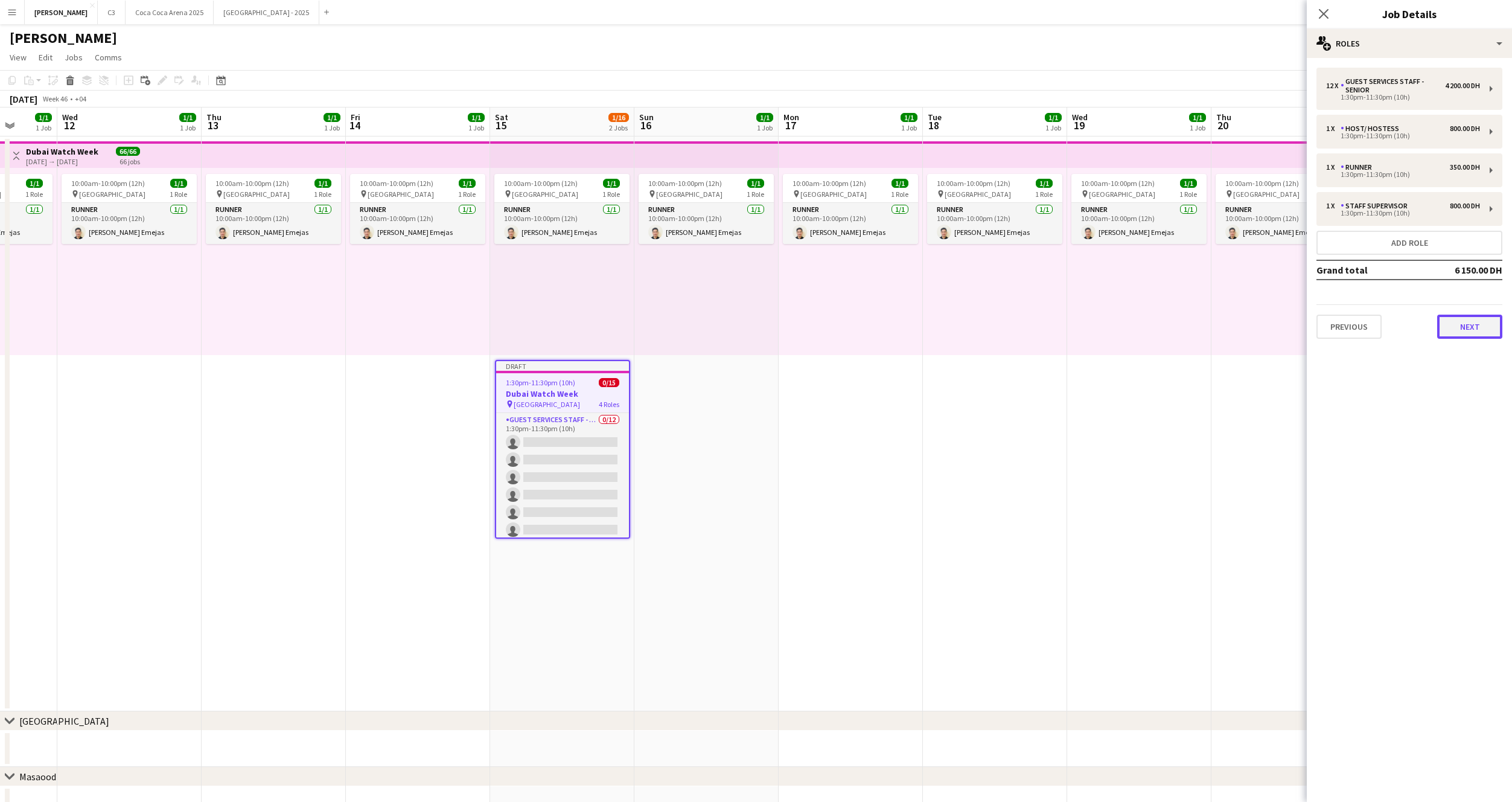
click at [1469, 332] on button "Next" at bounding box center [1469, 326] width 65 height 24
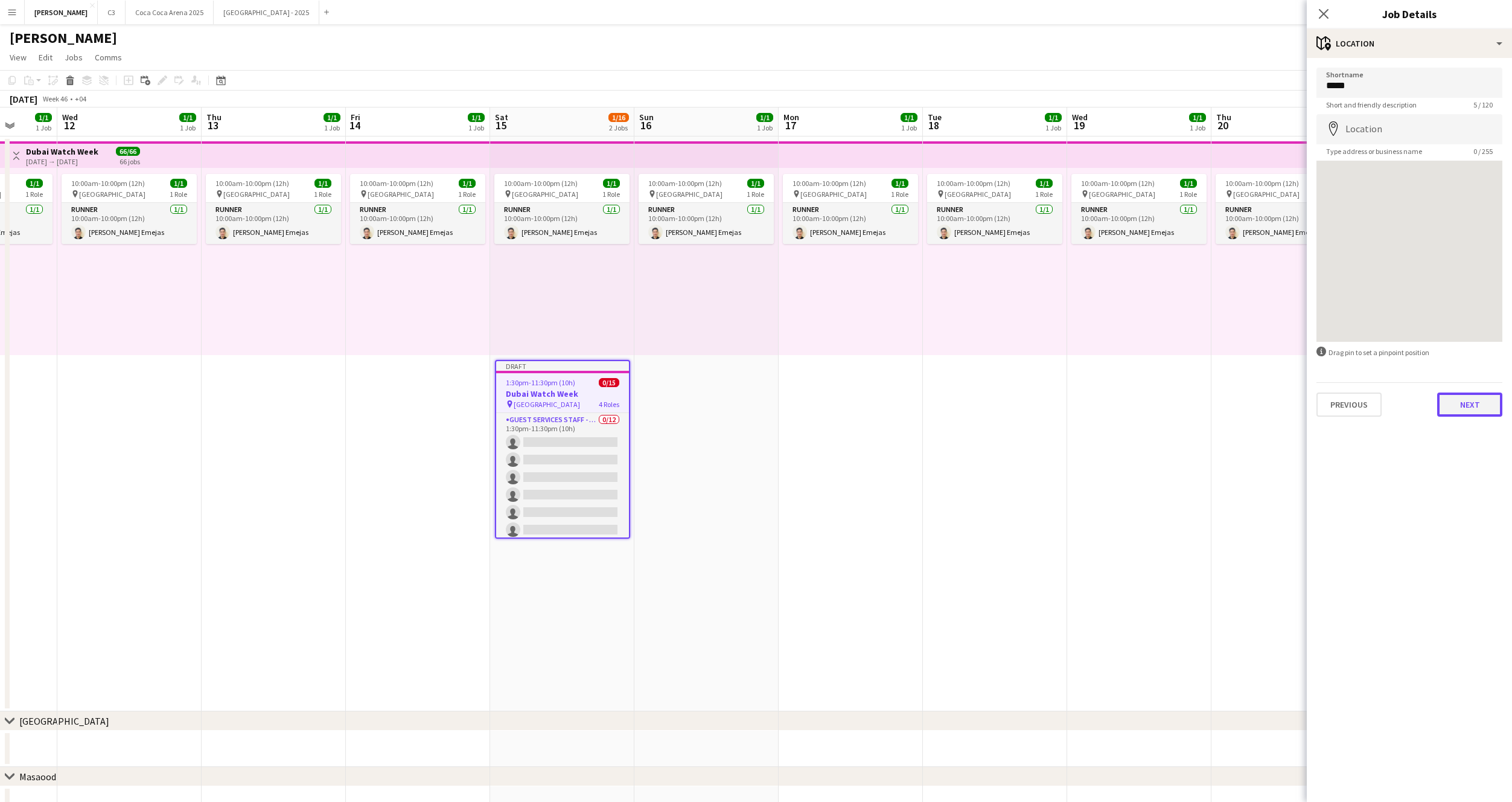
click at [1479, 403] on button "Next" at bounding box center [1469, 405] width 65 height 24
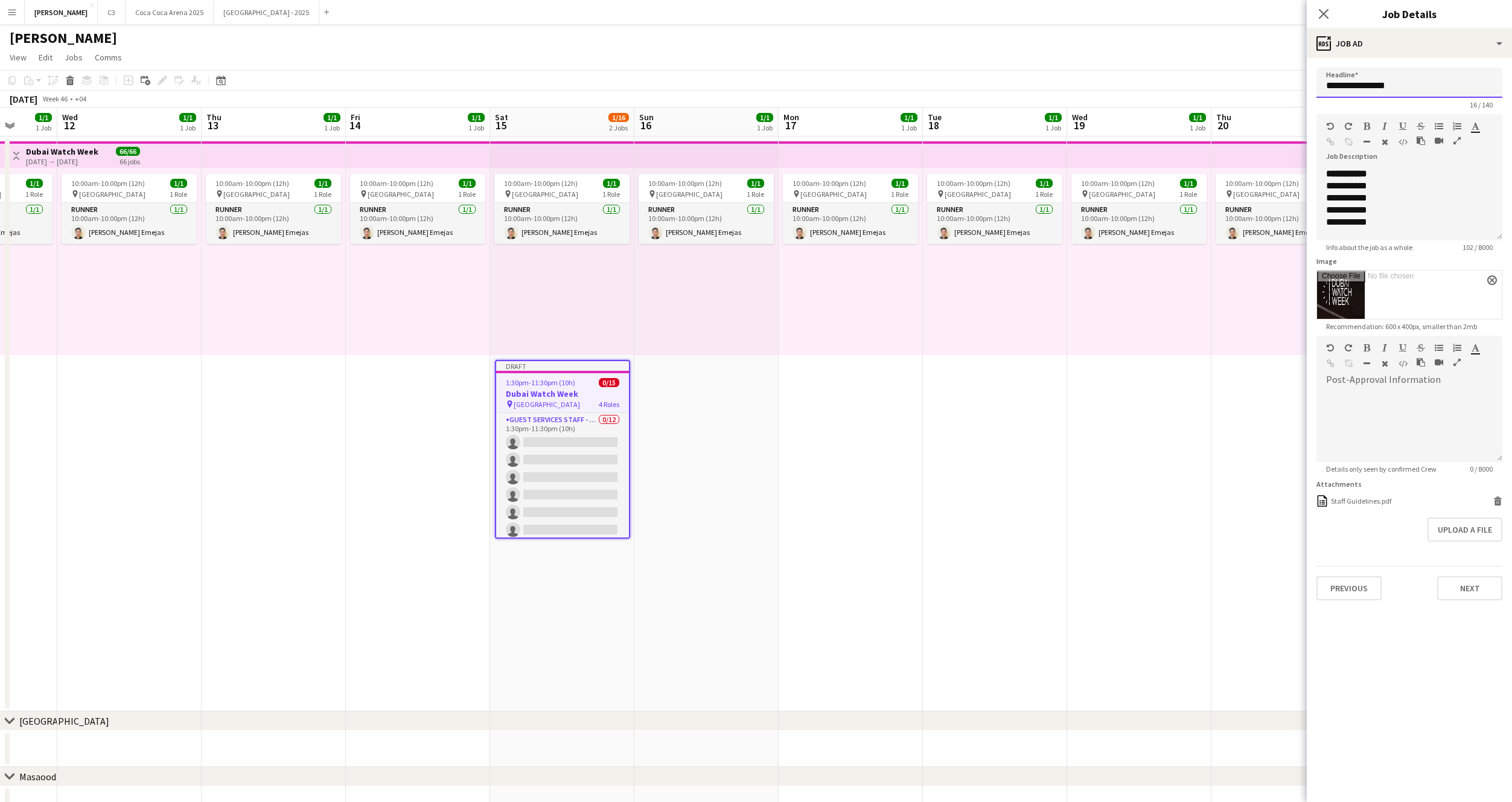
click at [1382, 85] on input "**********" at bounding box center [1409, 83] width 186 height 30
paste input "text"
type input "**********"
click at [1372, 201] on div "**********" at bounding box center [1409, 204] width 186 height 72
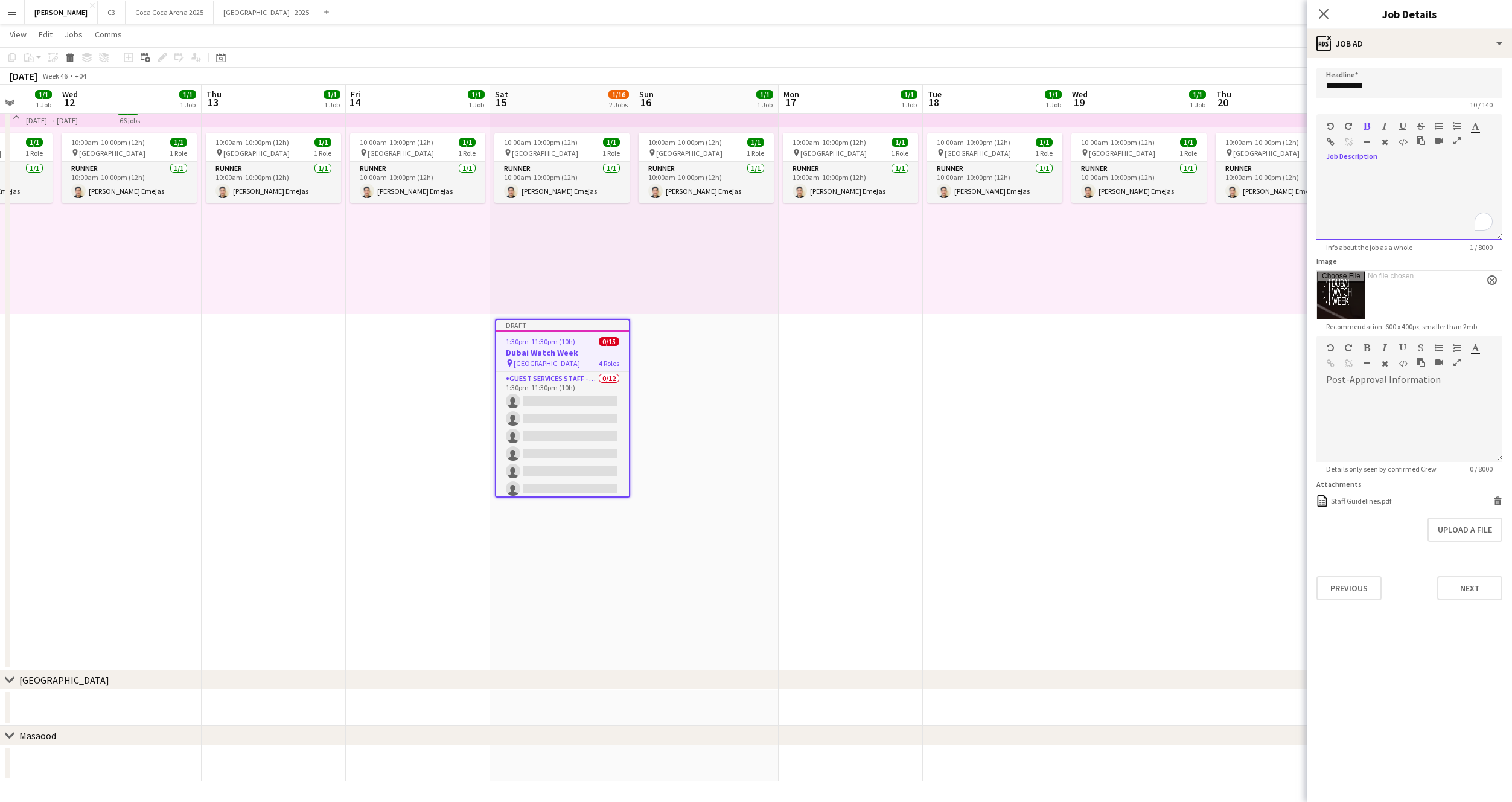
scroll to position [6, 0]
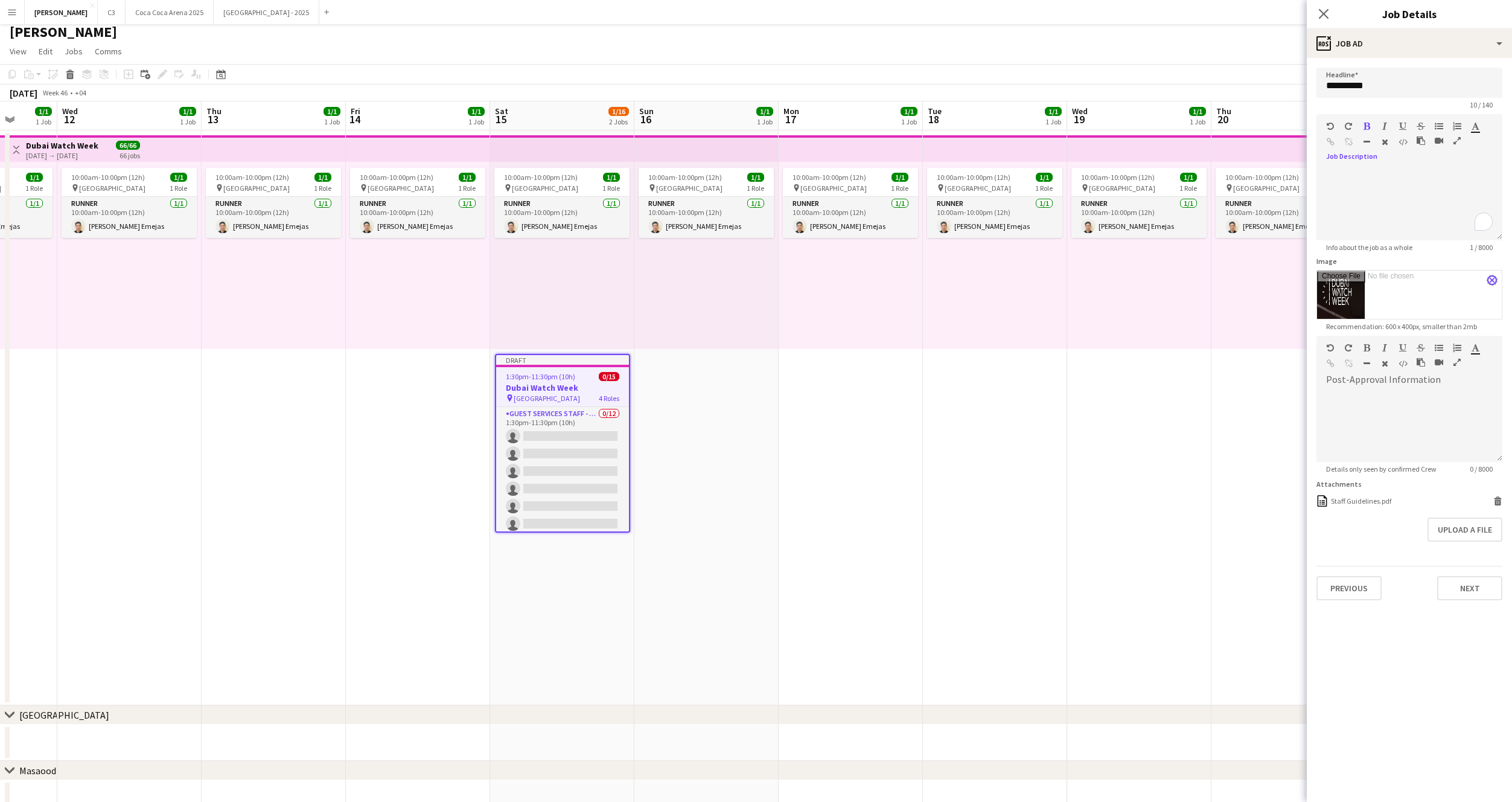
click at [1492, 277] on button "close" at bounding box center [1492, 280] width 10 height 10
click at [1370, 83] on input "**********" at bounding box center [1409, 83] width 186 height 30
click at [1460, 583] on button "Next" at bounding box center [1469, 585] width 65 height 24
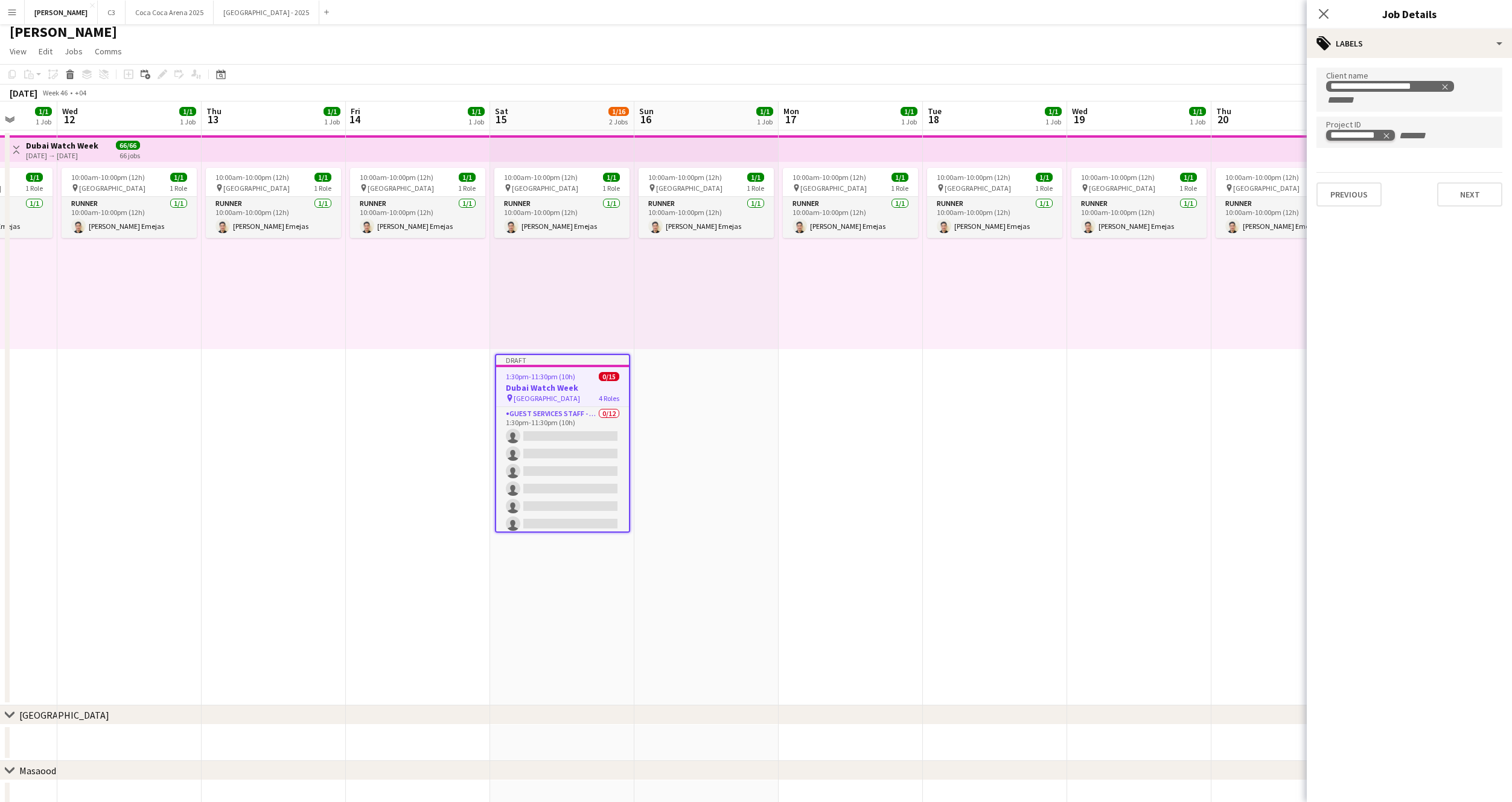
click at [1389, 131] on span "Remove tag" at bounding box center [1386, 135] width 9 height 12
click at [1448, 84] on icon "Remove tag" at bounding box center [1445, 87] width 5 height 5
paste input "**********"
type input "**********"
click at [1357, 123] on input "Type to search project ID labels..." at bounding box center [1410, 122] width 167 height 11
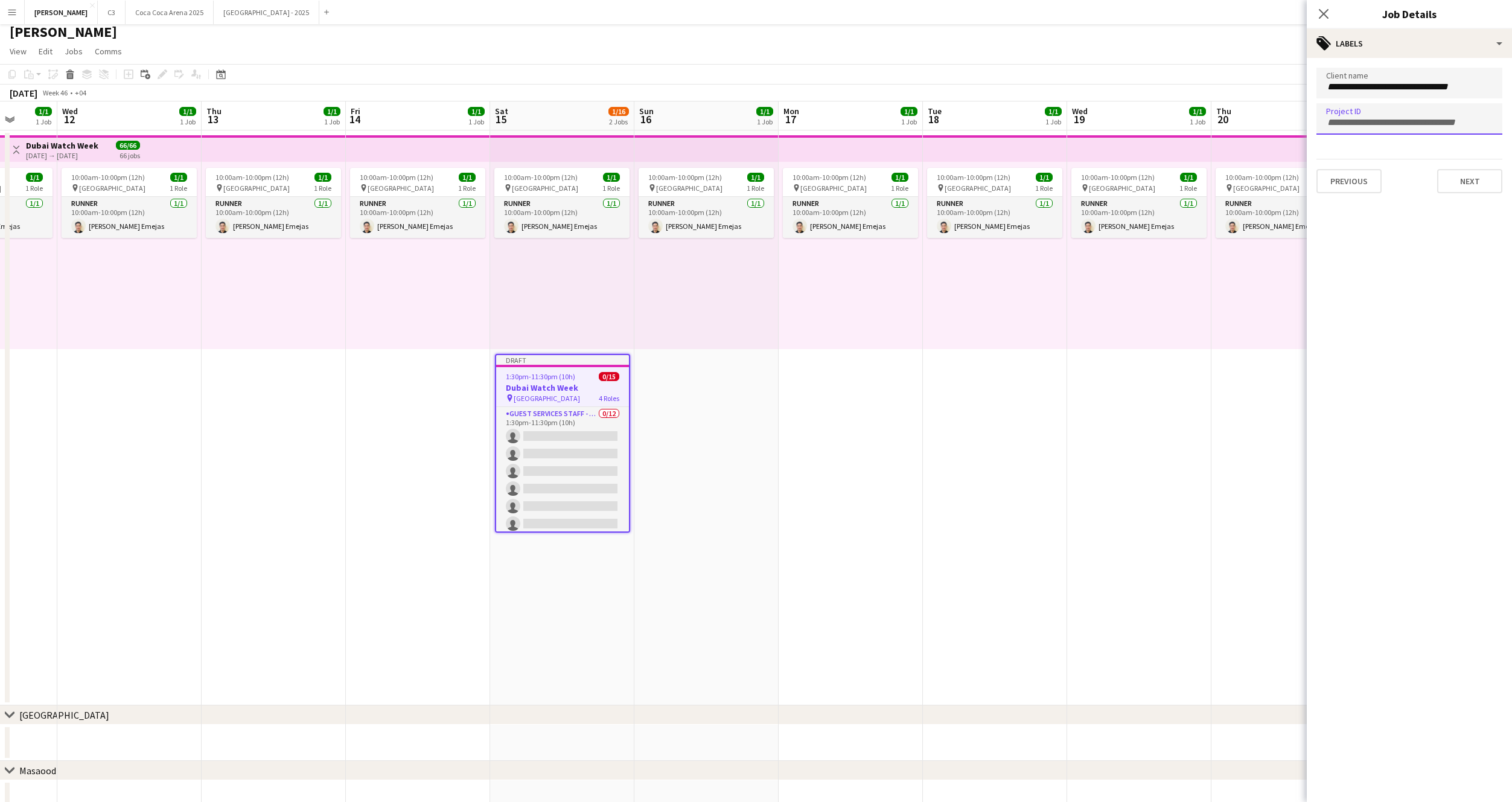
paste input "**********"
type input "**********"
click at [1472, 171] on button "Next" at bounding box center [1469, 180] width 65 height 24
click at [1459, 135] on button "Next" at bounding box center [1469, 125] width 65 height 24
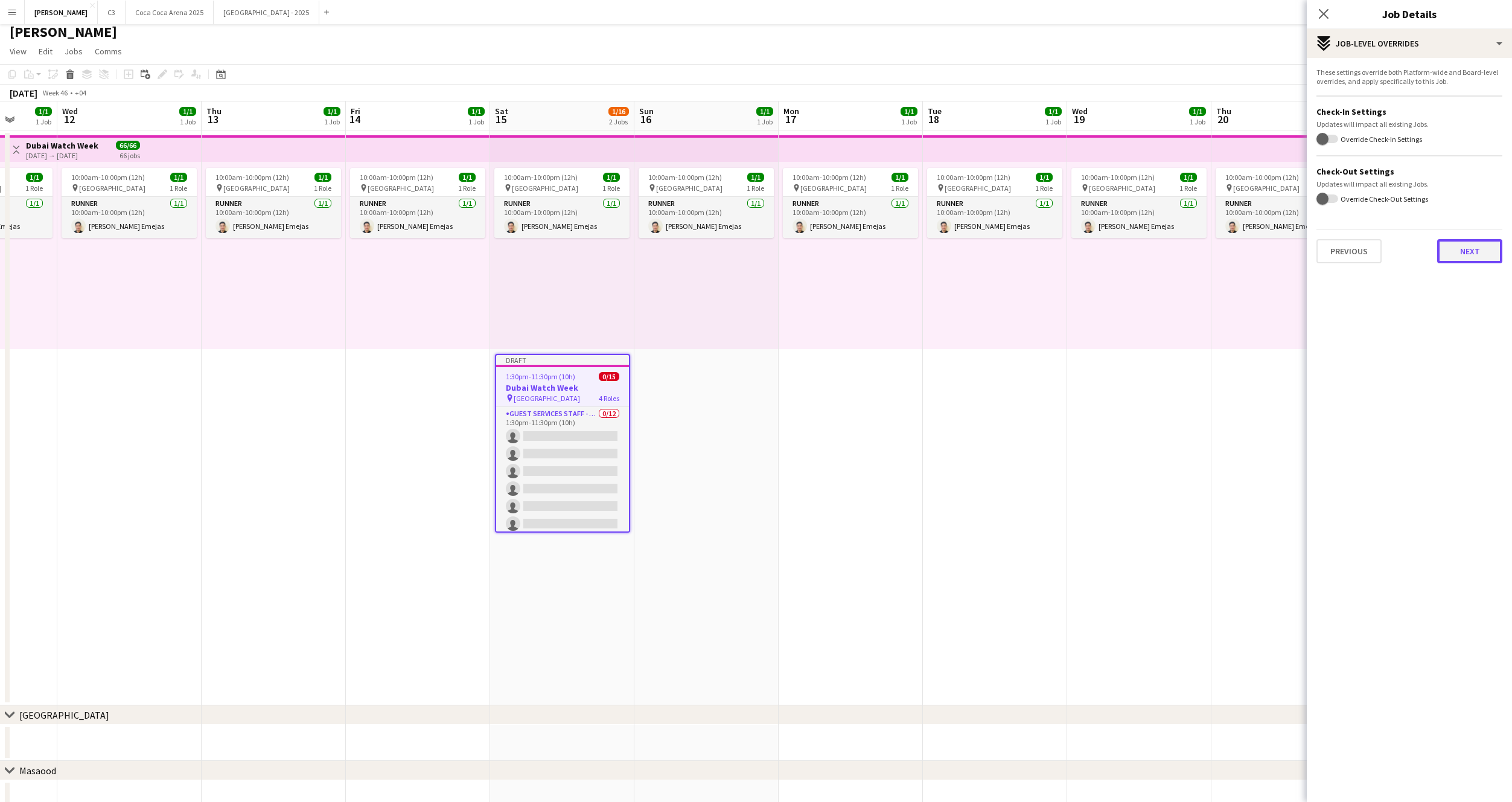
click at [1468, 243] on button "Next" at bounding box center [1469, 251] width 65 height 24
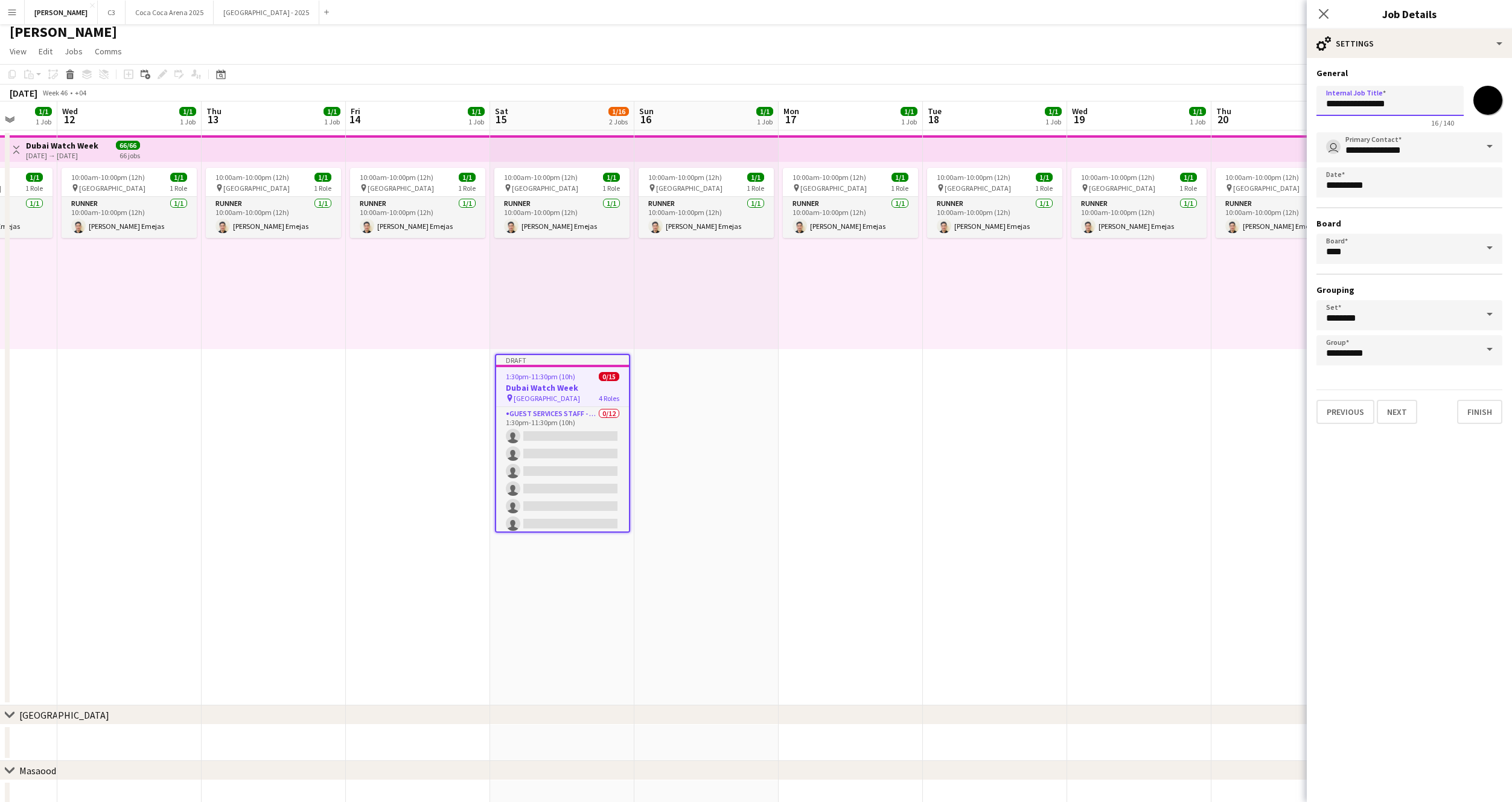
click at [1410, 108] on input "**********" at bounding box center [1390, 101] width 147 height 30
type input "**********"
click at [1486, 101] on input "*******" at bounding box center [1488, 100] width 43 height 43
type input "*******"
click at [1429, 307] on input "********" at bounding box center [1409, 315] width 186 height 30
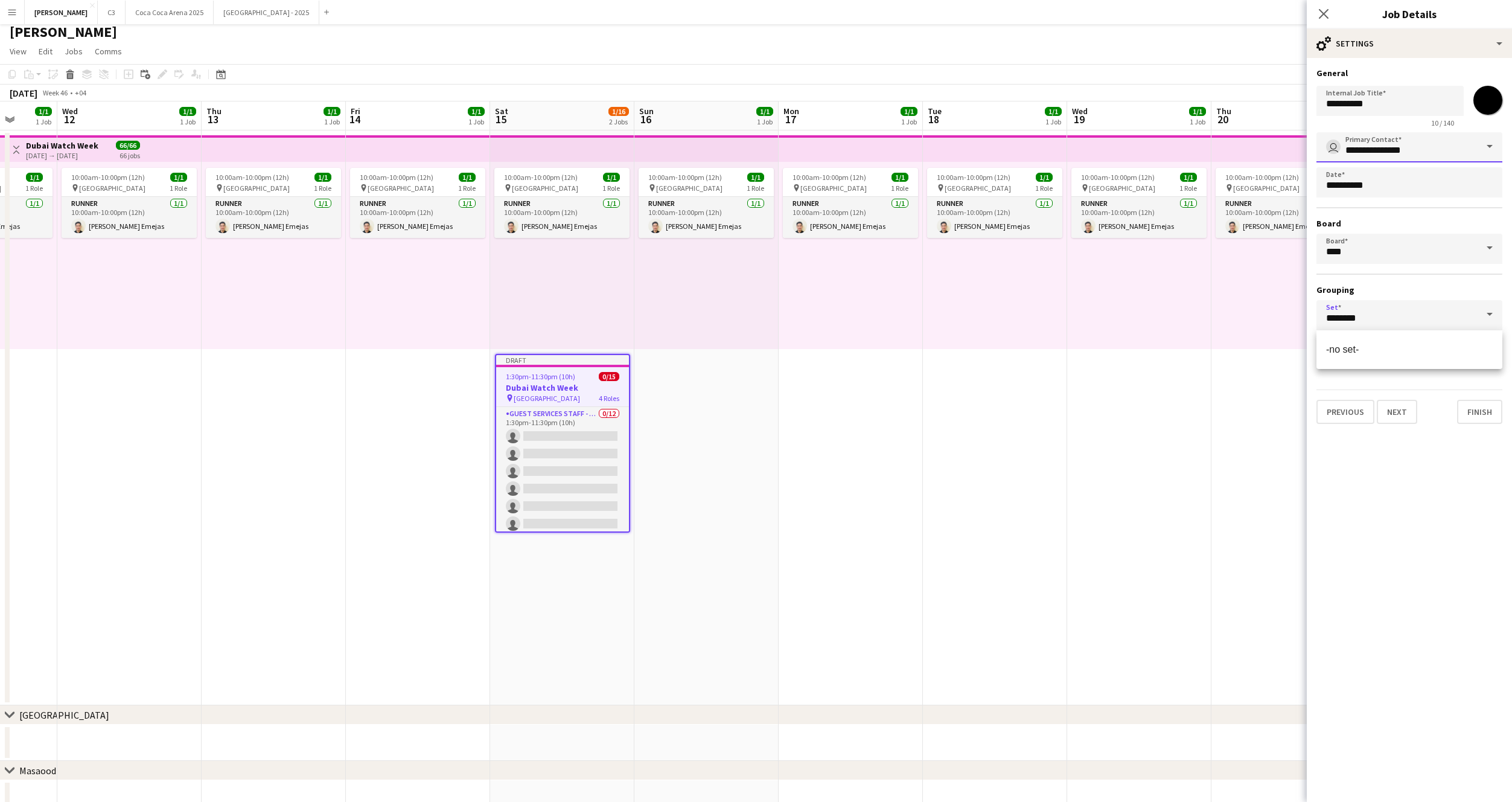
click at [1404, 145] on input "**********" at bounding box center [1409, 147] width 186 height 30
click at [1390, 146] on input "**********" at bounding box center [1409, 147] width 186 height 30
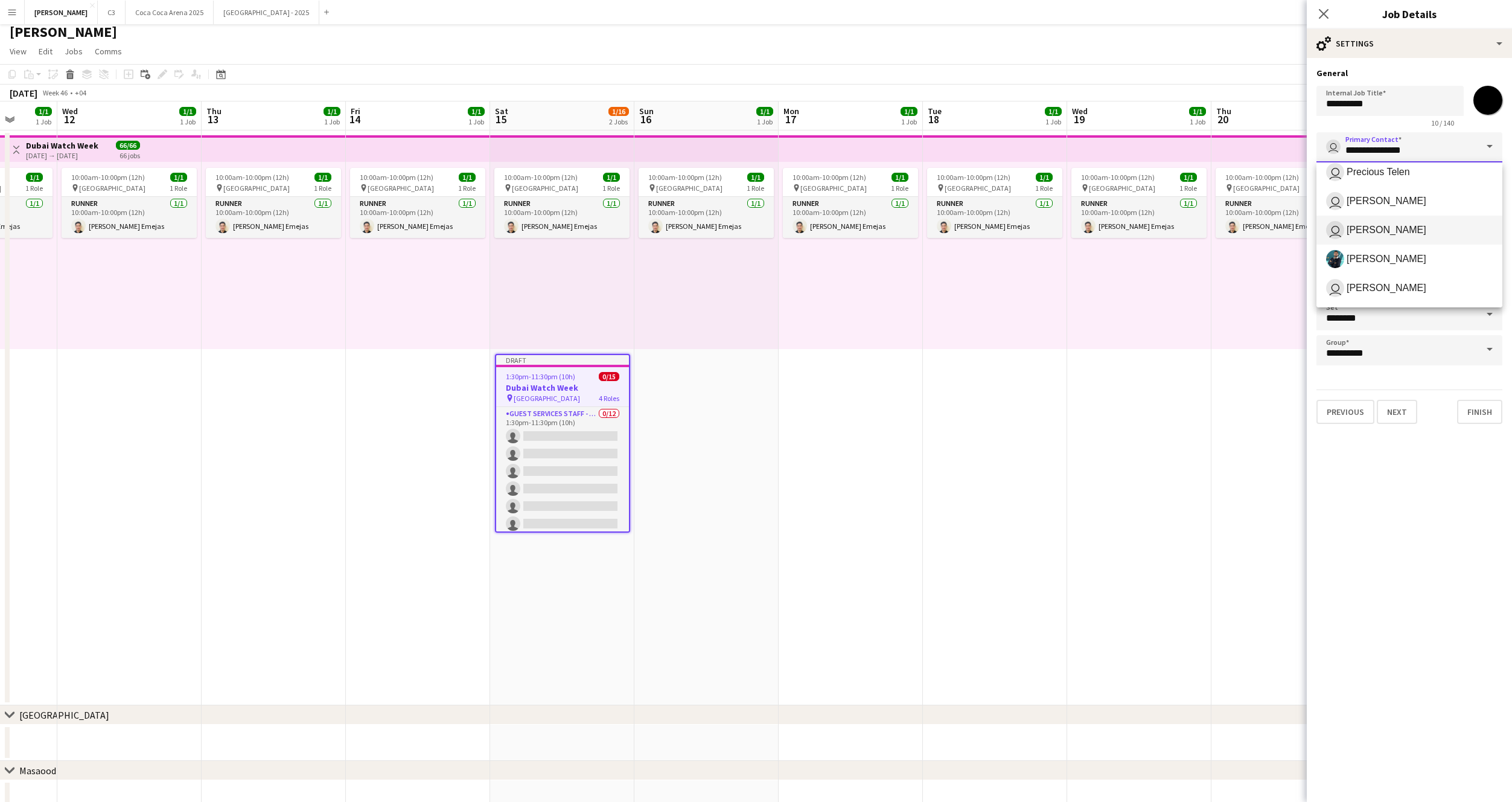
scroll to position [57, 0]
click at [1384, 215] on span "Zaid Rahmoun" at bounding box center [1386, 211] width 79 height 11
type input "**********"
click at [1471, 414] on button "Finish" at bounding box center [1479, 412] width 45 height 24
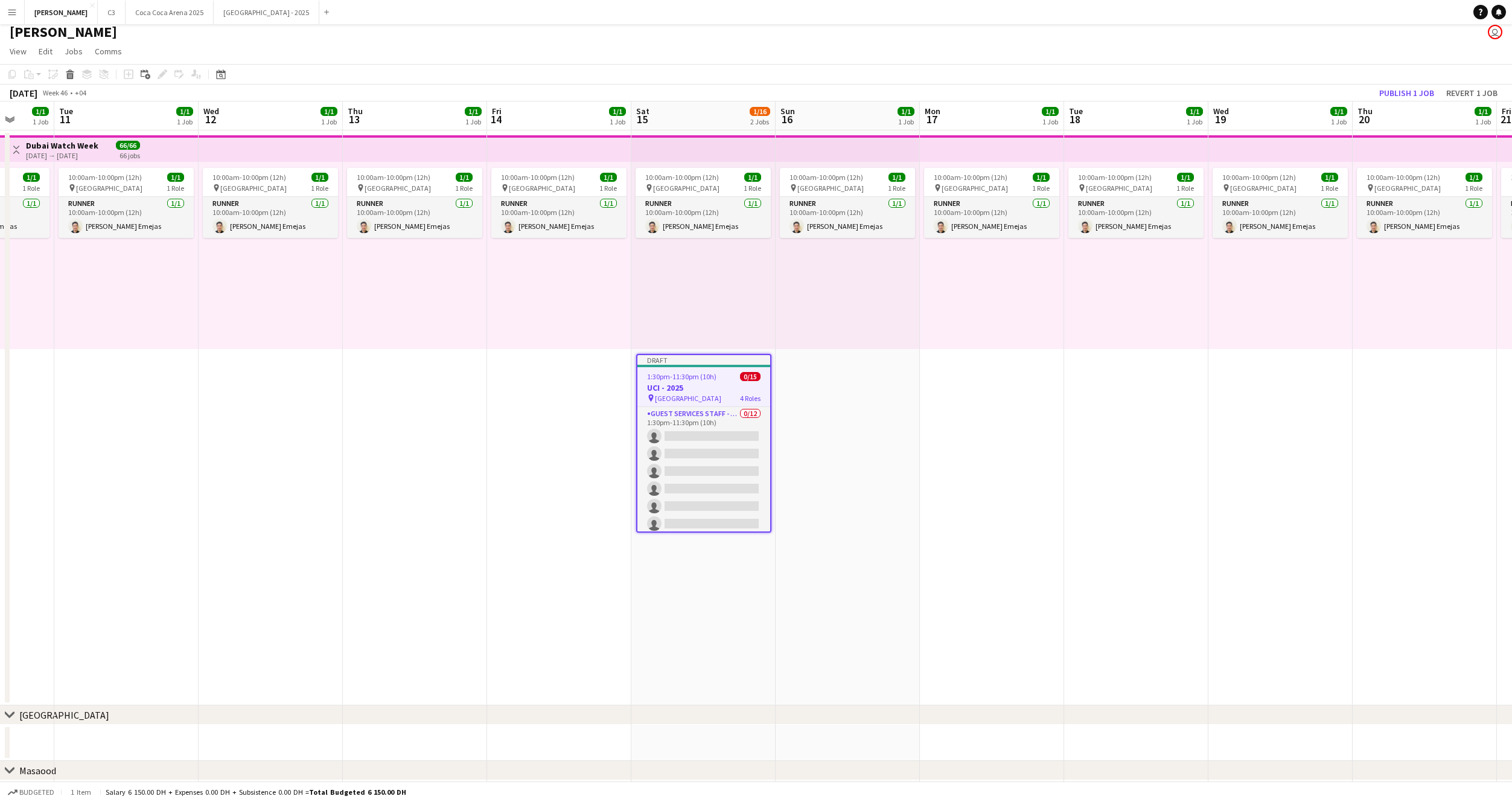
scroll to position [0, 351]
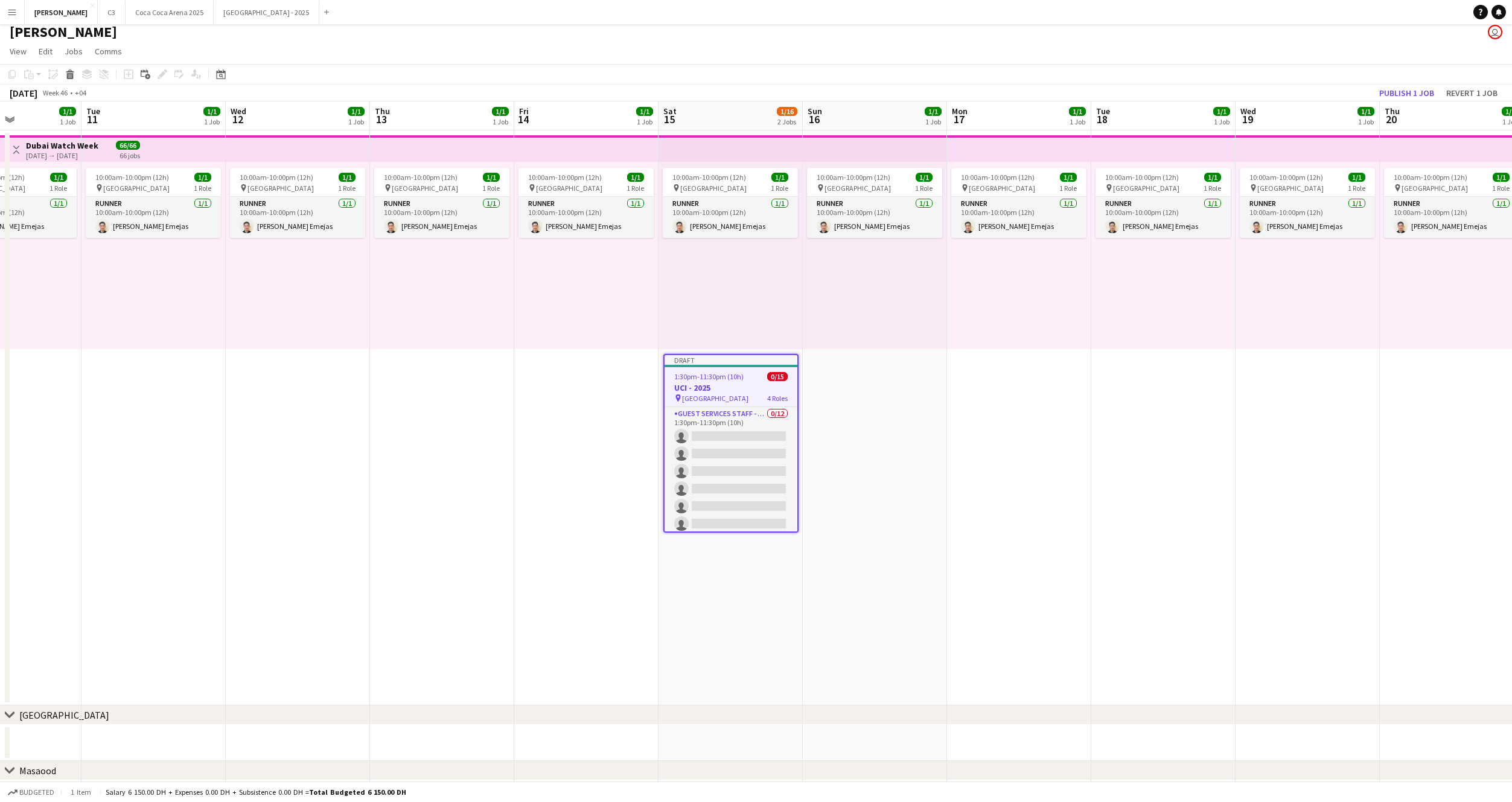
click at [611, 395] on app-date-cell "10:00am-10:00pm (12h) 1/1 pin Dubai 1 Role Runner 1/1 10:00am-10:00pm (12h) Jes…" at bounding box center [586, 418] width 144 height 575
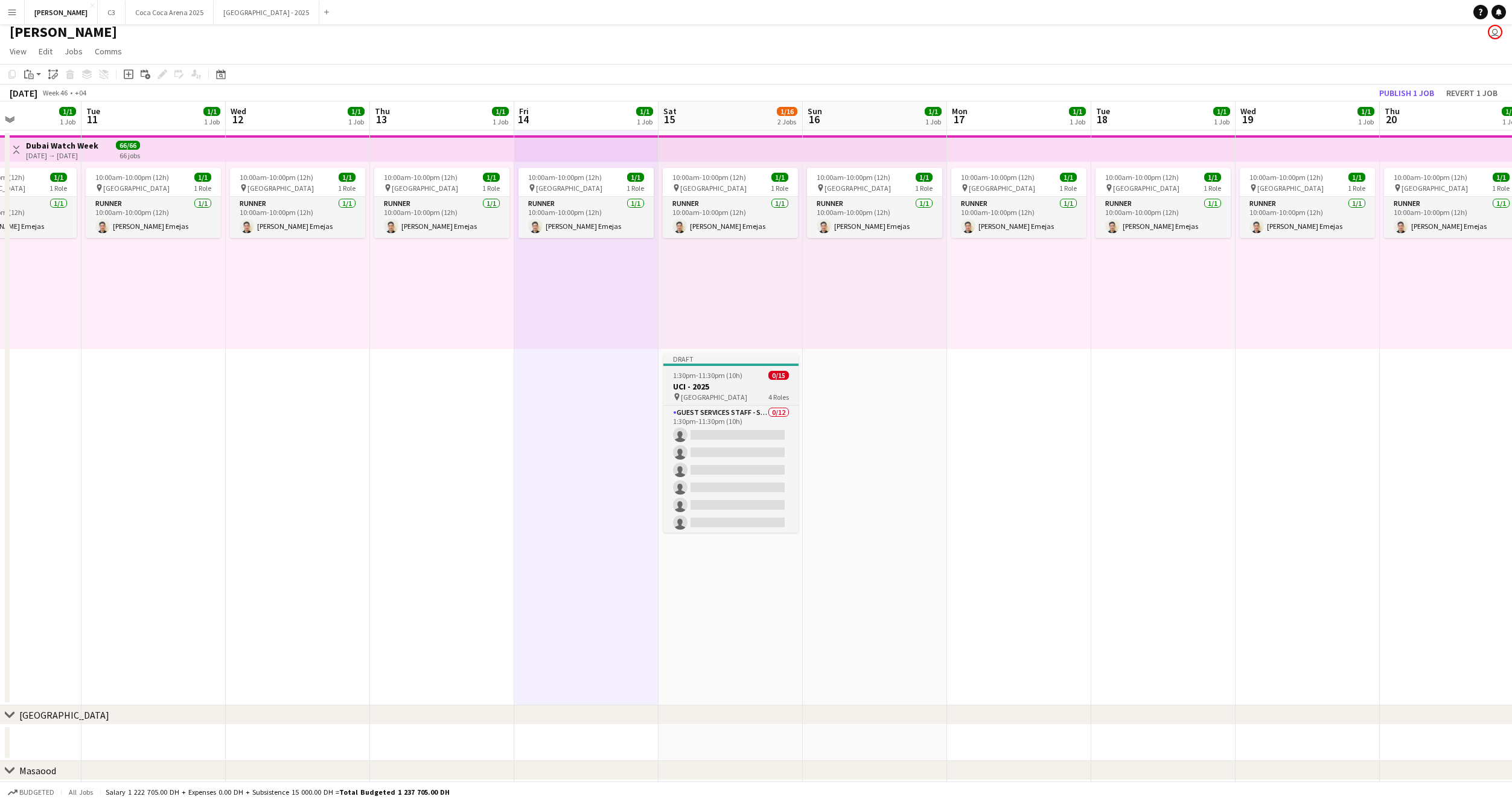
click at [685, 359] on div "Draft" at bounding box center [731, 359] width 135 height 10
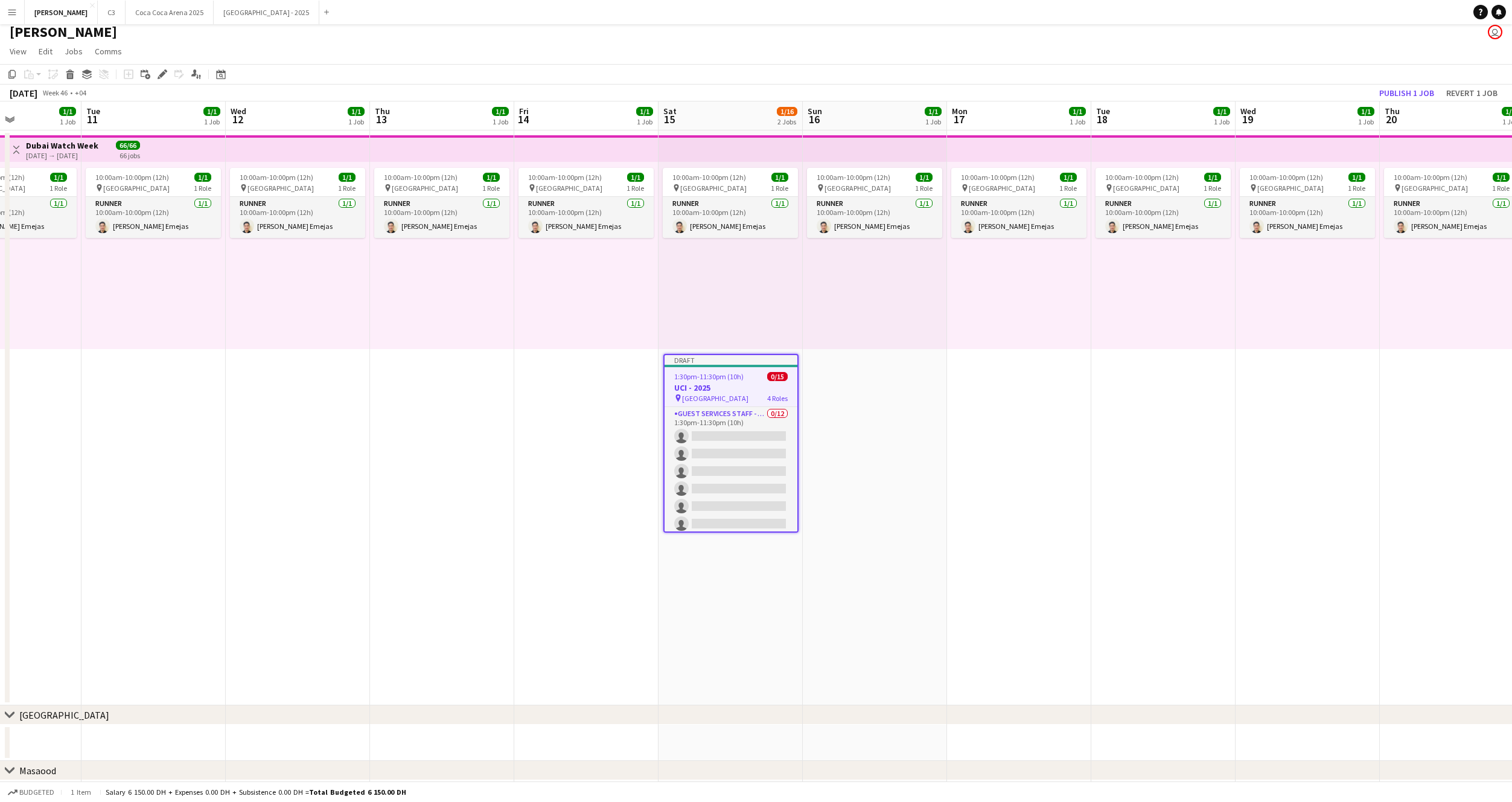
click at [534, 393] on app-date-cell "10:00am-10:00pm (12h) 1/1 pin Dubai 1 Role Runner 1/1 10:00am-10:00pm (12h) Jes…" at bounding box center [586, 418] width 144 height 575
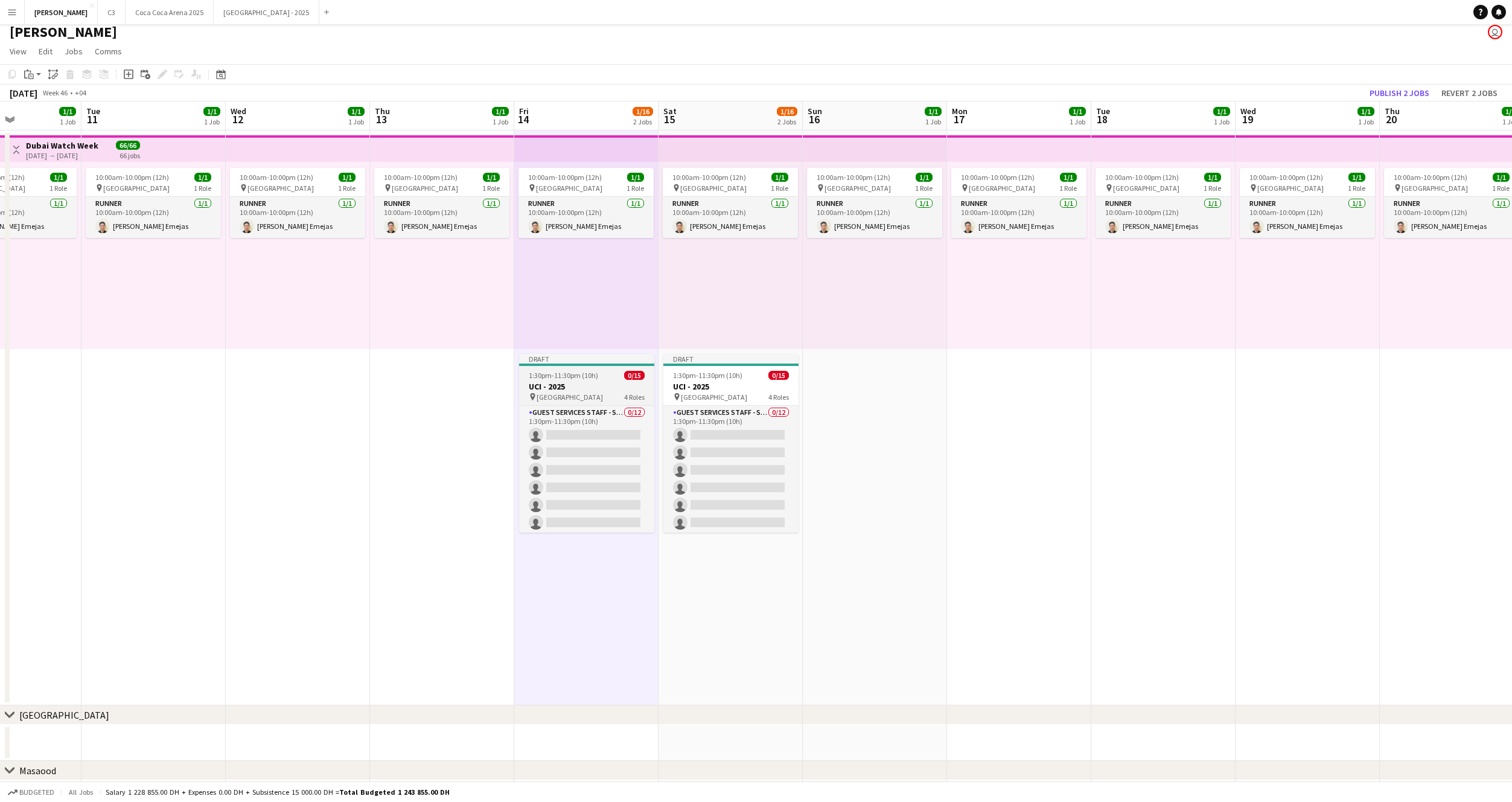
click at [582, 368] on app-job-card "Draft 1:30pm-11:30pm (10h) 0/15 UCI - 2025 pin Dubai 4 Roles Guest Services Sta…" at bounding box center [587, 443] width 135 height 179
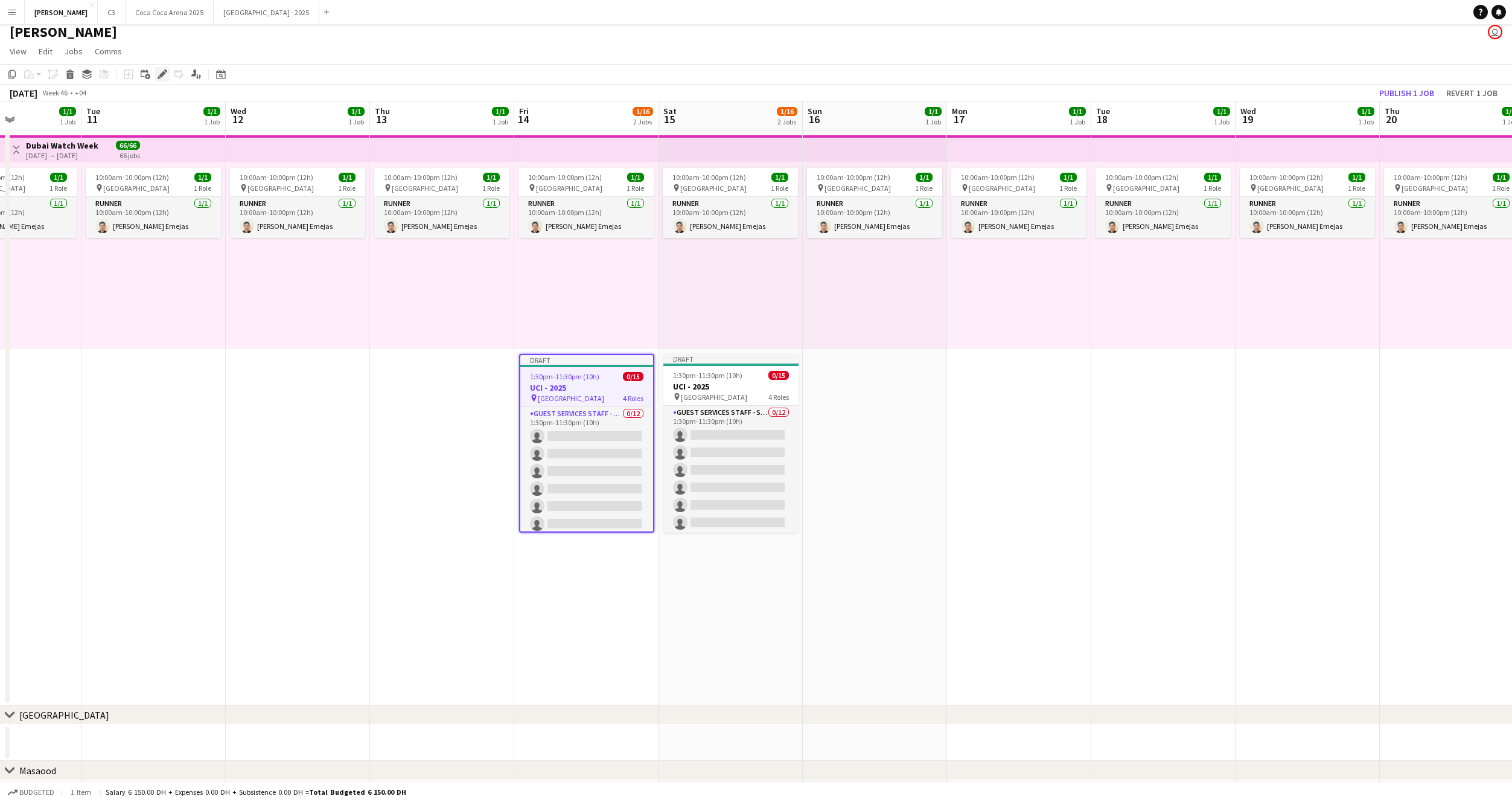
click at [162, 71] on icon "Edit" at bounding box center [162, 74] width 10 height 10
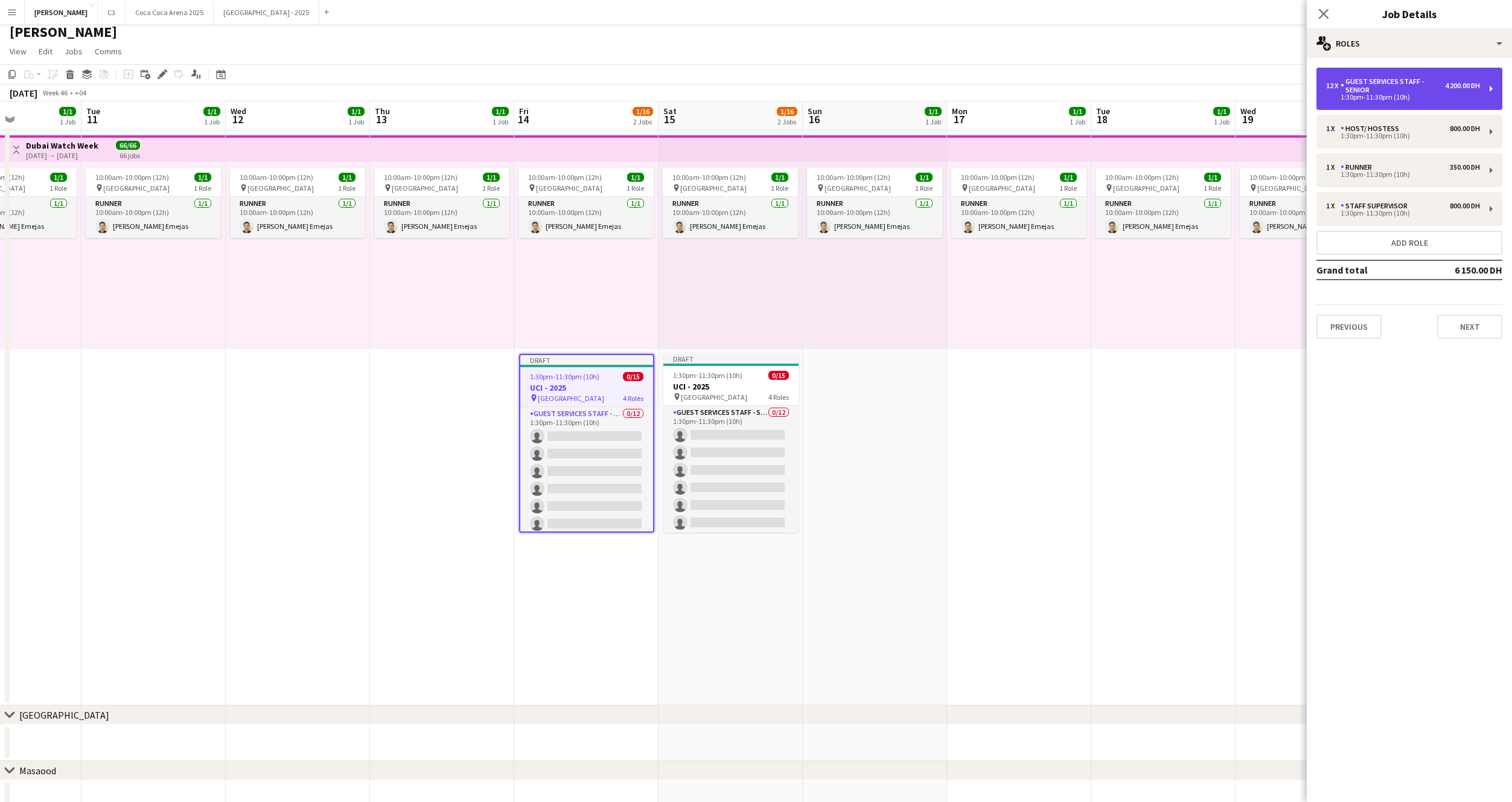
click at [1379, 93] on div "Guest Services Staff - Senior" at bounding box center [1393, 86] width 104 height 17
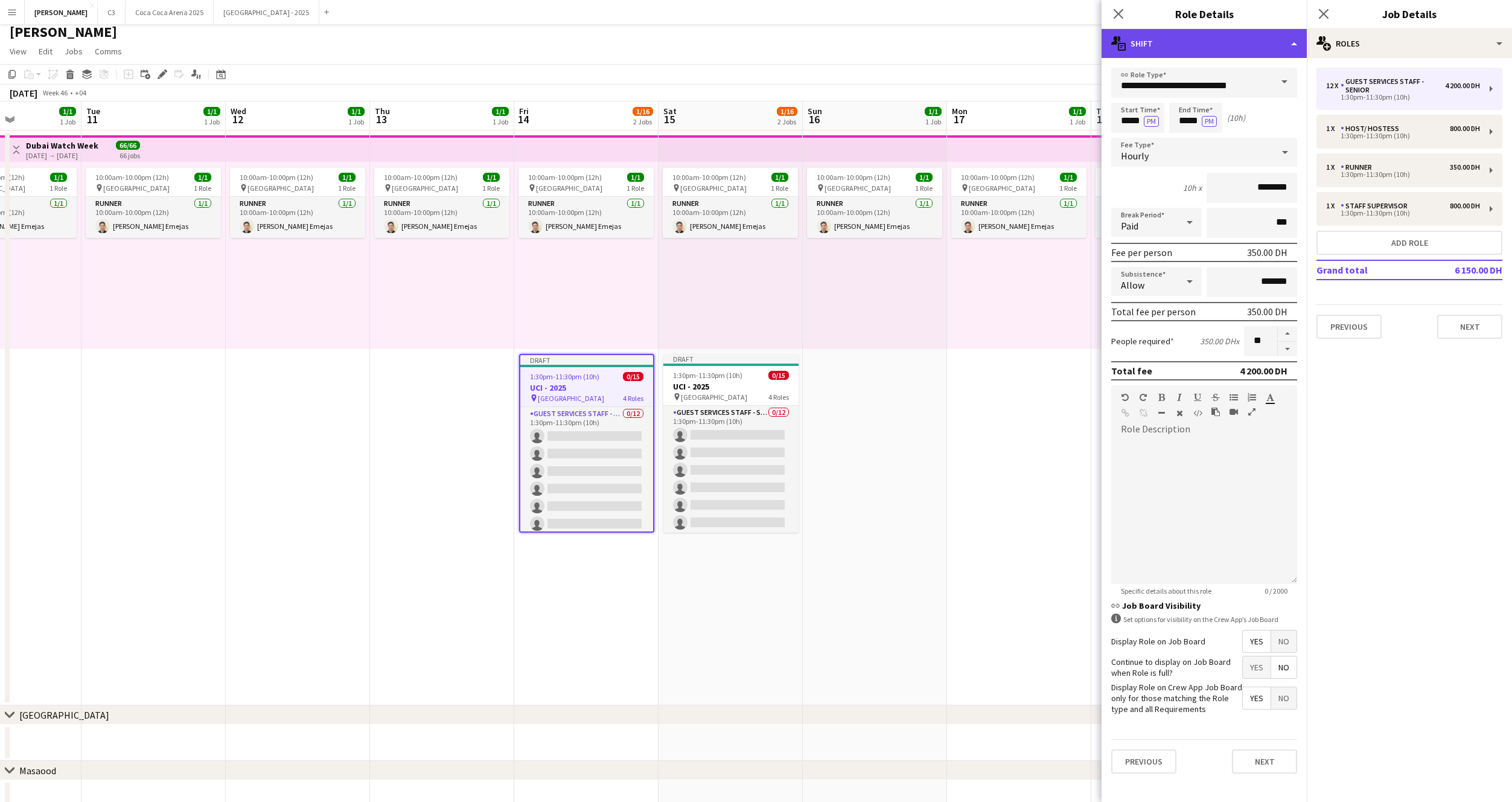
click at [1192, 43] on div "multiple-actions-text Shift" at bounding box center [1204, 43] width 205 height 29
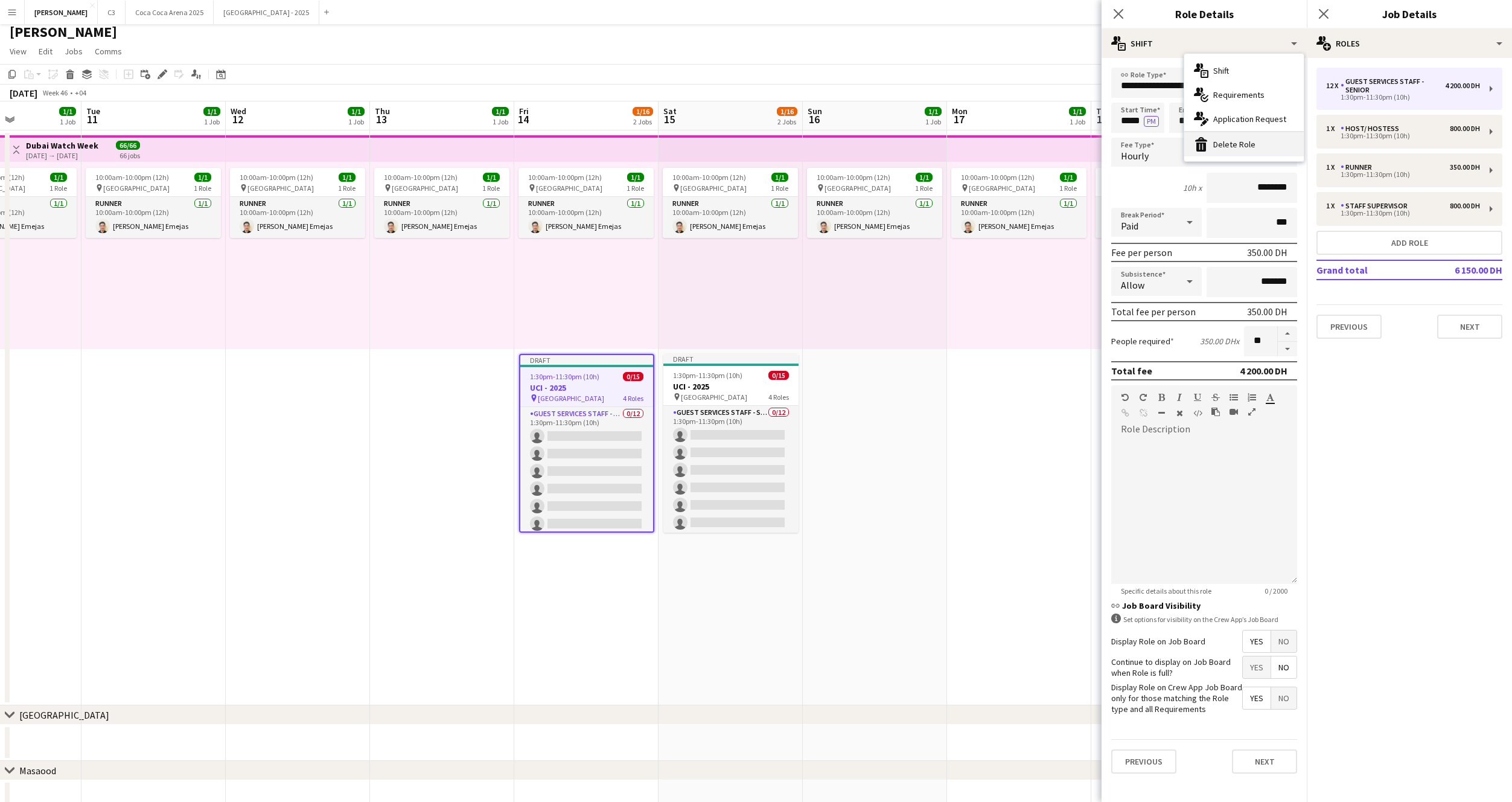
click at [1225, 136] on div "bin-2 Delete Role" at bounding box center [1244, 144] width 119 height 24
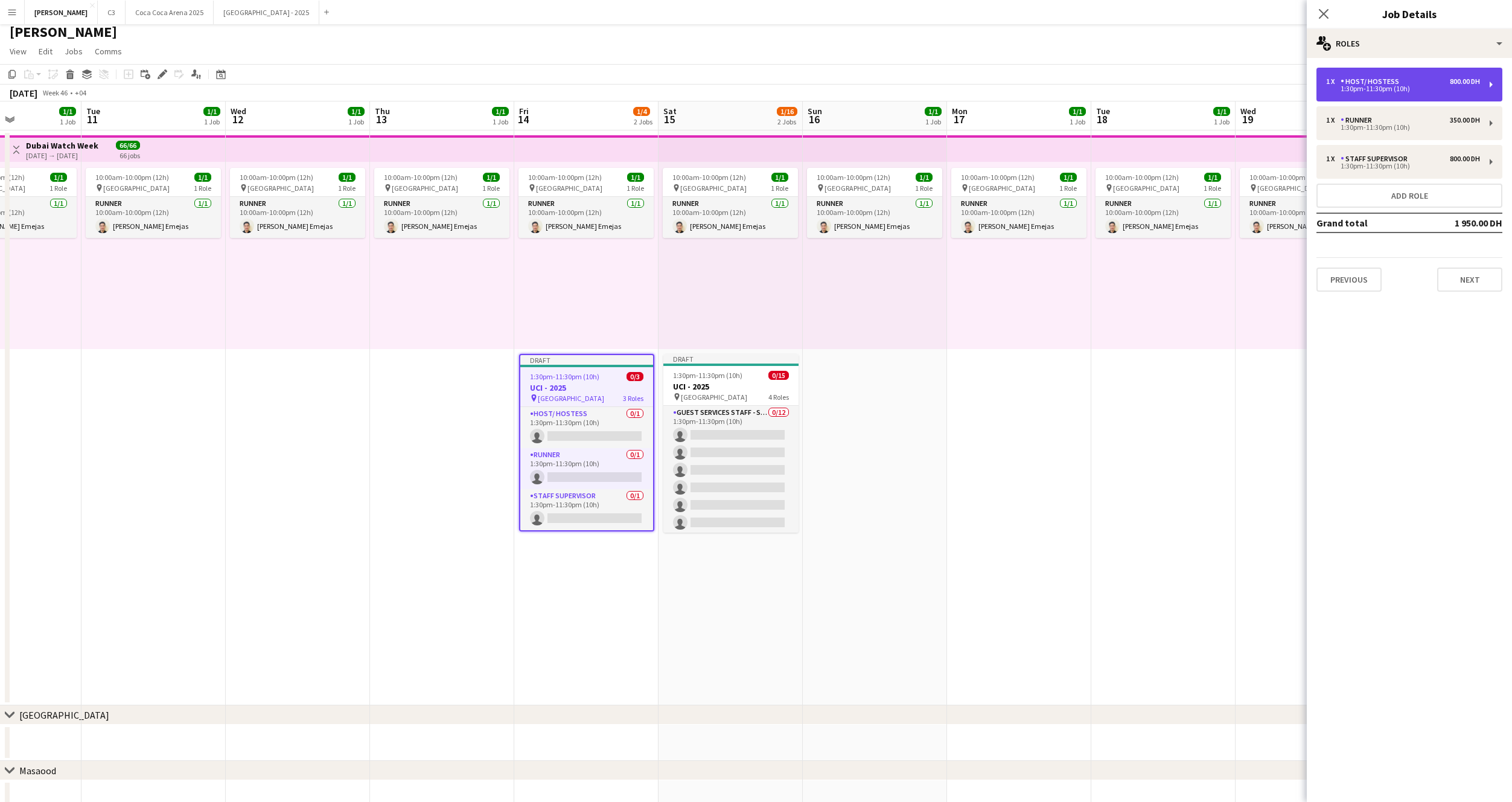
click at [1398, 81] on div "Host/ Hostess" at bounding box center [1372, 81] width 64 height 9
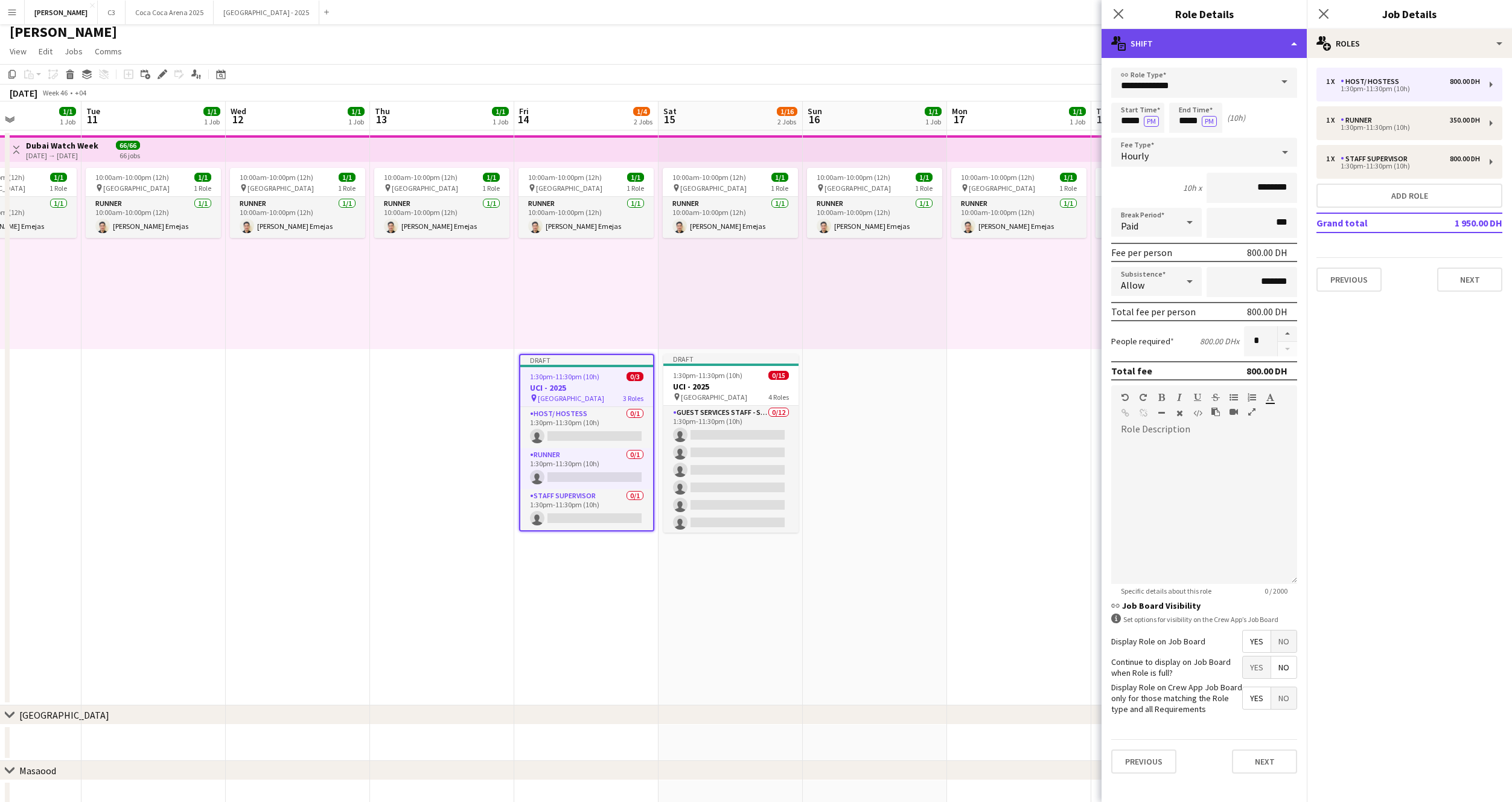
click at [1239, 51] on div "multiple-actions-text Shift" at bounding box center [1204, 43] width 205 height 29
click at [1247, 139] on div "bin-2 Delete Role" at bounding box center [1244, 144] width 119 height 24
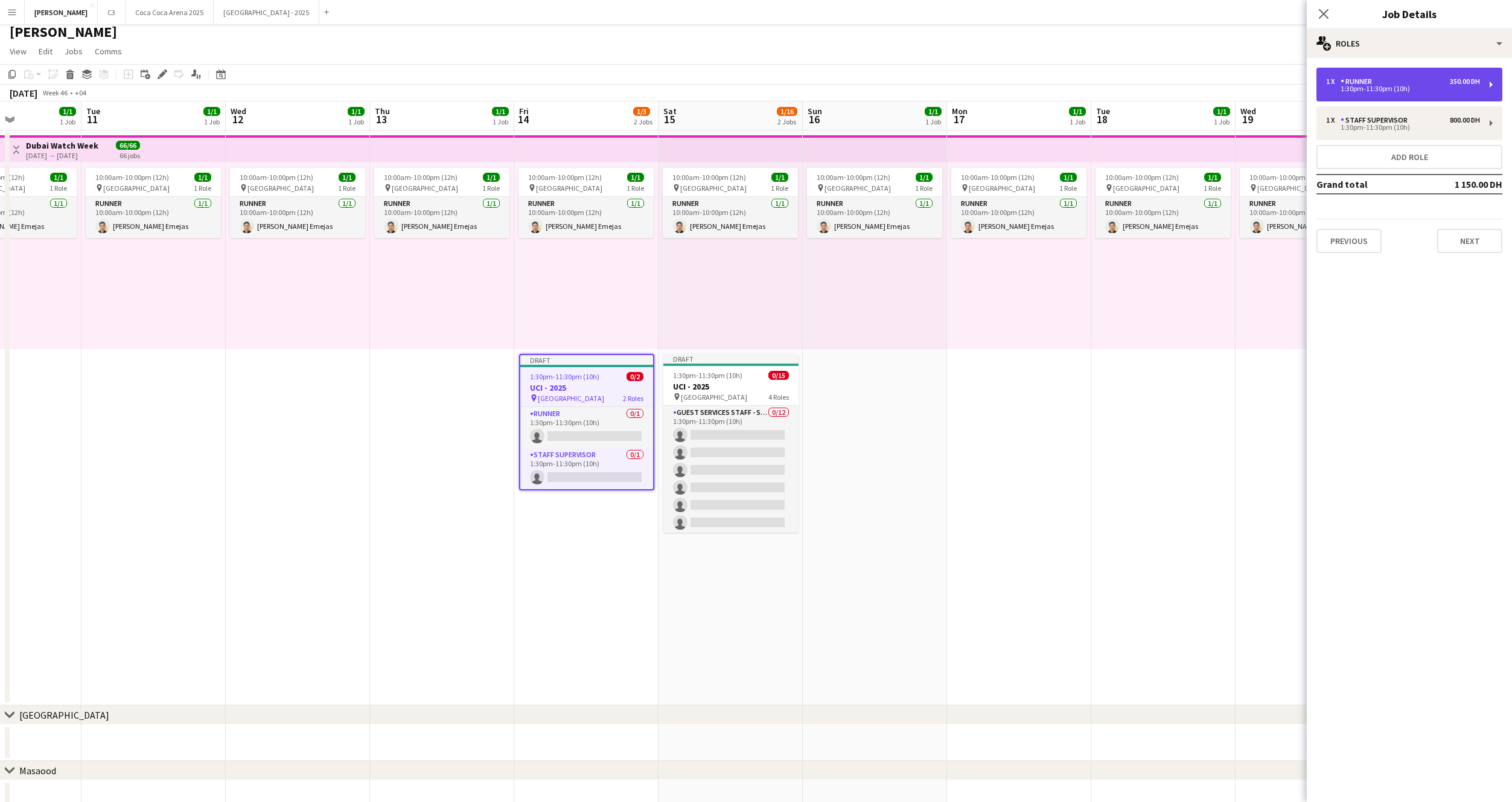
click at [1403, 87] on div "1:30pm-11:30pm (10h)" at bounding box center [1403, 89] width 154 height 6
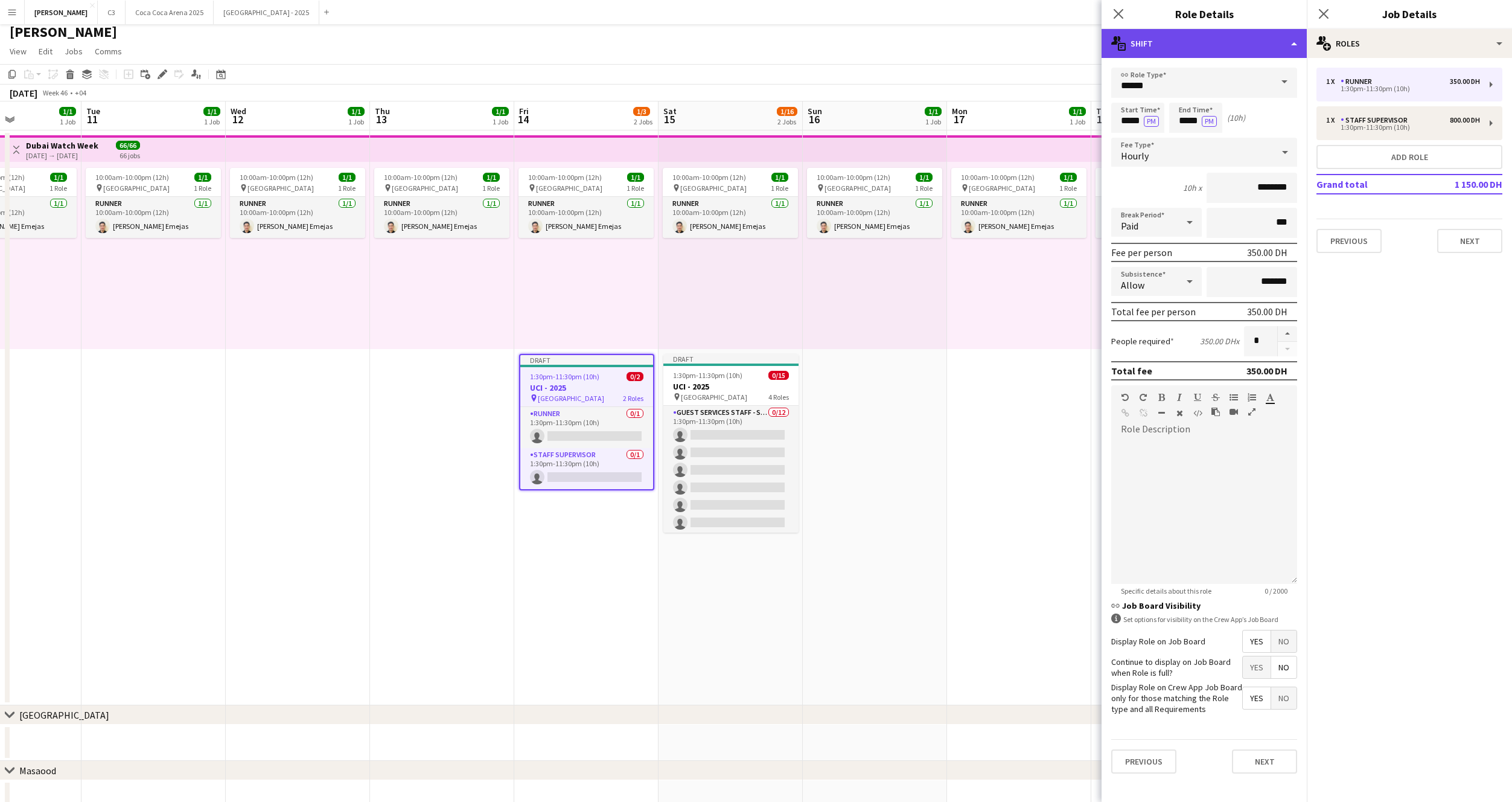
click at [1217, 39] on div "multiple-actions-text Shift" at bounding box center [1204, 43] width 205 height 29
click at [1234, 141] on div "bin-2 Delete Role" at bounding box center [1244, 144] width 119 height 24
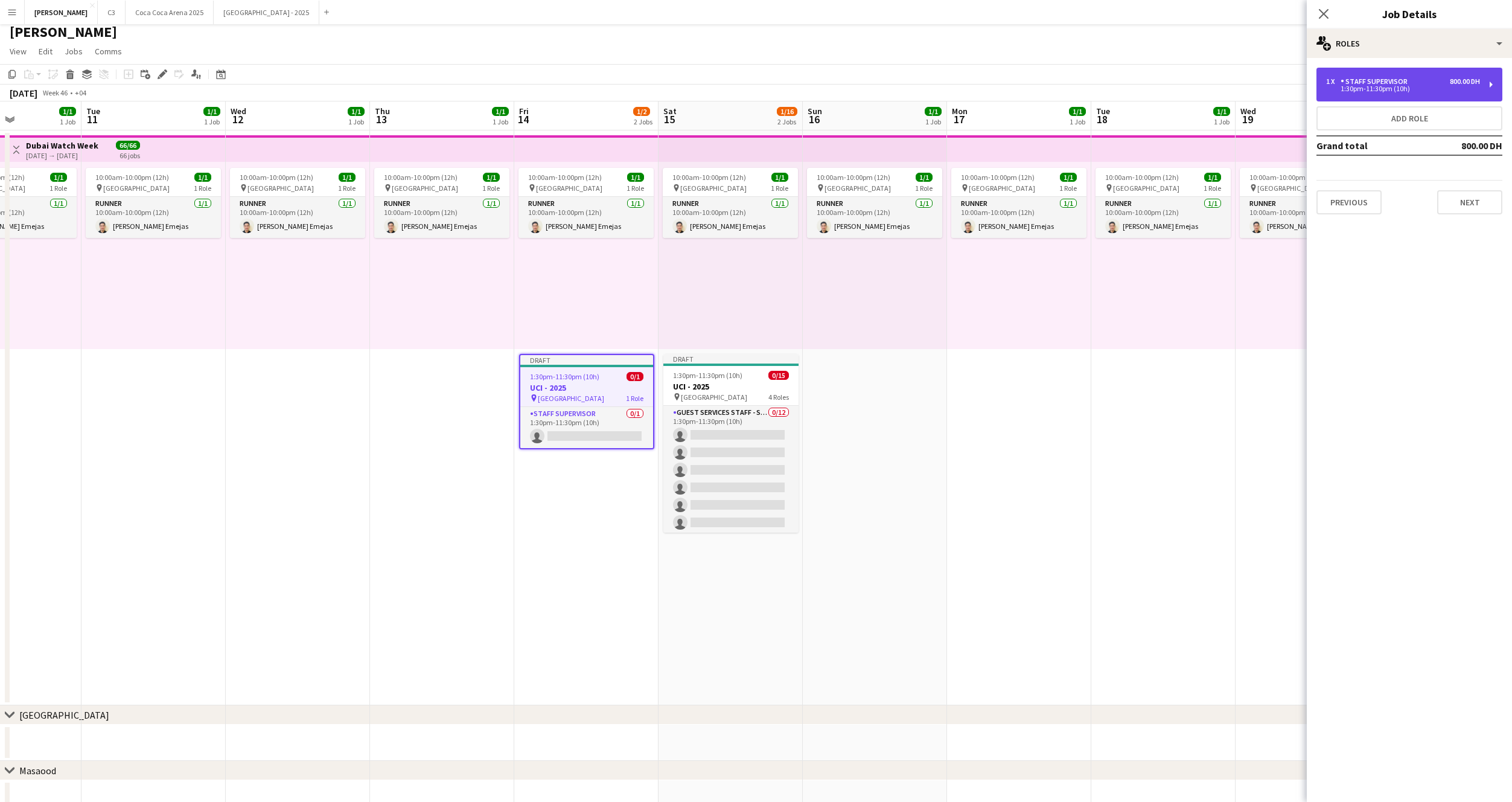
click at [1383, 87] on div "1:30pm-11:30pm (10h)" at bounding box center [1403, 89] width 154 height 6
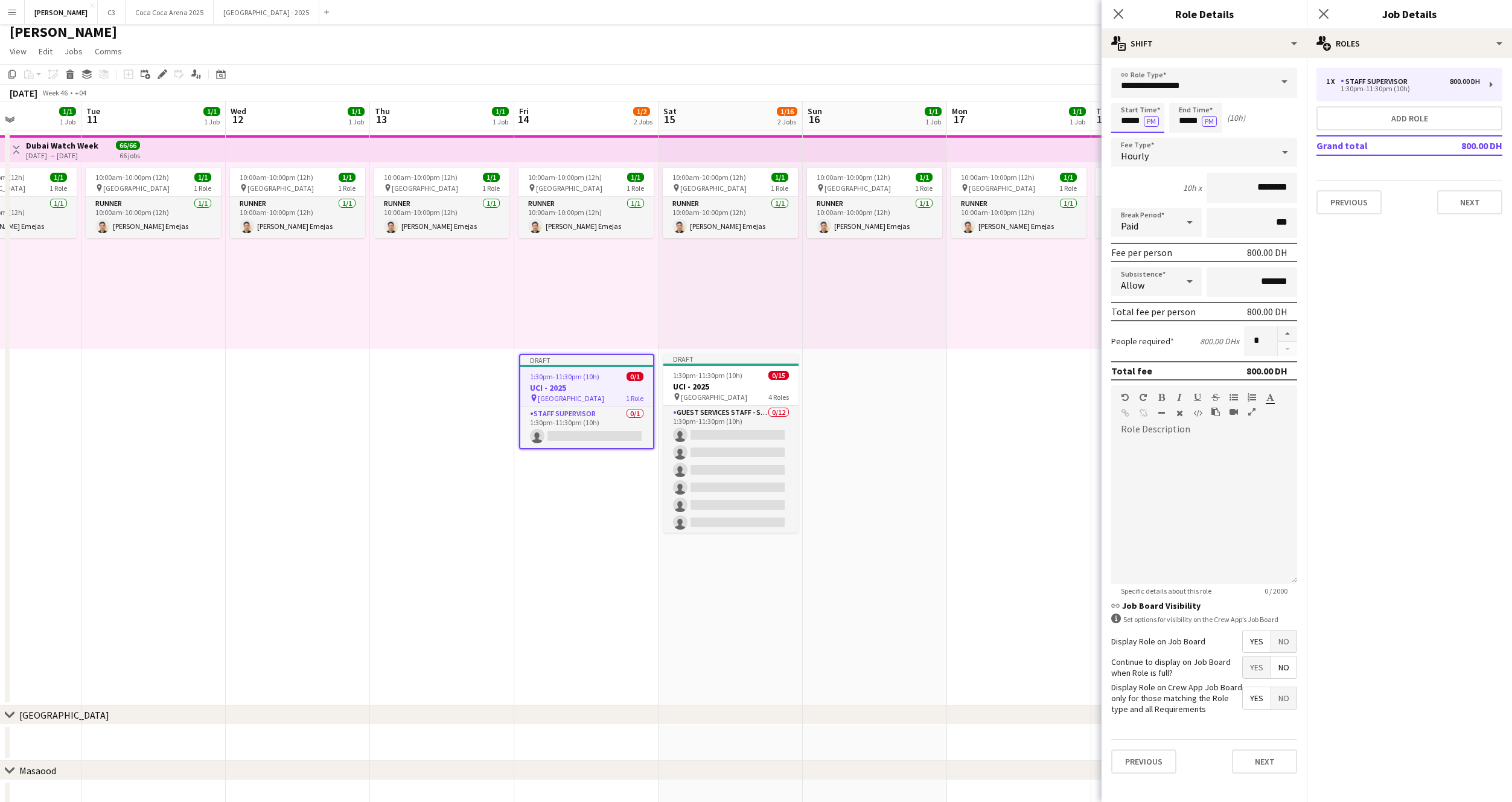
click at [1134, 122] on input "*****" at bounding box center [1138, 118] width 53 height 30
type input "*****"
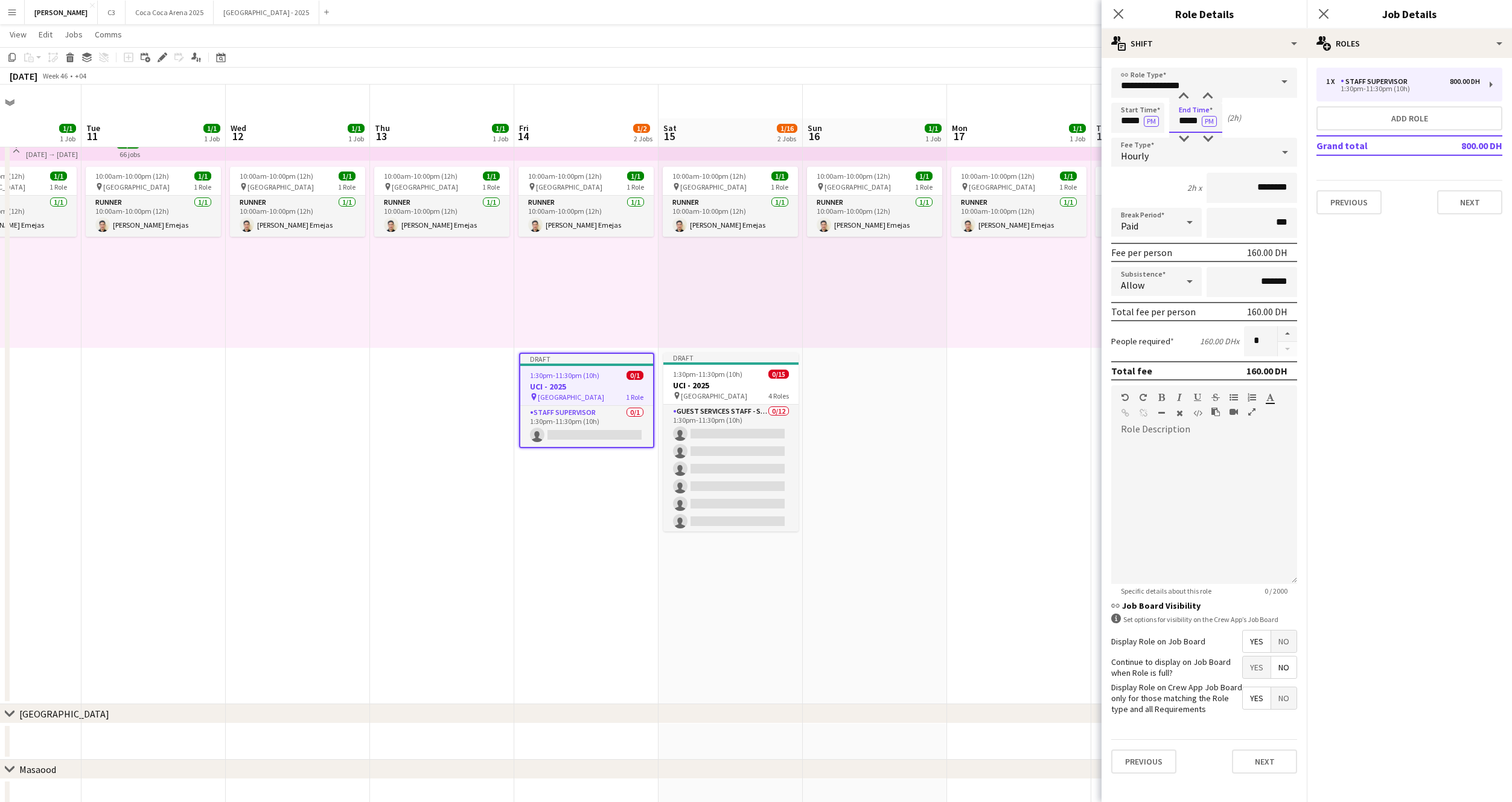
scroll to position [40, 0]
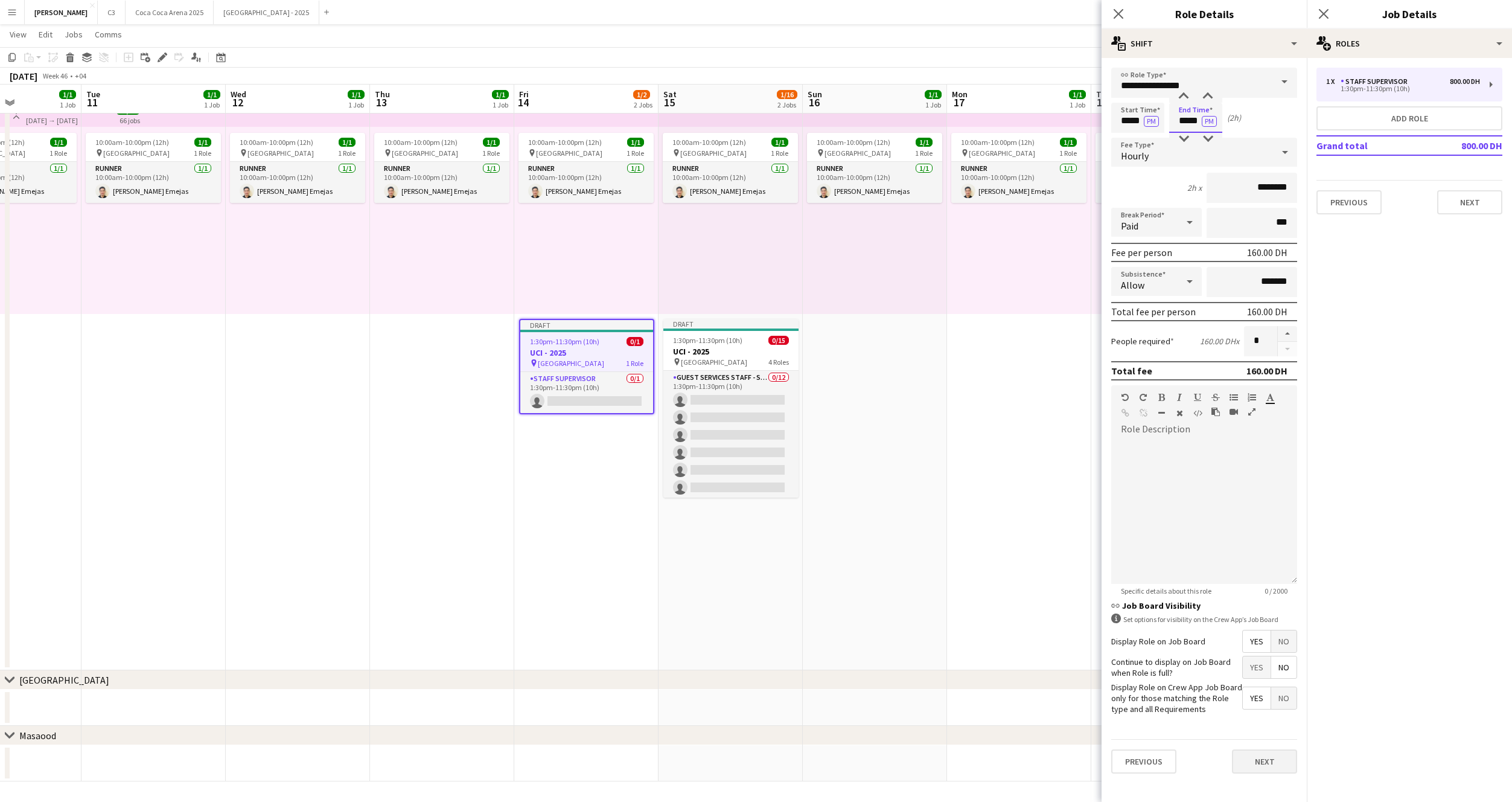
type input "*****"
click at [1263, 757] on button "Next" at bounding box center [1264, 761] width 65 height 24
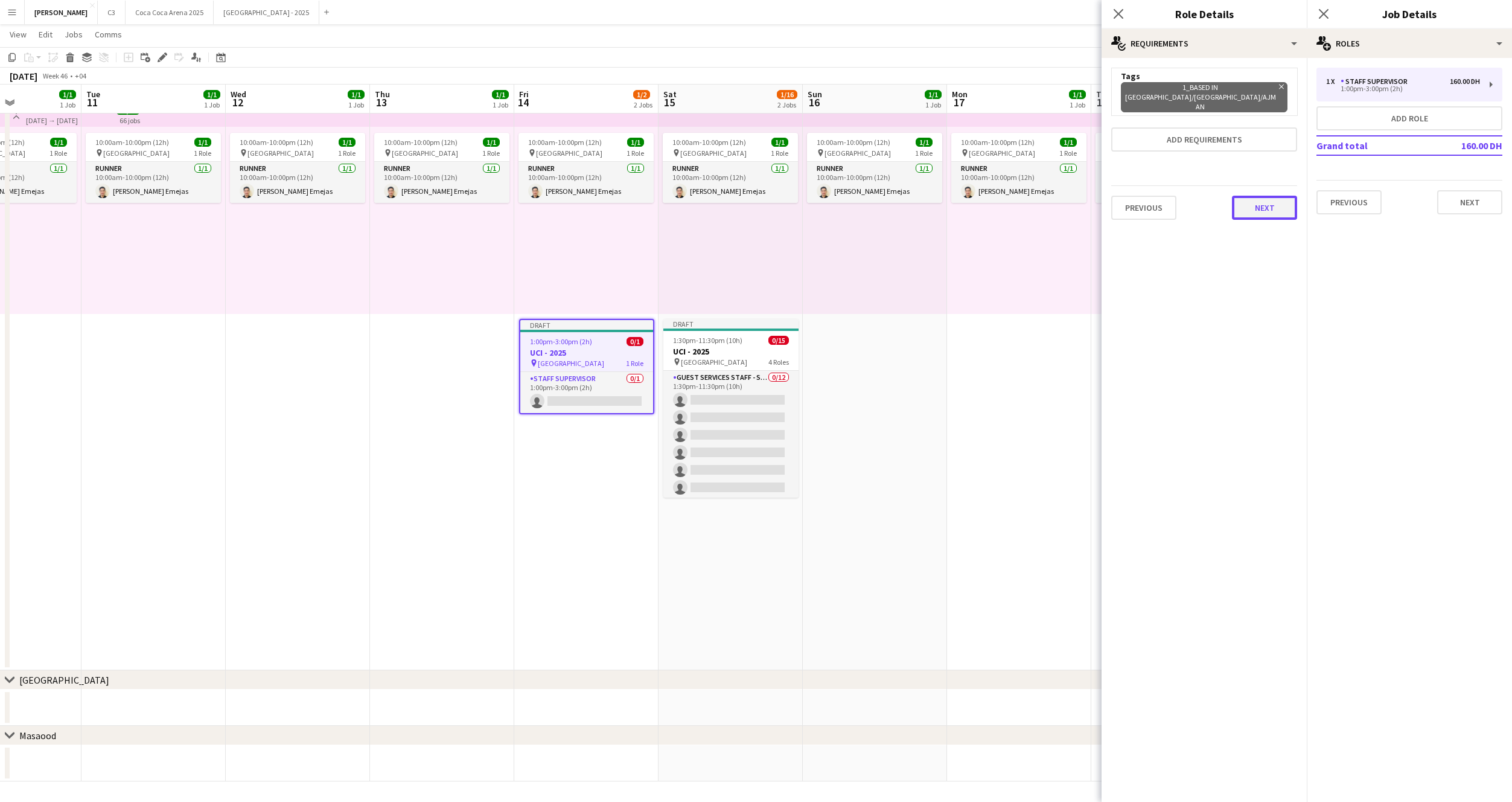
click at [1262, 196] on button "Next" at bounding box center [1264, 208] width 65 height 24
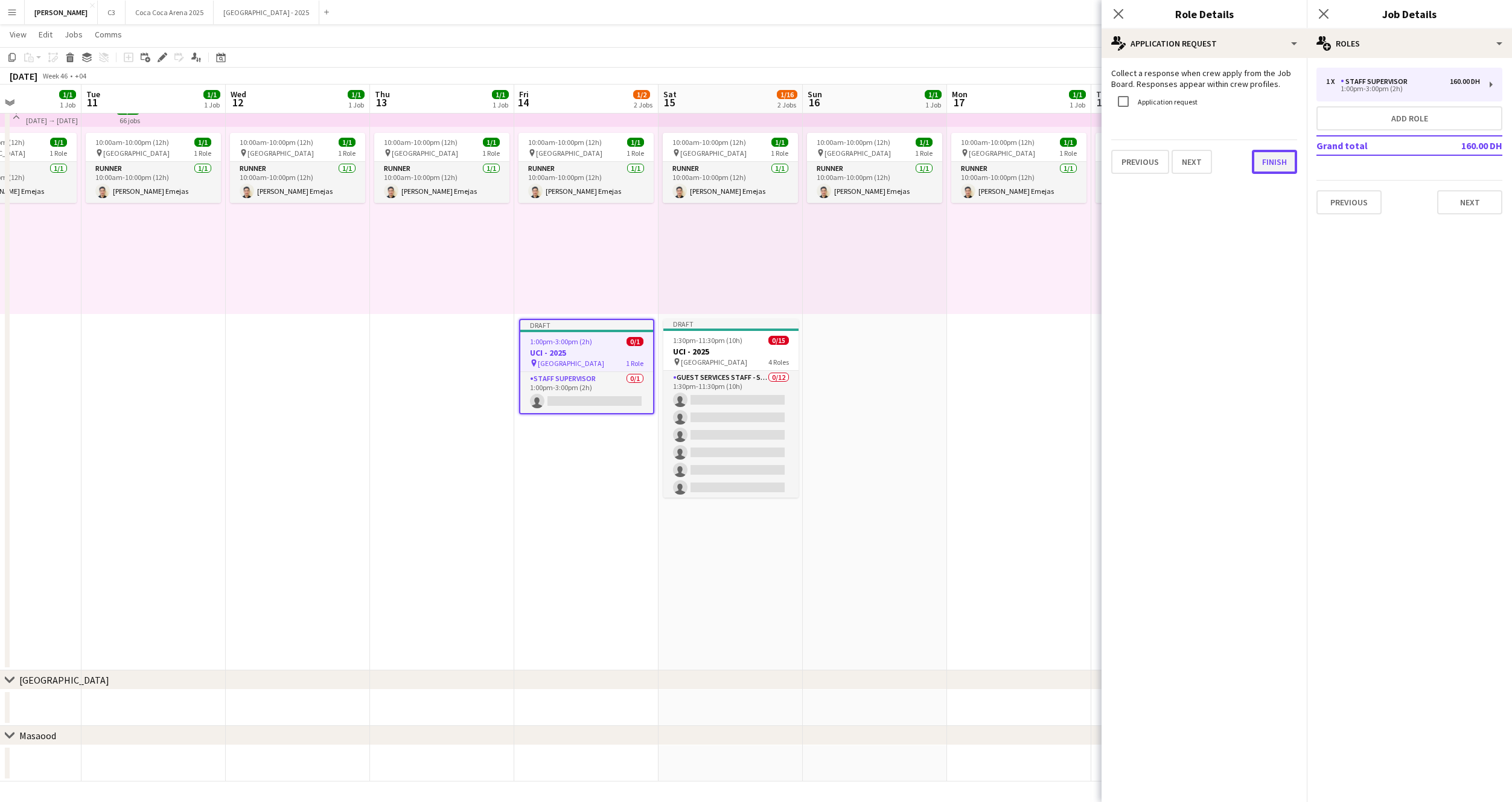
click at [1262, 158] on button "Finish" at bounding box center [1274, 162] width 45 height 24
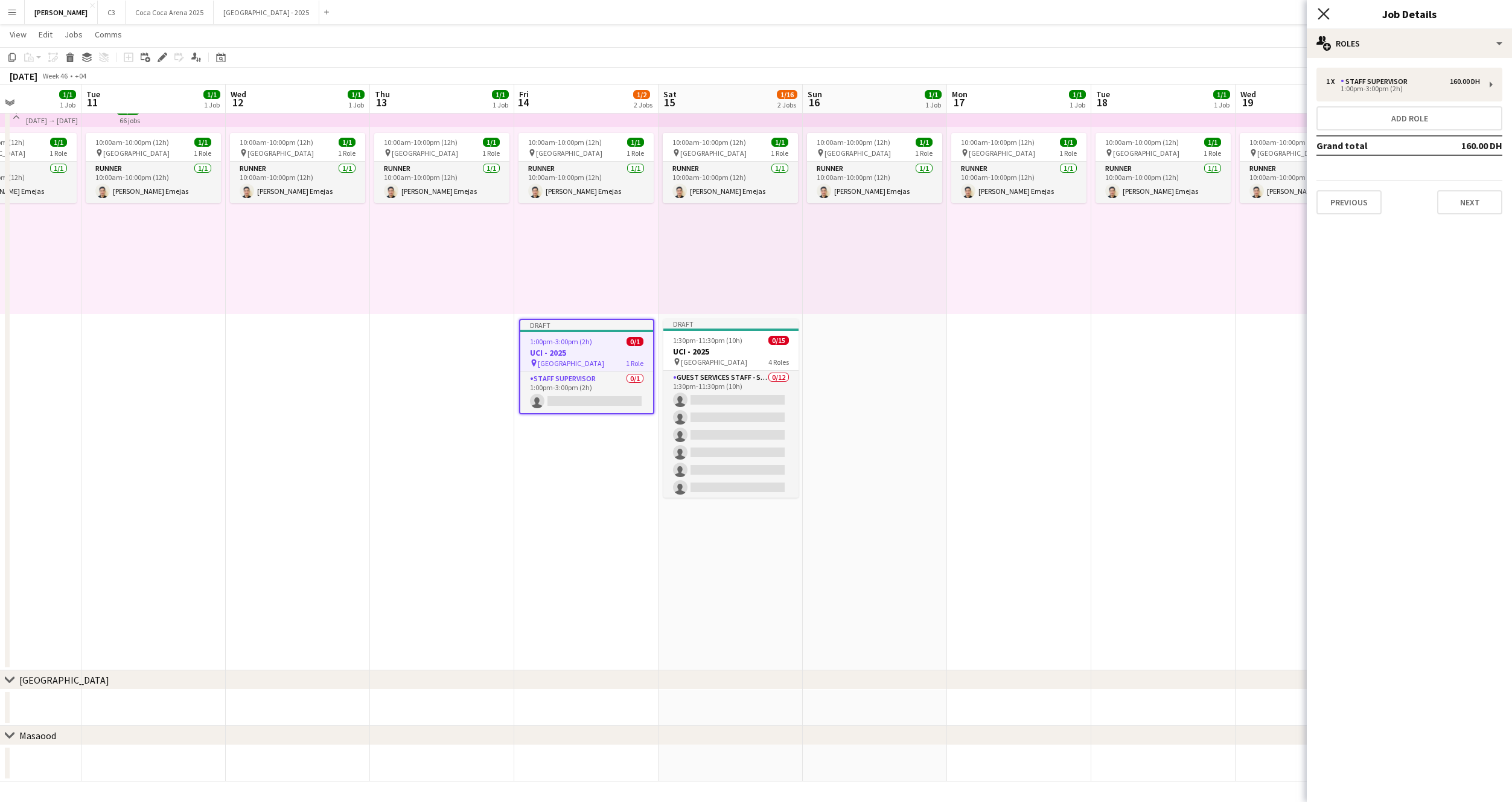
click at [1322, 13] on icon "Close pop-in" at bounding box center [1323, 13] width 11 height 11
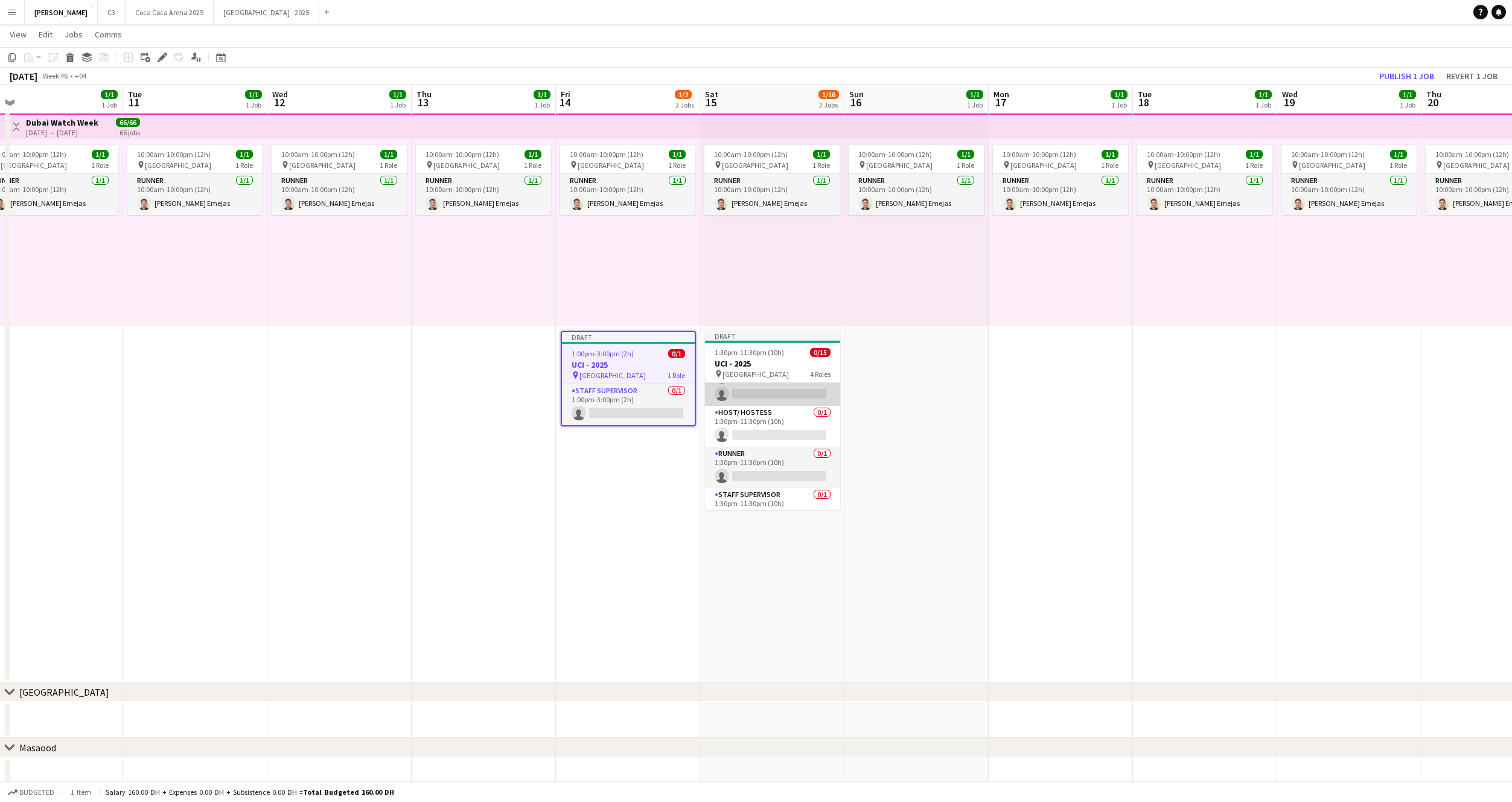
scroll to position [217, 0]
click at [762, 361] on h3 "UCI - 2025" at bounding box center [773, 363] width 135 height 11
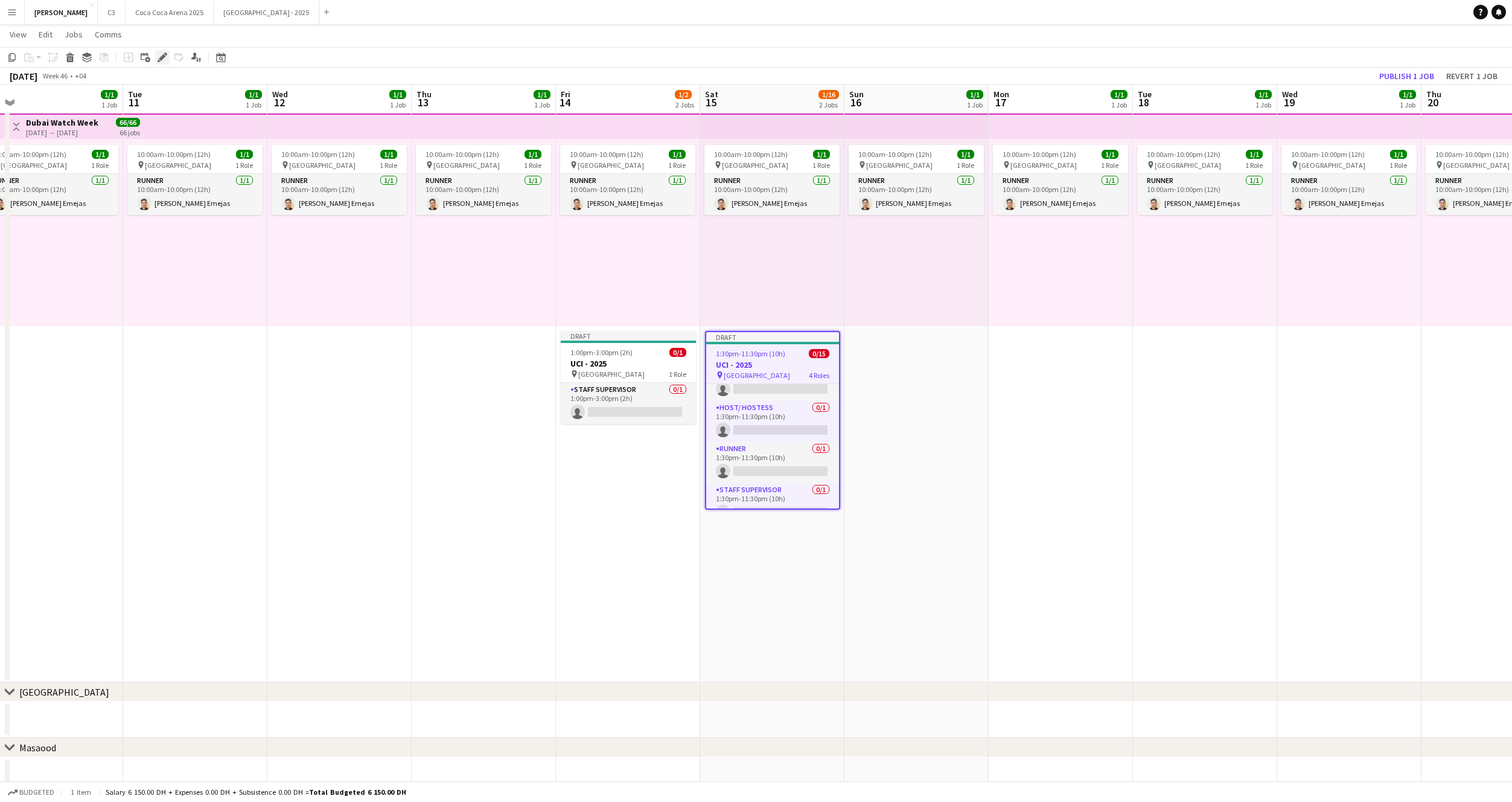
click at [164, 57] on icon at bounding box center [162, 58] width 7 height 7
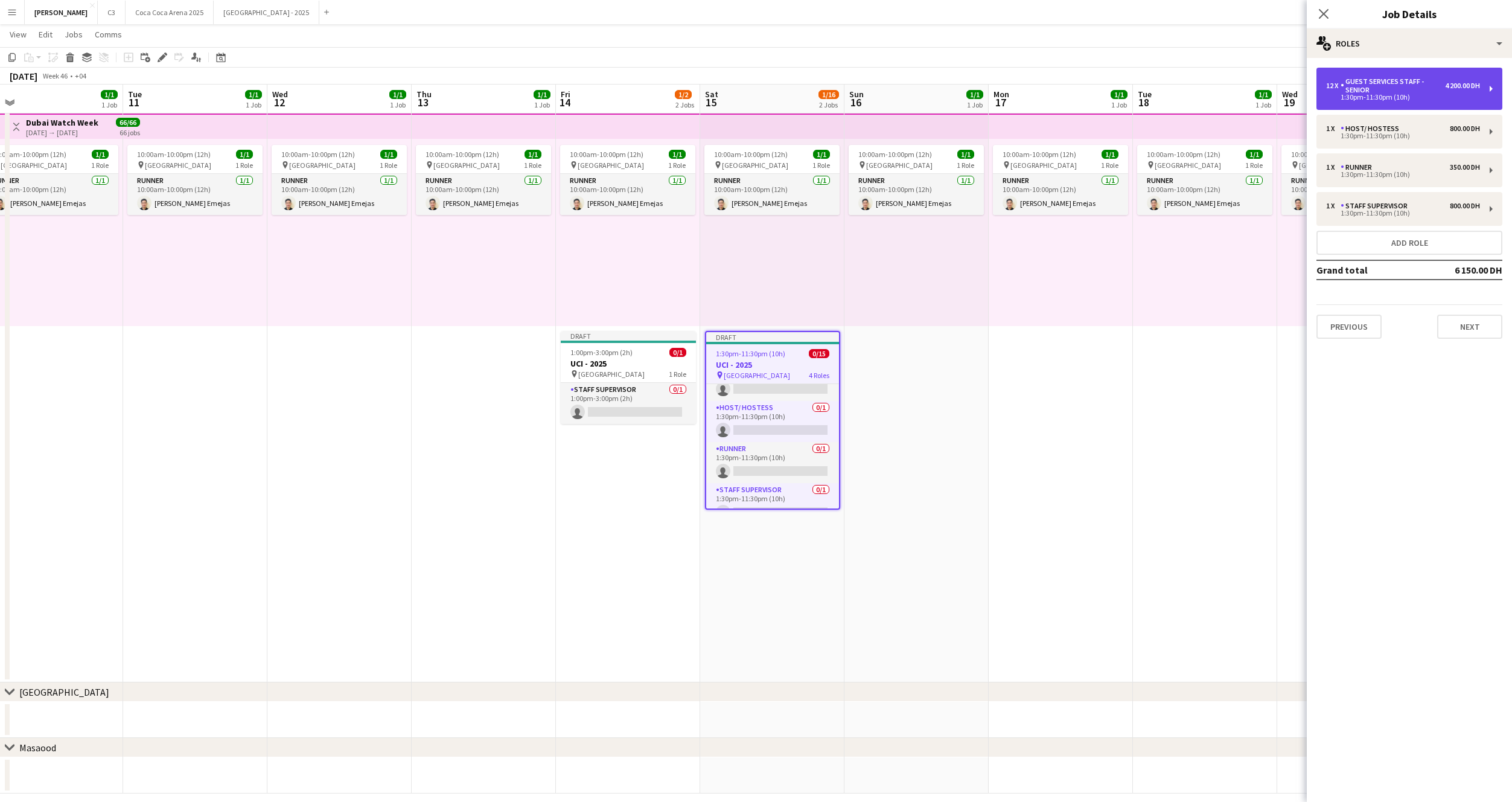
click at [1409, 94] on div "1:30pm-11:30pm (10h)" at bounding box center [1403, 97] width 154 height 6
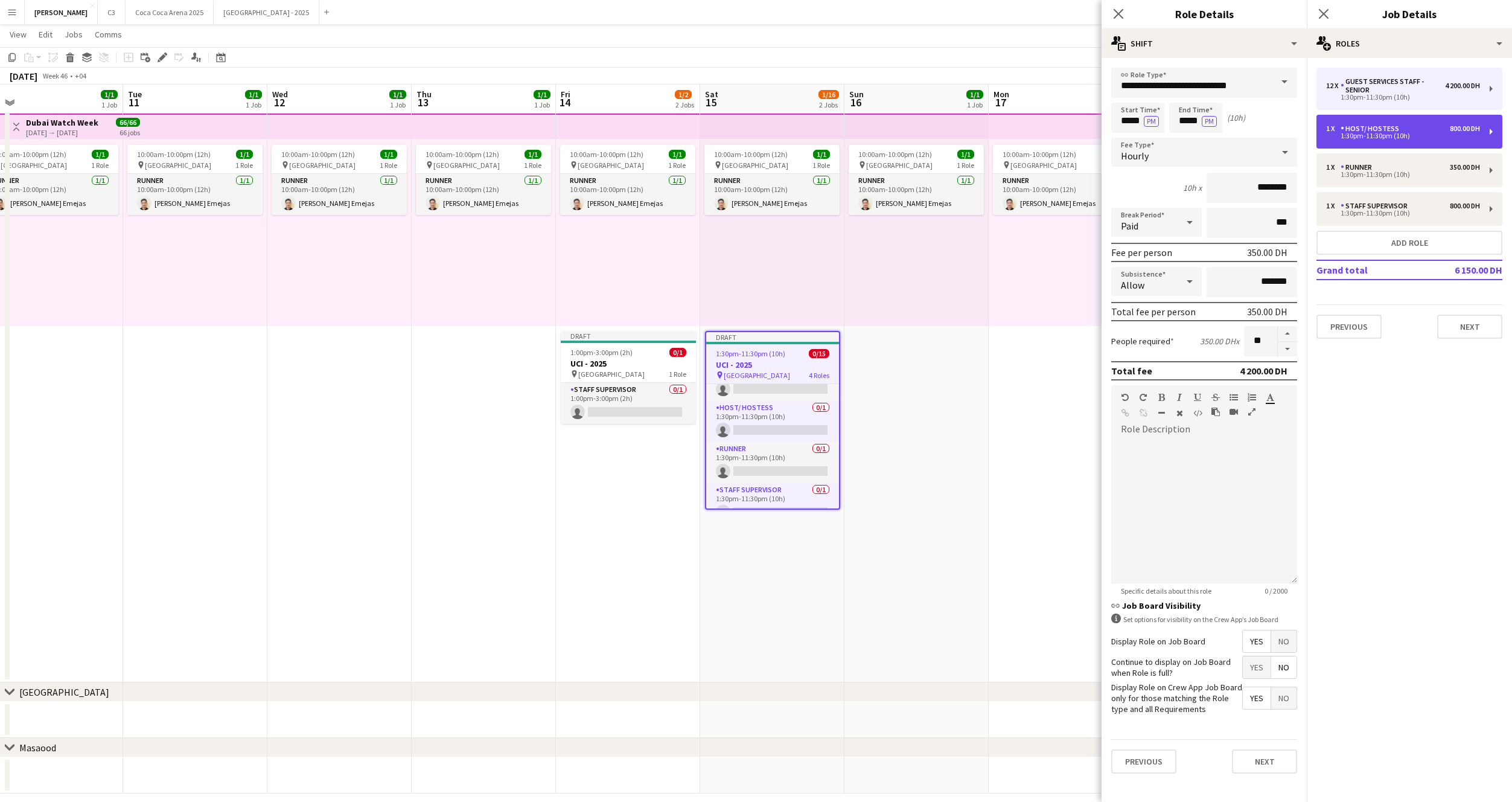
click at [1398, 125] on div "Host/ Hostess" at bounding box center [1372, 128] width 64 height 9
type input "**********"
type input "********"
type input "*"
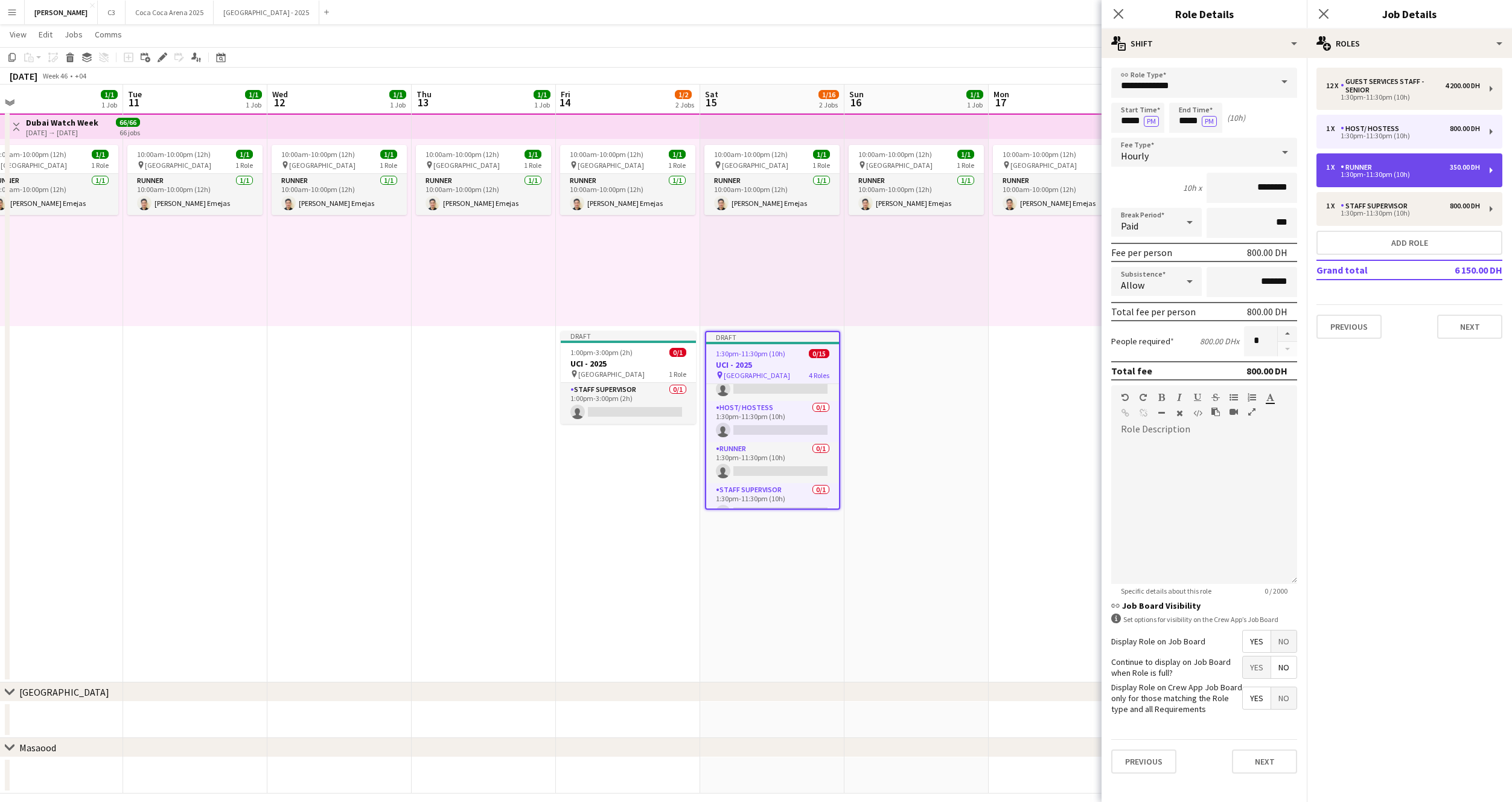
click at [1389, 169] on div "1 x Runner 350.00 DH" at bounding box center [1403, 167] width 154 height 9
type input "******"
type input "********"
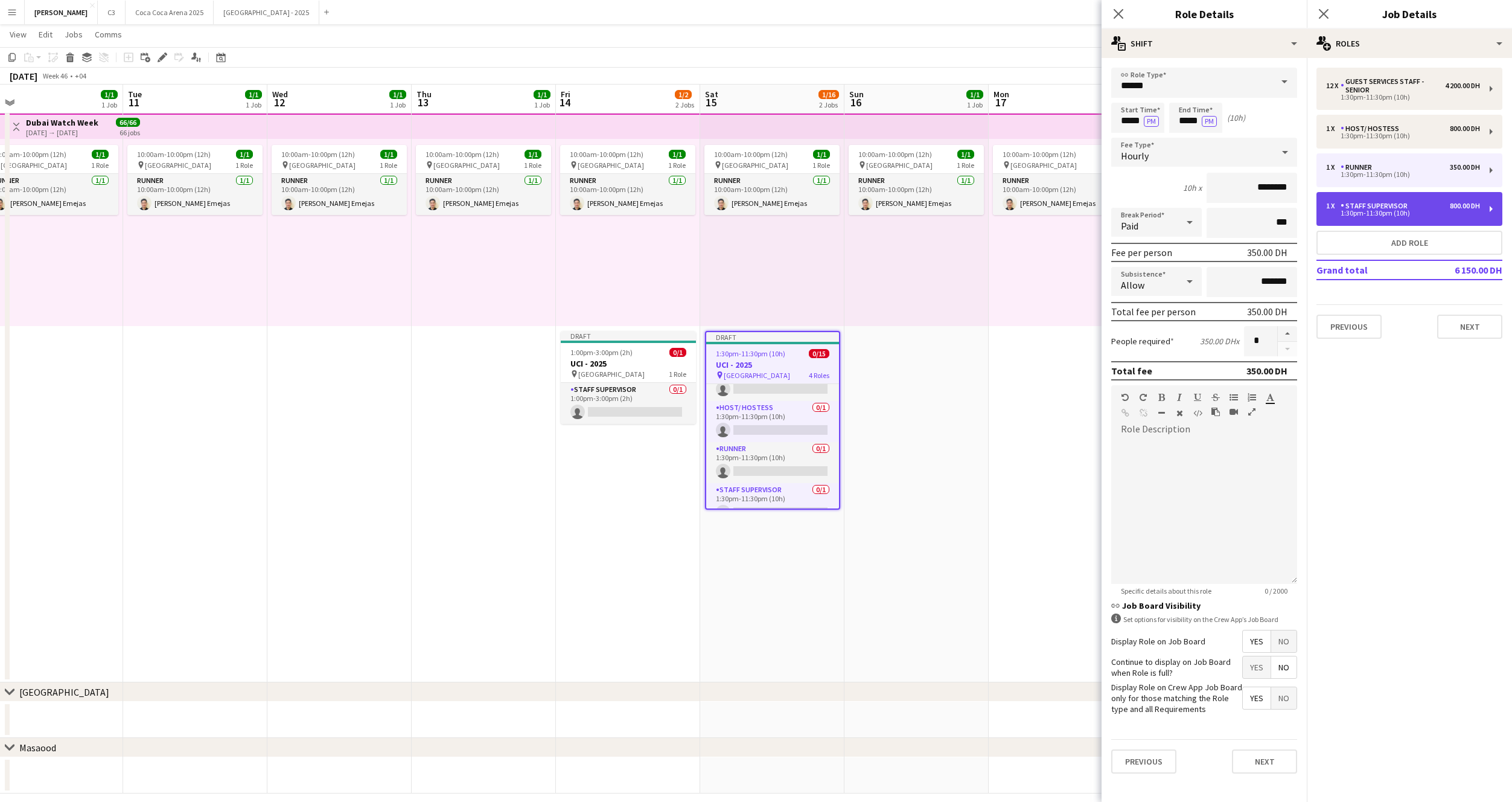
click at [1385, 210] on div "Staff Supervisor" at bounding box center [1376, 206] width 72 height 9
type input "**********"
type input "********"
drag, startPoint x: 1120, startPoint y: 15, endPoint x: 1171, endPoint y: 15, distance: 51.0
click at [1120, 15] on icon at bounding box center [1118, 14] width 10 height 10
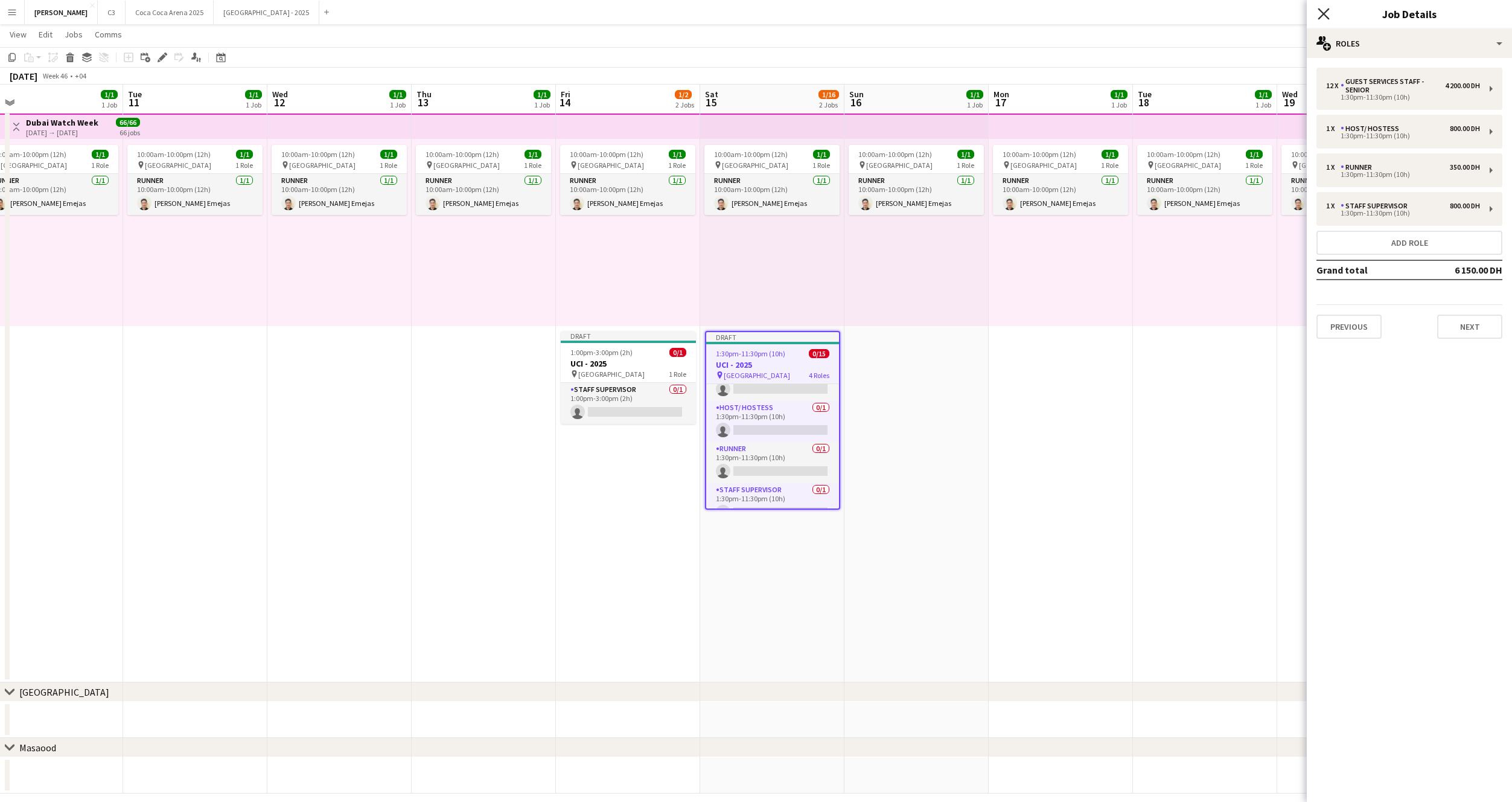
click at [1320, 14] on icon "Close pop-in" at bounding box center [1323, 13] width 11 height 11
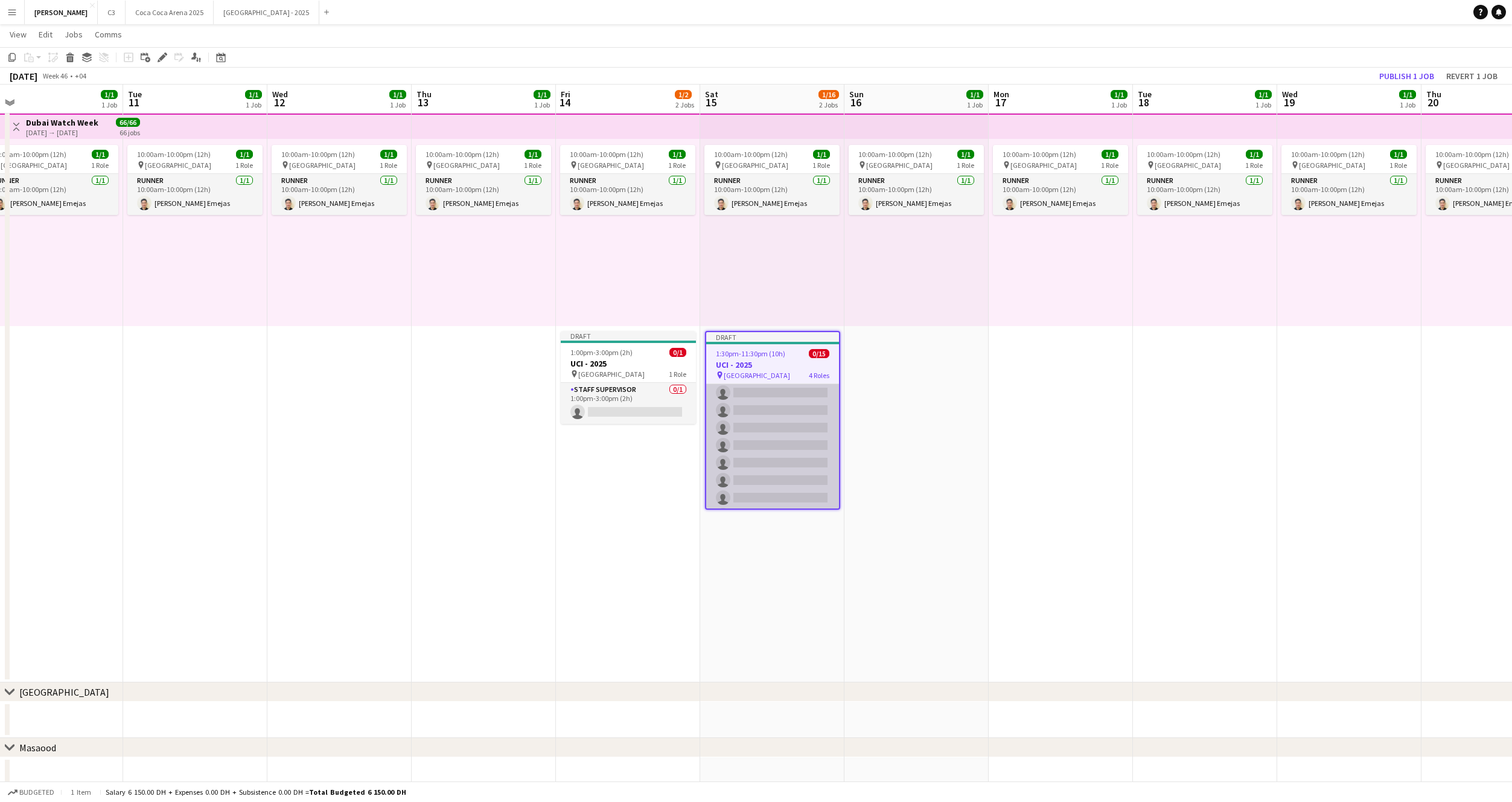
scroll to position [0, 0]
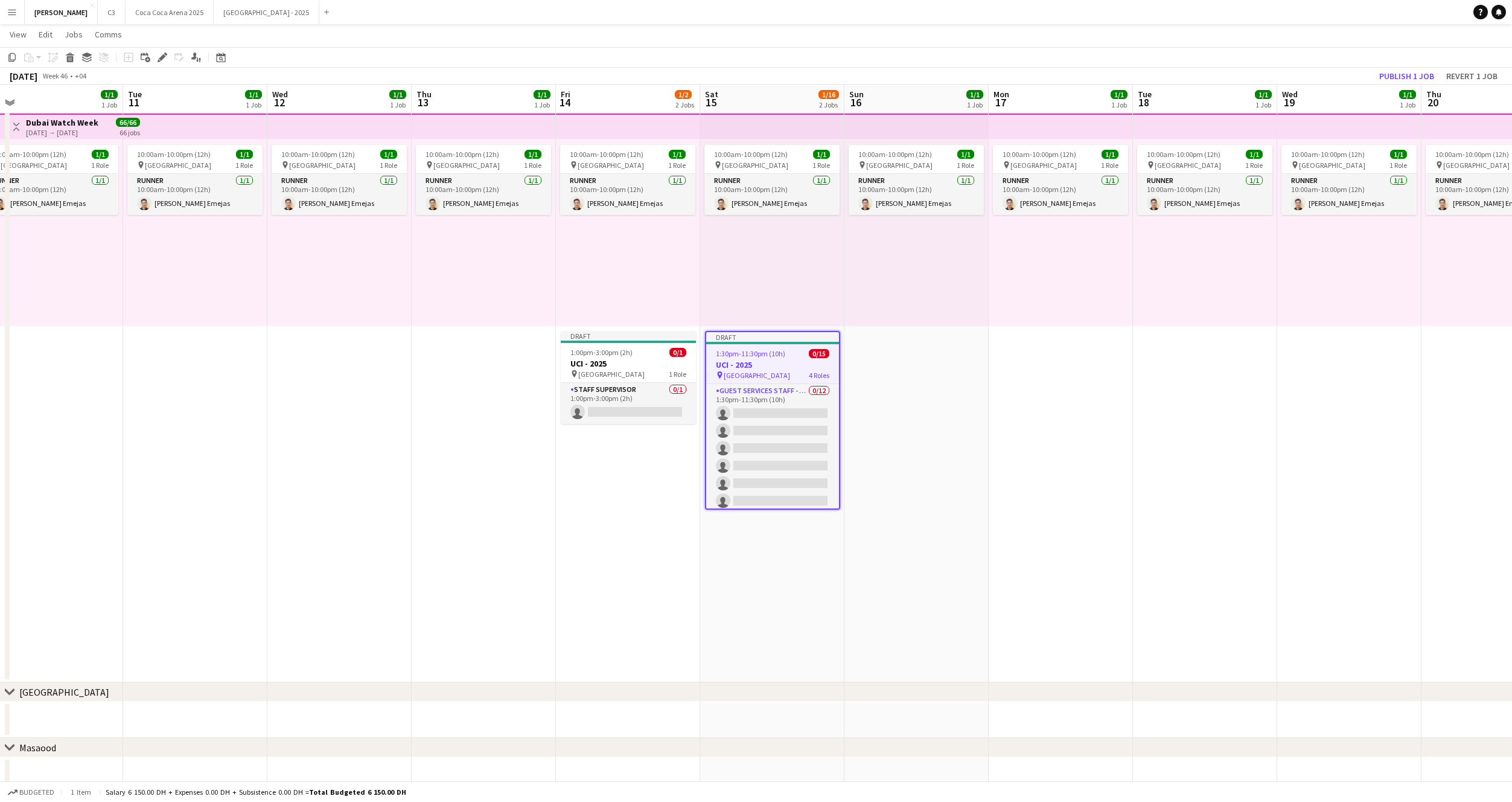
click at [782, 351] on span "1:30pm-11:30pm (10h)" at bounding box center [750, 353] width 70 height 9
click at [771, 359] on h3 "UCI - 2025" at bounding box center [773, 363] width 135 height 11
click at [163, 50] on div "Edit" at bounding box center [162, 57] width 14 height 14
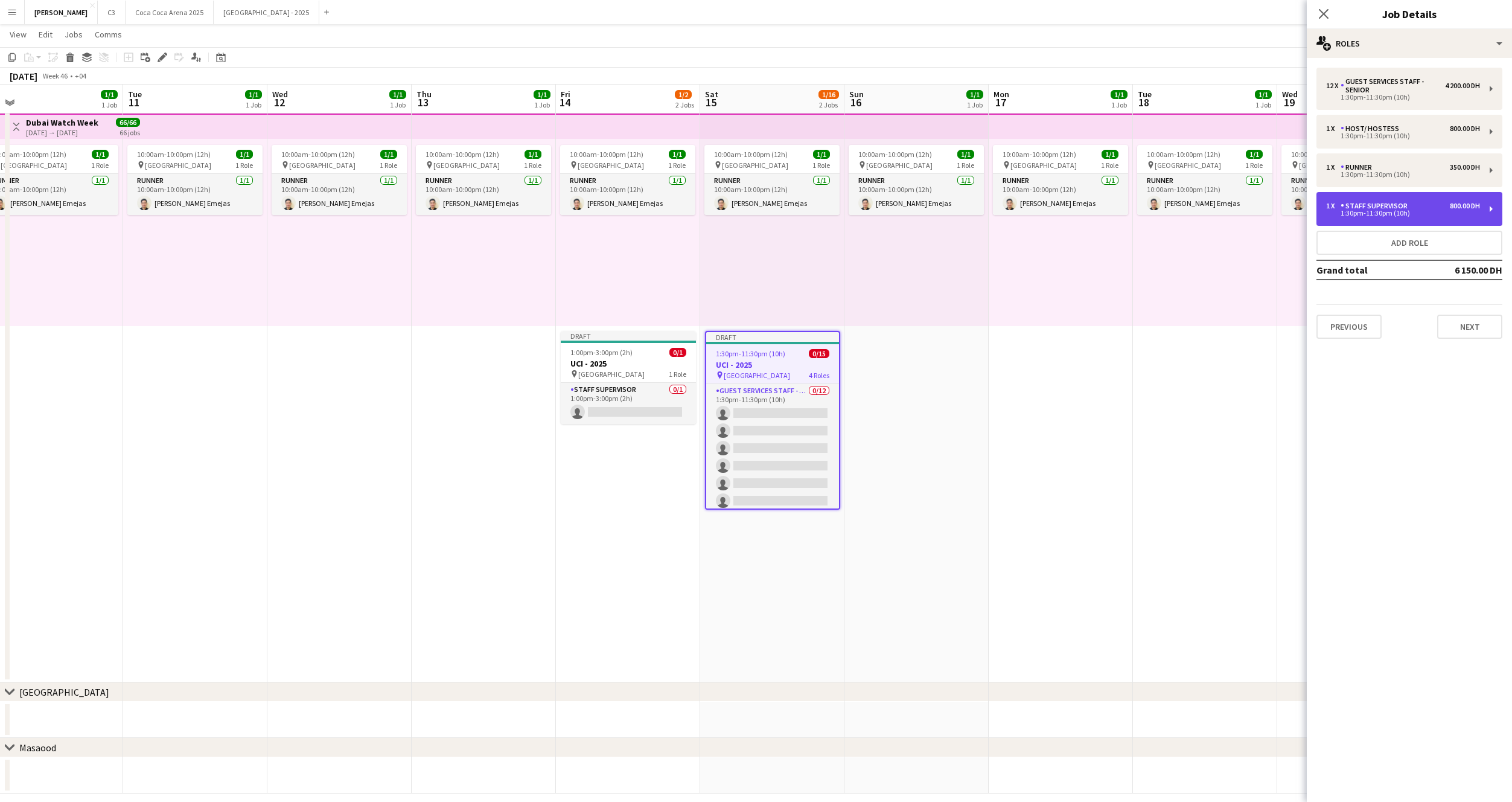
click at [1382, 206] on div "Staff Supervisor" at bounding box center [1376, 206] width 72 height 9
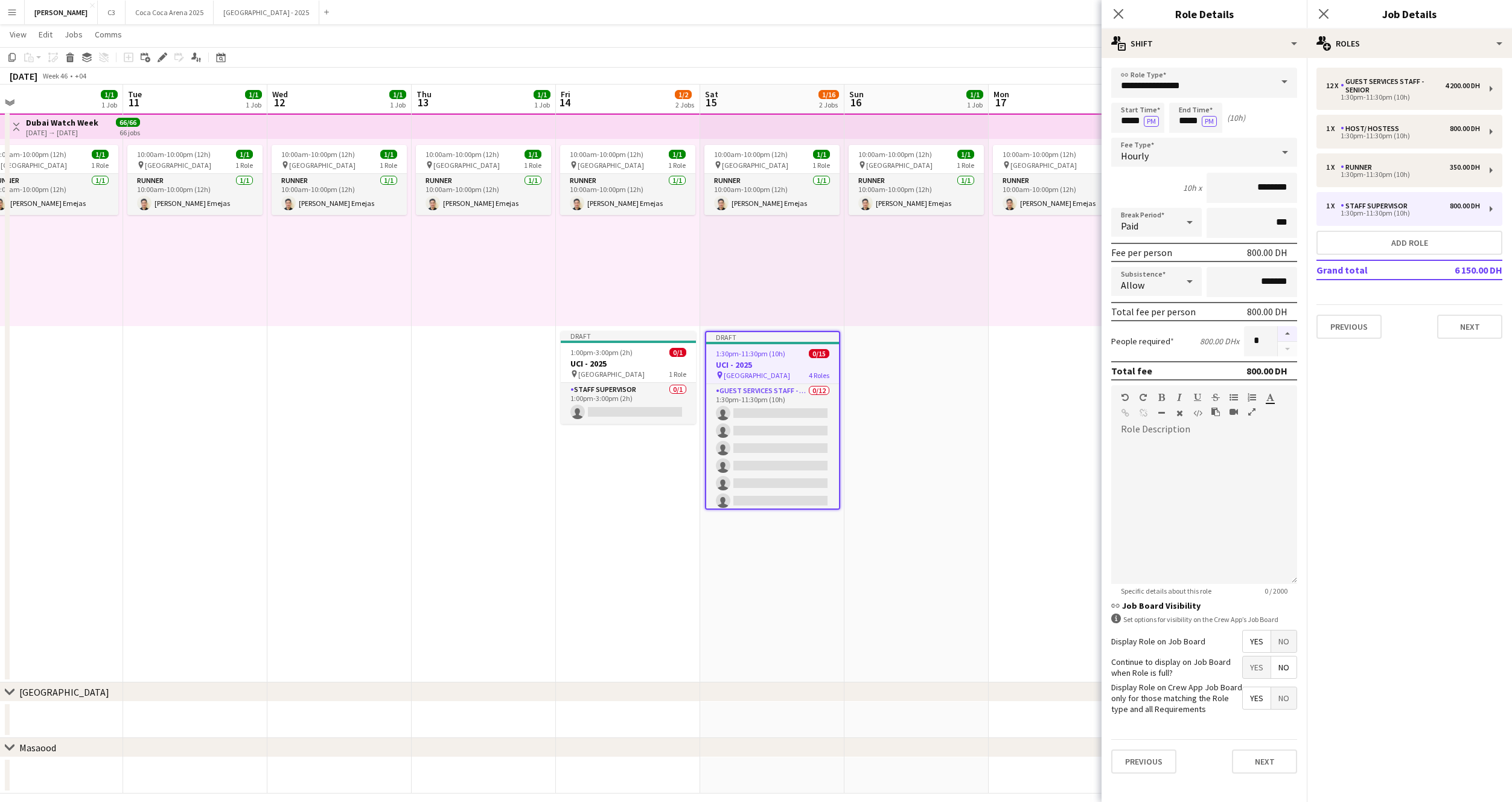
click at [1287, 336] on button "button" at bounding box center [1287, 334] width 19 height 16
type input "*"
click at [1256, 764] on button "Next" at bounding box center [1264, 761] width 65 height 24
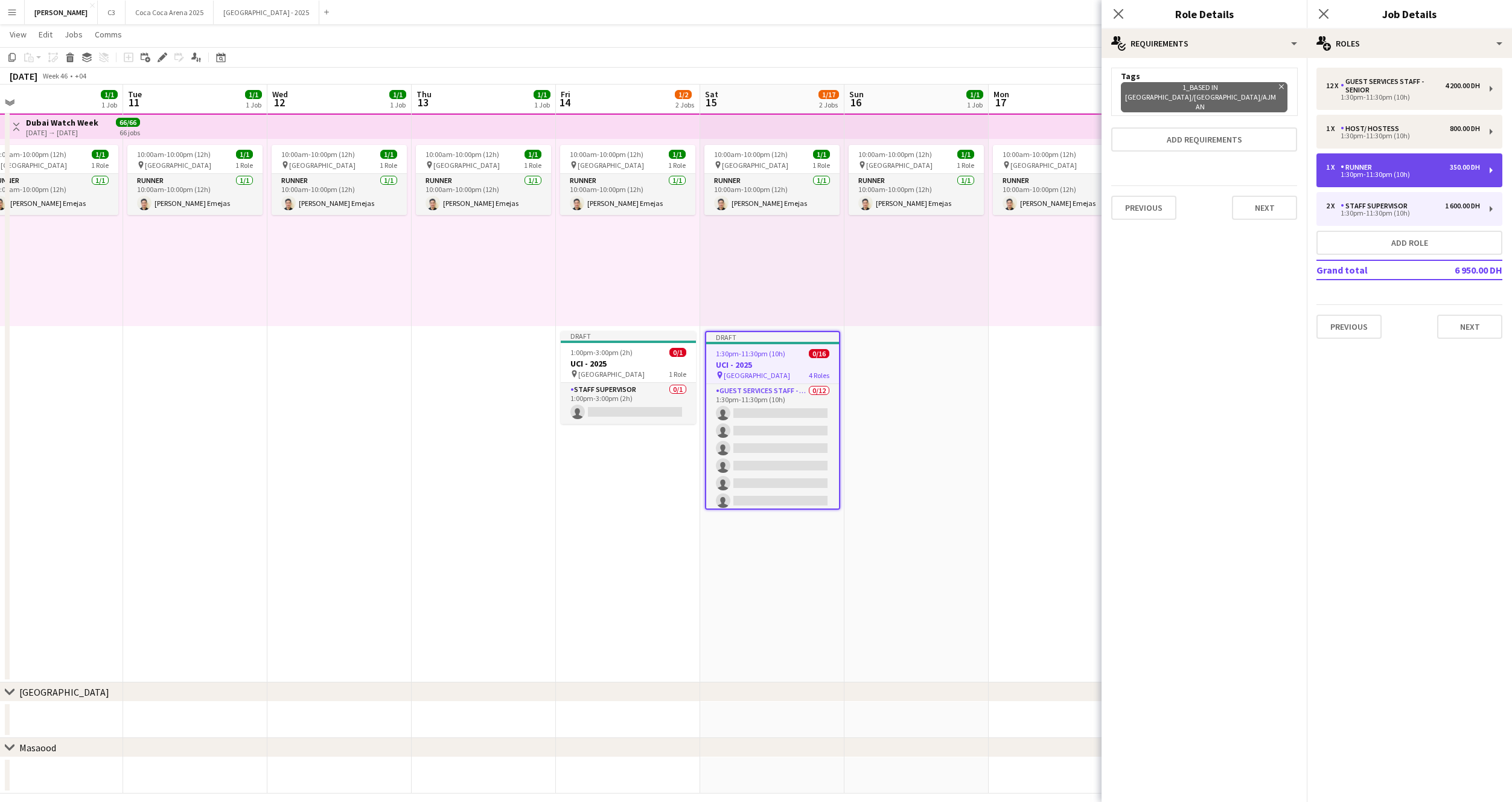
click at [1389, 171] on div "1:30pm-11:30pm (10h)" at bounding box center [1403, 174] width 154 height 6
type input "******"
type input "********"
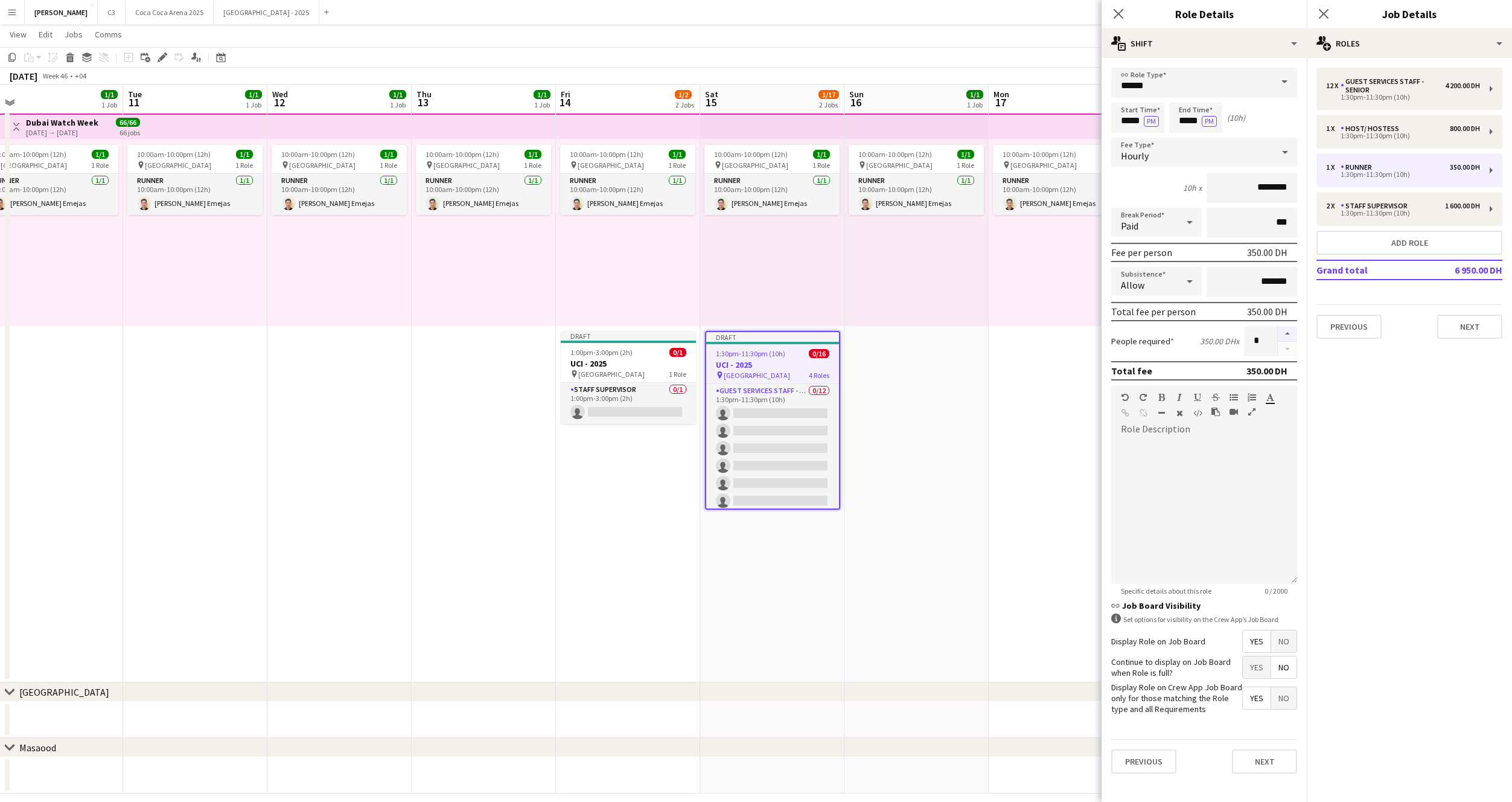
click at [1285, 332] on button "button" at bounding box center [1287, 334] width 19 height 16
type input "*"
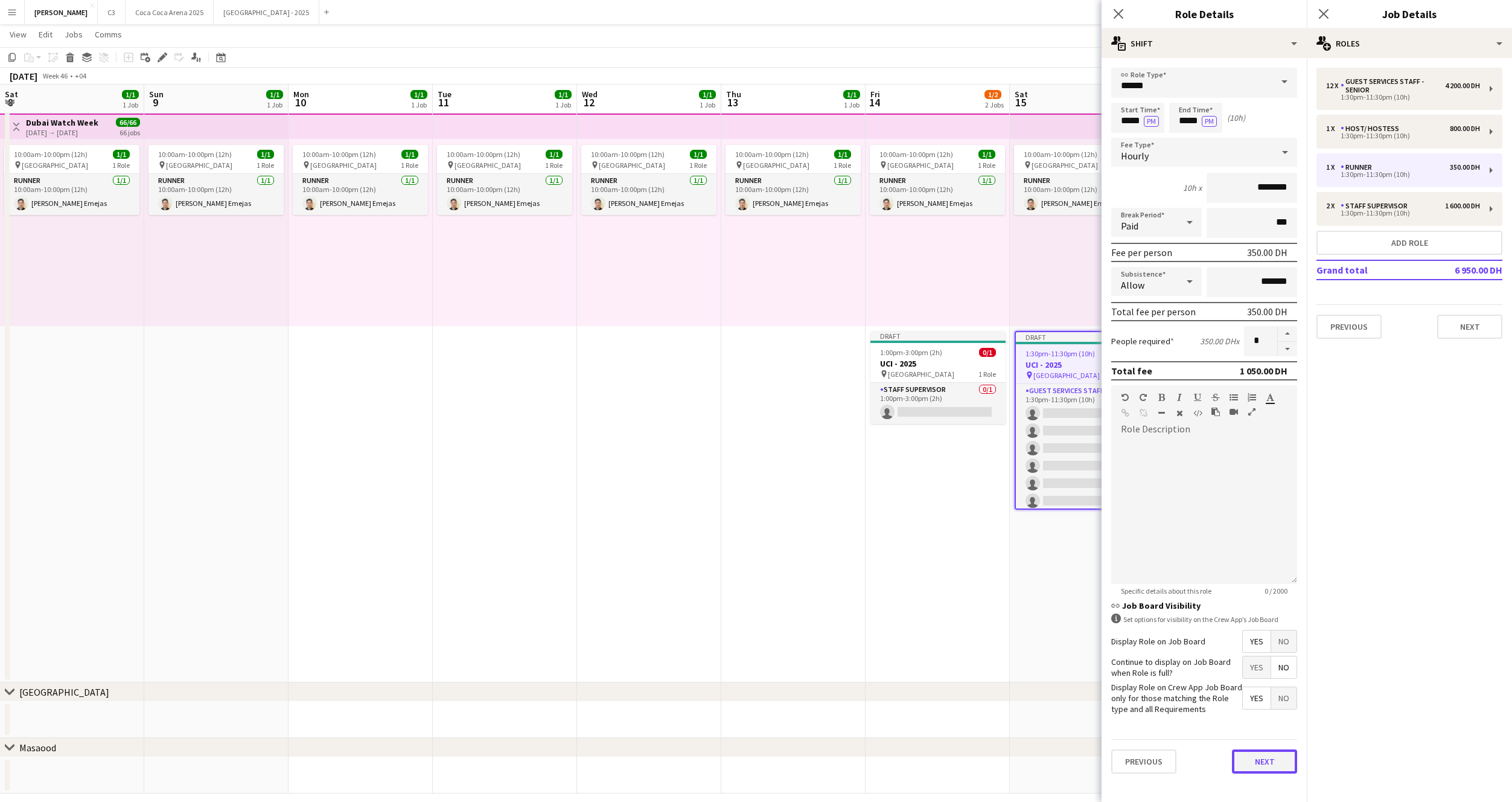
scroll to position [0, 310]
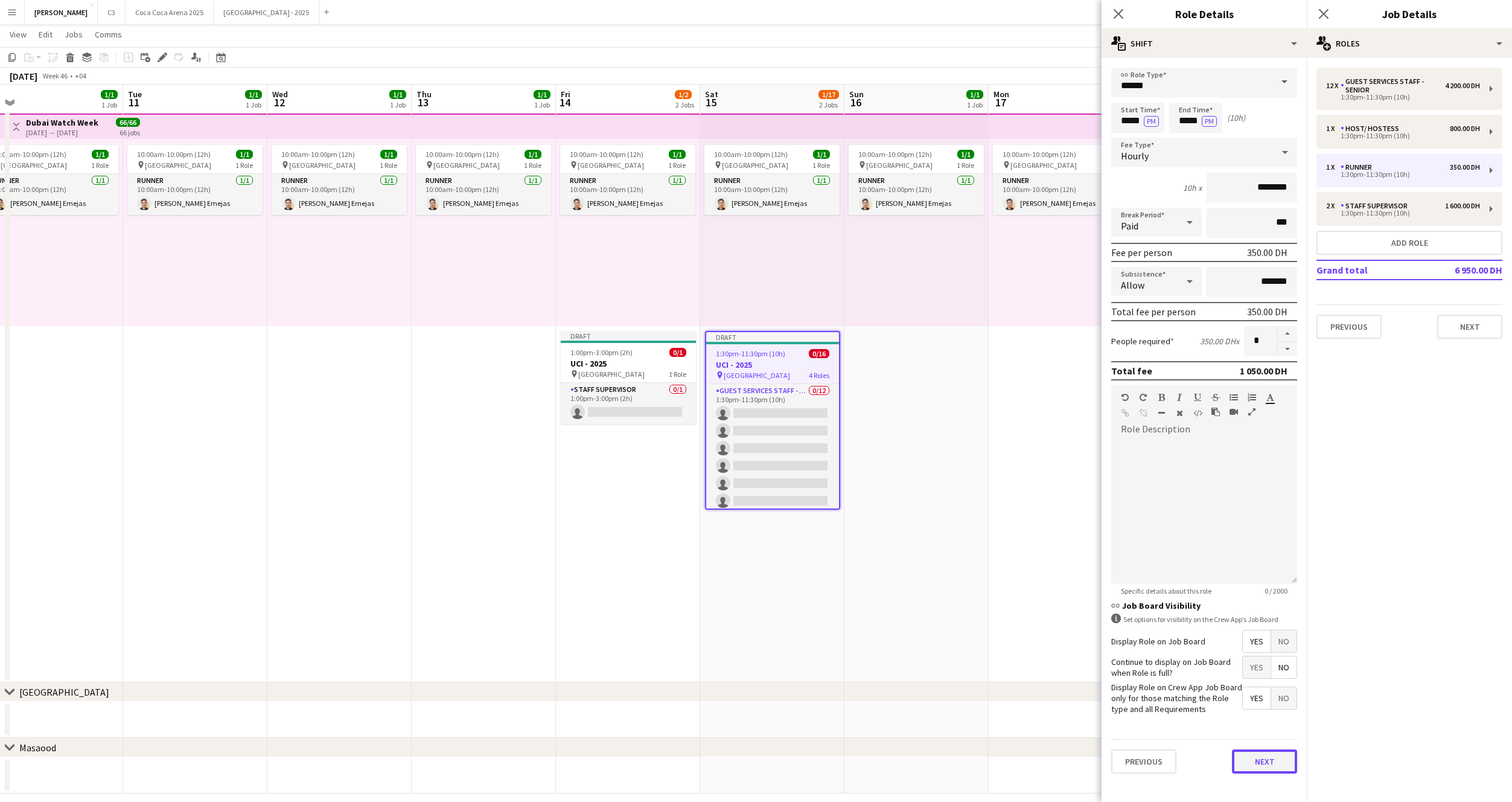
click at [1264, 757] on button "Next" at bounding box center [1264, 761] width 65 height 24
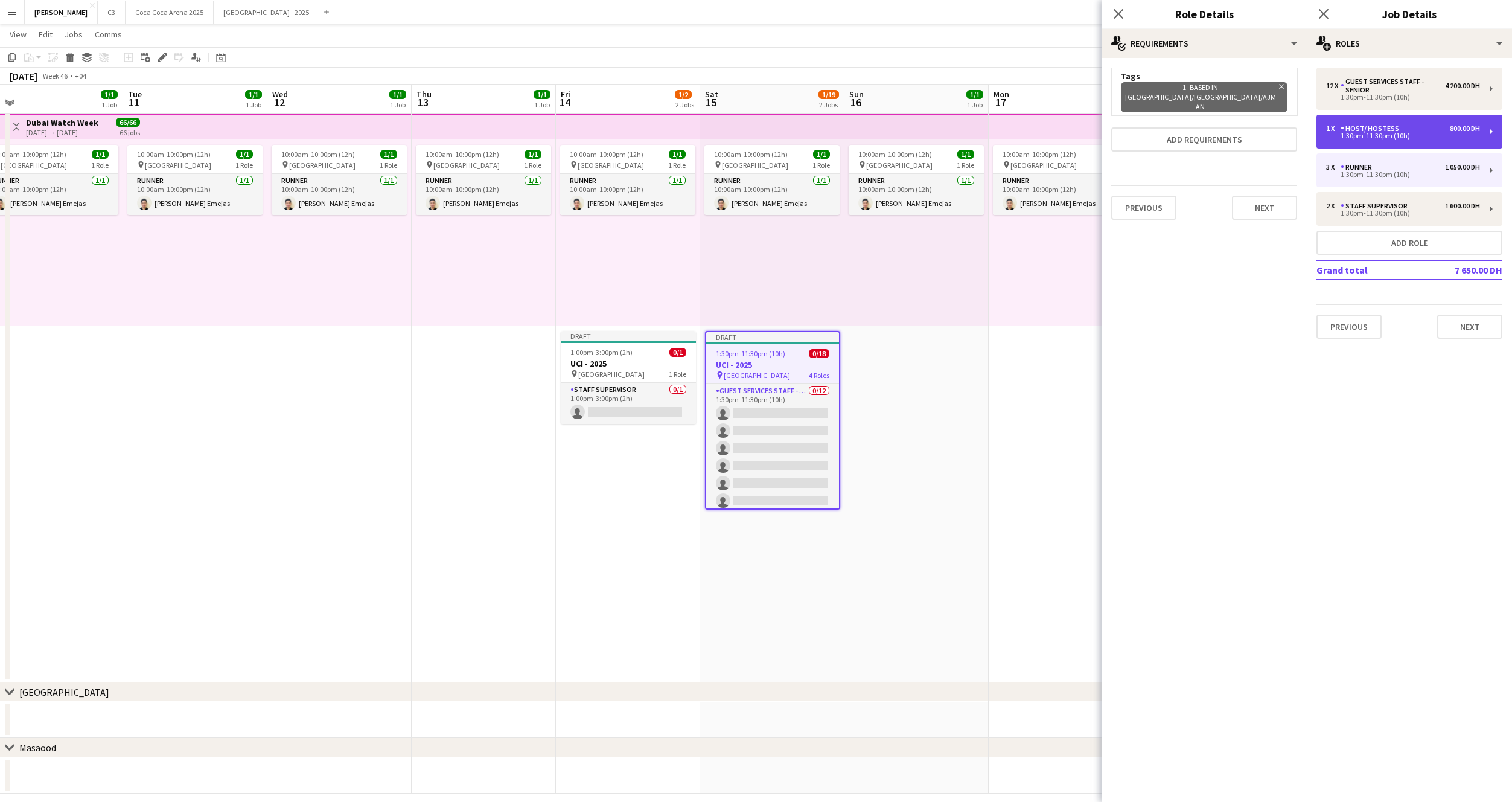
click at [1388, 135] on div "1:30pm-11:30pm (10h)" at bounding box center [1403, 135] width 154 height 6
type input "**********"
type input "********"
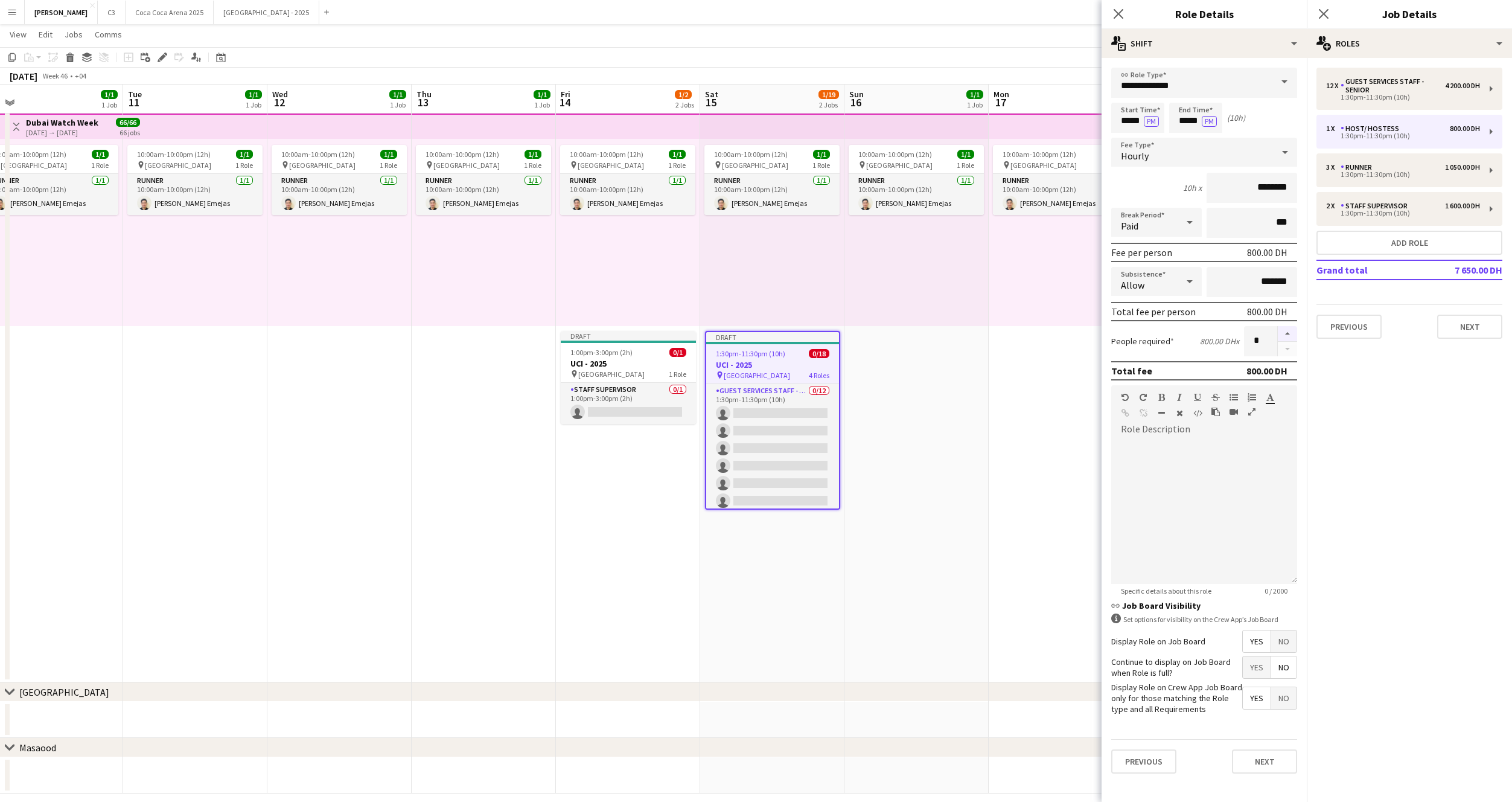
click at [1292, 330] on button "button" at bounding box center [1287, 334] width 19 height 16
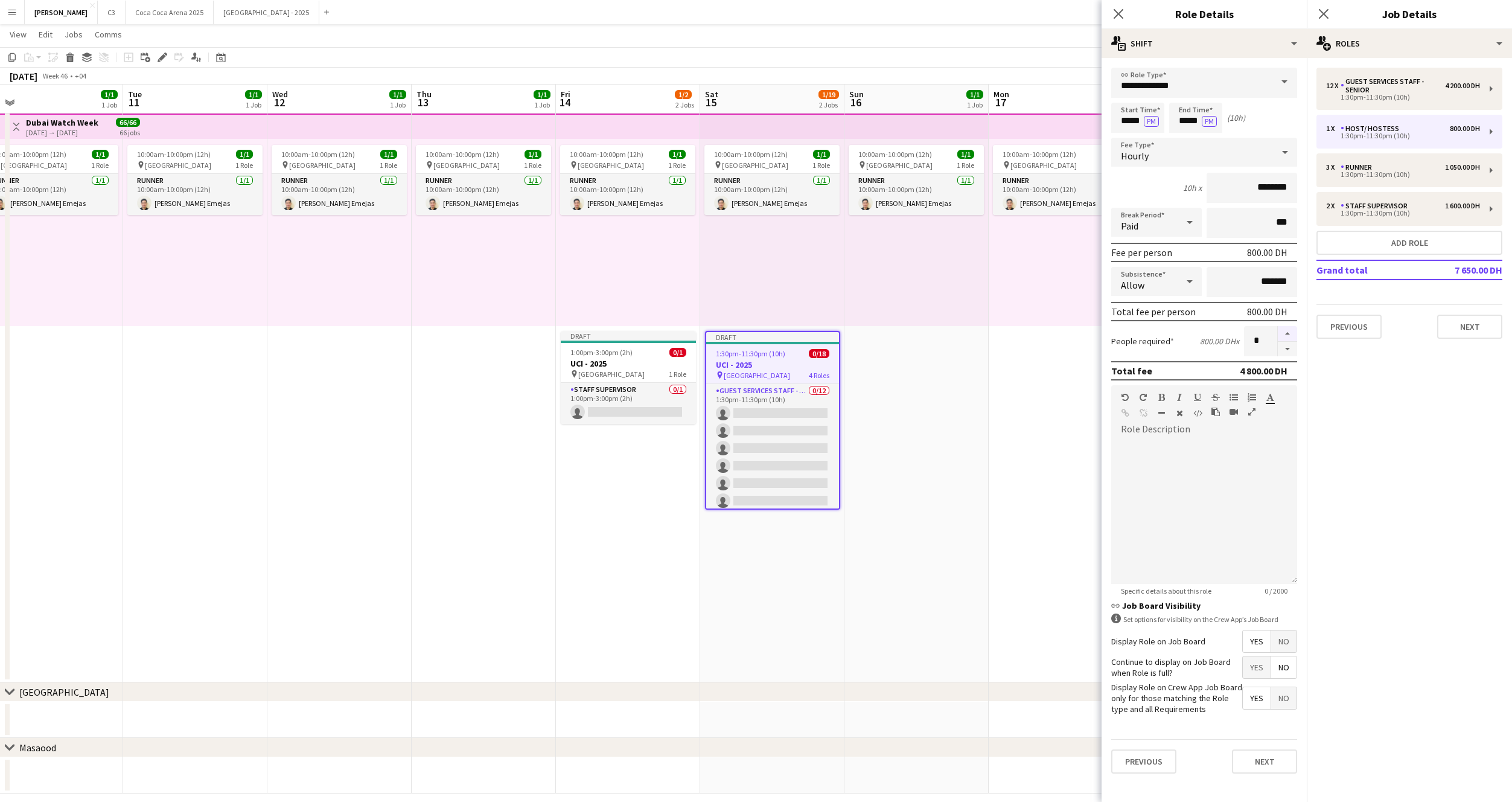
click at [1292, 330] on button "button" at bounding box center [1287, 334] width 19 height 16
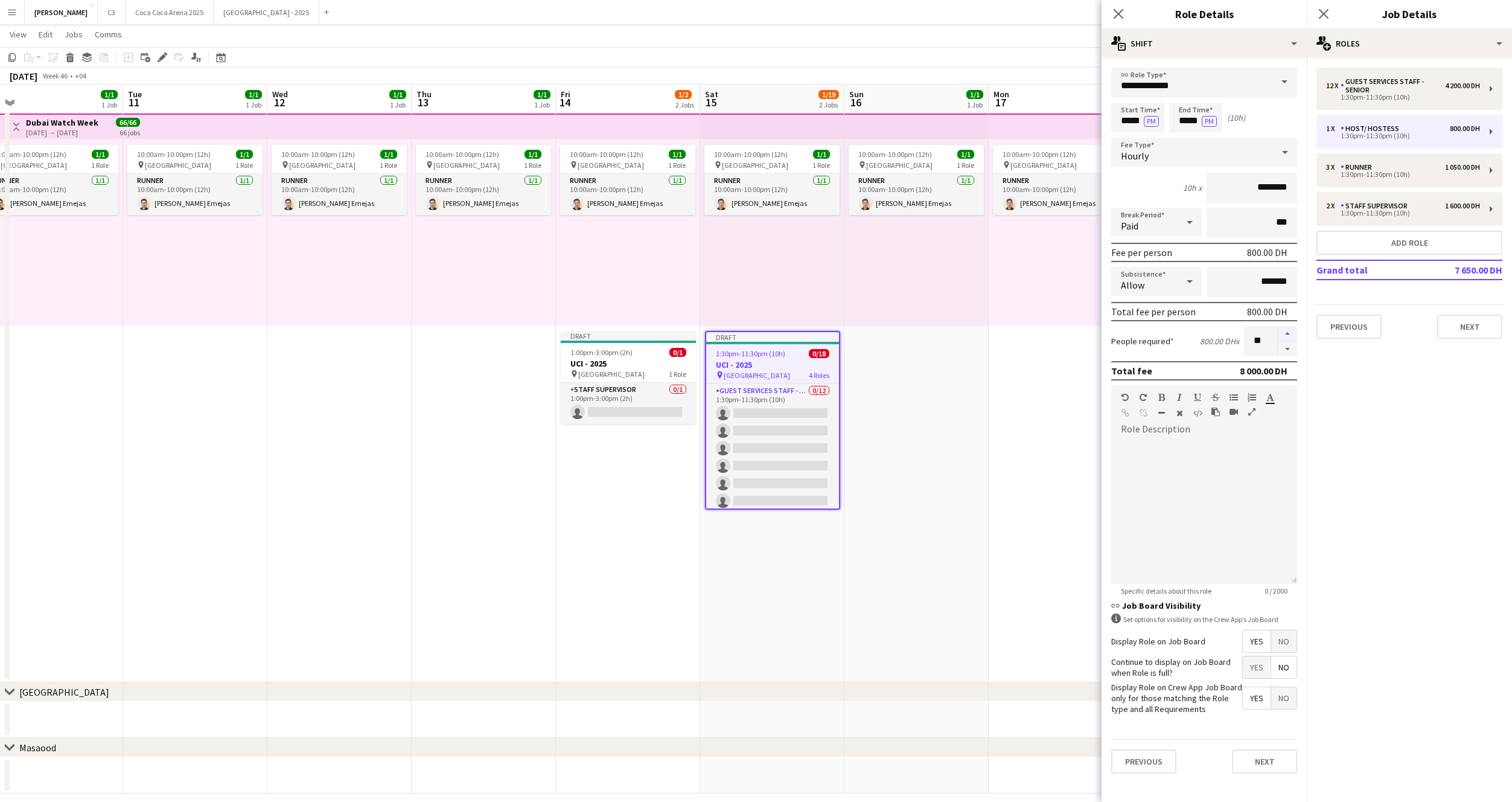
click at [1292, 330] on button "button" at bounding box center [1287, 334] width 19 height 16
type input "**"
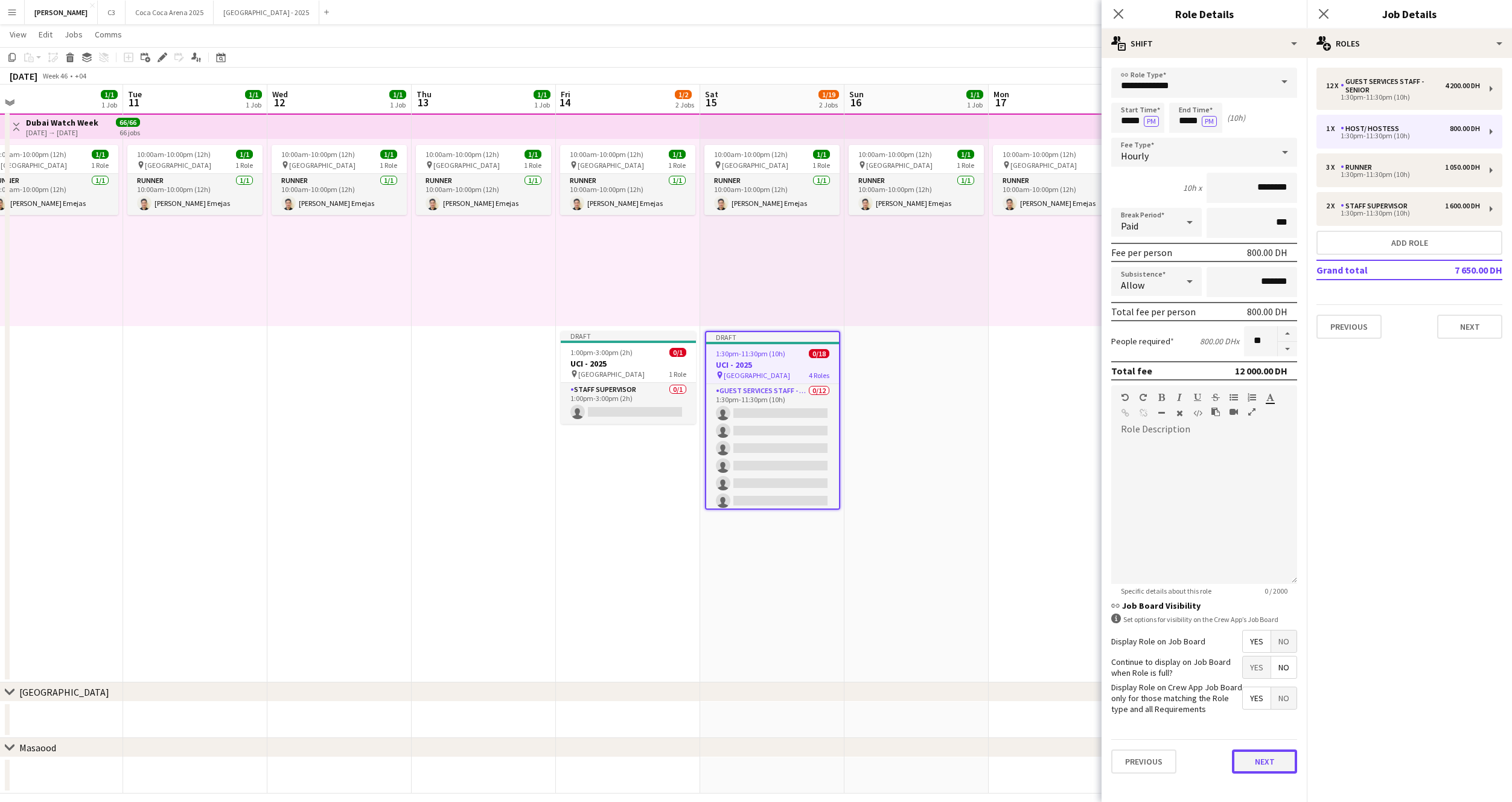
click at [1263, 757] on button "Next" at bounding box center [1264, 761] width 65 height 24
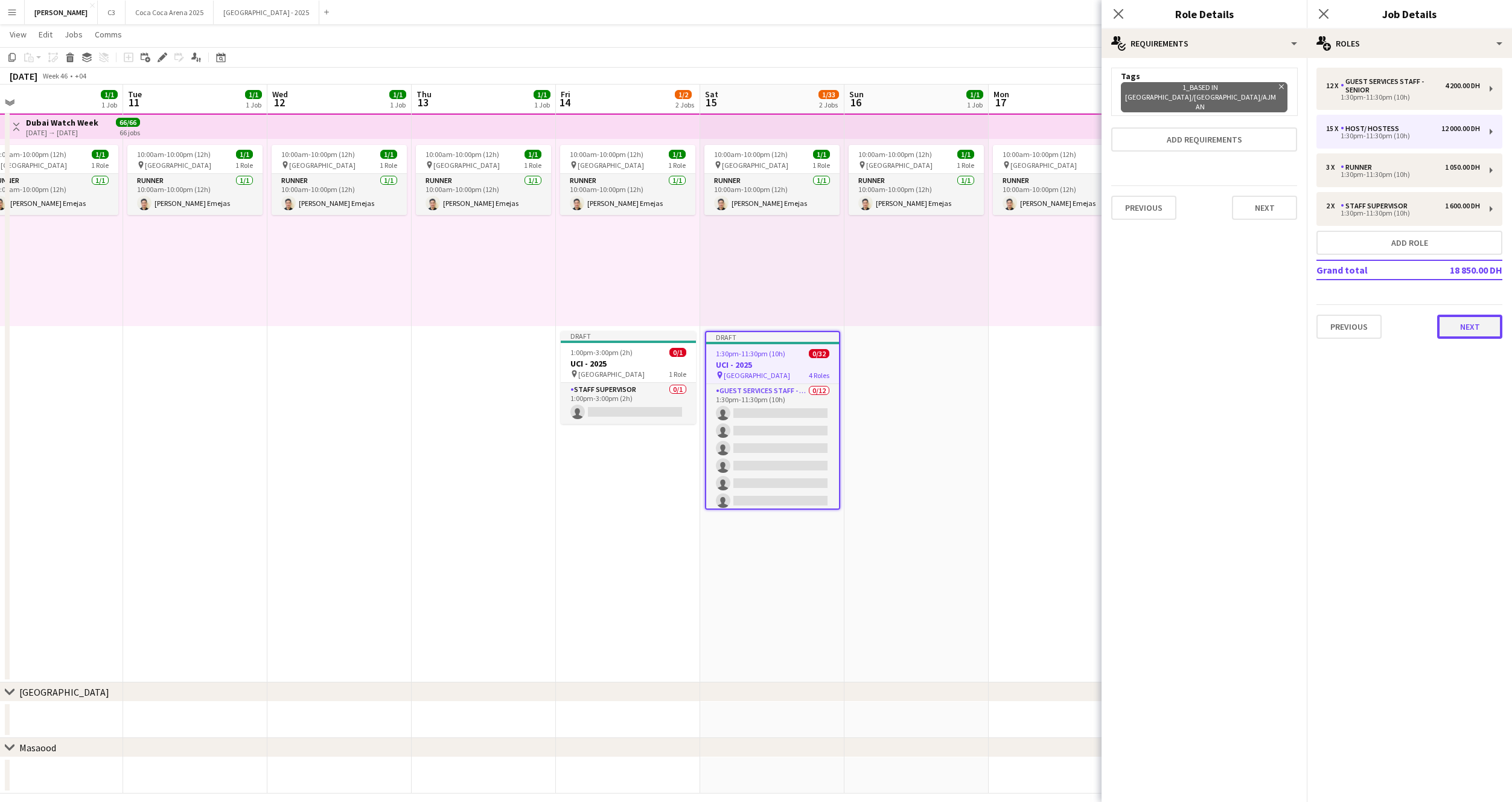
click at [1459, 325] on button "Next" at bounding box center [1469, 326] width 65 height 24
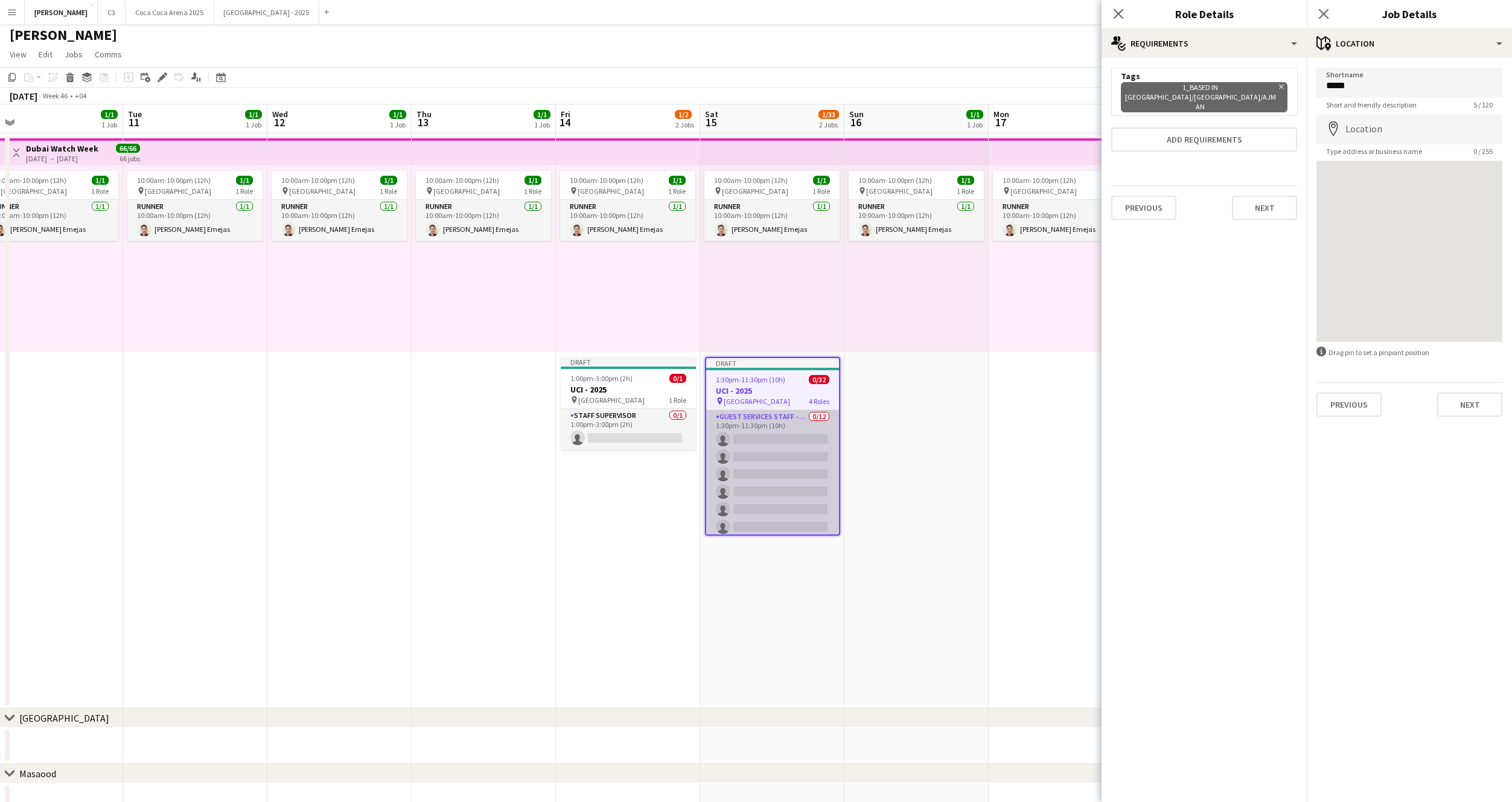
scroll to position [0, 0]
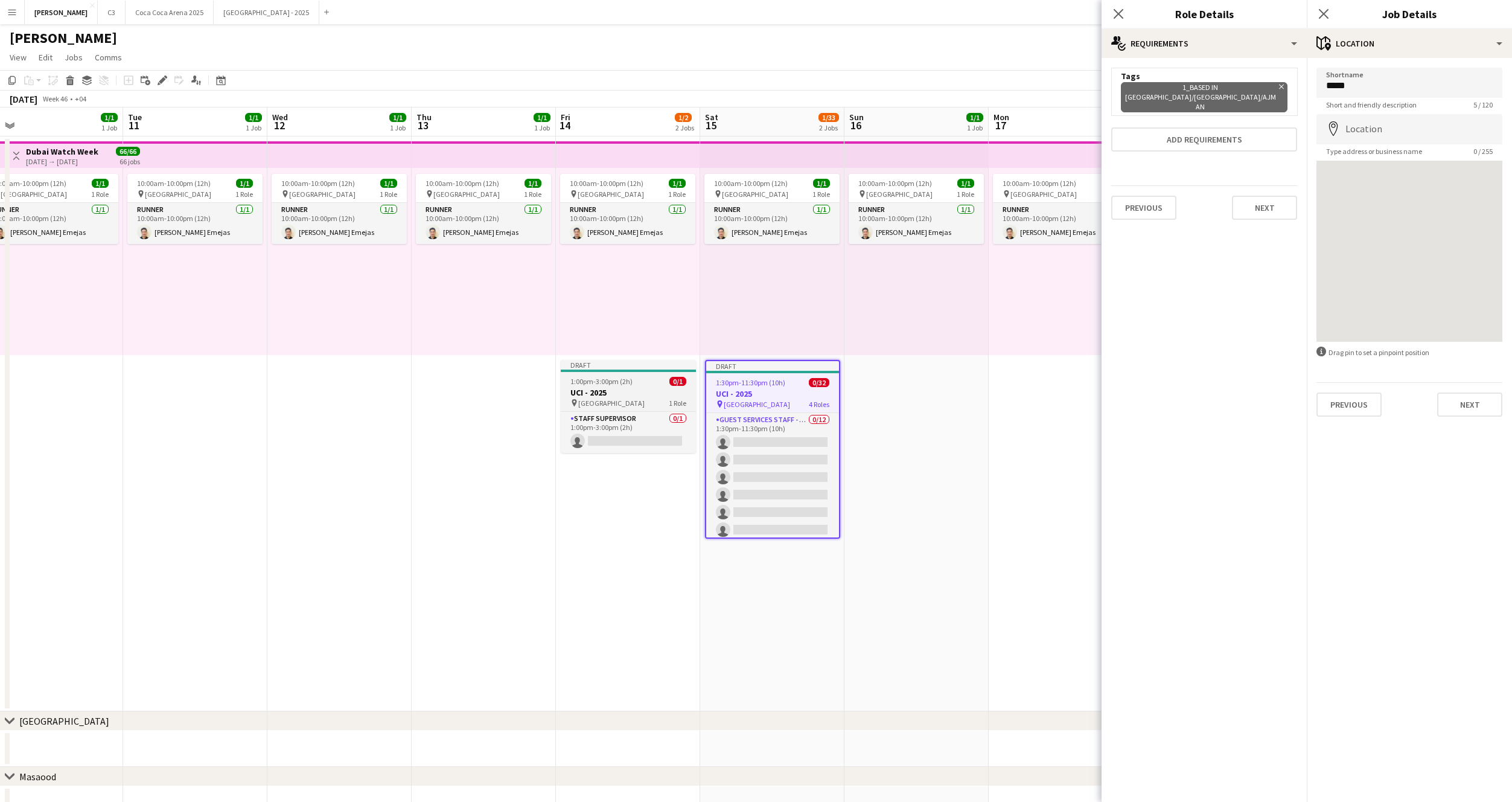
click at [634, 378] on div "1:00pm-3:00pm (2h) 0/1" at bounding box center [628, 382] width 135 height 9
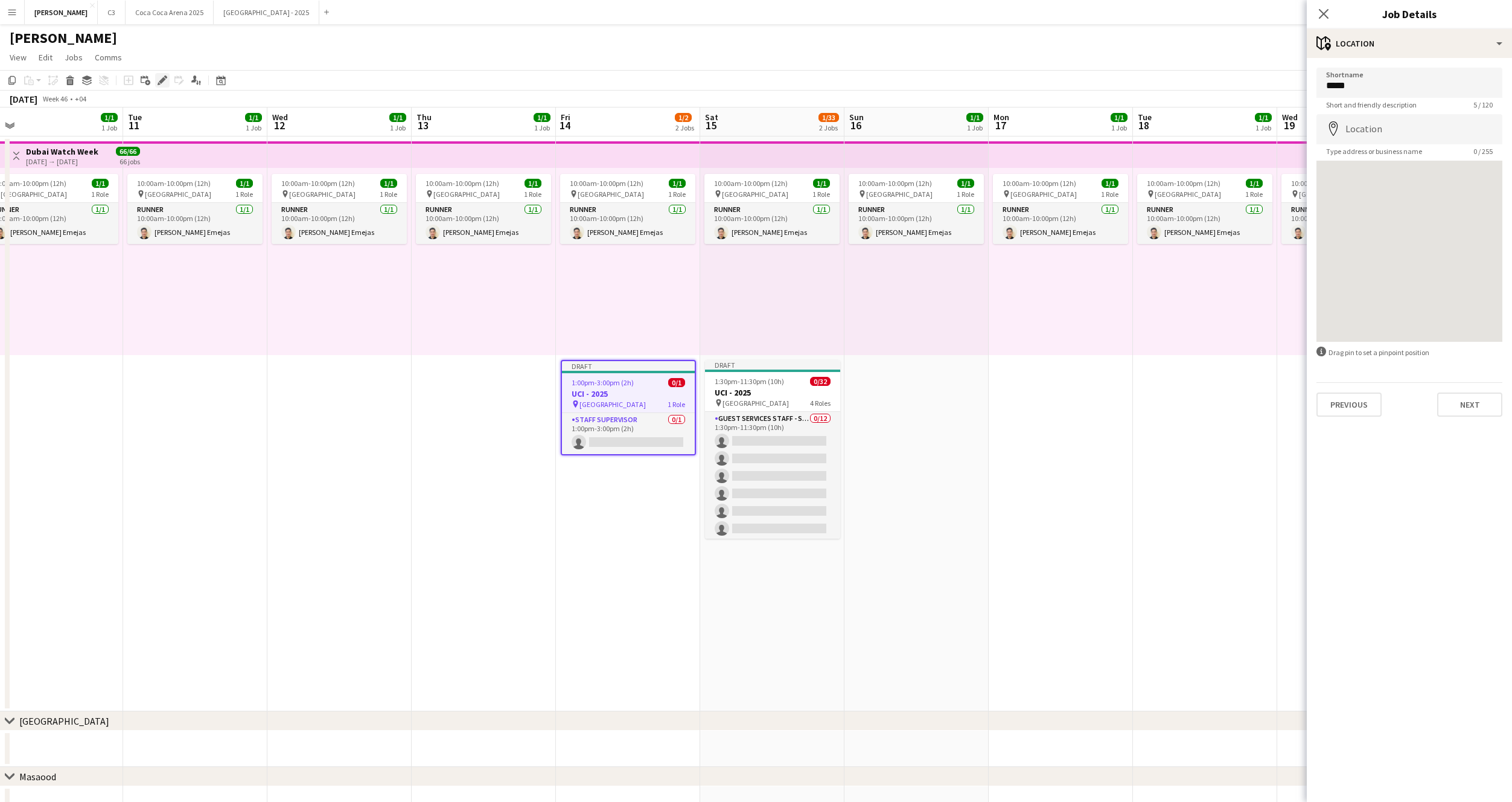
click at [162, 79] on icon at bounding box center [162, 81] width 7 height 7
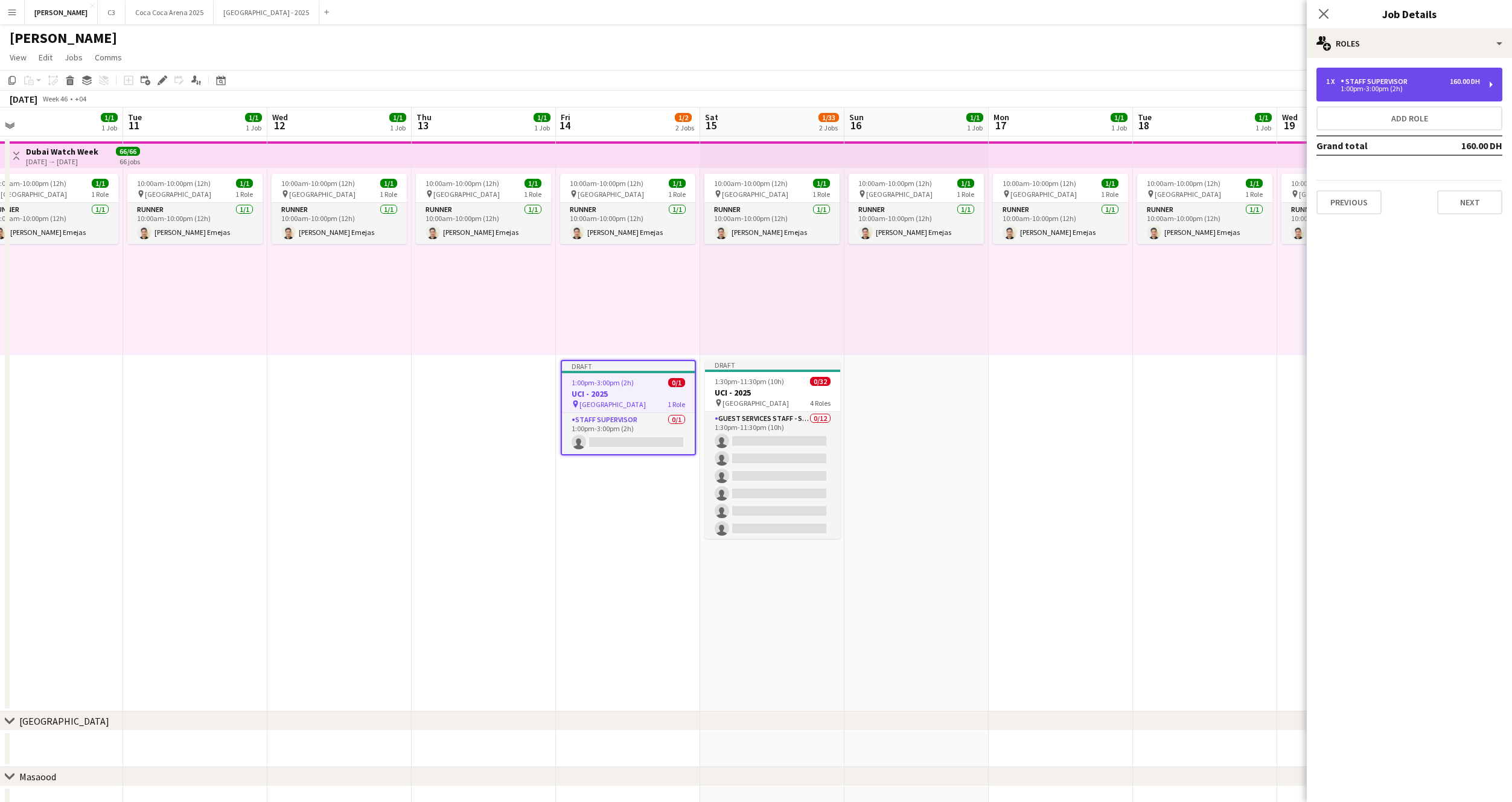
click at [1337, 84] on div "1 x" at bounding box center [1333, 81] width 14 height 9
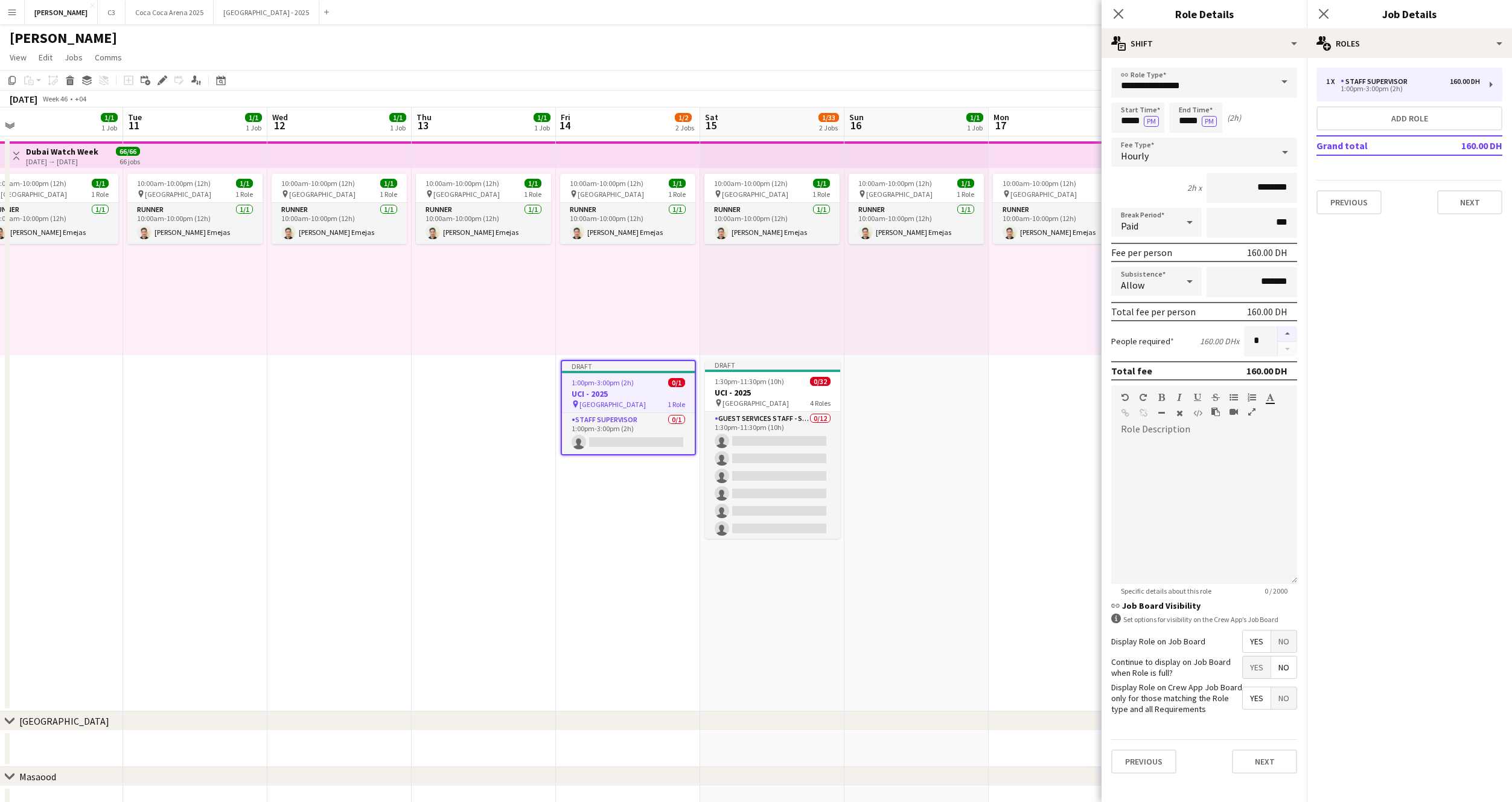
click at [1289, 329] on button "button" at bounding box center [1287, 334] width 19 height 16
type input "*"
click at [1263, 761] on button "Next" at bounding box center [1264, 761] width 65 height 24
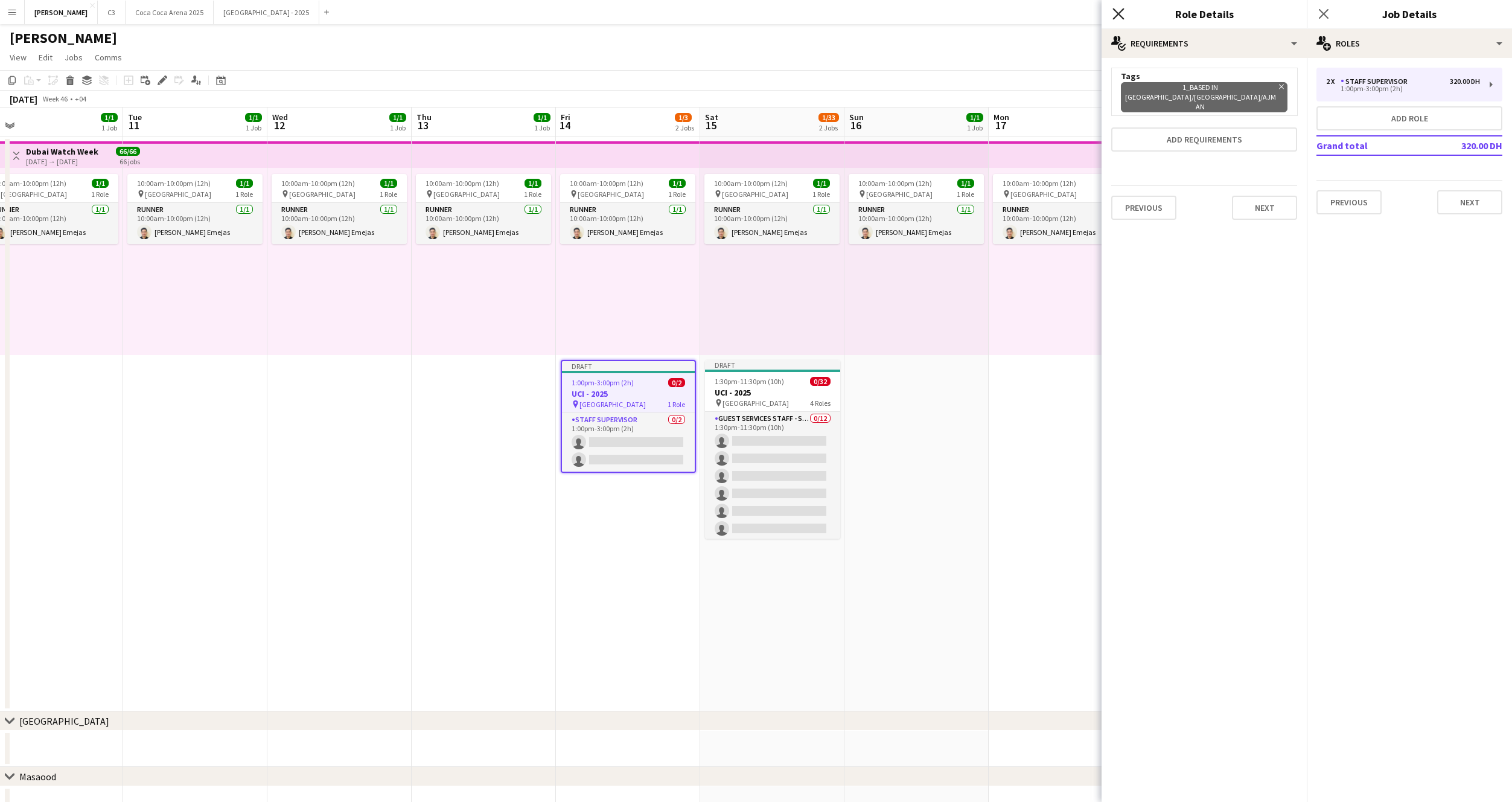
click at [1116, 14] on icon "Close pop-in" at bounding box center [1117, 13] width 11 height 11
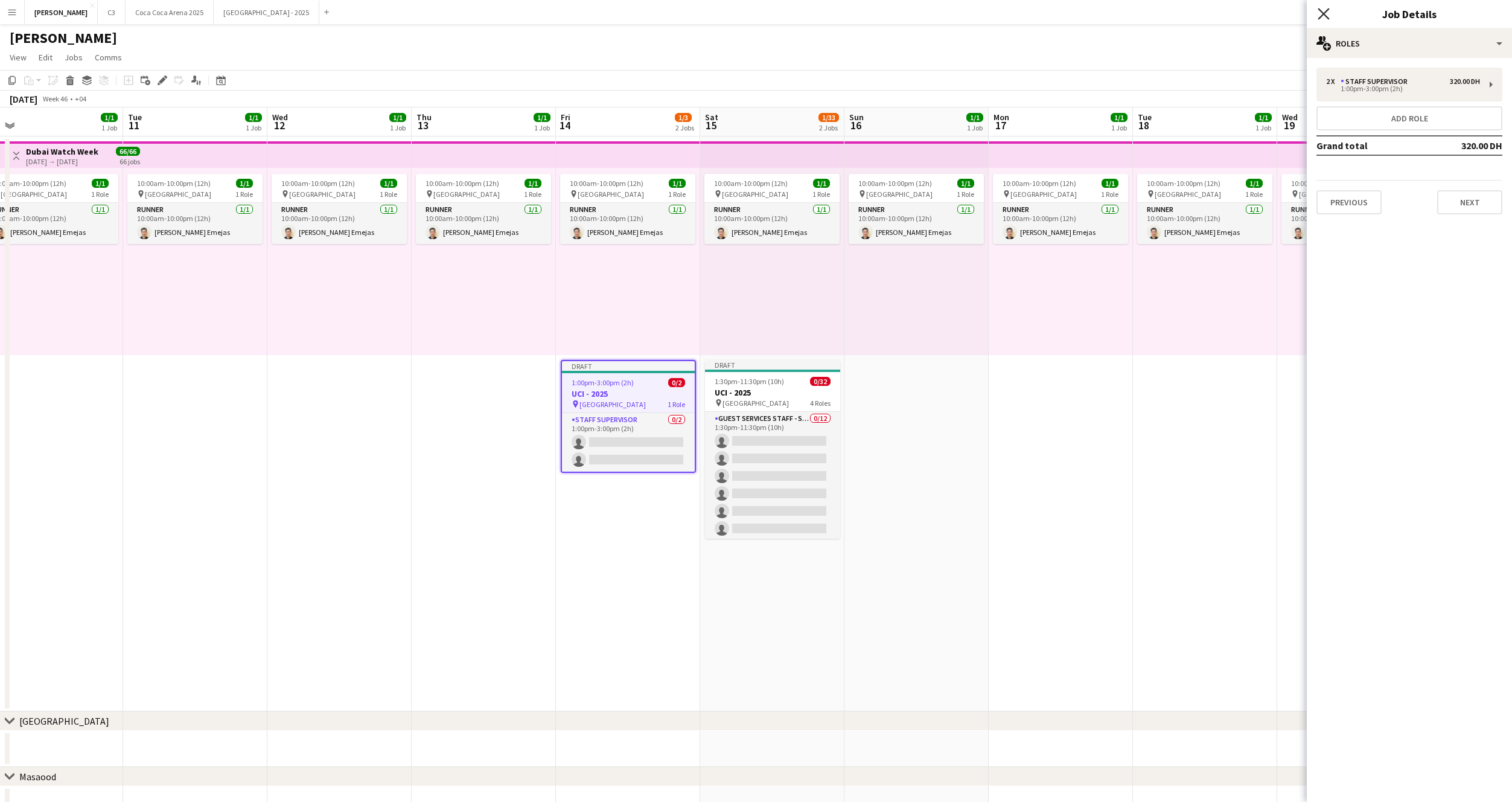
click at [1323, 11] on icon "Close pop-in" at bounding box center [1323, 13] width 11 height 11
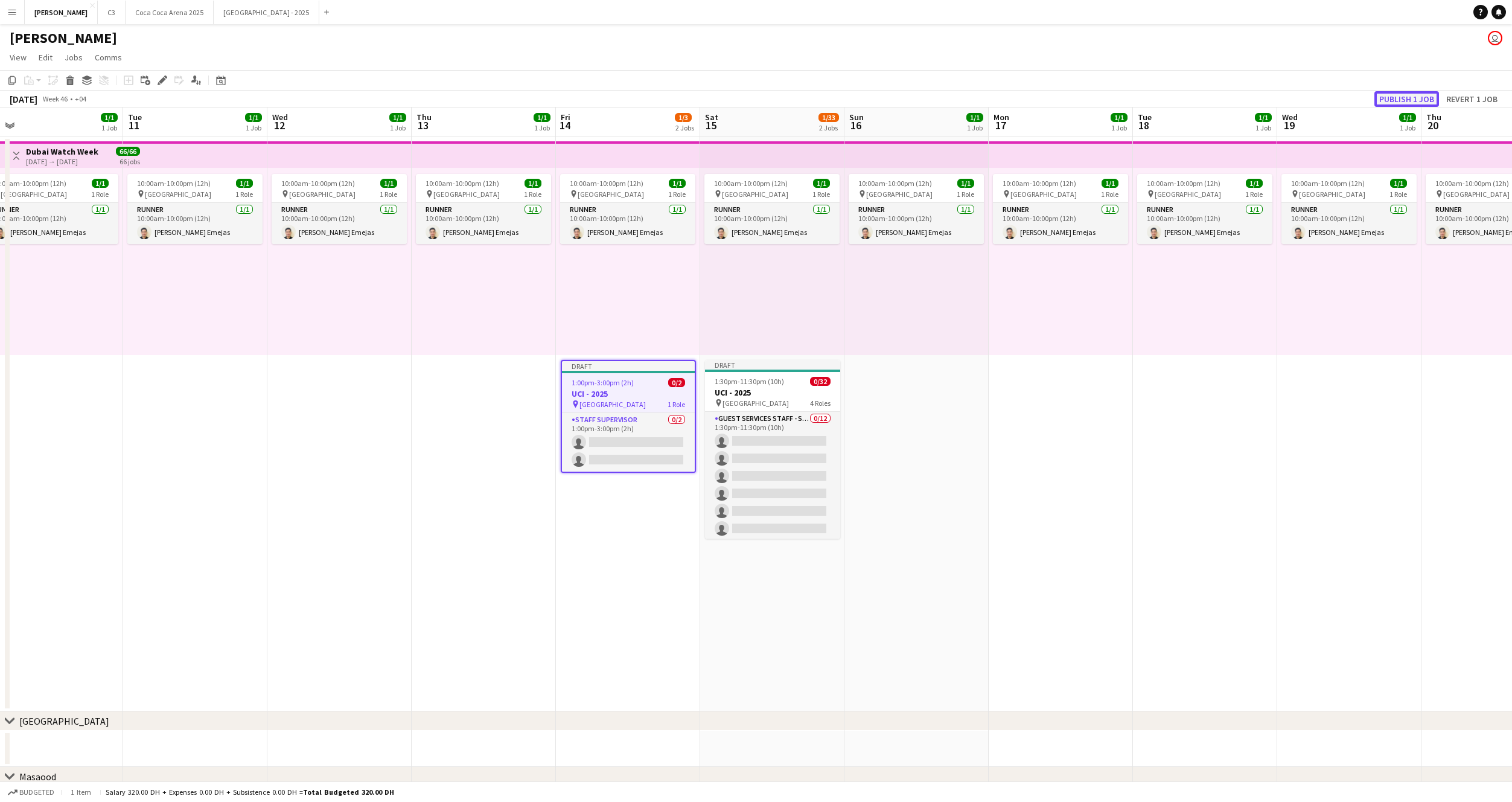
click at [1398, 94] on button "Publish 1 job" at bounding box center [1407, 99] width 64 height 16
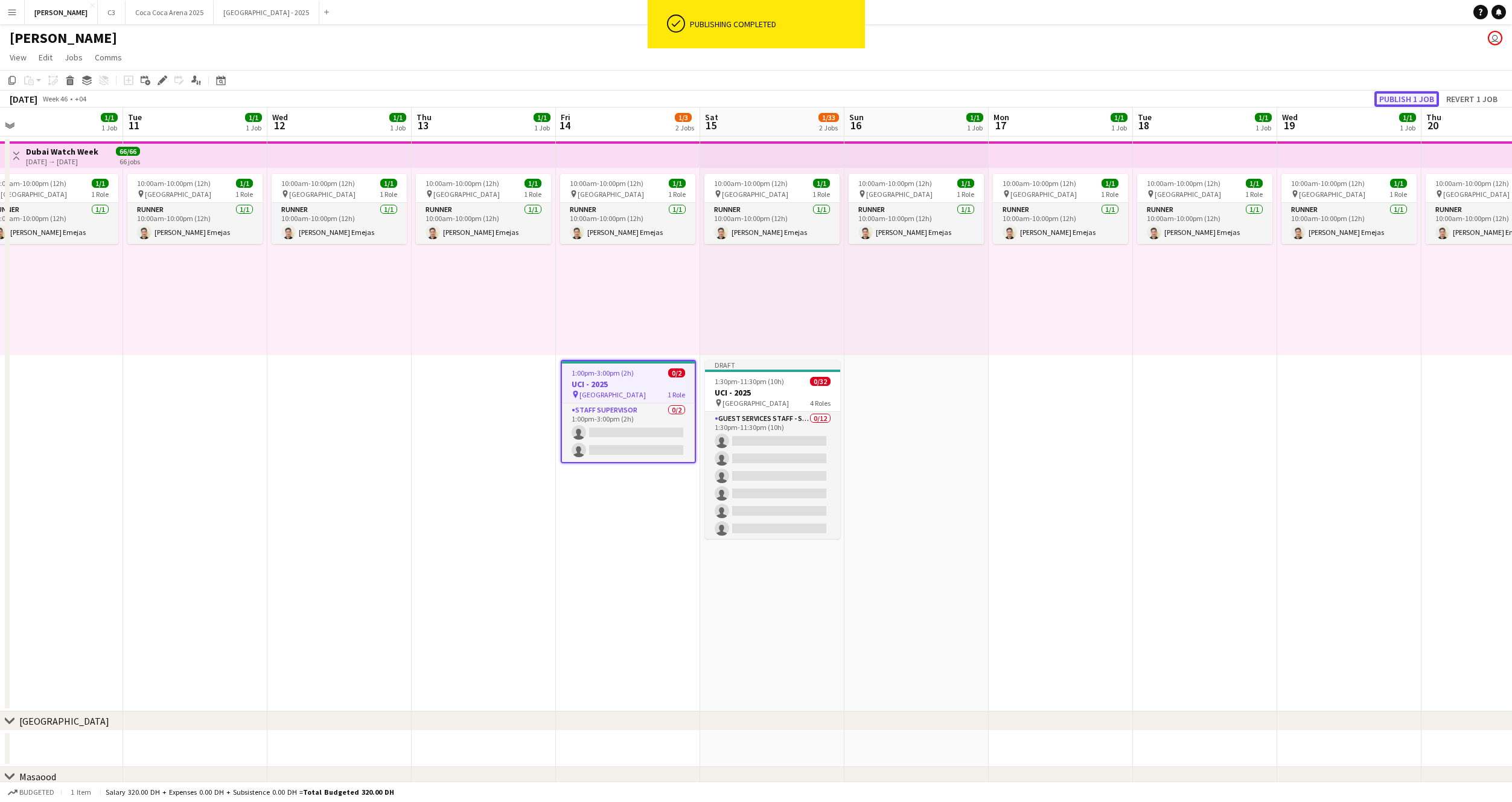
click at [1404, 99] on button "Publish 1 job" at bounding box center [1407, 99] width 64 height 16
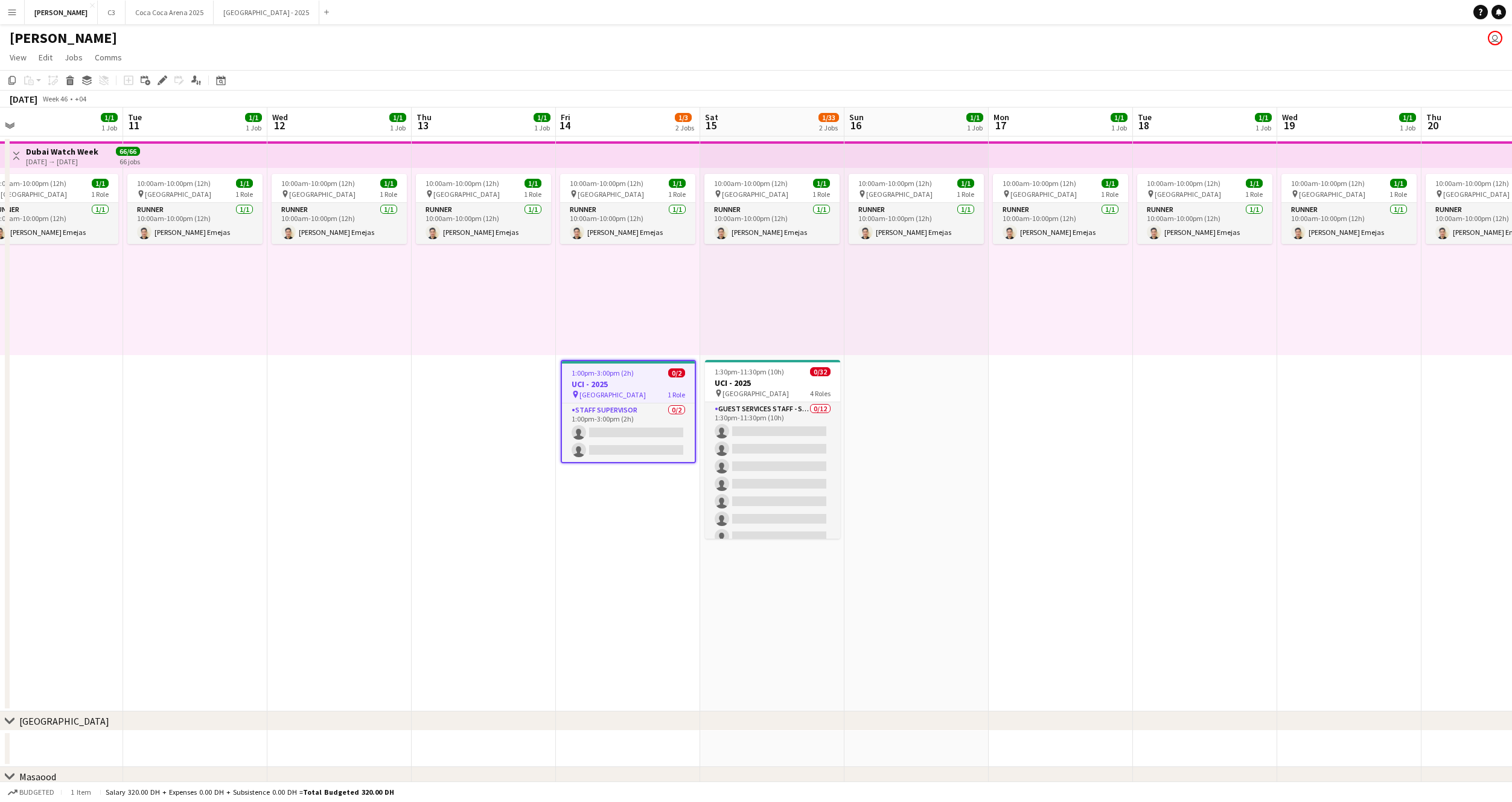
click at [607, 378] on h3 "UCI - 2025" at bounding box center [628, 384] width 133 height 11
click at [632, 371] on div "1:00pm-3:00pm (2h) 0/2" at bounding box center [628, 372] width 135 height 9
click at [750, 374] on span "1:30pm-11:30pm (10h)" at bounding box center [750, 372] width 70 height 9
click at [12, 81] on icon "Copy" at bounding box center [12, 80] width 10 height 10
click at [221, 81] on icon at bounding box center [221, 81] width 4 height 4
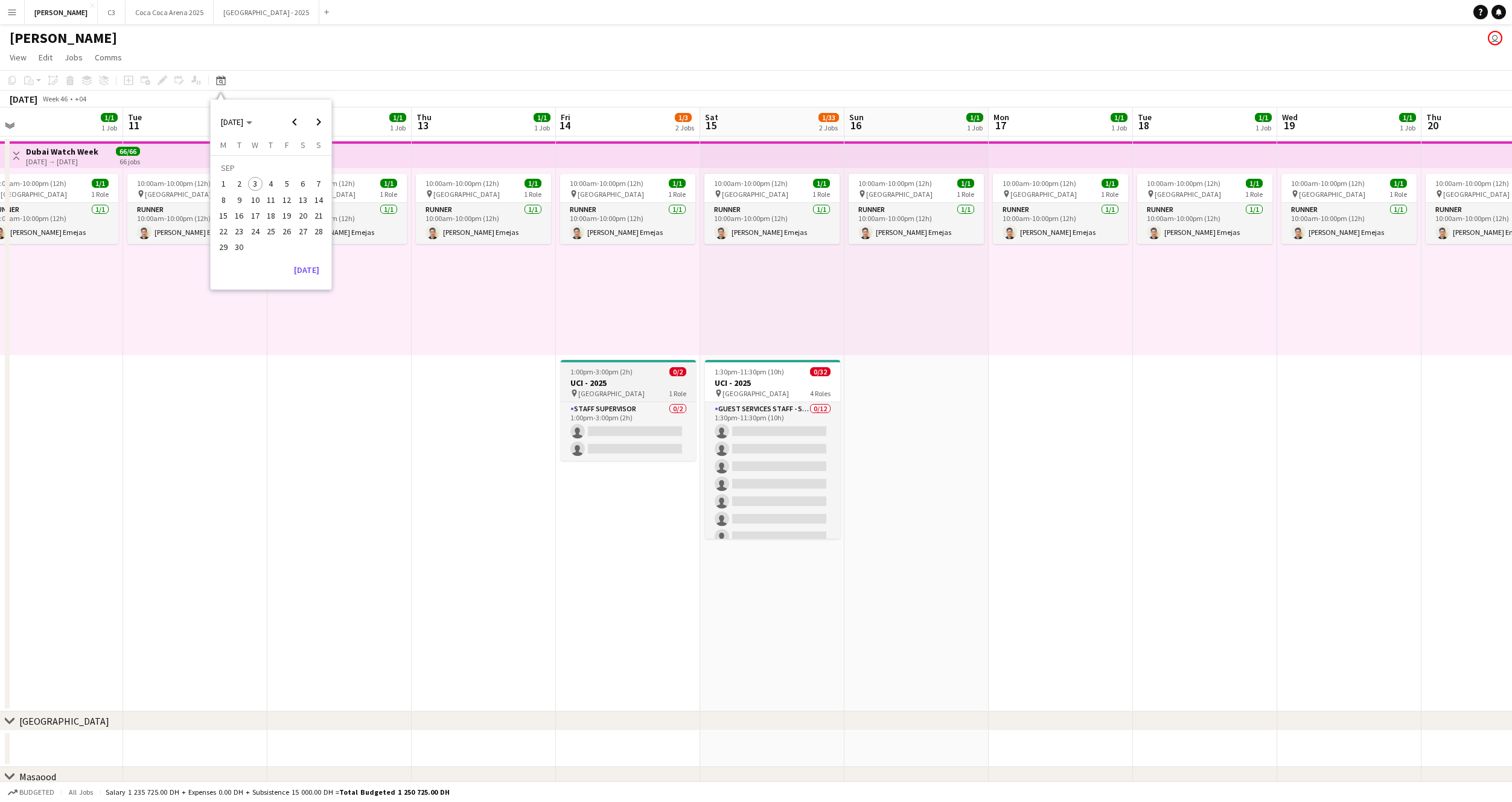
click at [612, 360] on div at bounding box center [628, 361] width 135 height 3
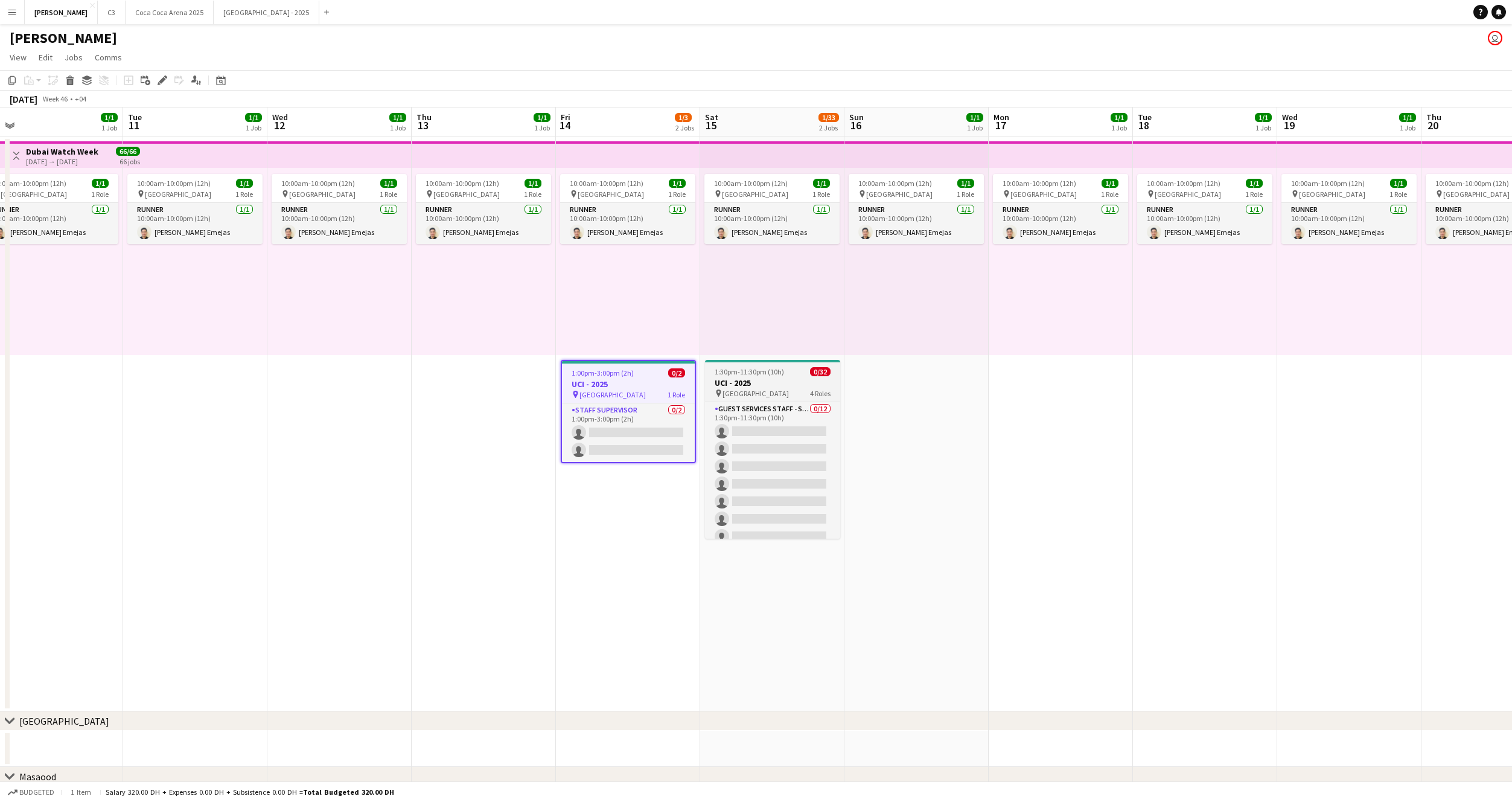
click at [762, 374] on span "1:30pm-11:30pm (10h)" at bounding box center [750, 372] width 70 height 9
click at [740, 372] on span "1:30pm-11:30pm (10h)" at bounding box center [750, 373] width 70 height 9
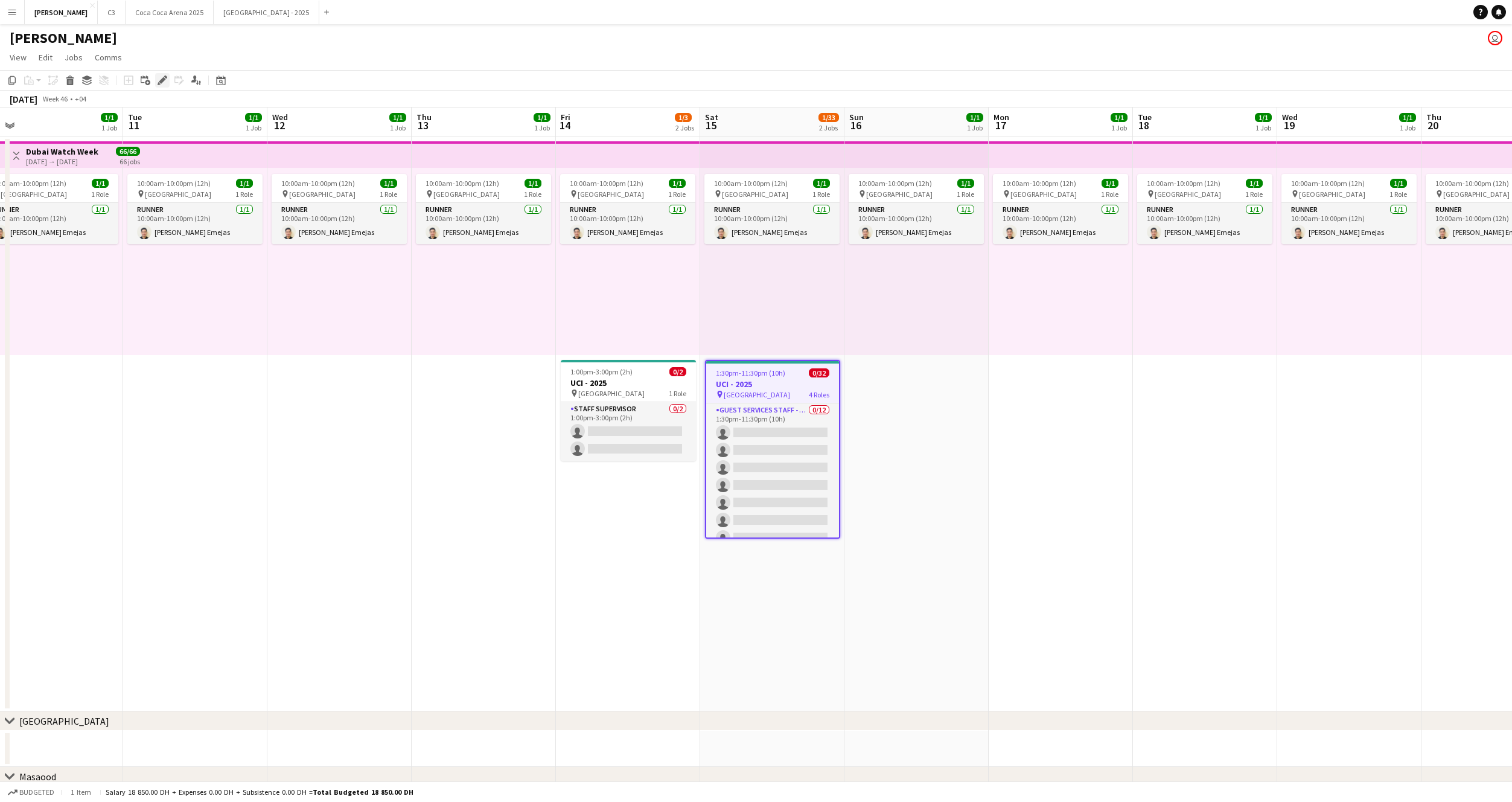
click at [162, 82] on icon "Edit" at bounding box center [162, 80] width 10 height 10
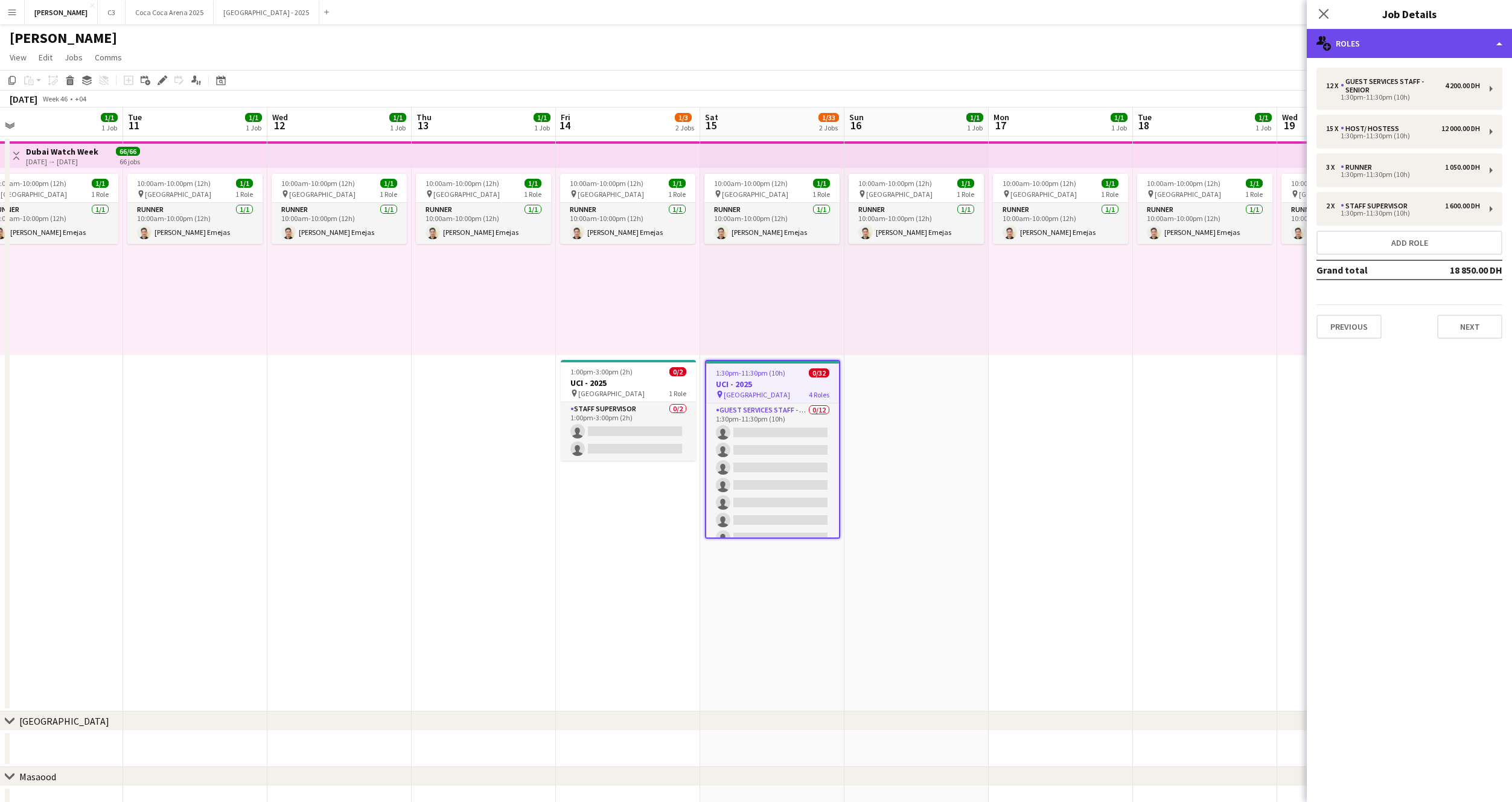
click at [1394, 41] on div "multiple-users-add Roles" at bounding box center [1410, 43] width 205 height 29
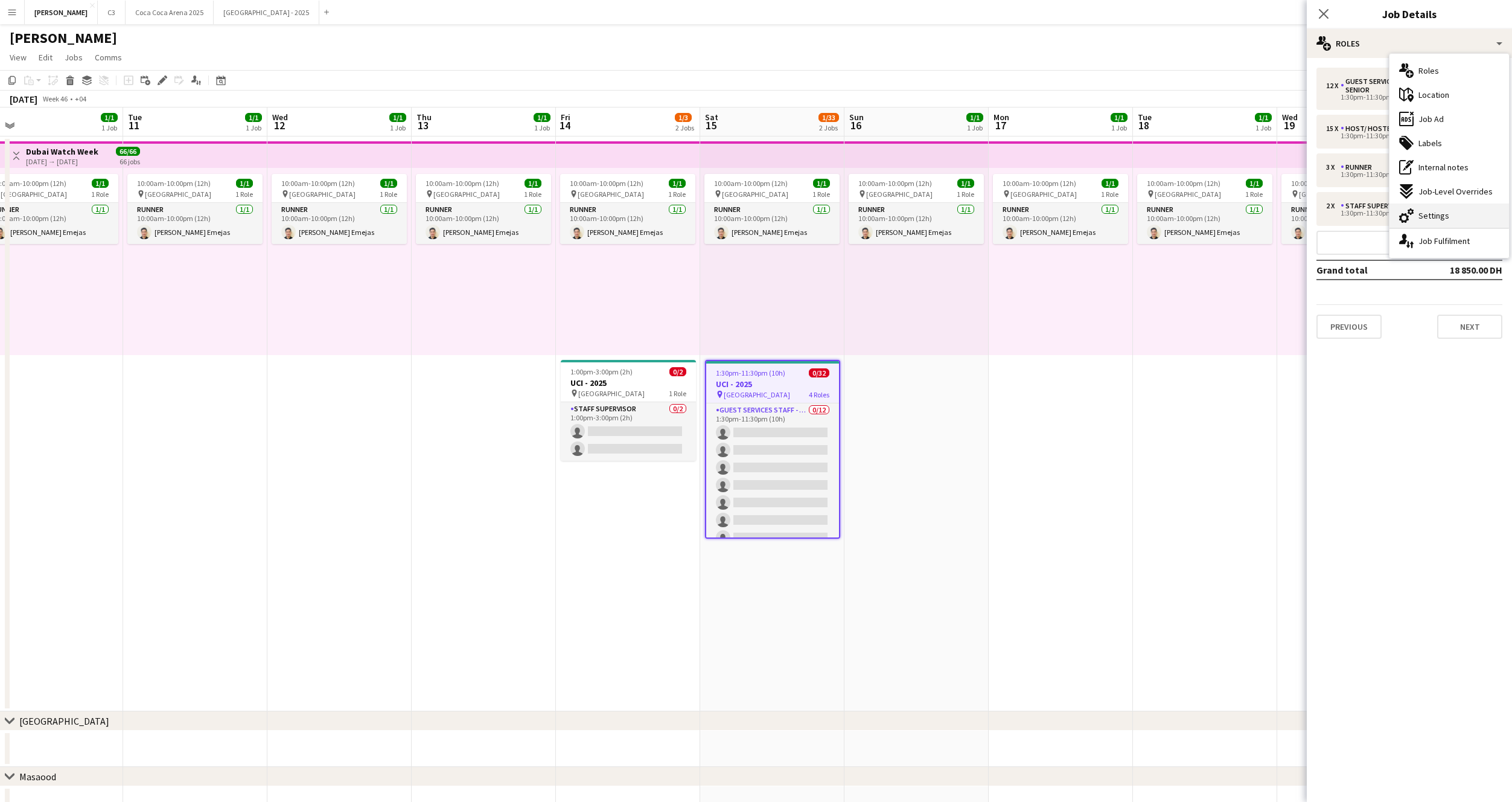
click at [1434, 217] on span "Settings" at bounding box center [1434, 215] width 31 height 11
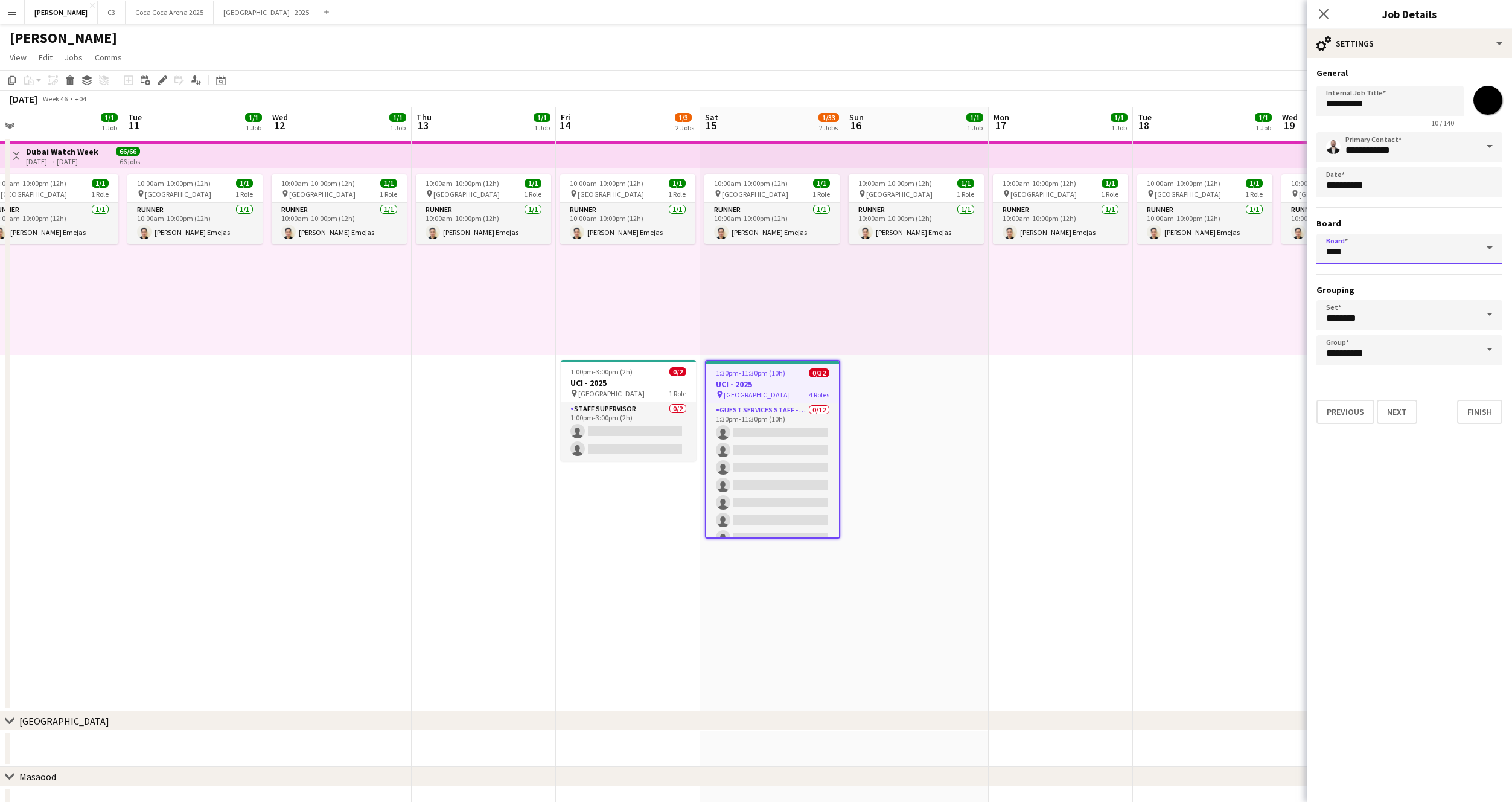
click at [1408, 246] on input "****" at bounding box center [1409, 249] width 186 height 30
click at [1373, 386] on span "Zaid [+04]" at bounding box center [1410, 389] width 167 height 11
type input "****"
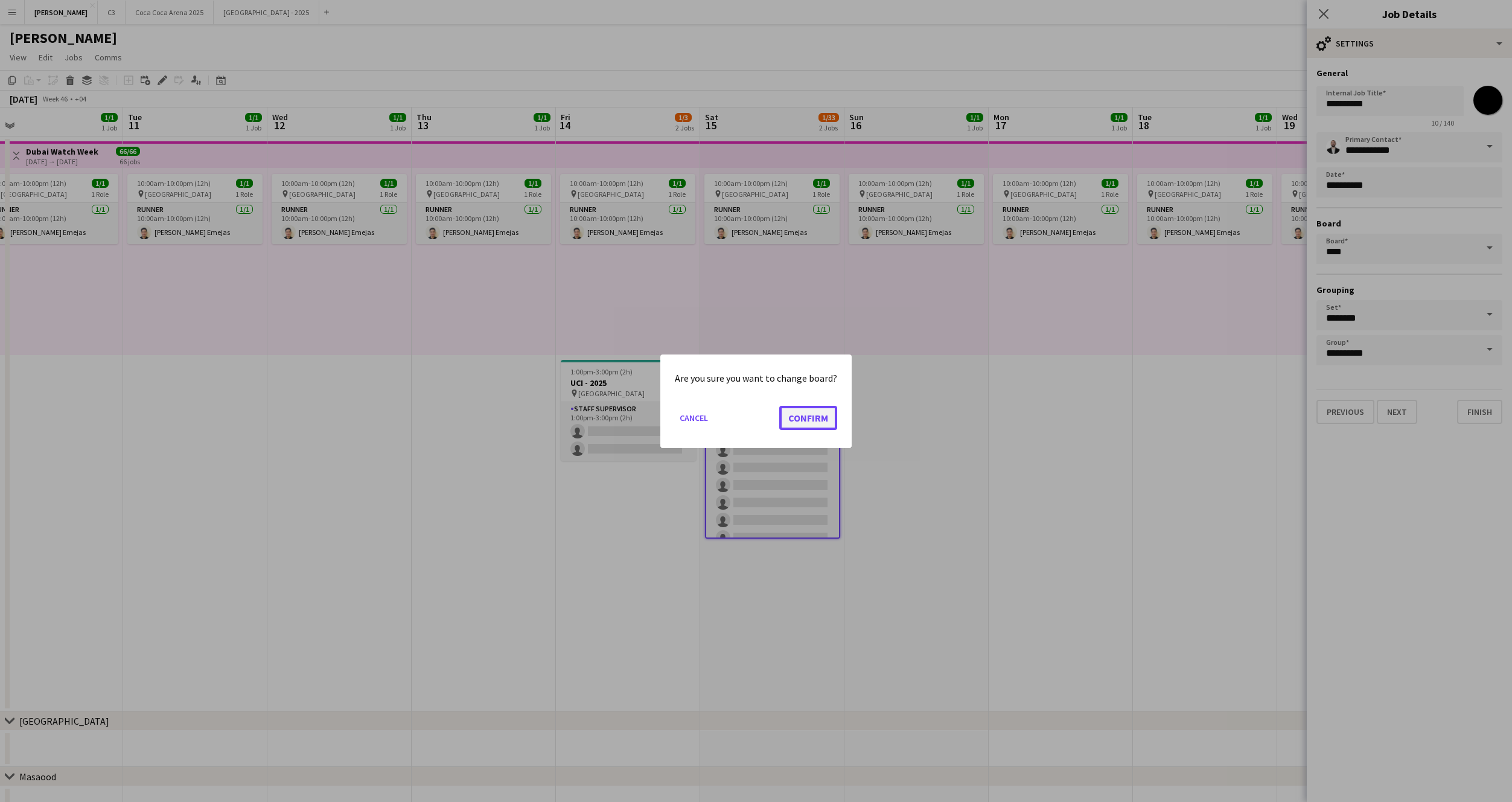
click at [813, 416] on button "Confirm" at bounding box center [808, 417] width 58 height 24
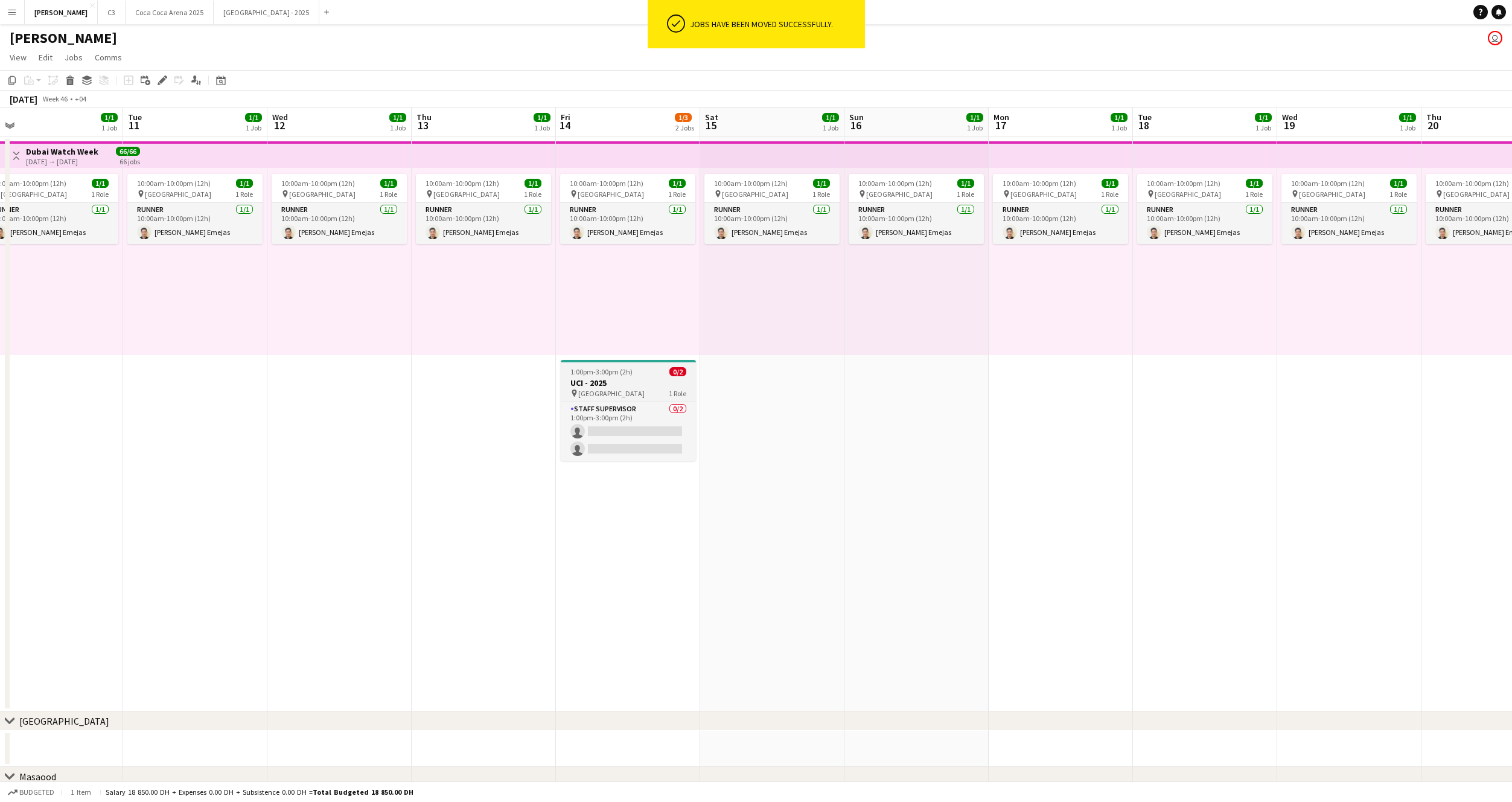
click at [651, 371] on div "1:00pm-3:00pm (2h) 0/2" at bounding box center [628, 372] width 135 height 9
click at [160, 79] on icon "Edit" at bounding box center [162, 80] width 10 height 10
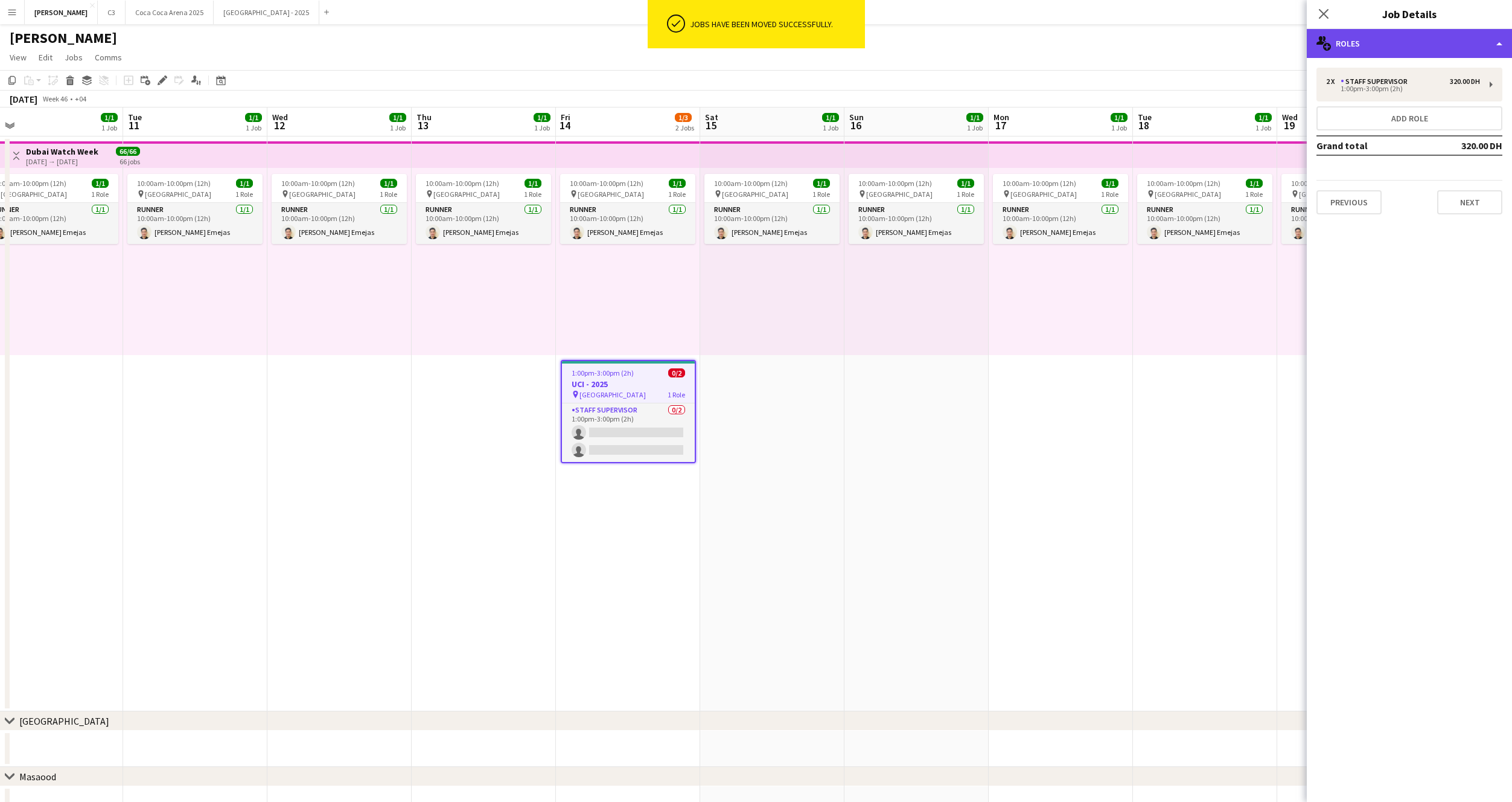
click at [1404, 47] on div "multiple-users-add Roles" at bounding box center [1410, 43] width 205 height 29
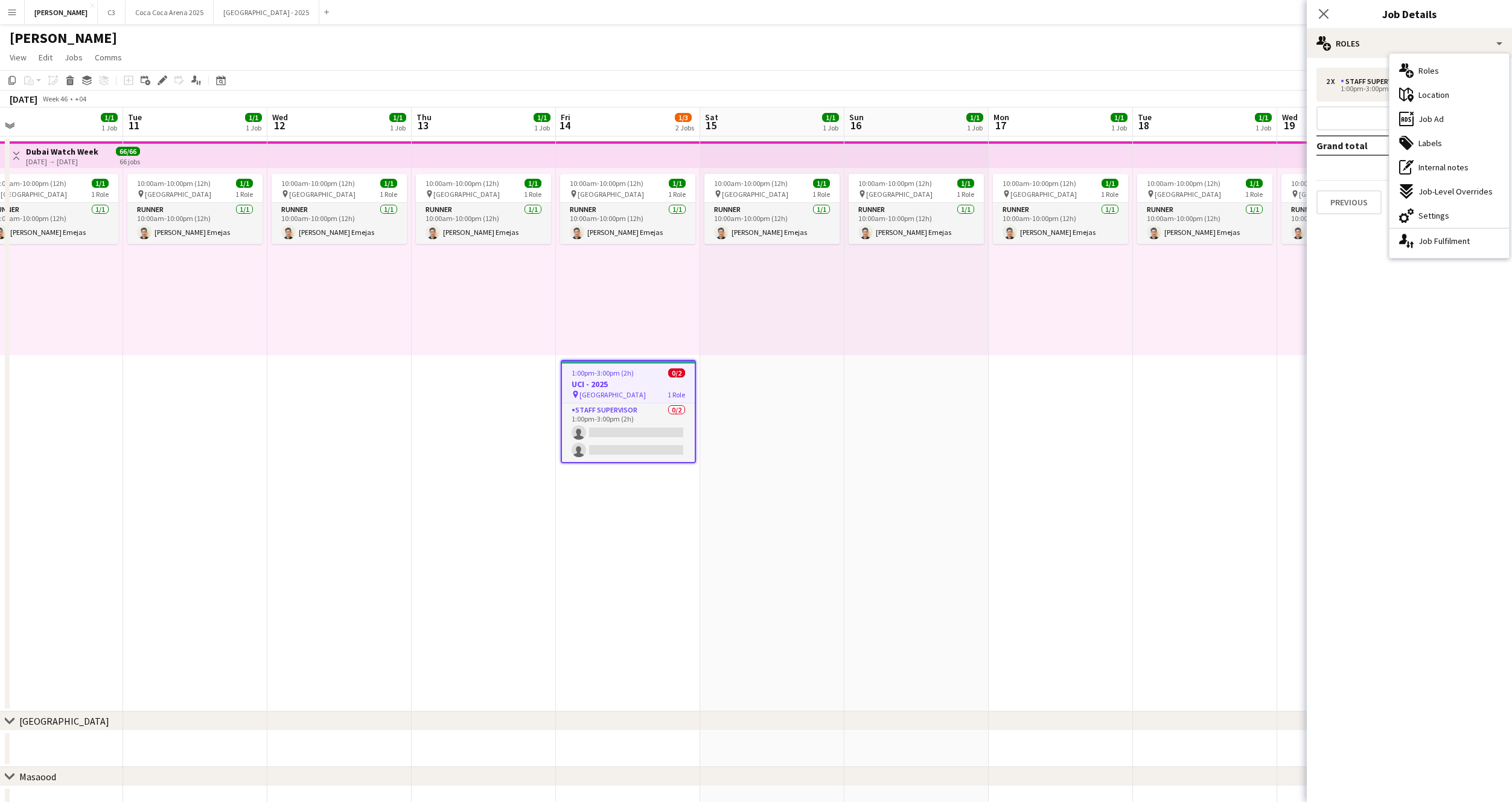
click at [1352, 169] on div "2 x Staff Supervisor 320.00 DH 1:00pm-3:00pm (2h) Add role Grand total 320.00 D…" at bounding box center [1410, 141] width 205 height 146
click at [1458, 200] on button "Next" at bounding box center [1469, 202] width 65 height 24
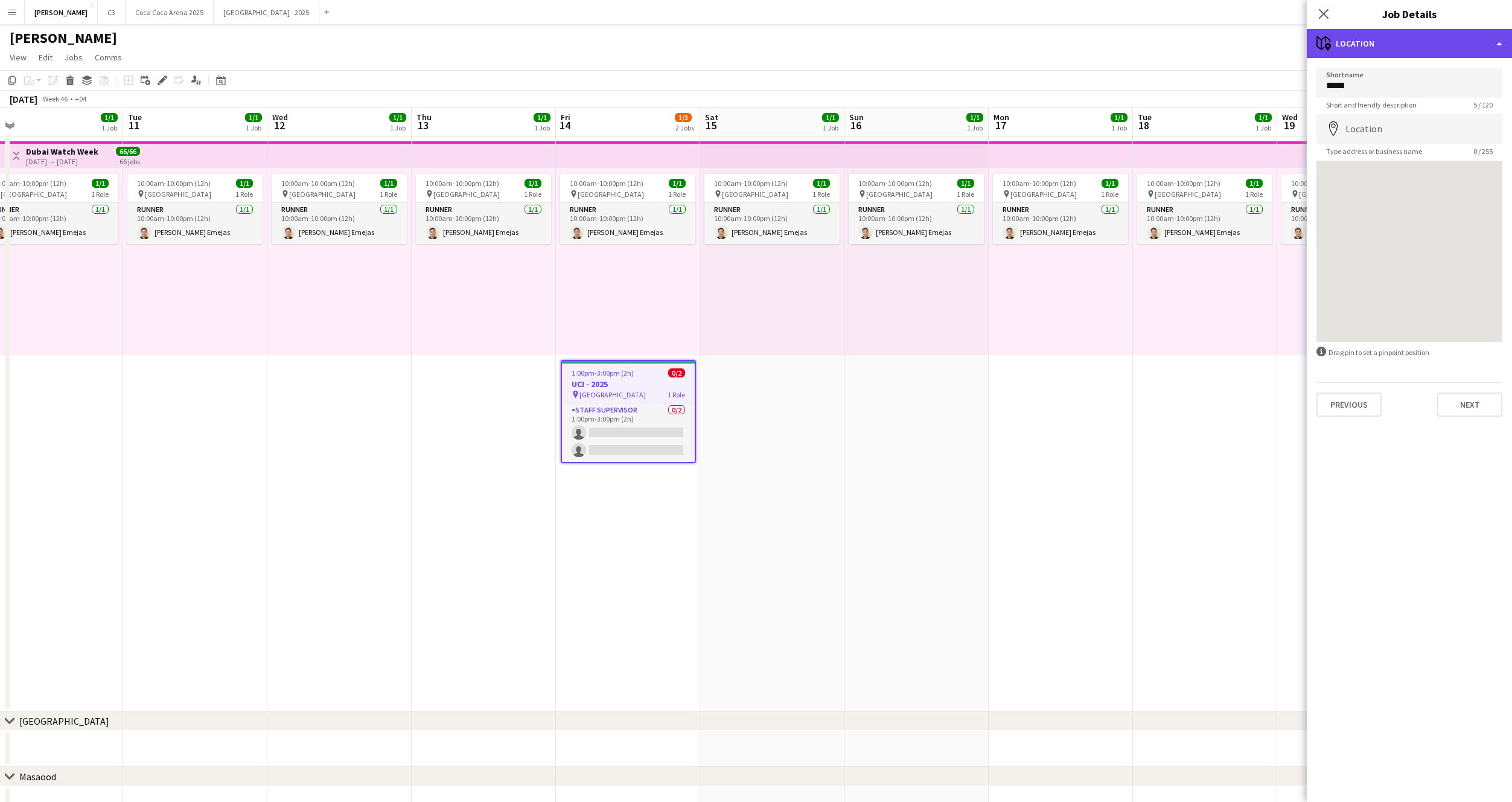
click at [1433, 42] on div "maps-pin-1 Location" at bounding box center [1410, 43] width 205 height 29
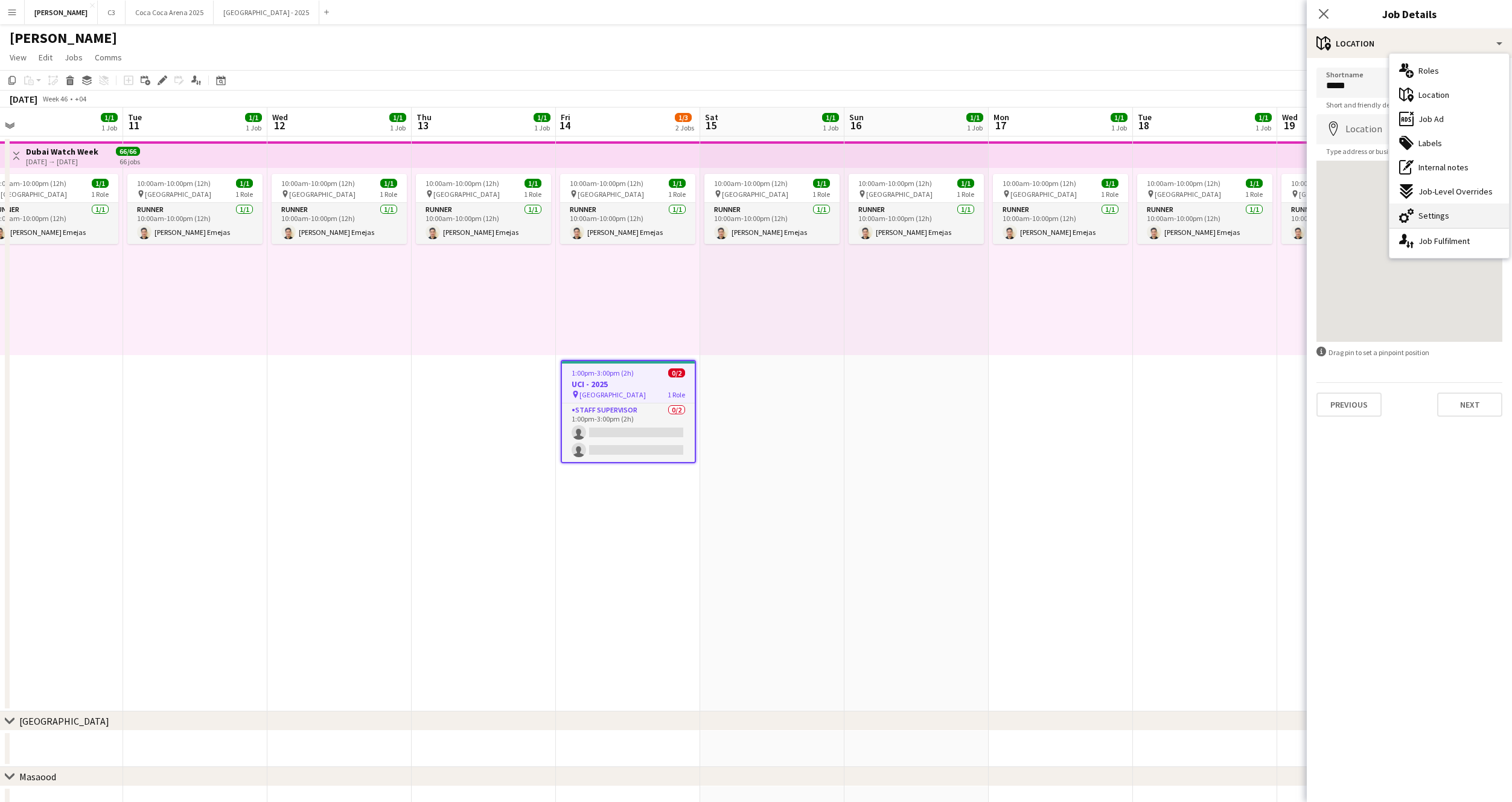
click at [1431, 217] on span "Settings" at bounding box center [1434, 215] width 31 height 11
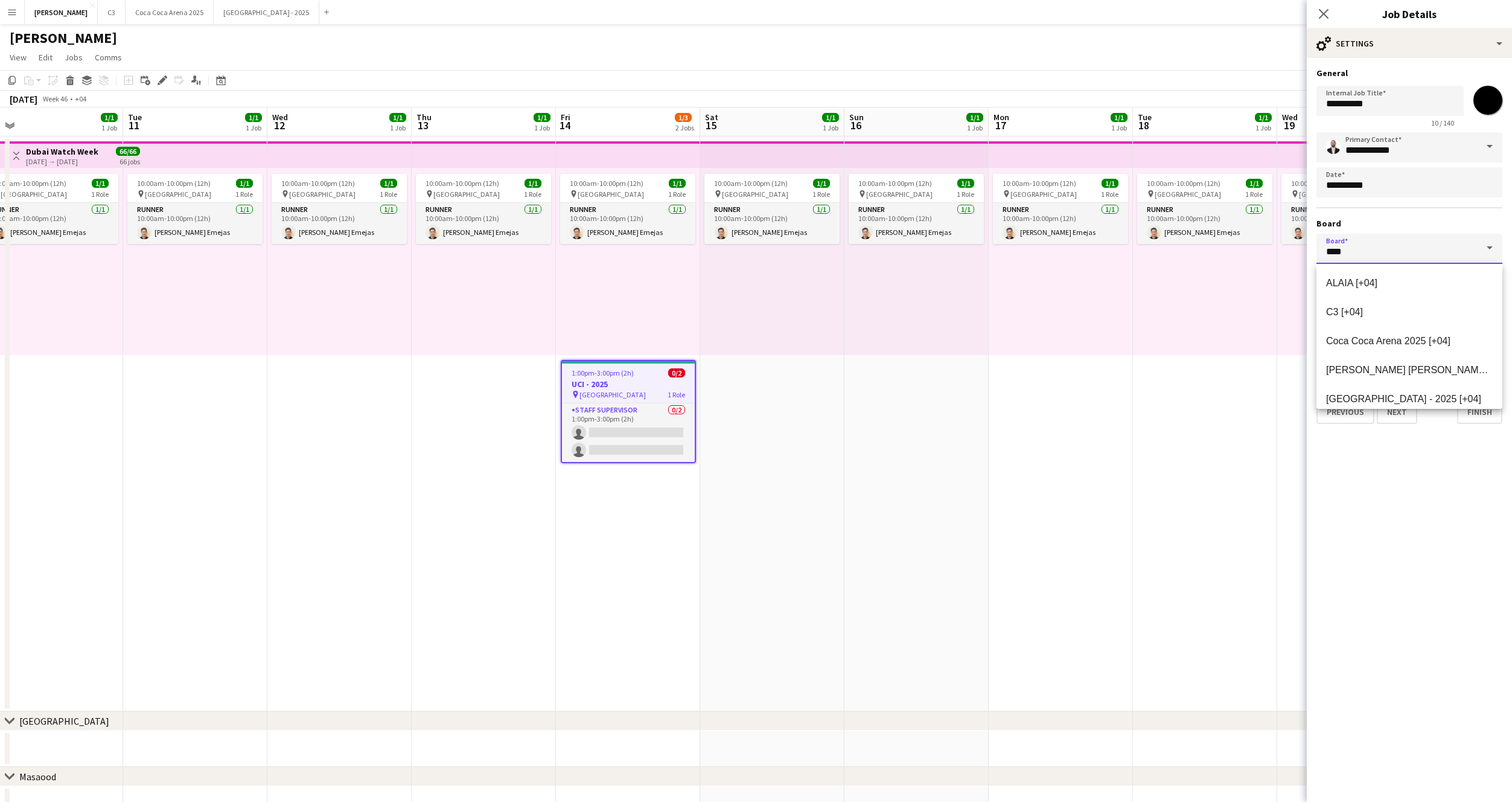
click at [1386, 248] on input "****" at bounding box center [1409, 249] width 186 height 30
click at [1377, 384] on span "Zaid [+04]" at bounding box center [1410, 389] width 167 height 11
type input "****"
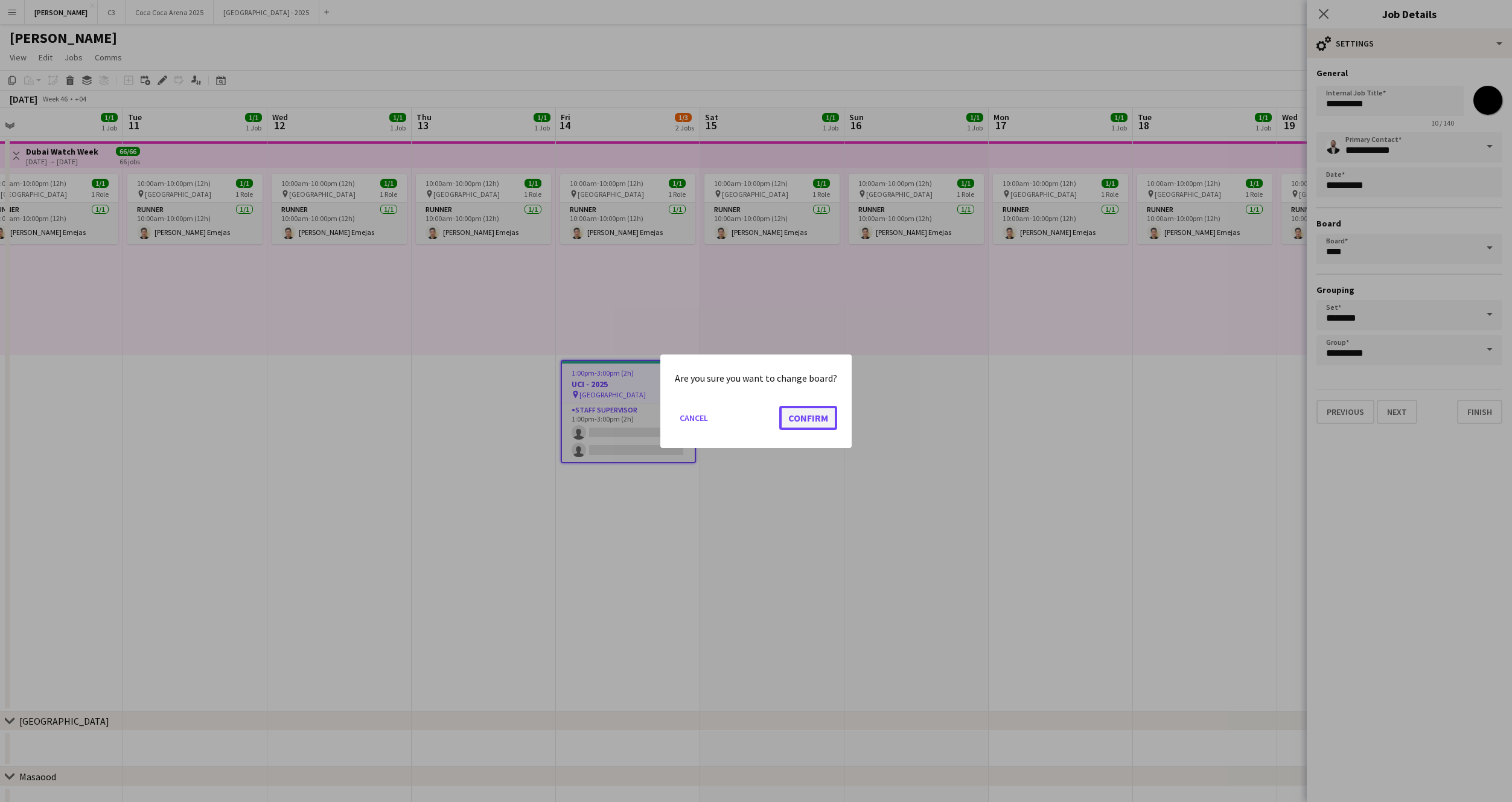
click at [807, 413] on button "Confirm" at bounding box center [808, 417] width 58 height 24
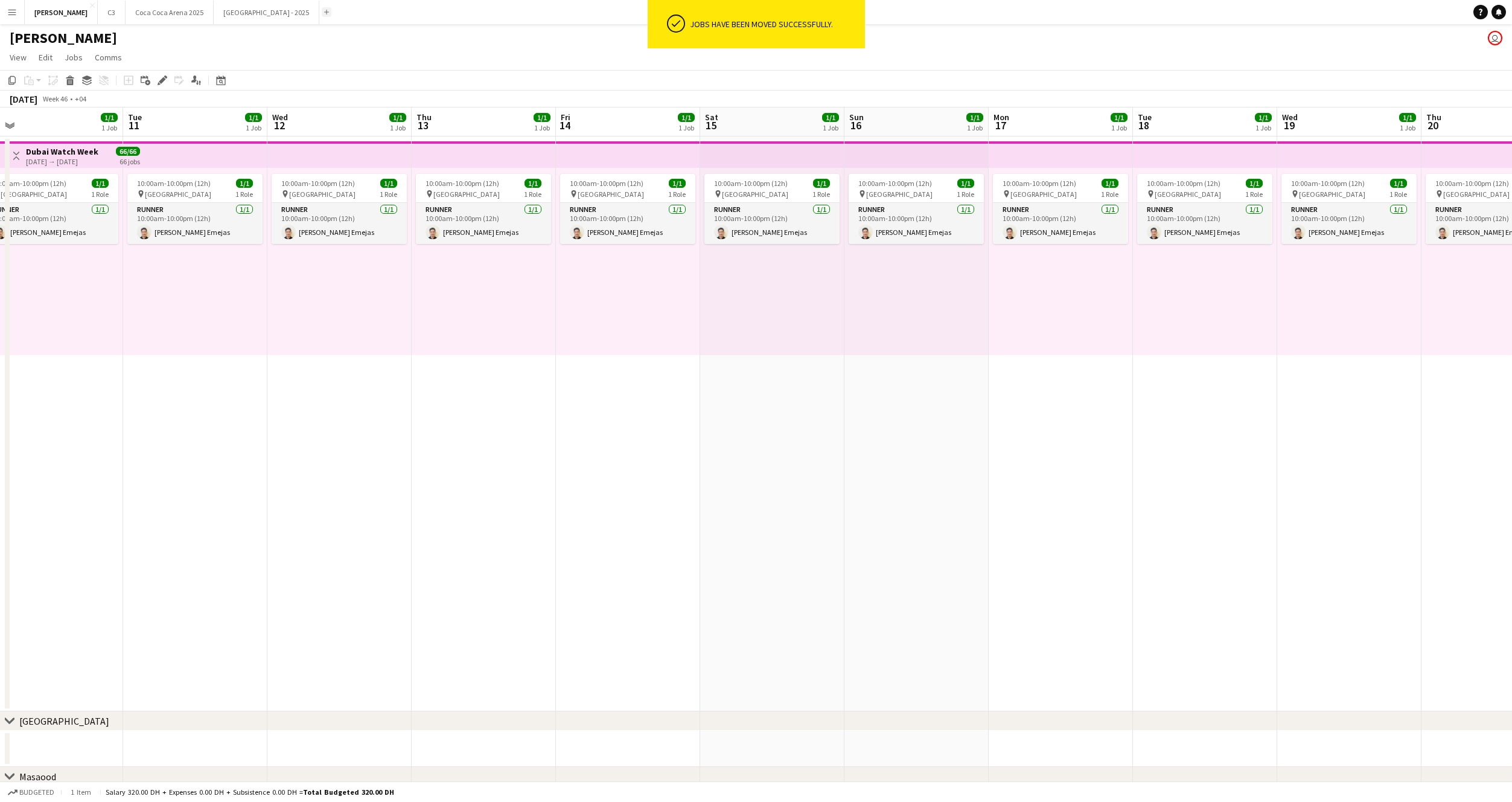
click at [324, 13] on app-icon "Add" at bounding box center [326, 12] width 5 height 5
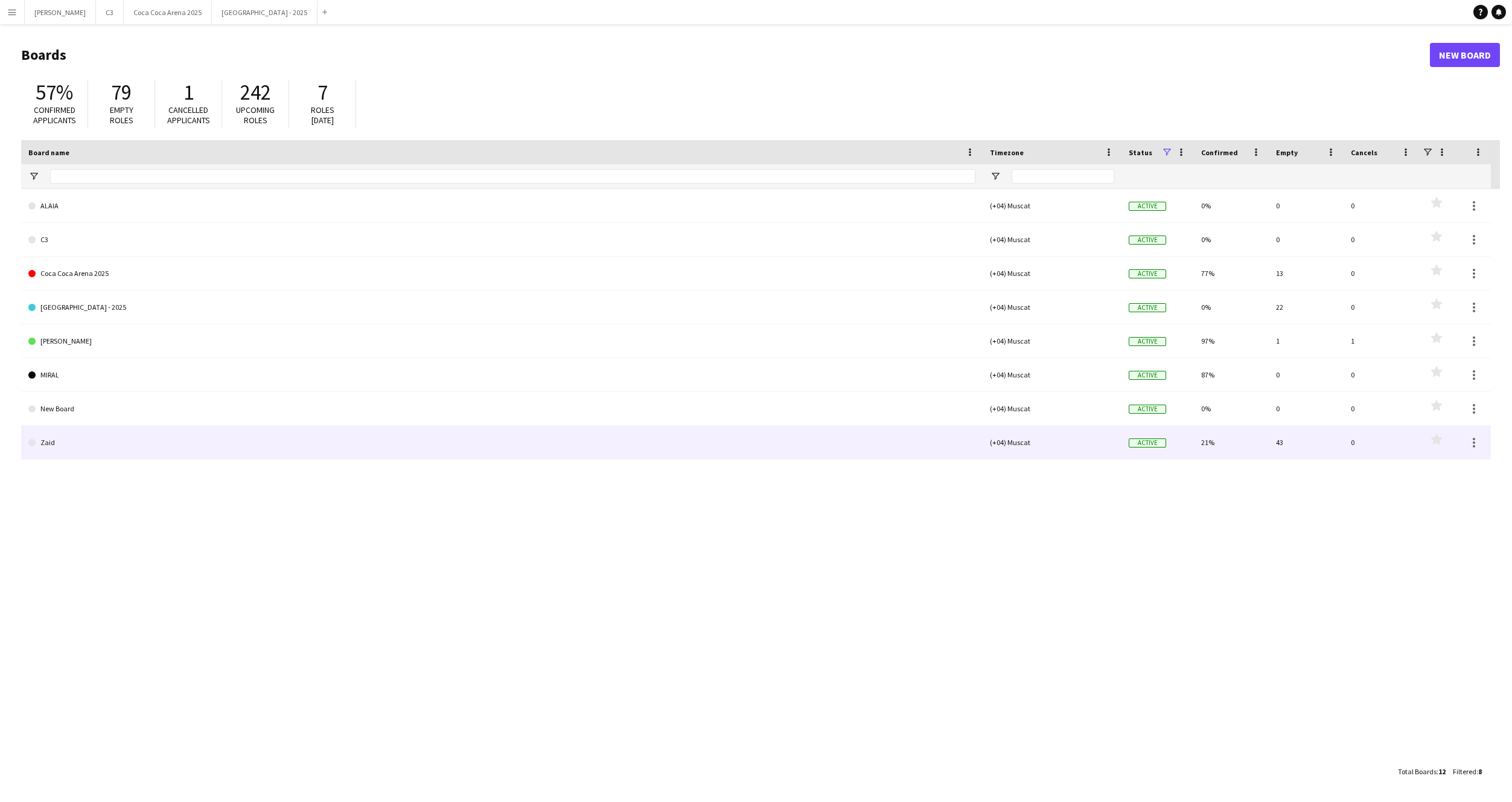
click at [104, 437] on link "Zaid" at bounding box center [502, 442] width 947 height 33
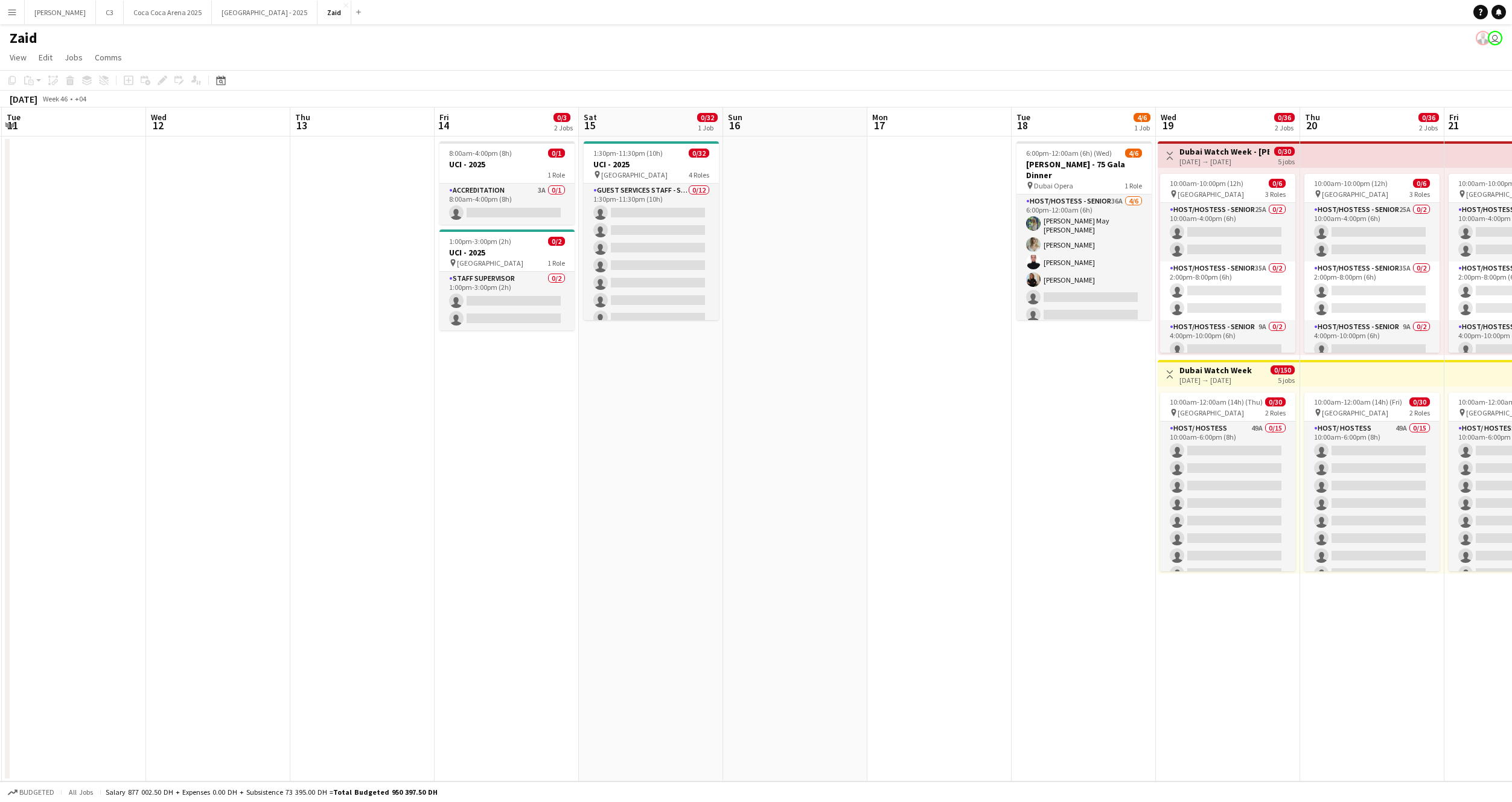
scroll to position [0, 413]
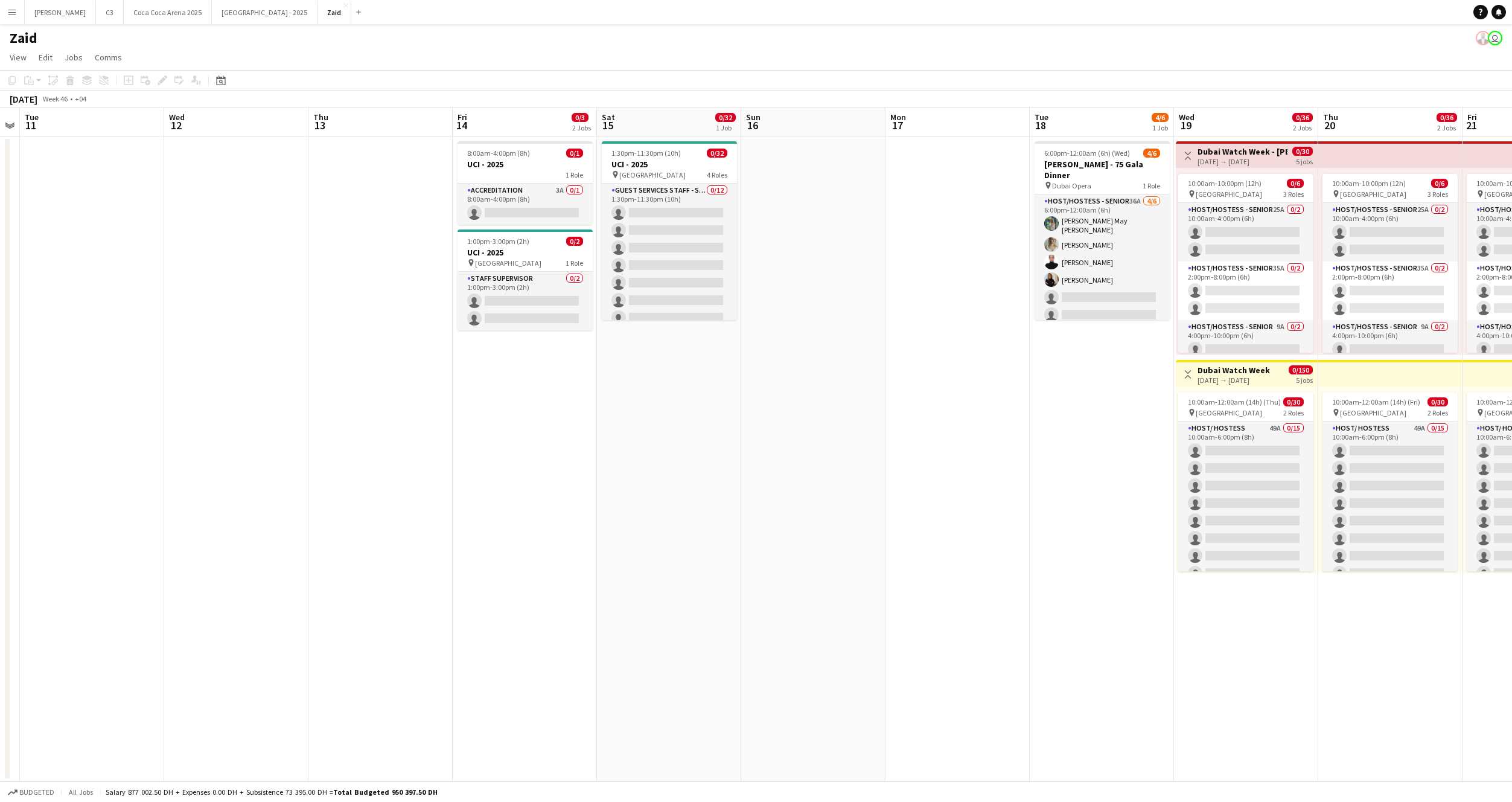
click at [5, 18] on button "Menu" at bounding box center [12, 12] width 24 height 24
click at [171, 60] on link "My Workforce" at bounding box center [183, 66] width 121 height 24
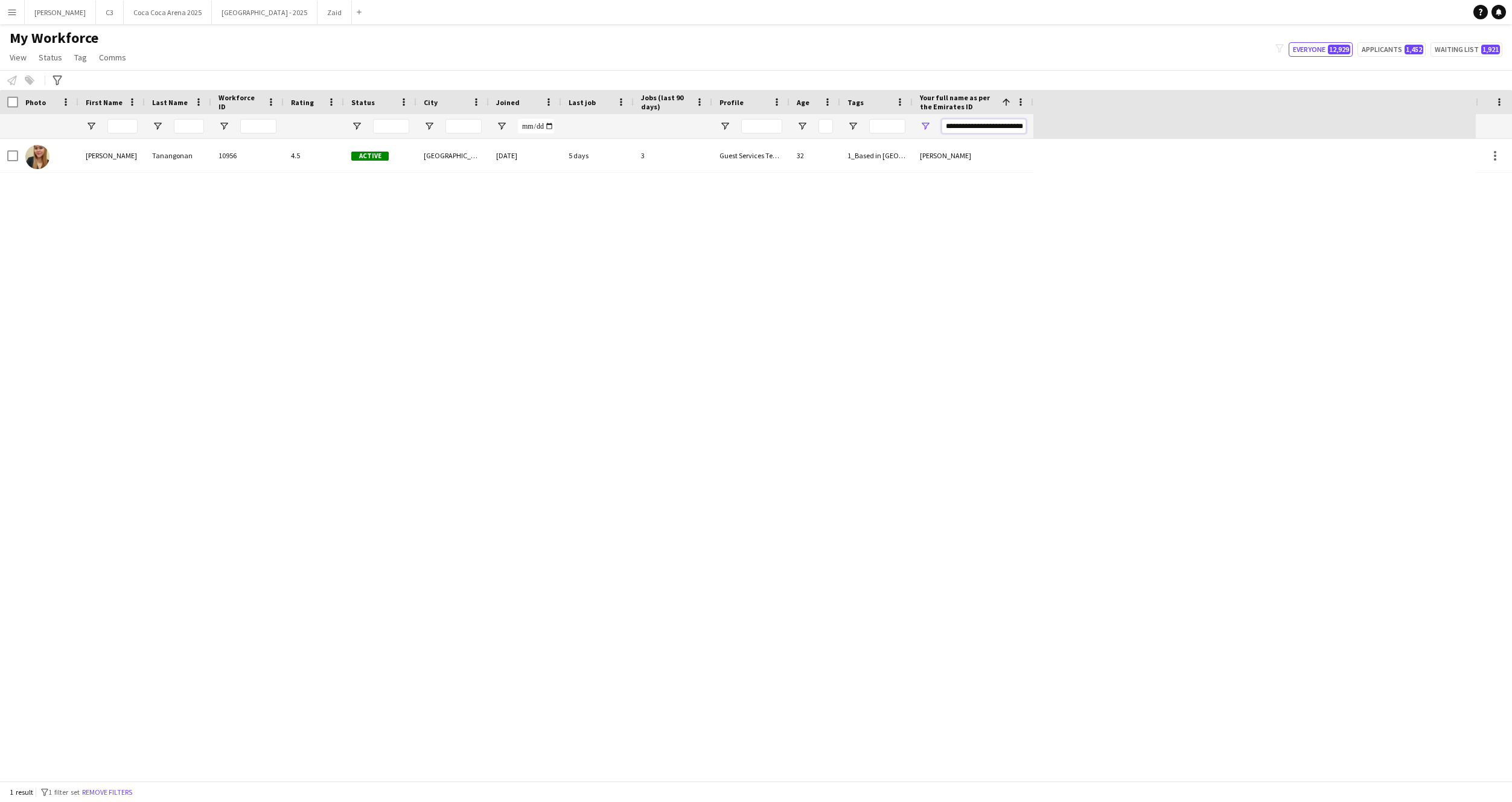
click at [985, 129] on input "**********" at bounding box center [983, 126] width 85 height 14
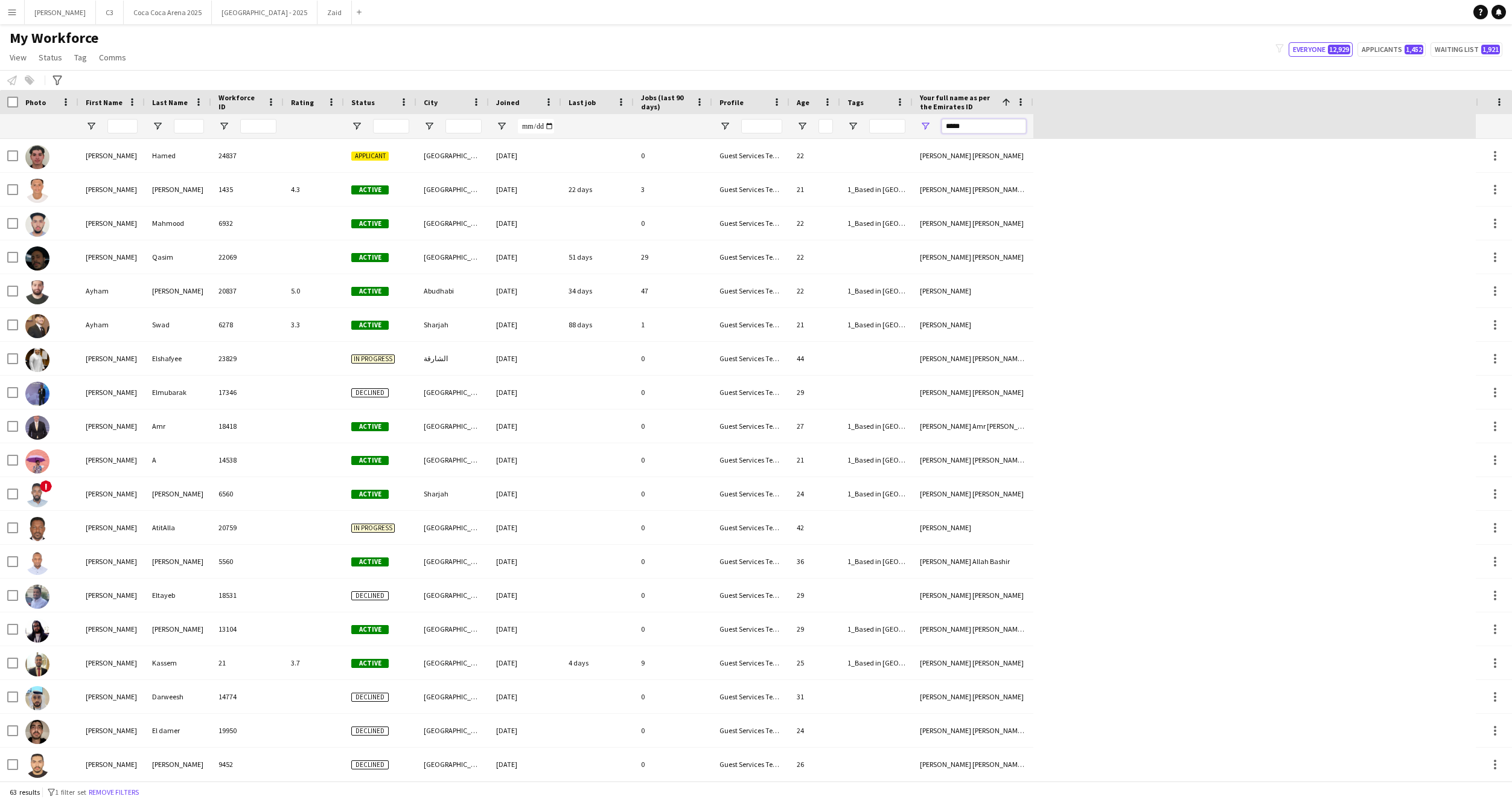
type input "*****"
click at [212, 14] on button "[GEOGRAPHIC_DATA] - 2025 Close" at bounding box center [265, 12] width 106 height 24
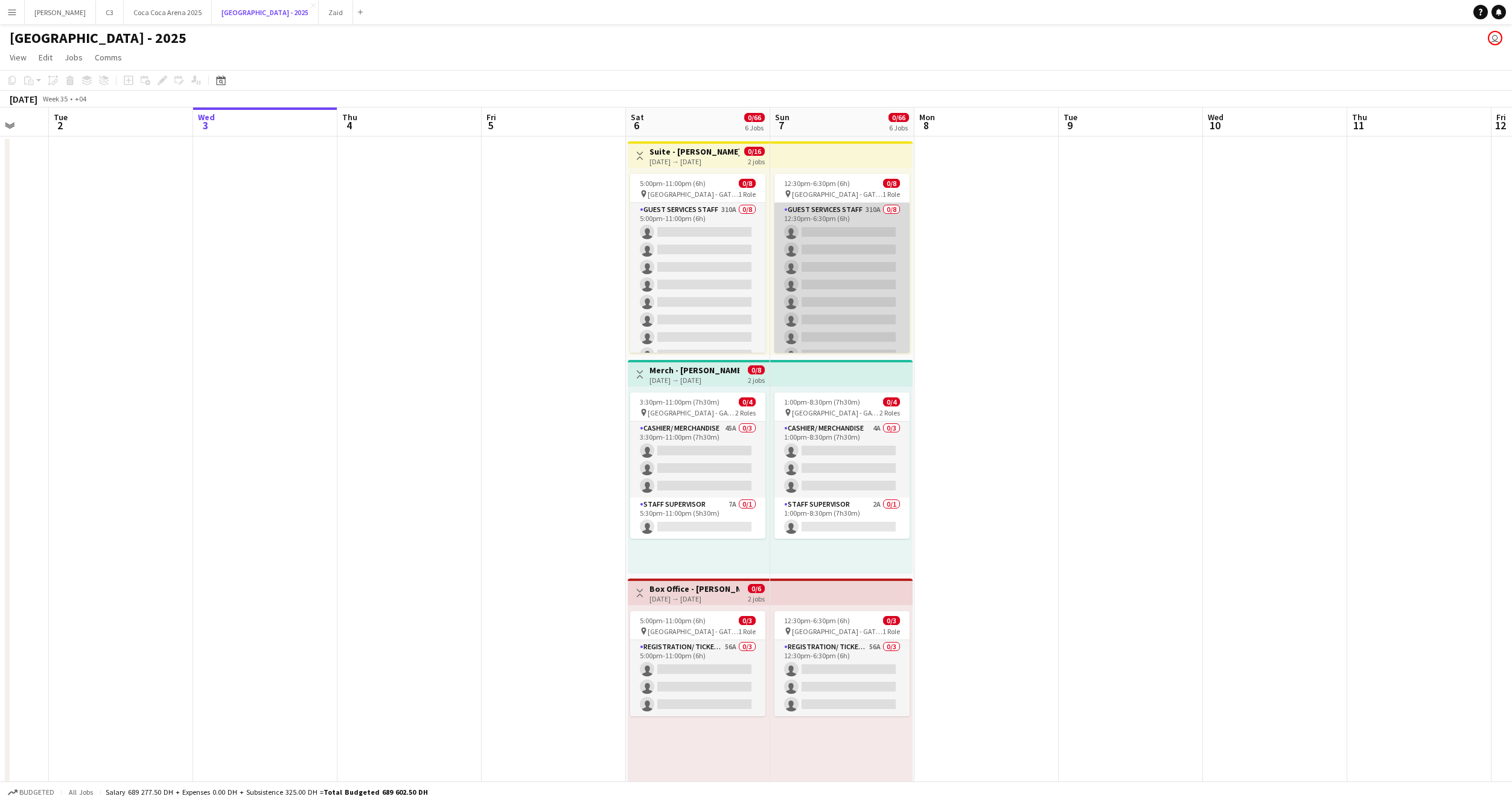
scroll to position [0, 394]
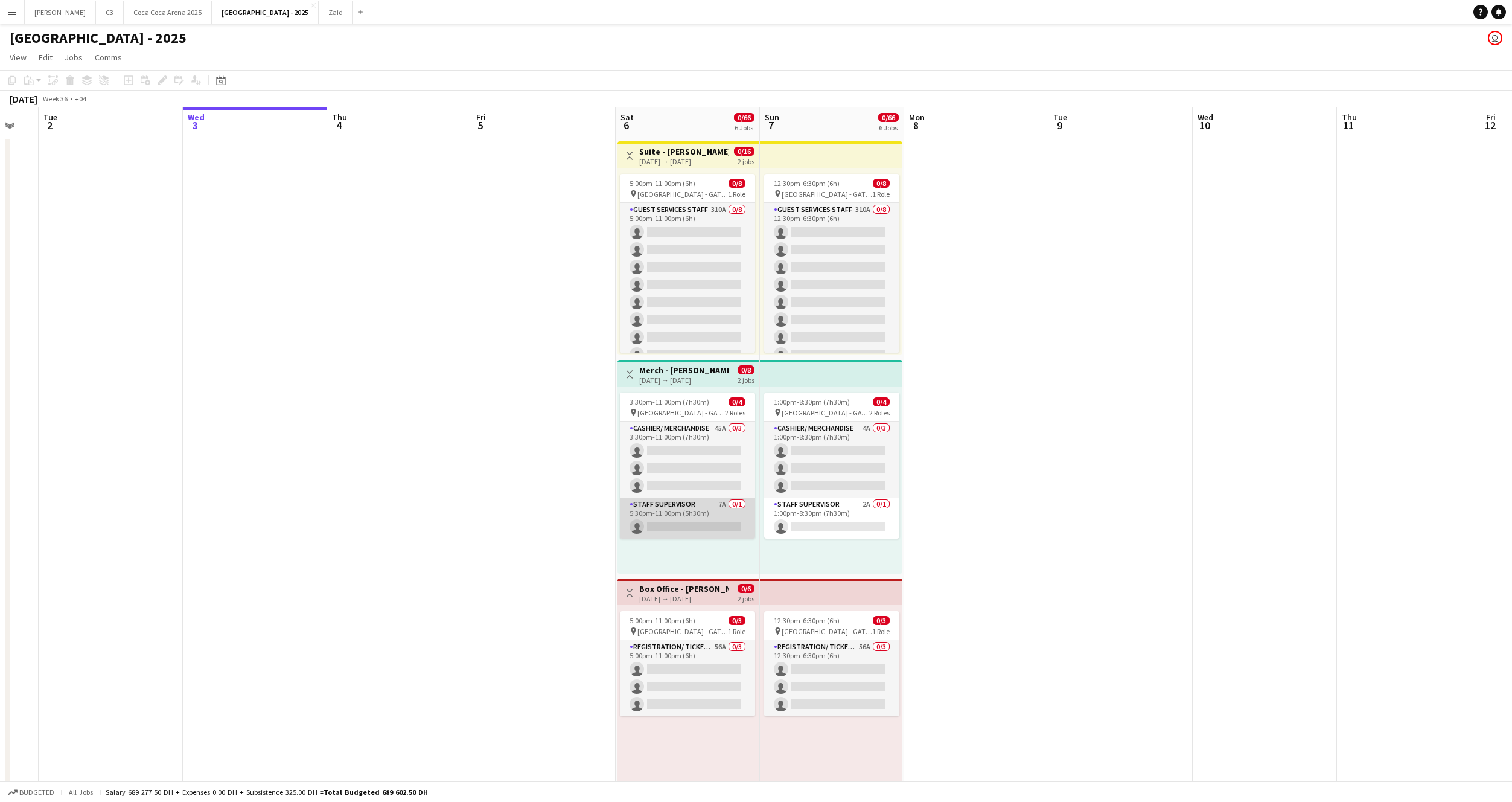
click at [689, 522] on app-card-role "Staff Supervisor 7A 0/1 5:30pm-11:00pm (5h30m) single-neutral-actions" at bounding box center [687, 518] width 135 height 41
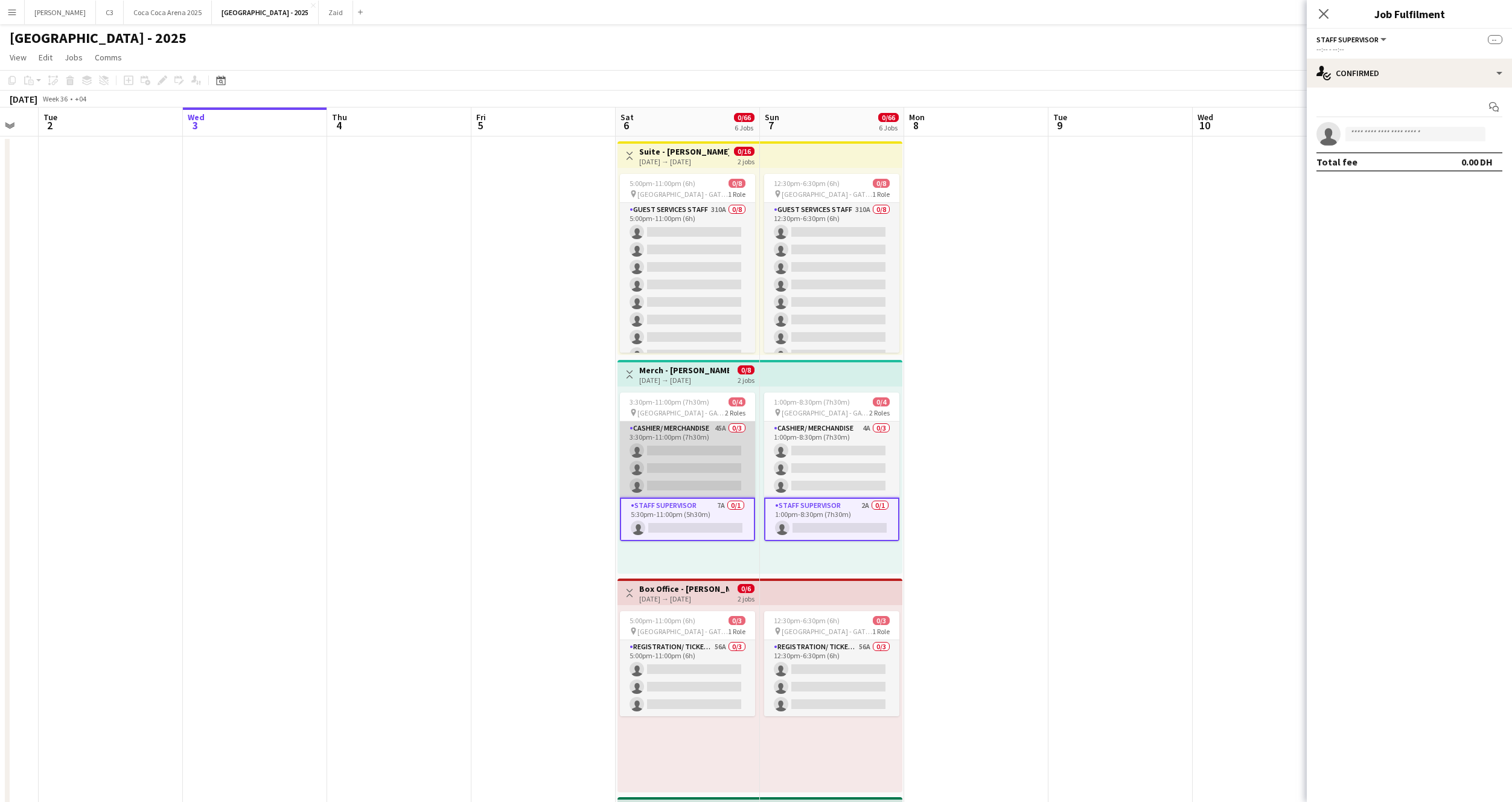
click at [708, 447] on app-card-role "Cashier/ Merchandise 45A 0/3 3:30pm-11:00pm (7h30m) single-neutral-actions sing…" at bounding box center [687, 460] width 135 height 76
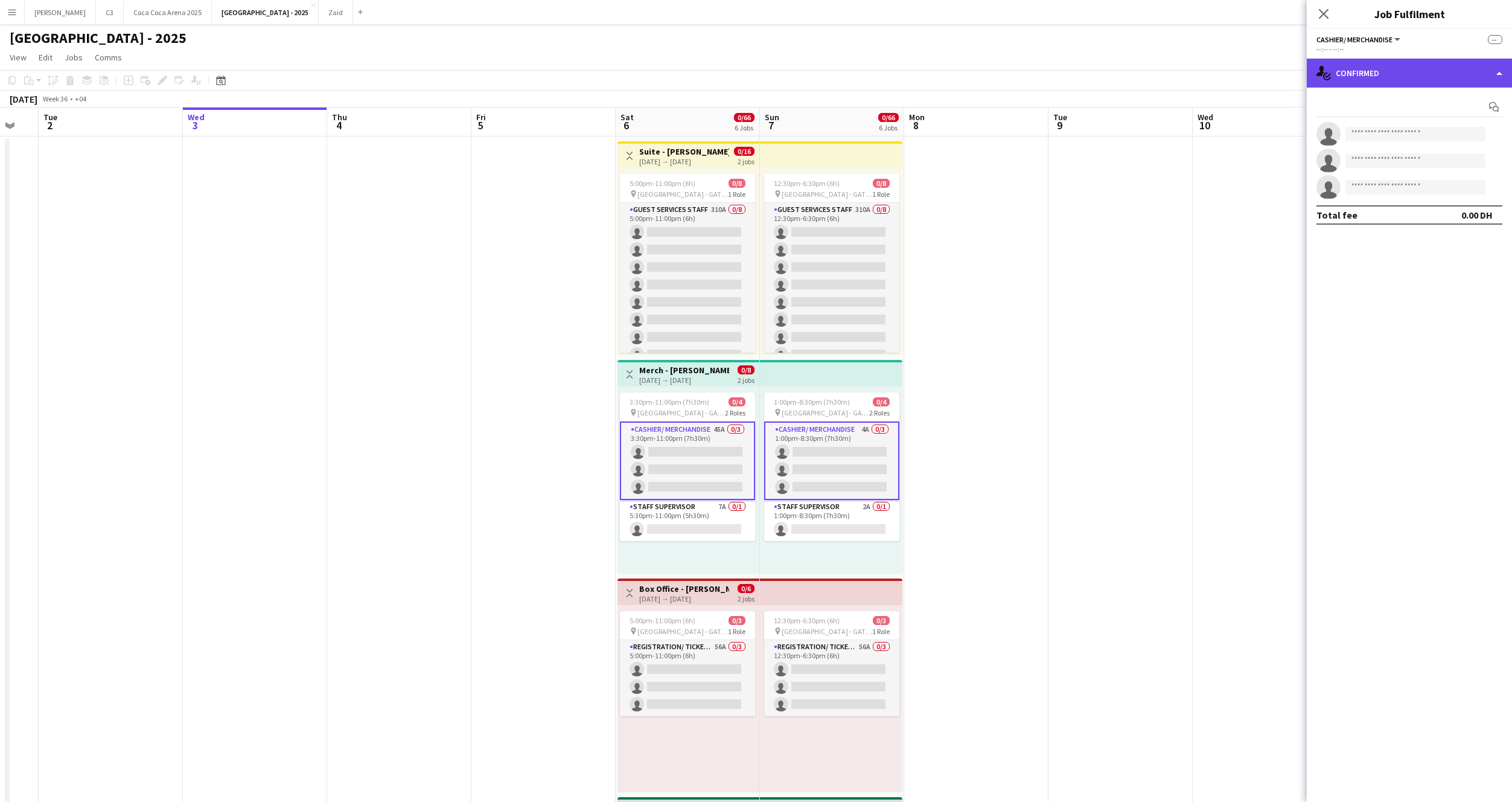
click at [1397, 86] on div "single-neutral-actions-check-2 Confirmed" at bounding box center [1410, 73] width 205 height 29
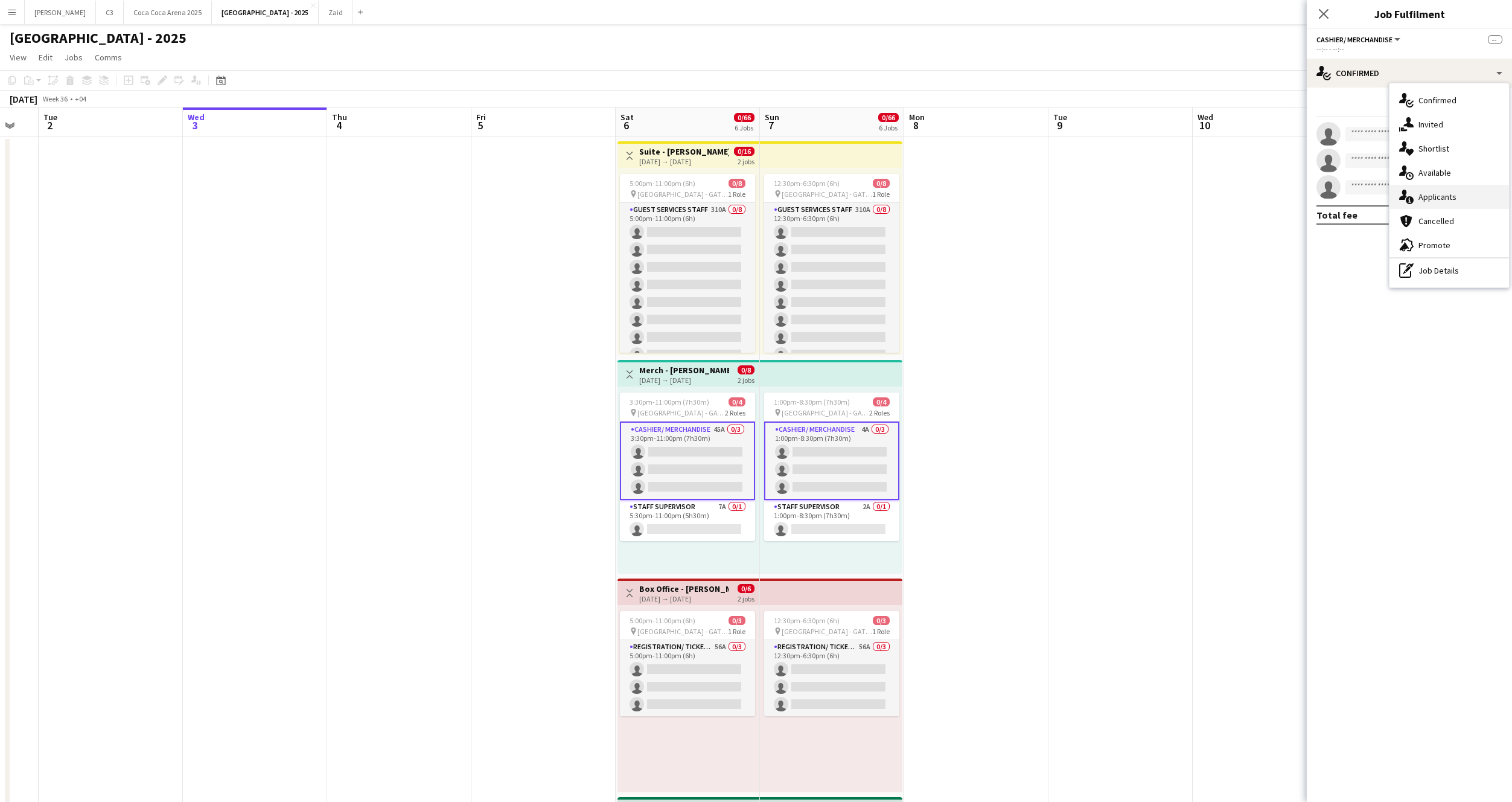
click at [1435, 198] on span "Applicants" at bounding box center [1438, 196] width 38 height 11
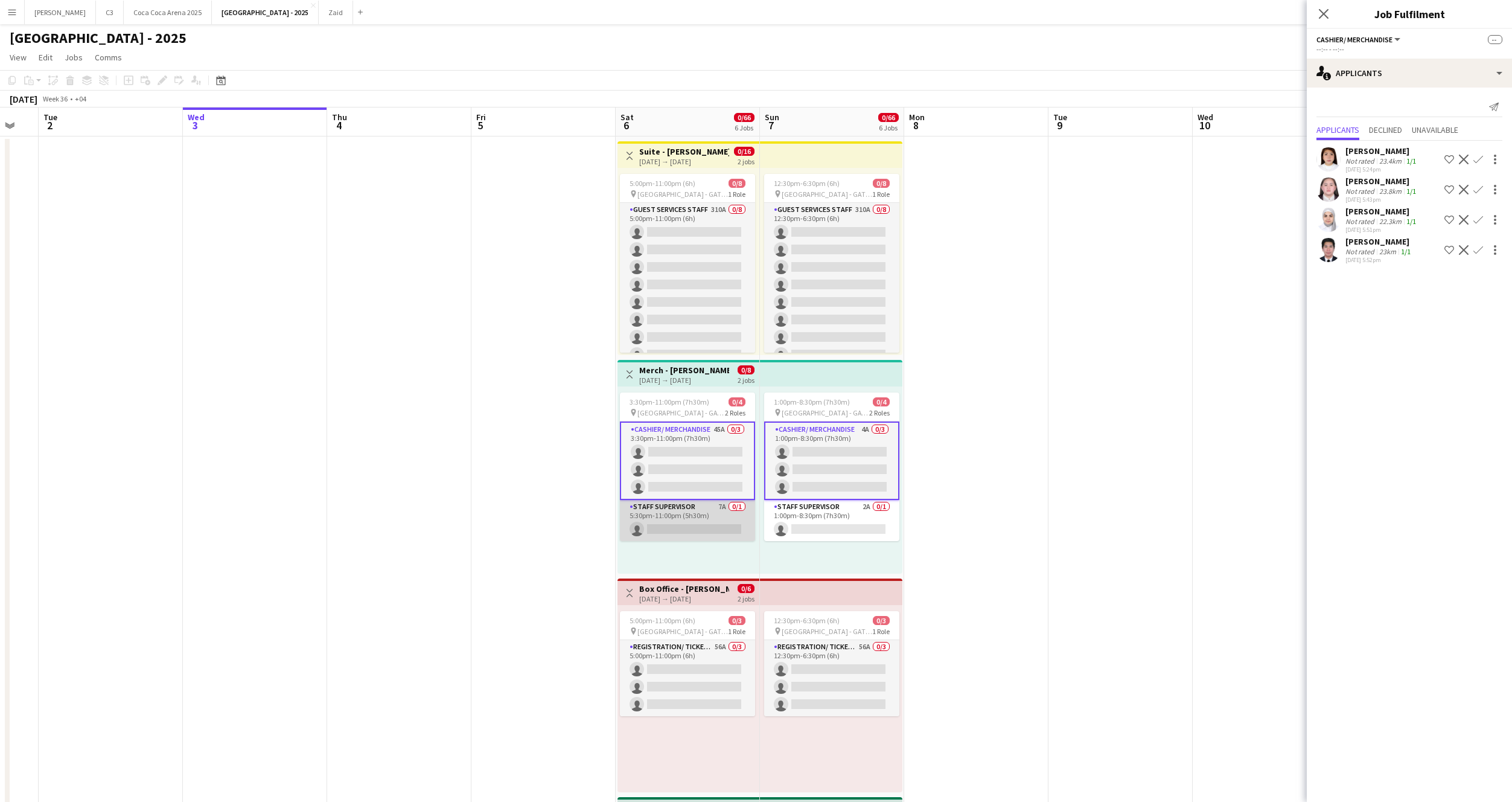
click at [687, 522] on app-card-role "Staff Supervisor 7A 0/1 5:30pm-11:00pm (5h30m) single-neutral-actions" at bounding box center [687, 520] width 135 height 41
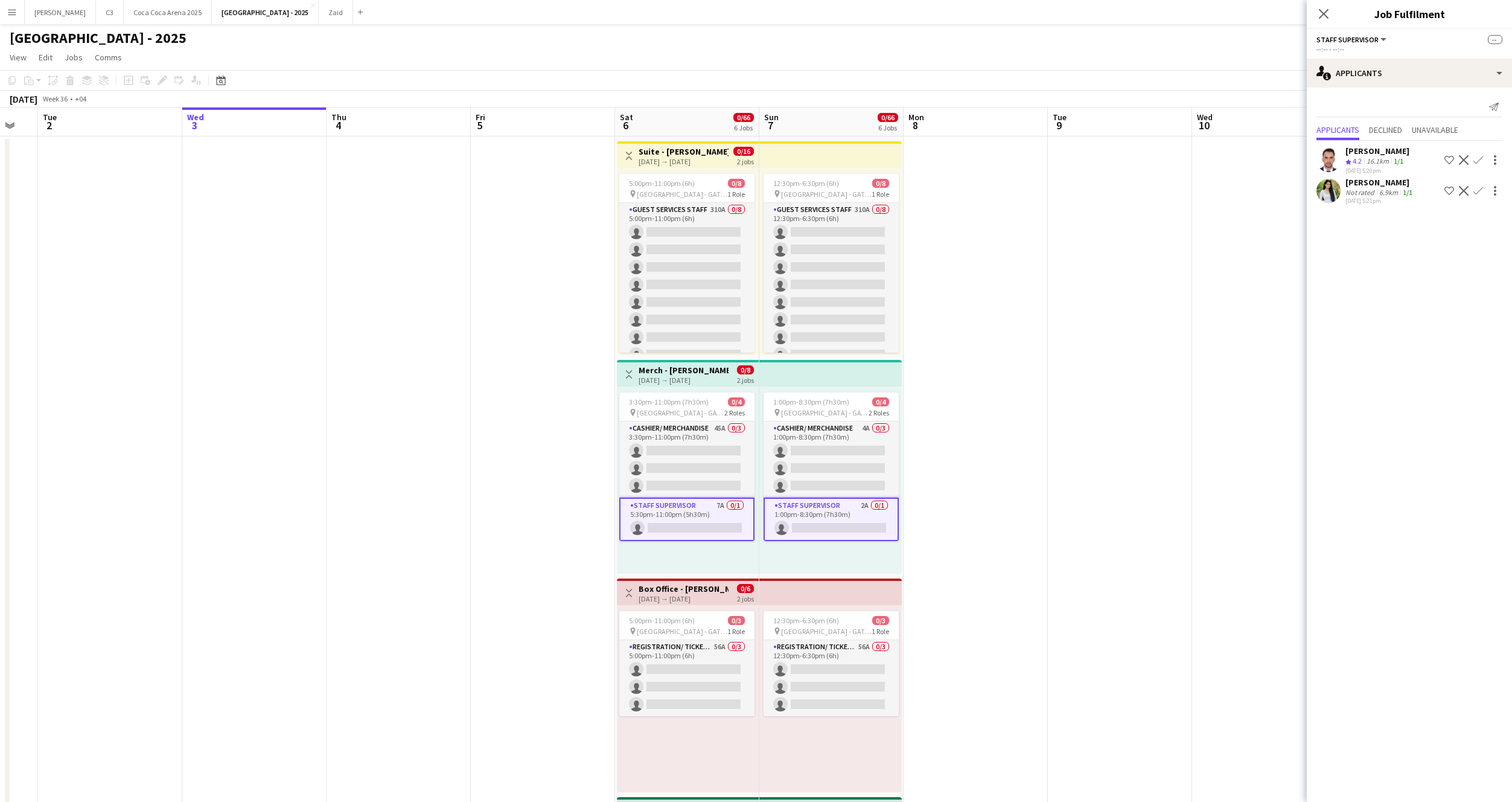
click at [1476, 159] on app-icon "Confirm" at bounding box center [1478, 160] width 10 height 10
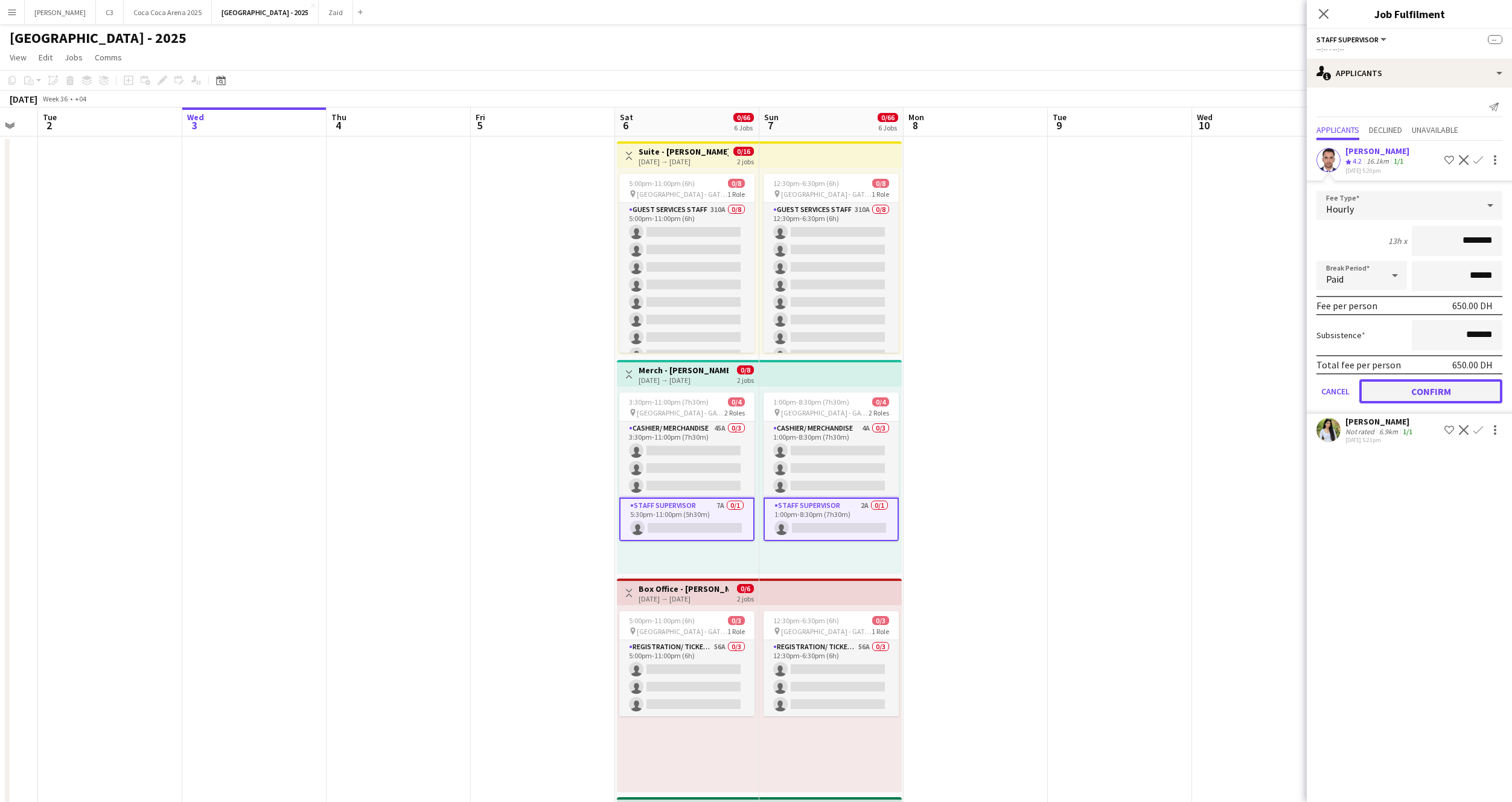
click at [1380, 384] on button "Confirm" at bounding box center [1431, 391] width 143 height 24
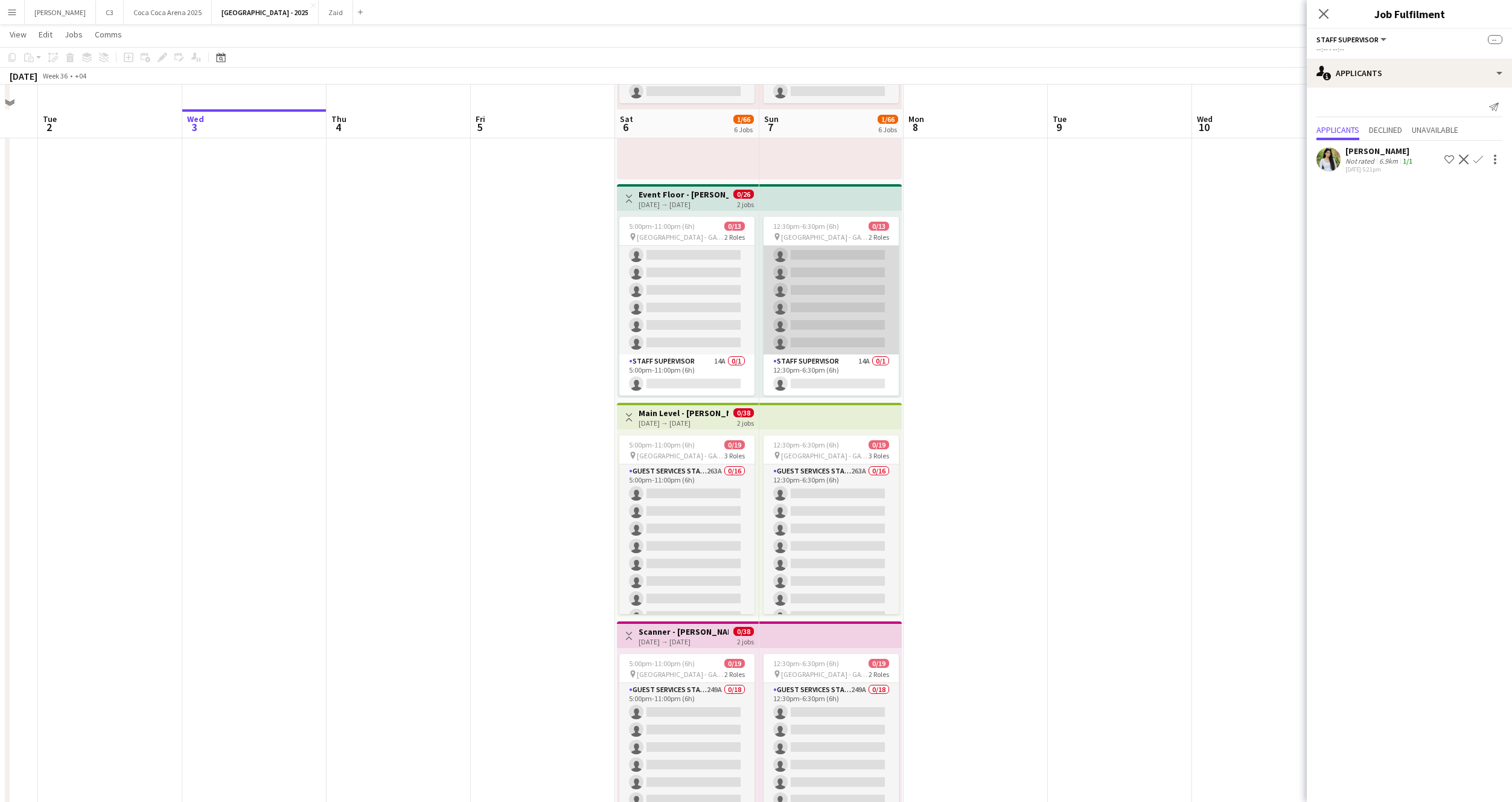
scroll to position [647, 0]
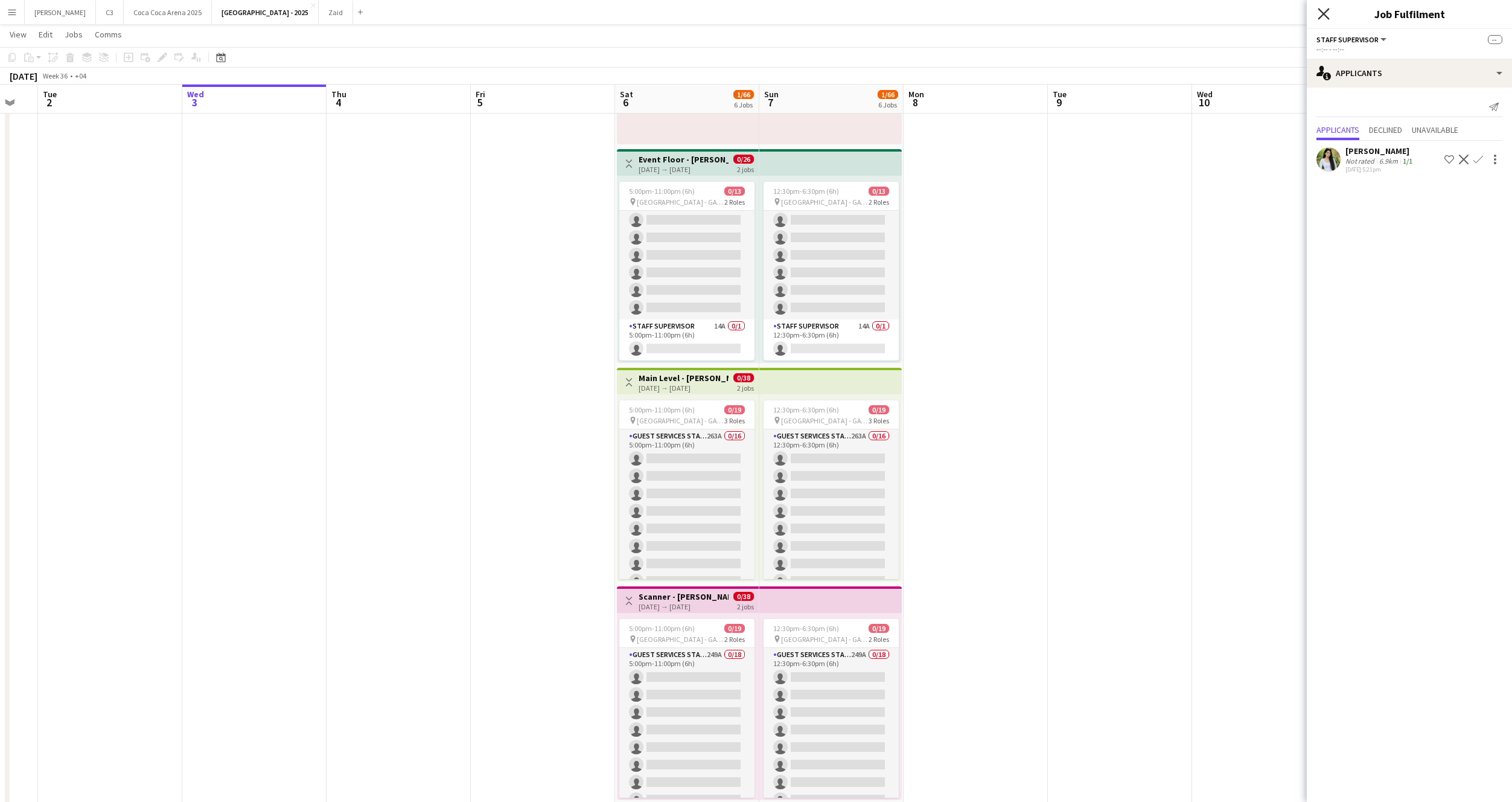
click at [1326, 13] on icon "Close pop-in" at bounding box center [1323, 13] width 11 height 11
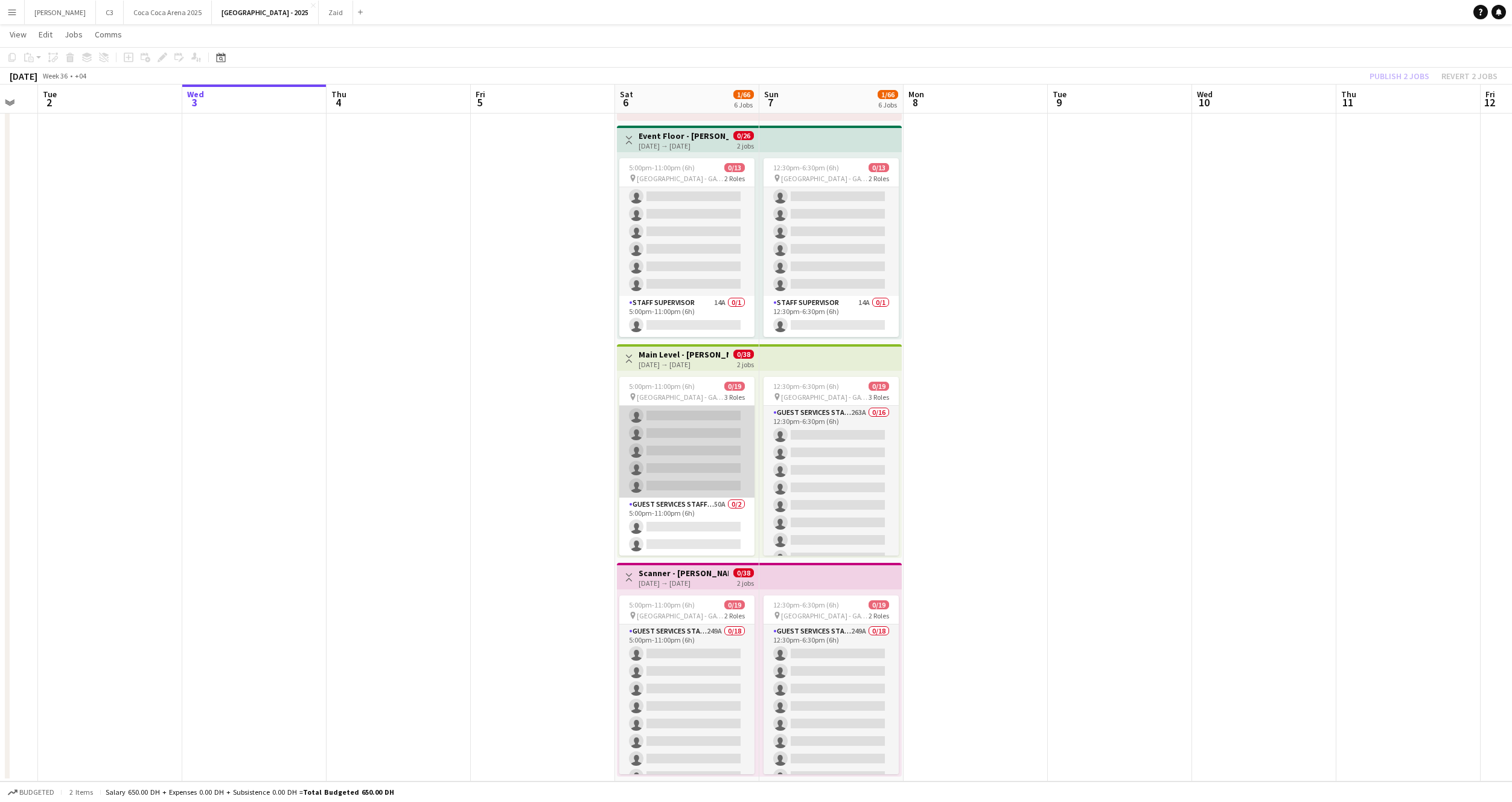
scroll to position [254, 0]
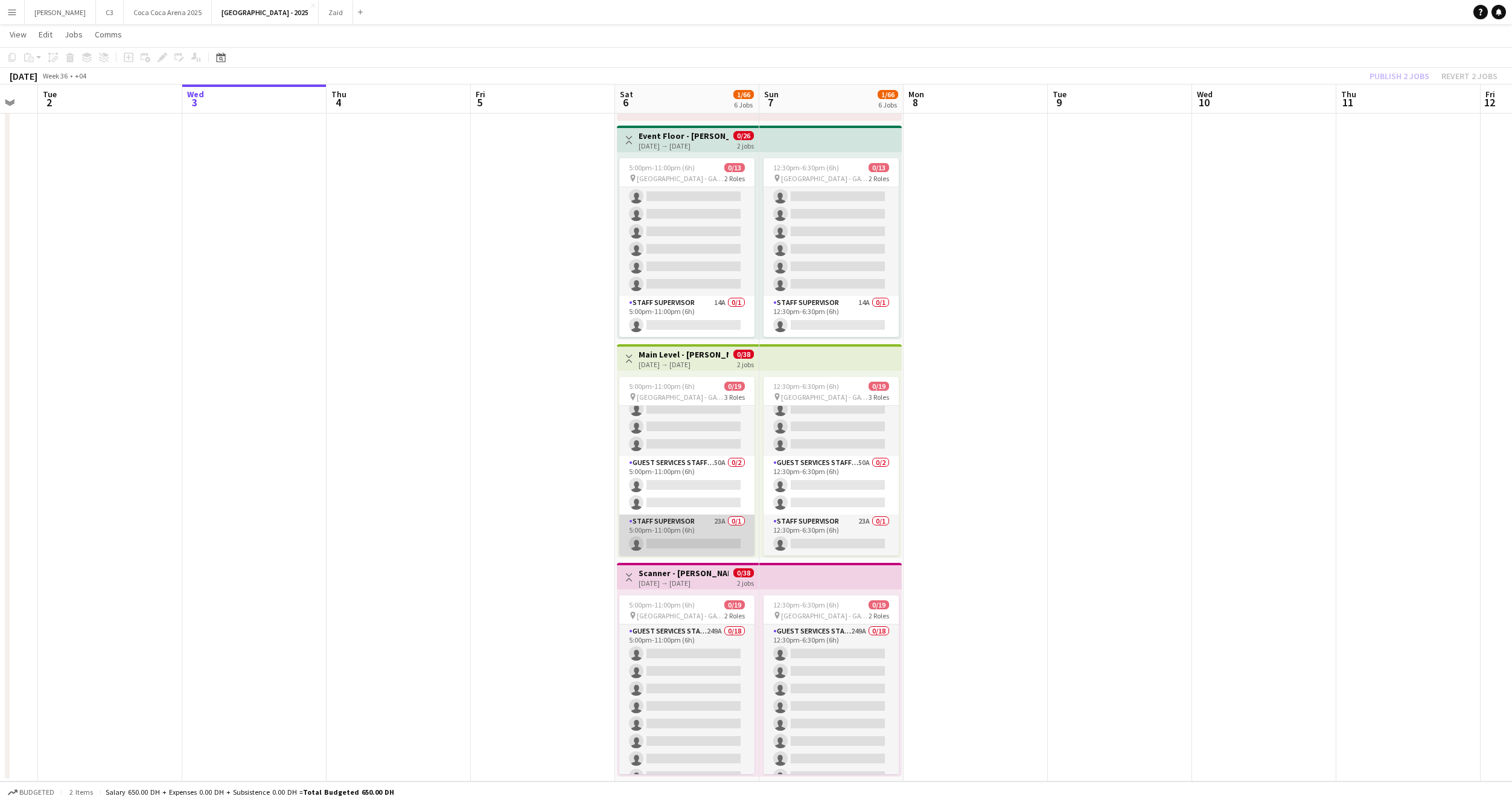
click at [672, 527] on app-card-role "Staff Supervisor 23A 0/1 5:00pm-11:00pm (6h) single-neutral-actions" at bounding box center [687, 535] width 135 height 41
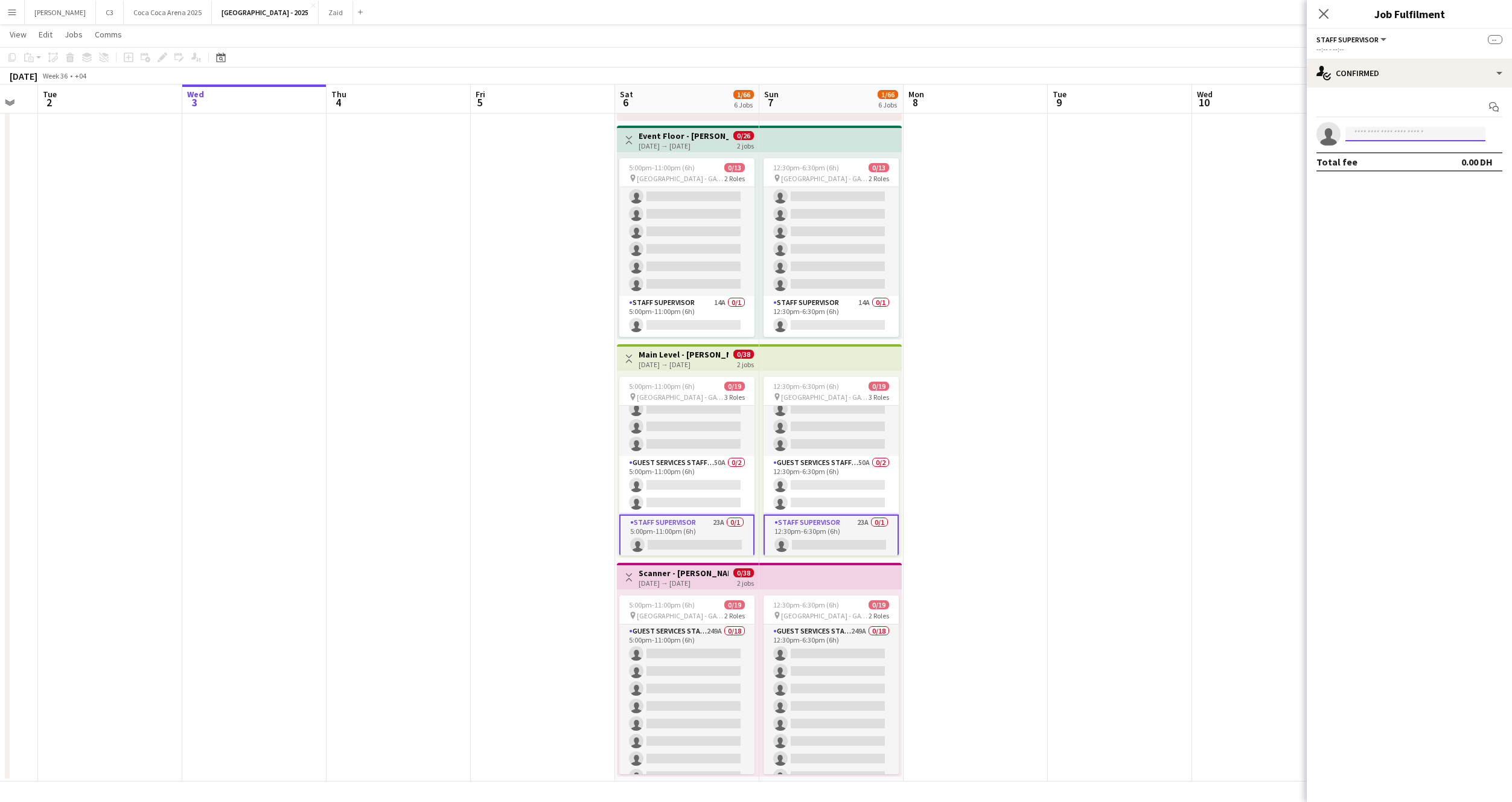
click at [1370, 134] on input at bounding box center [1415, 134] width 140 height 14
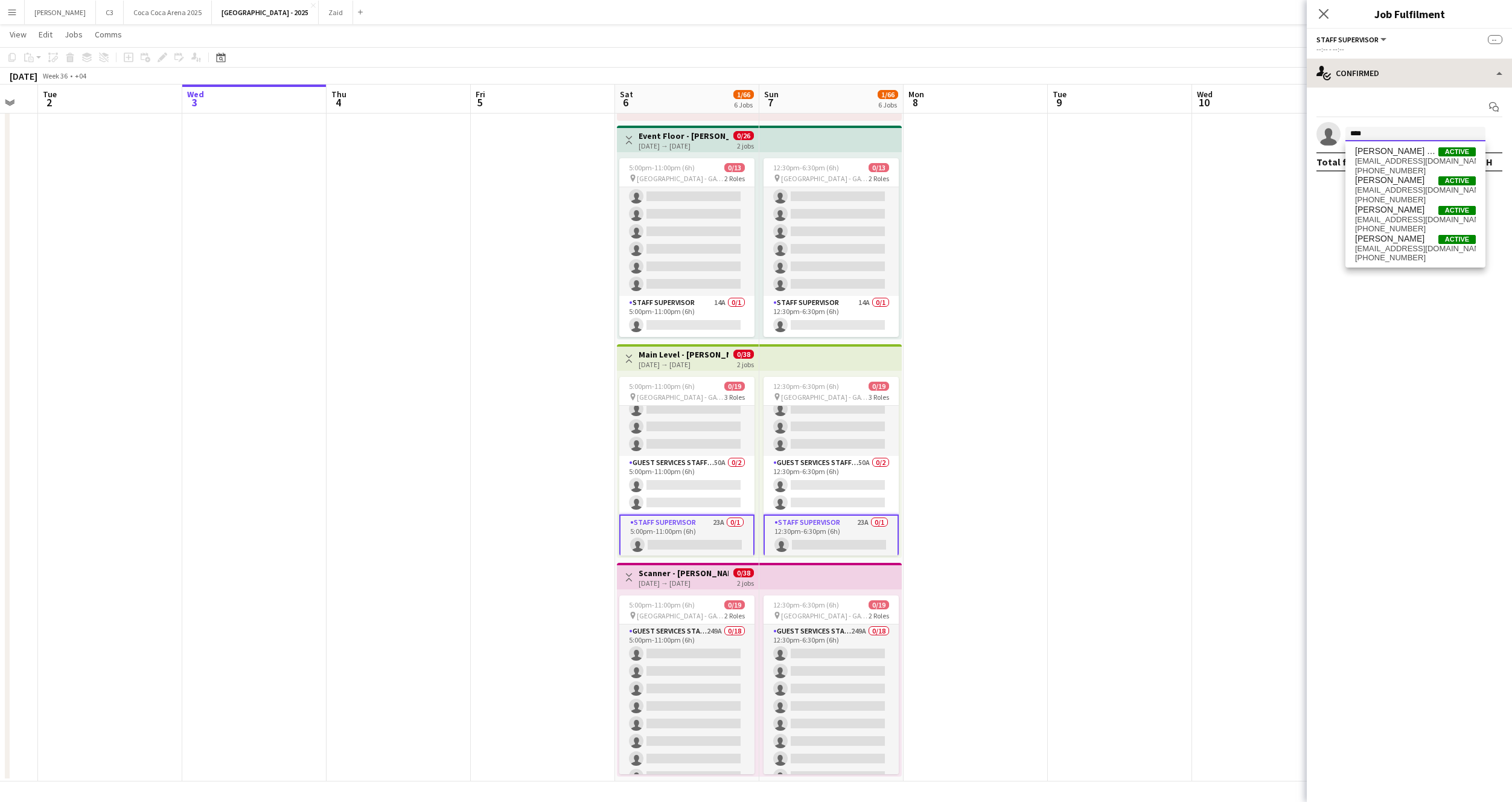
type input "****"
click at [1376, 77] on div "single-neutral-actions-check-2 Confirmed" at bounding box center [1410, 73] width 205 height 29
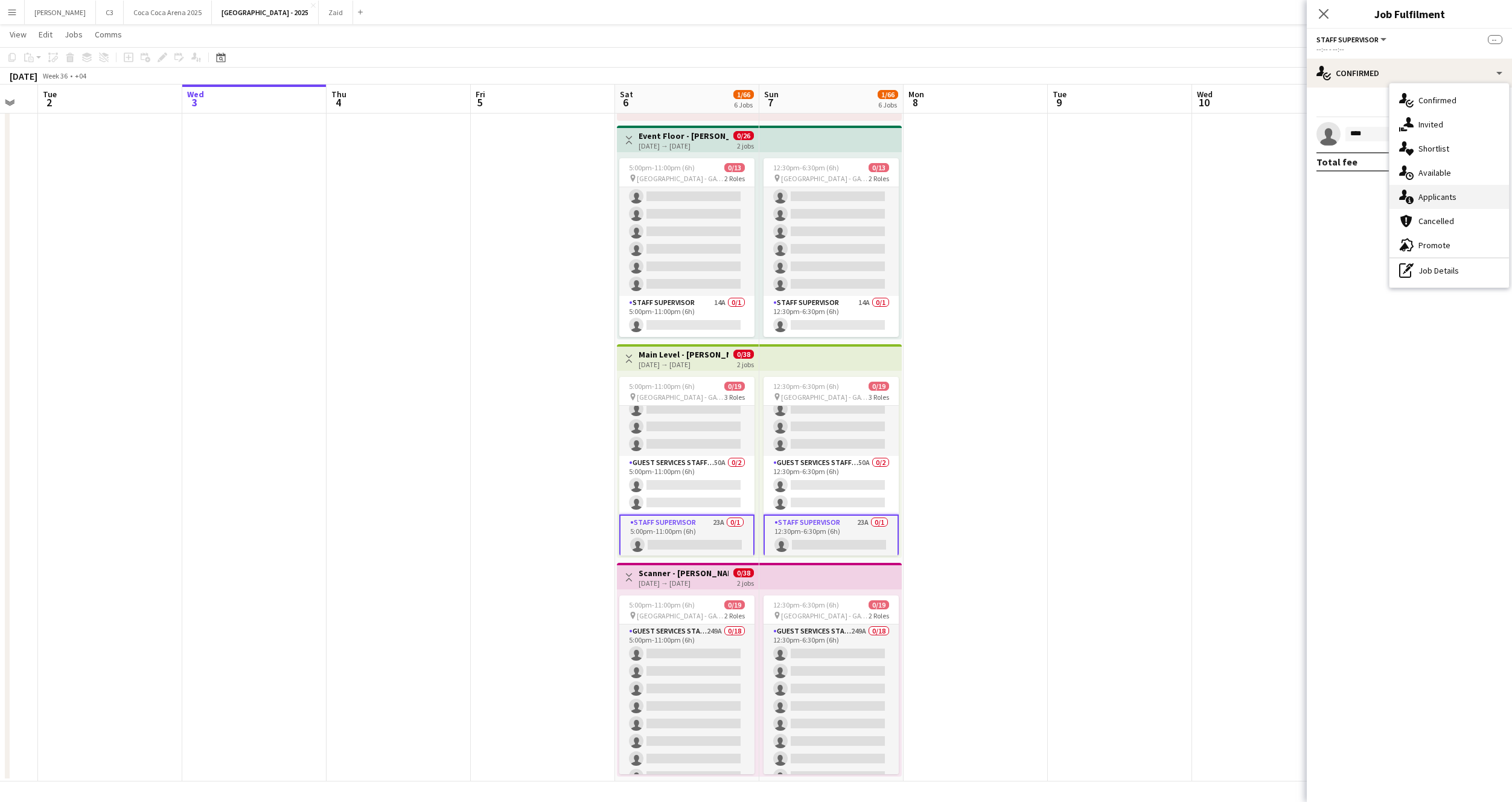
click at [1435, 198] on span "Applicants" at bounding box center [1438, 196] width 38 height 11
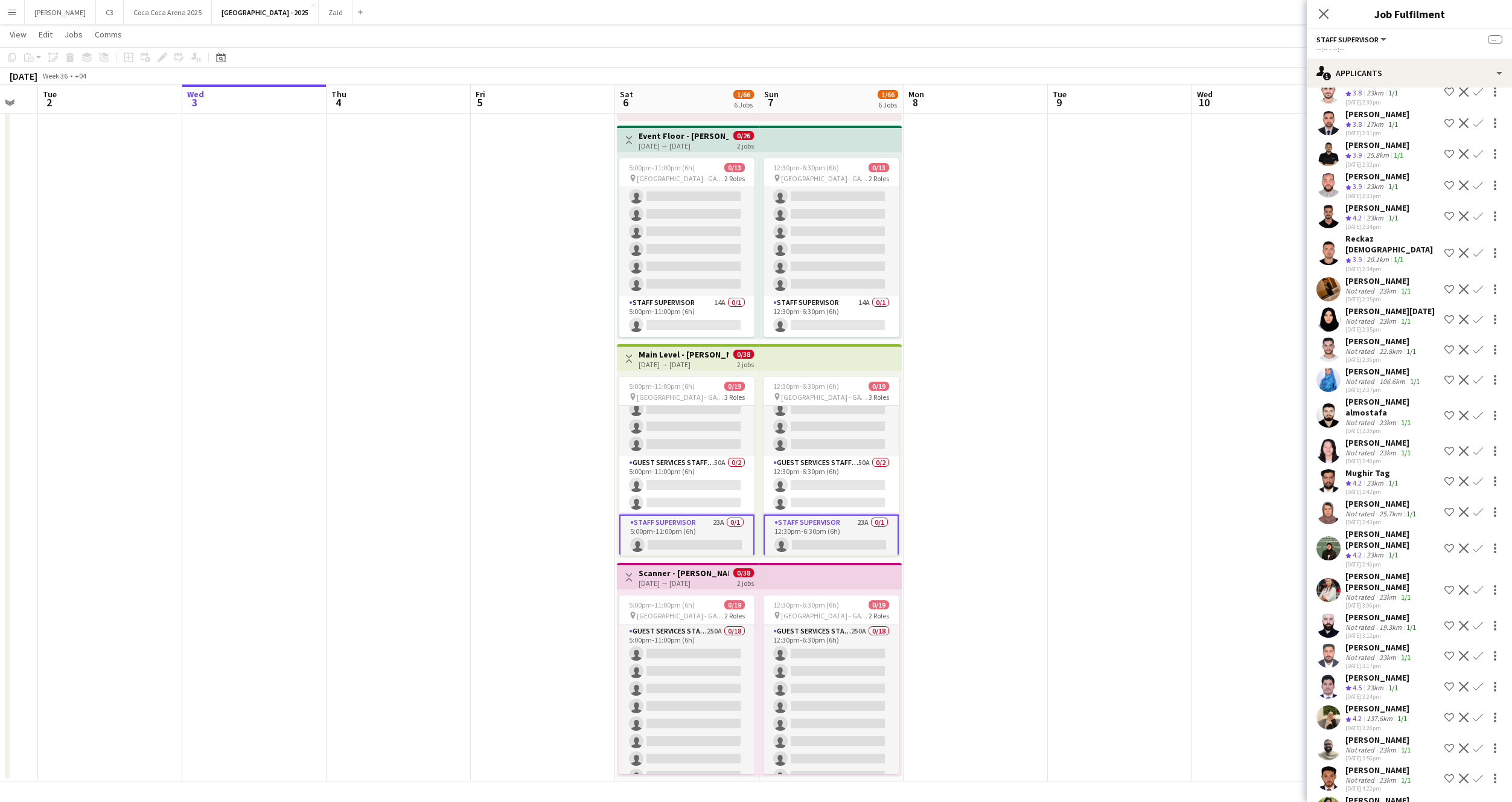
scroll to position [0, 0]
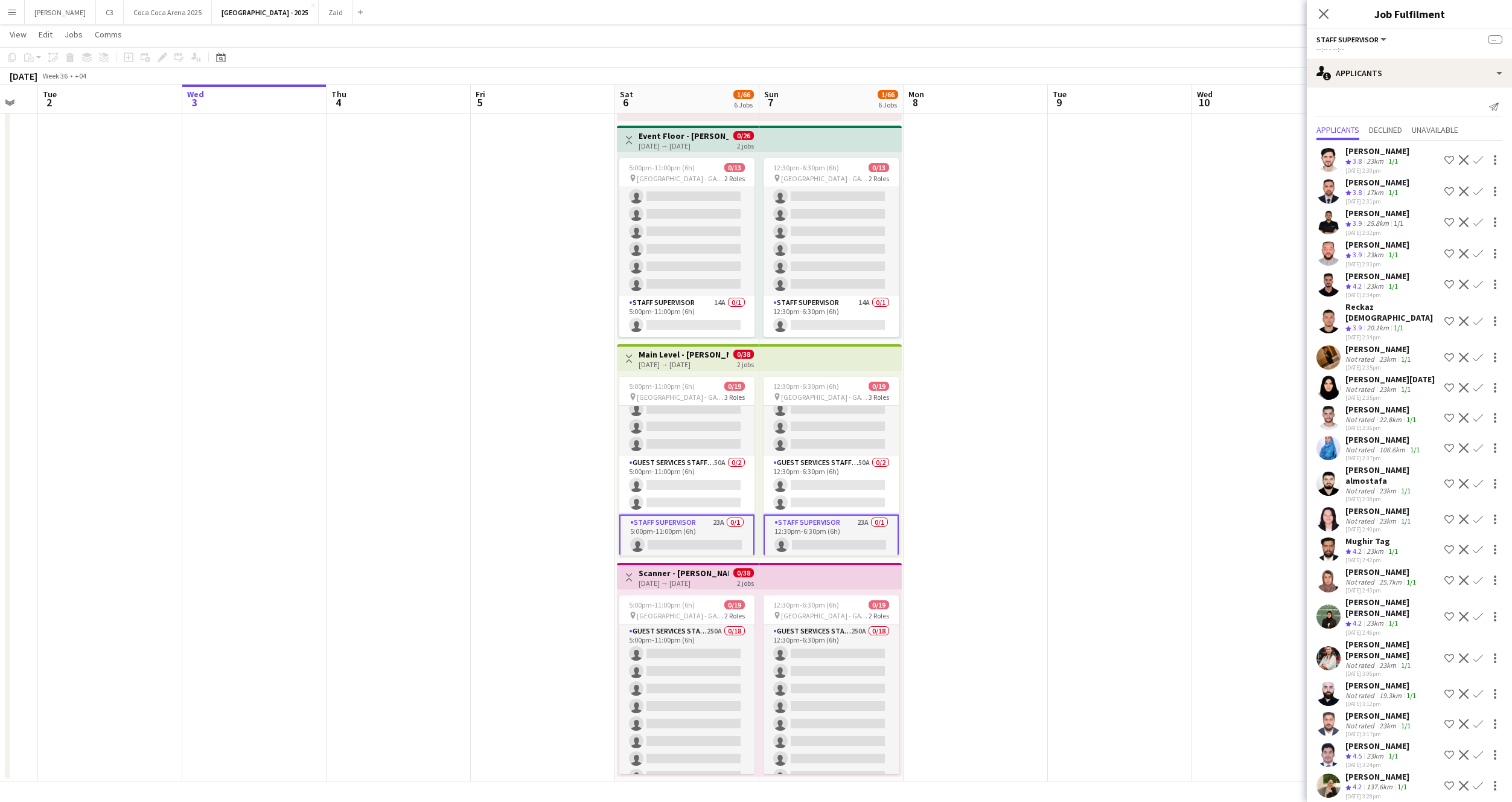
click at [1405, 93] on div "Send notification Applicants Declined Unavailable [PERSON_NAME] Crew rating 3.8…" at bounding box center [1410, 495] width 205 height 815
click at [1393, 74] on div "single-neutral-actions-information Applicants" at bounding box center [1410, 73] width 205 height 29
click at [1431, 100] on span "Confirmed" at bounding box center [1438, 100] width 38 height 11
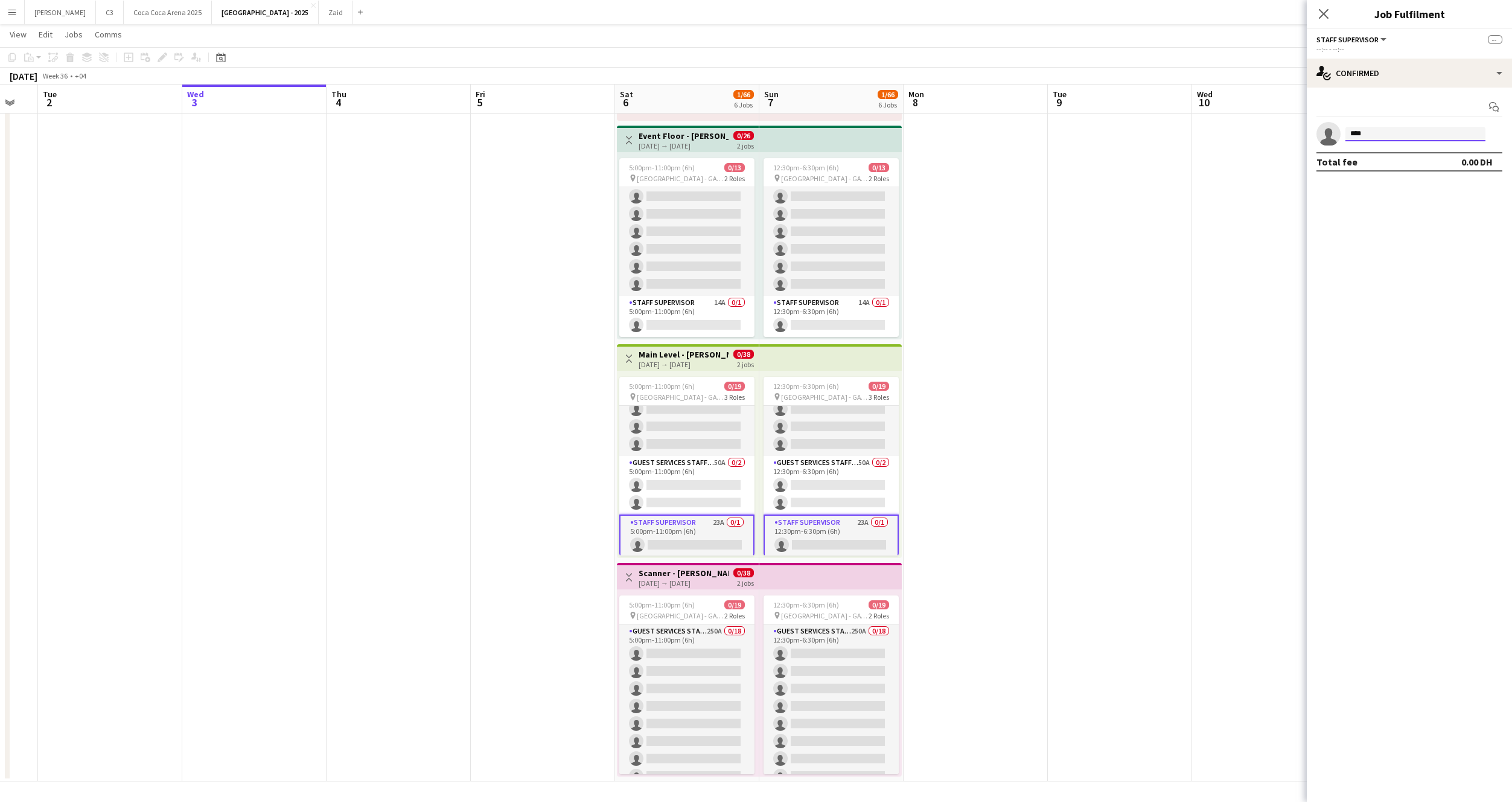
click at [1398, 135] on input "****" at bounding box center [1415, 134] width 140 height 14
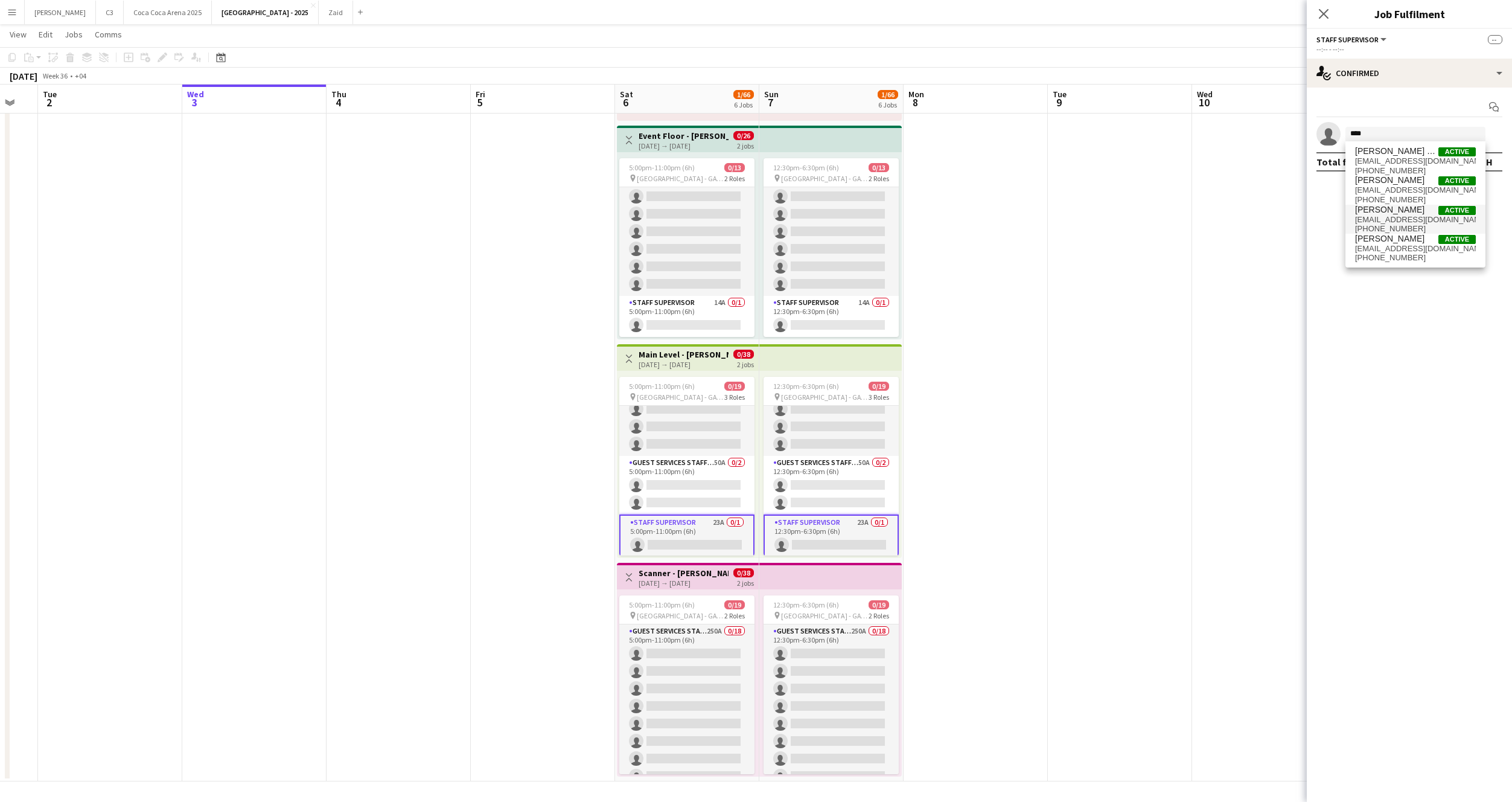
click at [1396, 219] on span "[EMAIL_ADDRESS][DOMAIN_NAME]" at bounding box center [1415, 219] width 121 height 10
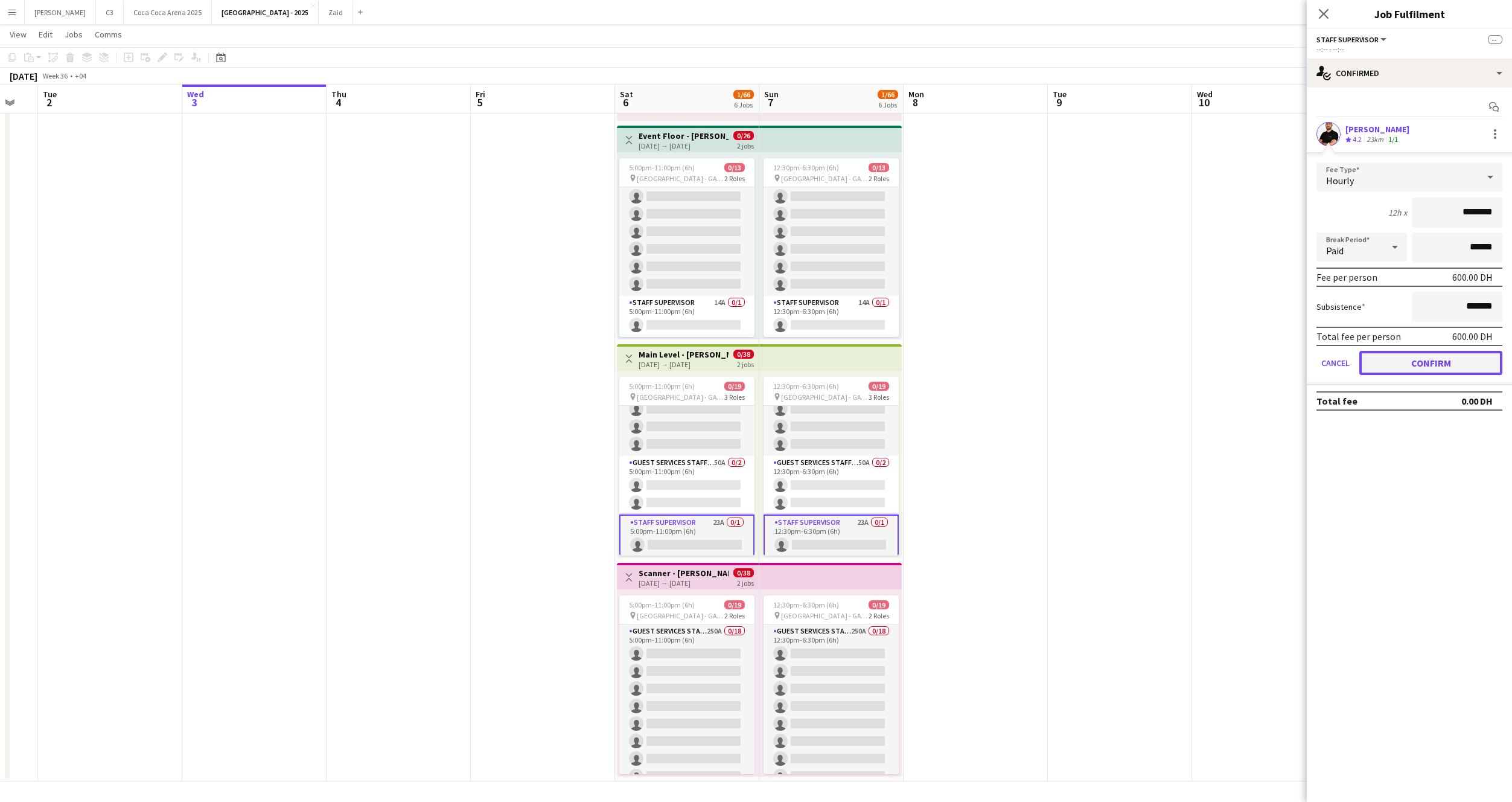
click at [1419, 359] on button "Confirm" at bounding box center [1431, 363] width 143 height 24
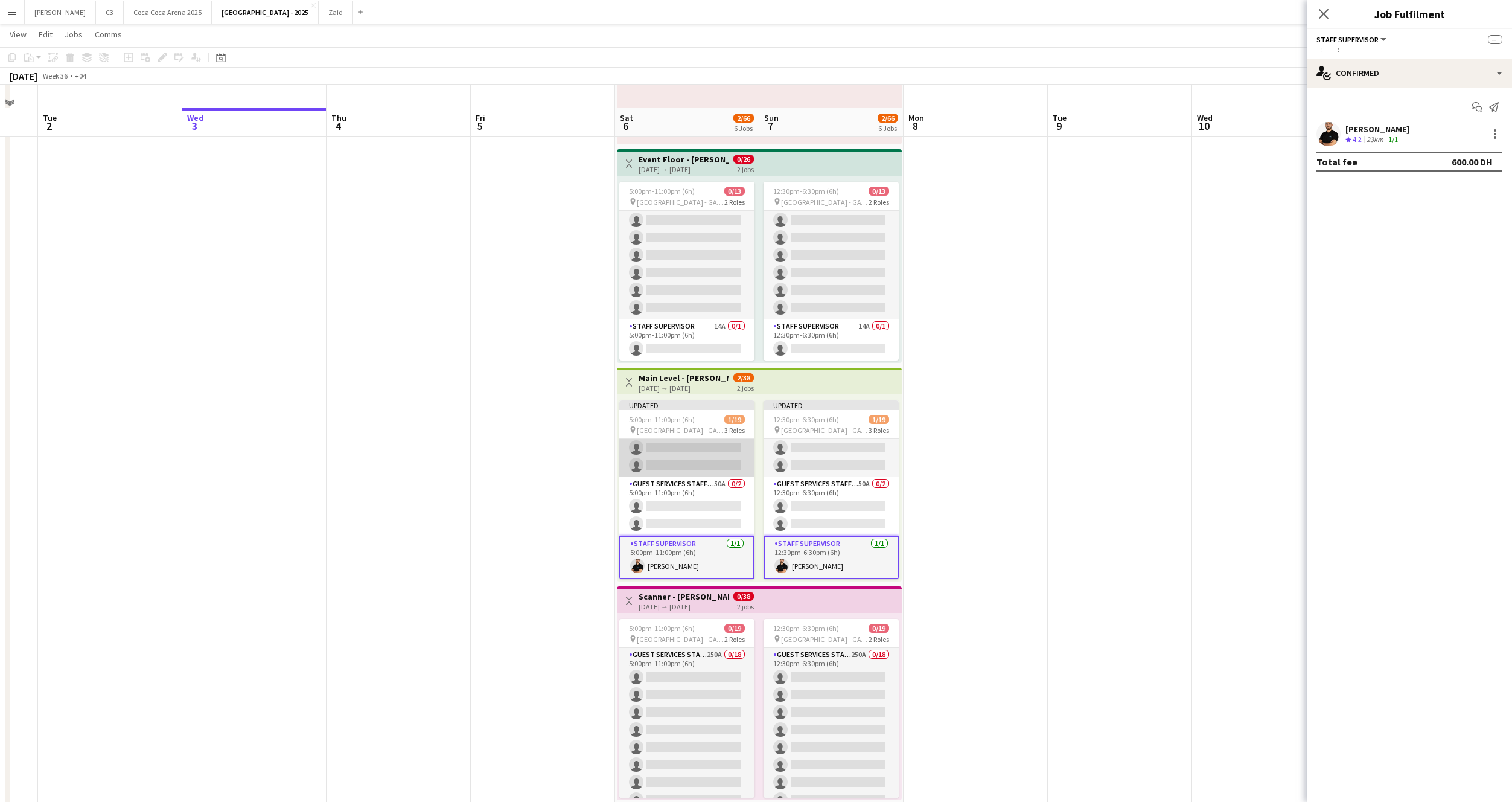
scroll to position [671, 0]
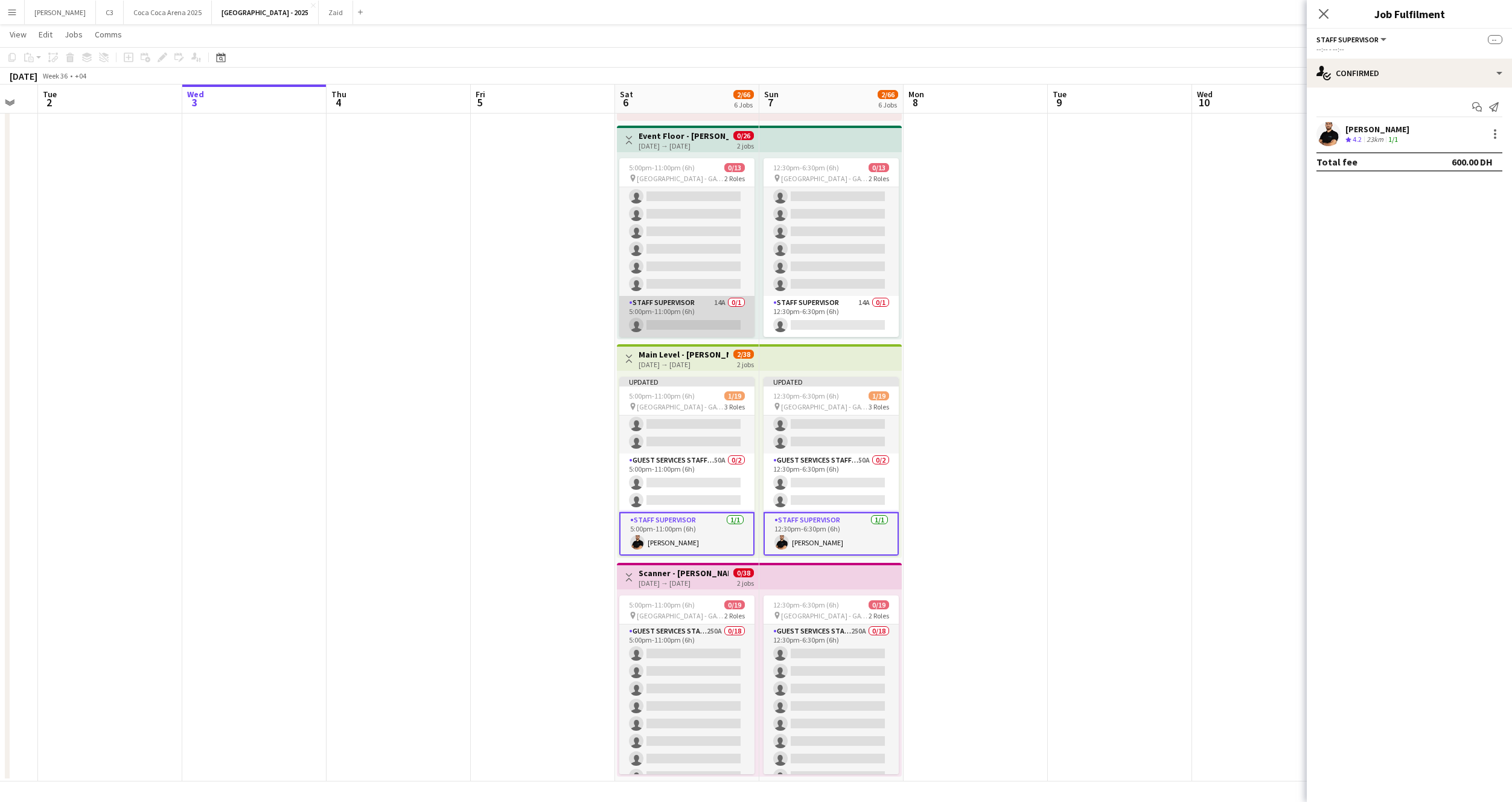
click at [705, 311] on app-card-role "Staff Supervisor 14A 0/1 5:00pm-11:00pm (6h) single-neutral-actions" at bounding box center [687, 317] width 135 height 41
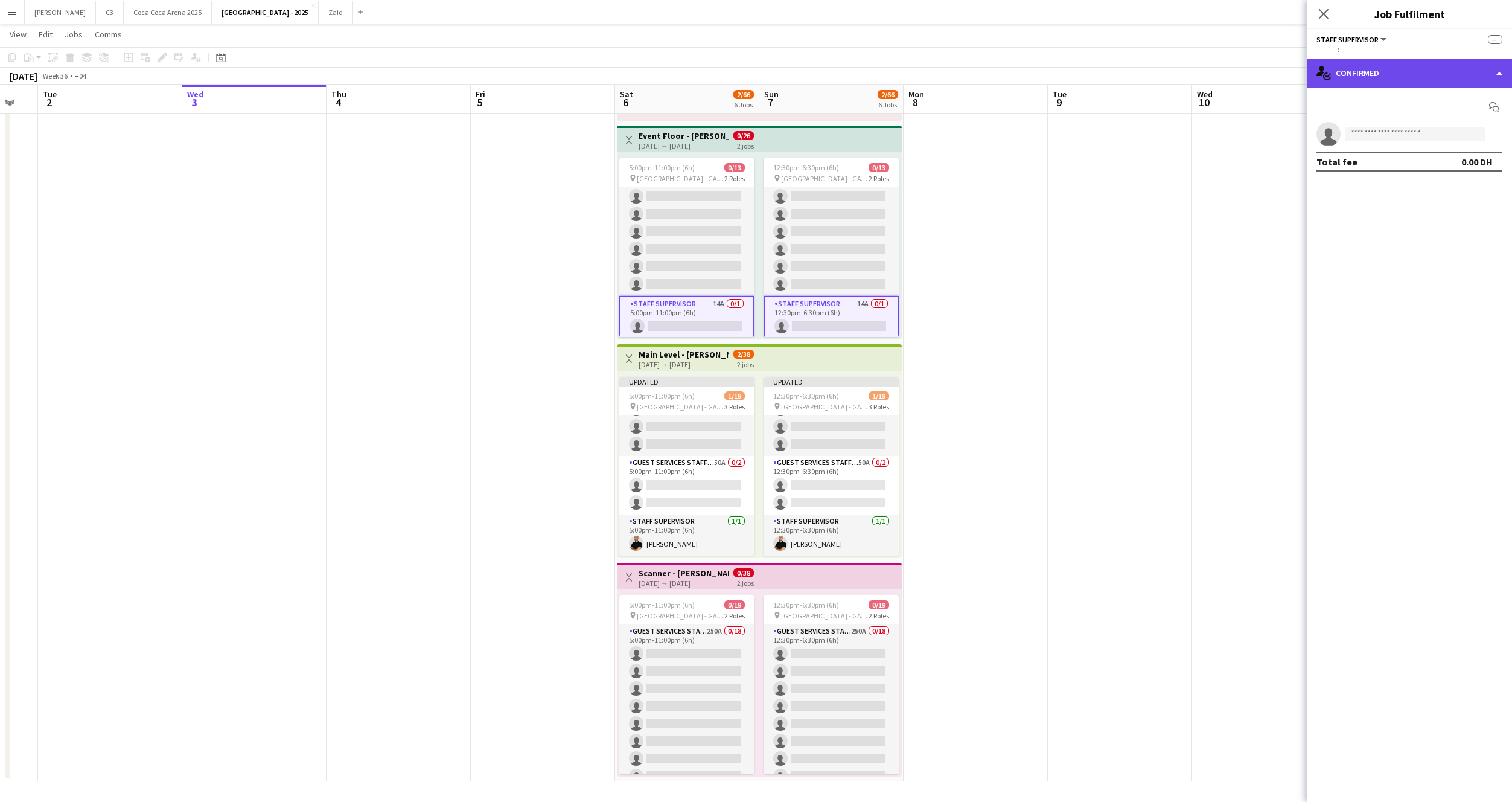
click at [1433, 69] on div "single-neutral-actions-check-2 Confirmed" at bounding box center [1410, 73] width 205 height 29
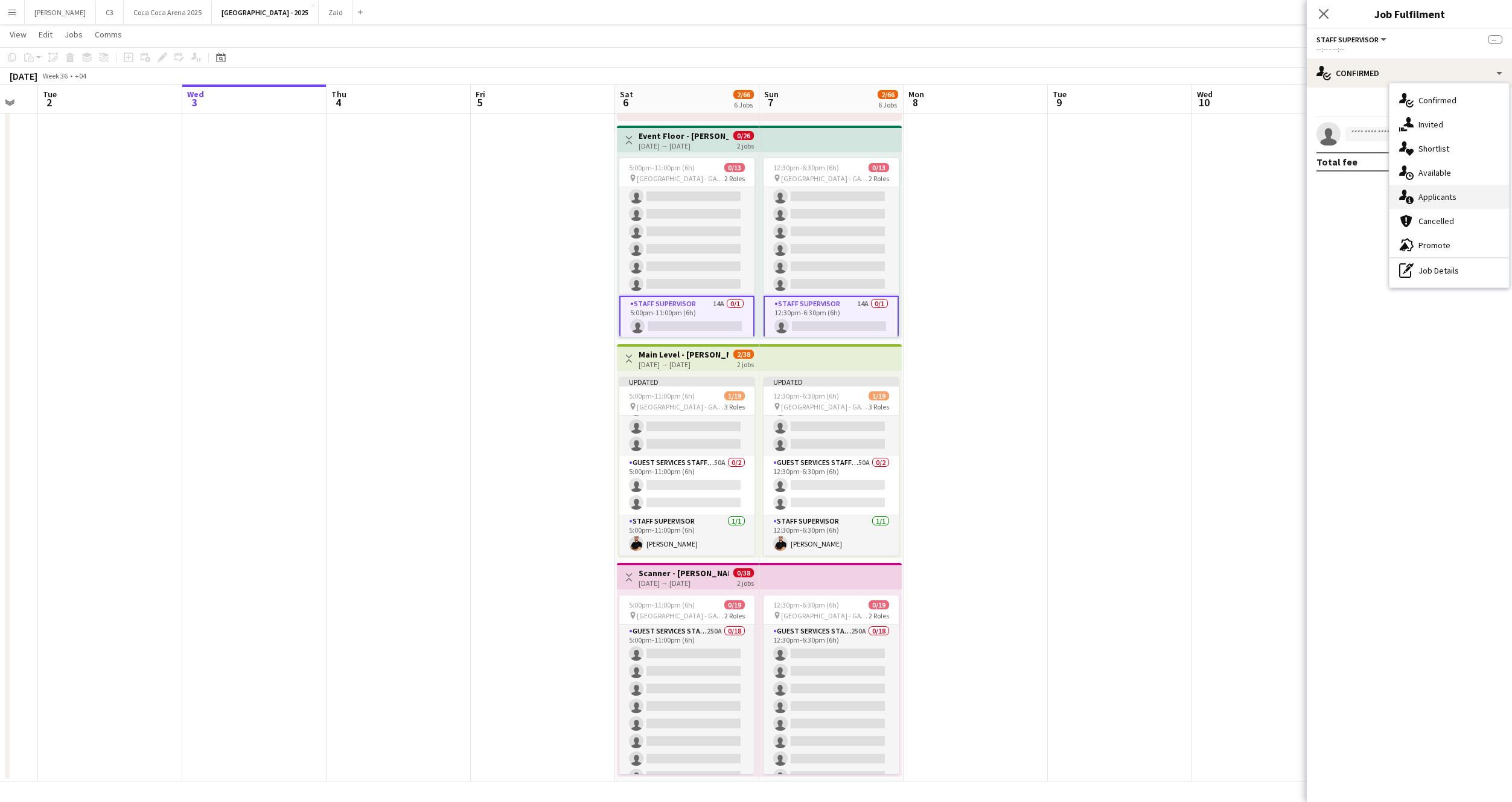
click at [1441, 200] on span "Applicants" at bounding box center [1438, 196] width 38 height 11
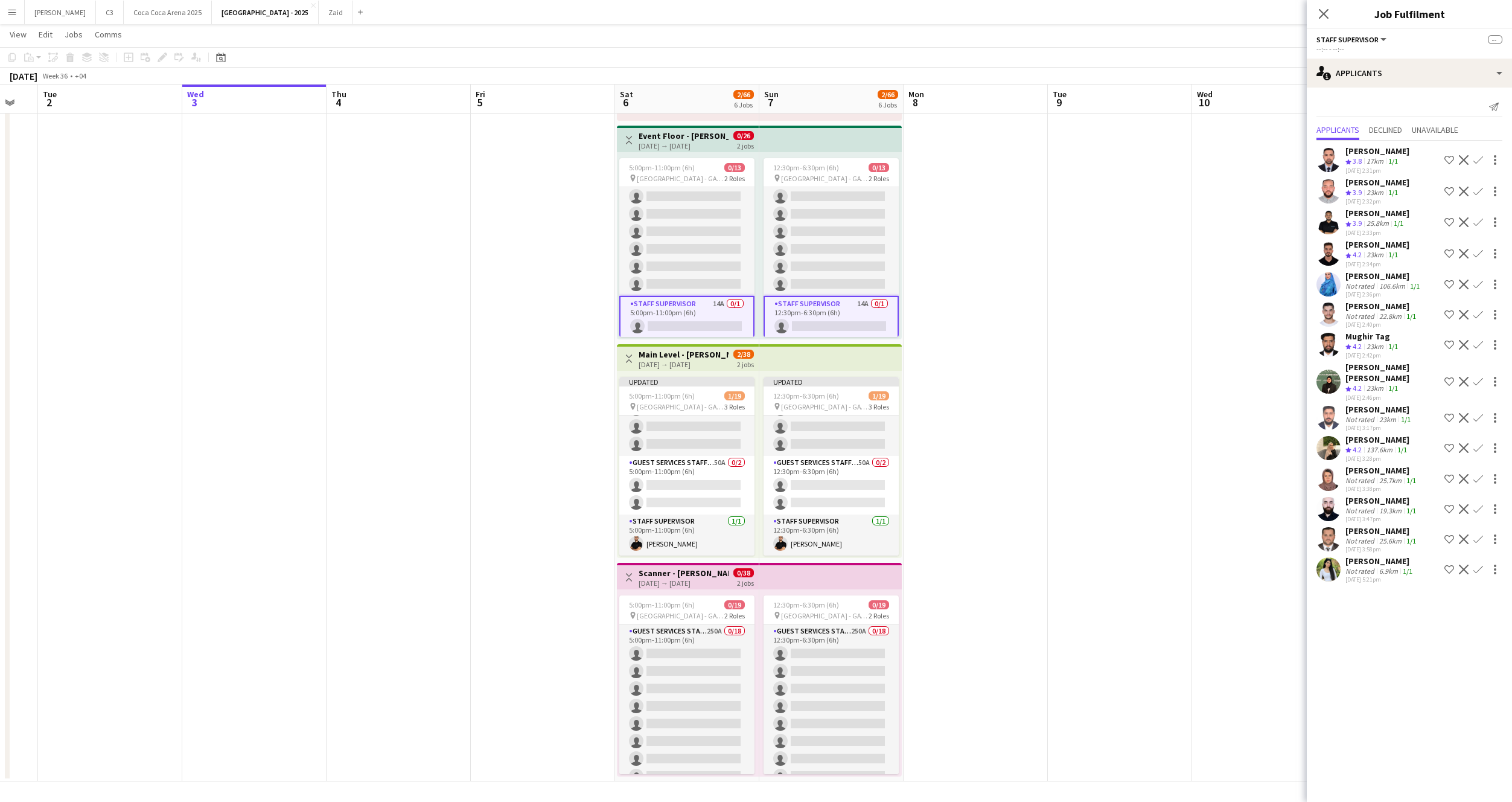
click at [1478, 443] on app-icon "Confirm" at bounding box center [1478, 448] width 10 height 10
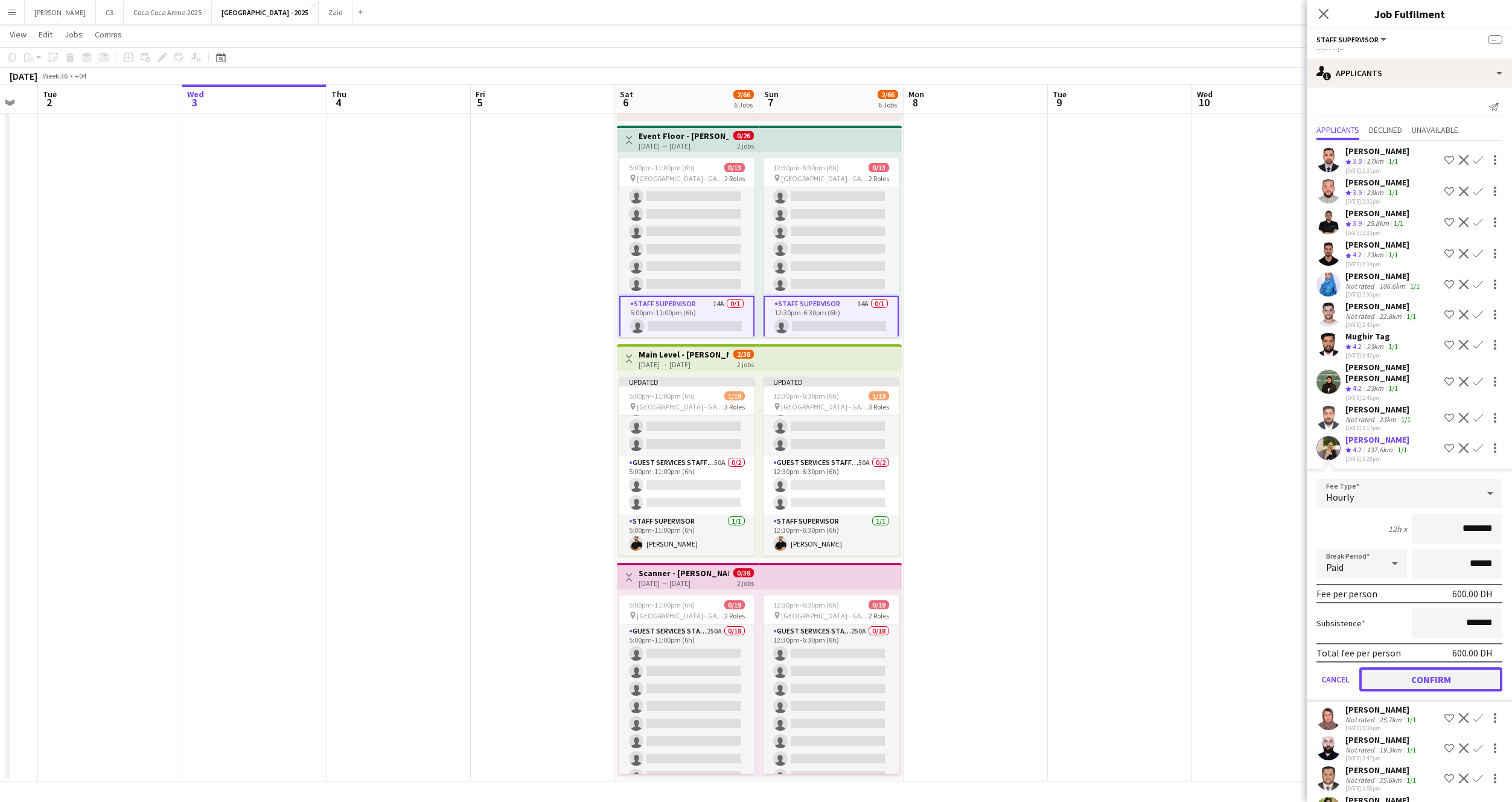
click at [1386, 667] on button "Confirm" at bounding box center [1431, 679] width 143 height 24
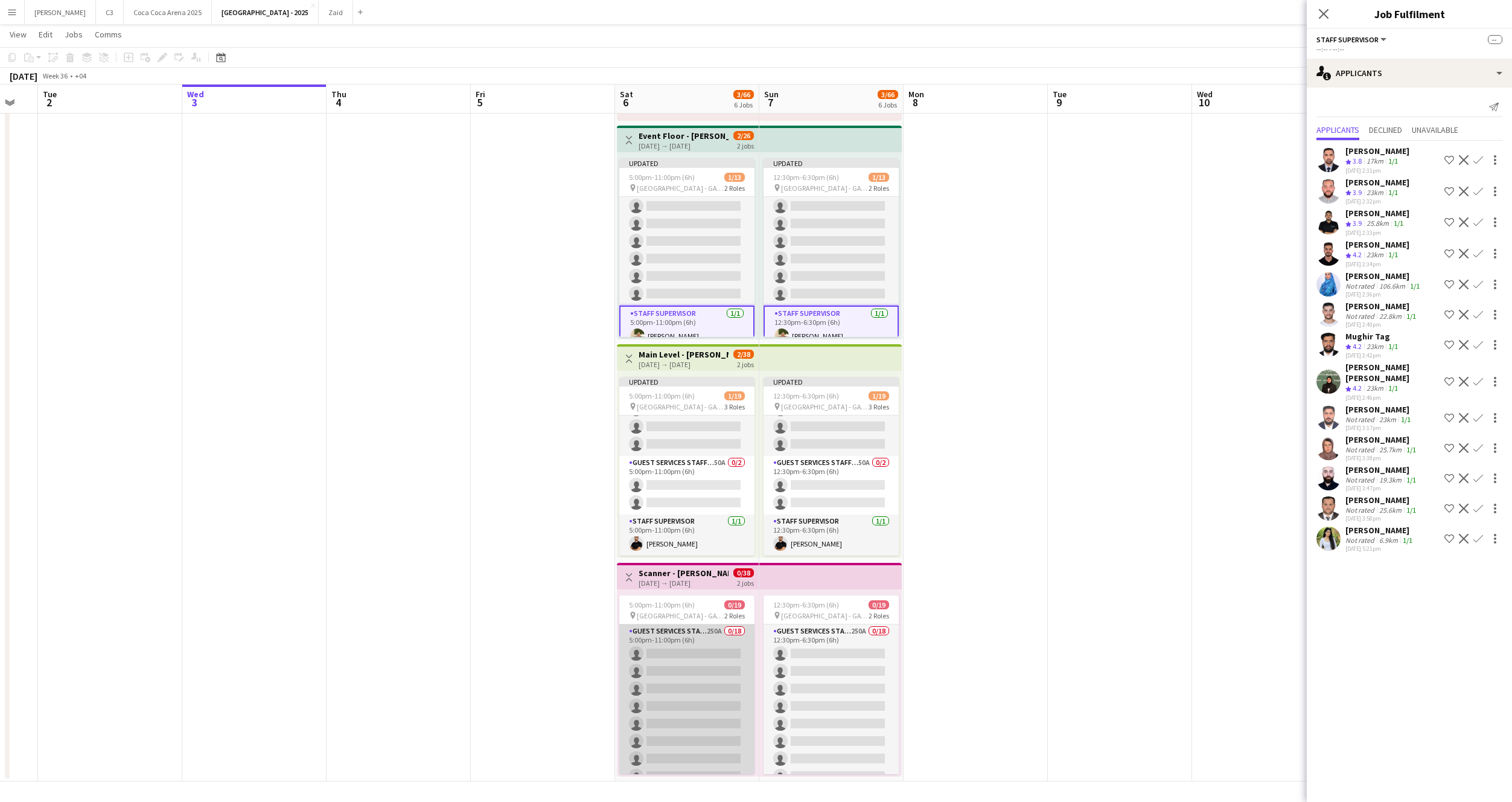
scroll to position [230, 0]
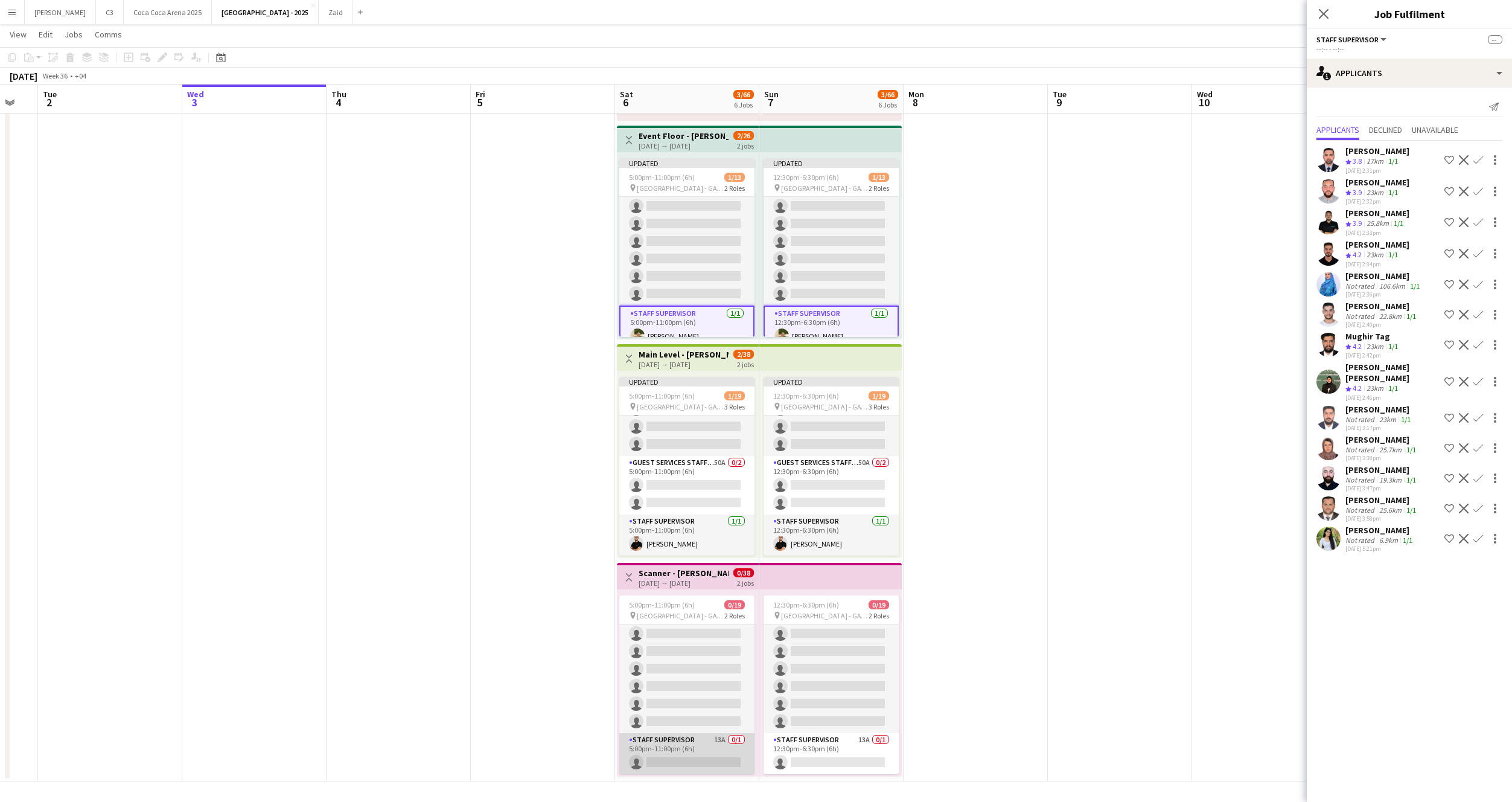
click at [711, 759] on app-card-role "Staff Supervisor 13A 0/1 5:00pm-11:00pm (6h) single-neutral-actions" at bounding box center [687, 753] width 135 height 41
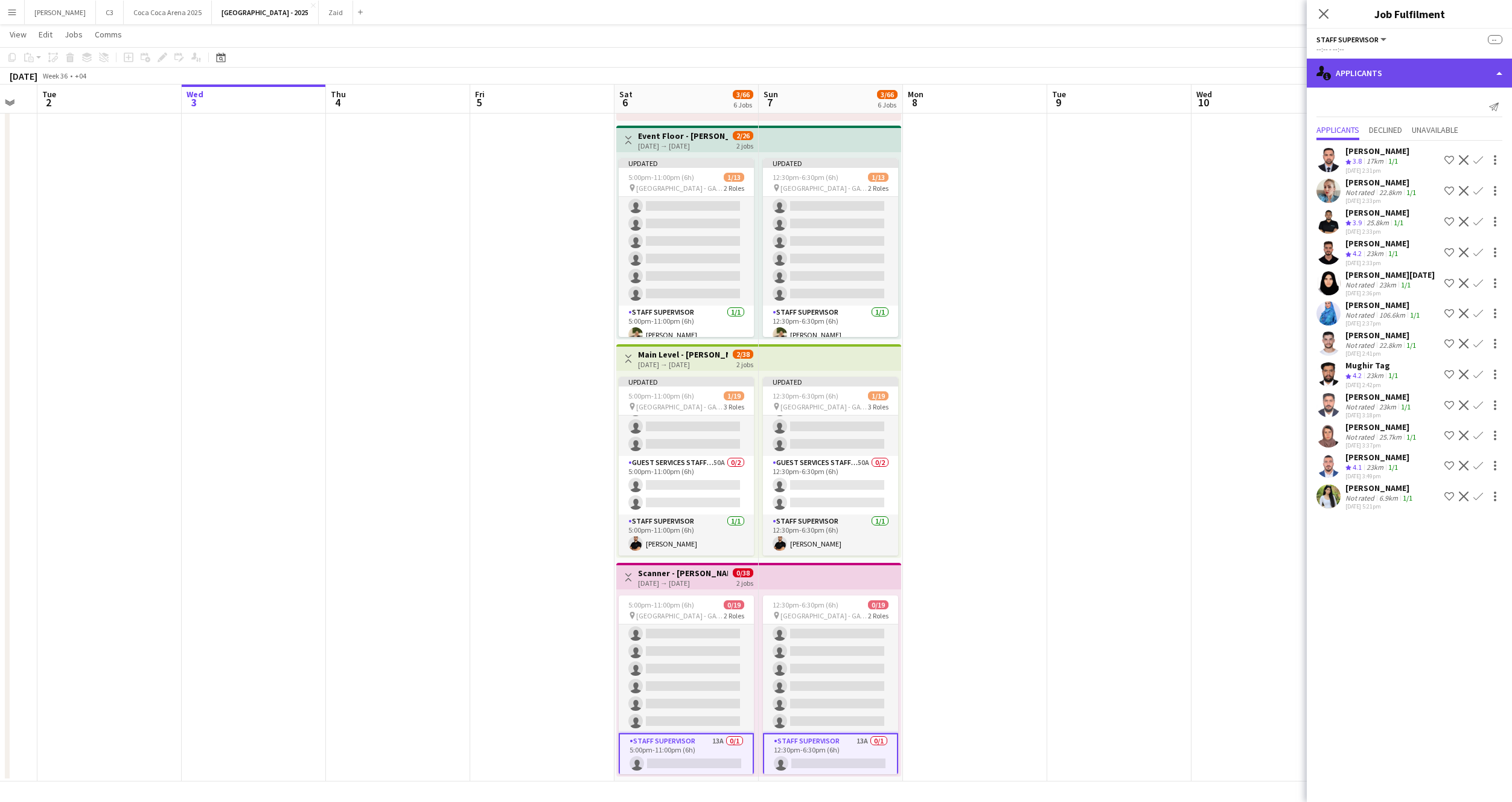
click at [1410, 69] on div "single-neutral-actions-information Applicants" at bounding box center [1410, 73] width 205 height 29
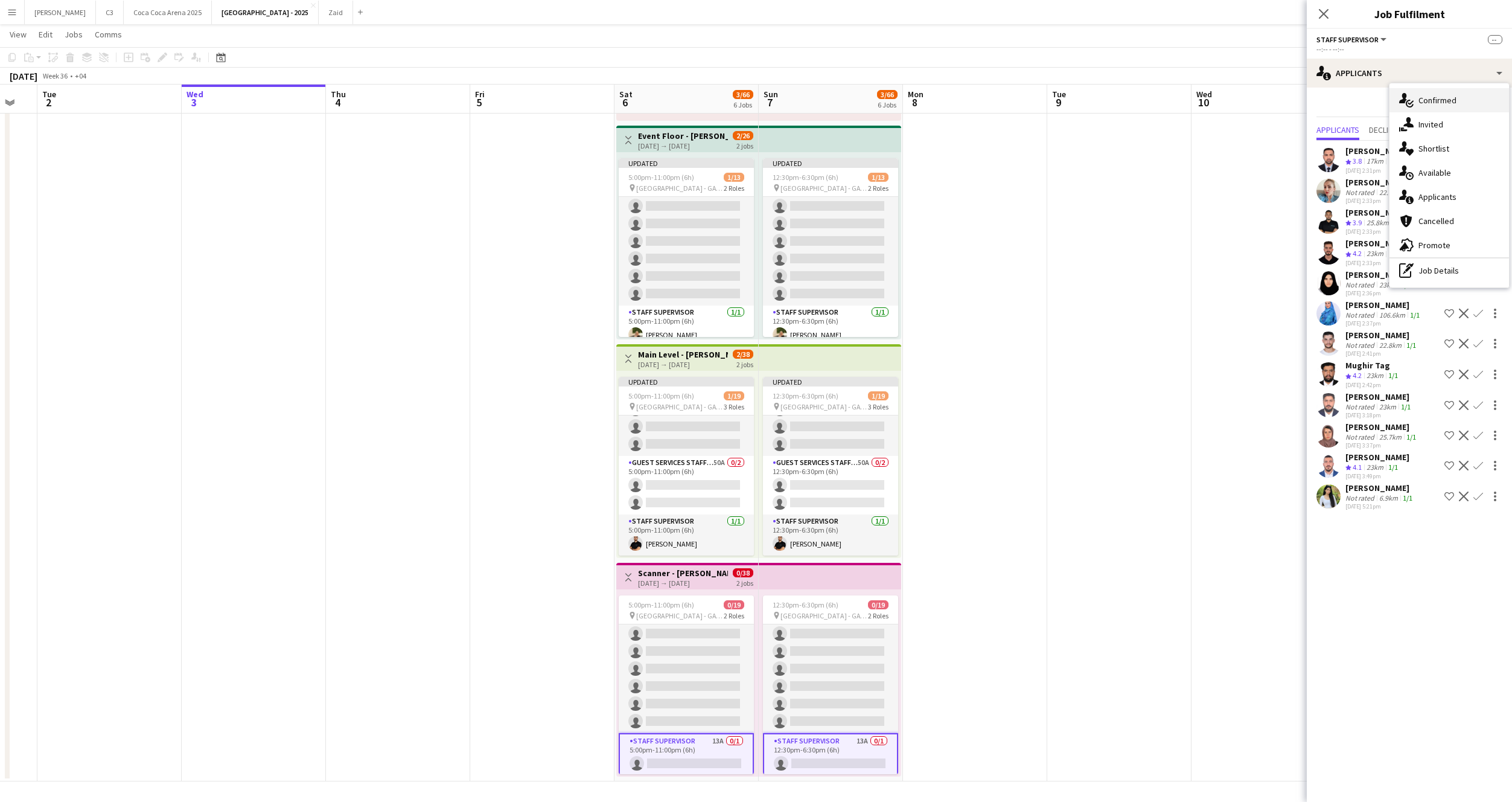
click at [1433, 97] on span "Confirmed" at bounding box center [1438, 100] width 38 height 11
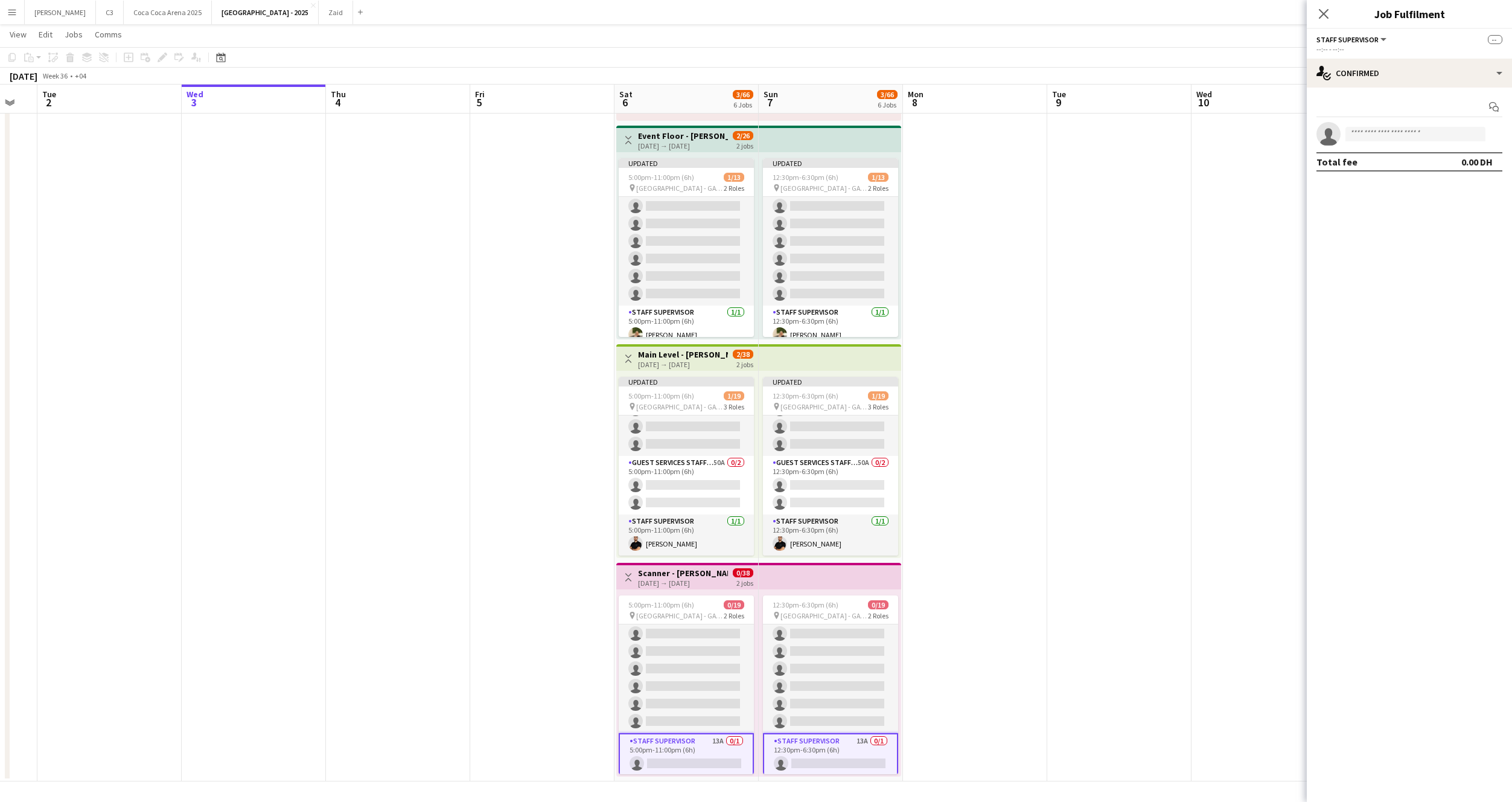
click at [1387, 125] on app-invite-slot "single-neutral-actions" at bounding box center [1410, 134] width 205 height 24
click at [1381, 130] on input at bounding box center [1415, 134] width 140 height 14
type input "*****"
click at [1397, 163] on span "[EMAIL_ADDRESS][DOMAIN_NAME]" at bounding box center [1415, 161] width 121 height 10
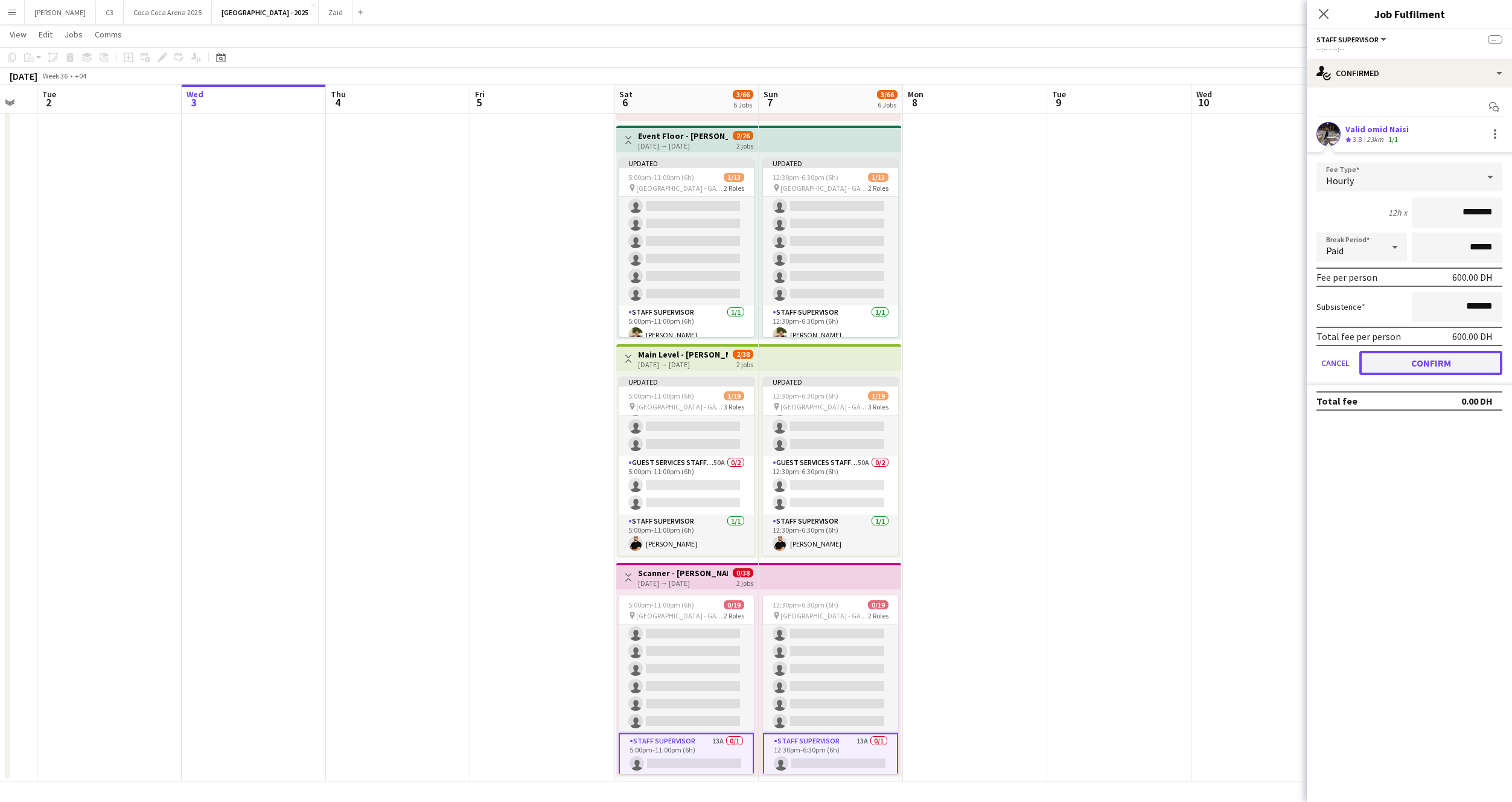
click at [1395, 359] on button "Confirm" at bounding box center [1431, 363] width 143 height 24
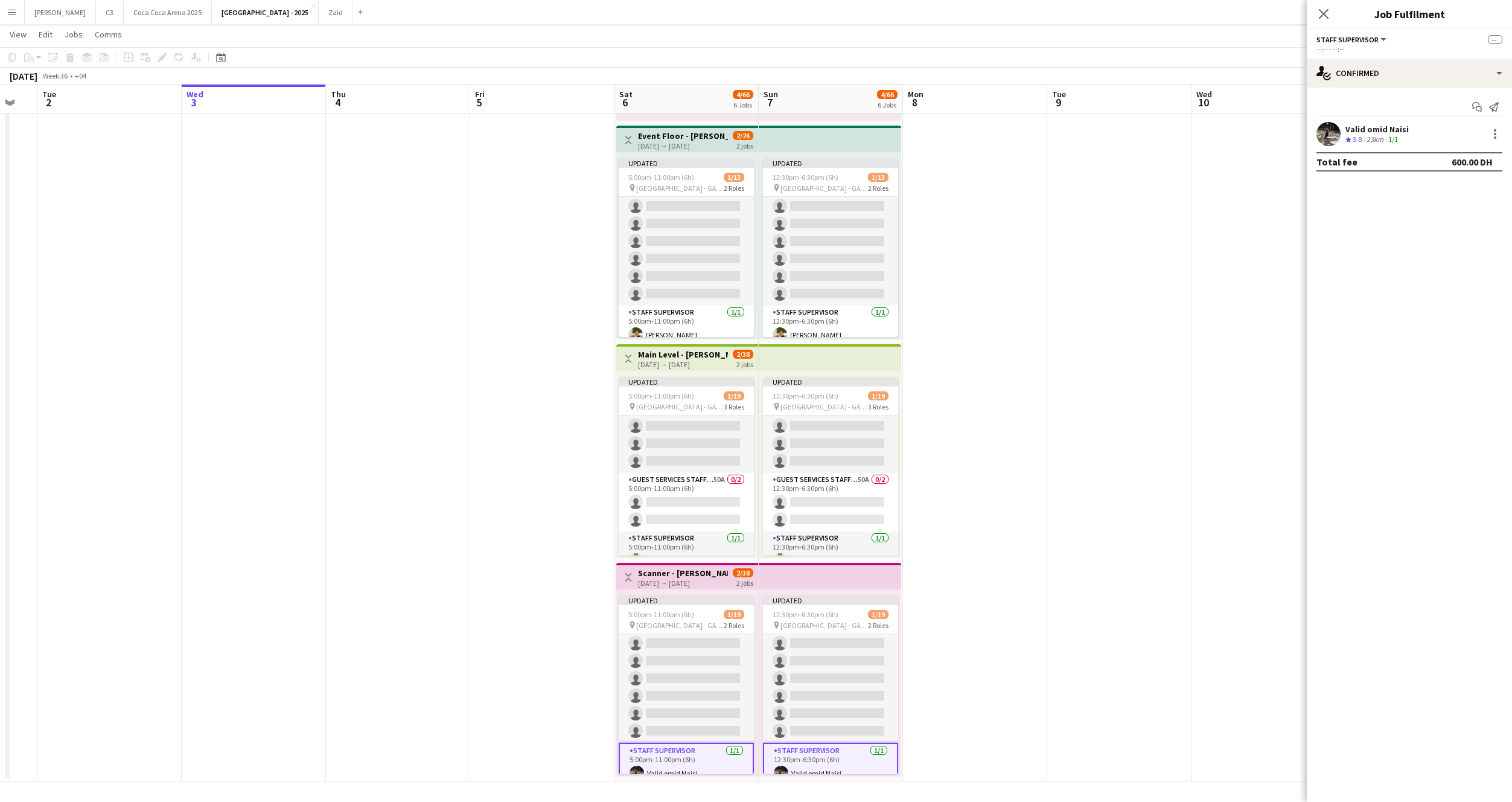
scroll to position [263, 0]
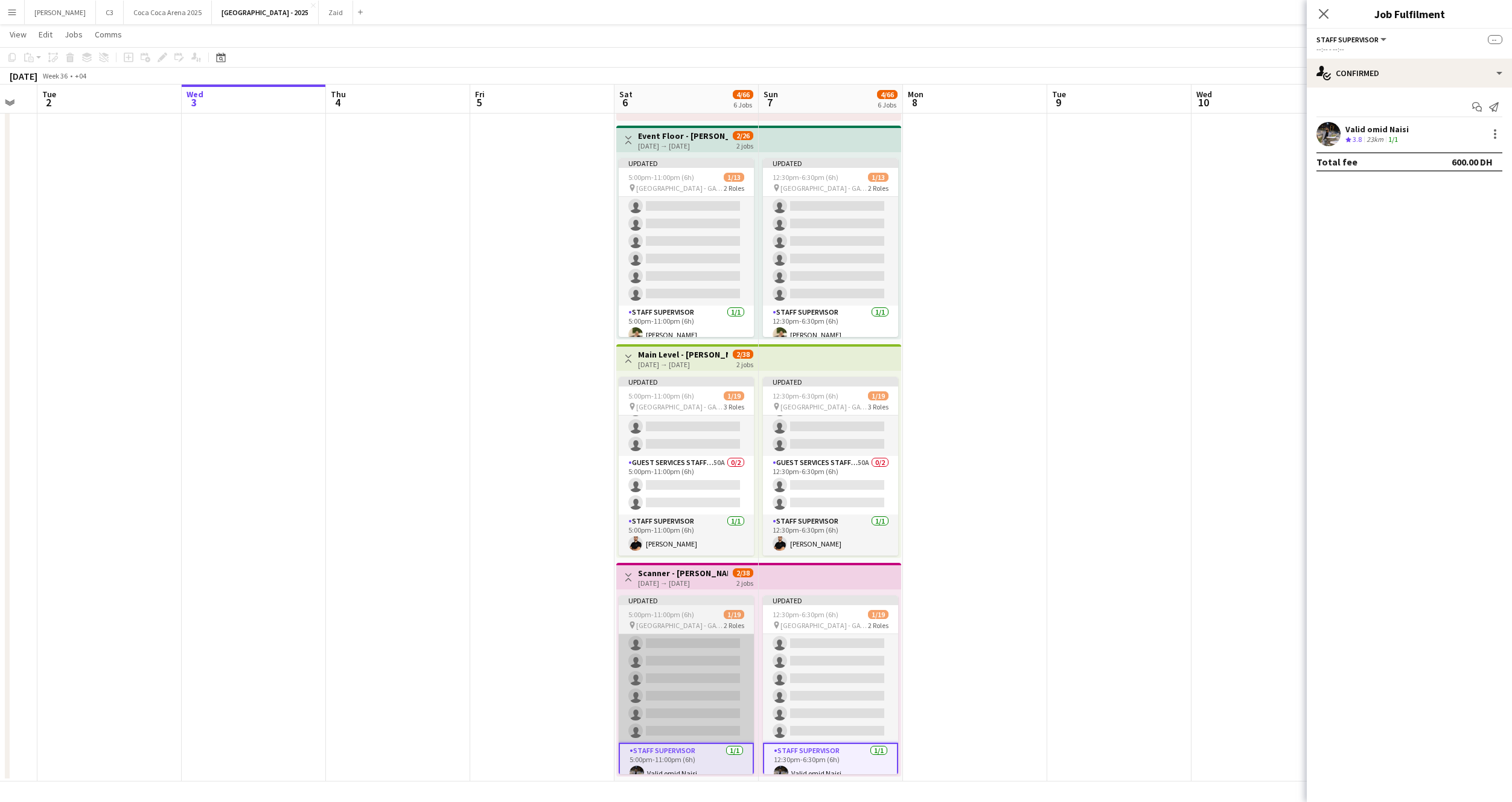
click at [678, 675] on app-card-role "Guest Services Staff 250A 0/18 5:00pm-11:00pm (6h) single-neutral-actions singl…" at bounding box center [686, 573] width 135 height 339
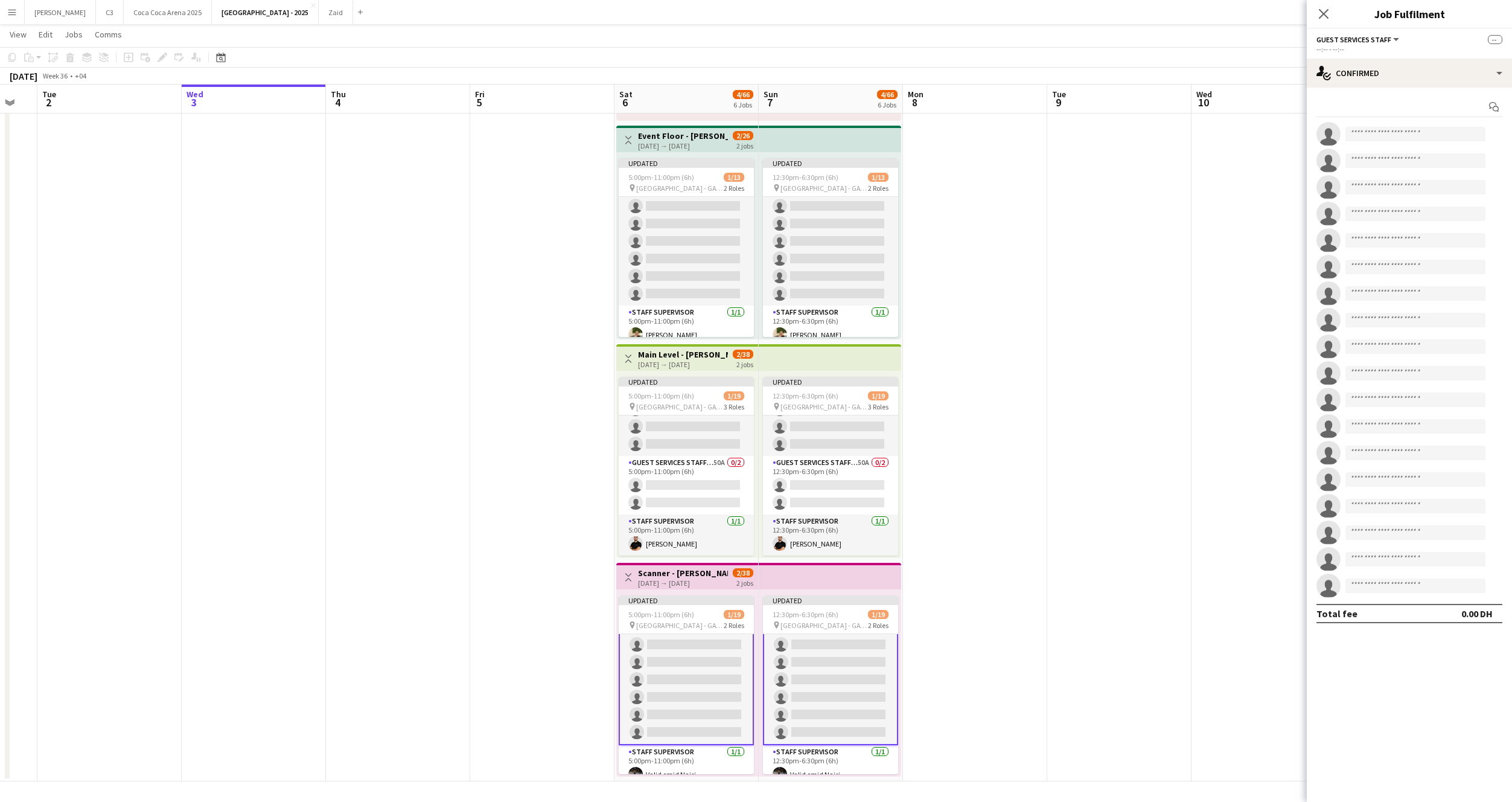
scroll to position [231, 0]
click at [1357, 136] on input at bounding box center [1415, 134] width 140 height 14
type input "**********"
click at [1384, 151] on span "[PERSON_NAME]" at bounding box center [1390, 151] width 70 height 11
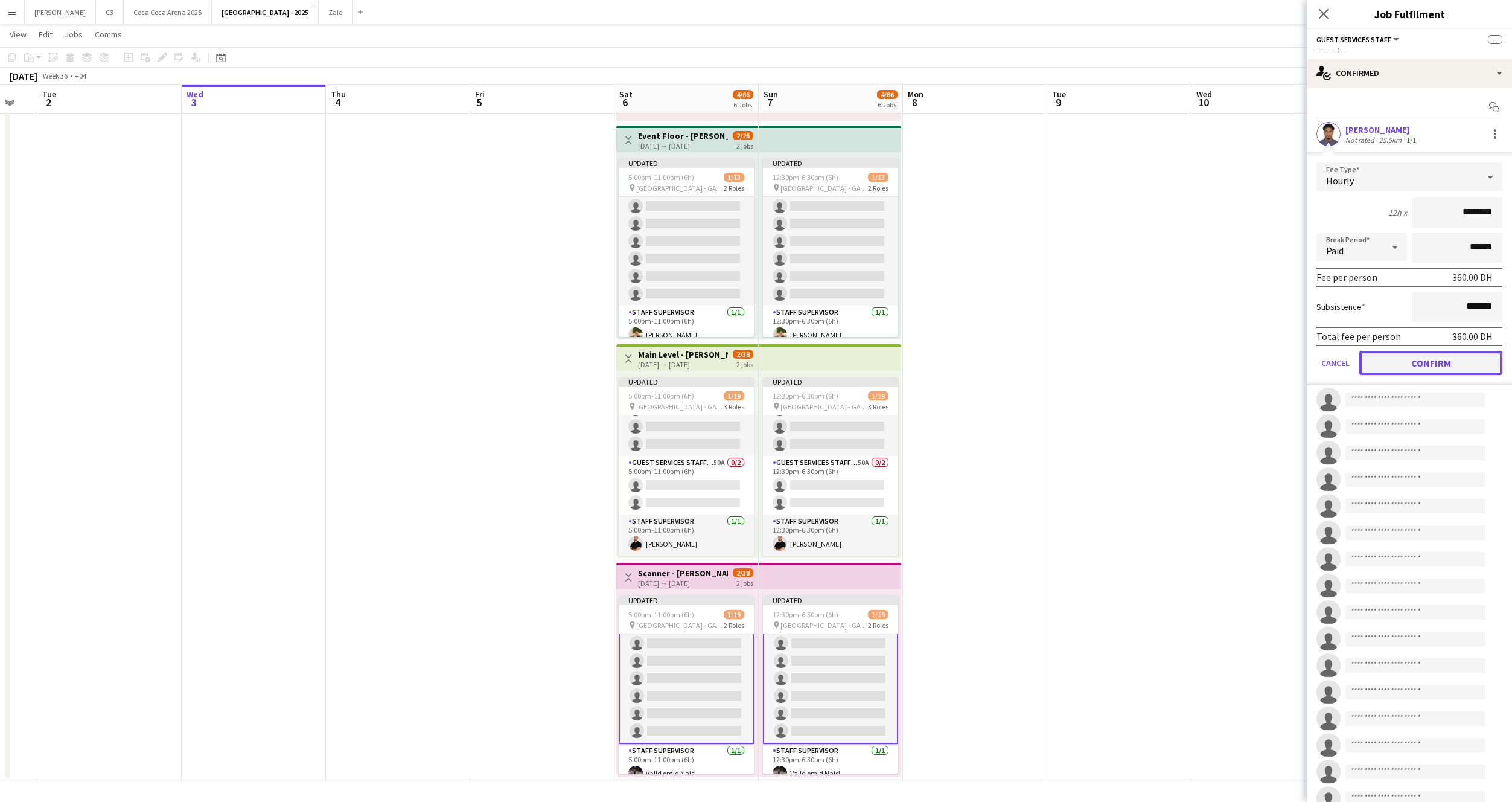
click at [1417, 368] on button "Confirm" at bounding box center [1431, 363] width 143 height 24
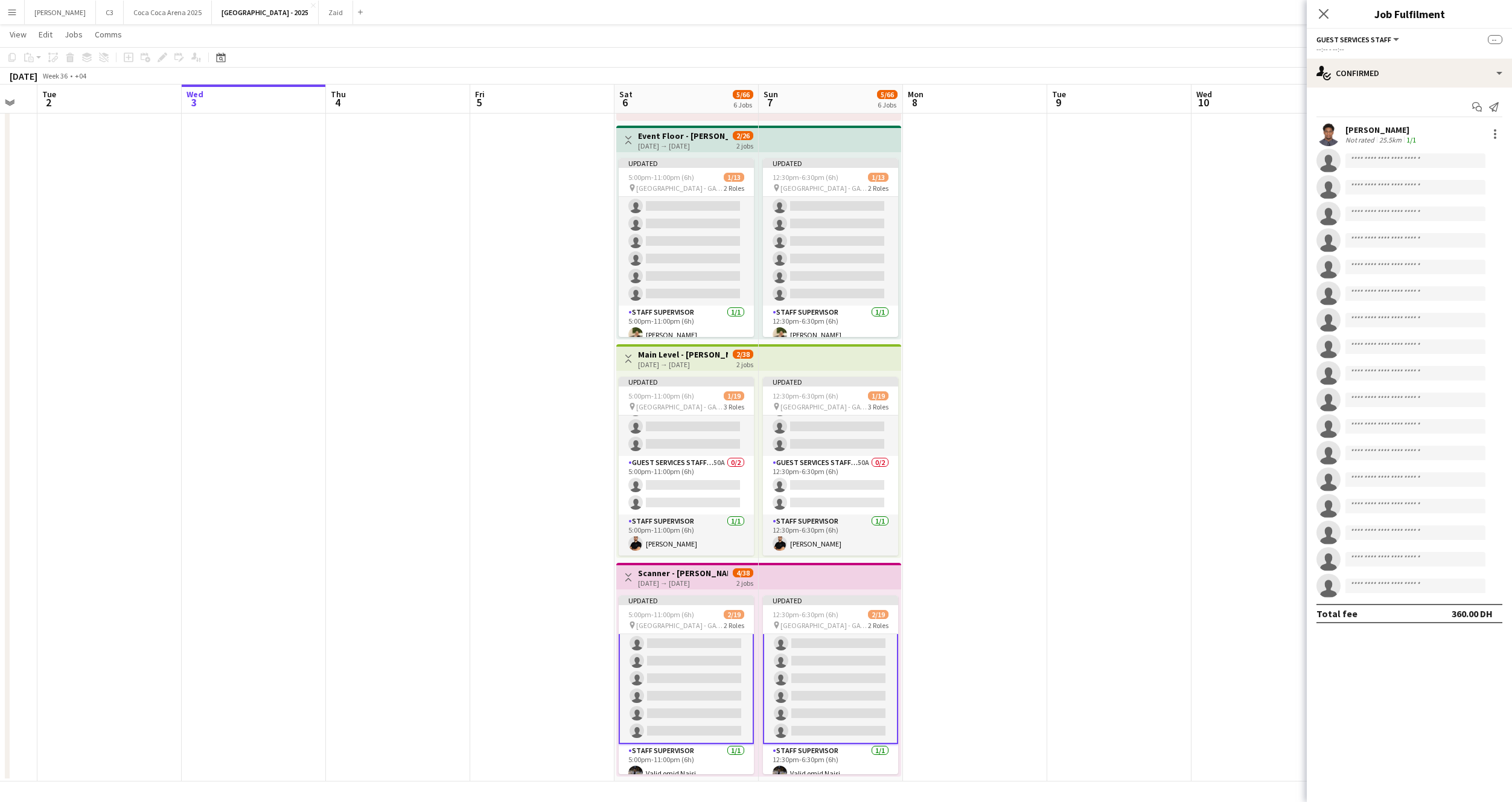
click at [1327, 129] on app-user-avatar at bounding box center [1328, 134] width 24 height 24
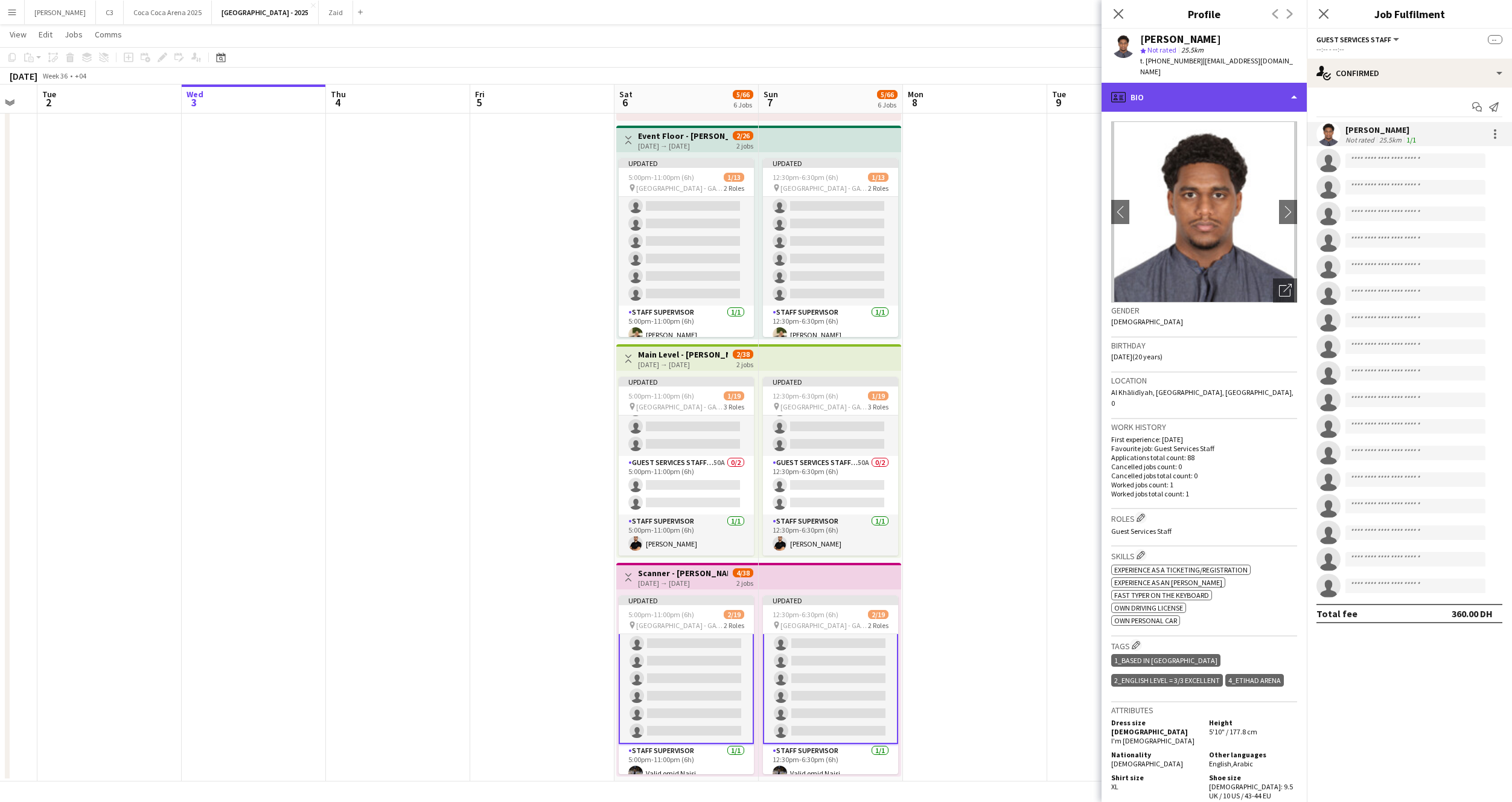
click at [1203, 94] on div "profile Bio" at bounding box center [1204, 97] width 205 height 29
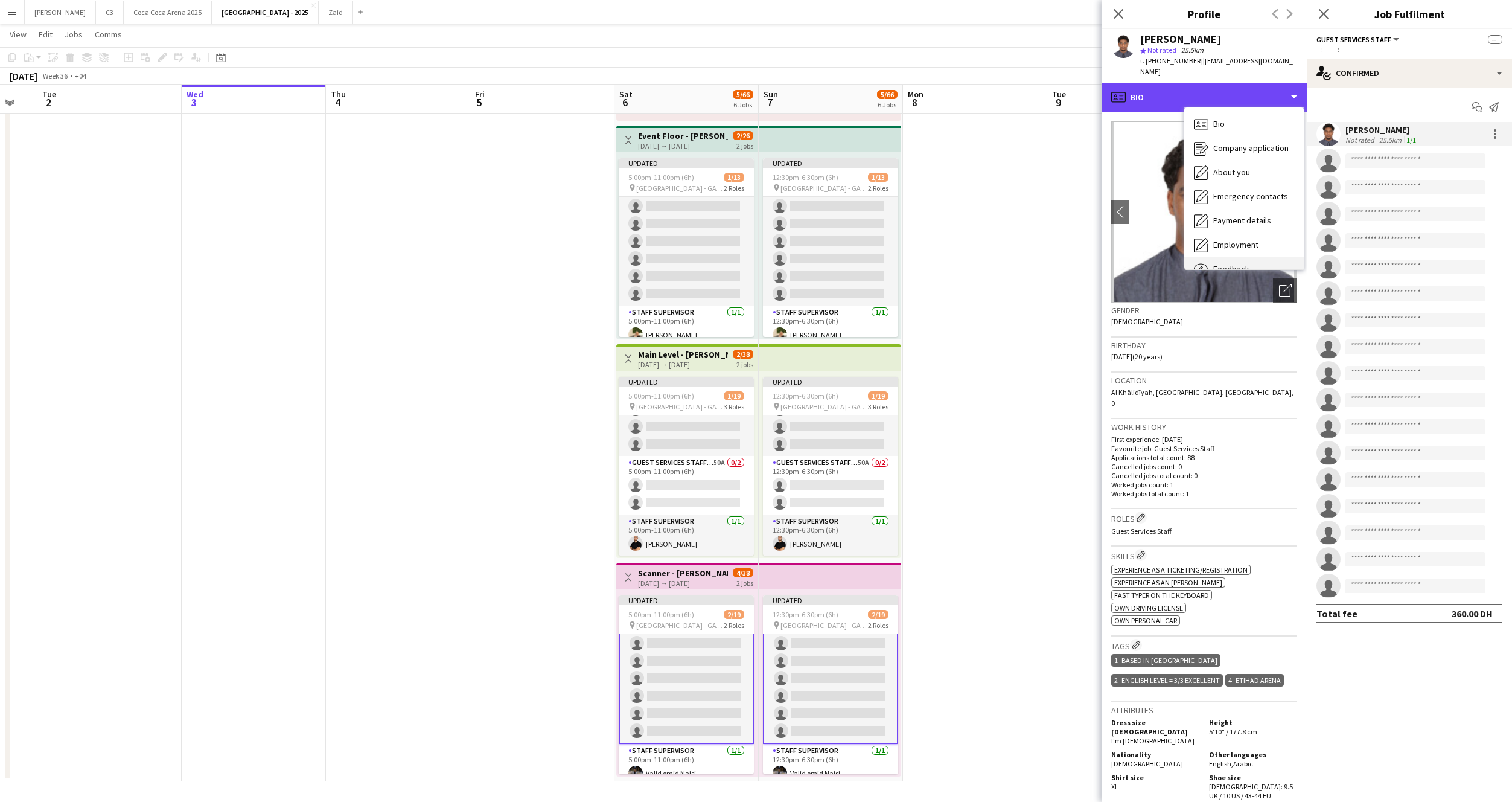
scroll to position [41, 0]
click at [1226, 246] on span "Calendar" at bounding box center [1229, 252] width 32 height 11
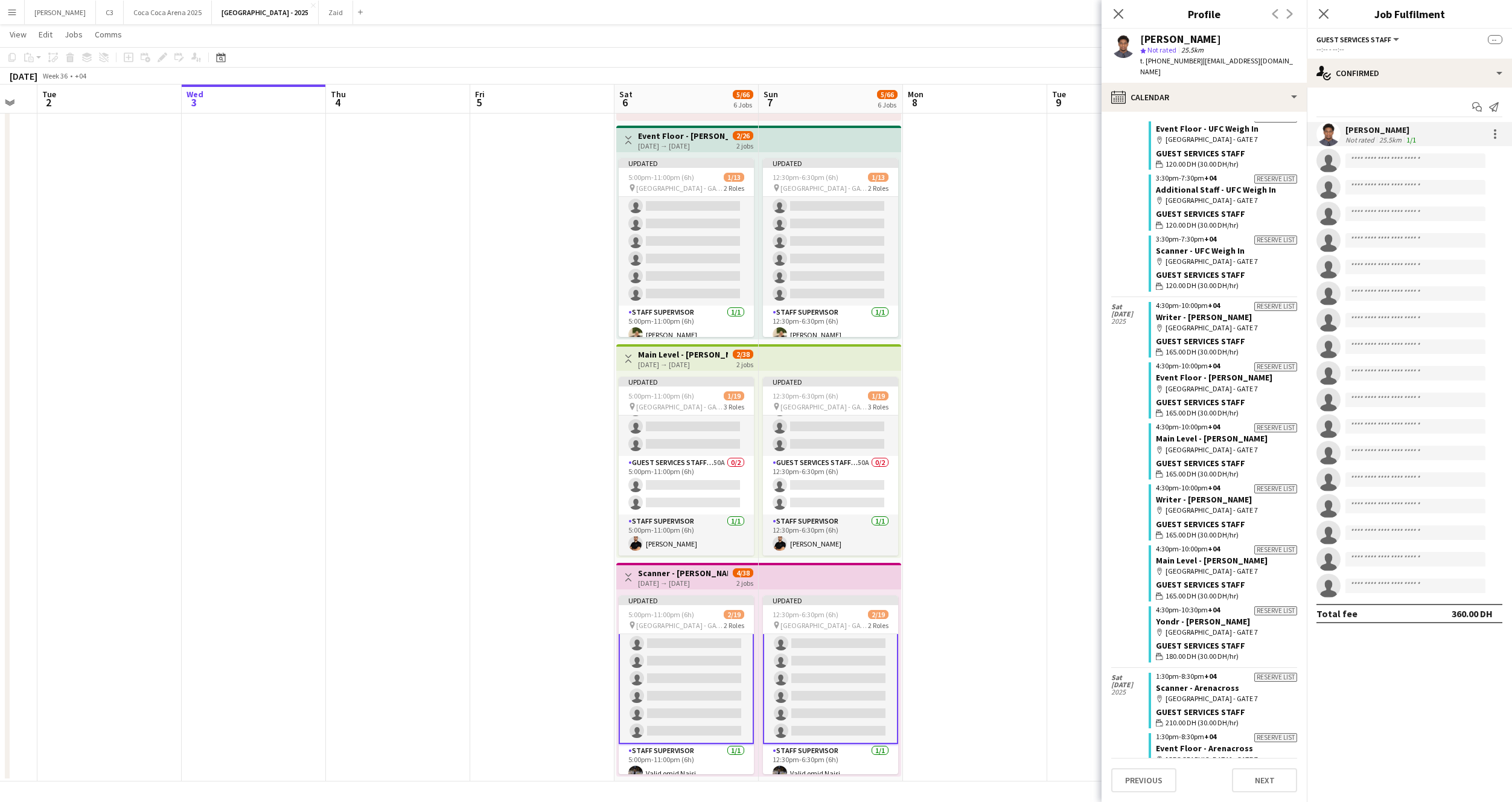
scroll to position [2107, 0]
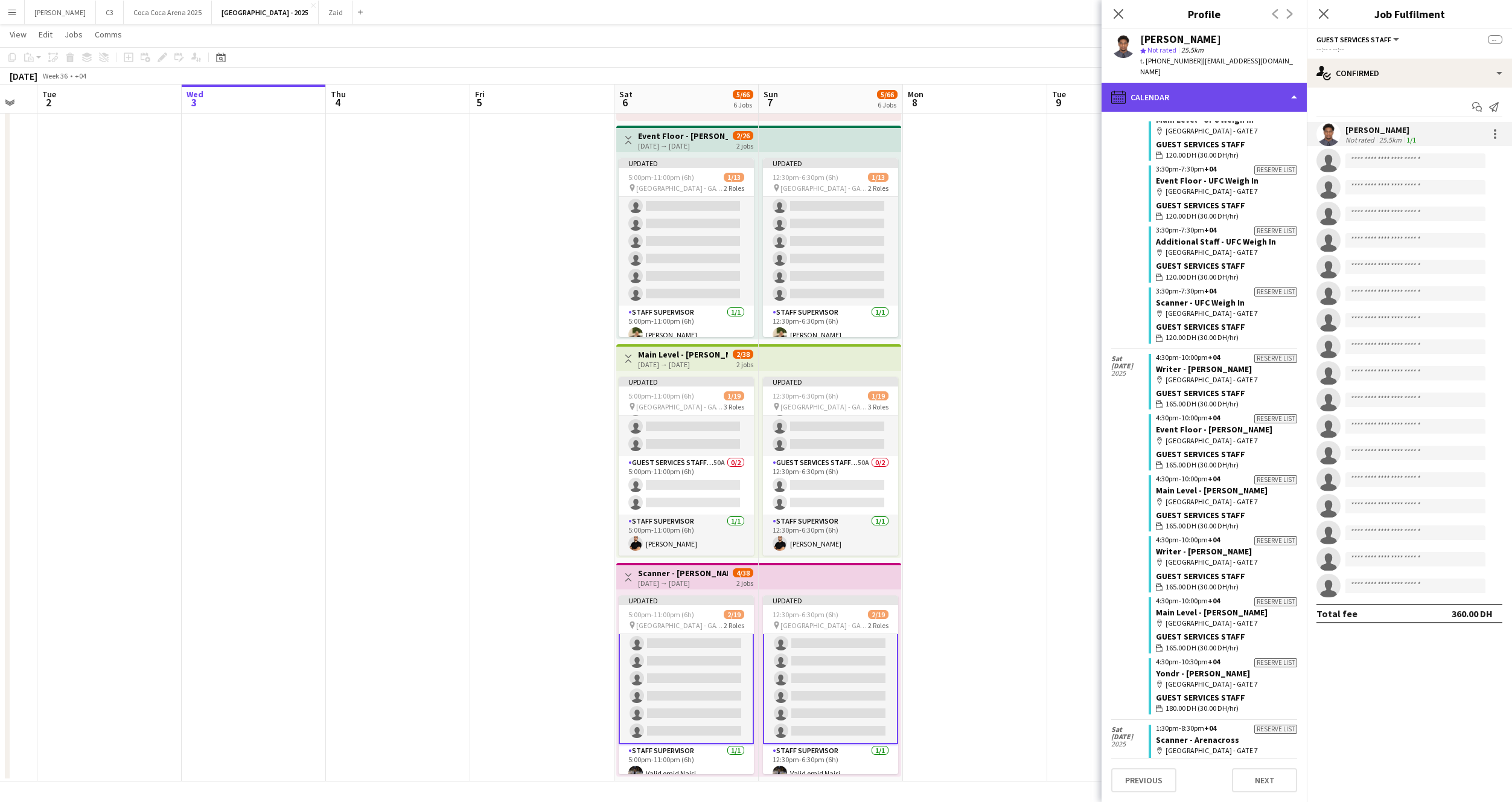
click at [1245, 83] on div "calendar-full Calendar" at bounding box center [1204, 97] width 205 height 29
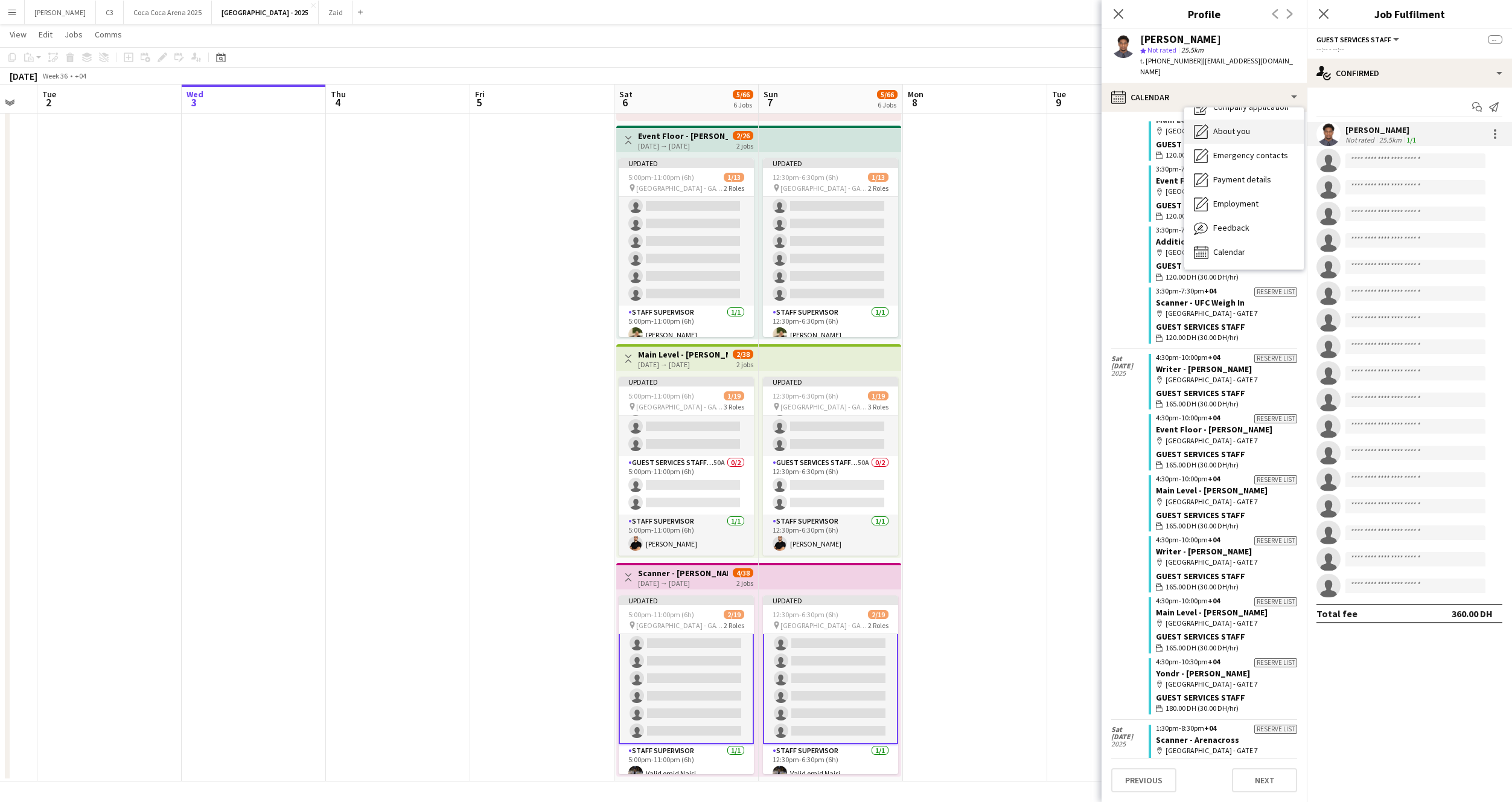
click at [1262, 120] on div "About you About you" at bounding box center [1244, 131] width 119 height 24
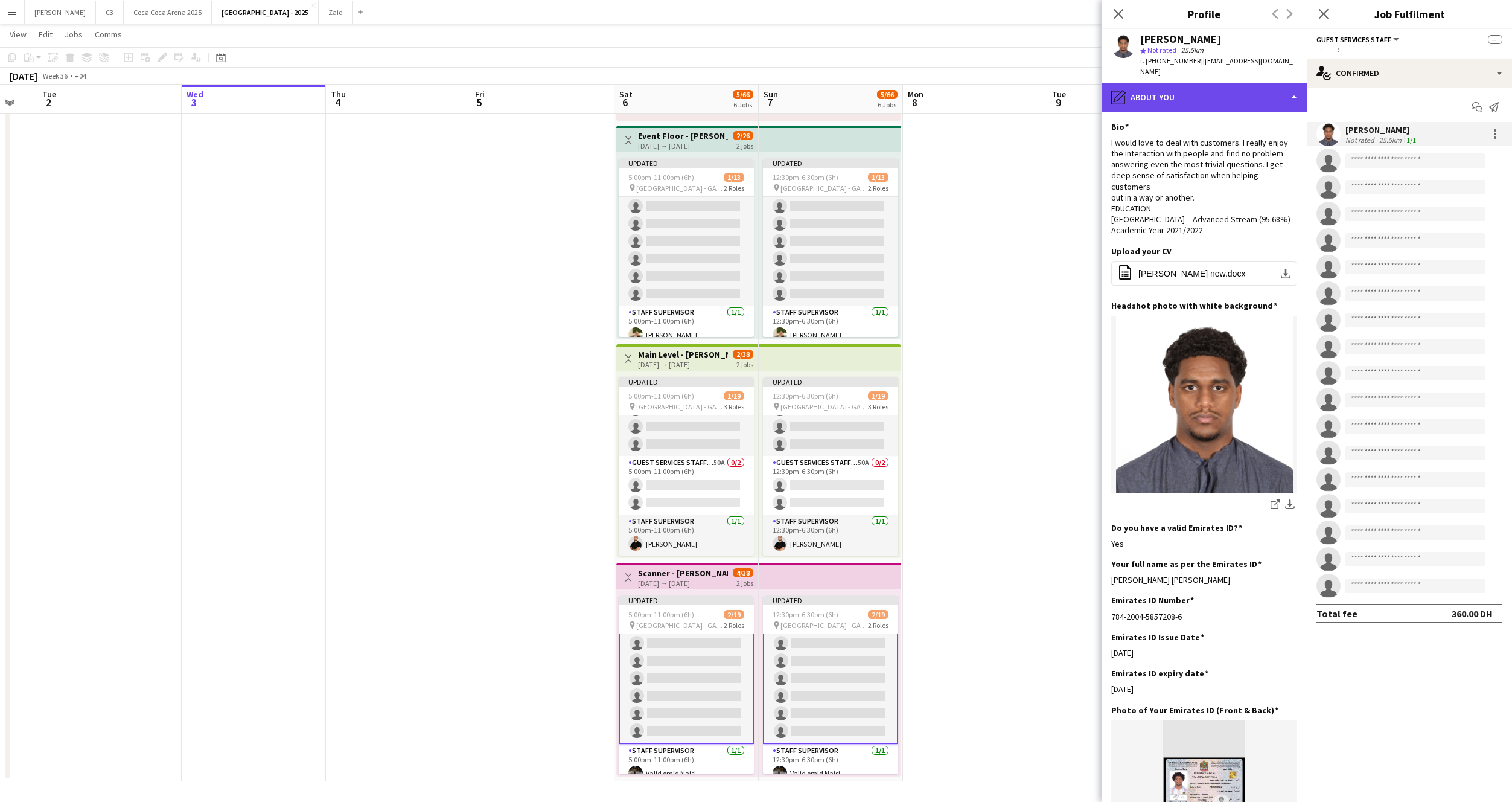
click at [1245, 88] on div "pencil4 About you" at bounding box center [1204, 97] width 205 height 29
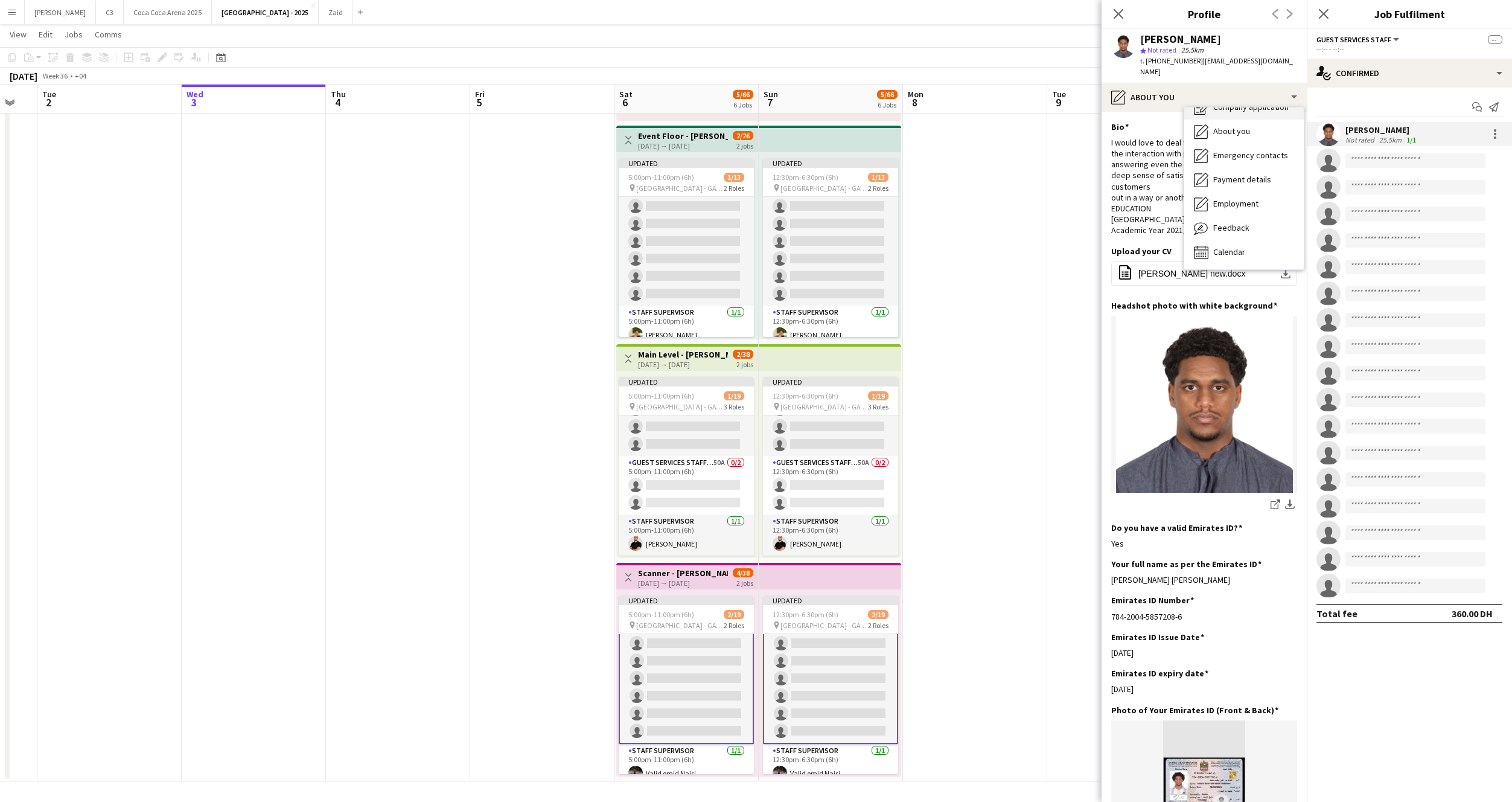
click at [1256, 106] on div "Company application Company application" at bounding box center [1244, 107] width 119 height 24
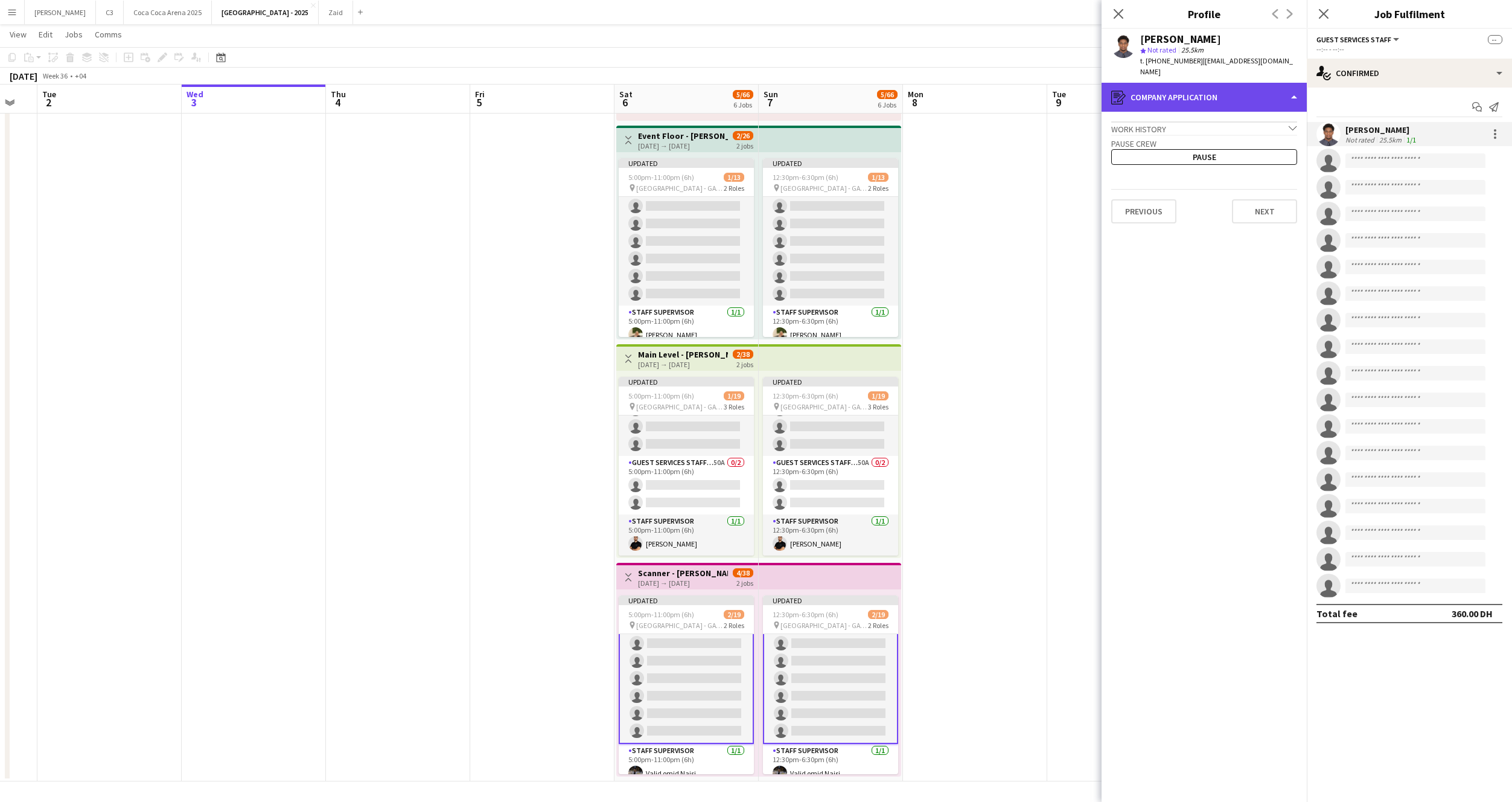
click at [1250, 97] on div "register Company application" at bounding box center [1204, 97] width 205 height 29
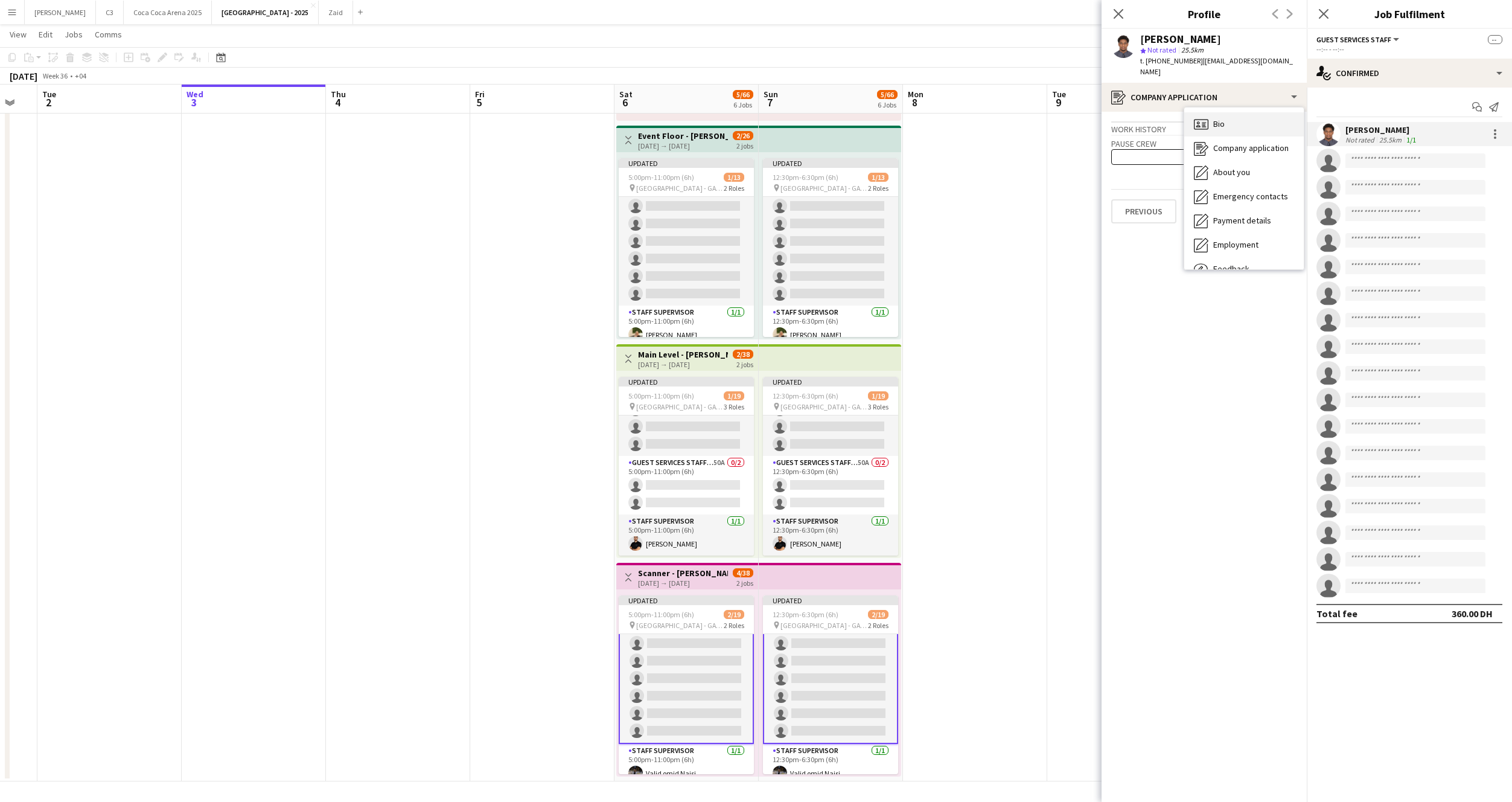
click at [1245, 112] on div "Bio Bio" at bounding box center [1244, 124] width 119 height 24
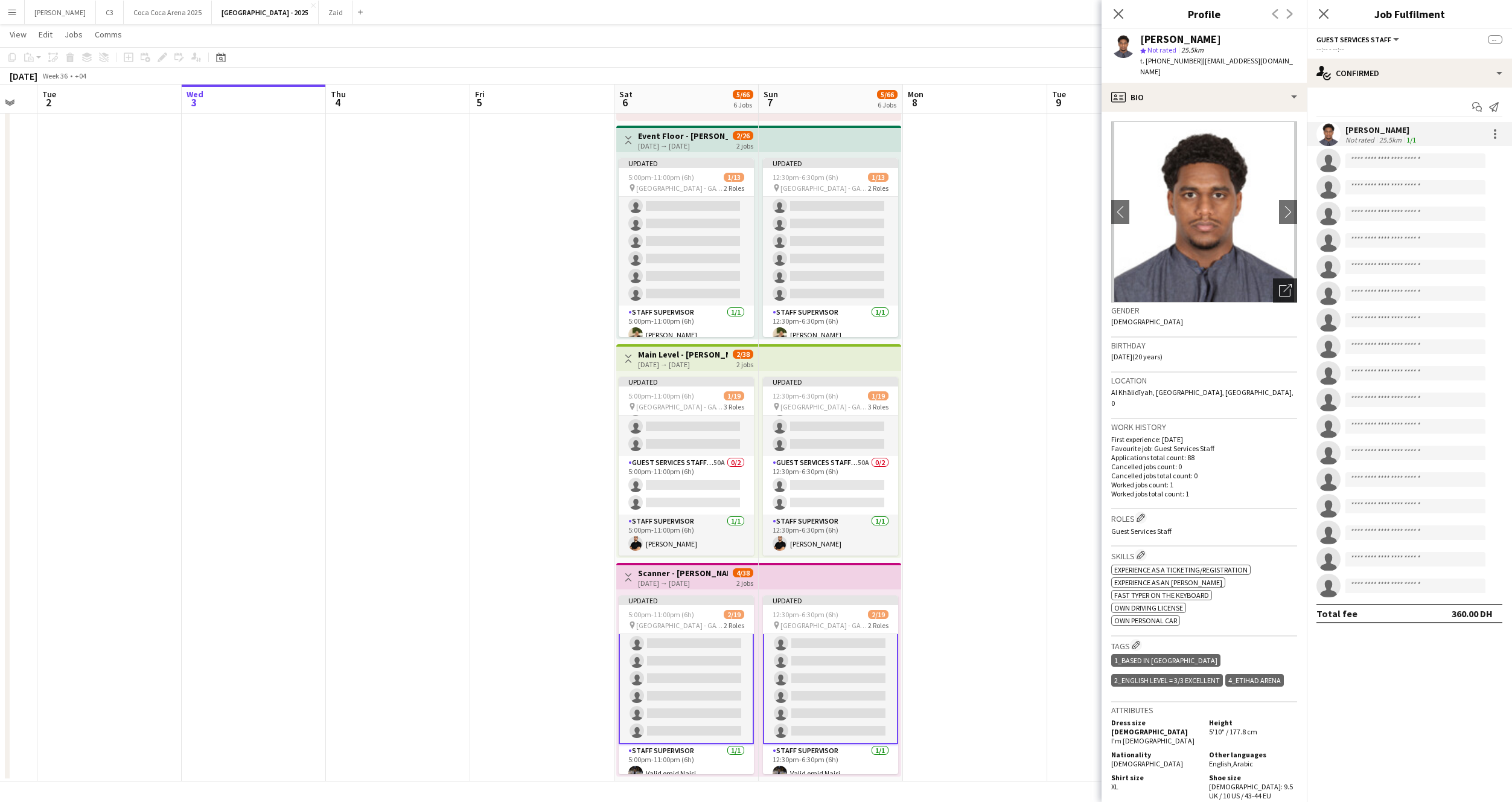
click at [1284, 278] on div "Open photos pop-in" at bounding box center [1285, 290] width 24 height 24
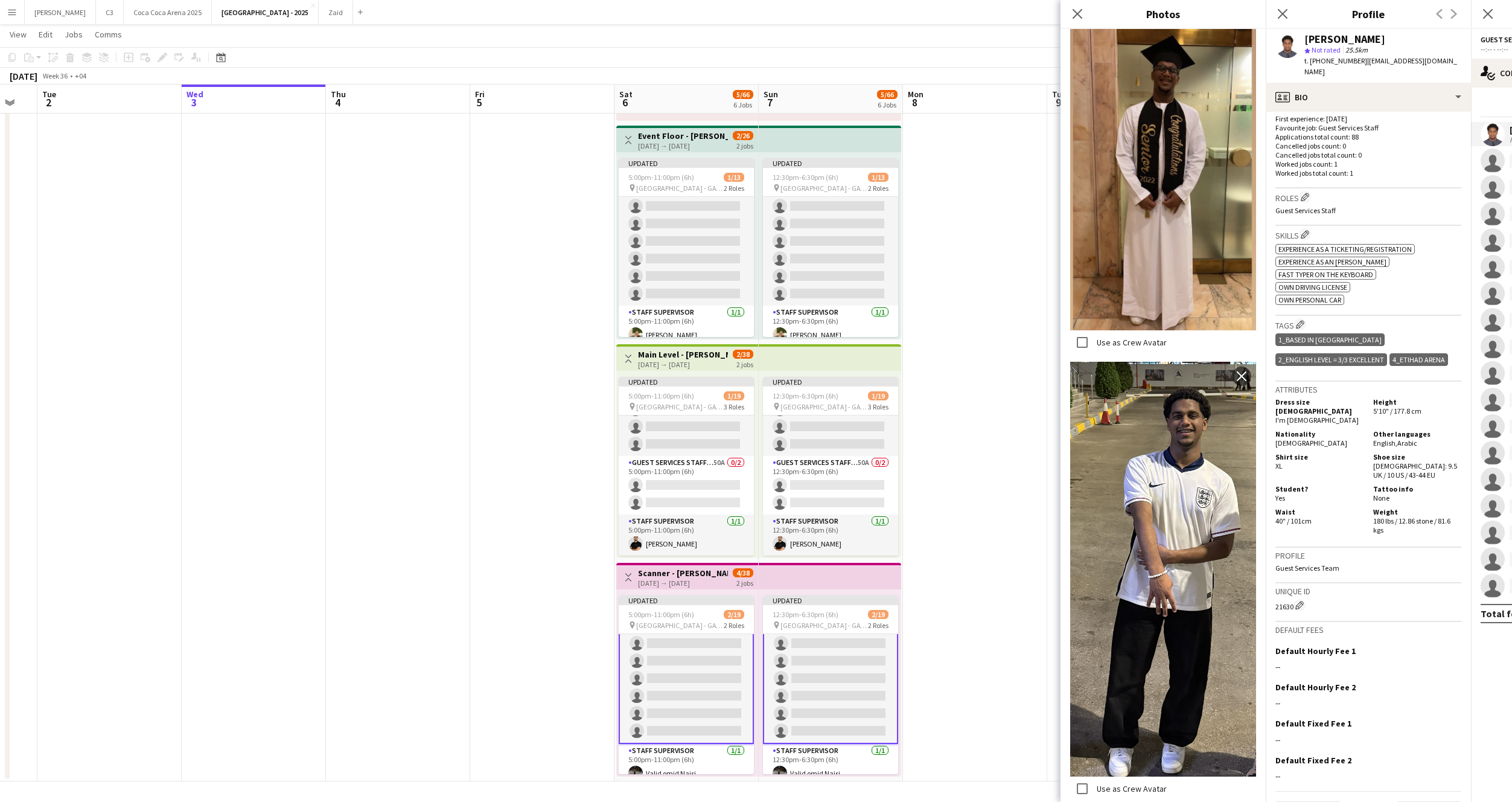
scroll to position [323, 0]
click at [1075, 10] on icon "Close pop-in" at bounding box center [1077, 13] width 11 height 11
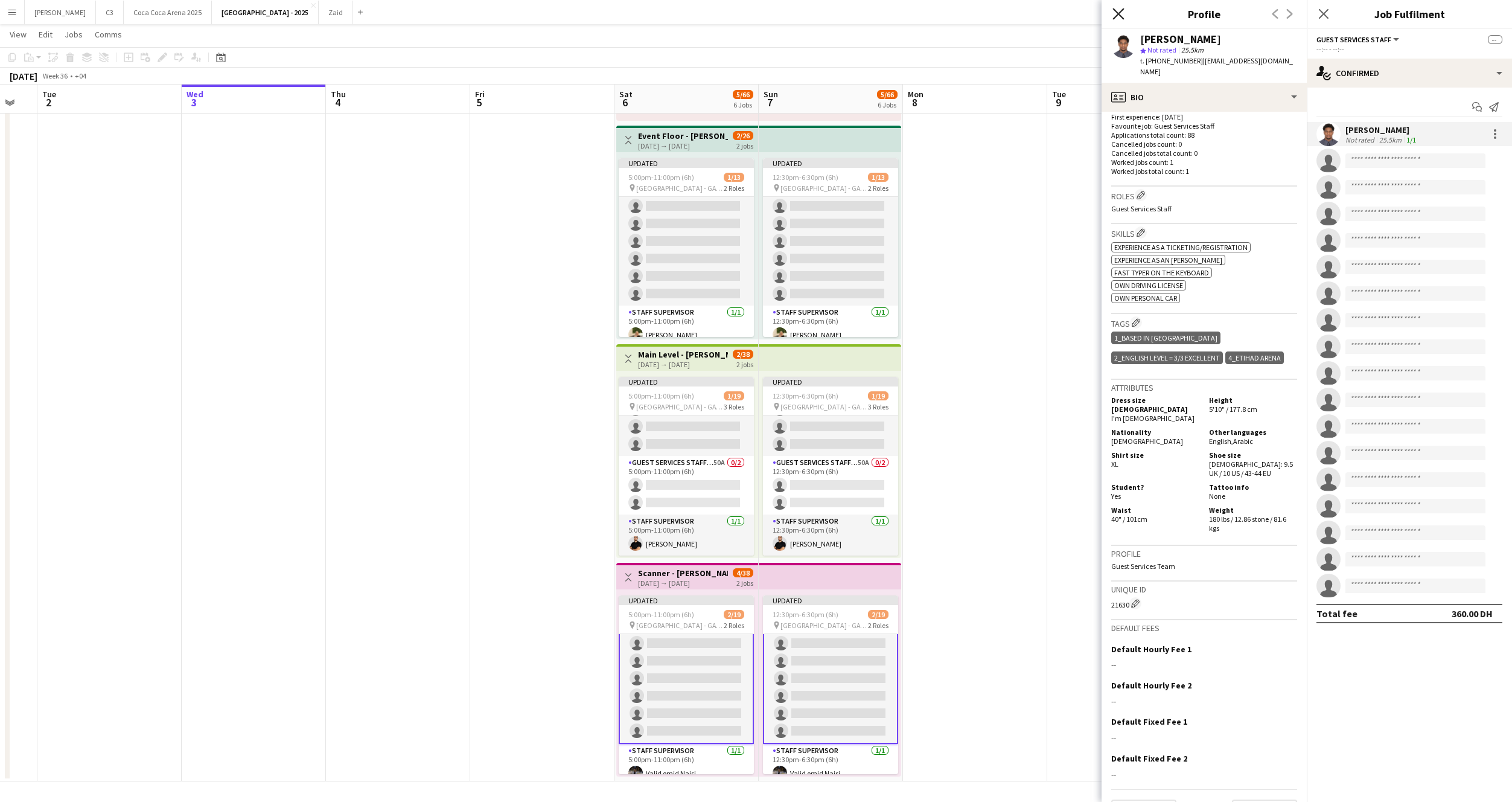
click at [1119, 11] on icon "Close pop-in" at bounding box center [1117, 13] width 11 height 11
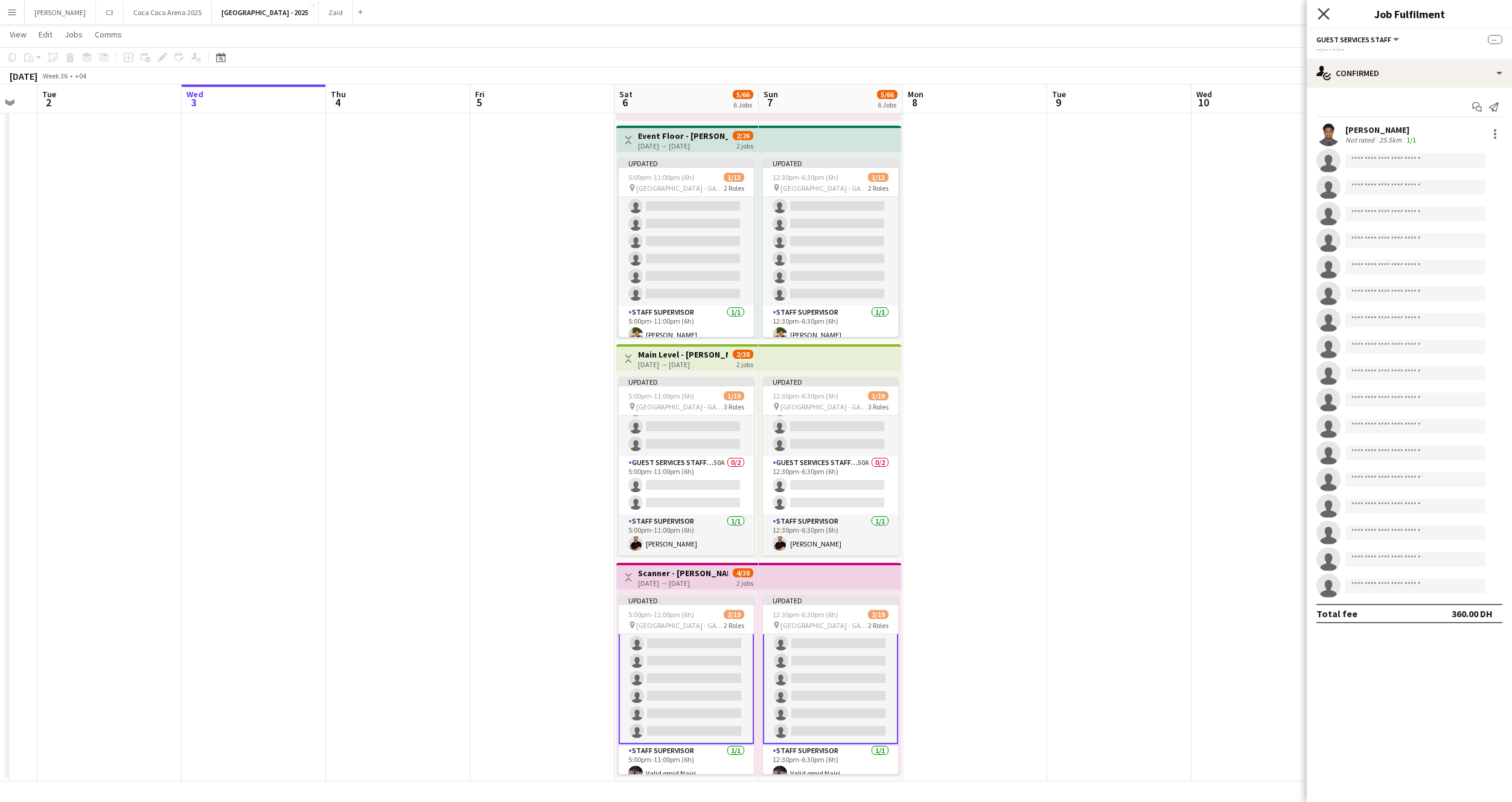
click at [1320, 13] on icon "Close pop-in" at bounding box center [1323, 13] width 11 height 11
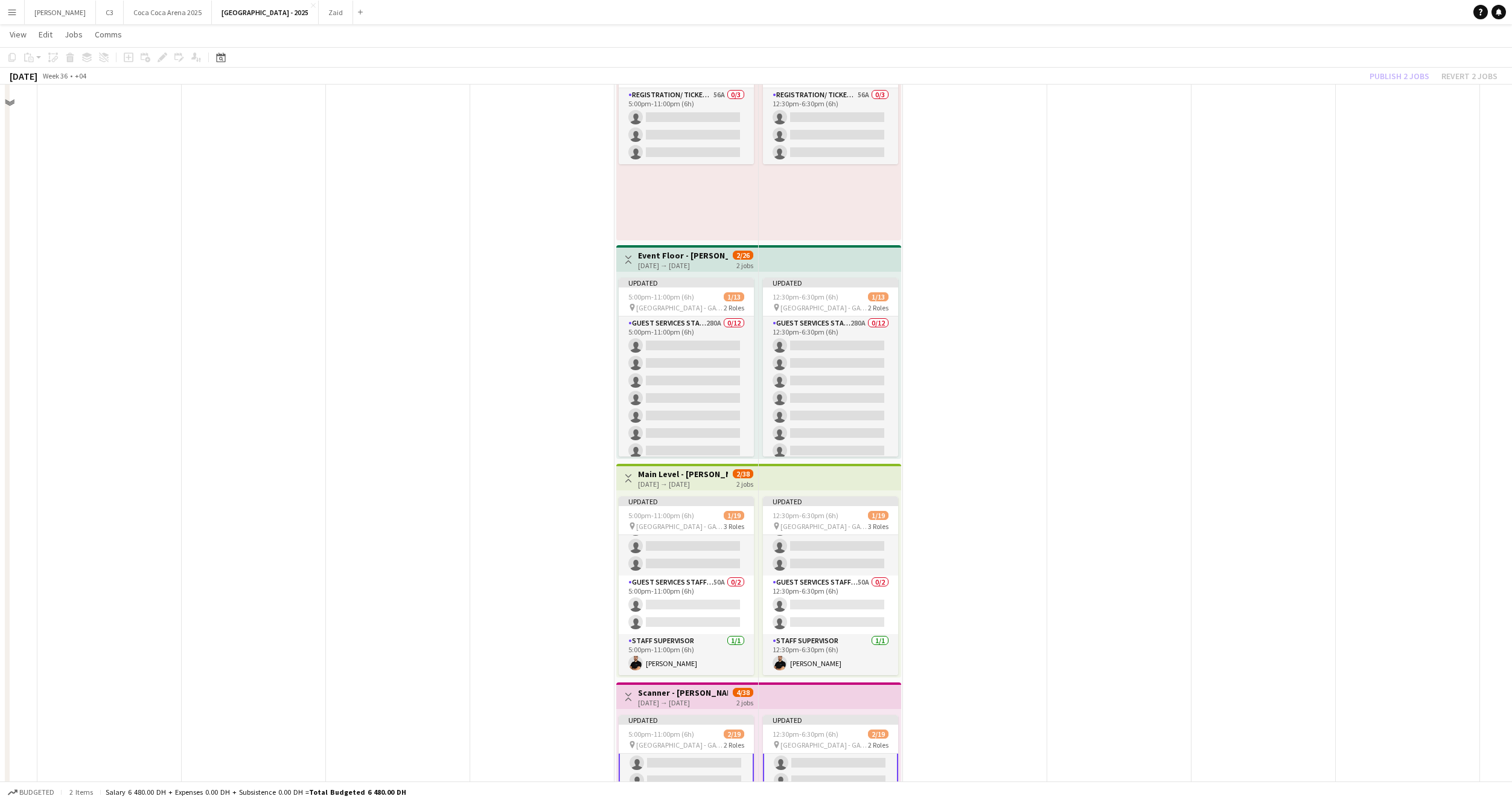
scroll to position [329, 0]
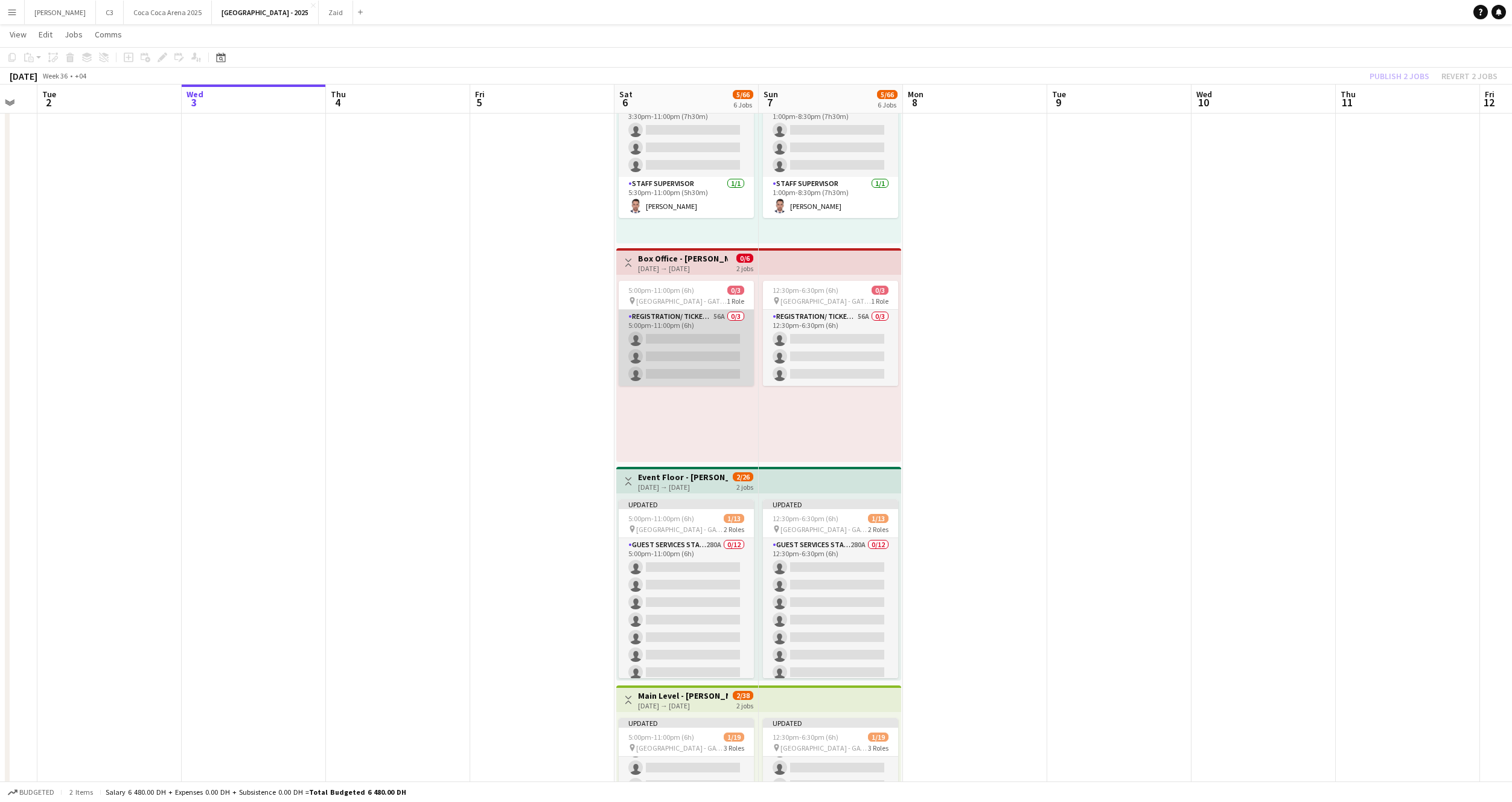
click at [679, 361] on app-card-role "Registration/ Ticketing 56A 0/3 5:00pm-11:00pm (6h) single-neutral-actions sing…" at bounding box center [686, 348] width 135 height 76
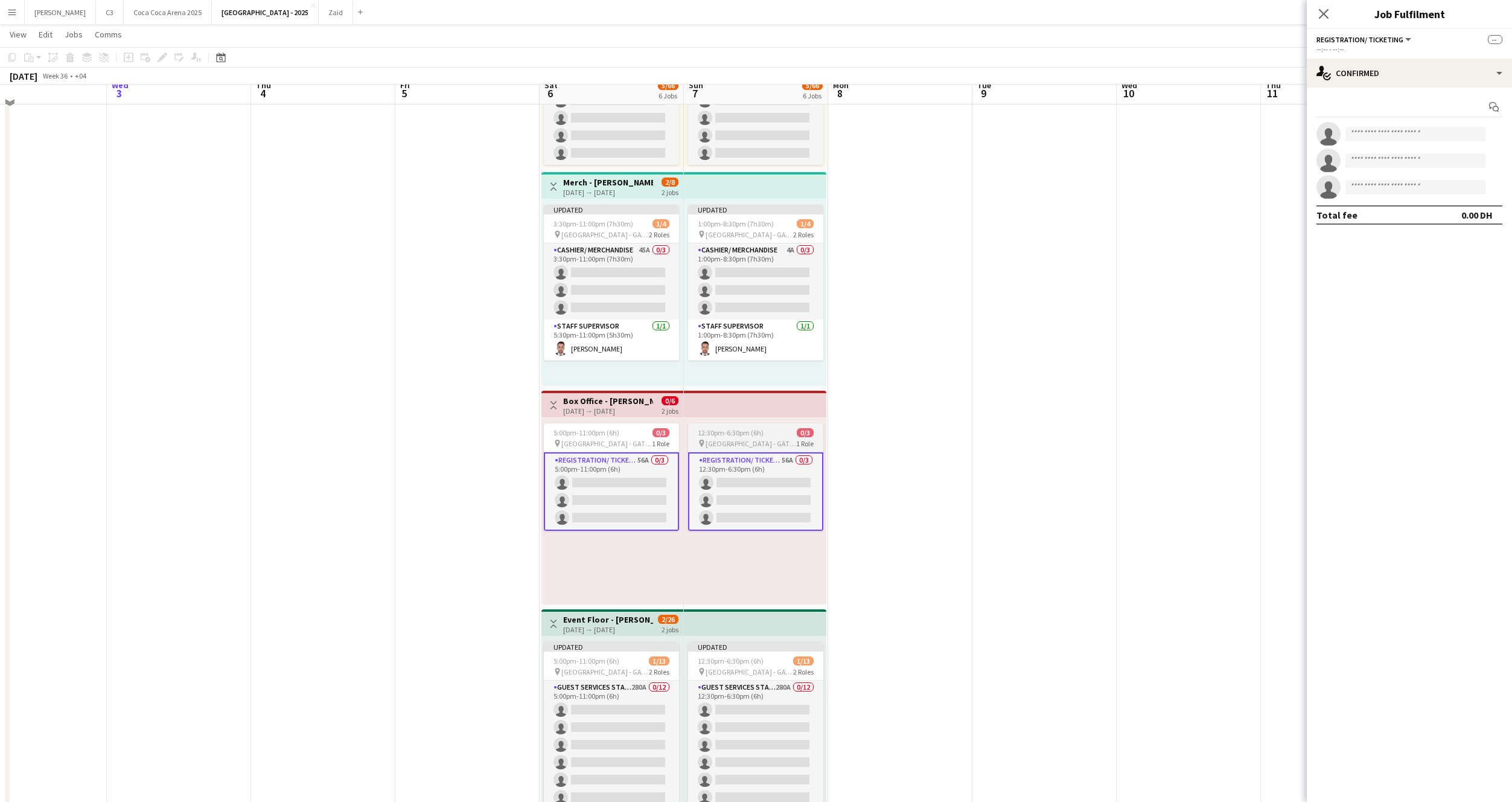
scroll to position [177, 0]
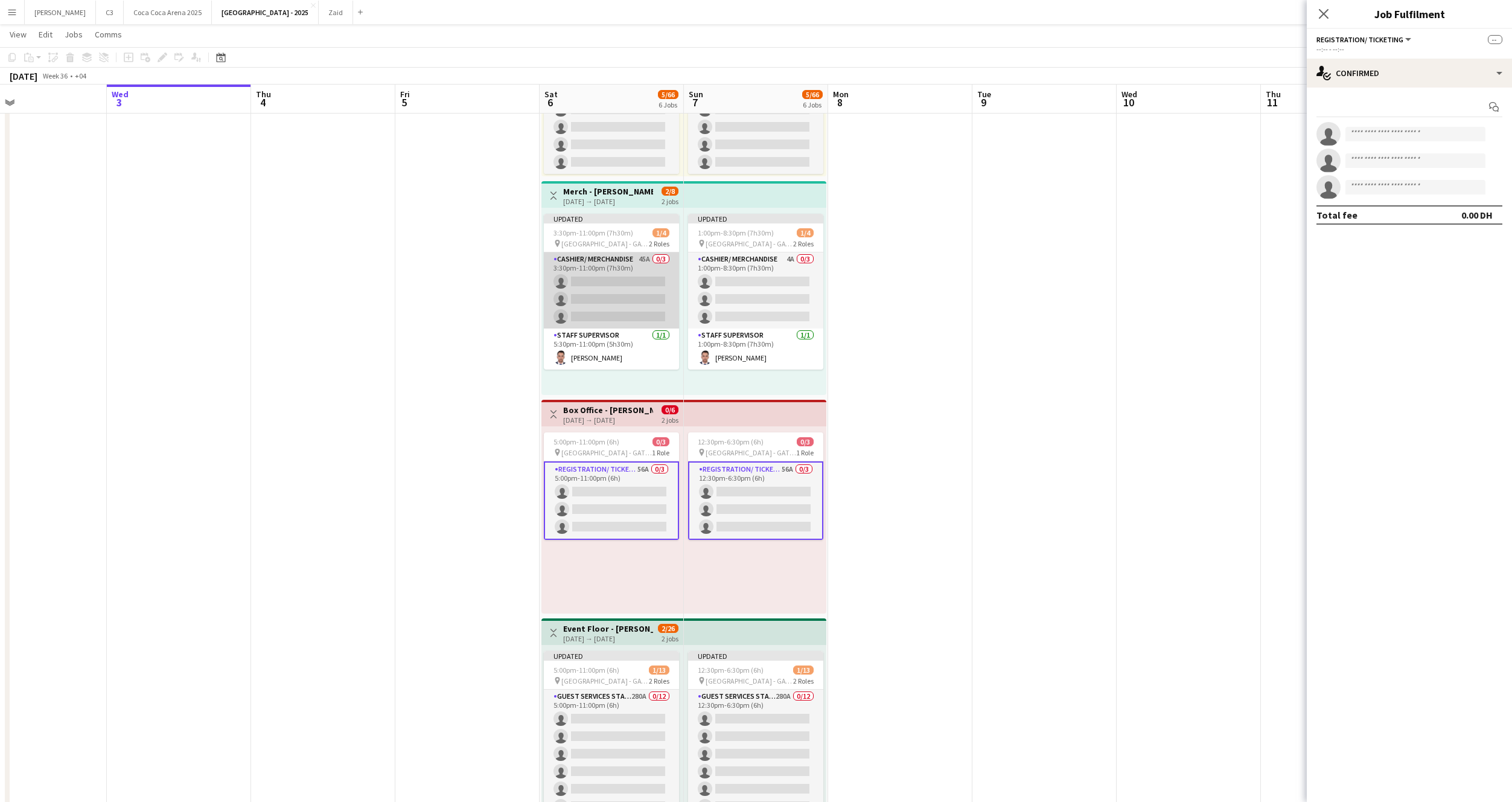
click at [626, 295] on app-card-role "Cashier/ Merchandise 45A 0/3 3:30pm-11:00pm (7h30m) single-neutral-actions sing…" at bounding box center [611, 290] width 135 height 76
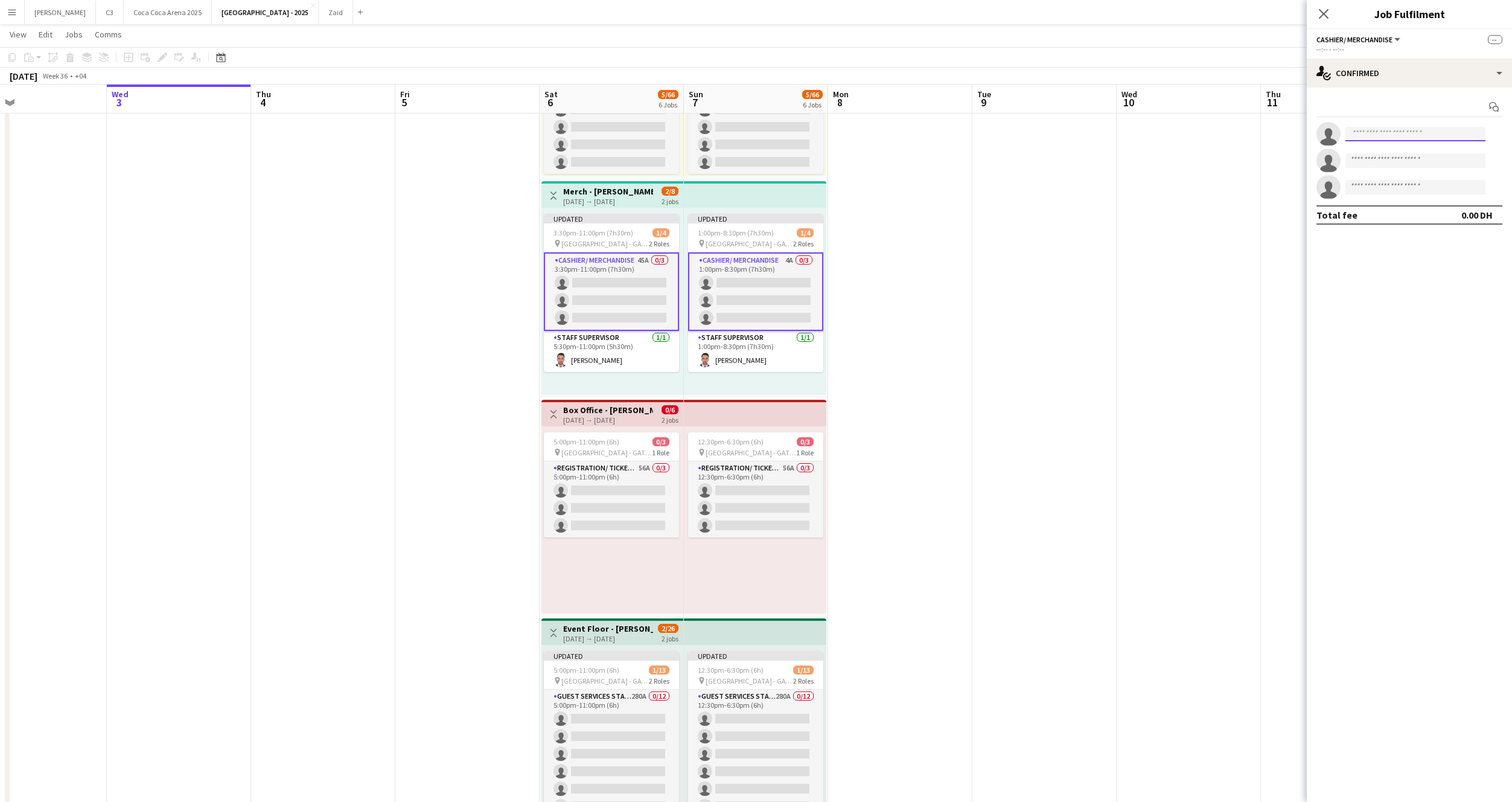
click at [1403, 138] on input at bounding box center [1415, 134] width 140 height 14
type input "********"
click at [1411, 160] on span "[EMAIL_ADDRESS][DOMAIN_NAME]" at bounding box center [1415, 161] width 121 height 10
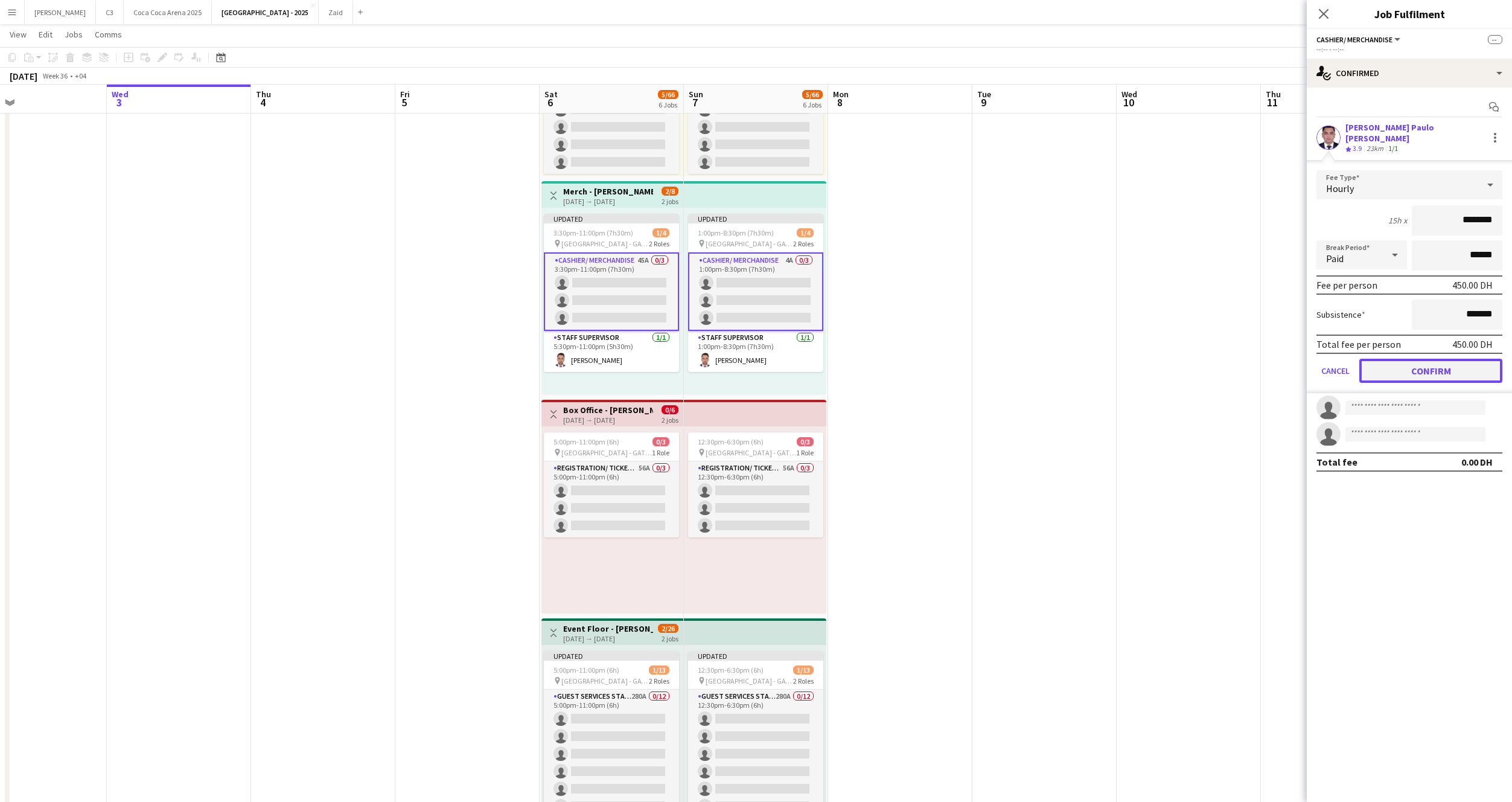
click at [1397, 359] on button "Confirm" at bounding box center [1431, 370] width 143 height 24
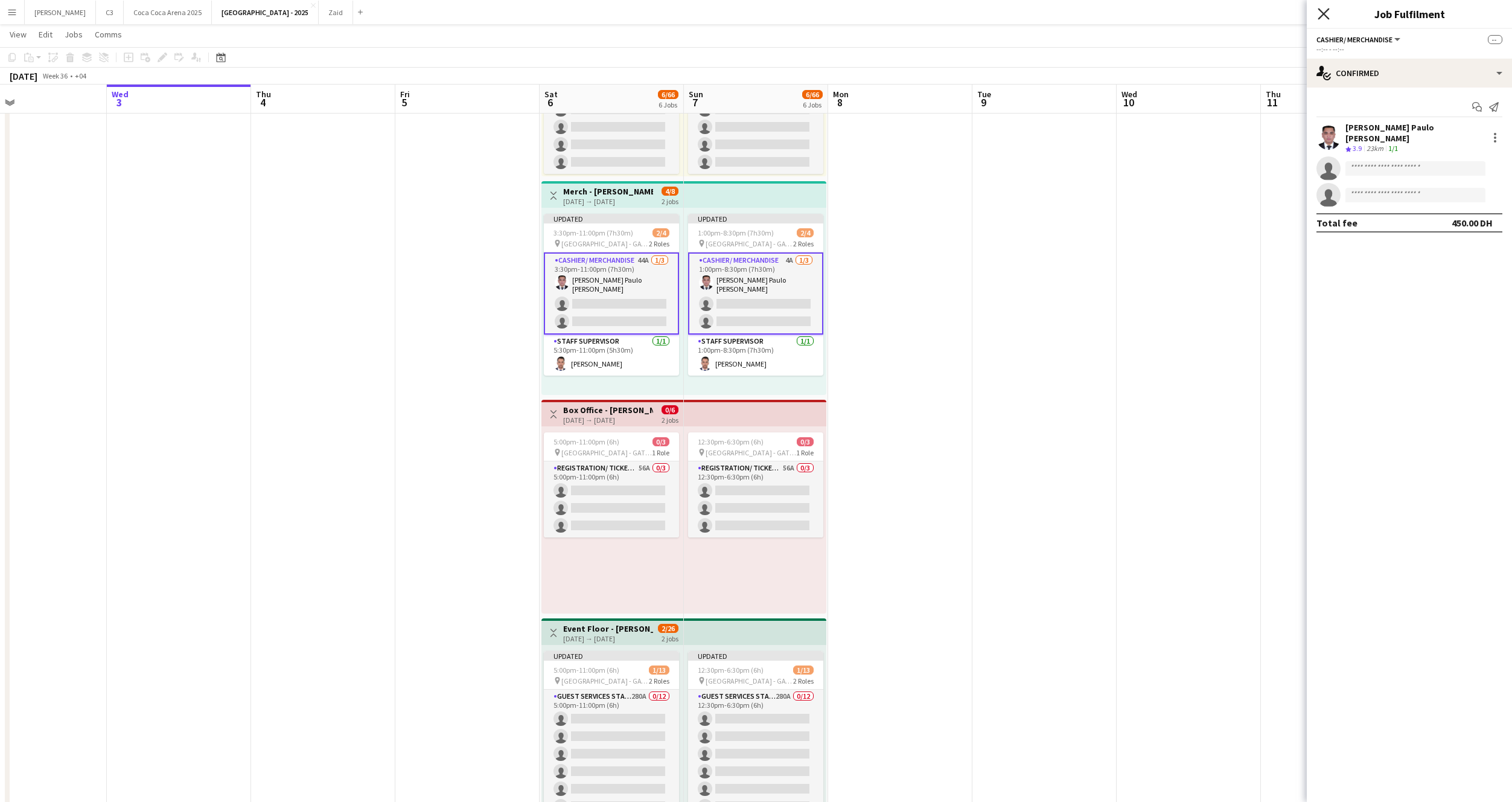
click at [1326, 14] on icon "Close pop-in" at bounding box center [1323, 13] width 11 height 11
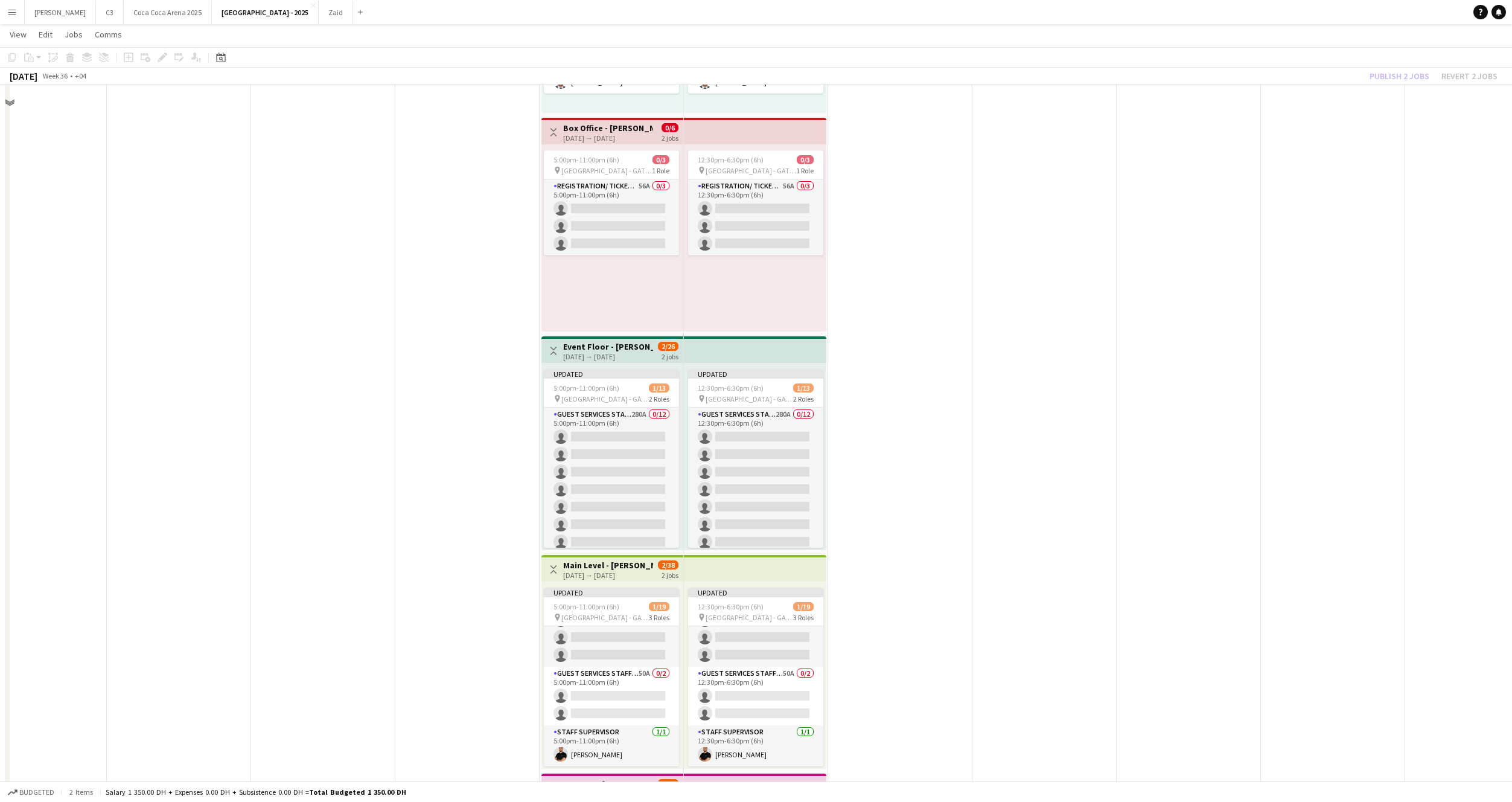
scroll to position [480, 0]
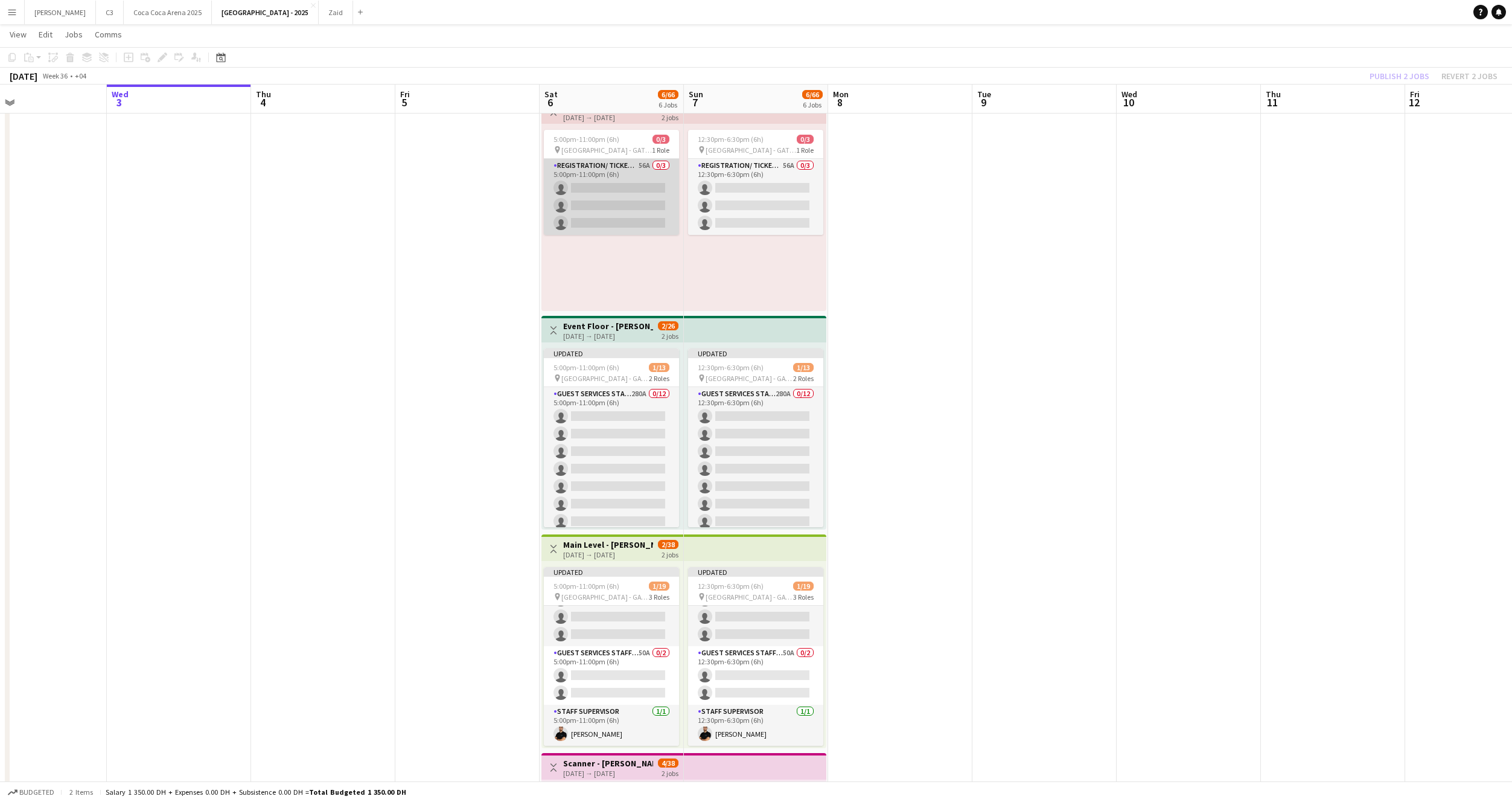
click at [617, 200] on app-card-role "Registration/ Ticketing 56A 0/3 5:00pm-11:00pm (6h) single-neutral-actions sing…" at bounding box center [611, 197] width 135 height 76
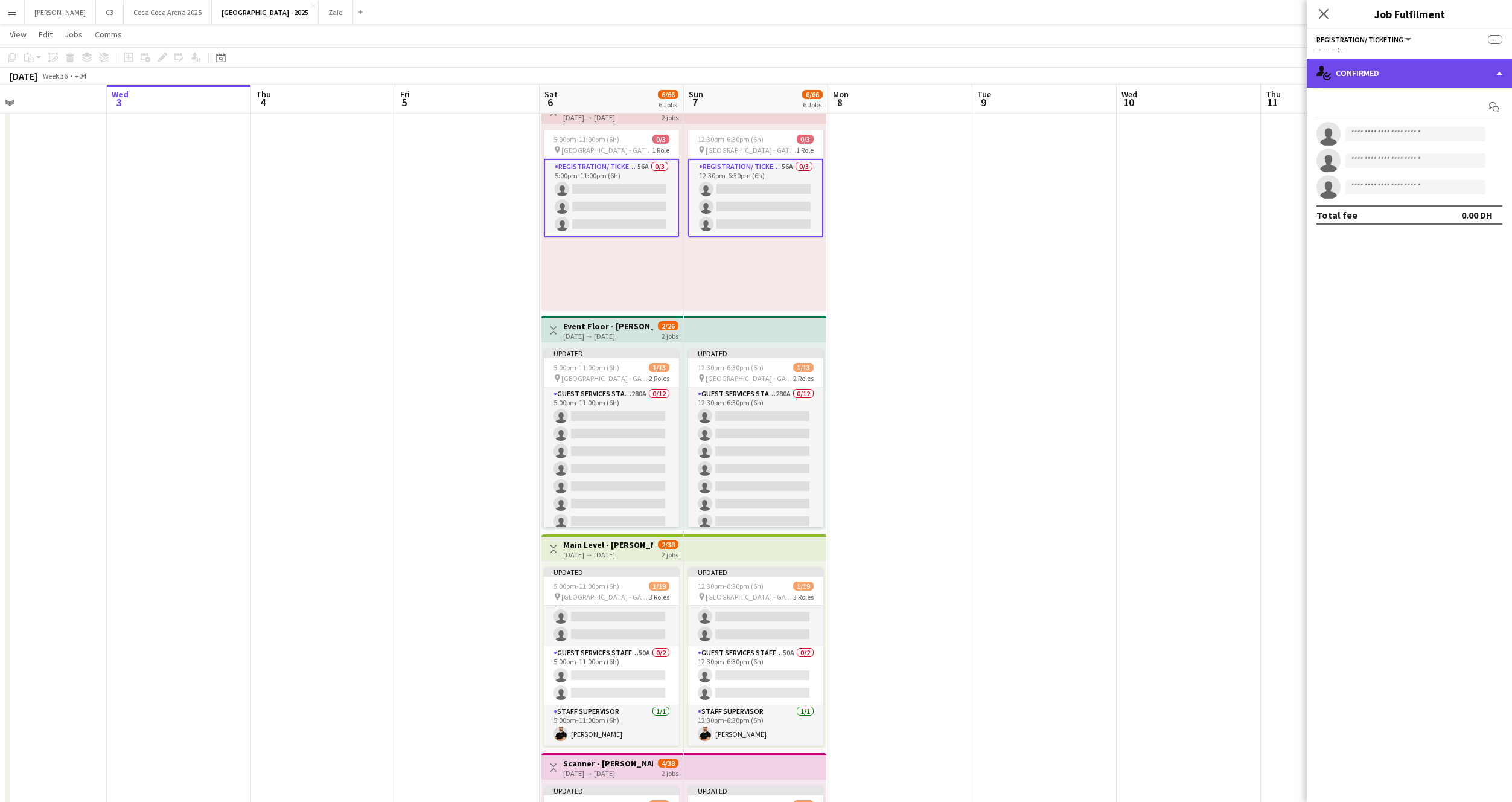
click at [1370, 78] on div "single-neutral-actions-check-2 Confirmed" at bounding box center [1410, 73] width 205 height 29
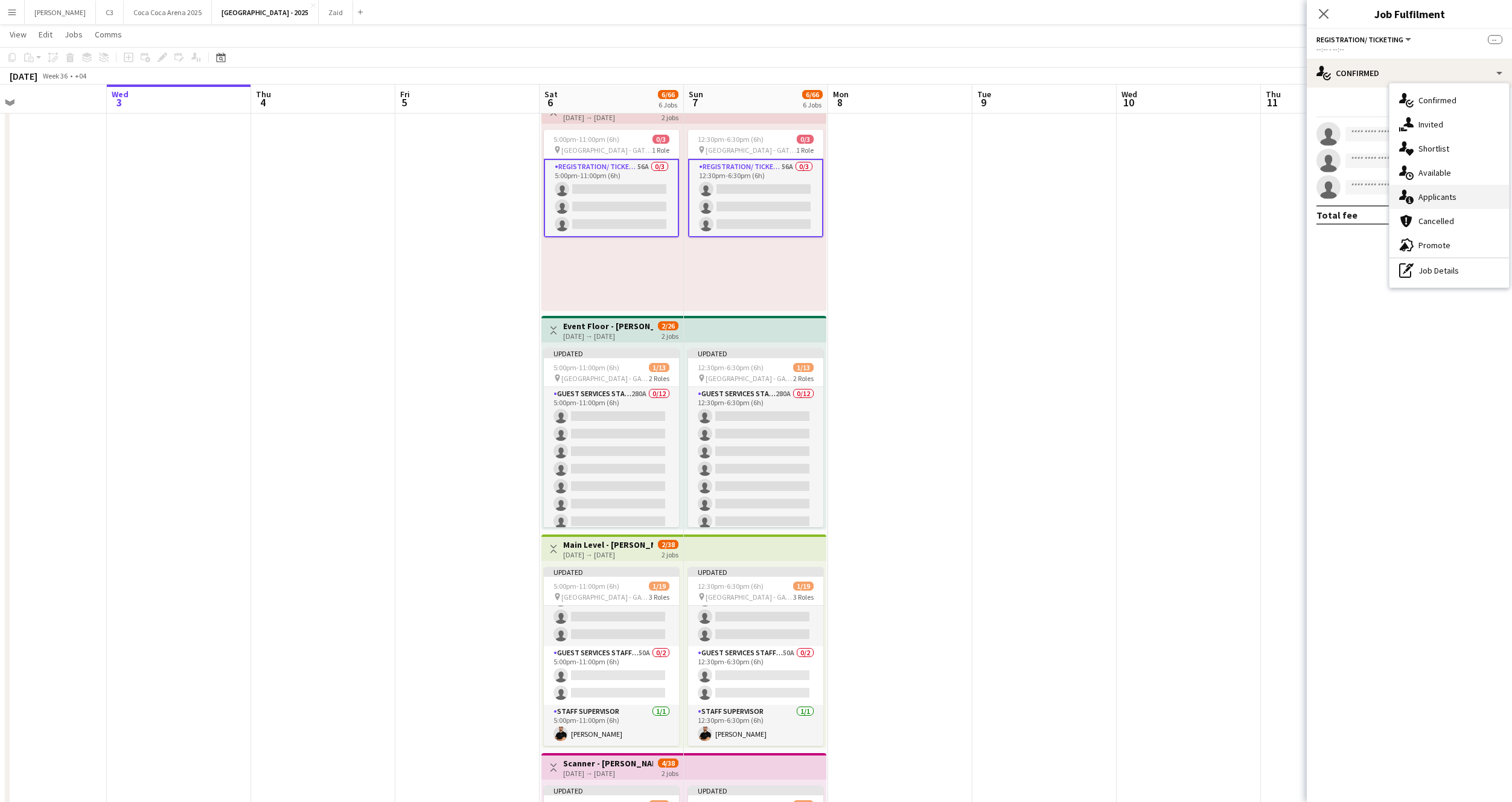
click at [1426, 202] on div "single-neutral-actions-information Applicants" at bounding box center [1449, 196] width 119 height 24
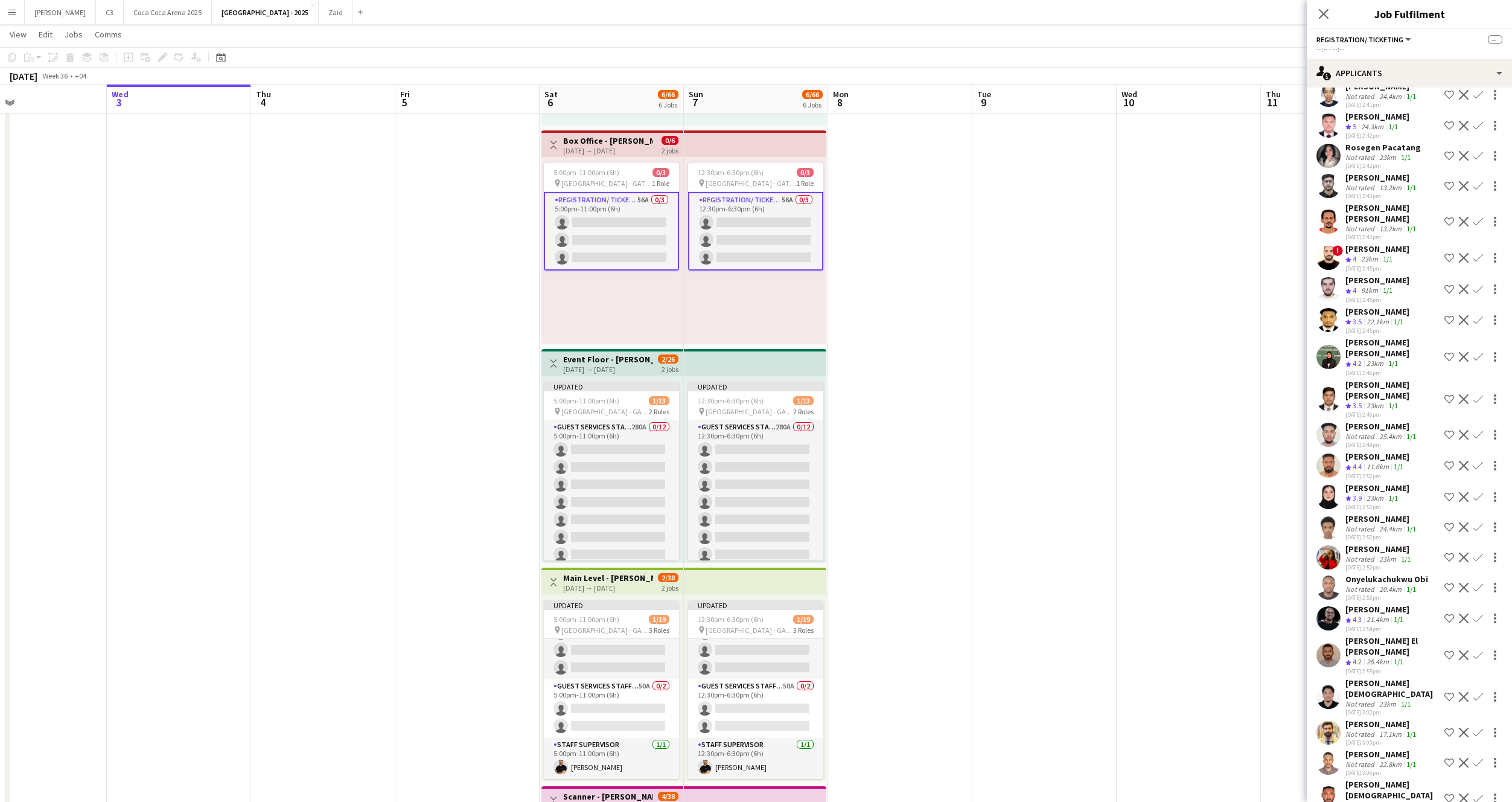
scroll to position [879, 0]
click at [1479, 493] on app-icon "Confirm" at bounding box center [1478, 497] width 10 height 10
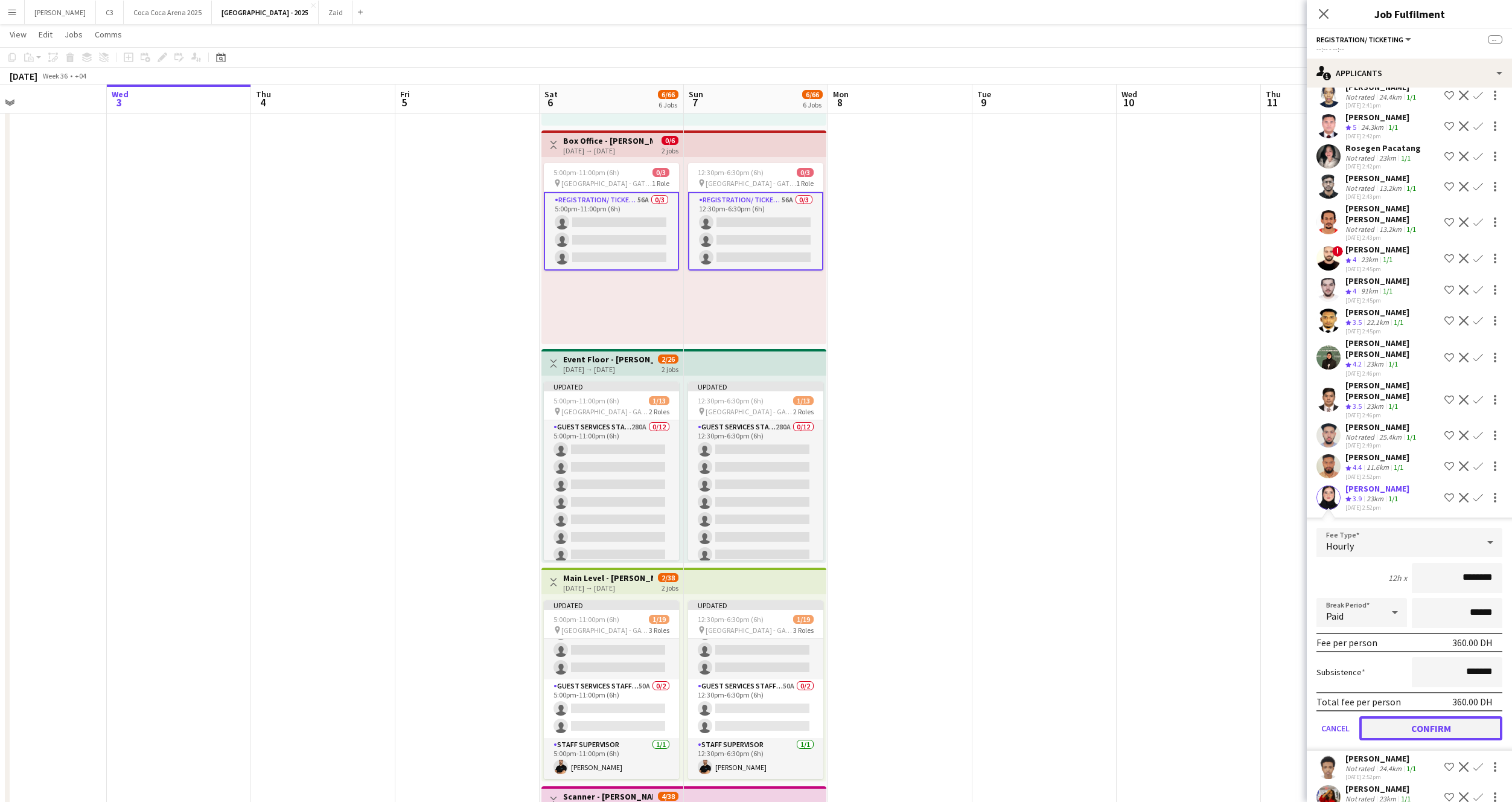
click at [1436, 716] on button "Confirm" at bounding box center [1431, 728] width 143 height 24
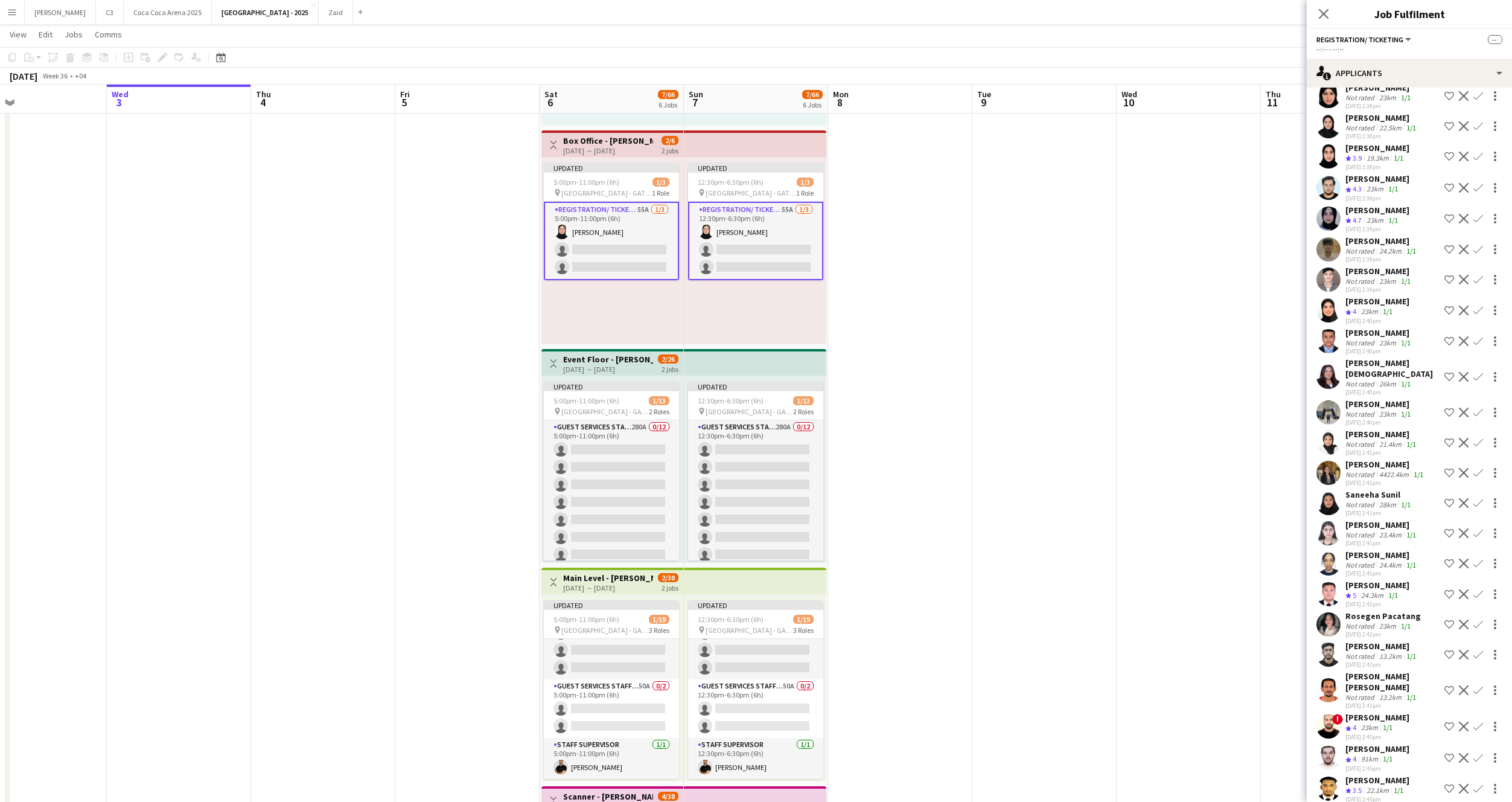
scroll to position [409, 0]
click at [1480, 215] on app-icon "Confirm" at bounding box center [1478, 219] width 10 height 10
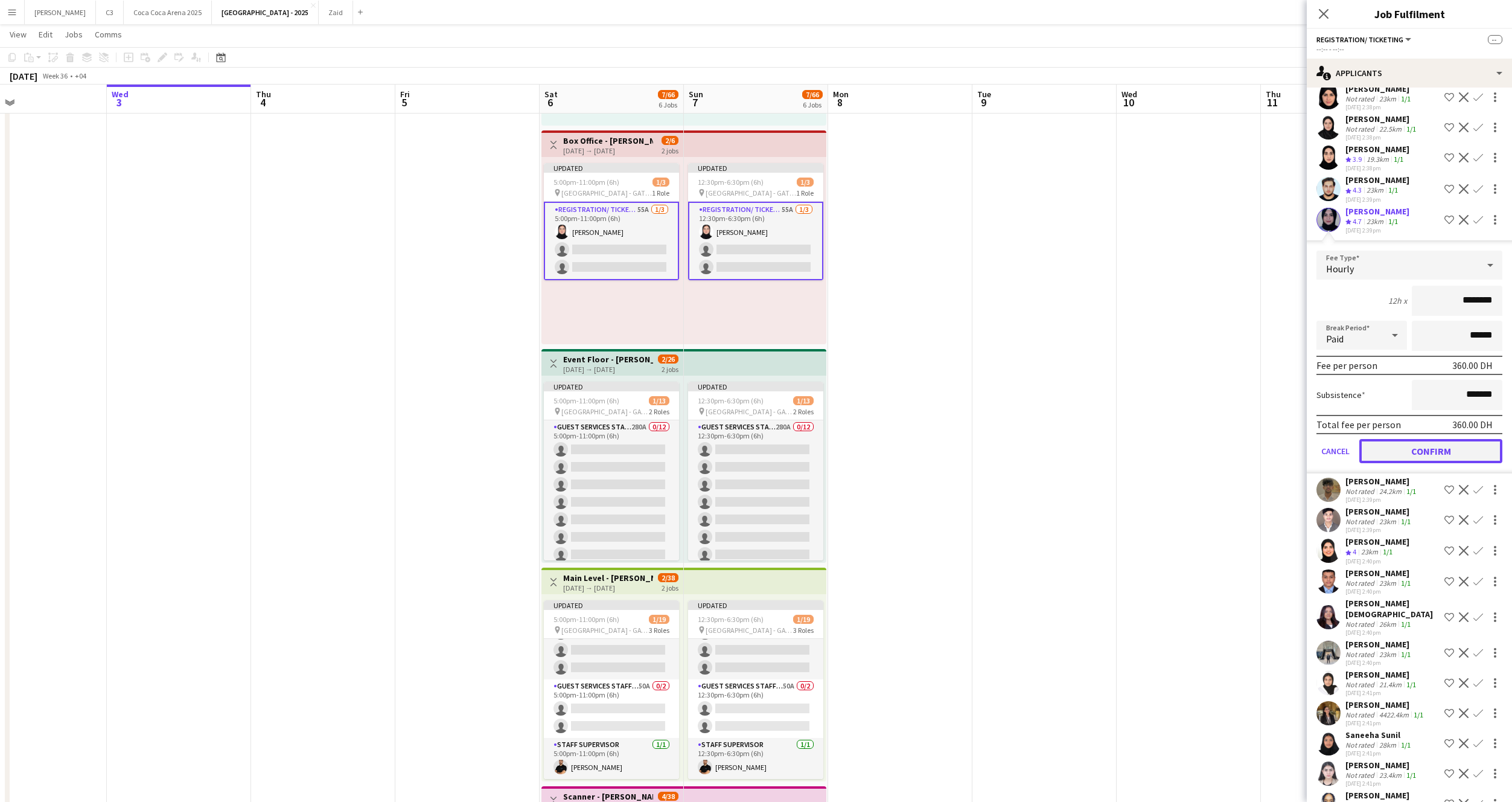
click at [1419, 446] on button "Confirm" at bounding box center [1431, 451] width 143 height 24
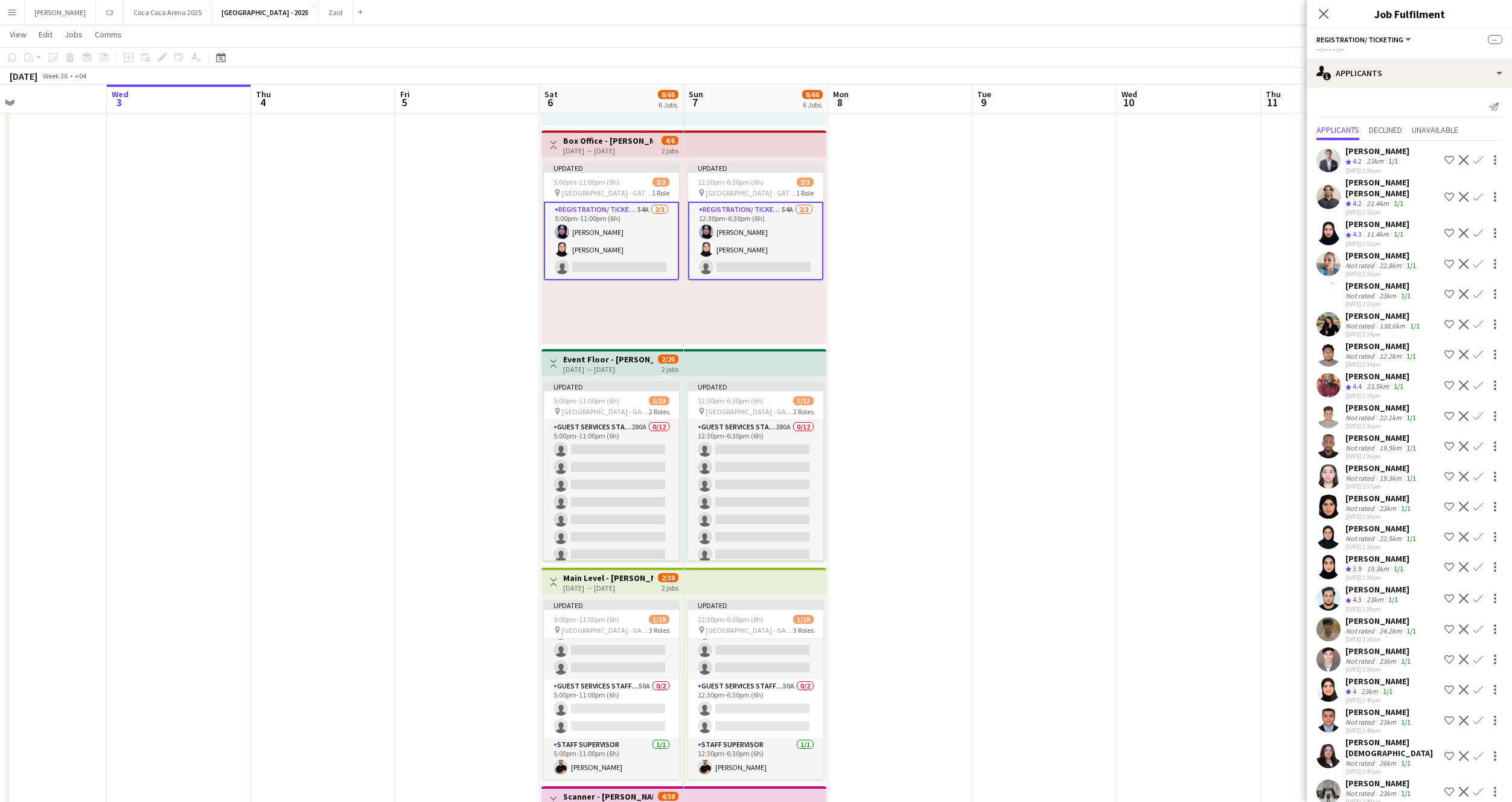
scroll to position [431, 0]
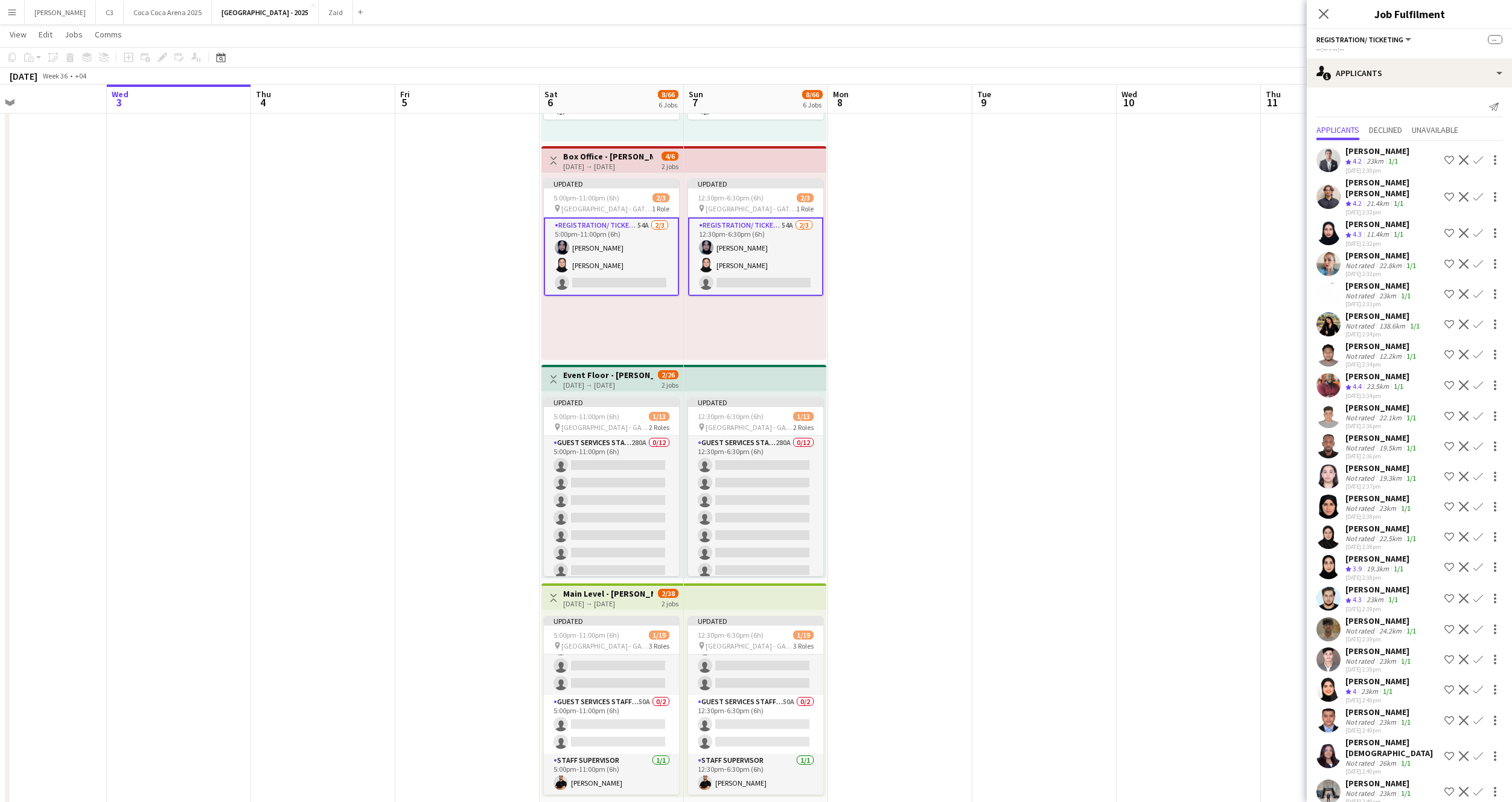
click at [1477, 229] on app-icon "Confirm" at bounding box center [1478, 233] width 10 height 10
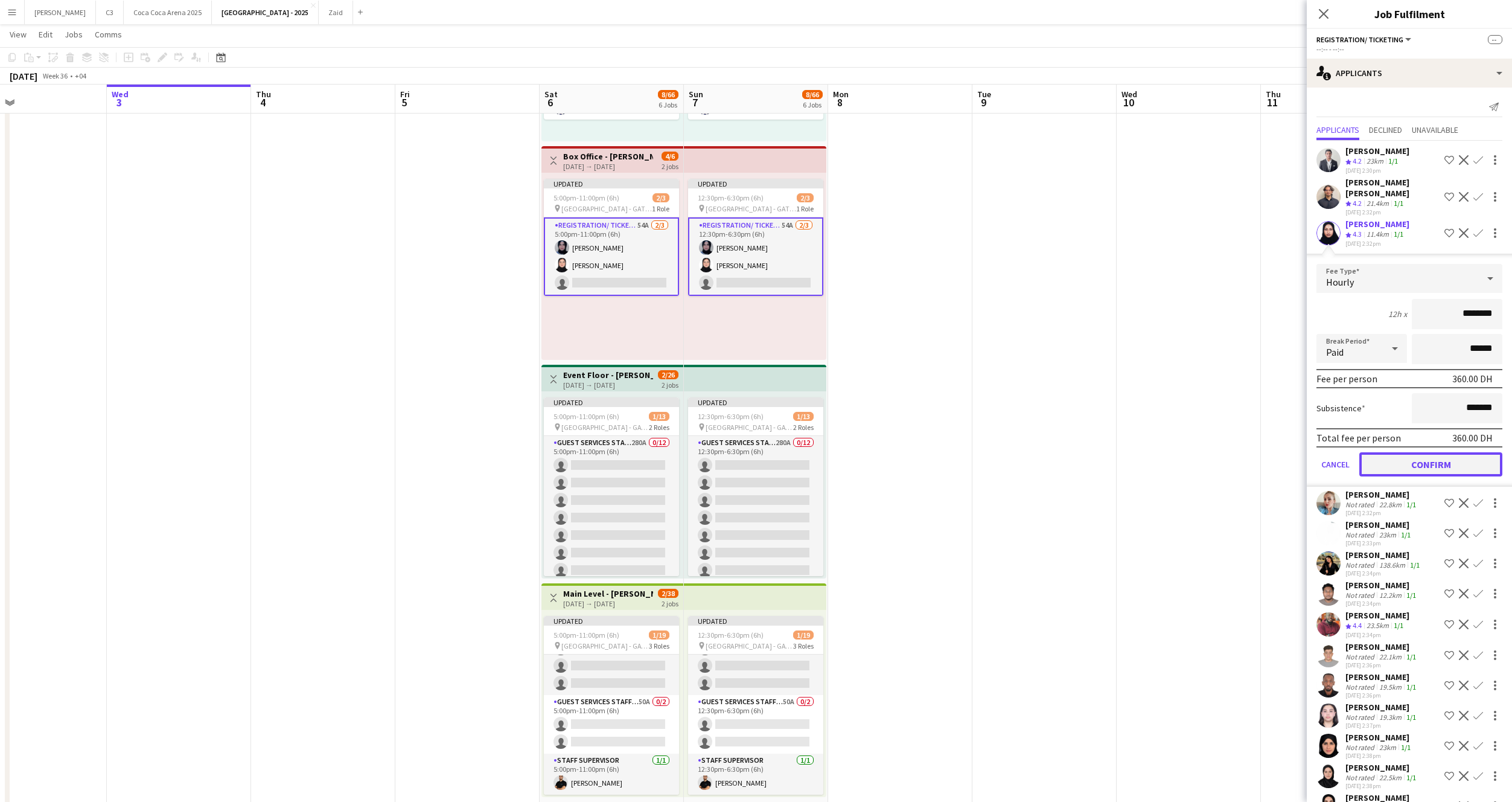
click at [1415, 453] on button "Confirm" at bounding box center [1431, 464] width 143 height 24
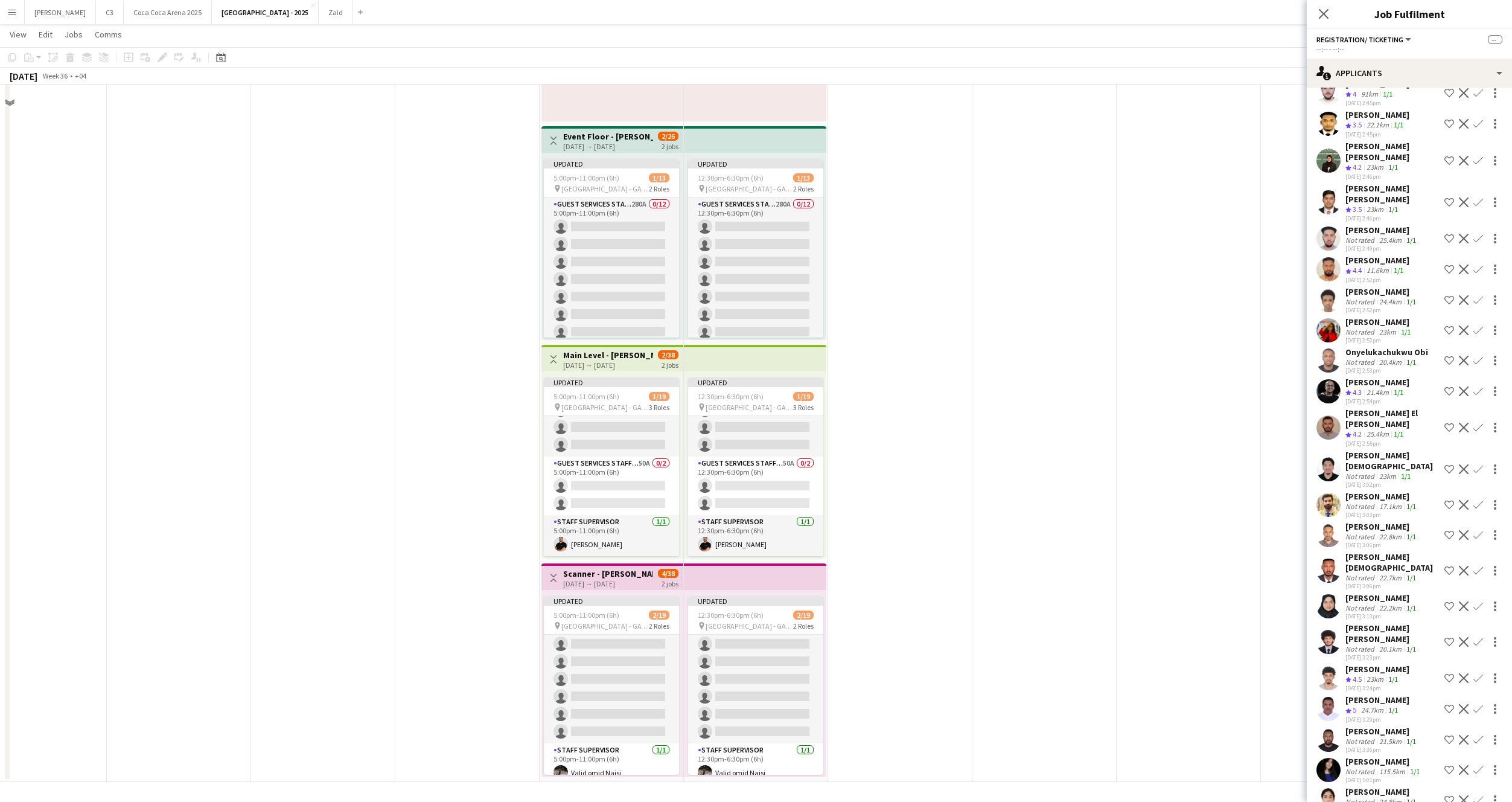
scroll to position [671, 0]
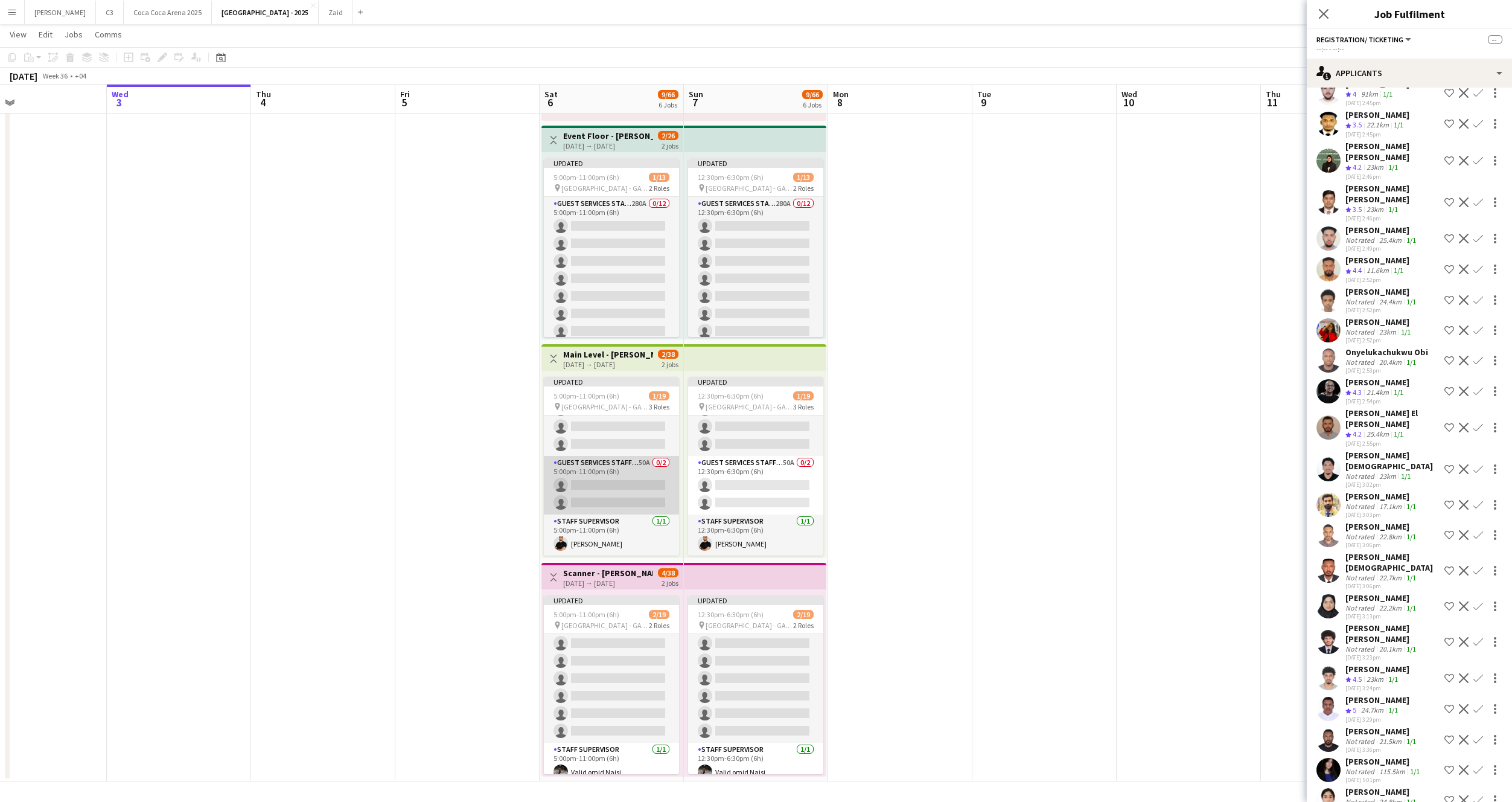
click at [626, 491] on app-card-role "Guest Services Staff - Senior 50A 0/2 5:00pm-11:00pm (6h) single-neutral-action…" at bounding box center [611, 485] width 135 height 58
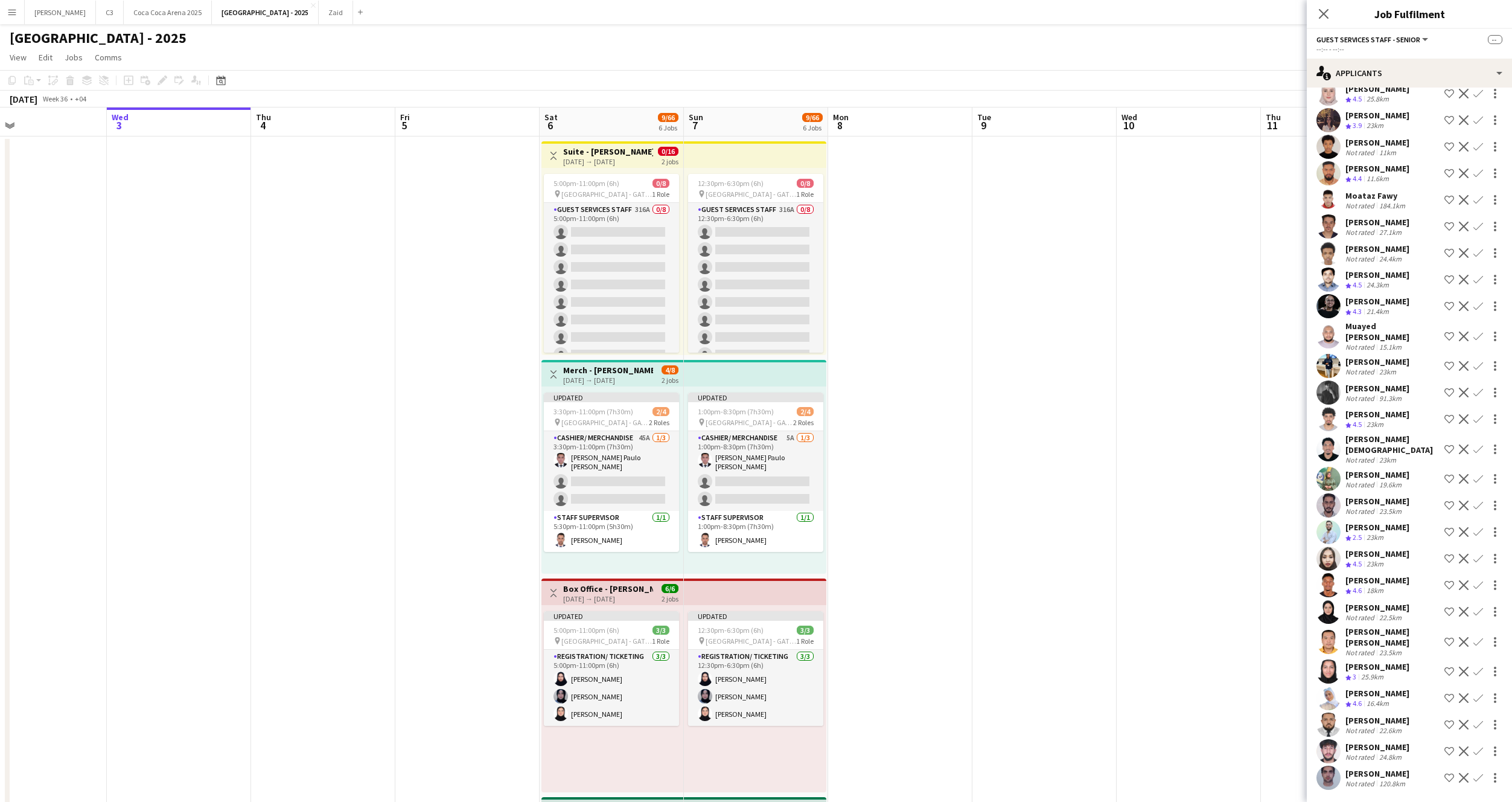
scroll to position [0, 0]
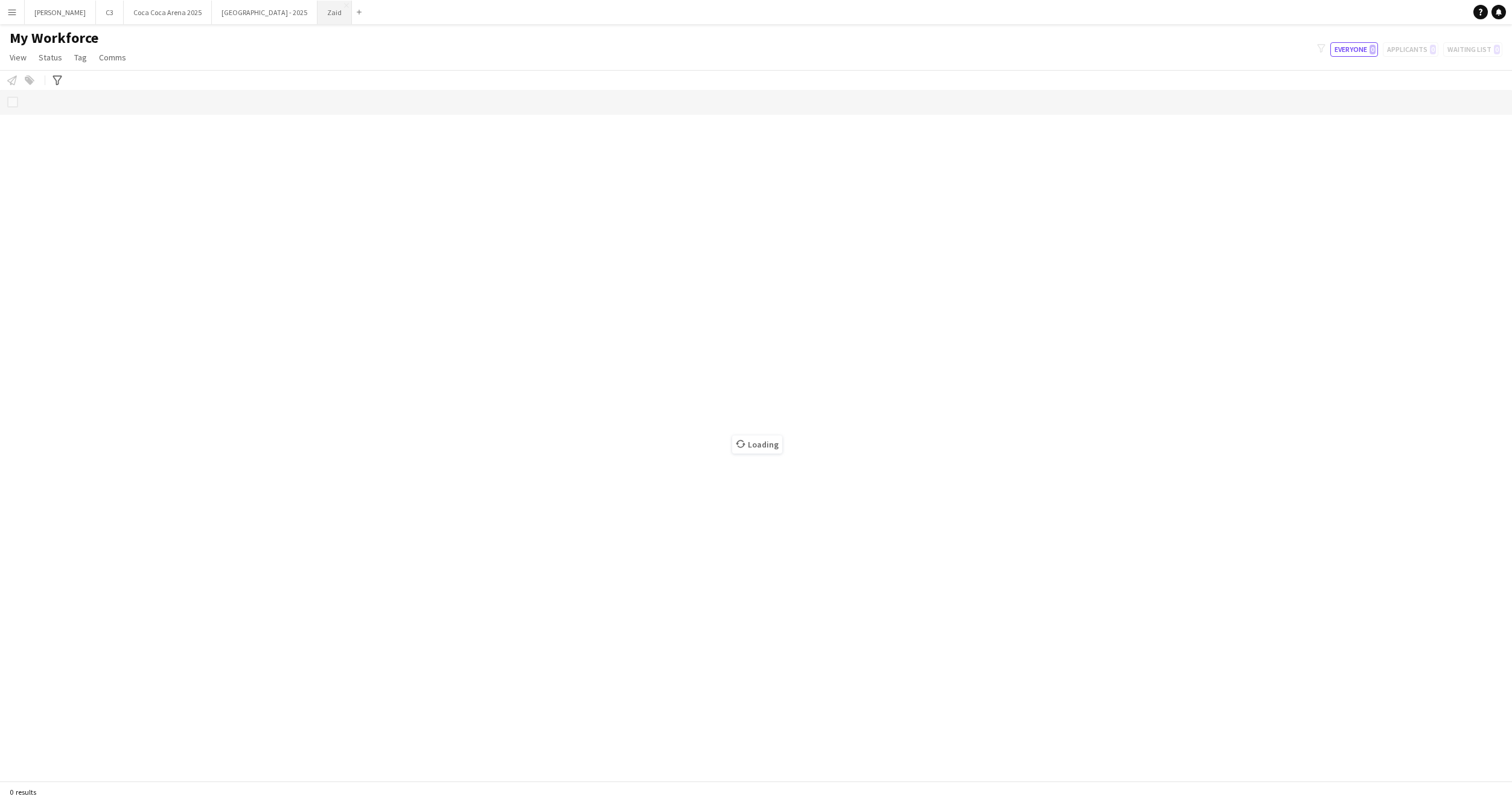
click at [318, 11] on button "Zaid Close" at bounding box center [335, 12] width 34 height 24
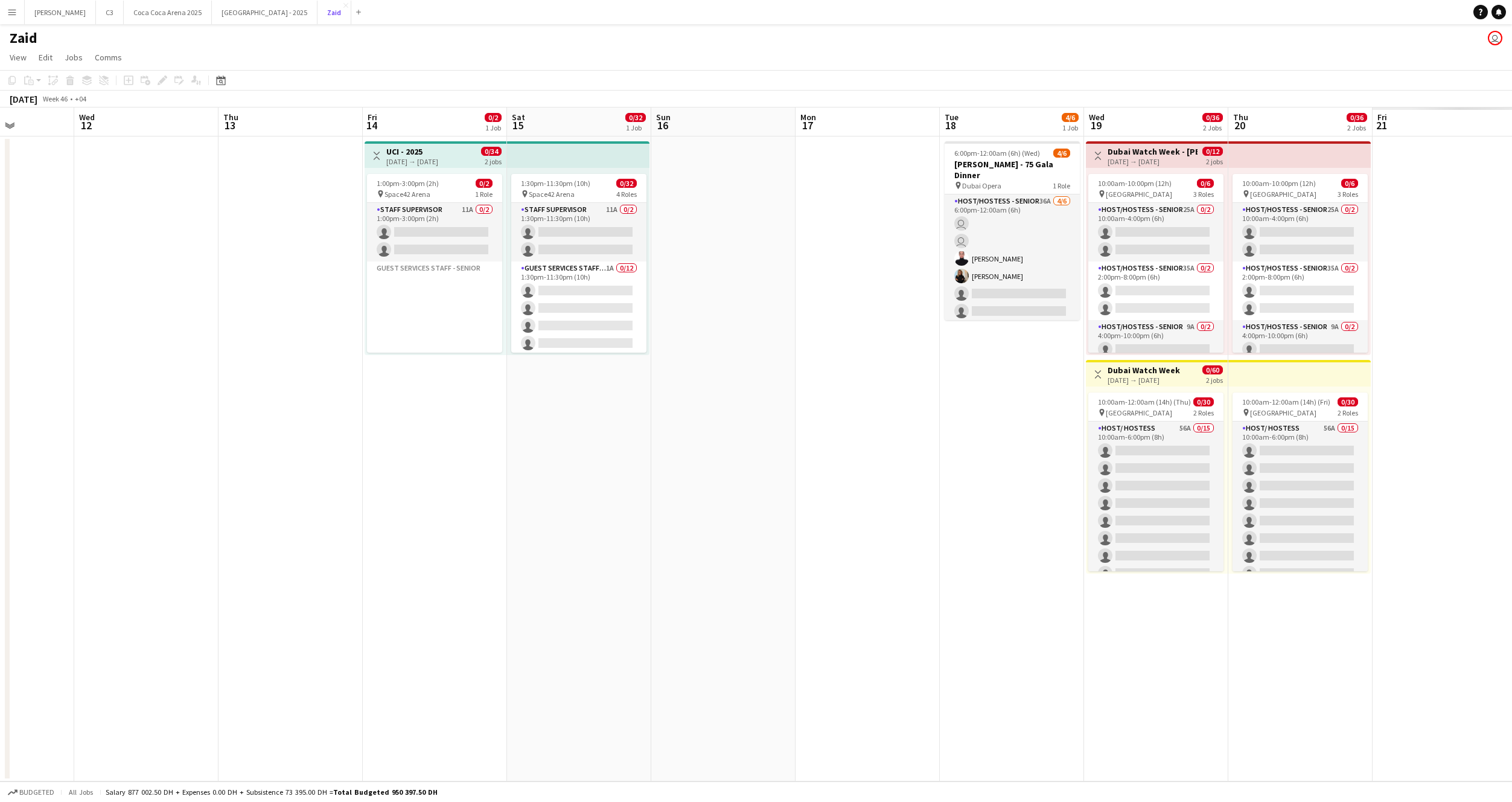
scroll to position [0, 522]
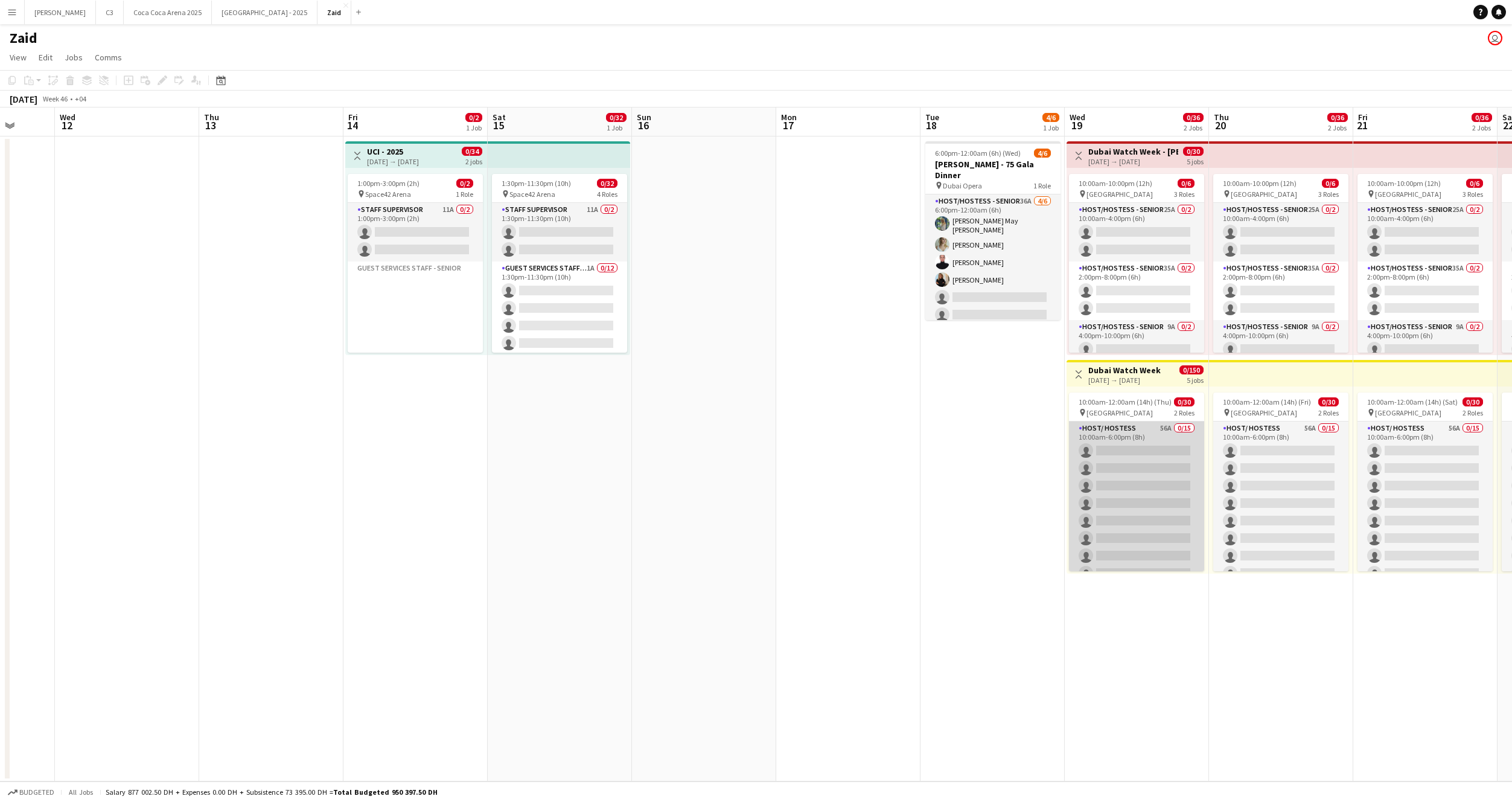
click at [1086, 537] on app-card-role "Host/ Hostess 56A 0/15 10:00am-6:00pm (8h) single-neutral-actions single-neutra…" at bounding box center [1136, 565] width 135 height 286
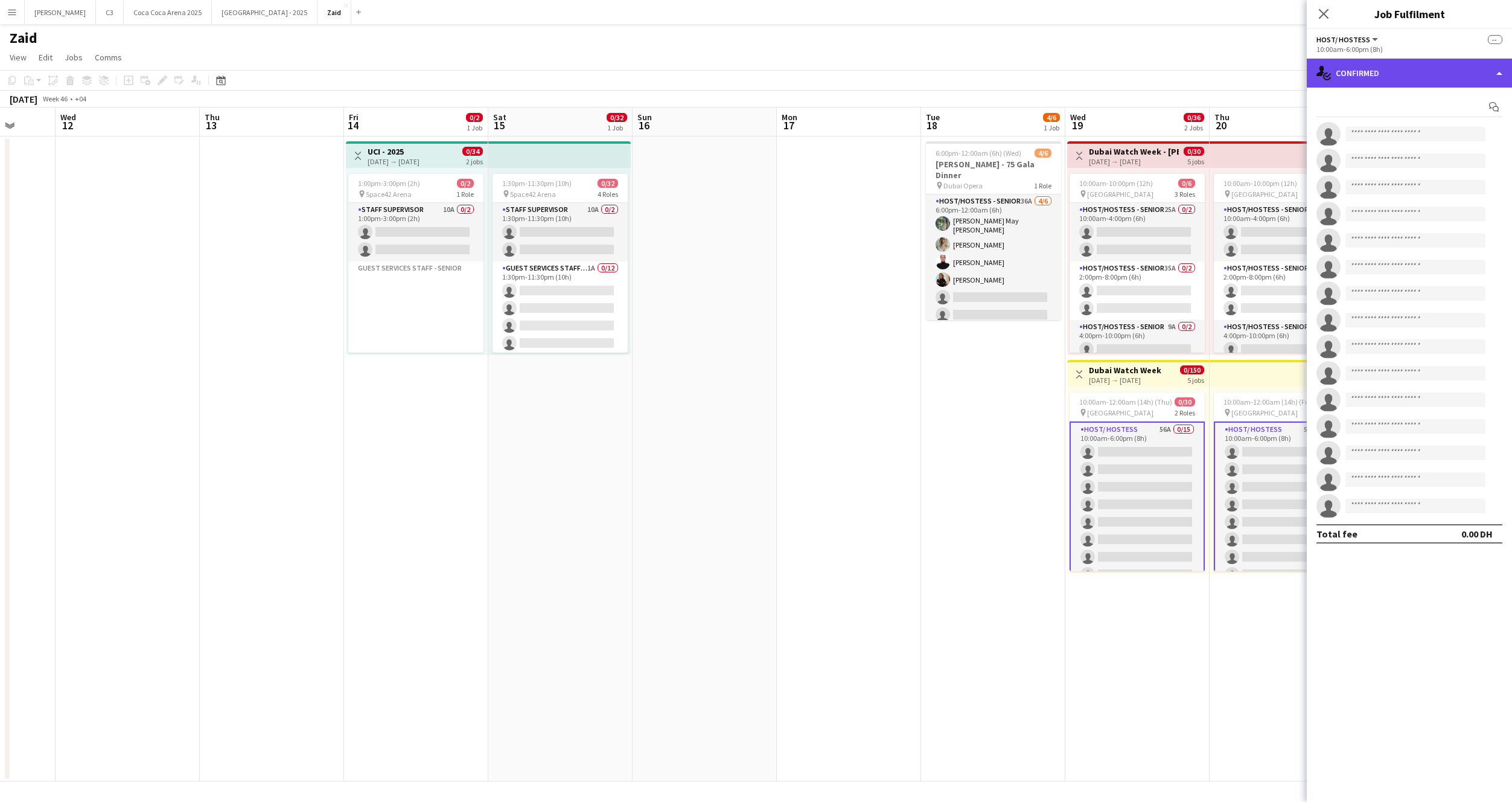
click at [1389, 75] on div "single-neutral-actions-check-2 Confirmed" at bounding box center [1410, 73] width 205 height 29
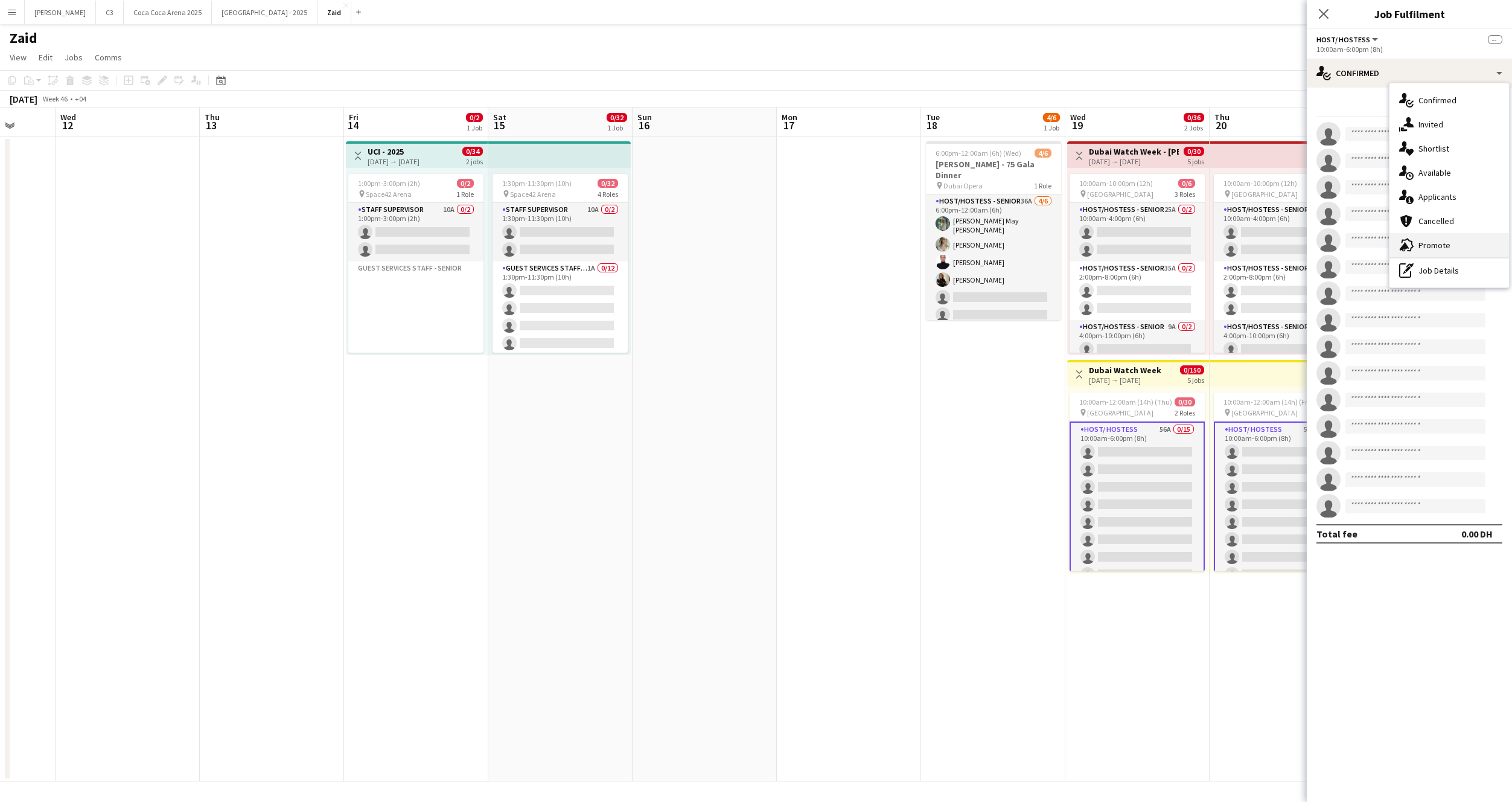
click at [1406, 248] on icon at bounding box center [1404, 247] width 10 height 9
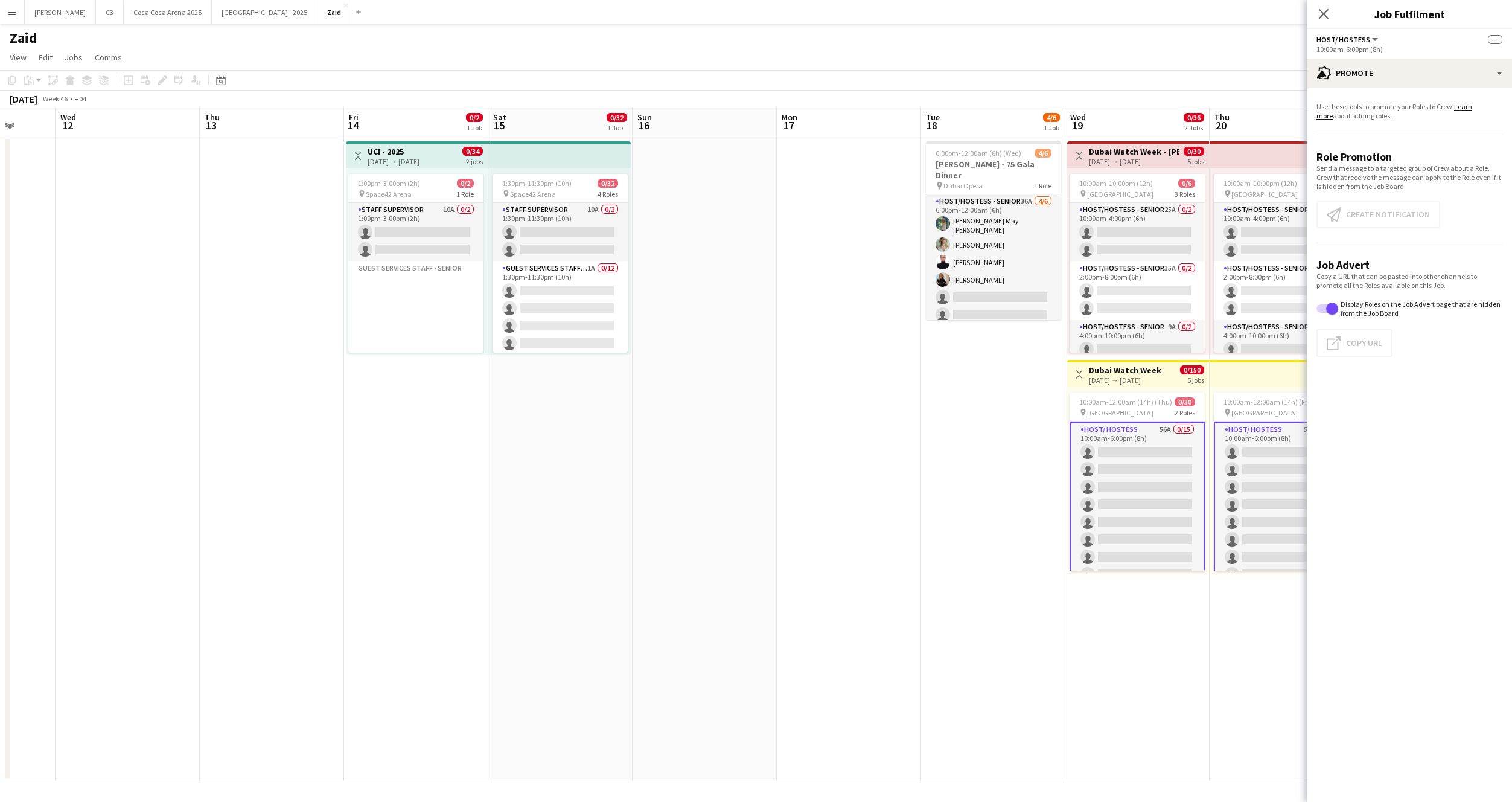
click at [1169, 487] on app-card-role "Host/ Hostess 56A 0/15 10:00am-6:00pm (8h) single-neutral-actions single-neutra…" at bounding box center [1137, 566] width 135 height 288
click at [1397, 206] on button "Create notification Create notification" at bounding box center [1378, 214] width 123 height 28
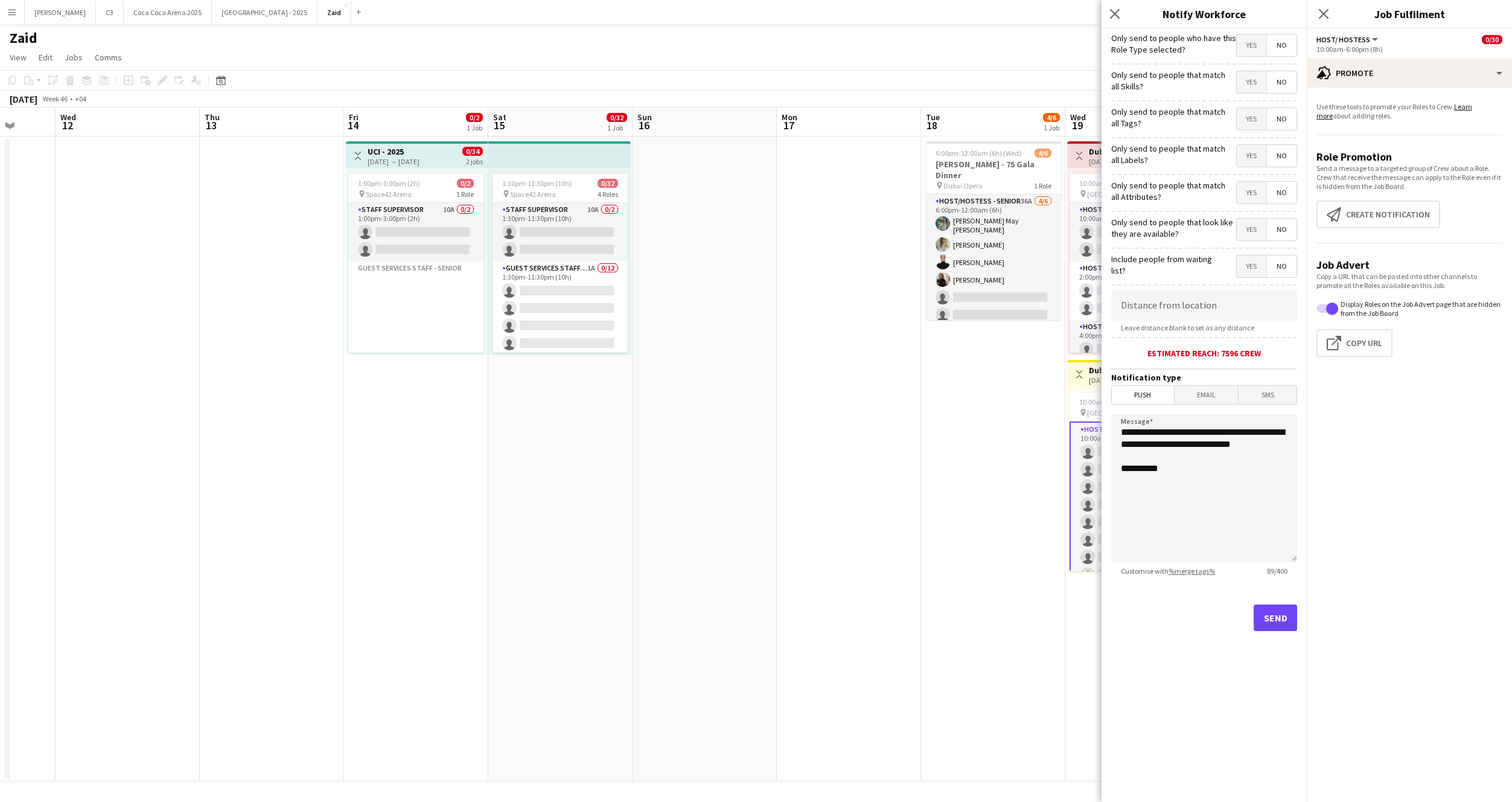
click at [1243, 231] on span "Yes" at bounding box center [1251, 229] width 30 height 22
click at [1226, 173] on form "**********" at bounding box center [1204, 347] width 205 height 636
click at [1245, 199] on span "Yes" at bounding box center [1251, 192] width 30 height 22
click at [1240, 158] on span "Yes" at bounding box center [1251, 156] width 30 height 22
click at [1238, 114] on span "Yes" at bounding box center [1251, 119] width 30 height 22
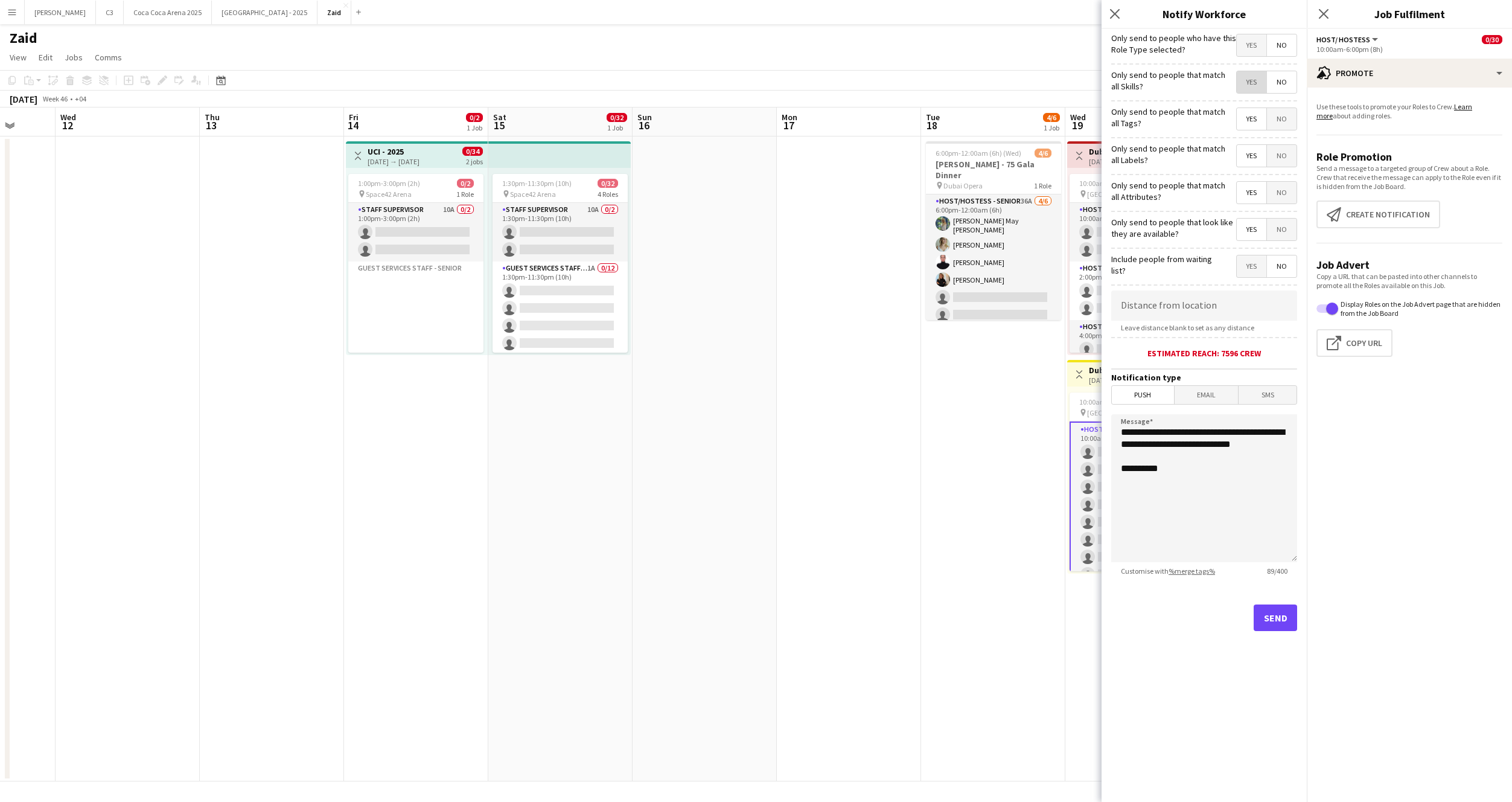
click at [1243, 71] on span "Yes" at bounding box center [1251, 81] width 30 height 22
click at [1243, 57] on div "Yes No" at bounding box center [1266, 46] width 61 height 25
click at [1243, 48] on span "Yes" at bounding box center [1251, 45] width 30 height 22
click at [1270, 613] on button "Send" at bounding box center [1276, 617] width 43 height 26
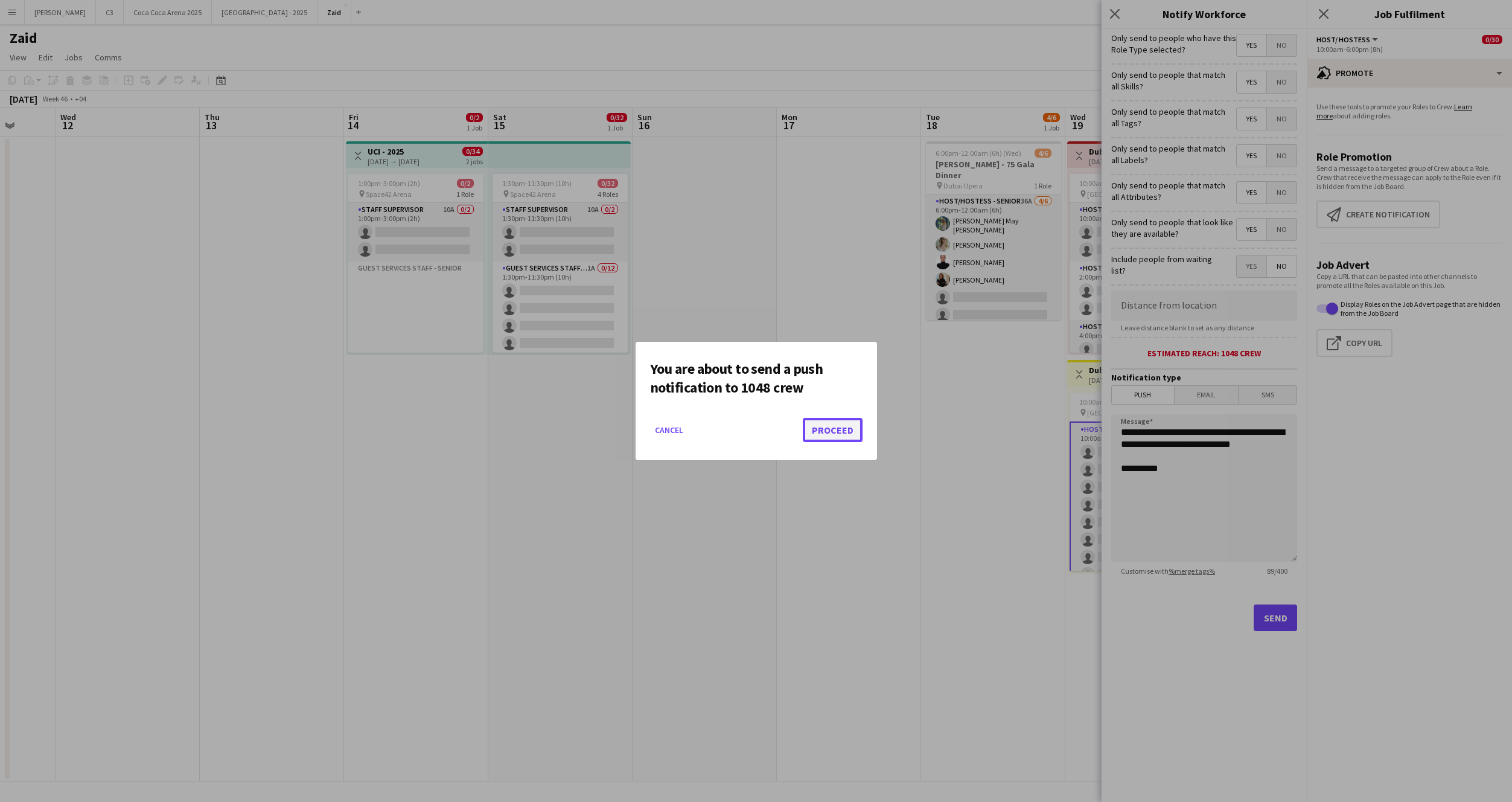
click at [823, 436] on button "Proceed" at bounding box center [832, 430] width 60 height 24
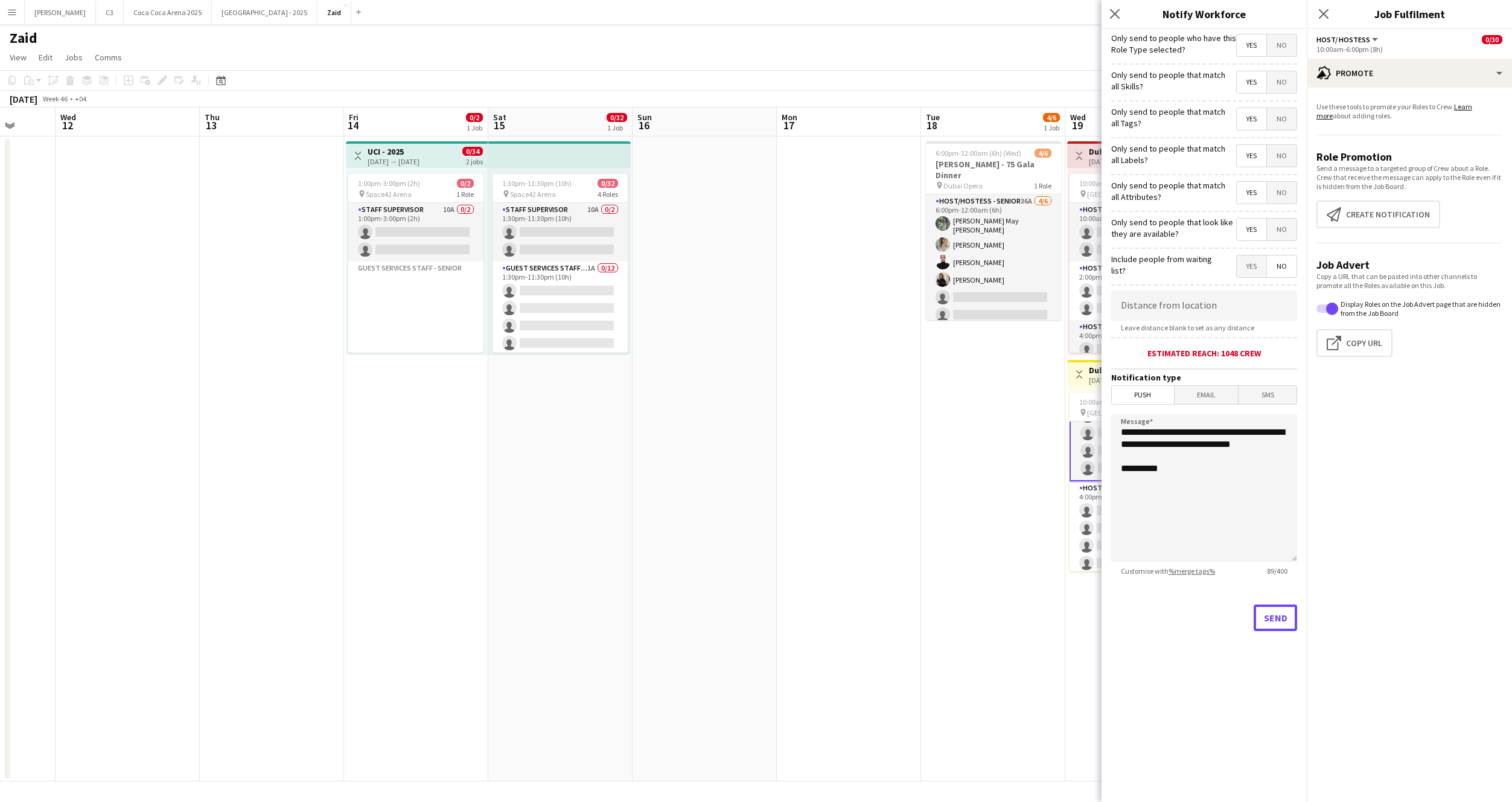
scroll to position [0, 0]
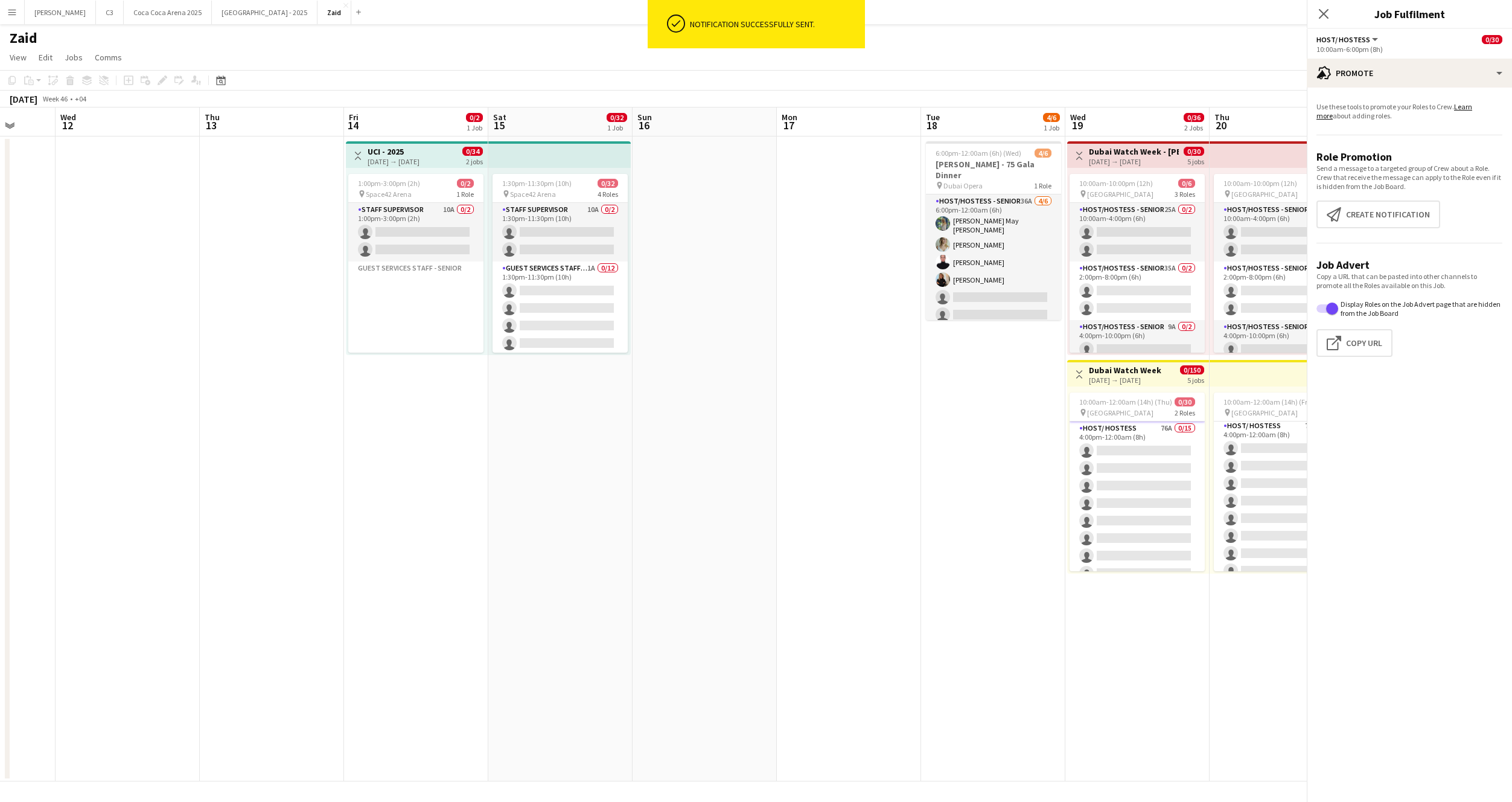
click at [1089, 522] on app-card-role "Host/ Hostess 76A 0/15 4:00pm-12:00am (8h) single-neutral-actions single-neutra…" at bounding box center [1137, 565] width 135 height 286
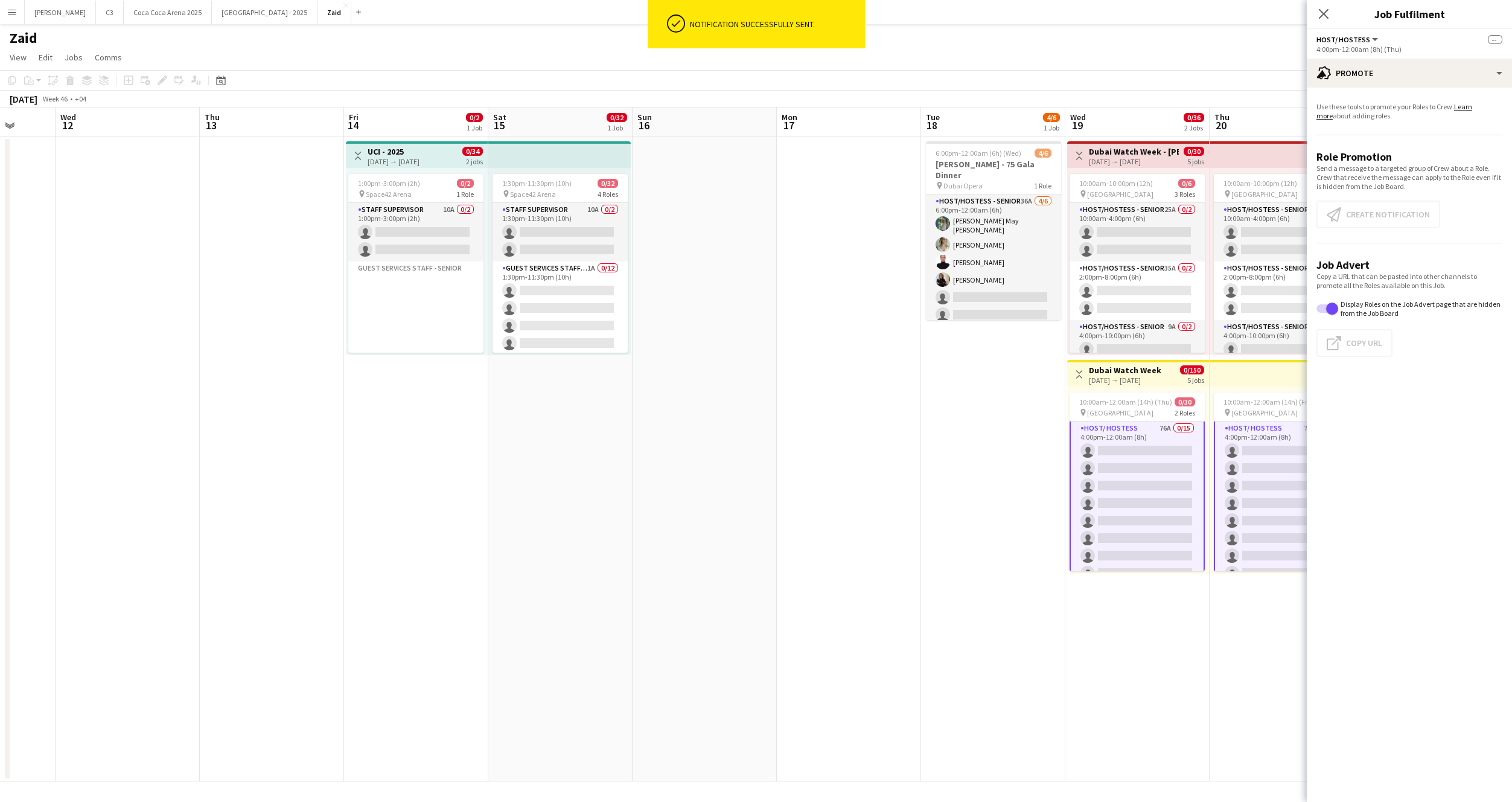
click at [1142, 485] on app-card-role "Host/ Hostess 76A 0/15 4:00pm-12:00am (8h) single-neutral-actions single-neutra…" at bounding box center [1137, 564] width 135 height 288
click at [1409, 194] on app-promote-tab "Use these tools to promote your Roles to Crew. Learn more about adding roles. R…" at bounding box center [1410, 232] width 205 height 269
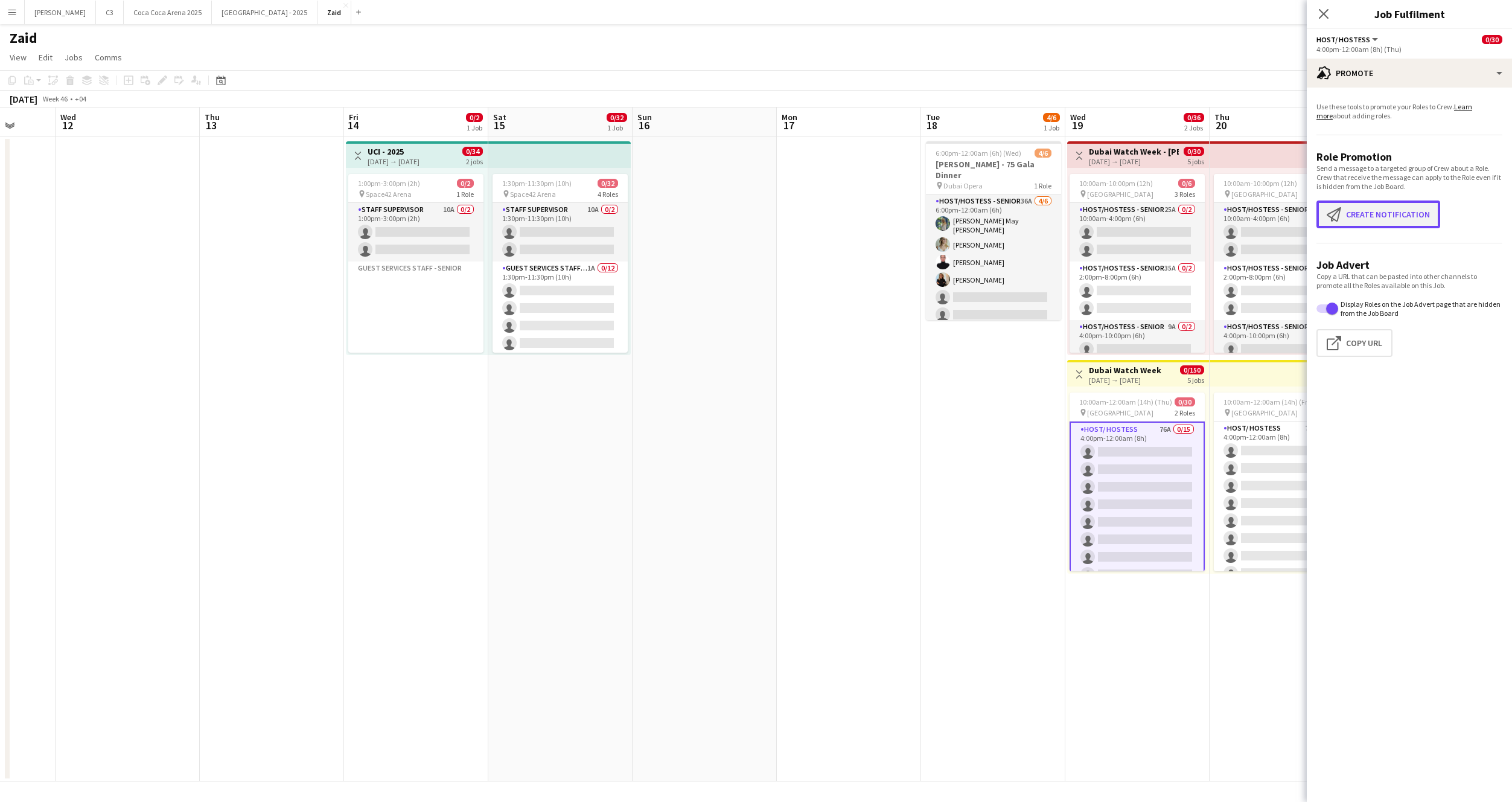
click at [1407, 211] on button "Create notification Create notification" at bounding box center [1378, 214] width 123 height 28
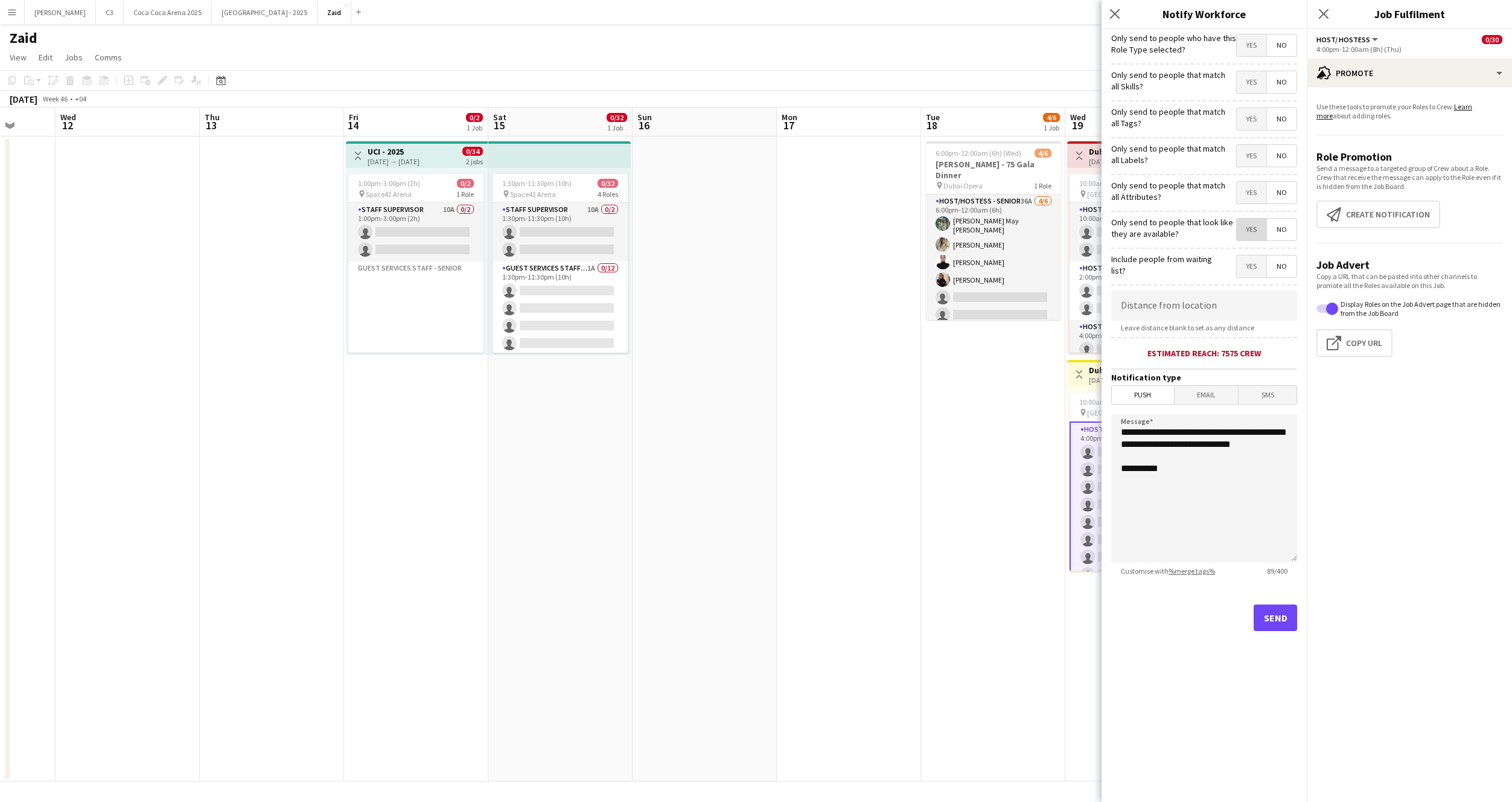
click at [1240, 220] on span "Yes" at bounding box center [1251, 229] width 30 height 22
click at [1242, 206] on div "Yes No" at bounding box center [1266, 194] width 61 height 25
click at [1242, 200] on span "Yes" at bounding box center [1251, 192] width 30 height 22
click at [1240, 152] on span "Yes" at bounding box center [1251, 156] width 30 height 22
click at [1237, 98] on form "**********" at bounding box center [1204, 347] width 205 height 636
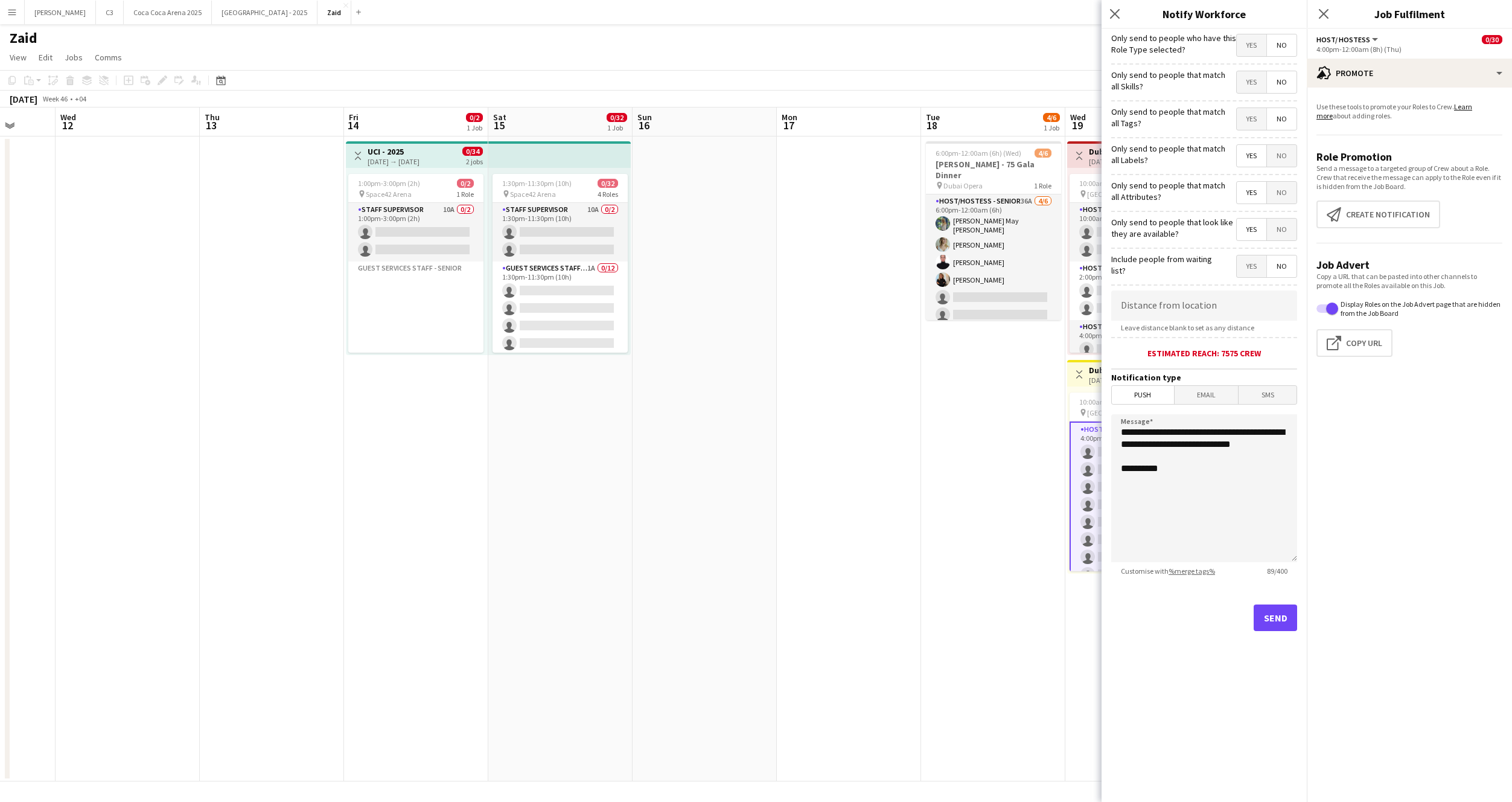
click at [1249, 123] on span "Yes" at bounding box center [1251, 119] width 30 height 22
click at [1249, 93] on mat-button-toggle-group "Yes No" at bounding box center [1266, 82] width 61 height 23
click at [1251, 76] on span "Yes" at bounding box center [1251, 81] width 30 height 22
click at [1251, 44] on span "Yes" at bounding box center [1251, 45] width 30 height 22
click at [1262, 629] on button "Send" at bounding box center [1276, 617] width 43 height 26
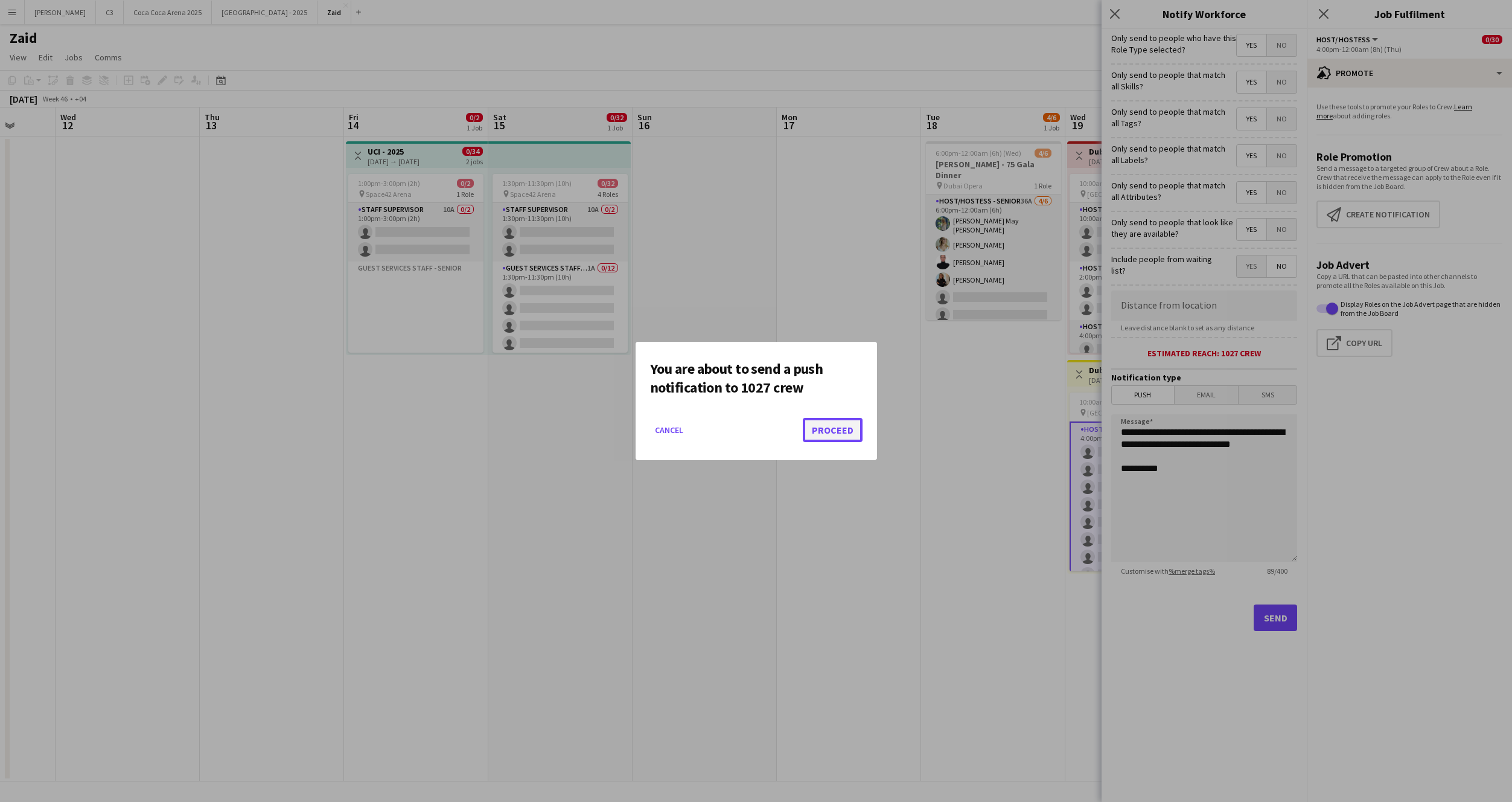
click at [830, 432] on button "Proceed" at bounding box center [832, 430] width 60 height 24
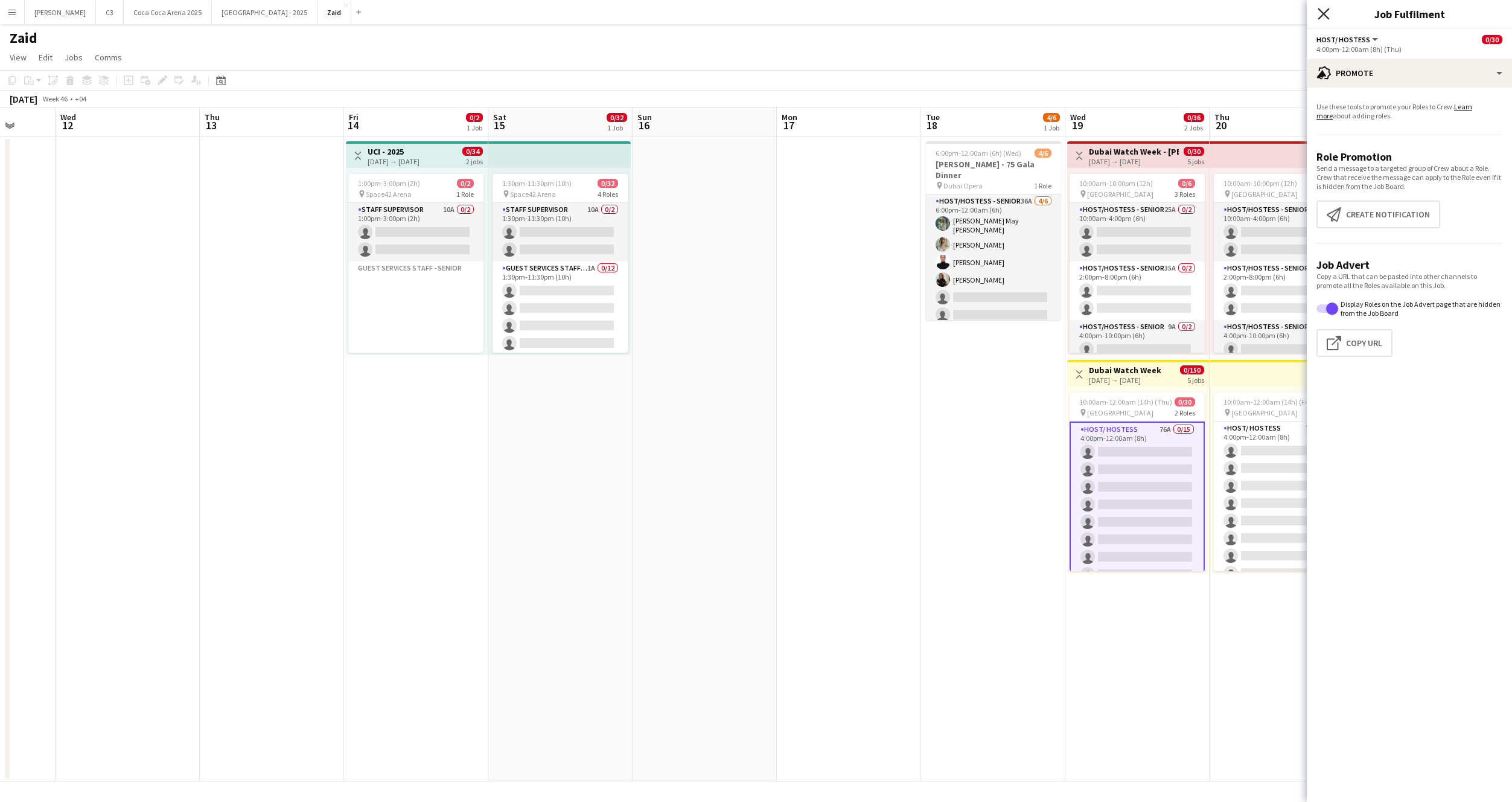
click at [1322, 14] on icon at bounding box center [1323, 13] width 11 height 11
